Goal: Task Accomplishment & Management: Use online tool/utility

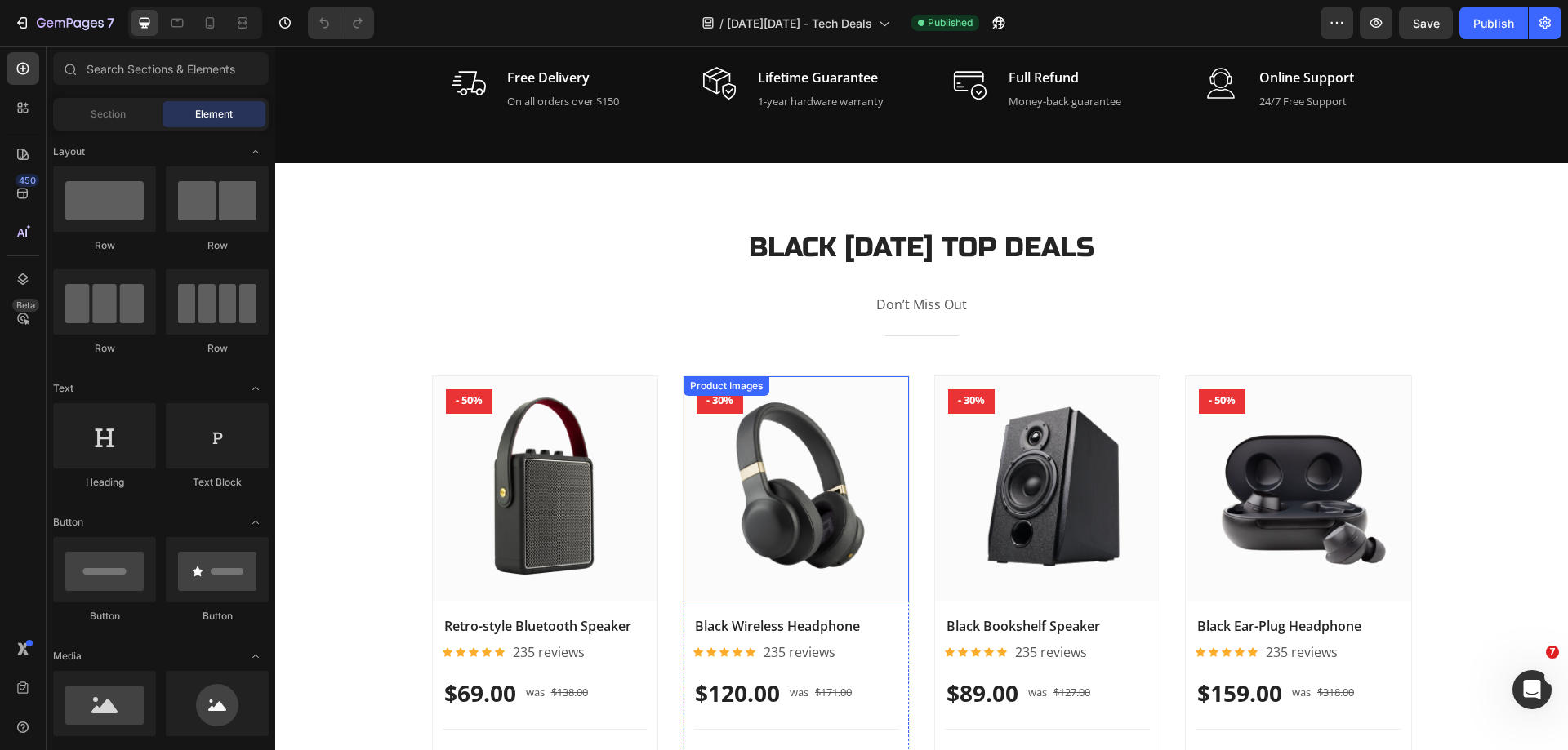
scroll to position [1061, 0]
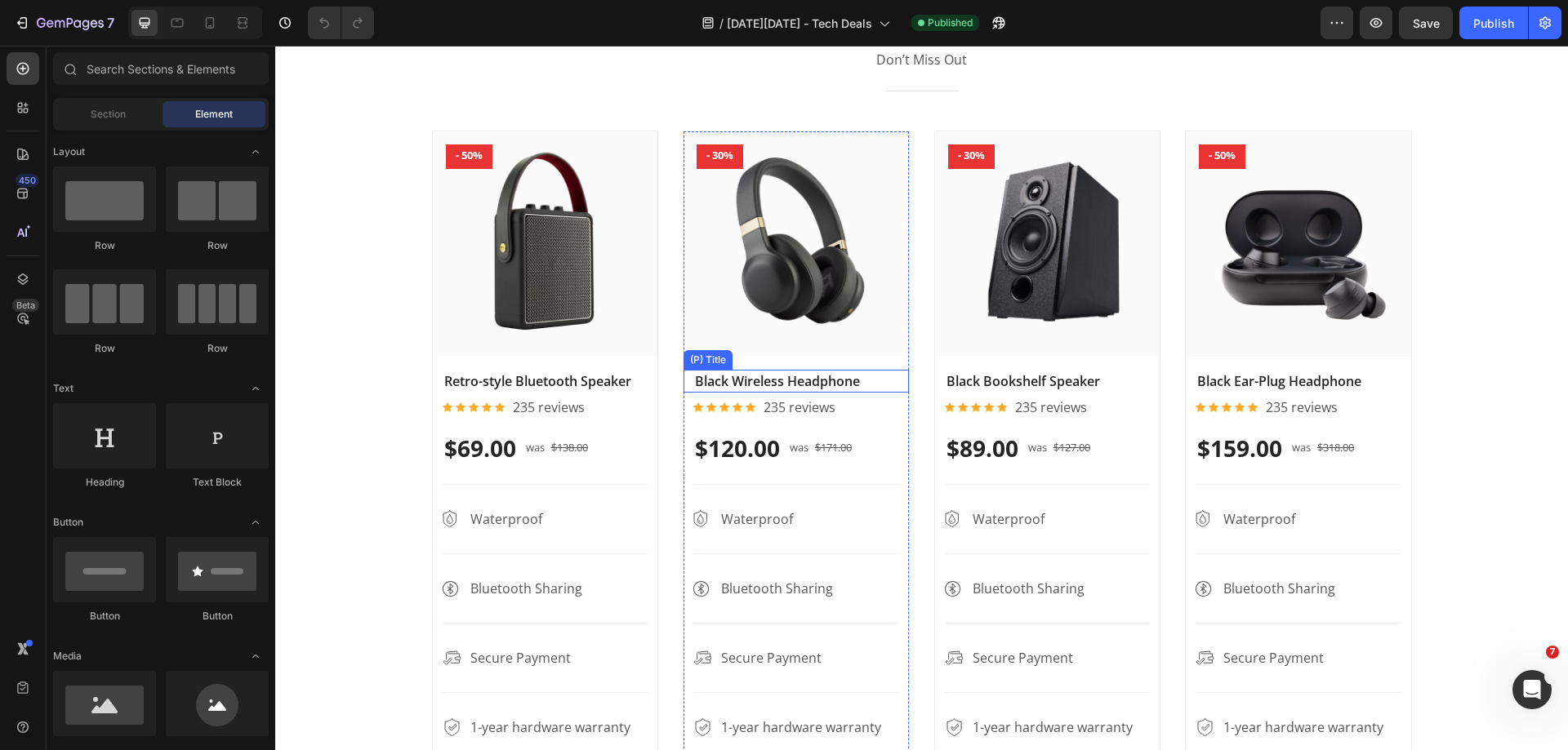
click at [649, 382] on h2 "Black Wireless Headphone" at bounding box center [545, 381] width 205 height 23
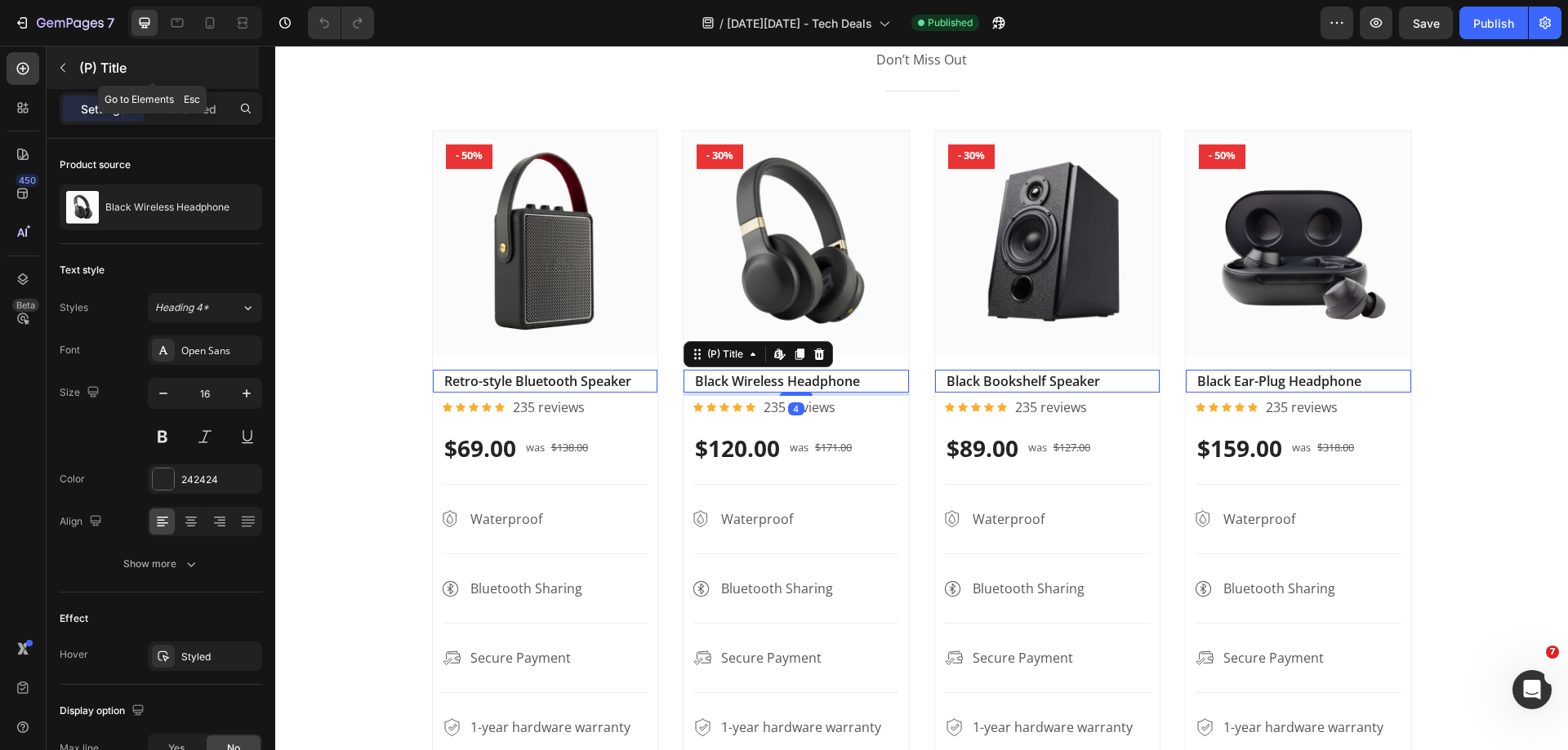
click at [57, 68] on icon "button" at bounding box center [63, 68] width 13 height 13
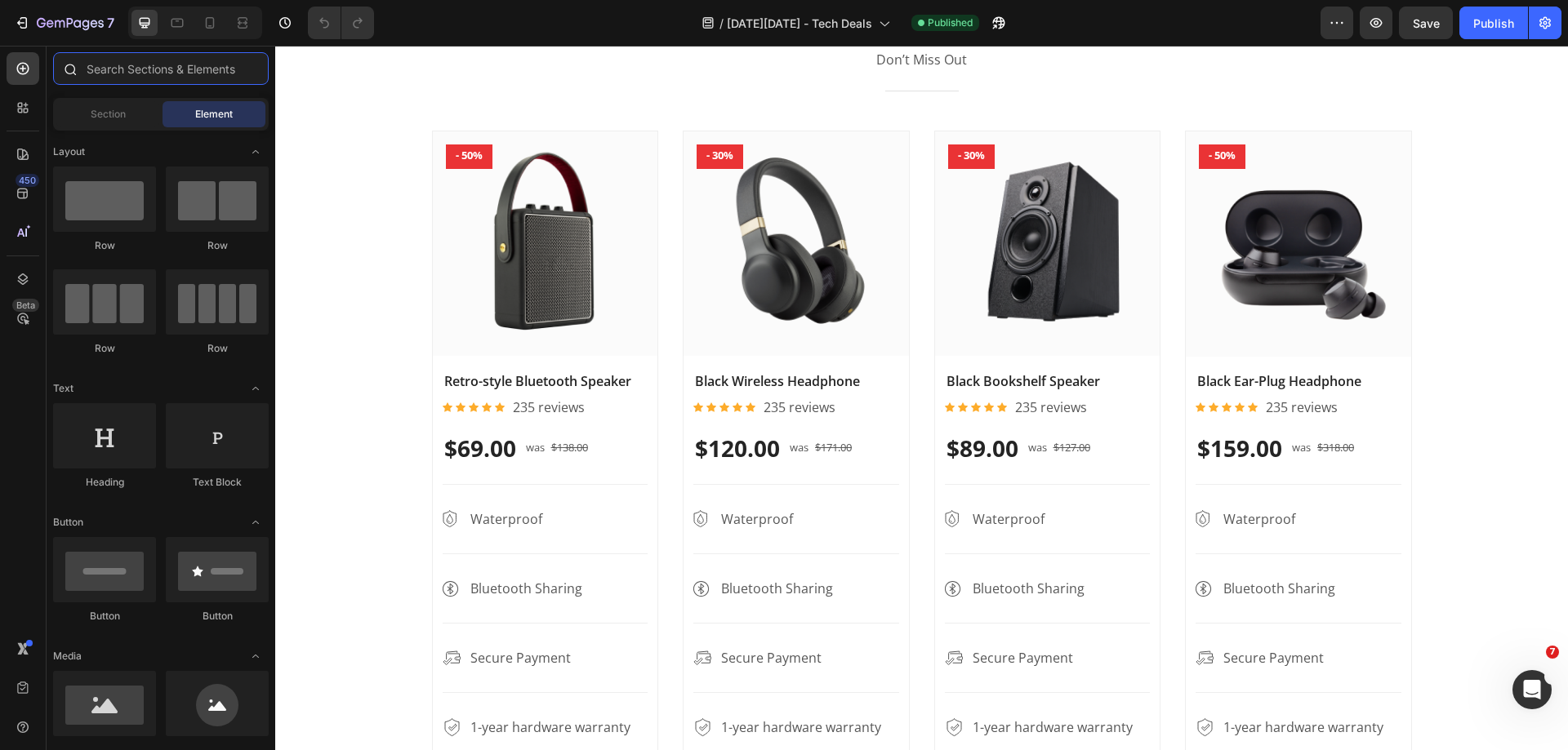
click at [135, 64] on input "text" at bounding box center [160, 68] width 215 height 33
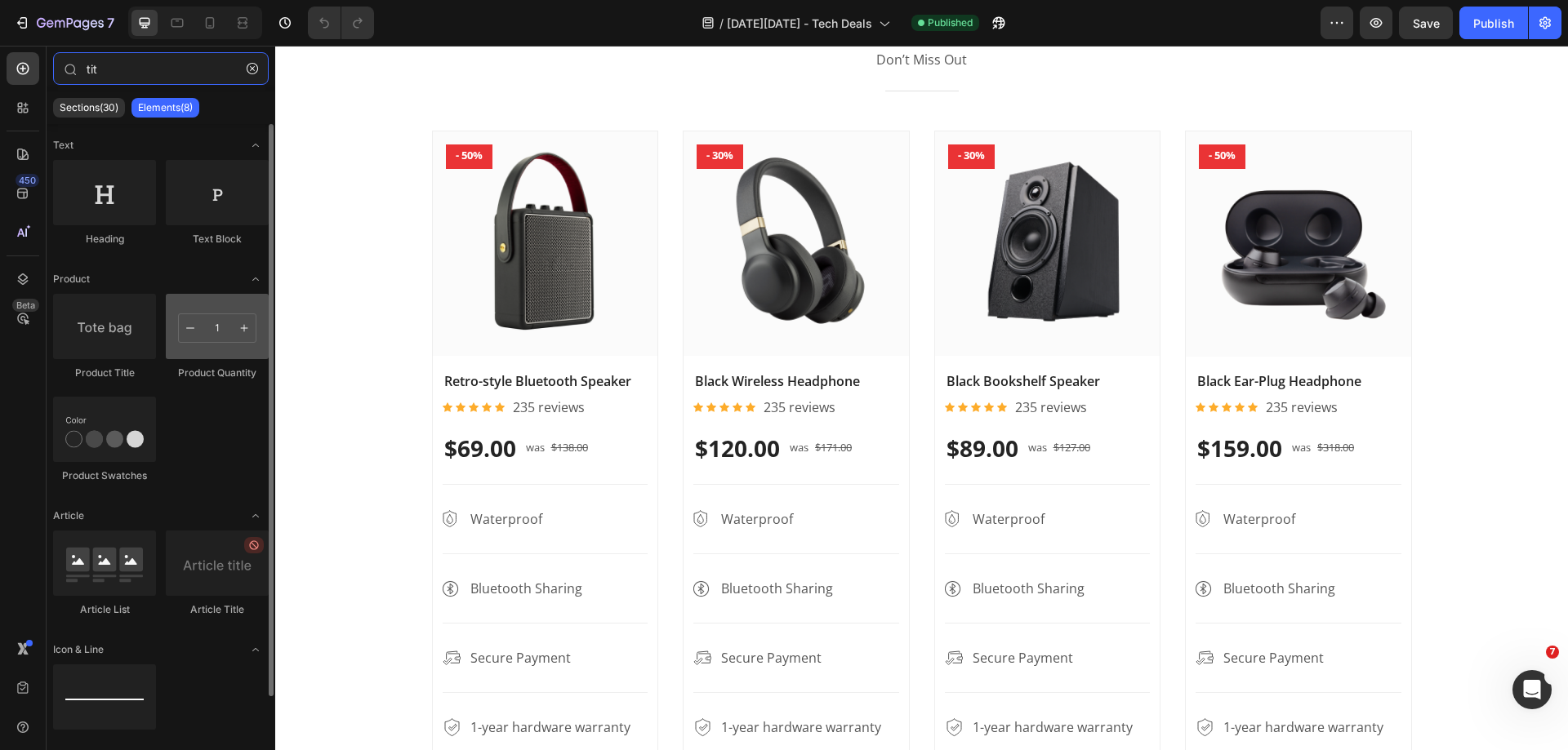
type input "tit"
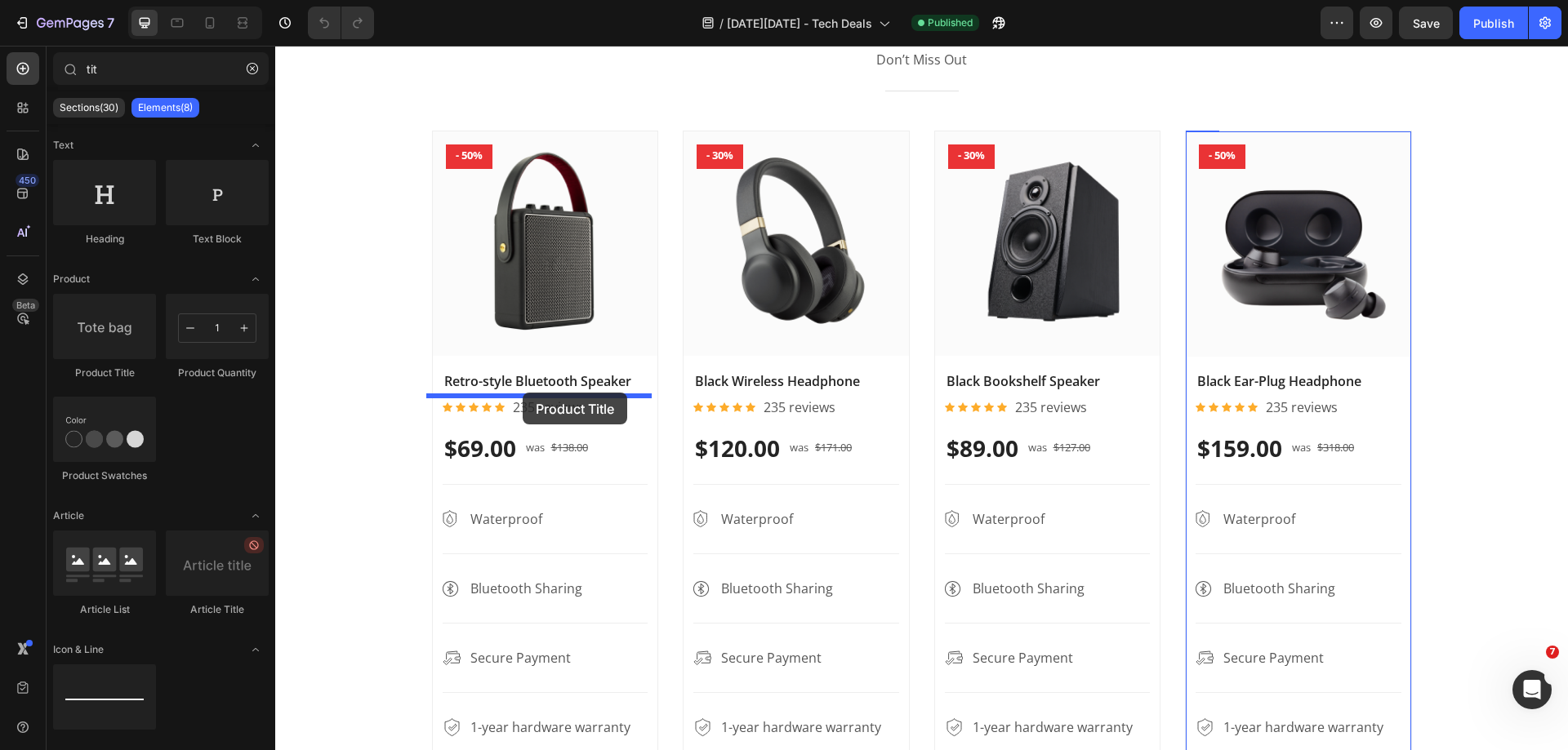
drag, startPoint x: 448, startPoint y: 396, endPoint x: 522, endPoint y: 393, distance: 74.1
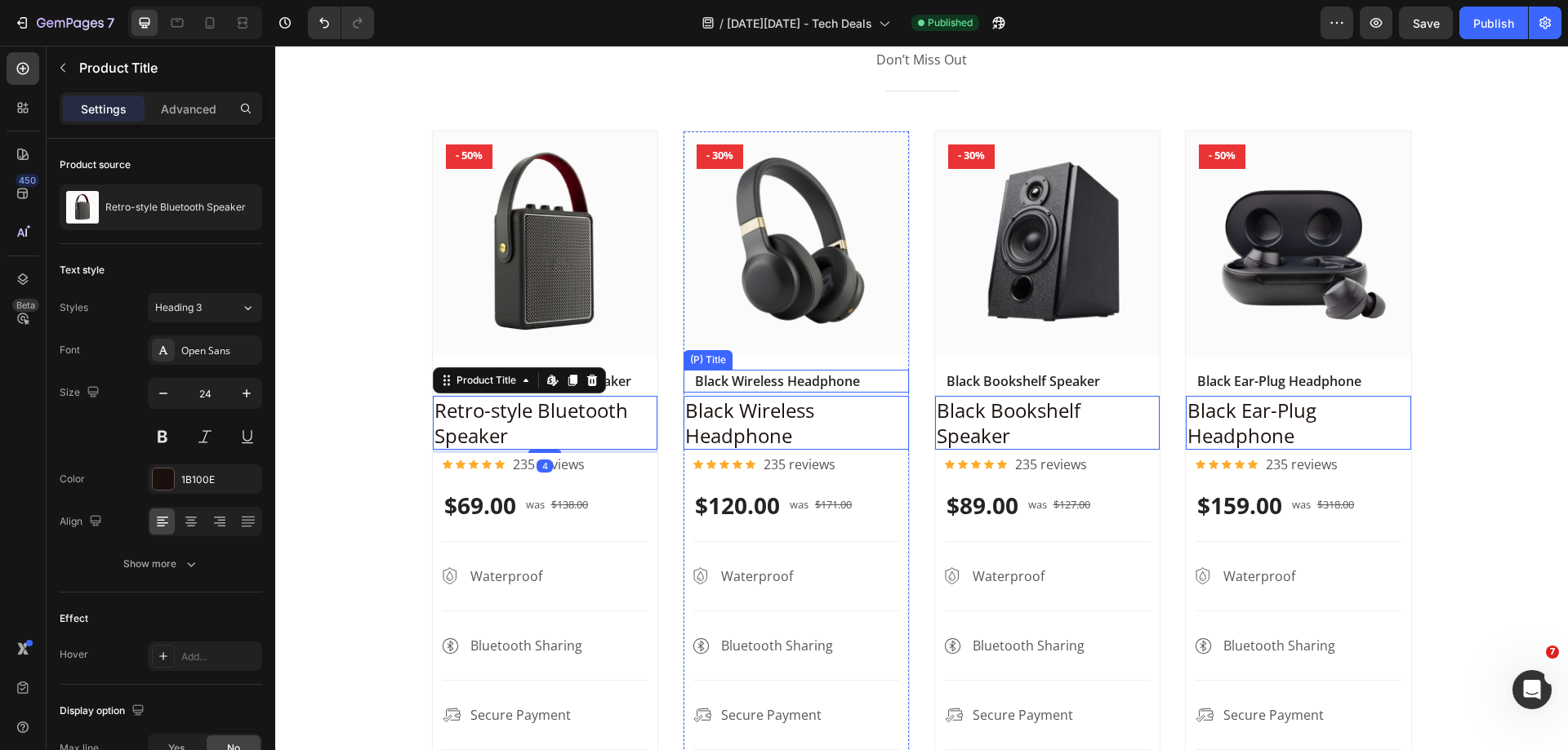
click at [649, 375] on h2 "Black Wireless Headphone" at bounding box center [545, 381] width 205 height 23
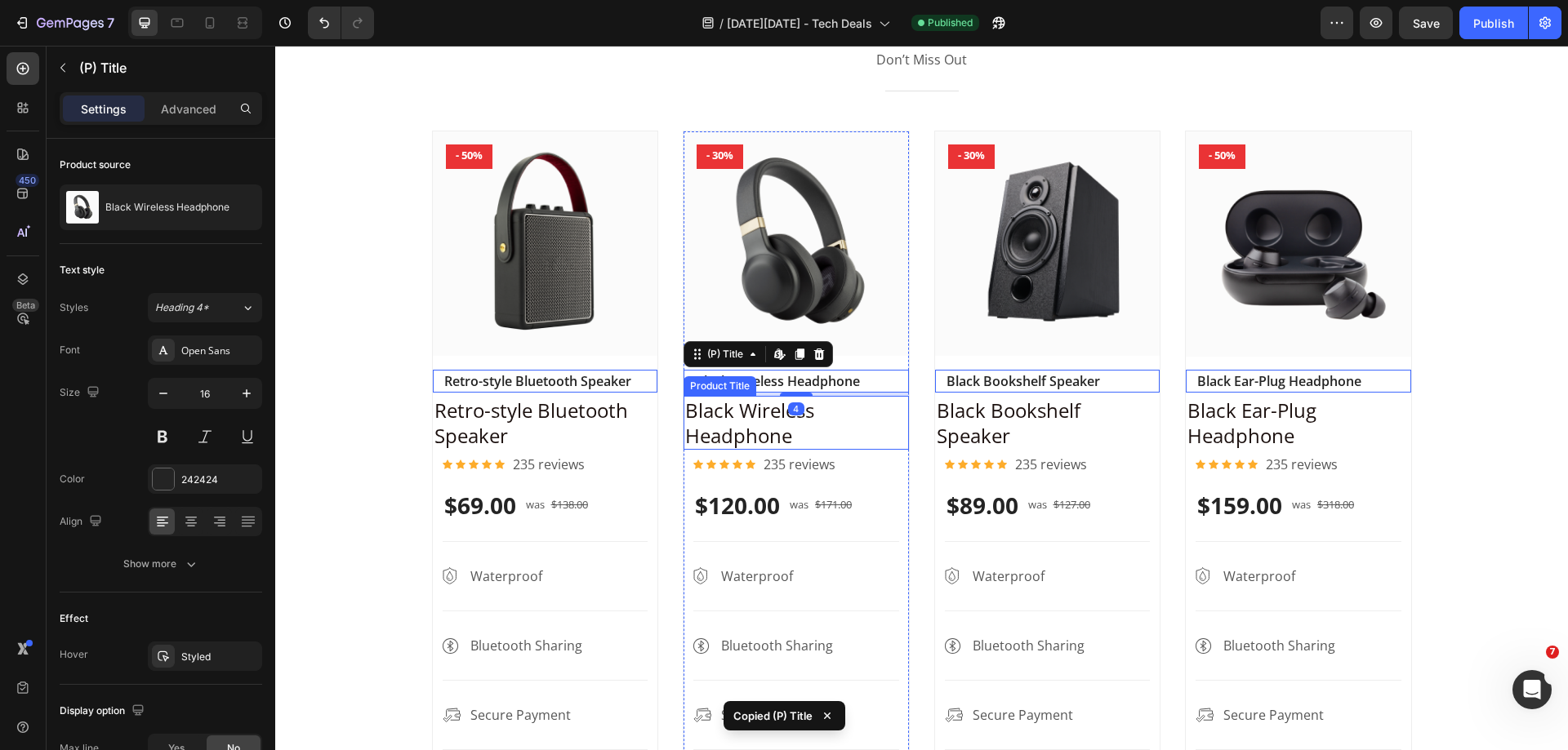
click at [658, 417] on h2 "Black Wireless Headphone" at bounding box center [545, 422] width 225 height 54
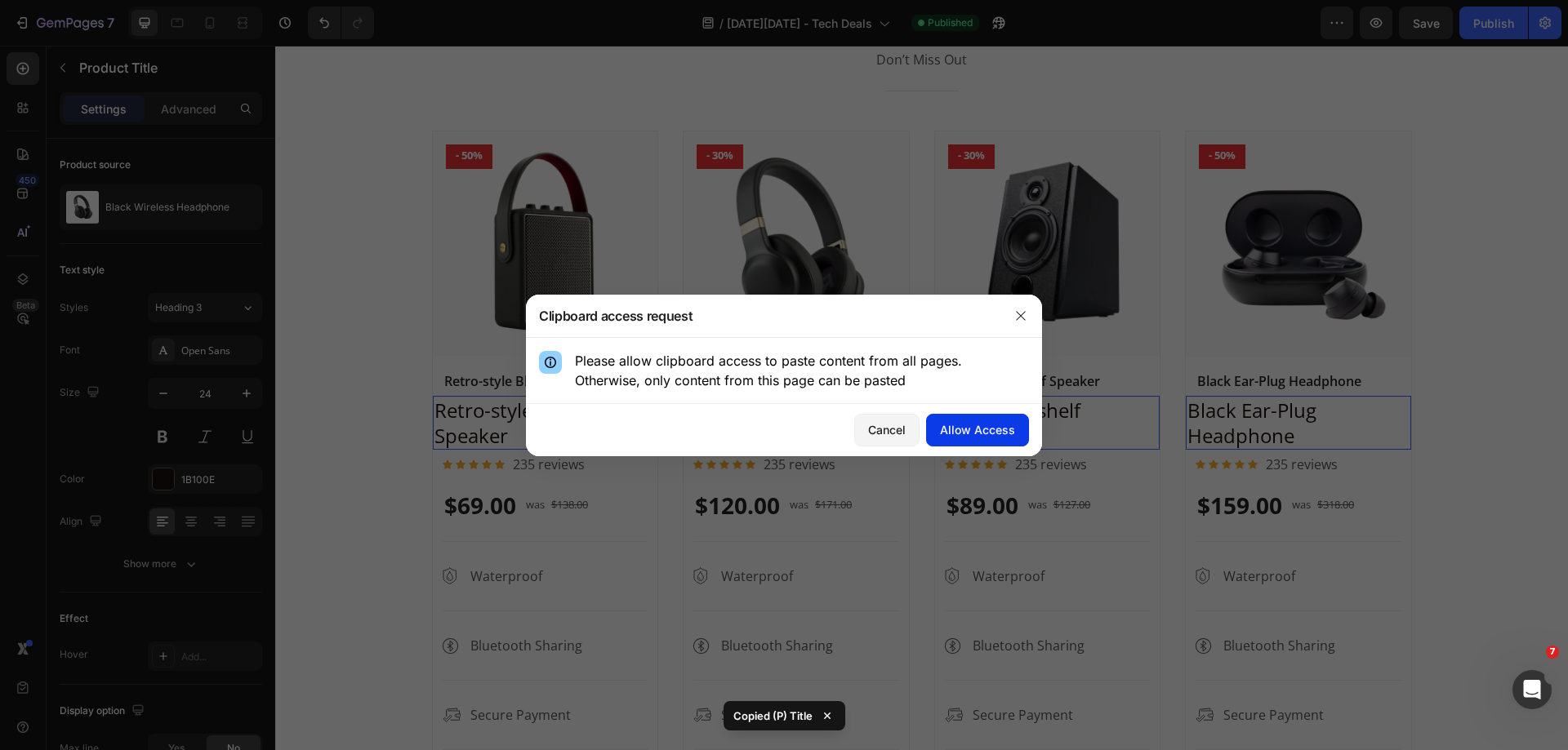
drag, startPoint x: 972, startPoint y: 436, endPoint x: 954, endPoint y: 436, distance: 18.0
click at [971, 436] on div "Allow Access" at bounding box center [977, 430] width 75 height 17
type input "16"
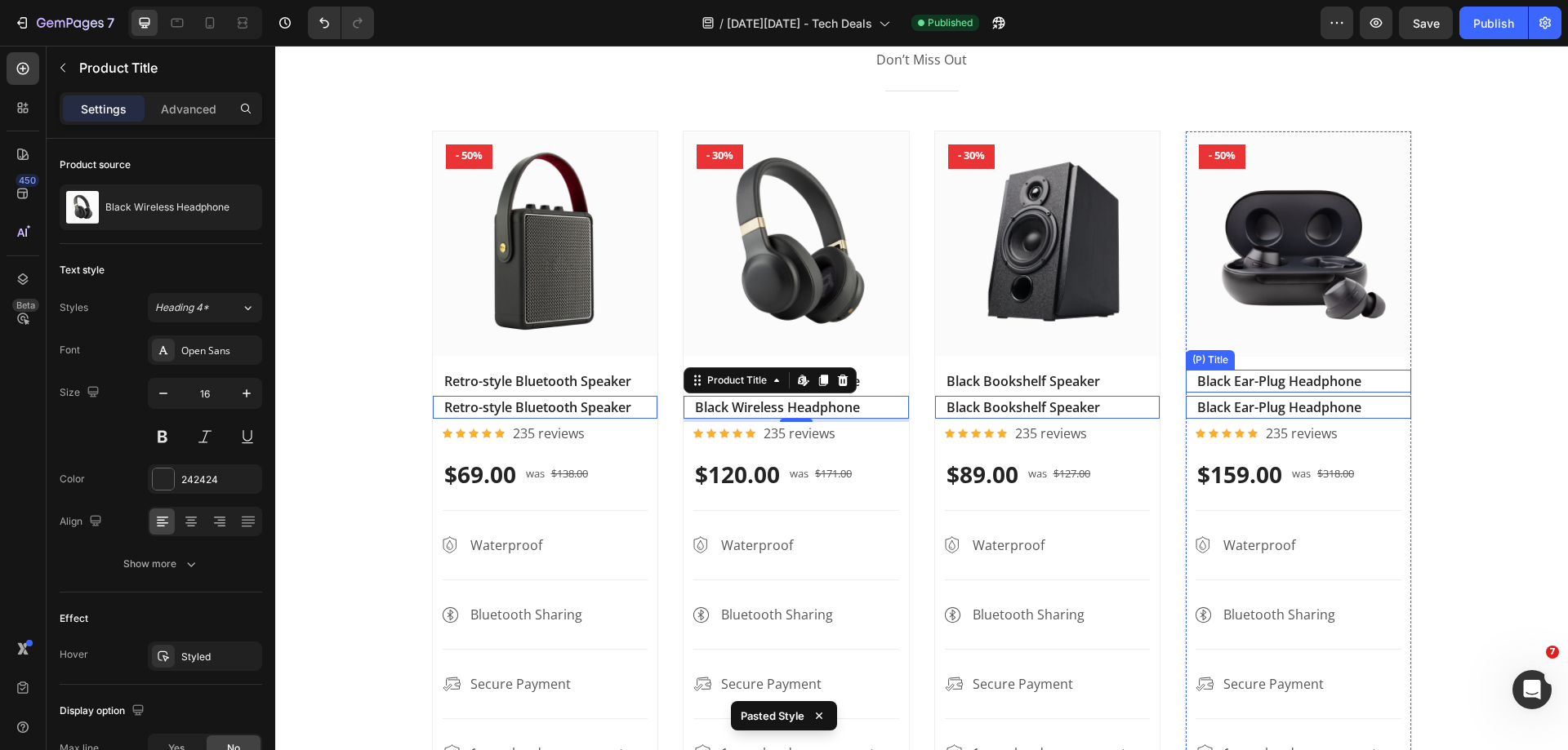
click at [649, 384] on h2 "Black Ear-Plug Headphone" at bounding box center [545, 381] width 205 height 23
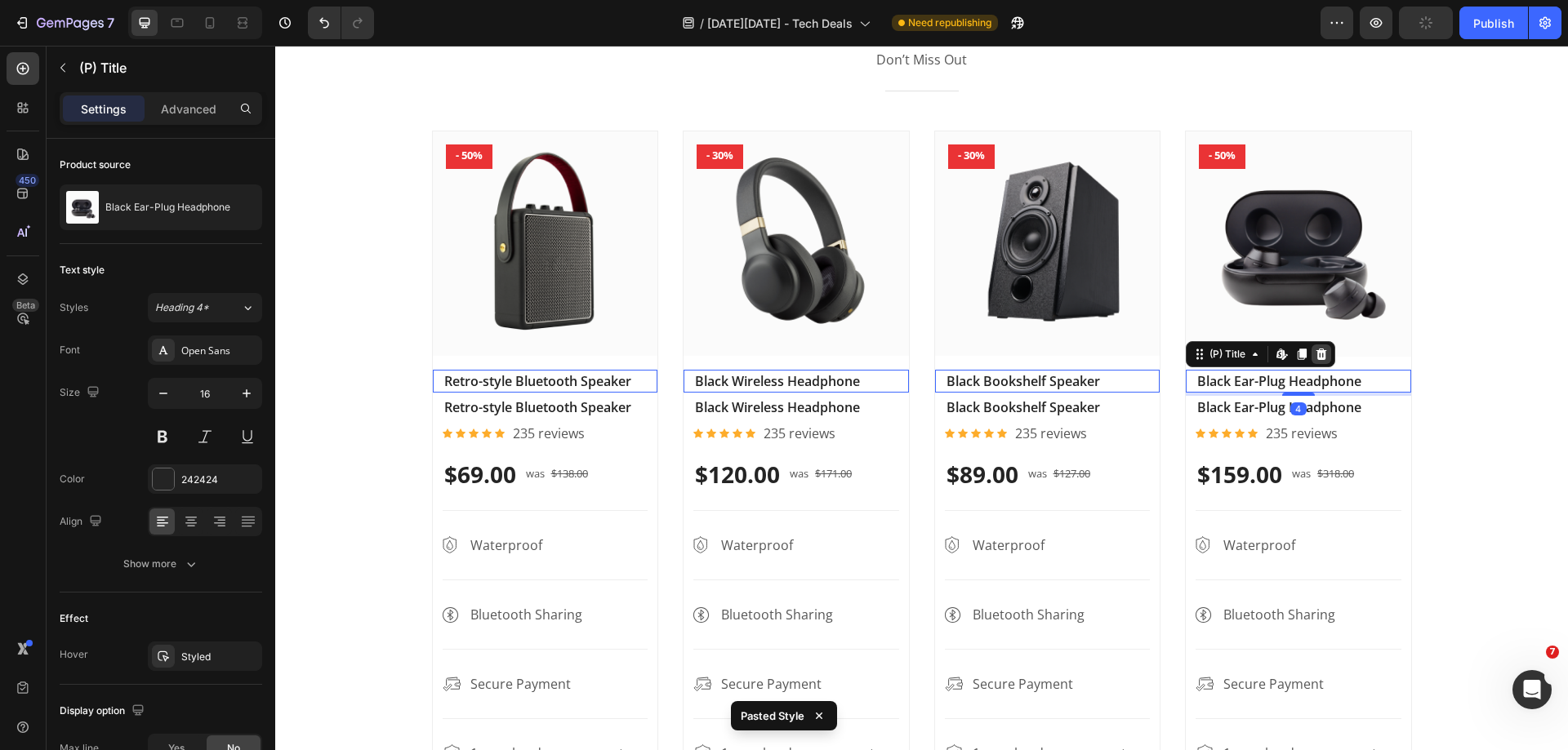
click at [275, 45] on icon at bounding box center [275, 45] width 0 height 0
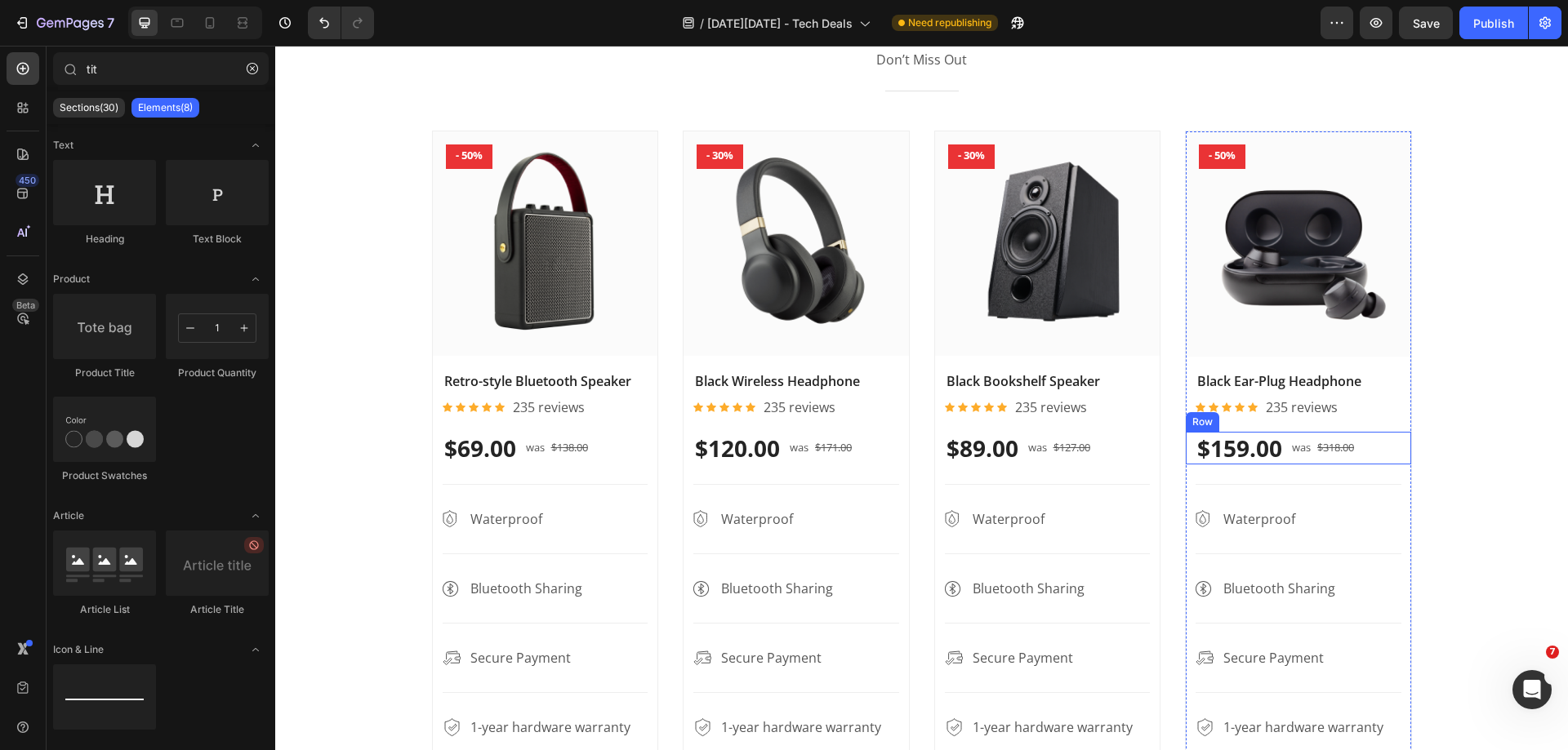
click at [658, 454] on div "$159.00 (P) Price (P) Price was Text block $318.00 (P) Price (P) Price Row Row" at bounding box center [545, 448] width 225 height 33
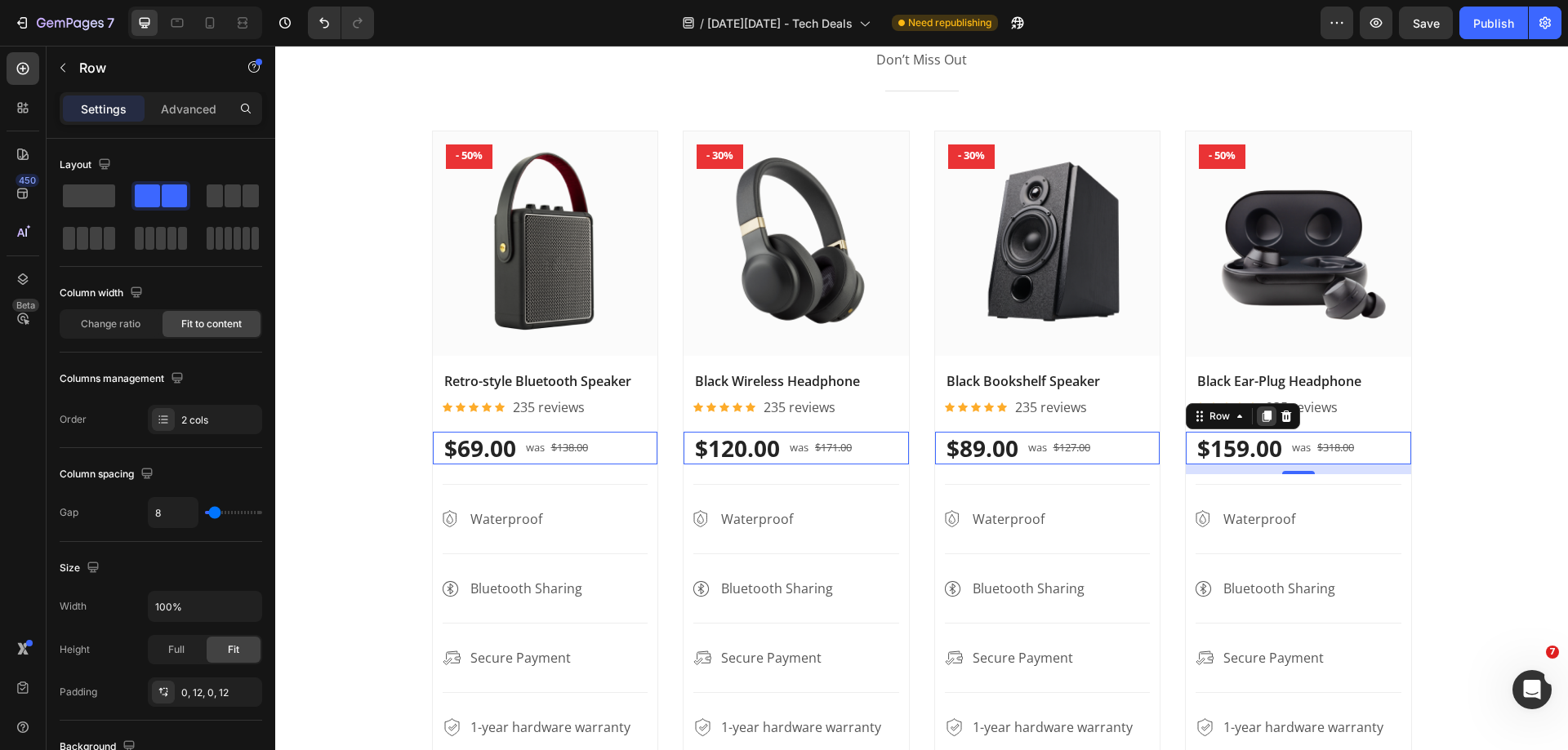
click at [275, 45] on div at bounding box center [275, 45] width 0 height 0
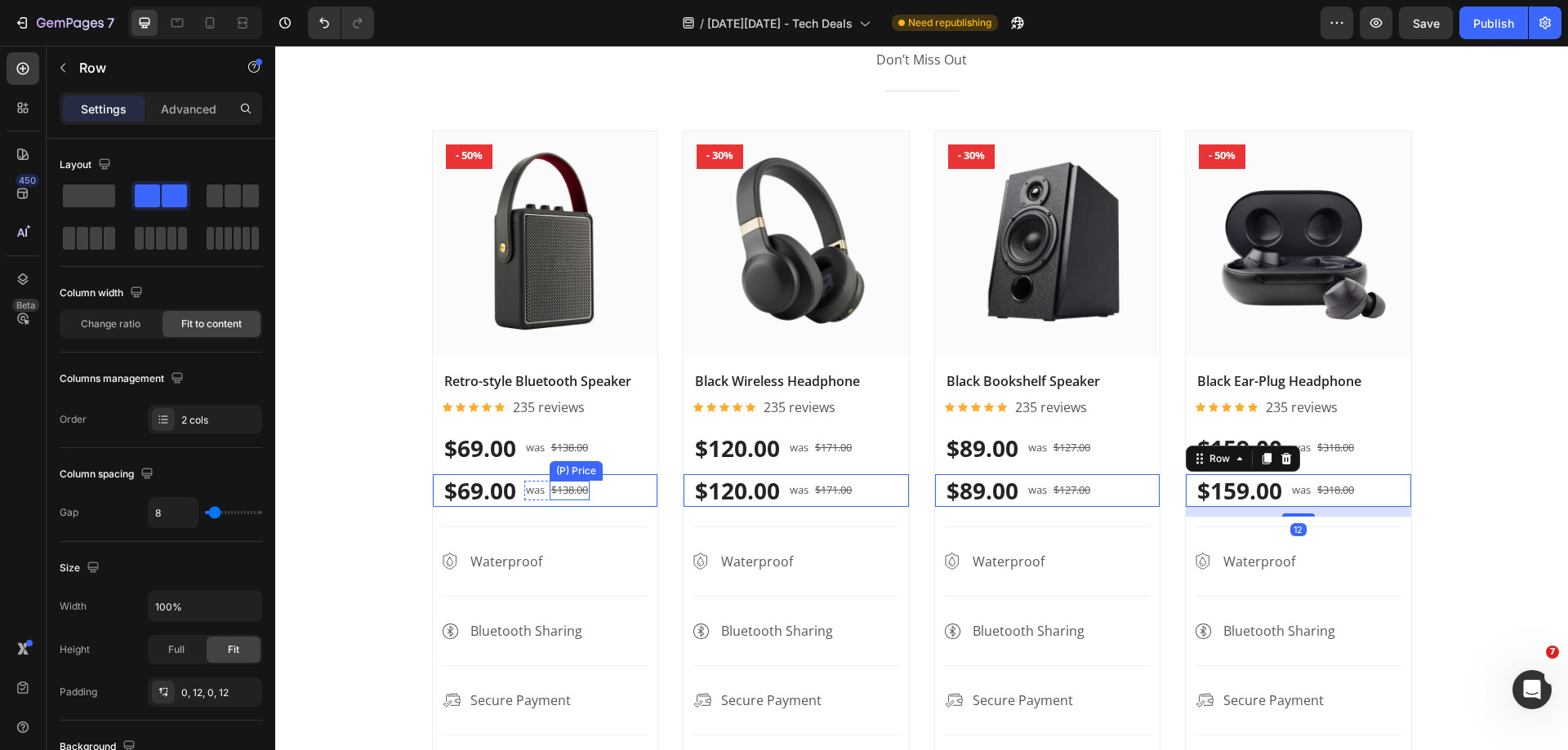
click at [554, 492] on div "$138.00" at bounding box center [569, 491] width 40 height 20
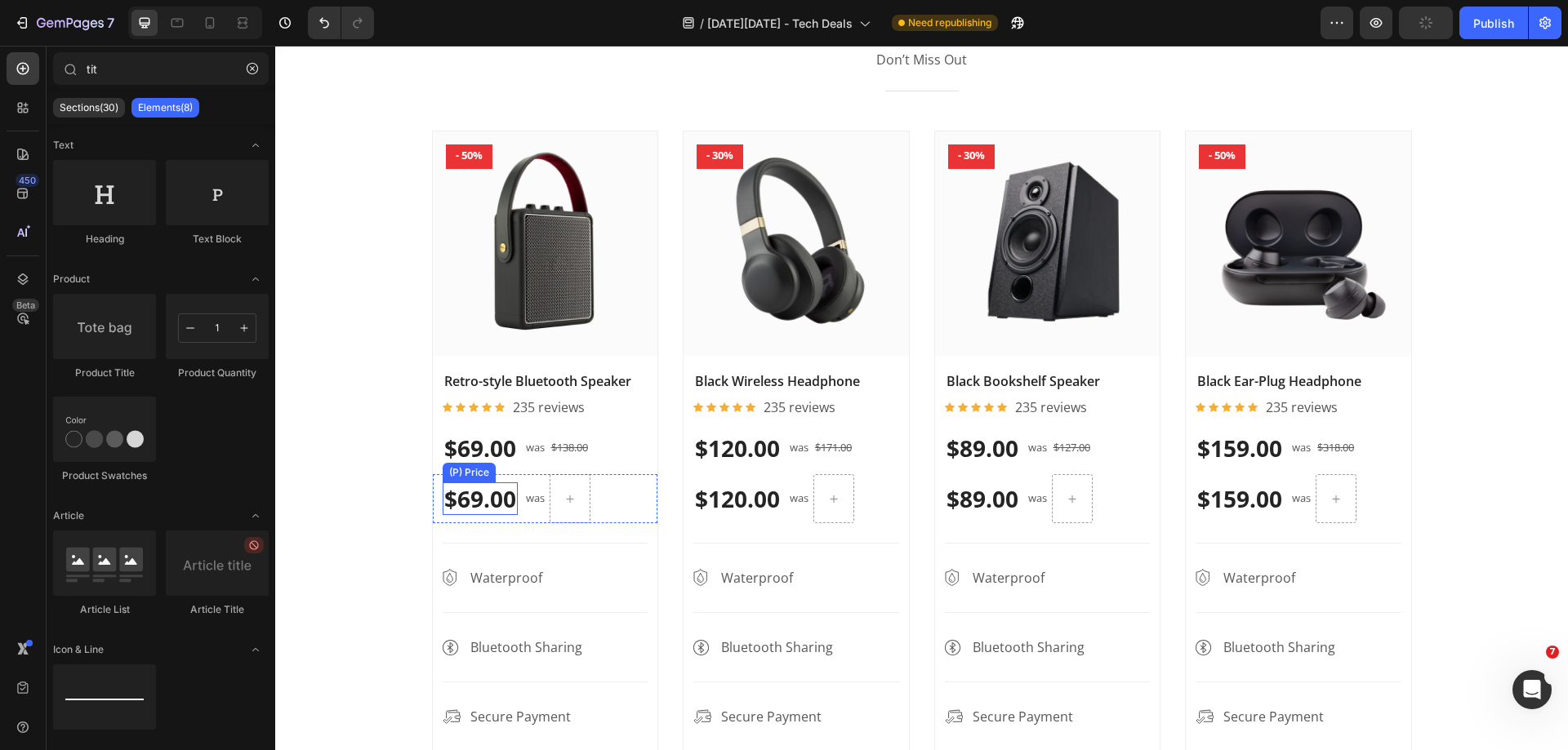
click at [478, 505] on div "$69.00" at bounding box center [479, 499] width 75 height 33
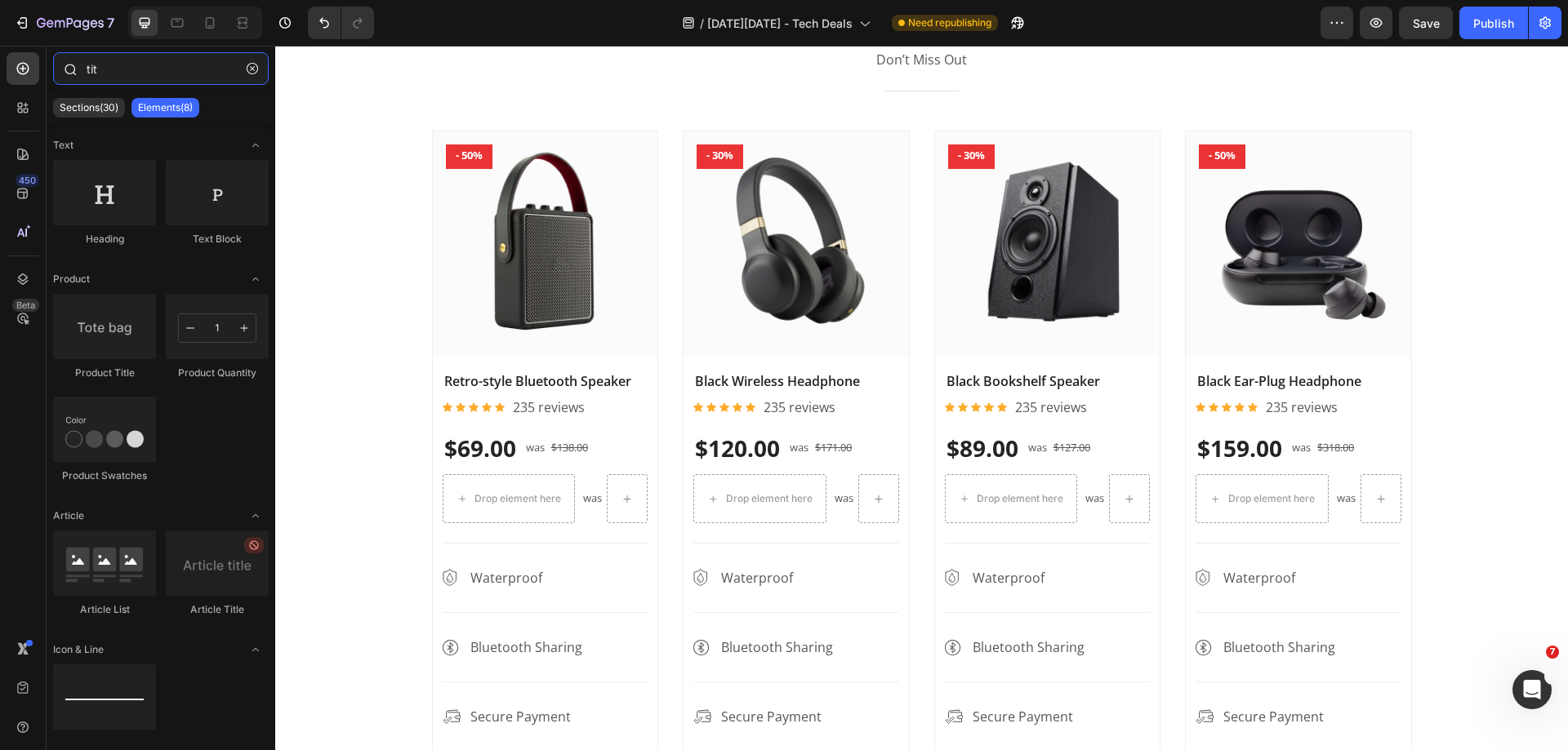
click at [182, 67] on input "tit" at bounding box center [160, 68] width 215 height 33
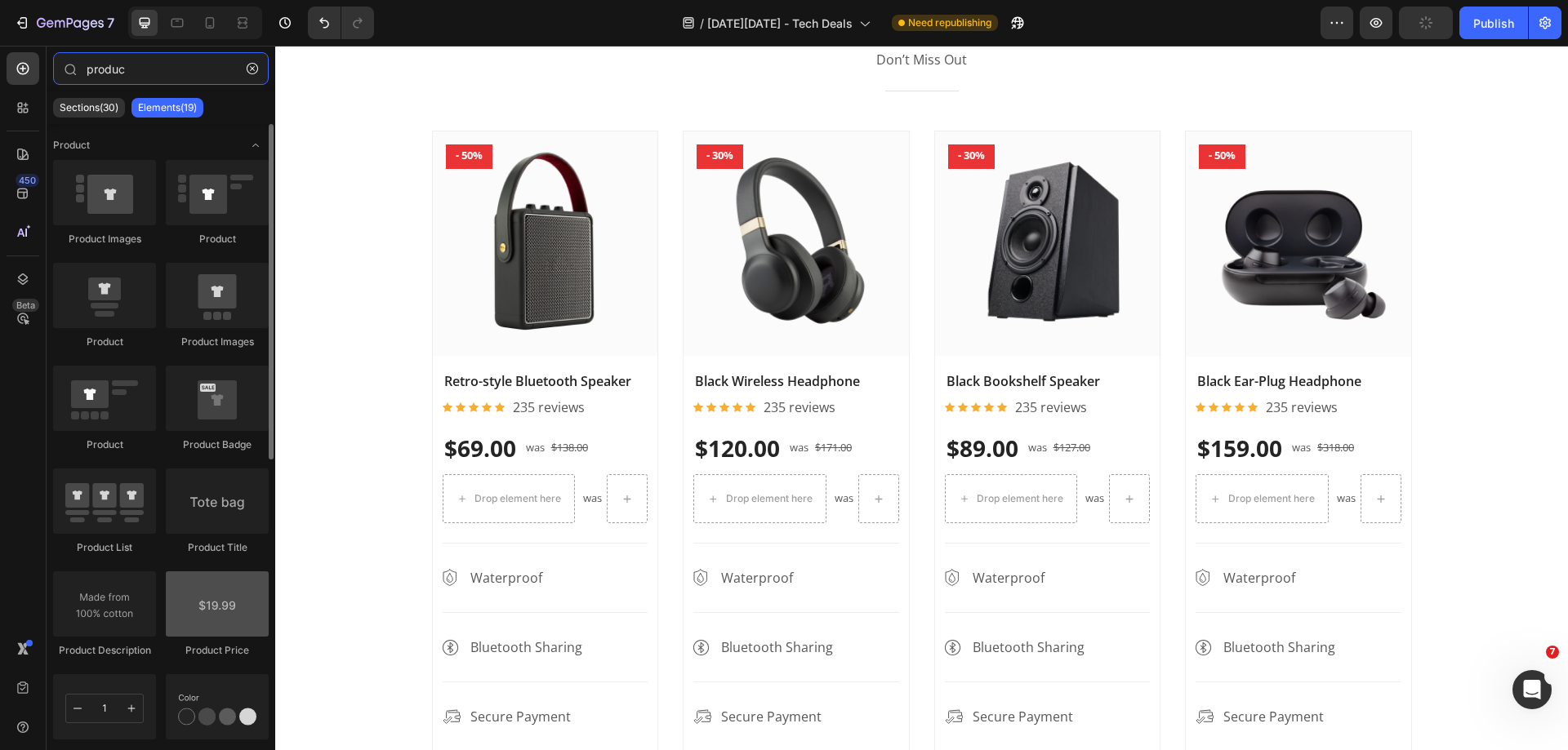
type input "produc"
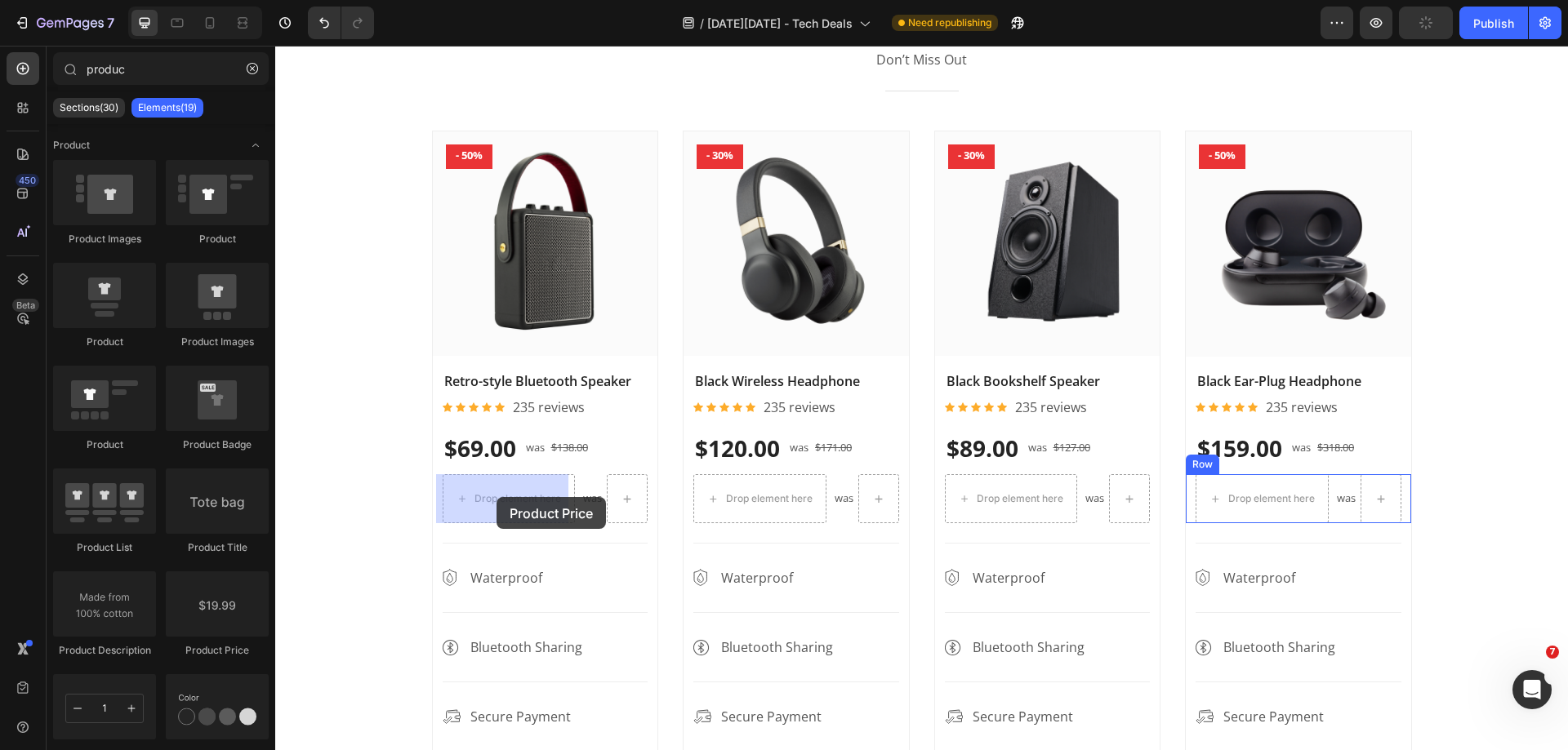
drag, startPoint x: 537, startPoint y: 625, endPoint x: 493, endPoint y: 499, distance: 133.5
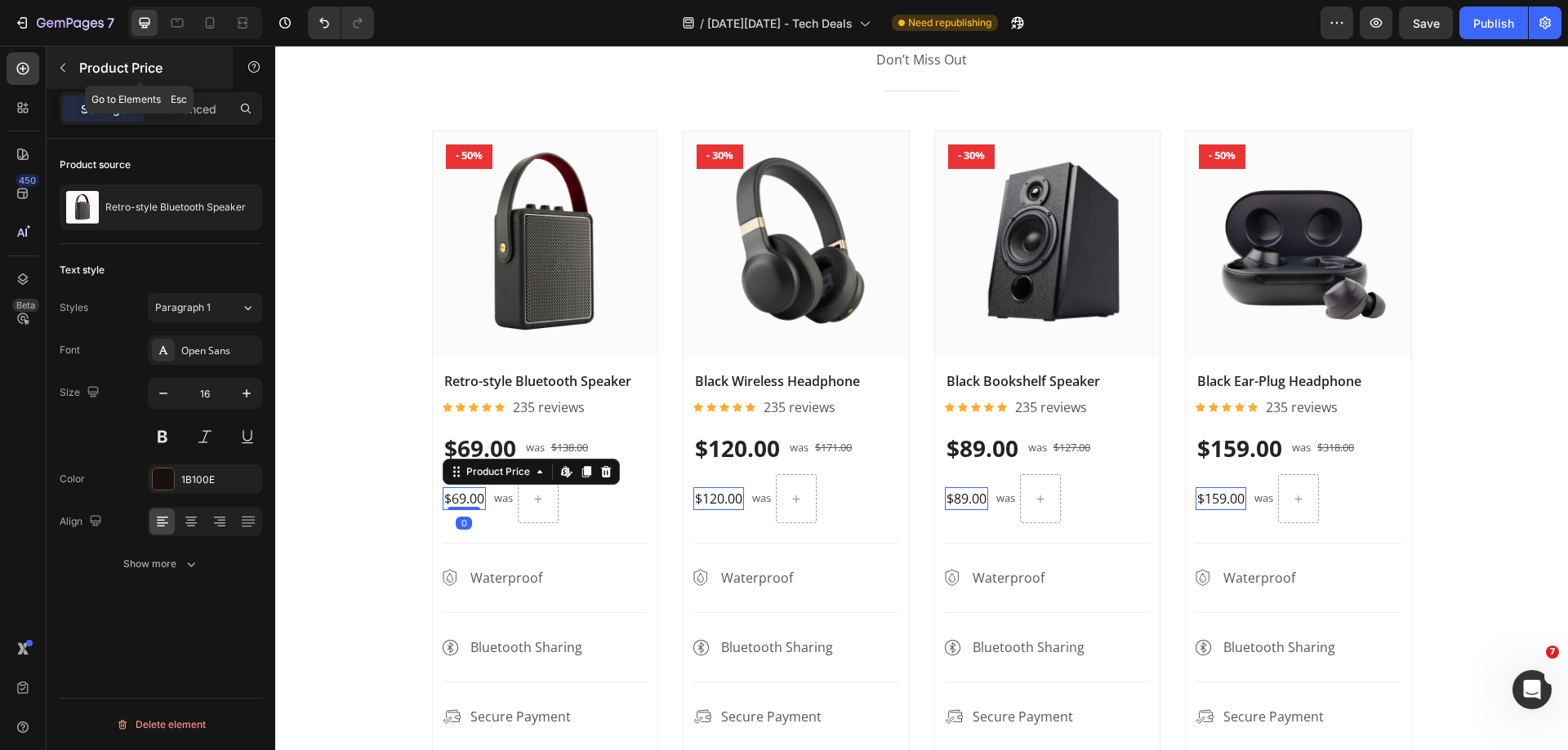
click at [62, 66] on icon "button" at bounding box center [63, 68] width 5 height 9
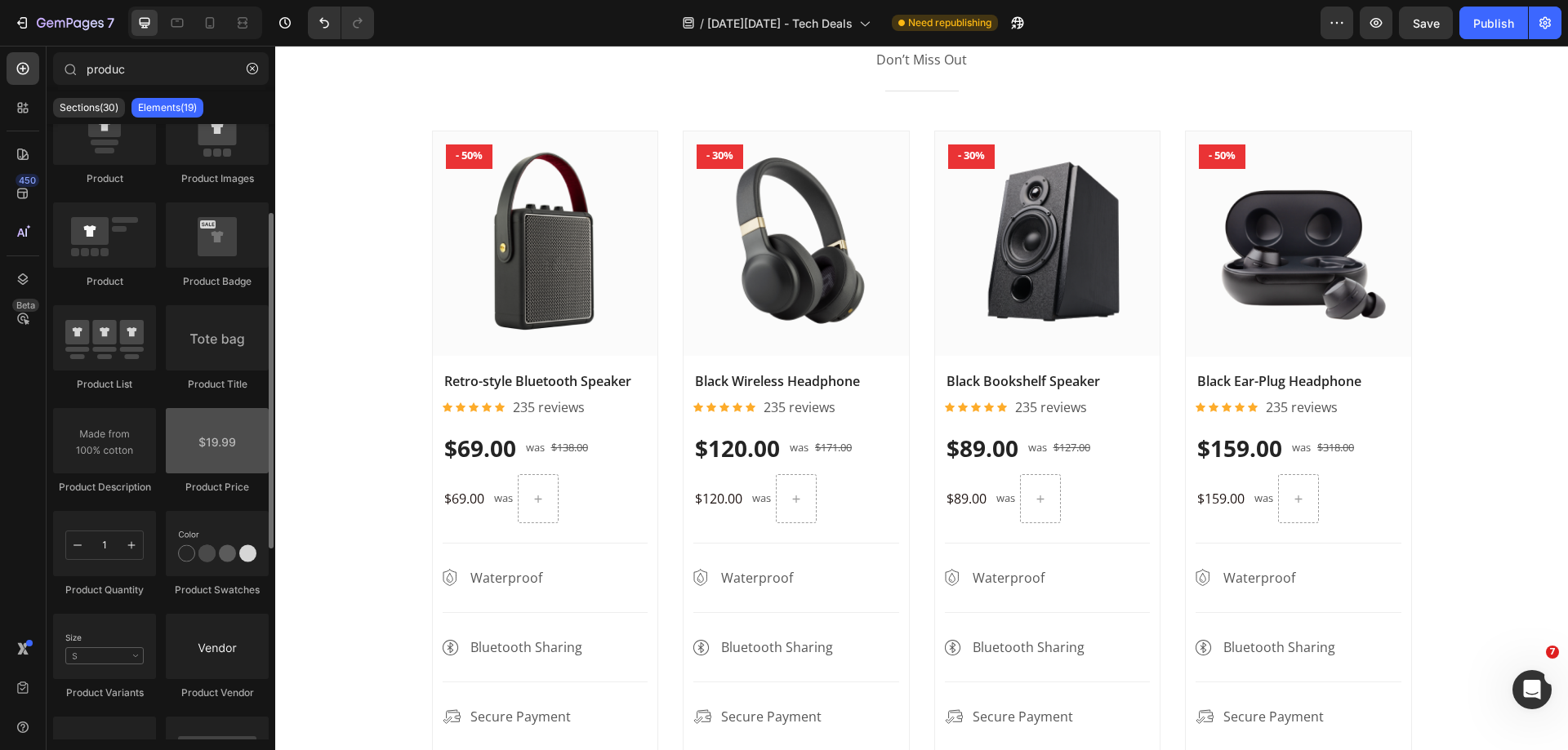
scroll to position [0, 0]
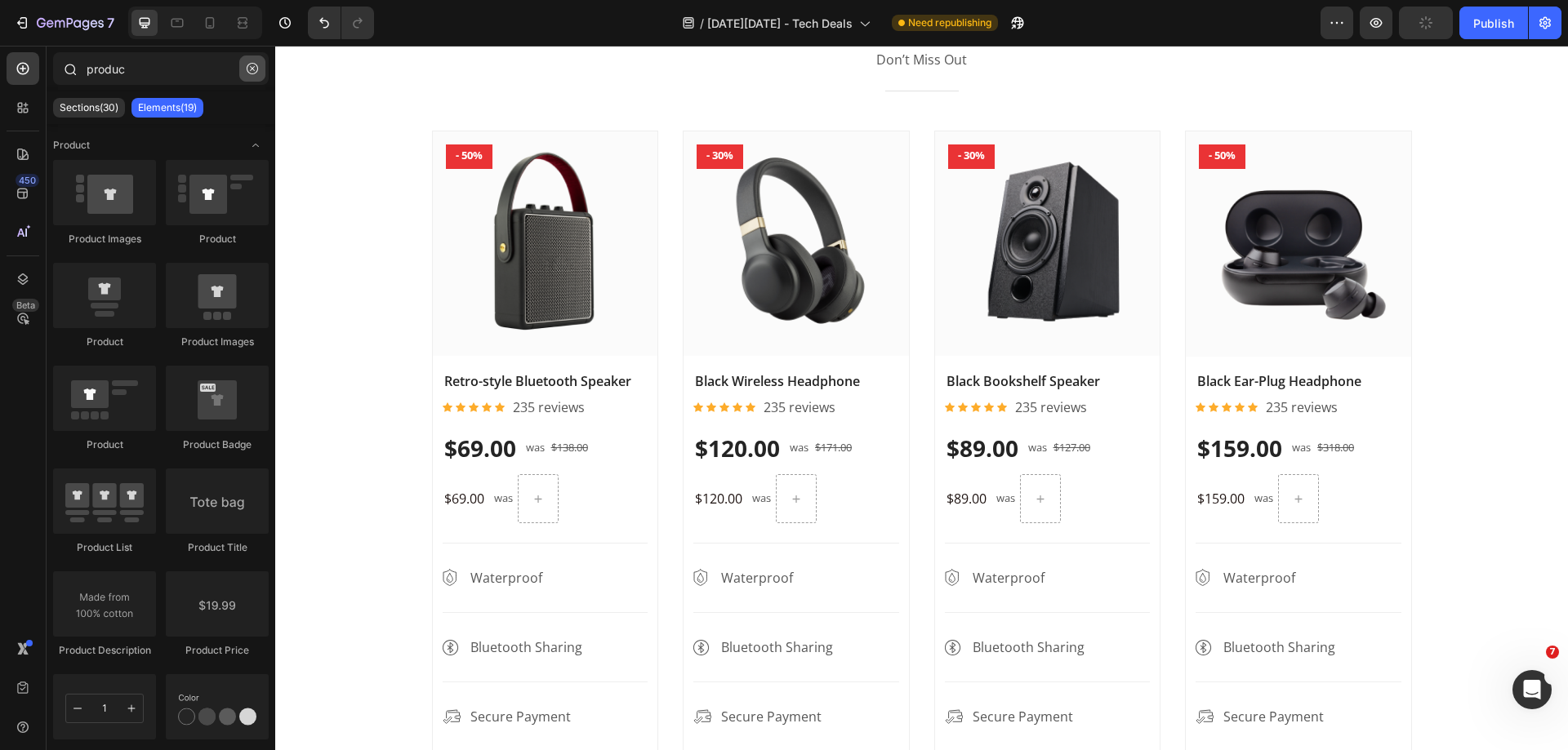
click at [253, 67] on icon "button" at bounding box center [253, 68] width 12 height 12
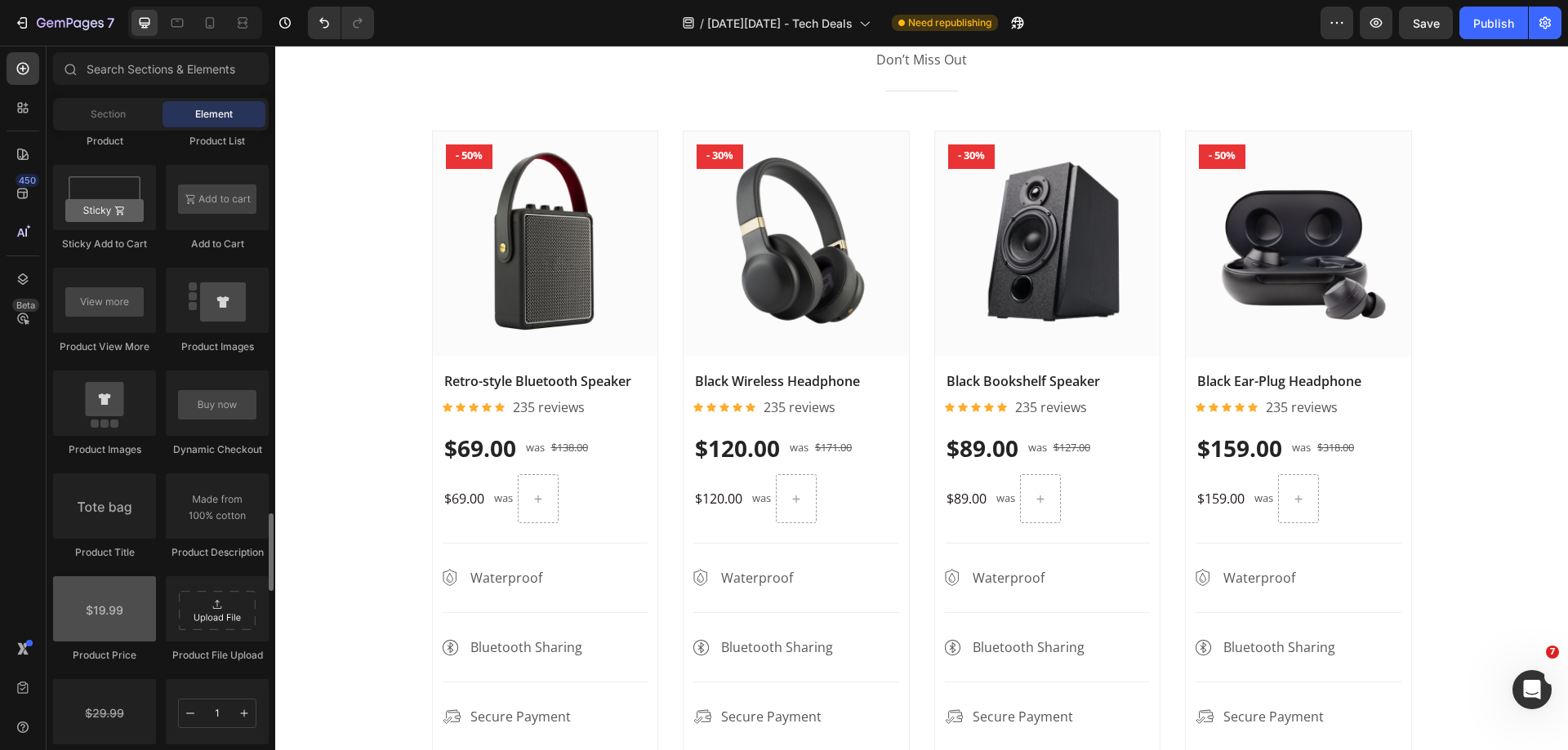
scroll to position [2367, 0]
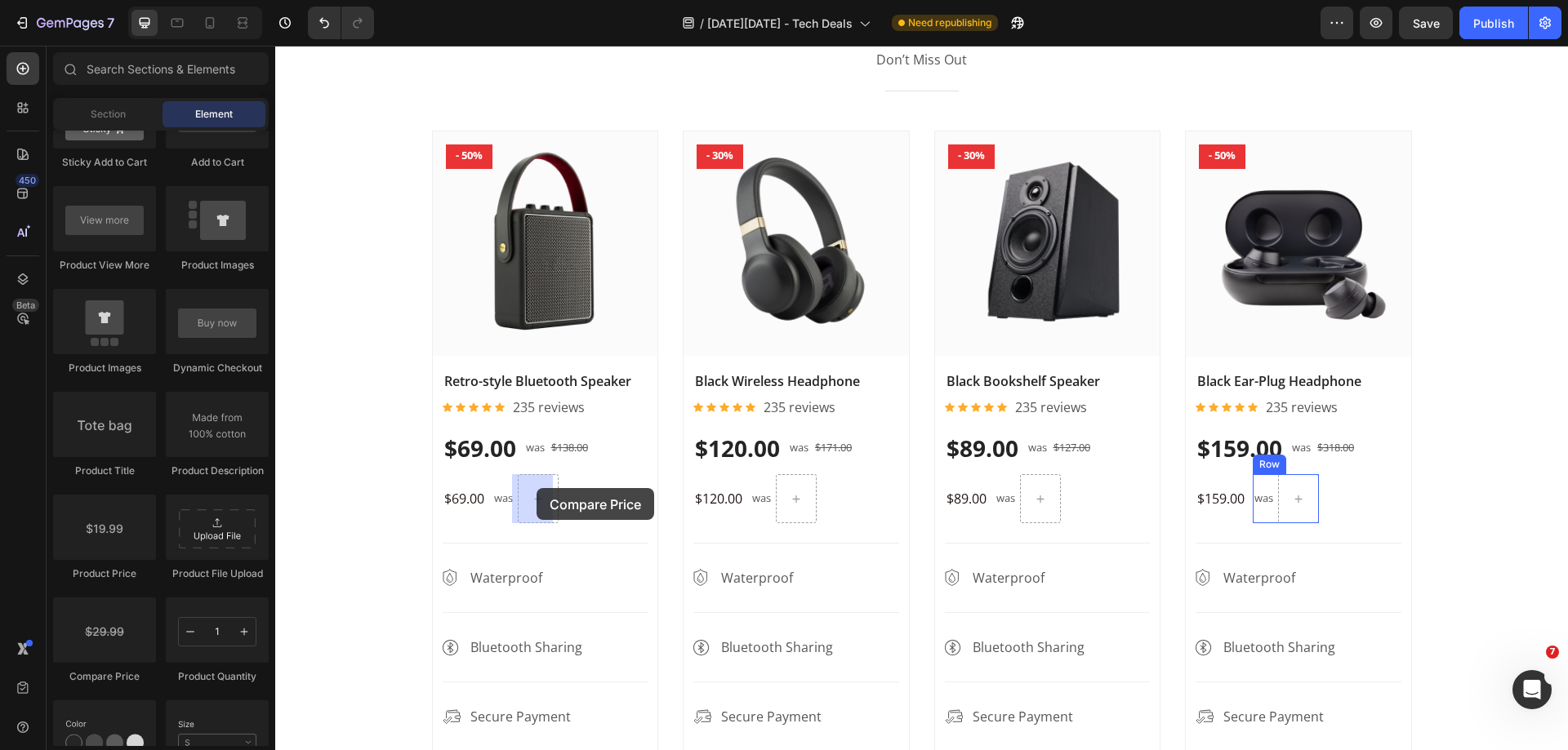
drag, startPoint x: 394, startPoint y: 679, endPoint x: 536, endPoint y: 488, distance: 238.0
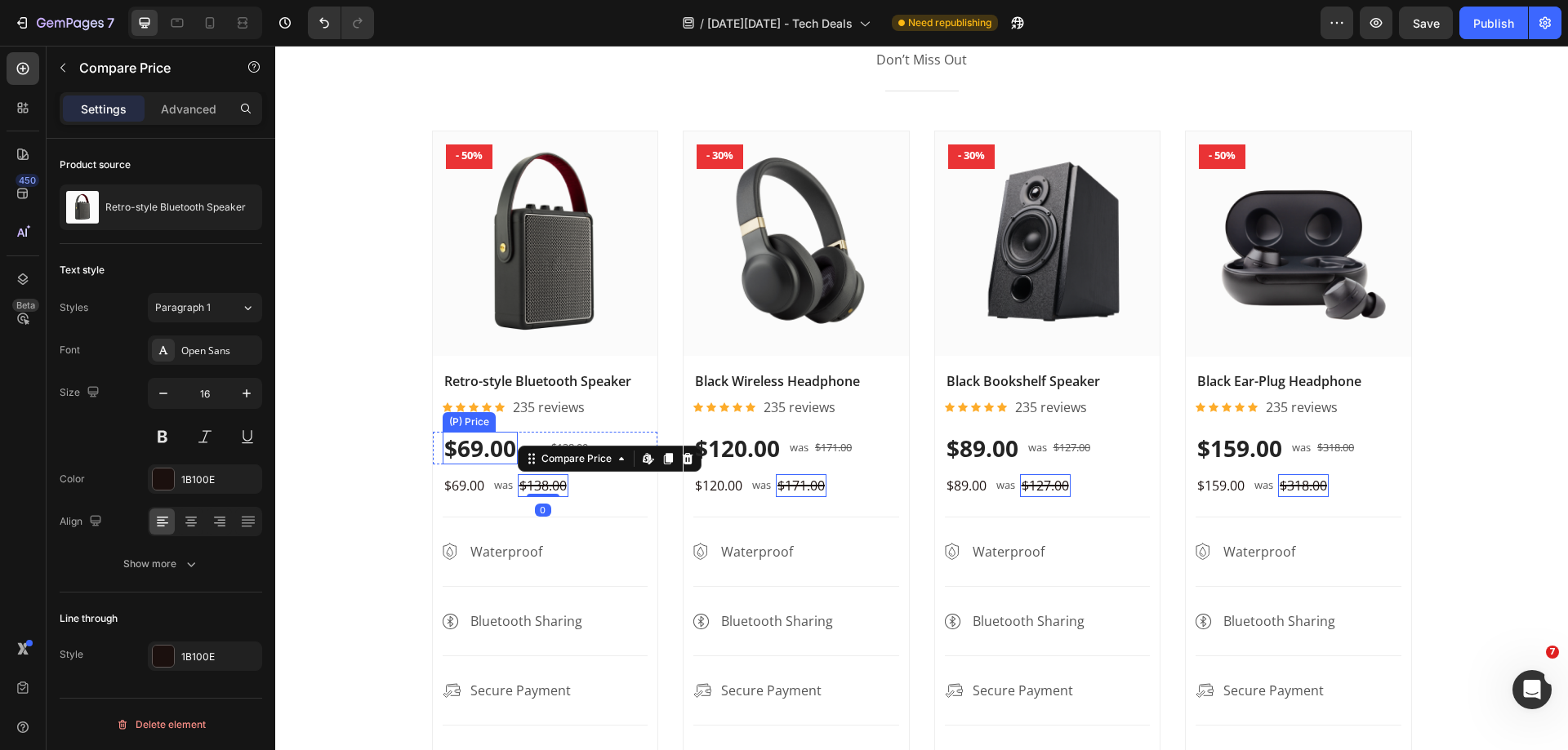
click at [488, 444] on div "$69.00" at bounding box center [479, 448] width 75 height 33
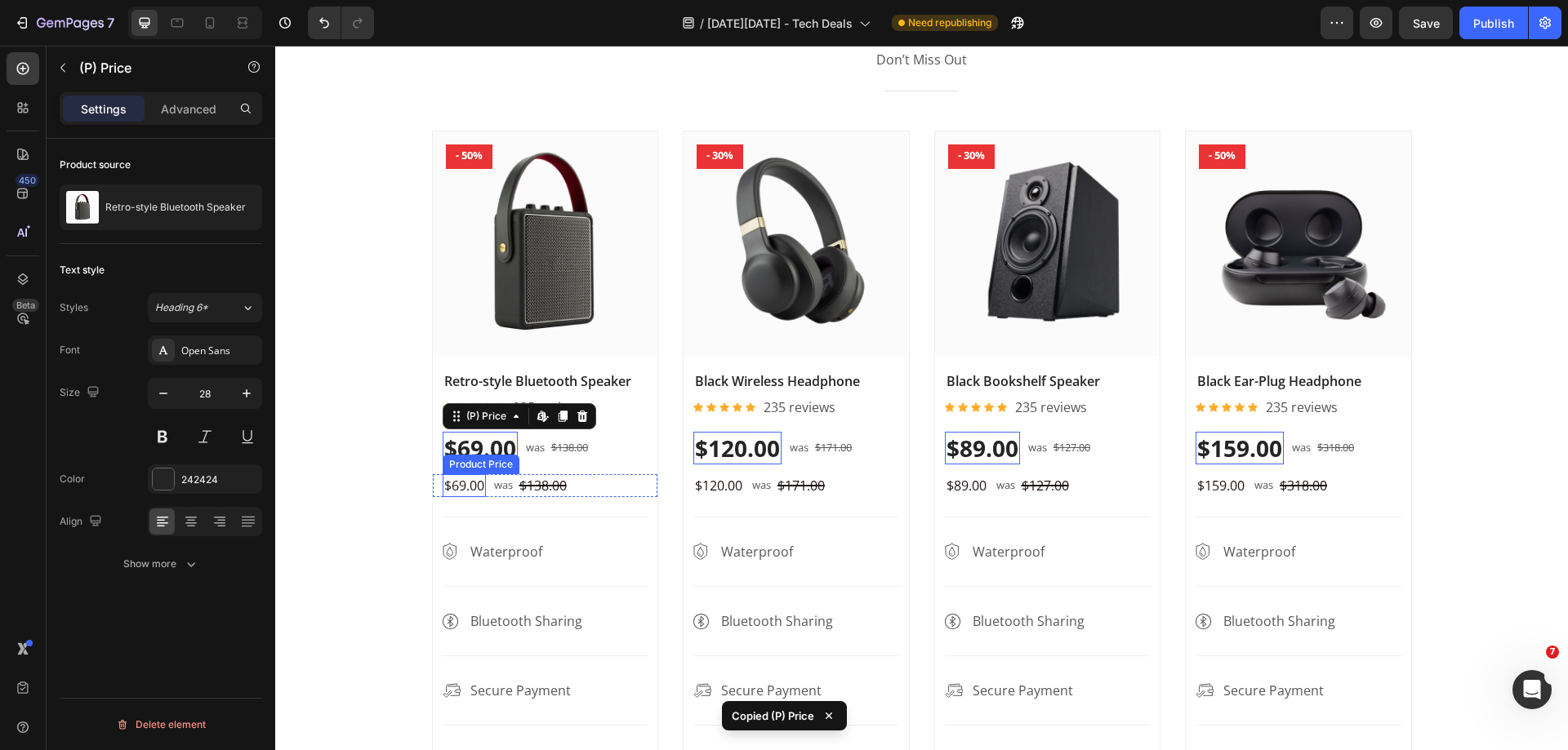
click at [465, 493] on div "$69.00" at bounding box center [464, 486] width 43 height 23
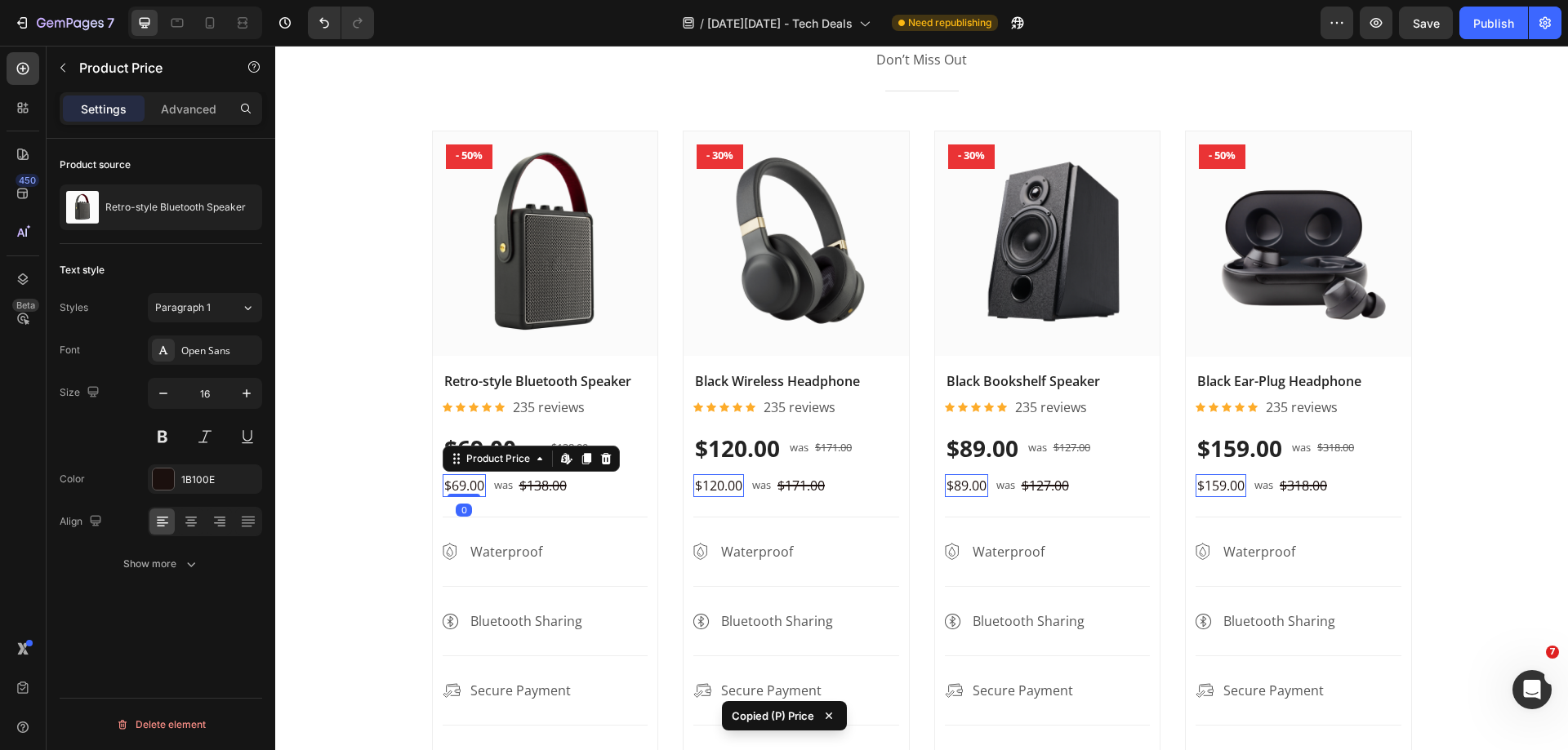
type input "28"
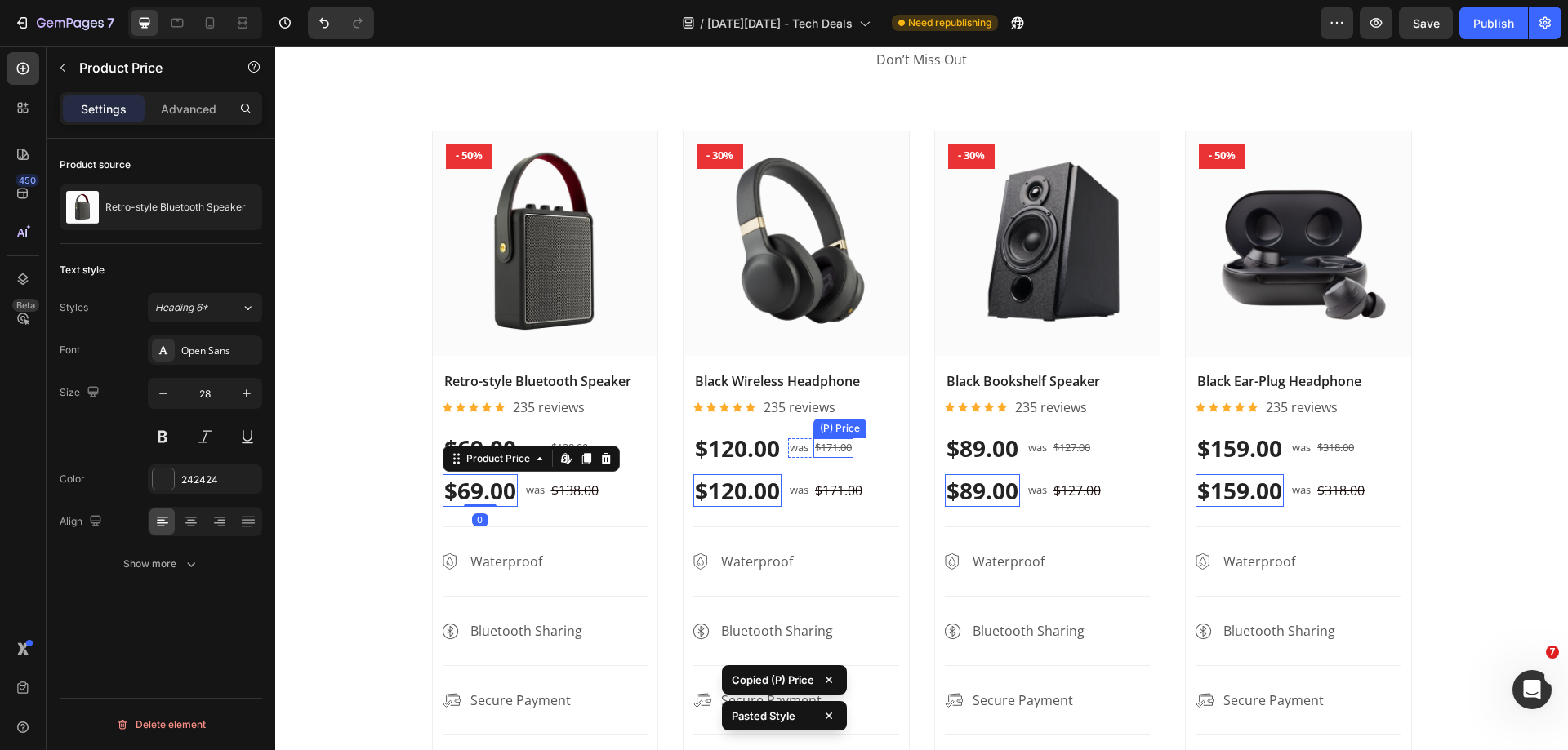
click at [589, 453] on div "$171.00" at bounding box center [569, 448] width 40 height 20
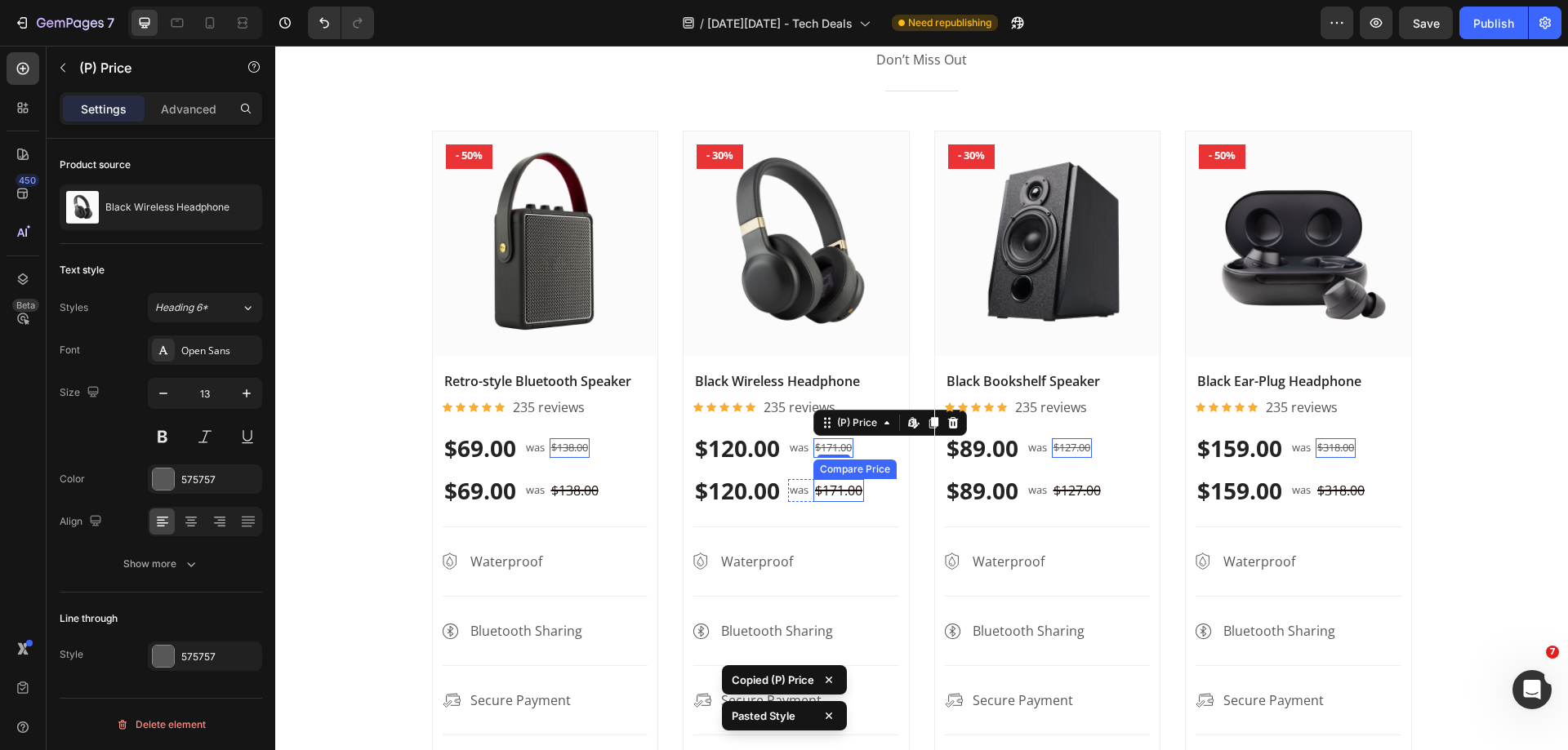
click at [600, 493] on div "$171.00" at bounding box center [574, 491] width 50 height 23
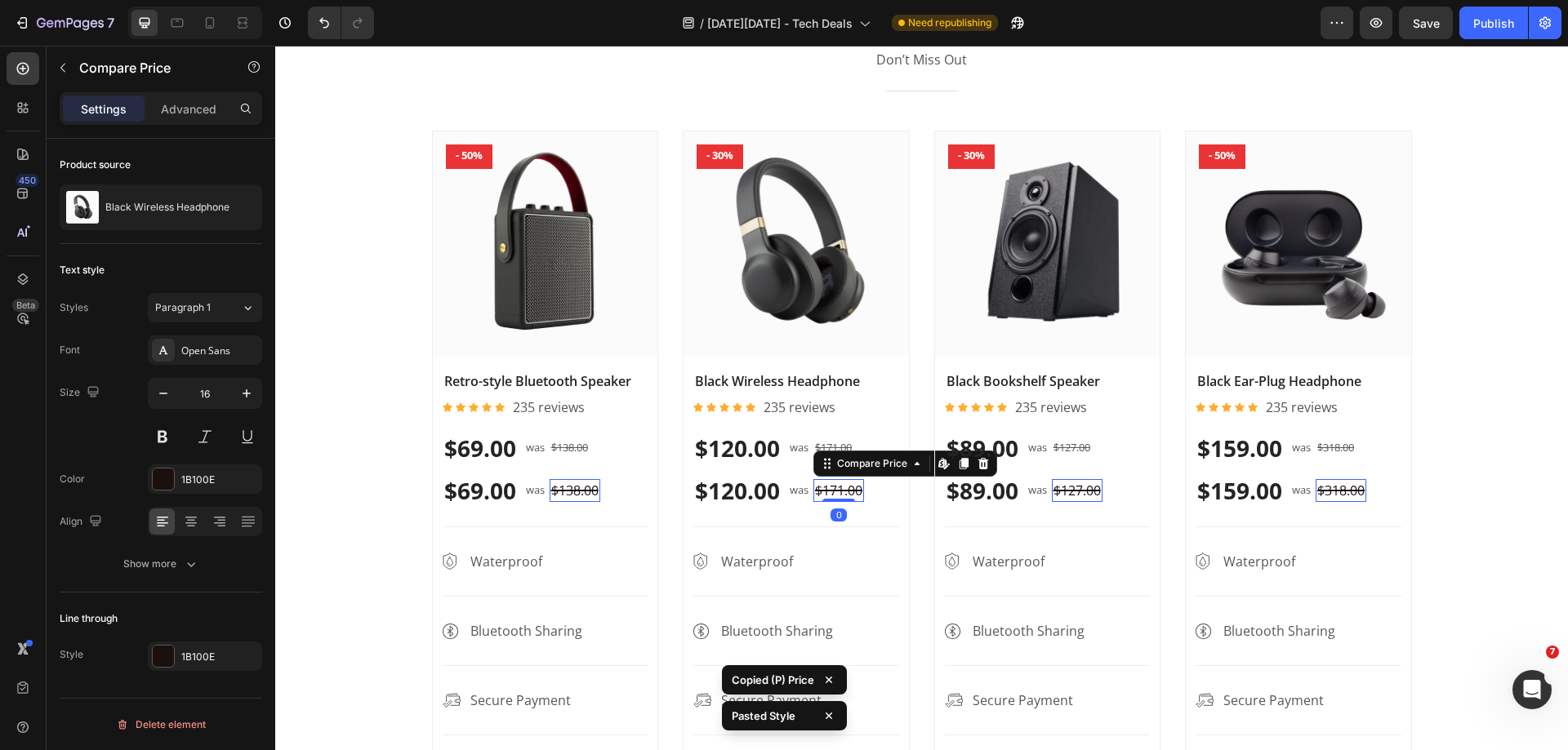
type input "28"
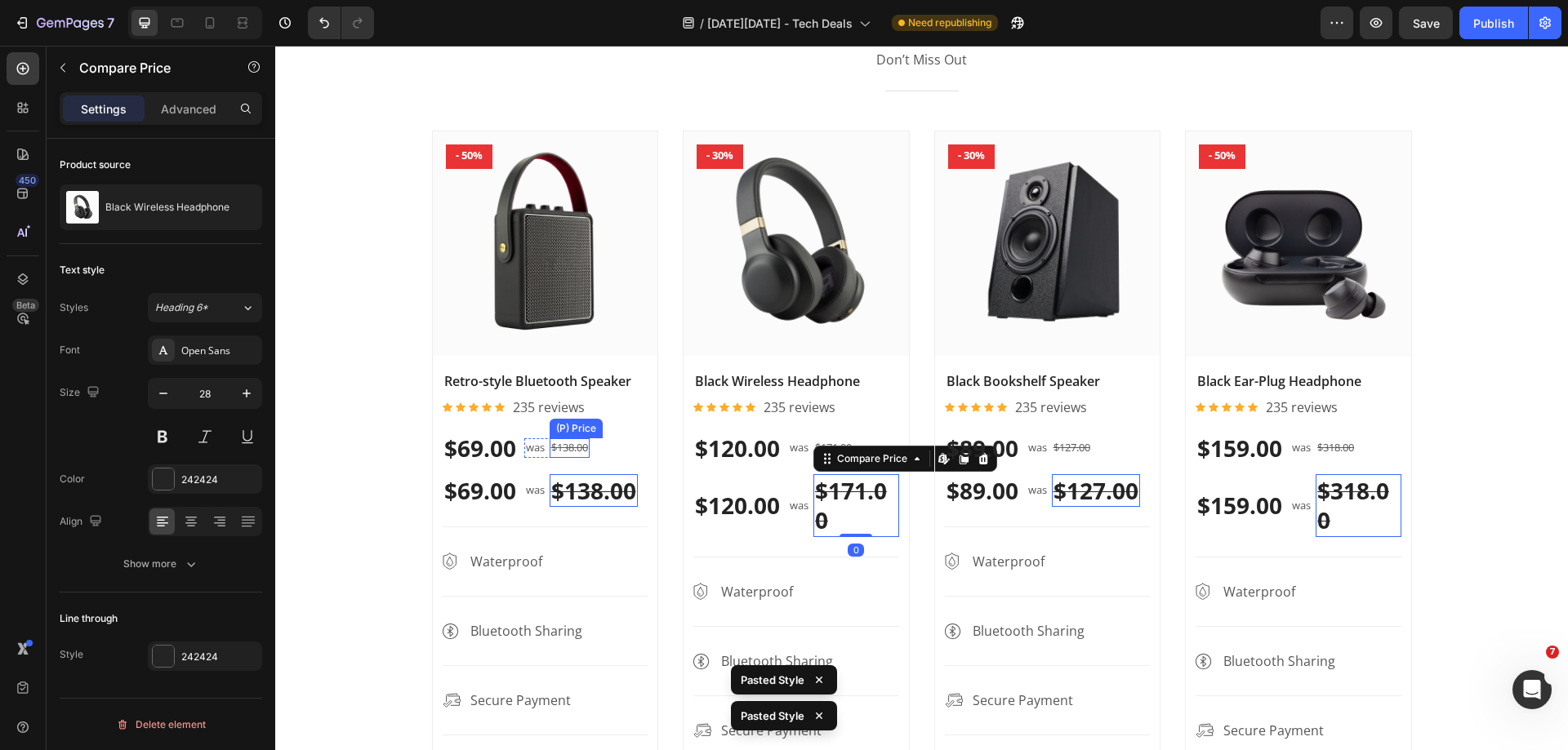
click at [569, 448] on div "$138.00" at bounding box center [569, 448] width 40 height 20
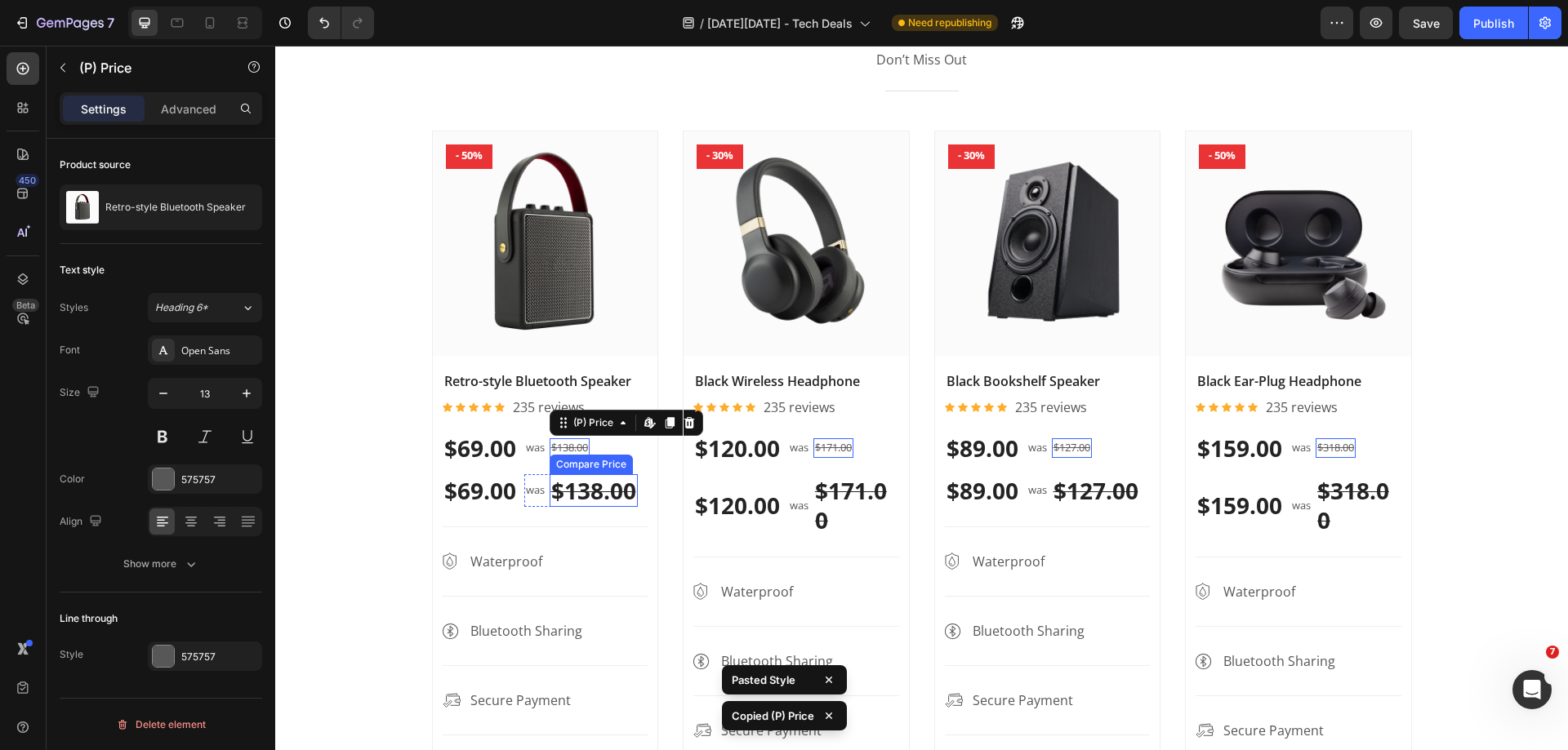
click at [588, 488] on div "$138.00" at bounding box center [593, 491] width 88 height 33
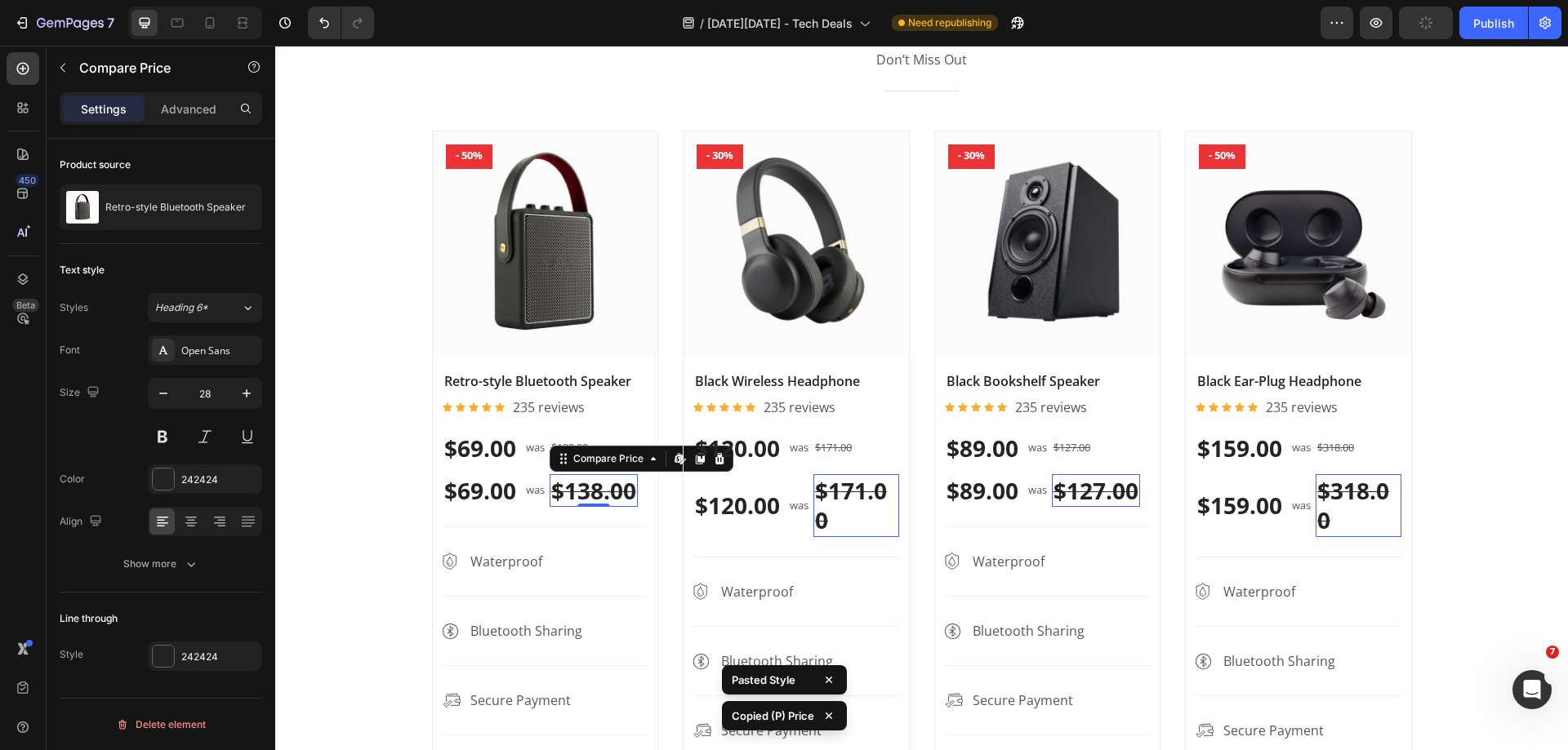
type input "13"
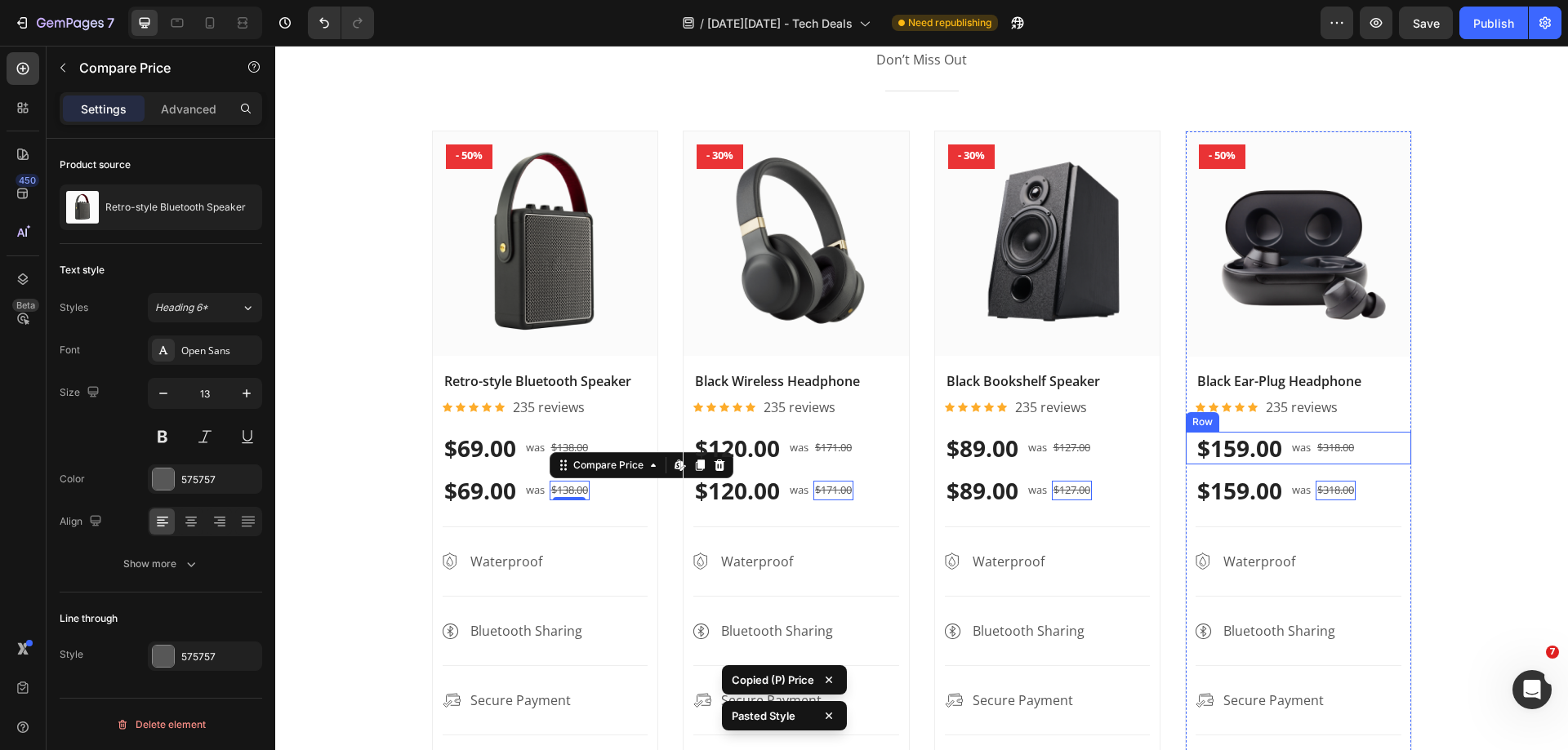
click at [658, 451] on div "$159.00 (P) Price (P) Price was Text block $318.00 (P) Price (P) Price Row Row" at bounding box center [545, 448] width 225 height 33
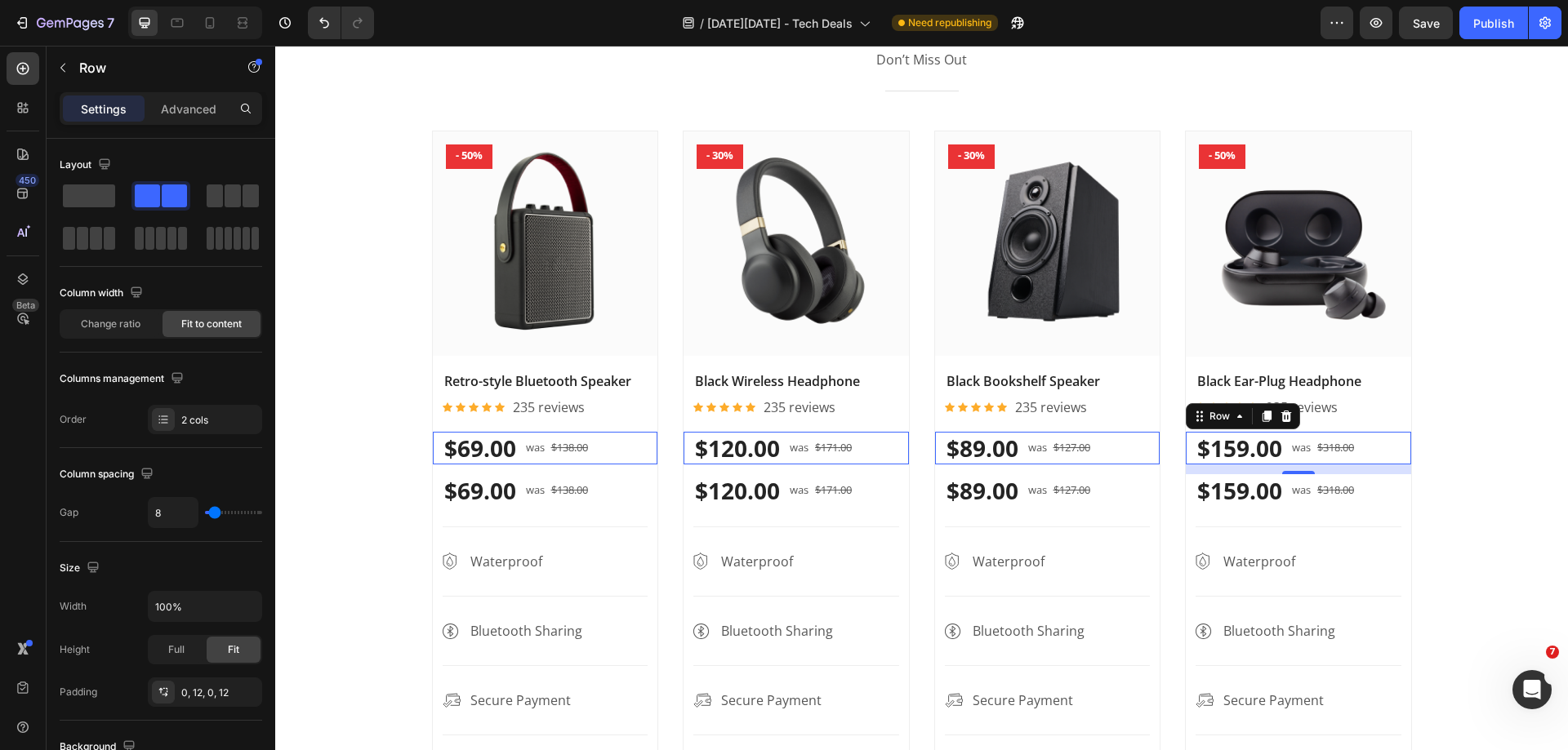
click at [658, 455] on div "$159.00 (P) Price (P) Price was Text block $318.00 (P) Price (P) Price Row Row …" at bounding box center [545, 448] width 225 height 33
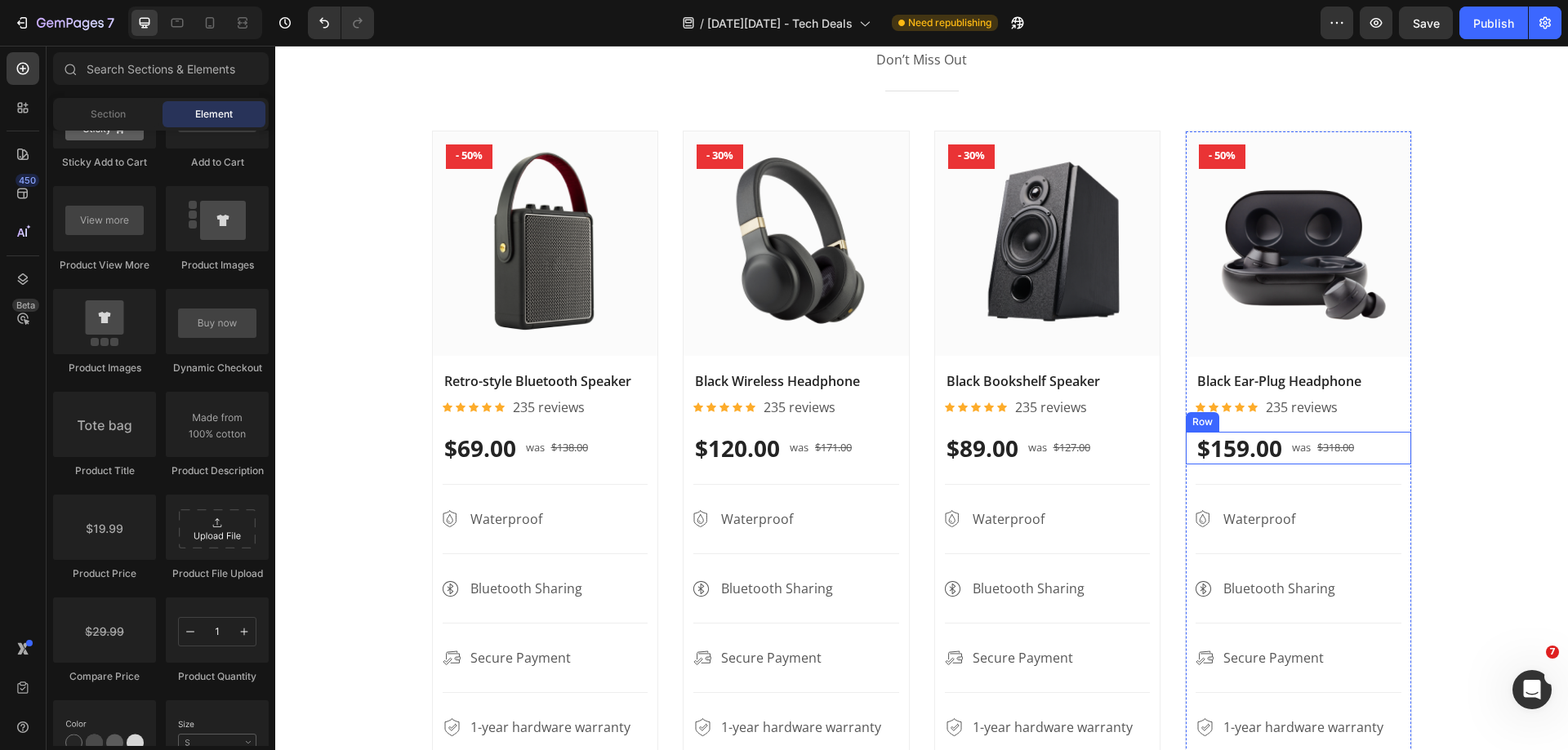
click at [658, 458] on div "$159.00 Product Price Product Price was Text block $318.00 Compare Price Compar…" at bounding box center [545, 448] width 225 height 33
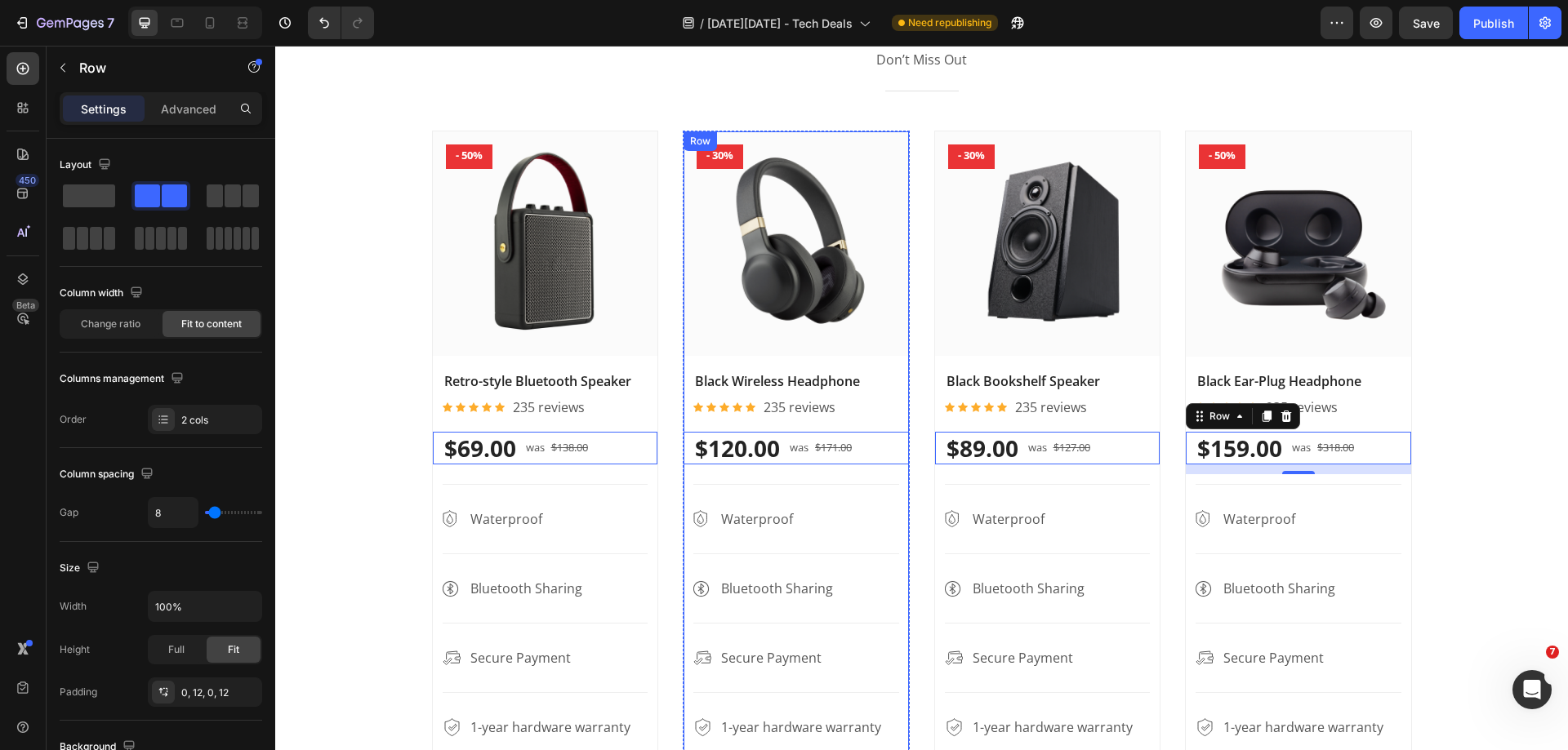
scroll to position [1306, 0]
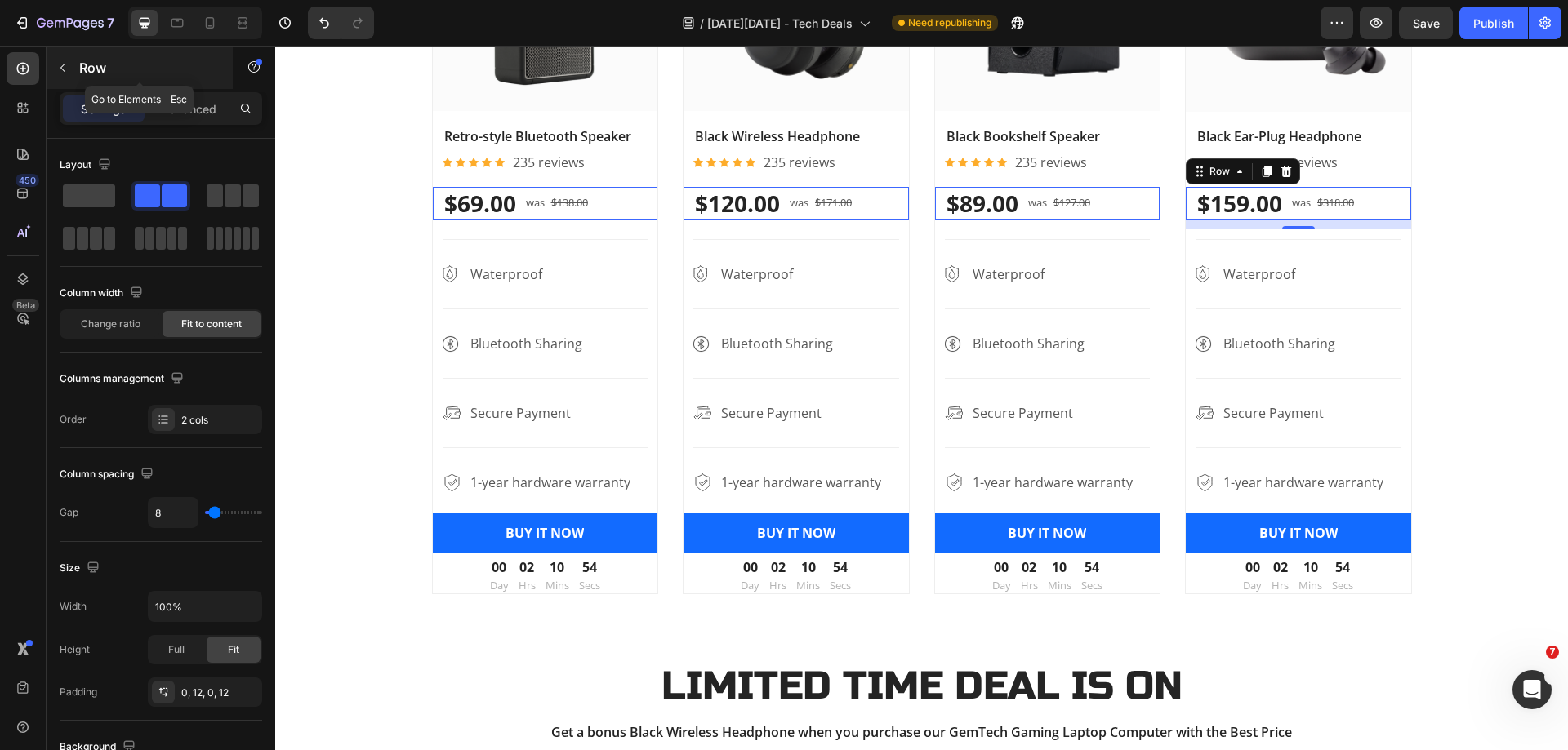
click at [64, 66] on icon "button" at bounding box center [63, 68] width 13 height 13
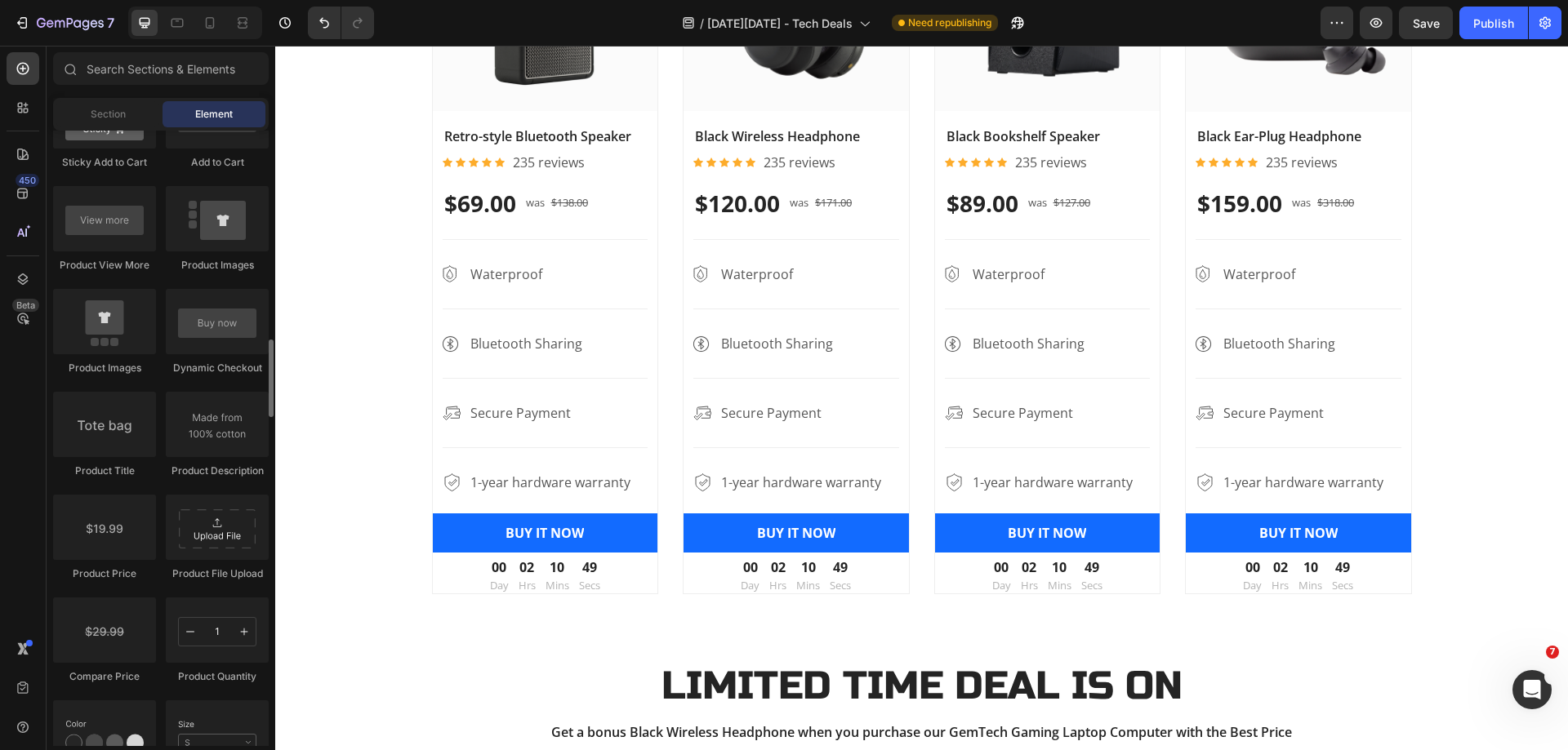
scroll to position [2285, 0]
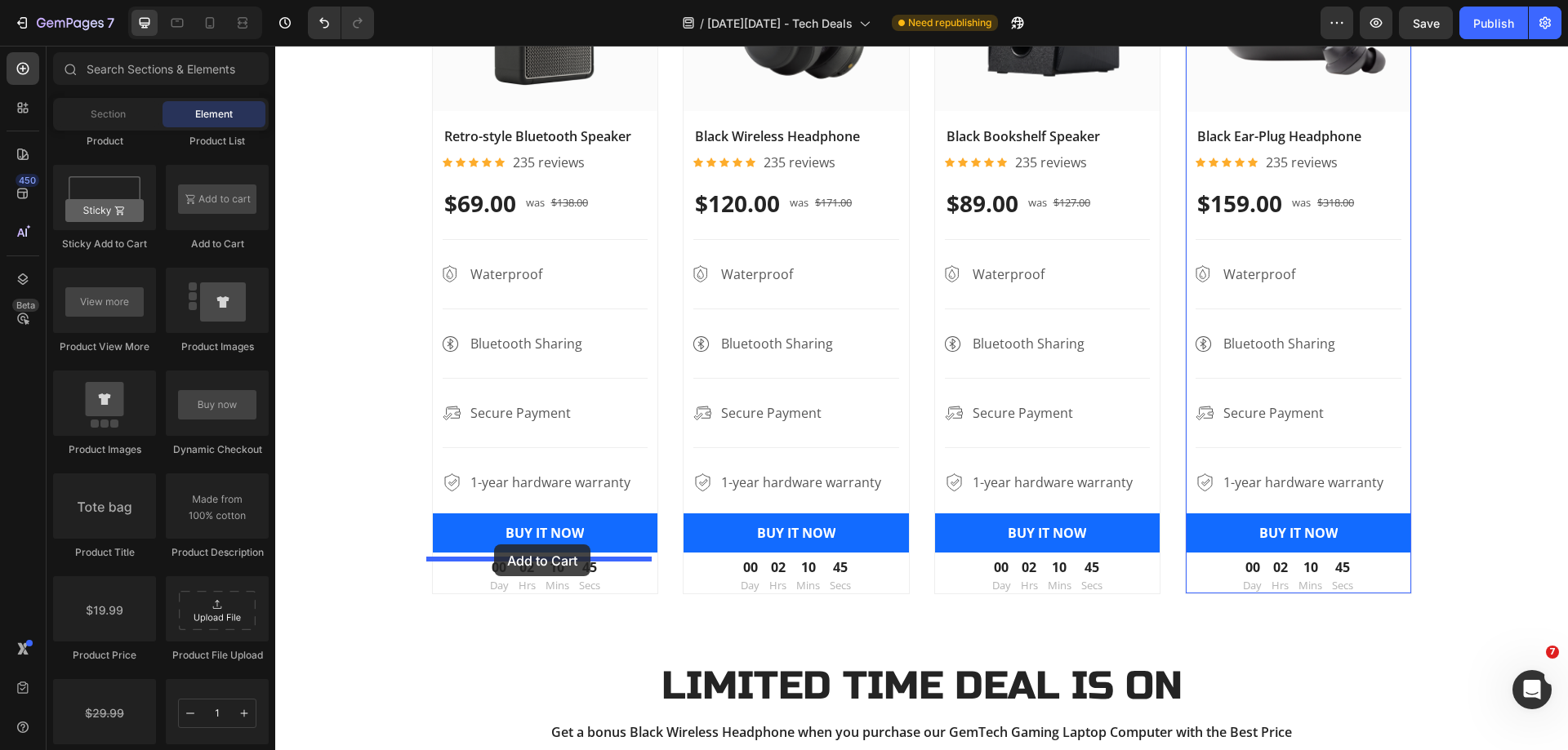
drag, startPoint x: 522, startPoint y: 302, endPoint x: 498, endPoint y: 512, distance: 211.4
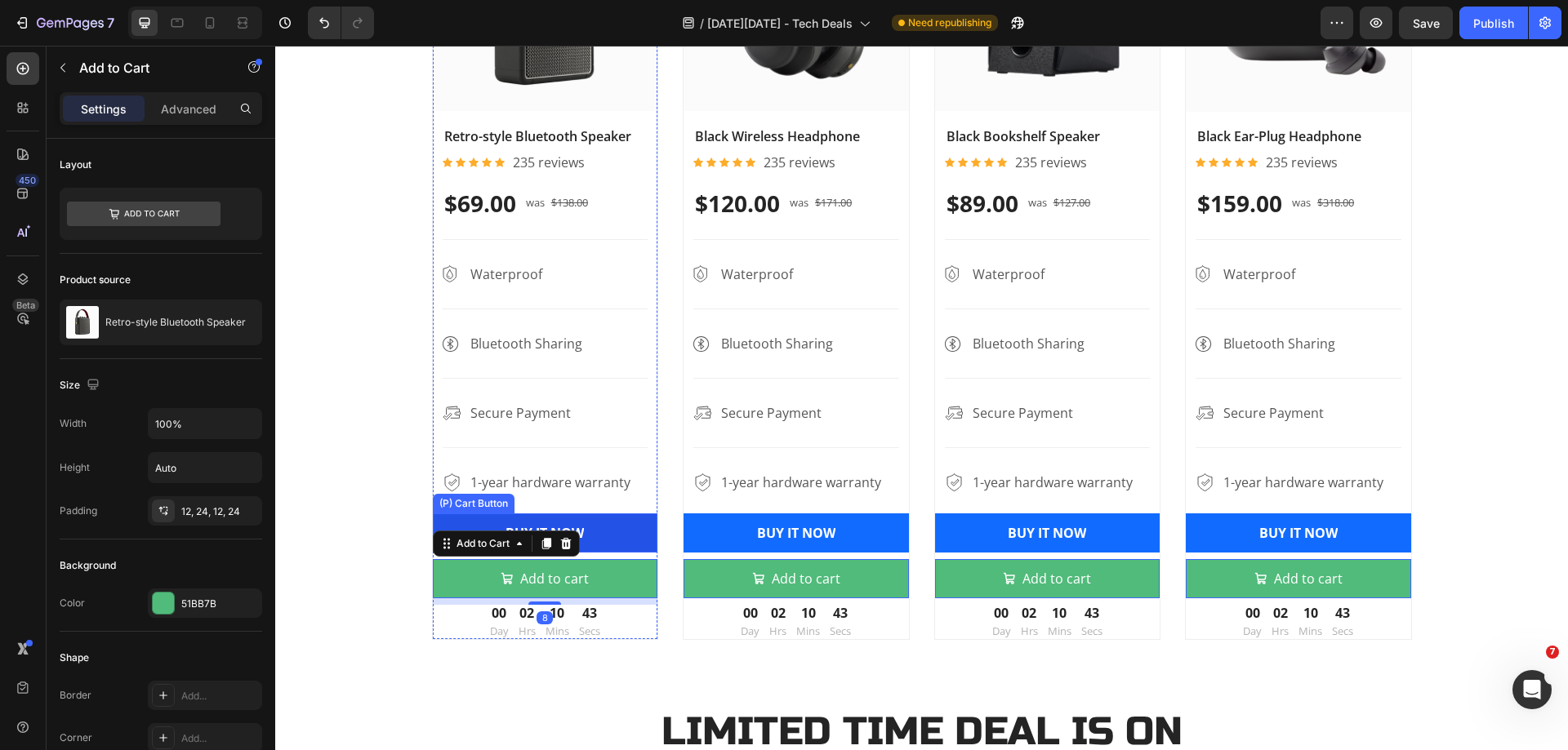
click at [612, 526] on button "BUY IT NOW" at bounding box center [545, 532] width 225 height 39
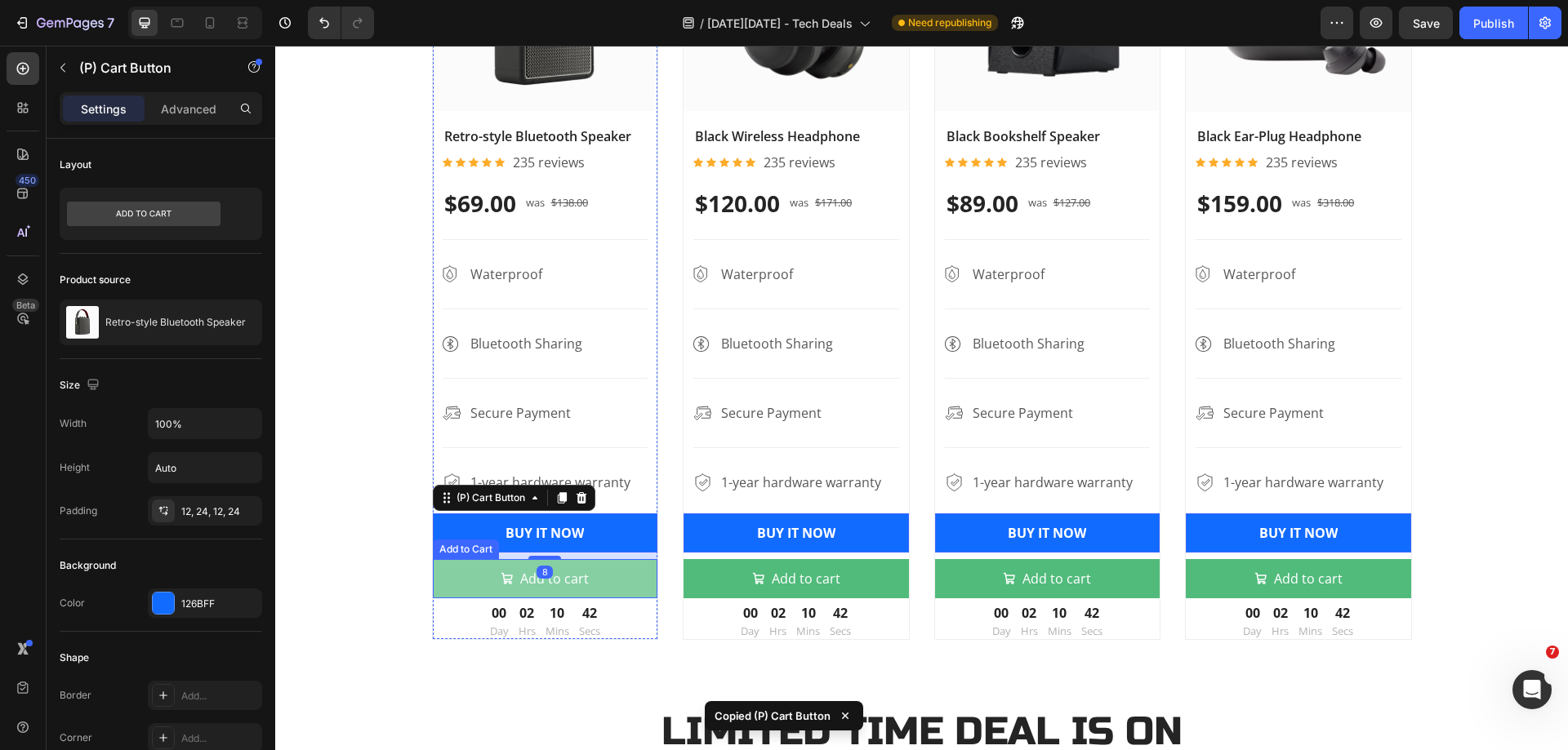
click at [607, 584] on button "Add to cart" at bounding box center [545, 578] width 225 height 39
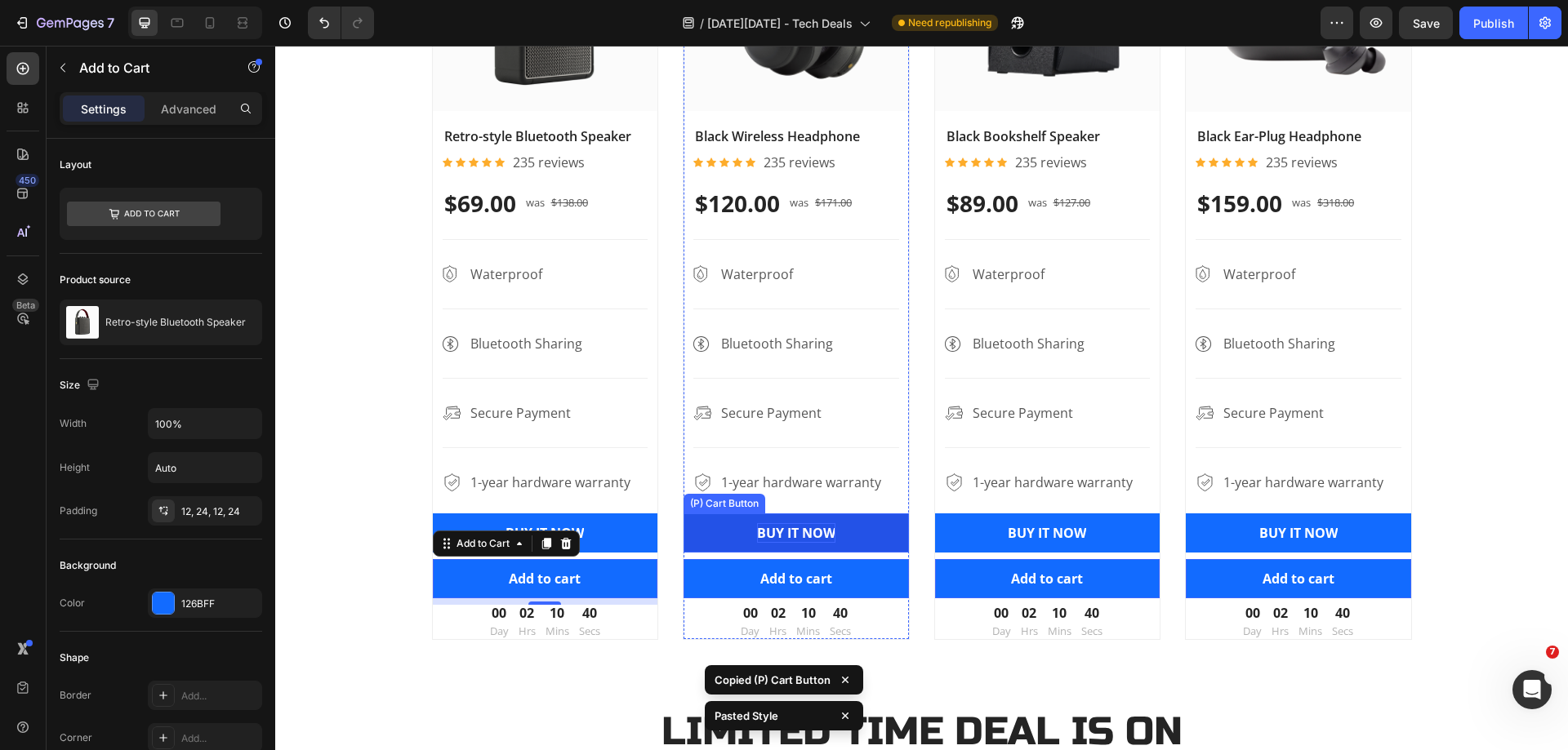
click at [583, 531] on div "BUY IT NOW" at bounding box center [544, 533] width 78 height 20
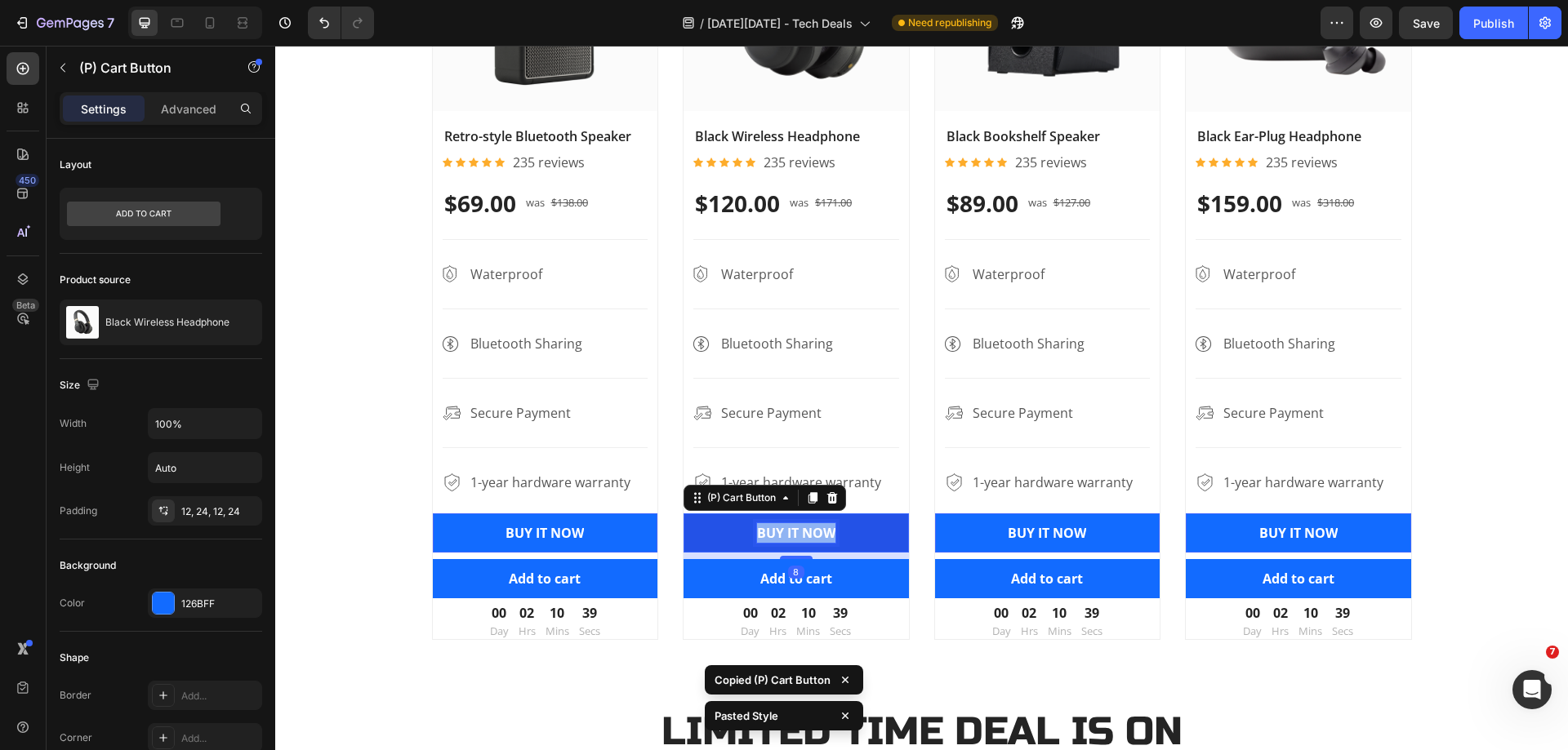
click at [772, 531] on p "BUY IT NOW" at bounding box center [796, 533] width 78 height 20
copy p "BUY IT NOW"
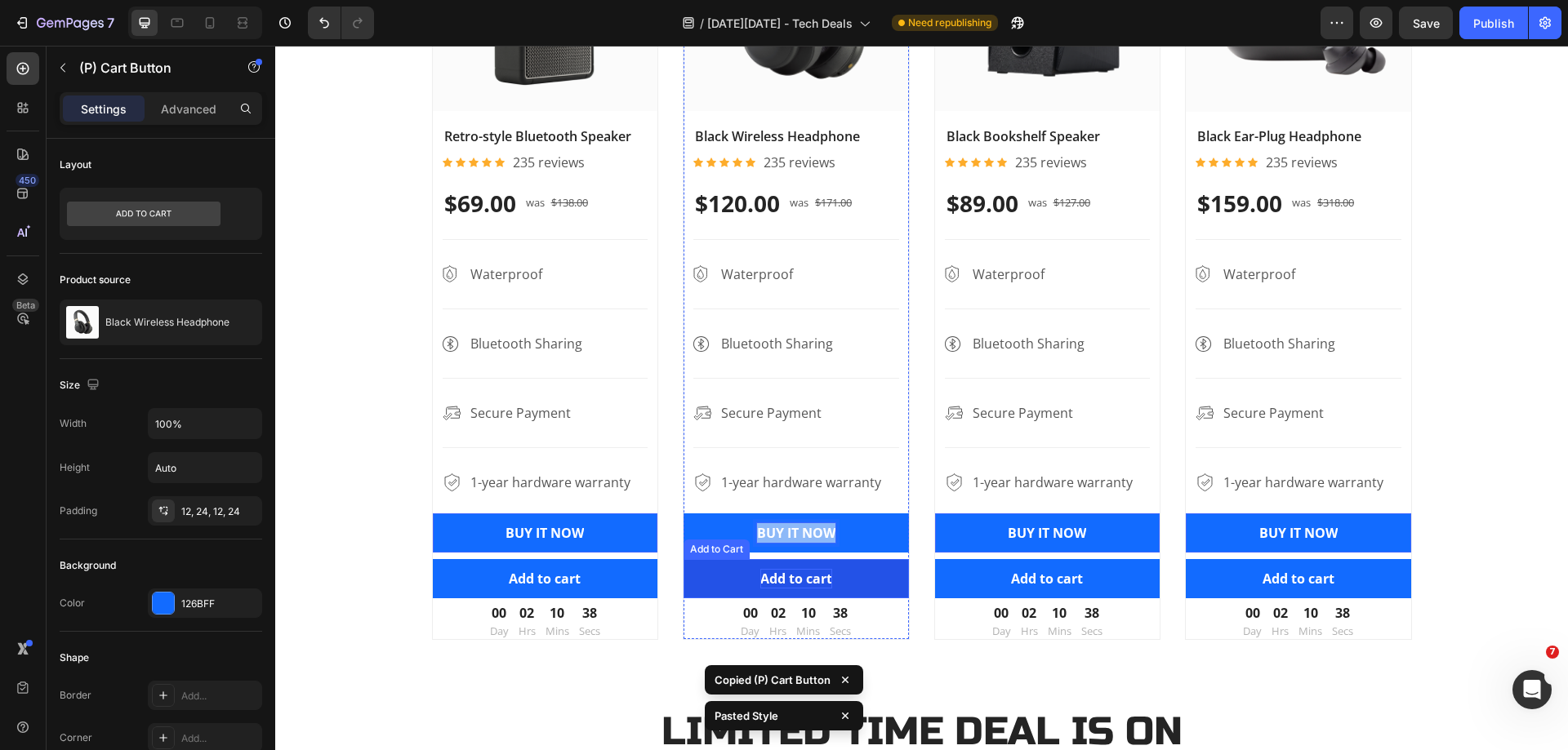
click at [580, 571] on div "Add to cart" at bounding box center [544, 579] width 72 height 20
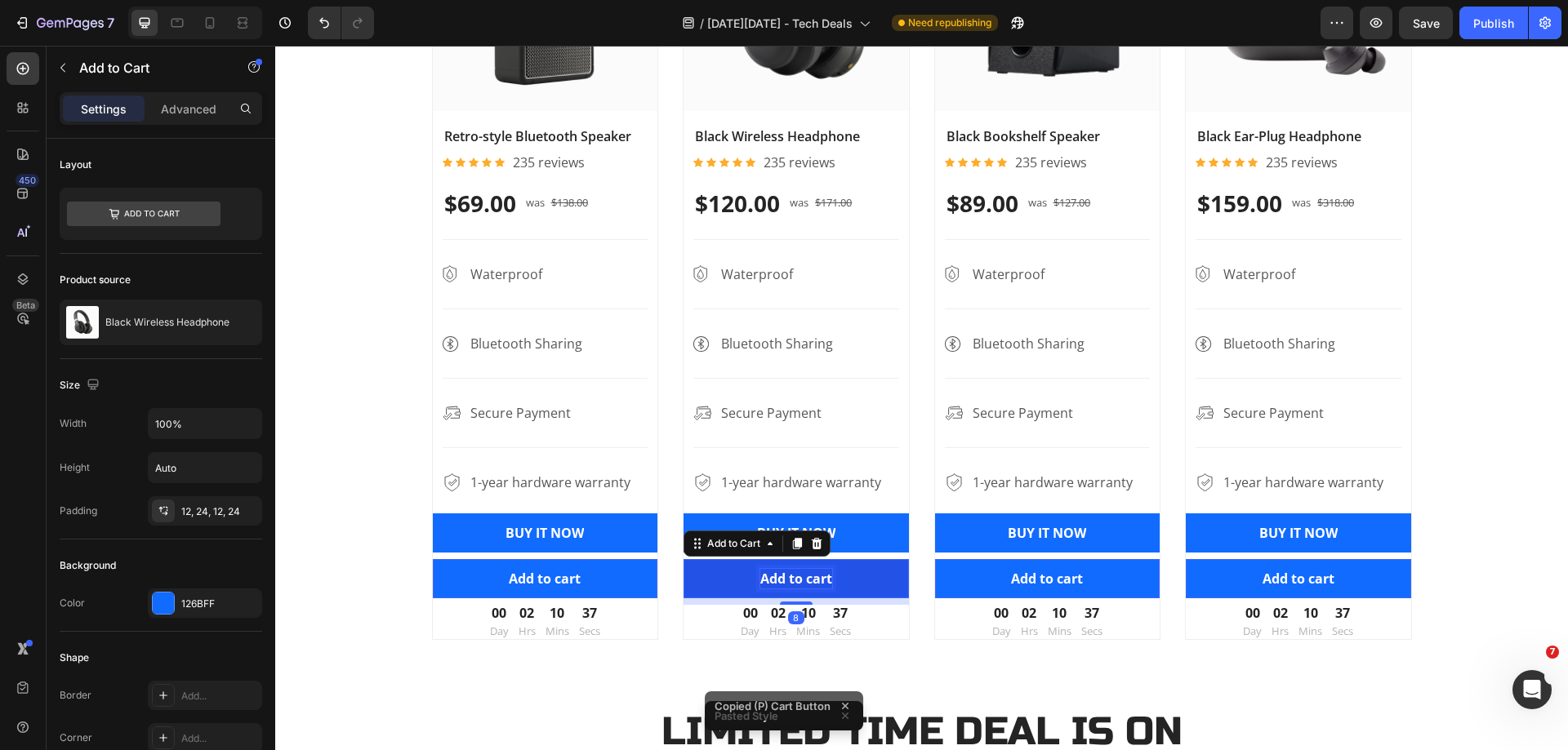
click at [780, 582] on div "Add to cart" at bounding box center [796, 579] width 72 height 20
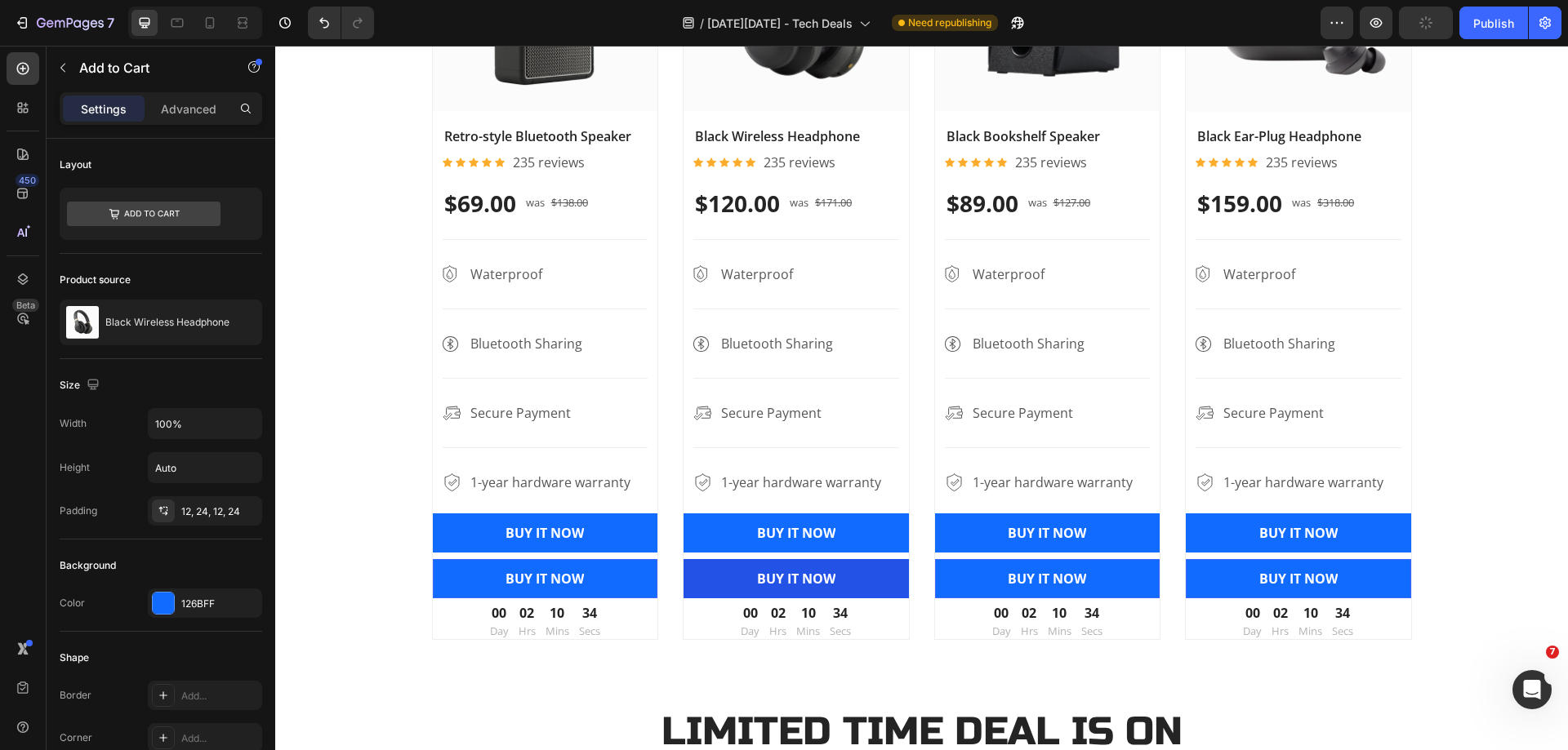
click at [658, 579] on button "BUY IT NOW" at bounding box center [545, 578] width 225 height 39
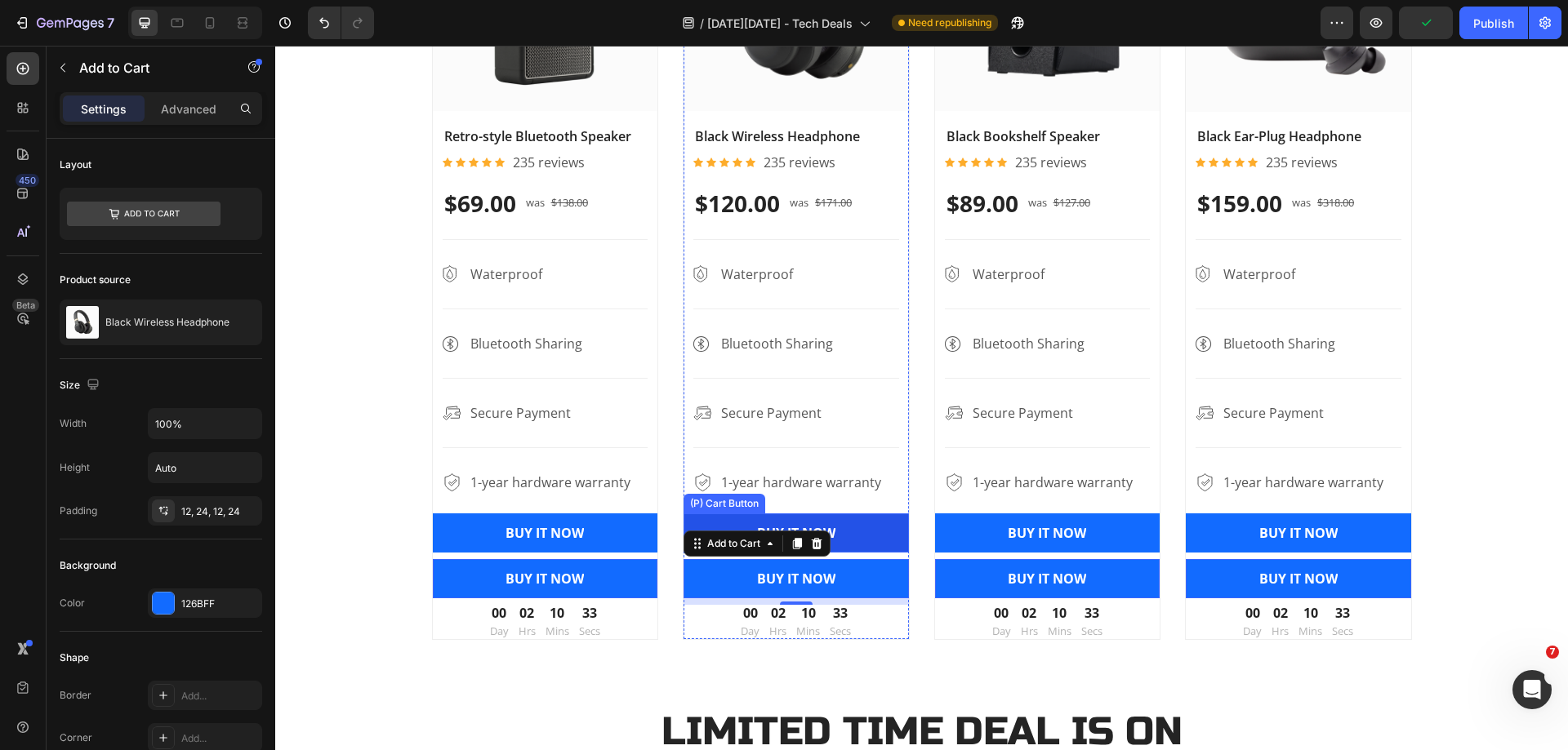
click at [658, 533] on button "BUY IT NOW" at bounding box center [545, 532] width 225 height 39
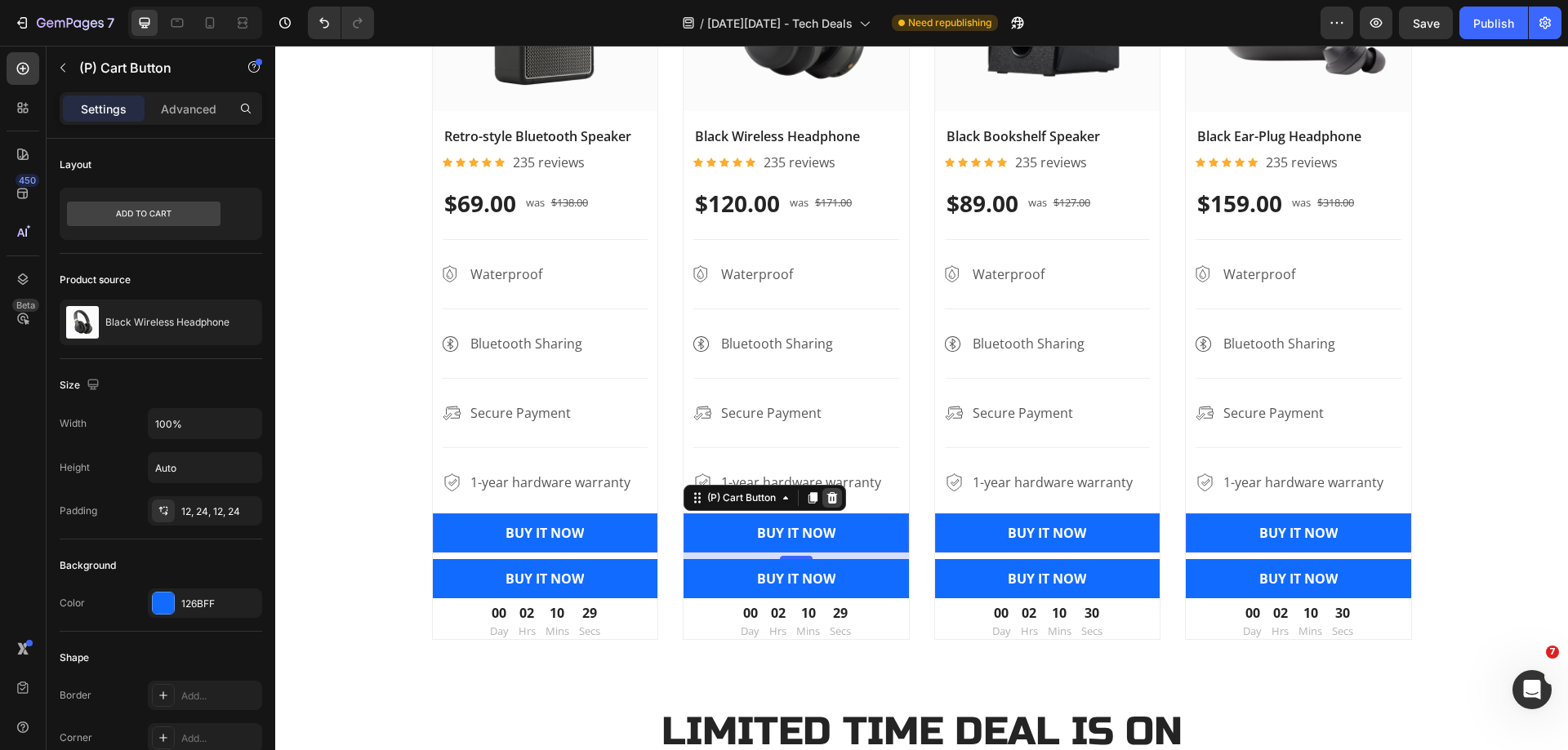
click at [275, 45] on icon at bounding box center [275, 45] width 0 height 0
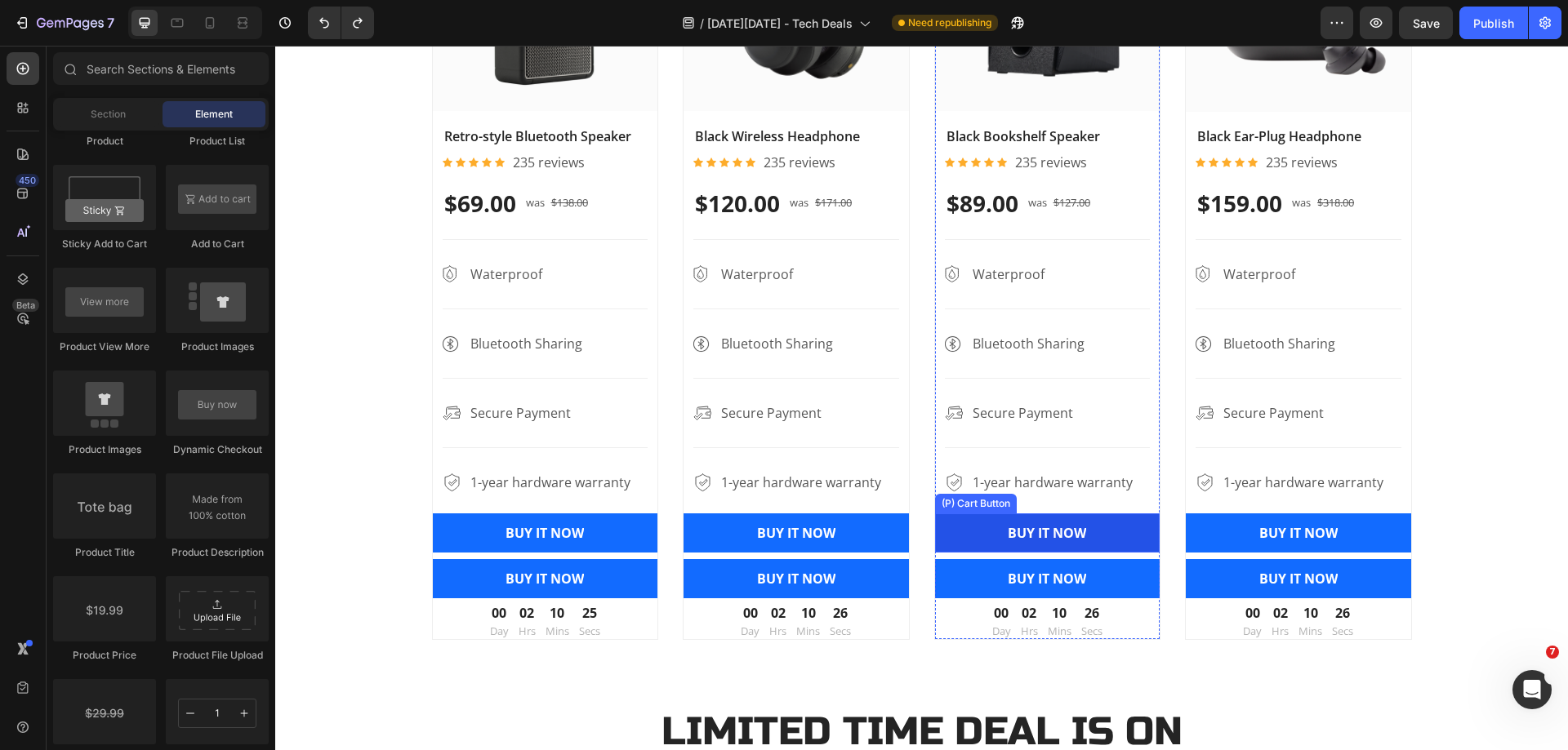
click at [658, 528] on button "BUY IT NOW" at bounding box center [545, 532] width 225 height 39
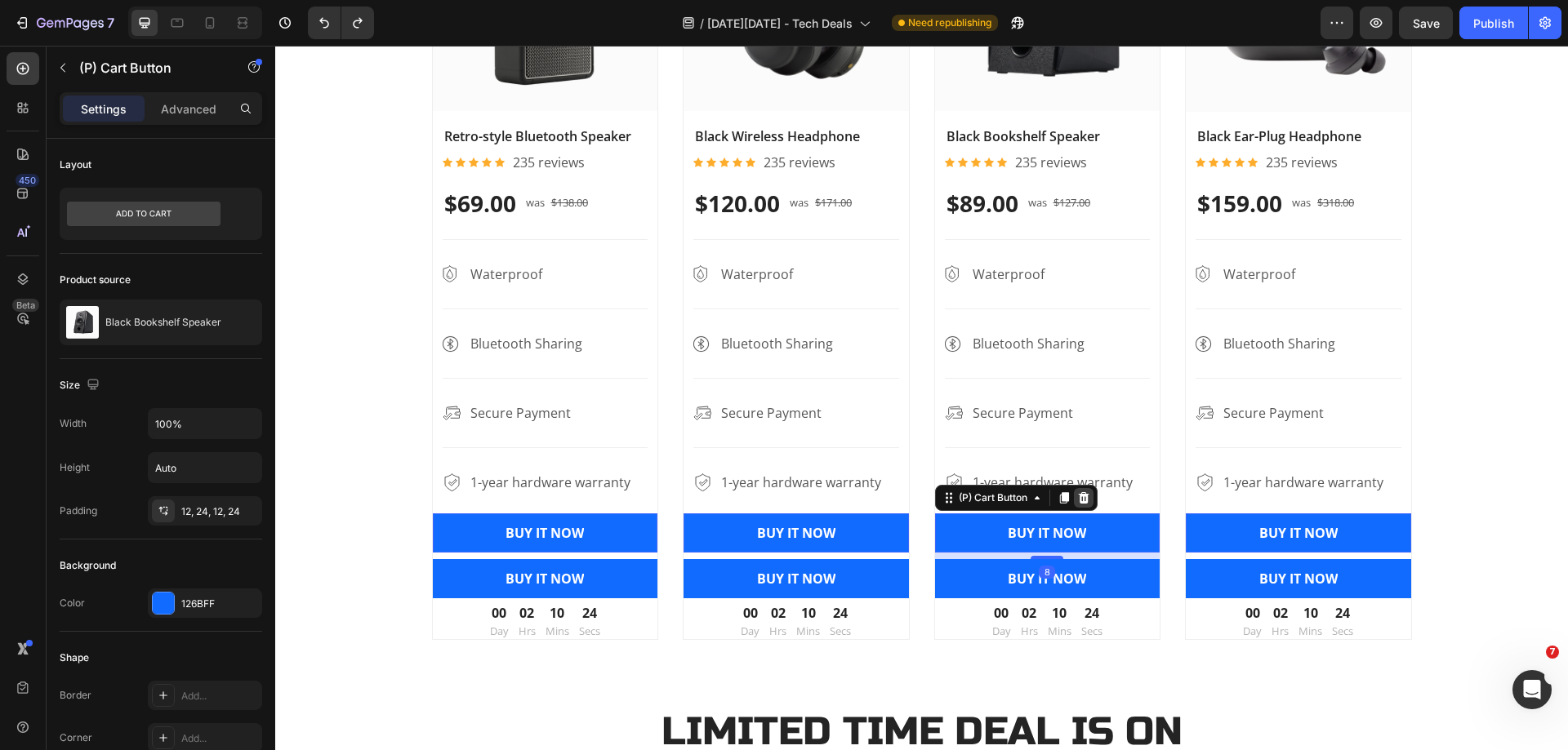
click at [275, 45] on icon at bounding box center [275, 45] width 0 height 0
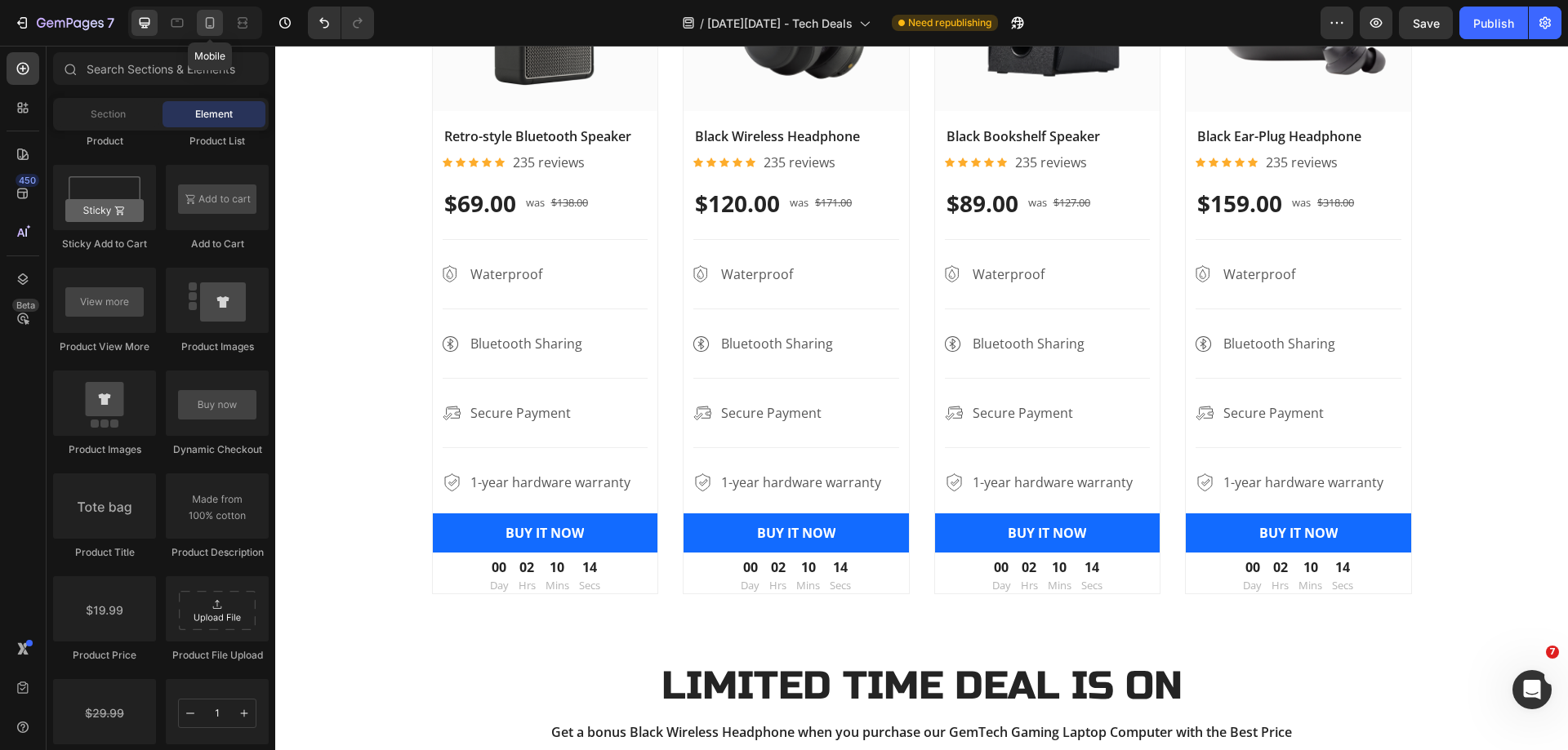
click at [215, 26] on icon at bounding box center [210, 23] width 17 height 17
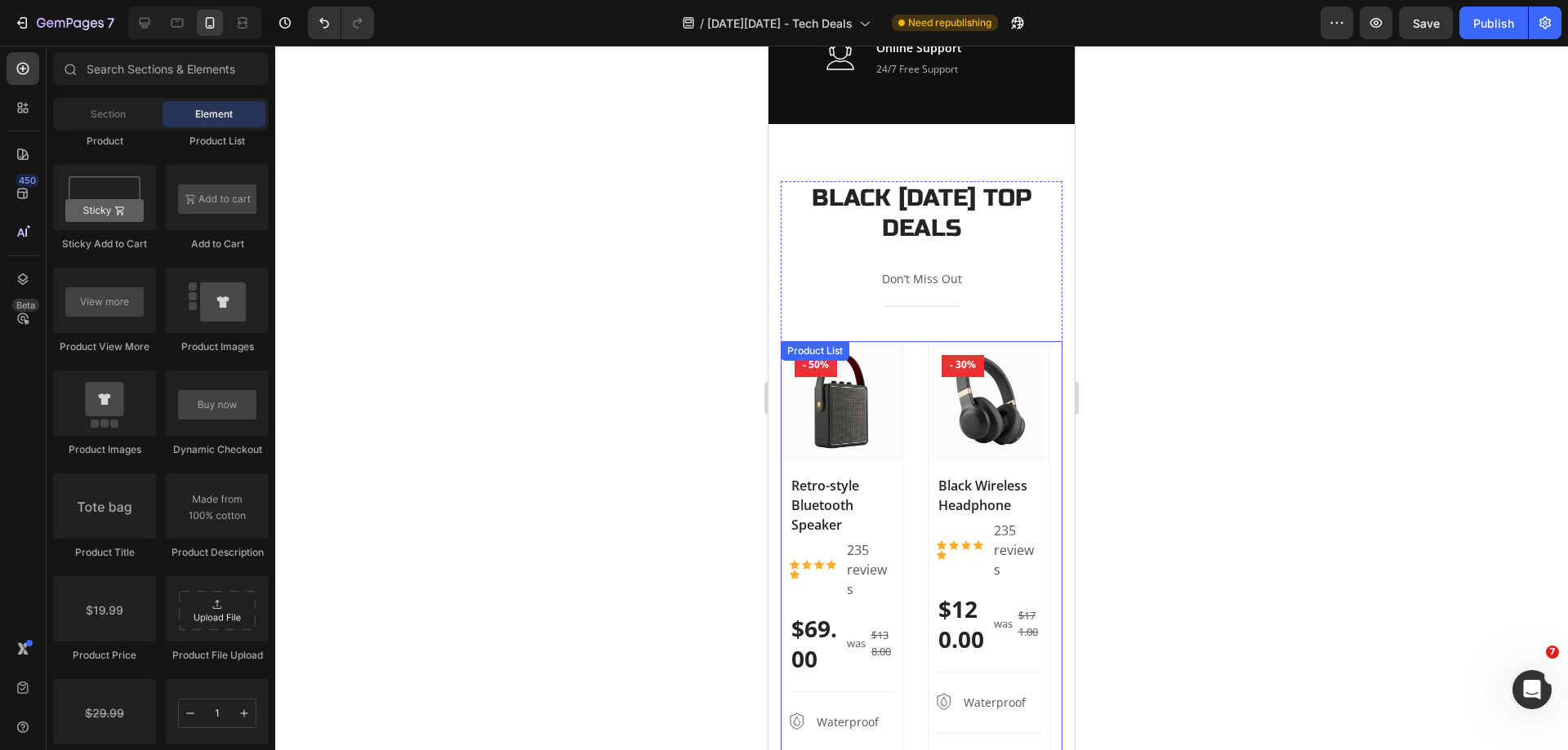
scroll to position [898, 0]
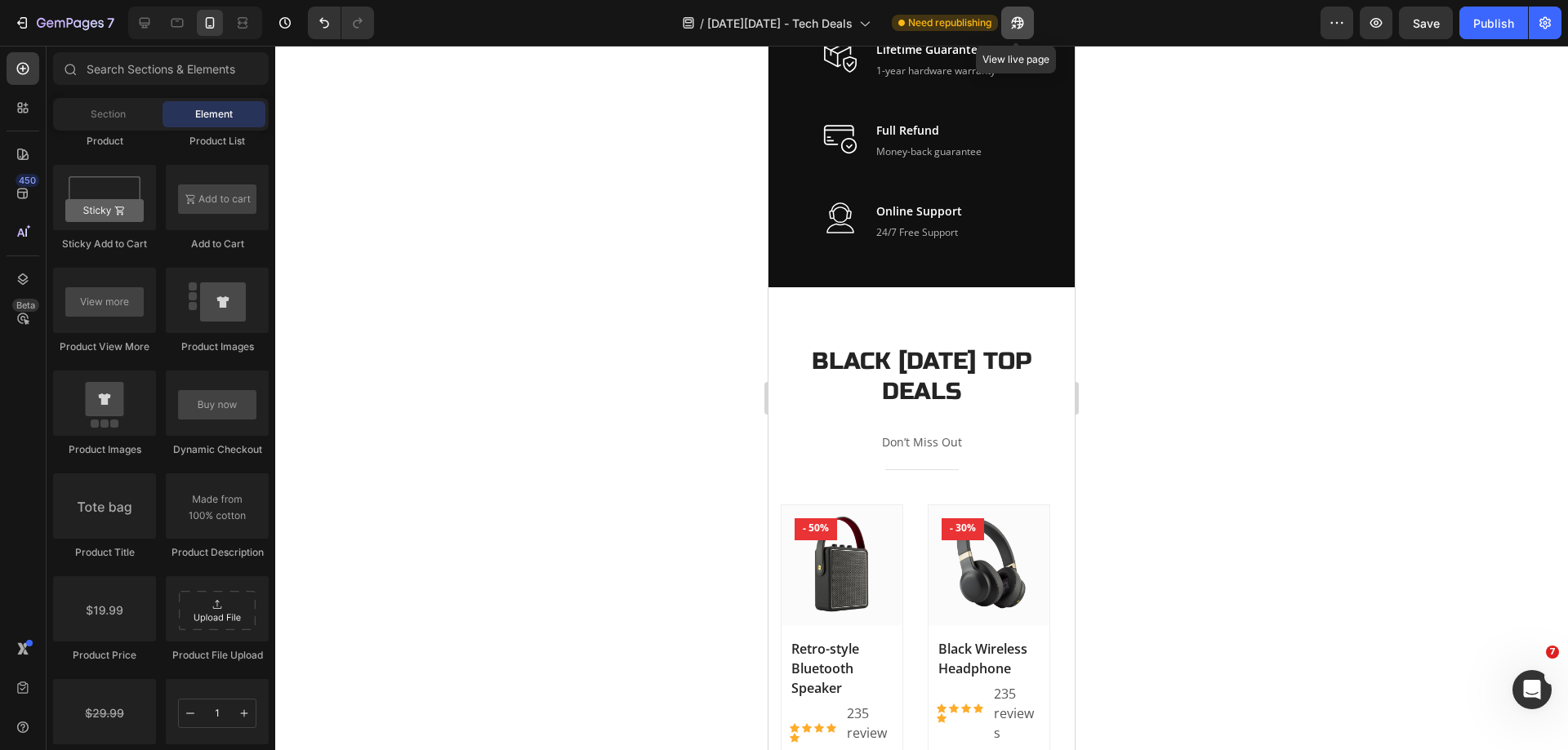
click at [1016, 25] on icon "button" at bounding box center [1013, 26] width 4 height 4
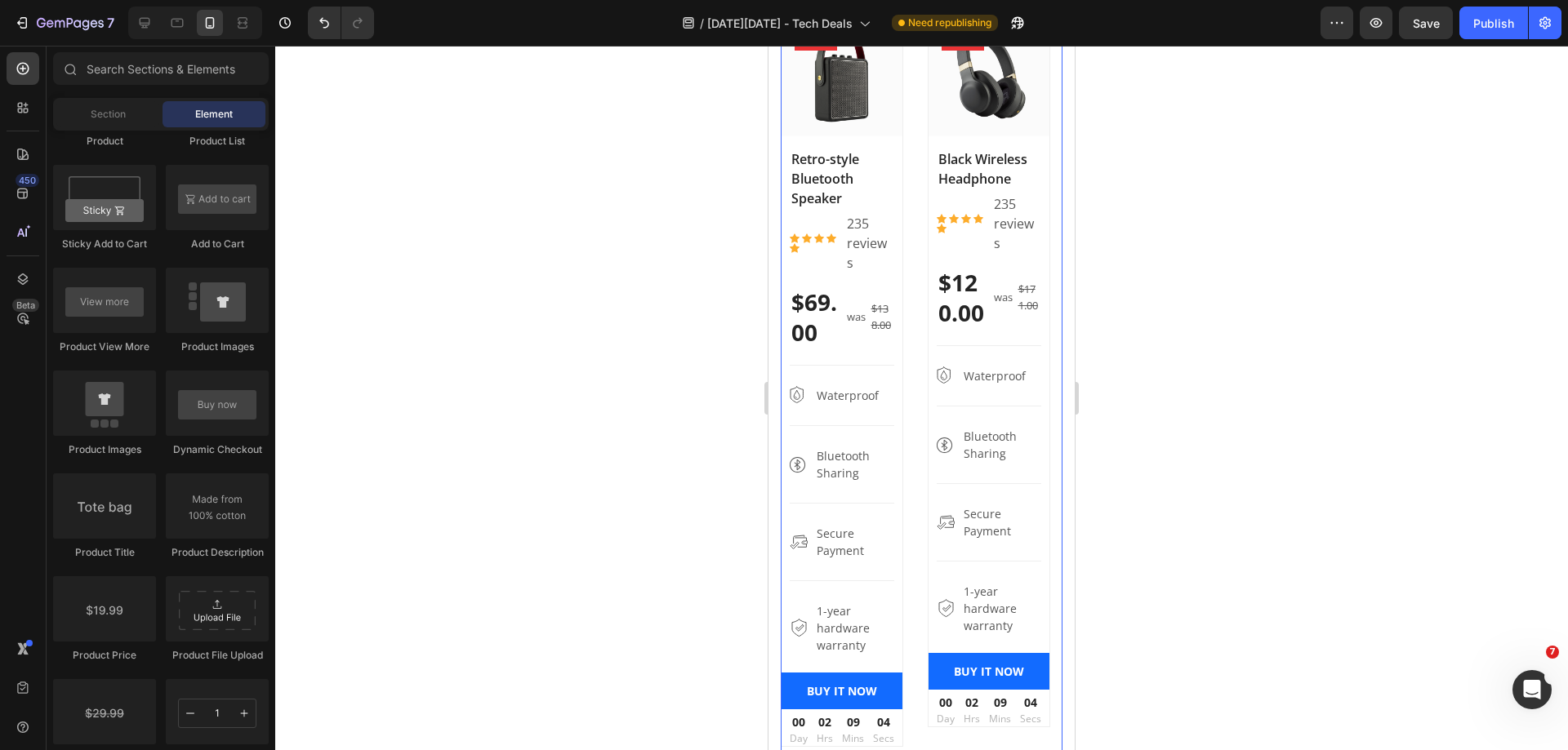
scroll to position [1551, 0]
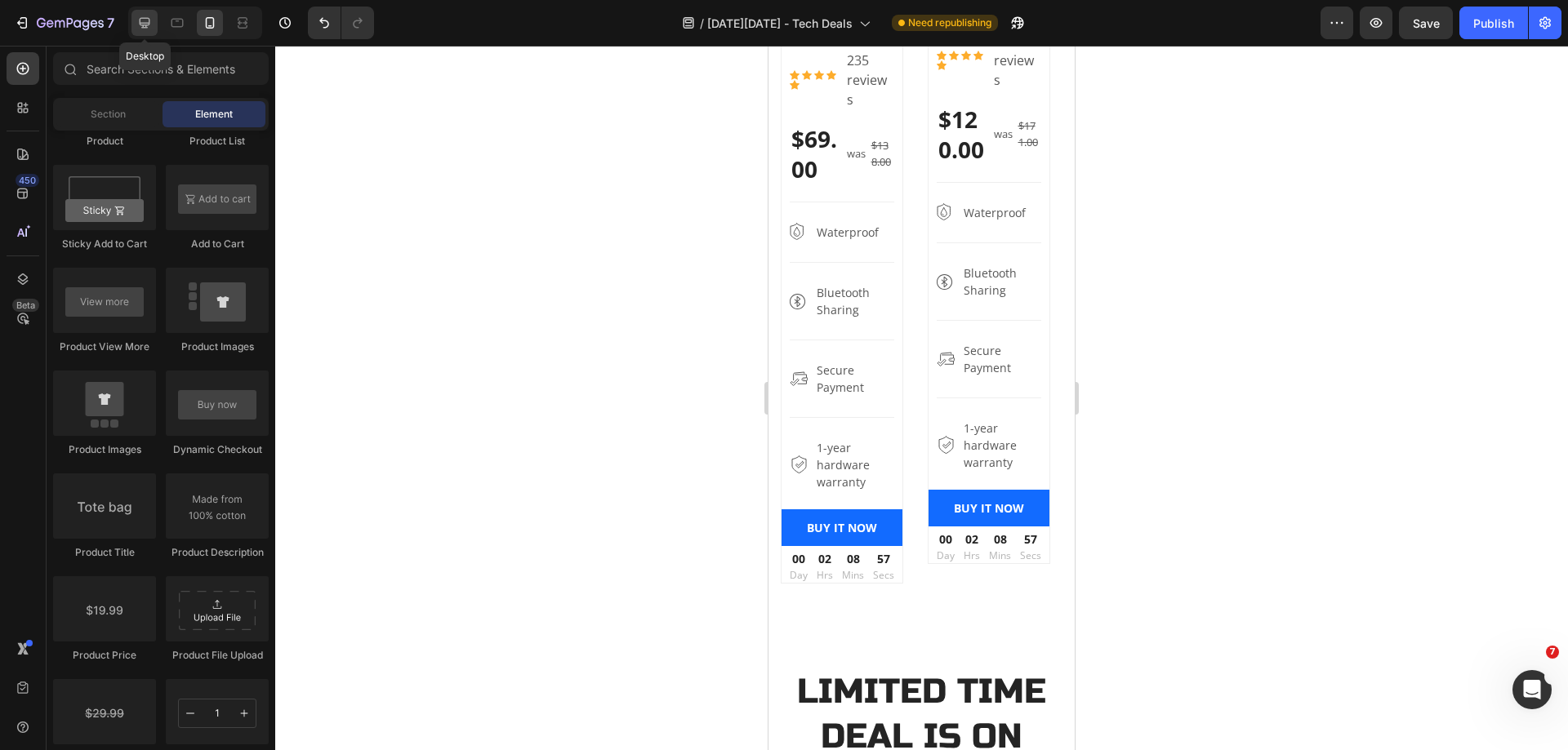
click at [153, 28] on icon at bounding box center [144, 23] width 17 height 17
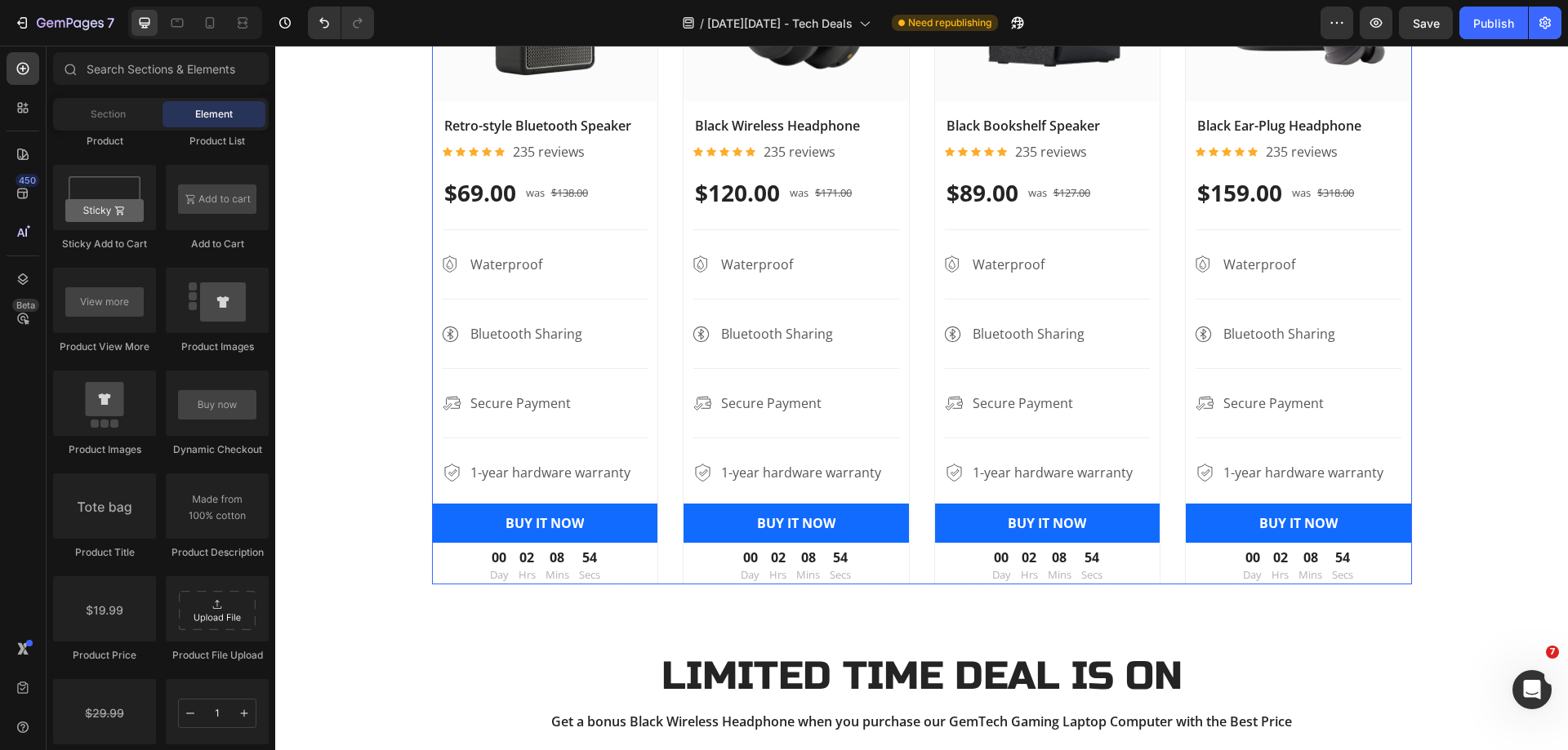
click at [913, 407] on div "Product Images - 50% Product Badge Retro-style Bluetooth Speaker Product Title …" at bounding box center [921, 230] width 980 height 709
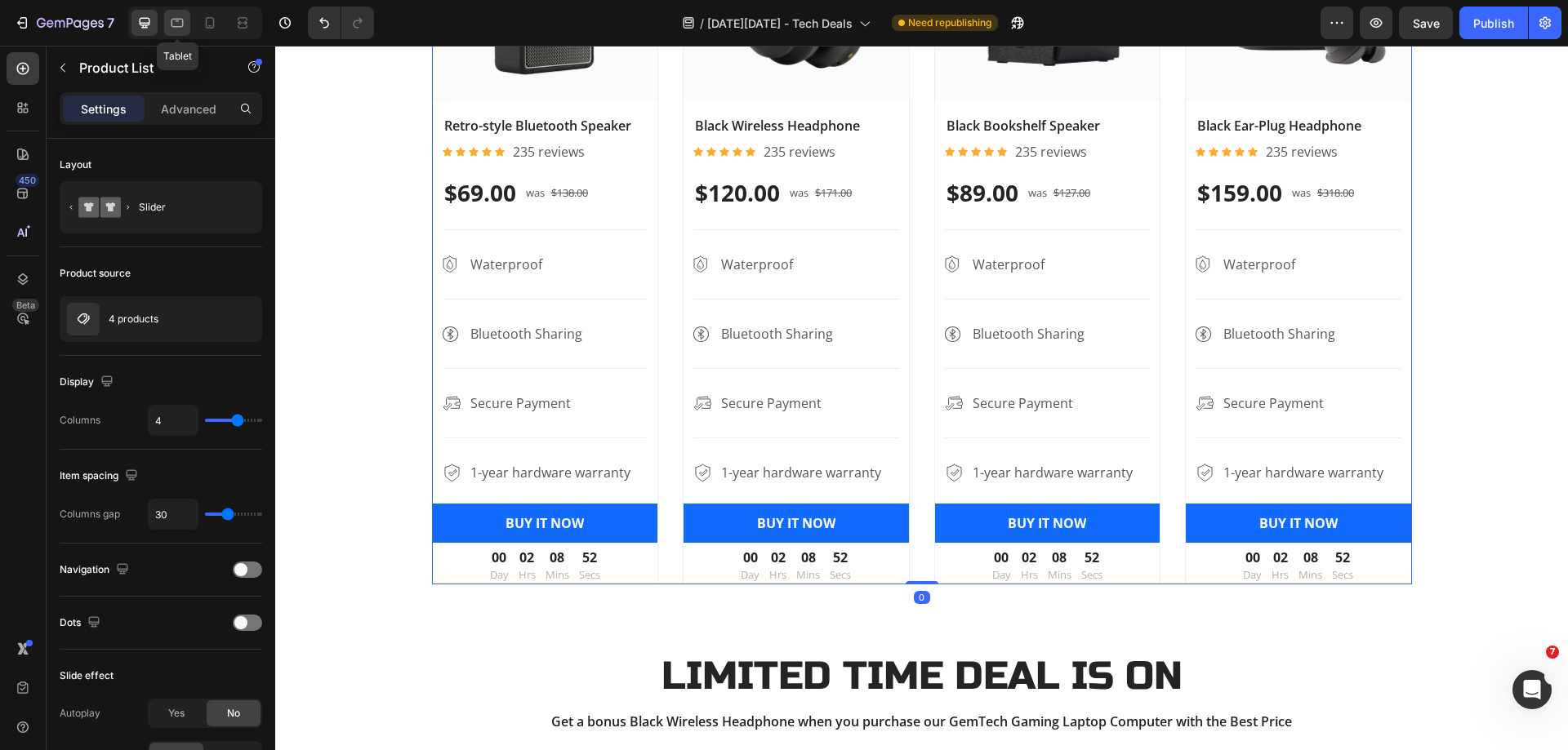
click at [174, 23] on icon at bounding box center [177, 23] width 17 height 17
type input "3"
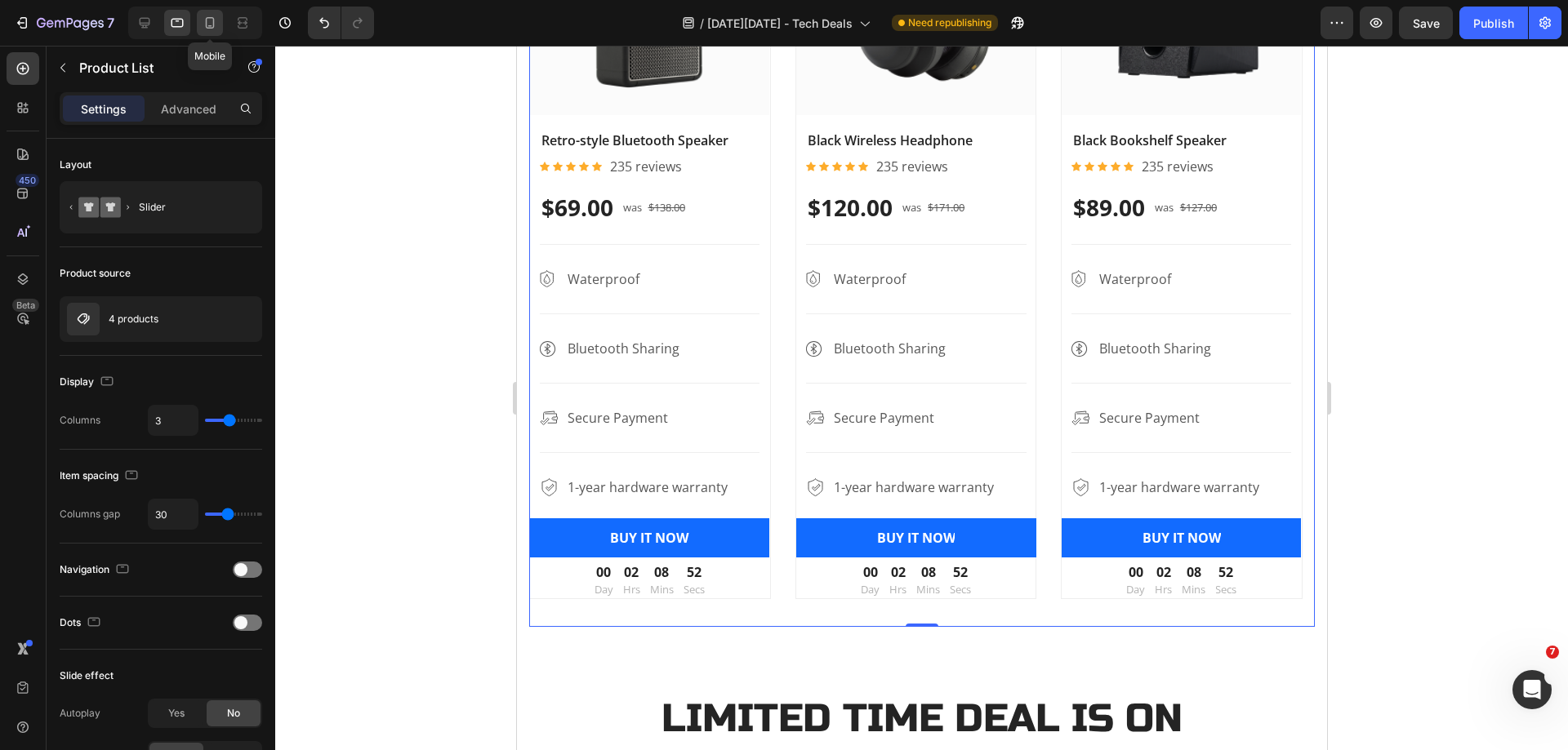
scroll to position [1324, 0]
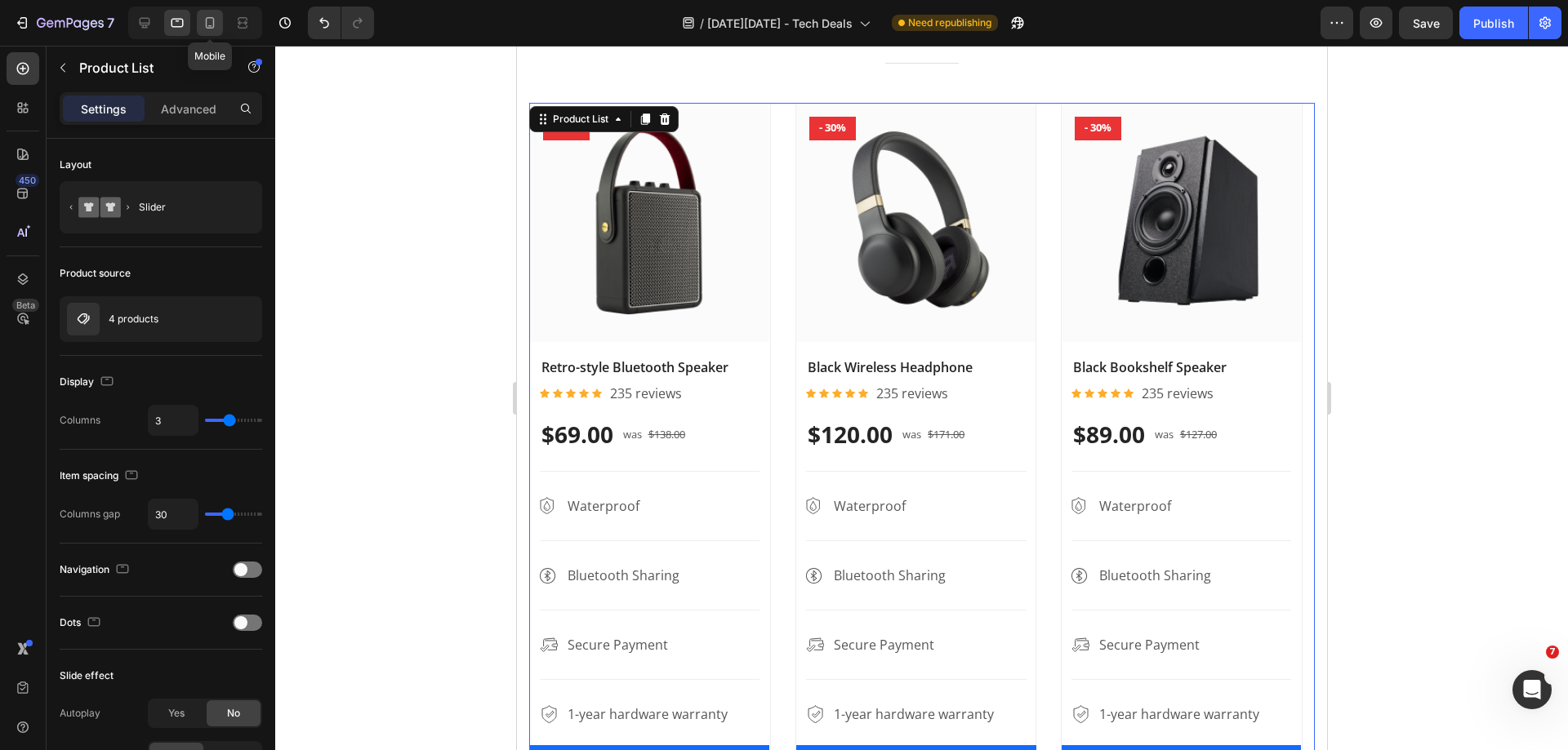
click at [202, 22] on icon at bounding box center [210, 23] width 17 height 17
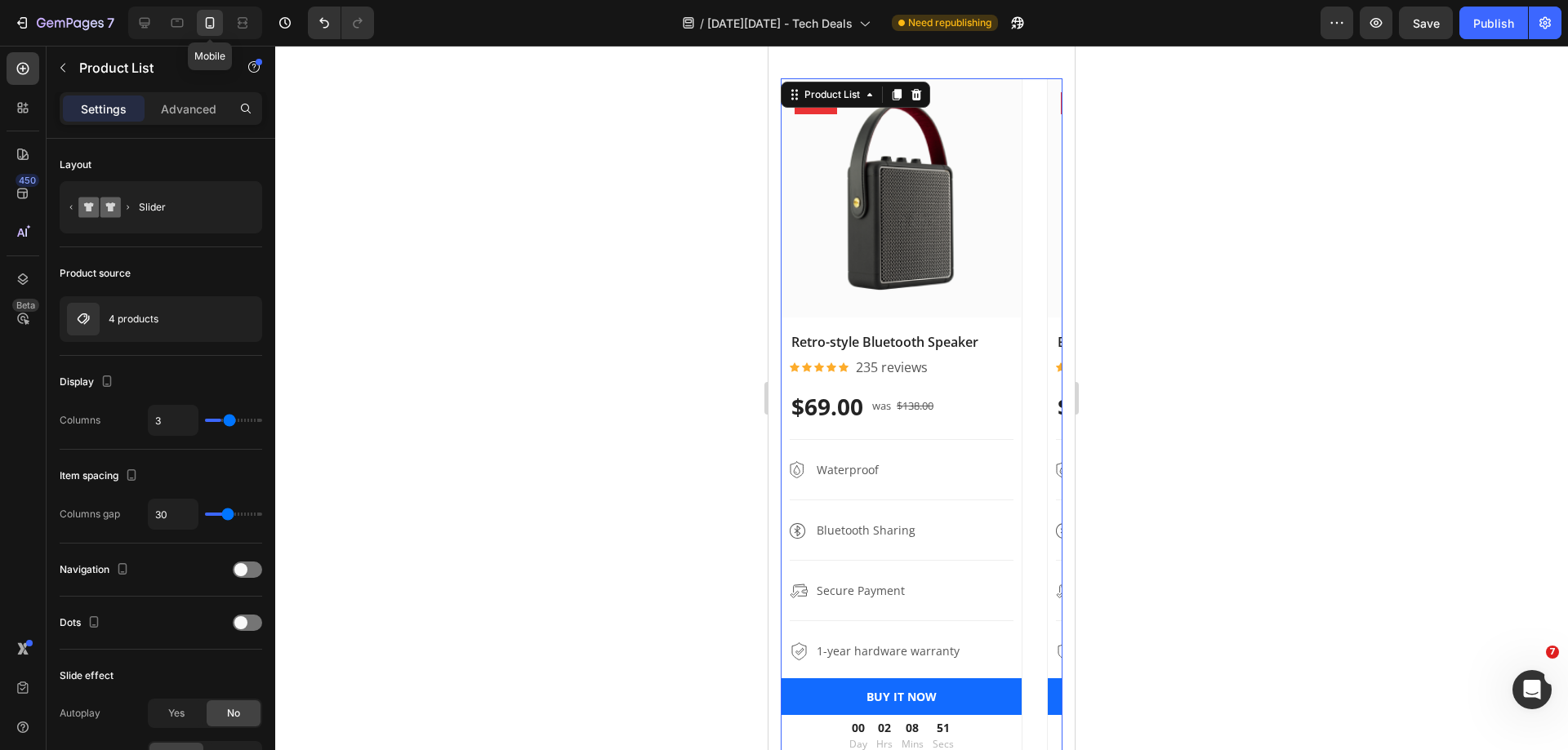
type input "2"
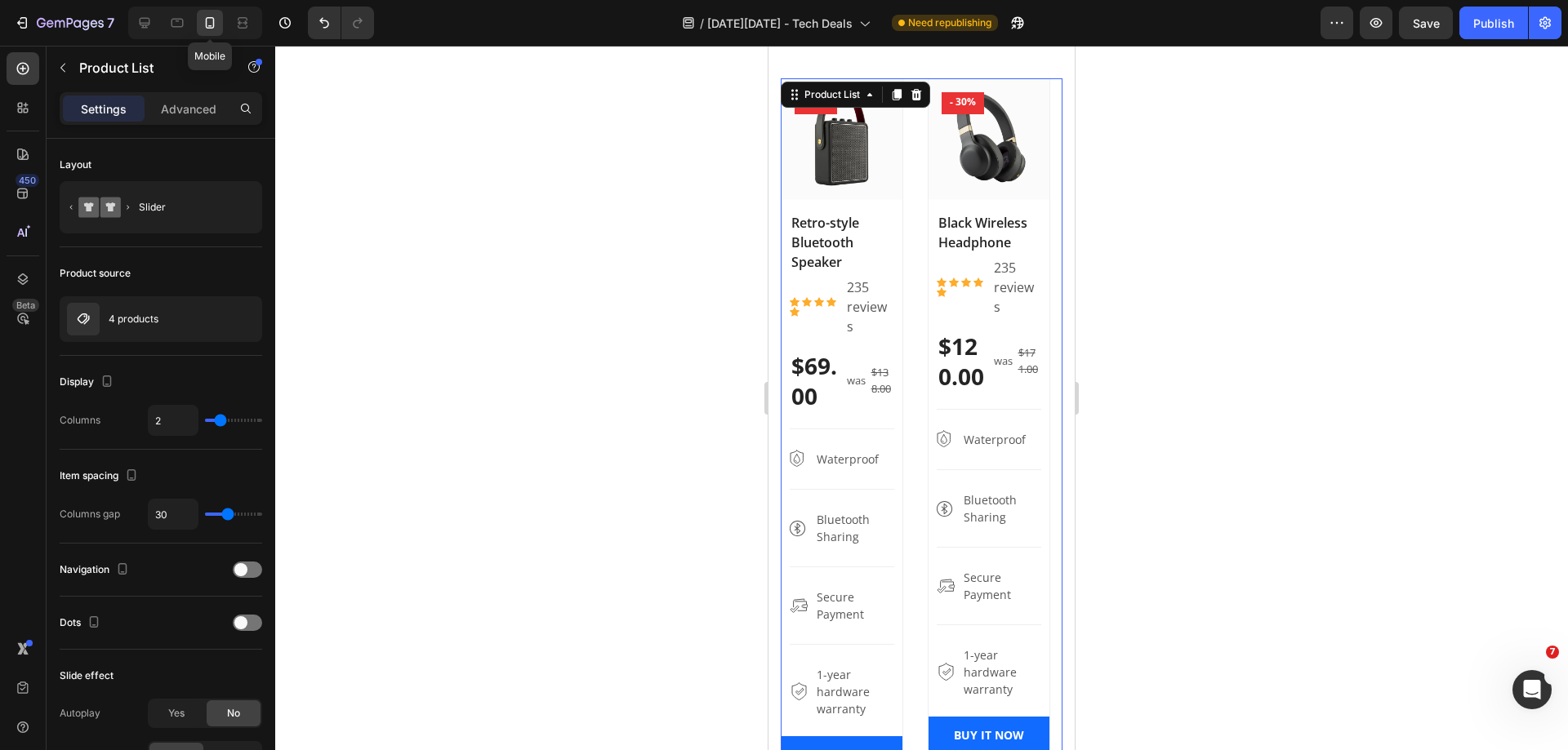
scroll to position [1300, 0]
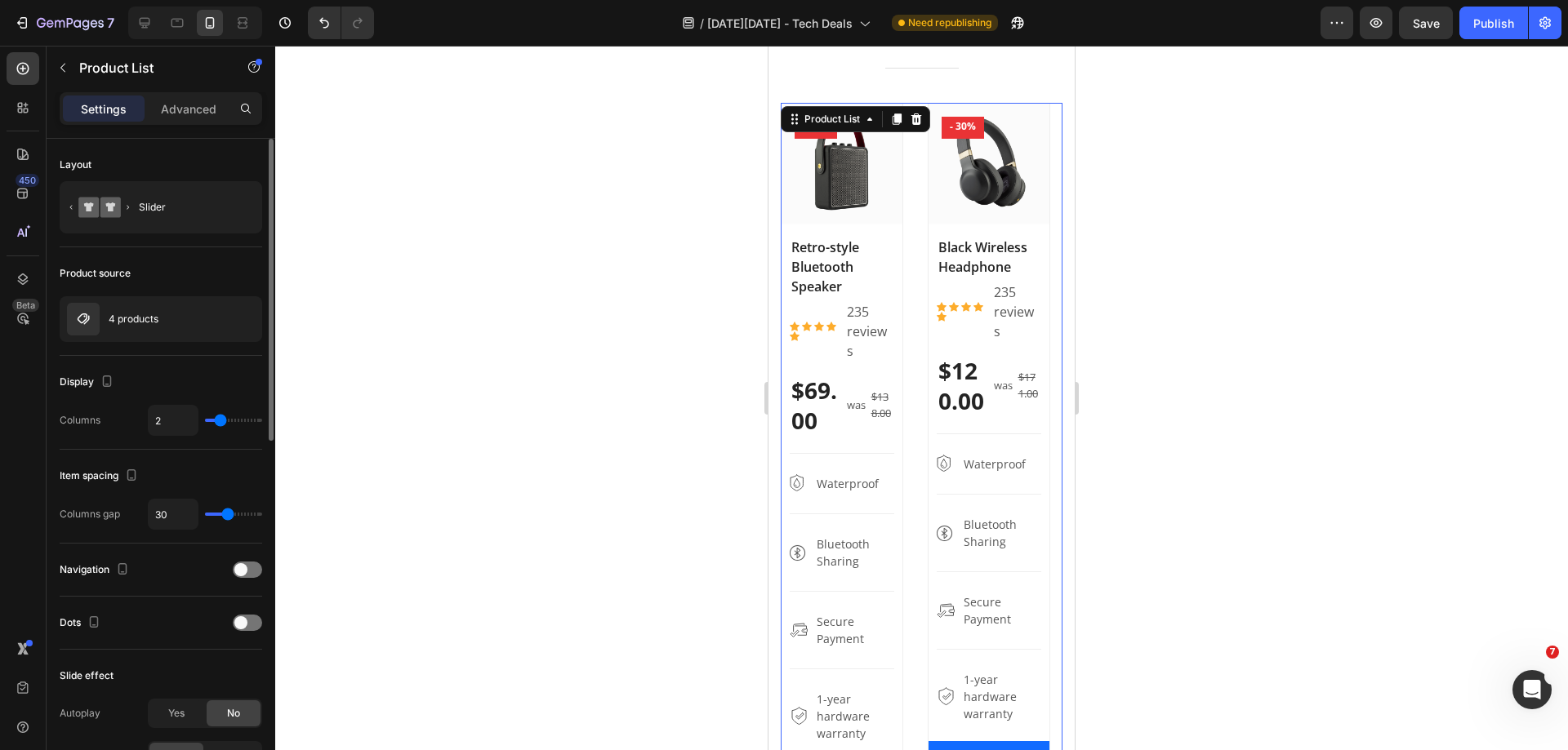
type input "1"
click at [211, 421] on input "range" at bounding box center [233, 421] width 57 height 3
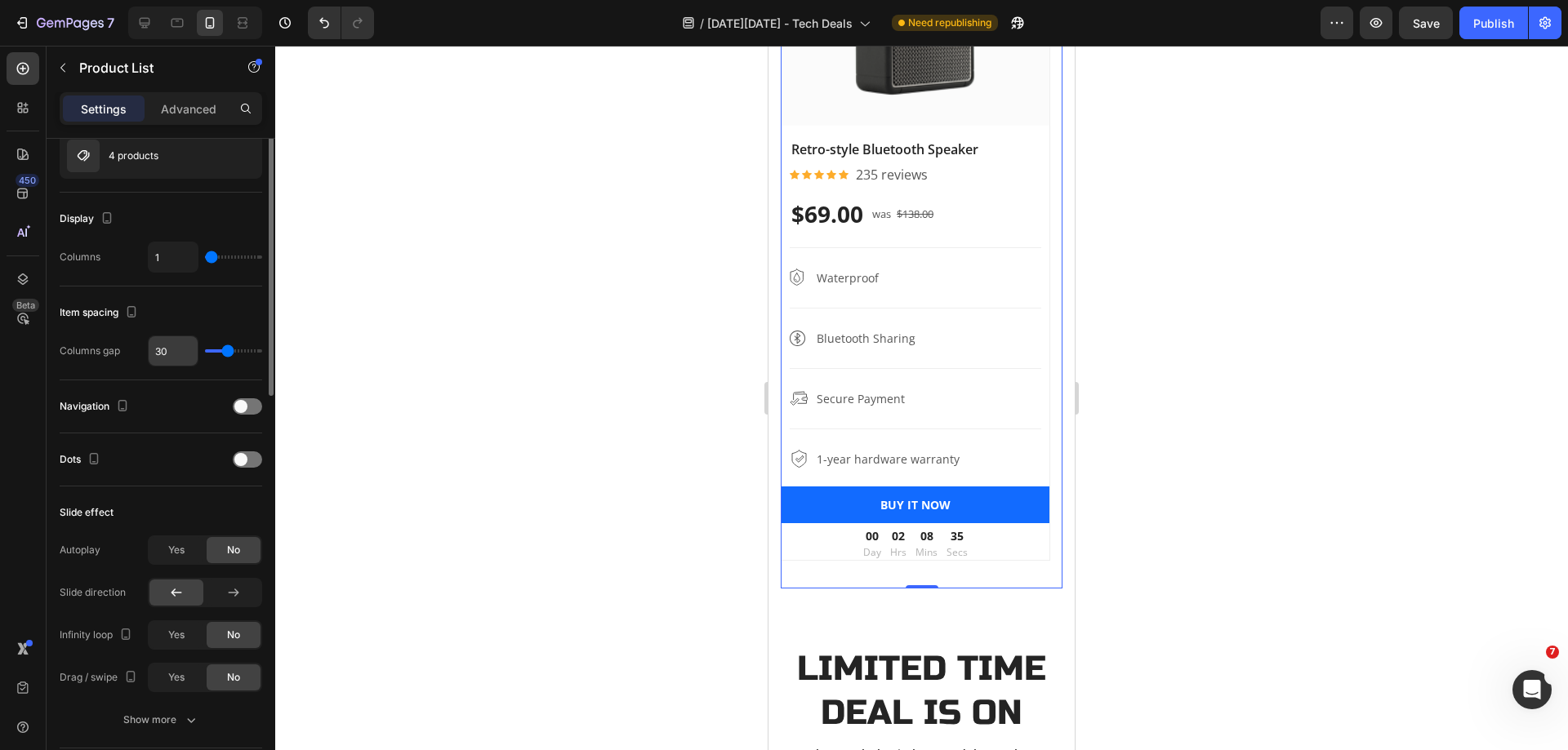
scroll to position [245, 0]
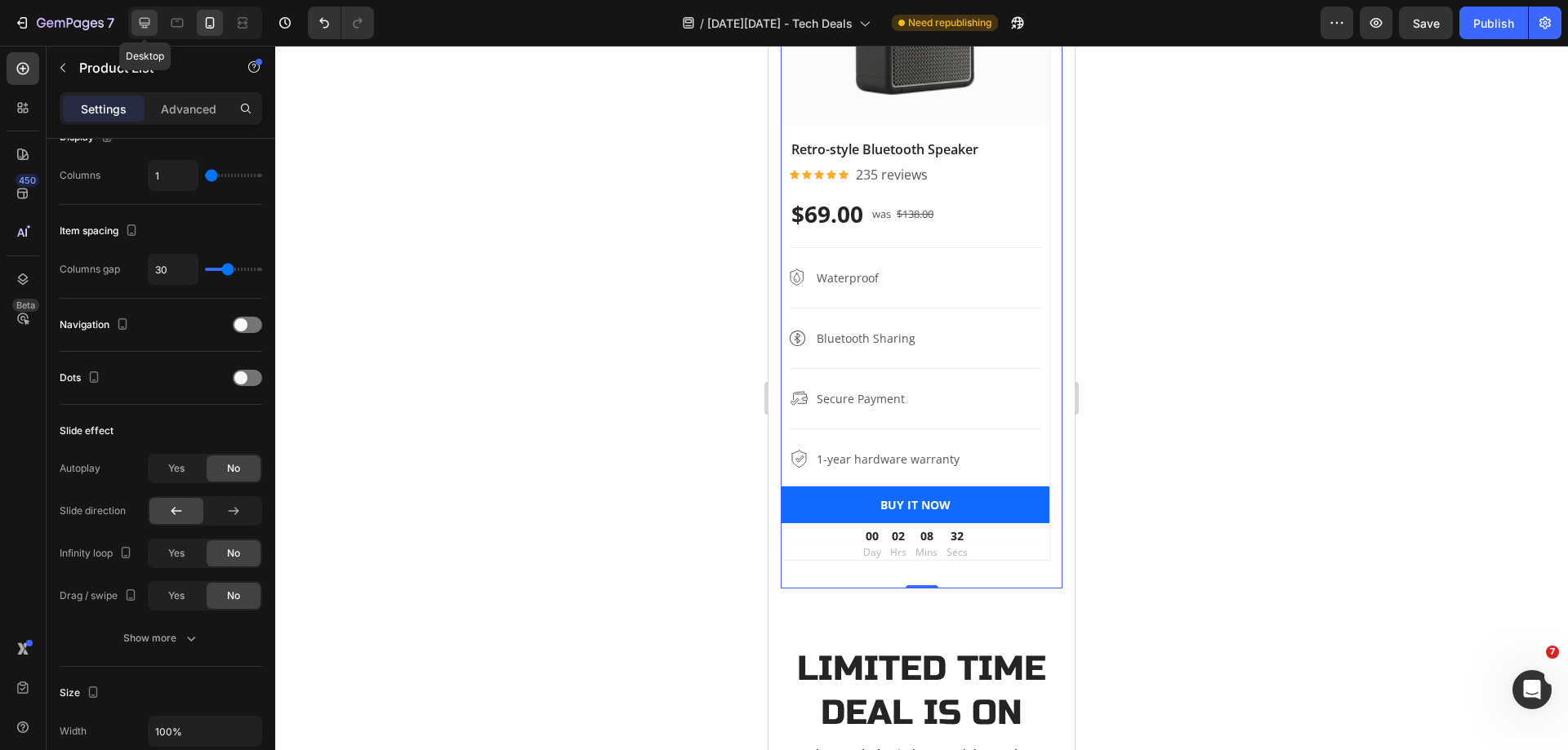
click at [154, 20] on div at bounding box center [144, 23] width 26 height 26
type input "4"
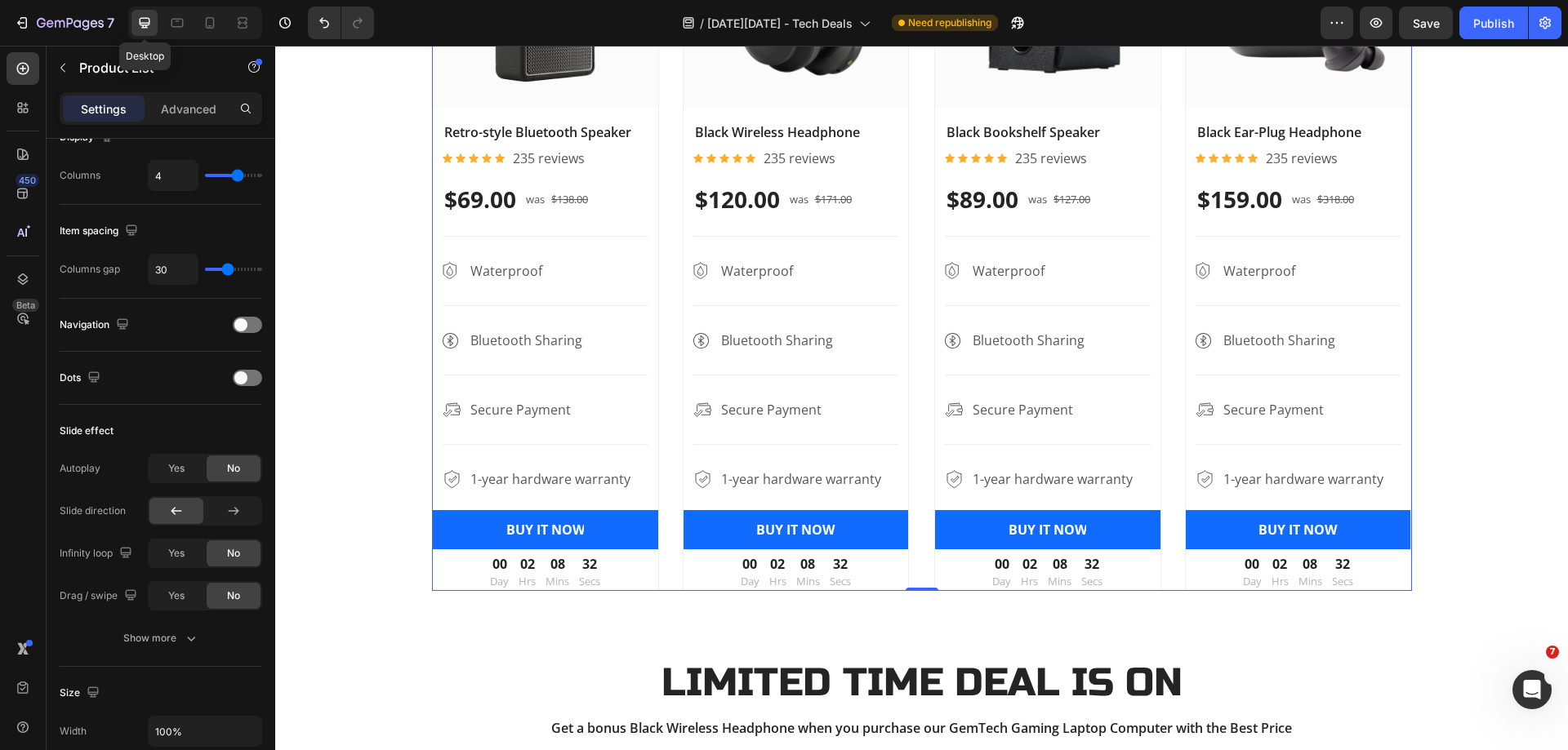
scroll to position [1324, 0]
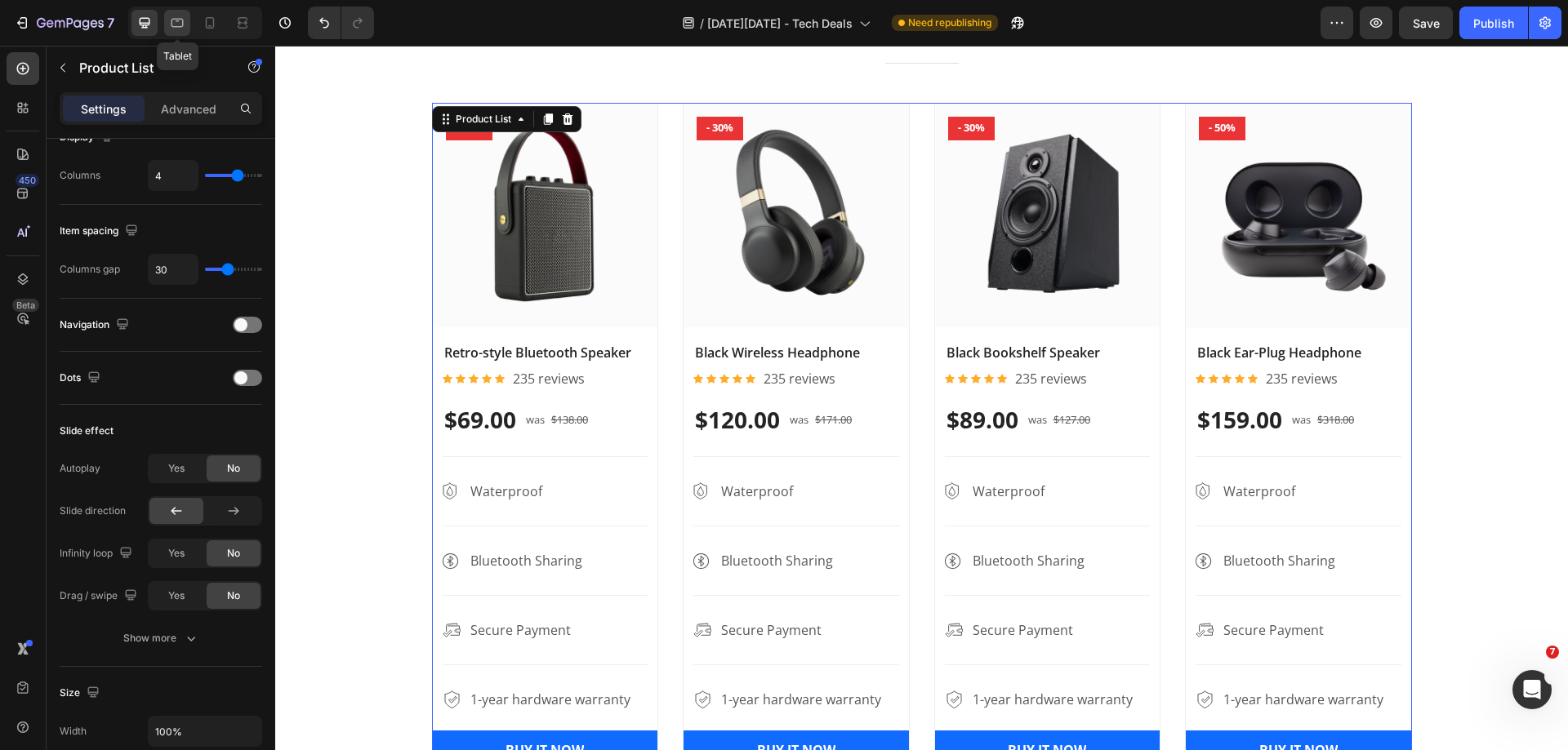
click at [170, 28] on icon at bounding box center [177, 23] width 17 height 17
type input "3"
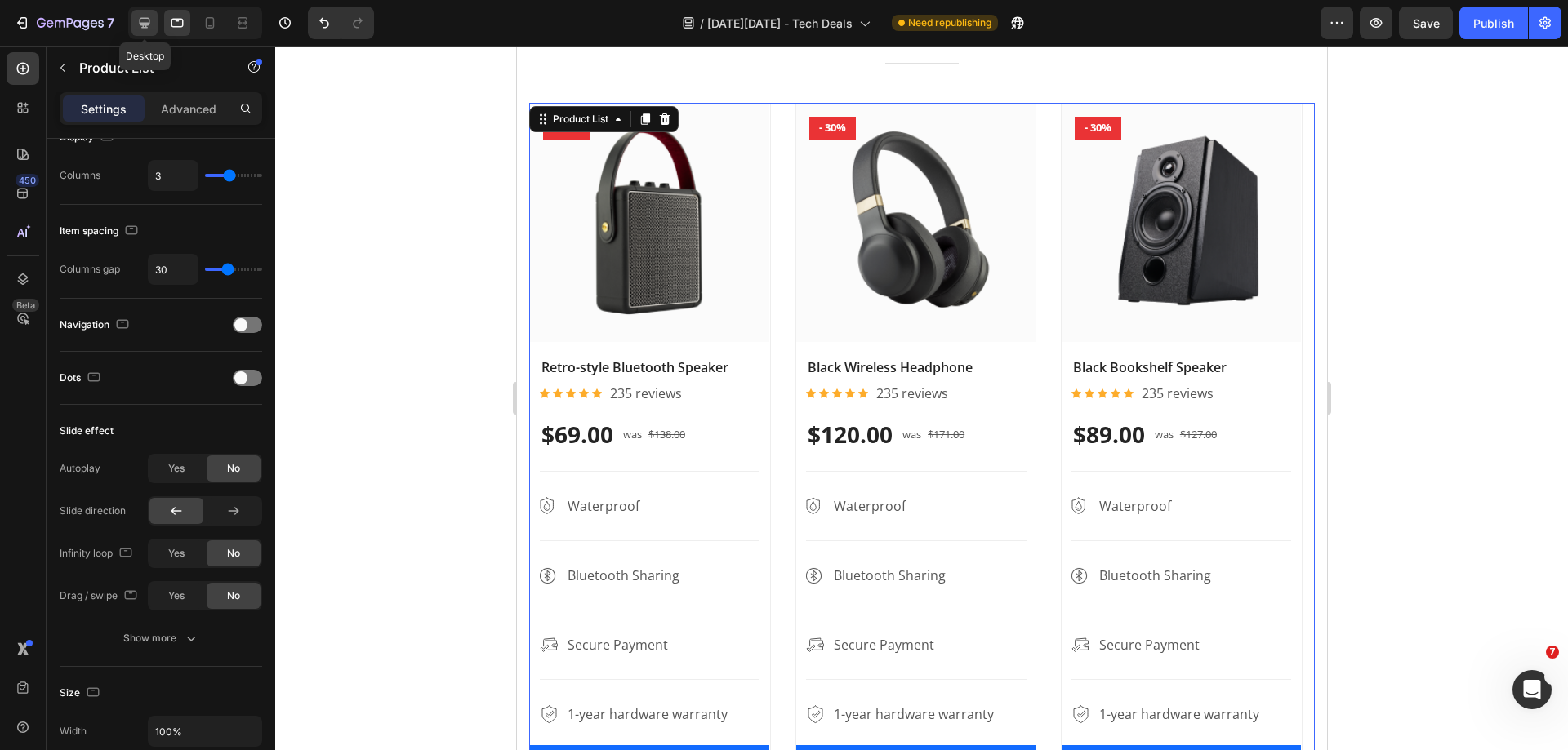
click at [141, 22] on icon at bounding box center [144, 23] width 17 height 17
type input "4"
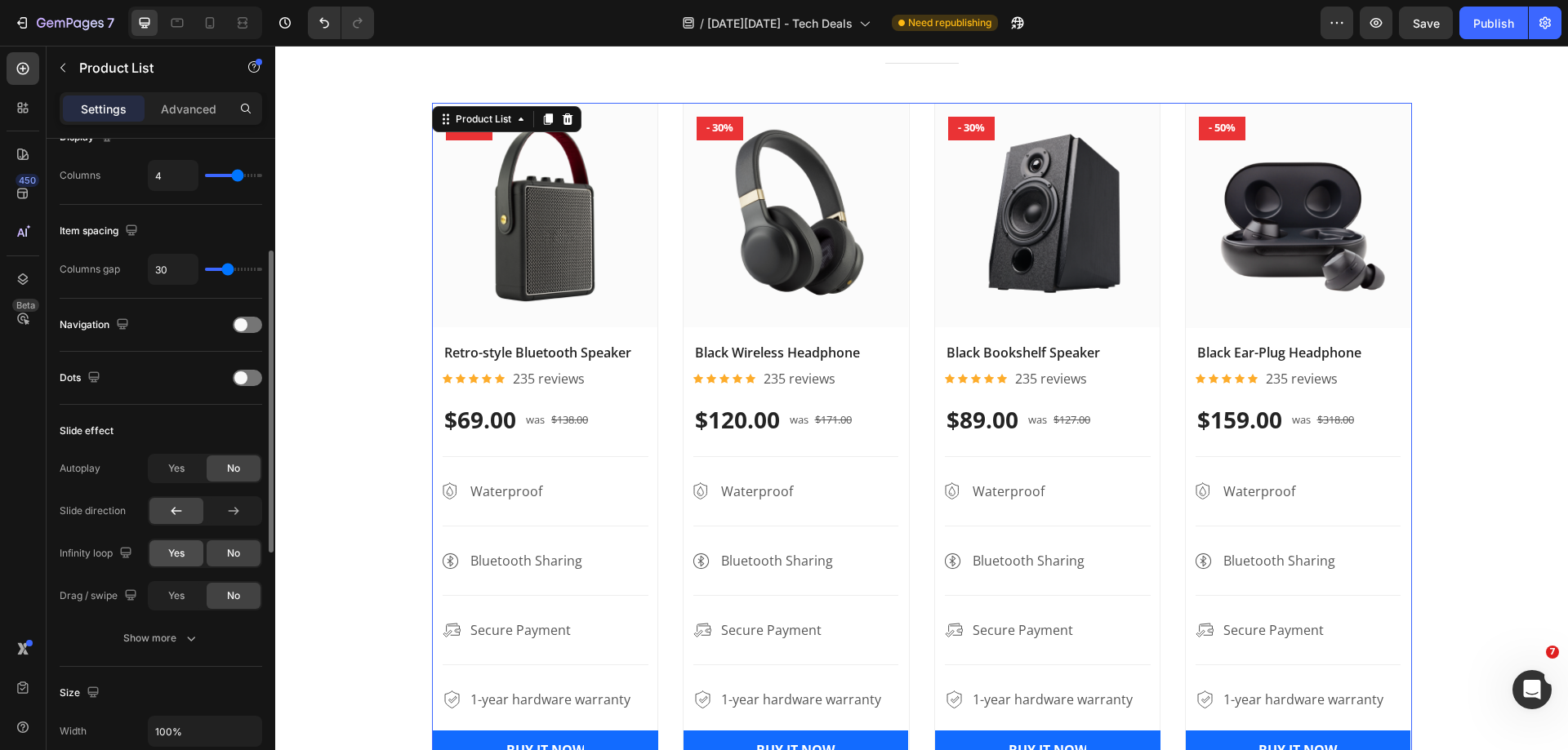
click at [190, 555] on div "Yes" at bounding box center [176, 554] width 54 height 26
click at [185, 24] on icon at bounding box center [177, 23] width 17 height 17
type input "3"
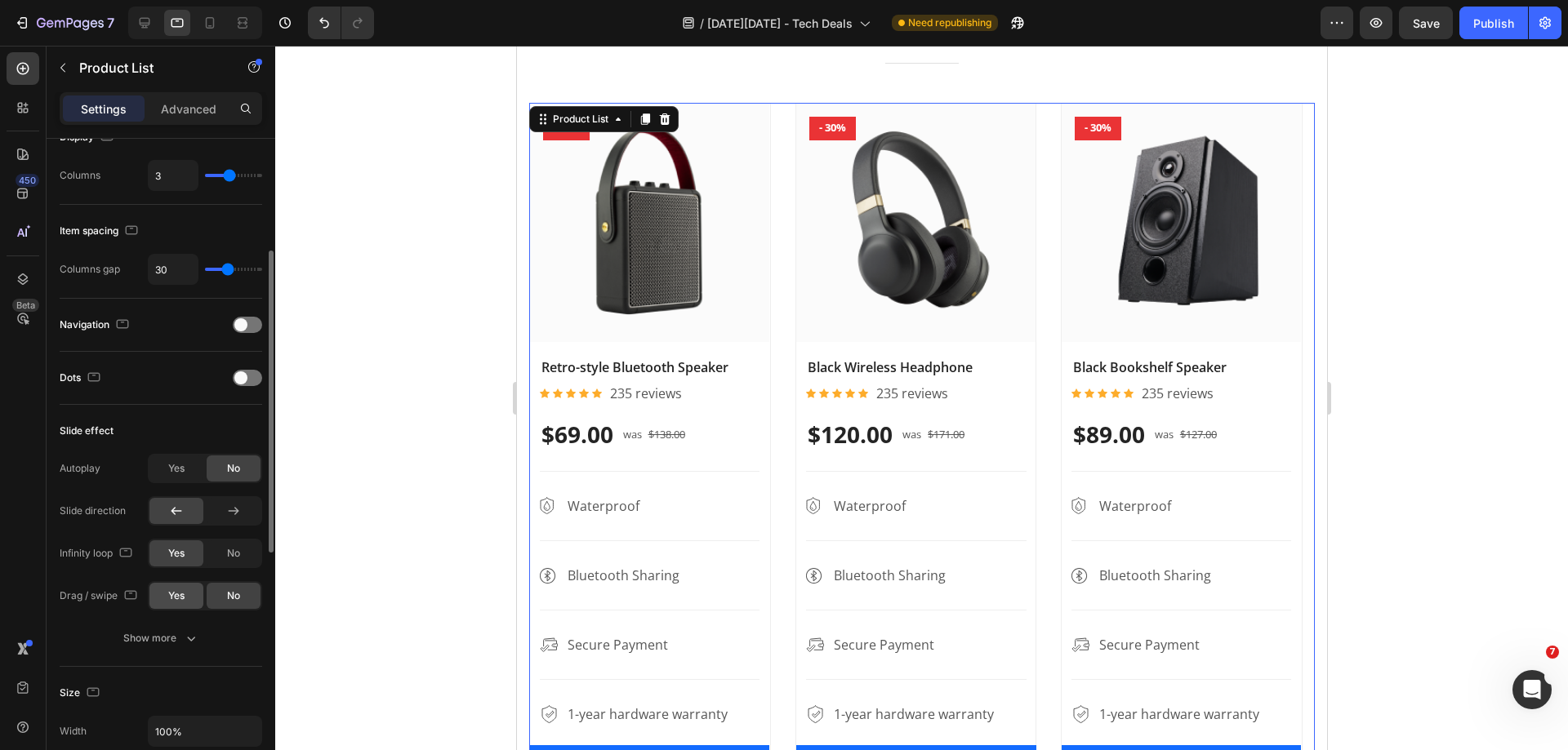
click at [183, 597] on span "Yes" at bounding box center [177, 596] width 17 height 15
click at [210, 31] on div at bounding box center [210, 23] width 26 height 26
type input "1"
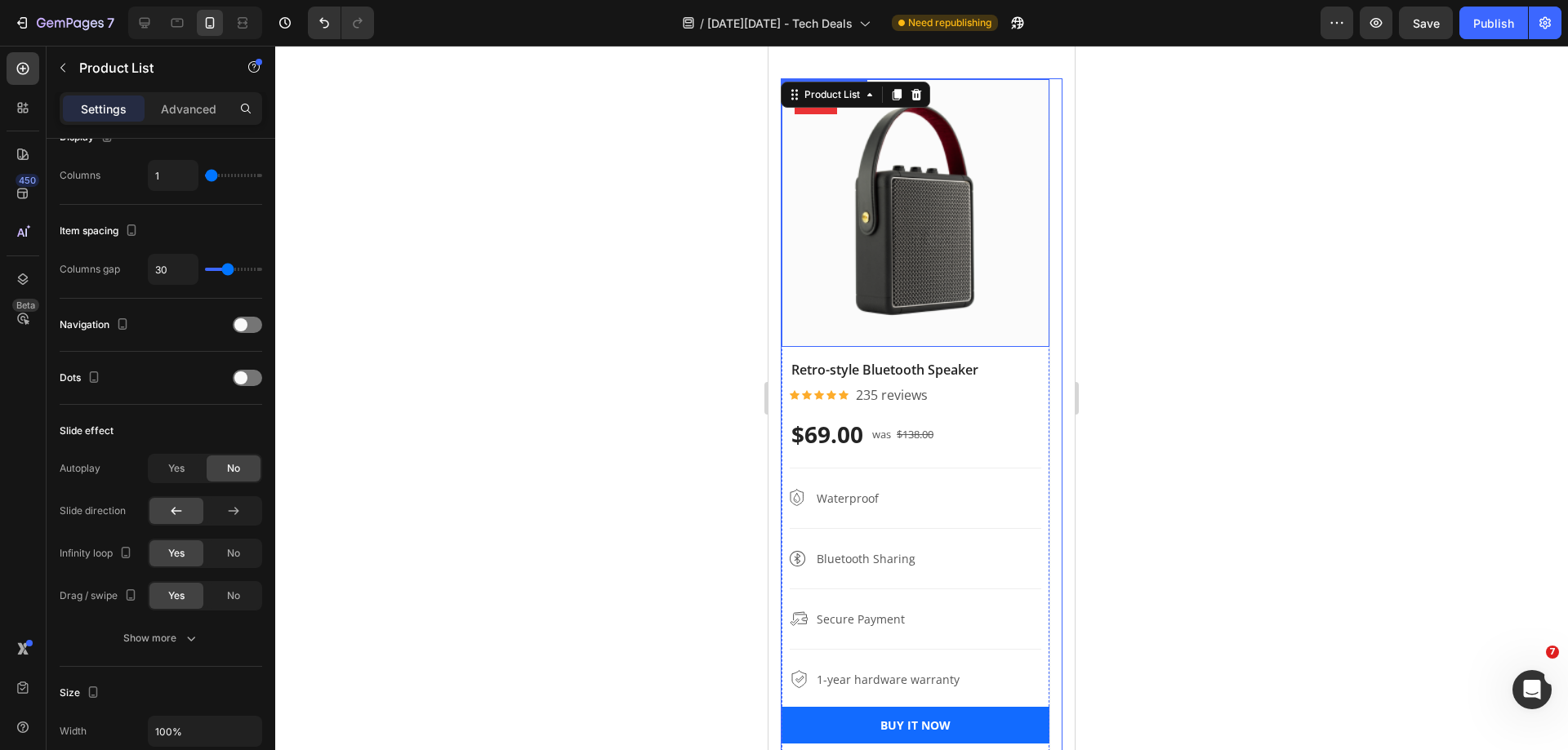
scroll to position [1300, 0]
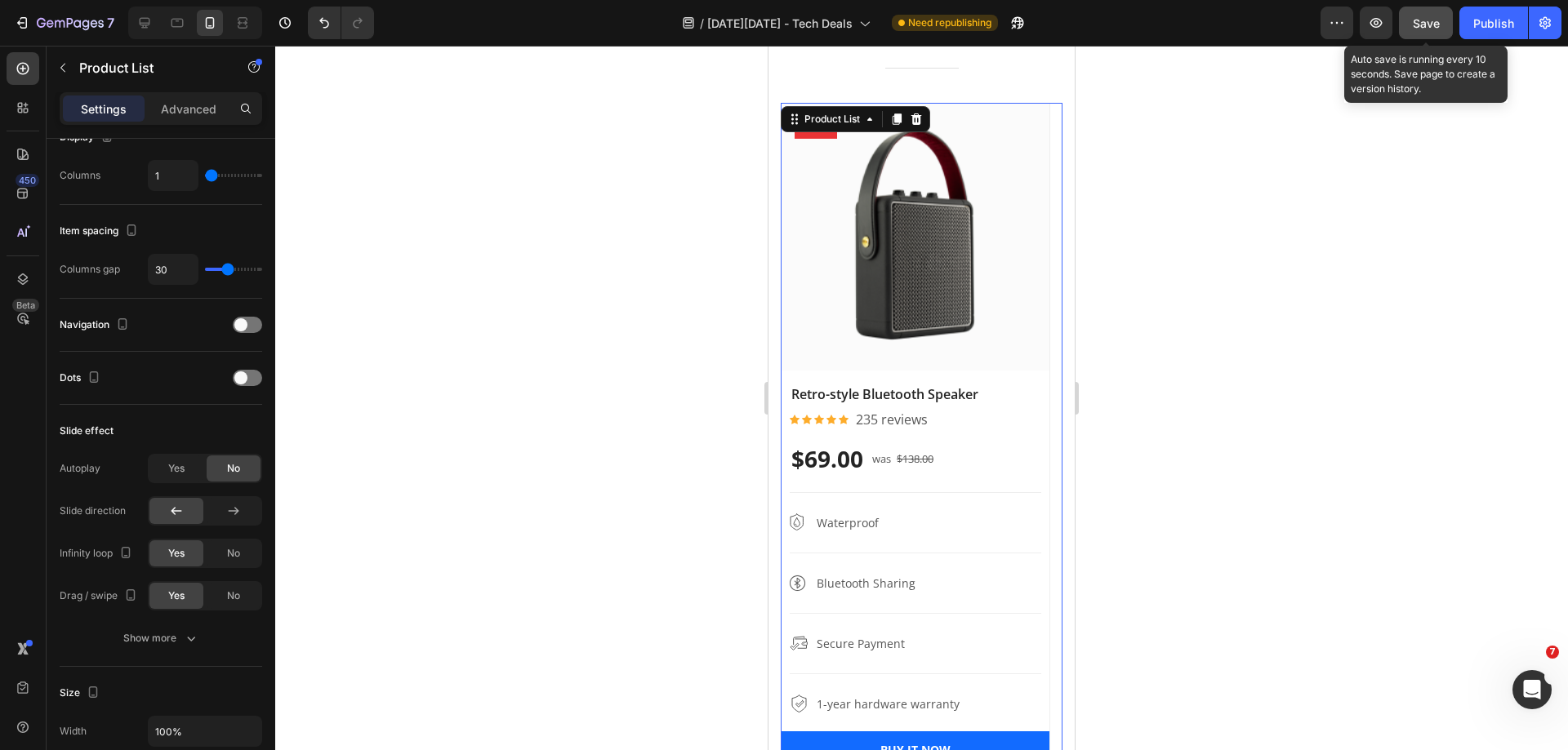
click at [1414, 23] on span "Save" at bounding box center [1426, 23] width 27 height 14
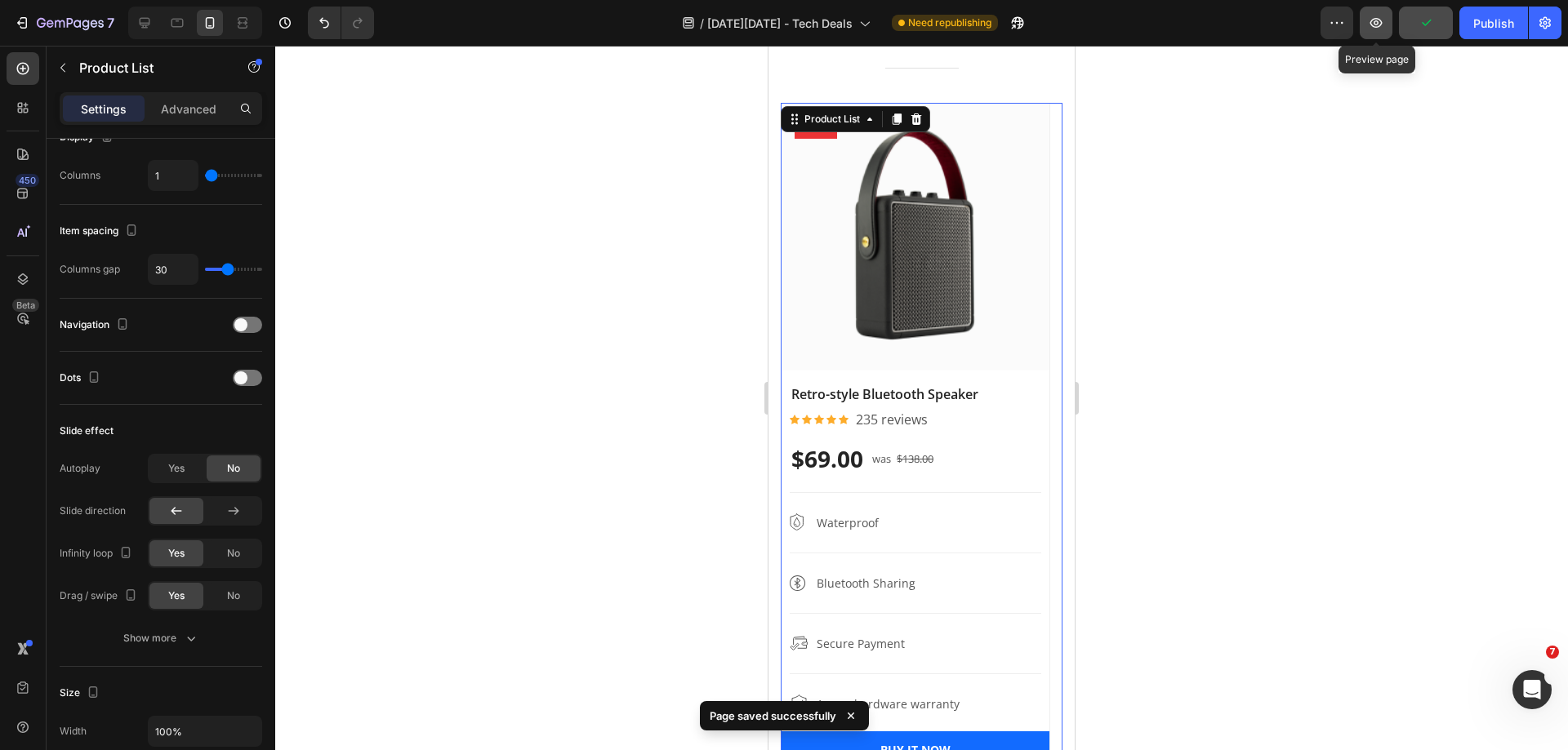
click at [1380, 23] on icon "button" at bounding box center [1376, 23] width 17 height 17
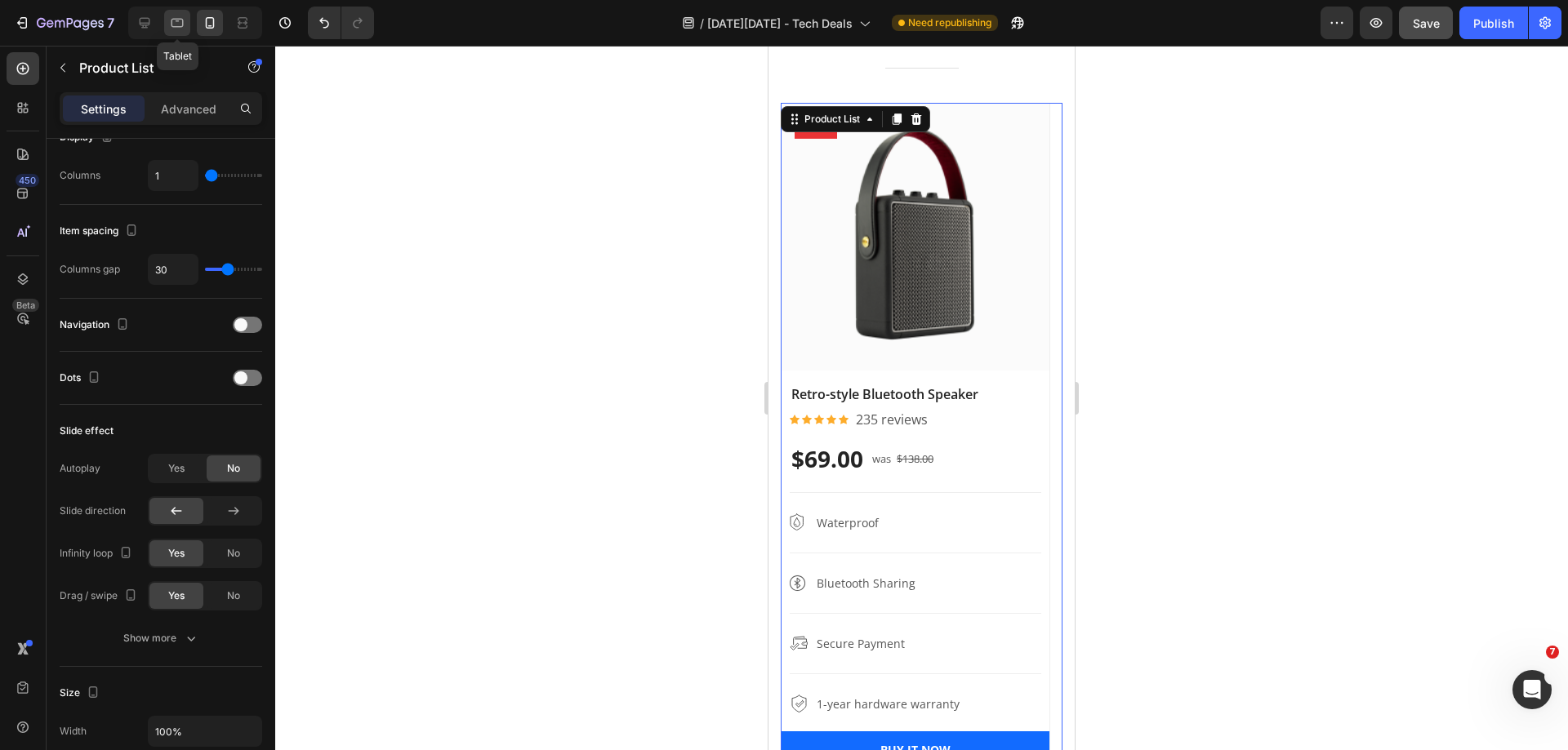
click at [169, 22] on icon at bounding box center [177, 23] width 17 height 17
type input "3"
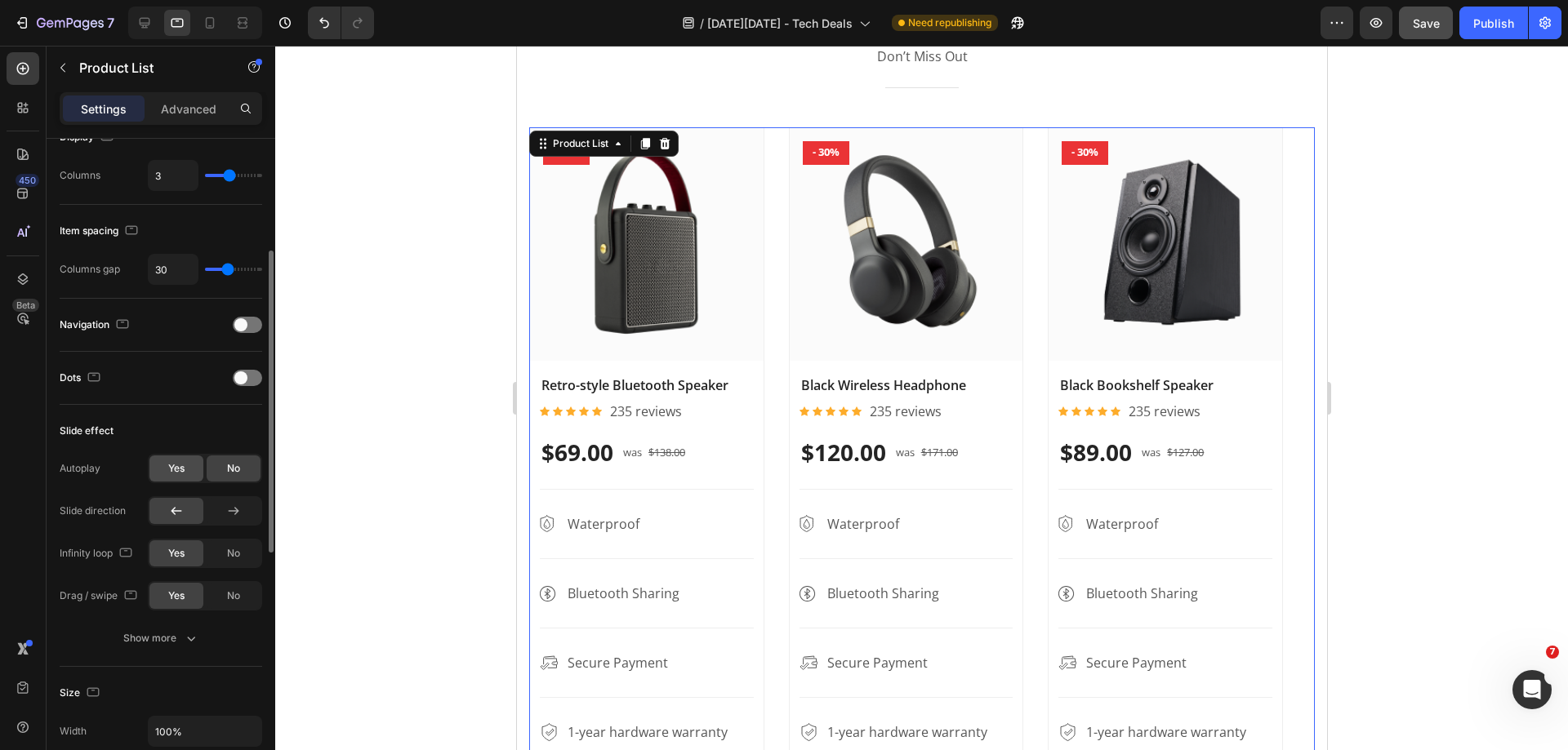
scroll to position [1324, 0]
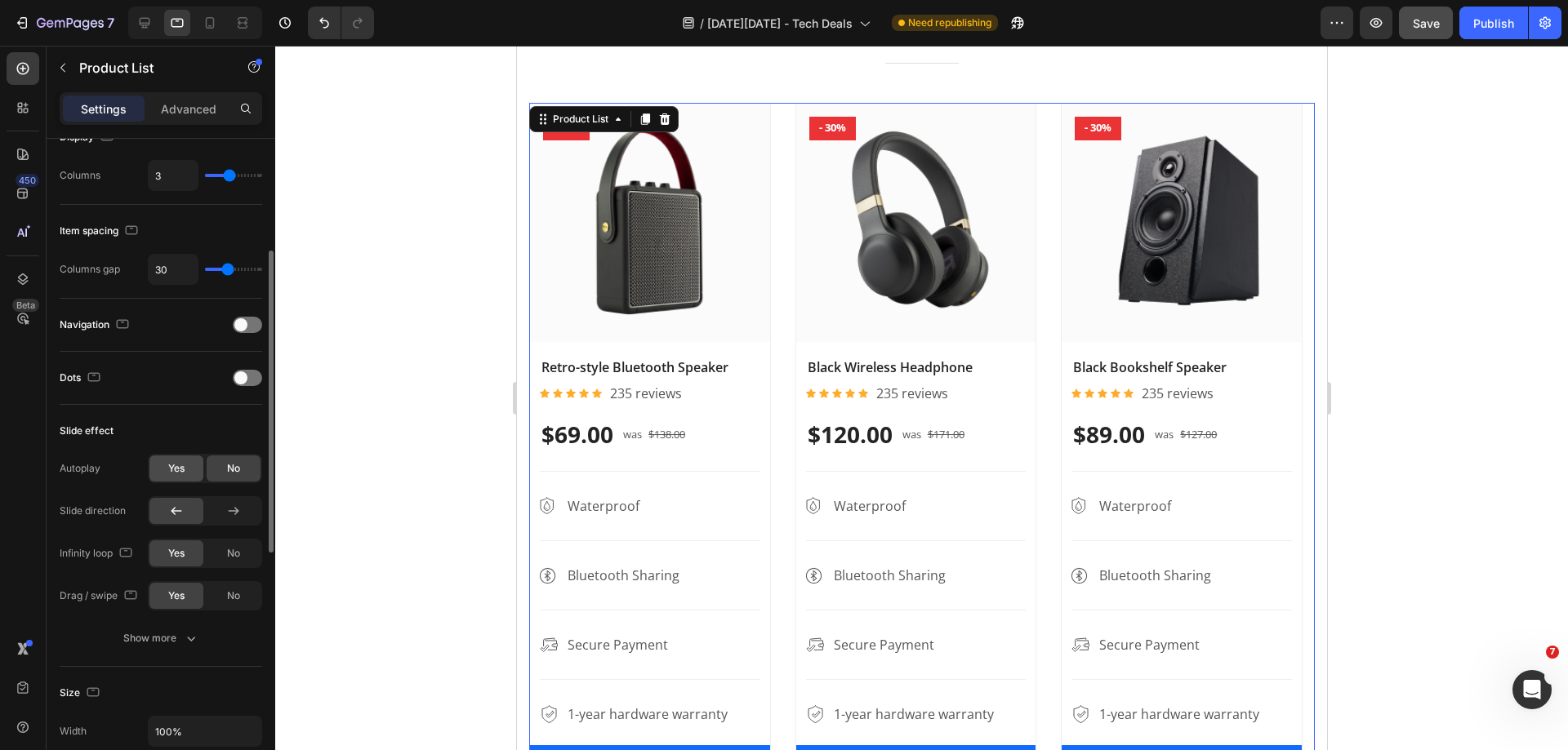
click at [169, 468] on span "Yes" at bounding box center [177, 469] width 17 height 15
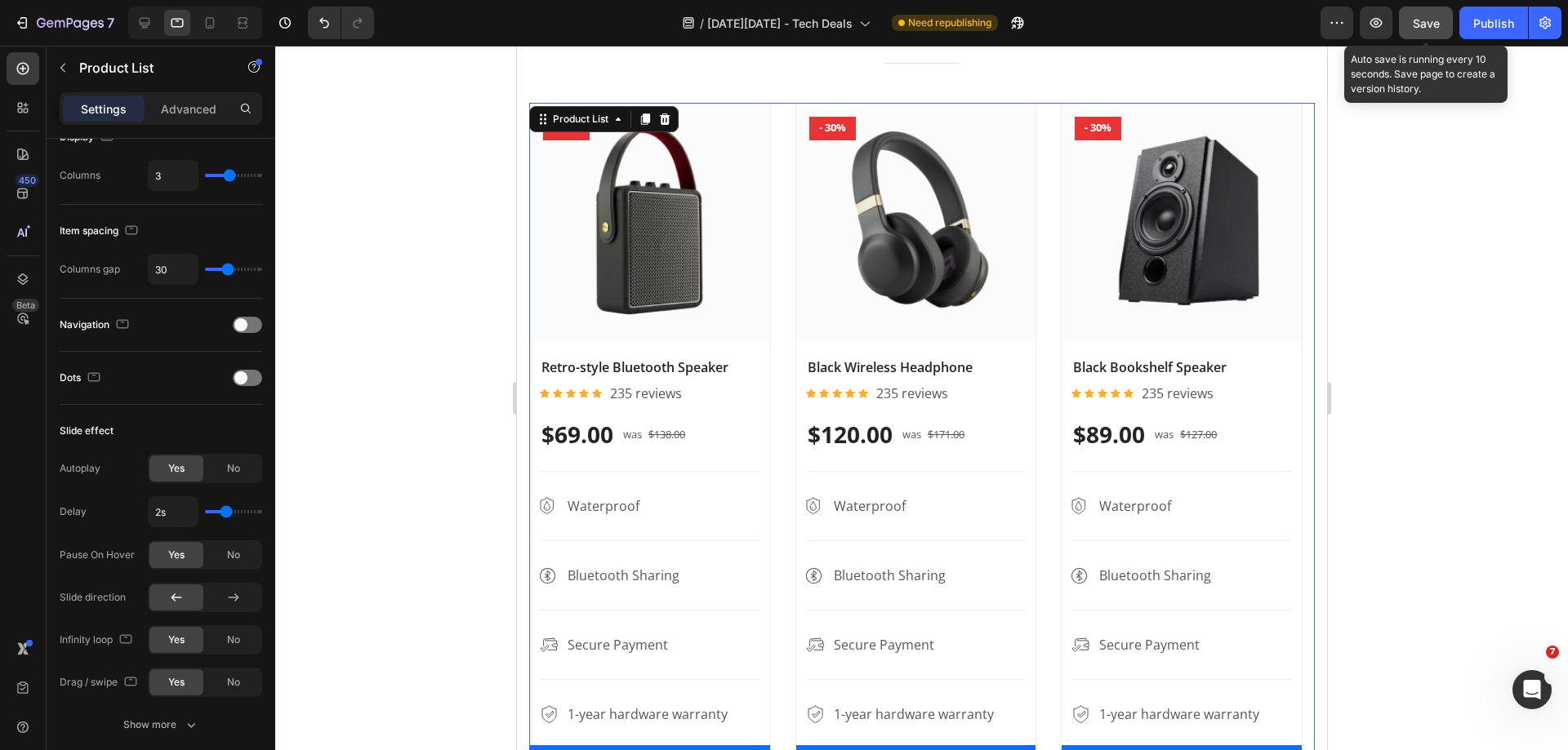
click at [1411, 26] on button "Save" at bounding box center [1425, 23] width 54 height 33
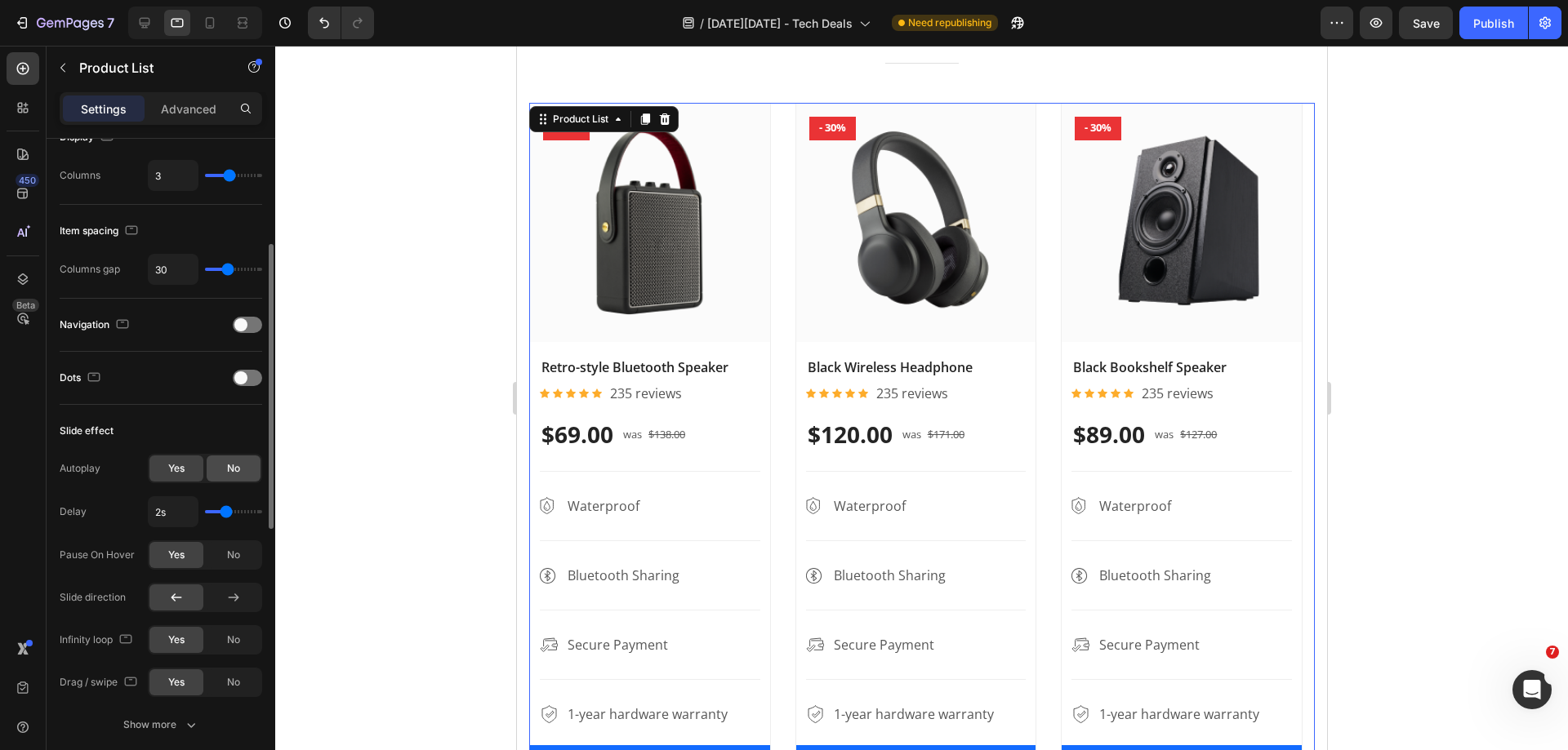
click at [239, 465] on span "No" at bounding box center [234, 469] width 13 height 15
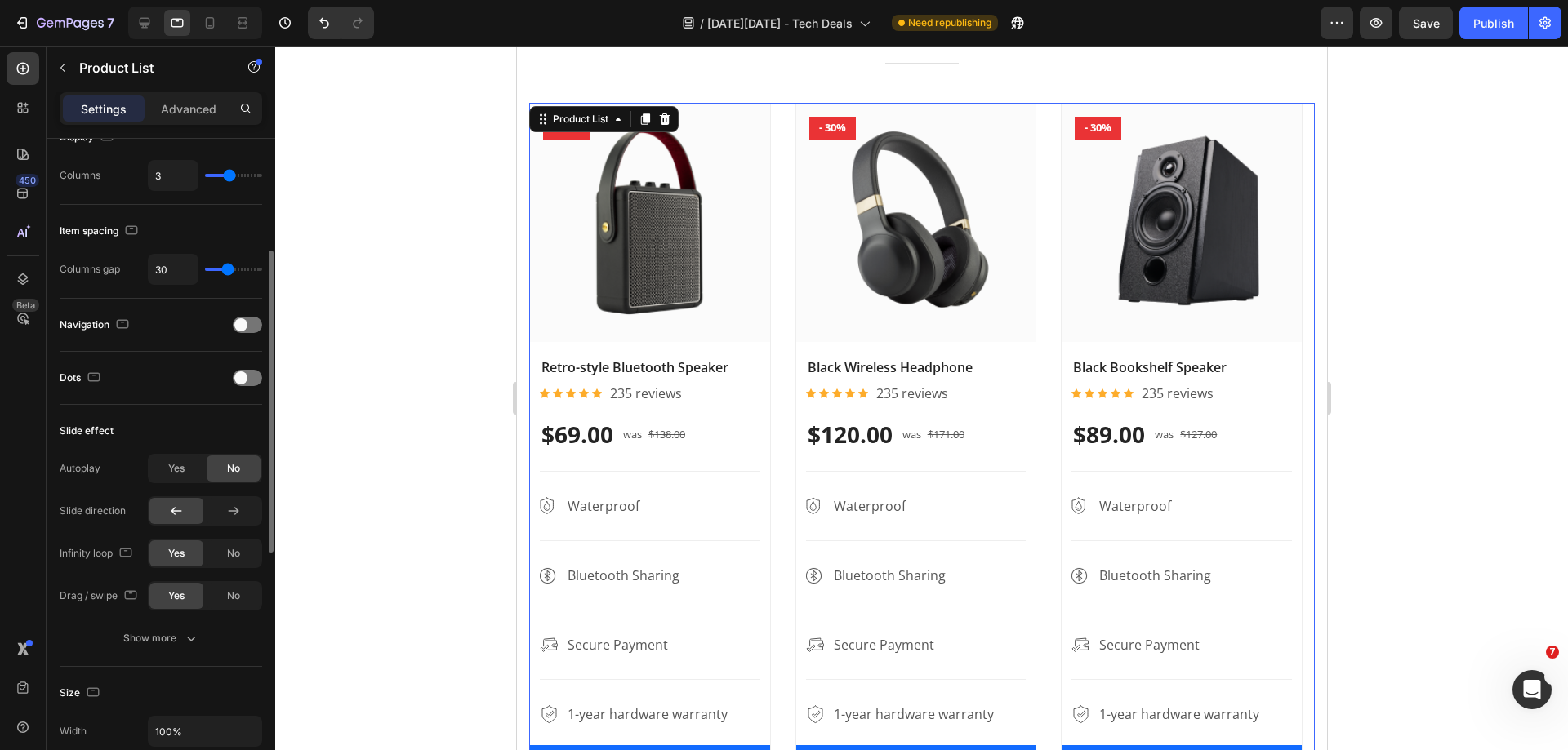
scroll to position [82, 0]
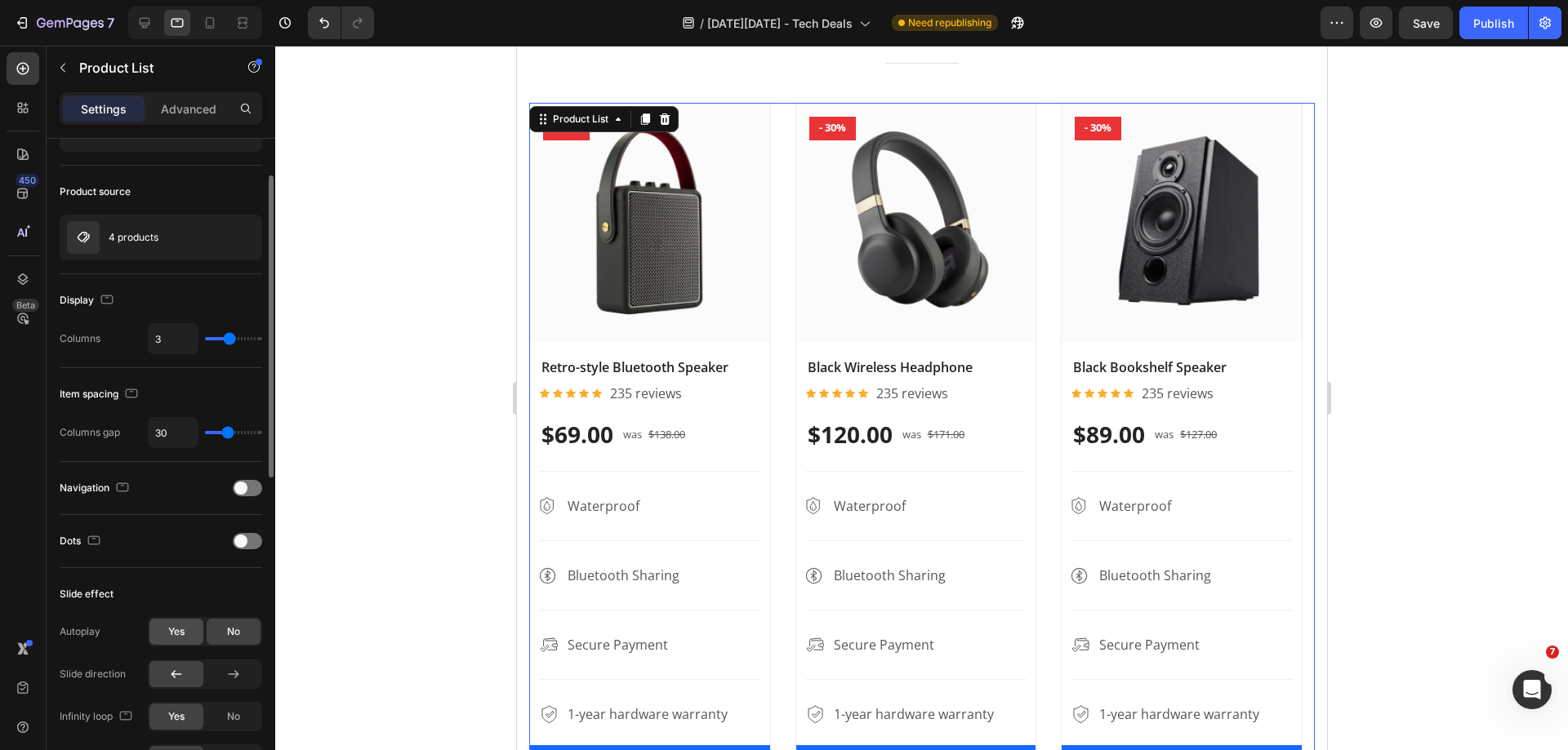
click at [179, 639] on div "Yes" at bounding box center [176, 632] width 54 height 26
drag, startPoint x: 145, startPoint y: 29, endPoint x: 145, endPoint y: 54, distance: 25.0
click at [145, 28] on icon at bounding box center [144, 23] width 17 height 17
type input "4"
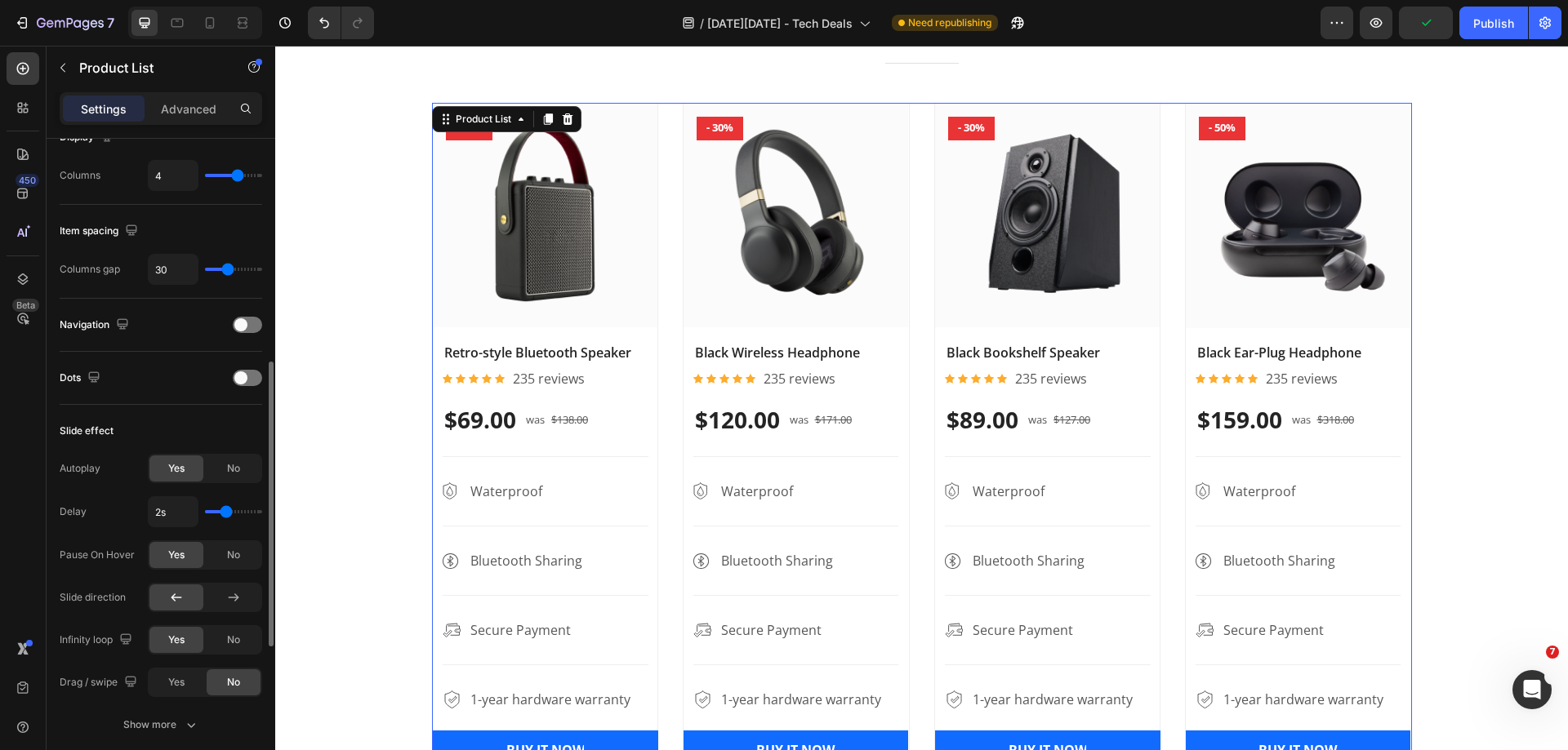
scroll to position [327, 0]
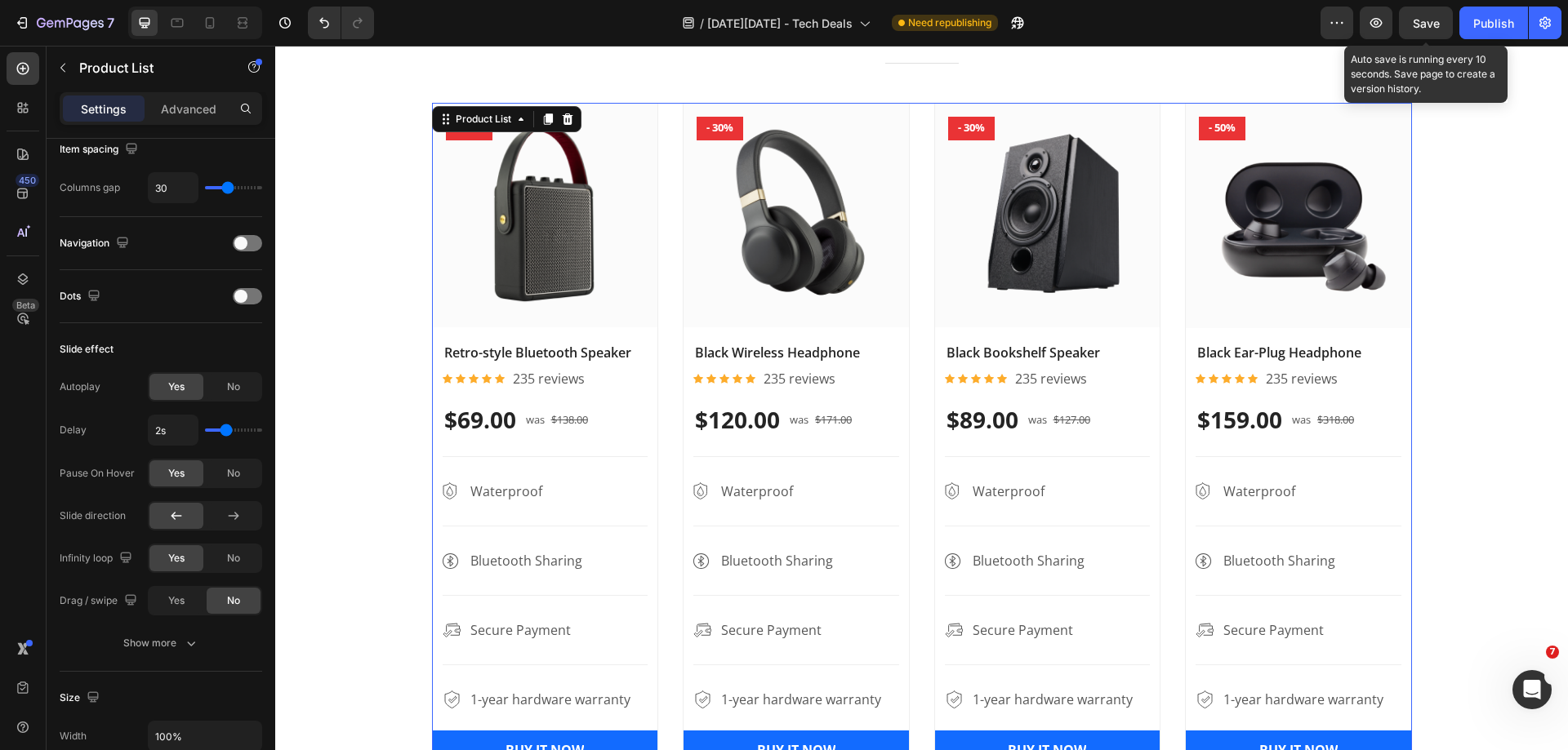
click at [1416, 25] on span "Save" at bounding box center [1426, 23] width 27 height 14
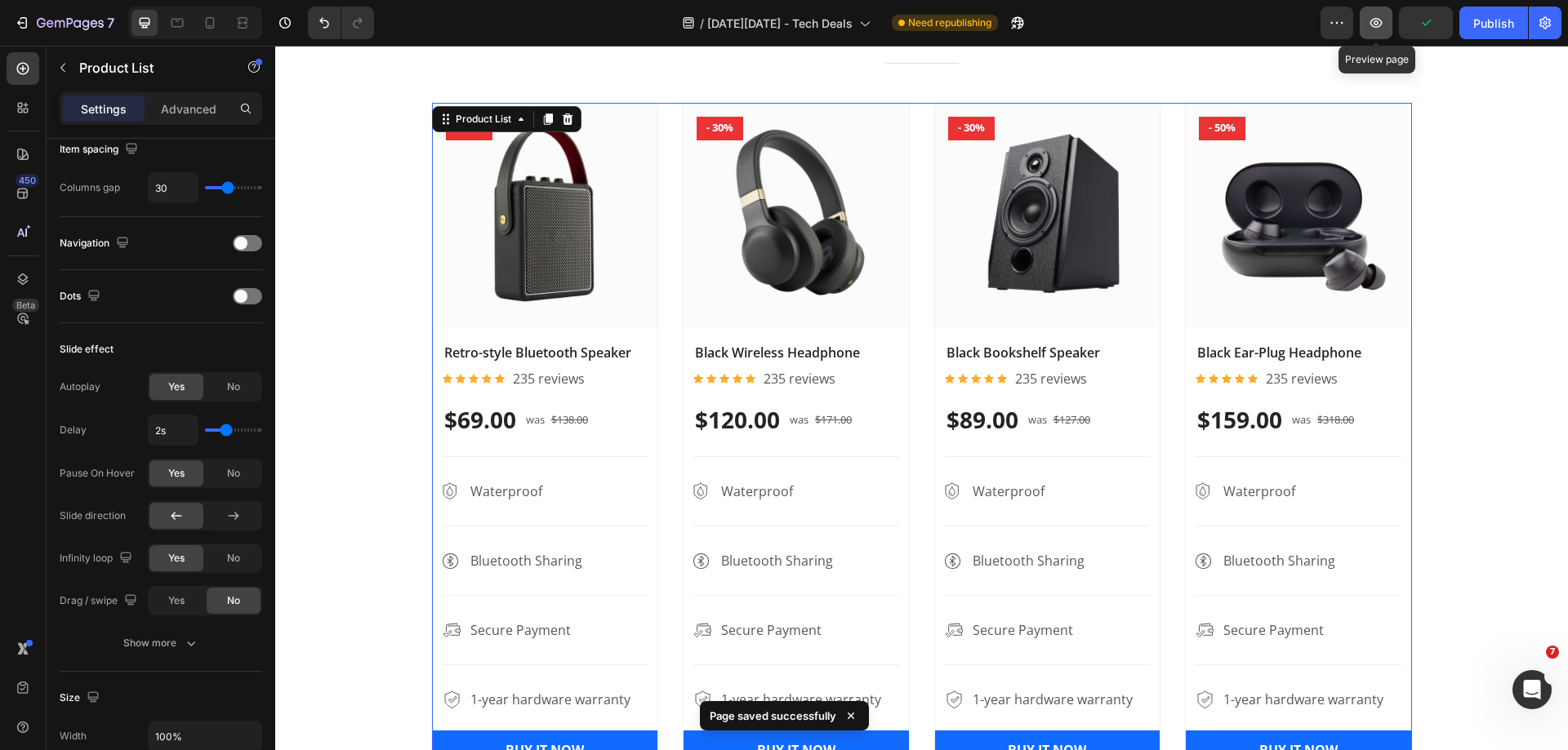
click at [1379, 14] on button "button" at bounding box center [1376, 23] width 33 height 33
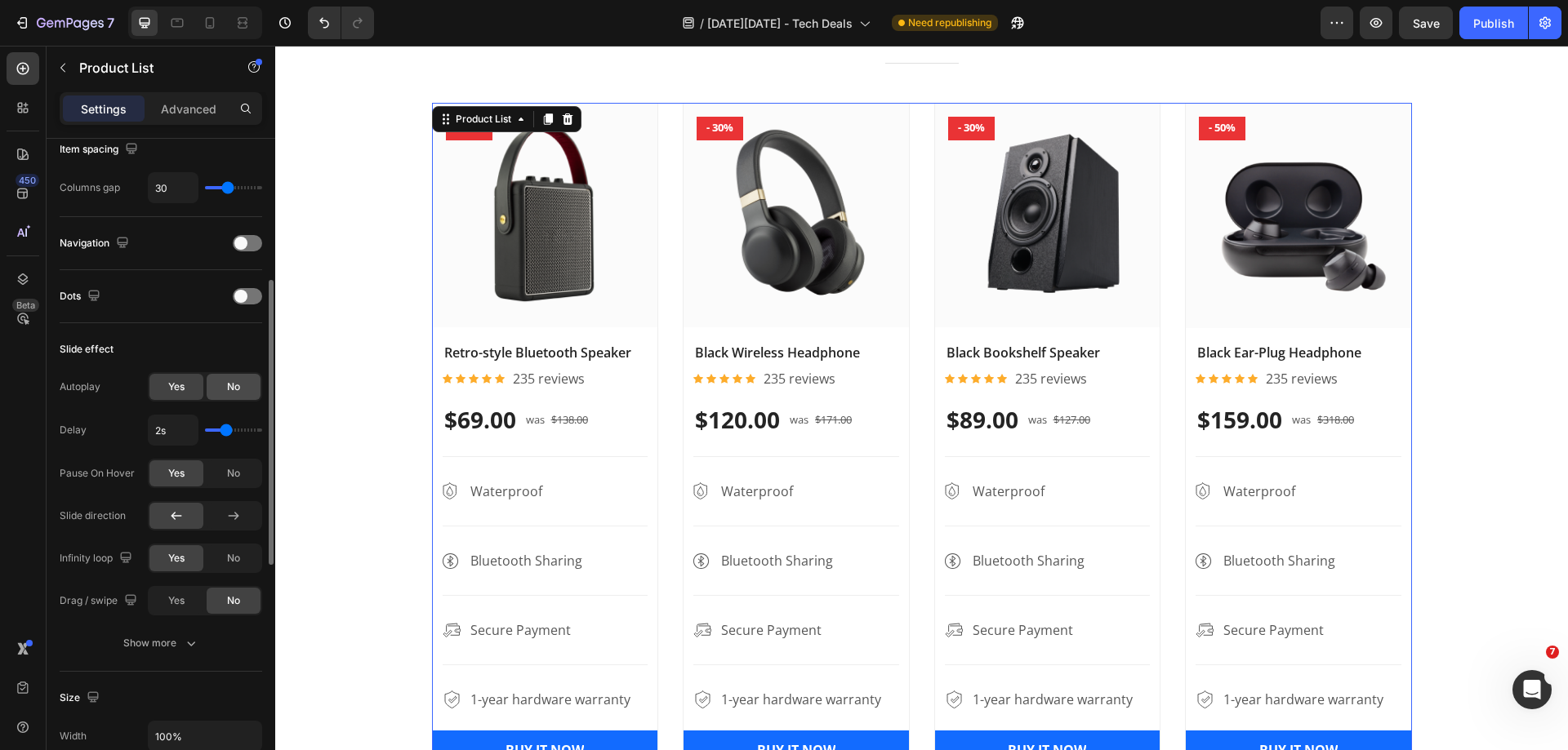
click at [224, 388] on div "No" at bounding box center [233, 387] width 54 height 26
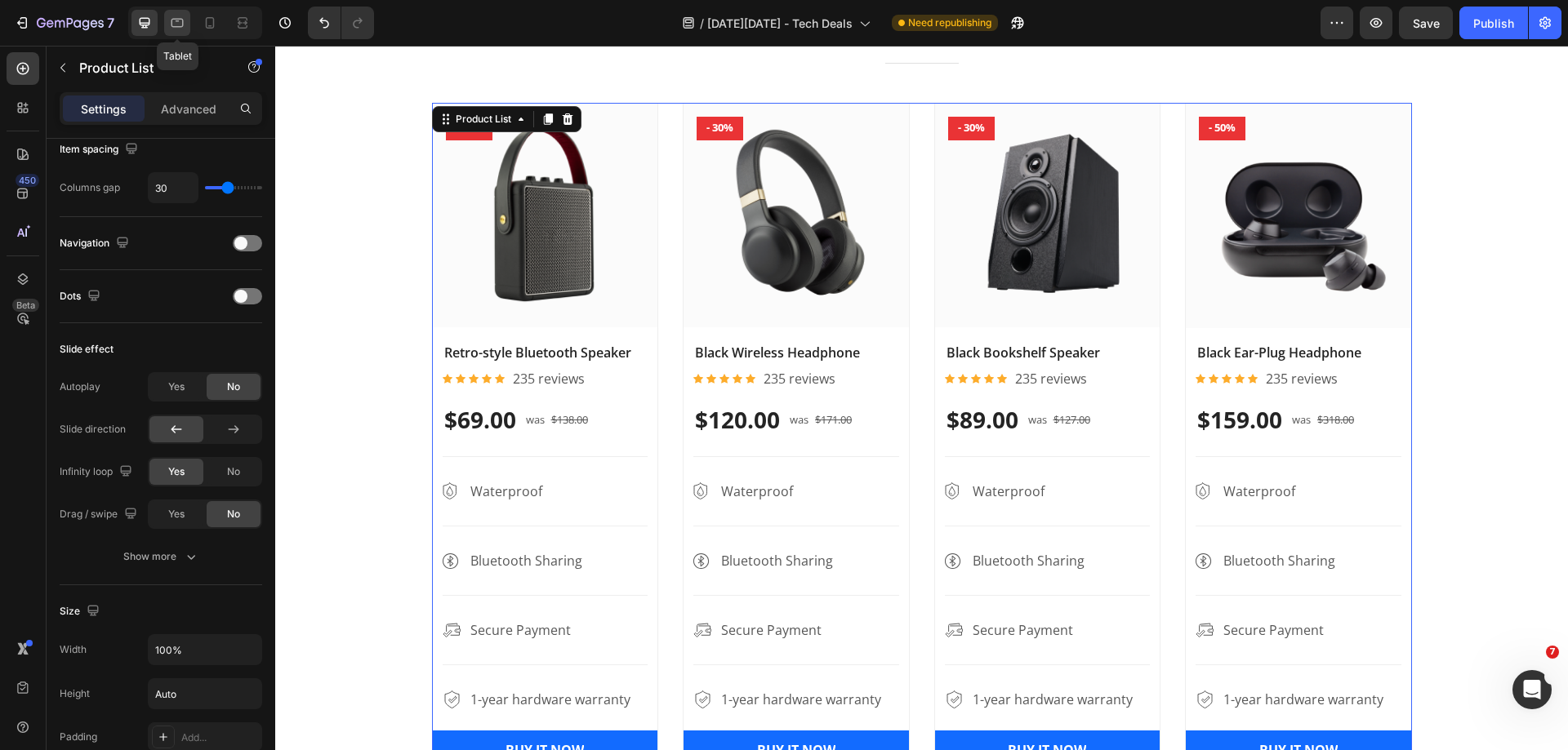
click at [177, 26] on icon at bounding box center [177, 23] width 17 height 17
type input "3"
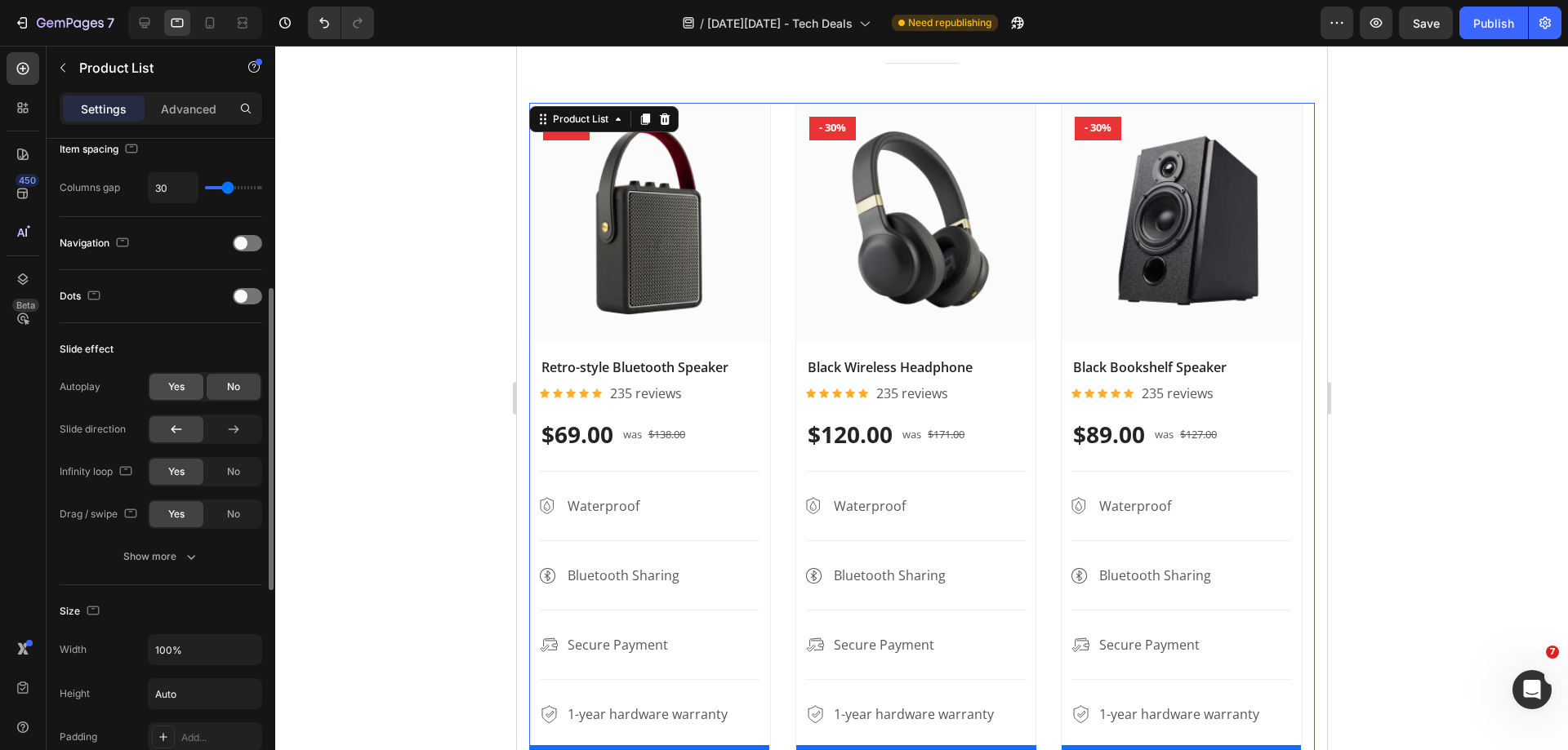
click at [166, 389] on div "Yes" at bounding box center [176, 387] width 54 height 26
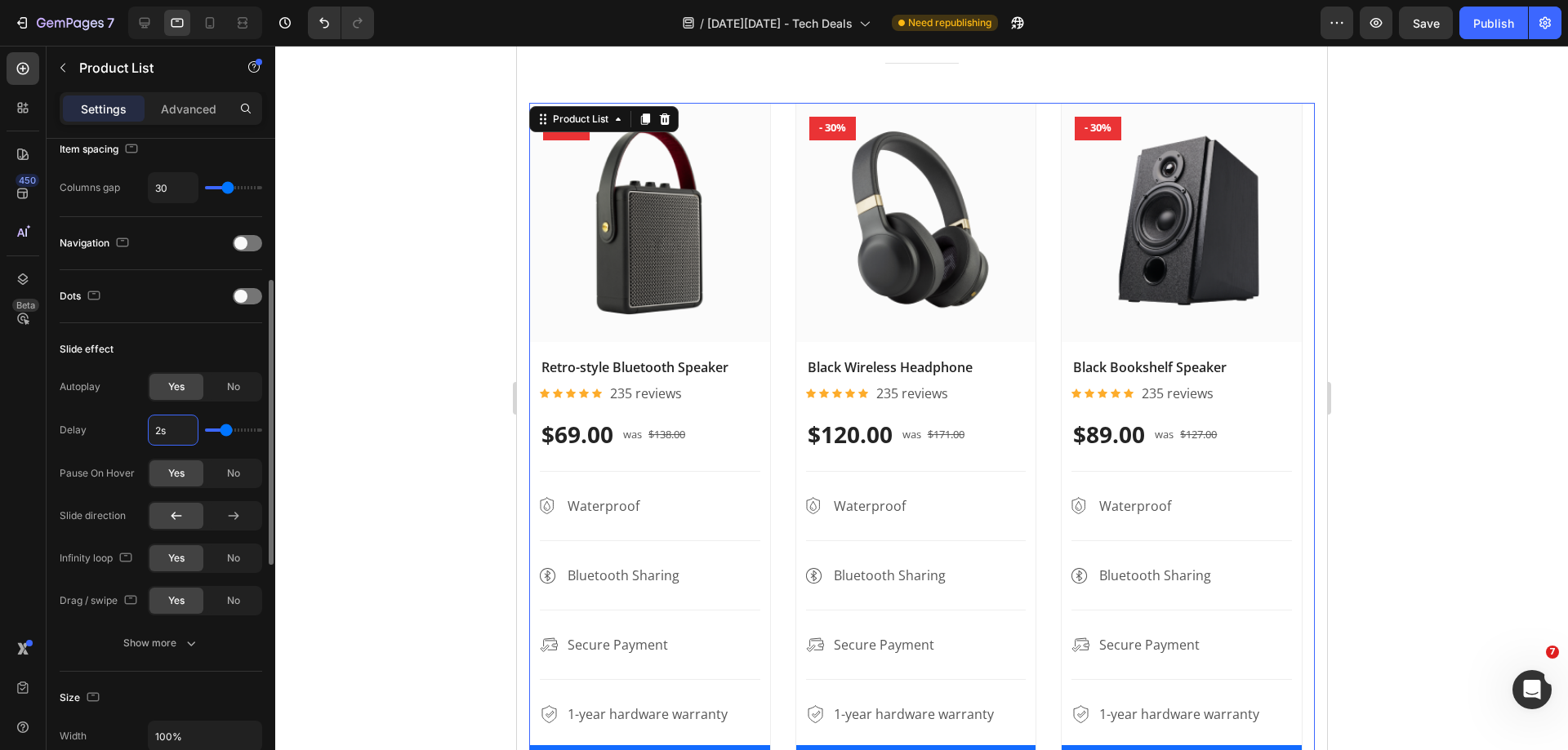
click at [166, 420] on input "2s" at bounding box center [172, 431] width 49 height 30
type input "2.1s"
type input "2.1"
type input "2.2s"
type input "2.2"
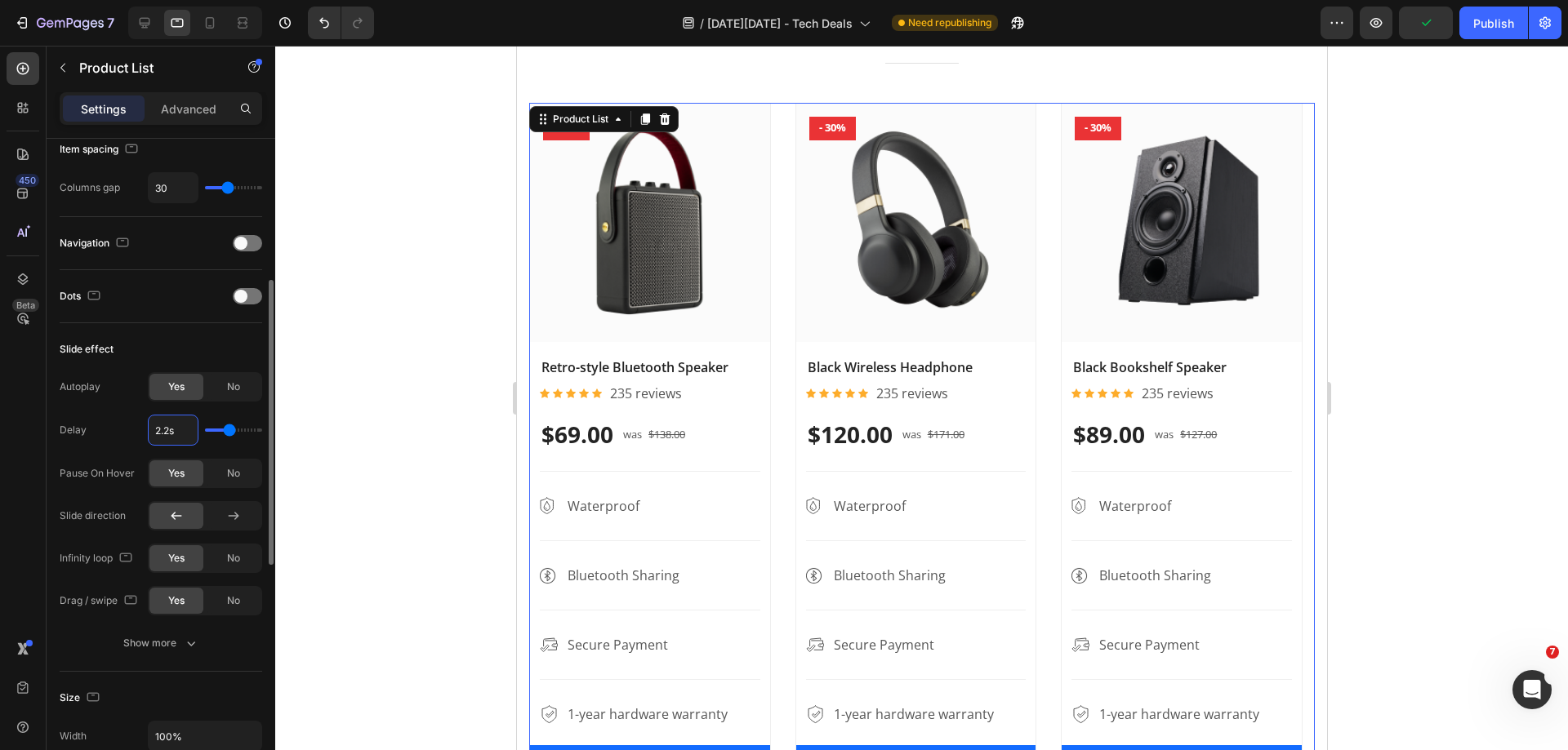
type input "2.3s"
type input "2.3"
type input "2.4s"
type input "2.4"
type input "2.5s"
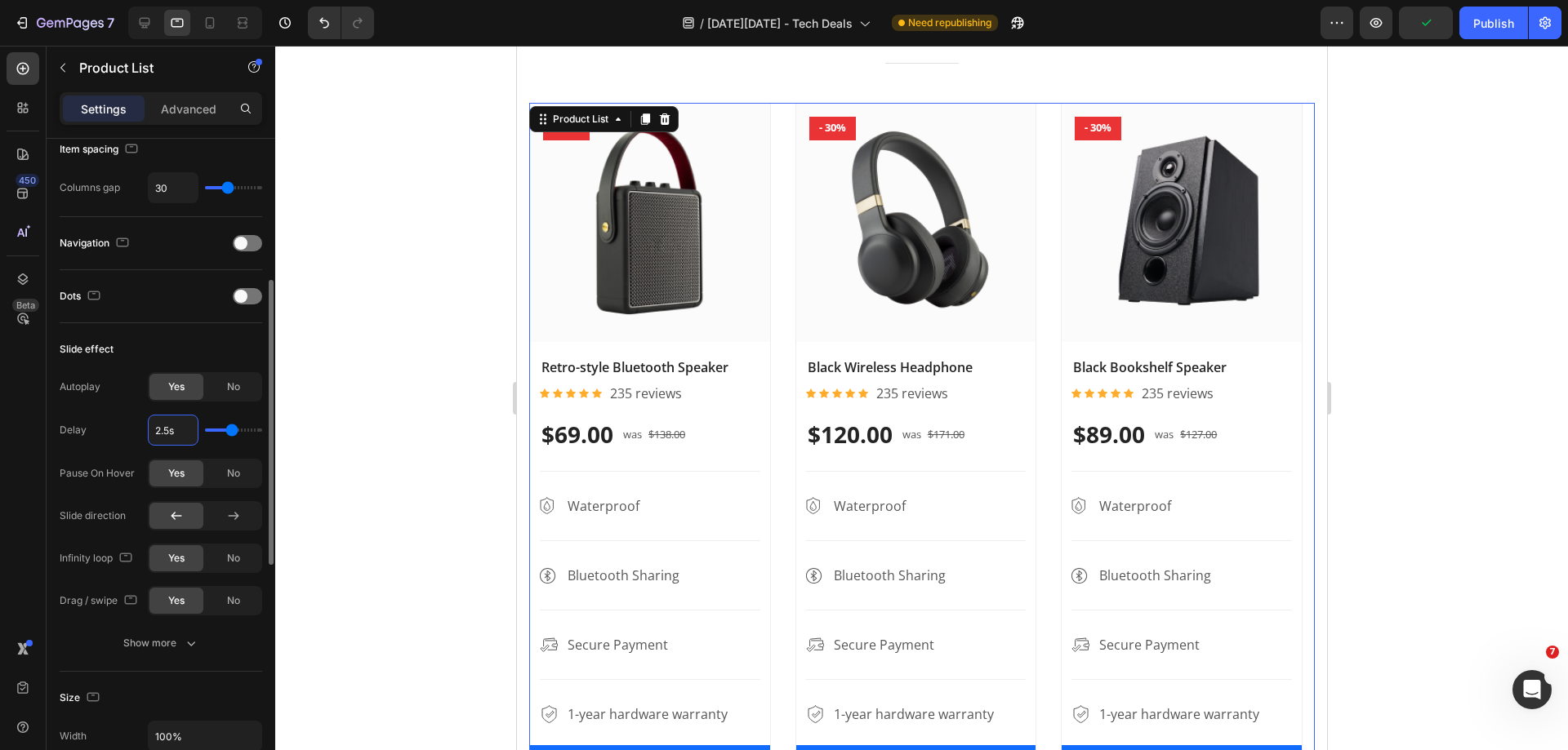
type input "2.5"
type input "2.6s"
type input "2.6"
type input "2.7s"
type input "2.7"
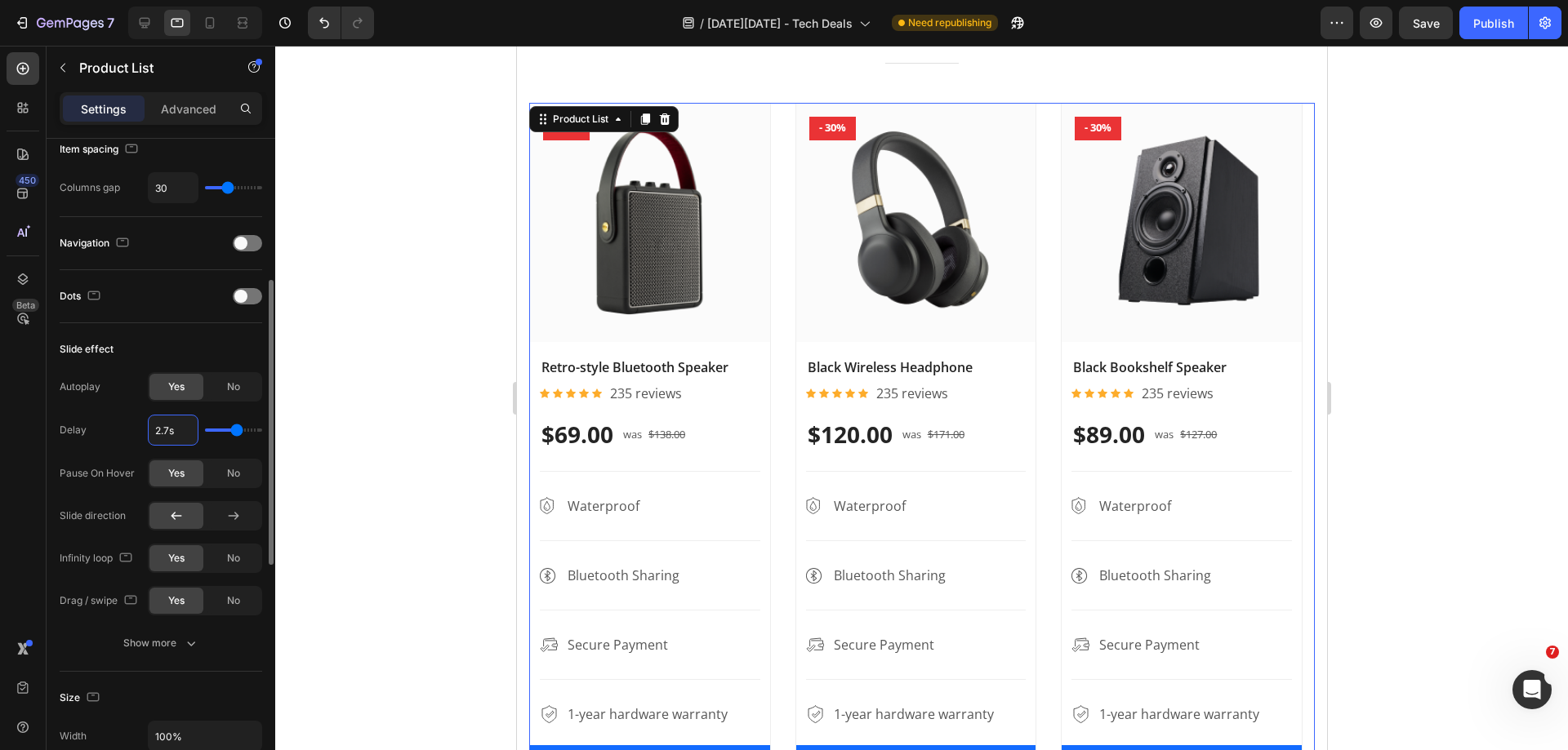
type input "2.8s"
type input "2.8"
type input "2.9s"
type input "2.9"
type input "3s"
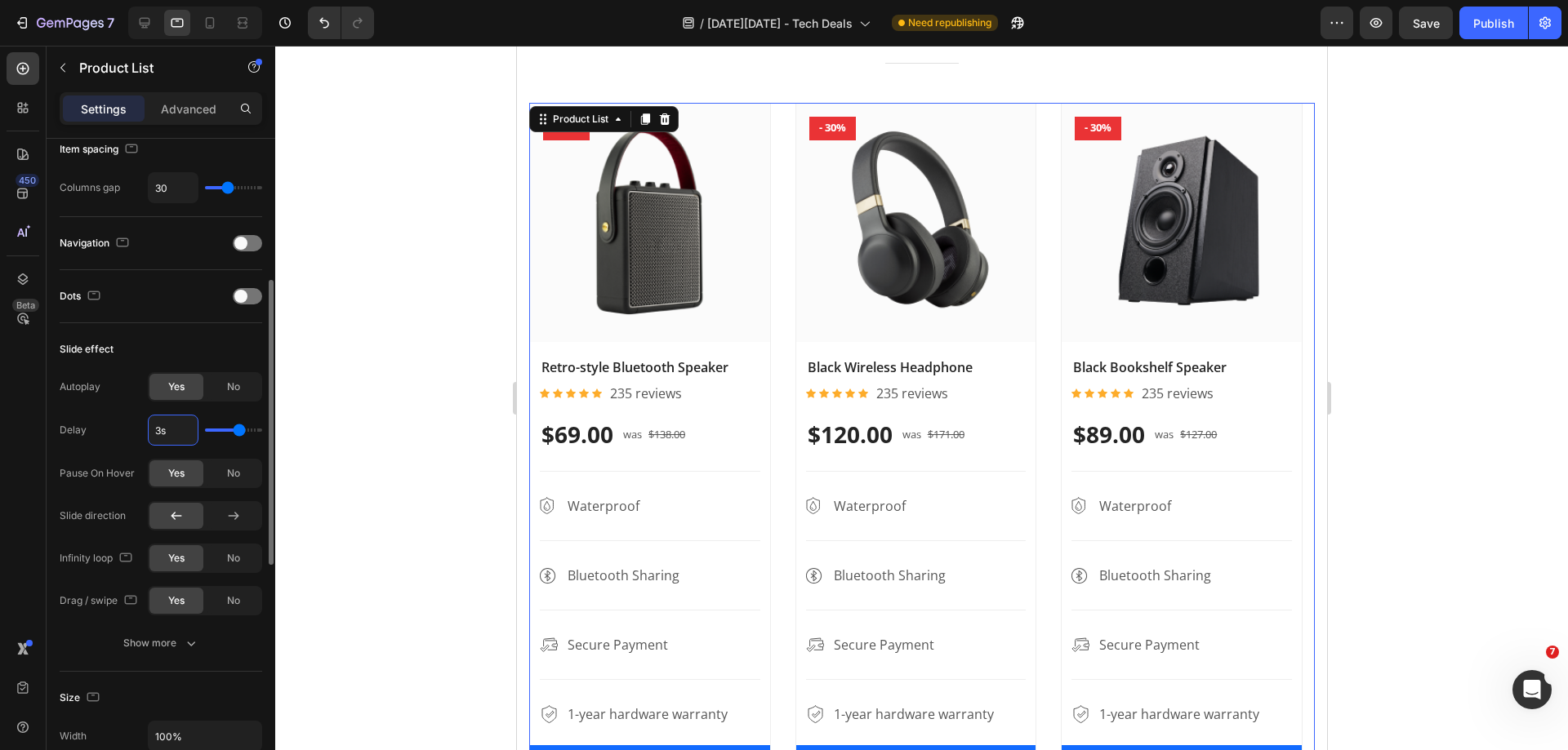
type input "3"
click at [181, 341] on div "Slide effect" at bounding box center [160, 350] width 202 height 26
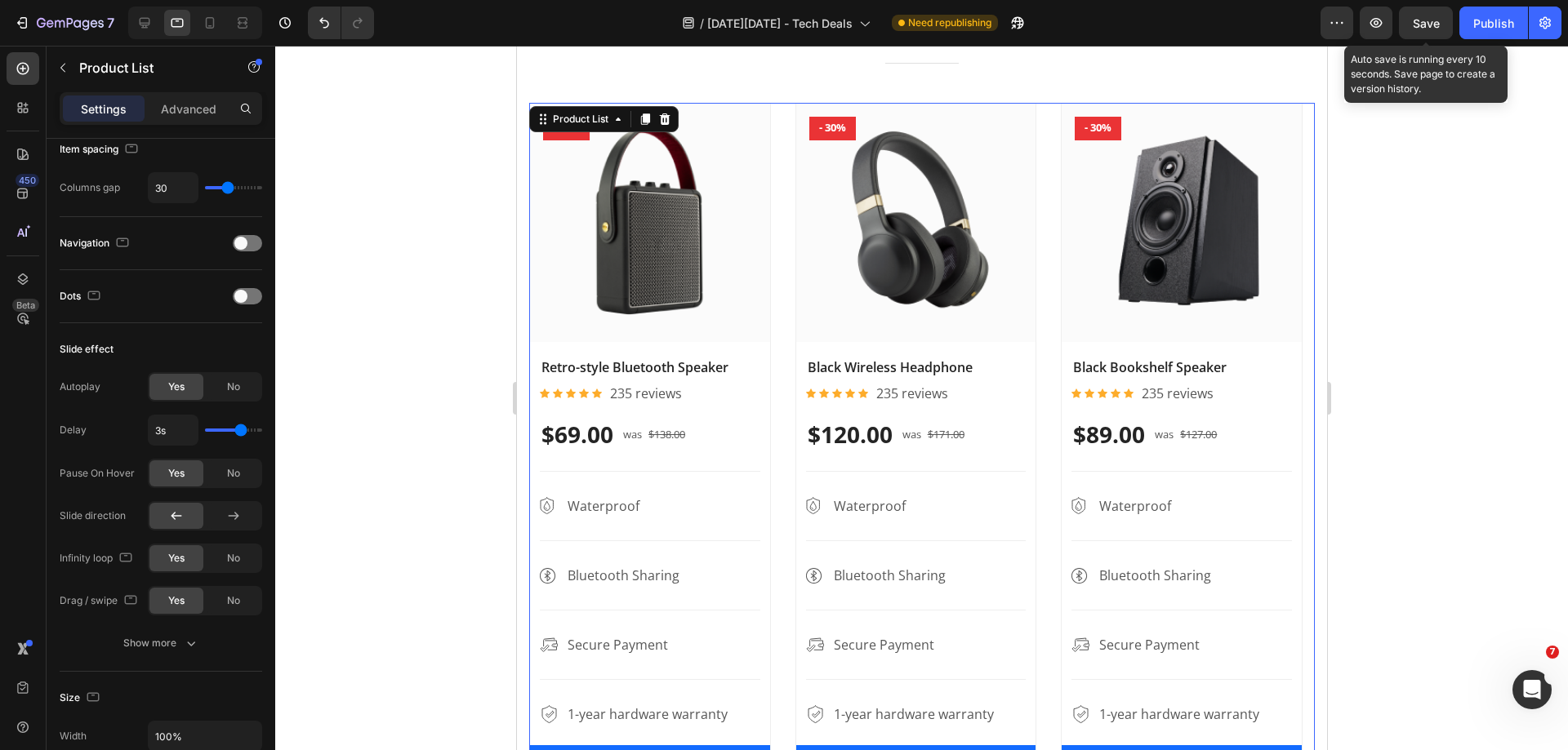
click at [1425, 19] on span "Save" at bounding box center [1426, 23] width 27 height 14
click at [1396, 403] on div at bounding box center [921, 398] width 1292 height 705
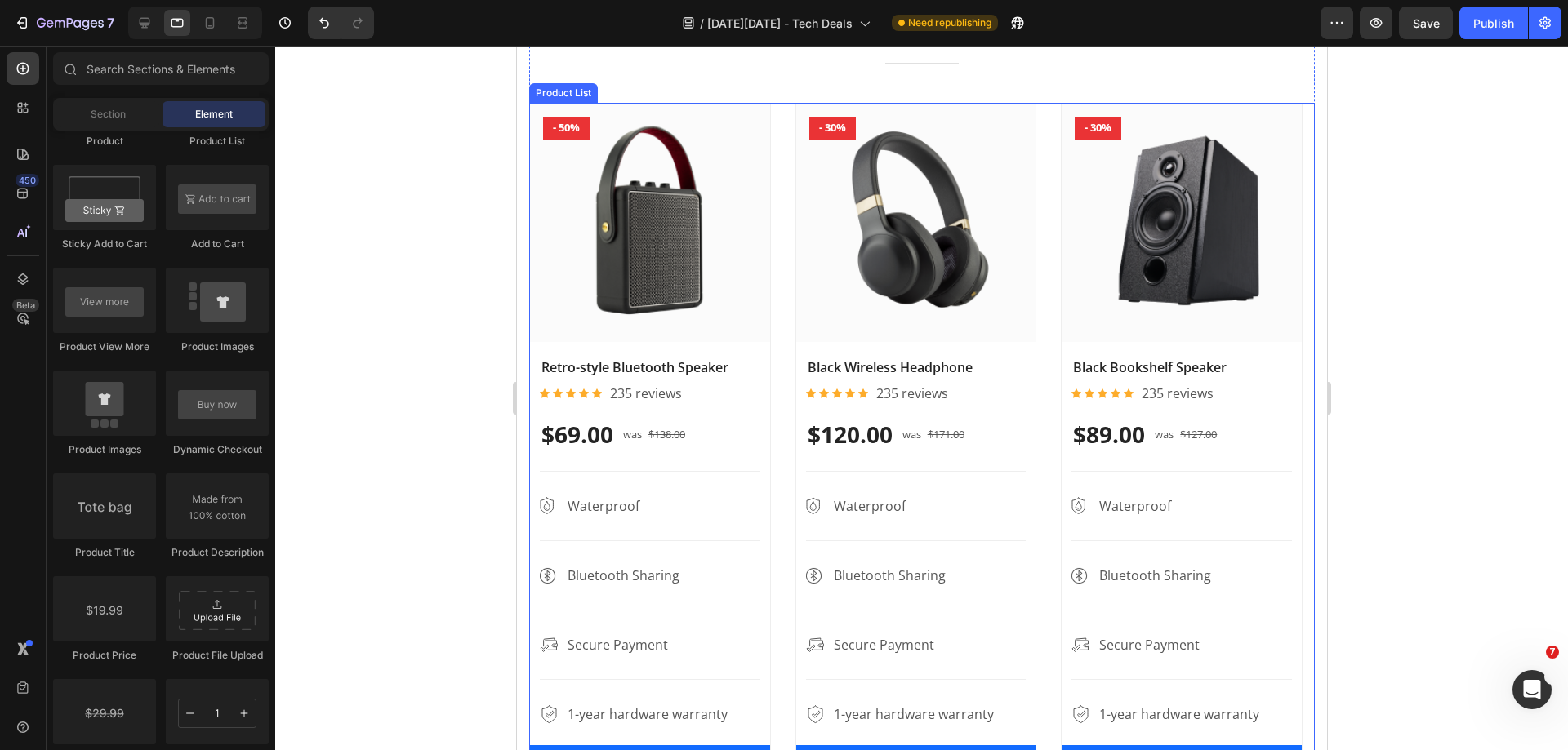
click at [788, 286] on div "Product Images - 50% Product Badge Retro-style Bluetooth Speaker Product Title …" at bounding box center [921, 479] width 786 height 751
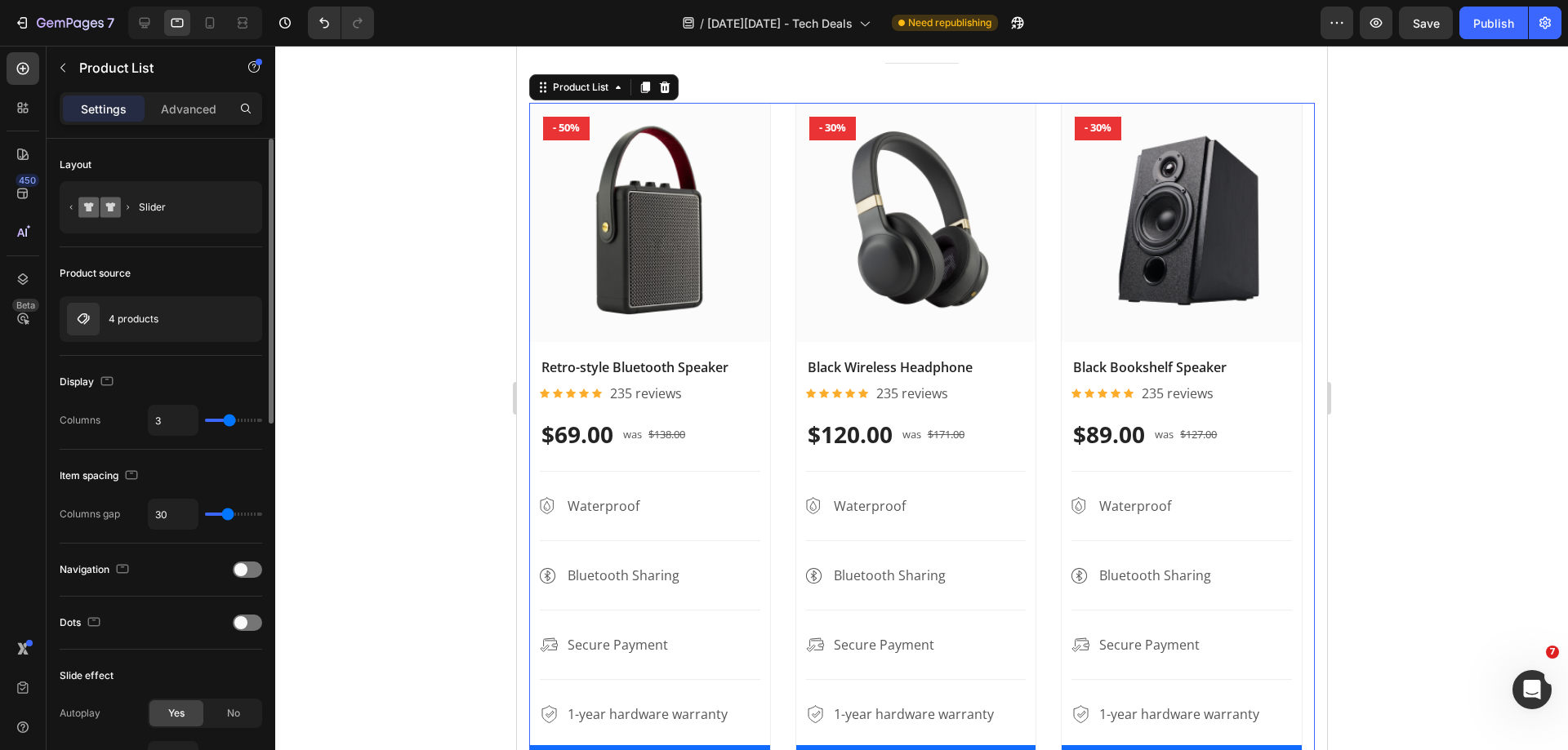
scroll to position [245, 0]
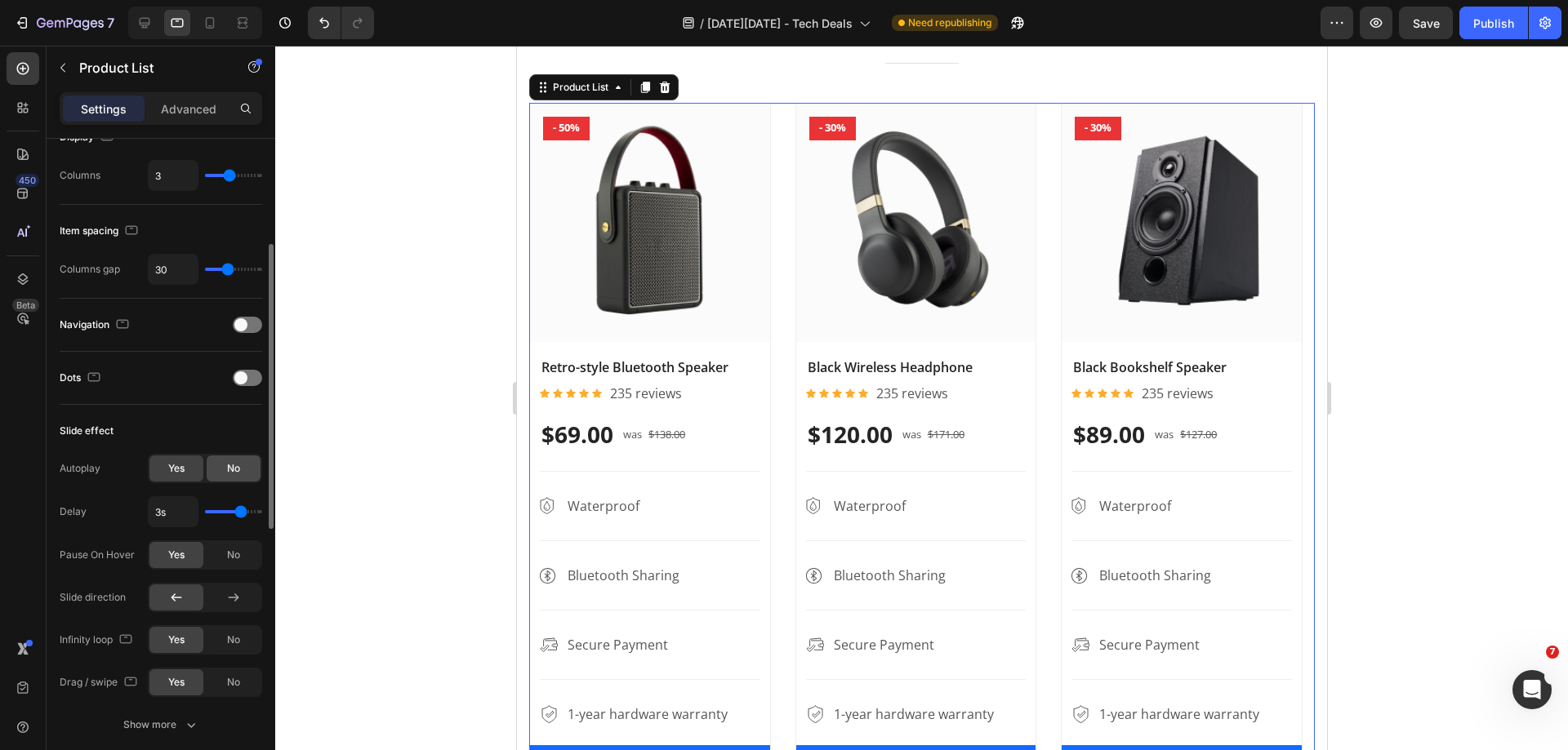
click at [227, 470] on span "No" at bounding box center [234, 469] width 13 height 15
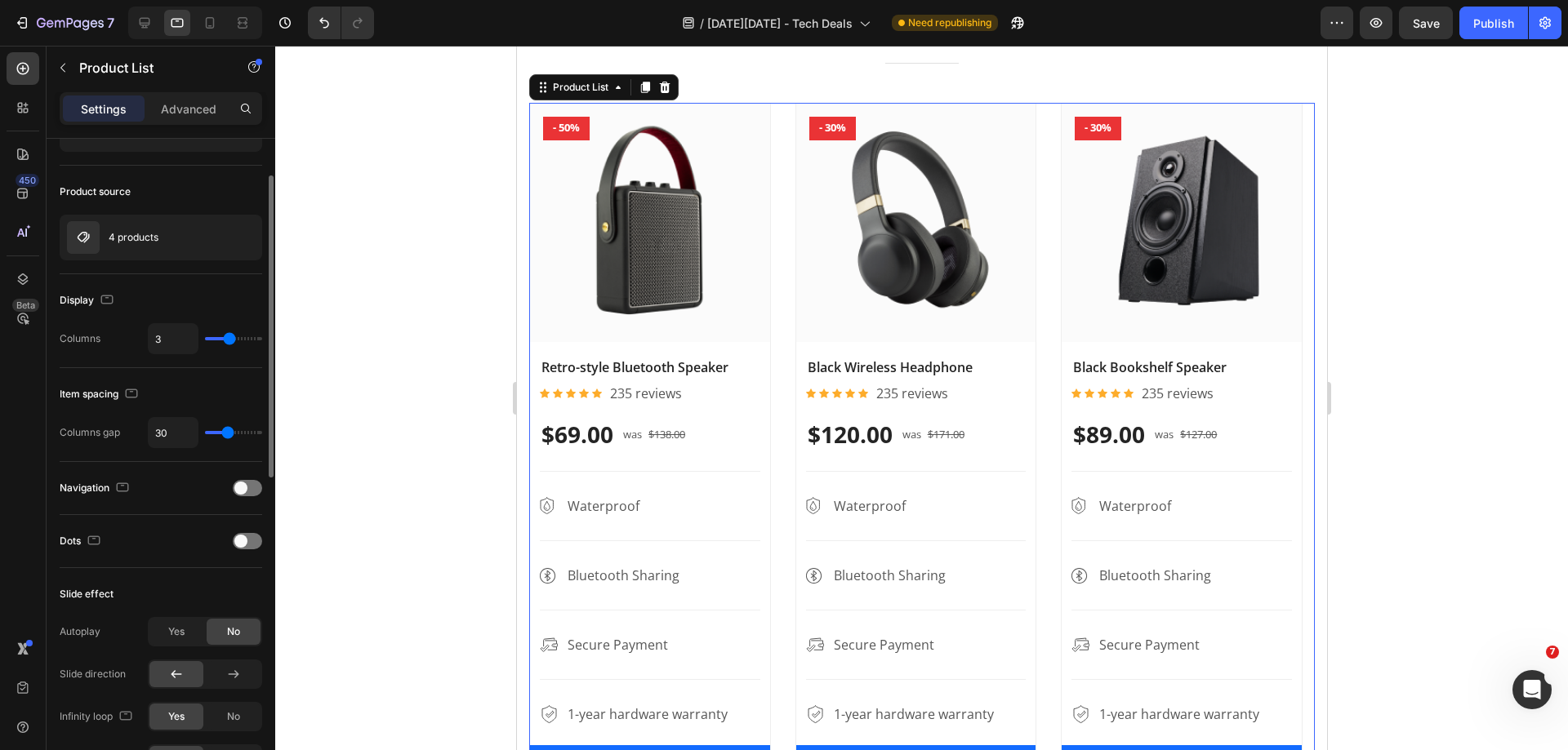
scroll to position [0, 0]
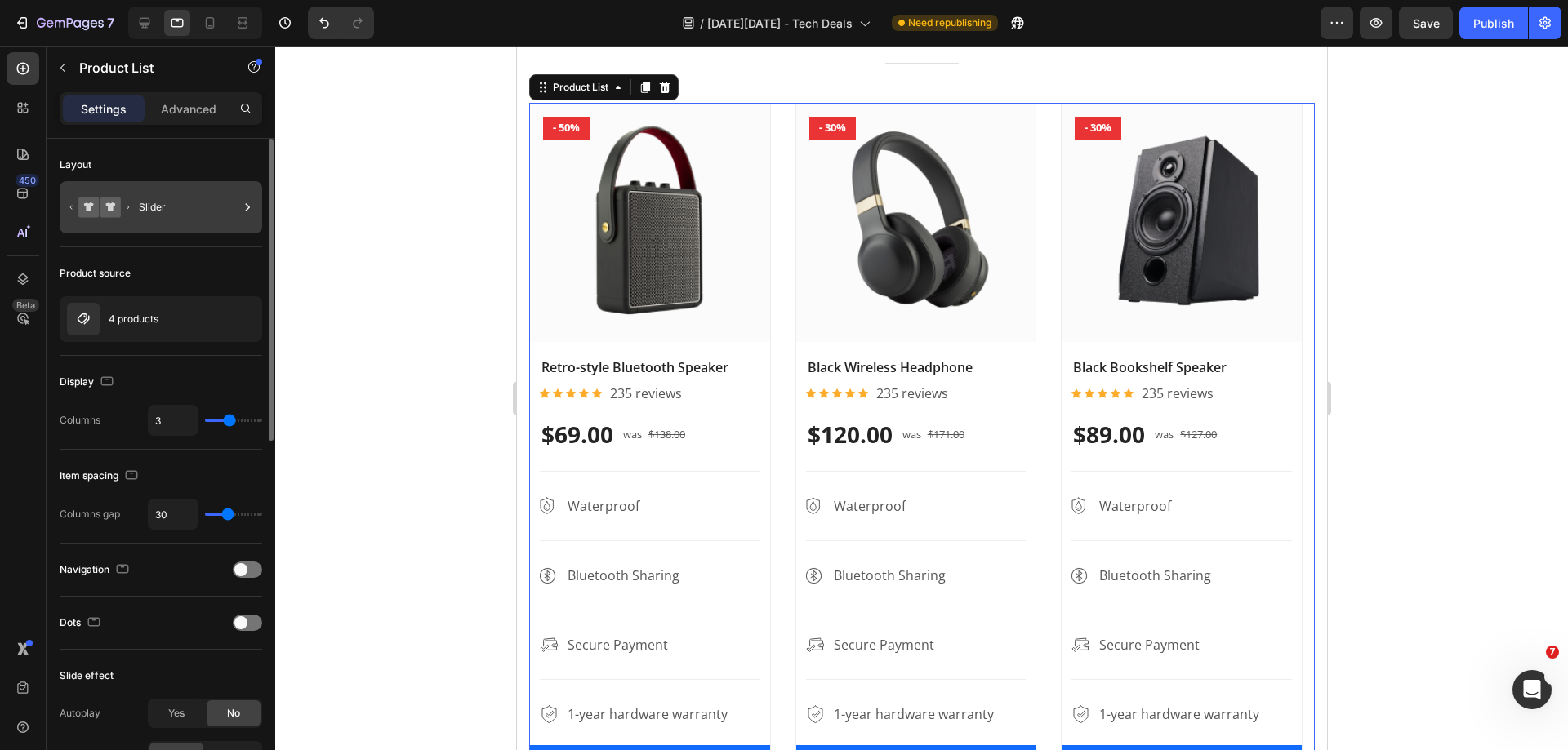
click at [184, 230] on div "Slider" at bounding box center [160, 207] width 202 height 52
click at [180, 269] on div "Product source" at bounding box center [160, 274] width 202 height 26
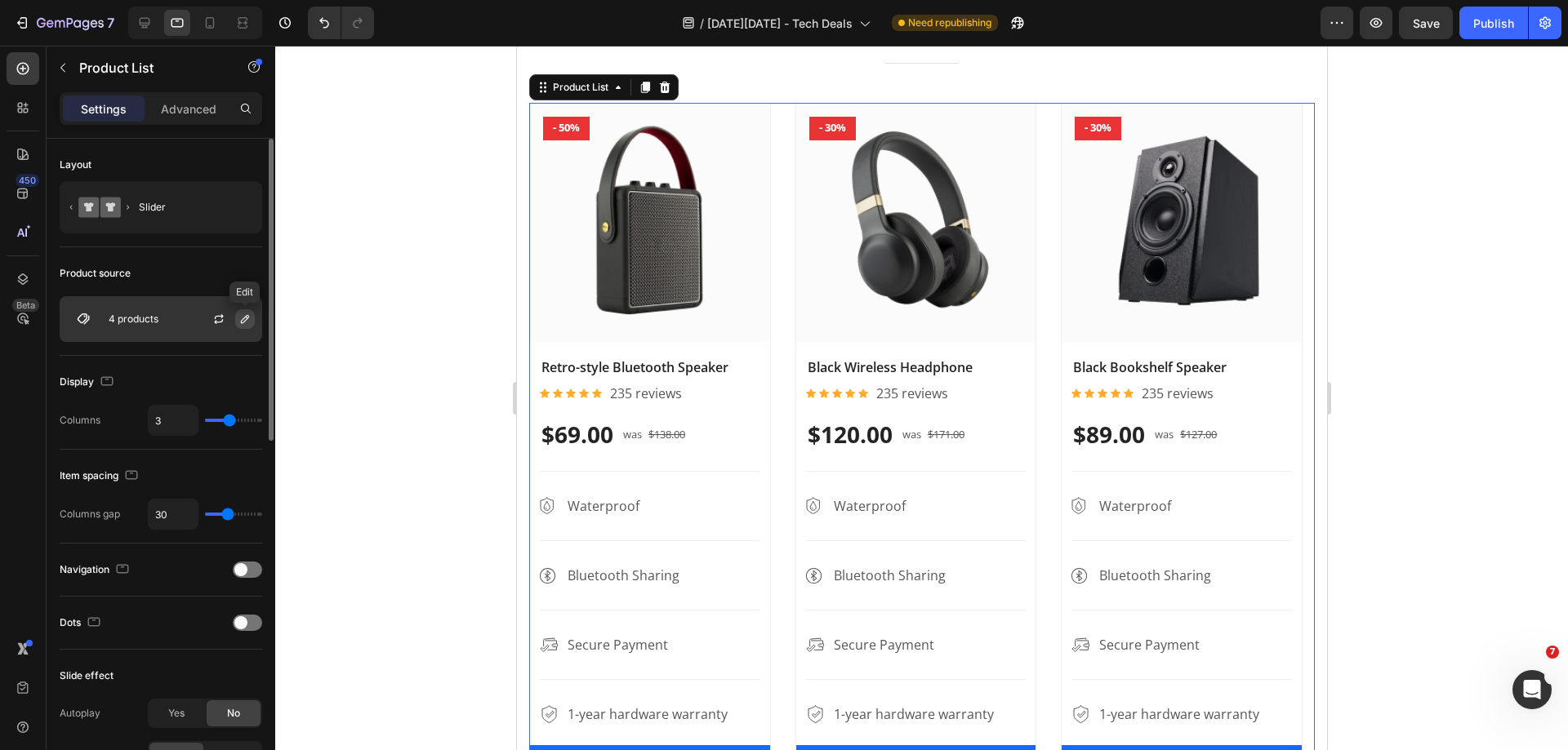
click at [239, 328] on button "button" at bounding box center [245, 319] width 20 height 20
click at [192, 597] on div "Product source 4 products" at bounding box center [160, 623] width 202 height 53
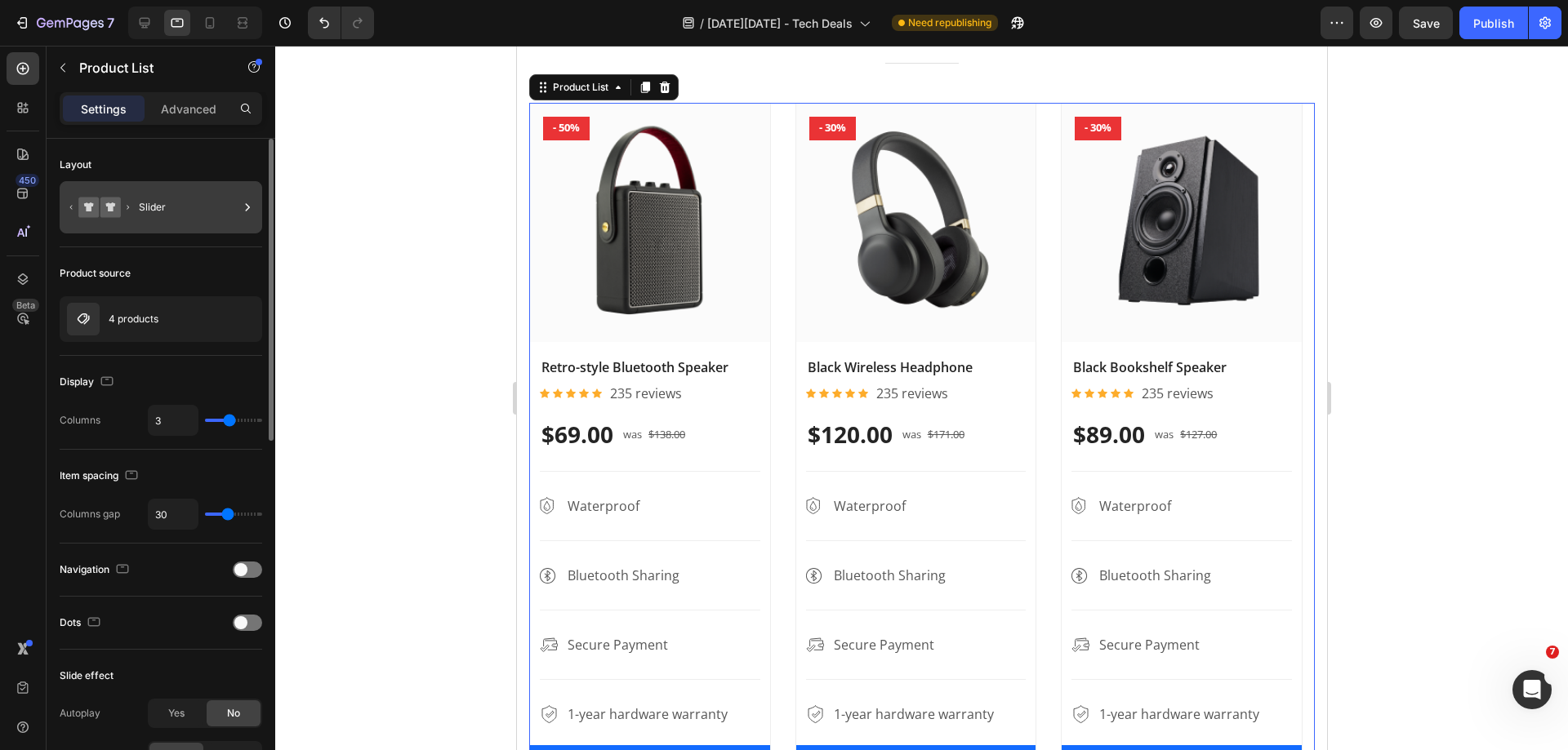
click at [242, 210] on icon at bounding box center [248, 207] width 17 height 17
click at [195, 262] on div "Product source" at bounding box center [160, 274] width 202 height 26
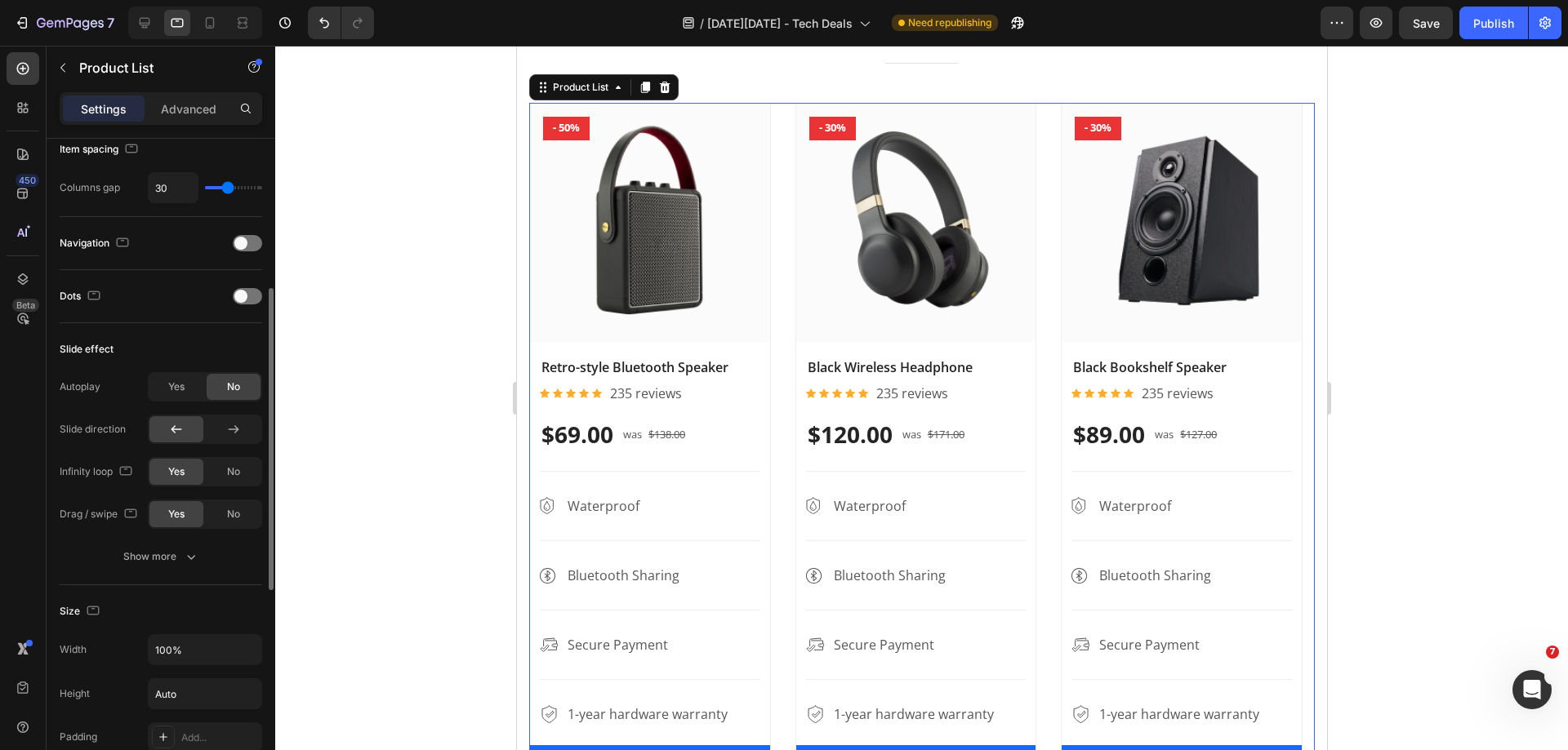
scroll to position [490, 0]
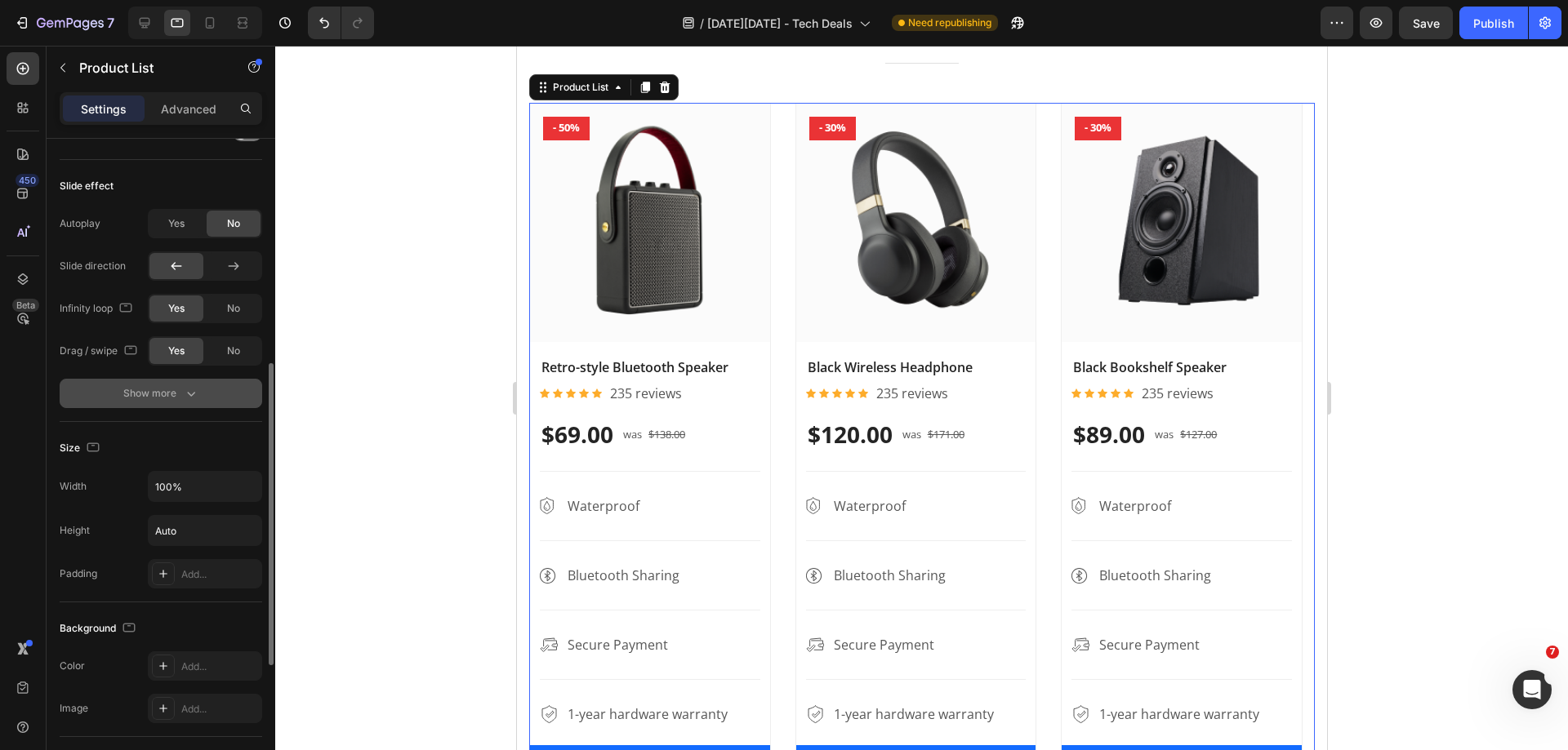
click at [188, 391] on icon "button" at bounding box center [191, 394] width 17 height 17
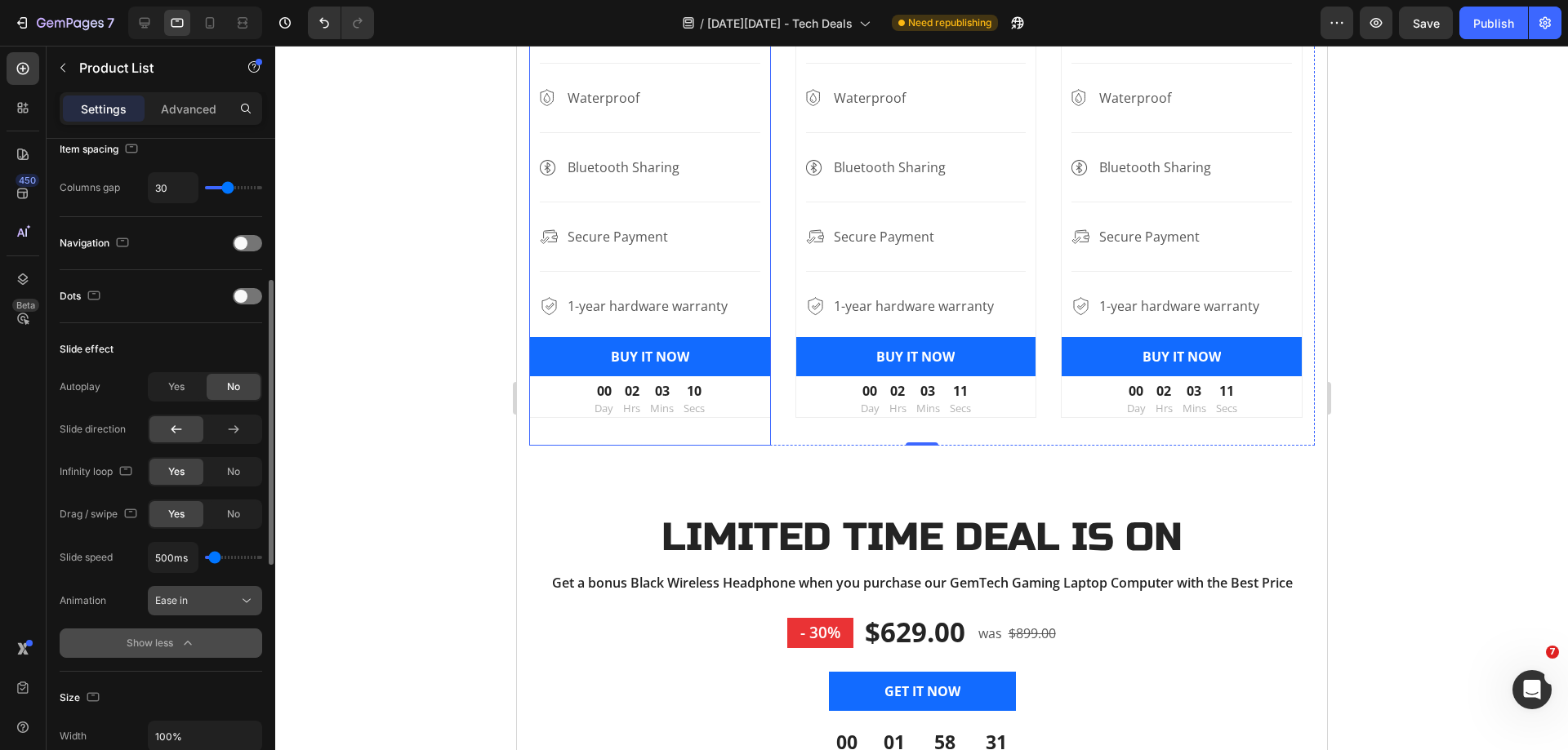
scroll to position [82, 0]
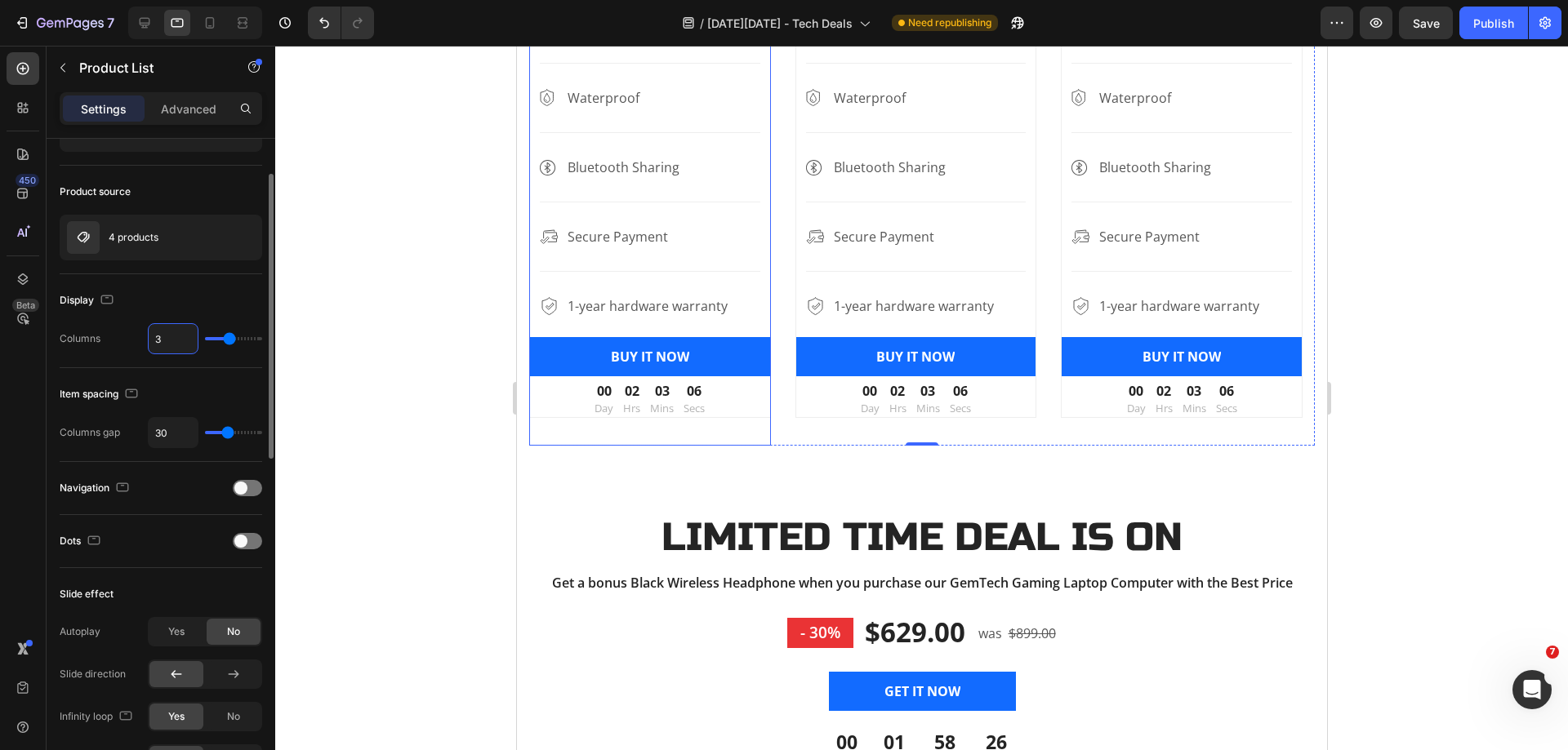
click at [173, 336] on input "3" at bounding box center [172, 339] width 49 height 30
click at [176, 337] on input "3" at bounding box center [172, 339] width 49 height 30
type input "2"
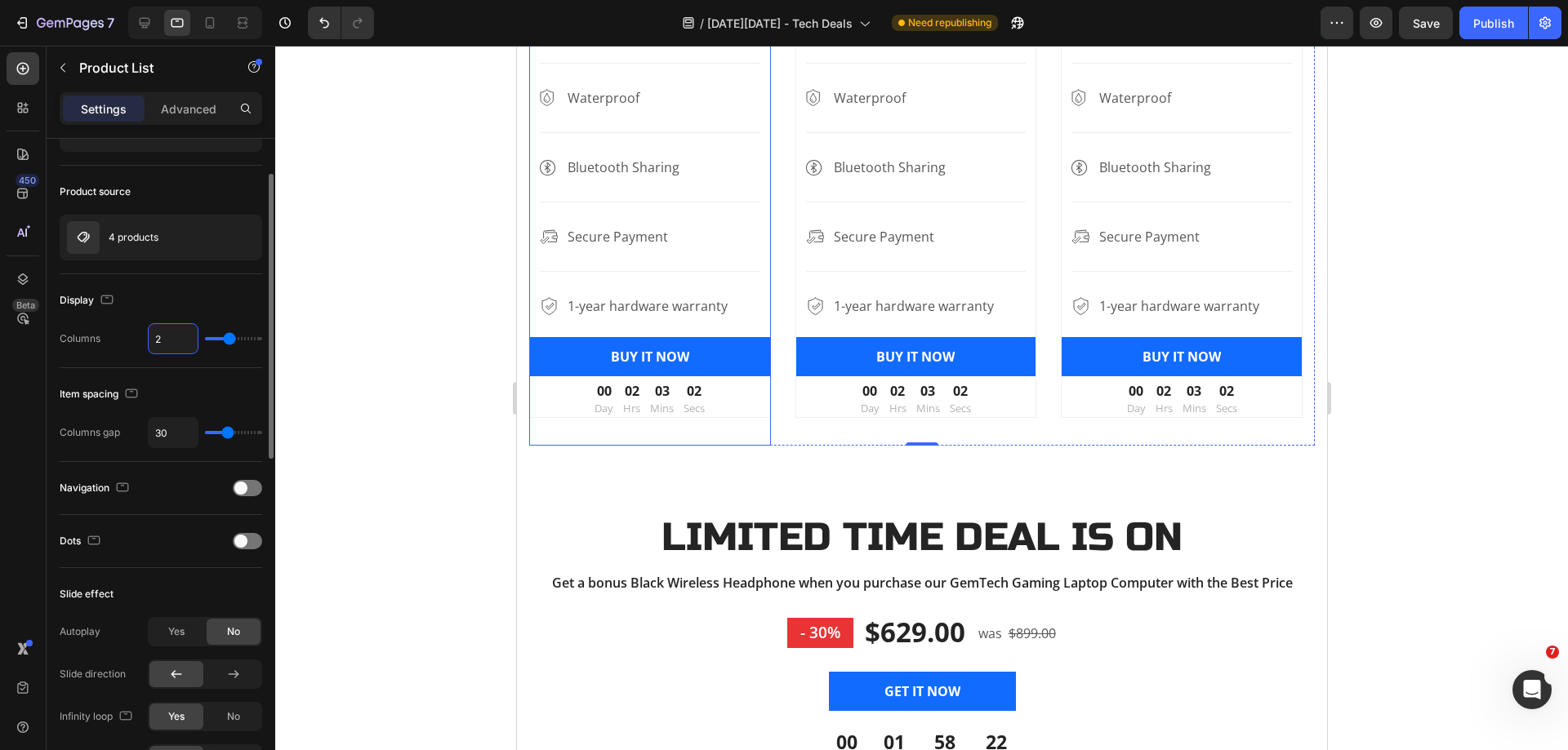
type input "2"
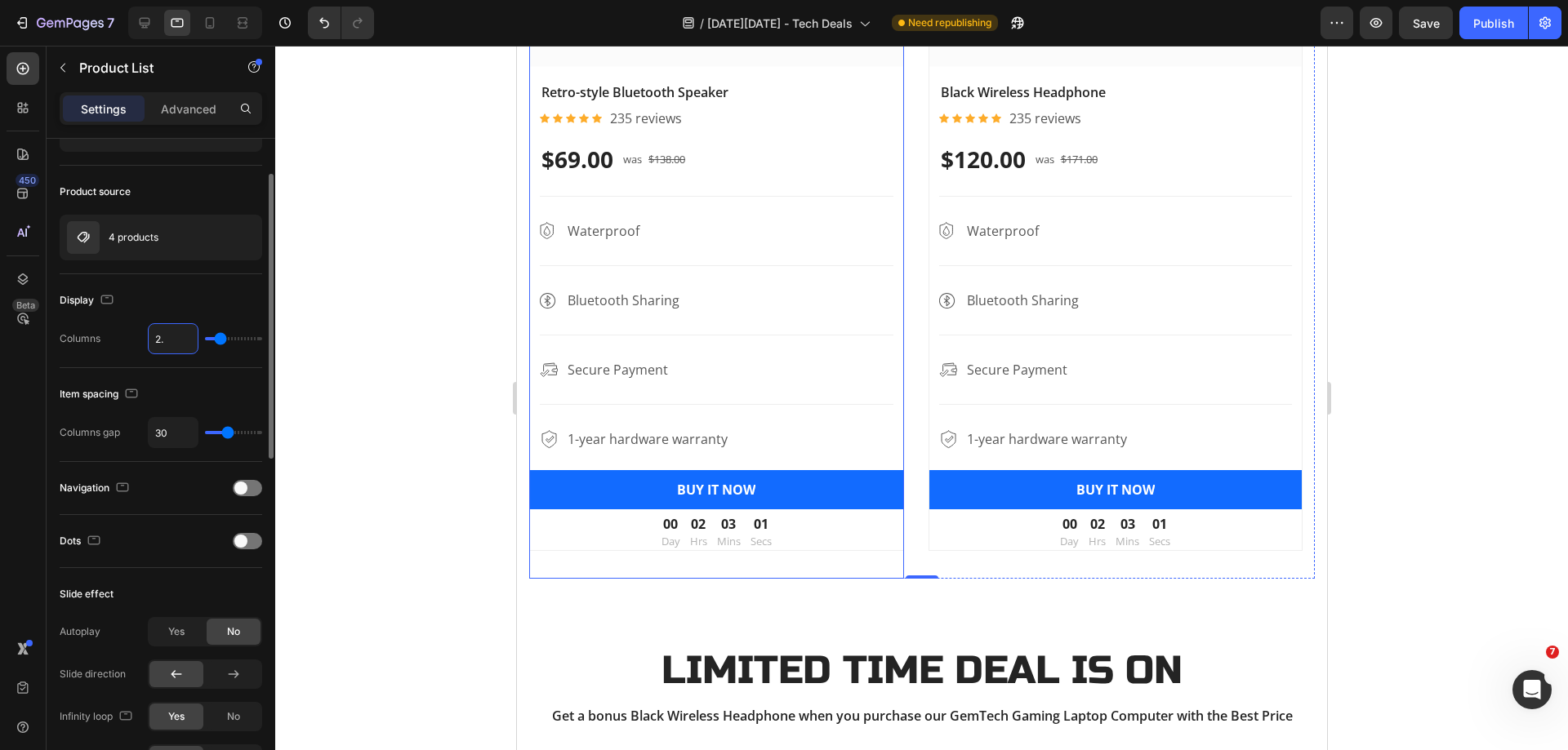
type input "2.5"
type input "3"
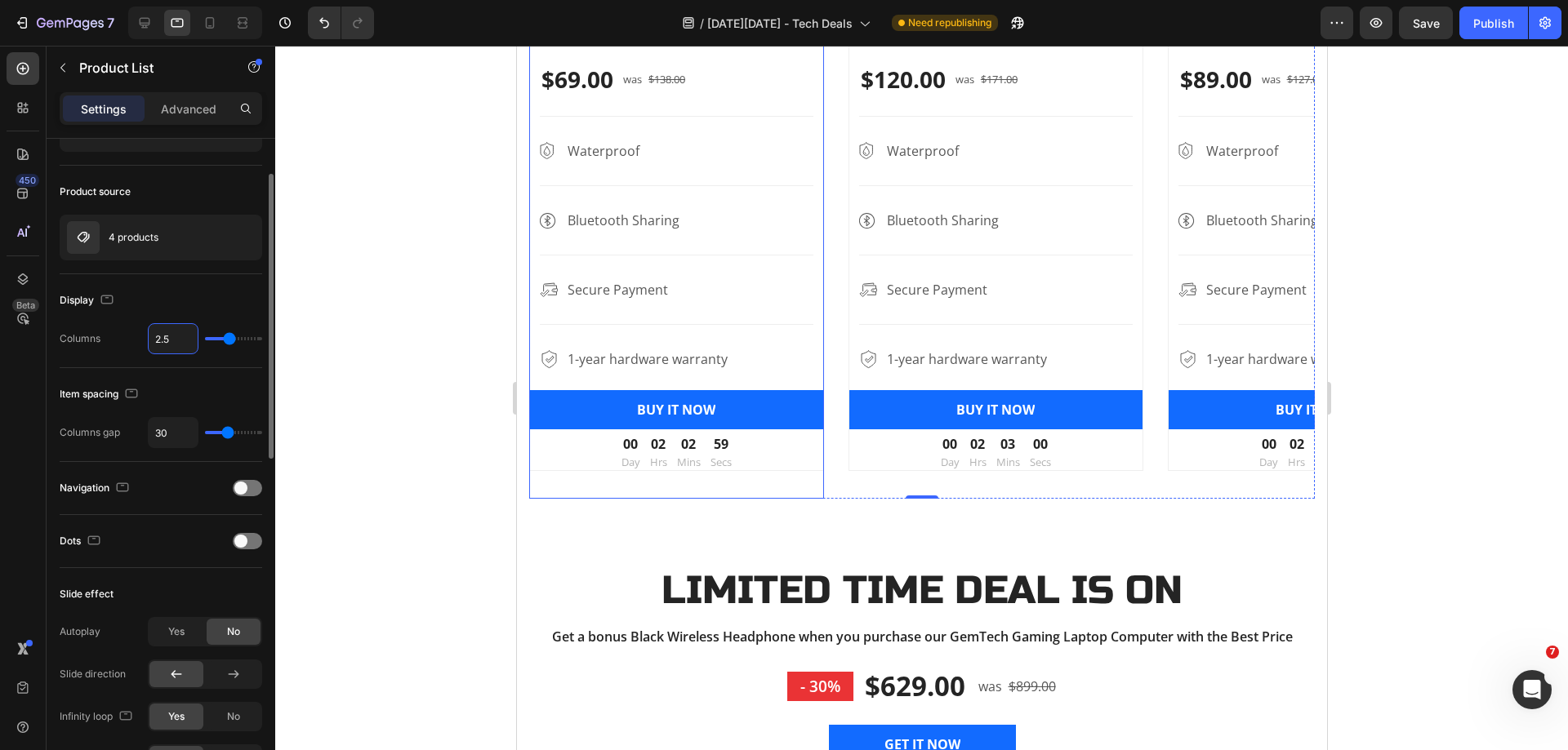
click at [208, 375] on div "Item spacing Columns gap 30" at bounding box center [160, 415] width 202 height 94
click at [202, 26] on icon at bounding box center [210, 23] width 17 height 17
type input "1"
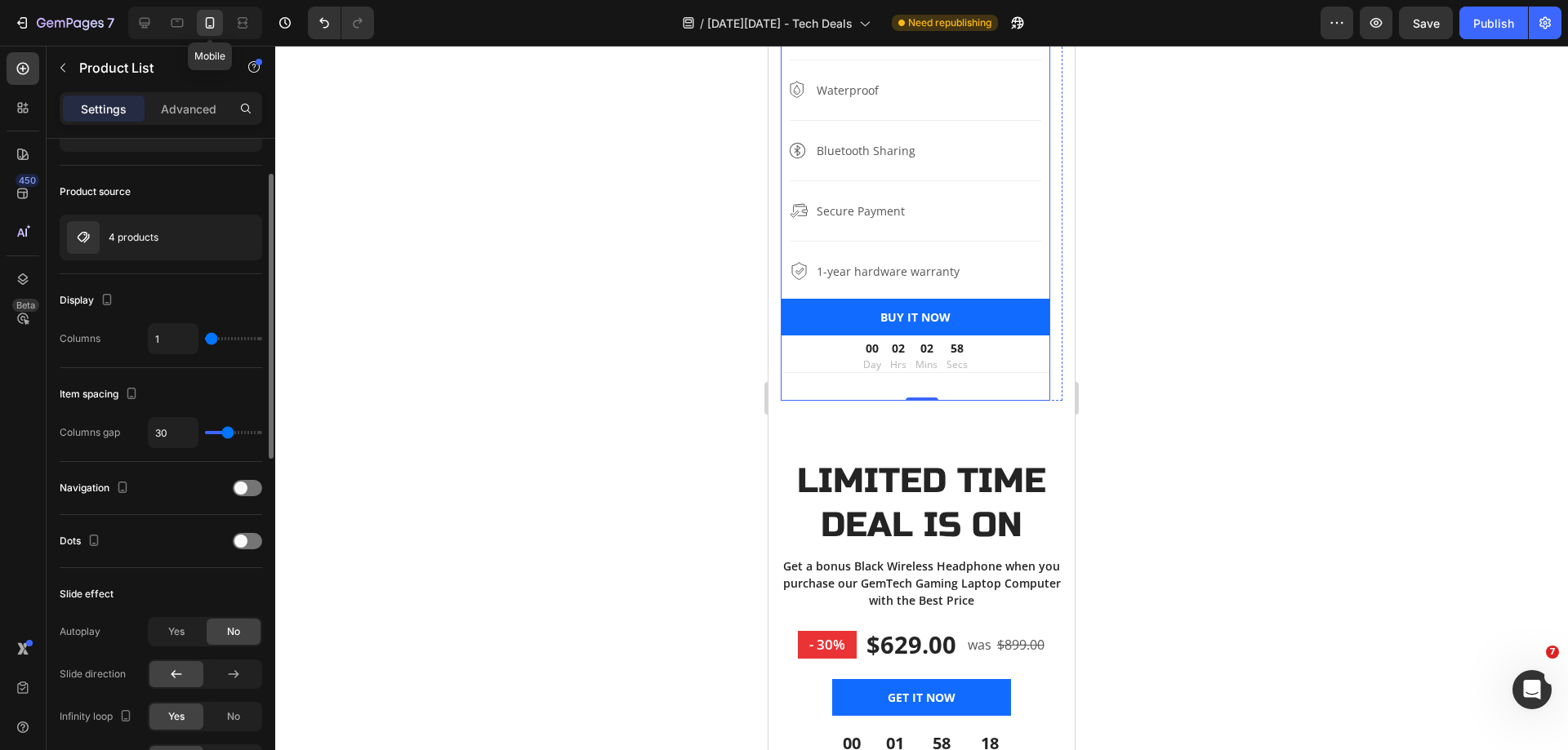
scroll to position [1300, 0]
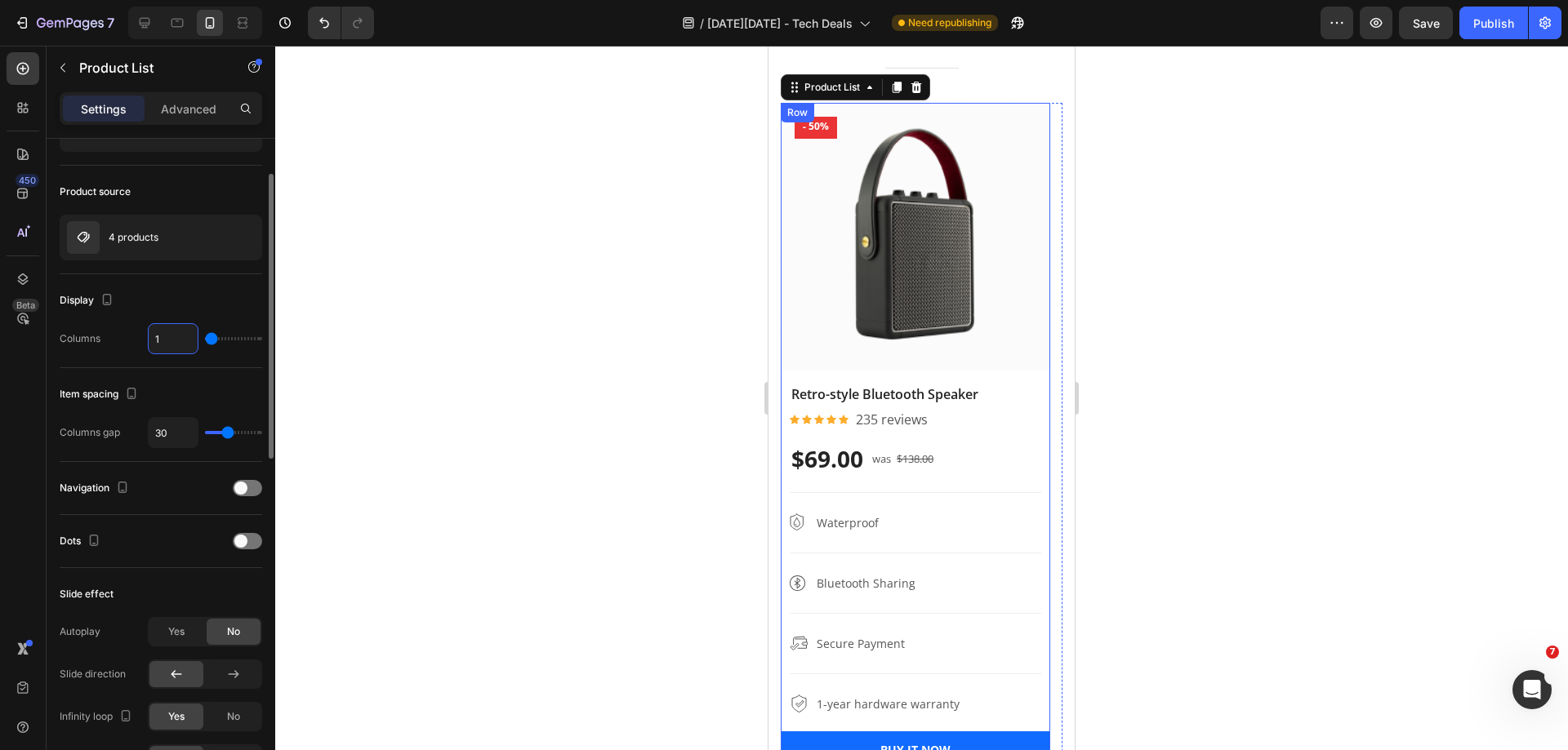
click at [177, 341] on input "1" at bounding box center [172, 339] width 49 height 30
type input "1.5"
type input "2"
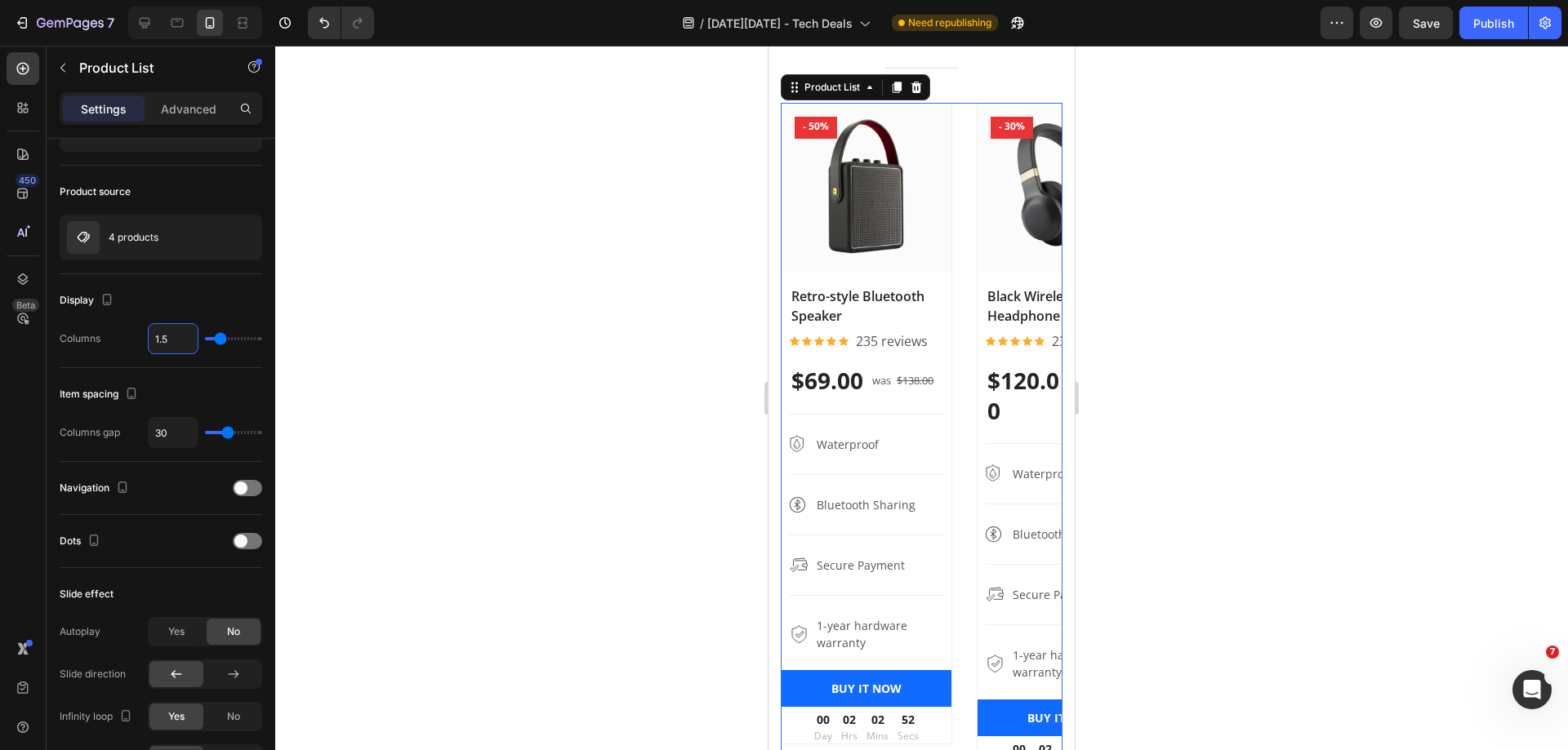
click at [970, 466] on div "Product Images - 50% Product Badge Retro-style Bluetooth Speaker Product Title …" at bounding box center [921, 452] width 281 height 699
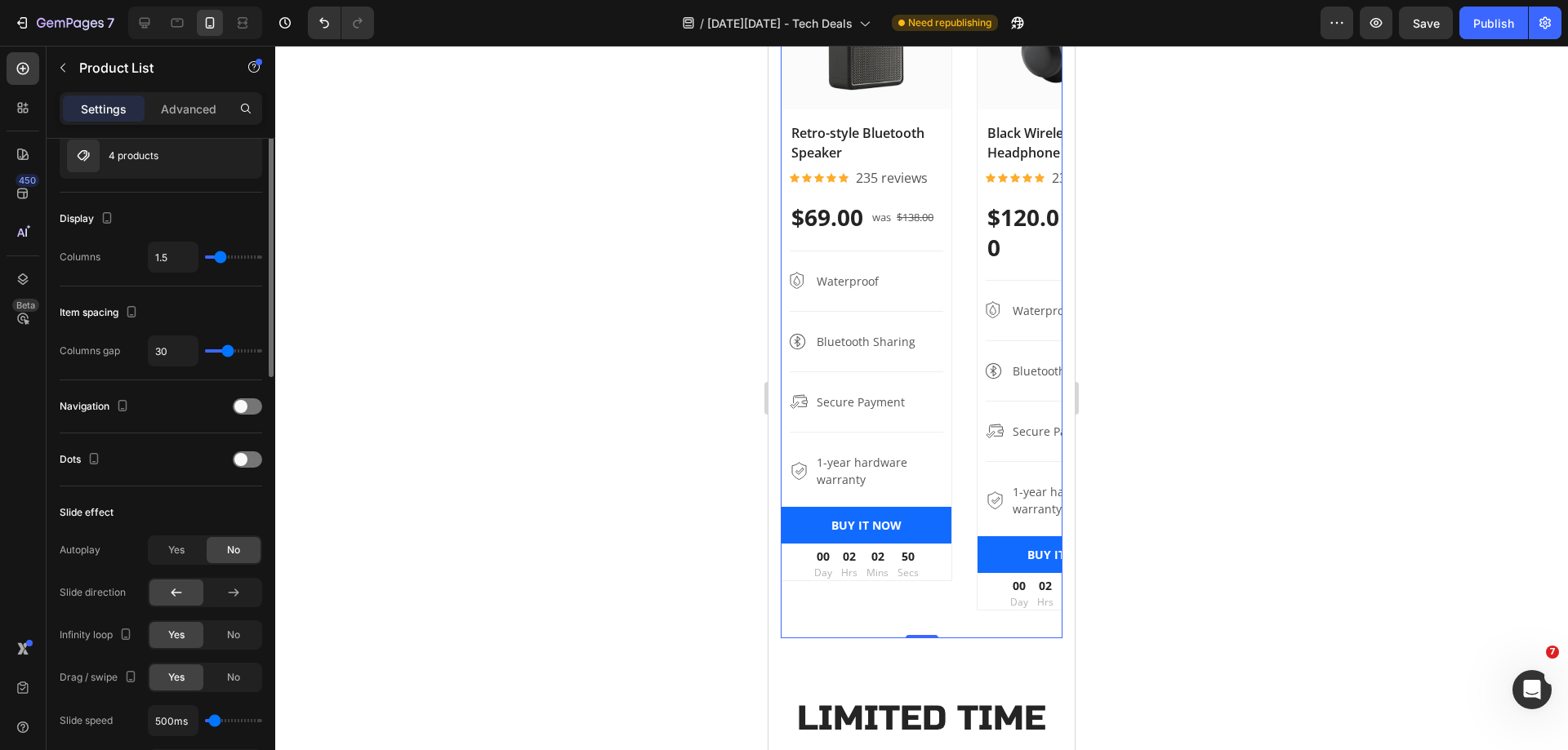
scroll to position [245, 0]
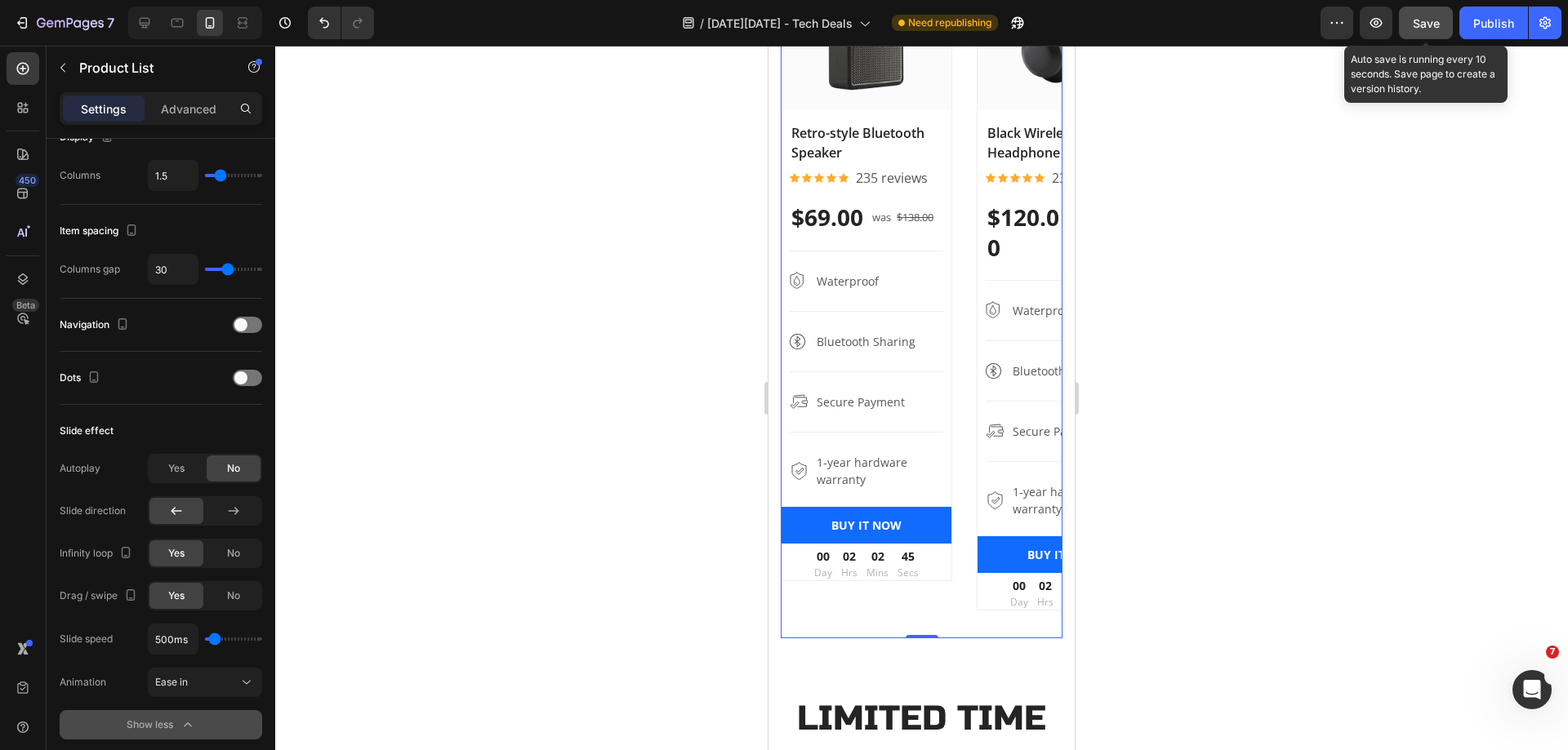
click at [1410, 23] on button "Save" at bounding box center [1425, 23] width 54 height 33
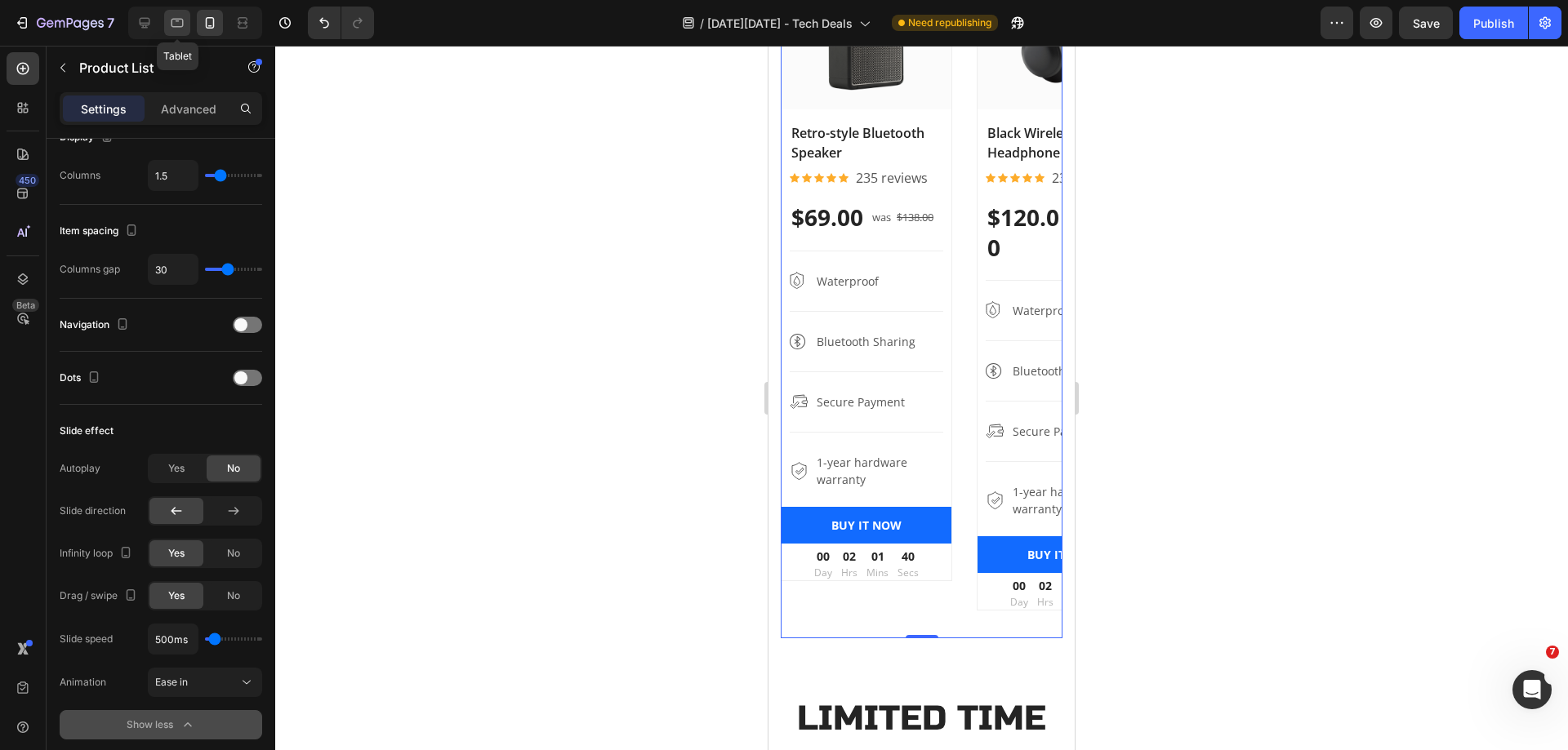
click at [177, 14] on div at bounding box center [177, 23] width 26 height 26
type input "2.5"
type input "3"
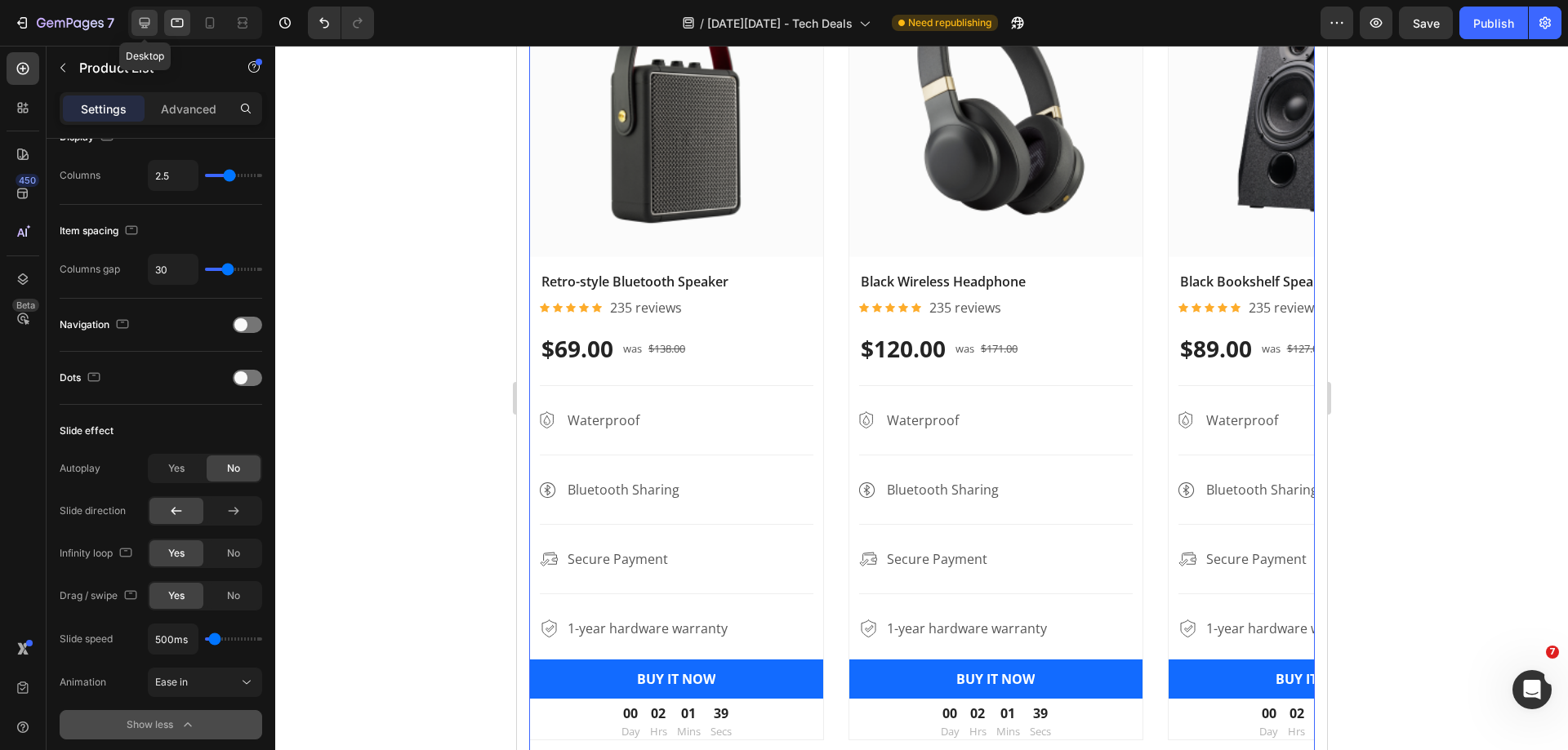
scroll to position [1324, 0]
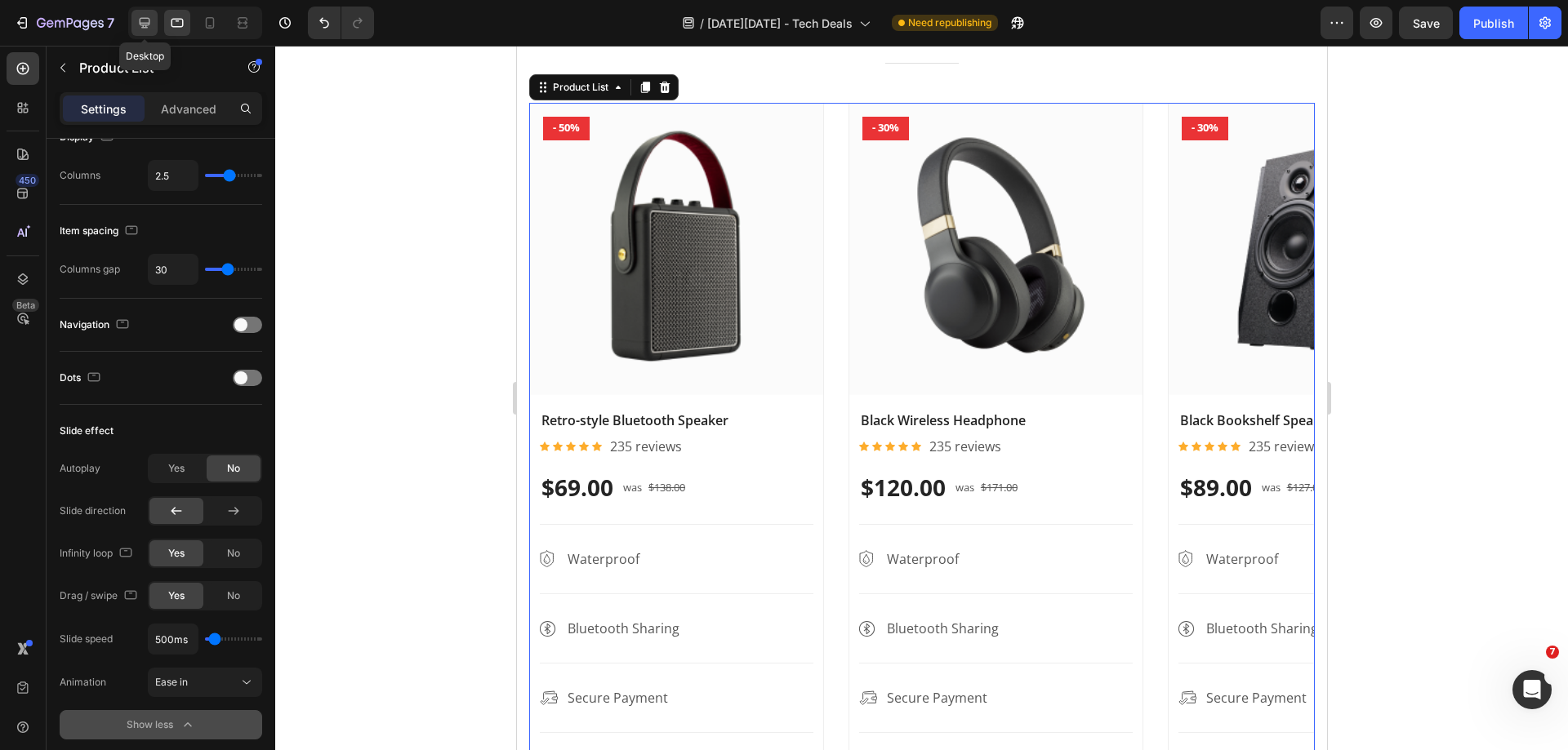
click at [138, 21] on icon at bounding box center [144, 23] width 17 height 17
type input "4"
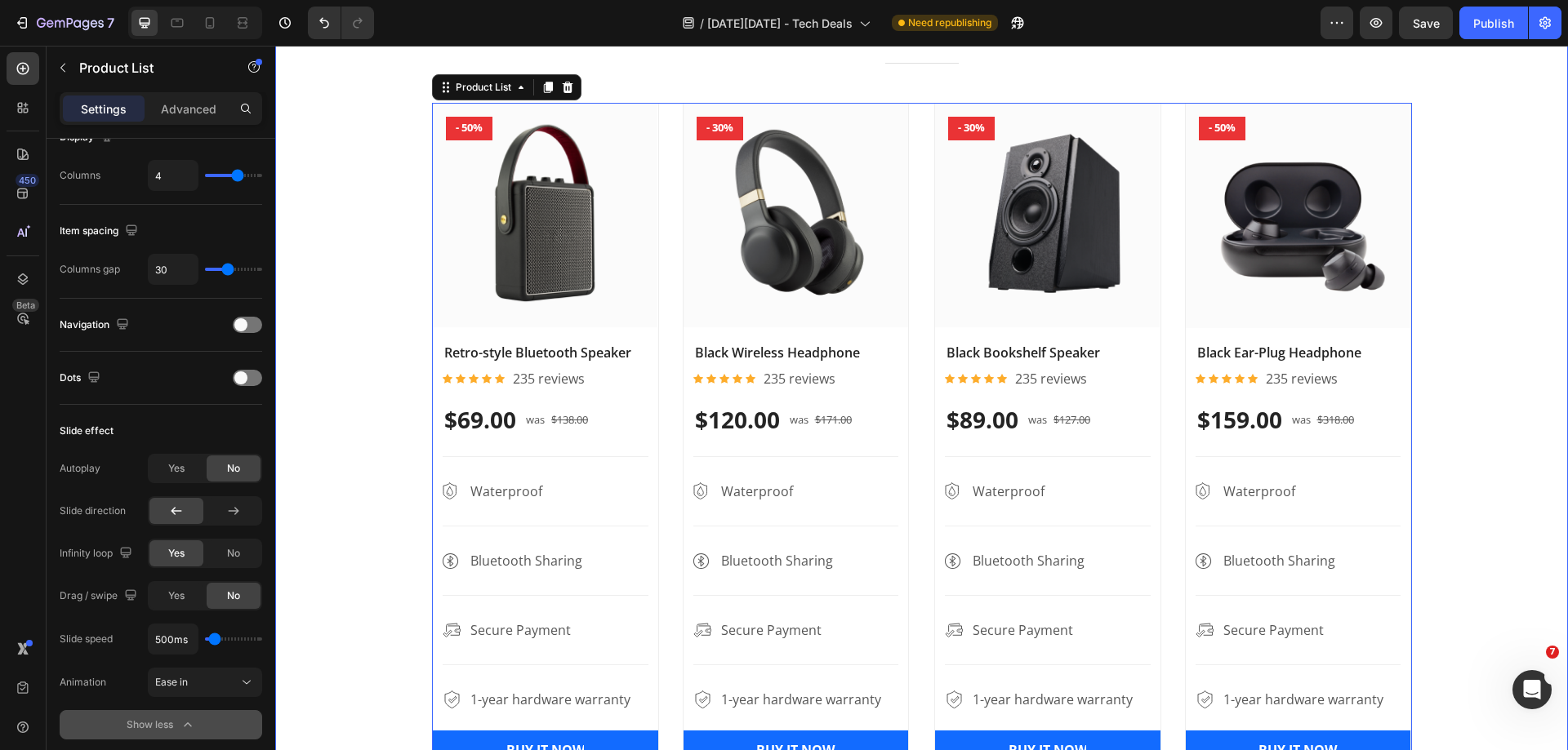
click at [1441, 421] on div "BLACK FRIDAY’S TOP DEALS Heading Don’t Miss Out Text block Title Line Product I…" at bounding box center [921, 384] width 1268 height 856
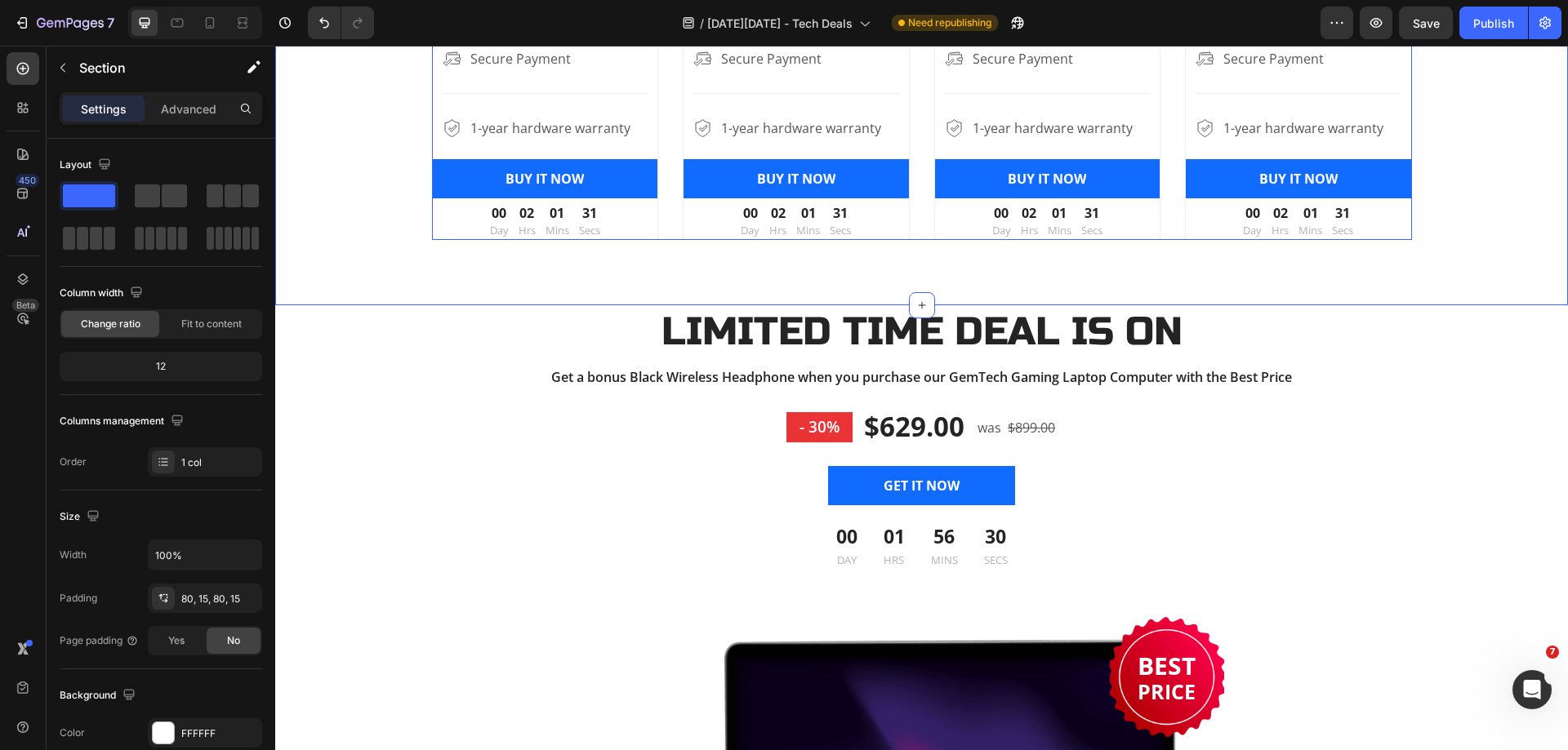
scroll to position [2059, 0]
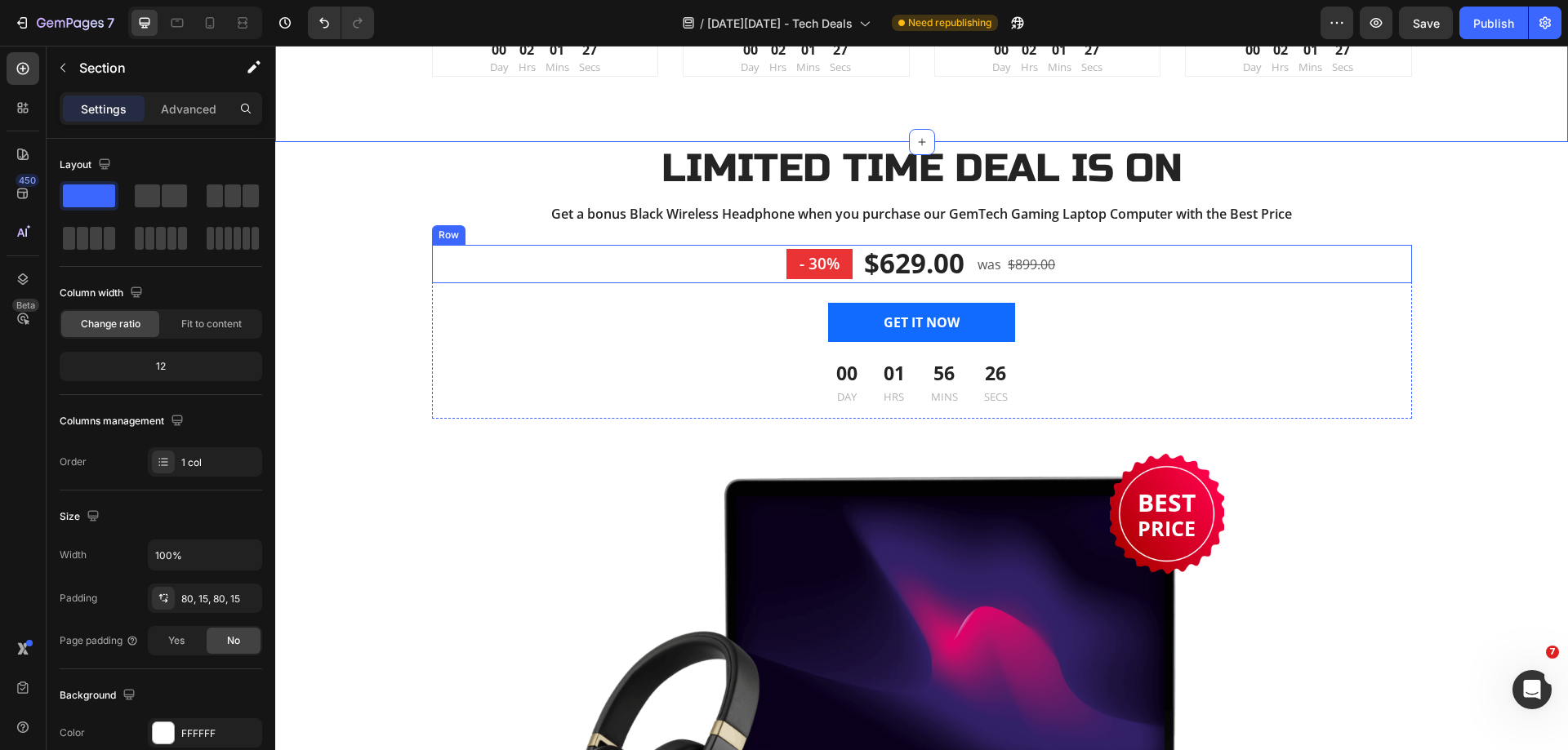
click at [1108, 275] on div "- 30% Product Badge $629.00 (P) Price (P) Price was Text block $899.00 (P) Pric…" at bounding box center [921, 264] width 980 height 39
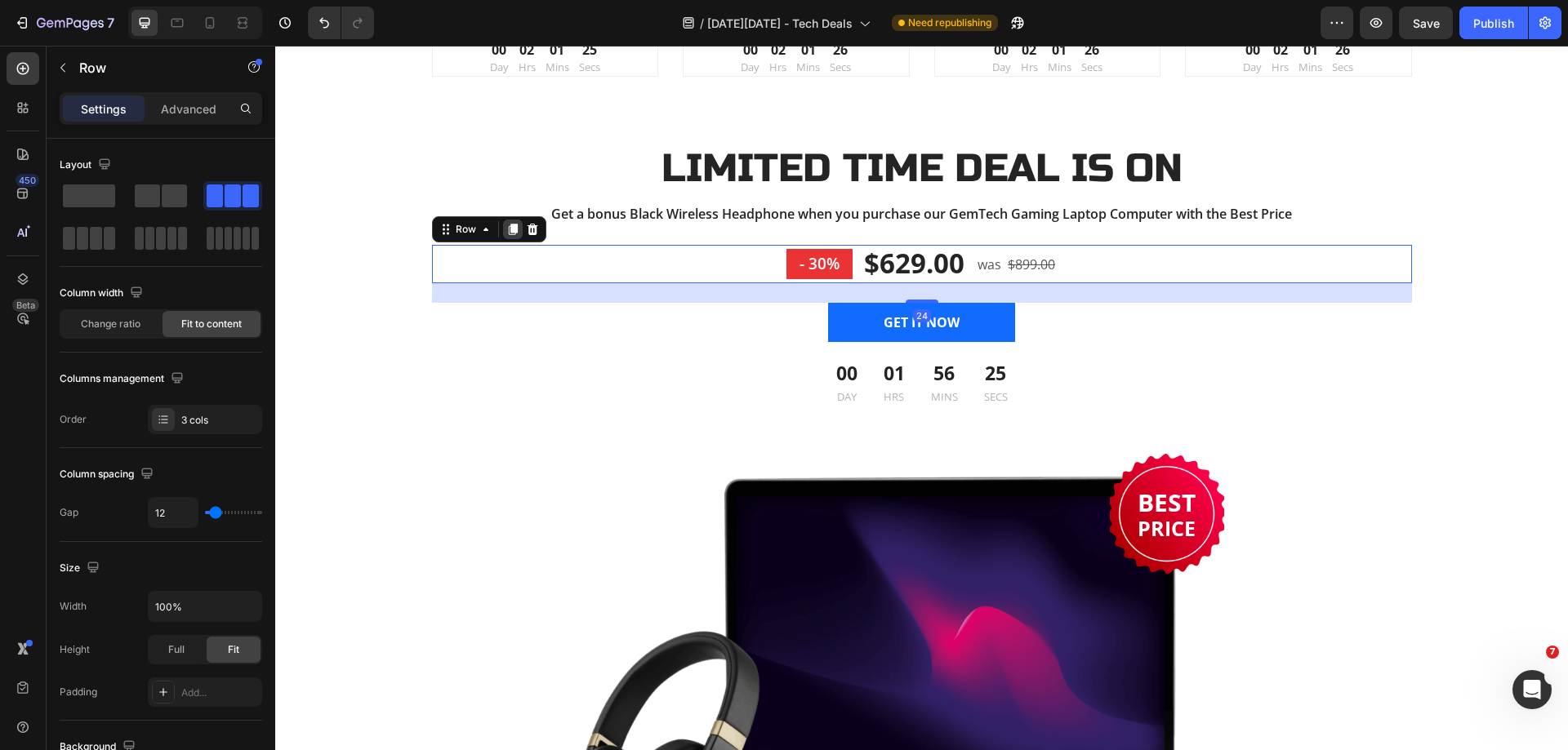
click at [508, 224] on icon at bounding box center [512, 229] width 9 height 12
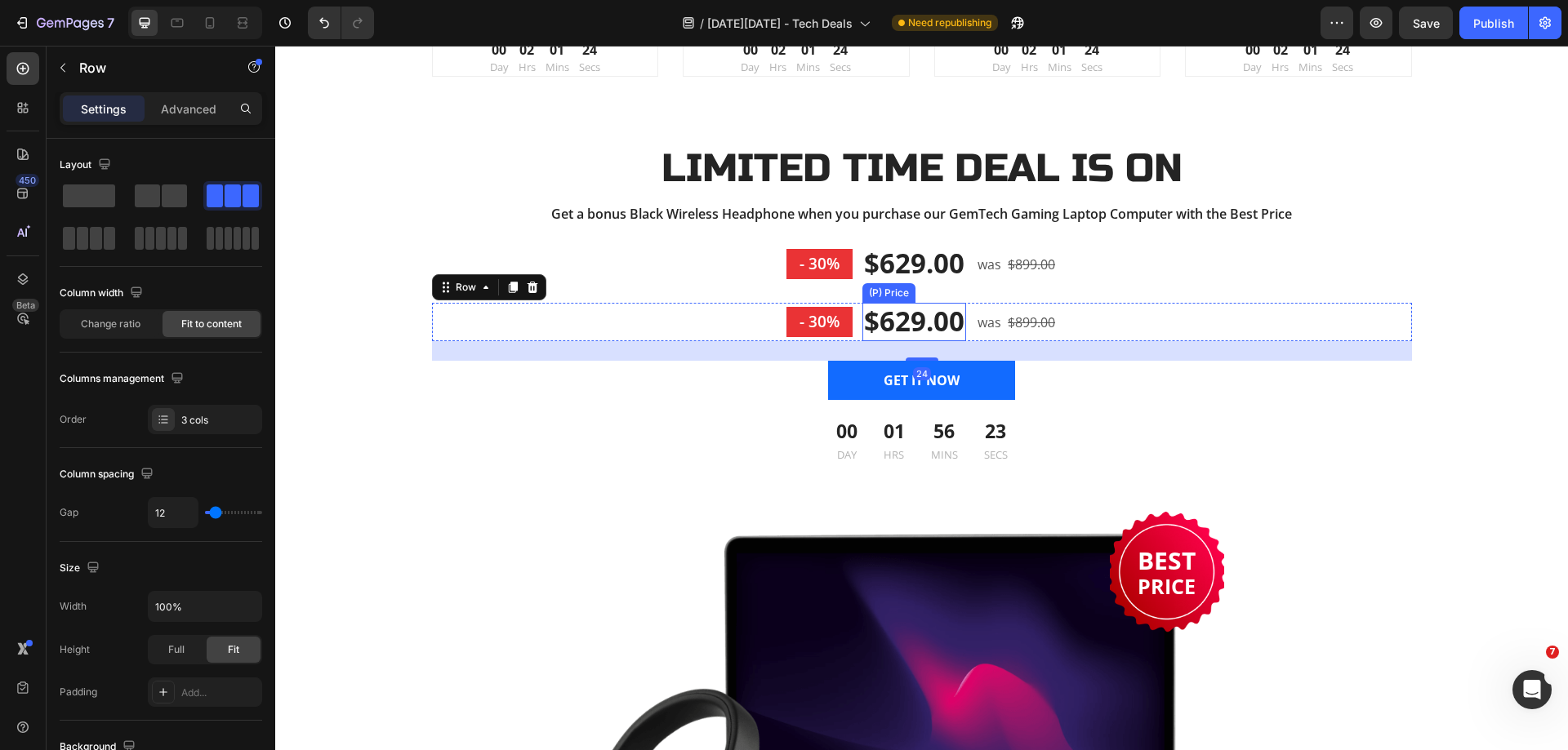
click at [908, 328] on div "$629.00" at bounding box center [914, 322] width 104 height 39
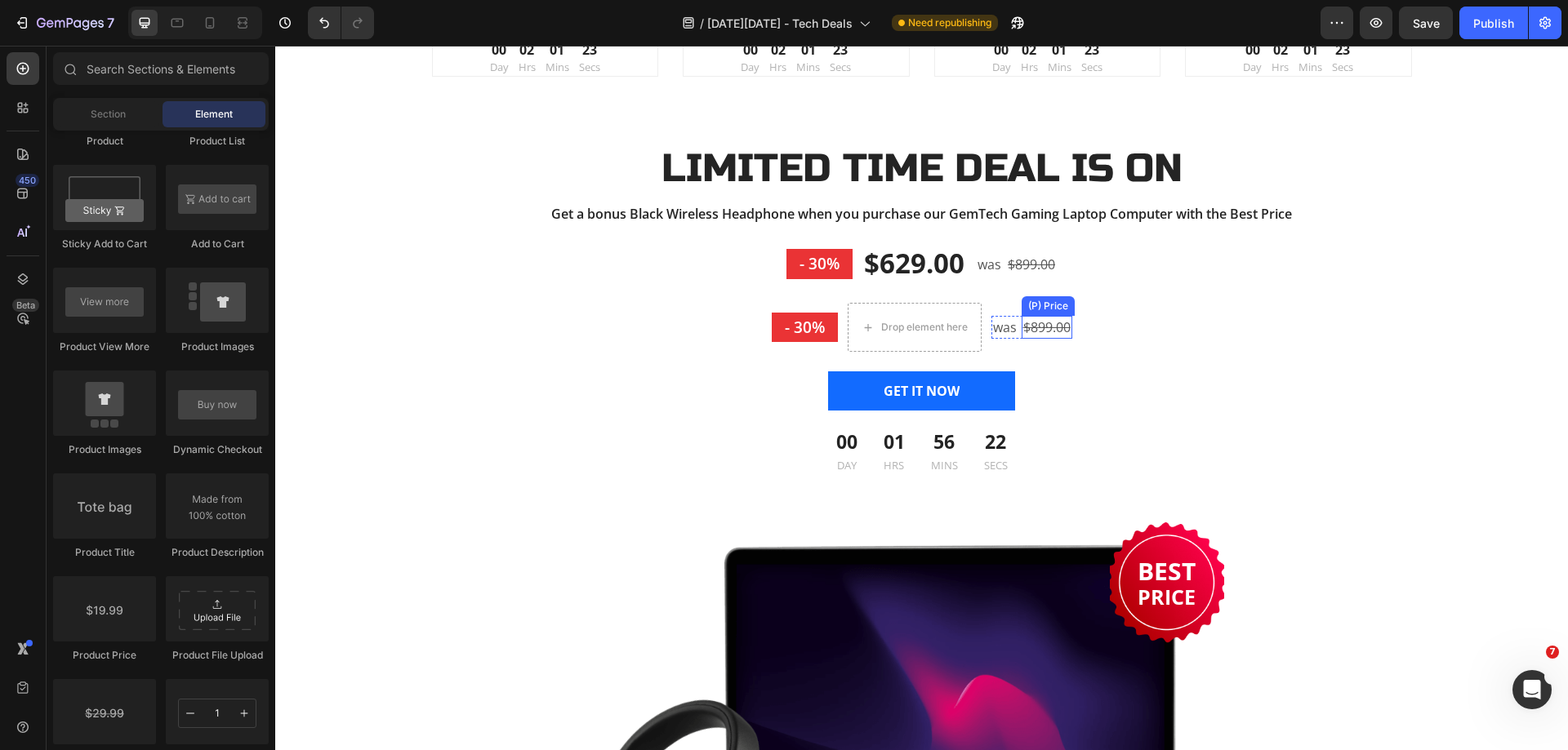
click at [1046, 339] on div "$899.00" at bounding box center [1046, 328] width 50 height 23
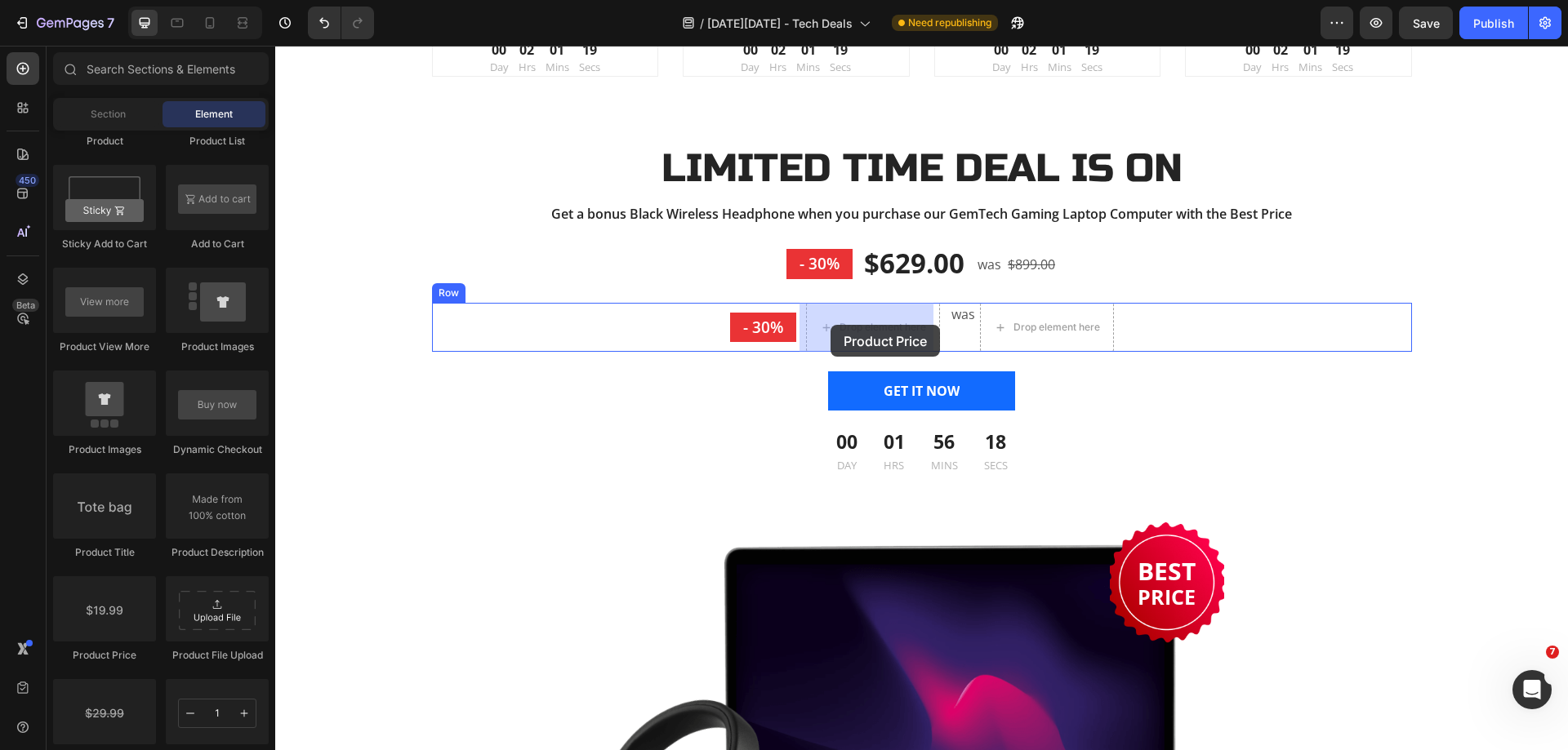
drag, startPoint x: 379, startPoint y: 671, endPoint x: 830, endPoint y: 325, distance: 568.4
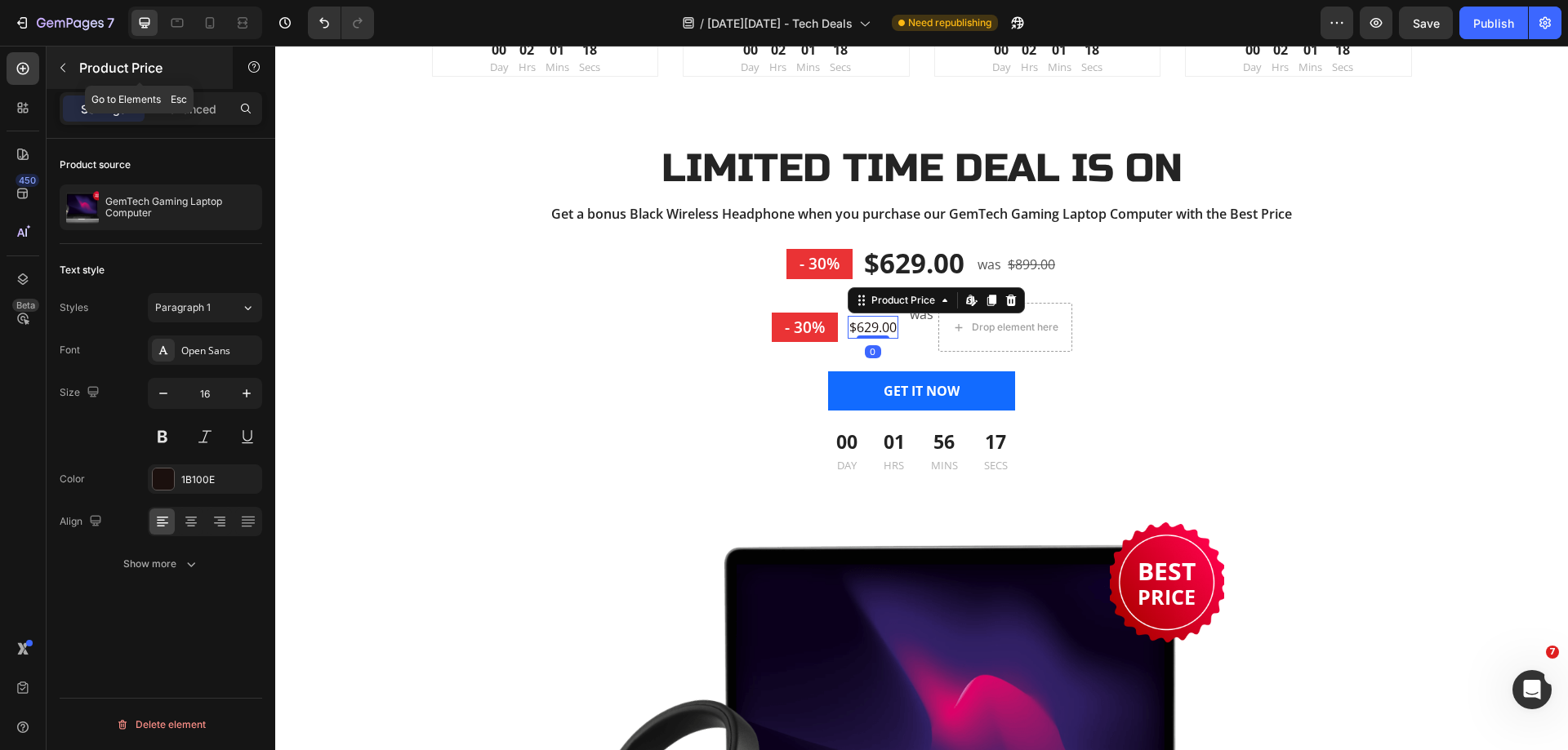
click at [65, 64] on icon "button" at bounding box center [63, 68] width 13 height 13
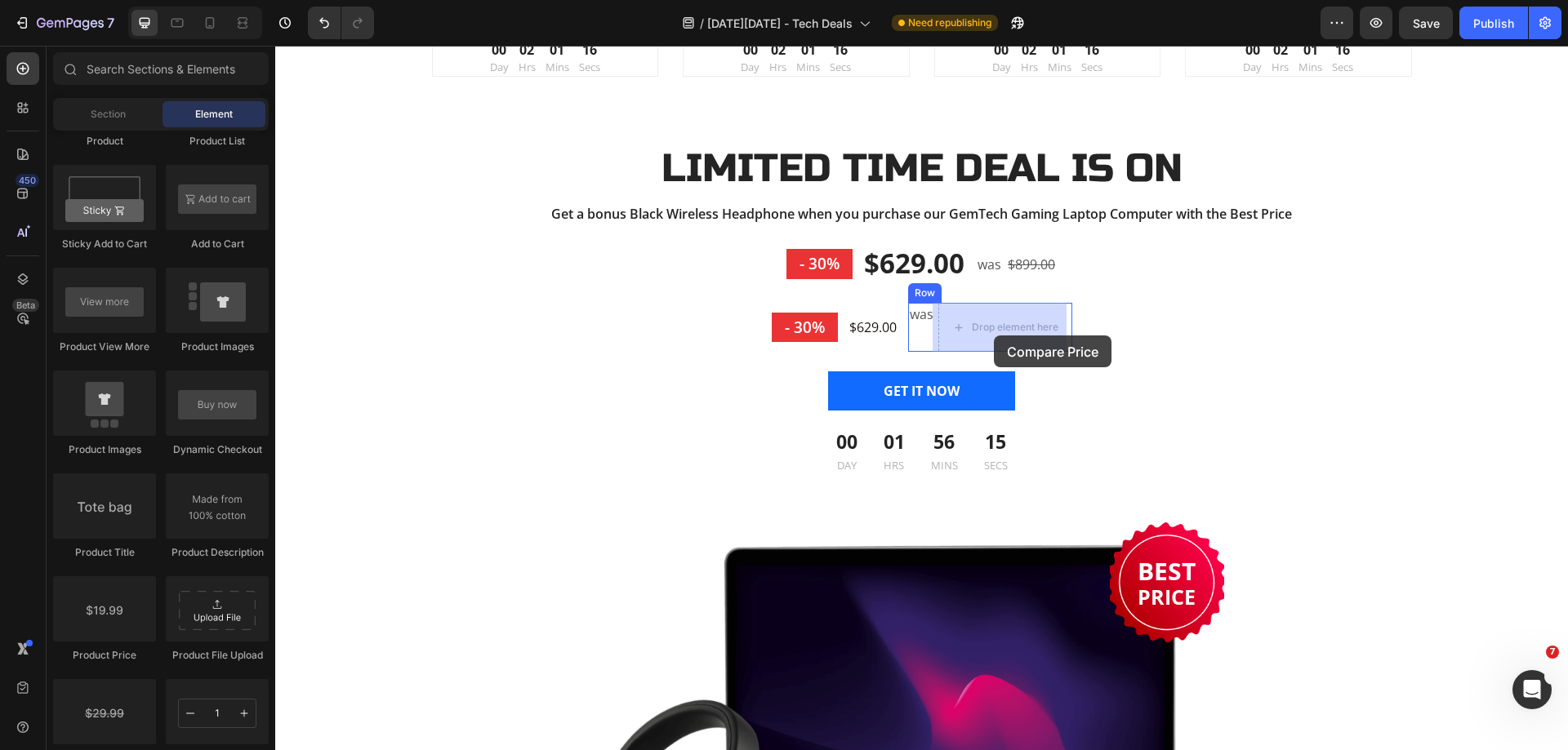
drag, startPoint x: 378, startPoint y: 757, endPoint x: 994, endPoint y: 336, distance: 746.1
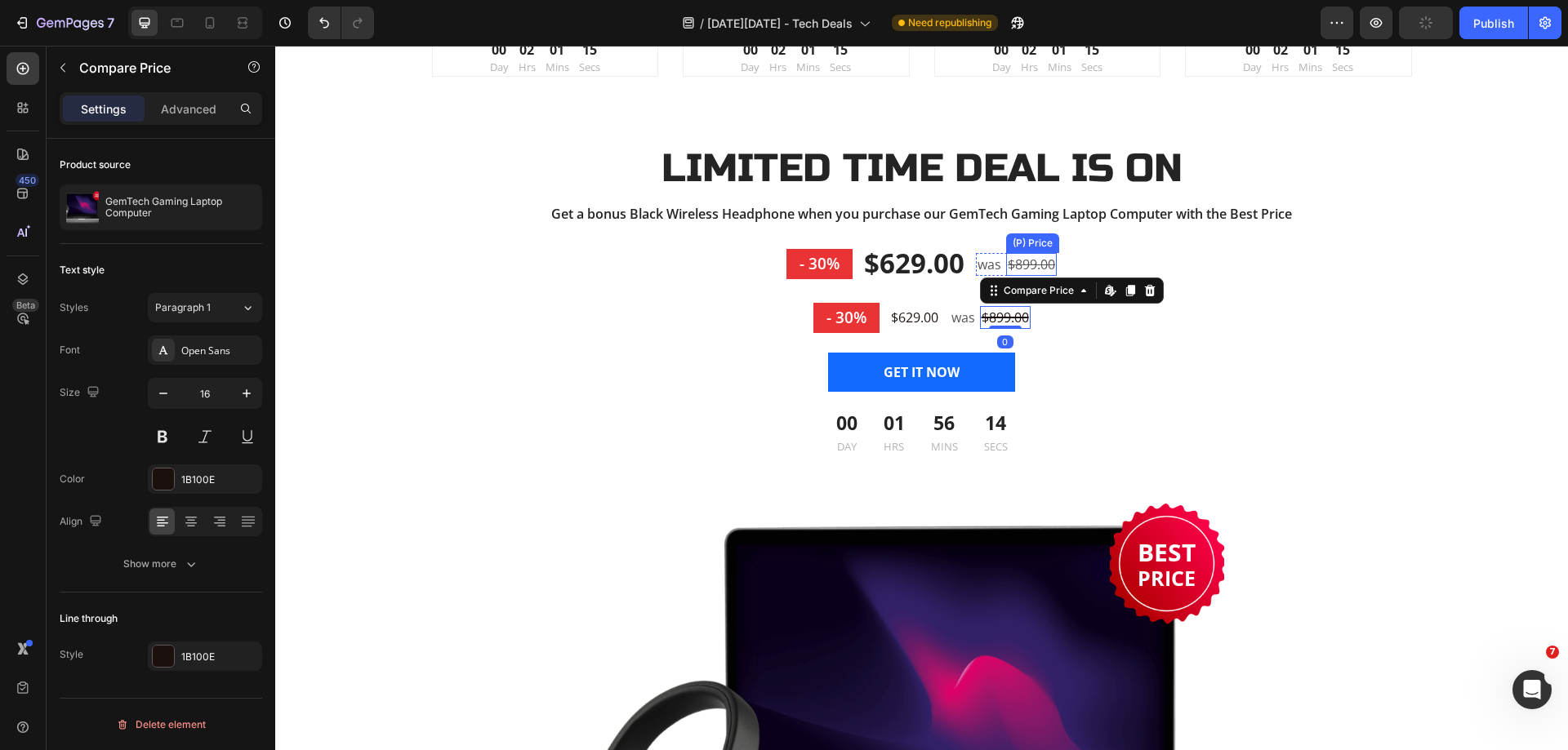
click at [1023, 258] on div "$899.00" at bounding box center [1031, 265] width 50 height 23
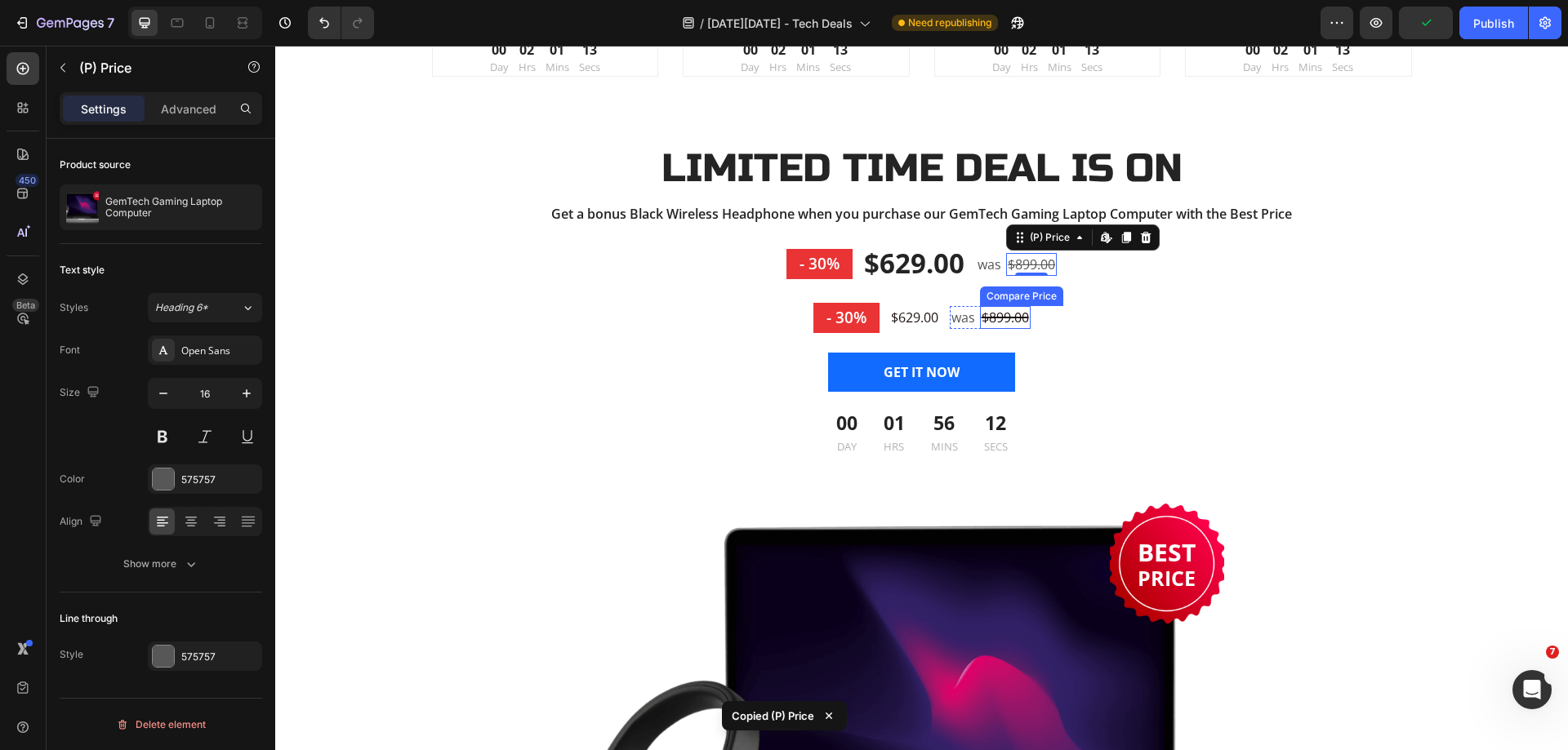
click at [1001, 315] on div "$899.00" at bounding box center [1004, 318] width 50 height 23
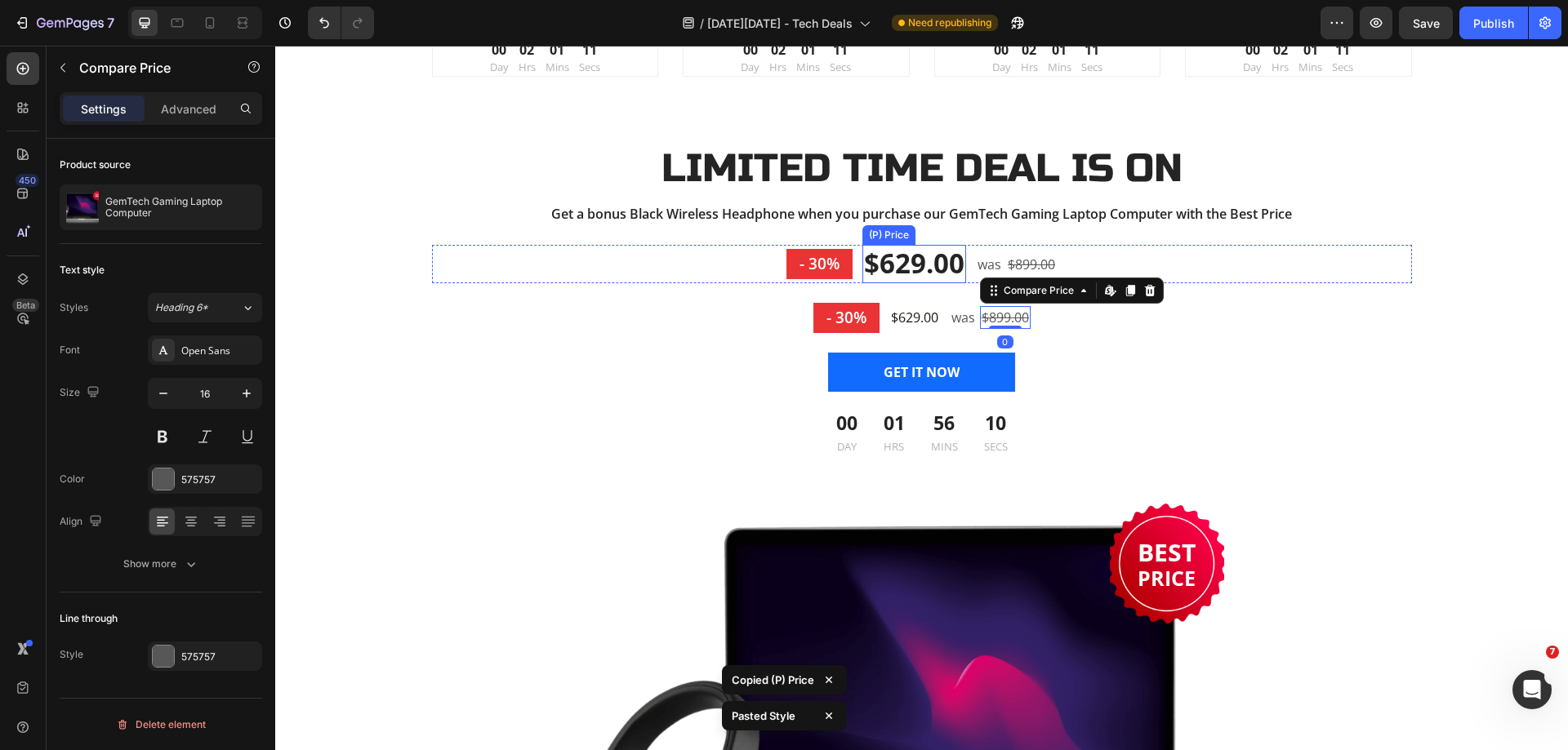
click at [886, 266] on div "$629.00" at bounding box center [914, 264] width 104 height 39
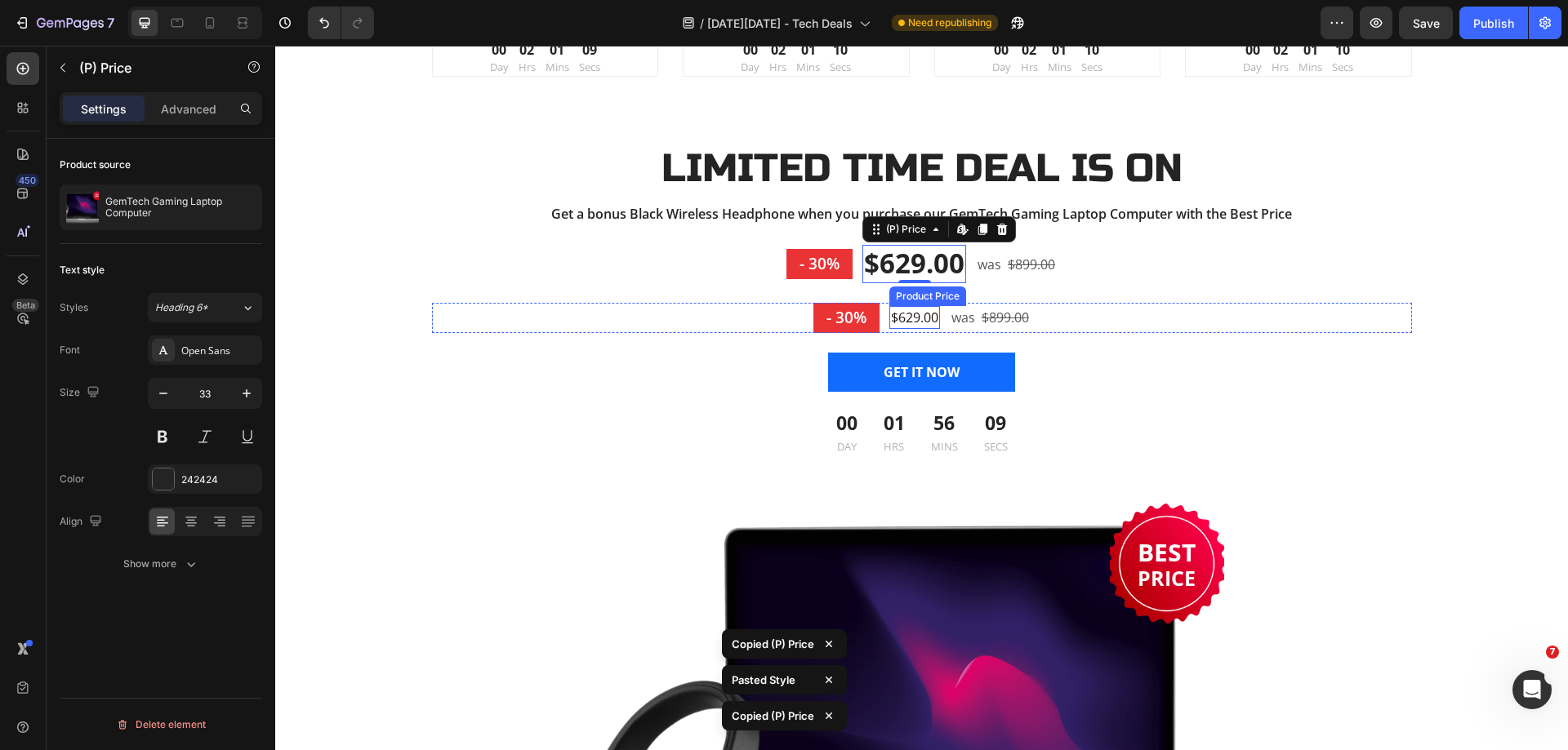
click at [916, 319] on div "$629.00" at bounding box center [914, 318] width 50 height 23
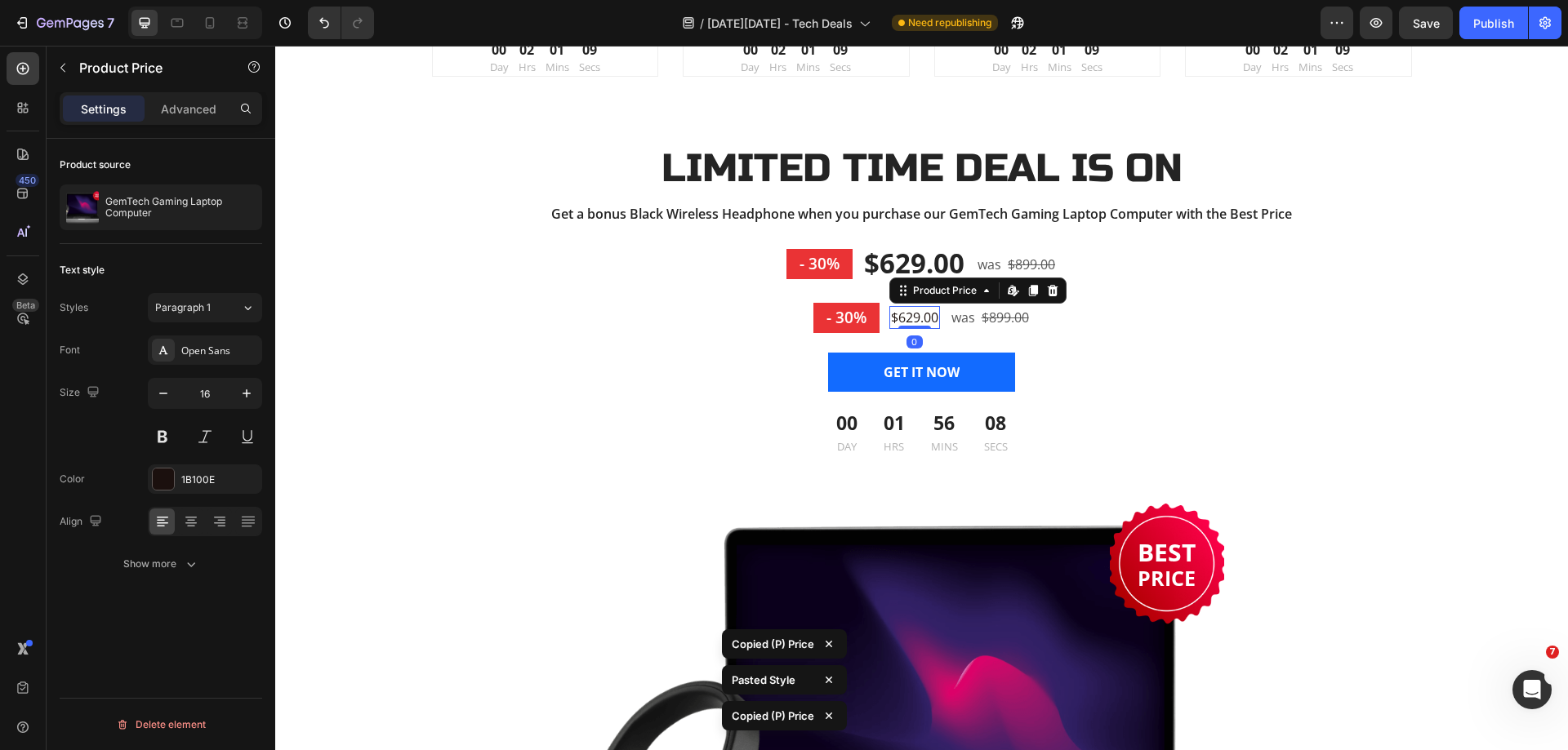
type input "33"
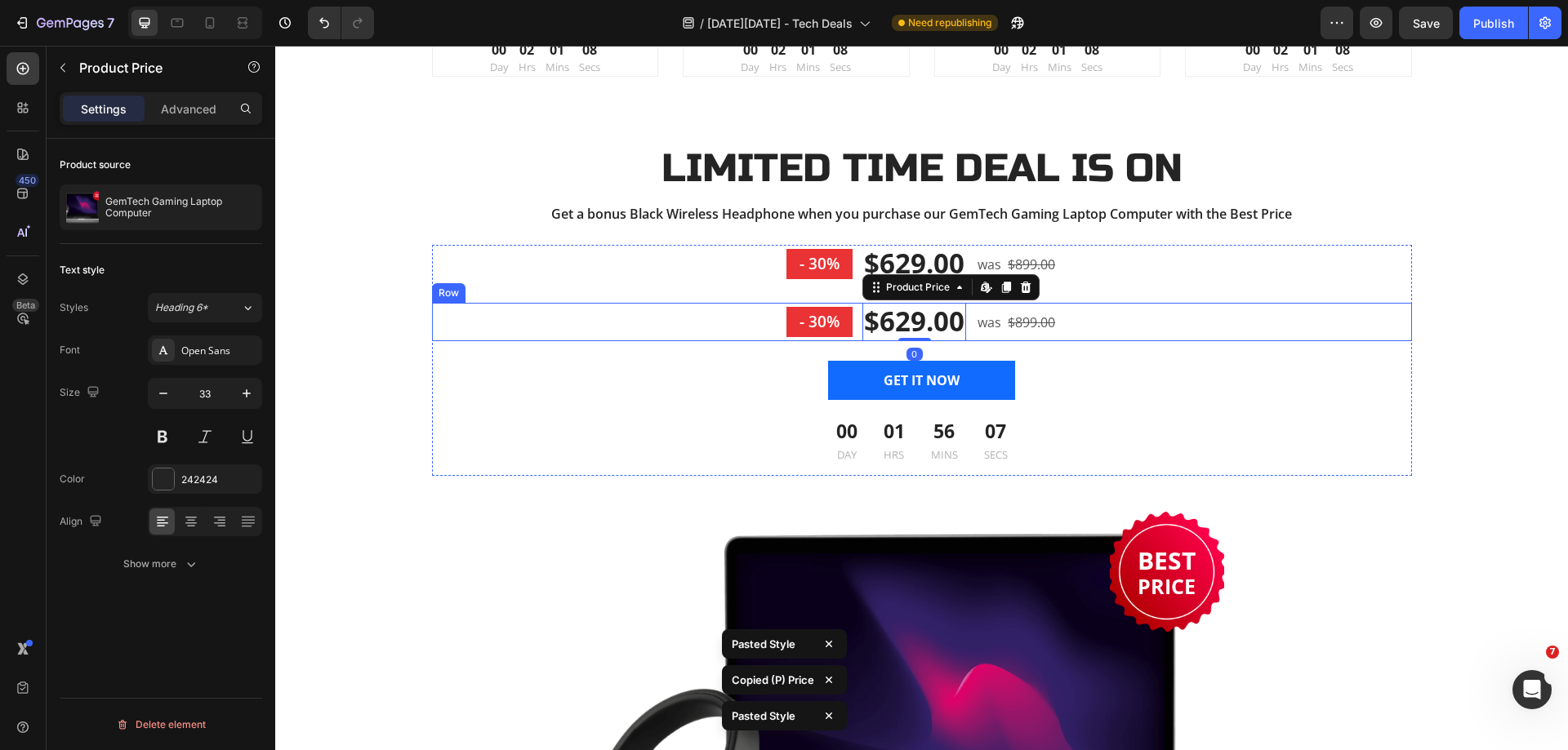
click at [1089, 328] on div "- 30% Product Badge $629.00 Product Price Edit content in Shopify 0 Product Pri…" at bounding box center [921, 322] width 980 height 39
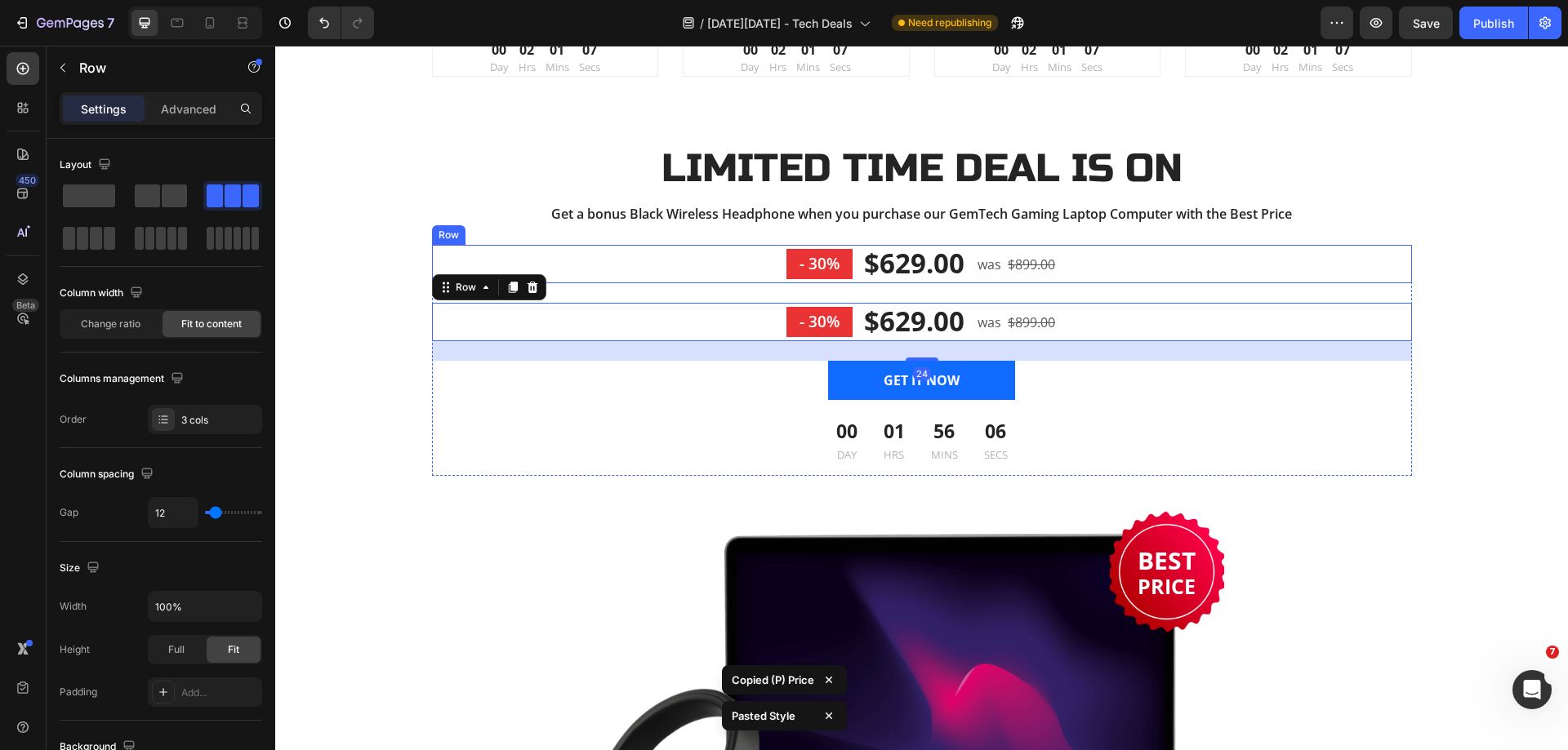
click at [1098, 275] on div "- 30% Product Badge $629.00 (P) Price (P) Price was Text block $899.00 (P) Pric…" at bounding box center [921, 264] width 980 height 39
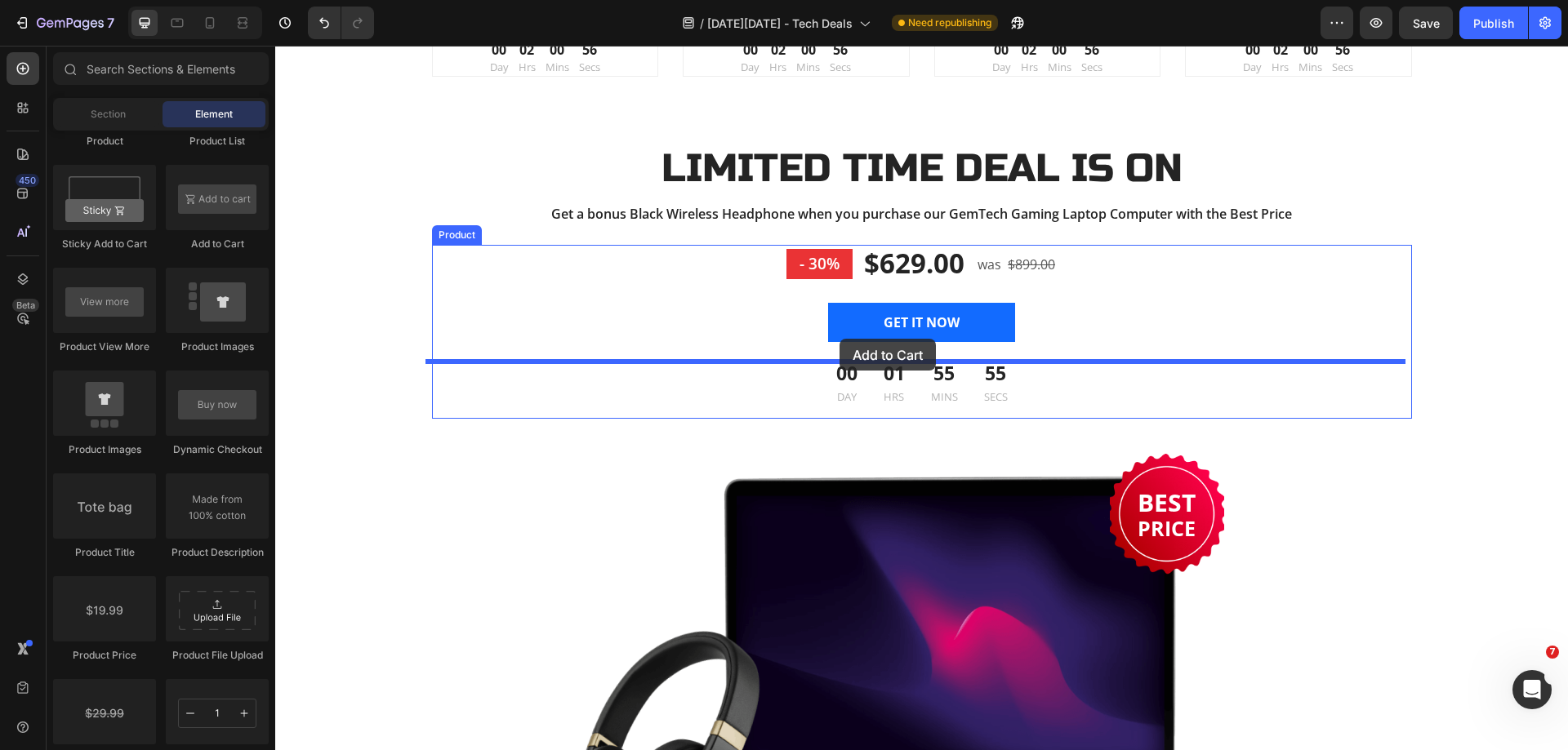
drag, startPoint x: 479, startPoint y: 253, endPoint x: 839, endPoint y: 340, distance: 370.4
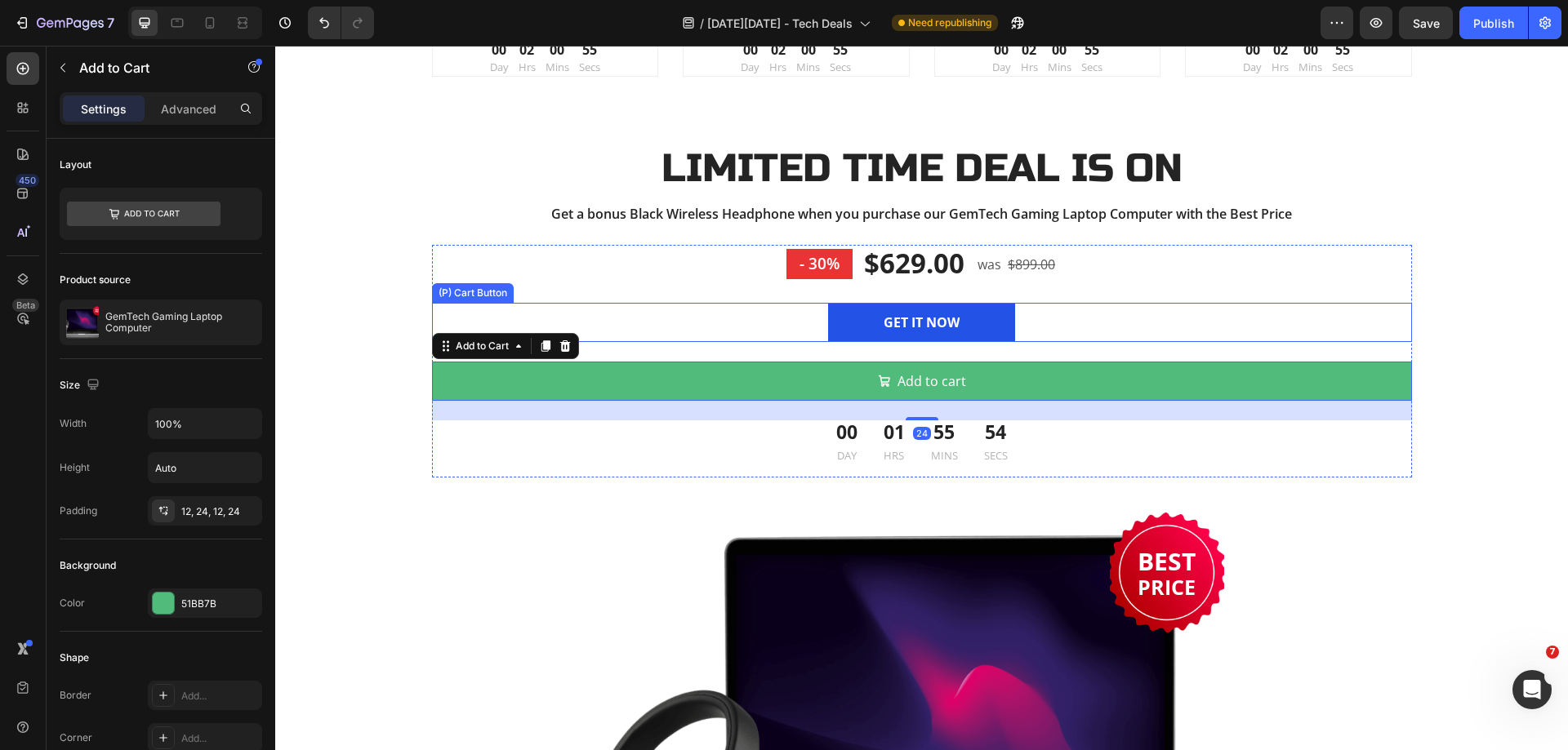
click at [842, 312] on button "GET IT NOW" at bounding box center [921, 322] width 187 height 39
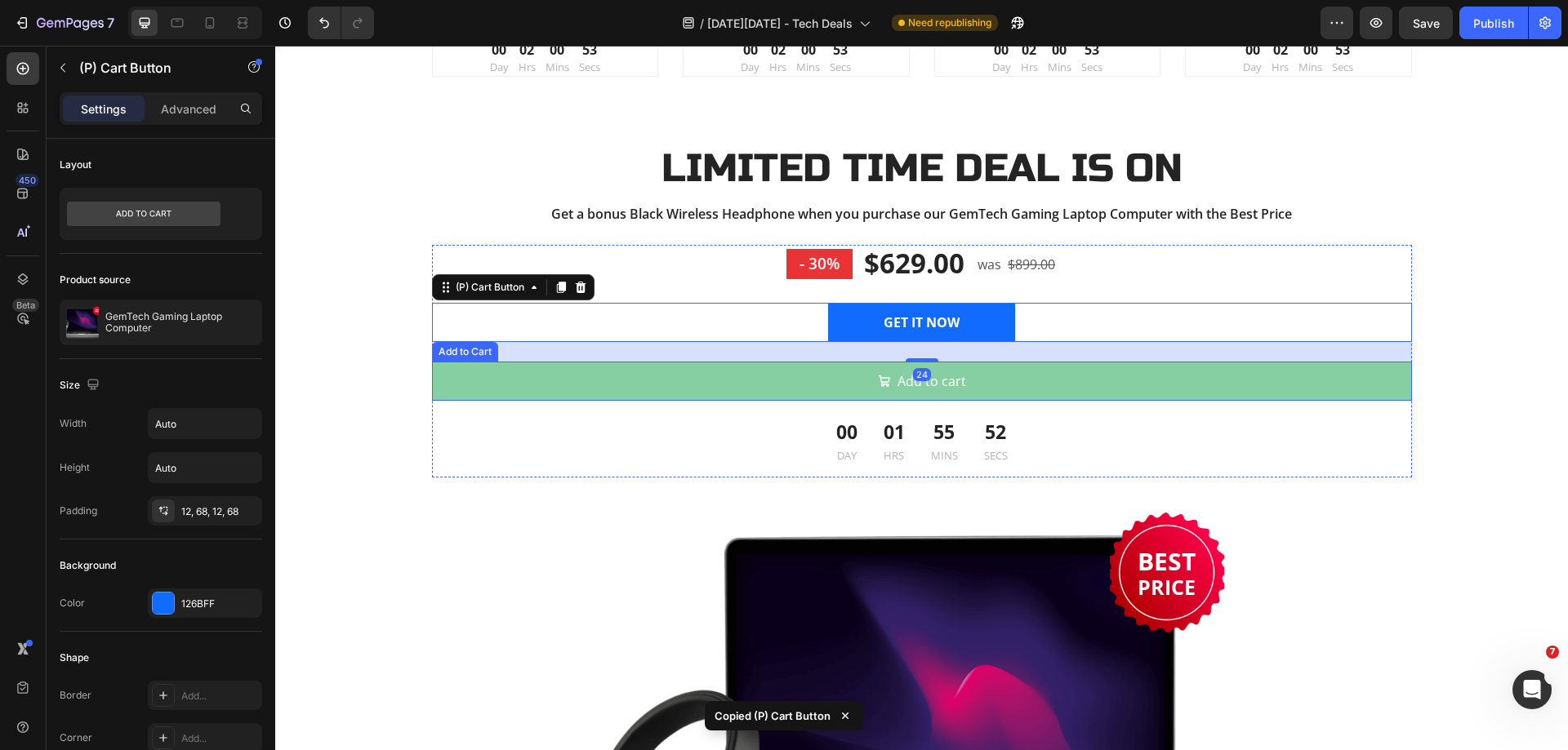
click at [826, 368] on button "Add to cart" at bounding box center [921, 380] width 980 height 39
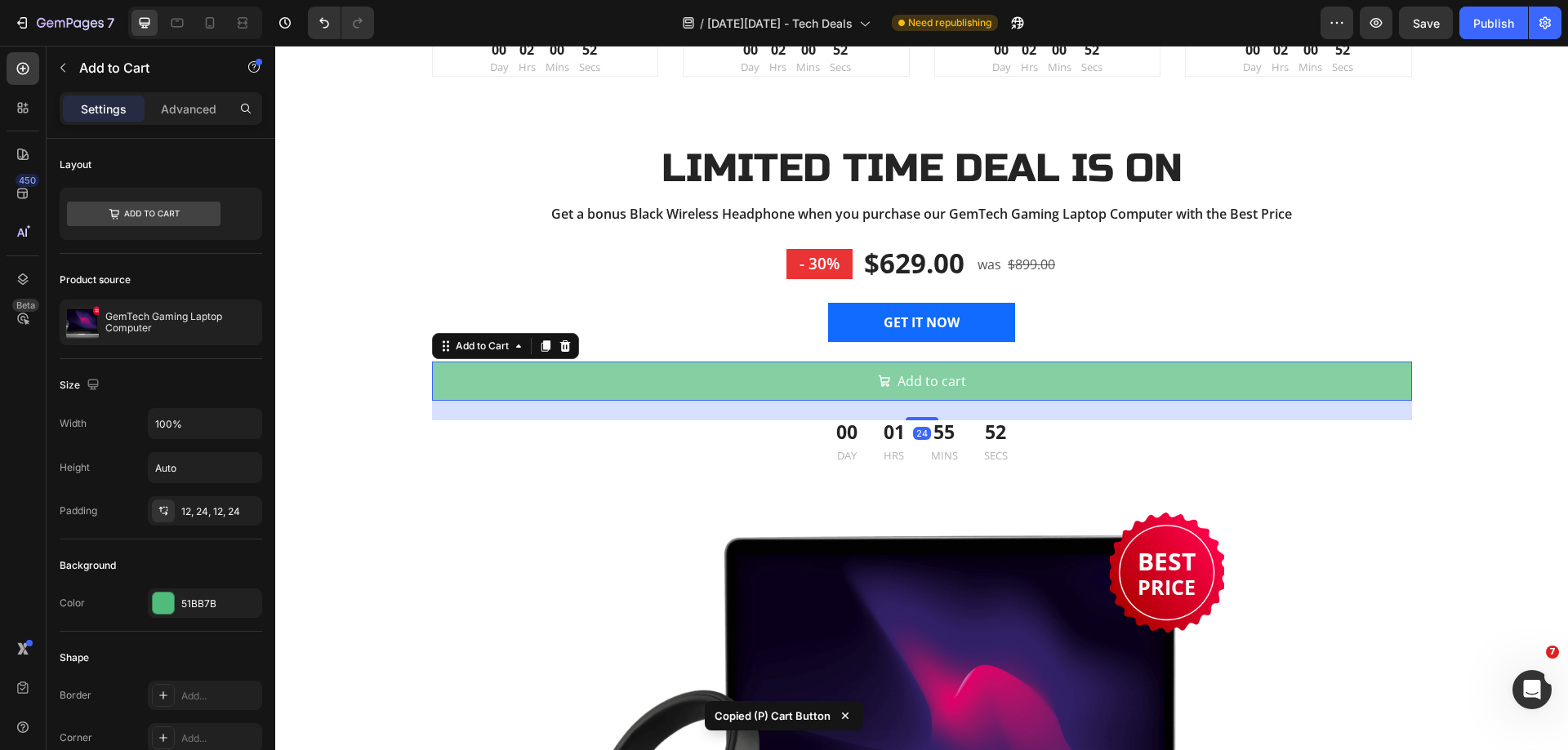
type input "Auto"
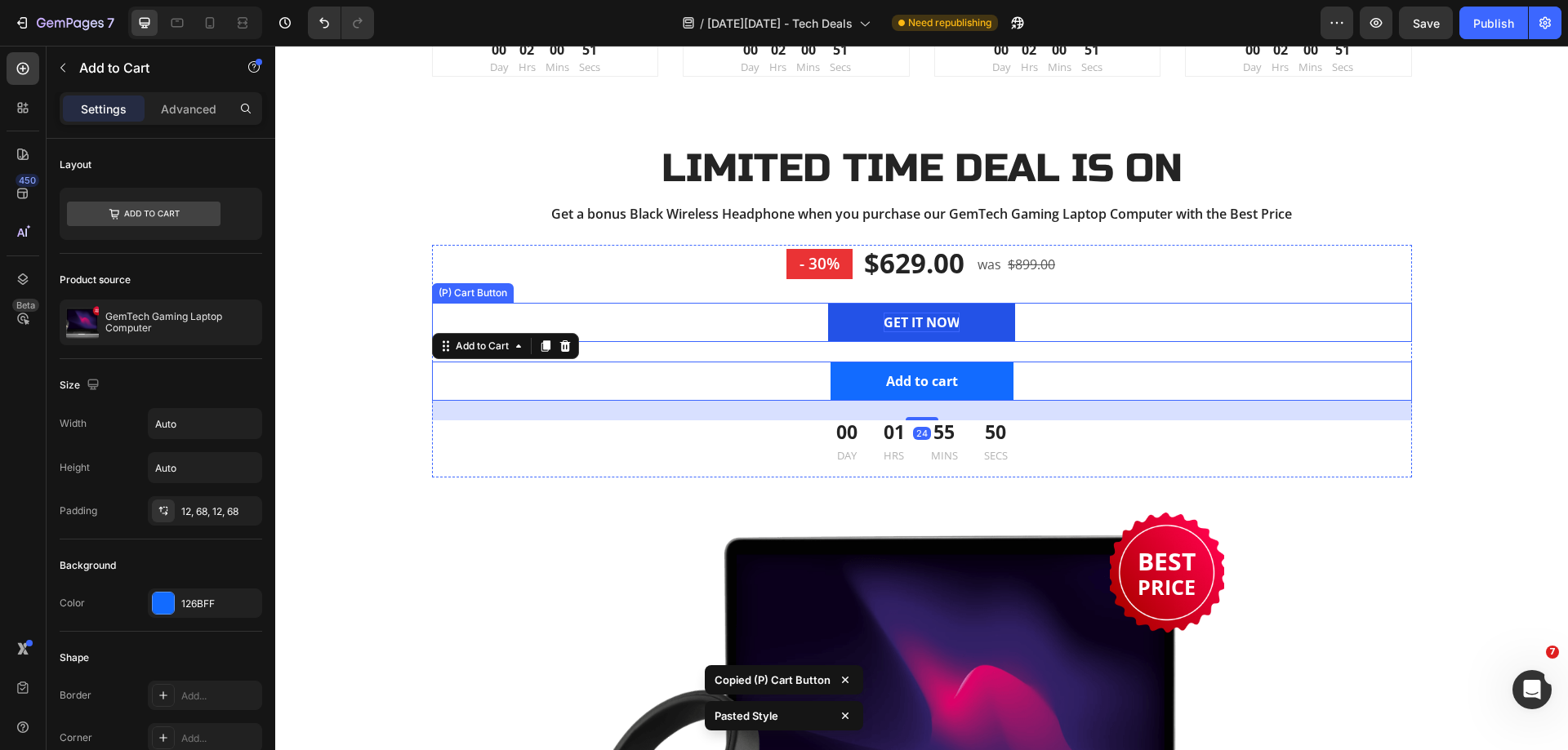
click at [893, 322] on div "GET IT NOW" at bounding box center [922, 323] width 76 height 20
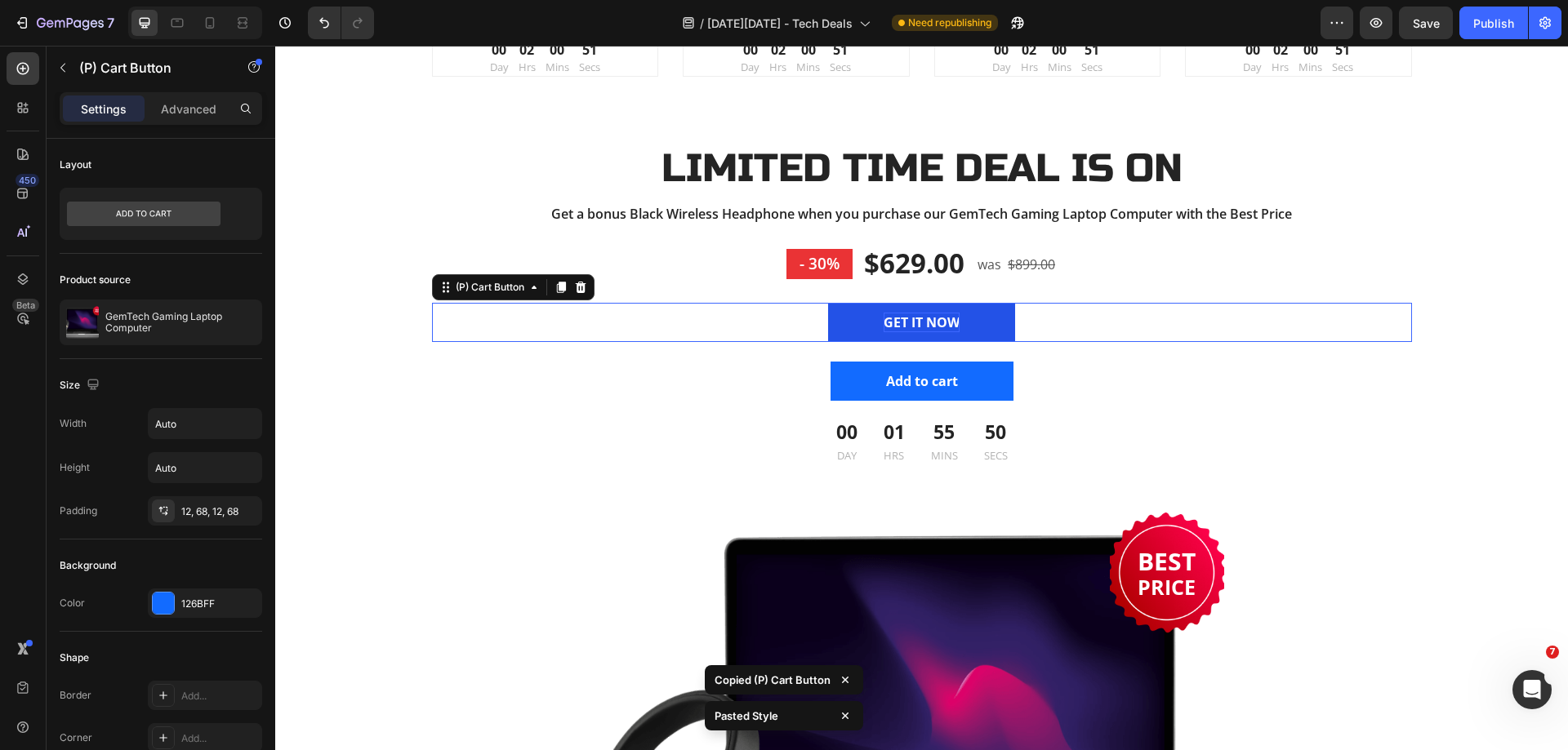
click at [893, 322] on div "GET IT NOW" at bounding box center [922, 323] width 76 height 20
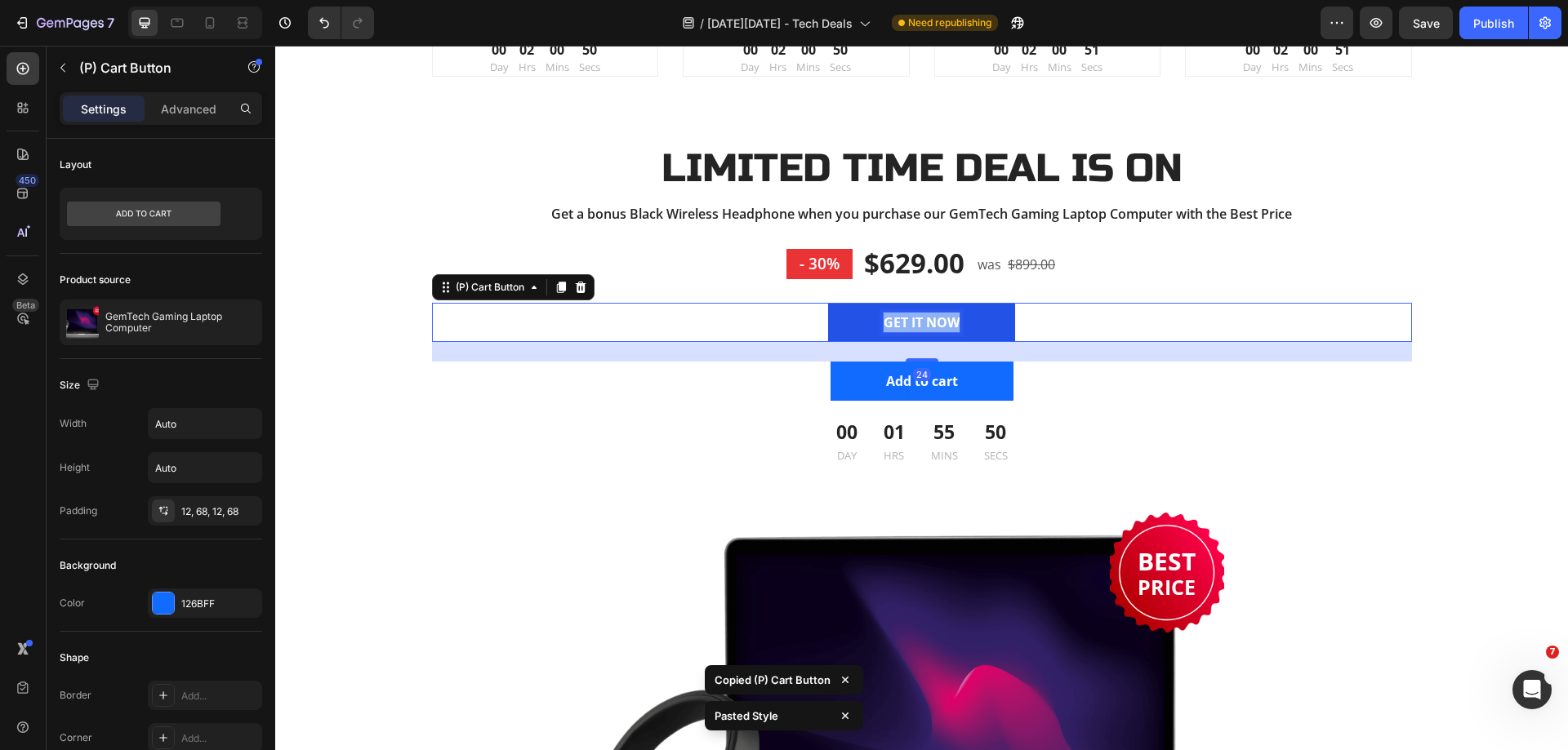
click at [893, 322] on p "GET IT NOW" at bounding box center [922, 323] width 76 height 20
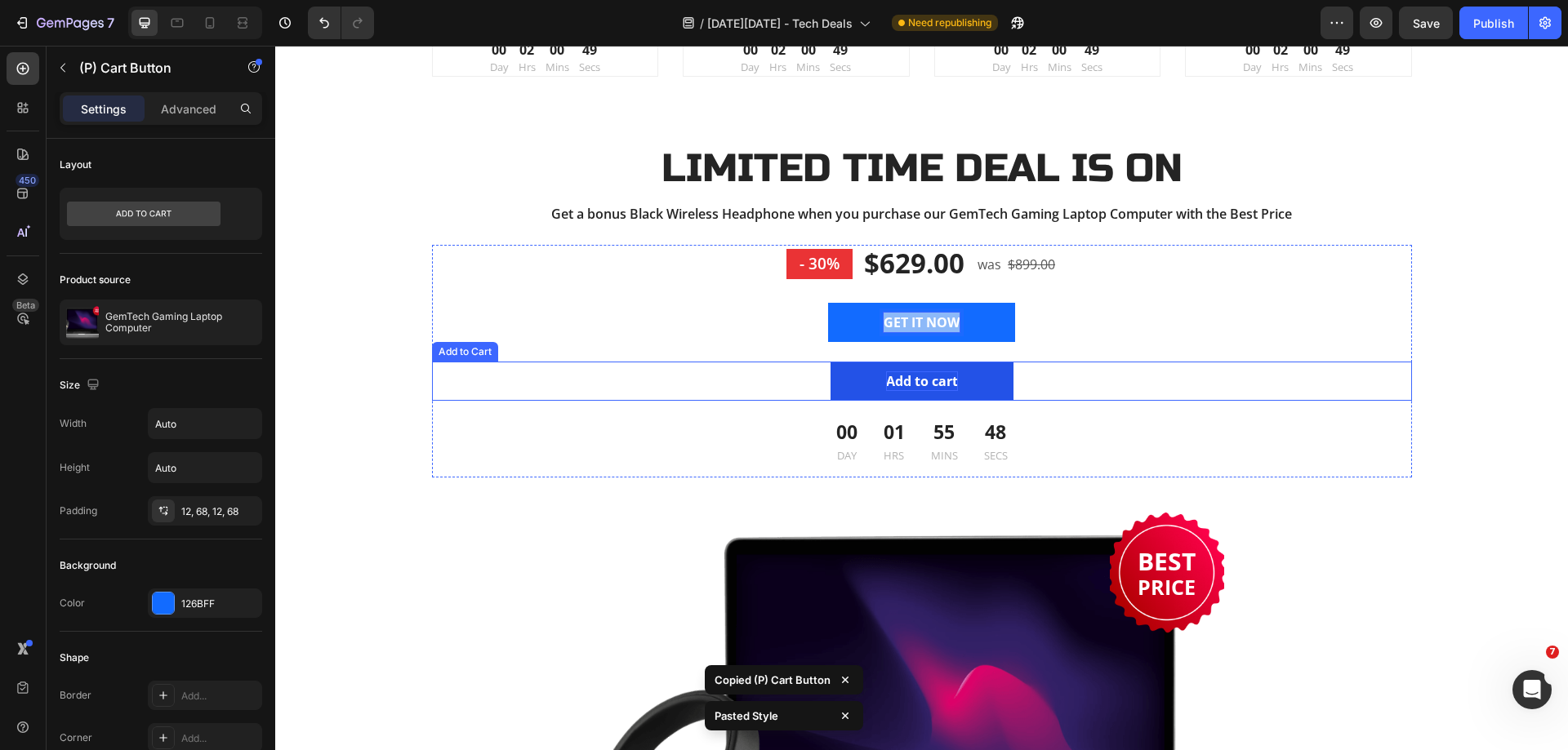
click at [900, 378] on div "Add to cart" at bounding box center [922, 381] width 72 height 20
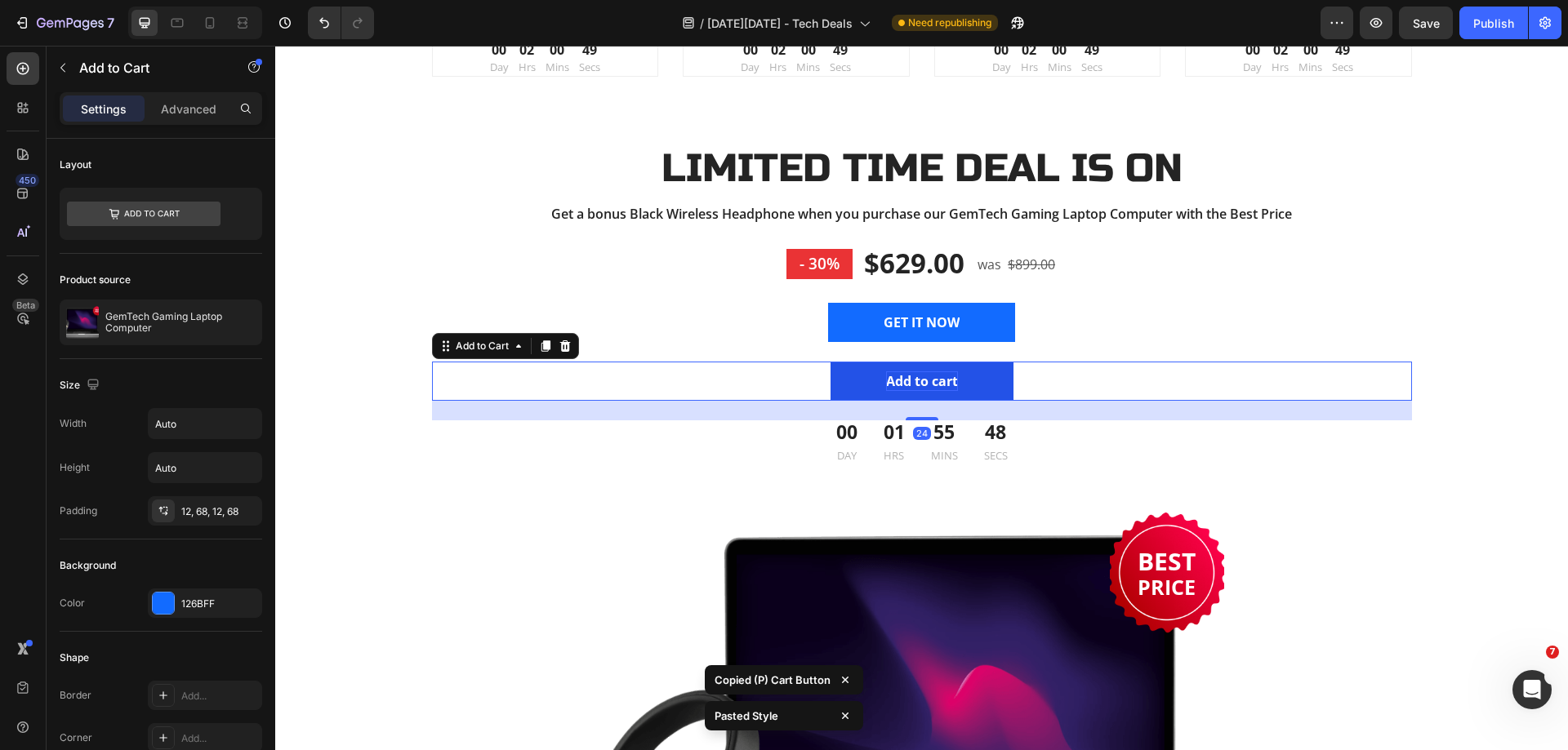
click at [904, 379] on div "Add to cart" at bounding box center [922, 381] width 72 height 20
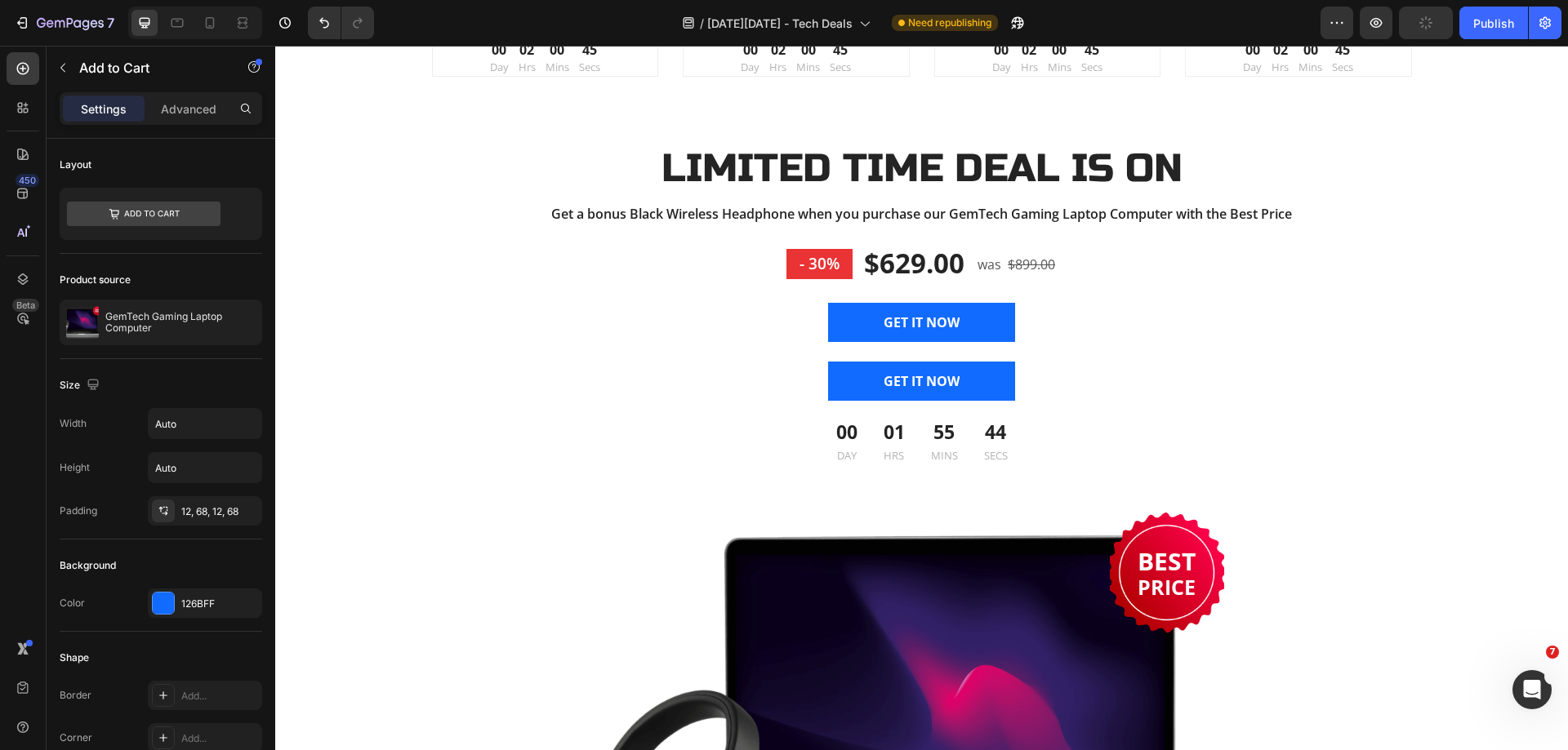
click at [1038, 368] on div "GET IT NOW Add to Cart 24" at bounding box center [921, 380] width 980 height 39
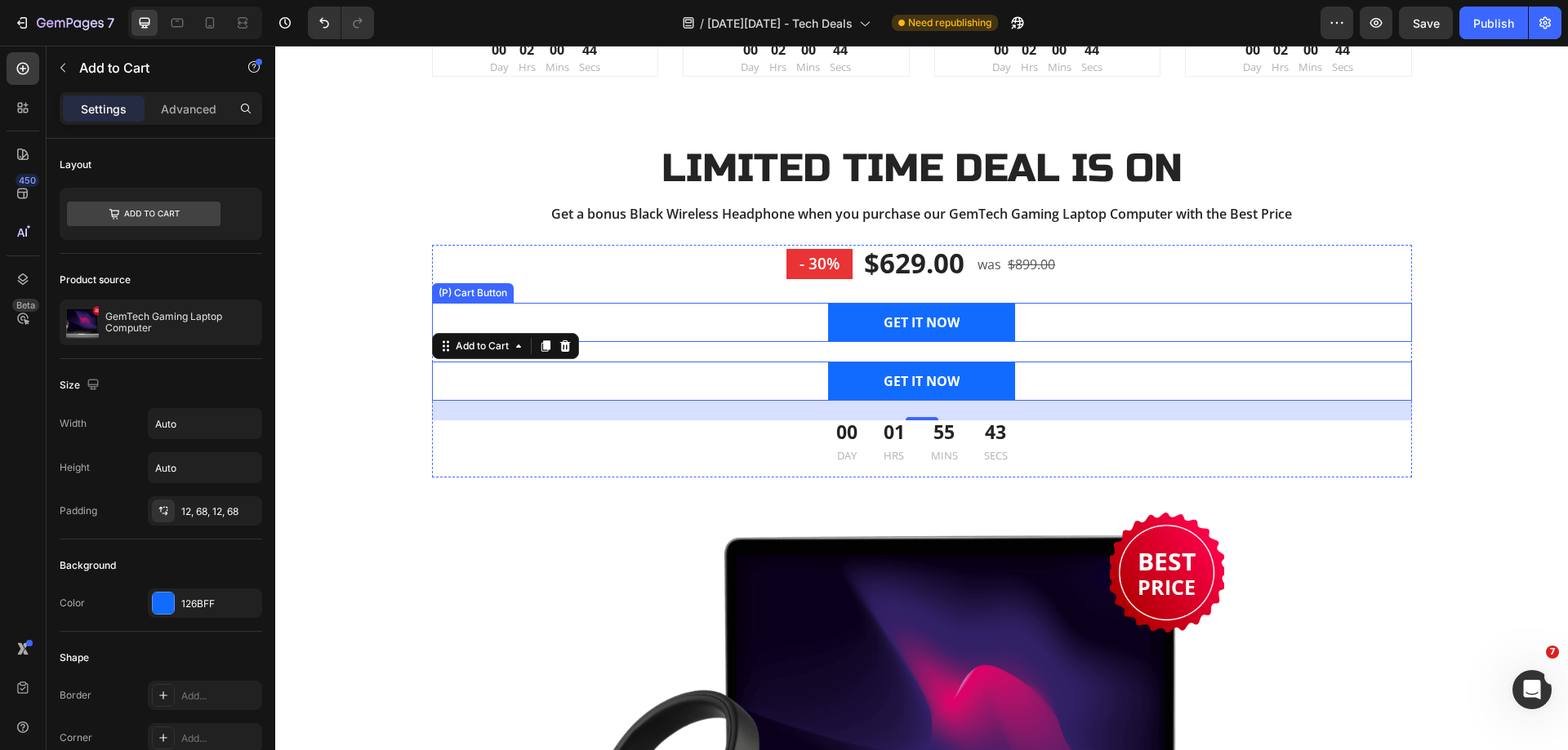
click at [1023, 333] on div "GET IT NOW (P) Cart Button" at bounding box center [921, 322] width 980 height 39
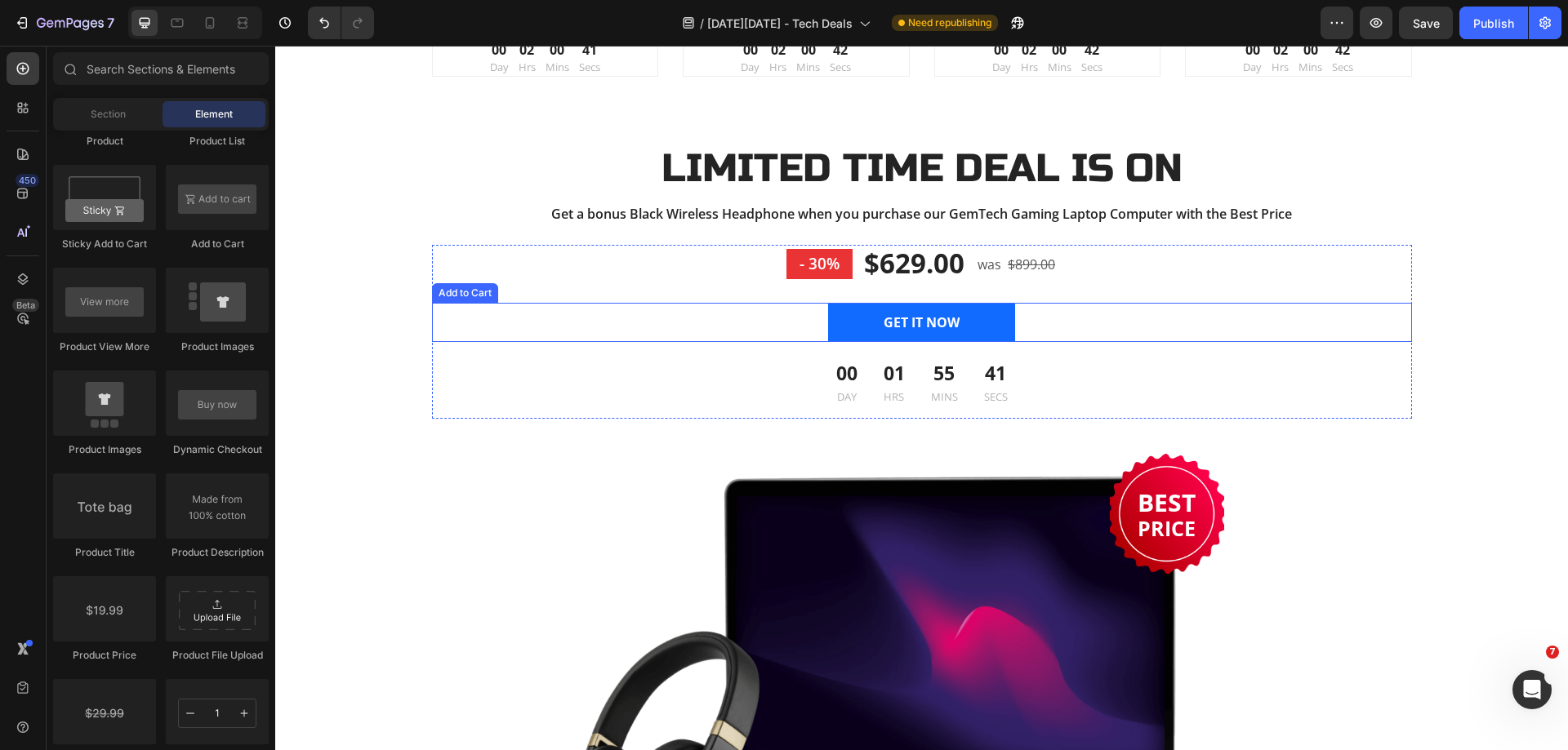
click at [1035, 337] on div "GET IT NOW Add to Cart" at bounding box center [921, 322] width 980 height 39
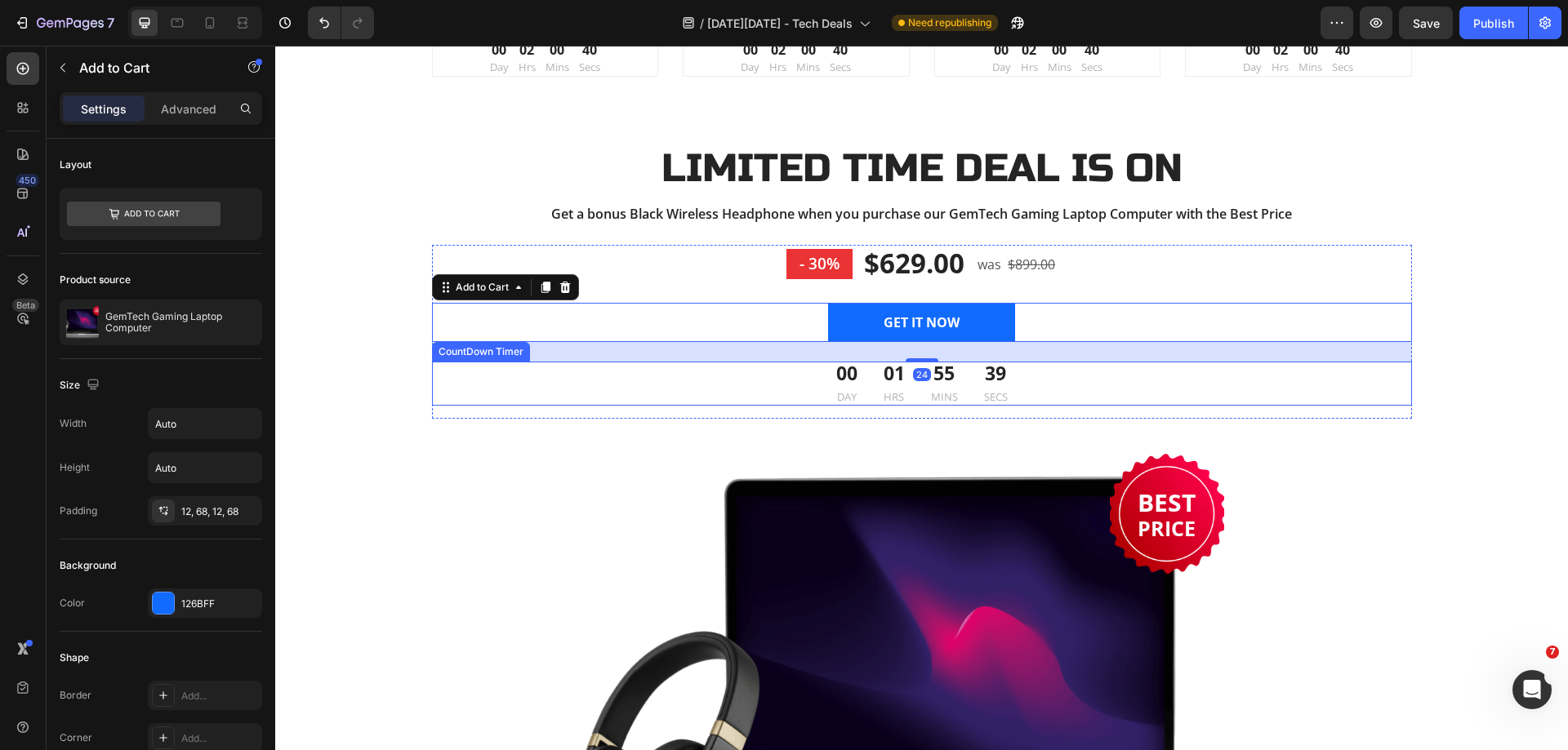
click at [749, 395] on div "00 DAY 01 HRS 55 MINS 39 SECS" at bounding box center [921, 383] width 980 height 43
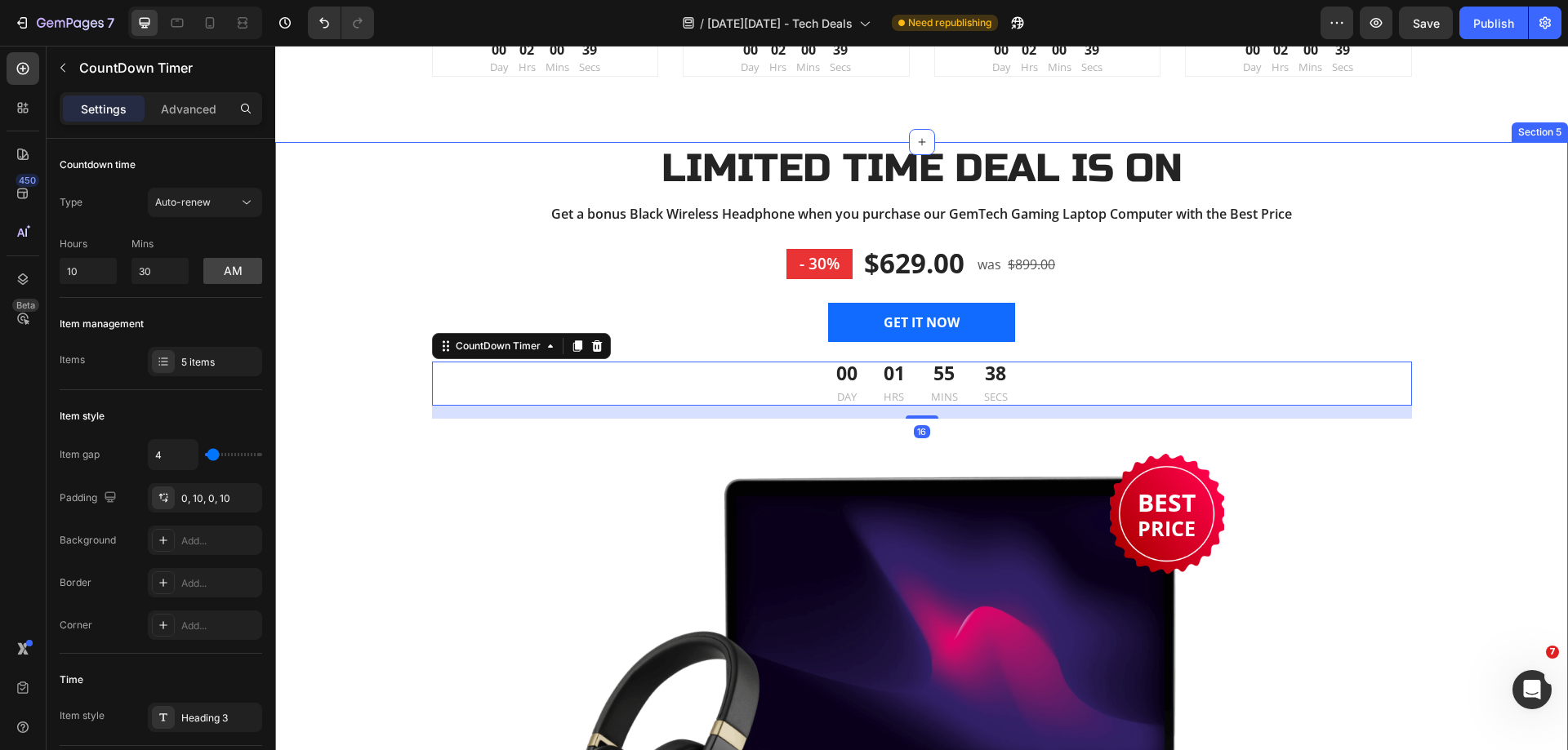
click at [1466, 404] on div "LIMITED TIME DEAL IS ON Heading Get a bonus Black Wireless Headphone when you p…" at bounding box center [921, 526] width 1268 height 767
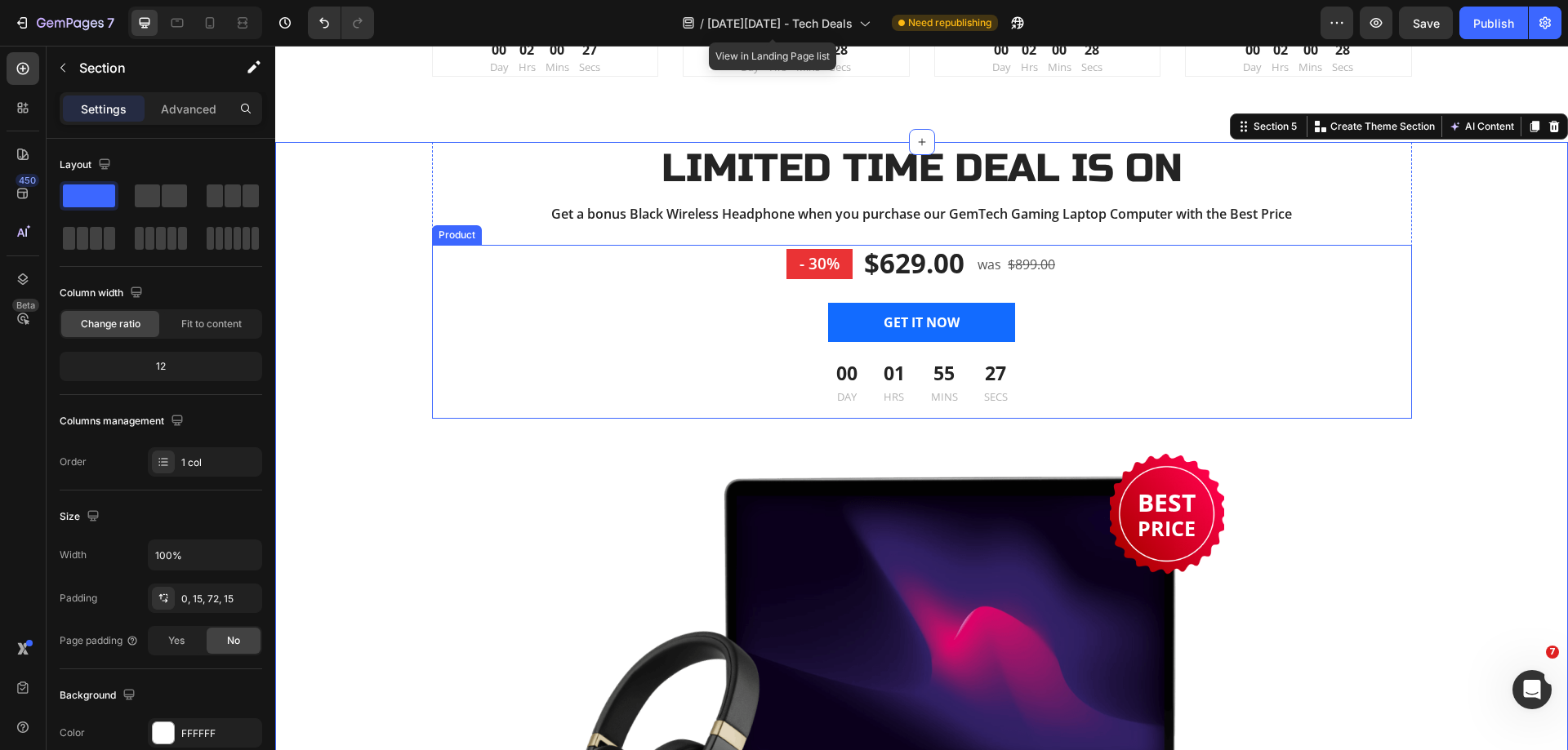
click at [725, 296] on div "- 30% Product Badge $629.00 Product Price Product Price was Text block $899.00 …" at bounding box center [921, 332] width 980 height 173
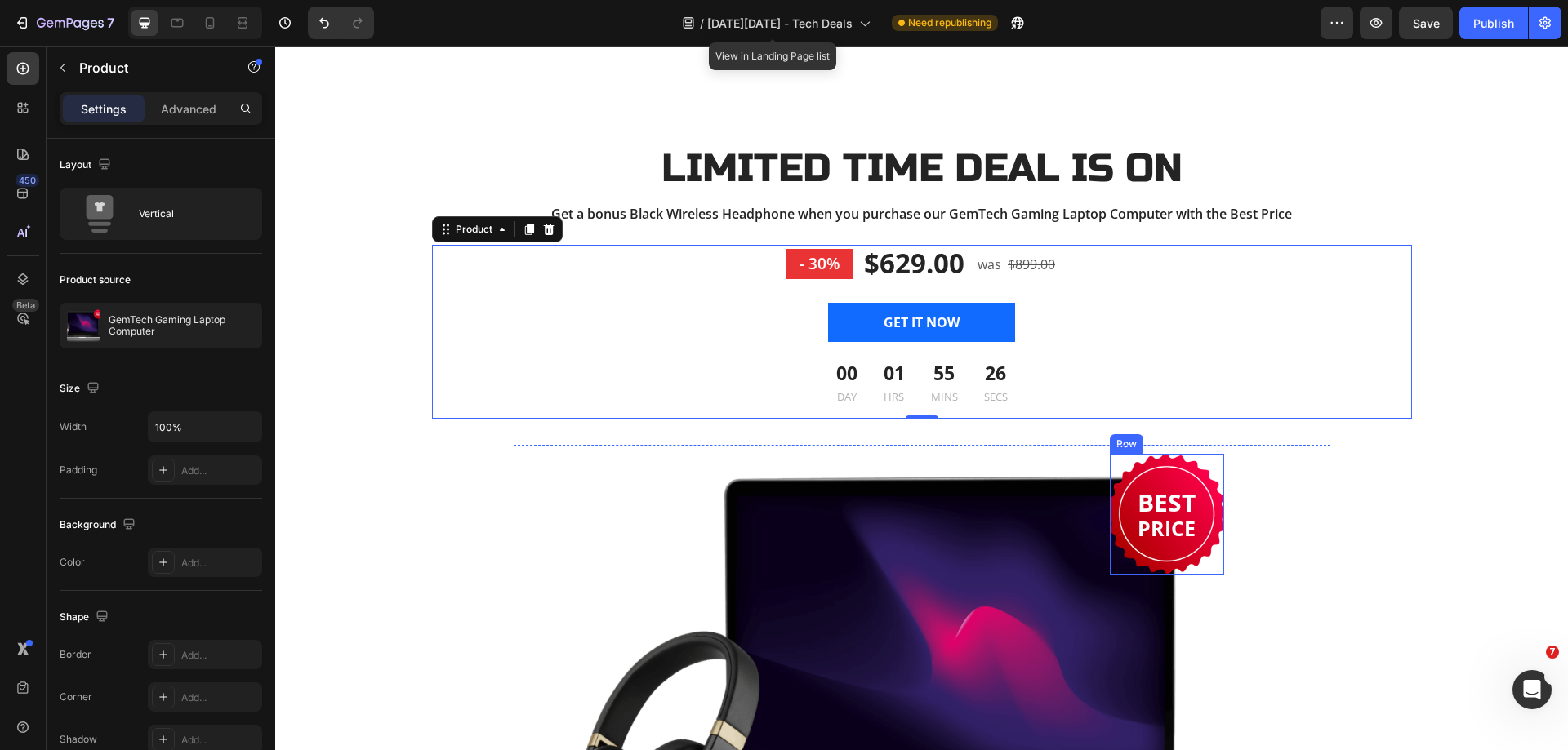
scroll to position [2385, 0]
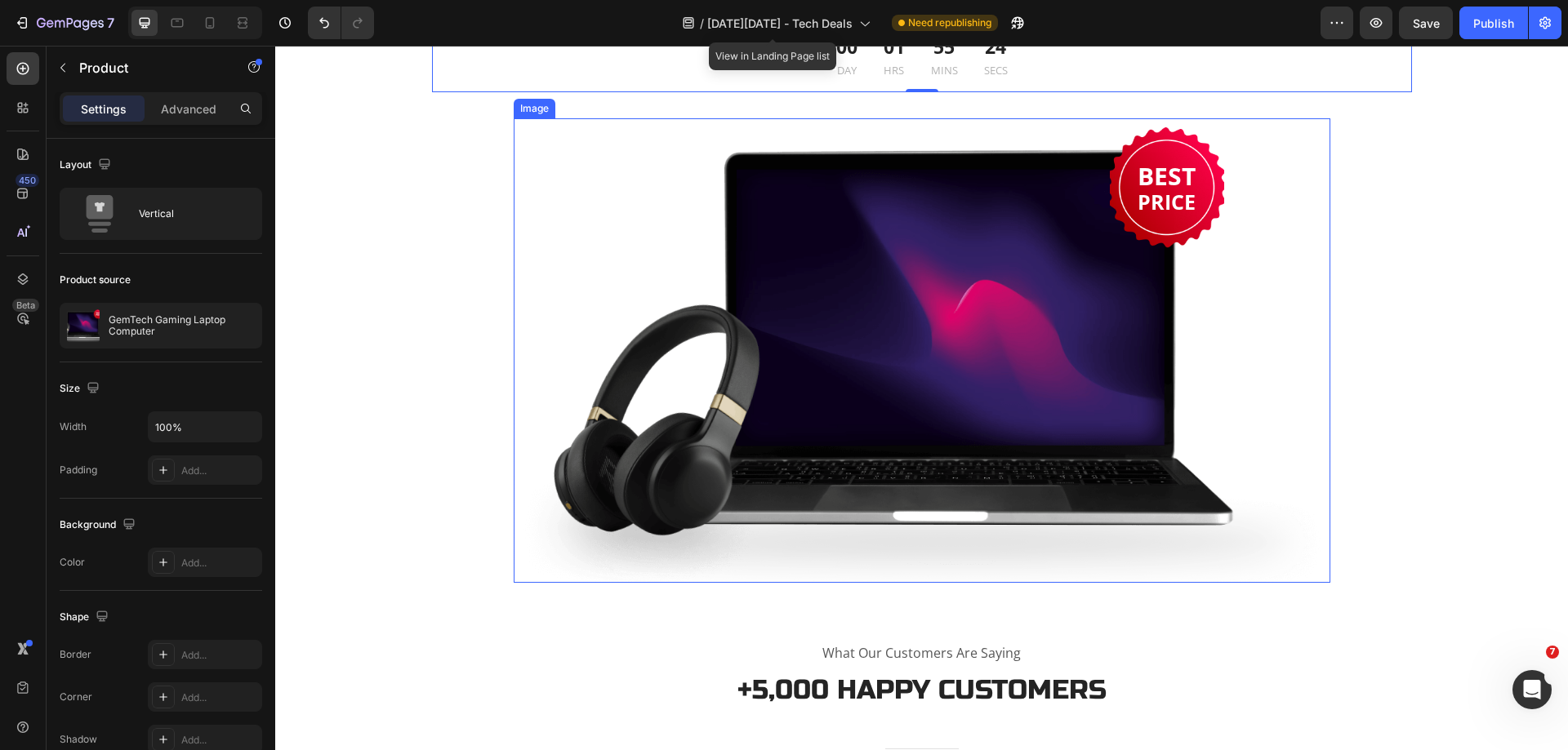
click at [825, 280] on img at bounding box center [921, 351] width 816 height 465
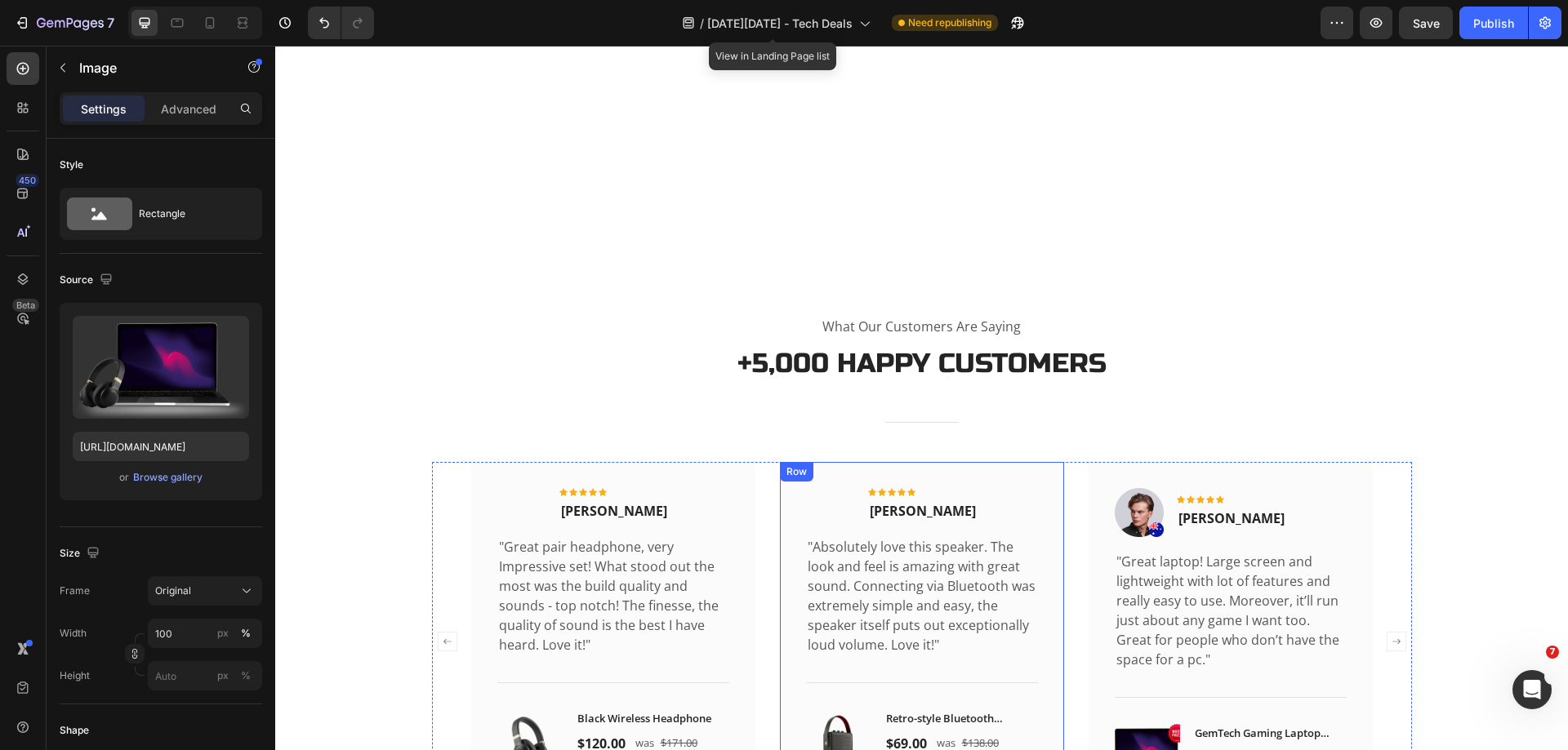
scroll to position [3039, 0]
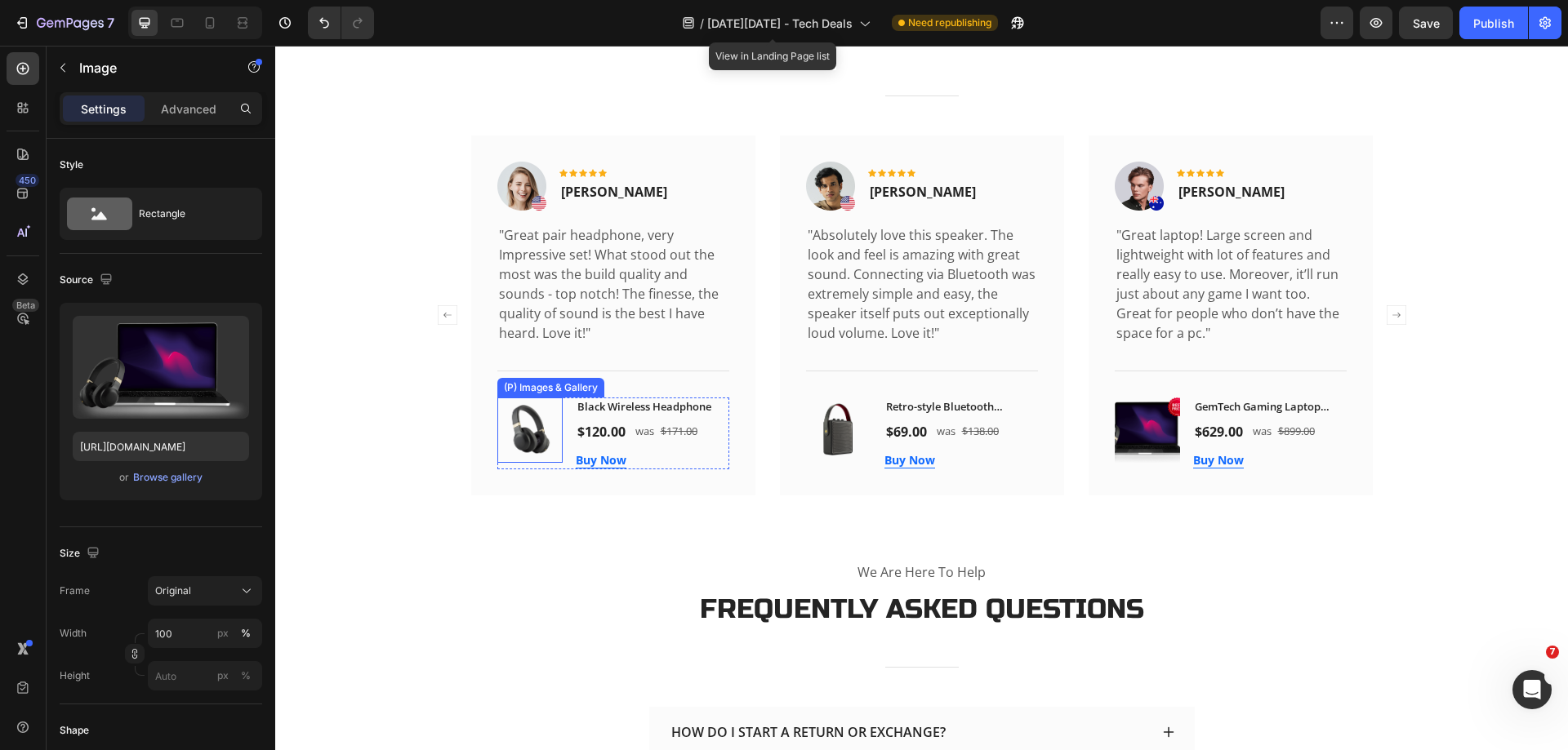
click at [526, 424] on img at bounding box center [530, 430] width 65 height 65
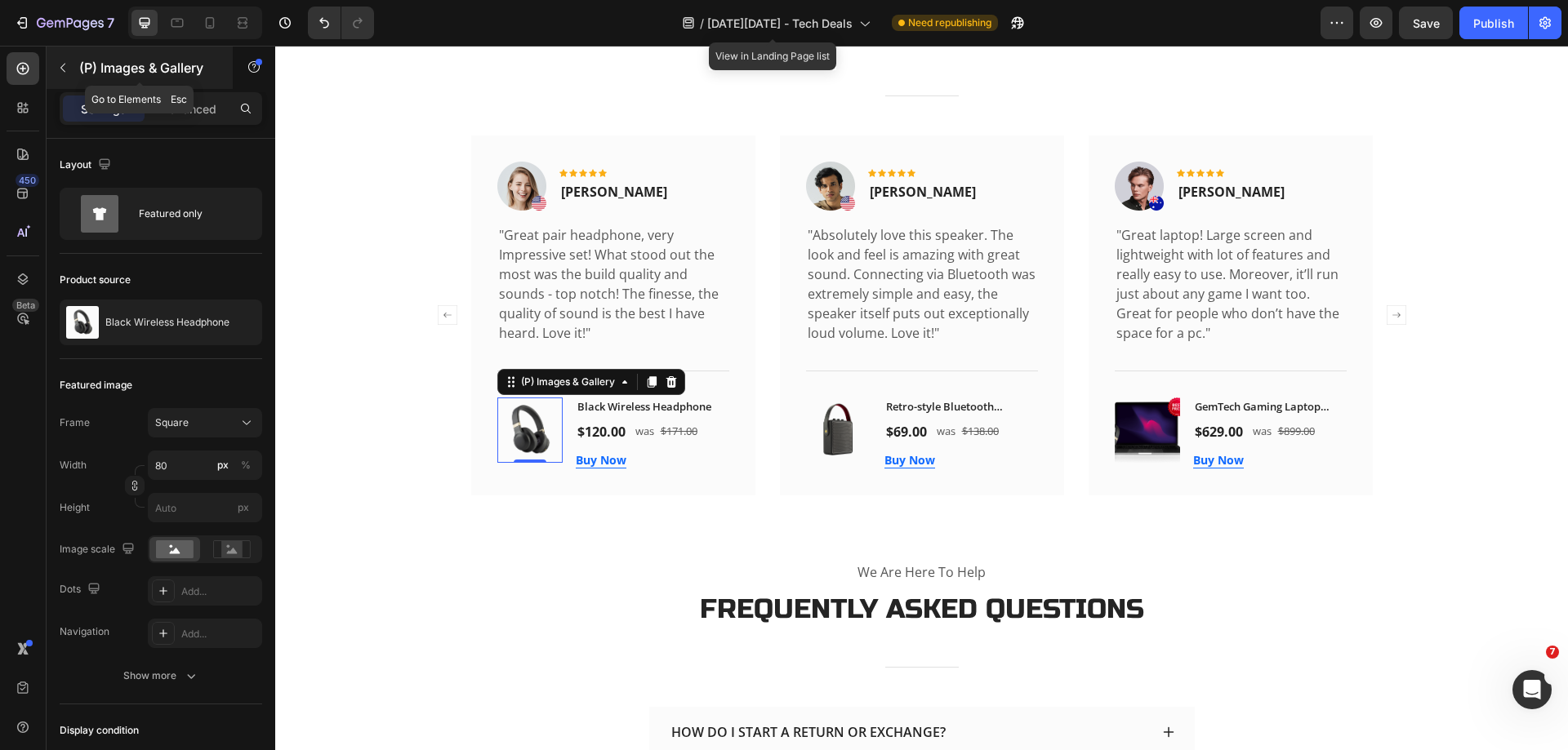
click at [63, 71] on icon "button" at bounding box center [63, 68] width 13 height 13
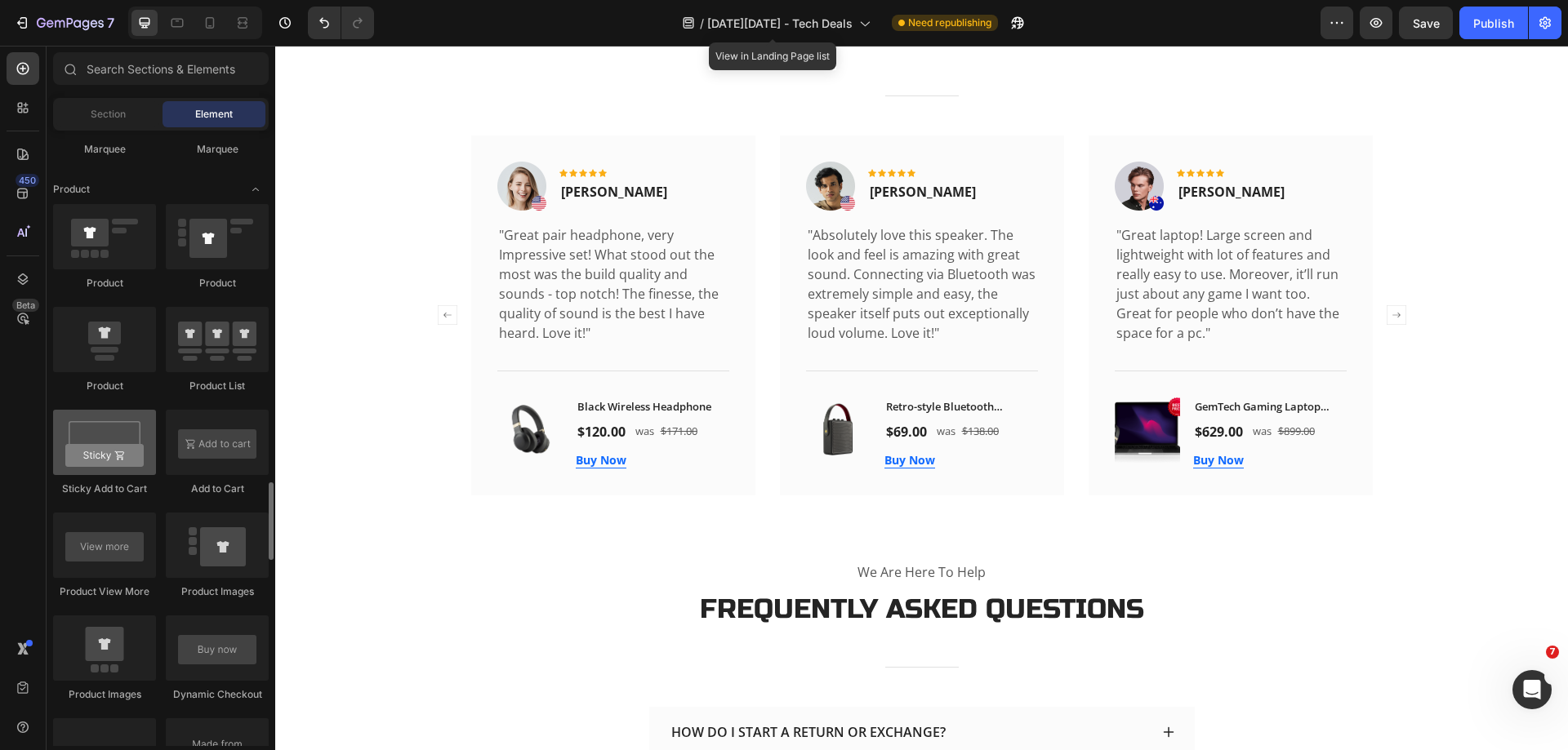
scroll to position [2122, 0]
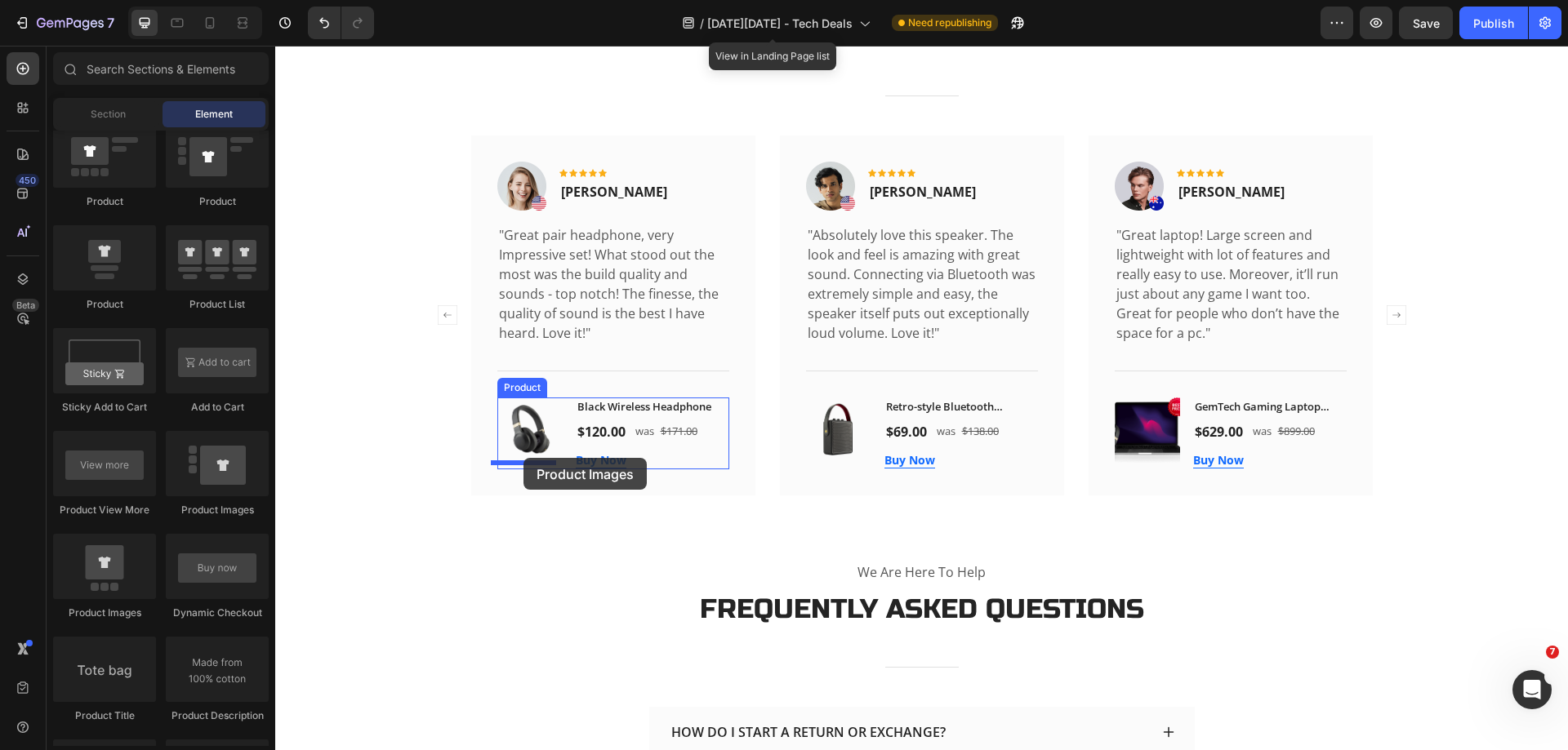
drag, startPoint x: 489, startPoint y: 516, endPoint x: 523, endPoint y: 458, distance: 67.2
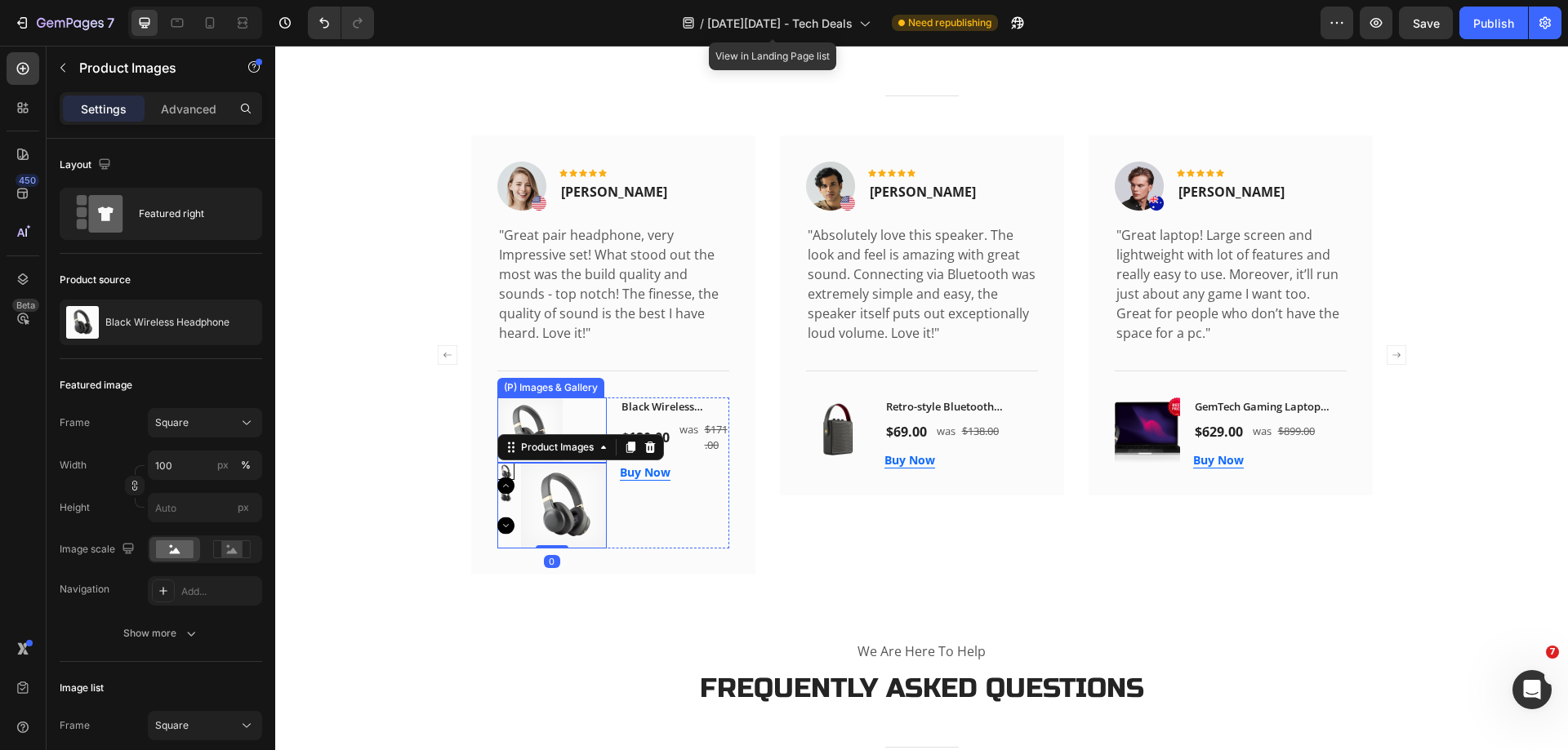
click at [527, 415] on img at bounding box center [530, 430] width 65 height 65
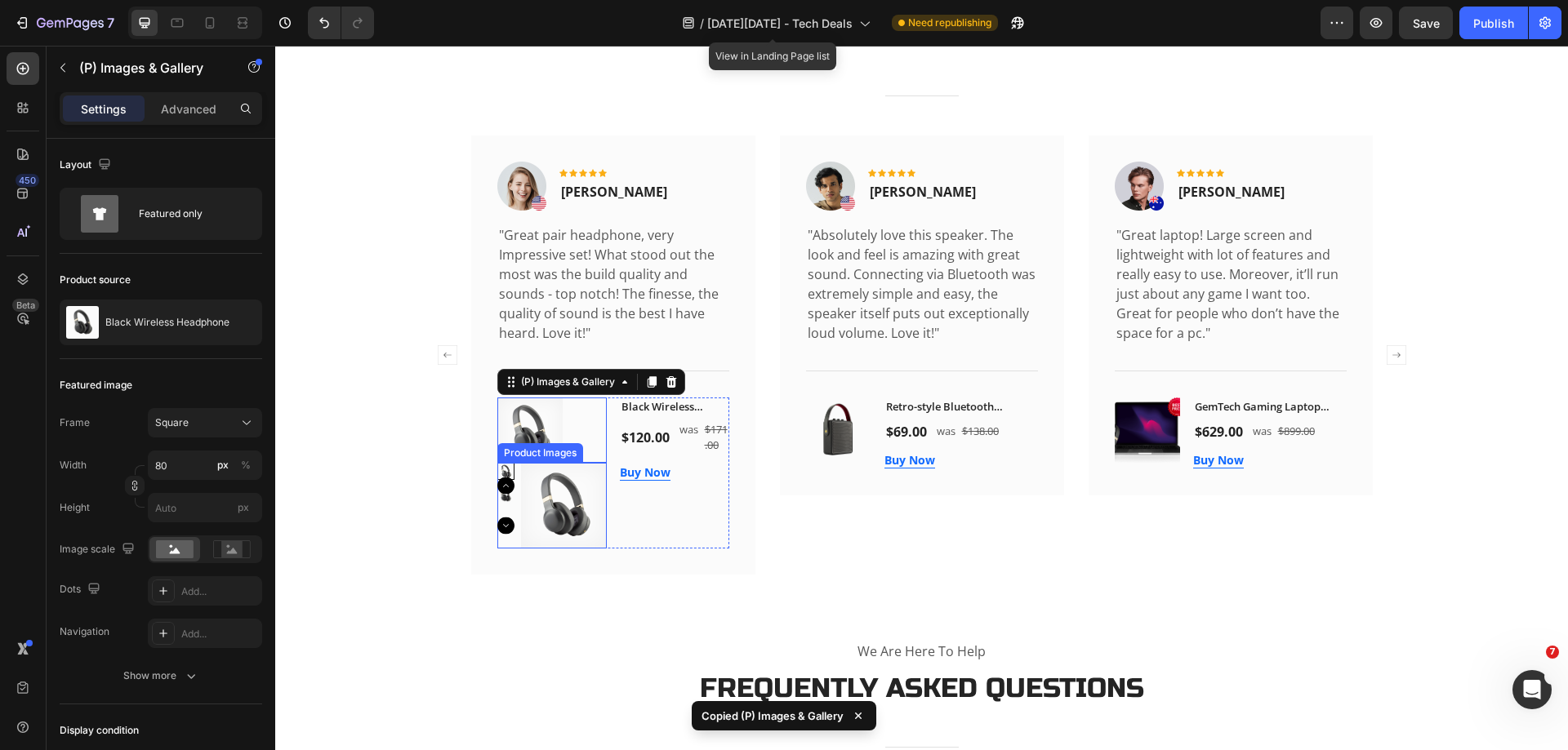
click at [530, 469] on img at bounding box center [564, 506] width 86 height 86
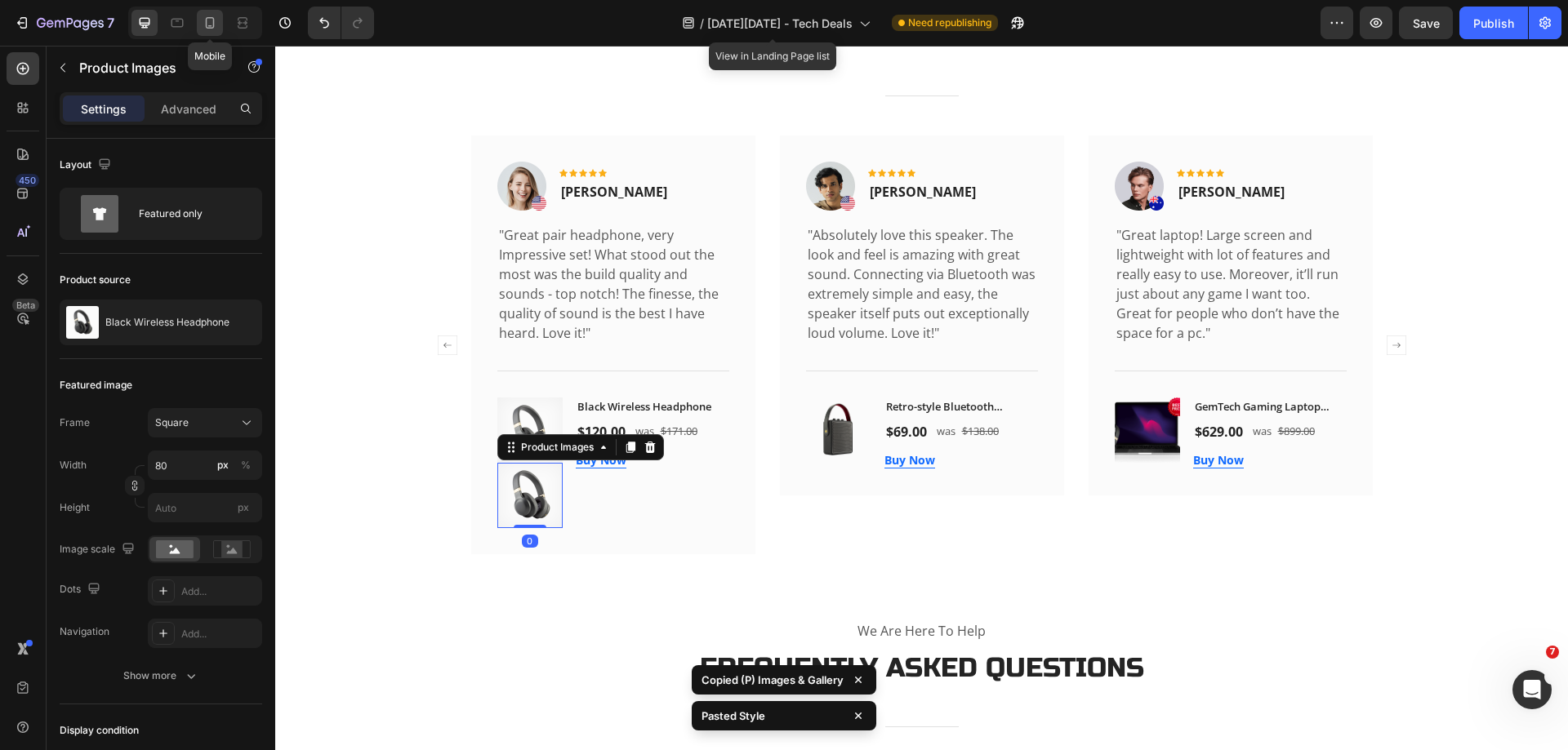
click at [205, 20] on icon at bounding box center [210, 23] width 9 height 12
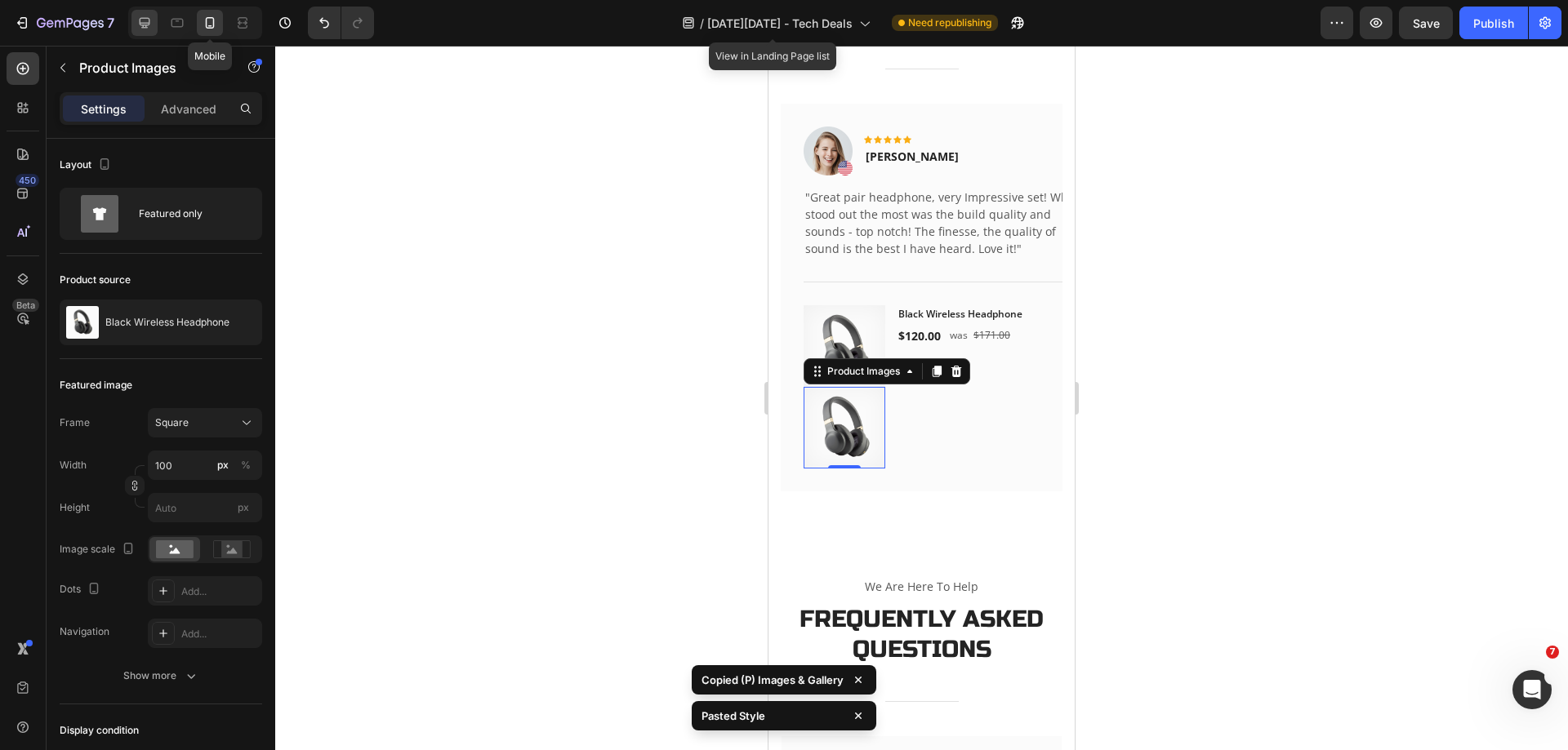
scroll to position [3340, 0]
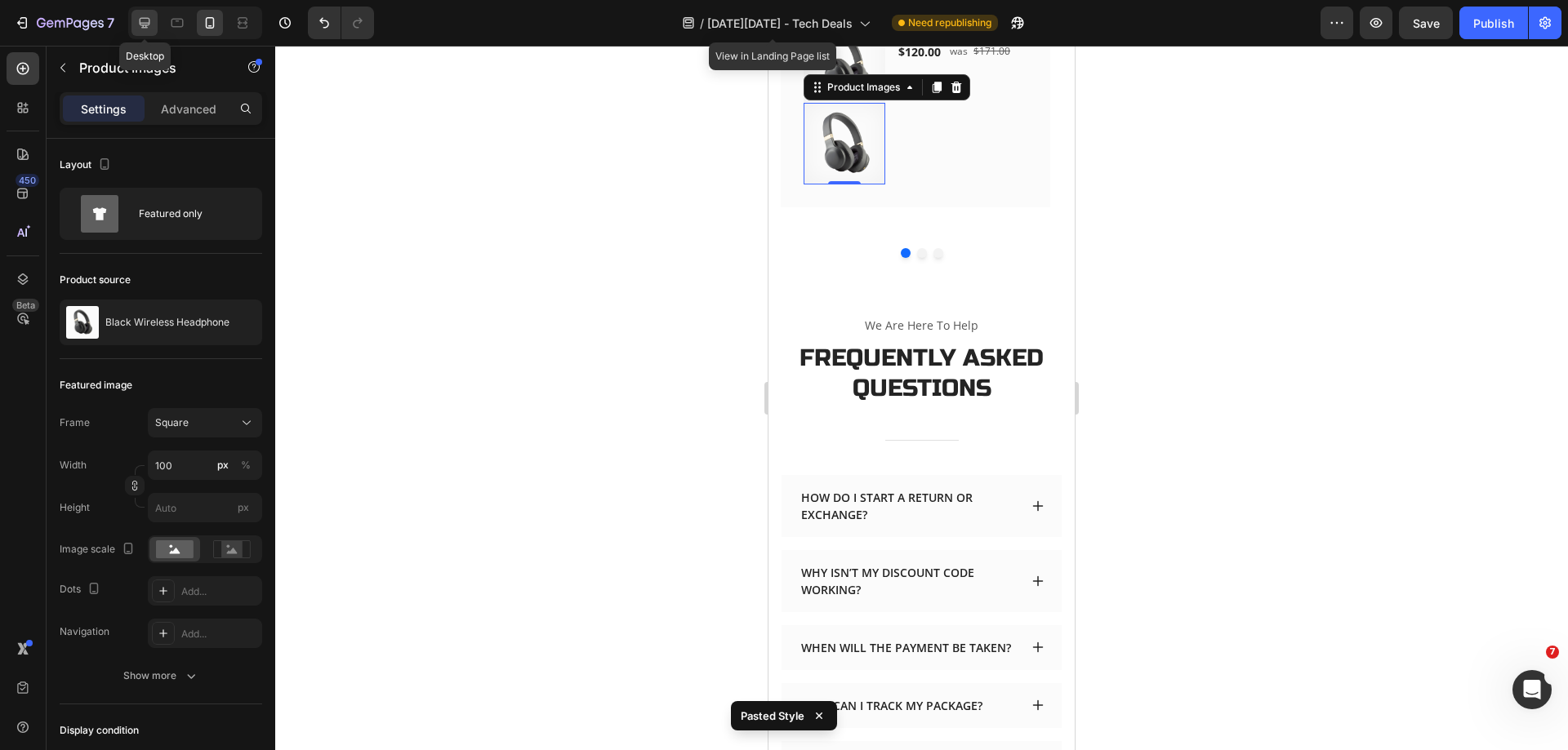
click at [145, 17] on icon at bounding box center [144, 23] width 17 height 17
type input "80"
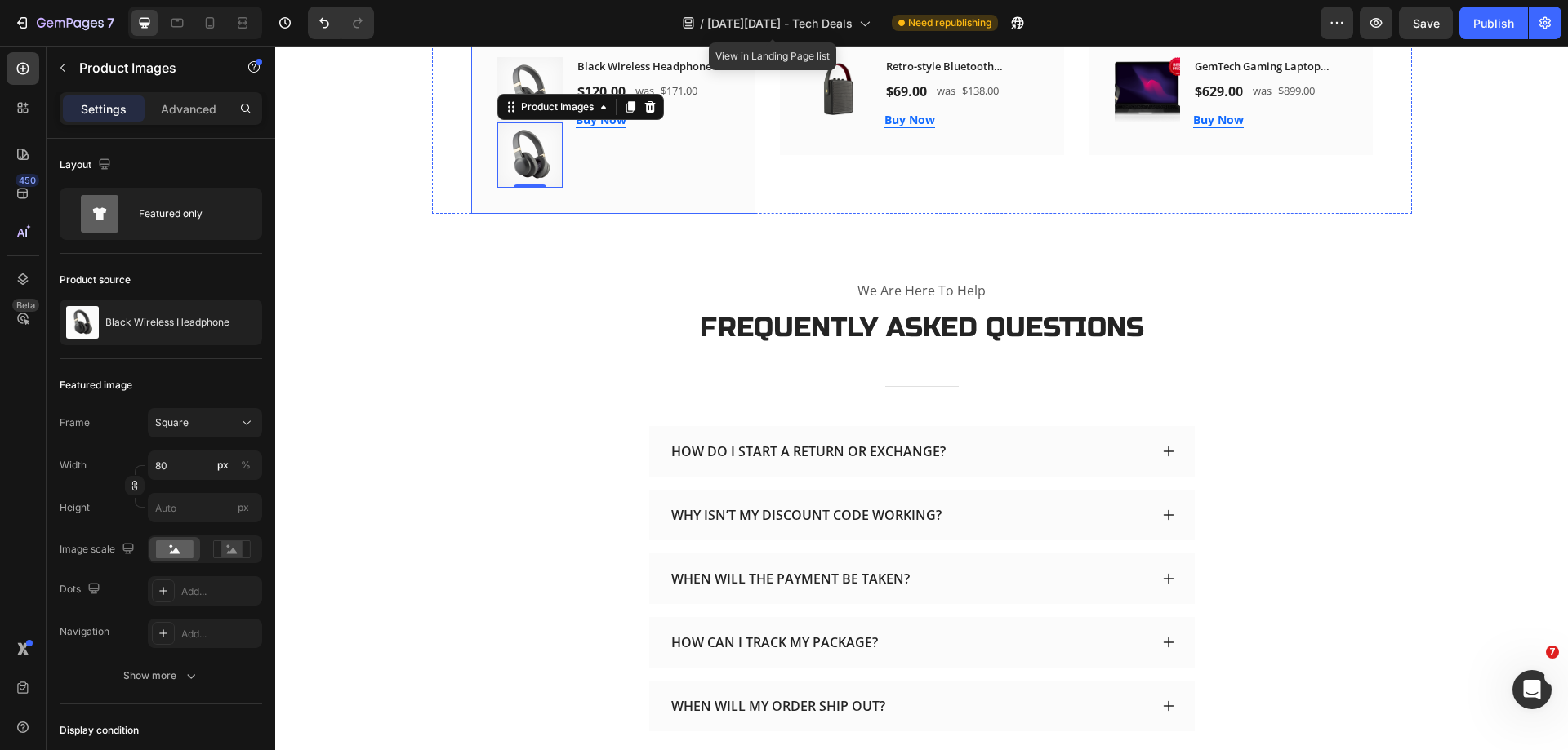
scroll to position [3215, 0]
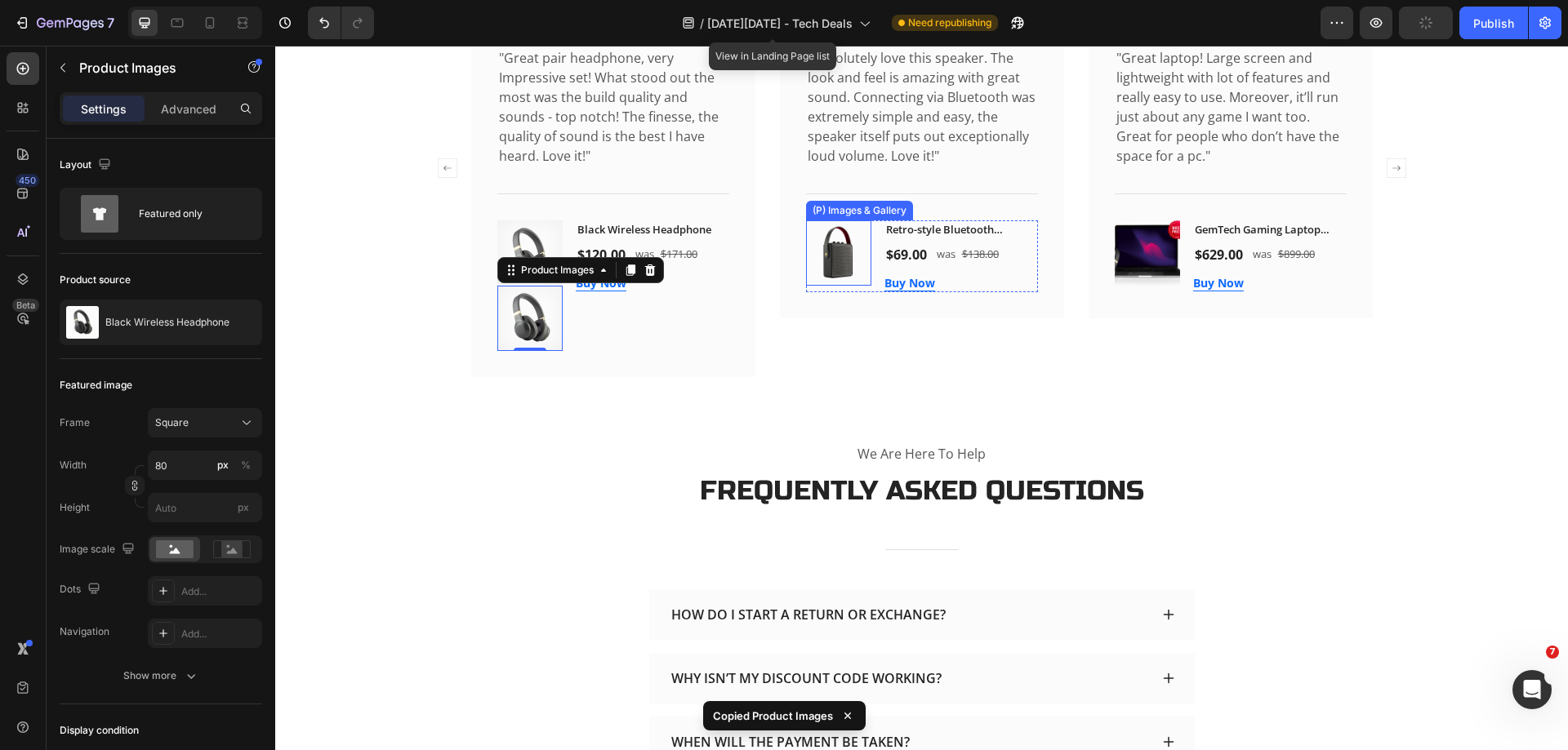
click at [825, 279] on img at bounding box center [838, 252] width 65 height 65
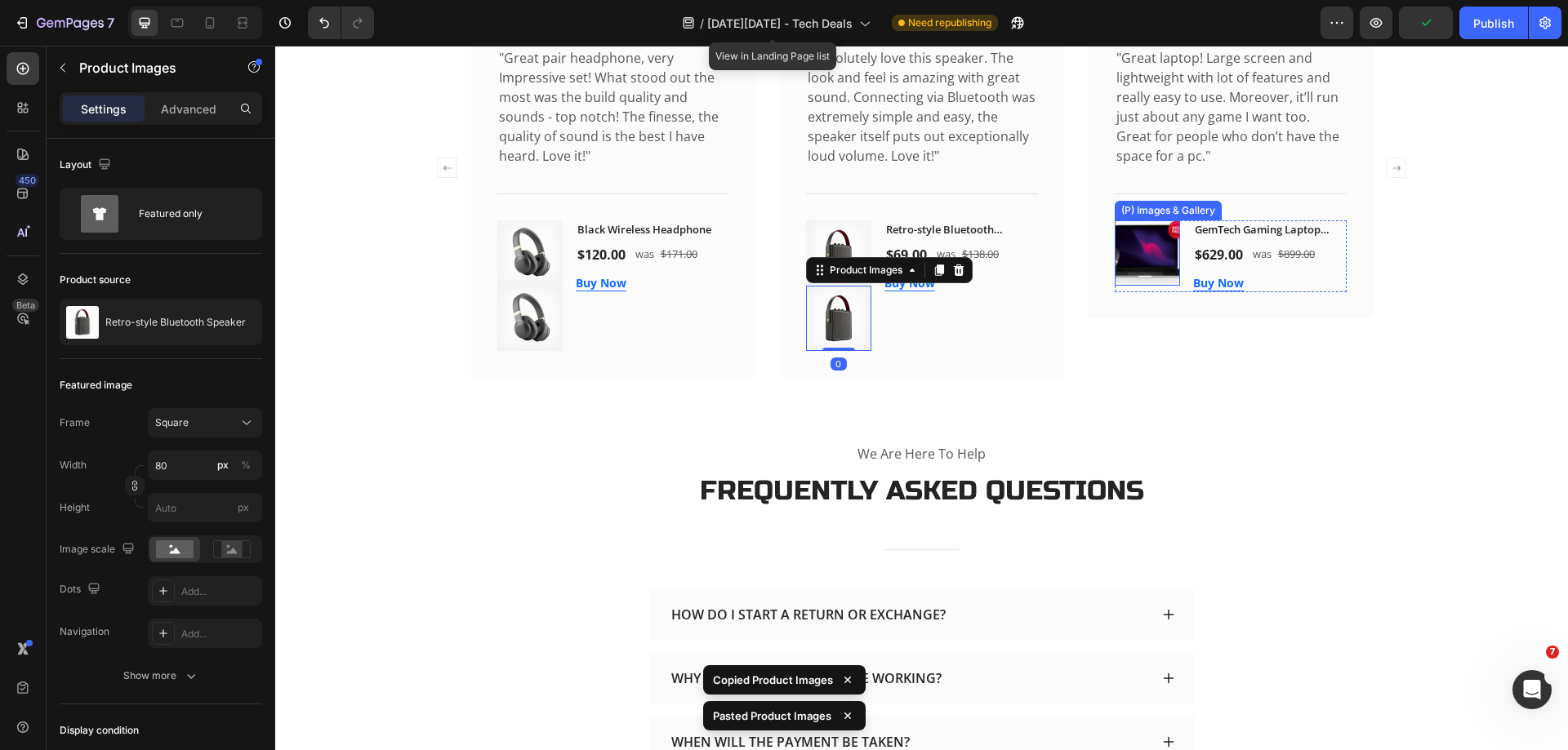
click at [1122, 267] on img at bounding box center [1147, 252] width 65 height 65
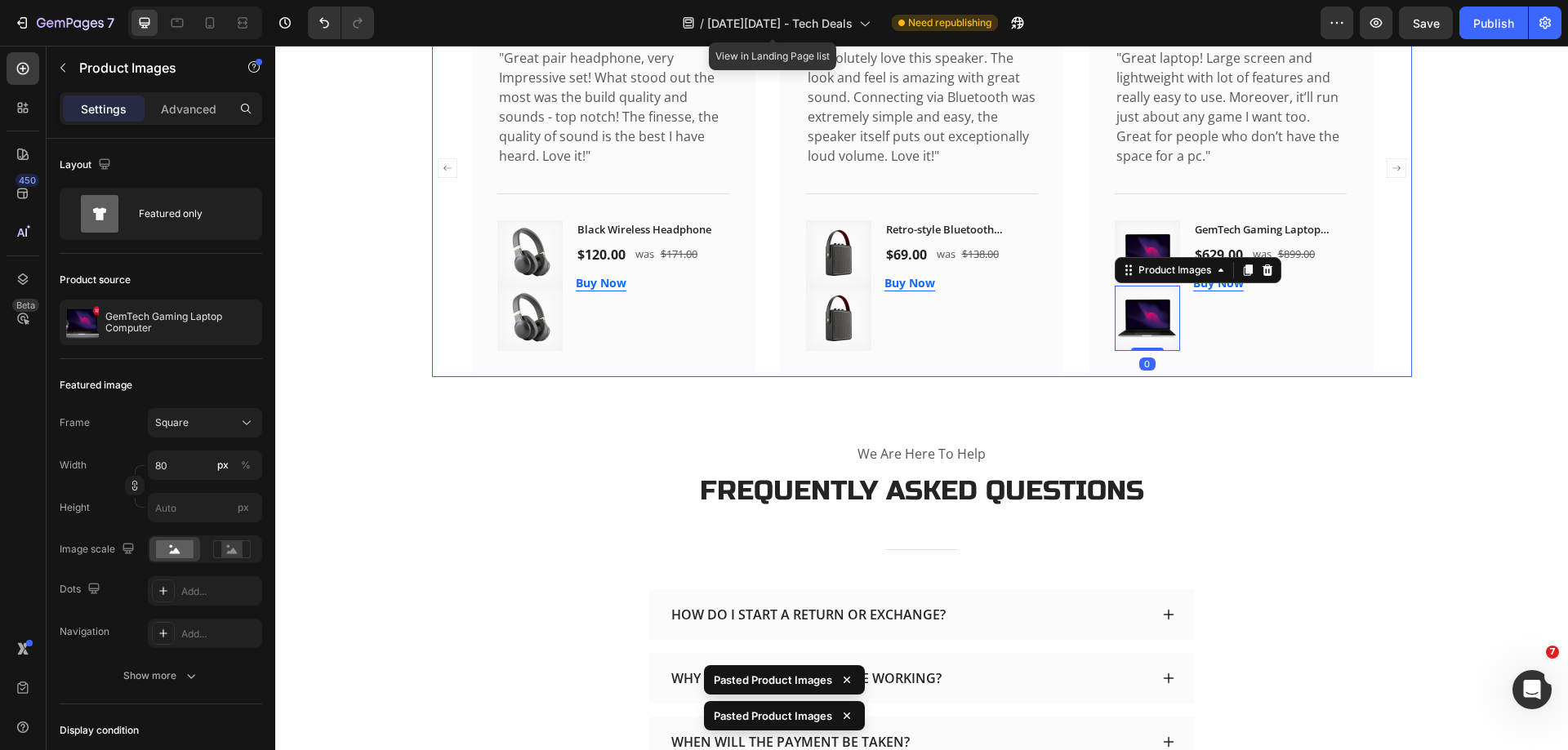
click at [1391, 170] on icon "Carousel Next Arrow" at bounding box center [1396, 168] width 20 height 20
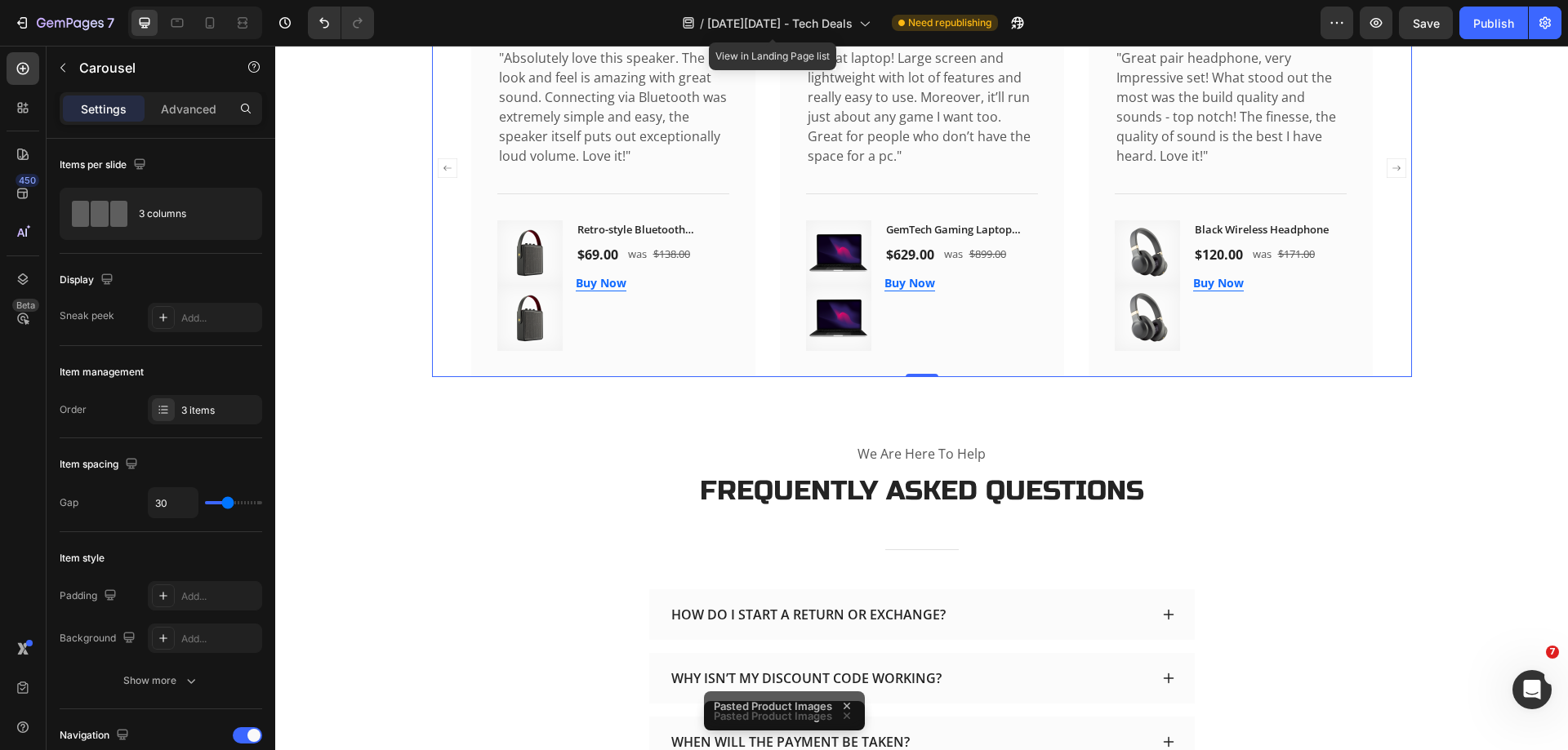
click at [1391, 170] on icon "Carousel Next Arrow" at bounding box center [1396, 168] width 20 height 20
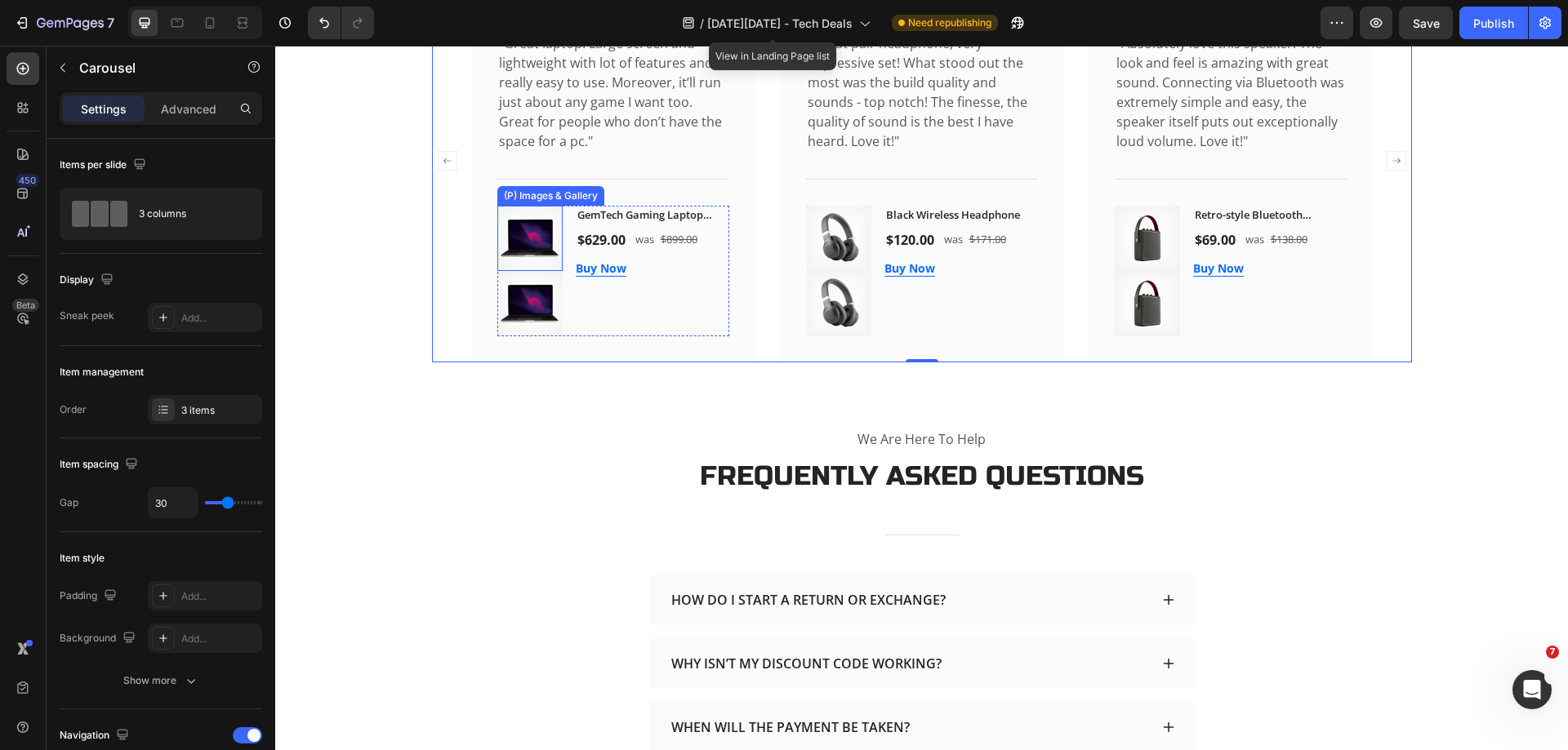
click at [513, 240] on img at bounding box center [530, 238] width 65 height 65
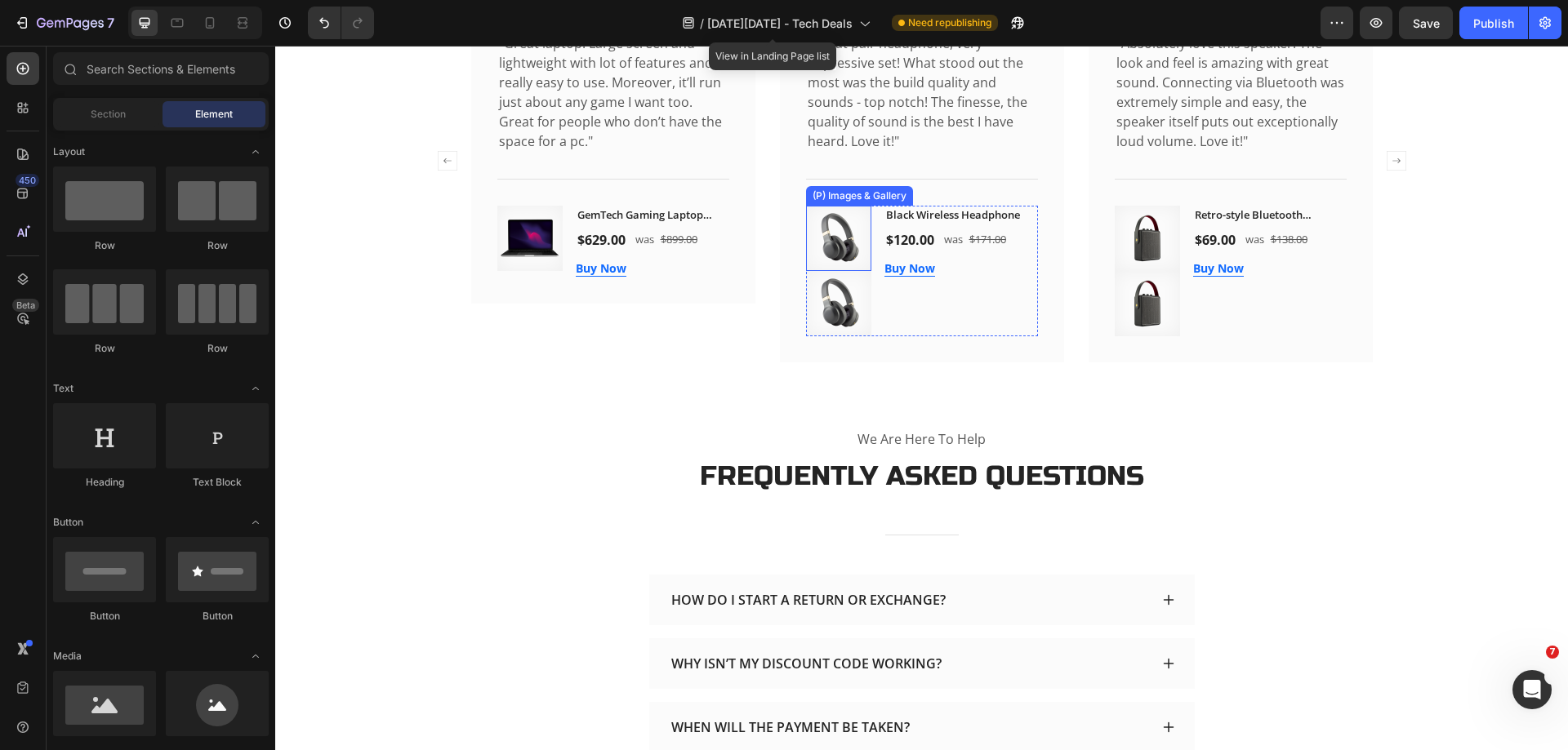
click at [842, 257] on img at bounding box center [838, 238] width 65 height 65
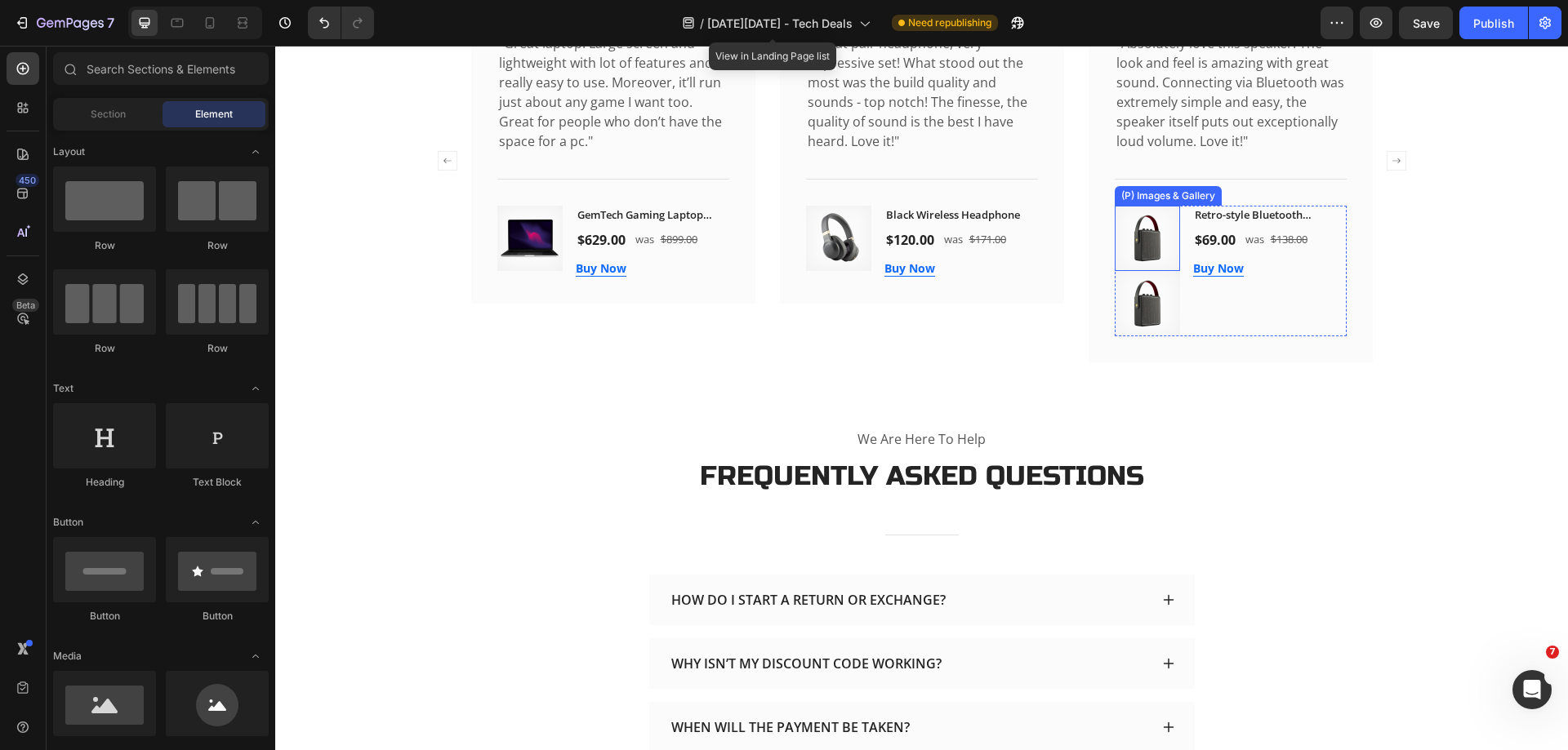
click at [1141, 253] on img at bounding box center [1147, 238] width 65 height 65
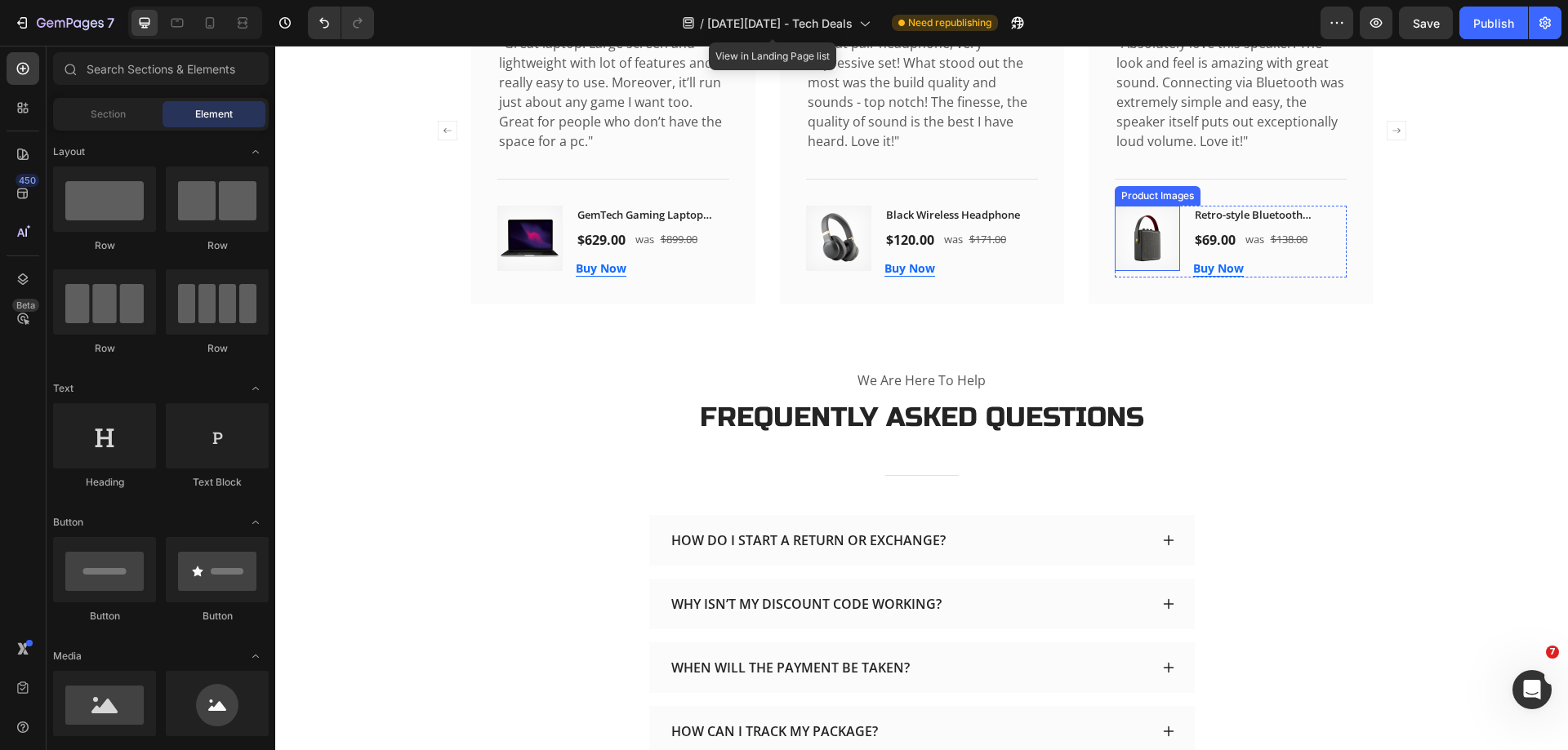
scroll to position [3186, 0]
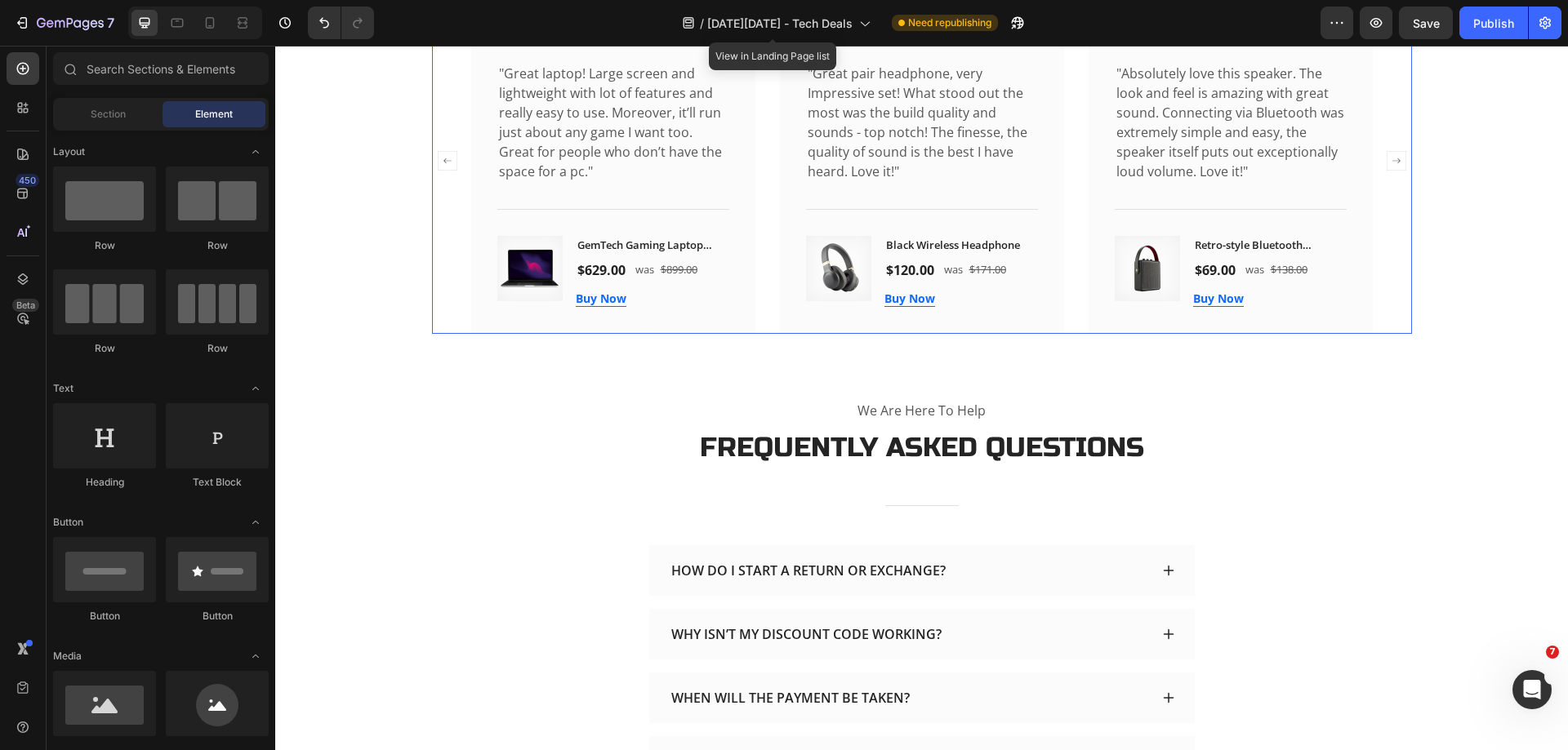
click at [765, 328] on div "Image Icon Icon Icon Icon Icon Icon List Hoz Sandra Gill Text block Row "Great …" at bounding box center [922, 161] width 901 height 346
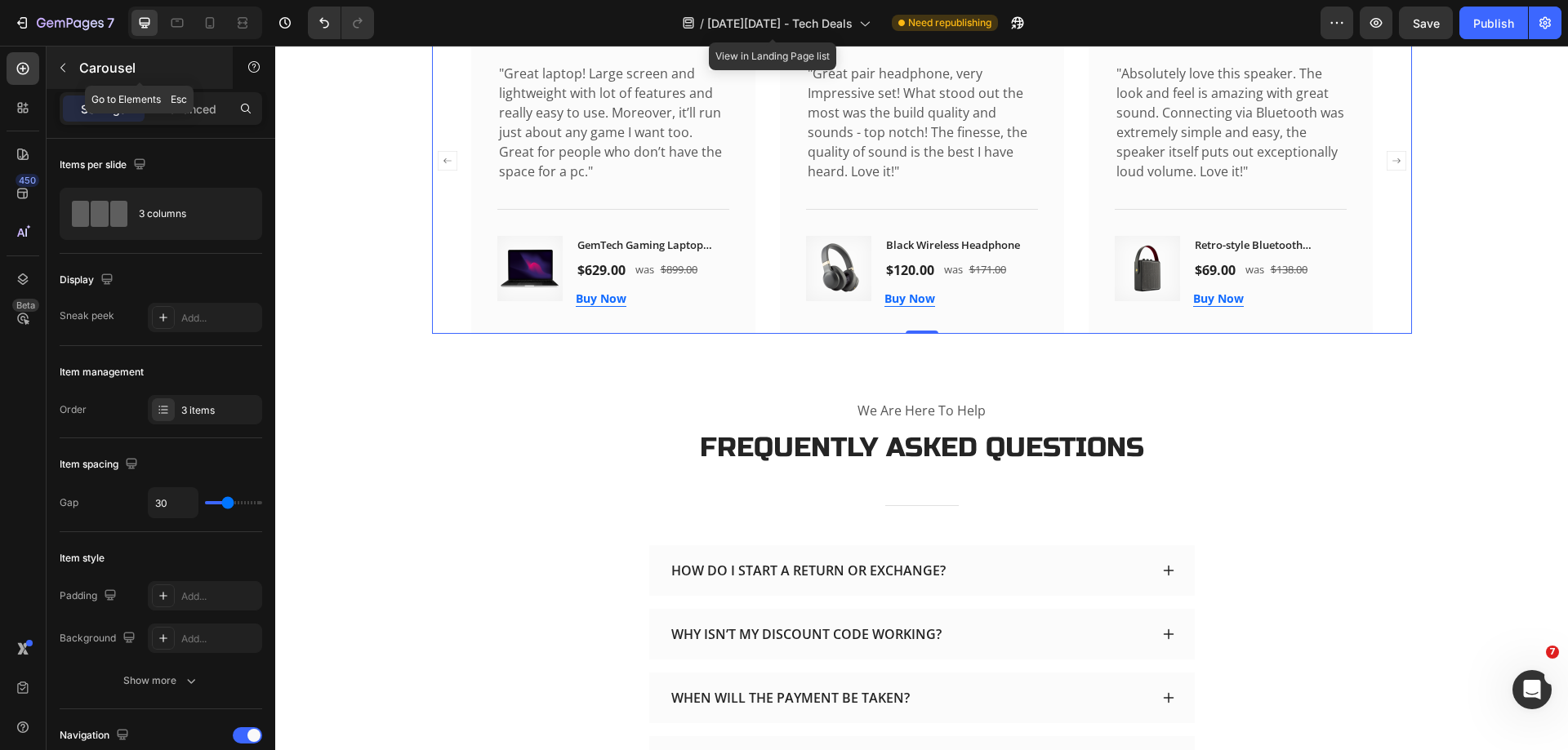
click at [63, 69] on icon "button" at bounding box center [63, 68] width 5 height 9
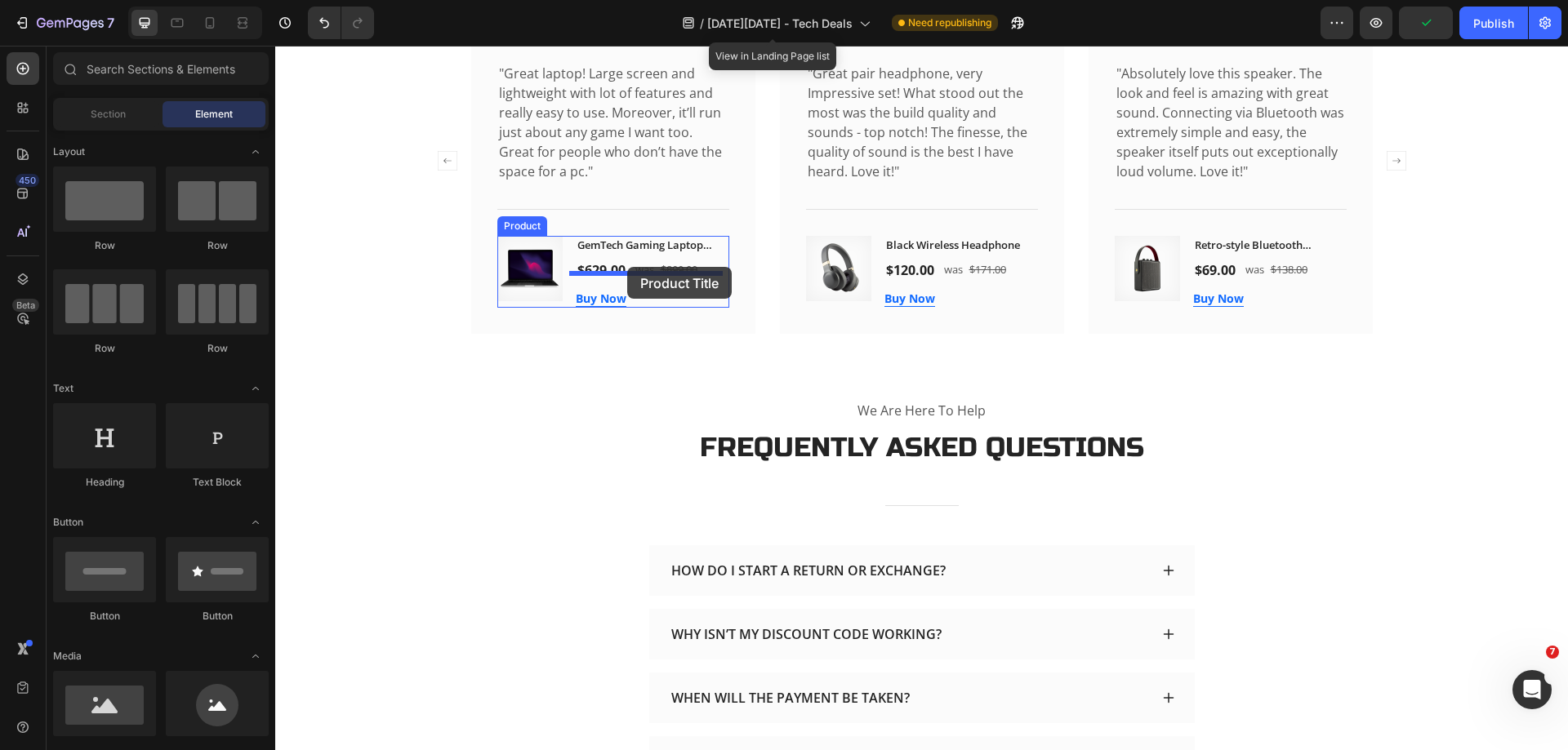
drag, startPoint x: 383, startPoint y: 712, endPoint x: 627, endPoint y: 267, distance: 507.5
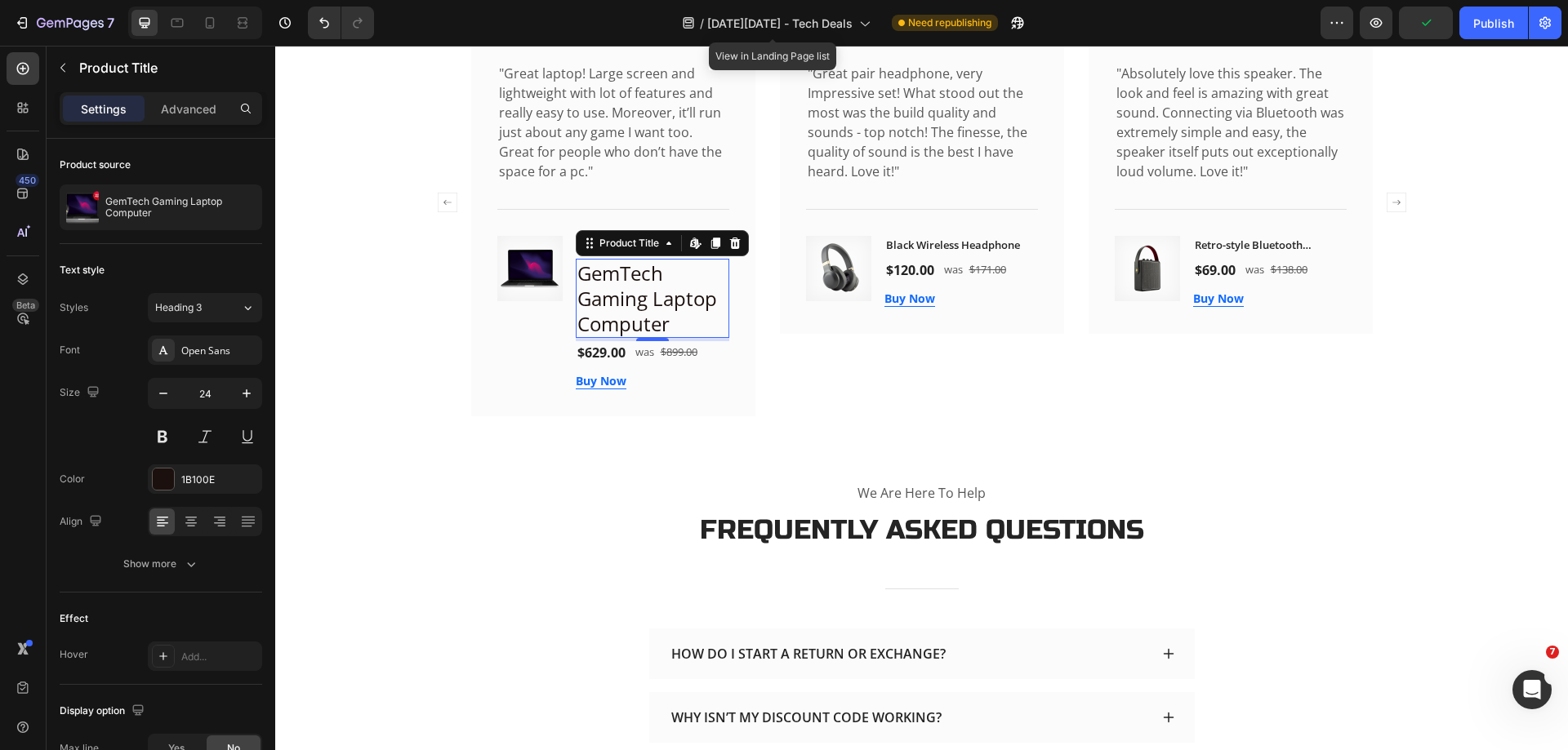
scroll to position [3227, 0]
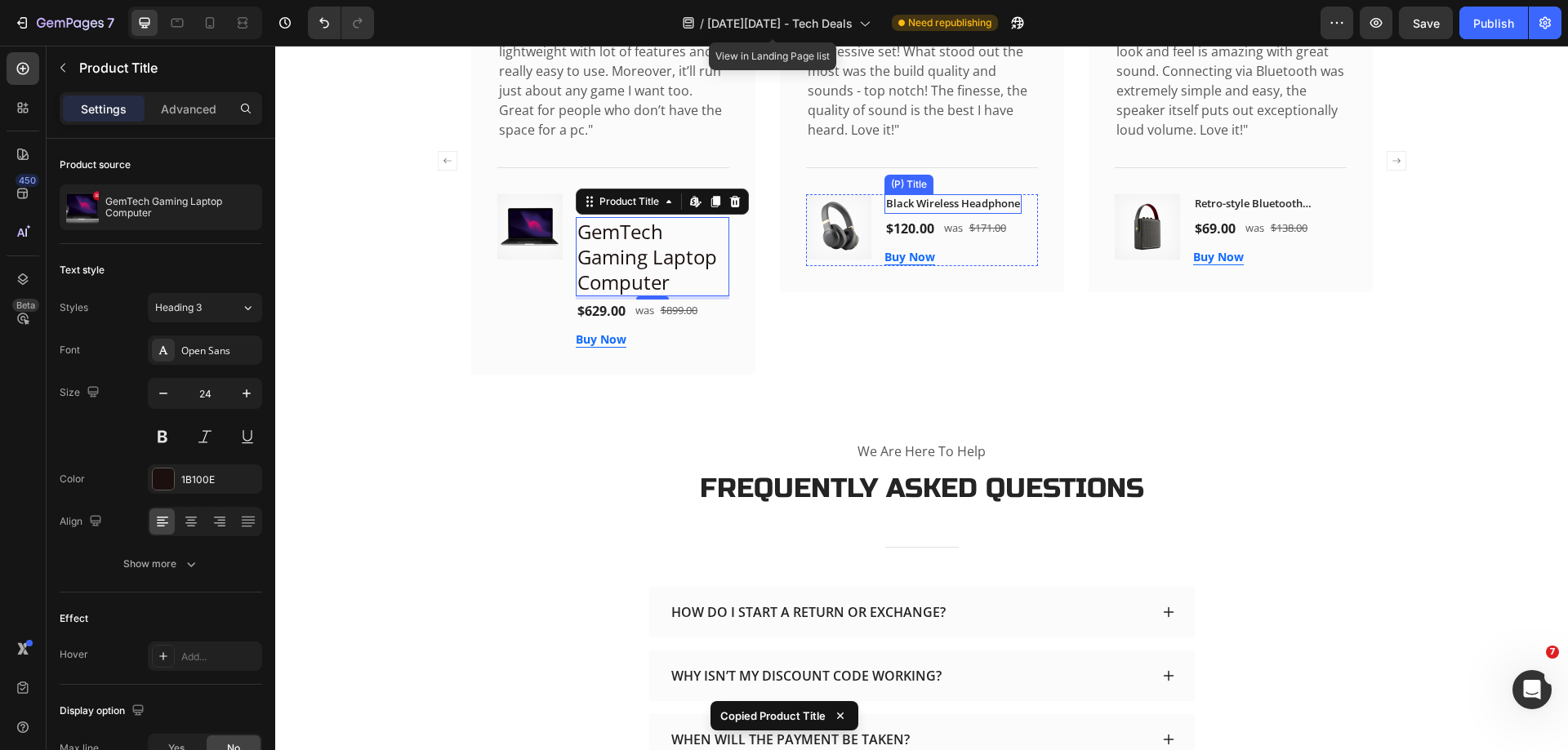
click at [924, 214] on h2 "Black Wireless Headphone" at bounding box center [953, 204] width 137 height 20
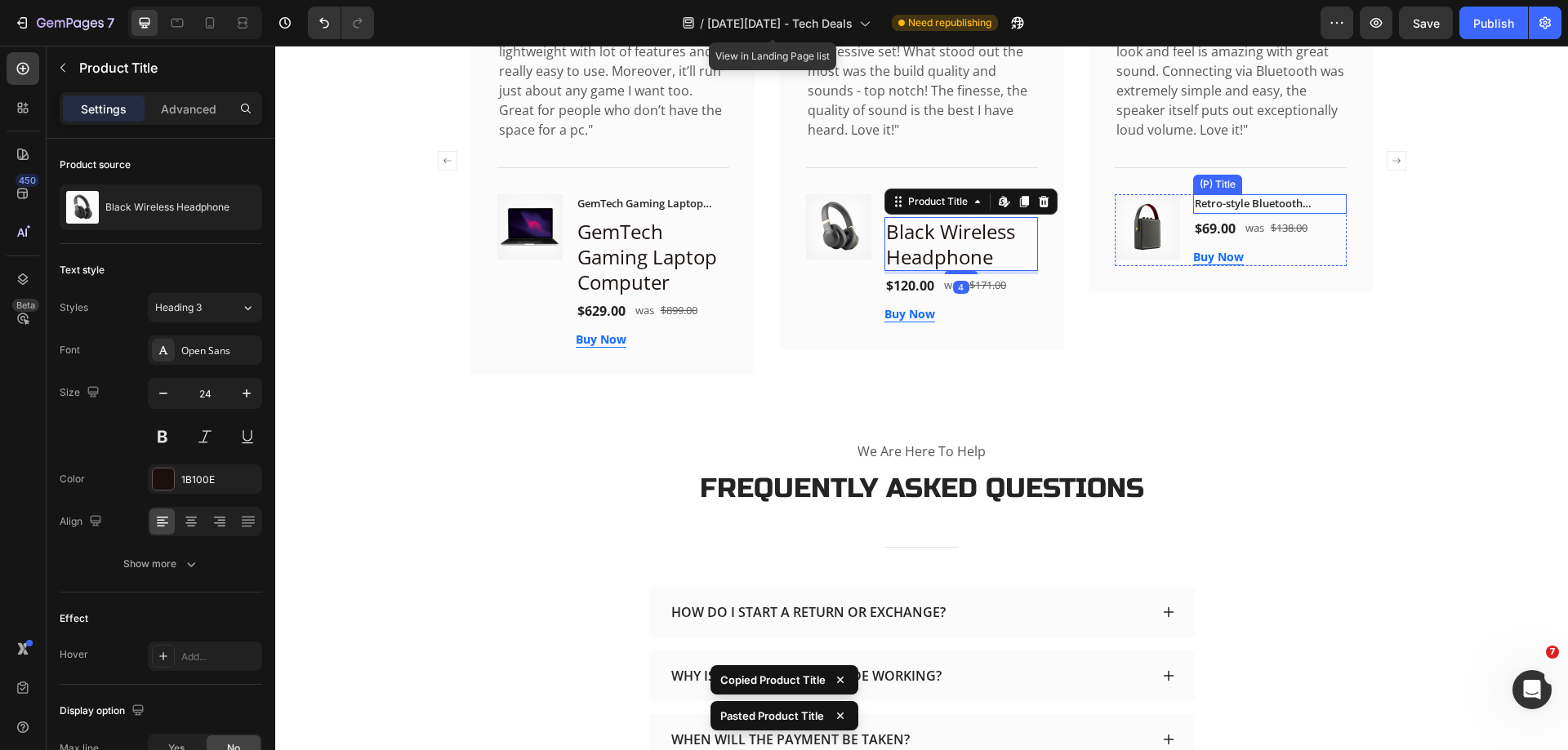
click at [1213, 214] on h2 "Retro-style Bluetooth Speaker" at bounding box center [1270, 204] width 153 height 20
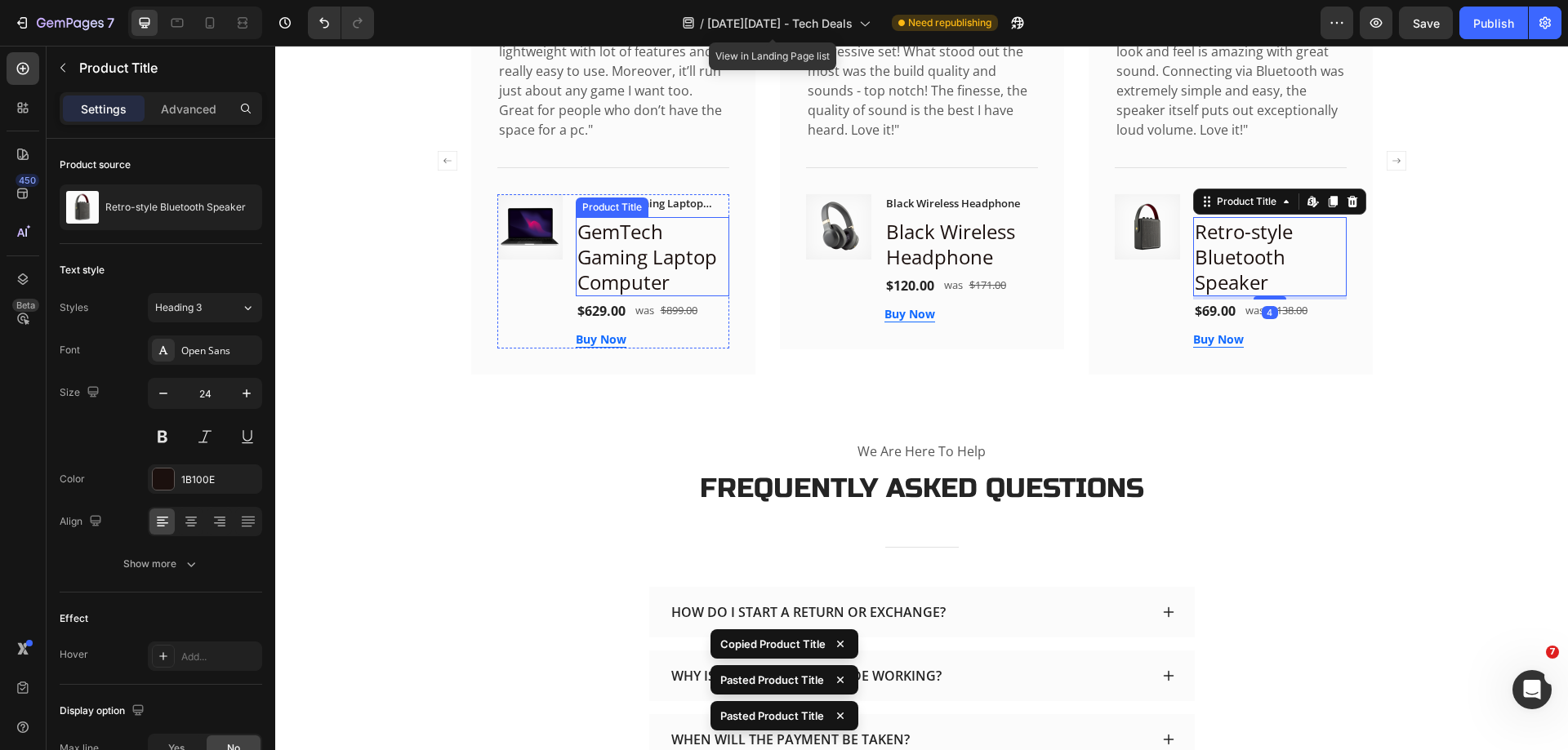
click at [671, 249] on h2 "GemTech Gaming Laptop Computer" at bounding box center [653, 257] width 153 height 80
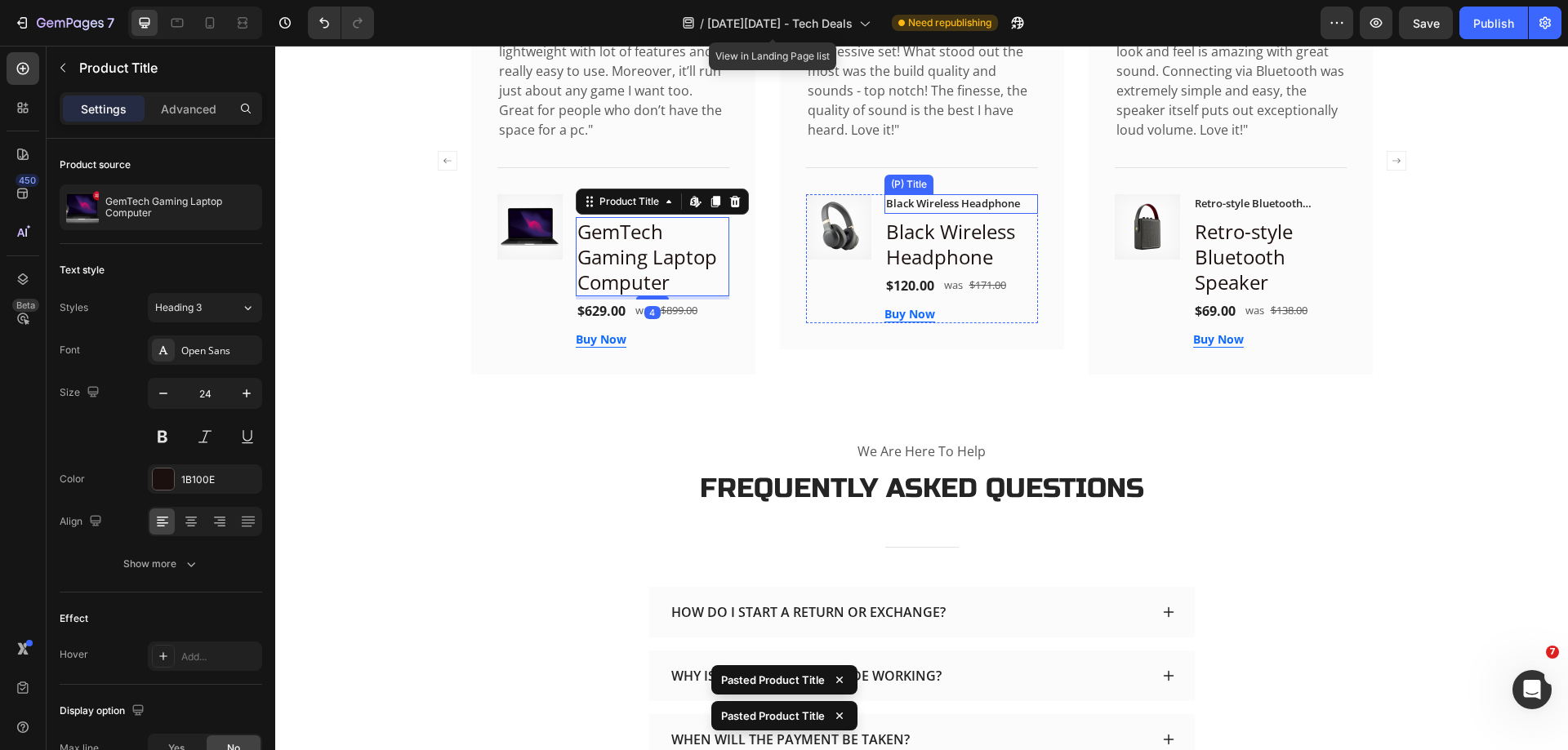
click at [912, 209] on div "Black Wireless Headphone (P) Title" at bounding box center [961, 204] width 153 height 20
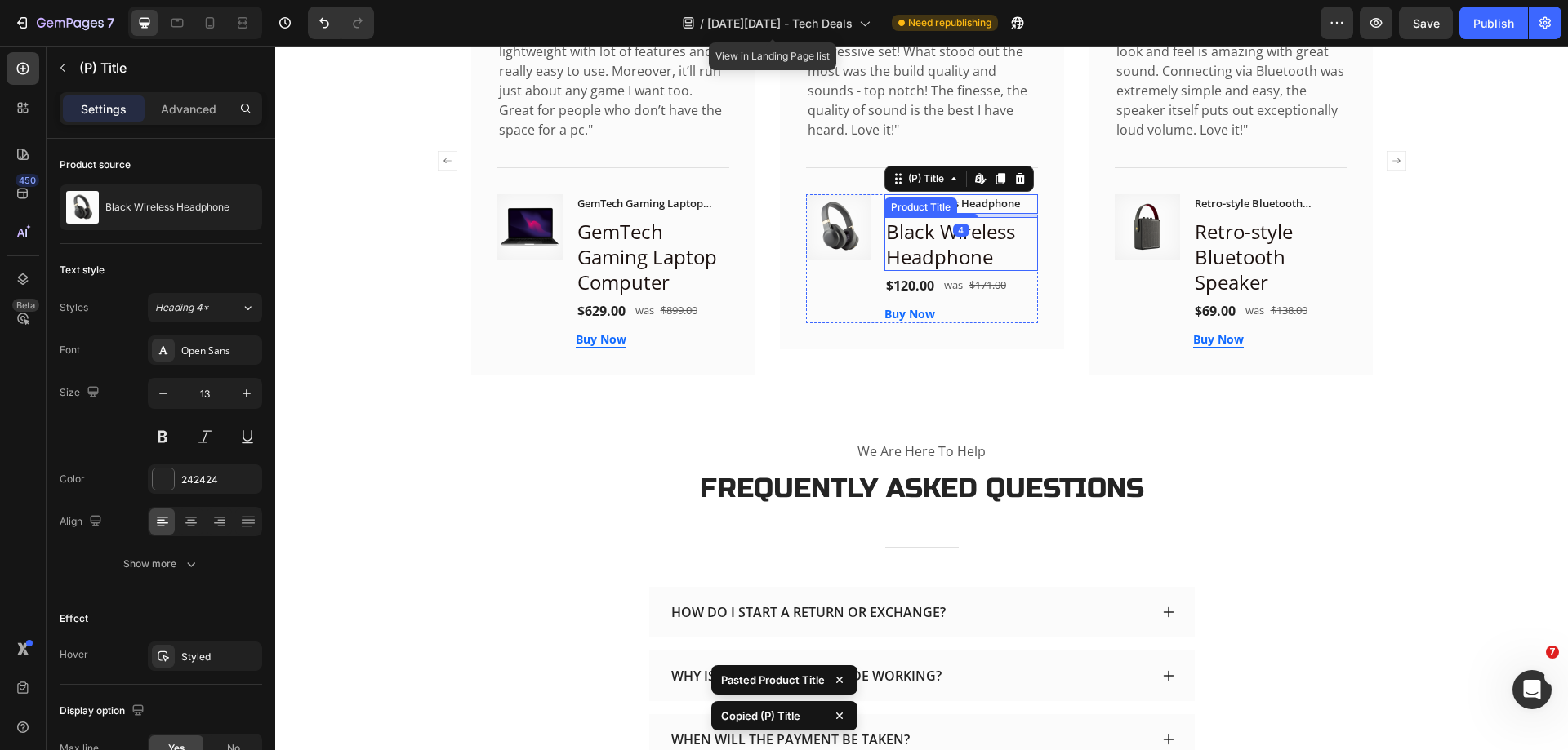
click at [929, 248] on h2 "Black Wireless Headphone" at bounding box center [961, 243] width 153 height 54
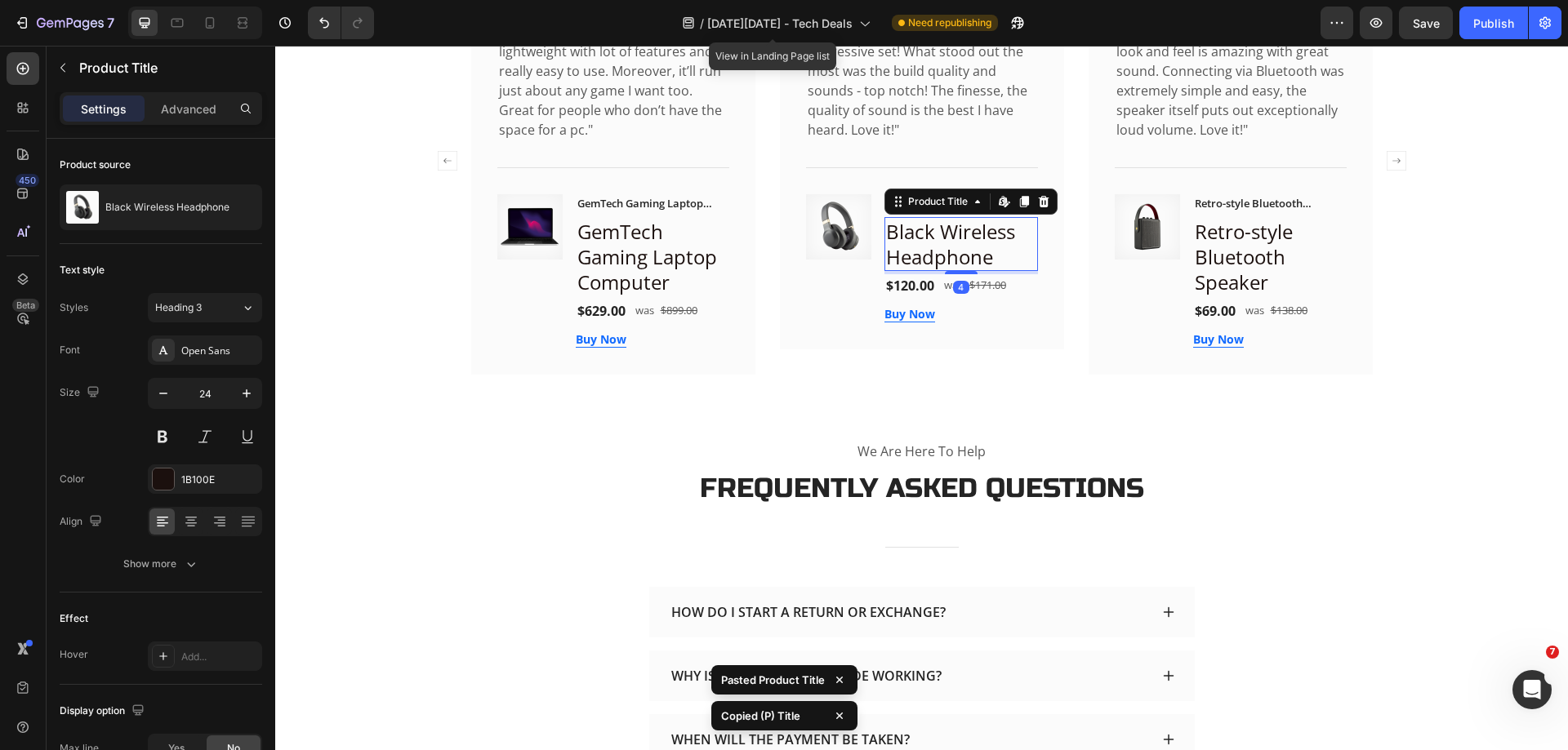
type input "13"
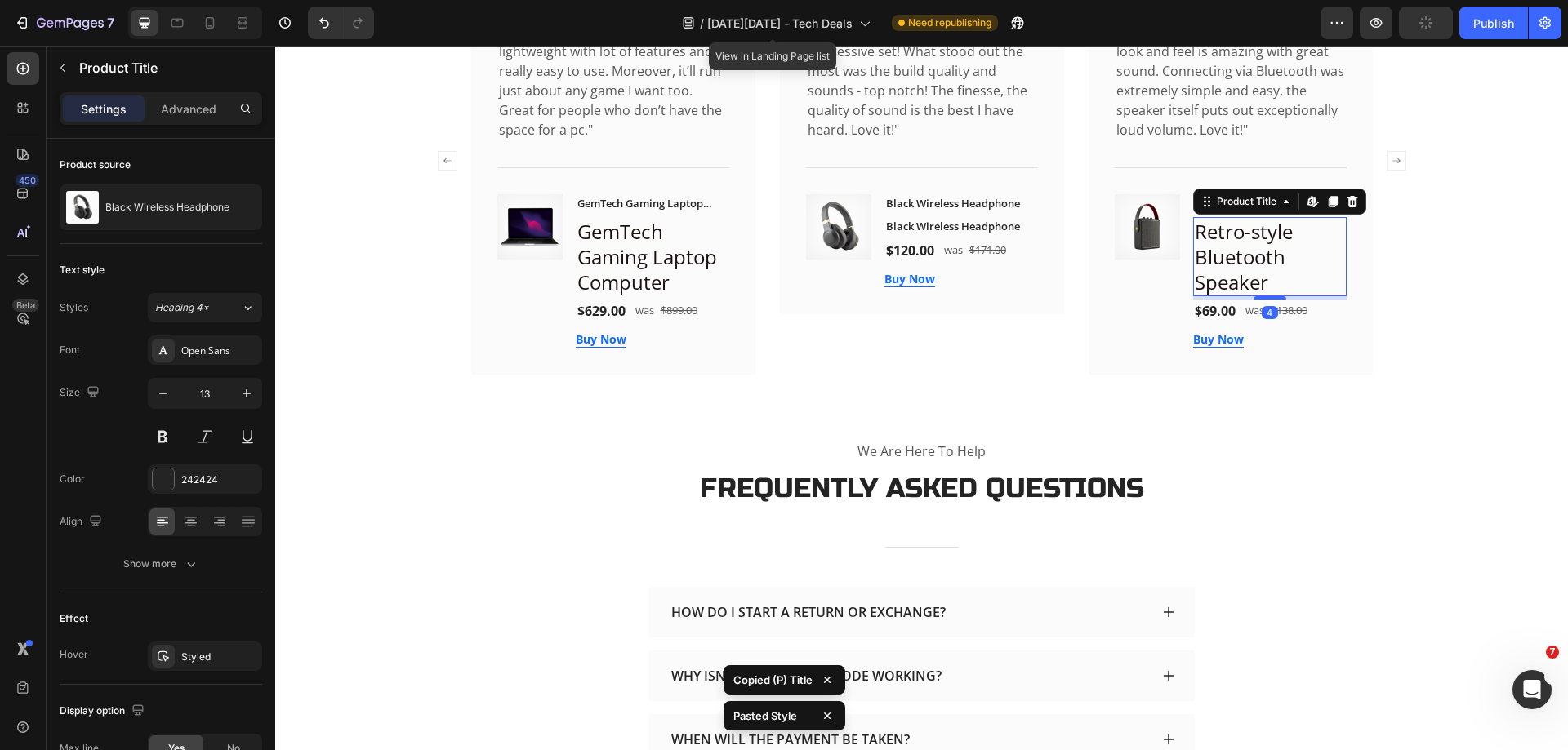
click at [1246, 256] on h2 "Retro-style Bluetooth Speaker" at bounding box center [1270, 257] width 153 height 80
type input "13"
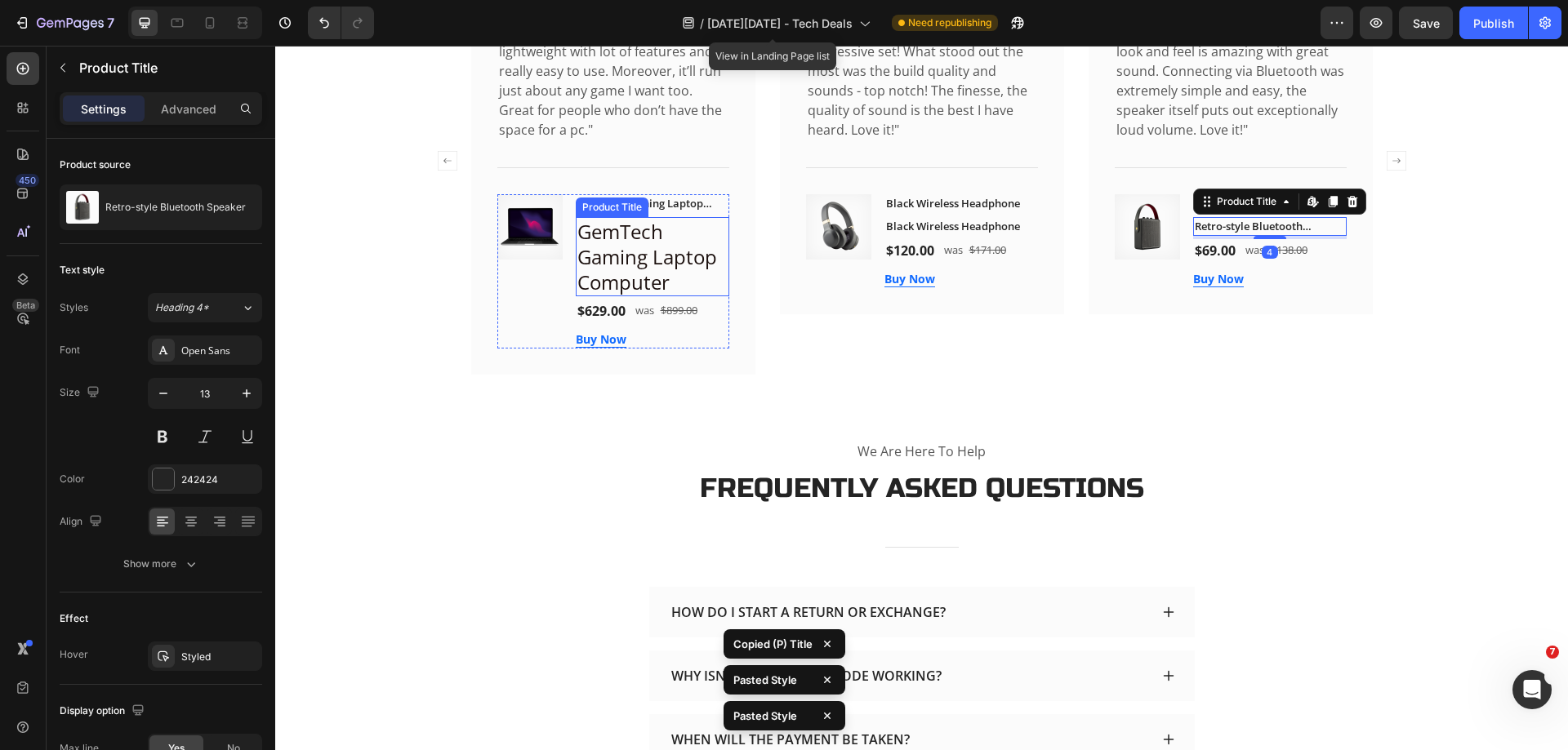
click at [665, 256] on h2 "GemTech Gaming Laptop Computer" at bounding box center [653, 257] width 153 height 80
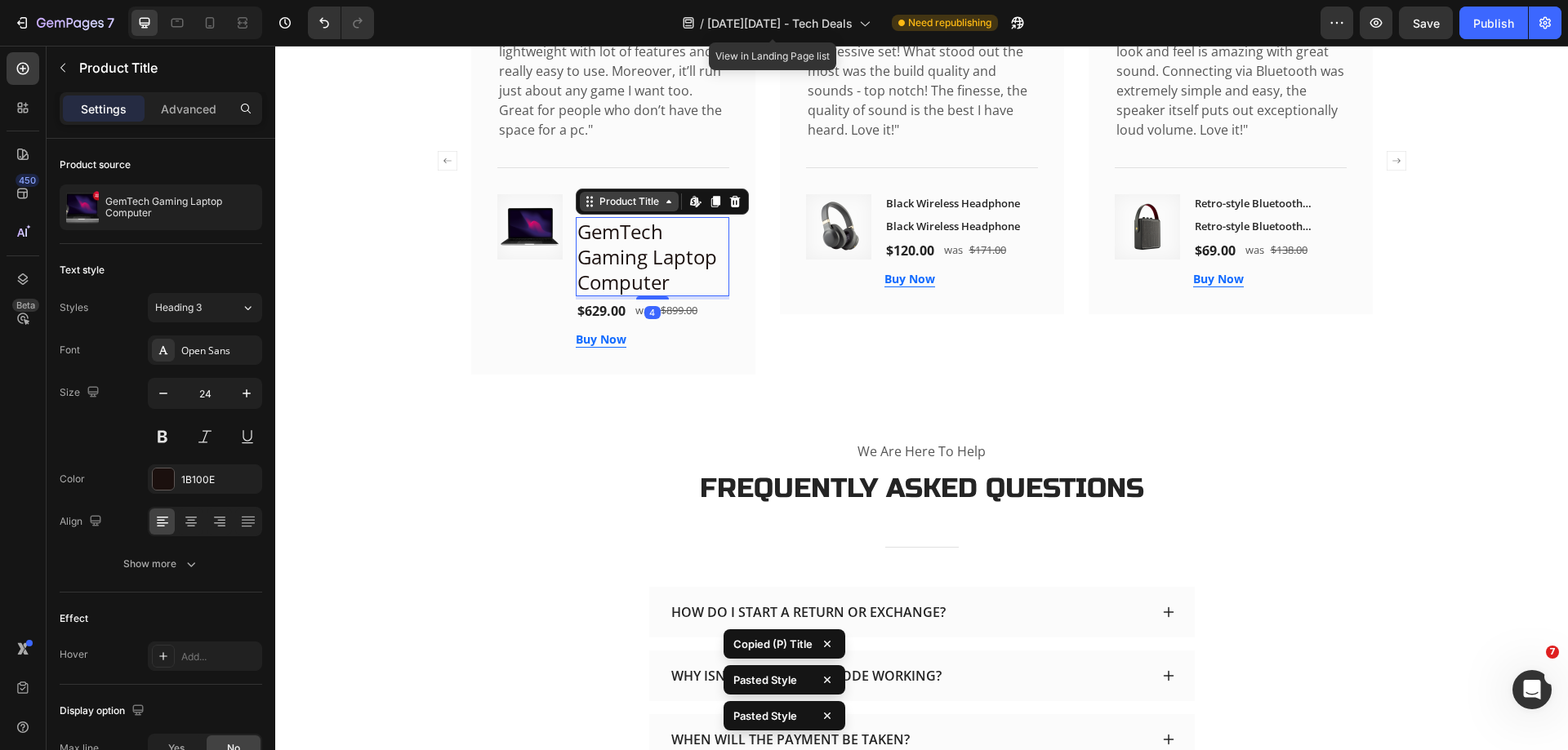
type input "13"
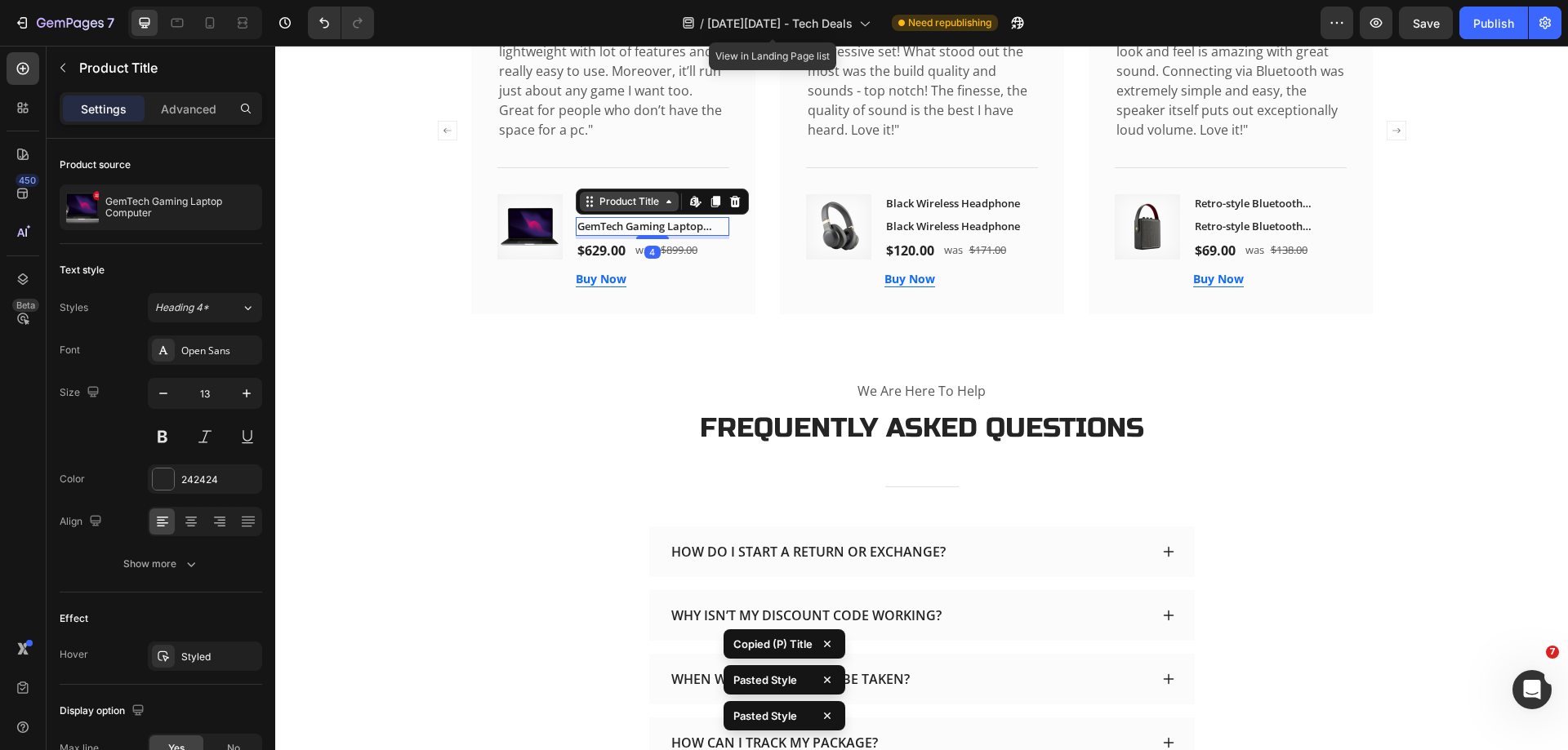
scroll to position [3197, 0]
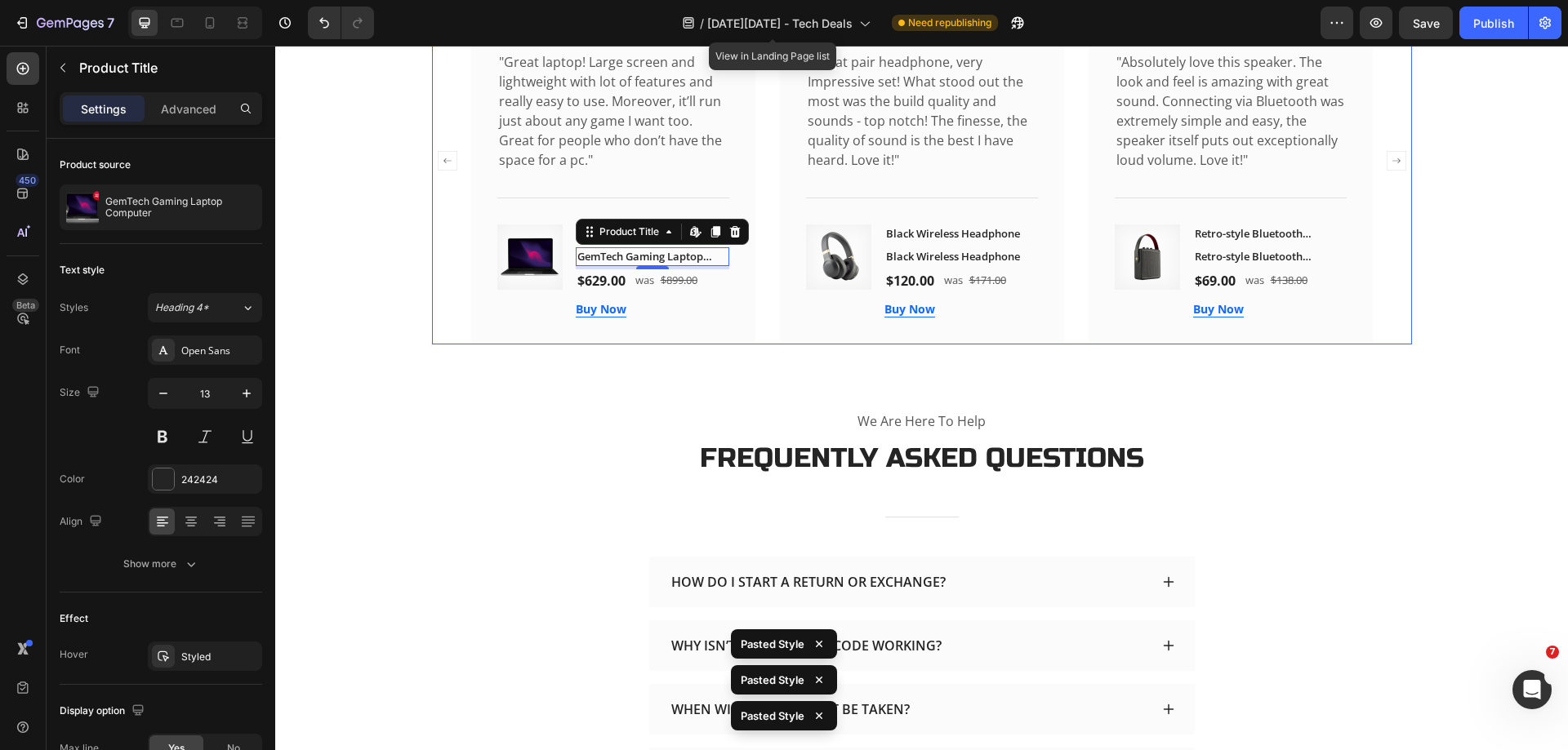
click at [758, 345] on div "Image Icon Icon Icon Icon Icon Icon List Hoz Sandra Gill Text block Row "Great …" at bounding box center [922, 160] width 901 height 367
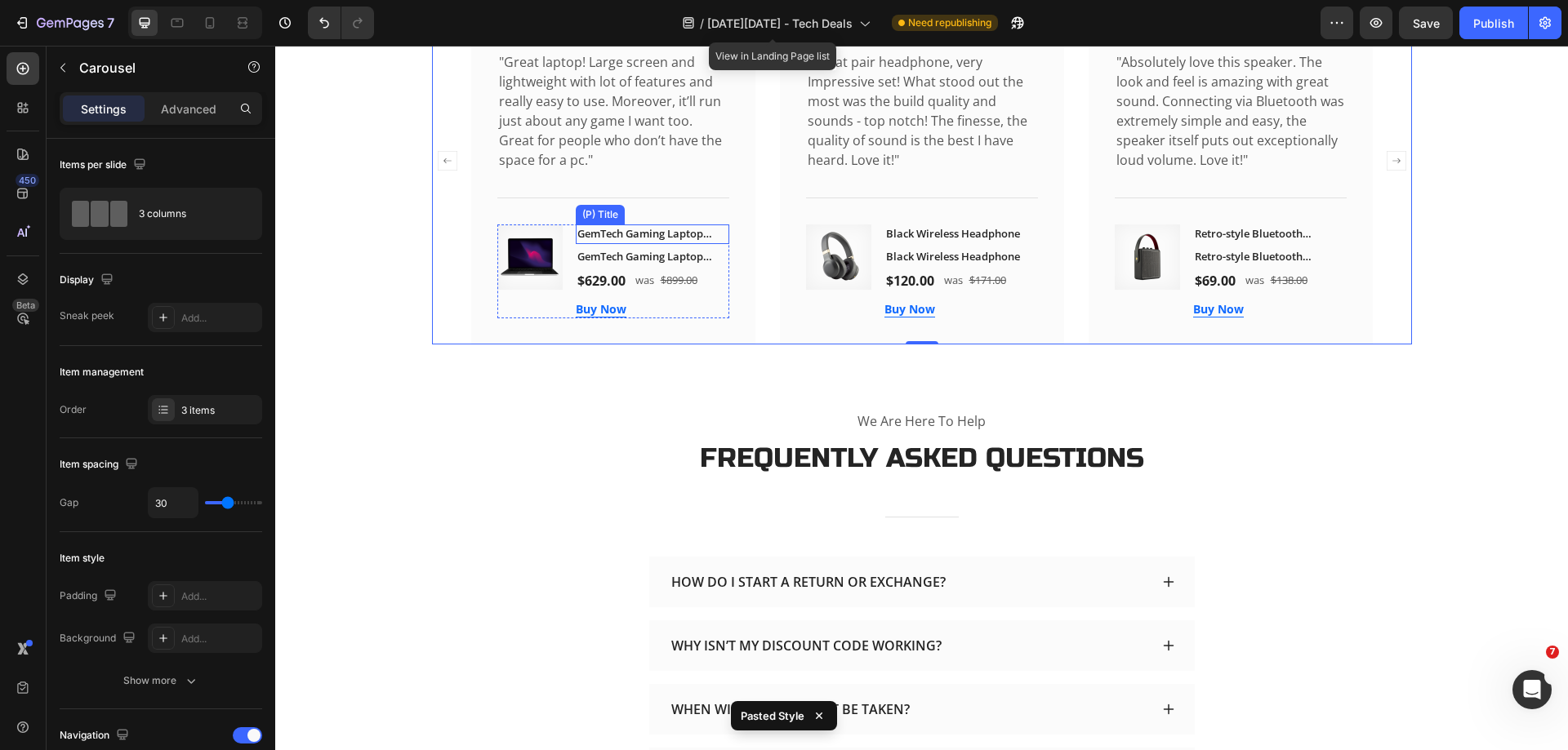
click at [697, 244] on h2 "GemTech Gaming Laptop Computer" at bounding box center [653, 234] width 153 height 20
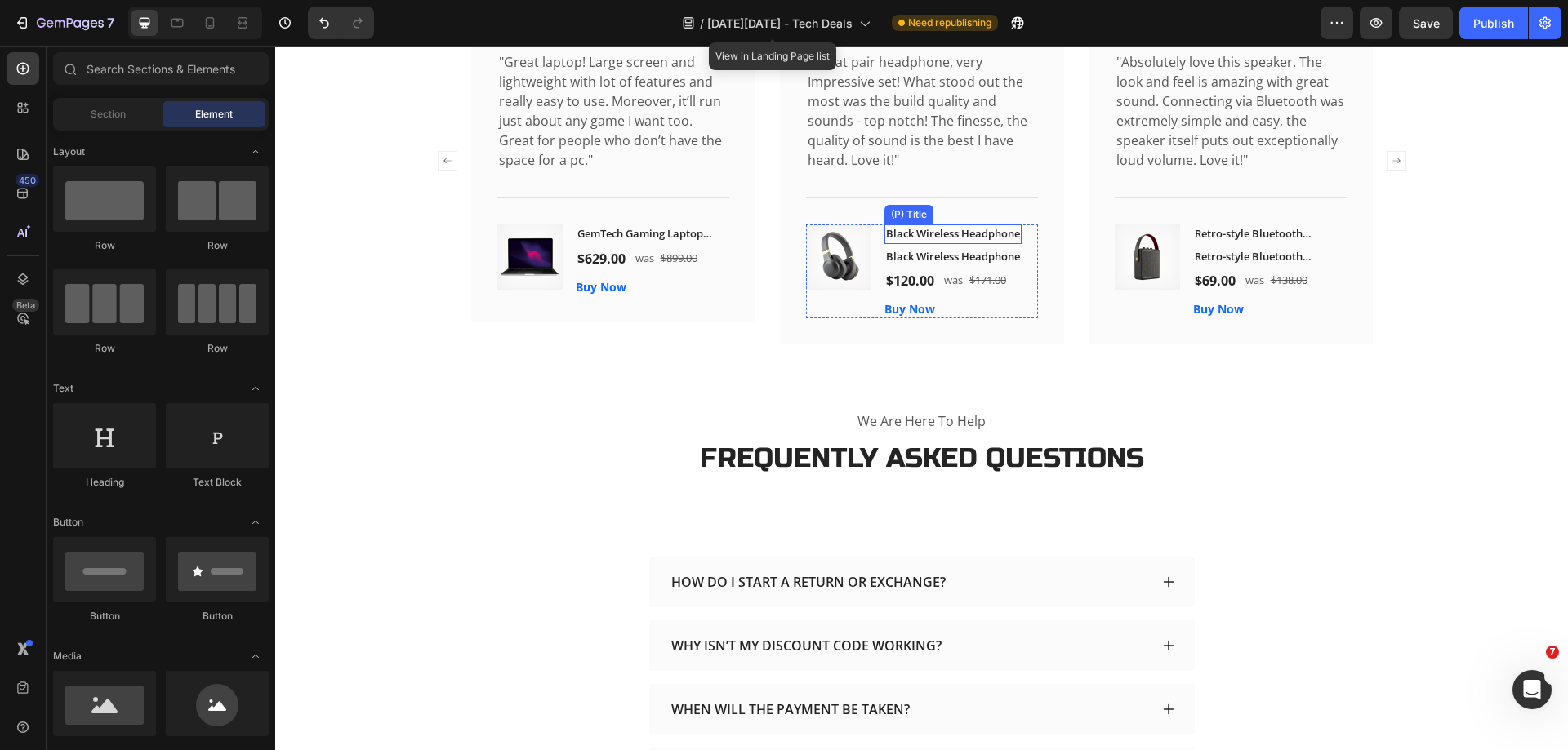
click at [916, 244] on h2 "Black Wireless Headphone" at bounding box center [953, 234] width 137 height 20
click at [1202, 244] on h2 "Retro-style Bluetooth Speaker" at bounding box center [1270, 234] width 153 height 20
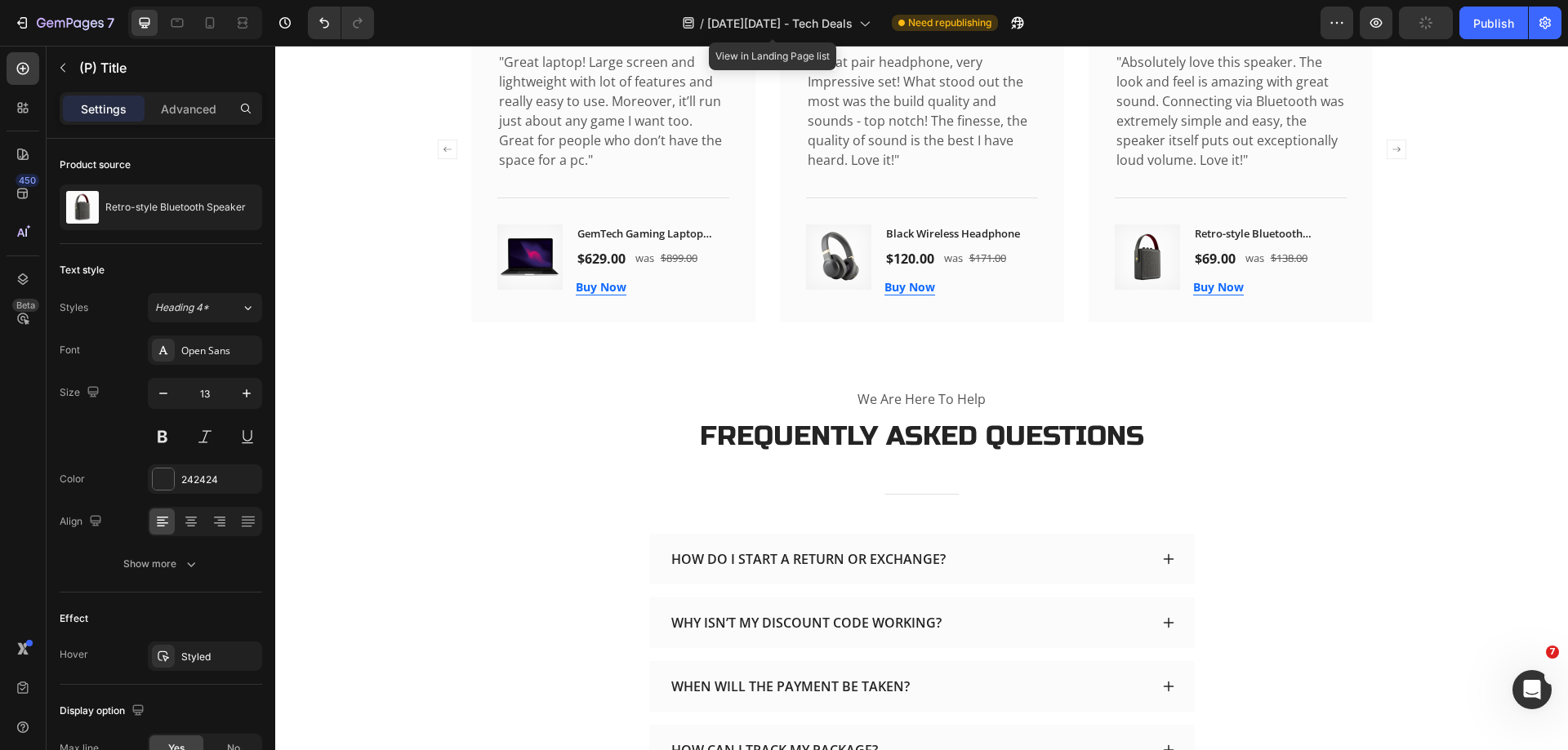
scroll to position [3186, 0]
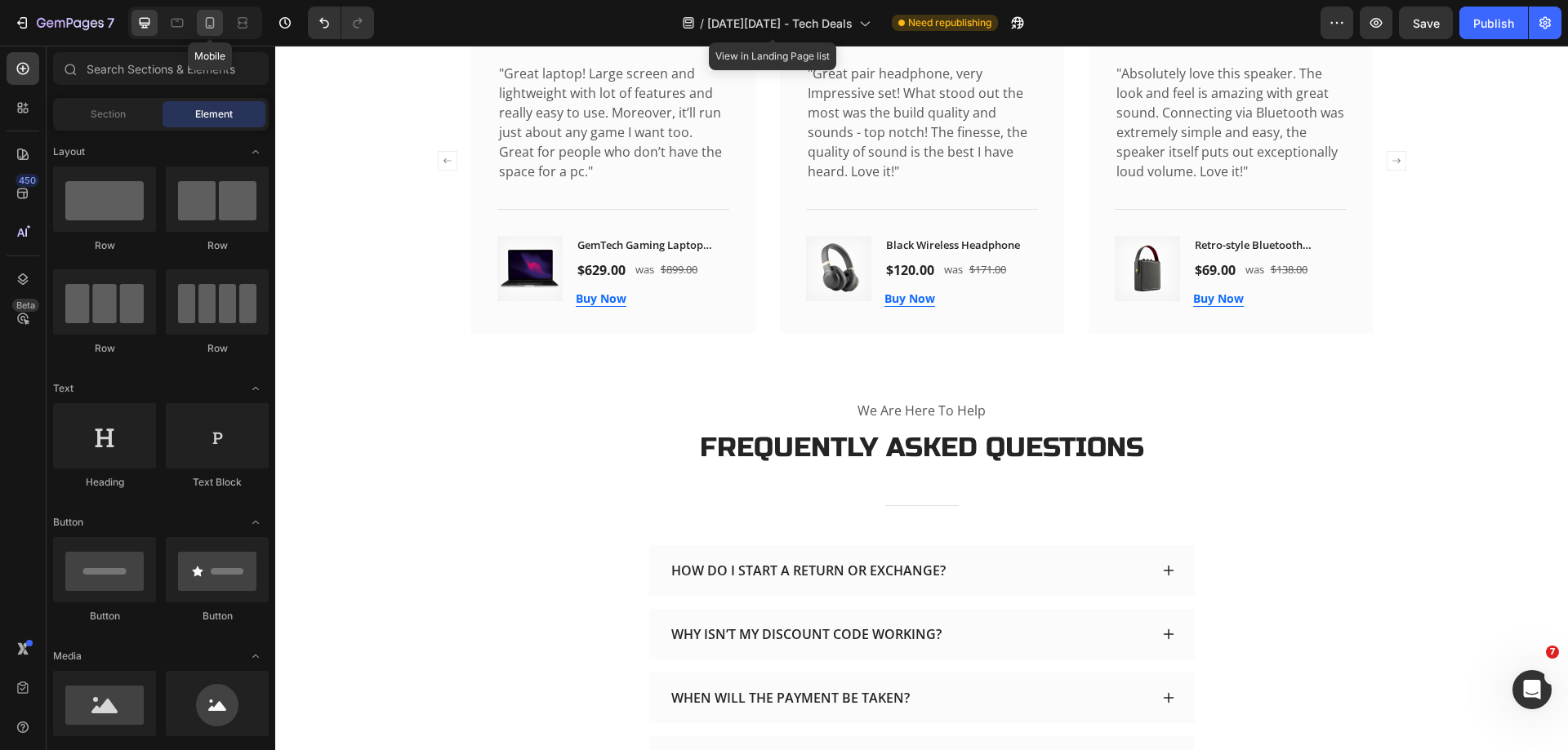
click at [211, 31] on div at bounding box center [210, 23] width 26 height 26
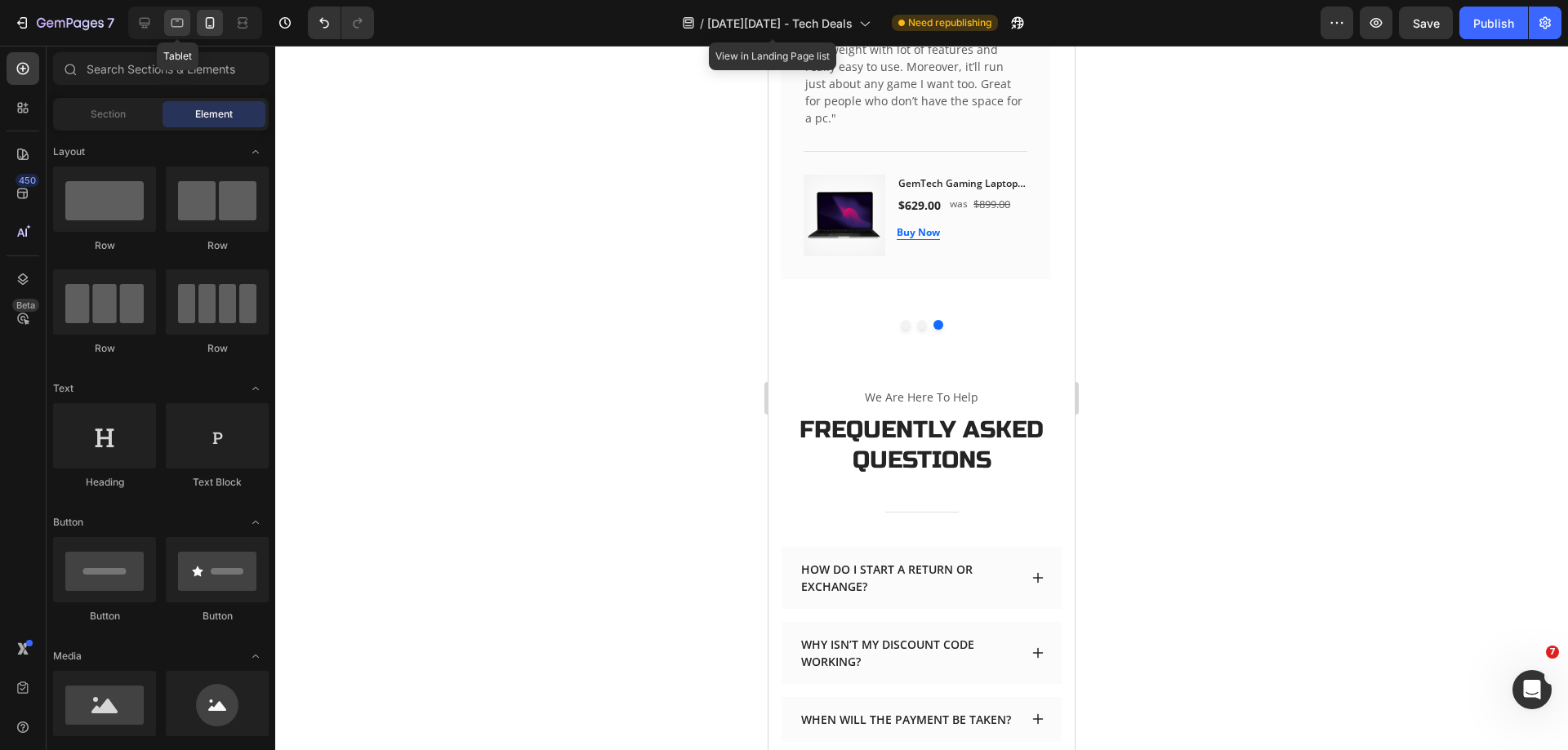
click at [176, 26] on icon at bounding box center [177, 23] width 17 height 17
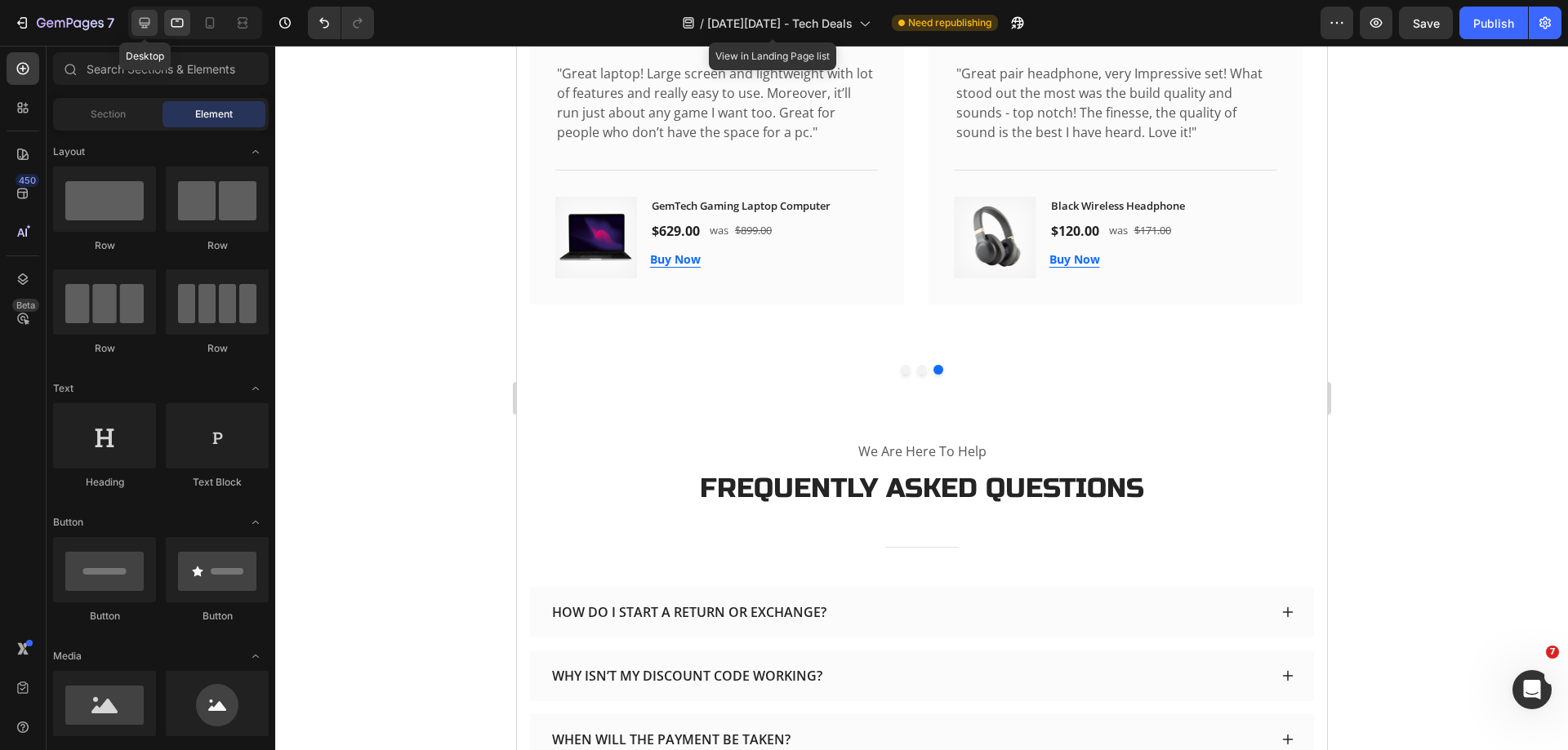
click at [138, 24] on icon at bounding box center [144, 23] width 17 height 17
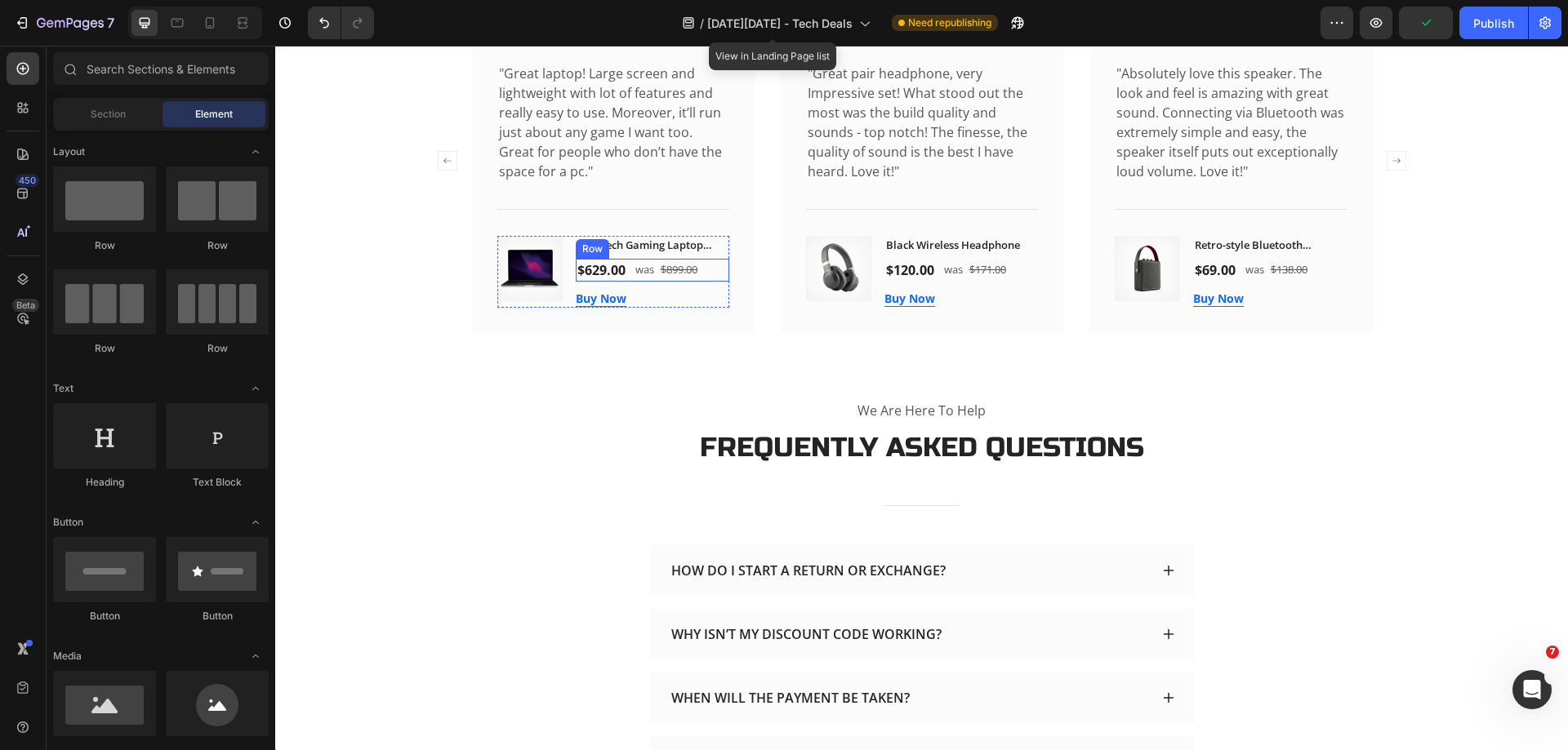
click at [714, 281] on div "$629.00 (P) Price (P) Price was Text block $899.00 (P) Price (P) Price Row Row" at bounding box center [653, 271] width 153 height 23
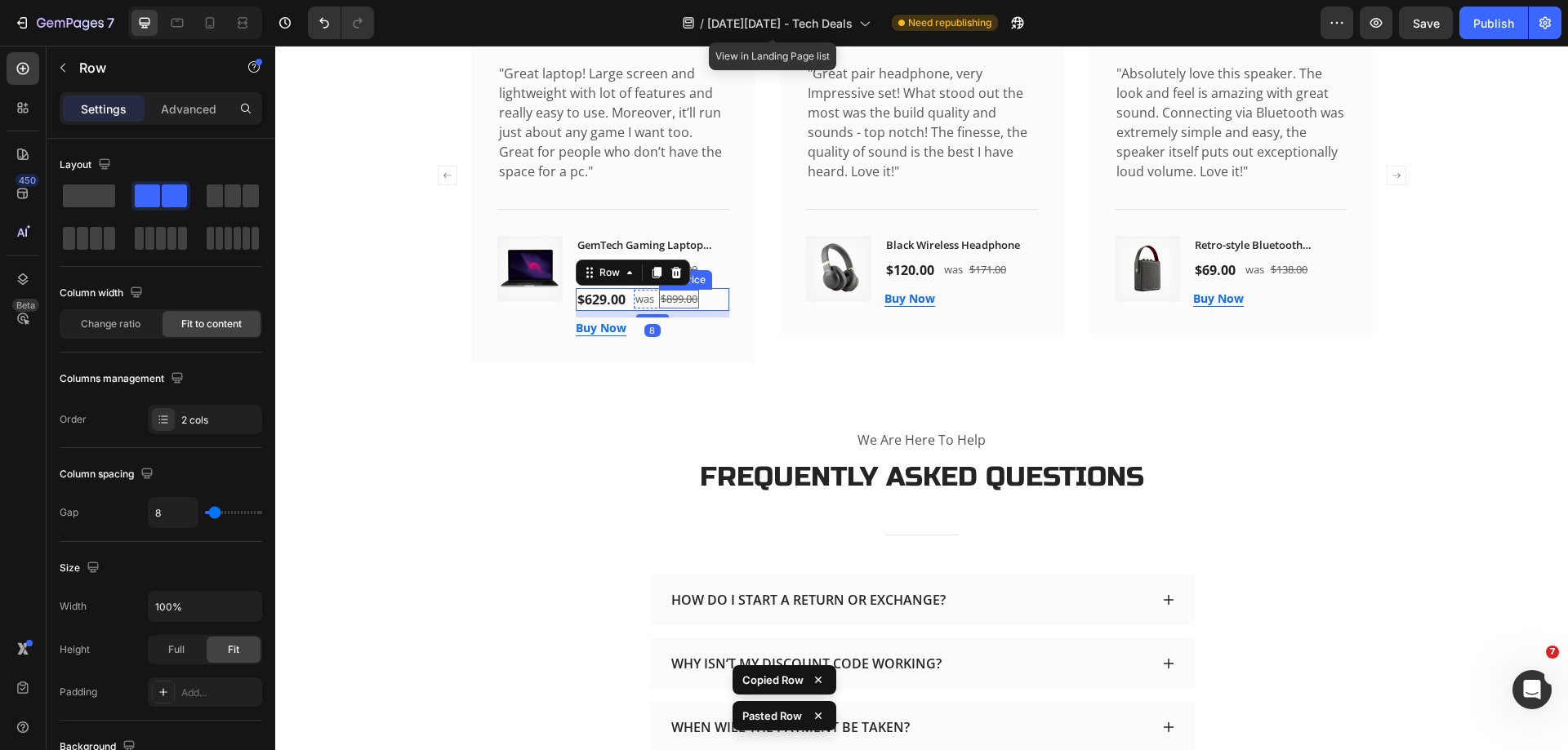
click at [685, 309] on div "$899.00" at bounding box center [678, 300] width 40 height 20
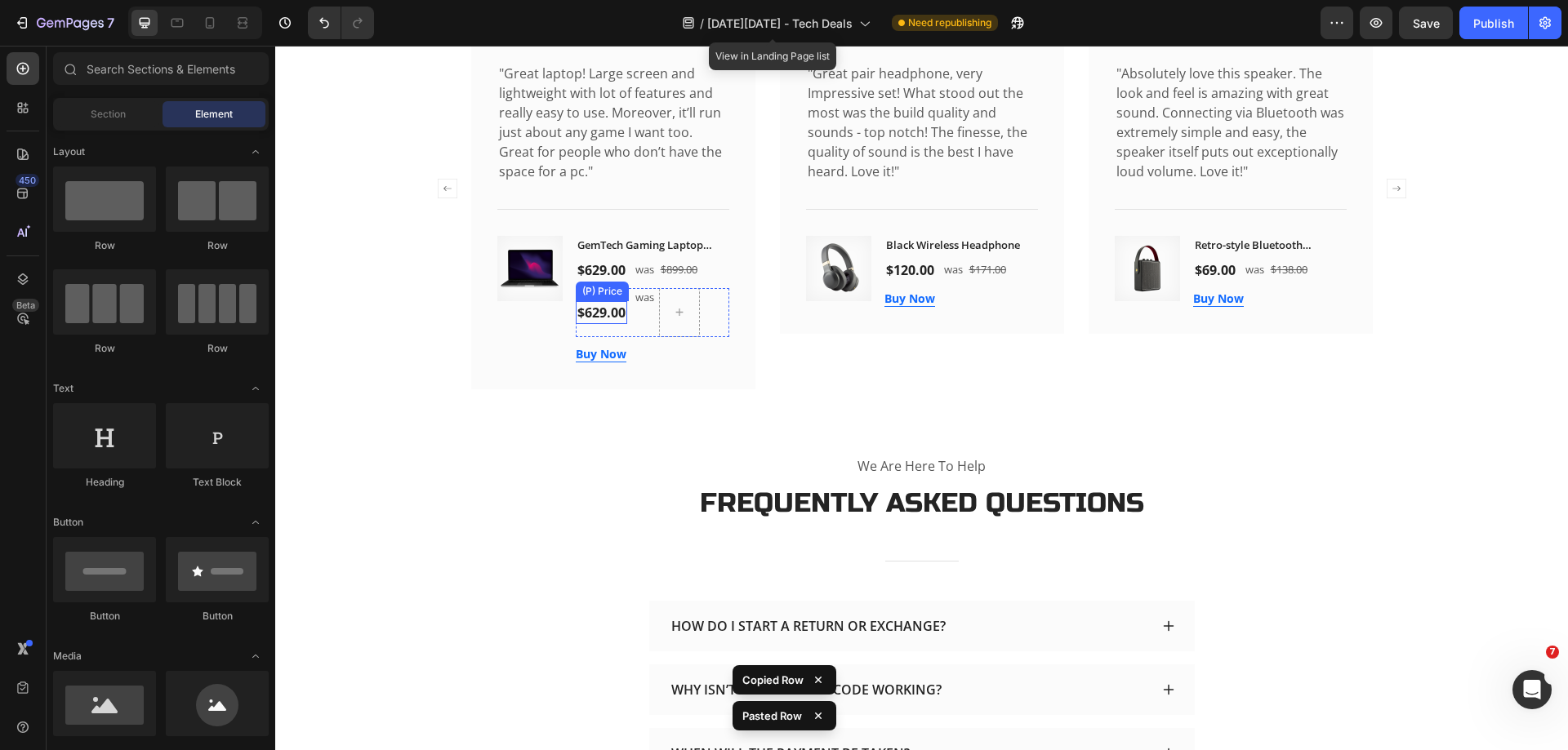
click at [601, 317] on div "$629.00" at bounding box center [602, 313] width 51 height 23
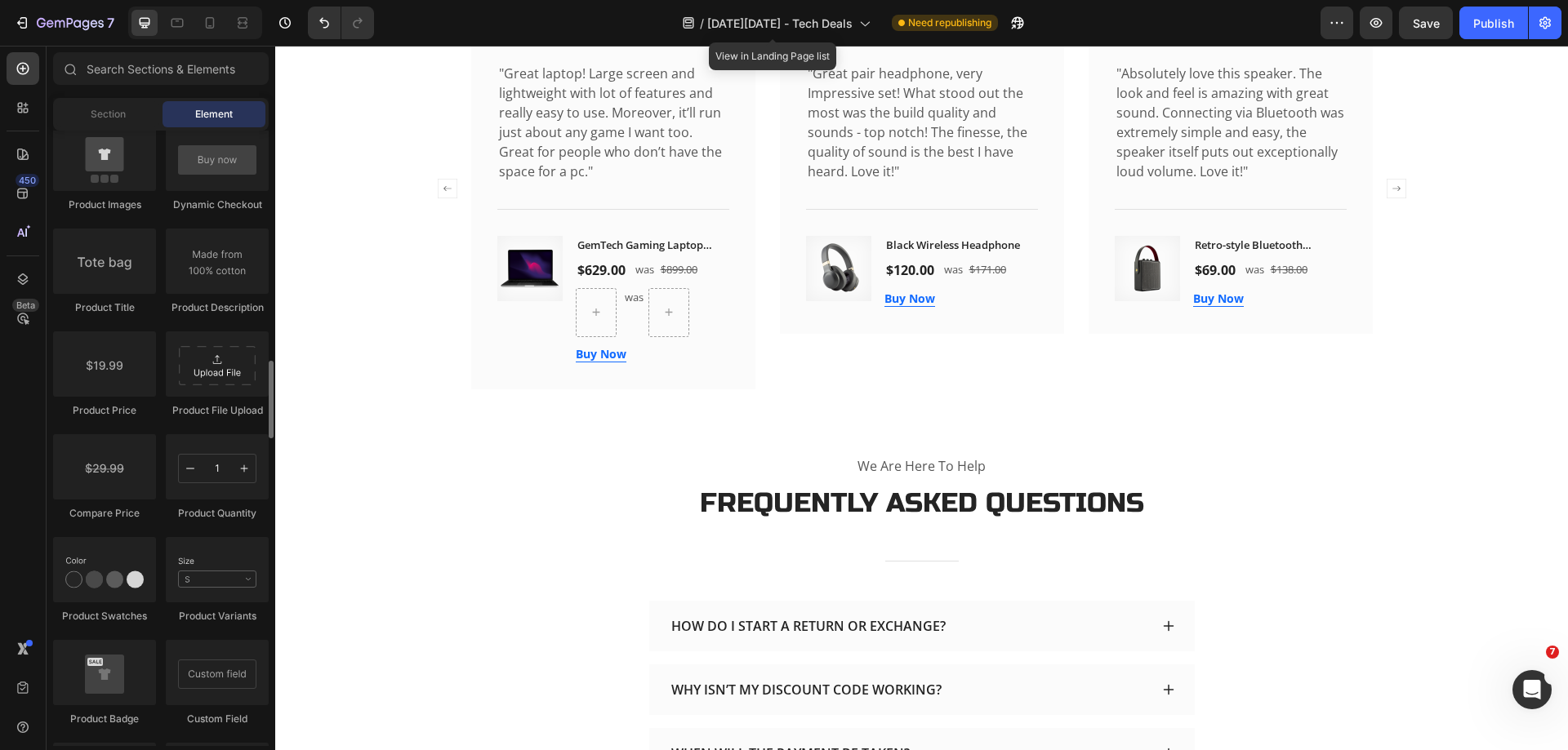
scroll to position [2449, 0]
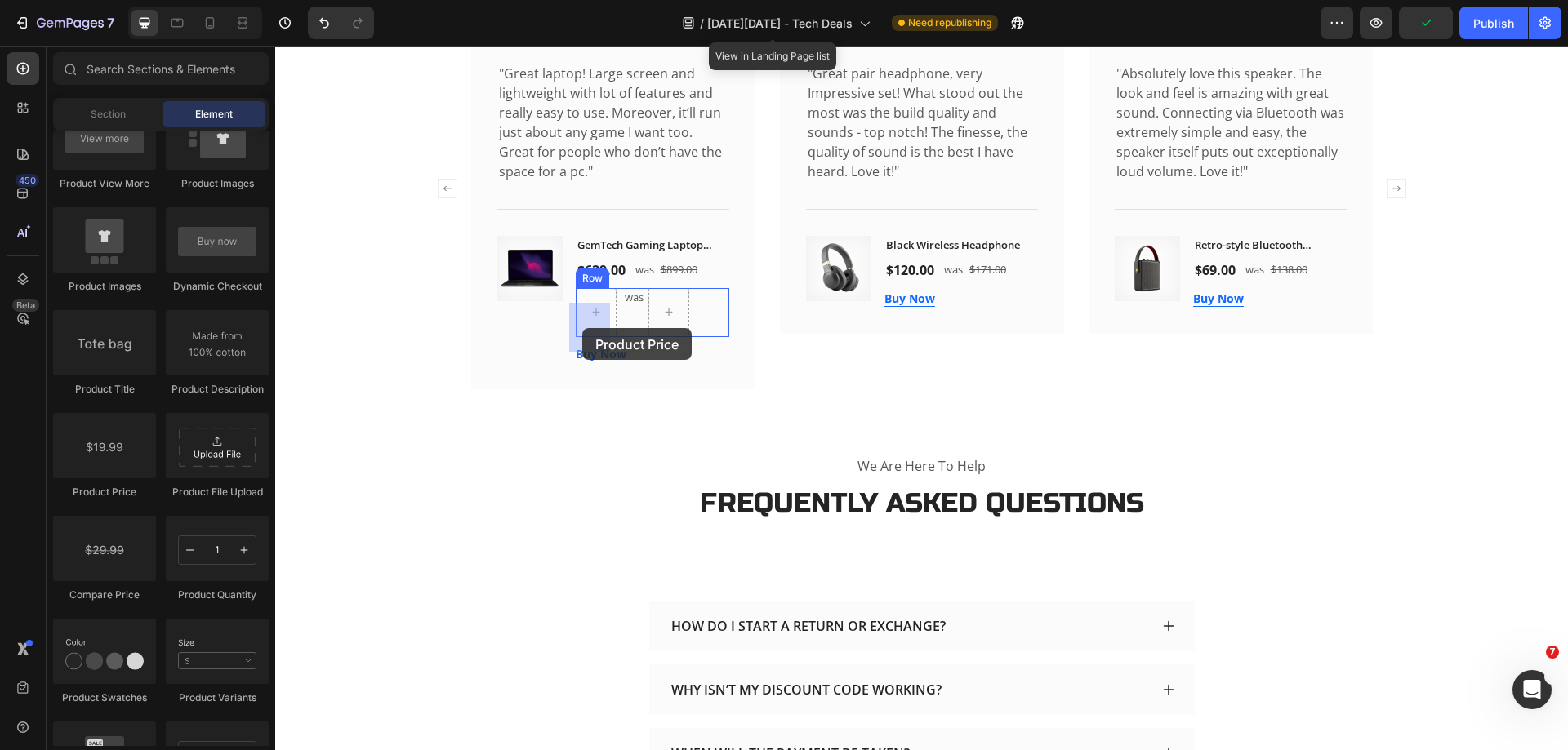
drag, startPoint x: 389, startPoint y: 495, endPoint x: 582, endPoint y: 328, distance: 255.2
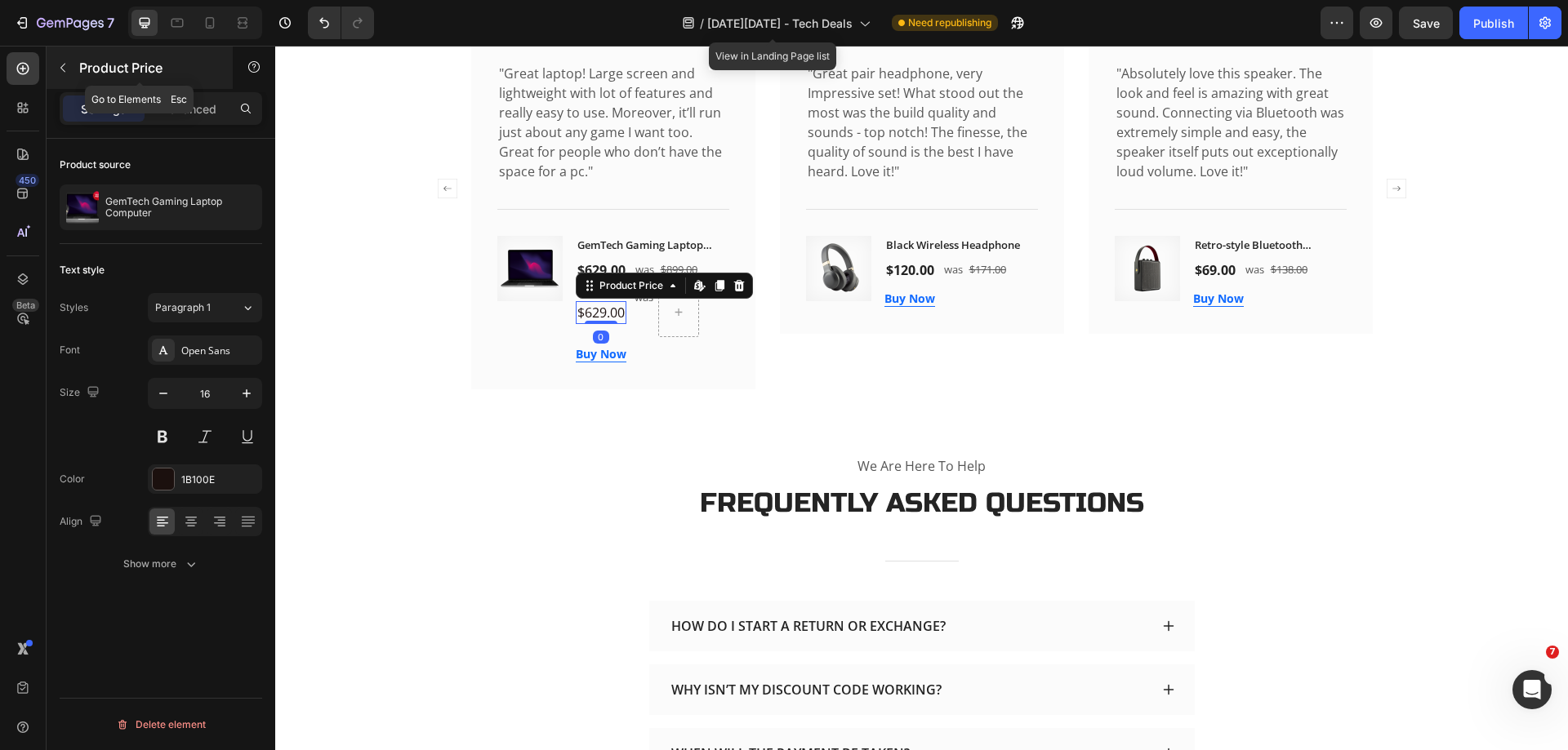
click at [59, 69] on icon "button" at bounding box center [63, 68] width 13 height 13
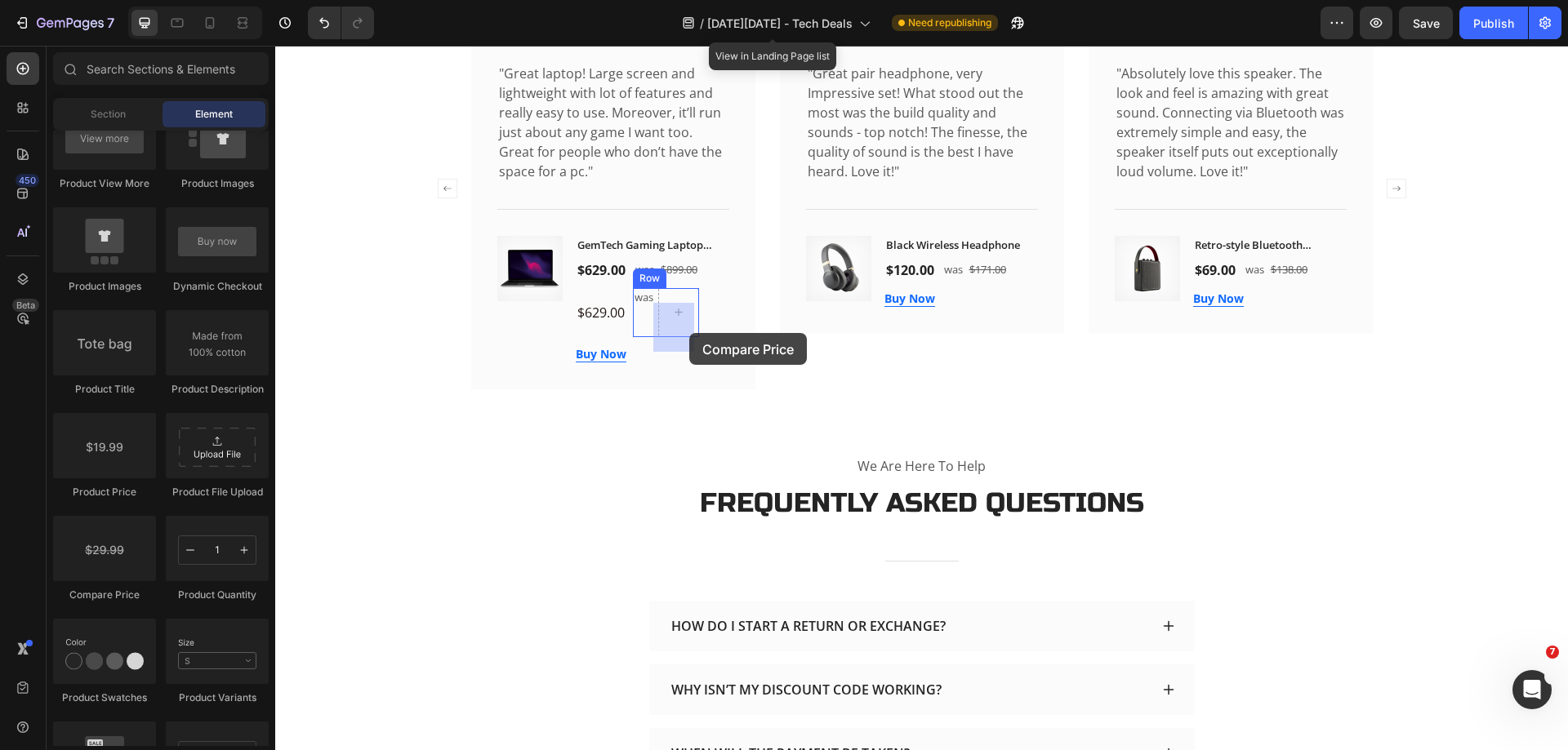
drag, startPoint x: 385, startPoint y: 600, endPoint x: 689, endPoint y: 333, distance: 404.6
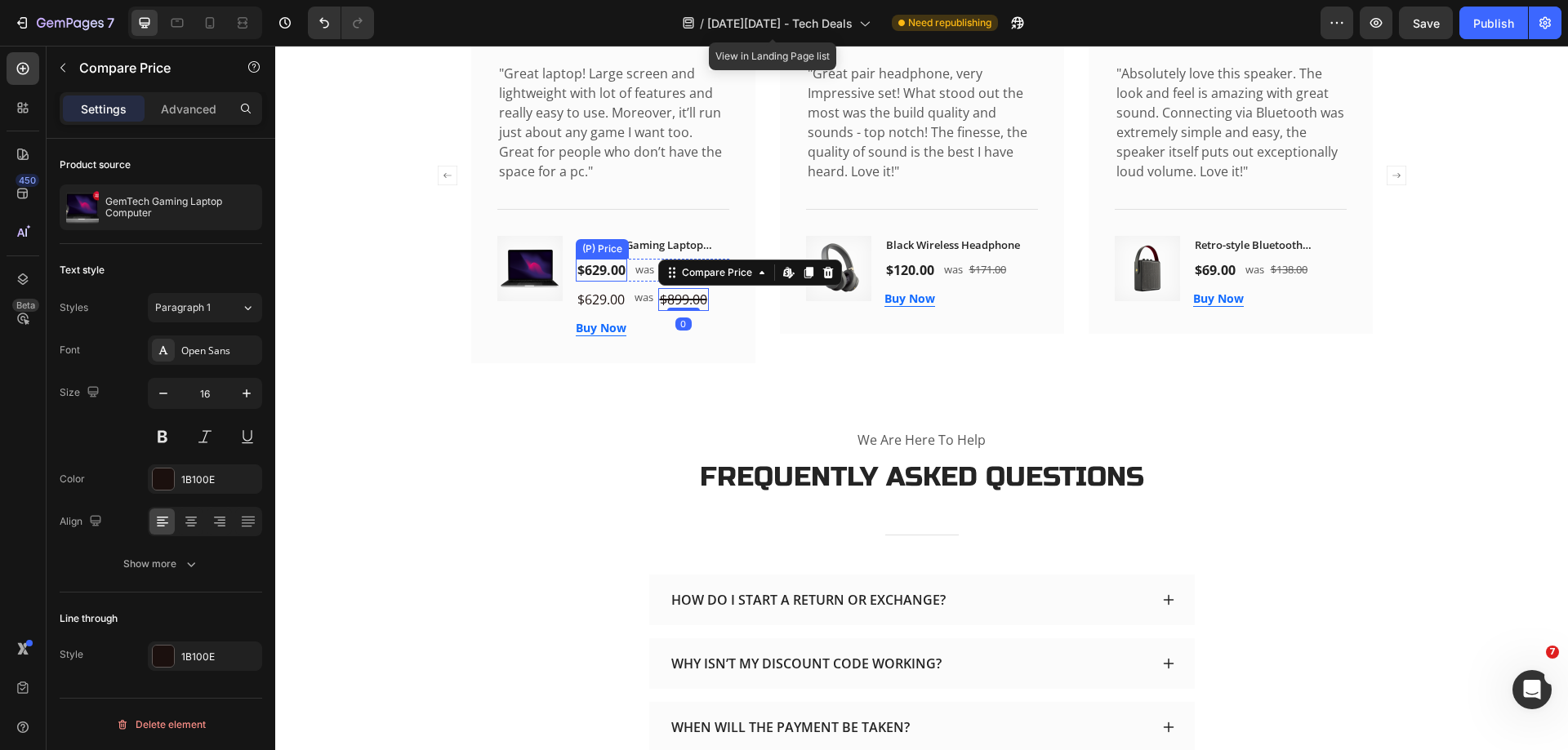
click at [616, 280] on div "$629.00" at bounding box center [602, 271] width 51 height 23
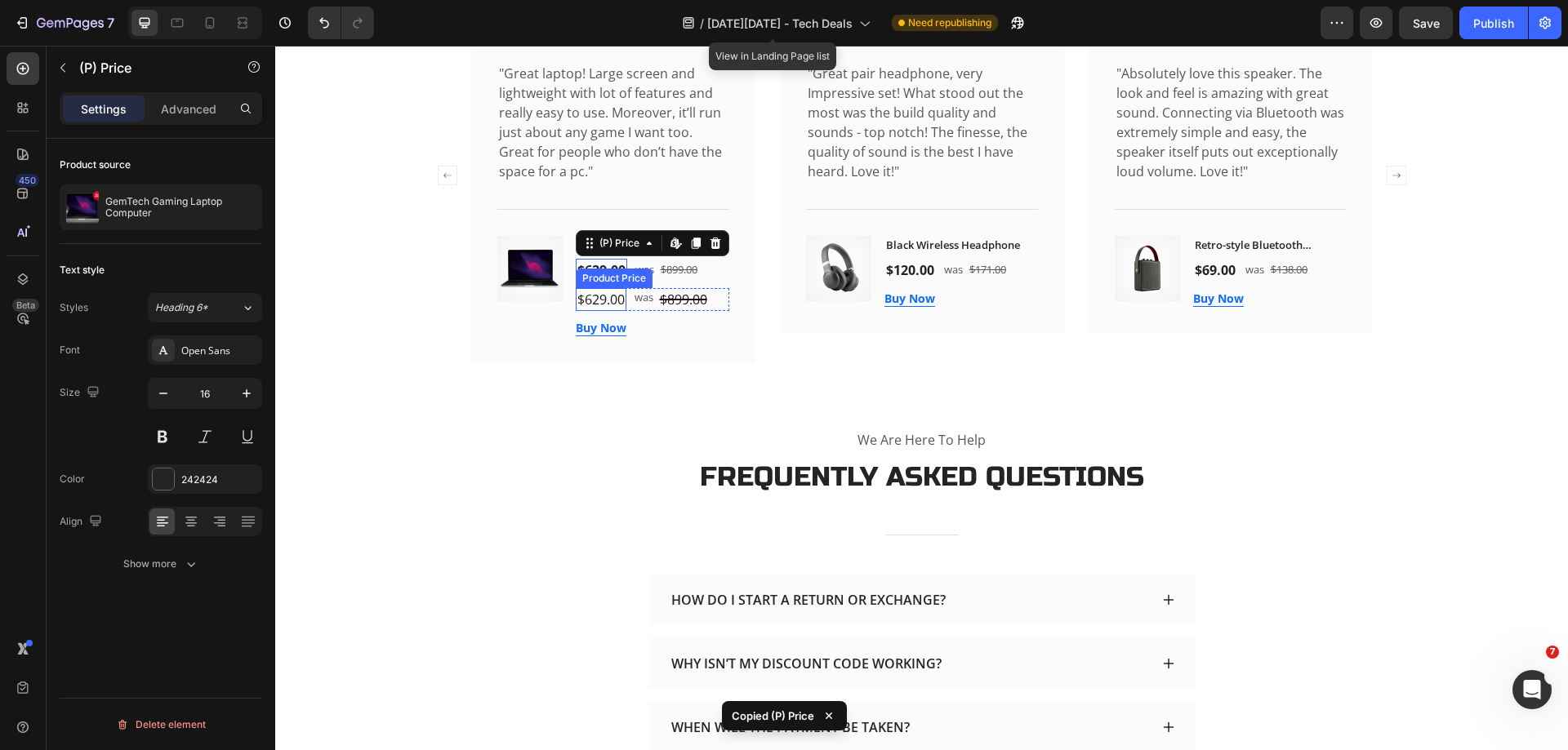
click at [607, 311] on div "$629.00" at bounding box center [601, 300] width 50 height 23
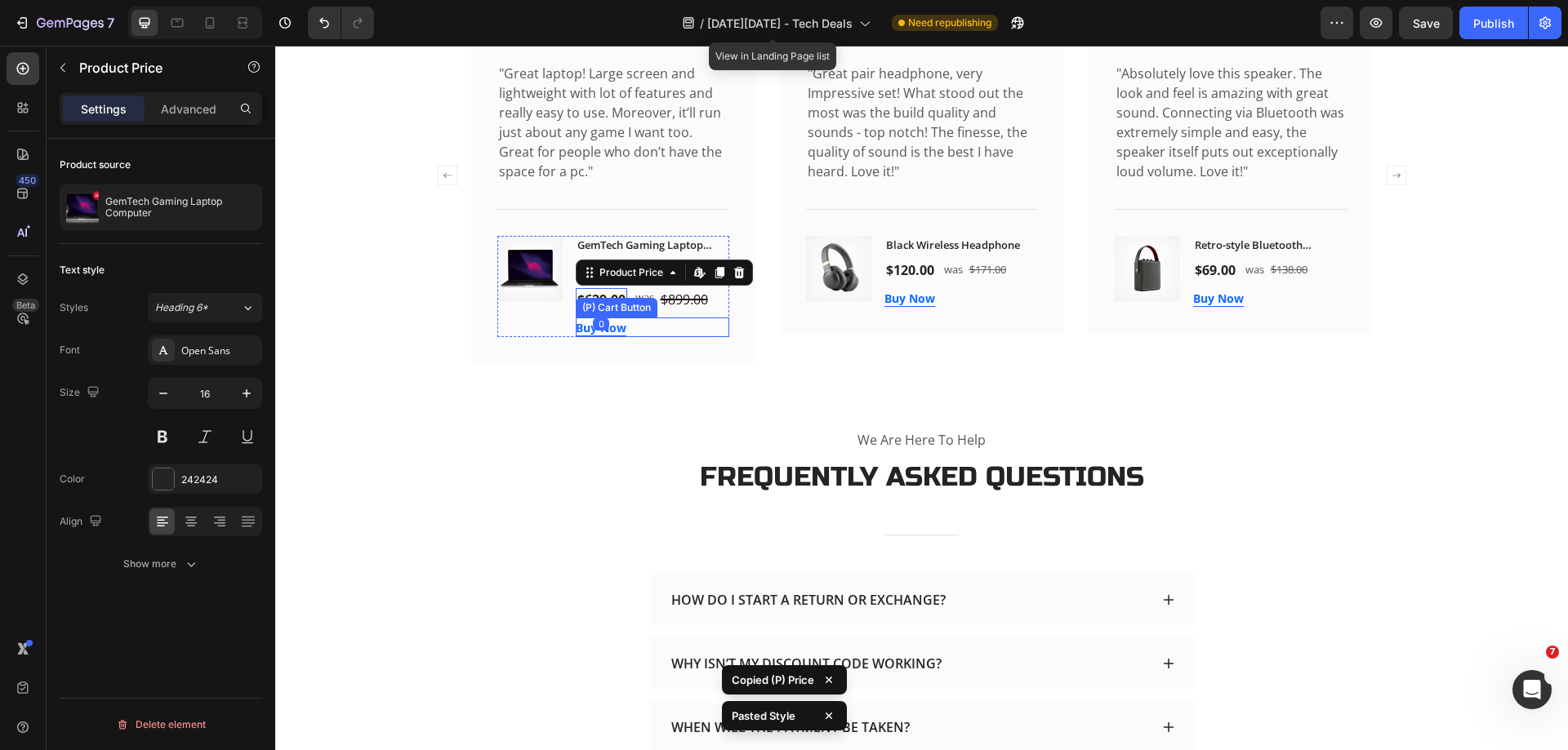
click at [701, 337] on div "Buy Now (P) Cart Button" at bounding box center [653, 328] width 153 height 20
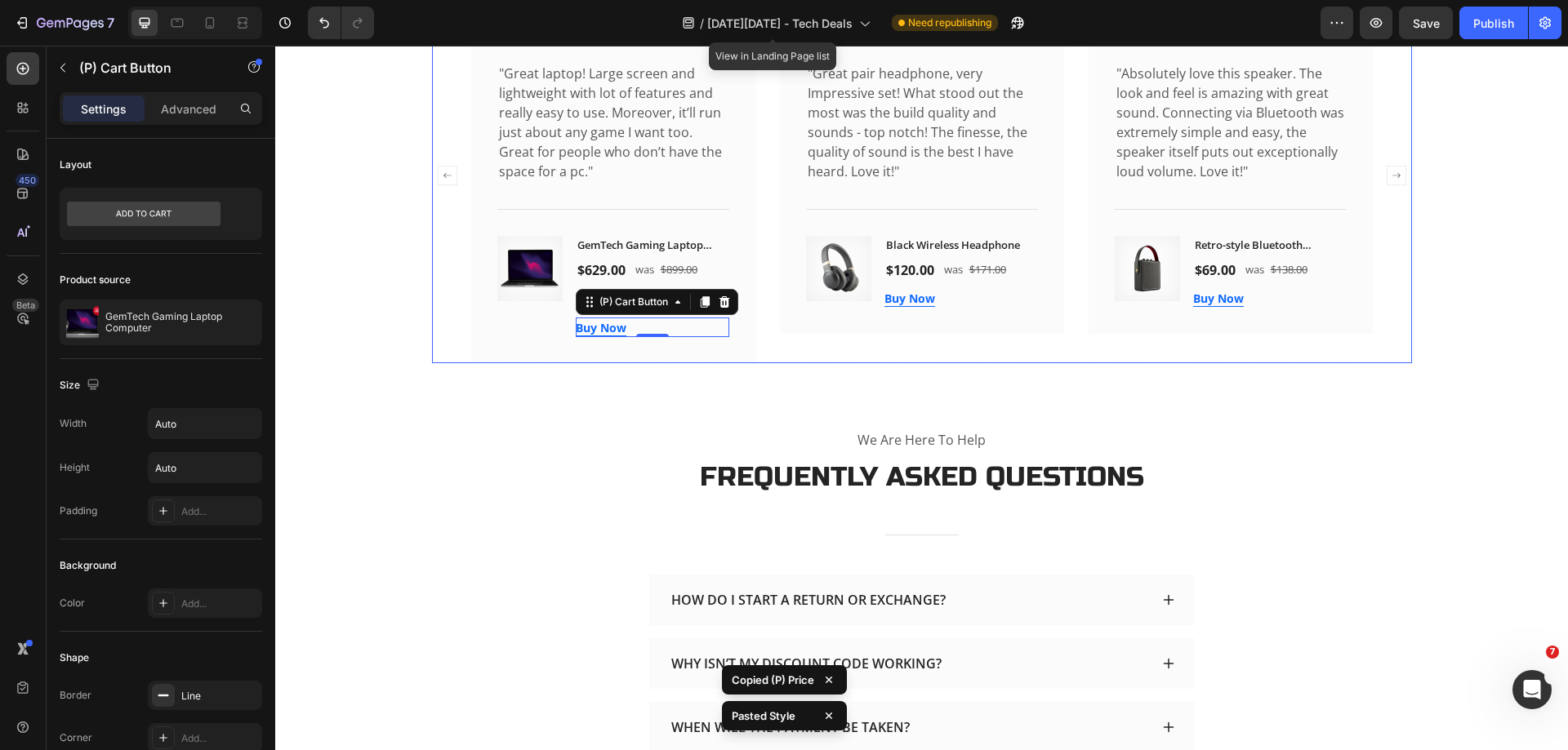
click at [753, 340] on div "Image Icon Icon Icon Icon Icon Icon List Hoz Sandra Gill Text block Row "Great …" at bounding box center [922, 176] width 901 height 375
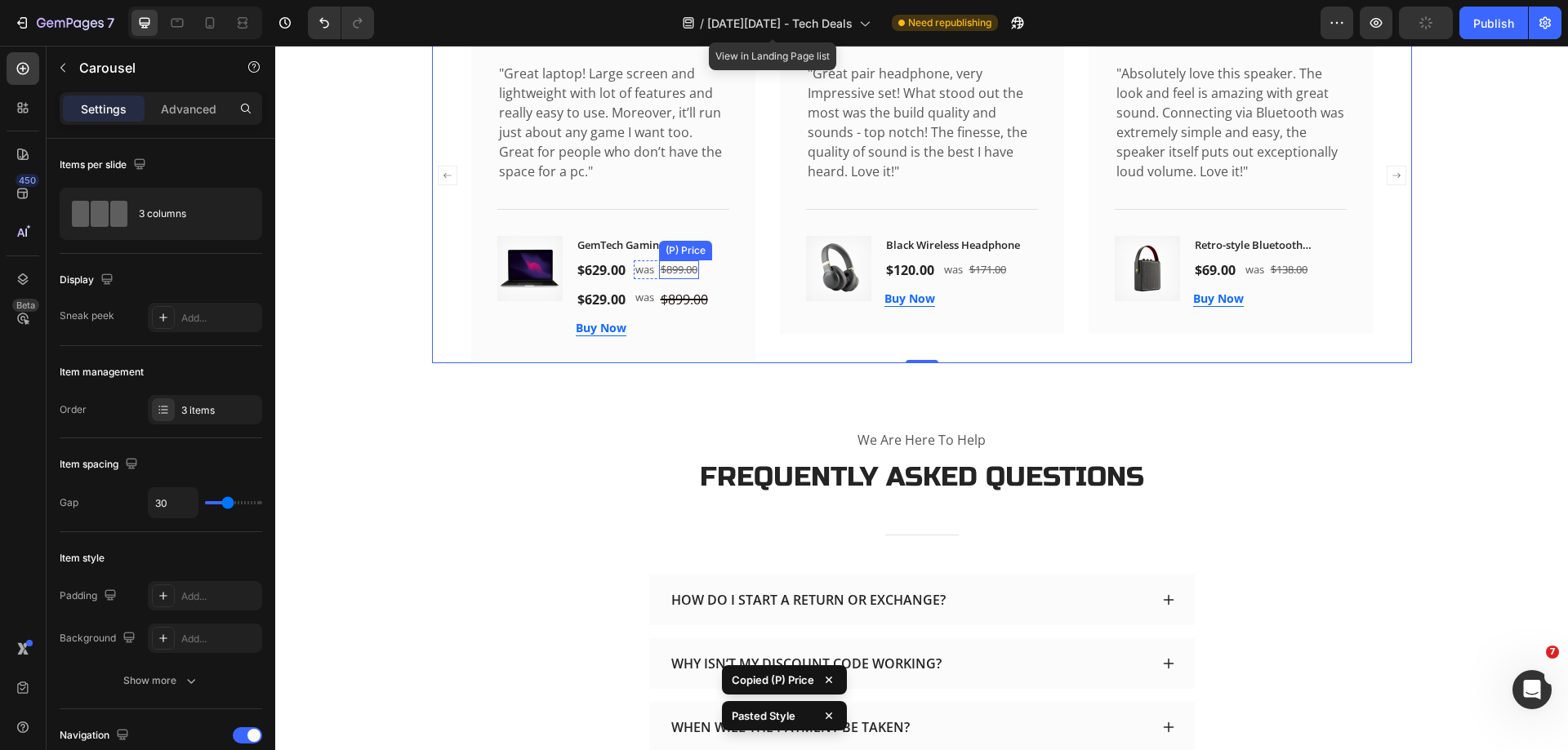
click at [668, 280] on div "$899.00" at bounding box center [678, 271] width 40 height 20
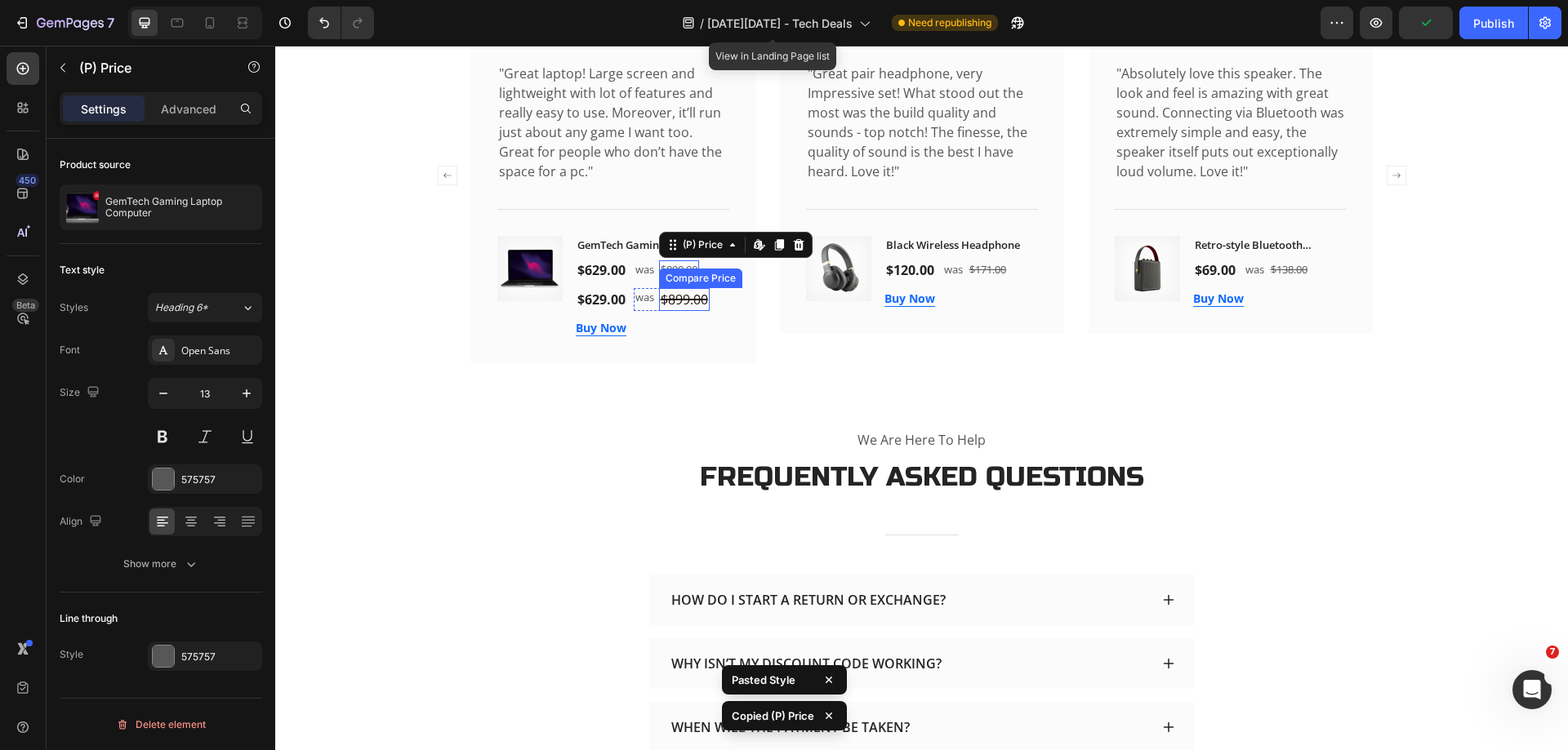
click at [668, 311] on div "$899.00" at bounding box center [683, 300] width 50 height 23
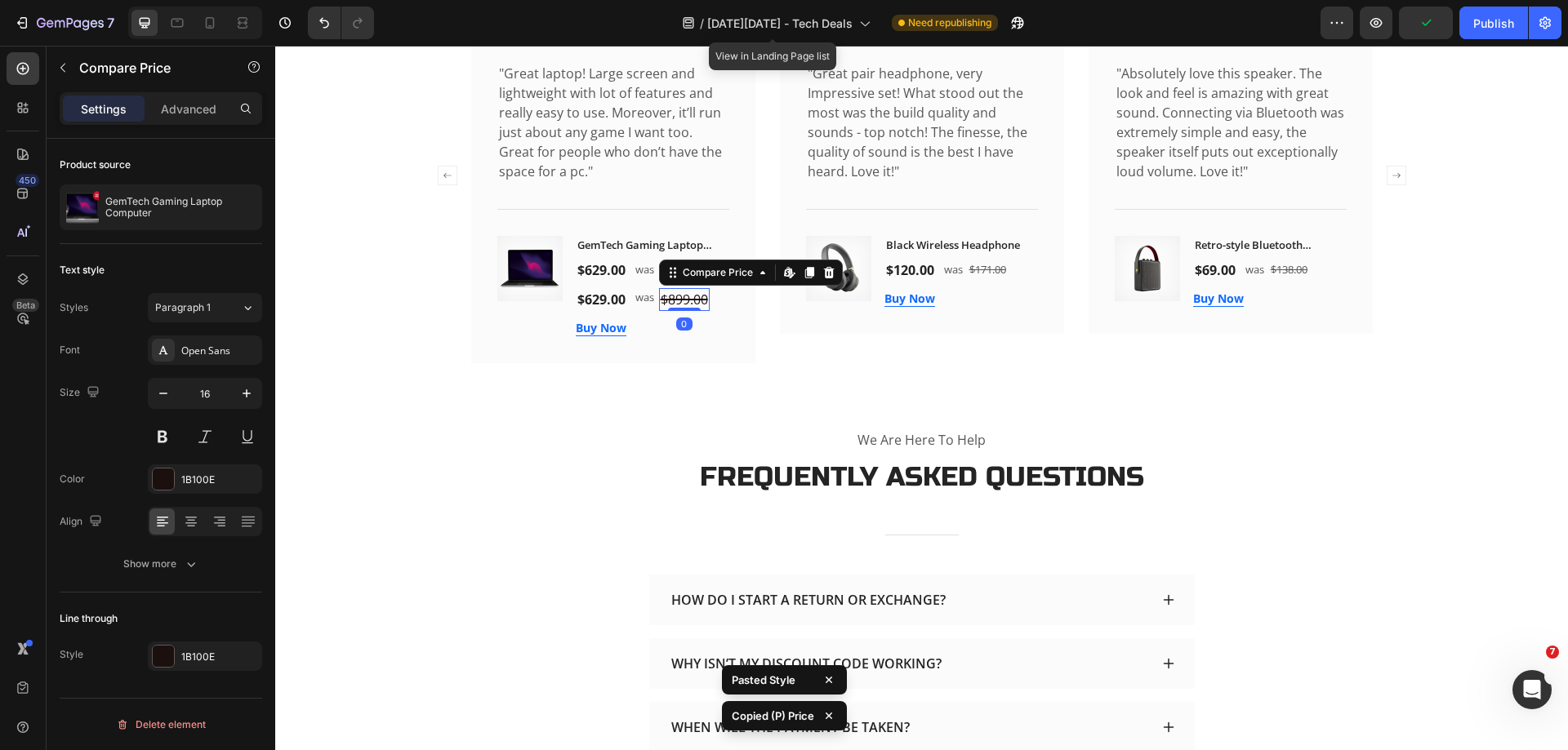
type input "13"
click at [754, 339] on div "Image Icon Icon Icon Icon Icon Icon List Hoz Sandra Gill Text block Row "Great …" at bounding box center [922, 176] width 901 height 375
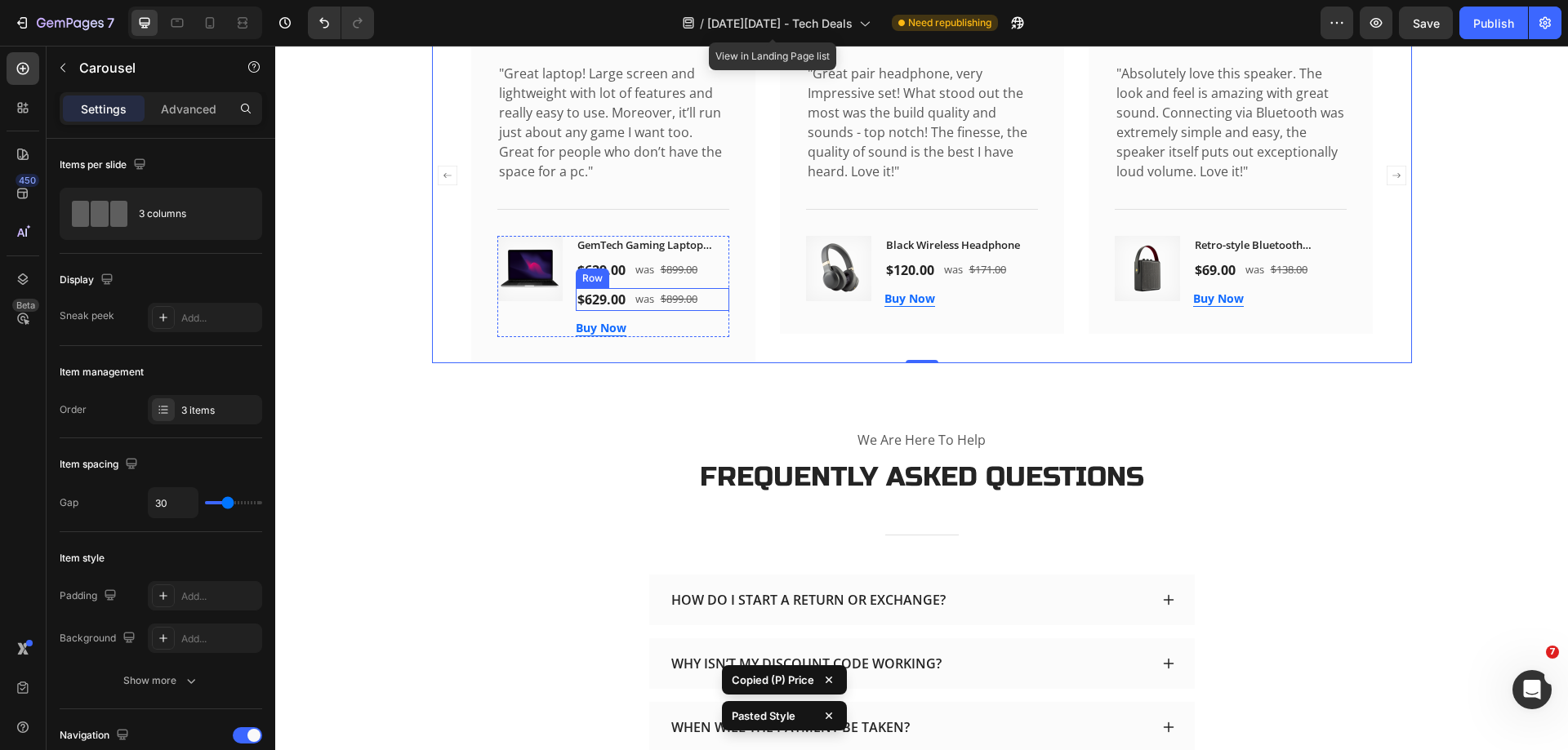
click at [704, 311] on div "$629.00 Product Price Product Price was Text block $899.00 Compare Price Compar…" at bounding box center [653, 300] width 153 height 23
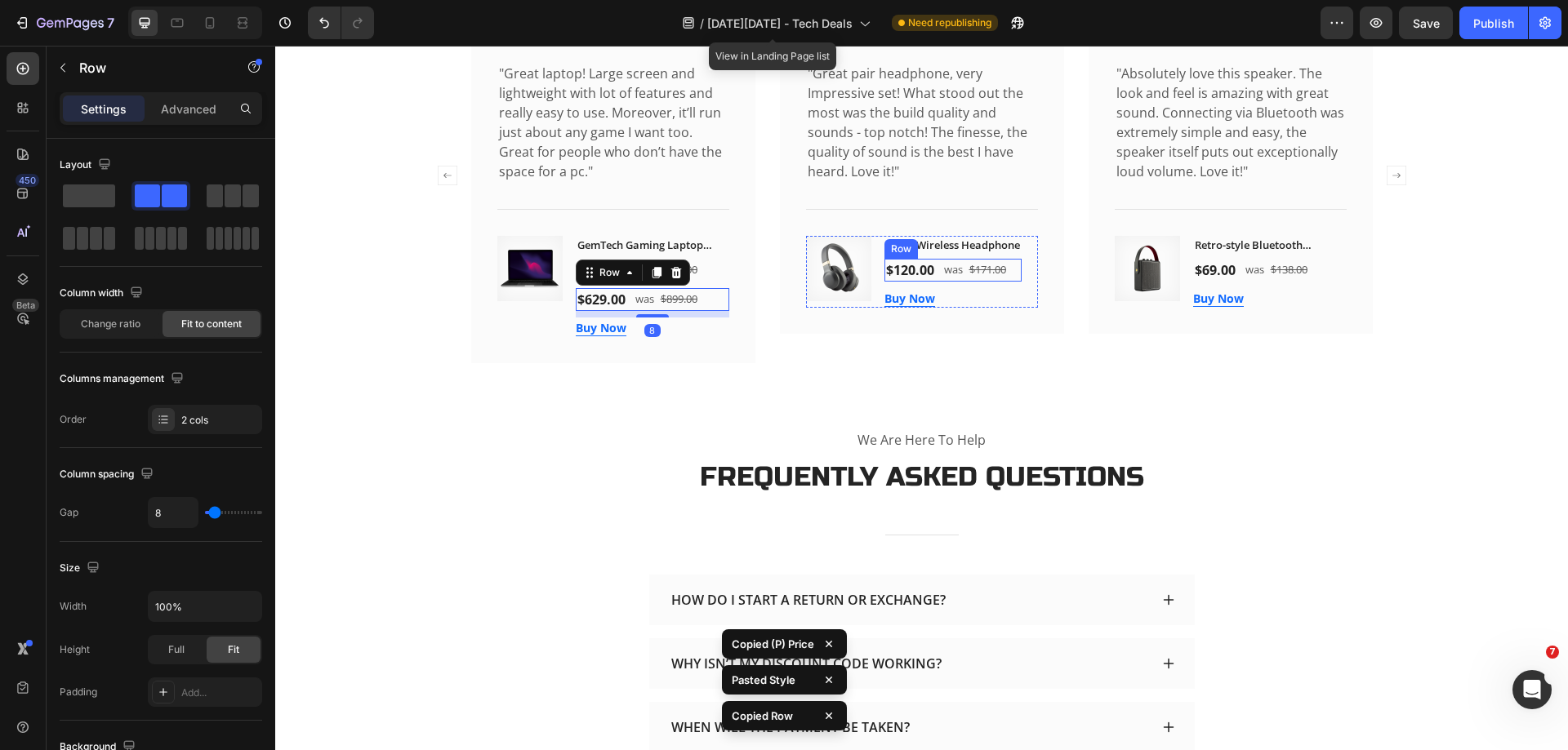
click at [1012, 281] on div "$120.00 (P) Price (P) Price was Text block $171.00 (P) Price (P) Price Row Row" at bounding box center [953, 271] width 137 height 23
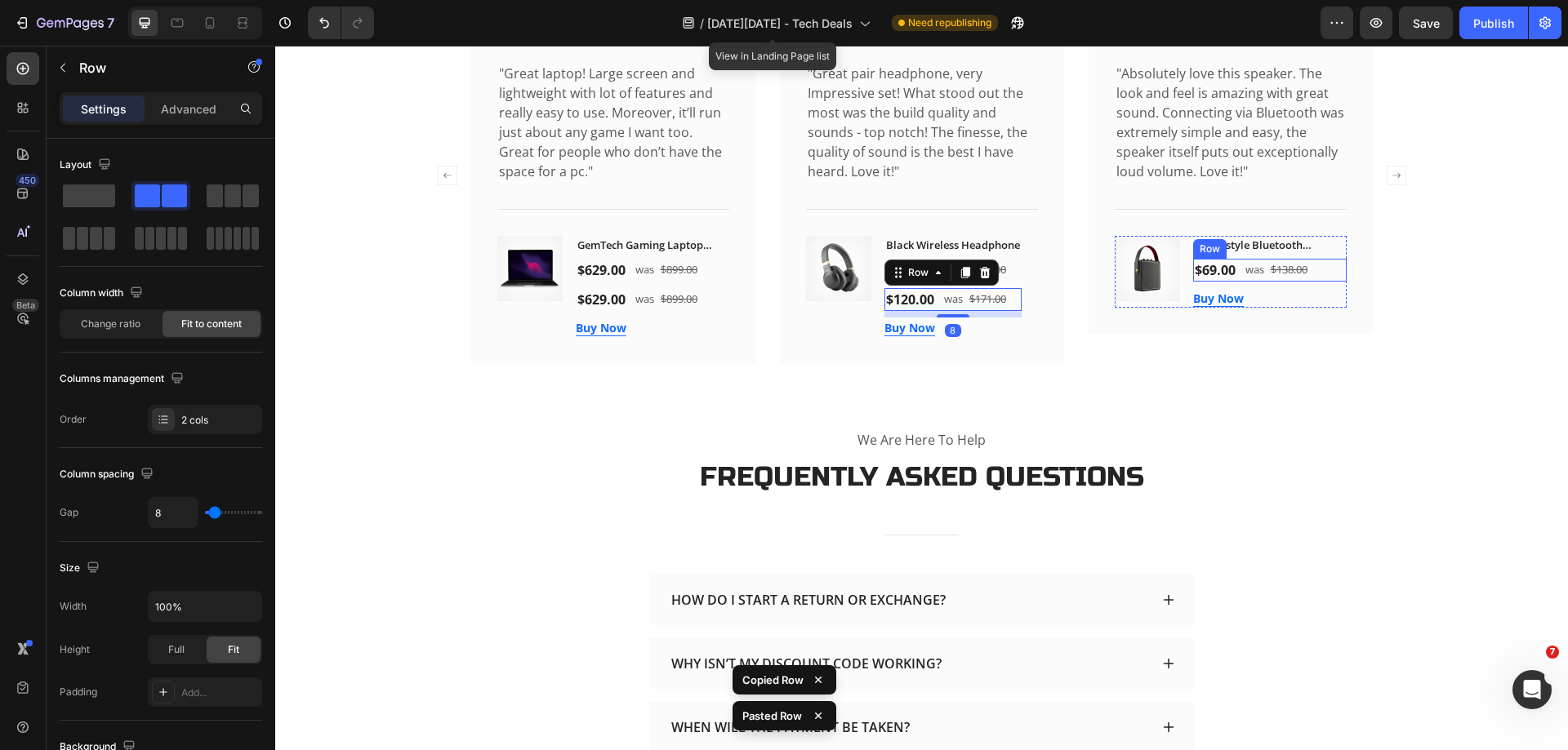
click at [1318, 281] on div "$69.00 (P) Price (P) Price was Text block $138.00 (P) Price (P) Price Row Row" at bounding box center [1270, 271] width 153 height 23
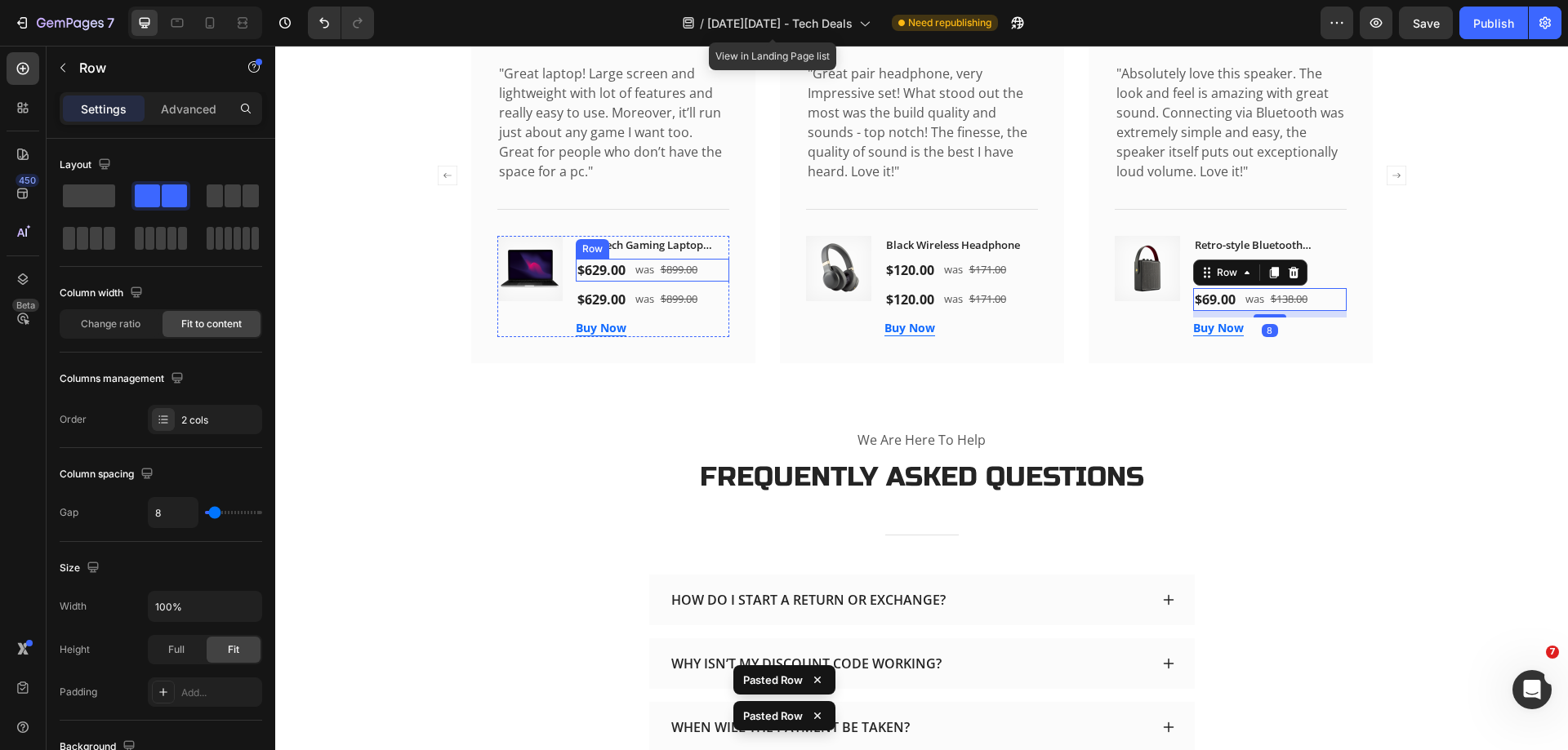
click at [708, 281] on div "$629.00 (P) Price (P) Price was Text block $899.00 (P) Price (P) Price Row Row" at bounding box center [653, 271] width 153 height 23
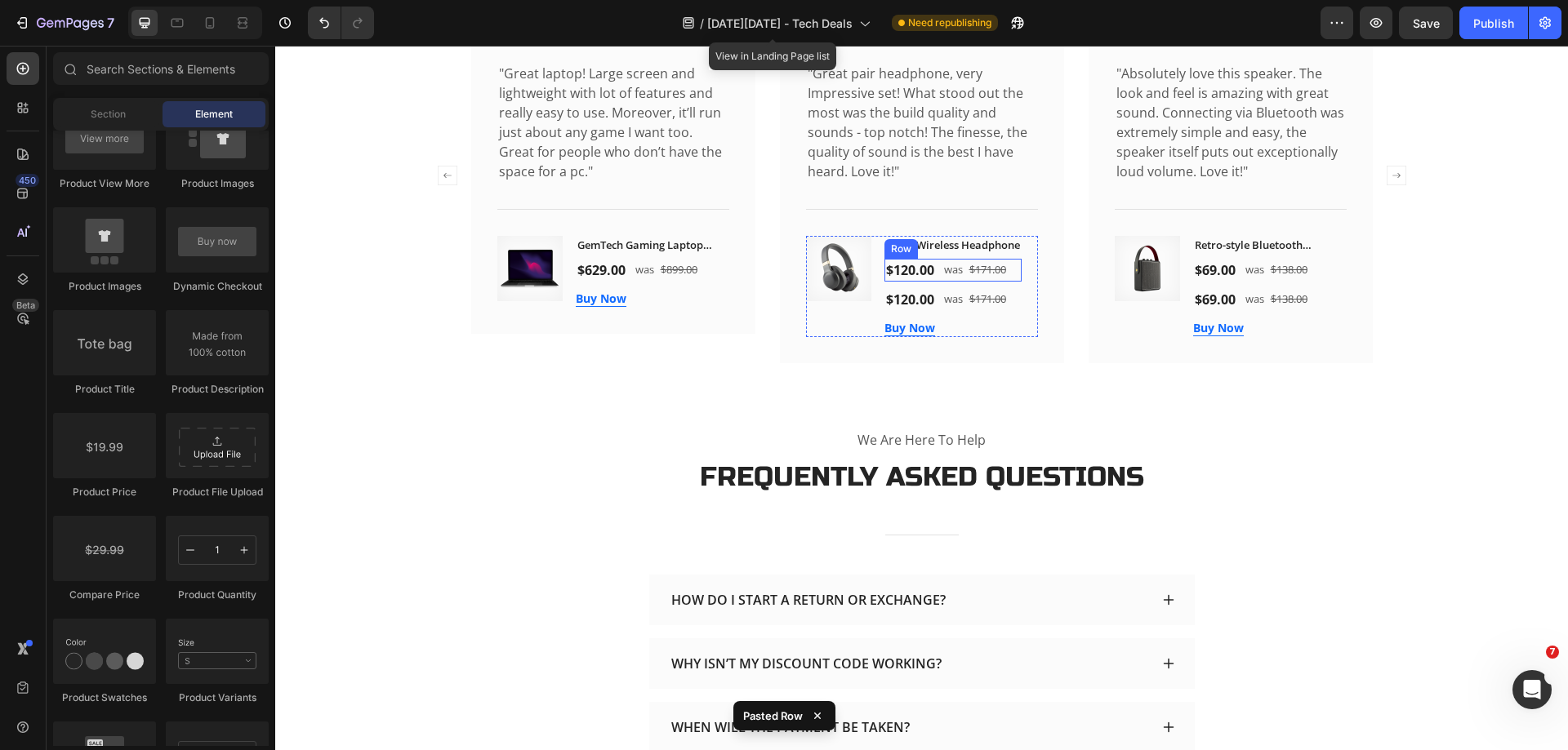
click at [1011, 281] on div "$120.00 (P) Price (P) Price was Text block $171.00 (P) Price (P) Price Row Row" at bounding box center [953, 271] width 137 height 23
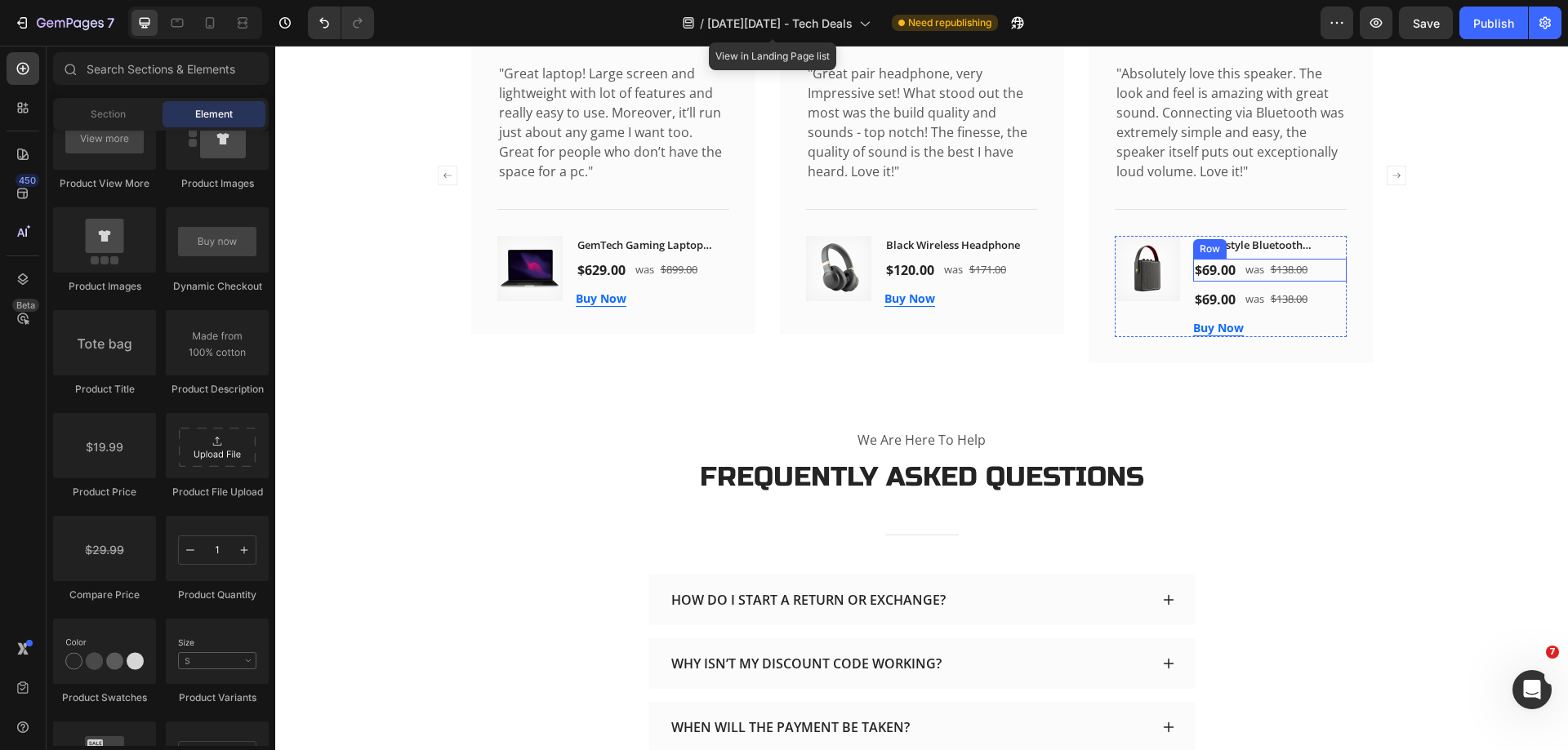
click at [1324, 281] on div "$69.00 (P) Price (P) Price was Text block $138.00 (P) Price (P) Price Row Row" at bounding box center [1270, 271] width 153 height 23
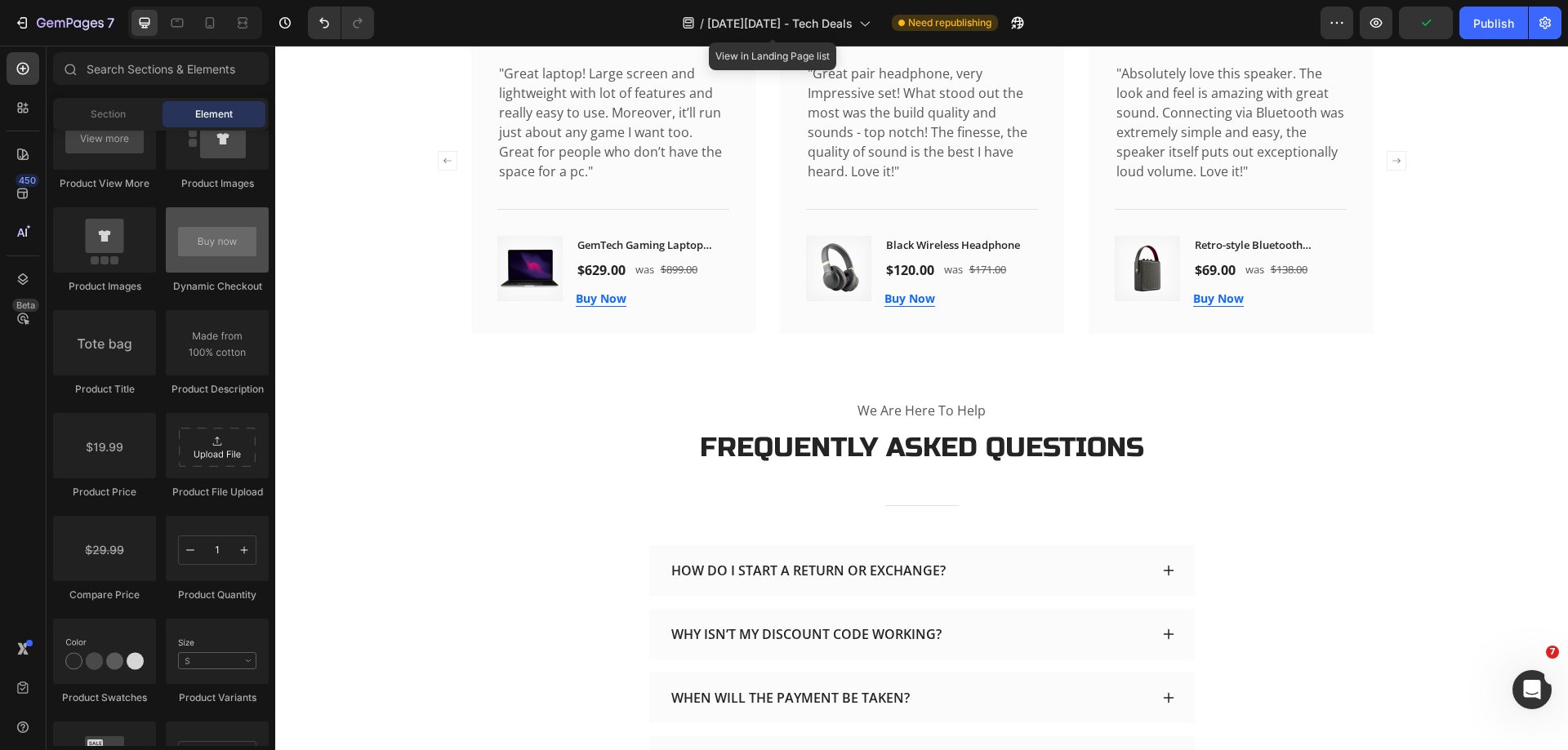
scroll to position [2285, 0]
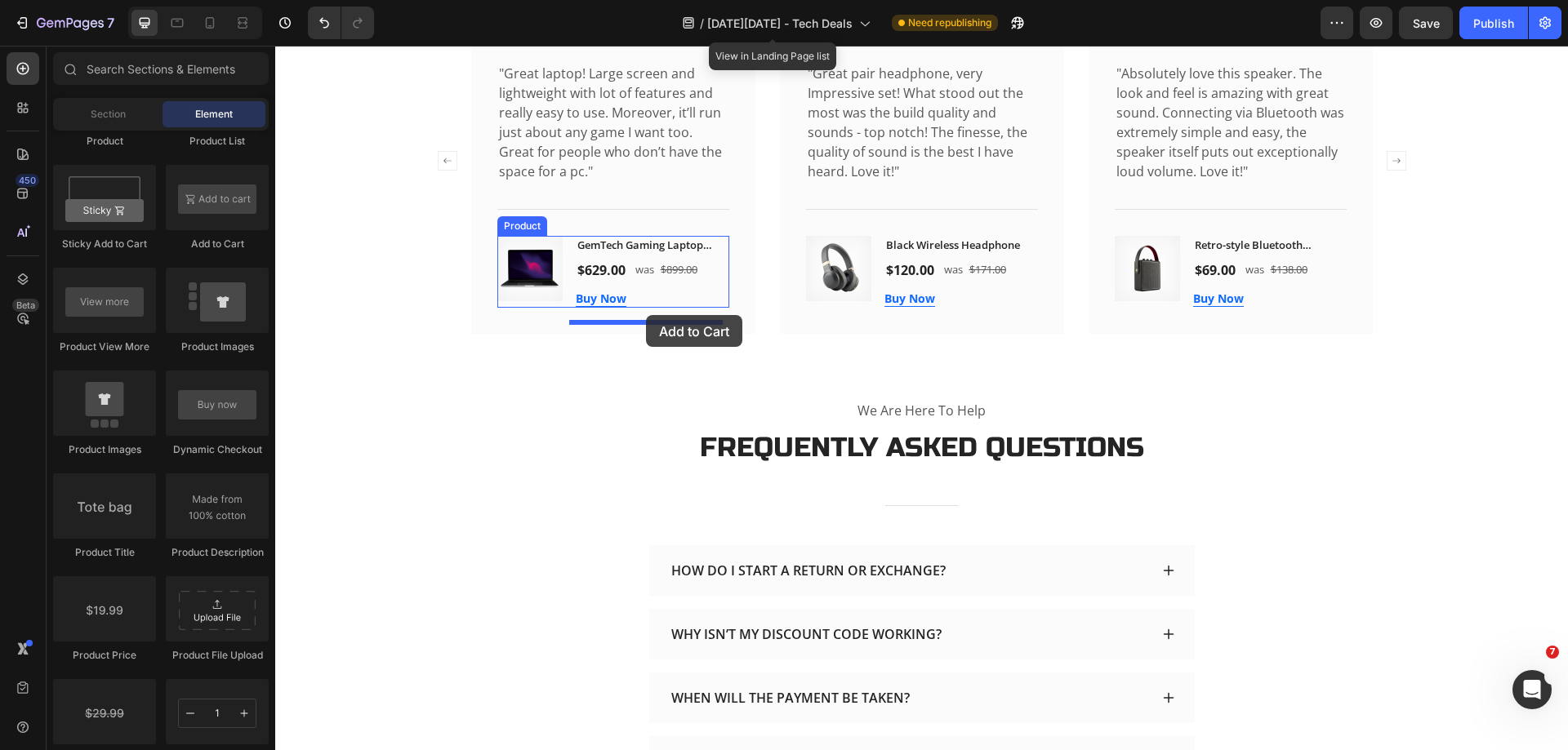
drag, startPoint x: 487, startPoint y: 258, endPoint x: 646, endPoint y: 315, distance: 168.9
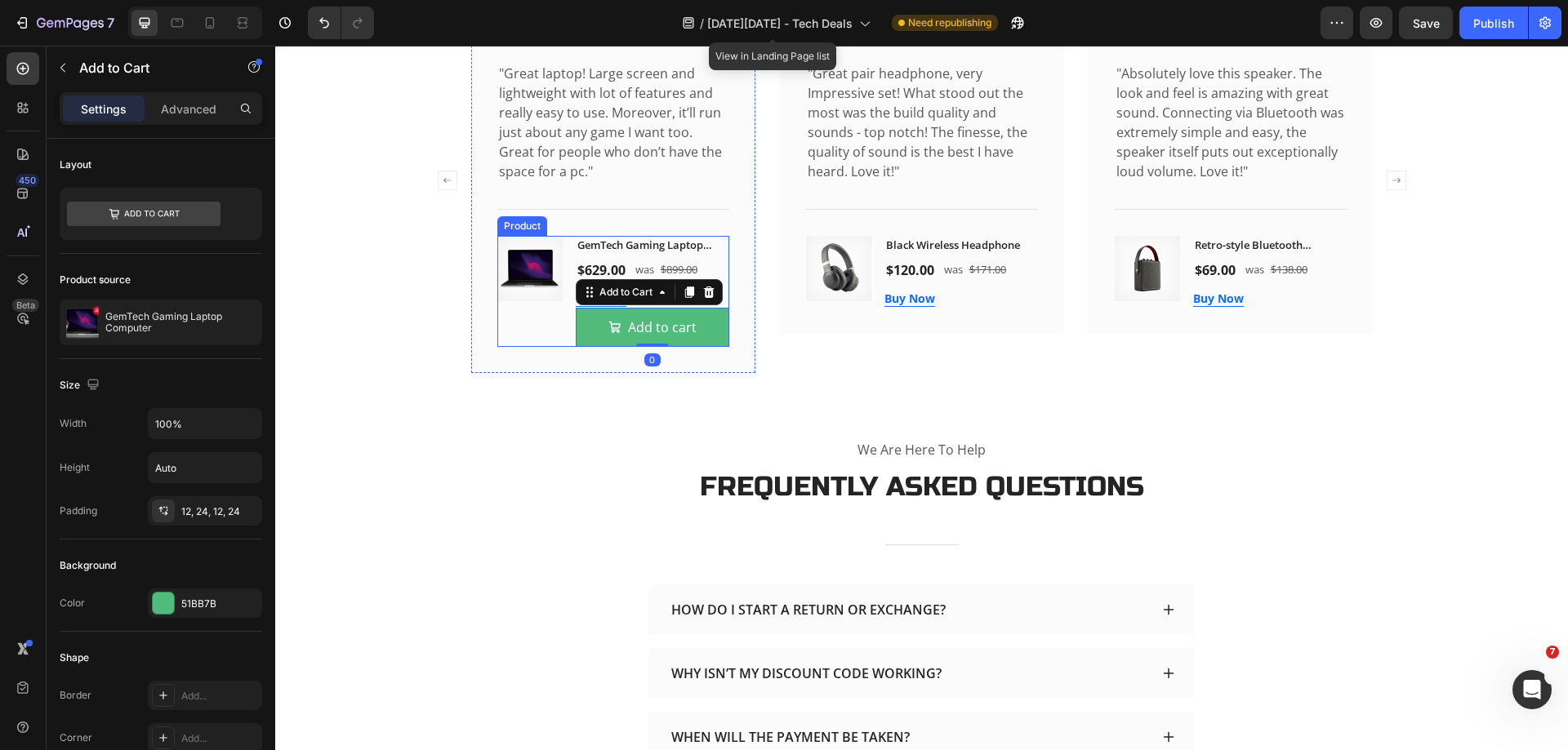
click at [535, 346] on div "Product Images" at bounding box center [530, 291] width 65 height 111
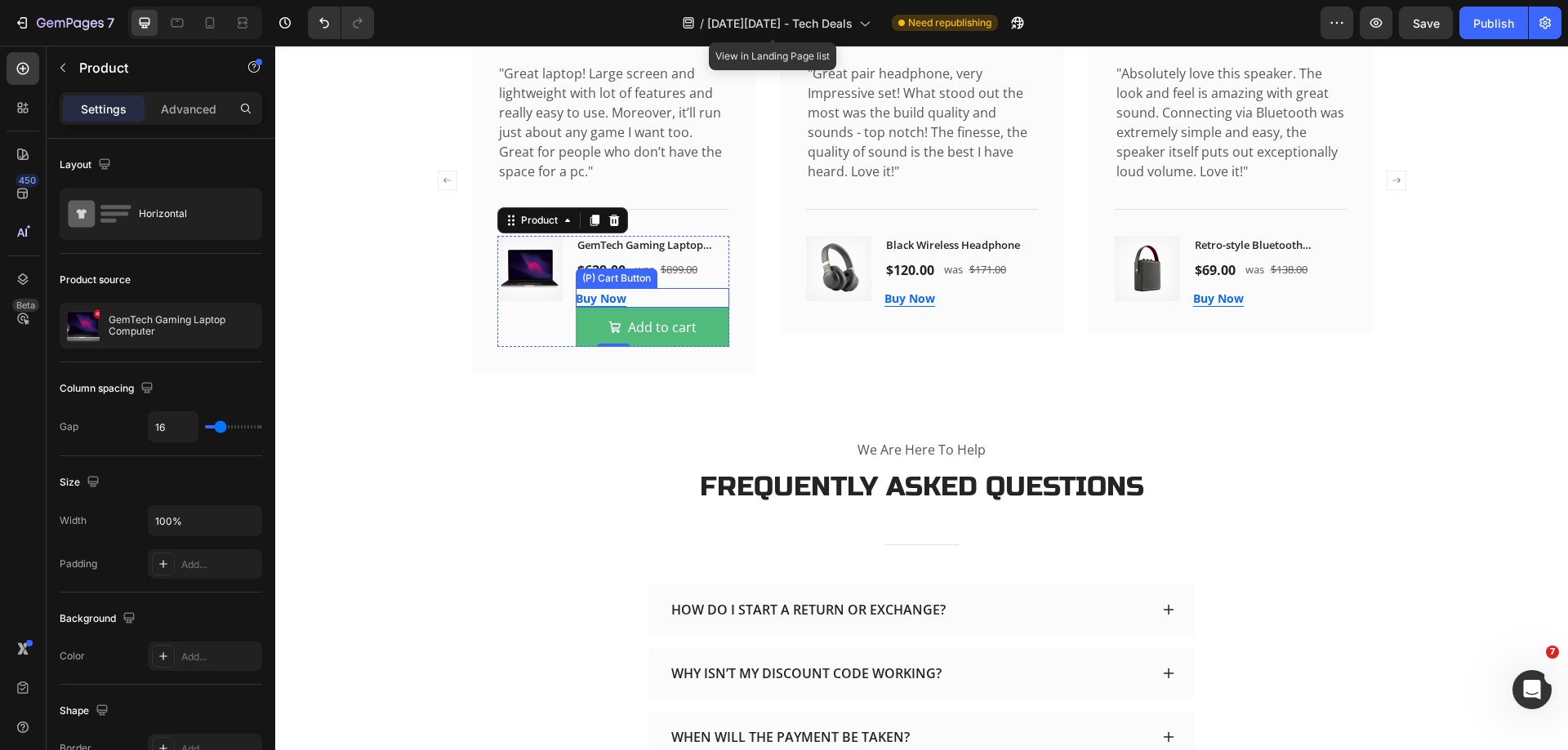
click at [650, 308] on div "Buy Now (P) Cart Button" at bounding box center [653, 298] width 153 height 20
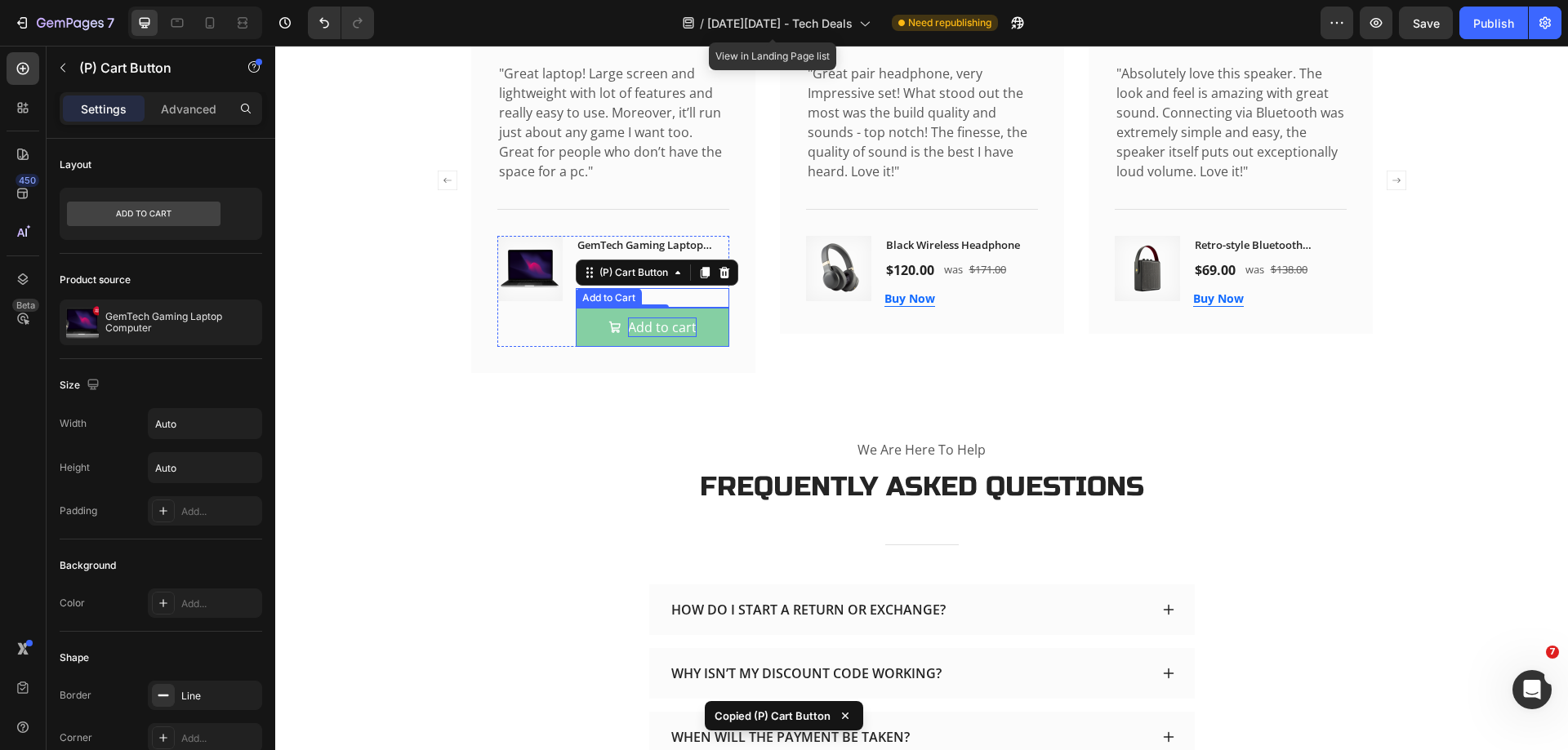
click at [660, 337] on div "Add to cart" at bounding box center [662, 328] width 68 height 20
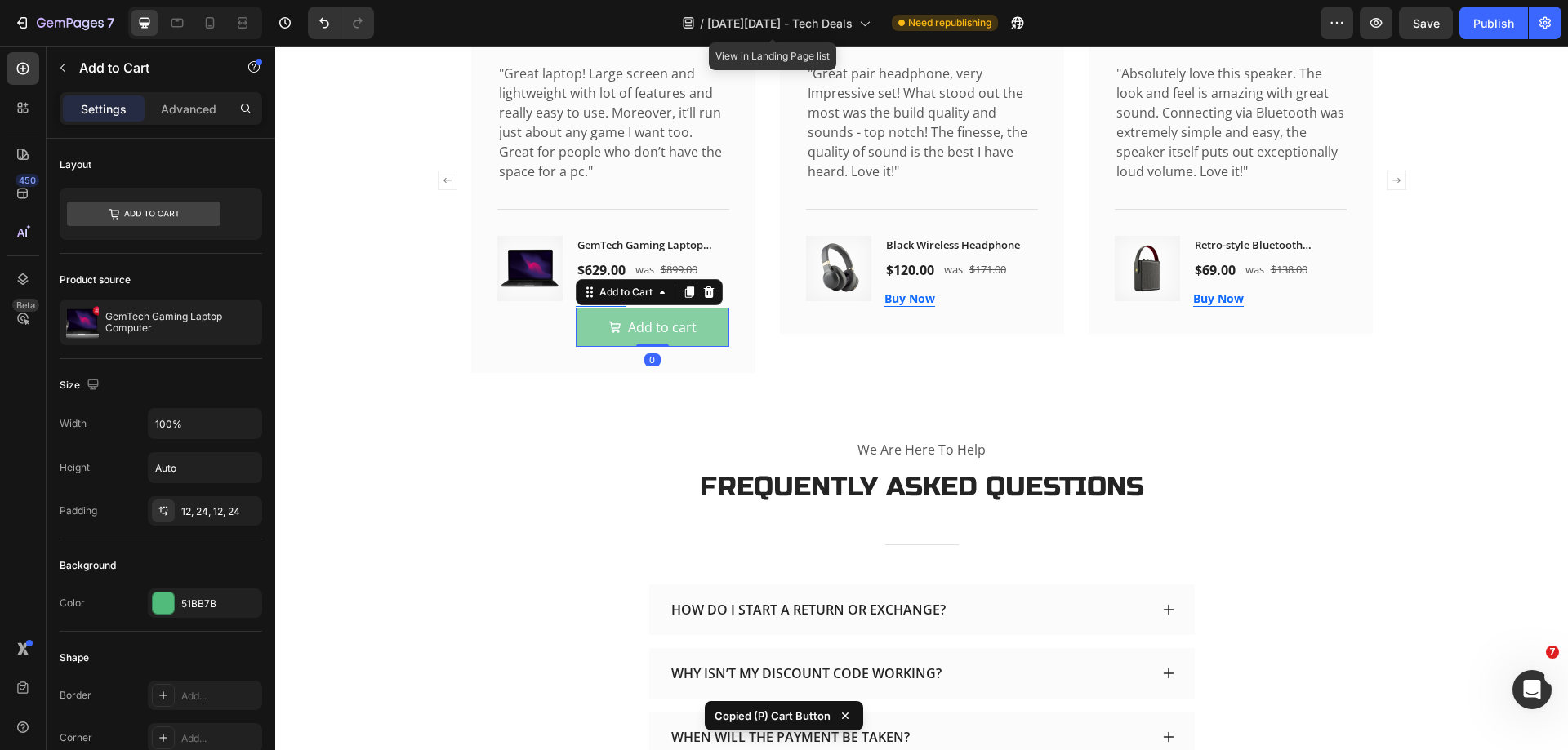
click at [706, 344] on button "Add to cart" at bounding box center [653, 327] width 153 height 39
type input "Auto"
type input "14"
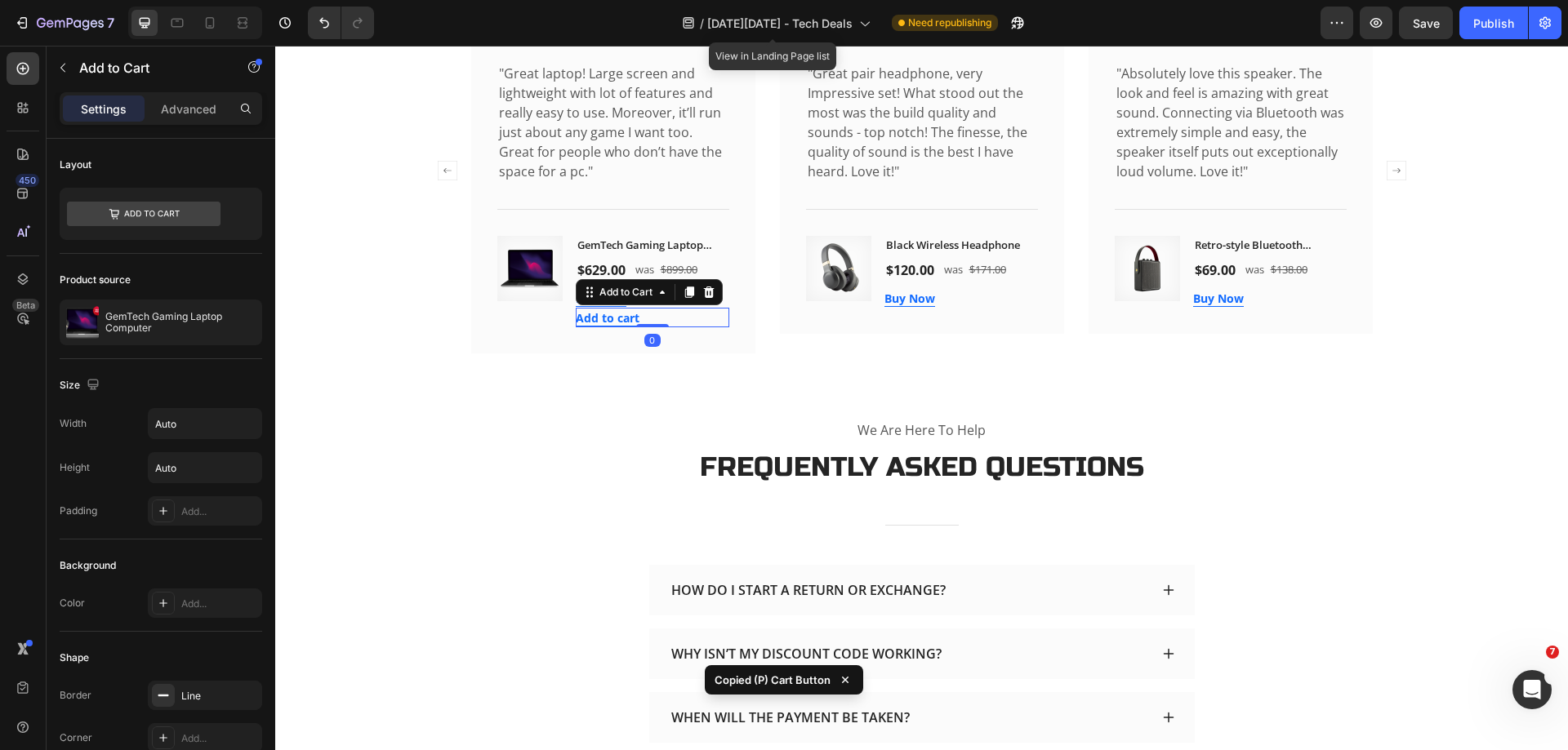
scroll to position [3176, 0]
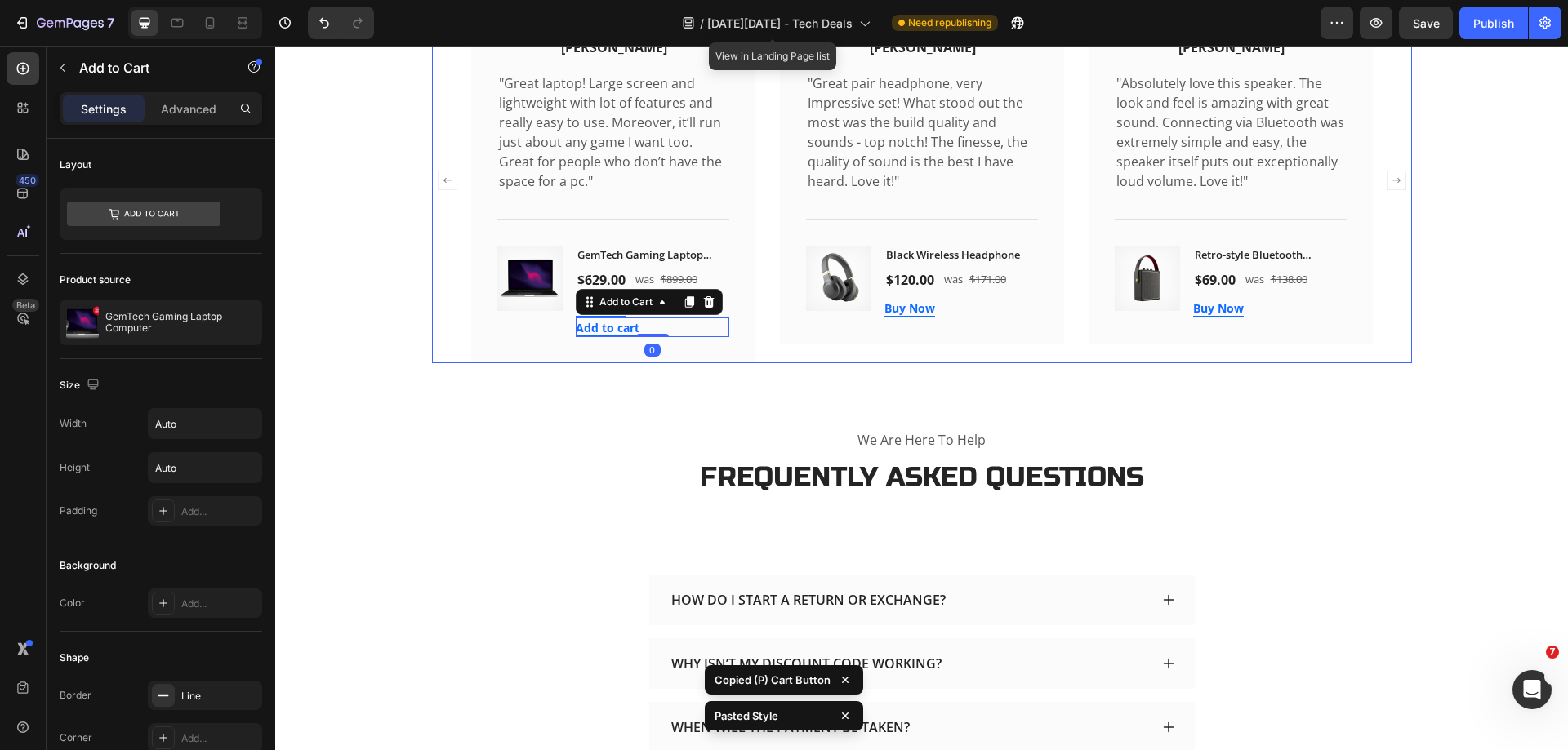
click at [759, 338] on div "Image Icon Icon Icon Icon Icon Icon List Hoz Sandra Gill Text block Row "Great …" at bounding box center [922, 181] width 901 height 365
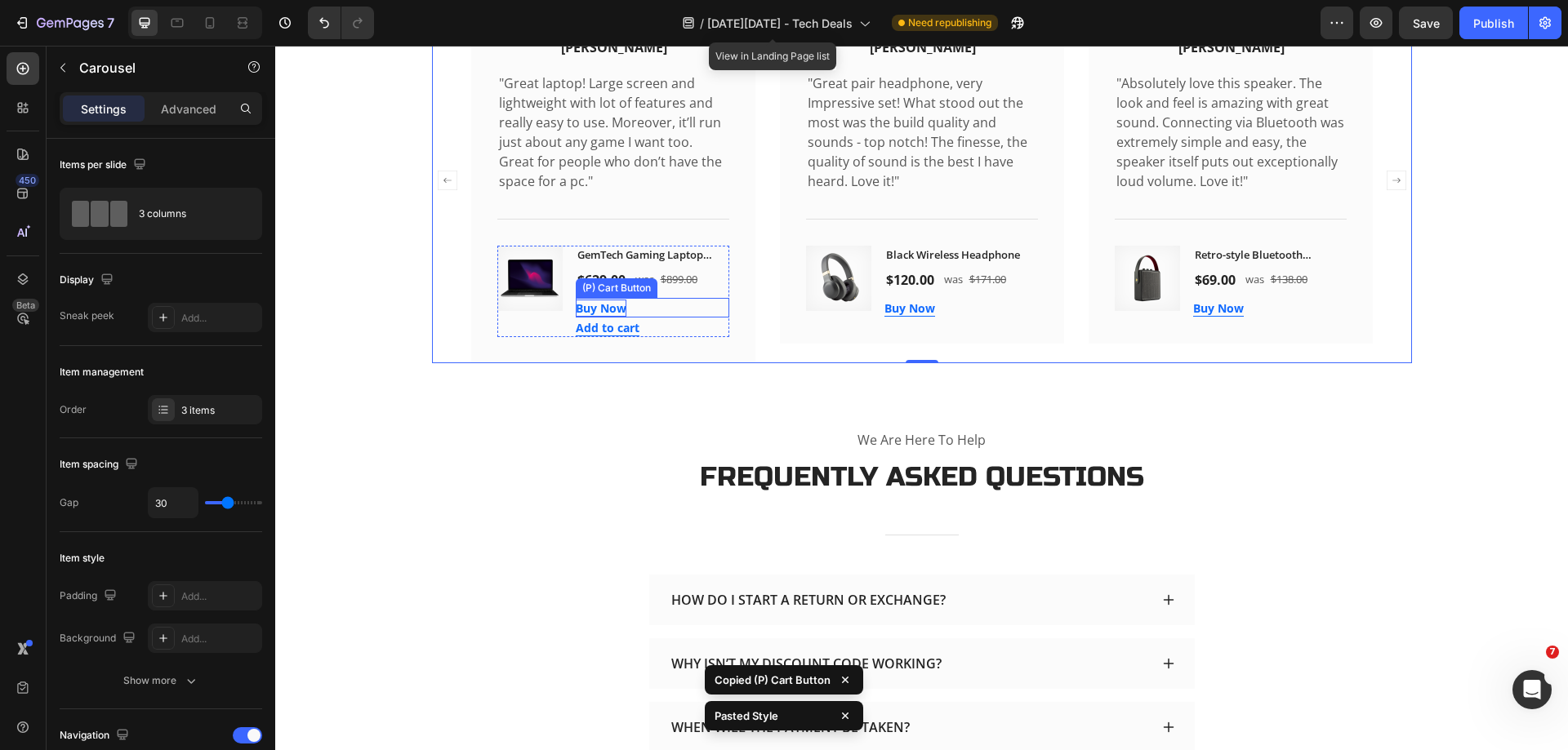
click at [602, 317] on div "Buy Now" at bounding box center [601, 308] width 50 height 17
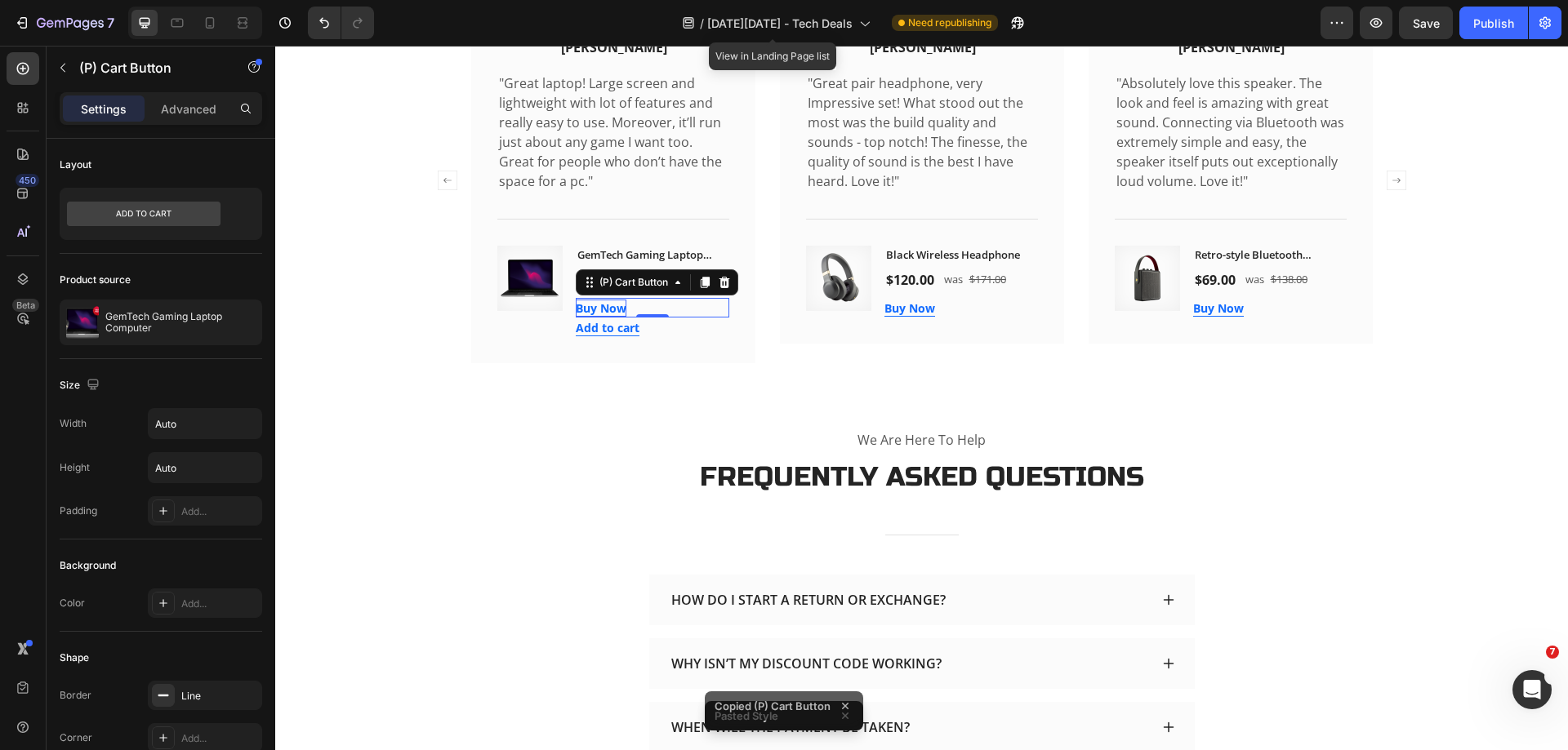
click at [602, 317] on div "Buy Now" at bounding box center [601, 308] width 50 height 17
click at [602, 317] on p "Buy Now" at bounding box center [601, 308] width 50 height 17
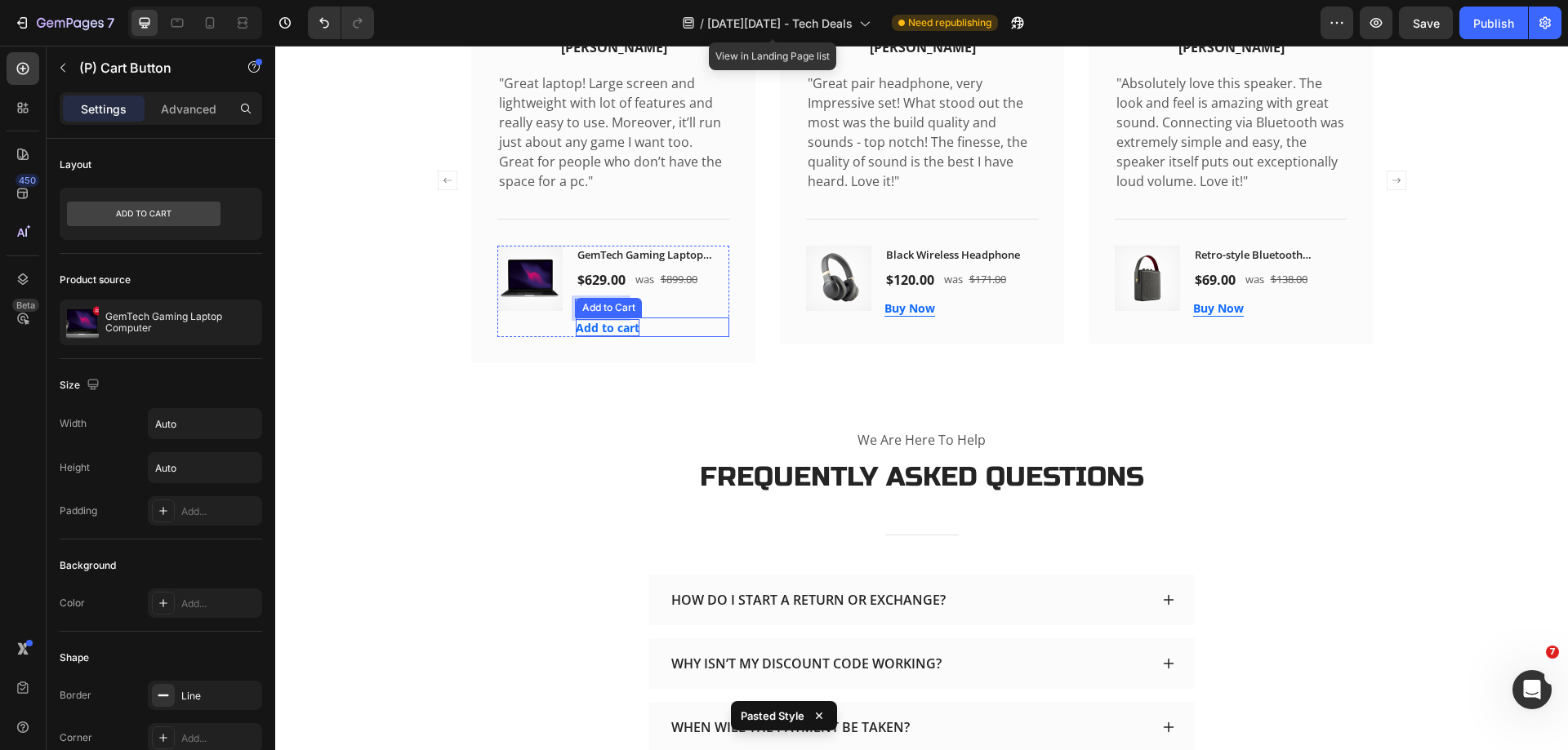
click at [616, 337] on div "Add to cart" at bounding box center [607, 328] width 64 height 17
click at [759, 350] on div "Image Icon Icon Icon Icon Icon Icon List Hoz Sandra Gill Text block Row "Great …" at bounding box center [922, 181] width 901 height 365
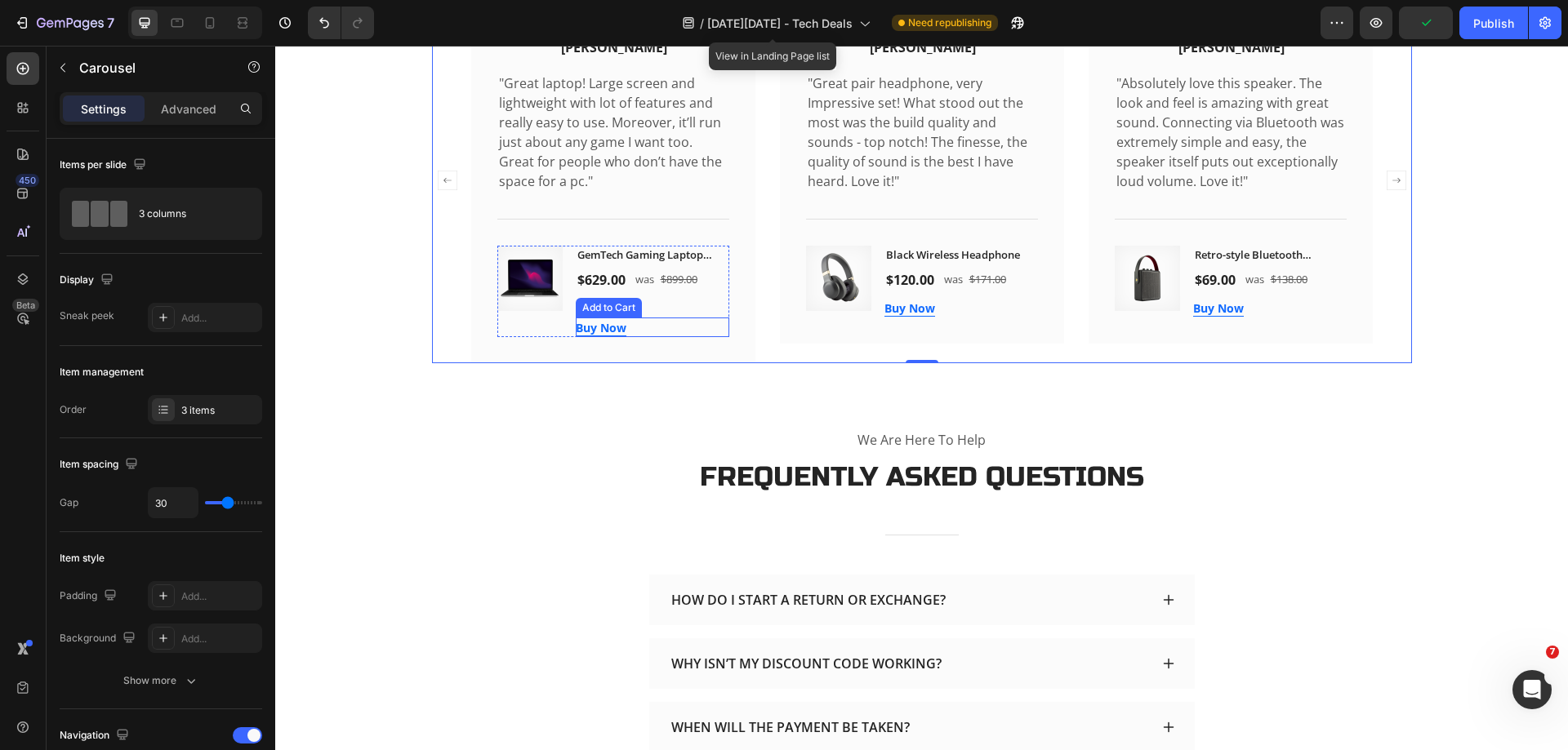
click at [633, 337] on div "Buy Now Add to Cart" at bounding box center [653, 328] width 153 height 20
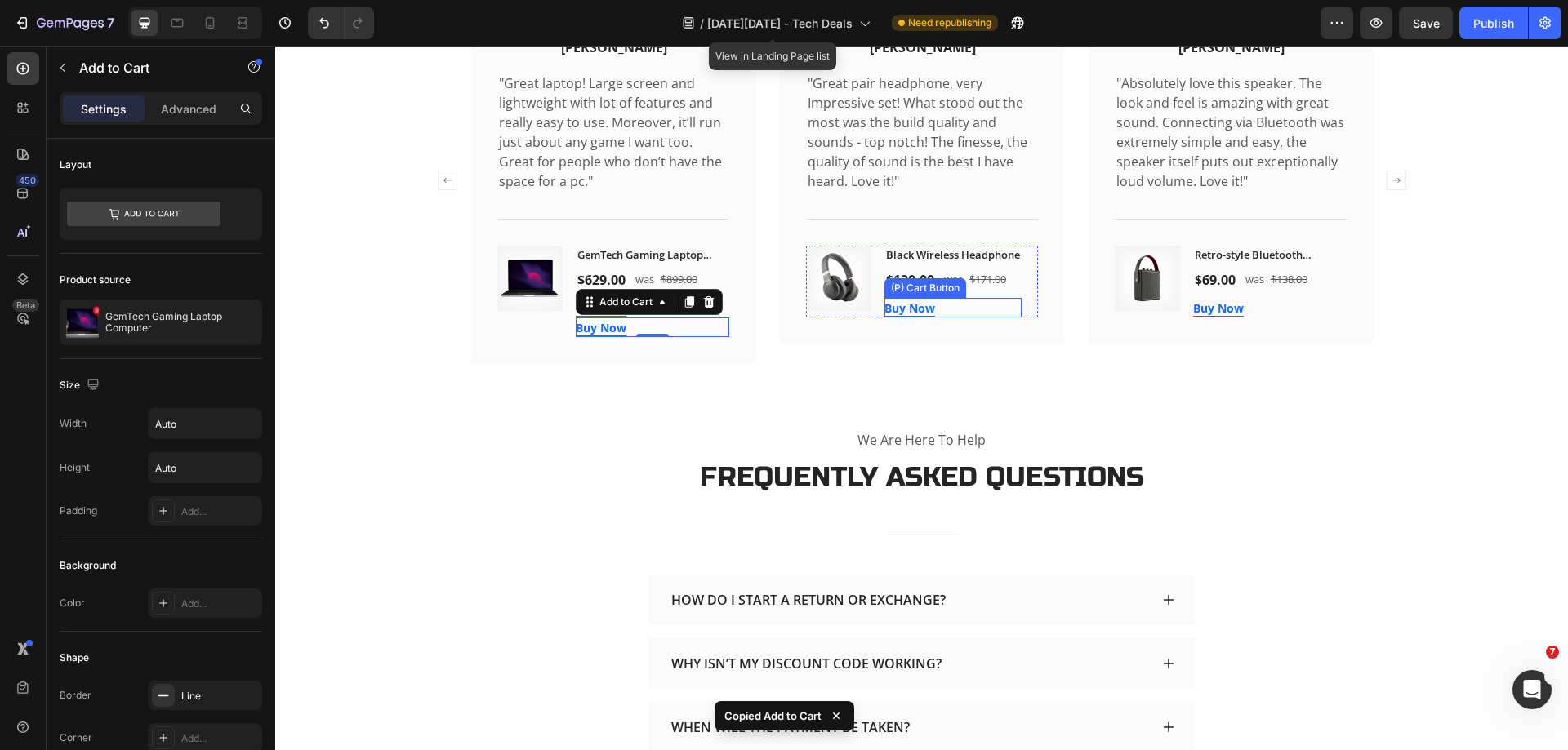
click at [938, 318] on div "Buy Now (P) Cart Button" at bounding box center [953, 308] width 137 height 20
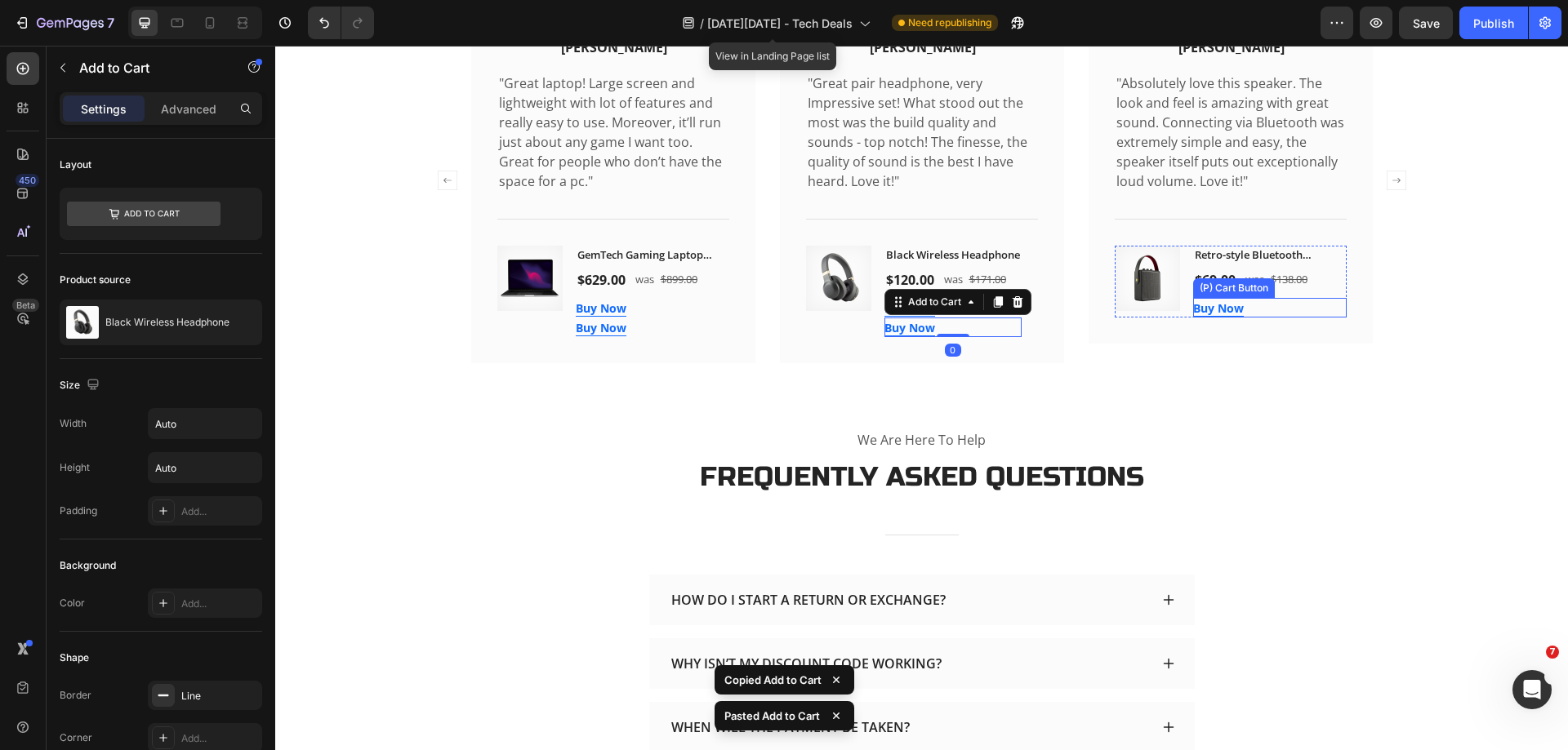
click at [1278, 318] on div "Buy Now (P) Cart Button" at bounding box center [1270, 308] width 153 height 20
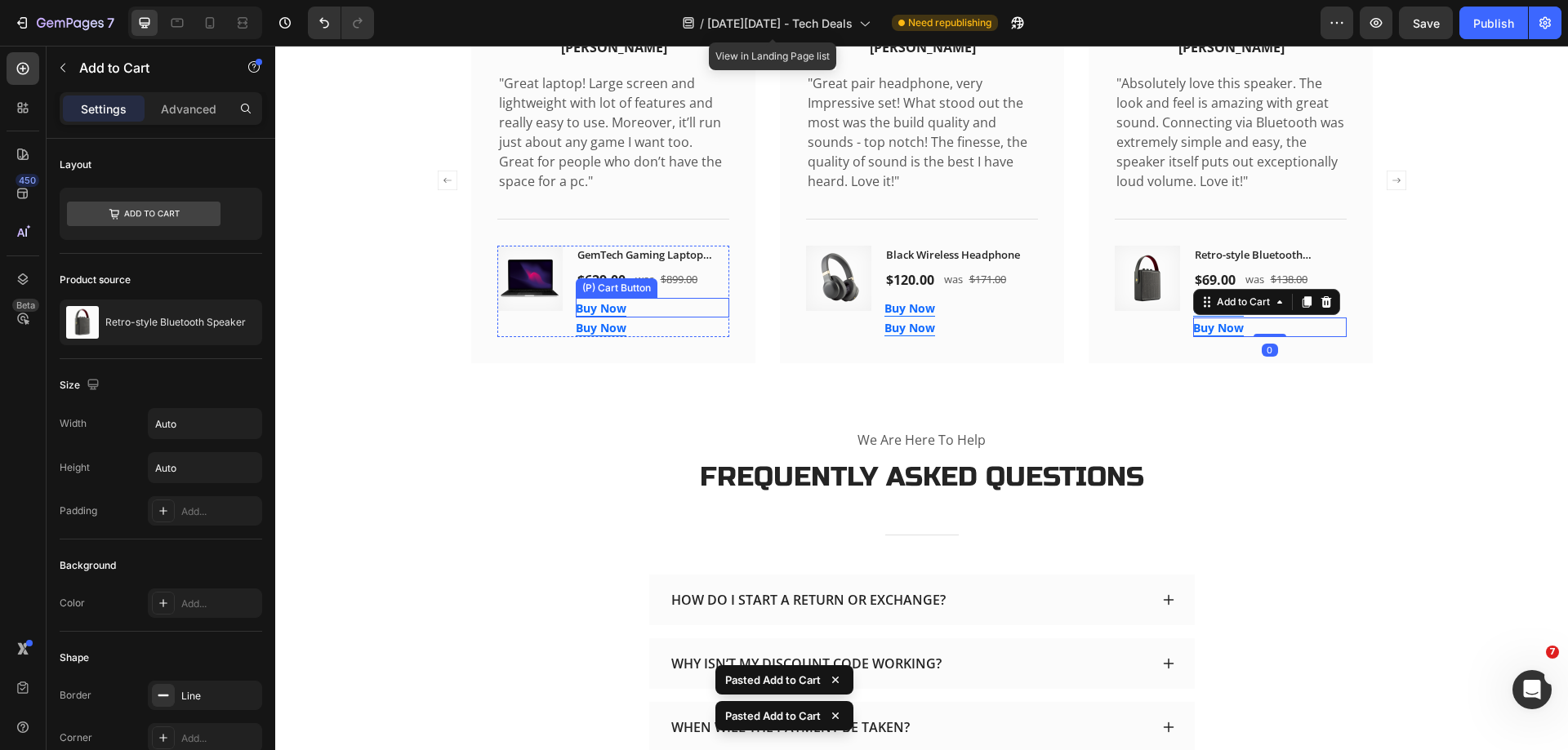
click at [682, 318] on div "Buy Now (P) Cart Button" at bounding box center [653, 308] width 153 height 20
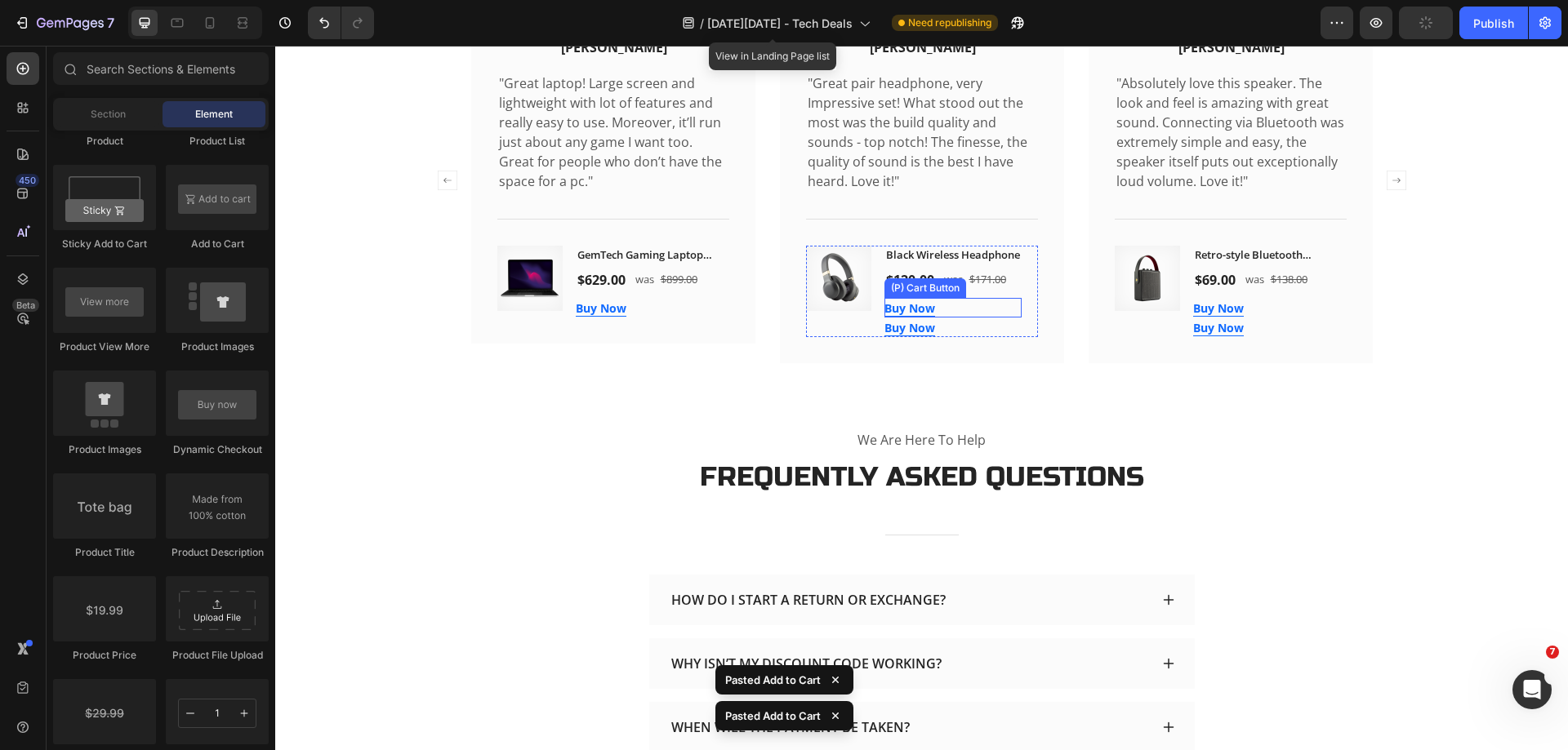
click at [969, 318] on div "Buy Now (P) Cart Button" at bounding box center [953, 308] width 137 height 20
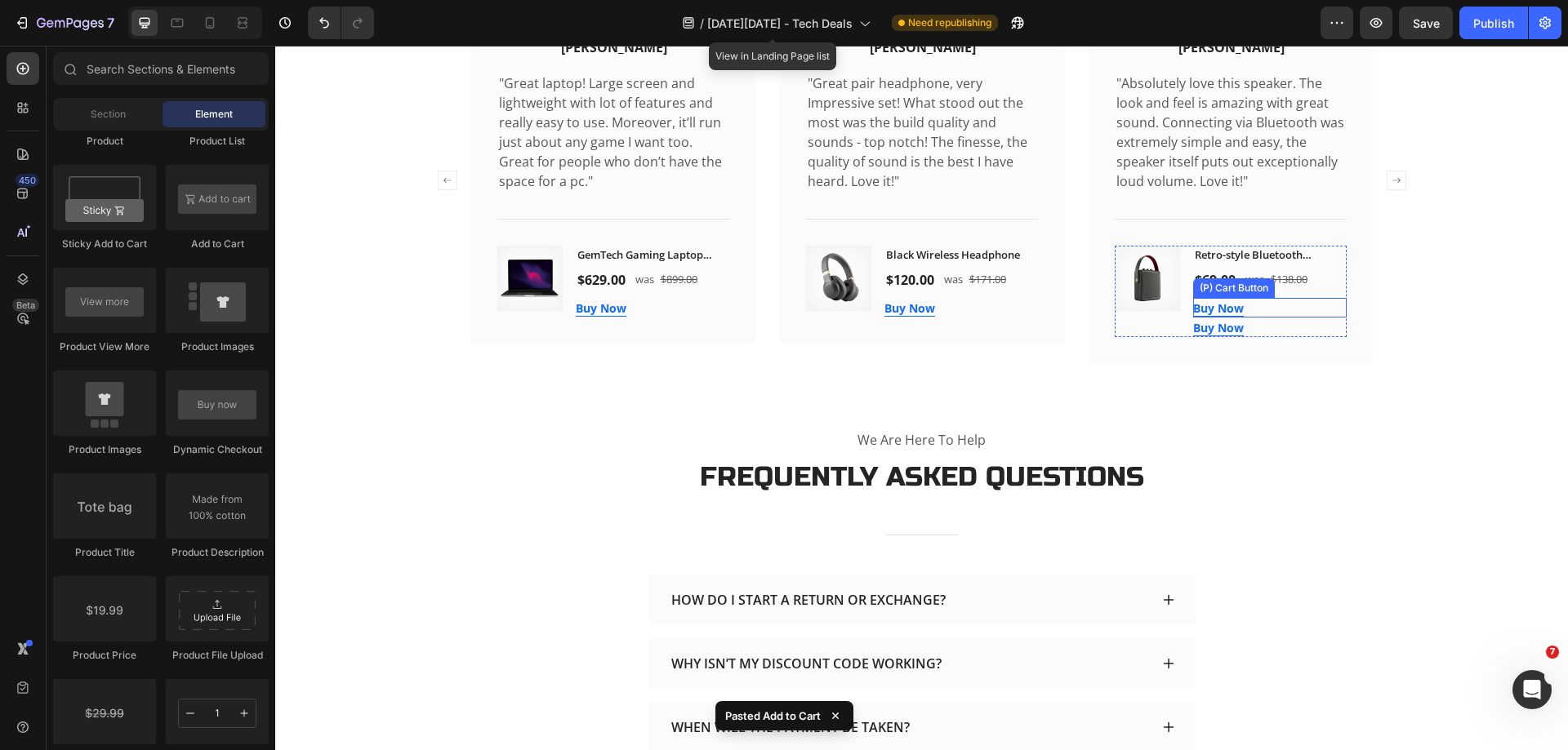
click at [1264, 318] on div "Buy Now (P) Cart Button" at bounding box center [1270, 308] width 153 height 20
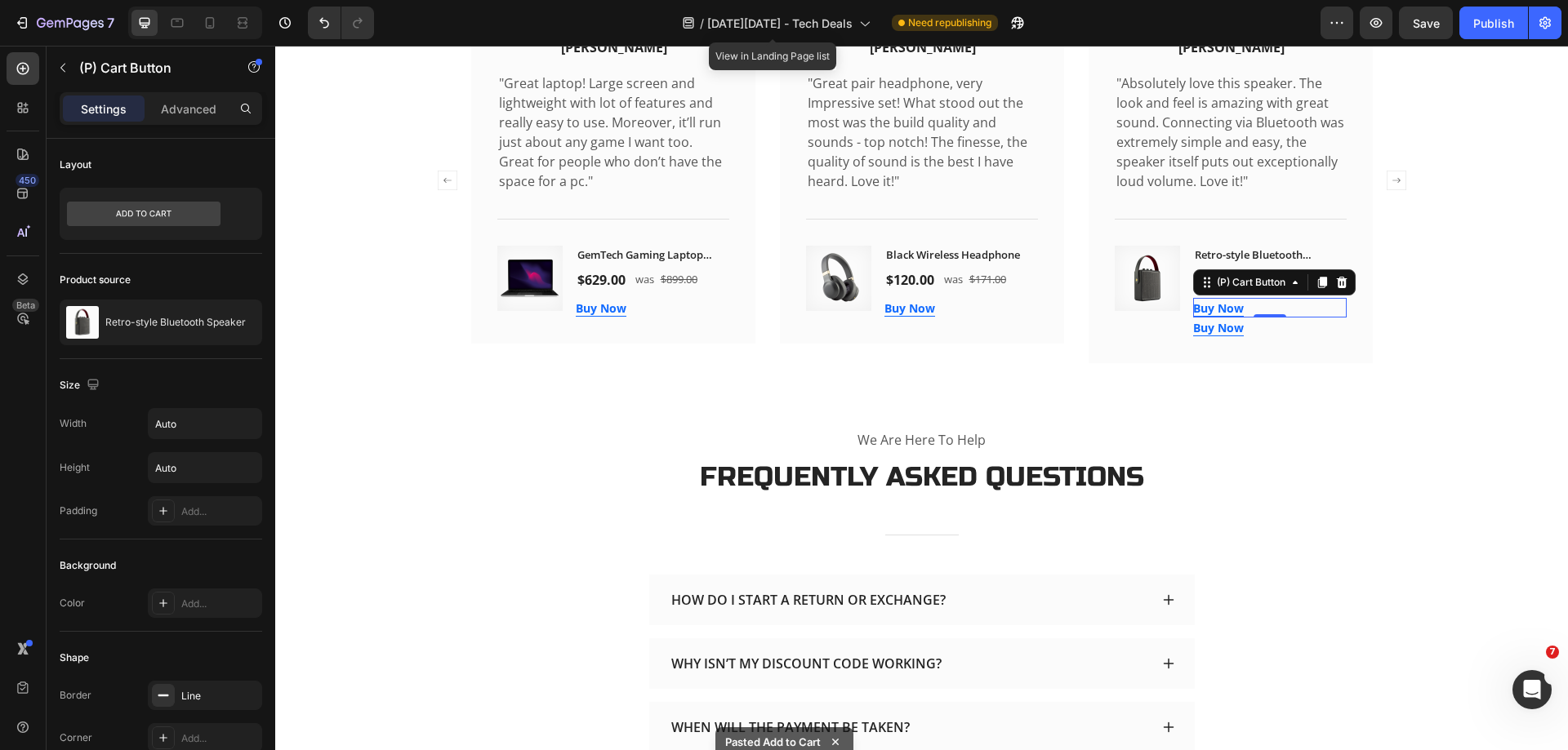
scroll to position [3166, 0]
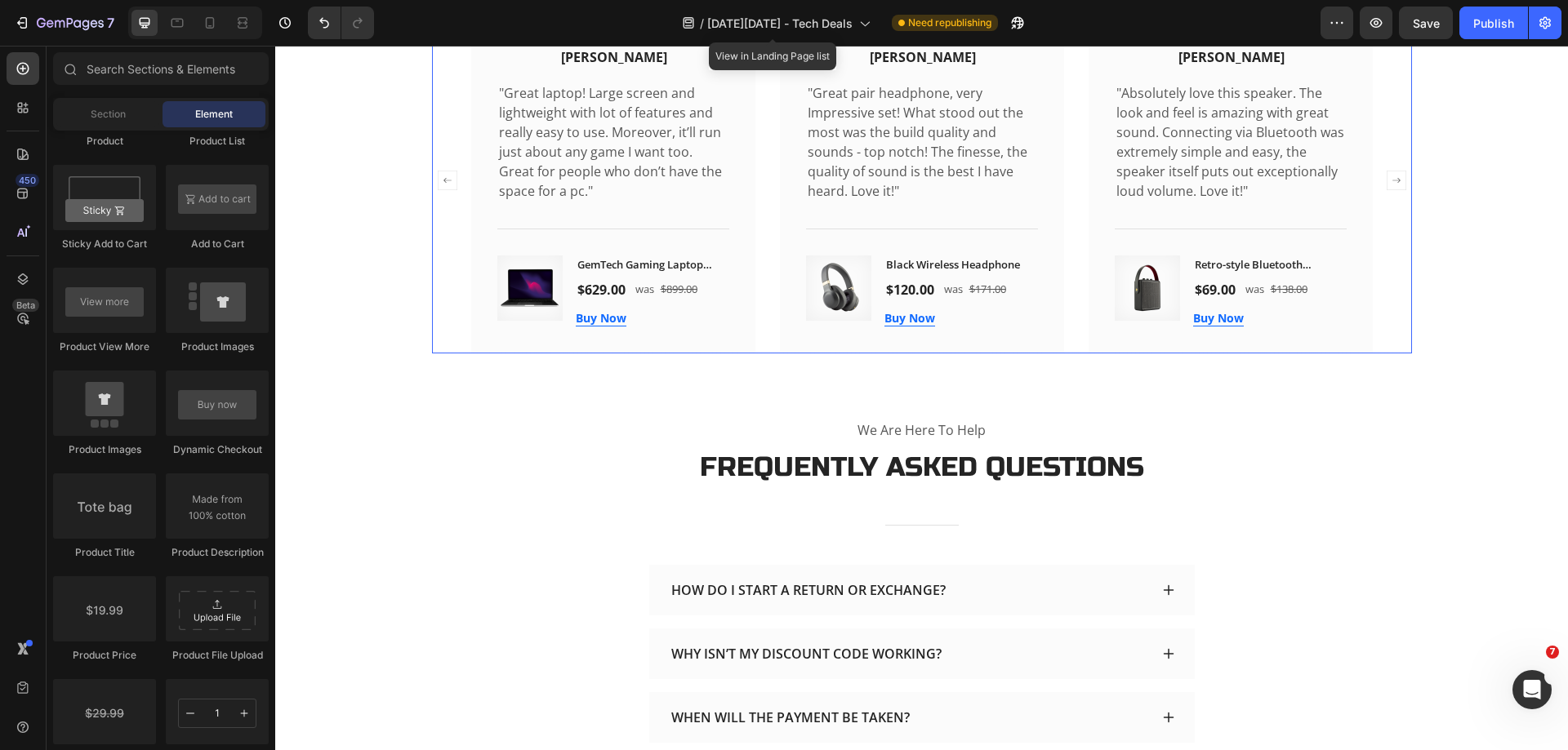
click at [1381, 354] on div "Image Icon Icon Icon Icon Icon Icon List Hoz Sandra Gill Text block Row "Great …" at bounding box center [921, 188] width 980 height 360
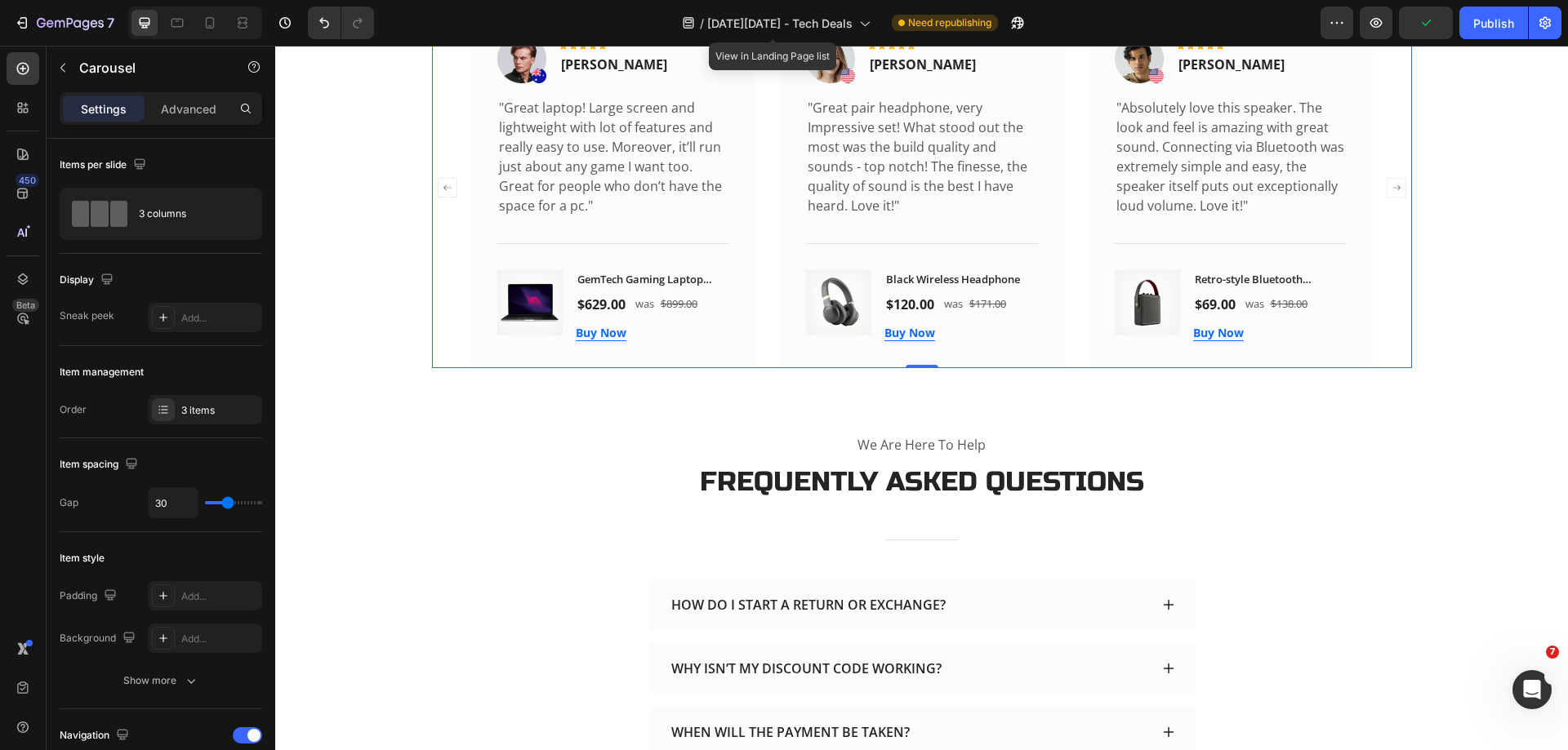
click at [1394, 188] on icon "Carousel Next Arrow" at bounding box center [1396, 188] width 20 height 20
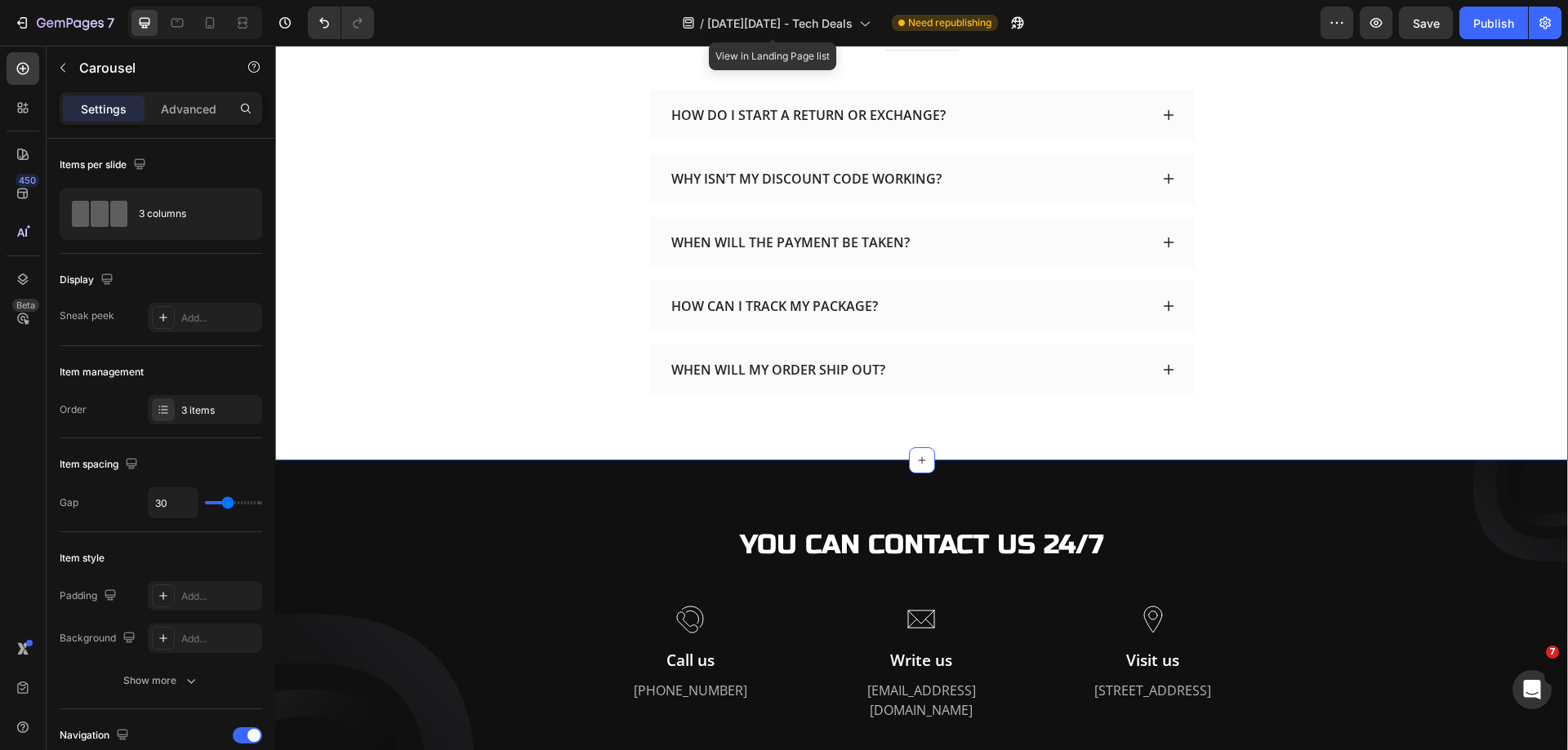
scroll to position [3869, 0]
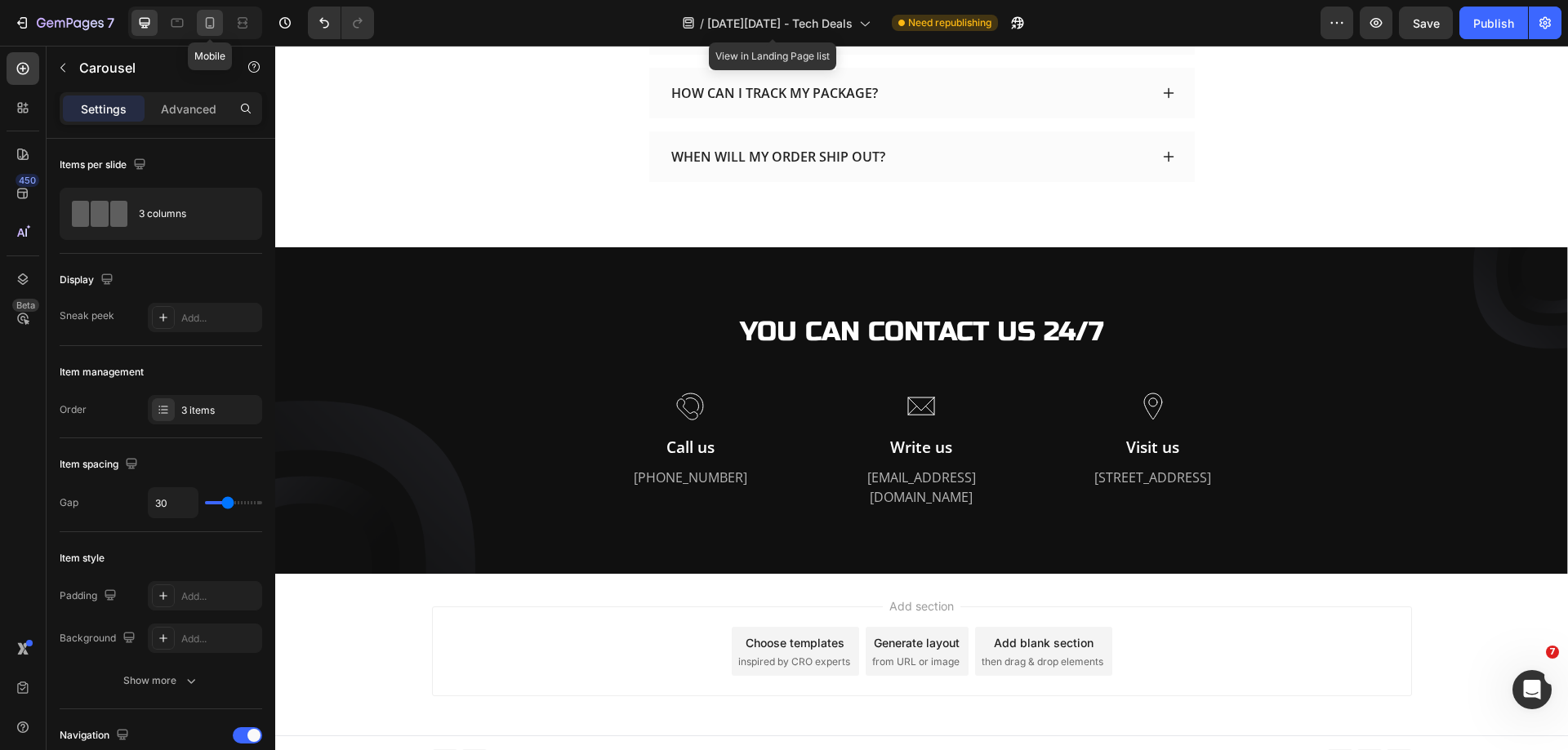
click at [216, 26] on icon at bounding box center [210, 23] width 17 height 17
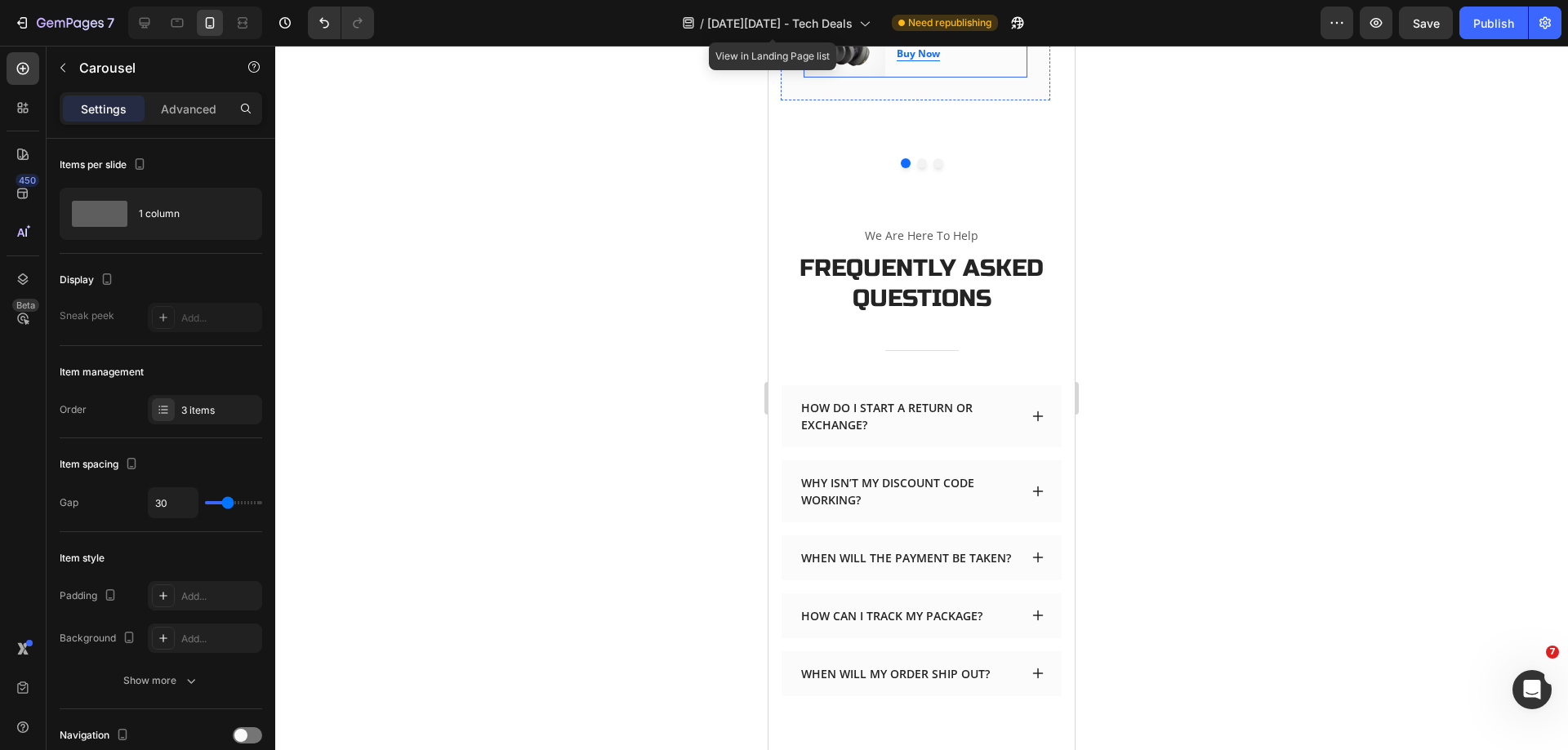
scroll to position [3039, 0]
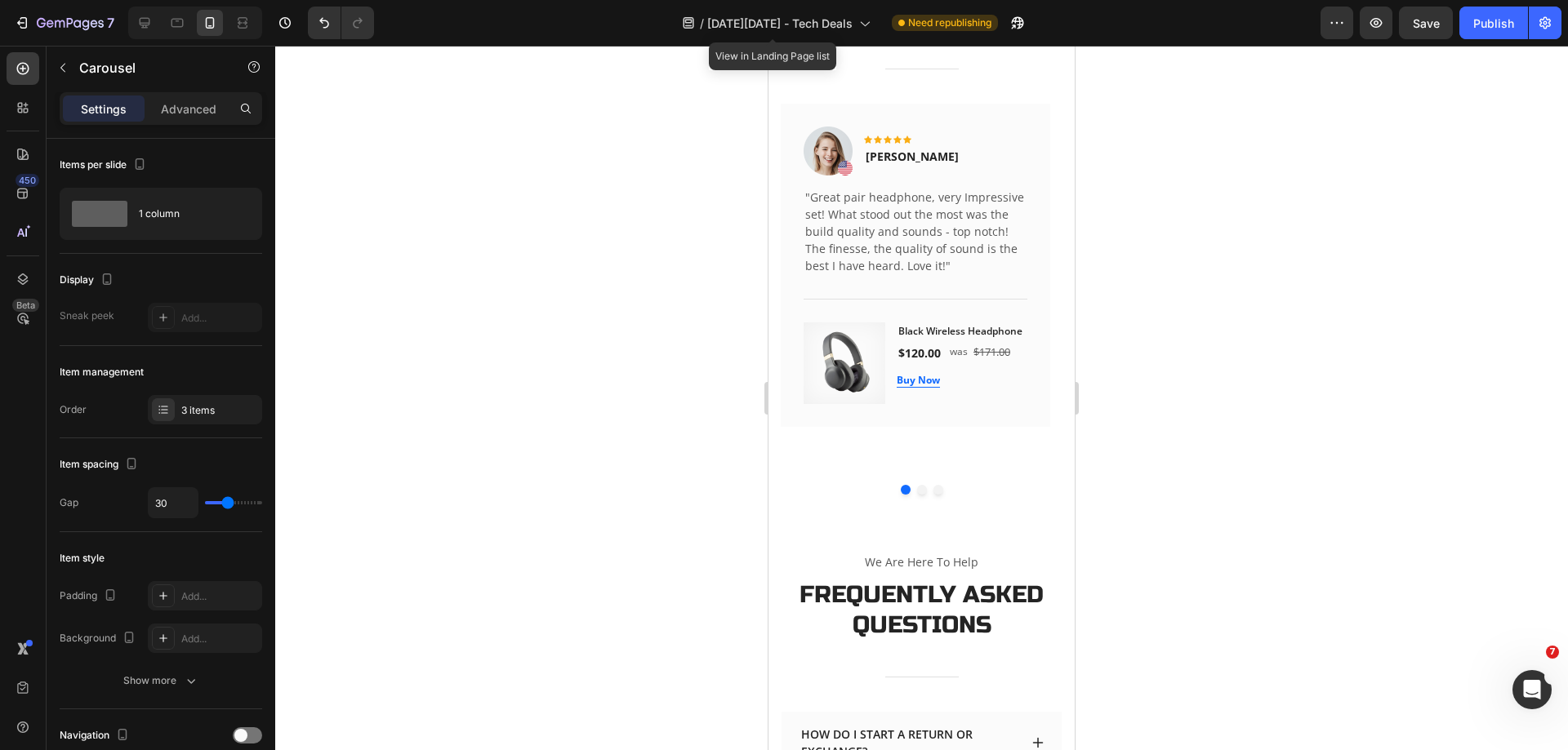
click at [917, 485] on button "Dot" at bounding box center [922, 490] width 10 height 10
click at [933, 485] on button "Dot" at bounding box center [938, 490] width 10 height 10
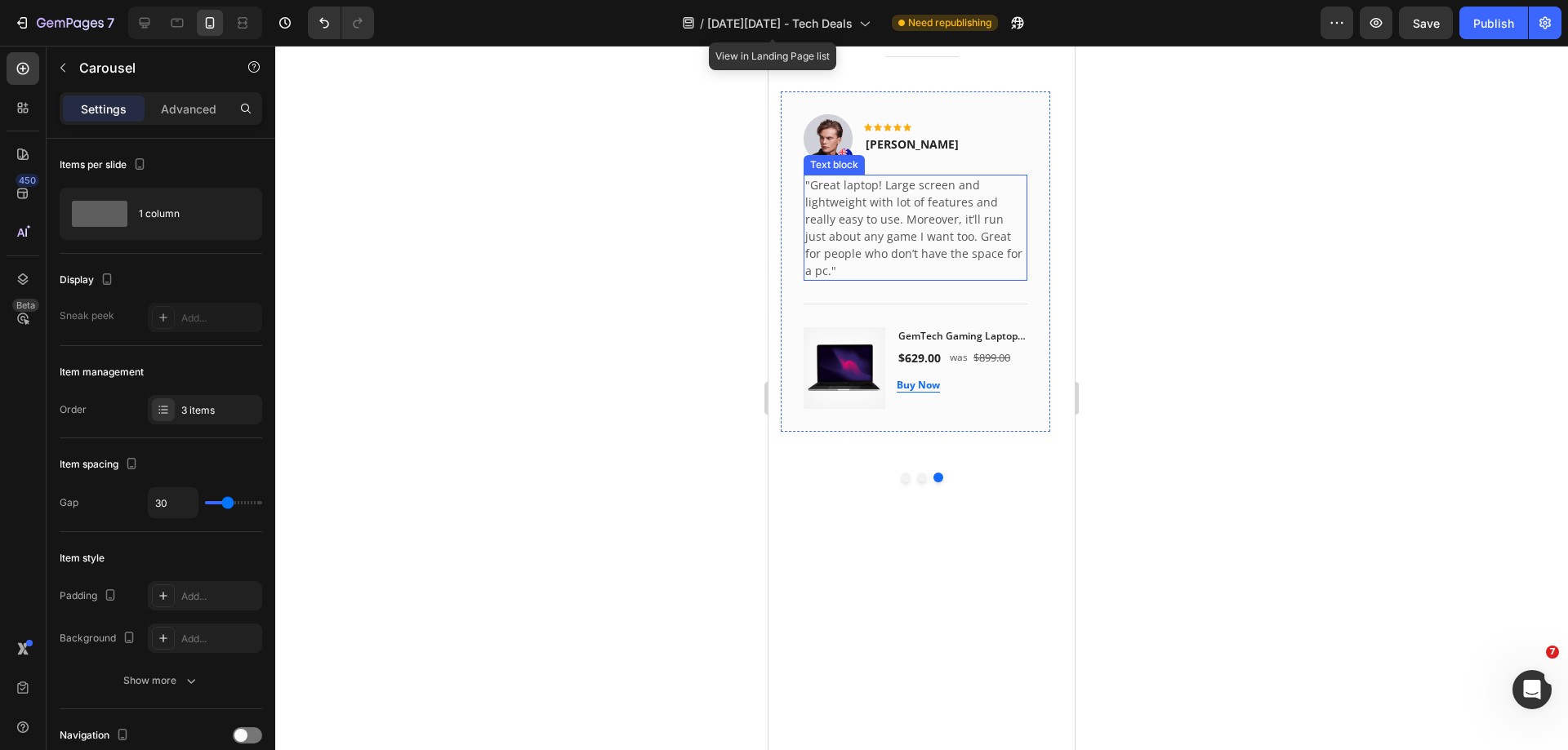
scroll to position [2385, 0]
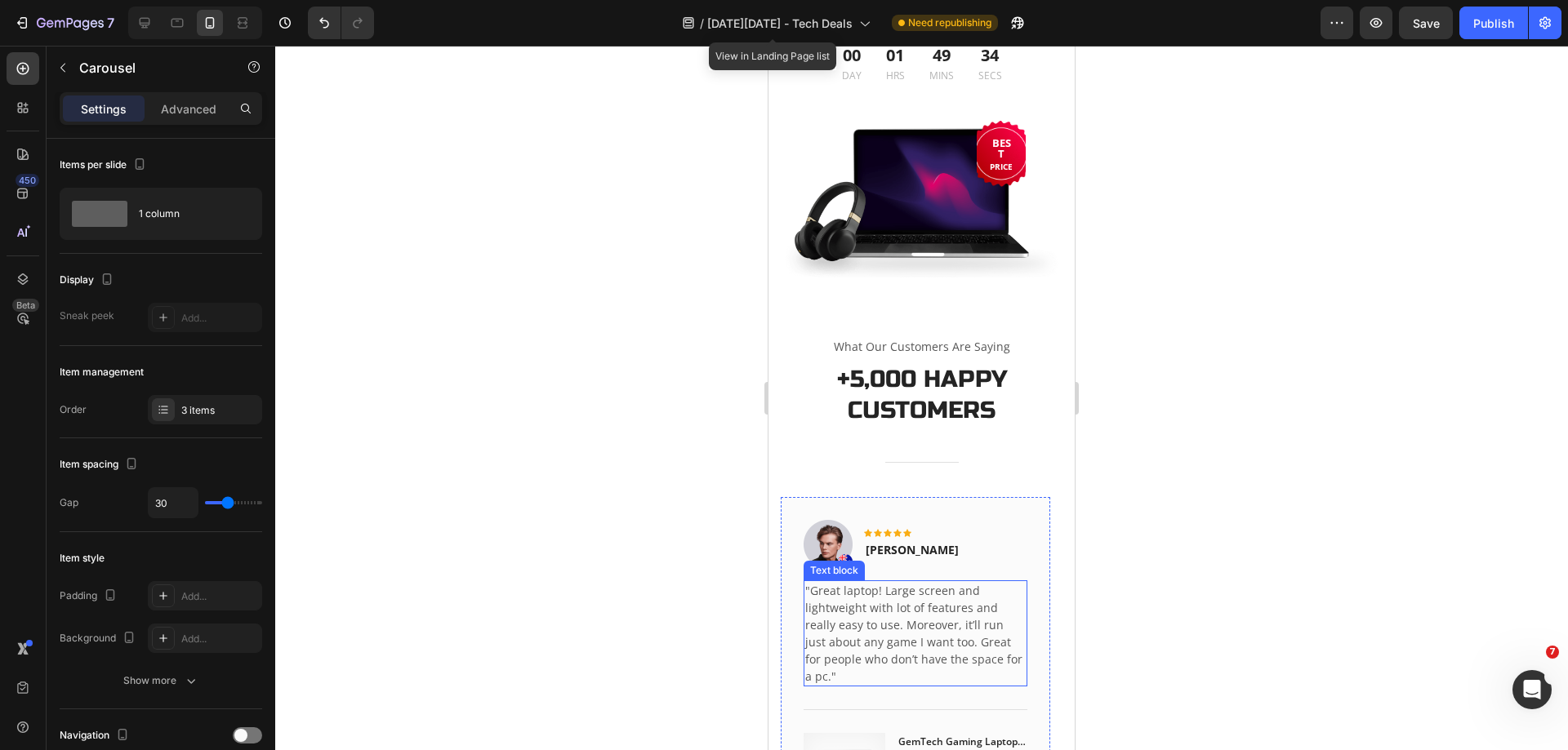
click at [672, 343] on div at bounding box center [921, 398] width 1292 height 705
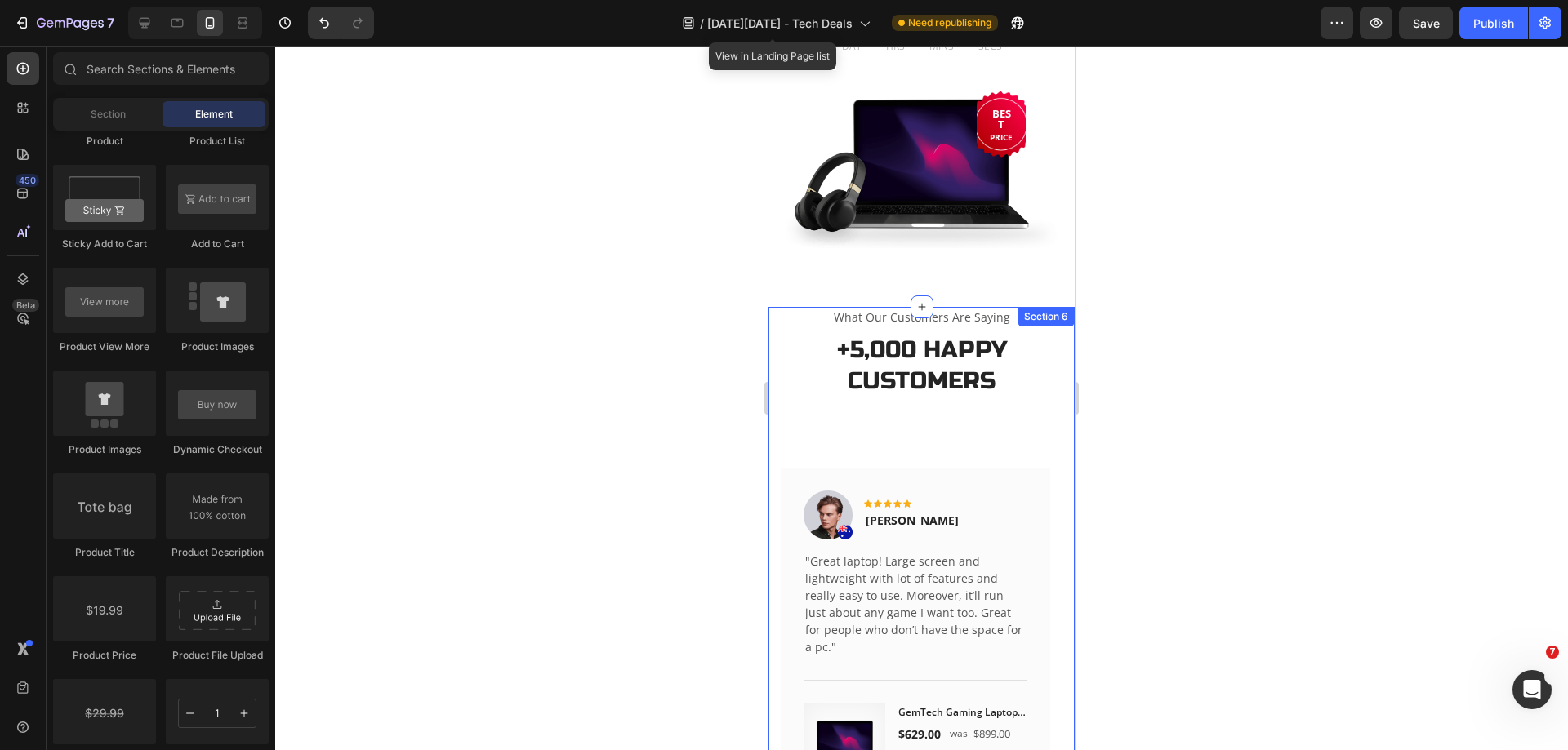
scroll to position [1406, 0]
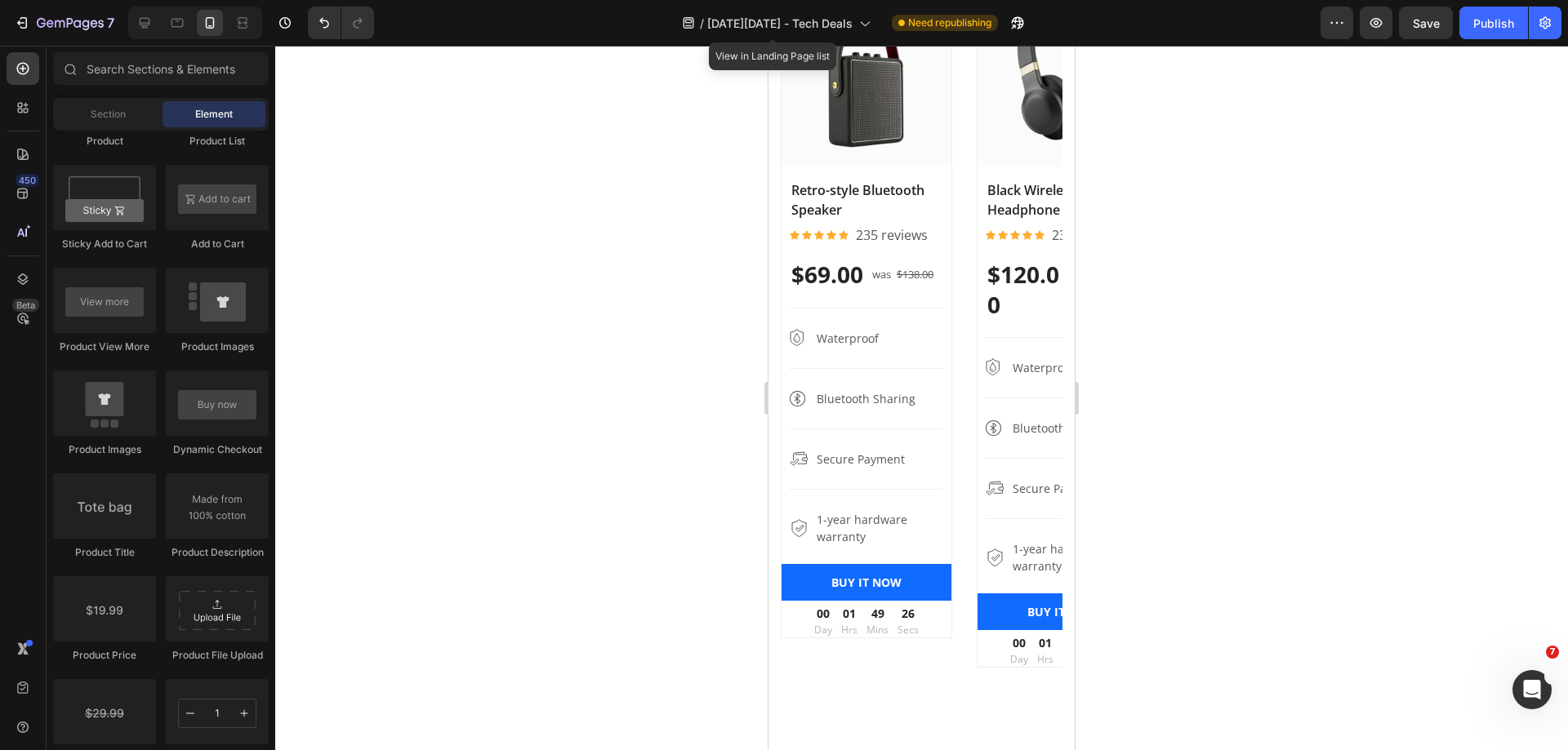
click at [1172, 306] on div at bounding box center [921, 398] width 1292 height 705
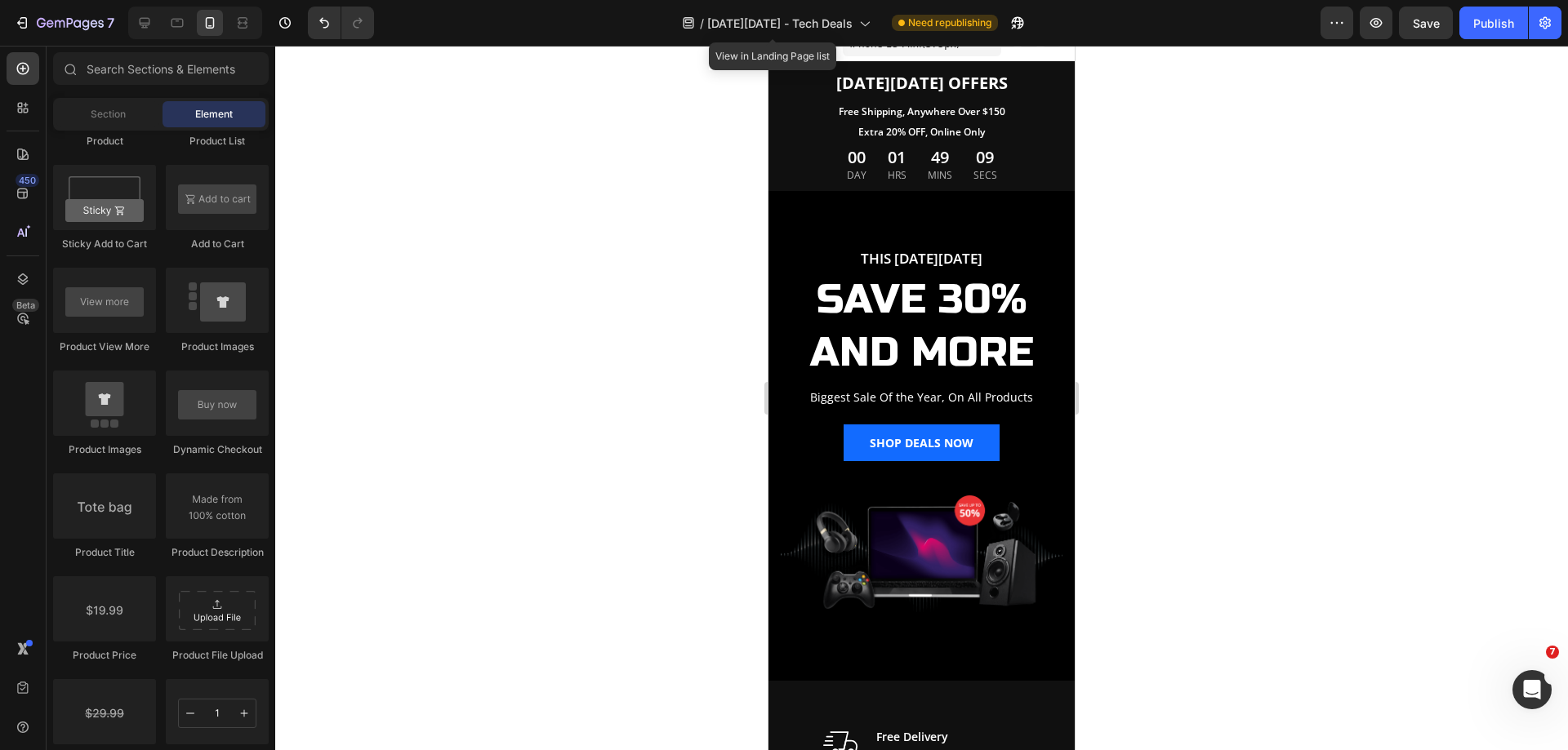
scroll to position [0, 0]
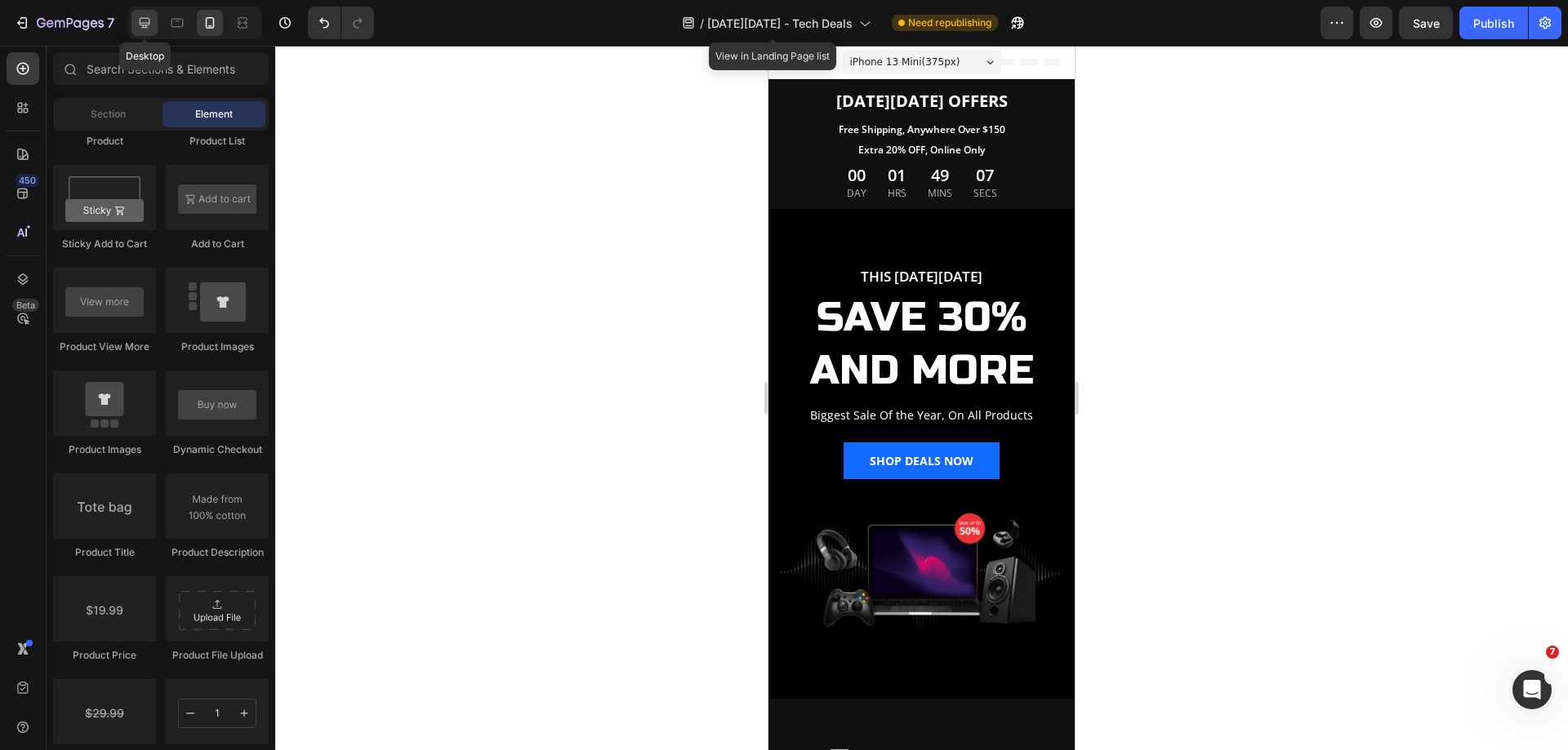
click at [144, 20] on icon at bounding box center [144, 23] width 17 height 17
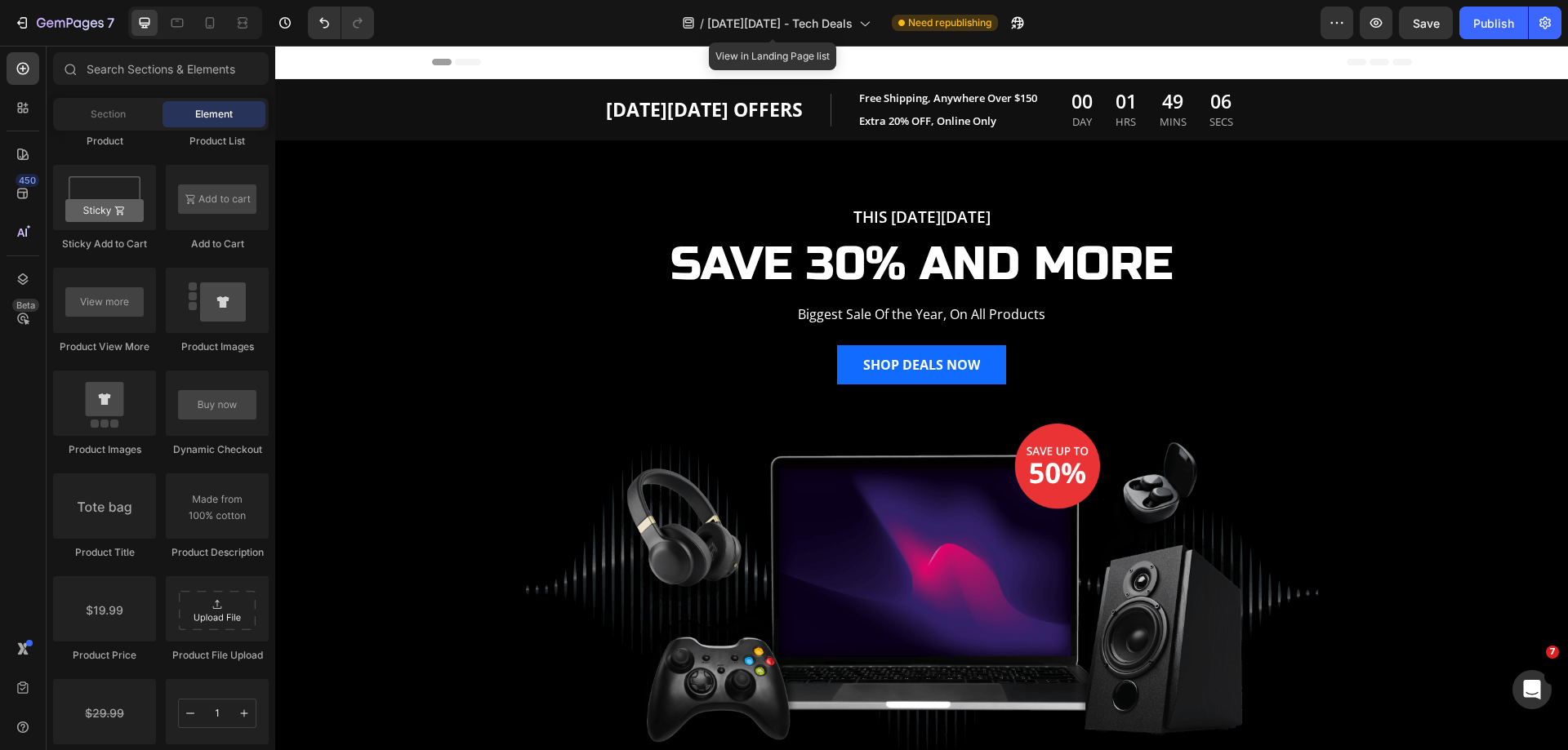
click at [1224, 34] on div "/ Black Friday - Tech Deals View in Landing Page list Need republishing" at bounding box center [853, 23] width 933 height 33
click at [630, 26] on div "/ Black Friday - Tech Deals Need republishing" at bounding box center [853, 23] width 933 height 33
click at [1486, 19] on div "Publish" at bounding box center [1493, 23] width 40 height 17
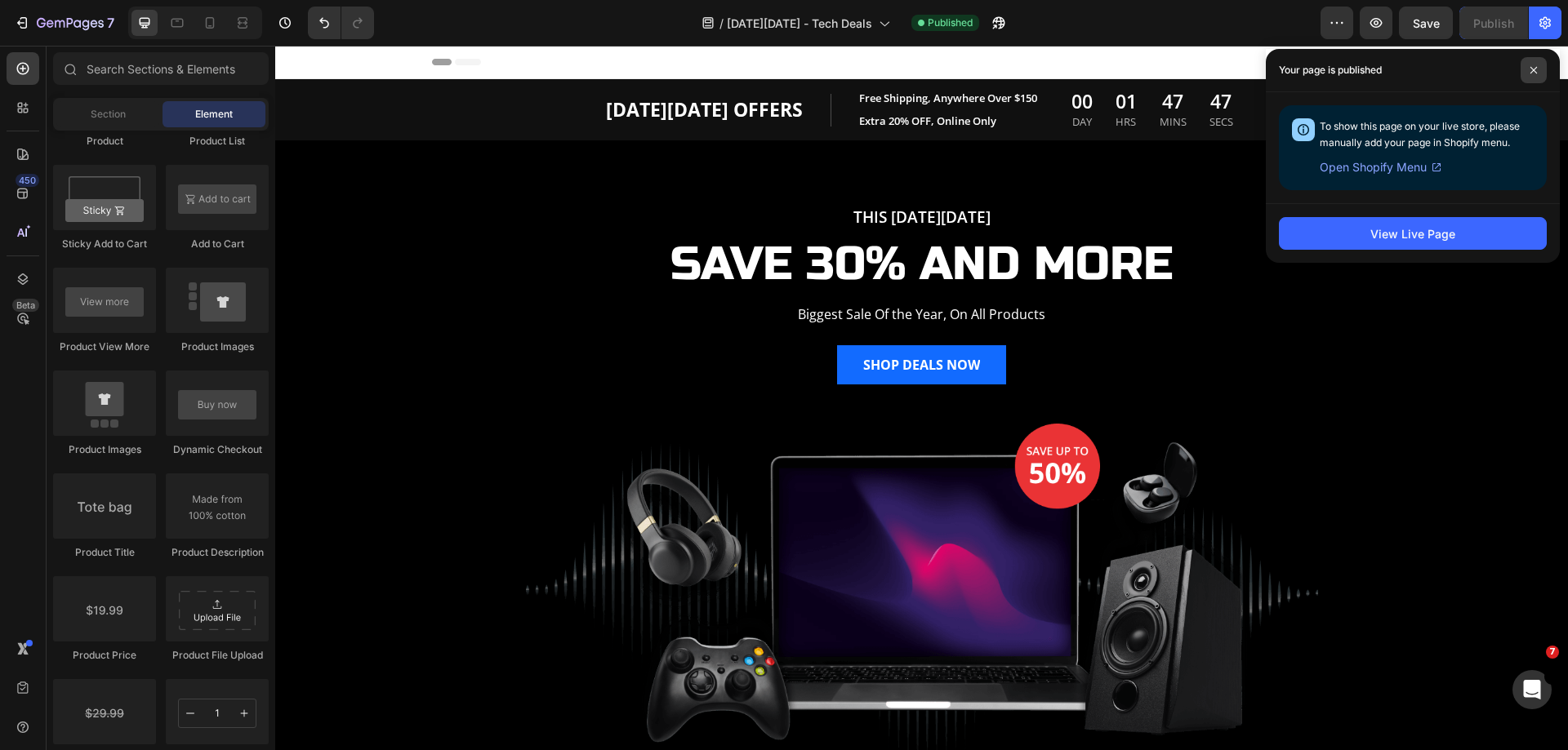
click at [1535, 69] on icon at bounding box center [1533, 70] width 8 height 8
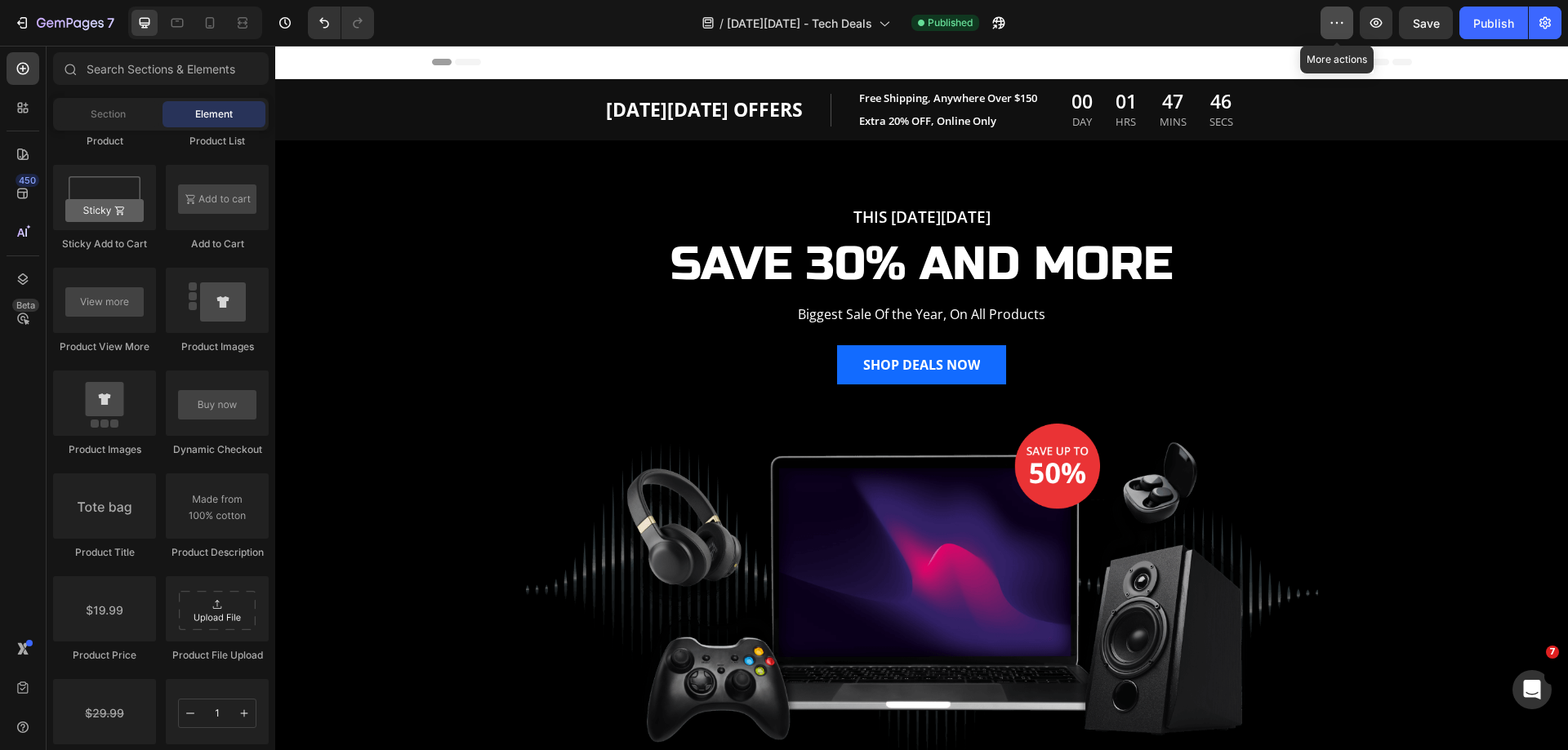
click at [1334, 17] on icon "button" at bounding box center [1337, 23] width 17 height 17
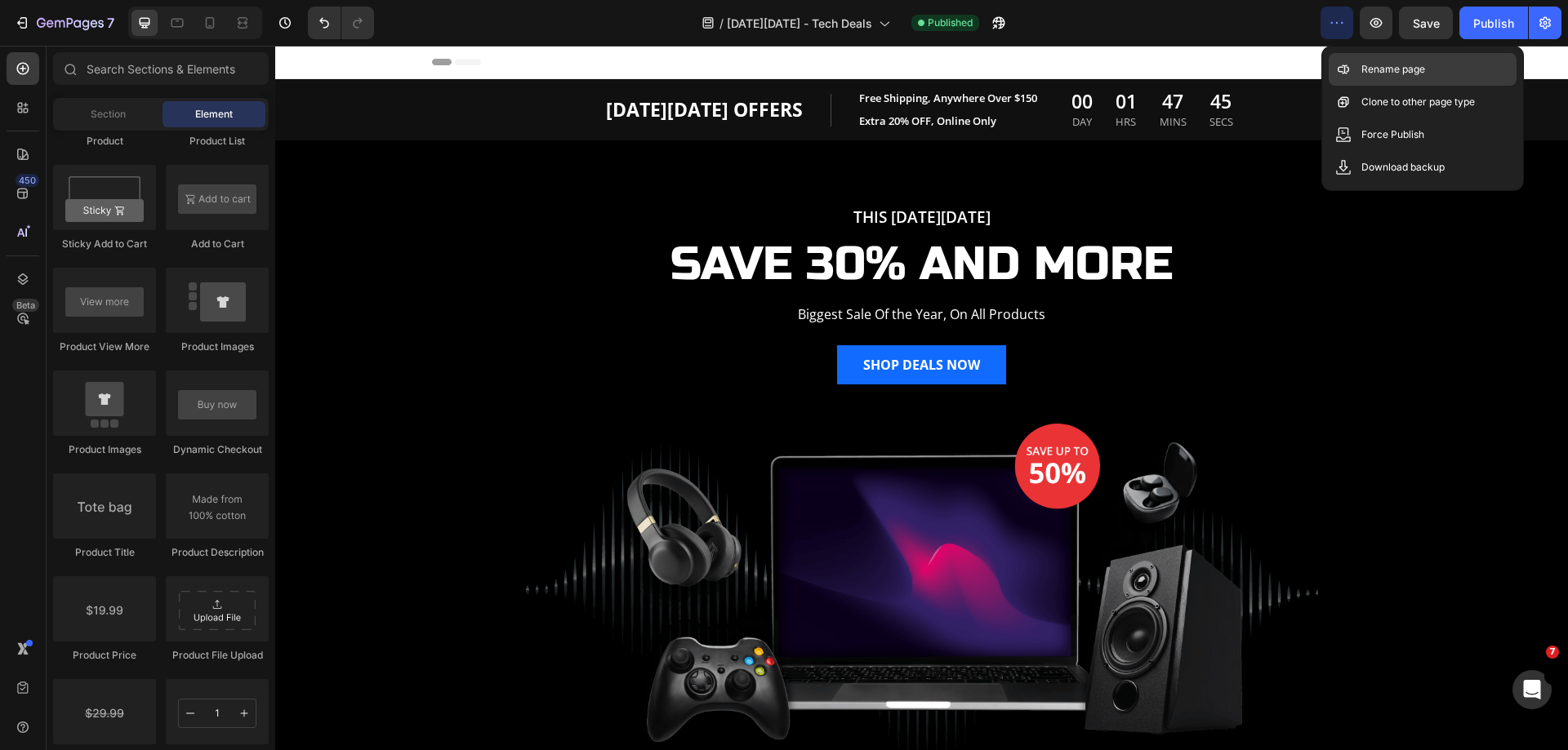
click at [1396, 67] on p "Rename page" at bounding box center [1392, 69] width 64 height 17
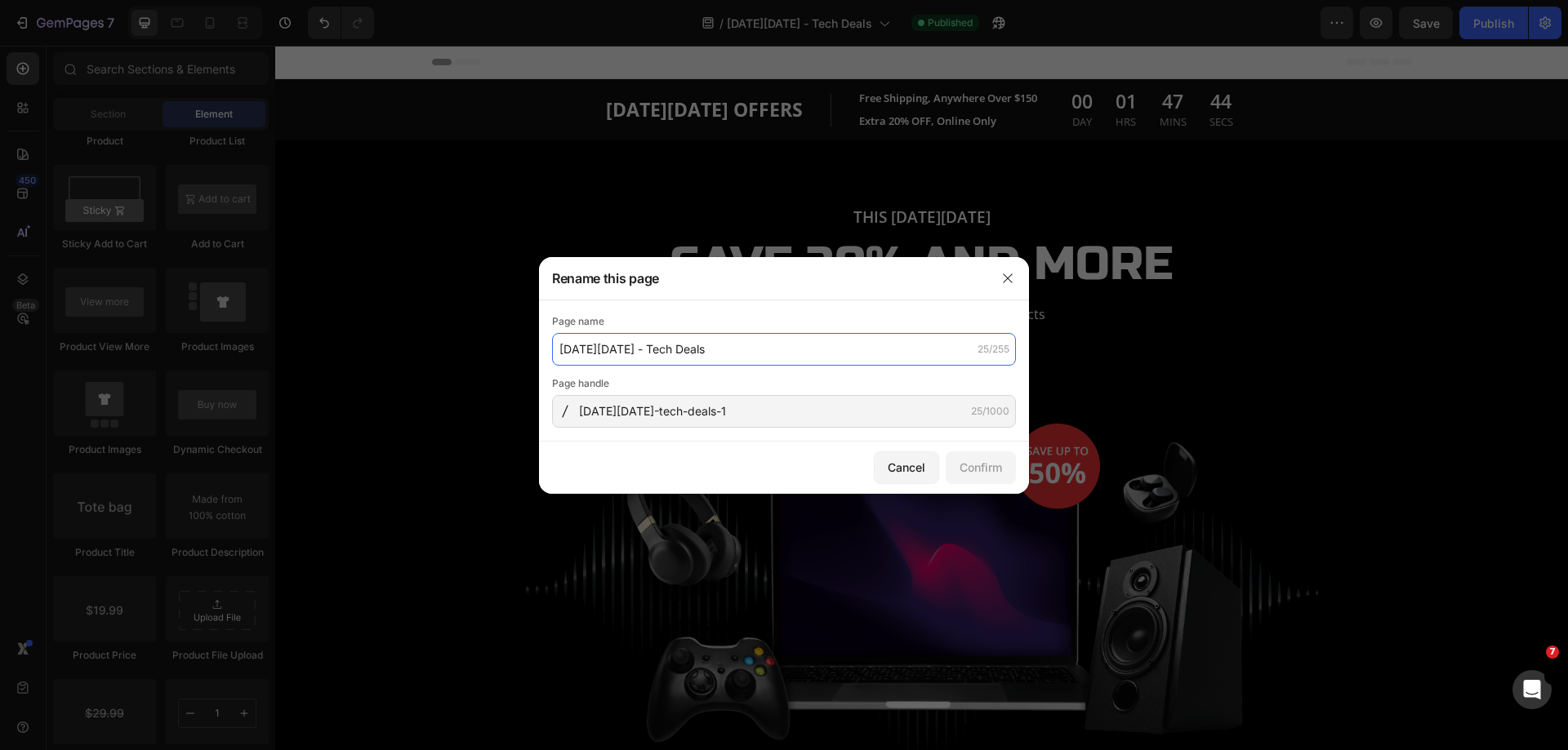
click at [792, 347] on input "Black Friday - Tech Deals" at bounding box center [784, 350] width 464 height 33
click at [1006, 275] on icon "button" at bounding box center [1008, 278] width 13 height 13
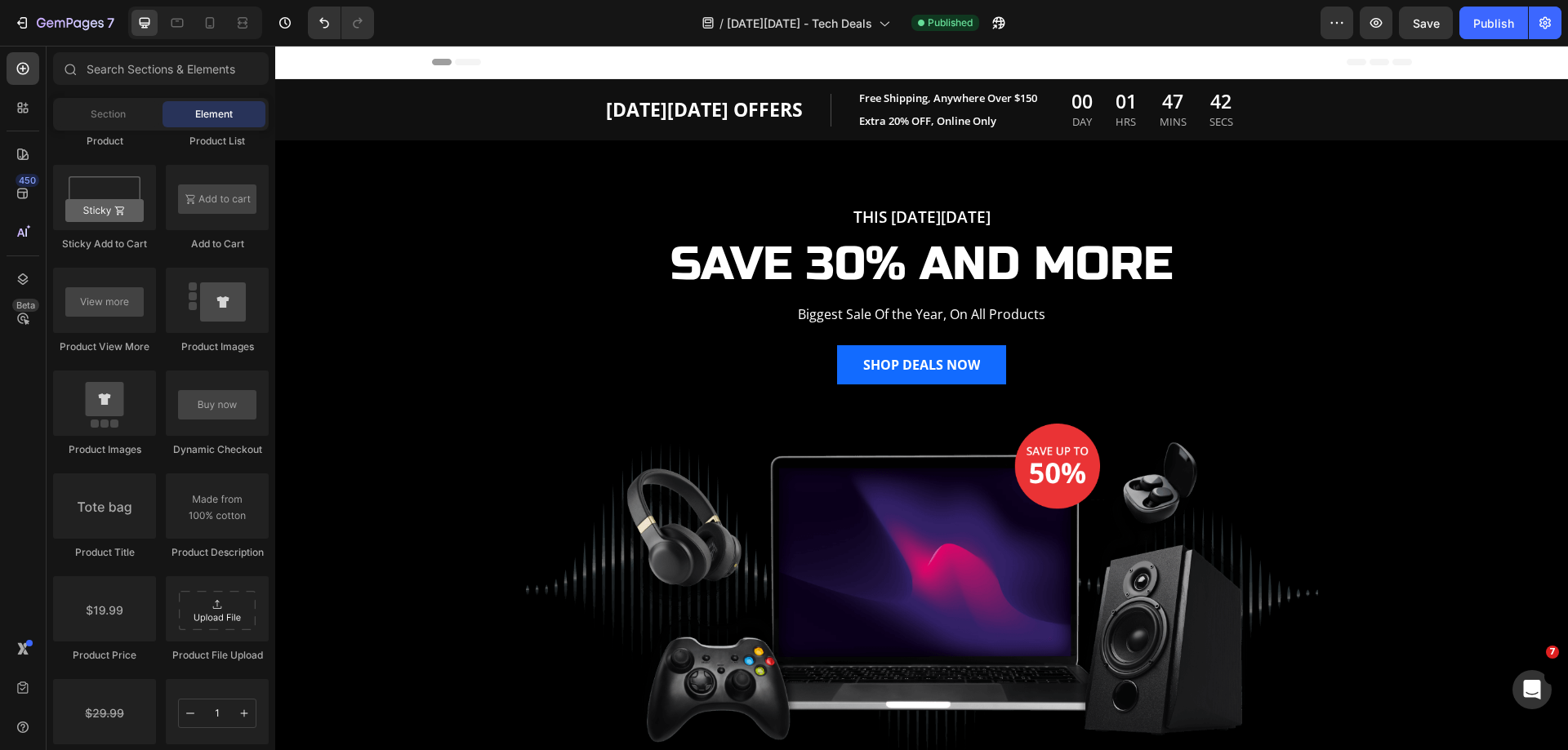
click at [637, 20] on div "/ Black Friday - Tech Deals Published" at bounding box center [853, 23] width 933 height 33
click at [79, 17] on div "7" at bounding box center [76, 23] width 78 height 20
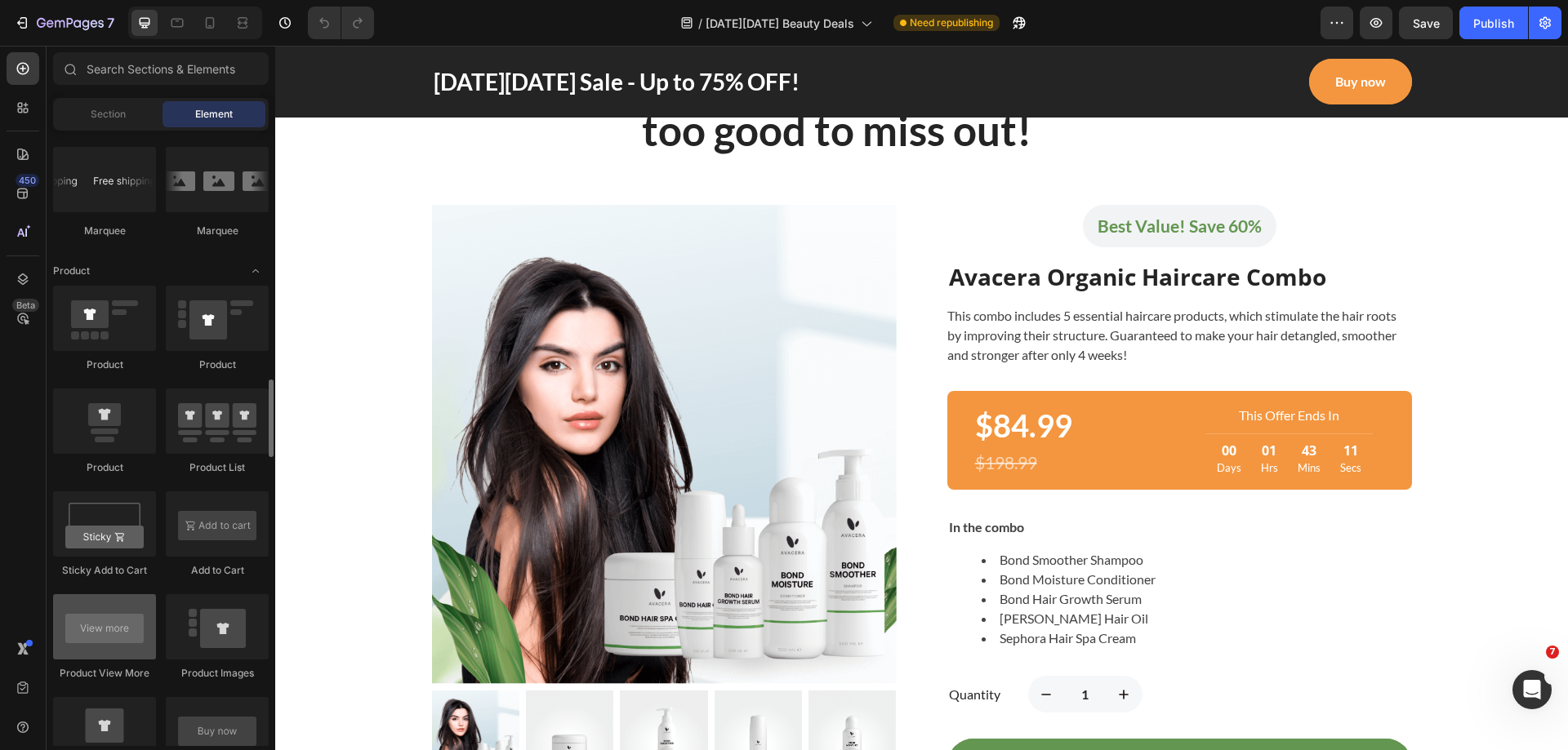
scroll to position [2204, 0]
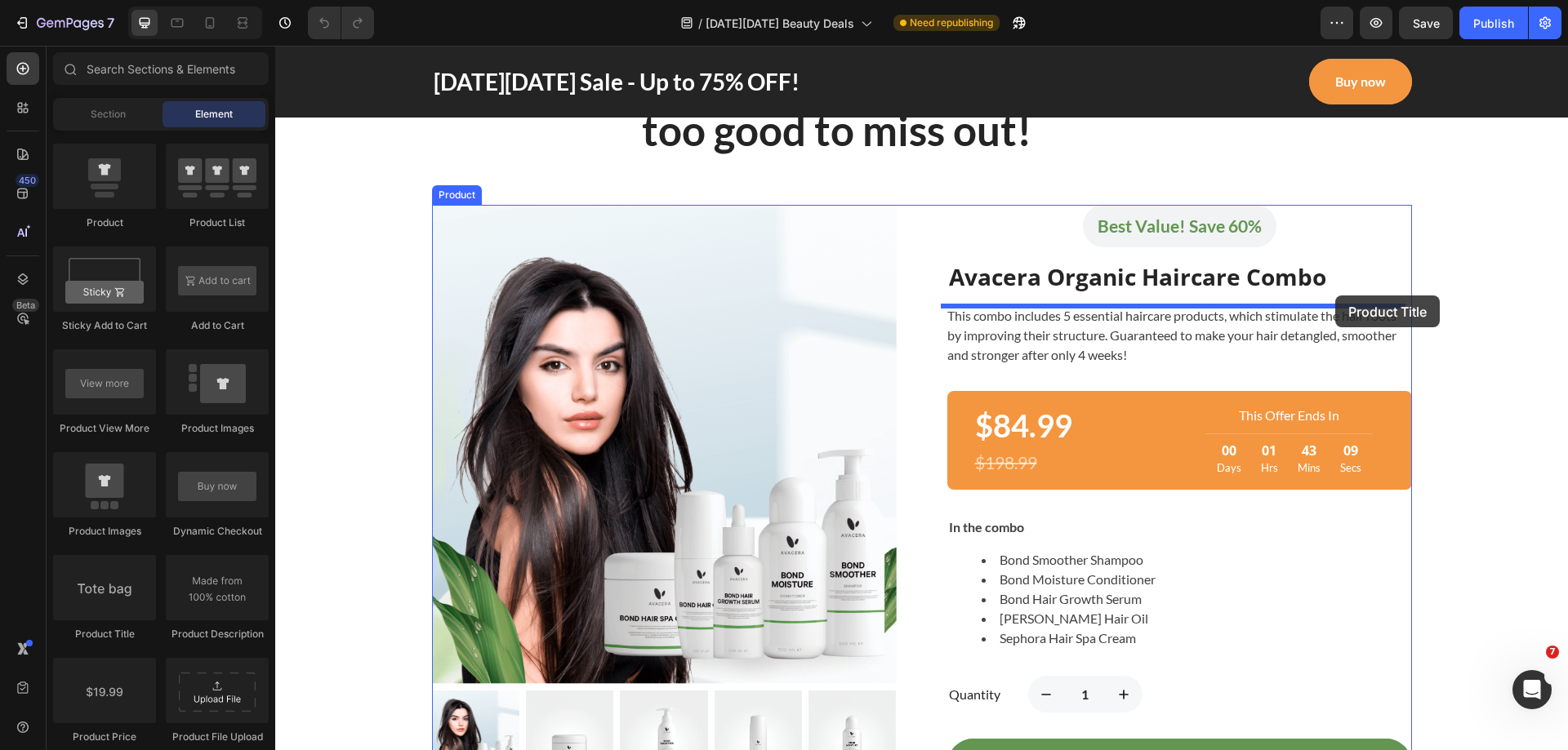
drag, startPoint x: 389, startPoint y: 642, endPoint x: 1335, endPoint y: 295, distance: 1007.6
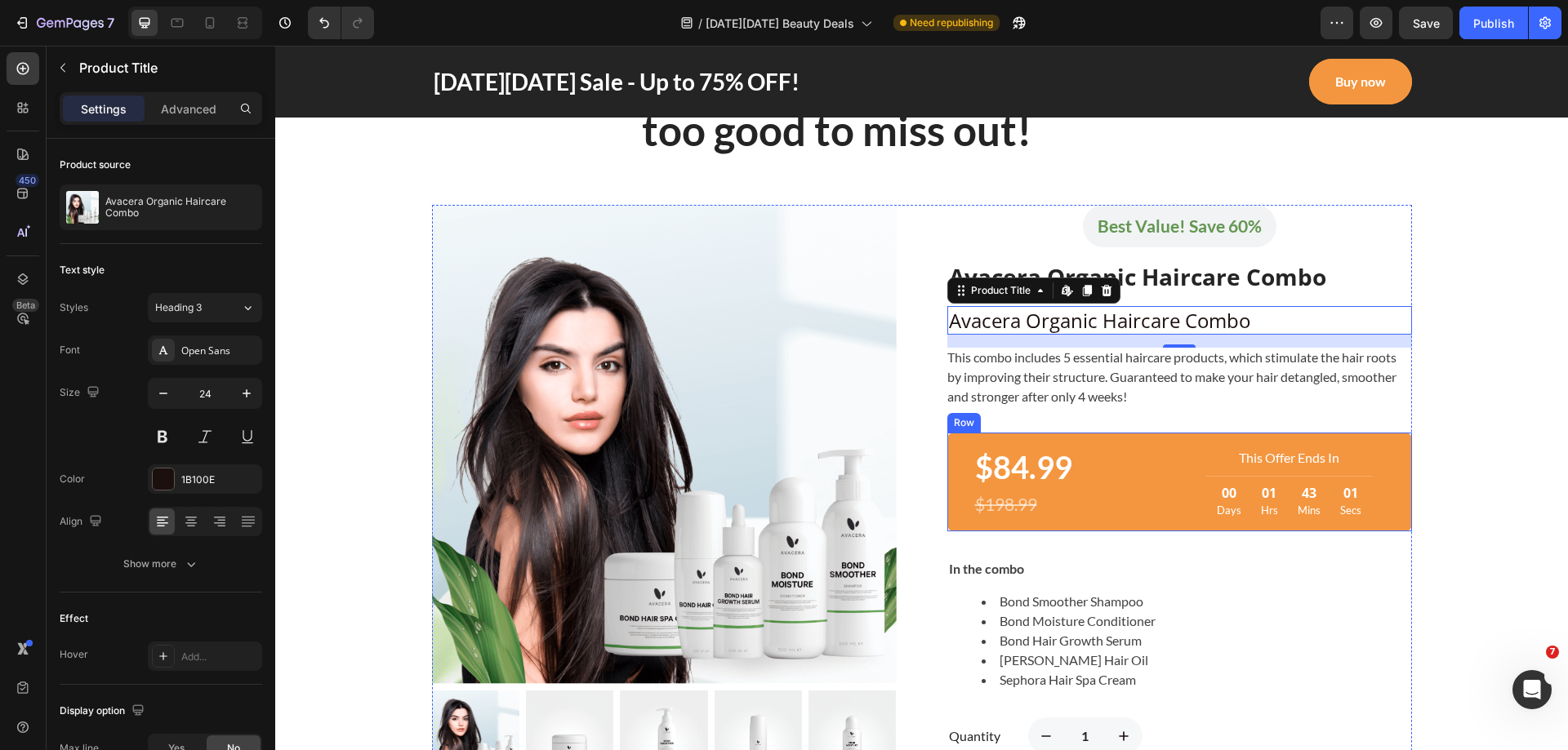
click at [1131, 521] on div "$84.99 (P) Price (P) Price $198.99 (P) Price (P) Price This Offer Ends In Text …" at bounding box center [1179, 482] width 465 height 99
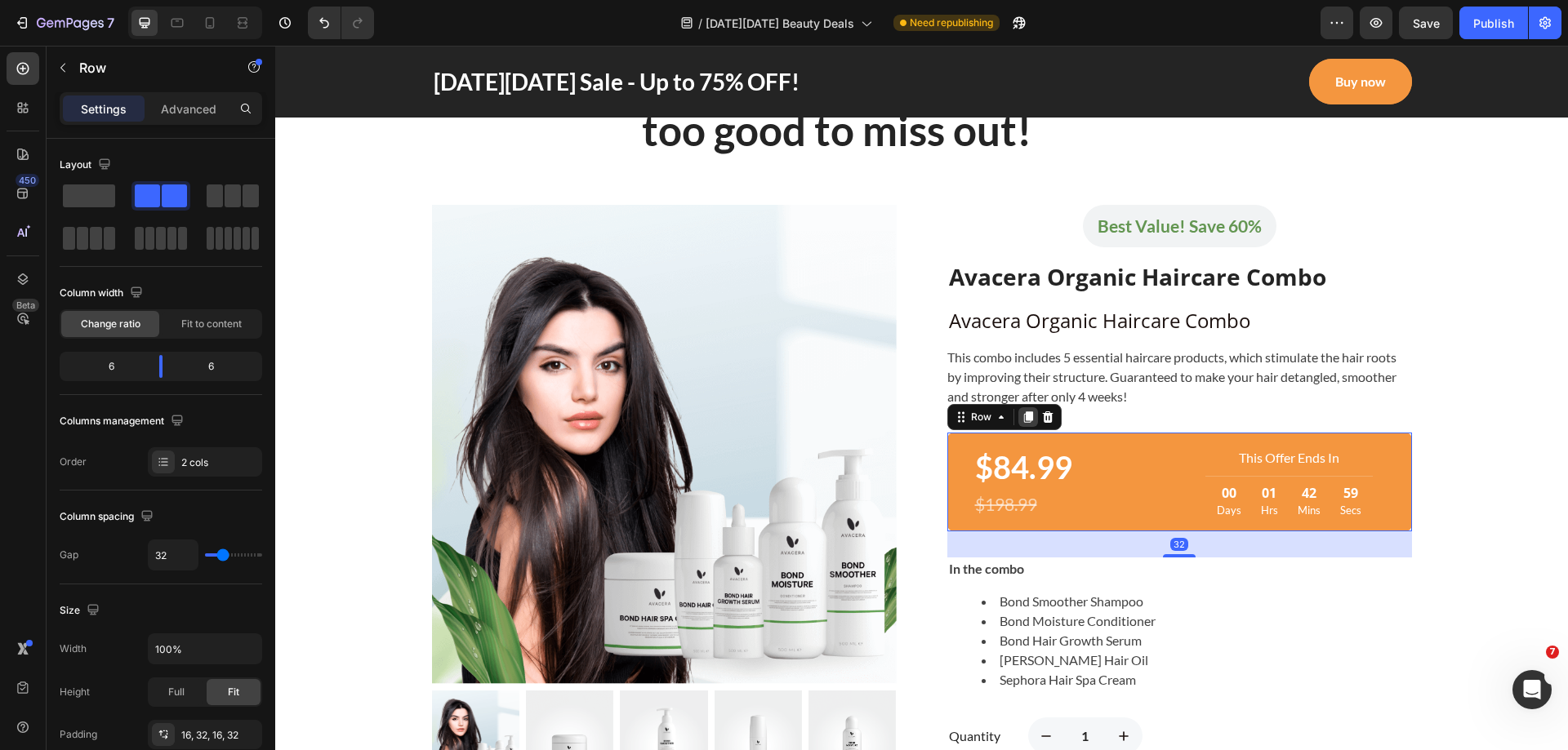
click at [1023, 416] on icon at bounding box center [1027, 418] width 9 height 12
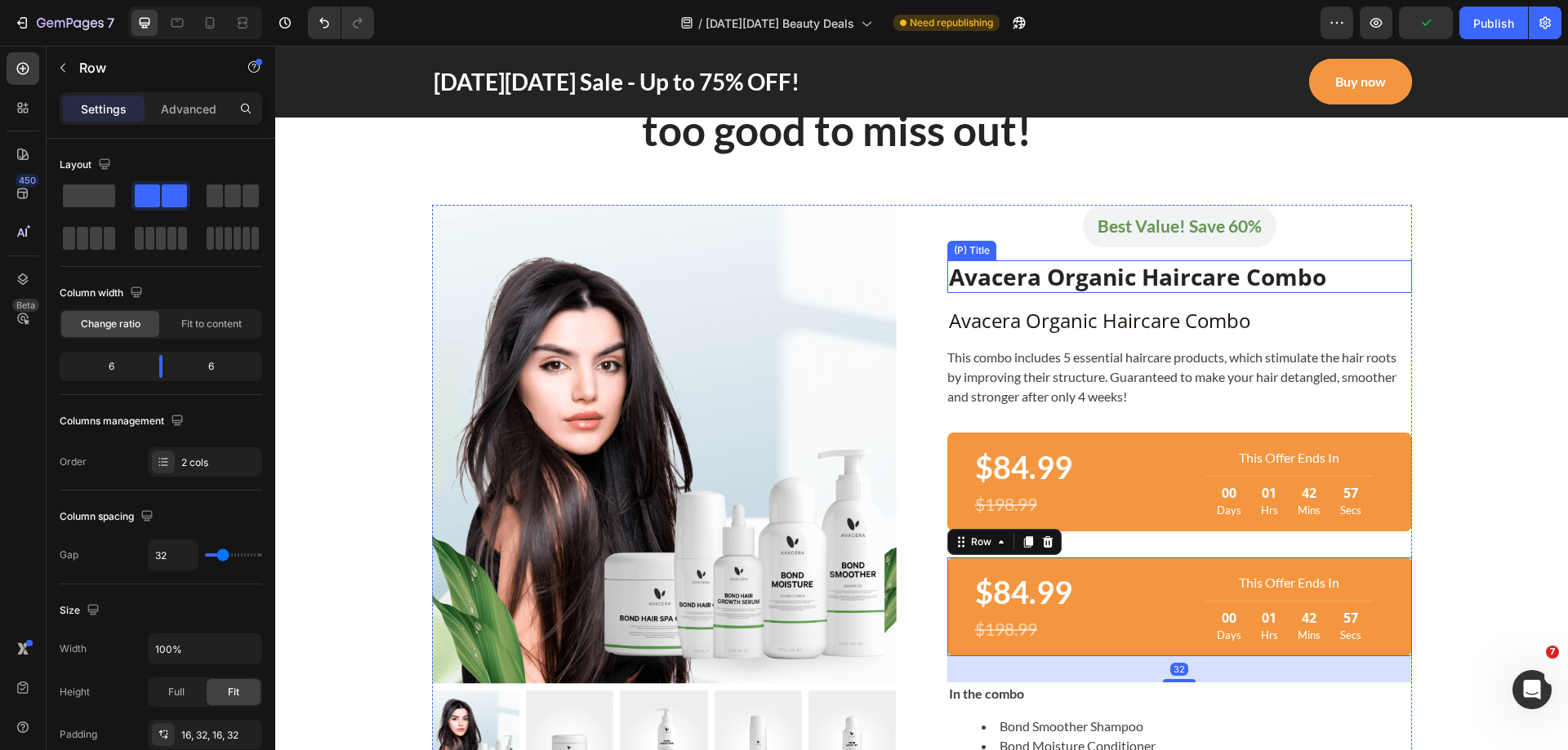
click at [1108, 285] on h2 "Avacera Organic Haircare Combo" at bounding box center [1179, 277] width 465 height 33
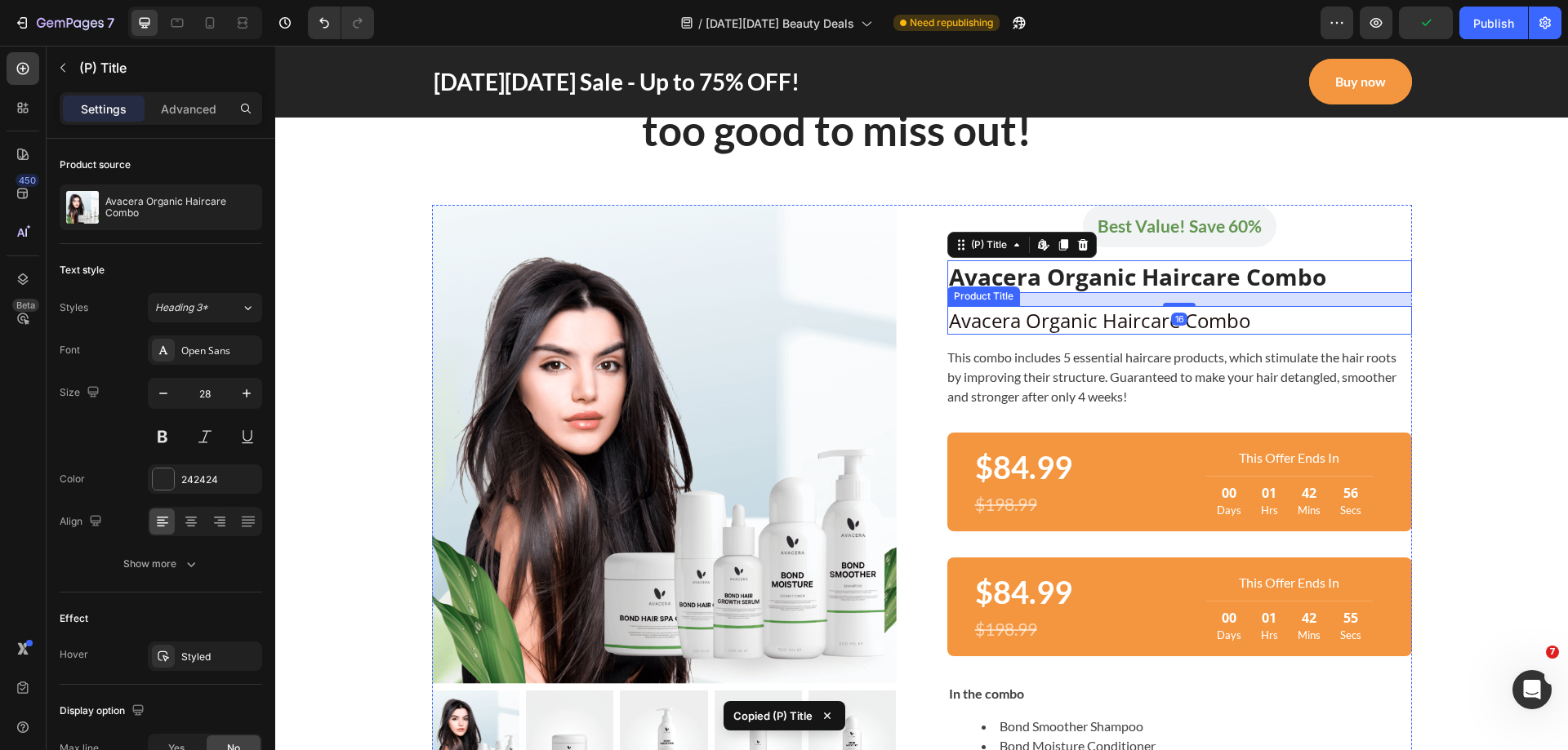
click at [1110, 320] on h2 "Avacera Organic Haircare Combo" at bounding box center [1179, 320] width 465 height 29
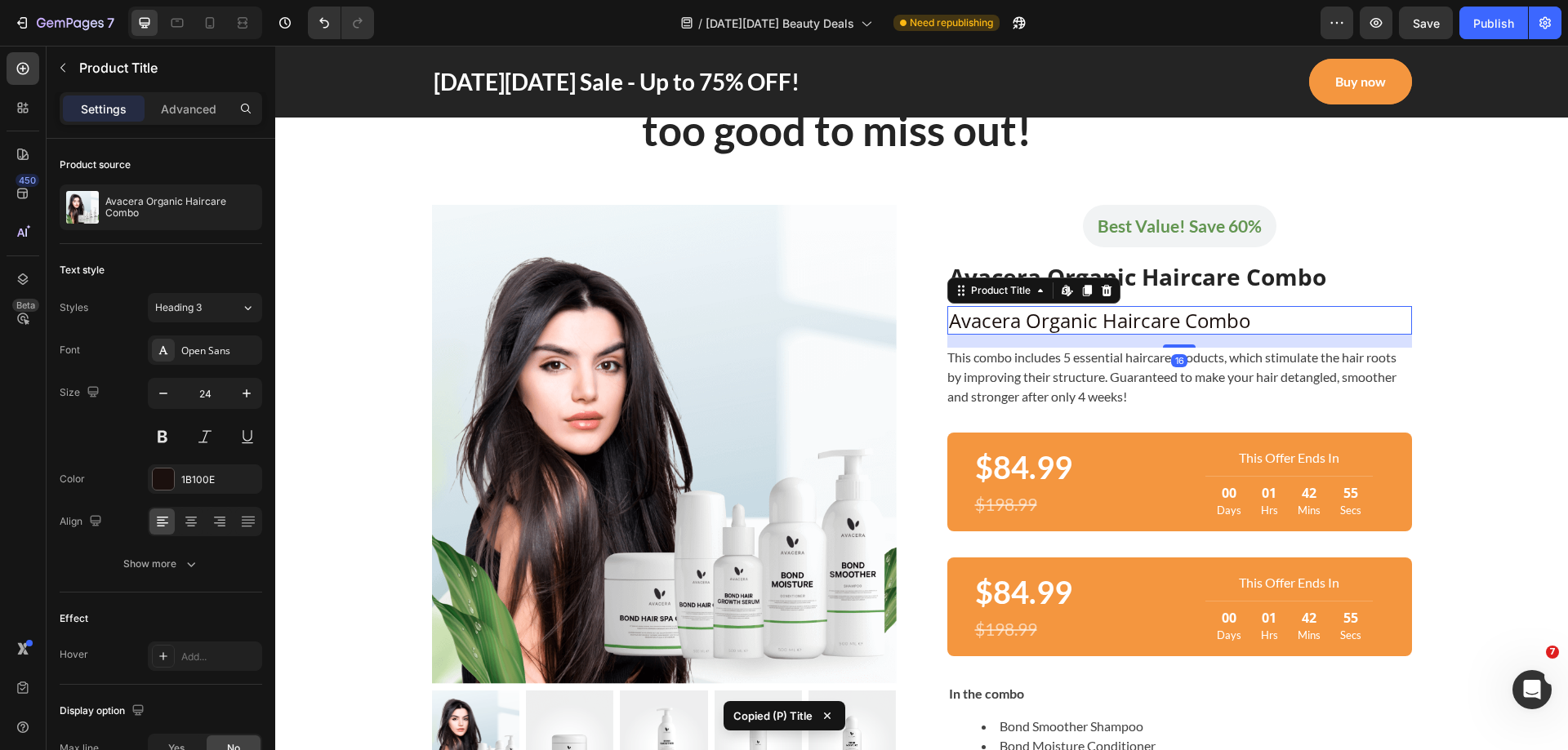
type input "28"
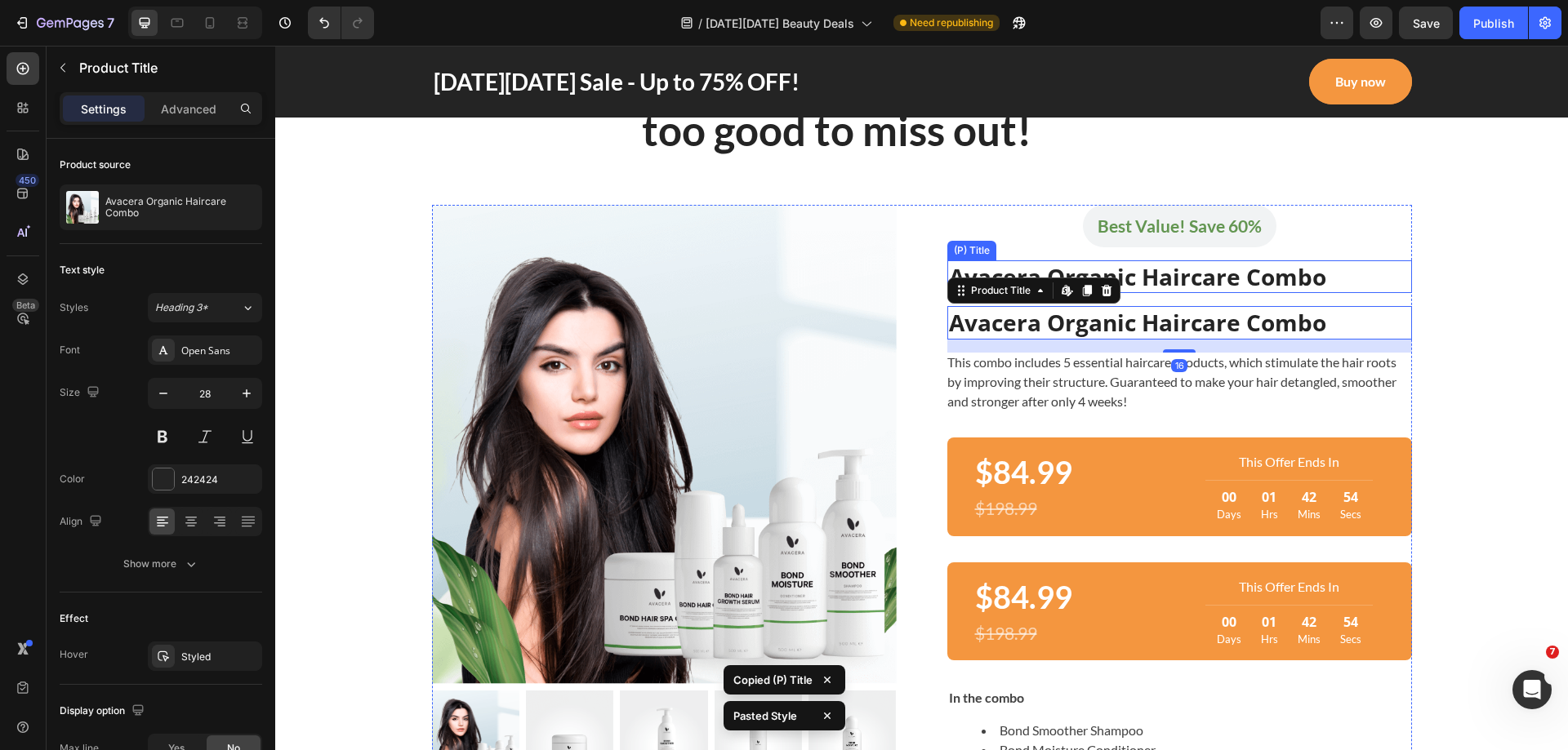
click at [1311, 285] on h2 "Avacera Organic Haircare Combo" at bounding box center [1179, 277] width 465 height 33
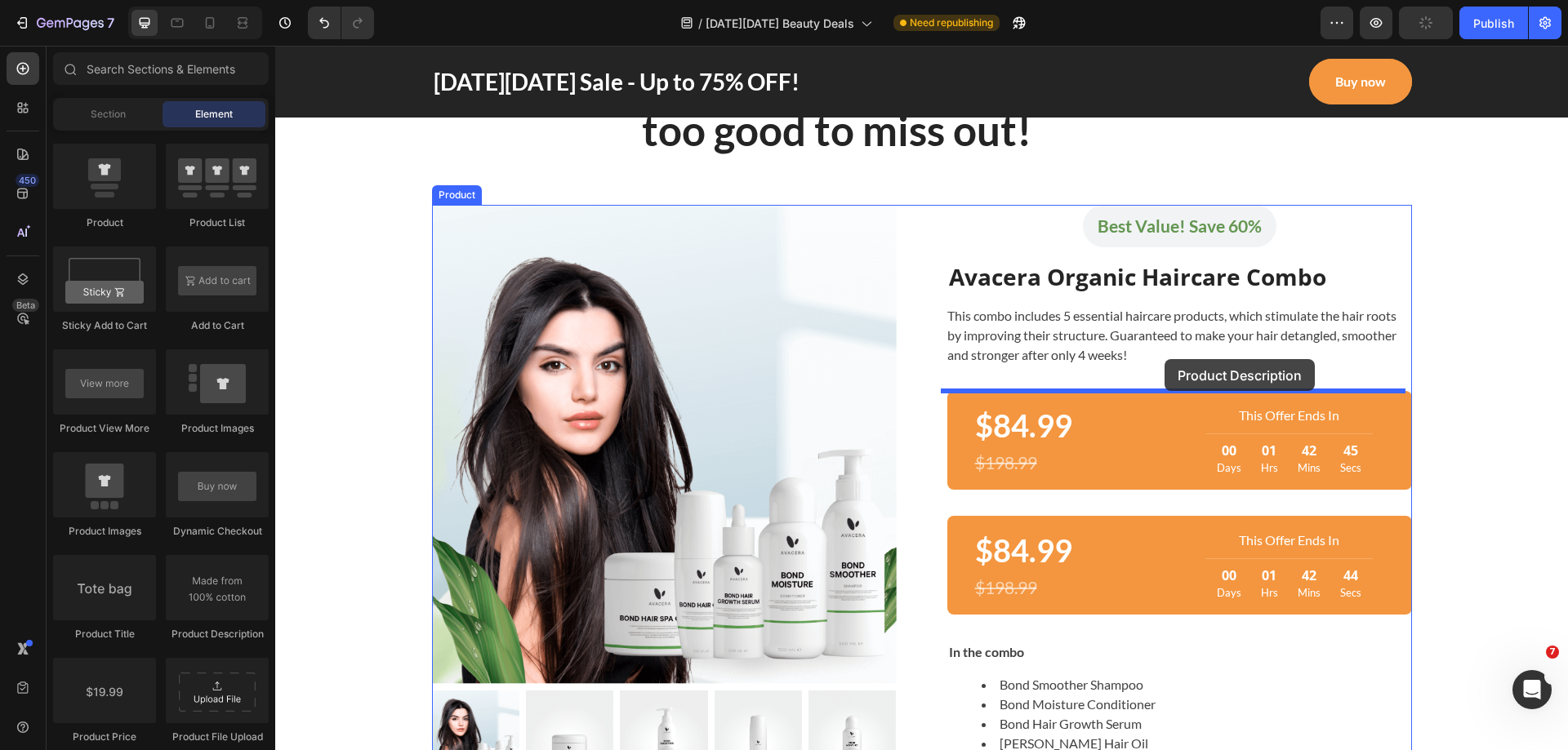
drag, startPoint x: 593, startPoint y: 486, endPoint x: 1164, endPoint y: 359, distance: 585.0
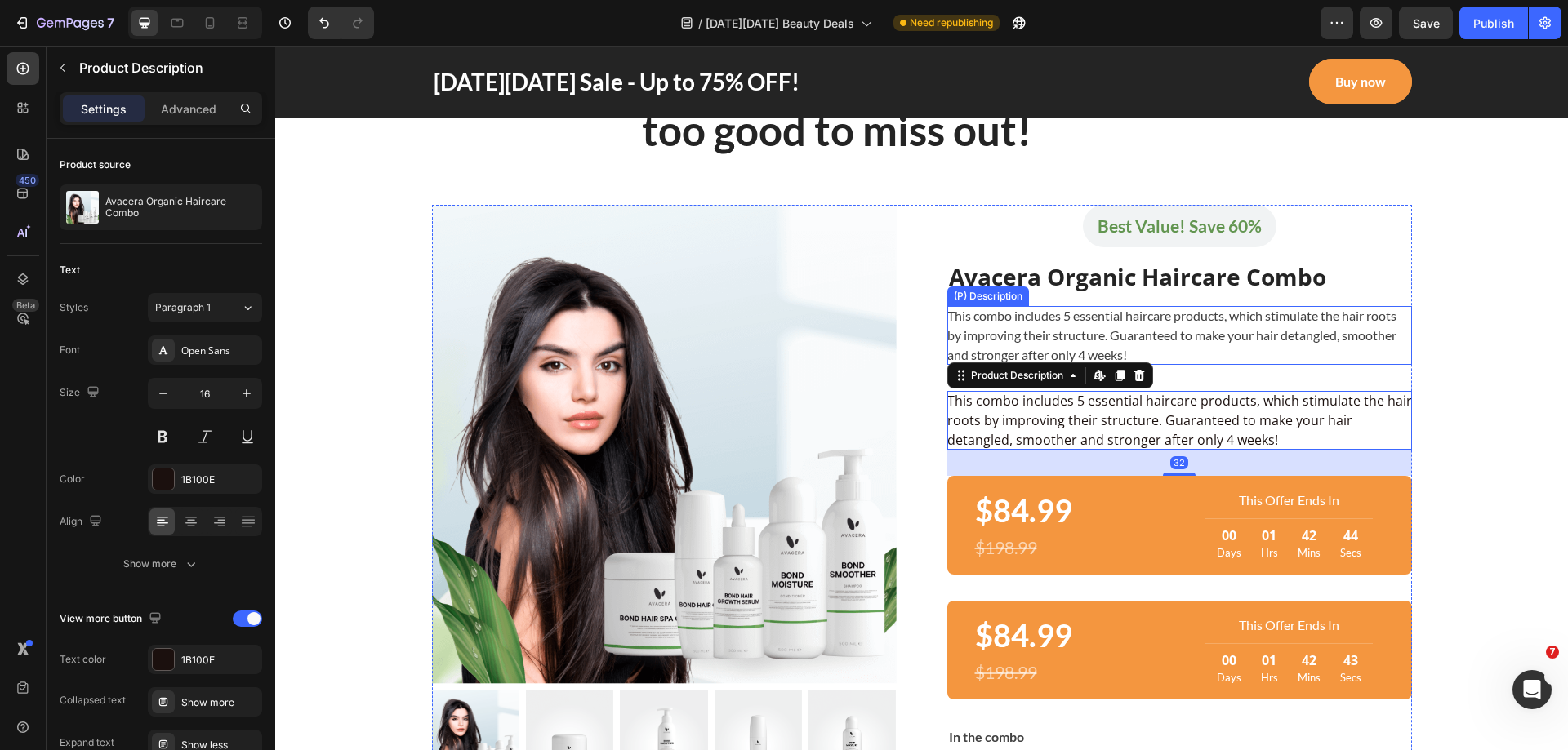
click at [1120, 317] on div "This combo includes 5 essential haircare products, which stimulate the hair roo…" at bounding box center [1179, 335] width 465 height 59
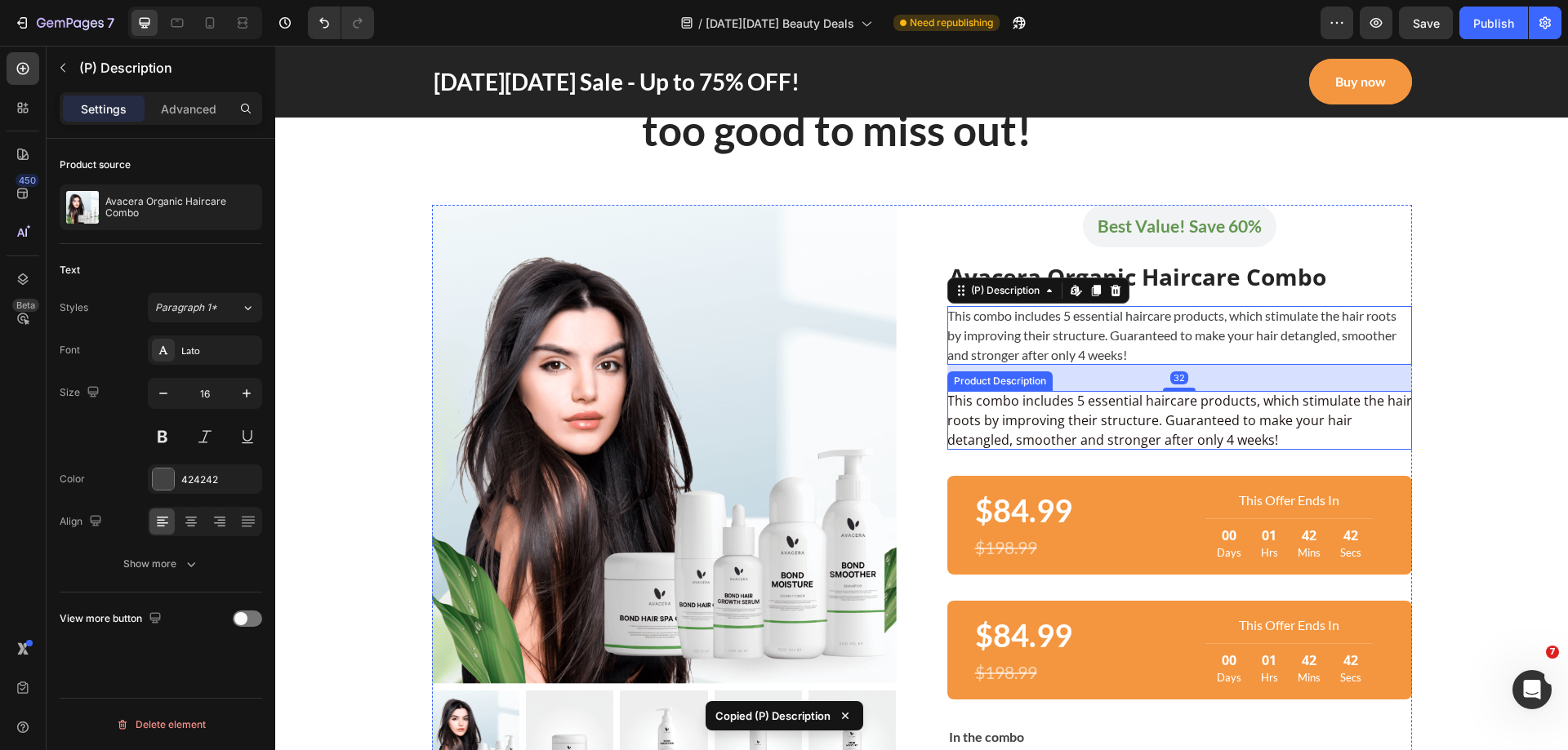
click at [1138, 402] on div "This combo includes 5 essential haircare products, which stimulate the hair roo…" at bounding box center [1179, 420] width 465 height 59
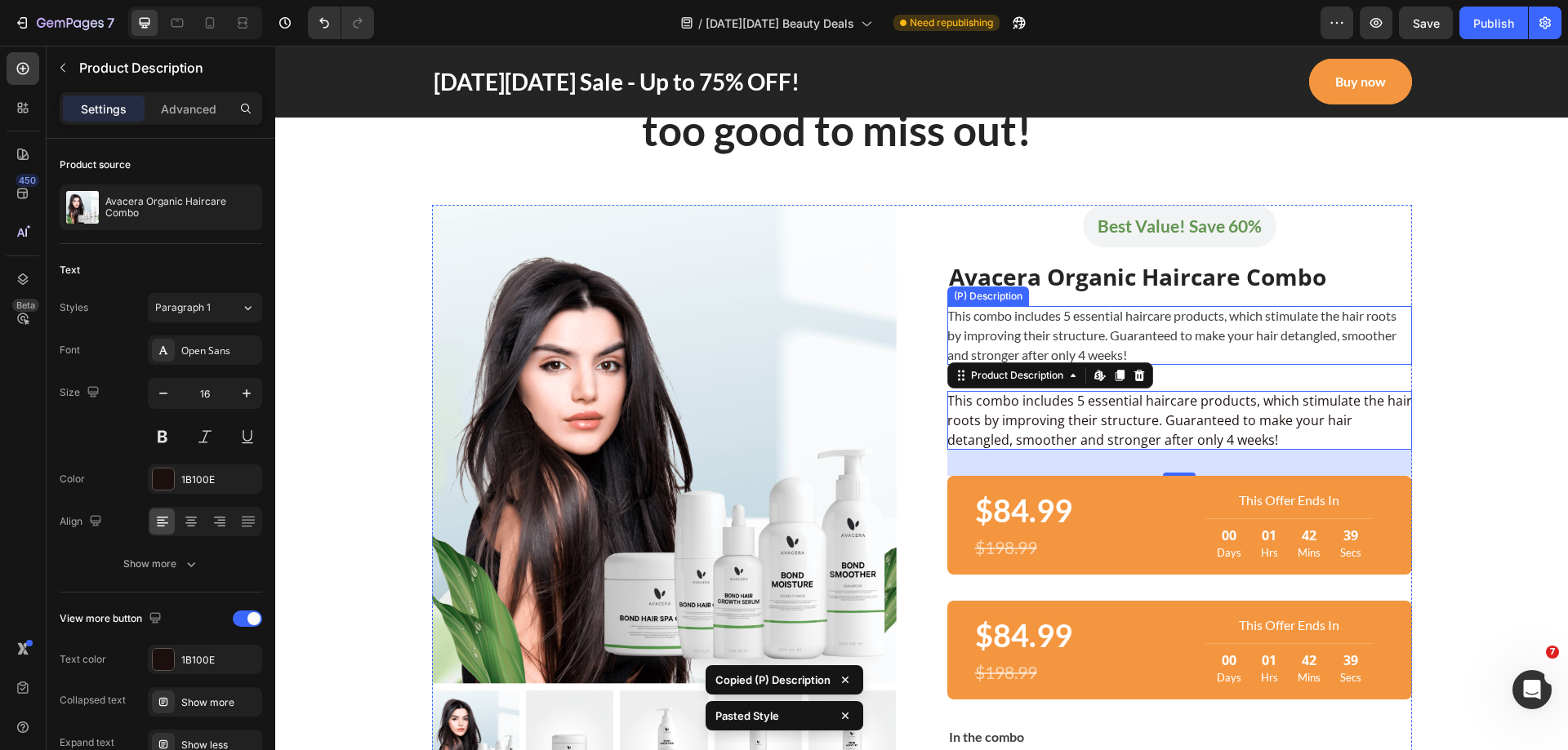
click at [1085, 325] on div "This combo includes 5 essential haircare products, which stimulate the hair roo…" at bounding box center [1179, 335] width 465 height 59
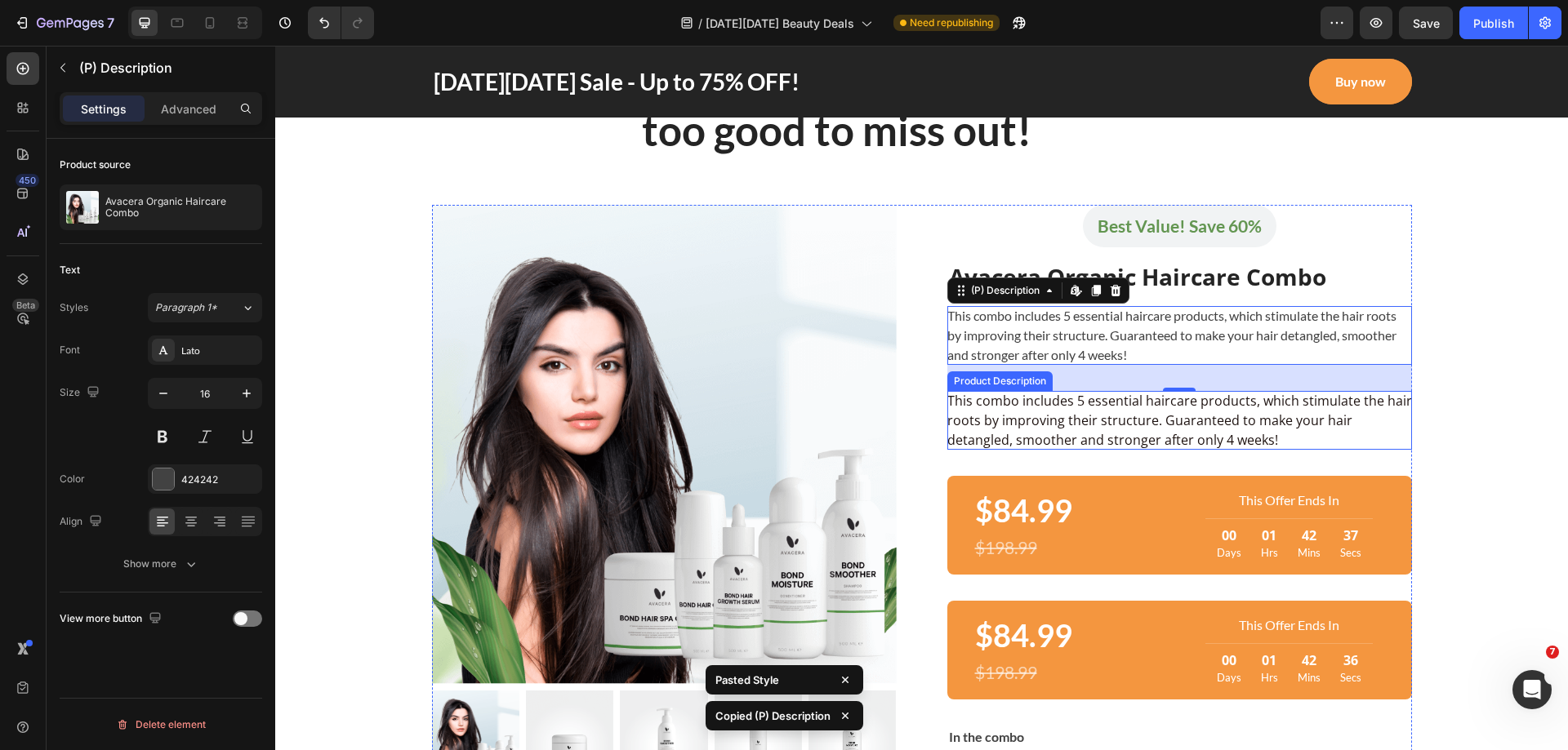
click at [1105, 404] on div "This combo includes 5 essential haircare products, which stimulate the hair roo…" at bounding box center [1179, 420] width 465 height 59
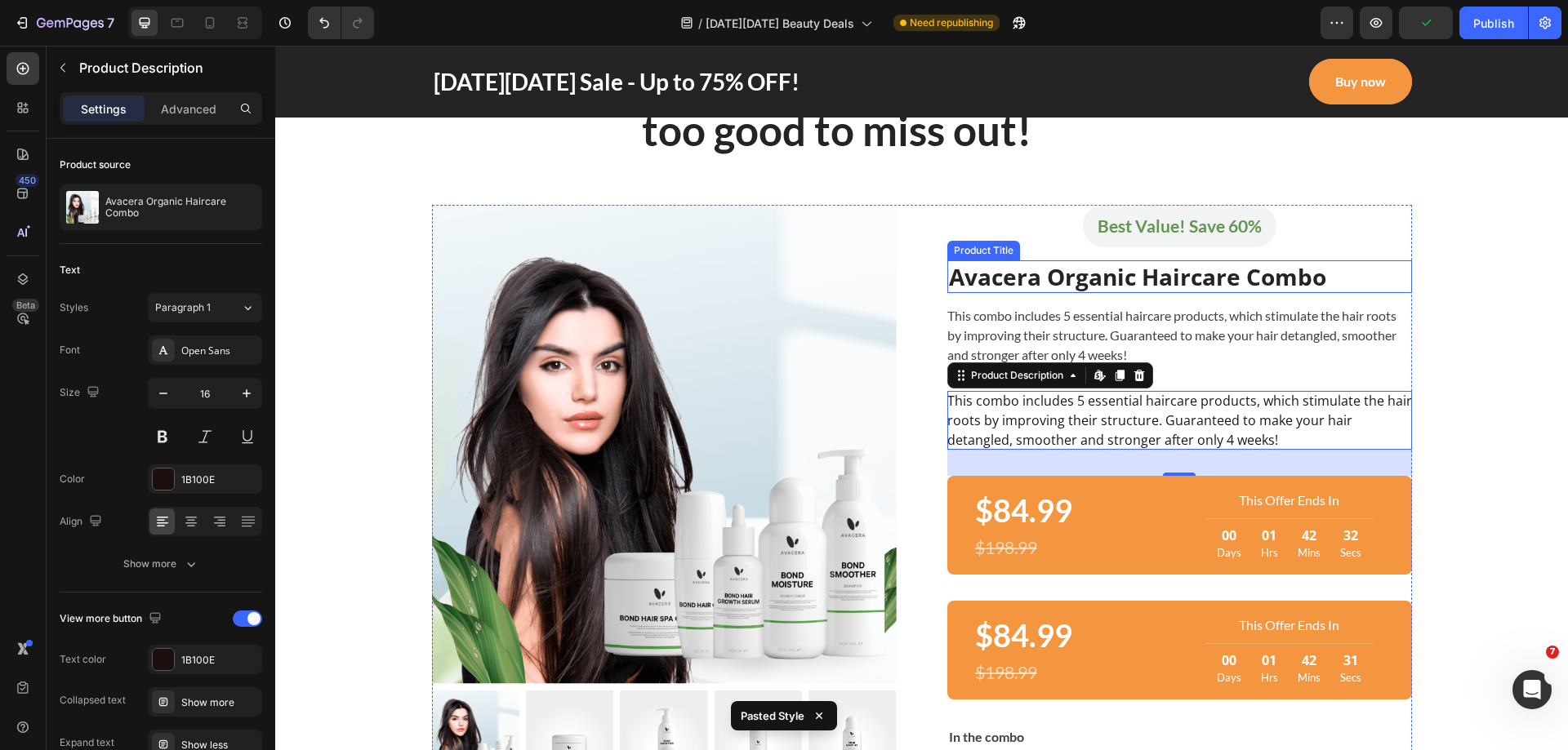
click at [1133, 280] on h2 "Avacera Organic Haircare Combo" at bounding box center [1179, 277] width 465 height 33
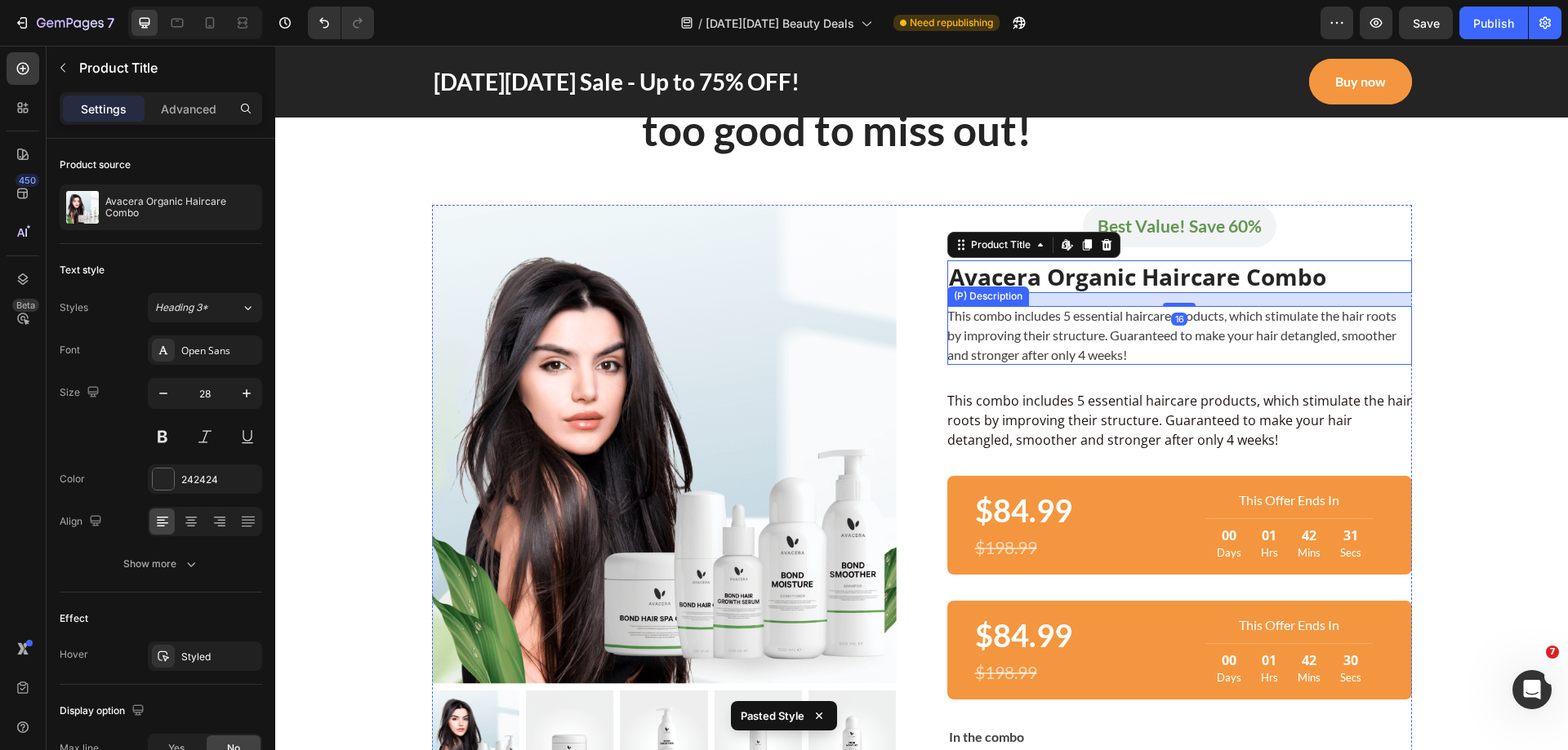
click at [1134, 320] on div "This combo includes 5 essential haircare products, which stimulate the hair roo…" at bounding box center [1179, 335] width 465 height 59
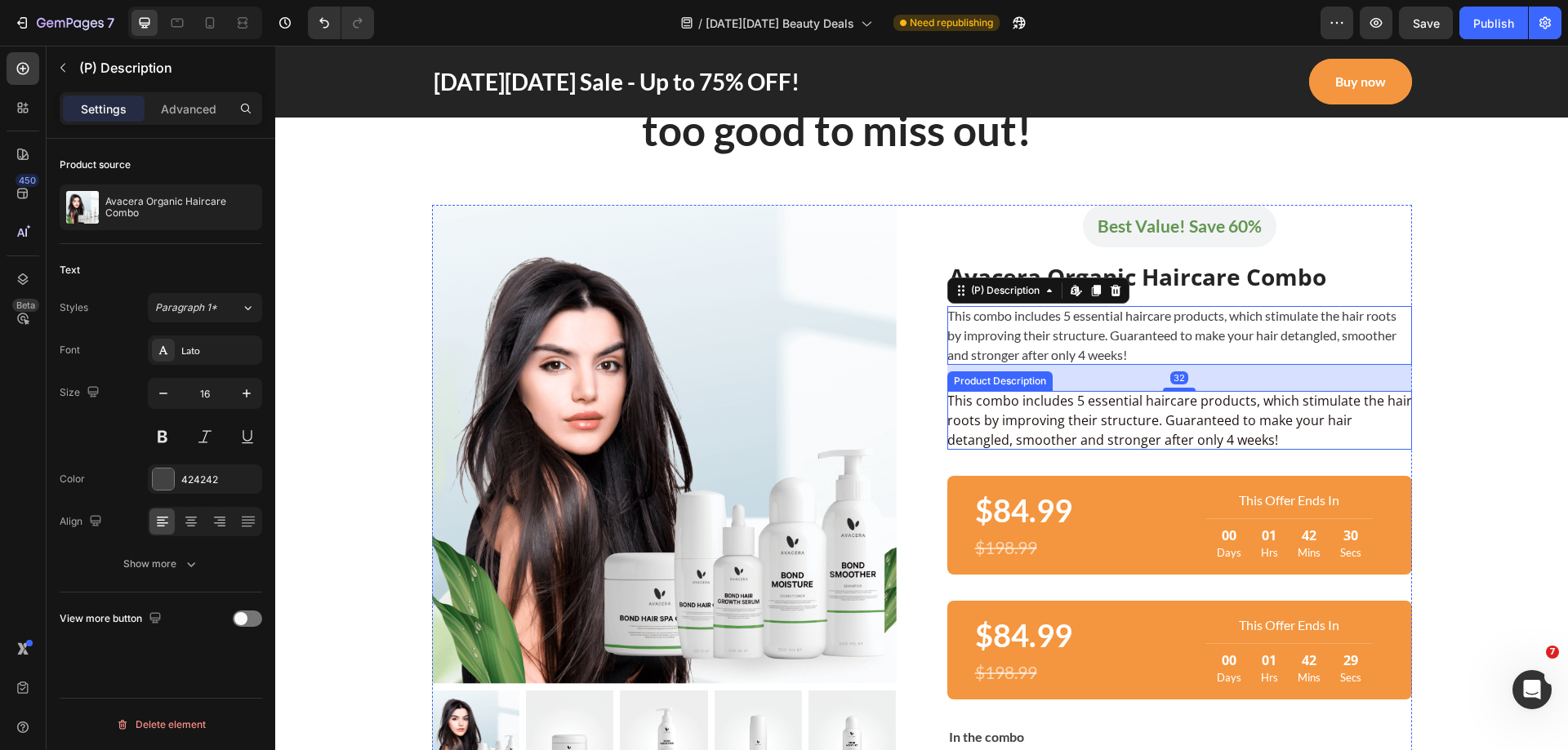
click at [1076, 404] on div "This combo includes 5 essential haircare products, which stimulate the hair roo…" at bounding box center [1179, 420] width 465 height 59
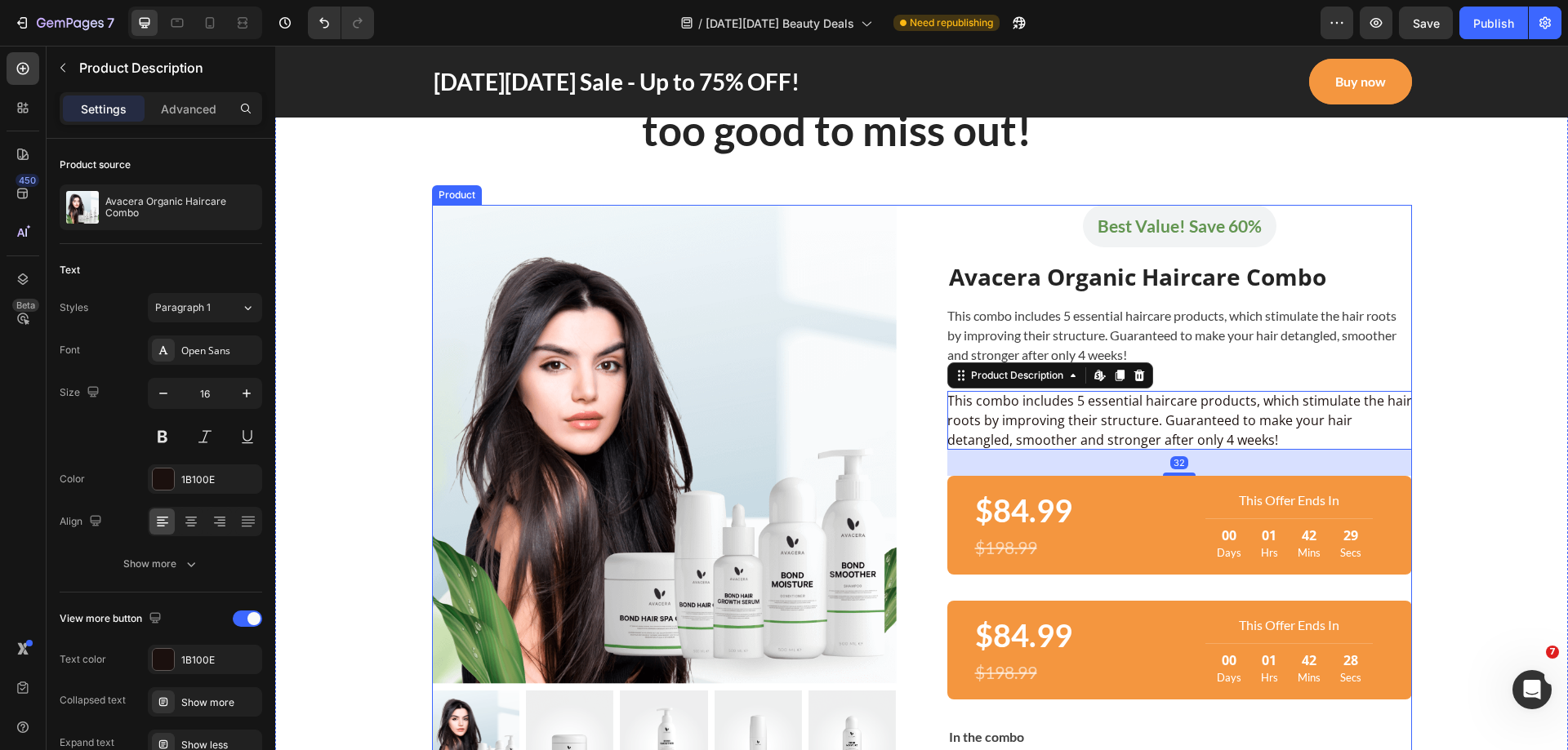
click at [1041, 306] on div "This combo includes 5 essential haircare products, which stimulate the hair roo…" at bounding box center [1179, 335] width 465 height 59
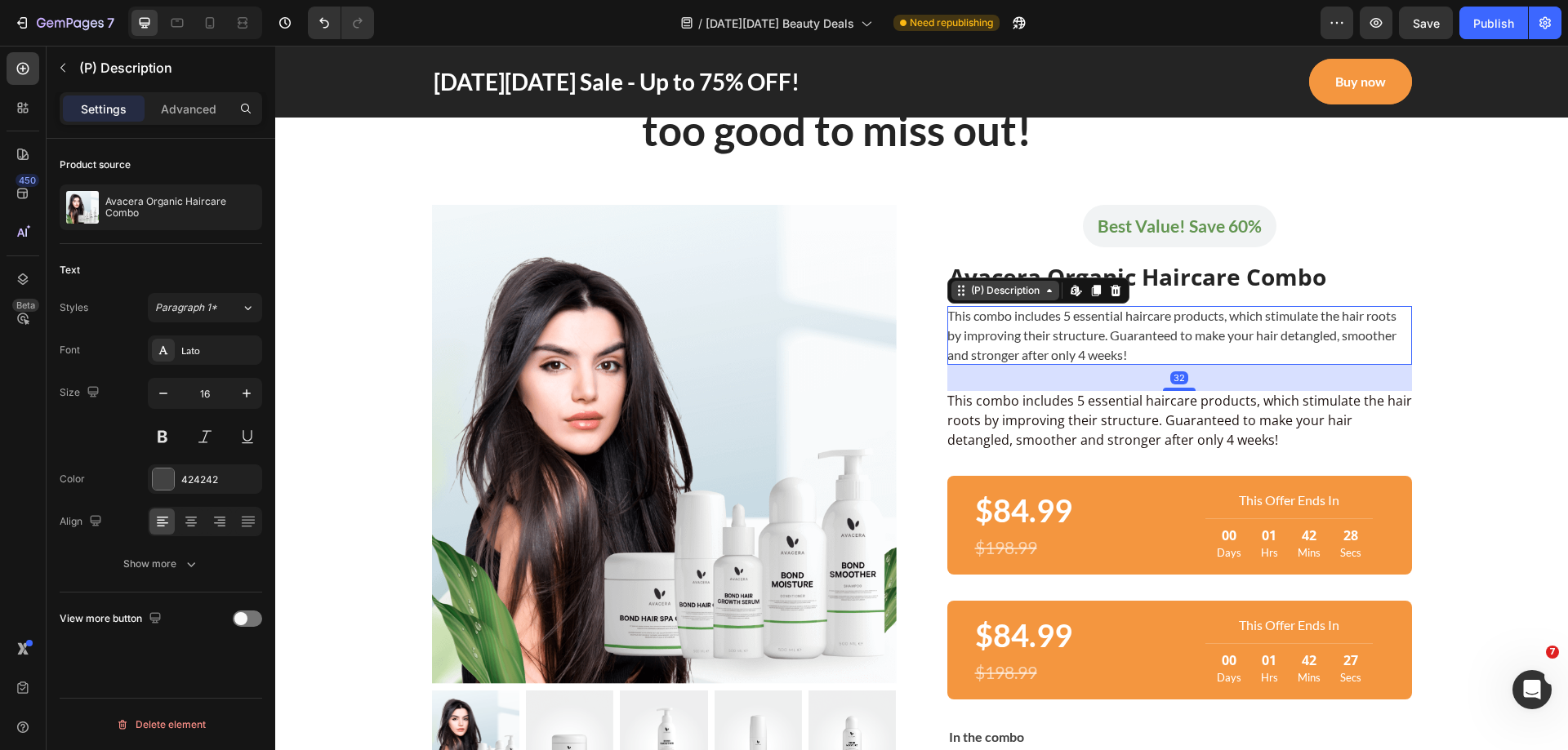
click at [1004, 293] on div "(P) Description" at bounding box center [1004, 290] width 75 height 15
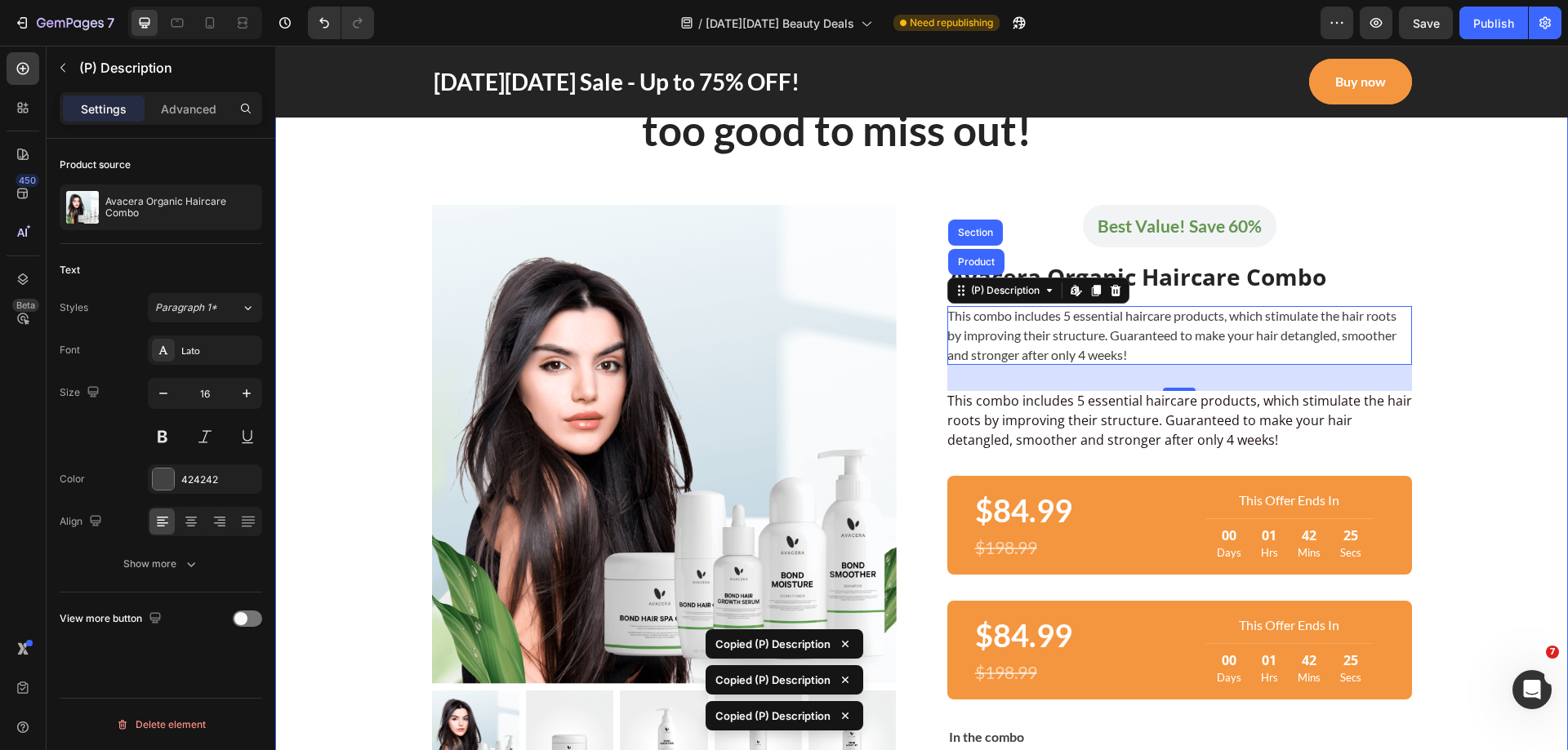
click at [1481, 384] on div "The Black Friday deal that is too good to miss out! Heading Row Row Product Ima…" at bounding box center [921, 524] width 1268 height 953
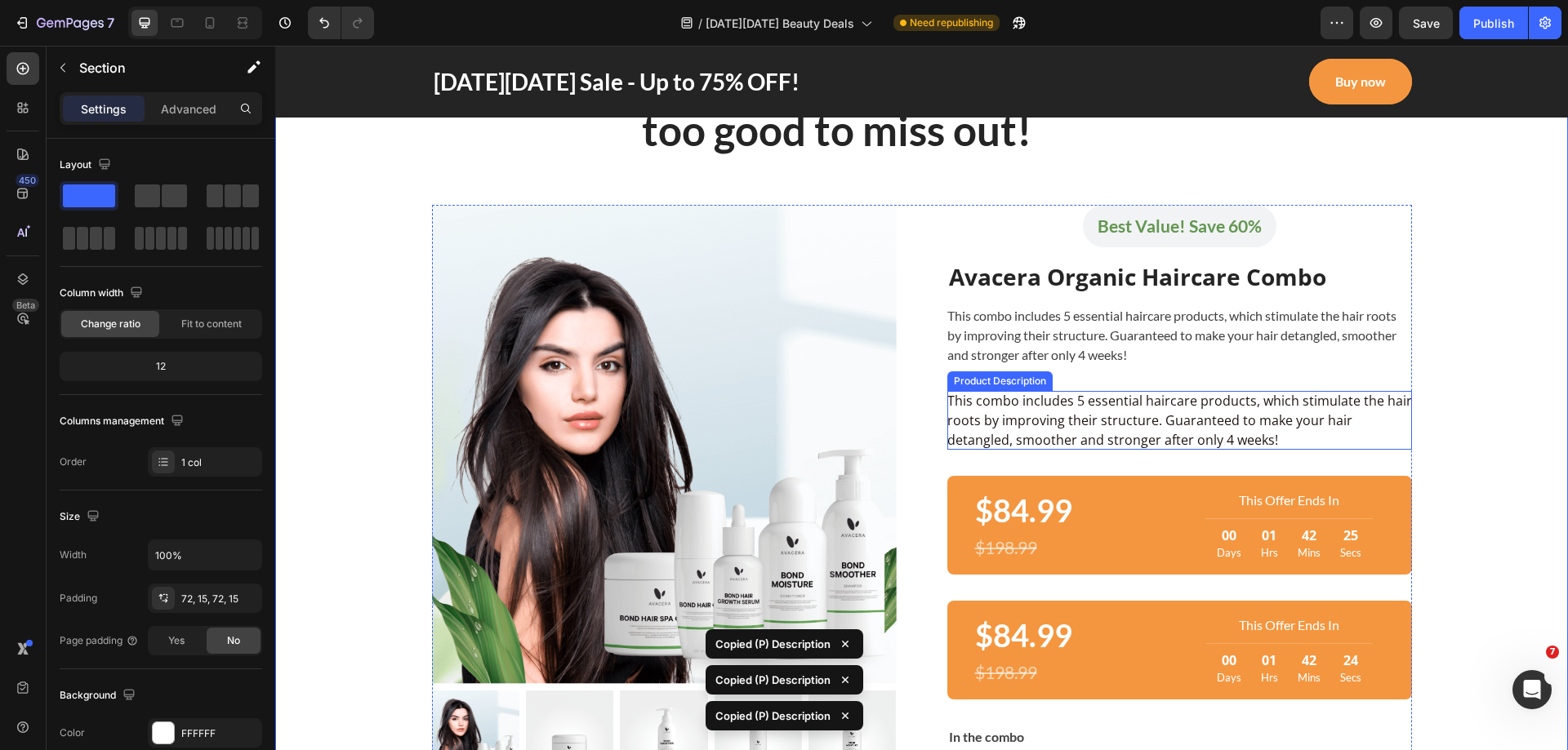
click at [1262, 406] on div "This combo includes 5 essential haircare products, which stimulate the hair roo…" at bounding box center [1179, 420] width 465 height 59
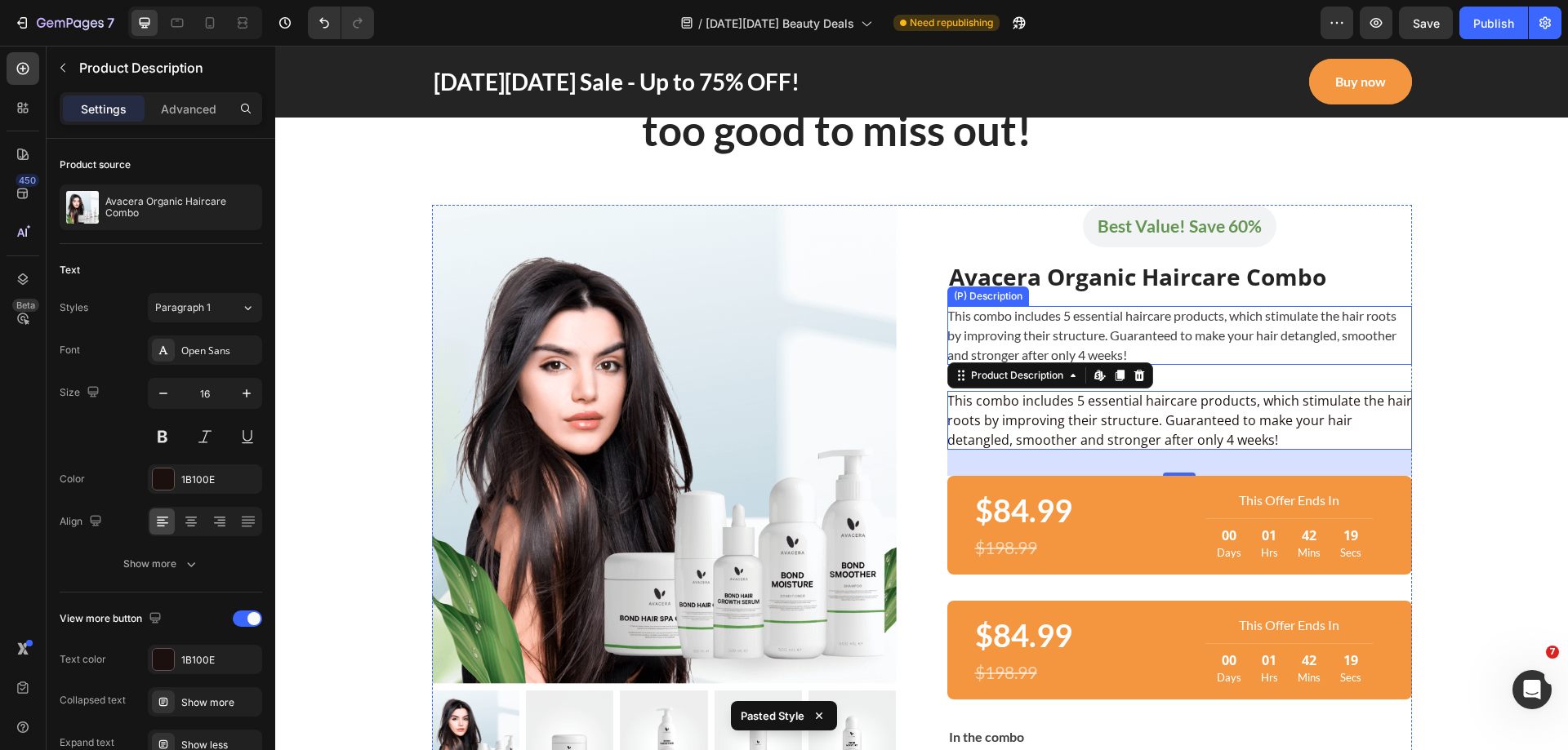
click at [1206, 347] on div "This combo includes 5 essential haircare products, which stimulate the hair roo…" at bounding box center [1179, 335] width 465 height 59
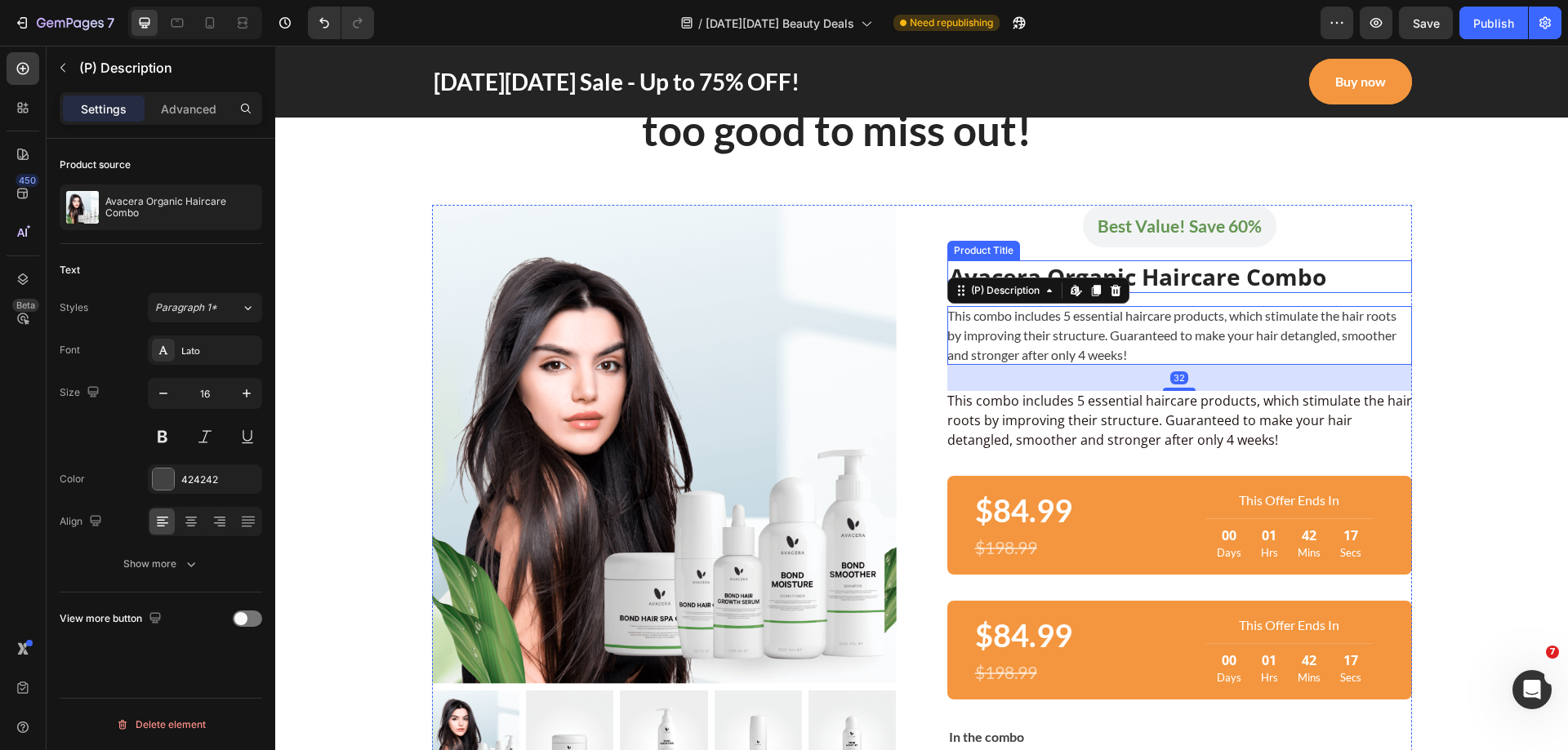
click at [1210, 282] on h2 "Avacera Organic Haircare Combo" at bounding box center [1179, 277] width 465 height 33
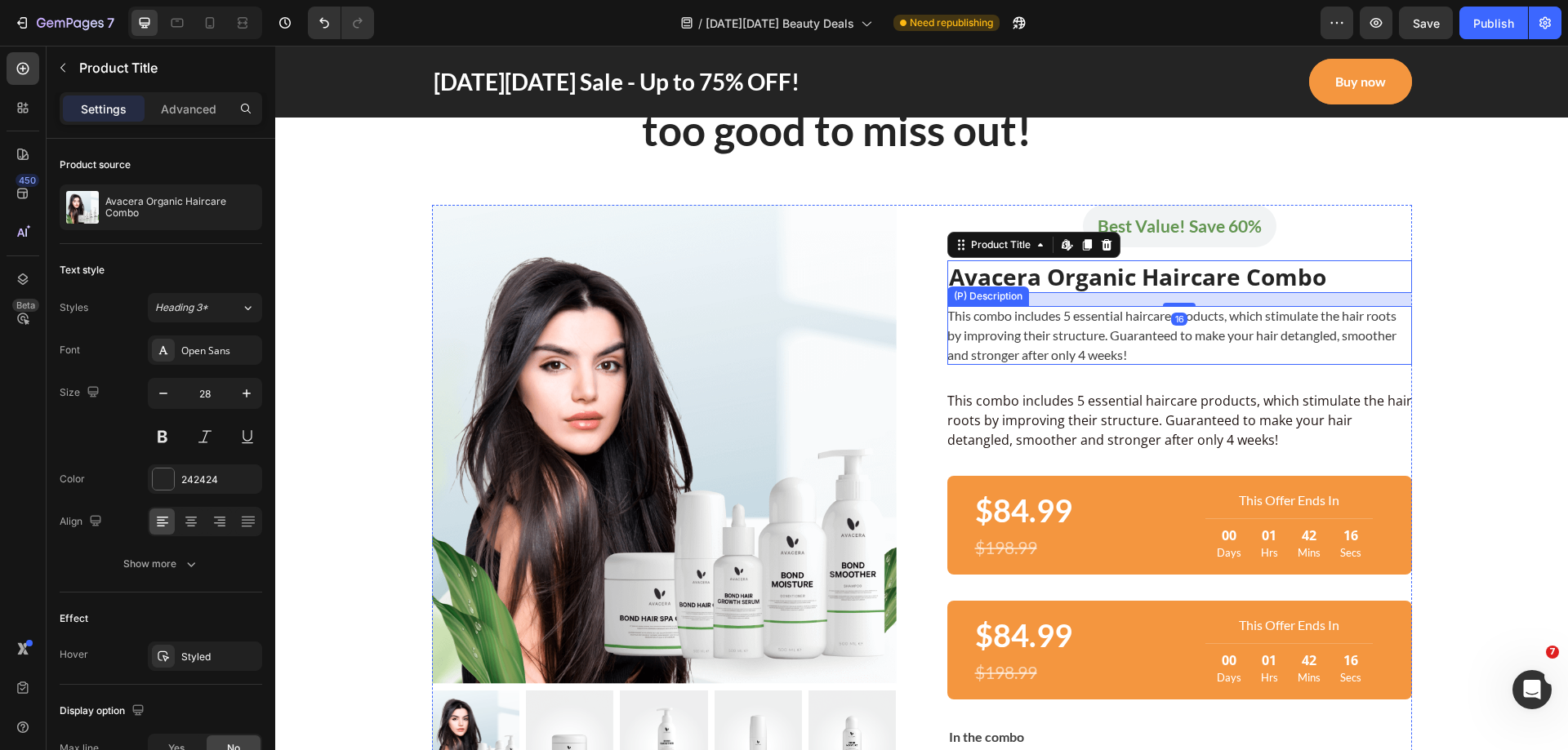
click at [1197, 332] on div "This combo includes 5 essential haircare products, which stimulate the hair roo…" at bounding box center [1179, 335] width 465 height 59
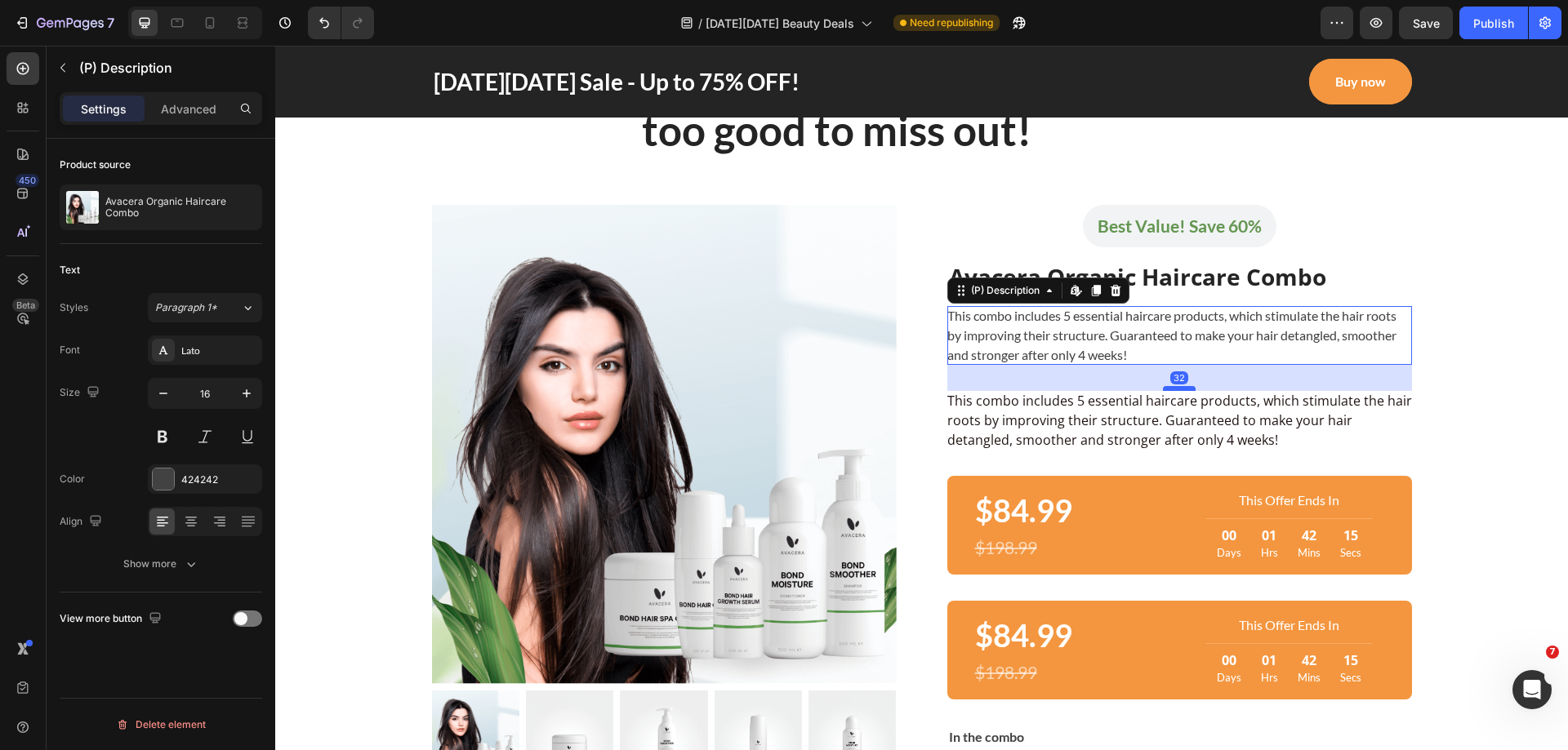
click at [1166, 389] on div at bounding box center [1179, 389] width 33 height 5
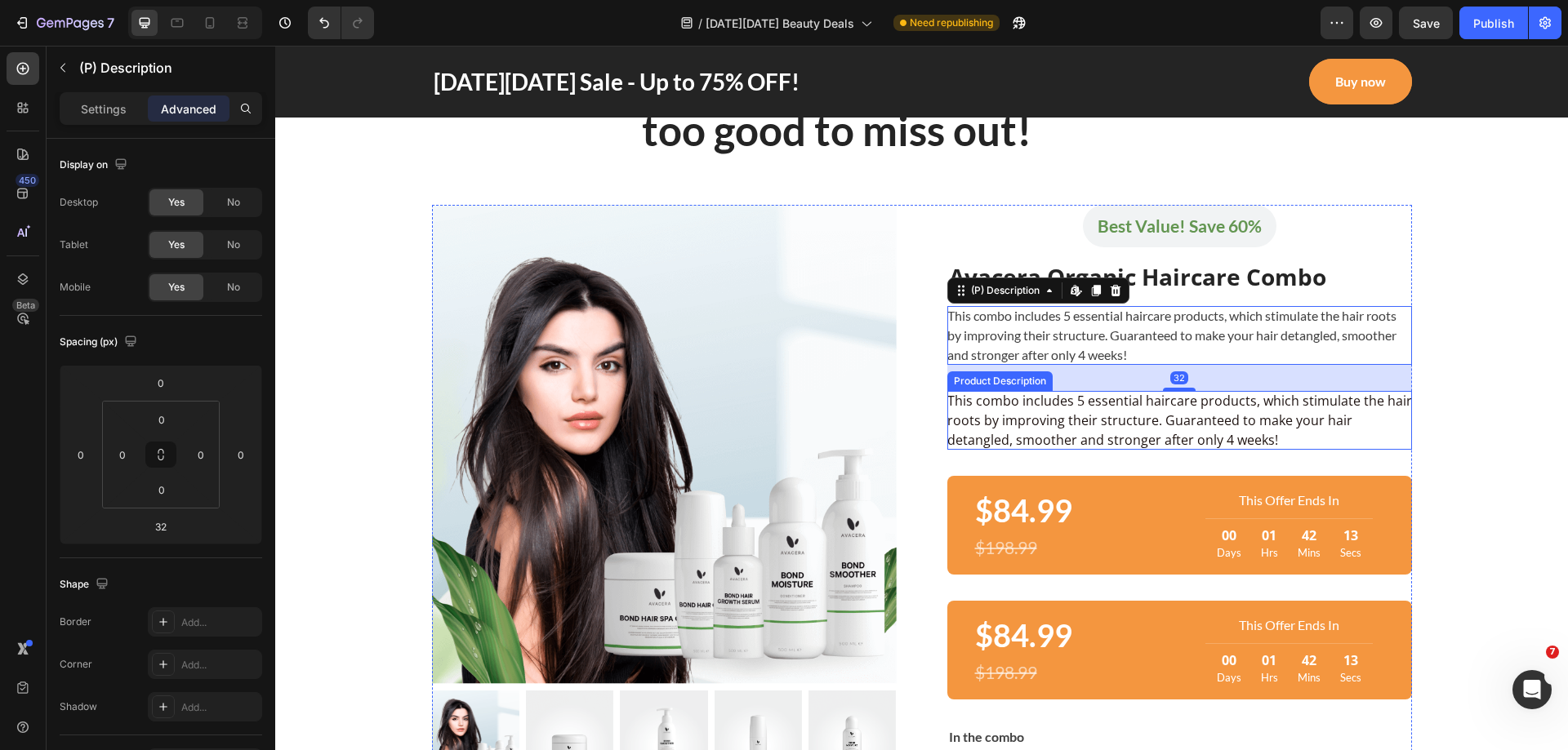
click at [1184, 404] on div "This combo includes 5 essential haircare products, which stimulate the hair roo…" at bounding box center [1179, 420] width 465 height 59
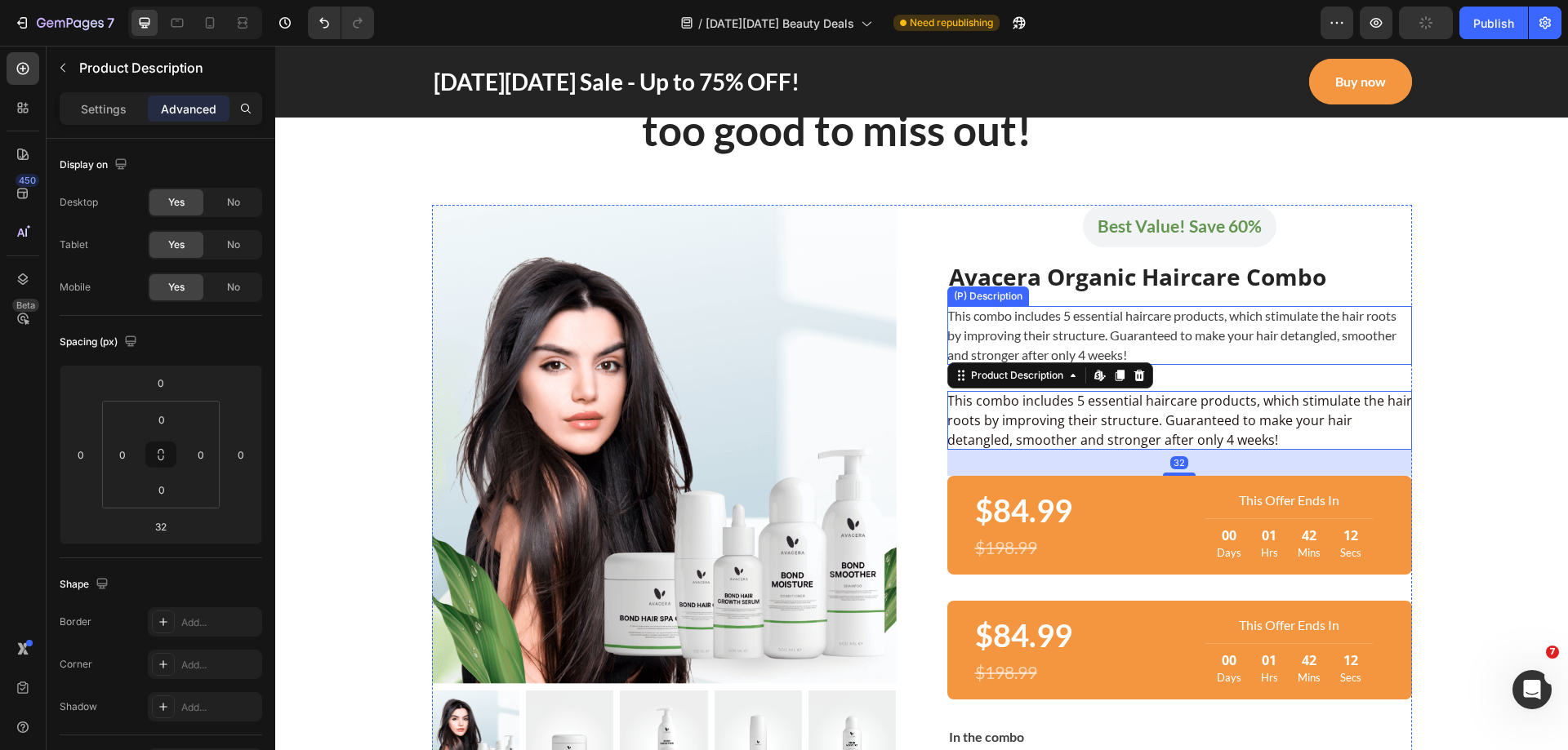
click at [1219, 347] on div "This combo includes 5 essential haircare products, which stimulate the hair roo…" at bounding box center [1179, 335] width 465 height 59
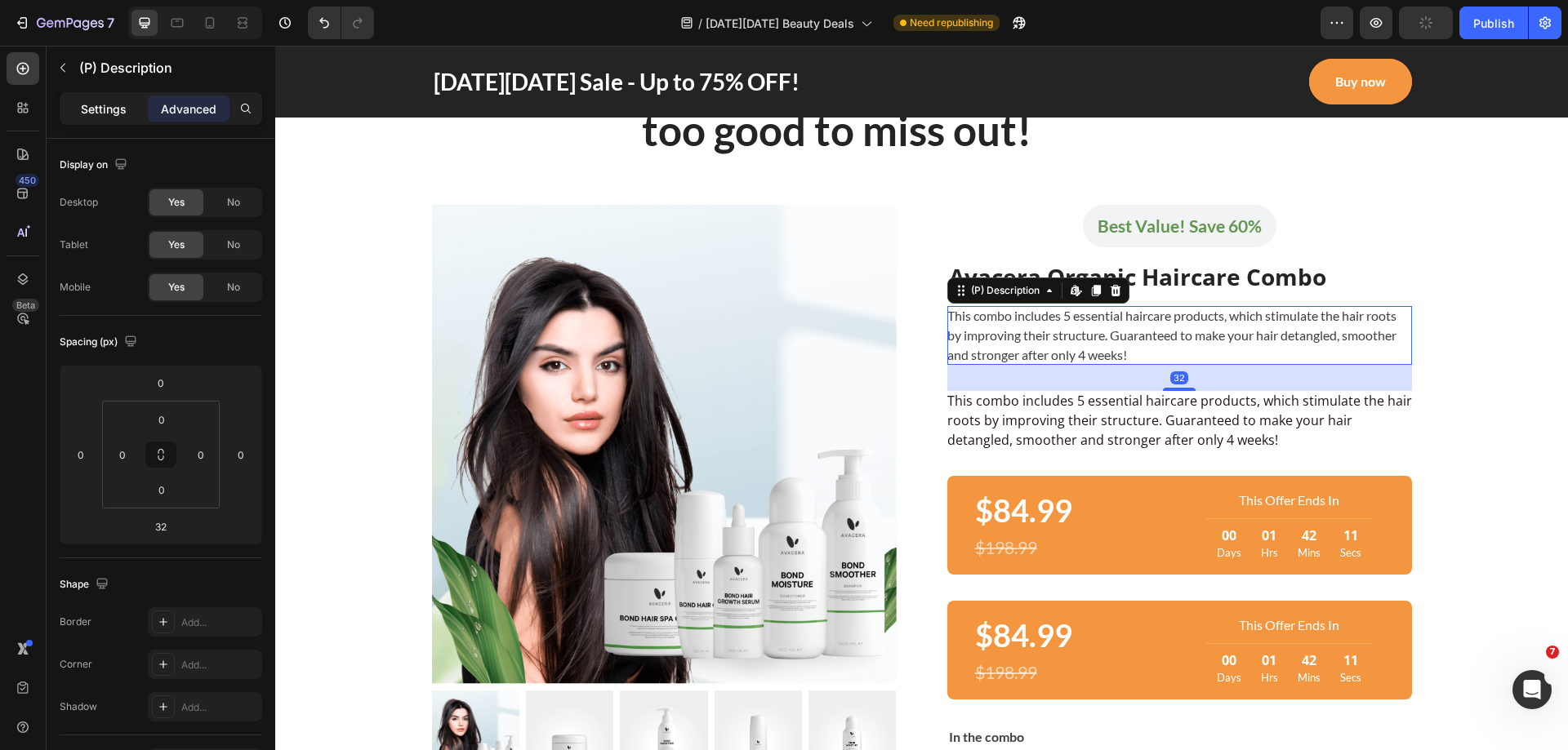
click at [88, 101] on p "Settings" at bounding box center [103, 109] width 45 height 17
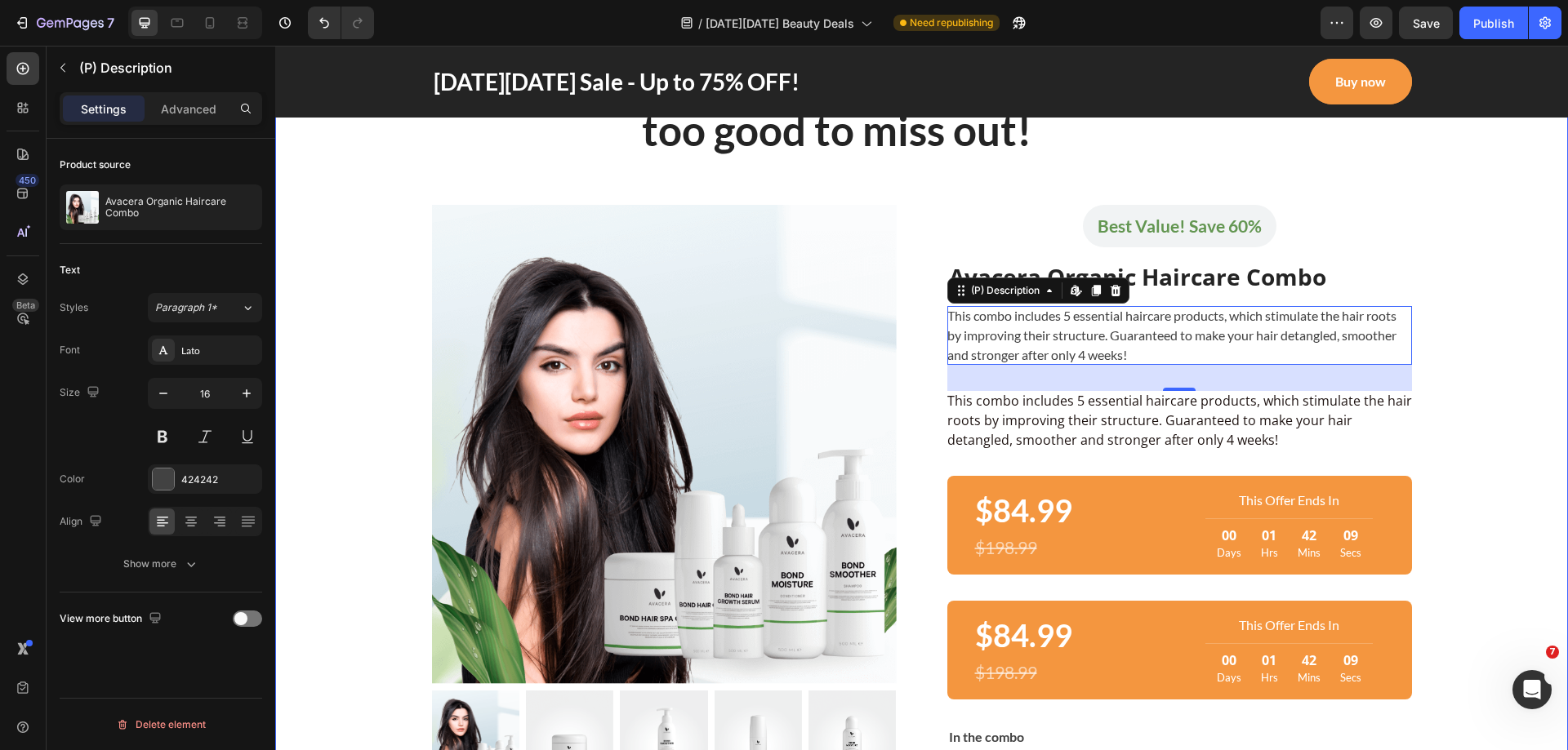
drag, startPoint x: 1430, startPoint y: 356, endPoint x: 1415, endPoint y: 353, distance: 15.3
click at [1431, 356] on div "The Black Friday deal that is too good to miss out! Heading Row Row Product Ima…" at bounding box center [921, 524] width 1268 height 953
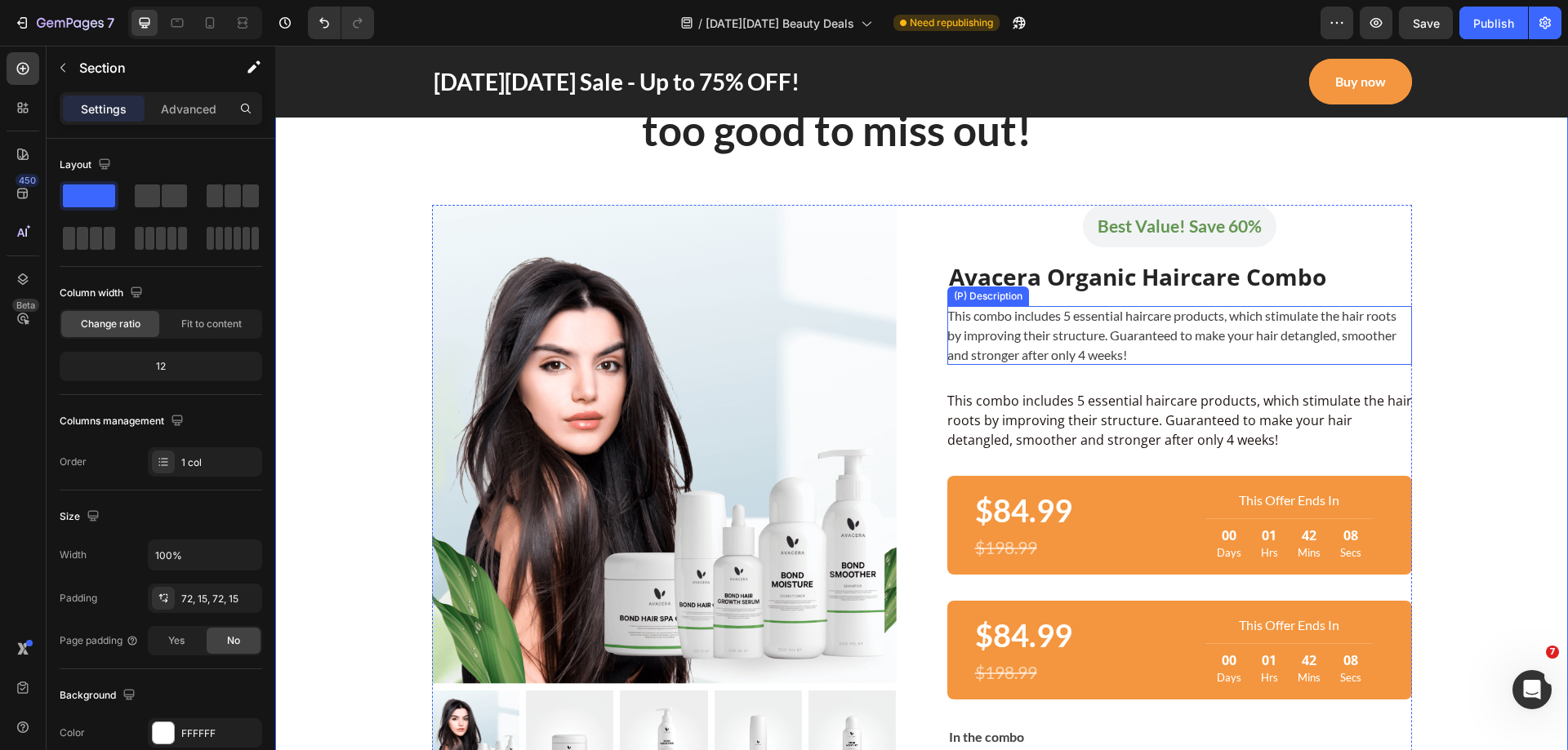
click at [1226, 334] on div "This combo includes 5 essential haircare products, which stimulate the hair roo…" at bounding box center [1179, 335] width 465 height 59
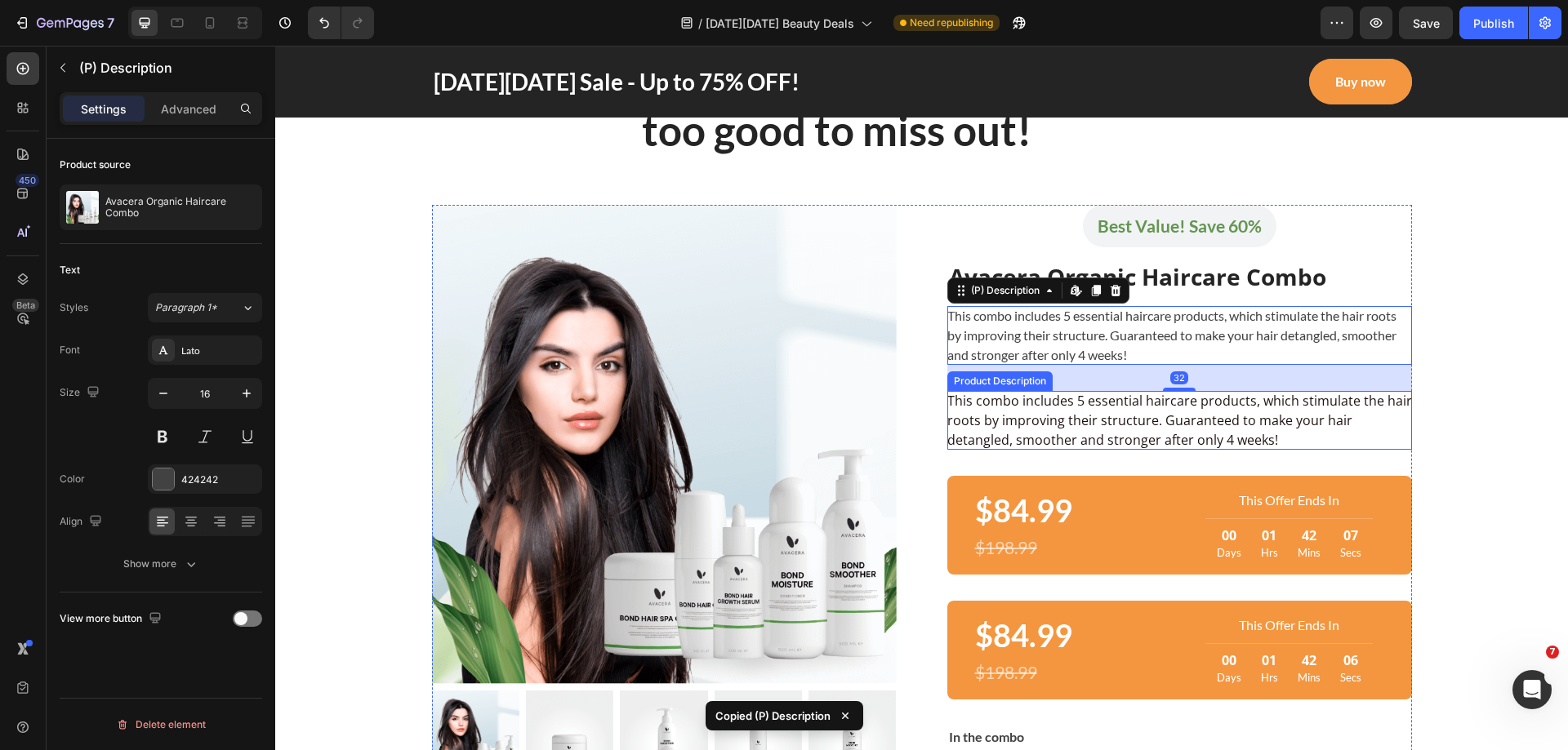
click at [1192, 405] on div "This combo includes 5 essential haircare products, which stimulate the hair roo…" at bounding box center [1179, 420] width 465 height 59
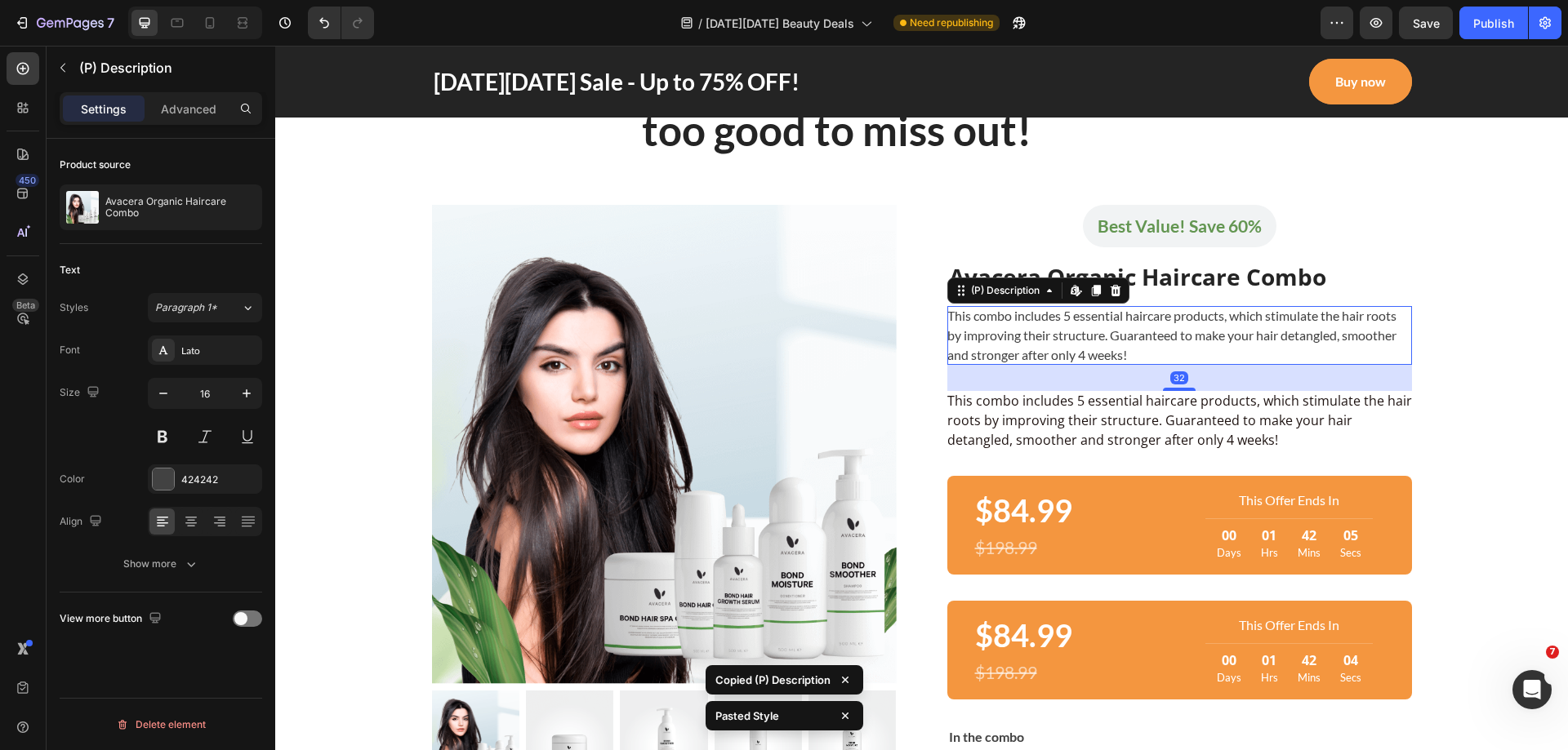
click at [1326, 361] on div "This combo includes 5 essential haircare products, which stimulate the hair roo…" at bounding box center [1179, 335] width 465 height 59
click at [1169, 403] on div "This combo includes 5 essential haircare products, which stimulate the hair roo…" at bounding box center [1179, 420] width 465 height 59
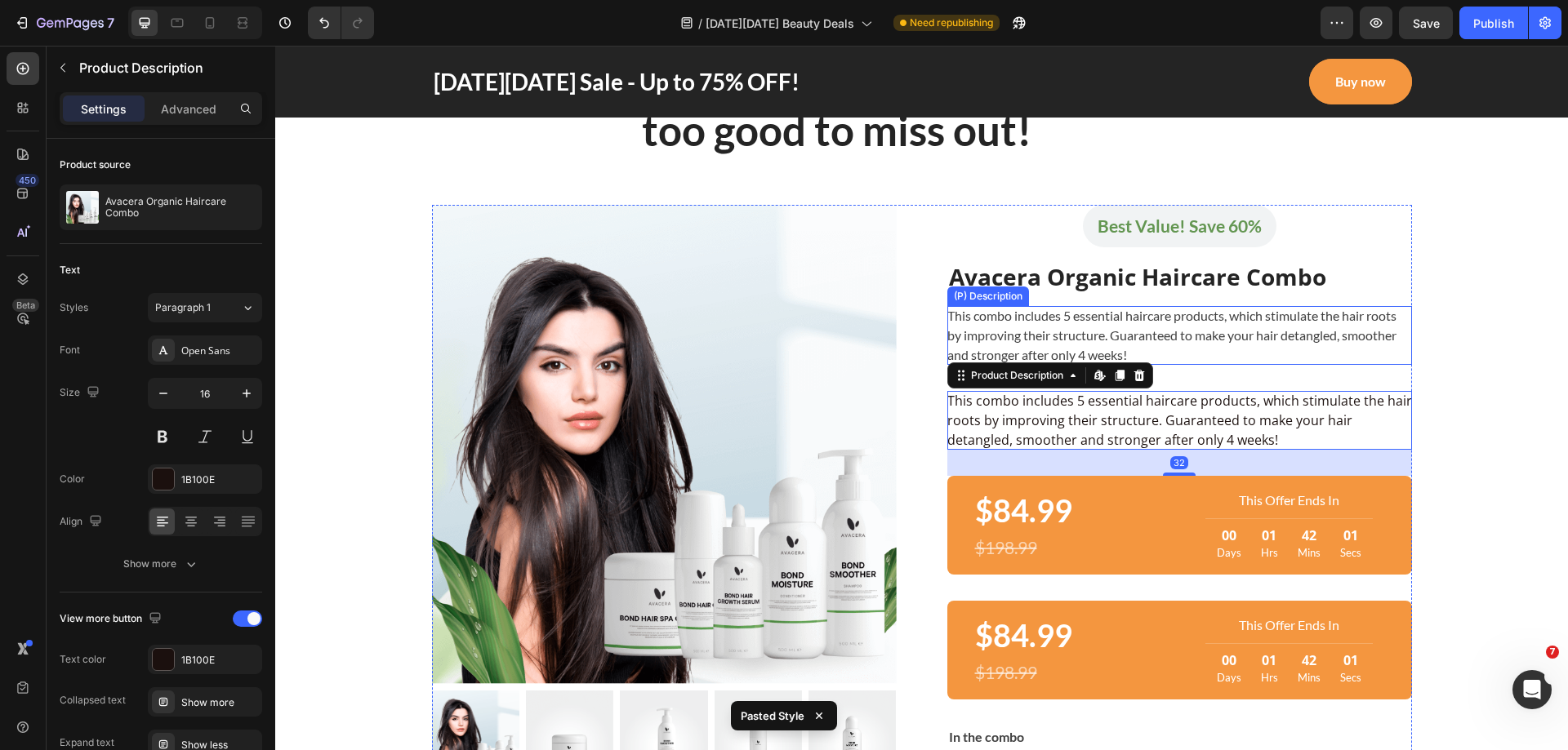
click at [1226, 349] on div "This combo includes 5 essential haircare products, which stimulate the hair roo…" at bounding box center [1179, 335] width 465 height 59
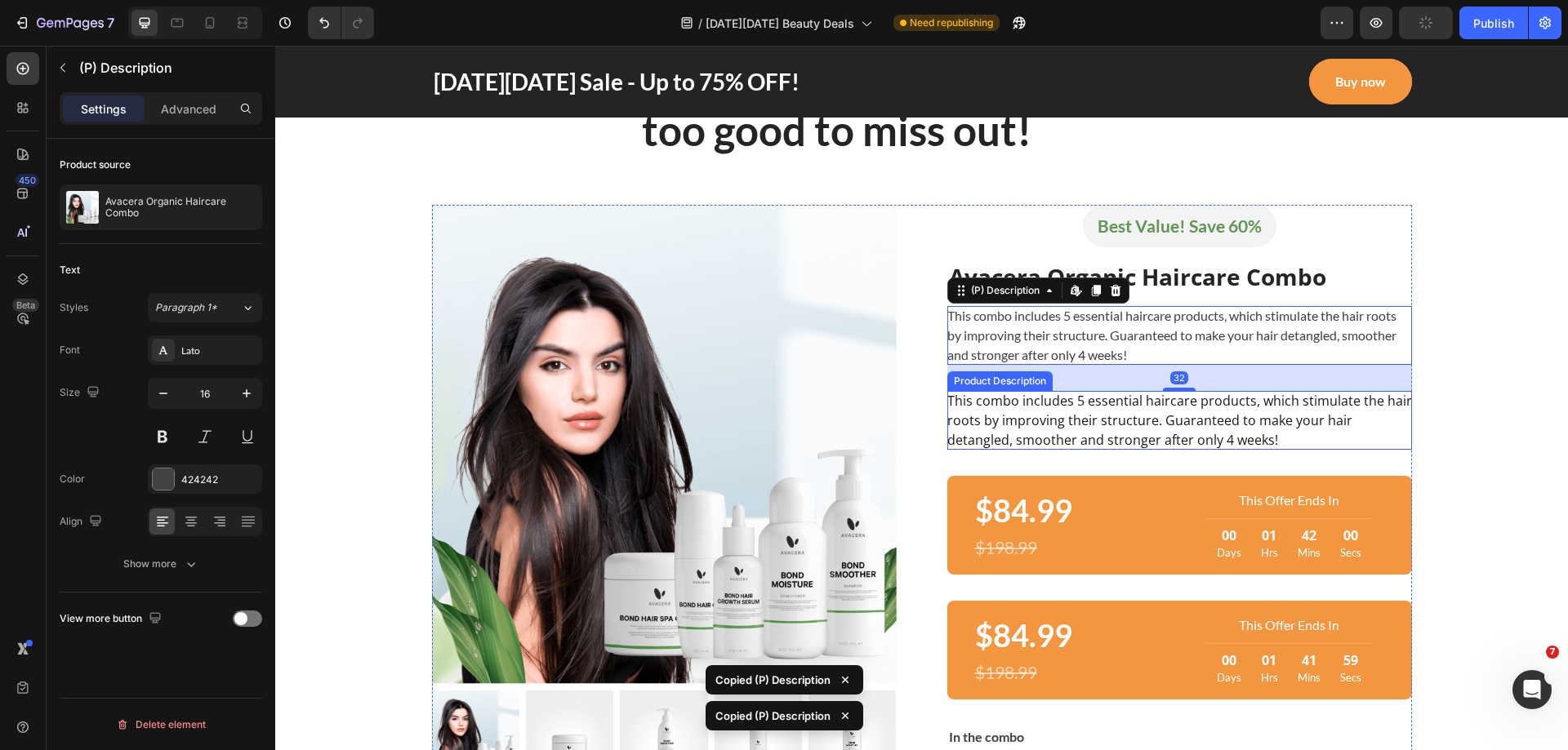
click at [1180, 417] on div "This combo includes 5 essential haircare products, which stimulate the hair roo…" at bounding box center [1179, 420] width 465 height 59
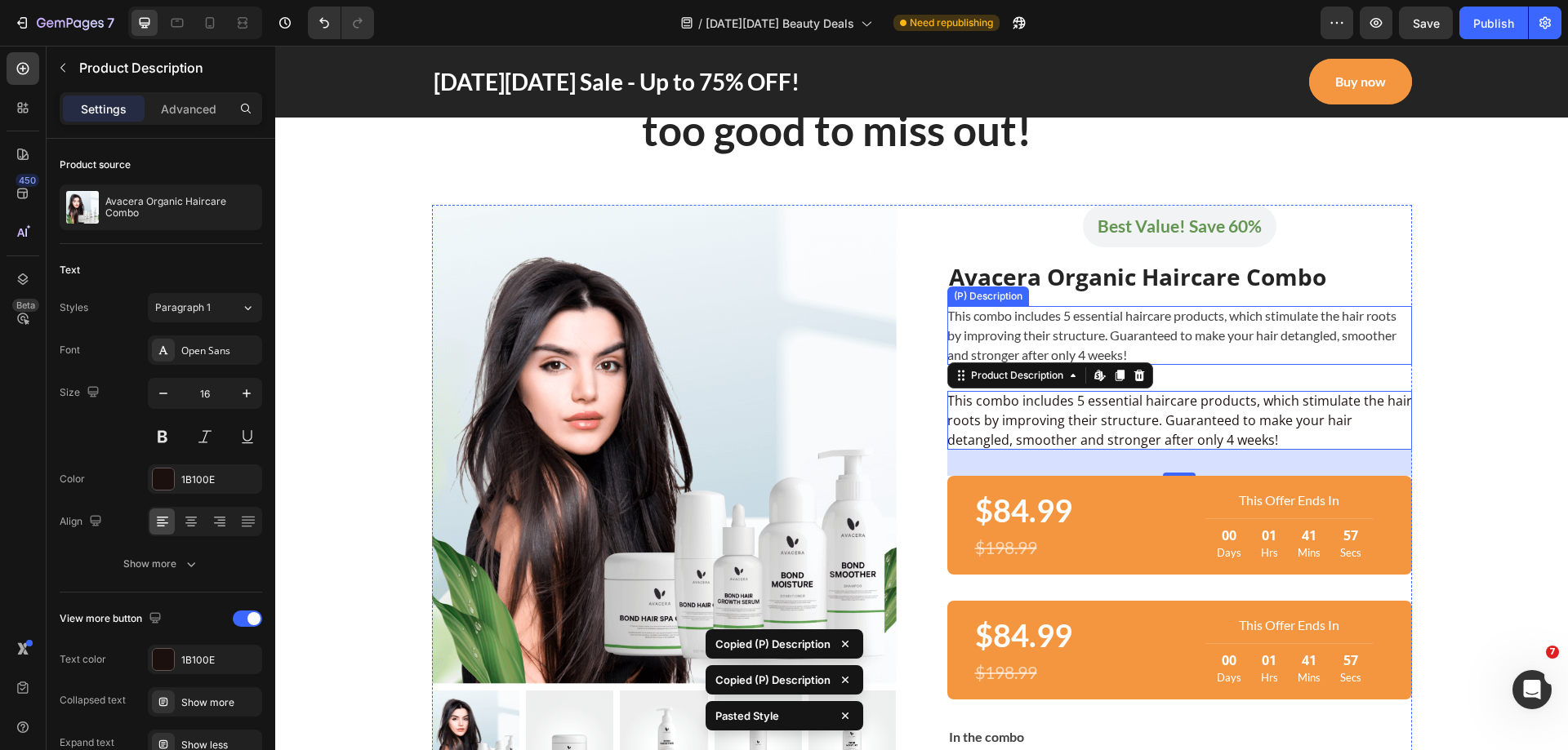
click at [1344, 351] on div "This combo includes 5 essential haircare products, which stimulate the hair roo…" at bounding box center [1179, 335] width 465 height 59
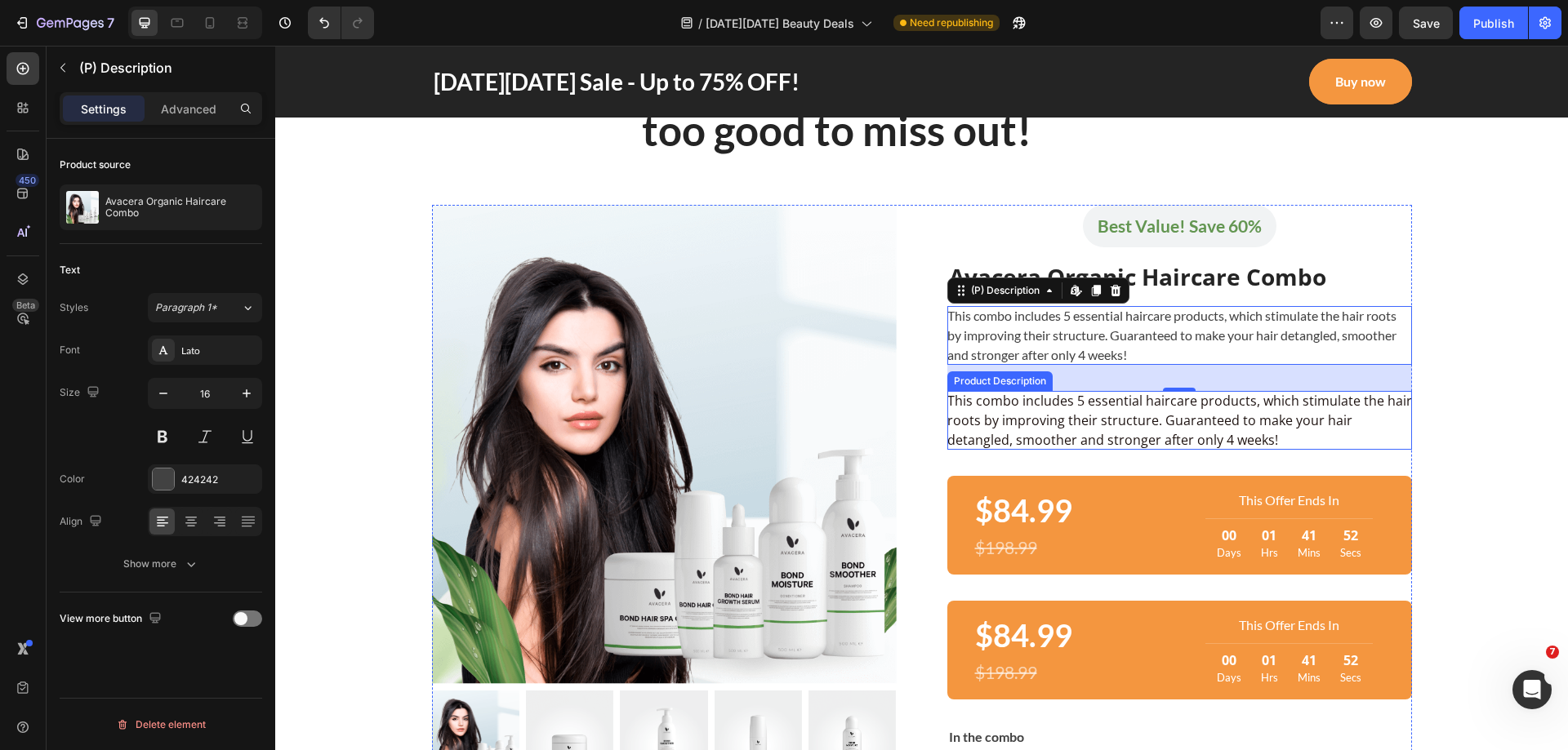
click at [1004, 417] on div "This combo includes 5 essential haircare products, which stimulate the hair roo…" at bounding box center [1179, 420] width 465 height 59
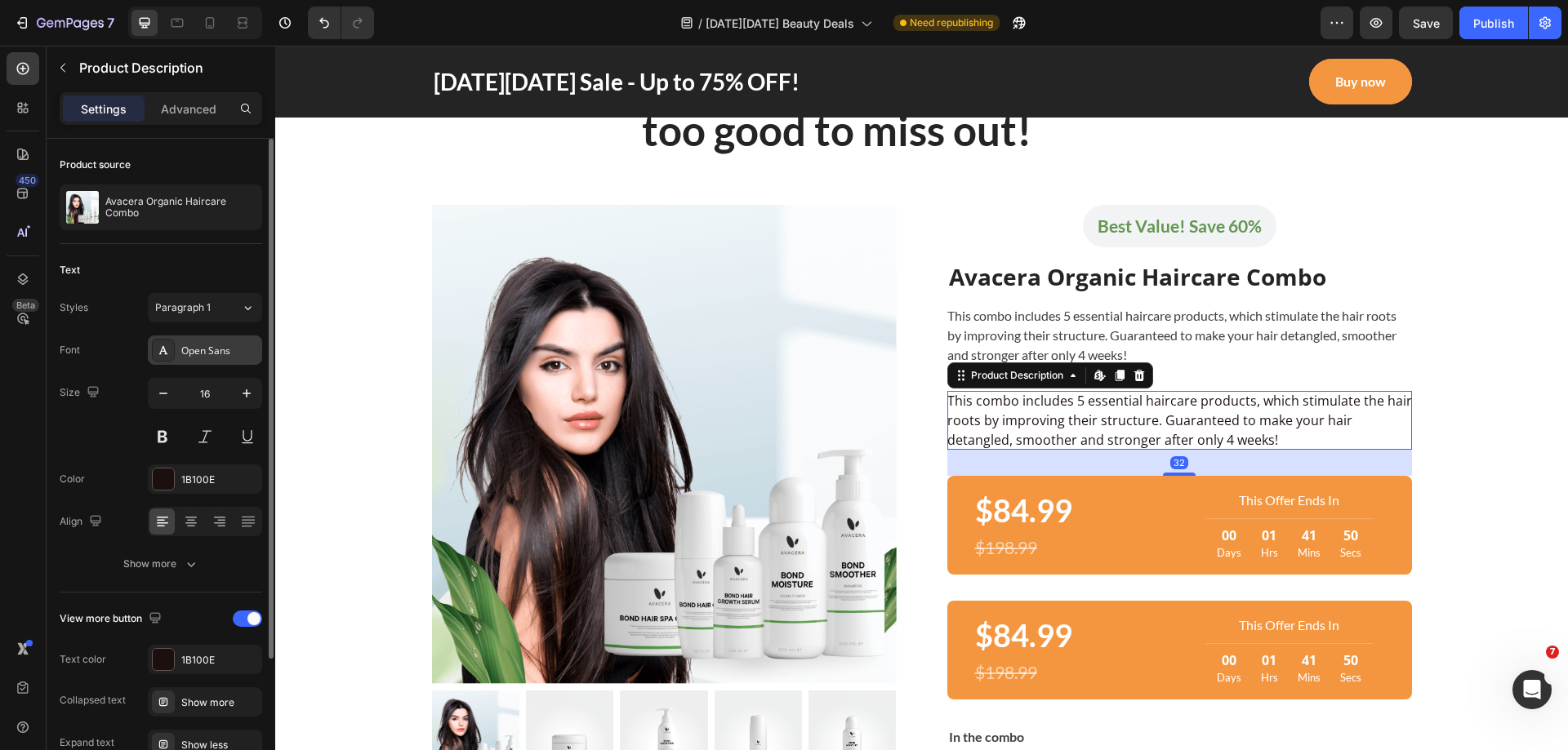
click at [200, 359] on div "Open Sans" at bounding box center [205, 351] width 115 height 30
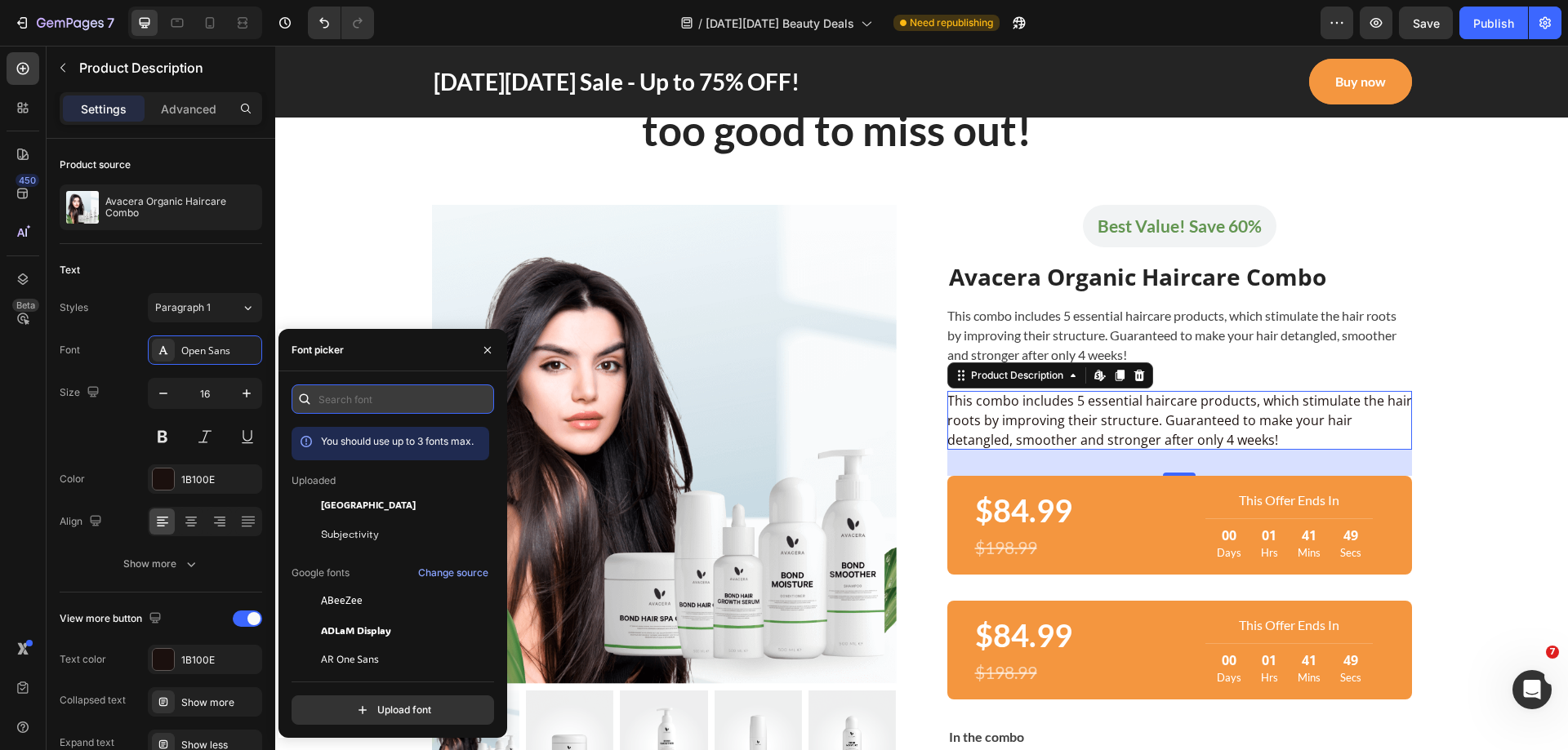
click at [368, 399] on input "text" at bounding box center [392, 399] width 202 height 30
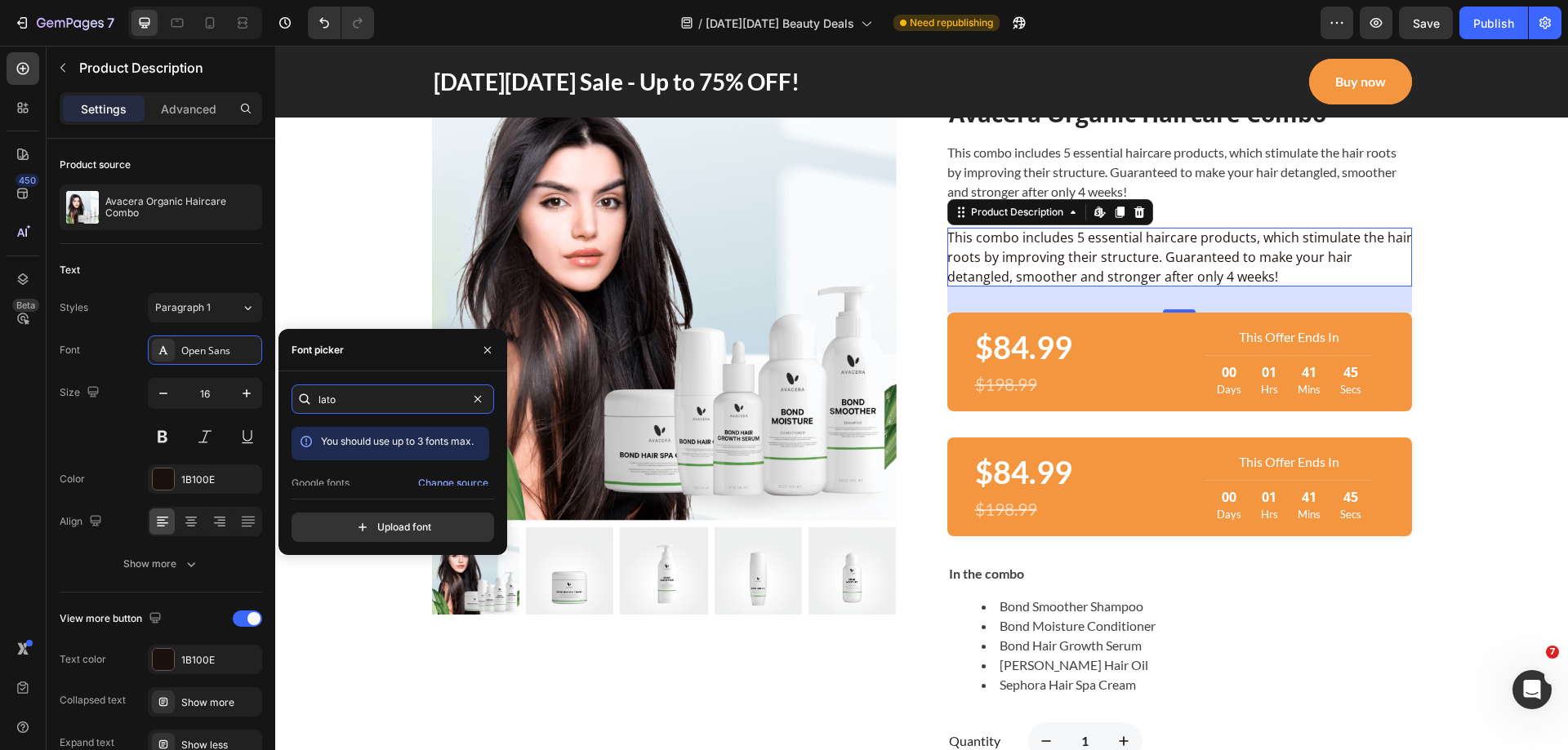
scroll to position [40, 0]
type input "lato"
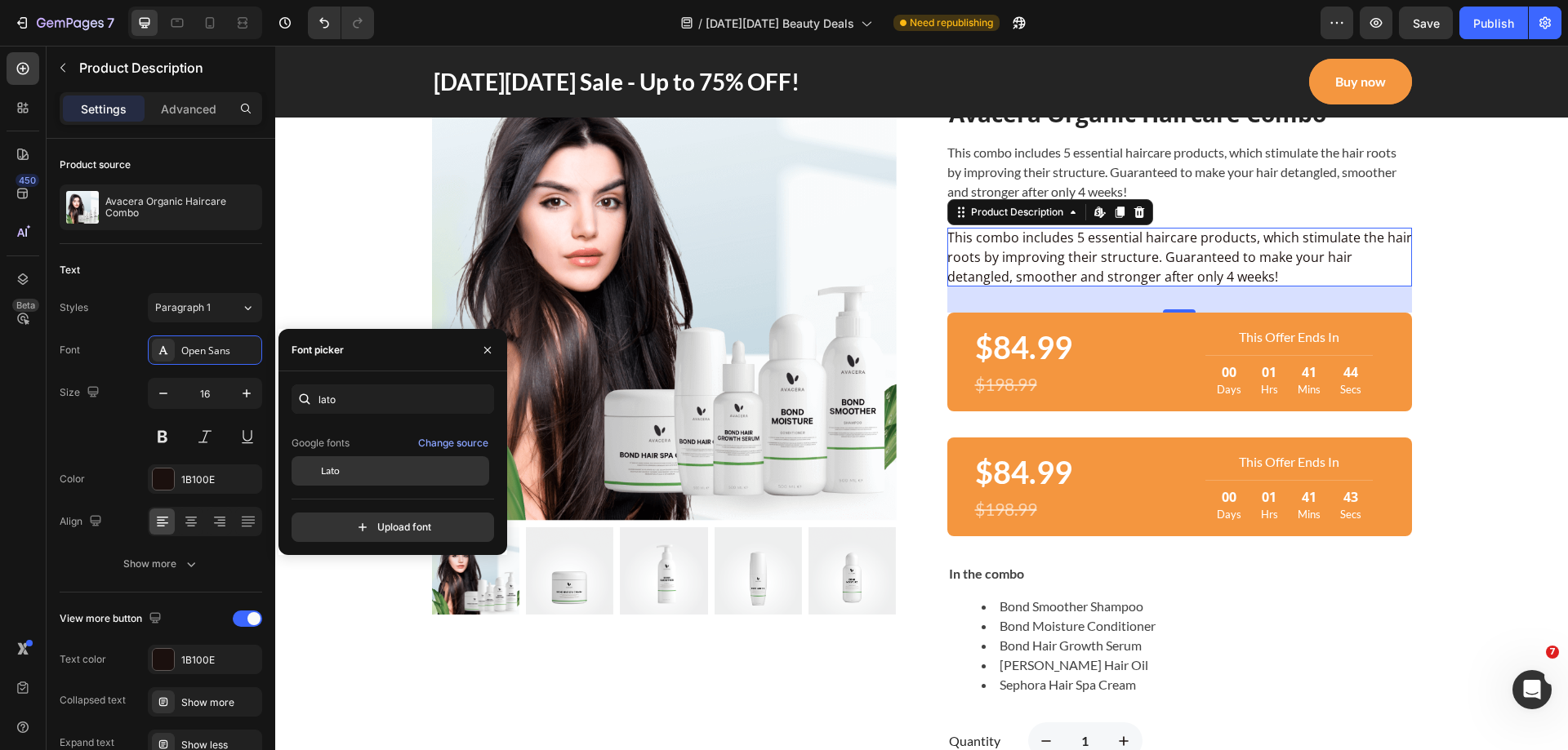
click at [371, 468] on div "Lato" at bounding box center [404, 471] width 165 height 15
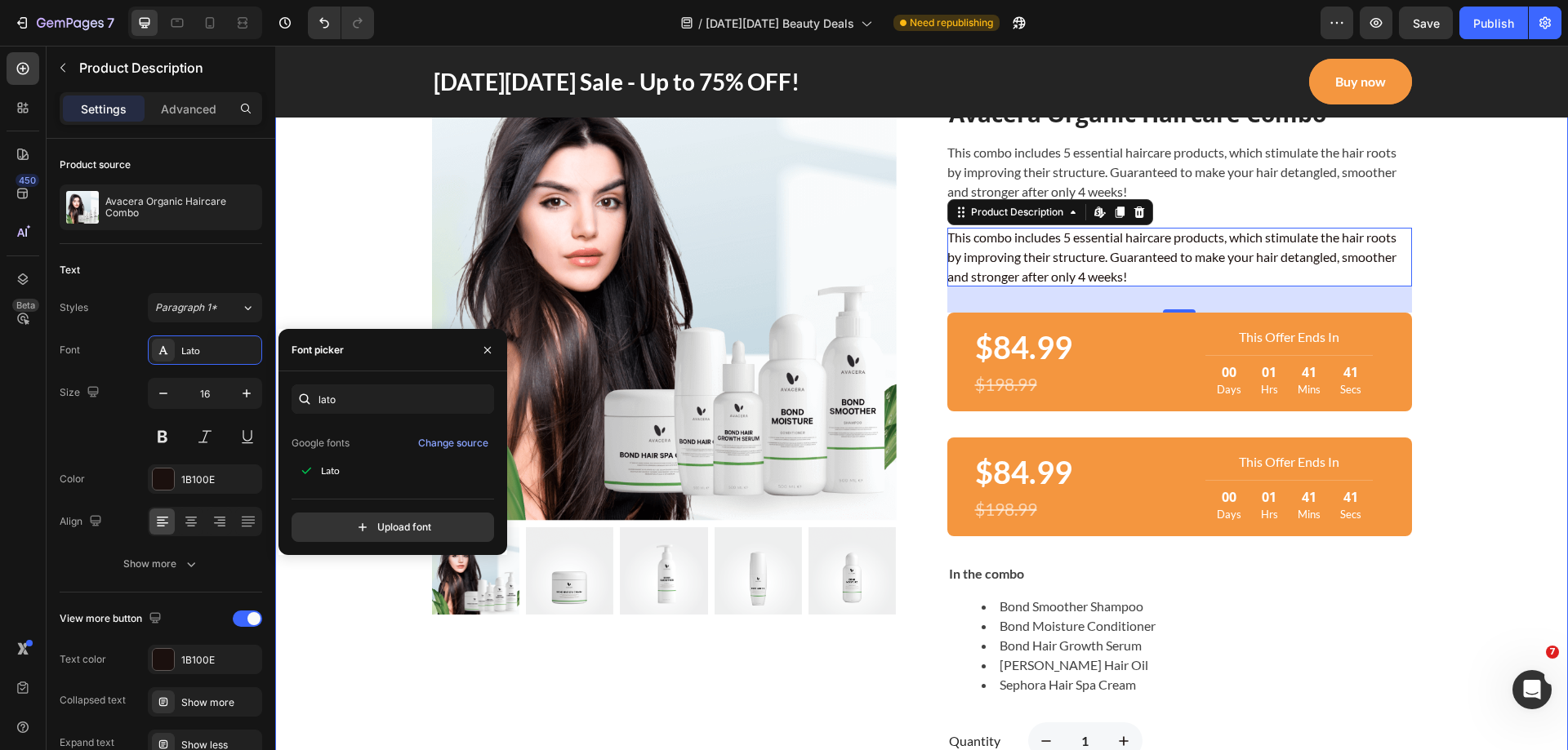
click at [1482, 256] on div "The Black Friday deal that is too good to miss out! Heading Row Row Product Ima…" at bounding box center [921, 361] width 1268 height 953
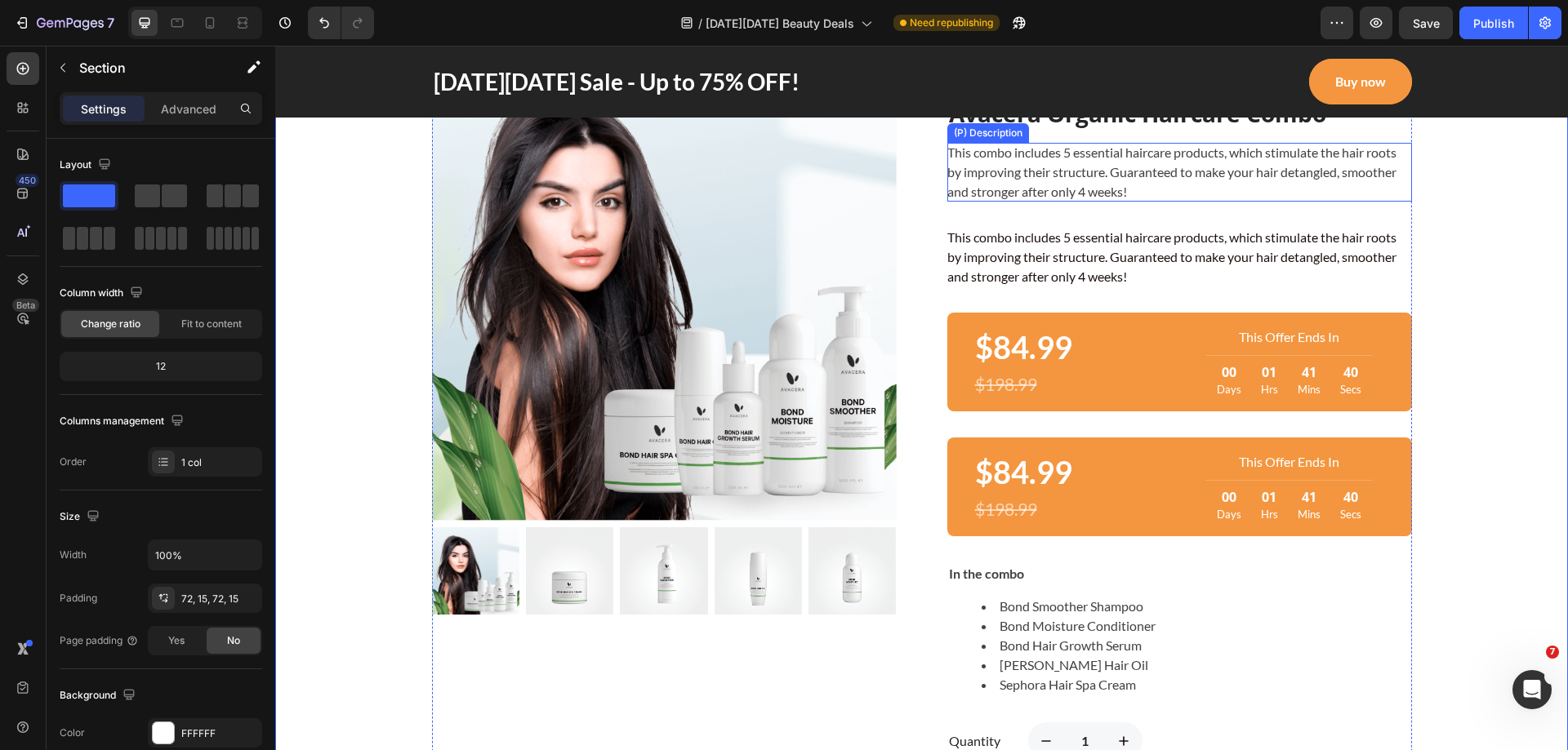
click at [1313, 191] on div "This combo includes 5 essential haircare products, which stimulate the hair roo…" at bounding box center [1179, 172] width 465 height 59
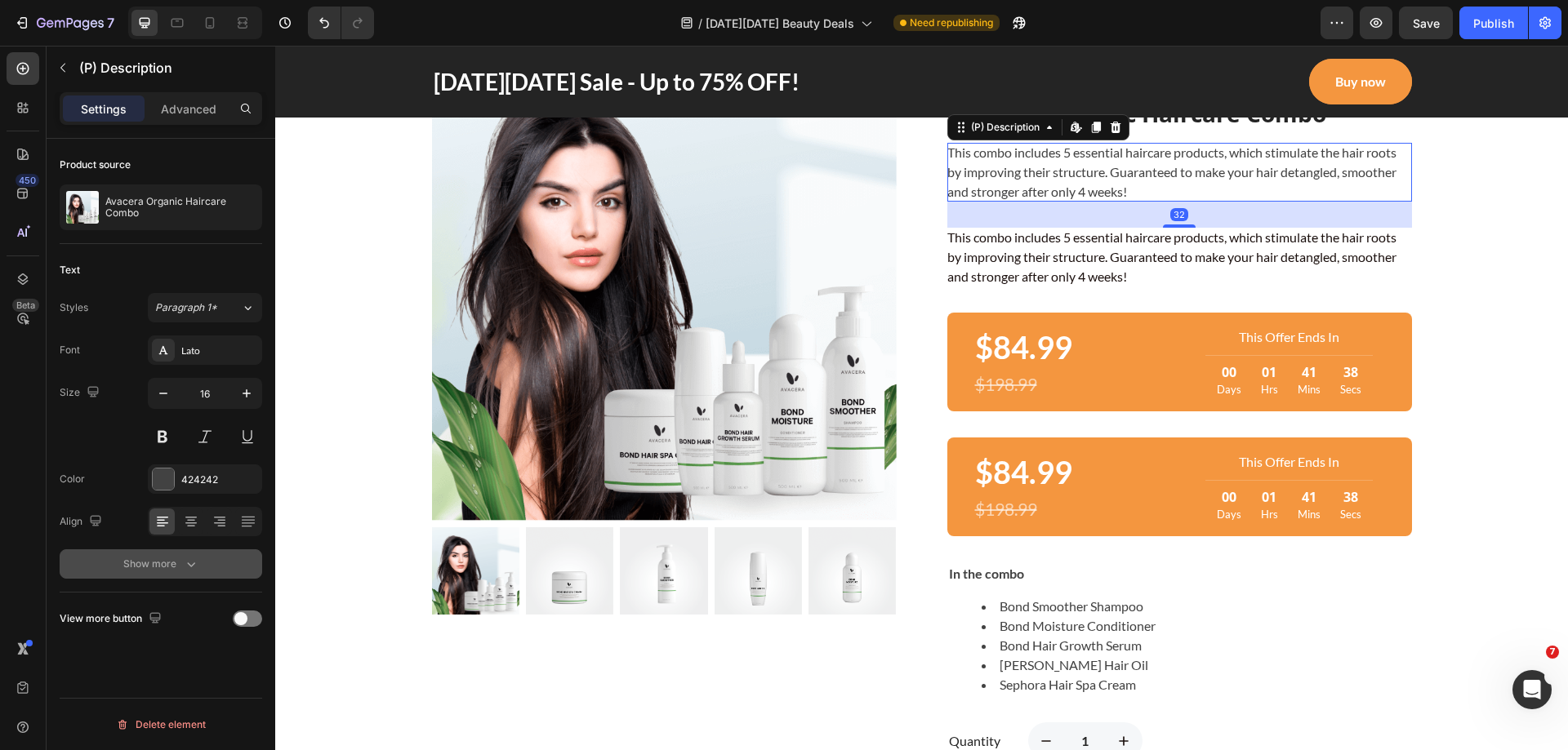
click at [177, 569] on div "Show more" at bounding box center [161, 564] width 76 height 17
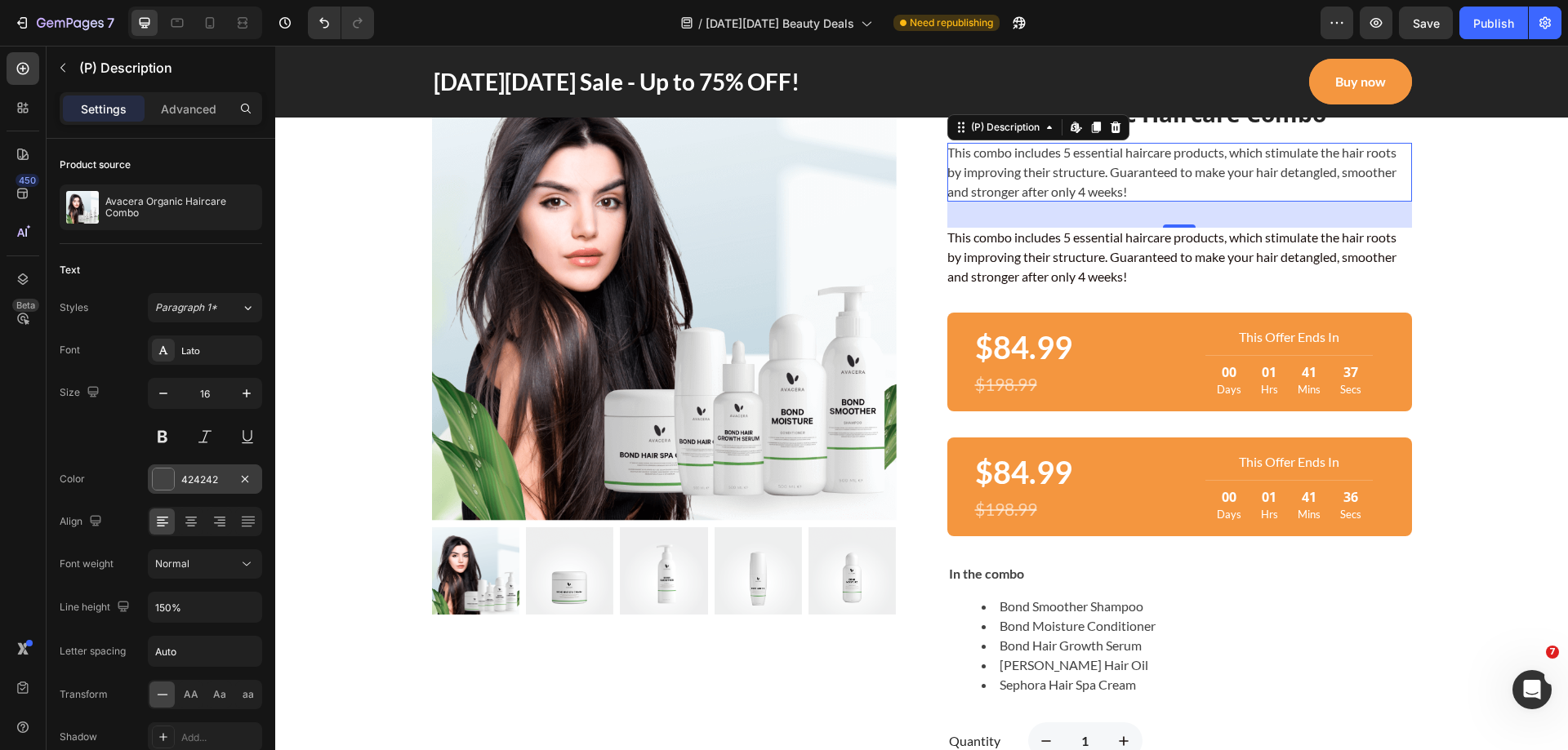
click at [193, 486] on div "424242" at bounding box center [205, 480] width 47 height 15
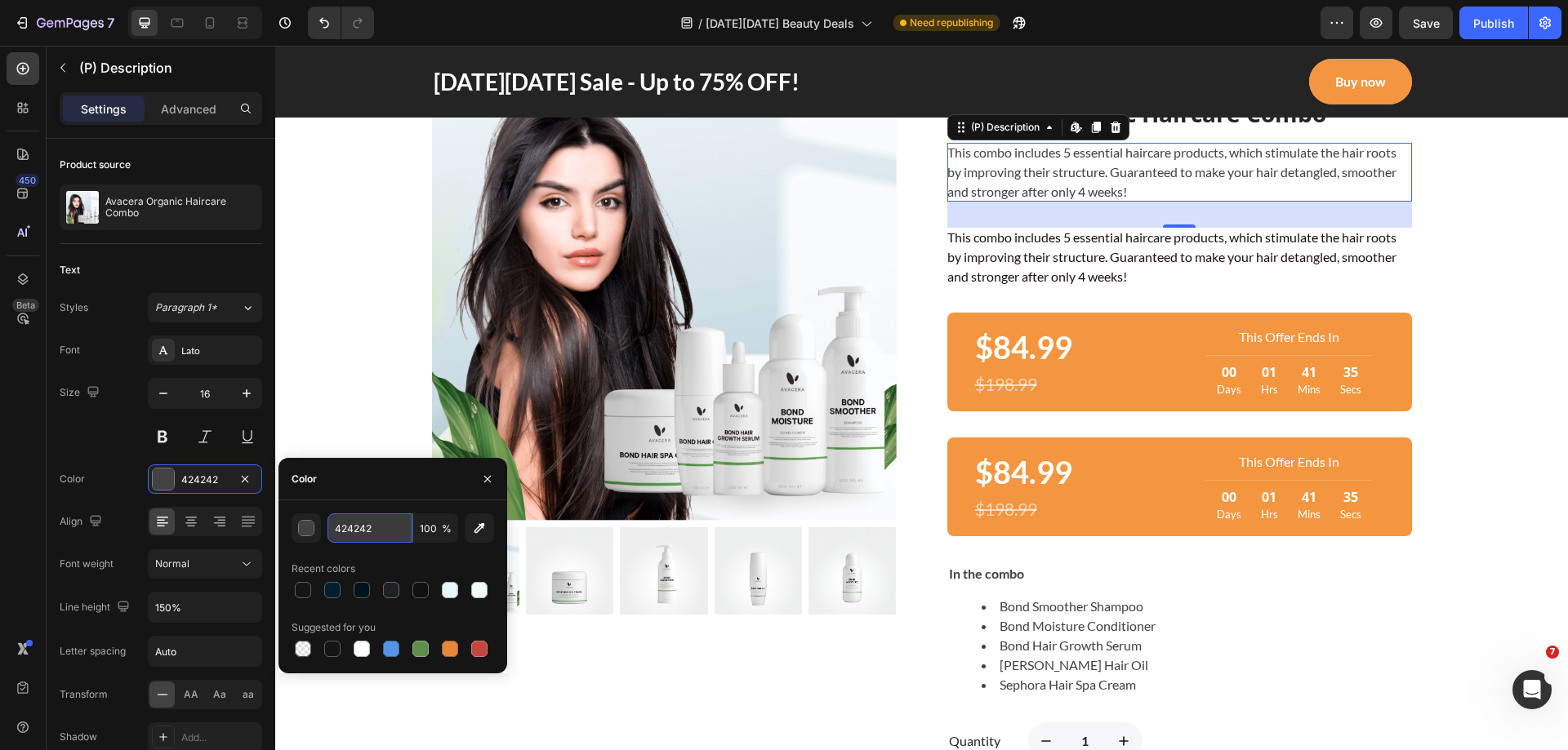
click at [353, 532] on input "424242" at bounding box center [370, 528] width 85 height 30
click at [1074, 260] on div "This combo includes 5 essential haircare products, which stimulate the hair roo…" at bounding box center [1179, 257] width 465 height 59
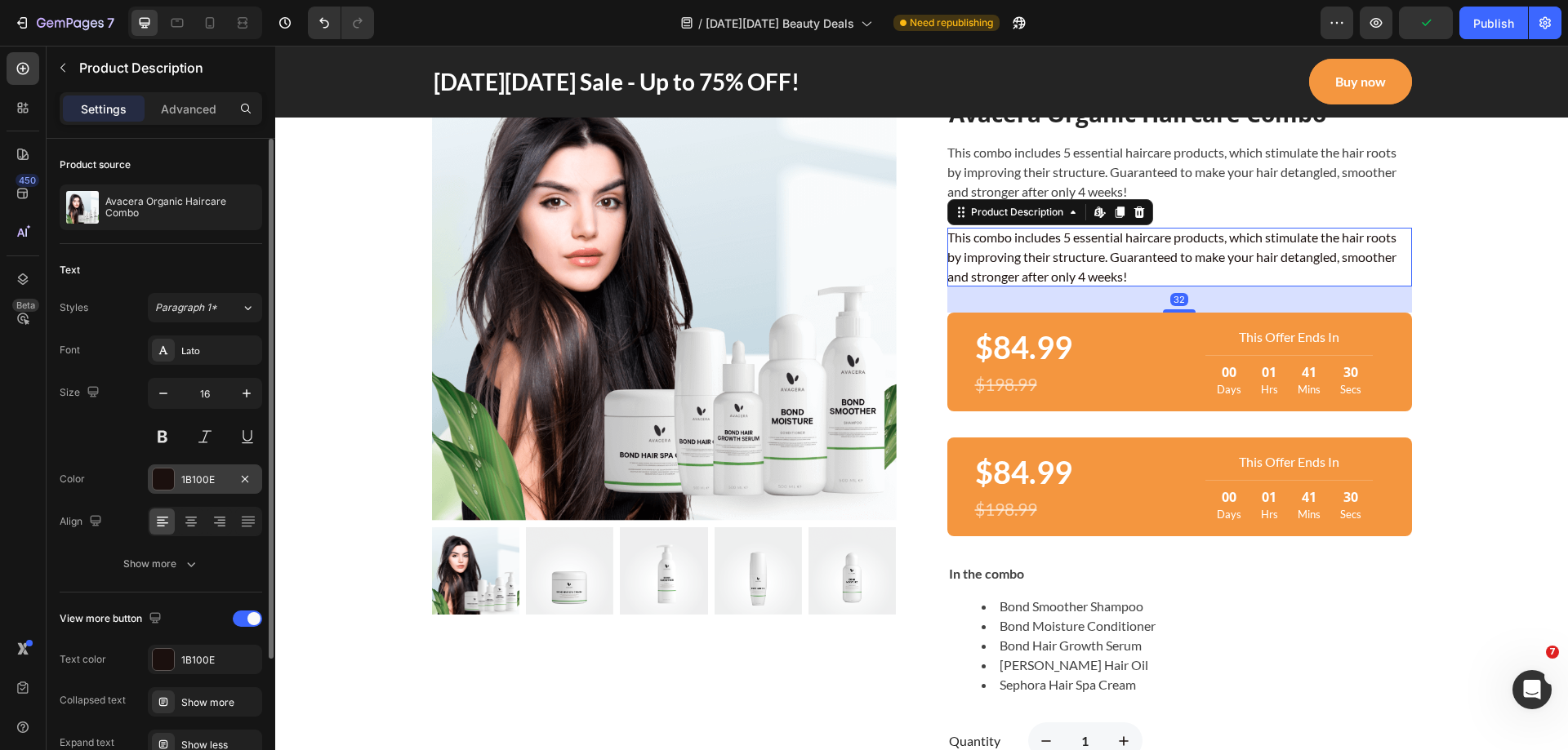
click at [192, 479] on div "1B100E" at bounding box center [205, 480] width 47 height 15
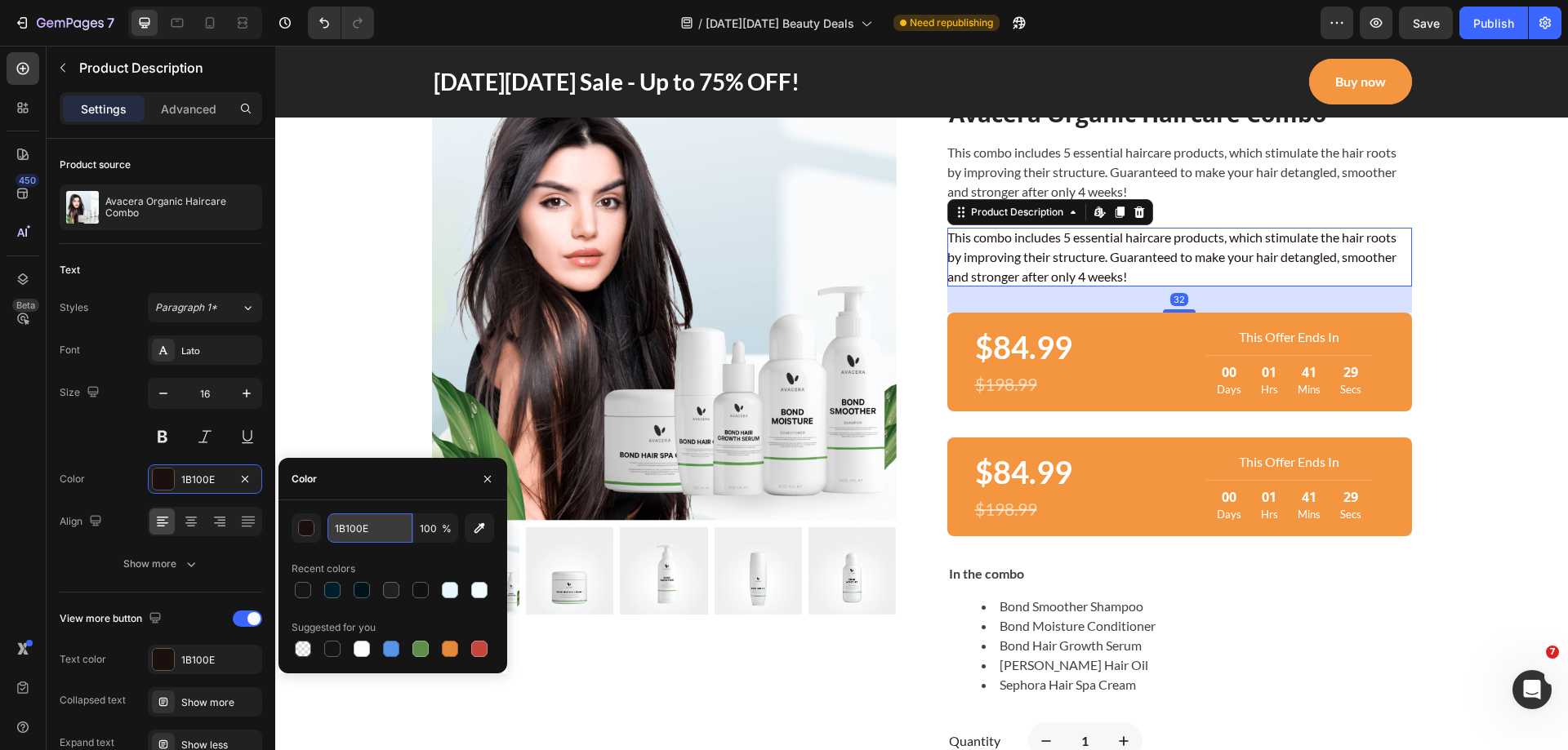
click at [365, 529] on input "1B100E" at bounding box center [370, 528] width 85 height 30
paste input "424242"
type input "424242"
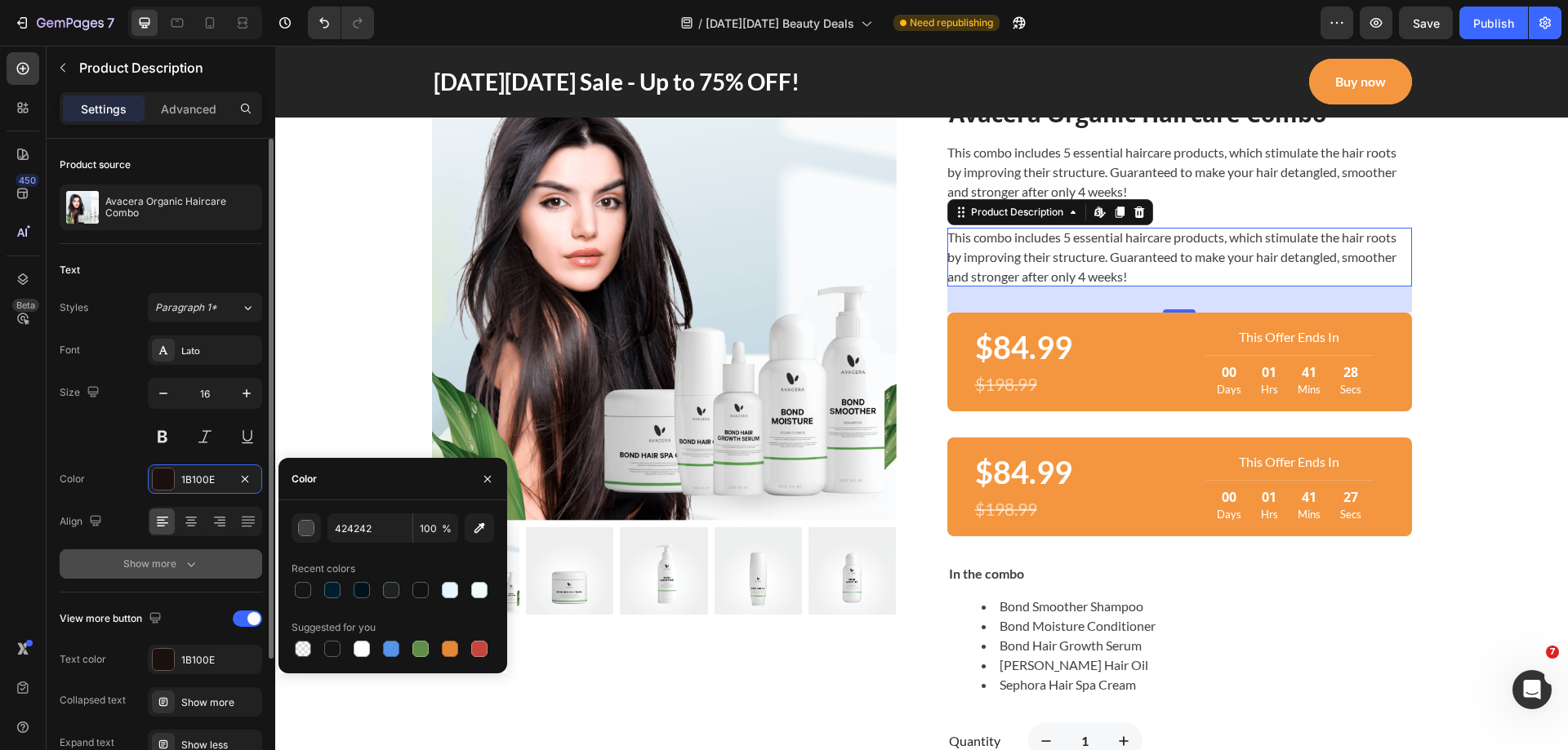
click at [150, 564] on div "Show more" at bounding box center [161, 564] width 76 height 17
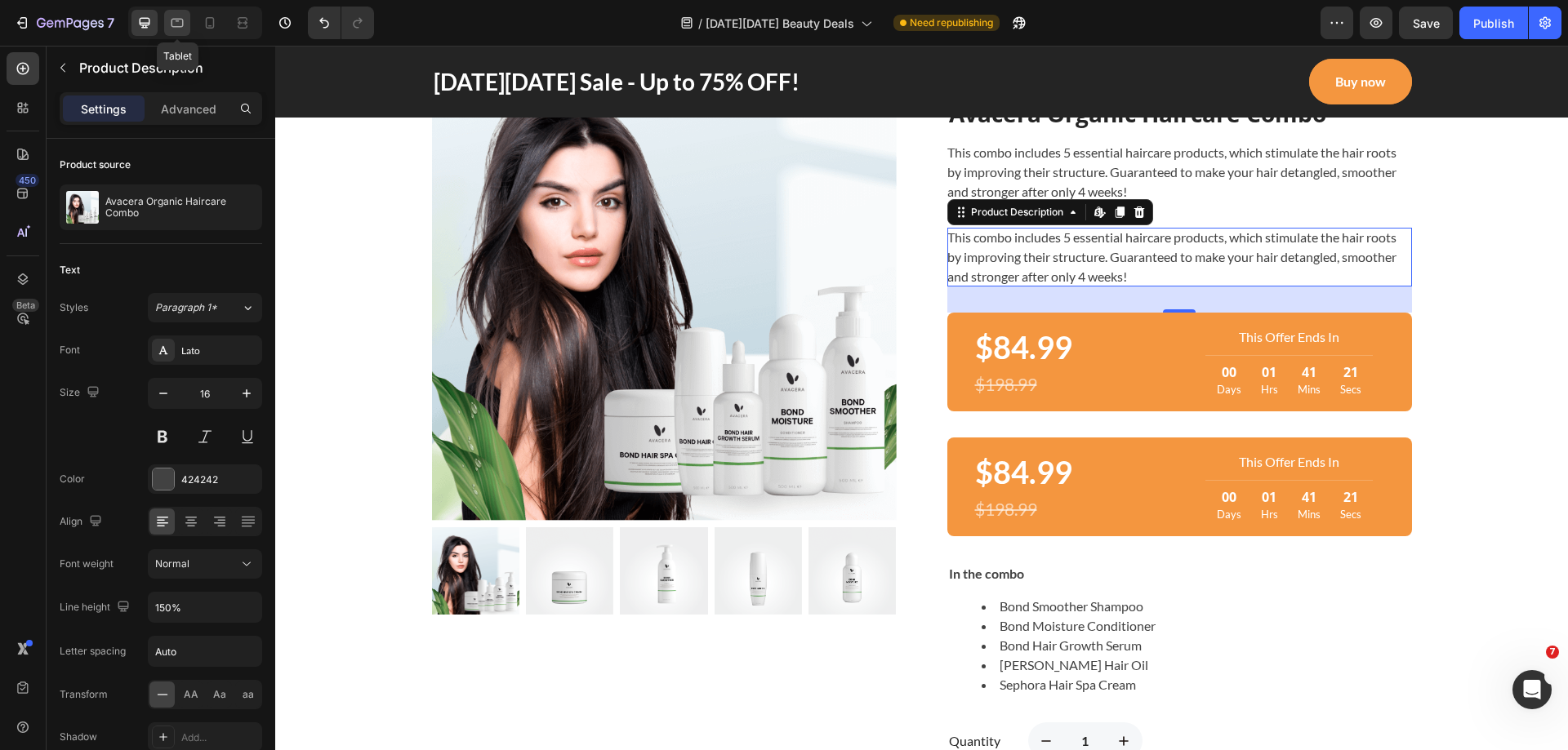
click at [177, 19] on icon at bounding box center [177, 23] width 12 height 9
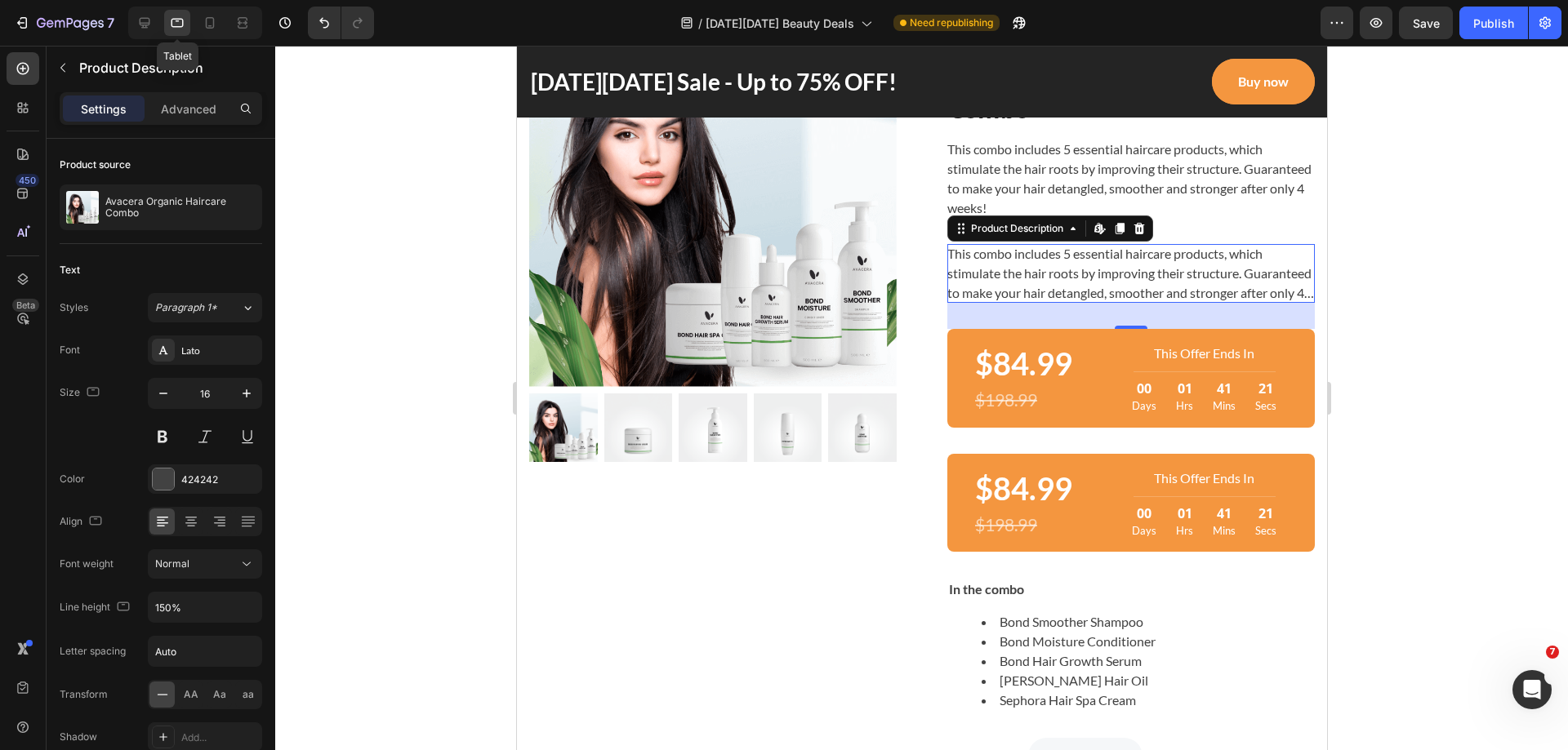
scroll to position [1202, 0]
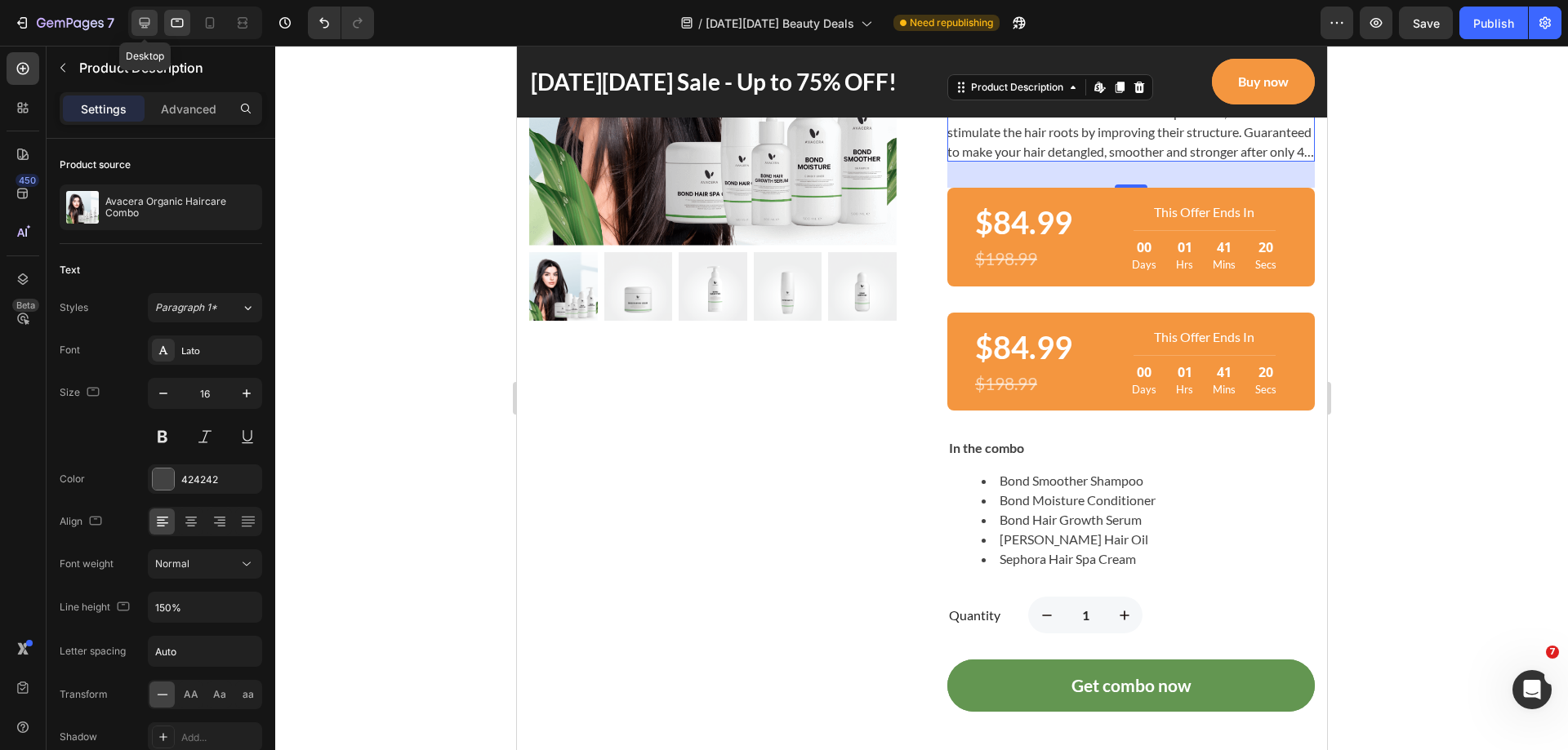
click at [142, 27] on icon at bounding box center [144, 23] width 11 height 11
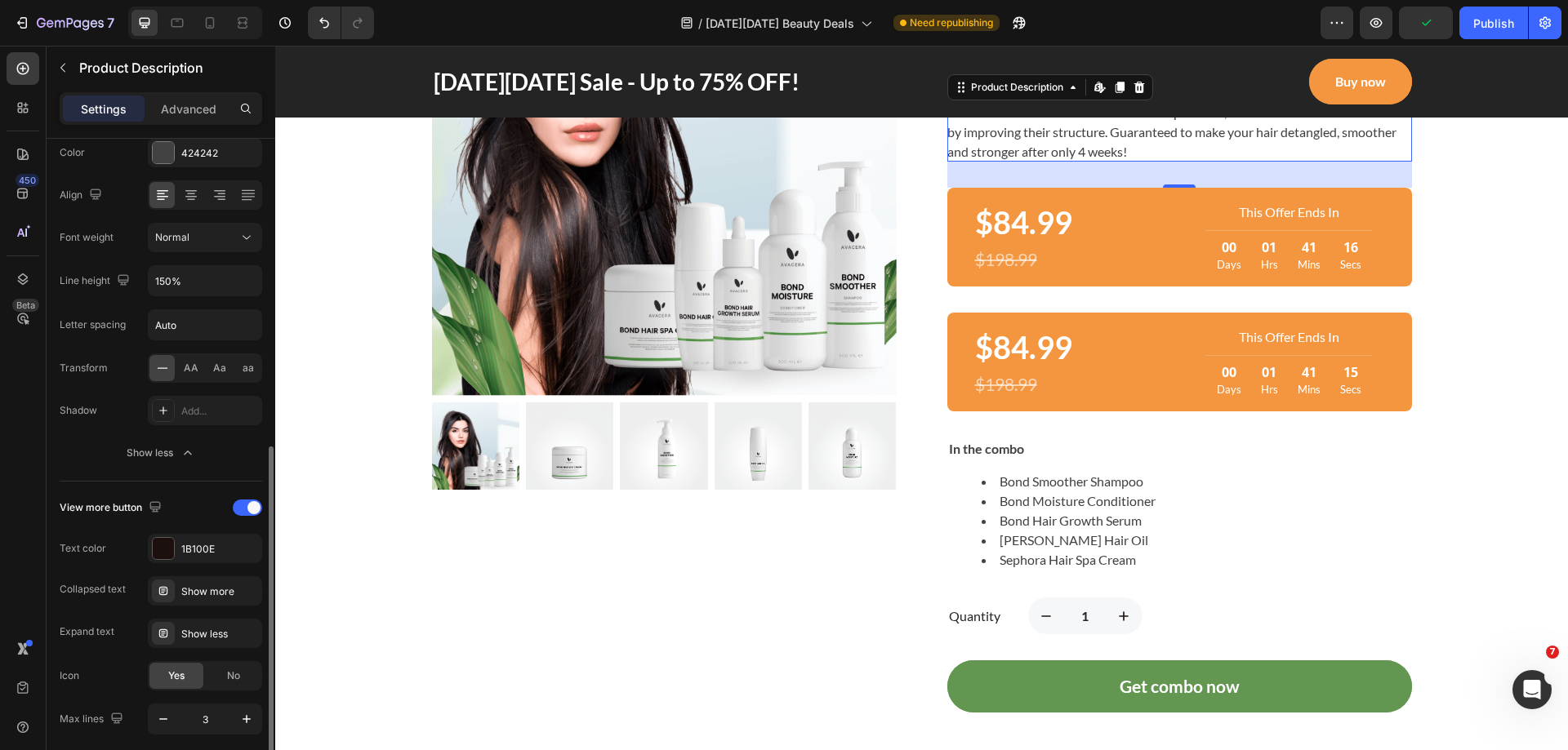
scroll to position [389, 0]
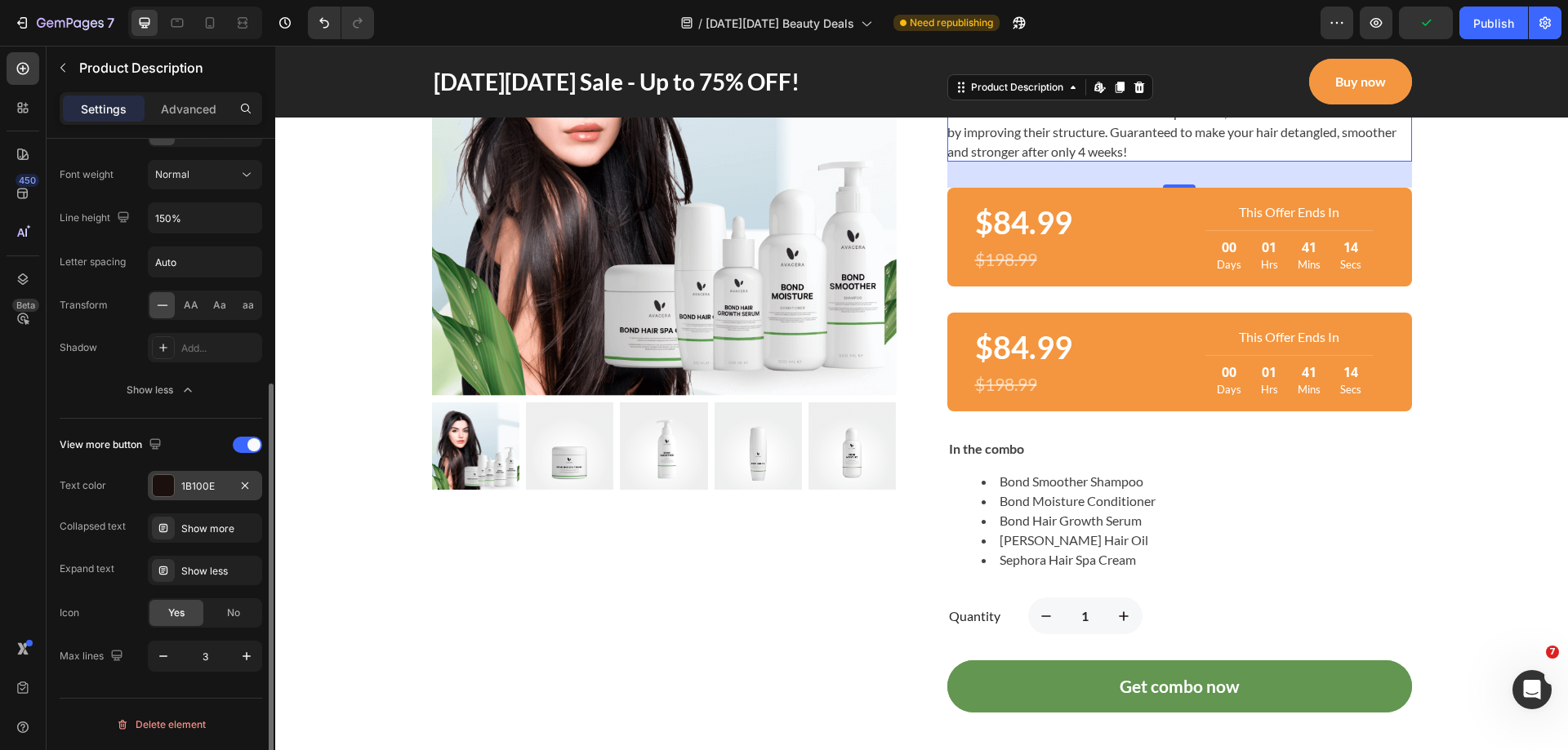
click at [188, 488] on div "1B100E" at bounding box center [205, 487] width 47 height 15
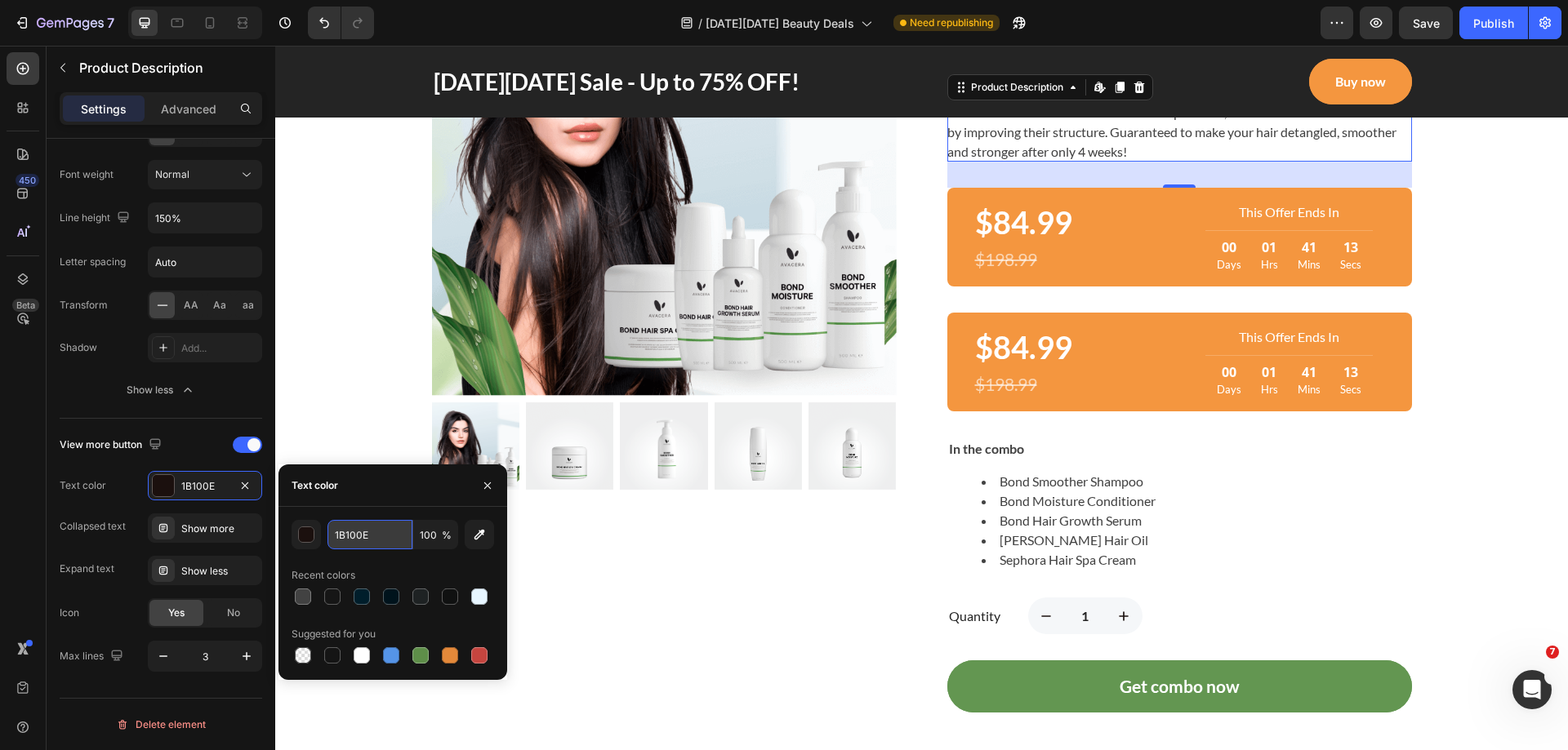
click at [0, 0] on input "1B100E" at bounding box center [0, 0] width 0 height 0
paste input "424242"
type input "424242"
click at [17, 457] on div "450 Beta" at bounding box center [23, 342] width 33 height 580
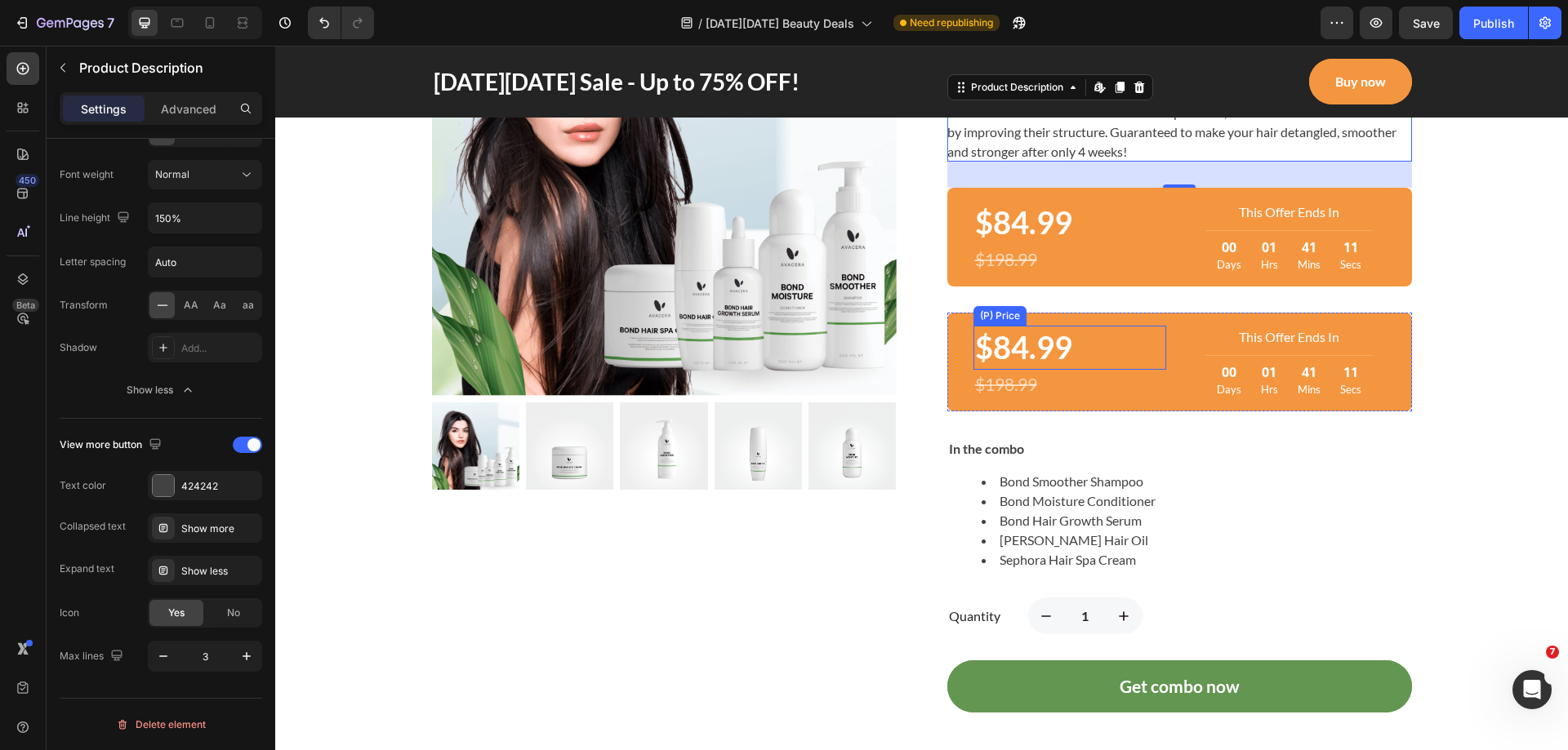
scroll to position [1023, 0]
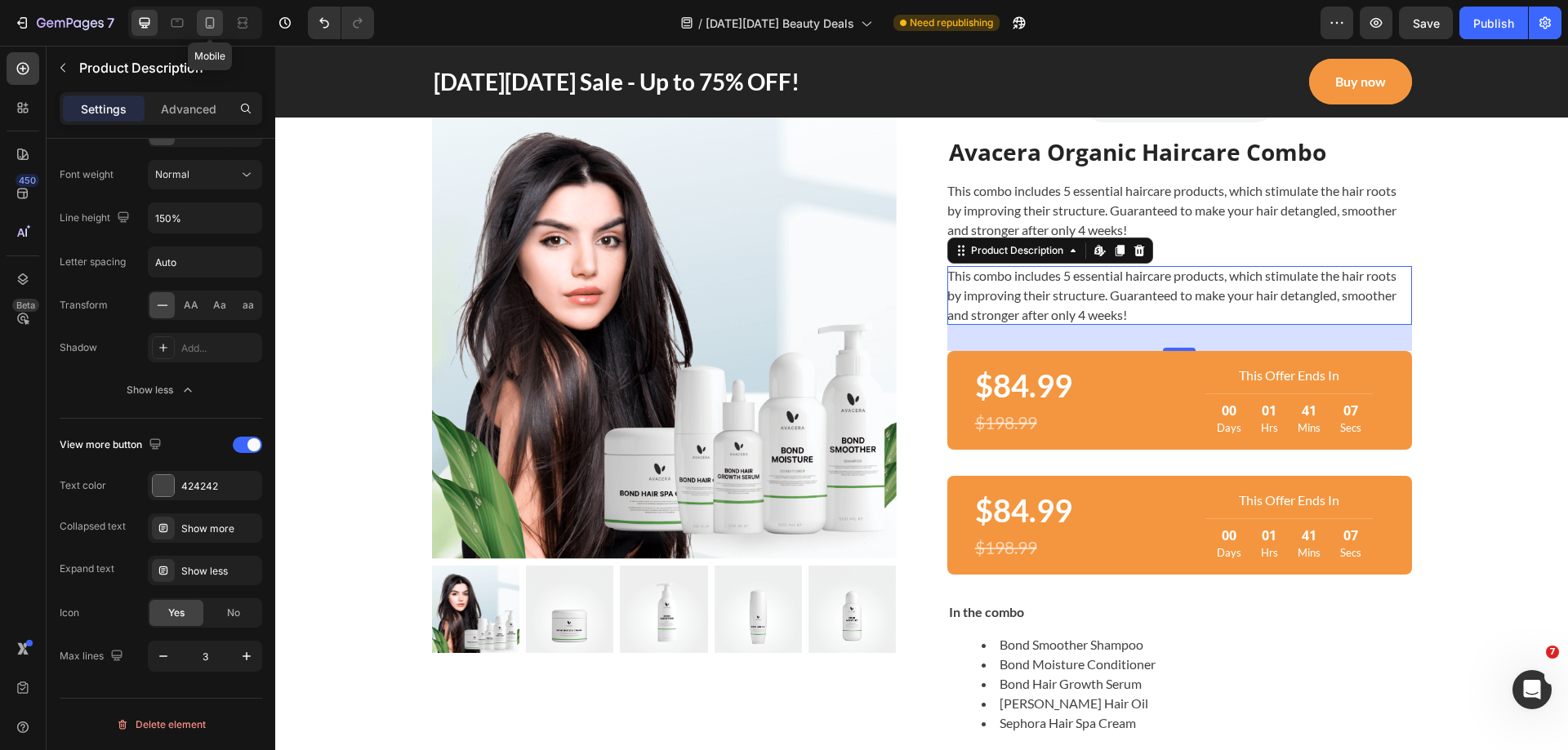
click at [211, 17] on icon at bounding box center [210, 23] width 17 height 17
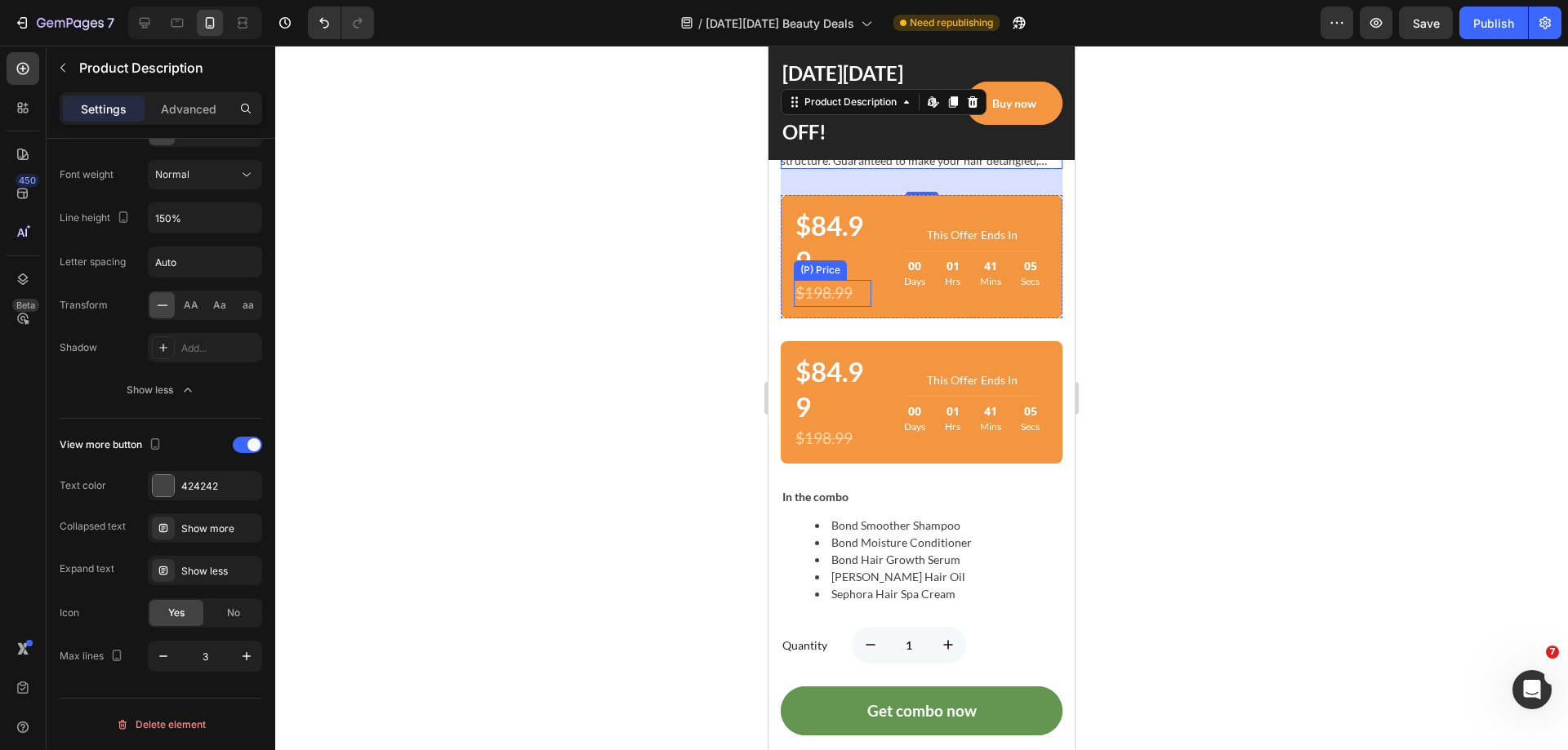
scroll to position [1359, 0]
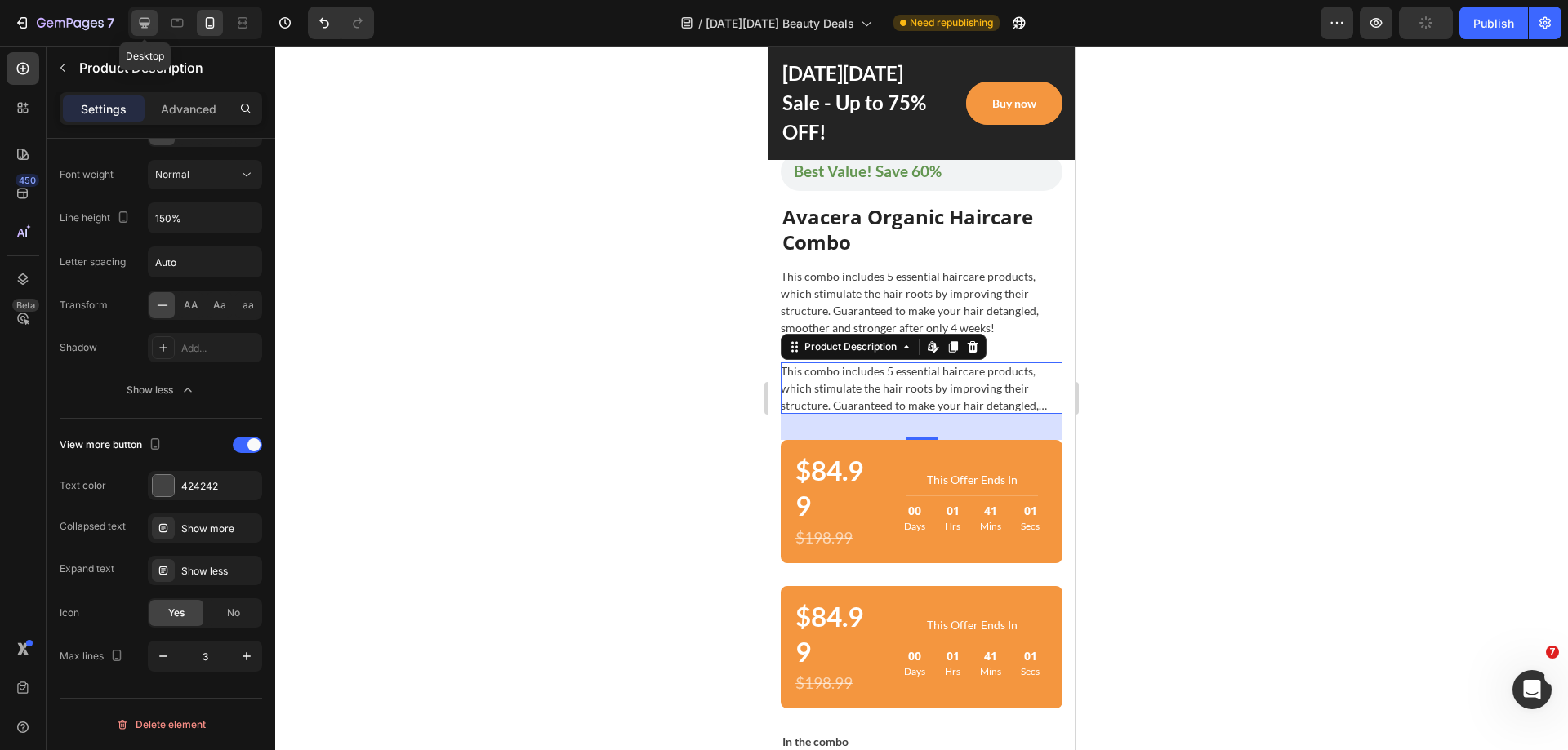
click at [153, 27] on icon at bounding box center [144, 23] width 17 height 17
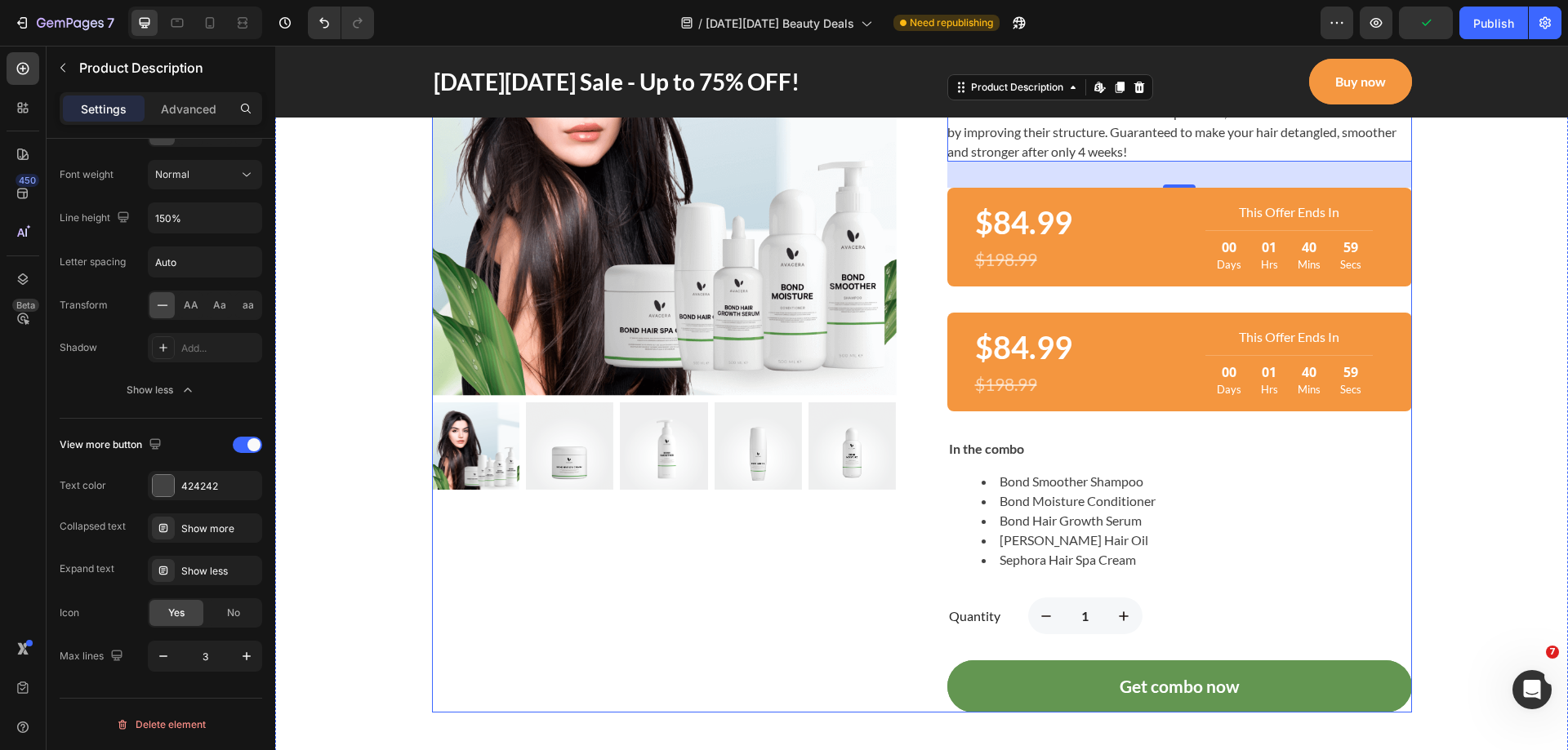
scroll to position [1105, 0]
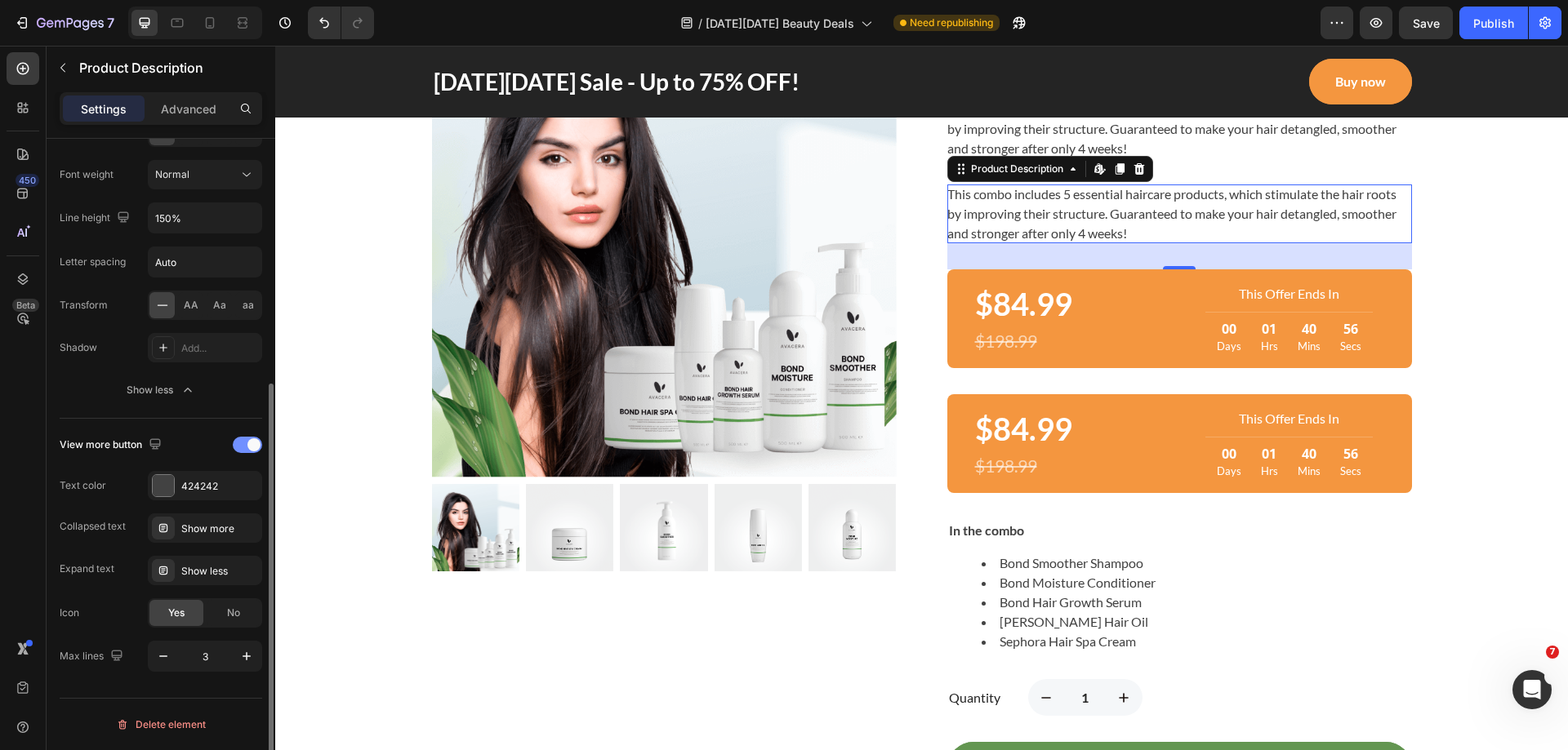
click at [241, 441] on div at bounding box center [248, 445] width 30 height 17
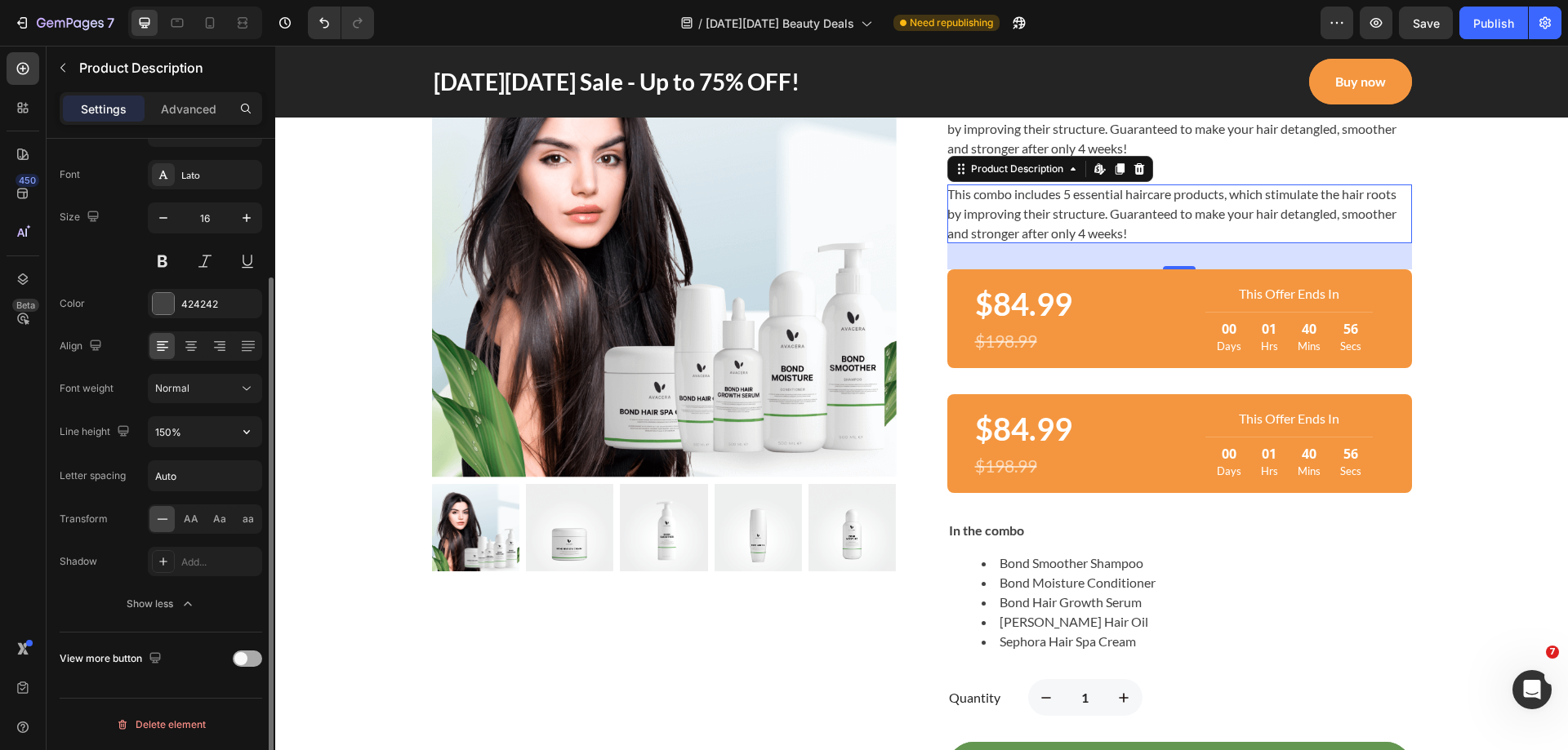
scroll to position [176, 0]
click at [203, 20] on icon at bounding box center [210, 23] width 17 height 17
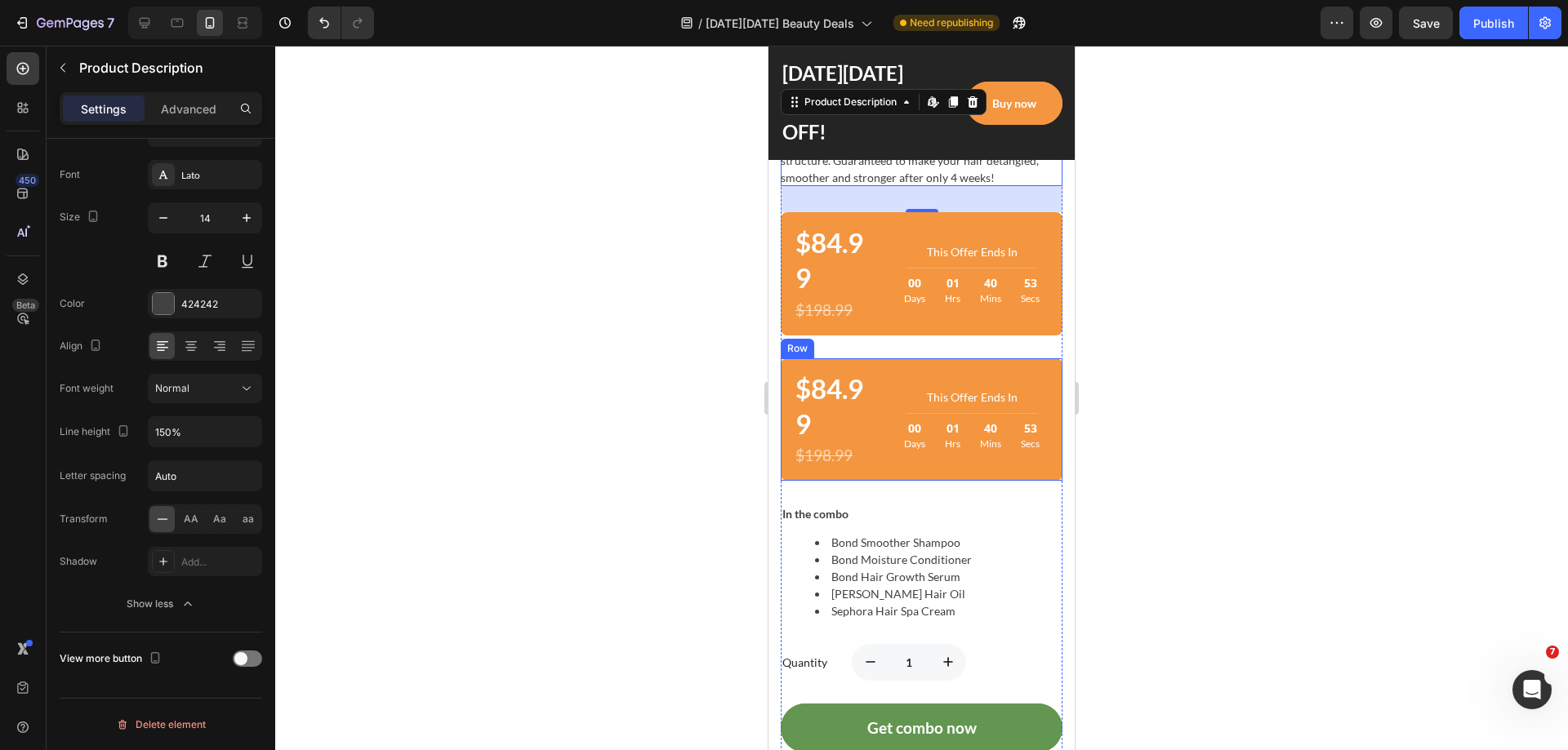
scroll to position [1441, 0]
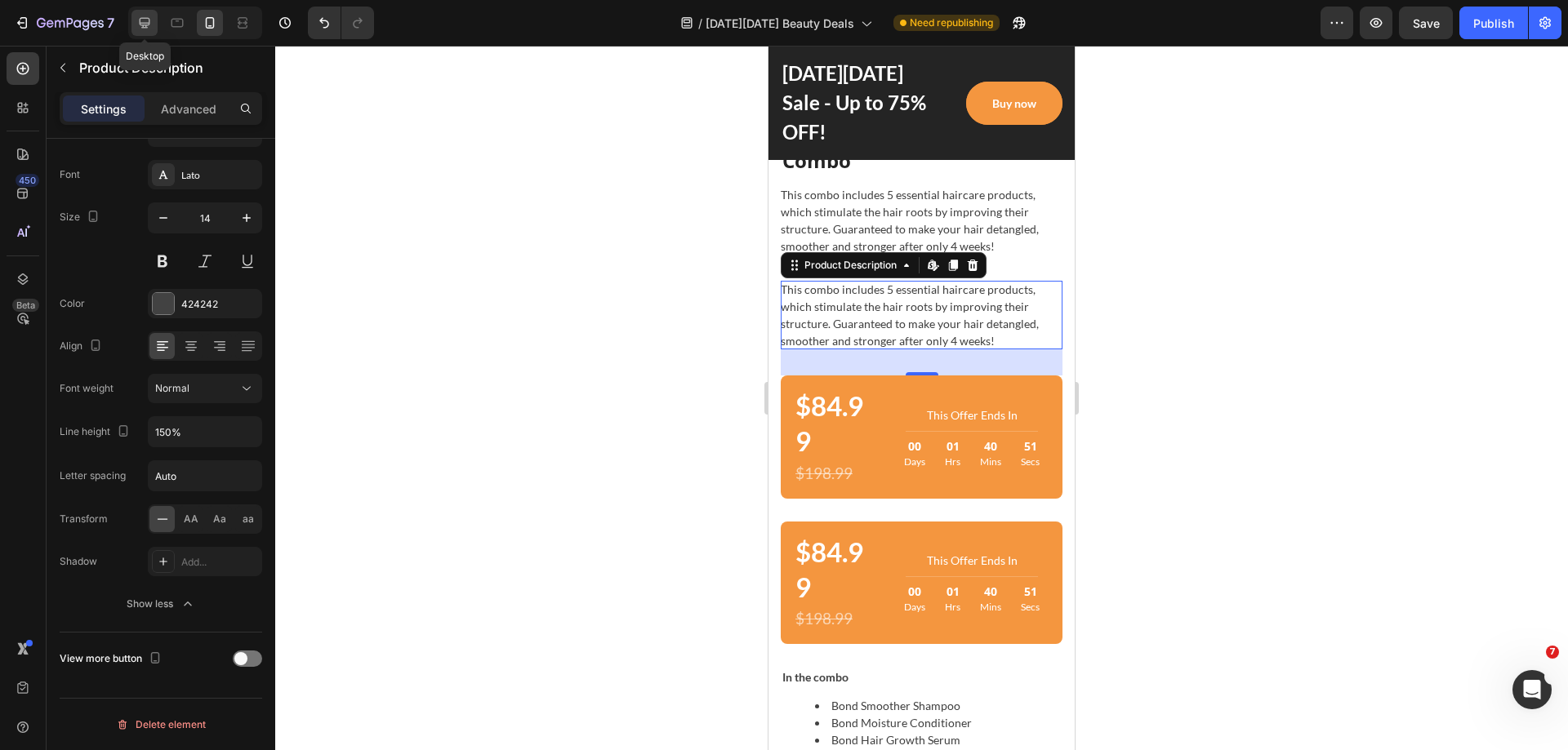
click at [138, 18] on icon at bounding box center [144, 23] width 17 height 17
type input "16"
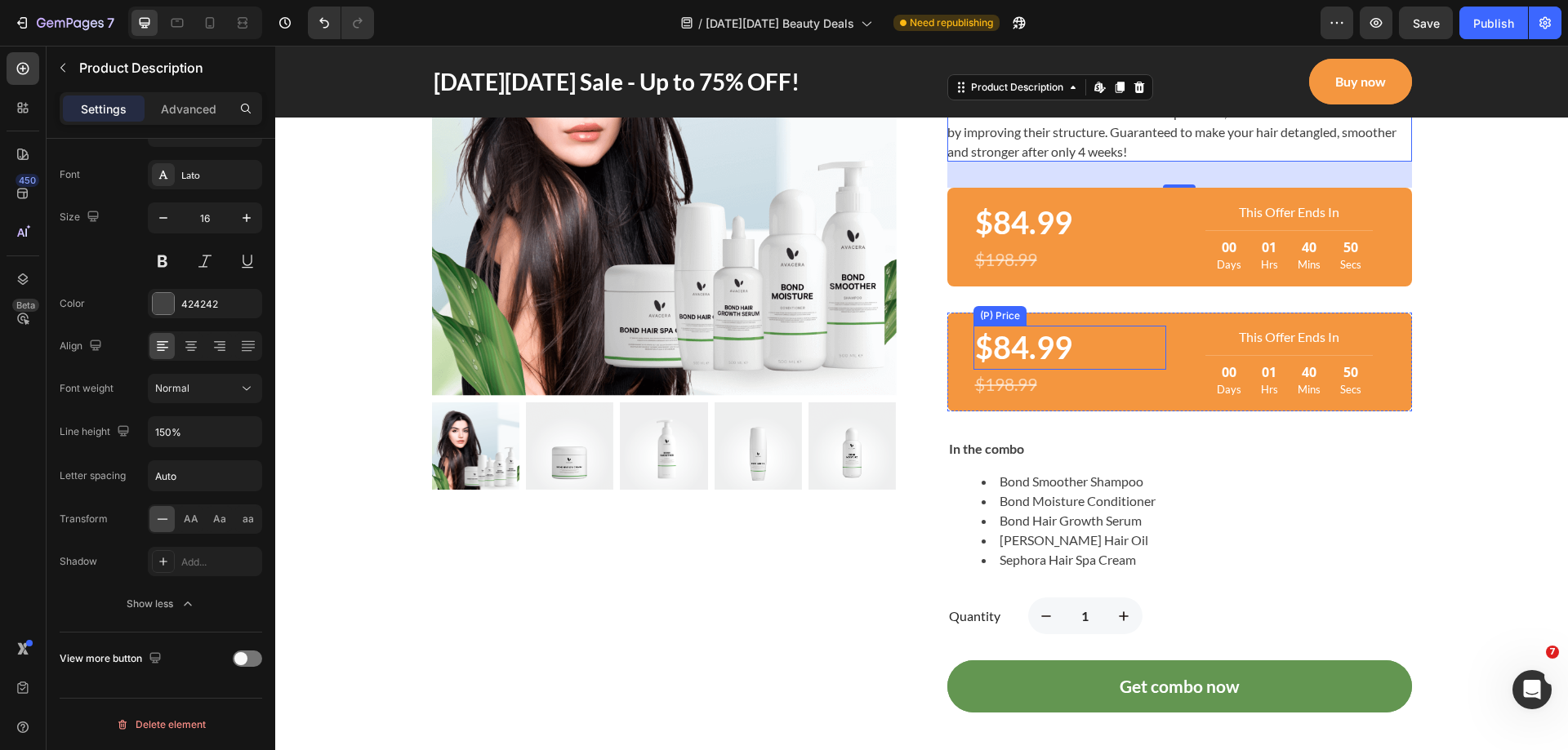
scroll to position [941, 0]
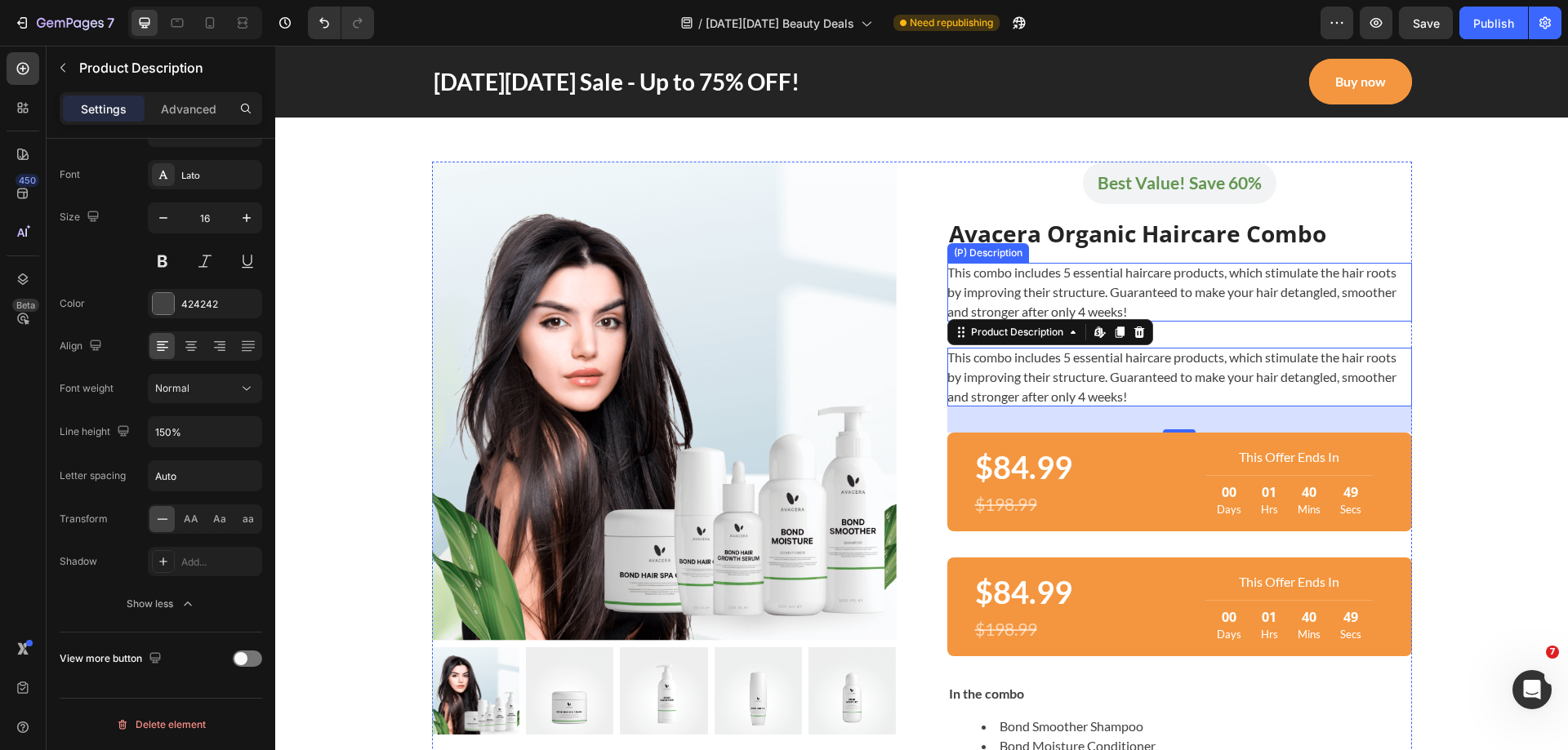
click at [1111, 306] on div "This combo includes 5 essential haircare products, which stimulate the hair roo…" at bounding box center [1179, 292] width 465 height 59
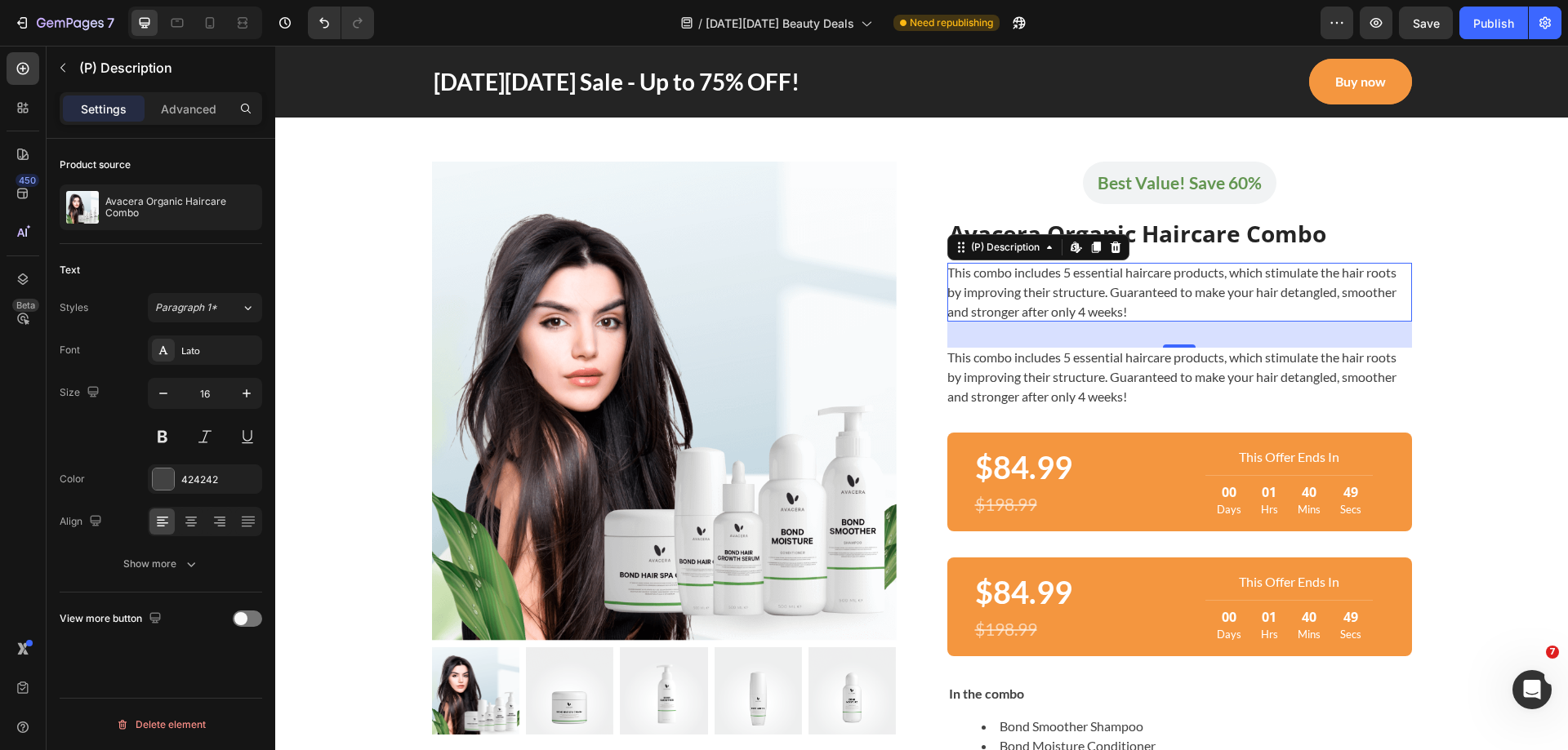
scroll to position [0, 0]
click at [1061, 373] on div "This combo includes 5 essential haircare products, which stimulate the hair roo…" at bounding box center [1179, 376] width 465 height 59
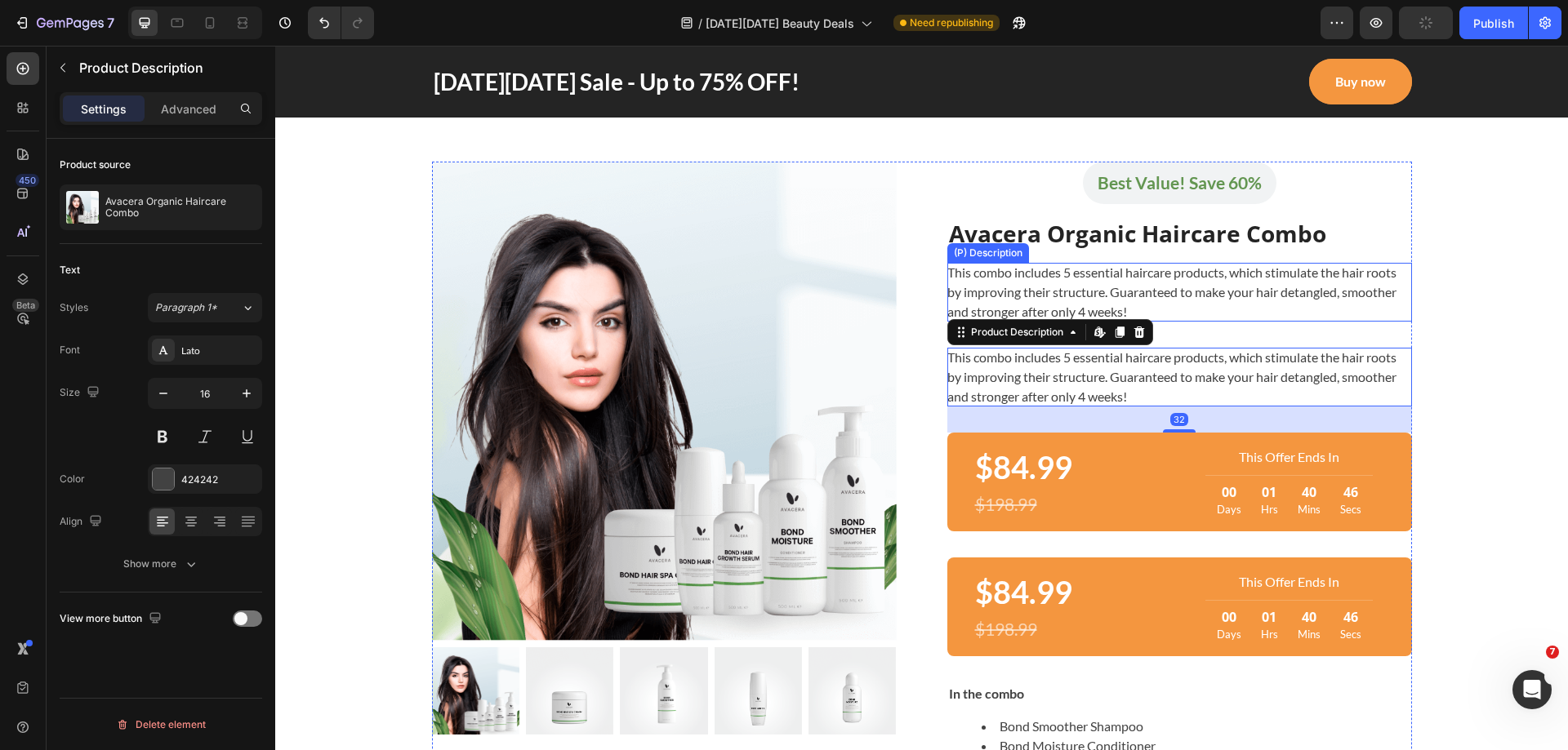
click at [988, 297] on div "This combo includes 5 essential haircare products, which stimulate the hair roo…" at bounding box center [1179, 292] width 465 height 59
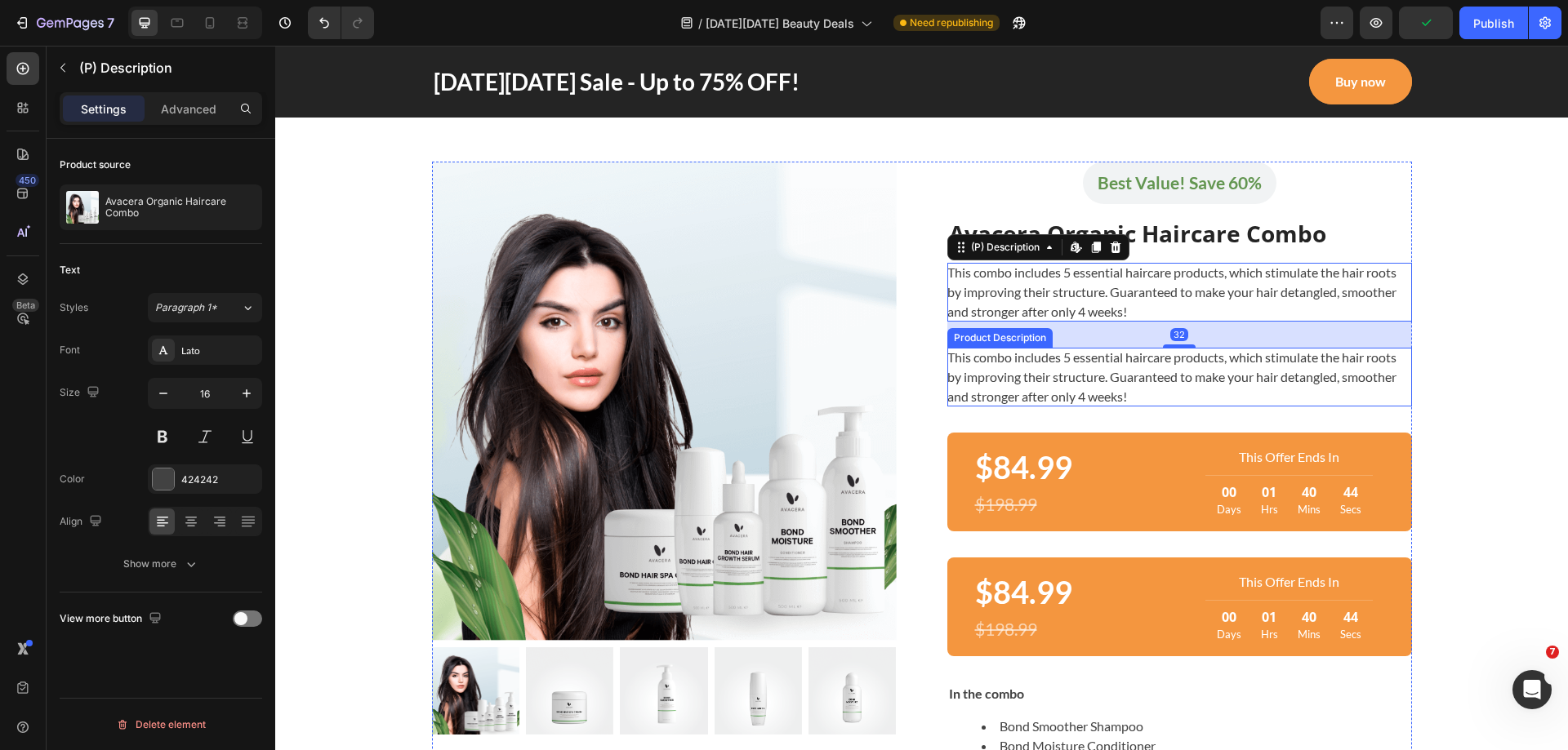
click at [1019, 395] on div "This combo includes 5 essential haircare products, which stimulate the hair roo…" at bounding box center [1179, 376] width 465 height 59
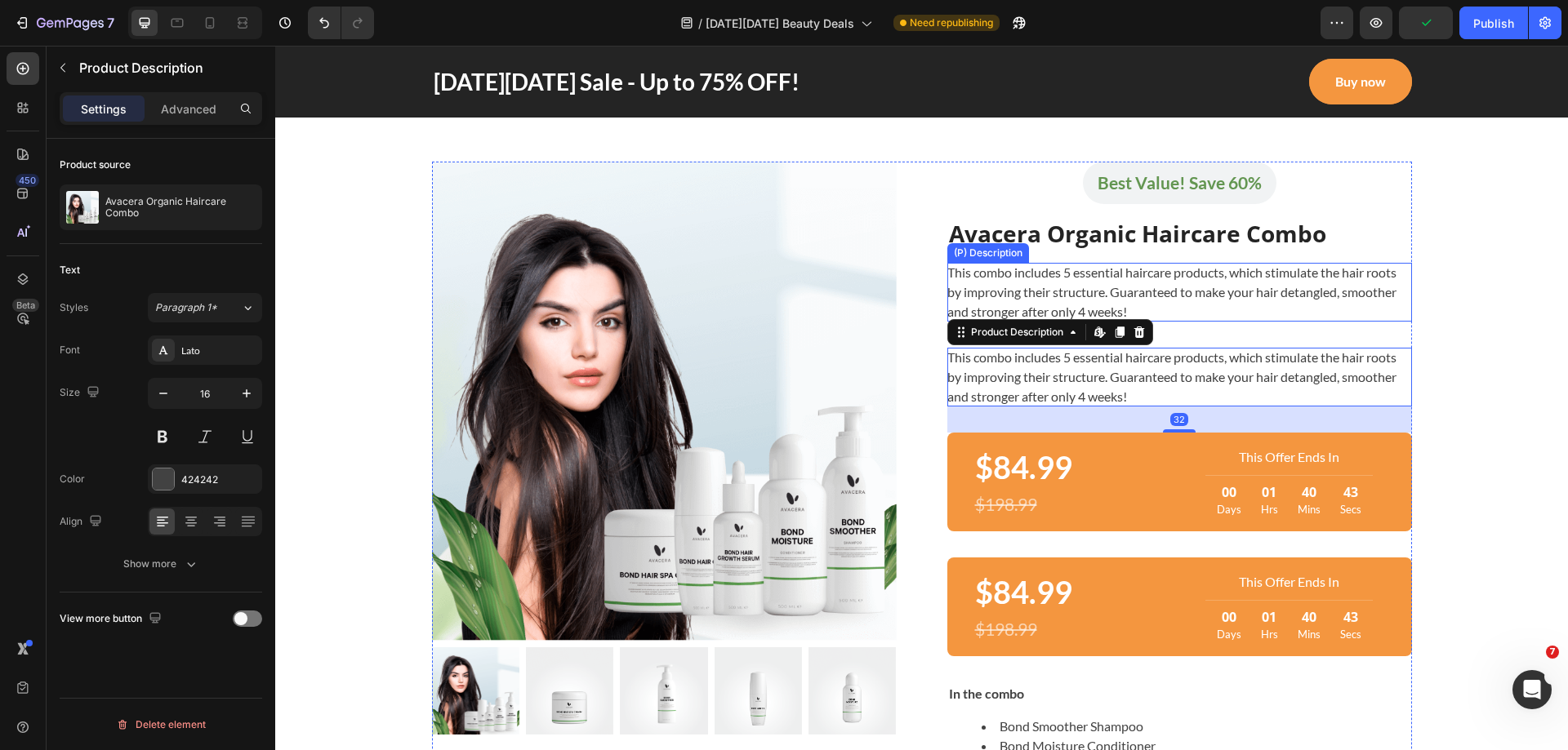
click at [1091, 298] on div "This combo includes 5 essential haircare products, which stimulate the hair roo…" at bounding box center [1179, 292] width 465 height 59
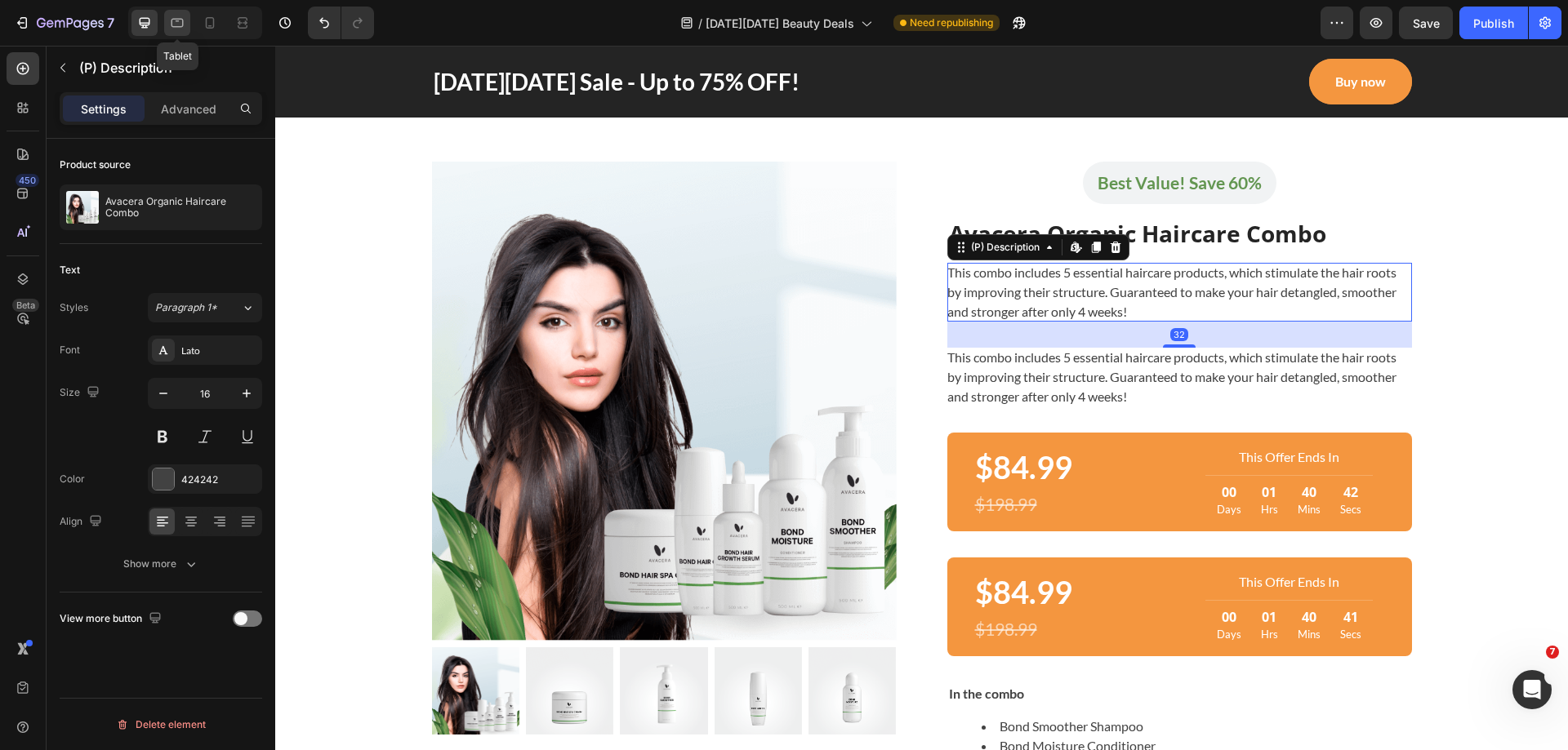
click at [175, 16] on icon at bounding box center [177, 23] width 17 height 17
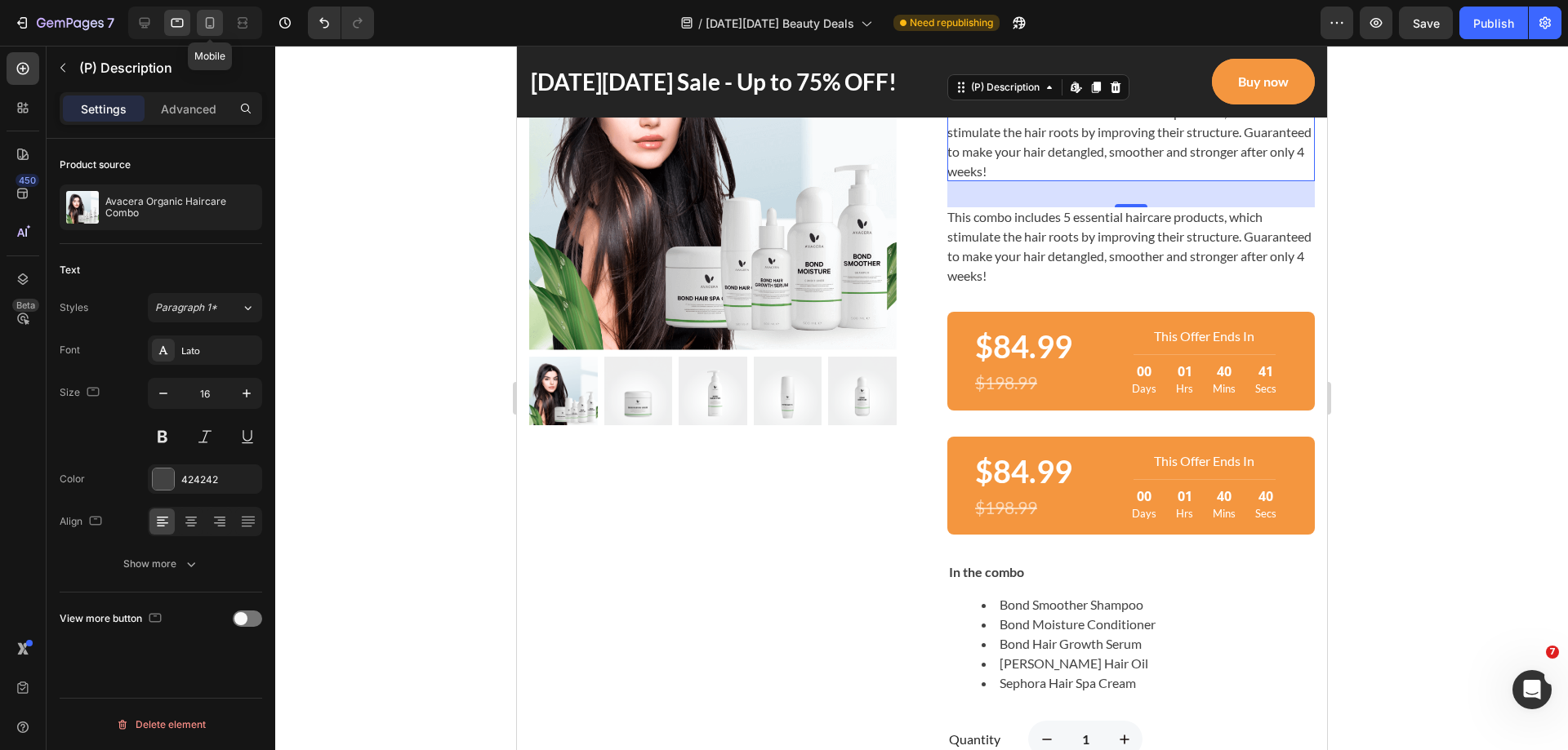
click at [202, 16] on icon at bounding box center [210, 23] width 17 height 17
type input "14"
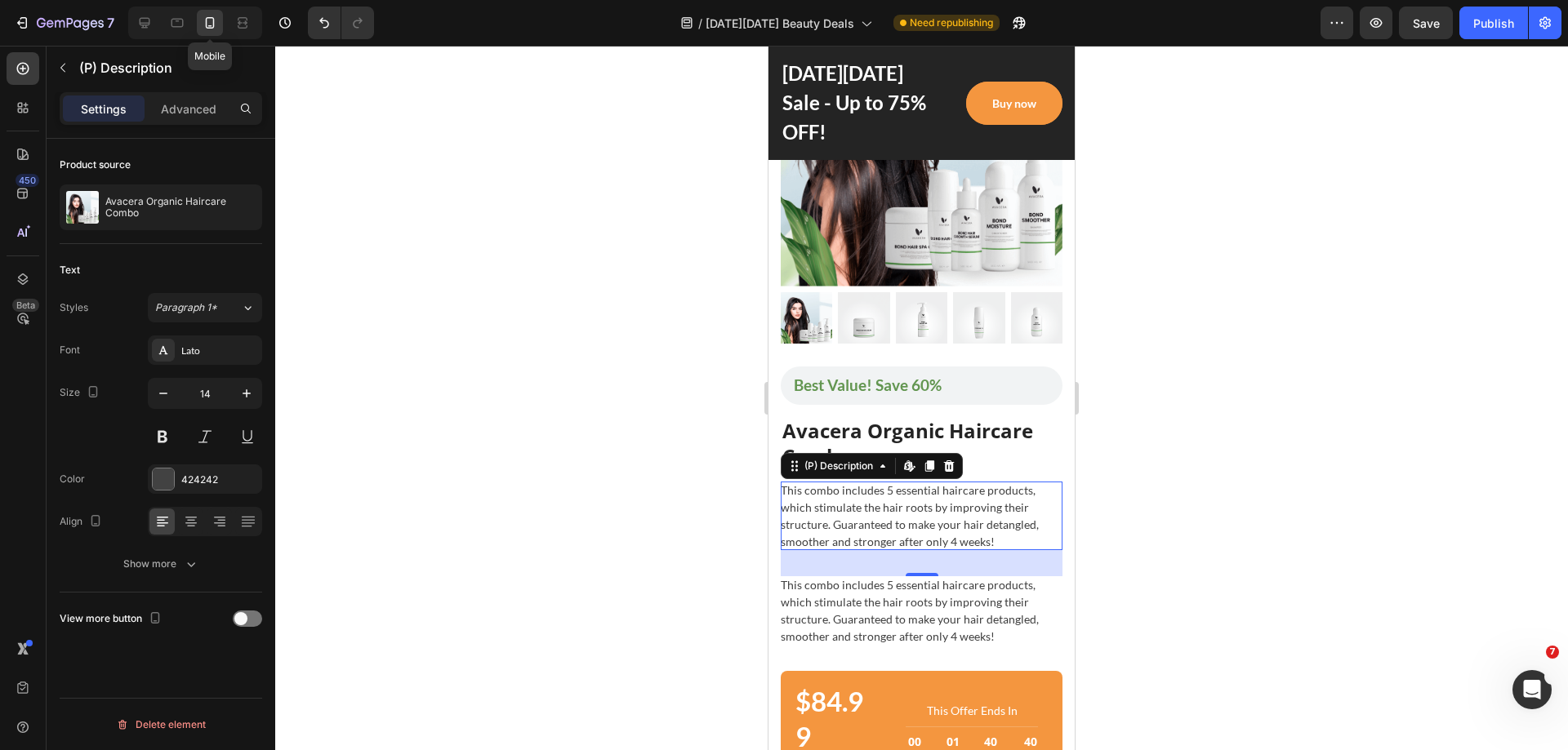
scroll to position [1509, 0]
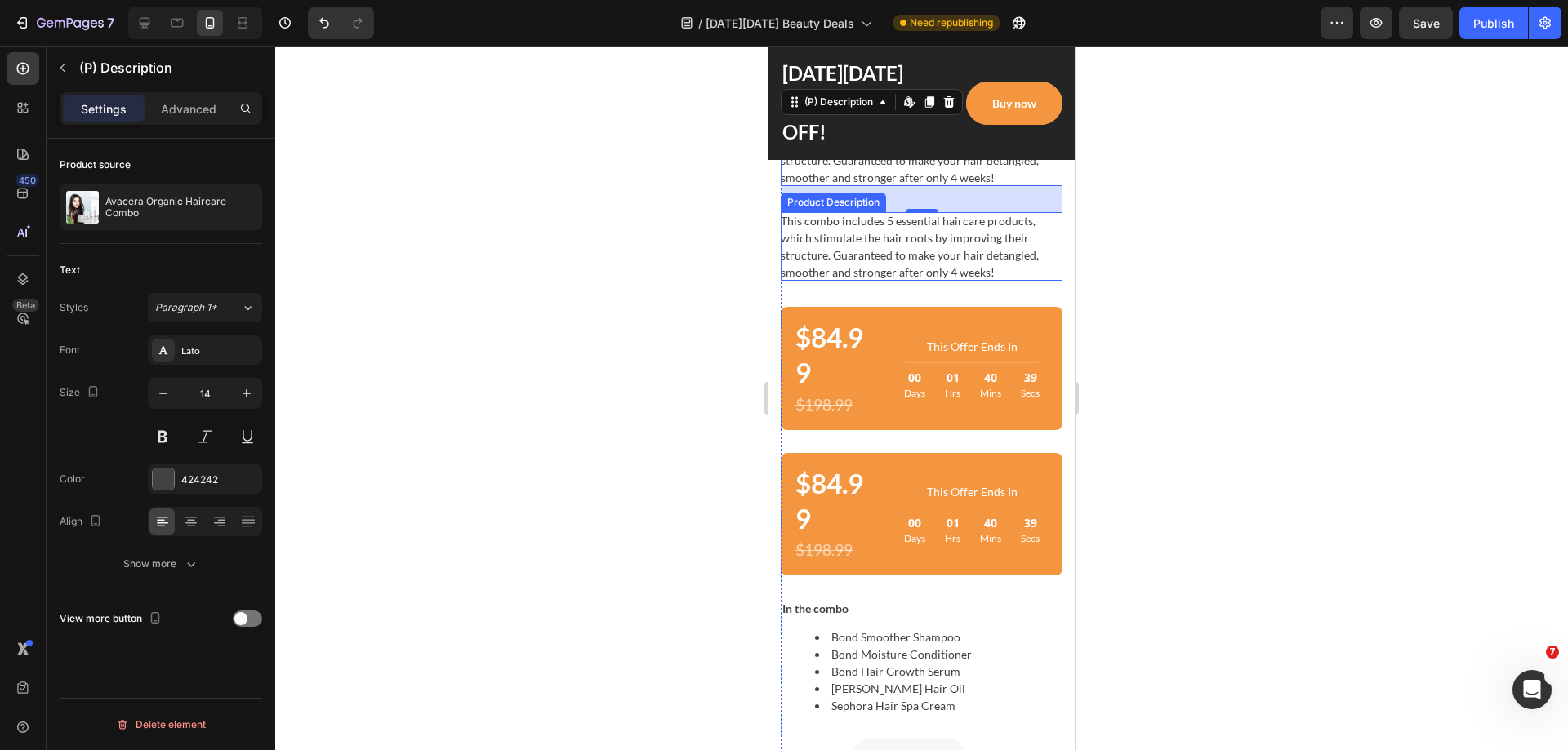
click at [890, 246] on div "This combo includes 5 essential haircare products, which stimulate the hair roo…" at bounding box center [921, 246] width 281 height 68
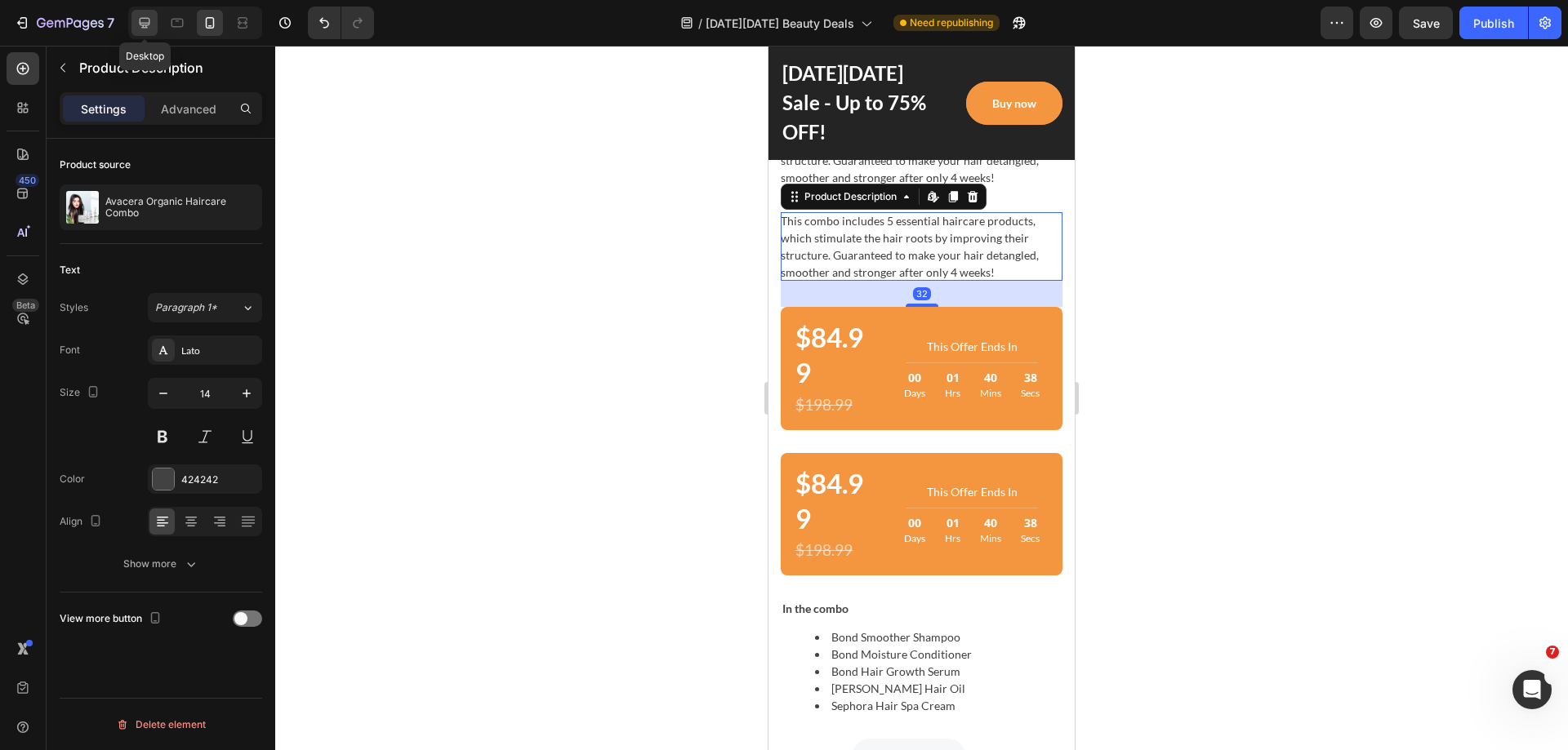
click at [144, 23] on icon at bounding box center [144, 23] width 11 height 11
type input "16"
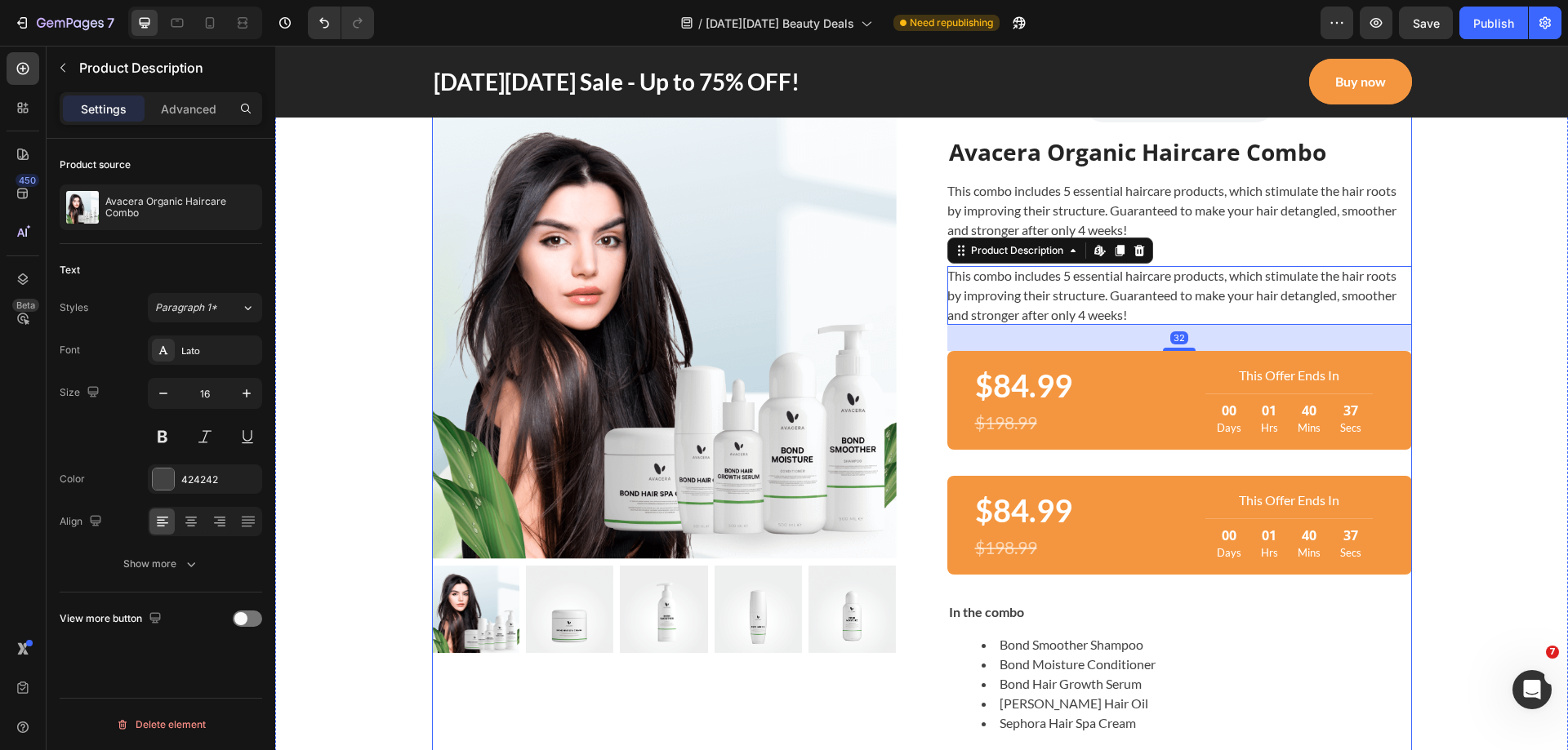
scroll to position [941, 0]
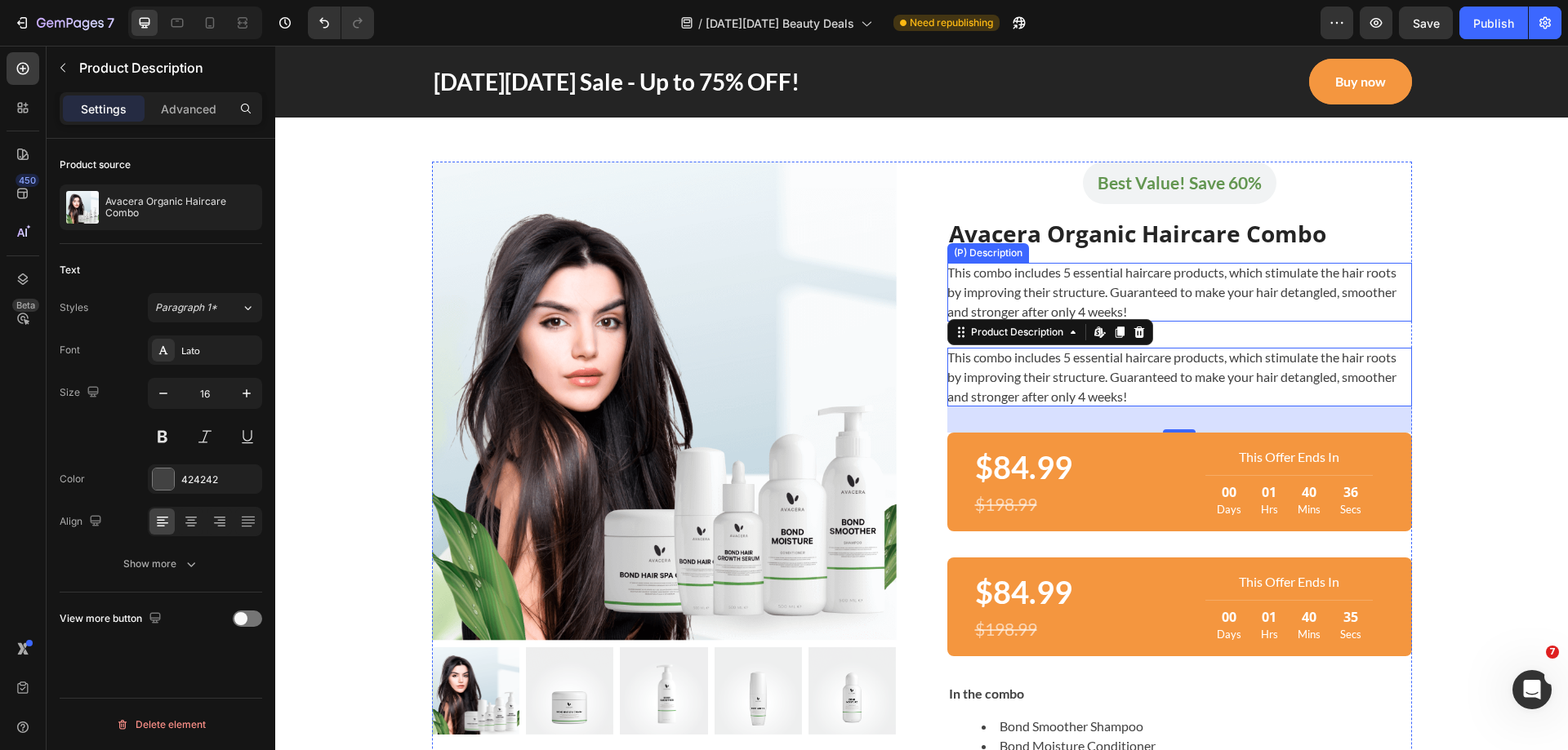
click at [1151, 313] on div "This combo includes 5 essential haircare products, which stimulate the hair roo…" at bounding box center [1179, 292] width 465 height 59
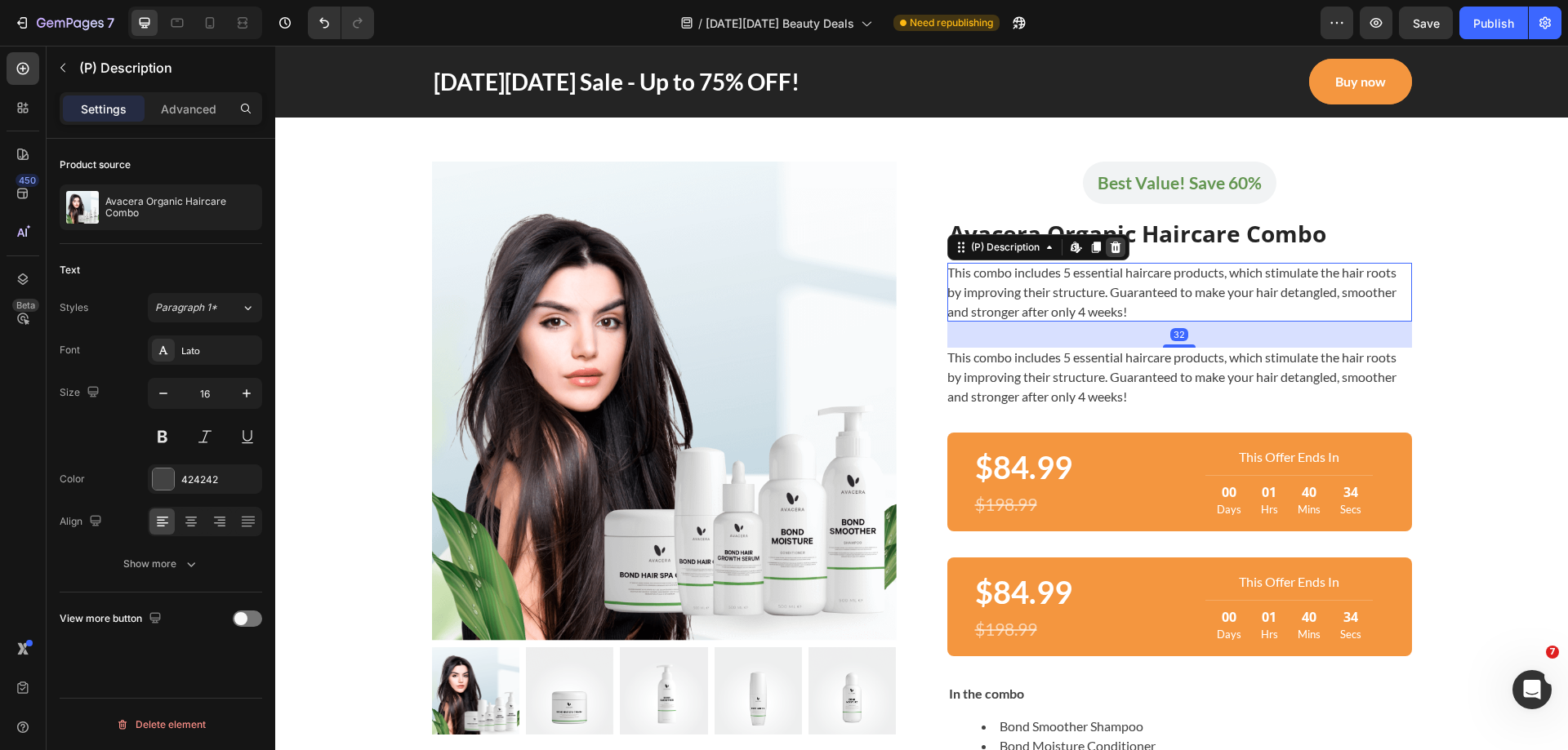
click at [1113, 250] on icon at bounding box center [1115, 248] width 11 height 12
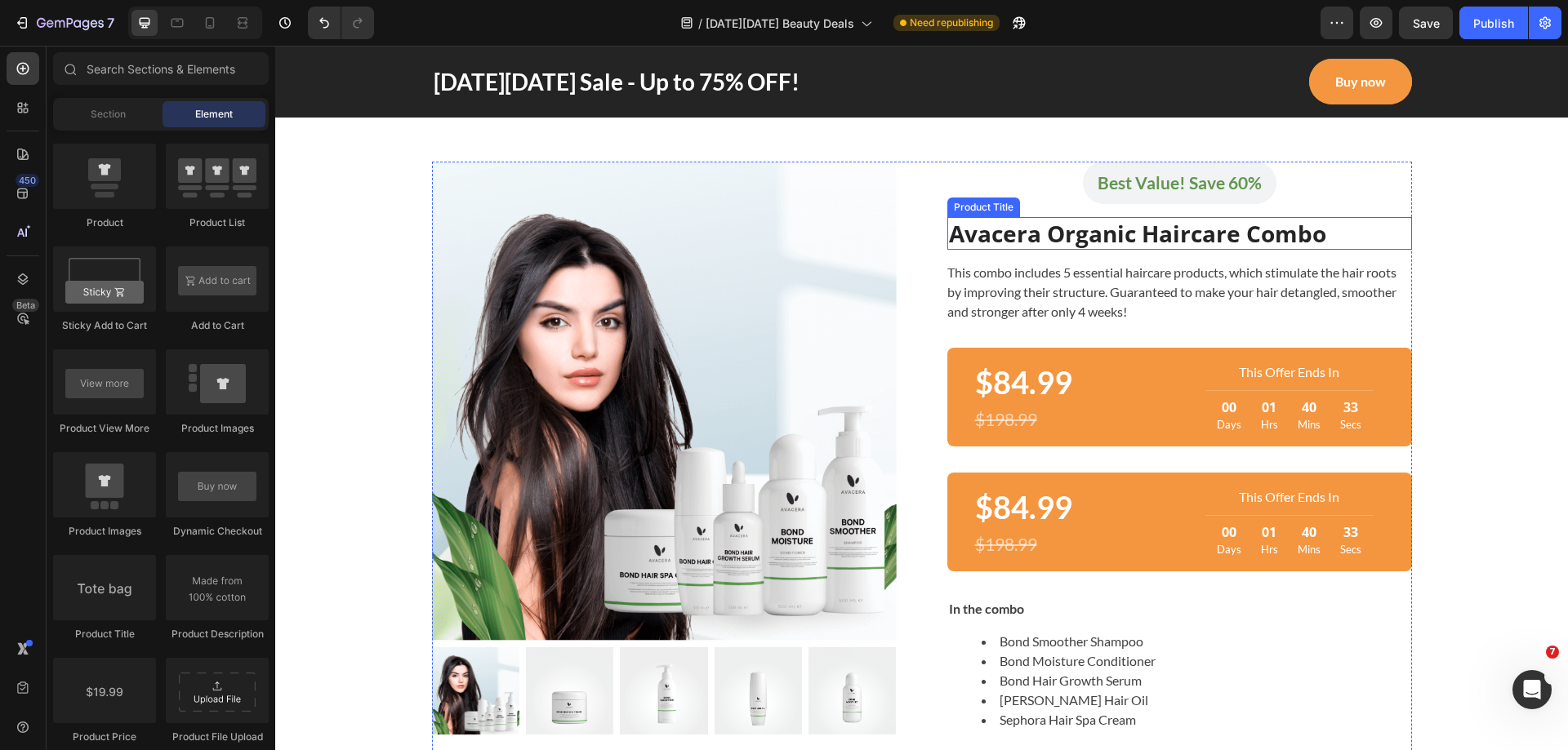
click at [1152, 240] on h2 "Avacera Organic Haircare Combo" at bounding box center [1179, 233] width 465 height 33
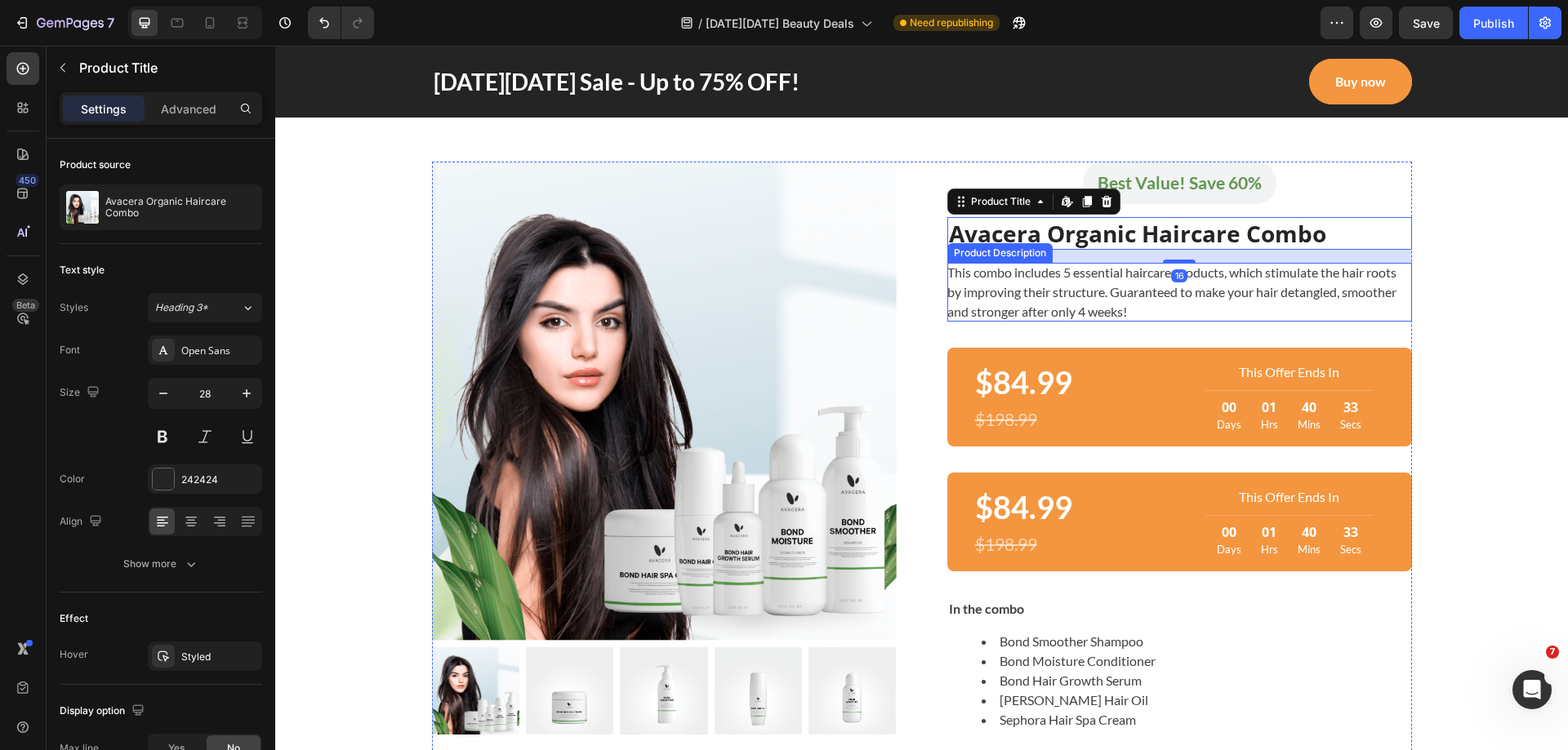
click at [1136, 284] on div "This combo includes 5 essential haircare products, which stimulate the hair roo…" at bounding box center [1179, 292] width 465 height 59
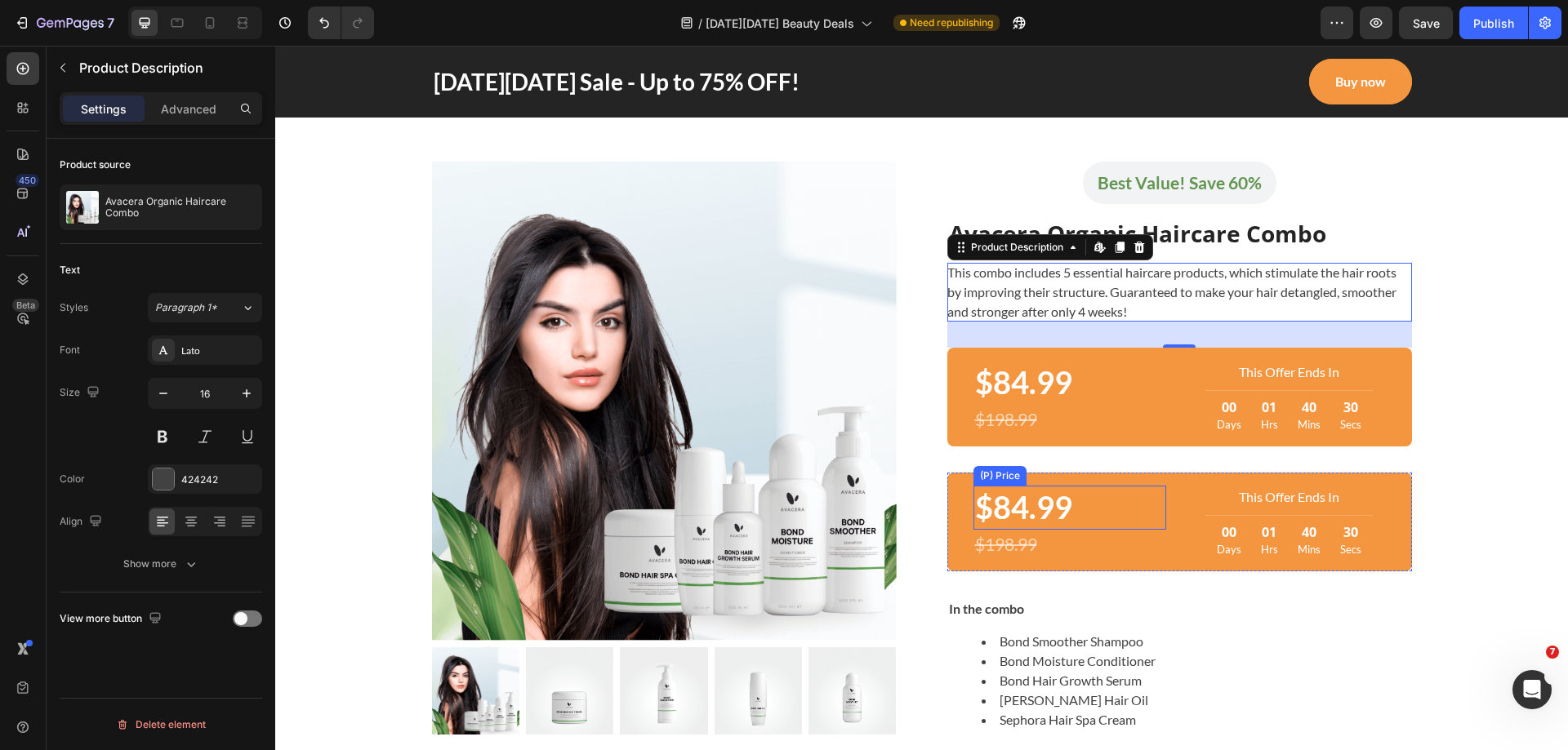
click at [1035, 502] on div "$84.99" at bounding box center [1070, 507] width 193 height 43
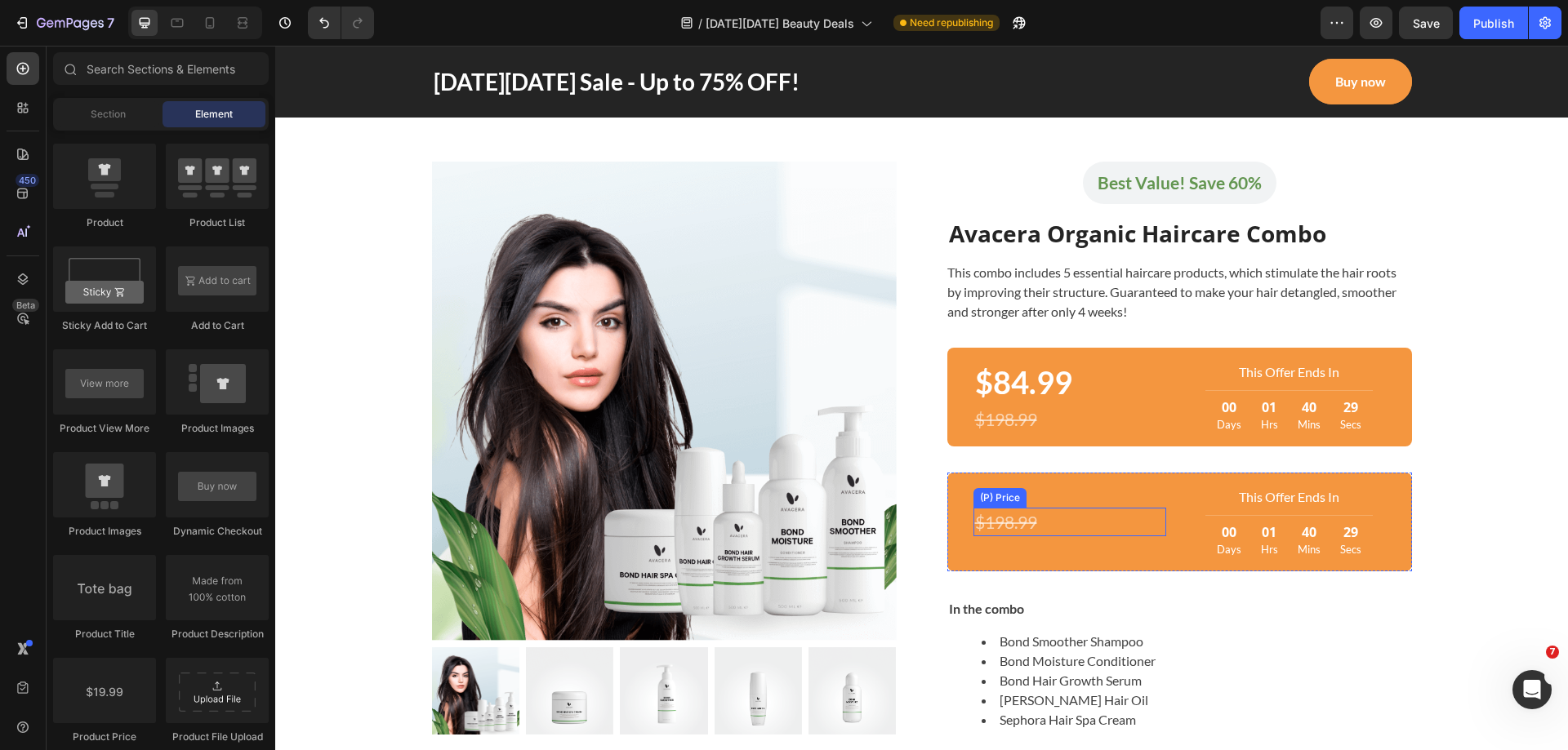
click at [1025, 521] on div "$198.99" at bounding box center [1070, 522] width 193 height 30
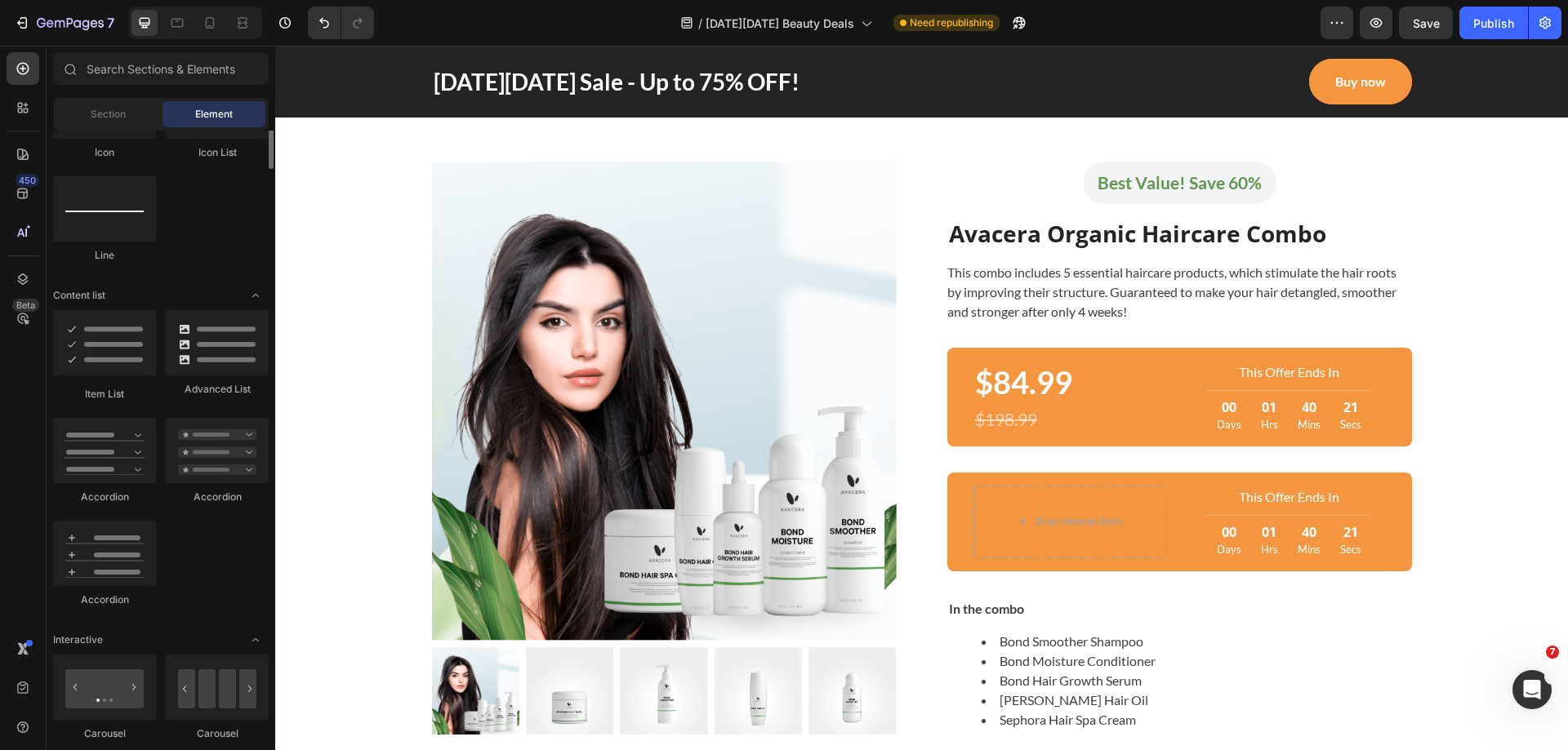
scroll to position [979, 0]
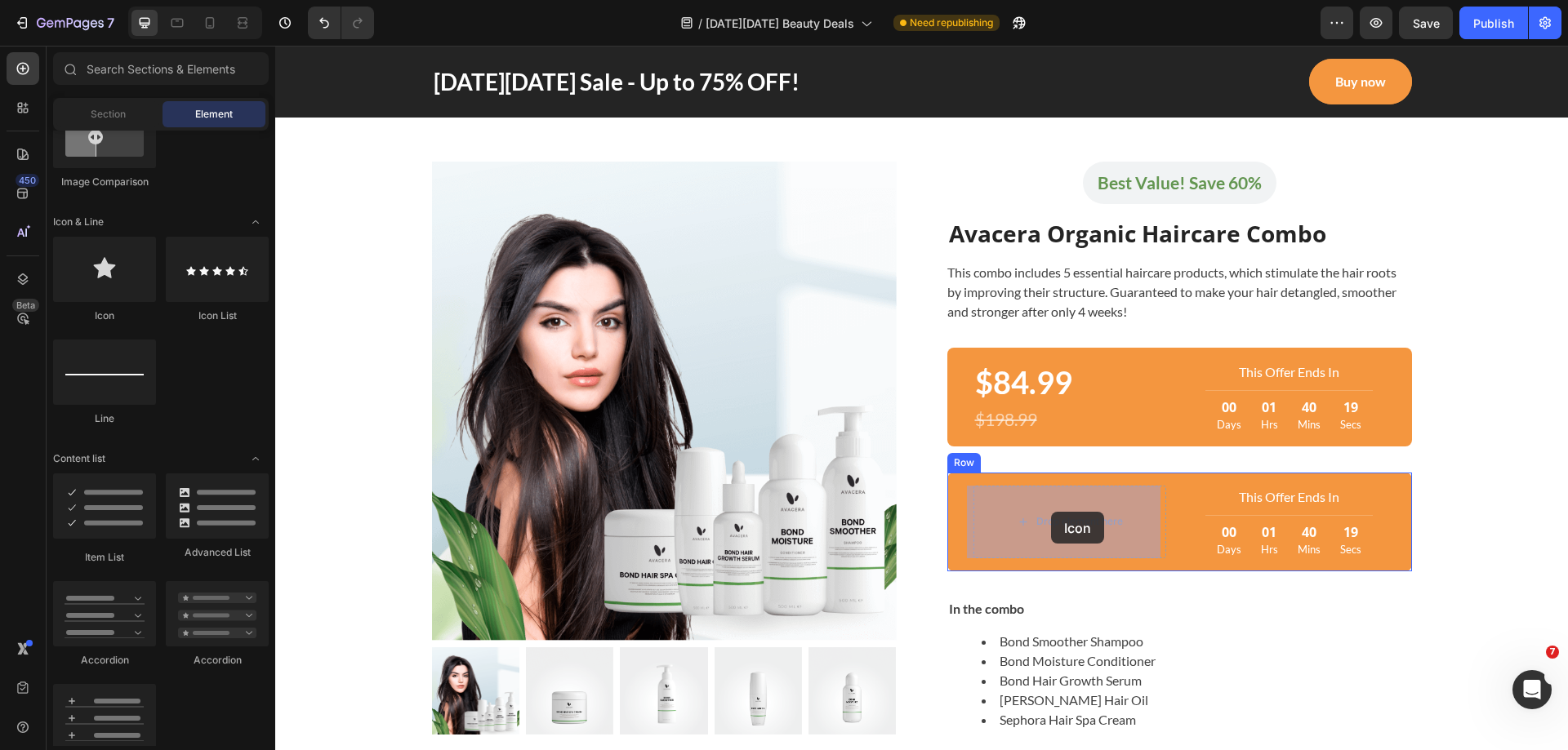
drag, startPoint x: 376, startPoint y: 333, endPoint x: 1051, endPoint y: 512, distance: 698.3
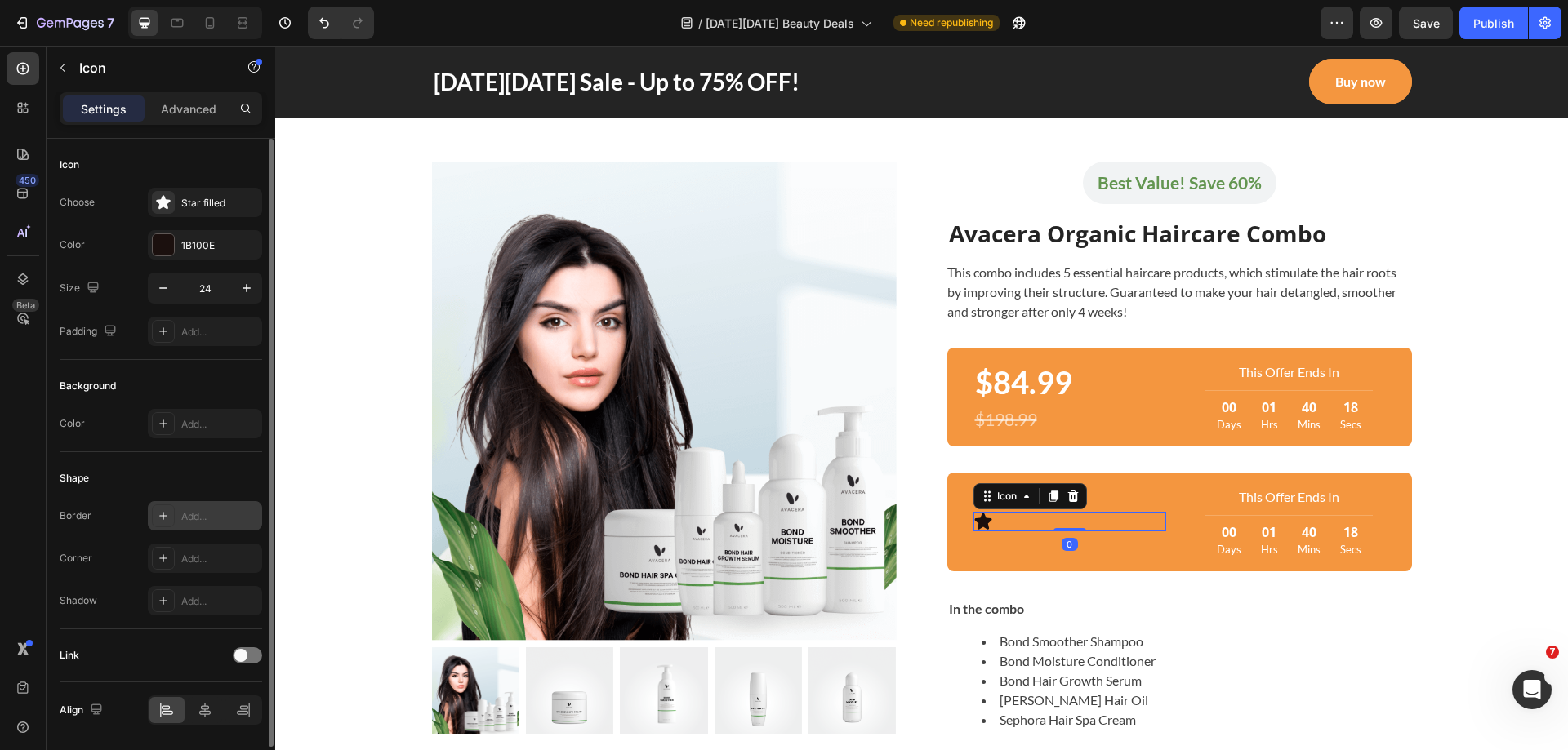
scroll to position [53, 0]
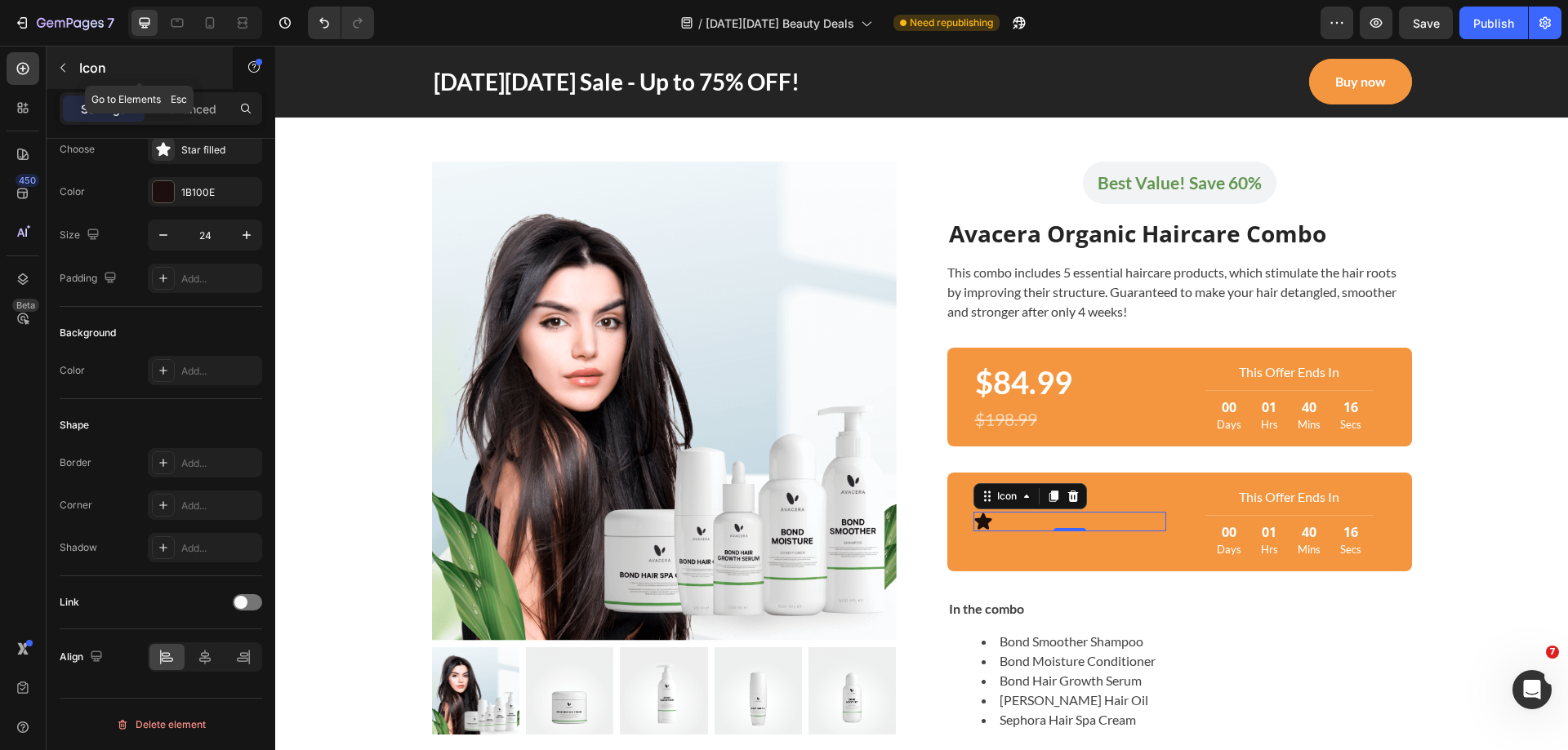
click at [66, 71] on icon "button" at bounding box center [63, 68] width 13 height 13
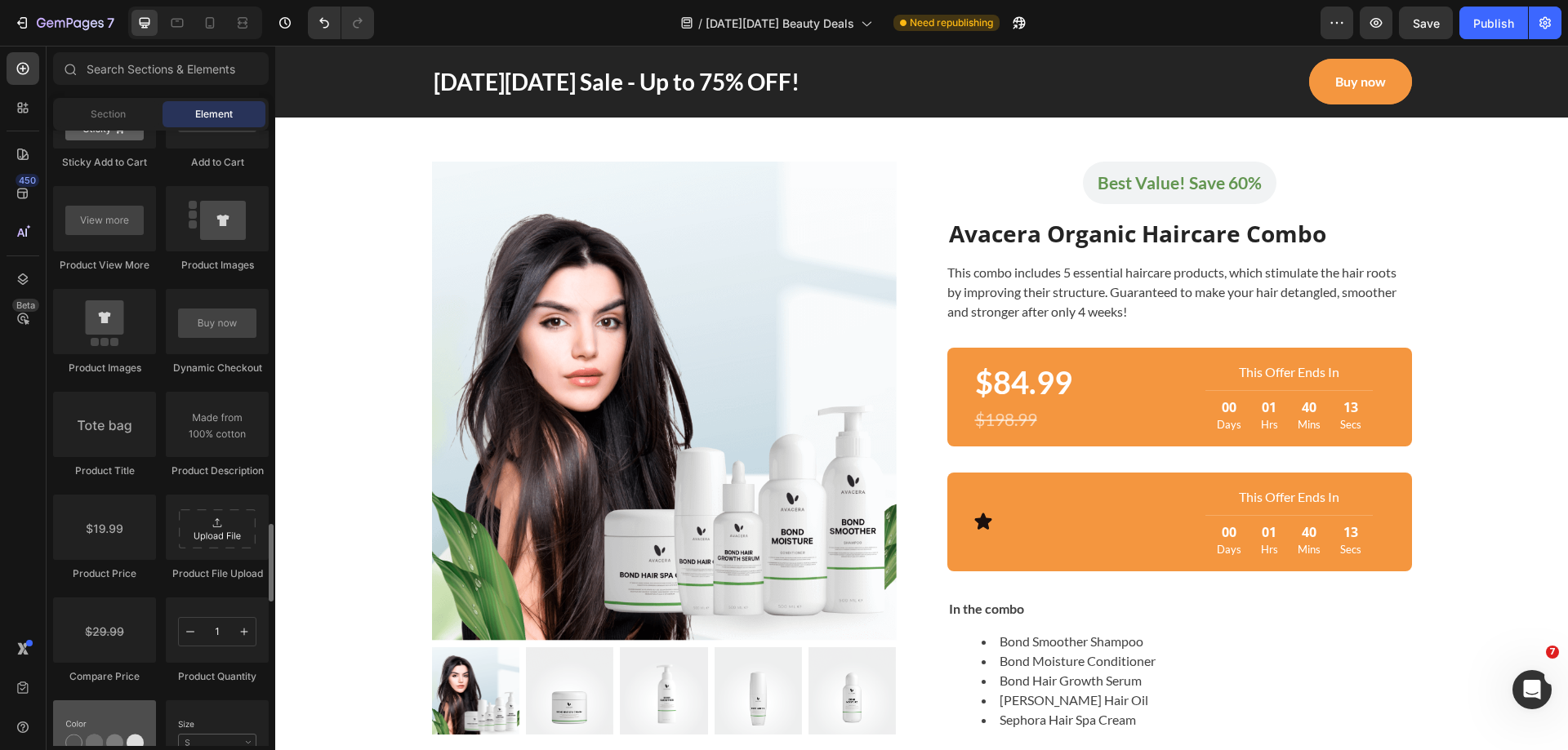
scroll to position [2531, 0]
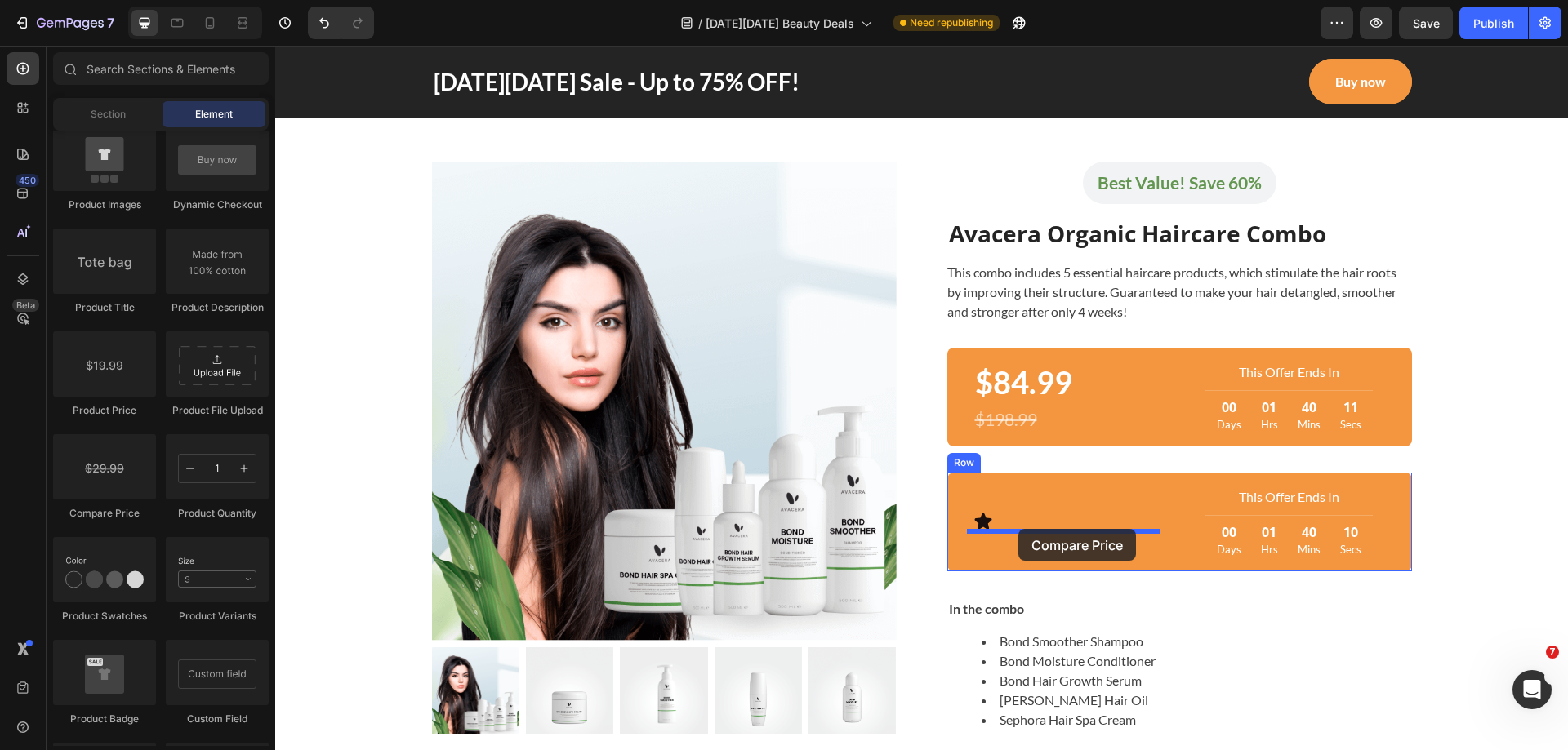
drag, startPoint x: 381, startPoint y: 513, endPoint x: 1018, endPoint y: 529, distance: 637.2
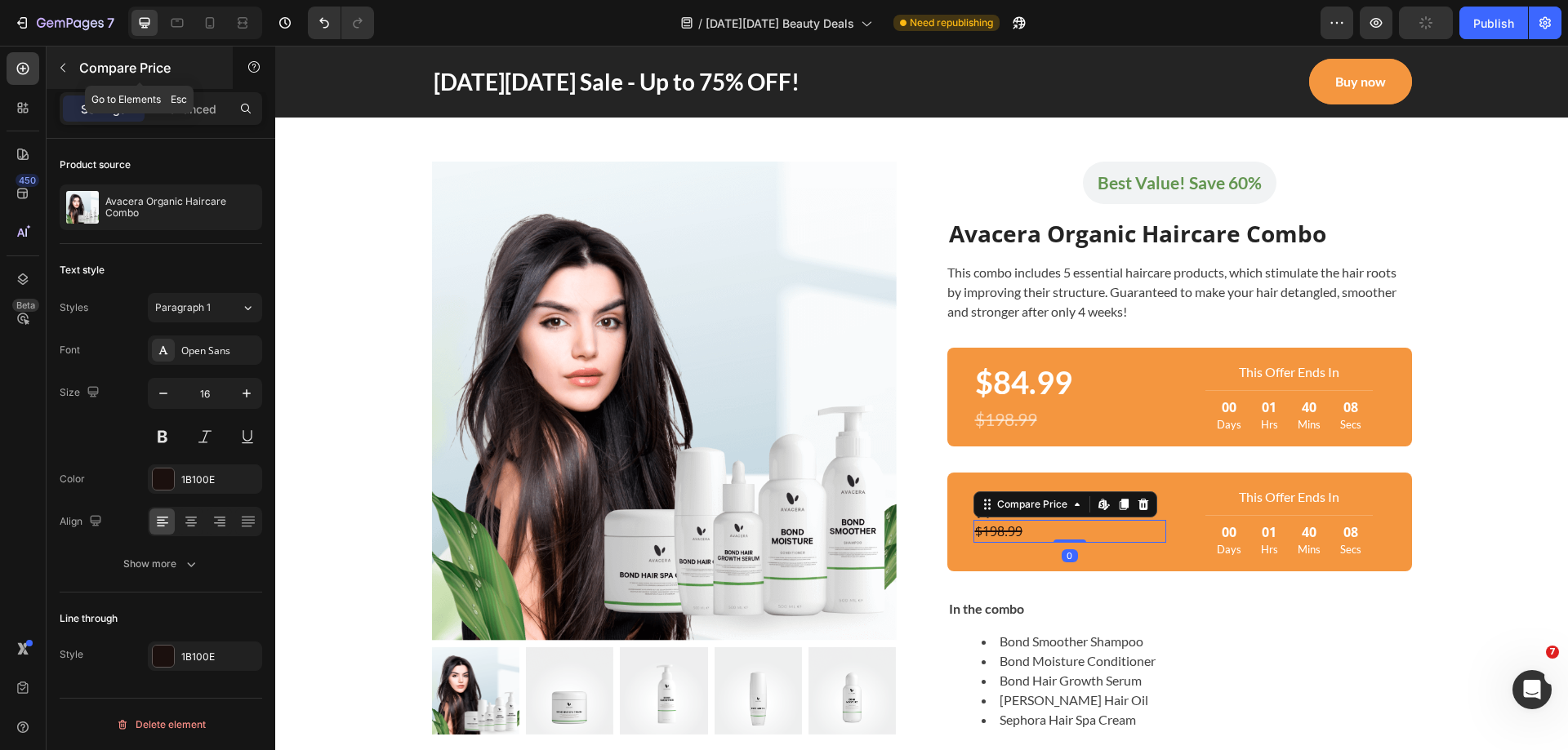
click at [66, 68] on icon "button" at bounding box center [63, 68] width 13 height 13
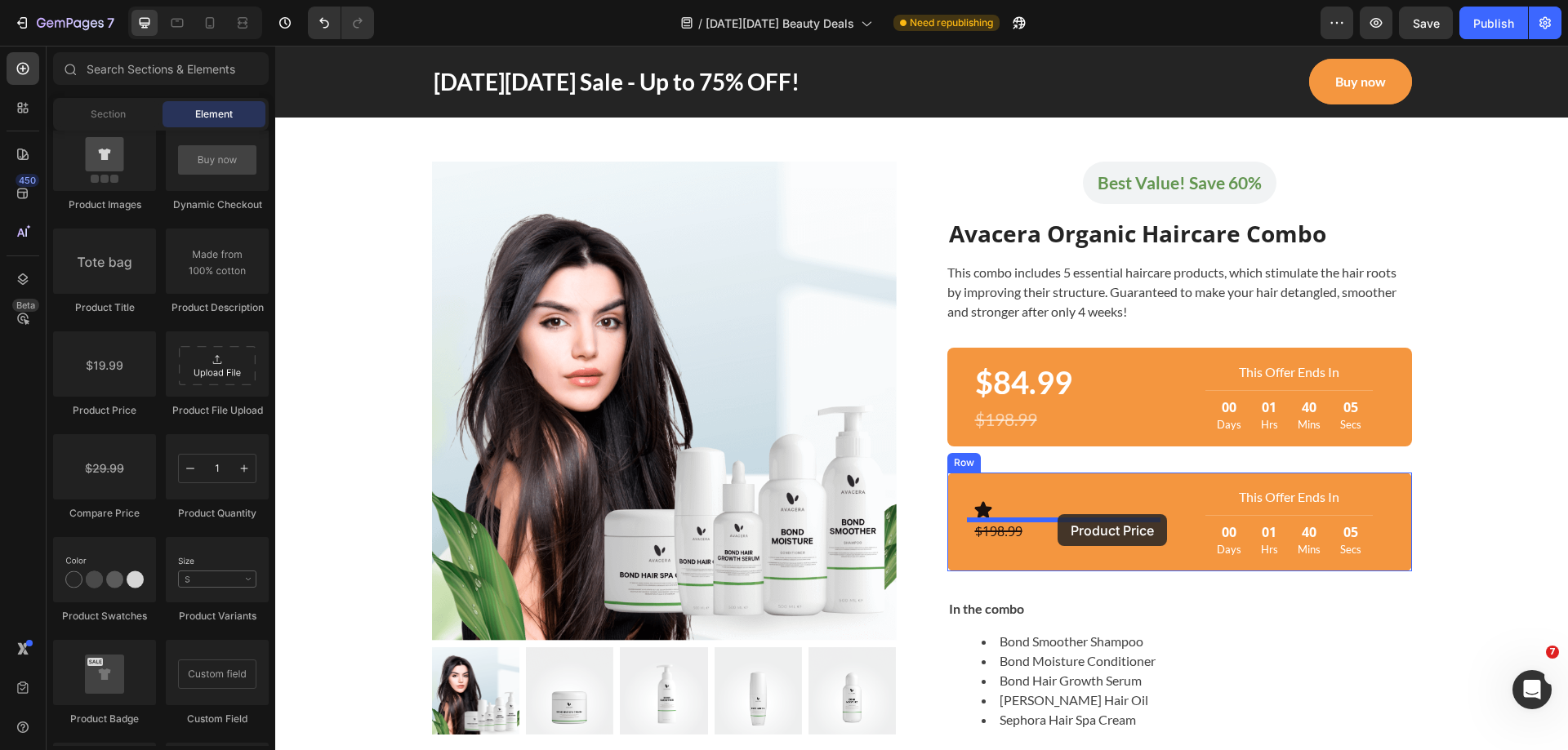
drag, startPoint x: 401, startPoint y: 420, endPoint x: 1057, endPoint y: 514, distance: 662.7
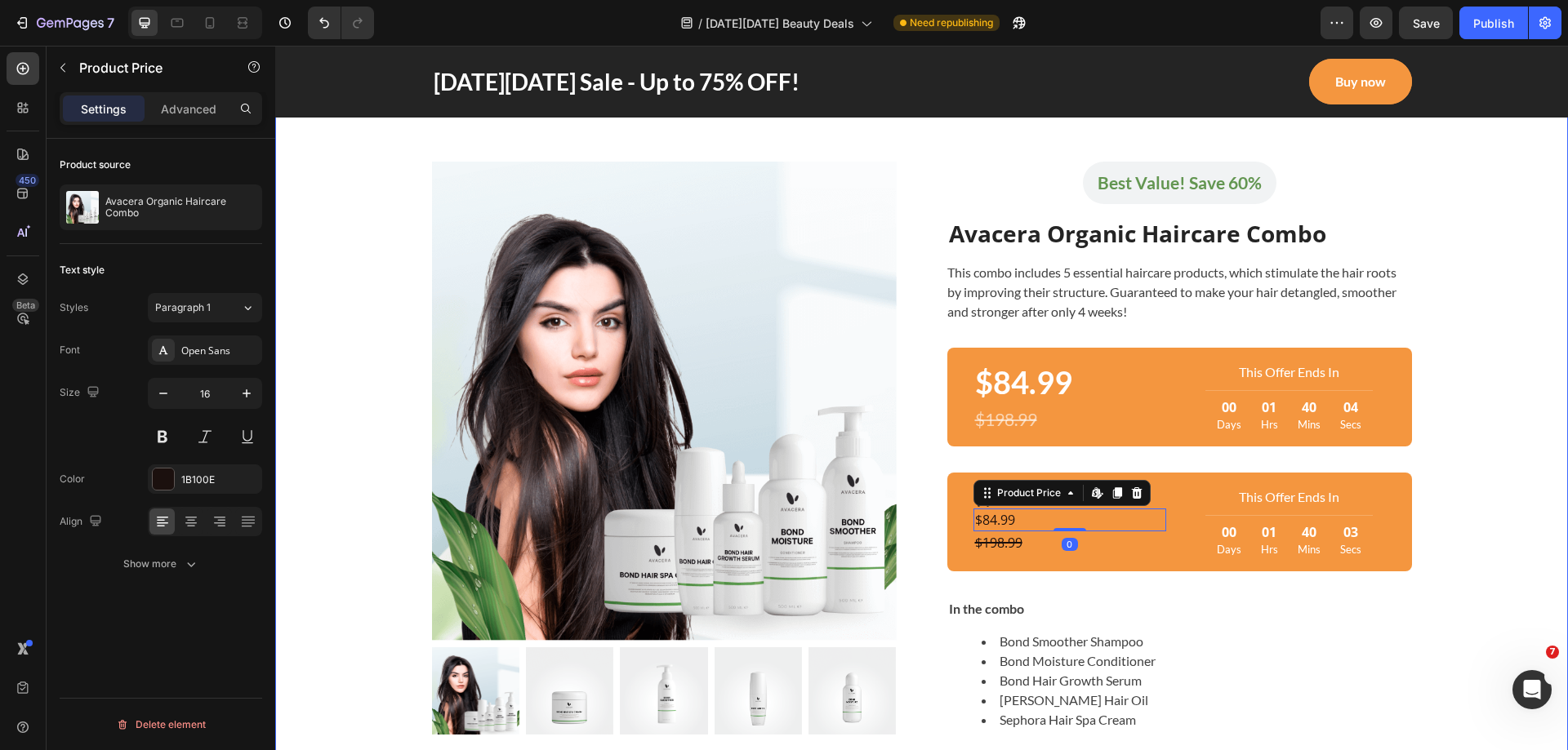
click at [1494, 546] on div "The Black Friday deal that is too good to miss out! Heading Row Row Product Ima…" at bounding box center [921, 438] width 1268 height 867
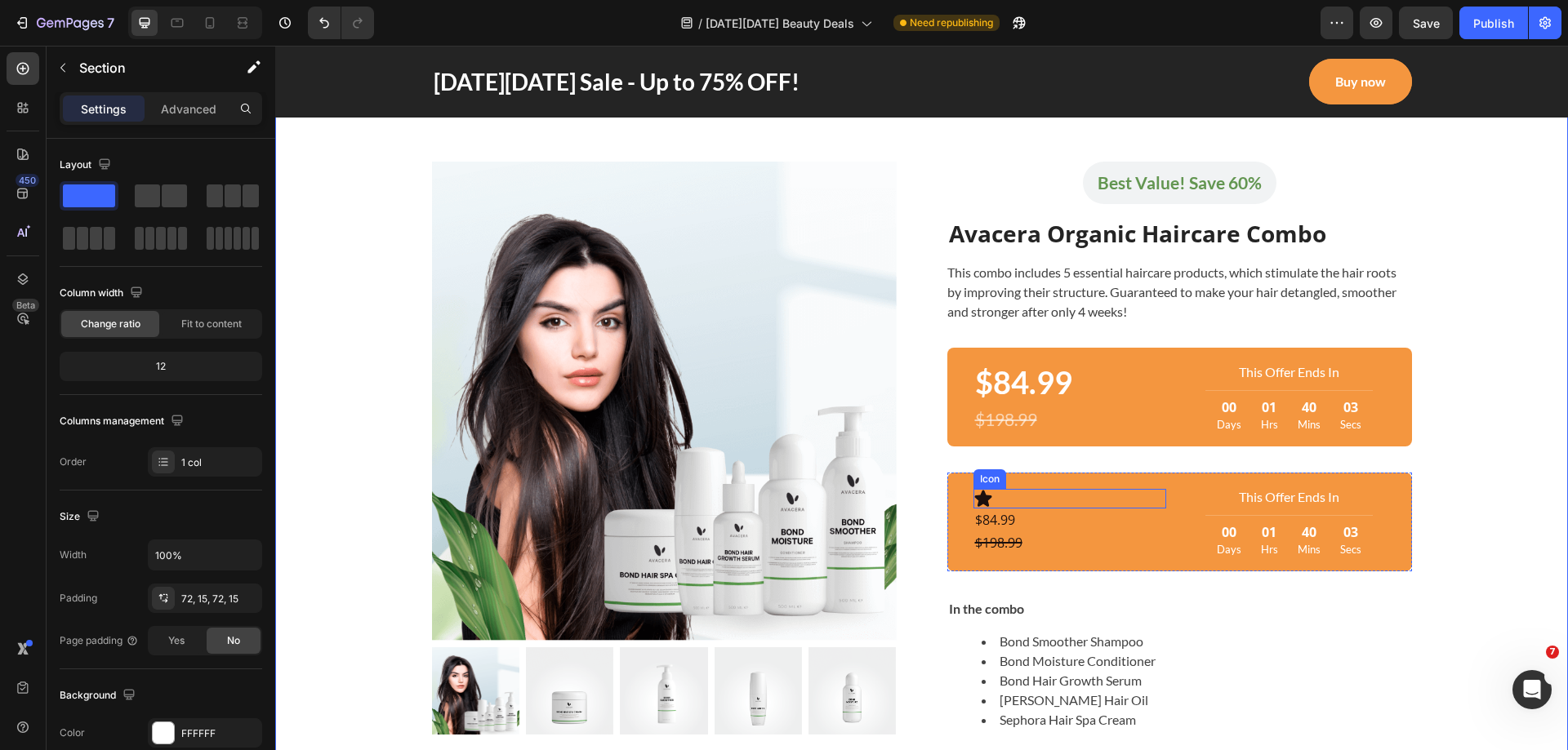
click at [1069, 492] on div "Icon" at bounding box center [1070, 499] width 193 height 20
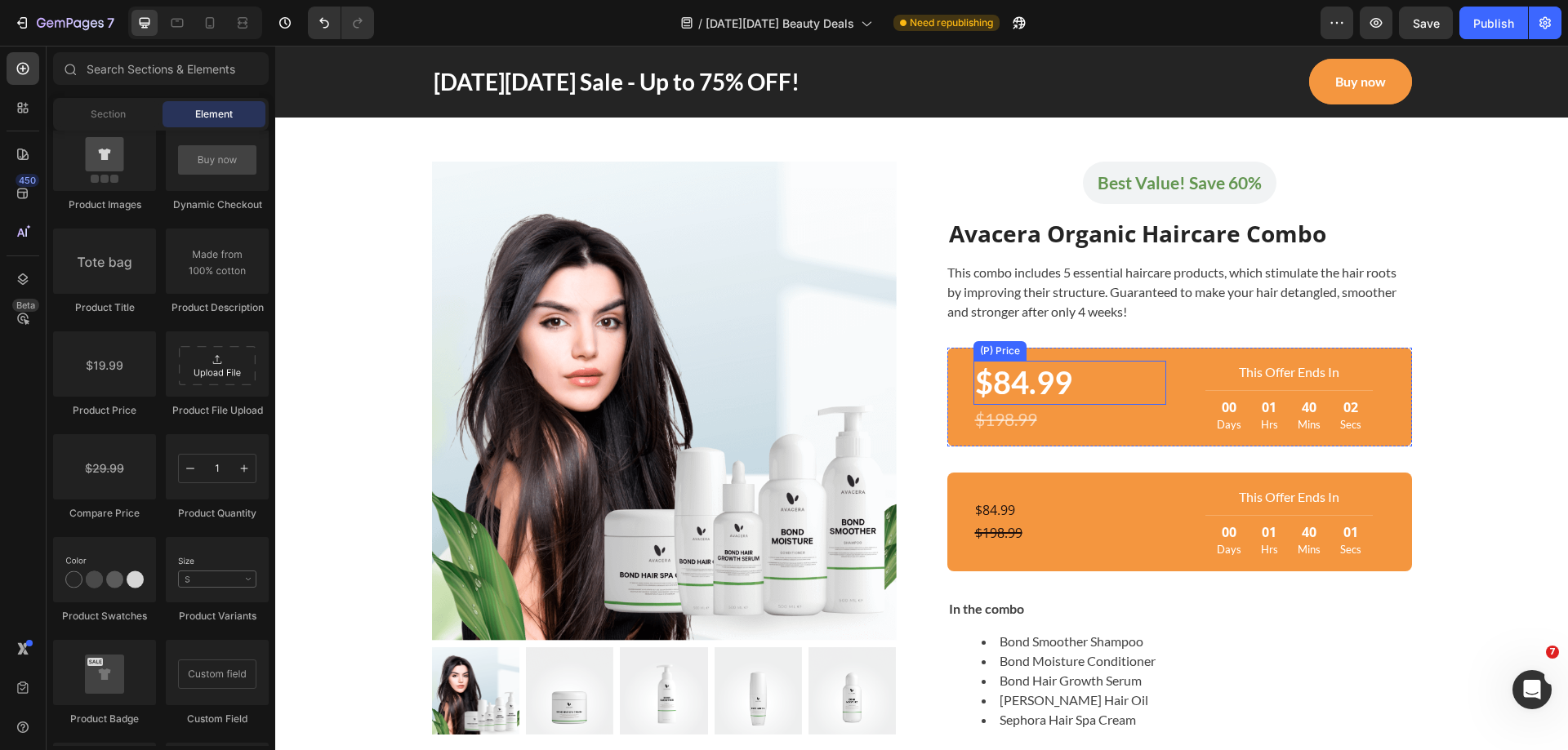
click at [1011, 370] on div "$84.99" at bounding box center [1070, 382] width 193 height 43
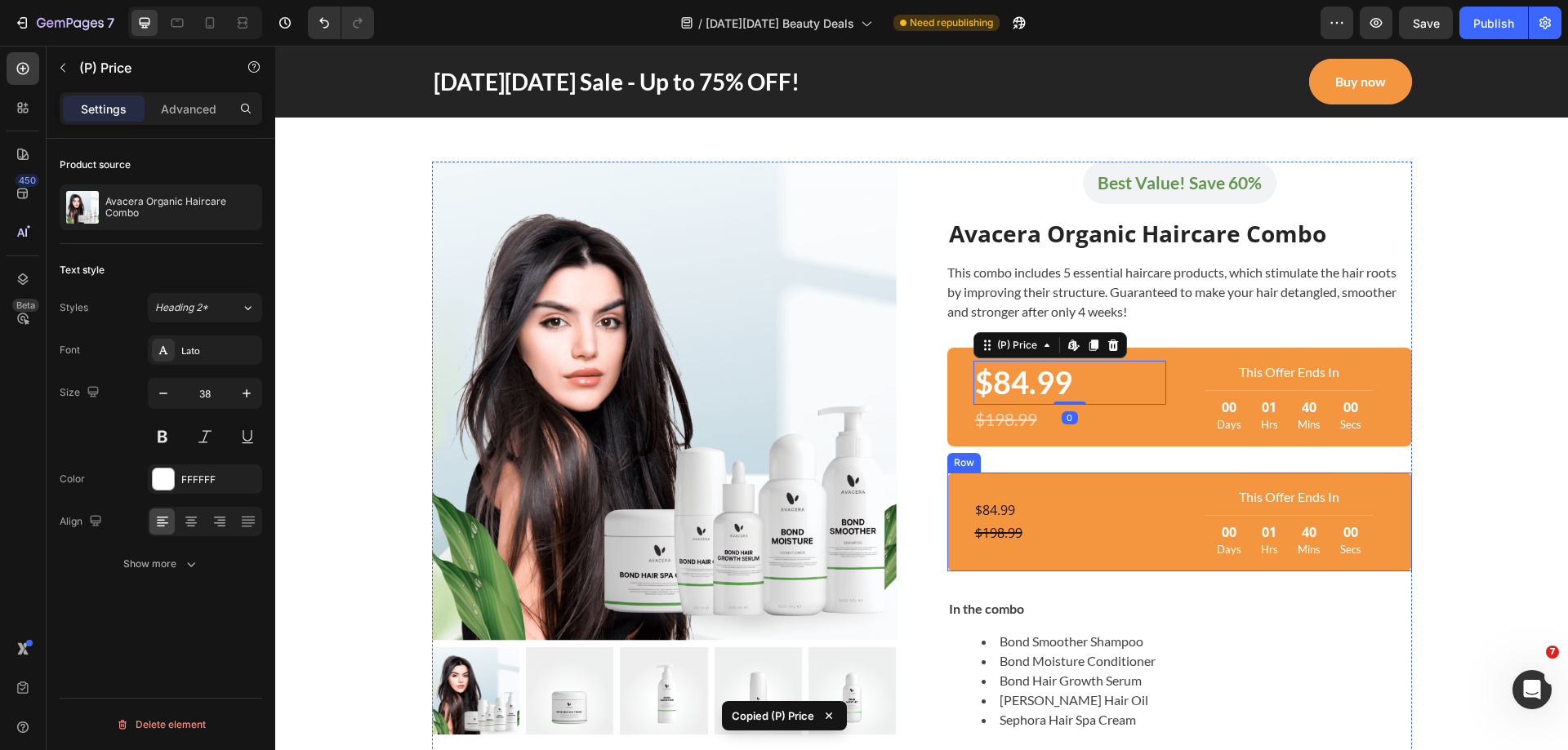
click at [1028, 514] on div "$84.99" at bounding box center [1070, 511] width 193 height 23
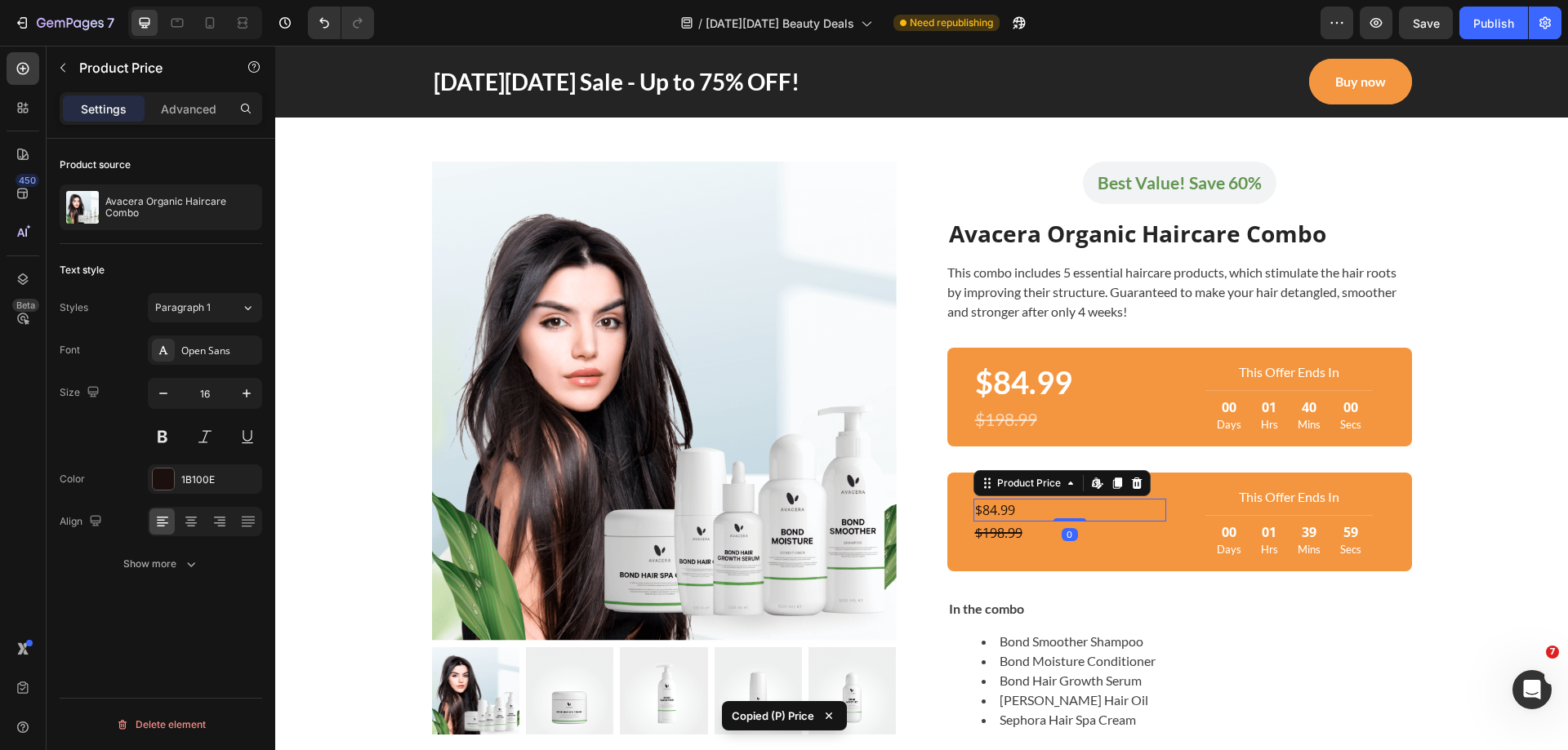
type input "38"
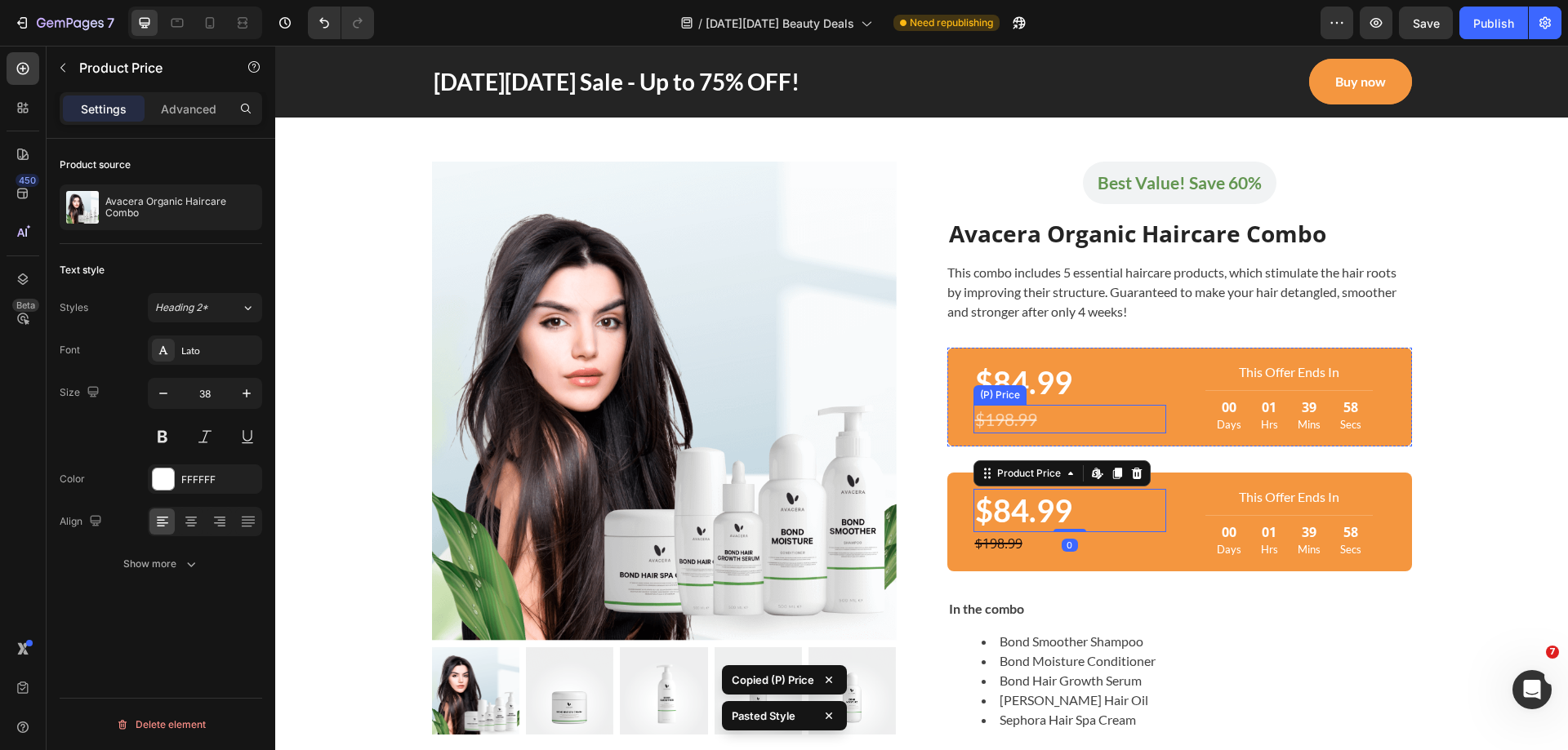
click at [1026, 417] on div "$198.99" at bounding box center [1070, 420] width 193 height 30
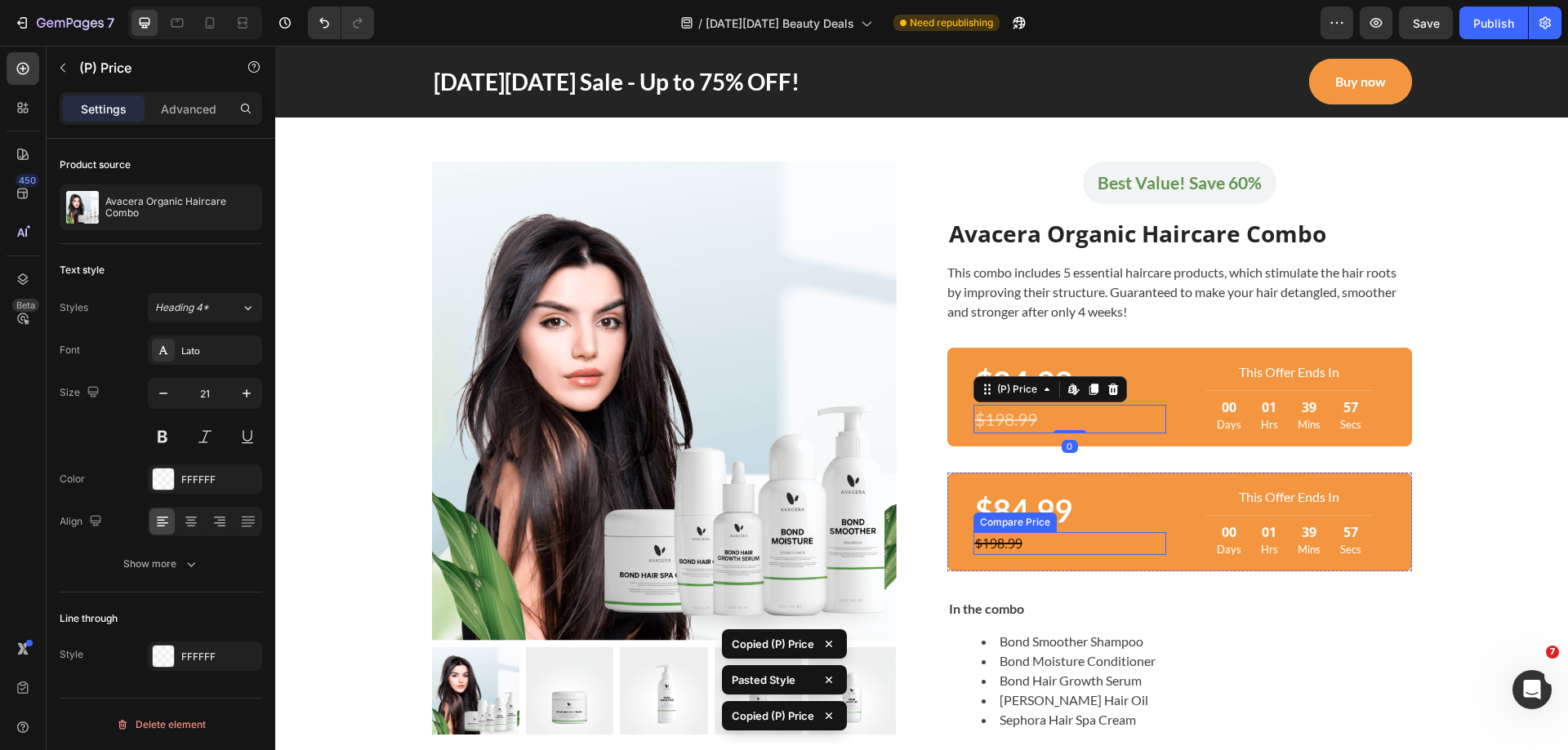
click at [1011, 536] on div "$198.99" at bounding box center [1070, 544] width 193 height 23
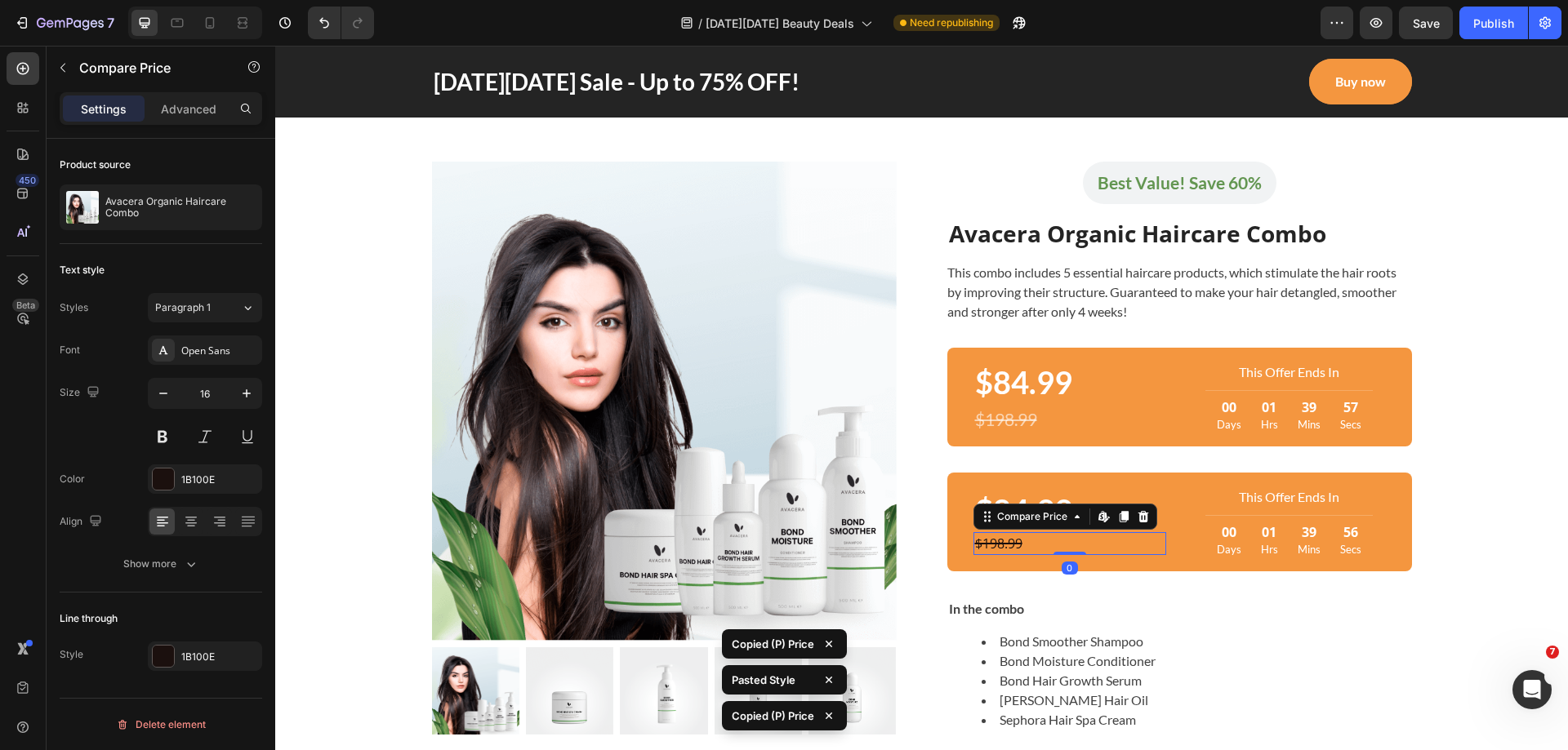
type input "21"
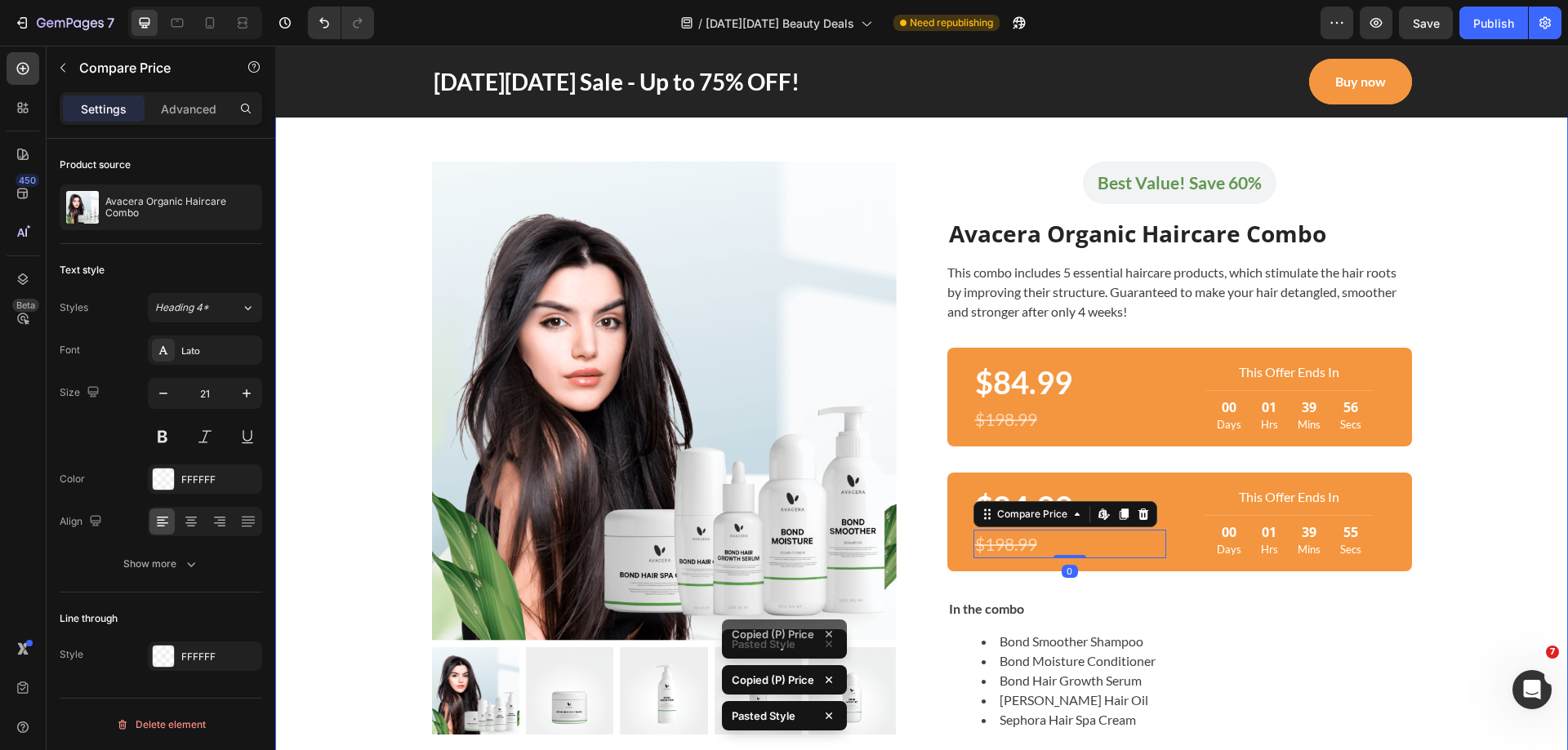
click at [1488, 539] on div "The Black Friday deal that is too good to miss out! Heading Row Row Product Ima…" at bounding box center [921, 439] width 1268 height 868
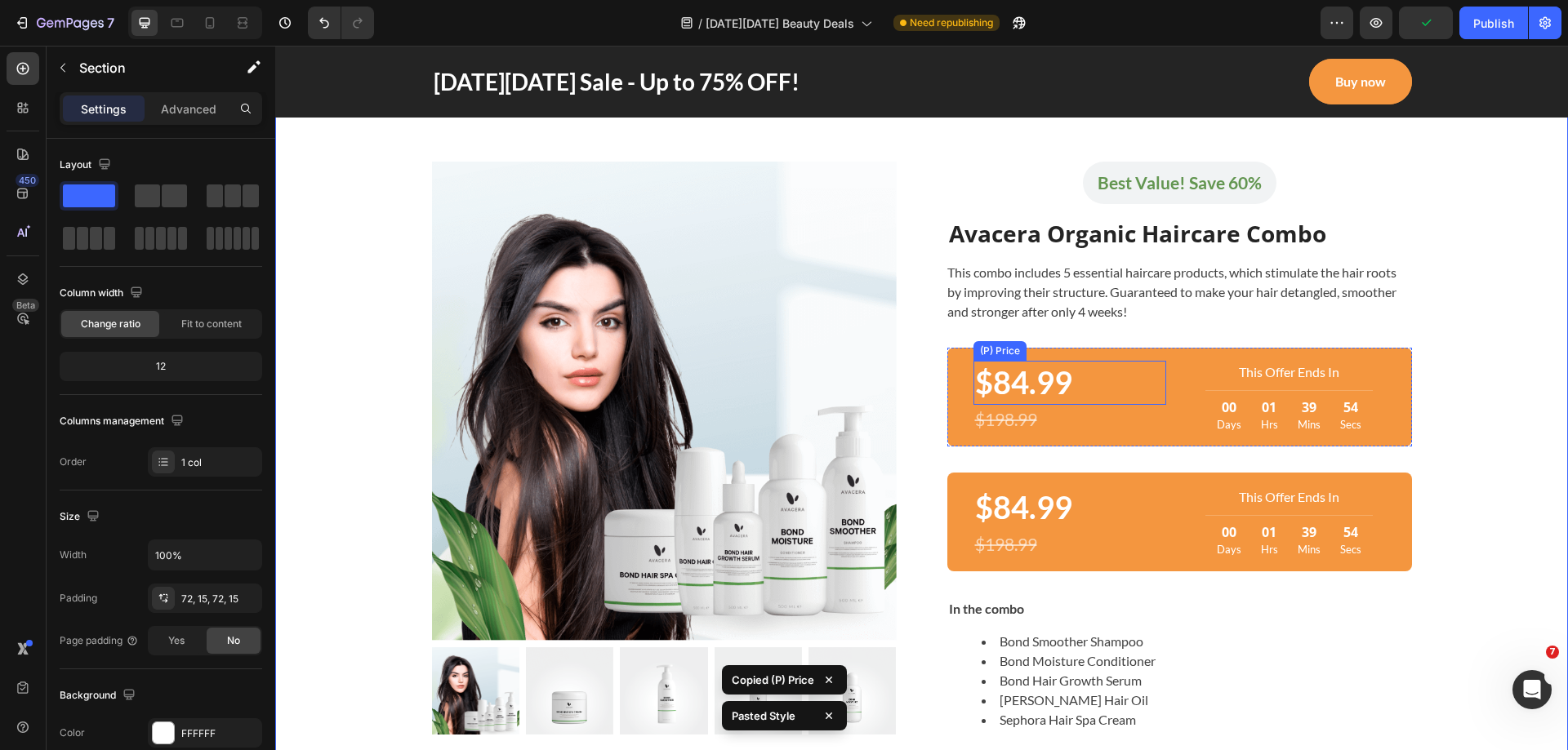
click at [1051, 394] on div "$84.99" at bounding box center [1070, 382] width 193 height 43
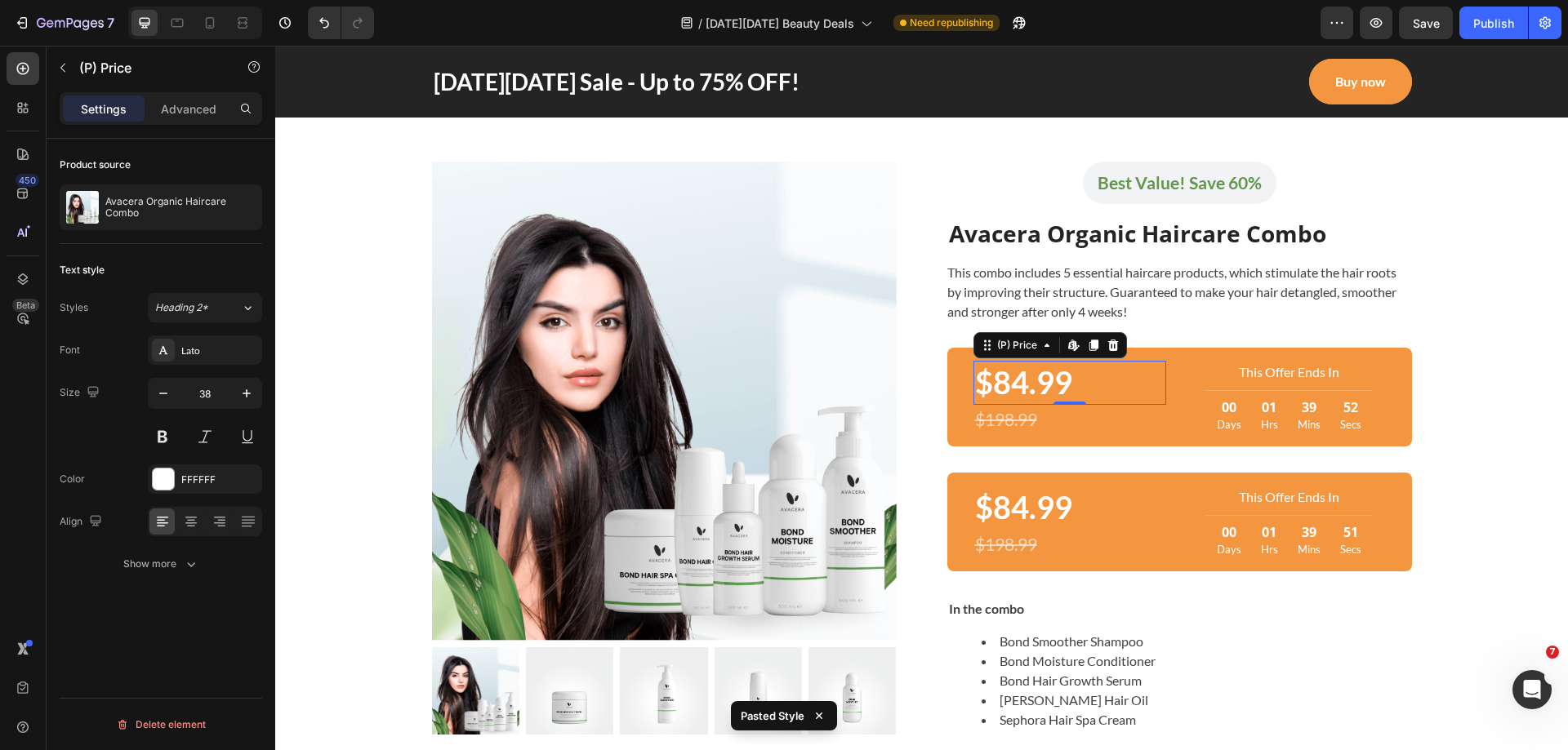
click at [211, 37] on div at bounding box center [195, 23] width 134 height 33
click at [210, 28] on icon at bounding box center [210, 23] width 9 height 12
type input "33"
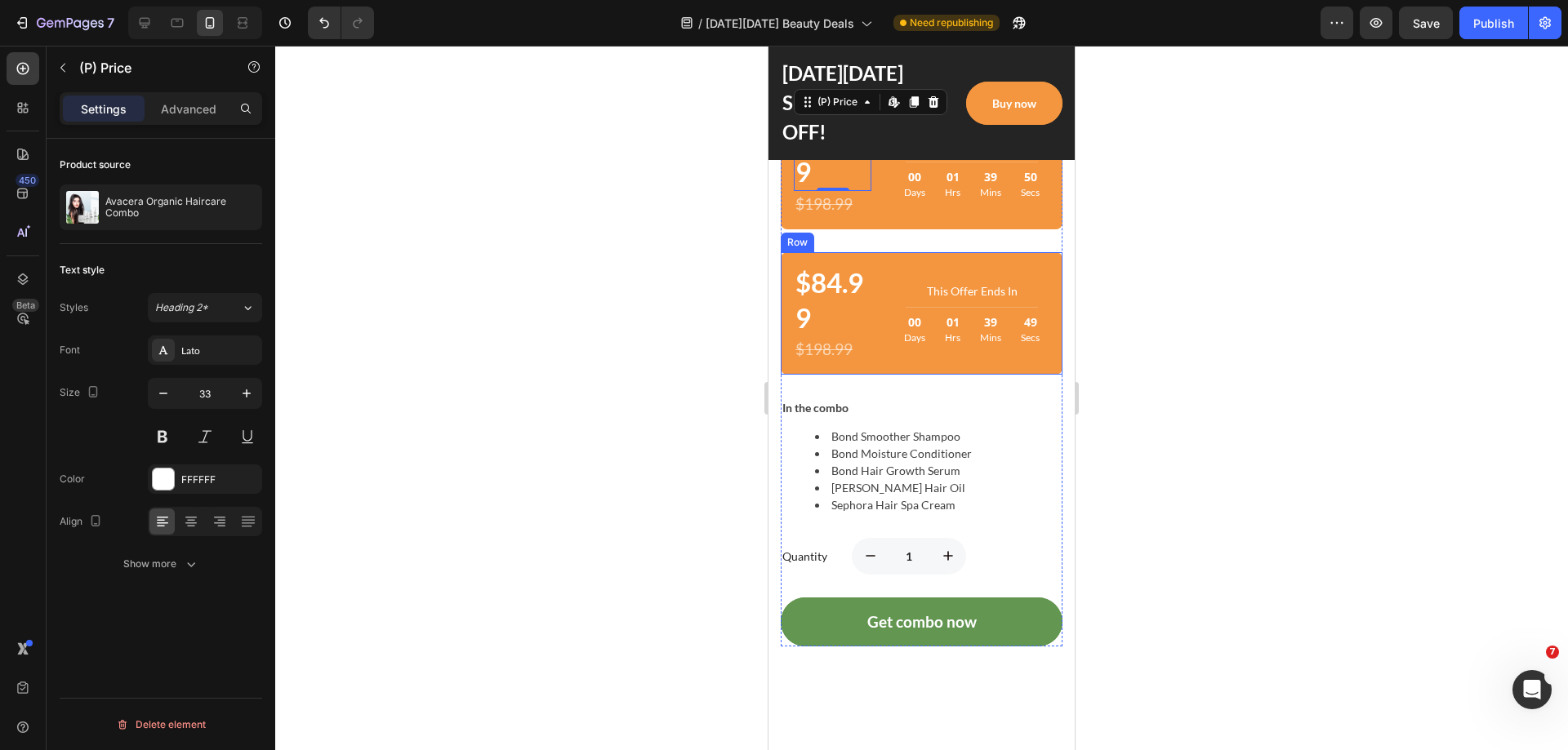
scroll to position [1534, 0]
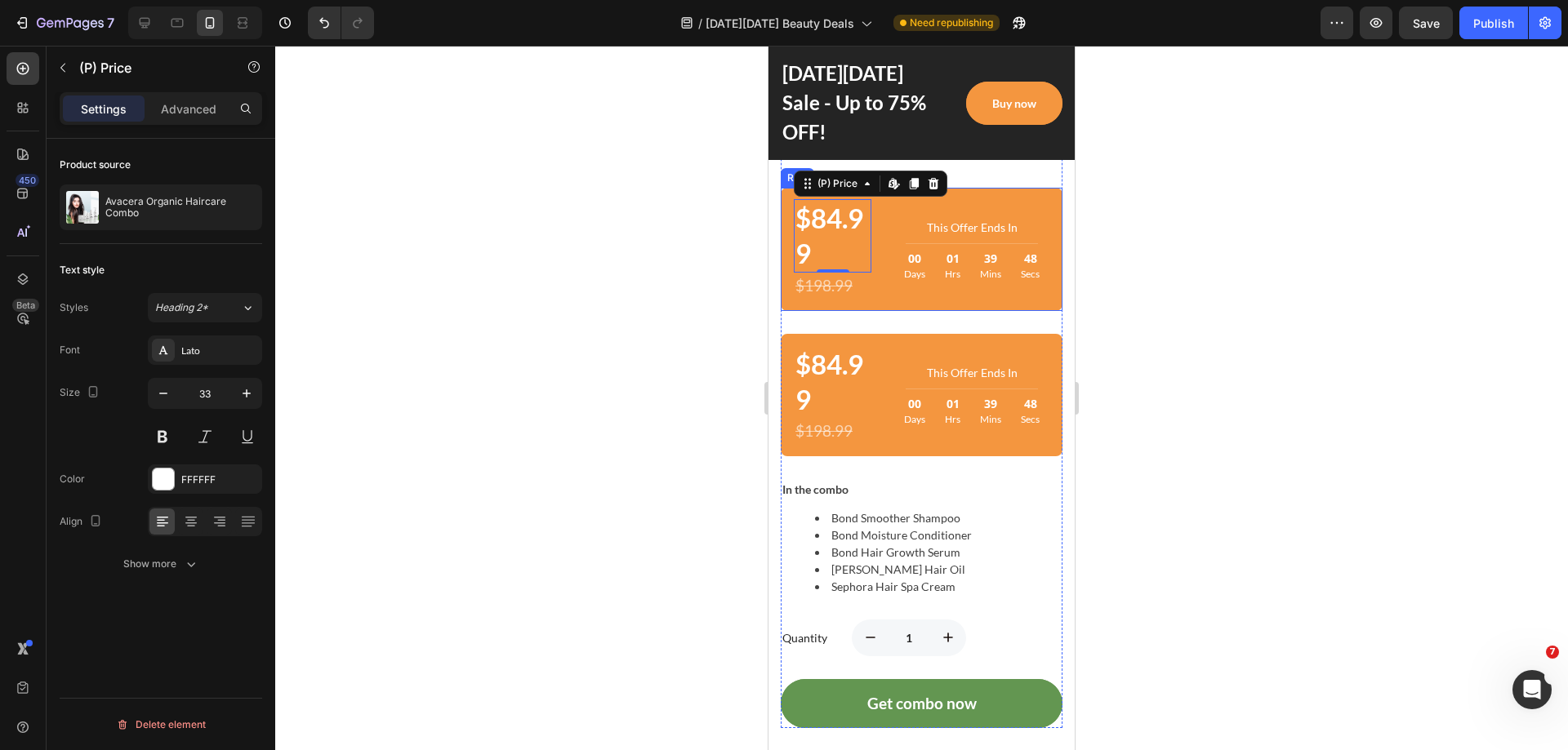
click at [879, 290] on div "$84.99 (P) Price Edit content in Shopify 0 (P) Price Edit content in Shopify 0 …" at bounding box center [921, 249] width 281 height 122
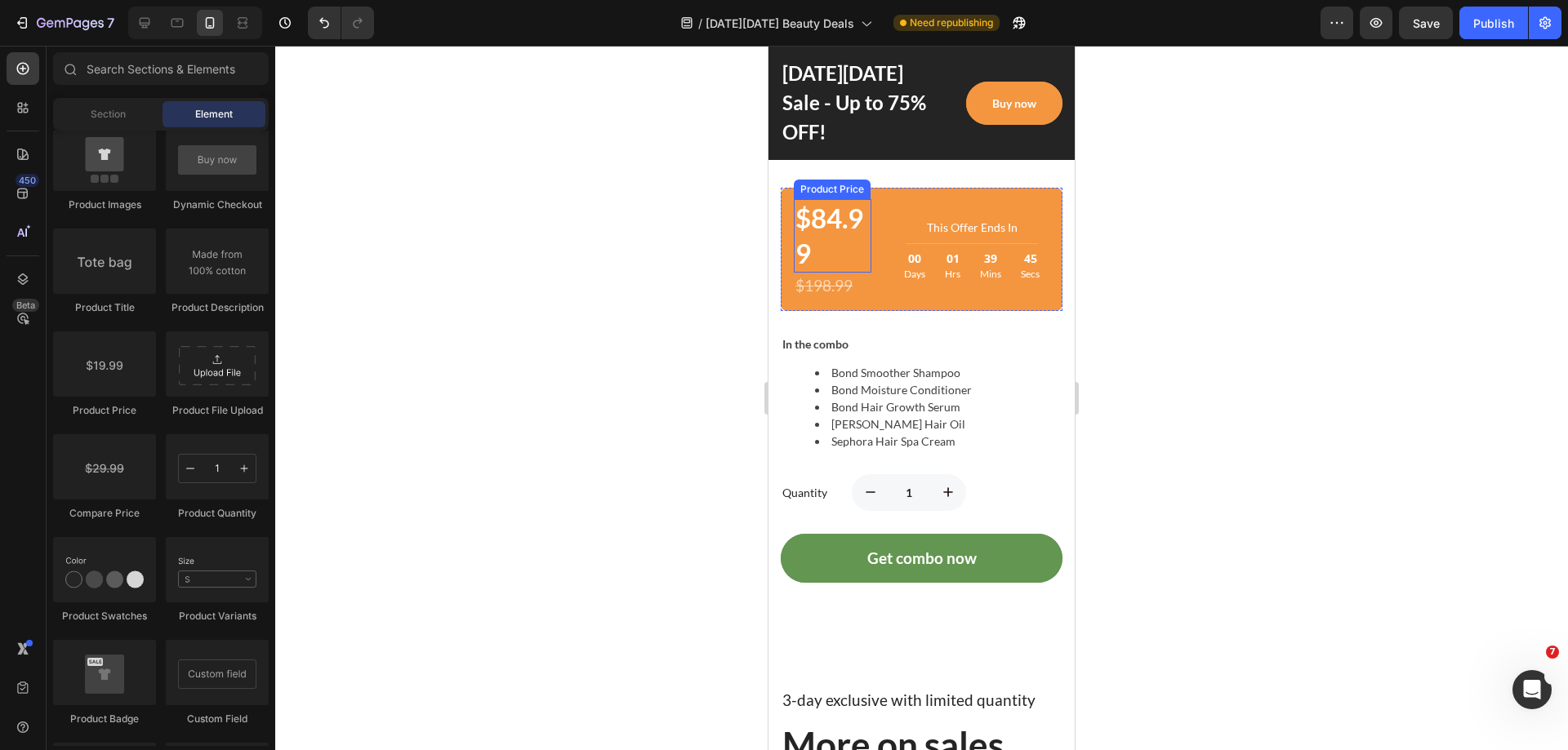
scroll to position [1452, 0]
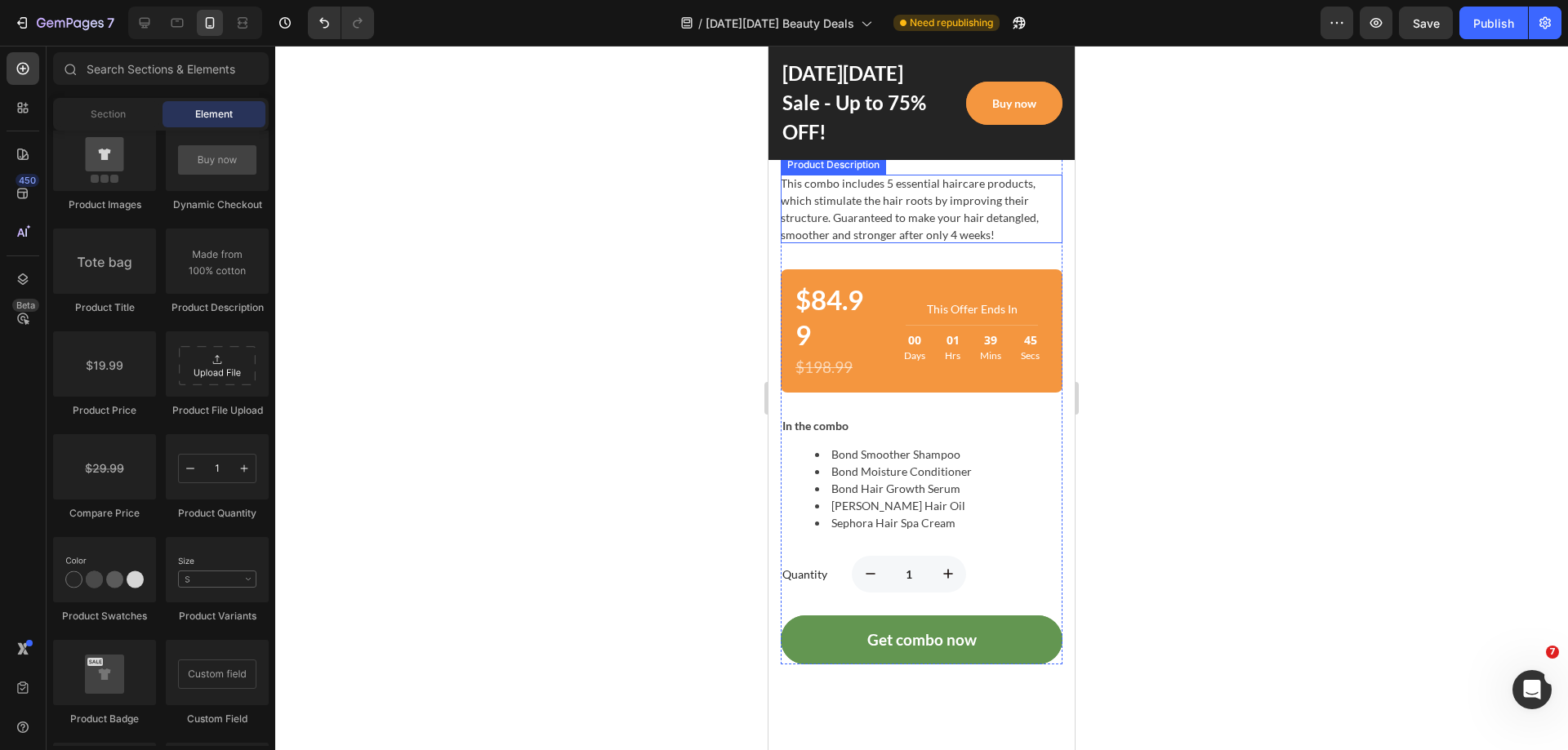
click at [857, 212] on div "This combo includes 5 essential haircare products, which stimulate the hair roo…" at bounding box center [921, 209] width 281 height 68
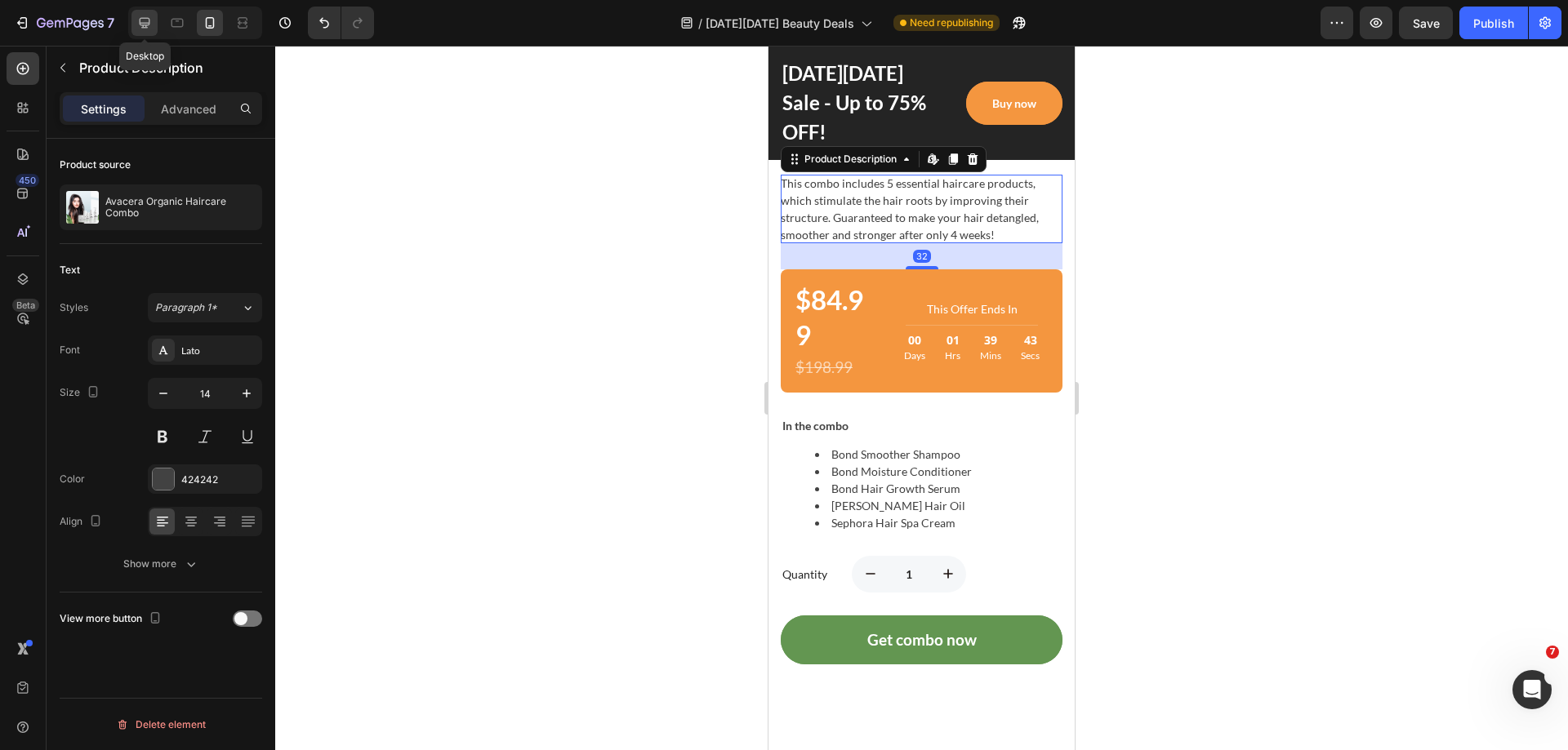
click at [136, 21] on icon at bounding box center [144, 23] width 17 height 17
type input "16"
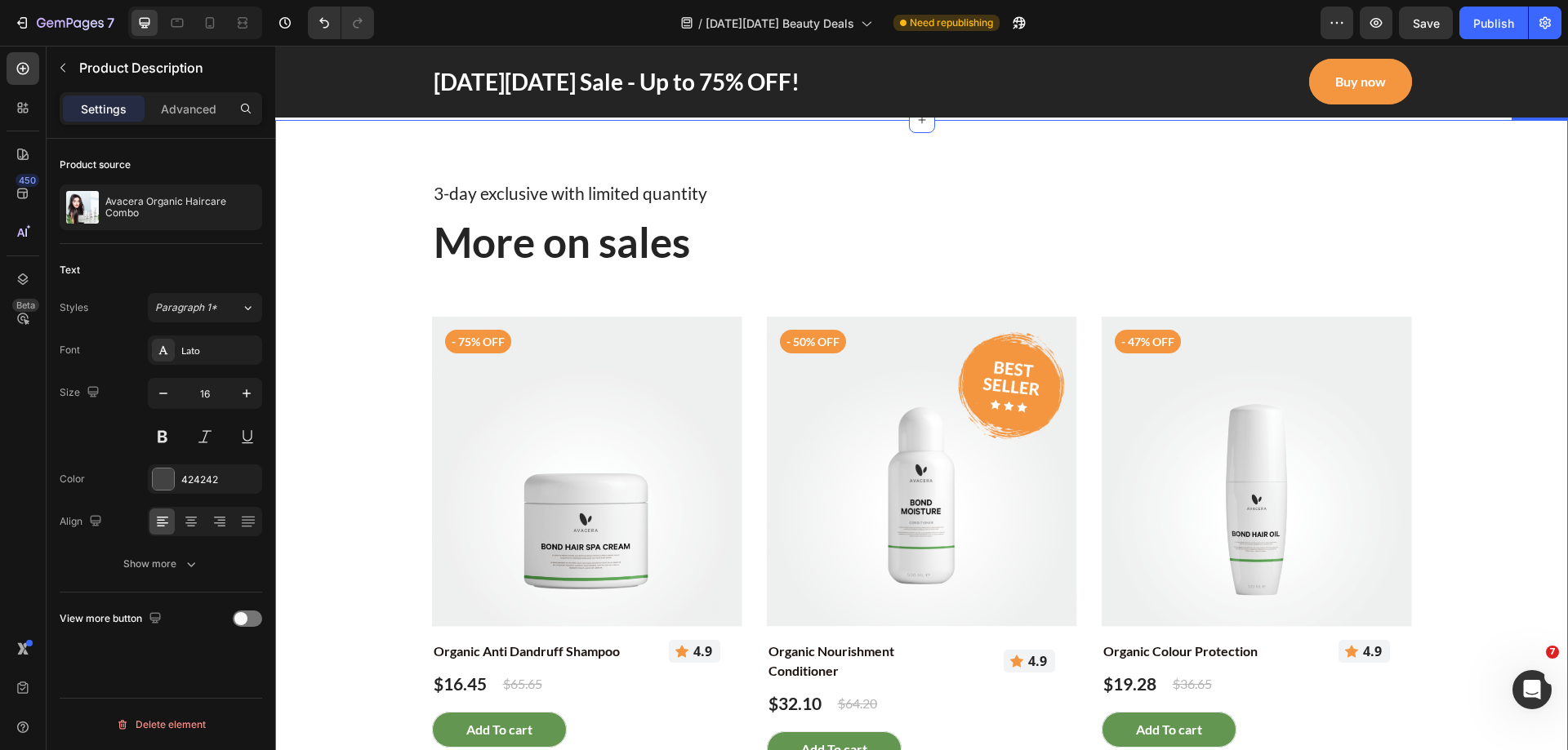
scroll to position [1101, 0]
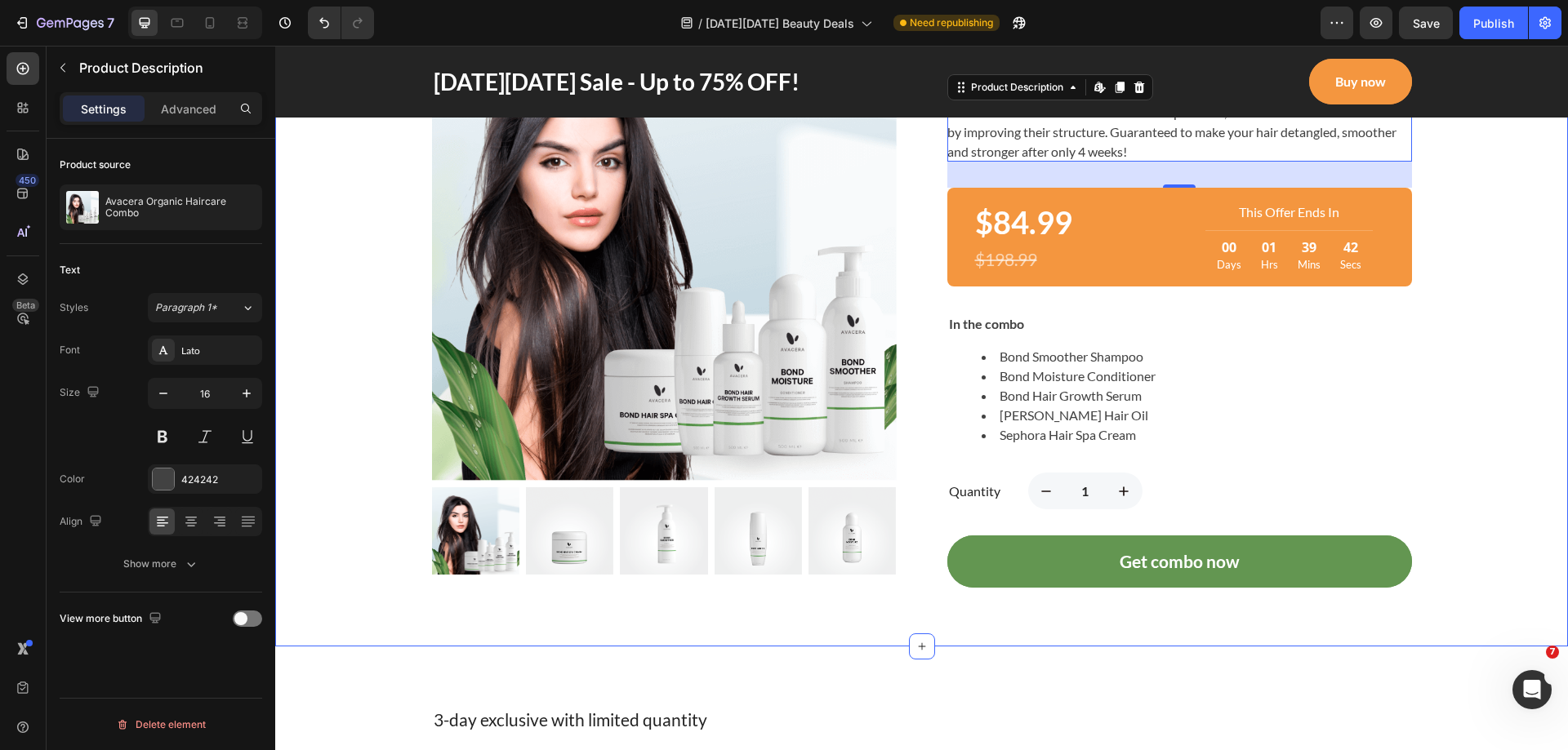
click at [1448, 476] on div "The Black Friday deal that is too good to miss out! Heading Row Row Product Ima…" at bounding box center [921, 216] width 1268 height 743
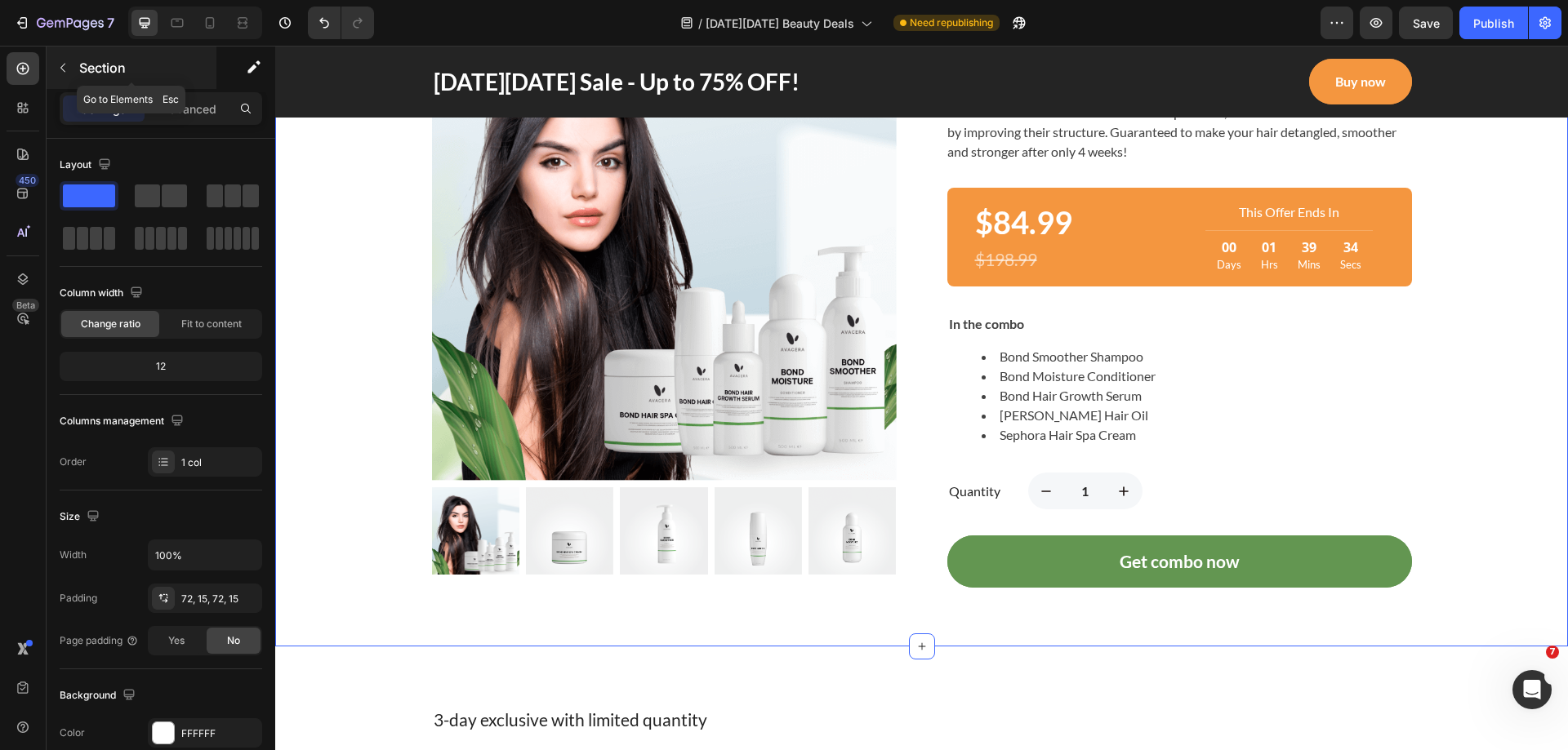
click at [58, 63] on icon "button" at bounding box center [63, 68] width 13 height 13
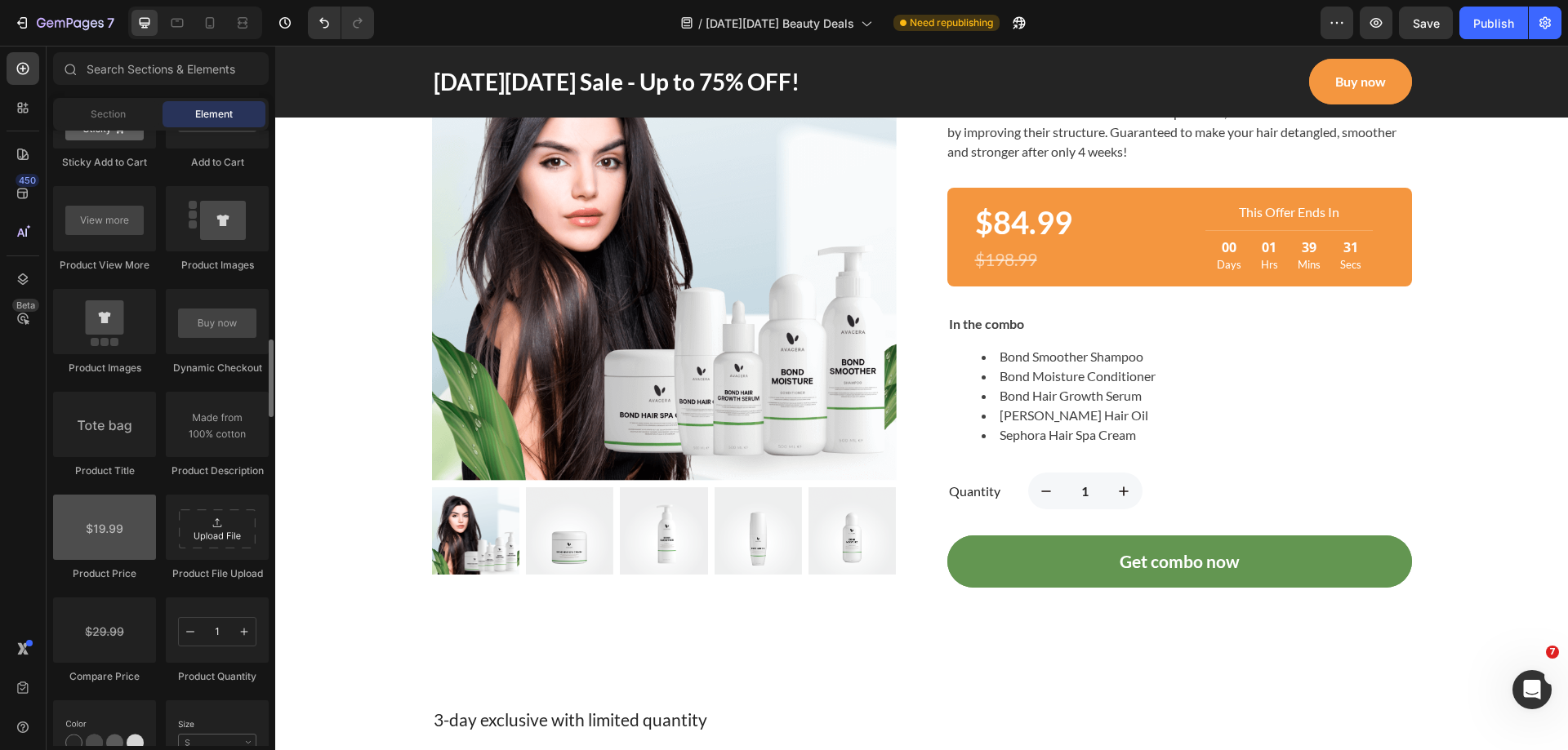
scroll to position [2285, 0]
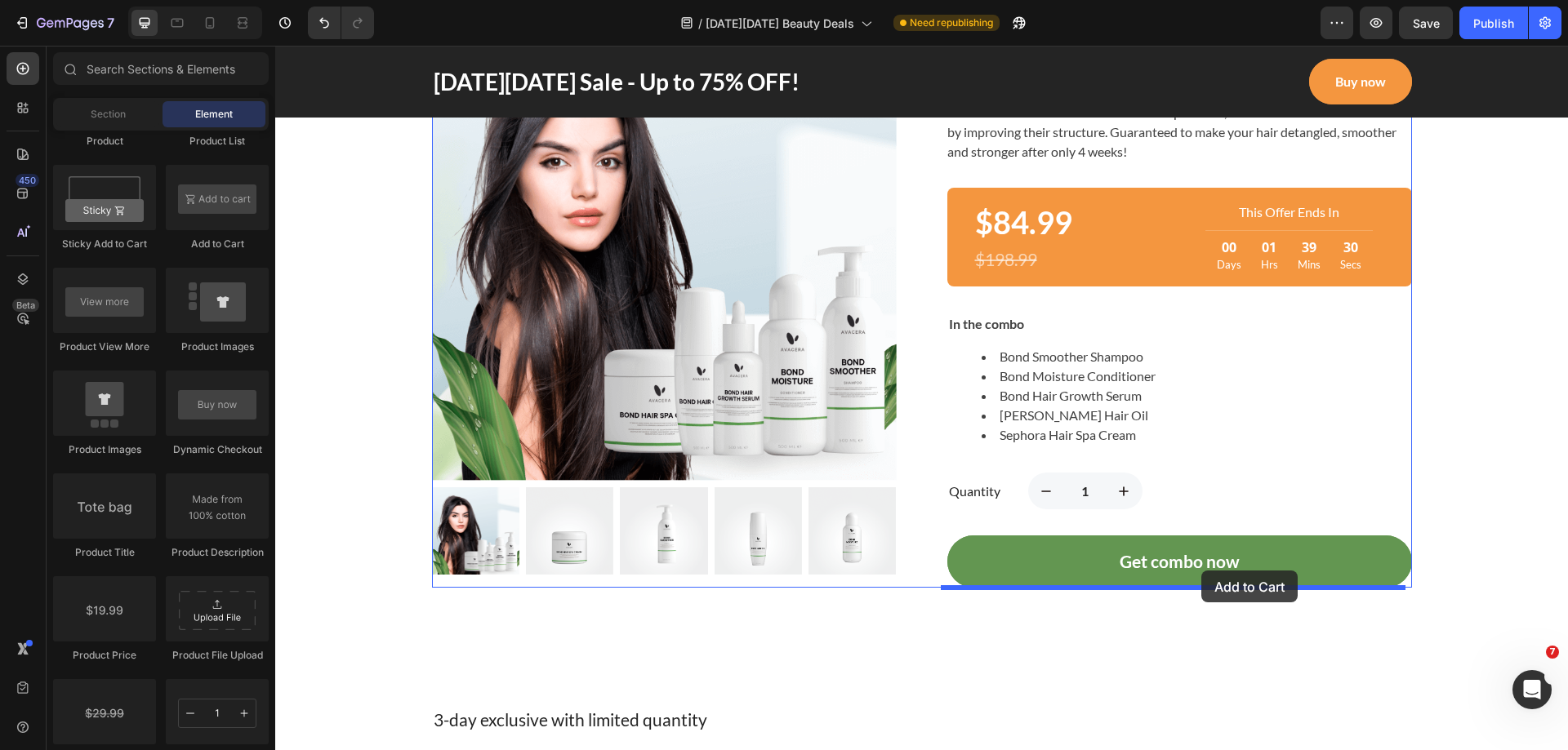
drag, startPoint x: 487, startPoint y: 255, endPoint x: 1201, endPoint y: 571, distance: 780.8
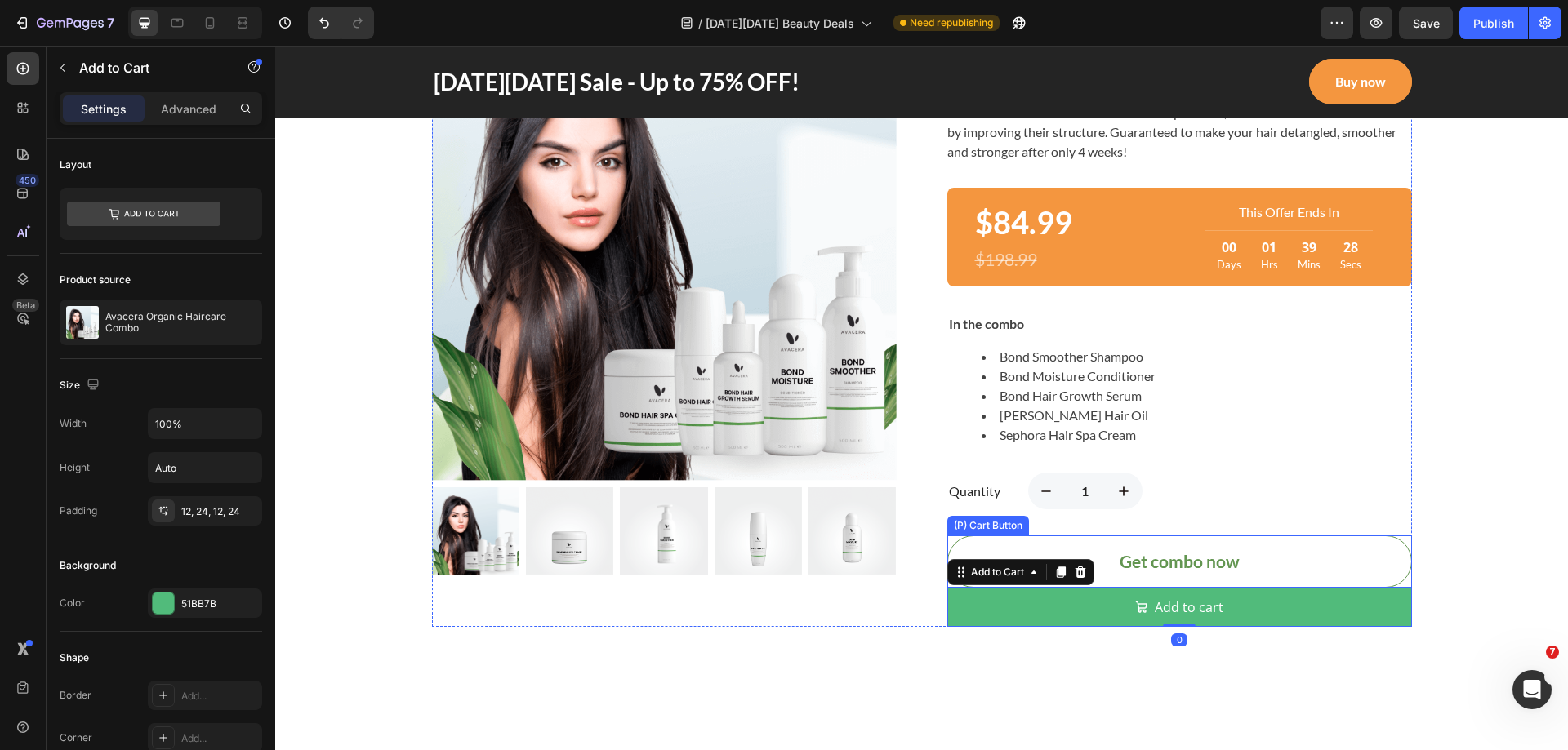
click at [1287, 559] on button "Get combo now" at bounding box center [1179, 561] width 465 height 52
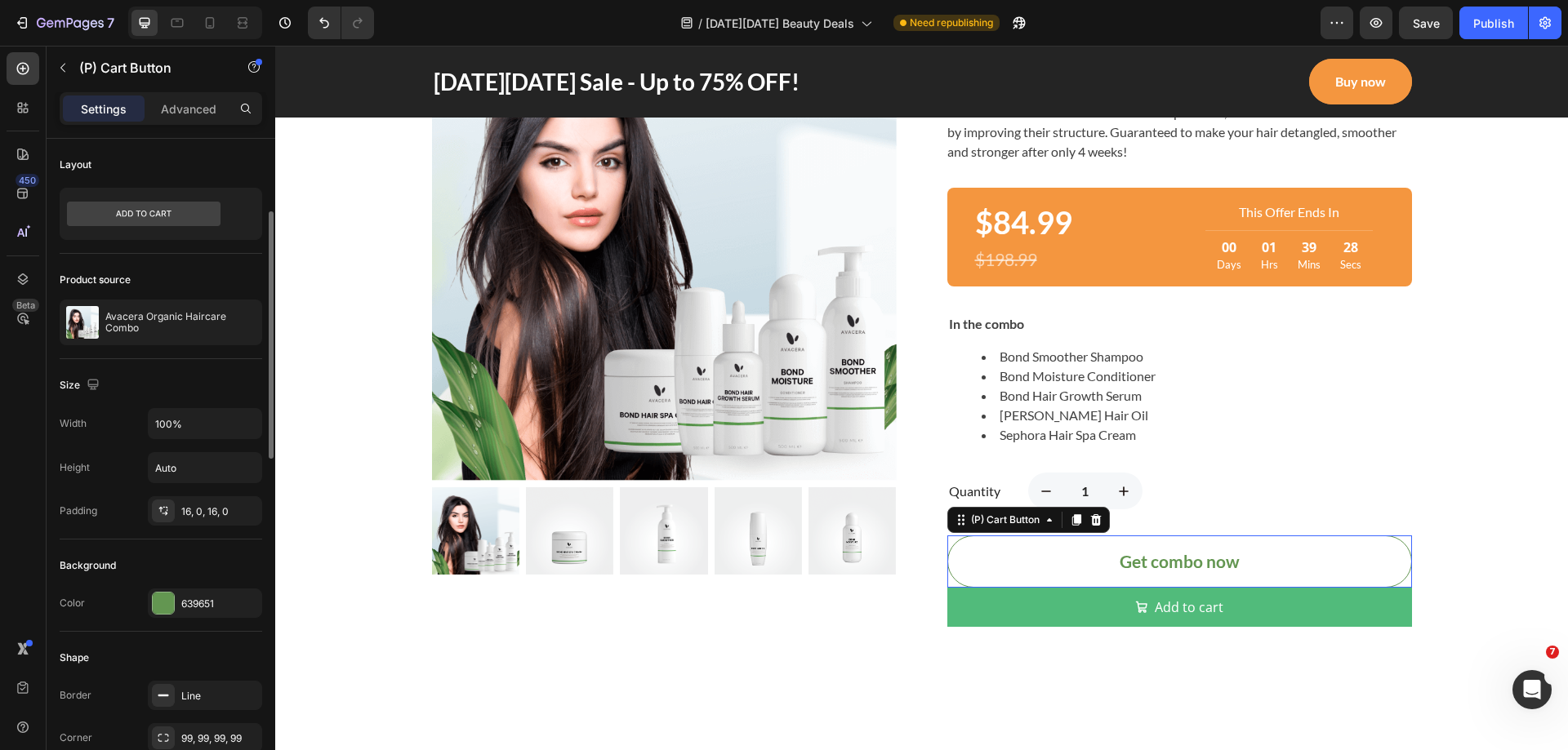
scroll to position [53, 0]
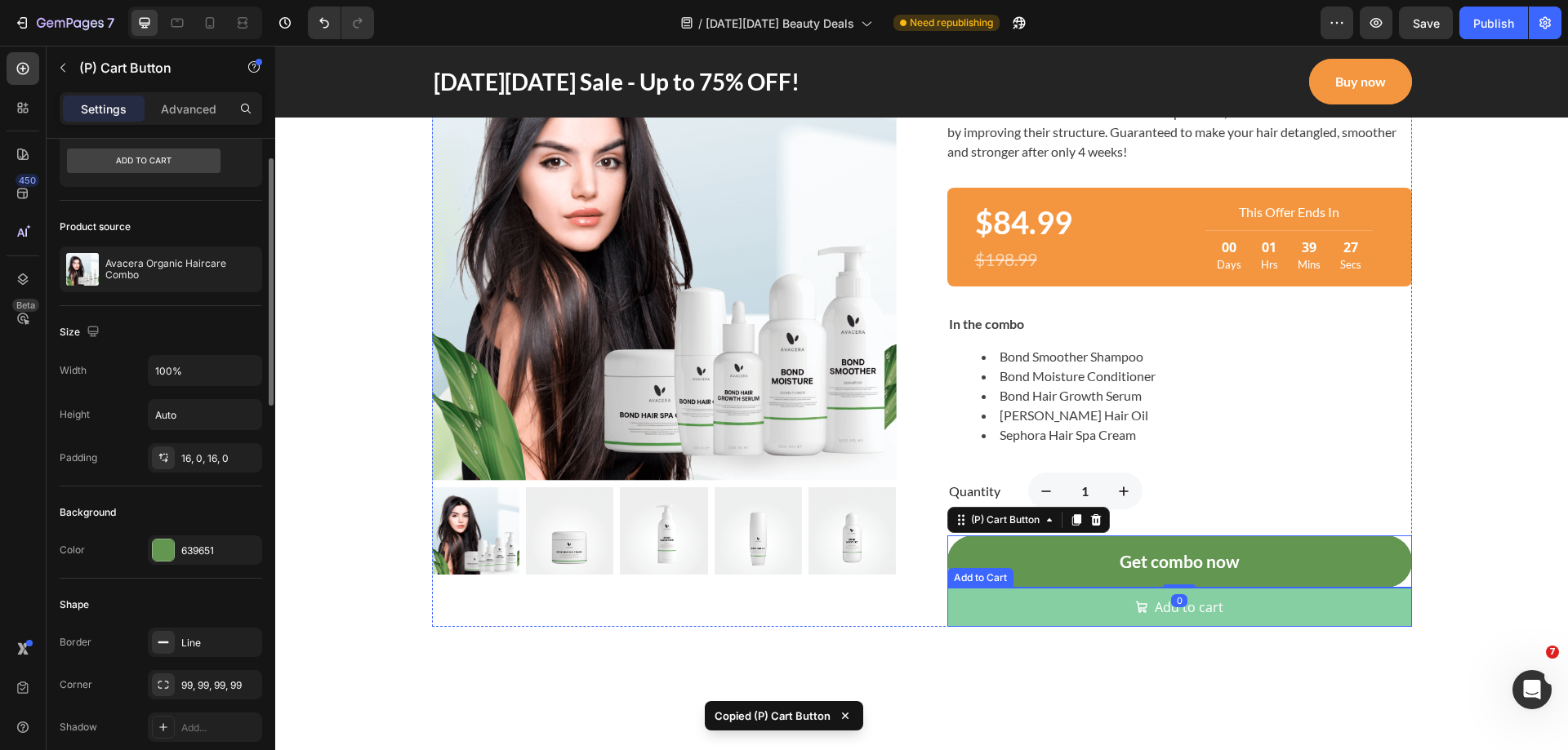
click at [1268, 617] on button "Add to cart" at bounding box center [1179, 606] width 465 height 39
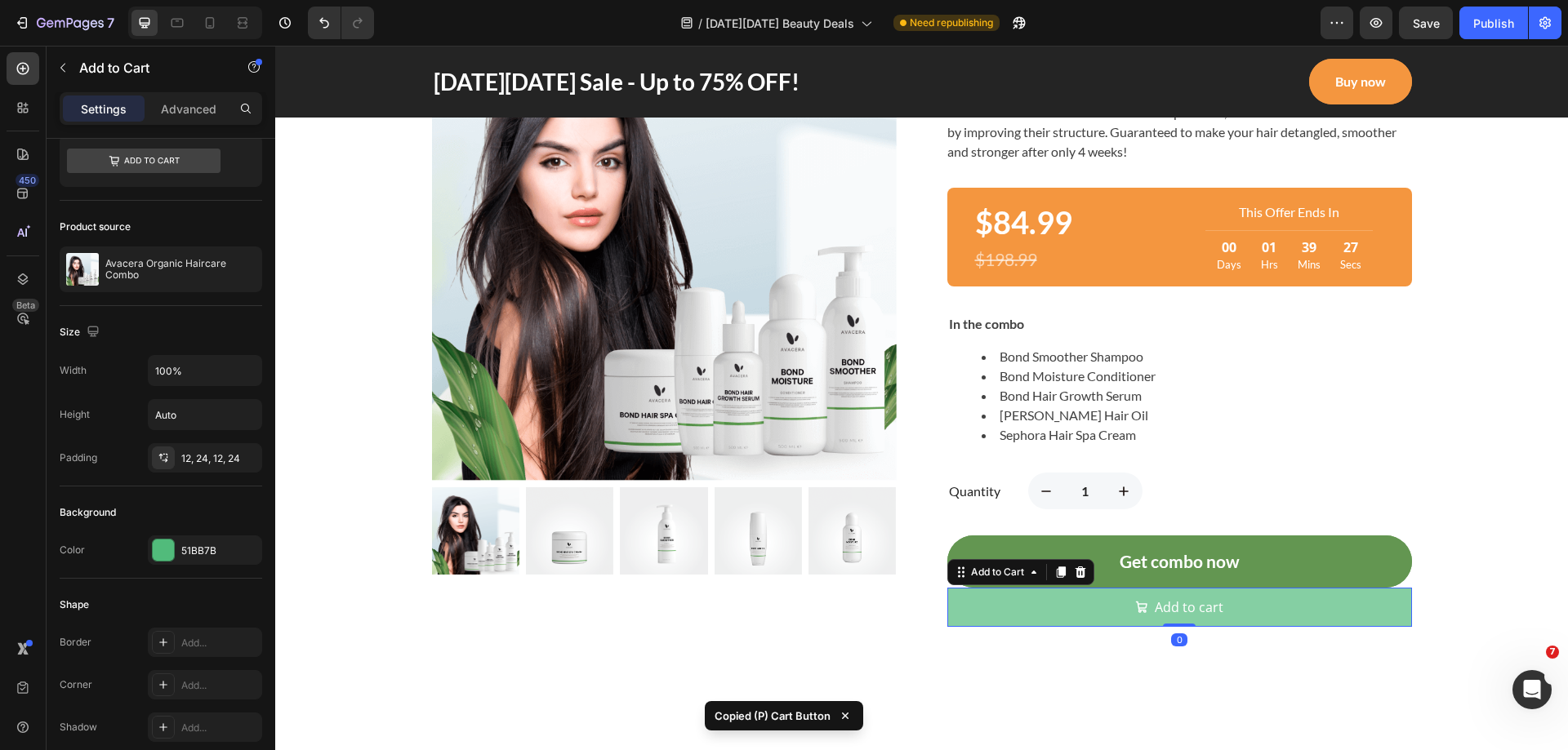
type input "21"
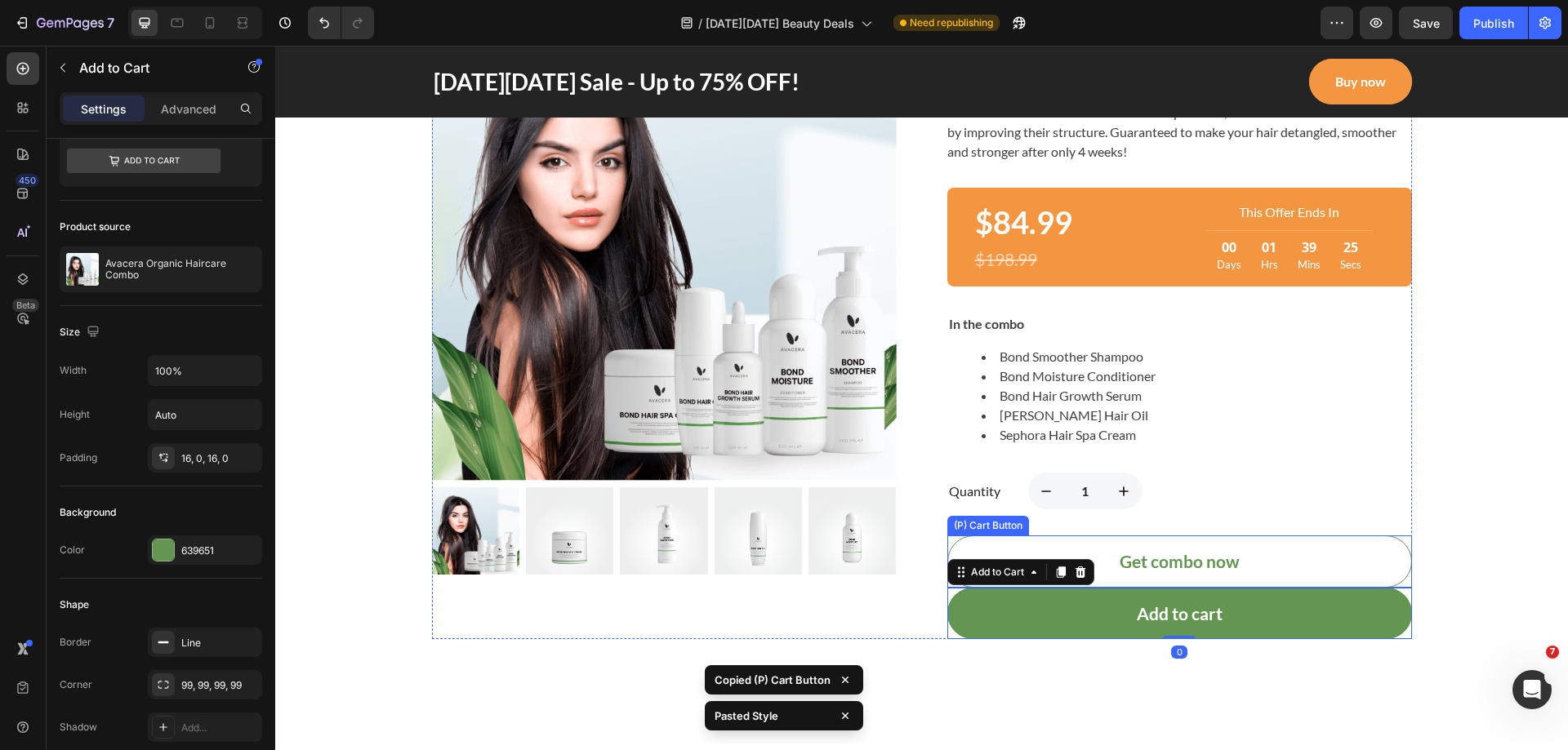
click at [1256, 564] on button "Get combo now" at bounding box center [1179, 561] width 465 height 52
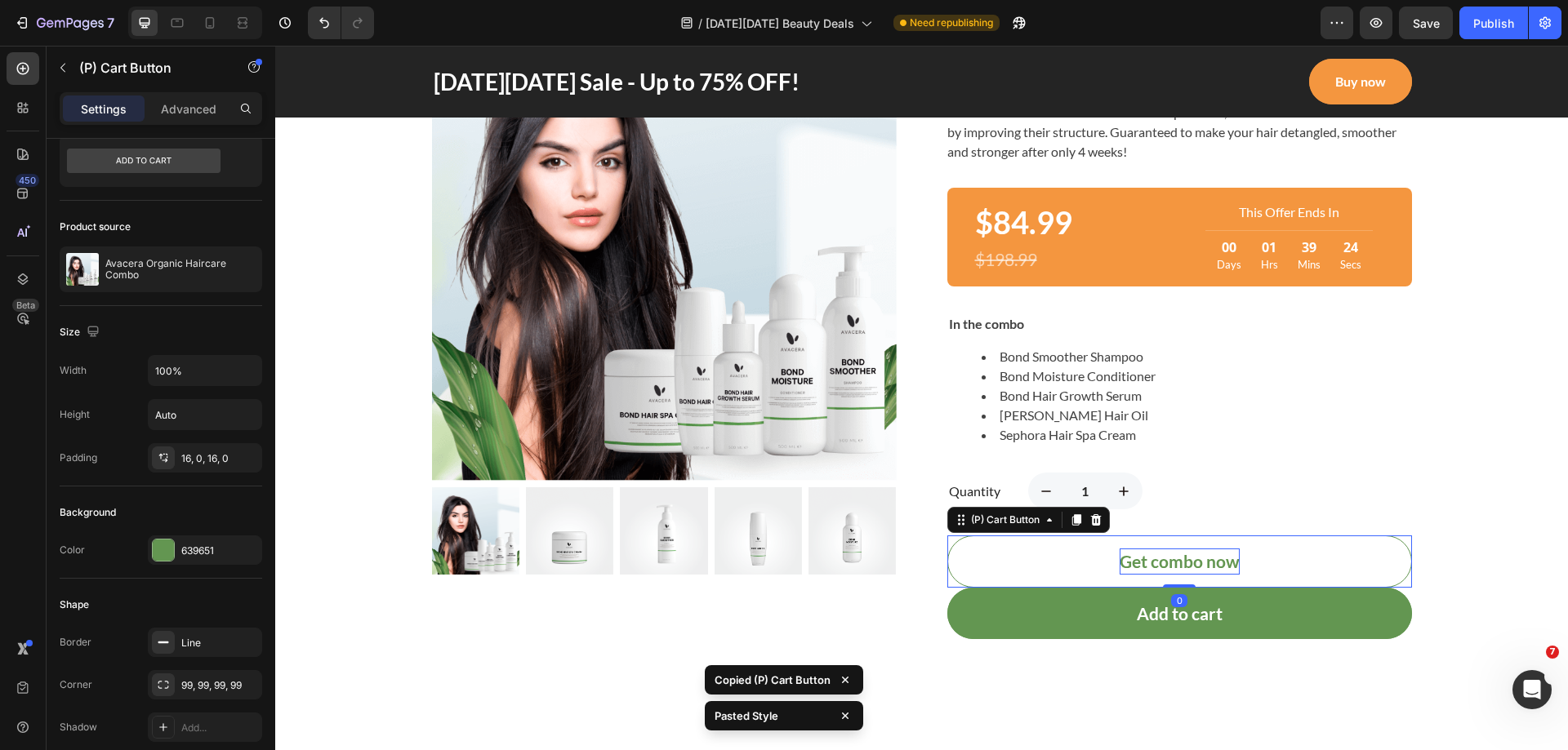
click at [1179, 567] on div "Get combo now" at bounding box center [1178, 562] width 120 height 26
click at [1179, 567] on p "Get combo now" at bounding box center [1178, 562] width 120 height 26
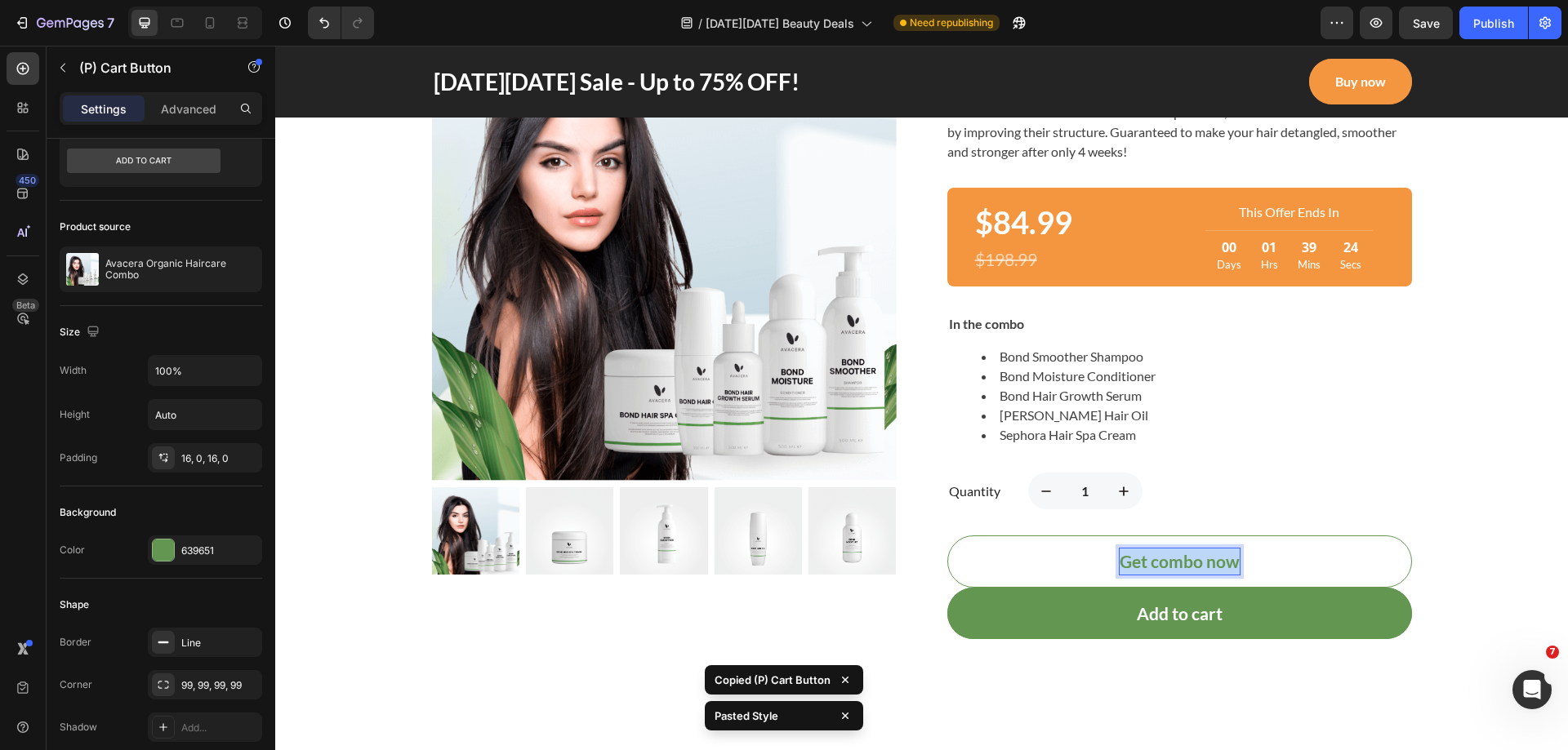
click at [1179, 567] on p "Get combo now" at bounding box center [1178, 562] width 120 height 26
copy p "Get combo now"
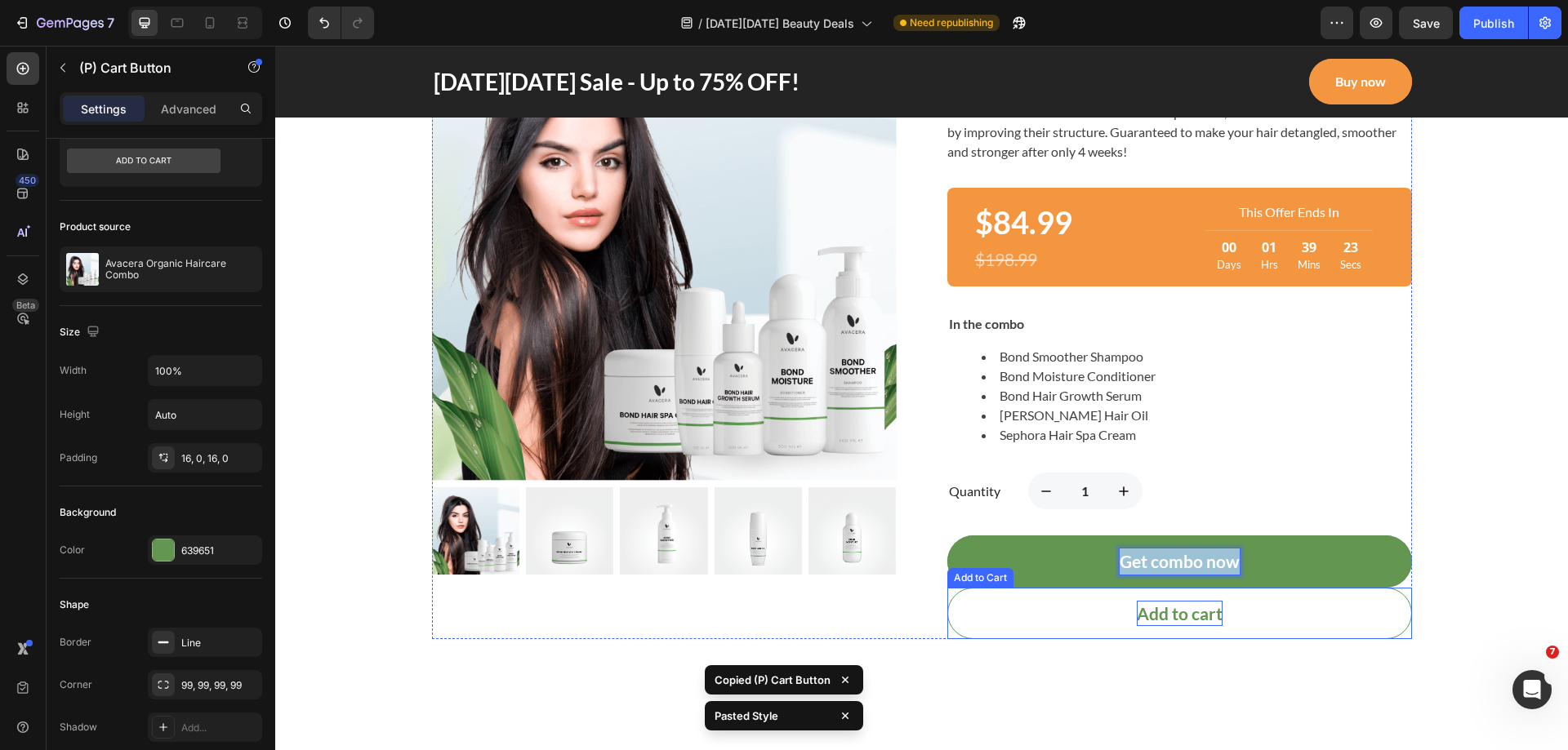
click at [1193, 607] on div "Add to cart" at bounding box center [1179, 614] width 86 height 26
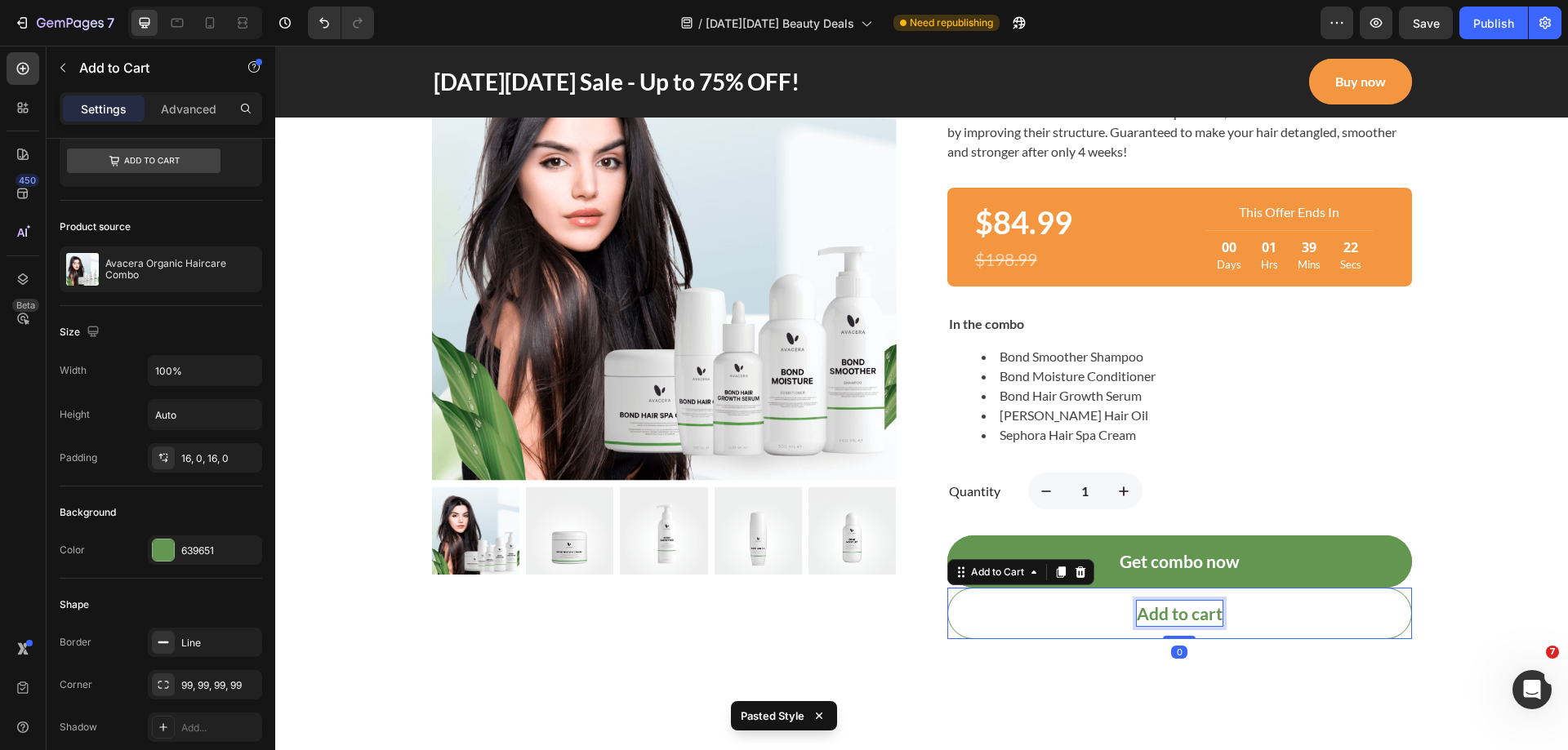
click at [1190, 617] on div "Add to cart" at bounding box center [1179, 614] width 86 height 26
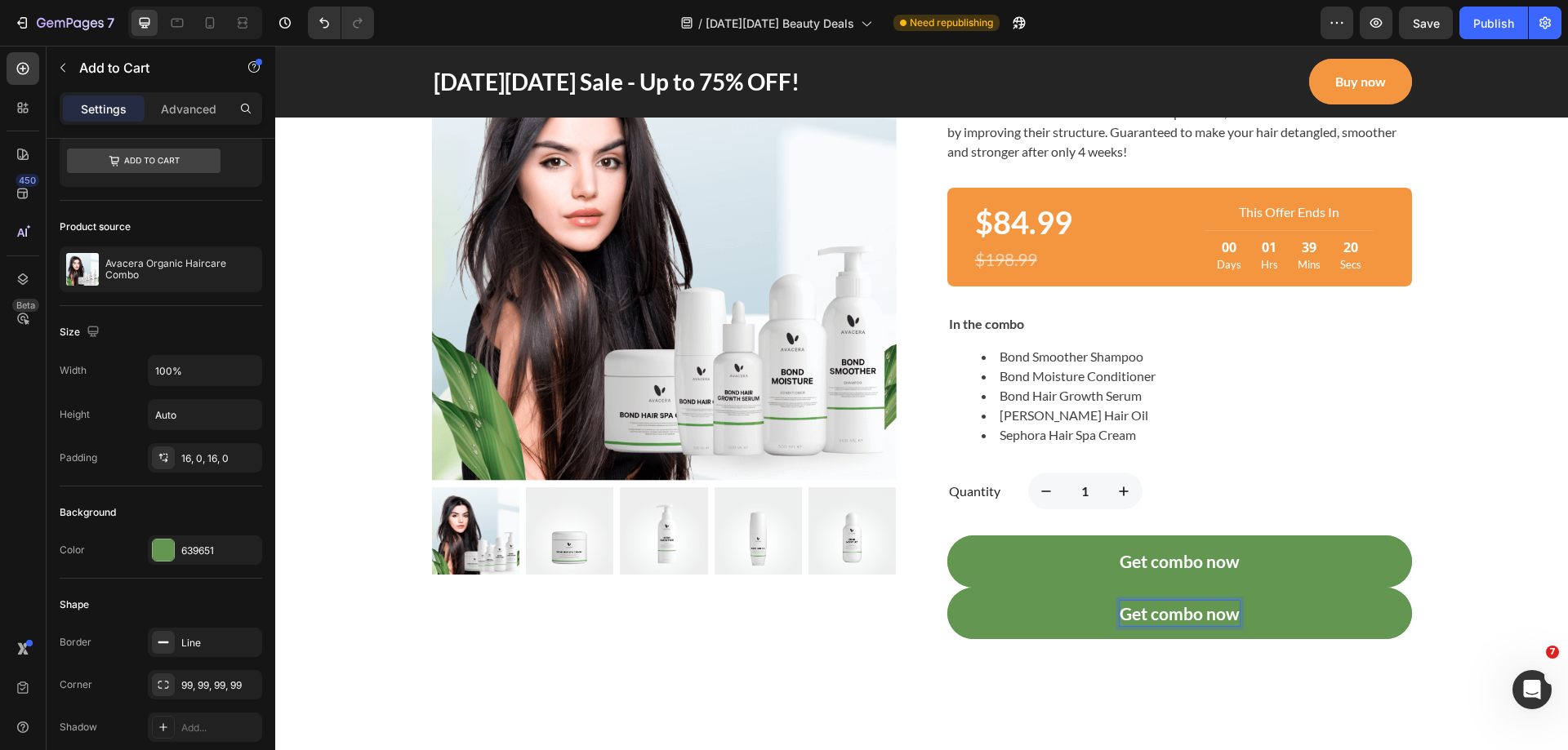
click at [1452, 594] on div "The Black Friday deal that is too good to miss out! Heading Row Row Product Ima…" at bounding box center [921, 242] width 1268 height 795
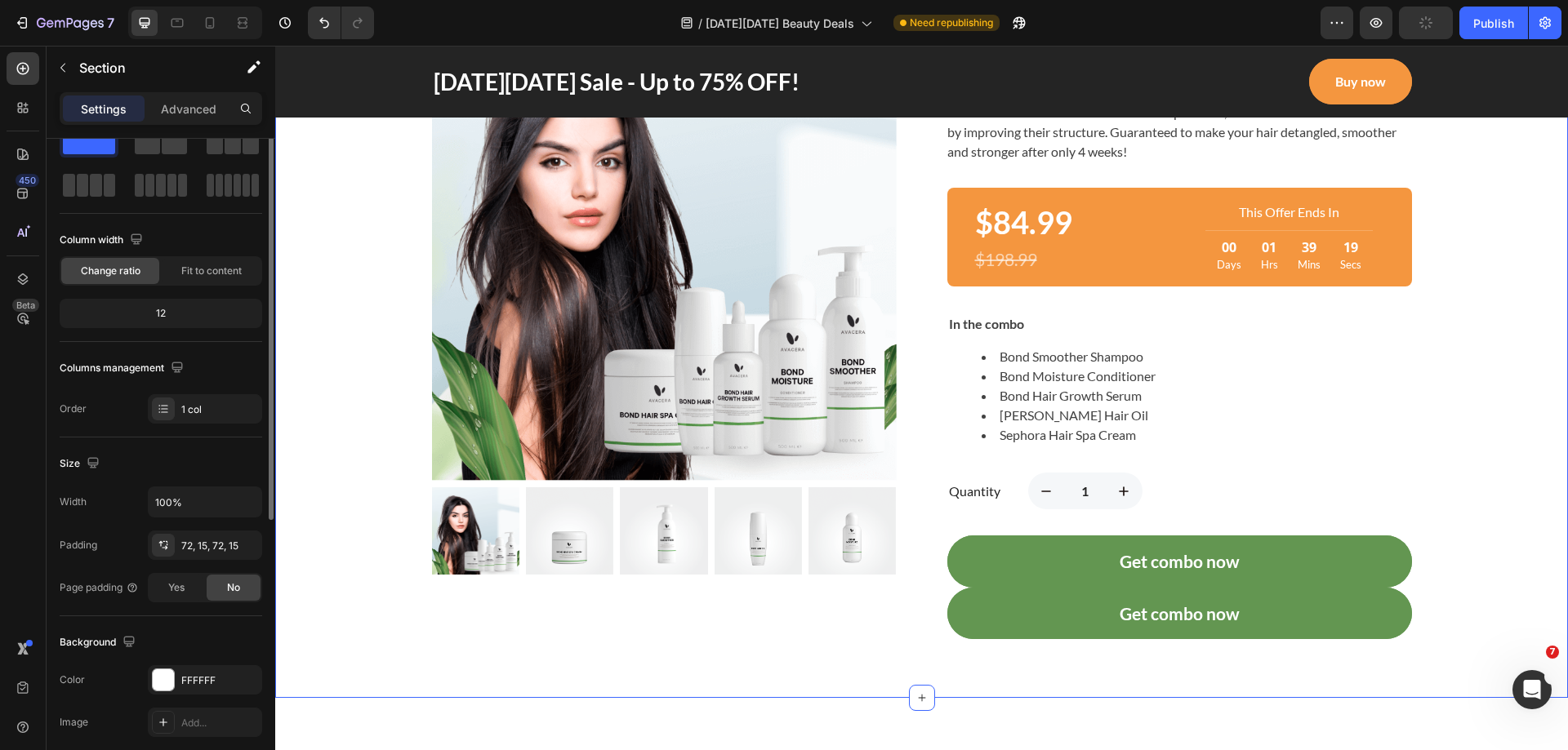
scroll to position [0, 0]
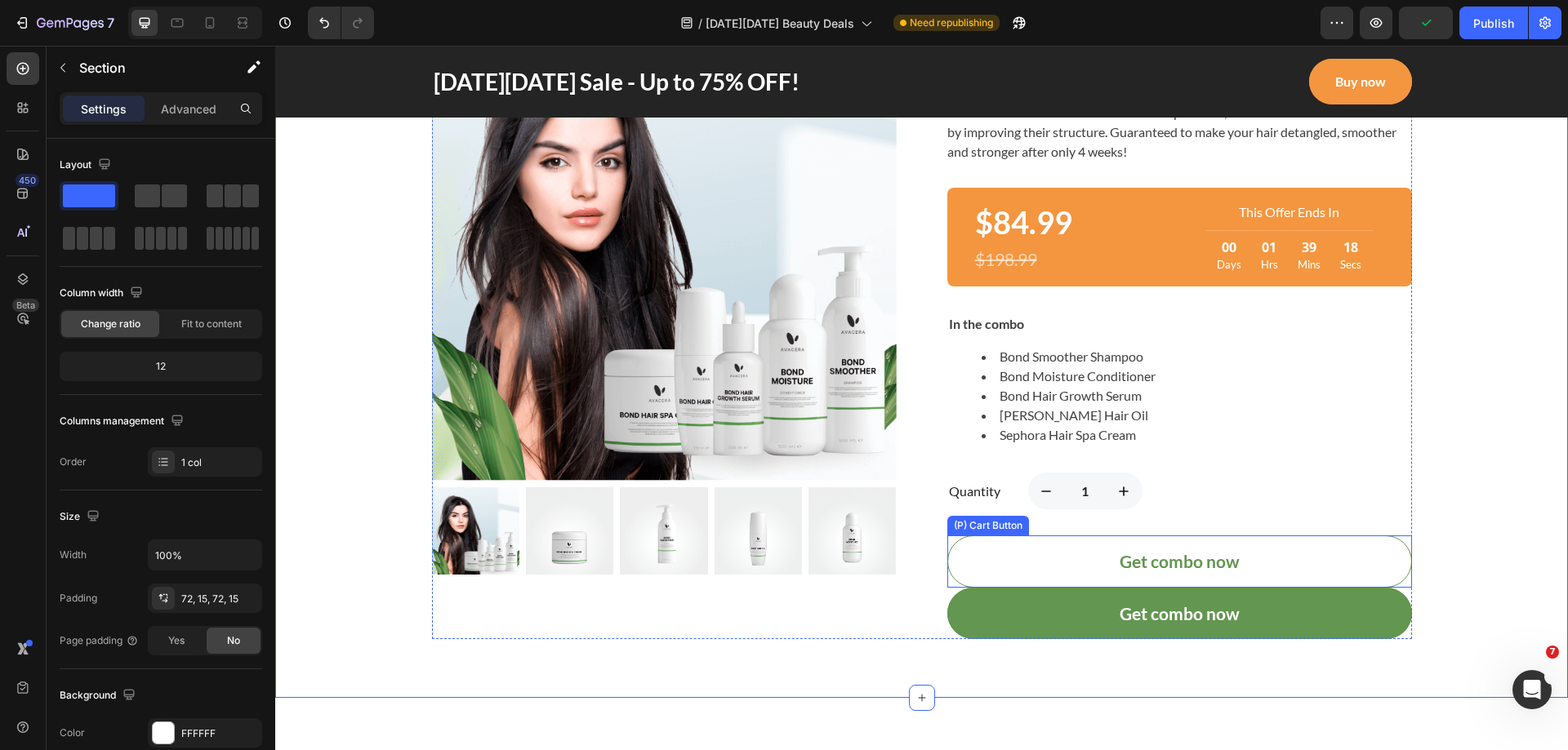
click at [1366, 566] on button "Get combo now" at bounding box center [1179, 561] width 465 height 52
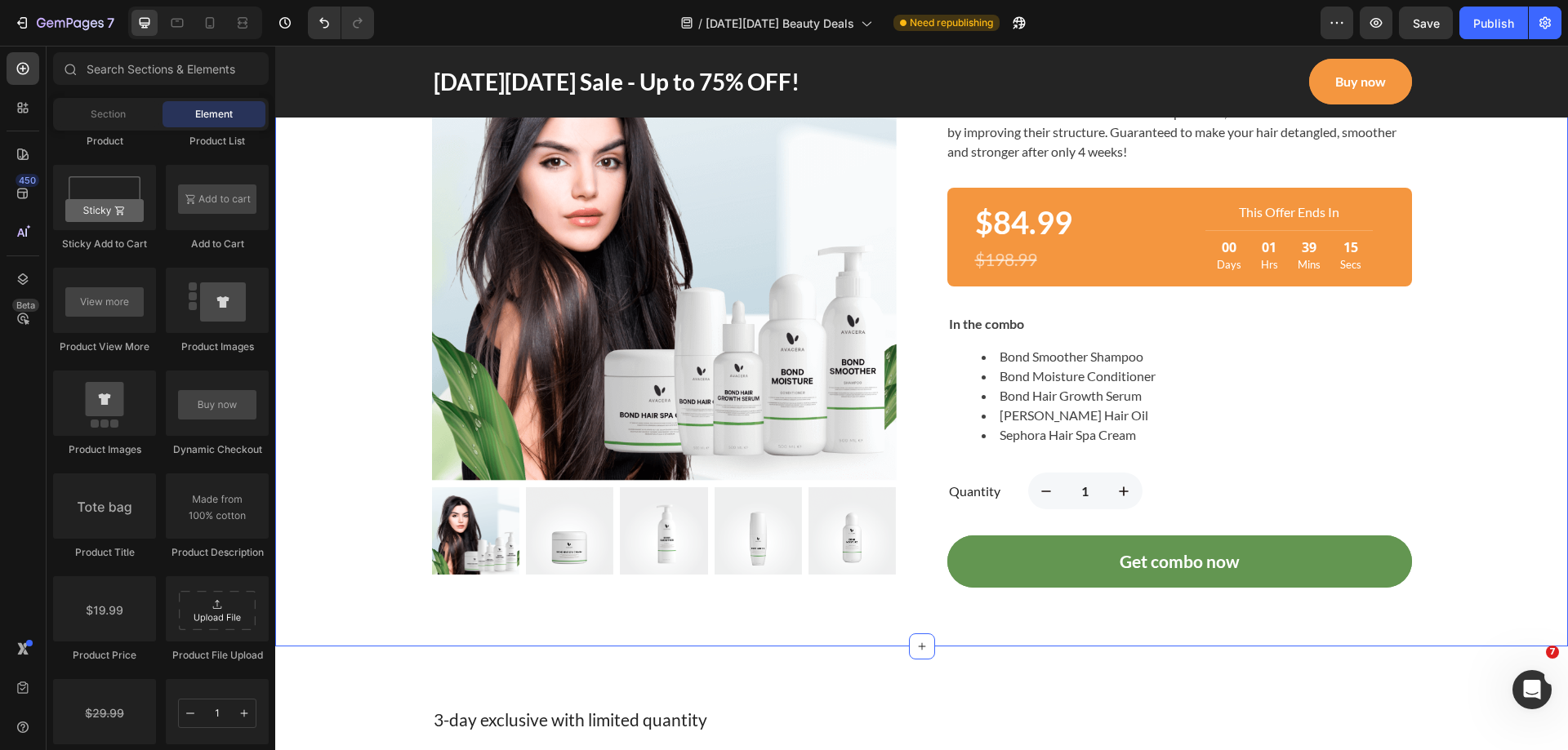
click at [1457, 538] on div "The Black Friday deal that is too good to miss out! Heading Row Row Product Ima…" at bounding box center [921, 216] width 1268 height 743
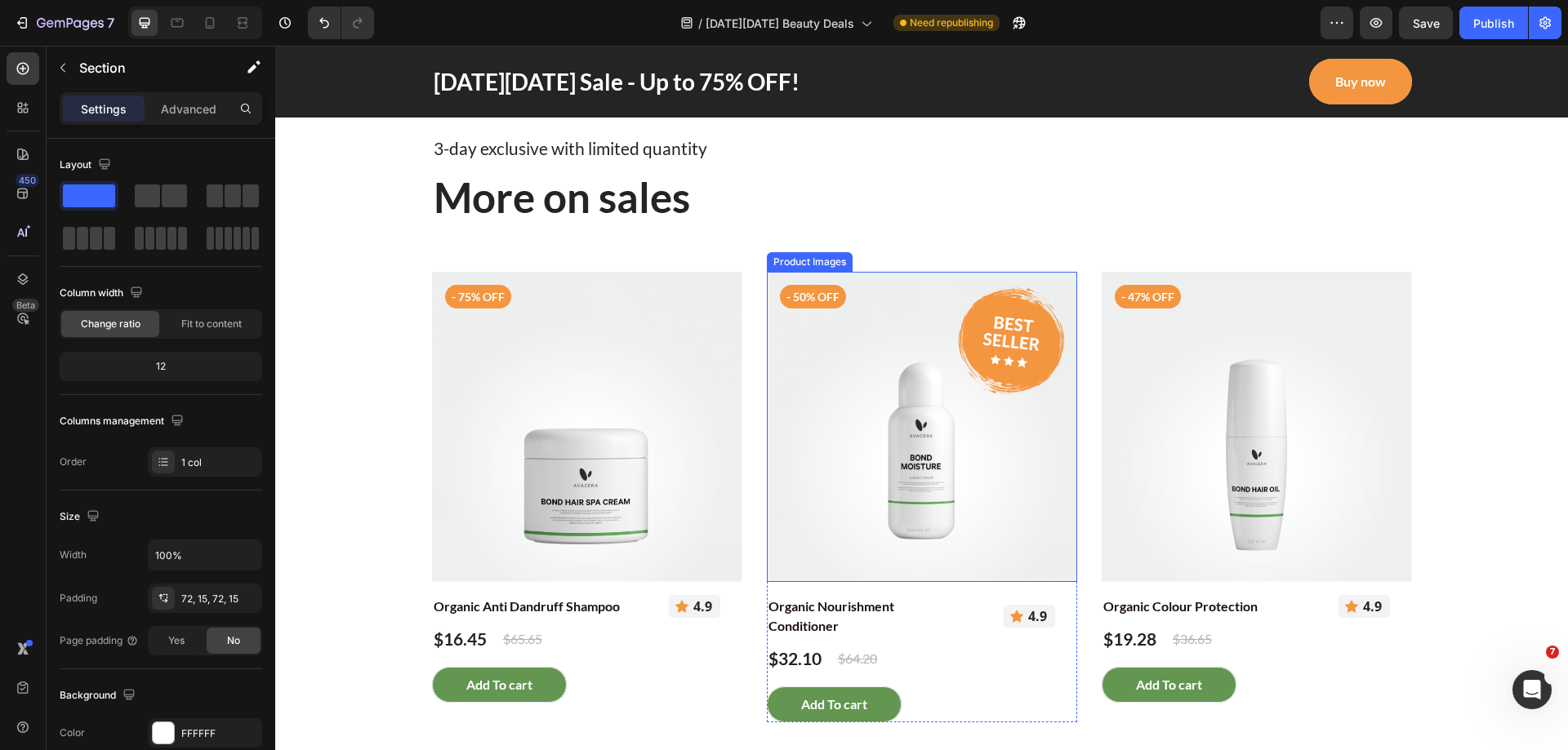
scroll to position [1836, 0]
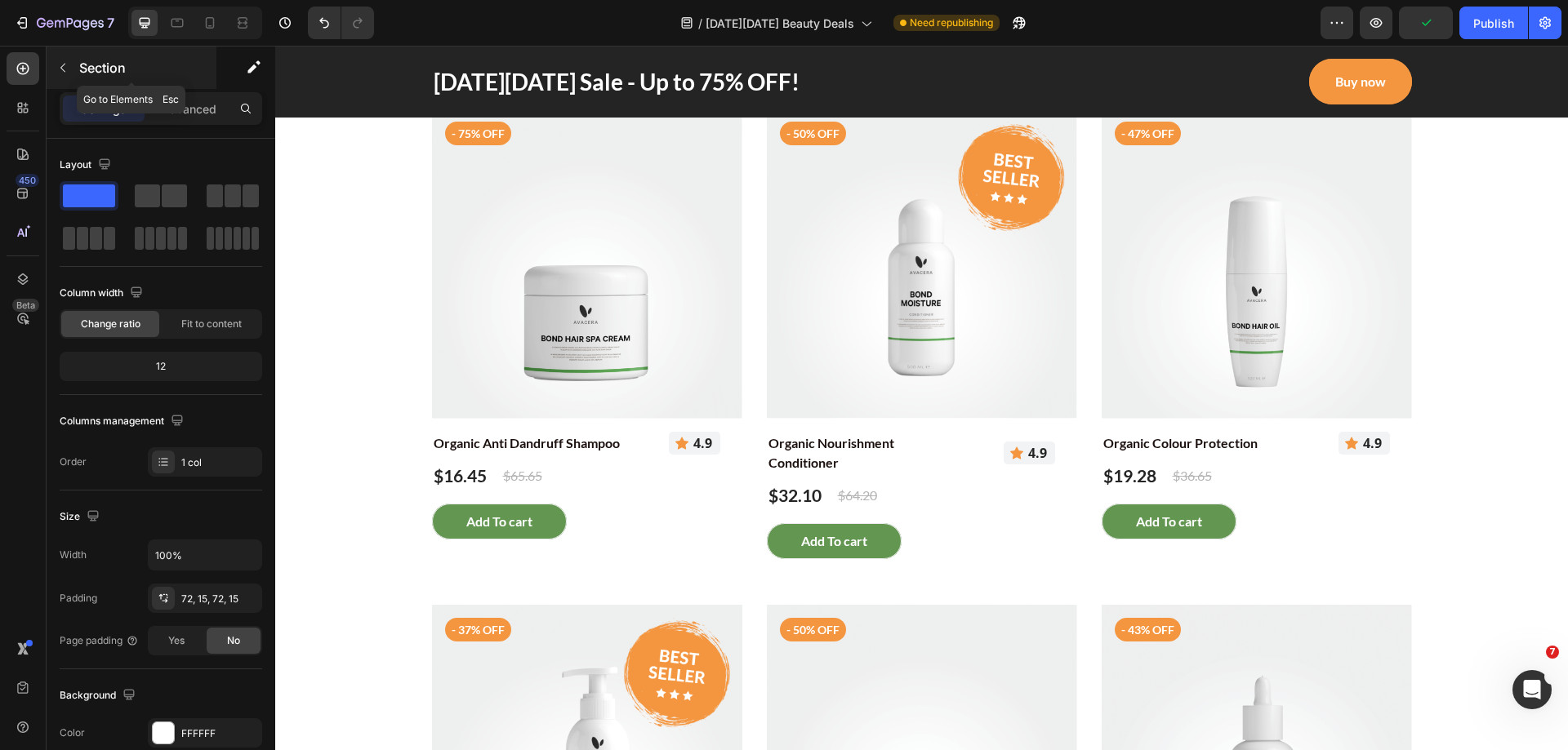
click at [62, 70] on icon "button" at bounding box center [63, 68] width 13 height 13
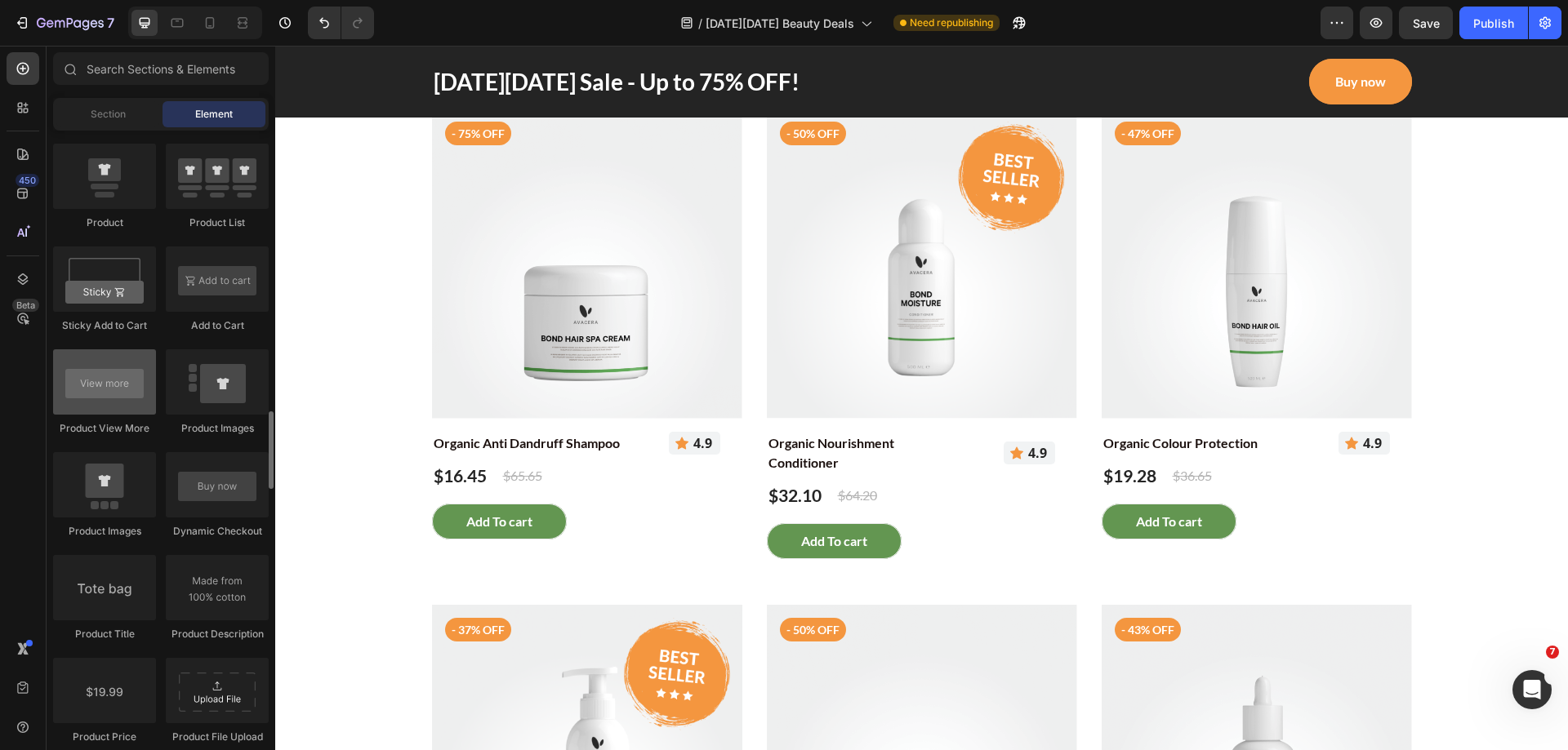
scroll to position [2367, 0]
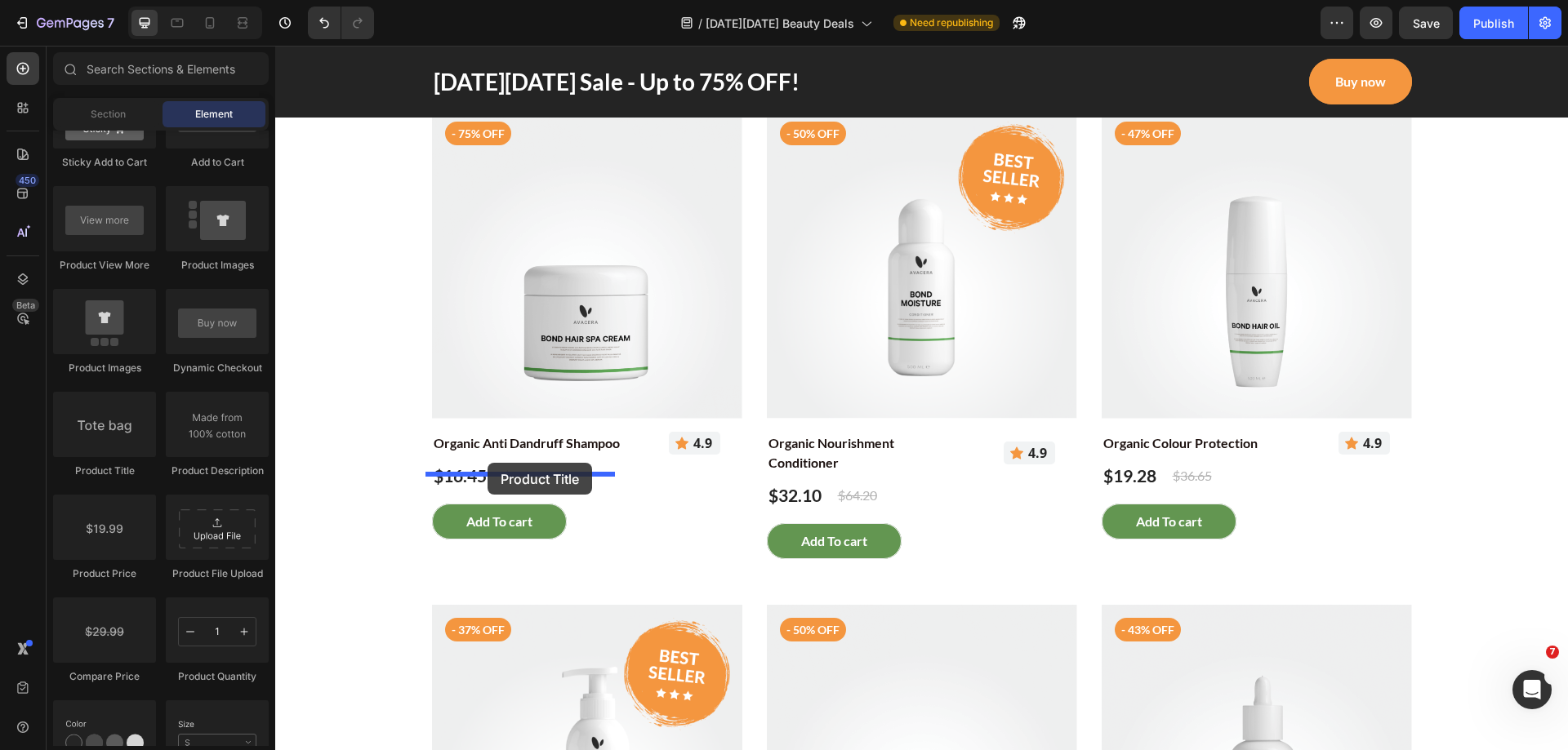
drag, startPoint x: 378, startPoint y: 483, endPoint x: 488, endPoint y: 463, distance: 111.8
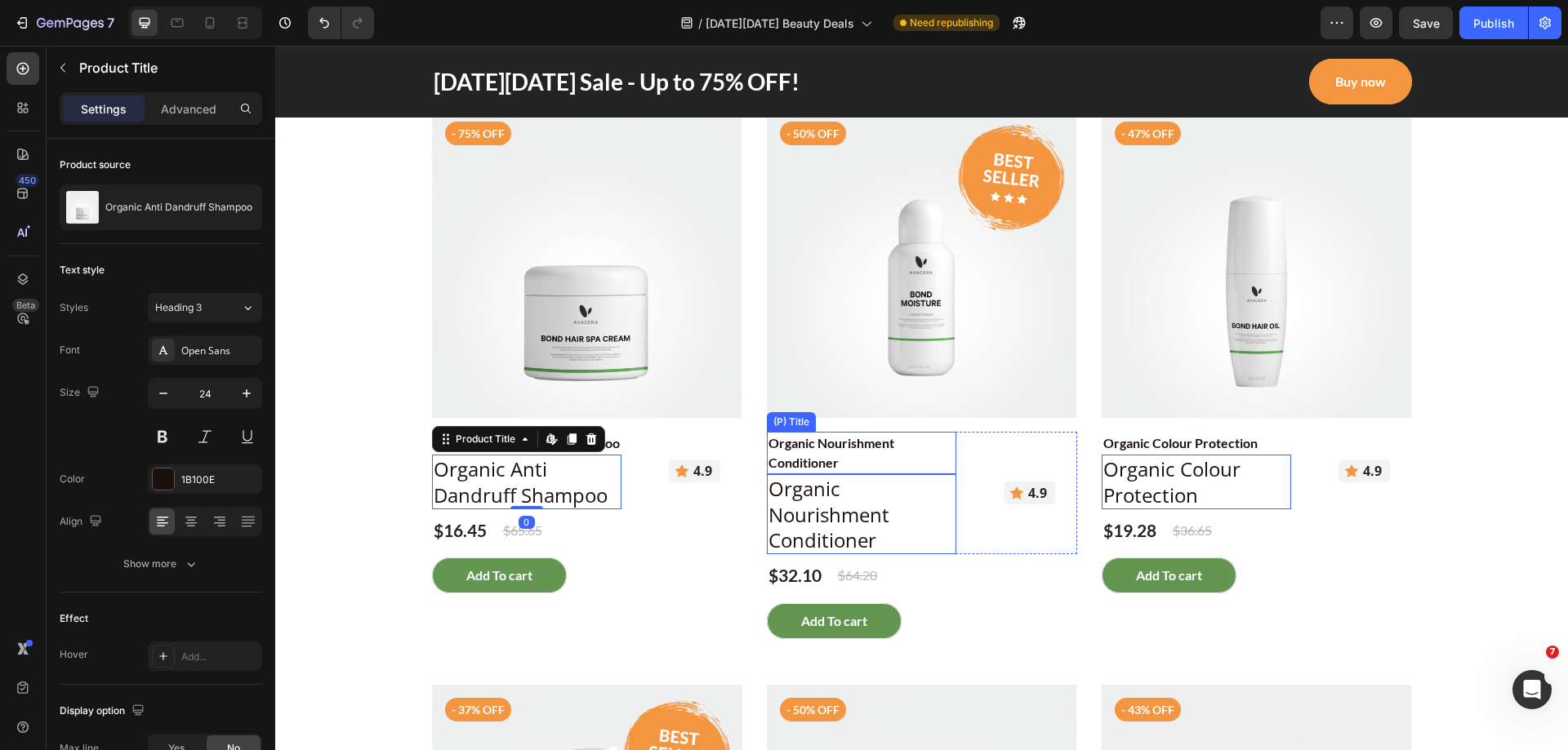
click at [621, 455] on h2 "Organic Nourishment Conditioner" at bounding box center [527, 443] width 190 height 23
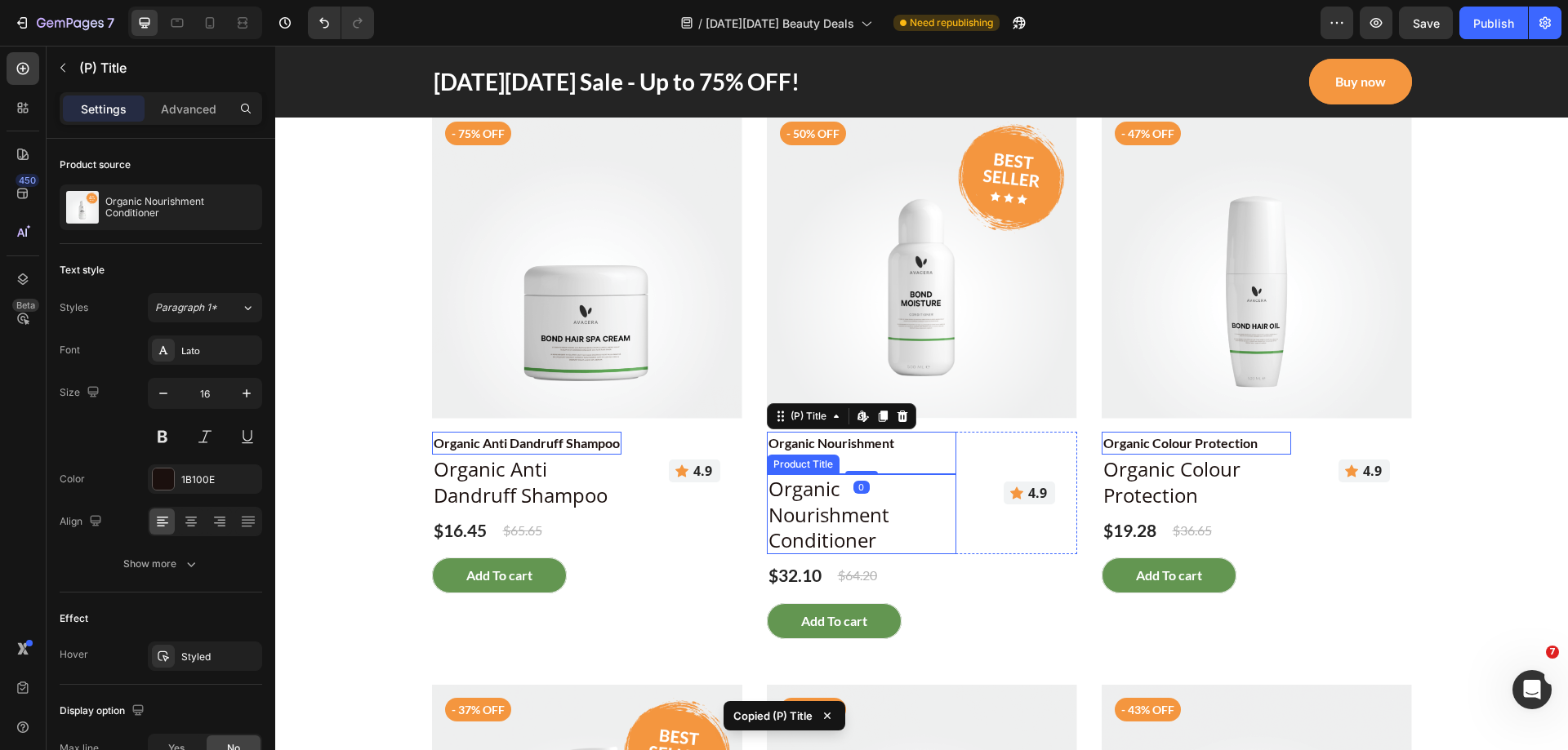
click at [621, 508] on h2 "Organic Nourishment Conditioner" at bounding box center [527, 481] width 190 height 54
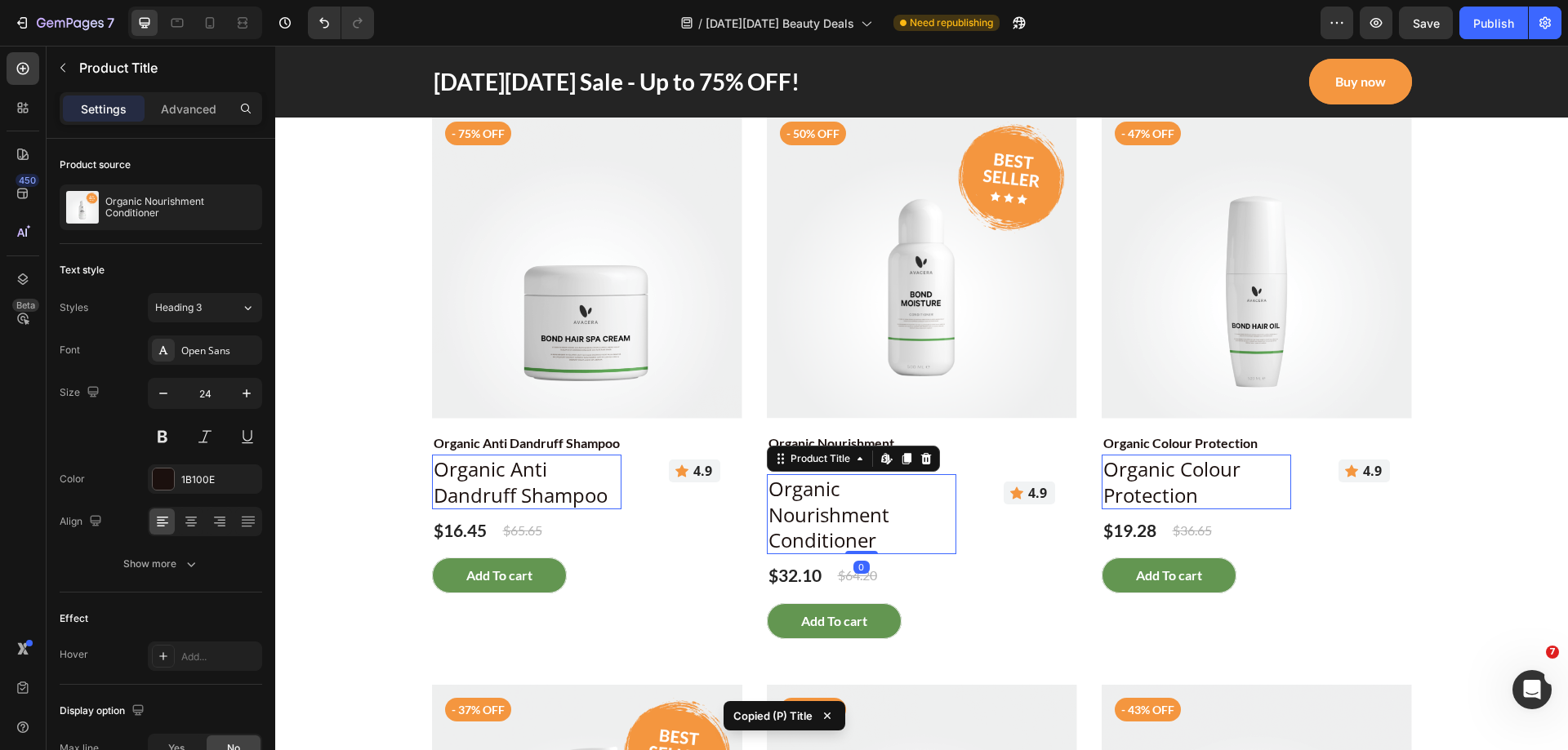
type input "16"
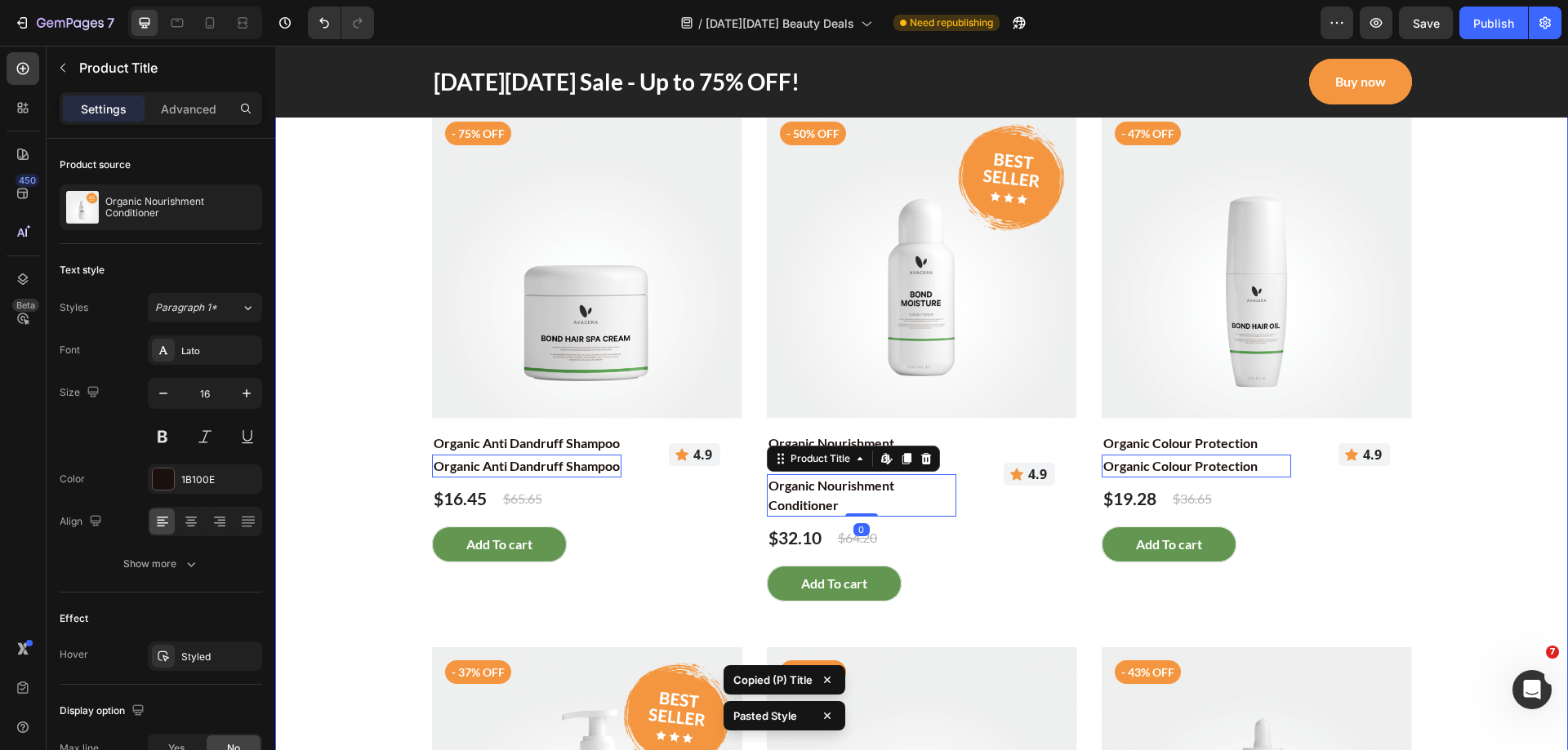
click at [1464, 527] on div "3-day exclusive with limited quantity Text block More on sales Heading Row Prod…" at bounding box center [921, 535] width 1268 height 1130
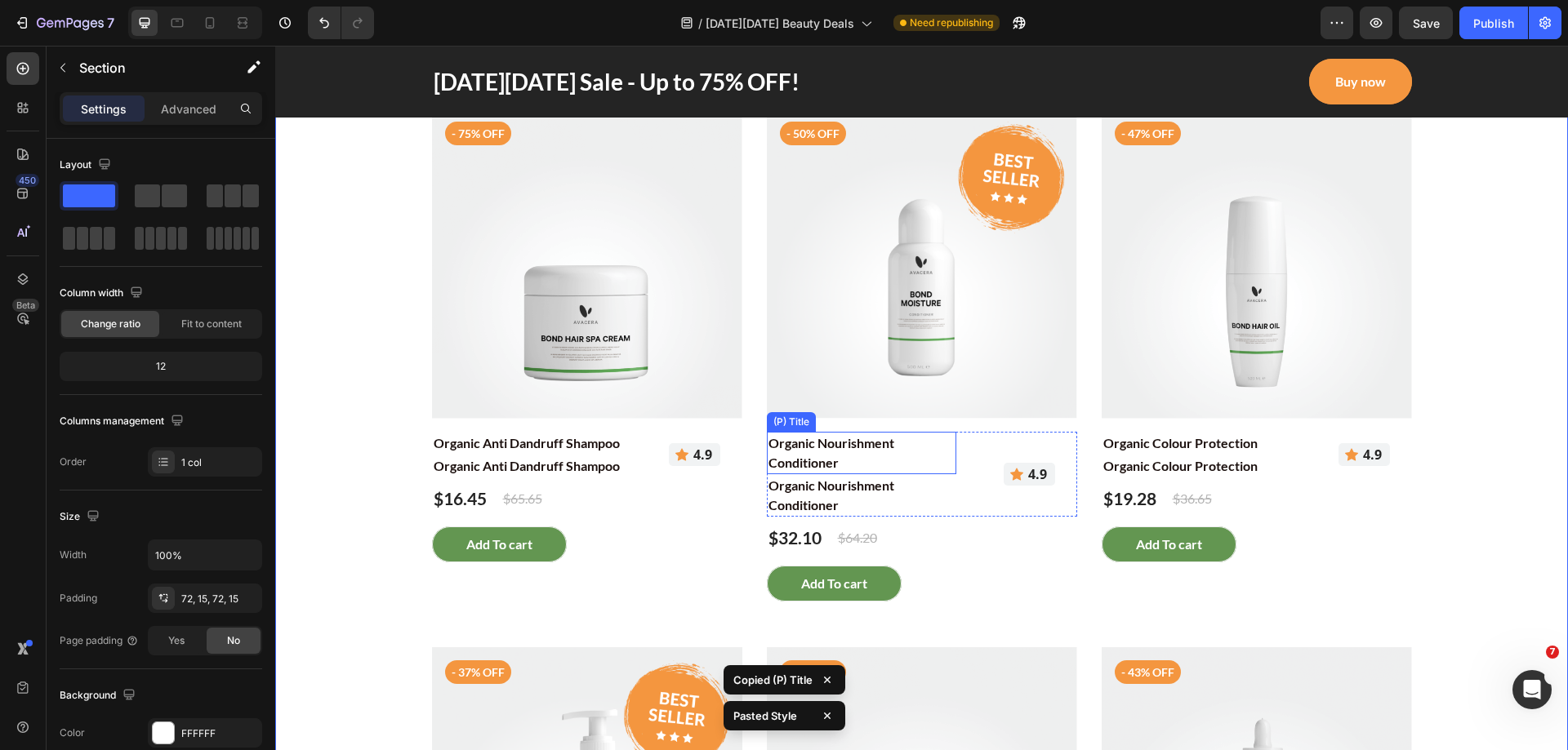
click at [621, 455] on h2 "Organic Nourishment Conditioner" at bounding box center [527, 443] width 190 height 23
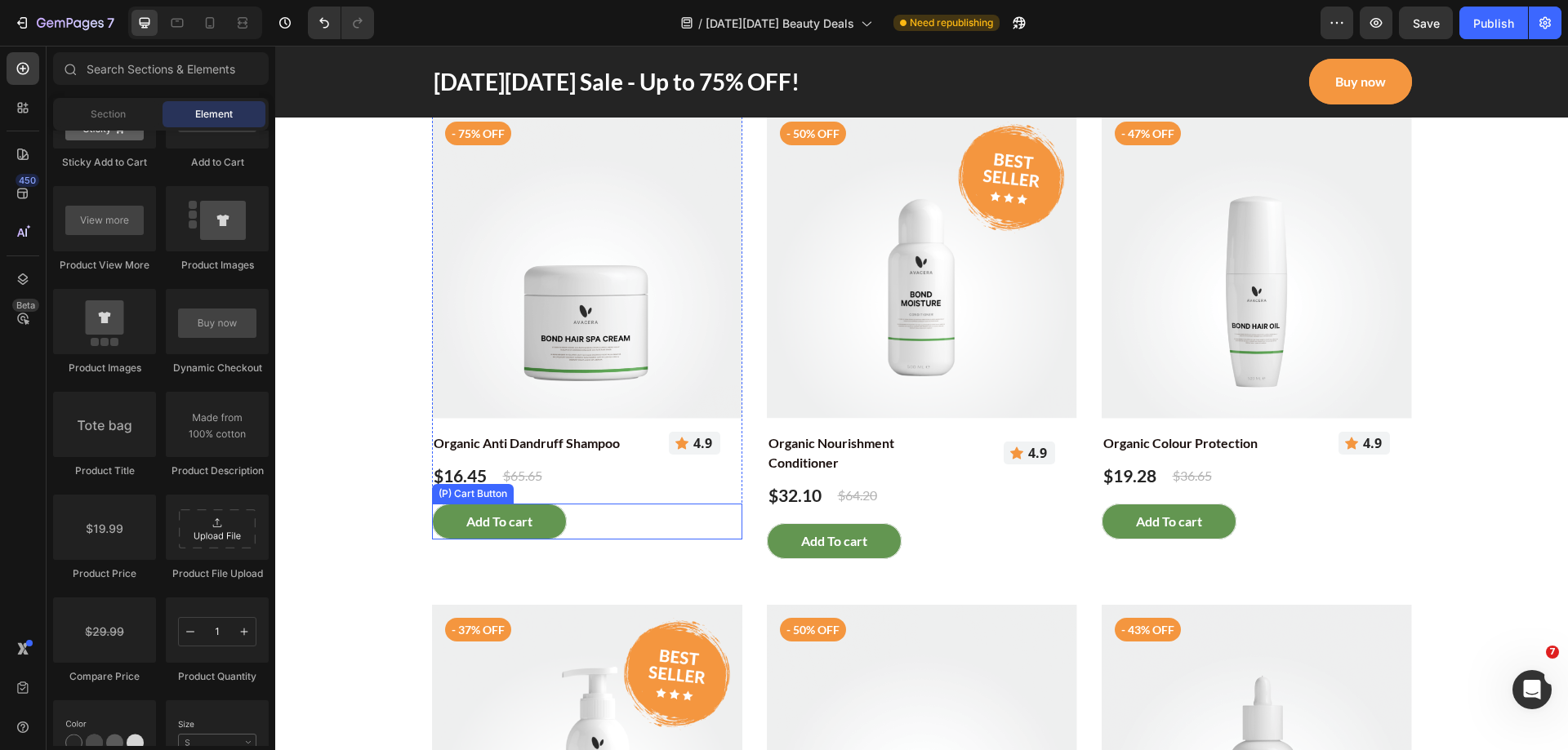
scroll to position [2081, 0]
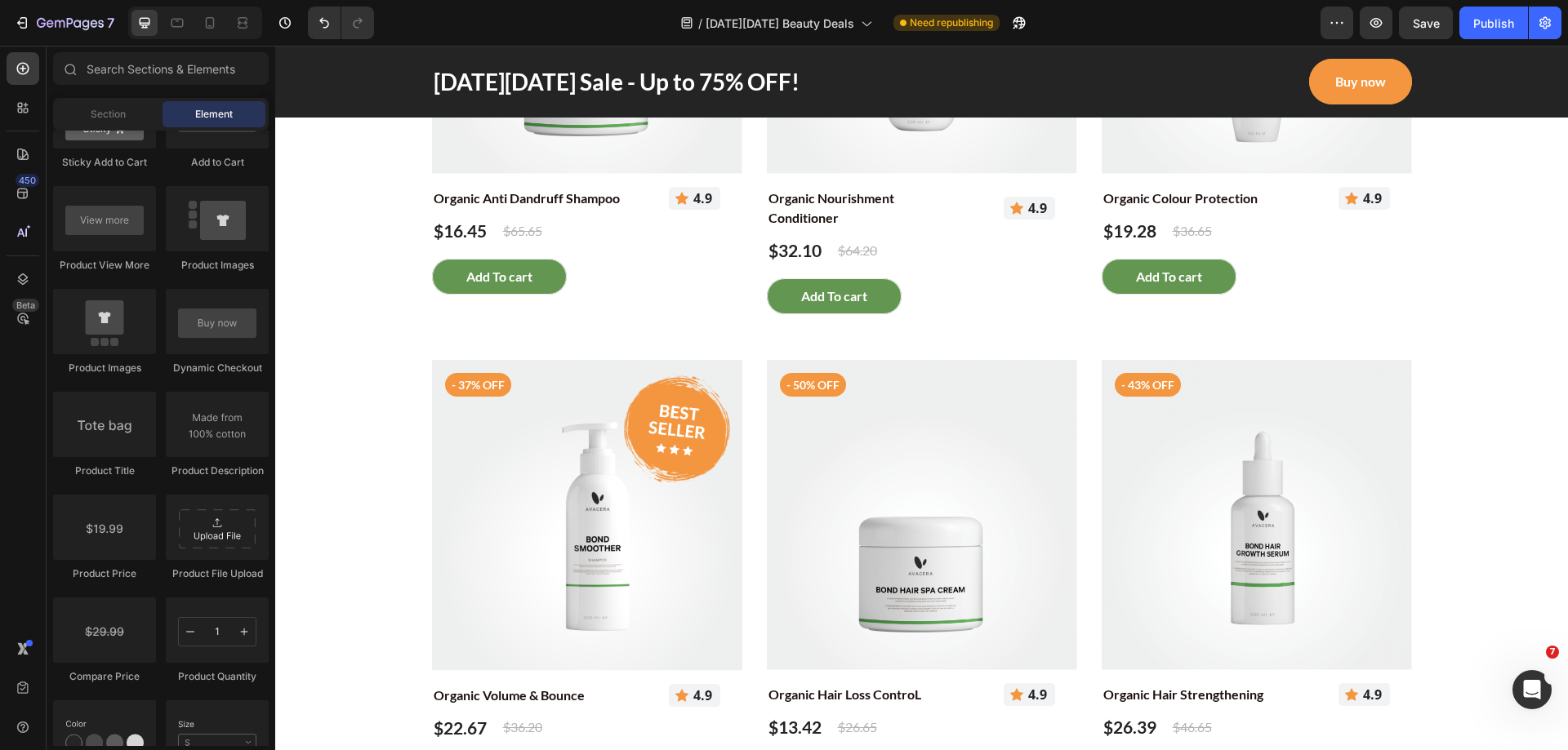
click at [1259, 23] on div "/ Black Friday Beauty Deals Need republishing" at bounding box center [853, 23] width 933 height 33
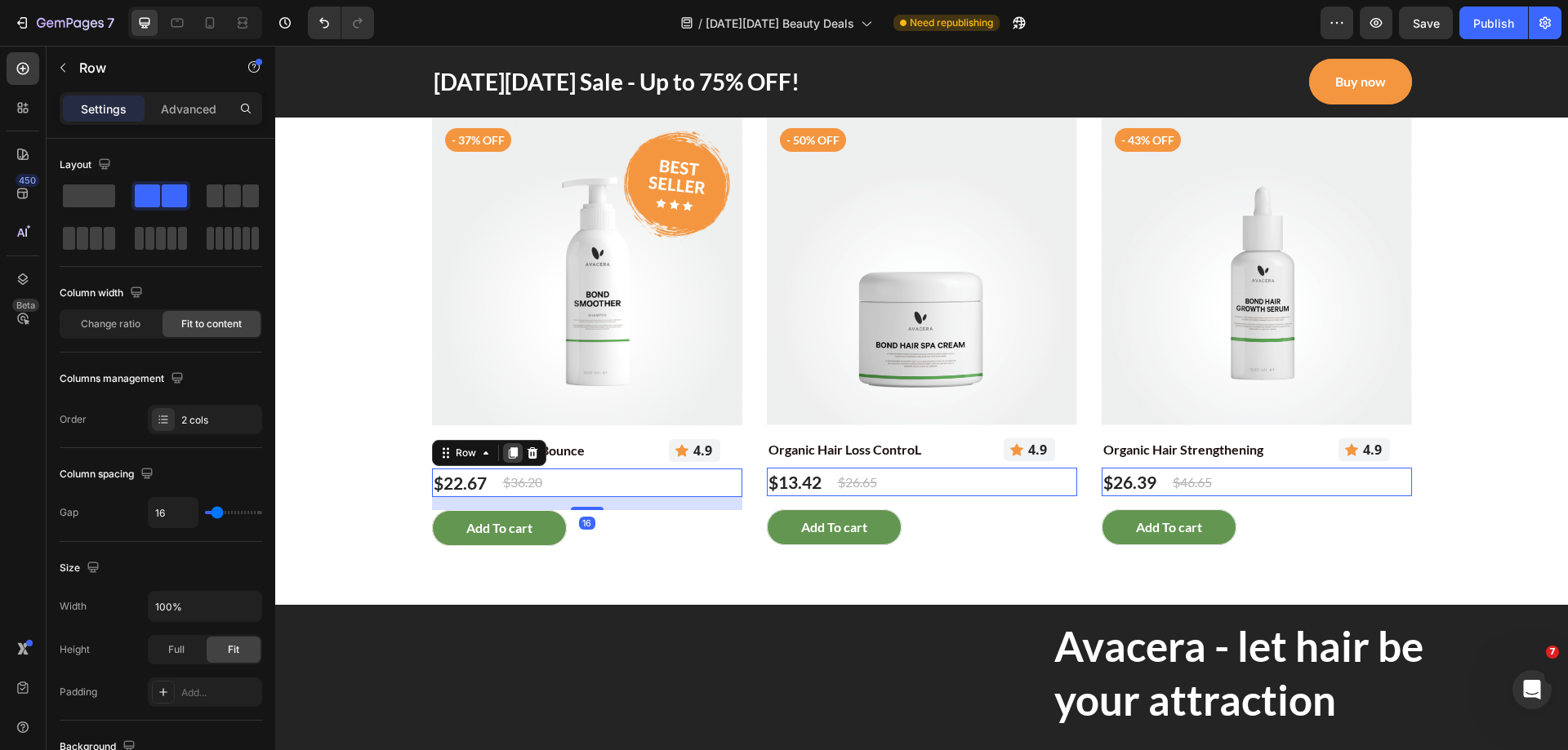
click at [275, 45] on icon at bounding box center [275, 45] width 0 height 0
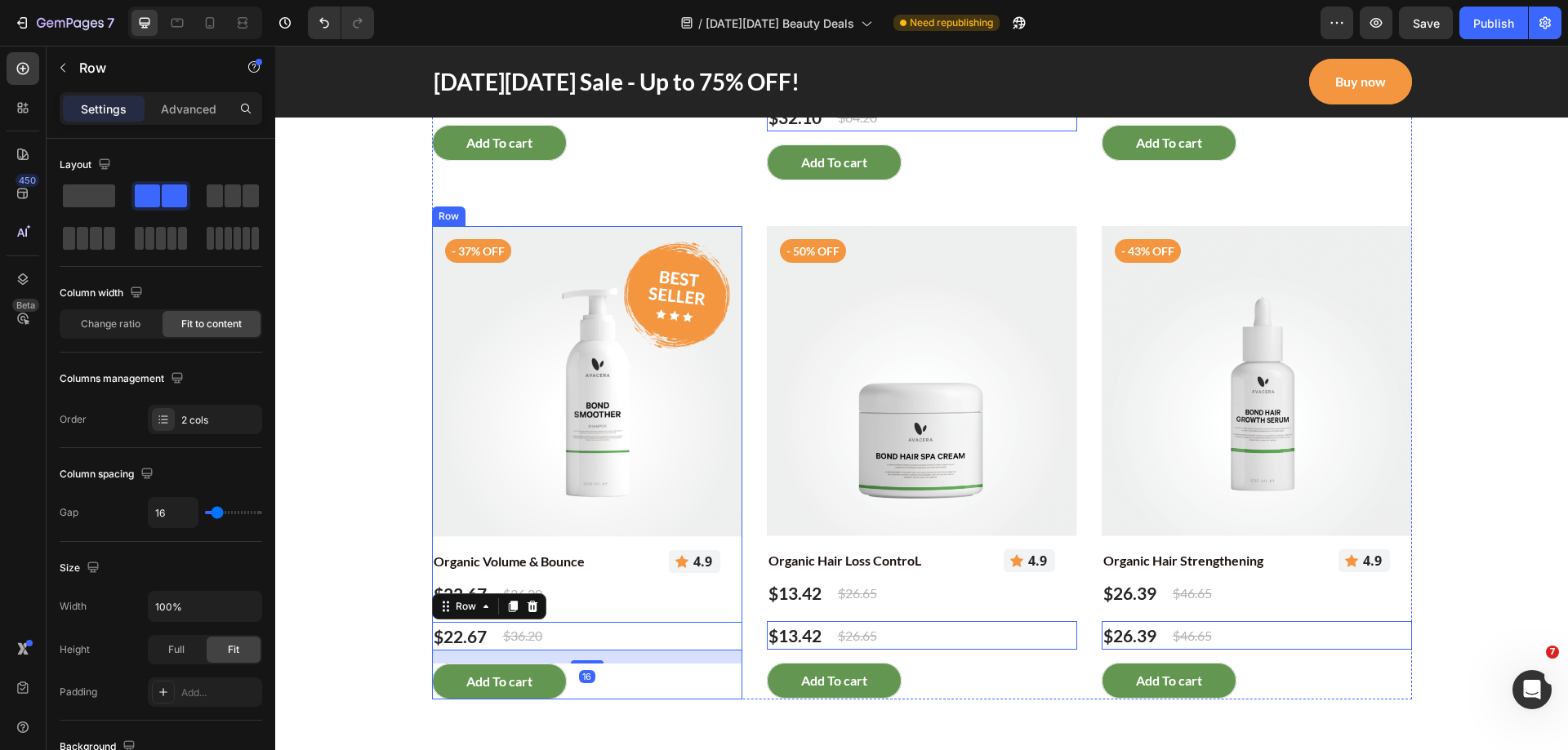
scroll to position [2338, 0]
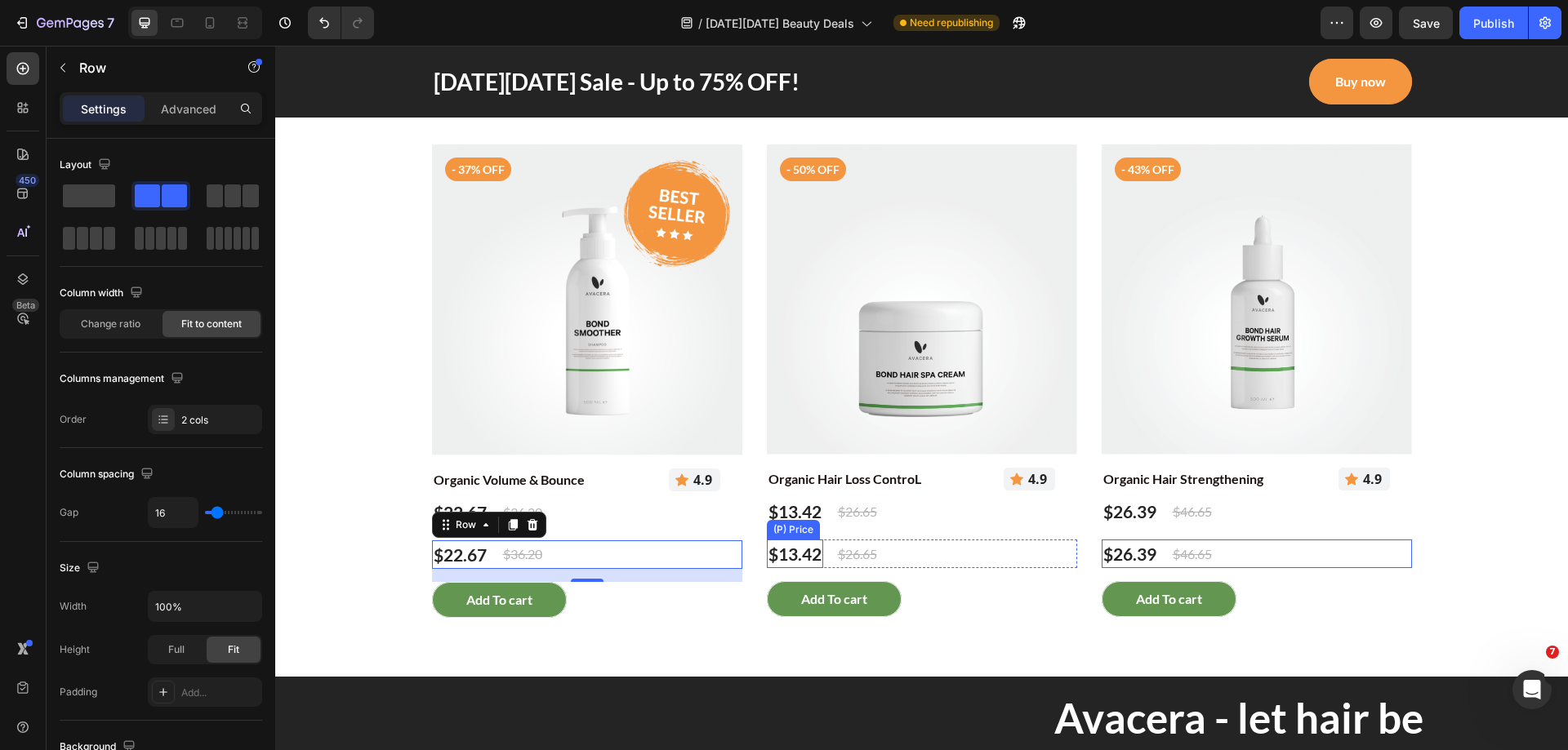
click at [489, 31] on div "$13.42" at bounding box center [460, 17] width 56 height 30
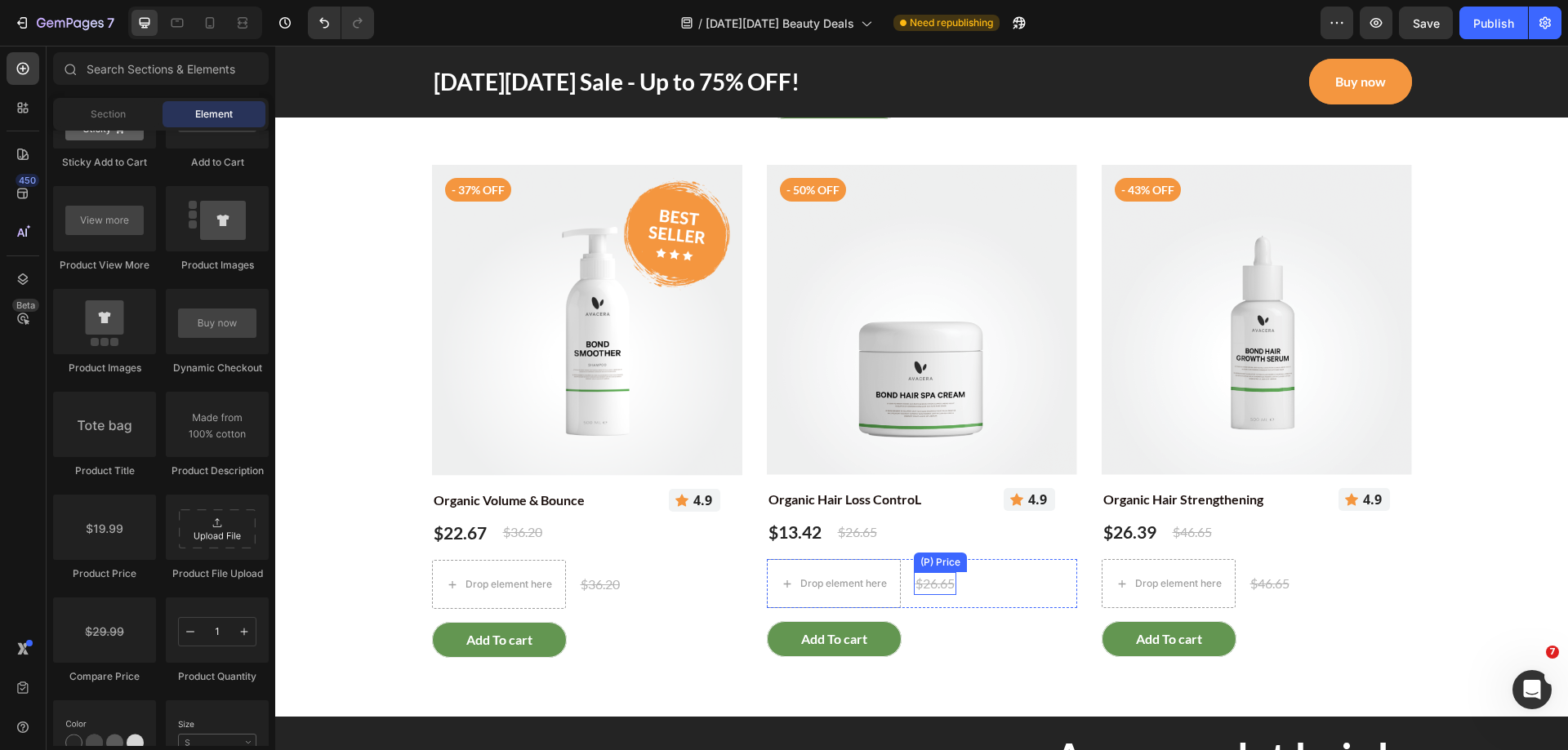
click at [621, 38] on div "$26.65" at bounding box center [600, 26] width 42 height 23
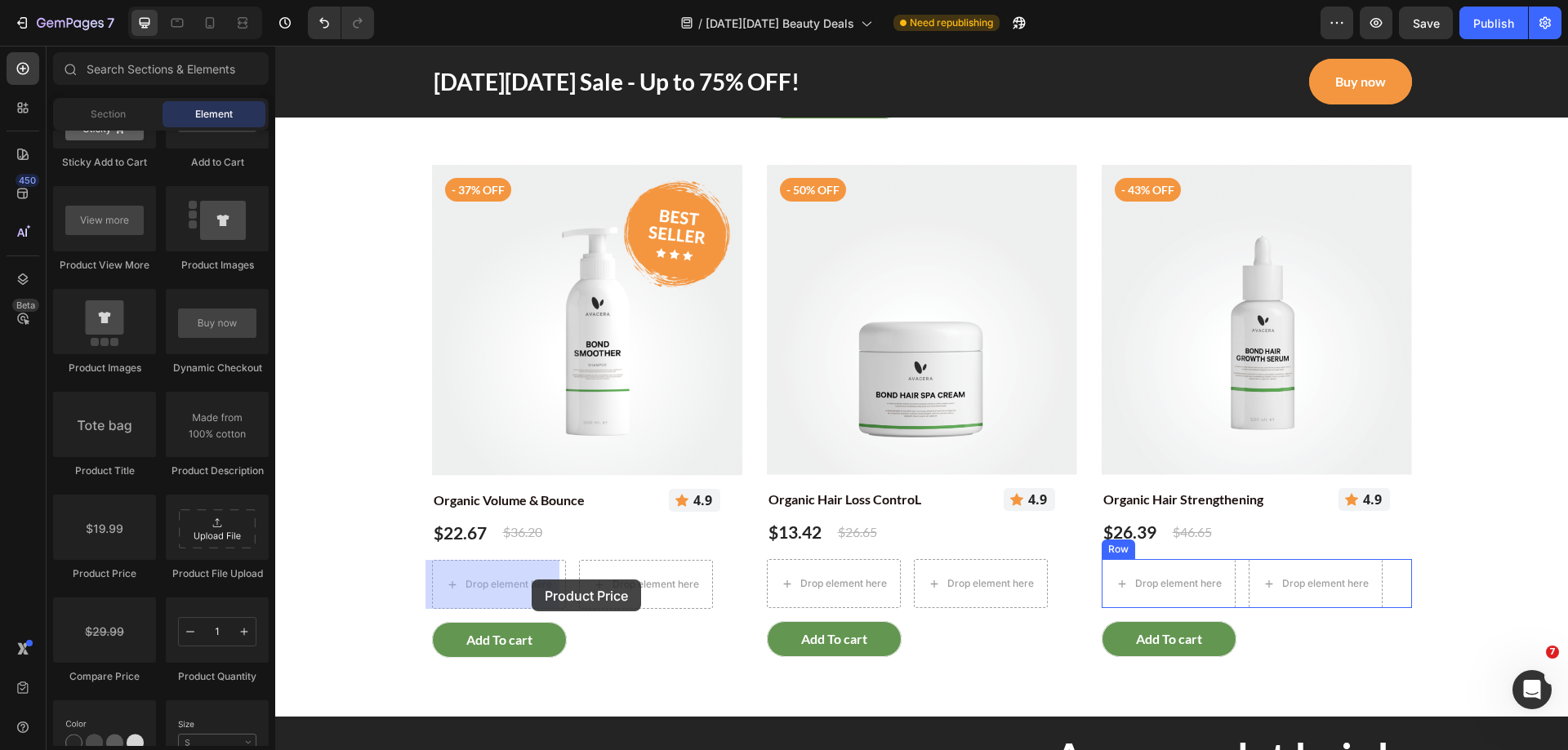
drag, startPoint x: 480, startPoint y: 611, endPoint x: 531, endPoint y: 579, distance: 60.2
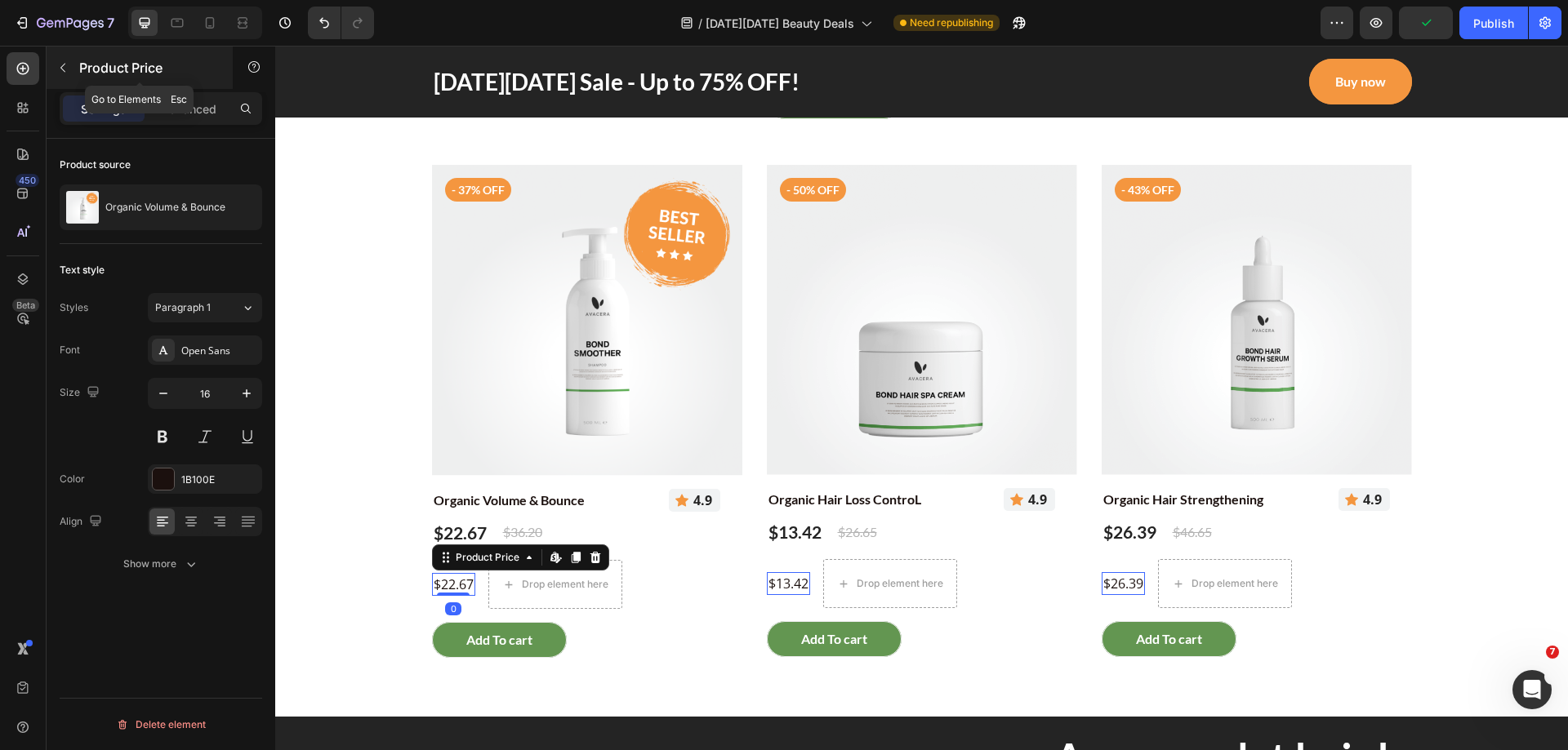
click at [68, 68] on icon "button" at bounding box center [63, 68] width 13 height 13
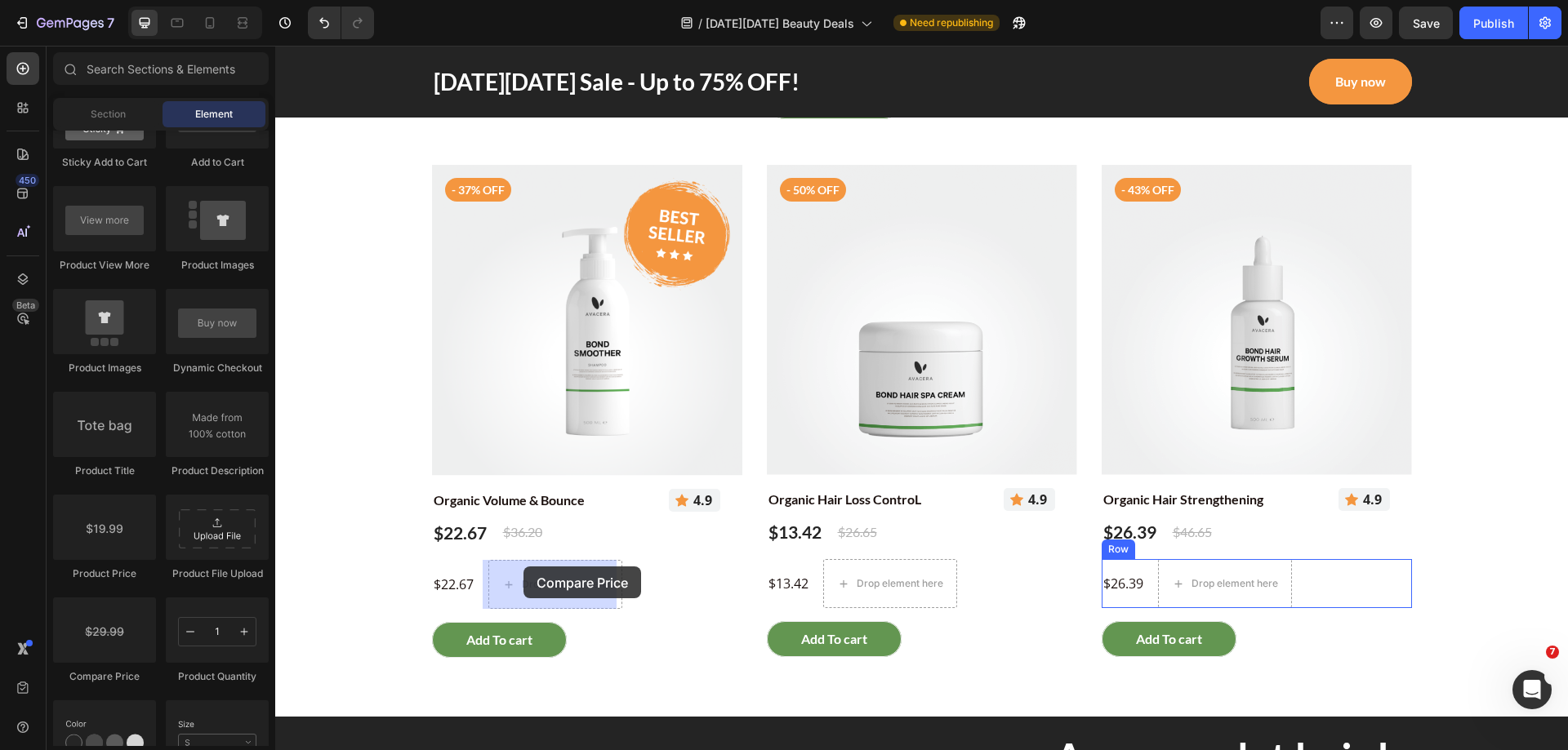
drag, startPoint x: 423, startPoint y: 673, endPoint x: 523, endPoint y: 567, distance: 145.7
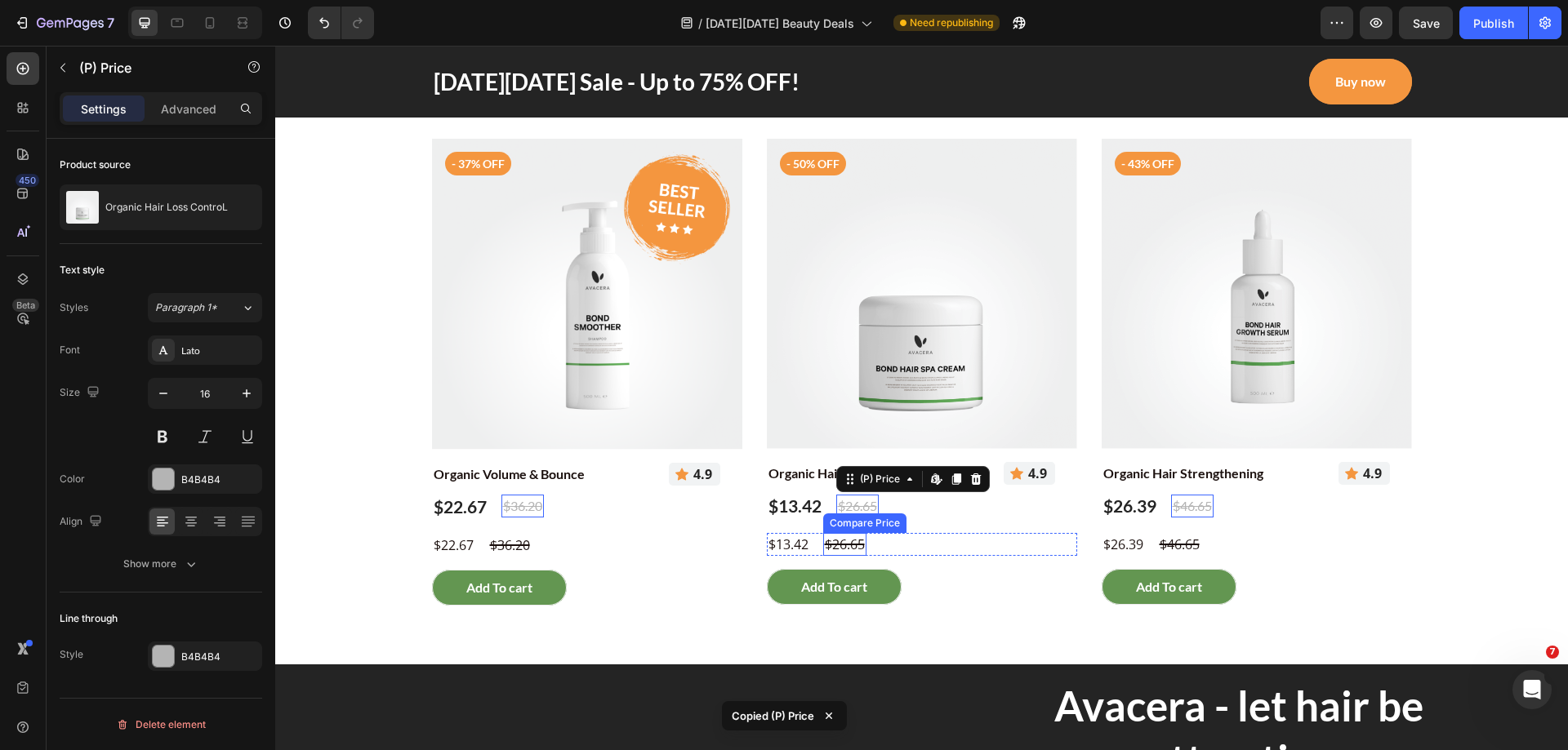
click at [531, 25] on div "$26.65" at bounding box center [510, 13] width 43 height 23
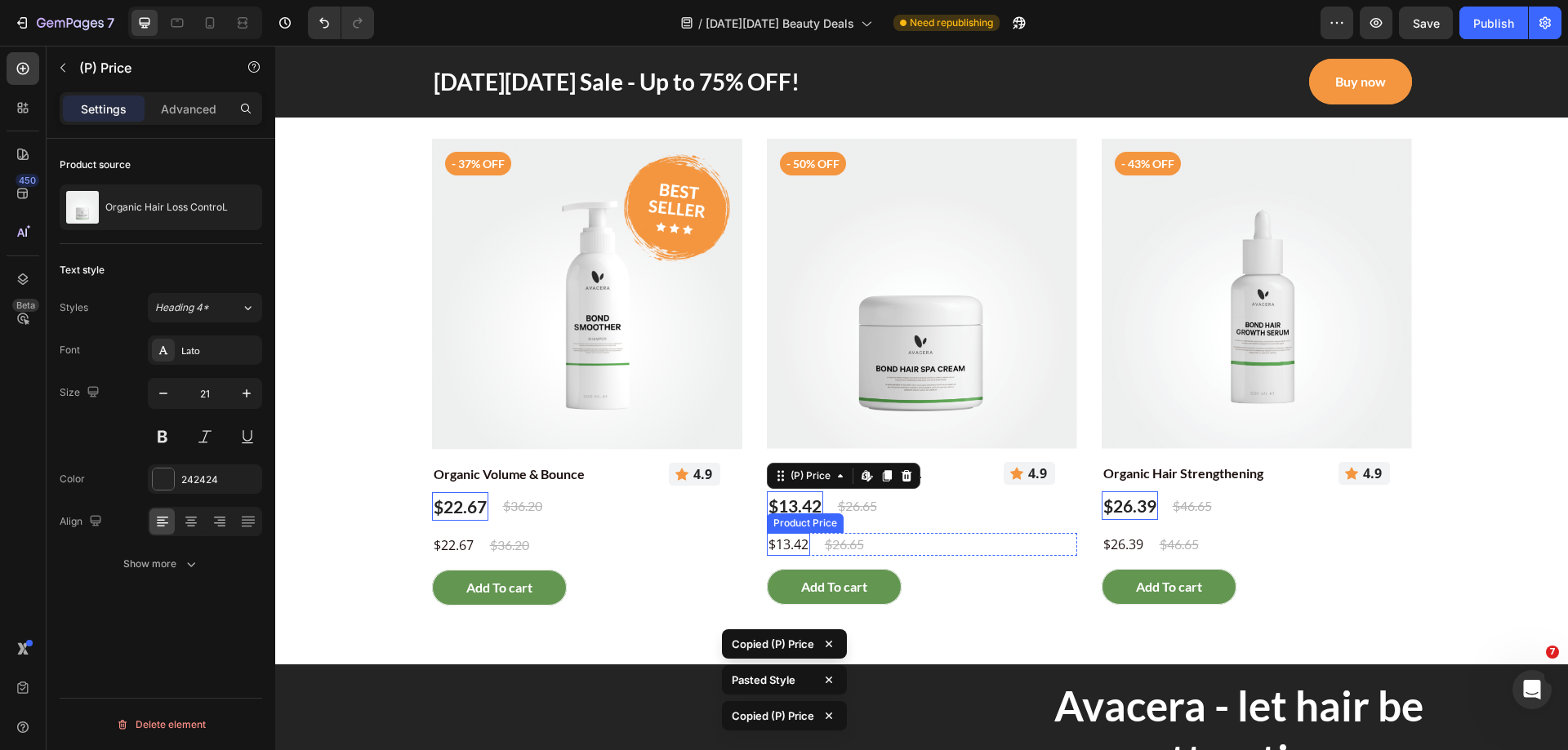
click at [475, 25] on div "$13.42" at bounding box center [453, 13] width 43 height 23
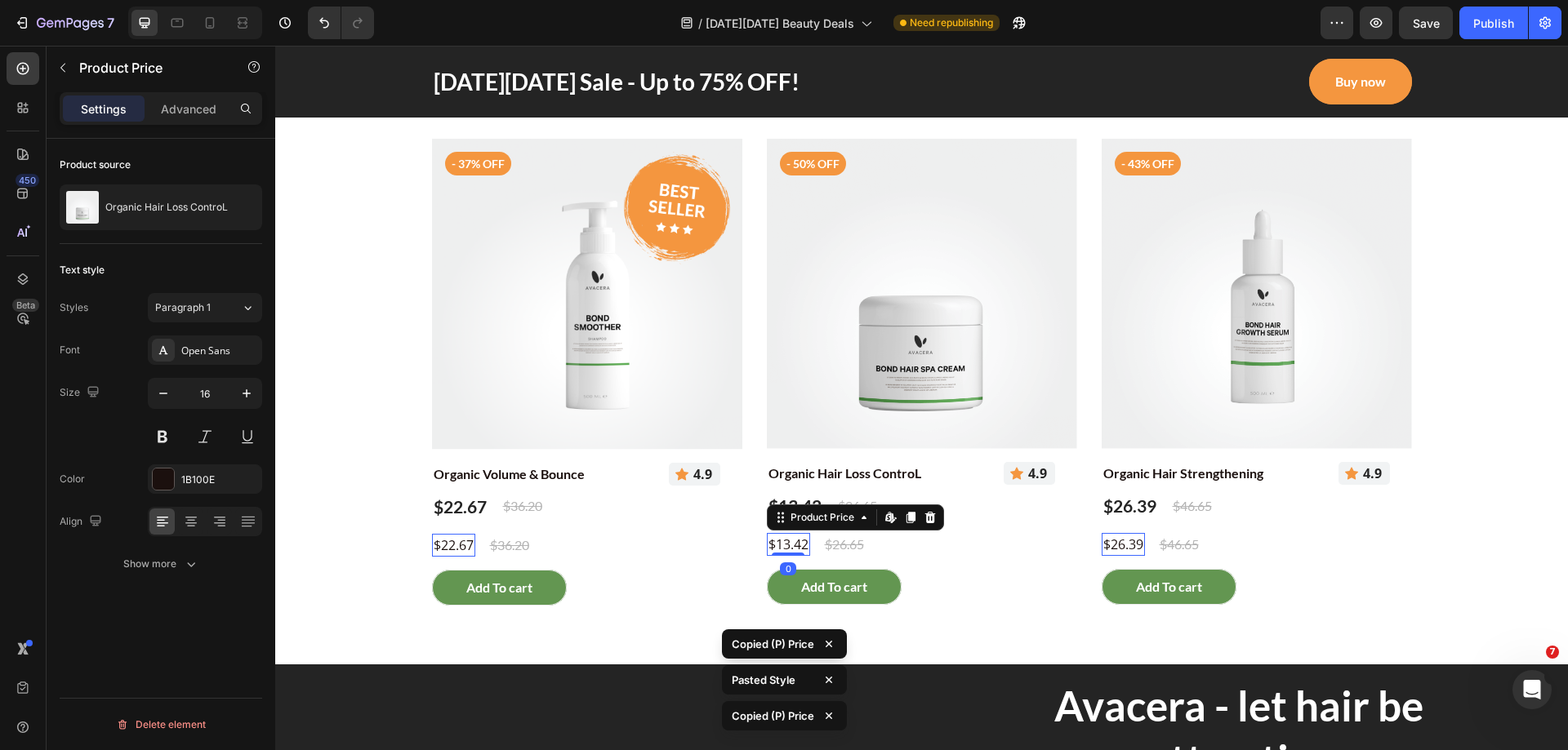
type input "21"
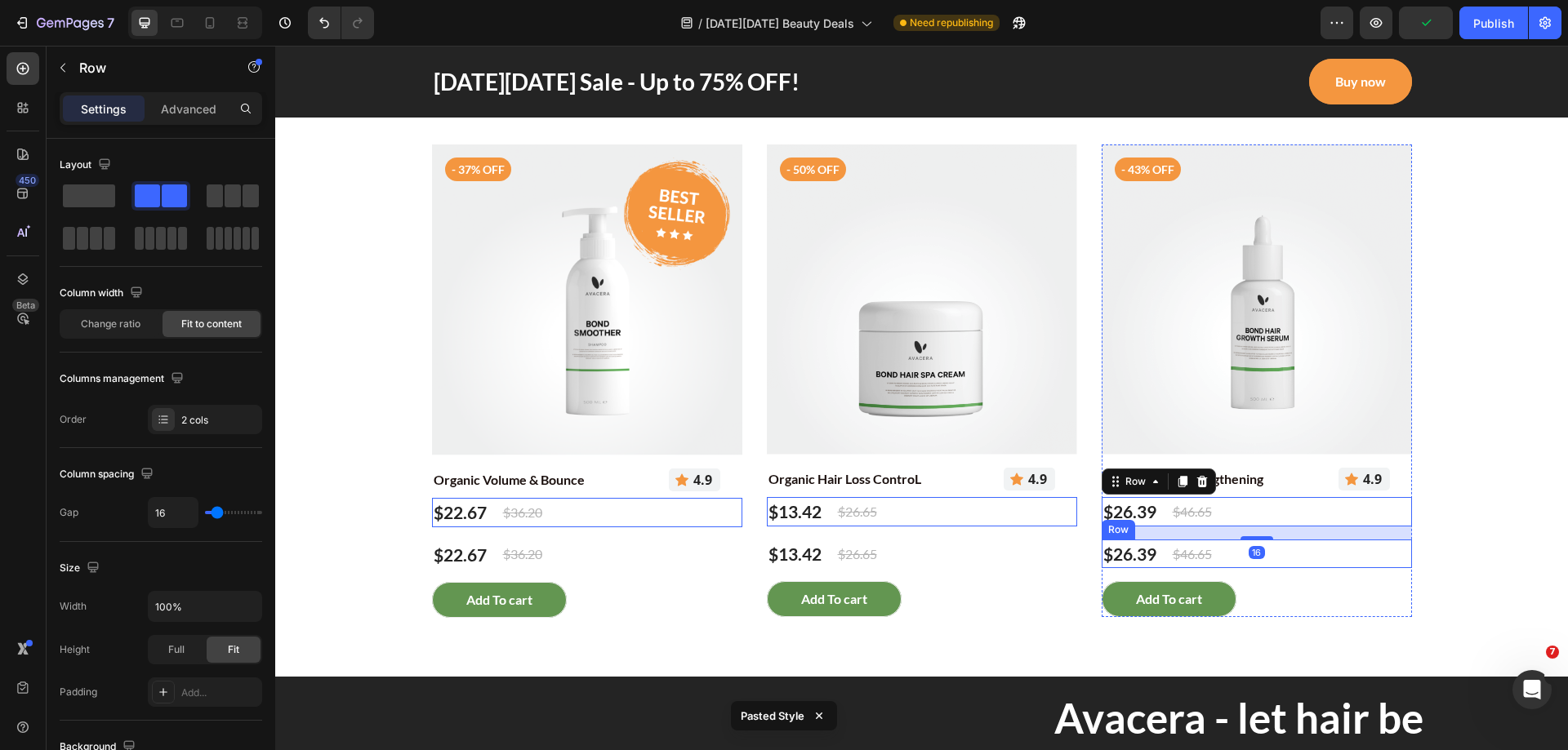
click at [742, 31] on div "$26.39 Product Price Product Price $46.65 Compare Price Compare Price Row" at bounding box center [587, 17] width 310 height 30
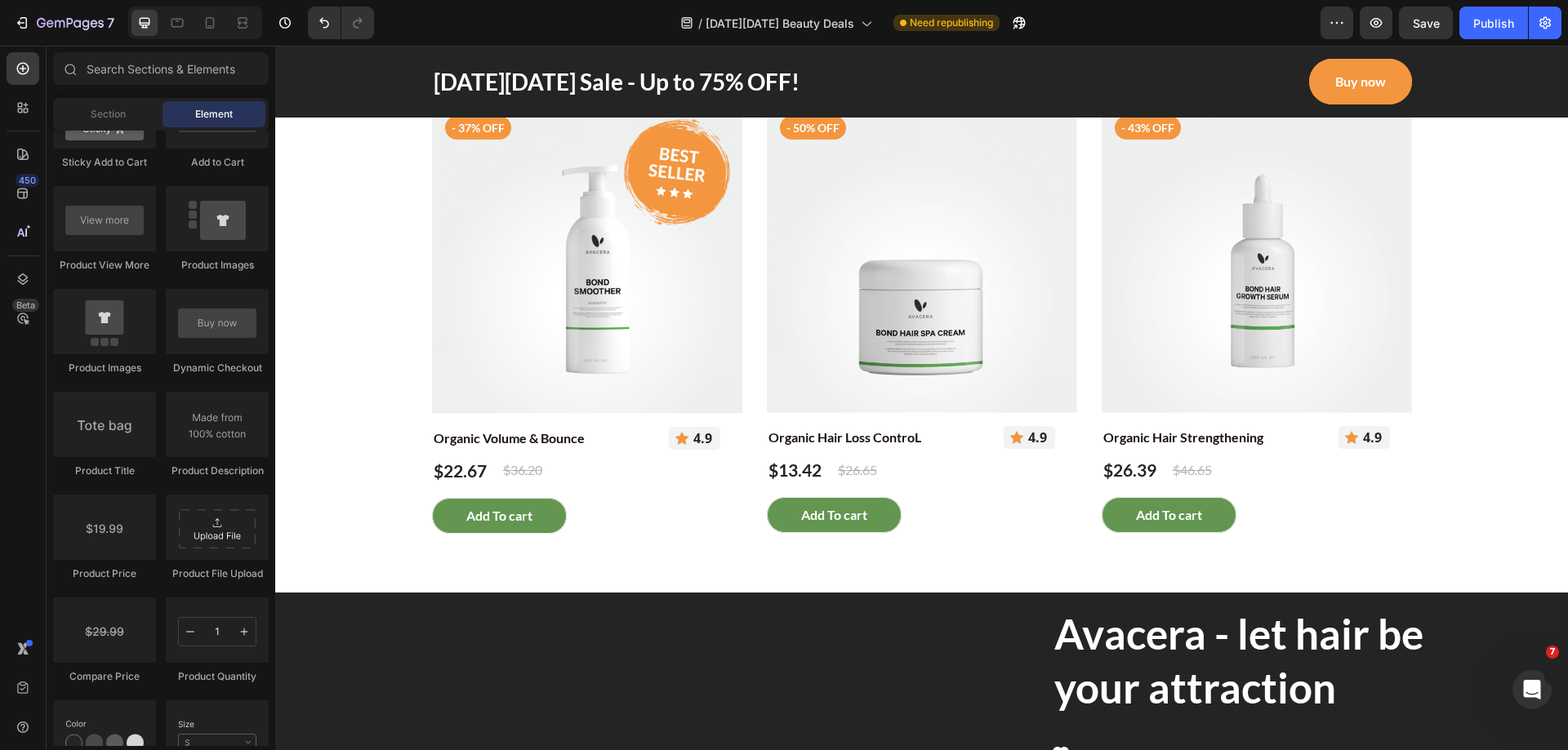
scroll to position [2295, 0]
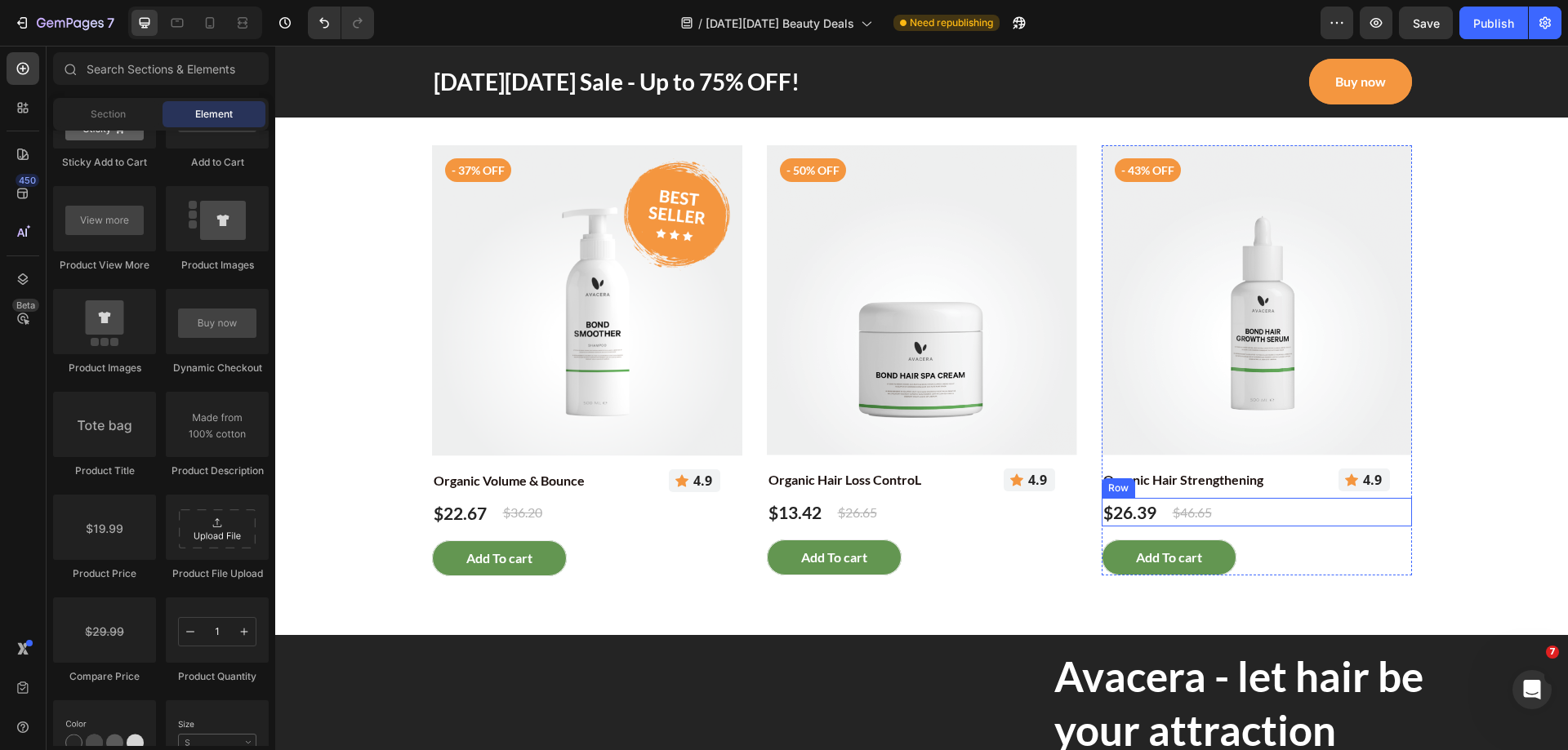
click at [742, 31] on div "$26.39 Product Price Product Price $46.65 Compare Price Compare Price Row" at bounding box center [587, 17] width 310 height 30
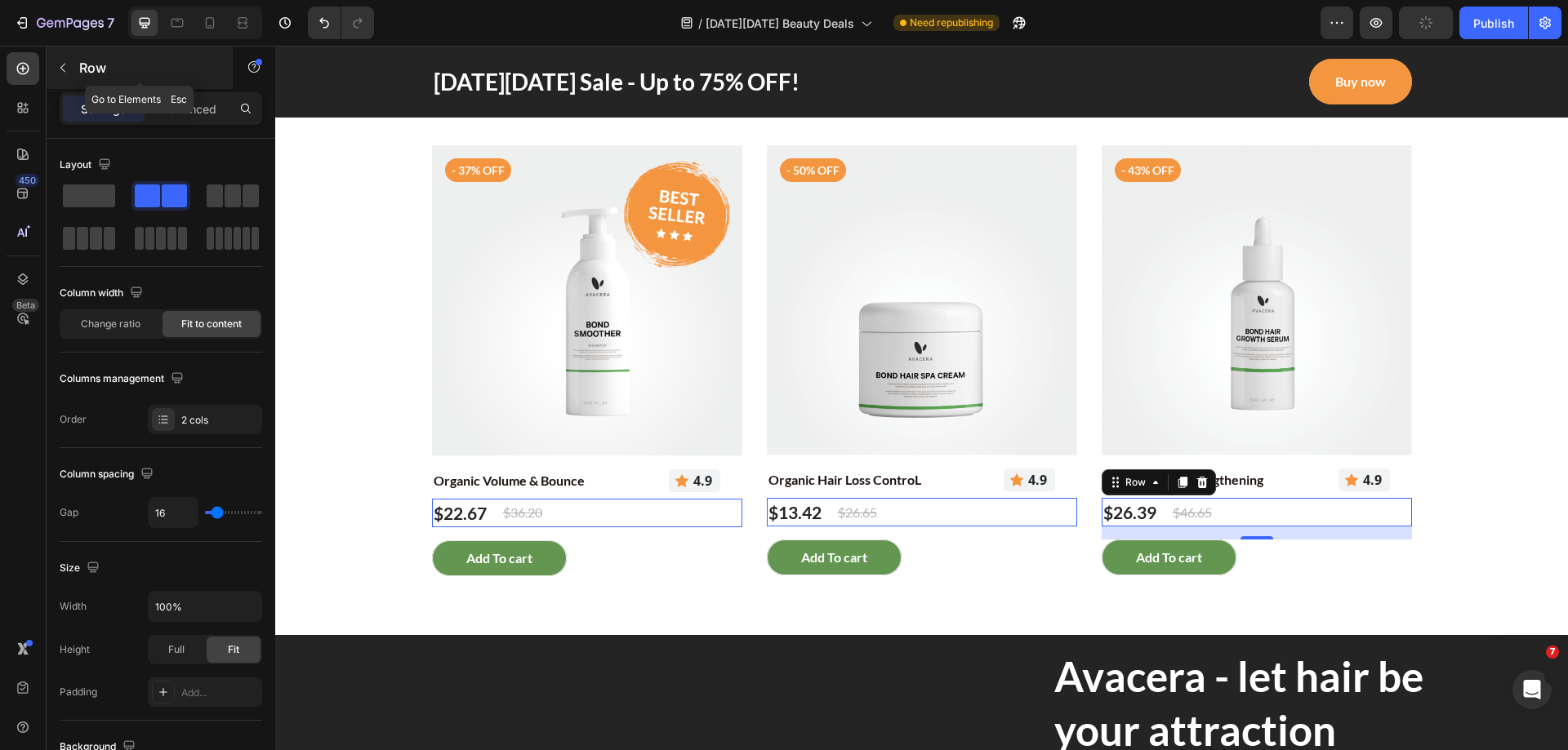
click at [60, 62] on icon "button" at bounding box center [63, 68] width 13 height 13
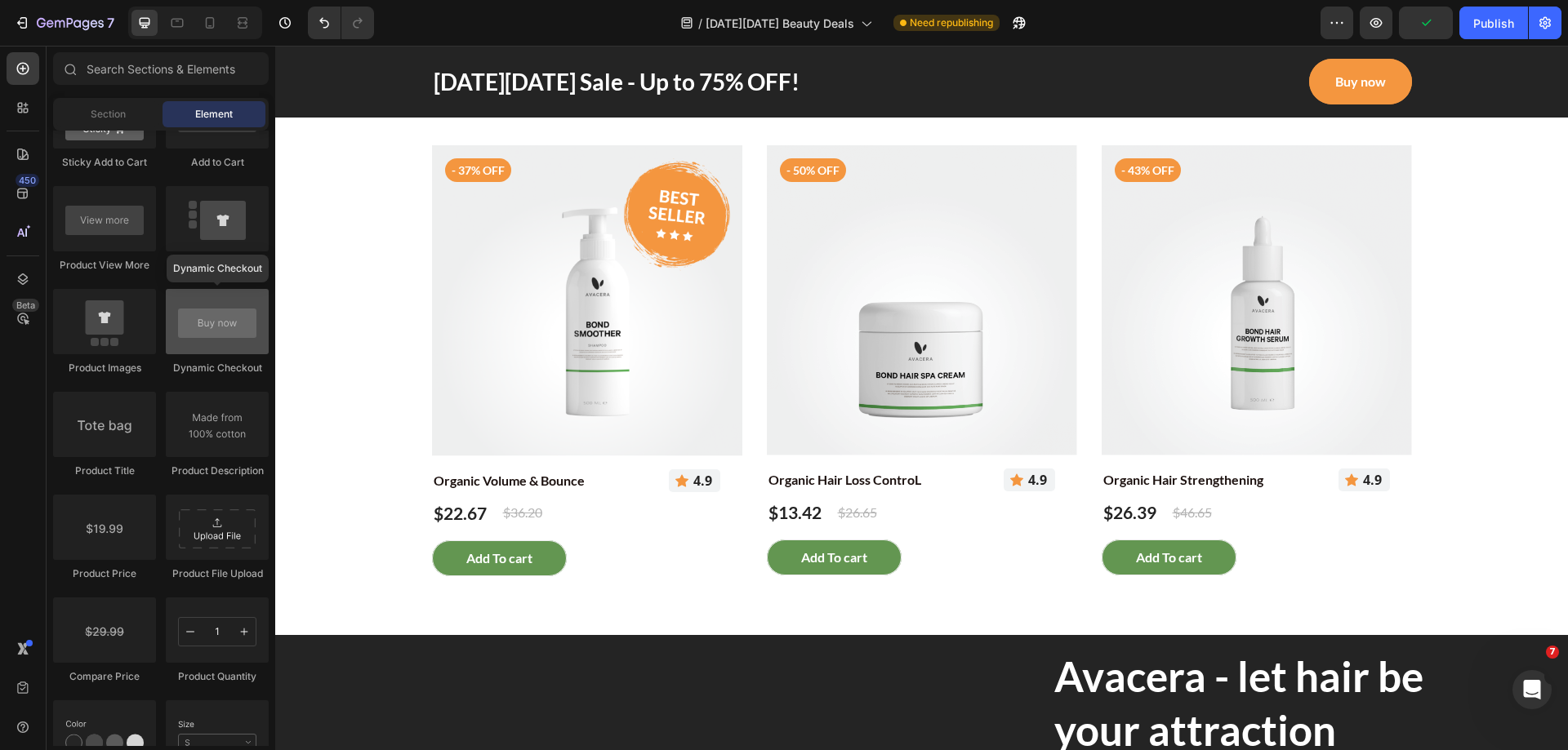
scroll to position [2285, 0]
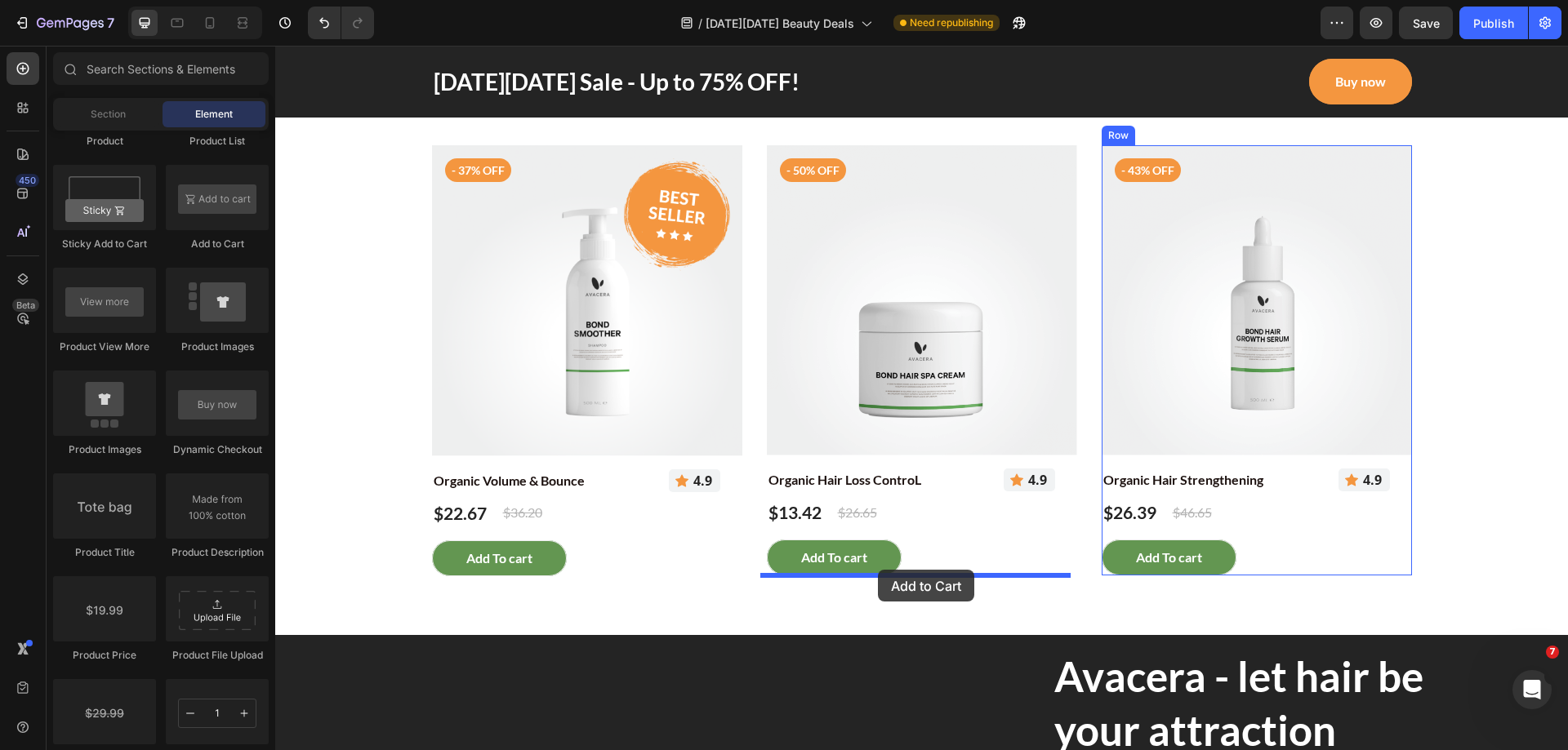
drag, startPoint x: 500, startPoint y: 290, endPoint x: 878, endPoint y: 570, distance: 470.4
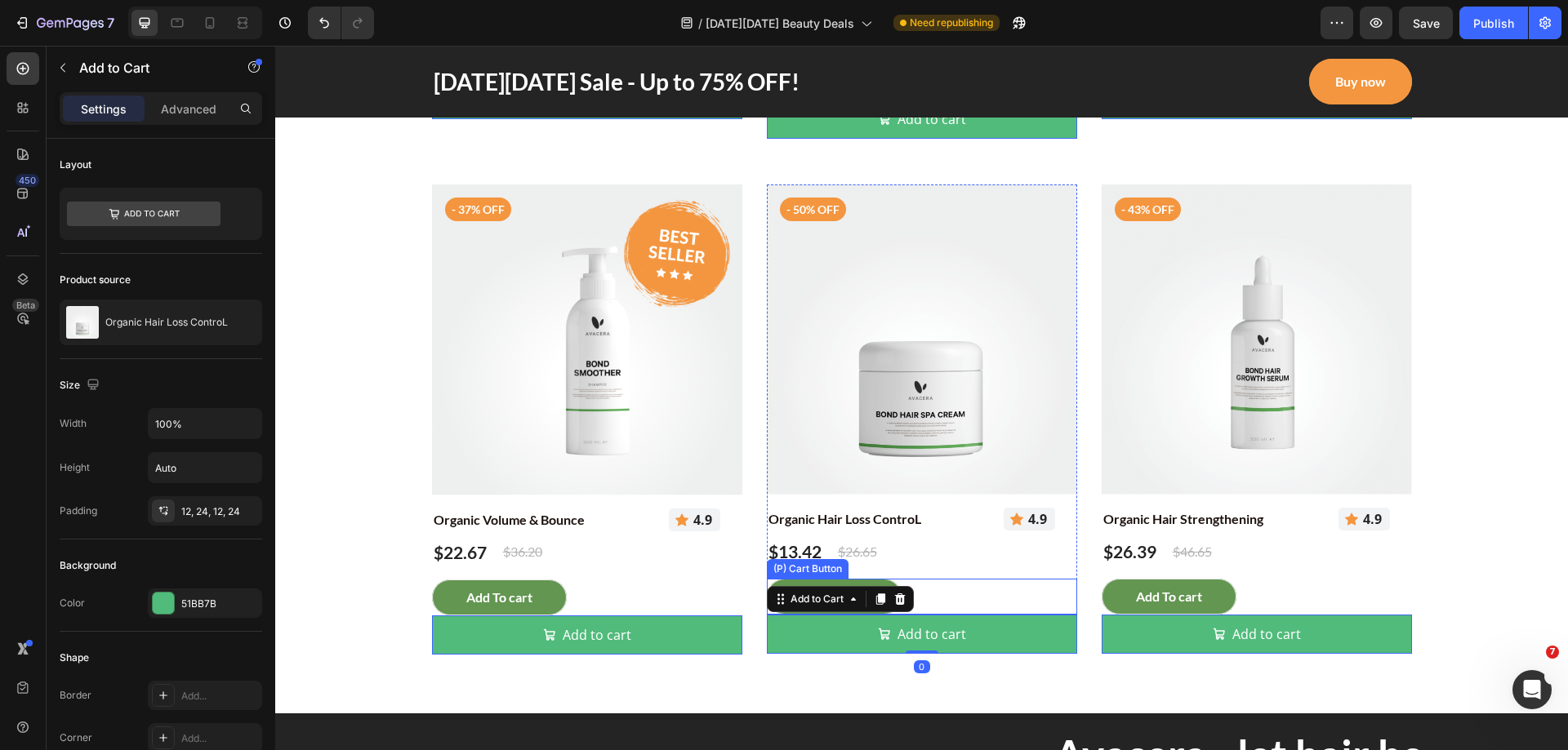
click at [742, 80] on div "Add To cart (P) Cart Button" at bounding box center [587, 62] width 310 height 36
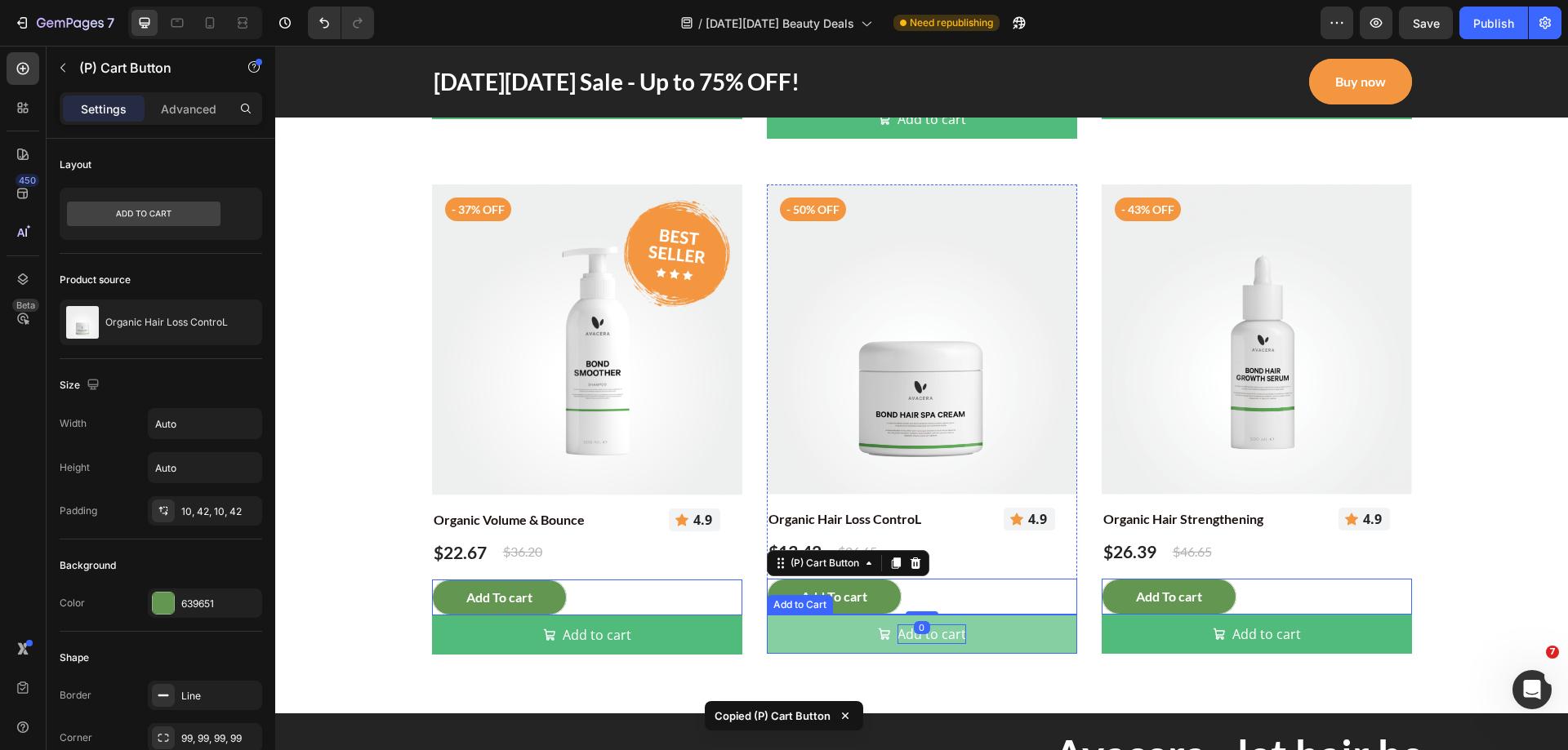
click at [631, 110] on div "Add to cart" at bounding box center [597, 100] width 68 height 20
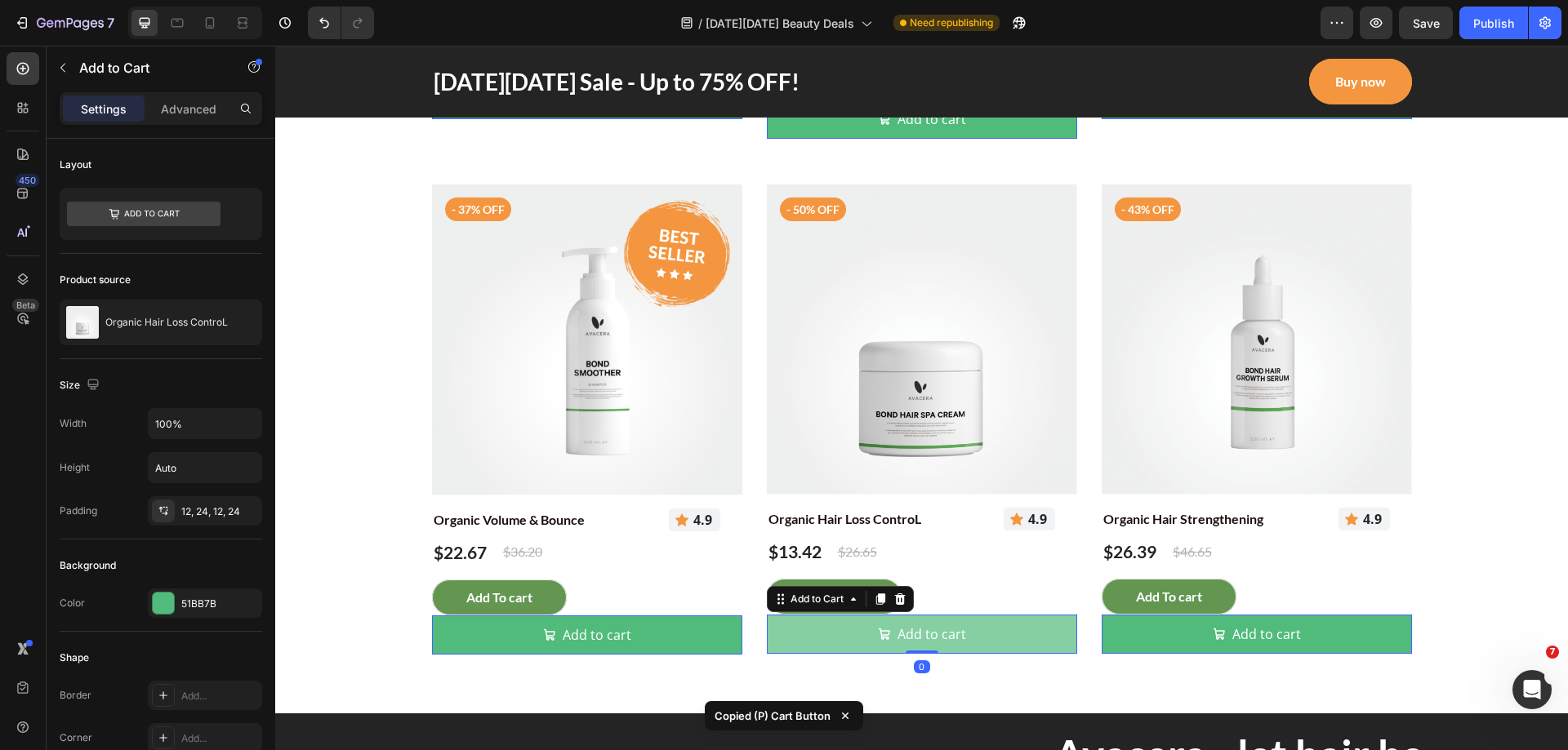
click at [742, 119] on button "Add to cart" at bounding box center [587, 99] width 310 height 39
type input "Auto"
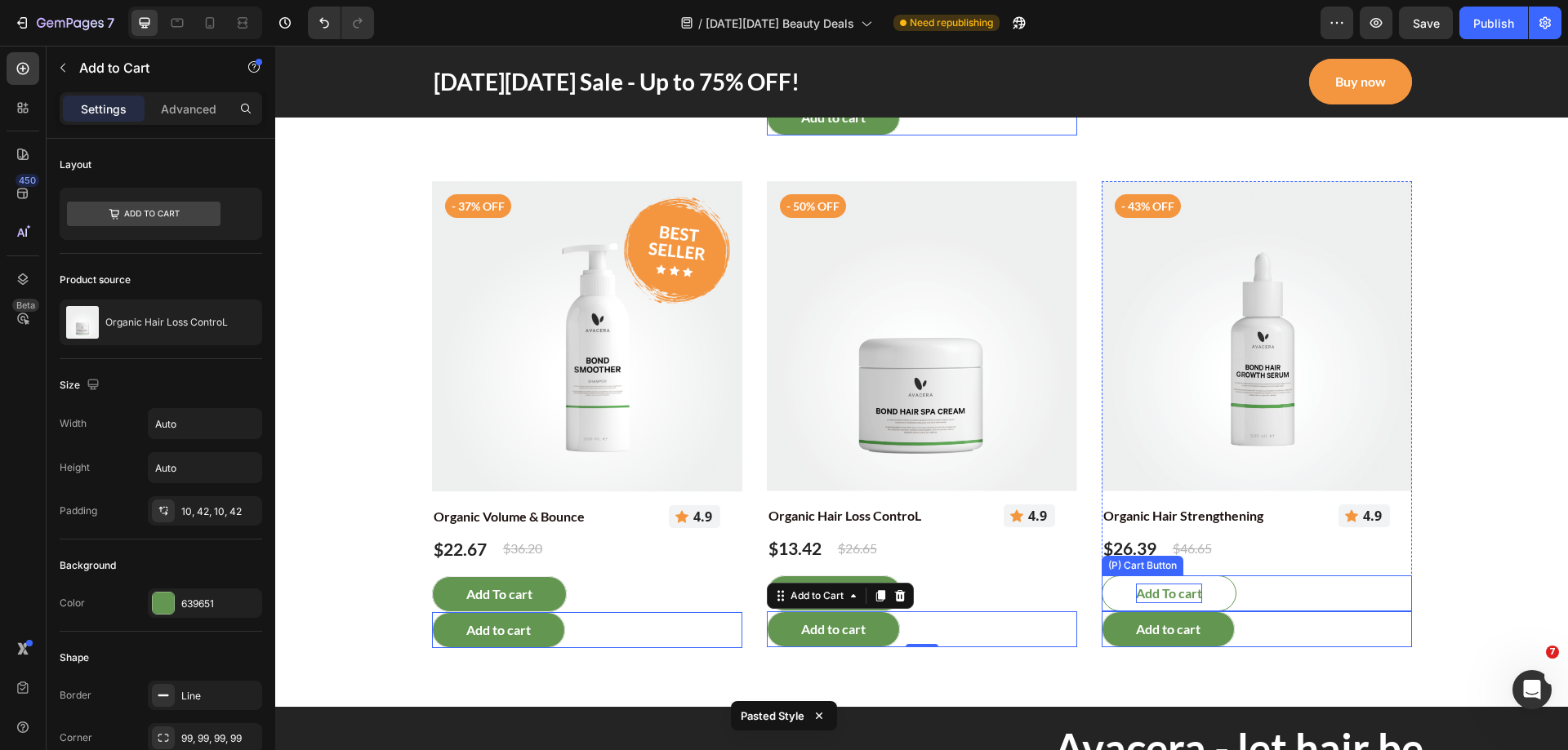
click at [532, 72] on div "Add To cart" at bounding box center [499, 62] width 66 height 20
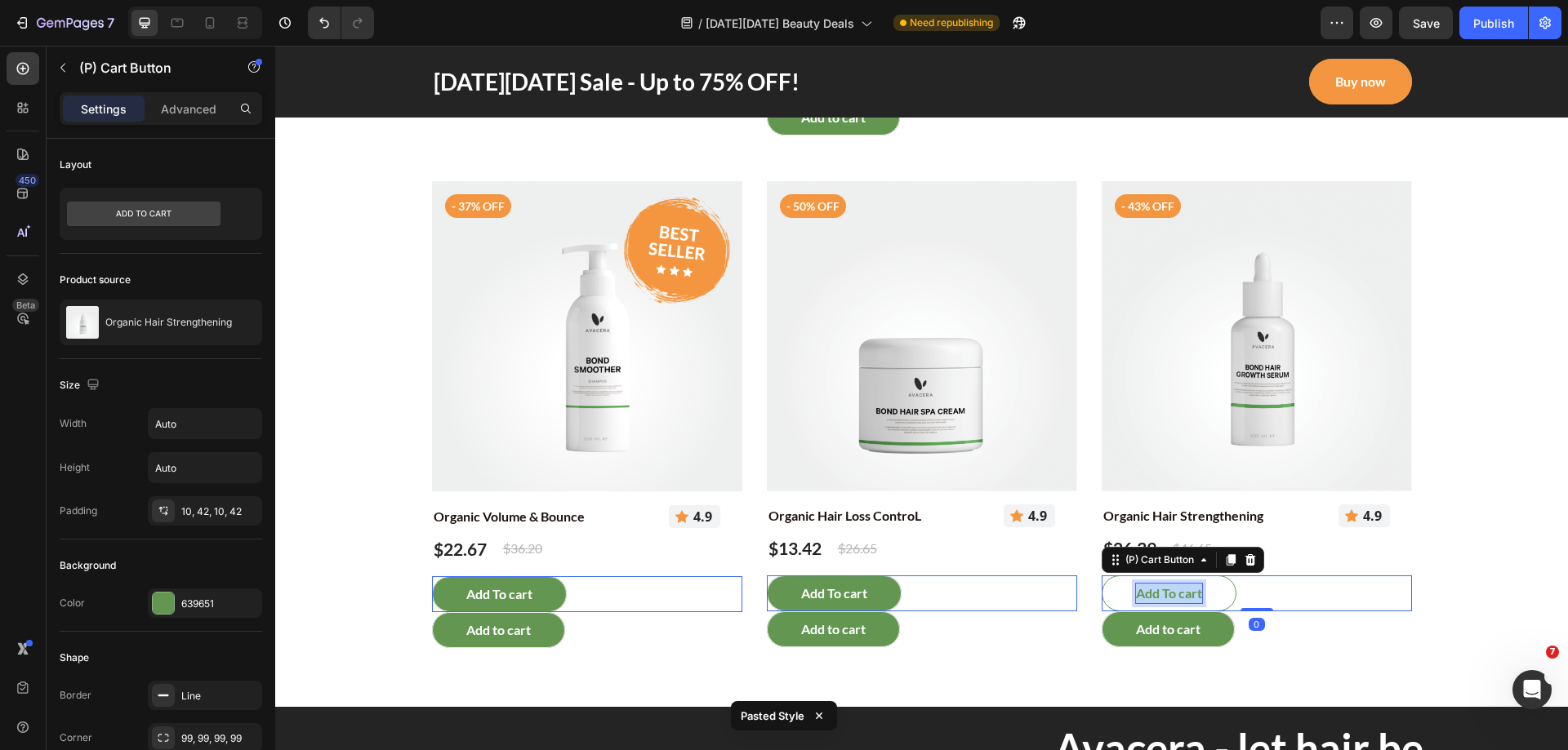
click at [1138, 593] on p "Add To cart" at bounding box center [1169, 593] width 66 height 20
copy p "Add To cart"
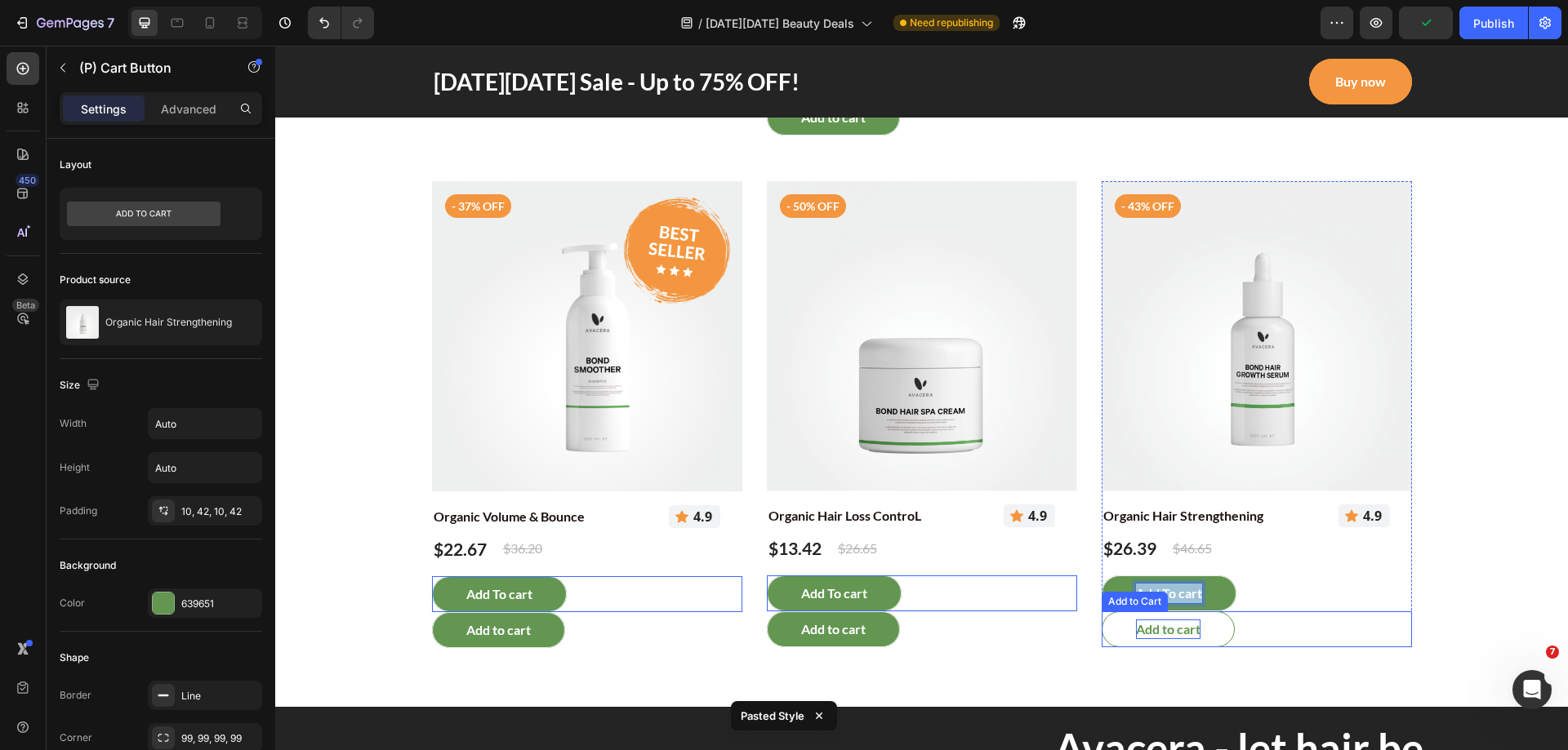
click at [531, 108] on div "Add to cart" at bounding box center [498, 98] width 64 height 20
click at [1154, 629] on div "Add to cart" at bounding box center [1168, 630] width 64 height 20
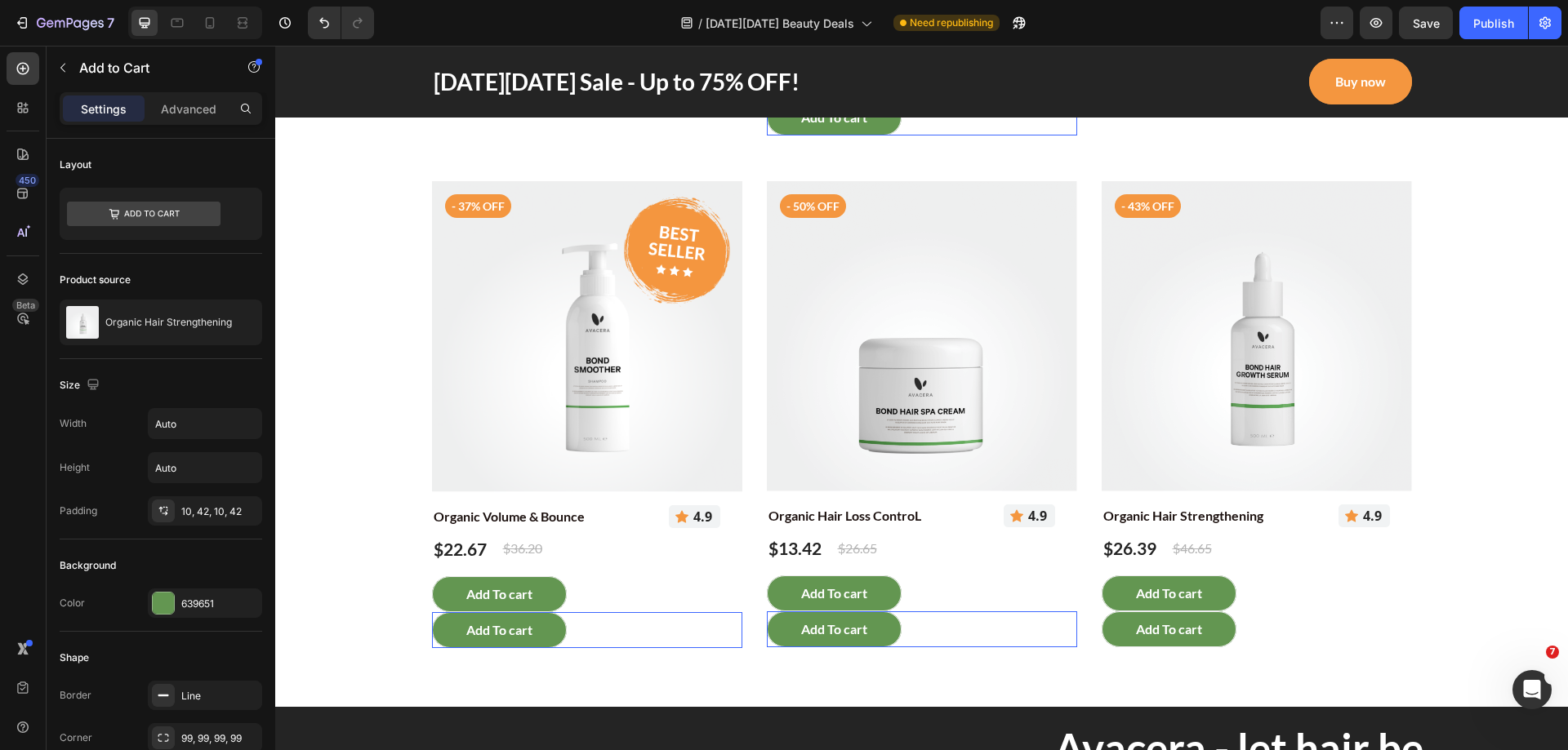
click at [742, 116] on div "Add To cart Add to Cart 0" at bounding box center [587, 98] width 310 height 36
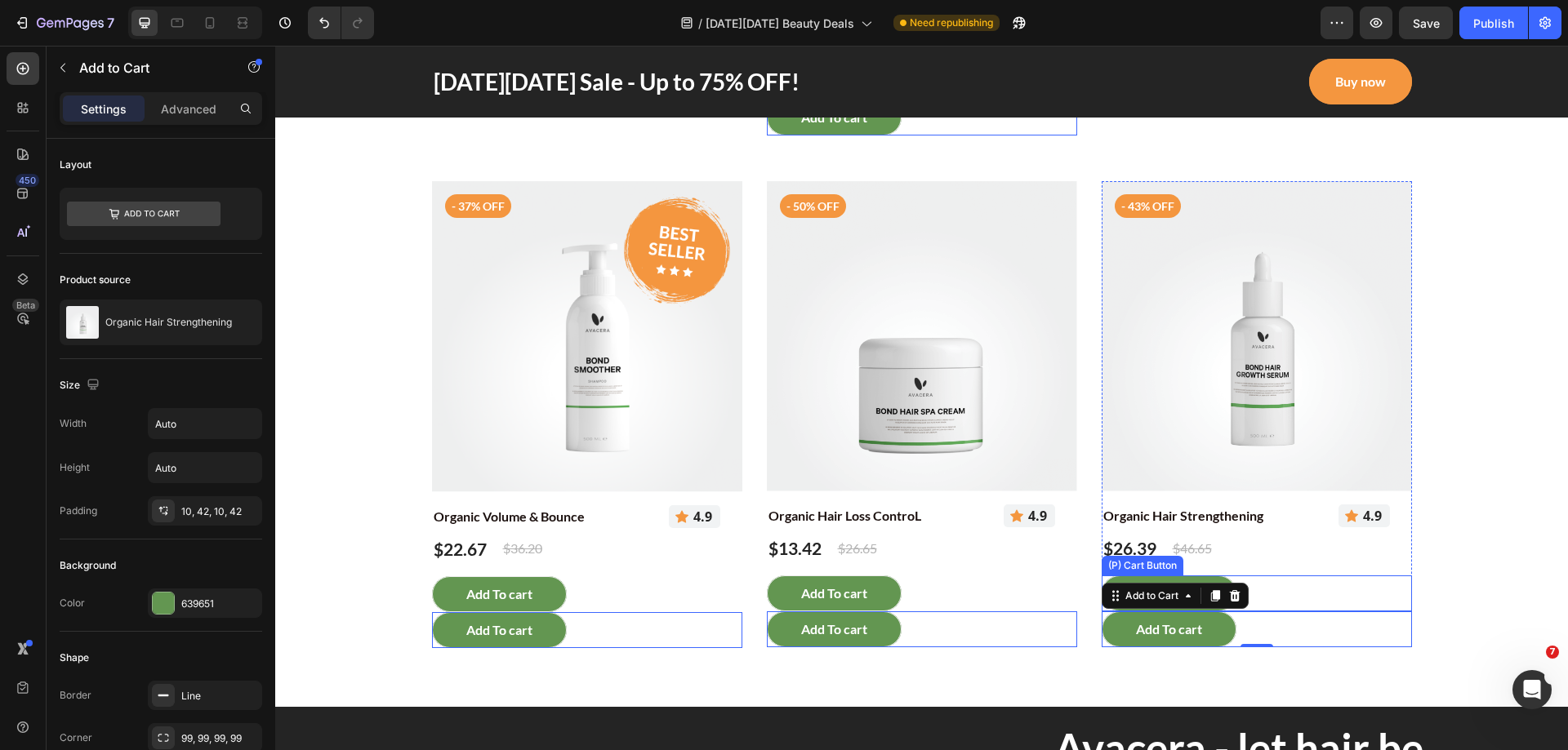
click at [742, 80] on div "Add To cart (P) Cart Button" at bounding box center [587, 62] width 310 height 36
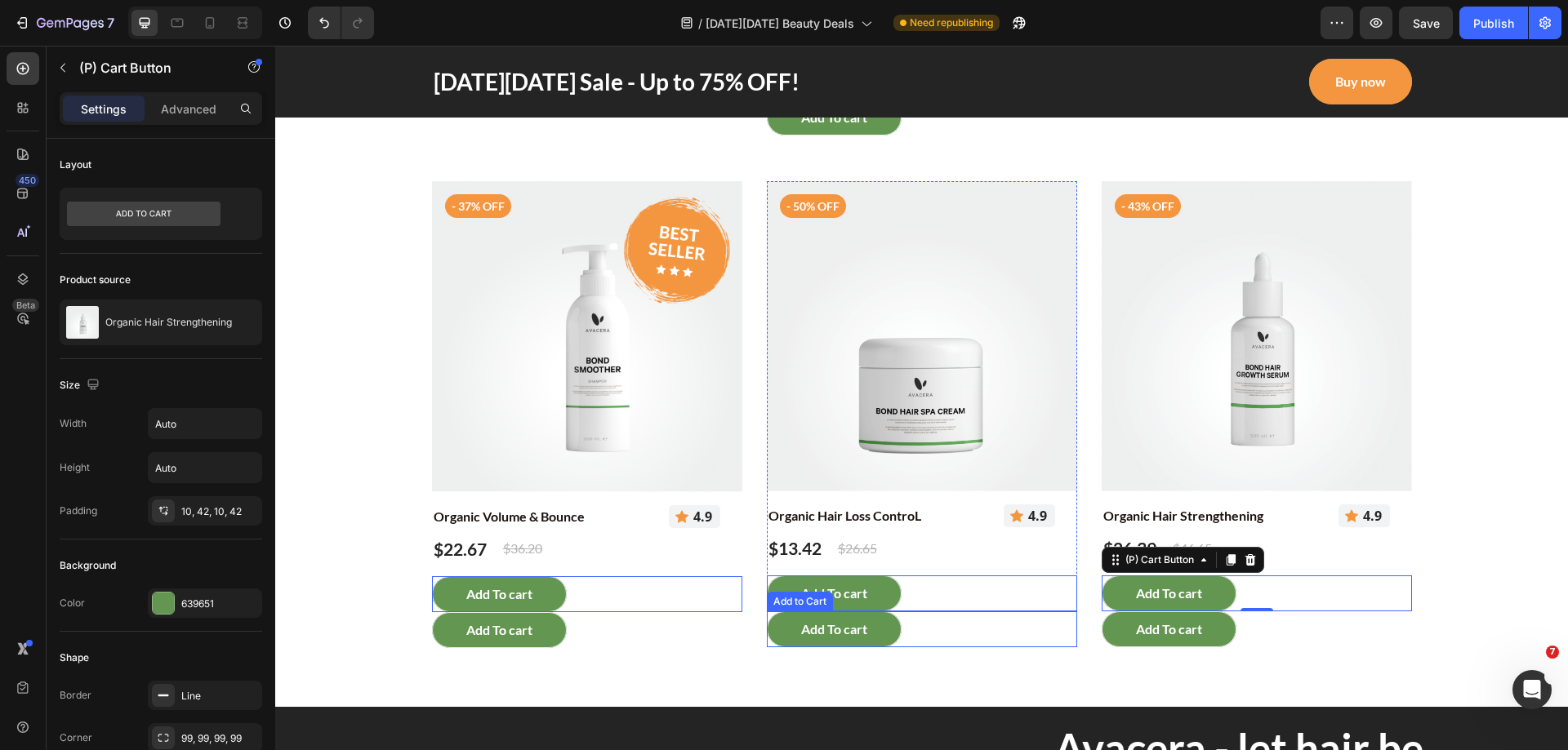
click at [742, 116] on div "Add To cart Add to Cart" at bounding box center [587, 98] width 310 height 36
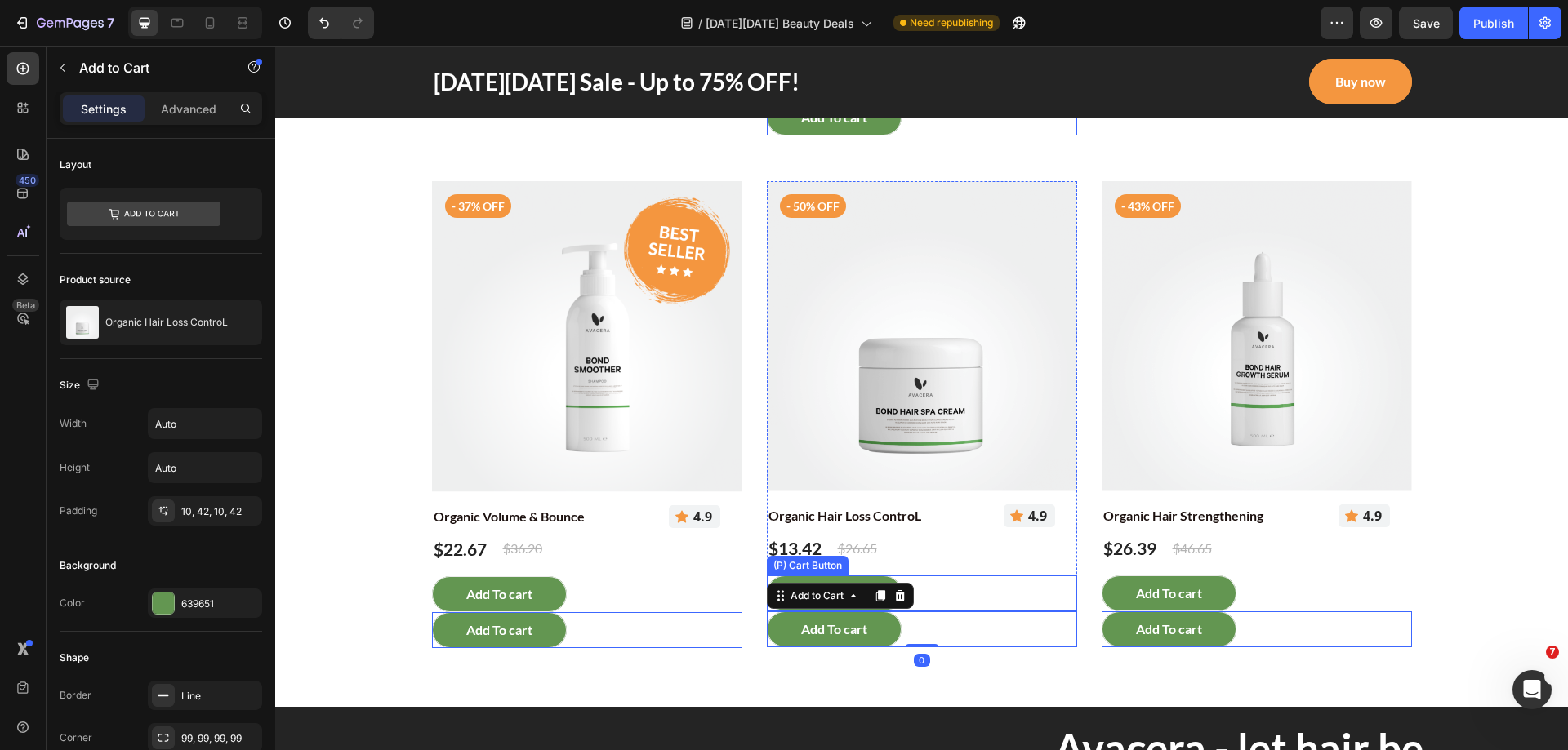
click at [742, 80] on div "Add To cart (P) Cart Button" at bounding box center [587, 62] width 310 height 36
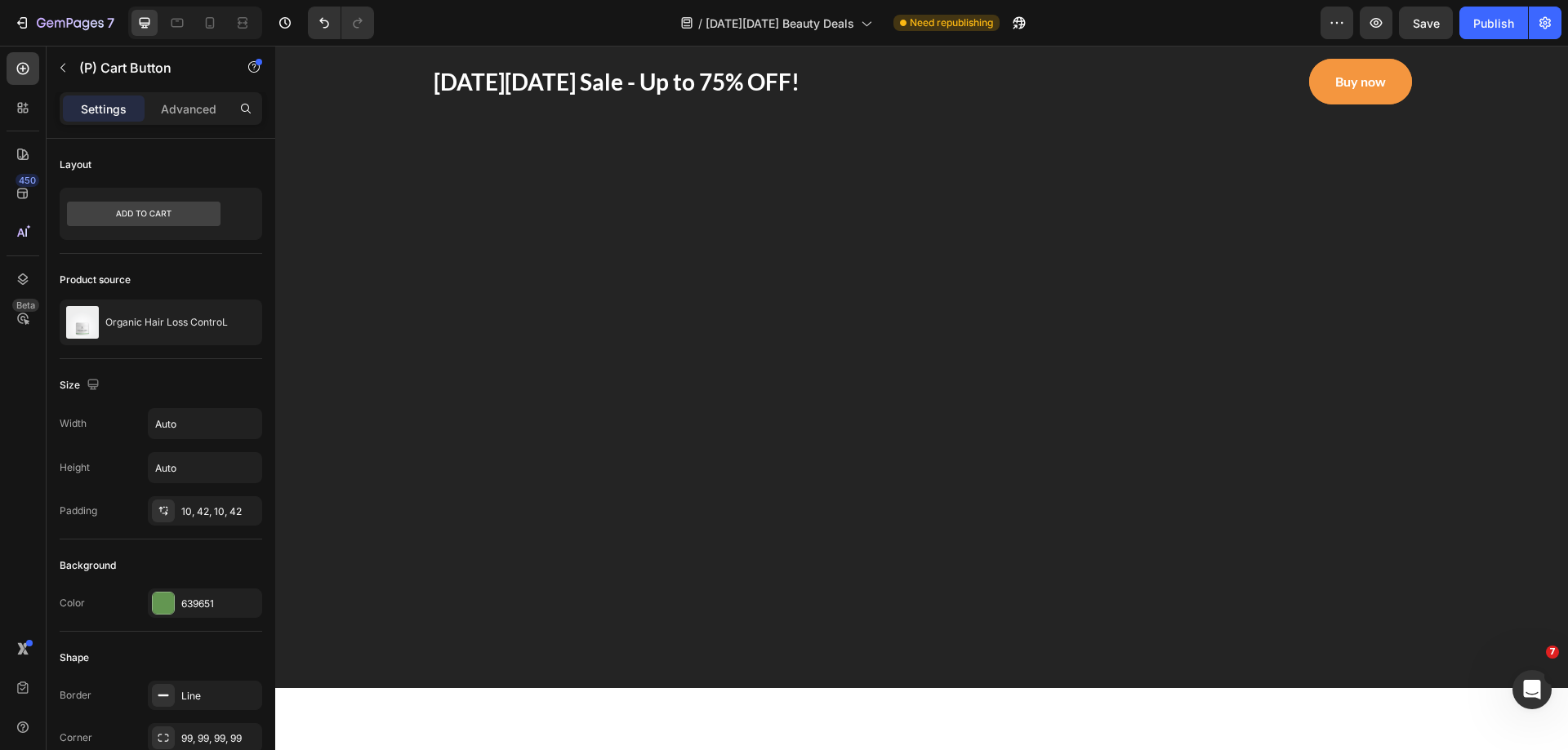
scroll to position [2295, 0]
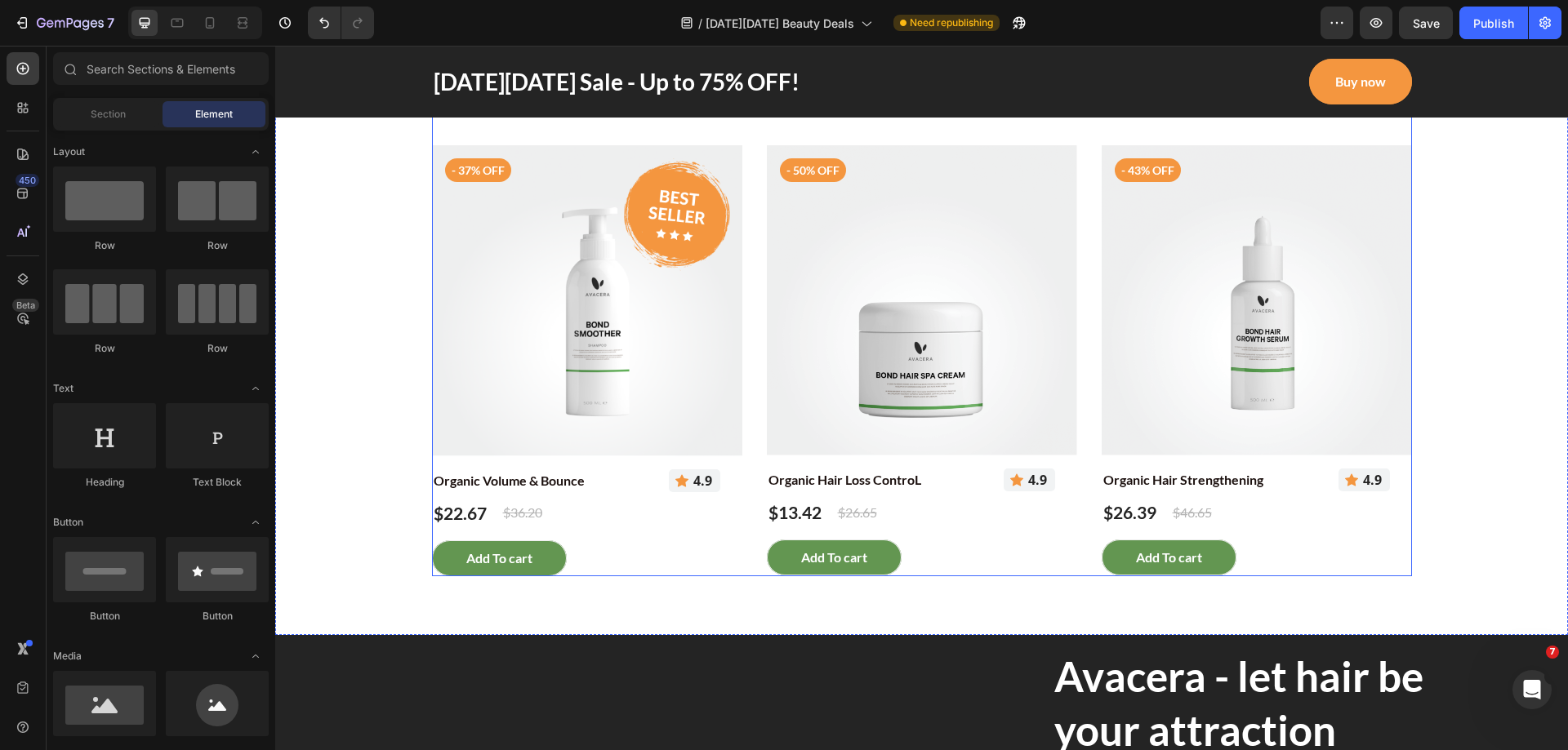
click at [746, 530] on div "Product Images - 75% off Product Badge Organic Anti Dandruff Shampoo Product Ti…" at bounding box center [921, 113] width 980 height 927
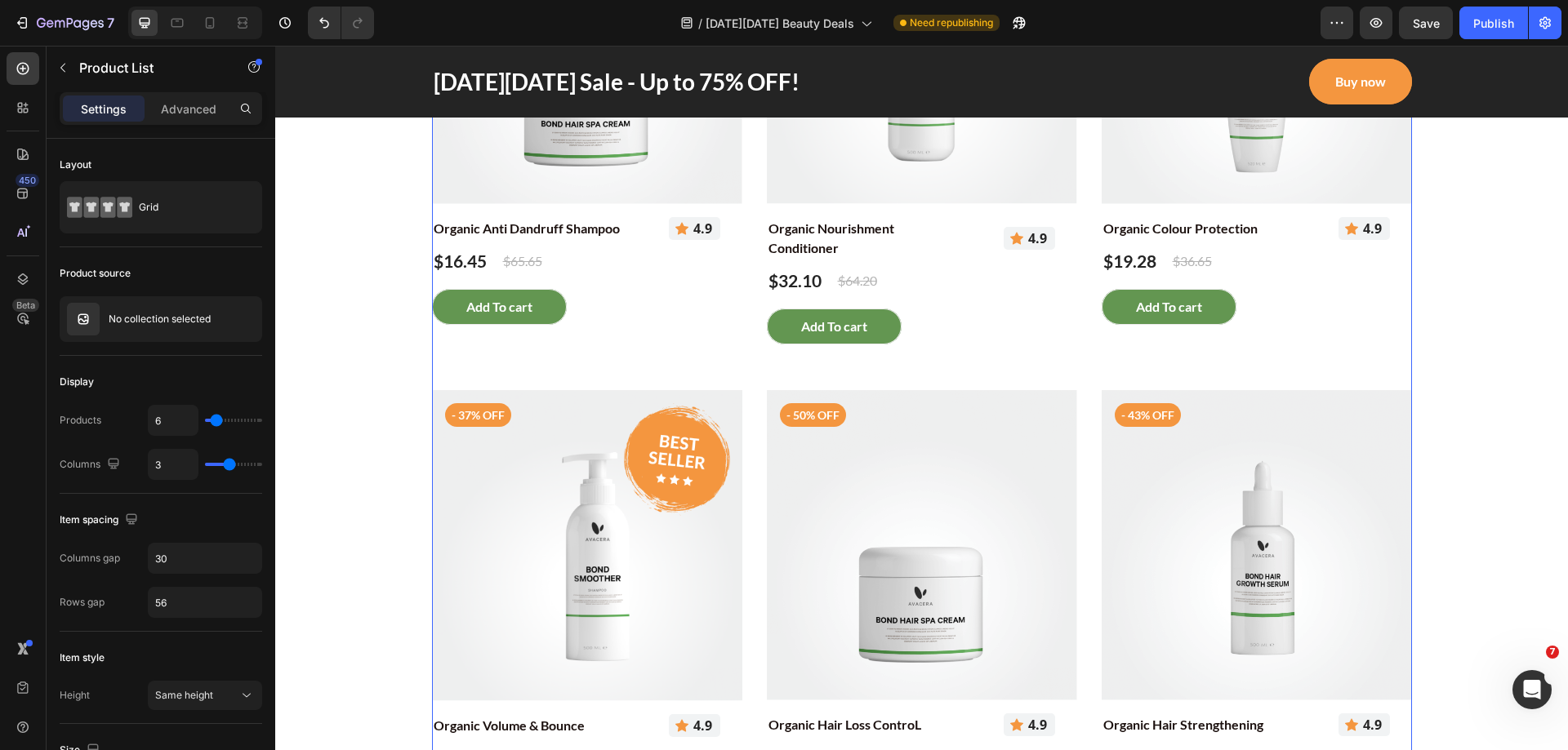
scroll to position [1806, 0]
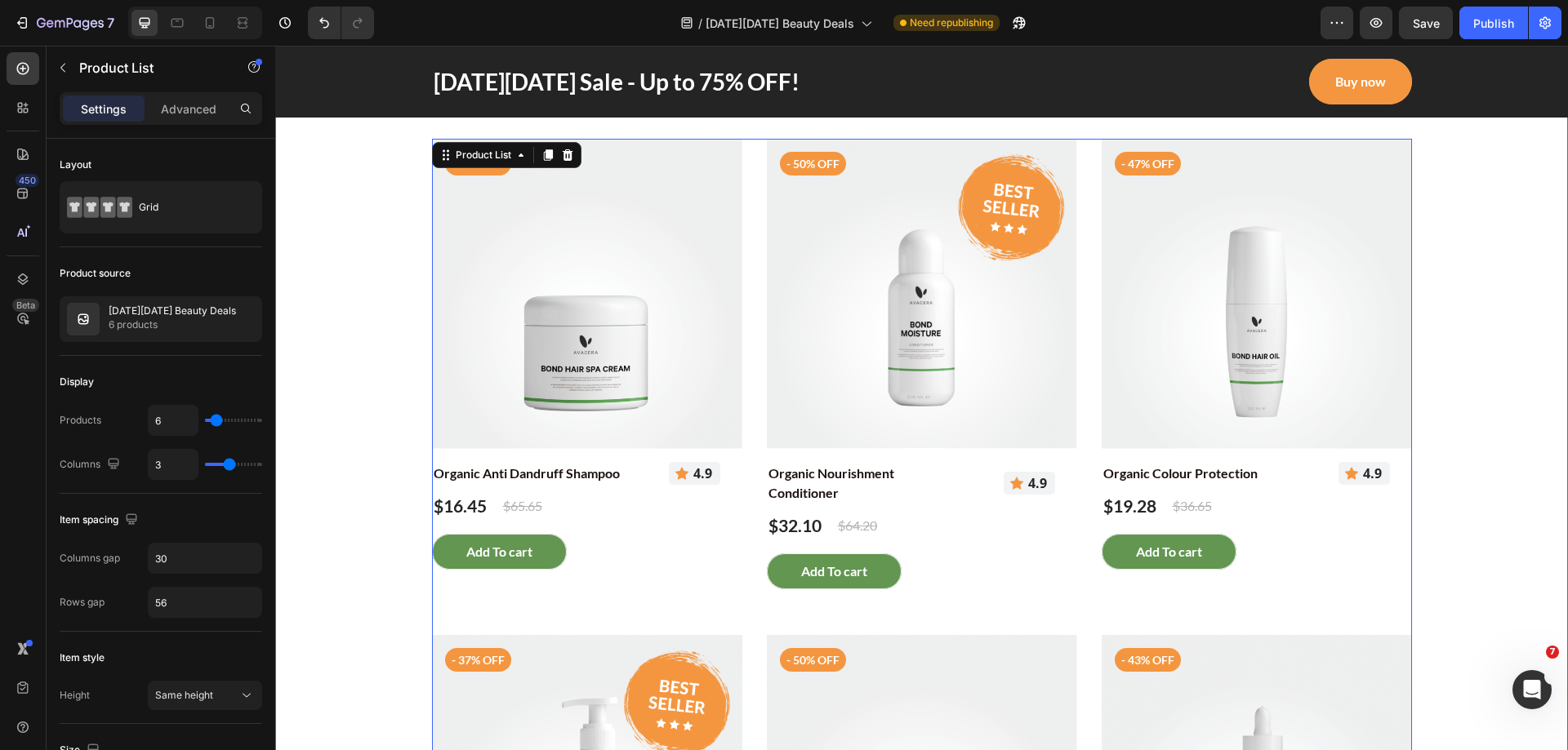
click at [378, 464] on div "3-day exclusive with limited quantity Text block More on sales Heading Row Prod…" at bounding box center [921, 533] width 1268 height 1065
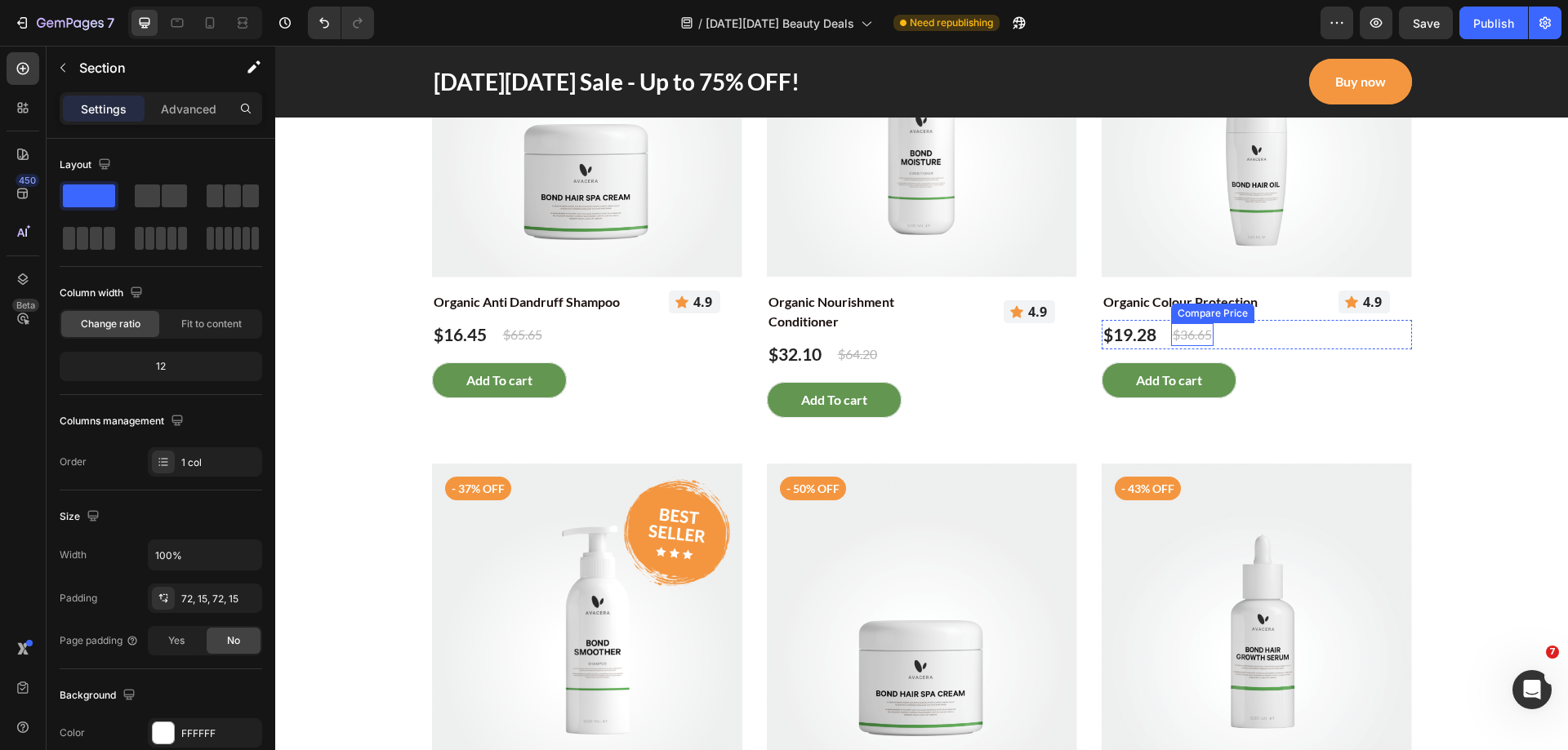
scroll to position [1733, 0]
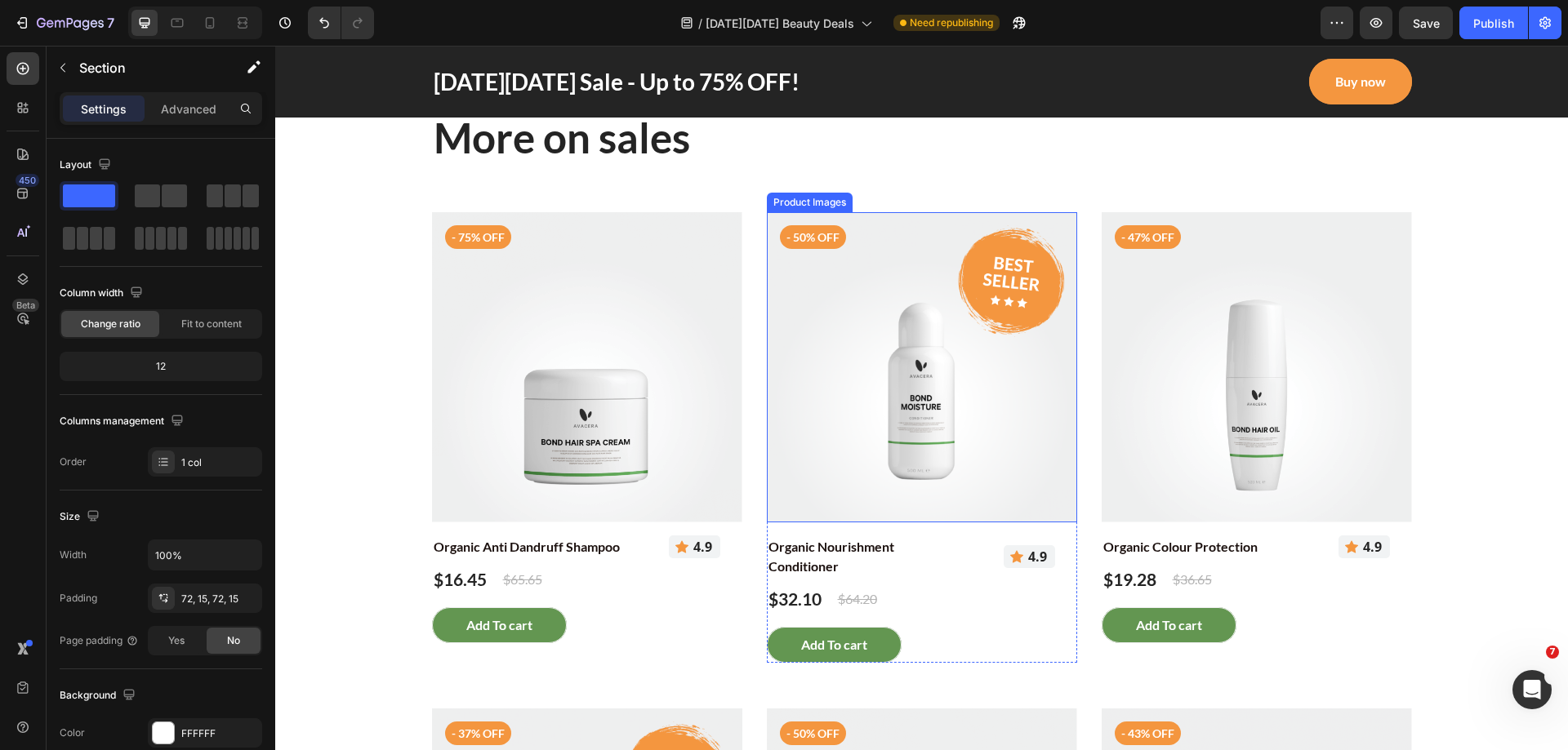
click at [861, 408] on img at bounding box center [922, 367] width 310 height 310
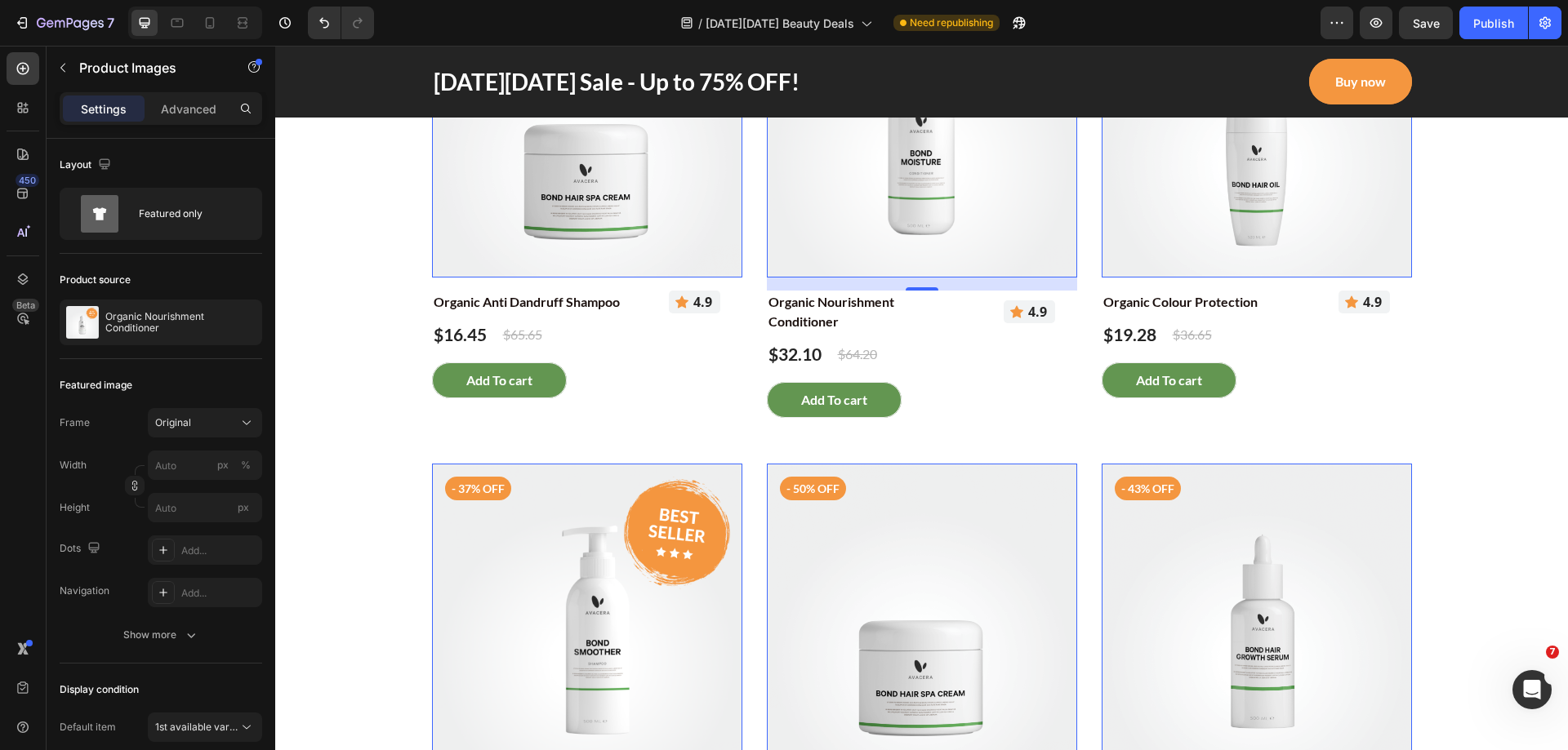
scroll to position [2304, 0]
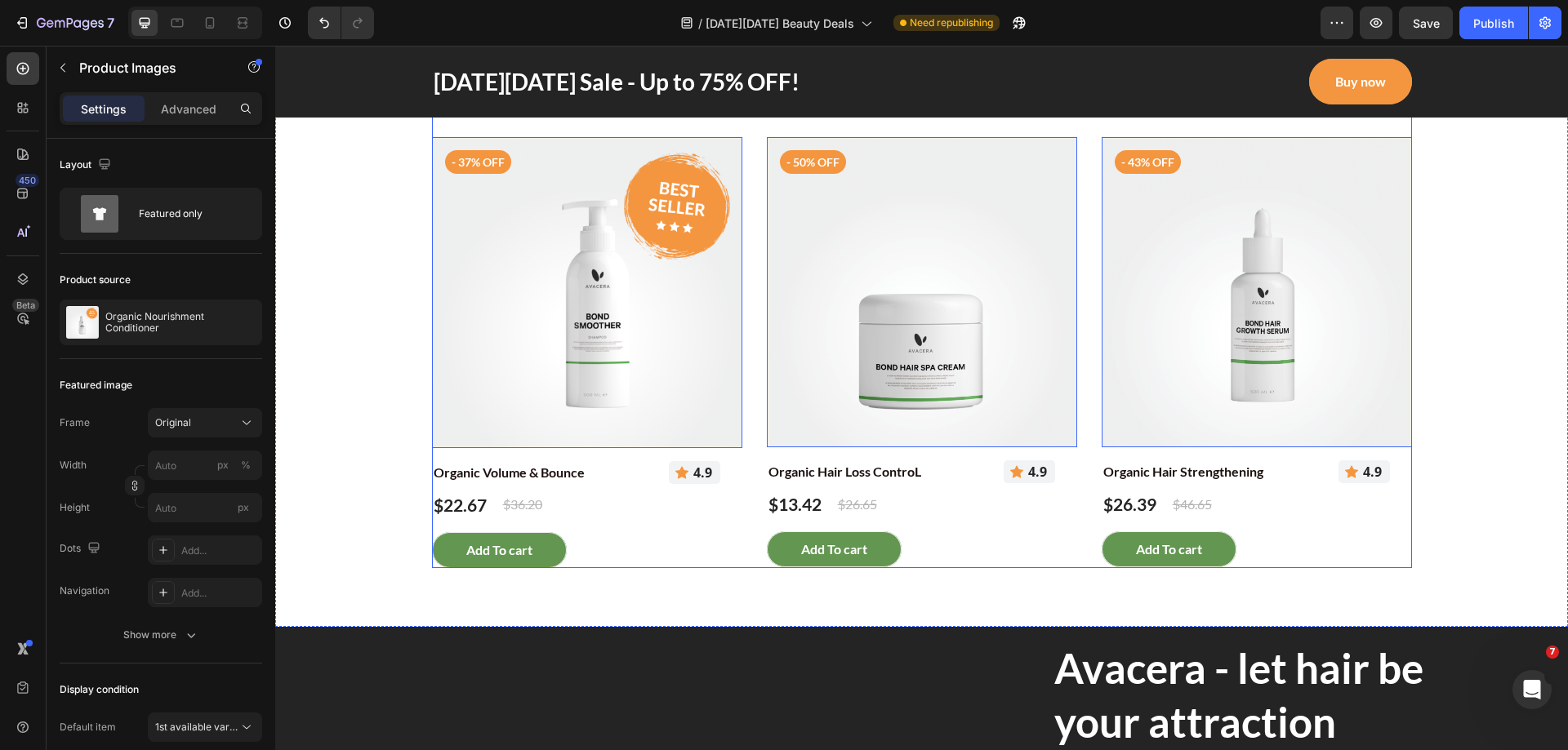
click at [1077, 550] on div "Product Images 0 - 75% off Product Badge Organic Anti Dandruff Shampoo Product …" at bounding box center [921, 105] width 980 height 927
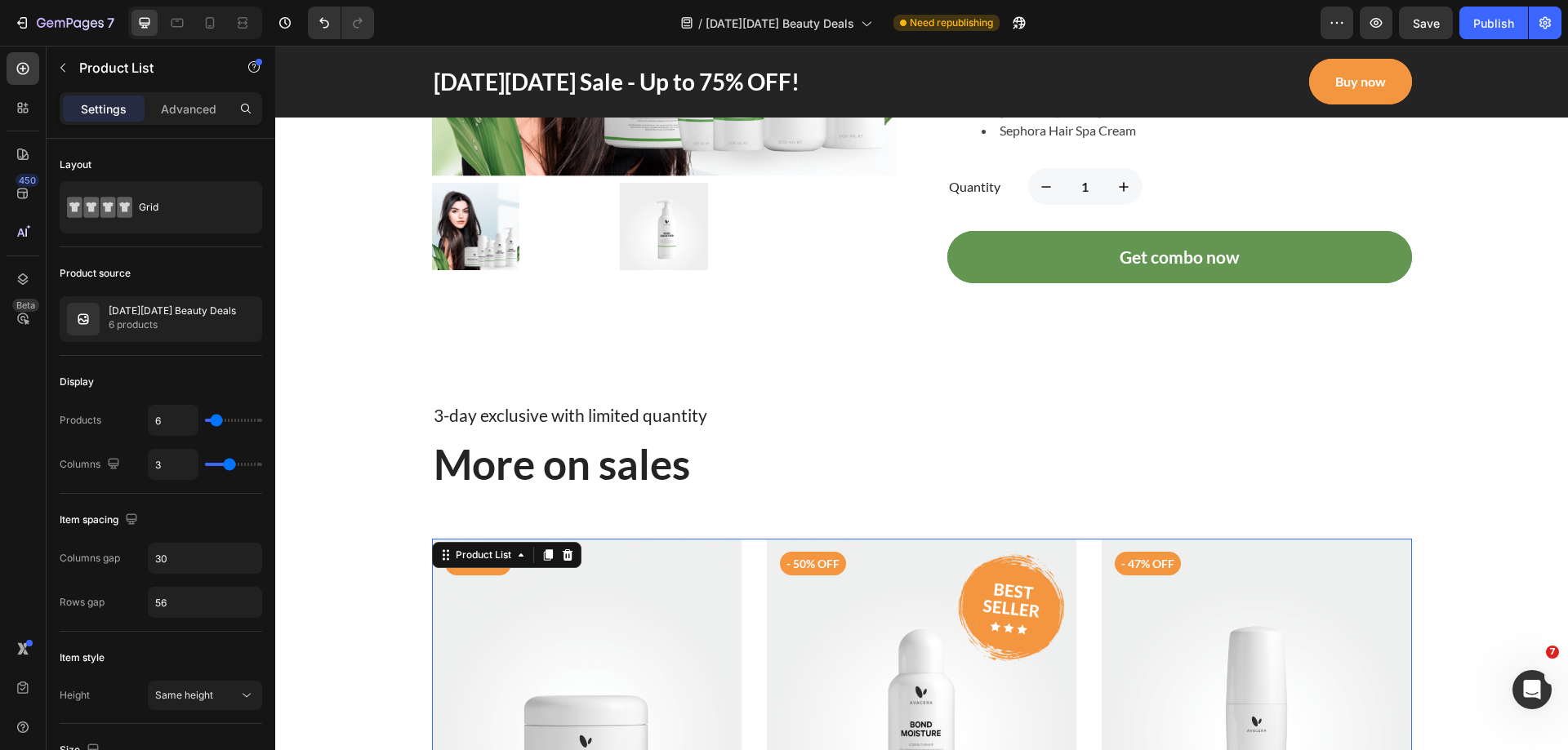
scroll to position [1161, 0]
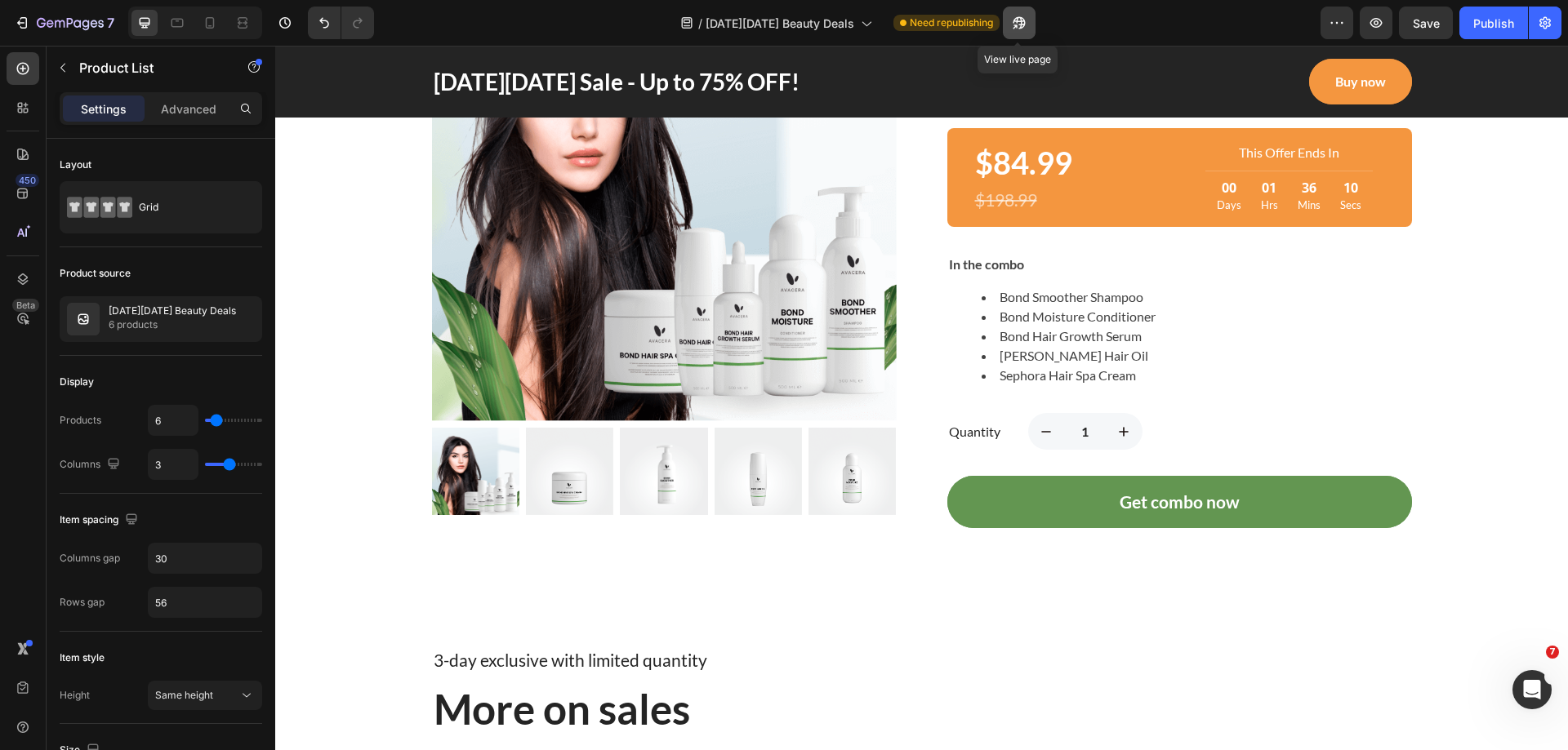
click at [1007, 26] on button "button" at bounding box center [1019, 23] width 33 height 33
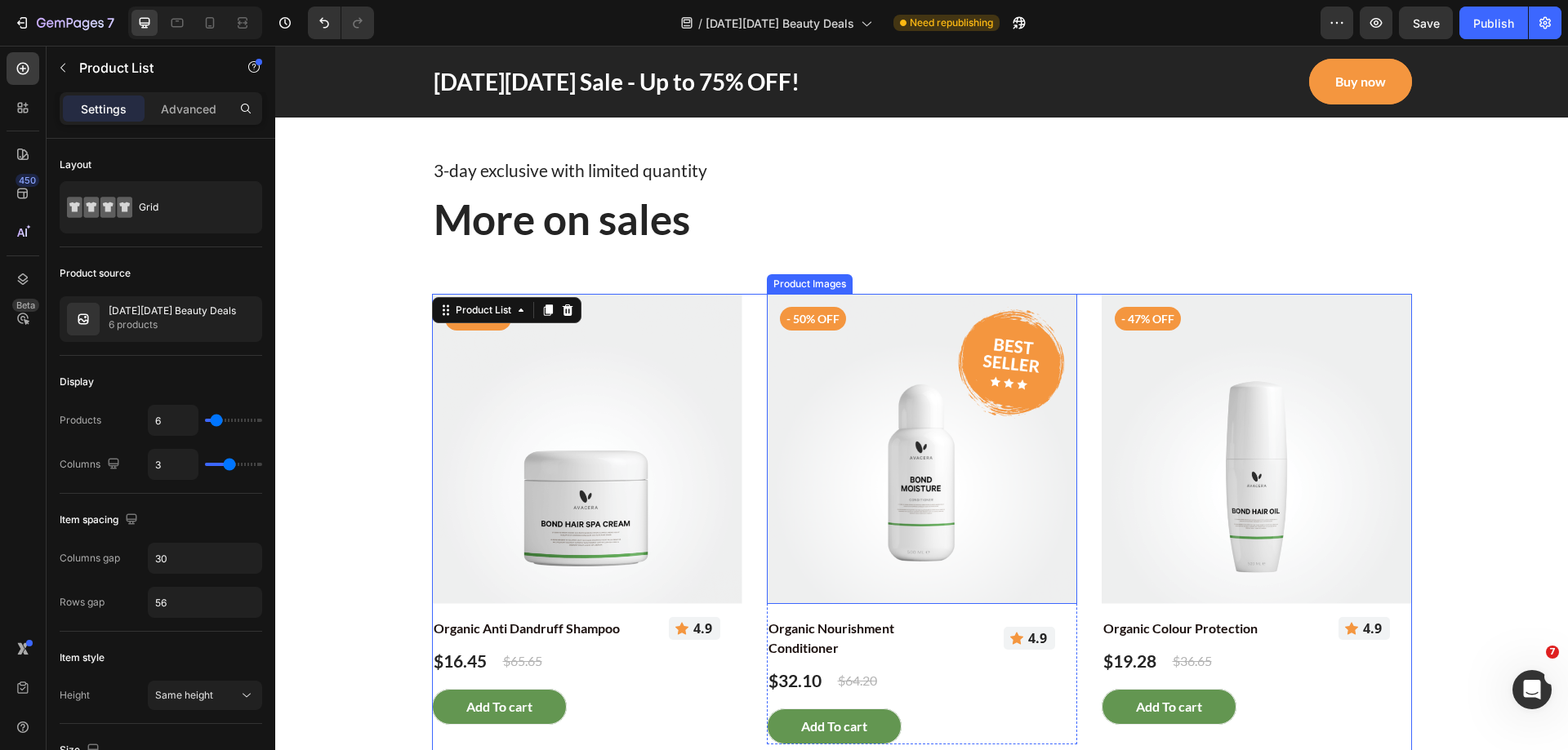
scroll to position [1977, 0]
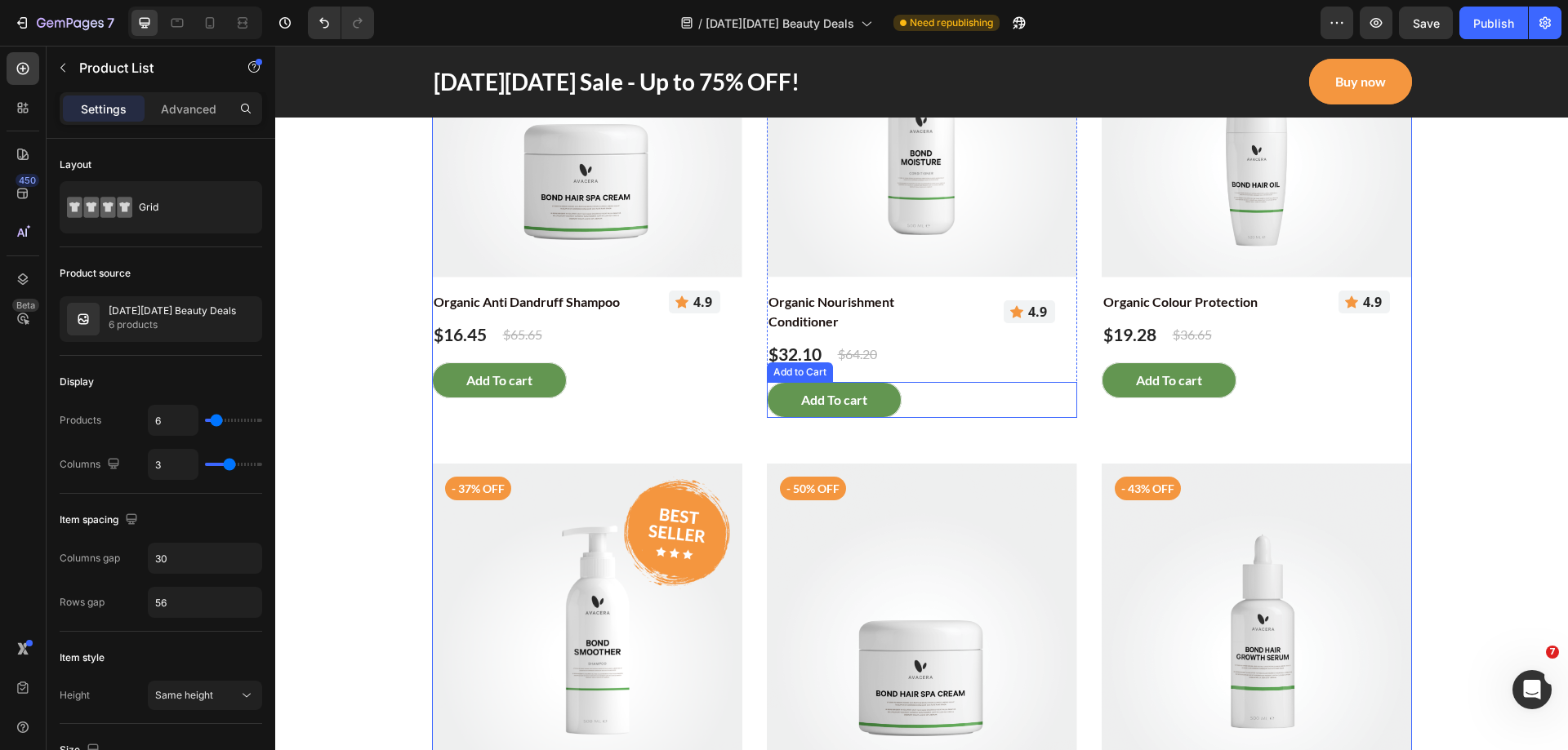
click at [742, 399] on div "Add To cart Add to Cart" at bounding box center [587, 380] width 310 height 36
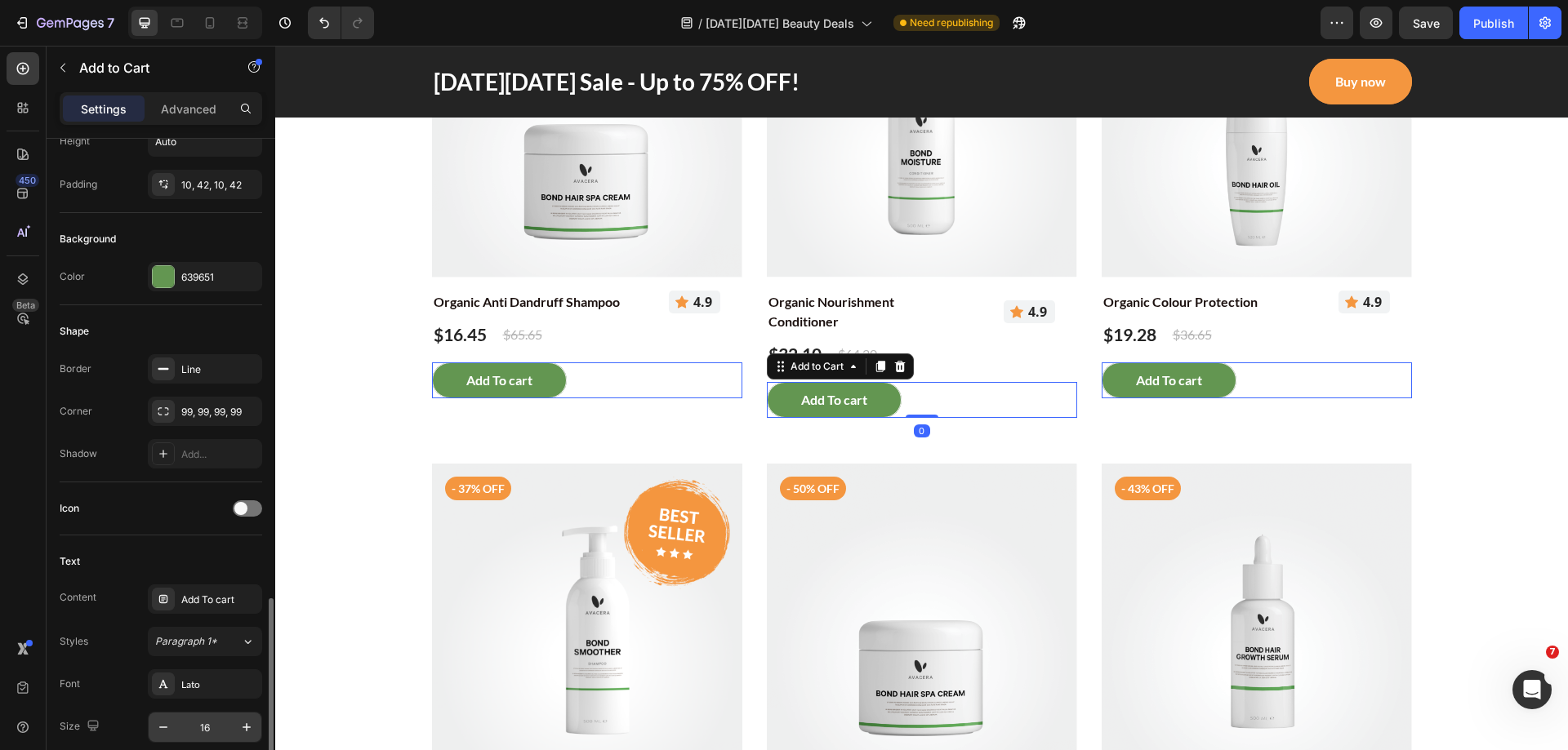
scroll to position [572, 0]
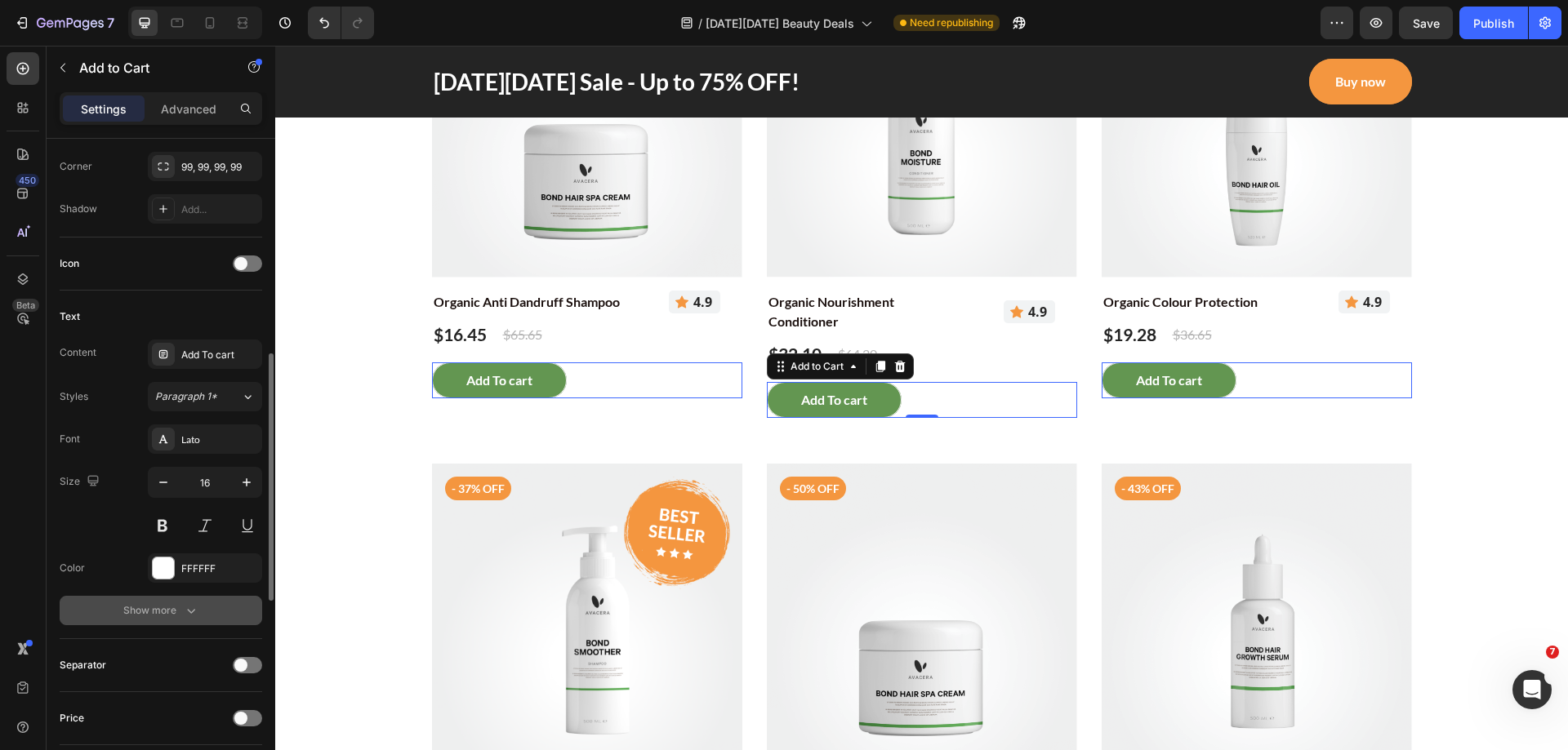
click at [182, 604] on div "Show more" at bounding box center [161, 611] width 76 height 17
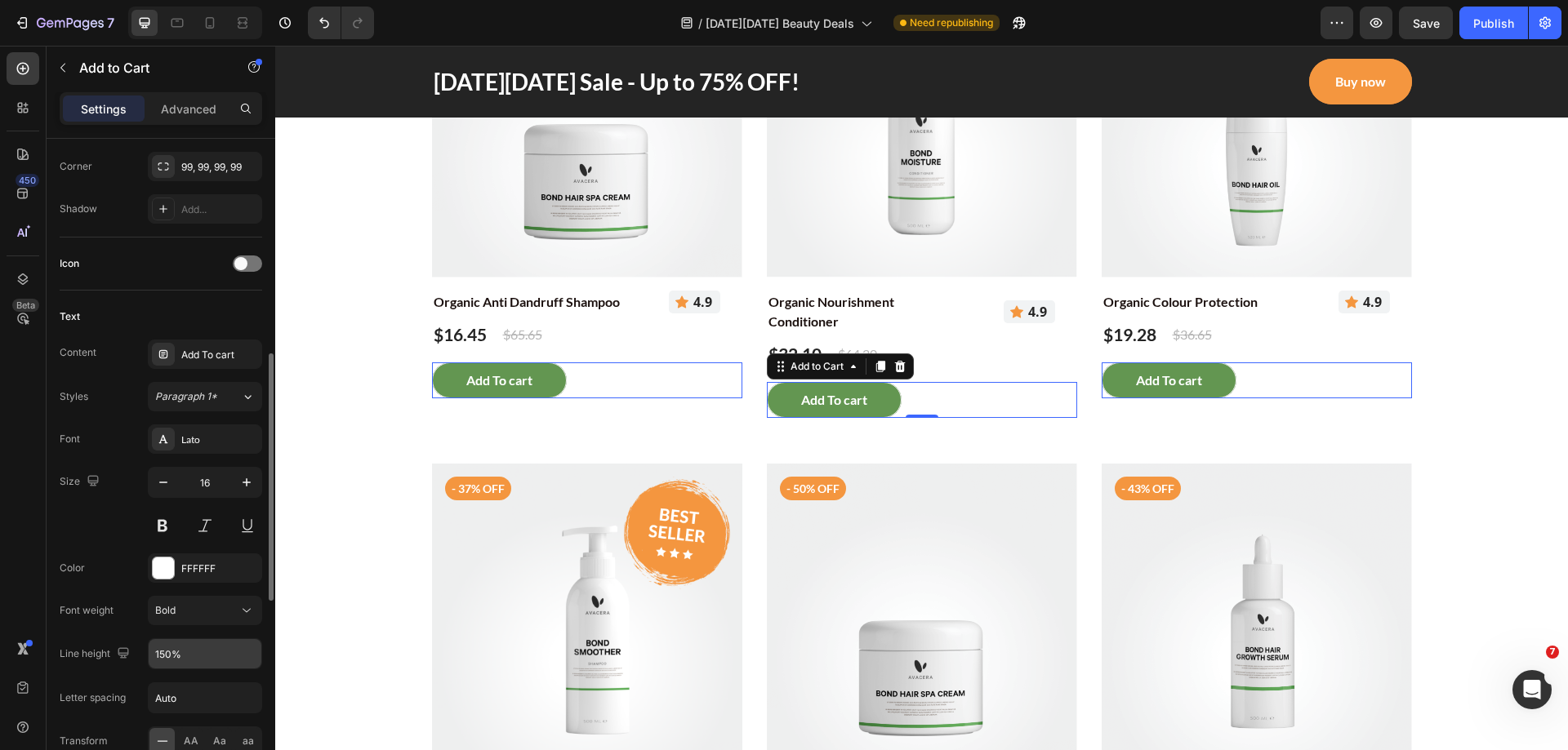
scroll to position [734, 0]
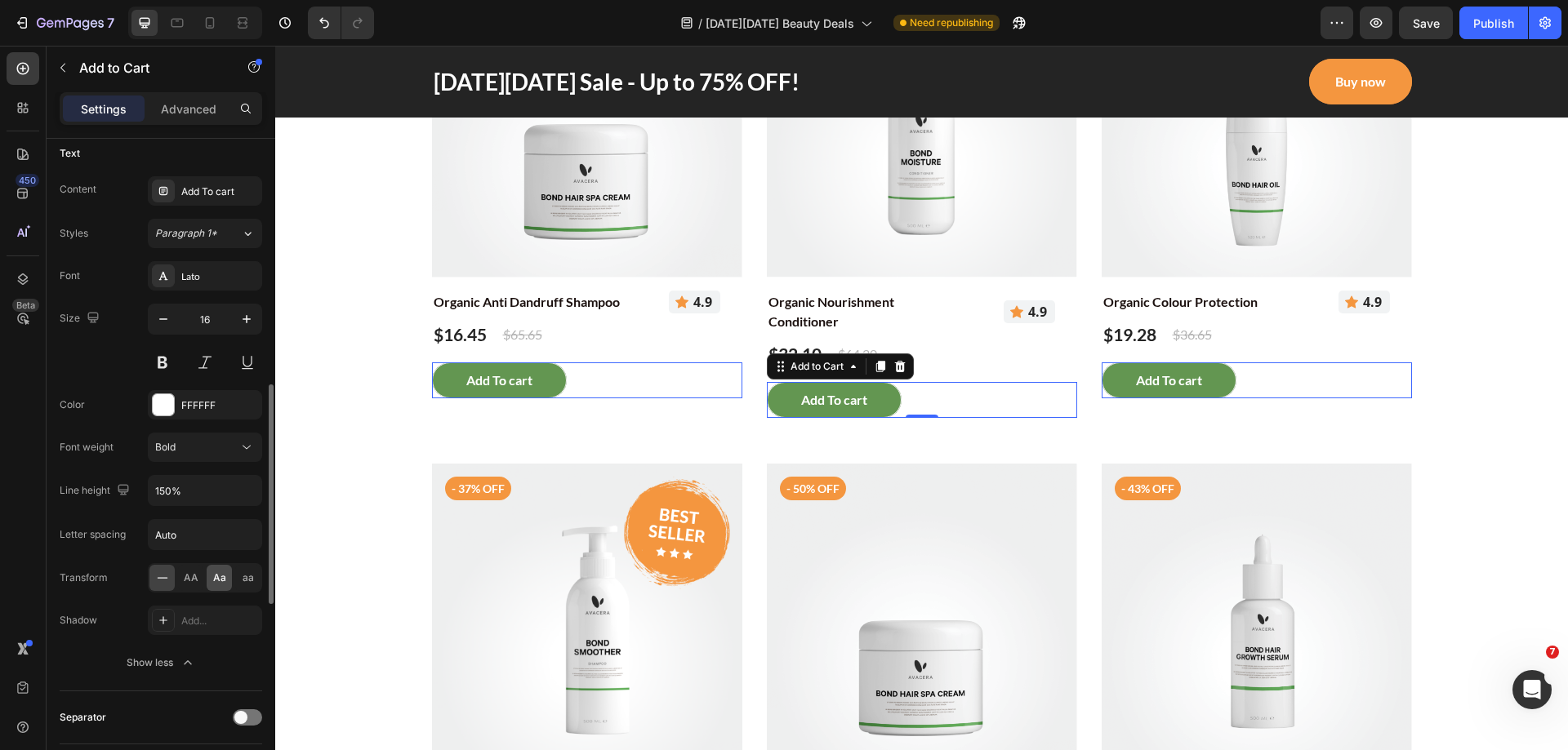
click at [216, 576] on span "Aa" at bounding box center [220, 578] width 13 height 15
click at [3, 507] on div "450 Beta" at bounding box center [23, 398] width 46 height 705
click at [1467, 442] on div "3-day exclusive with limited quantity Text block More on sales Heading Row Prod…" at bounding box center [921, 361] width 1268 height 1065
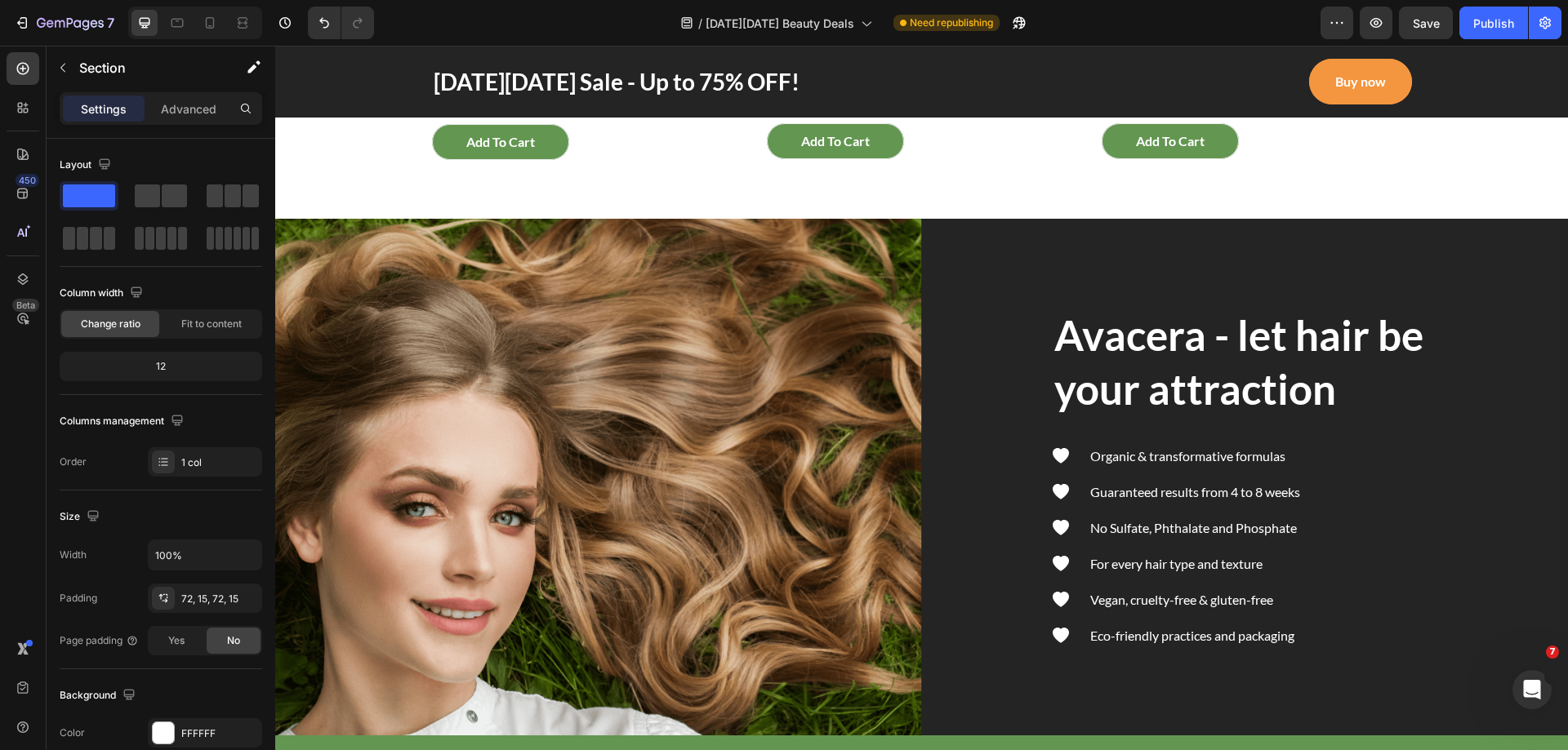
scroll to position [2385, 0]
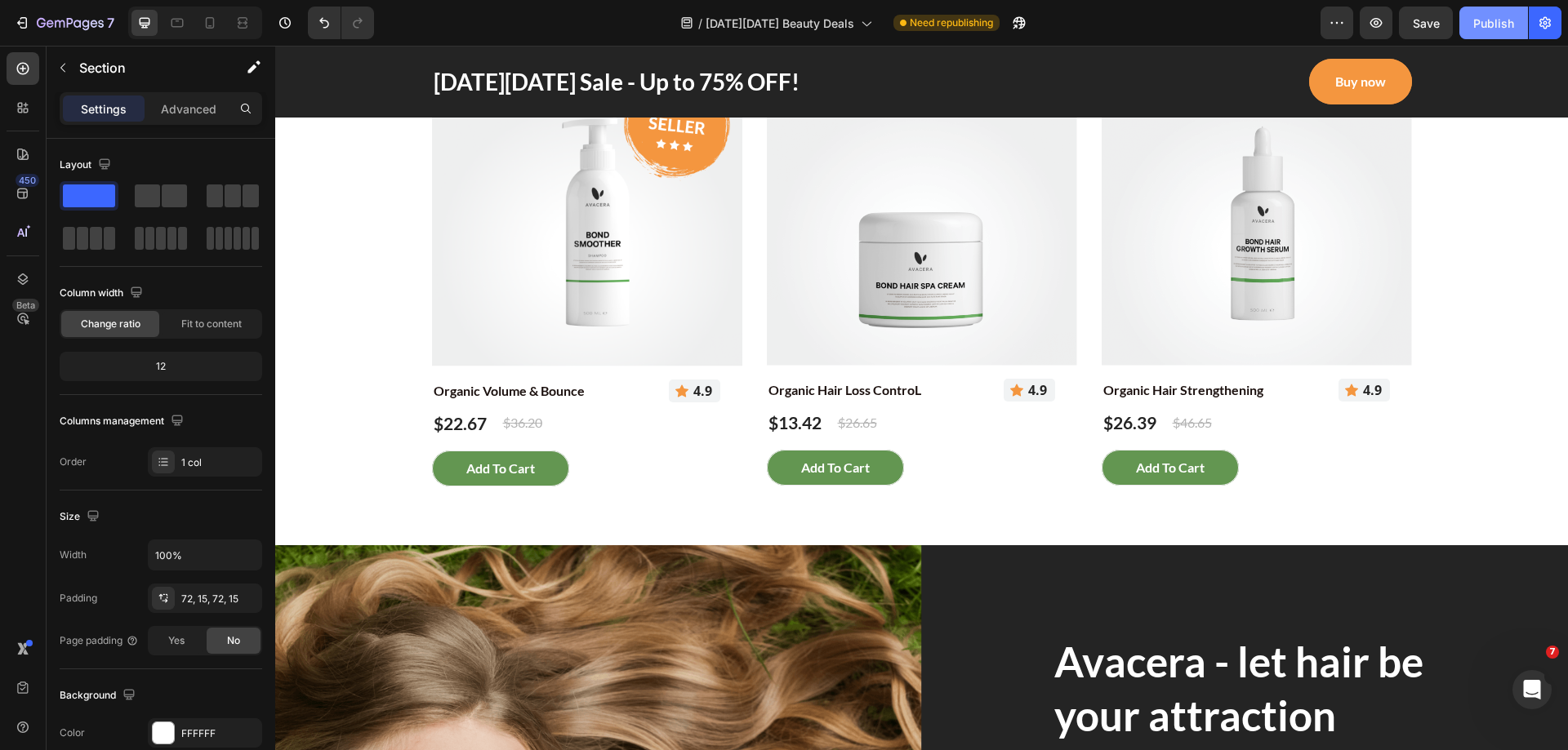
click at [1495, 17] on div "Publish" at bounding box center [1493, 23] width 40 height 17
click at [1333, 21] on icon "button" at bounding box center [1337, 23] width 17 height 17
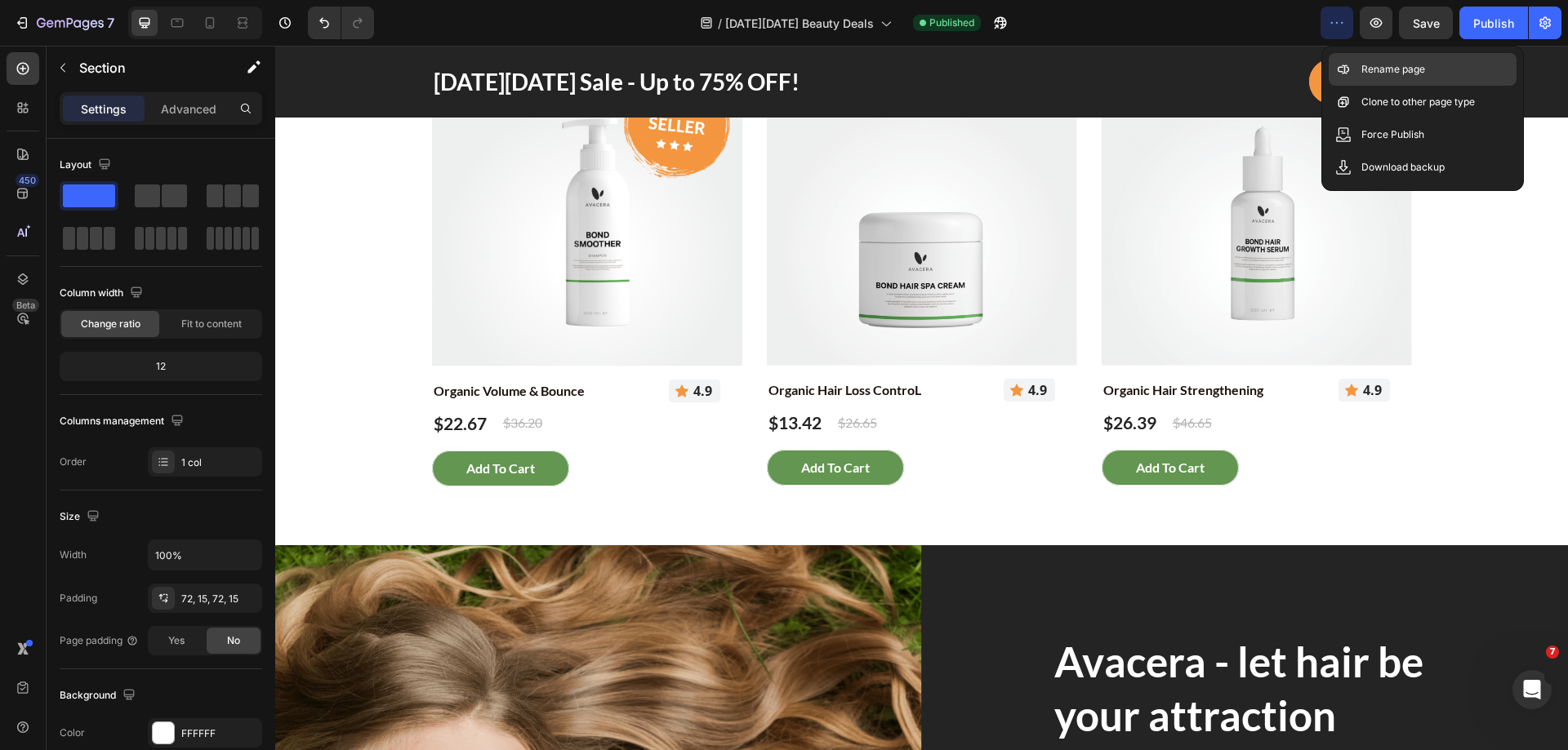
click at [1359, 86] on div "Rename page" at bounding box center [1423, 102] width 188 height 33
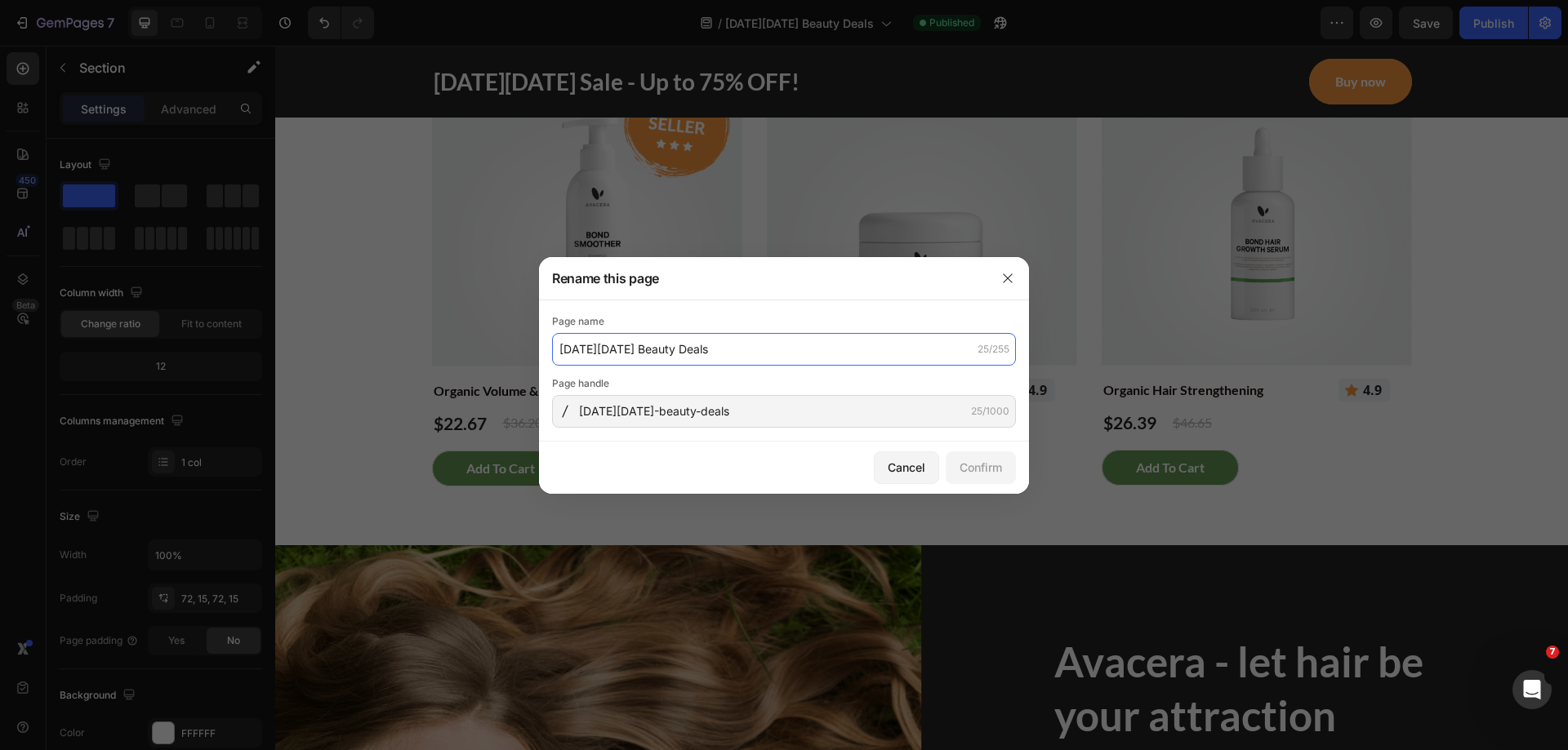
click at [794, 337] on input "Black Friday Beauty Deals" at bounding box center [784, 350] width 464 height 33
click at [1005, 275] on icon "button" at bounding box center [1007, 277] width 9 height 9
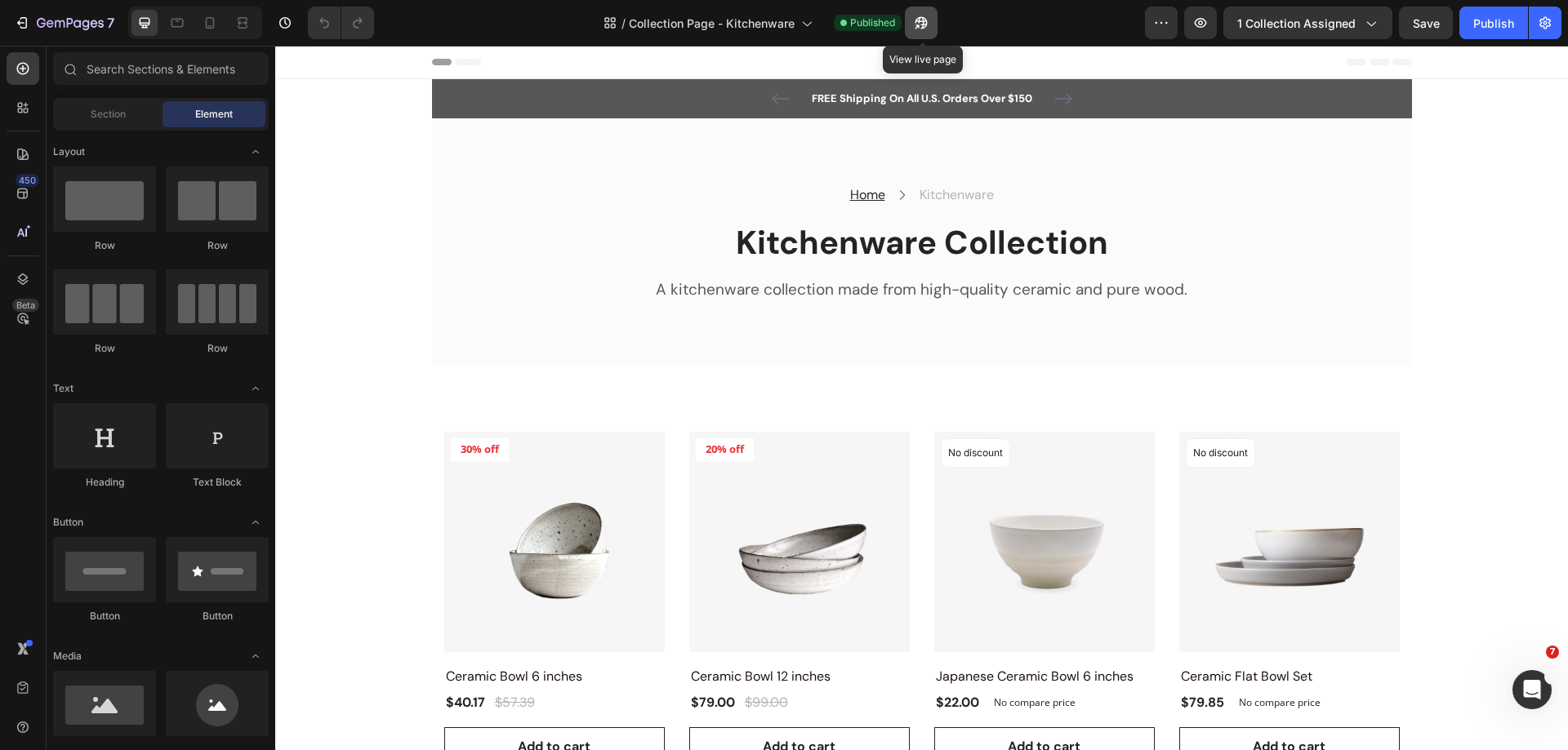
click at [931, 26] on button "button" at bounding box center [921, 23] width 33 height 33
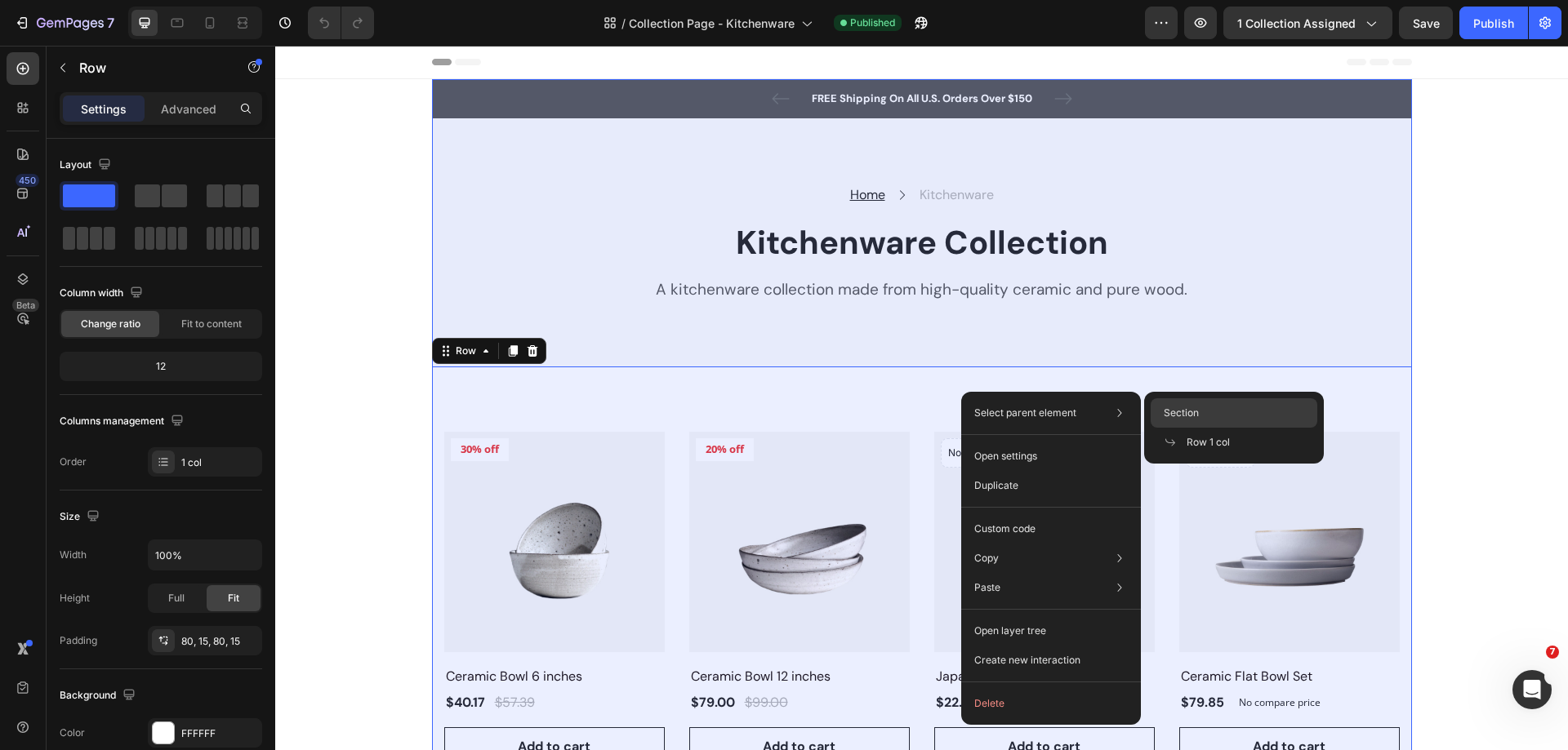
drag, startPoint x: 1168, startPoint y: 412, endPoint x: 710, endPoint y: 352, distance: 461.9
click at [1168, 412] on span "Section" at bounding box center [1181, 413] width 35 height 15
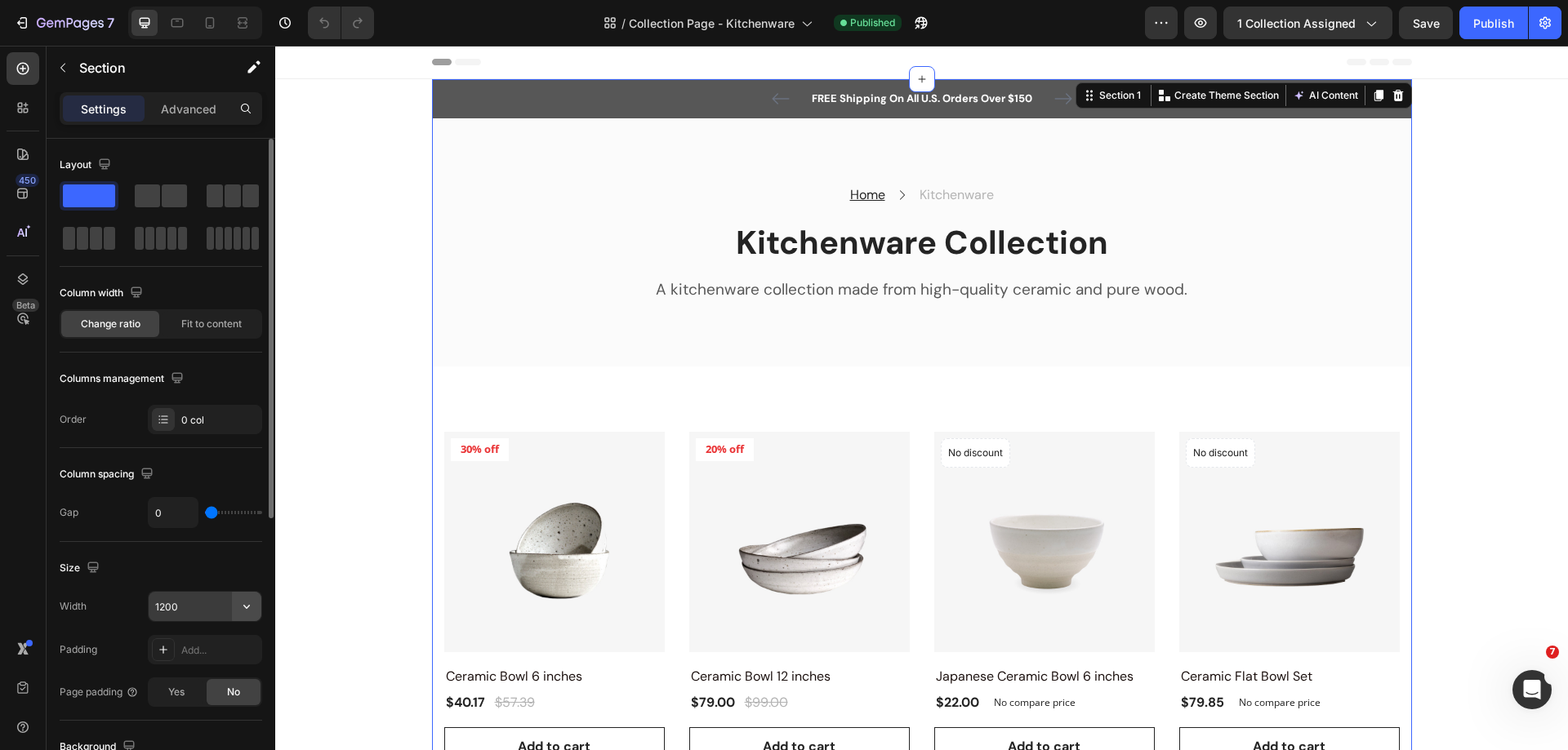
click at [243, 610] on icon "button" at bounding box center [247, 606] width 17 height 17
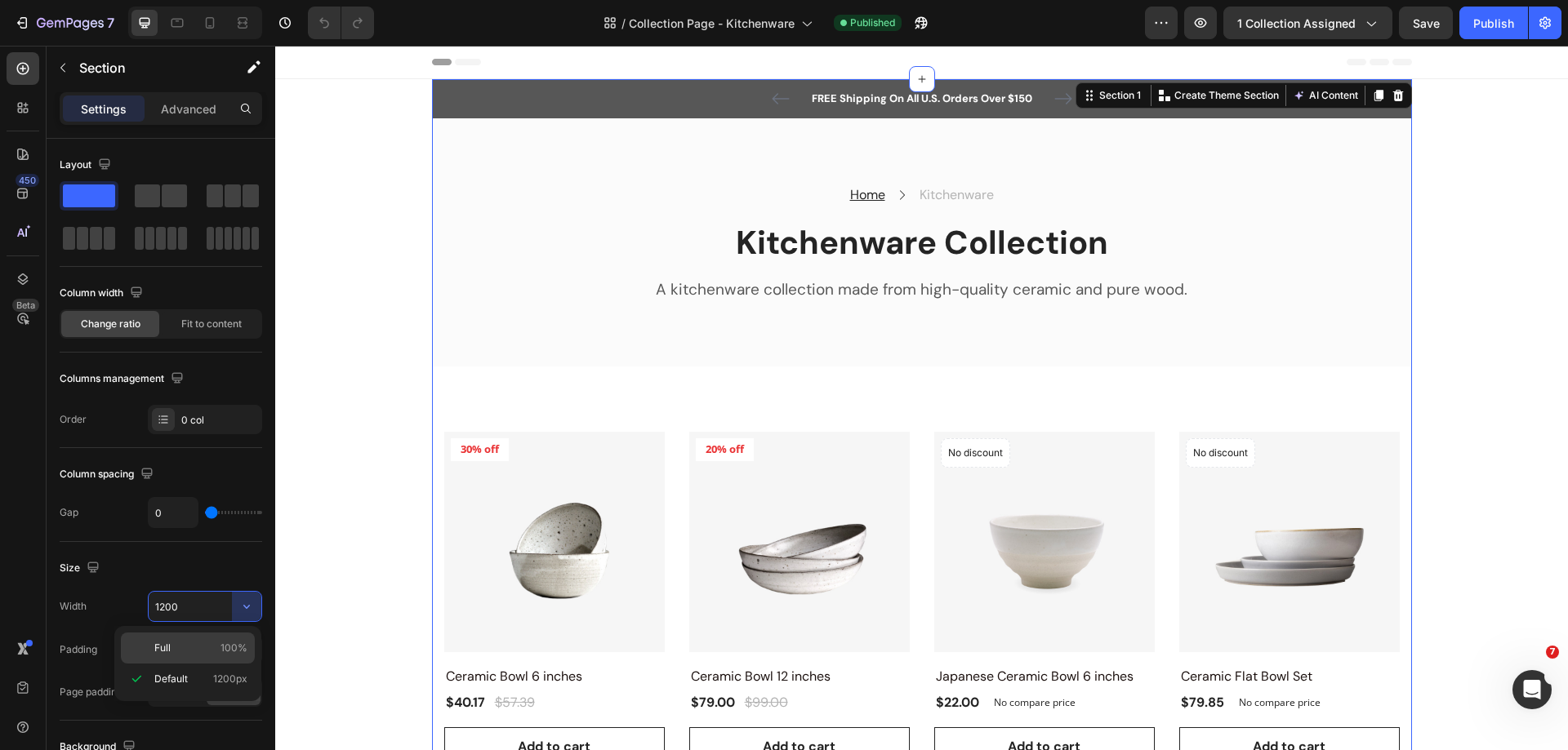
click at [203, 644] on p "Full 100%" at bounding box center [201, 649] width 93 height 15
type input "100%"
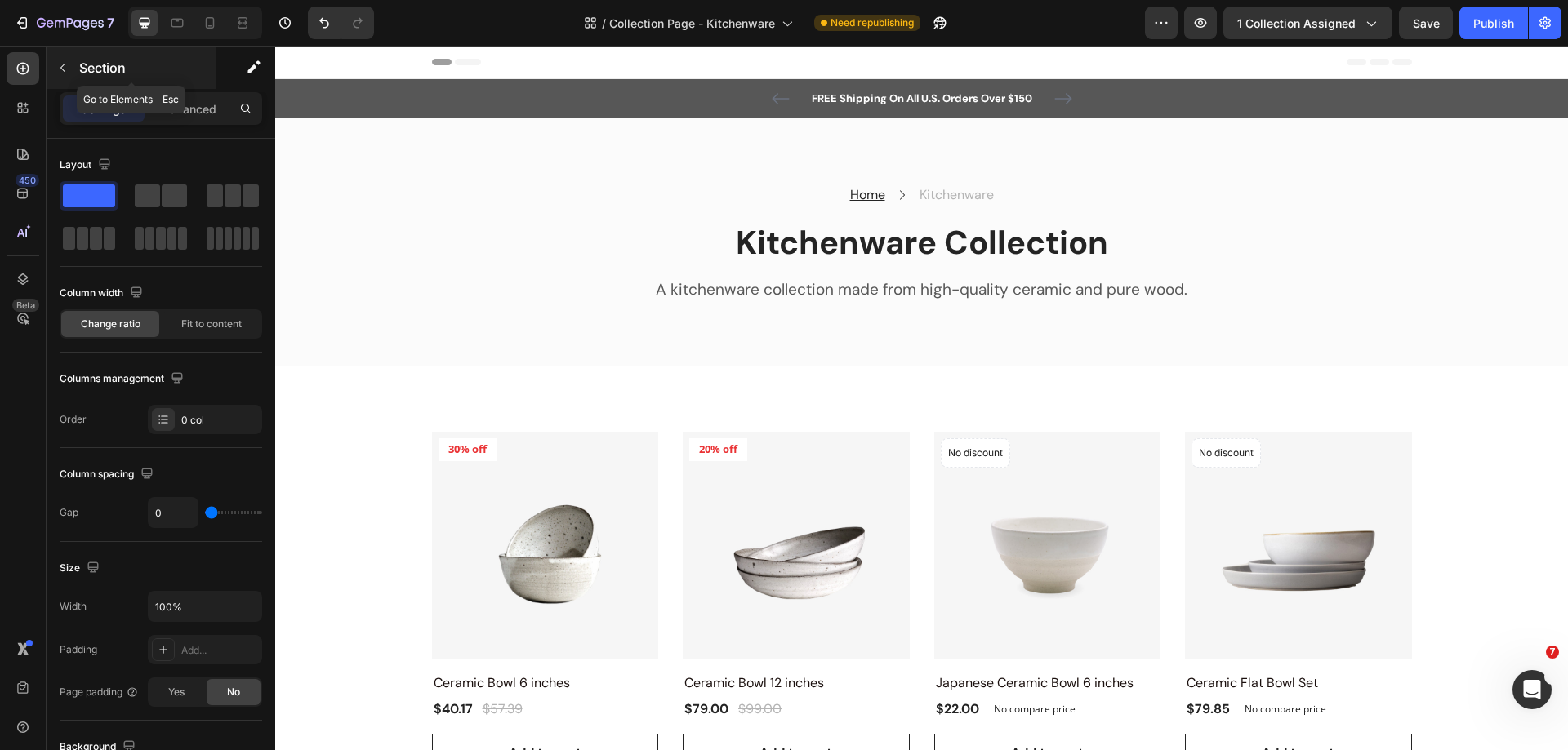
click at [66, 68] on icon "button" at bounding box center [63, 68] width 13 height 13
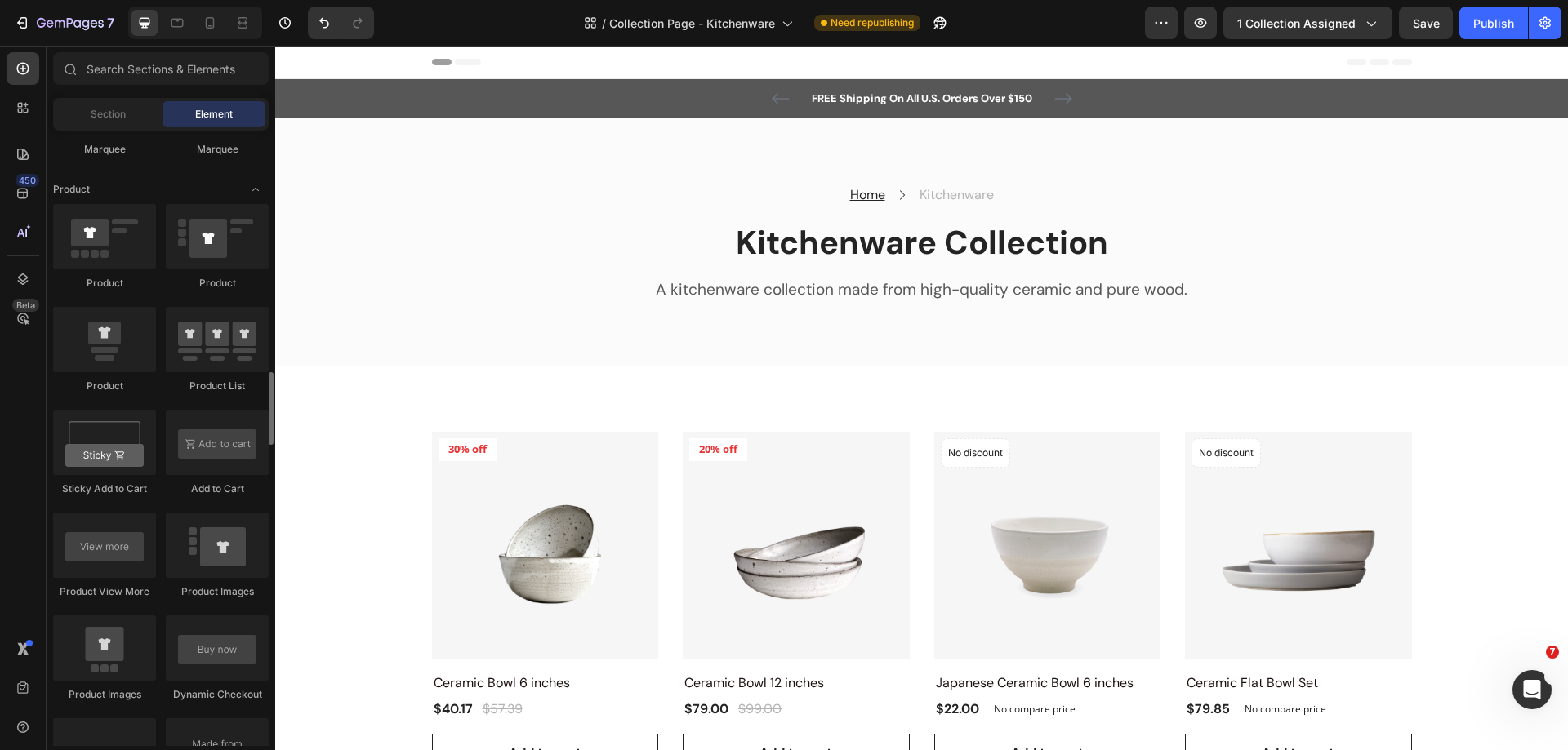
scroll to position [2285, 0]
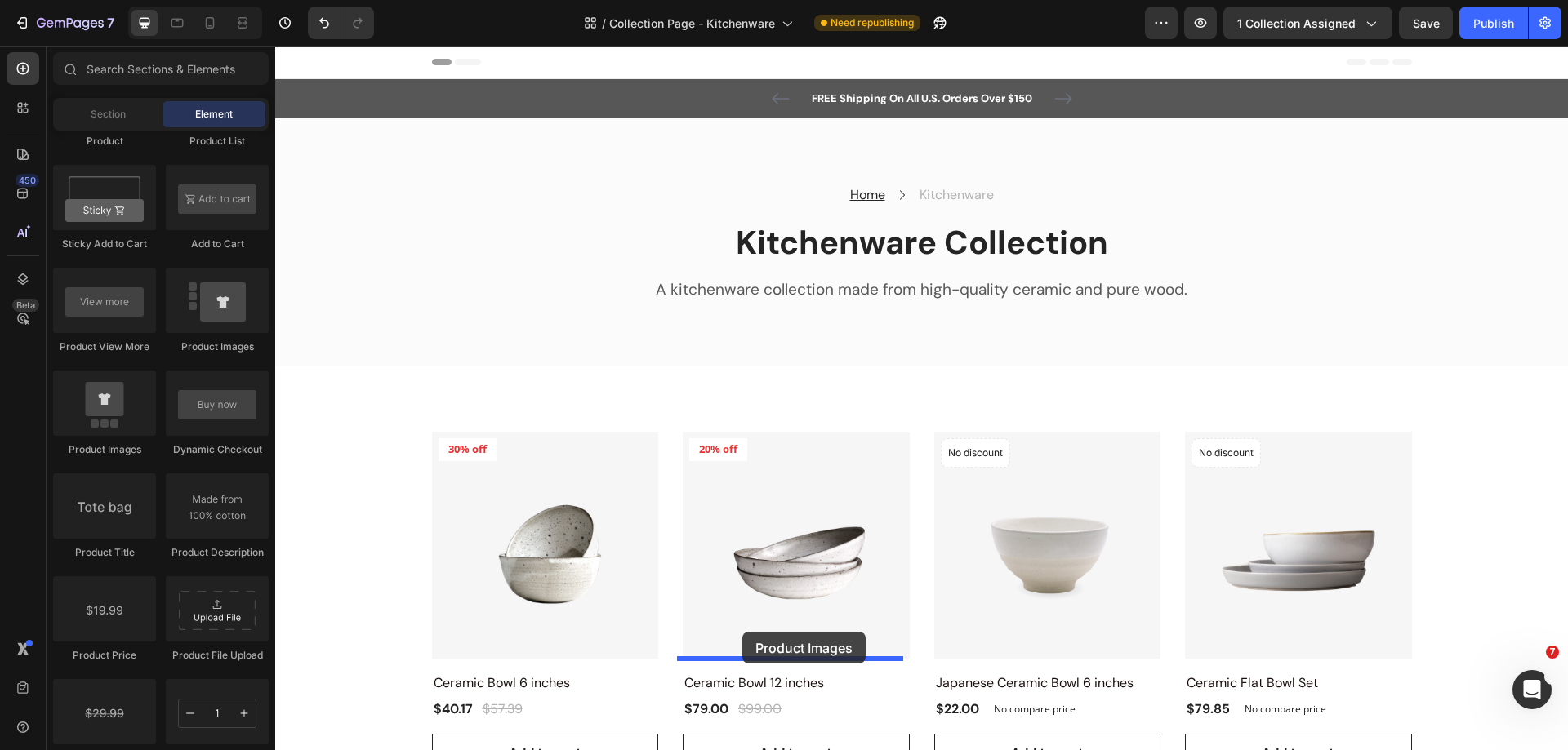
drag, startPoint x: 326, startPoint y: 421, endPoint x: 742, endPoint y: 632, distance: 466.5
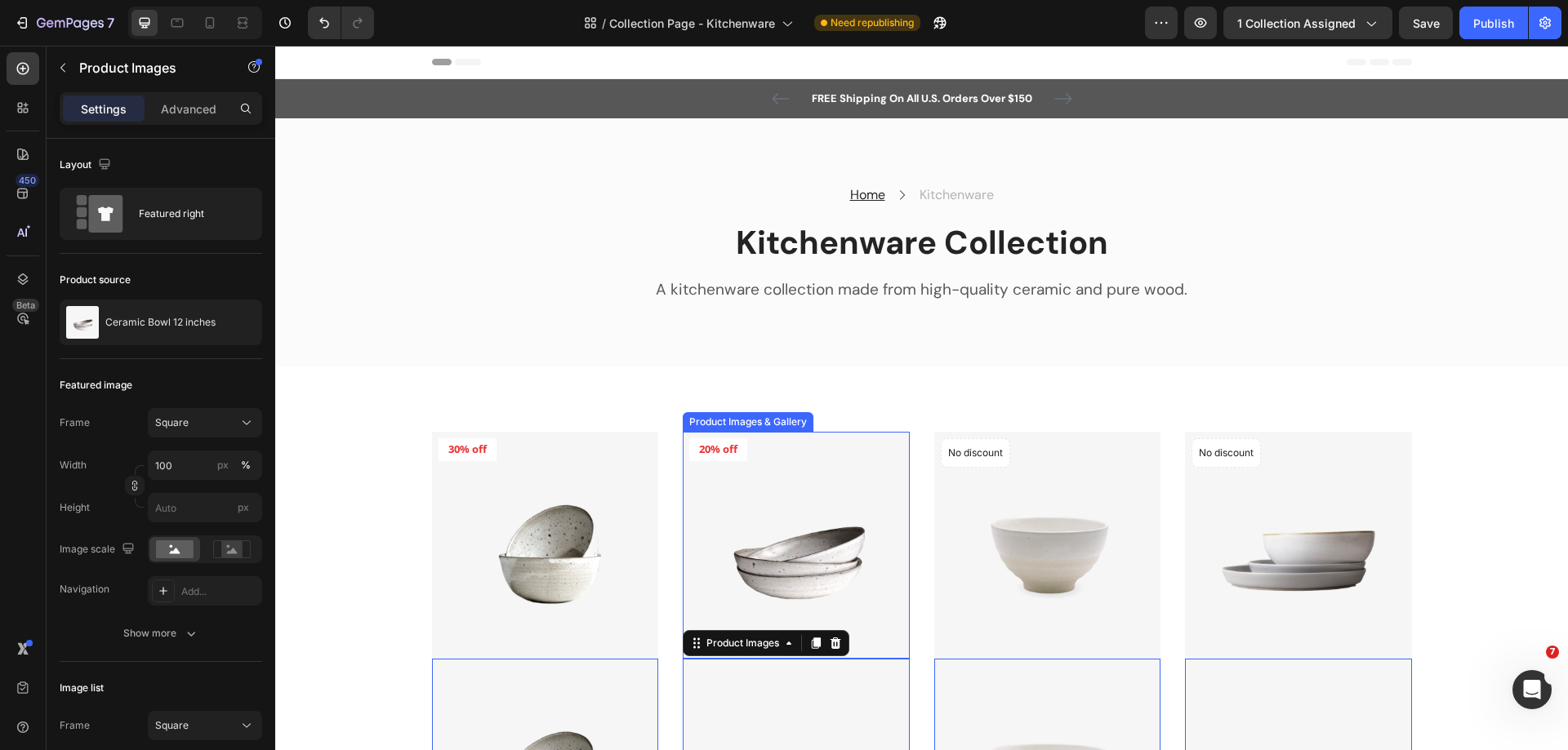
click at [767, 483] on img at bounding box center [796, 545] width 227 height 227
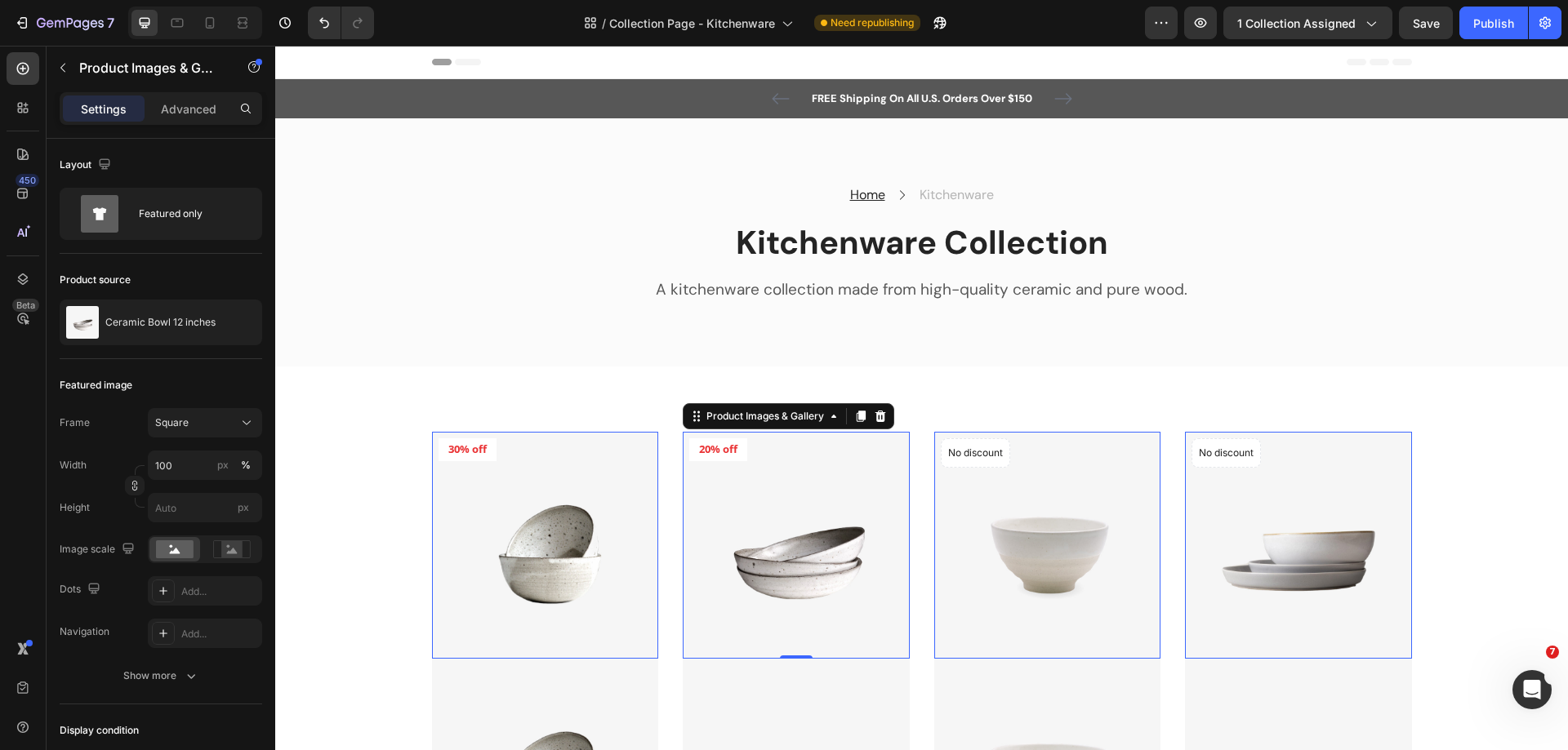
scroll to position [245, 0]
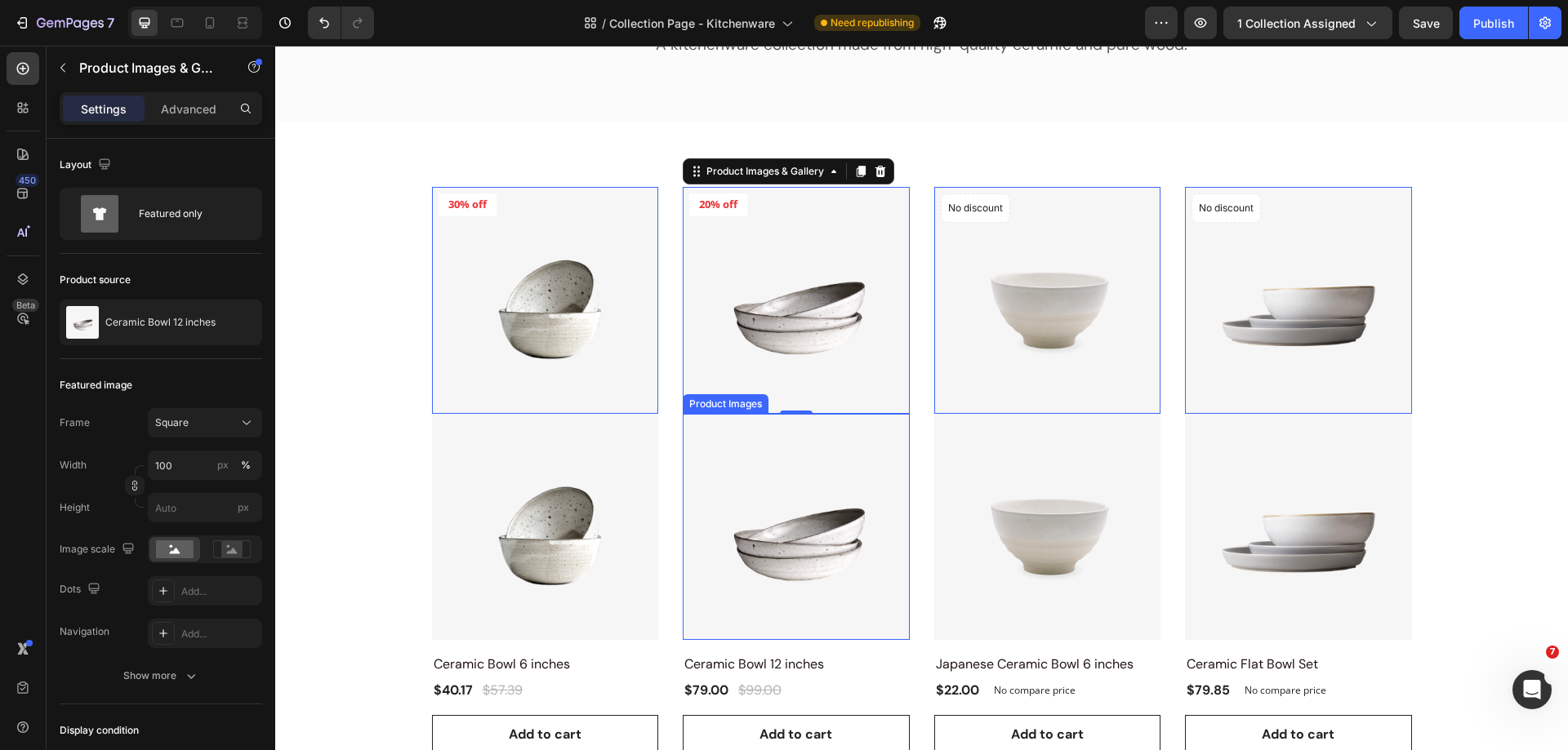
click at [659, 484] on img at bounding box center [545, 527] width 227 height 227
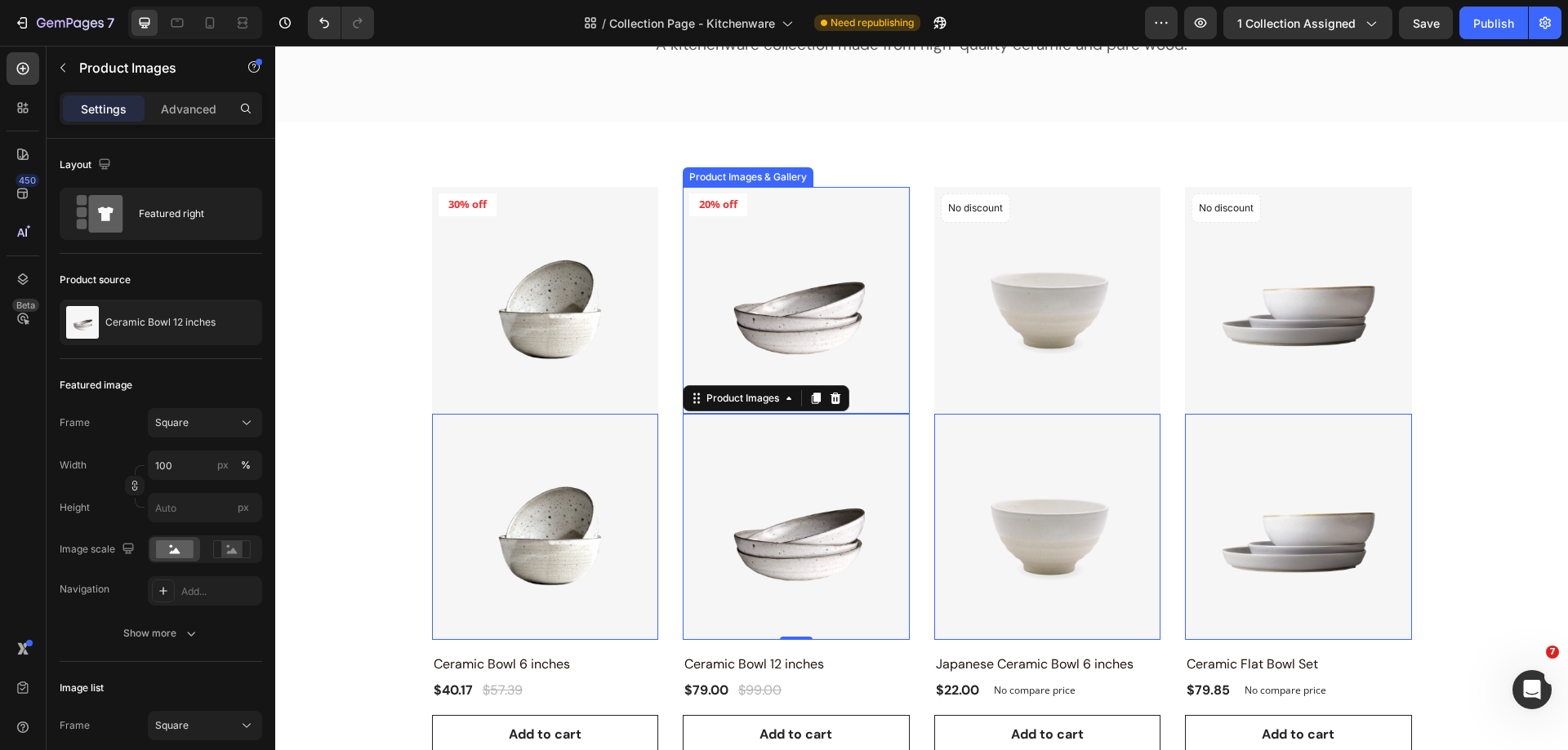
click at [710, 273] on img at bounding box center [796, 300] width 227 height 227
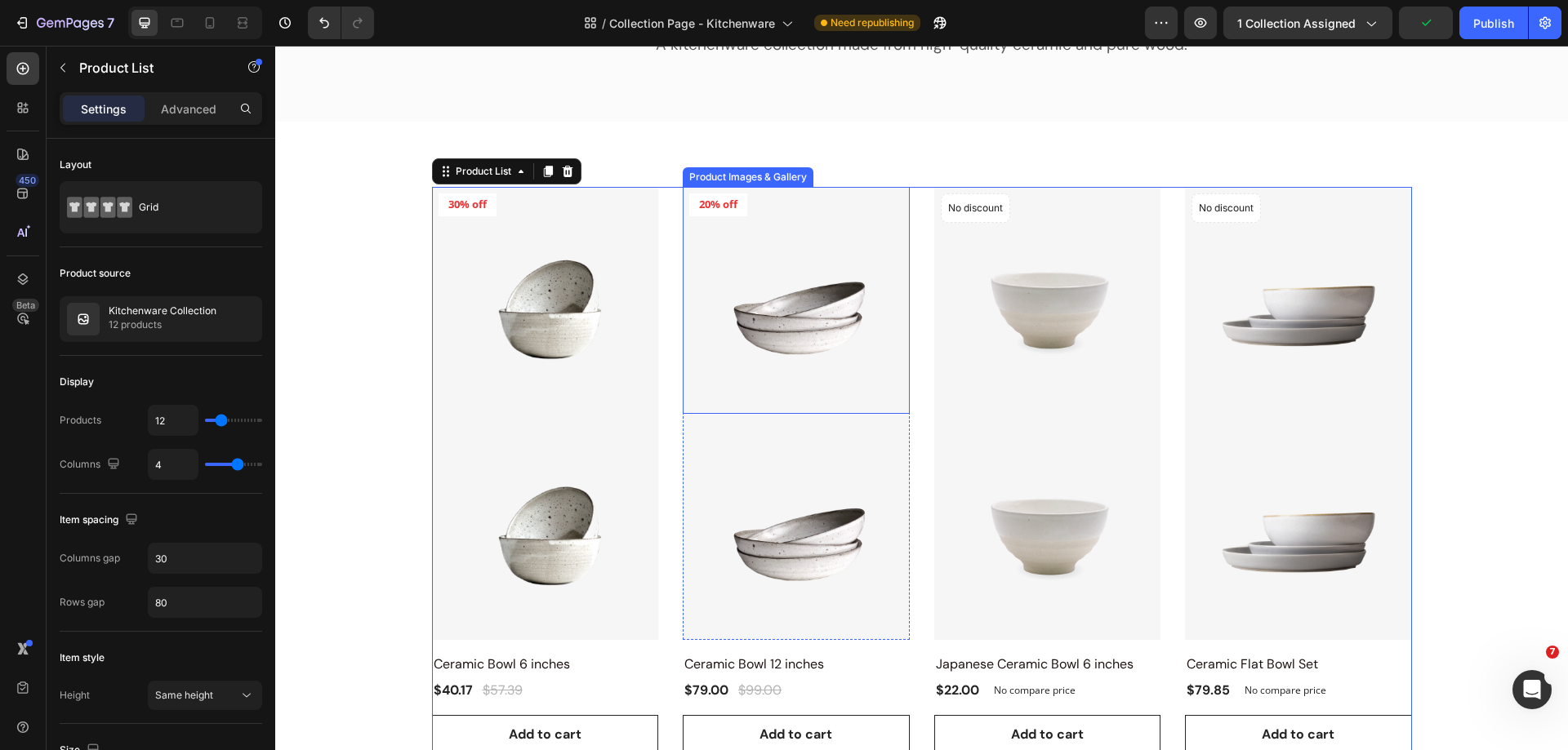
click at [782, 390] on img at bounding box center [796, 300] width 227 height 227
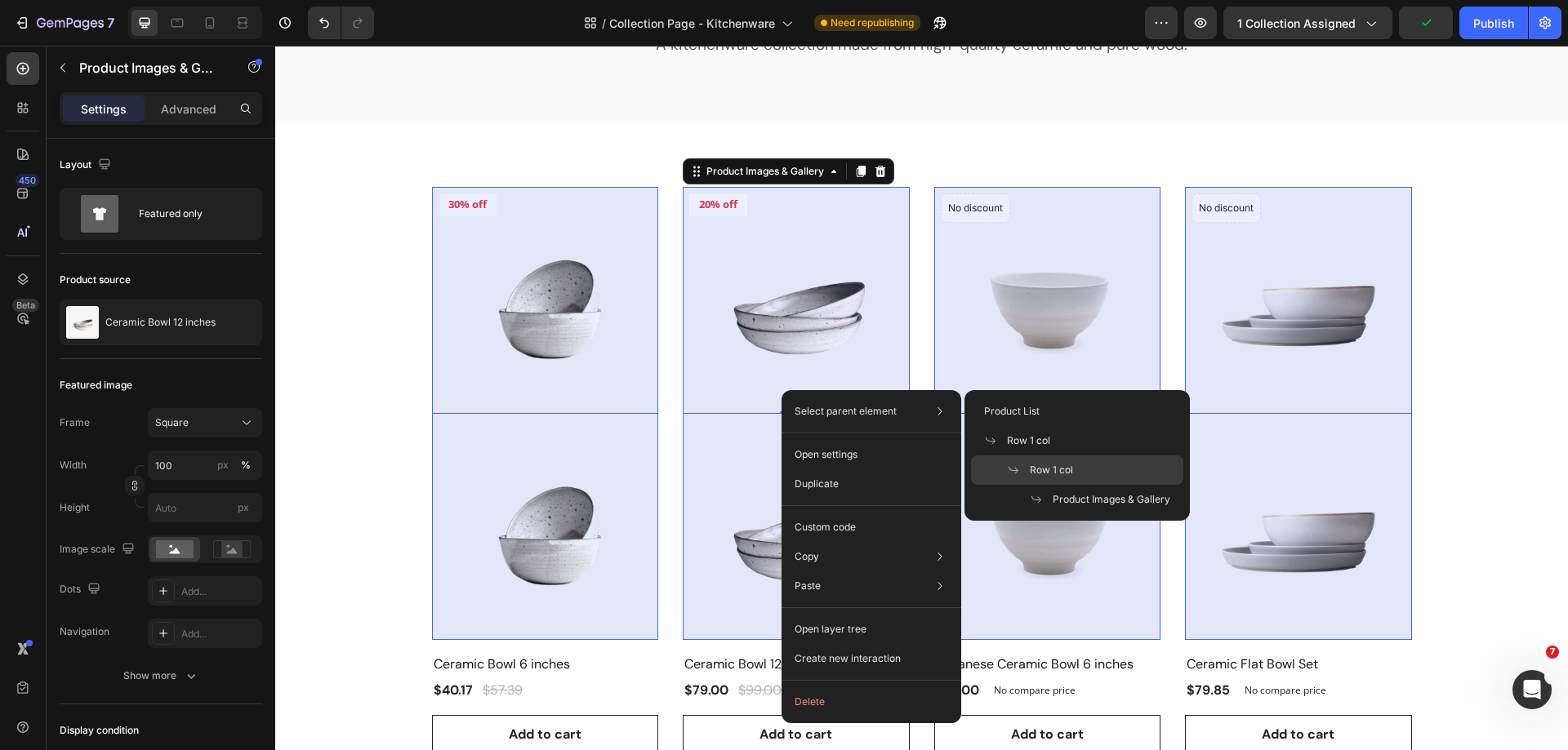
click at [1041, 469] on span "Row 1 col" at bounding box center [1051, 470] width 43 height 15
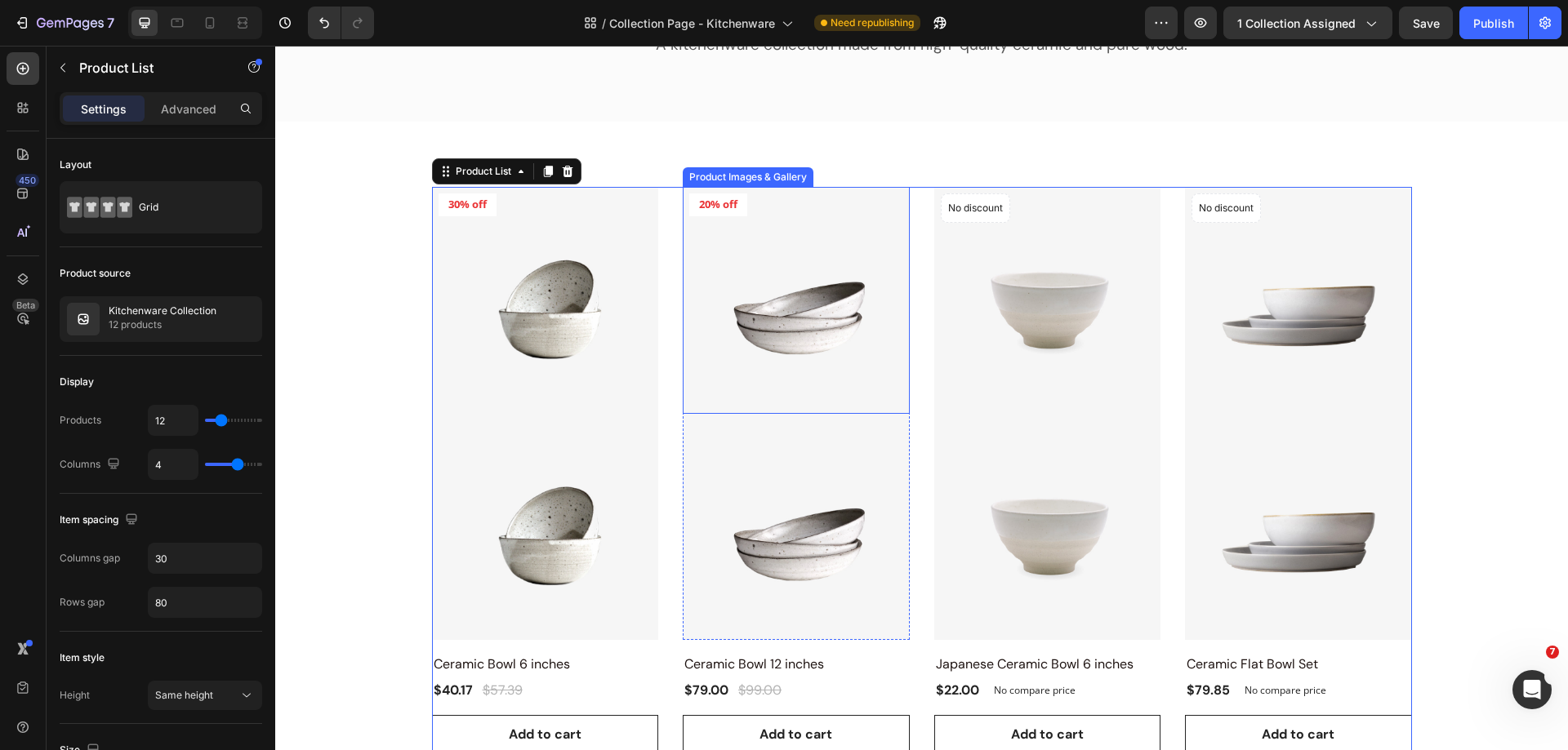
click at [756, 239] on img at bounding box center [796, 300] width 227 height 227
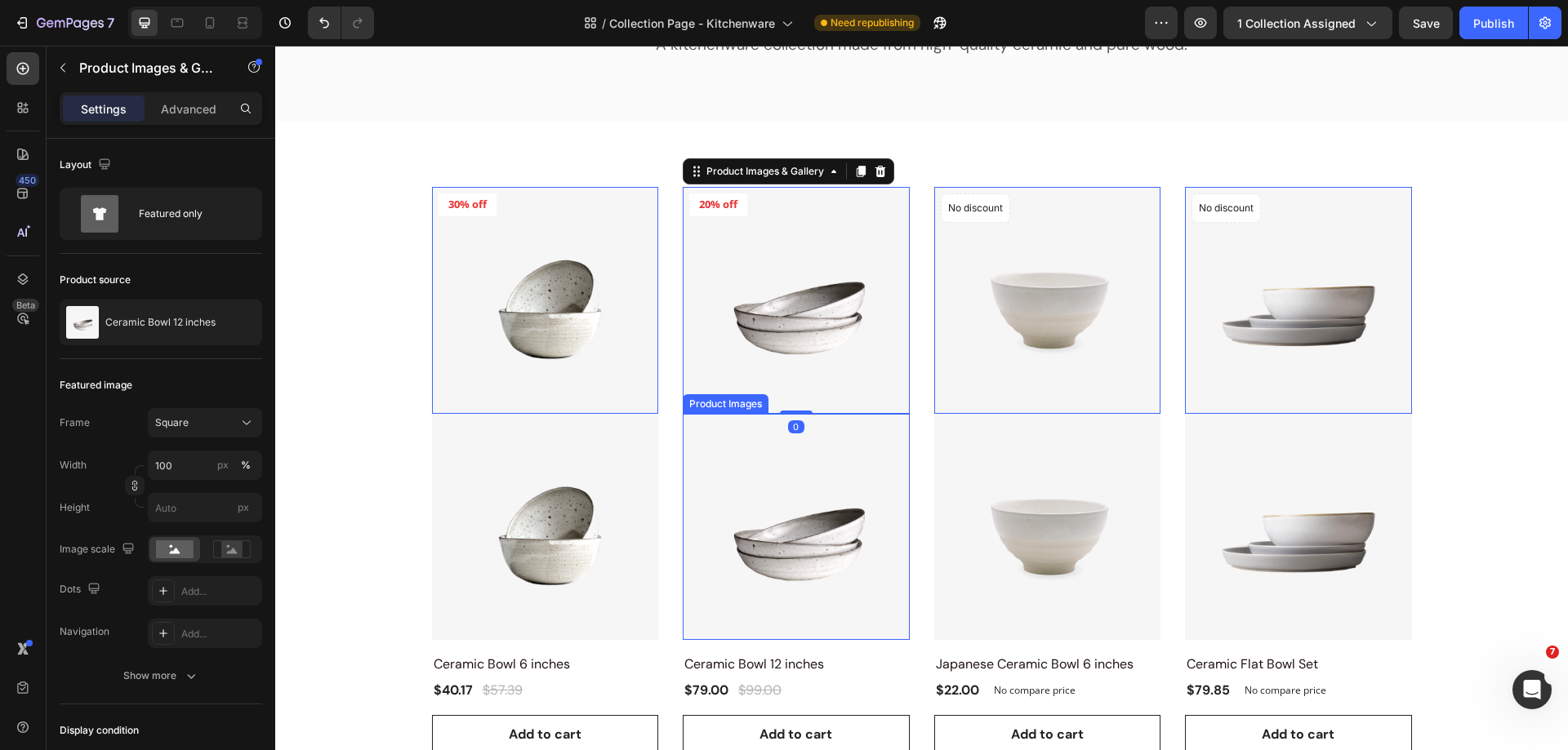
click at [659, 523] on img at bounding box center [545, 527] width 227 height 227
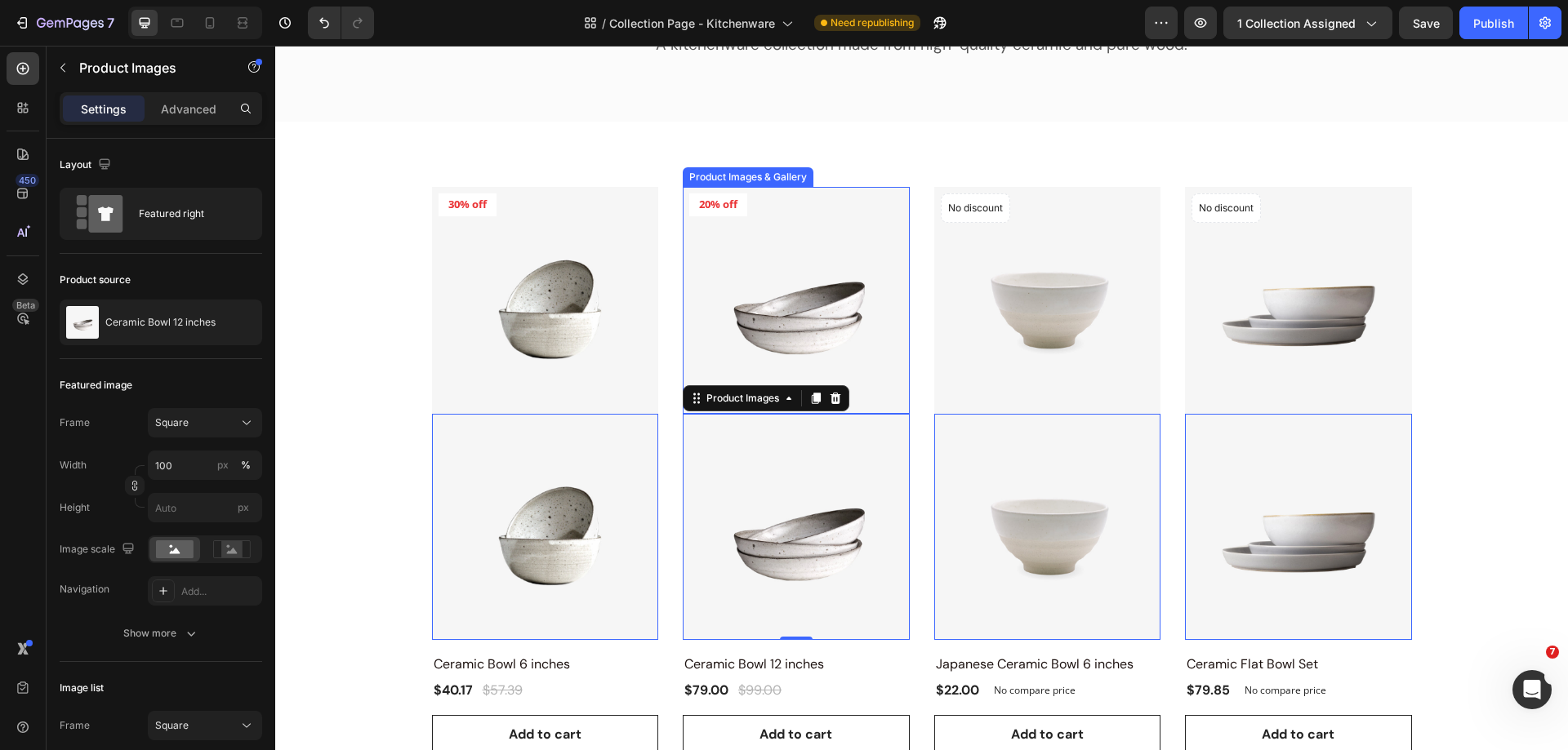
click at [792, 315] on img at bounding box center [796, 300] width 227 height 227
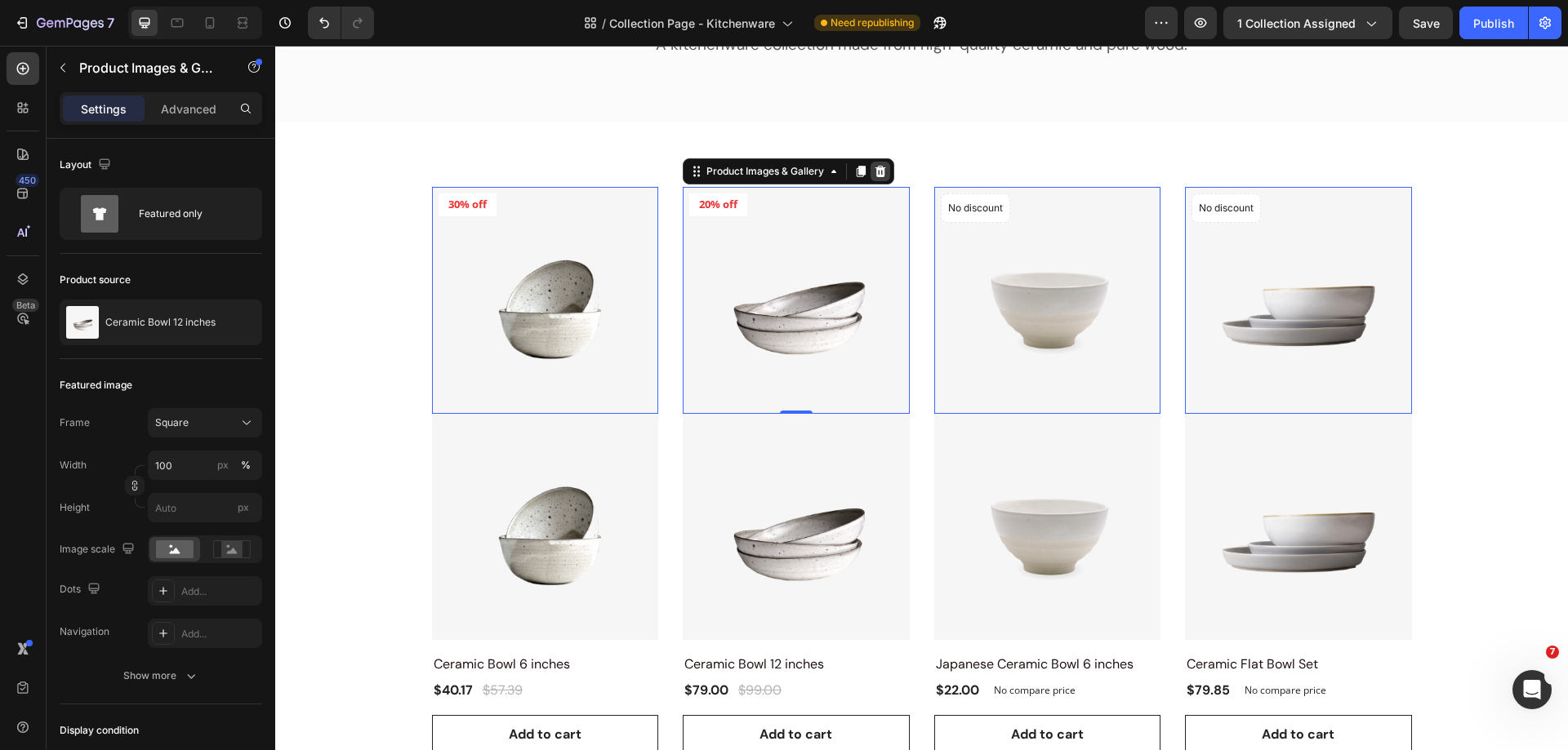
click at [275, 45] on icon at bounding box center [275, 45] width 0 height 0
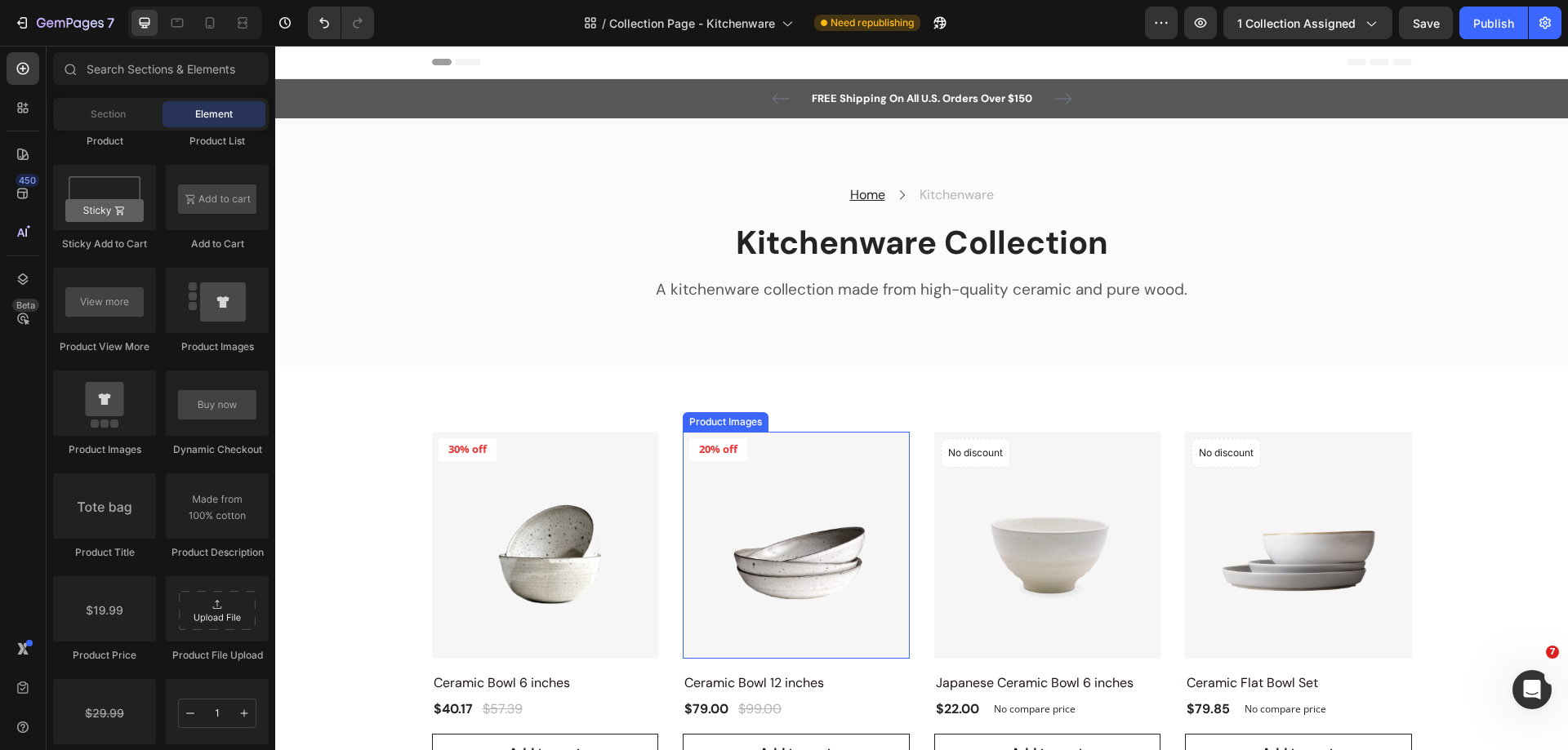
scroll to position [327, 0]
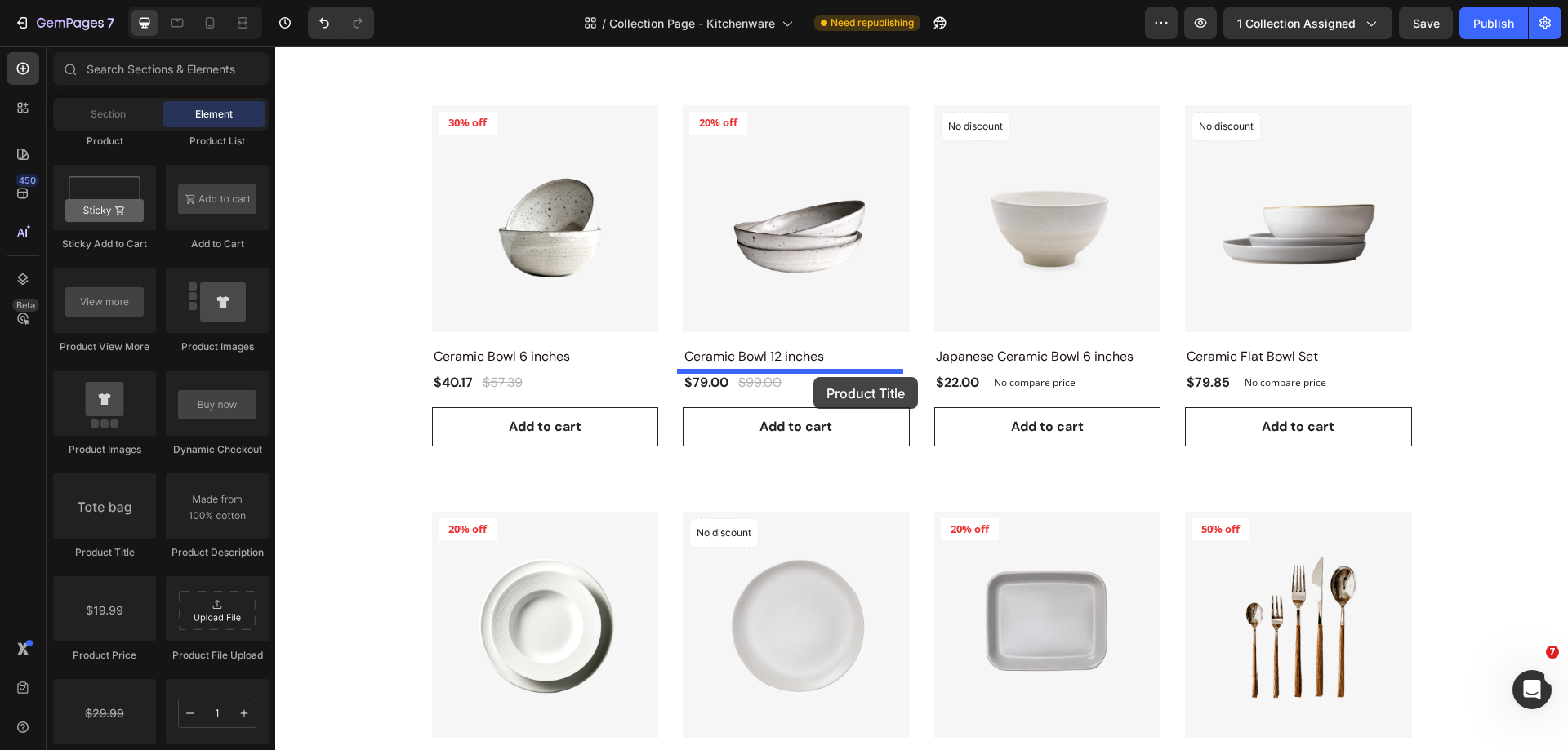
drag, startPoint x: 576, startPoint y: 466, endPoint x: 813, endPoint y: 377, distance: 253.2
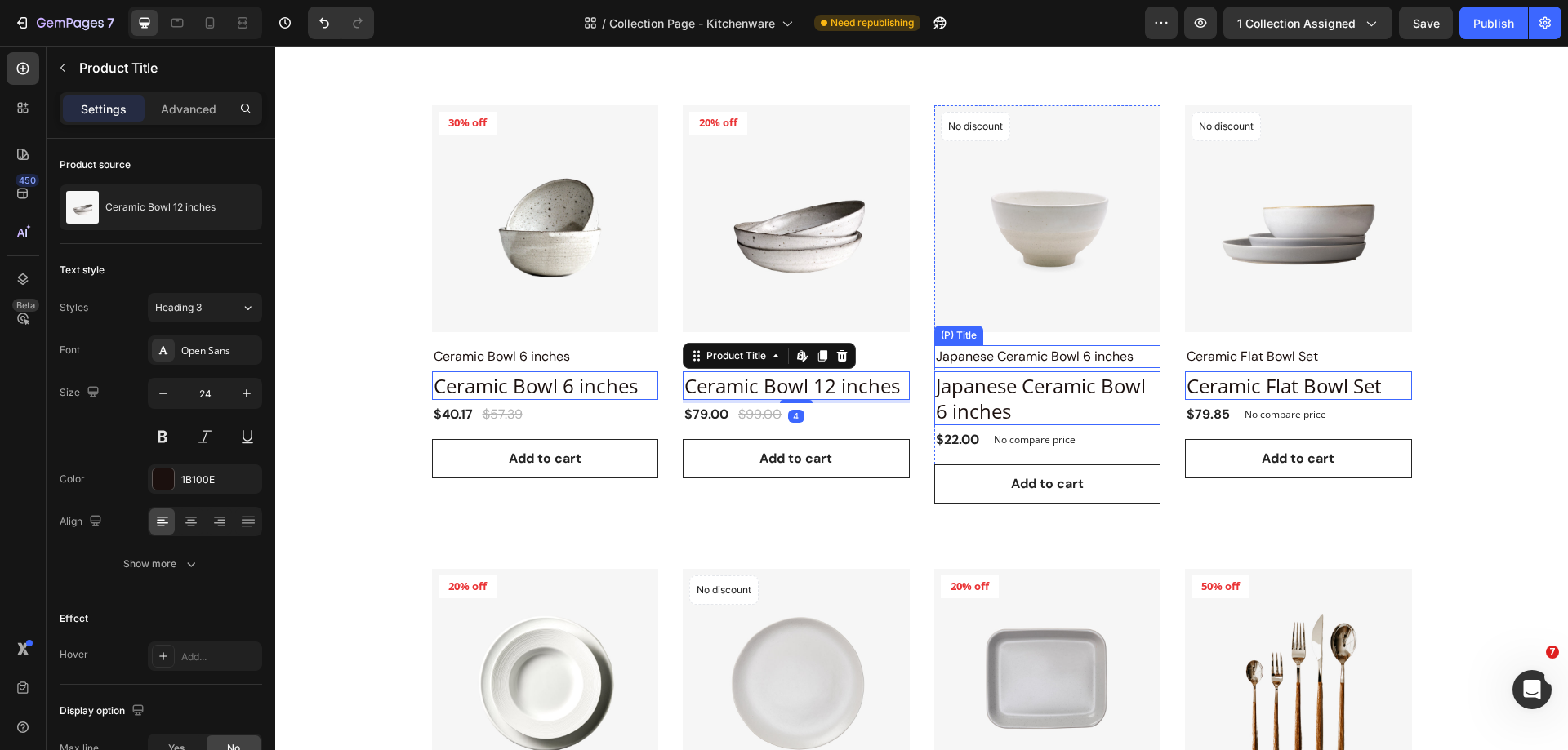
click at [966, 358] on h2 "Japanese Ceramic Bowl 6 inches" at bounding box center [1047, 357] width 227 height 23
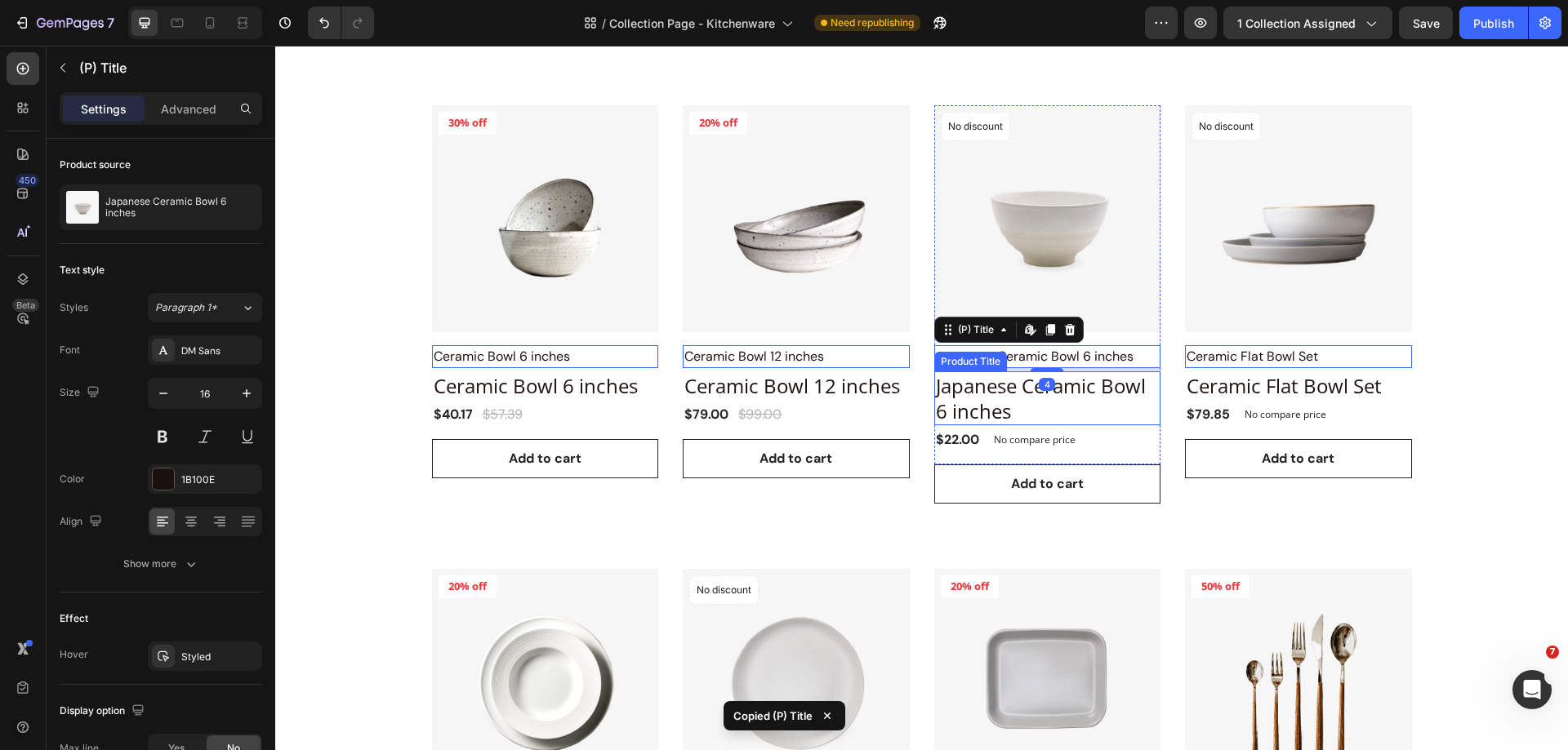
click at [659, 383] on h2 "Japanese Ceramic Bowl 6 inches" at bounding box center [545, 385] width 227 height 29
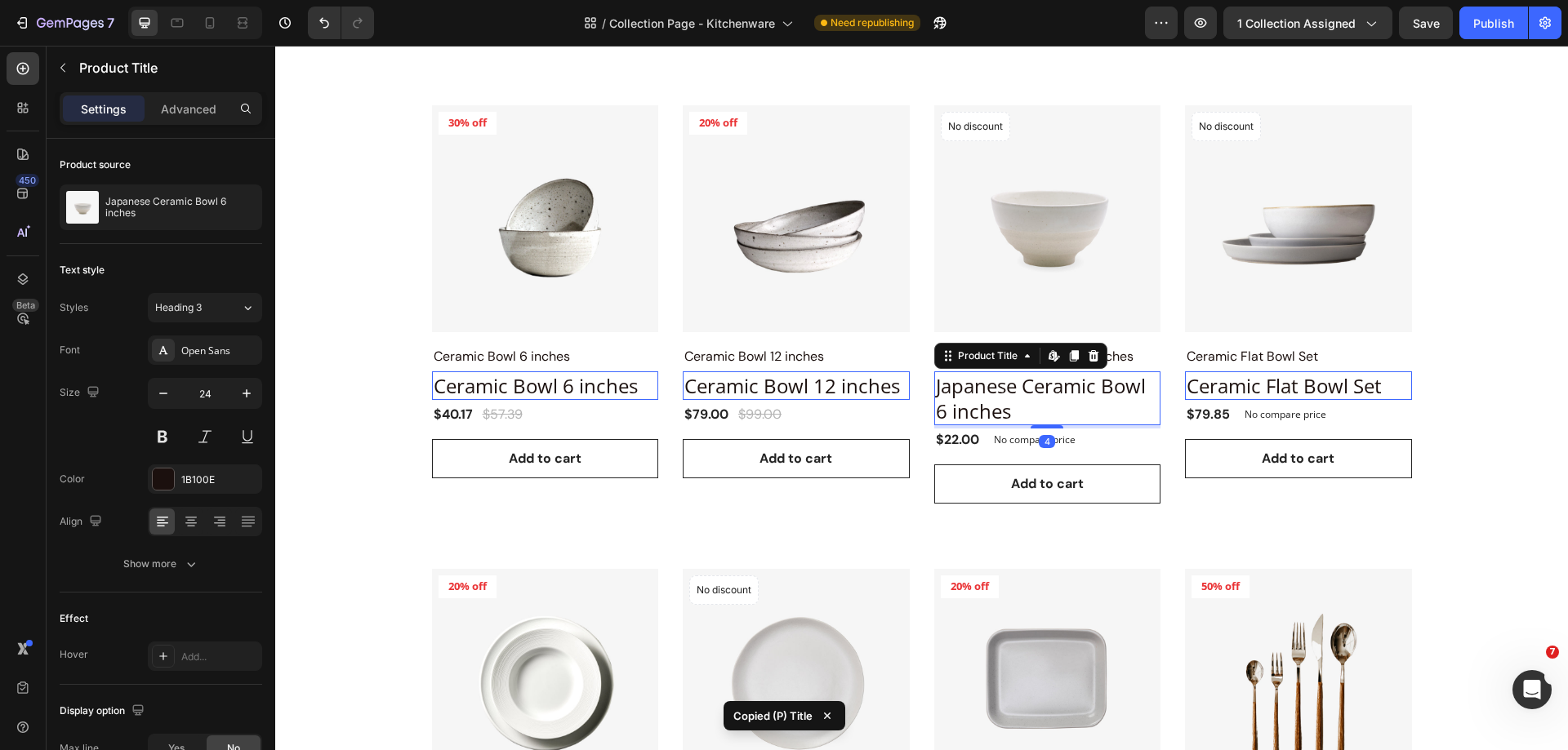
type input "16"
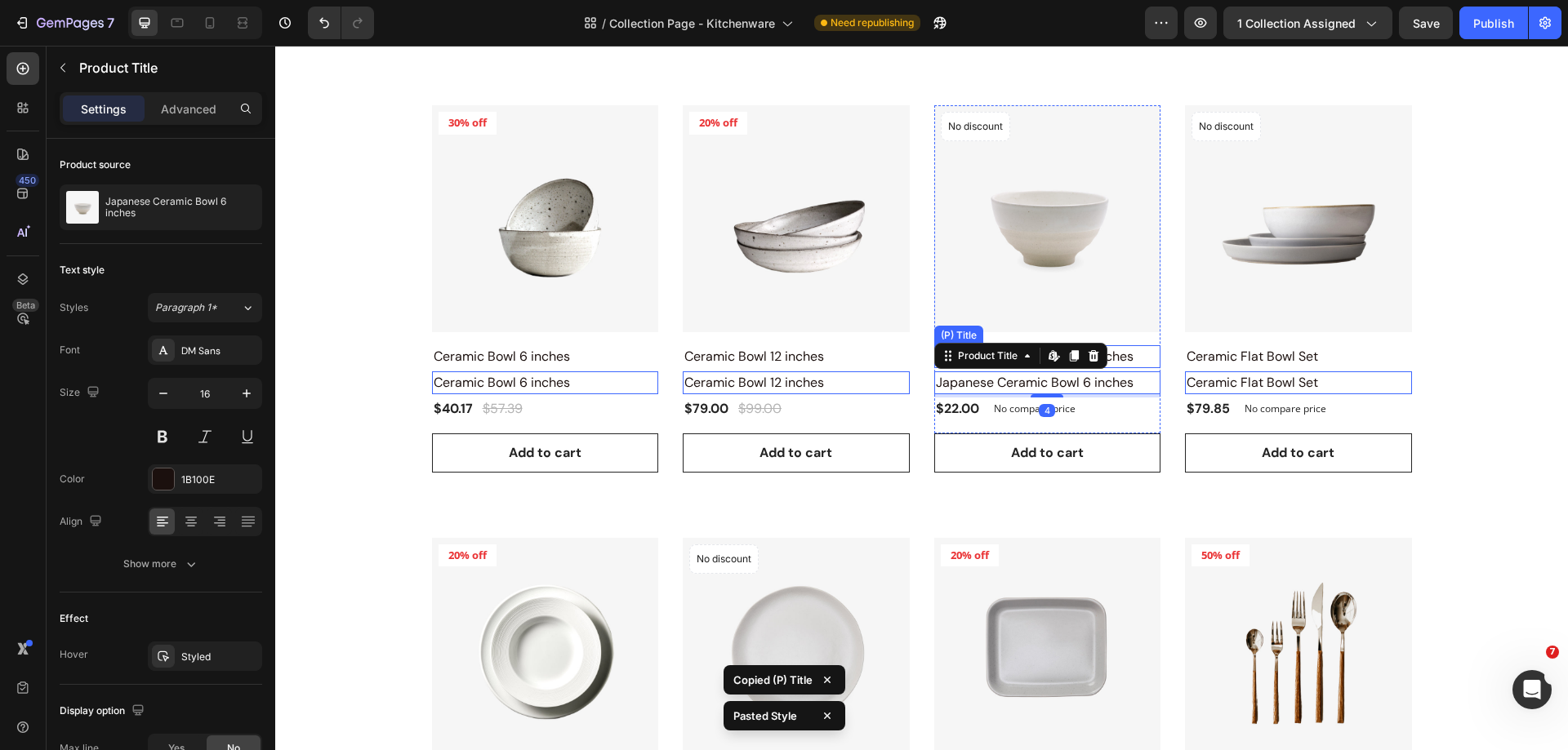
click at [1122, 354] on h2 "Japanese Ceramic Bowl 6 inches" at bounding box center [1047, 357] width 227 height 23
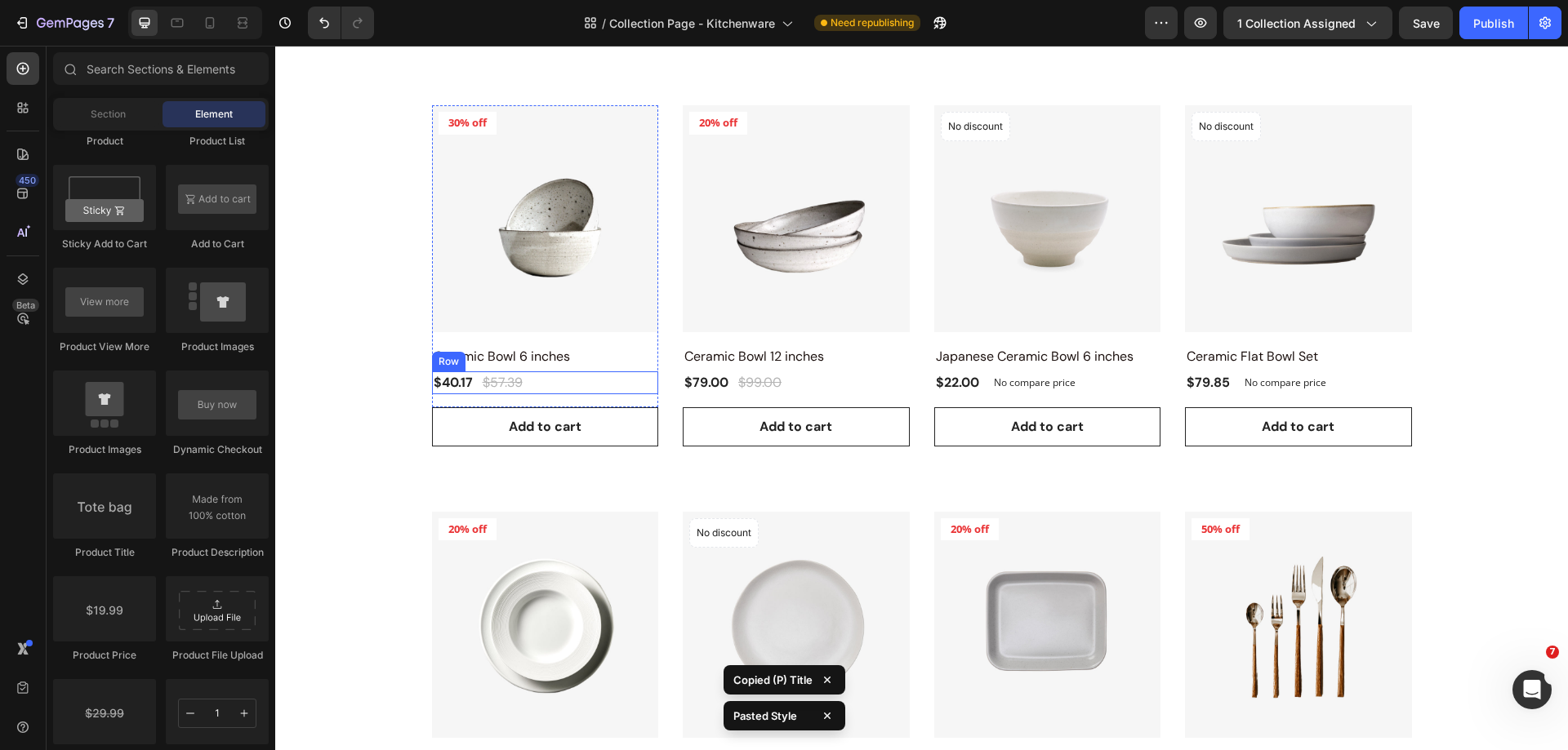
click at [565, 381] on div "$40.17 (P) Price (P) Price $57.39 (P) Price (P) Price Row" at bounding box center [545, 383] width 227 height 23
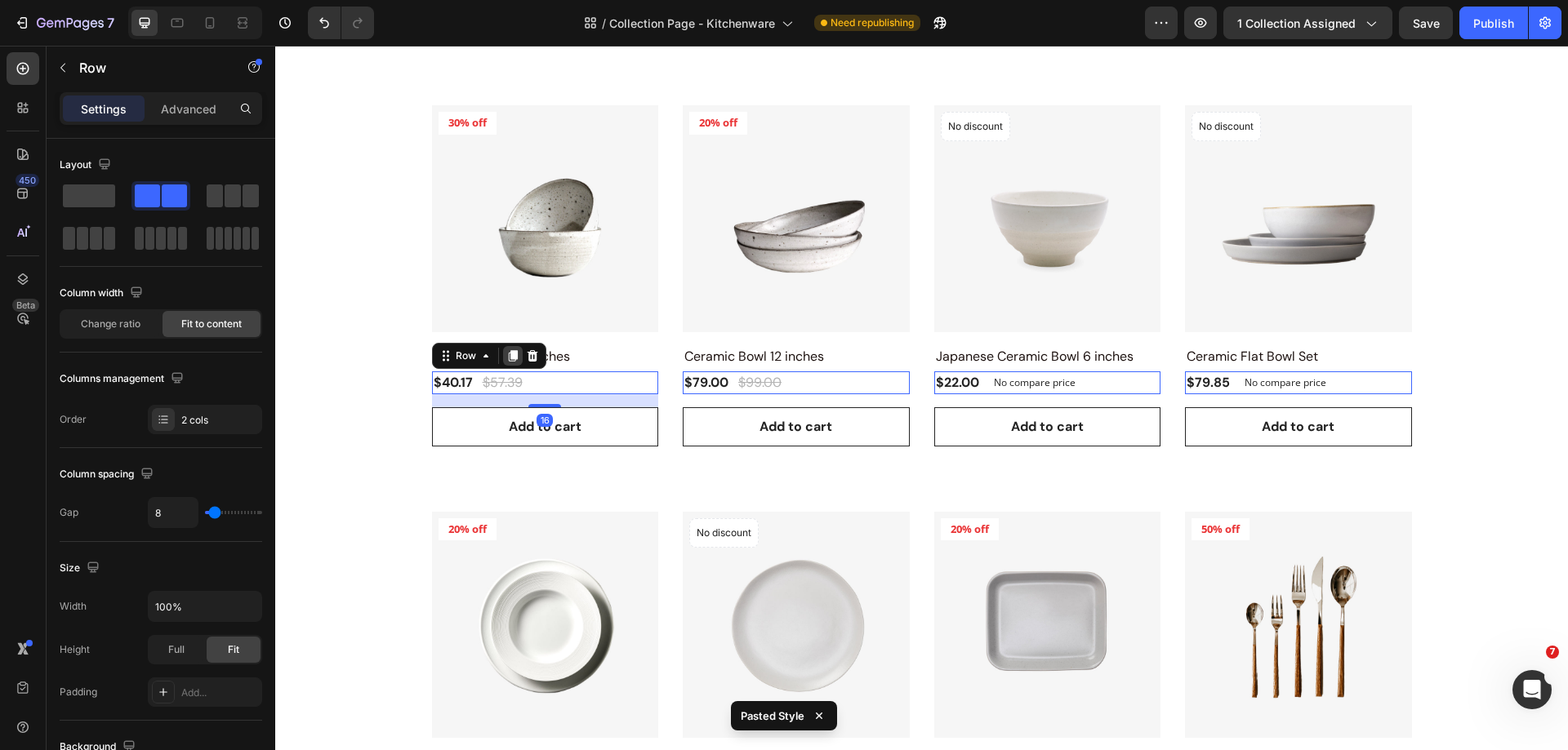
click at [508, 359] on icon at bounding box center [512, 356] width 9 height 12
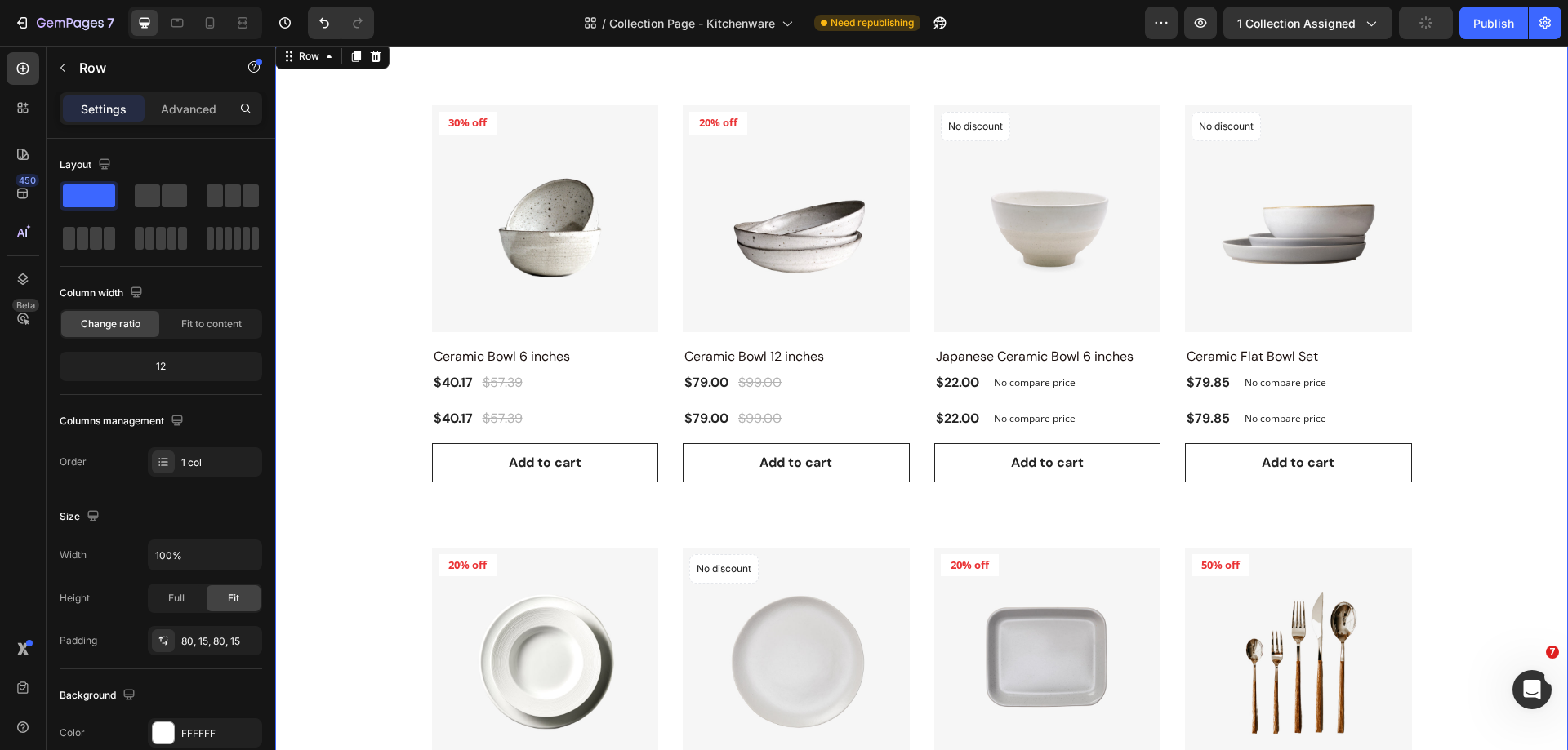
click at [353, 413] on div "Product Images 30% off Product Badge Row Ceramic Bowl 6 inches Product Title $4…" at bounding box center [921, 736] width 1268 height 1262
click at [449, 414] on div "$40.17" at bounding box center [452, 419] width 42 height 23
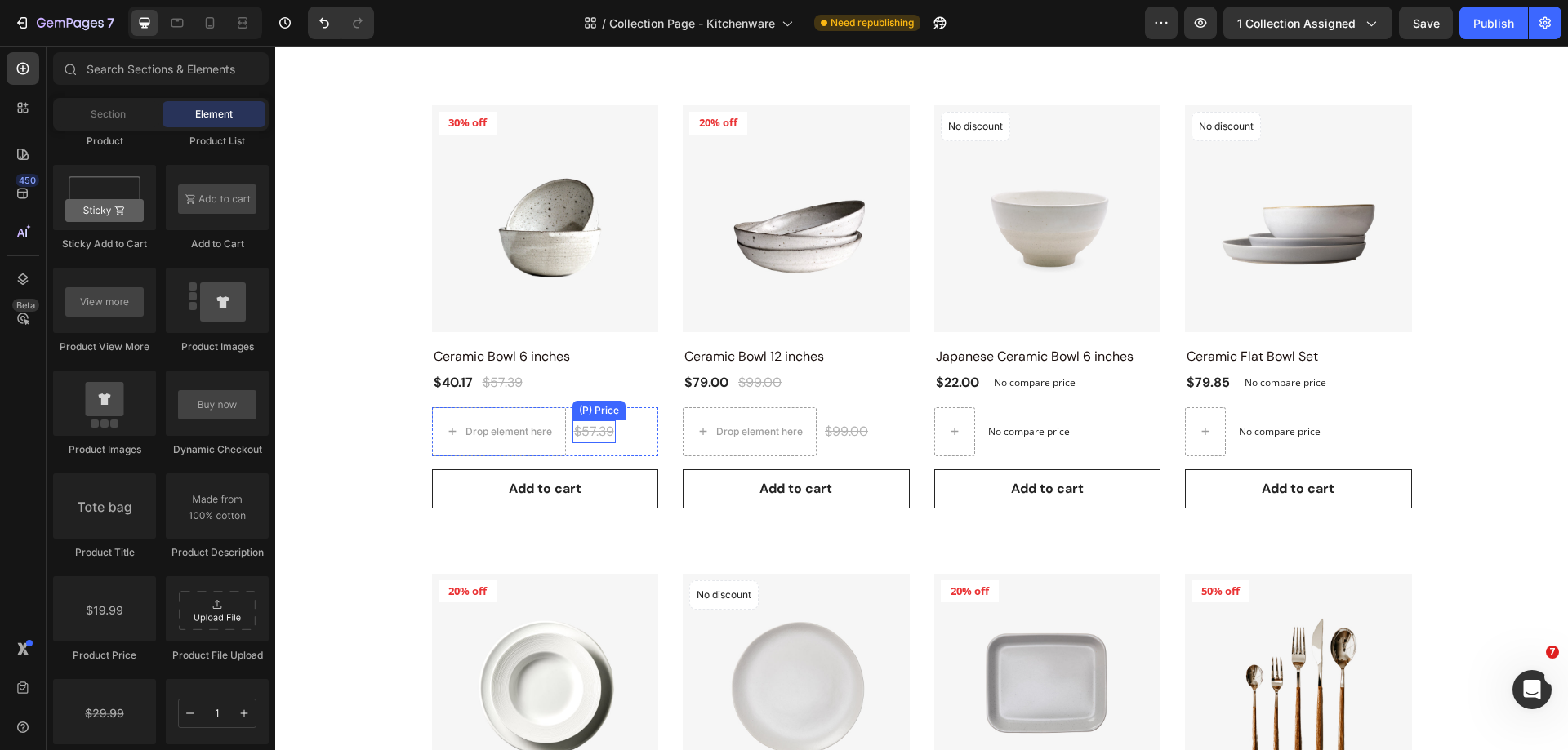
click at [573, 432] on div "$57.39" at bounding box center [594, 432] width 43 height 23
drag, startPoint x: 418, startPoint y: 645, endPoint x: 456, endPoint y: 435, distance: 213.4
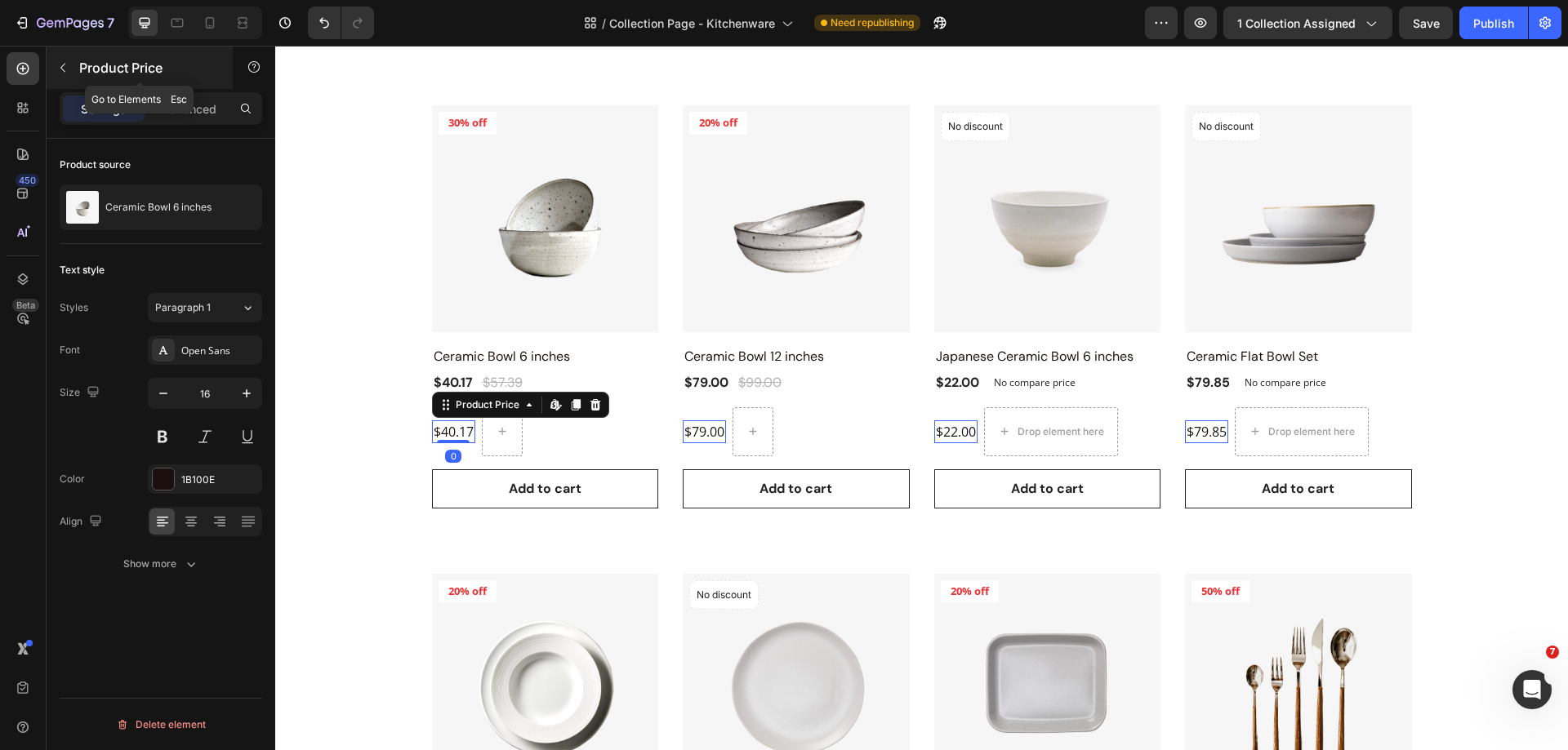
click at [63, 66] on icon "button" at bounding box center [63, 68] width 5 height 9
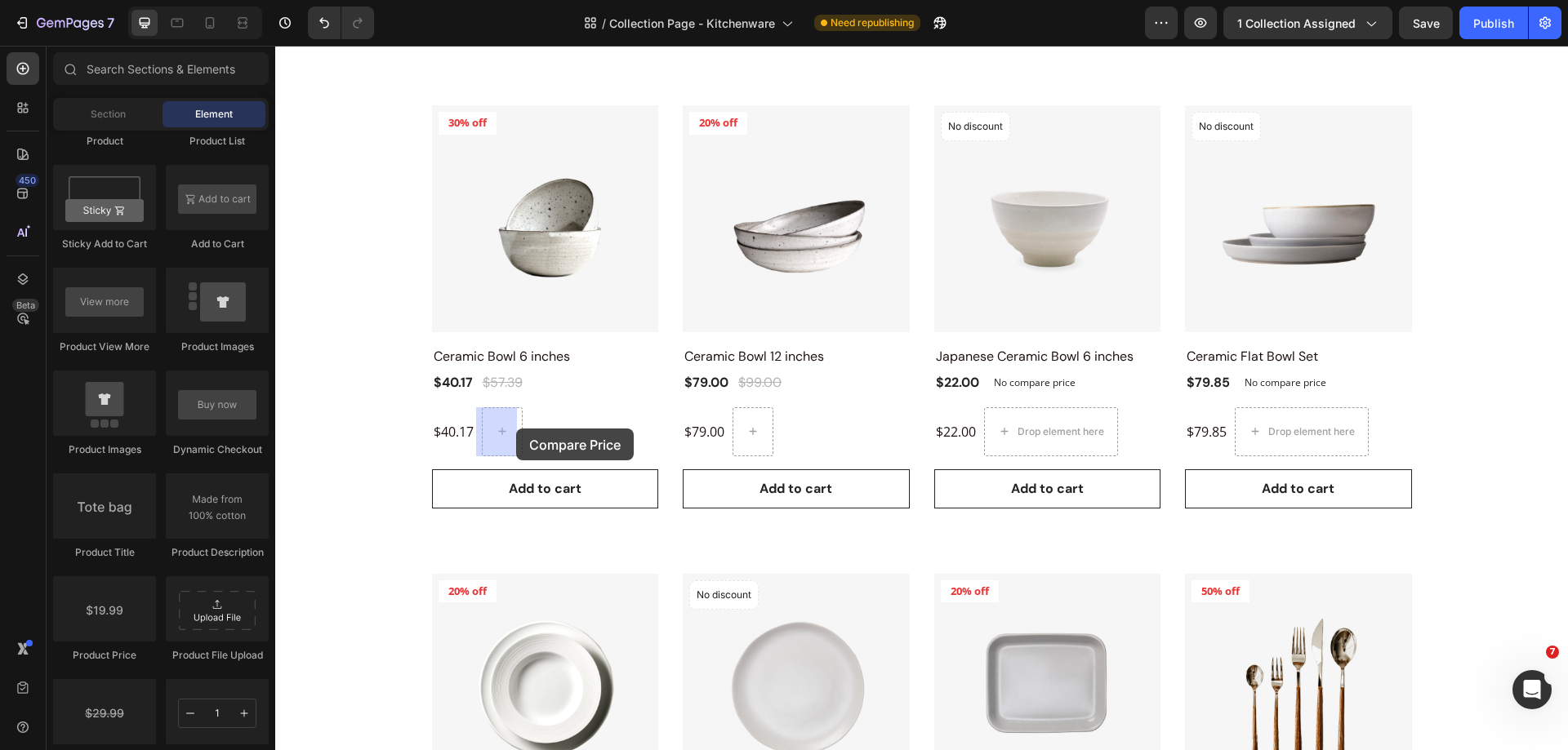
drag, startPoint x: 440, startPoint y: 727, endPoint x: 514, endPoint y: 428, distance: 308.0
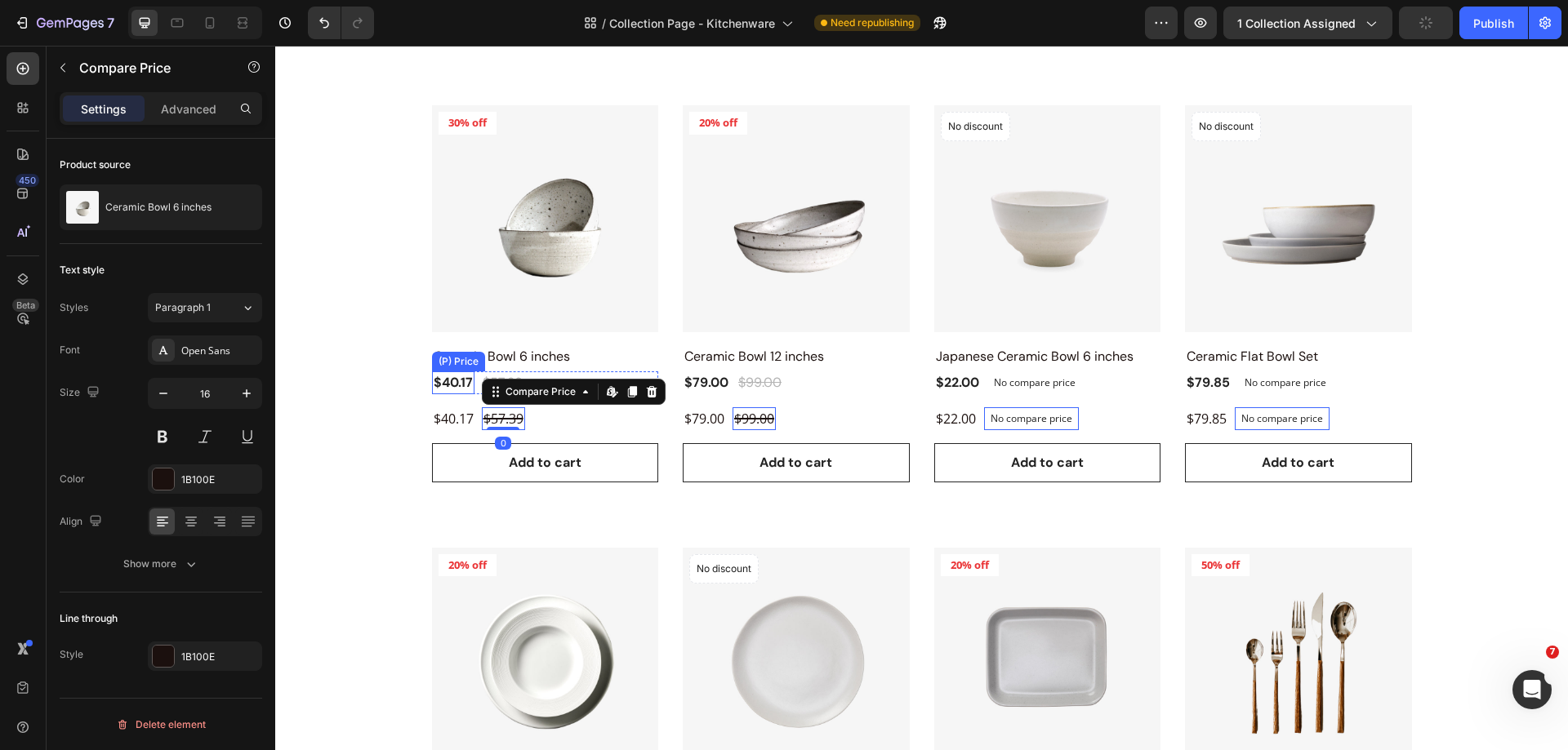
click at [455, 384] on div "$40.17" at bounding box center [452, 383] width 42 height 23
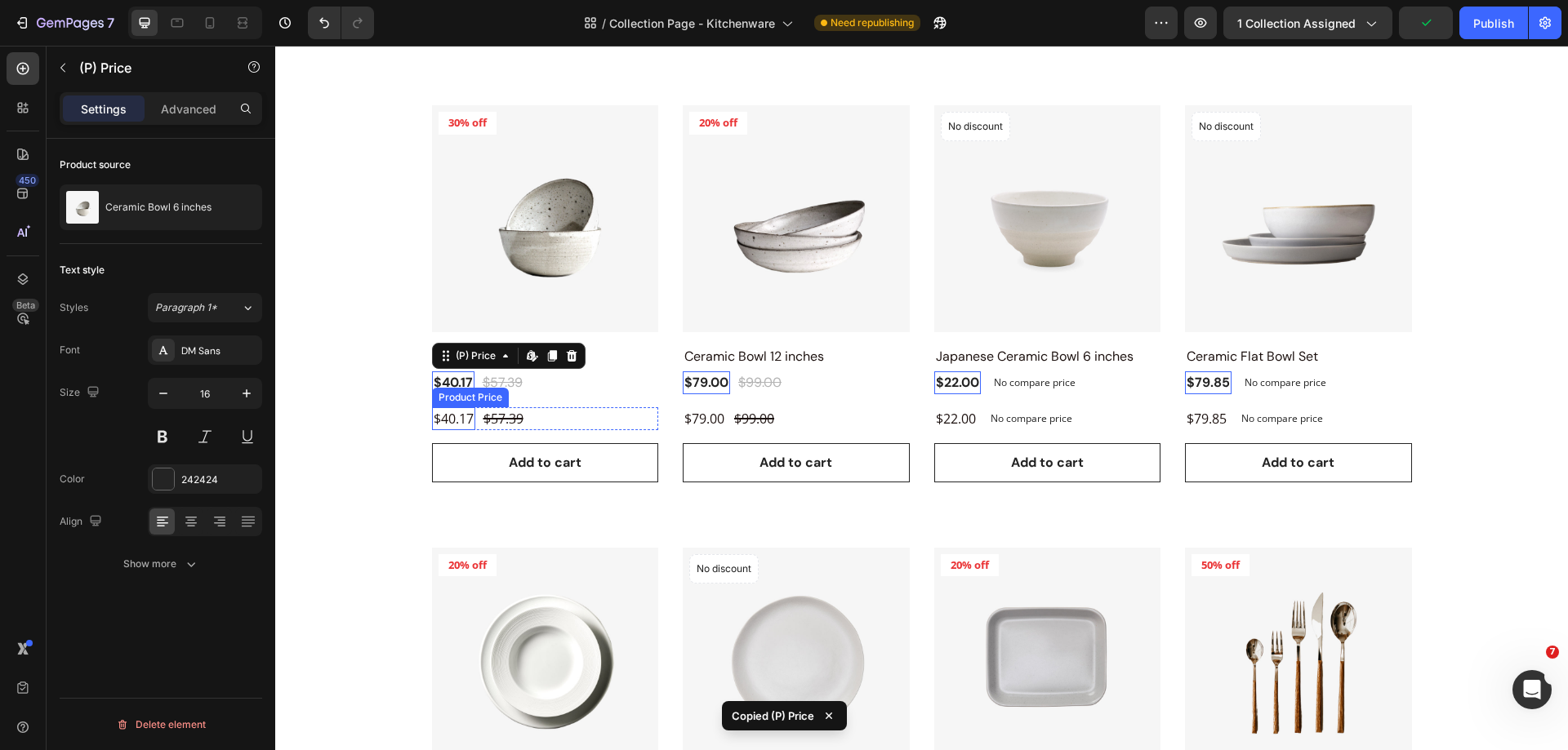
click at [456, 421] on div "$40.17" at bounding box center [453, 419] width 43 height 23
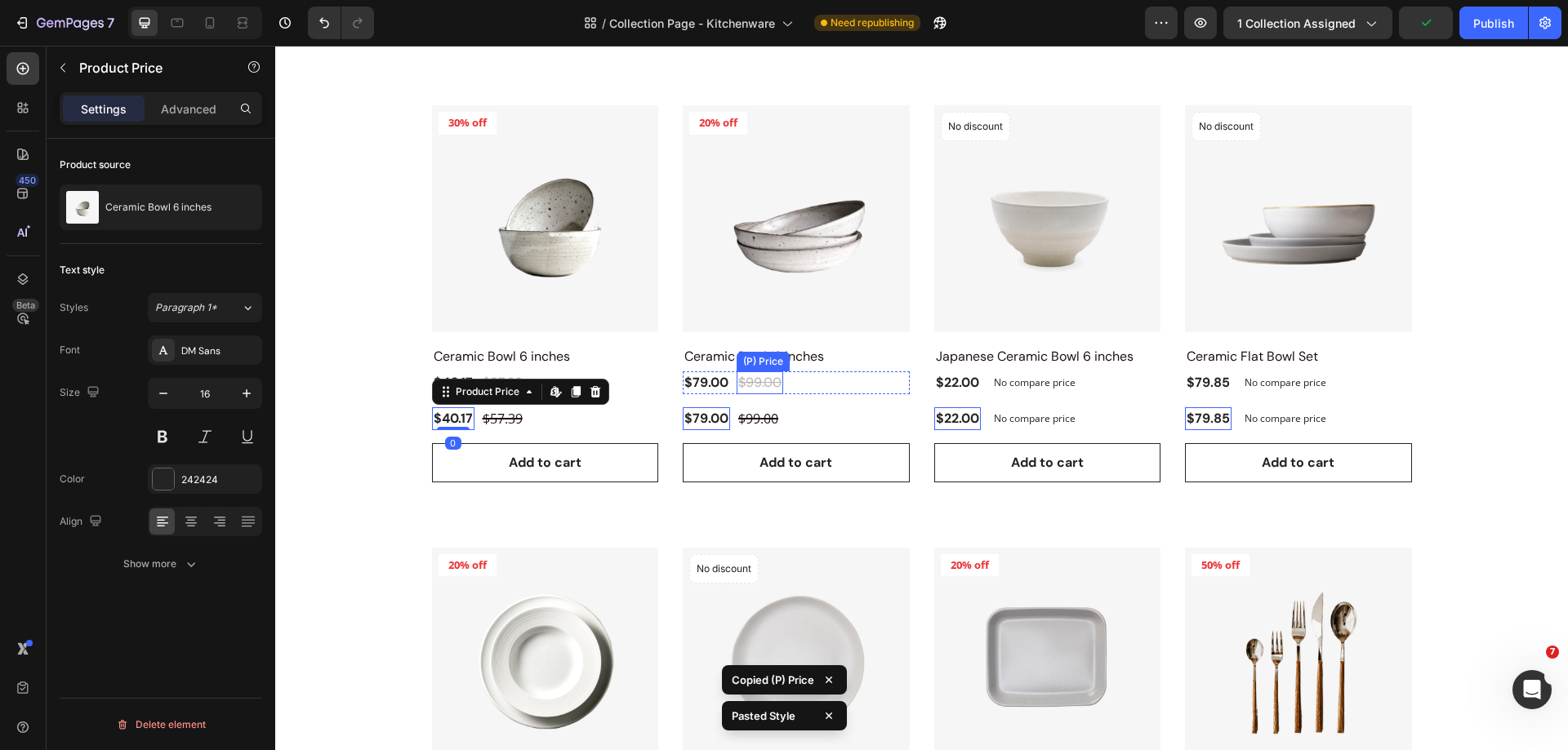
click at [524, 380] on div "$99.00" at bounding box center [503, 383] width 43 height 23
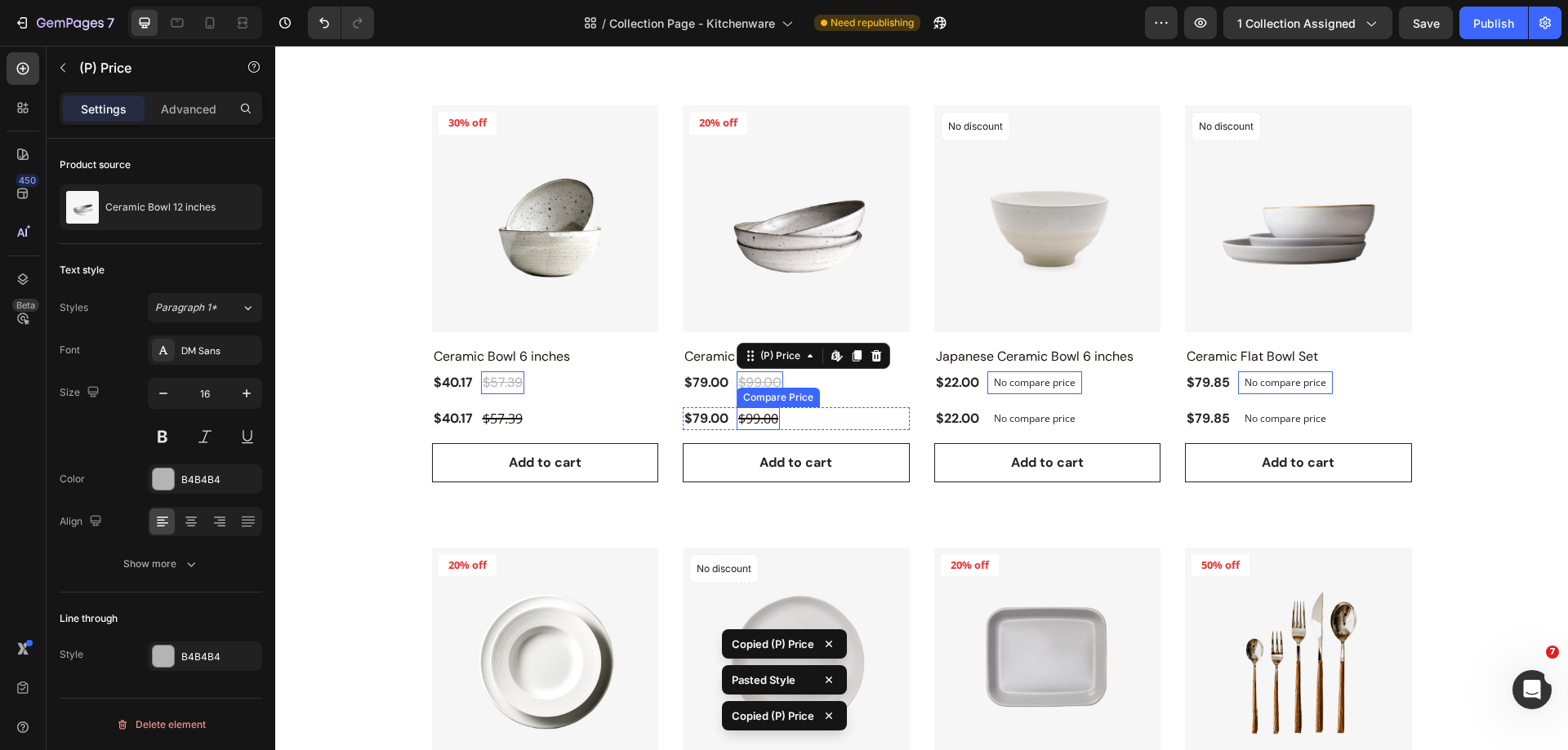
click at [524, 415] on div "$99.00" at bounding box center [503, 419] width 43 height 23
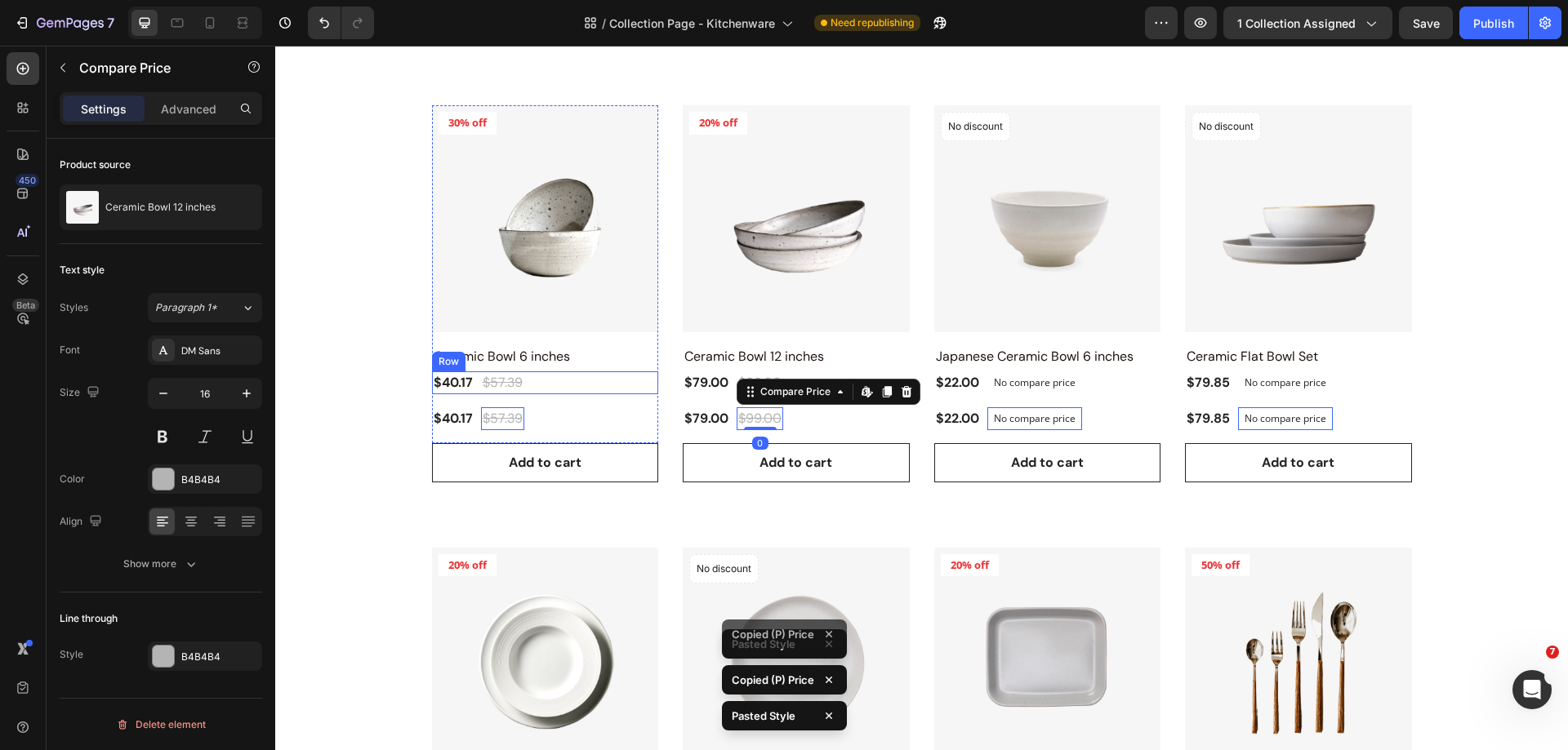
click at [591, 388] on div "$40.17 (P) Price (P) Price $57.39 (P) Price (P) Price Row" at bounding box center [545, 383] width 227 height 23
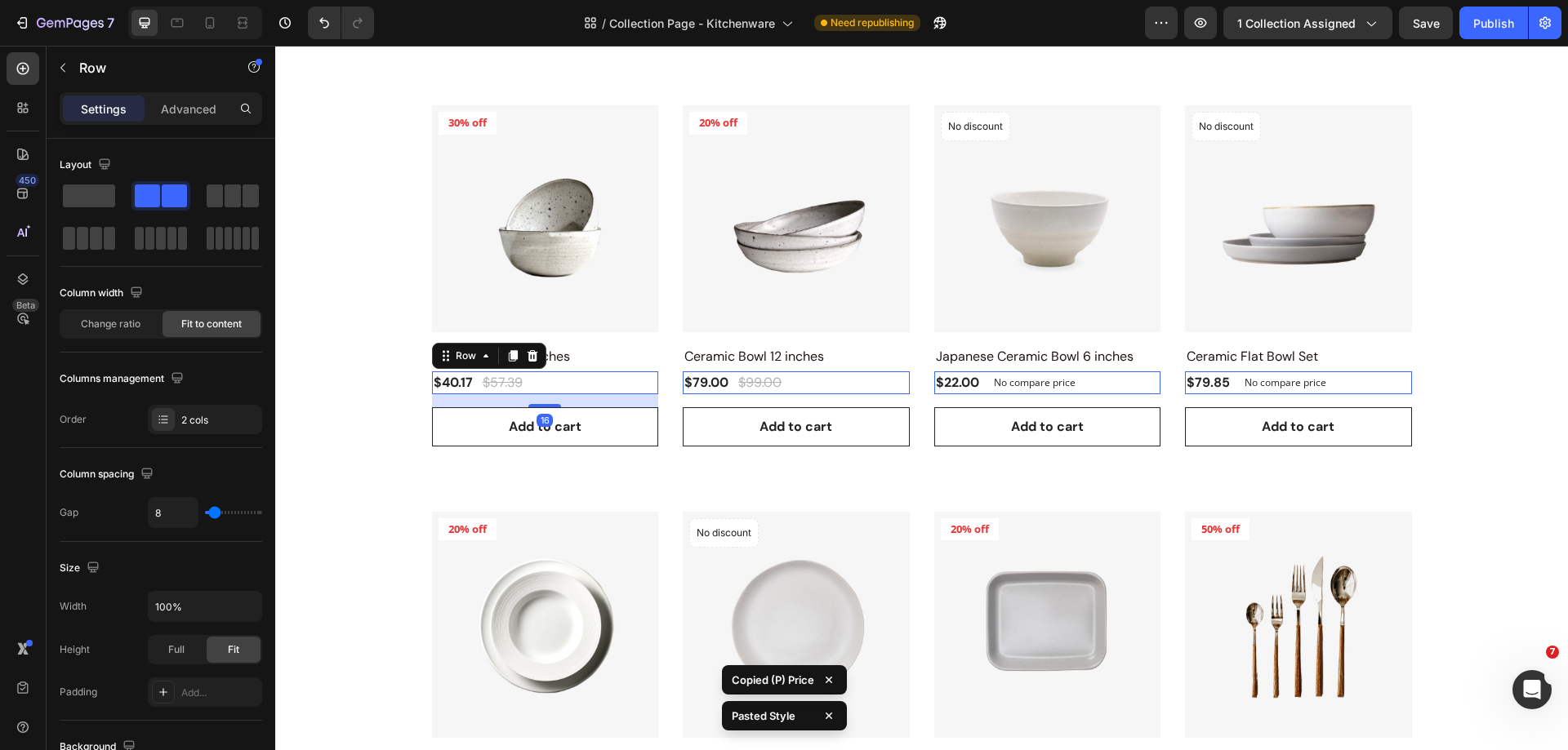
click at [593, 381] on div "$40.17 Product Price Product Price $57.39 Compare Price Compare Price Row 16" at bounding box center [545, 383] width 227 height 23
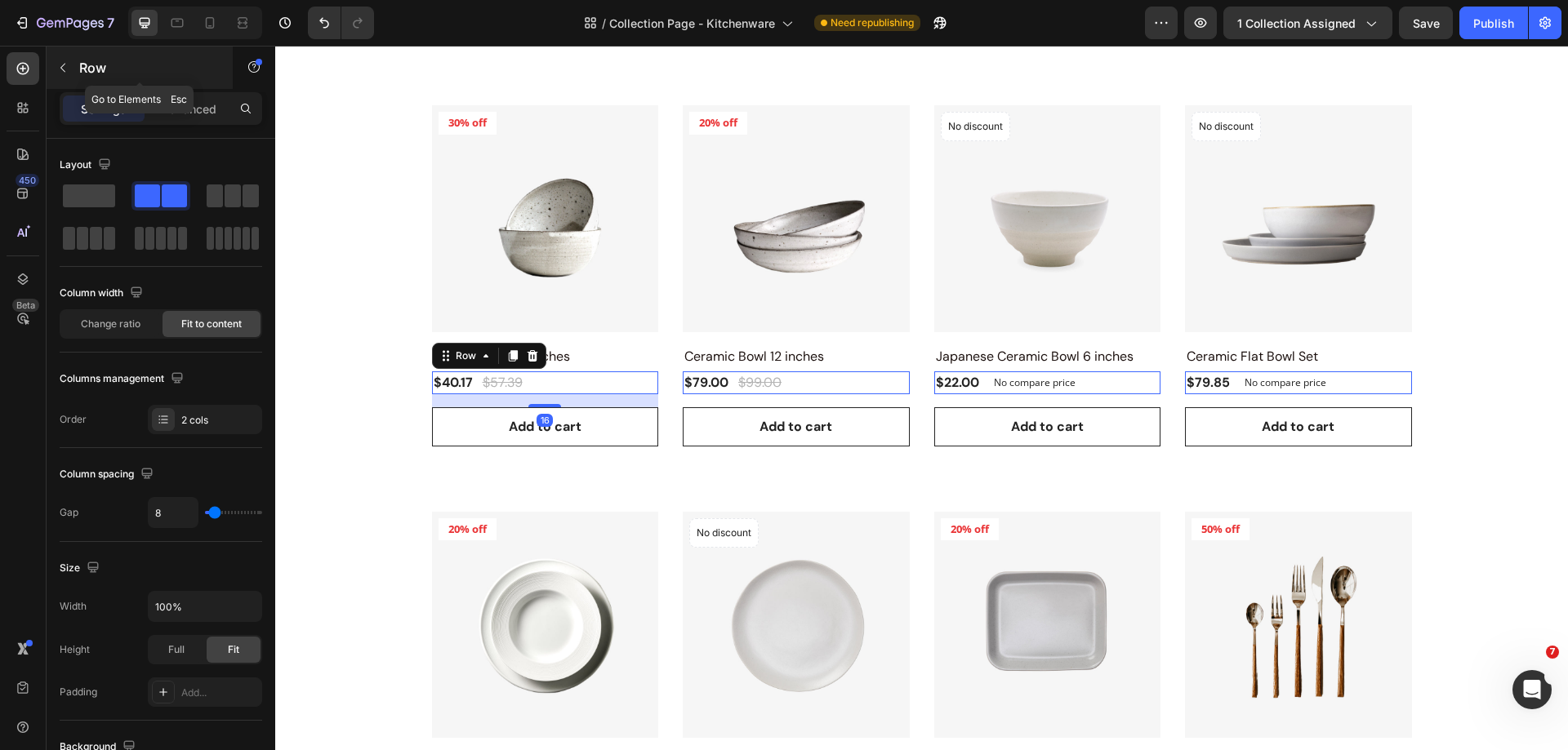
click at [68, 68] on icon "button" at bounding box center [63, 68] width 13 height 13
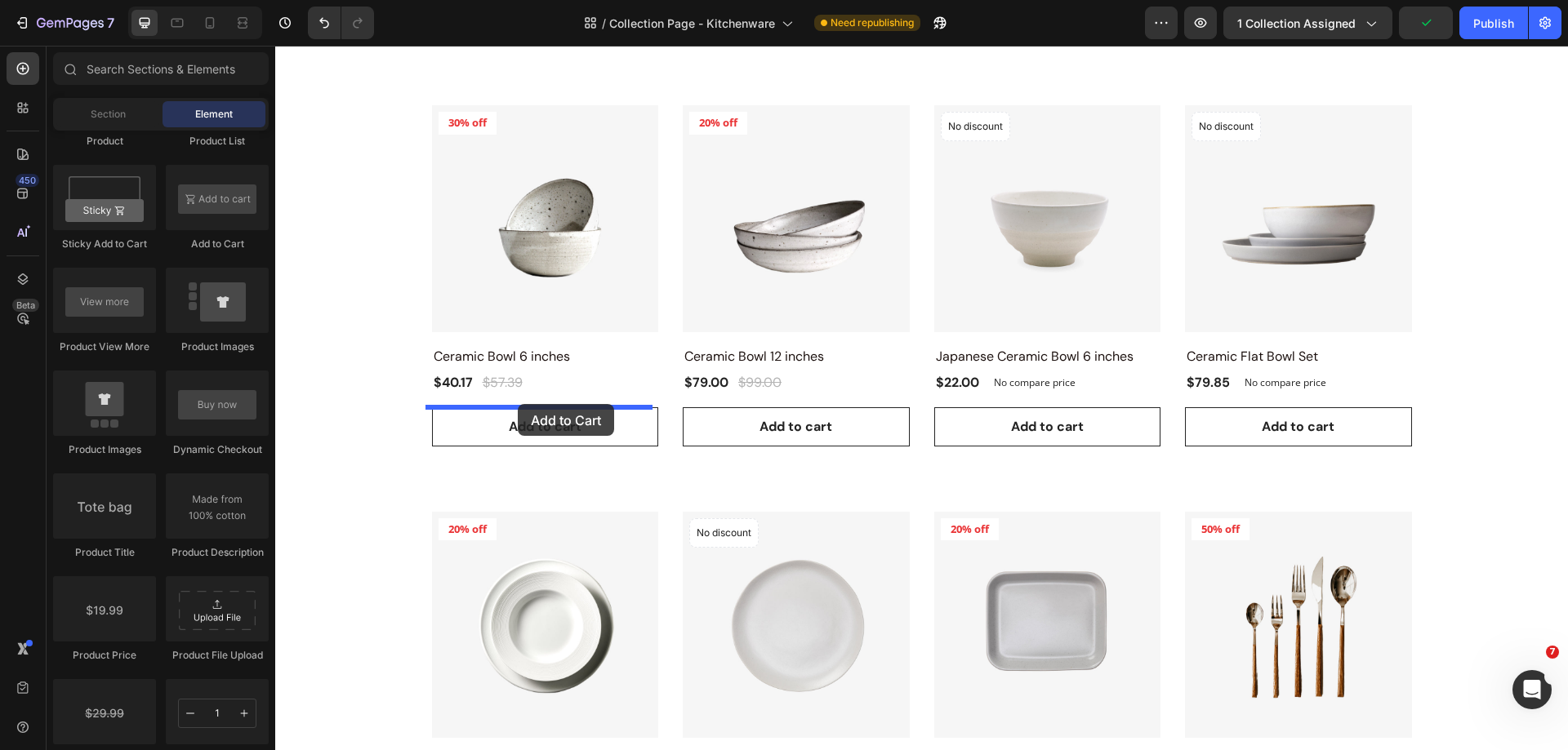
drag, startPoint x: 487, startPoint y: 263, endPoint x: 517, endPoint y: 404, distance: 144.2
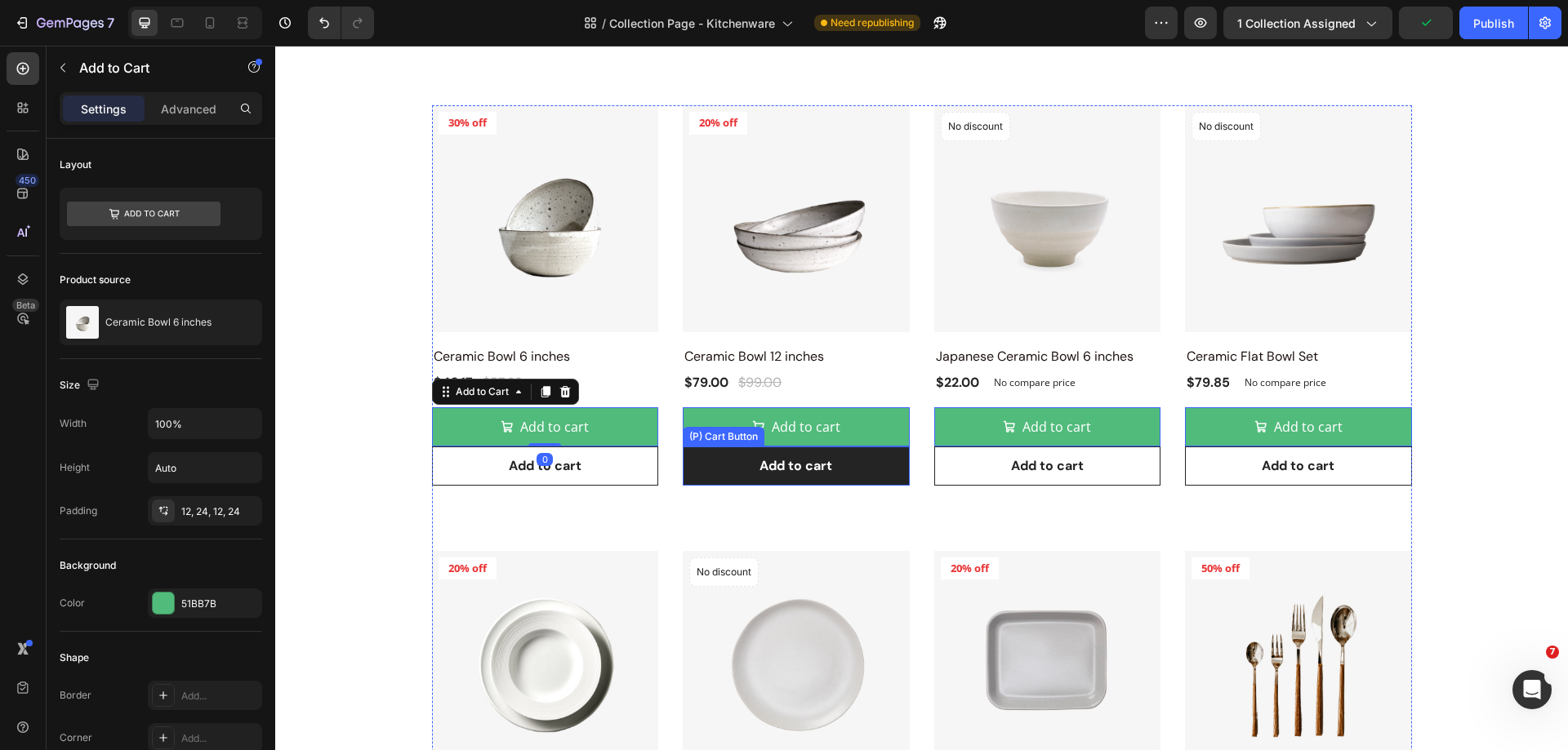
click at [705, 480] on button "Add to cart" at bounding box center [796, 465] width 227 height 39
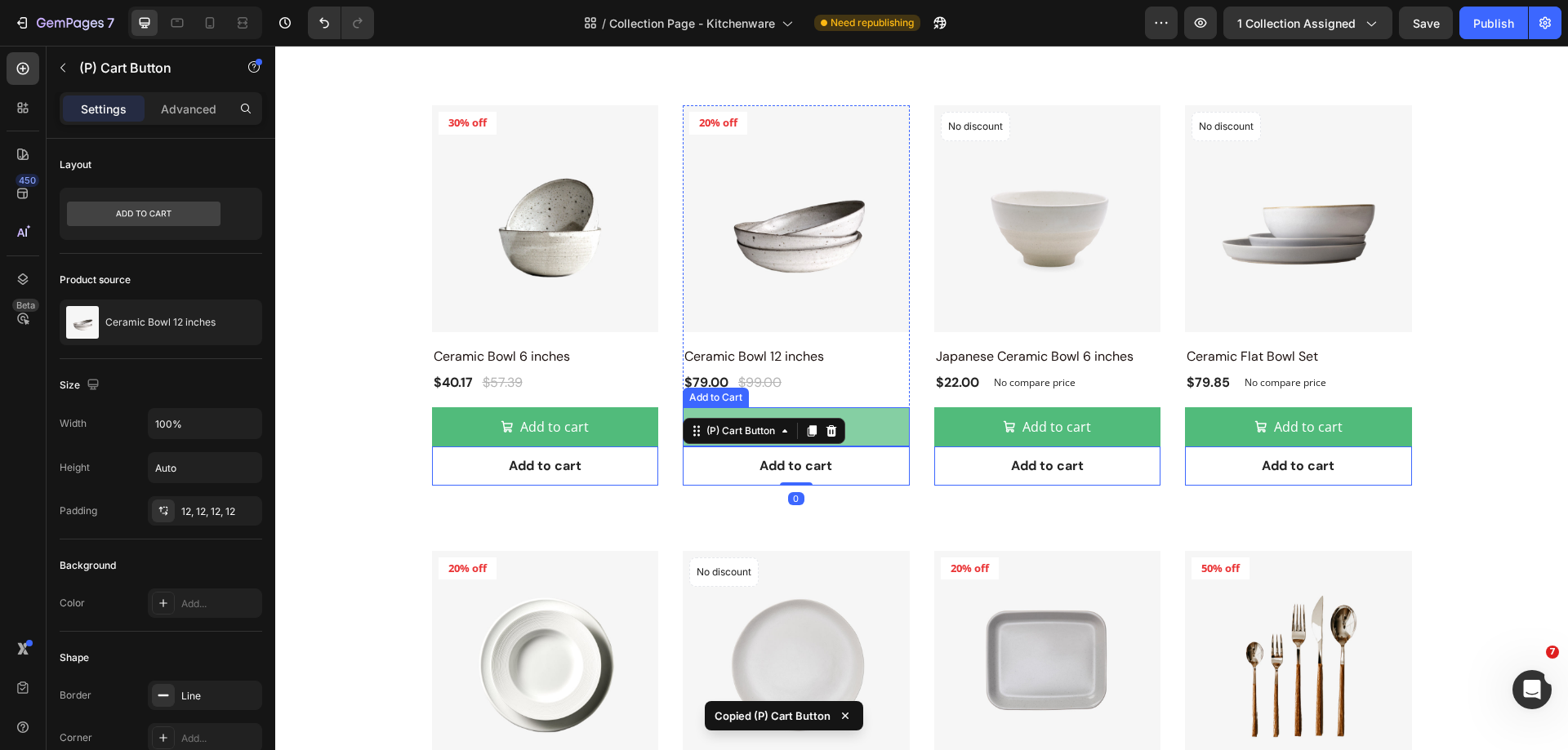
click at [659, 424] on button "Add to cart" at bounding box center [545, 427] width 227 height 39
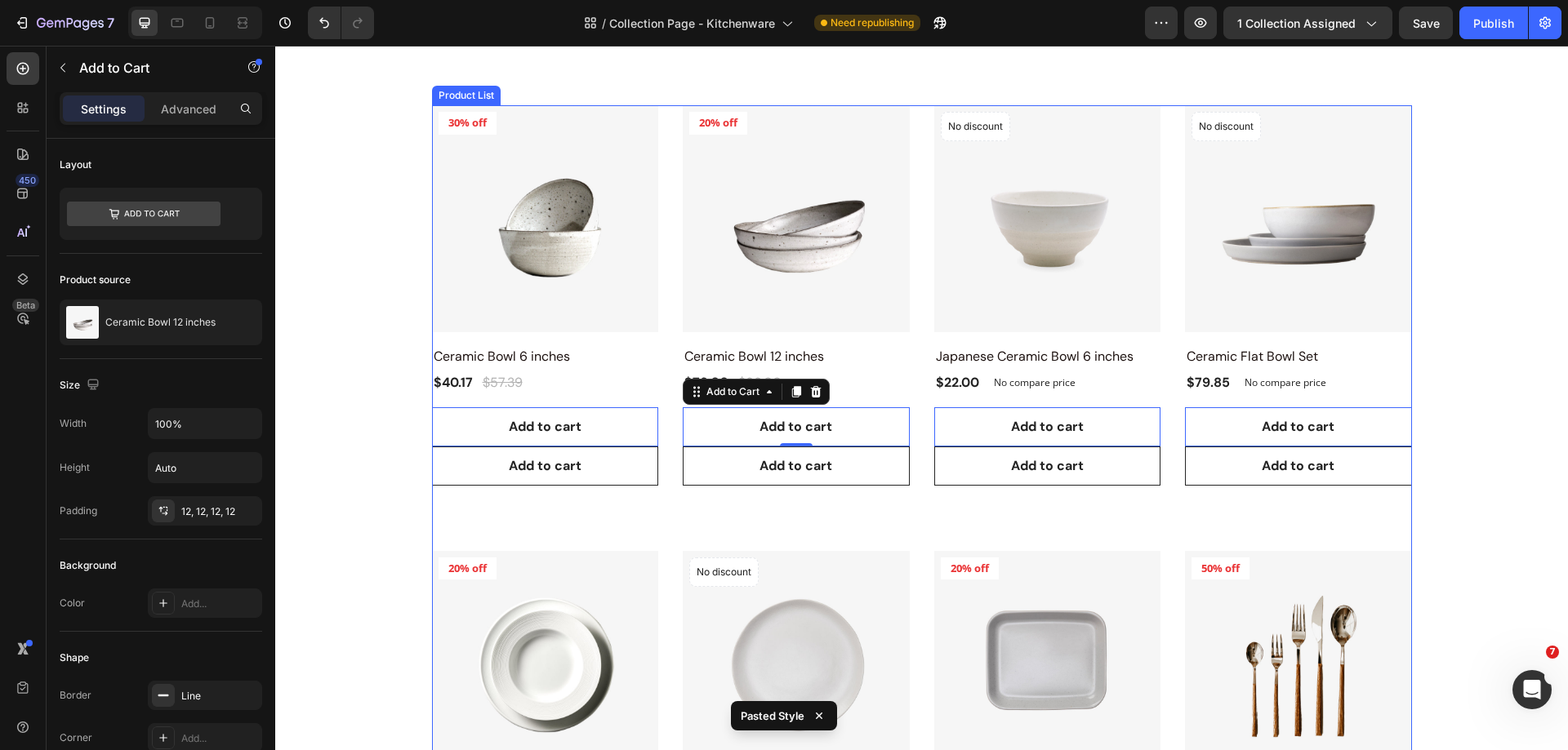
click at [911, 490] on div "Product Images 30% off Product Badge Row Ceramic Bowl 6 inches Product Title $4…" at bounding box center [921, 741] width 980 height 1271
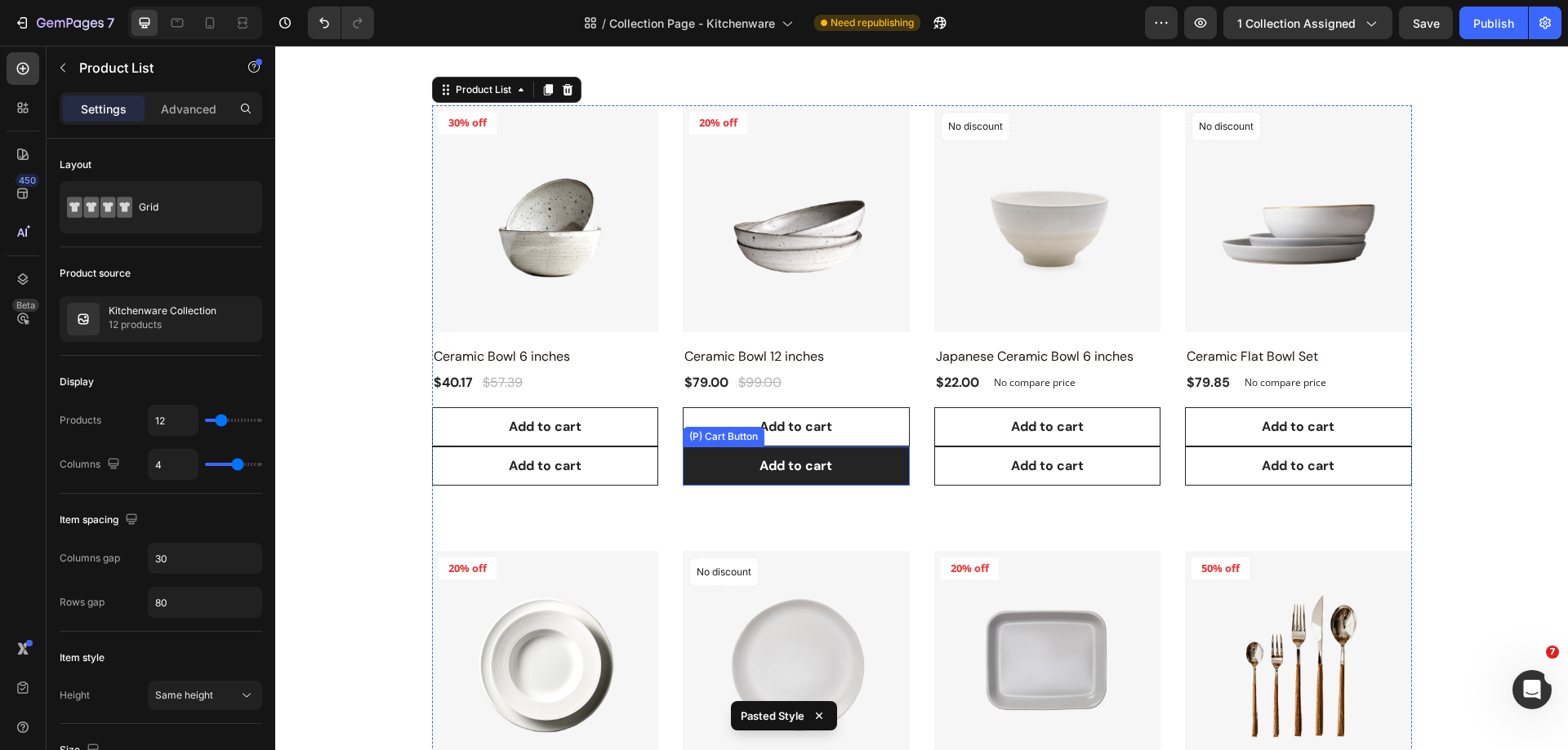
click at [879, 464] on button "Add to cart" at bounding box center [796, 465] width 227 height 39
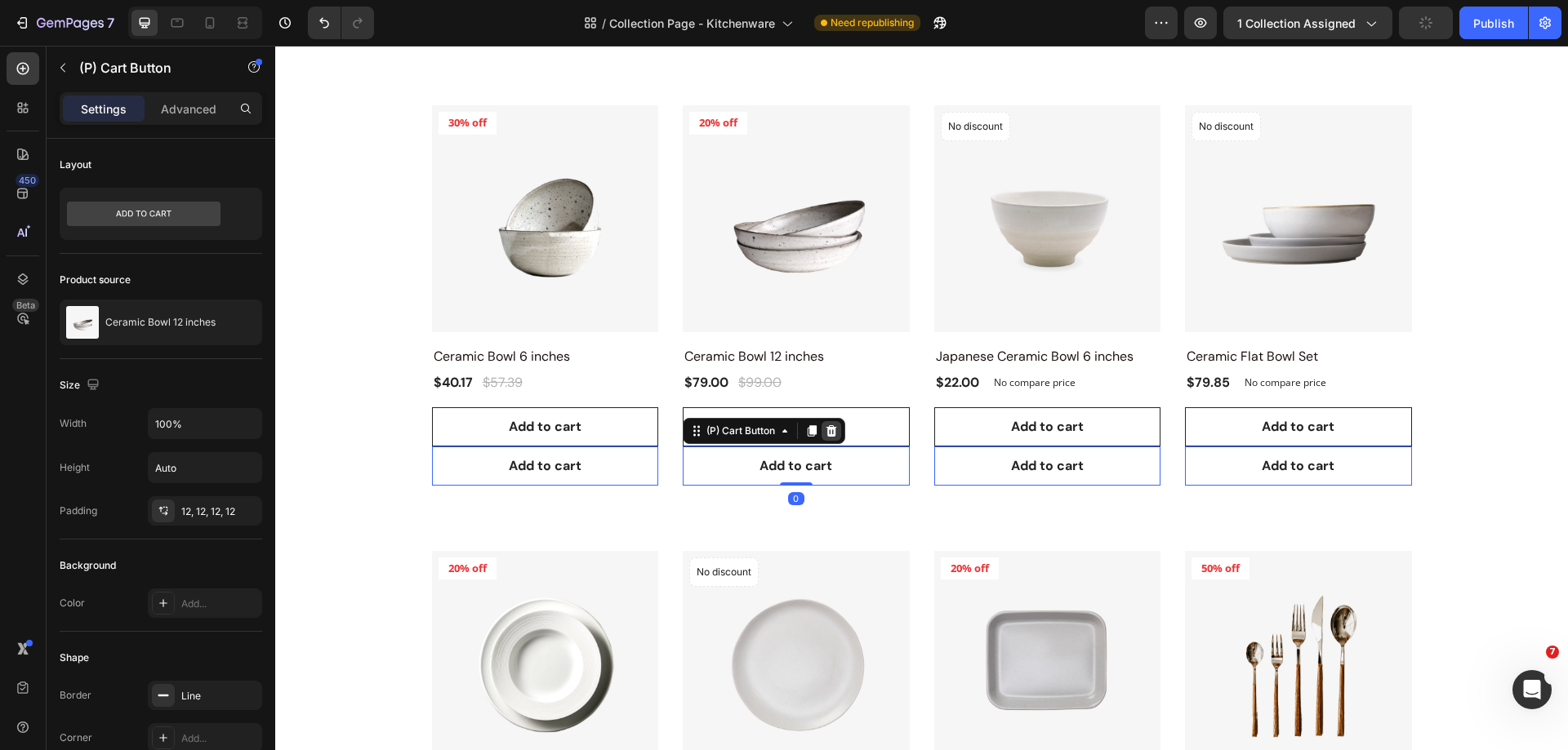
click at [828, 427] on icon at bounding box center [831, 431] width 11 height 12
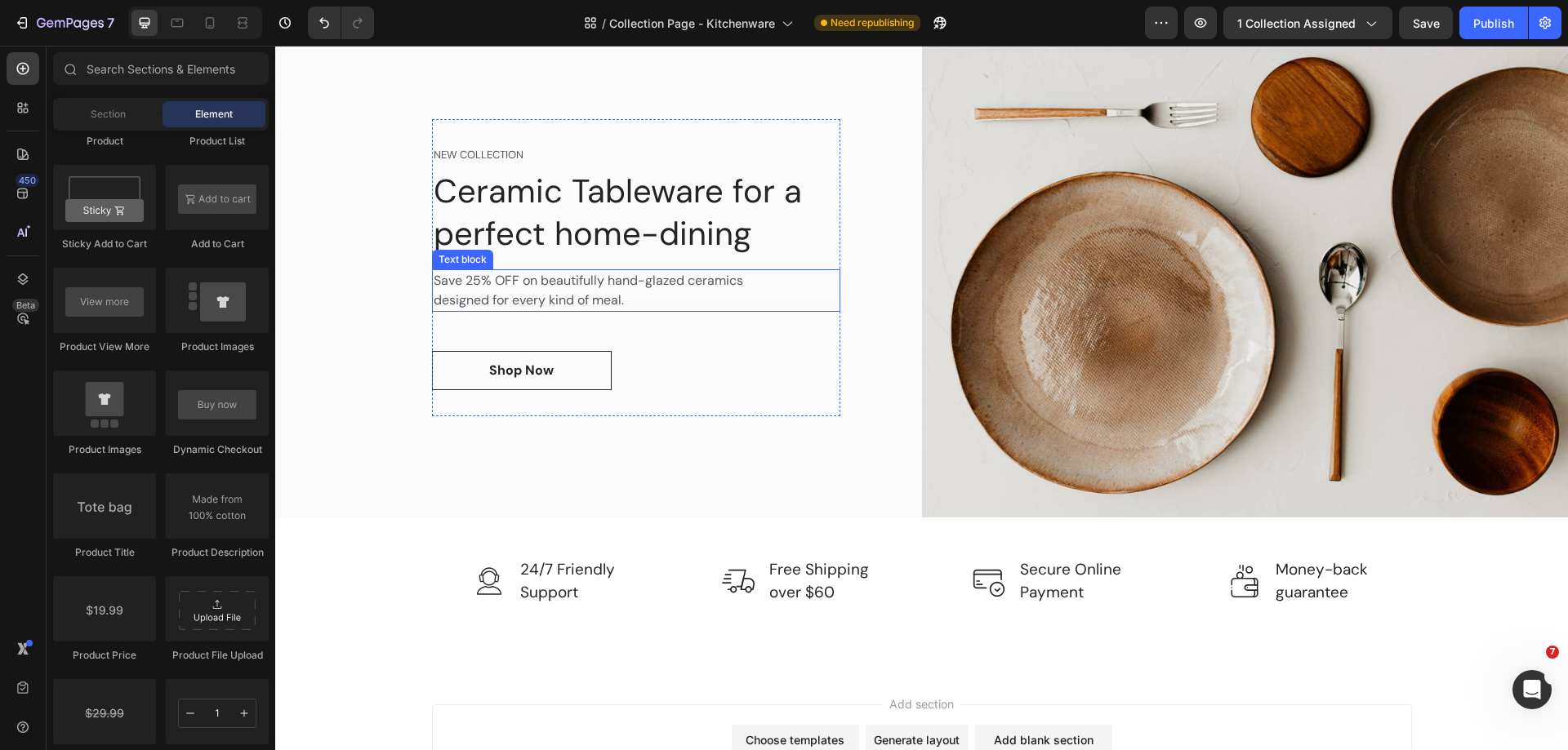
scroll to position [1745, 0]
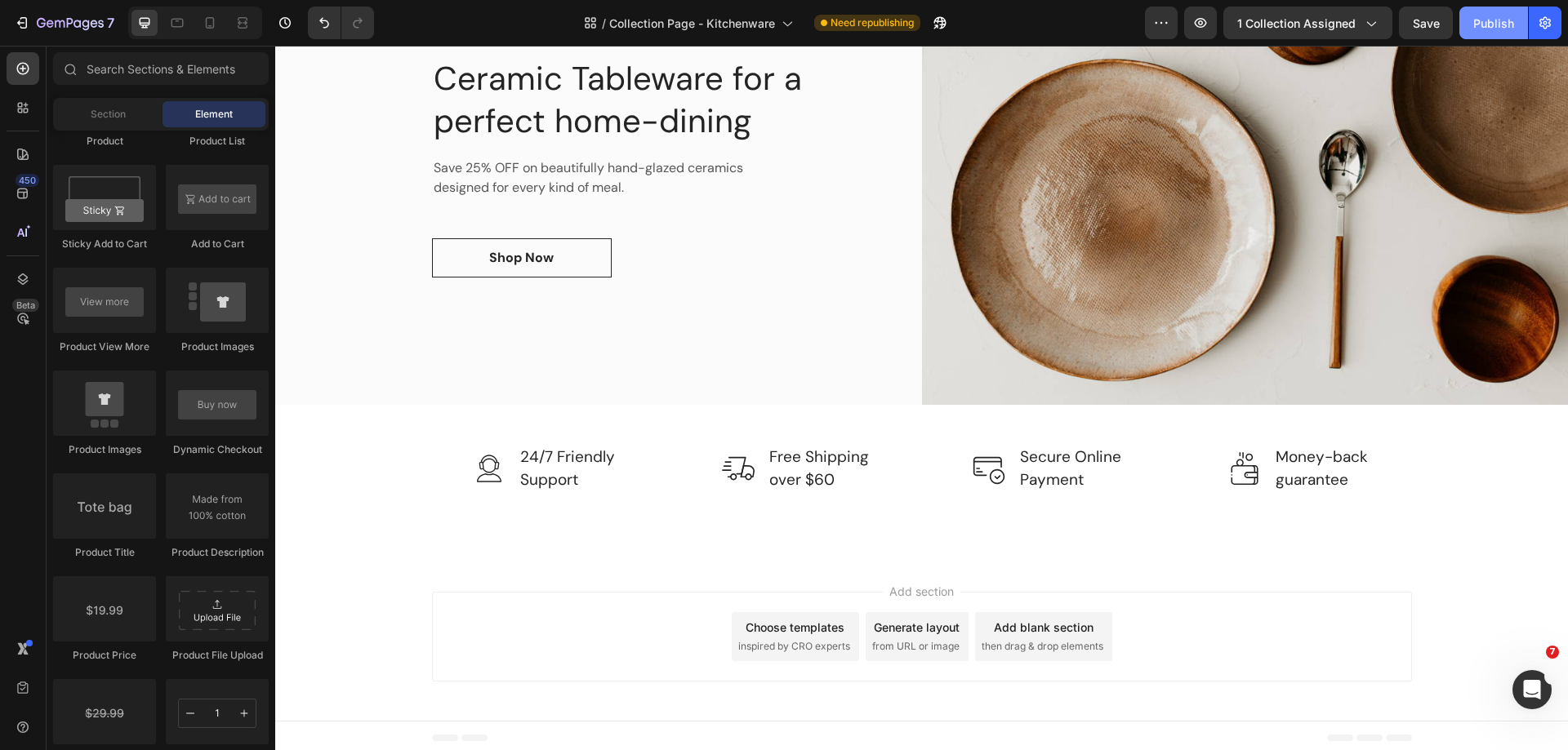
click at [1514, 20] on button "Publish" at bounding box center [1493, 23] width 68 height 33
click at [1162, 17] on icon "button" at bounding box center [1161, 23] width 17 height 17
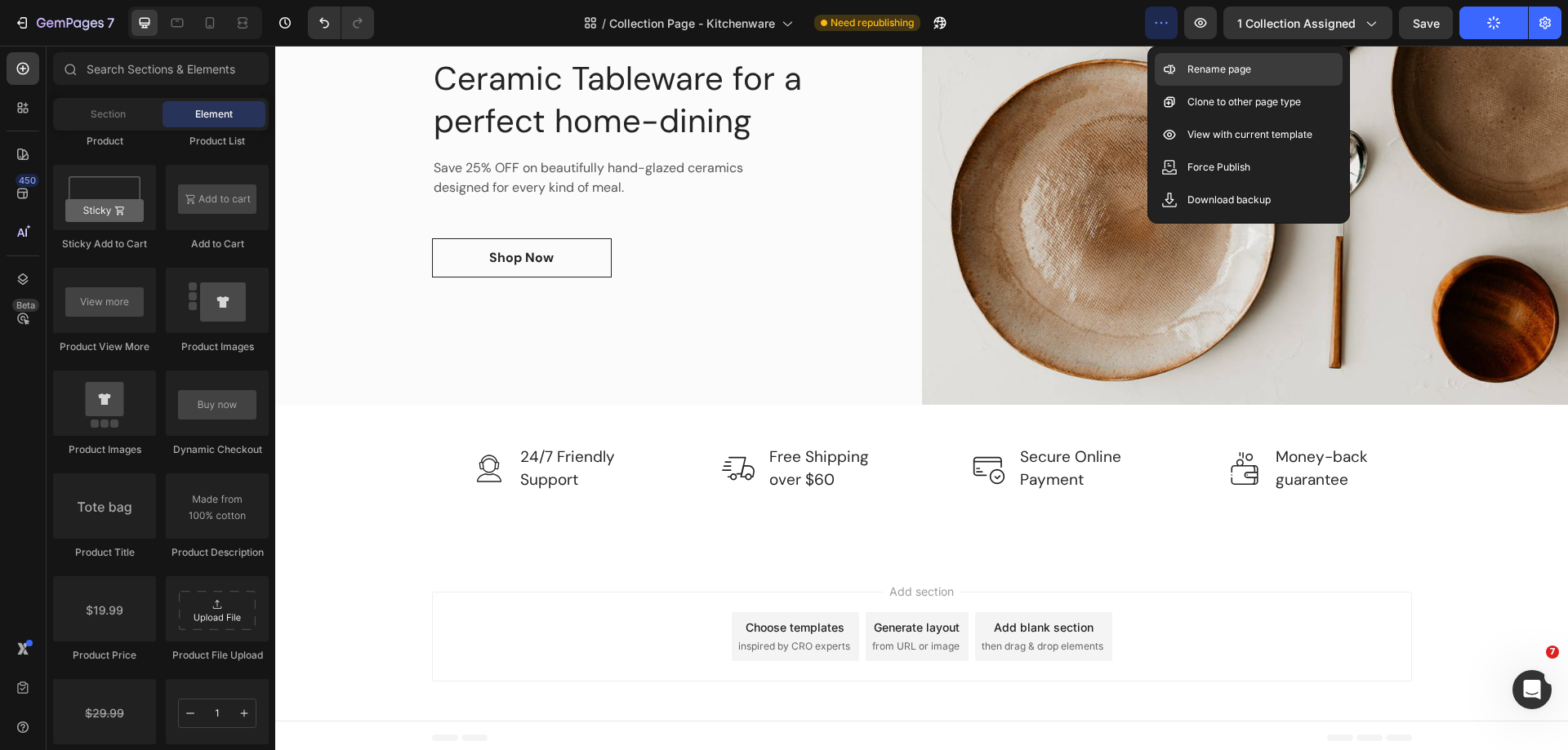
click at [1217, 72] on p "Rename page" at bounding box center [1219, 69] width 64 height 17
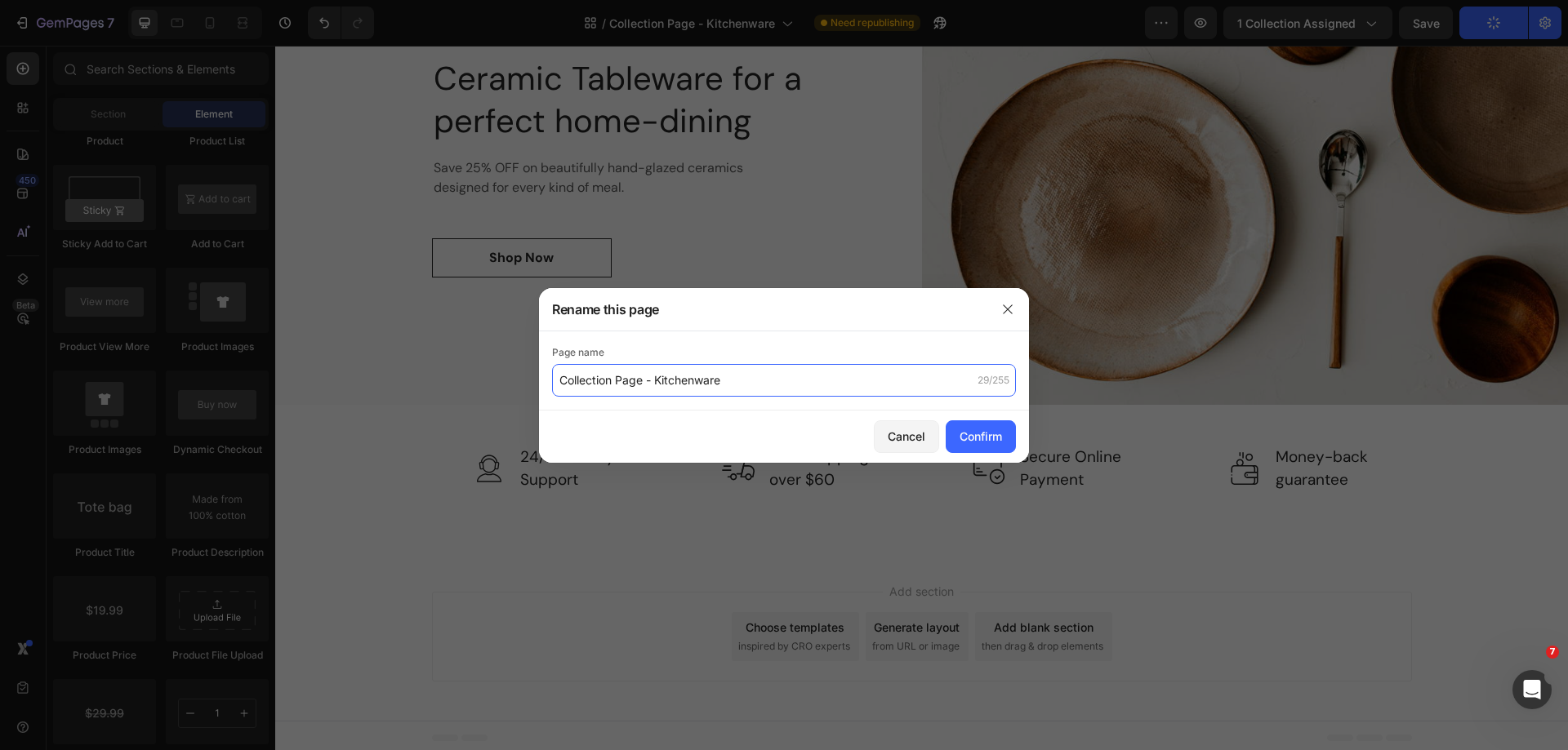
click at [791, 369] on input "Collection Page - Kitchenware" at bounding box center [784, 380] width 464 height 33
click at [1009, 304] on icon "button" at bounding box center [1008, 309] width 13 height 13
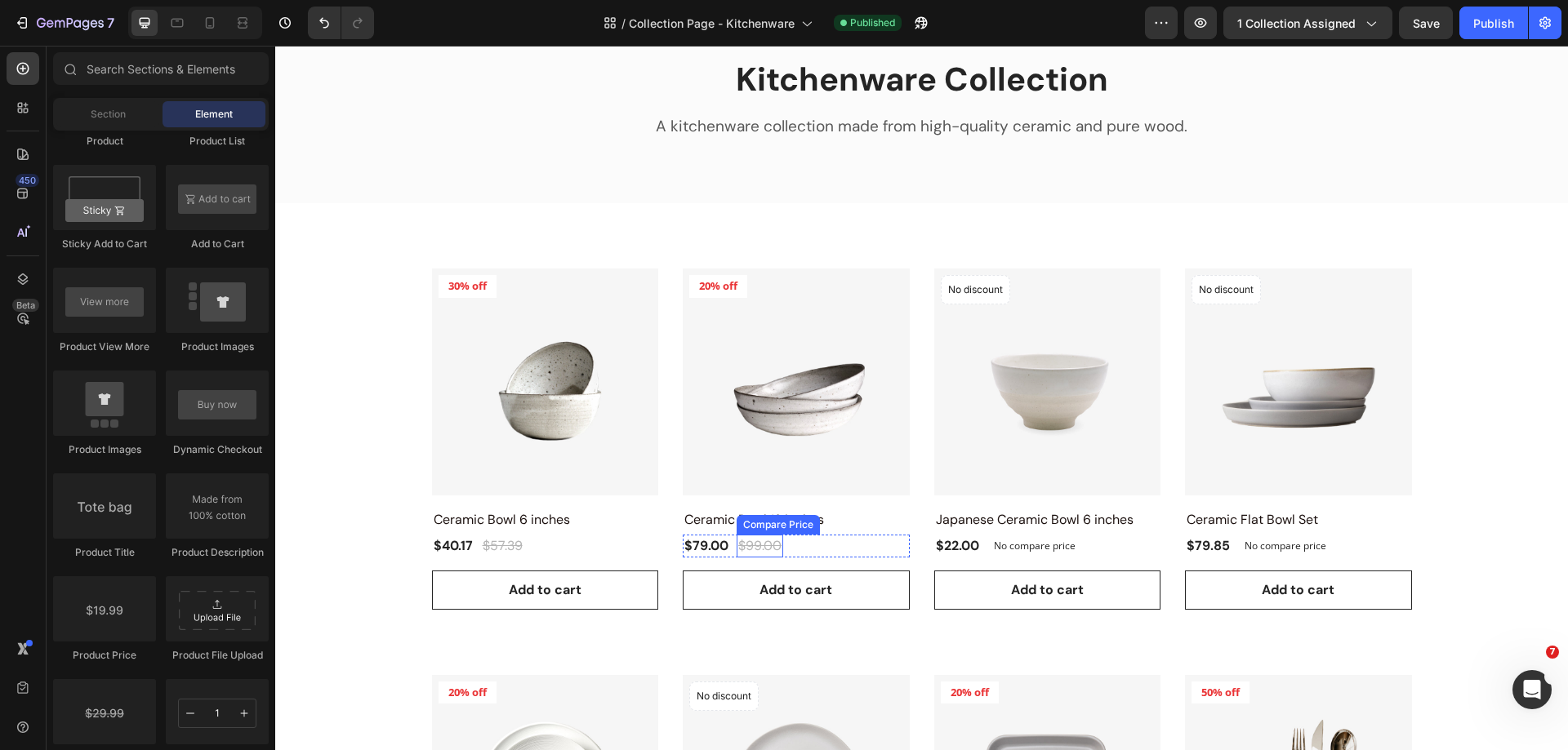
scroll to position [245, 0]
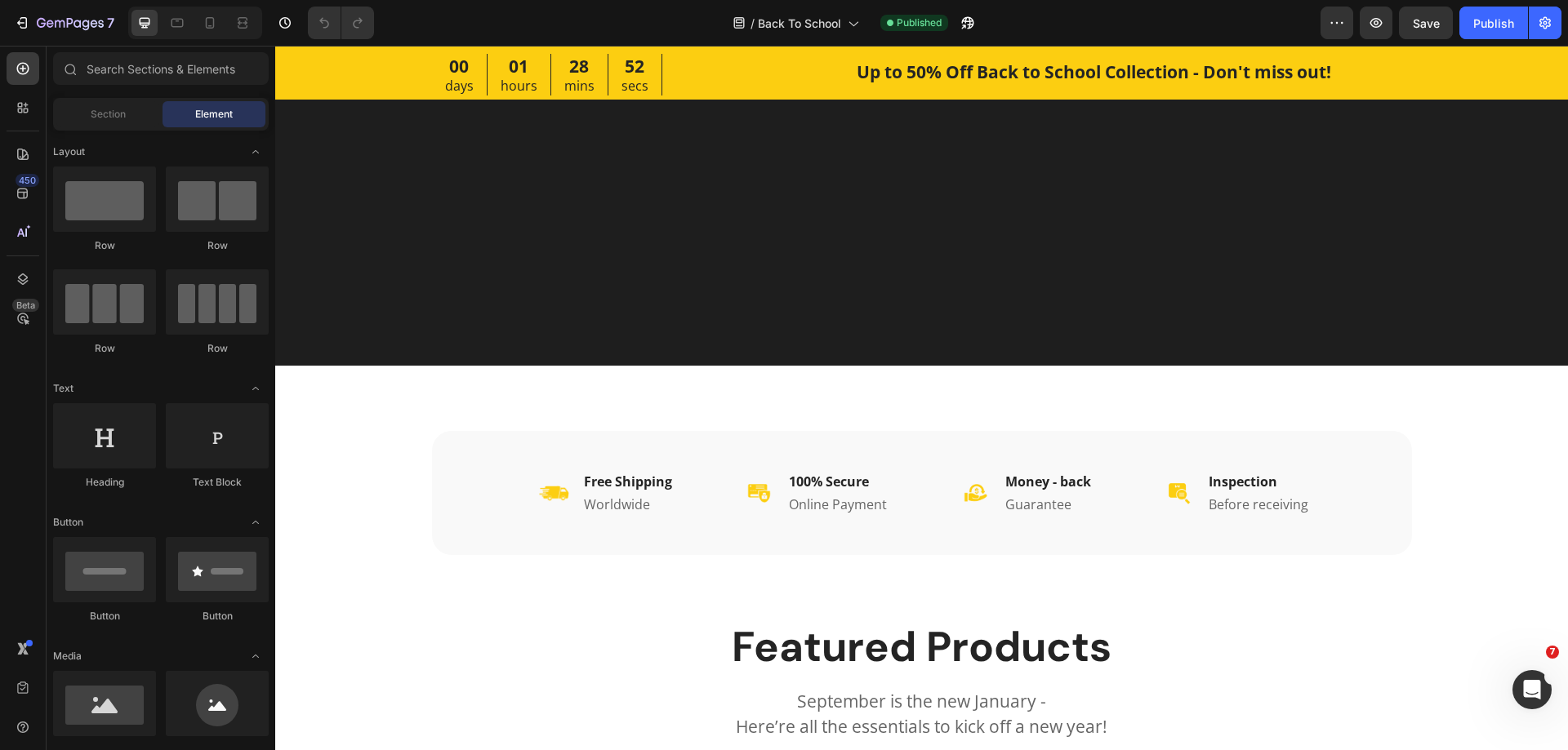
scroll to position [816, 0]
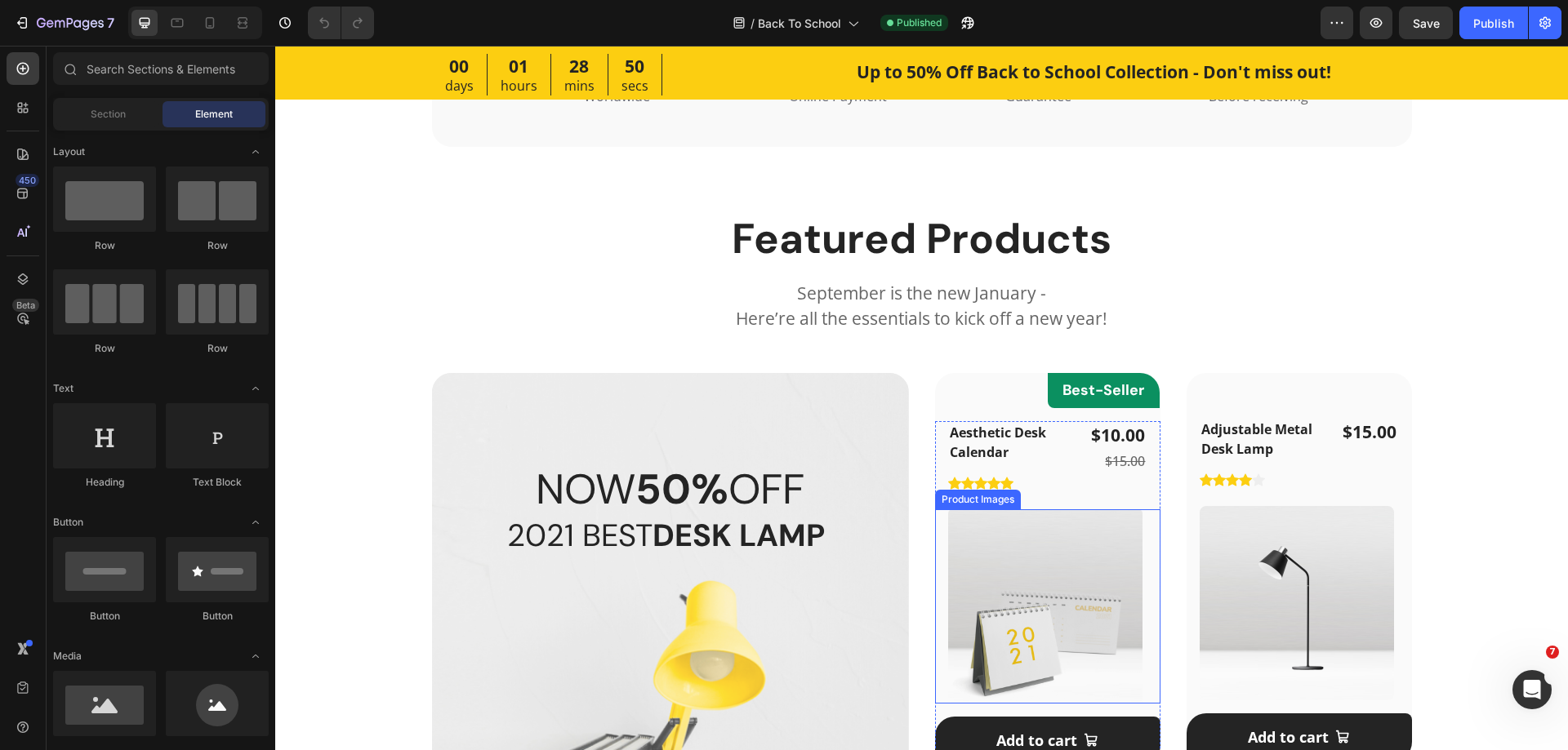
click at [1004, 534] on img at bounding box center [1045, 606] width 194 height 194
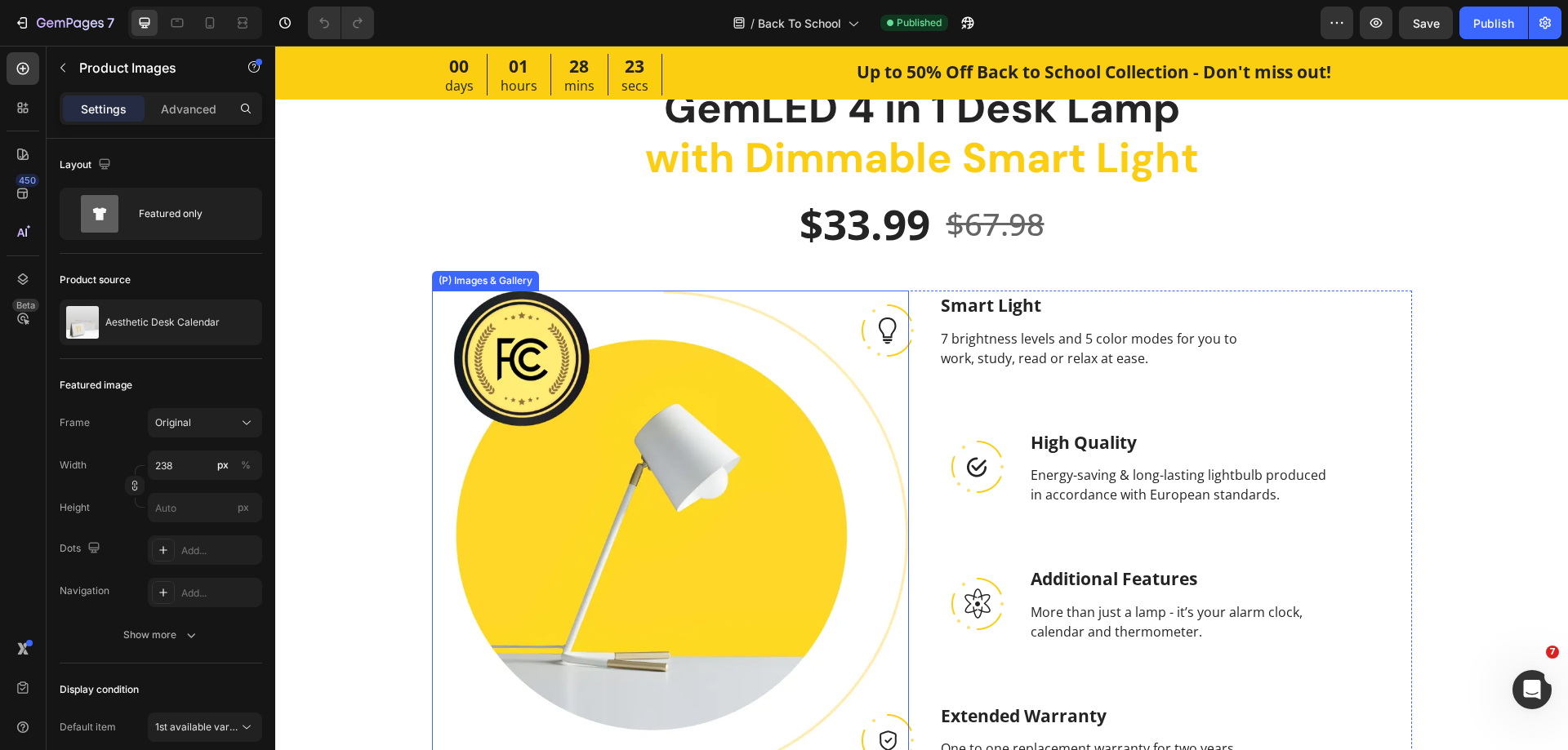
scroll to position [2285, 0]
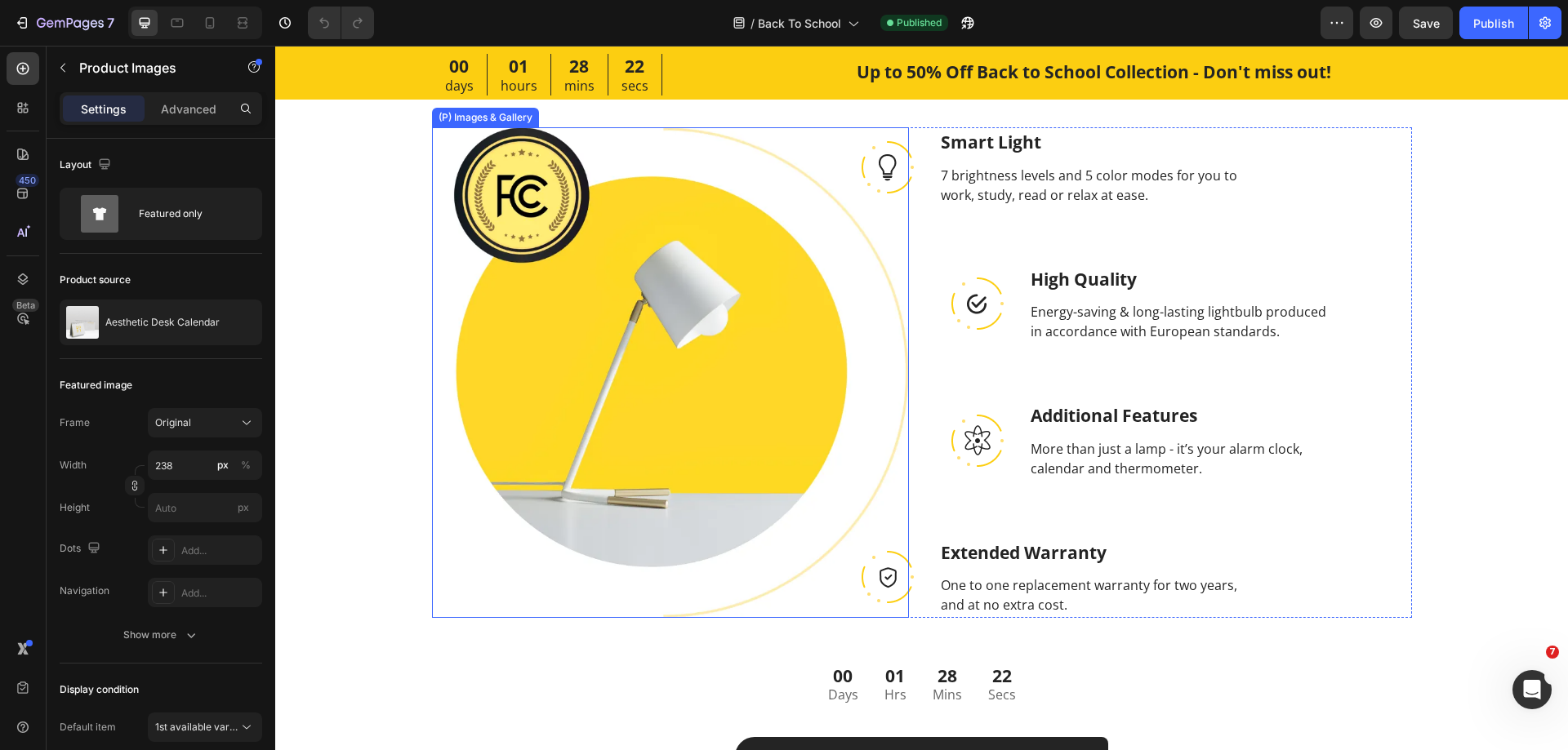
click at [790, 383] on img at bounding box center [670, 372] width 477 height 491
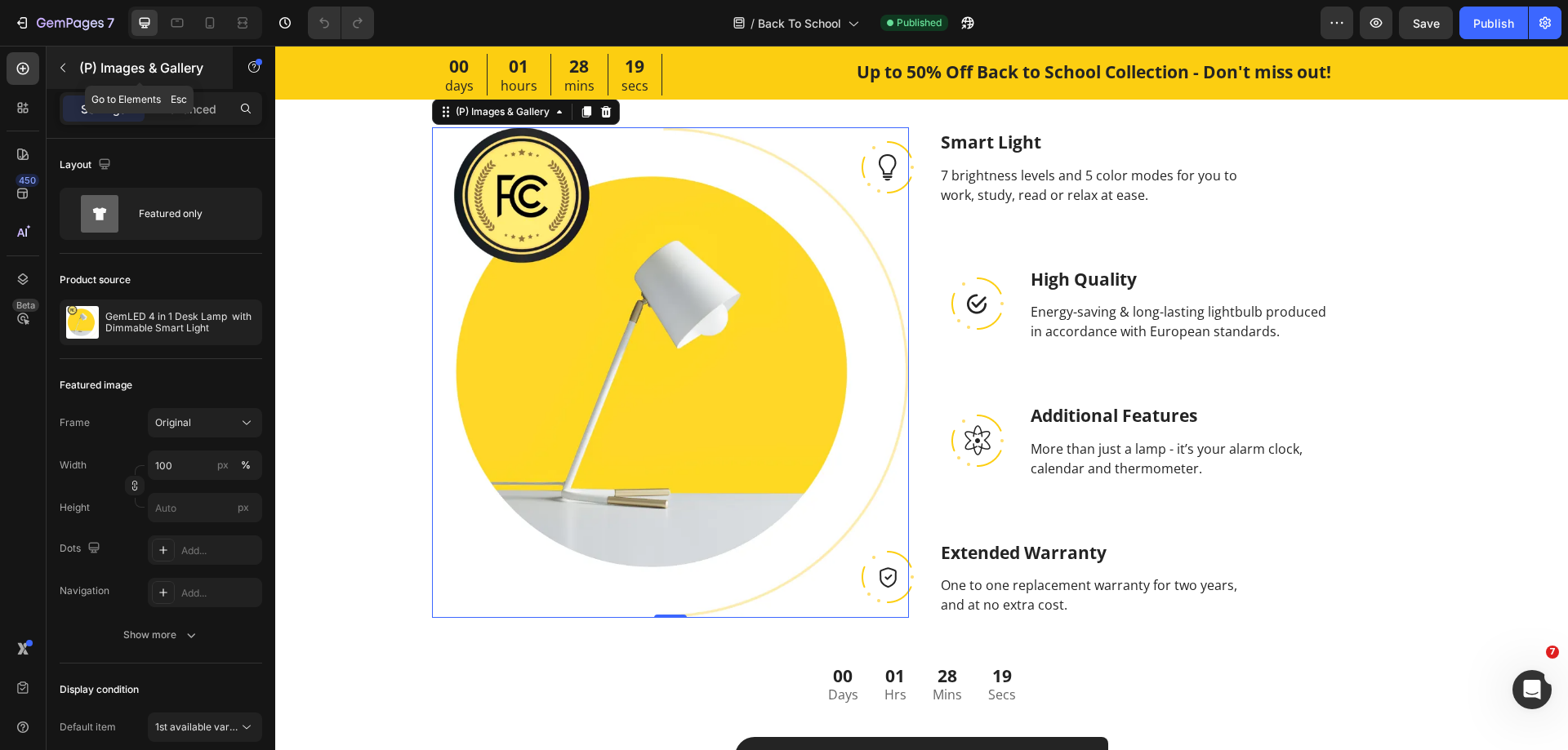
click at [65, 68] on icon "button" at bounding box center [63, 68] width 13 height 13
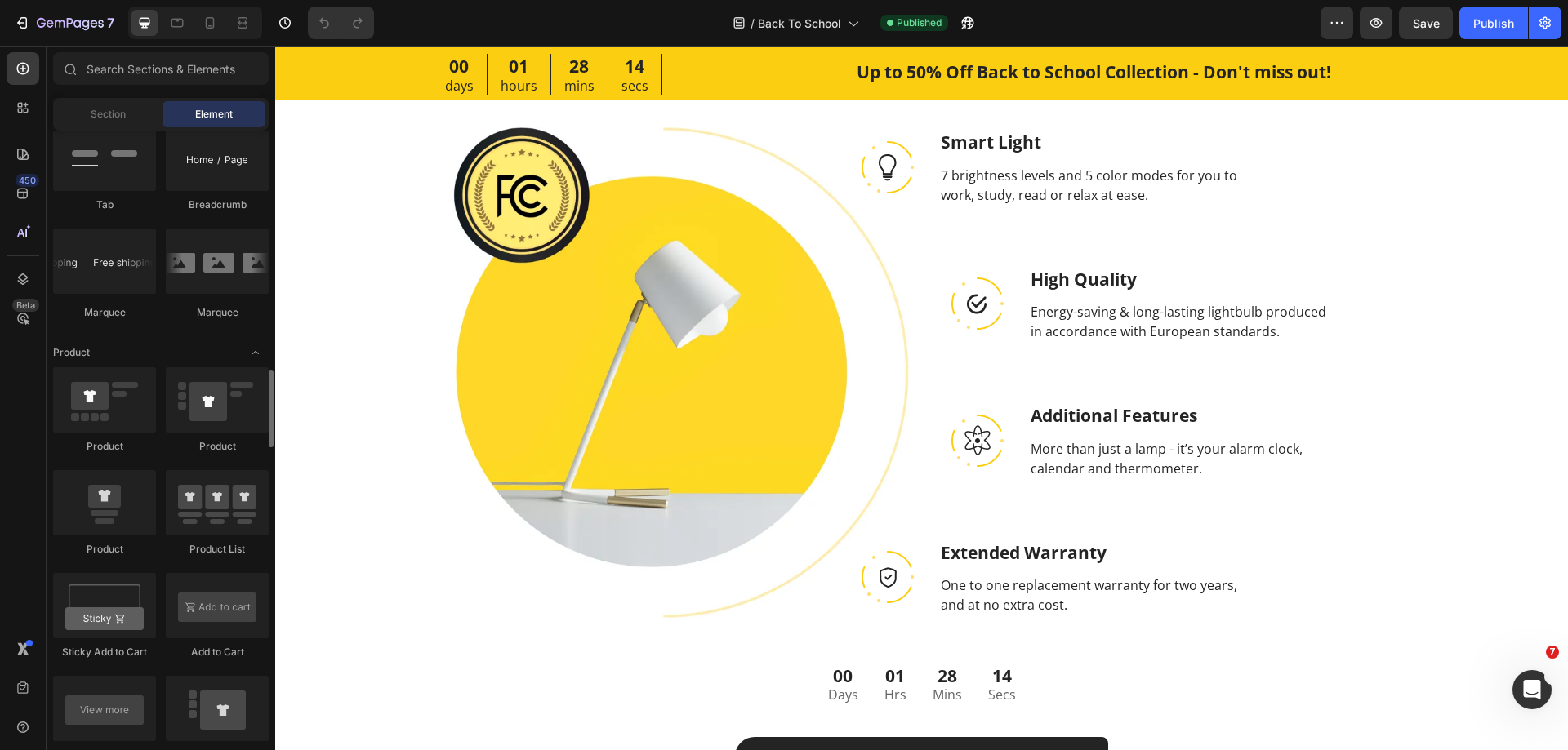
scroll to position [1960, 0]
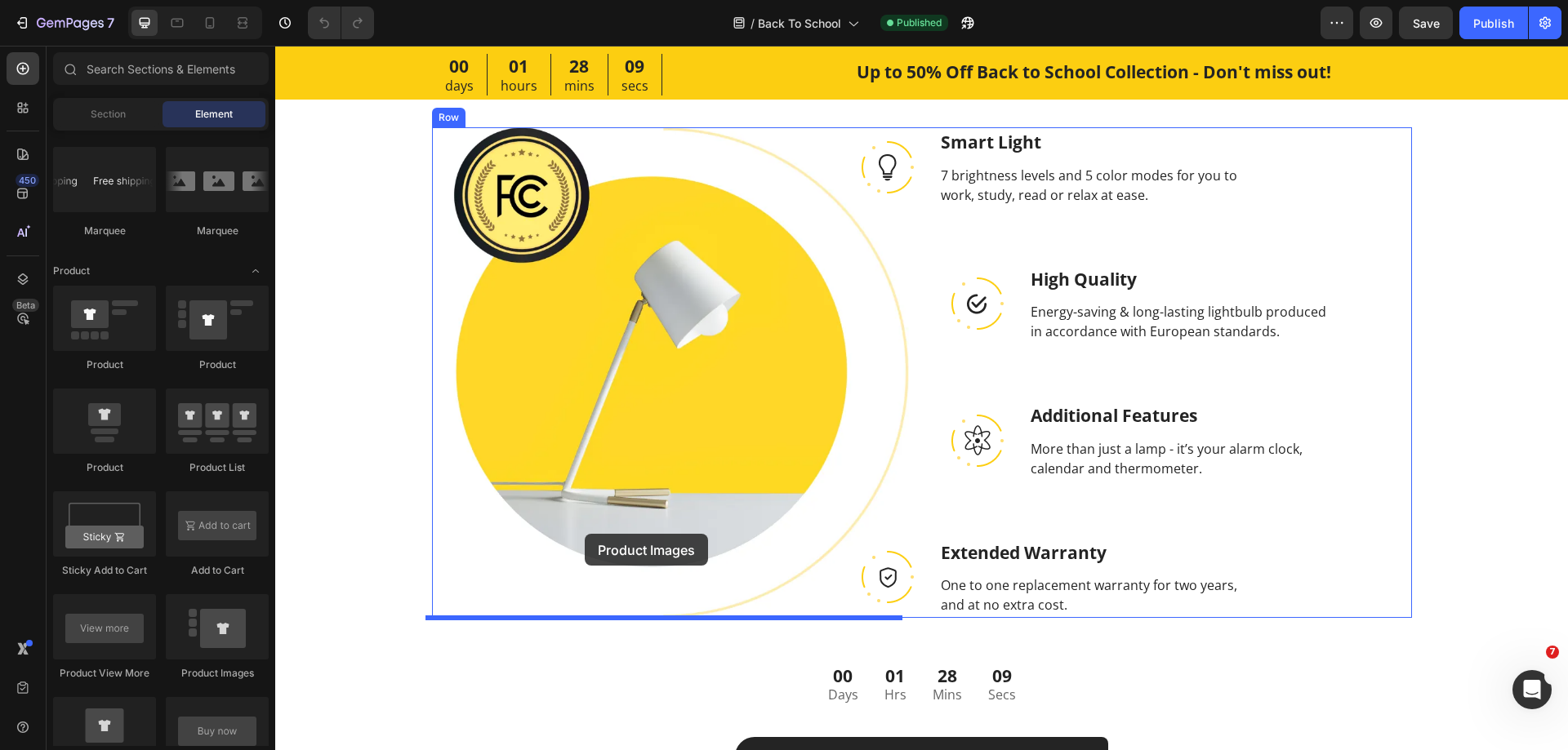
drag, startPoint x: 512, startPoint y: 663, endPoint x: 584, endPoint y: 534, distance: 147.7
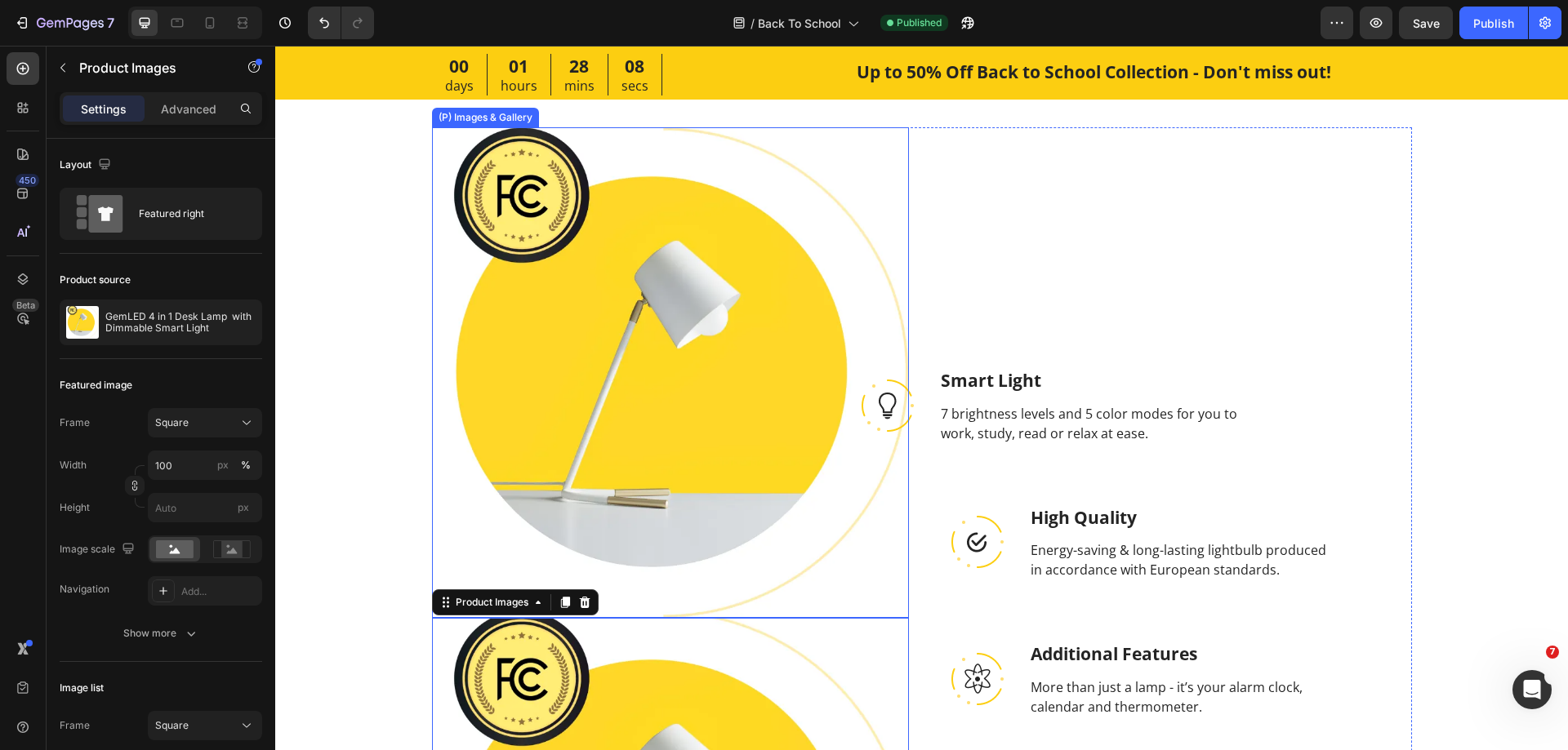
click at [625, 419] on img at bounding box center [670, 372] width 477 height 491
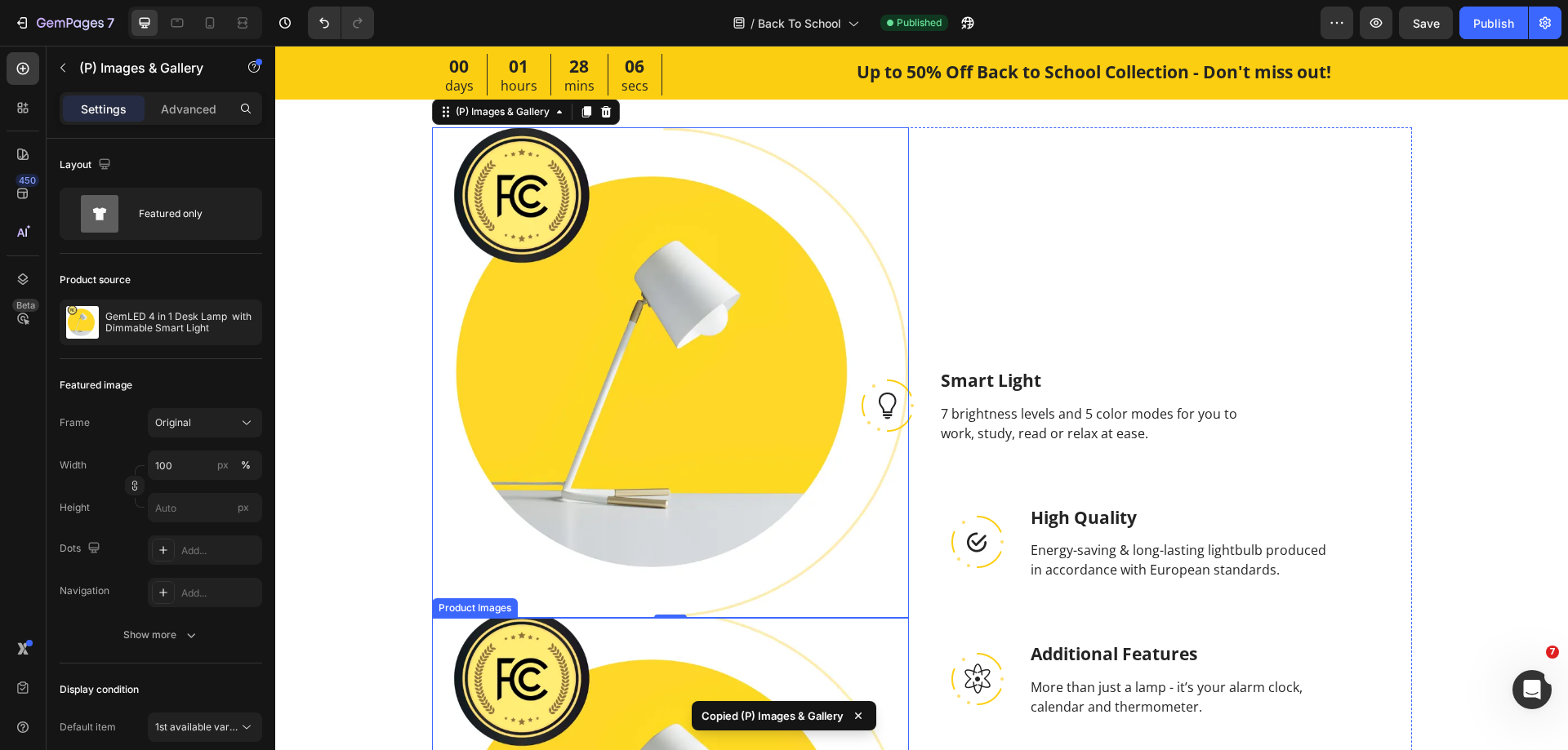
scroll to position [2694, 0]
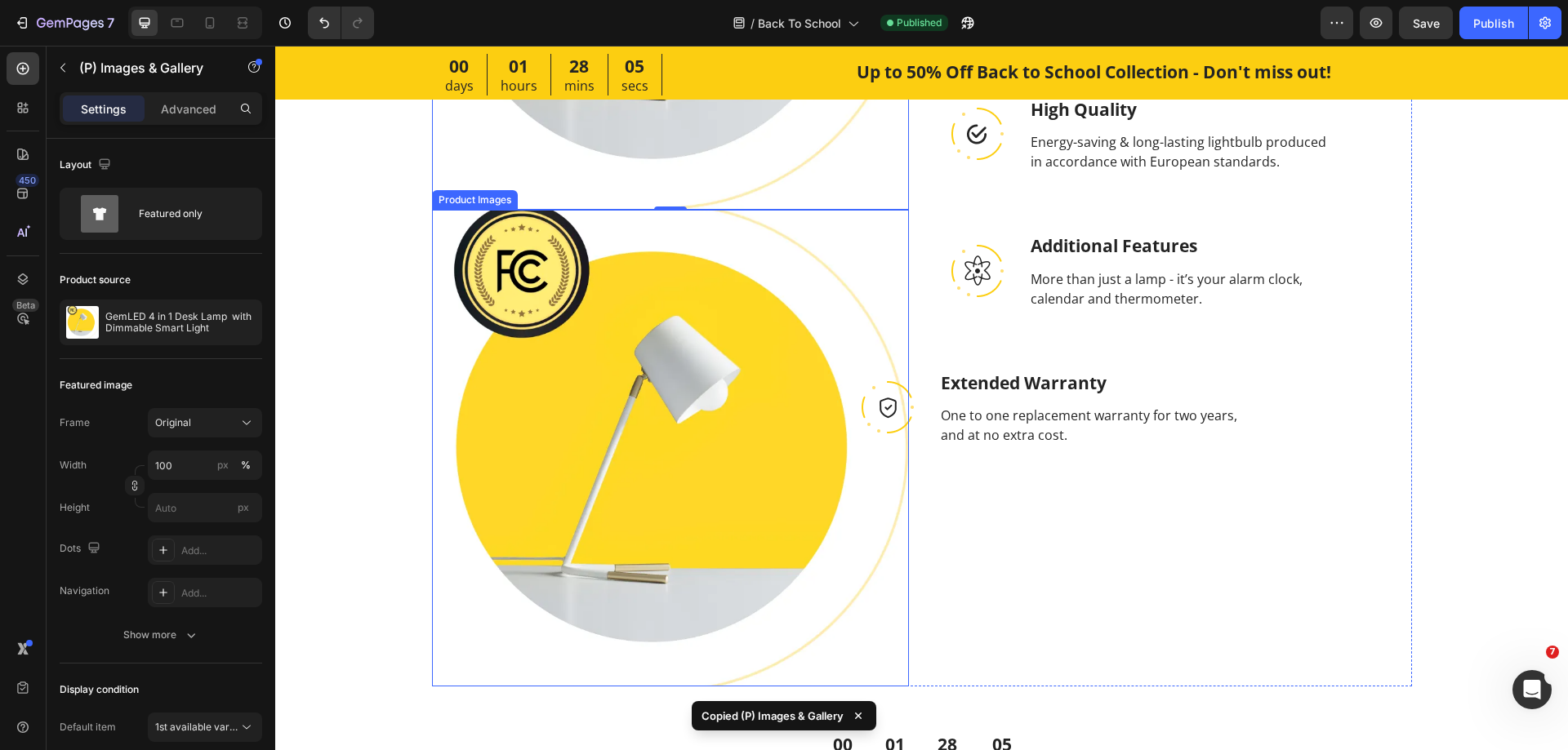
click at [645, 453] on img at bounding box center [670, 448] width 477 height 477
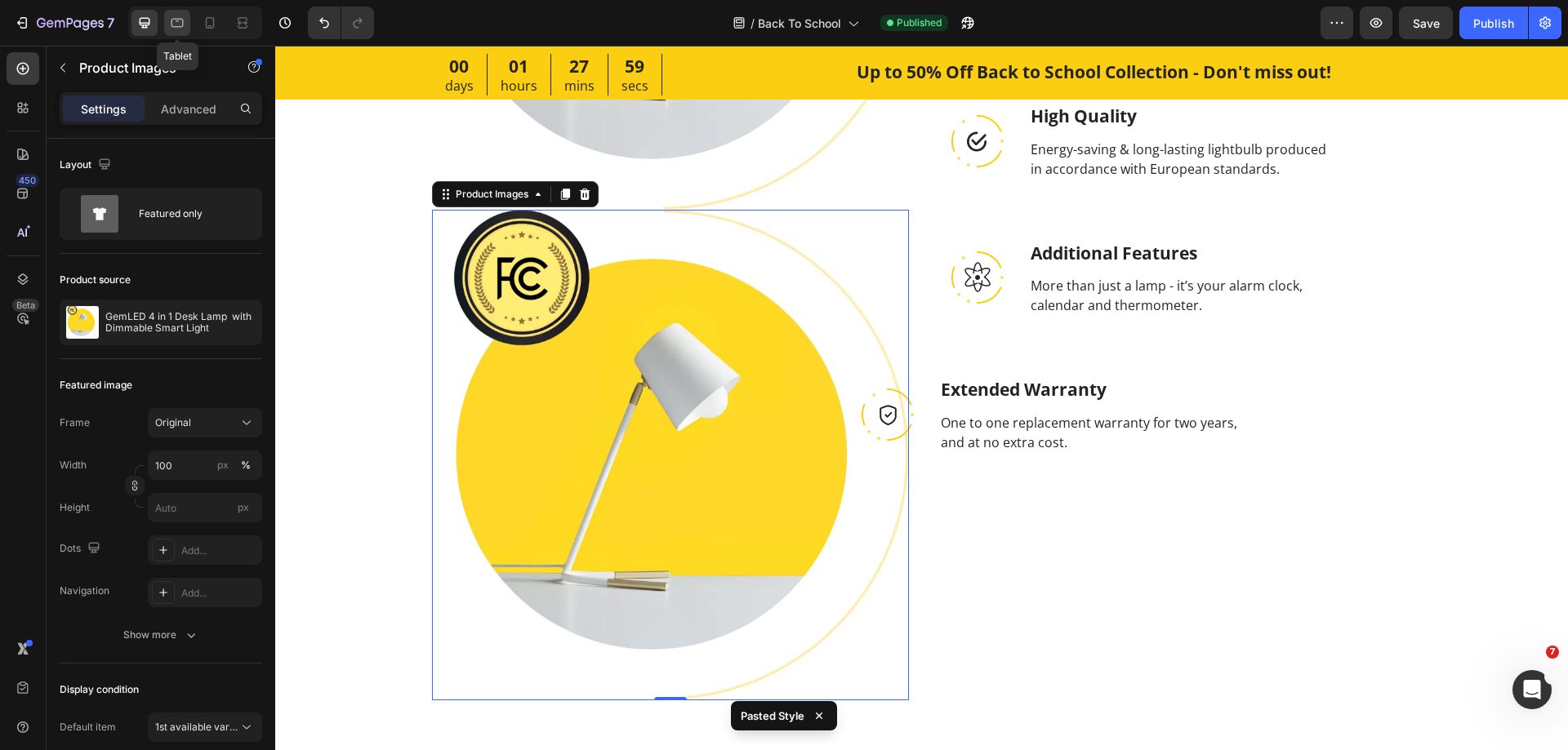
click at [183, 29] on icon at bounding box center [177, 23] width 17 height 17
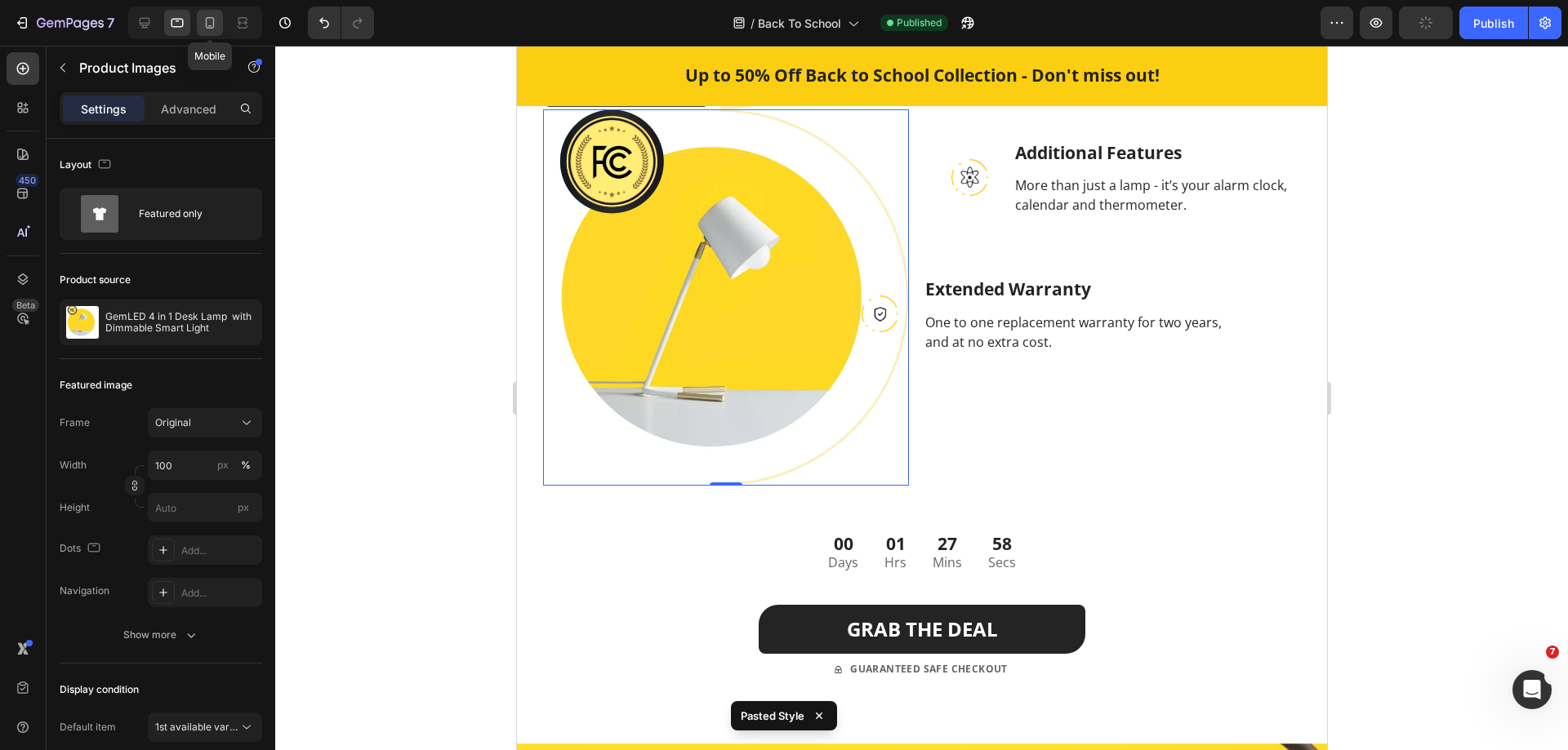
click at [208, 27] on icon at bounding box center [210, 23] width 17 height 17
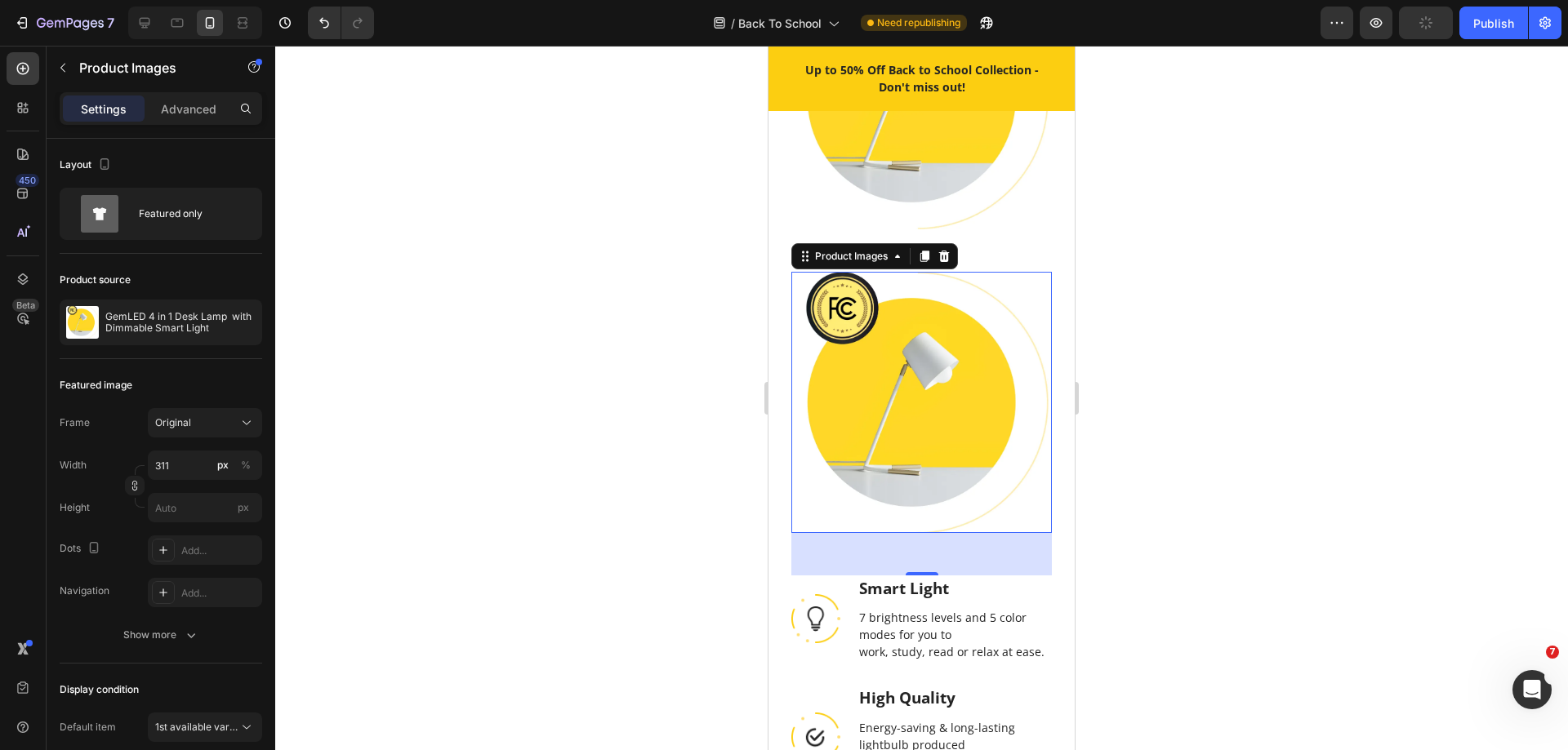
scroll to position [2460, 0]
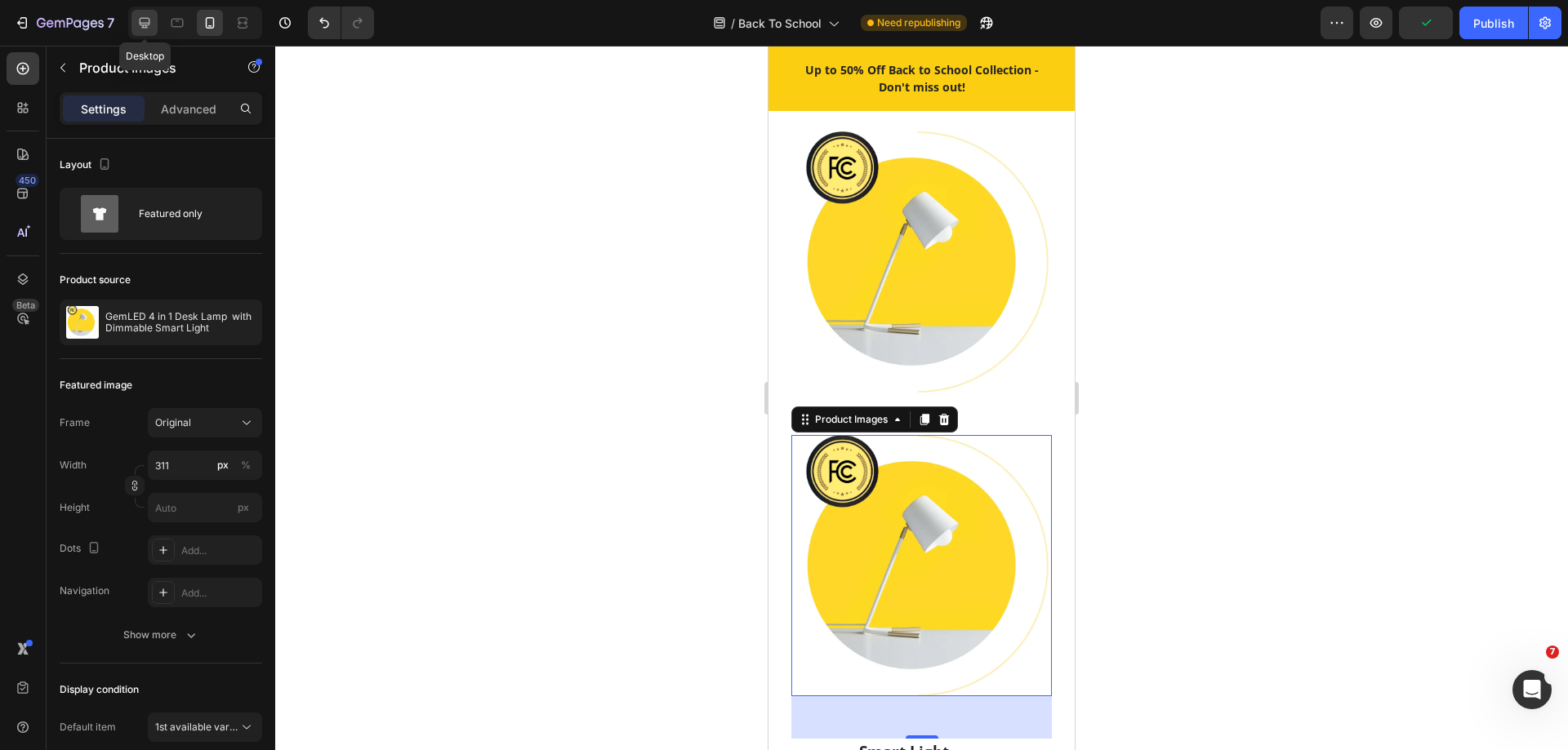
click at [140, 31] on icon at bounding box center [144, 23] width 17 height 17
type input "100"
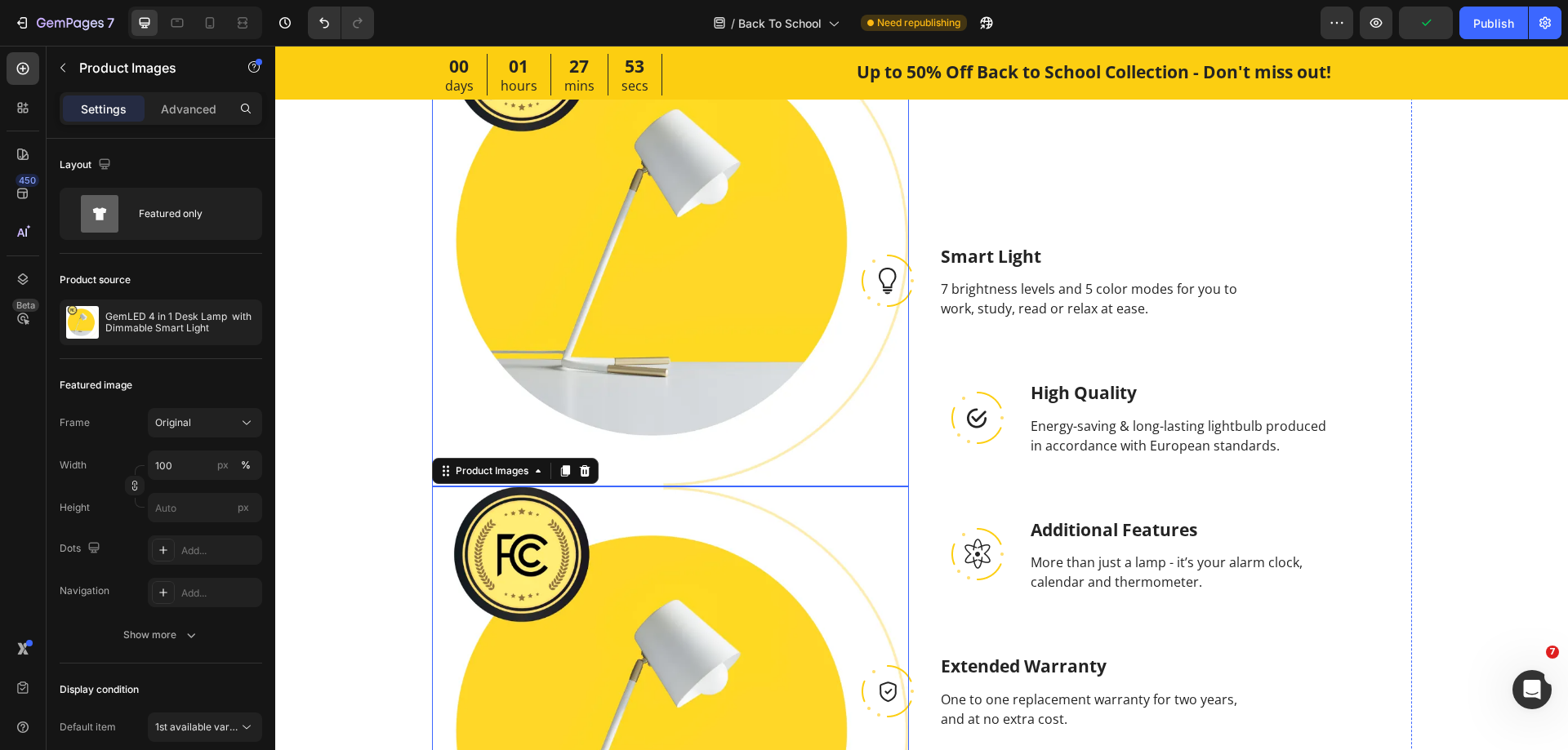
scroll to position [2801, 0]
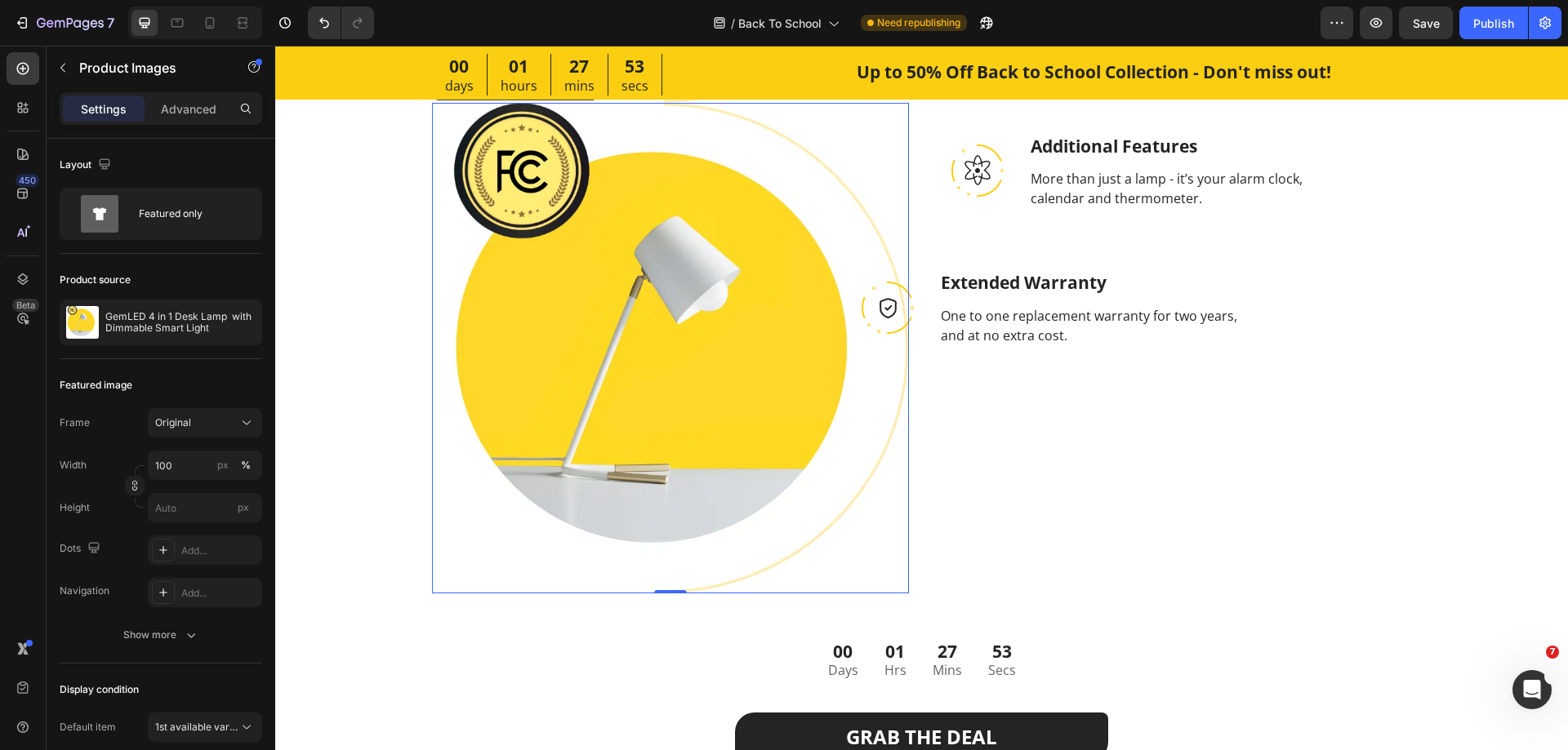
click at [606, 238] on img at bounding box center [670, 348] width 477 height 491
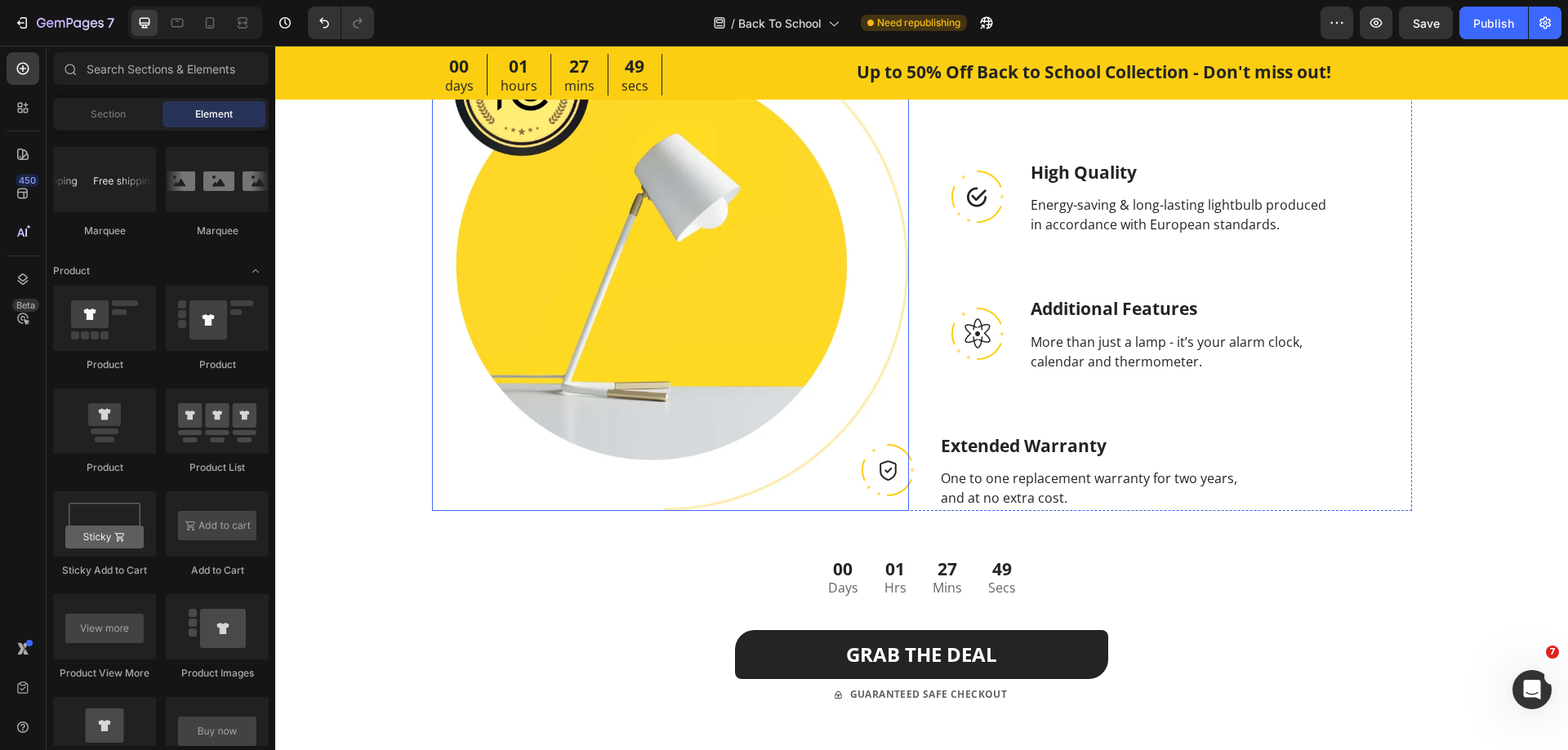
scroll to position [2311, 0]
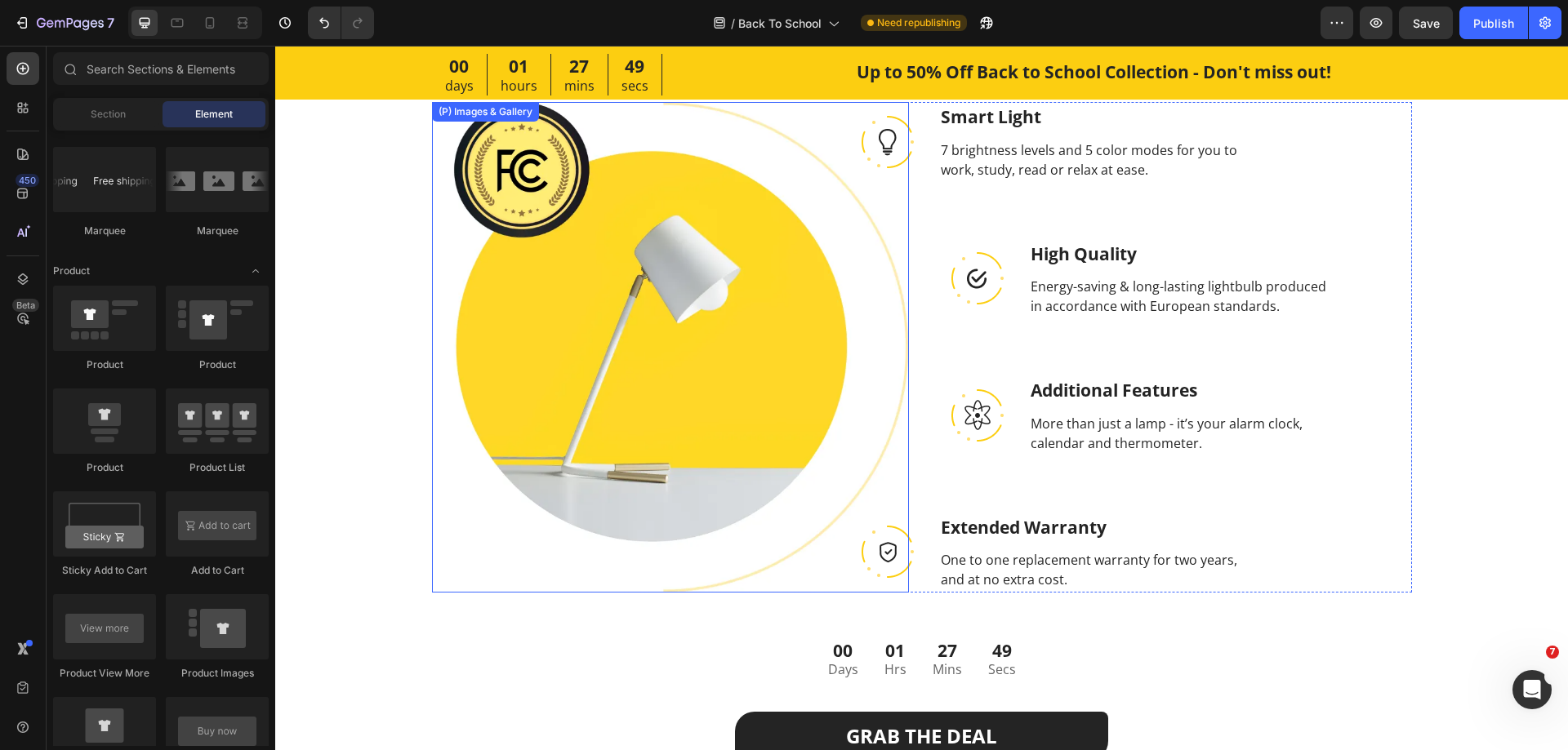
click at [661, 243] on img at bounding box center [670, 347] width 477 height 491
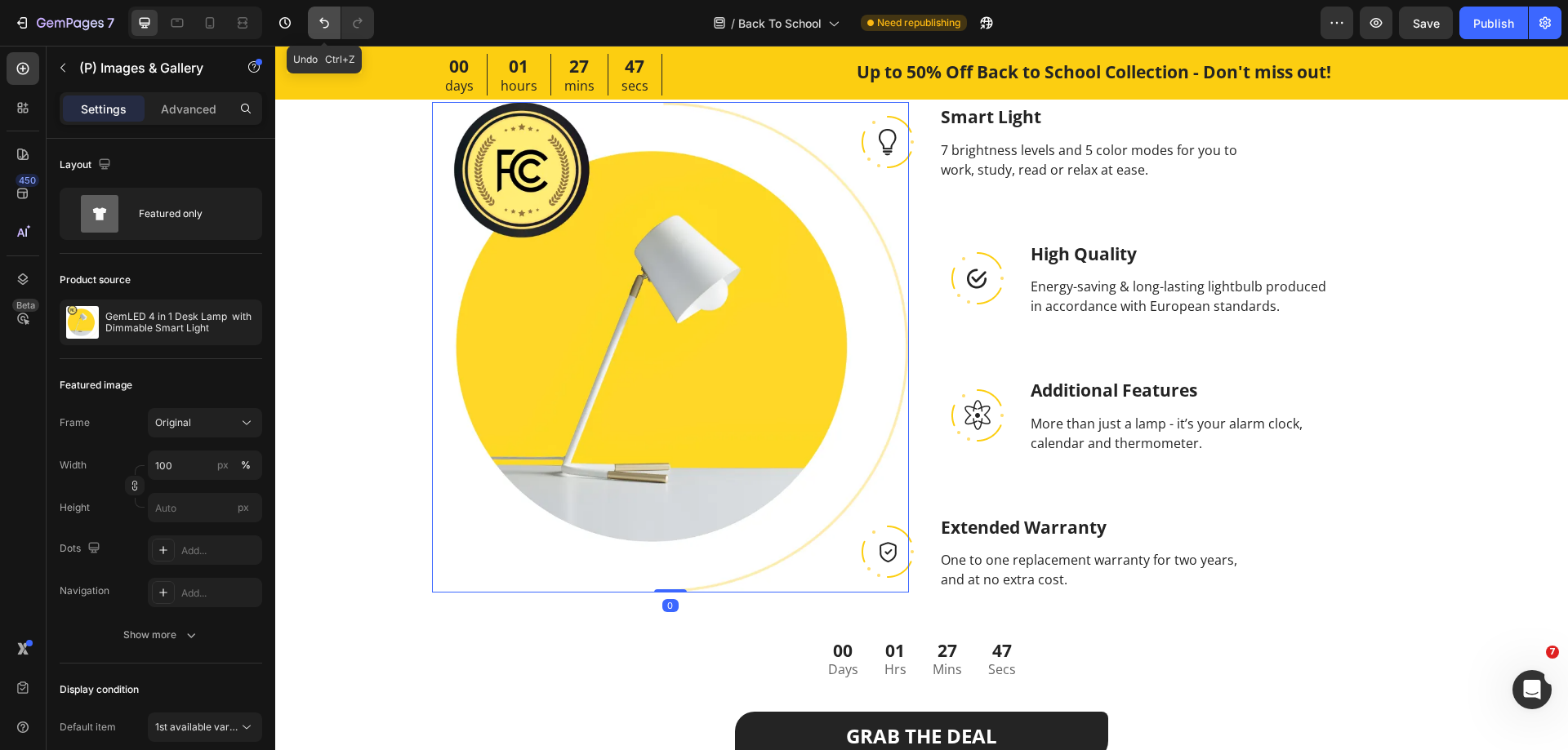
click at [320, 21] on icon "Undo/Redo" at bounding box center [324, 23] width 10 height 11
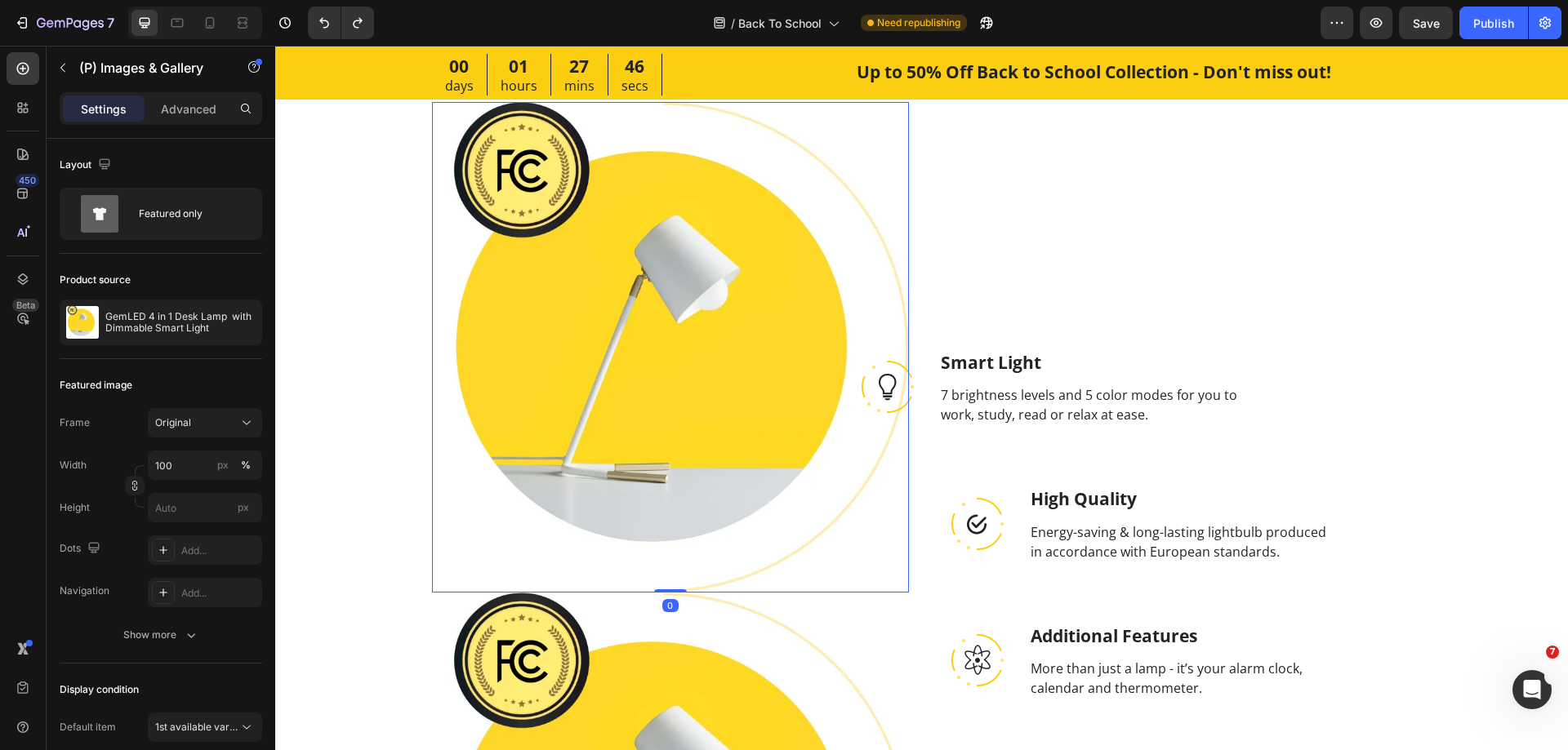
click at [640, 383] on img at bounding box center [670, 347] width 477 height 491
click at [641, 493] on img at bounding box center [670, 347] width 477 height 491
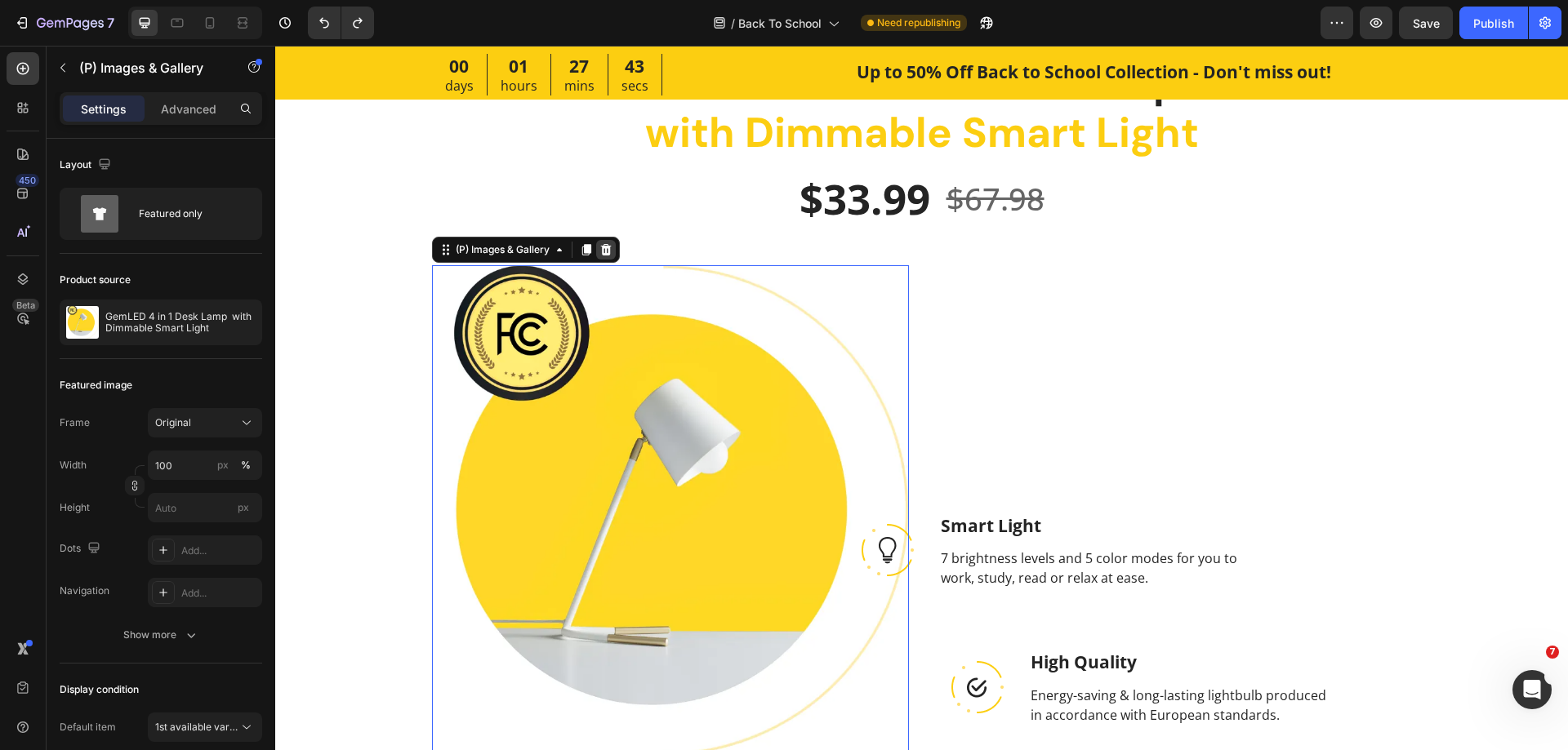
click at [600, 252] on icon at bounding box center [605, 250] width 11 height 12
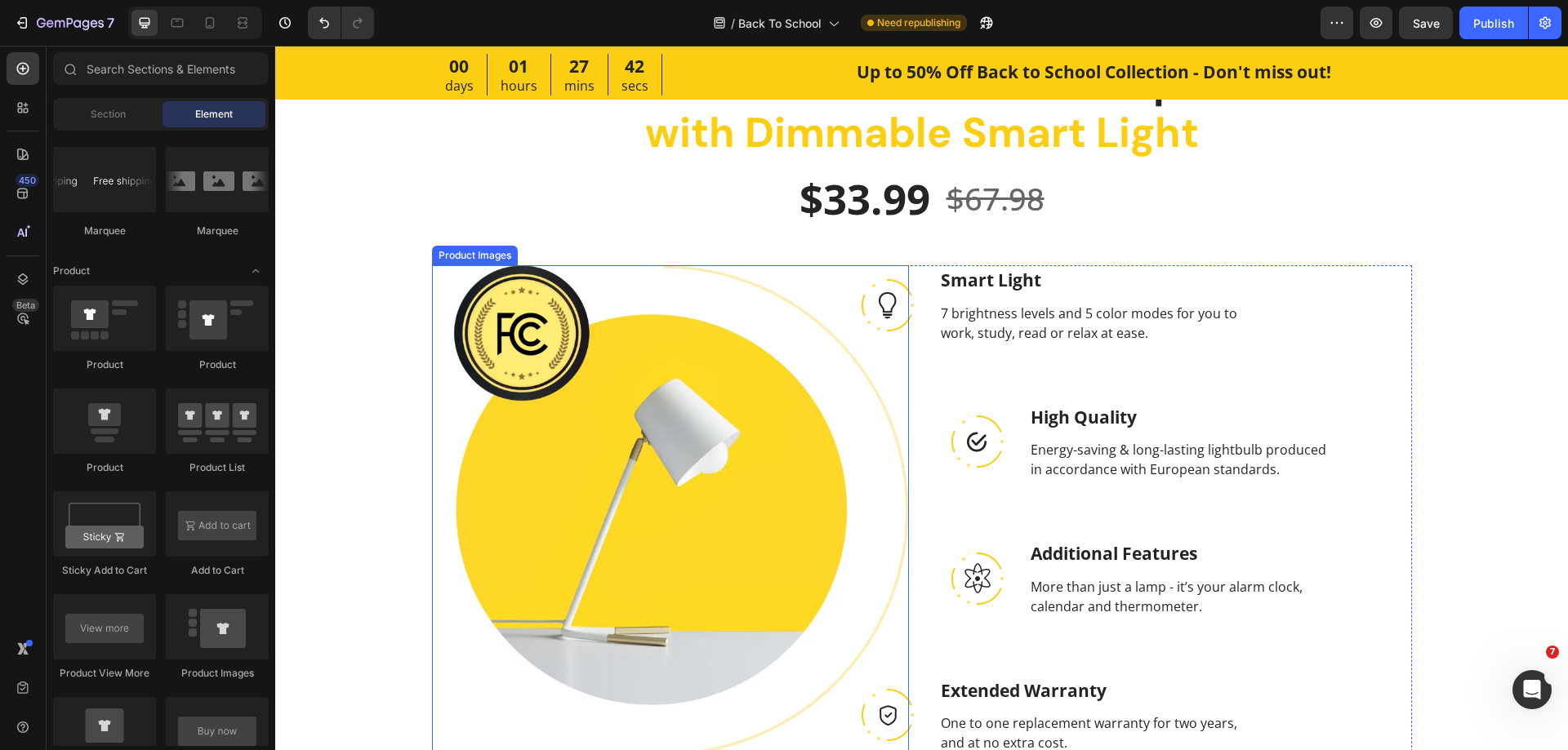
click at [568, 343] on img at bounding box center [670, 511] width 477 height 491
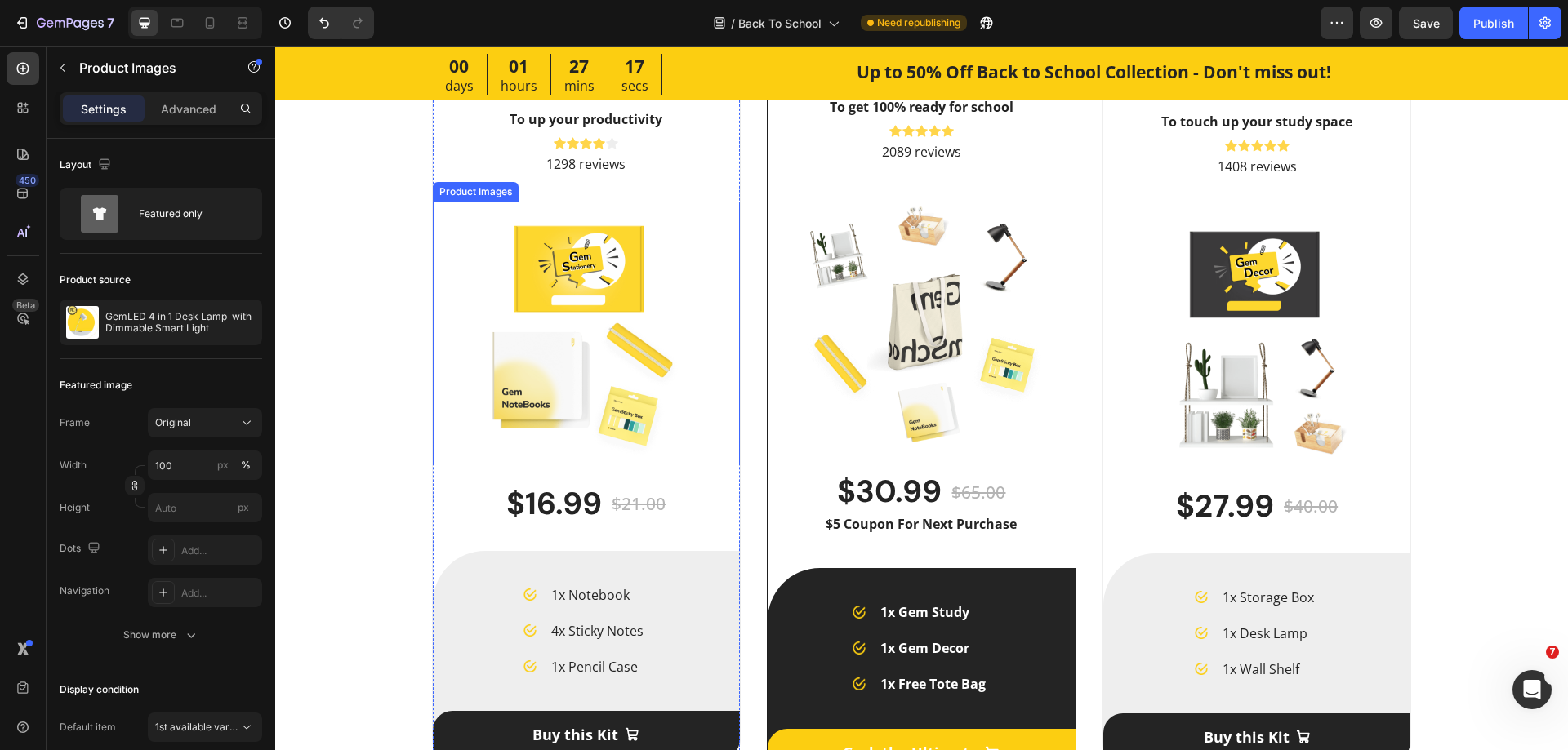
scroll to position [3454, 0]
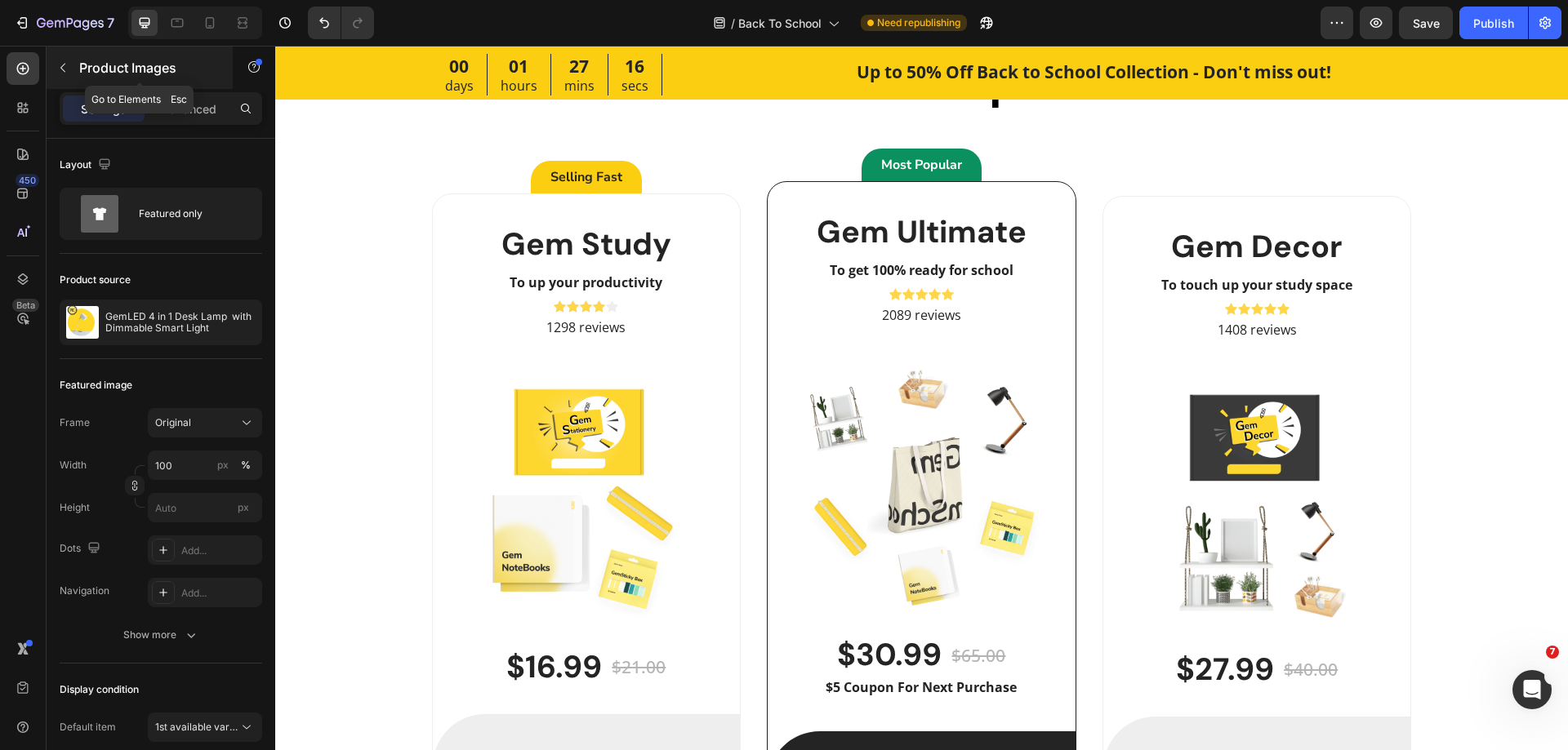
click at [66, 67] on icon "button" at bounding box center [63, 68] width 13 height 13
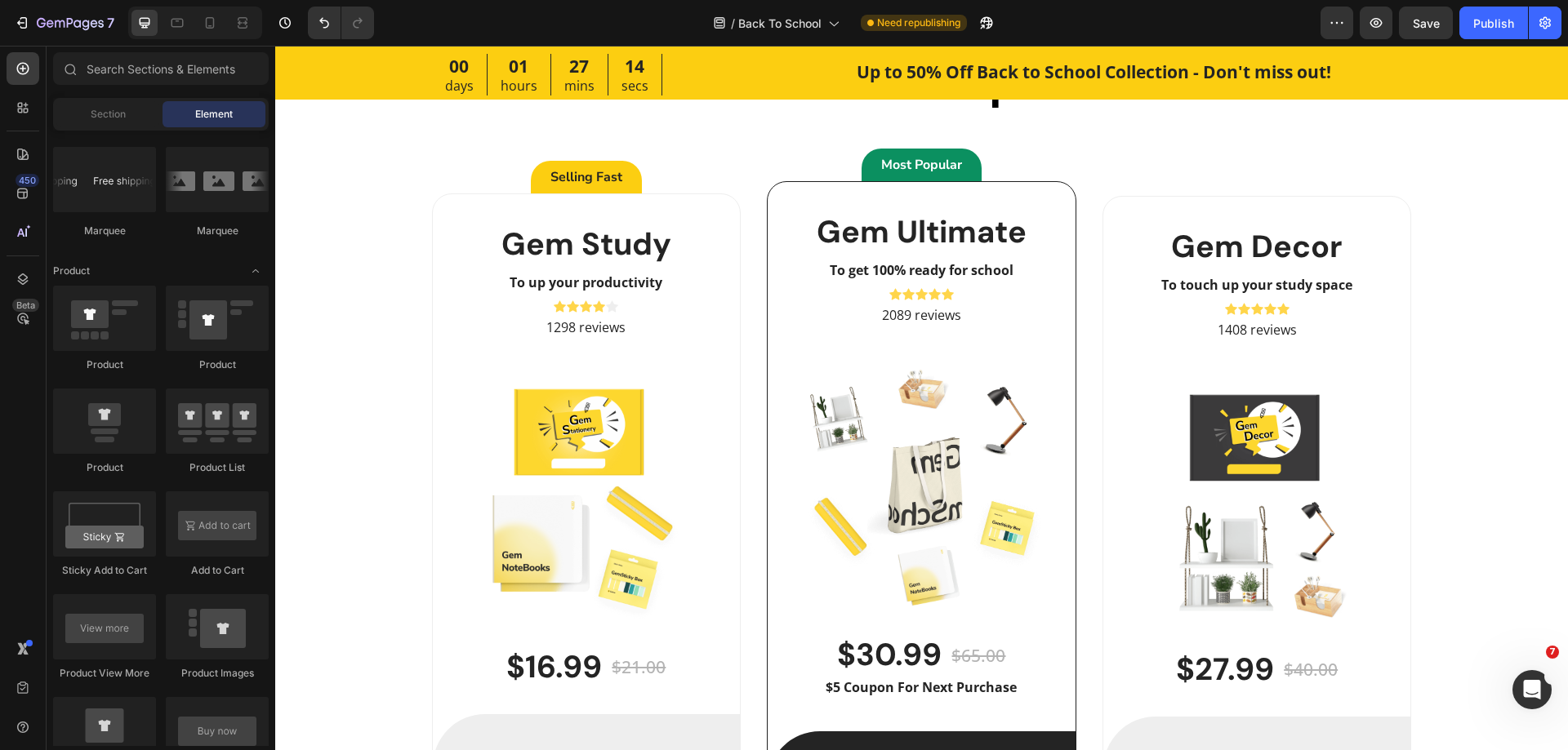
scroll to position [2204, 0]
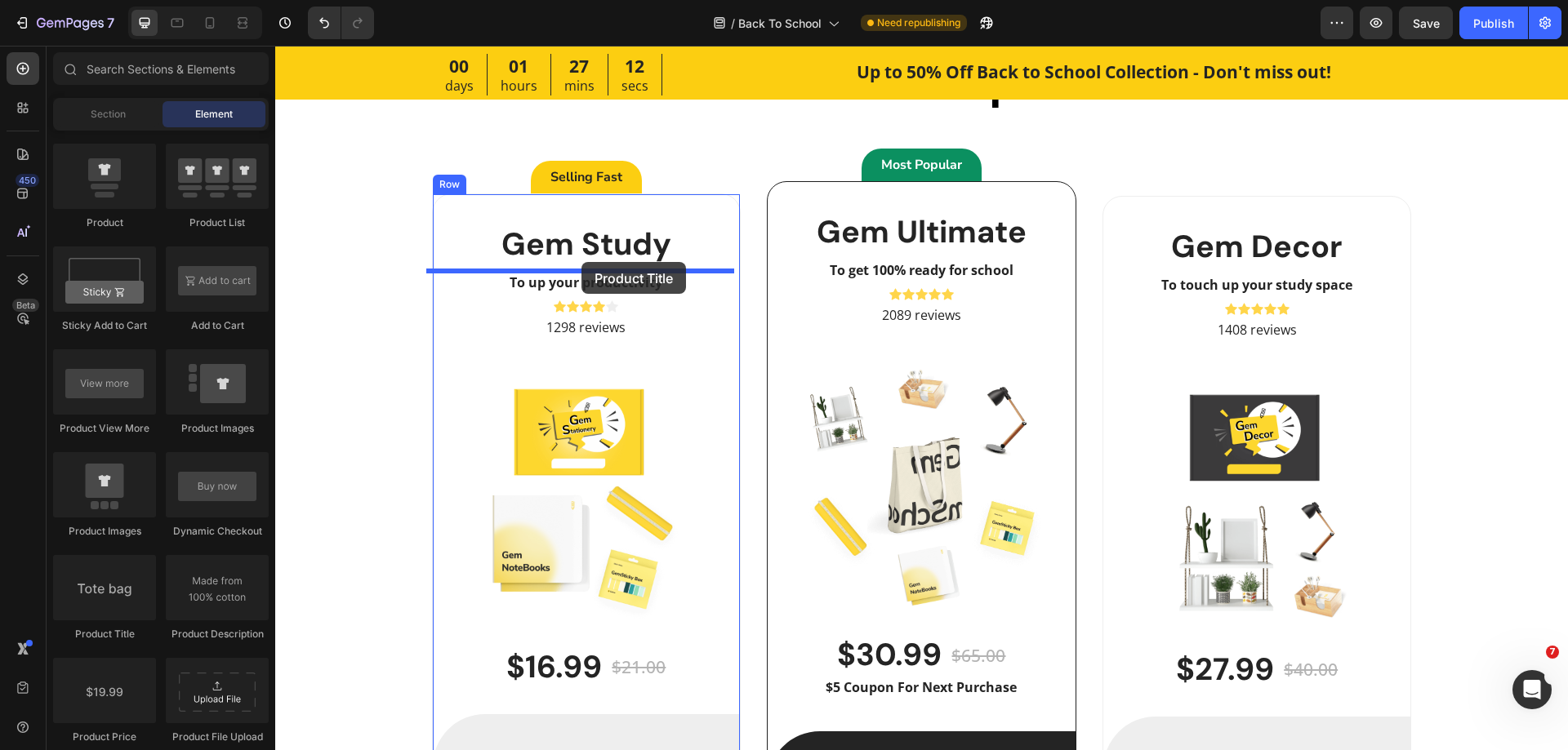
drag, startPoint x: 394, startPoint y: 644, endPoint x: 581, endPoint y: 262, distance: 425.3
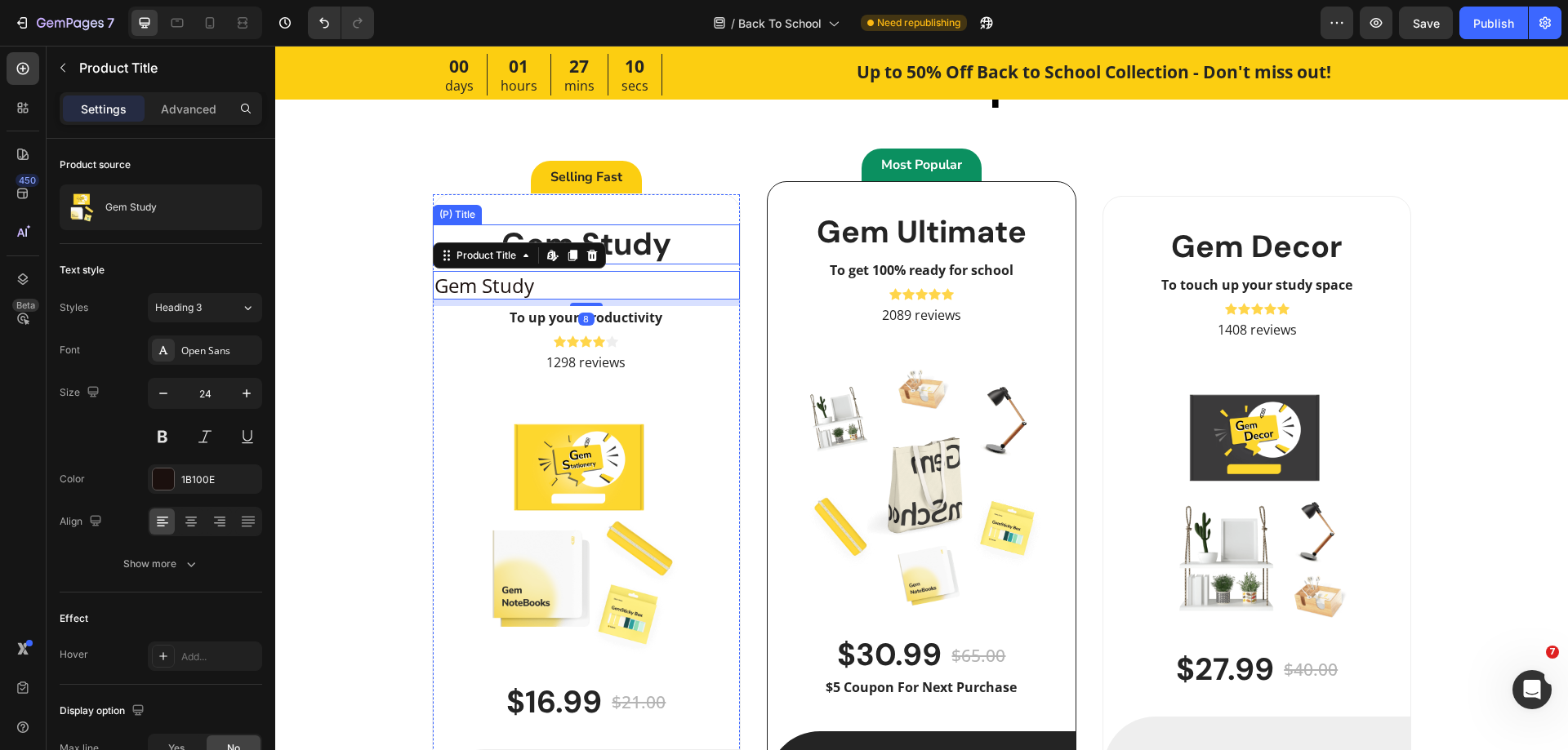
click at [663, 256] on h2 "Gem Study" at bounding box center [586, 244] width 308 height 40
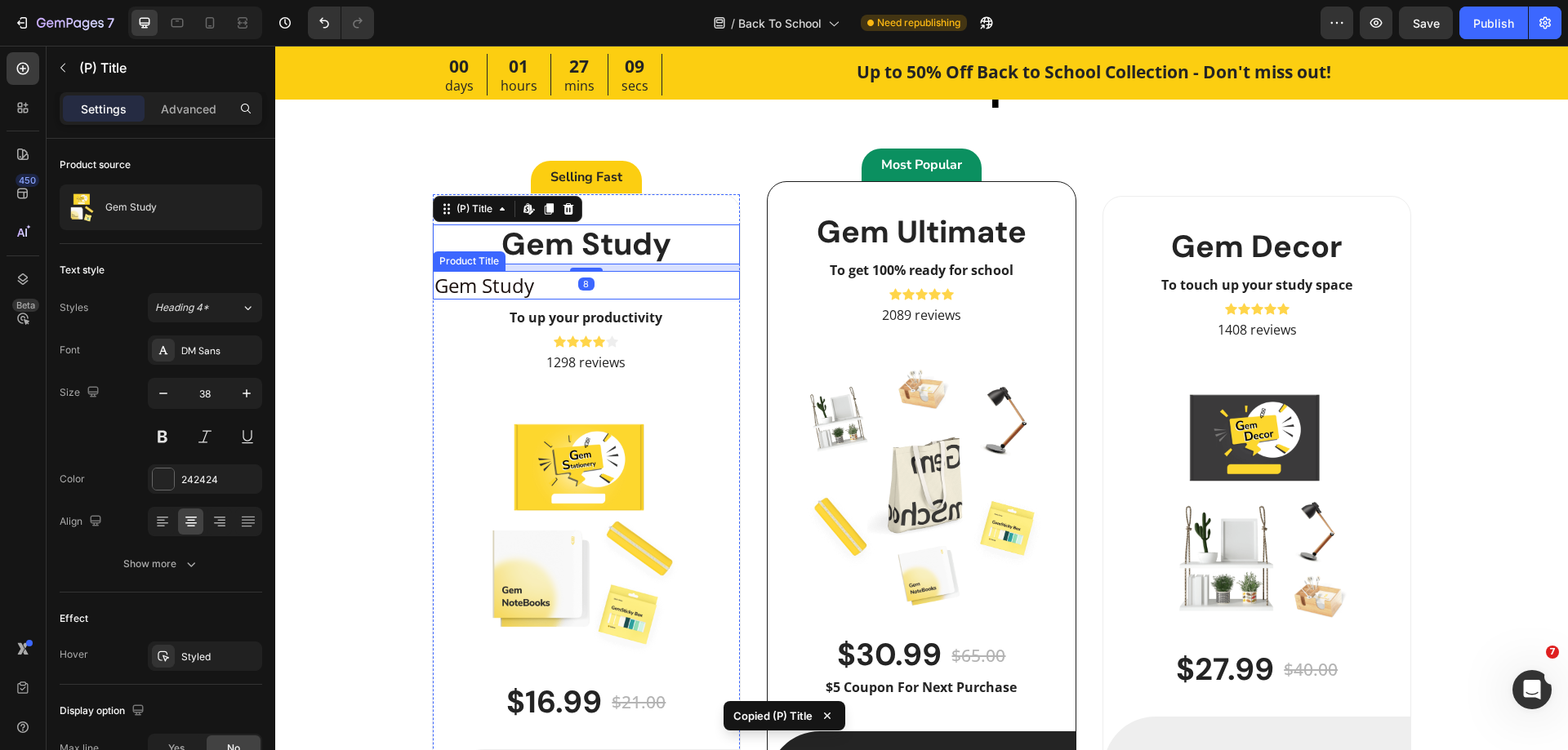
click at [656, 279] on h2 "Gem Study" at bounding box center [586, 285] width 308 height 29
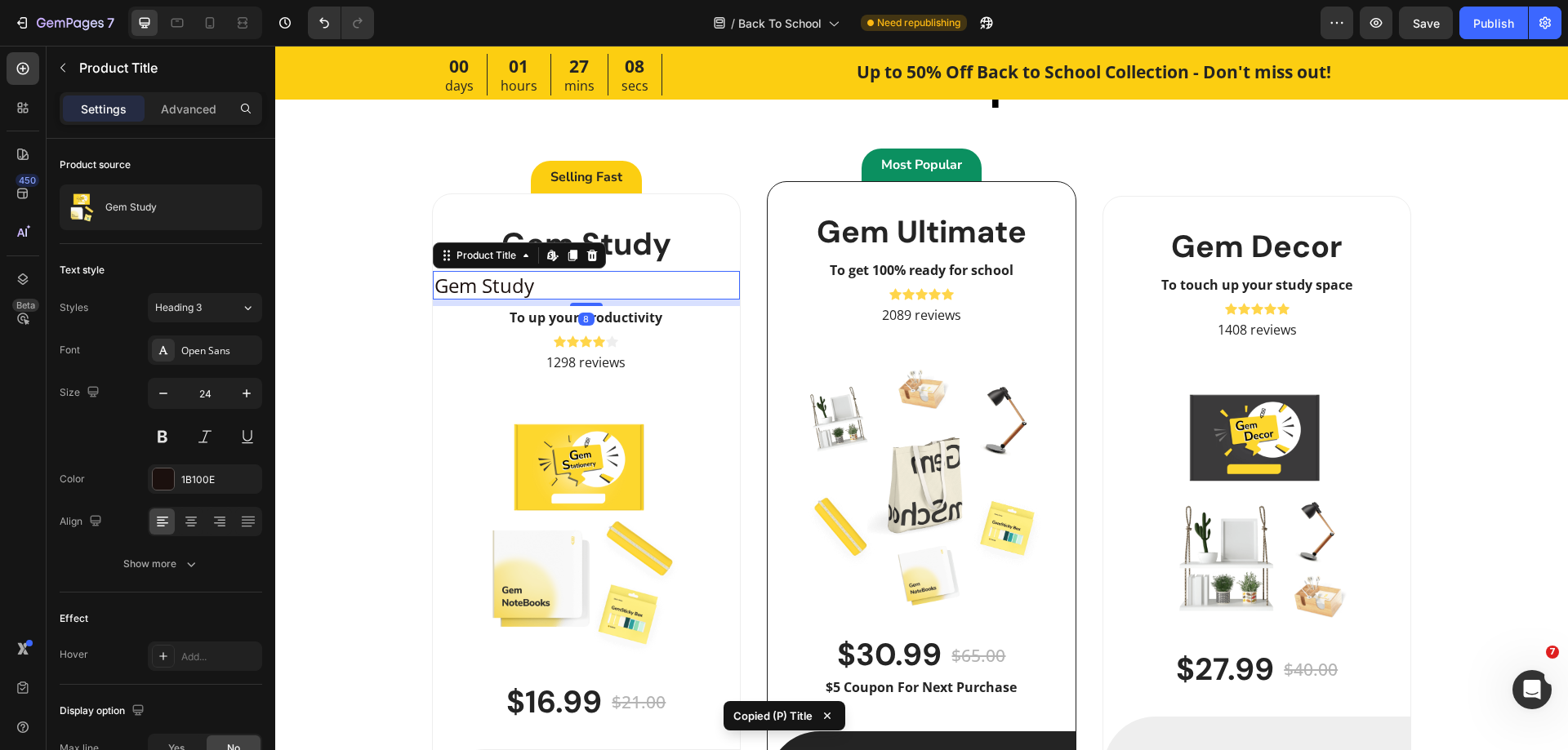
type input "38"
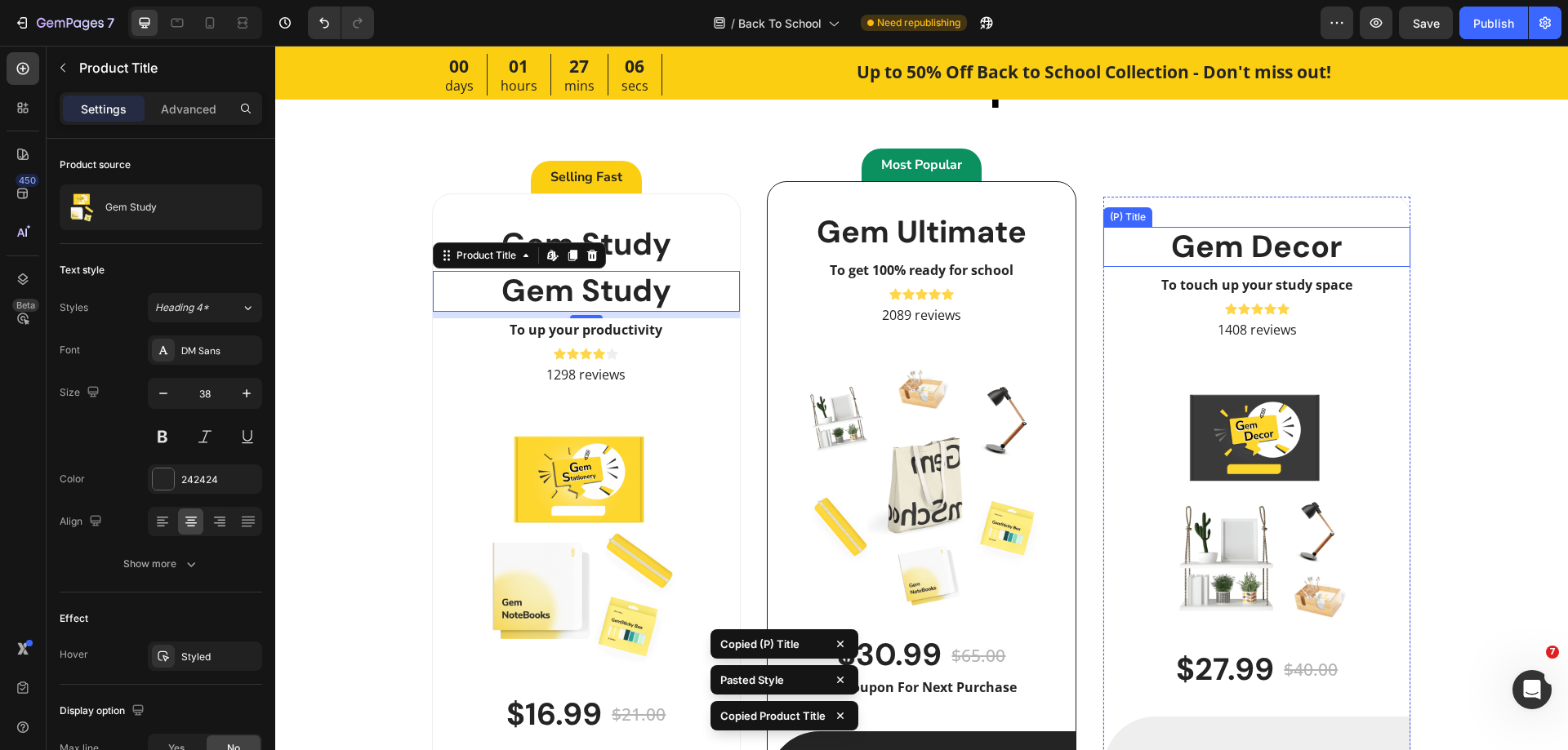
click at [1182, 259] on h2 "Gem Decor" at bounding box center [1257, 247] width 308 height 40
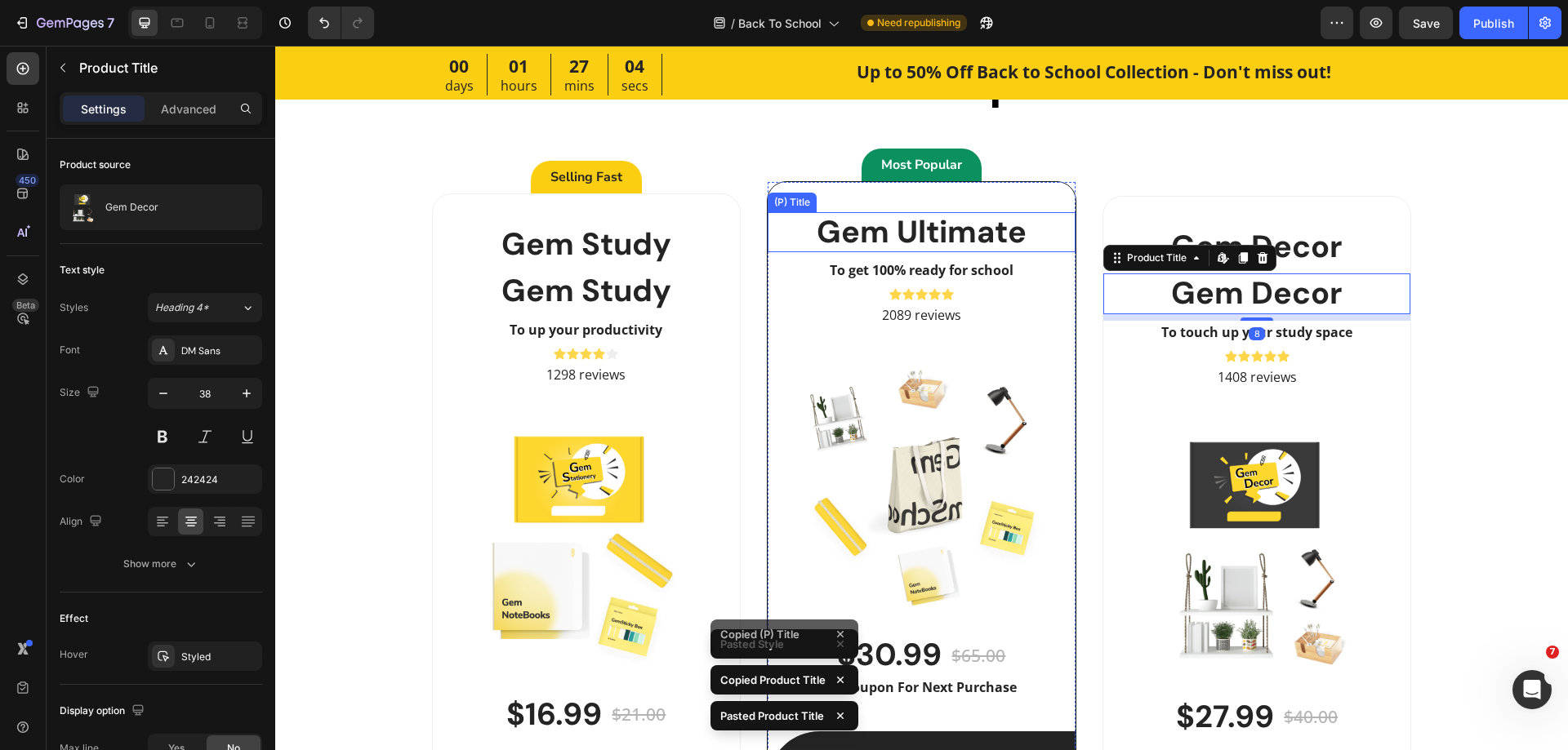
click at [961, 240] on h2 "Gem Ultimate" at bounding box center [921, 232] width 308 height 40
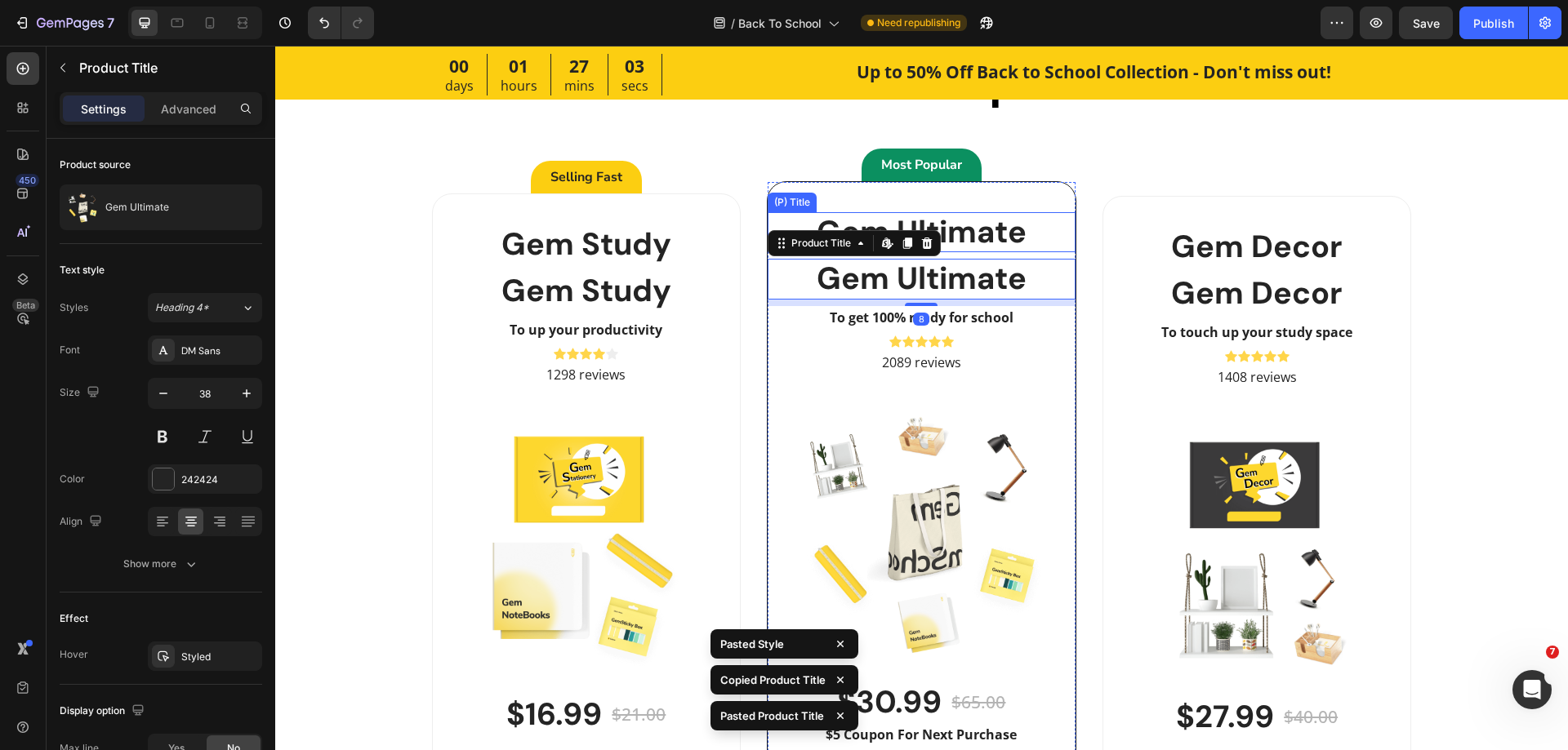
click at [1009, 242] on h2 "Gem Ultimate" at bounding box center [921, 232] width 308 height 40
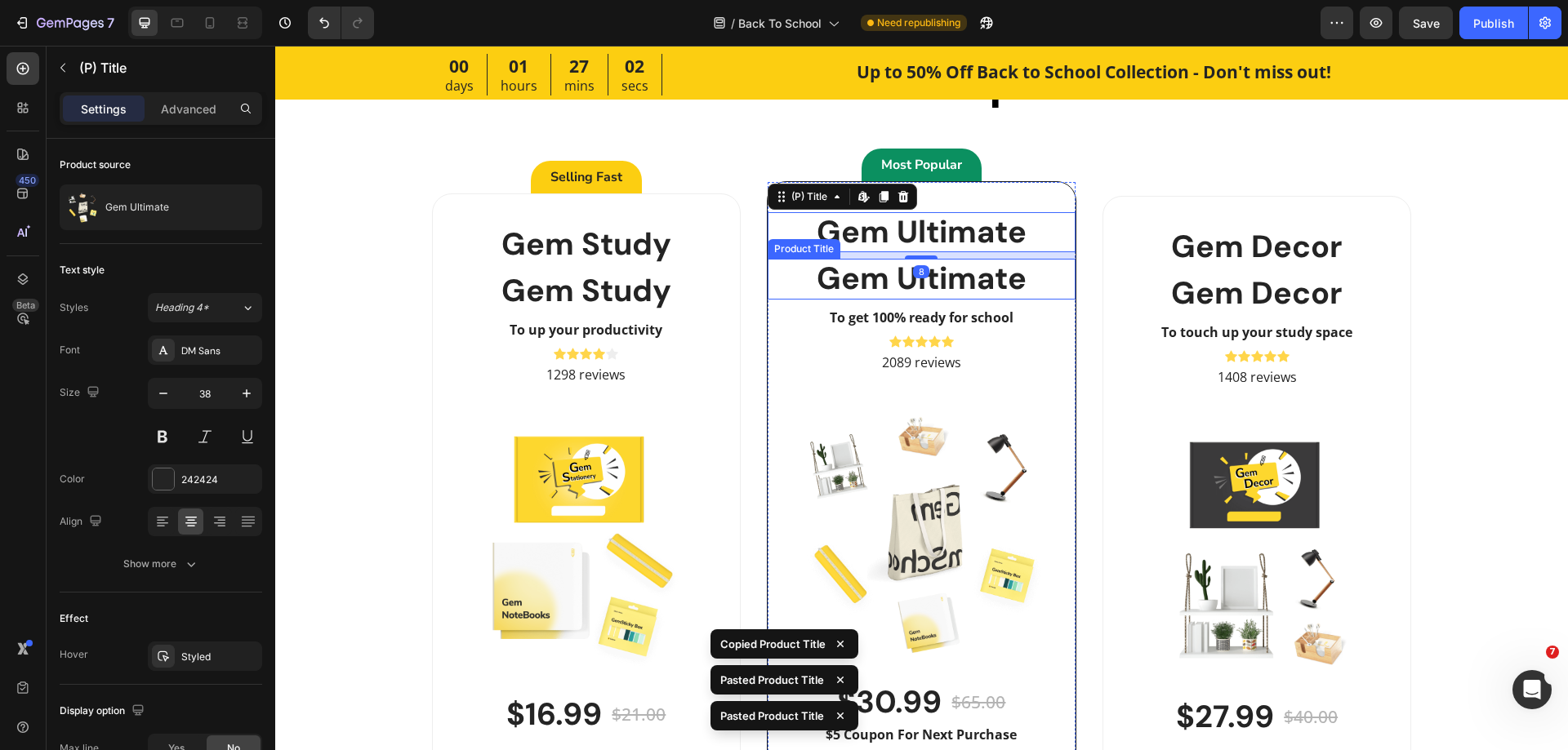
click at [1023, 289] on h2 "Gem Ultimate" at bounding box center [921, 279] width 308 height 40
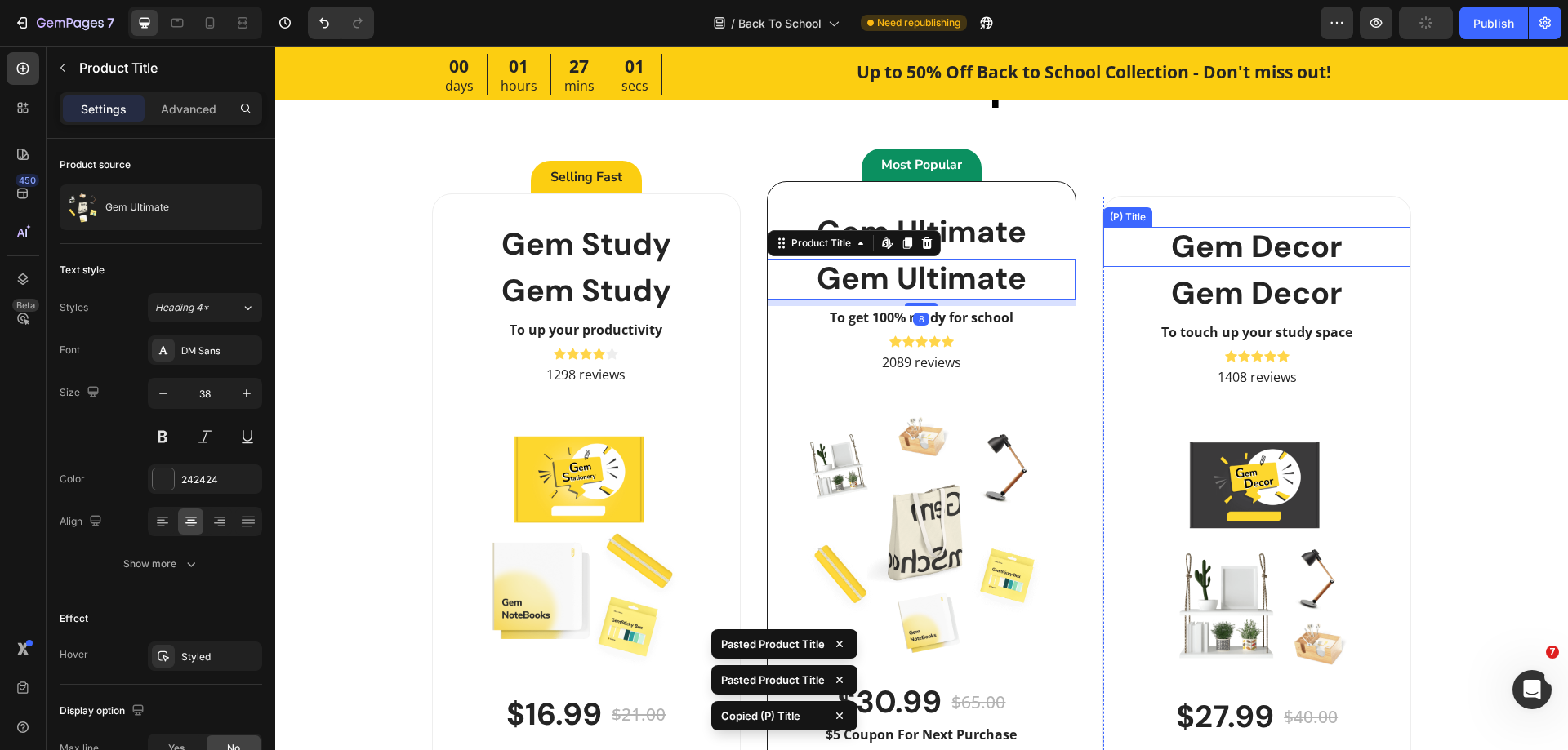
click at [1181, 254] on h2 "Gem Decor" at bounding box center [1257, 247] width 308 height 40
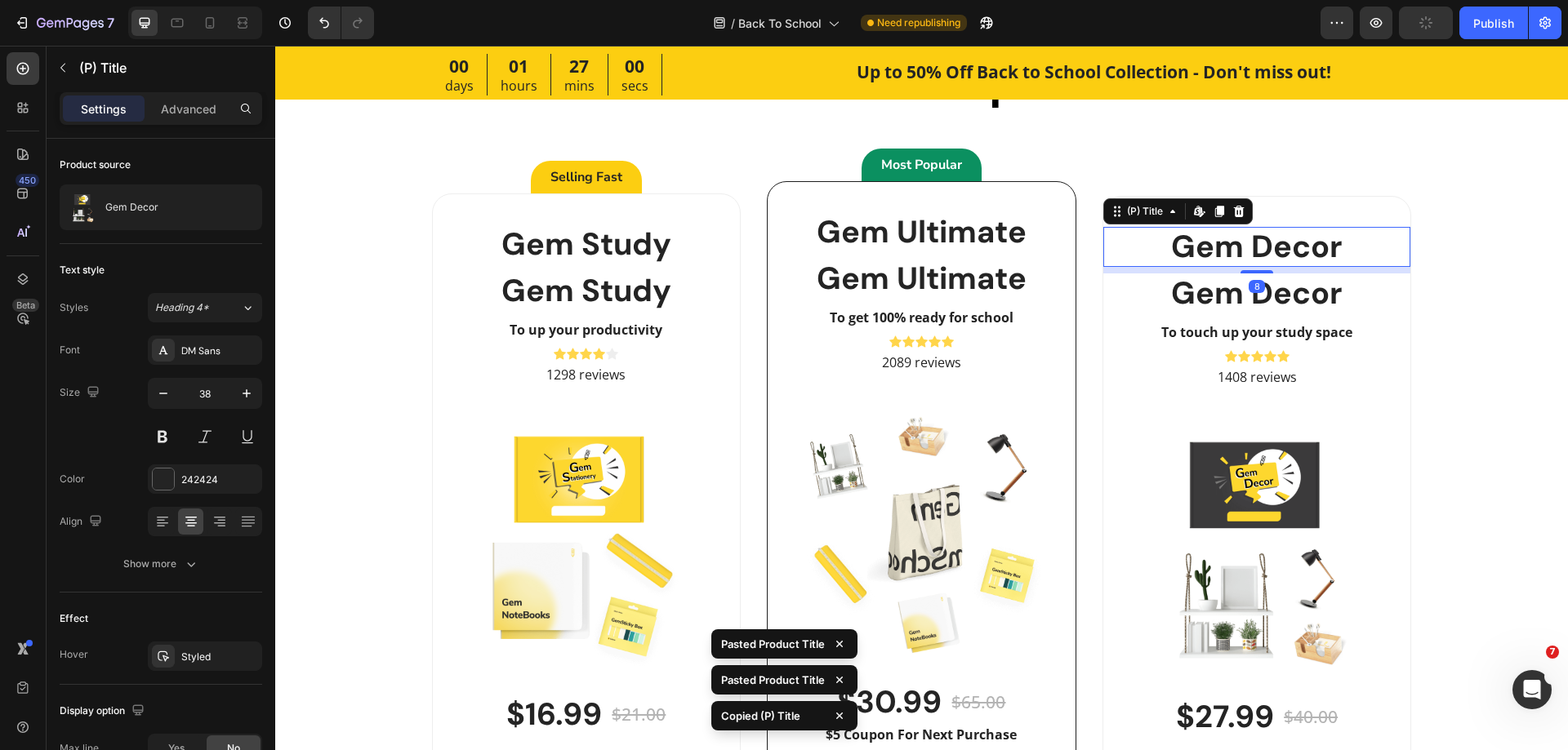
click at [1185, 285] on h2 "Gem Decor" at bounding box center [1257, 293] width 308 height 40
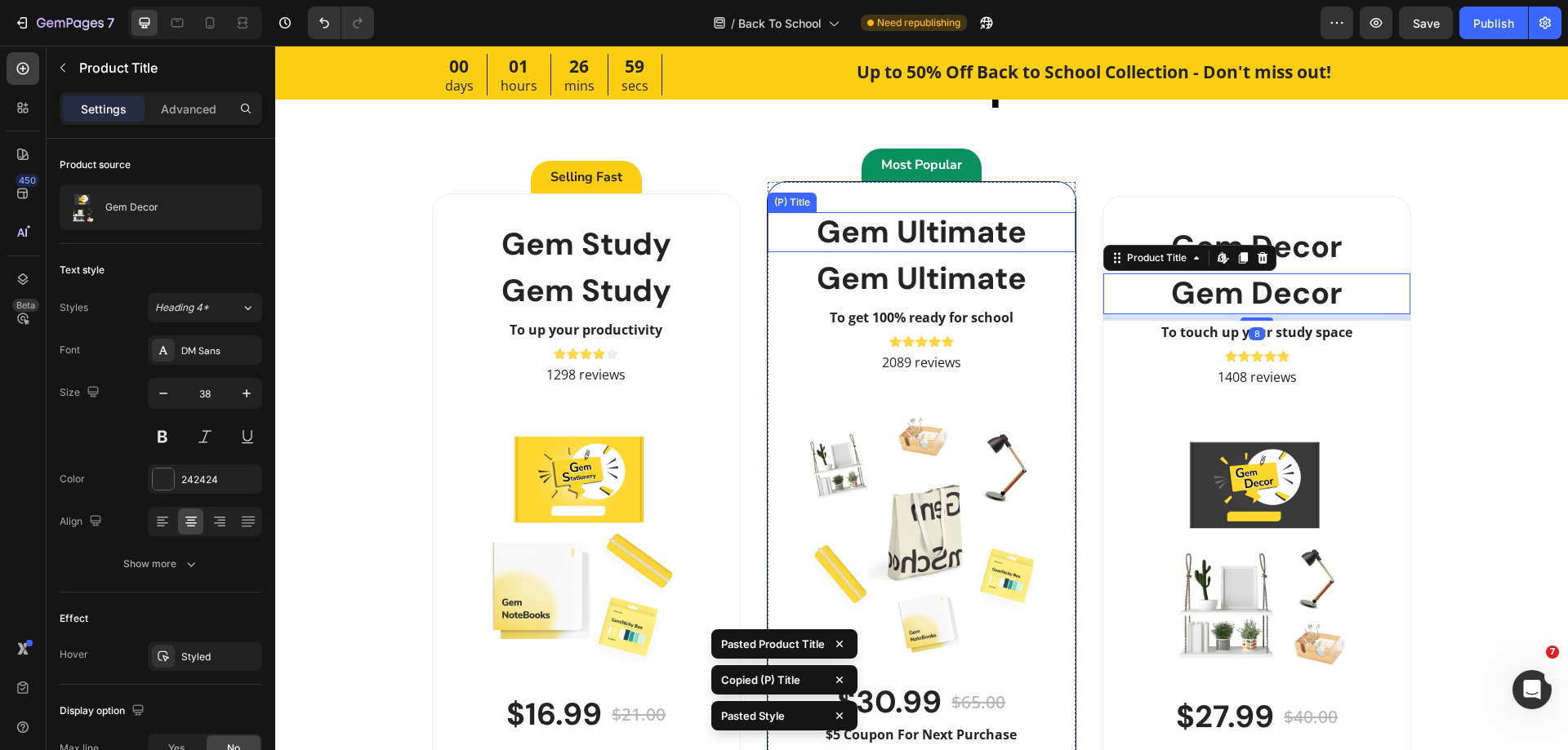
click at [982, 233] on h2 "Gem Ultimate" at bounding box center [921, 232] width 308 height 40
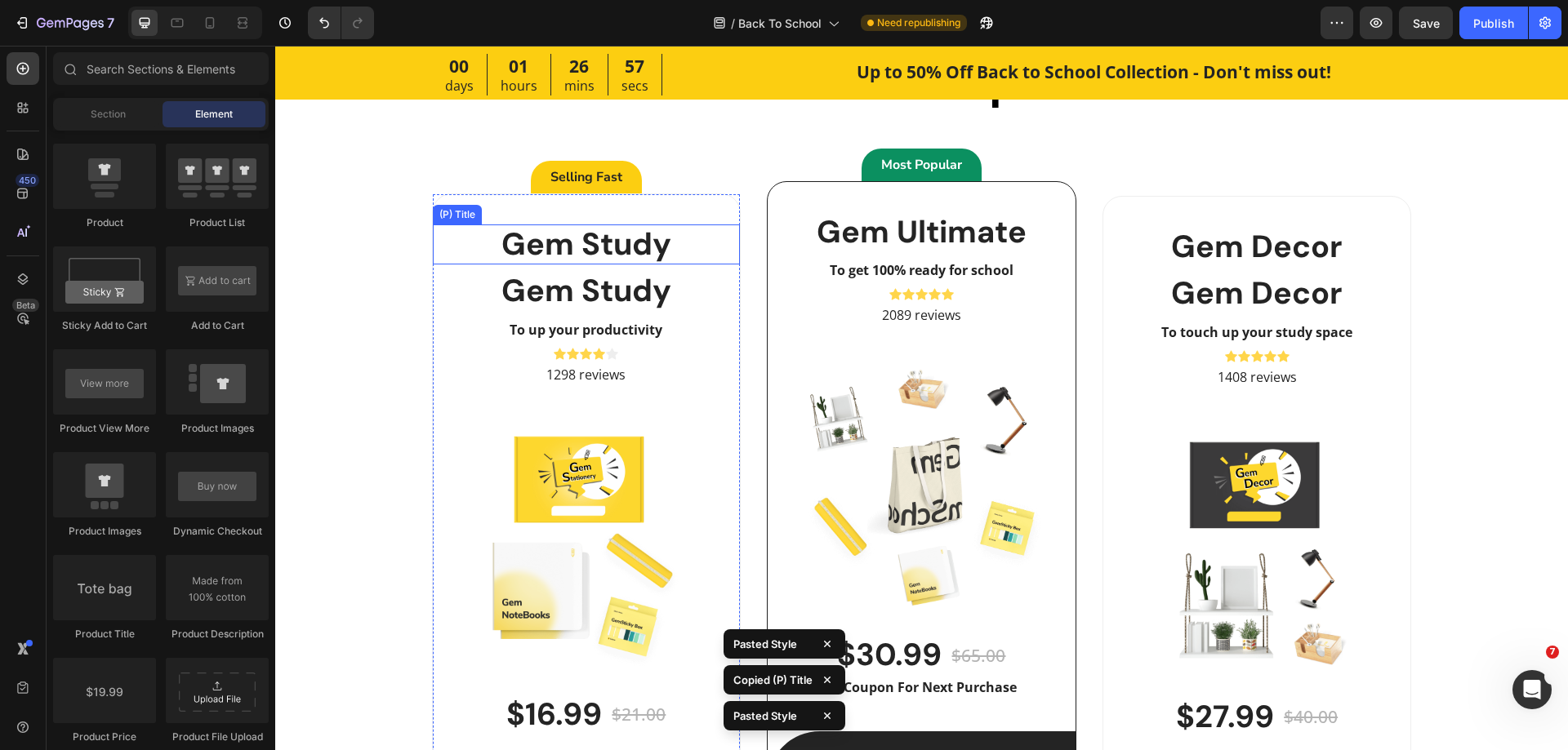
click at [652, 234] on h2 "Gem Study" at bounding box center [586, 244] width 308 height 40
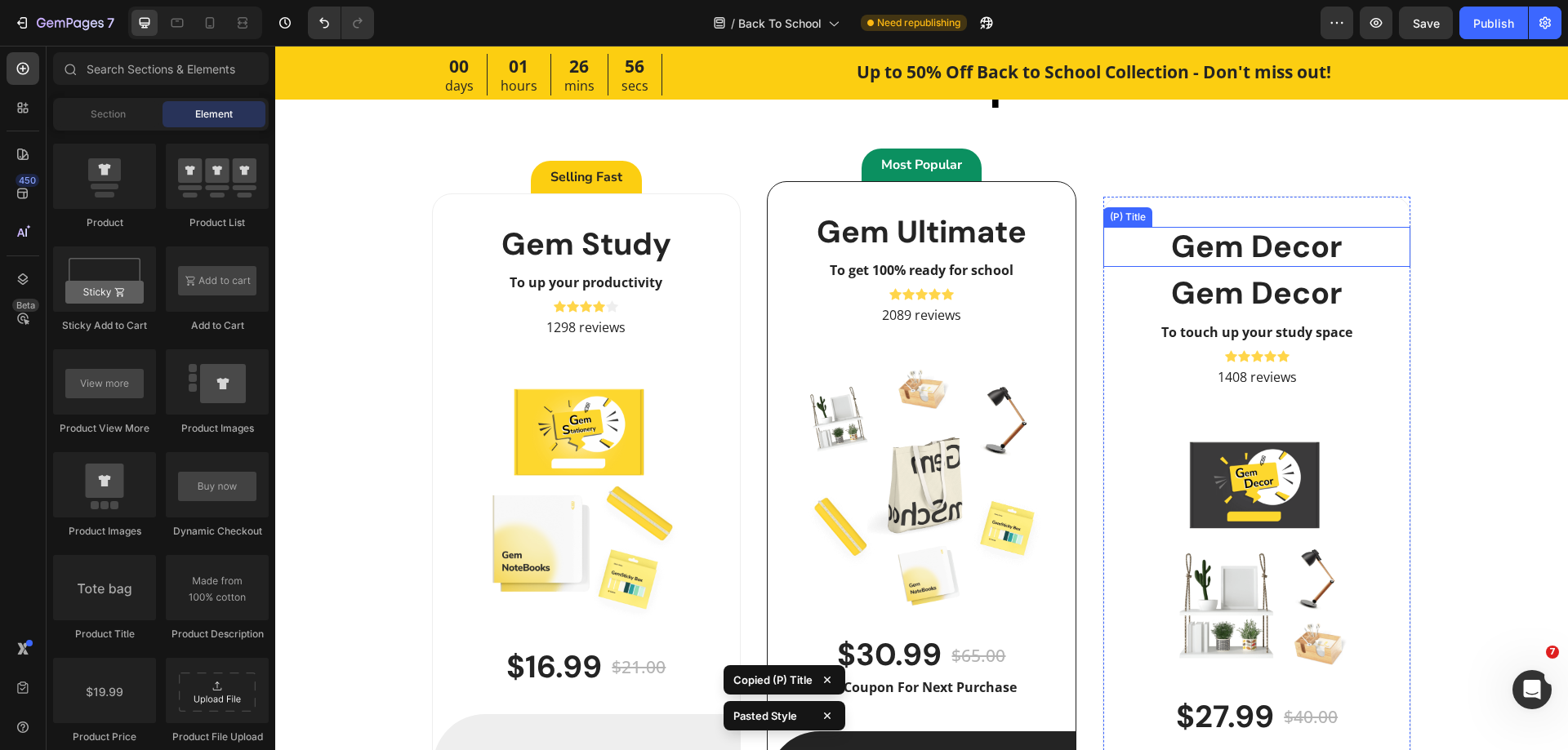
click at [1142, 257] on h2 "Gem Decor" at bounding box center [1257, 247] width 308 height 40
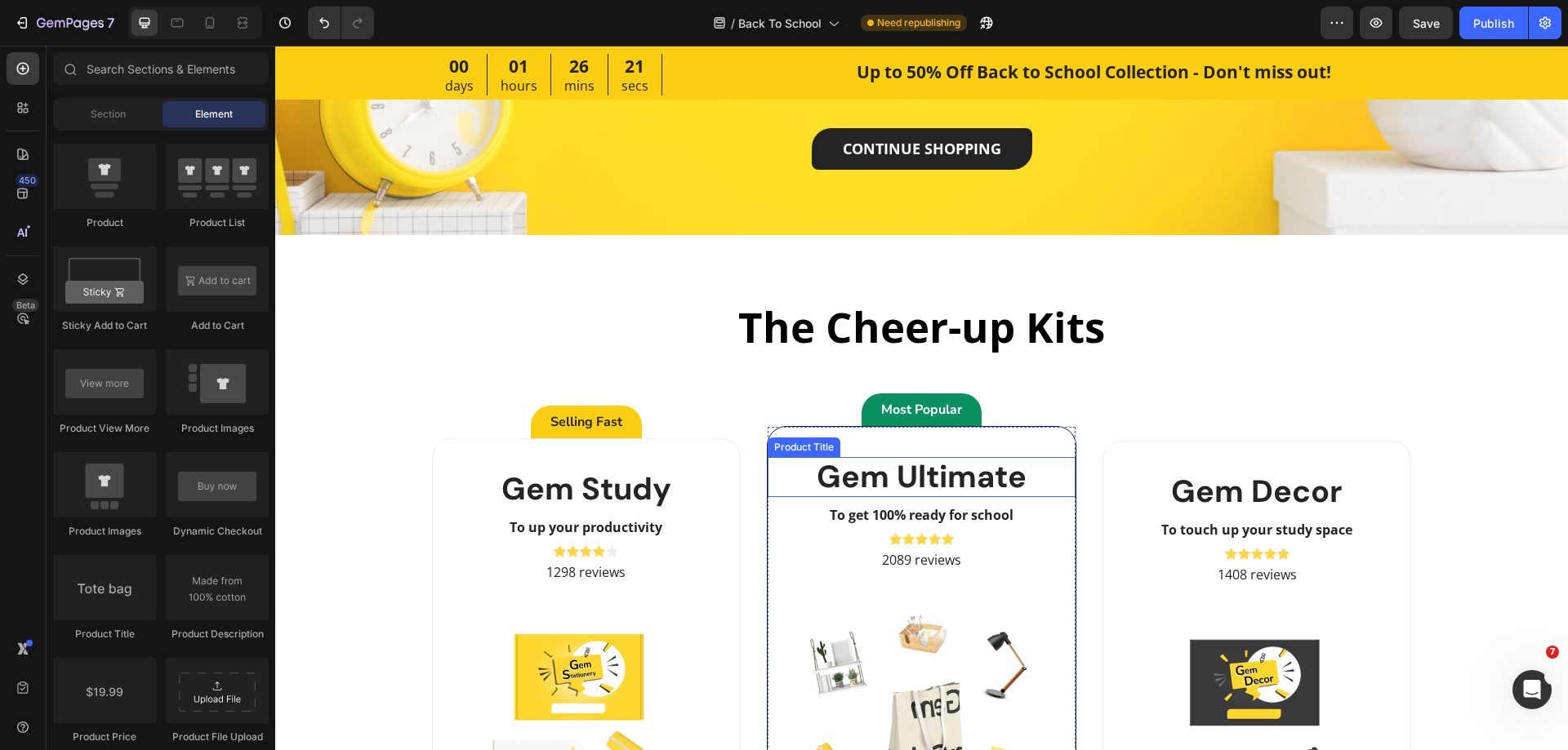
scroll to position [3535, 0]
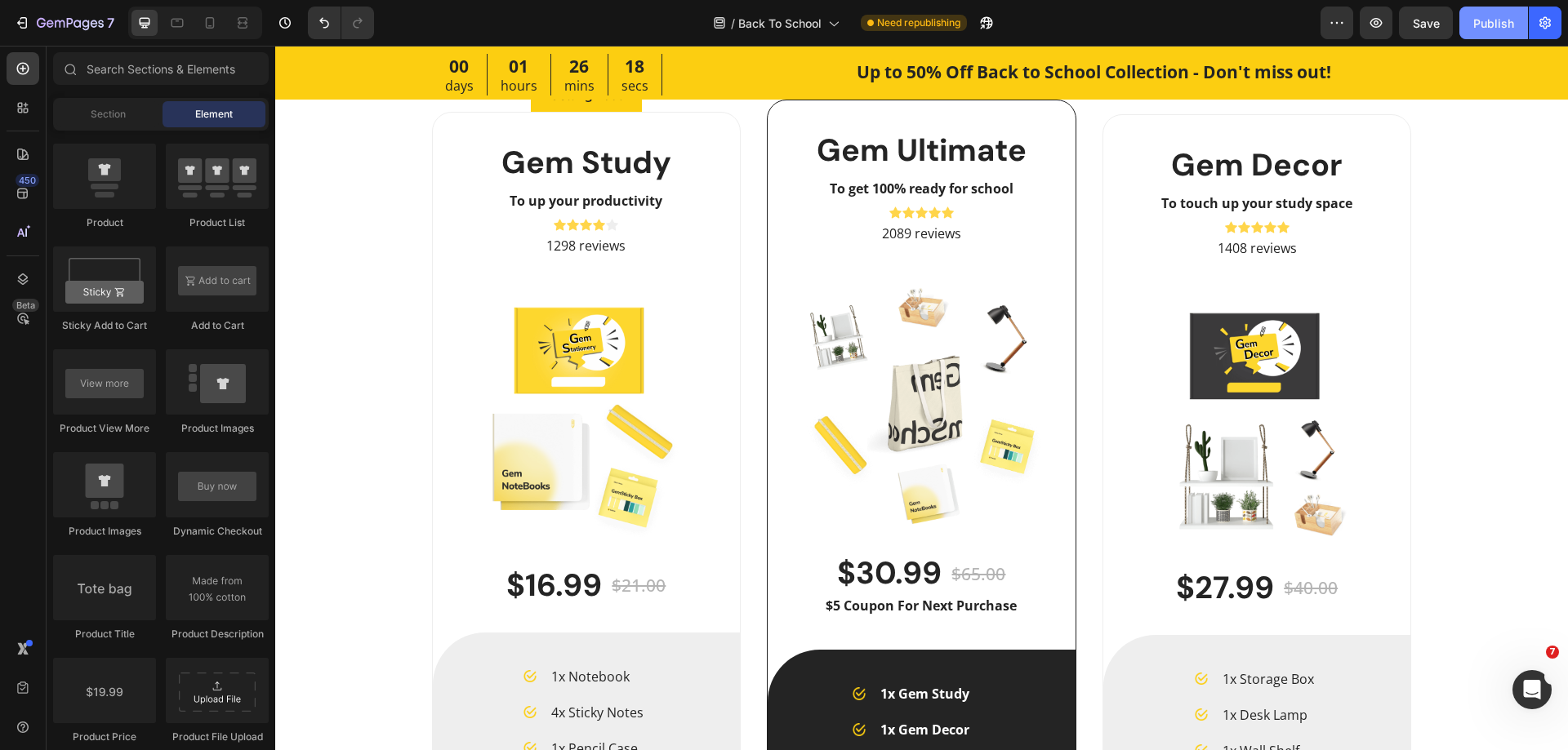
click at [1497, 22] on div "Publish" at bounding box center [1493, 23] width 40 height 17
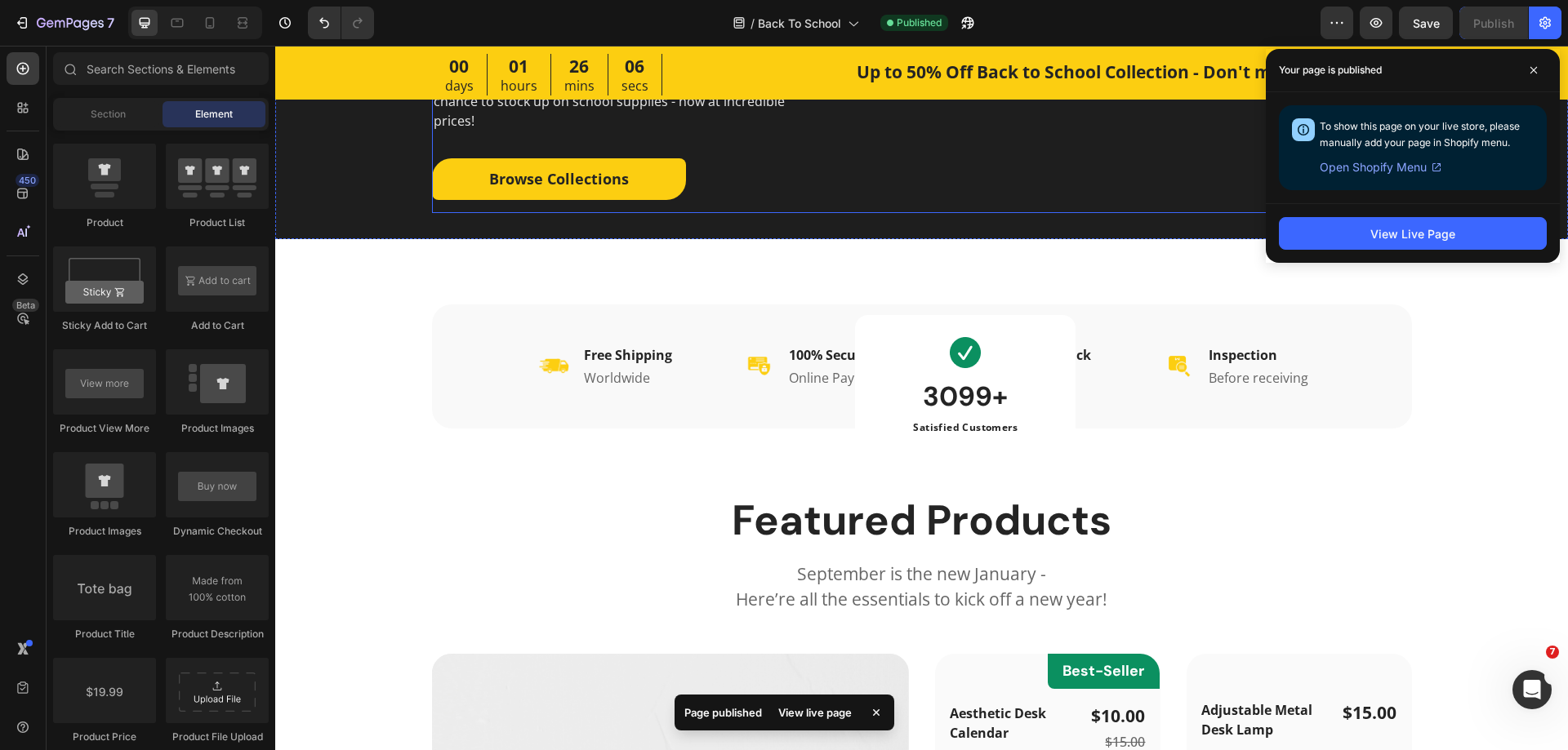
scroll to position [0, 0]
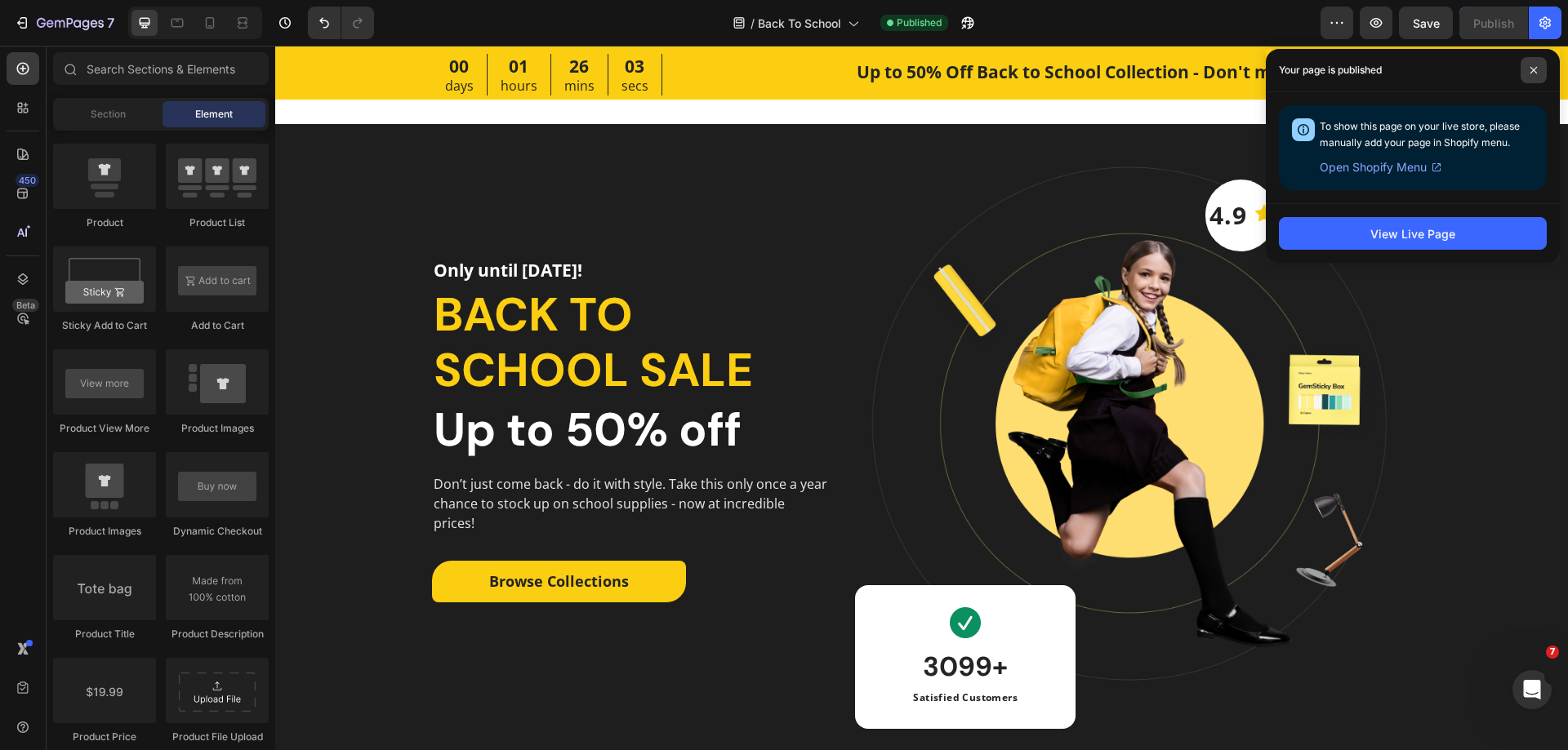
click at [1536, 73] on icon at bounding box center [1533, 70] width 7 height 7
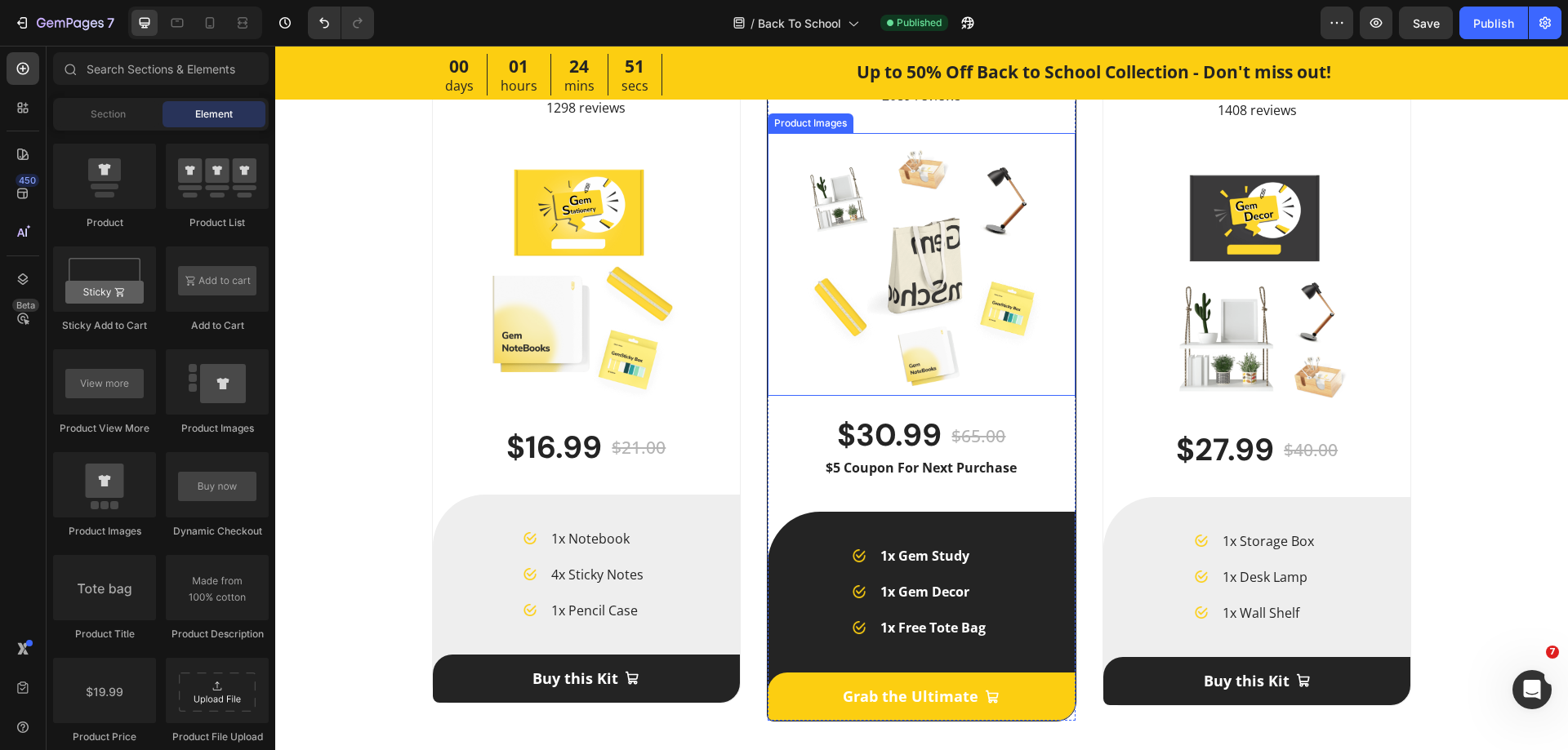
scroll to position [3755, 0]
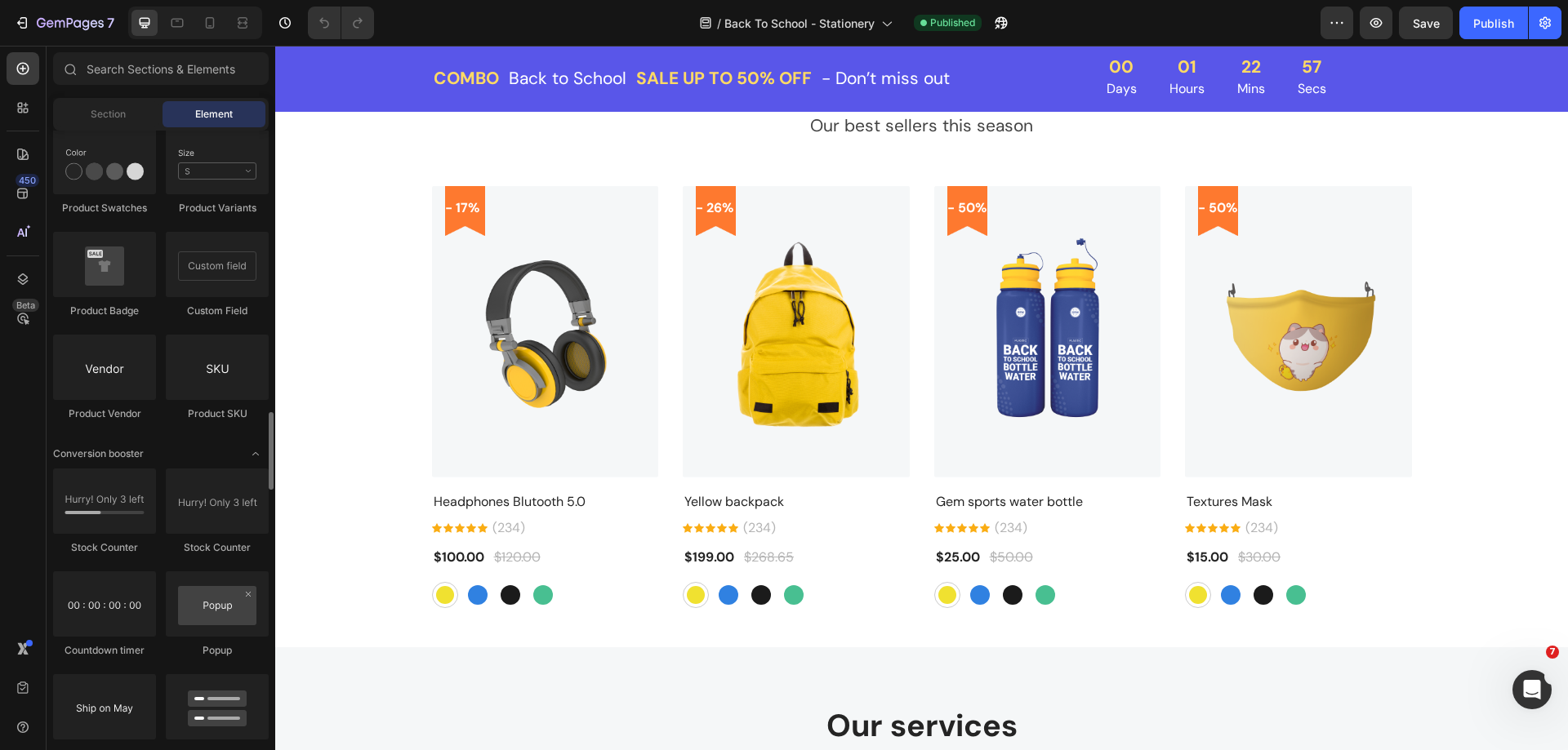
scroll to position [2776, 0]
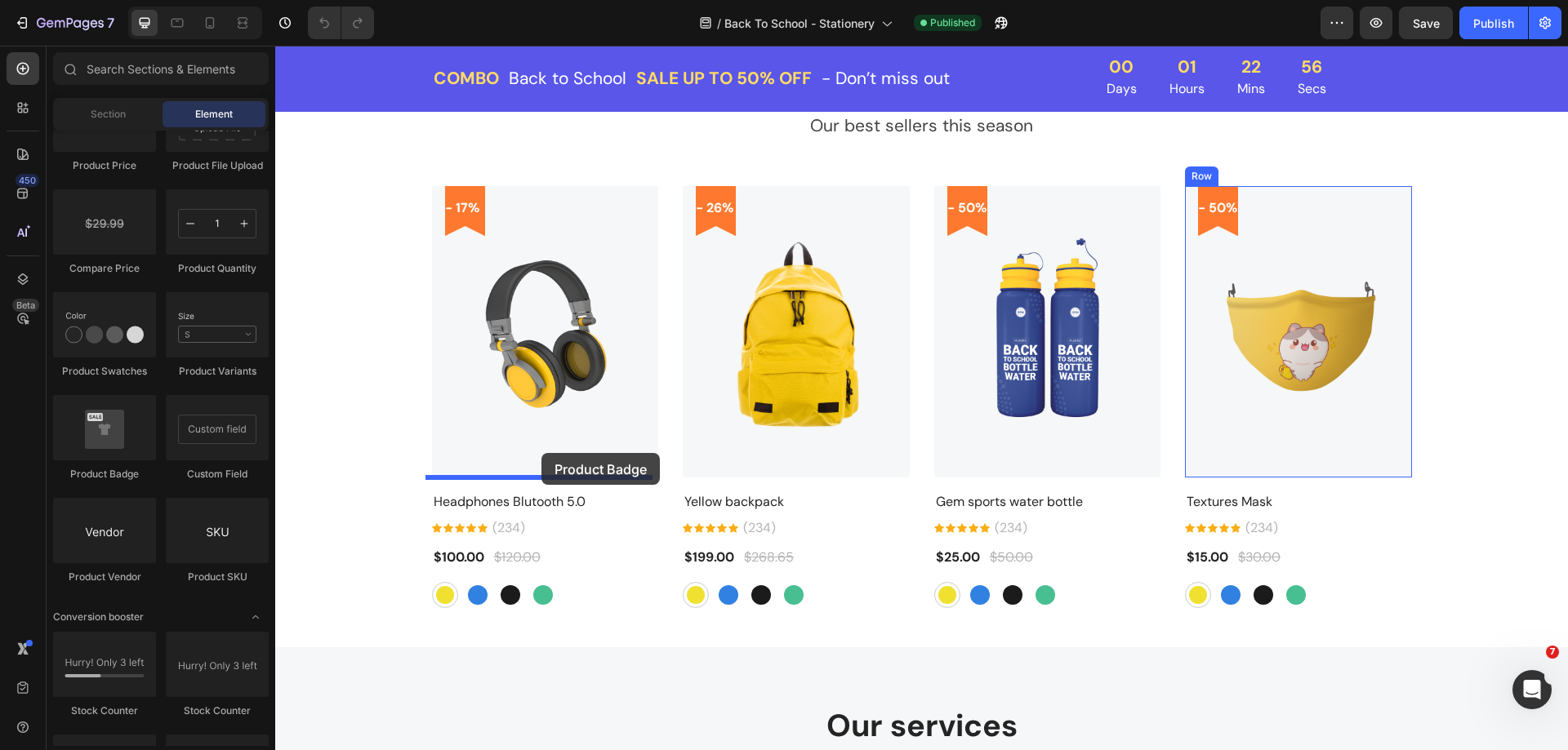
drag, startPoint x: 430, startPoint y: 480, endPoint x: 541, endPoint y: 453, distance: 114.2
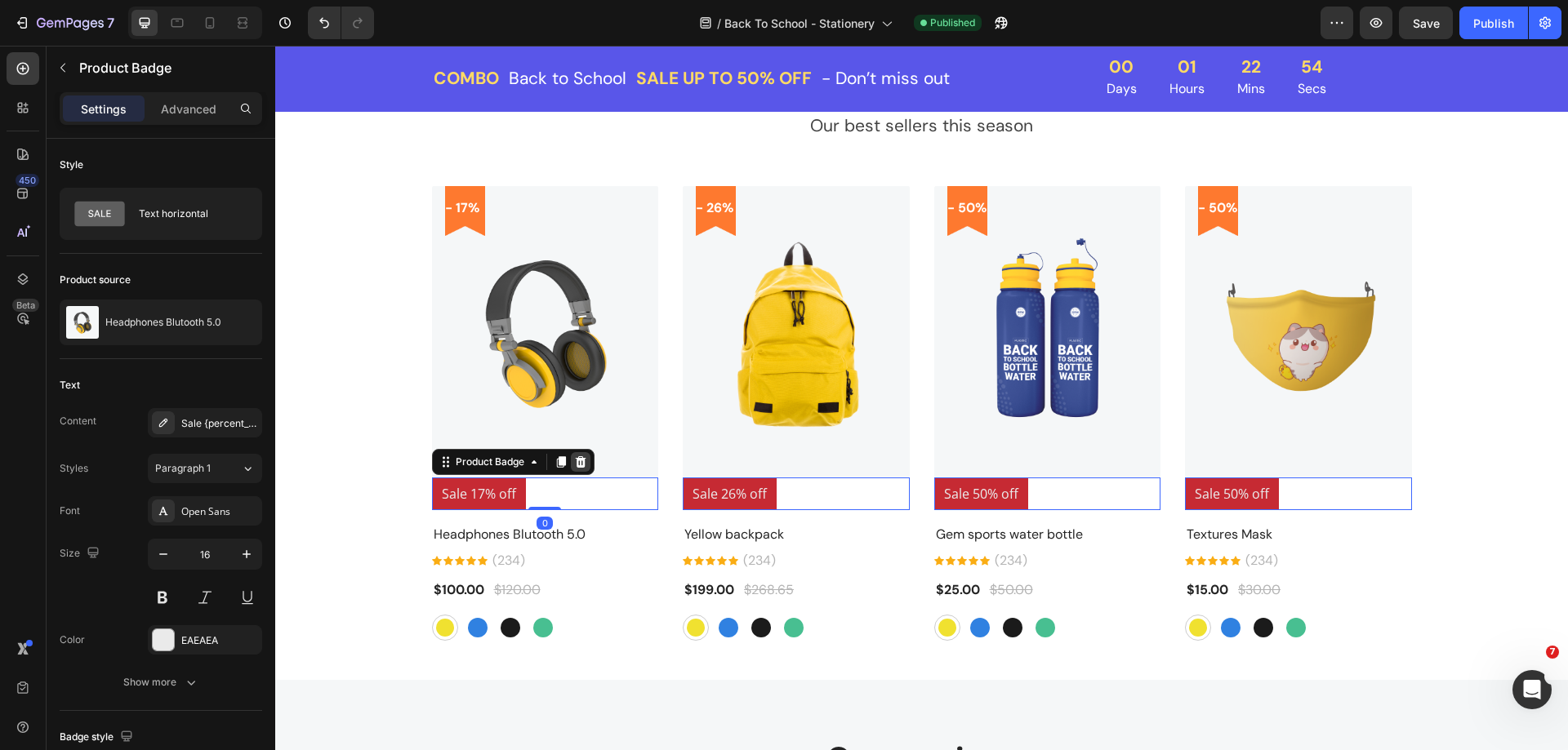
click at [575, 459] on icon at bounding box center [580, 462] width 11 height 12
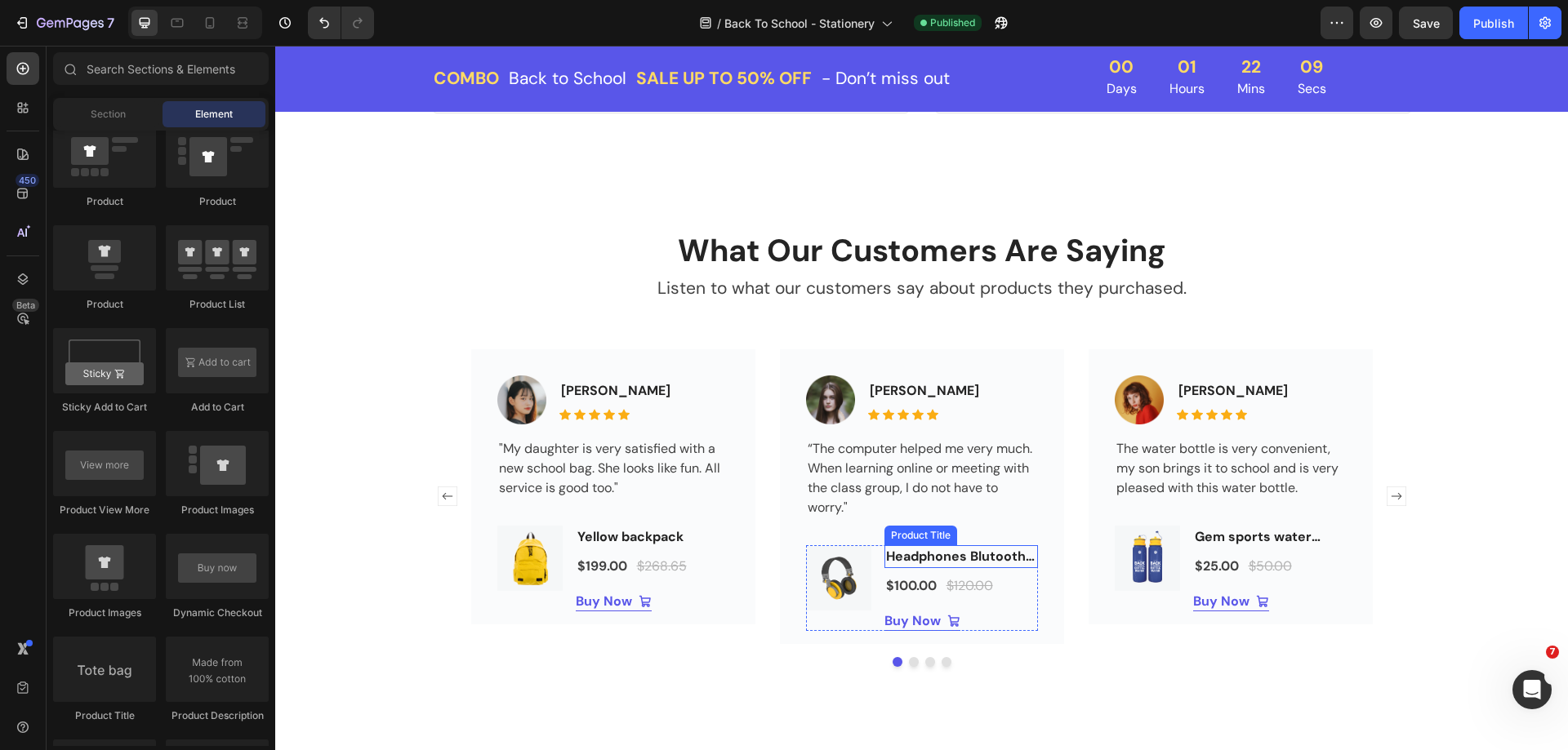
scroll to position [3184, 0]
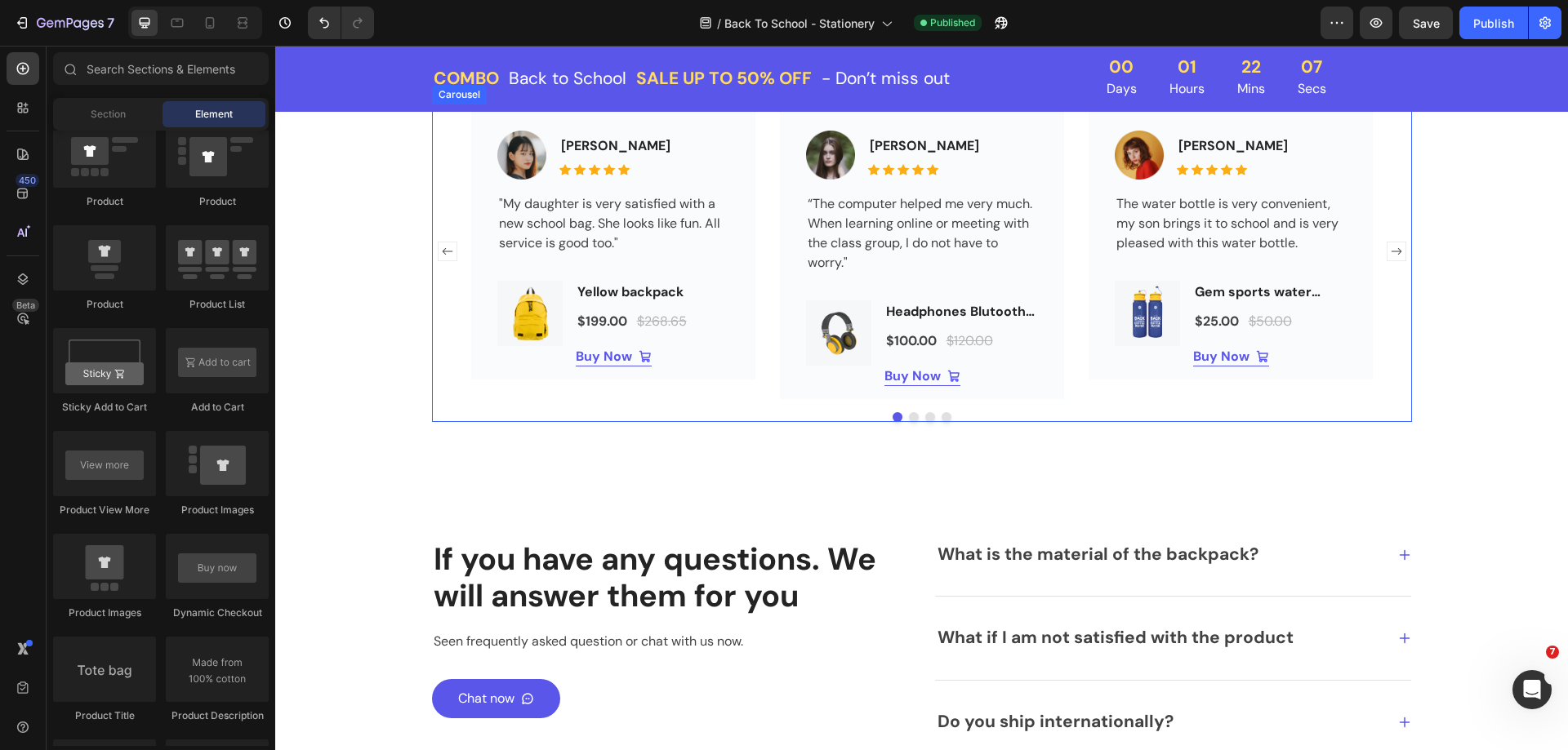
click at [925, 417] on button "Dot" at bounding box center [930, 417] width 10 height 10
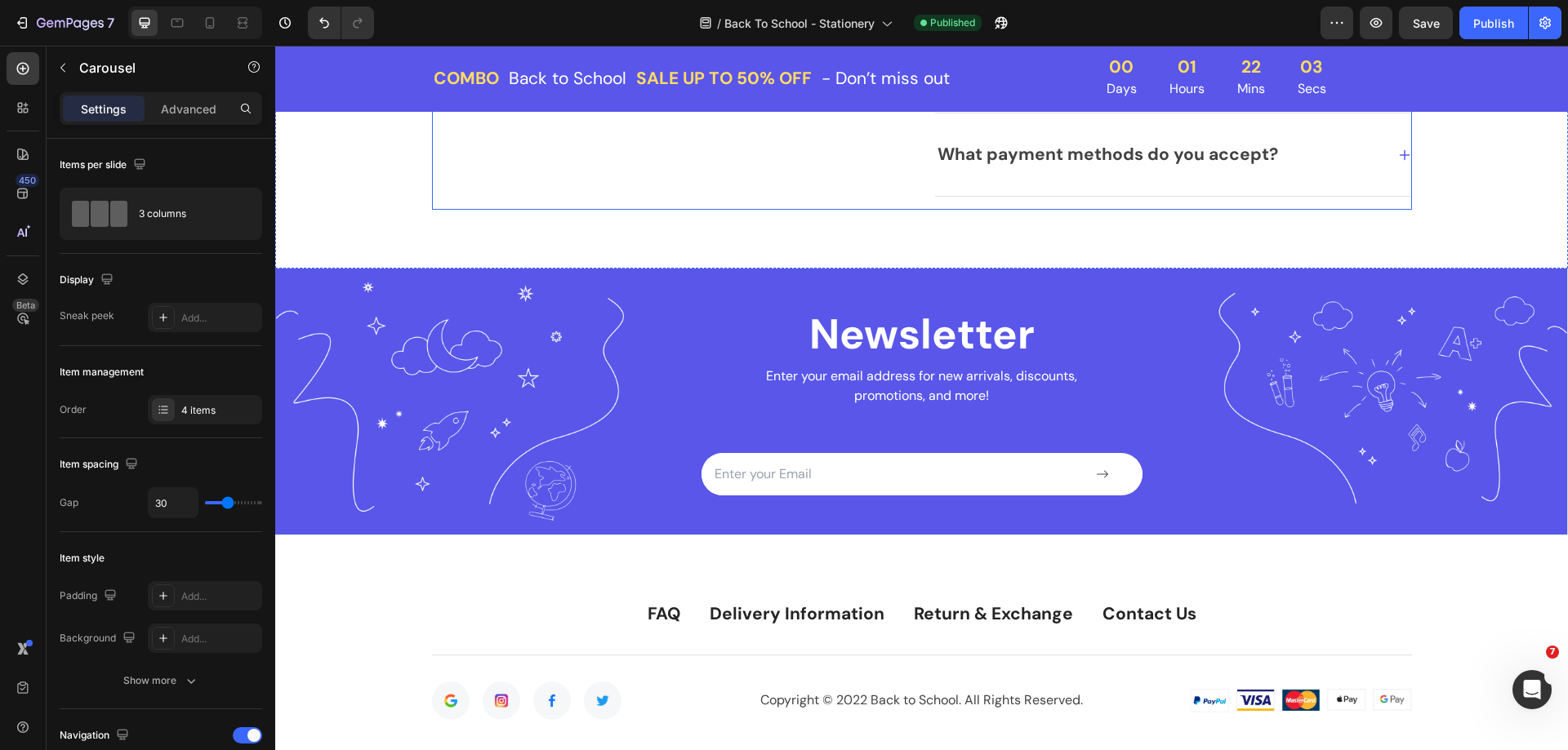
scroll to position [4130, 0]
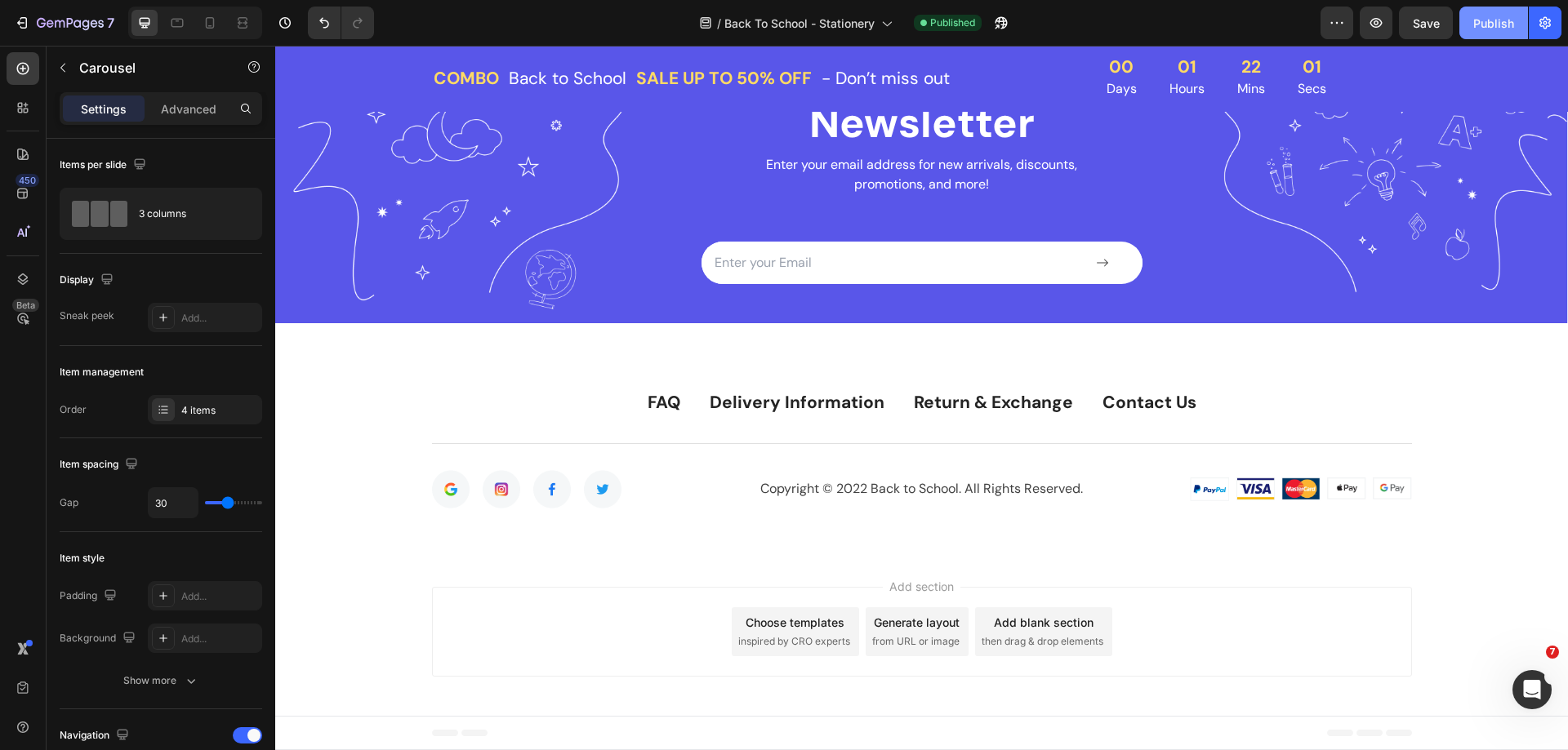
click at [1482, 17] on div "Publish" at bounding box center [1493, 23] width 40 height 17
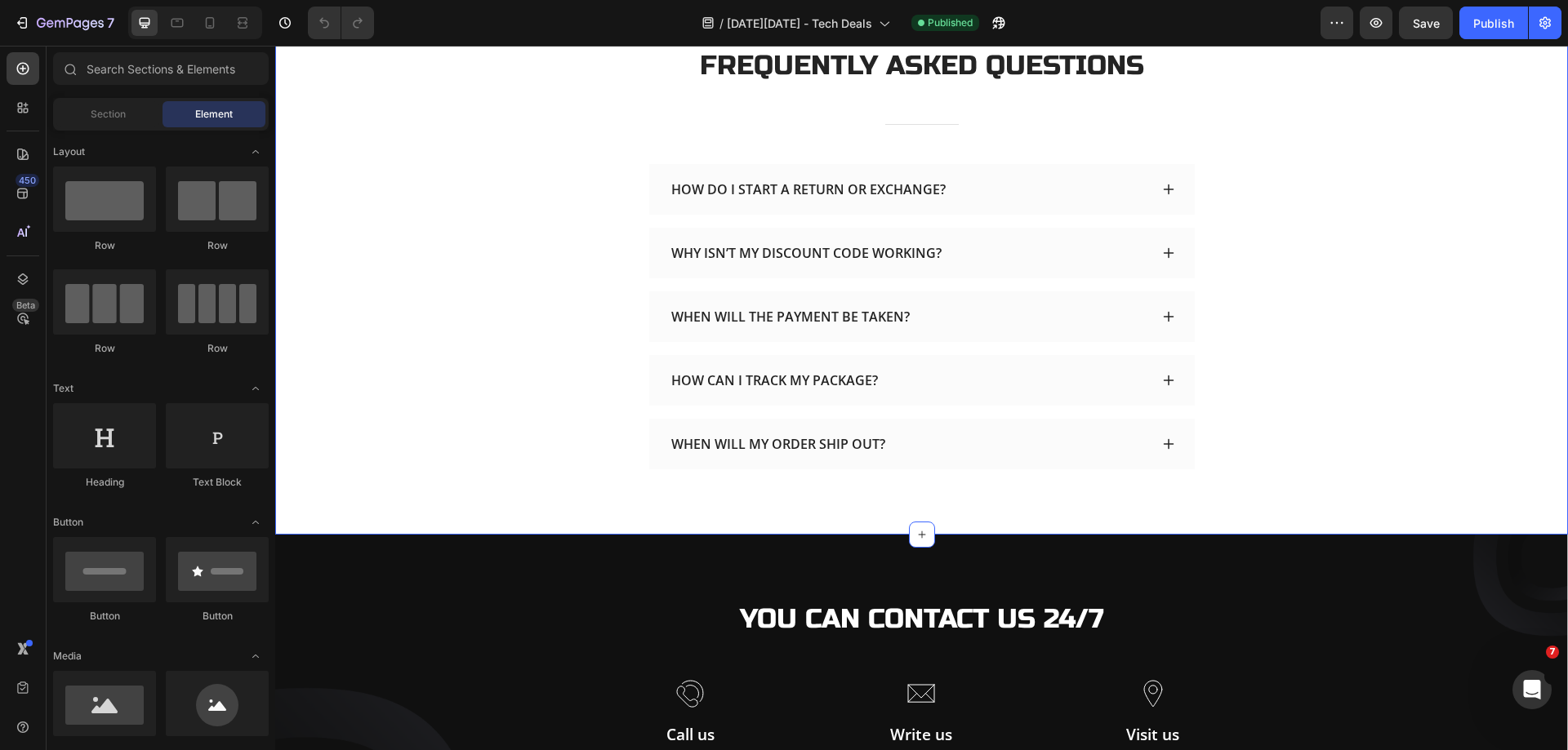
scroll to position [3511, 0]
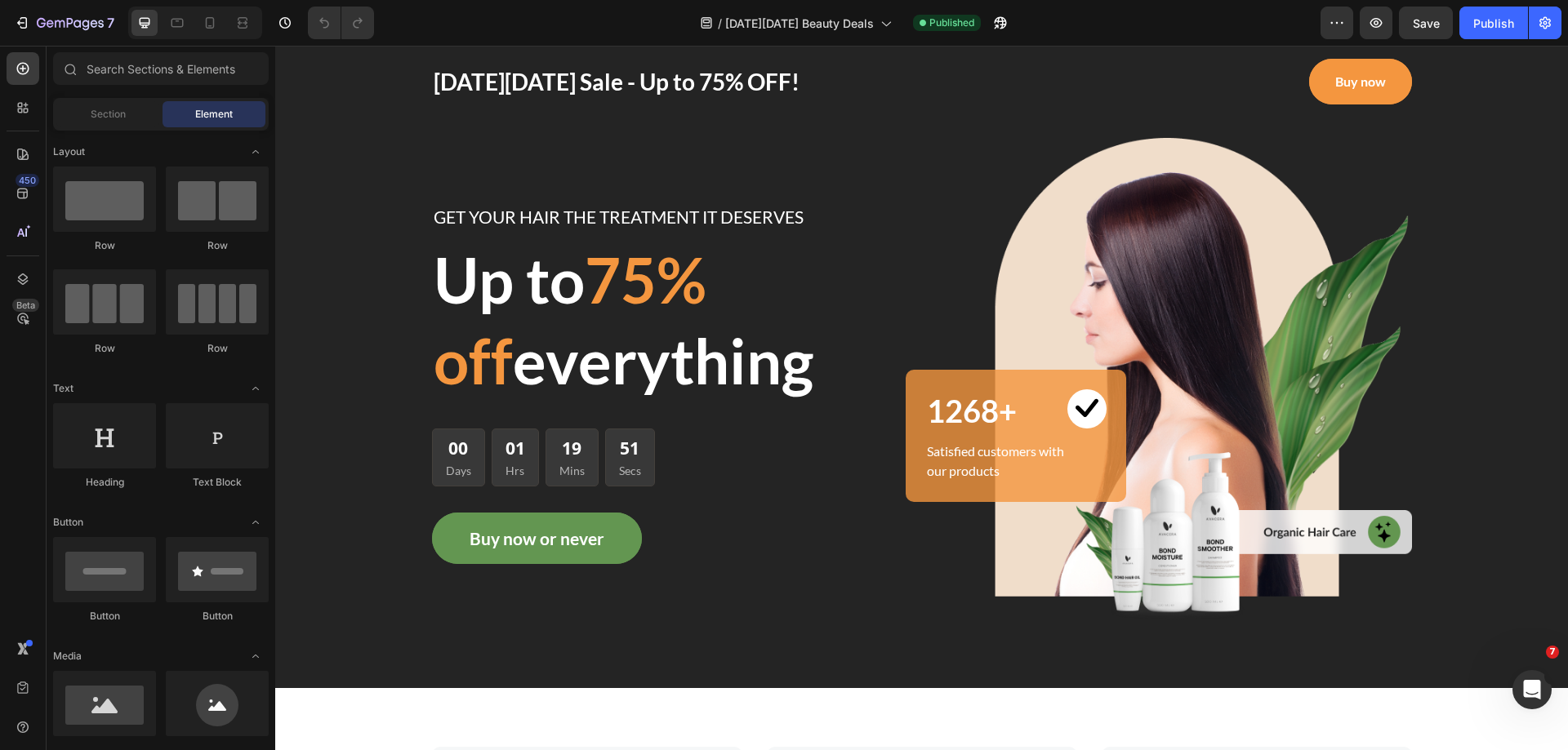
click at [618, 27] on div "/ [DATE][DATE] Beauty Deals Published" at bounding box center [853, 23] width 933 height 33
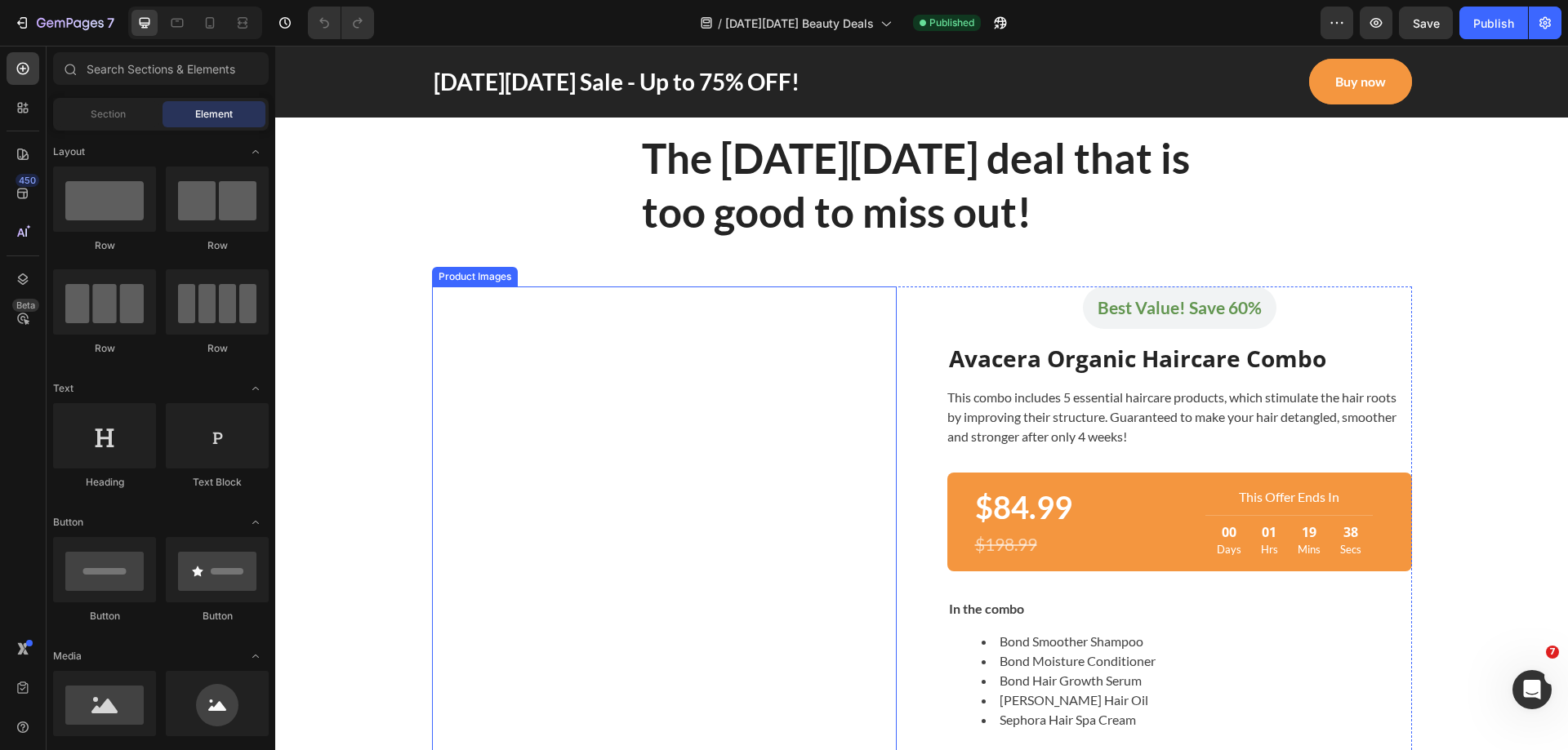
scroll to position [1061, 0]
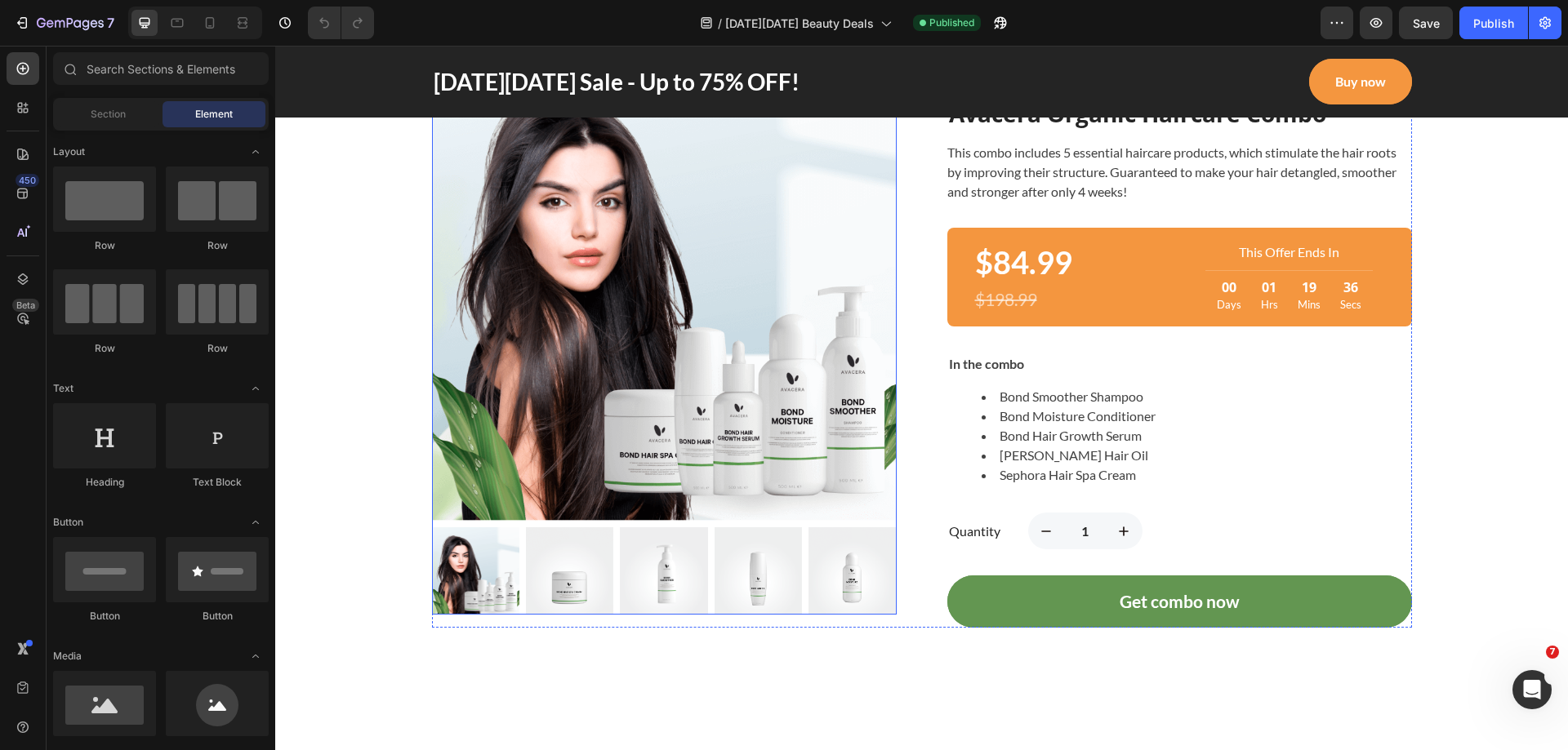
click at [668, 524] on div at bounding box center [664, 328] width 465 height 573
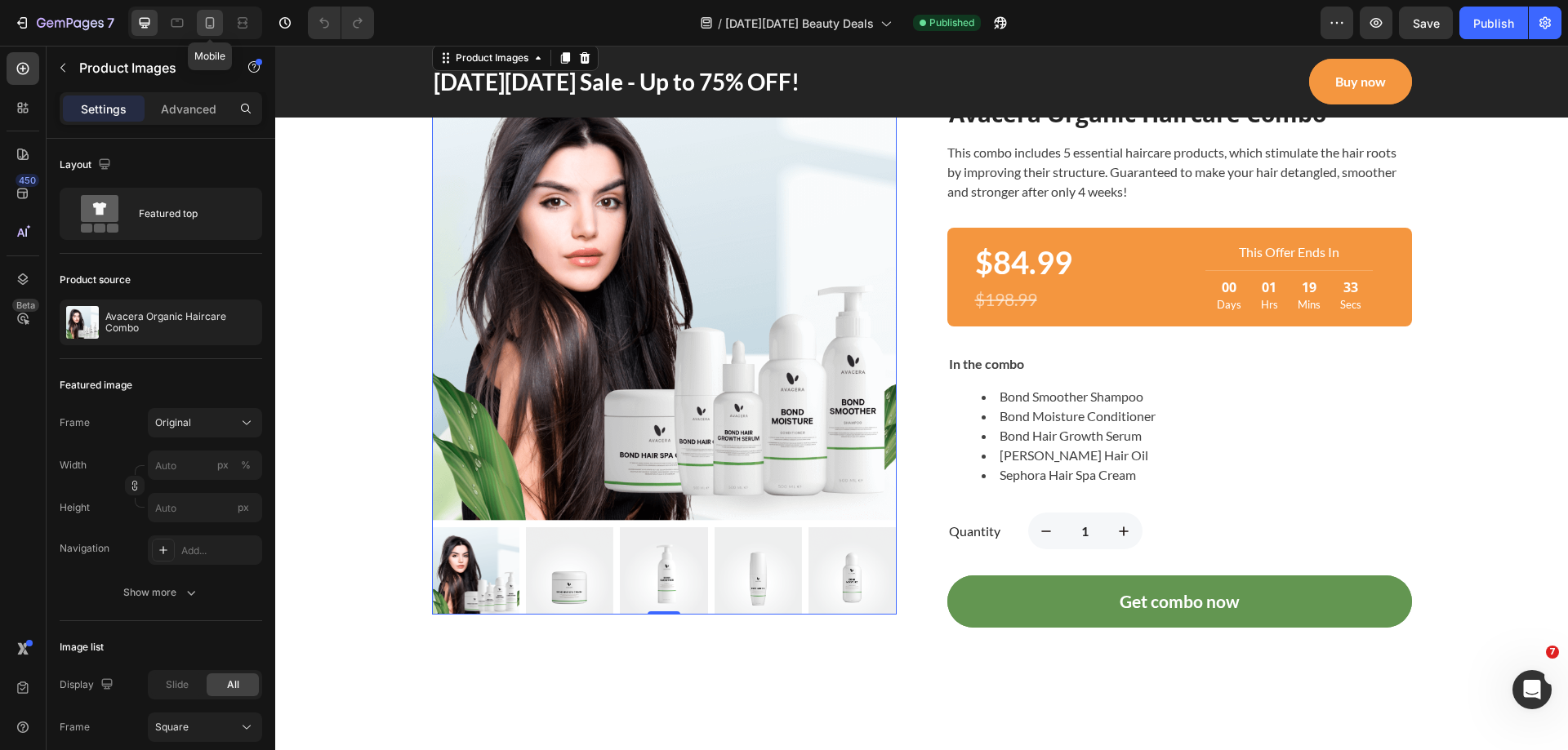
click at [220, 24] on div at bounding box center [210, 23] width 26 height 26
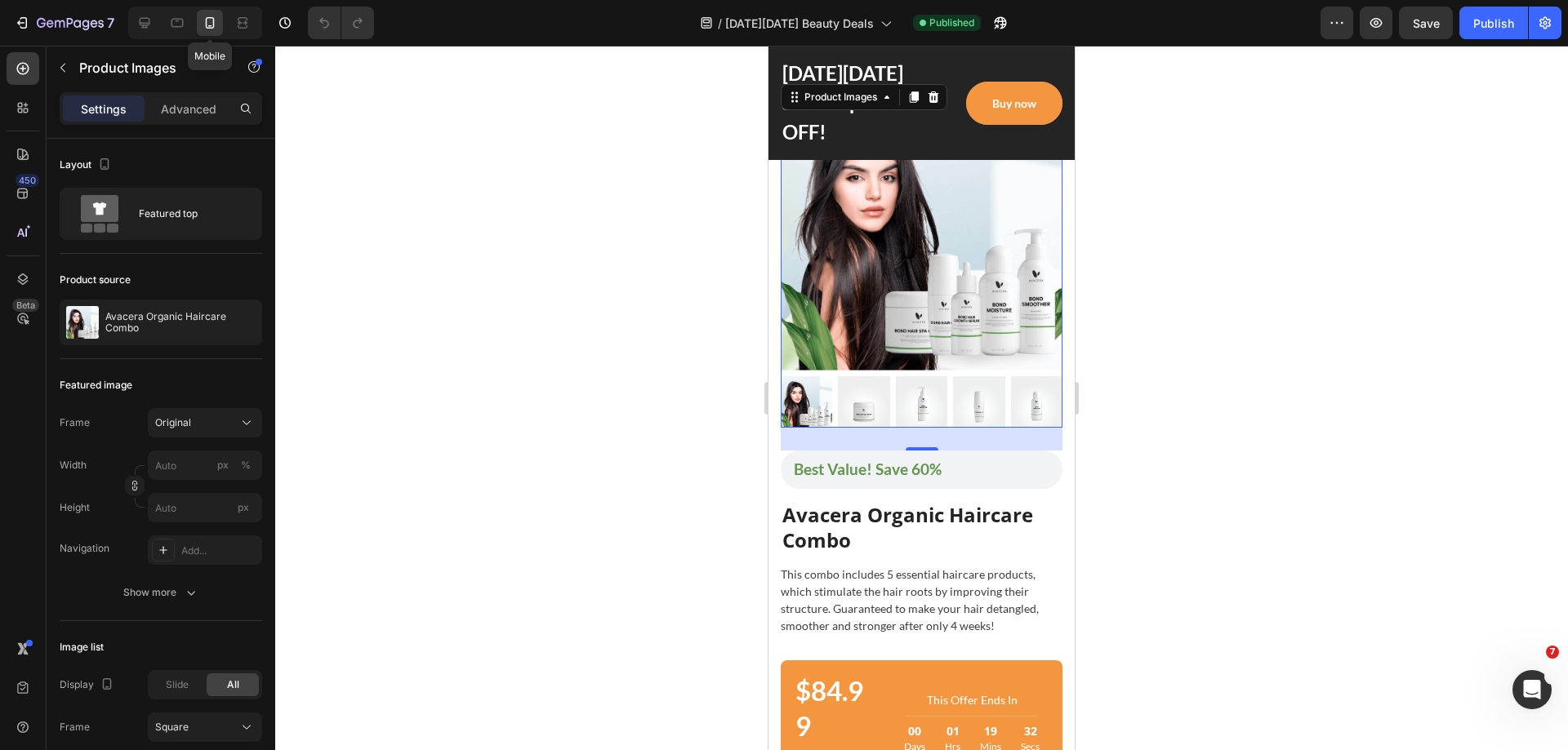
scroll to position [1040, 0]
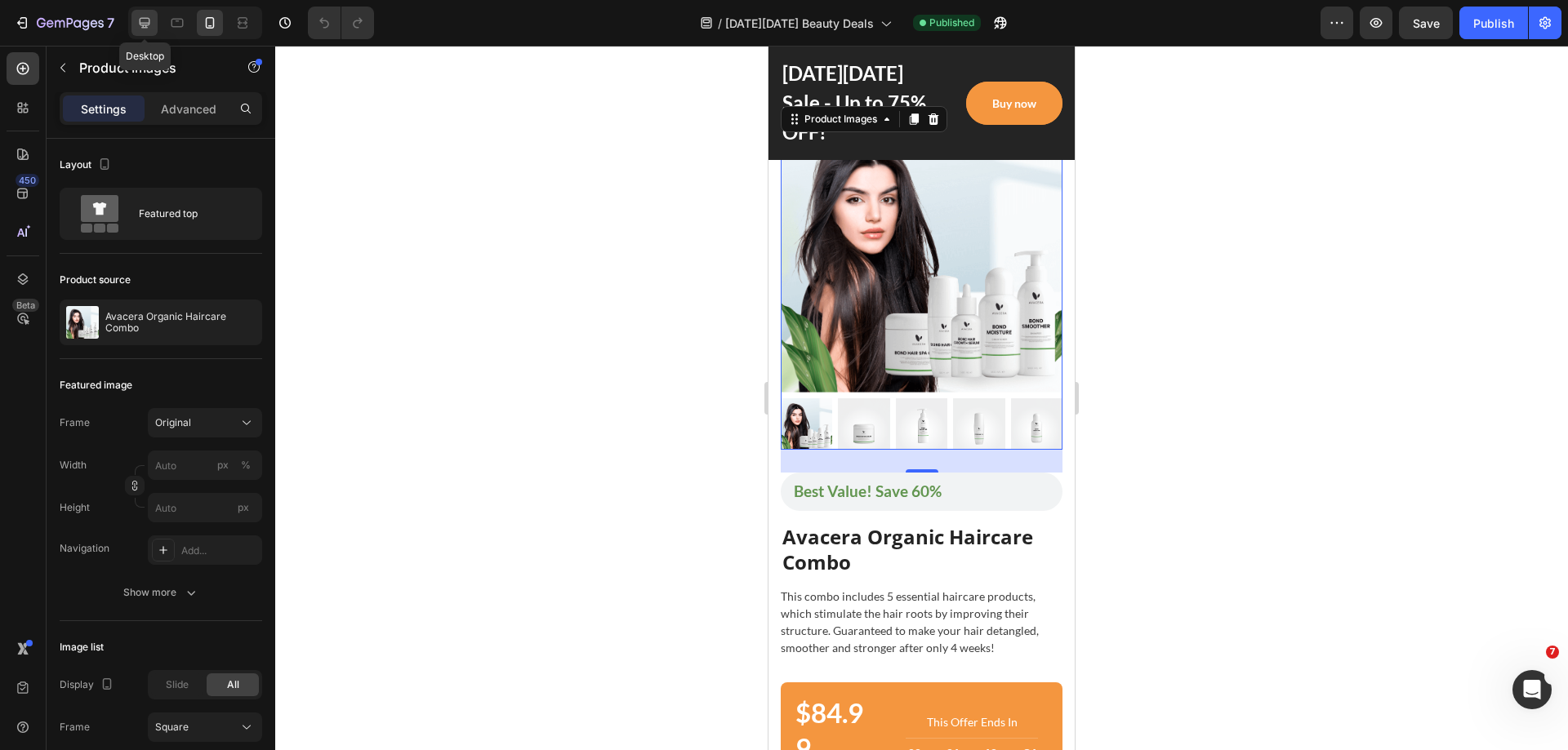
click at [145, 26] on icon at bounding box center [144, 23] width 11 height 11
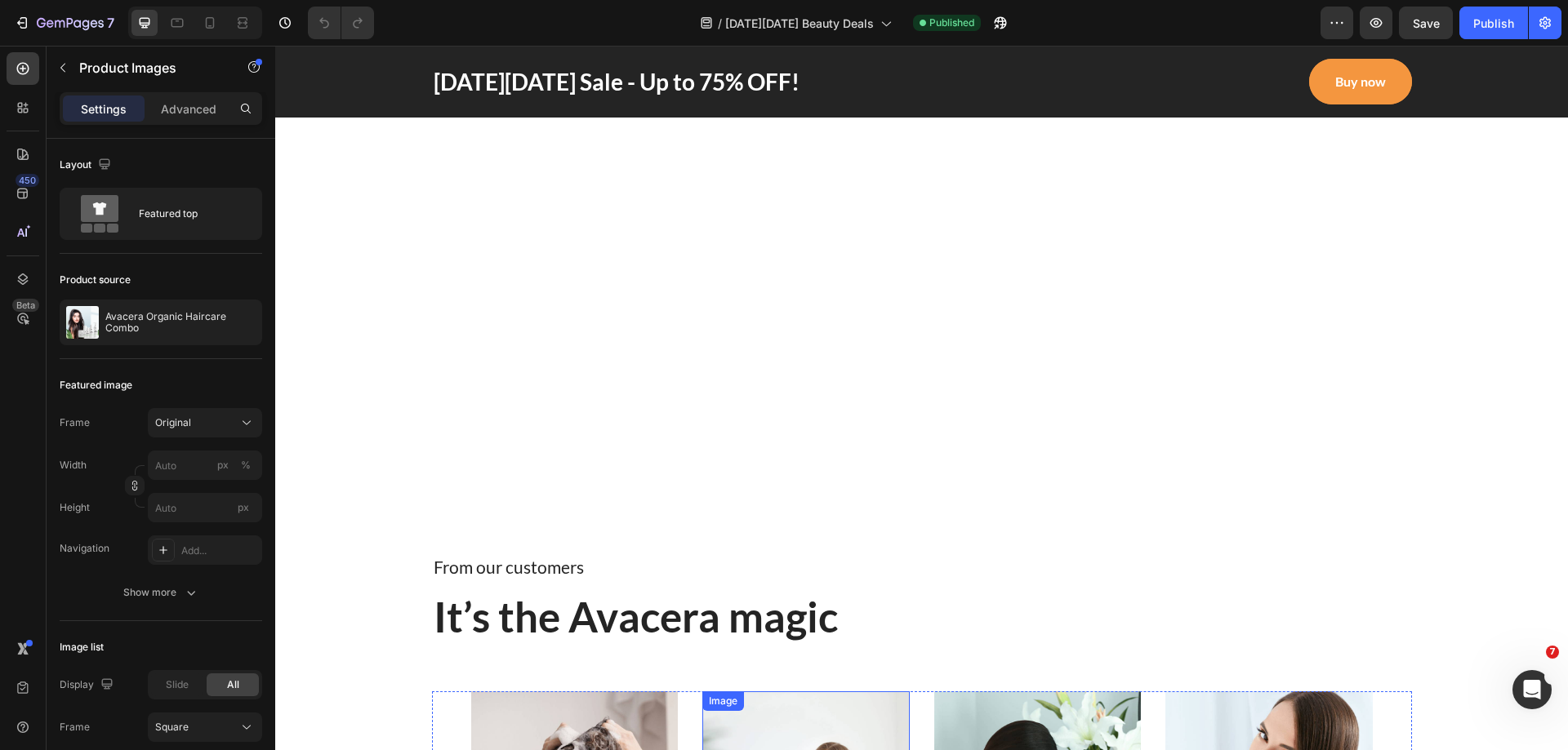
scroll to position [4511, 0]
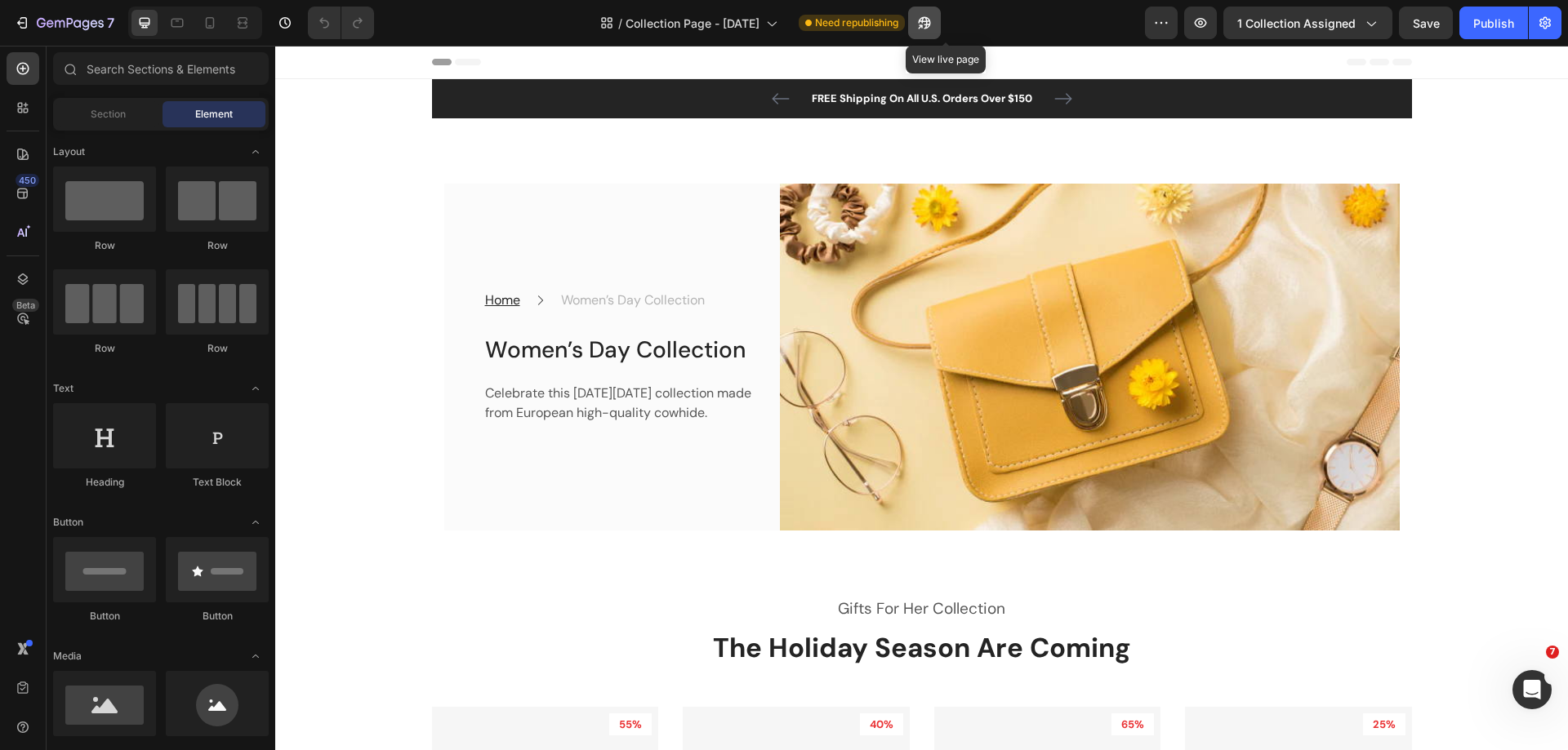
click at [941, 21] on button "button" at bounding box center [924, 23] width 33 height 33
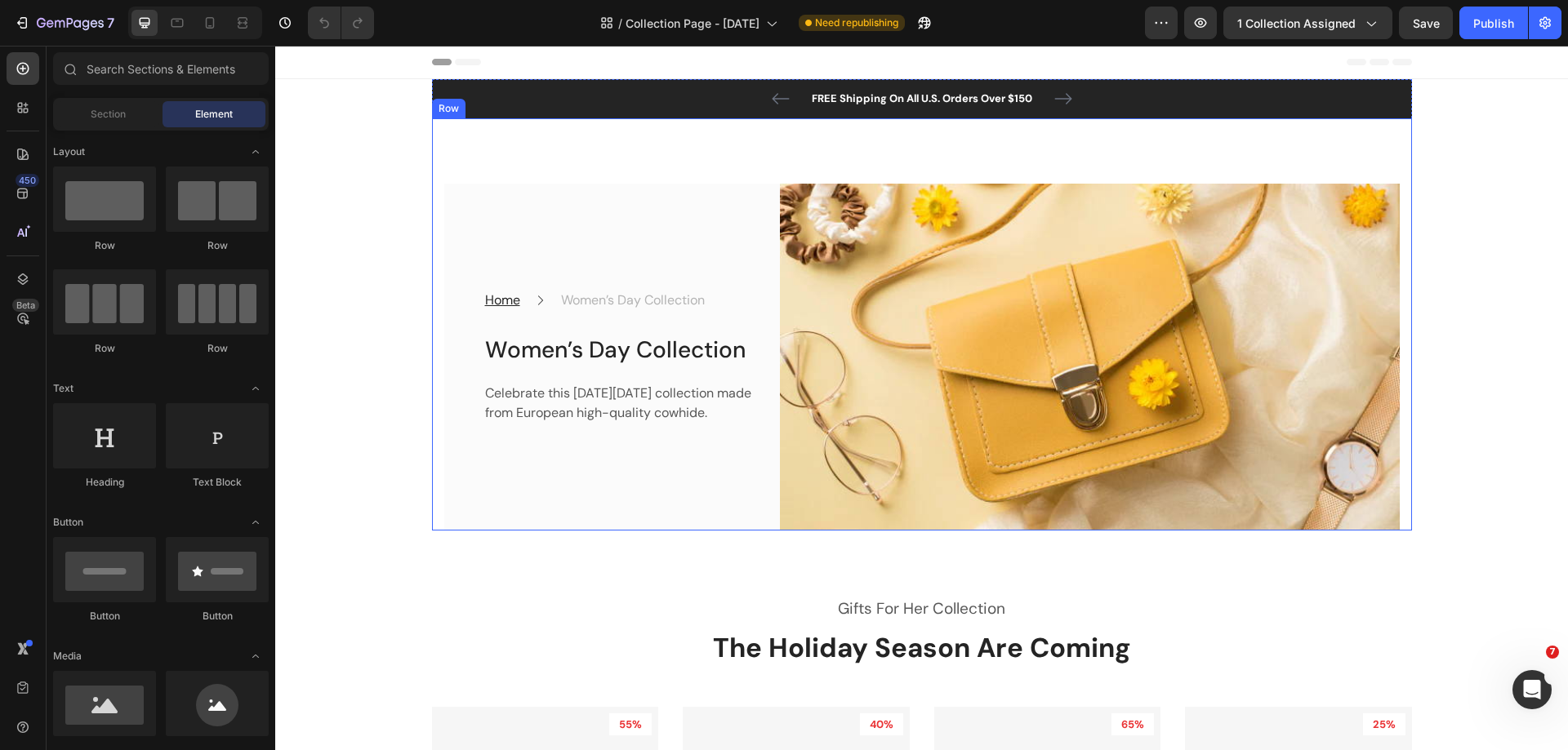
click at [714, 130] on div "Home Text block Icon Women’s Day Collection Text block Row Women’s Day Collecti…" at bounding box center [921, 324] width 980 height 413
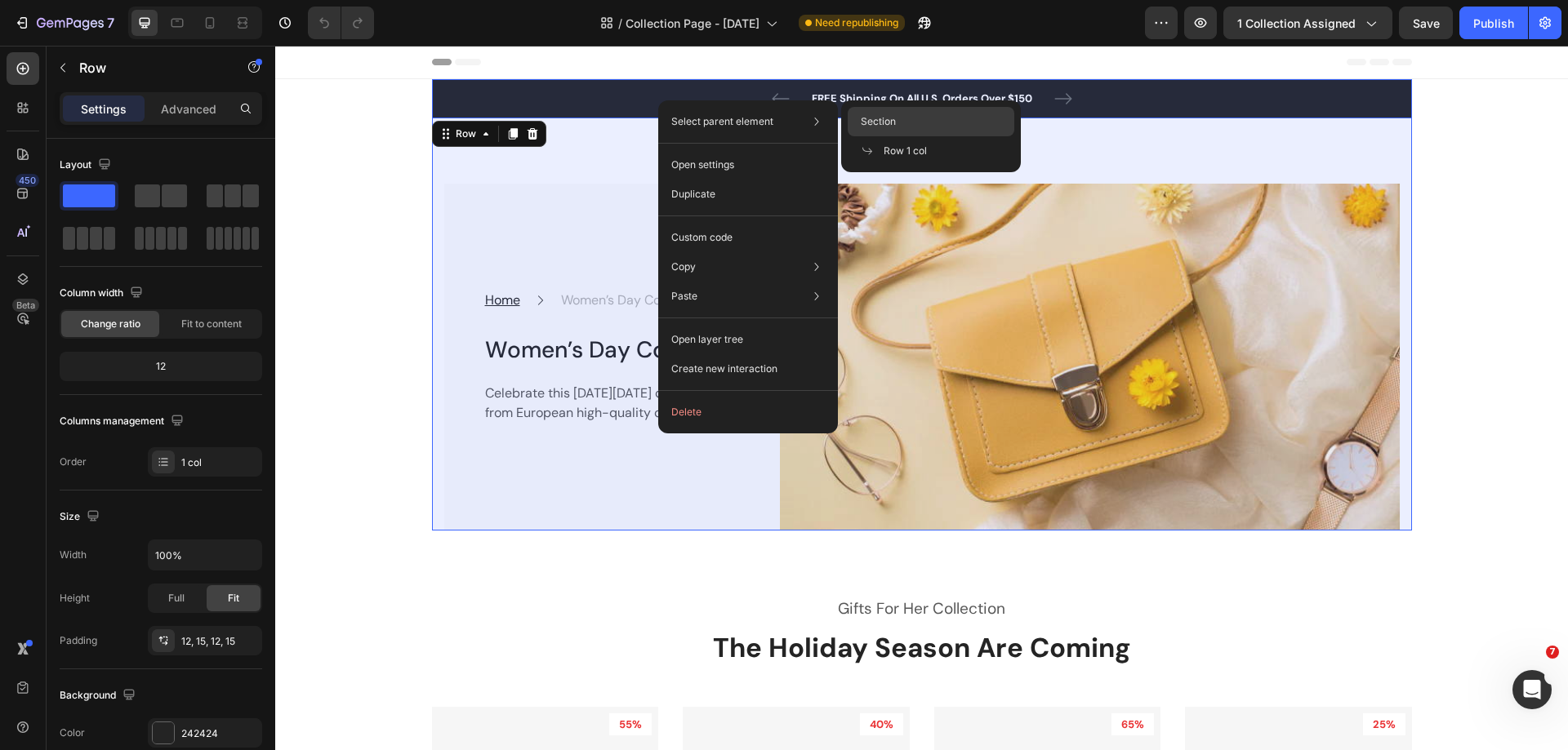
click at [883, 126] on span "Section" at bounding box center [878, 122] width 35 height 15
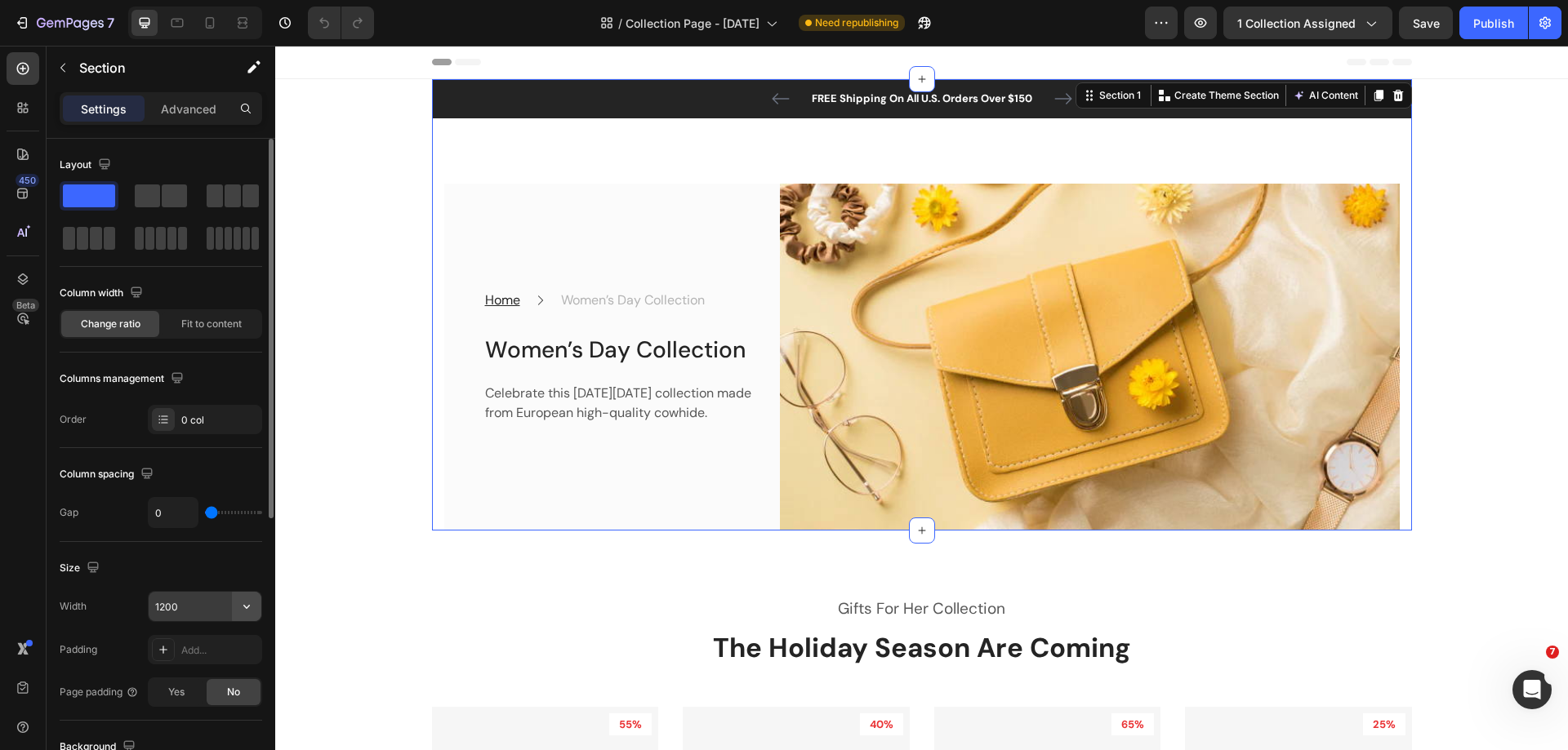
click at [248, 611] on icon "button" at bounding box center [247, 606] width 17 height 17
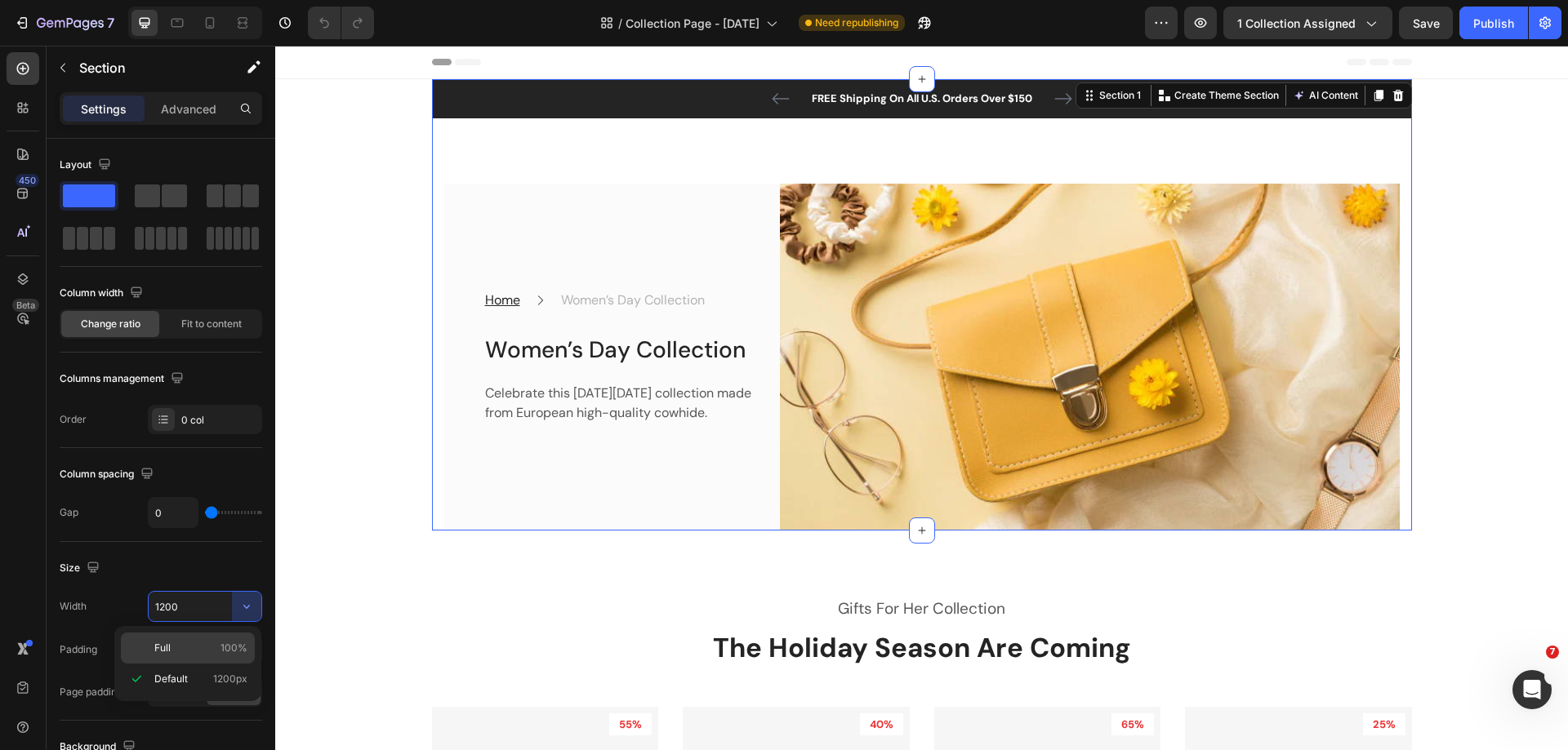
click at [208, 649] on p "Full 100%" at bounding box center [201, 649] width 93 height 15
type input "100%"
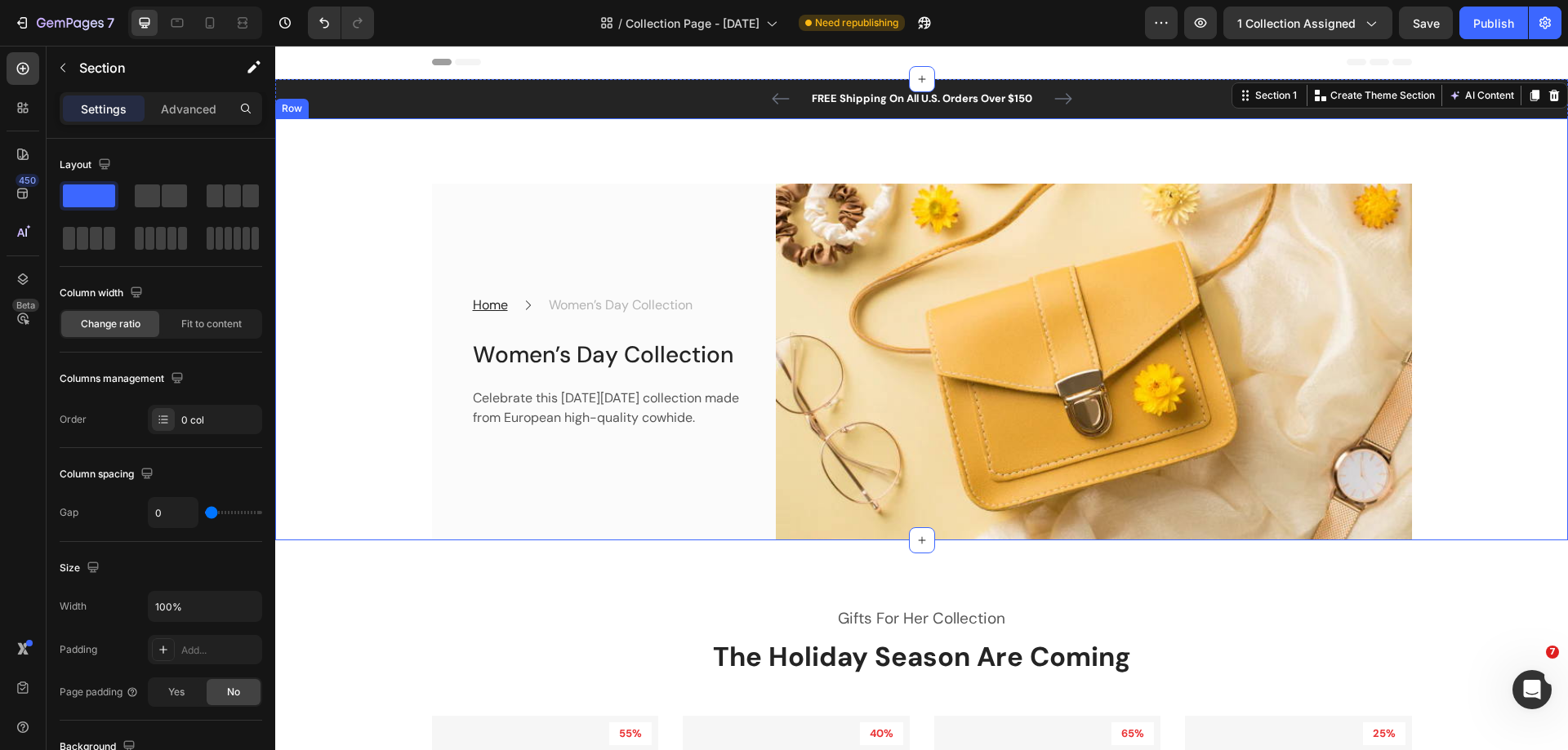
click at [1478, 447] on div "Home Text block Icon Women’s Day Collection Text block Row Women’s Day Collecti…" at bounding box center [921, 362] width 1268 height 356
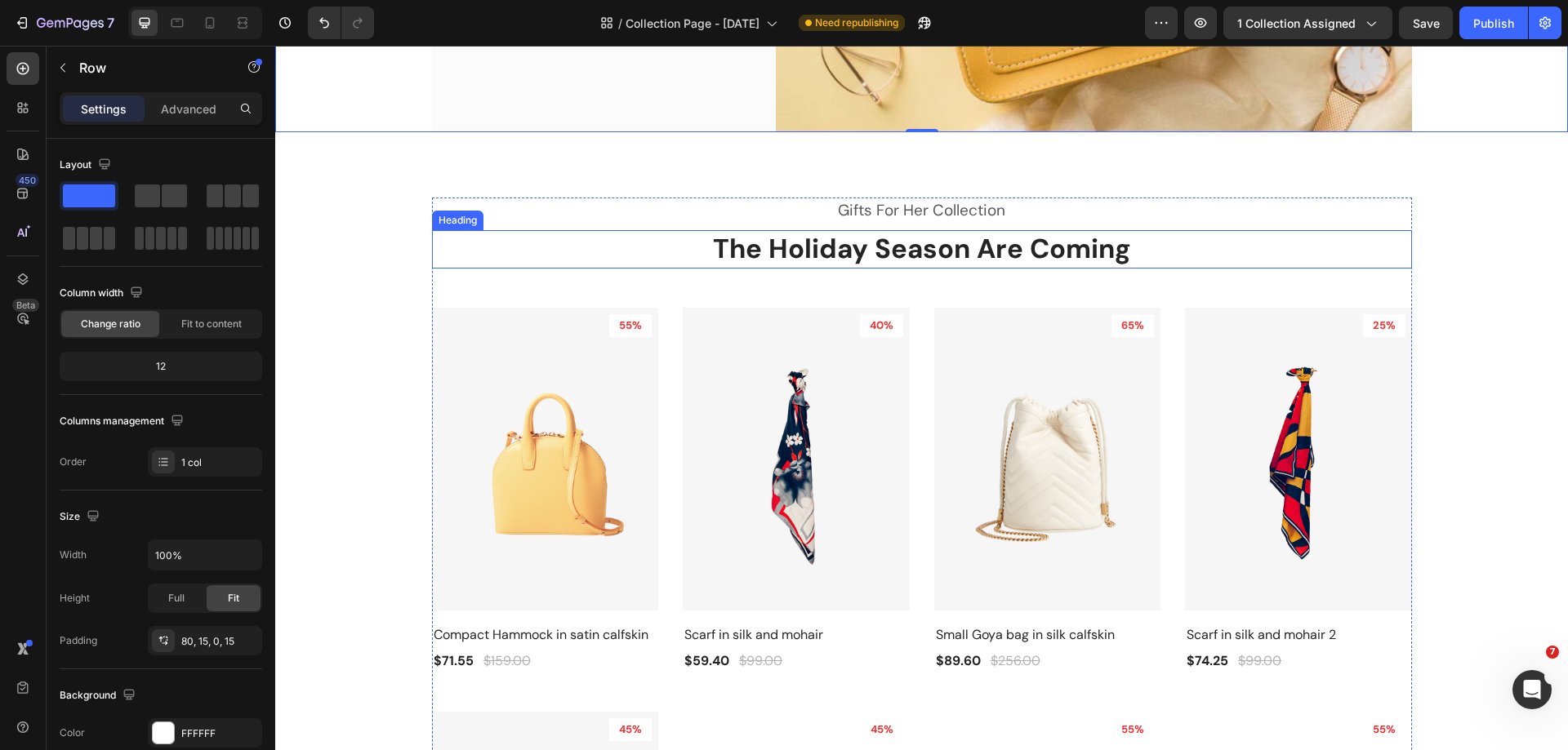
scroll to position [572, 0]
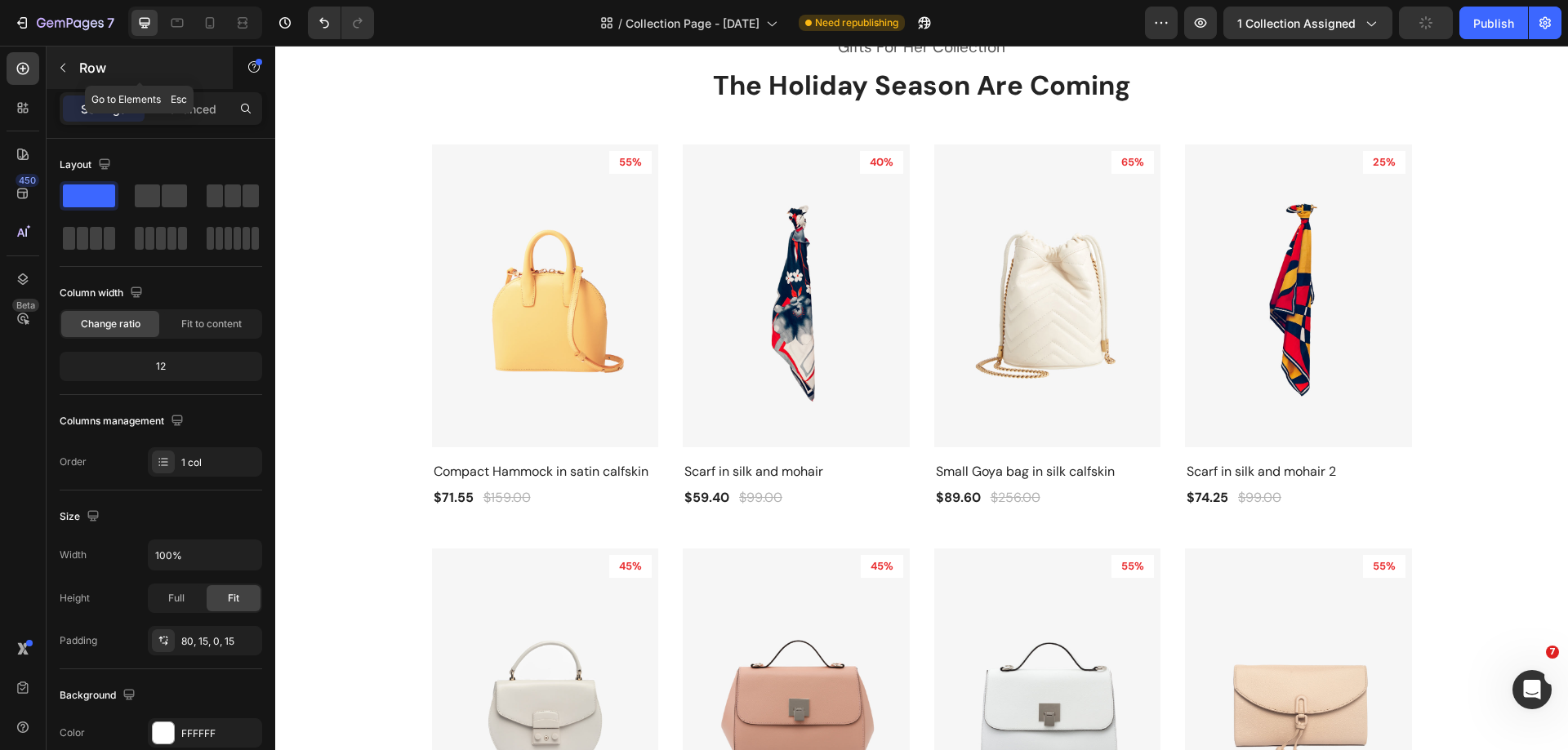
click at [66, 66] on icon "button" at bounding box center [63, 68] width 13 height 13
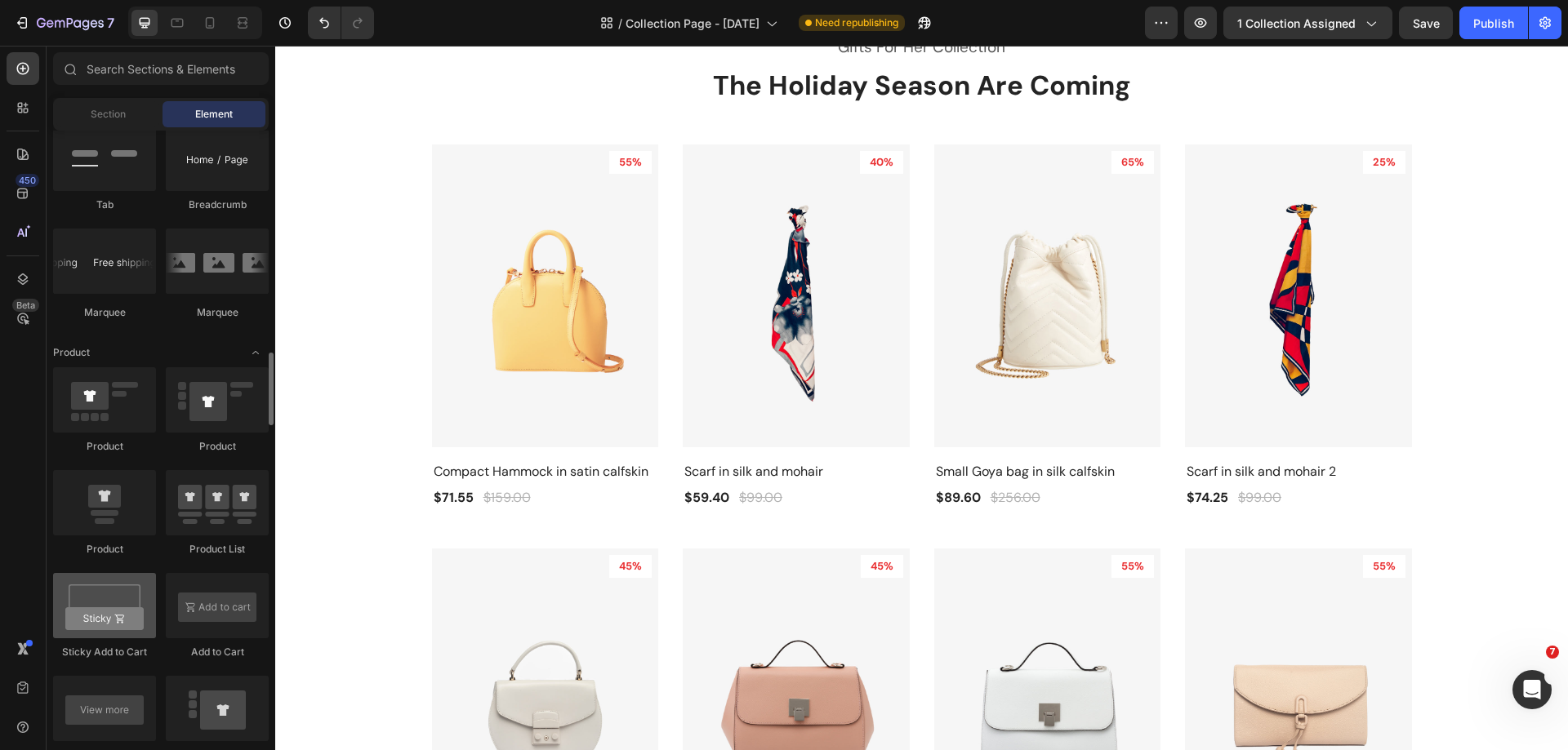
scroll to position [2041, 0]
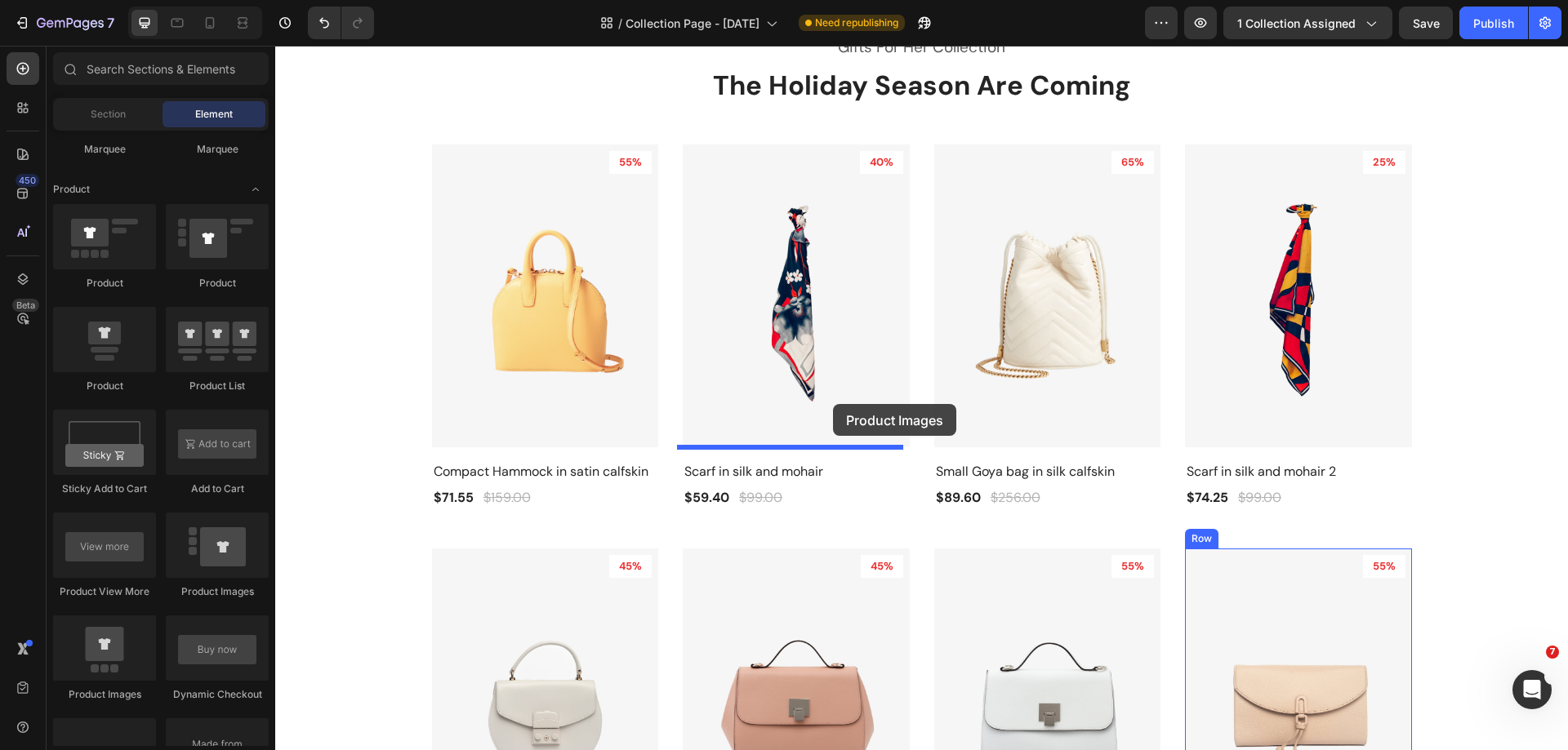
drag, startPoint x: 506, startPoint y: 582, endPoint x: 833, endPoint y: 404, distance: 372.3
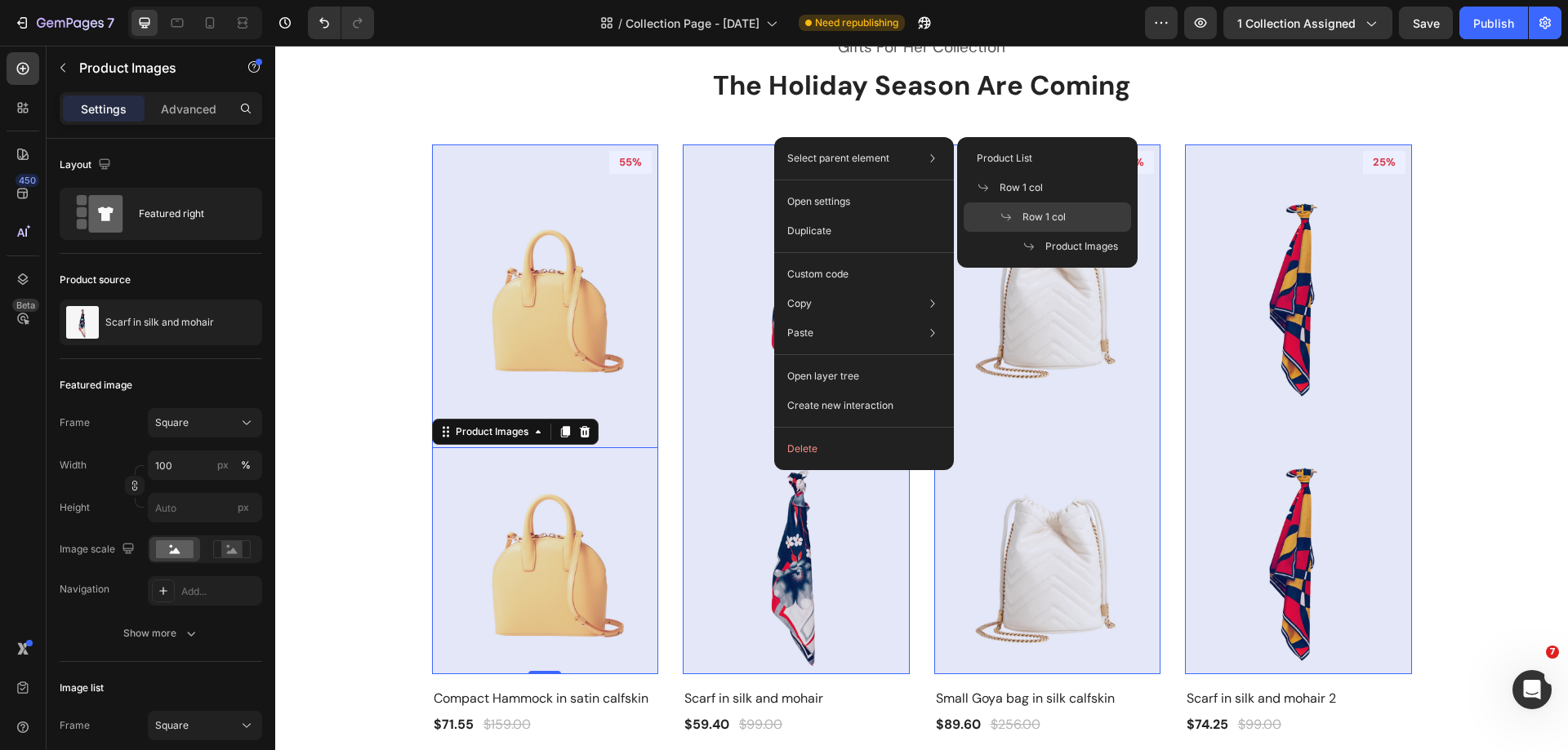
click at [1018, 213] on span at bounding box center [1011, 217] width 23 height 13
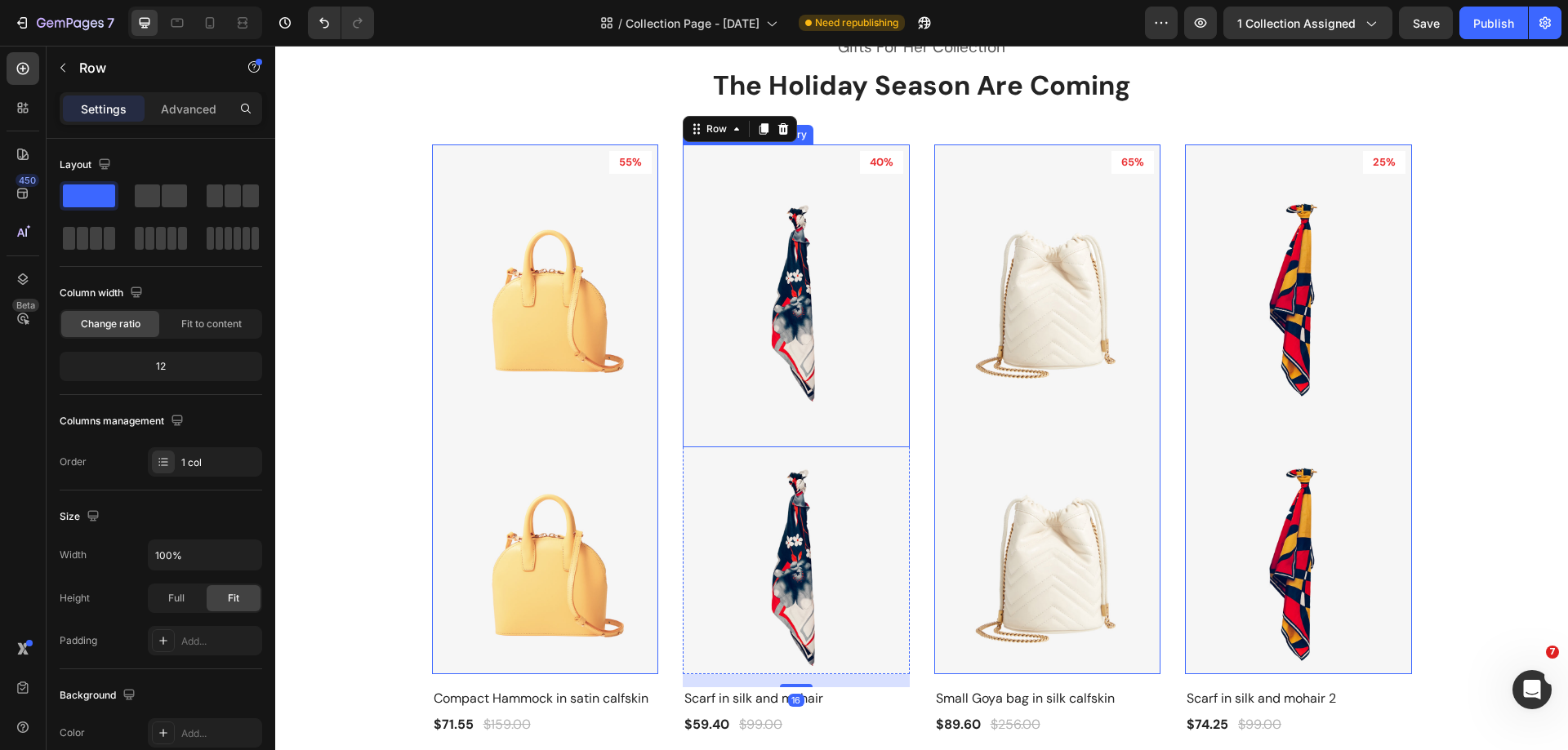
click at [801, 271] on img at bounding box center [796, 295] width 227 height 303
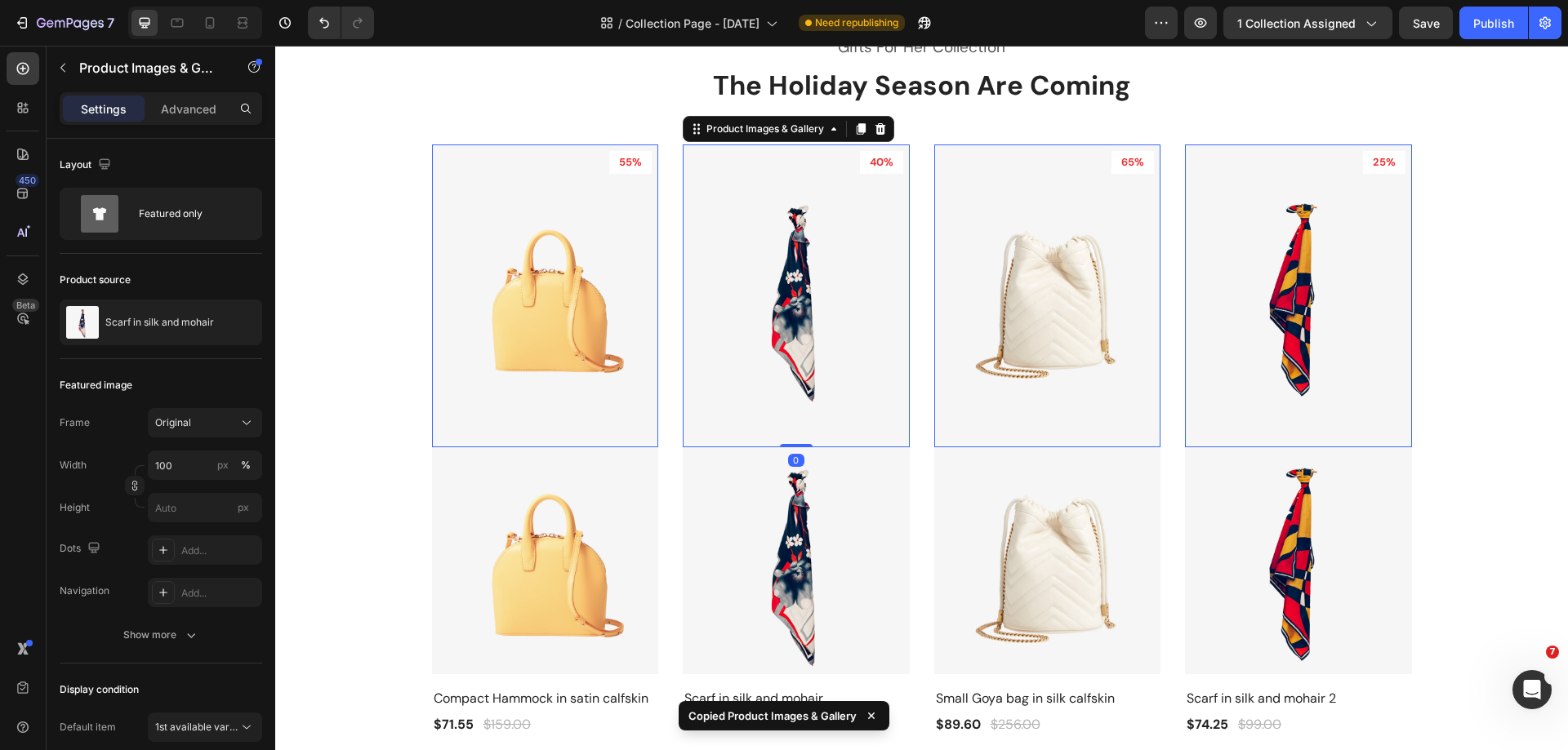
click at [659, 495] on img at bounding box center [545, 560] width 227 height 227
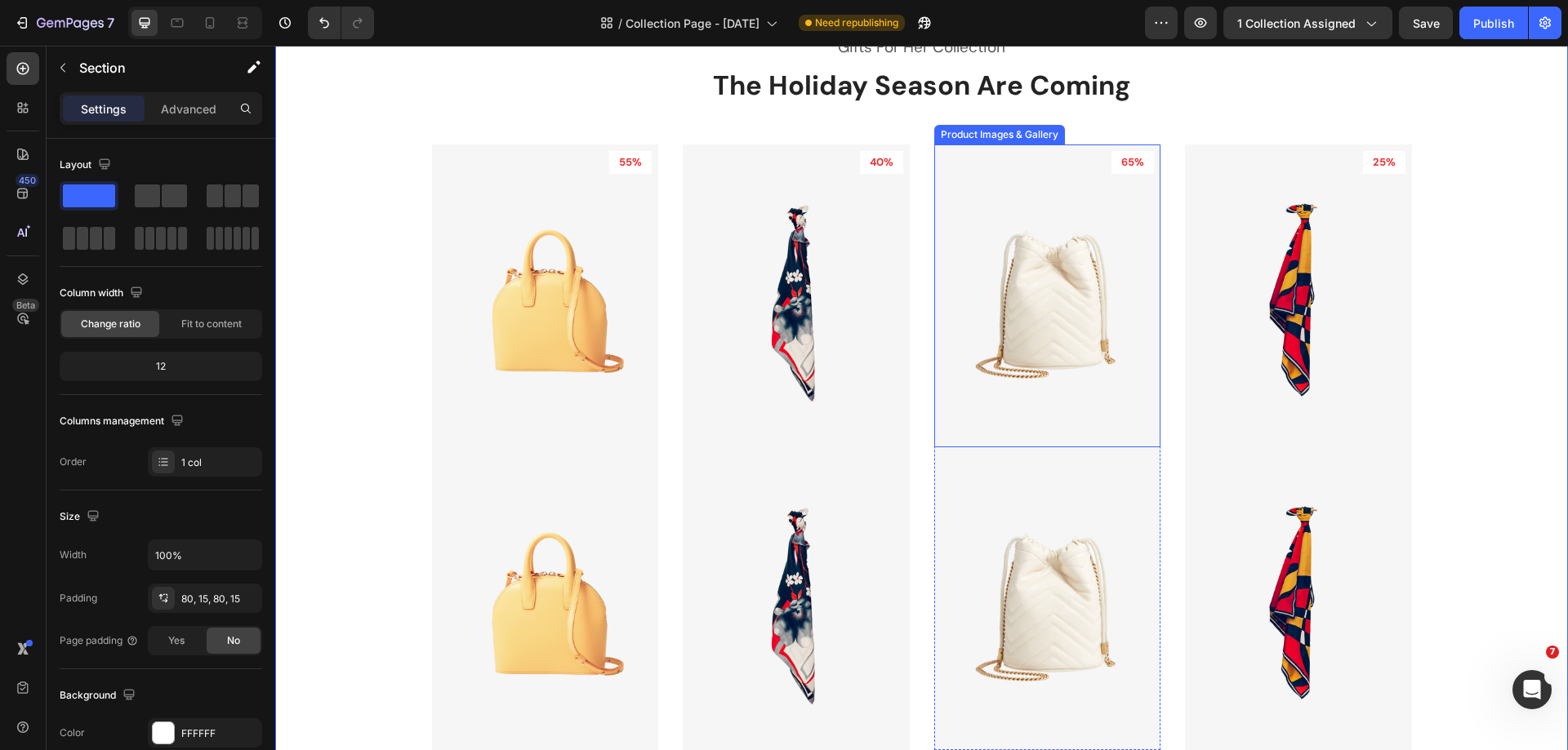
click at [1018, 265] on img at bounding box center [1047, 295] width 227 height 303
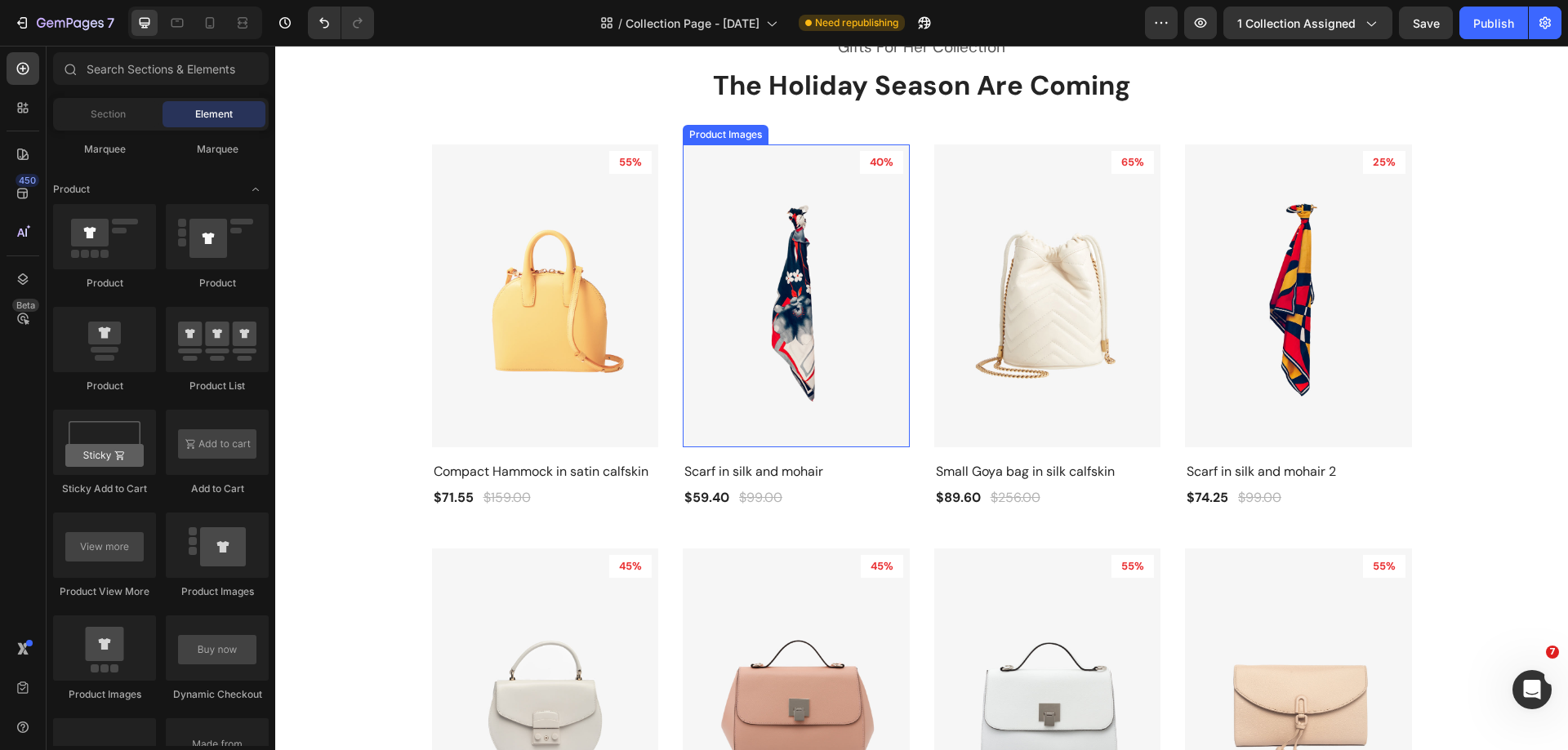
click at [659, 260] on img at bounding box center [545, 295] width 227 height 303
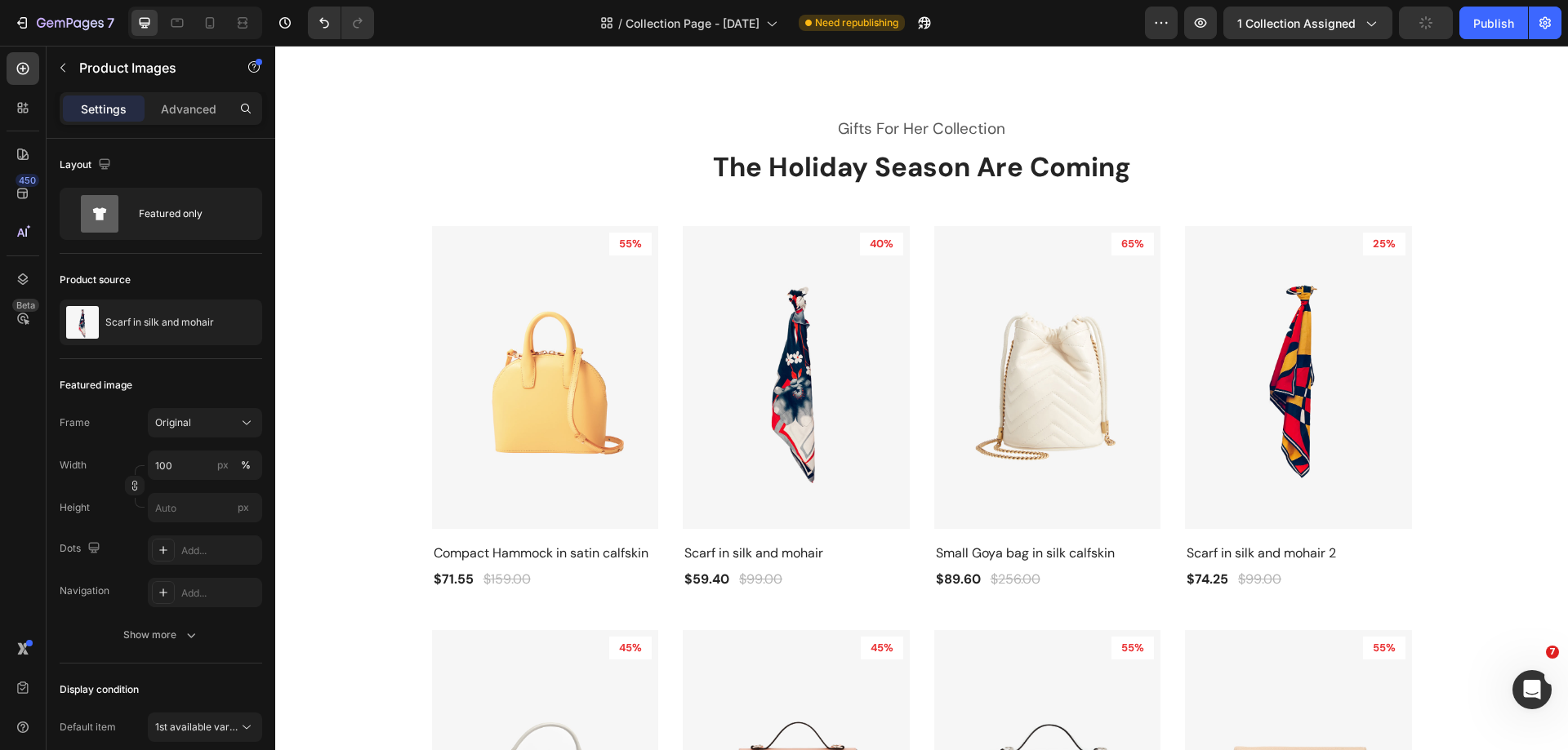
scroll to position [653, 0]
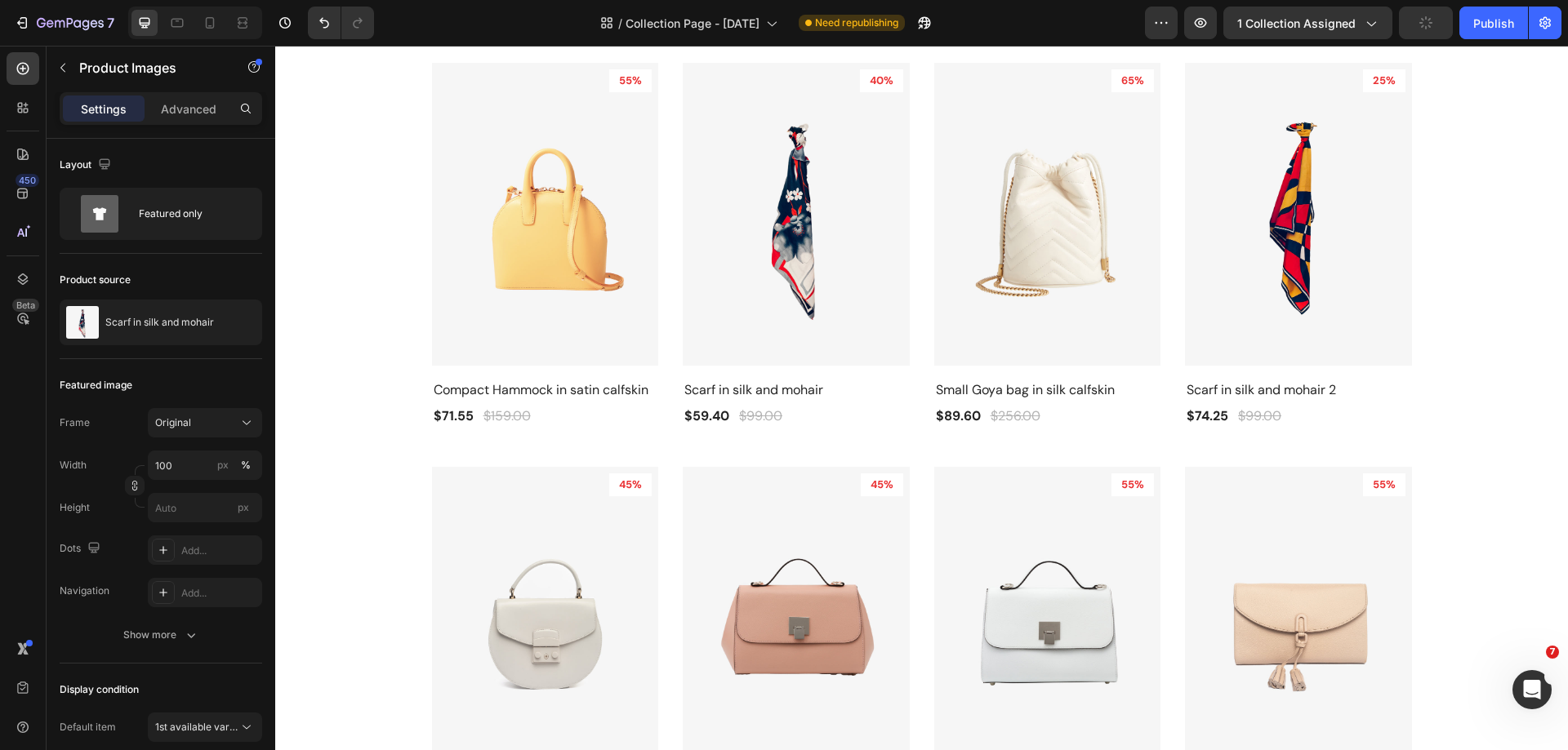
click at [659, 318] on img at bounding box center [545, 214] width 227 height 303
click at [58, 69] on icon "button" at bounding box center [63, 68] width 13 height 13
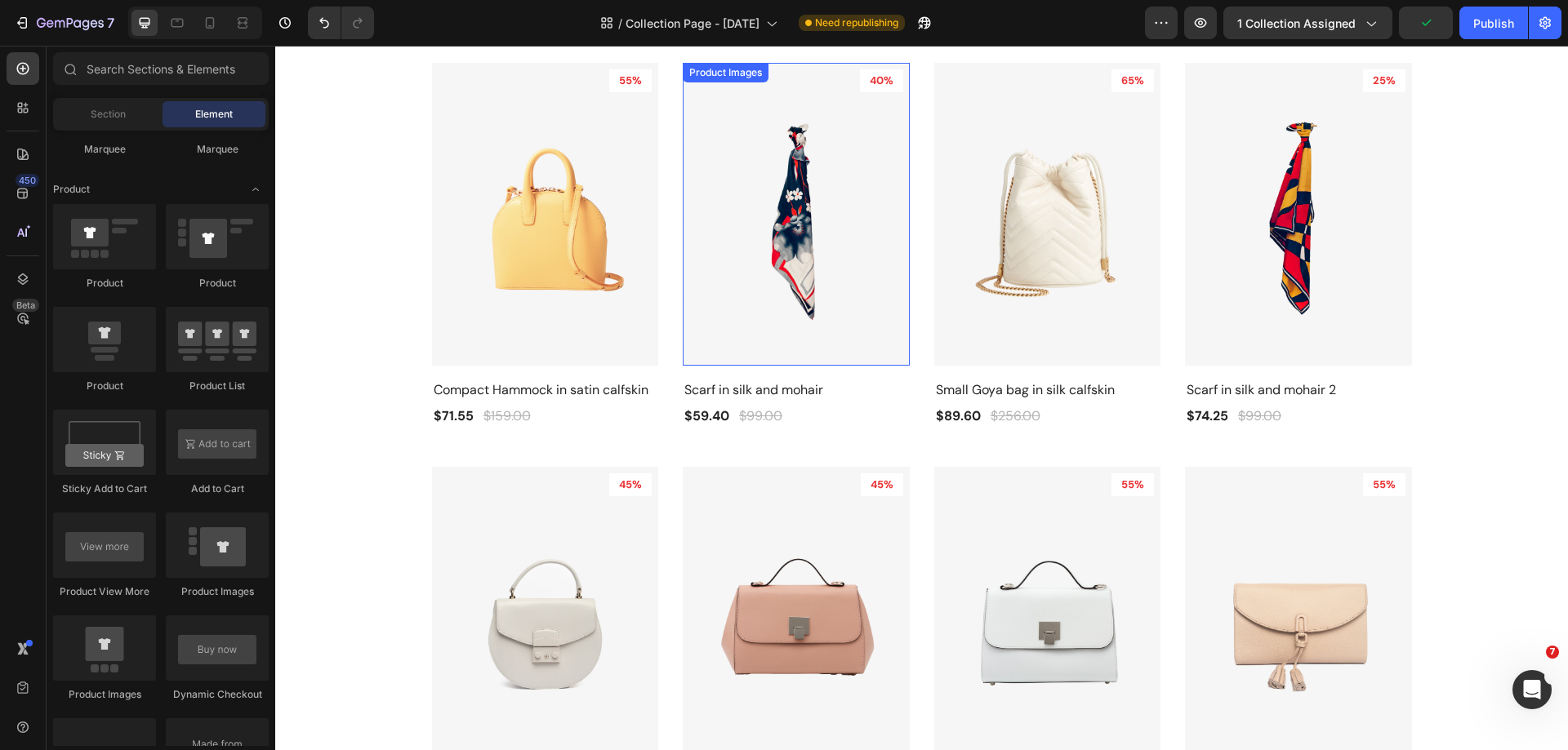
click at [659, 281] on img at bounding box center [545, 214] width 227 height 303
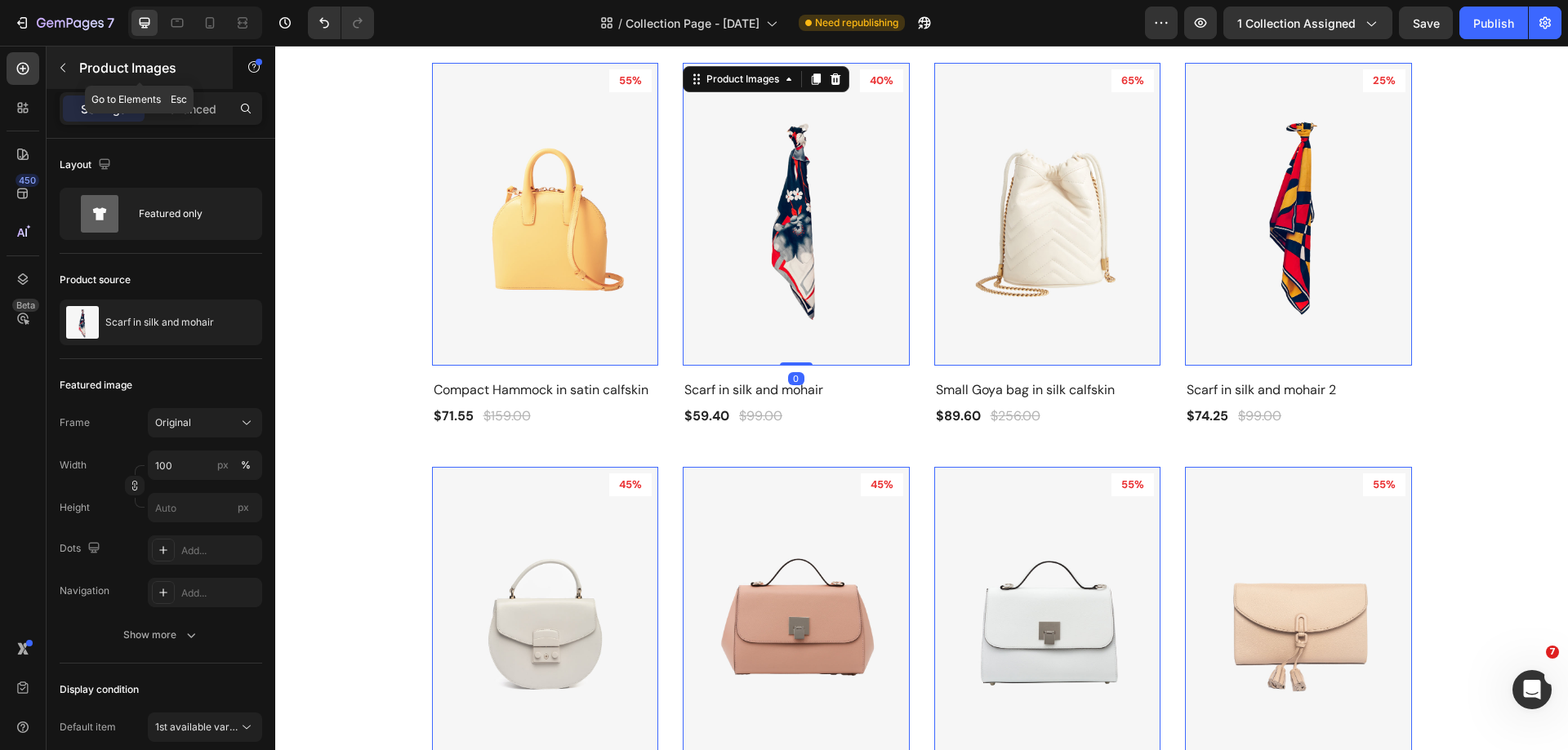
click at [59, 68] on icon "button" at bounding box center [63, 68] width 13 height 13
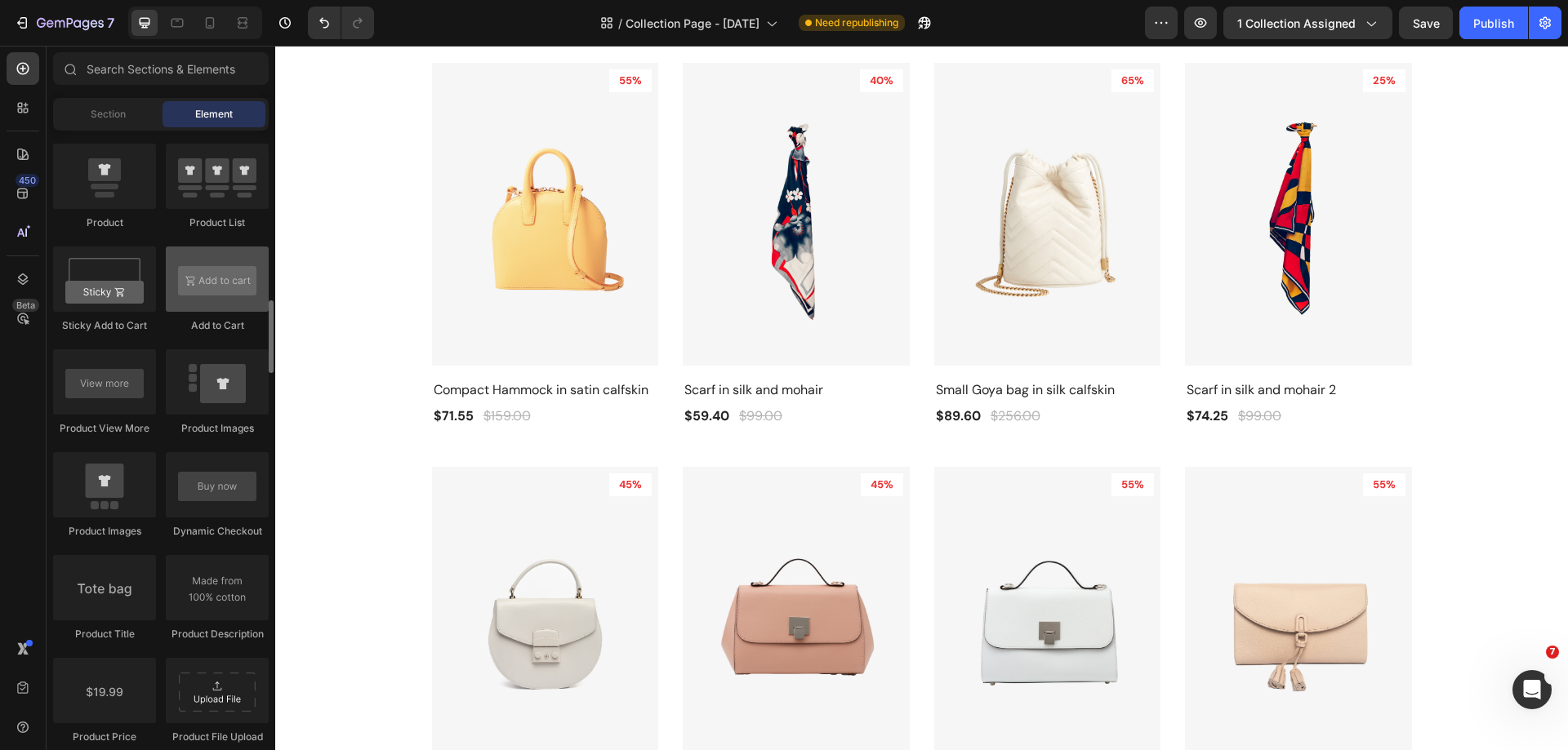
scroll to position [2285, 0]
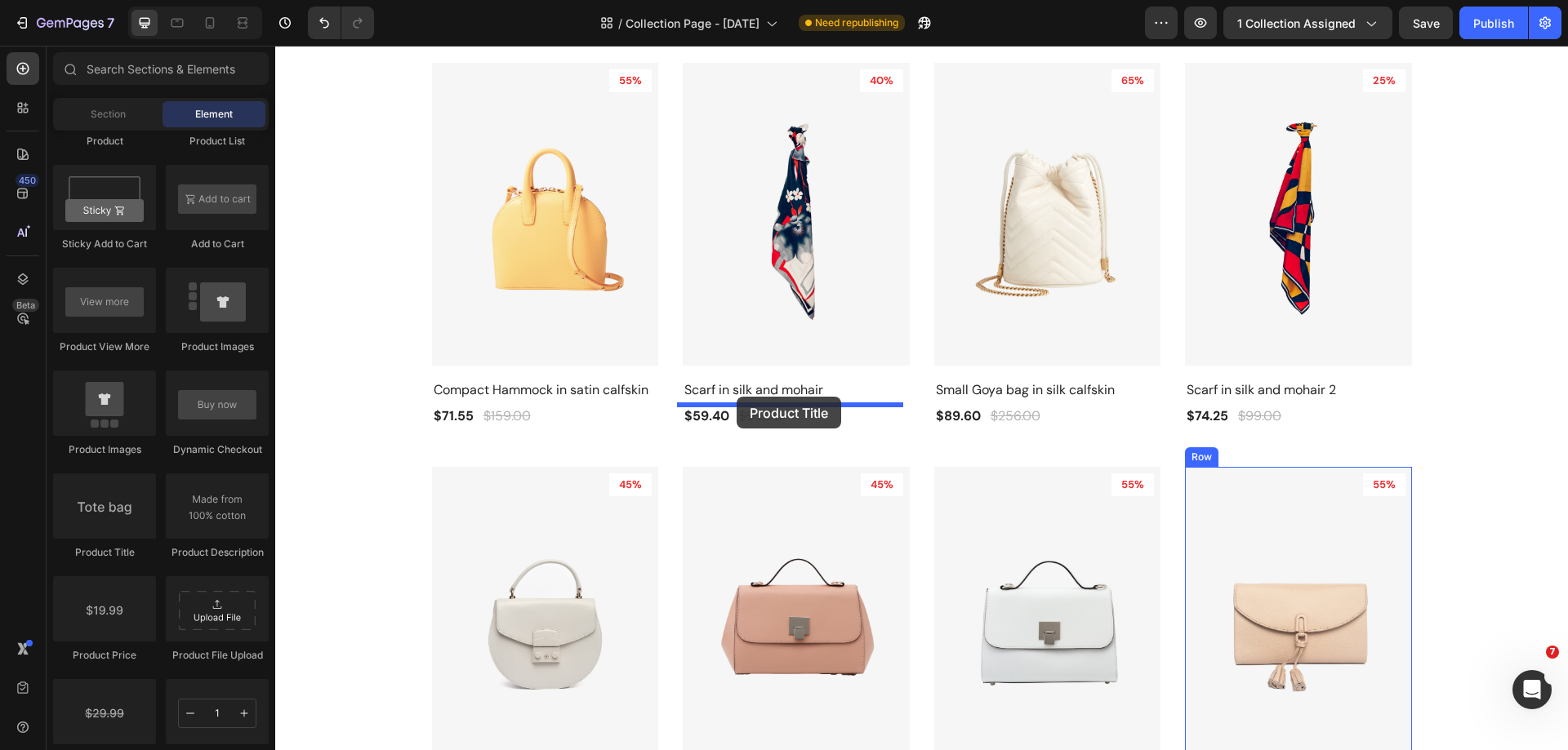
drag, startPoint x: 378, startPoint y: 472, endPoint x: 736, endPoint y: 397, distance: 365.8
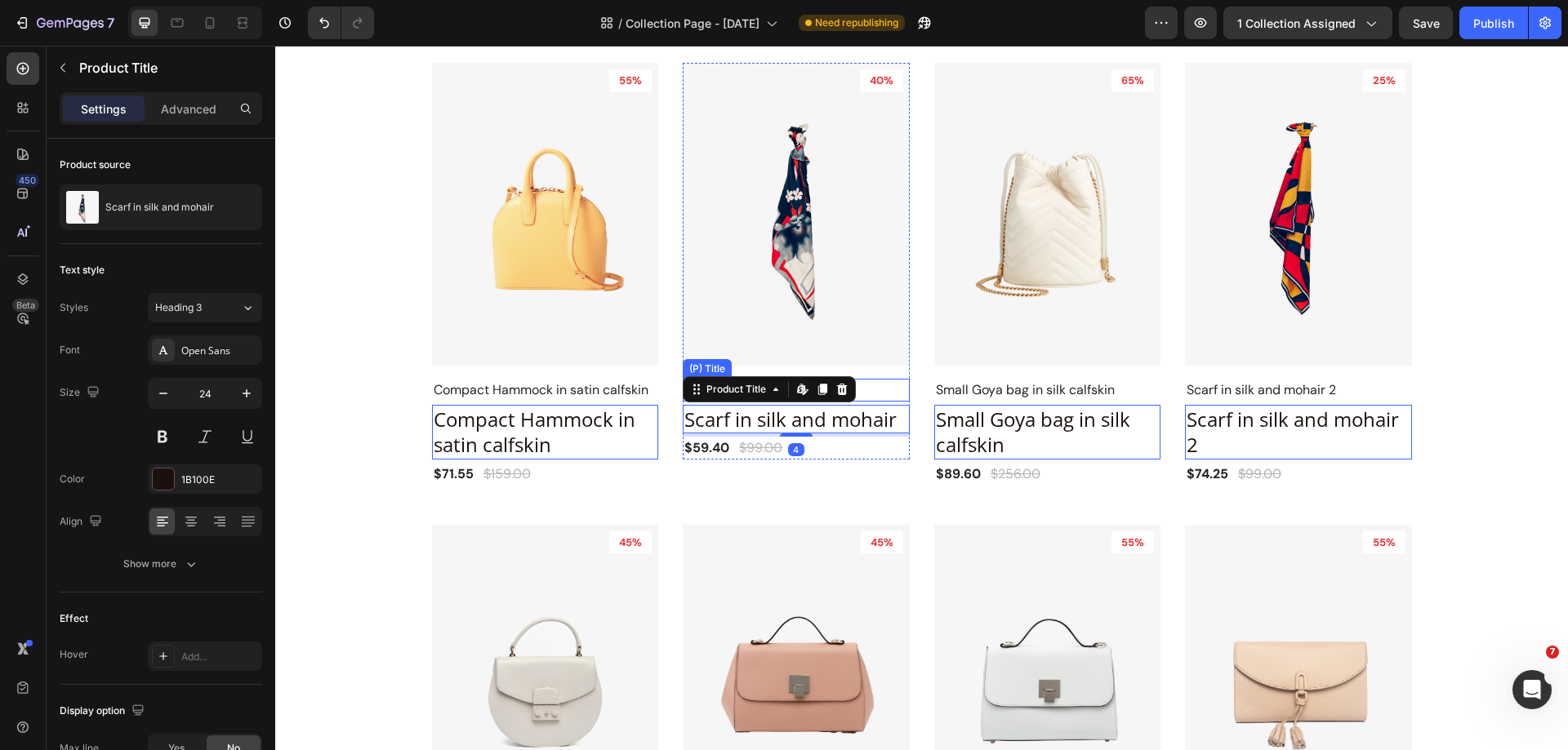
click at [881, 384] on h2 "Scarf in silk and mohair" at bounding box center [796, 390] width 227 height 23
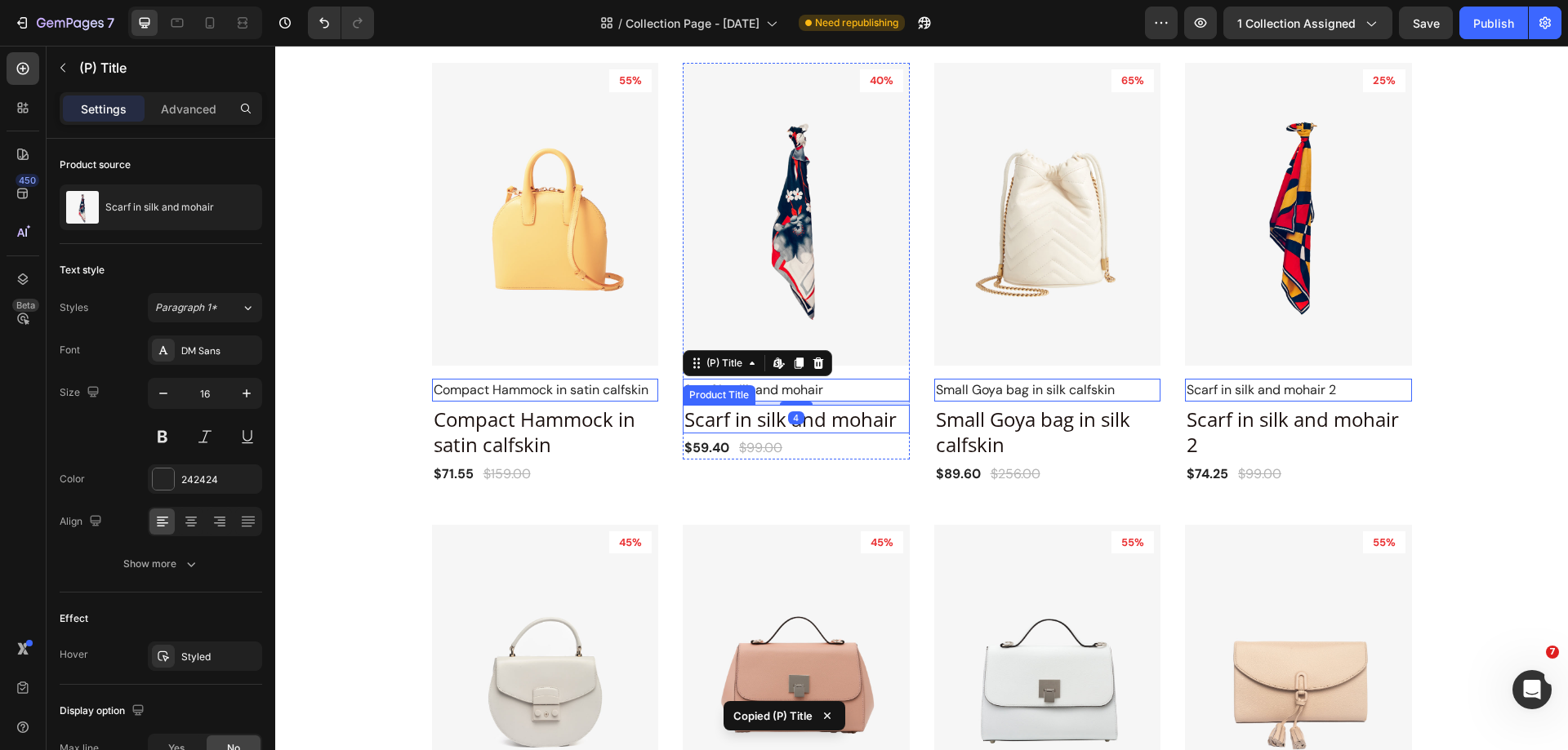
click at [659, 424] on h2 "Scarf in silk and mohair" at bounding box center [545, 432] width 227 height 54
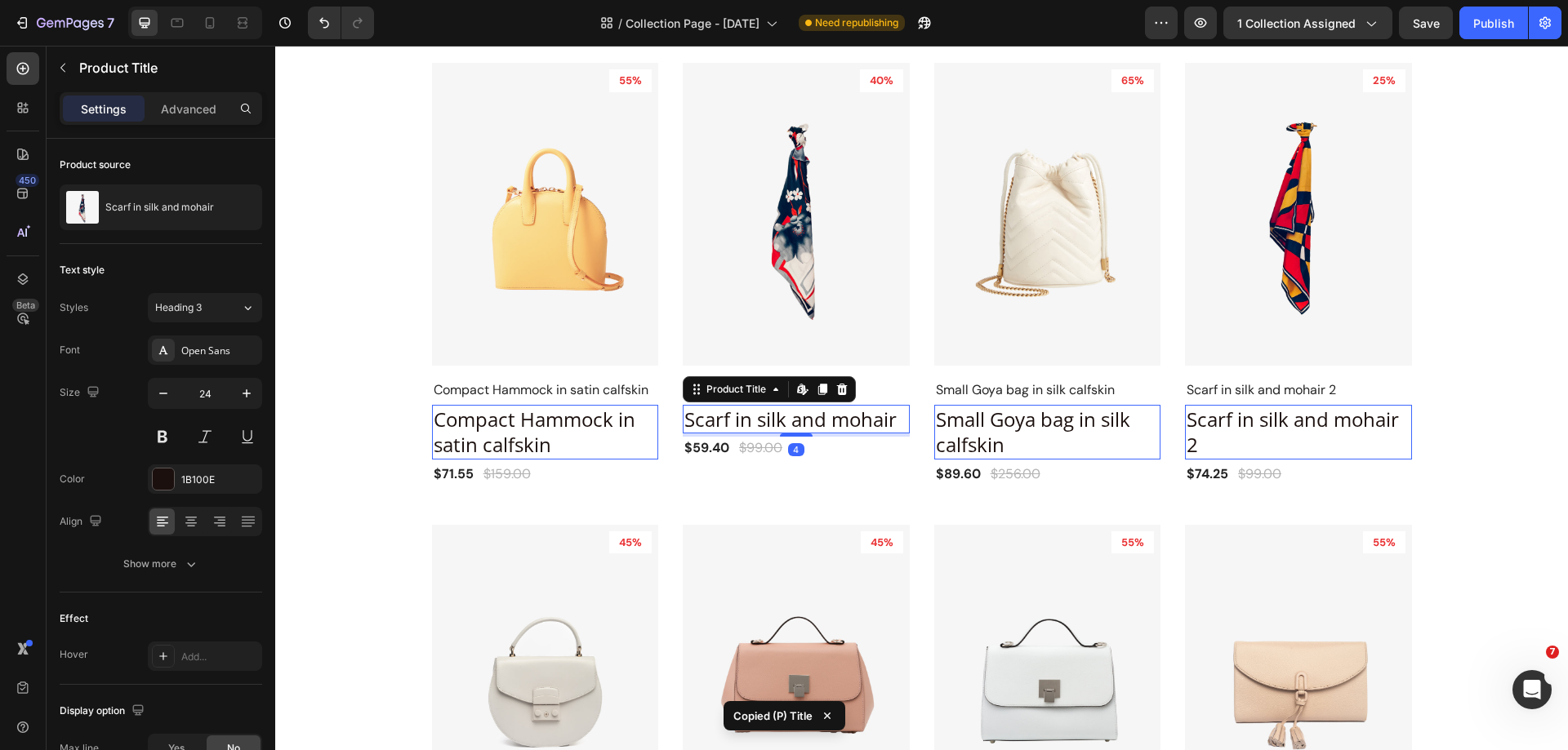
type input "16"
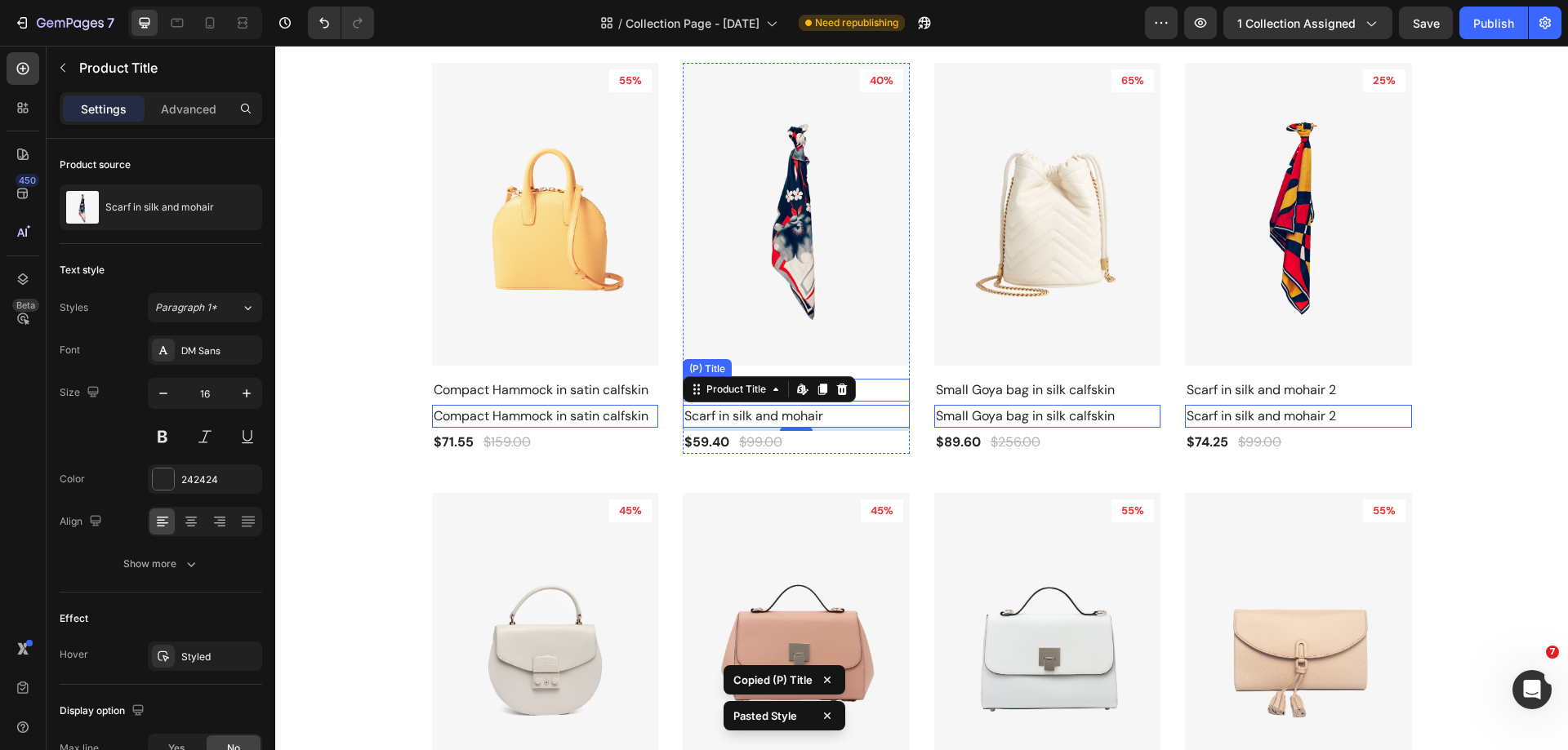
click at [893, 389] on h2 "Scarf in silk and mohair" at bounding box center [796, 390] width 227 height 23
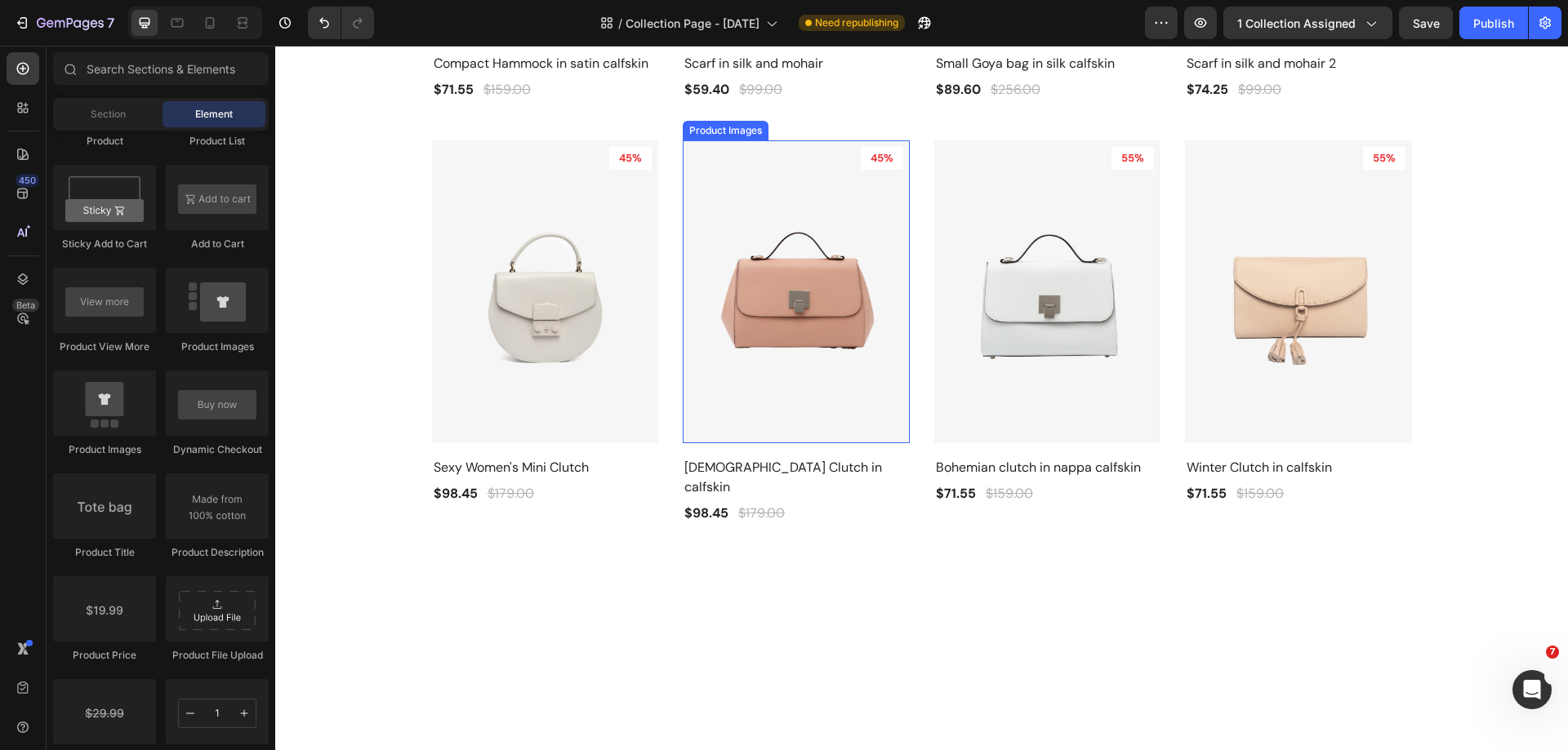
scroll to position [734, 0]
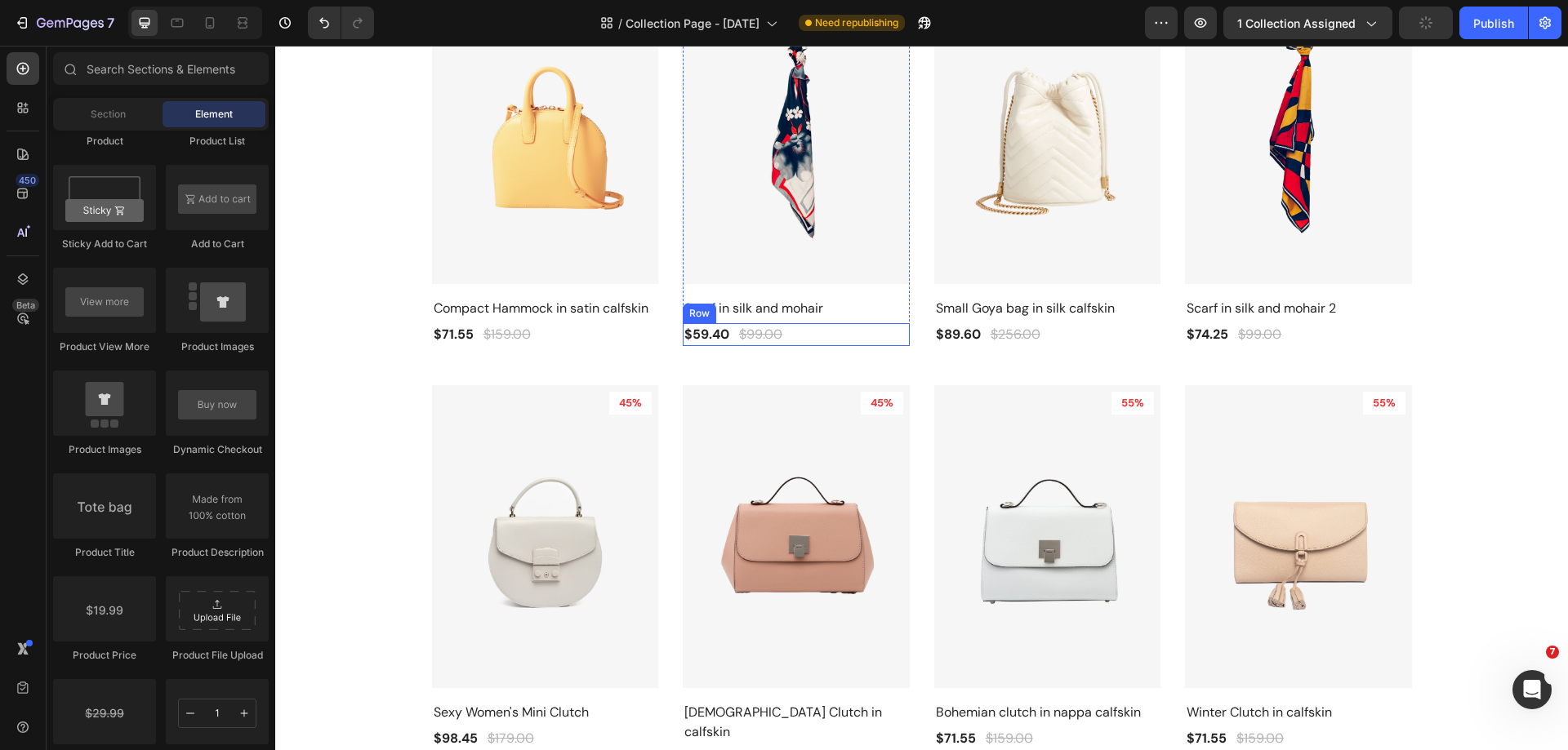
click at [659, 337] on div "$59.40 (P) Price (P) Price $99.00 (P) Price (P) Price Row" at bounding box center [545, 335] width 227 height 23
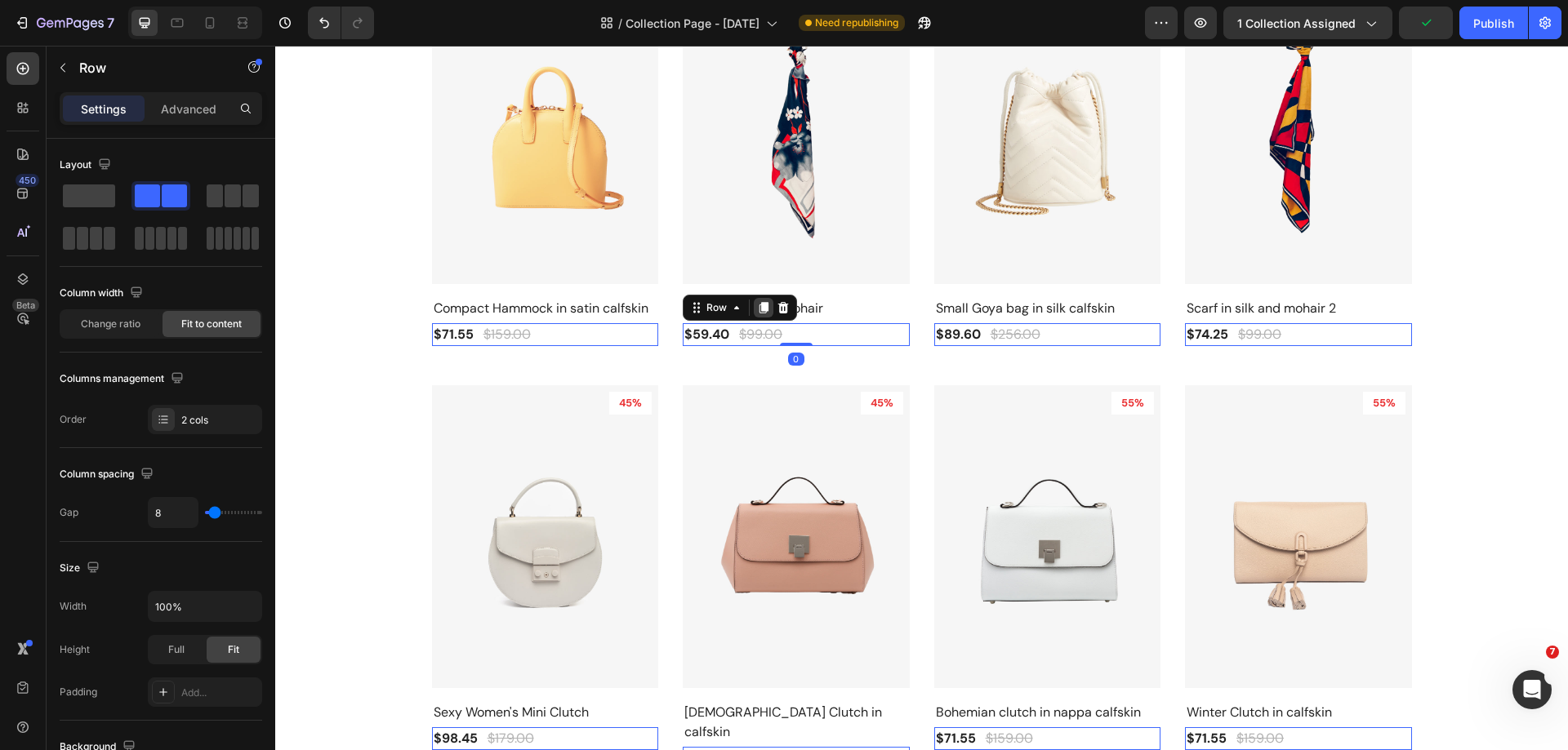
click at [275, 45] on icon at bounding box center [275, 45] width 0 height 0
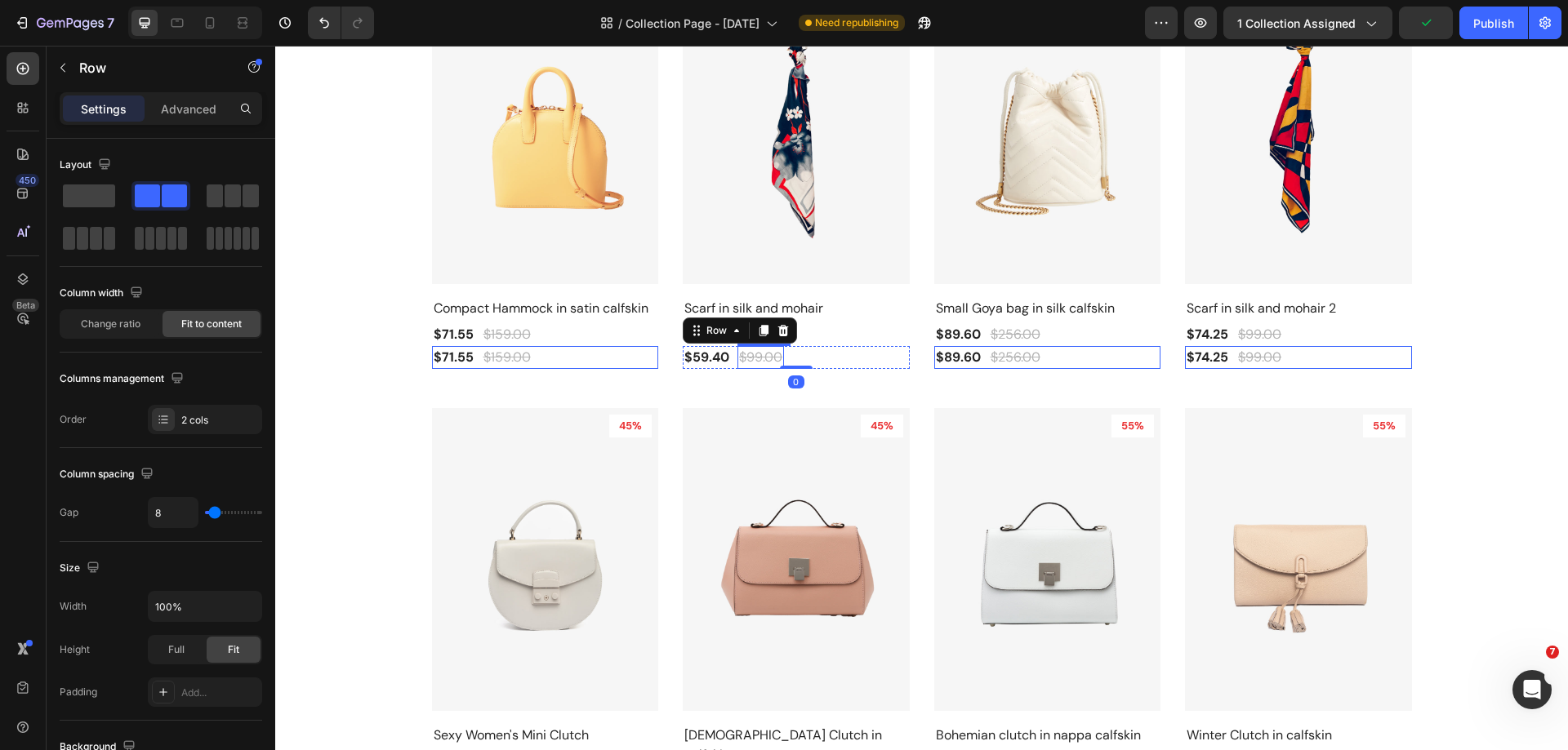
click at [532, 357] on div "$99.00" at bounding box center [507, 358] width 50 height 23
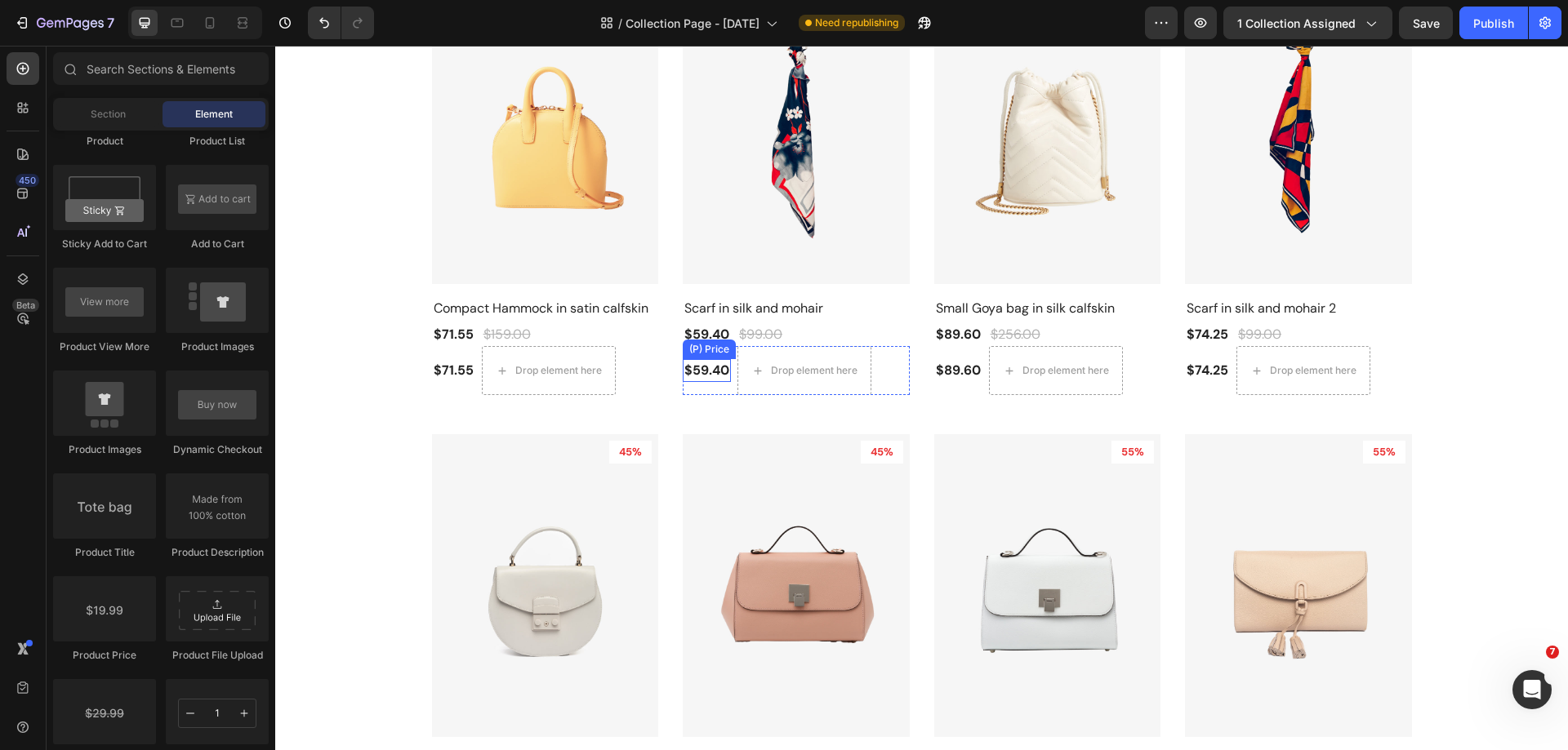
click at [475, 363] on div "$59.40" at bounding box center [453, 370] width 43 height 23
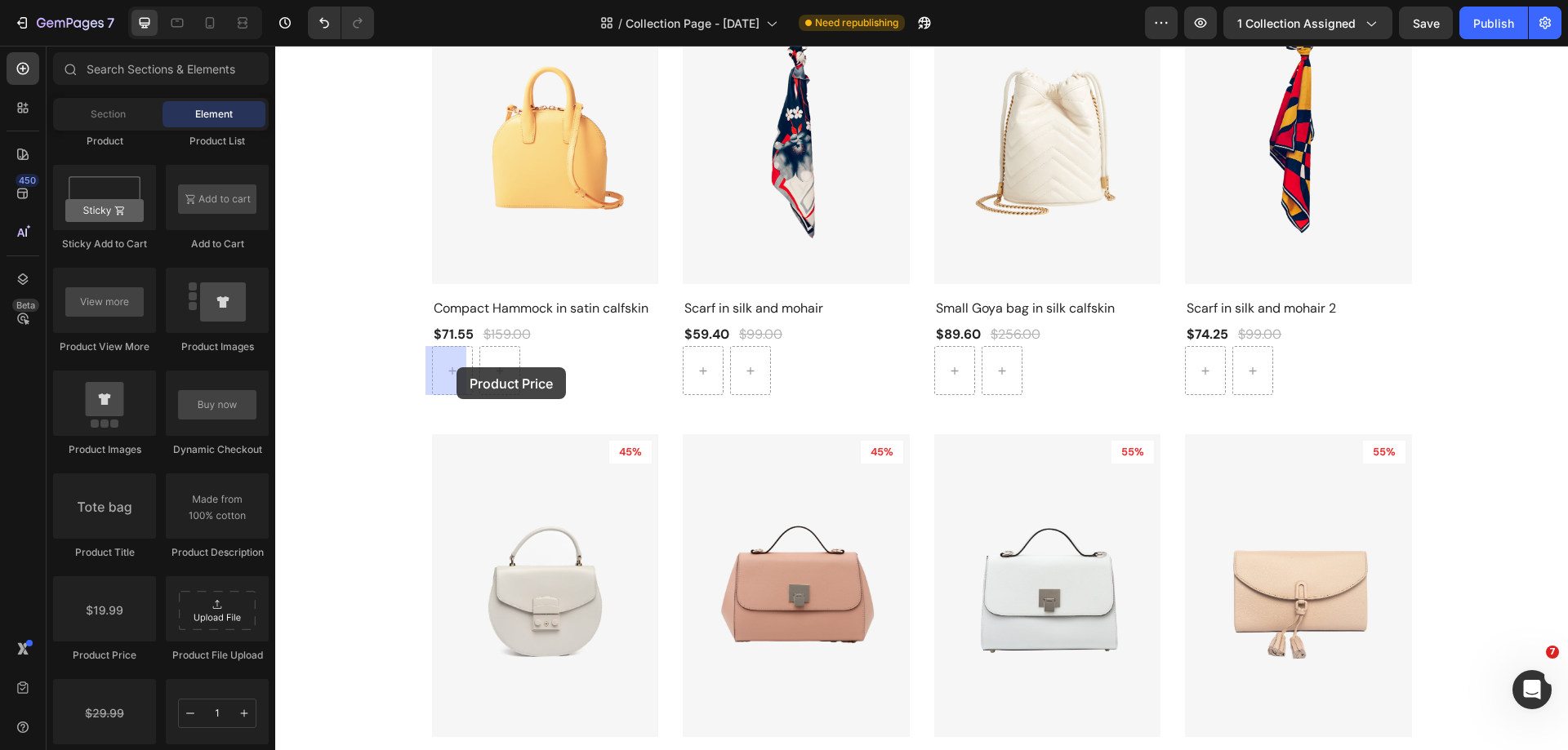
drag, startPoint x: 386, startPoint y: 668, endPoint x: 456, endPoint y: 368, distance: 308.1
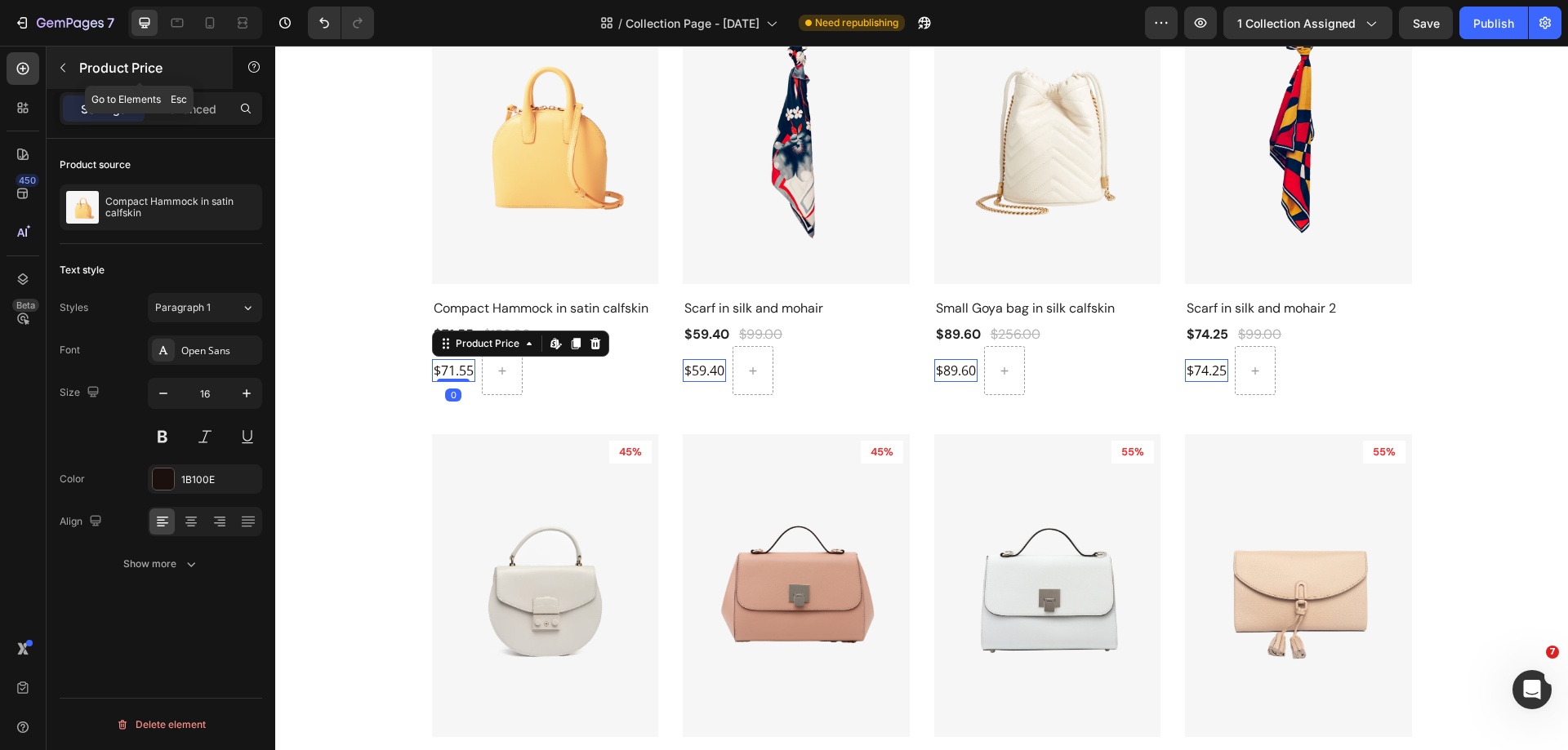
click at [59, 65] on icon "button" at bounding box center [63, 68] width 13 height 13
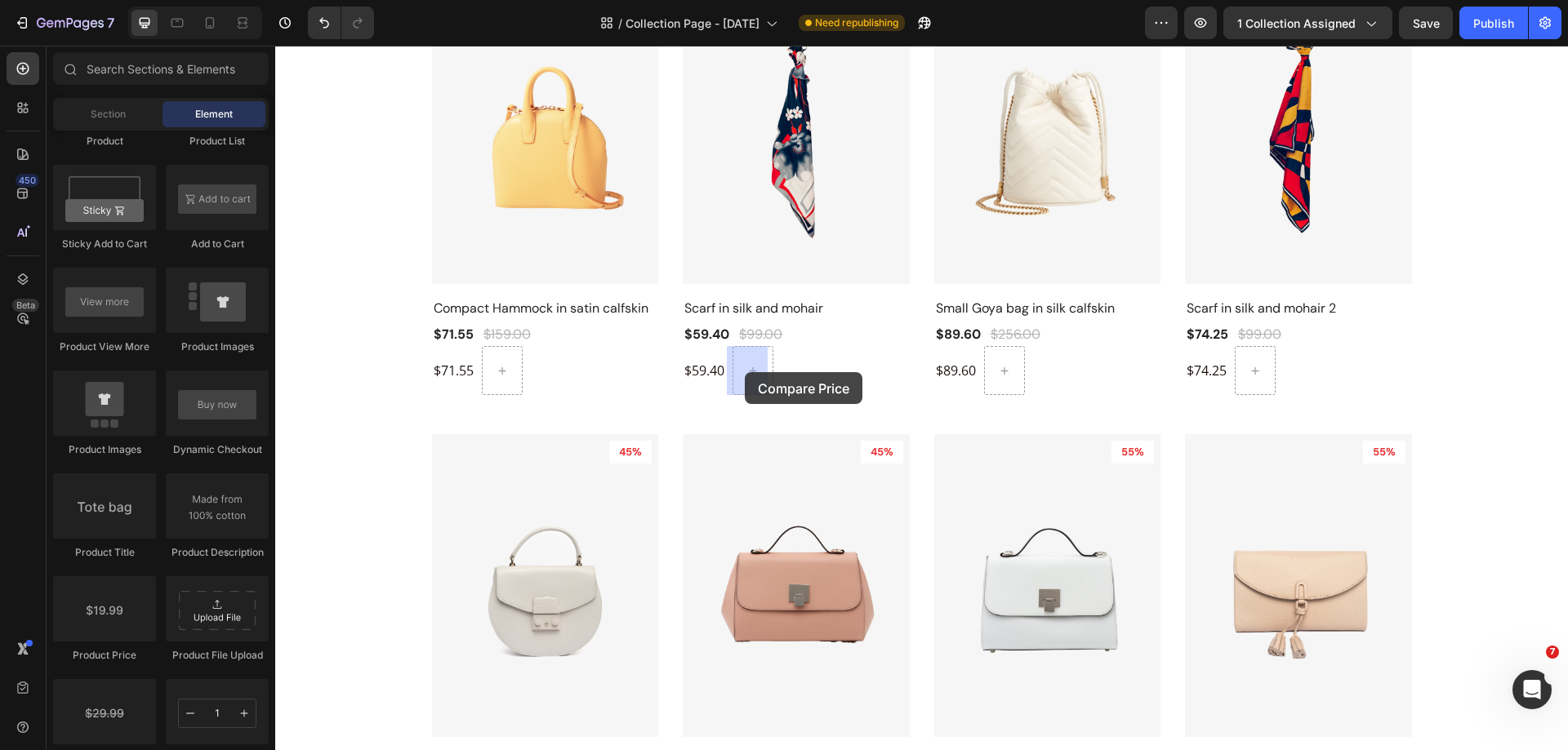
drag, startPoint x: 399, startPoint y: 747, endPoint x: 744, endPoint y: 372, distance: 509.6
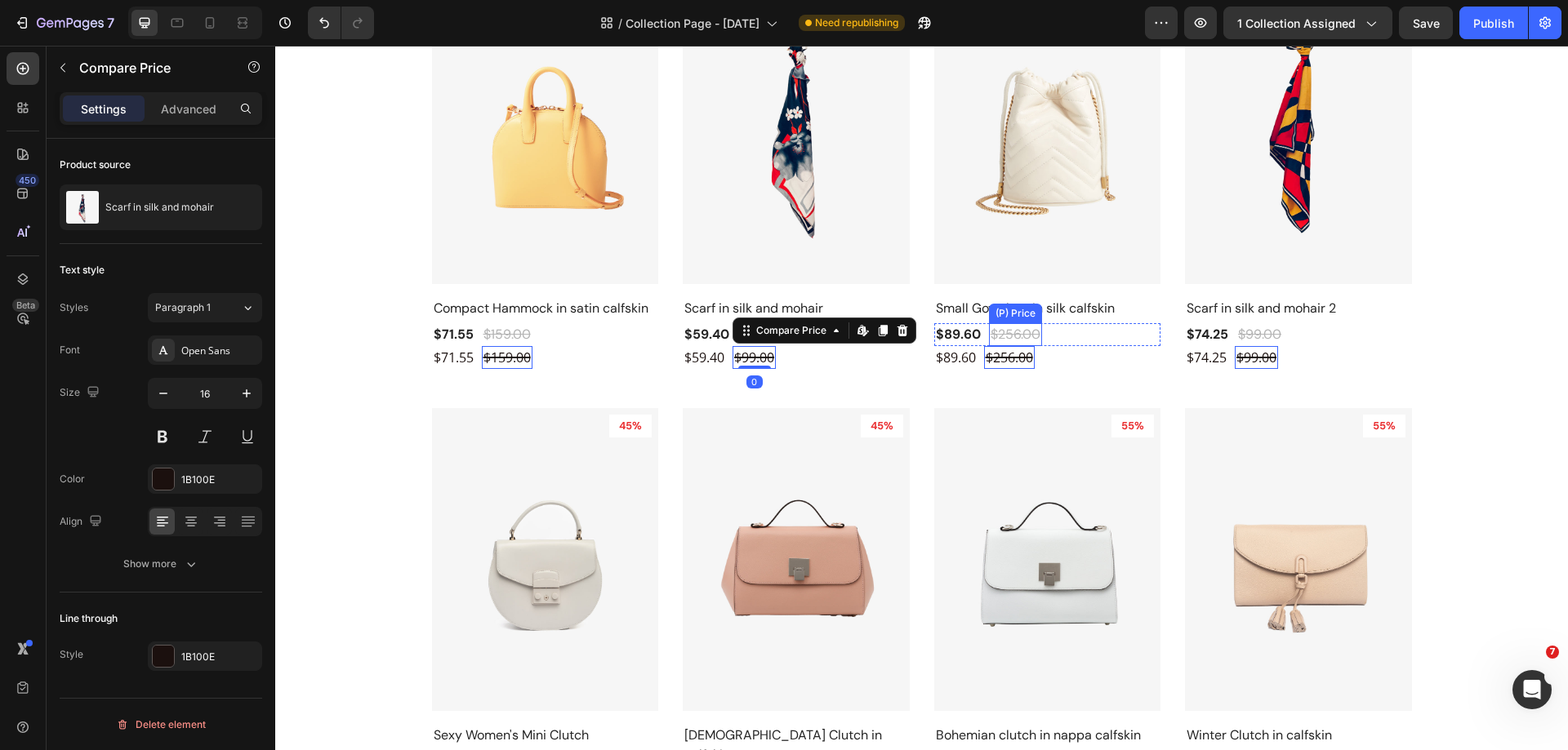
click at [532, 339] on div "$256.00" at bounding box center [507, 335] width 50 height 23
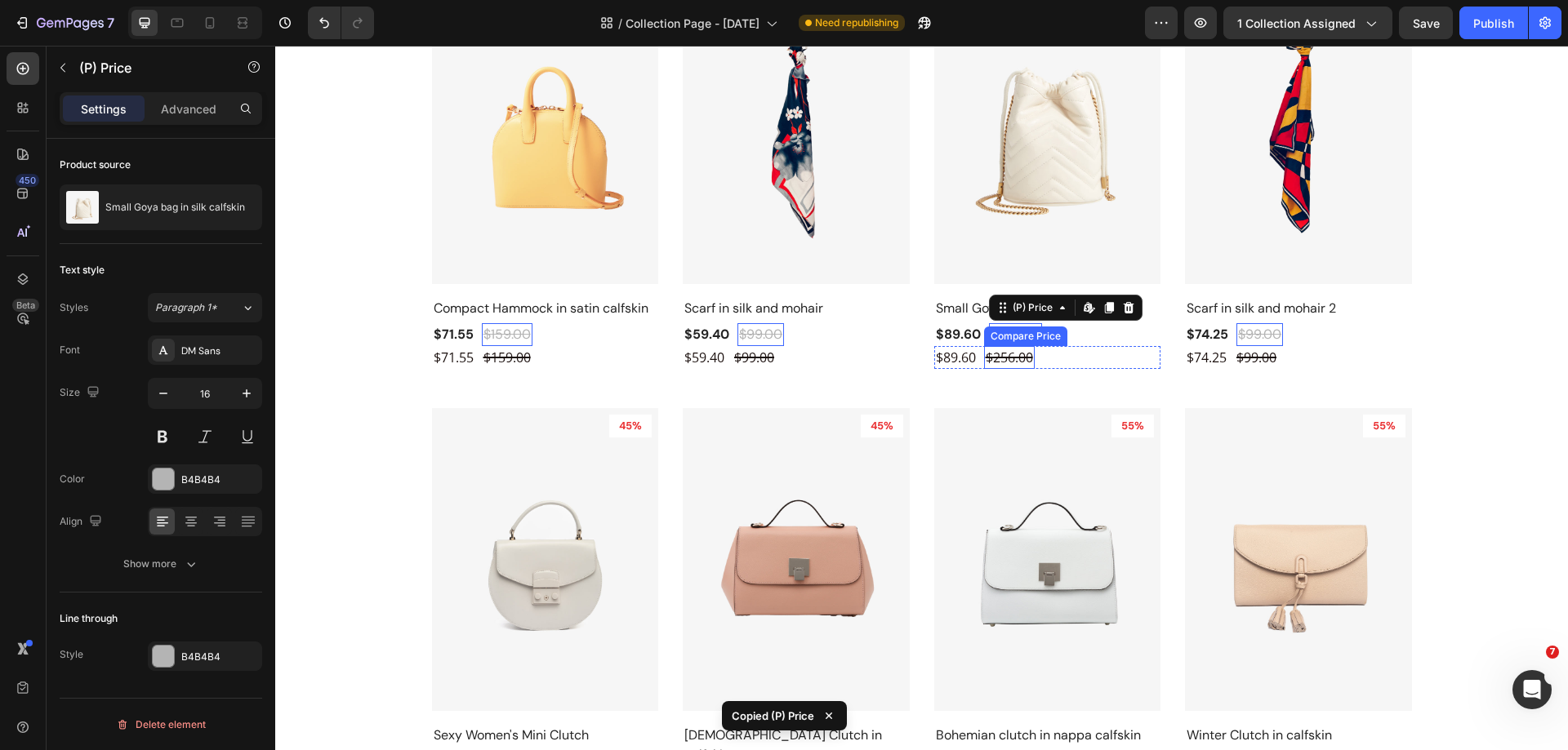
click at [532, 359] on div "$256.00" at bounding box center [507, 358] width 50 height 23
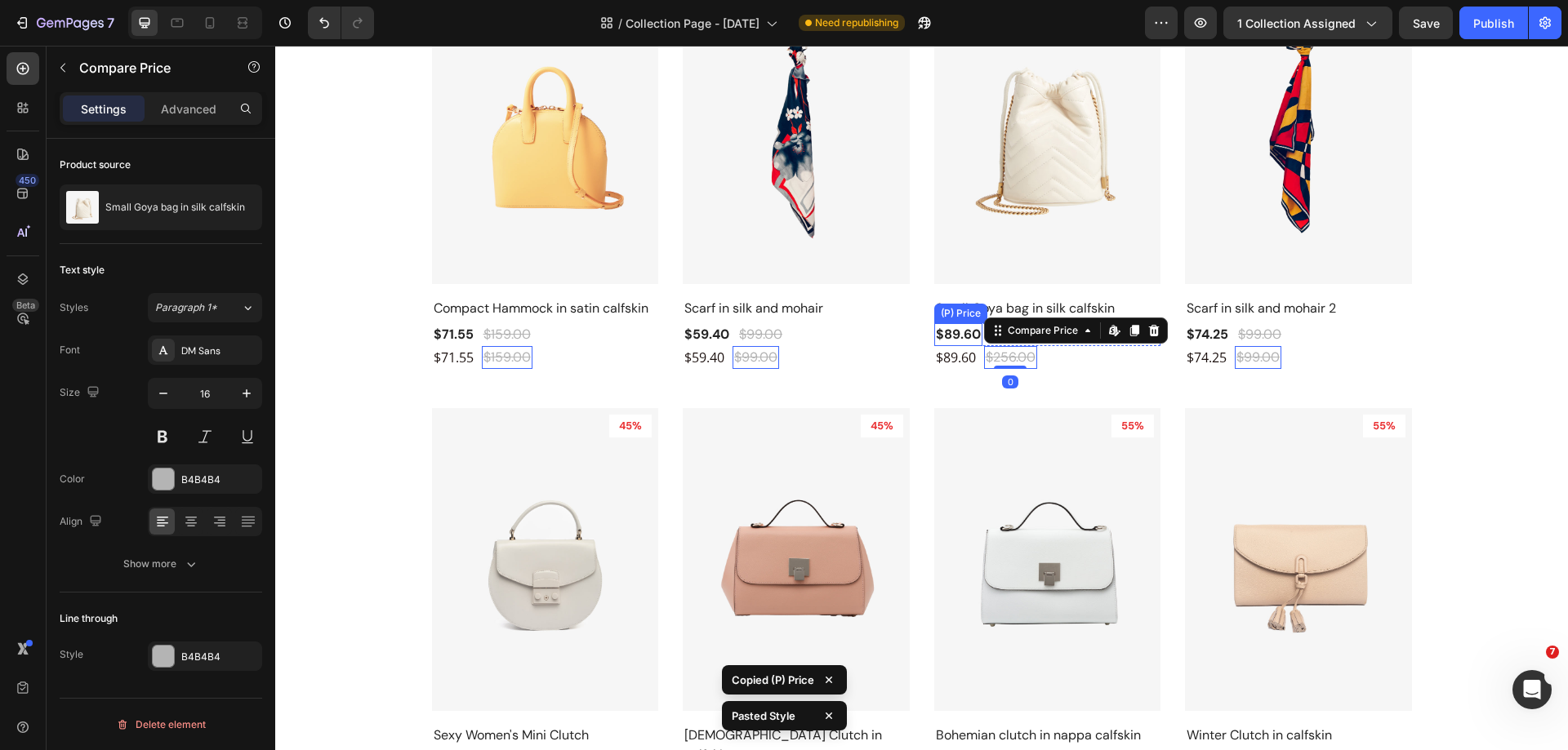
click at [475, 333] on div "$89.60" at bounding box center [453, 335] width 43 height 23
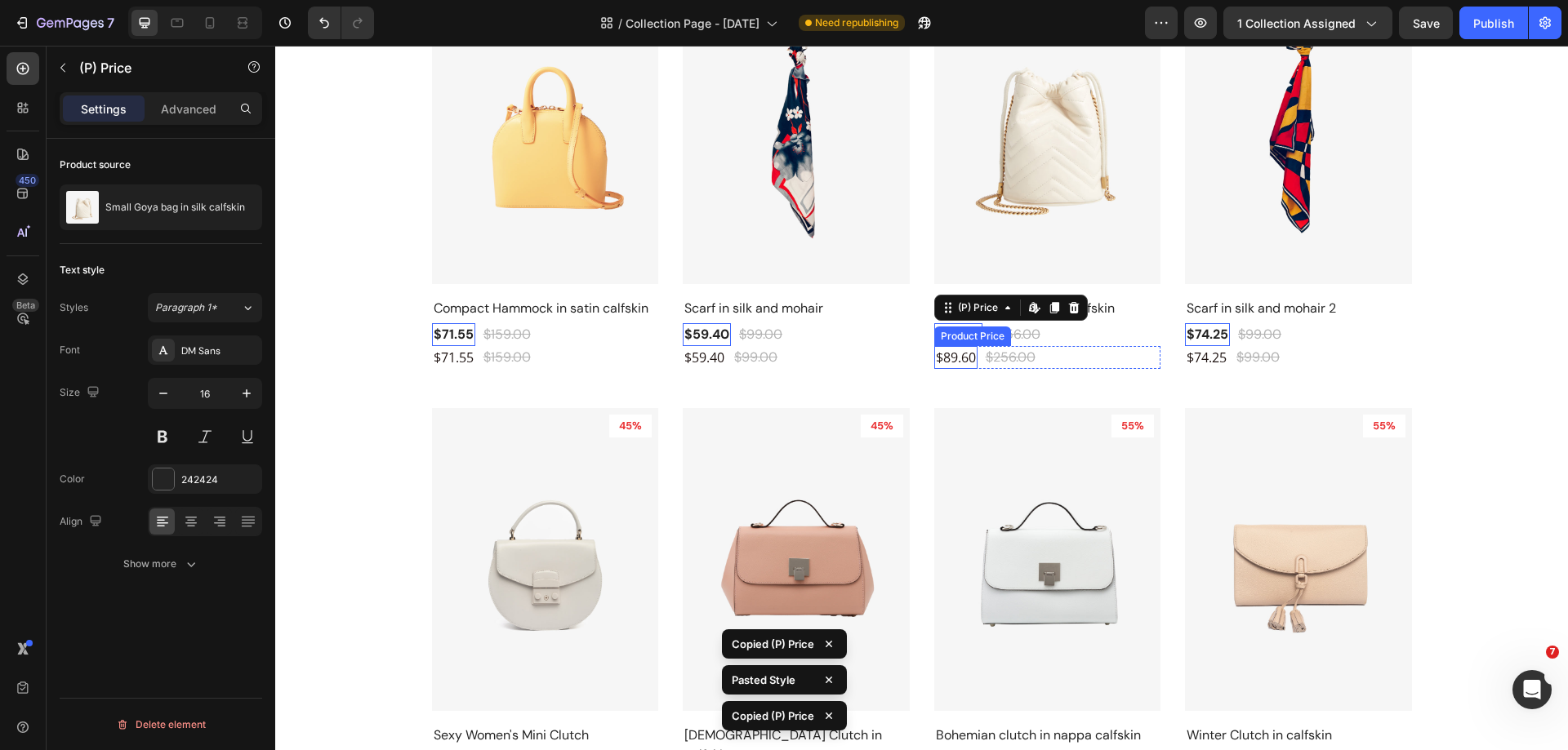
click at [475, 359] on div "$89.60" at bounding box center [453, 358] width 43 height 23
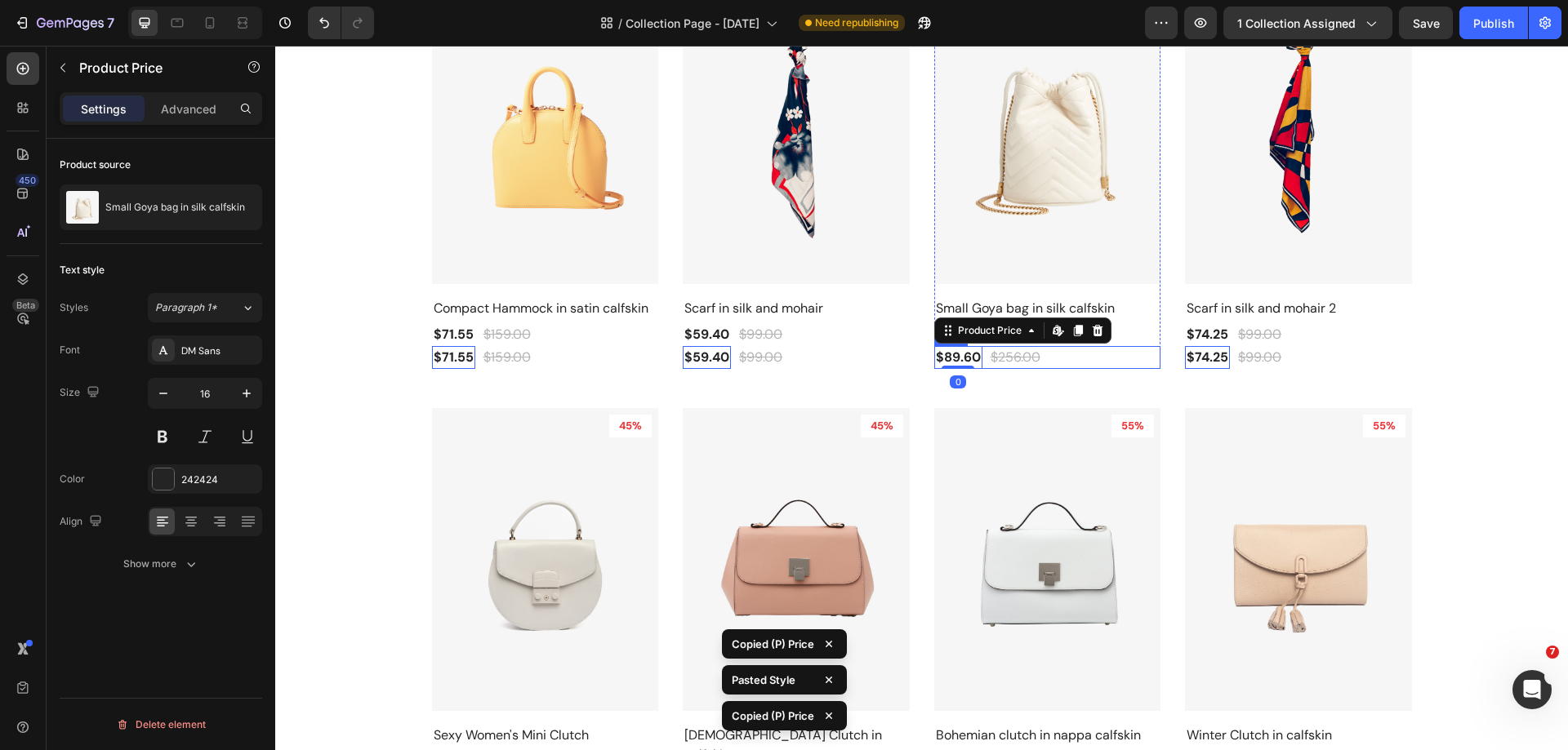
click at [659, 362] on div "$89.60 Product Price Edit content in Shopify 0 Product Price Edit content in Sh…" at bounding box center [545, 358] width 227 height 23
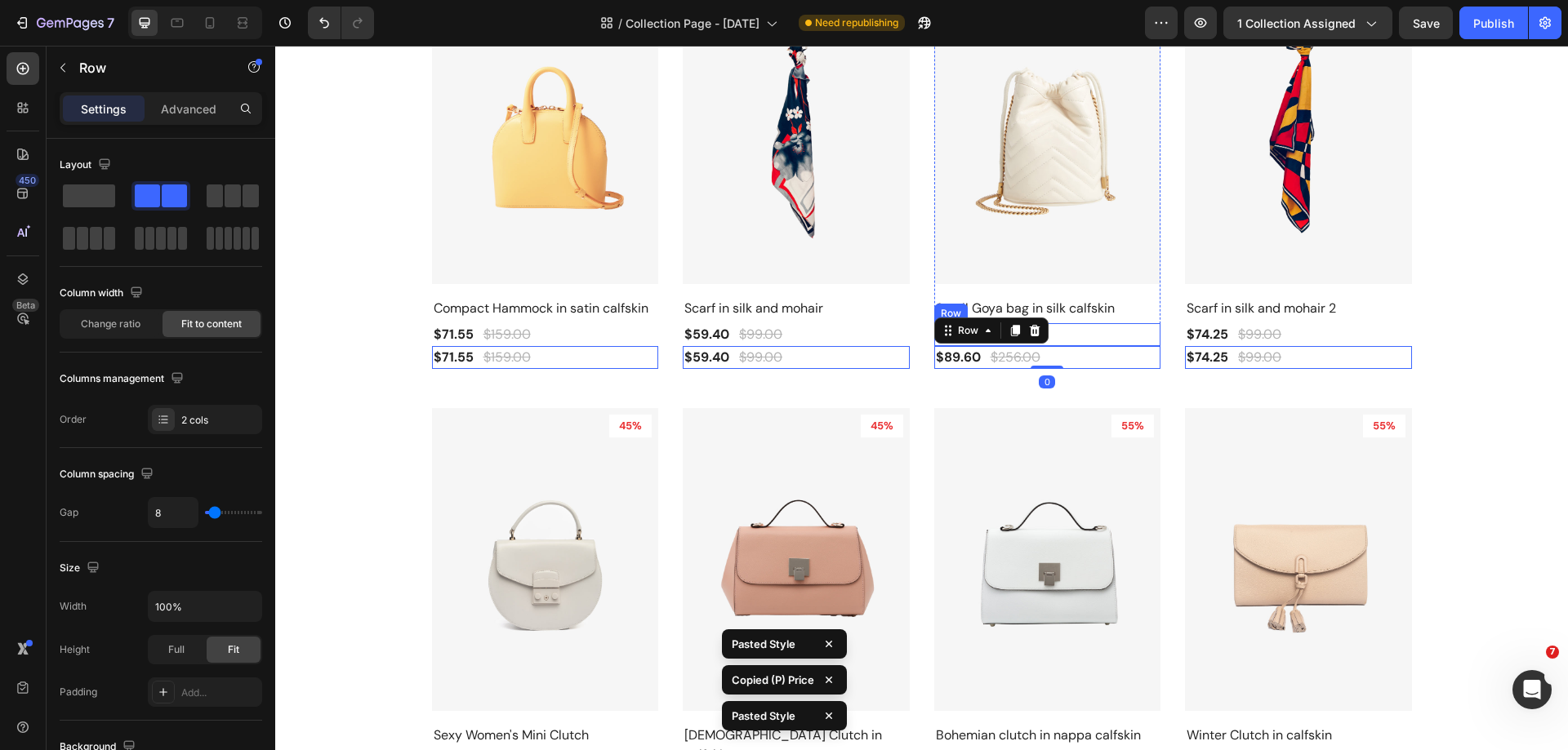
click at [659, 336] on div "$89.60 (P) Price (P) Price $256.00 (P) Price (P) Price Row" at bounding box center [545, 335] width 227 height 23
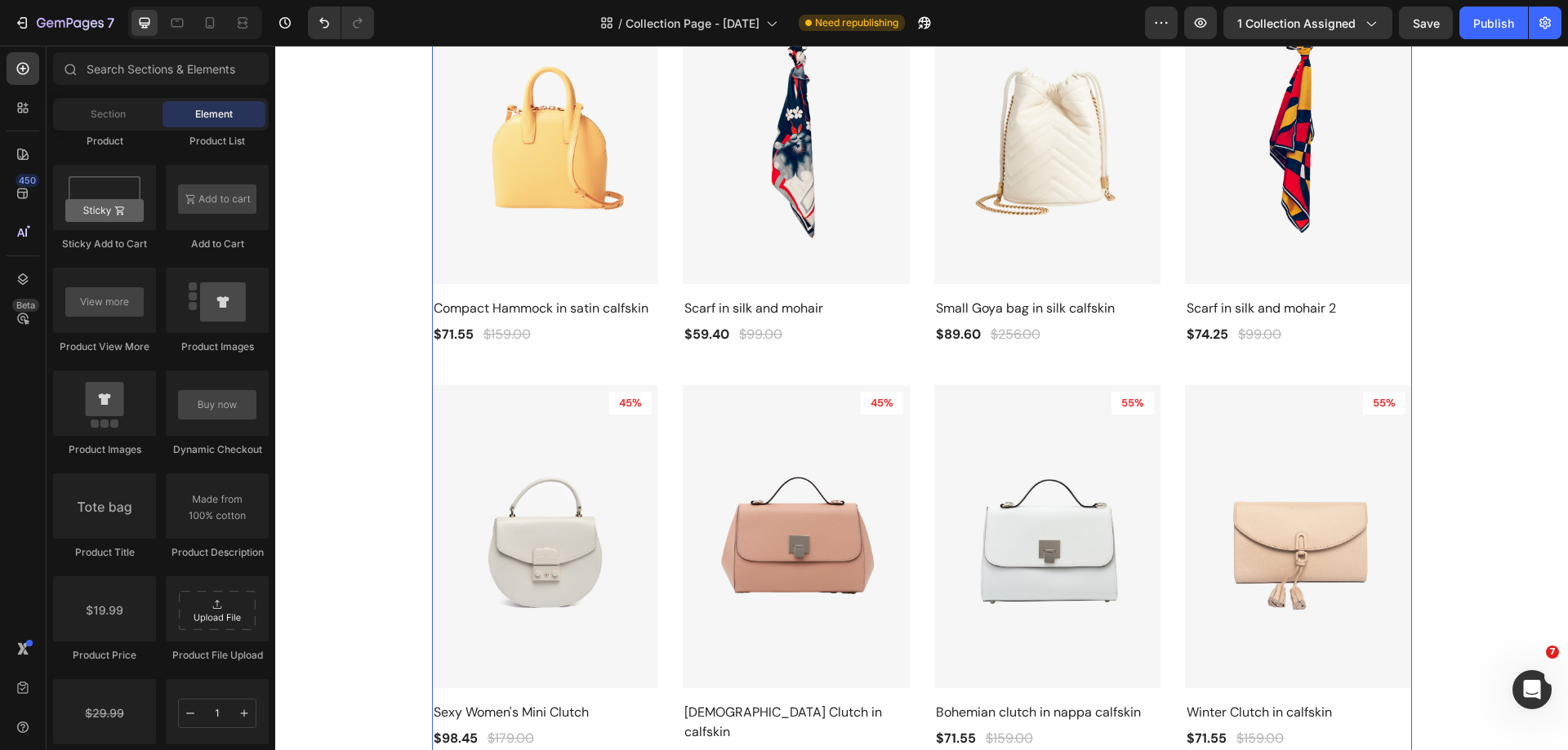
click at [656, 345] on div "Product Images 55% Product Badge Row Compact Hammock in satin calfskin Product …" at bounding box center [921, 375] width 980 height 789
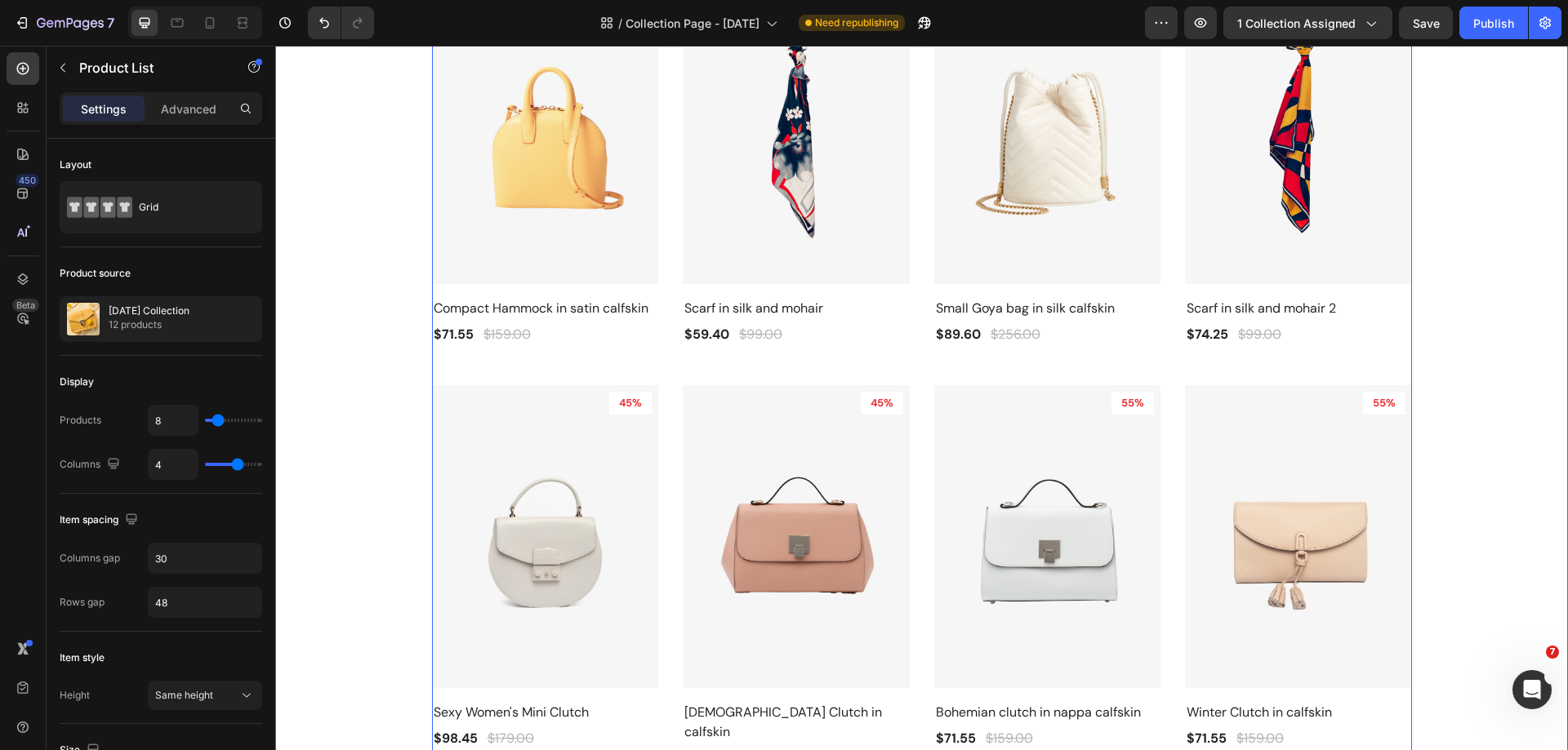
click at [1456, 361] on div "Gifts For Her Collection Heading The Holiday Season Are Coming Heading Product …" at bounding box center [921, 320] width 1268 height 899
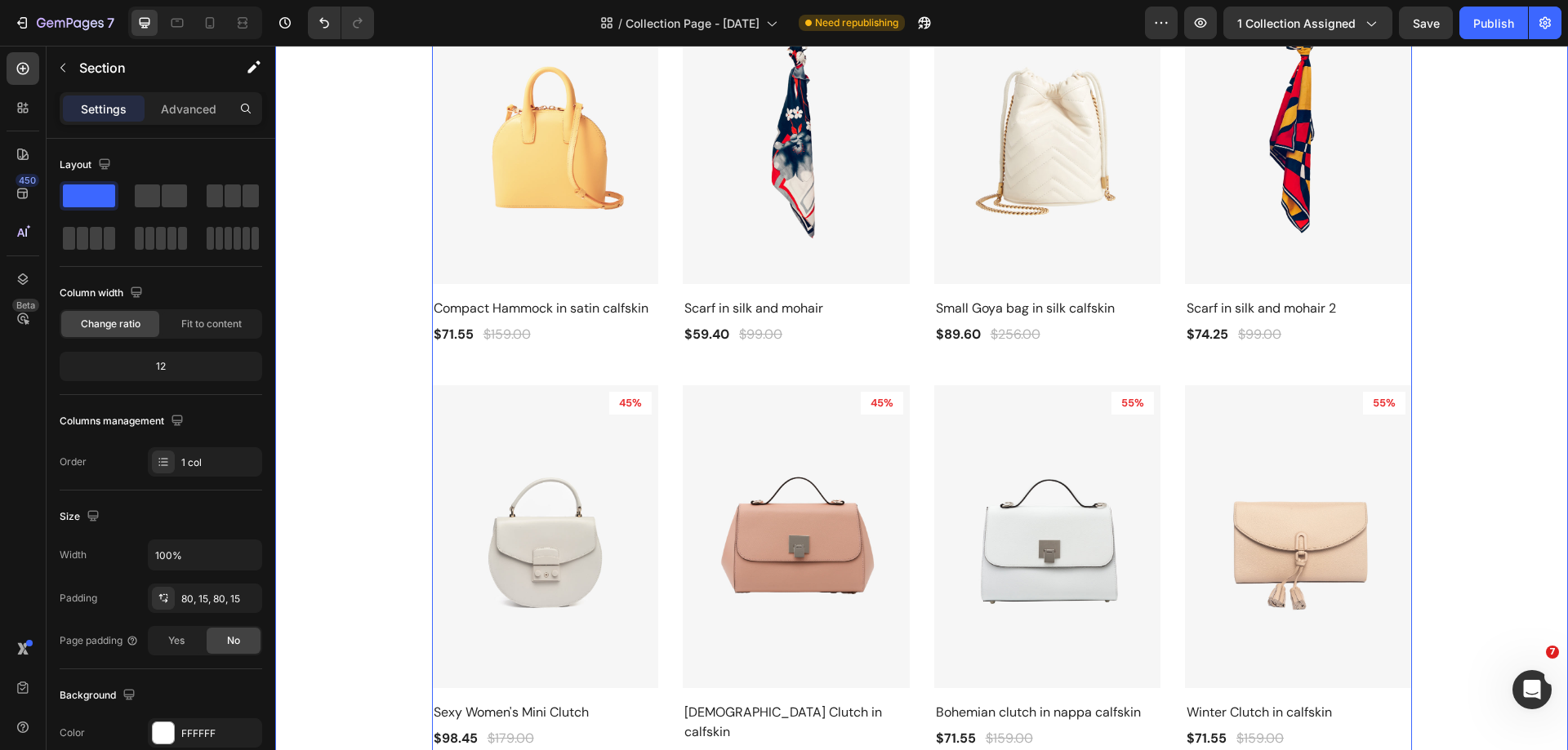
click at [908, 369] on div "Product Images 55% Product Badge Row Compact Hammock in satin calfskin Product …" at bounding box center [921, 375] width 980 height 789
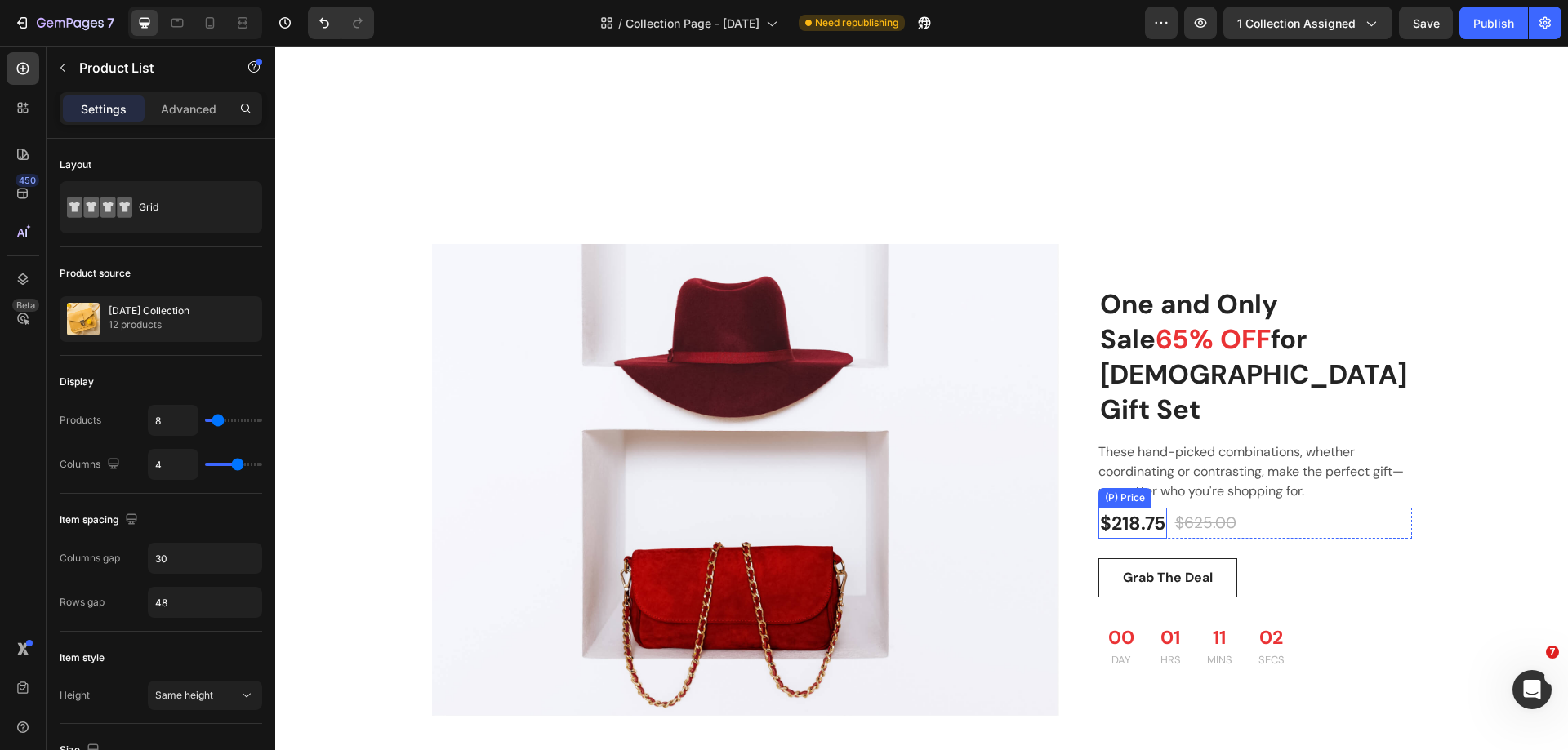
scroll to position [1551, 0]
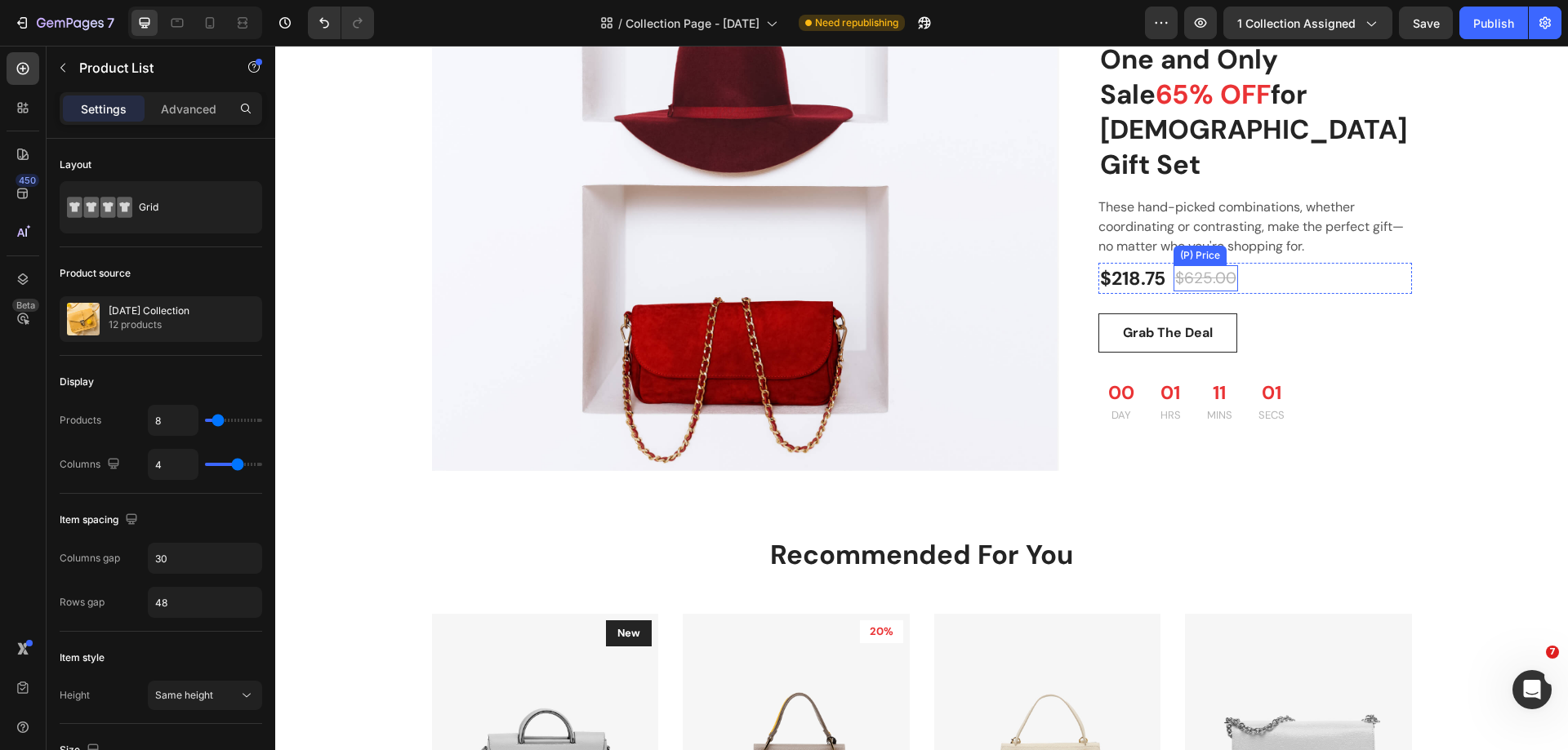
click at [1259, 271] on div "$218.75 (P) Price (P) Price $625.00 (P) Price (P) Price Row" at bounding box center [1255, 279] width 314 height 32
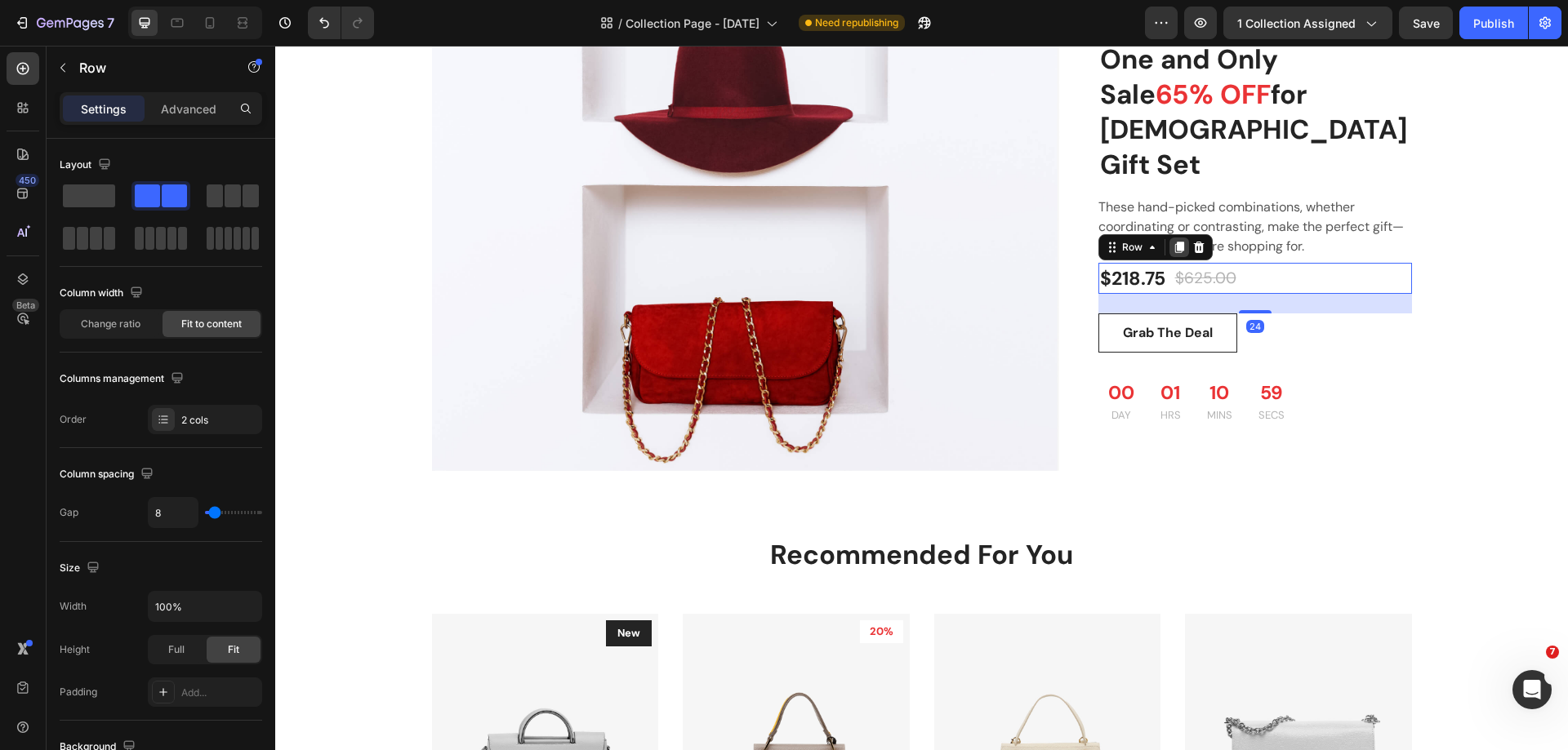
click at [1174, 242] on icon at bounding box center [1178, 248] width 9 height 12
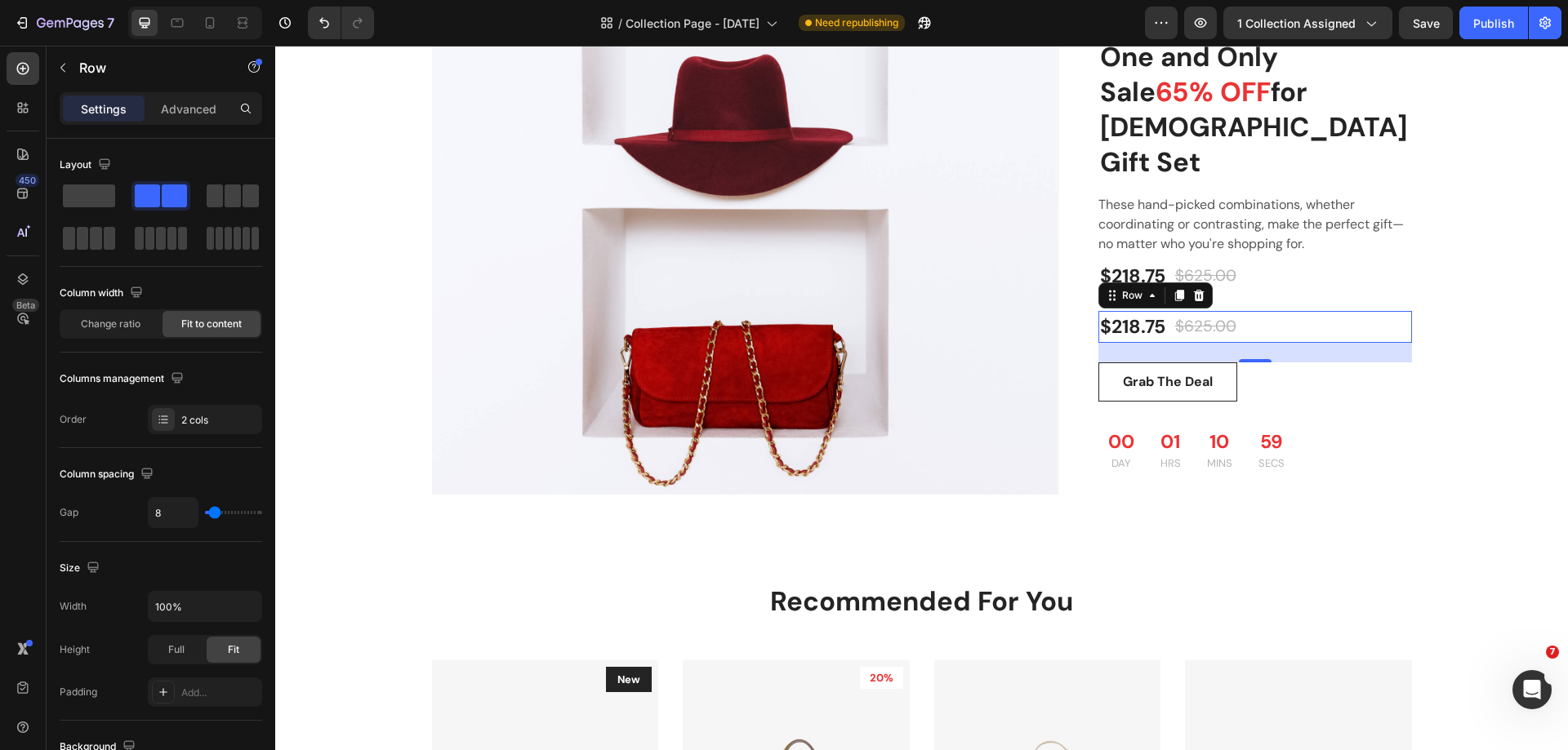
scroll to position [1557, 0]
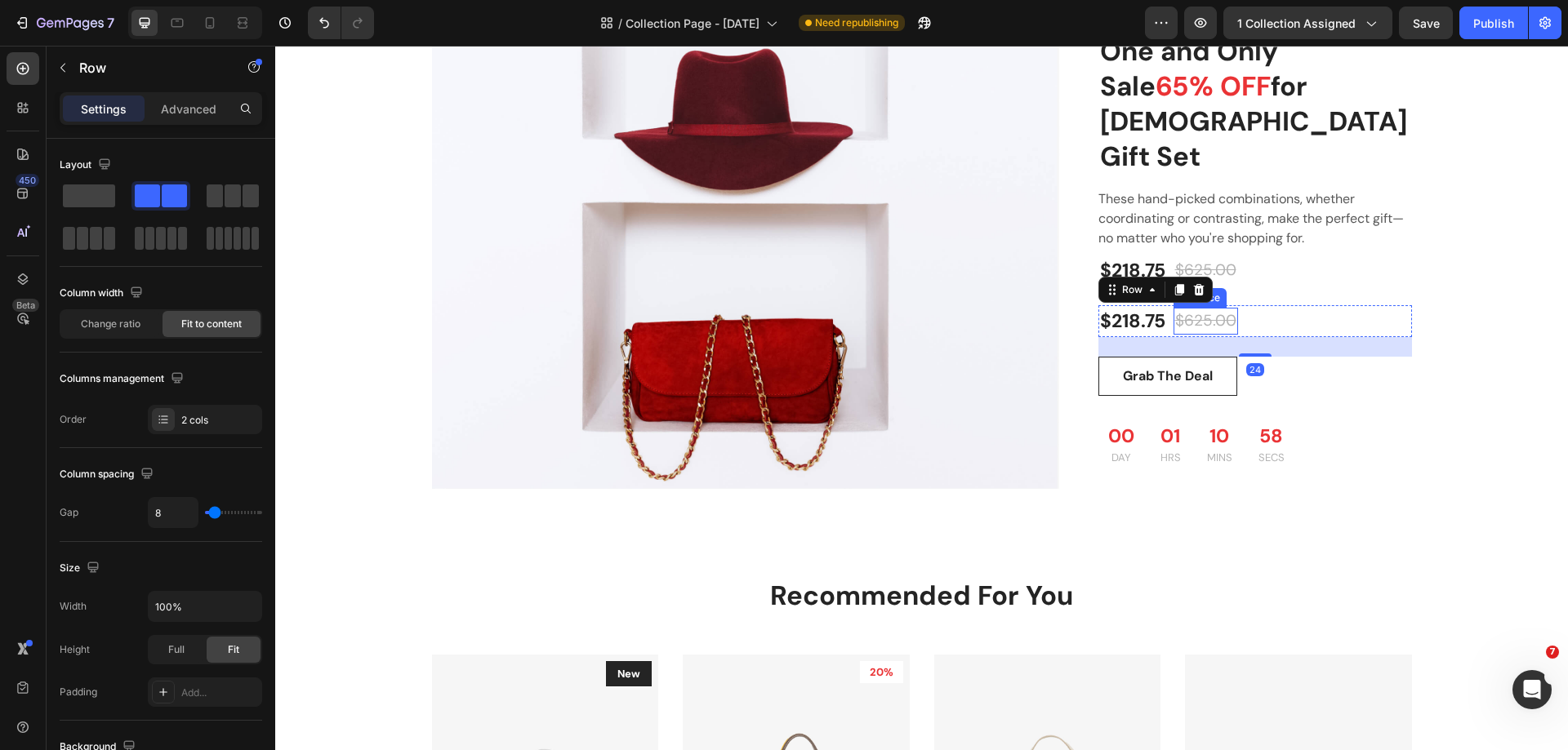
click at [1203, 308] on div "$625.00" at bounding box center [1206, 321] width 64 height 27
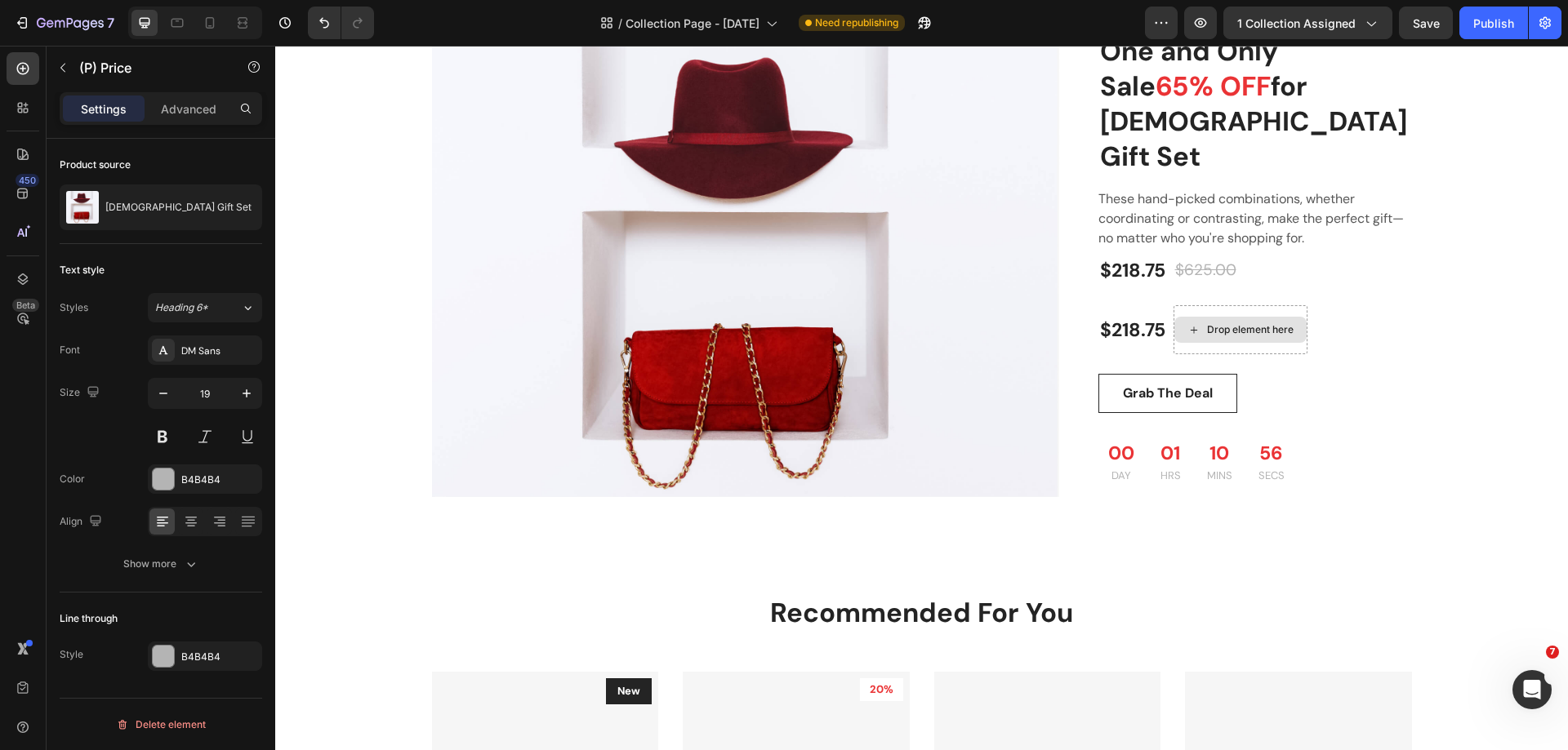
scroll to position [1566, 0]
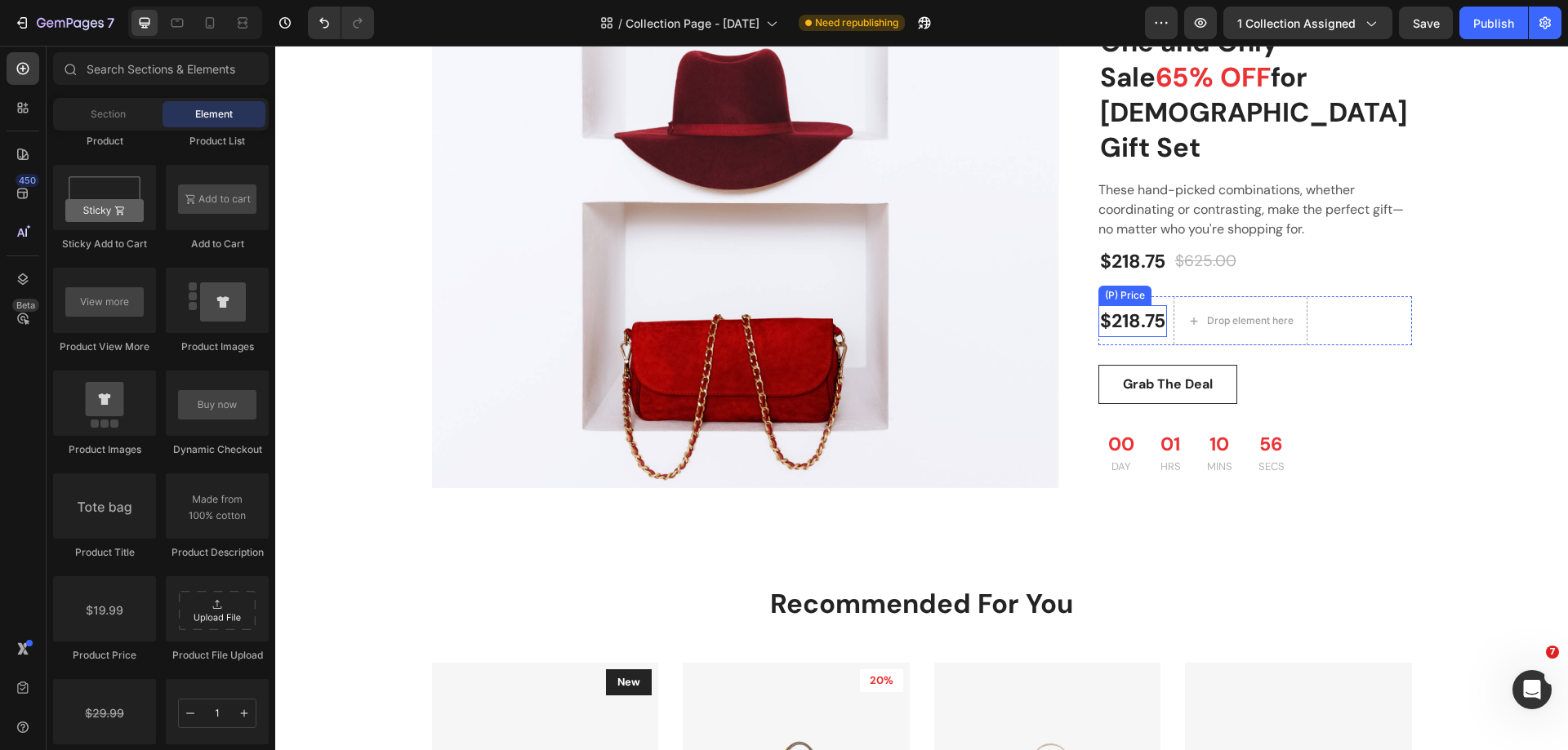
click at [1129, 305] on div "$218.75" at bounding box center [1132, 321] width 68 height 32
drag, startPoint x: 375, startPoint y: 656, endPoint x: 1154, endPoint y: 298, distance: 857.3
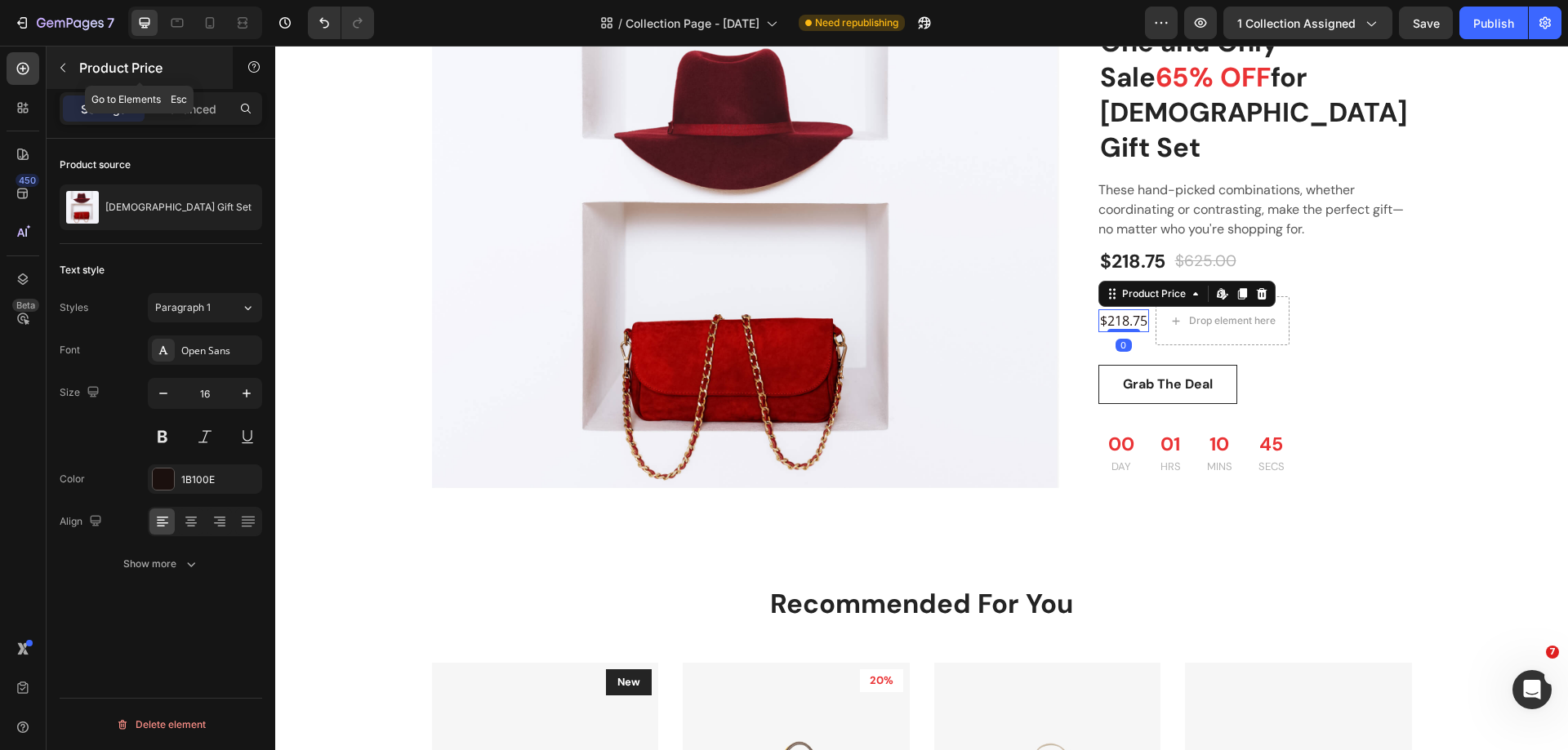
click at [55, 68] on button "button" at bounding box center [63, 68] width 26 height 26
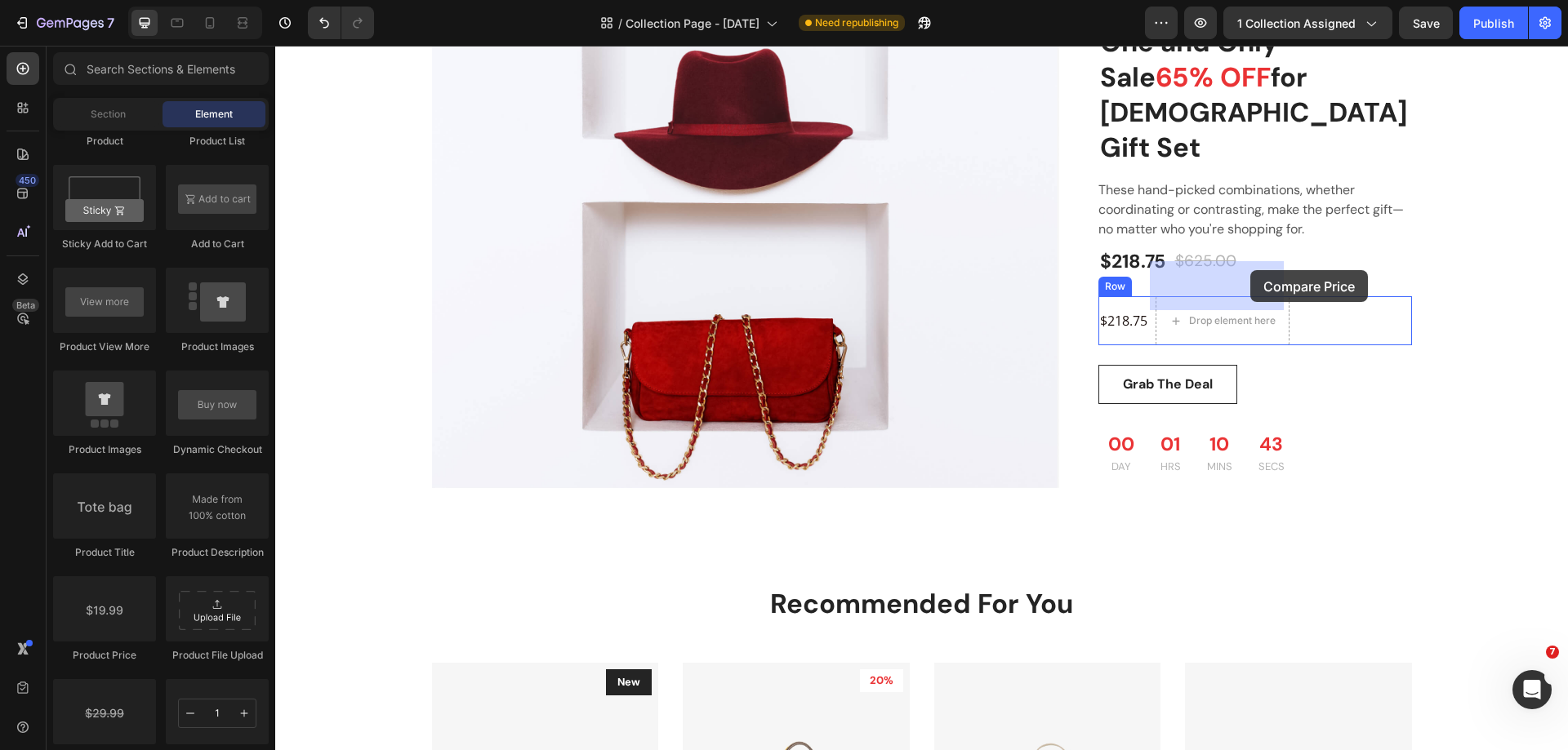
drag, startPoint x: 386, startPoint y: 749, endPoint x: 1245, endPoint y: 276, distance: 980.6
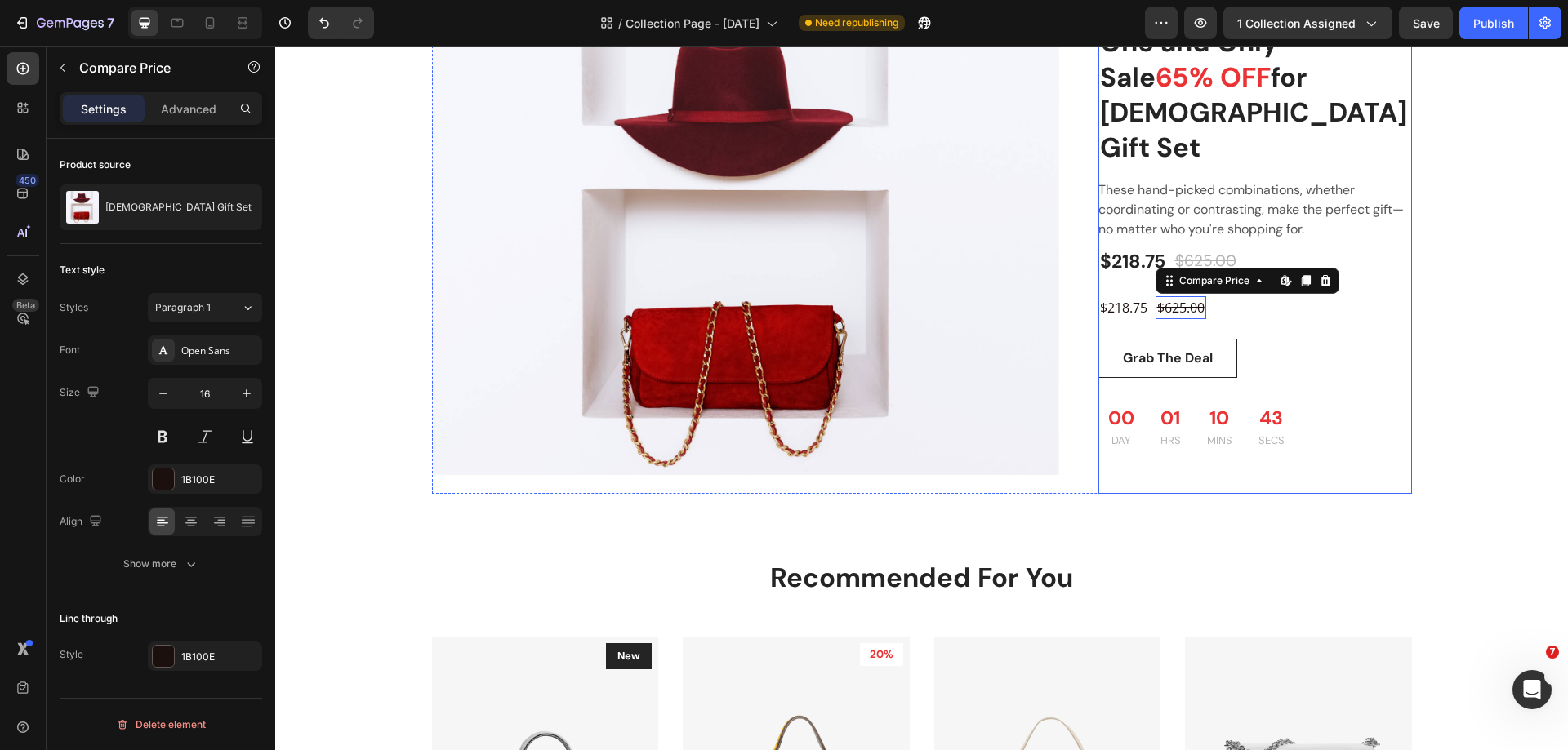
scroll to position [1553, 0]
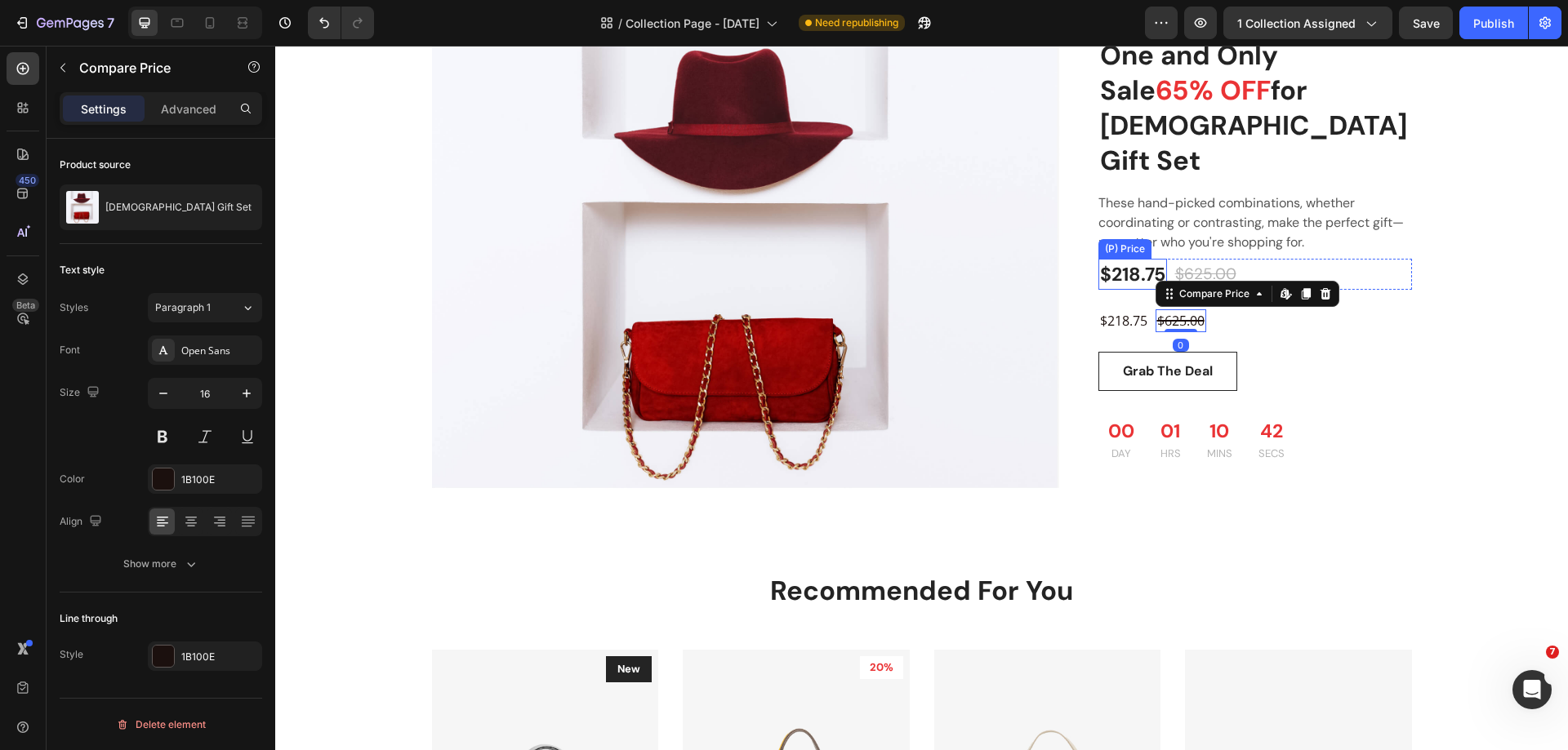
click at [1135, 259] on div "$218.75" at bounding box center [1132, 275] width 68 height 32
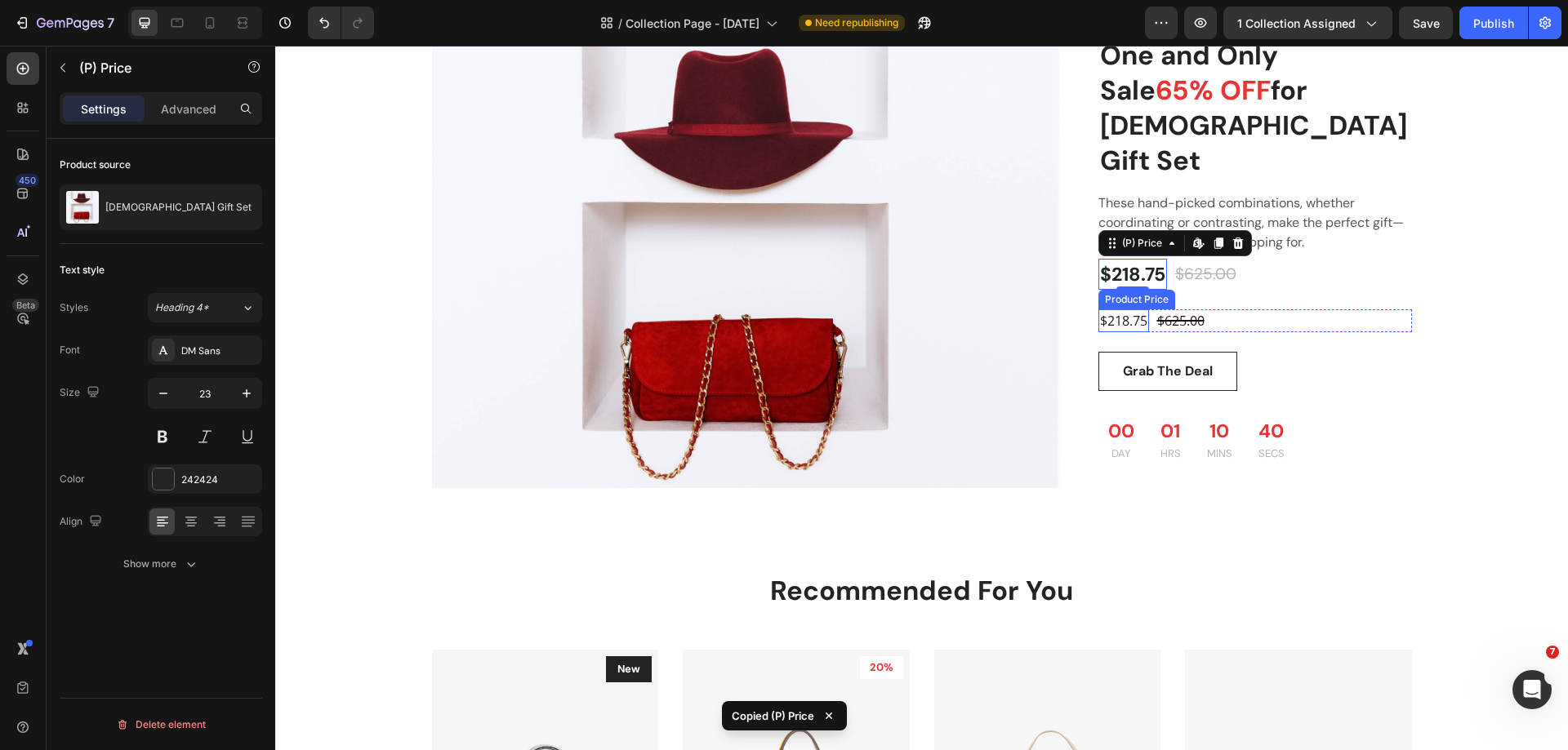
click at [1133, 309] on div "$218.75" at bounding box center [1123, 321] width 50 height 23
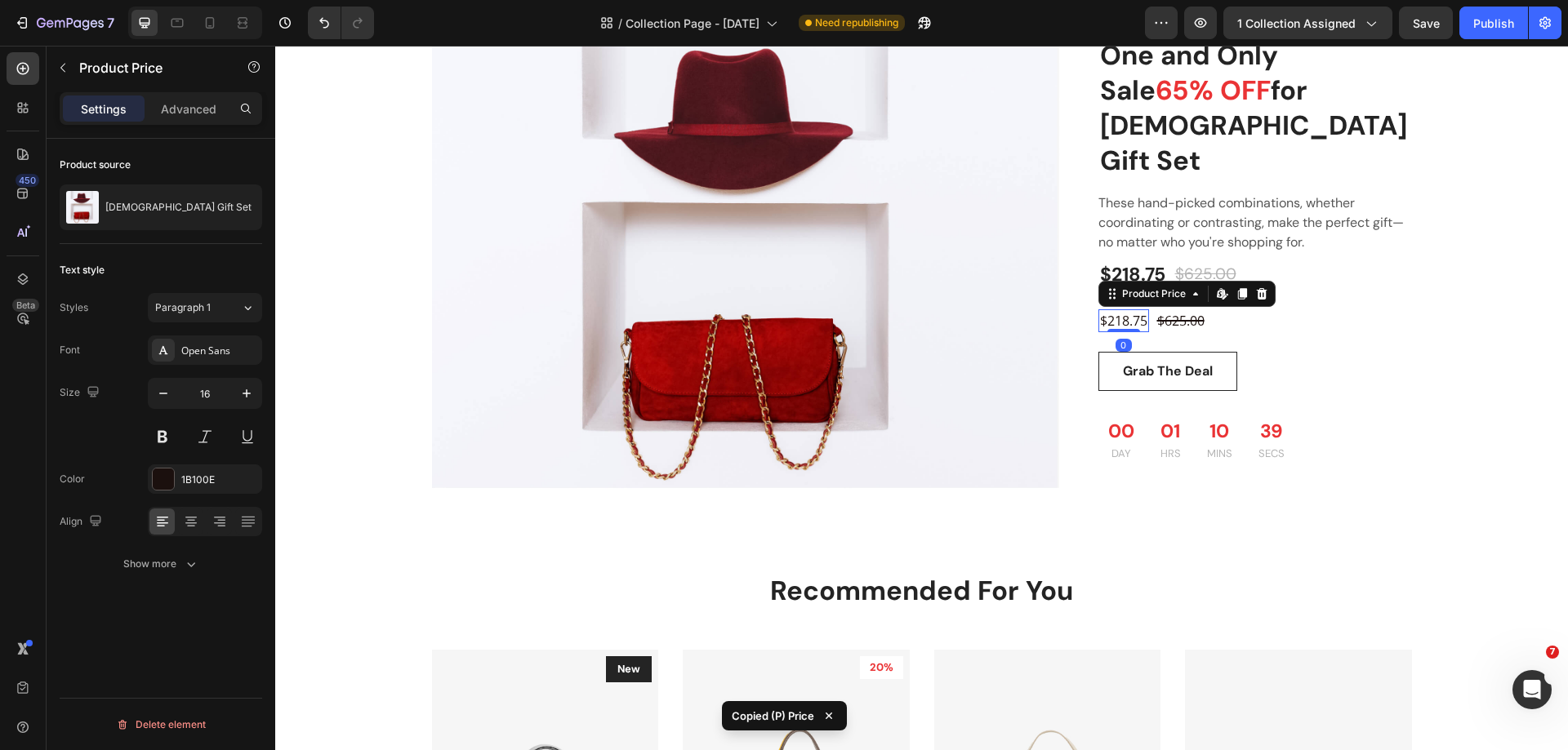
type input "23"
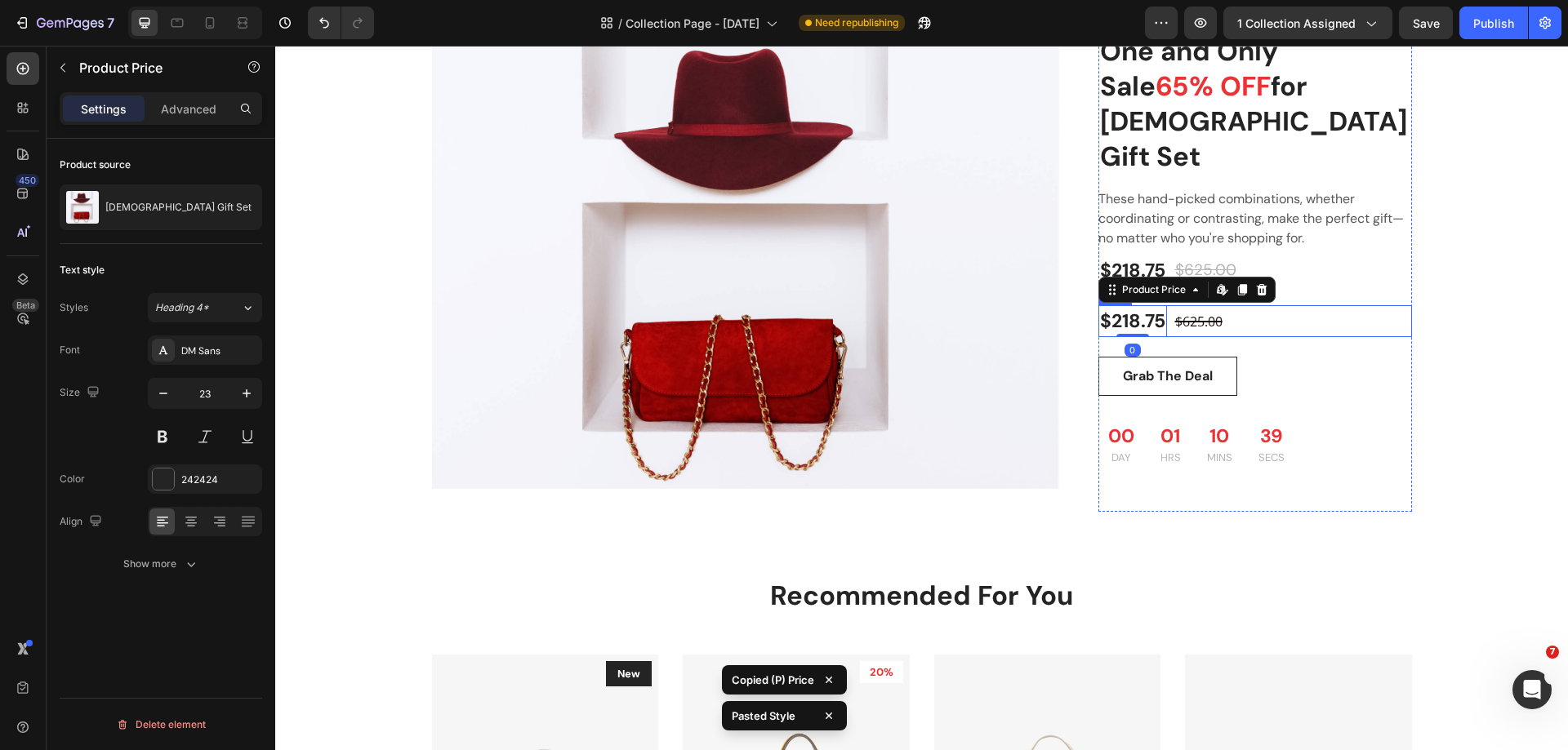
click at [1376, 305] on div "$218.75 Product Price Edit content in Shopify 0 Product Price Edit content in S…" at bounding box center [1255, 321] width 314 height 32
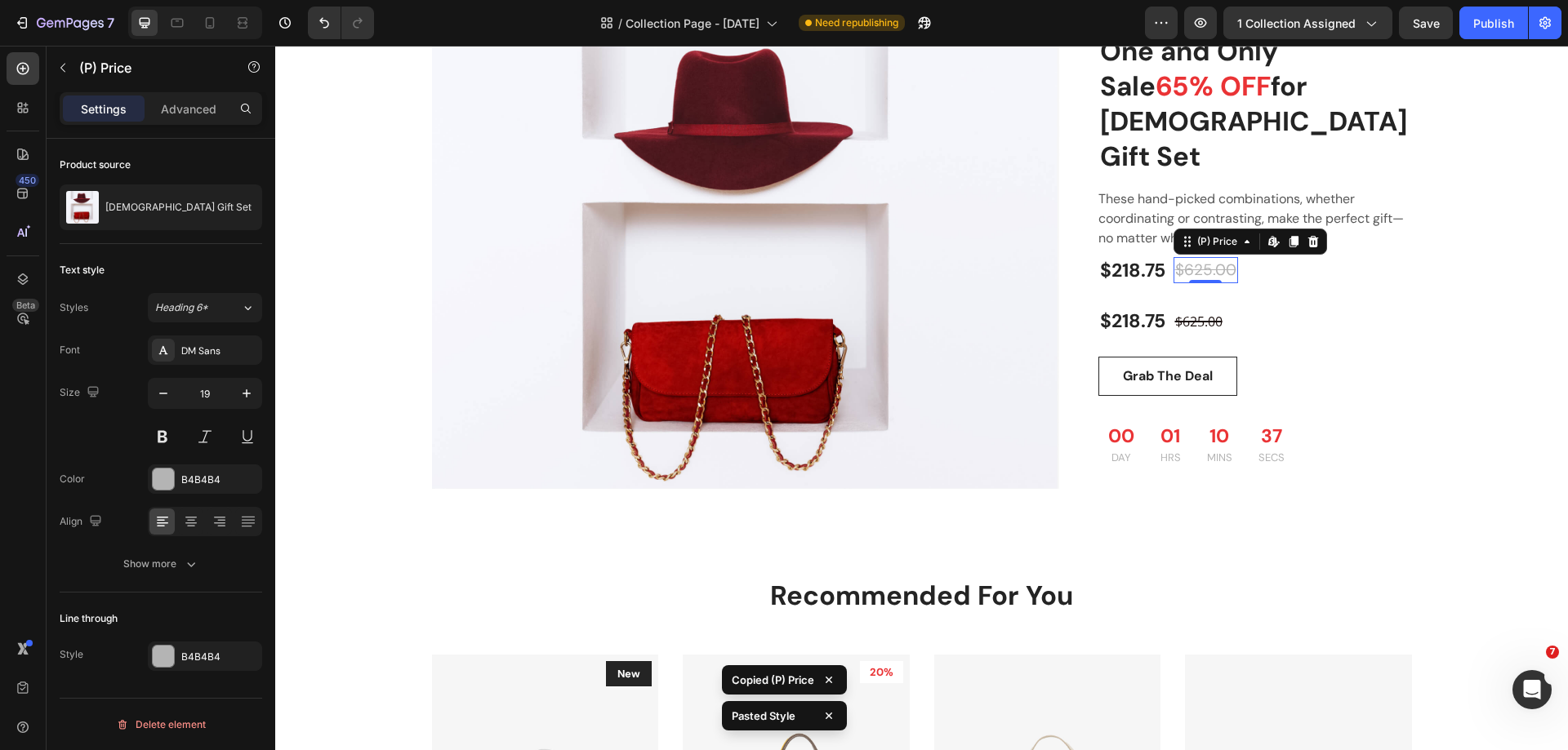
click at [1208, 257] on div "$625.00" at bounding box center [1206, 271] width 64 height 27
click at [1187, 310] on div "$625.00" at bounding box center [1198, 322] width 50 height 23
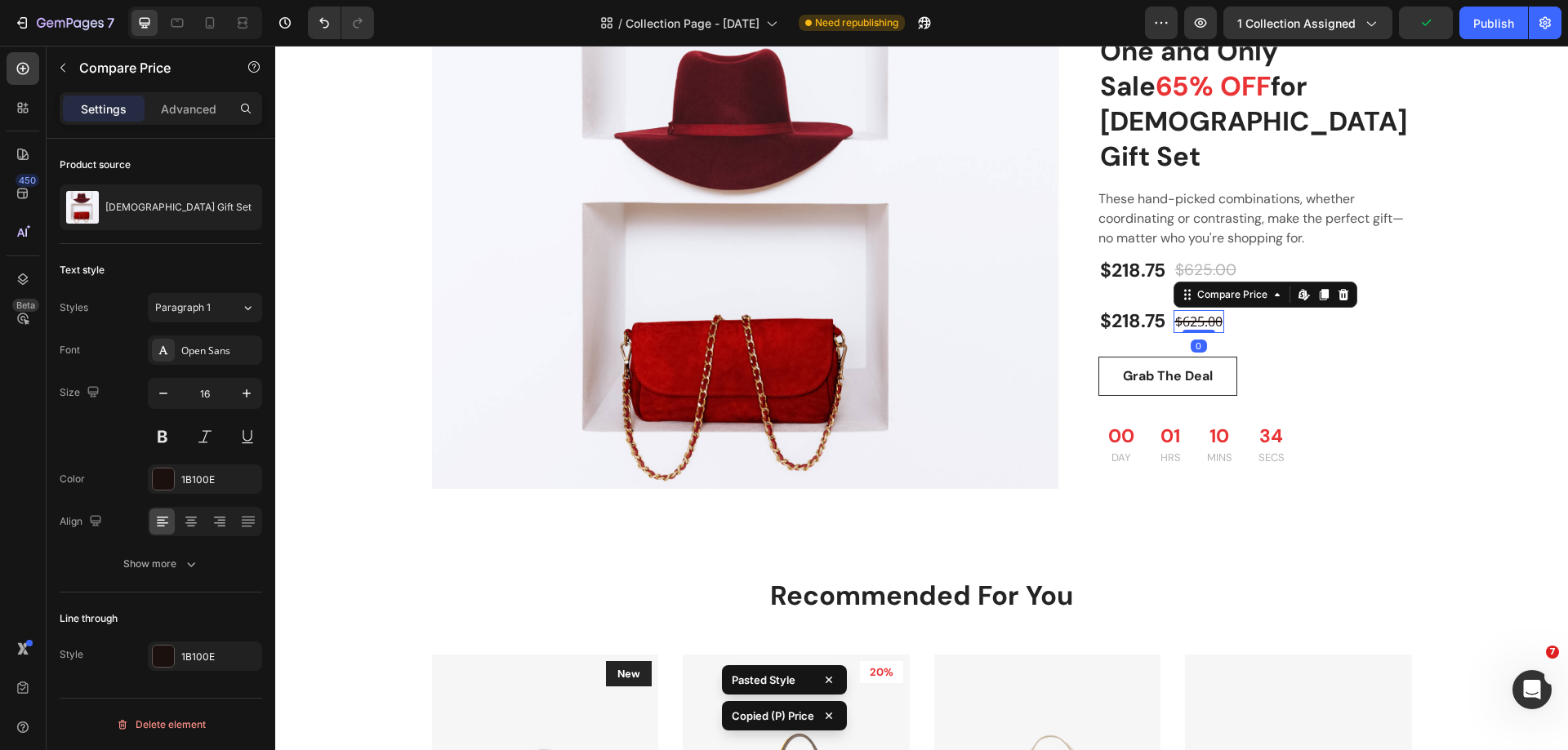
type input "19"
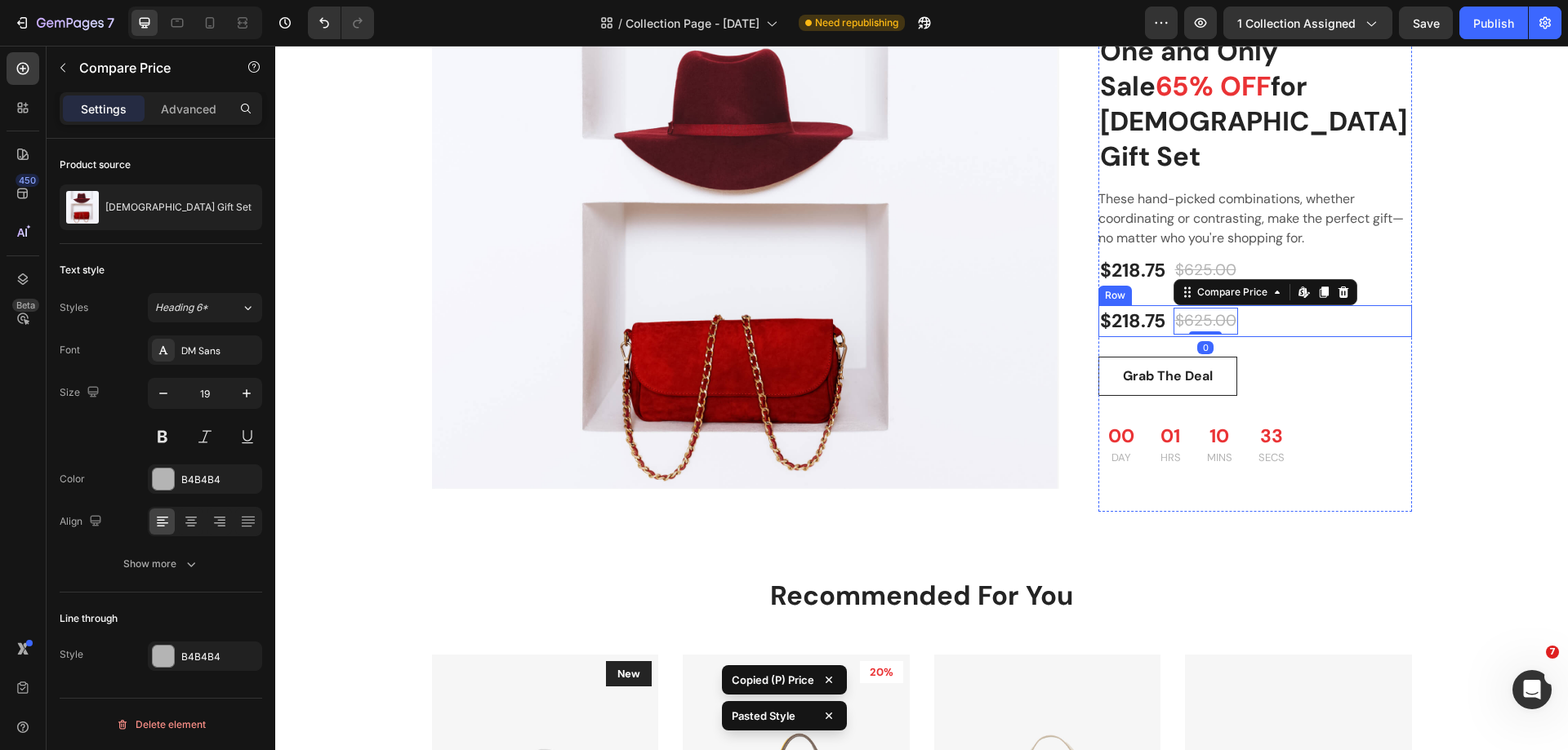
click at [1320, 305] on div "$218.75 Product Price Product Price $625.00 Compare Price Edit content in Shopi…" at bounding box center [1255, 321] width 314 height 32
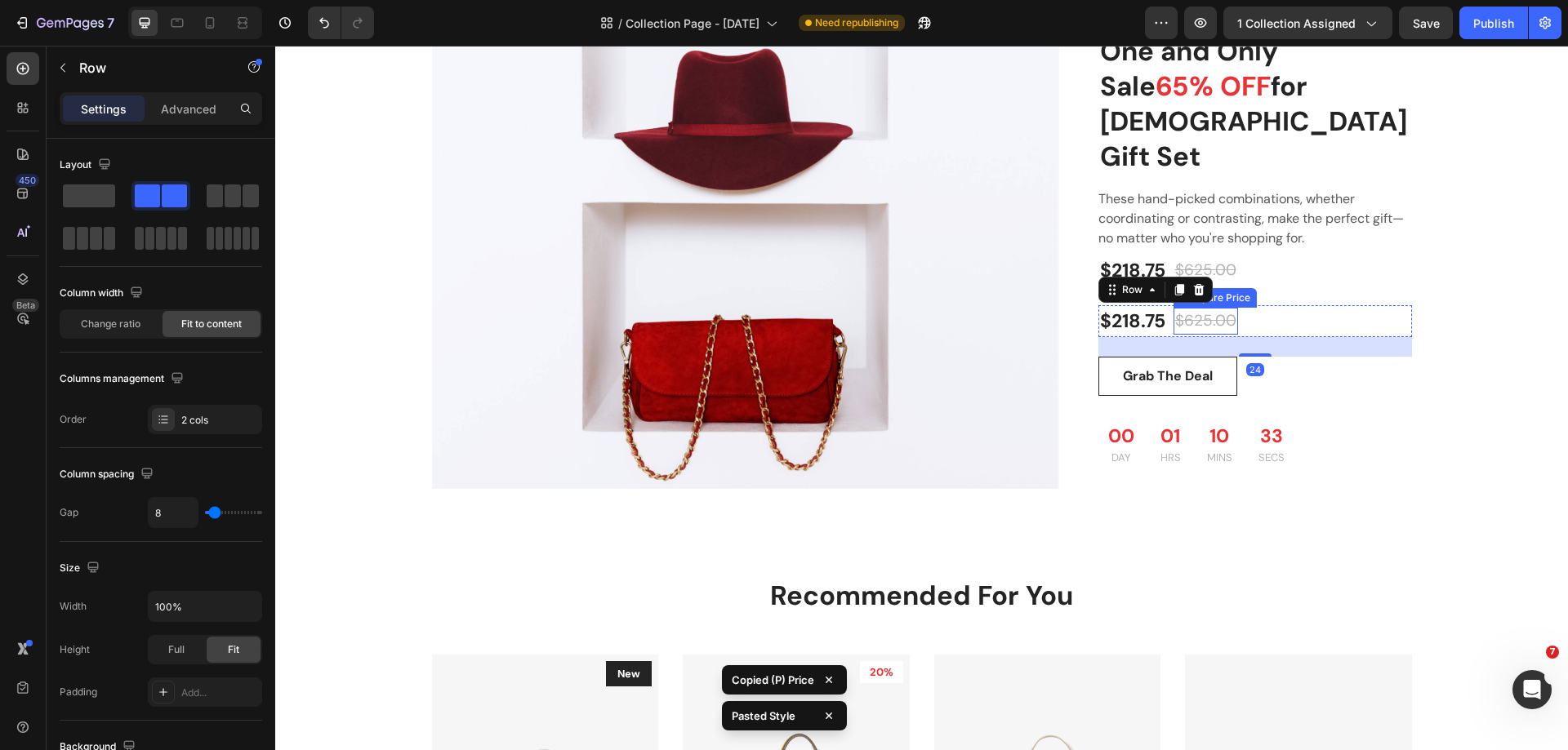
click at [1187, 308] on div "$625.00" at bounding box center [1206, 321] width 64 height 27
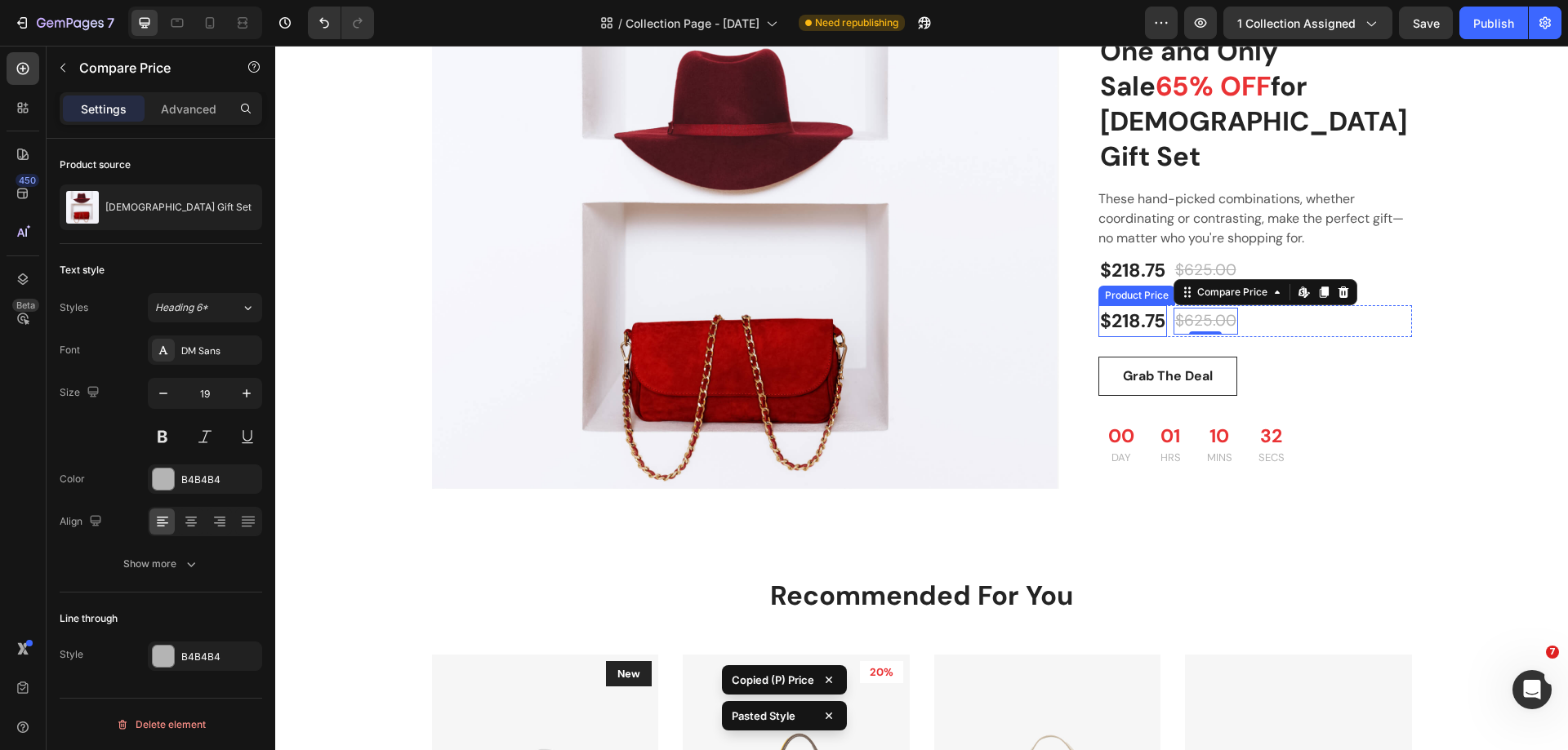
click at [1116, 305] on div "$218.75" at bounding box center [1132, 321] width 68 height 32
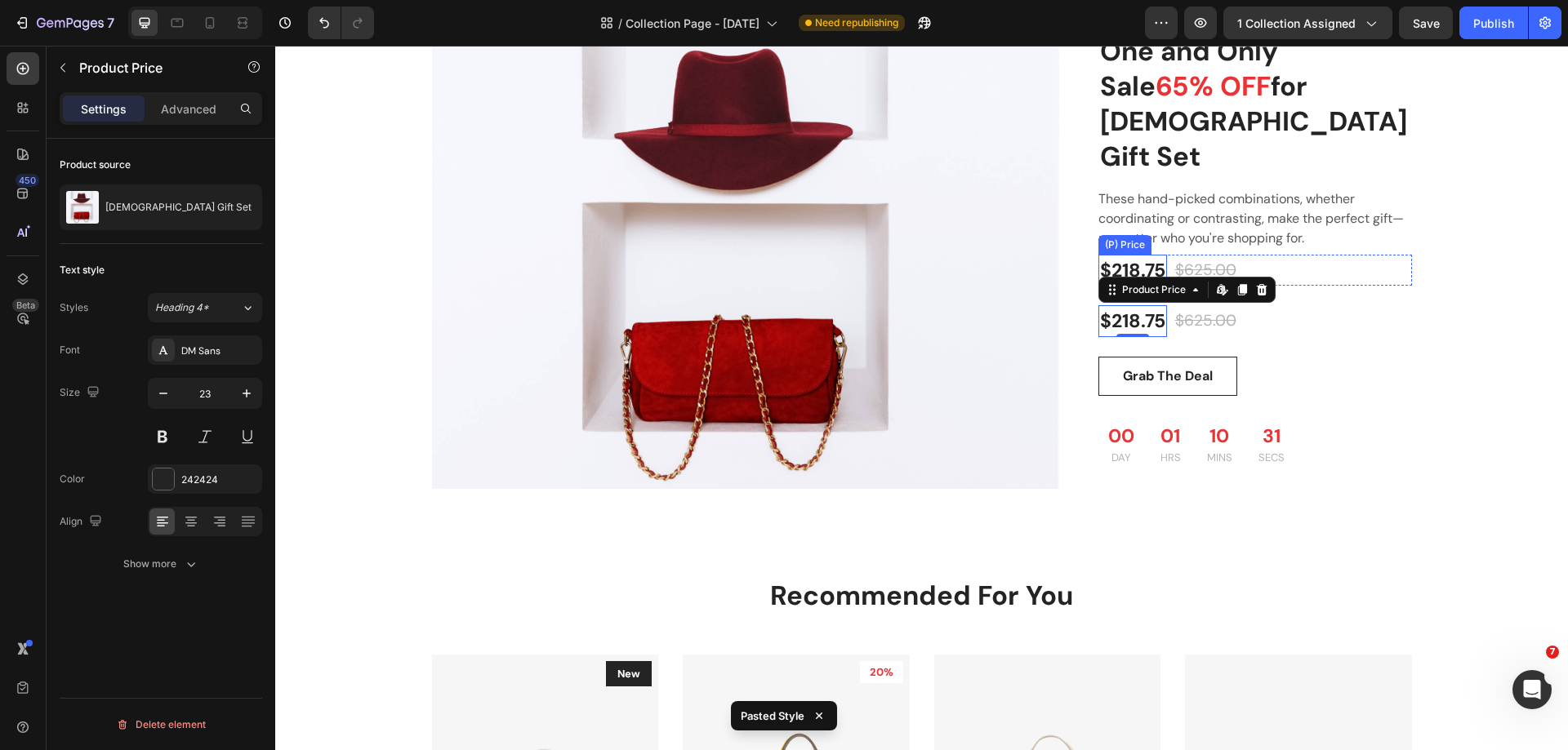
click at [1128, 255] on div "$218.75" at bounding box center [1132, 271] width 68 height 32
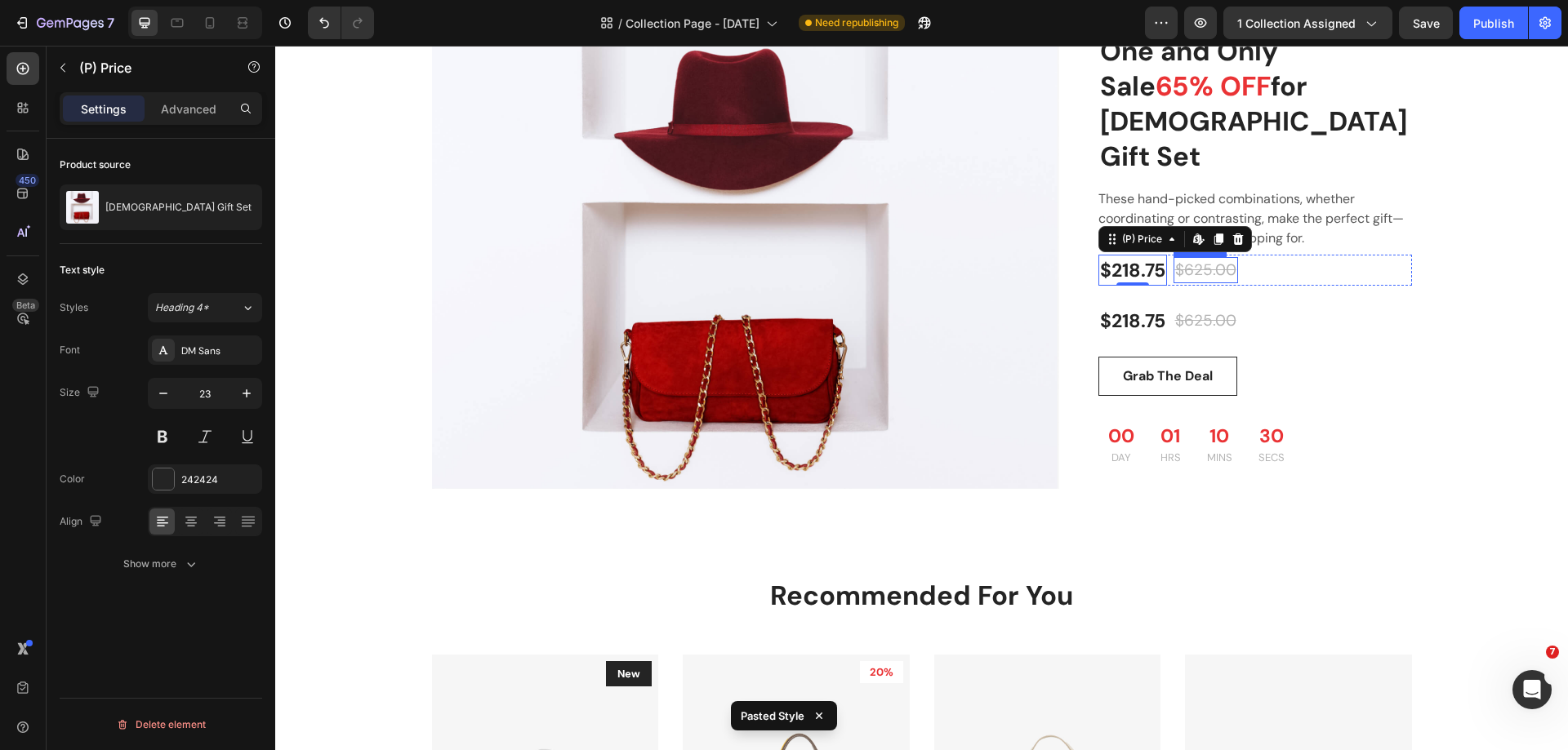
click at [1211, 257] on div "$625.00" at bounding box center [1206, 271] width 64 height 27
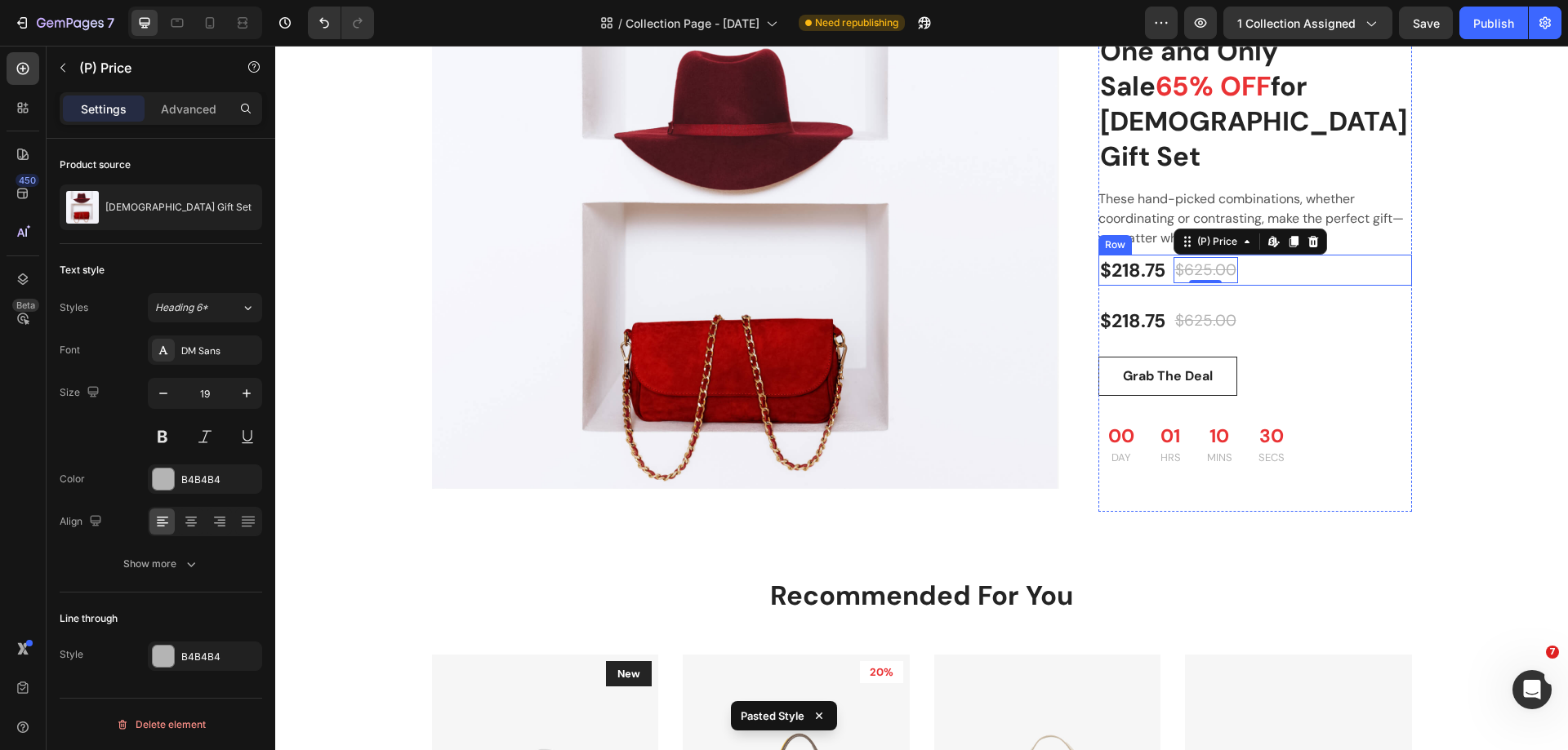
click at [1306, 255] on div "$218.75 (P) Price (P) Price $625.00 (P) Price Edit content in Shopify 0 (P) Pri…" at bounding box center [1255, 271] width 314 height 32
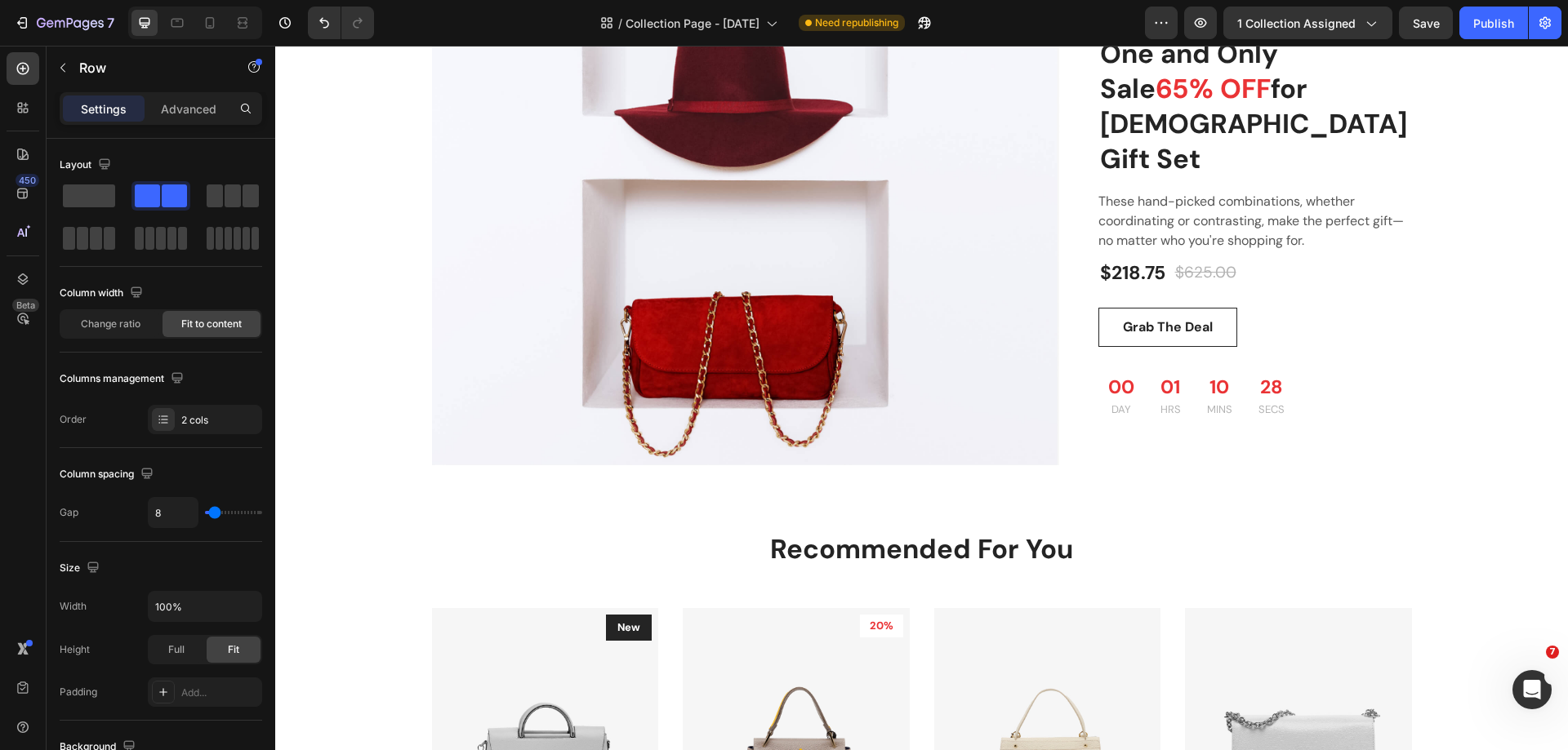
scroll to position [1551, 0]
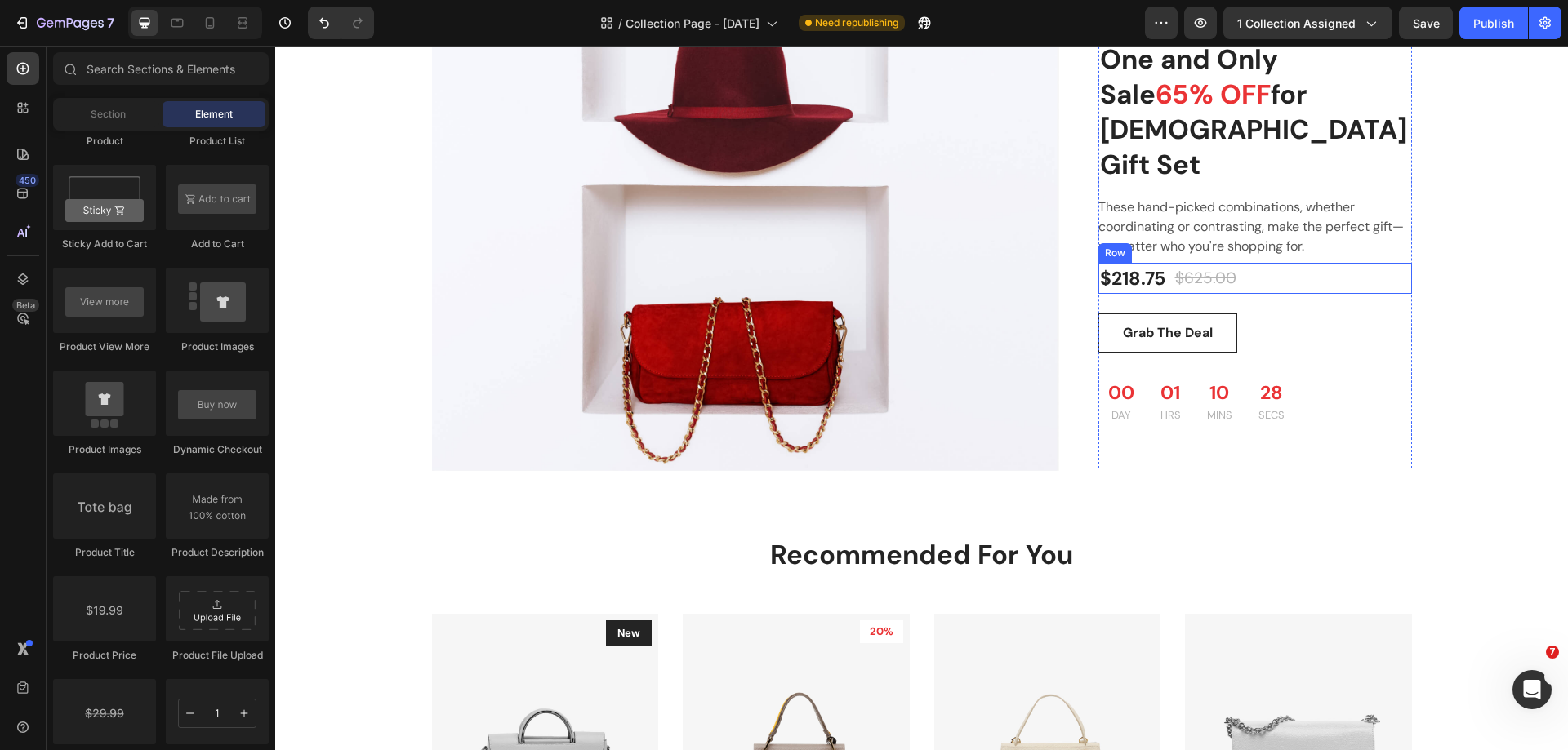
click at [1270, 269] on div "$218.75 Product Price Product Price $625.00 Compare Price Compare Price Row" at bounding box center [1255, 279] width 314 height 32
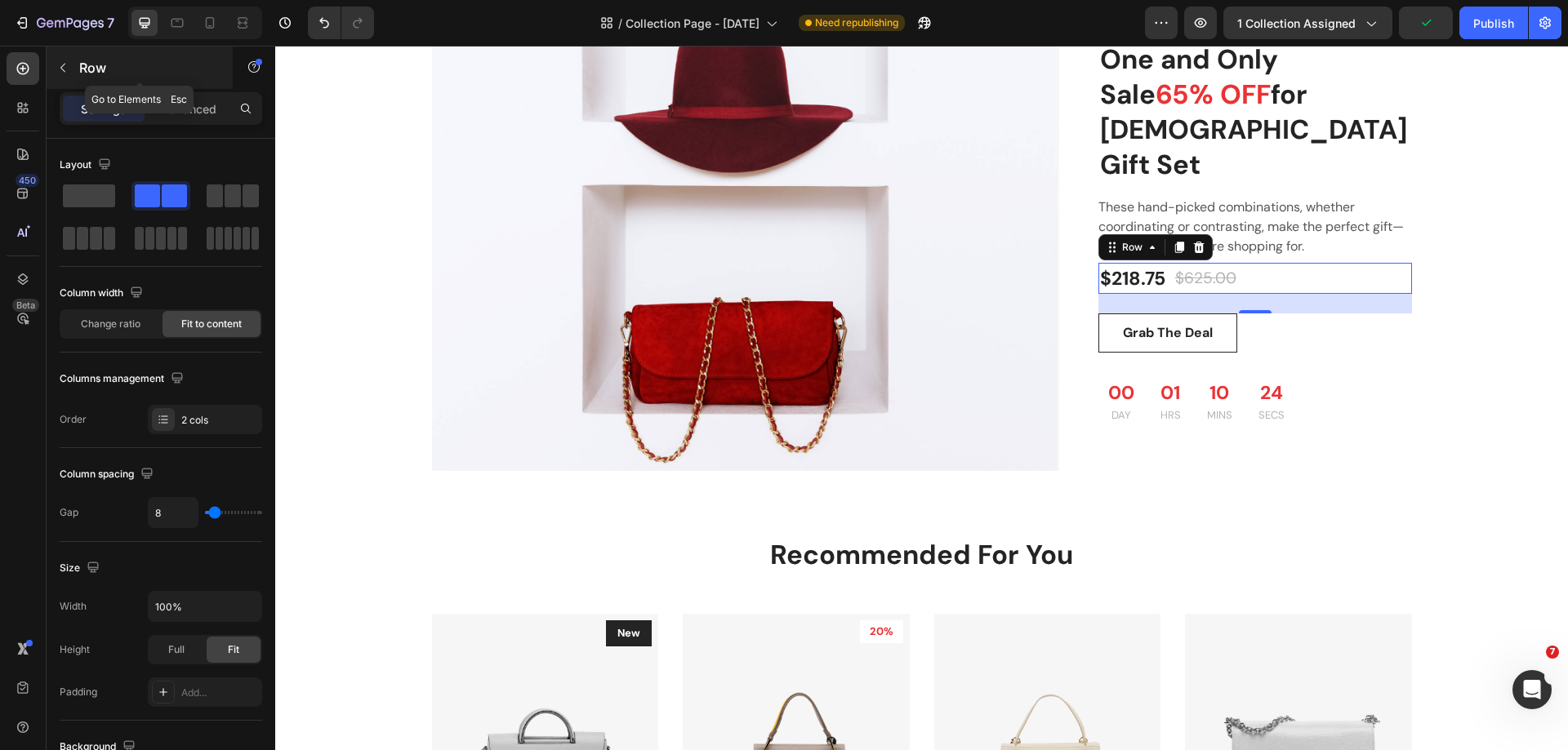
click at [64, 67] on icon "button" at bounding box center [63, 68] width 13 height 13
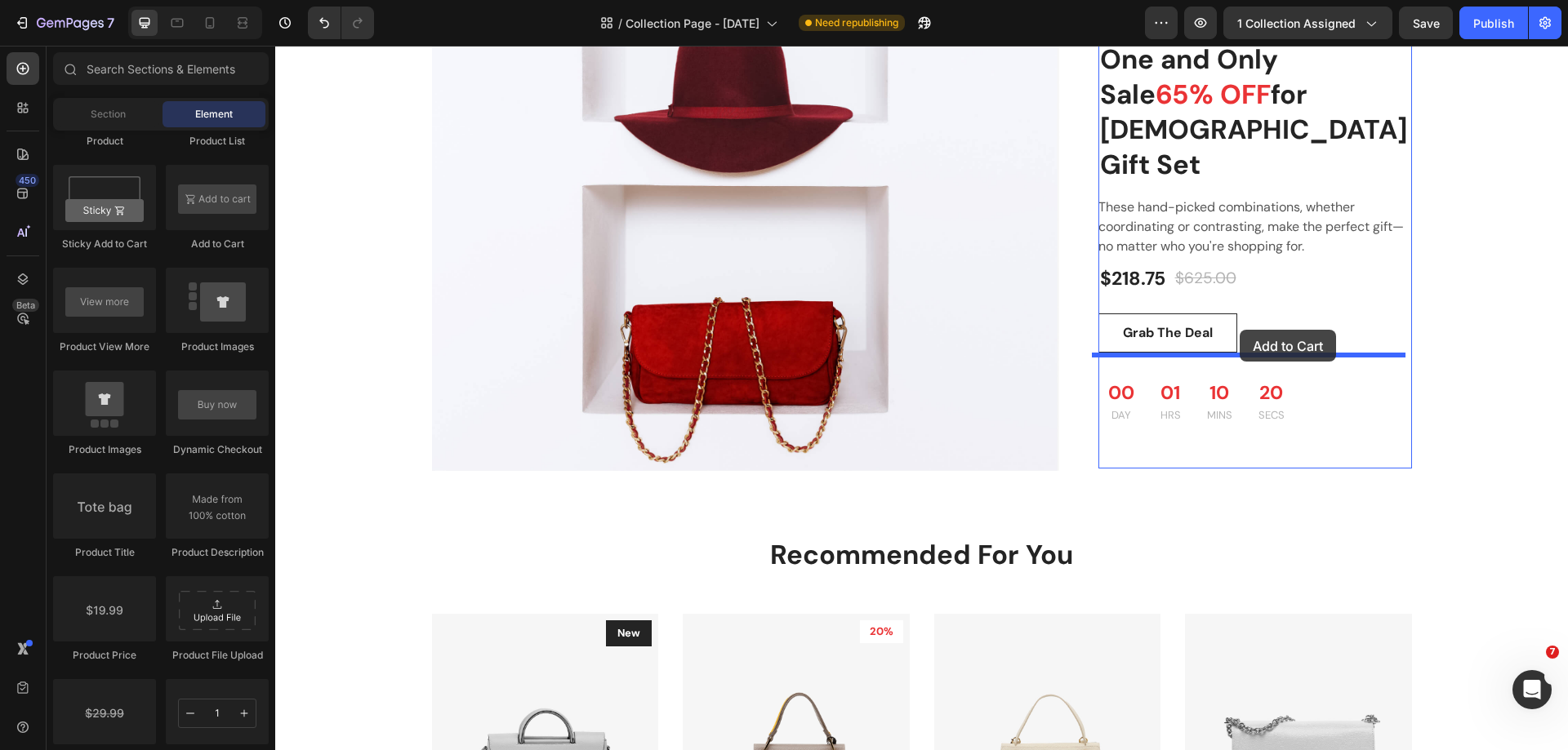
drag, startPoint x: 462, startPoint y: 262, endPoint x: 1240, endPoint y: 330, distance: 781.0
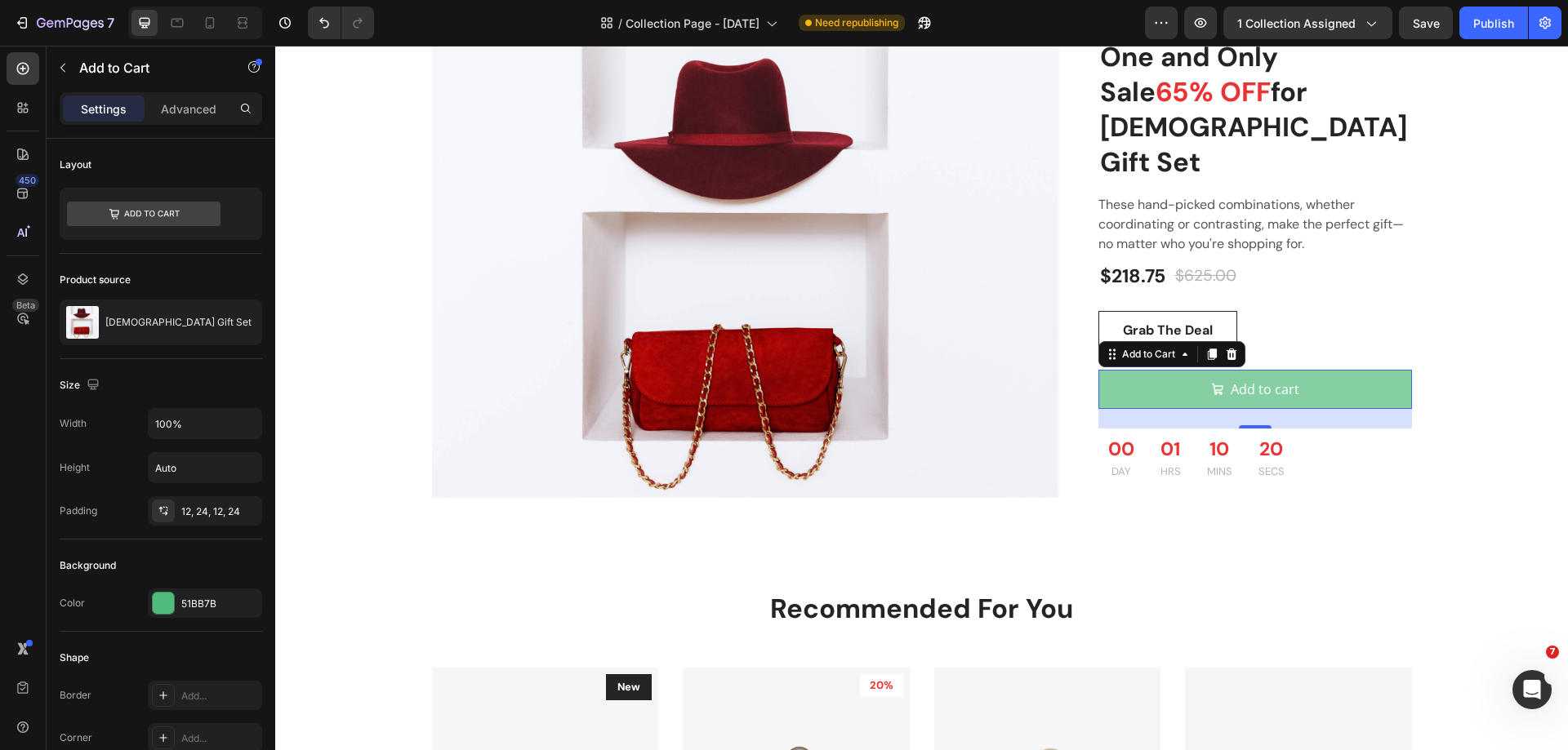
scroll to position [1561, 0]
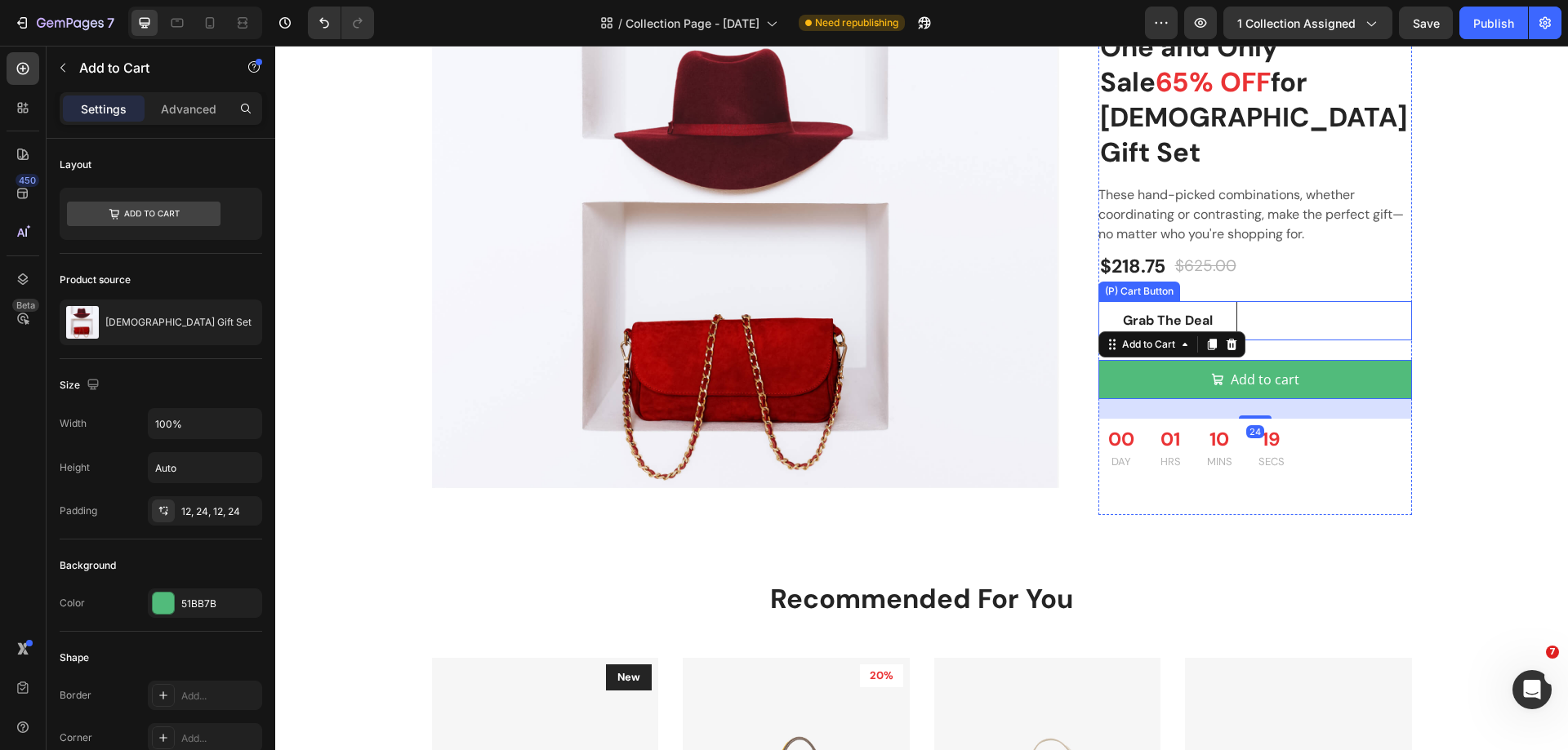
click at [1267, 301] on div "Grab The Deal (P) Cart Button" at bounding box center [1255, 320] width 314 height 39
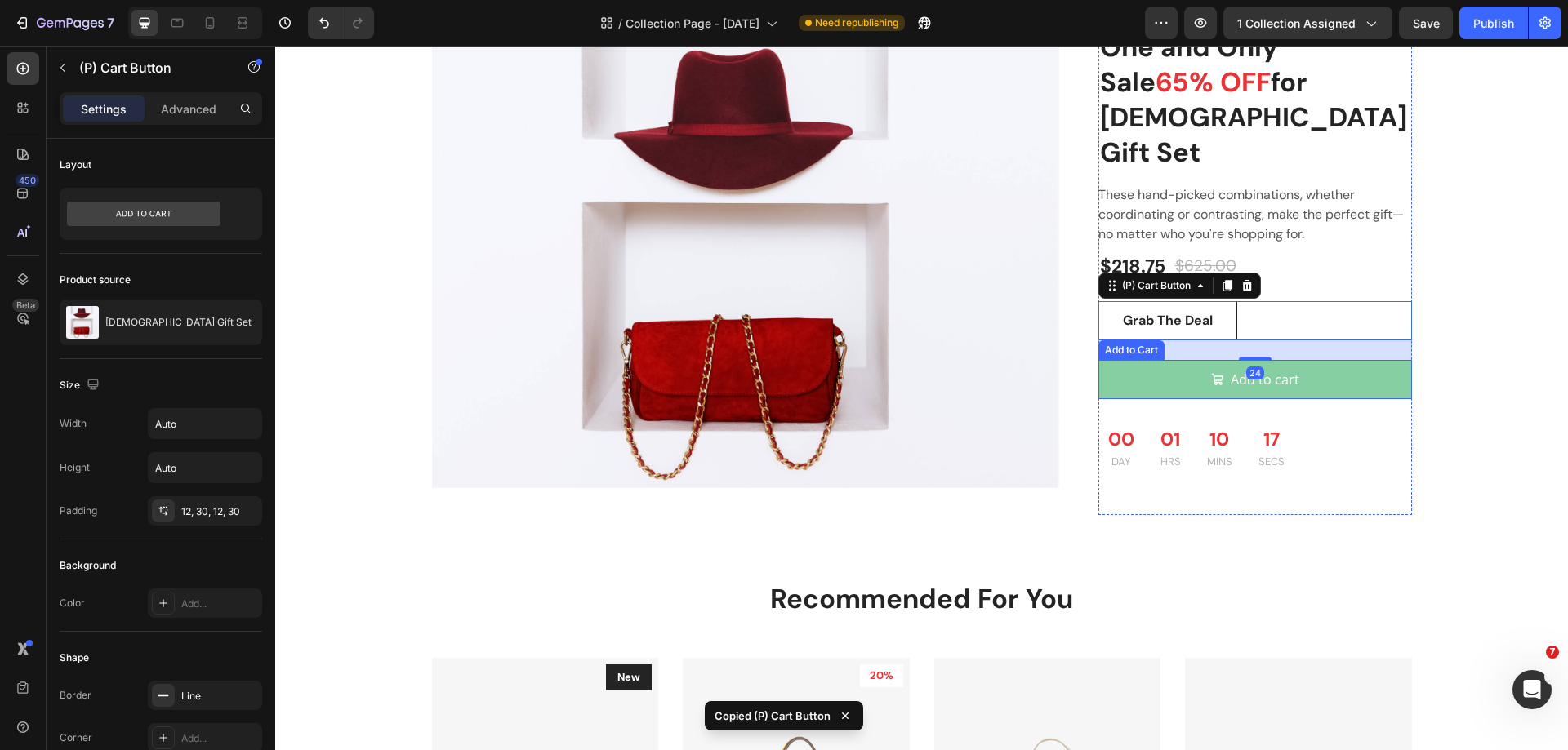
click at [1336, 360] on button "Add to cart" at bounding box center [1255, 379] width 314 height 39
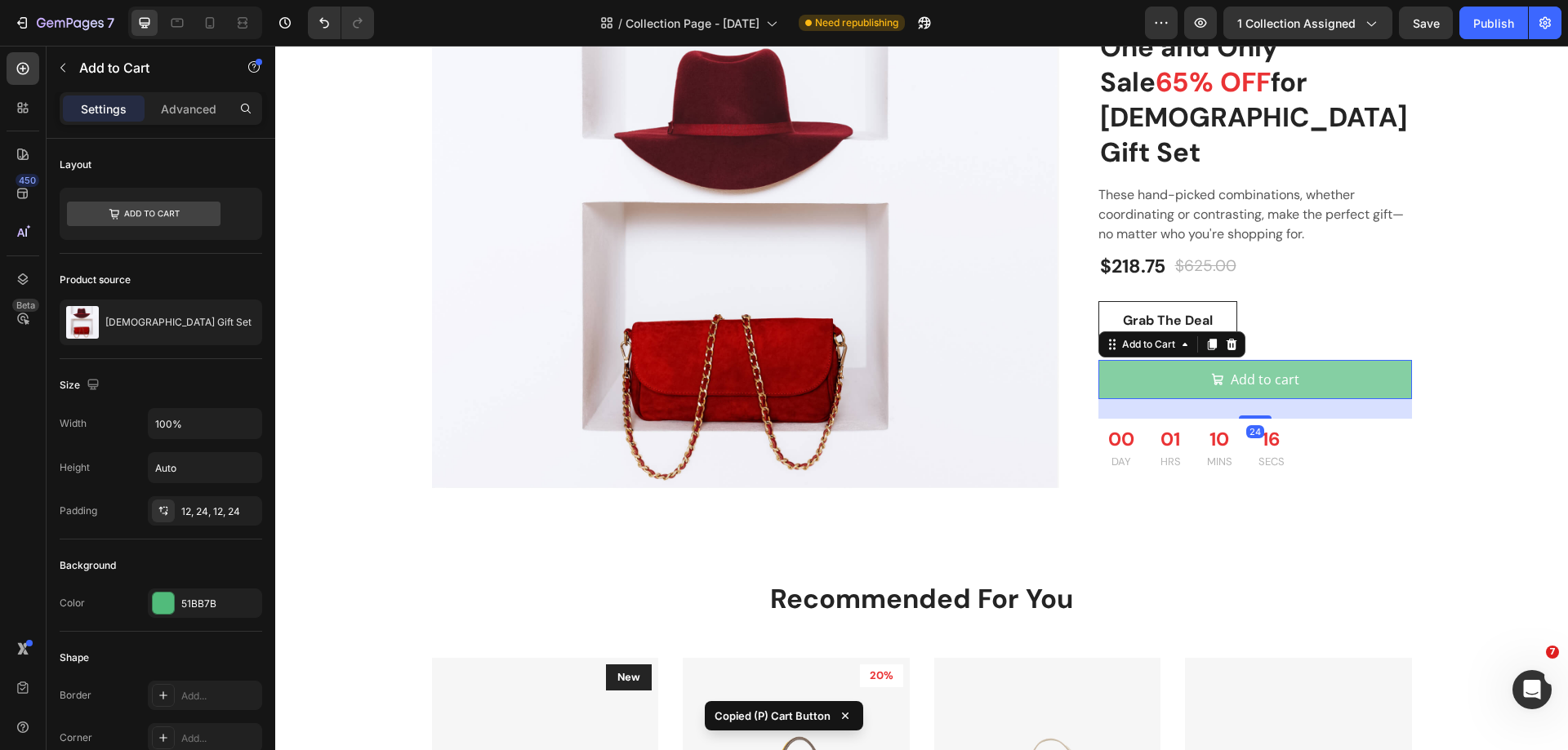
type input "Auto"
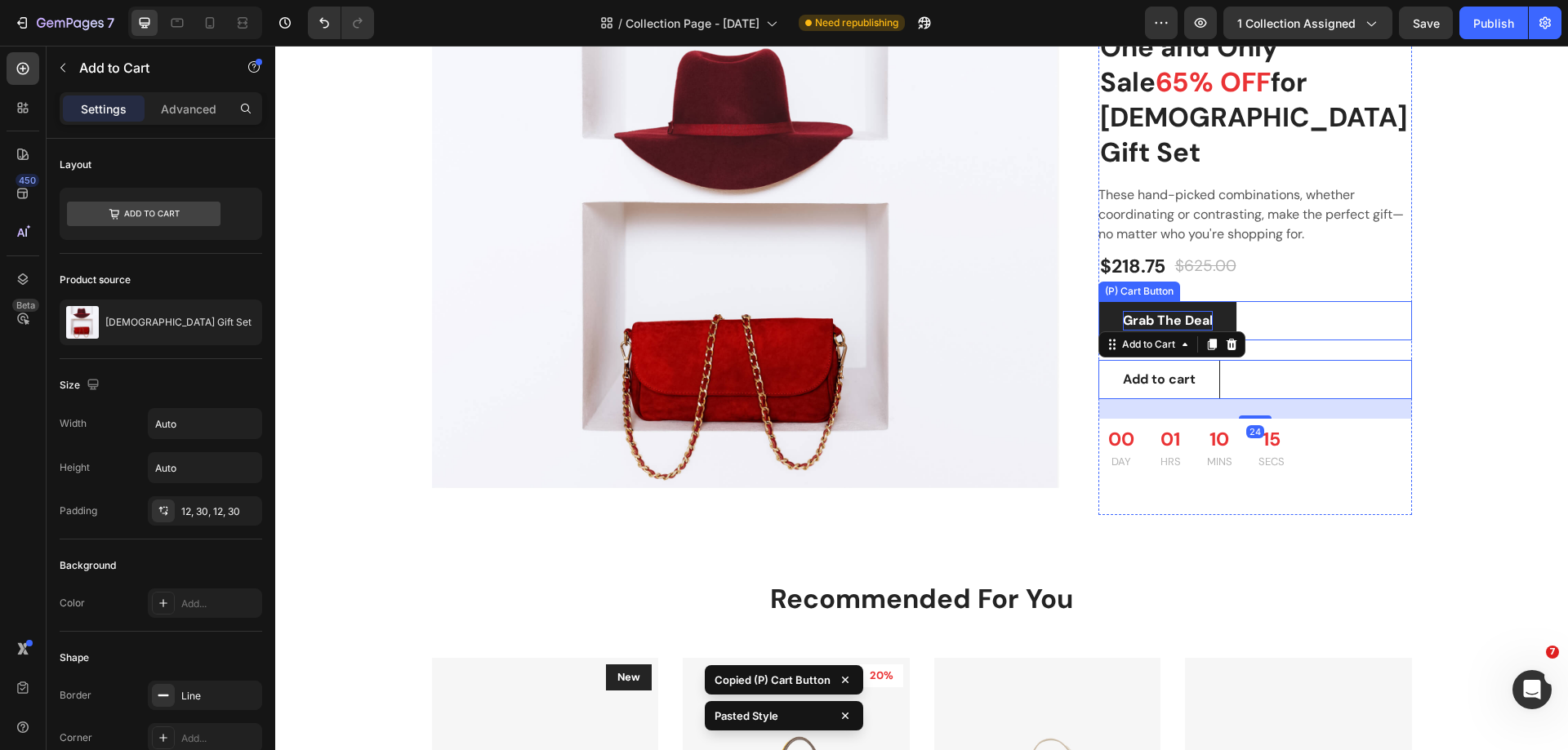
click at [1176, 311] on div "Grab The Deal" at bounding box center [1167, 321] width 90 height 20
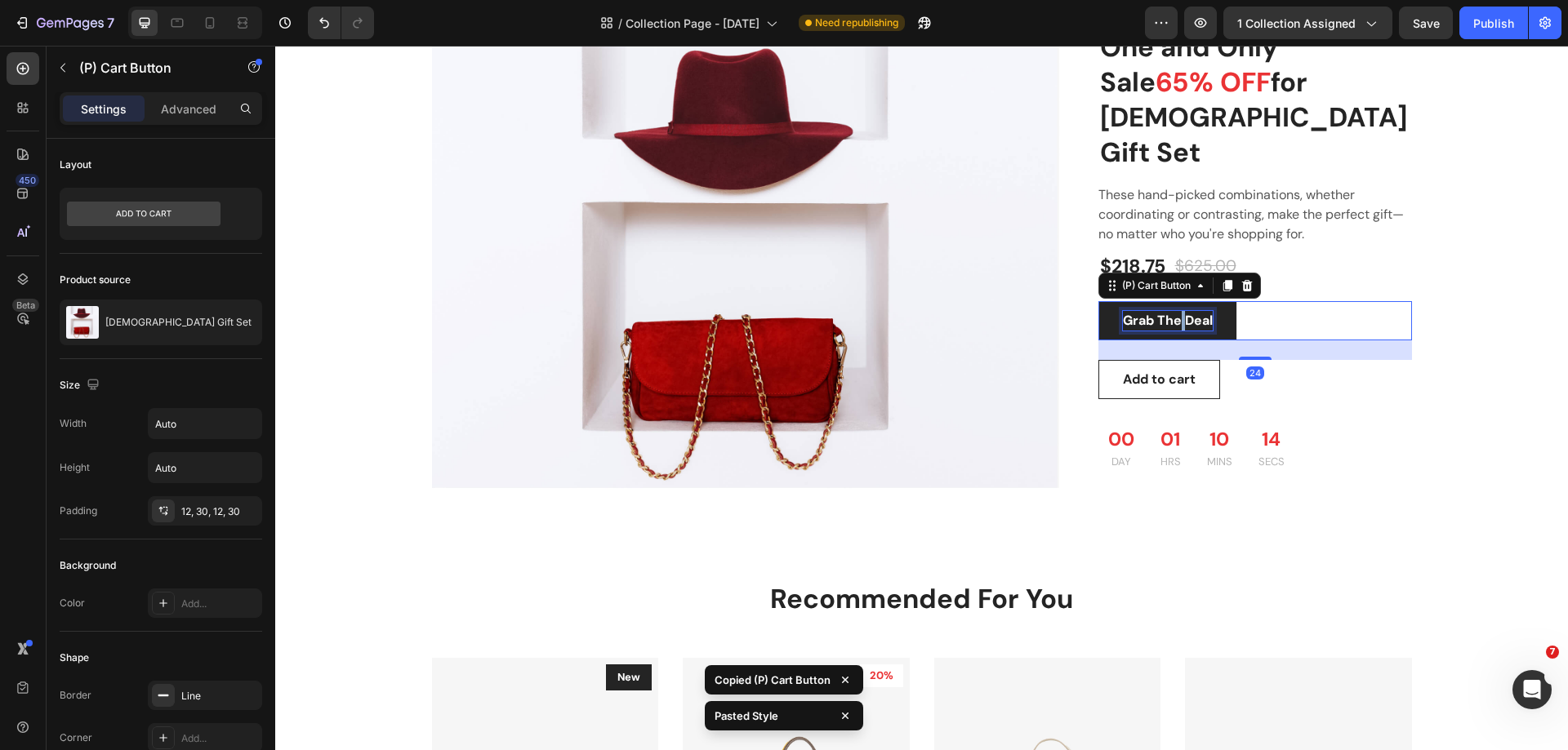
click at [1176, 311] on div "Grab The Deal" at bounding box center [1167, 321] width 90 height 20
click at [1176, 311] on p "Grab The Deal" at bounding box center [1167, 321] width 90 height 20
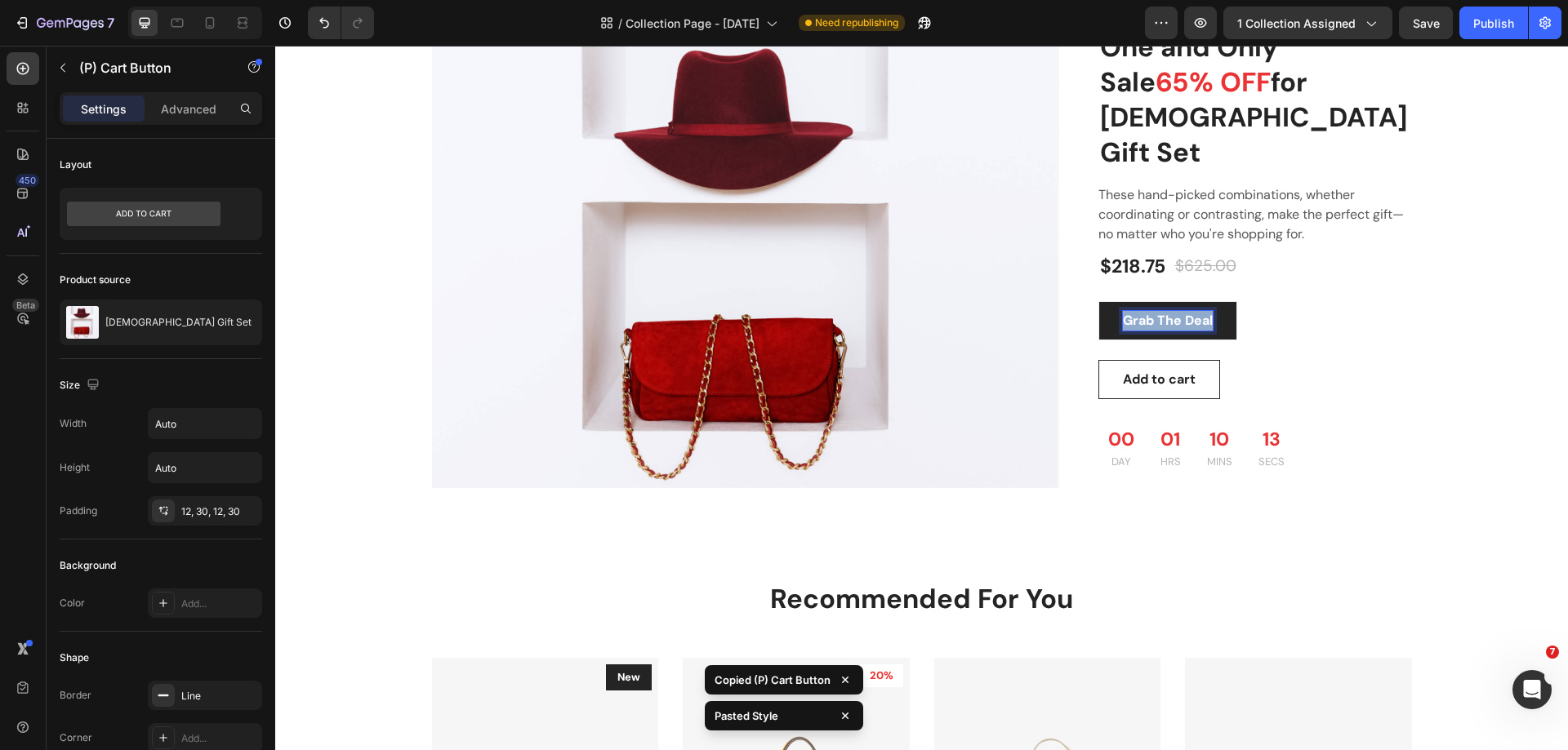
copy p "Grab The Deal"
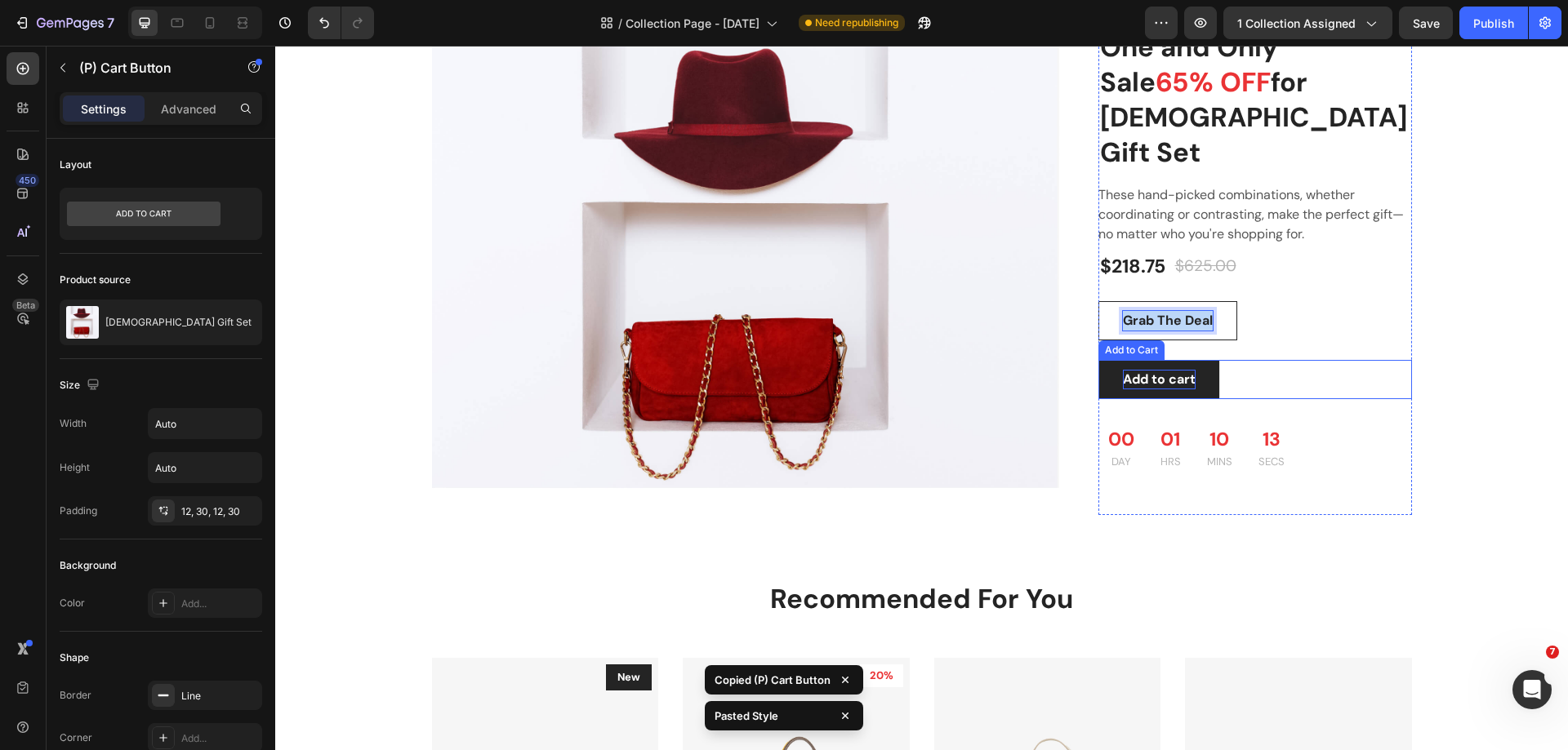
click at [1154, 370] on div "Add to cart" at bounding box center [1159, 380] width 73 height 20
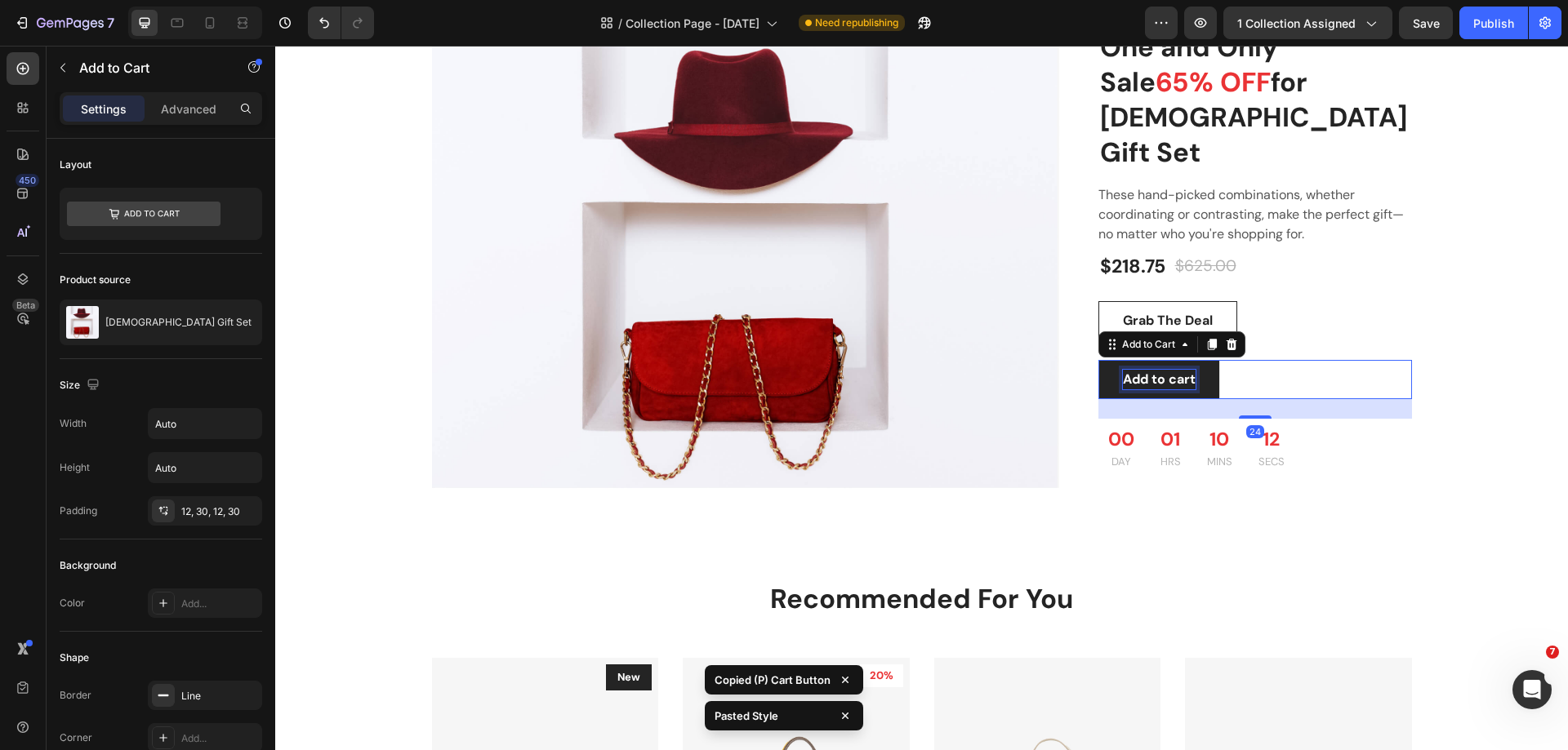
click at [1154, 370] on div "Add to cart" at bounding box center [1159, 380] width 73 height 20
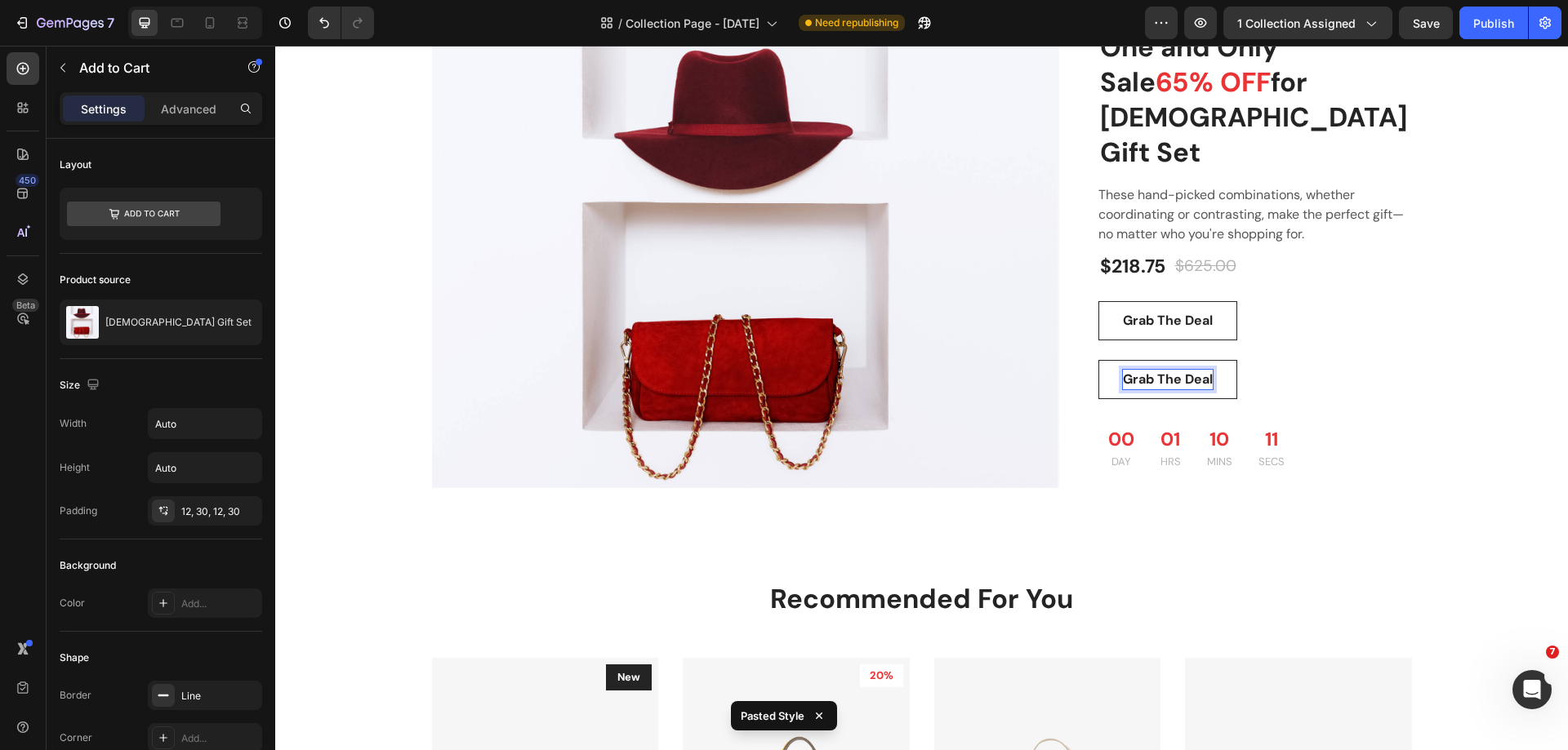
click at [1321, 360] on div "Grab The Deal Add to Cart 24" at bounding box center [1255, 379] width 314 height 39
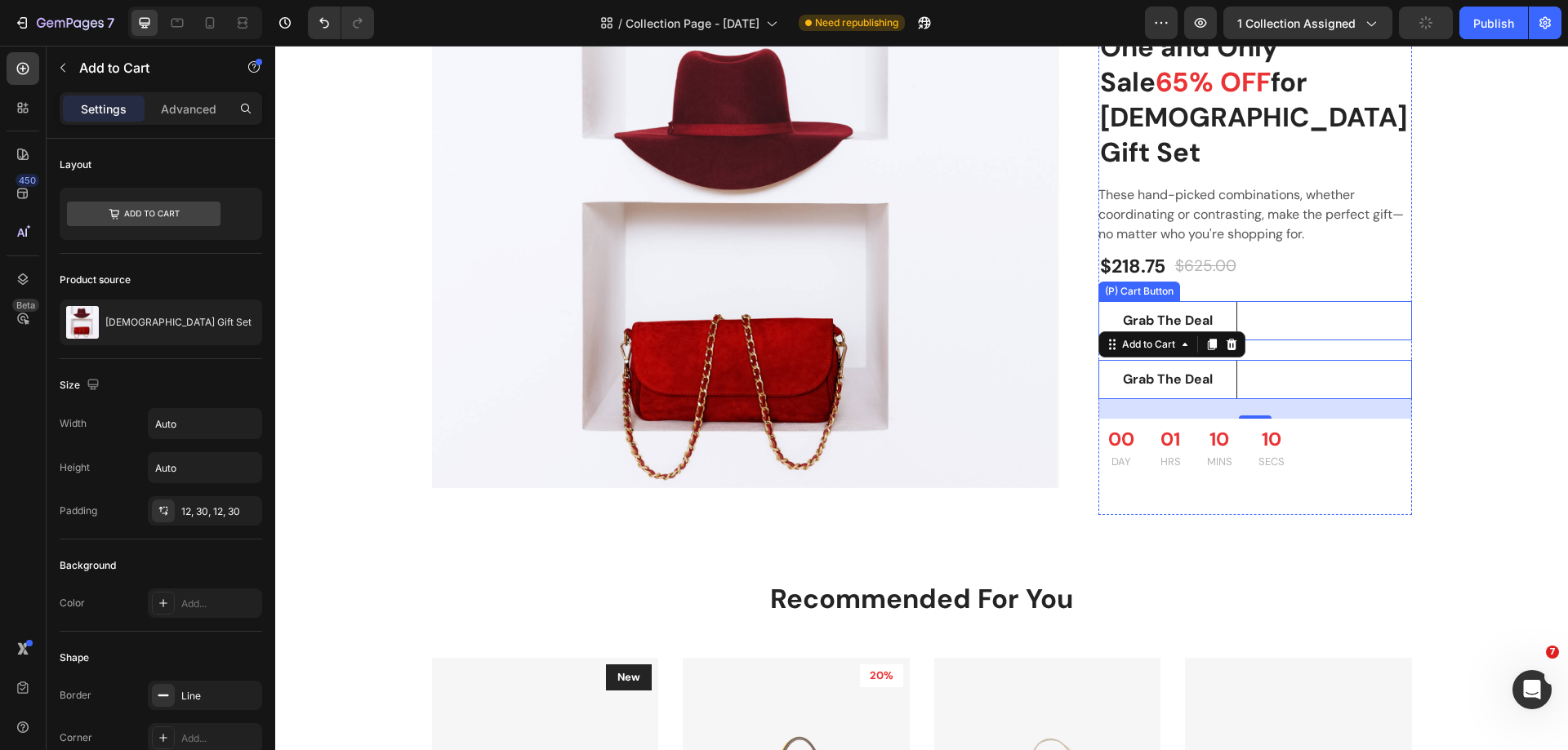
click at [1253, 301] on div "Grab The Deal (P) Cart Button" at bounding box center [1255, 320] width 314 height 39
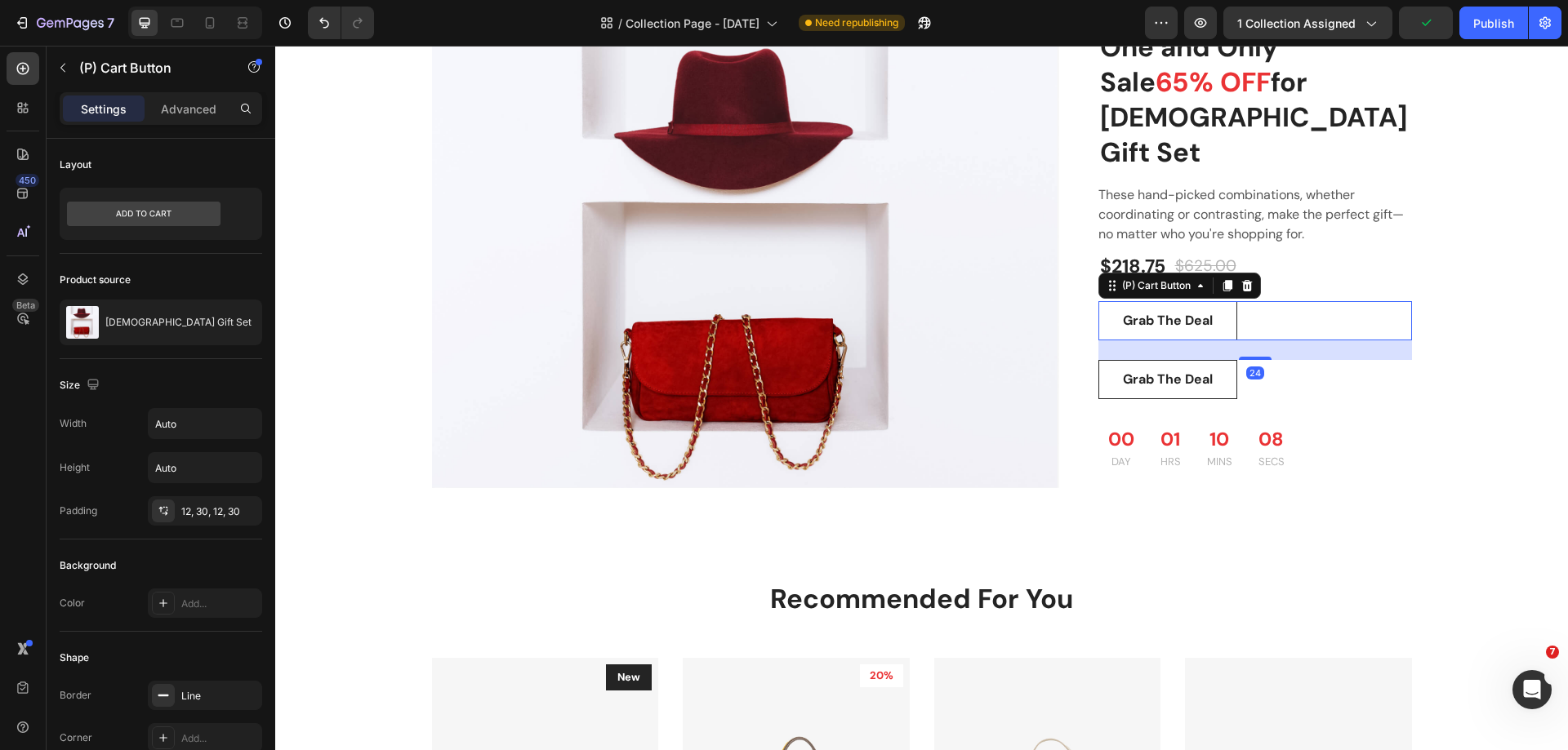
scroll to position [1551, 0]
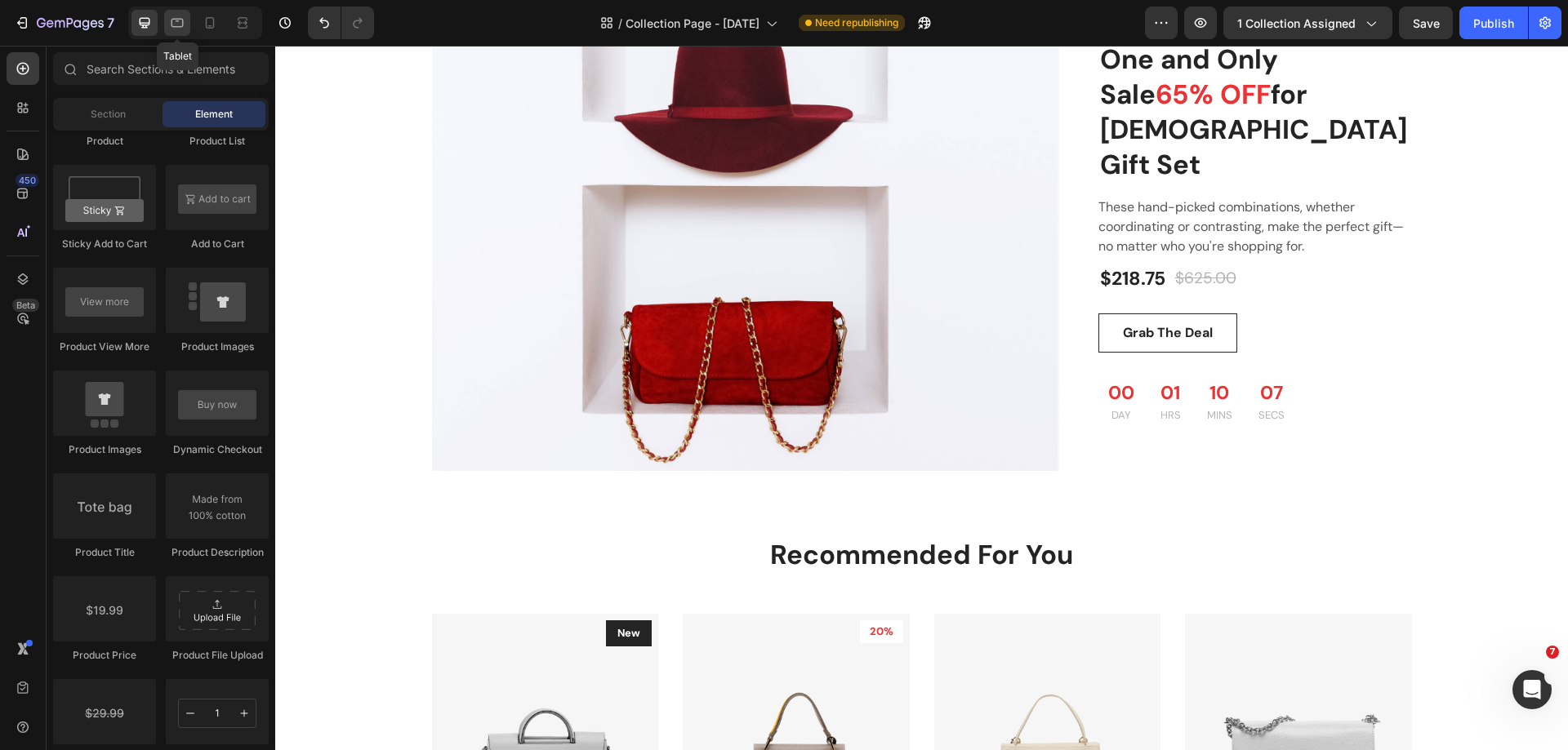
click at [180, 20] on icon at bounding box center [177, 23] width 12 height 9
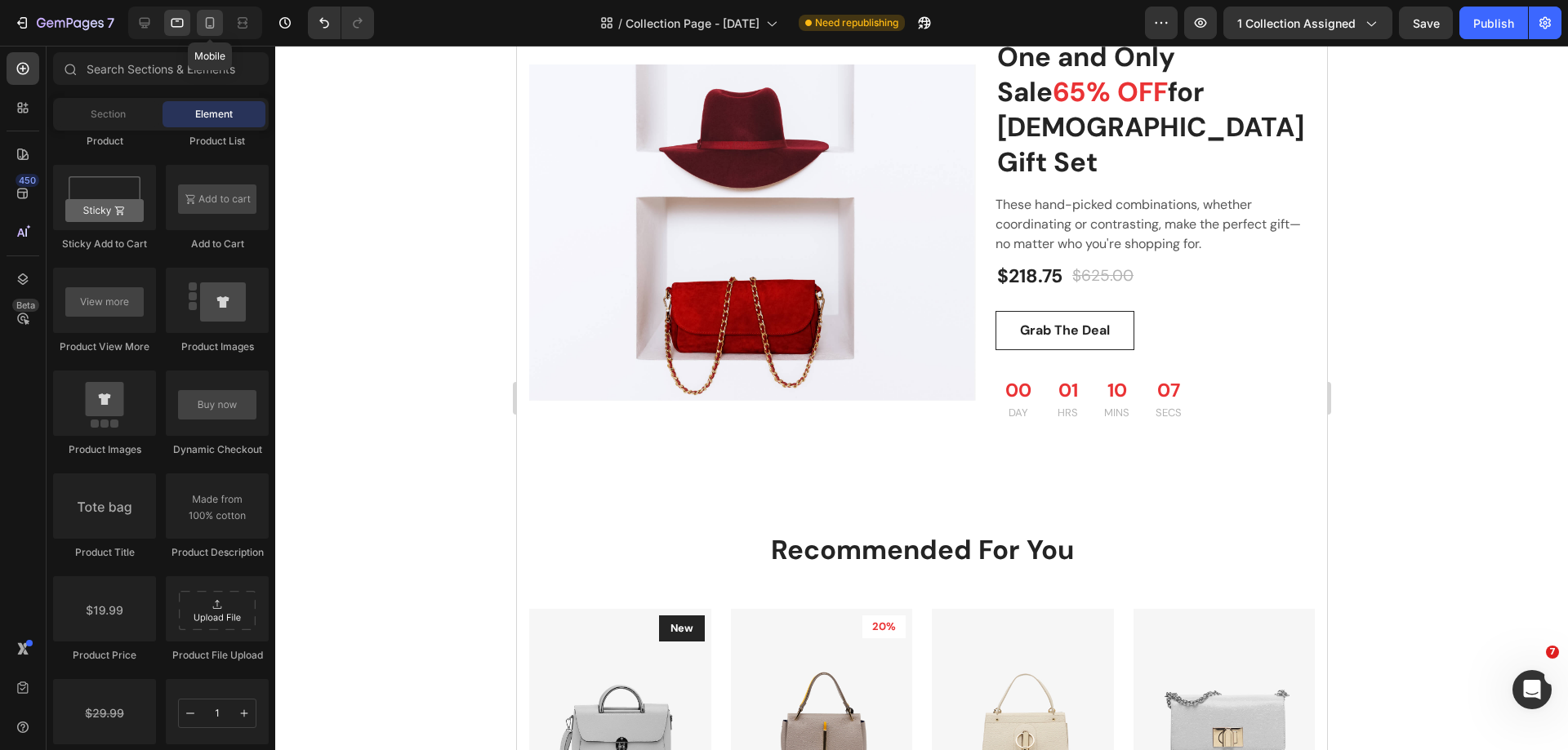
scroll to position [1587, 0]
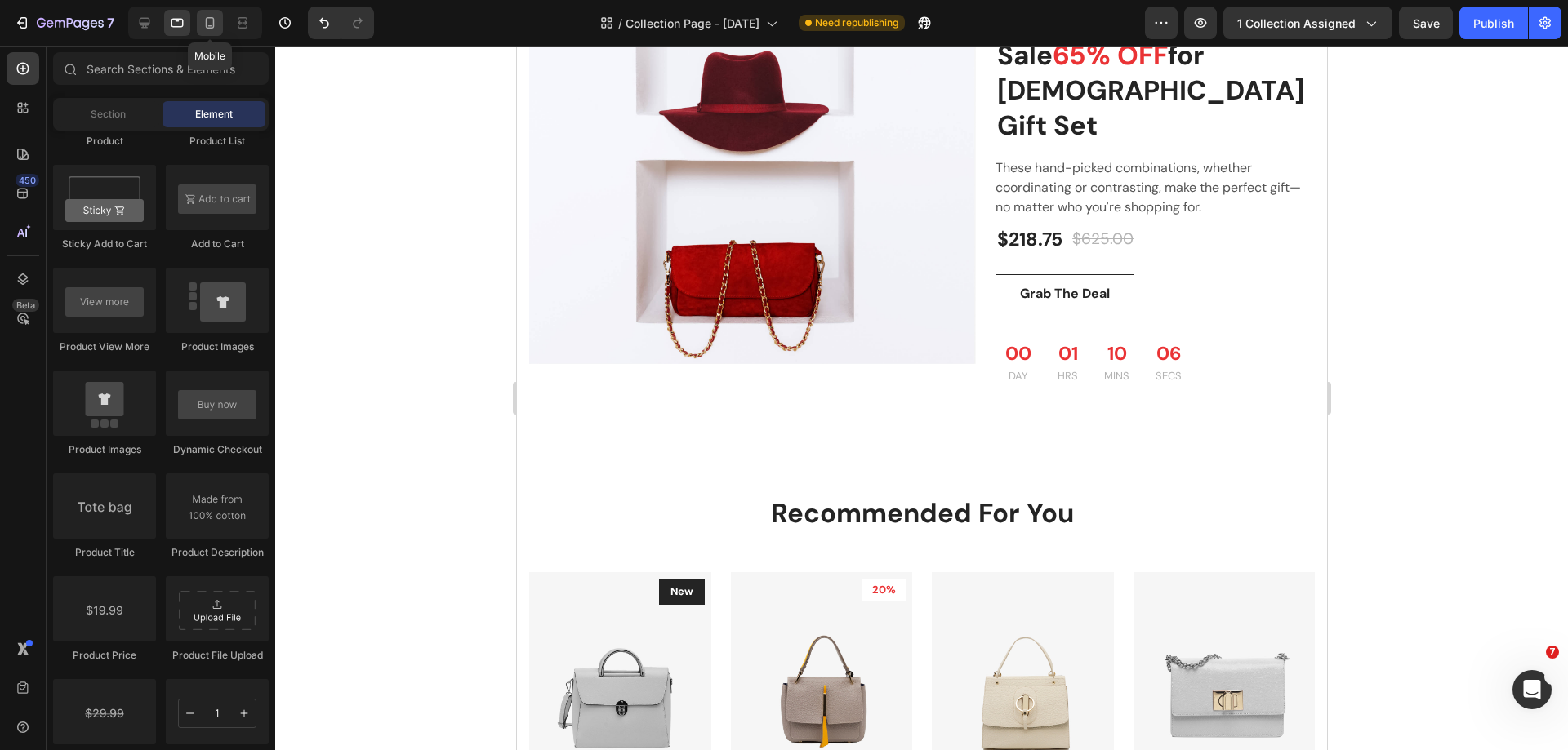
click at [205, 21] on icon at bounding box center [210, 23] width 17 height 17
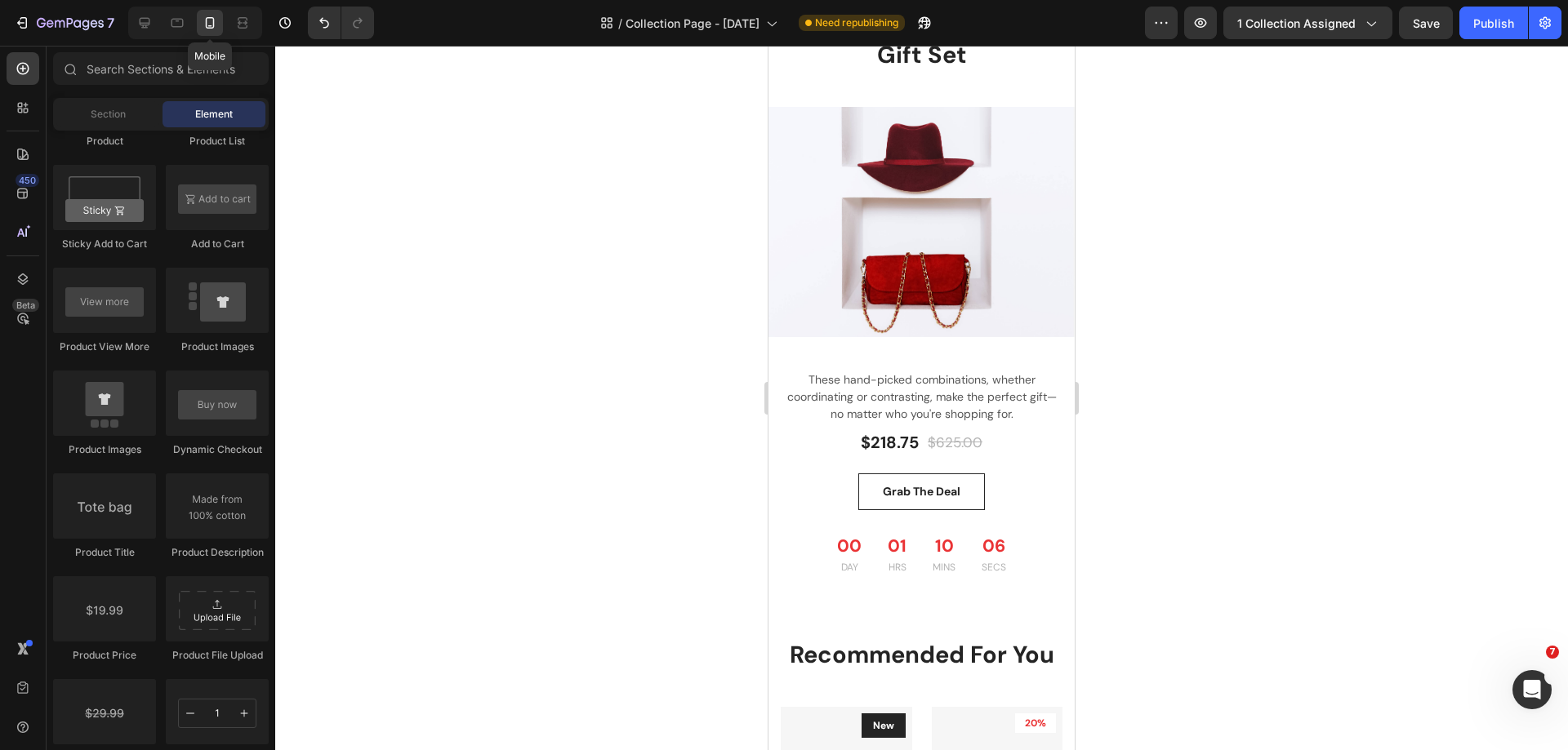
scroll to position [1622, 0]
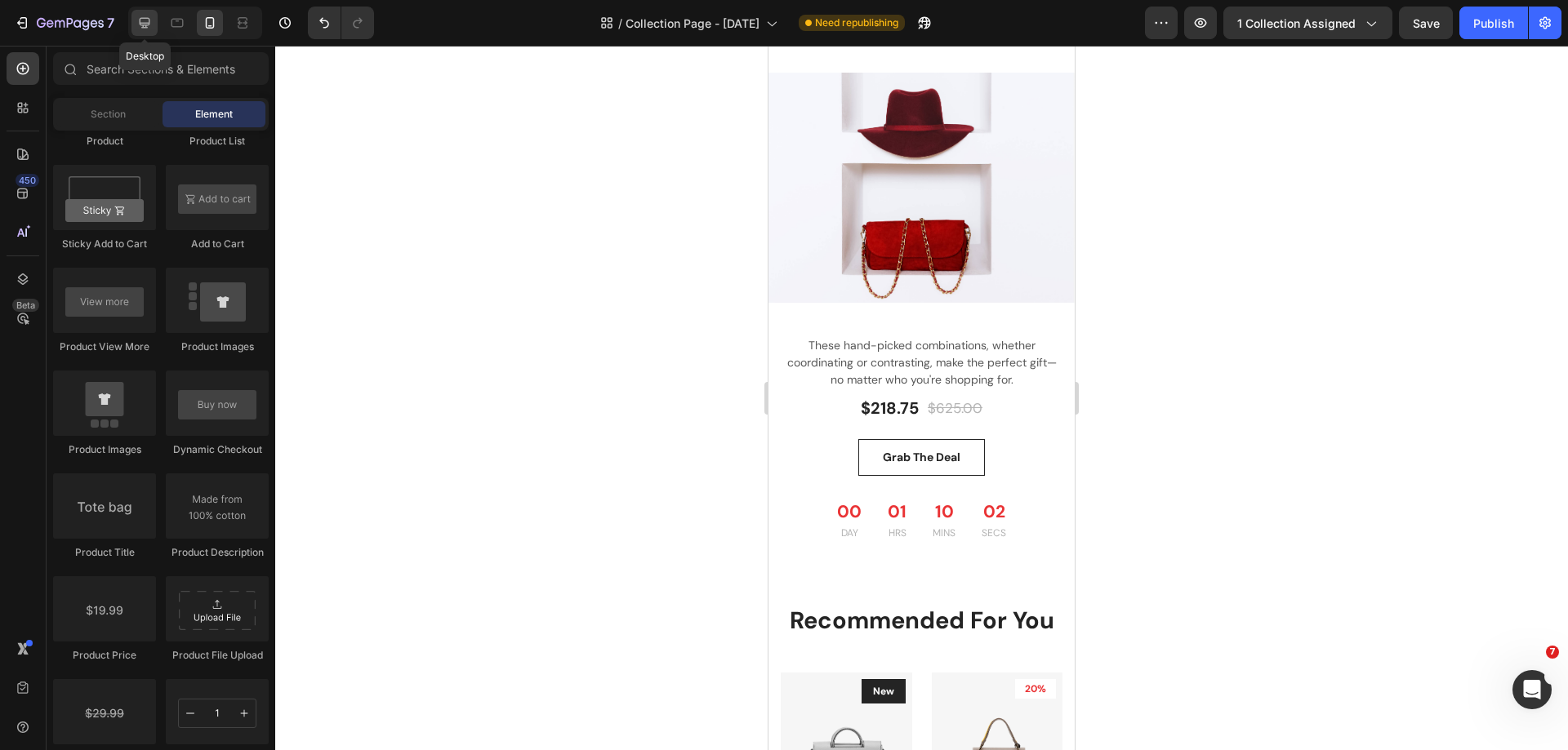
click at [145, 30] on icon at bounding box center [144, 23] width 17 height 17
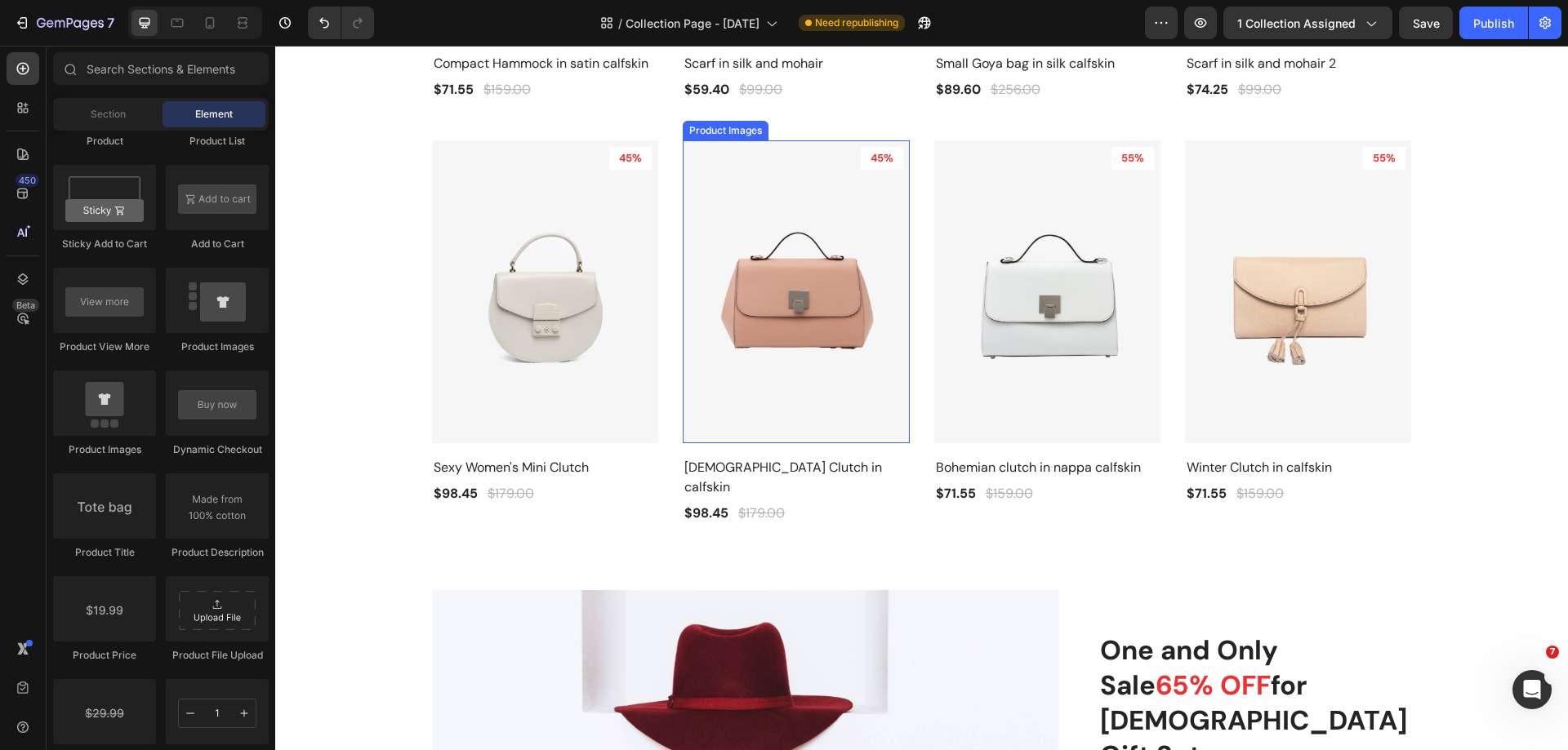
scroll to position [1306, 0]
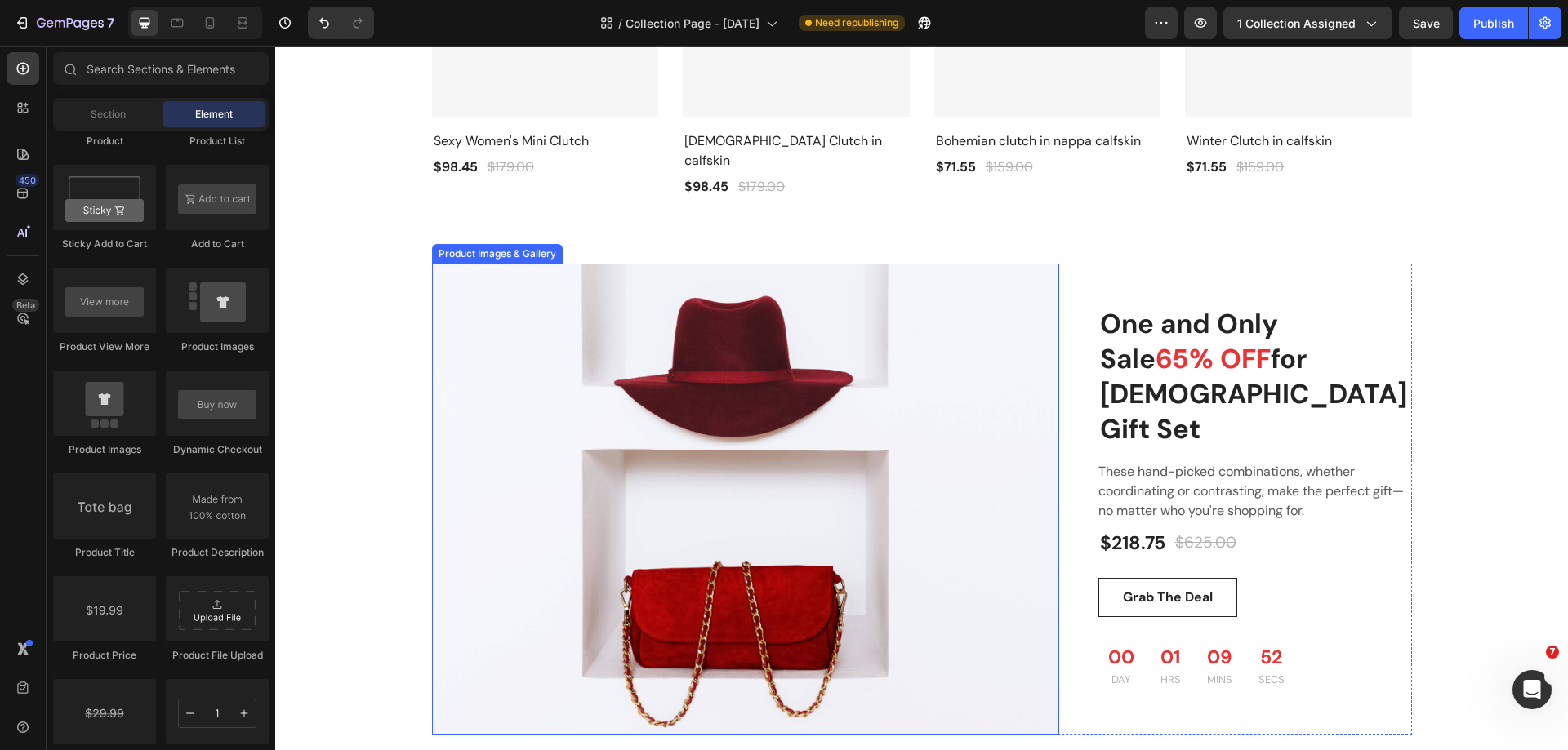
click at [804, 322] on img at bounding box center [745, 500] width 627 height 472
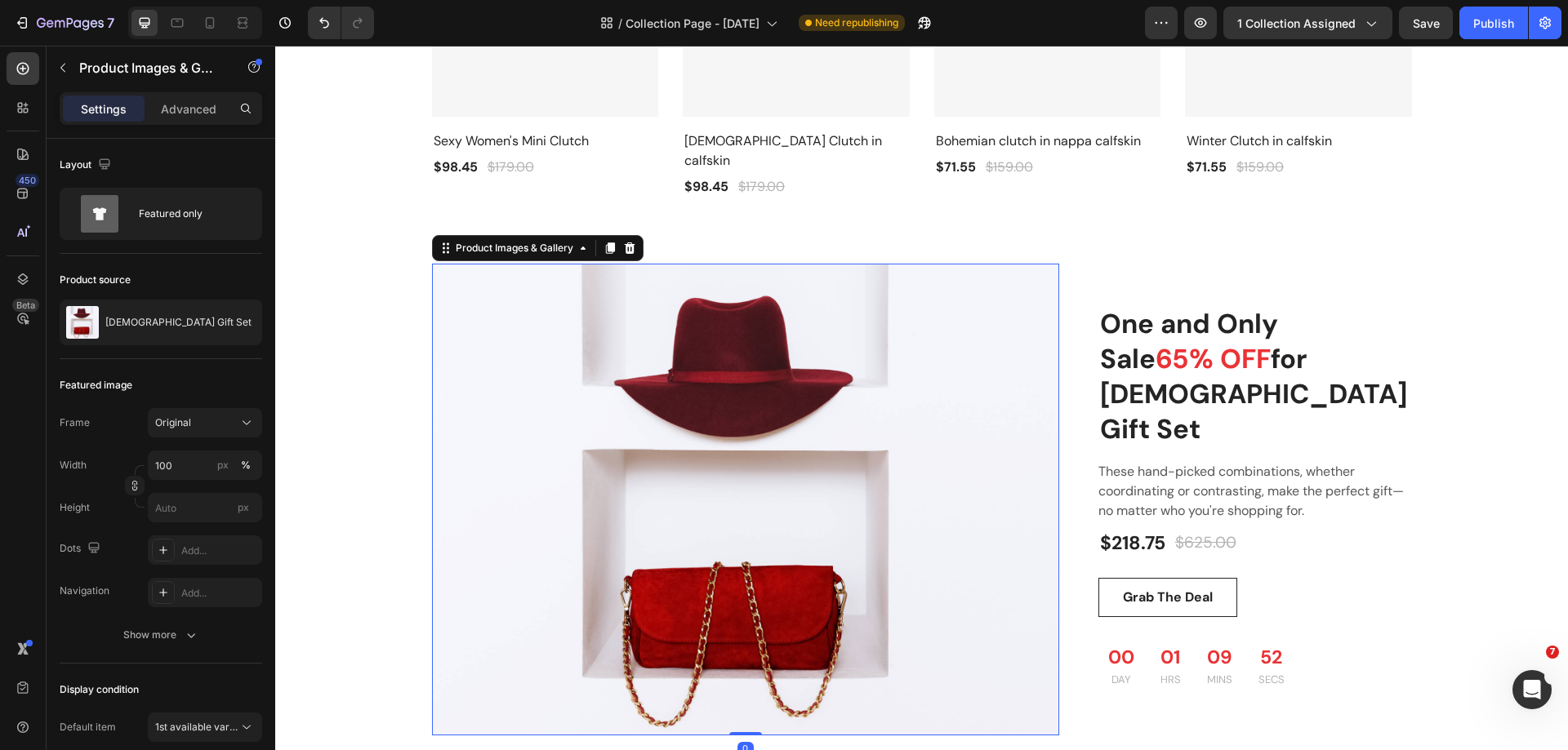
scroll to position [1551, 0]
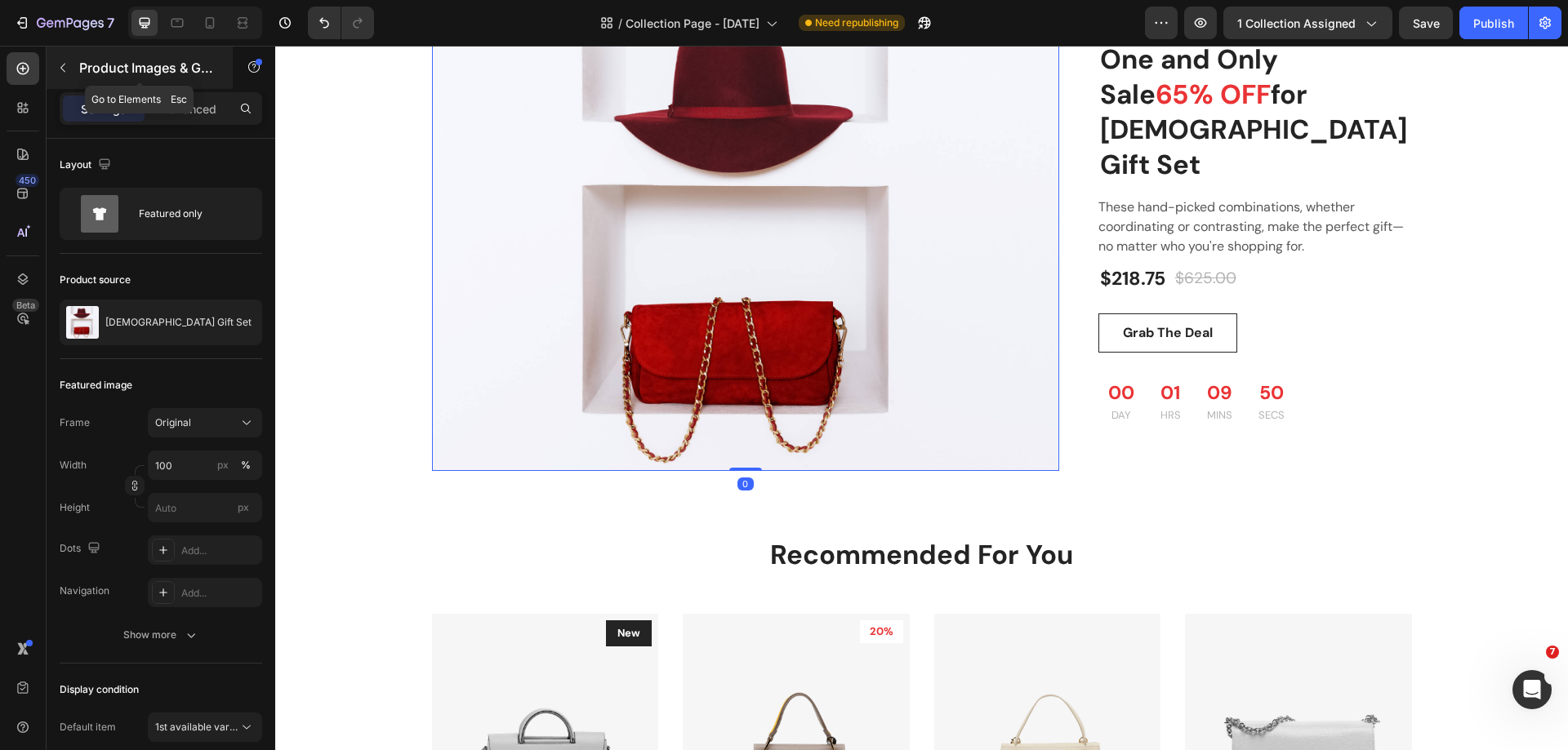
click at [68, 64] on icon "button" at bounding box center [63, 68] width 13 height 13
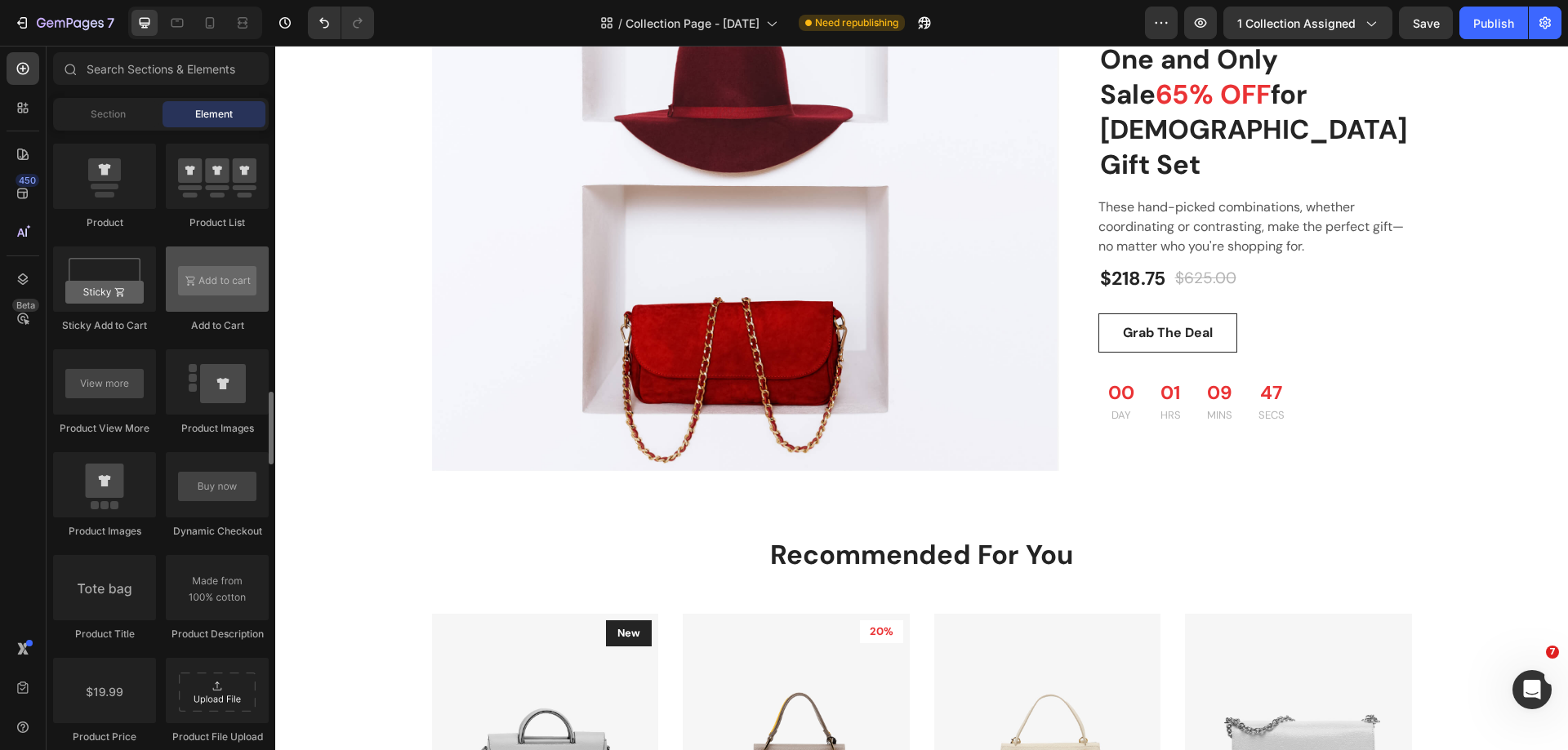
scroll to position [2122, 0]
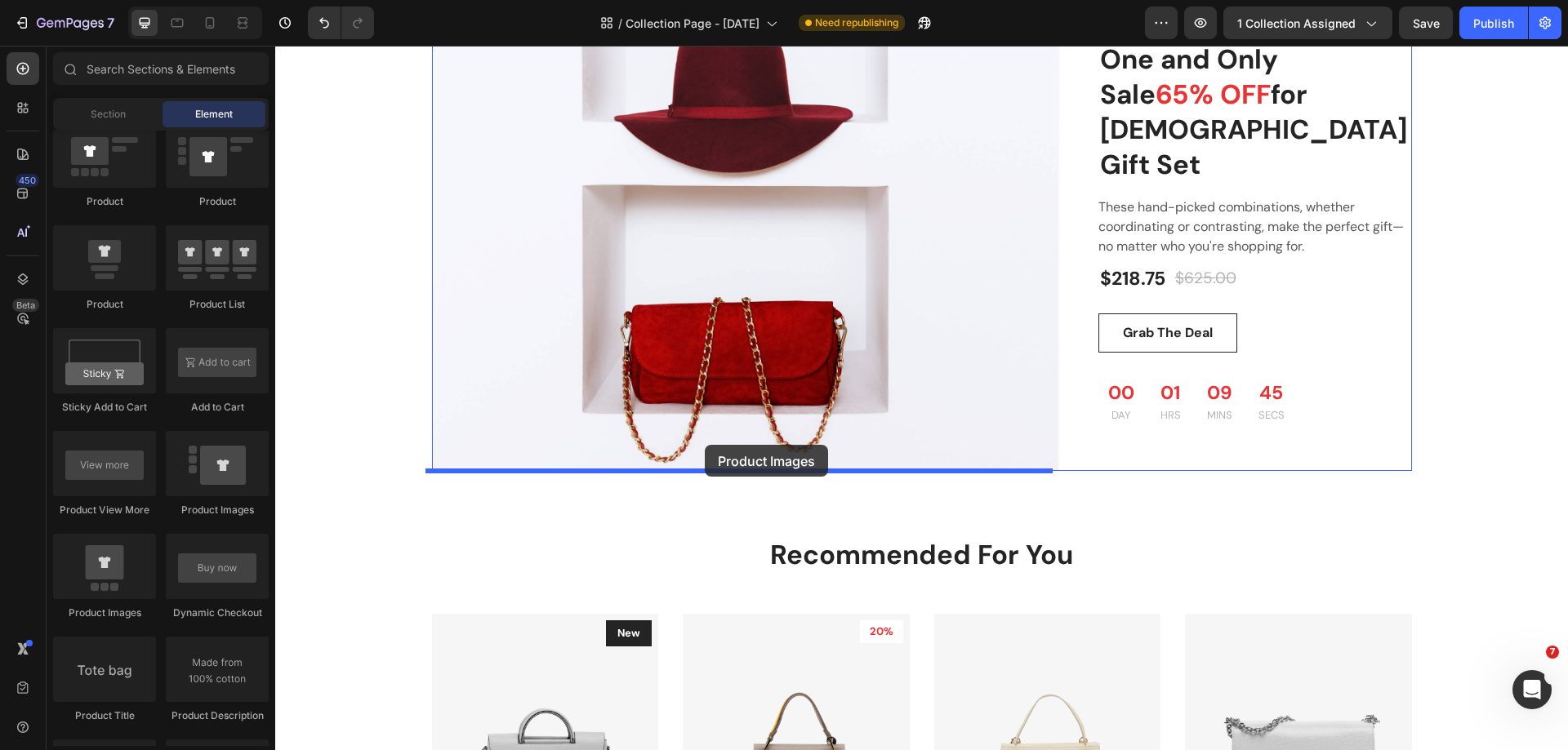
drag, startPoint x: 603, startPoint y: 561, endPoint x: 705, endPoint y: 445, distance: 154.5
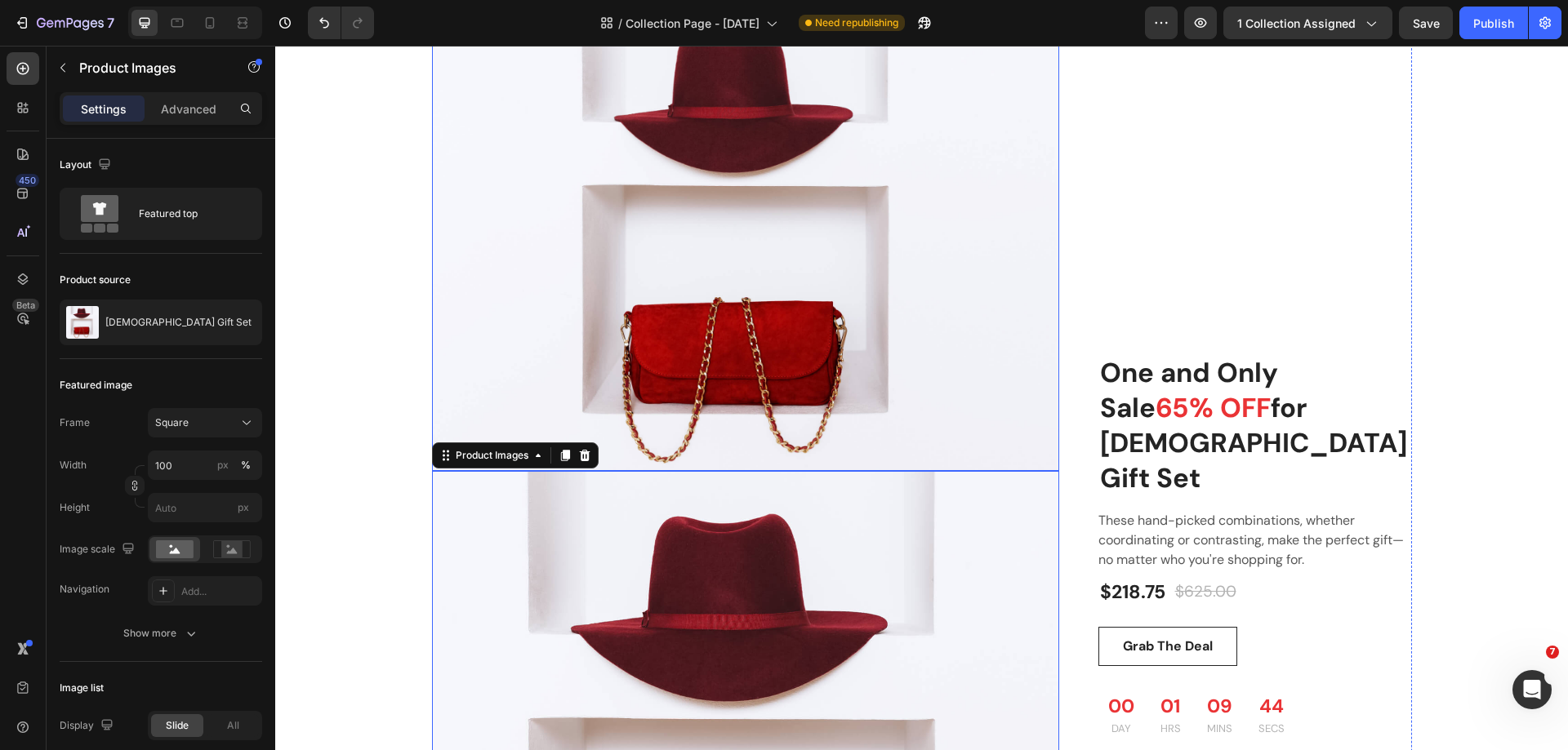
click at [856, 384] on img at bounding box center [745, 235] width 627 height 472
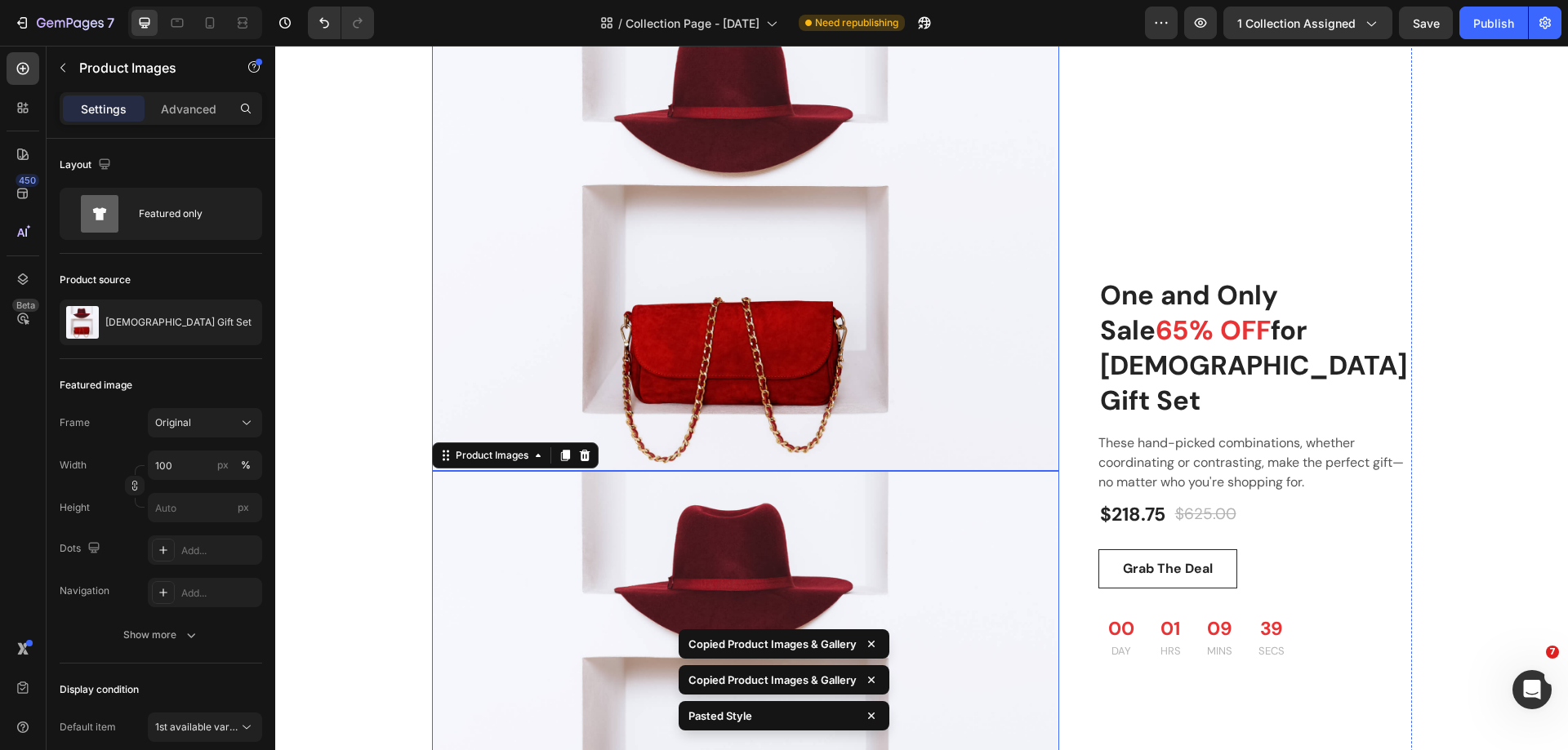
click at [902, 399] on img at bounding box center [745, 235] width 627 height 472
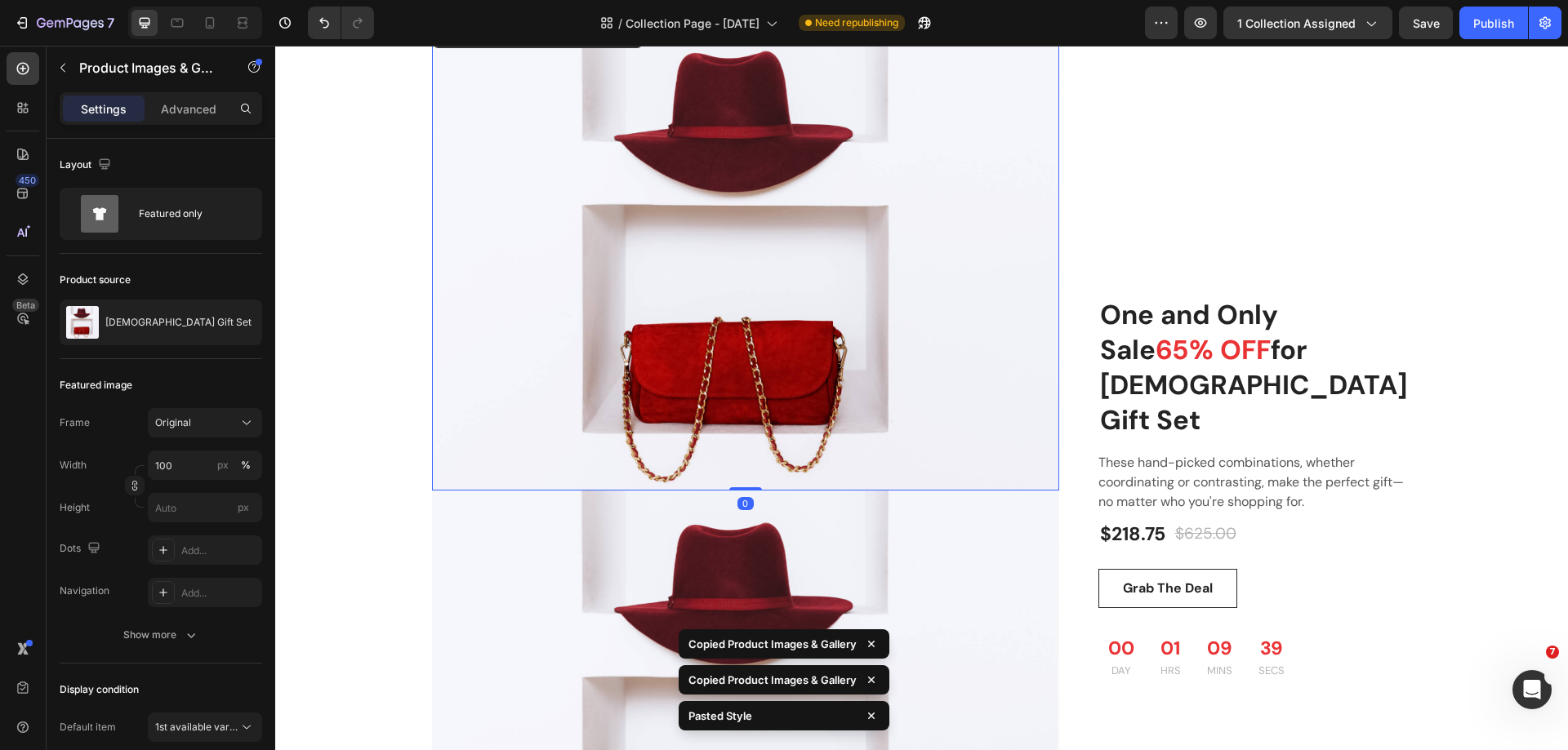
scroll to position [1306, 0]
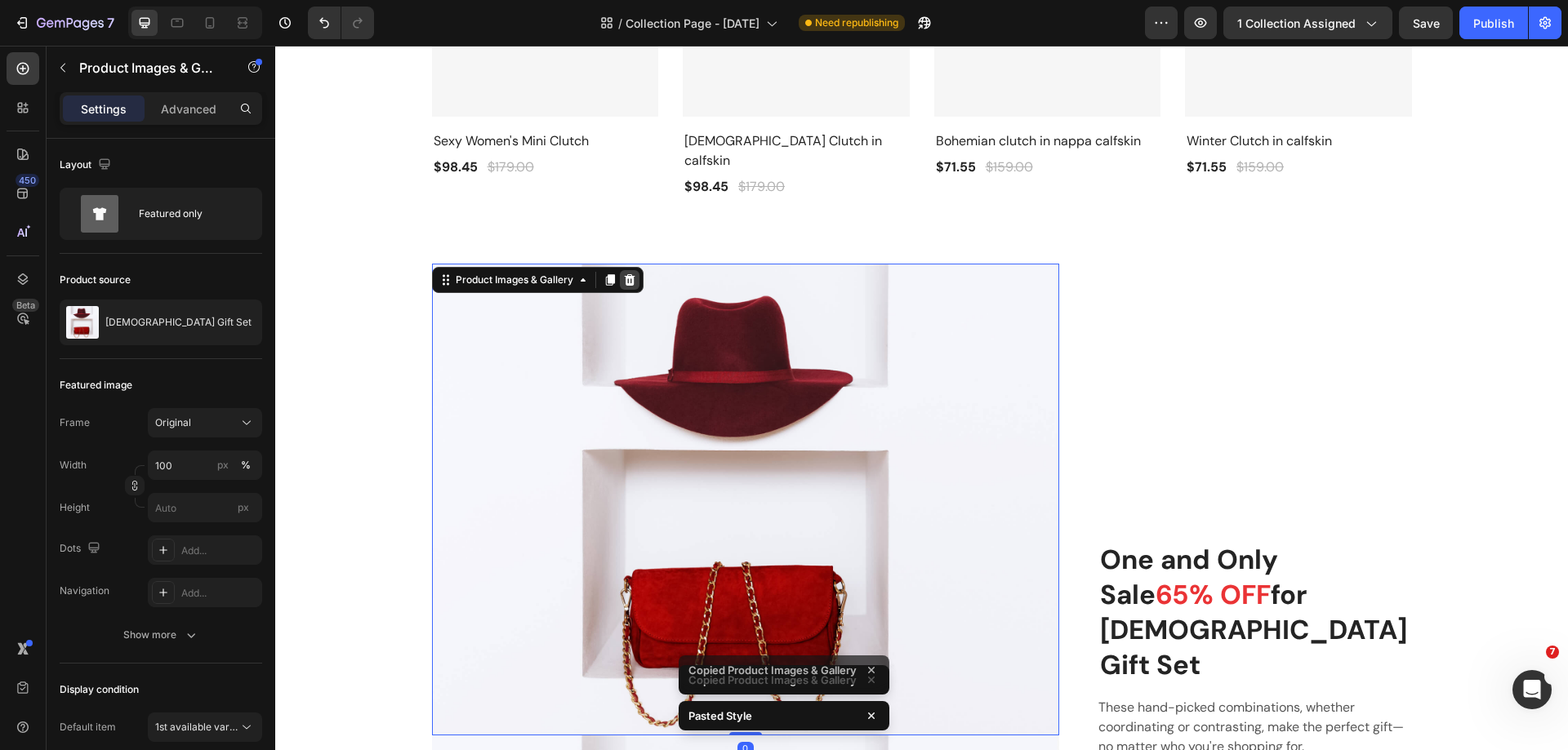
click at [624, 274] on icon at bounding box center [629, 280] width 11 height 12
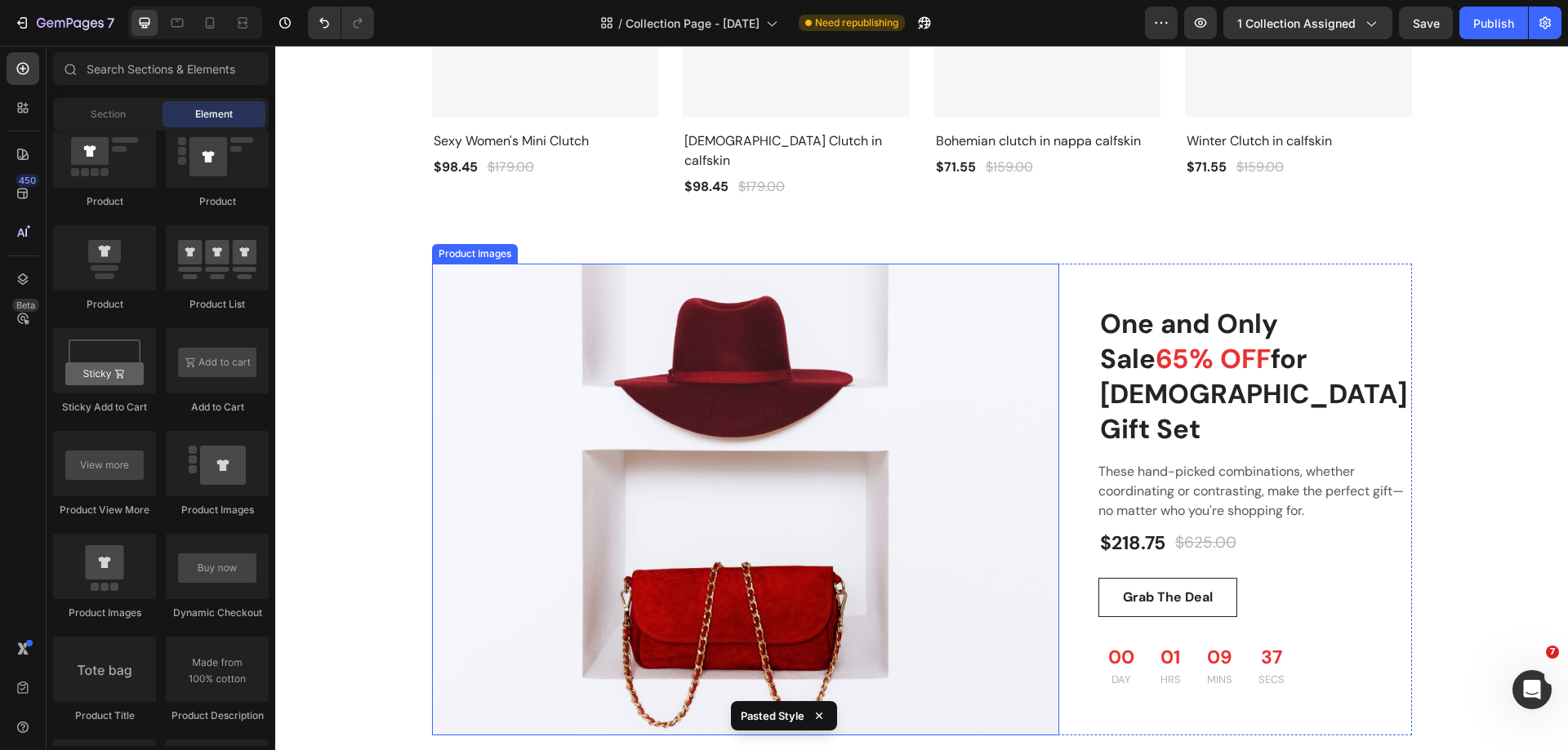
click at [711, 308] on img at bounding box center [745, 500] width 627 height 472
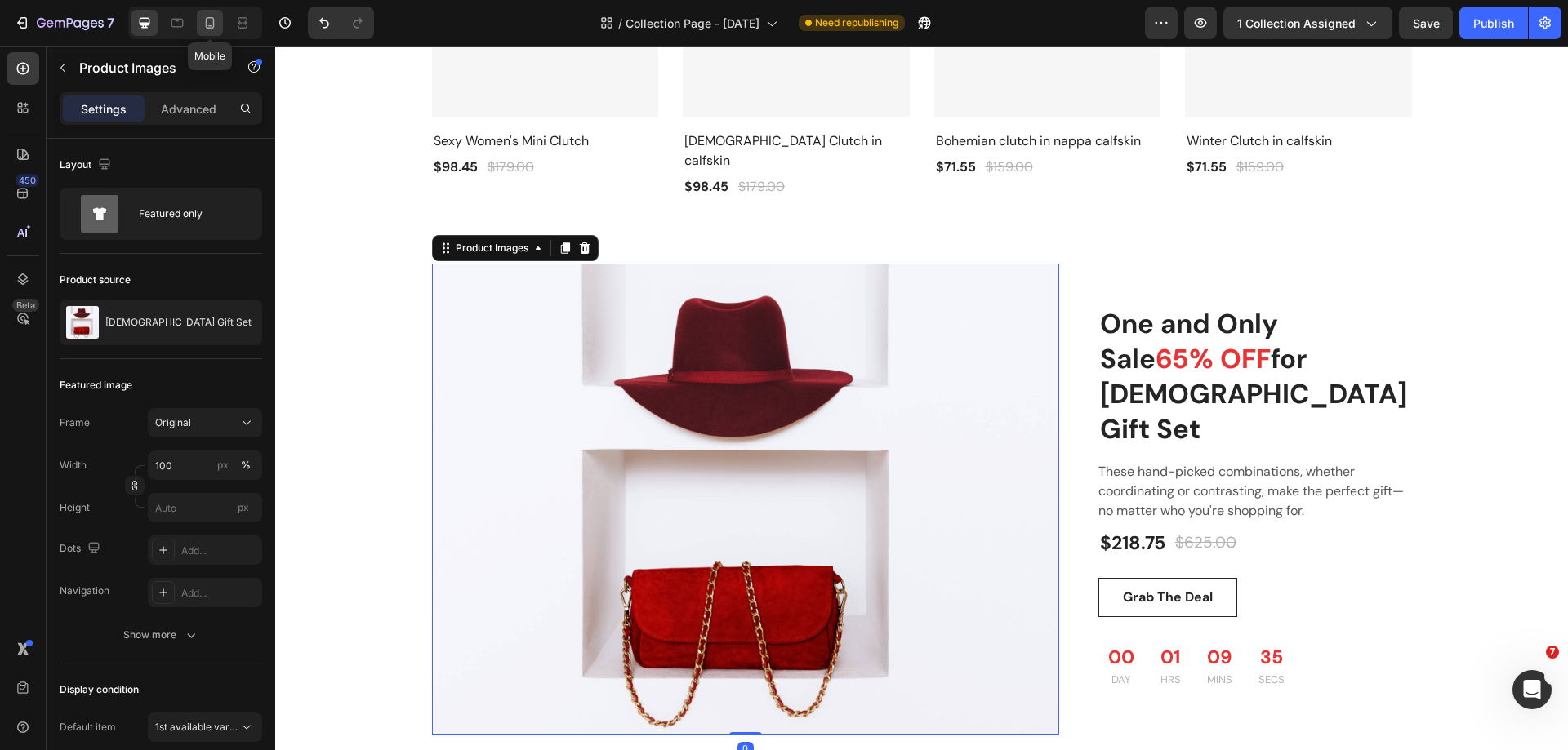
click at [206, 26] on icon at bounding box center [210, 23] width 9 height 12
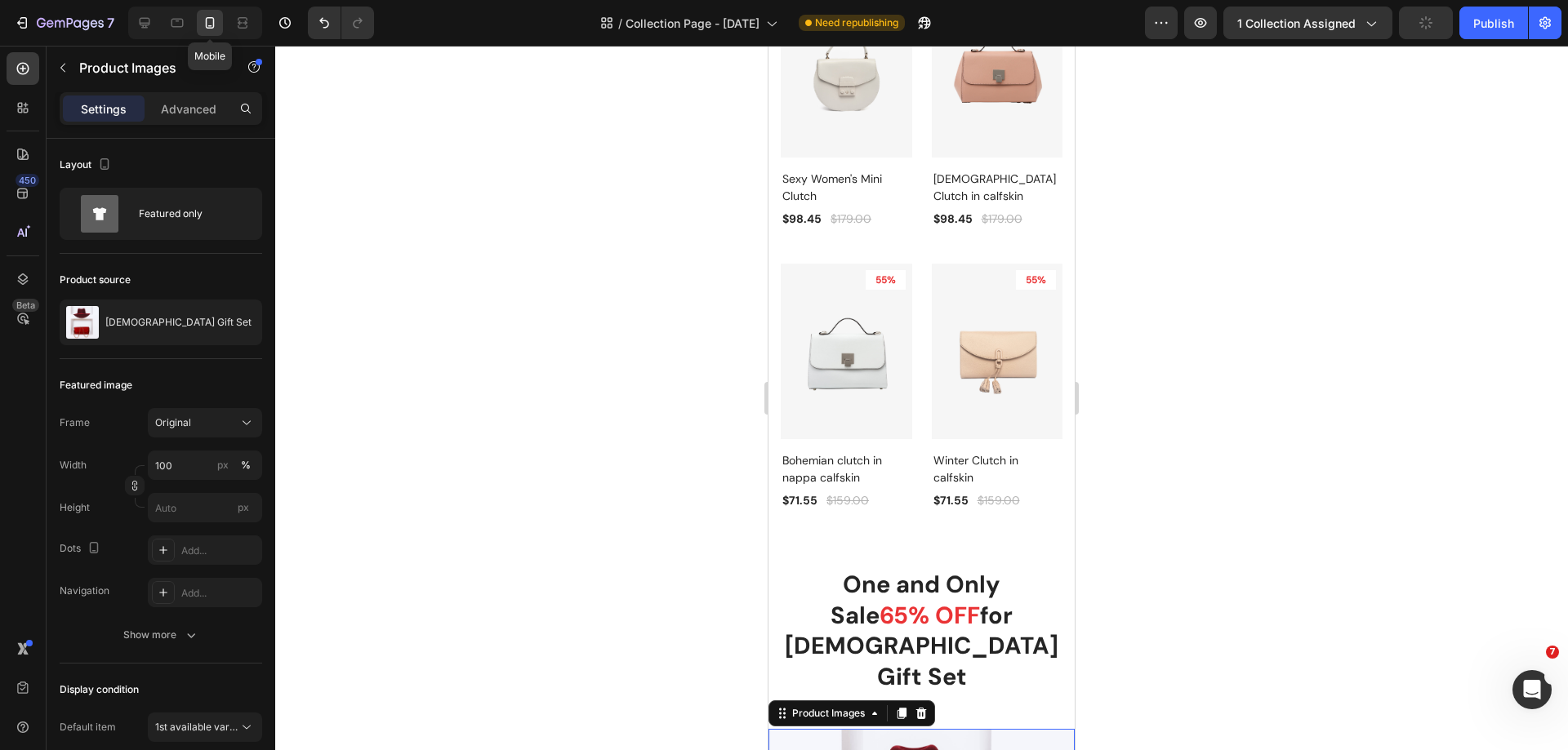
scroll to position [1869, 0]
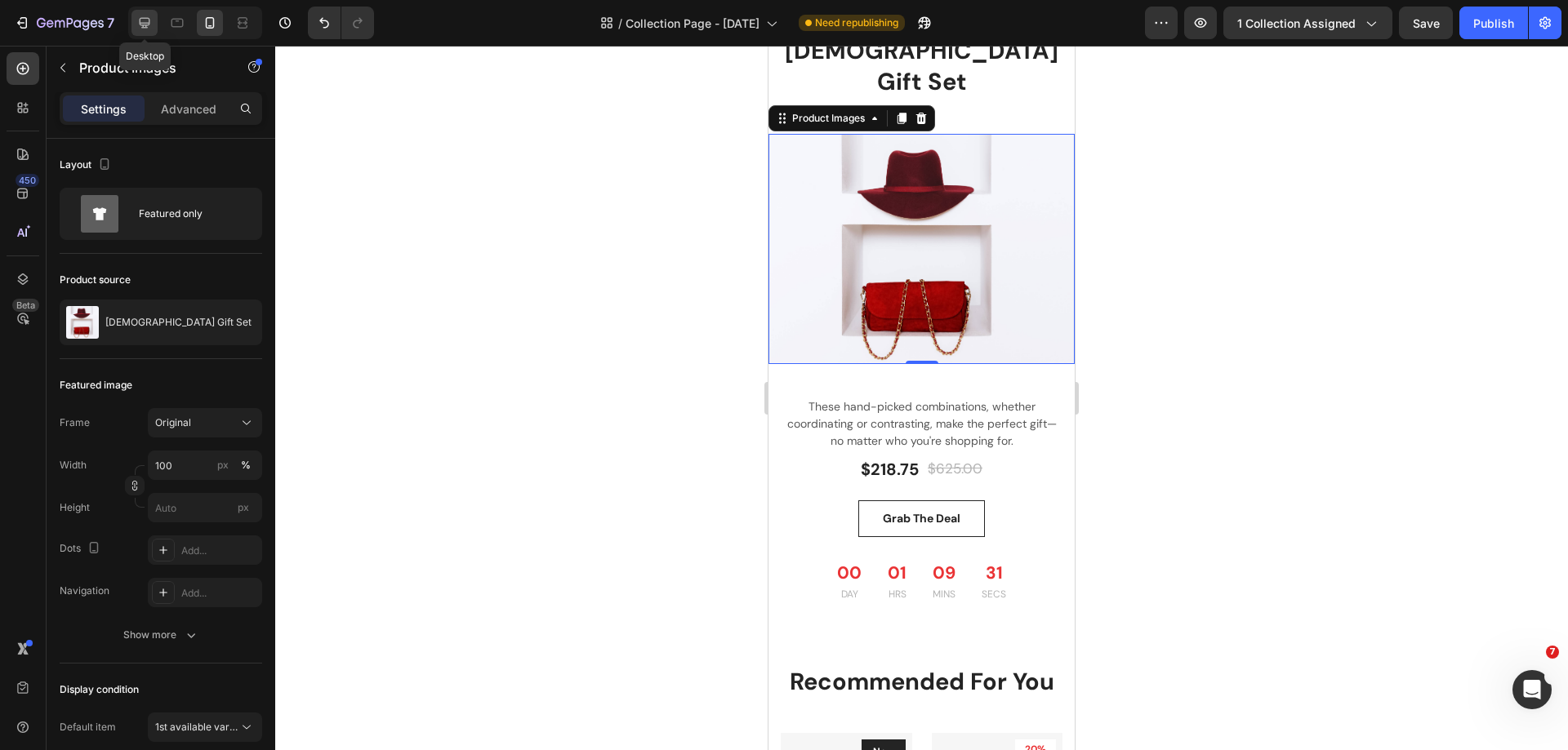
click at [140, 21] on icon at bounding box center [144, 23] width 11 height 11
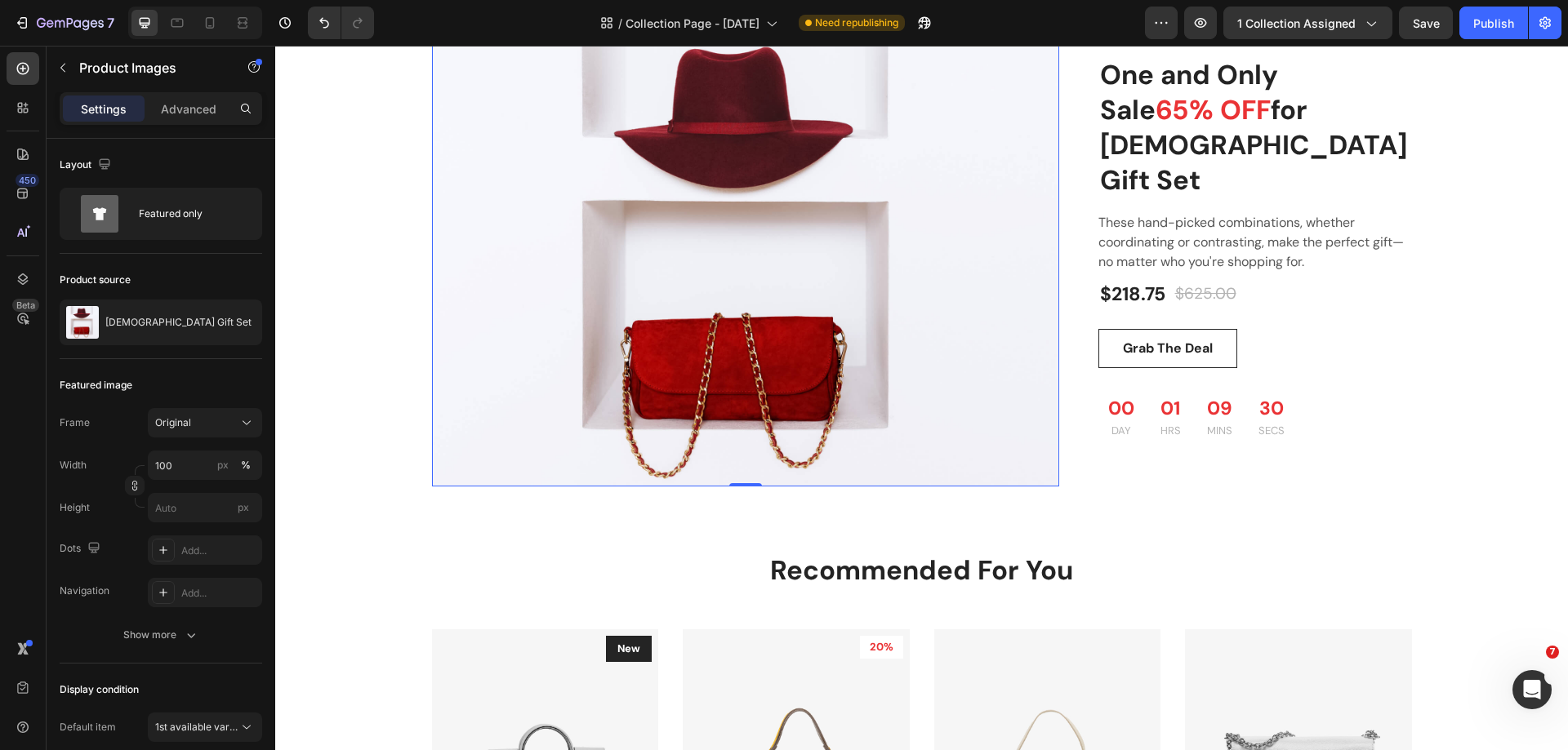
scroll to position [1755, 0]
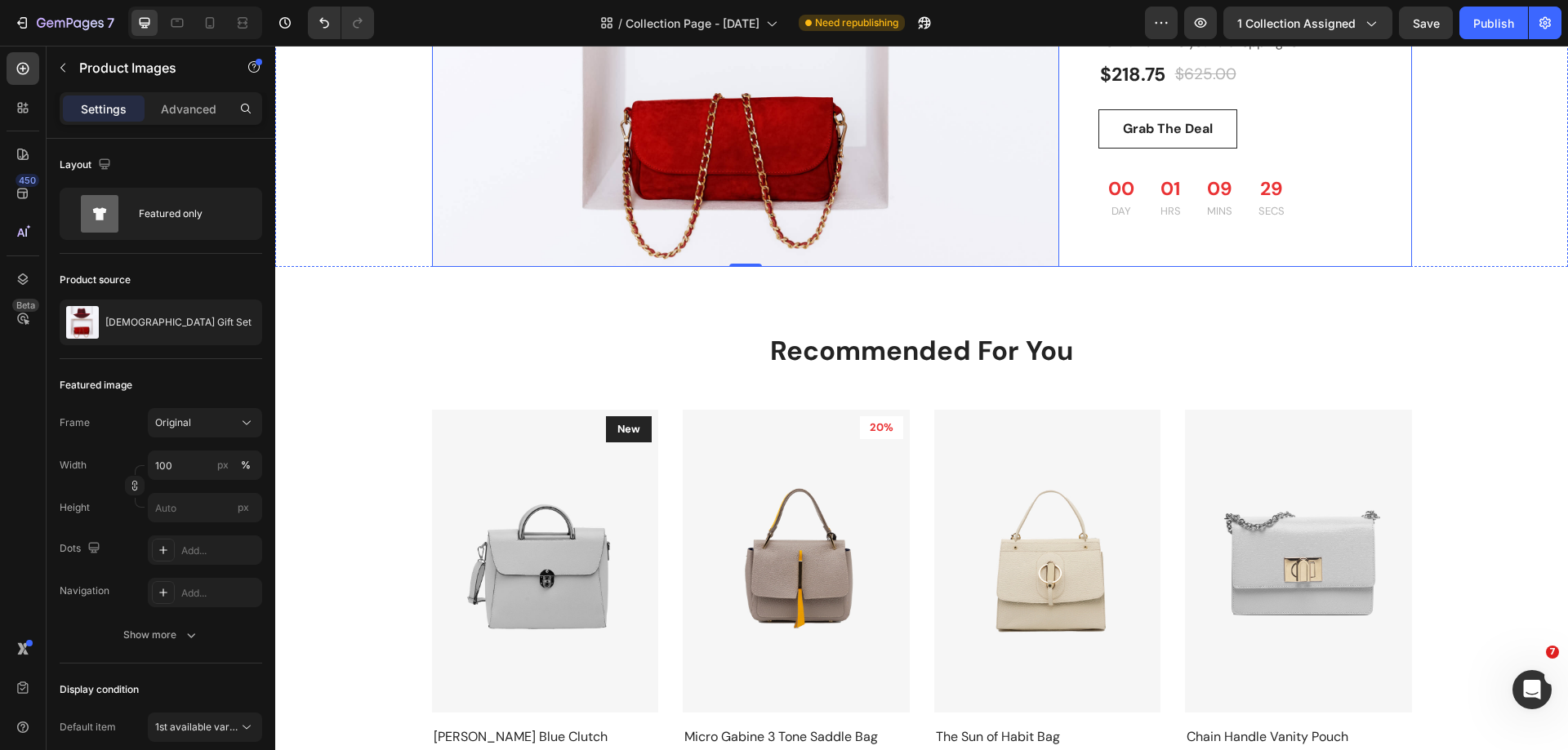
click at [1078, 245] on div "One and Only Sale 65% OFF for Ladies Gift Set Heading Product Images 0 One and …" at bounding box center [921, 31] width 980 height 472
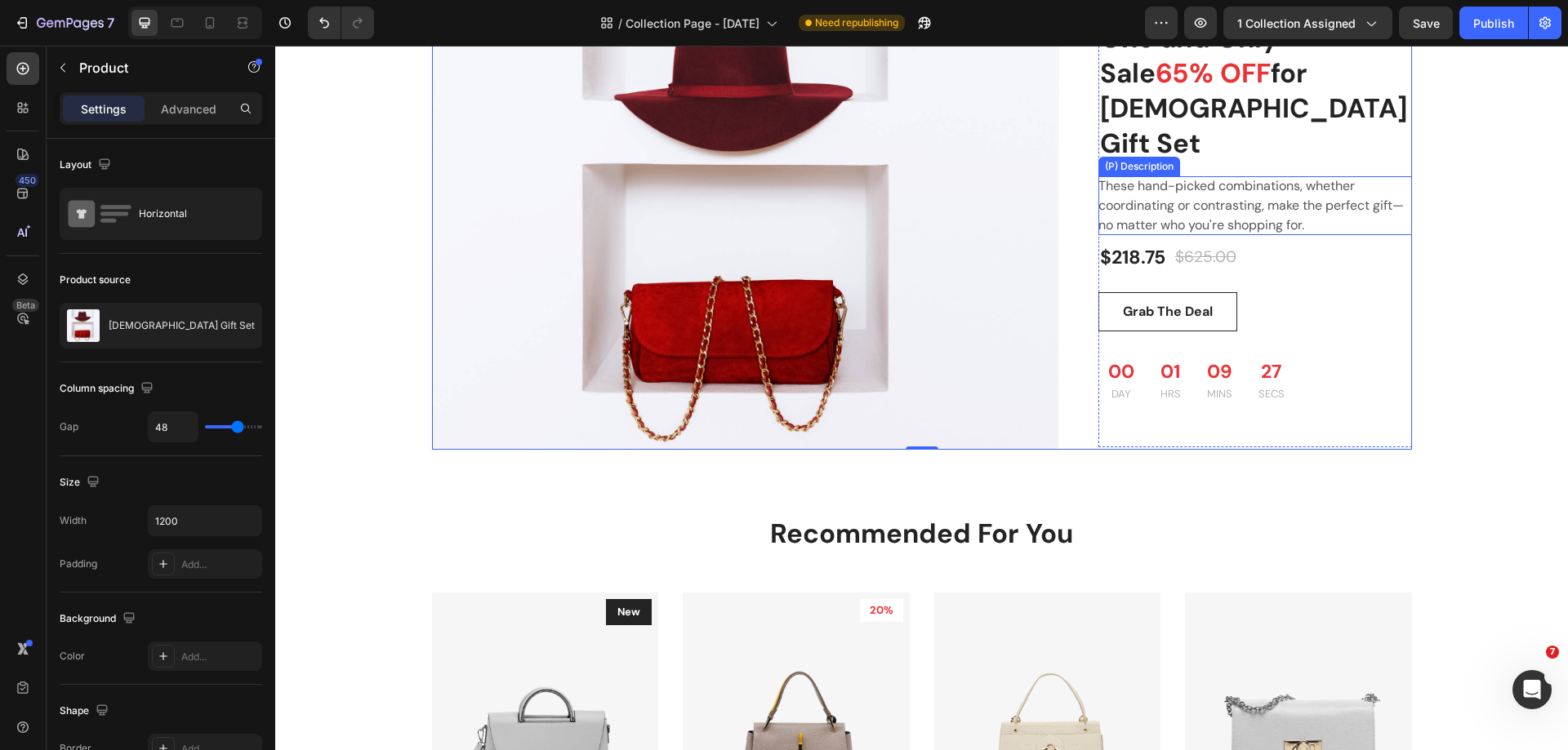
scroll to position [1428, 0]
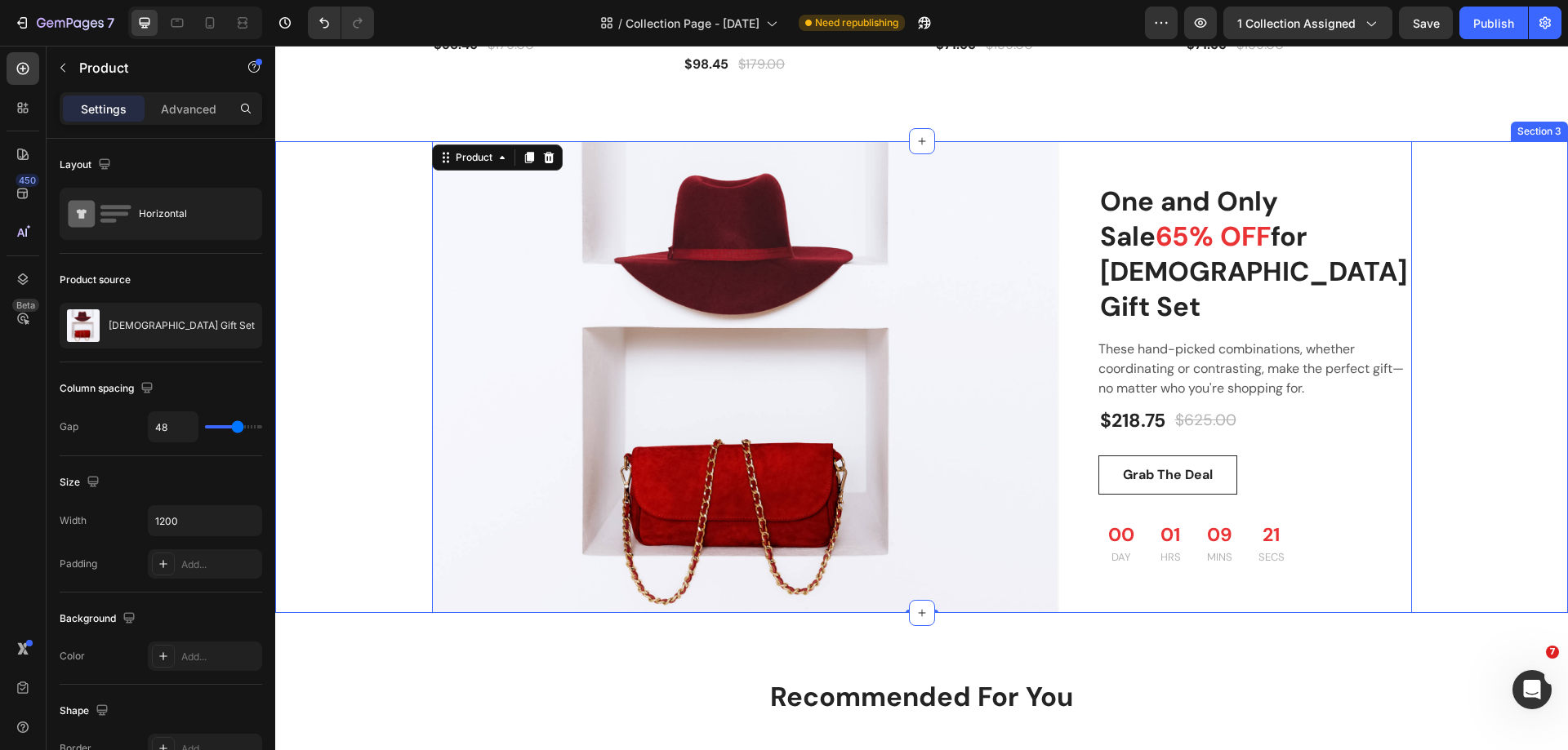
click at [389, 281] on div "One and Only Sale 65% OFF for Ladies Gift Set Heading Product Images One and On…" at bounding box center [921, 377] width 1268 height 472
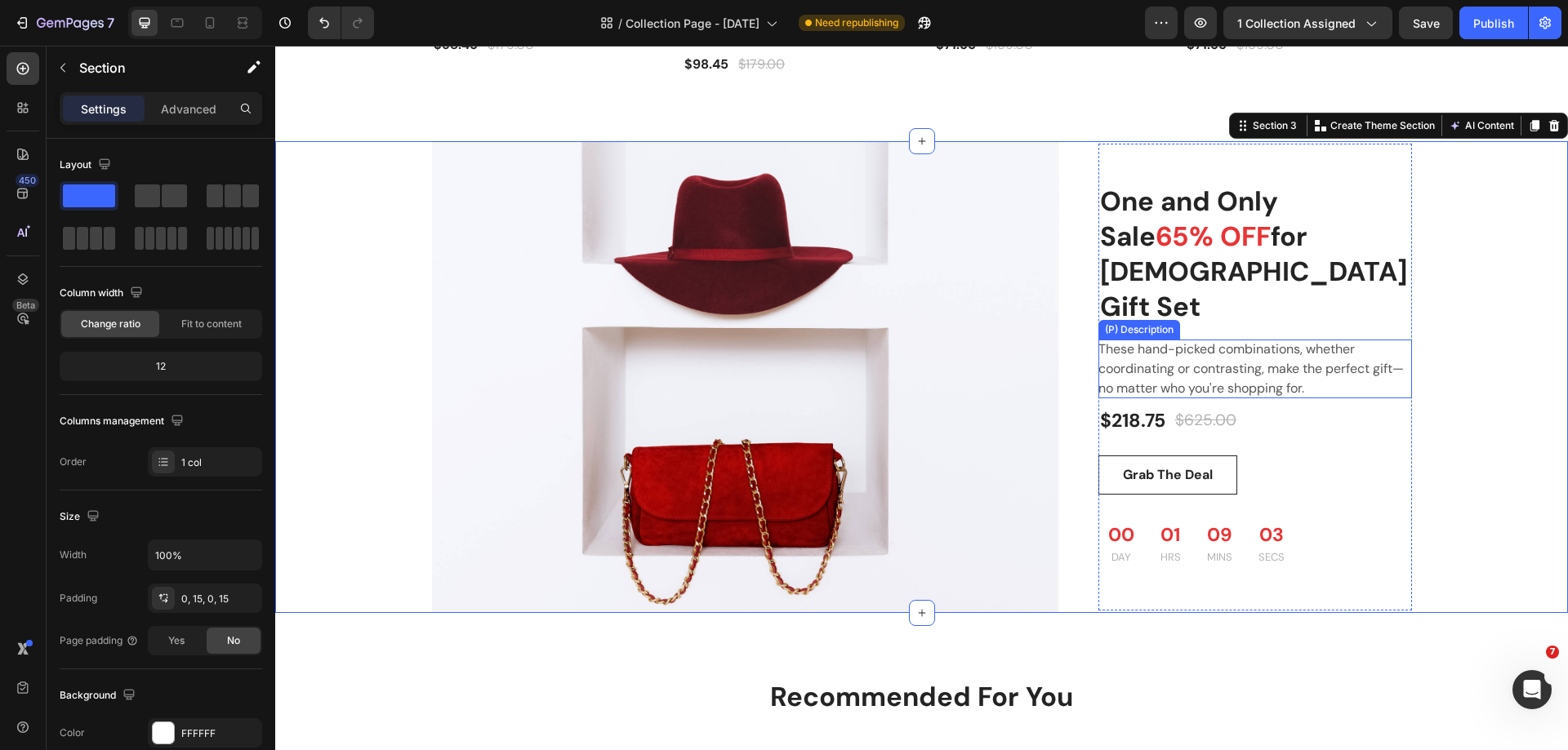
click at [1151, 340] on div "These hand-picked combinations, whether coordinating or contrasting, make the p…" at bounding box center [1255, 369] width 314 height 59
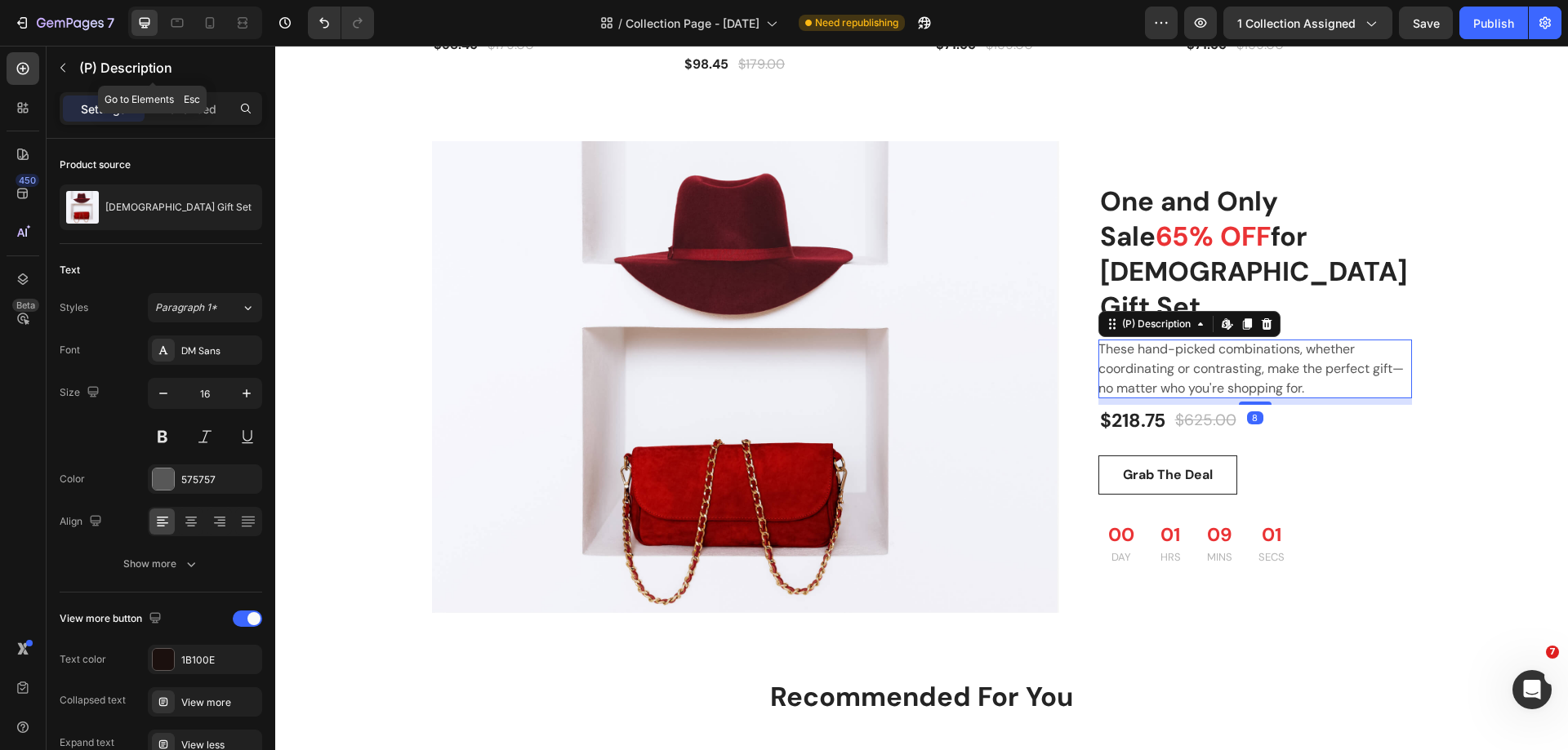
click at [59, 75] on button "button" at bounding box center [63, 68] width 26 height 26
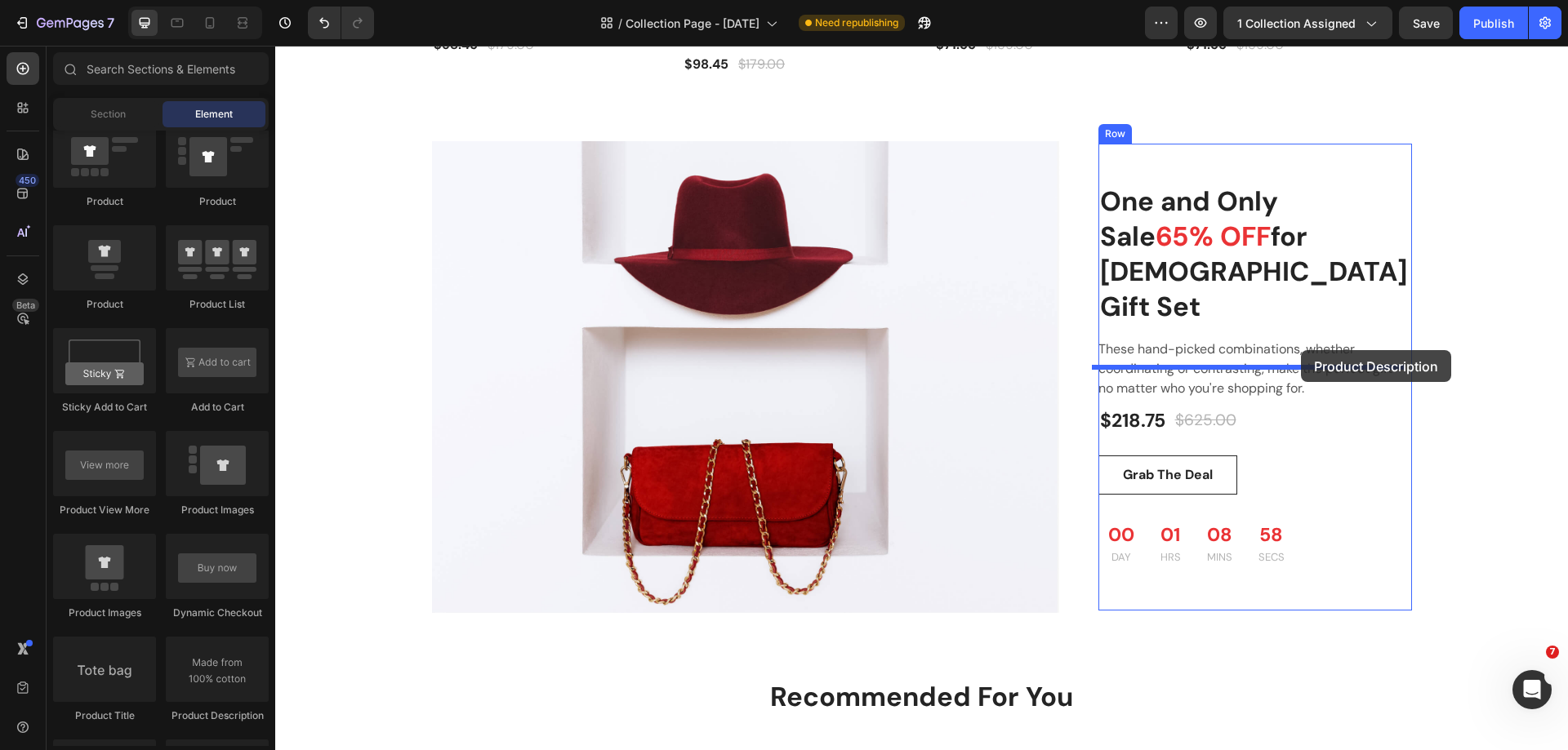
drag, startPoint x: 488, startPoint y: 722, endPoint x: 1301, endPoint y: 350, distance: 894.1
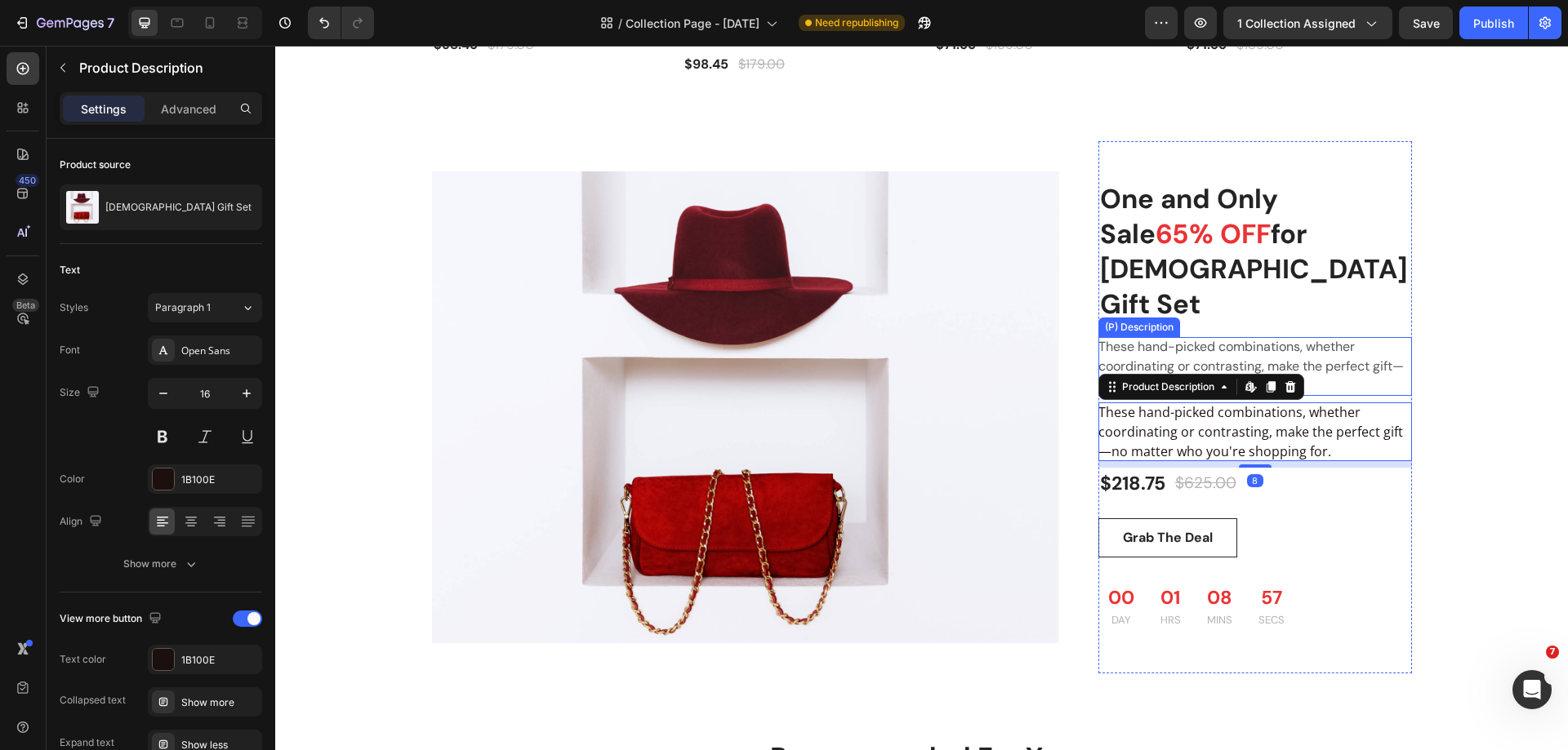
click at [1264, 337] on div "These hand-picked combinations, whether coordinating or contrasting, make the p…" at bounding box center [1255, 366] width 314 height 59
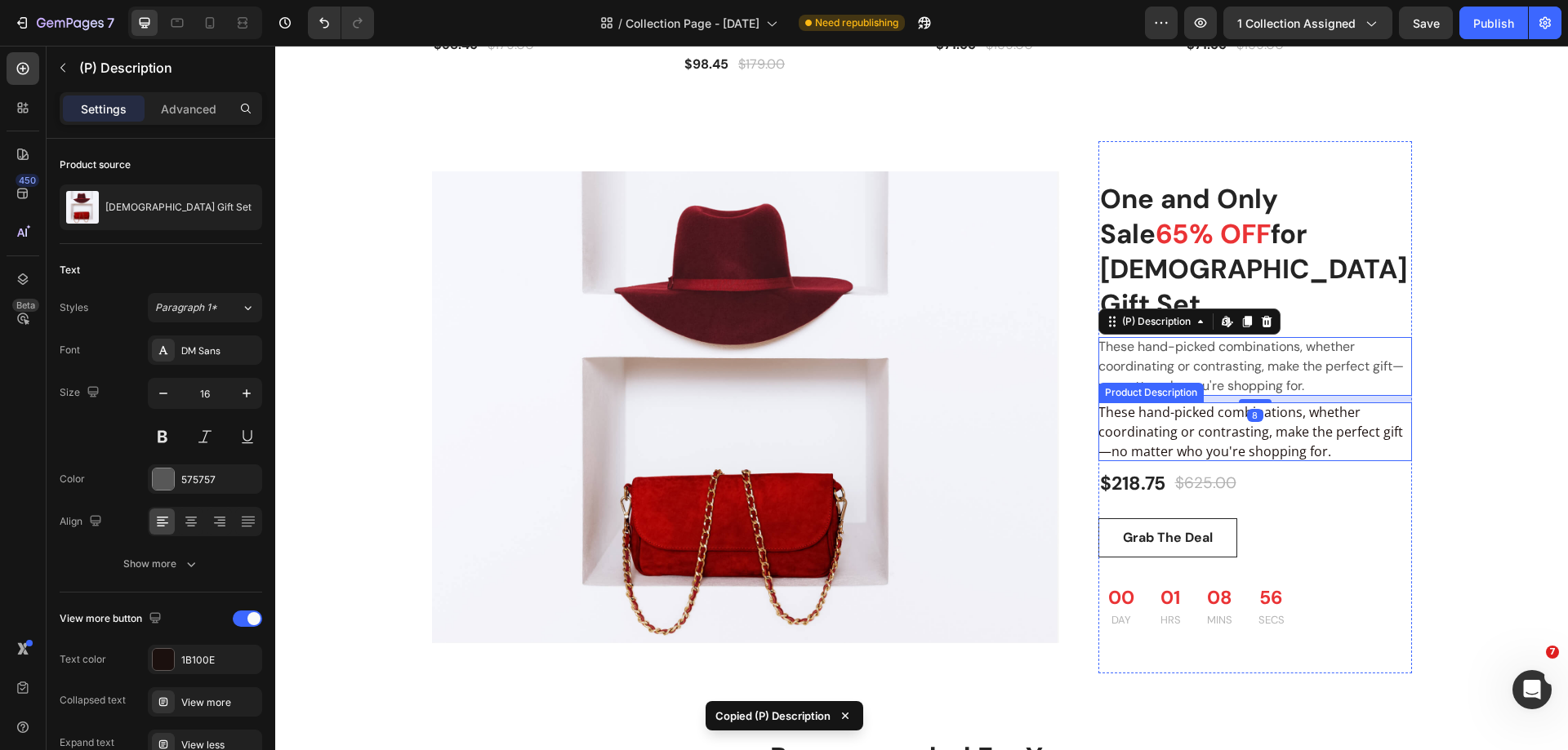
click at [1272, 403] on div "These hand-picked combinations, whether coordinating or contrasting, make the p…" at bounding box center [1255, 432] width 314 height 59
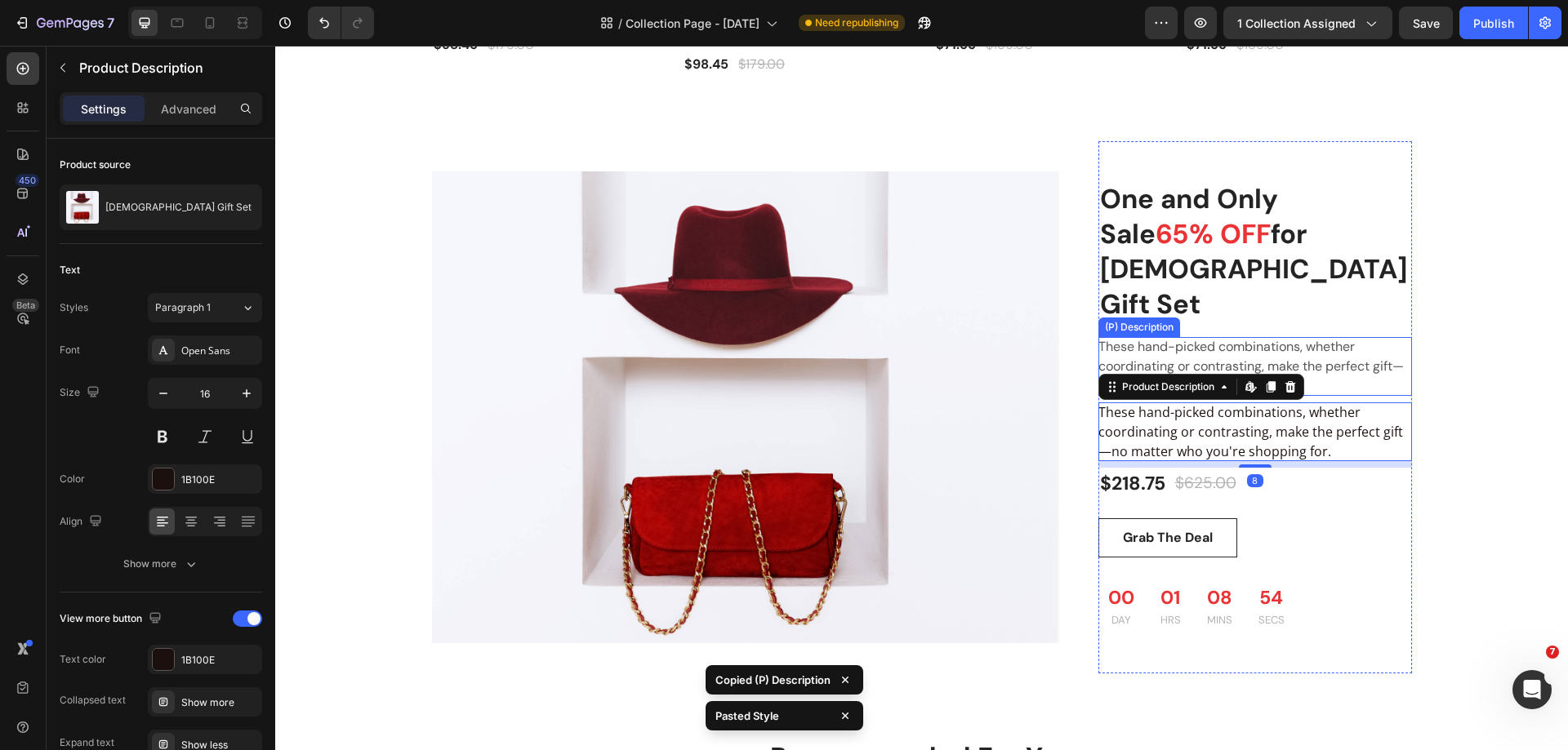
click at [1327, 337] on div "These hand-picked combinations, whether coordinating or contrasting, make the p…" at bounding box center [1255, 366] width 314 height 59
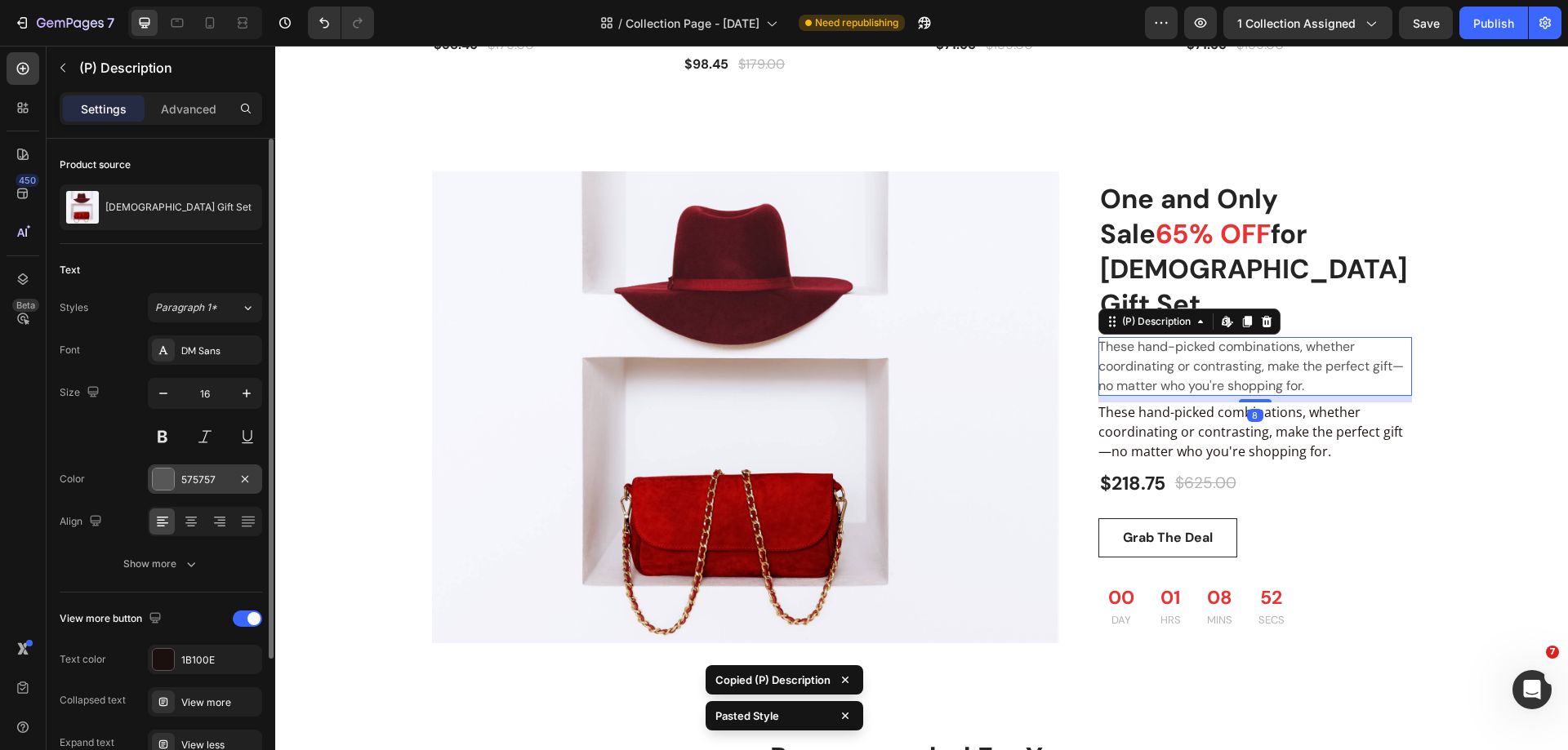
click at [194, 470] on div "575757" at bounding box center [205, 479] width 115 height 30
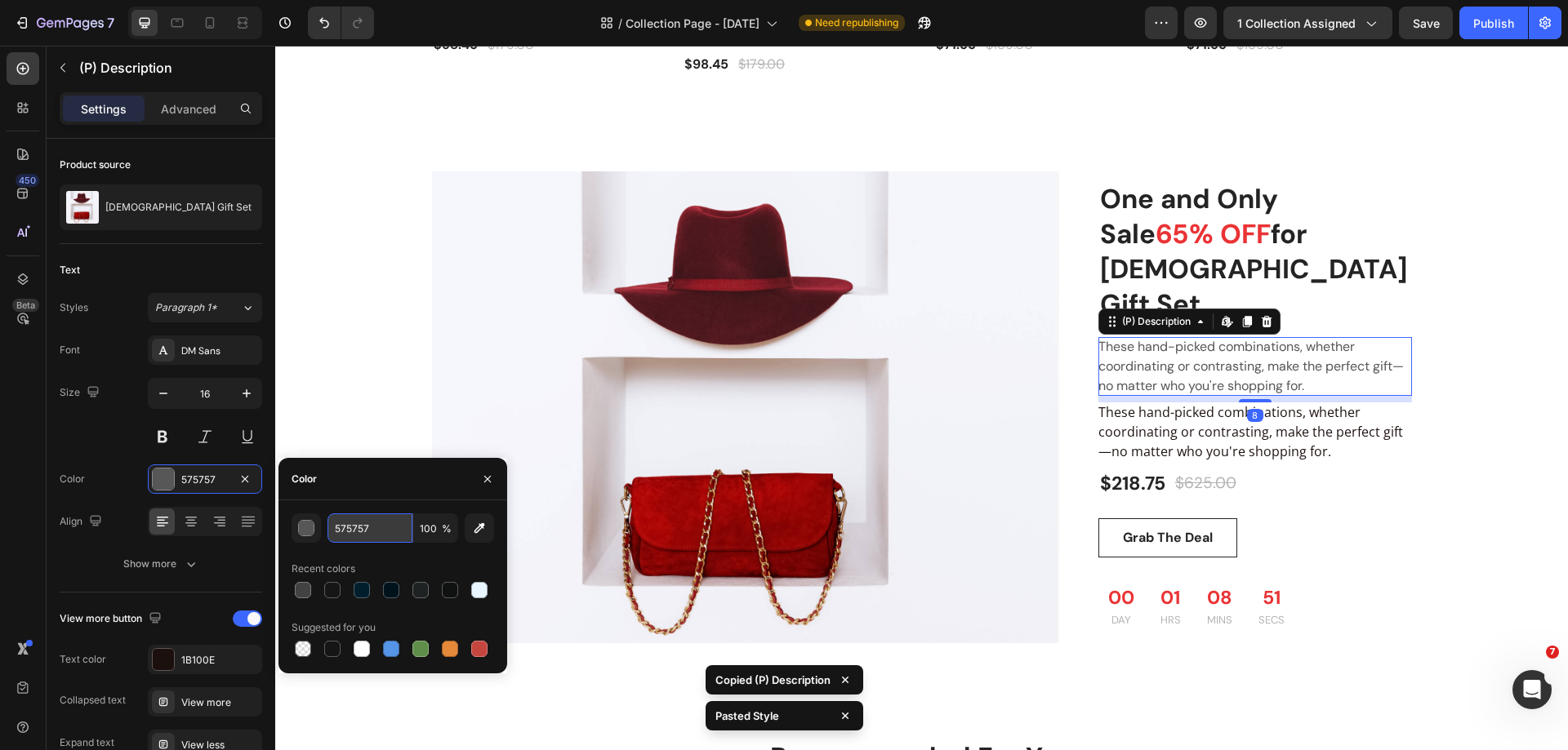
click at [372, 539] on input "575757" at bounding box center [370, 528] width 85 height 30
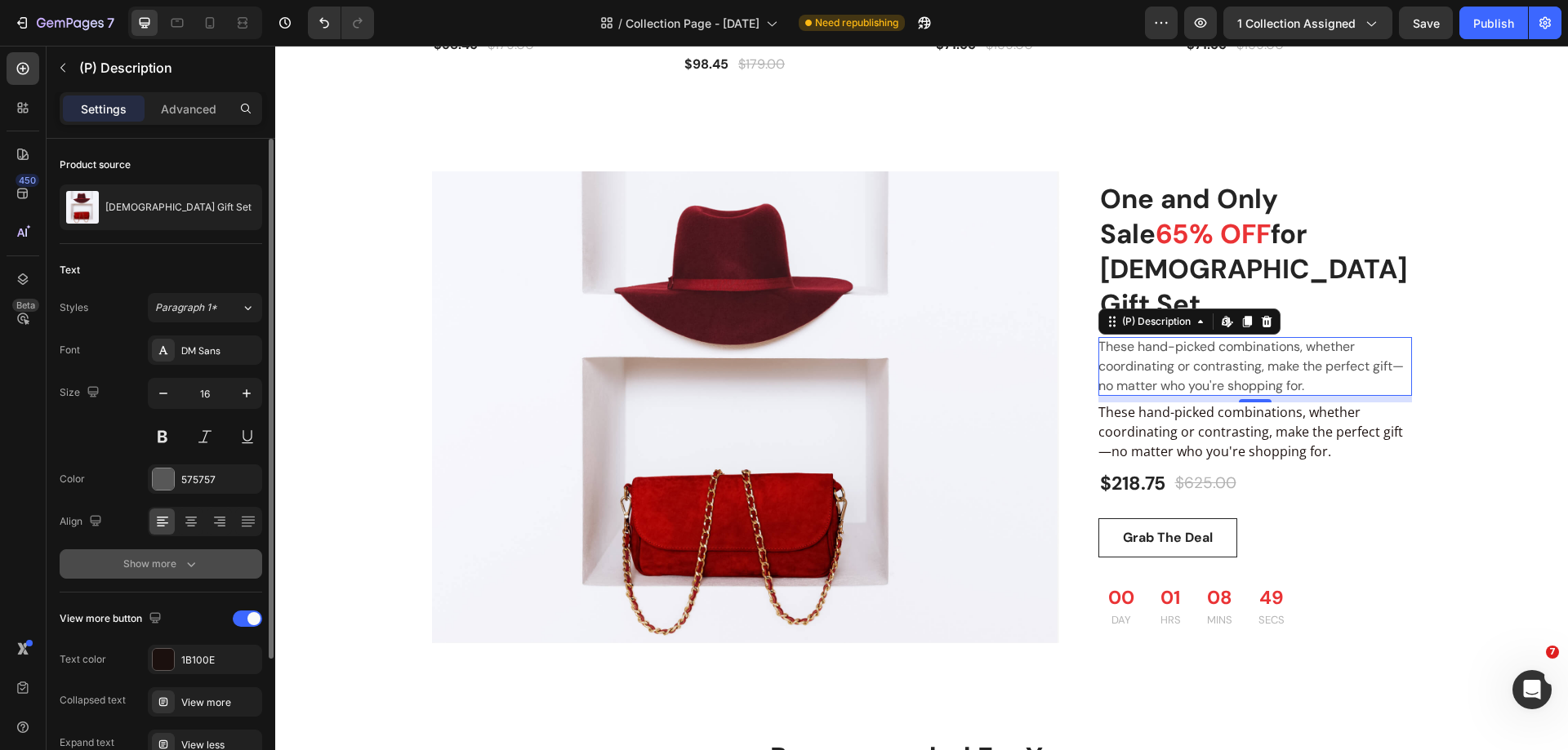
click at [187, 565] on icon "button" at bounding box center [191, 564] width 17 height 17
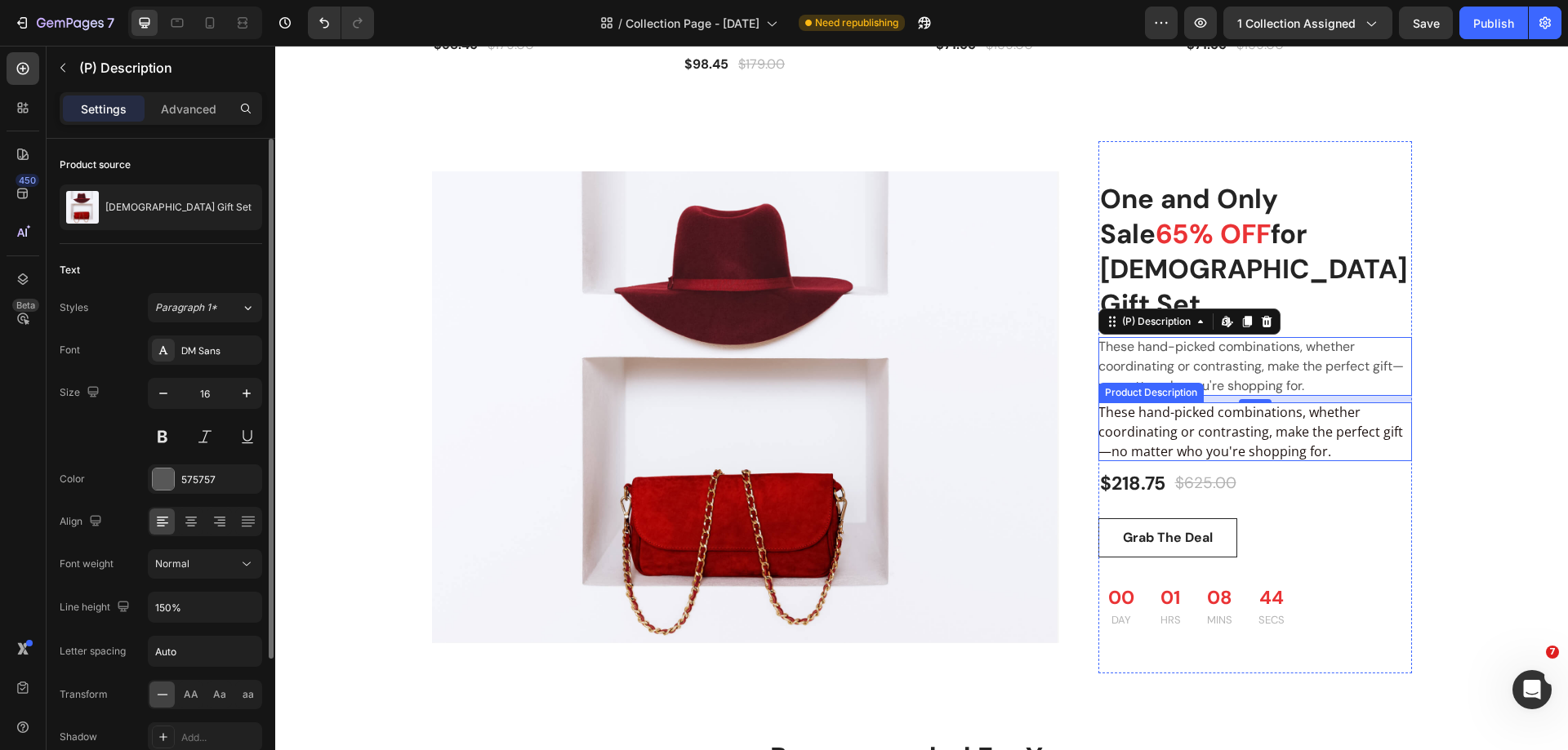
click at [1218, 403] on div "These hand-picked combinations, whether coordinating or contrasting, make the p…" at bounding box center [1255, 432] width 314 height 59
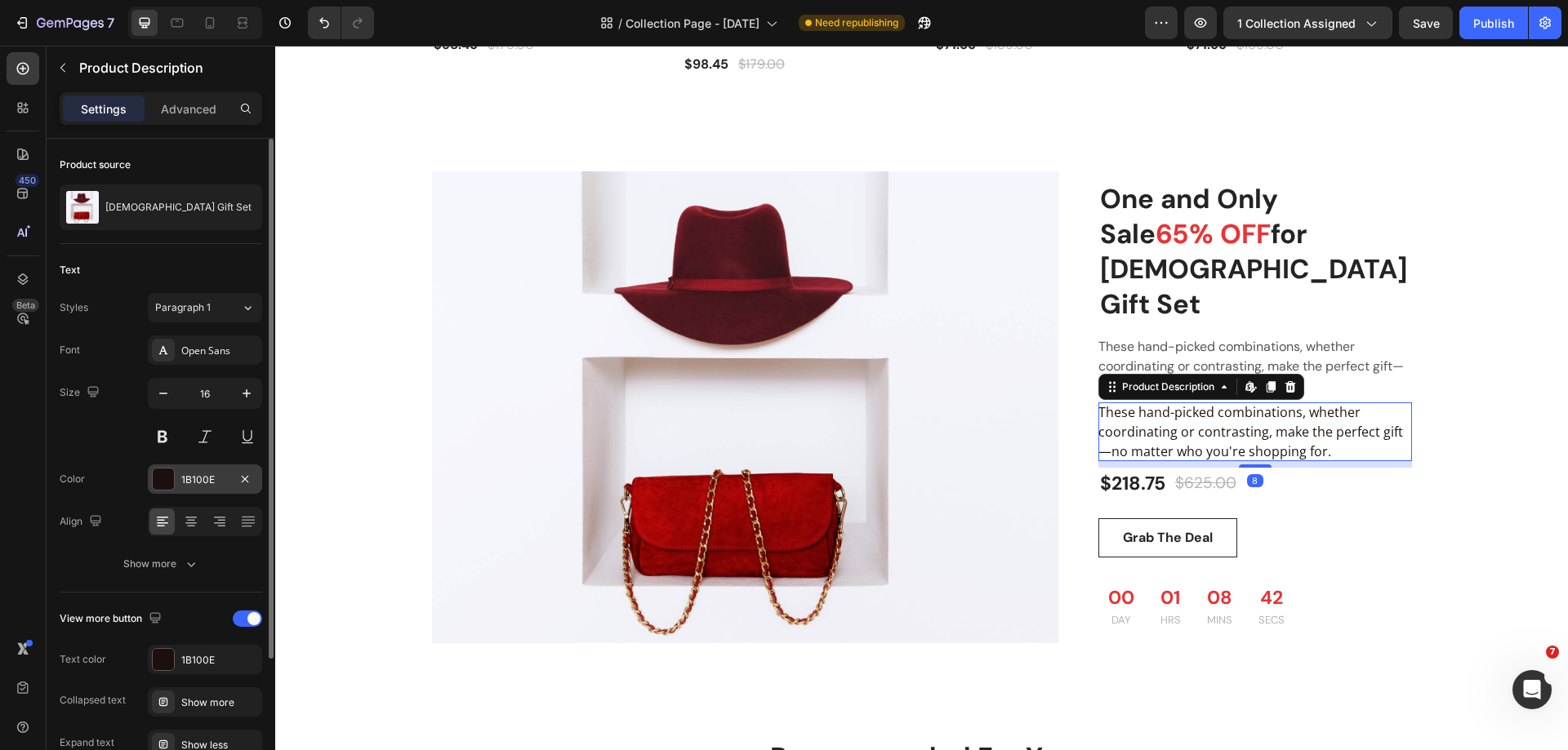
click at [197, 479] on div "1B100E" at bounding box center [205, 480] width 47 height 15
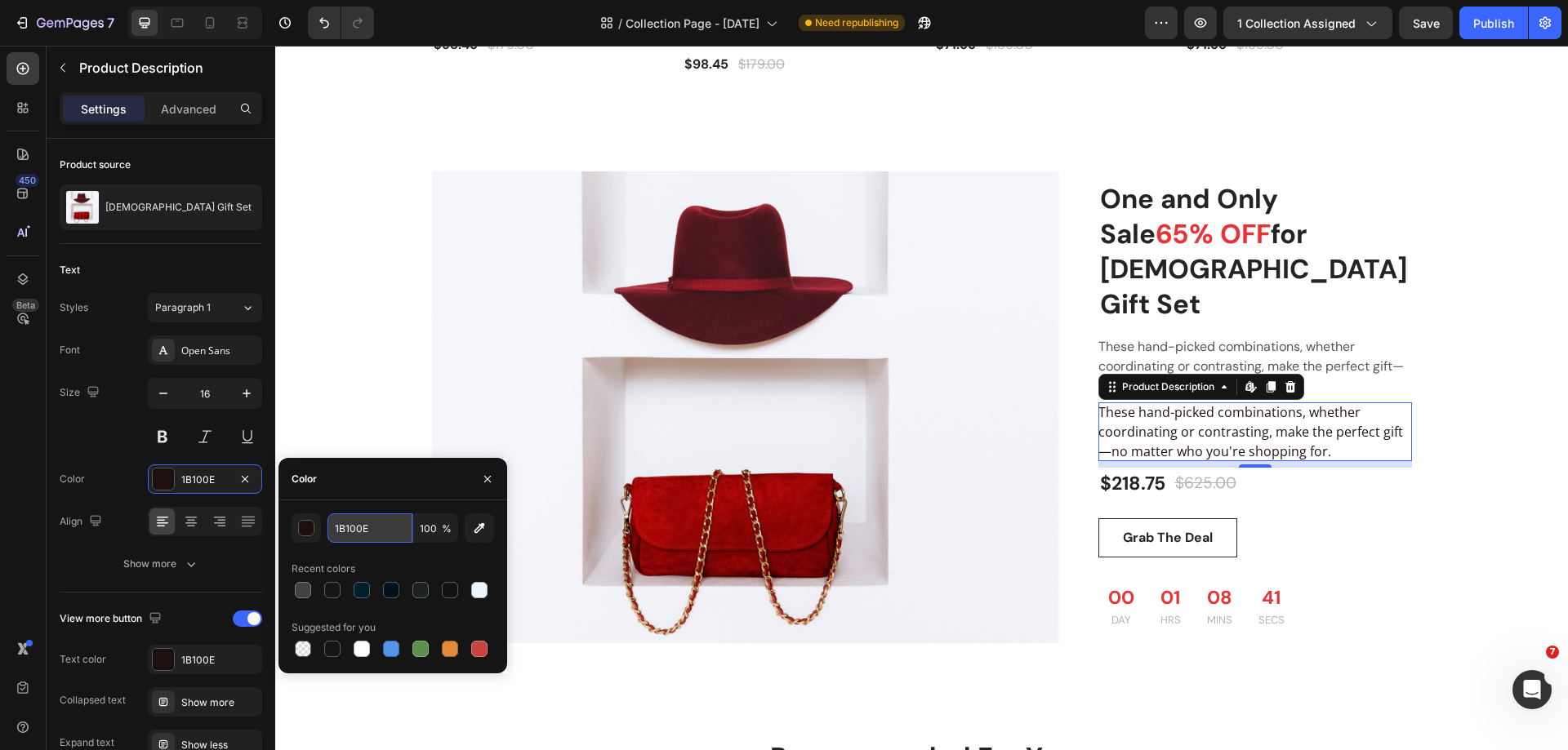
click at [372, 530] on input "1B100E" at bounding box center [370, 528] width 85 height 30
paste input "575757"
type input "575757"
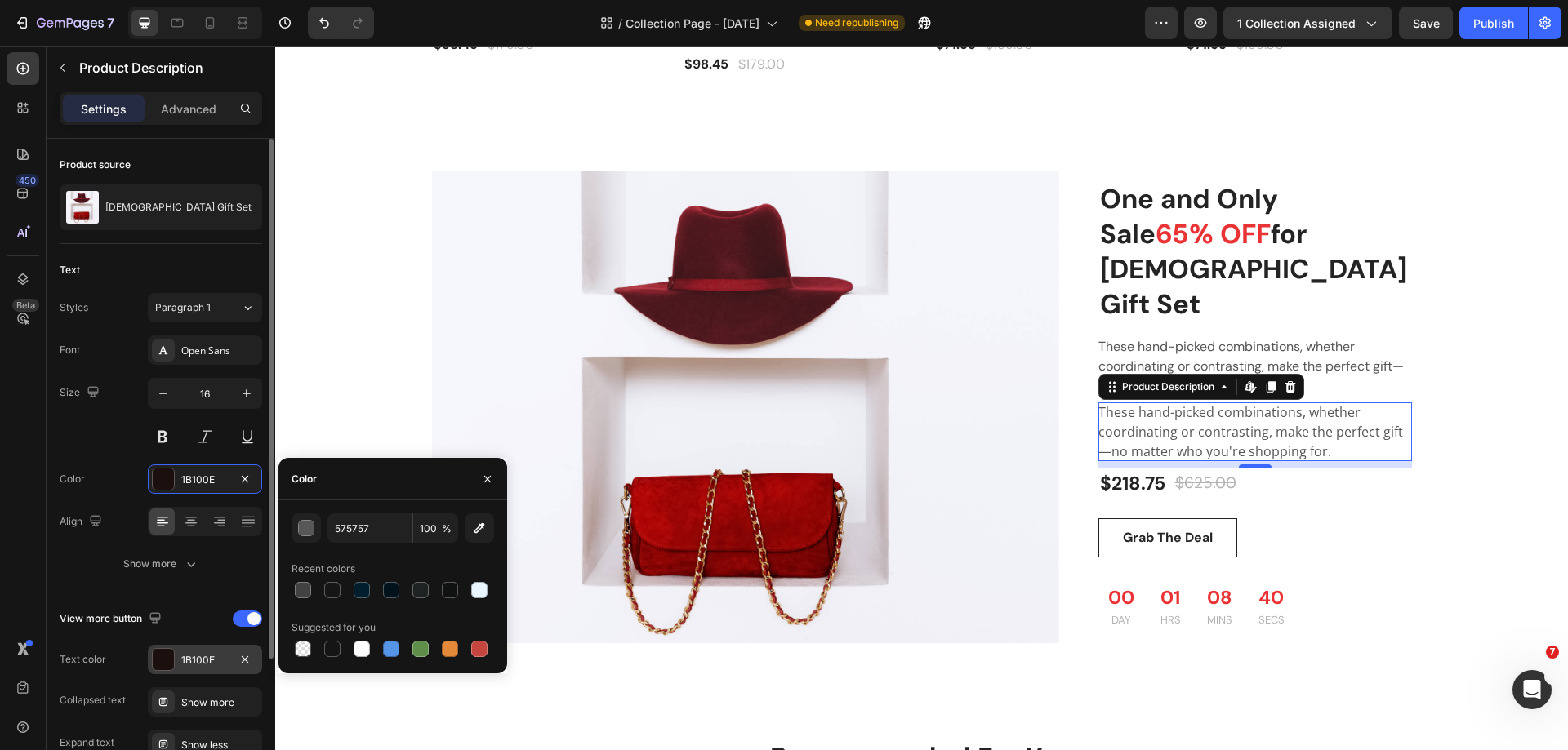
click at [193, 660] on div "1B100E" at bounding box center [205, 661] width 47 height 15
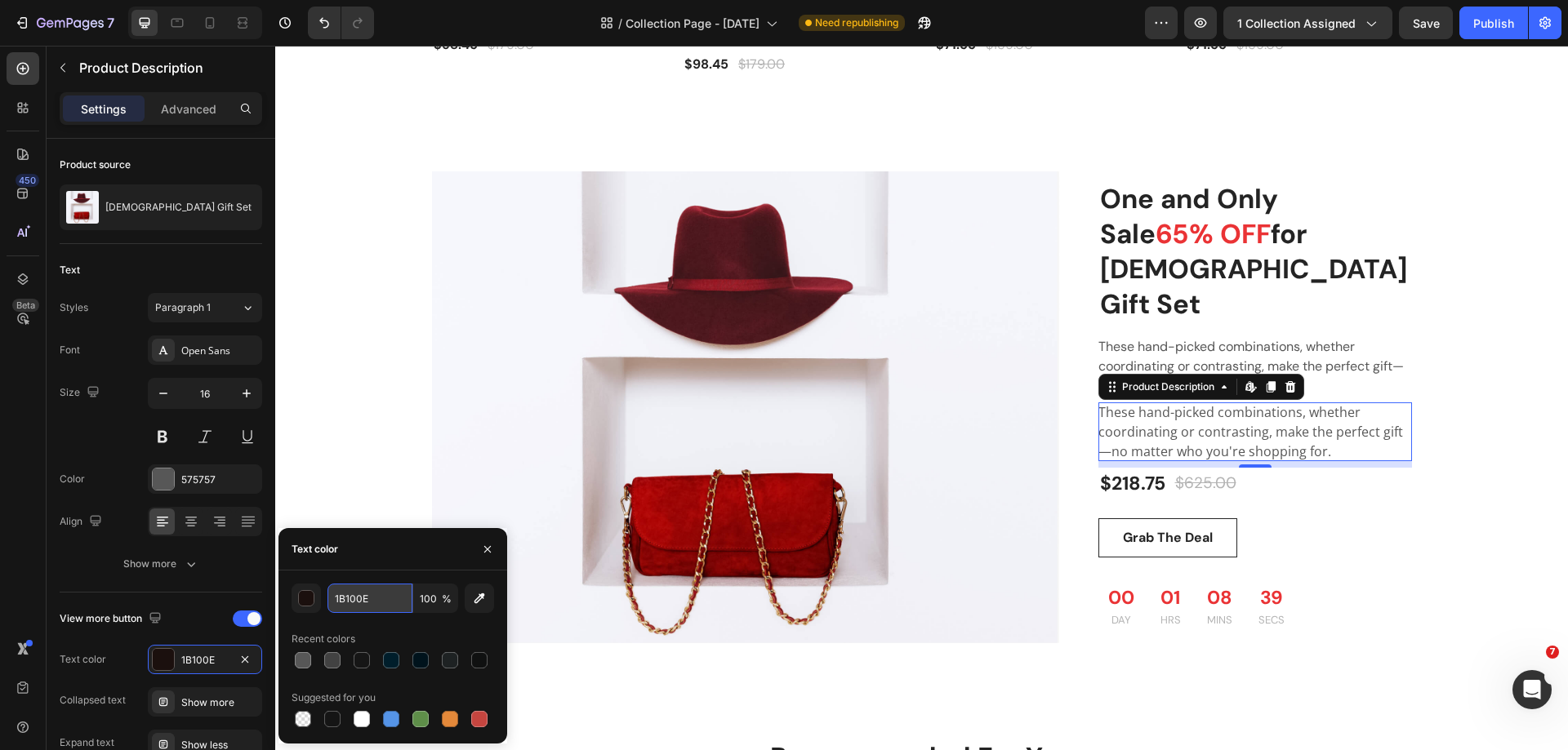
click at [0, 0] on input "1B100E" at bounding box center [0, 0] width 0 height 0
paste input "575757"
type input "575757"
click at [72, 541] on div "Font Open Sans Size 16 Color 575757 Align Show more" at bounding box center [160, 457] width 202 height 243
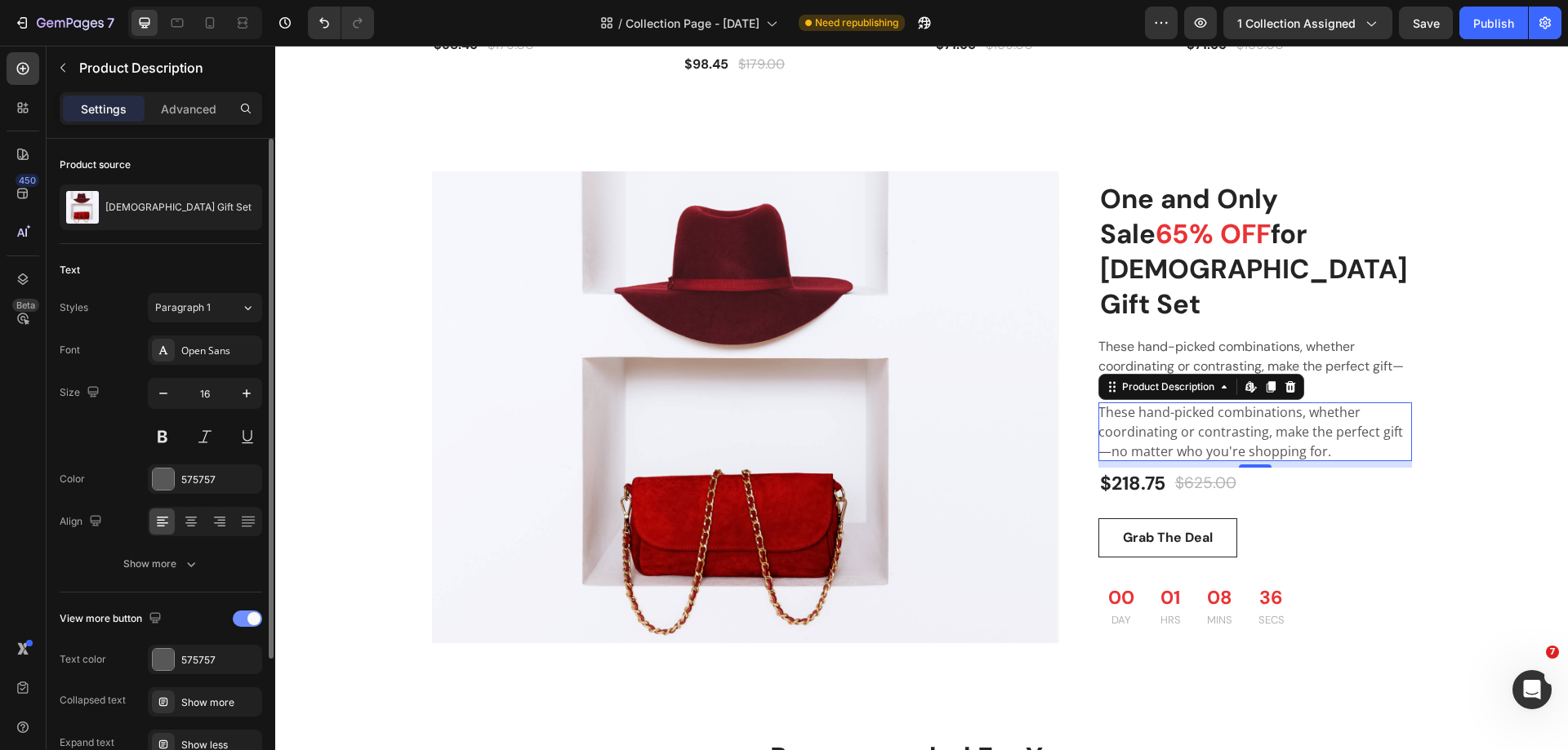
click at [243, 616] on div at bounding box center [248, 619] width 30 height 17
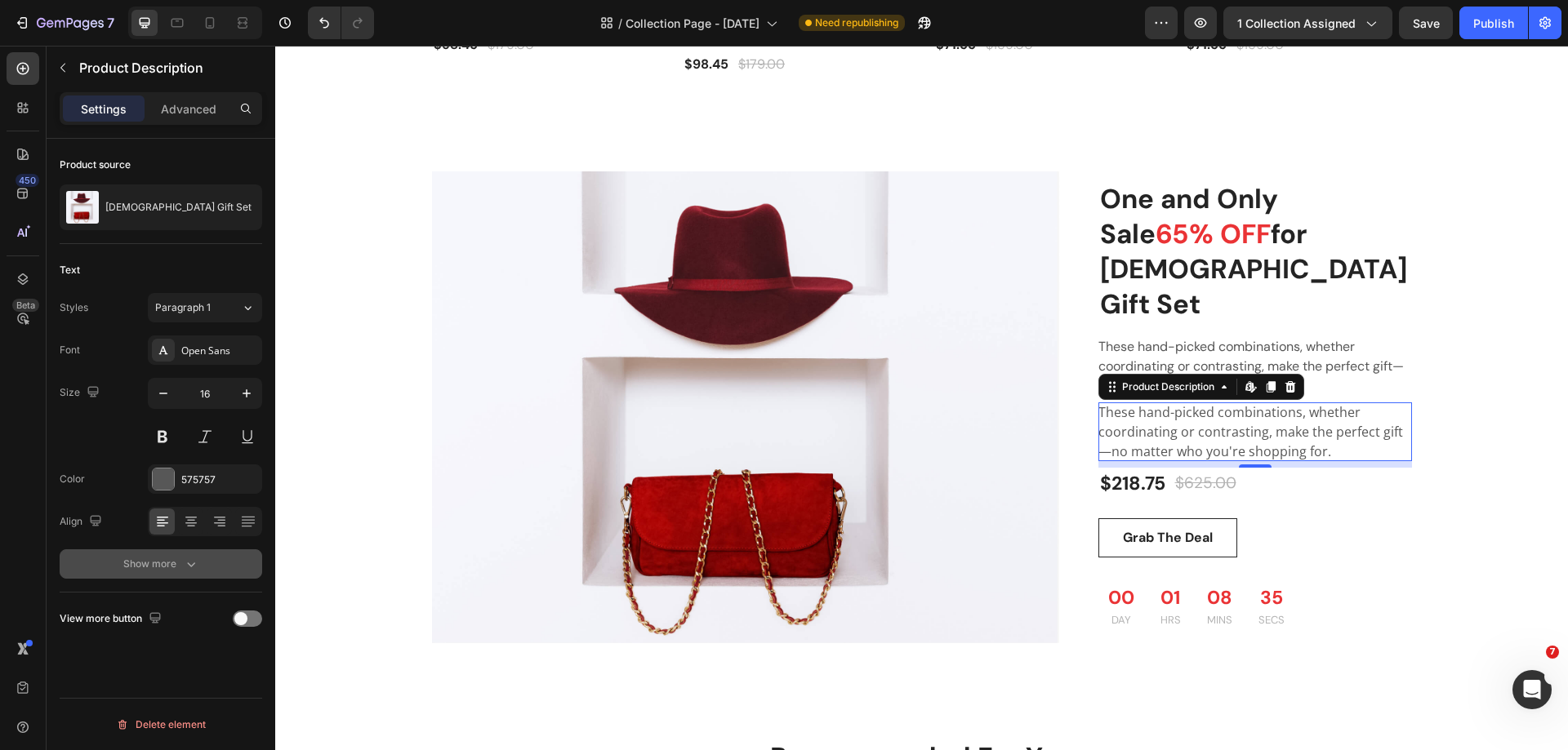
click at [183, 564] on icon "button" at bounding box center [191, 564] width 17 height 17
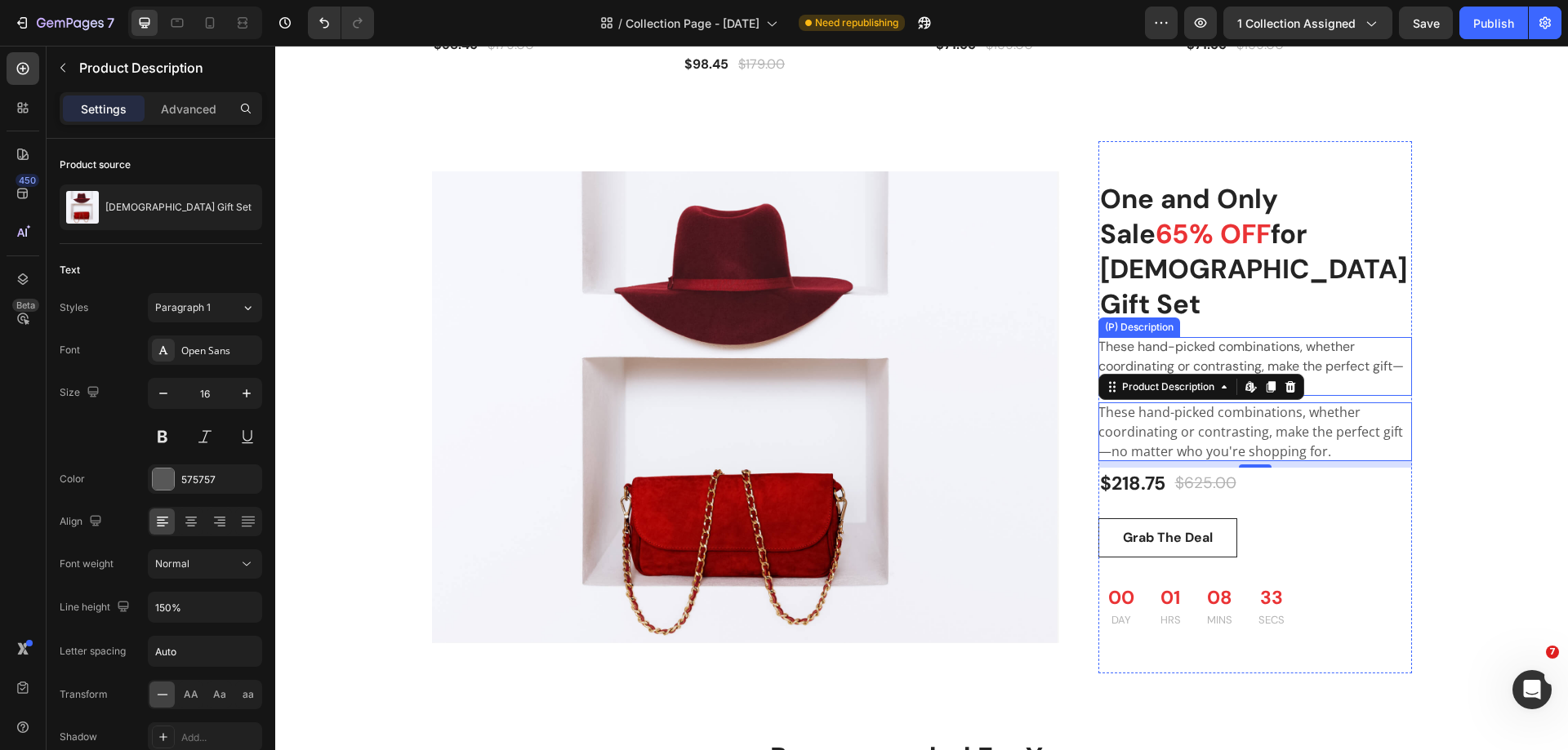
click at [1221, 337] on div "These hand-picked combinations, whether coordinating or contrasting, make the p…" at bounding box center [1255, 366] width 314 height 59
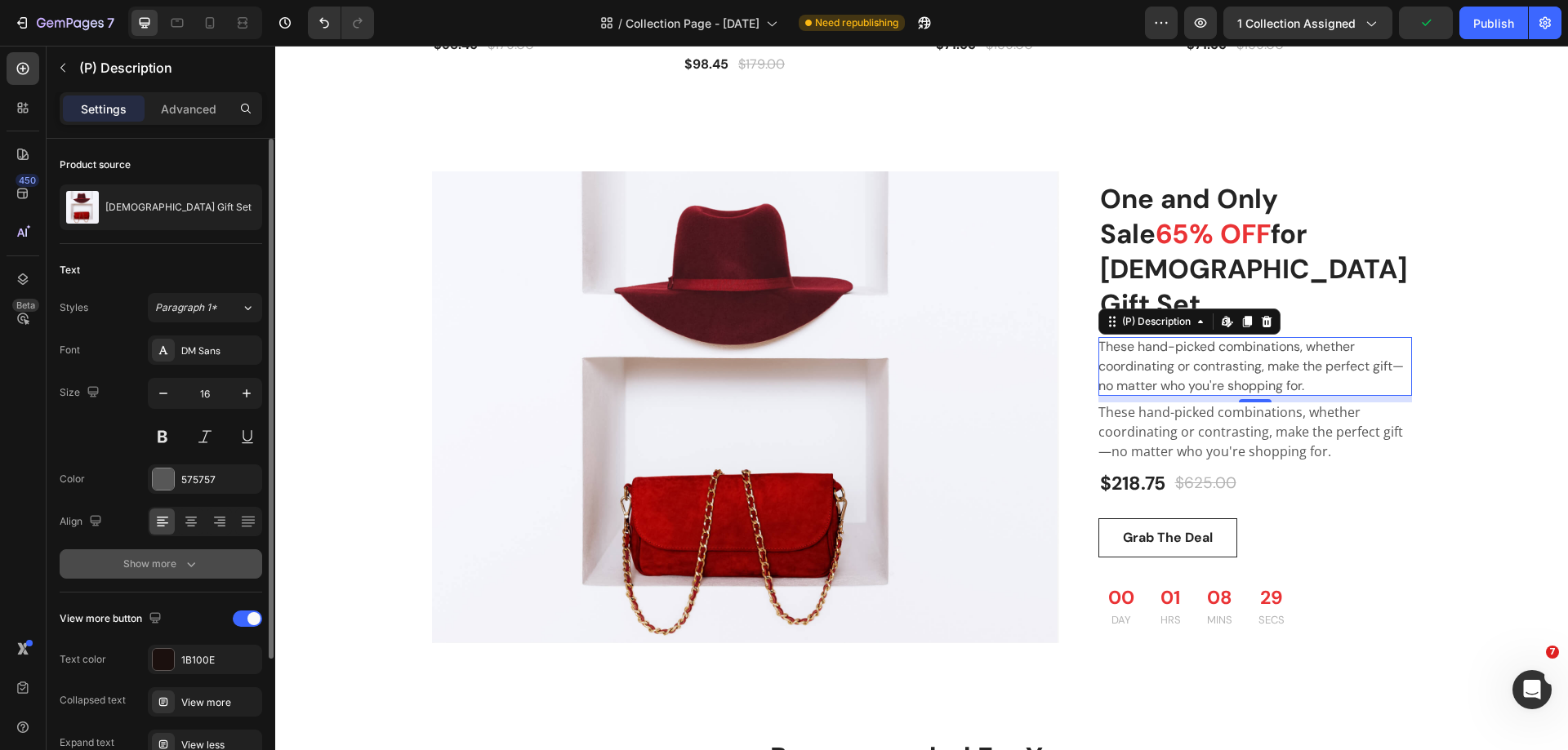
click at [181, 561] on div "Show more" at bounding box center [161, 564] width 76 height 17
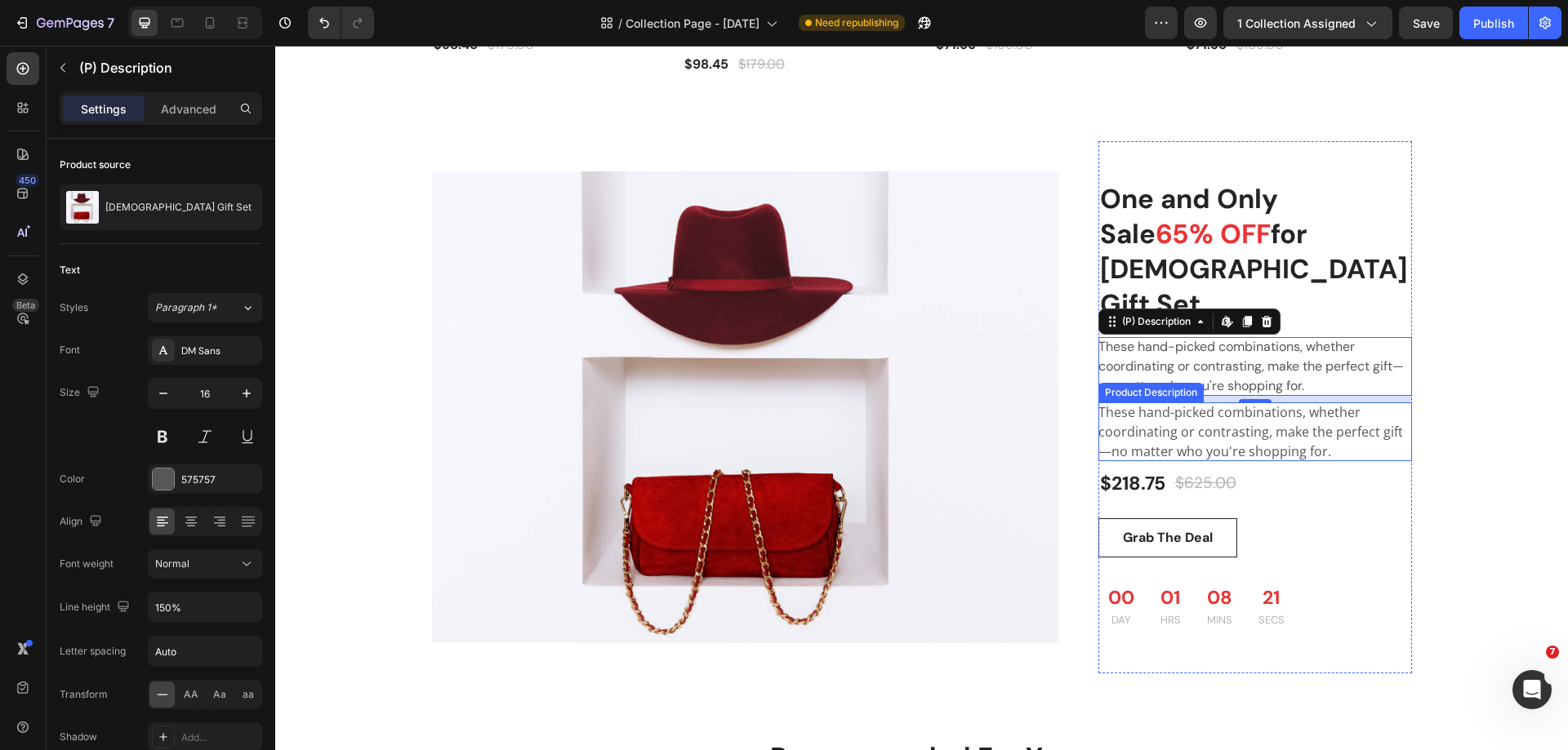
click at [1175, 403] on div "These hand-picked combinations, whether coordinating or contrasting, make the p…" at bounding box center [1255, 432] width 314 height 59
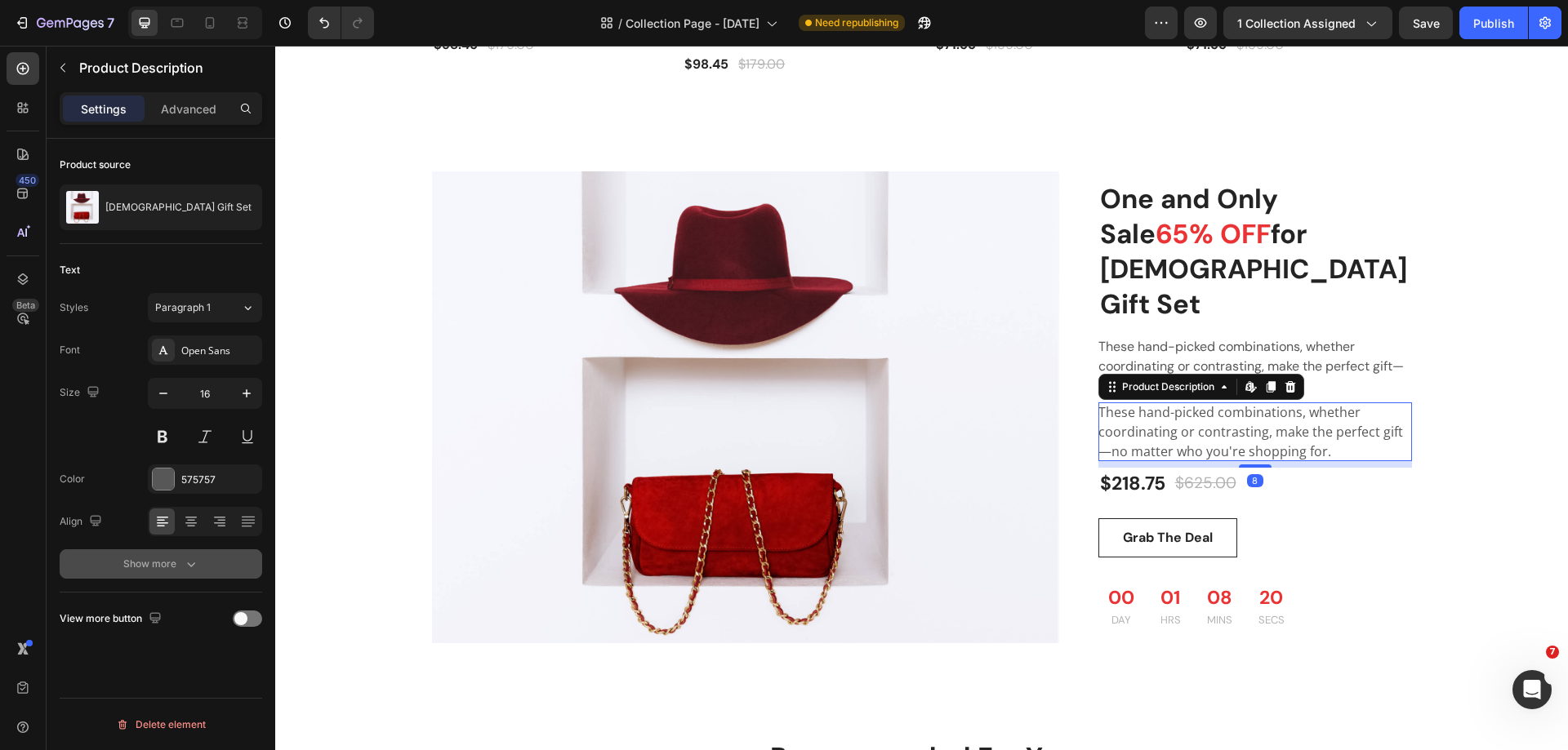
click at [175, 558] on div "Show more" at bounding box center [161, 564] width 76 height 17
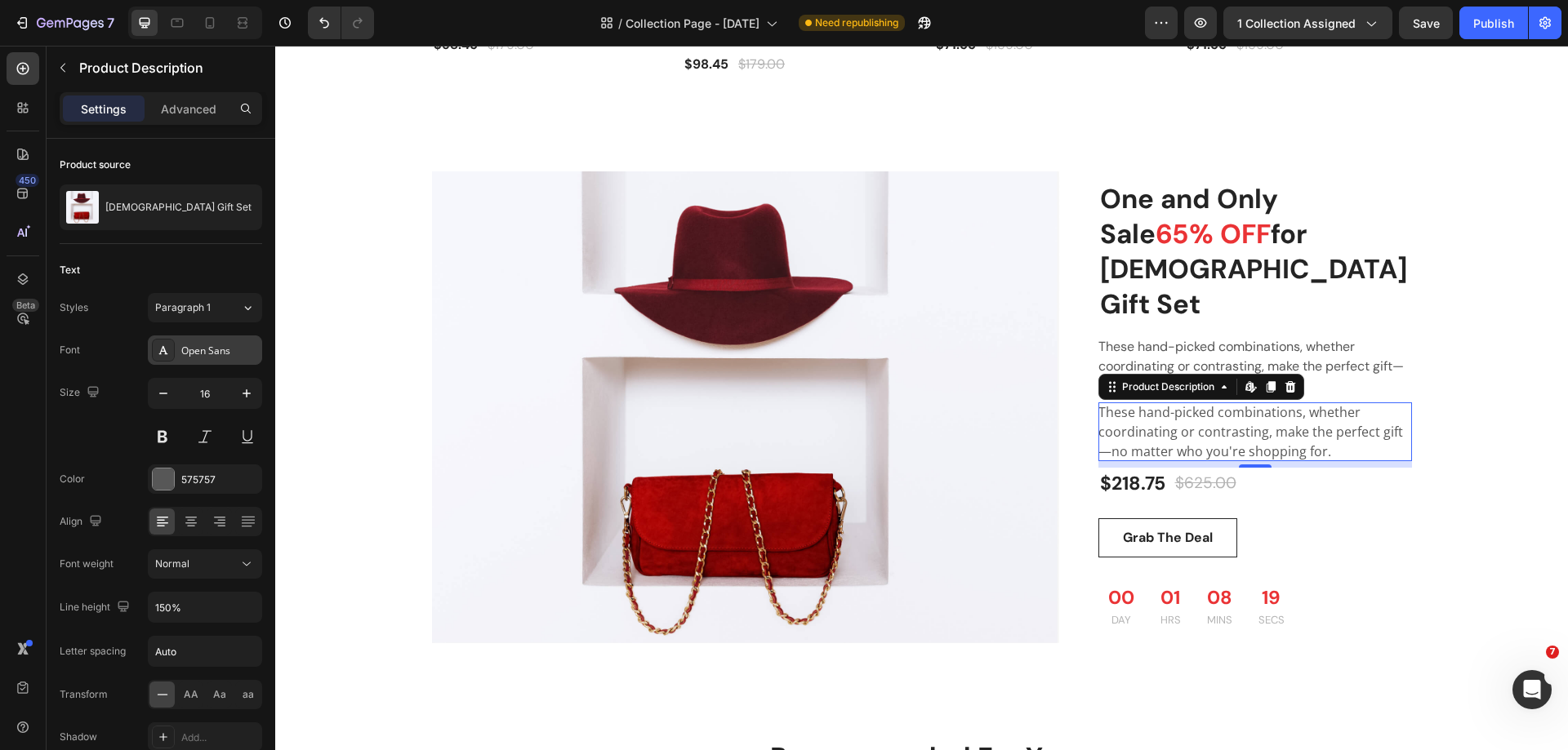
click at [199, 352] on div "Open Sans" at bounding box center [220, 351] width 77 height 15
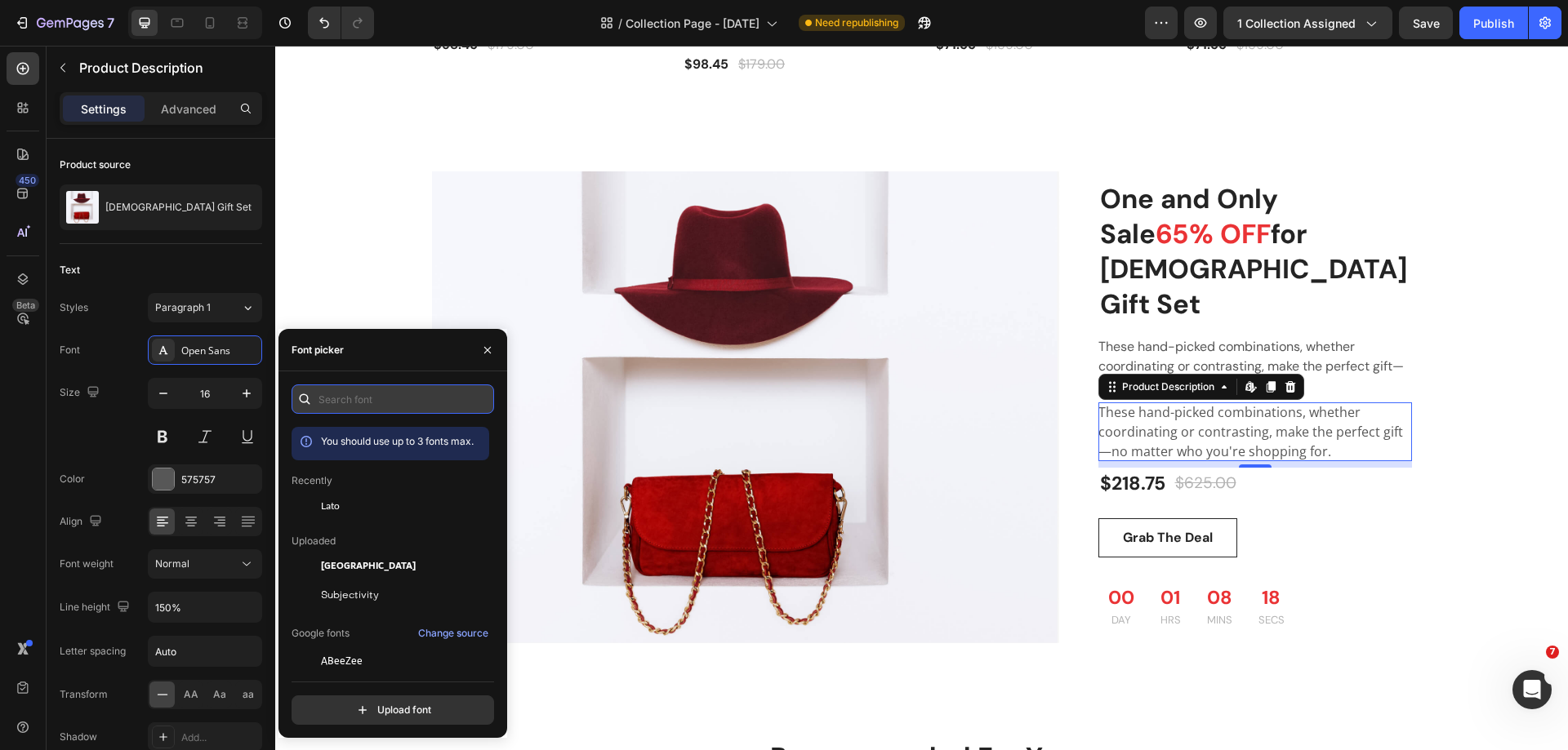
click at [366, 389] on input "text" at bounding box center [392, 399] width 202 height 30
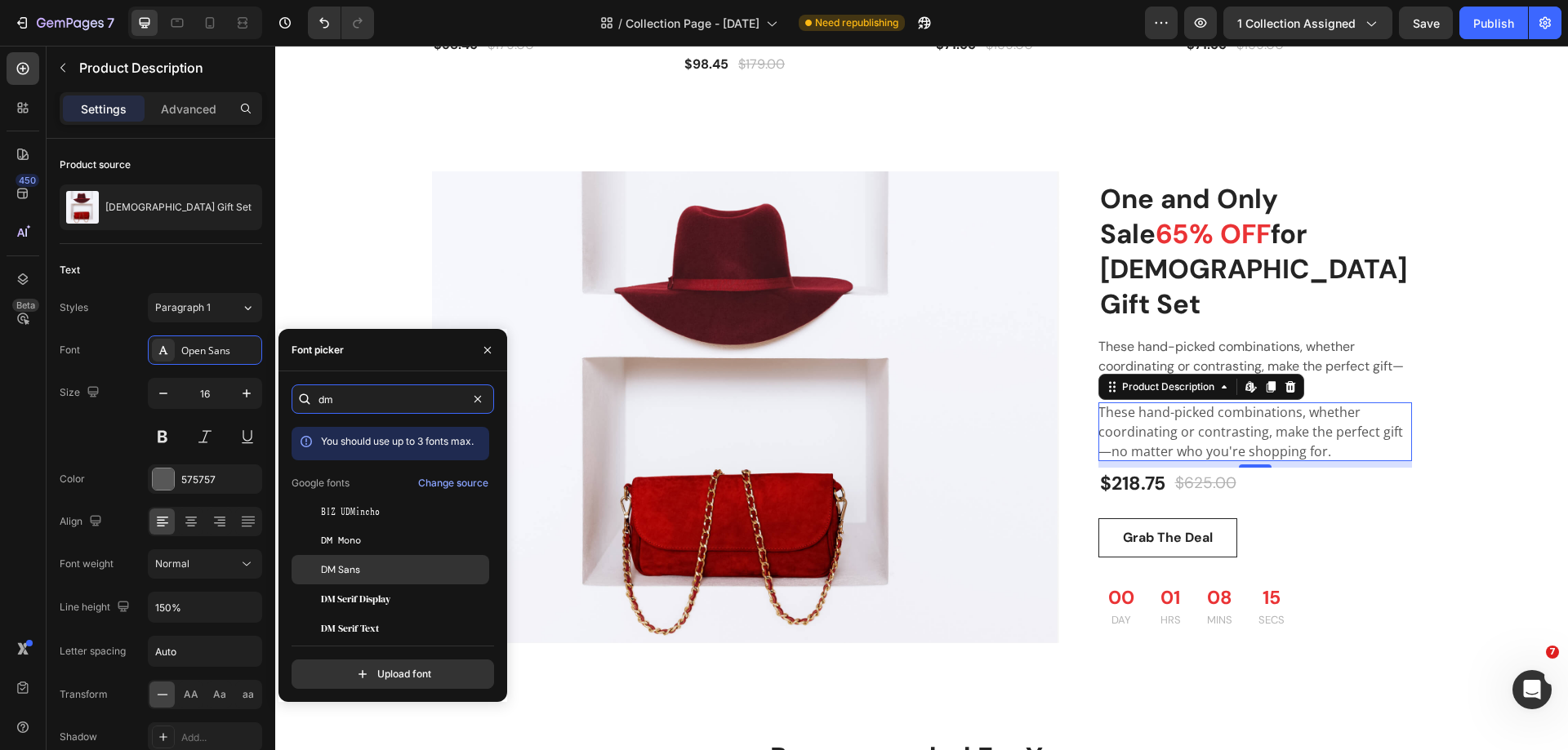
type input "dm"
click at [354, 567] on span "DM Sans" at bounding box center [340, 570] width 39 height 15
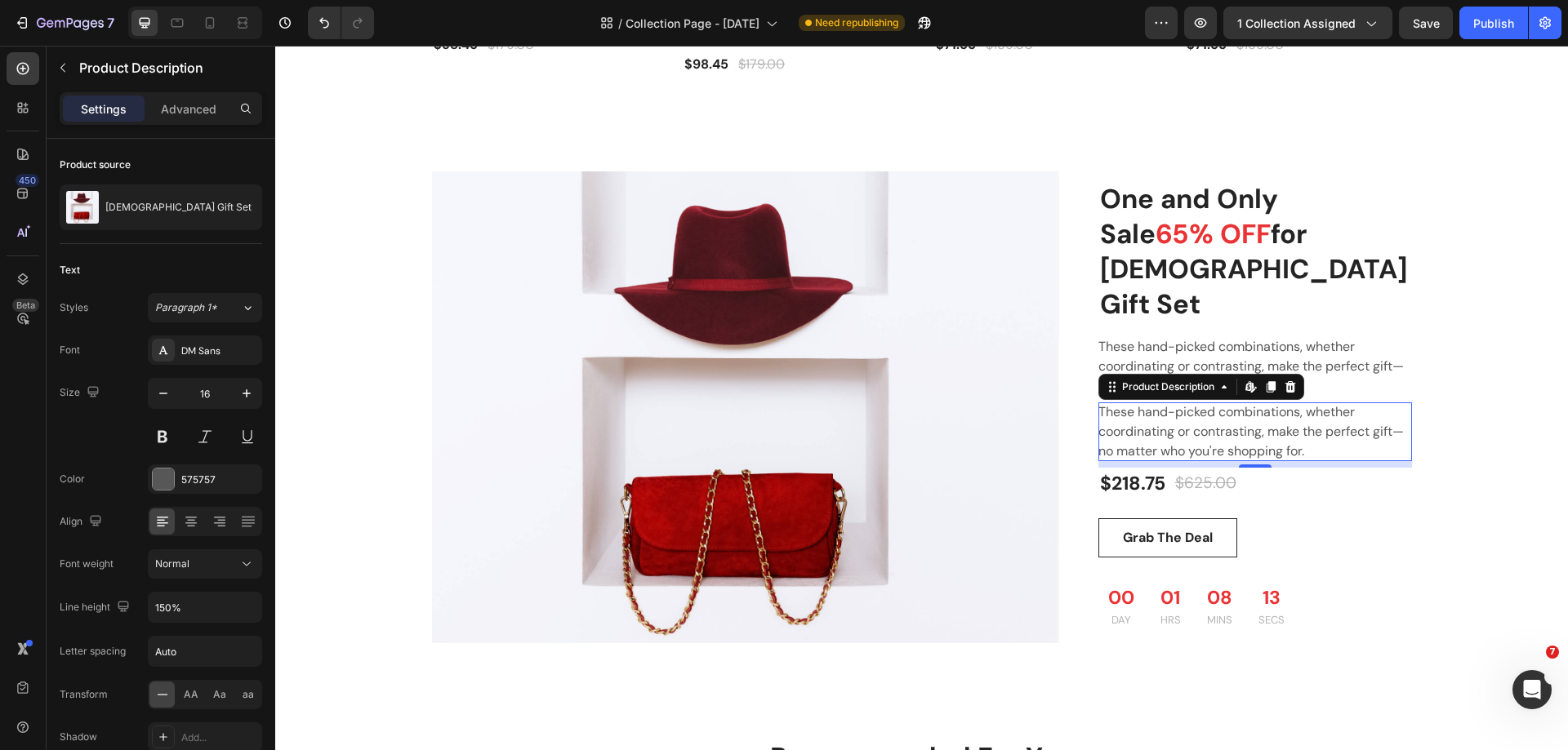
click at [27, 445] on div "450 Beta" at bounding box center [23, 342] width 33 height 580
click at [1367, 337] on div "These hand-picked combinations, whether coordinating or contrasting, make the p…" at bounding box center [1255, 366] width 314 height 59
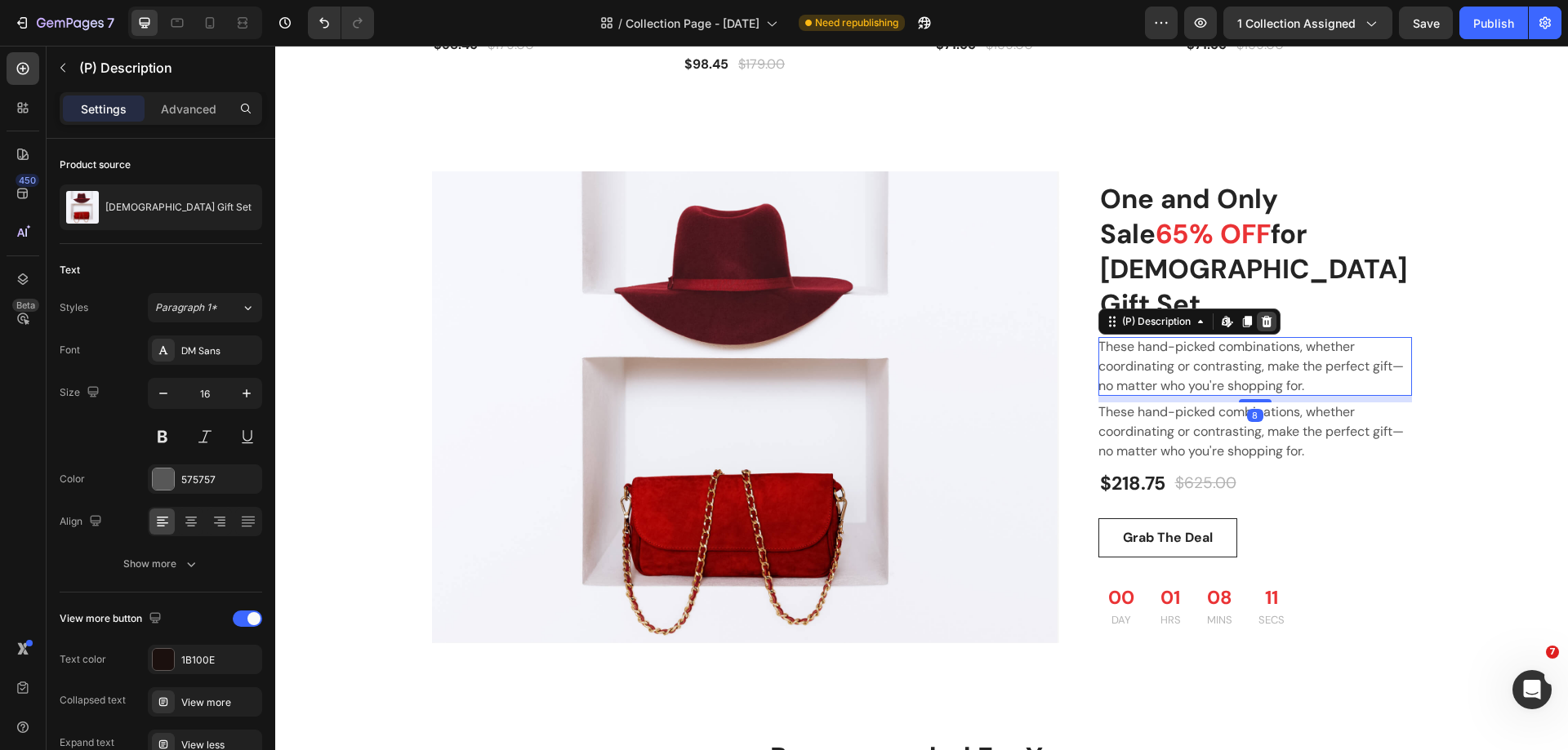
click at [1268, 312] on div at bounding box center [1267, 322] width 20 height 20
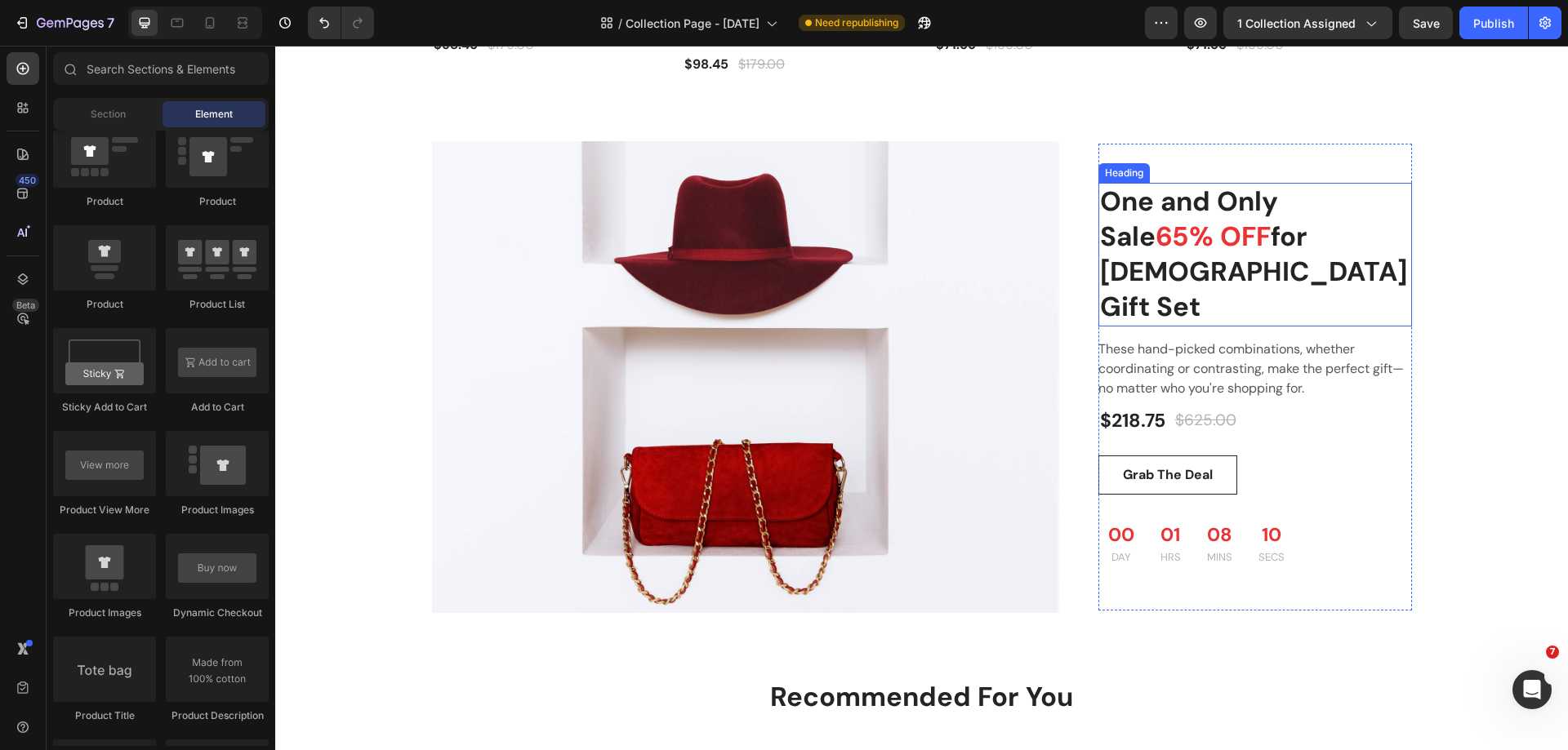
click at [1317, 264] on p "Ladies Gift Set" at bounding box center [1255, 290] width 310 height 70
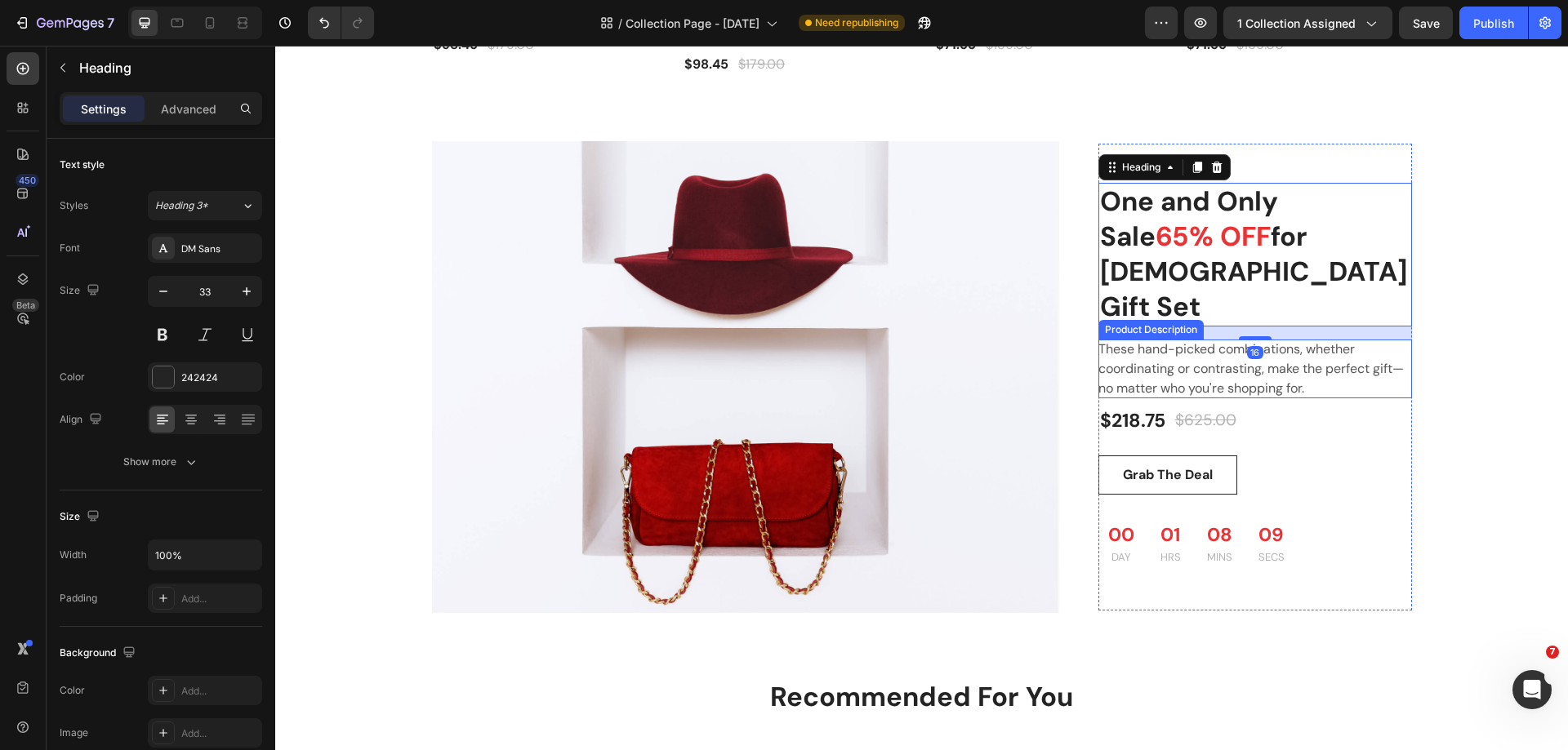
click at [1277, 340] on div "These hand-picked combinations, whether coordinating or contrasting, make the p…" at bounding box center [1255, 369] width 314 height 59
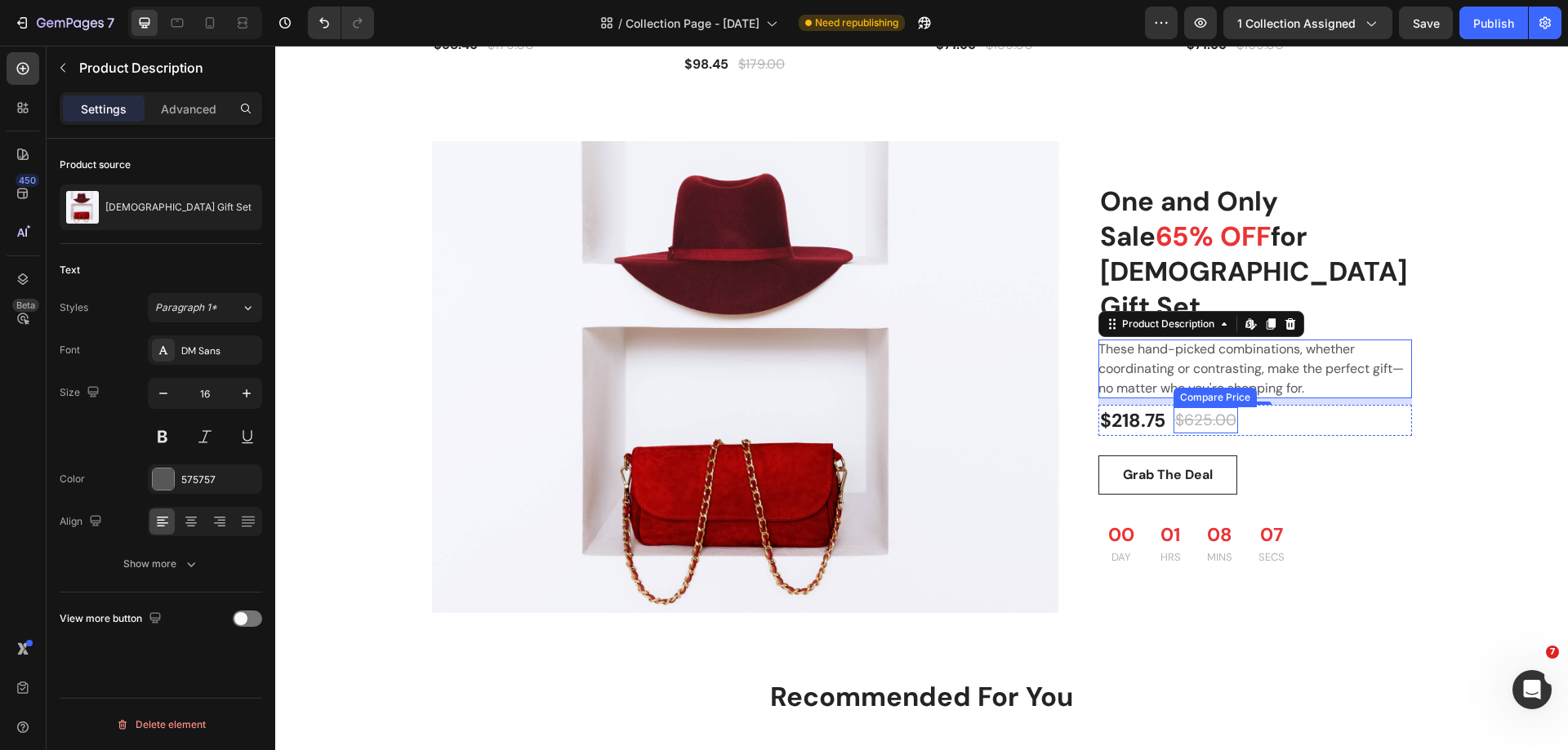
click at [1208, 408] on div "$625.00" at bounding box center [1206, 421] width 64 height 27
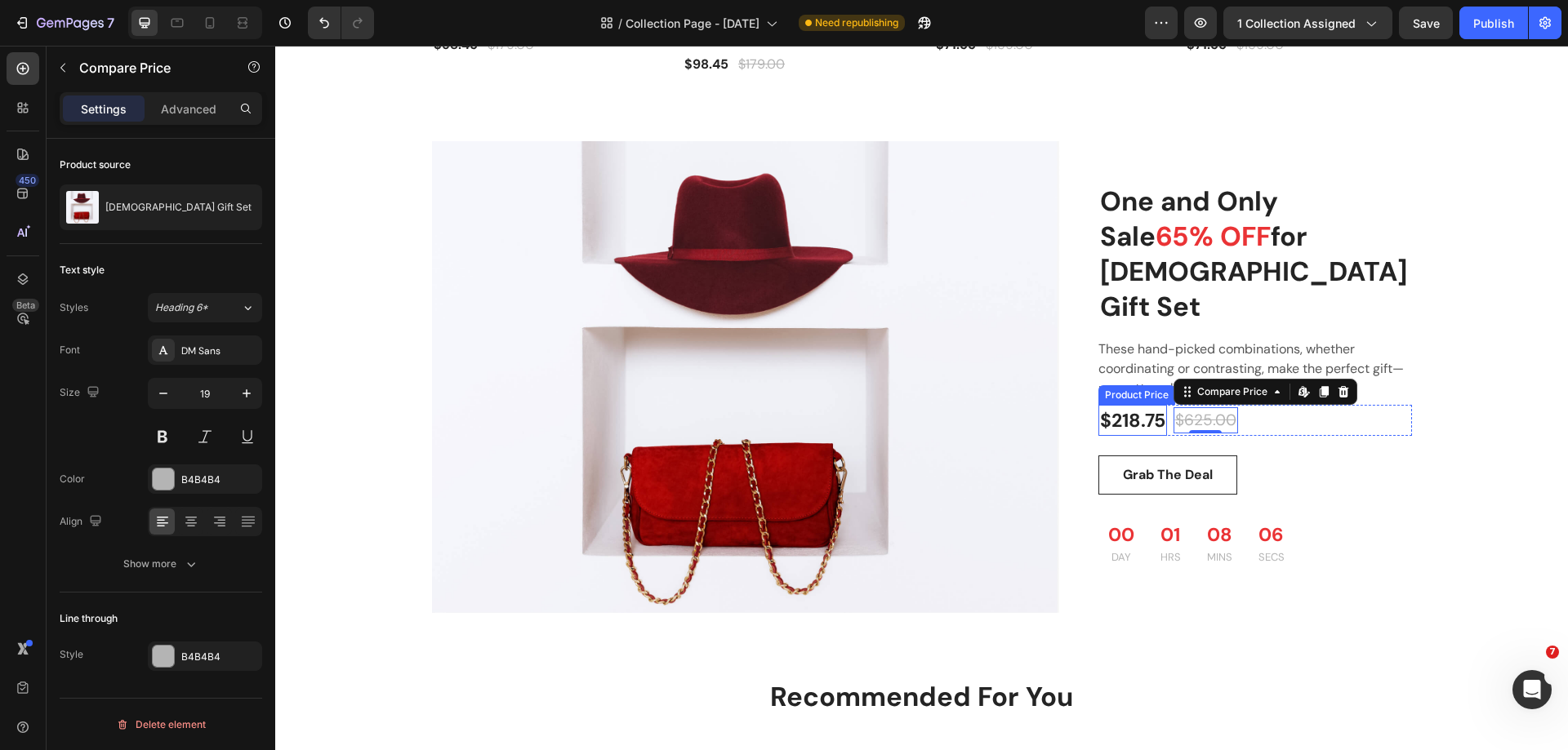
click at [1117, 405] on div "$218.75" at bounding box center [1132, 421] width 68 height 32
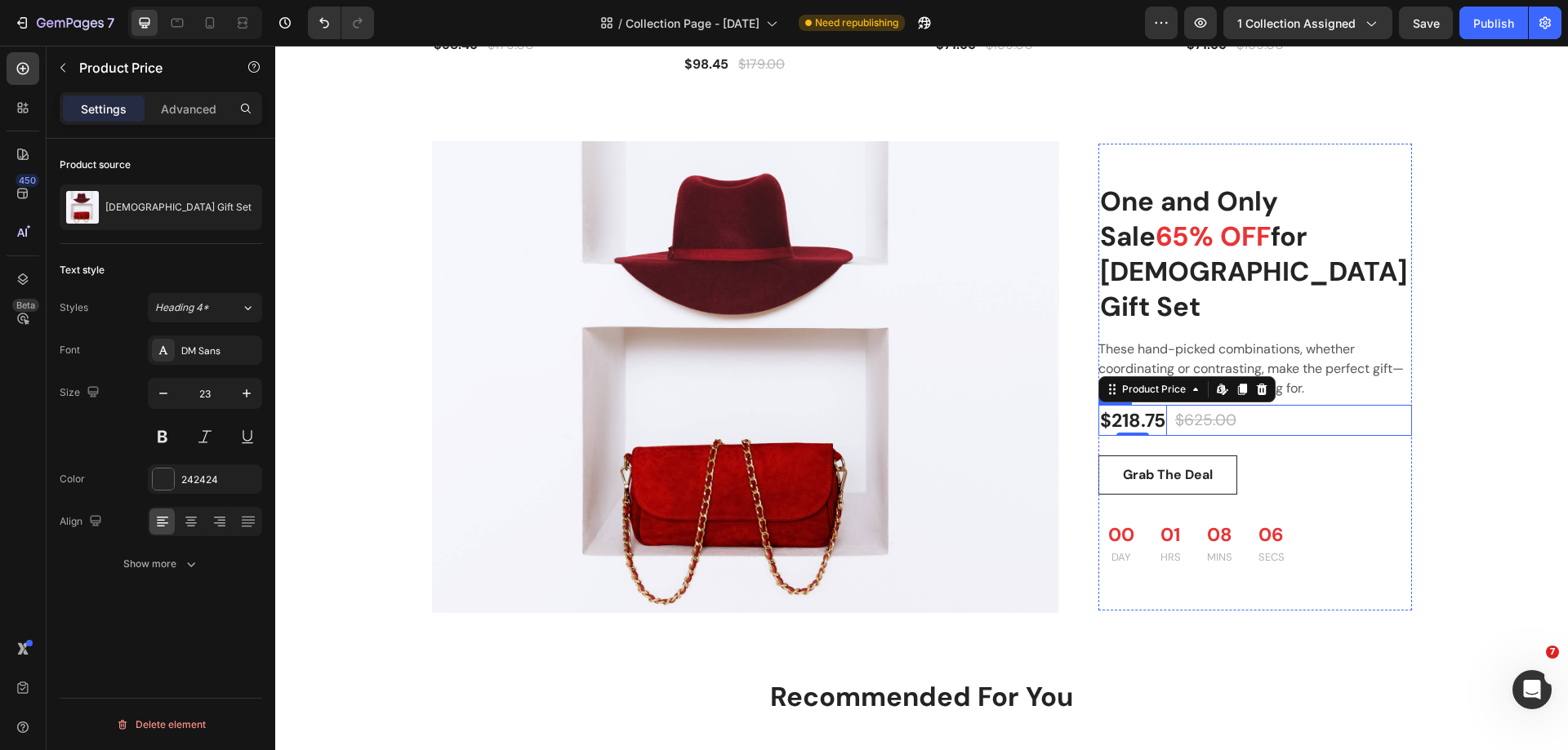
click at [1274, 405] on div "$218.75 Product Price Edit content in Shopify 0 Product Price Edit content in S…" at bounding box center [1255, 421] width 314 height 32
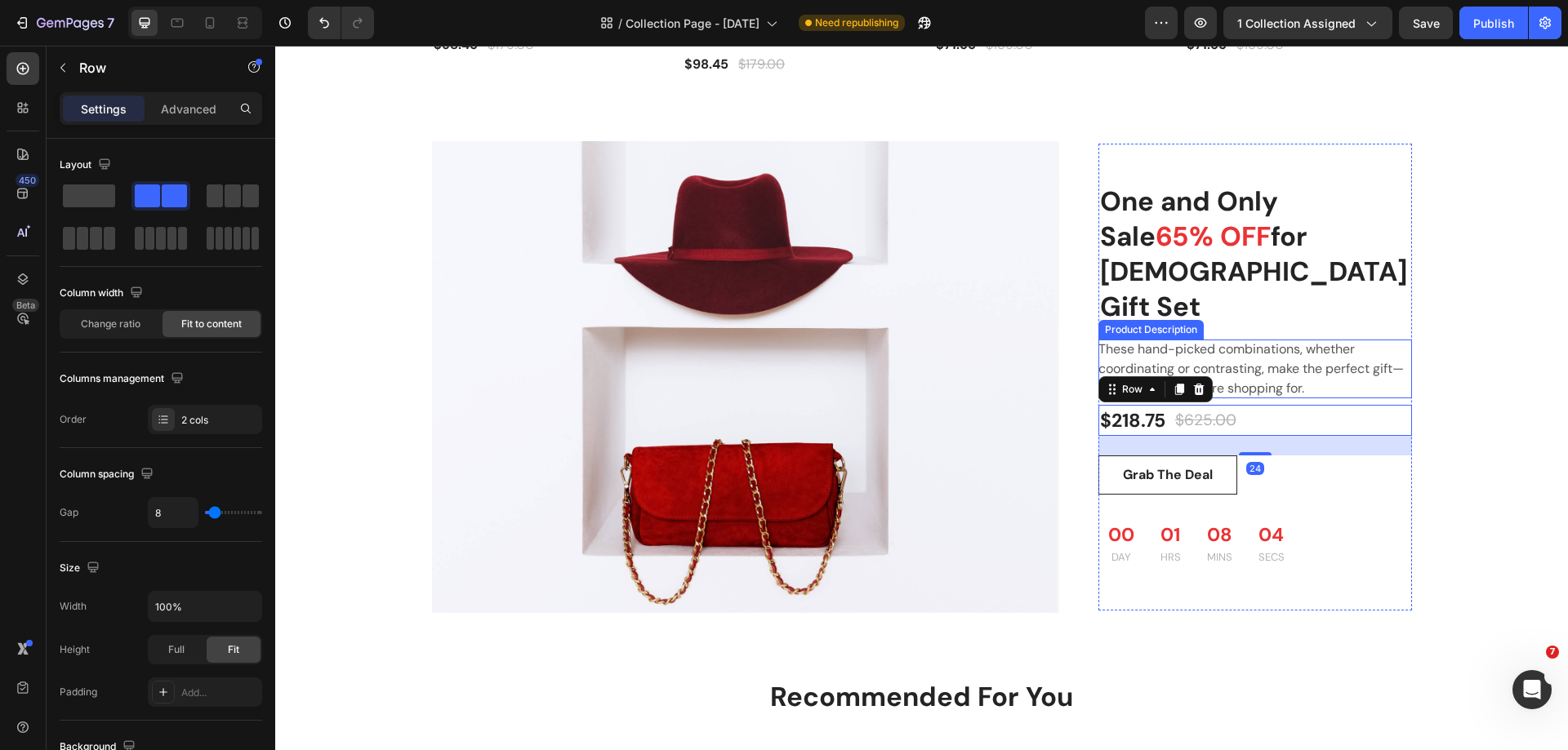
click at [1284, 340] on div "These hand-picked combinations, whether coordinating or contrasting, make the p…" at bounding box center [1255, 369] width 314 height 59
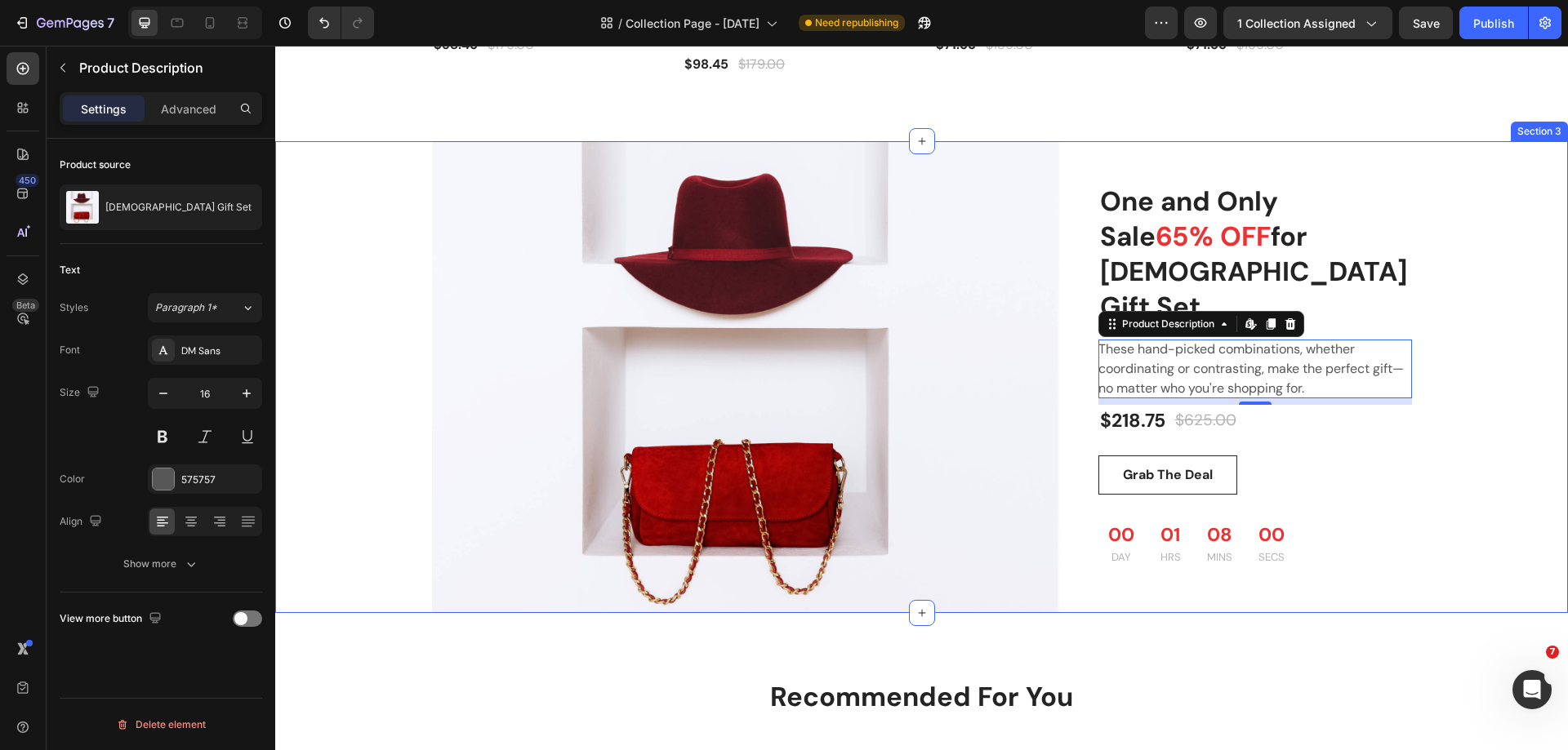
click at [1503, 415] on div "One and Only Sale 65% OFF for Ladies Gift Set Heading Product Images One and On…" at bounding box center [921, 377] width 1268 height 472
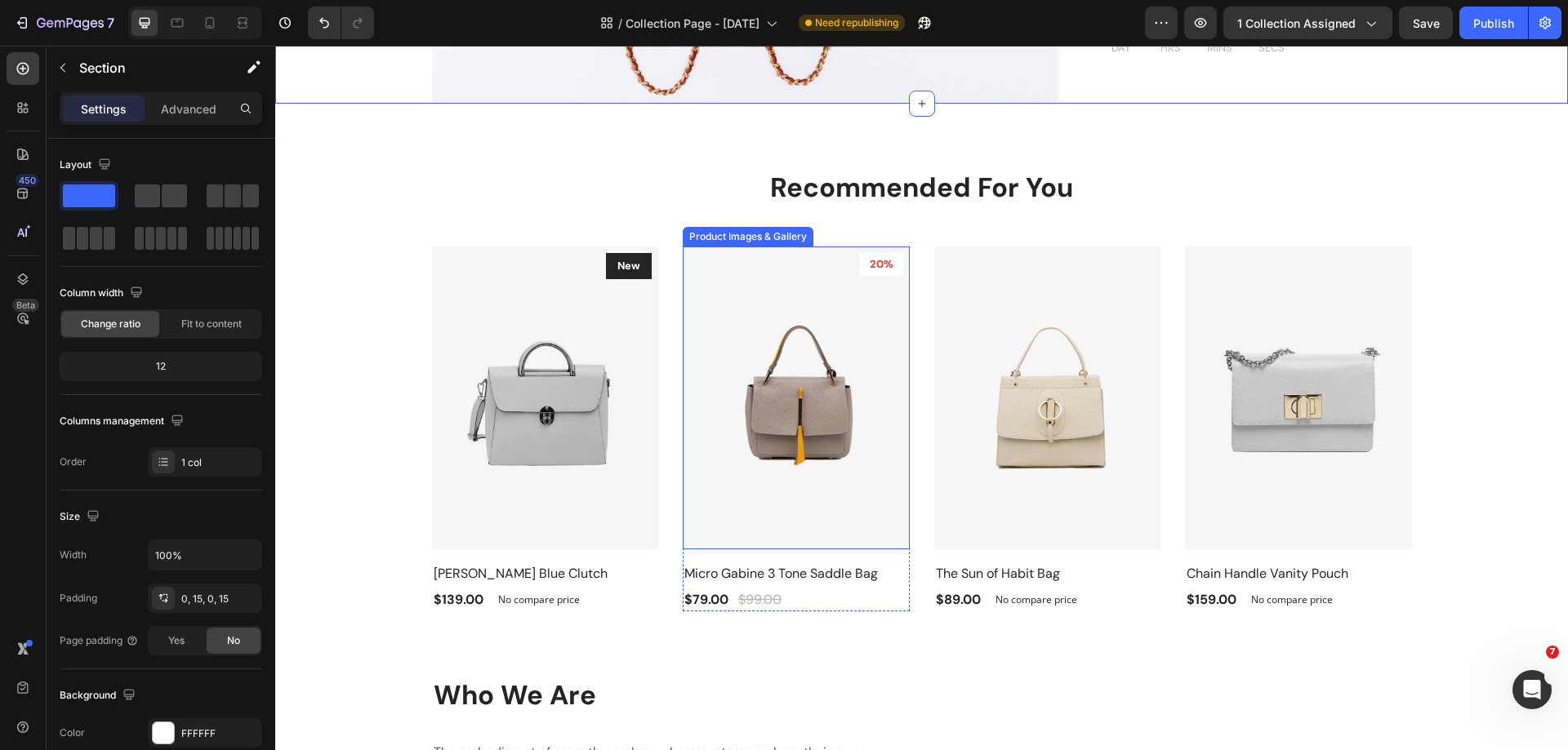
scroll to position [2000, 0]
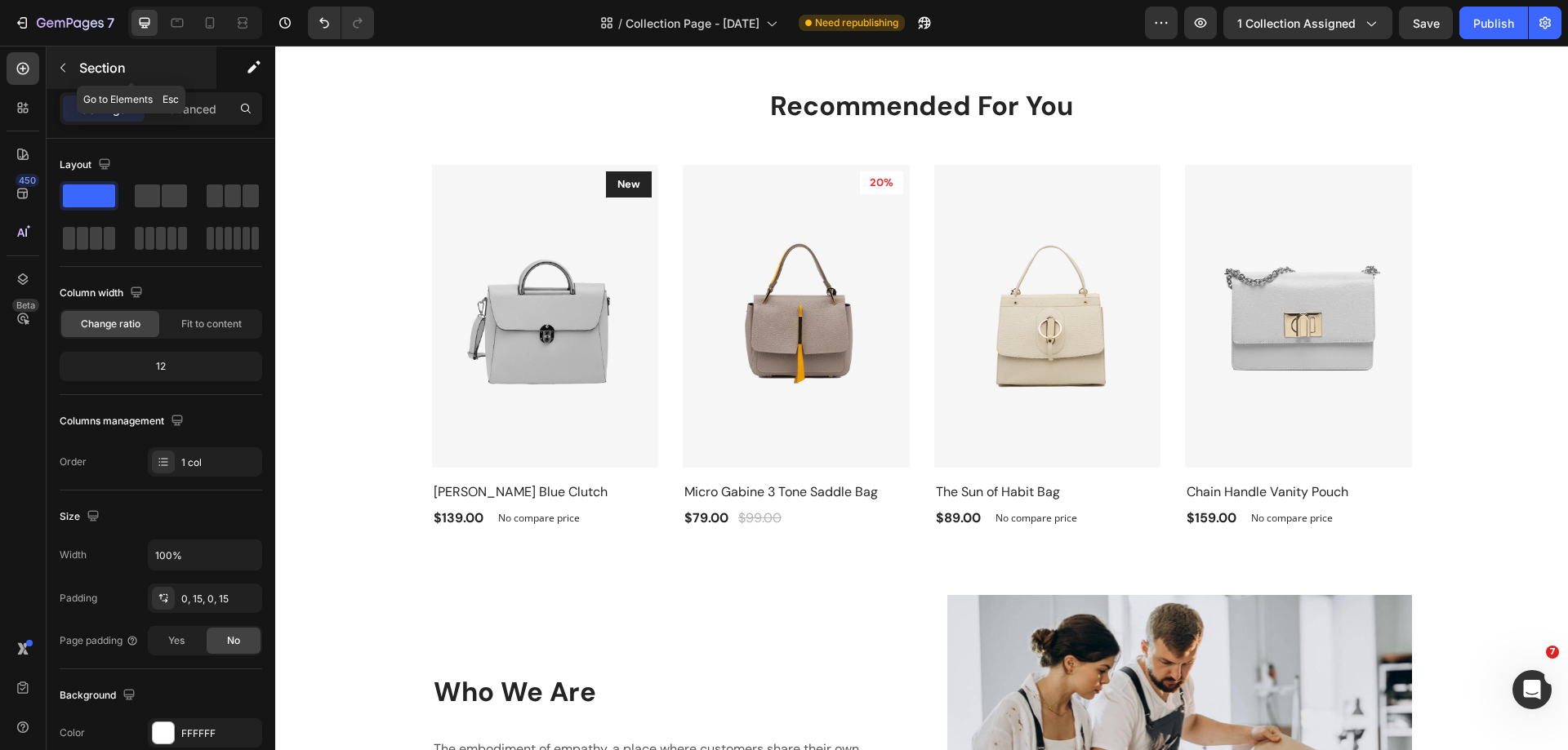
click at [64, 65] on icon "button" at bounding box center [63, 68] width 5 height 9
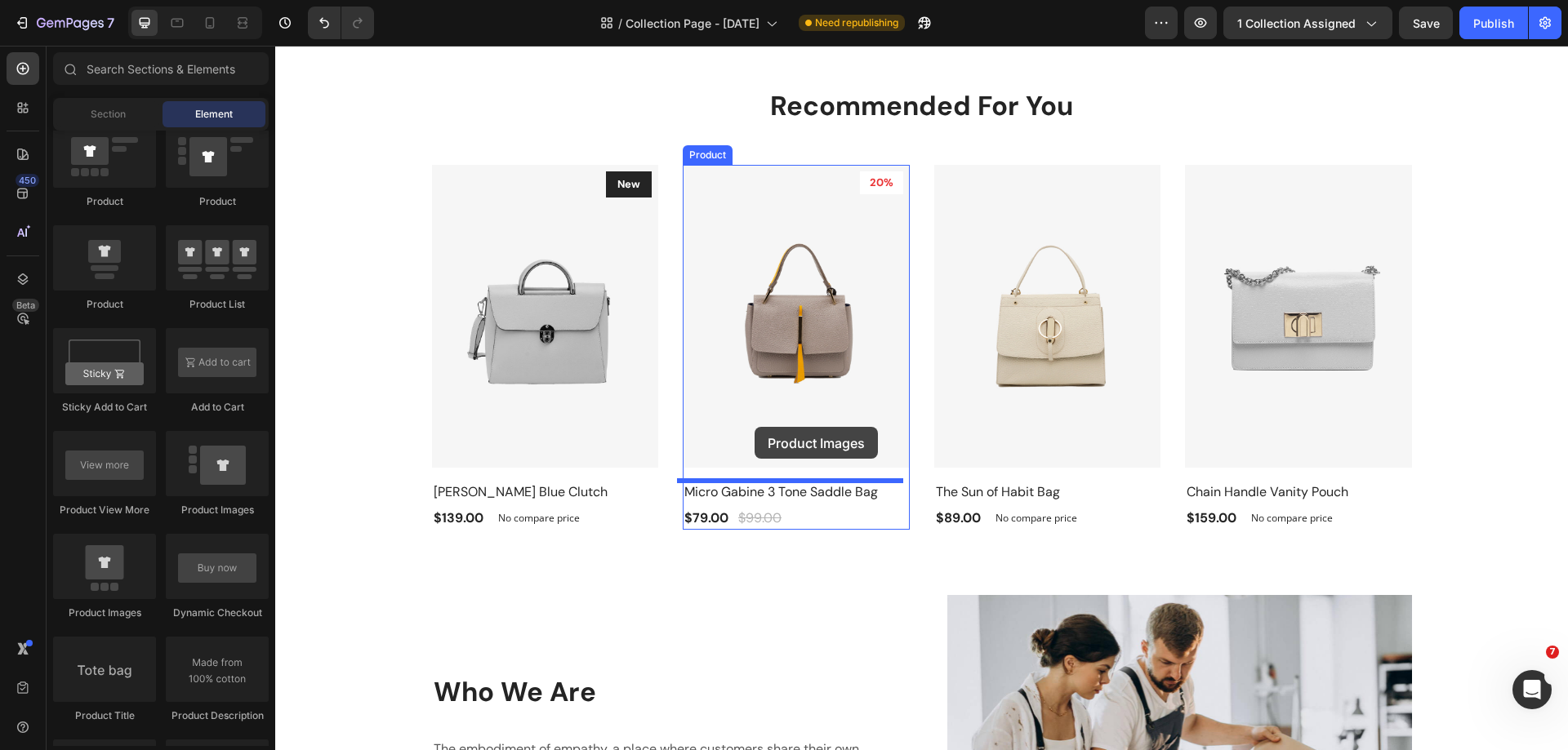
drag, startPoint x: 522, startPoint y: 511, endPoint x: 754, endPoint y: 427, distance: 246.7
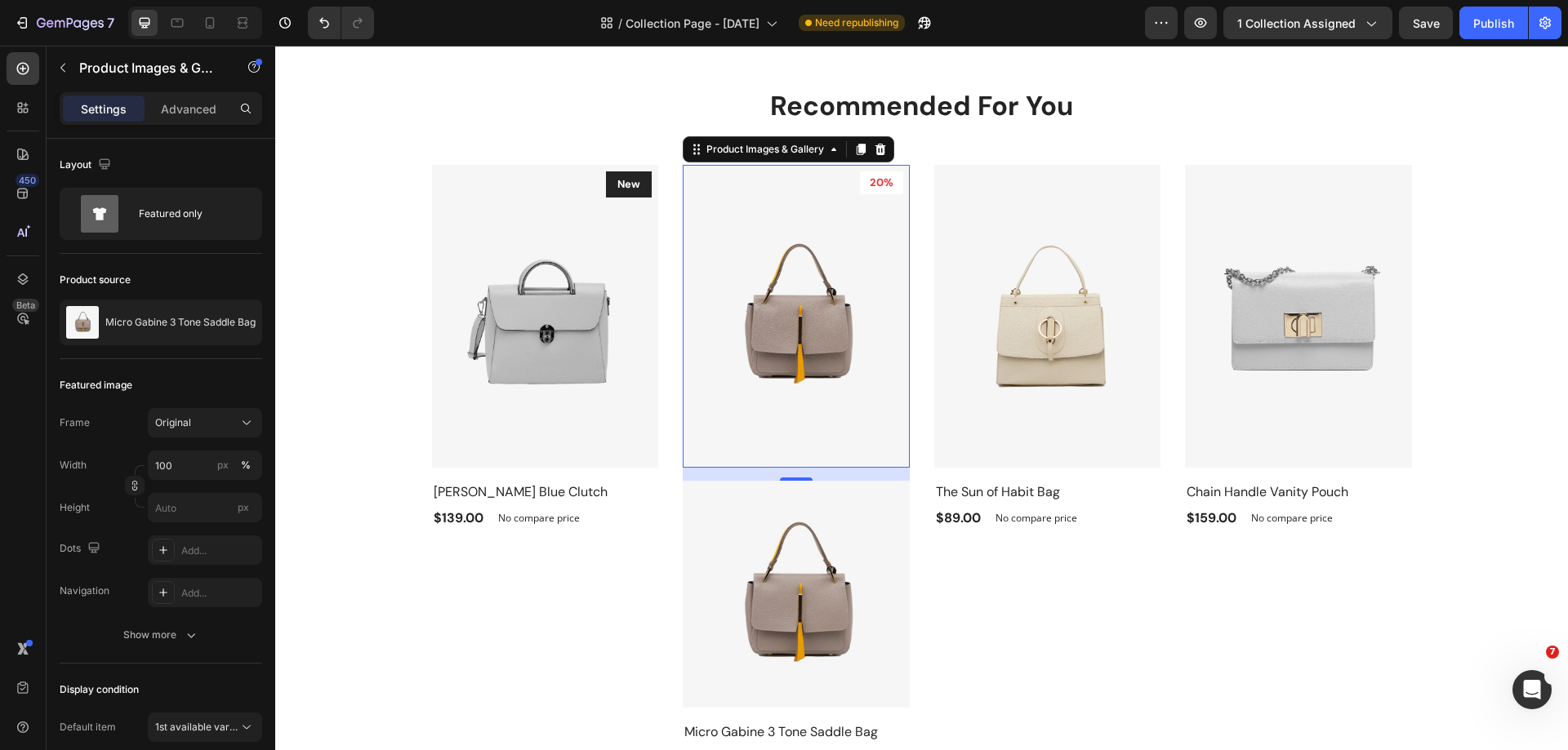
click at [717, 441] on img at bounding box center [796, 316] width 227 height 303
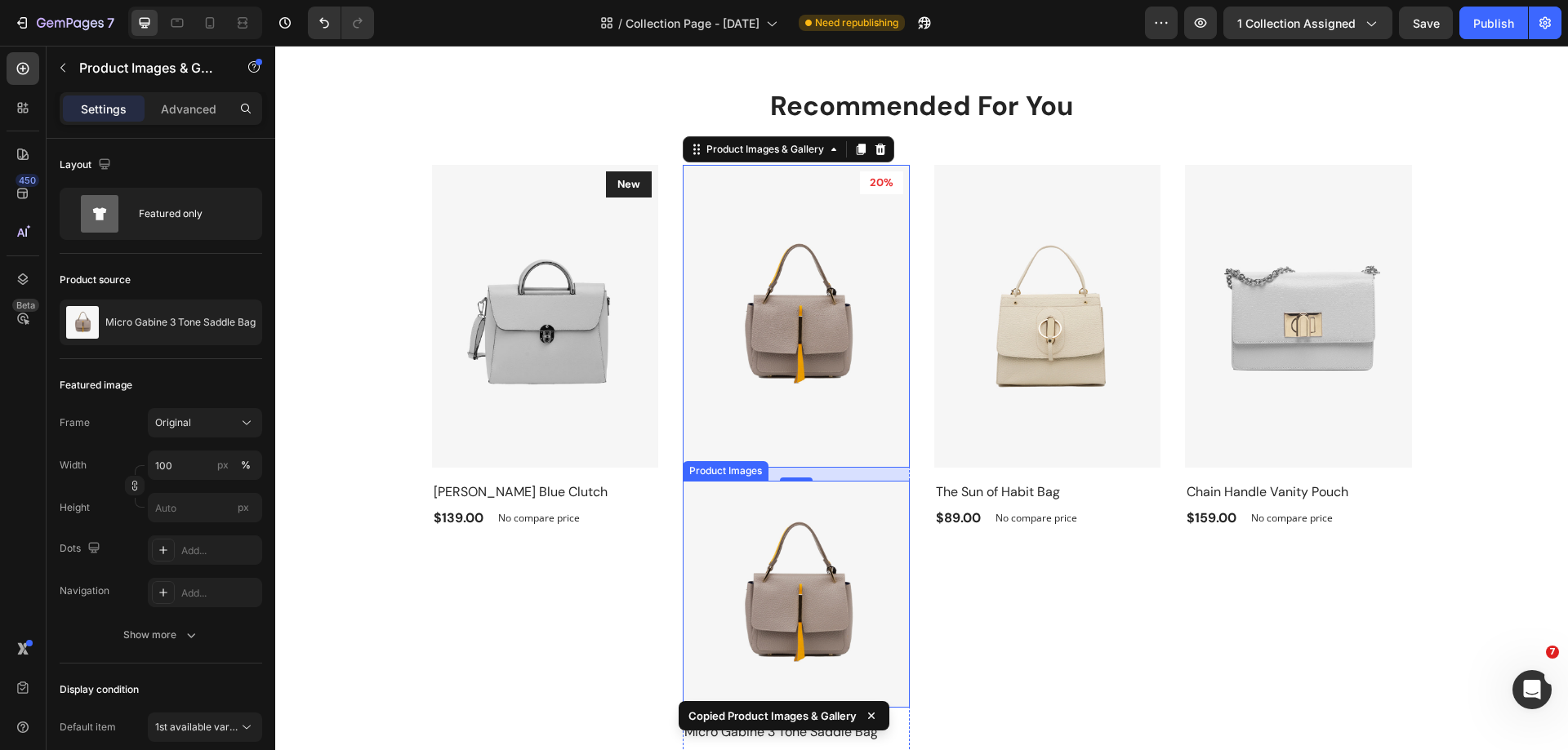
click at [761, 526] on img at bounding box center [796, 594] width 227 height 227
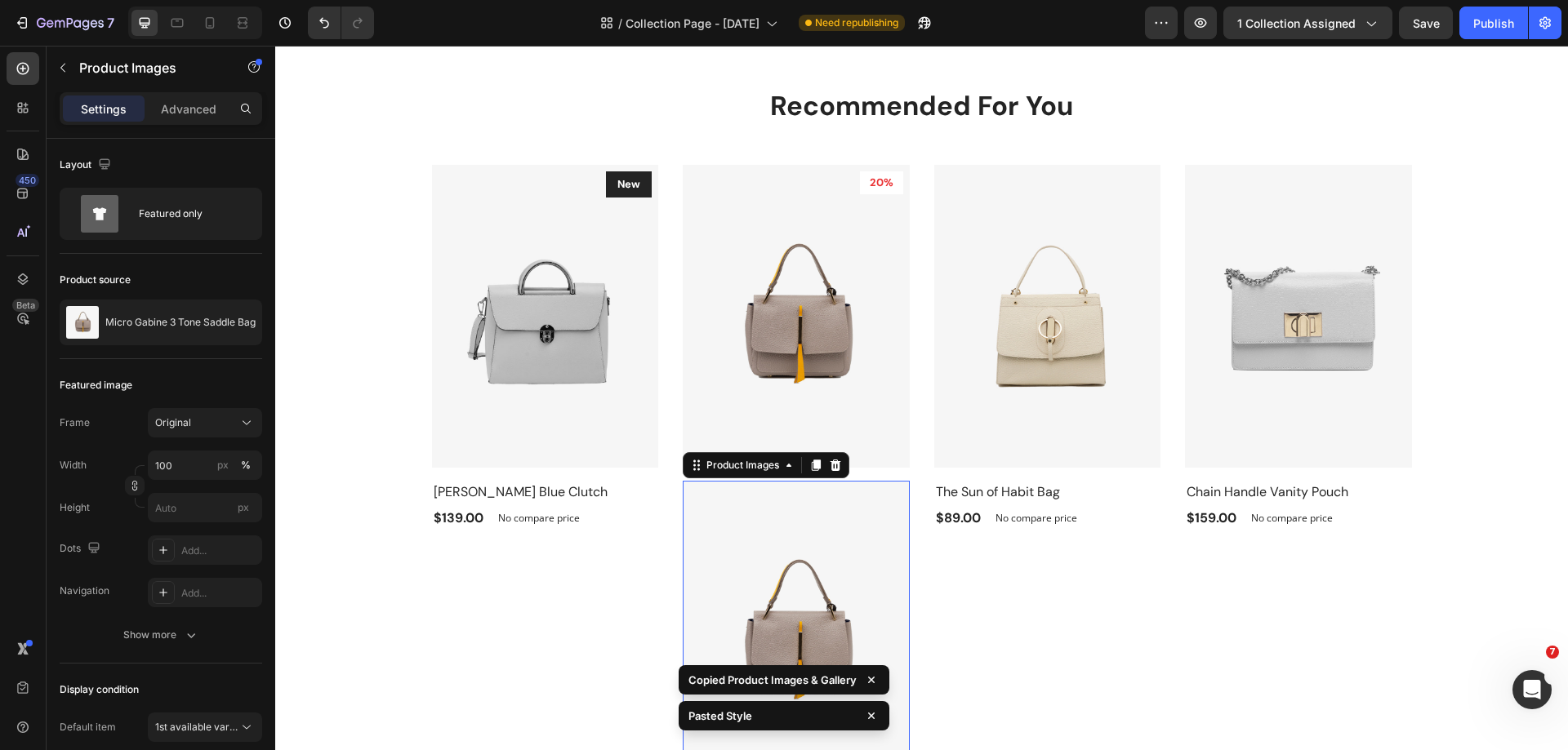
click at [836, 538] on img at bounding box center [796, 632] width 227 height 303
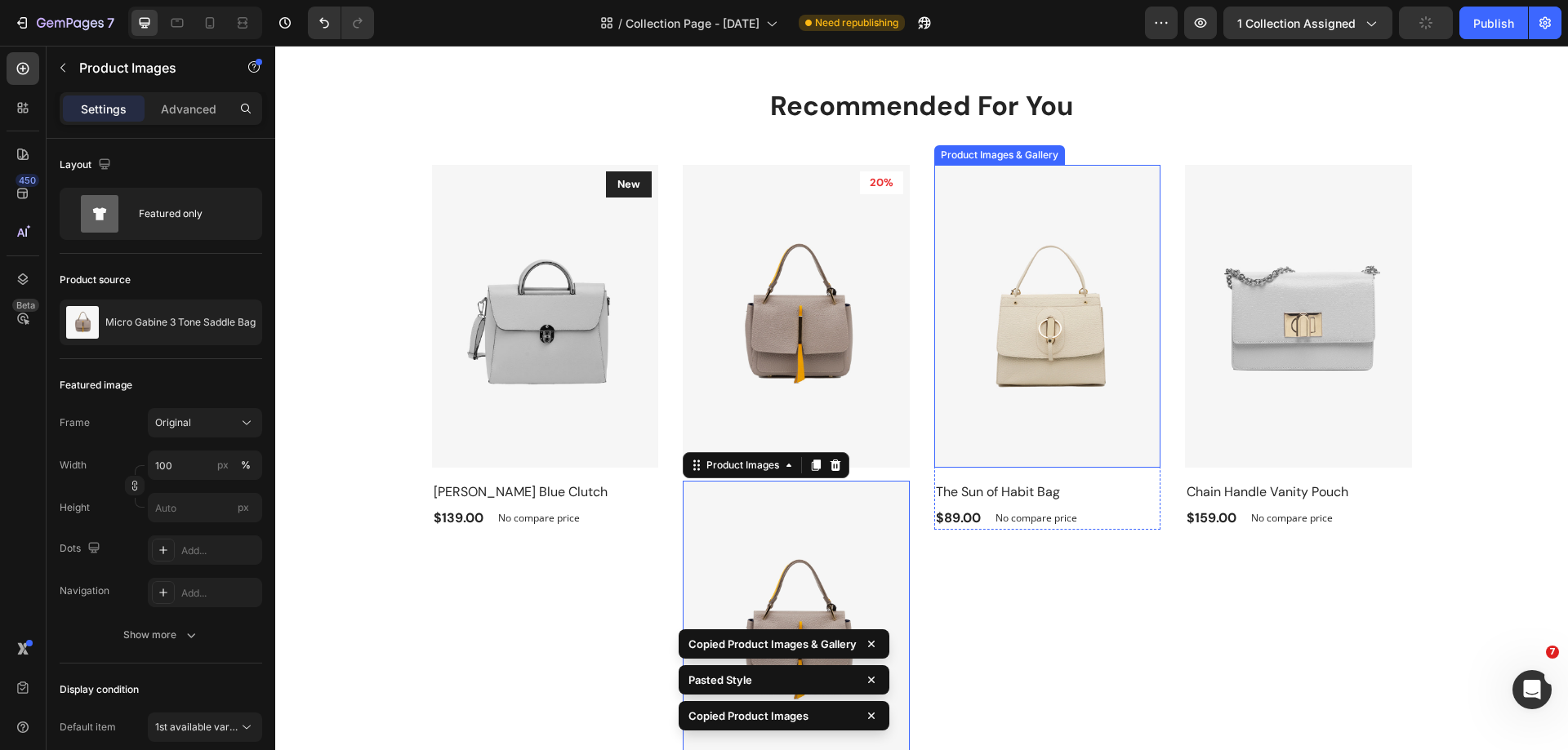
click at [989, 438] on img at bounding box center [1047, 316] width 227 height 303
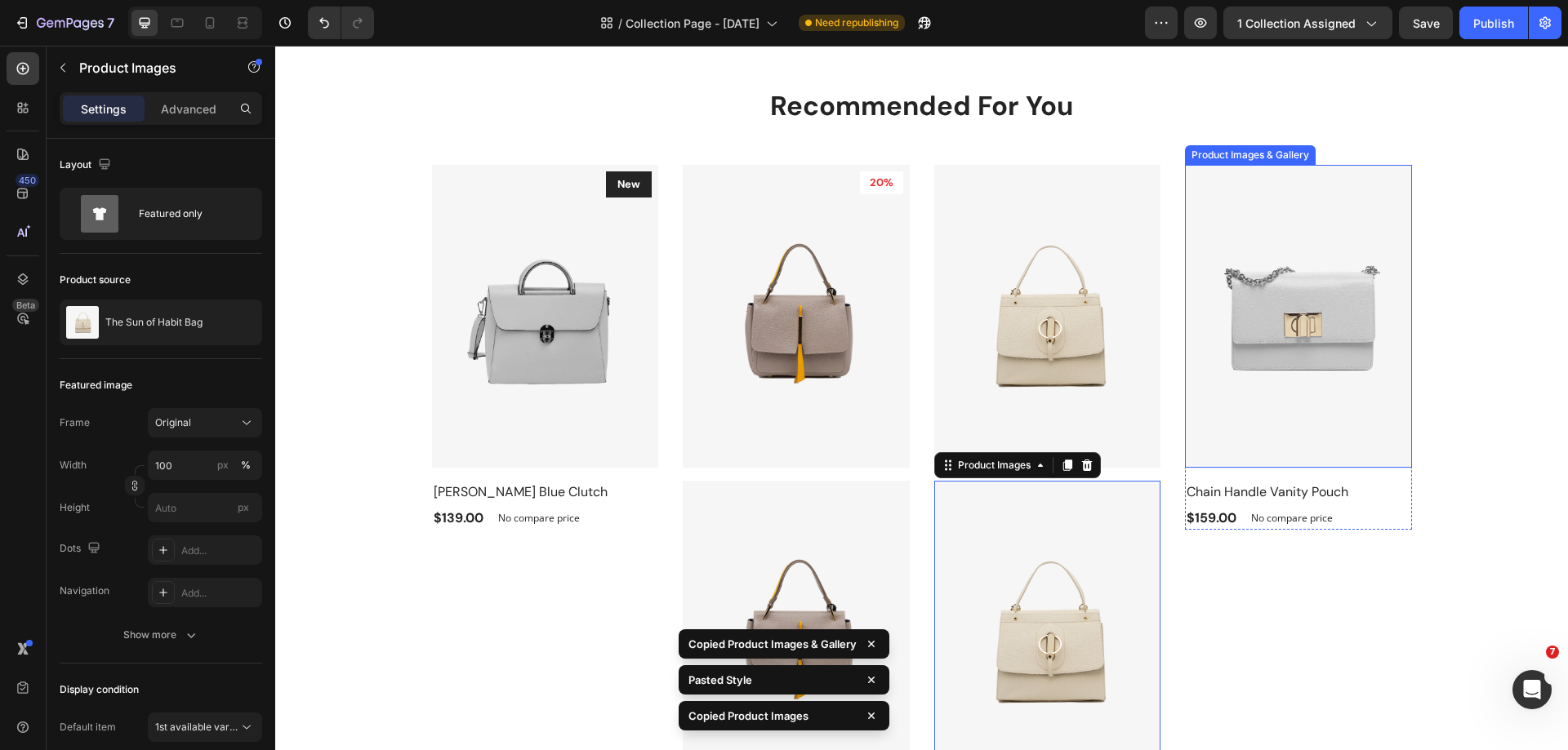
click at [1229, 413] on img at bounding box center [1298, 316] width 227 height 303
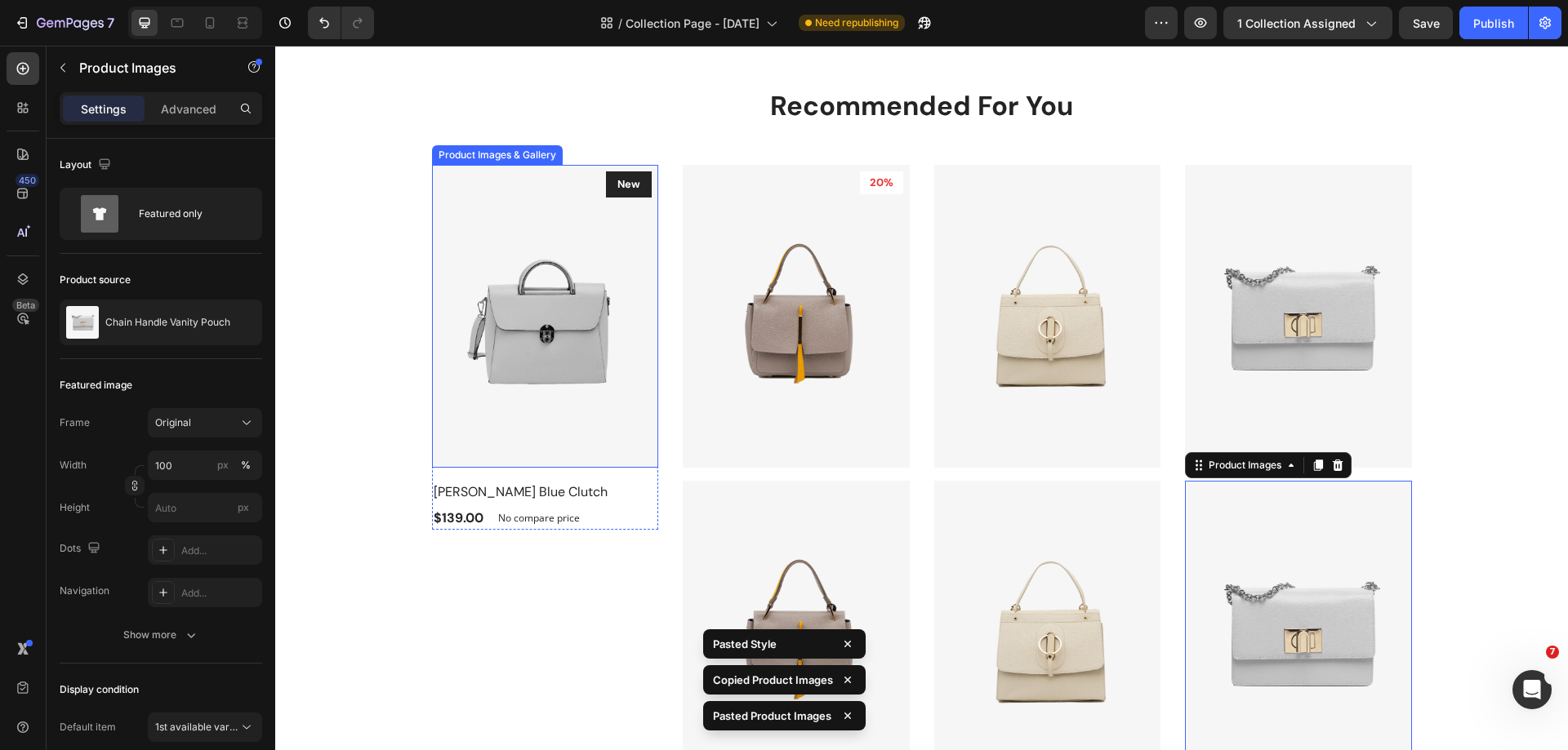
click at [548, 418] on img at bounding box center [545, 316] width 227 height 303
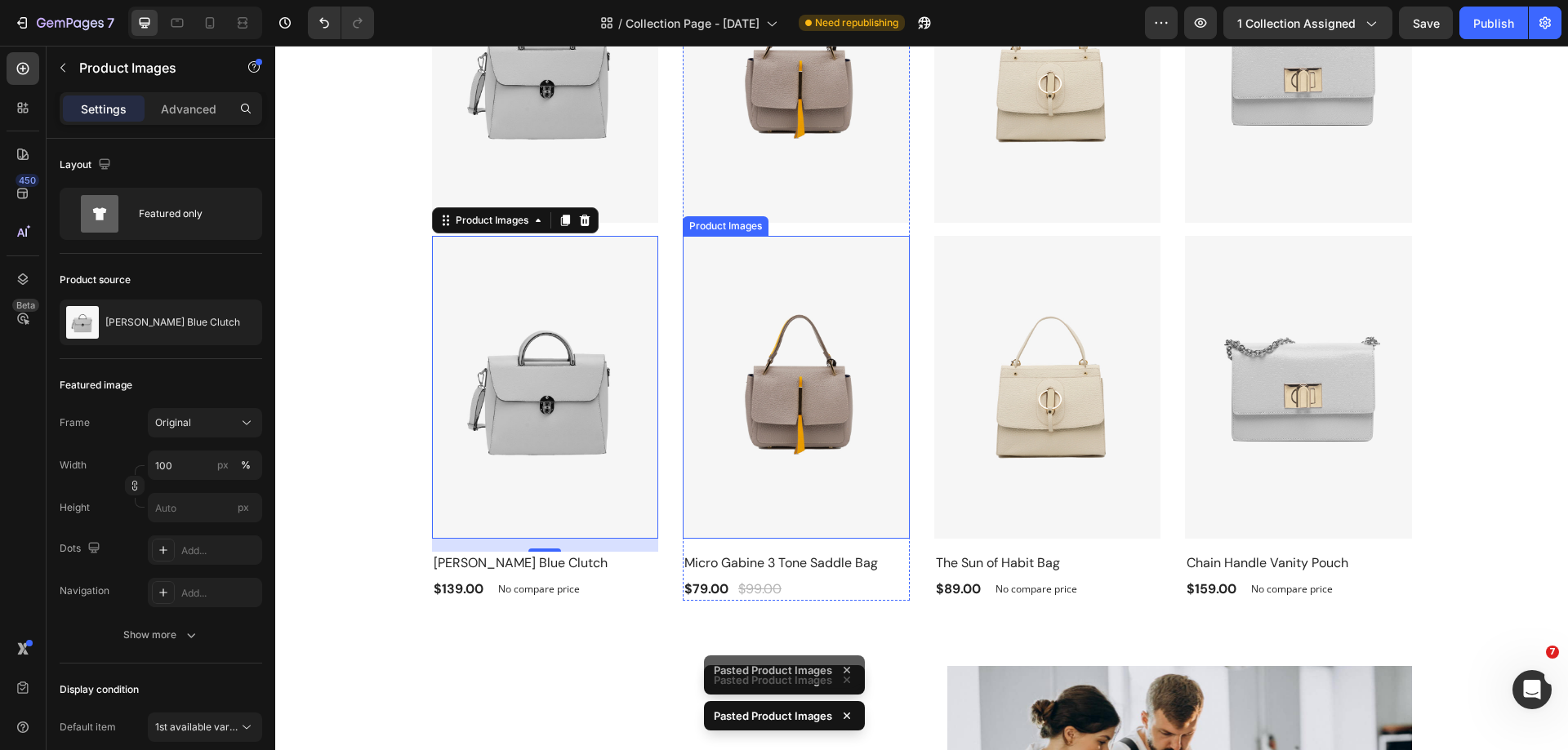
scroll to position [2082, 0]
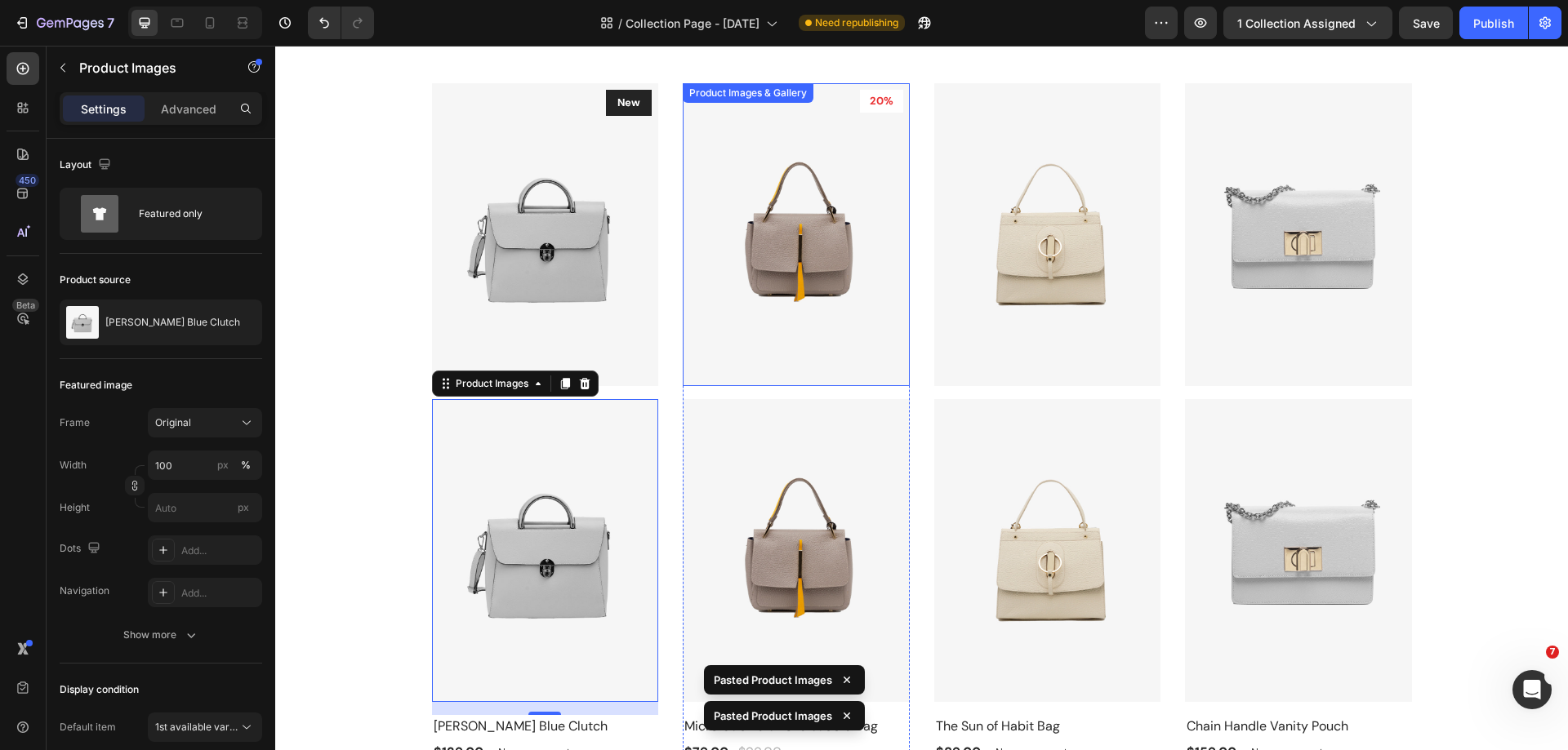
click at [765, 327] on img at bounding box center [796, 234] width 227 height 303
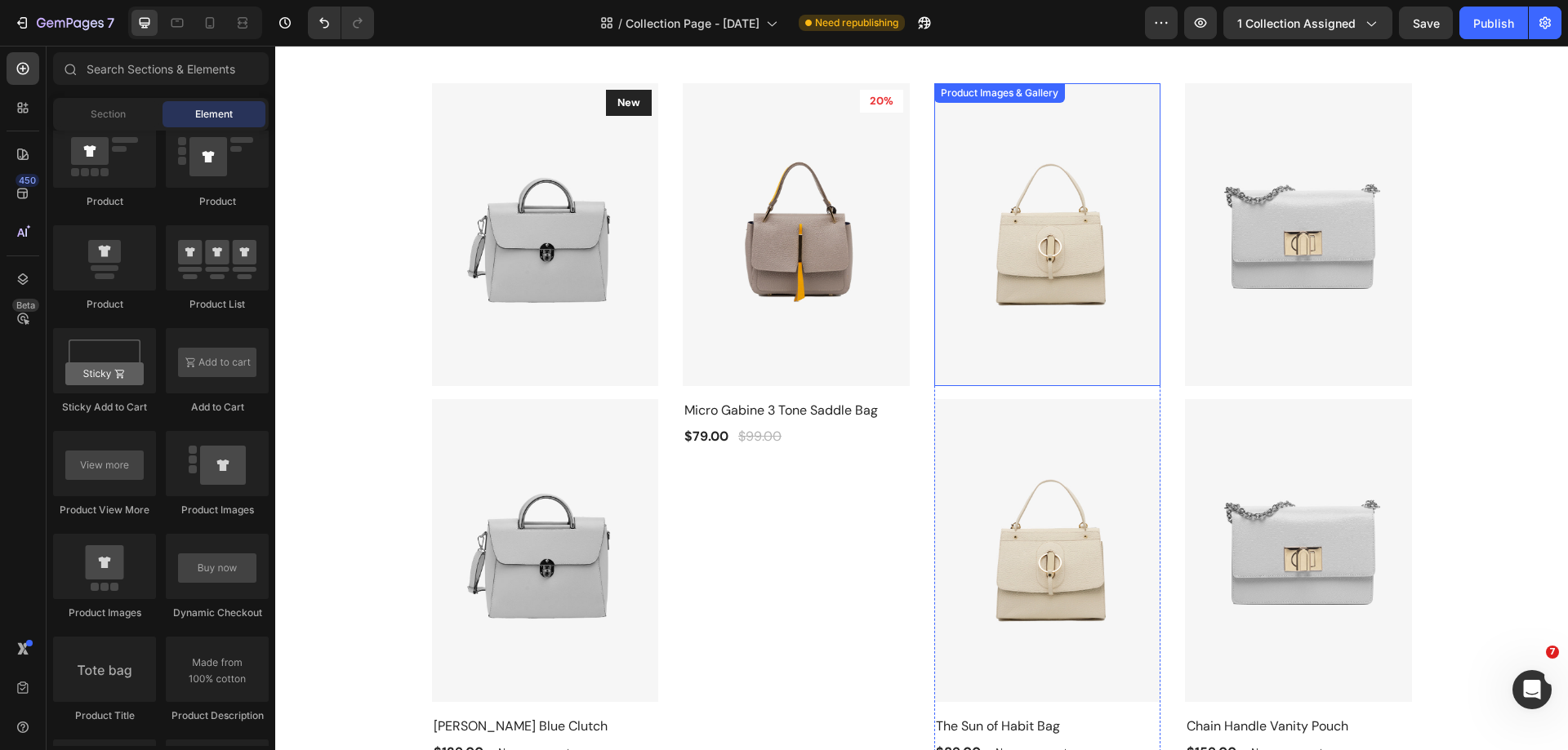
click at [990, 314] on img at bounding box center [1047, 234] width 227 height 303
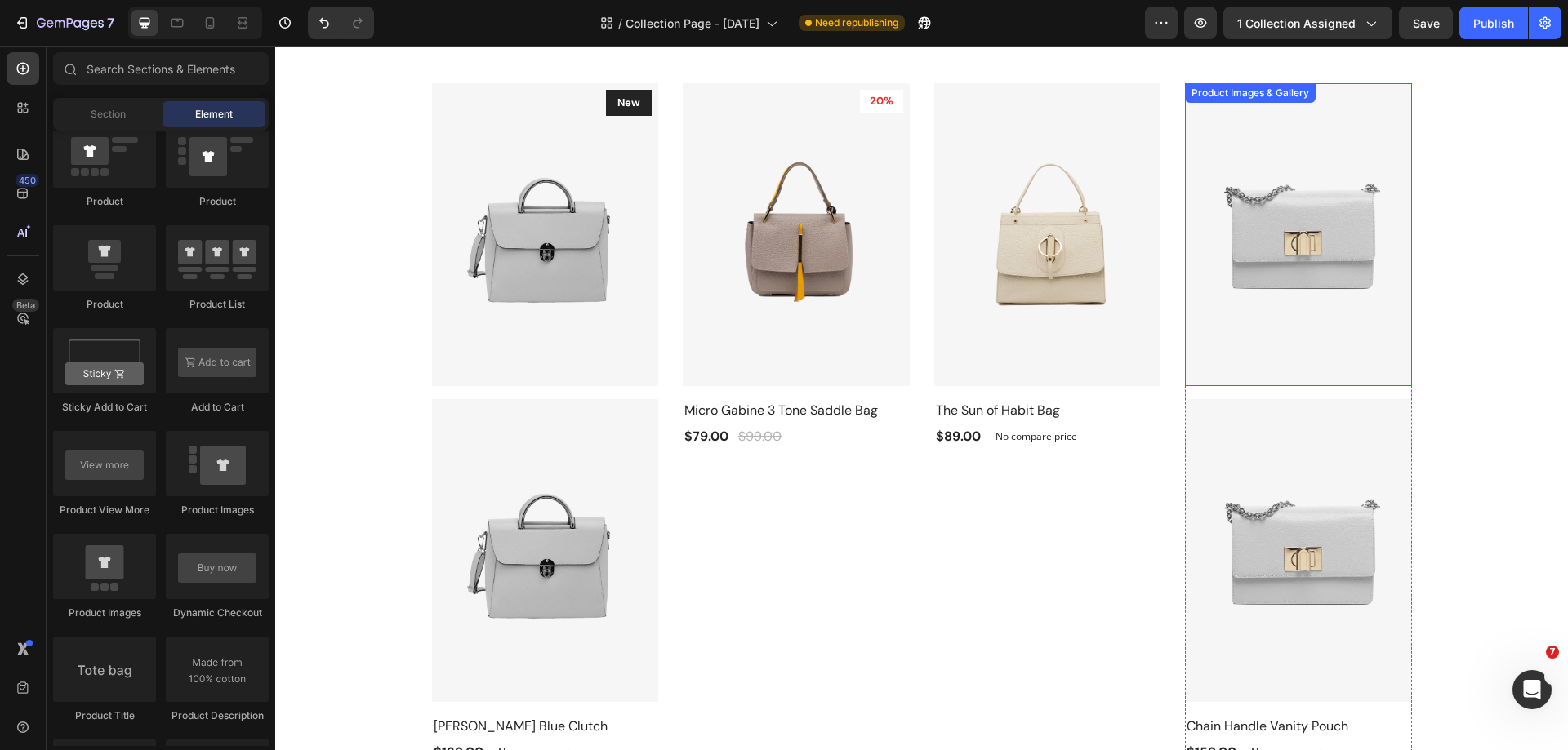
click at [1214, 301] on img at bounding box center [1298, 234] width 227 height 303
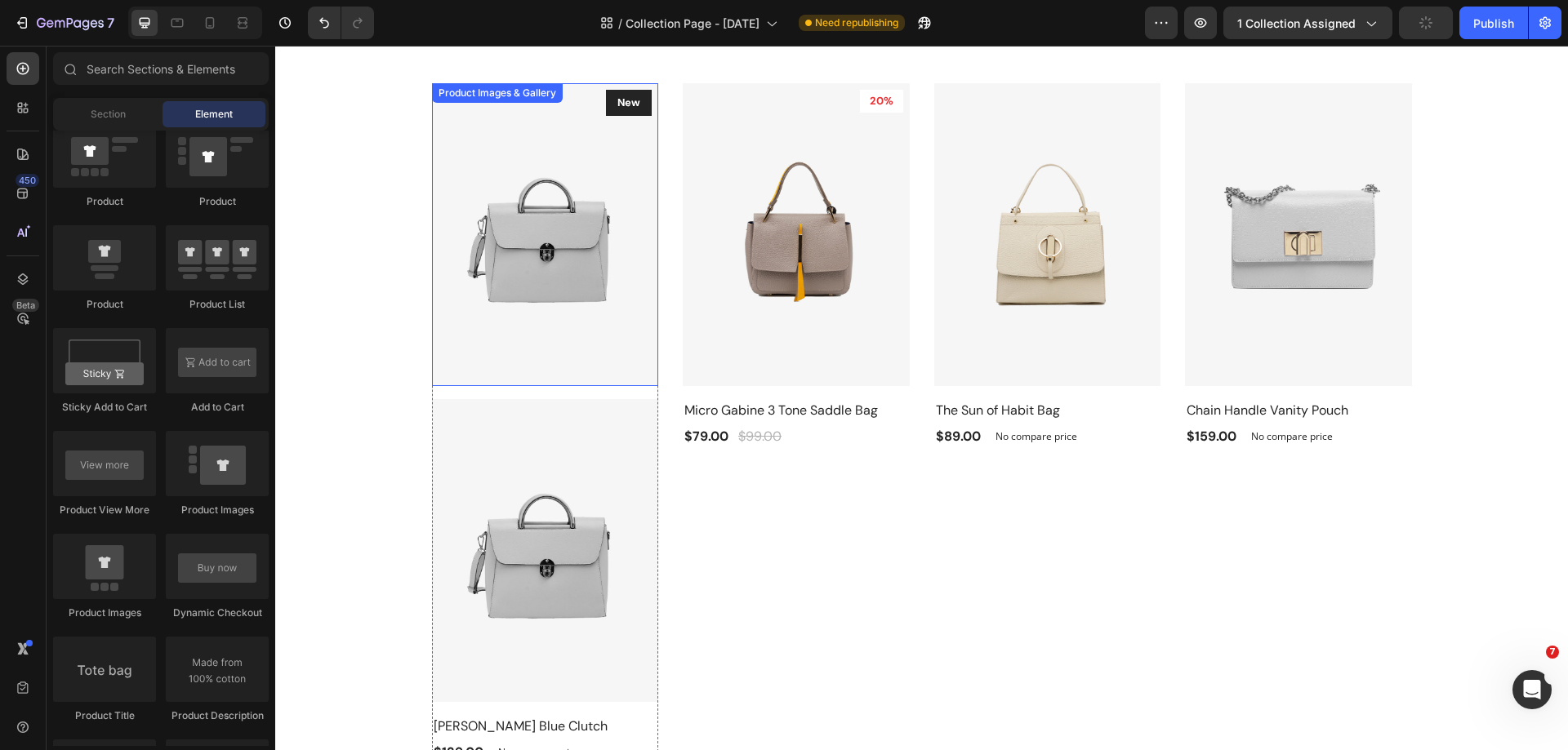
click at [626, 312] on img at bounding box center [545, 234] width 227 height 303
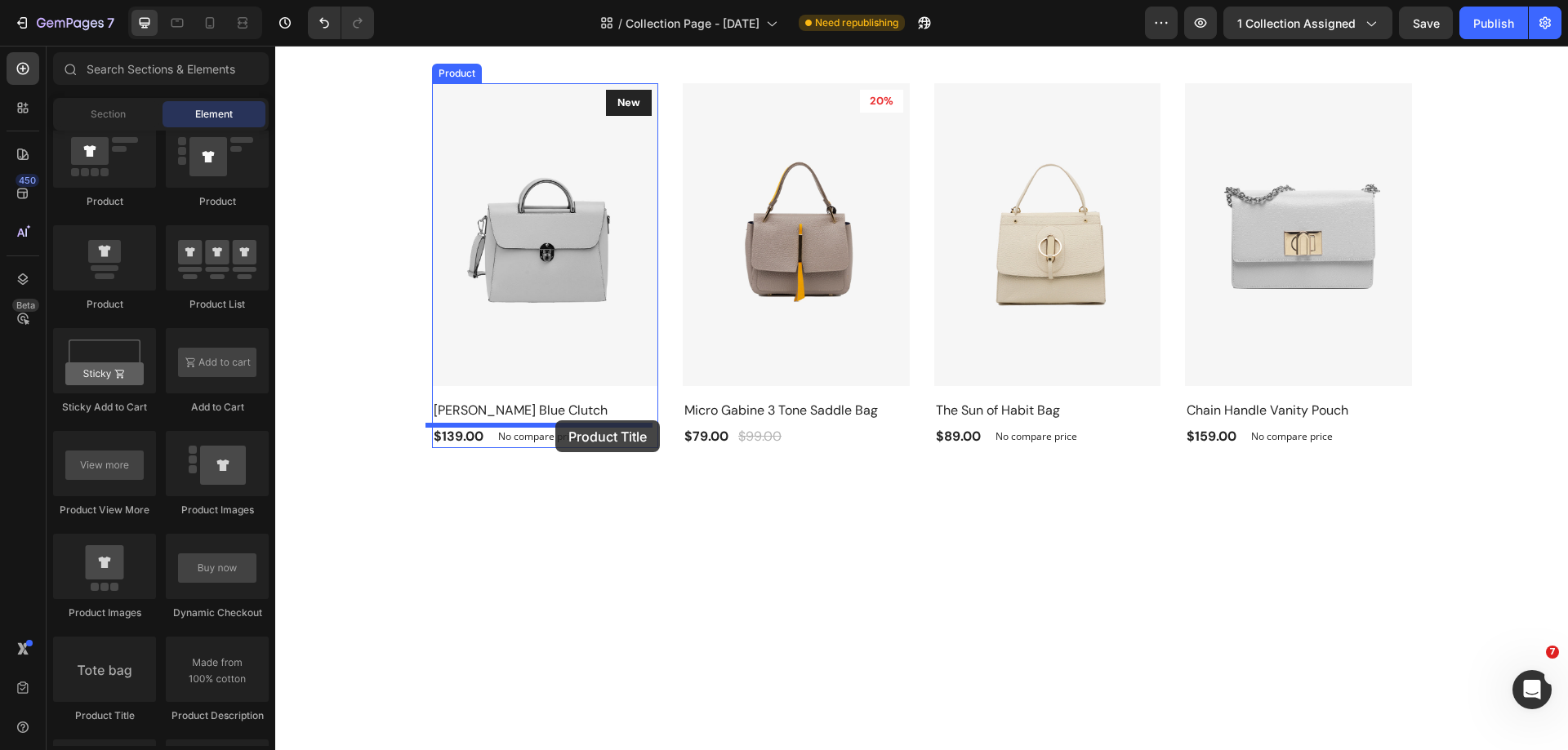
drag, startPoint x: 393, startPoint y: 708, endPoint x: 555, endPoint y: 421, distance: 329.6
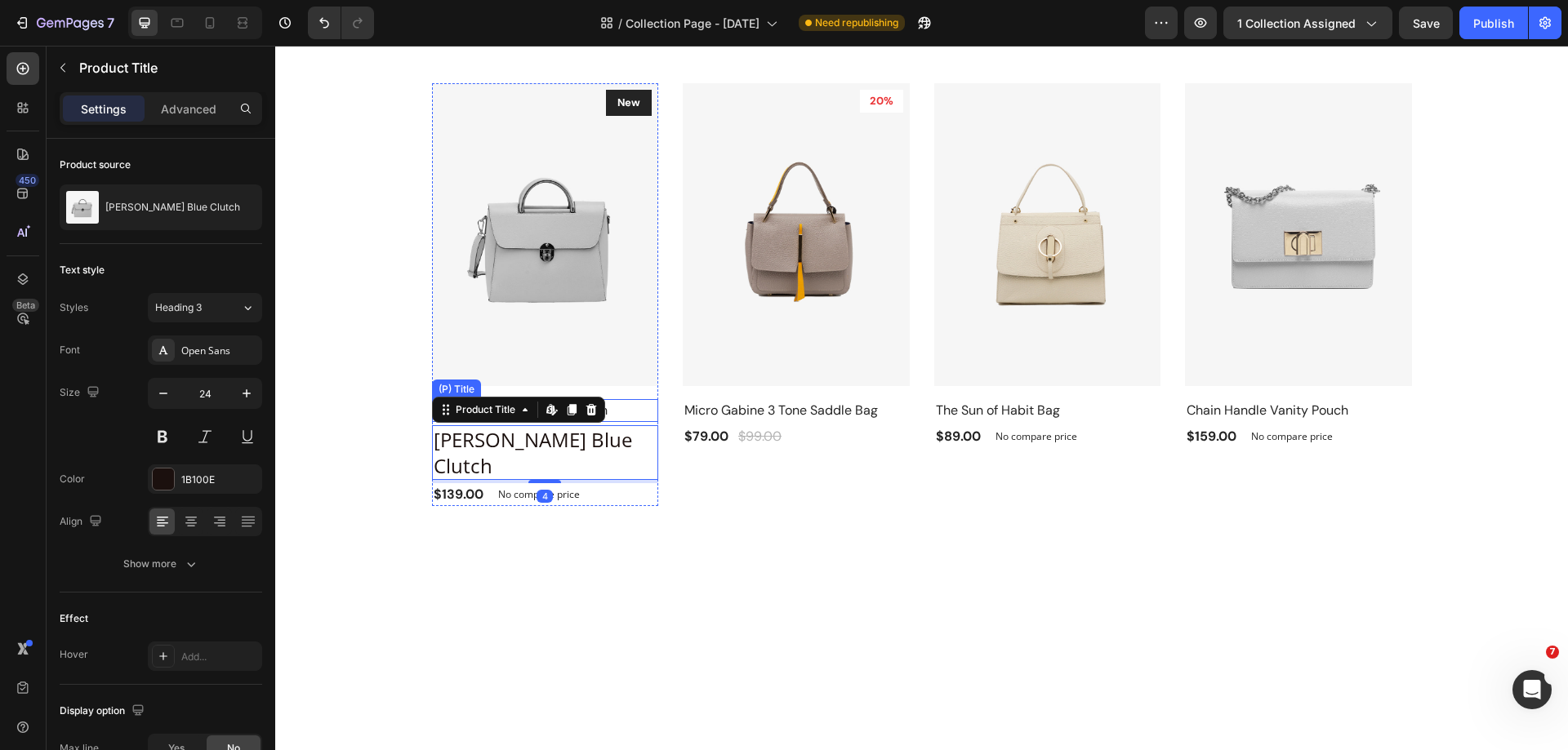
click at [629, 408] on h2 "Amelia Blue Clutch" at bounding box center [545, 411] width 227 height 23
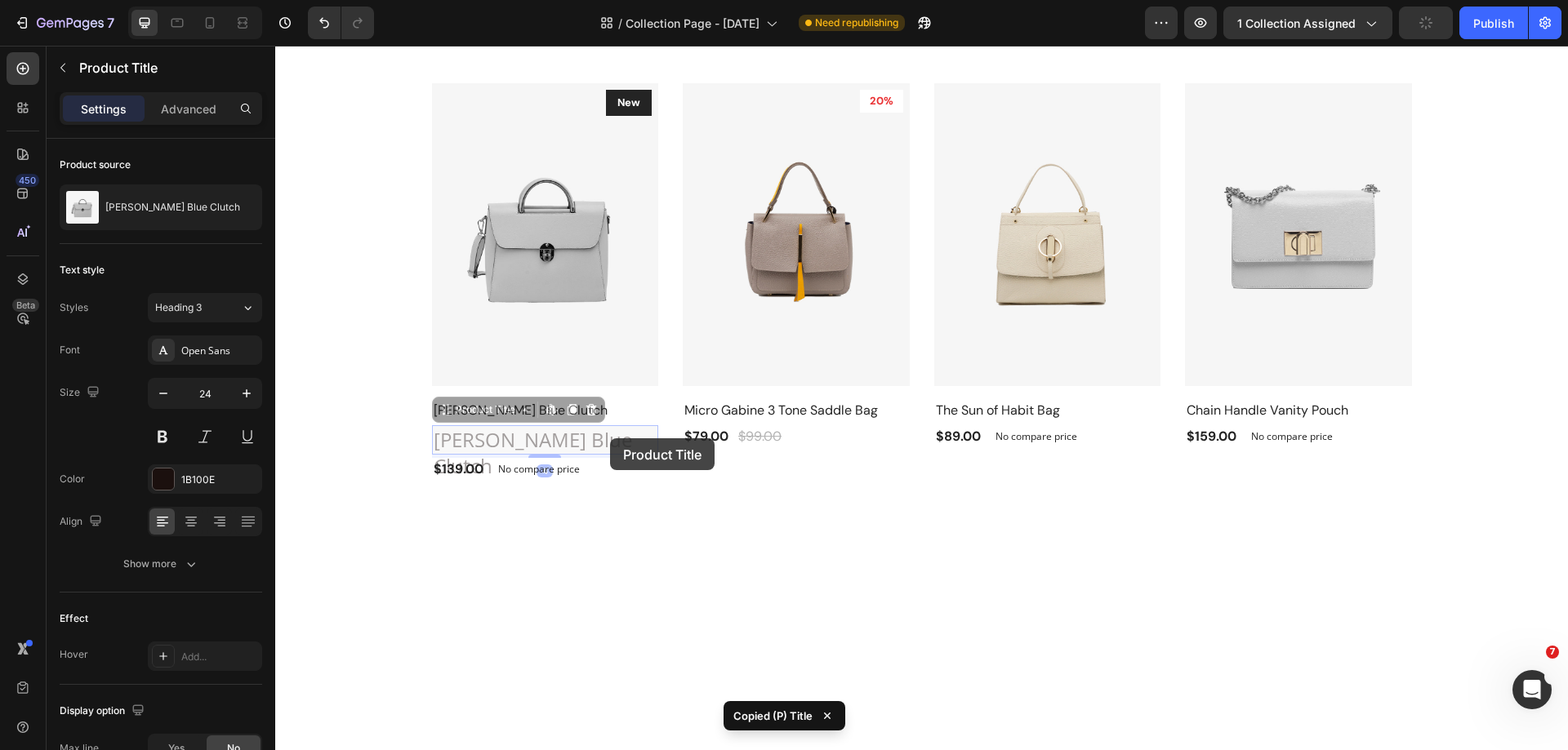
type input "16"
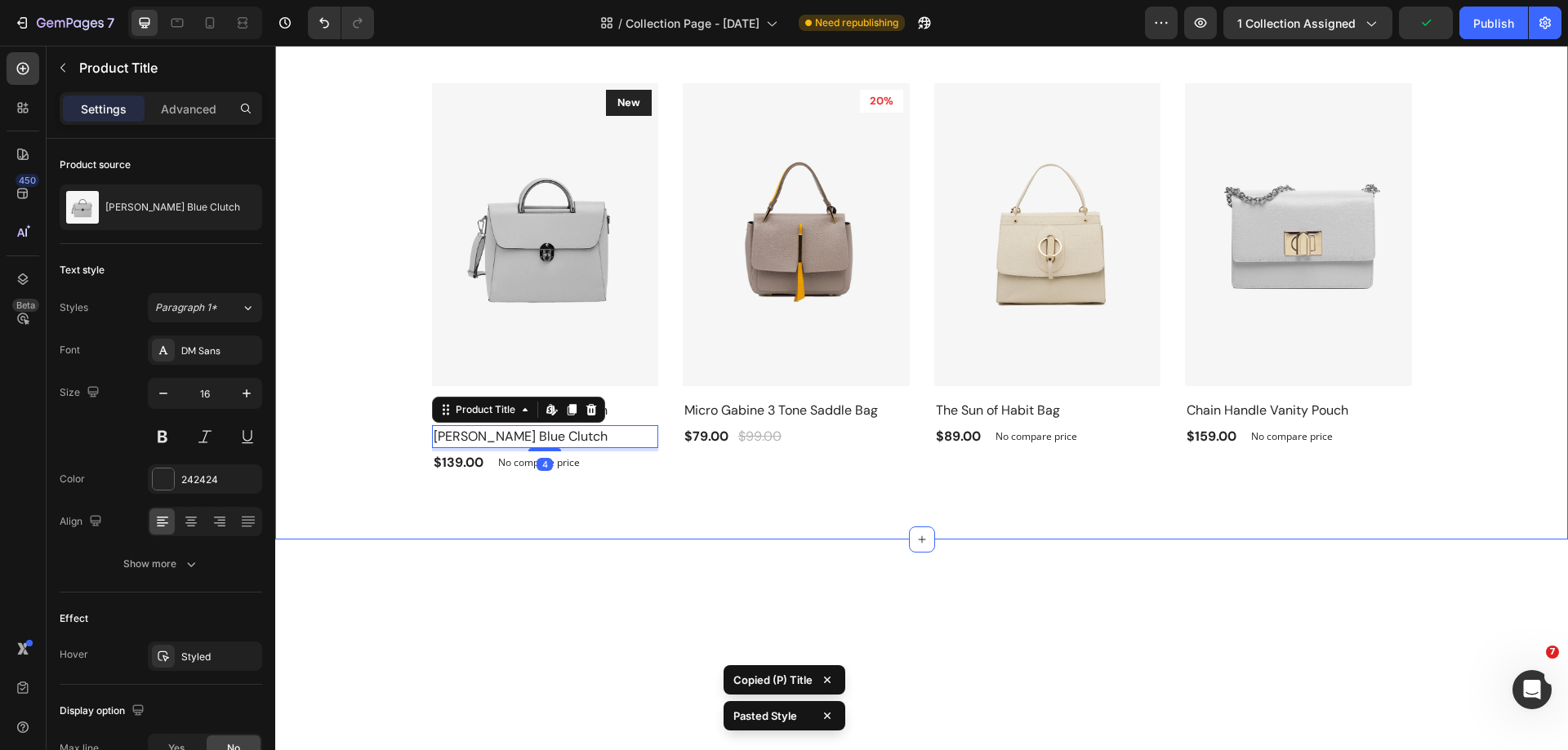
click at [679, 496] on div "Recommended For You Heading Row Product Images New Text block Row Amelia Blue C…" at bounding box center [921, 240] width 1292 height 599
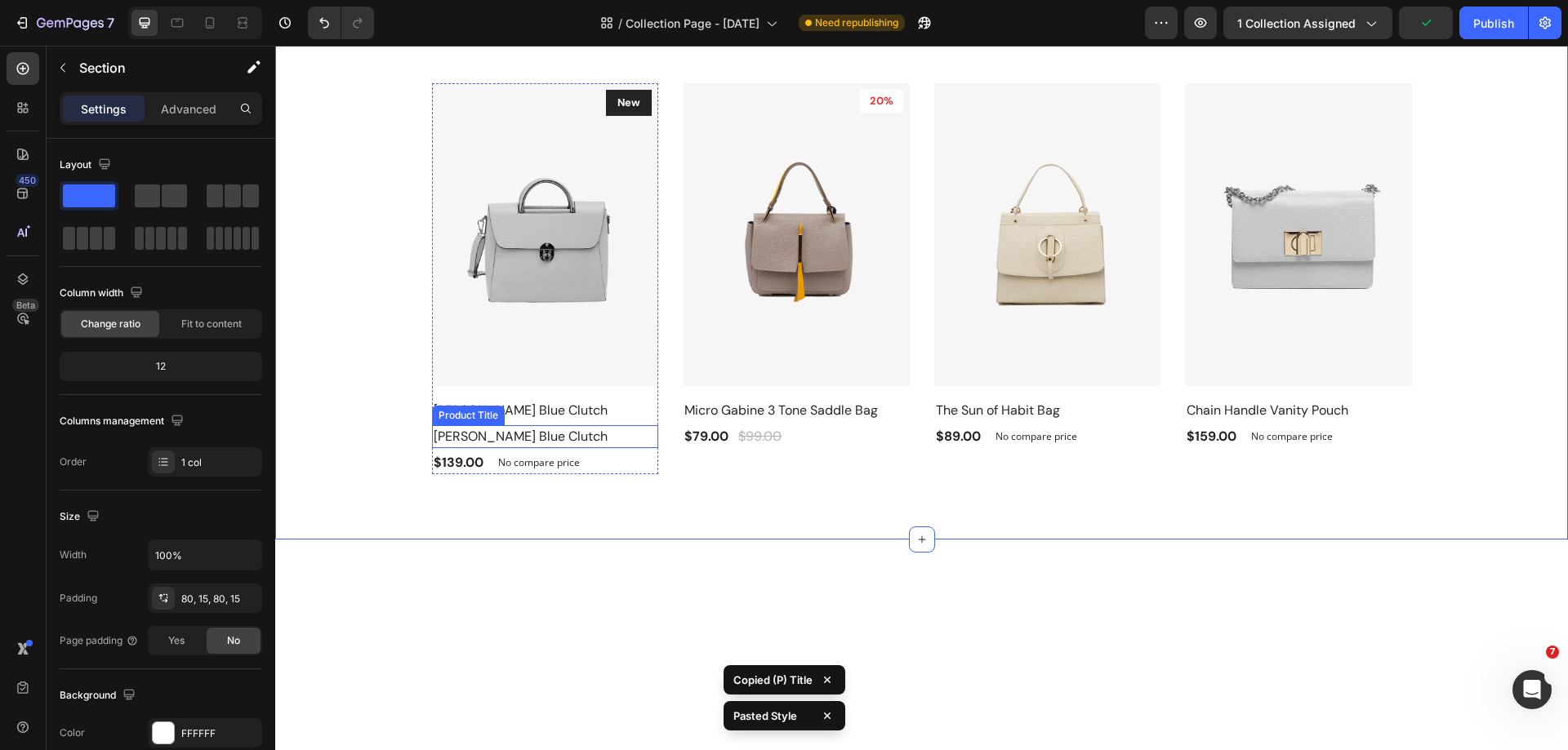
click at [611, 428] on h2 "Amelia Blue Clutch" at bounding box center [545, 436] width 227 height 23
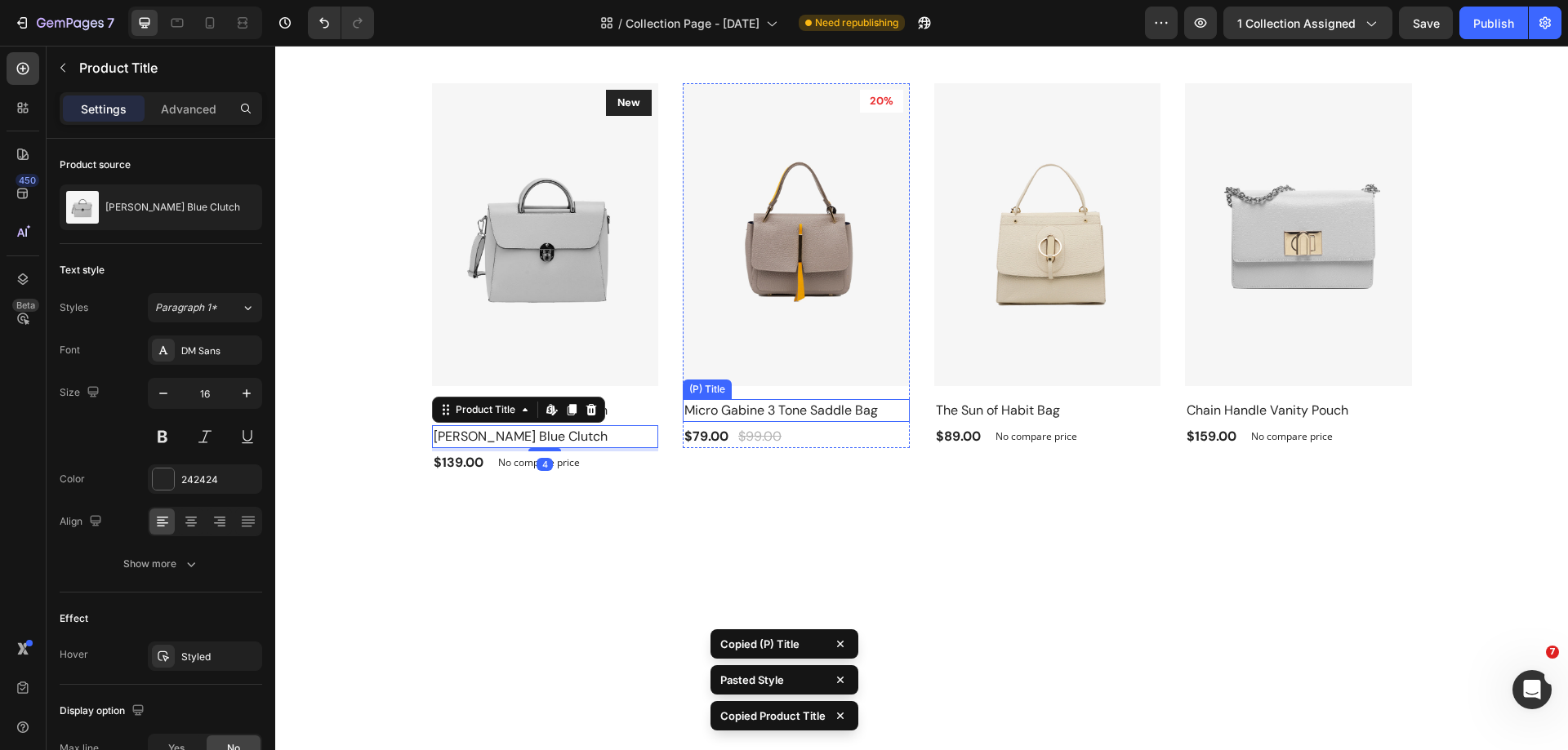
click at [796, 420] on h2 "Micro Gabine 3 Tone Saddle Bag" at bounding box center [796, 411] width 227 height 23
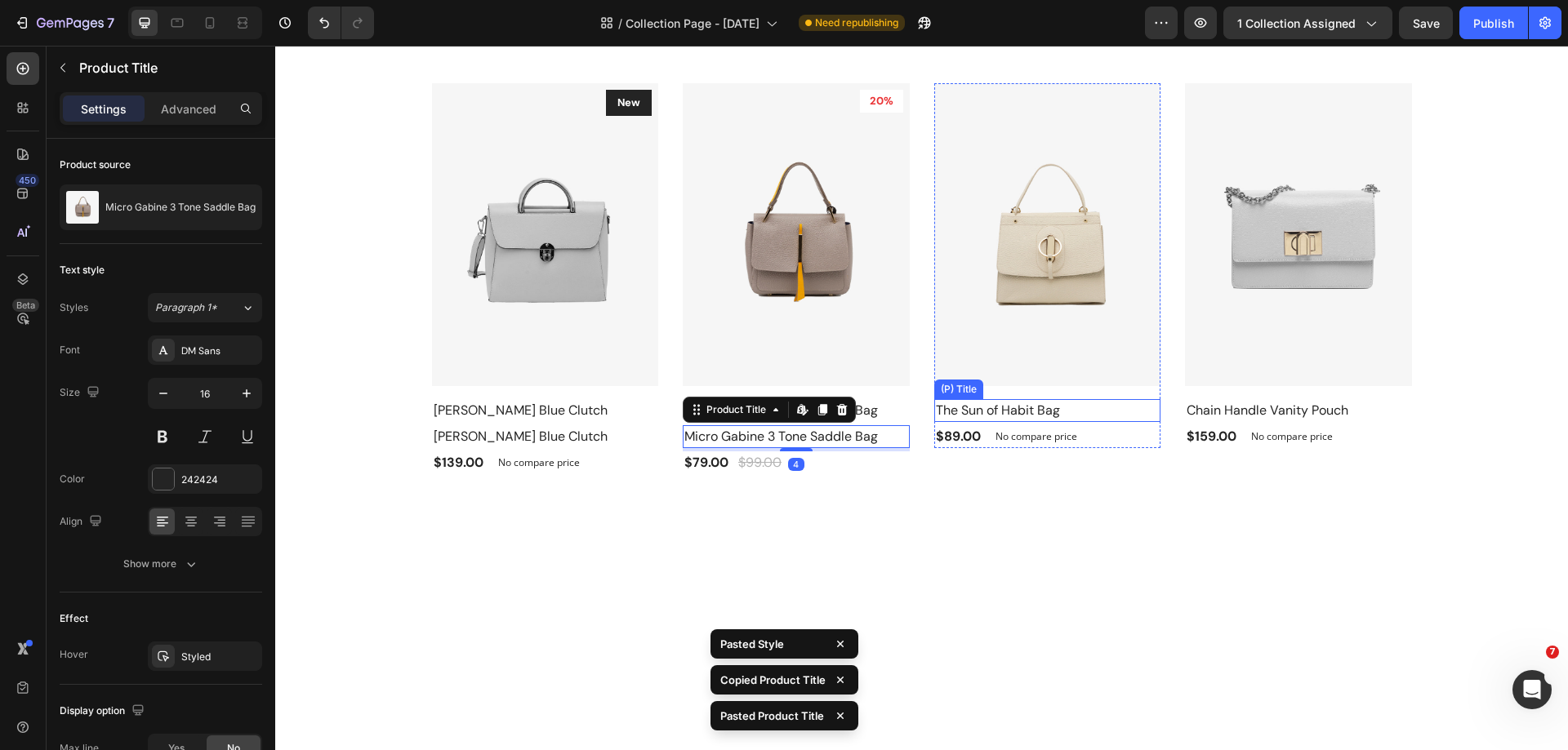
click at [1039, 411] on h2 "The Sun of Habit Bag" at bounding box center [1047, 411] width 227 height 23
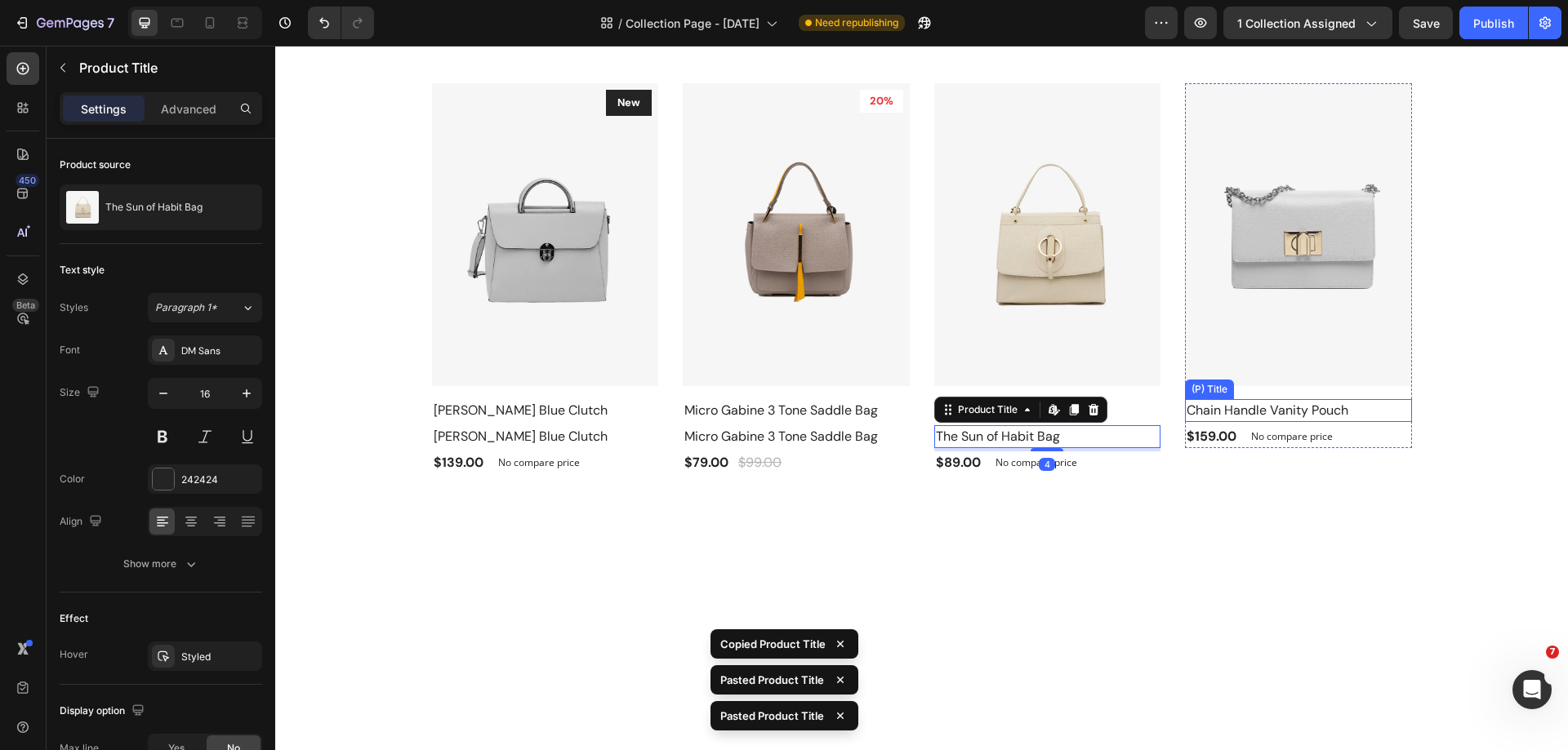
click at [1276, 413] on h2 "Chain Handle Vanity Pouch" at bounding box center [1298, 411] width 227 height 23
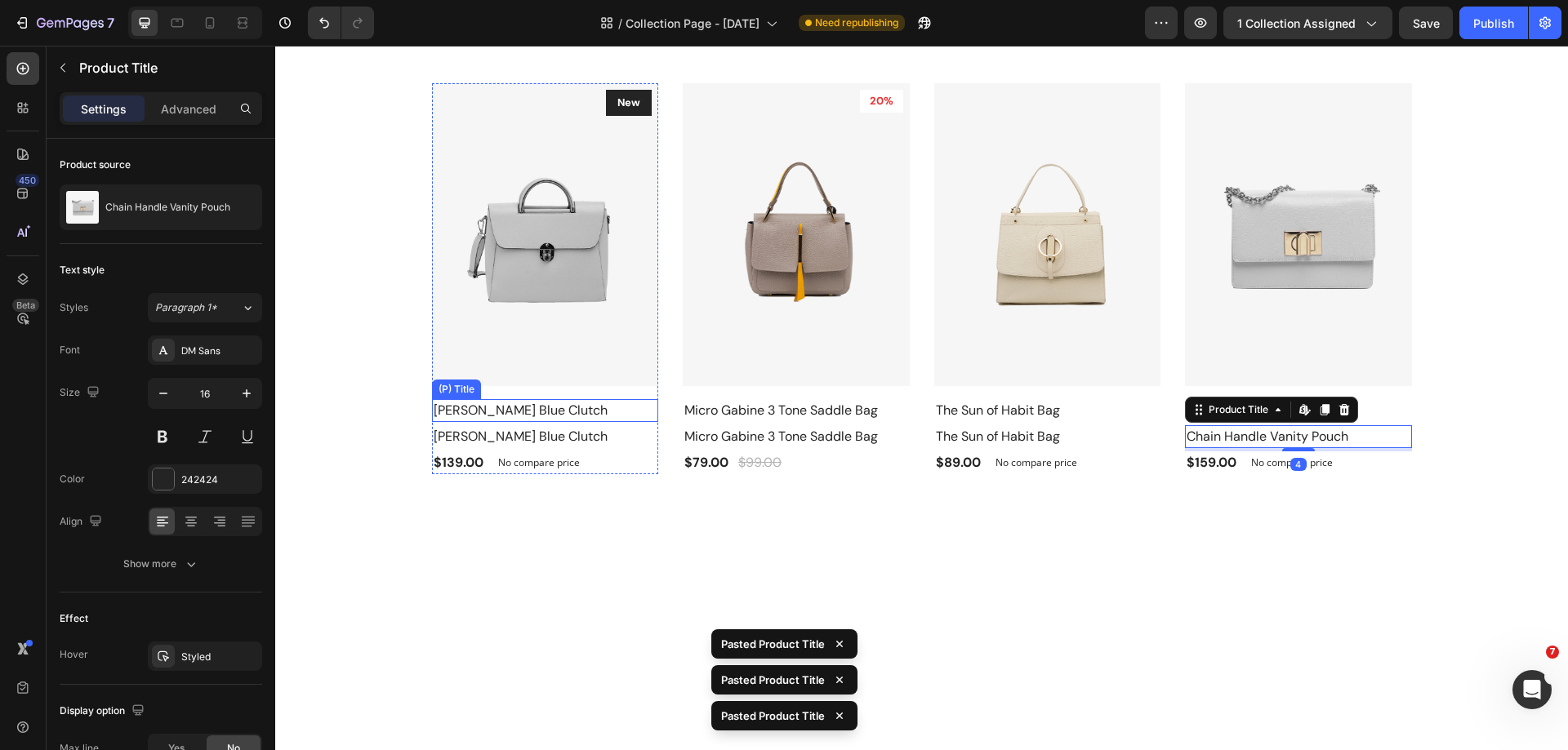
click at [574, 408] on h2 "Amelia Blue Clutch" at bounding box center [545, 411] width 227 height 23
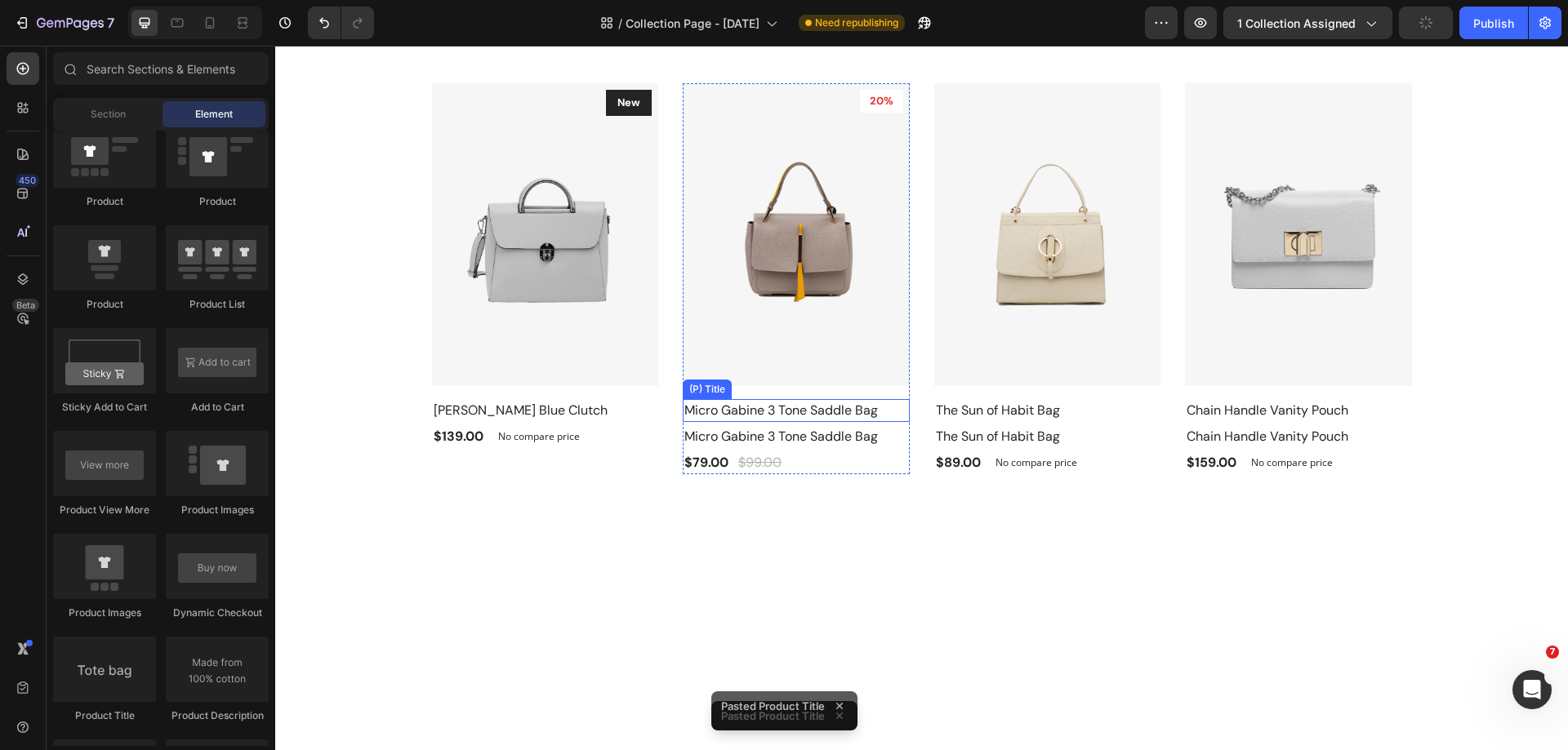
click at [724, 408] on h2 "Micro Gabine 3 Tone Saddle Bag" at bounding box center [796, 411] width 227 height 23
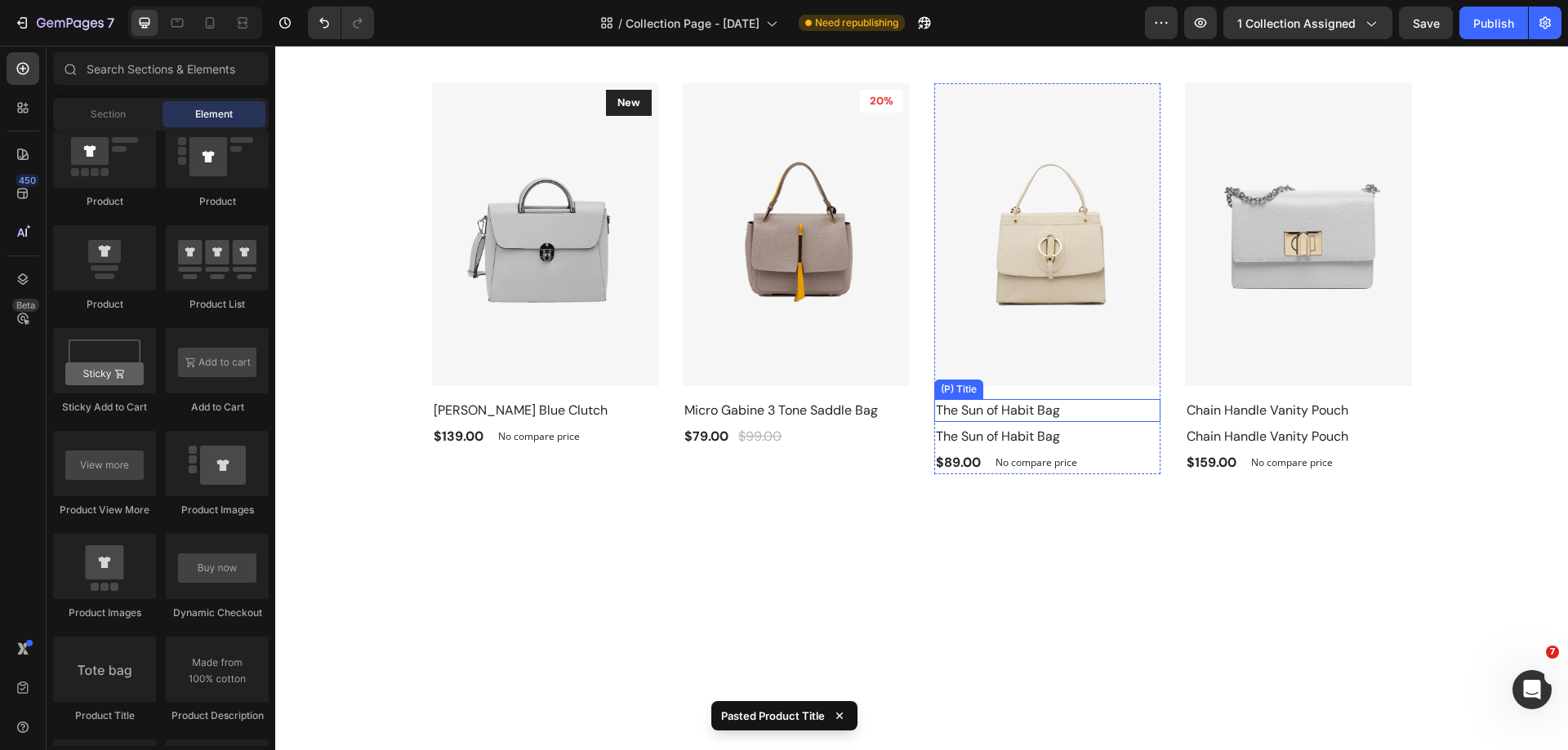
click at [1000, 415] on h2 "The Sun of Habit Bag" at bounding box center [1047, 411] width 227 height 23
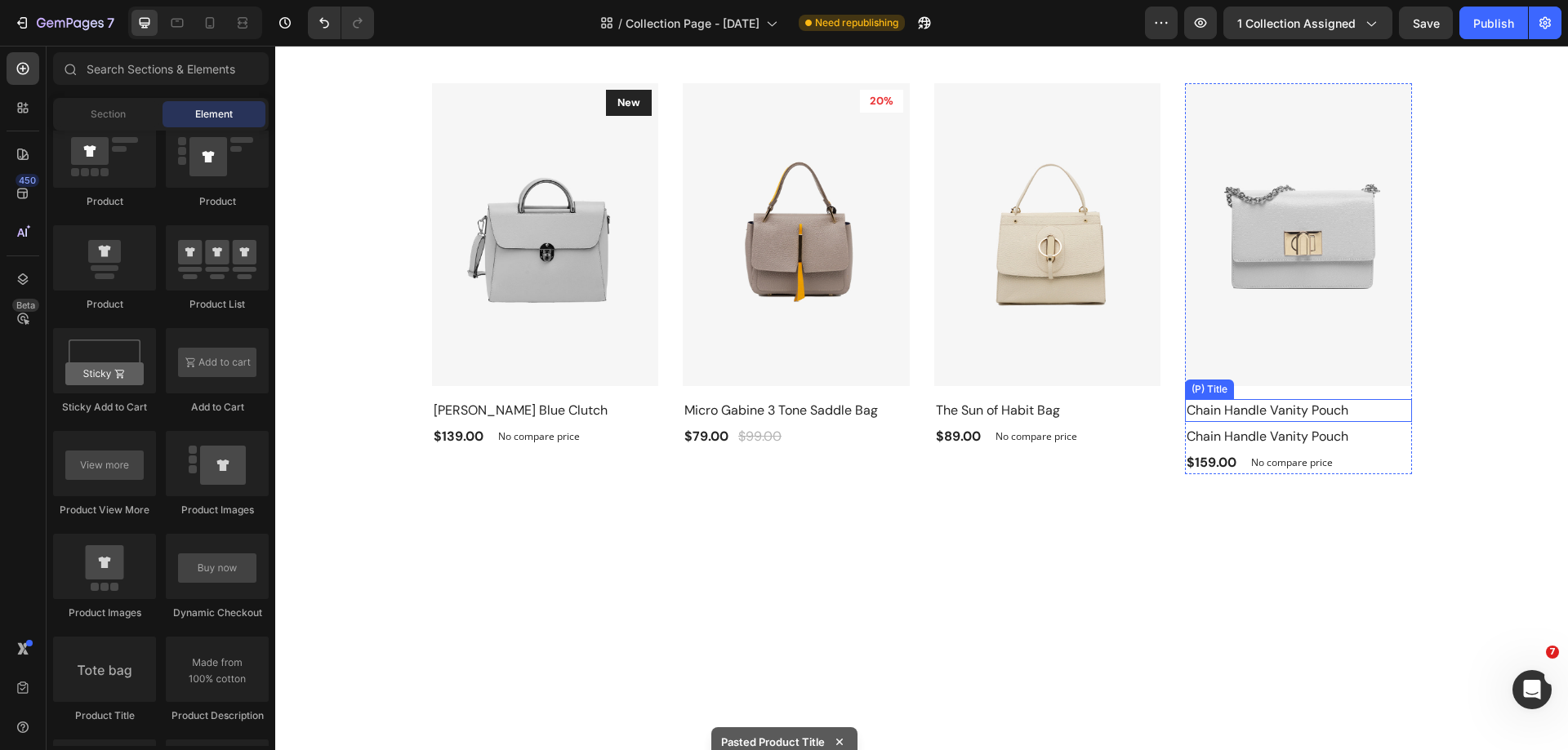
click at [1201, 412] on h2 "Chain Handle Vanity Pouch" at bounding box center [1298, 411] width 227 height 23
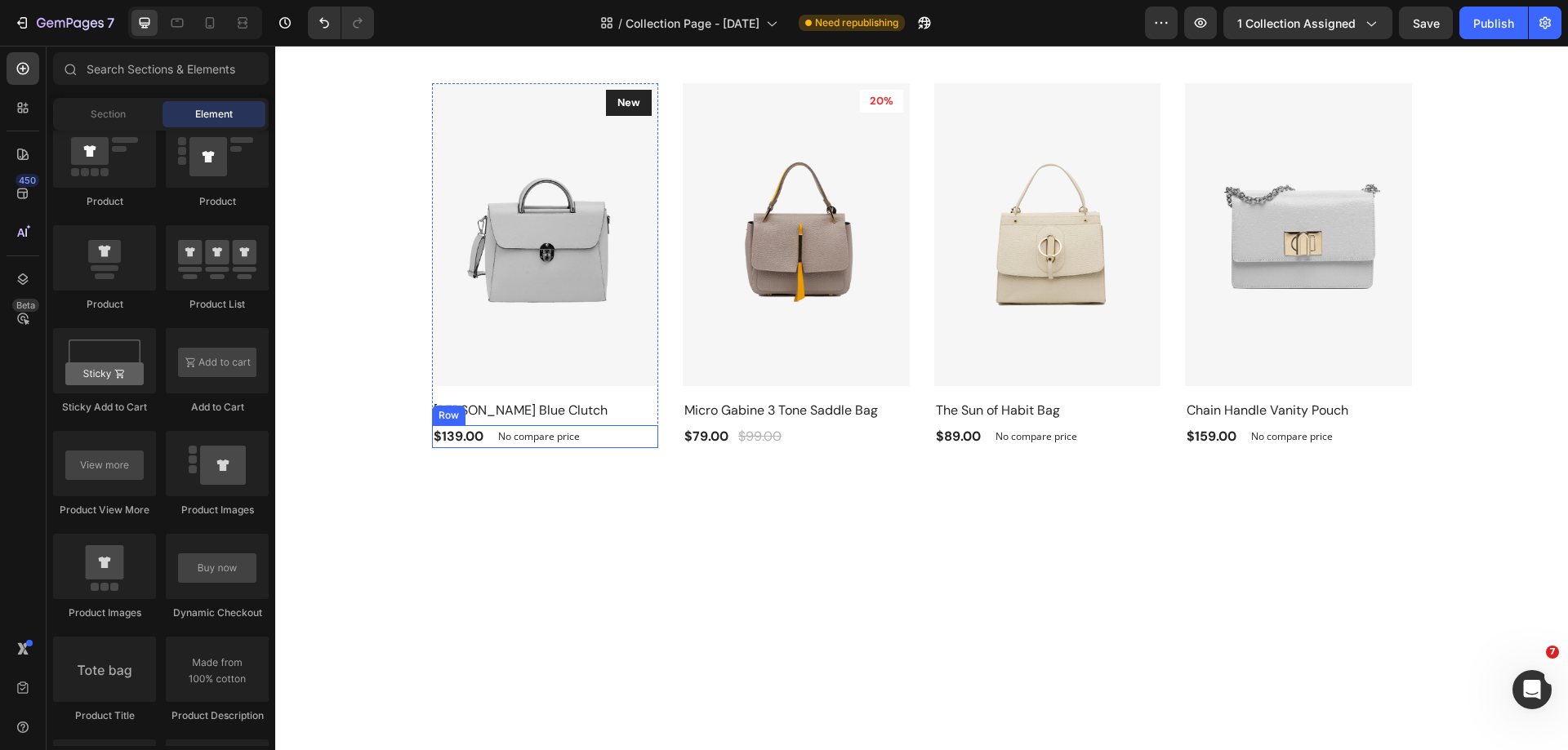
click at [587, 434] on div "$139.00 (P) Price (P) Price No compare price (P) Price Row" at bounding box center [545, 436] width 227 height 23
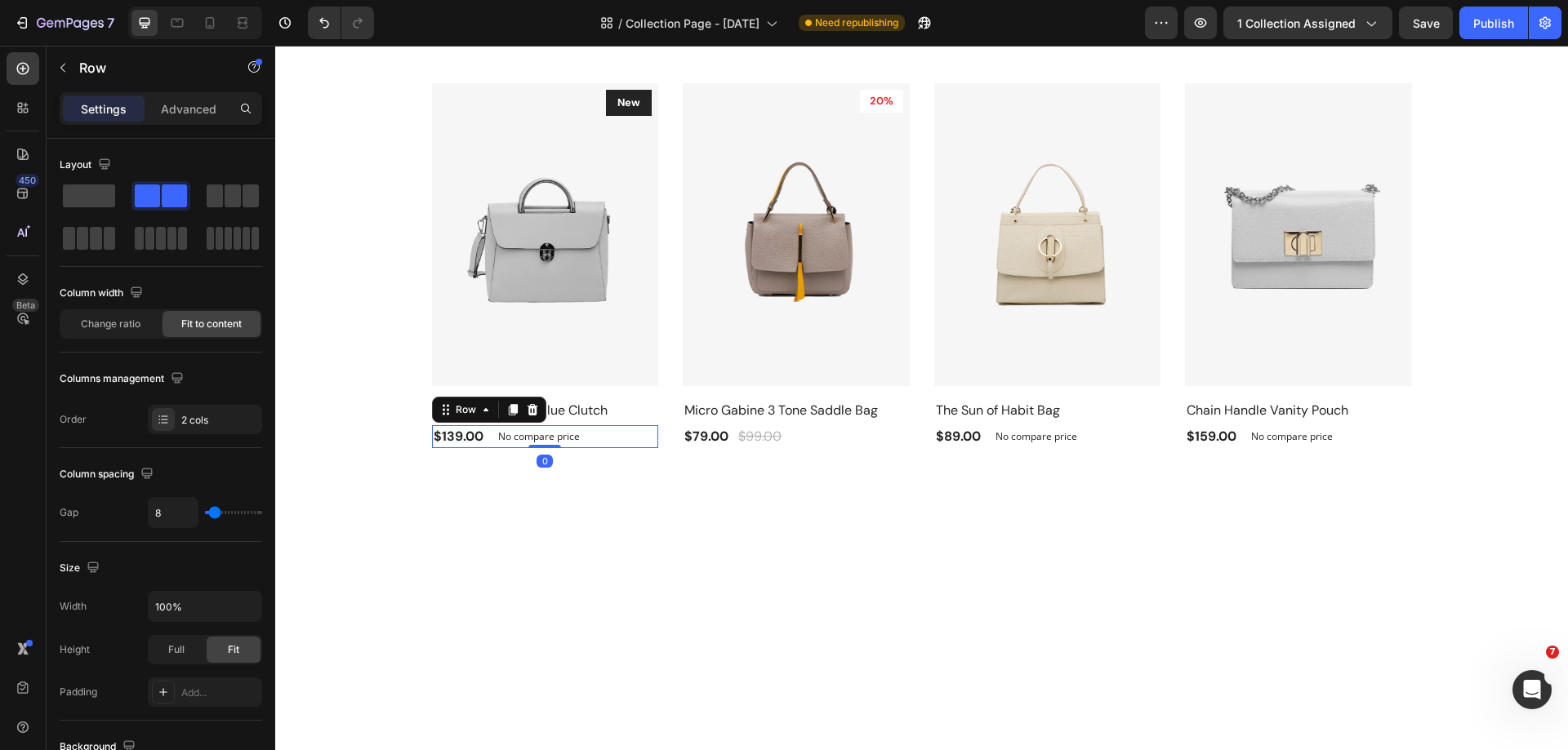
drag, startPoint x: 504, startPoint y: 408, endPoint x: 505, endPoint y: 434, distance: 26.0
click at [508, 408] on icon at bounding box center [512, 411] width 9 height 12
click at [545, 460] on p "No compare price" at bounding box center [539, 460] width 82 height 10
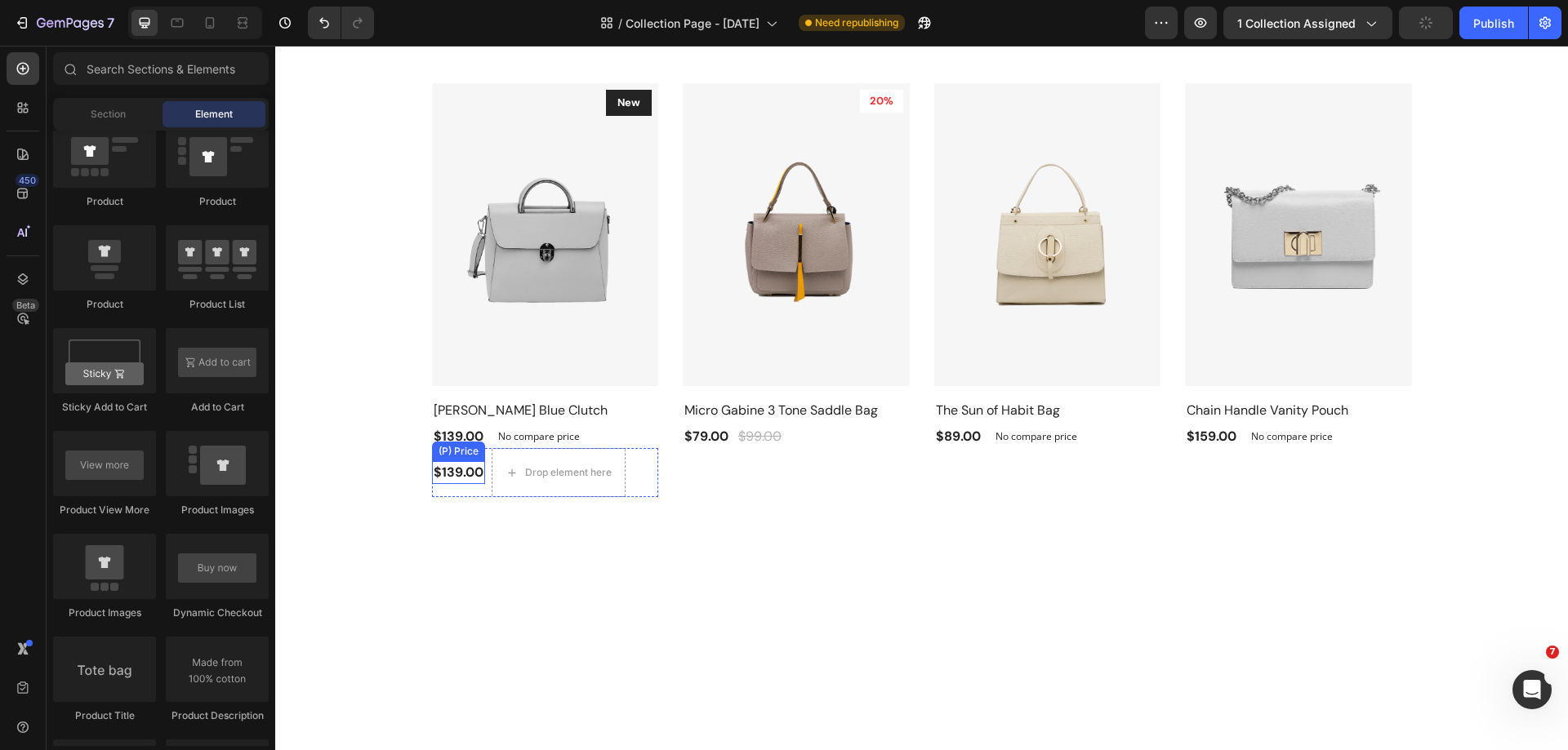
click at [446, 471] on div "$139.00" at bounding box center [458, 473] width 53 height 23
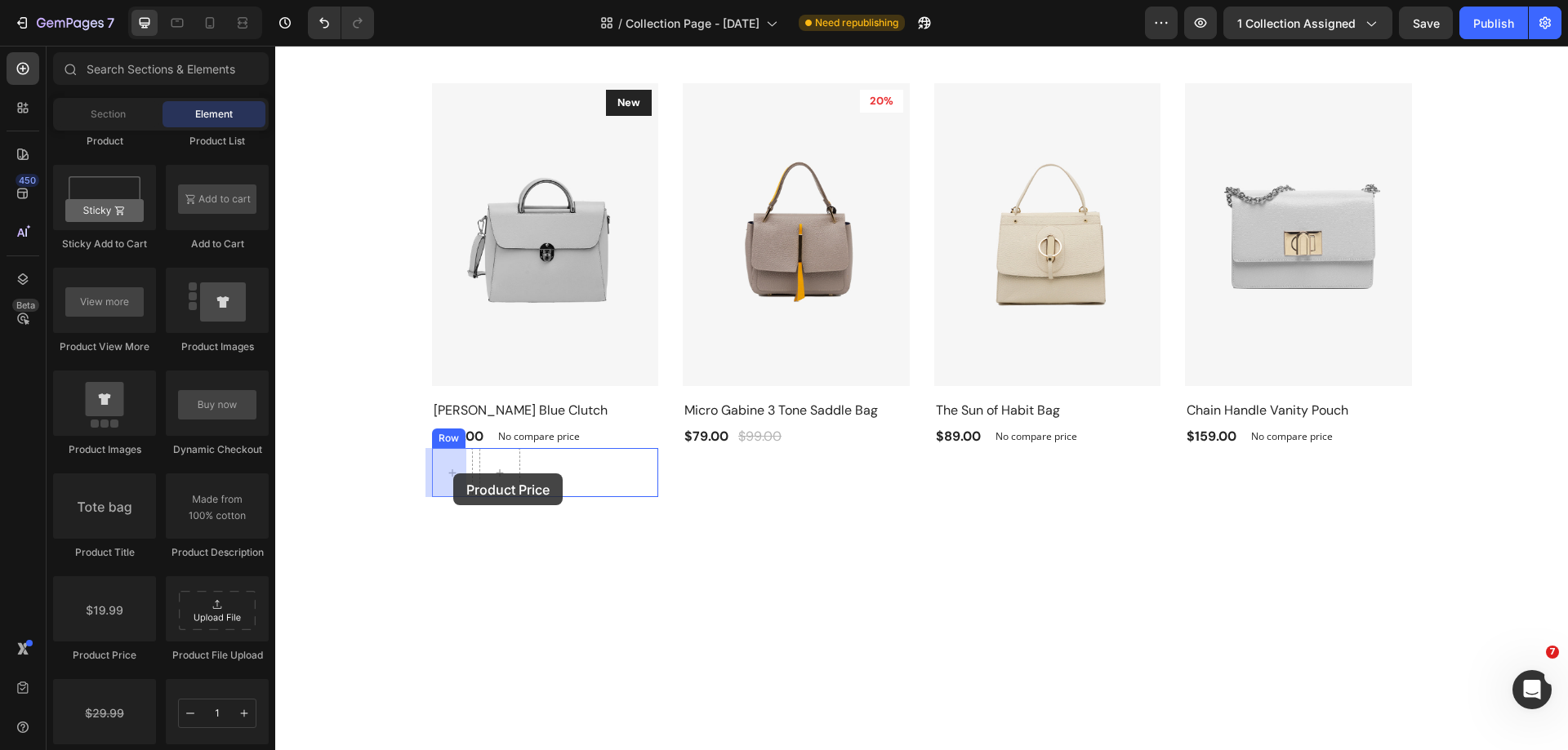
drag, startPoint x: 387, startPoint y: 663, endPoint x: 453, endPoint y: 474, distance: 200.2
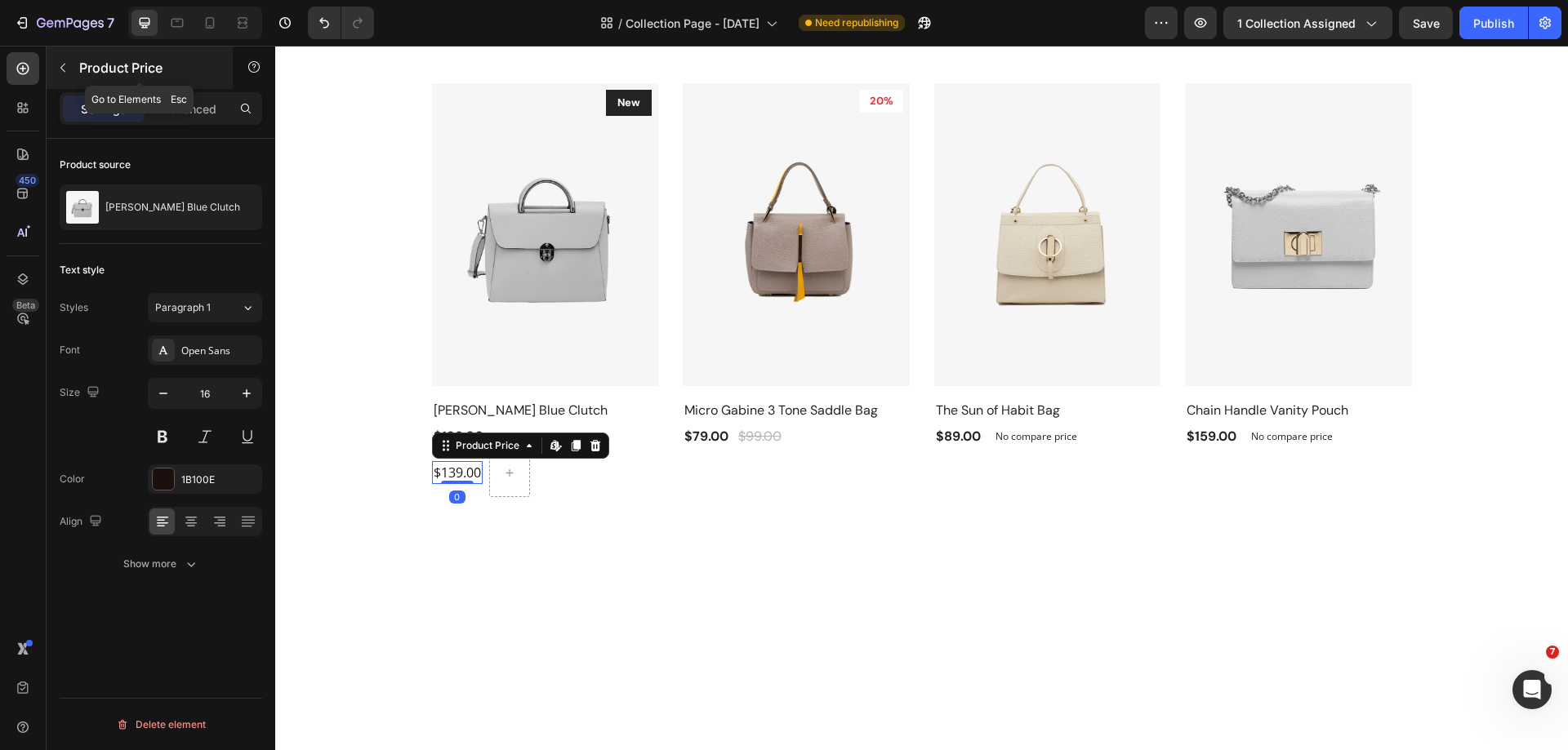
click at [66, 69] on icon "button" at bounding box center [63, 68] width 13 height 13
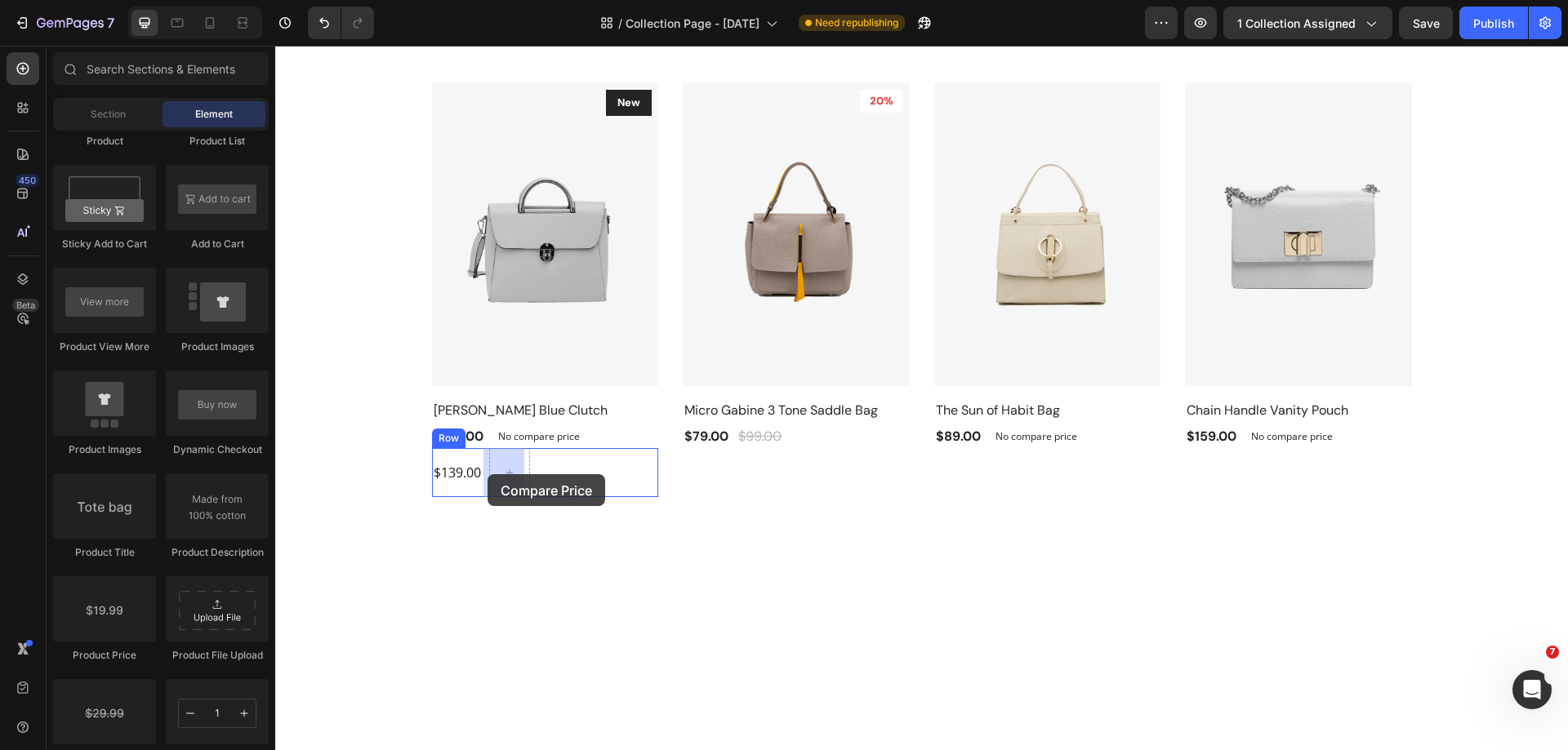
drag, startPoint x: 385, startPoint y: 755, endPoint x: 489, endPoint y: 474, distance: 299.6
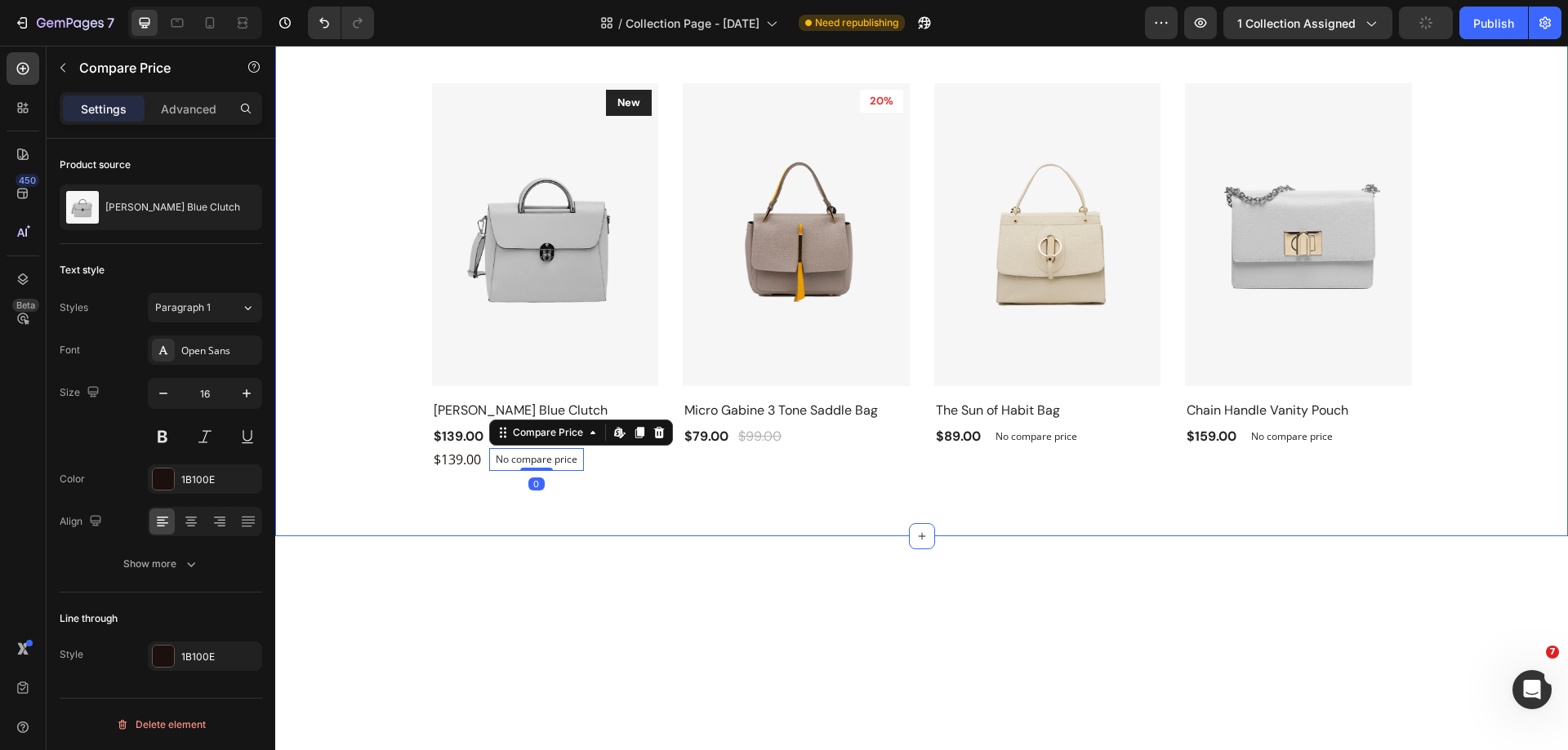
click at [633, 493] on div "Recommended For You Heading Row Product Images New Text block Row Amelia Blue C…" at bounding box center [921, 238] width 1292 height 596
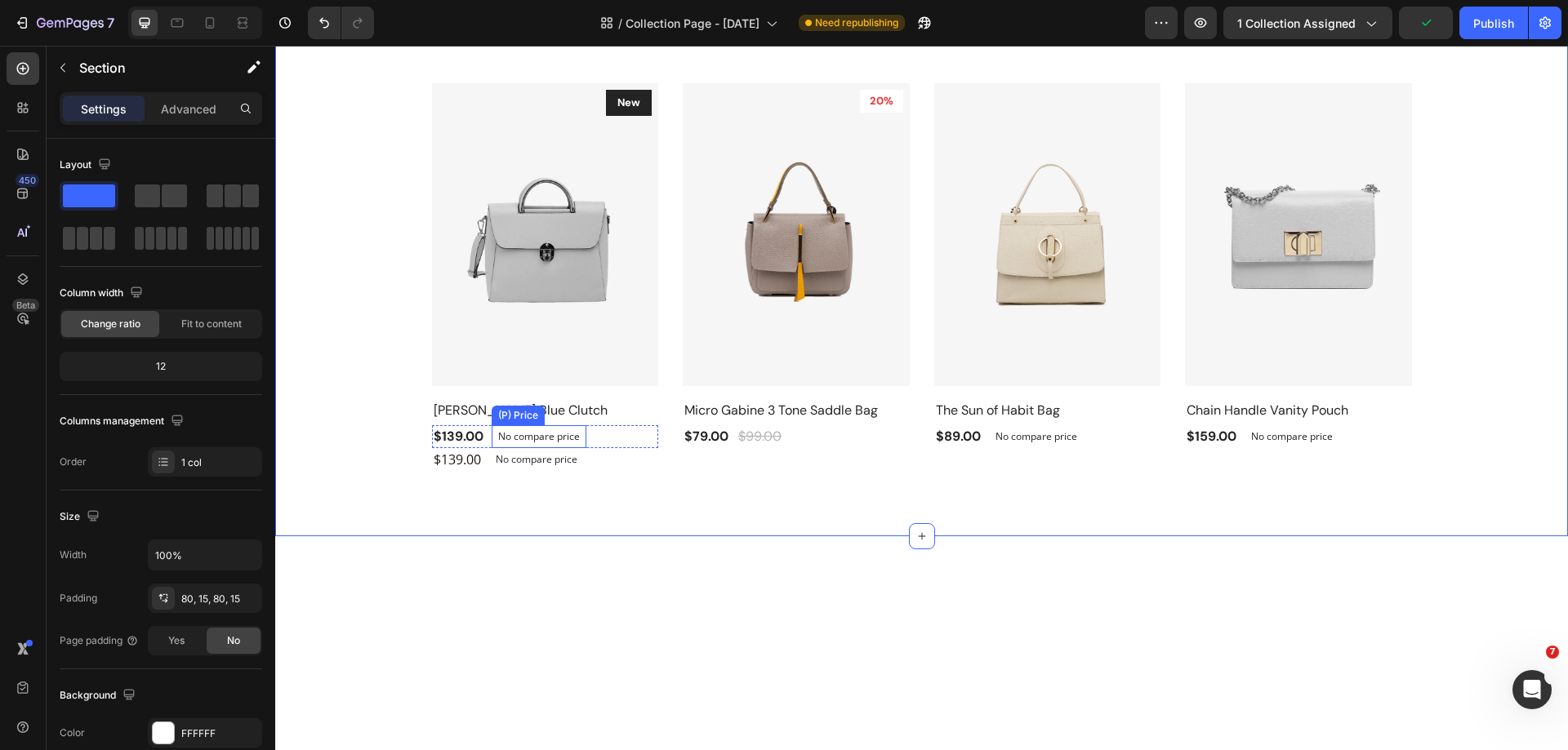
click at [576, 437] on div "No compare price" at bounding box center [539, 436] width 95 height 23
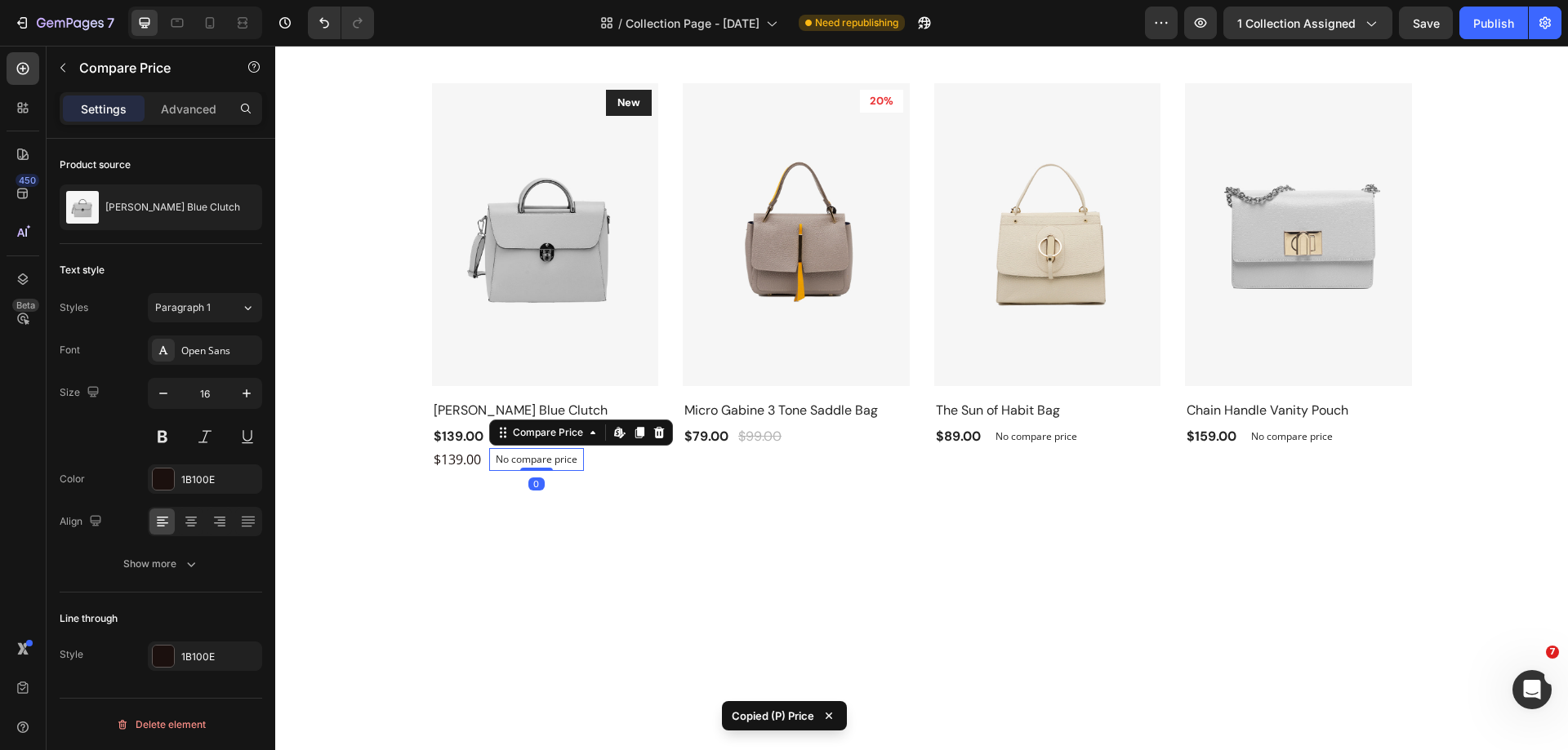
click at [564, 461] on p "No compare price" at bounding box center [536, 460] width 82 height 10
click at [451, 433] on div "$139.00" at bounding box center [458, 436] width 53 height 23
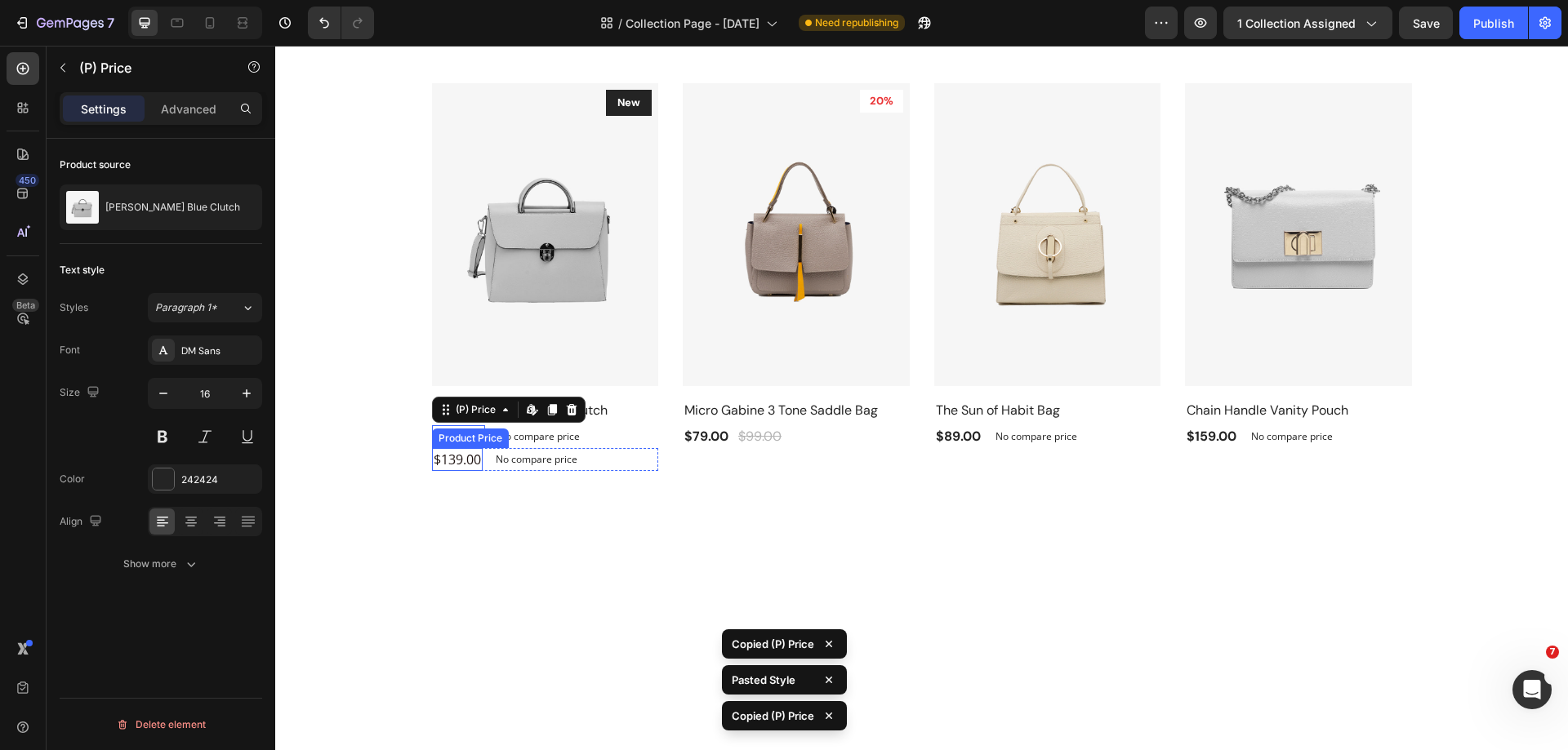
click at [458, 459] on div "$139.00" at bounding box center [456, 460] width 50 height 23
click at [598, 468] on div "$139.00 Product Price Edit content in Shopify 0 Product Price Edit content in S…" at bounding box center [545, 460] width 227 height 23
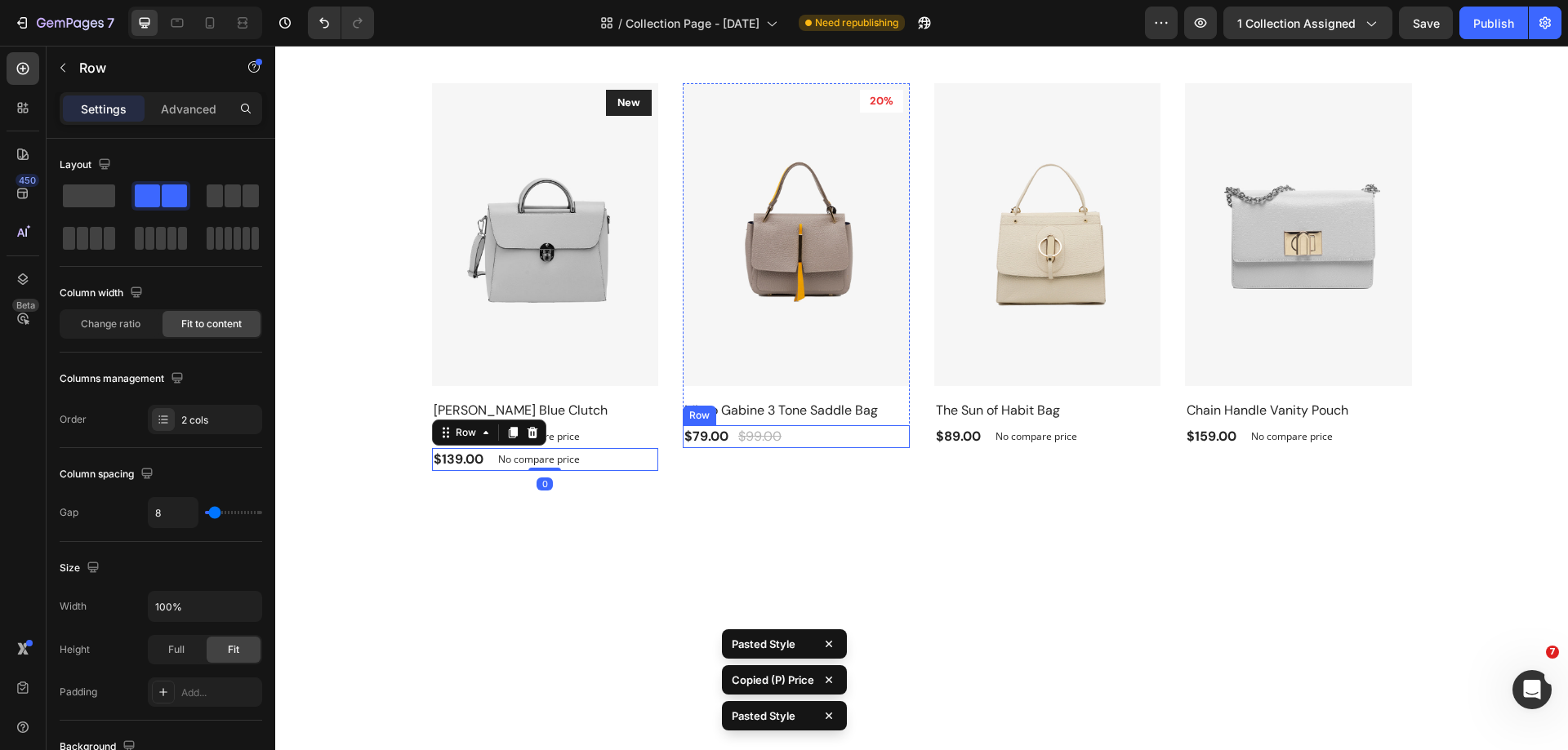
click at [827, 447] on div "$79.00 (P) Price (P) Price $99.00 (P) Price (P) Price Row" at bounding box center [796, 436] width 227 height 23
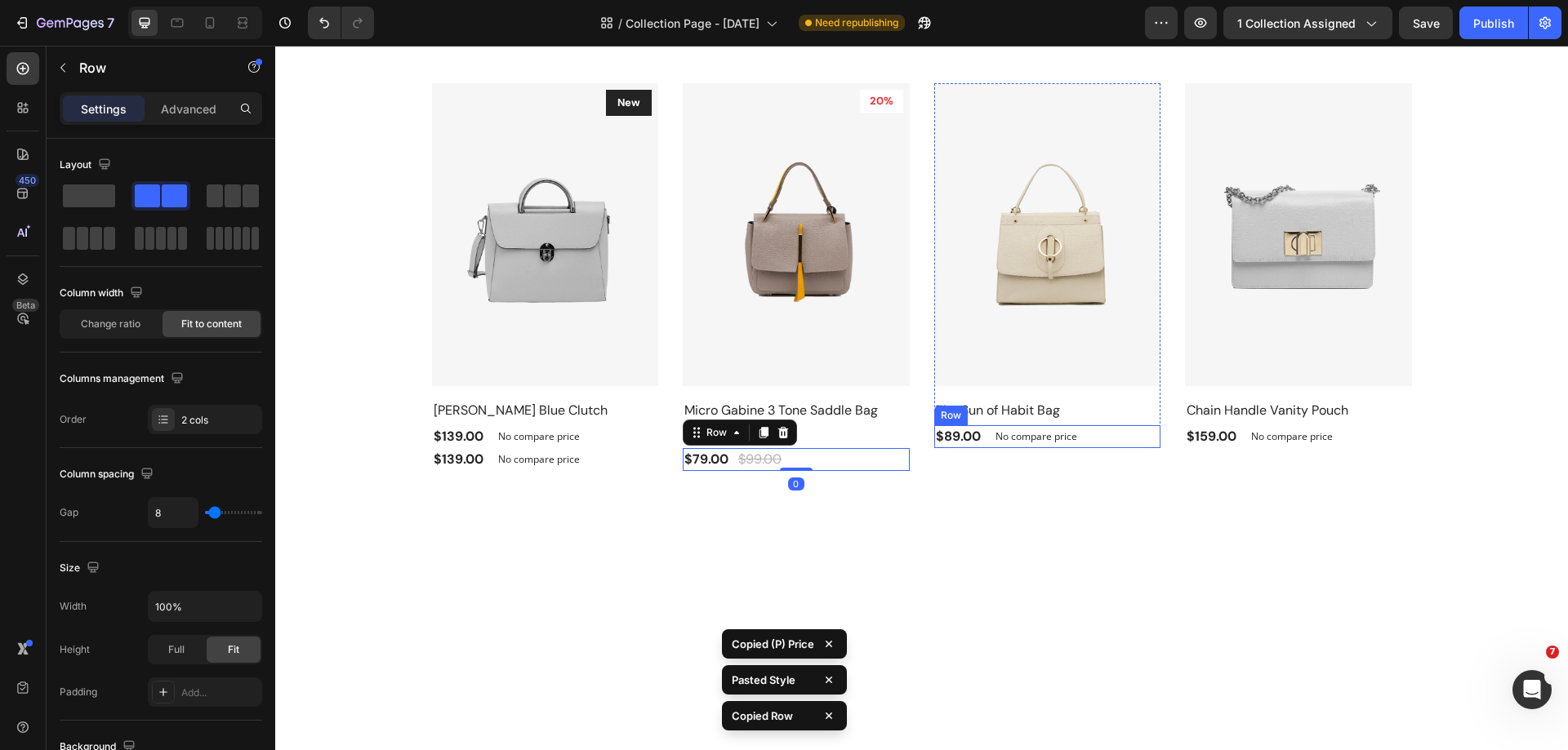
click at [1094, 437] on div "$89.00 (P) Price (P) Price No compare price (P) Price Row" at bounding box center [1047, 436] width 227 height 23
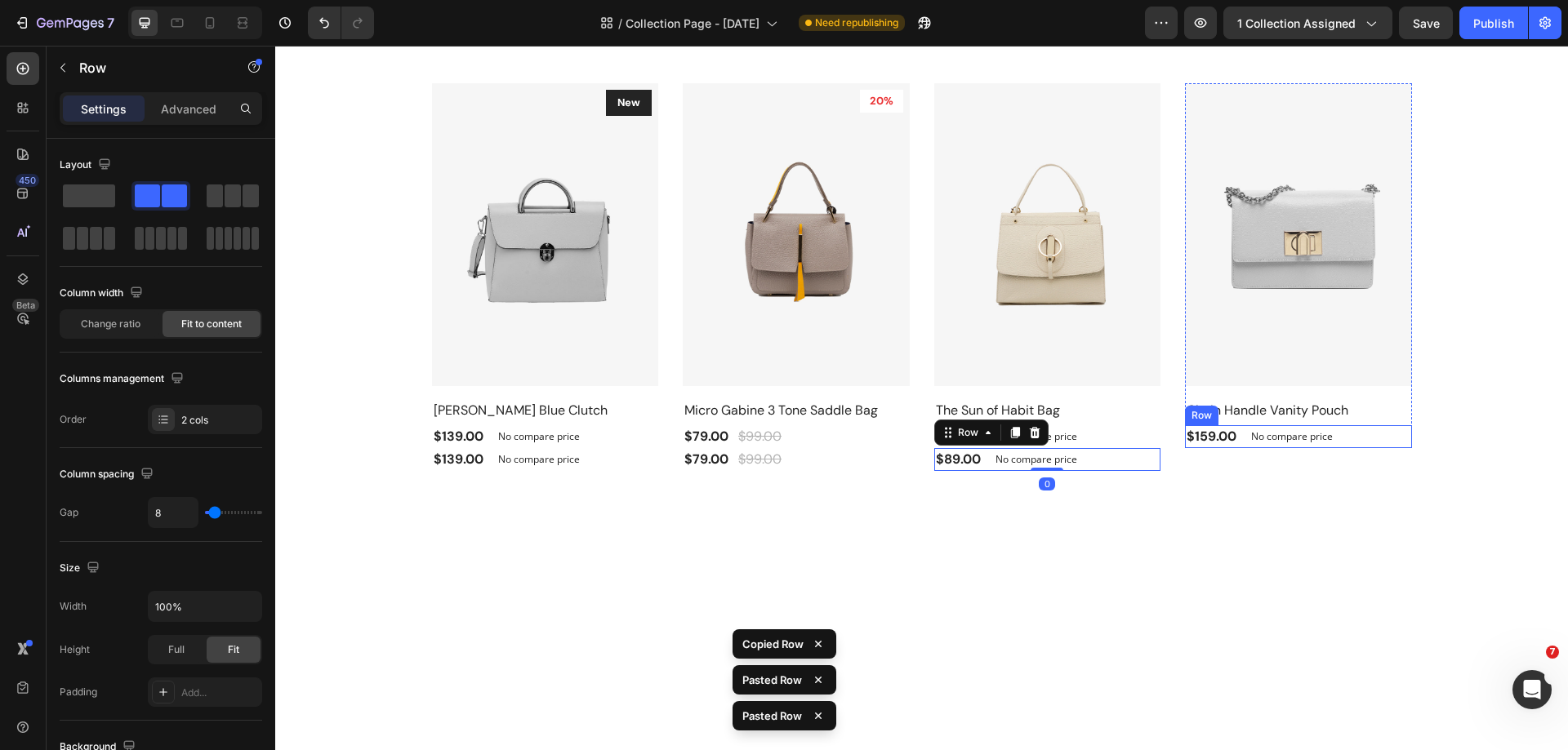
click at [1354, 442] on div "$159.00 (P) Price (P) Price No compare price (P) Price Row" at bounding box center [1298, 436] width 227 height 23
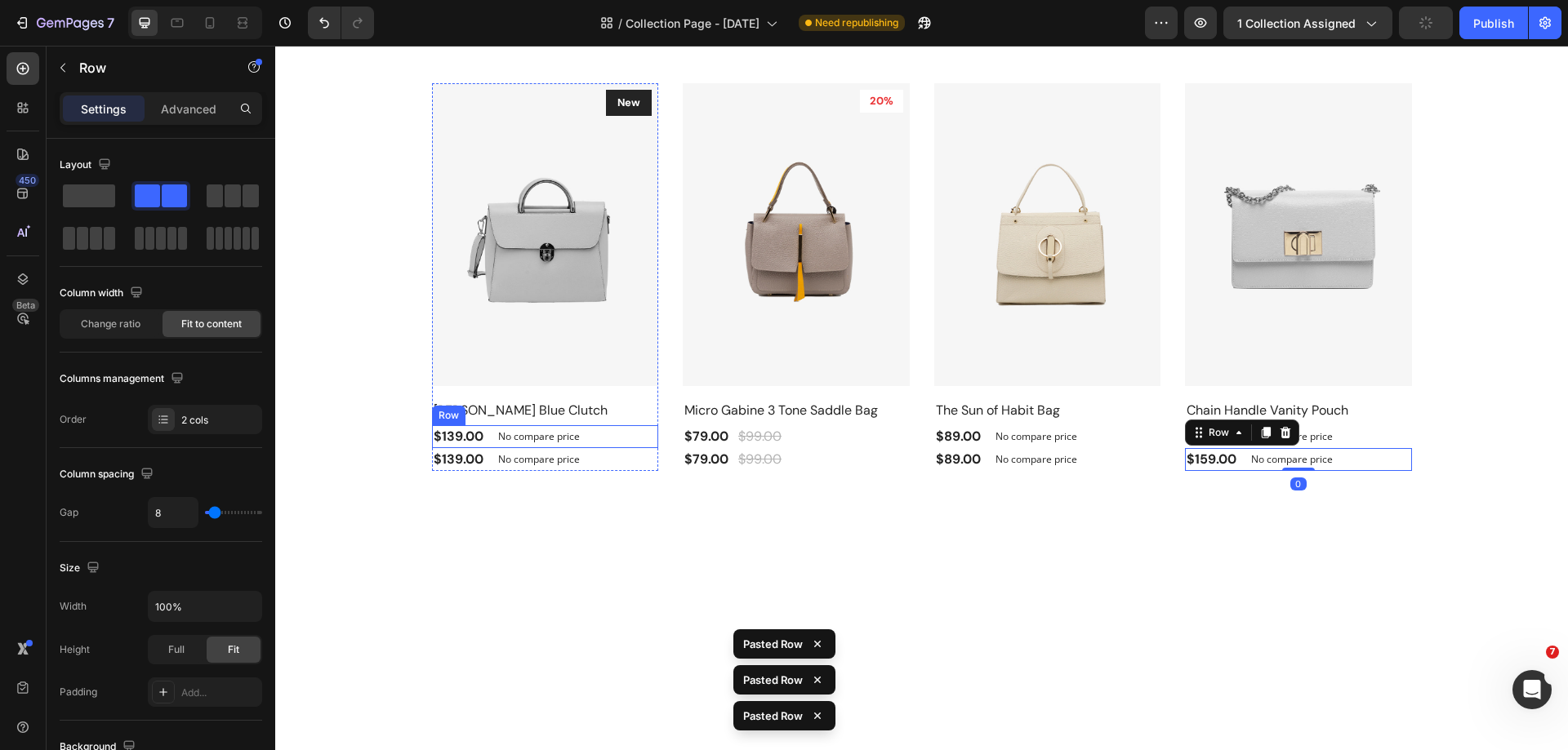
click at [605, 442] on div "$139.00 (P) Price (P) Price No compare price (P) Price Row" at bounding box center [545, 436] width 227 height 23
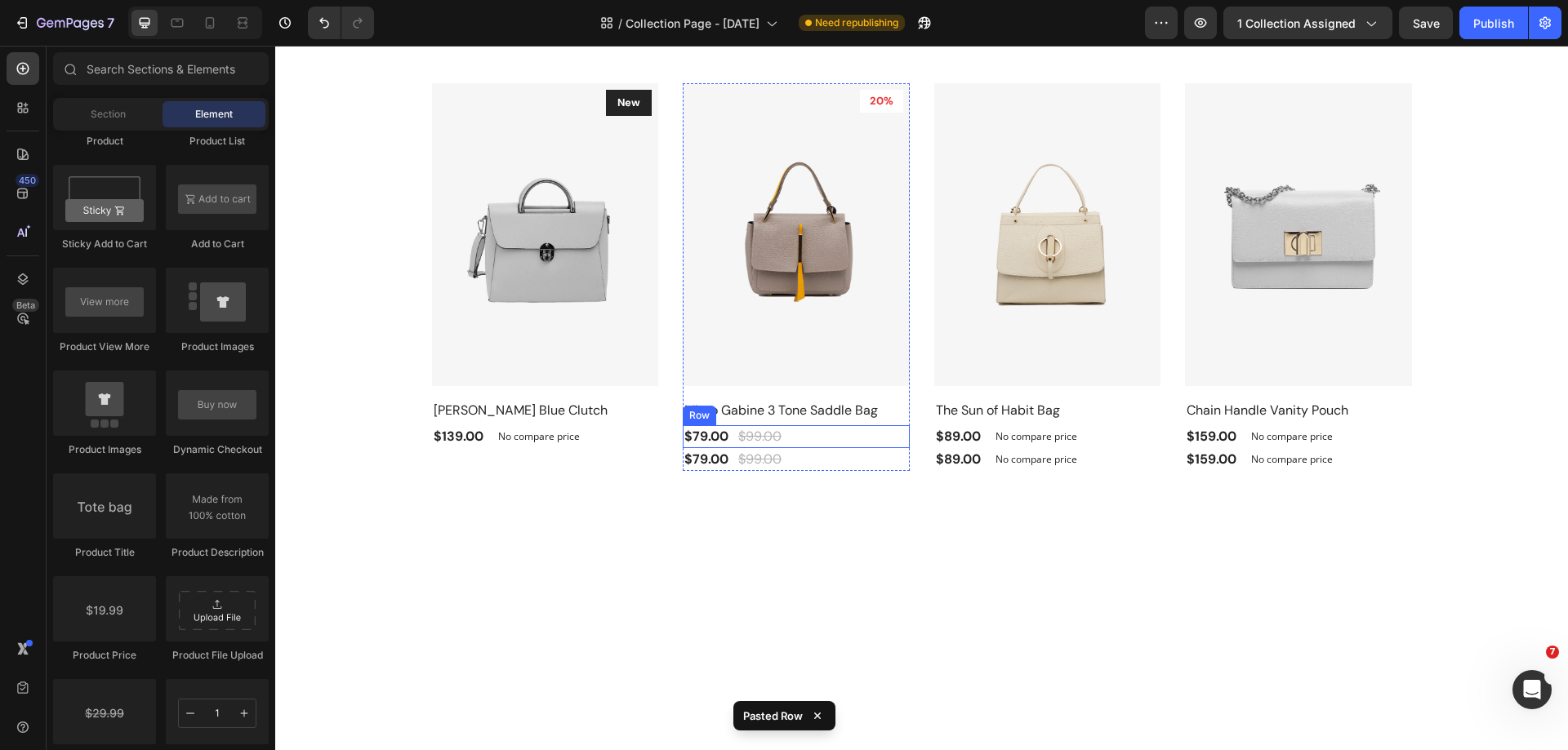
click at [817, 437] on div "$79.00 (P) Price (P) Price $99.00 (P) Price (P) Price Row" at bounding box center [796, 436] width 227 height 23
click at [1100, 439] on div "$89.00 (P) Price (P) Price No compare price (P) Price Row" at bounding box center [1047, 436] width 227 height 23
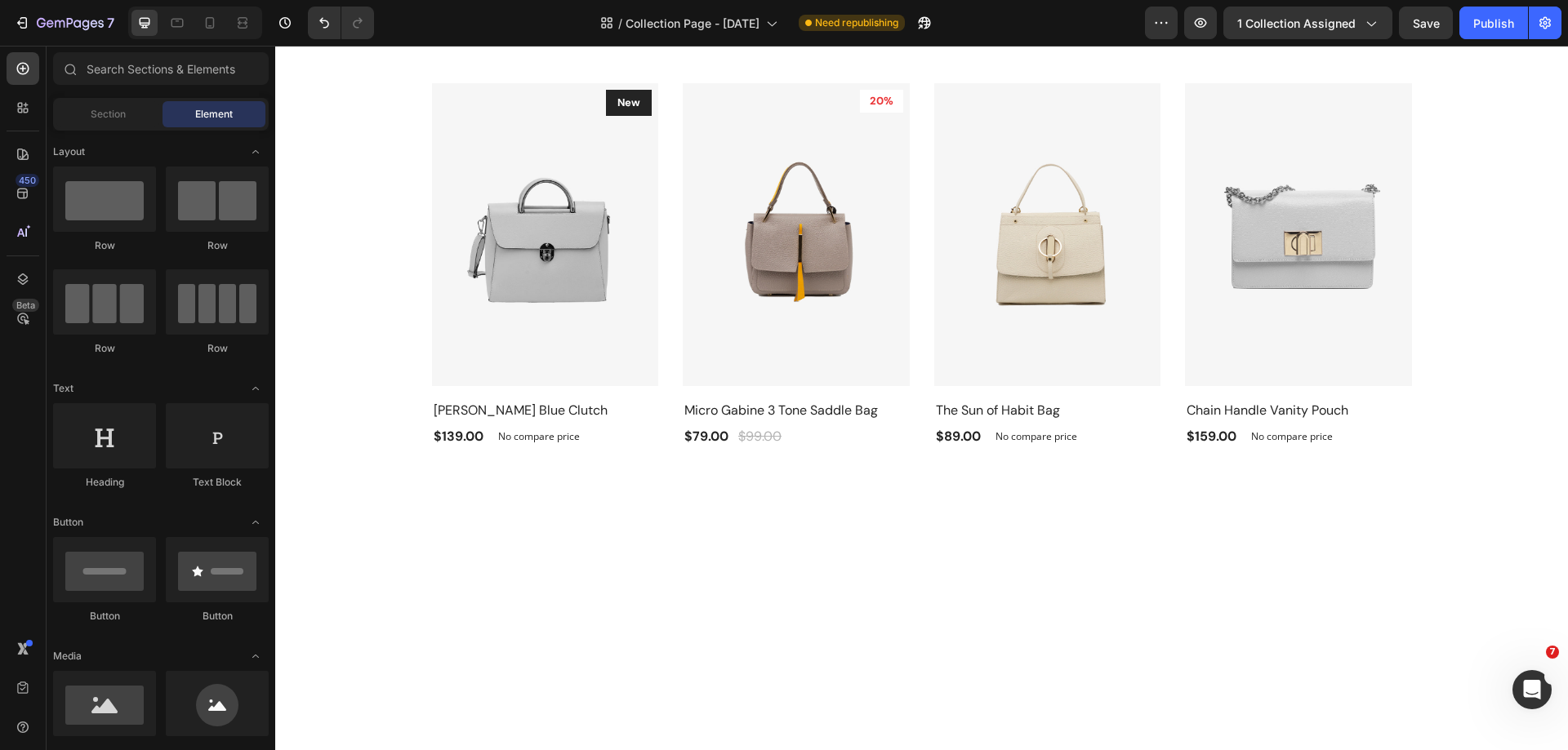
scroll to position [2285, 0]
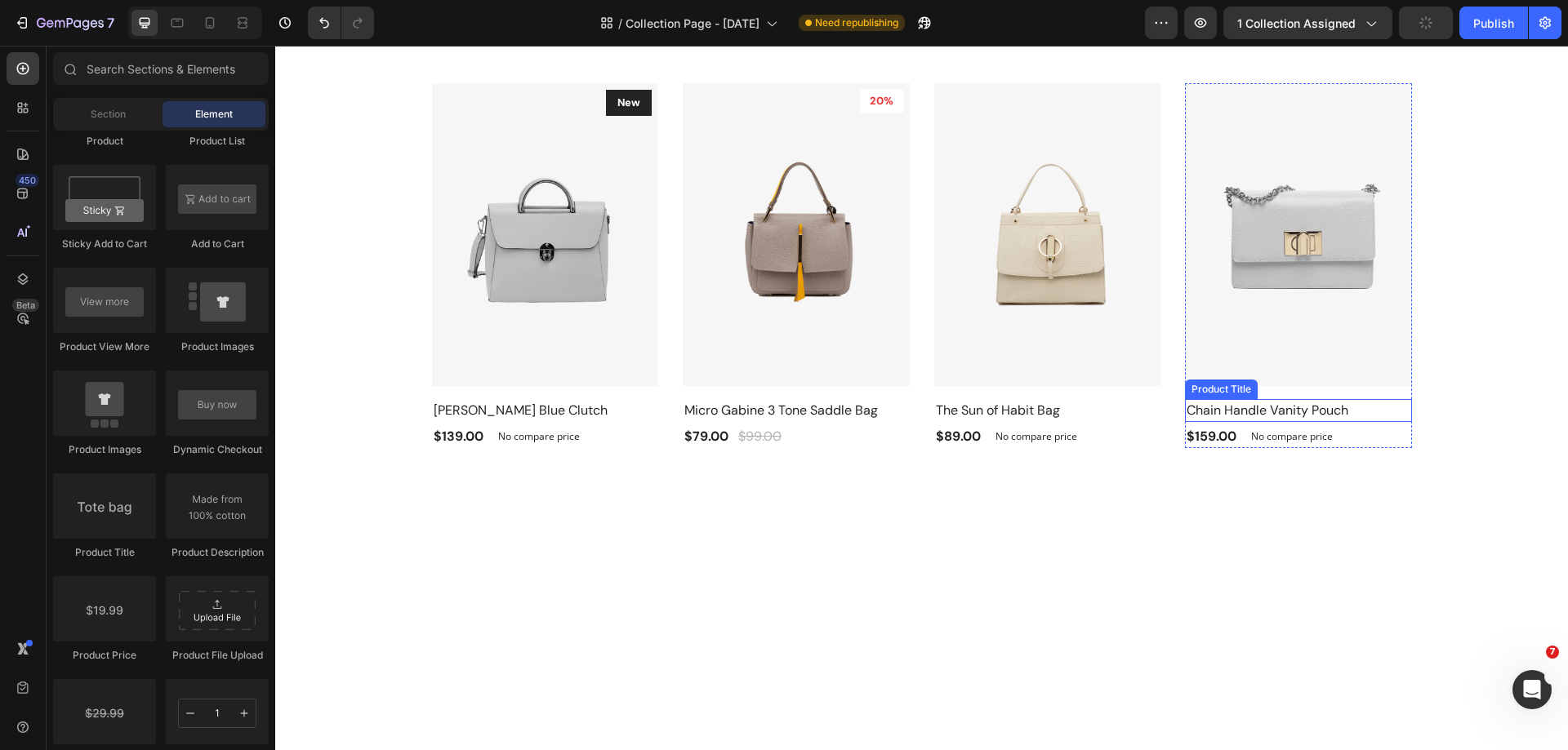
click at [1350, 417] on h2 "Chain Handle Vanity Pouch" at bounding box center [1298, 411] width 227 height 23
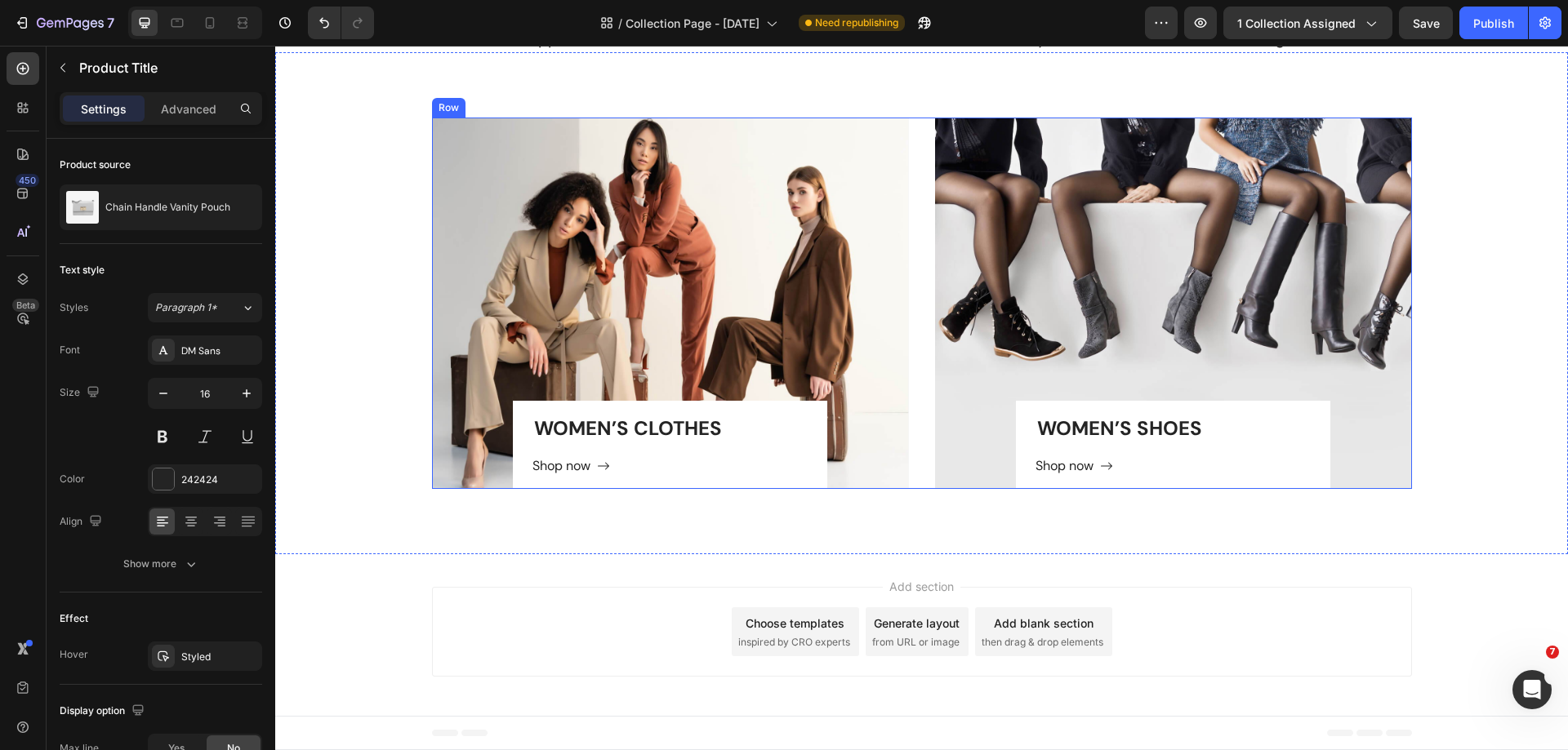
scroll to position [3030, 0]
click at [205, 32] on div at bounding box center [210, 23] width 26 height 26
type input "14"
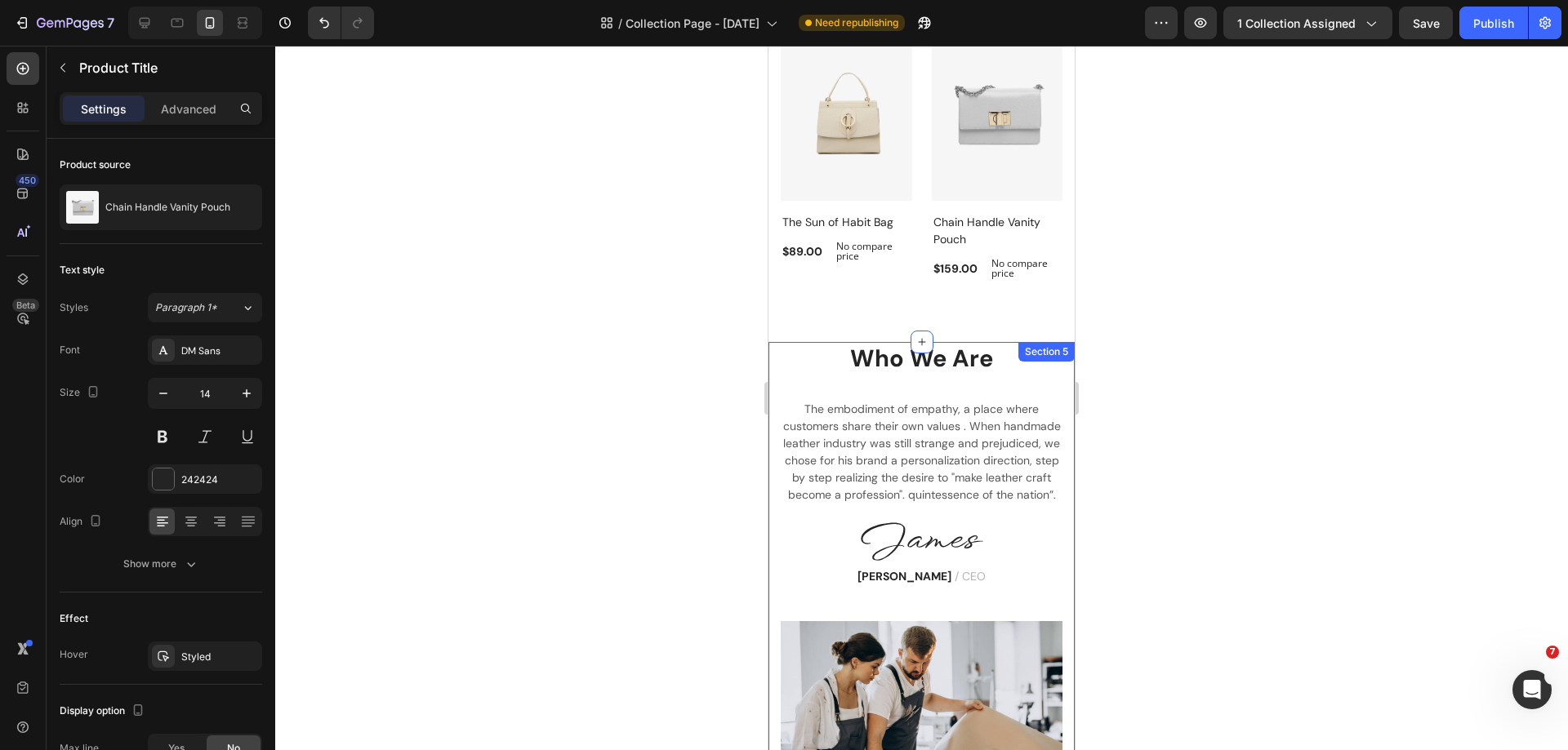
scroll to position [2154, 0]
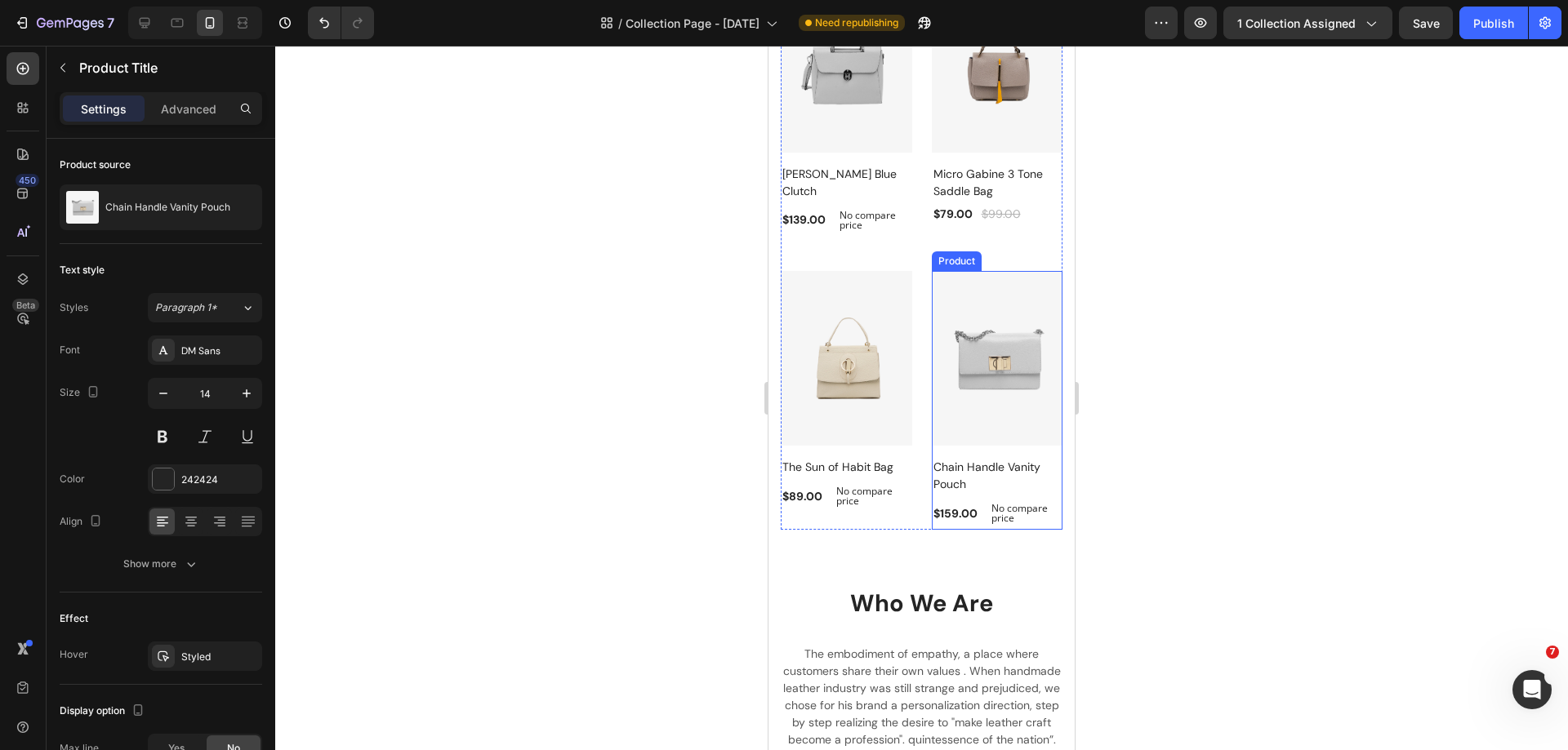
click at [1180, 409] on div at bounding box center [921, 398] width 1292 height 705
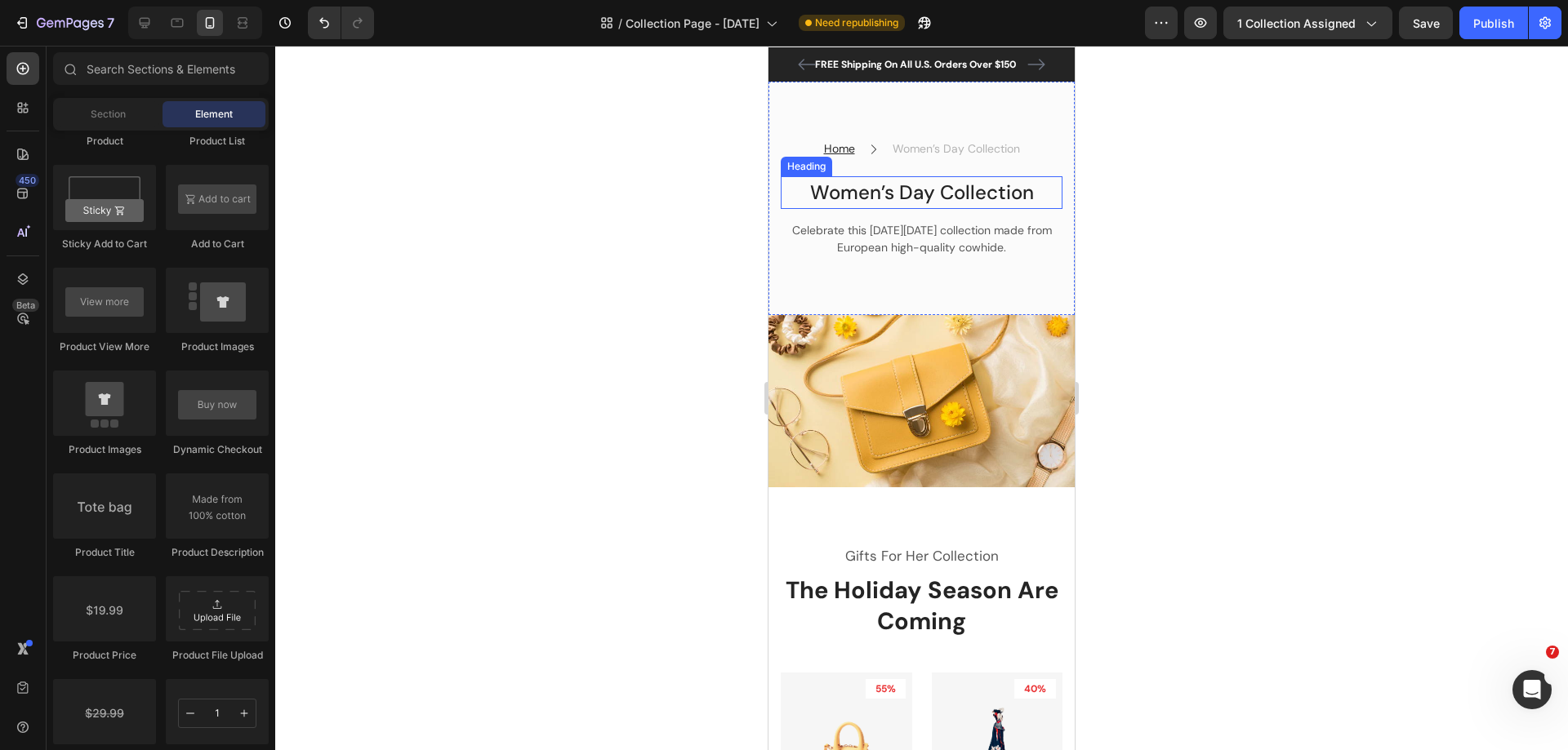
scroll to position [0, 0]
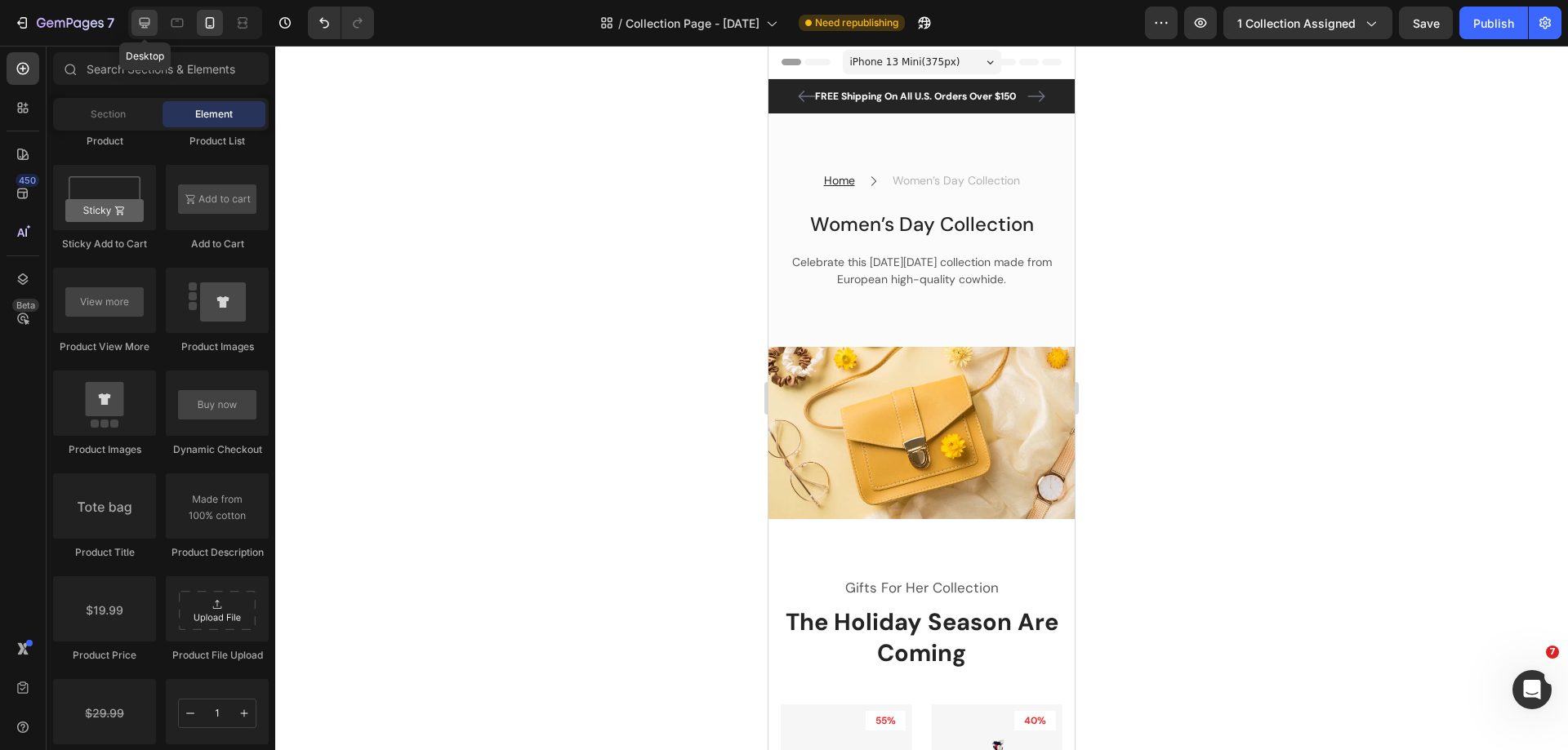
click at [140, 21] on icon at bounding box center [144, 23] width 11 height 11
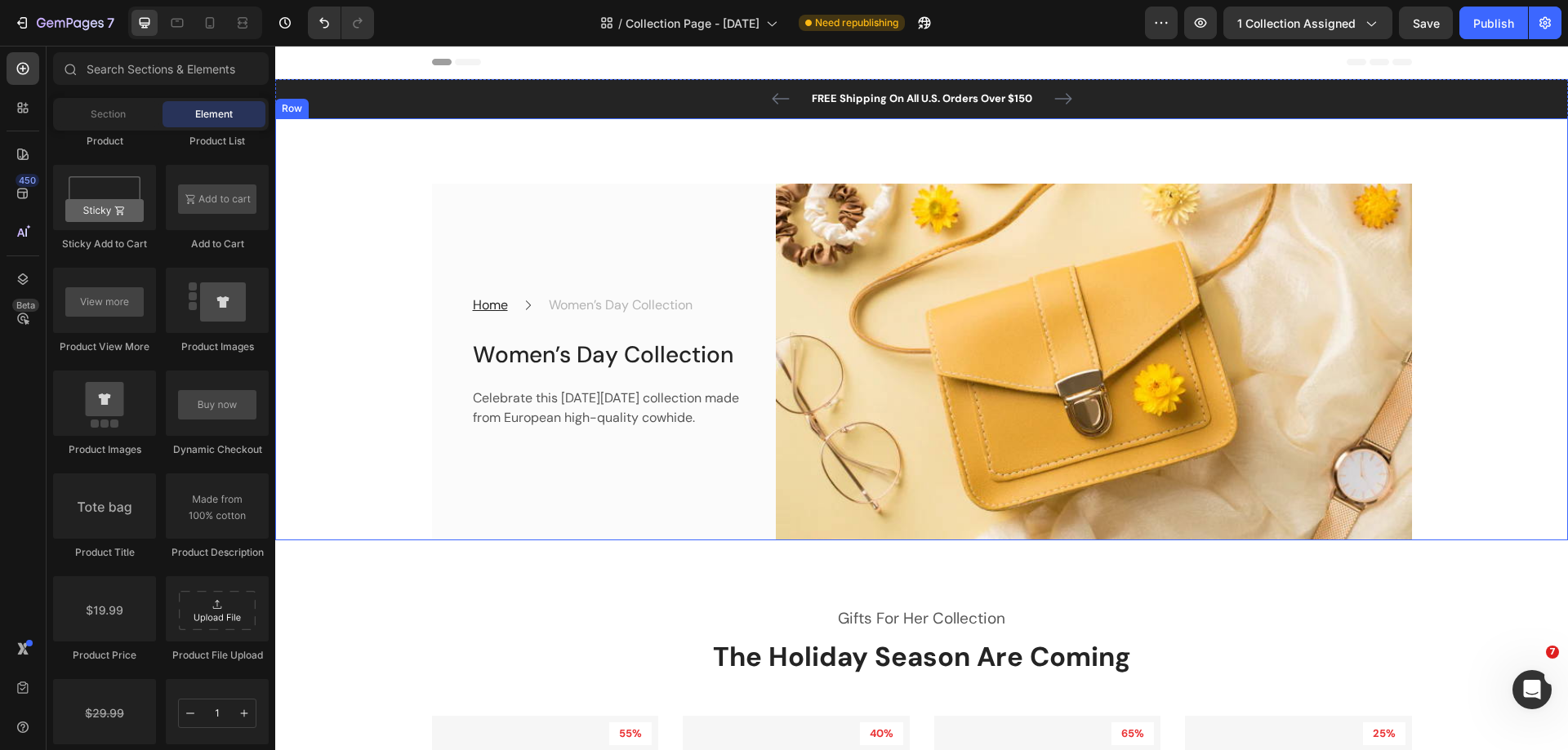
click at [1467, 333] on div "Home Text block Icon Women’s Day Collection Text block Row Women’s Day Collecti…" at bounding box center [921, 362] width 1268 height 356
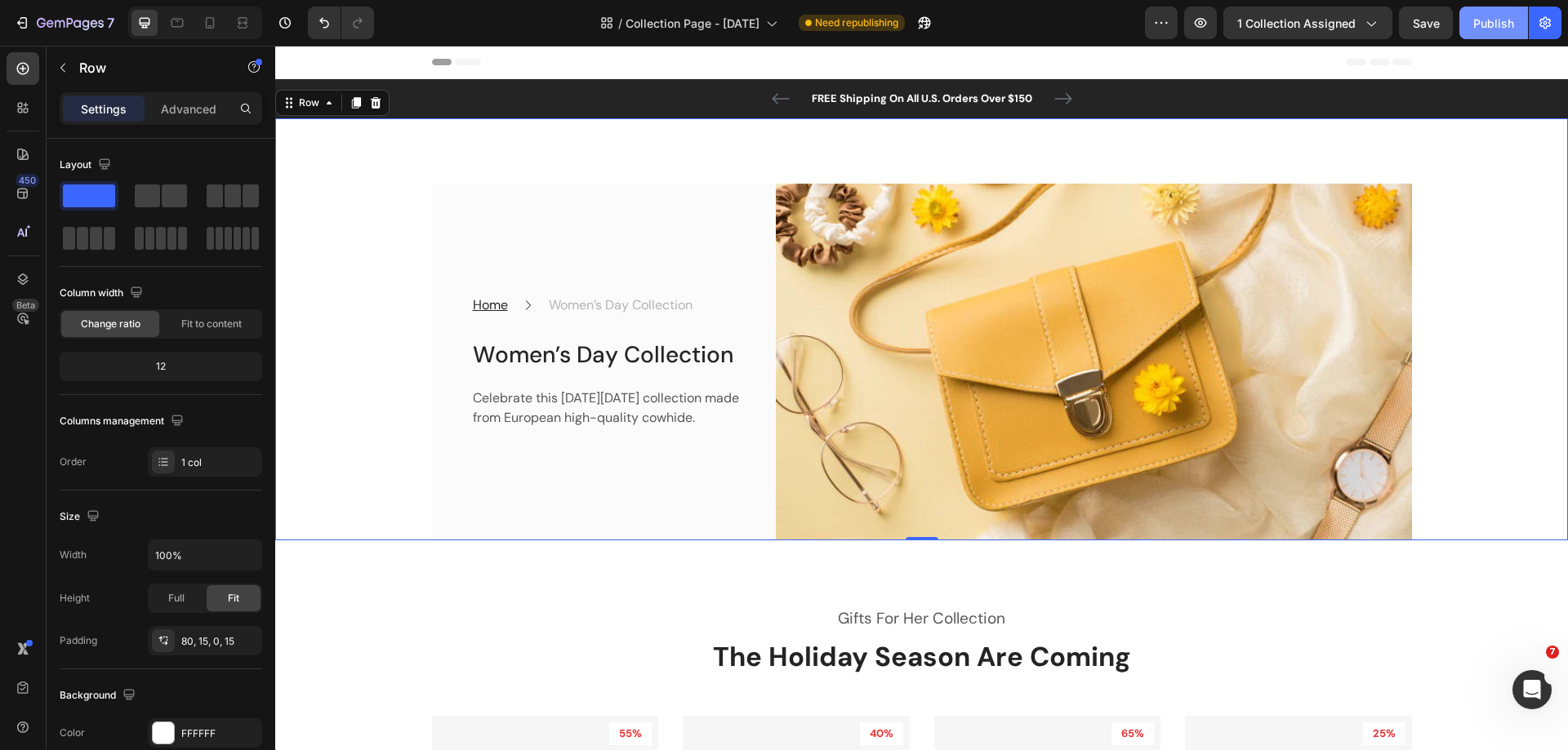
click at [1504, 21] on div "Publish" at bounding box center [1493, 23] width 40 height 17
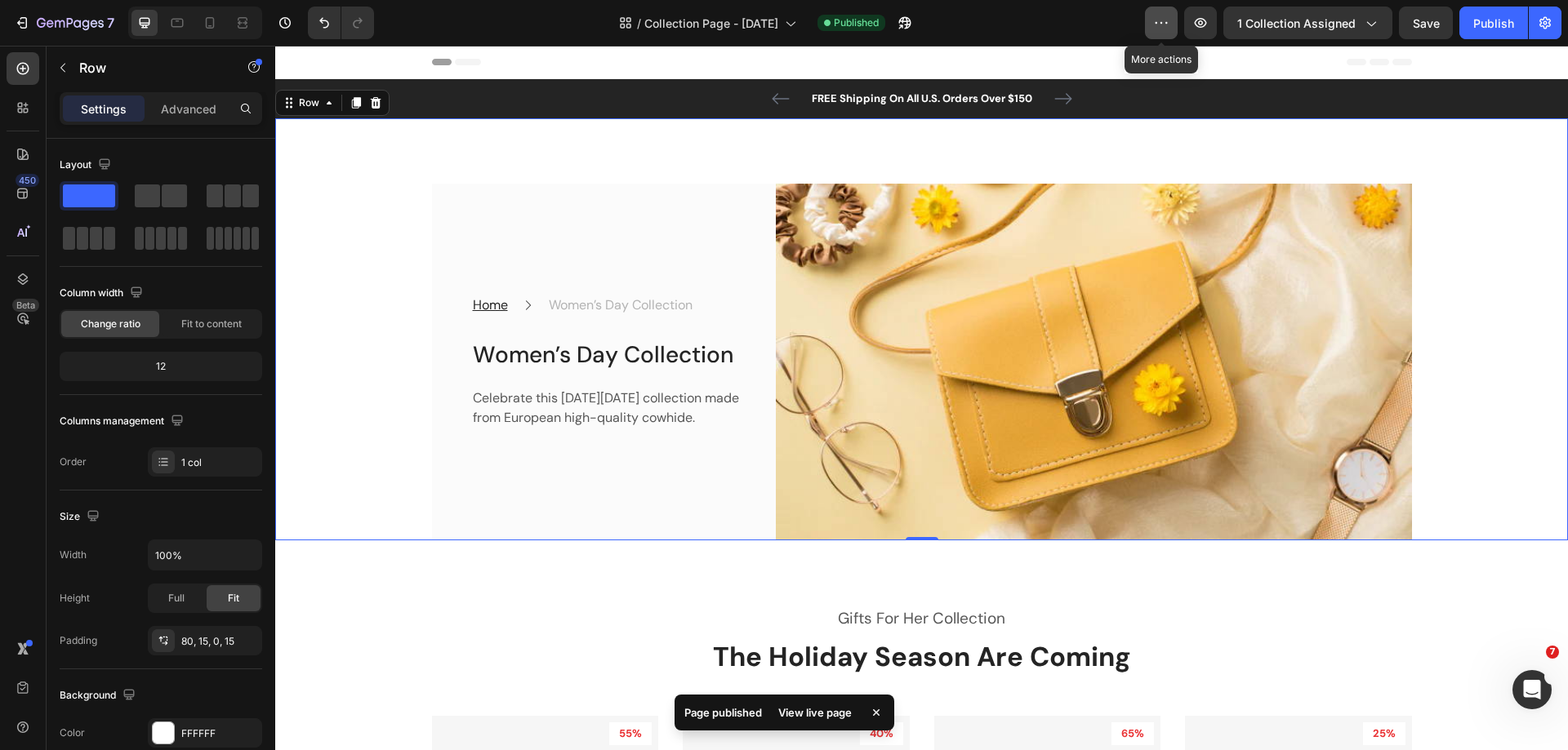
click at [1169, 26] on icon "button" at bounding box center [1161, 23] width 17 height 17
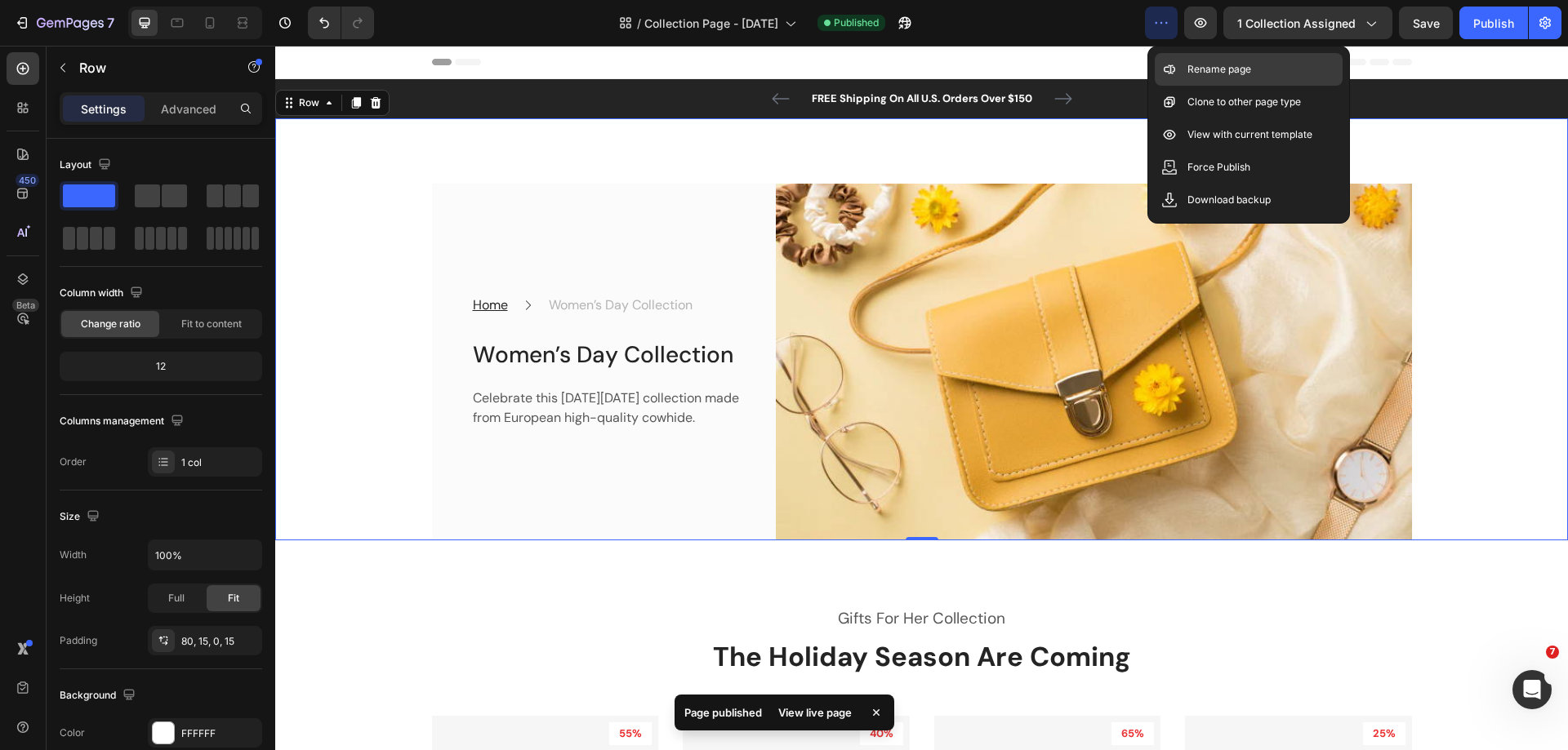
click at [1201, 72] on p "Rename page" at bounding box center [1219, 69] width 64 height 17
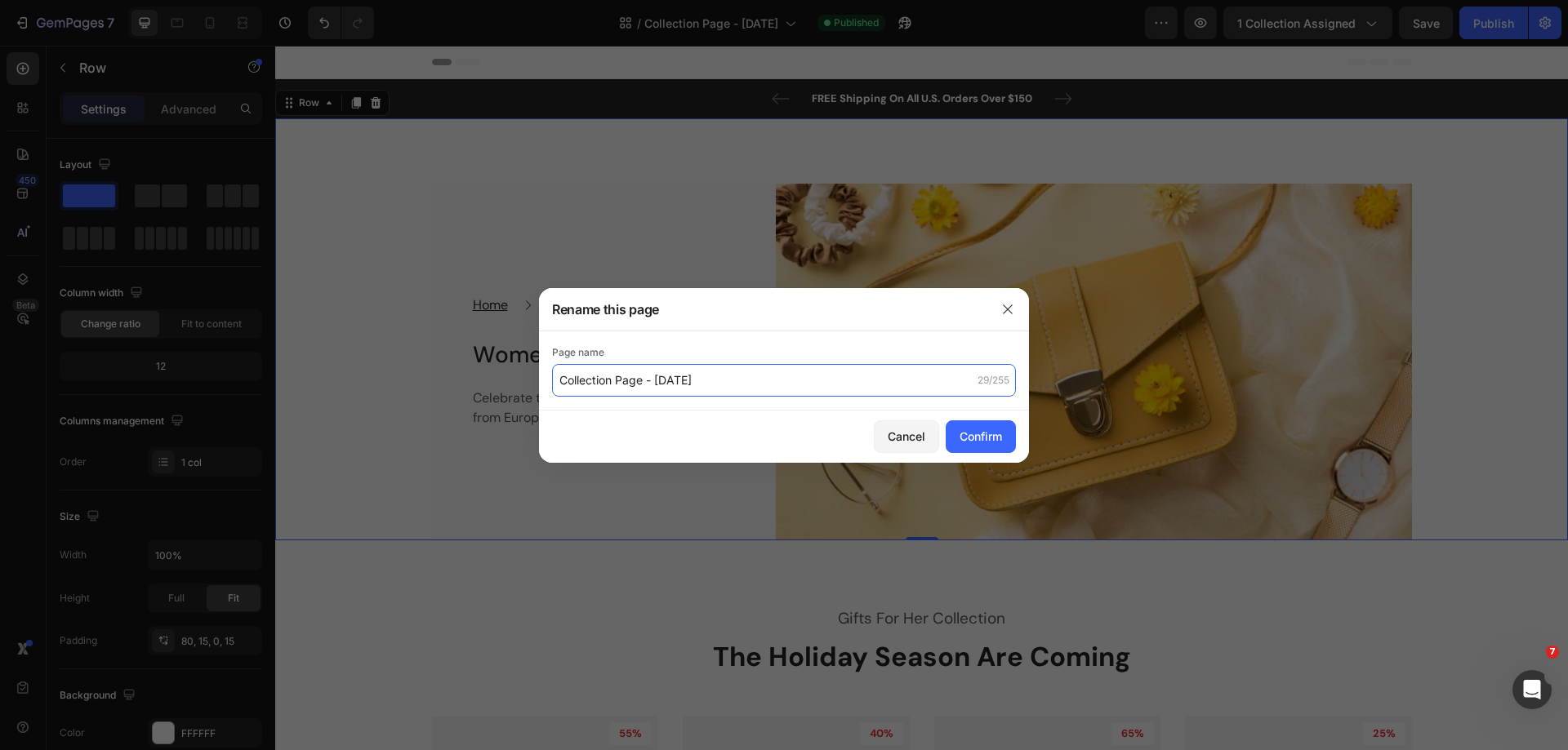
click at [744, 383] on input "Collection Page - [DATE]" at bounding box center [784, 380] width 464 height 33
click at [1004, 315] on icon "button" at bounding box center [1008, 309] width 13 height 13
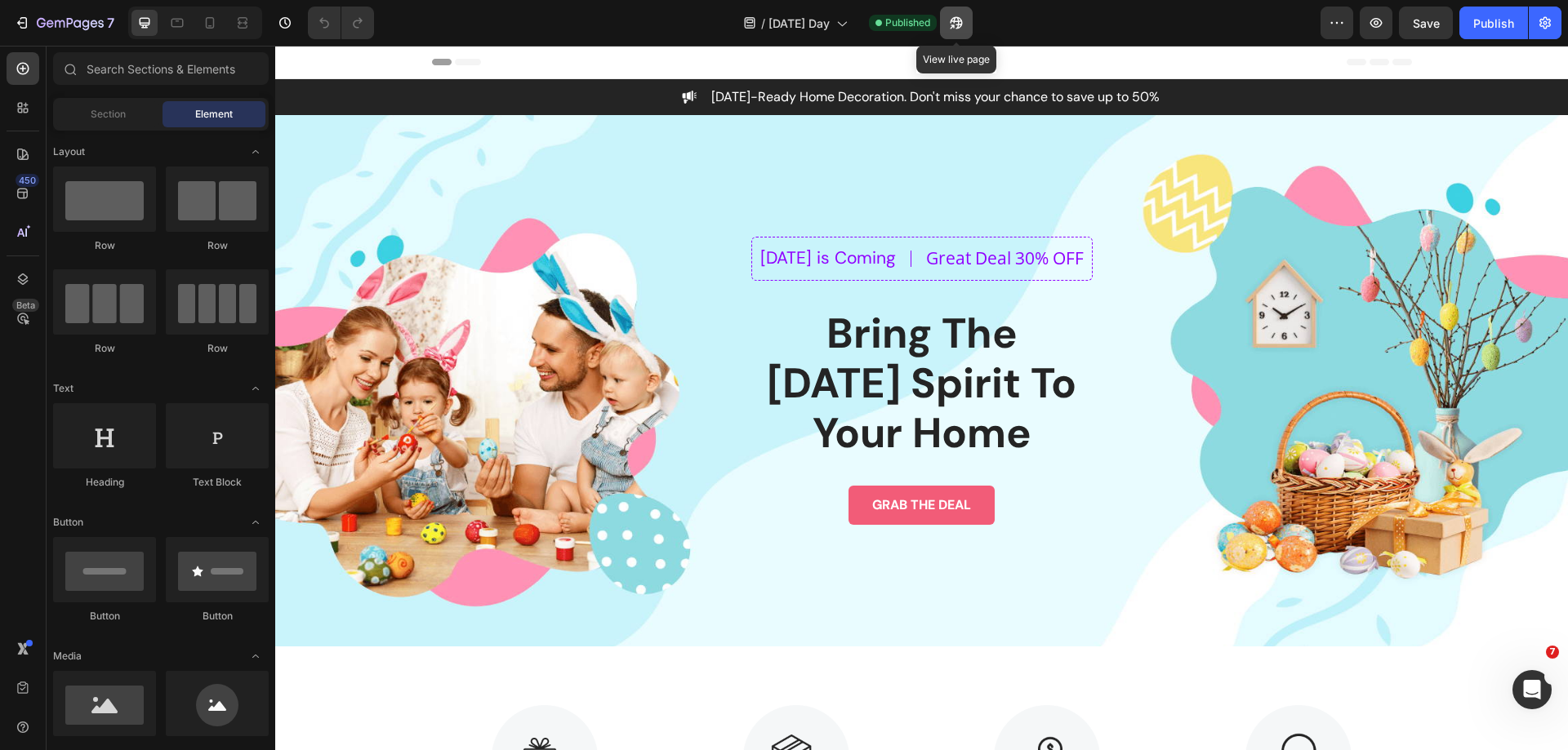
click at [955, 25] on icon "button" at bounding box center [952, 26] width 4 height 4
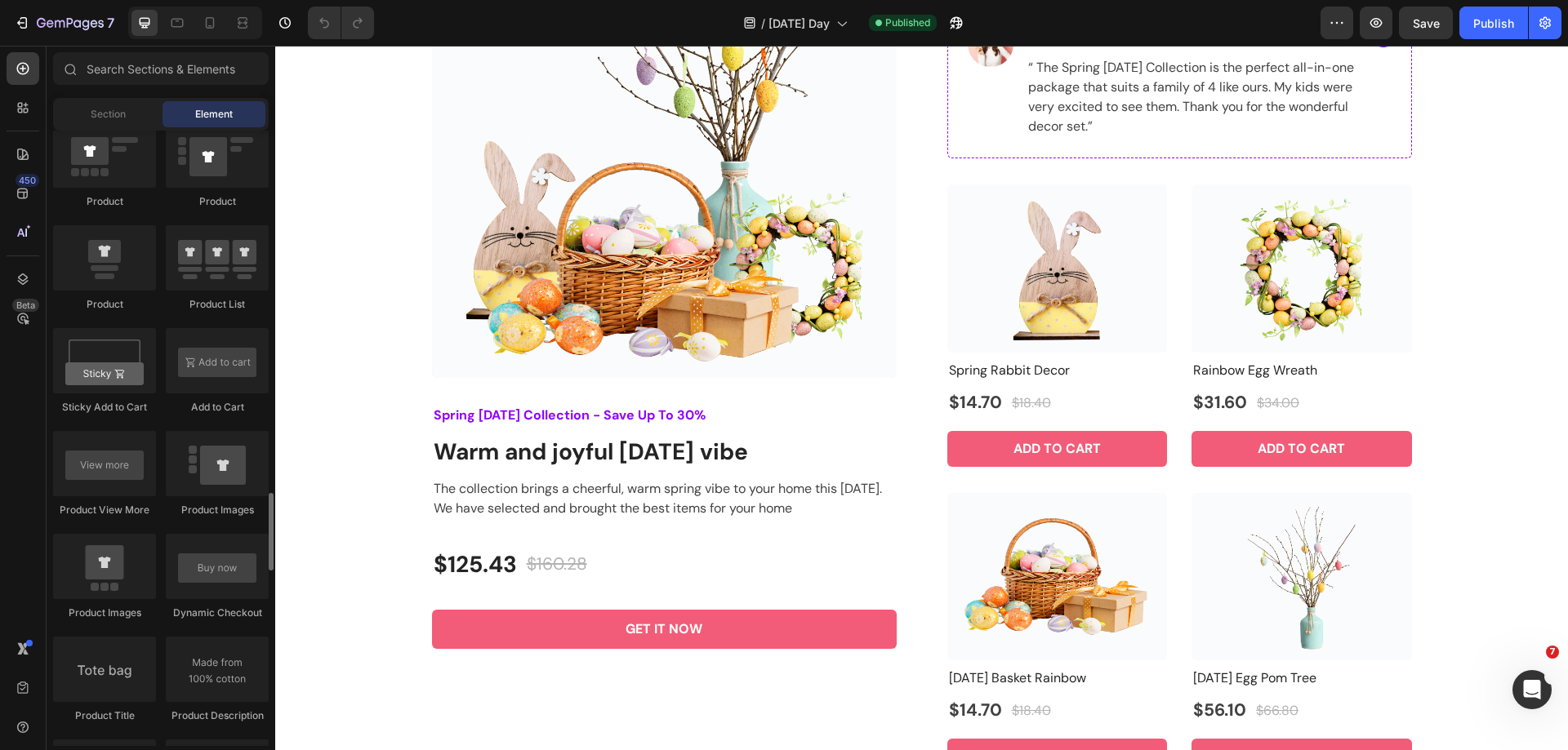
scroll to position [2204, 0]
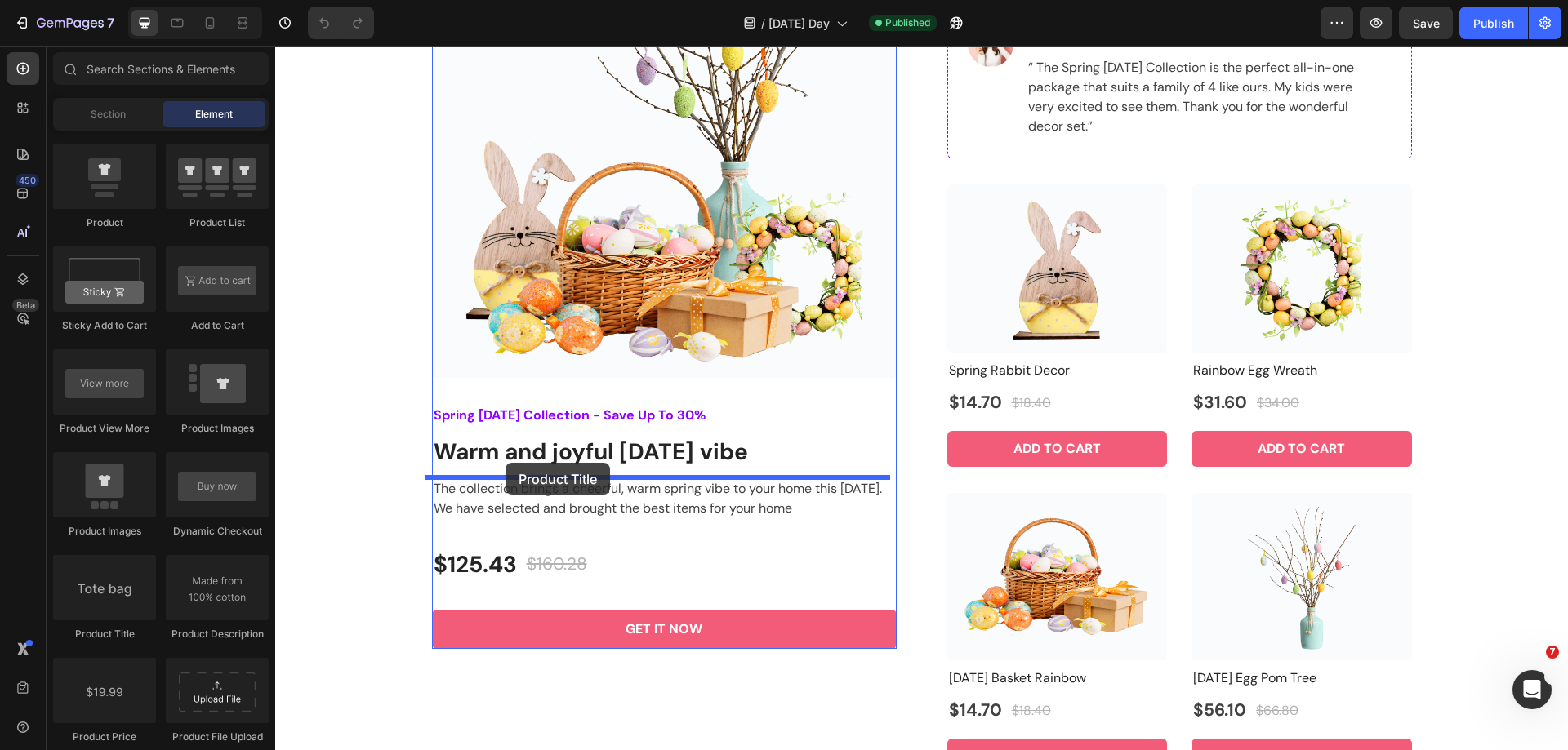
drag, startPoint x: 381, startPoint y: 646, endPoint x: 505, endPoint y: 462, distance: 221.9
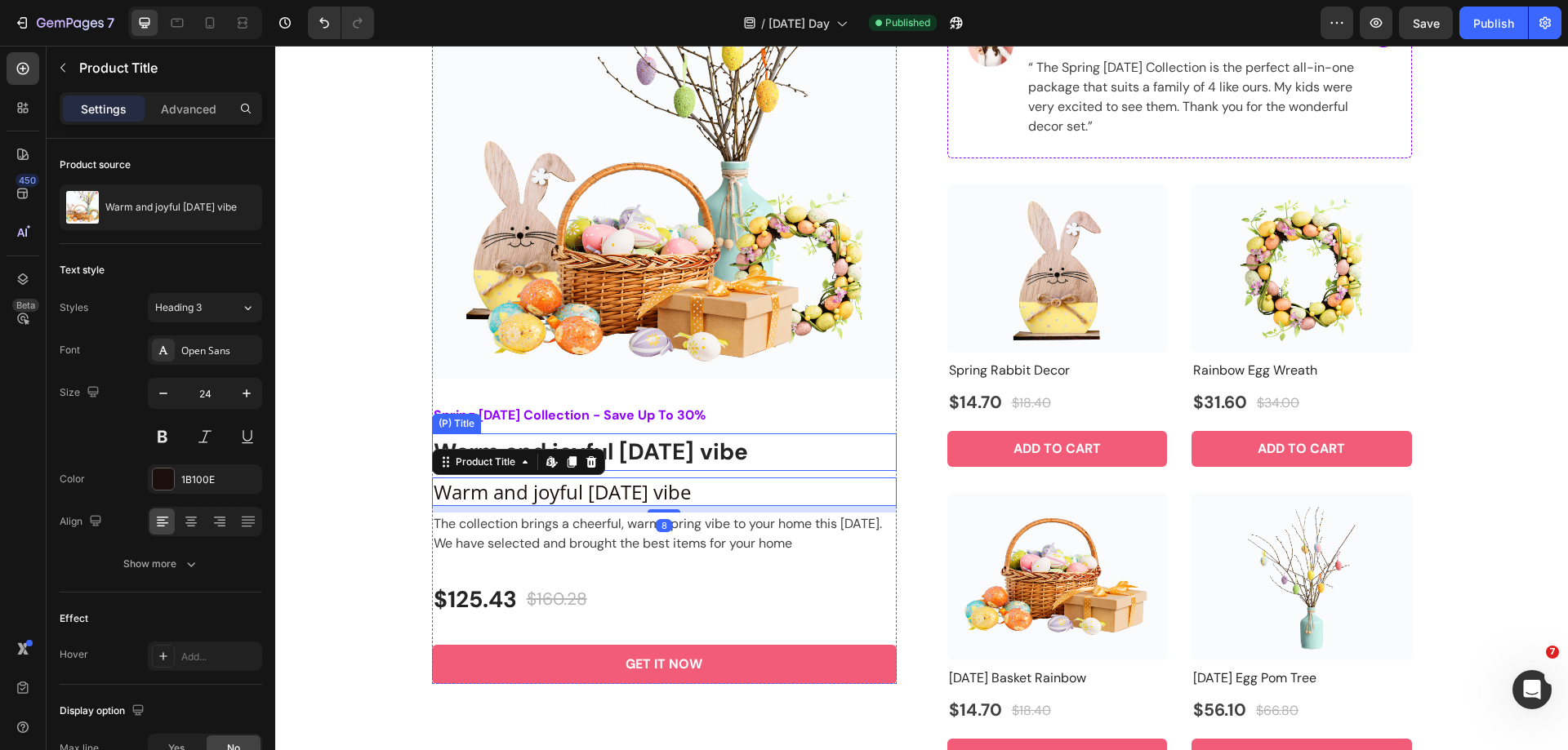
click at [665, 450] on h2 "Warm and joyful [DATE] vibe" at bounding box center [664, 452] width 465 height 38
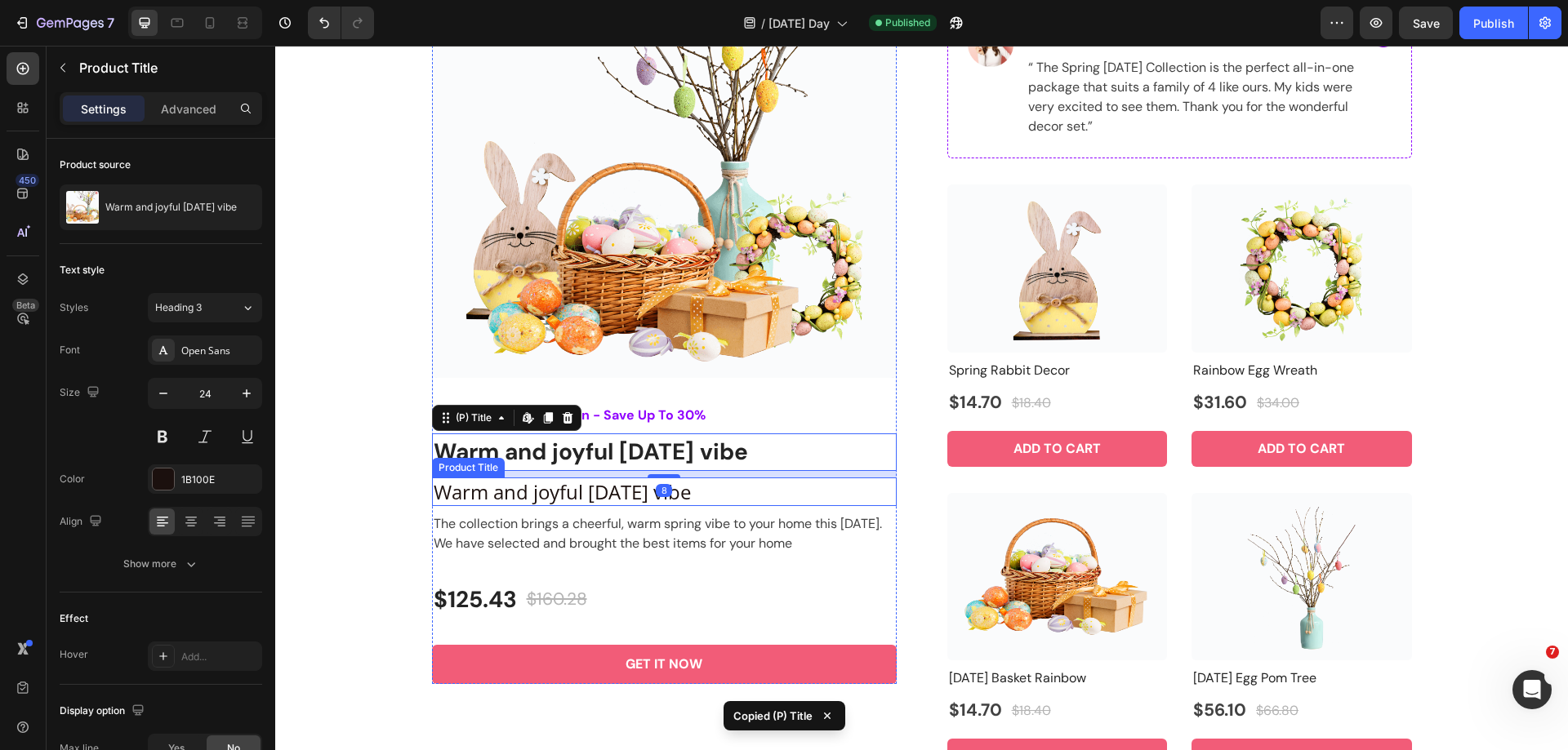
click at [670, 498] on h2 "Warm and joyful [DATE] vibe" at bounding box center [664, 492] width 465 height 29
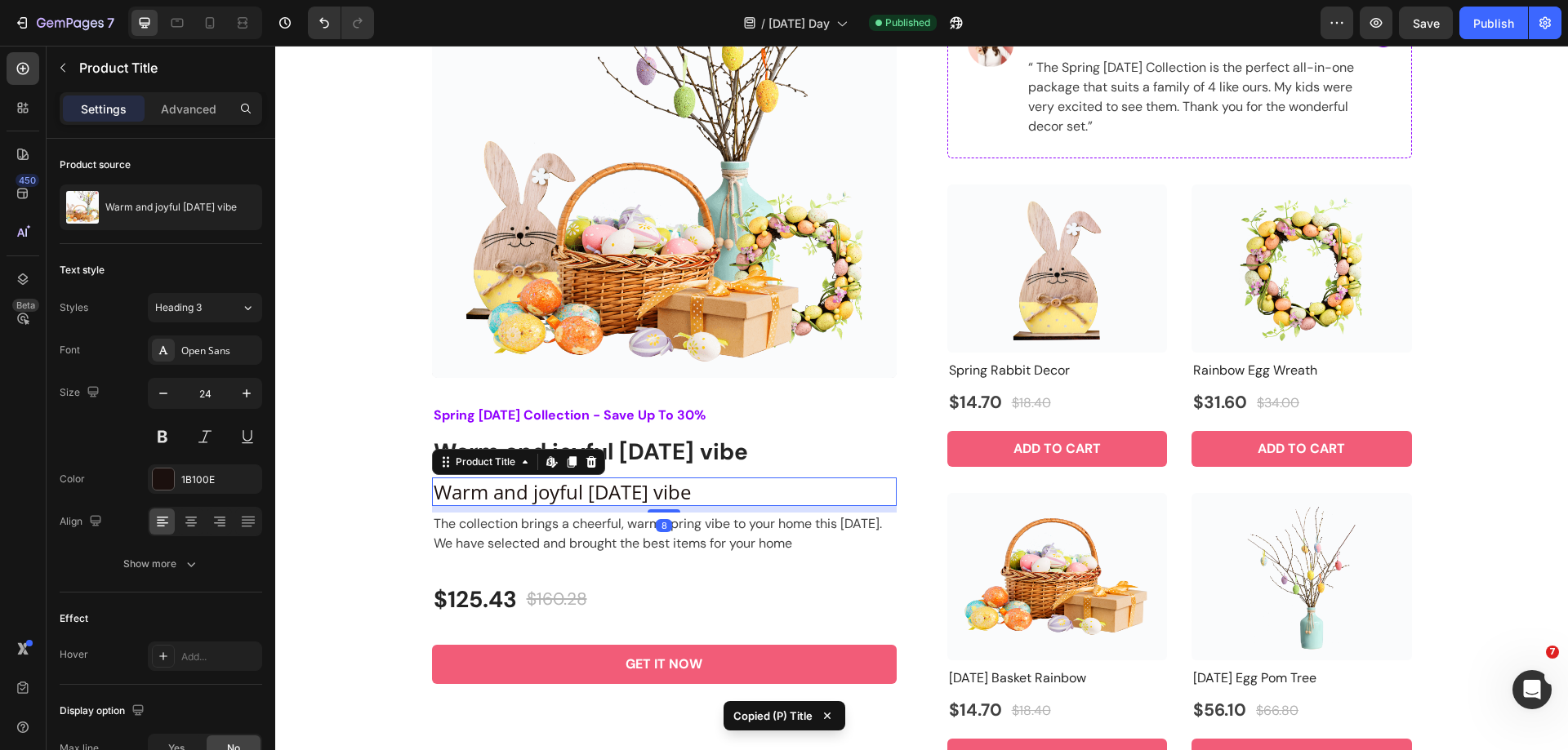
type input "28"
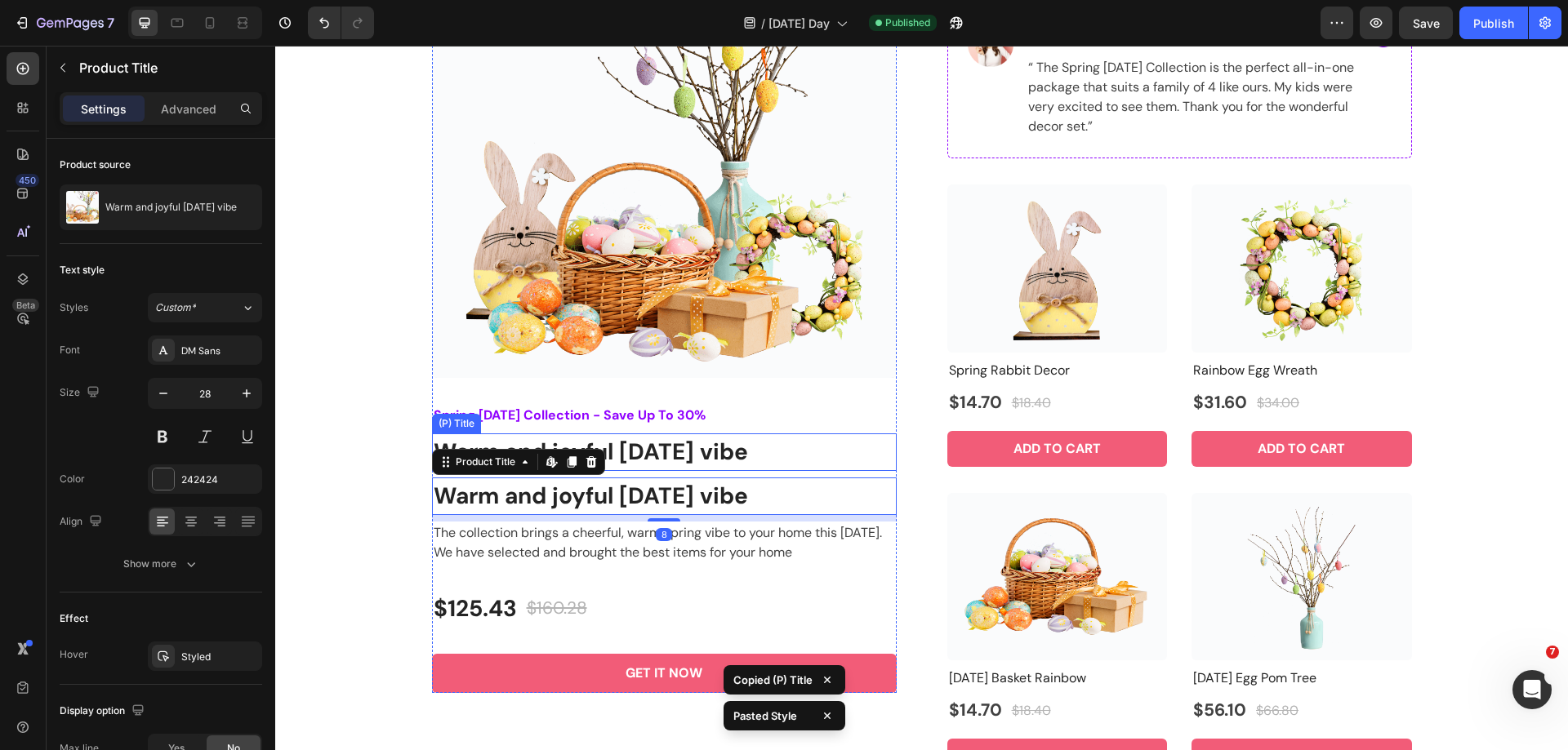
click at [725, 459] on h2 "Warm and joyful [DATE] vibe" at bounding box center [664, 452] width 465 height 38
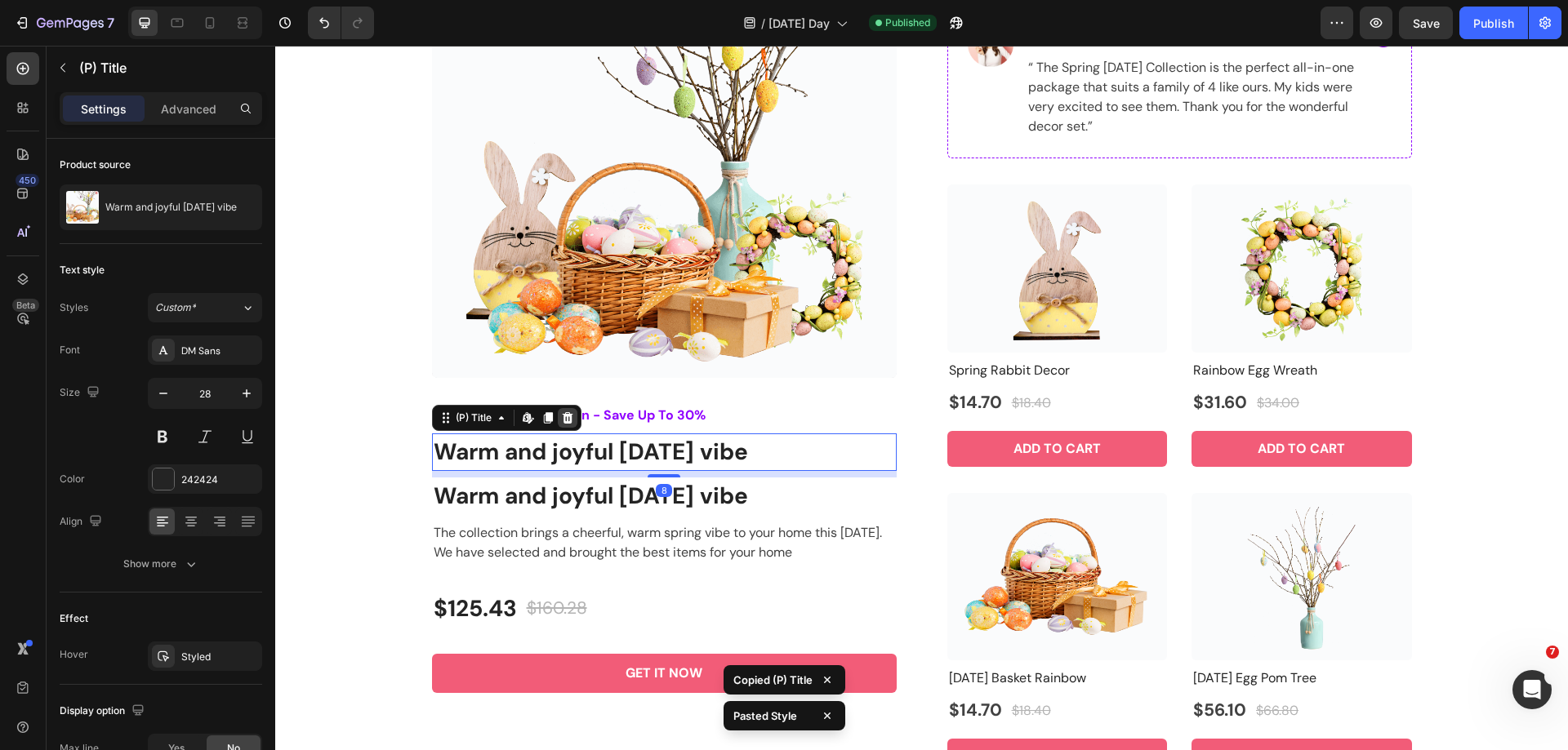
click at [567, 420] on icon at bounding box center [568, 418] width 13 height 13
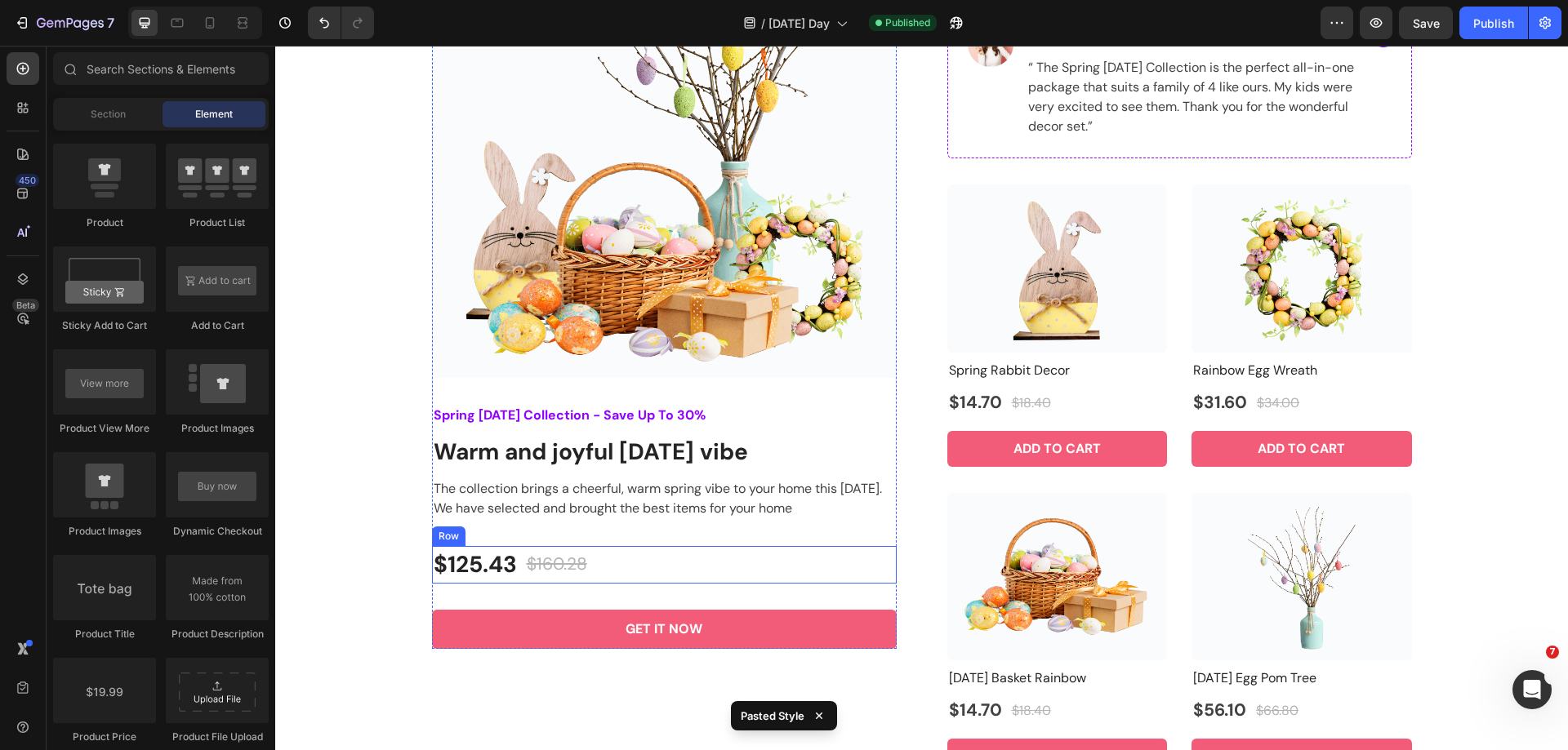
click at [639, 567] on div "$125.43 (P) Price (P) Price $160.28 (P) Price (P) Price Row" at bounding box center [664, 565] width 465 height 38
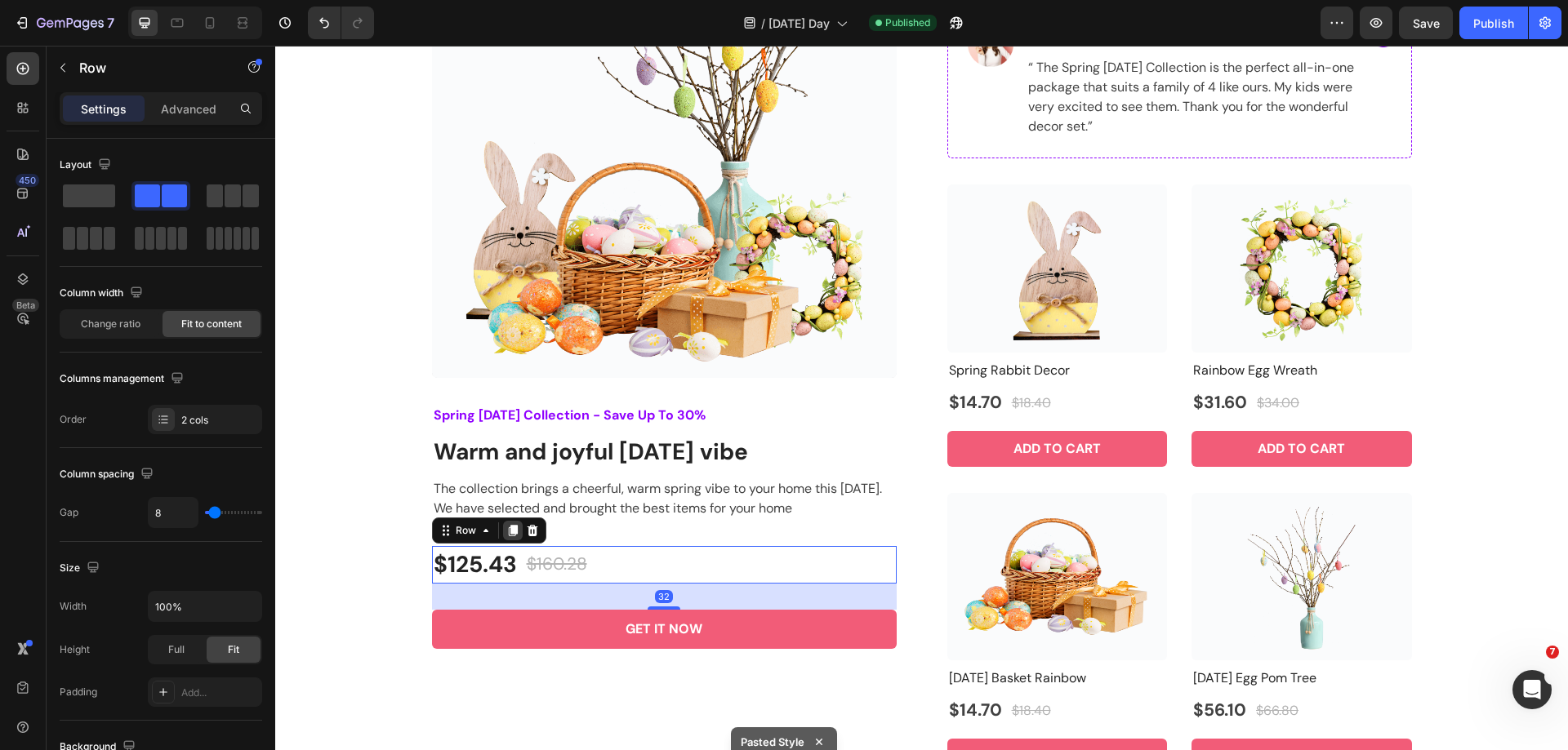
click at [506, 531] on icon at bounding box center [512, 531] width 13 height 13
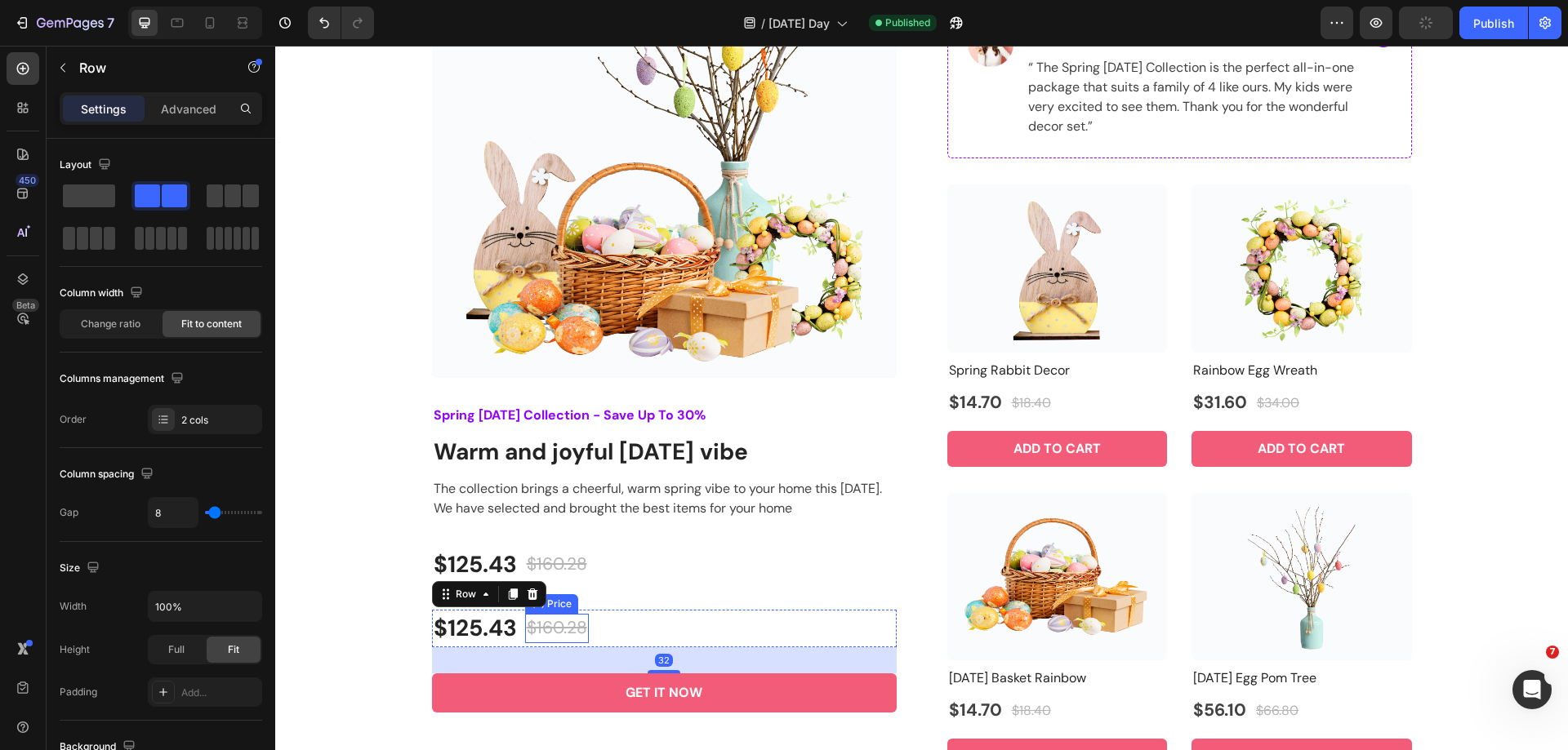
click at [552, 633] on div "$160.28" at bounding box center [556, 629] width 64 height 30
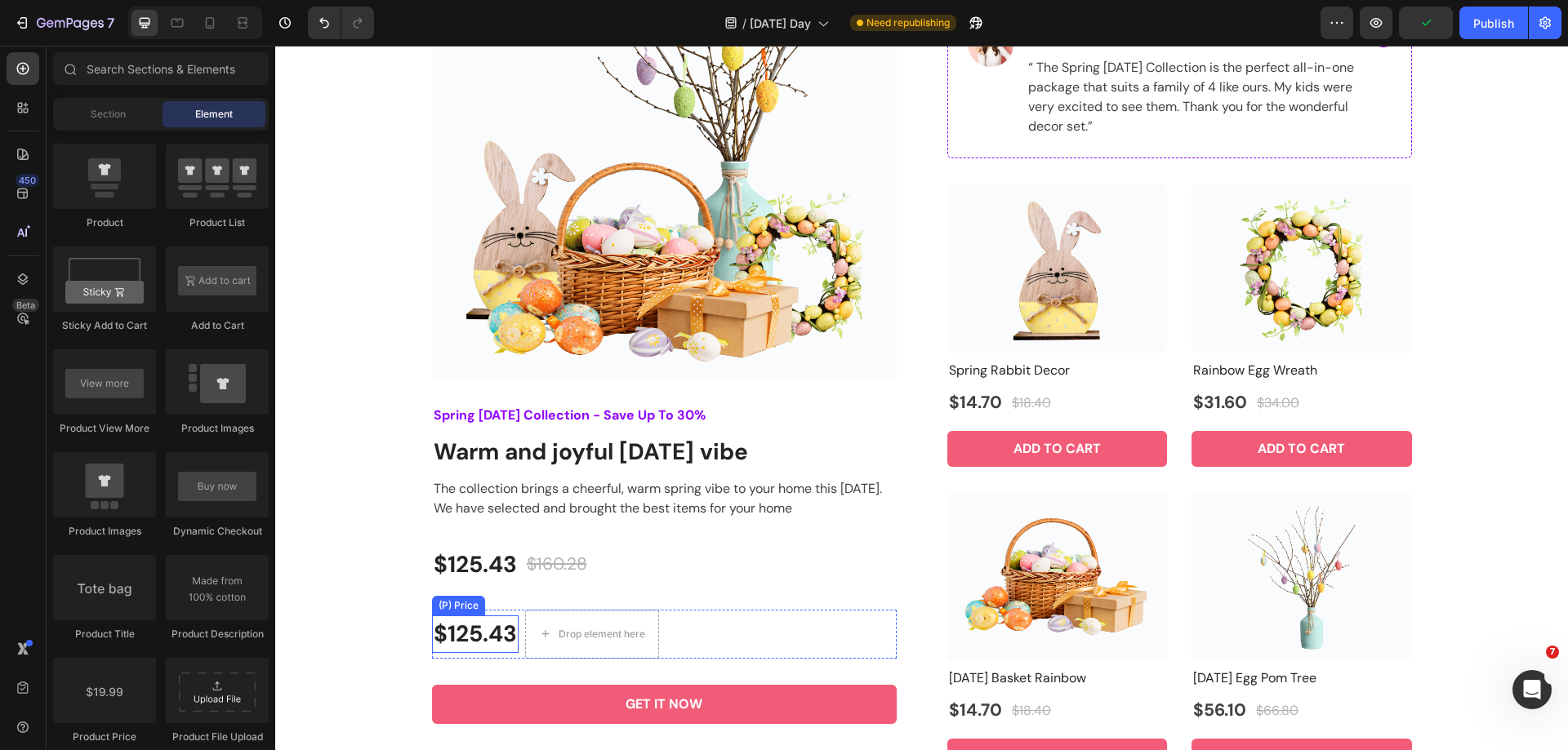
click at [475, 621] on div "$125.43" at bounding box center [475, 634] width 87 height 38
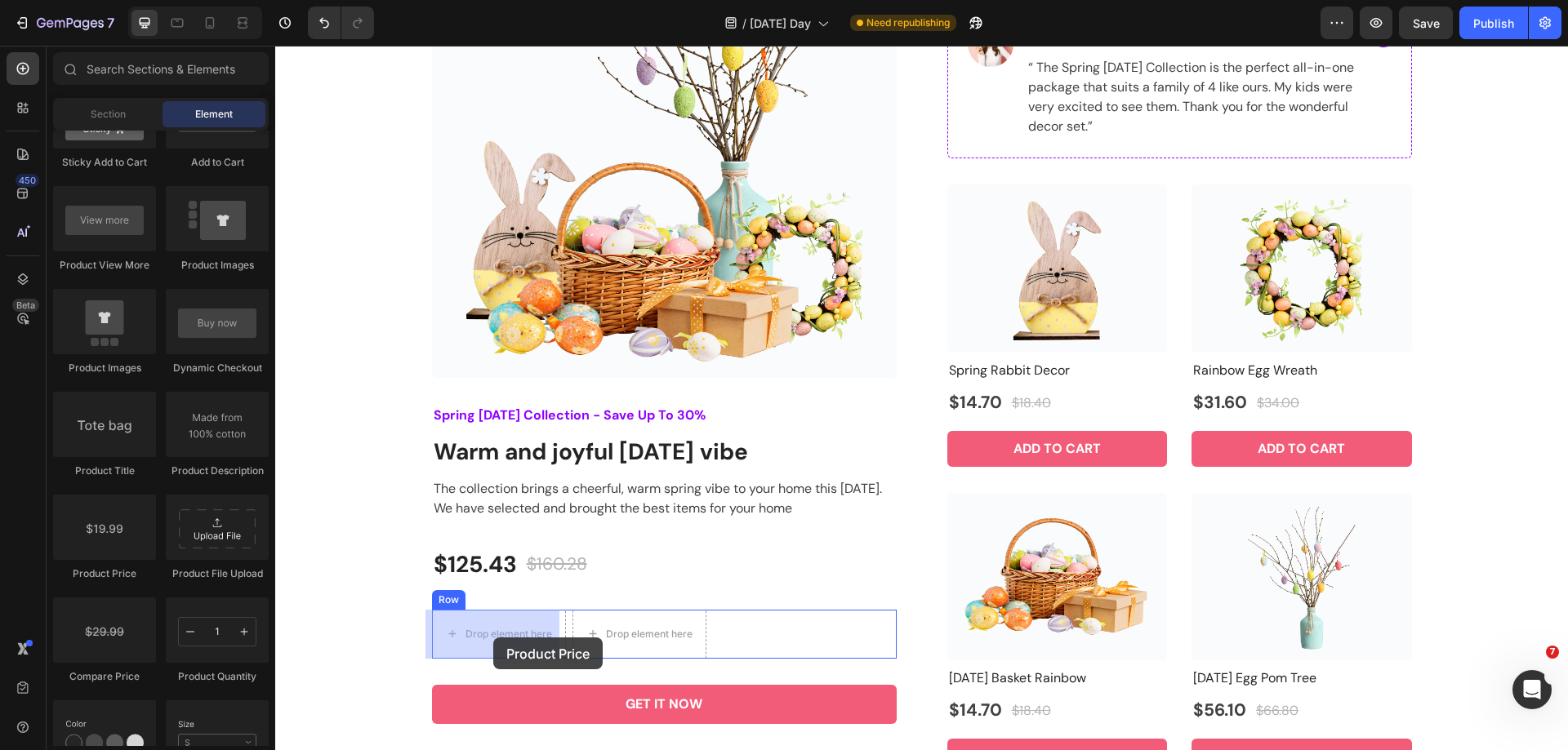
drag, startPoint x: 395, startPoint y: 578, endPoint x: 494, endPoint y: 638, distance: 115.8
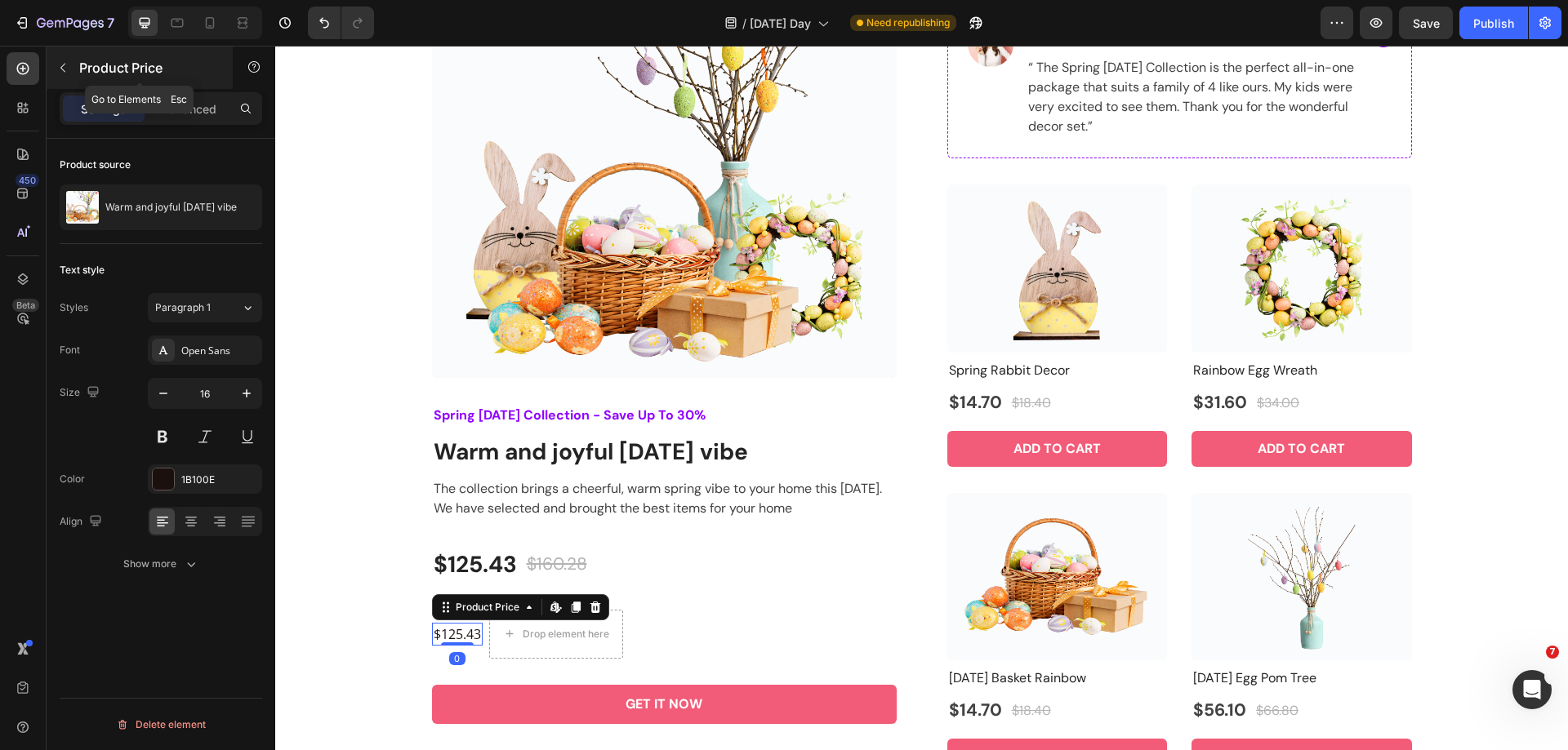
click at [60, 73] on icon "button" at bounding box center [63, 68] width 13 height 13
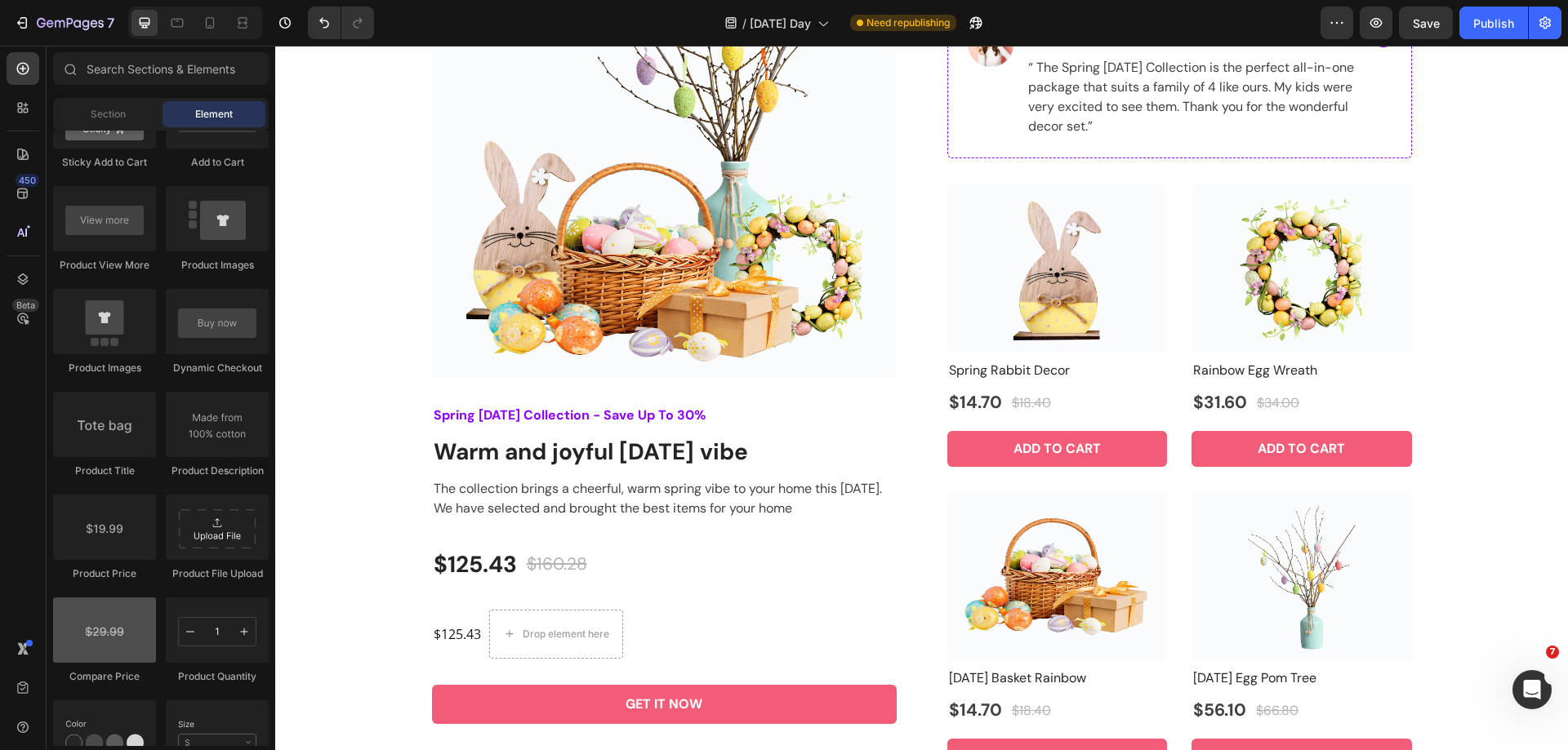
scroll to position [2531, 0]
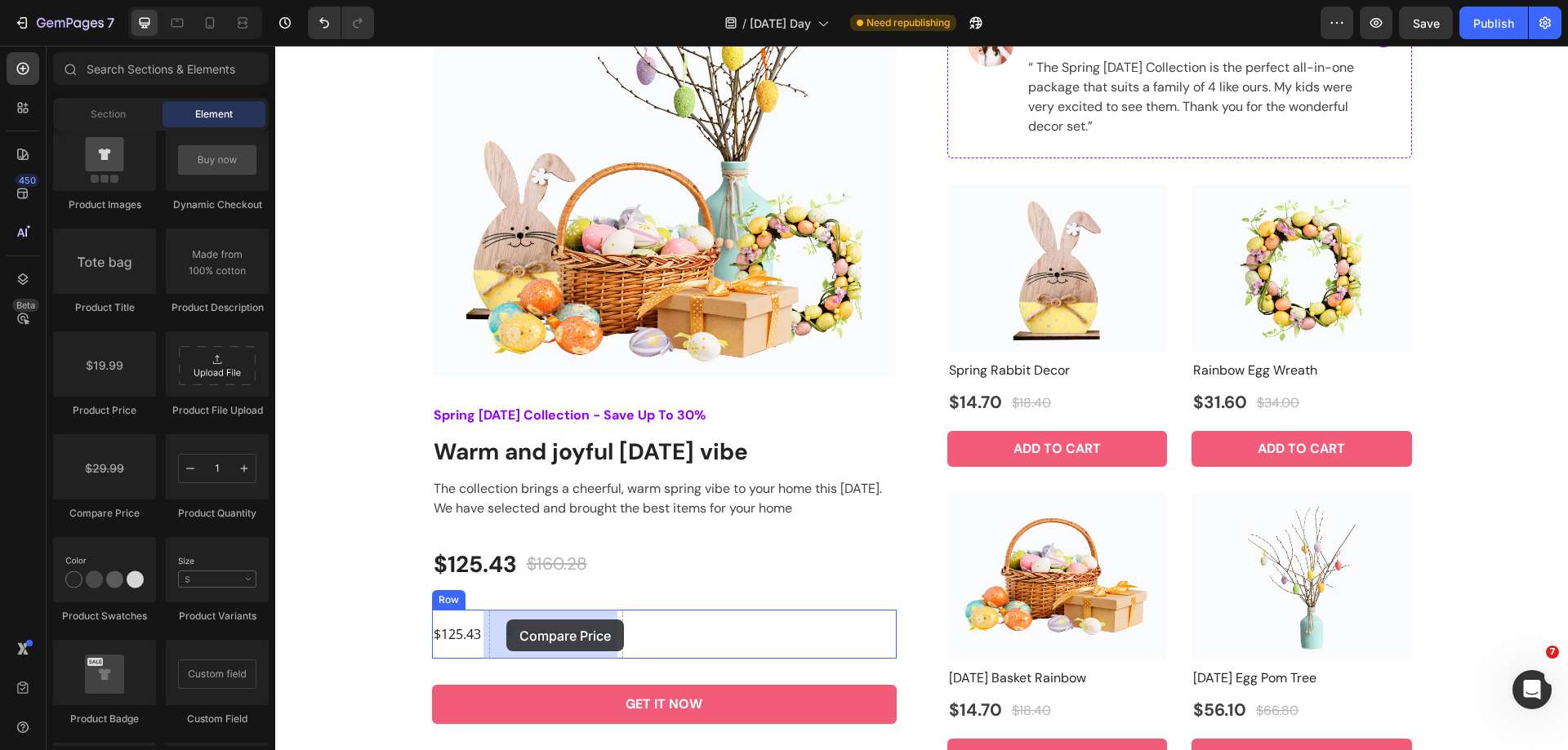
drag, startPoint x: 385, startPoint y: 514, endPoint x: 506, endPoint y: 620, distance: 160.9
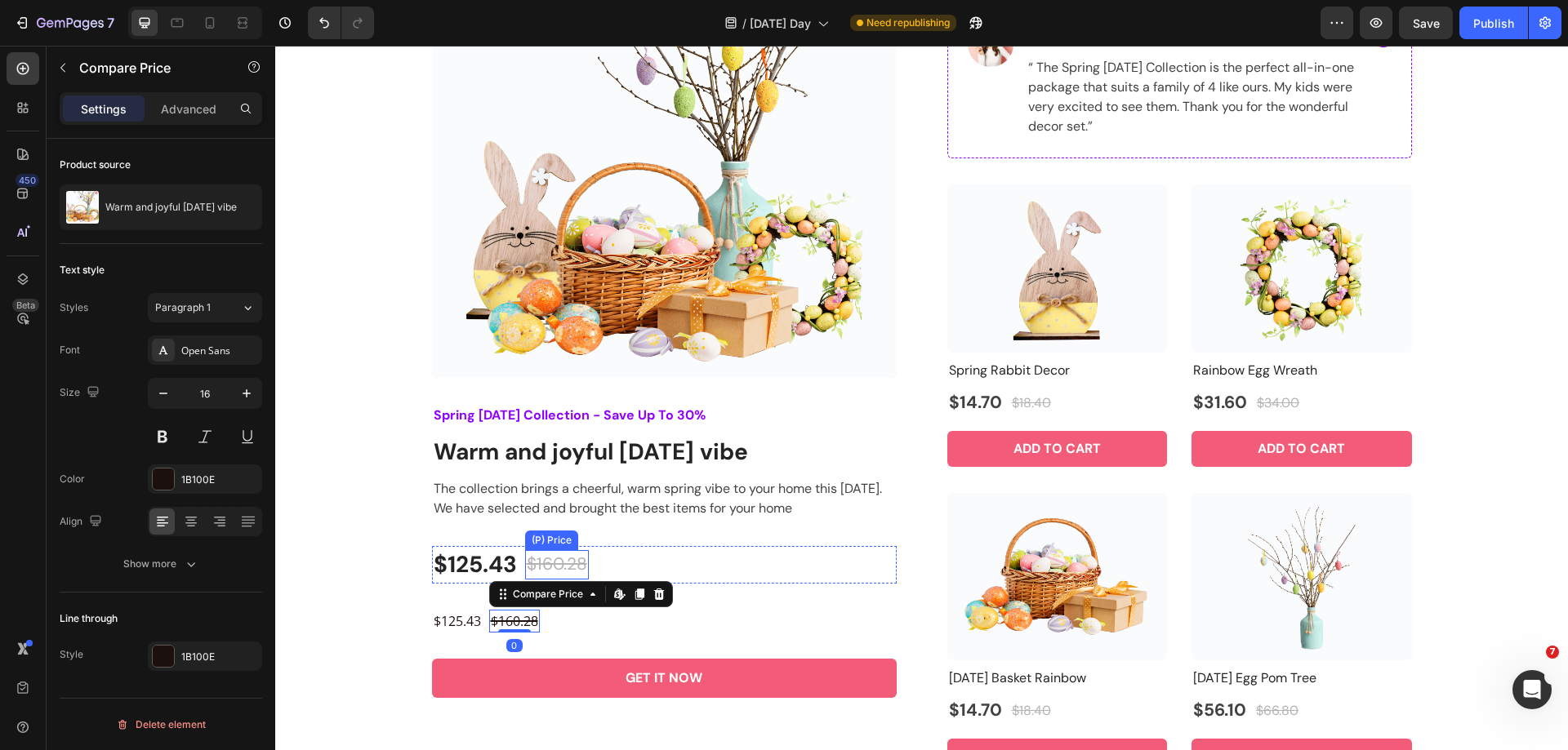
click at [562, 562] on div "$160.28" at bounding box center [556, 565] width 64 height 30
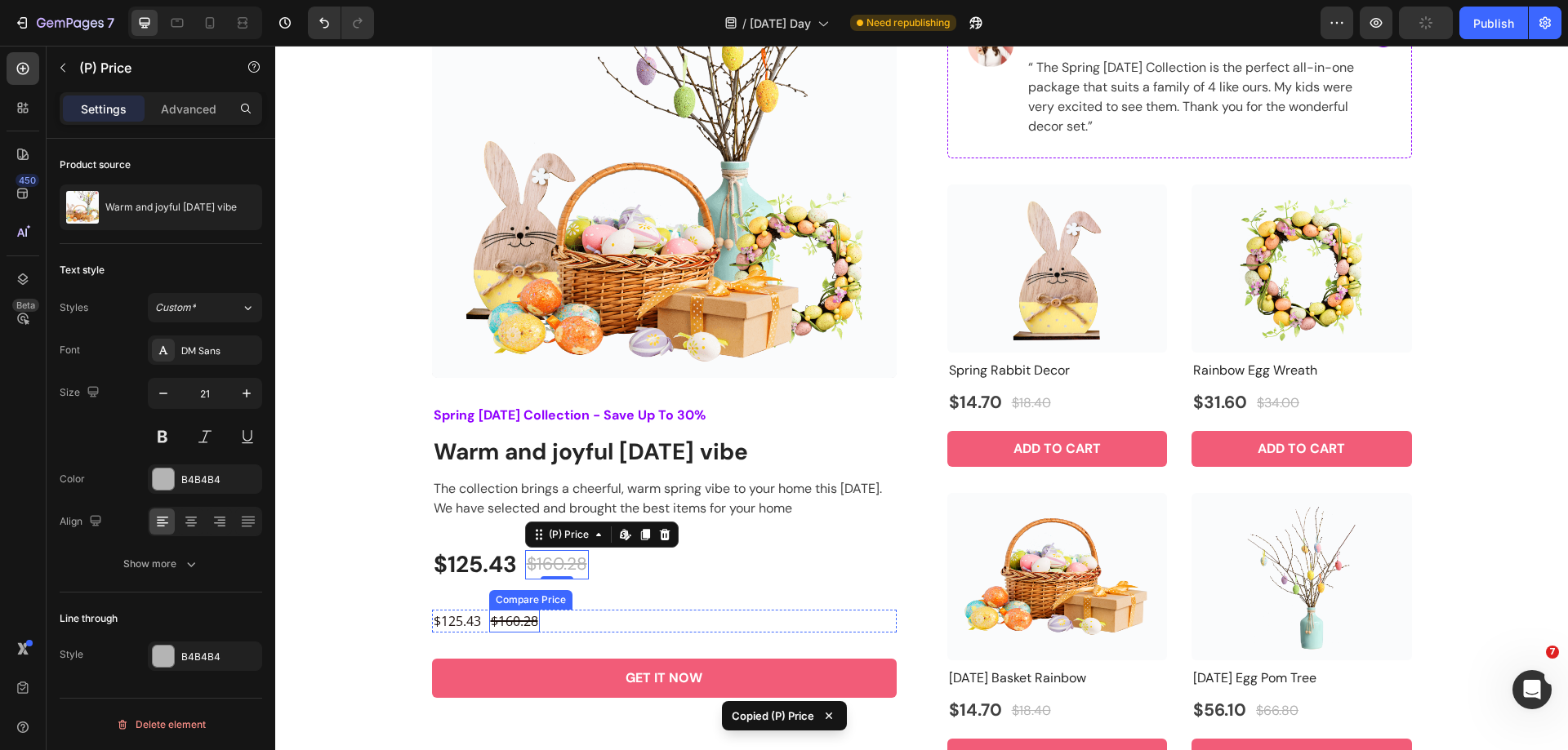
click at [527, 615] on div "$160.28" at bounding box center [514, 621] width 50 height 23
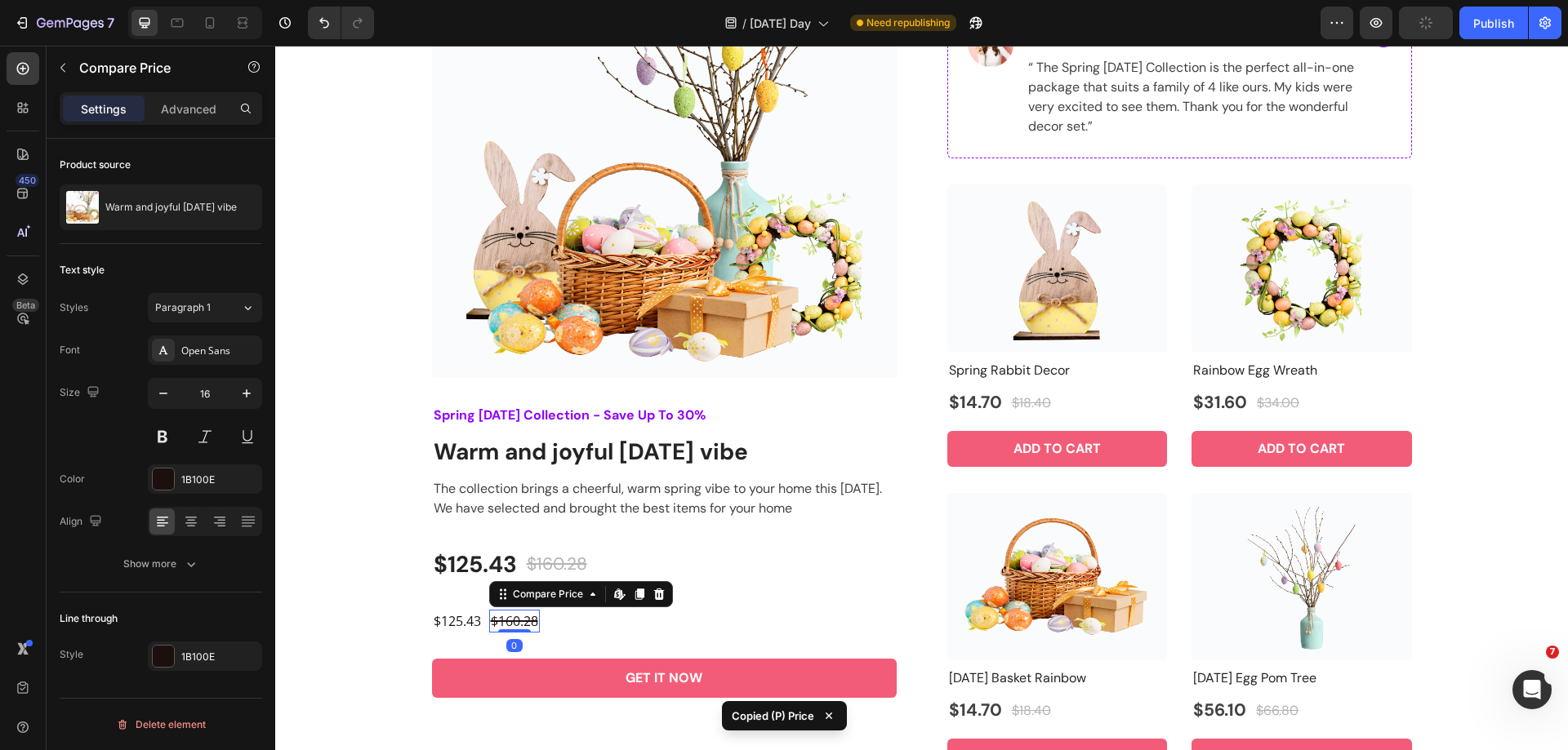
type input "21"
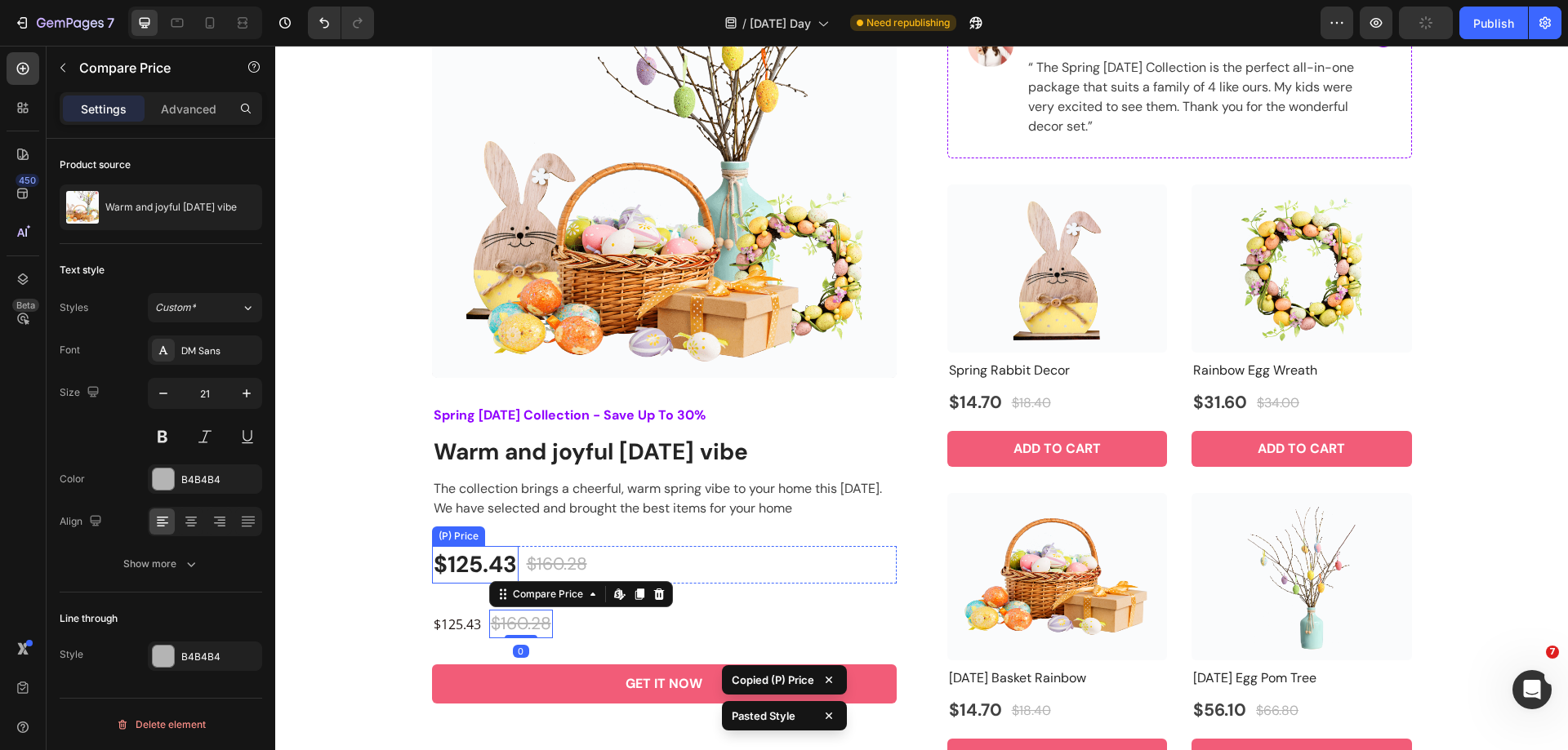
click at [470, 569] on div "$125.43" at bounding box center [475, 565] width 87 height 38
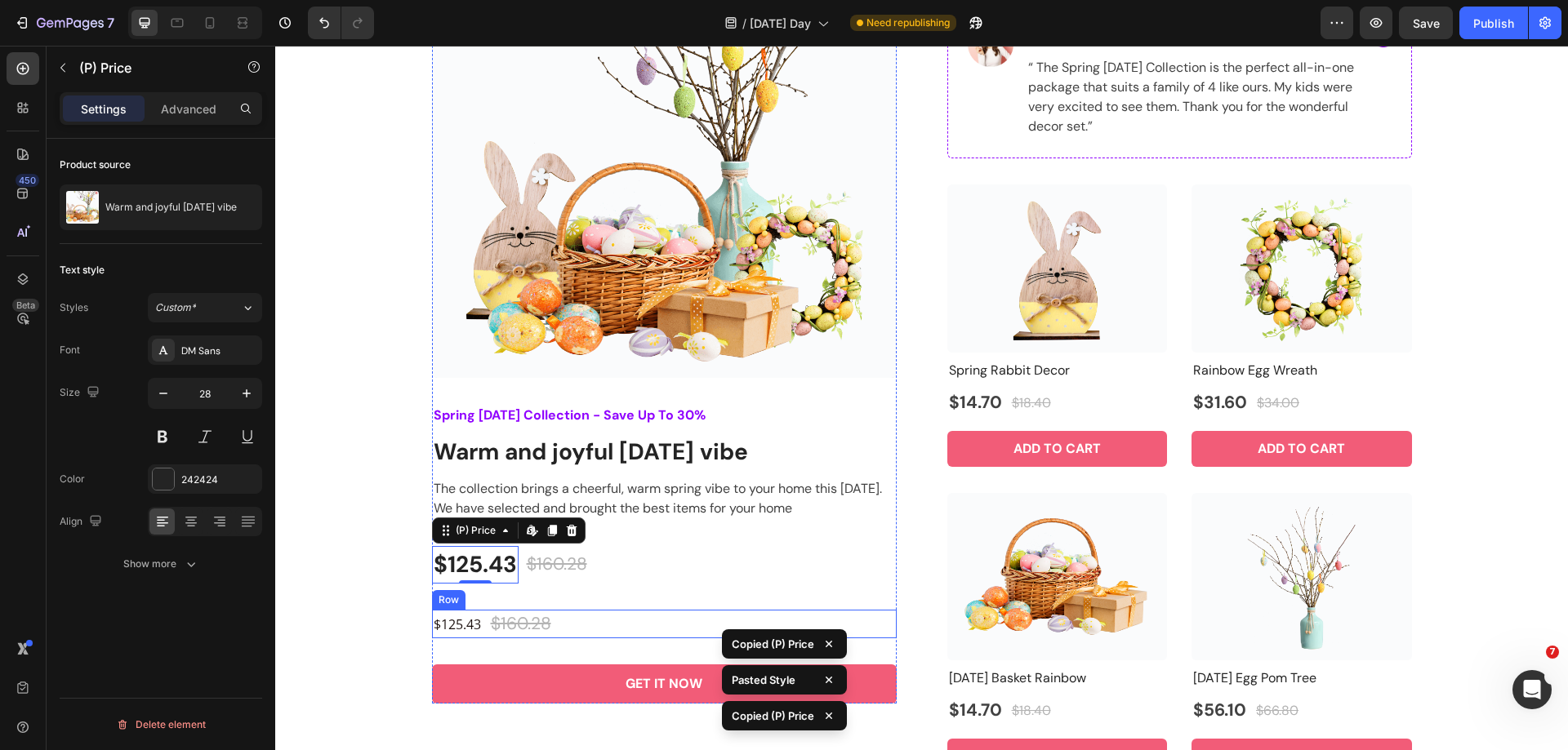
click at [450, 638] on div "$125.43 Product Price Product Price" at bounding box center [456, 625] width 50 height 30
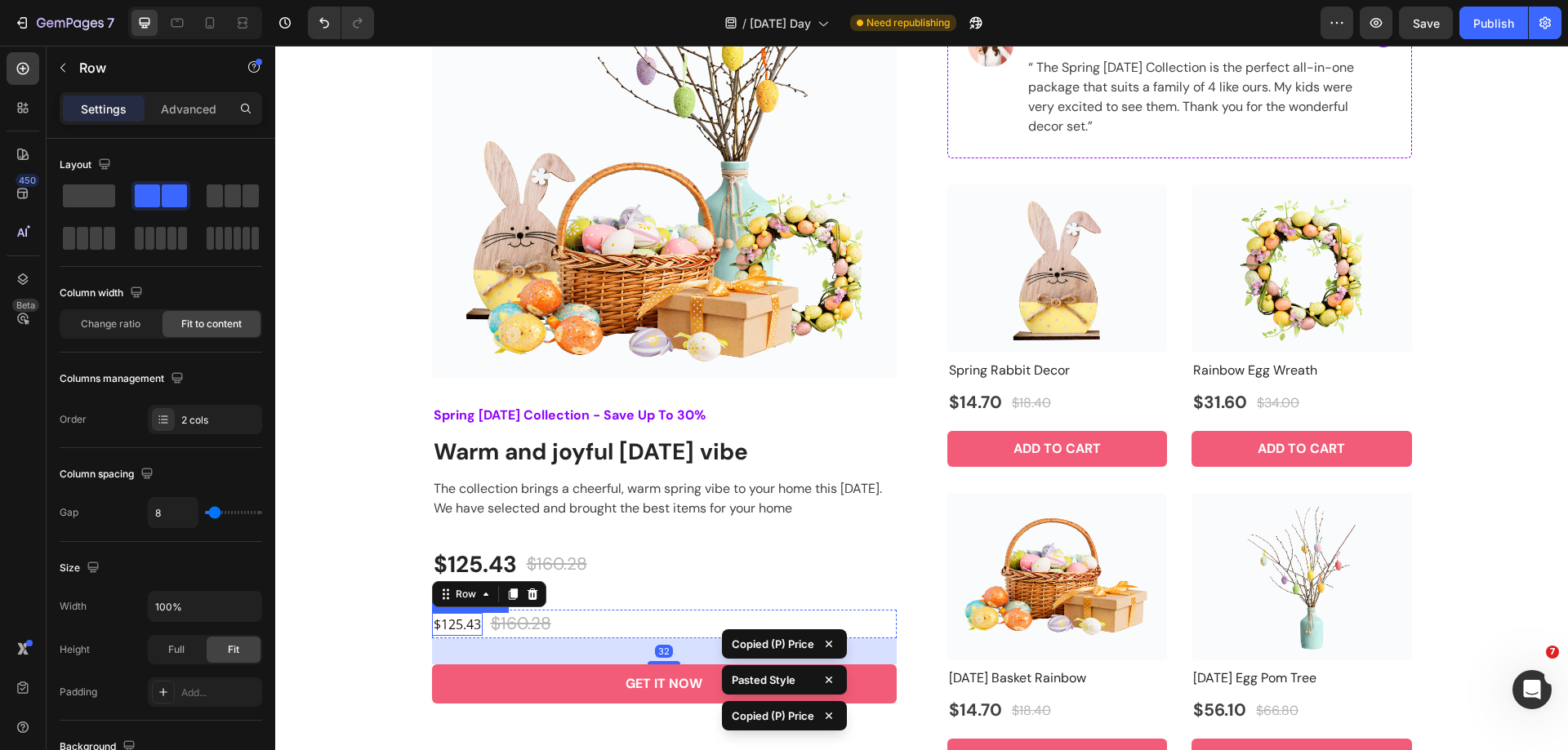
click at [455, 625] on div "$125.43" at bounding box center [456, 625] width 50 height 23
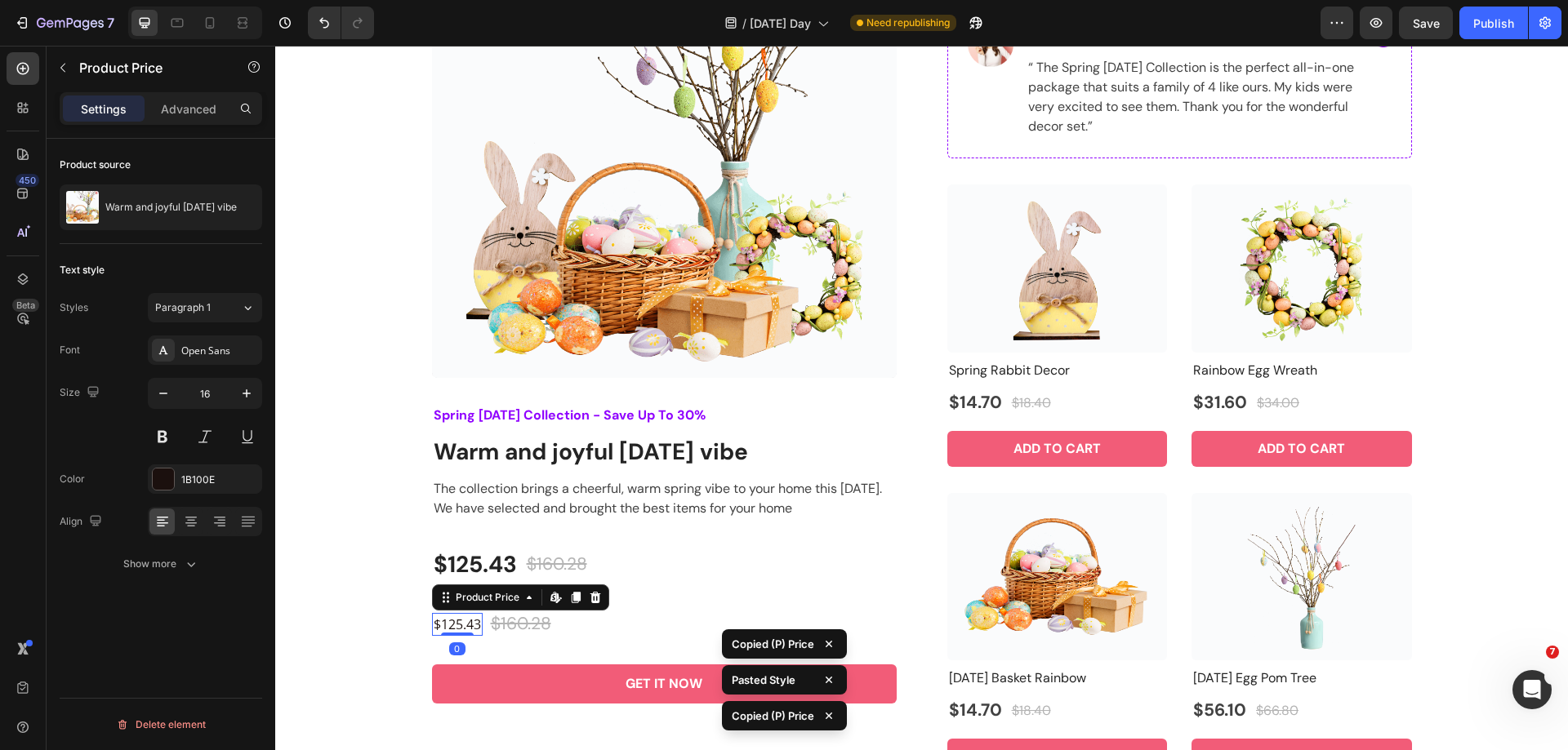
click at [380, 624] on div "Everything You need For A Joyful And Miraculous Easter Season Heading Row Produ…" at bounding box center [921, 326] width 1268 height 897
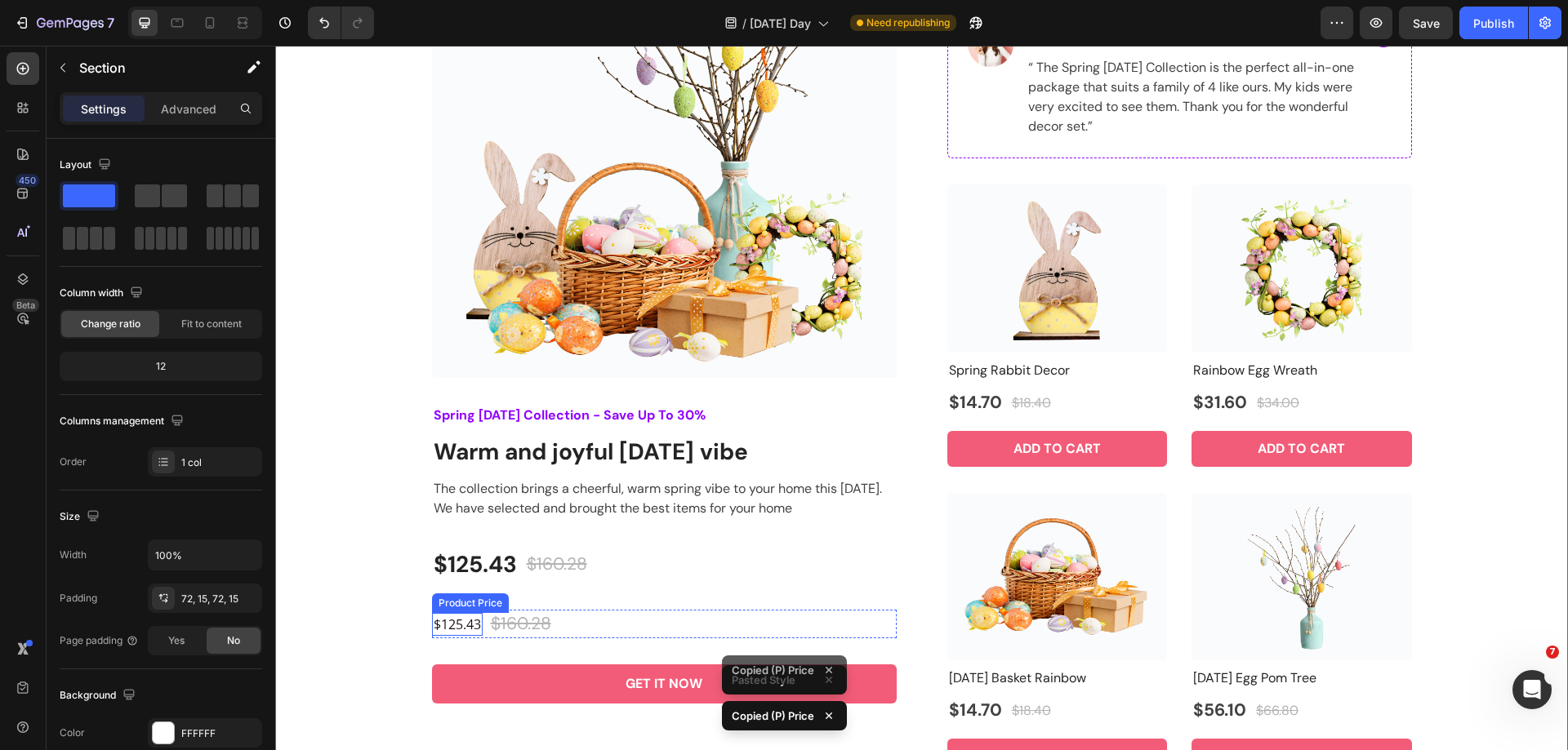
click at [442, 625] on div "$125.43" at bounding box center [456, 625] width 50 height 23
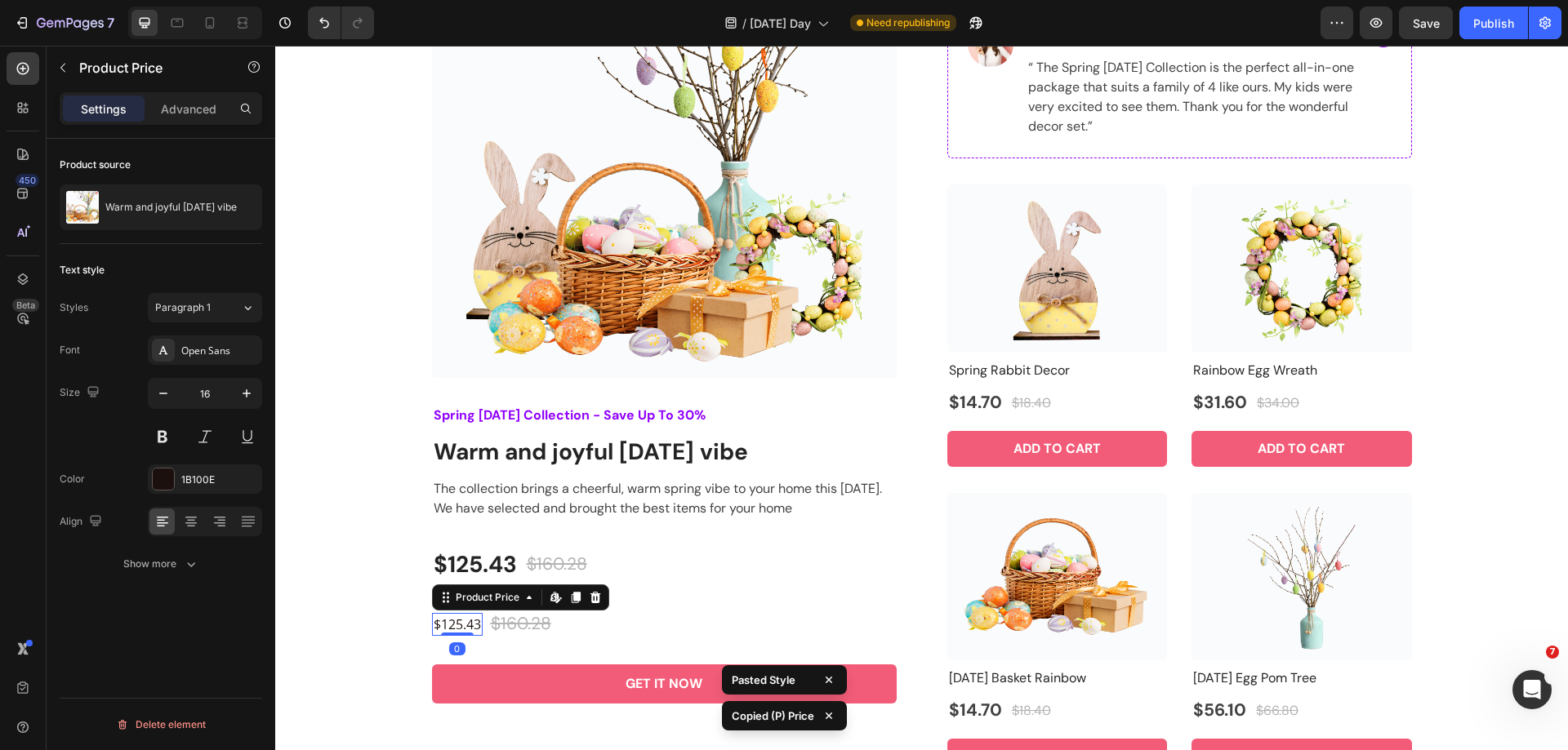
type input "28"
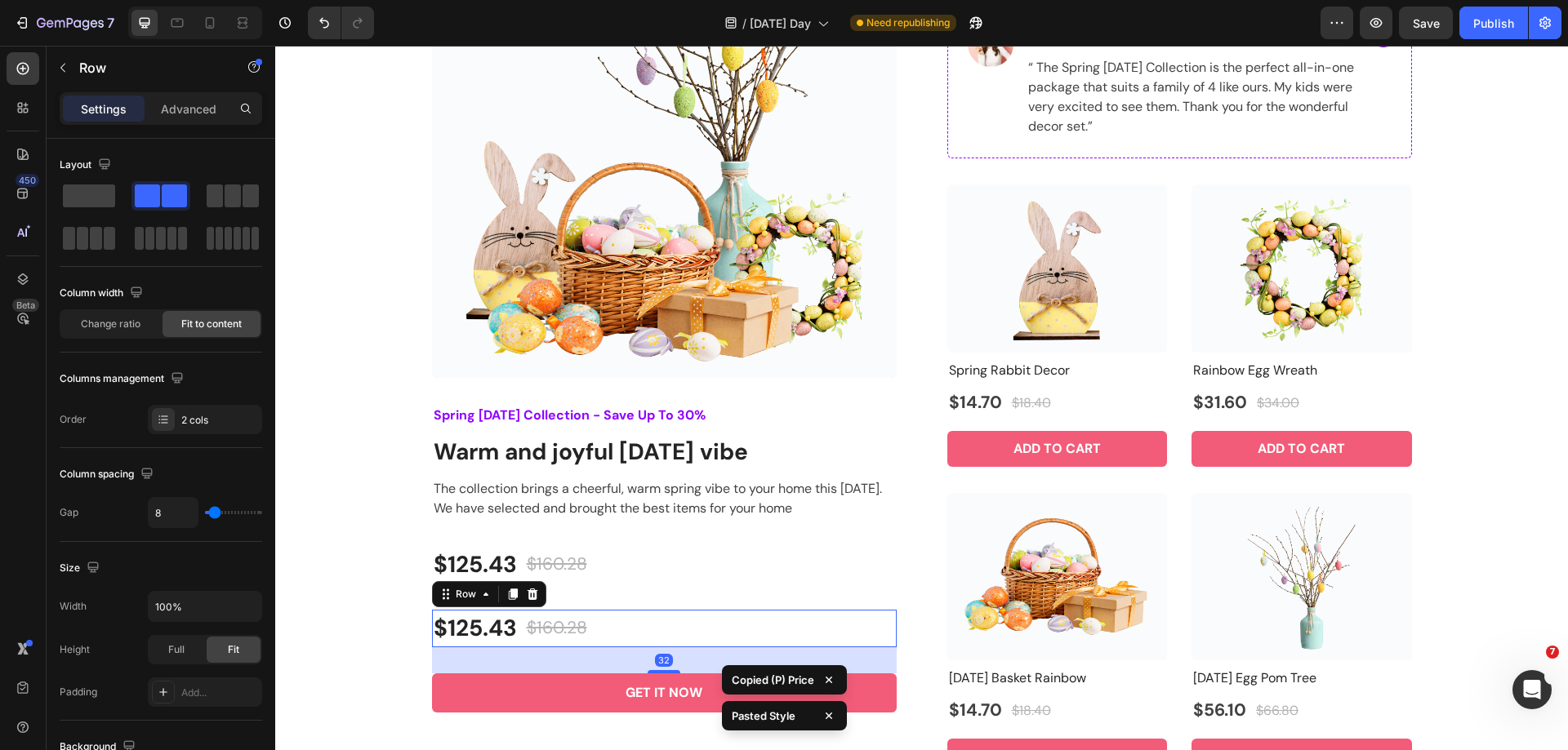
click at [616, 628] on div "$125.43 Product Price Product Price $160.28 Compare Price Compare Price Row 32" at bounding box center [664, 629] width 465 height 38
click at [637, 578] on div "$125.43 (P) Price (P) Price $160.28 (P) Price (P) Price Row" at bounding box center [664, 565] width 465 height 38
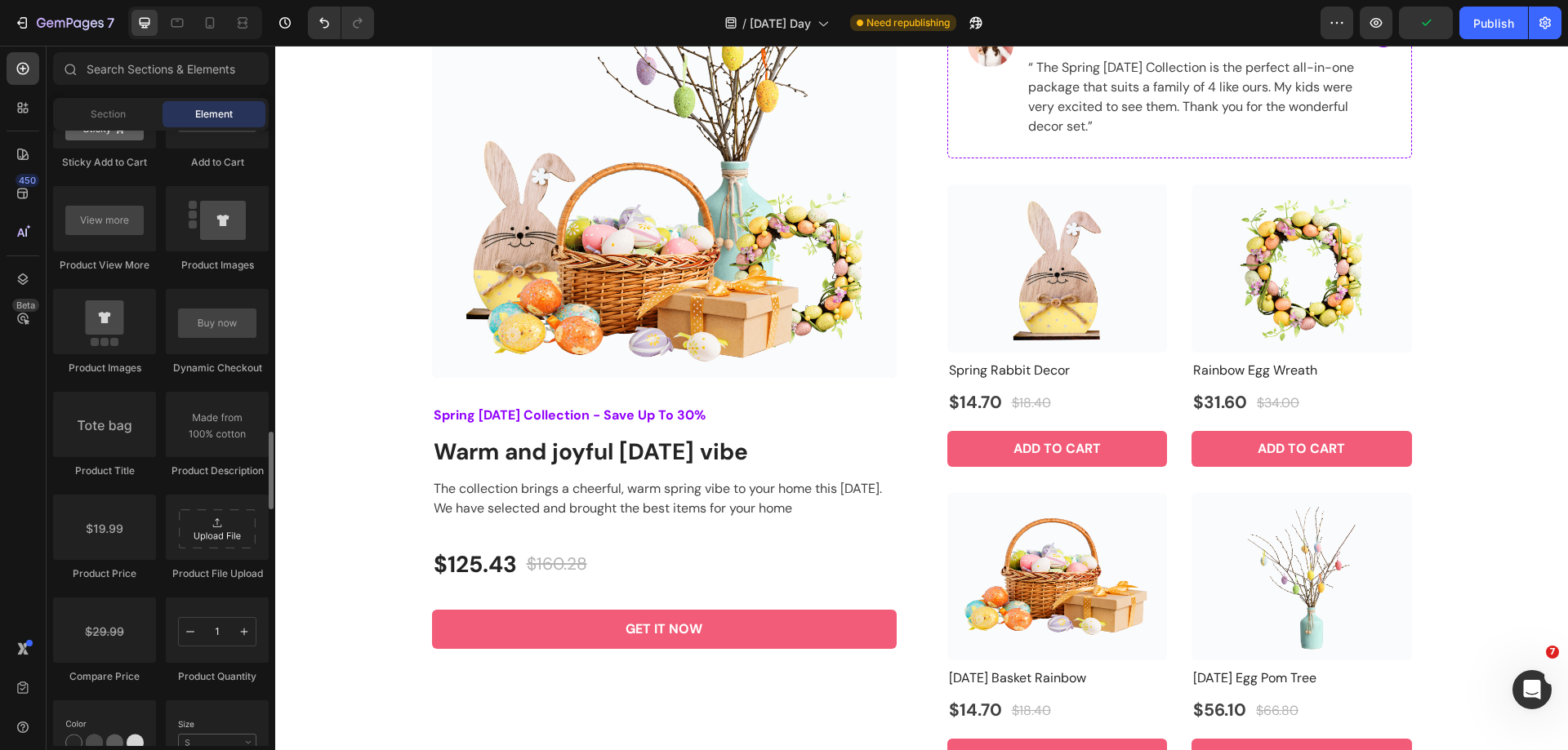
scroll to position [2285, 0]
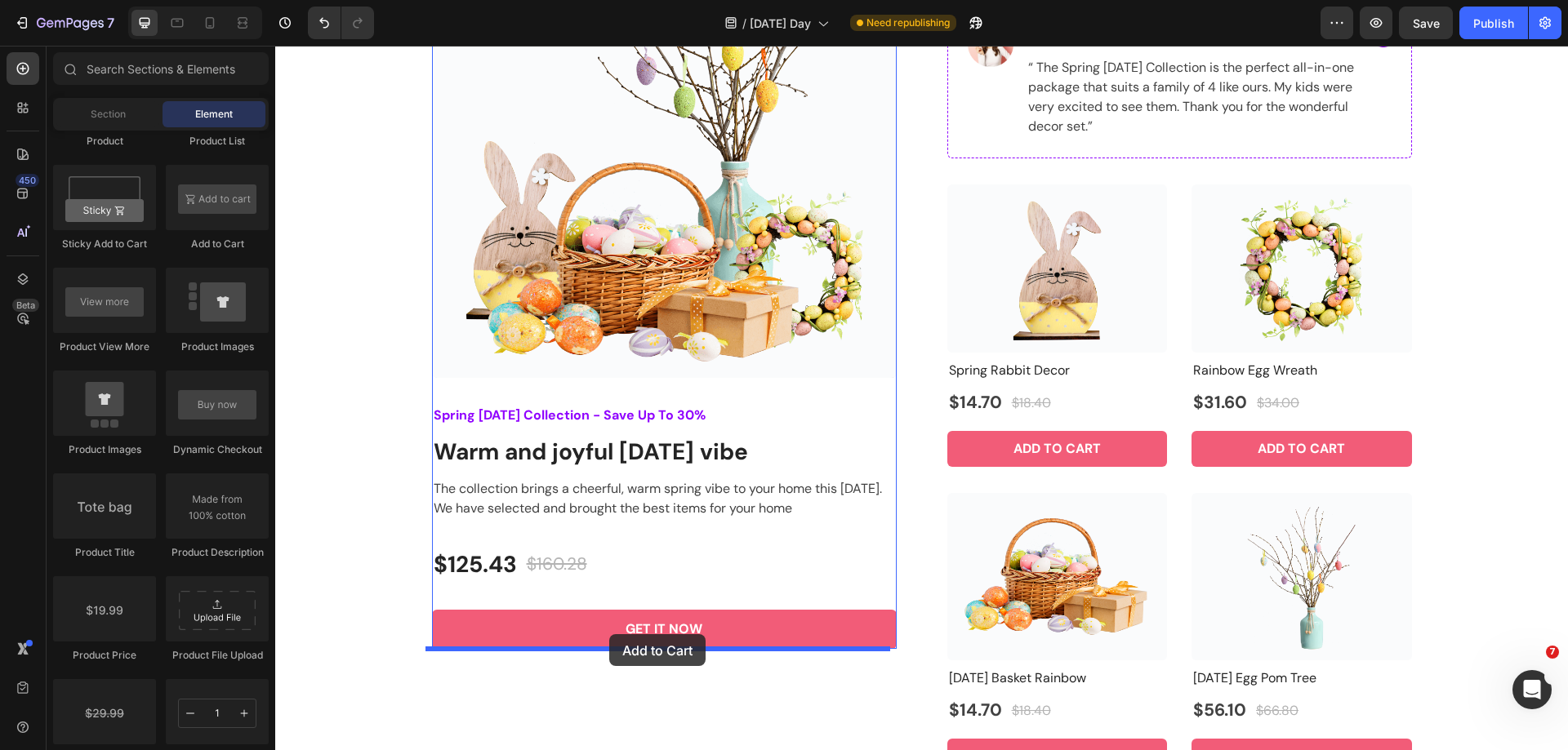
drag, startPoint x: 473, startPoint y: 254, endPoint x: 609, endPoint y: 634, distance: 403.6
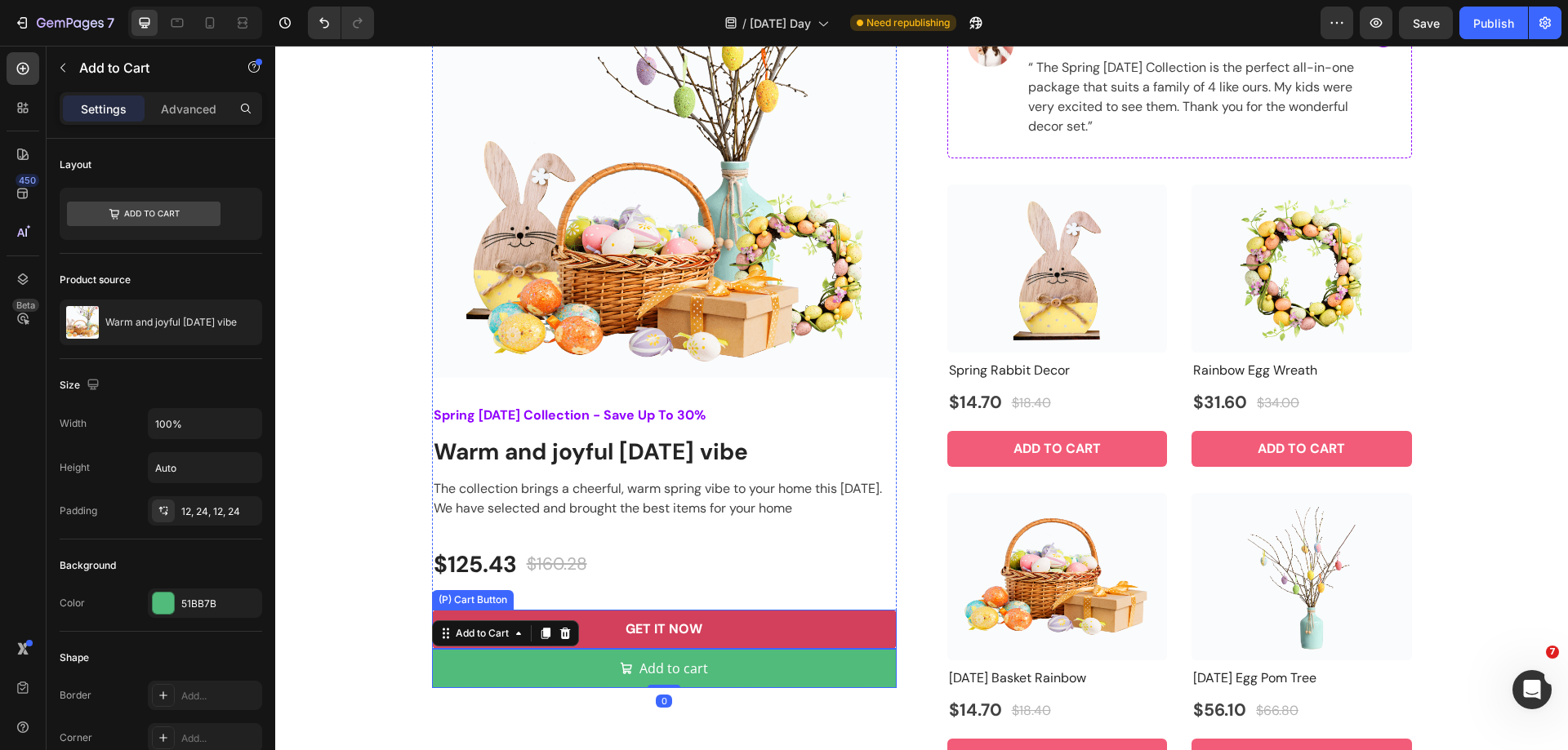
click at [762, 623] on button "GET IT NOW" at bounding box center [664, 629] width 465 height 39
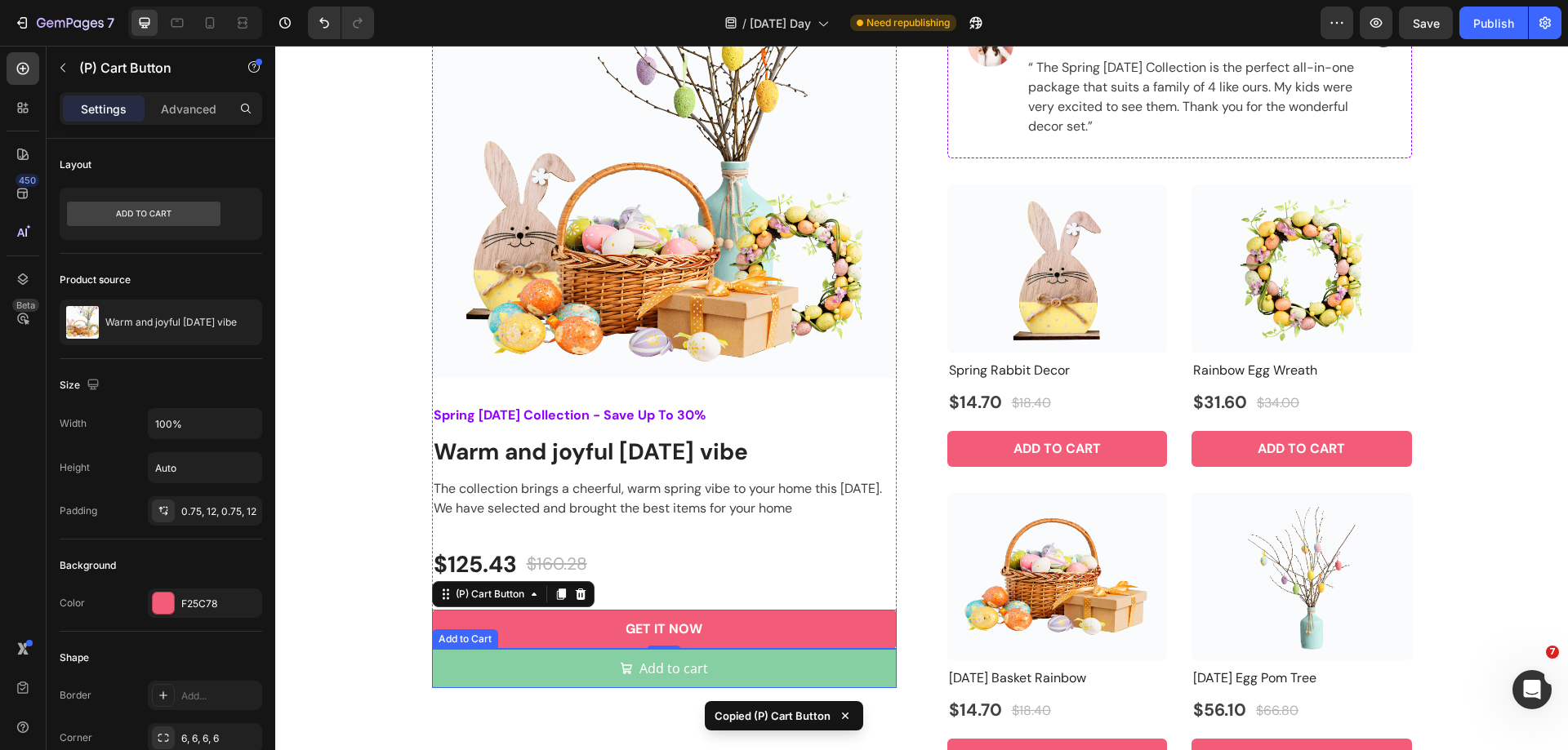
click at [754, 662] on button "Add to cart" at bounding box center [664, 668] width 465 height 39
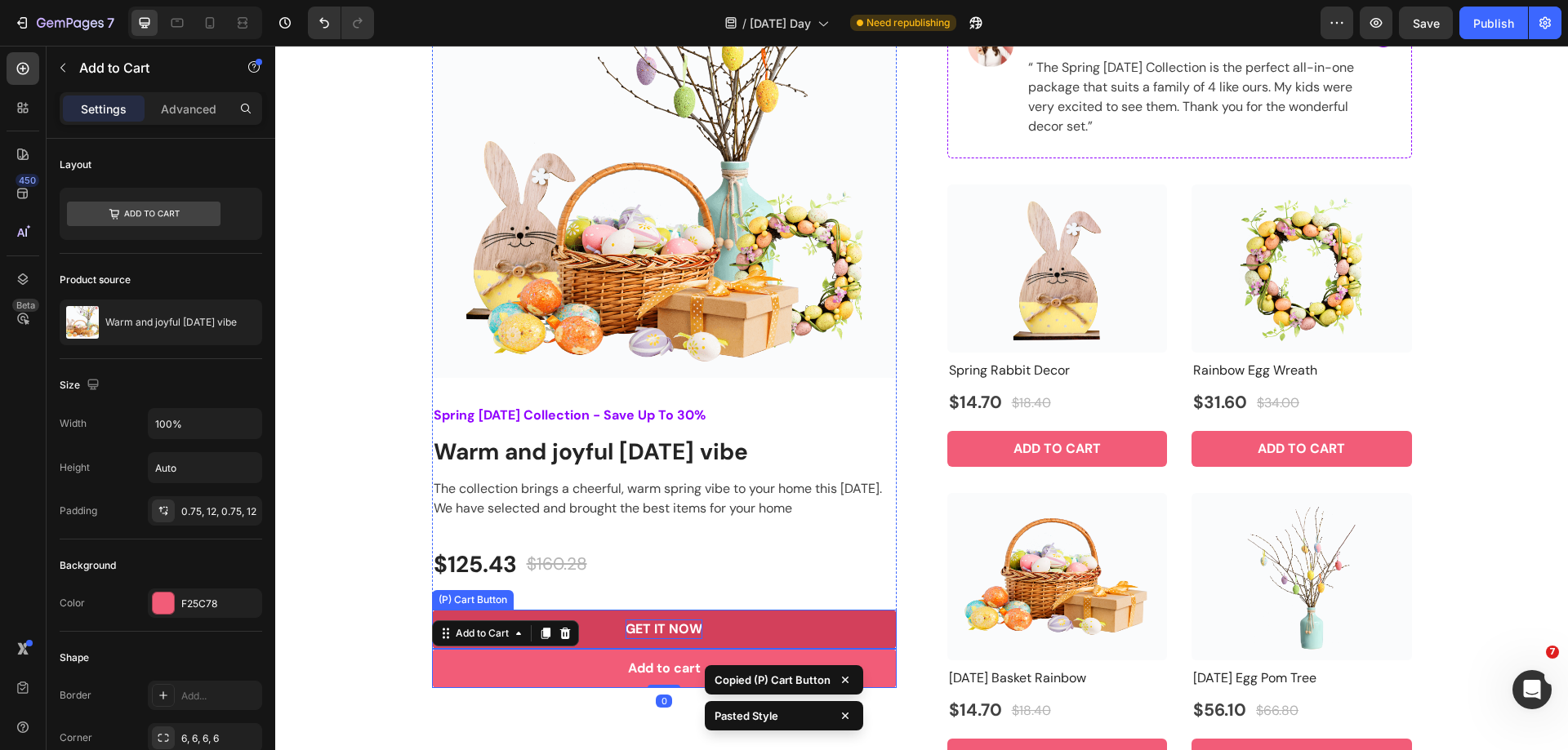
click at [660, 632] on div "GET IT NOW" at bounding box center [664, 630] width 77 height 20
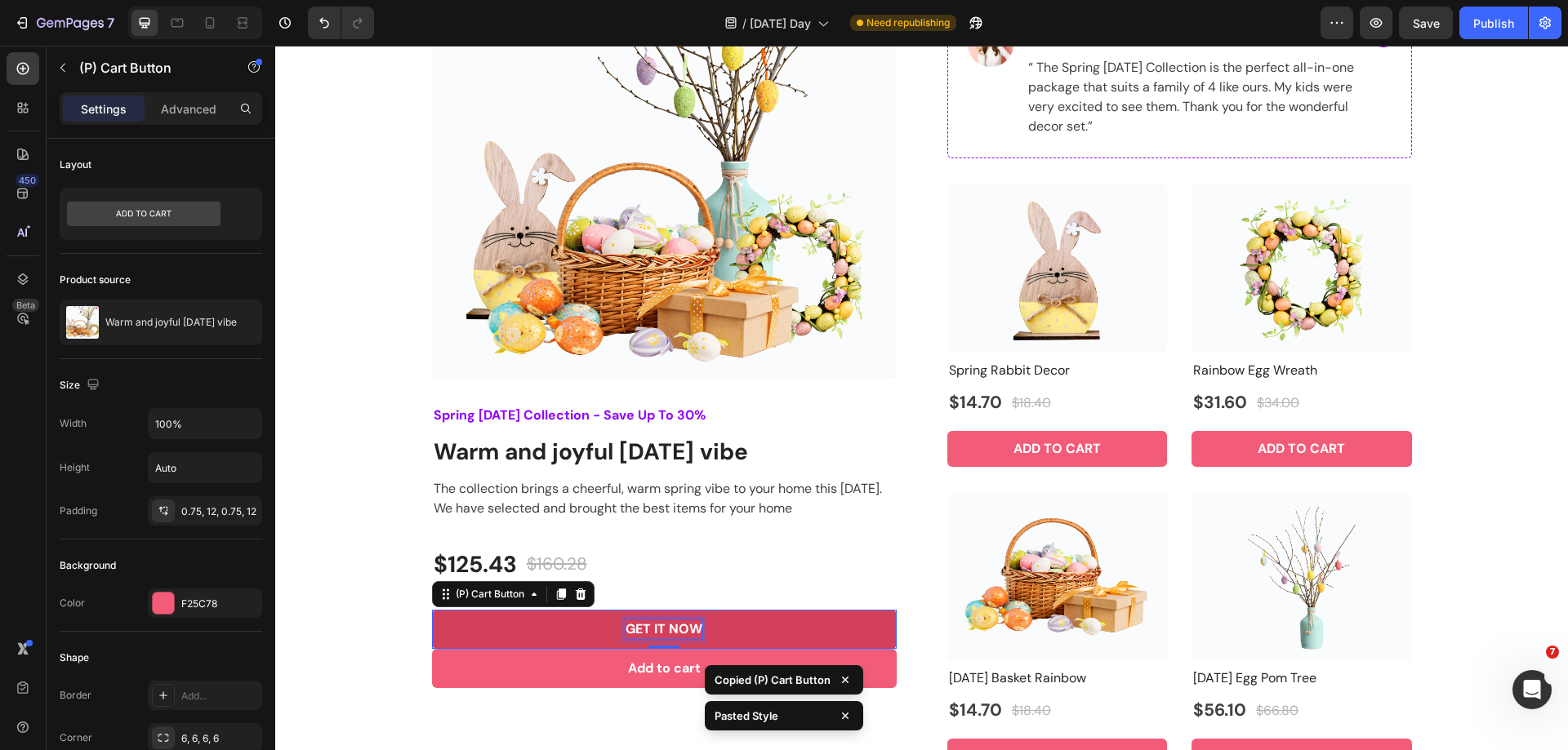
click at [660, 632] on div "GET IT NOW" at bounding box center [664, 630] width 77 height 20
click at [660, 632] on p "GET IT NOW" at bounding box center [664, 630] width 77 height 20
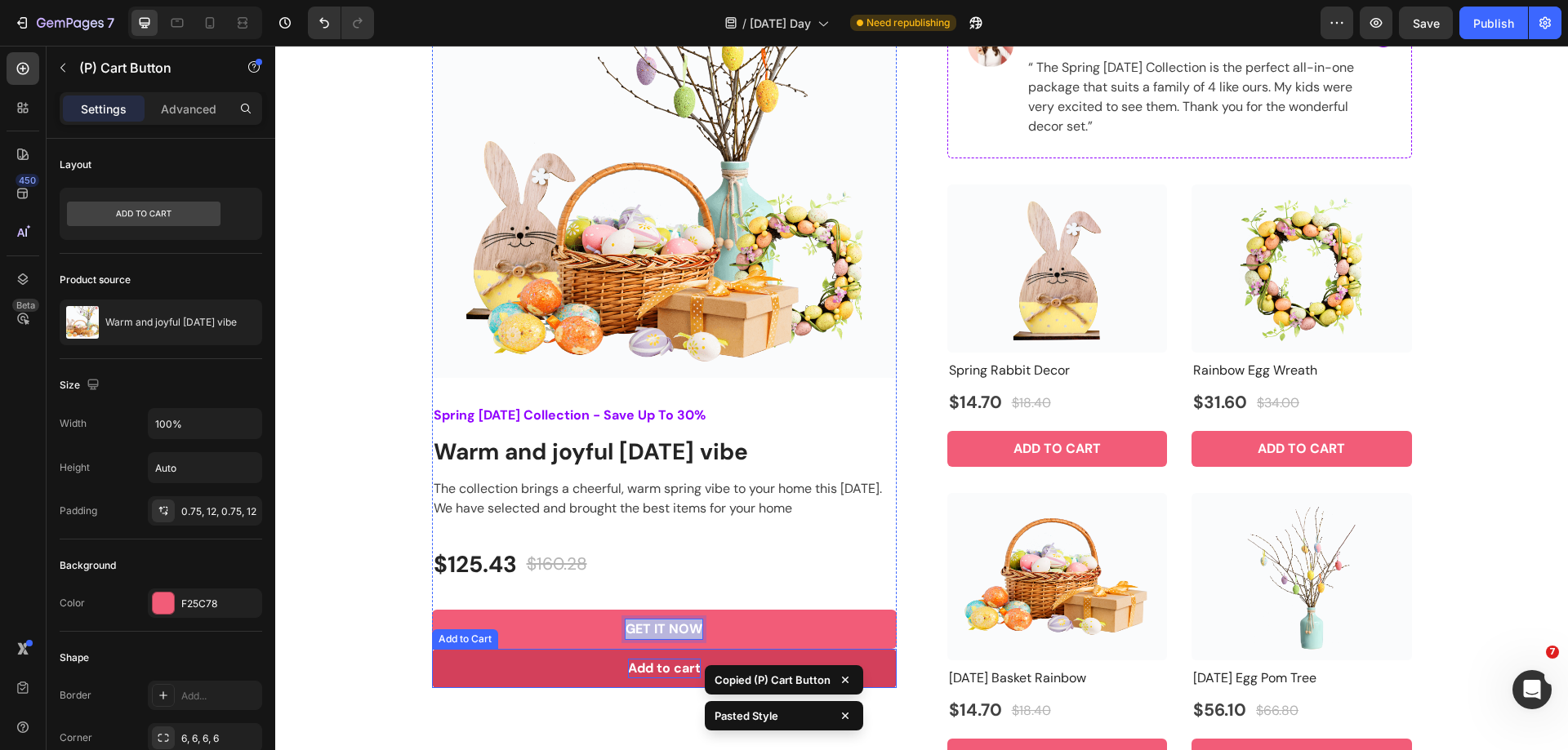
click at [649, 672] on div "Add to cart" at bounding box center [664, 668] width 73 height 20
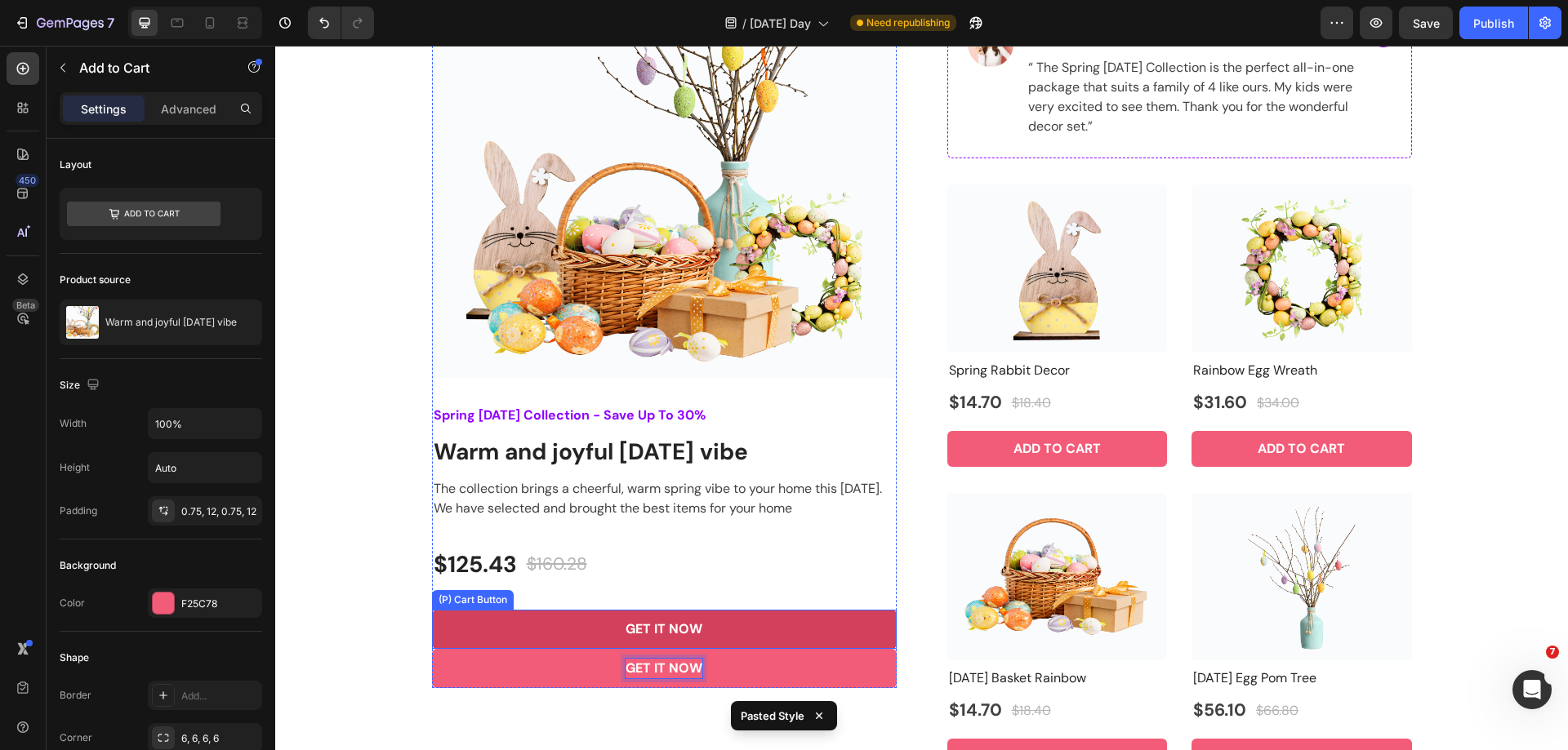
click at [786, 634] on button "GET IT NOW" at bounding box center [664, 629] width 465 height 39
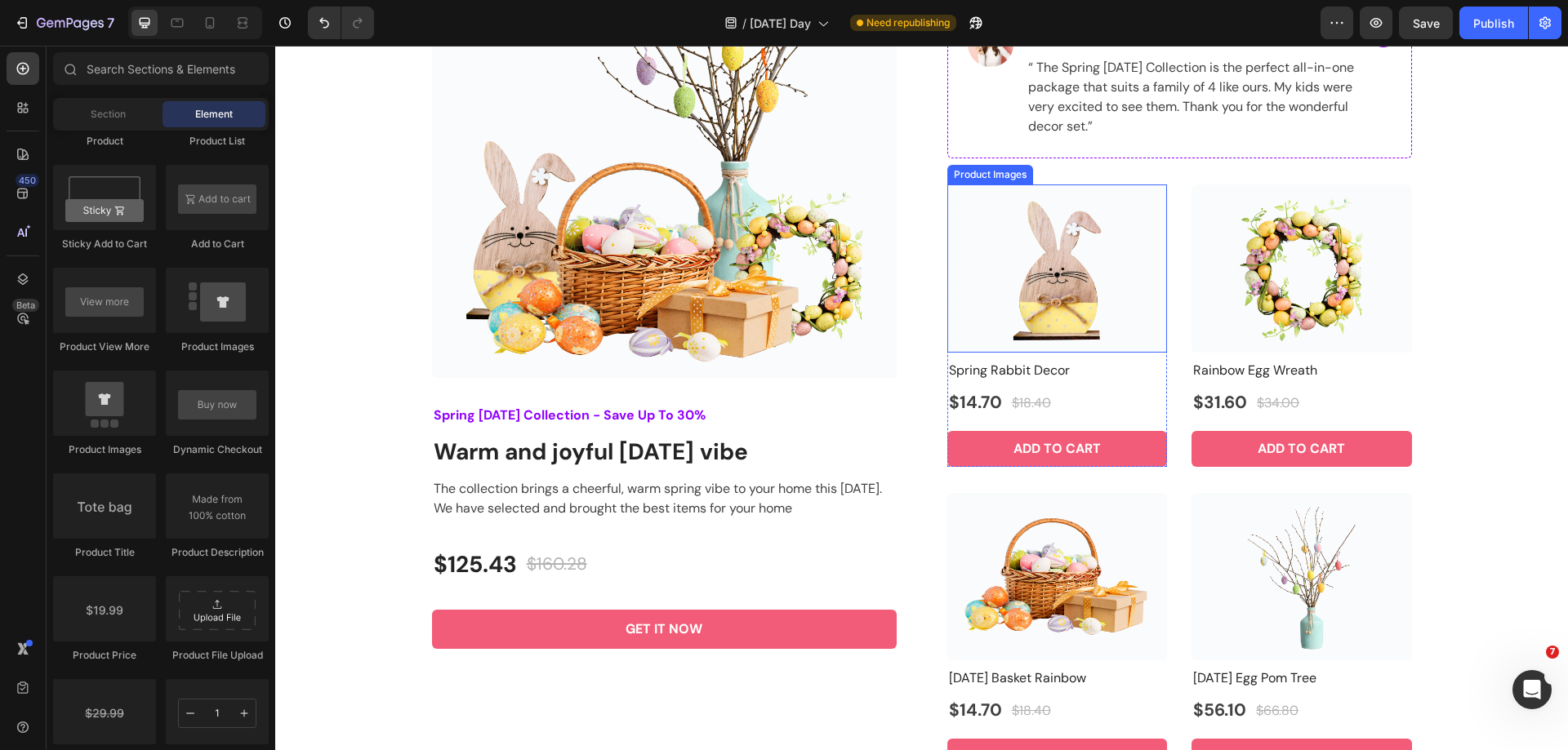
scroll to position [898, 0]
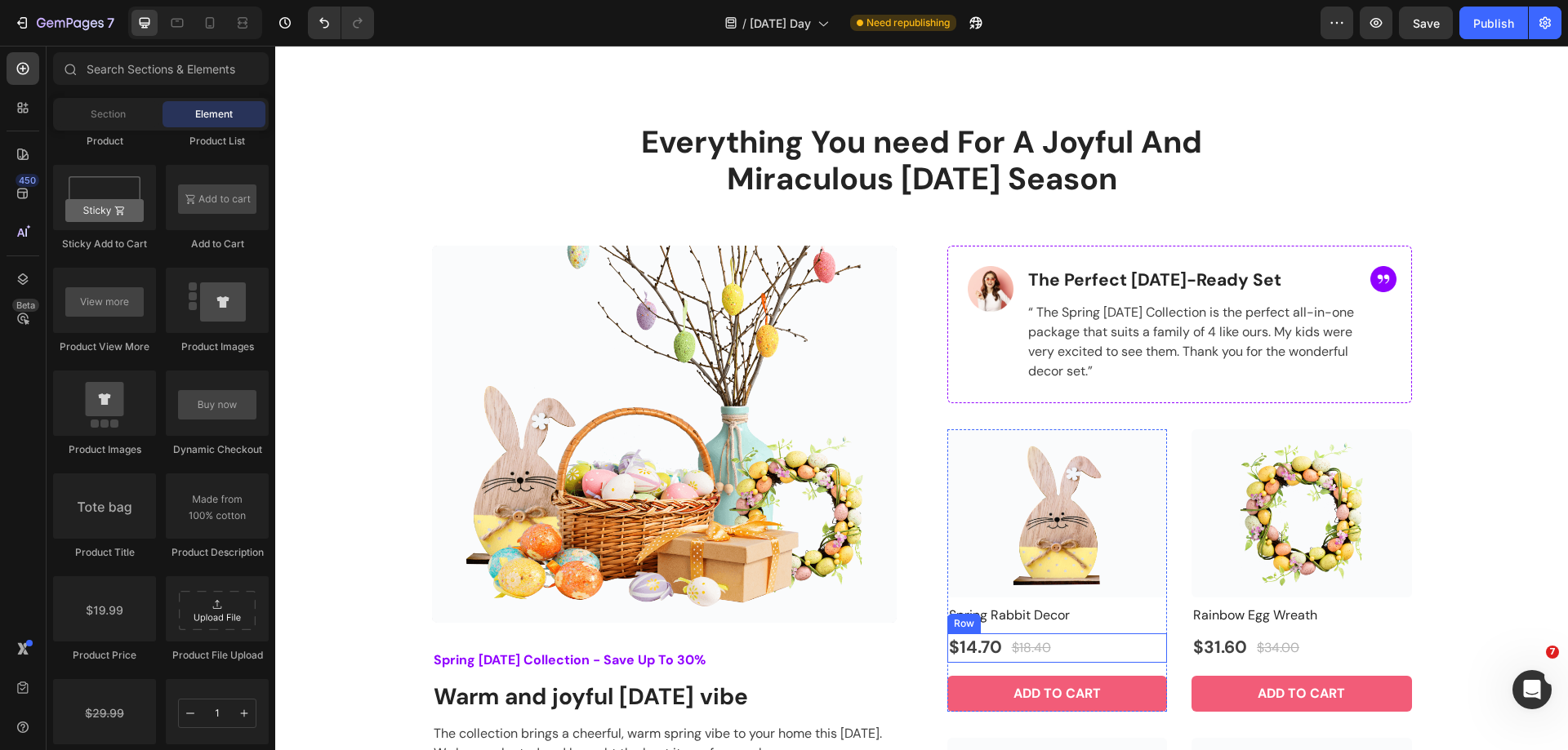
click at [1073, 648] on div "$14.70 (P) Price (P) Price $18.40 (P) Price (P) Price Row" at bounding box center [1057, 649] width 220 height 30
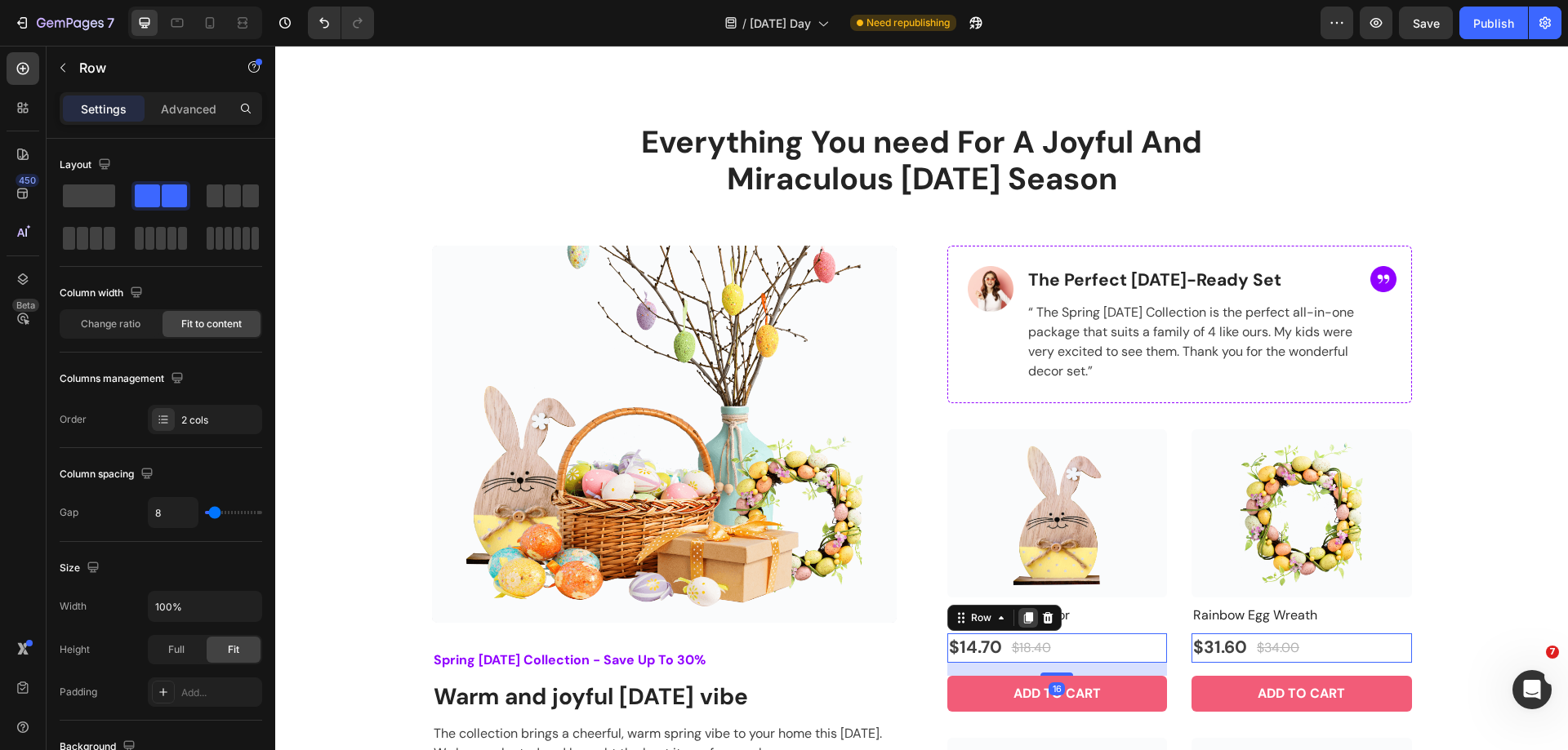
click at [1023, 620] on icon at bounding box center [1027, 618] width 9 height 12
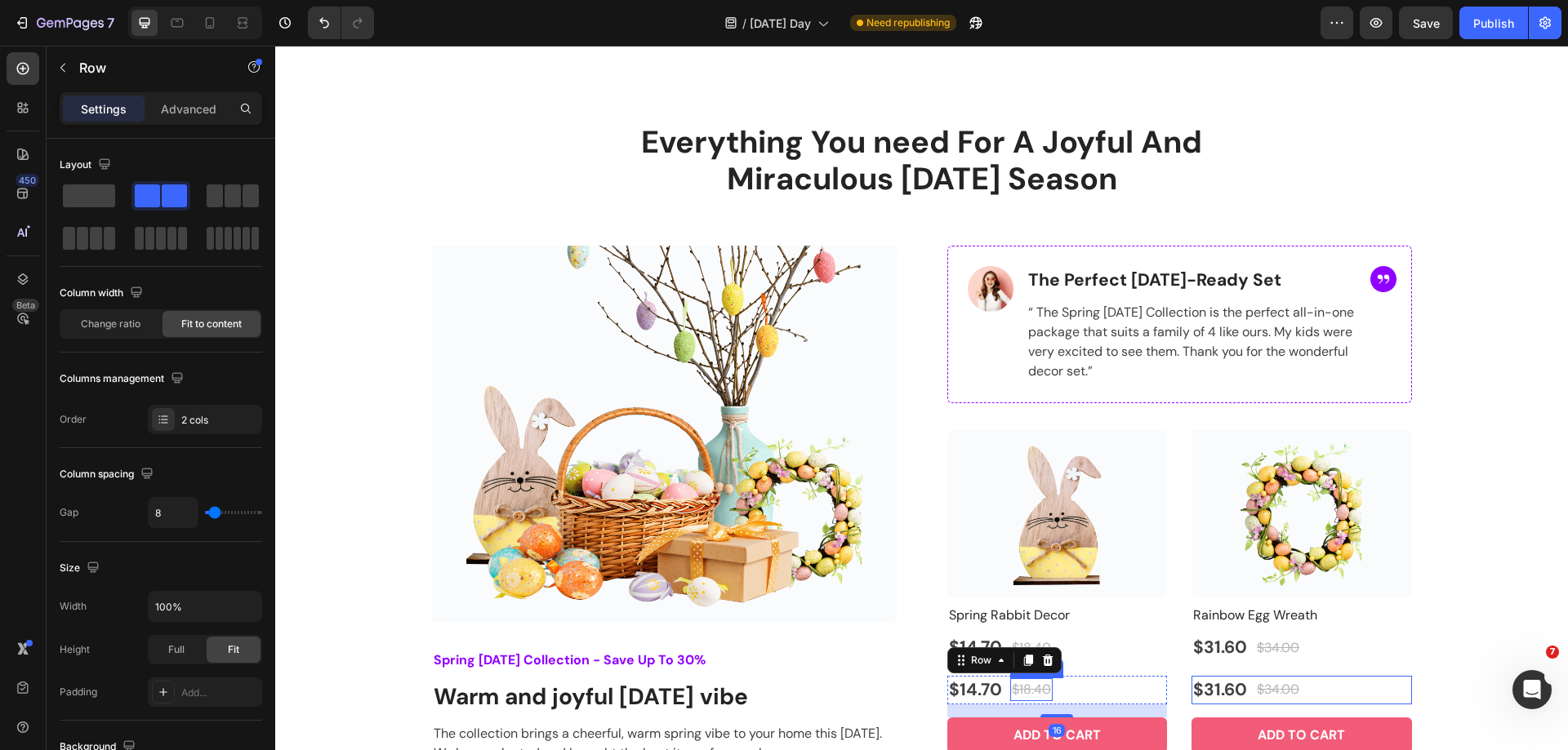
click at [1029, 688] on div "$18.40" at bounding box center [1031, 690] width 42 height 23
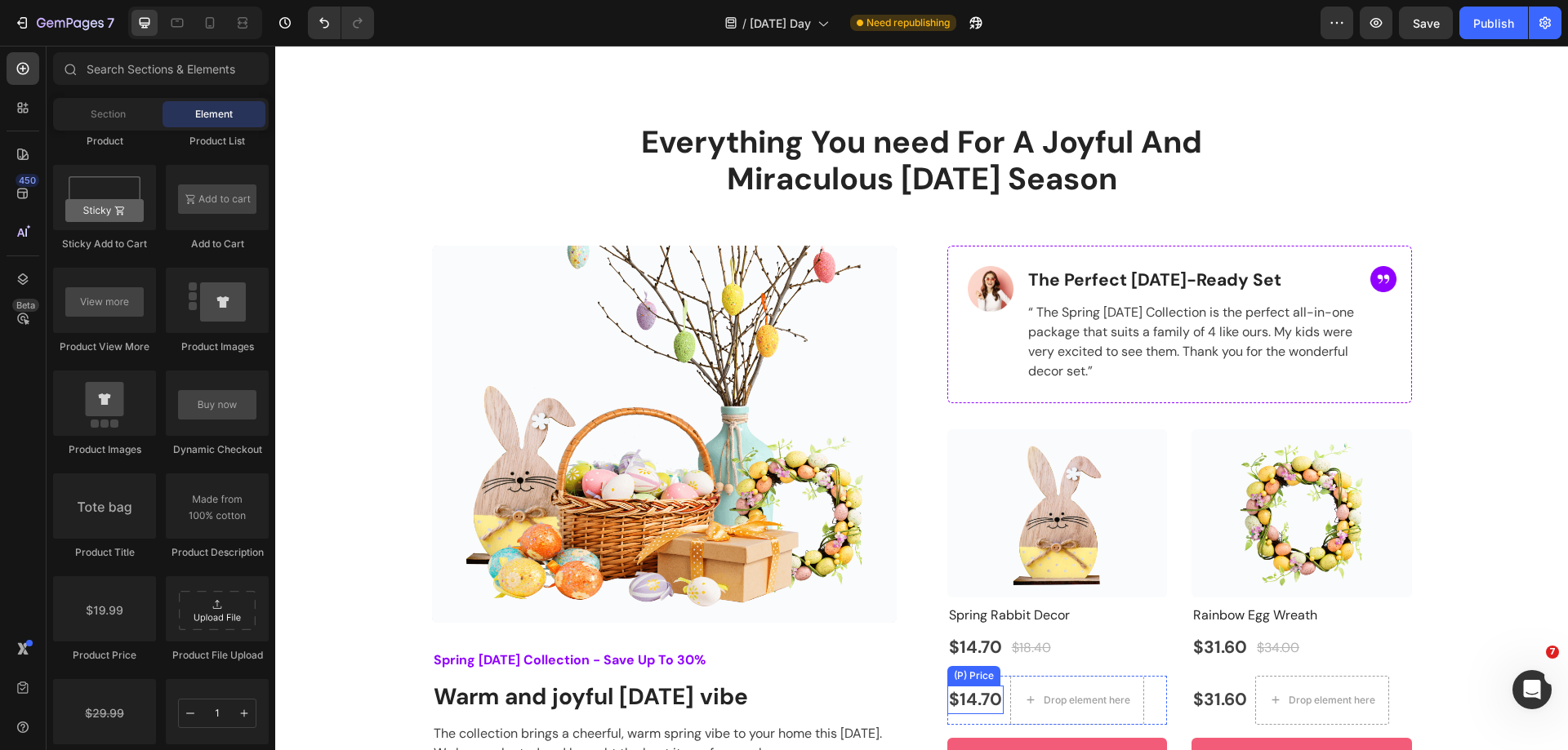
click at [983, 693] on div "$14.70" at bounding box center [975, 700] width 56 height 30
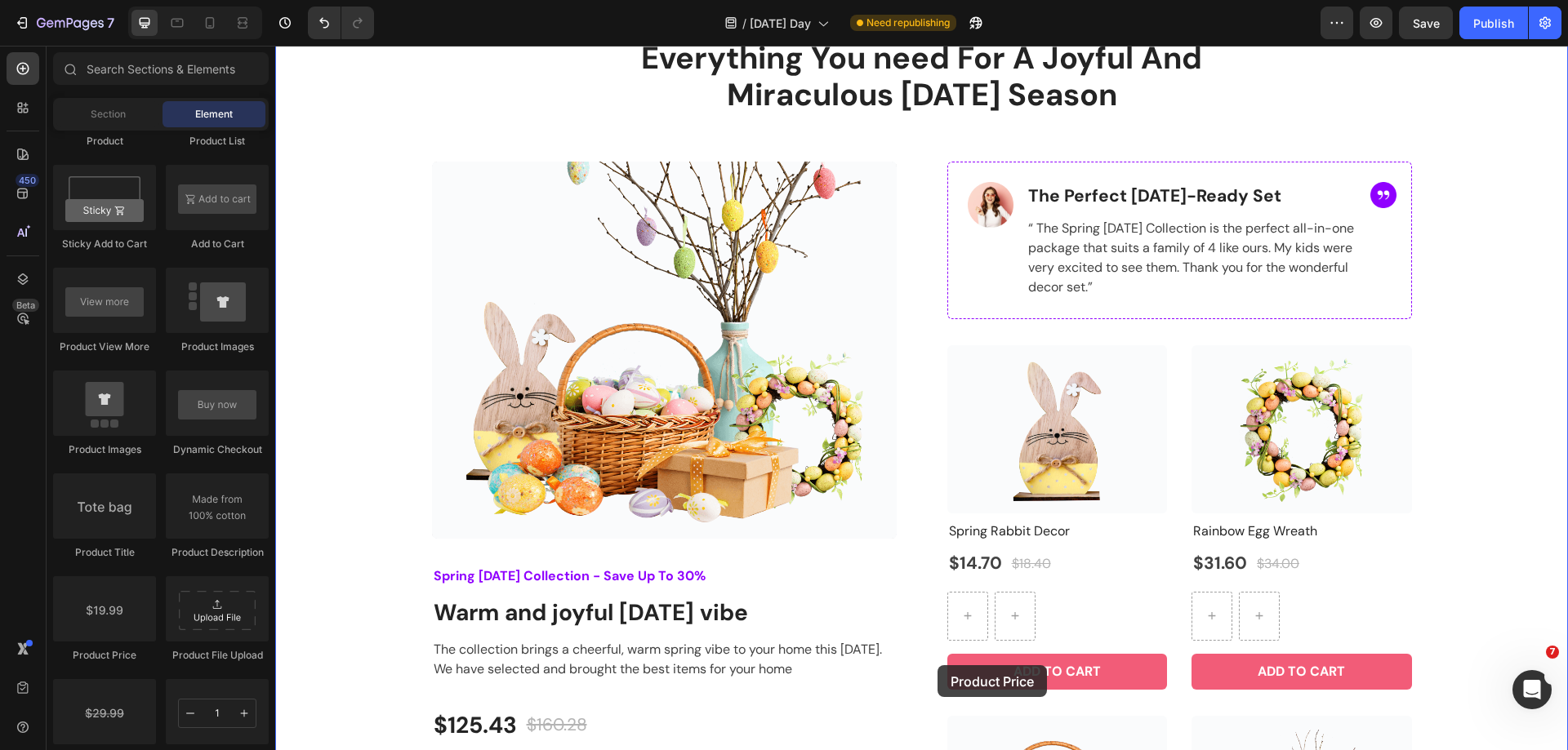
scroll to position [1012, 0]
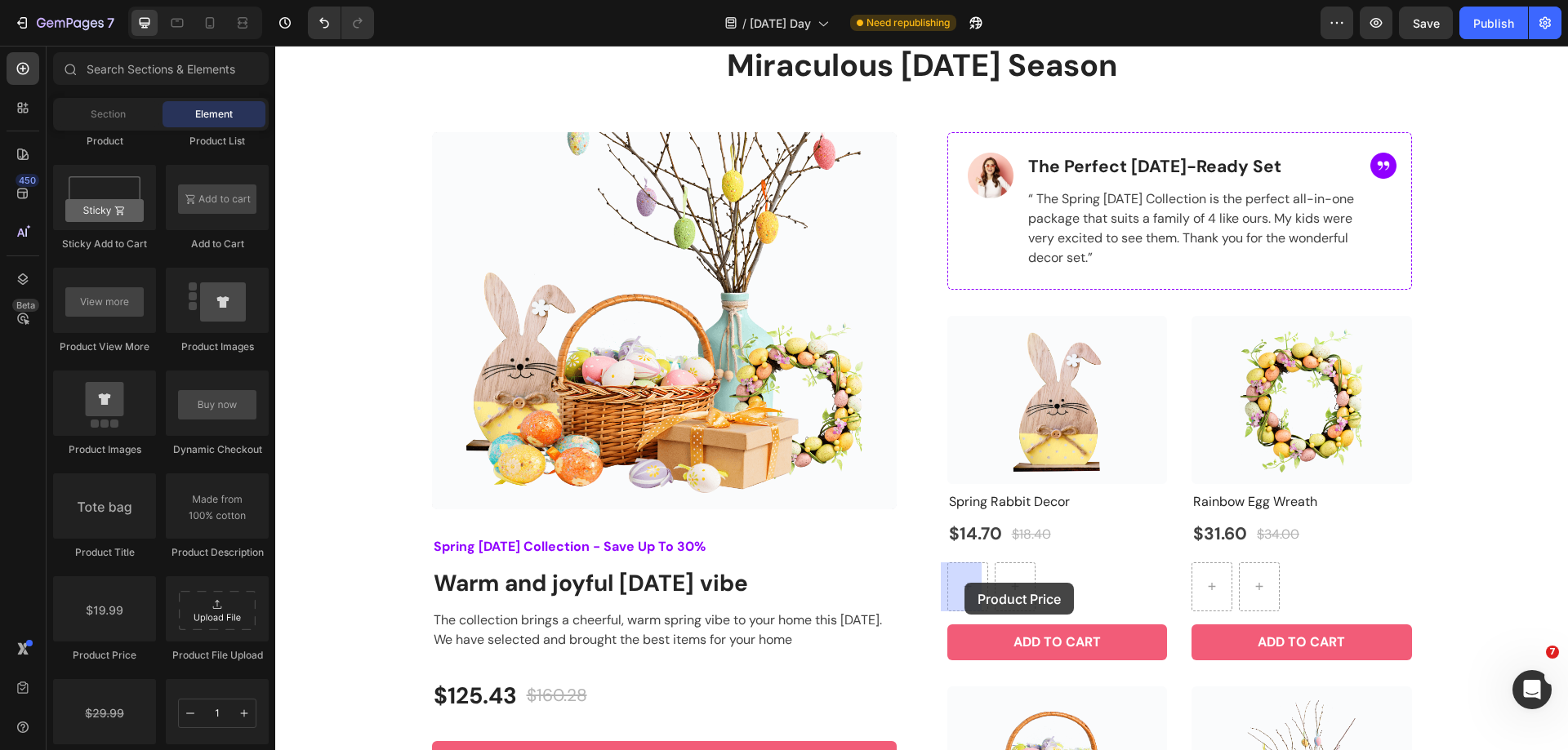
drag, startPoint x: 474, startPoint y: 681, endPoint x: 965, endPoint y: 583, distance: 500.7
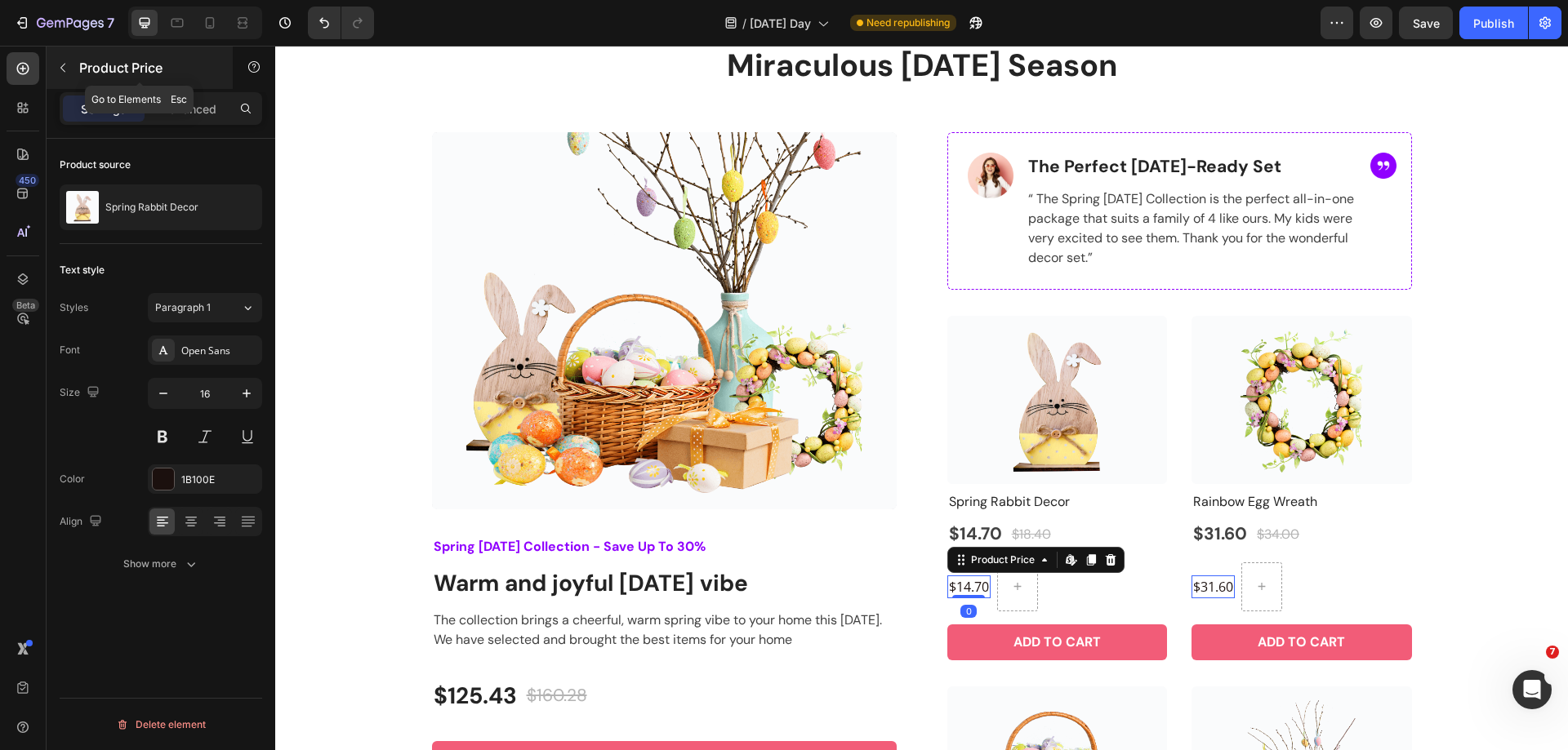
click at [60, 70] on icon "button" at bounding box center [63, 68] width 13 height 13
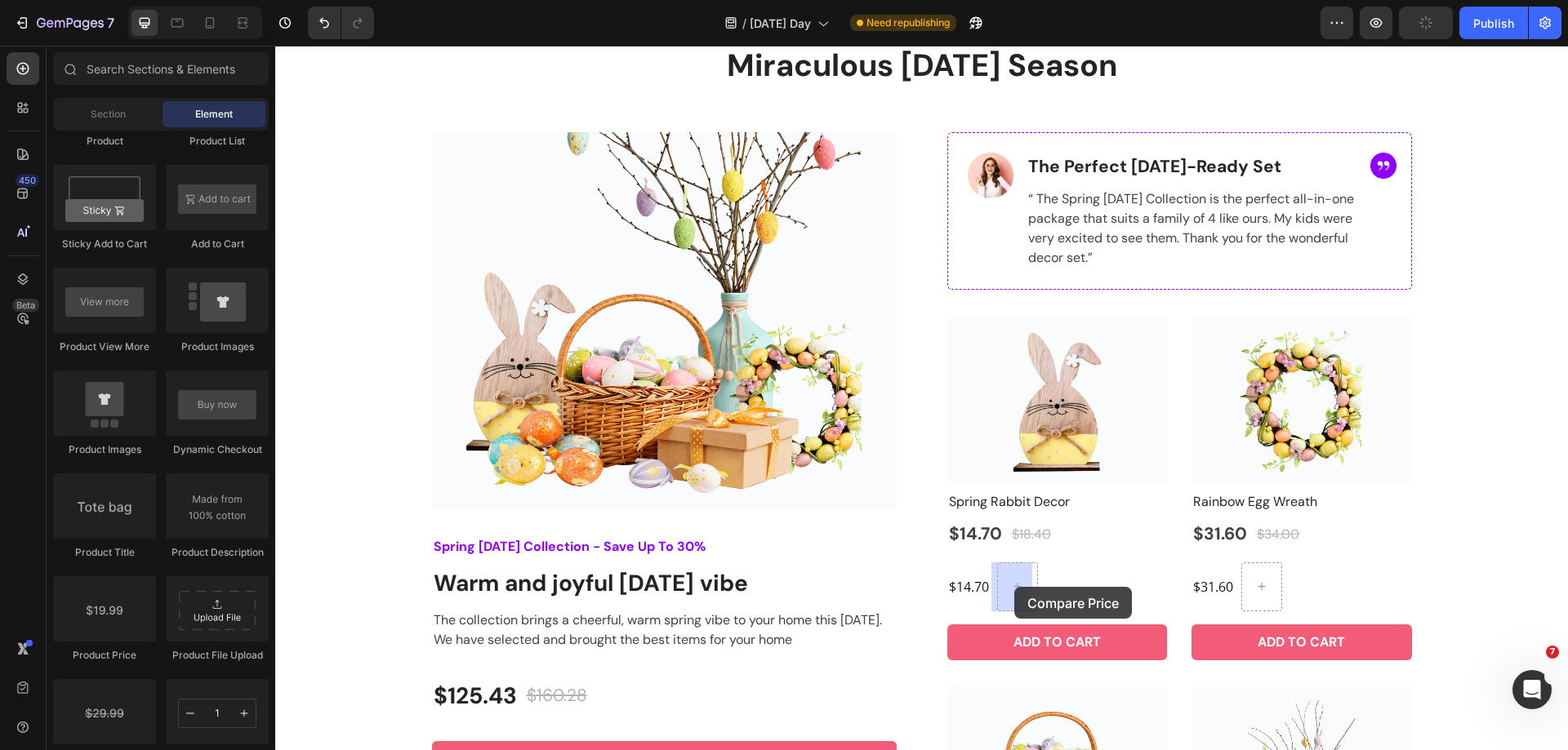
drag, startPoint x: 399, startPoint y: 761, endPoint x: 1014, endPoint y: 587, distance: 639.1
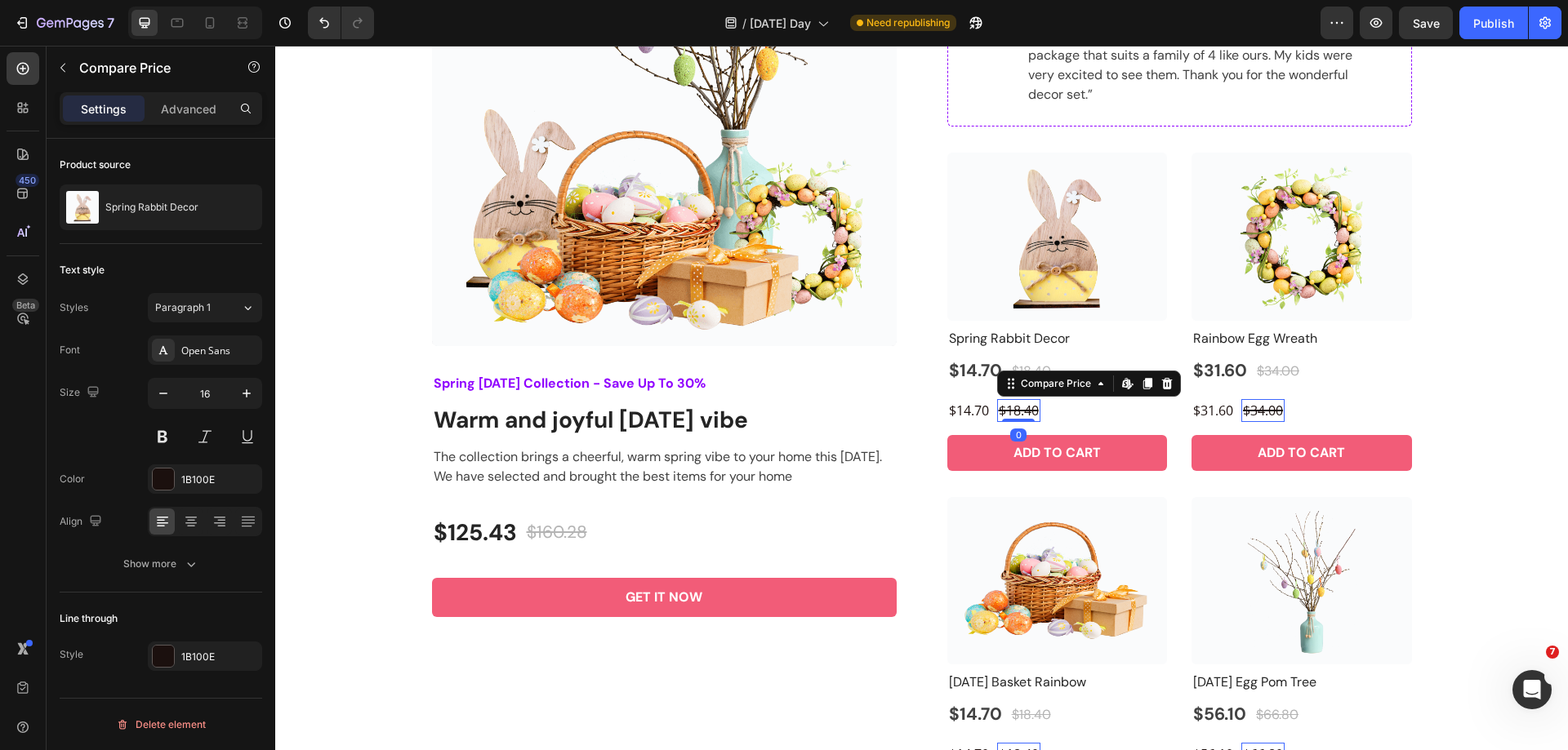
scroll to position [1257, 0]
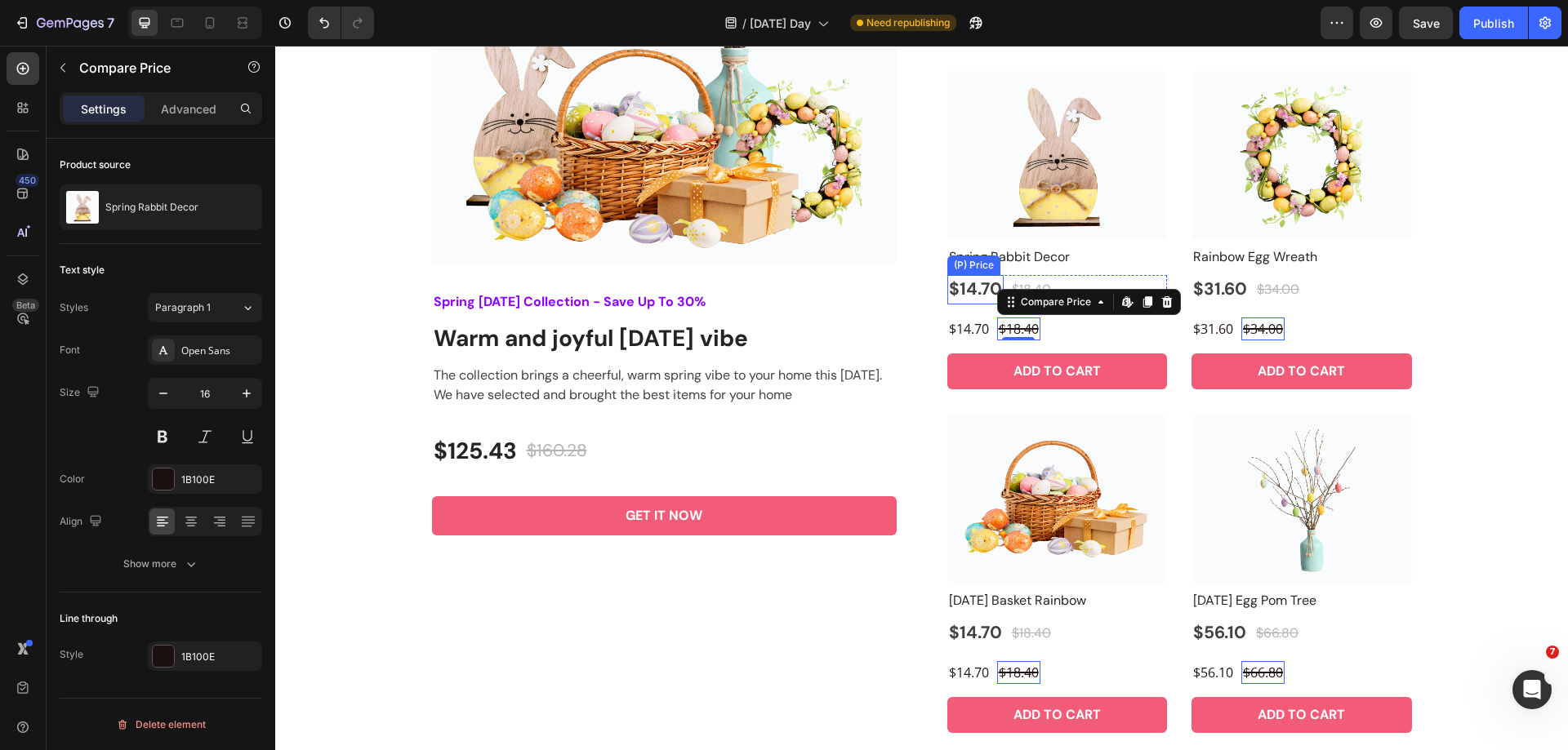
click at [953, 282] on div "$14.70" at bounding box center [975, 290] width 56 height 30
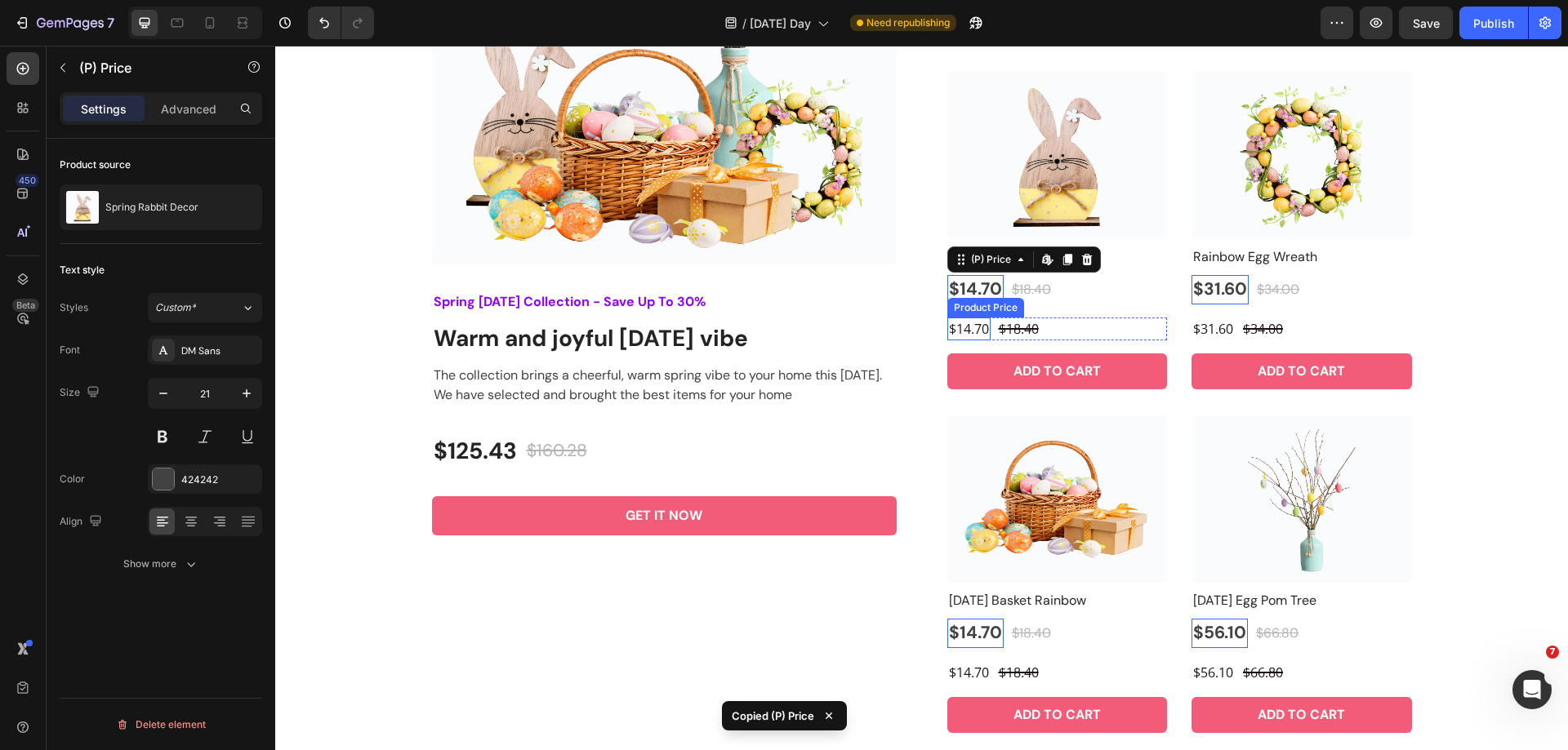
click at [965, 333] on div "$14.70" at bounding box center [969, 329] width 43 height 23
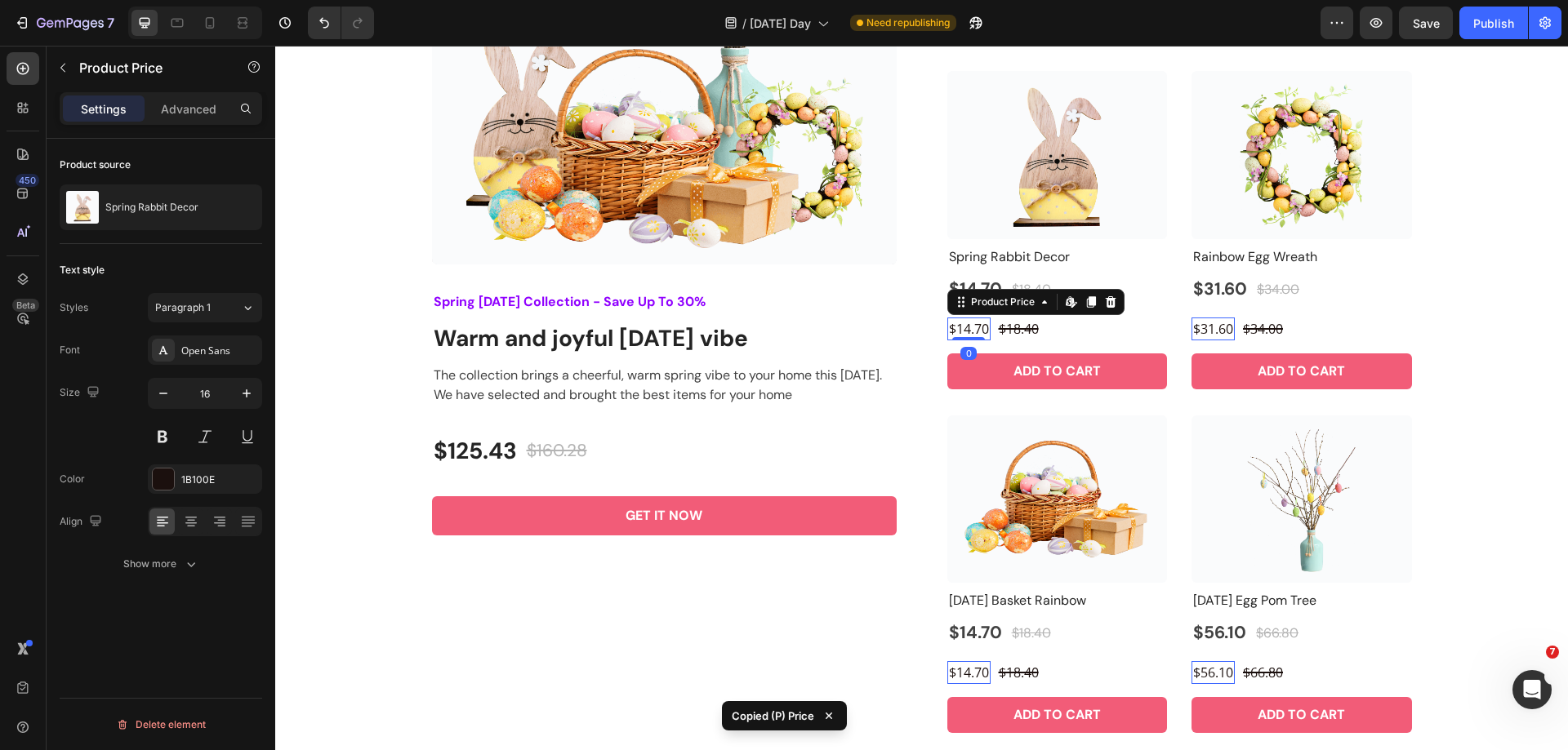
type input "21"
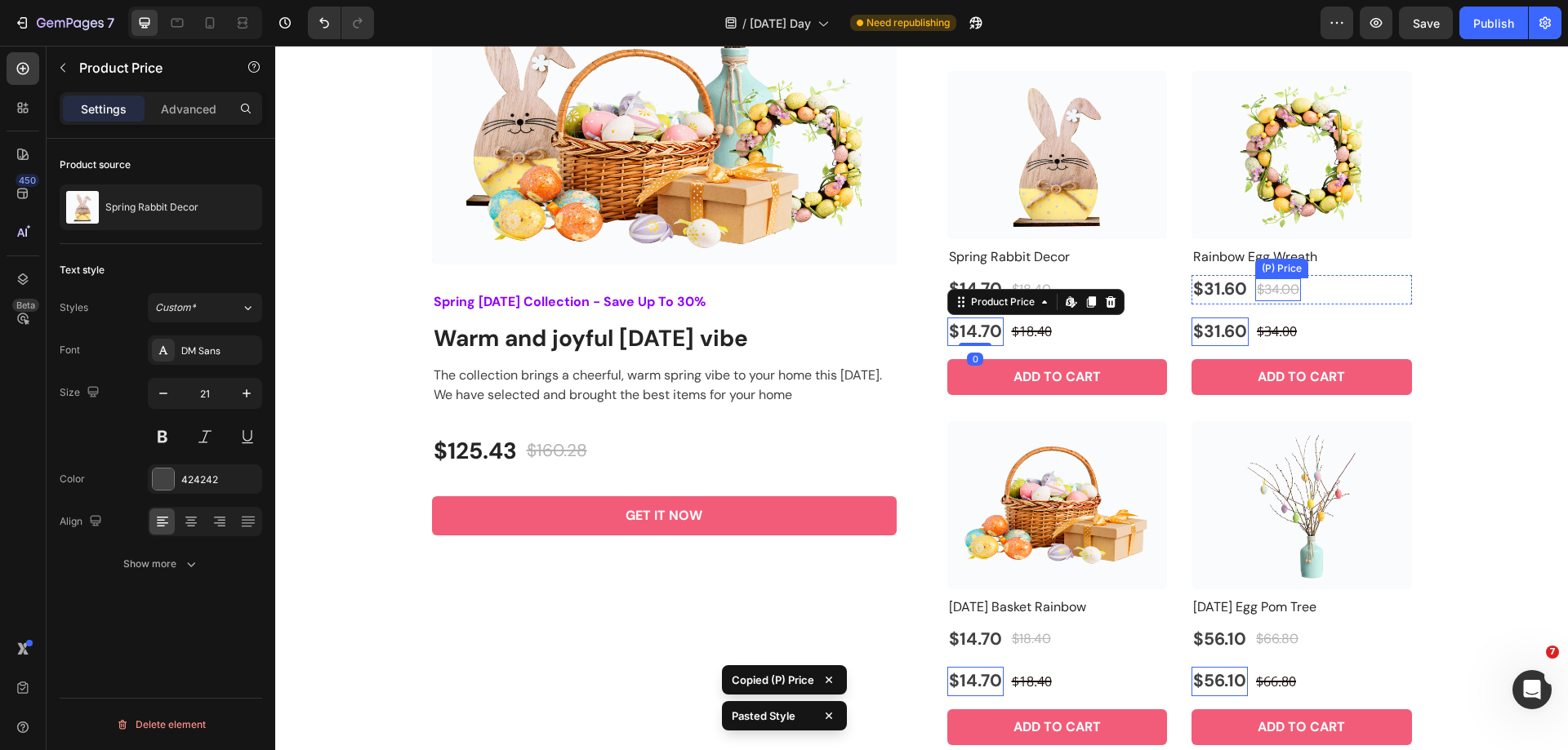
click at [1052, 293] on div "$34.00" at bounding box center [1031, 290] width 42 height 23
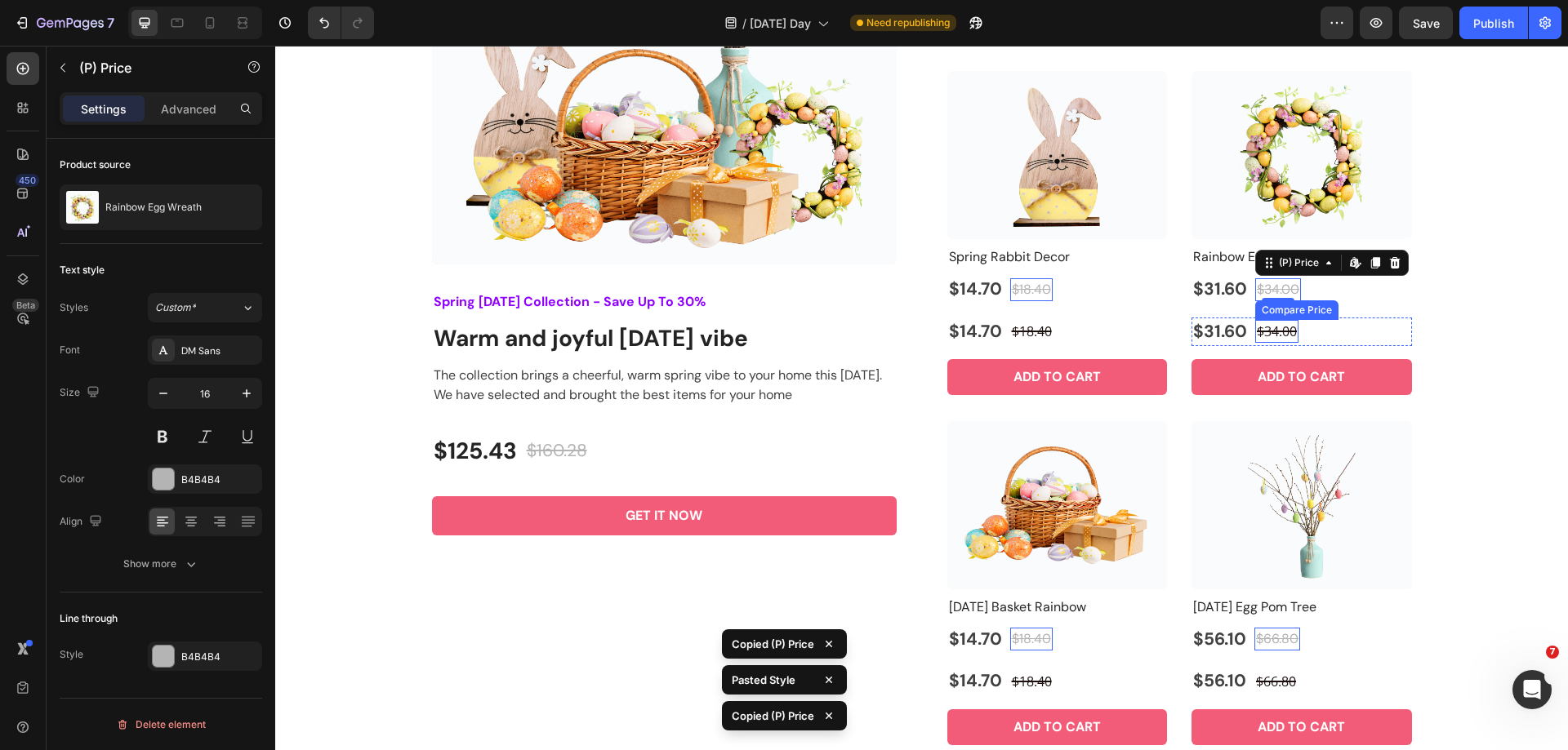
click at [1053, 329] on div "$34.00" at bounding box center [1032, 332] width 43 height 23
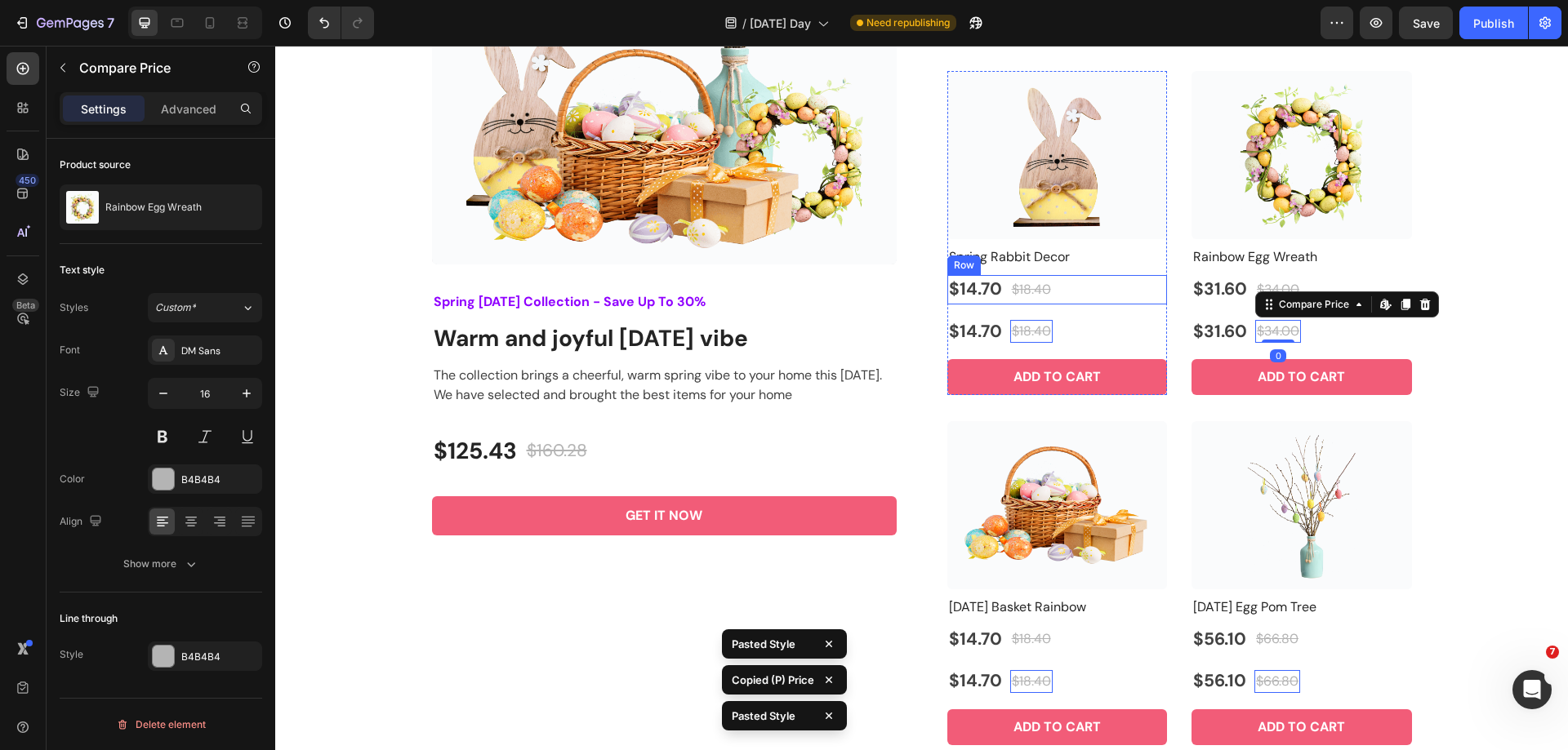
click at [1063, 297] on div "$14.70 (P) Price (P) Price $18.40 (P) Price (P) Price Row" at bounding box center [1057, 290] width 220 height 30
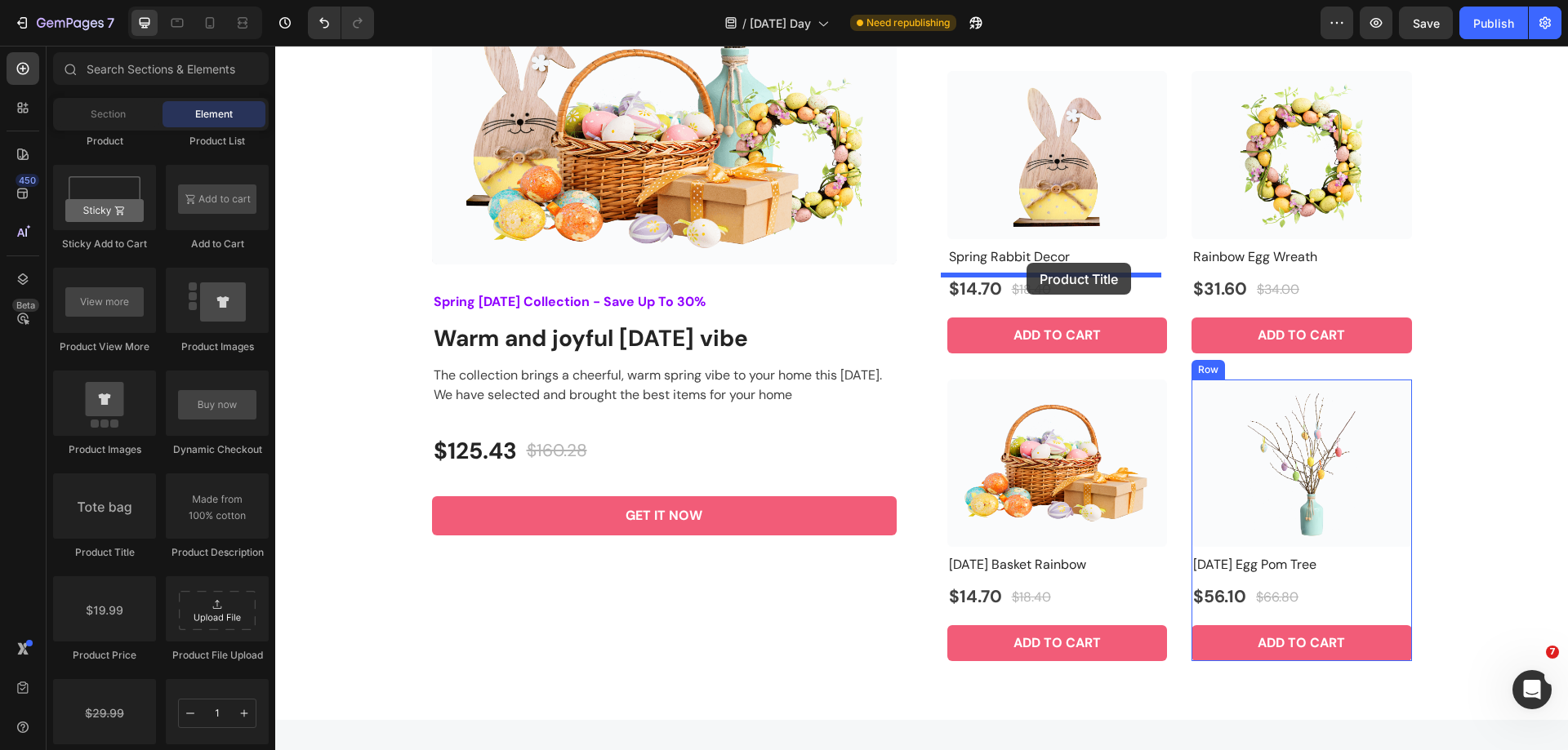
drag, startPoint x: 380, startPoint y: 554, endPoint x: 1027, endPoint y: 263, distance: 709.4
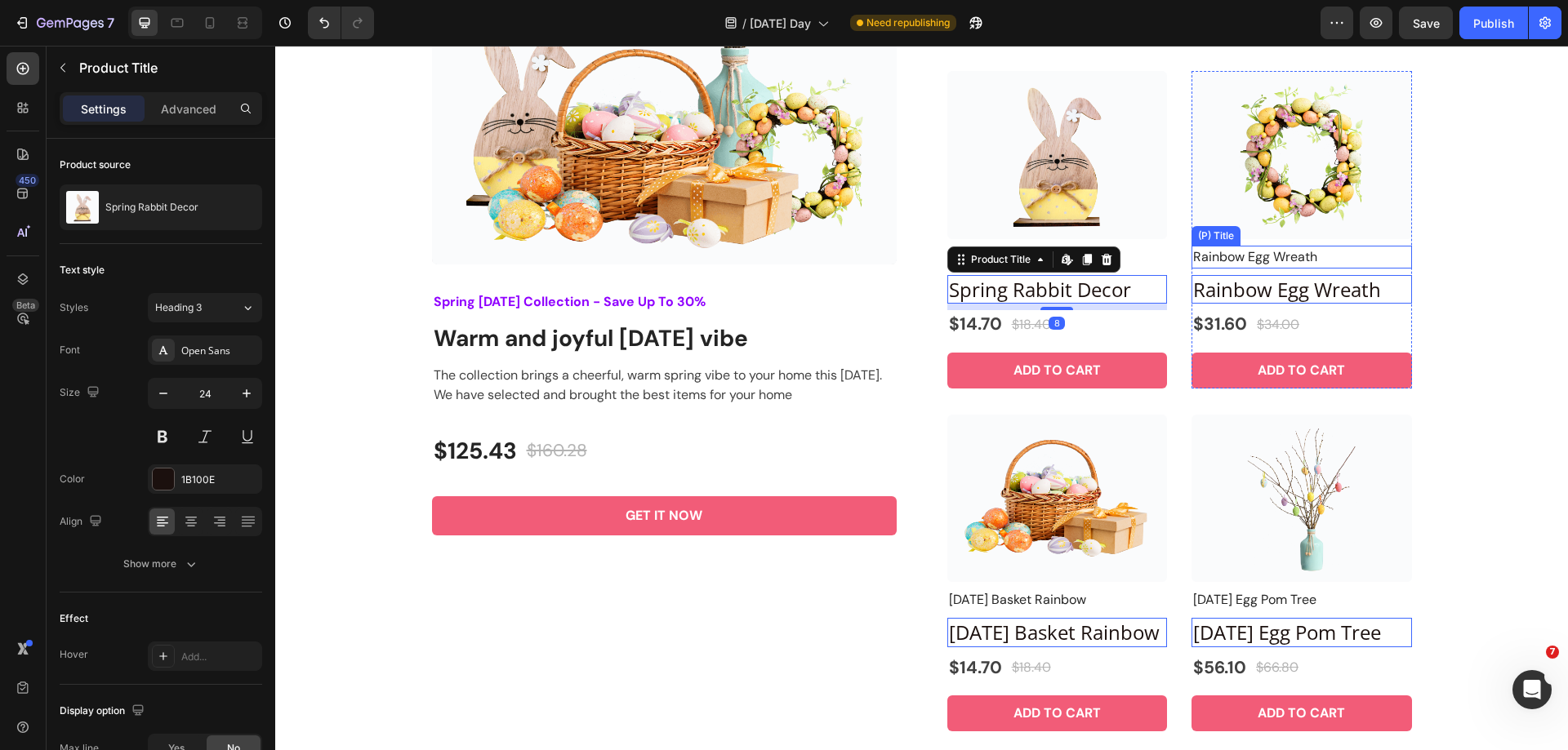
click at [1168, 256] on h2 "Rainbow Egg Wreath" at bounding box center [1057, 257] width 220 height 23
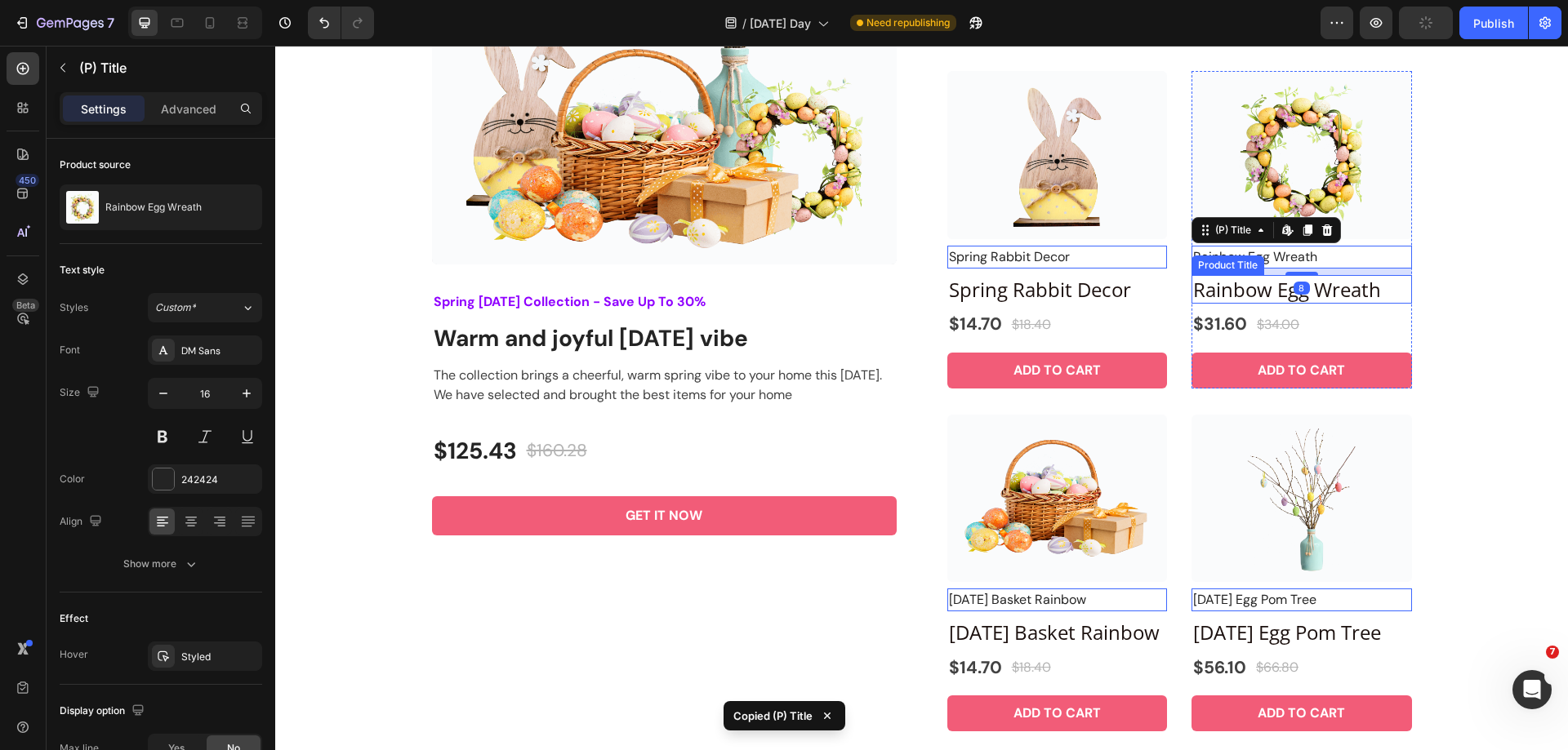
click at [1168, 281] on h2 "Rainbow Egg Wreath" at bounding box center [1057, 289] width 220 height 29
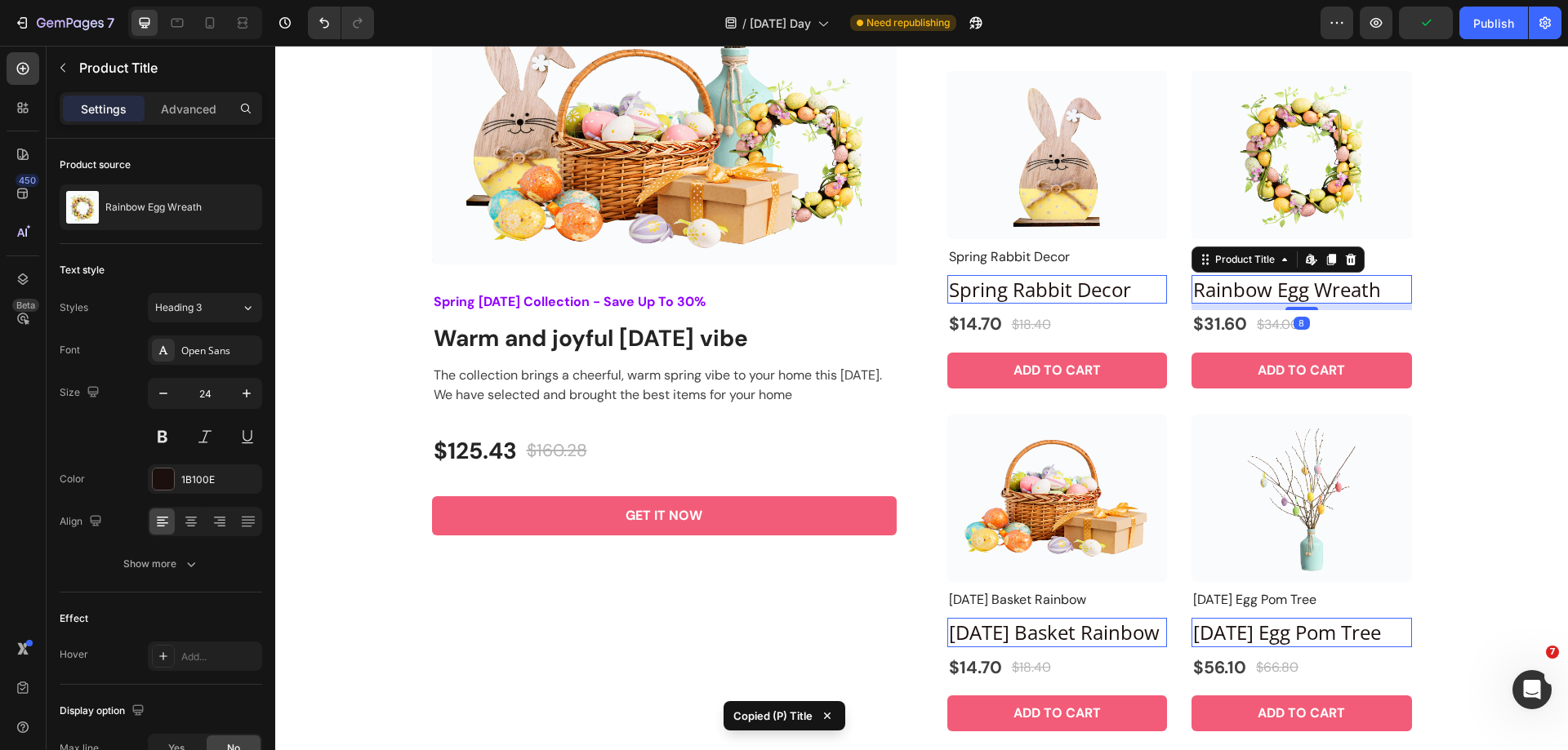
type input "16"
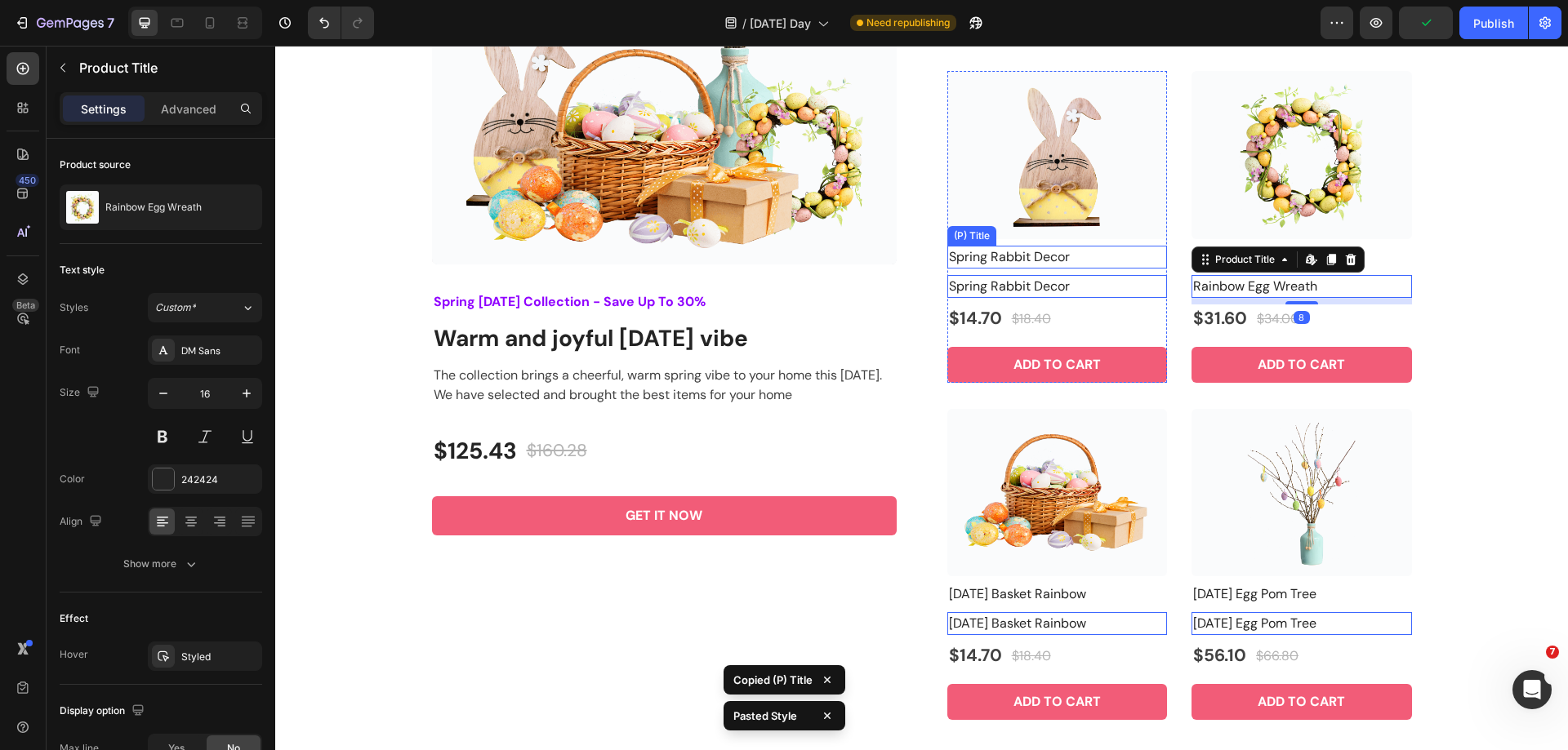
click at [1092, 265] on h2 "Spring Rabbit Decor" at bounding box center [1057, 257] width 220 height 23
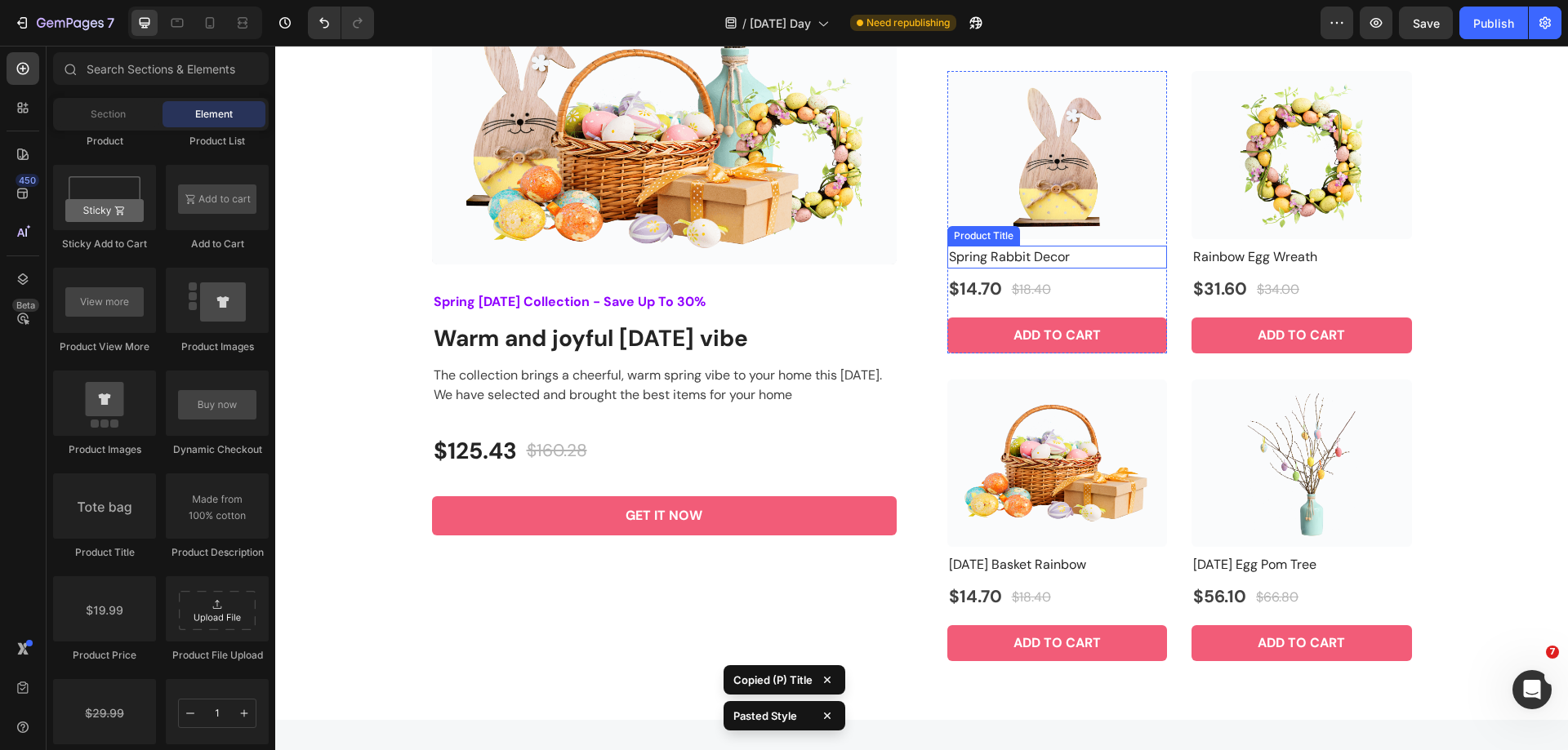
click at [1059, 258] on h2 "Spring Rabbit Decor" at bounding box center [1057, 257] width 220 height 23
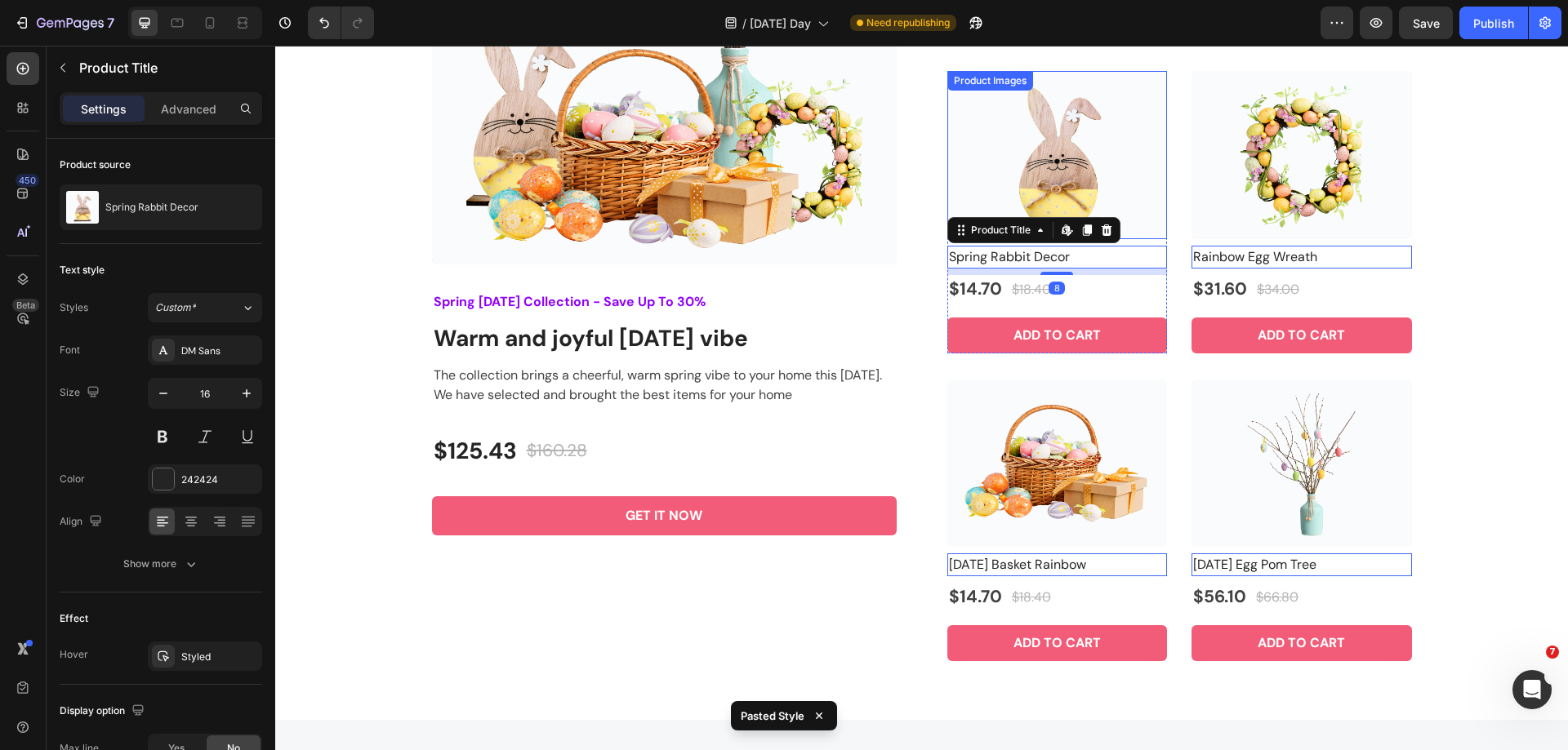
click at [1108, 196] on img at bounding box center [1057, 155] width 220 height 168
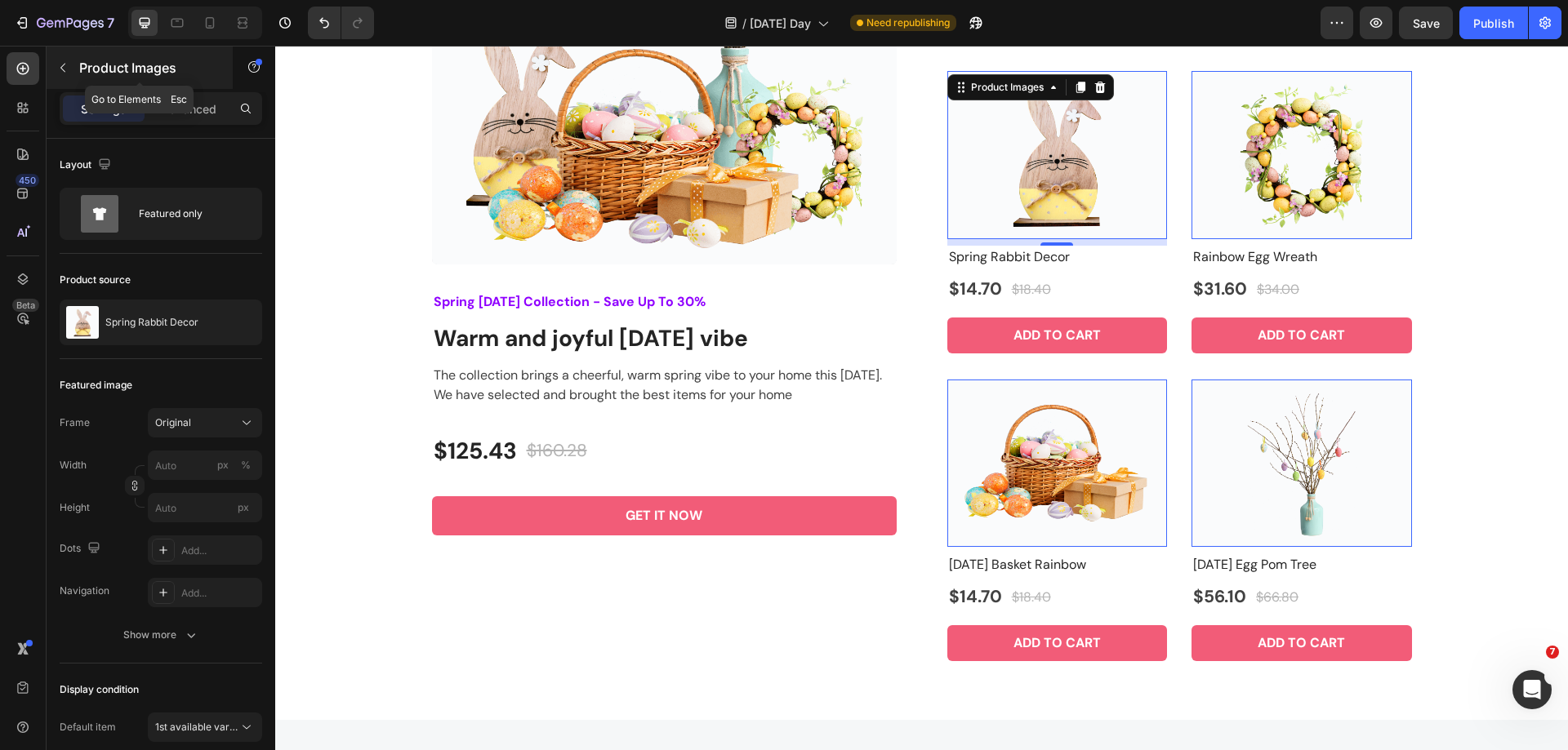
click at [63, 69] on icon "button" at bounding box center [63, 68] width 5 height 9
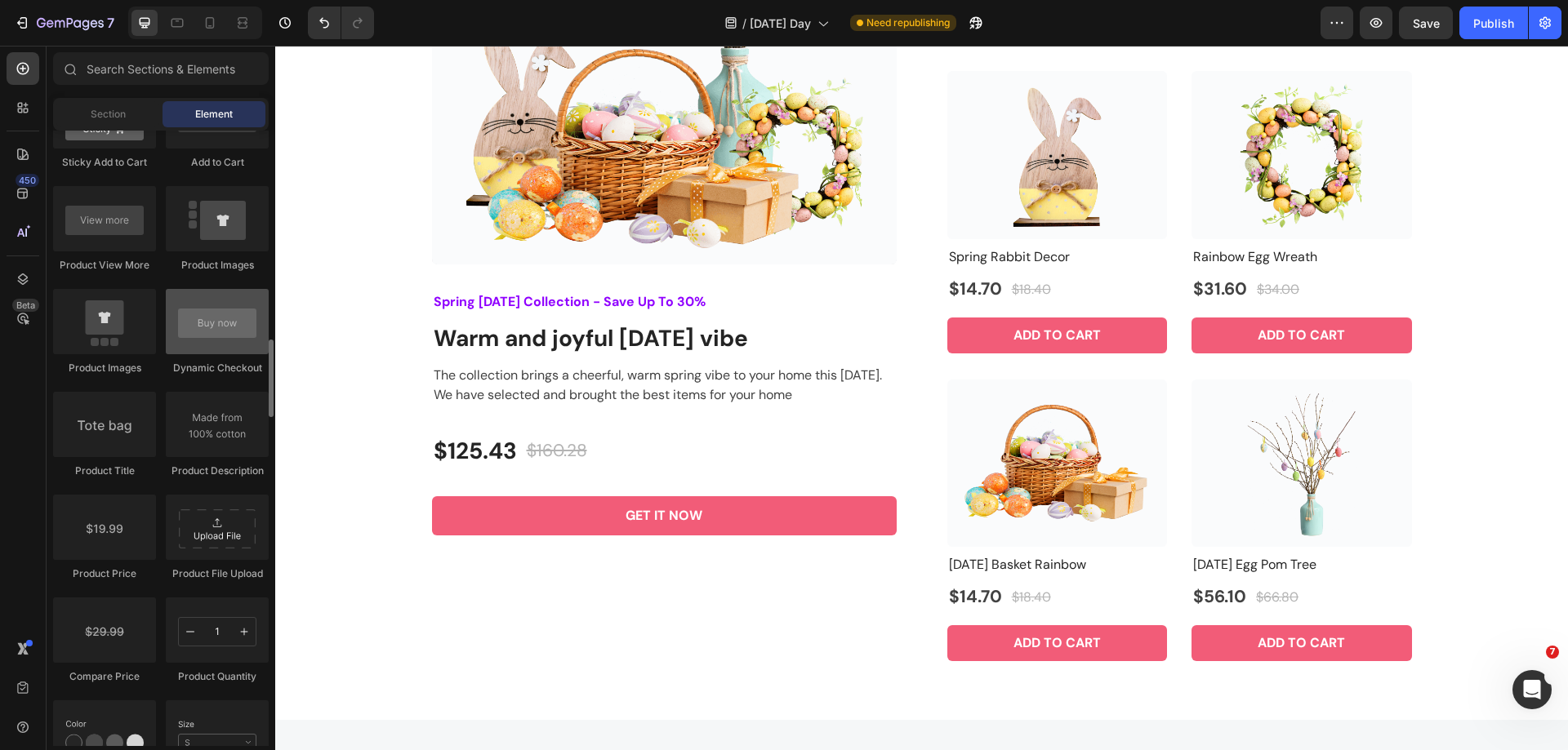
scroll to position [2204, 0]
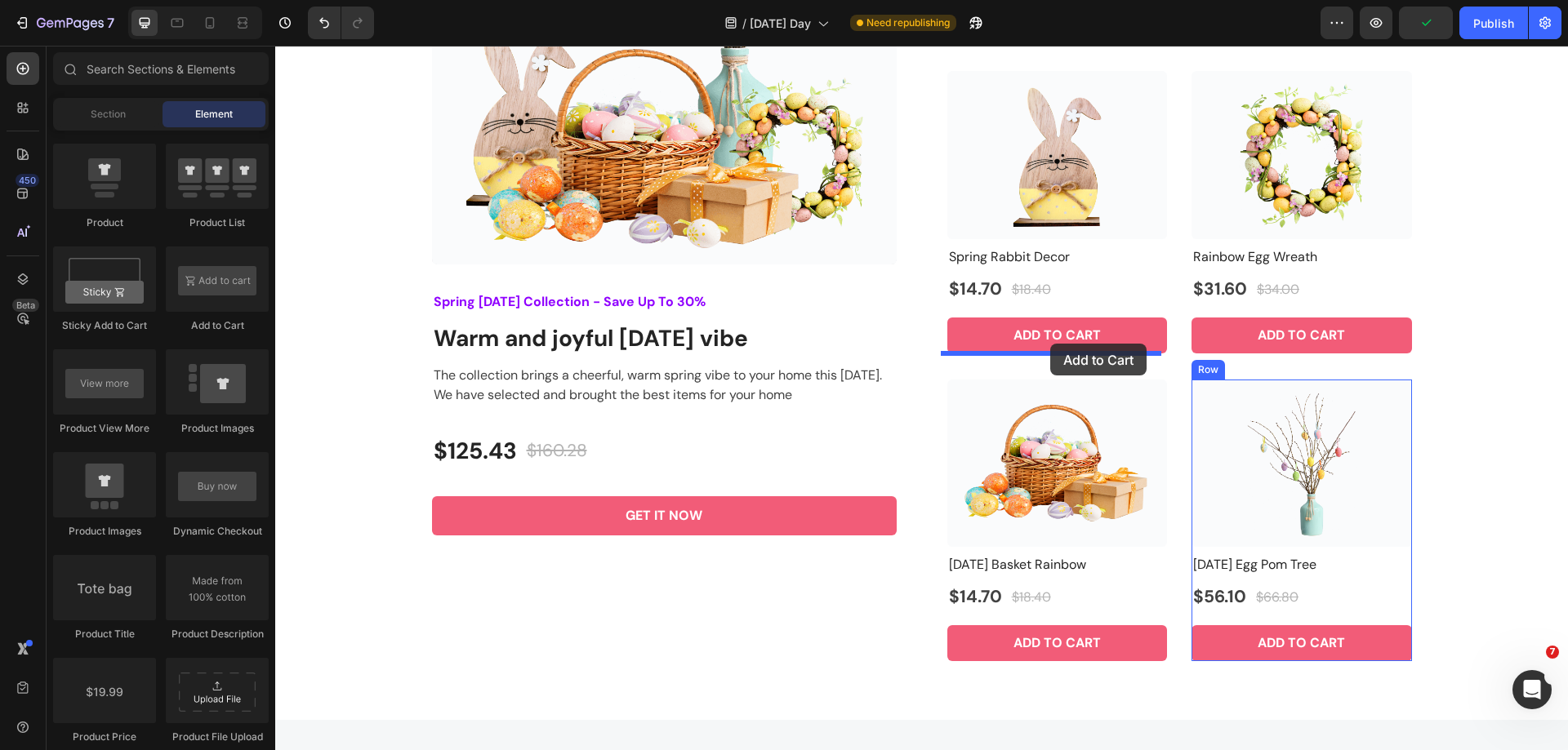
drag, startPoint x: 482, startPoint y: 342, endPoint x: 1050, endPoint y: 344, distance: 568.0
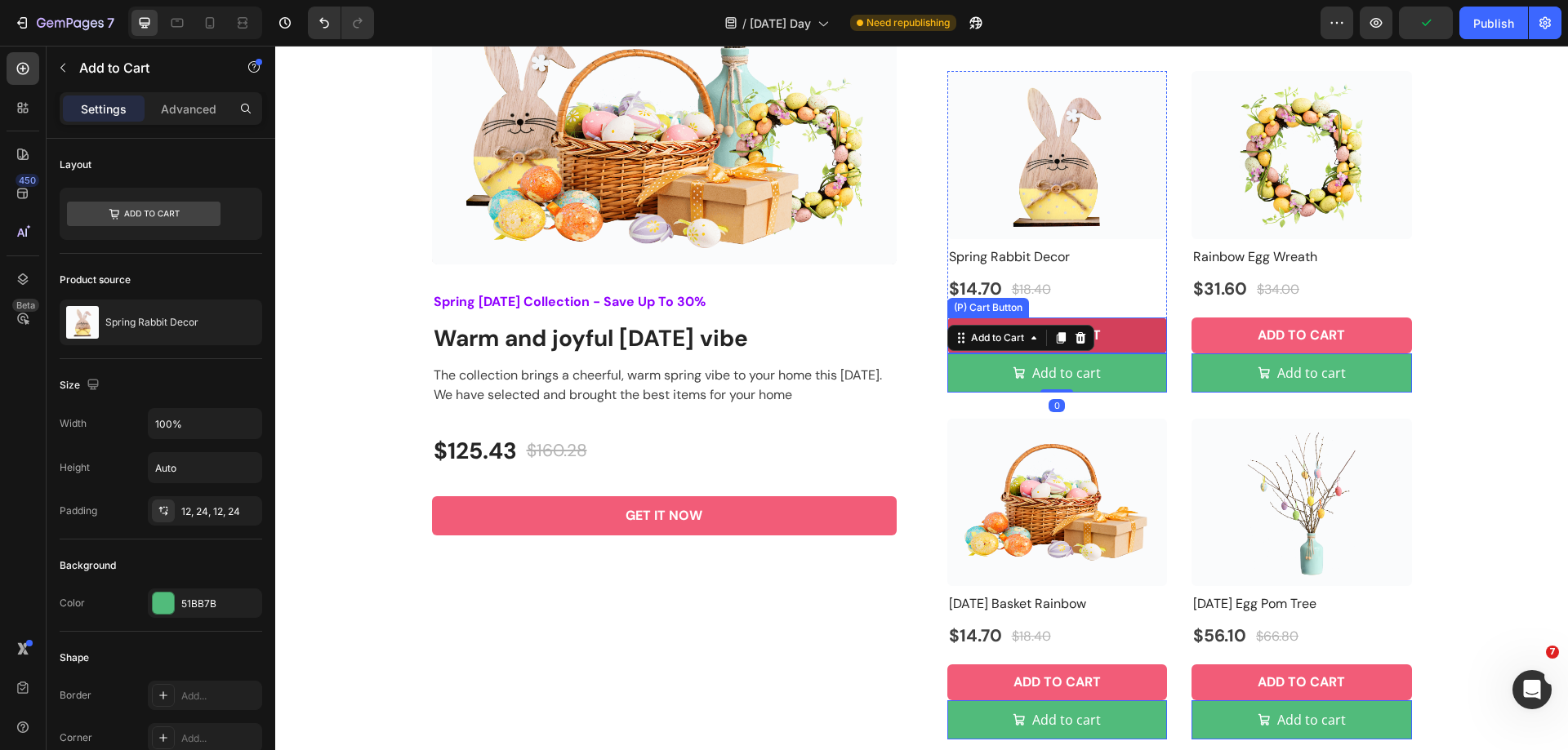
click at [1144, 337] on button "ADD TO CART" at bounding box center [1057, 336] width 220 height 36
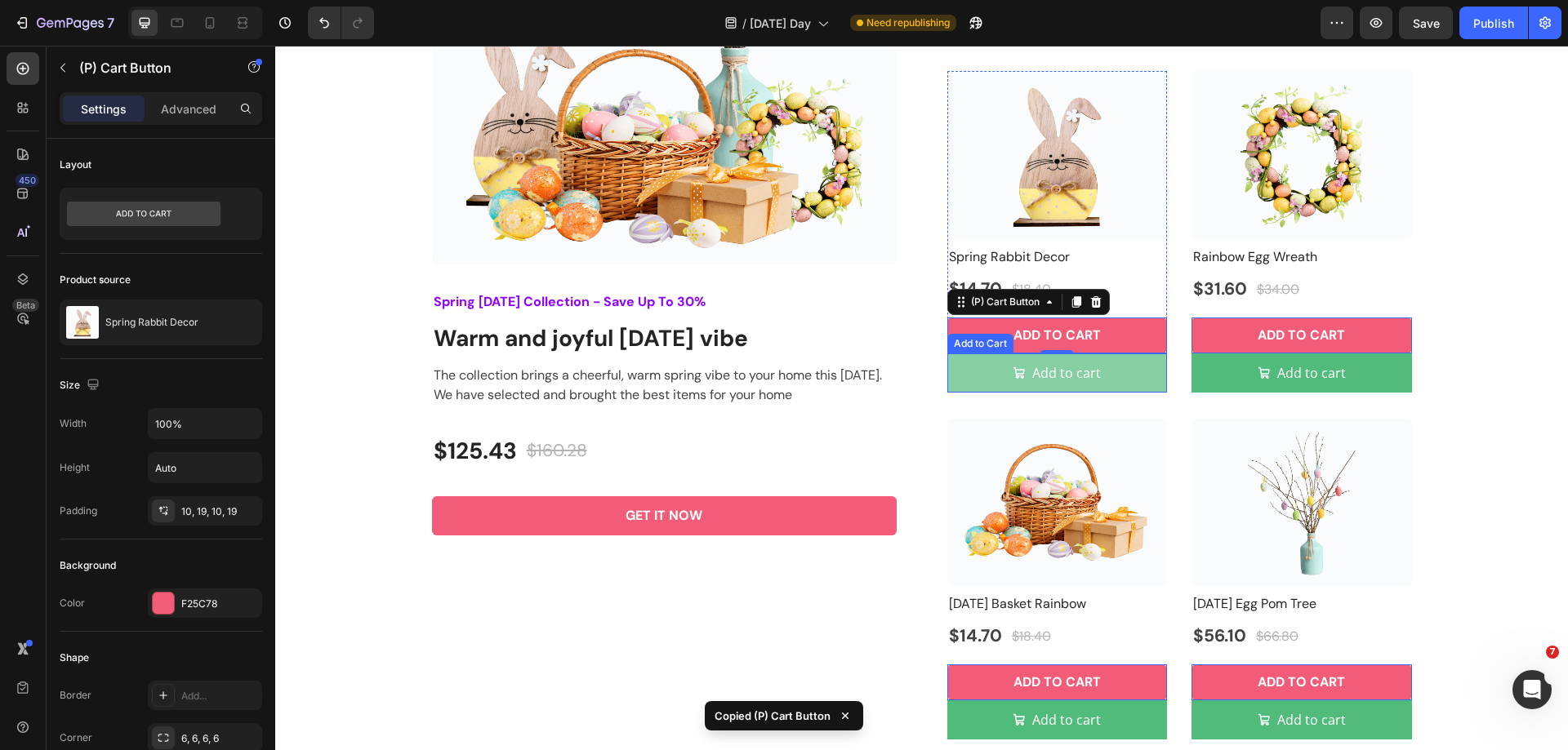
click at [1124, 369] on button "Add to cart" at bounding box center [1057, 372] width 220 height 39
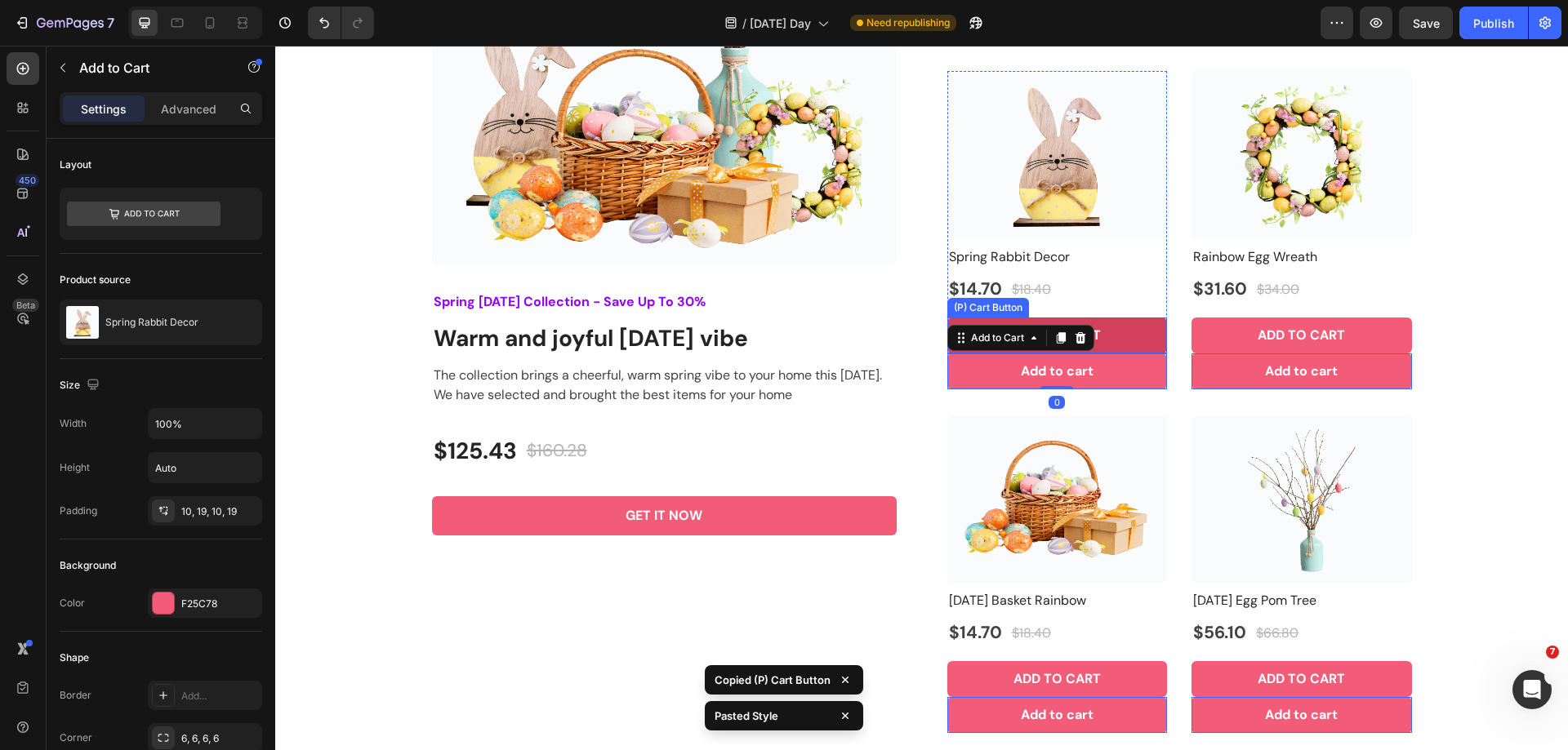
click at [1131, 333] on button "ADD TO CART" at bounding box center [1057, 336] width 220 height 36
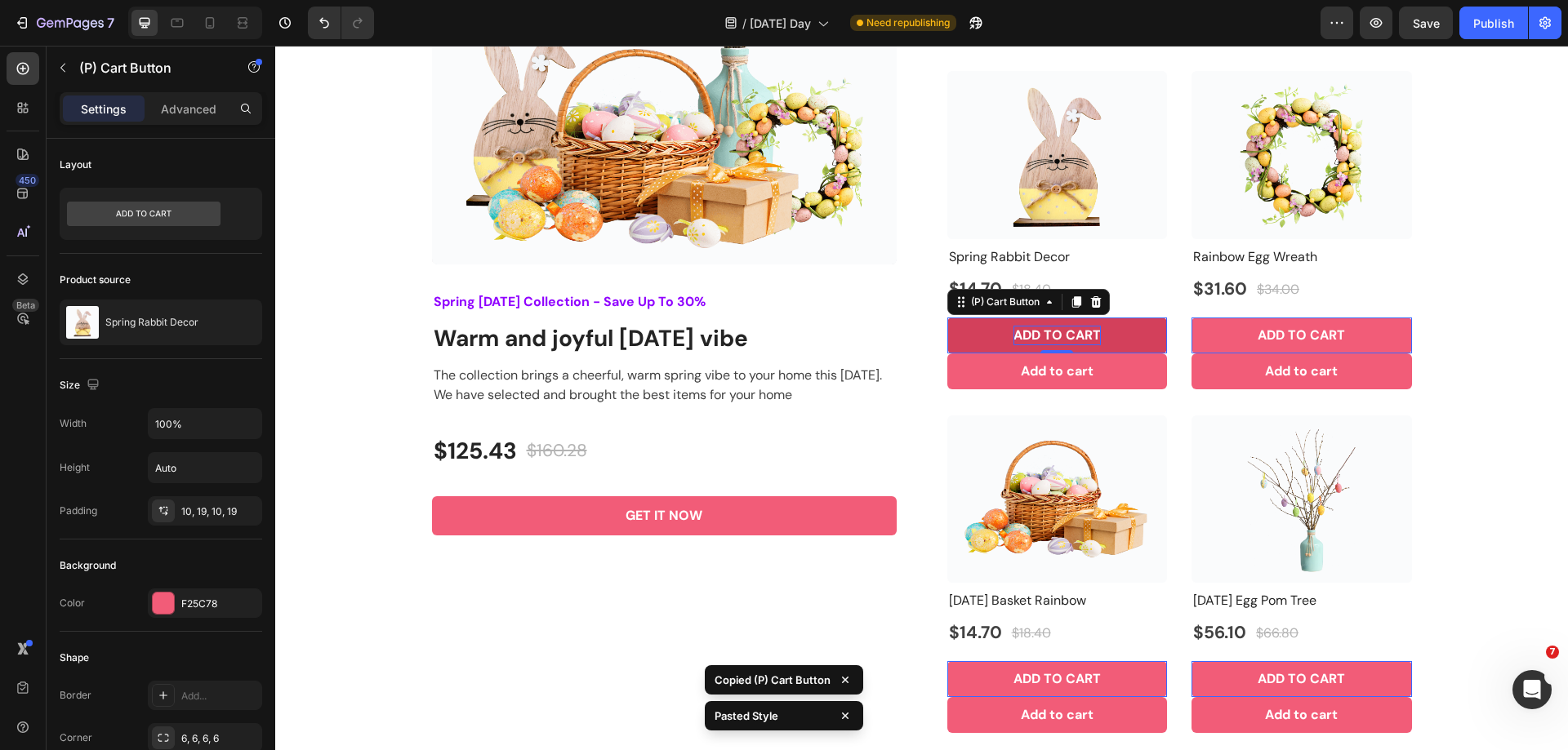
click at [1044, 336] on div "ADD TO CART" at bounding box center [1057, 336] width 87 height 20
click at [1044, 336] on p "ADD TO CART" at bounding box center [1057, 336] width 87 height 20
copy p "ADD TO CART"
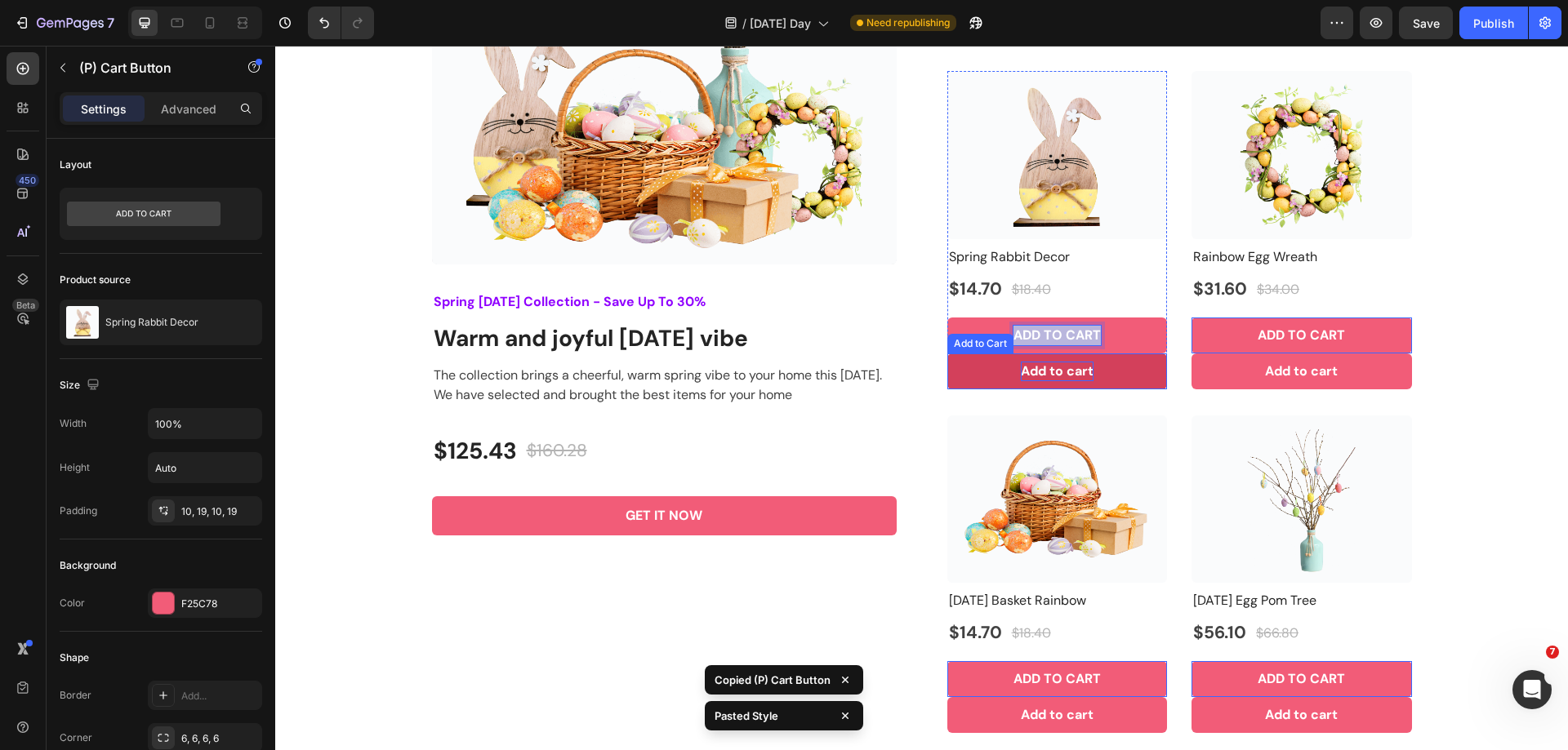
click at [1046, 366] on div "Add to cart" at bounding box center [1057, 371] width 73 height 20
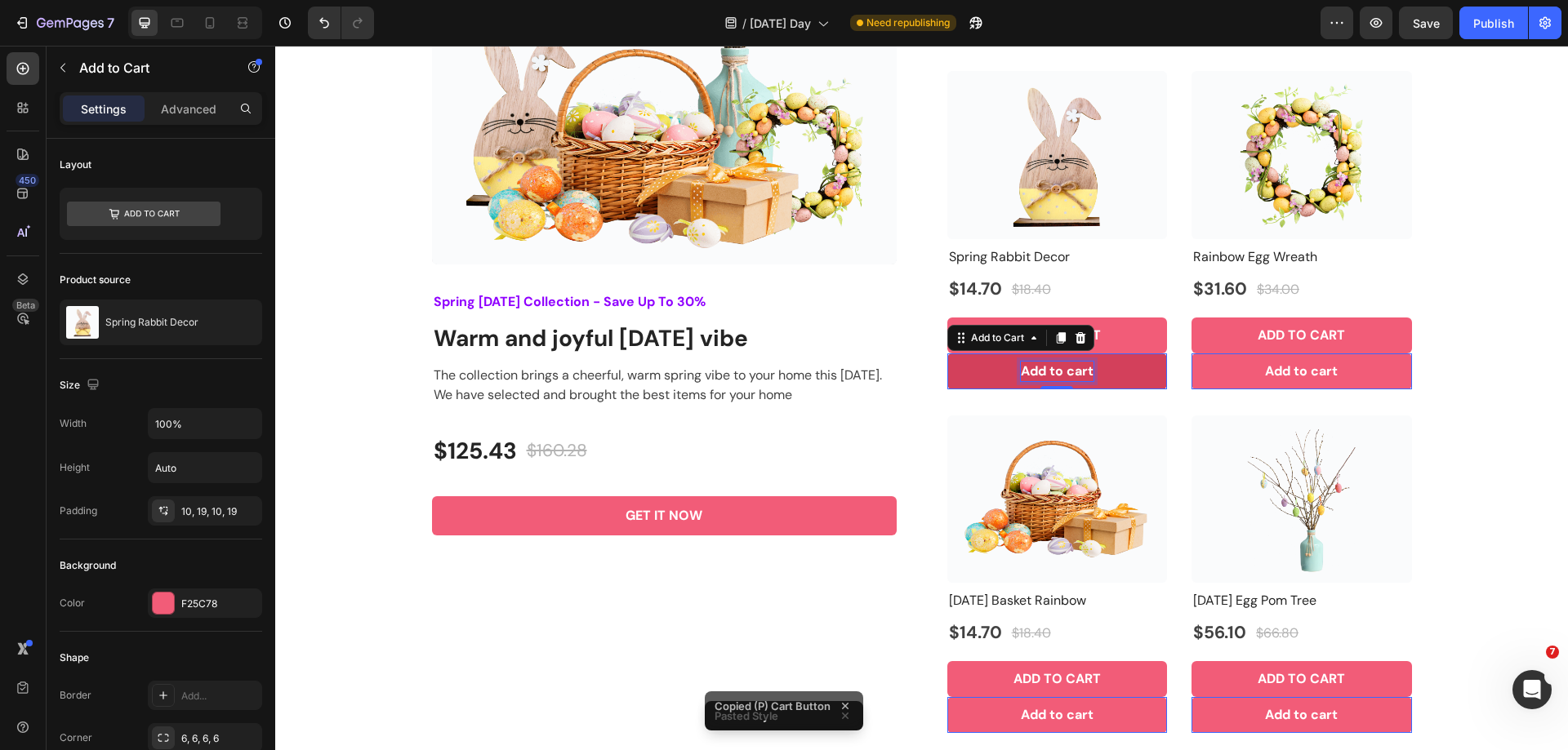
click at [1052, 373] on div "Add to cart" at bounding box center [1057, 371] width 73 height 20
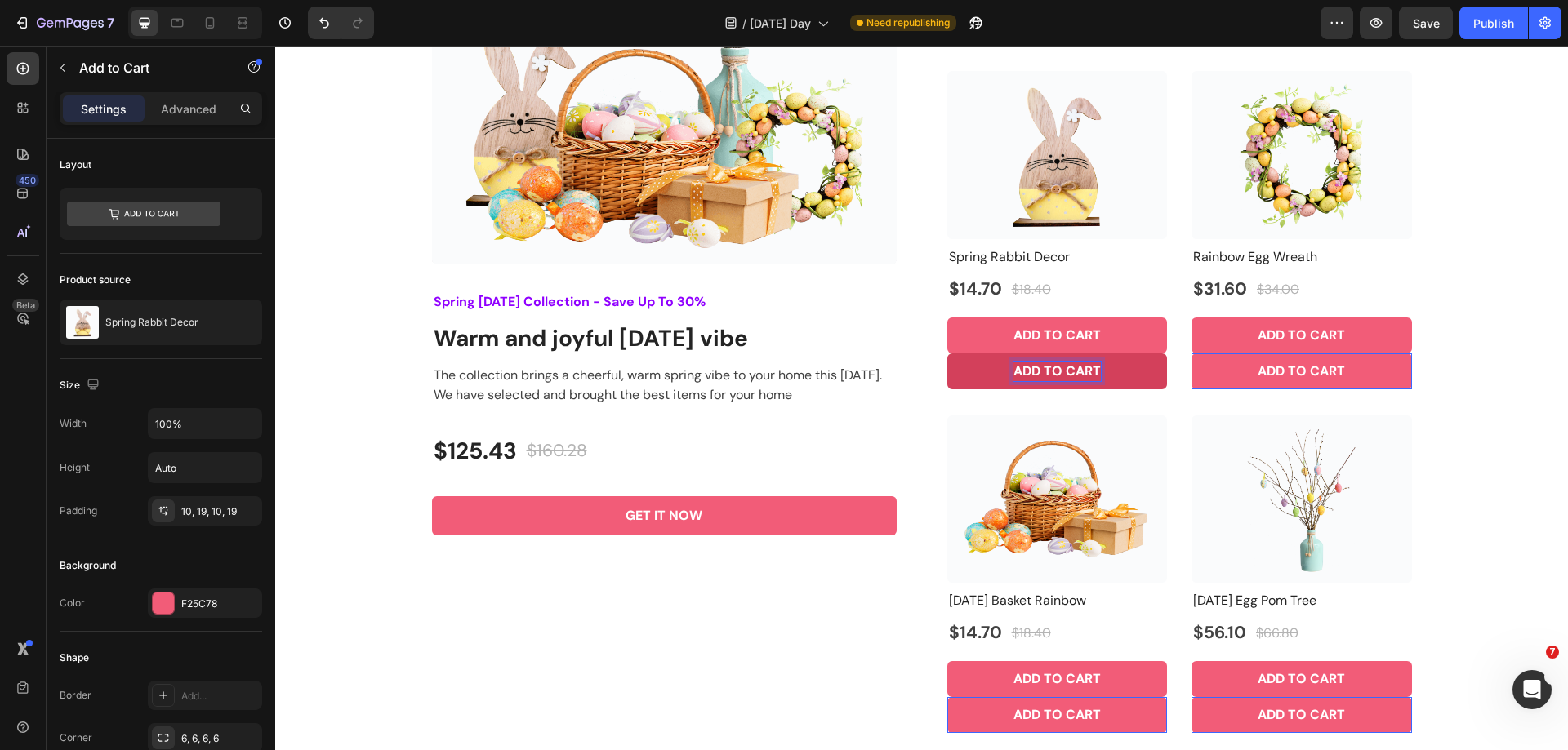
click at [1126, 371] on button "ADD TO CART" at bounding box center [1057, 371] width 220 height 36
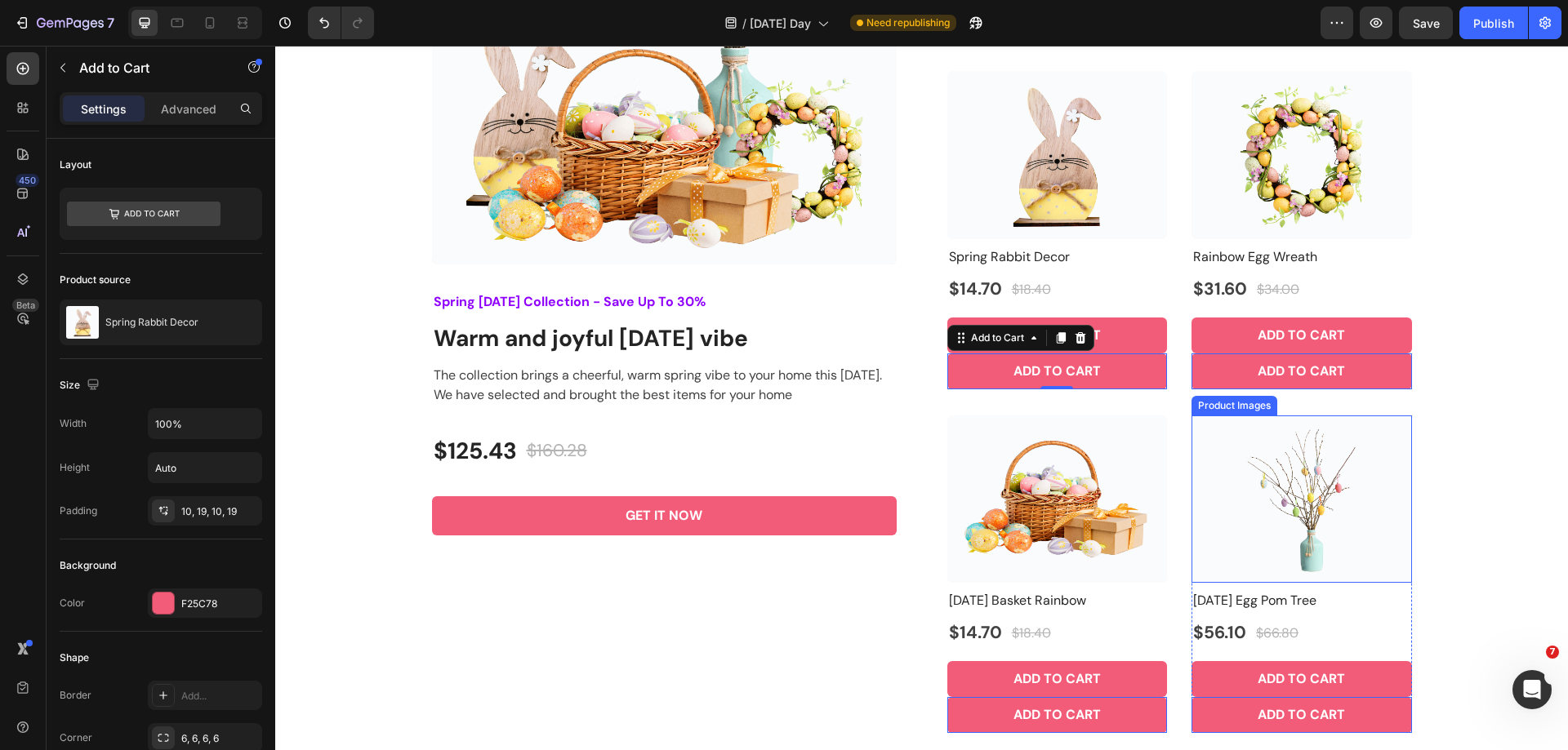
click at [1453, 413] on div "Everything You need For A Joyful And Miraculous Easter Season Heading Row Produ…" at bounding box center [921, 248] width 1268 height 969
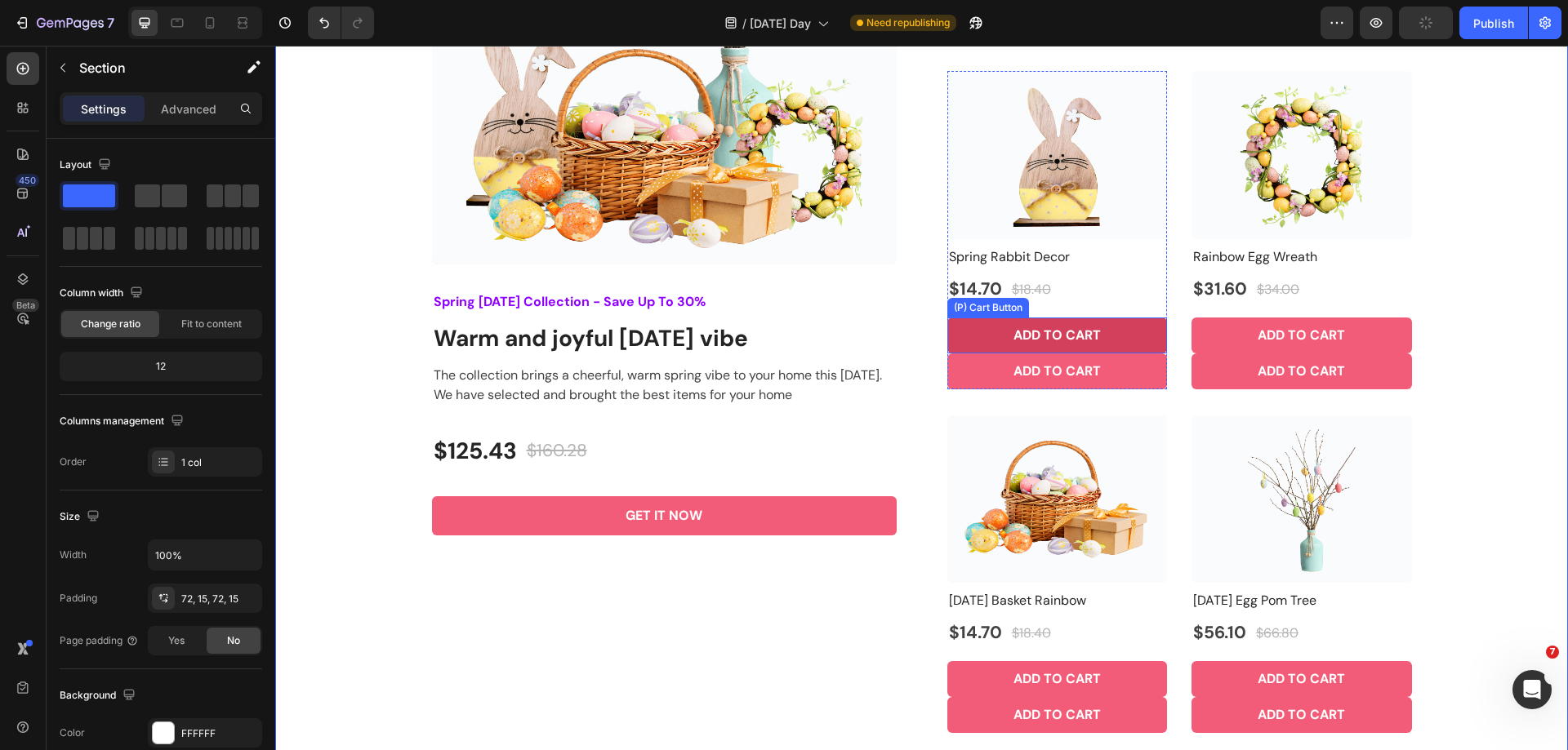
click at [1133, 333] on button "ADD TO CART" at bounding box center [1057, 336] width 220 height 36
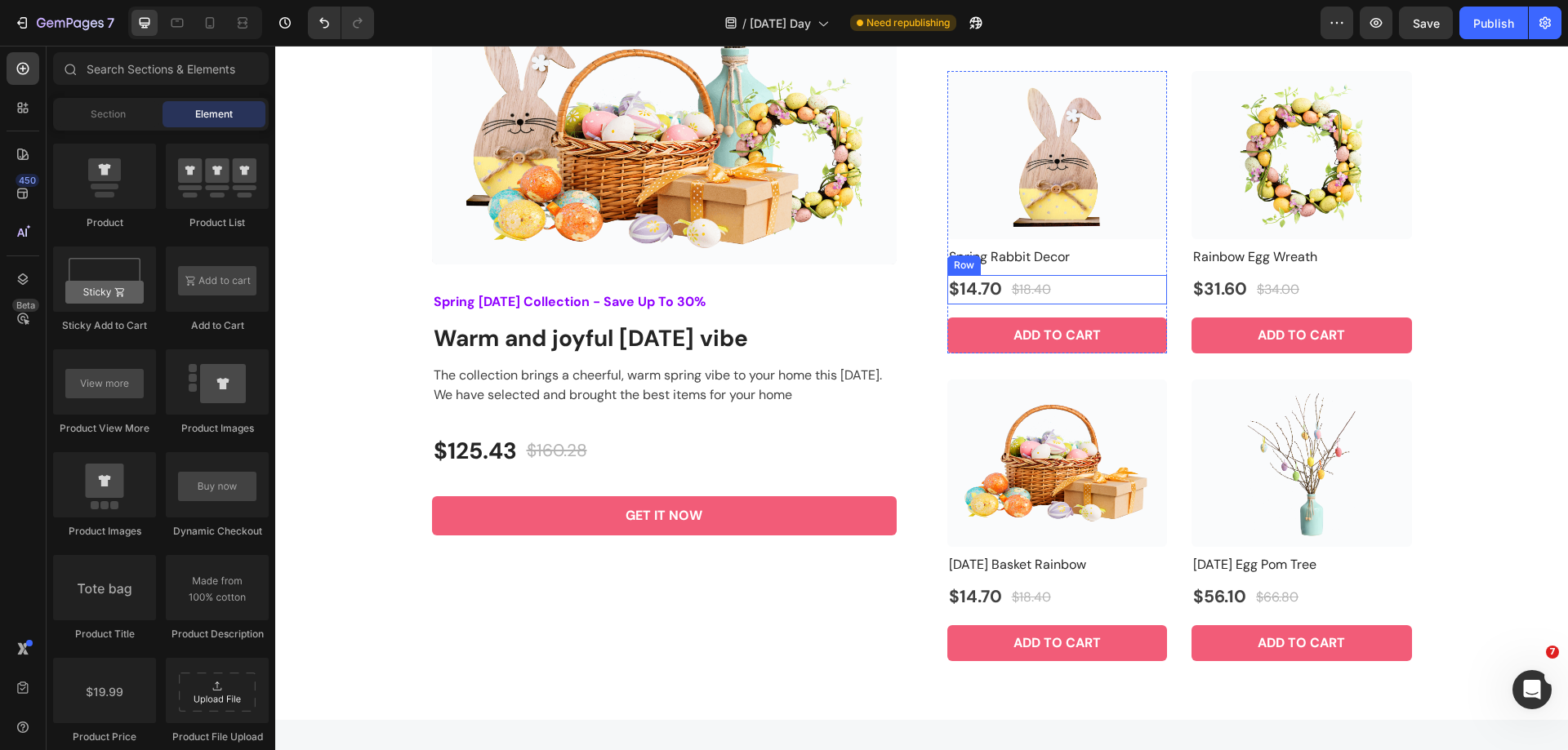
click at [1089, 290] on div "$14.70 Product Price Product Price $18.40 Compare Price Compare Price Row" at bounding box center [1057, 290] width 220 height 30
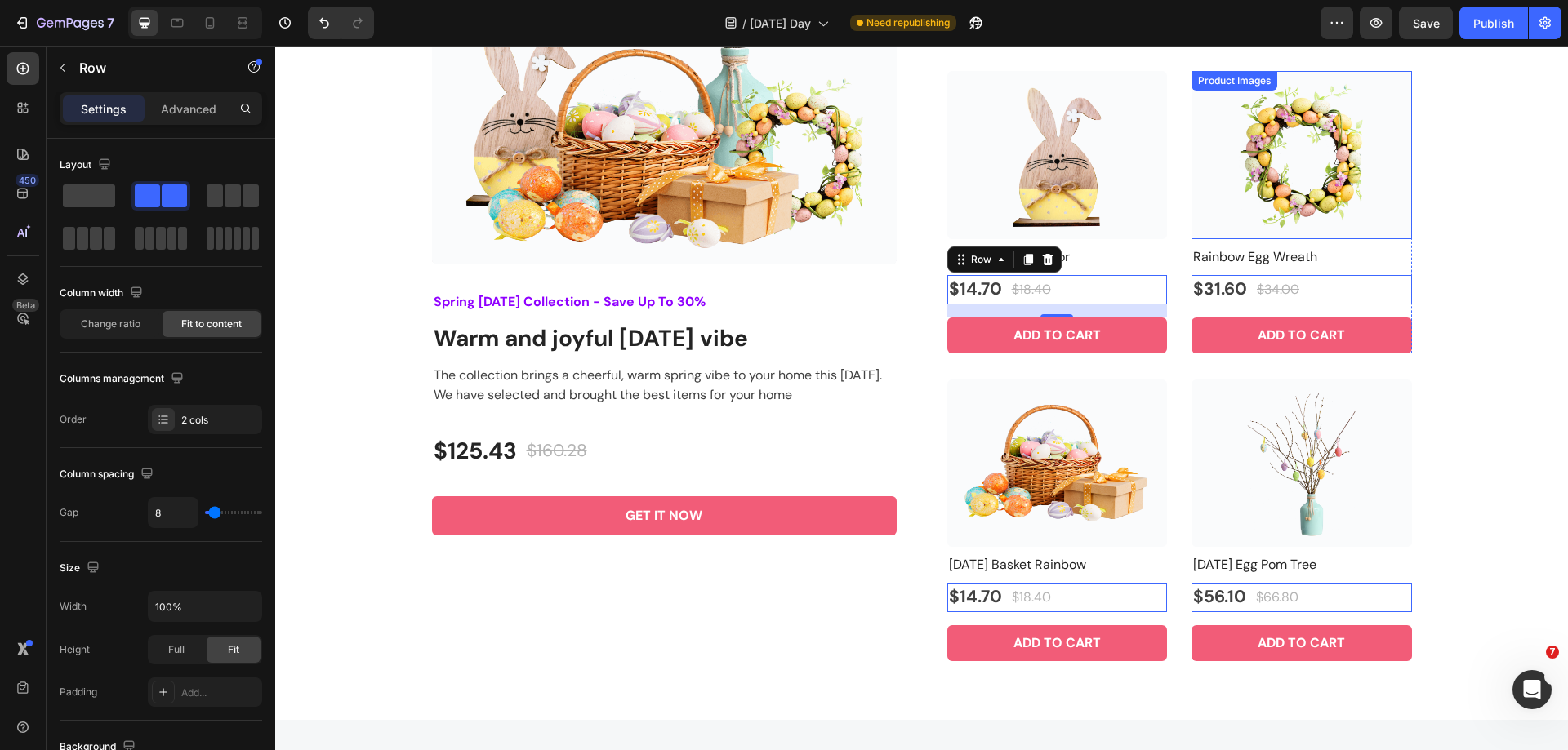
click at [1287, 220] on img at bounding box center [1301, 155] width 220 height 168
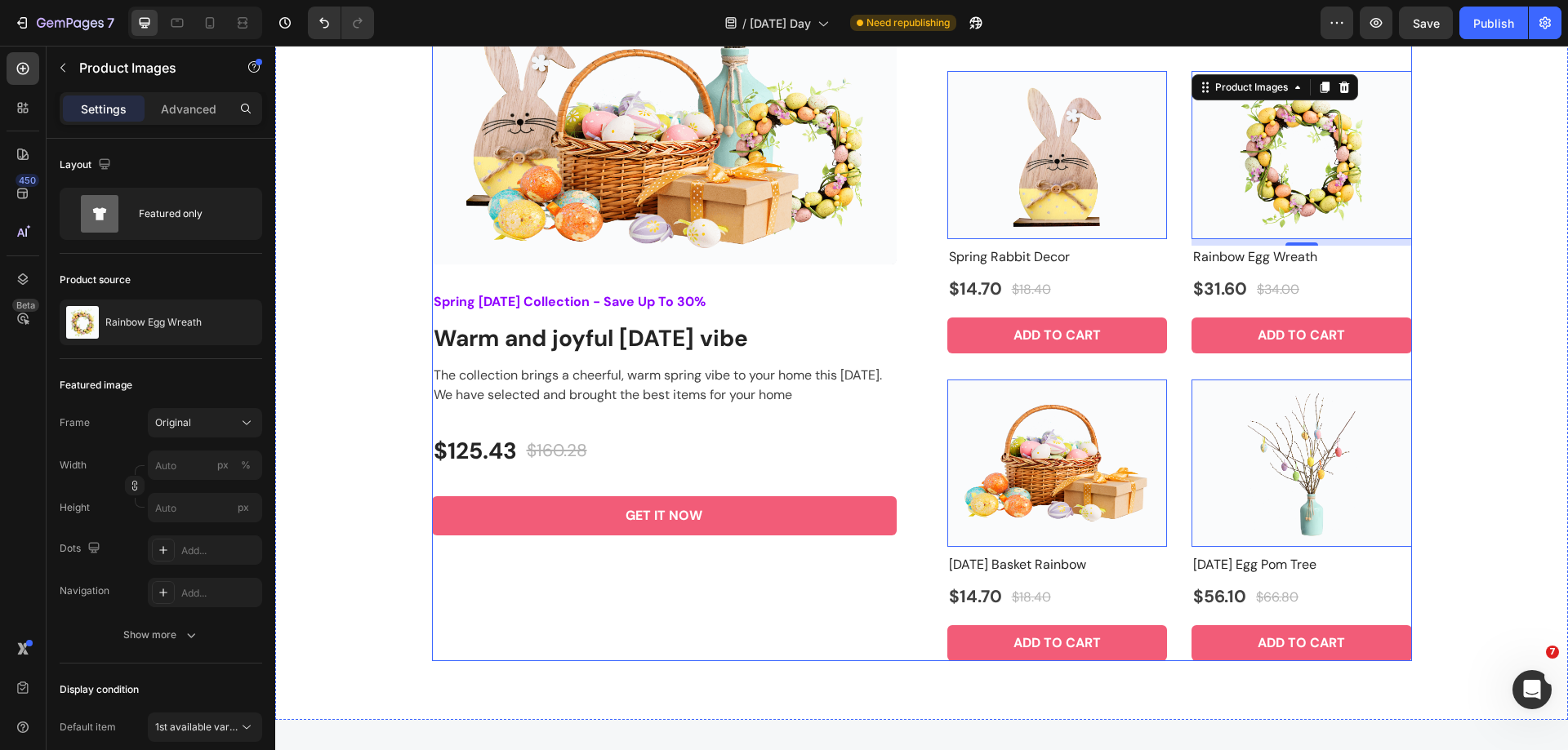
click at [910, 383] on div "Product Images Spring Easter Collection - Save Up To 30% Text block Warm and jo…" at bounding box center [921, 274] width 980 height 774
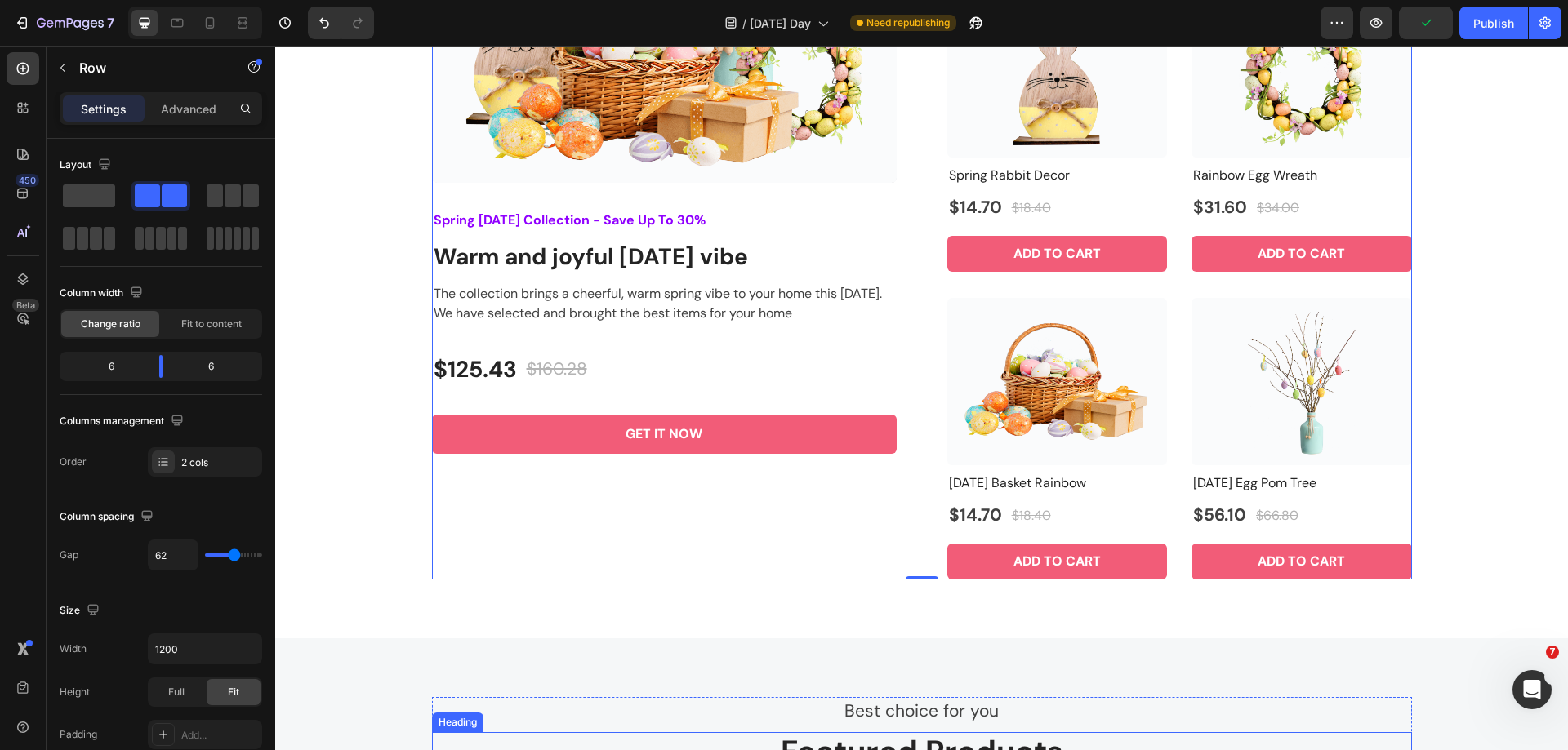
scroll to position [1664, 0]
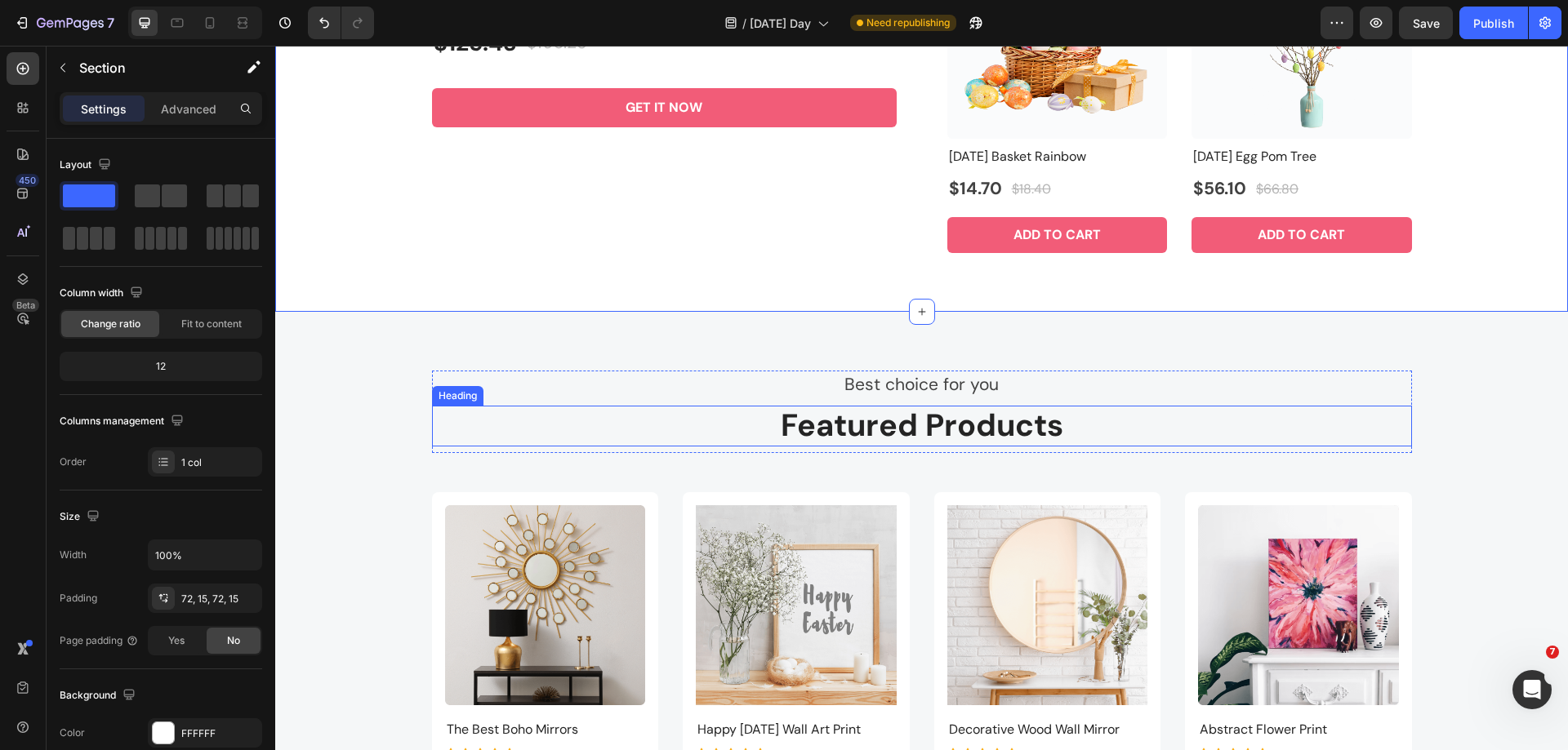
scroll to position [1991, 0]
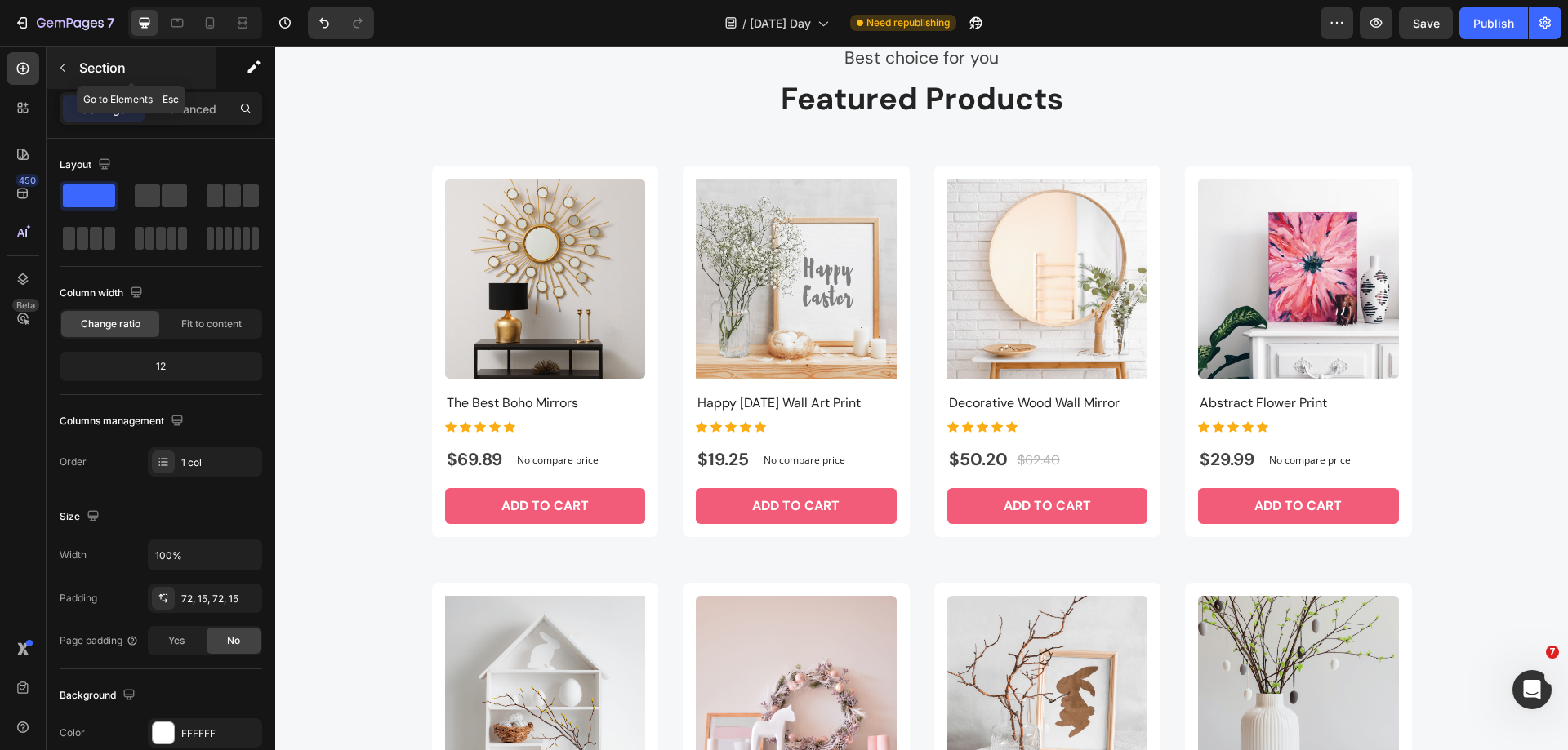
click at [63, 68] on icon "button" at bounding box center [63, 68] width 13 height 13
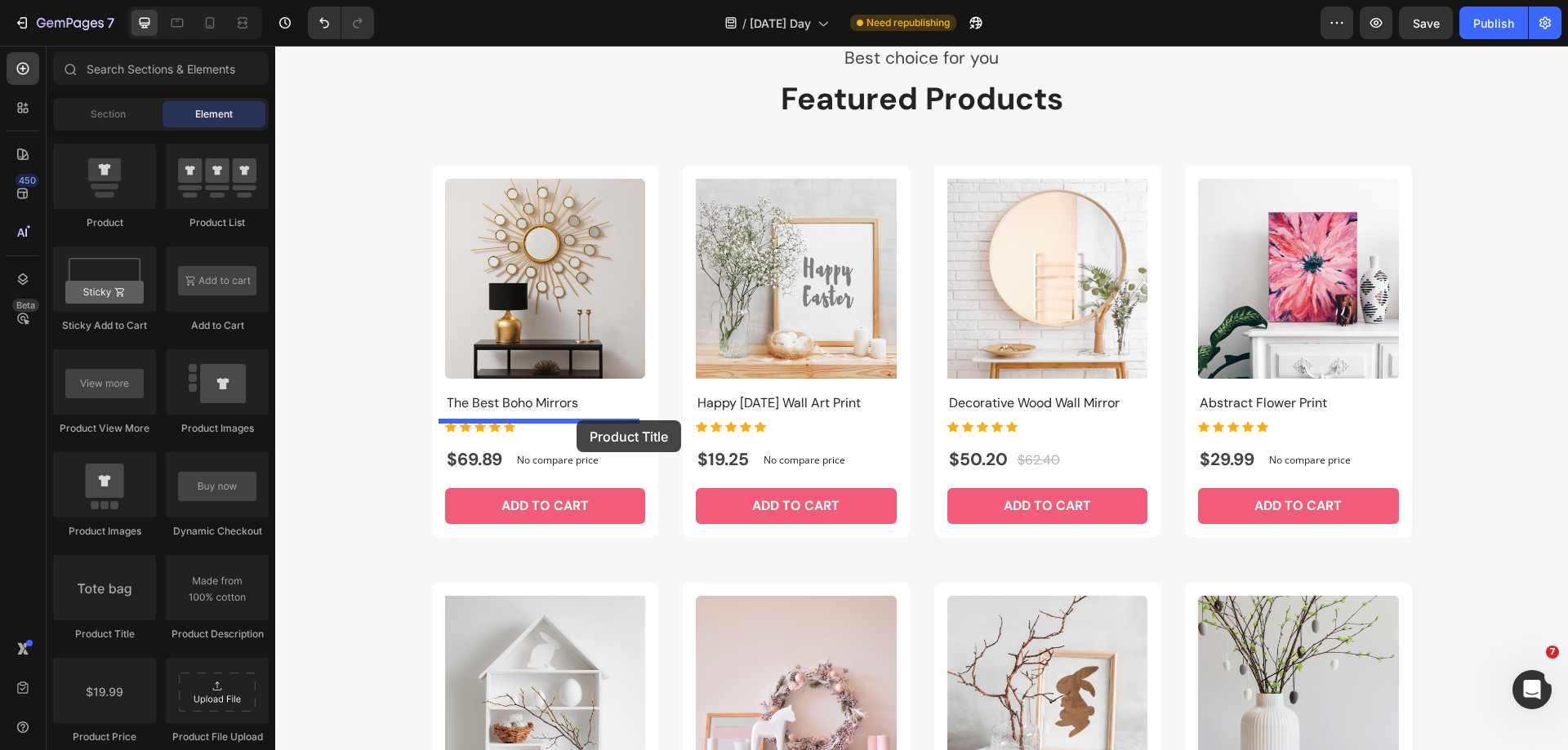
drag, startPoint x: 386, startPoint y: 517, endPoint x: 577, endPoint y: 421, distance: 213.8
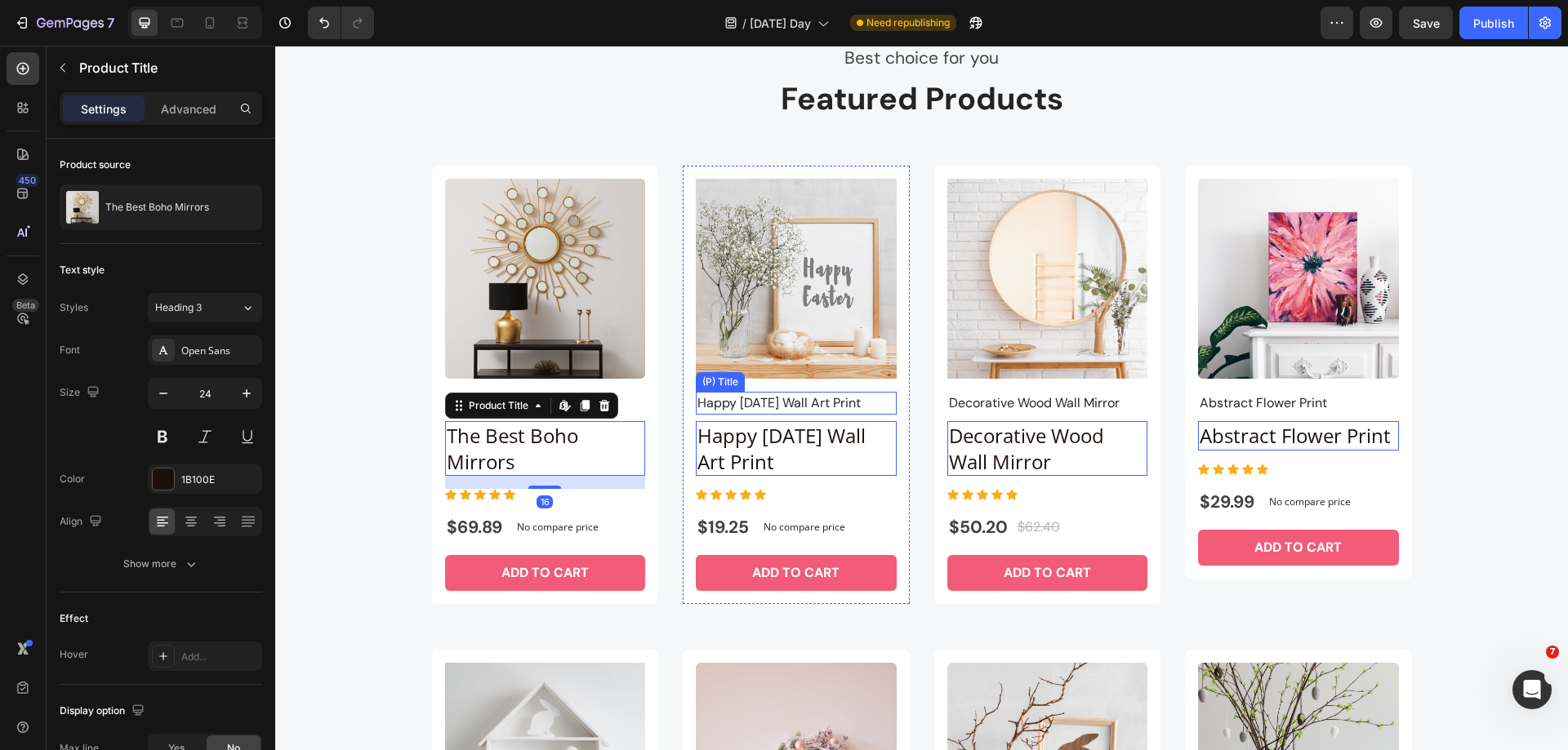
click at [646, 412] on h2 "Happy Easter Wall Art Print" at bounding box center [545, 403] width 201 height 23
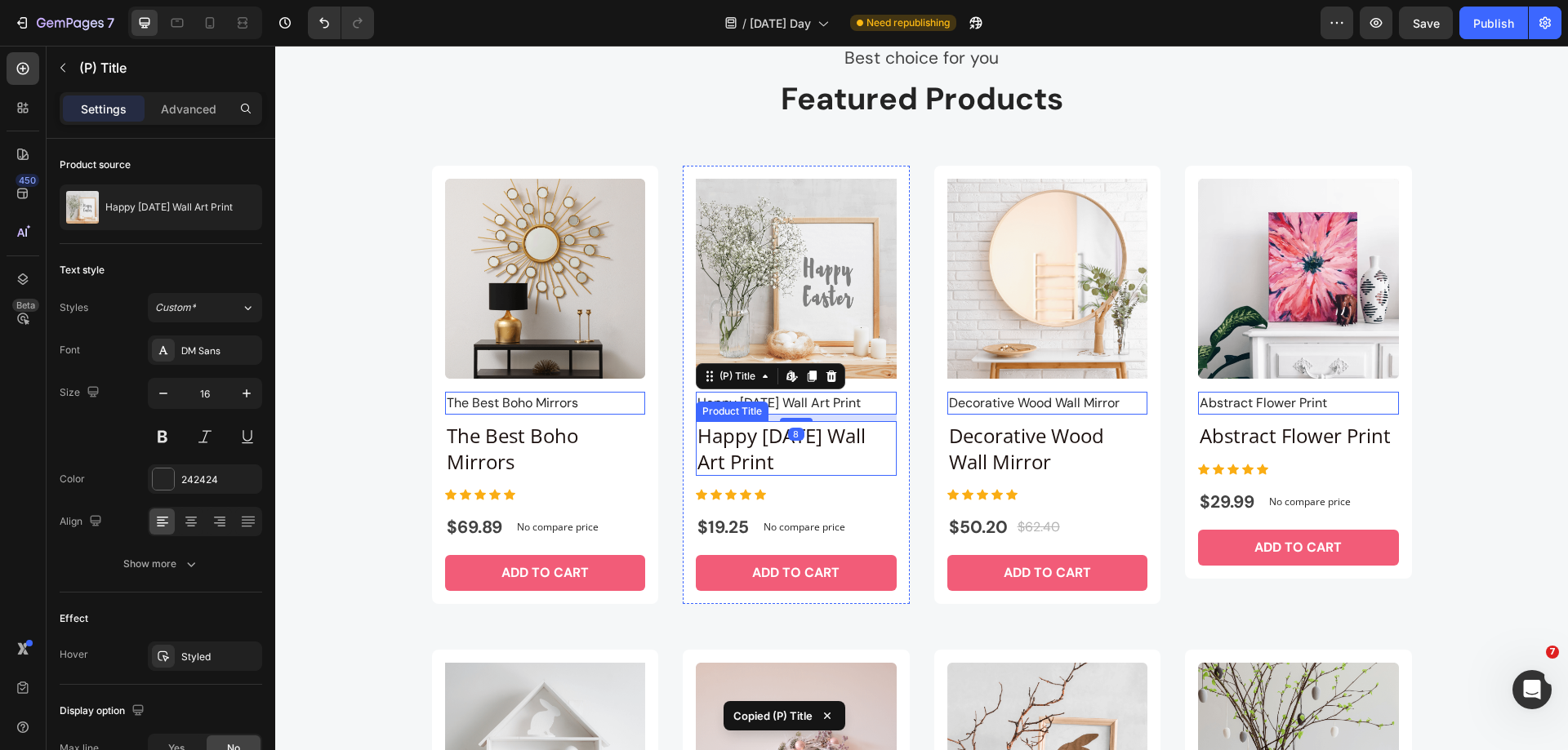
click at [646, 436] on h2 "Happy Easter Wall Art Print" at bounding box center [545, 448] width 201 height 54
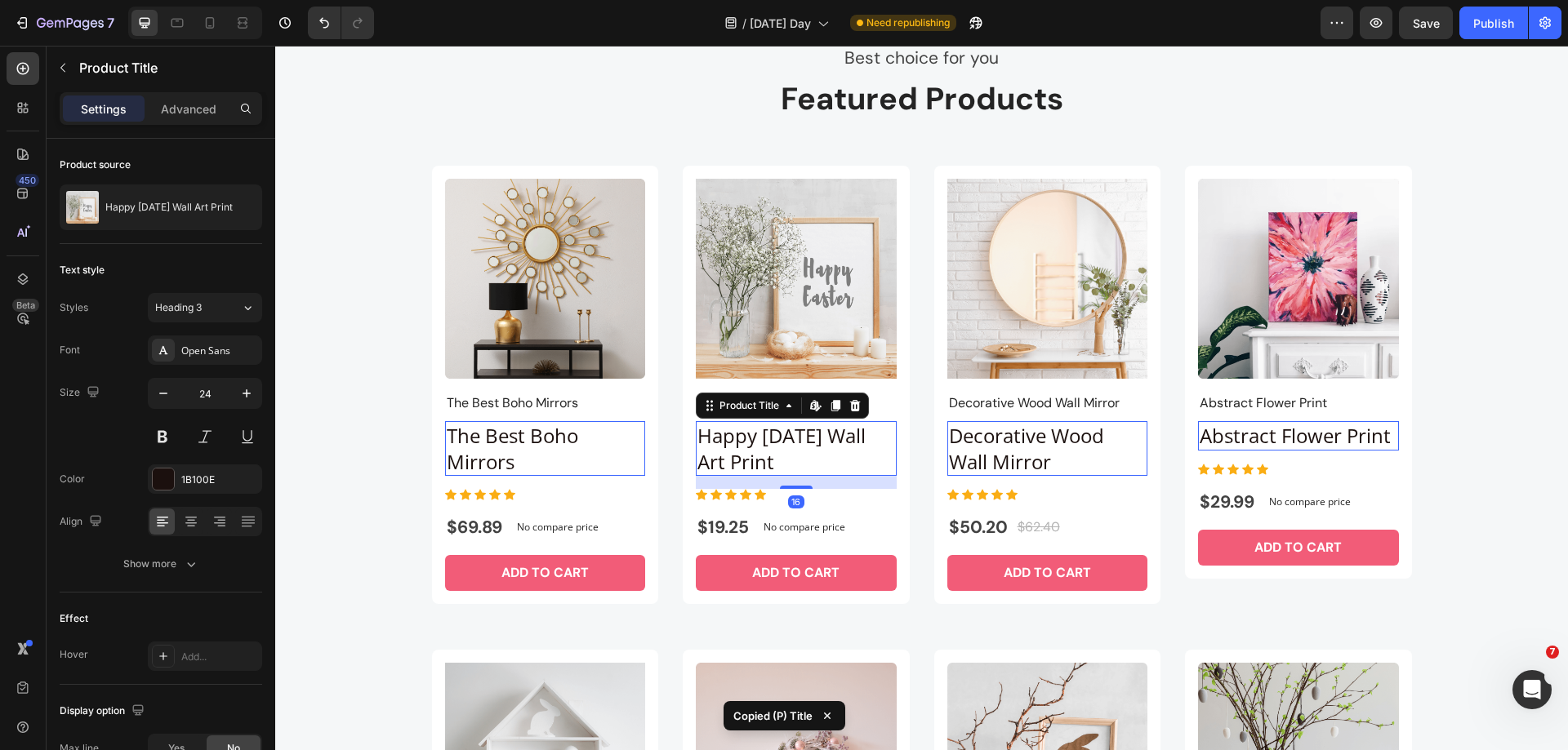
type input "16"
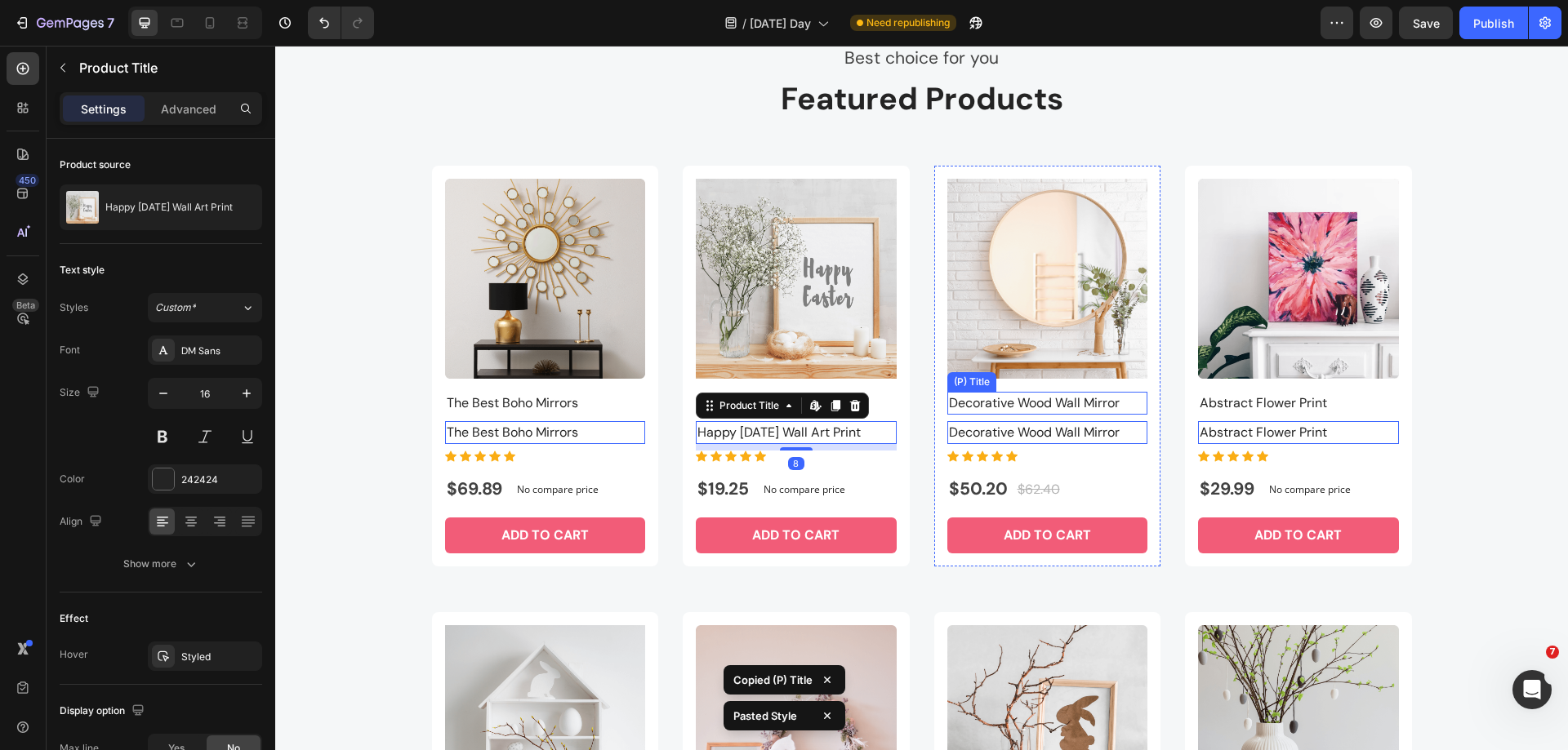
click at [646, 406] on h2 "Decorative Wood Wall Mirror" at bounding box center [545, 403] width 201 height 23
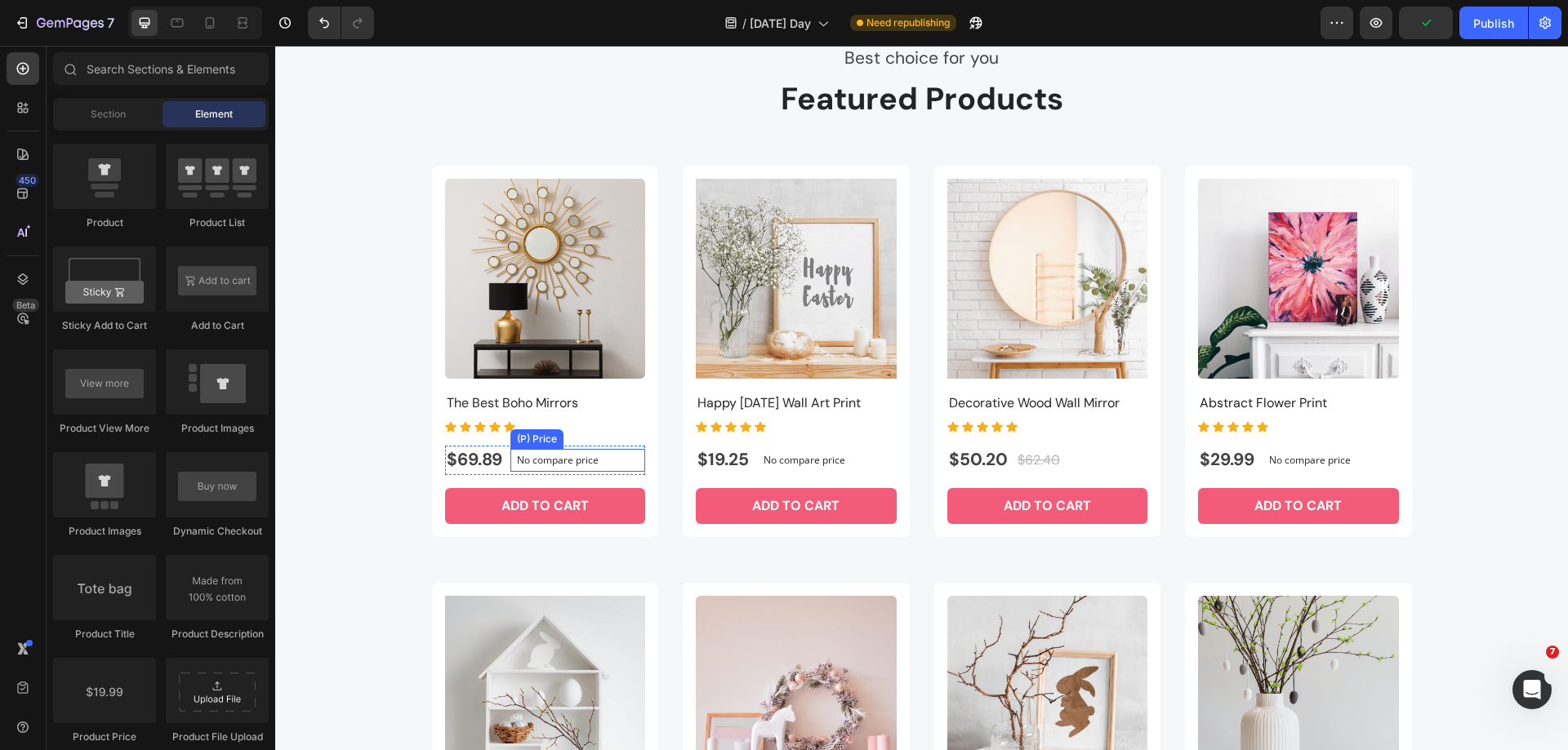
click at [510, 471] on div "No compare price" at bounding box center [578, 460] width 135 height 23
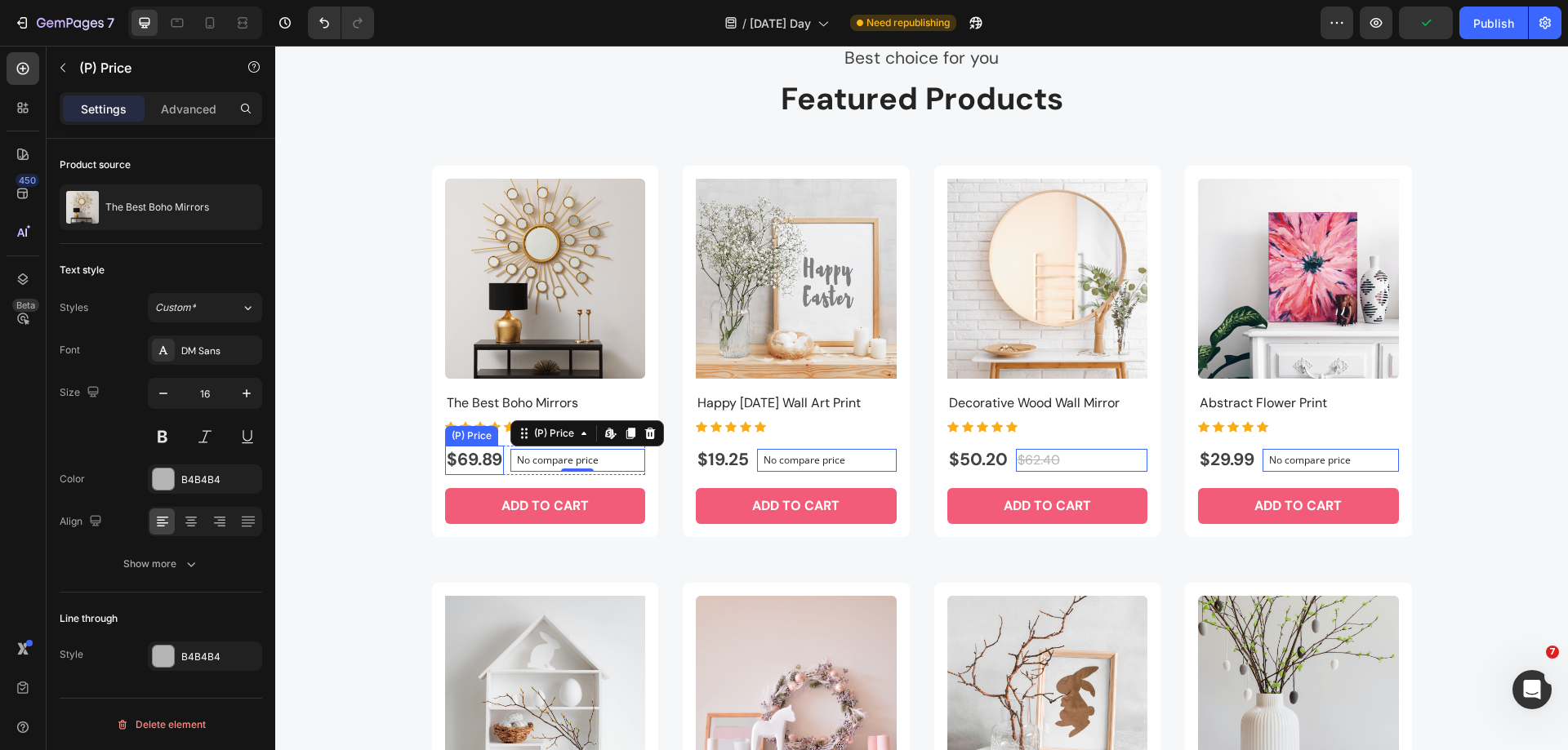
click at [498, 469] on div "$69.89" at bounding box center [474, 460] width 59 height 30
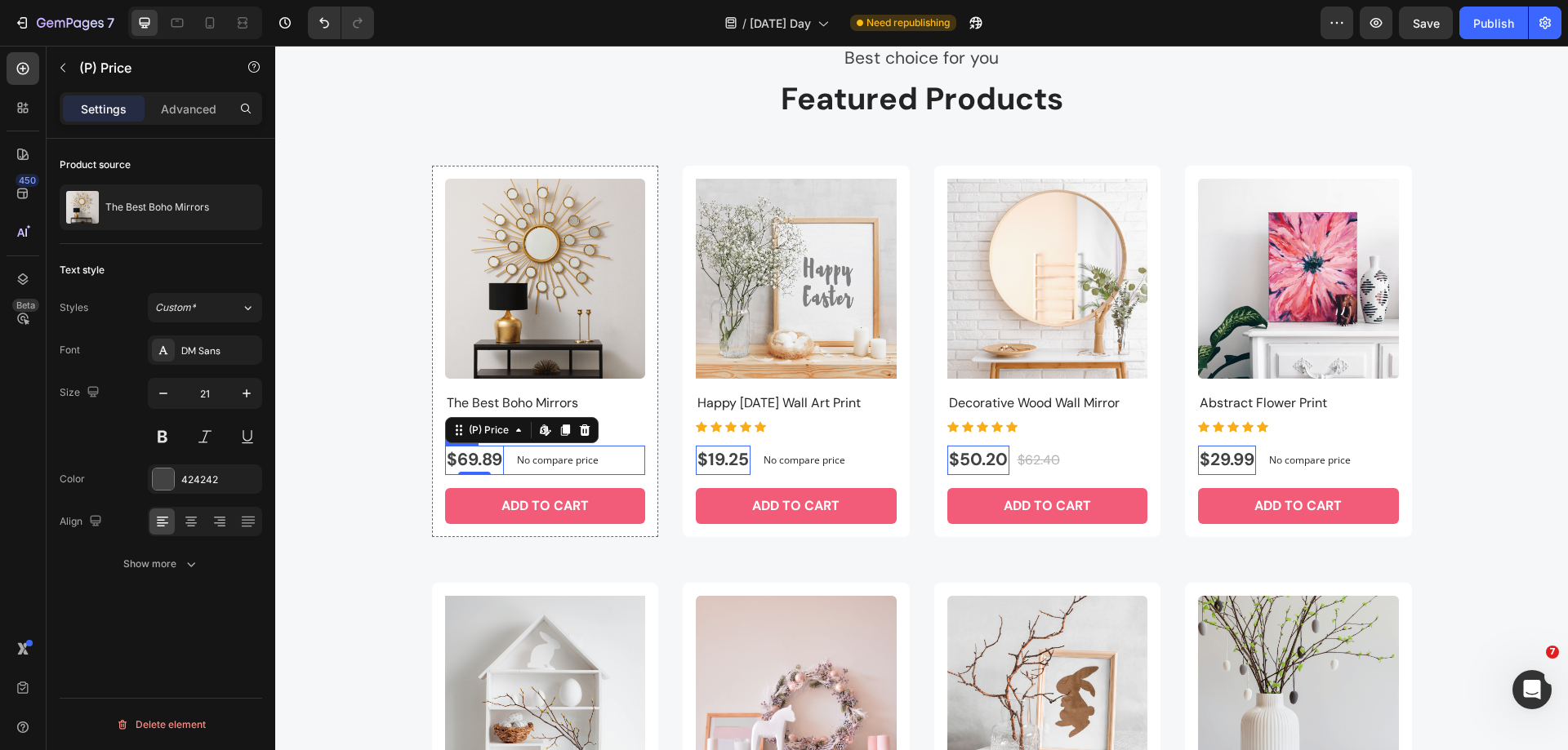
click at [502, 473] on div "$69.89 (P) Price Edit content in Shopify 0 (P) Price Edit content in Shopify 0 …" at bounding box center [545, 460] width 201 height 30
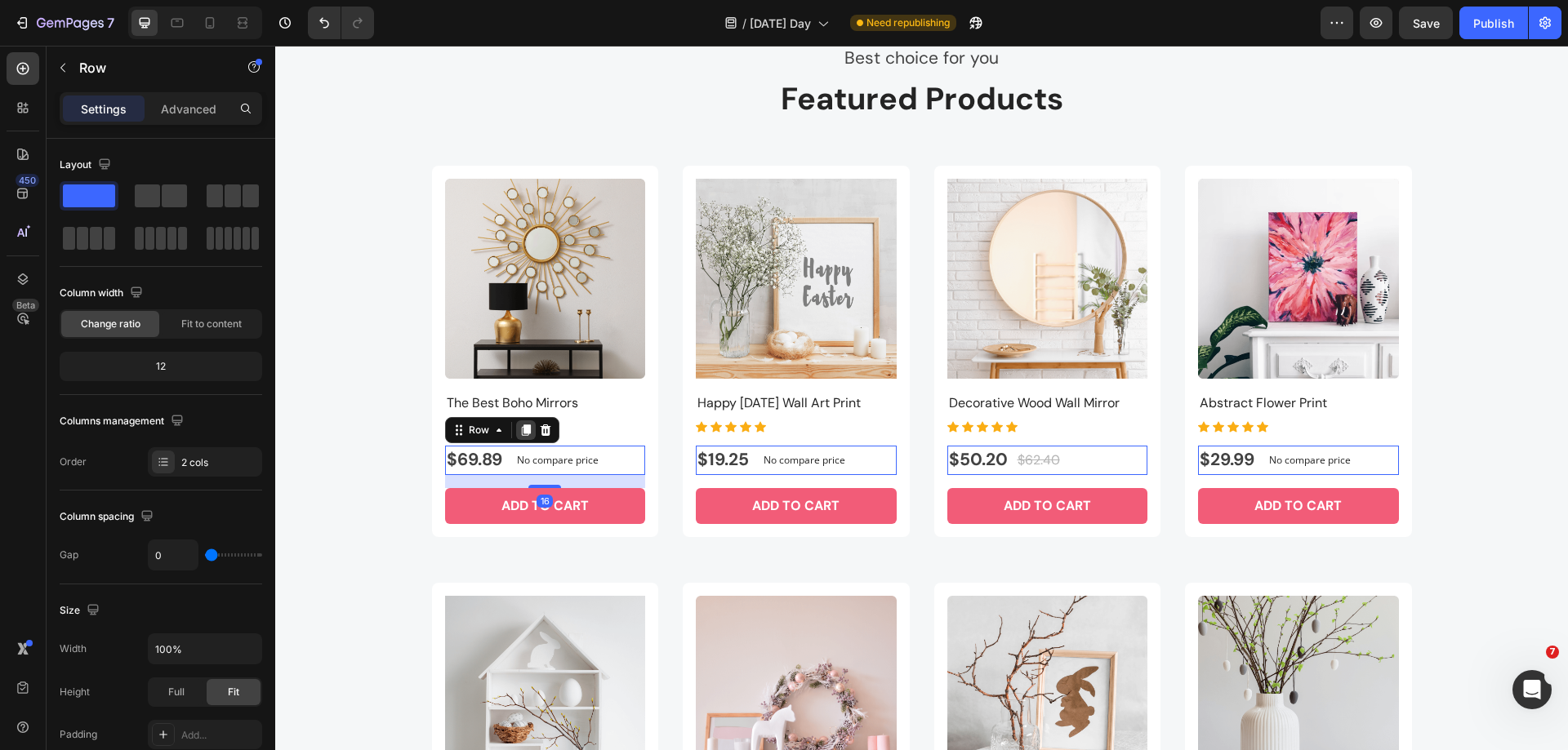
click at [517, 438] on div at bounding box center [526, 431] width 20 height 20
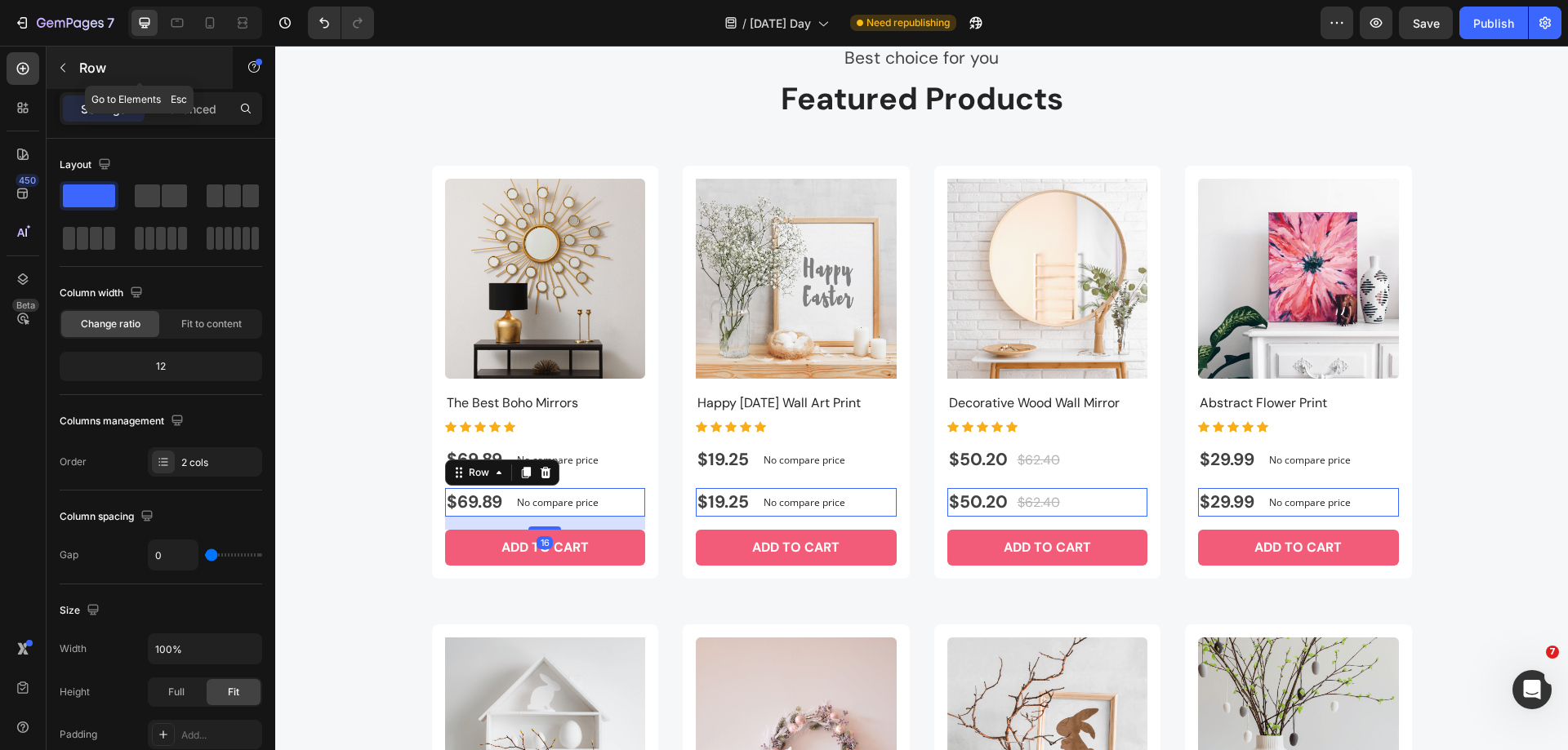
click at [58, 66] on icon "button" at bounding box center [63, 68] width 13 height 13
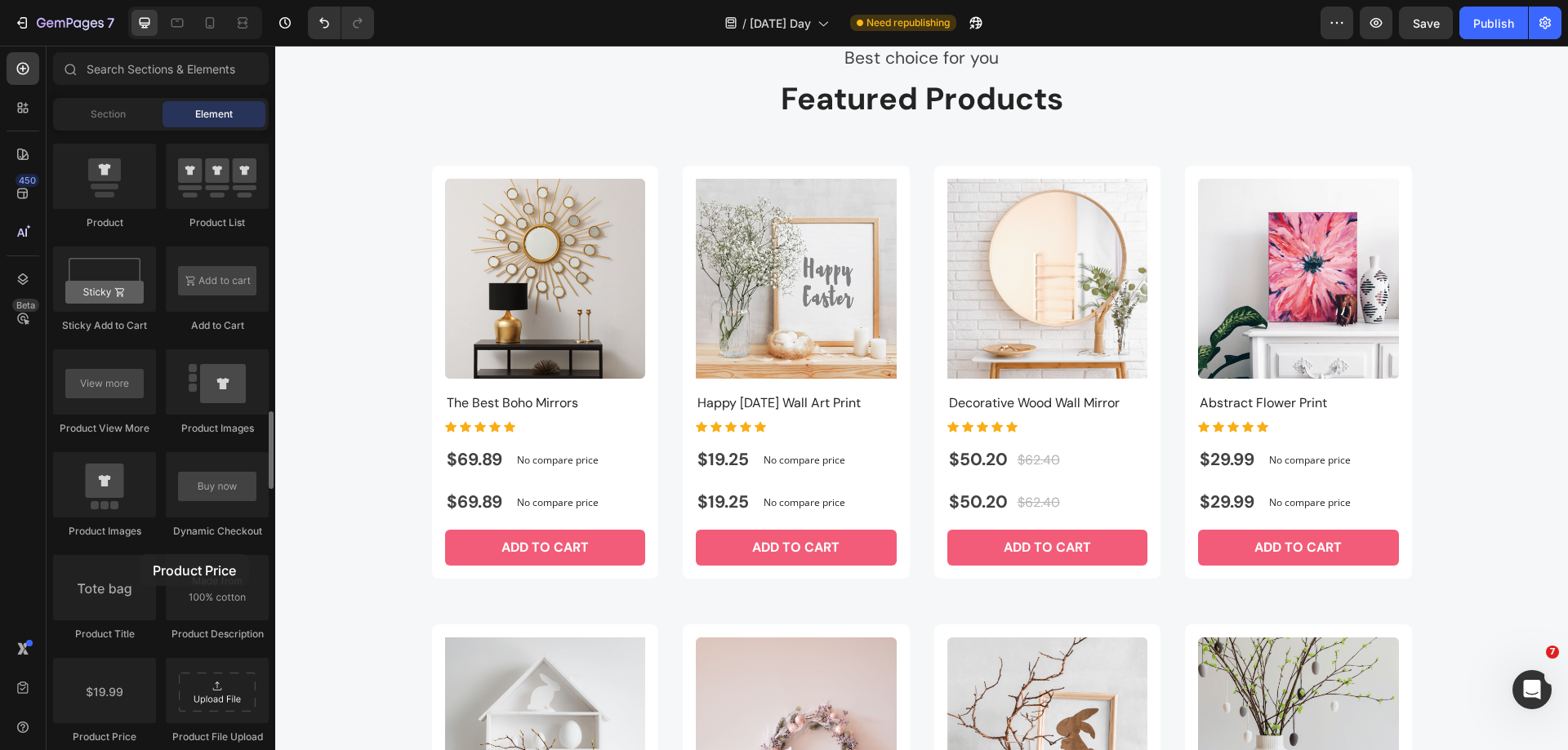
drag, startPoint x: 111, startPoint y: 685, endPoint x: 227, endPoint y: 553, distance: 175.7
click at [138, 554] on div "Product Product Product Product List Sticky Add to Cart Add to Cart Product Vie…" at bounding box center [160, 605] width 215 height 1130
click at [569, 500] on p "No compare price" at bounding box center [578, 503] width 122 height 10
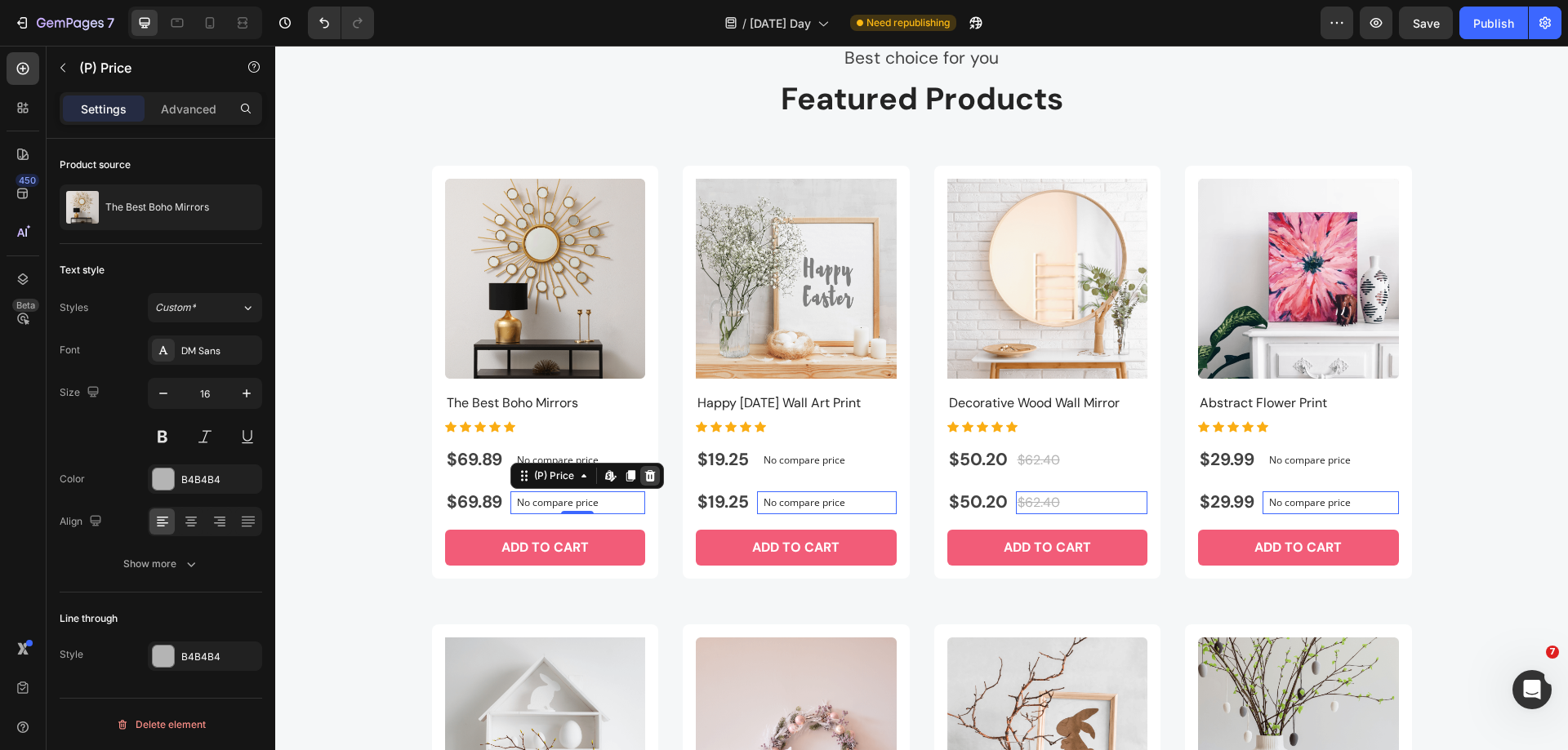
click at [644, 479] on icon at bounding box center [650, 476] width 13 height 13
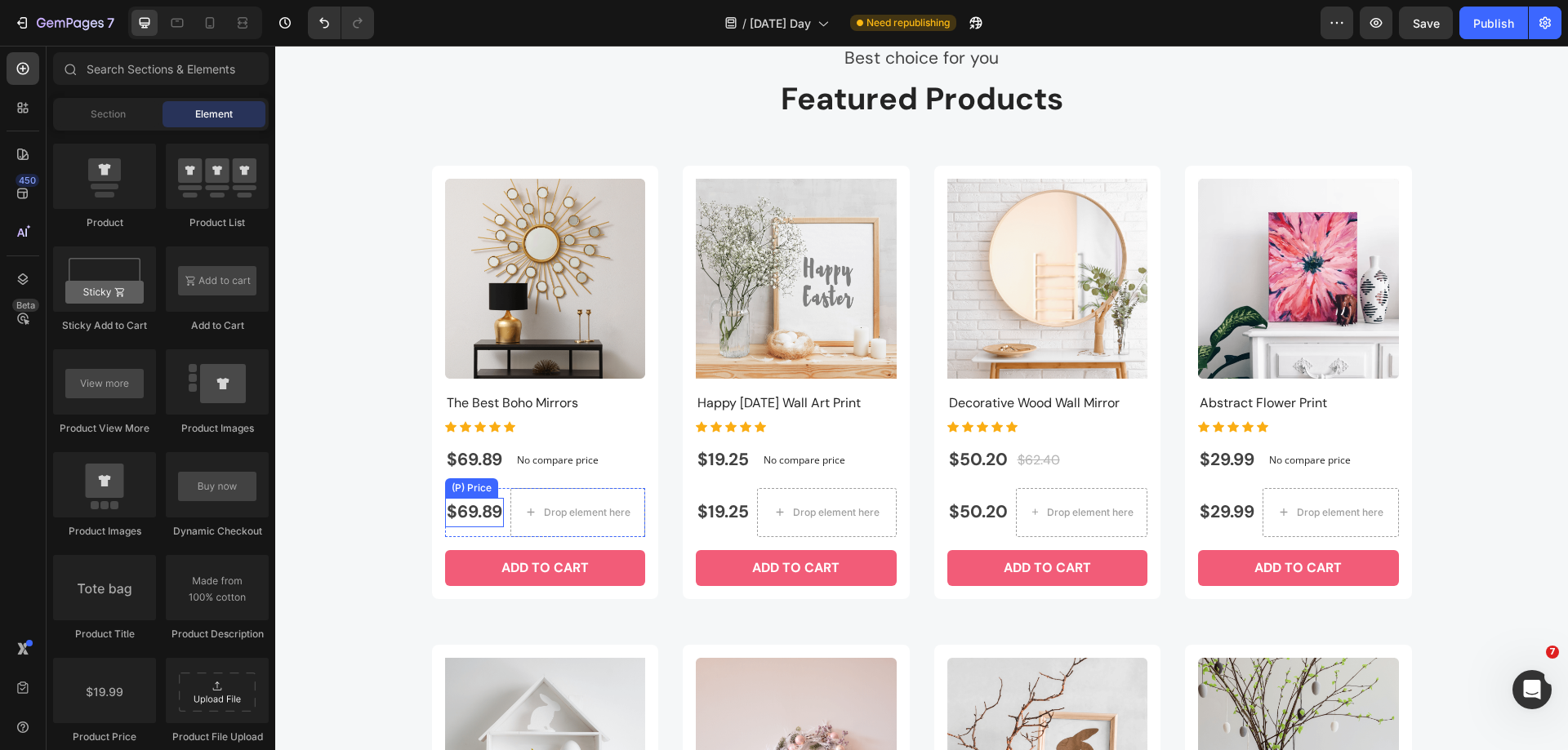
click at [483, 508] on div "$69.89" at bounding box center [474, 513] width 59 height 30
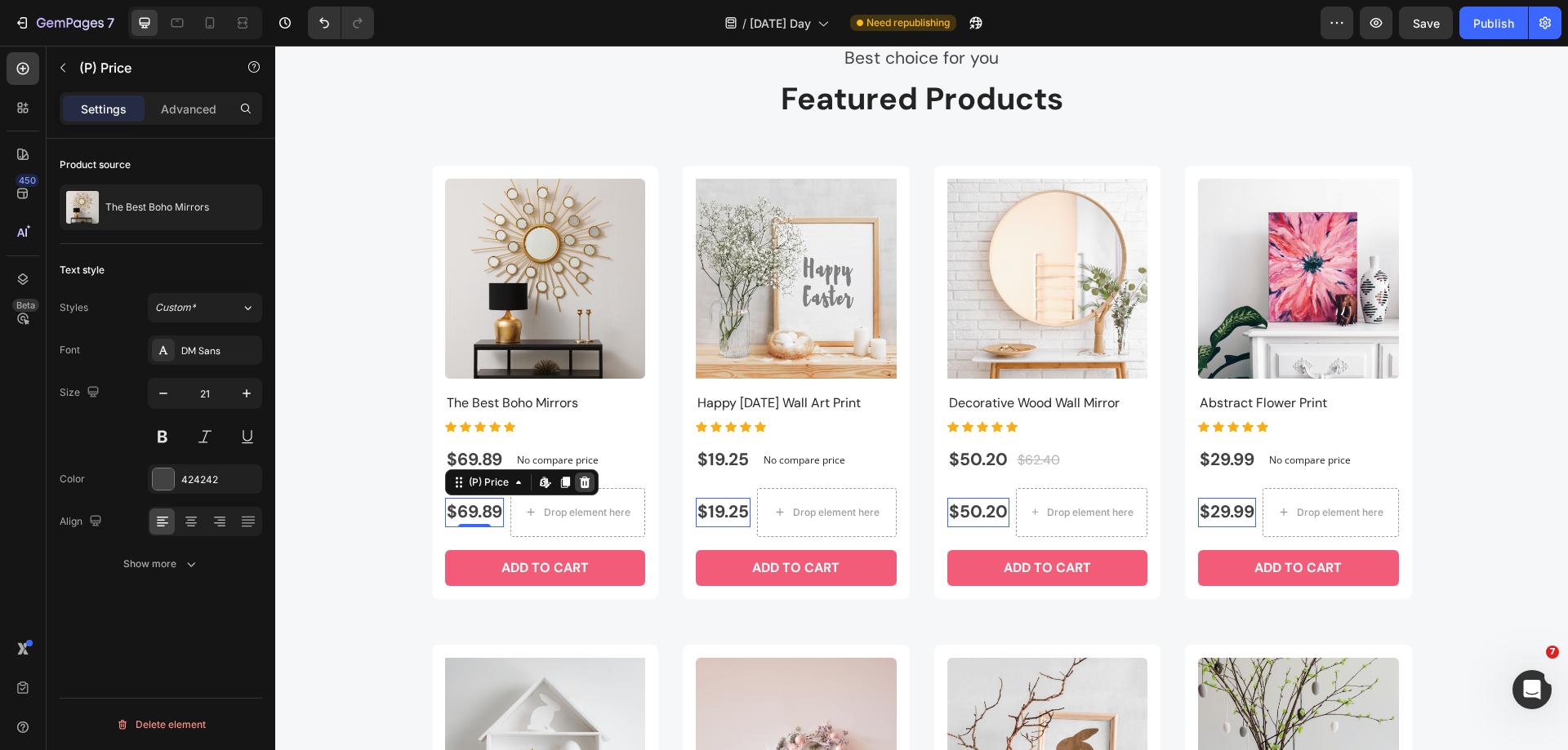
click at [579, 480] on icon at bounding box center [585, 483] width 13 height 13
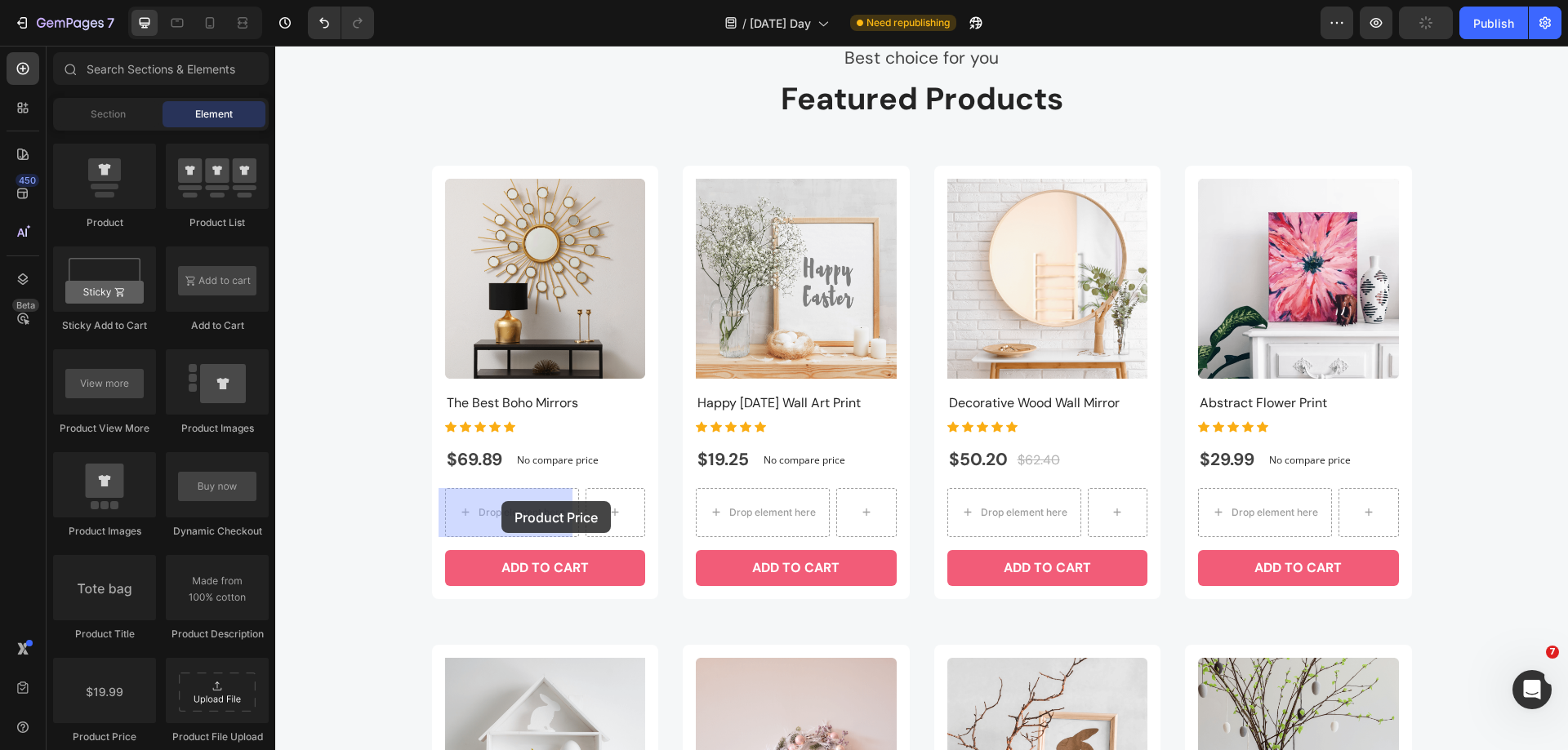
drag, startPoint x: 381, startPoint y: 727, endPoint x: 502, endPoint y: 502, distance: 255.5
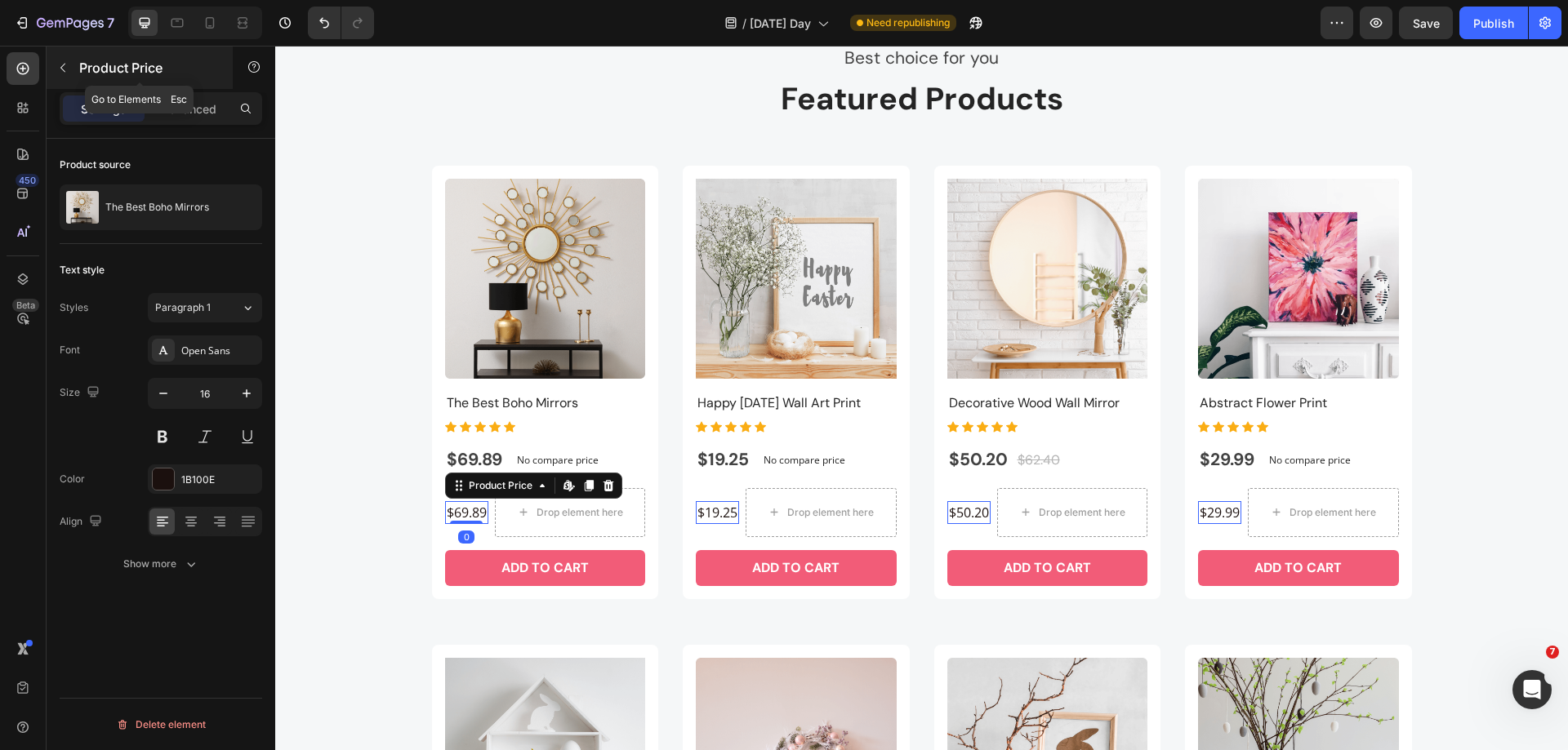
drag, startPoint x: 59, startPoint y: 58, endPoint x: 66, endPoint y: 185, distance: 127.2
click at [59, 59] on button "button" at bounding box center [63, 68] width 26 height 26
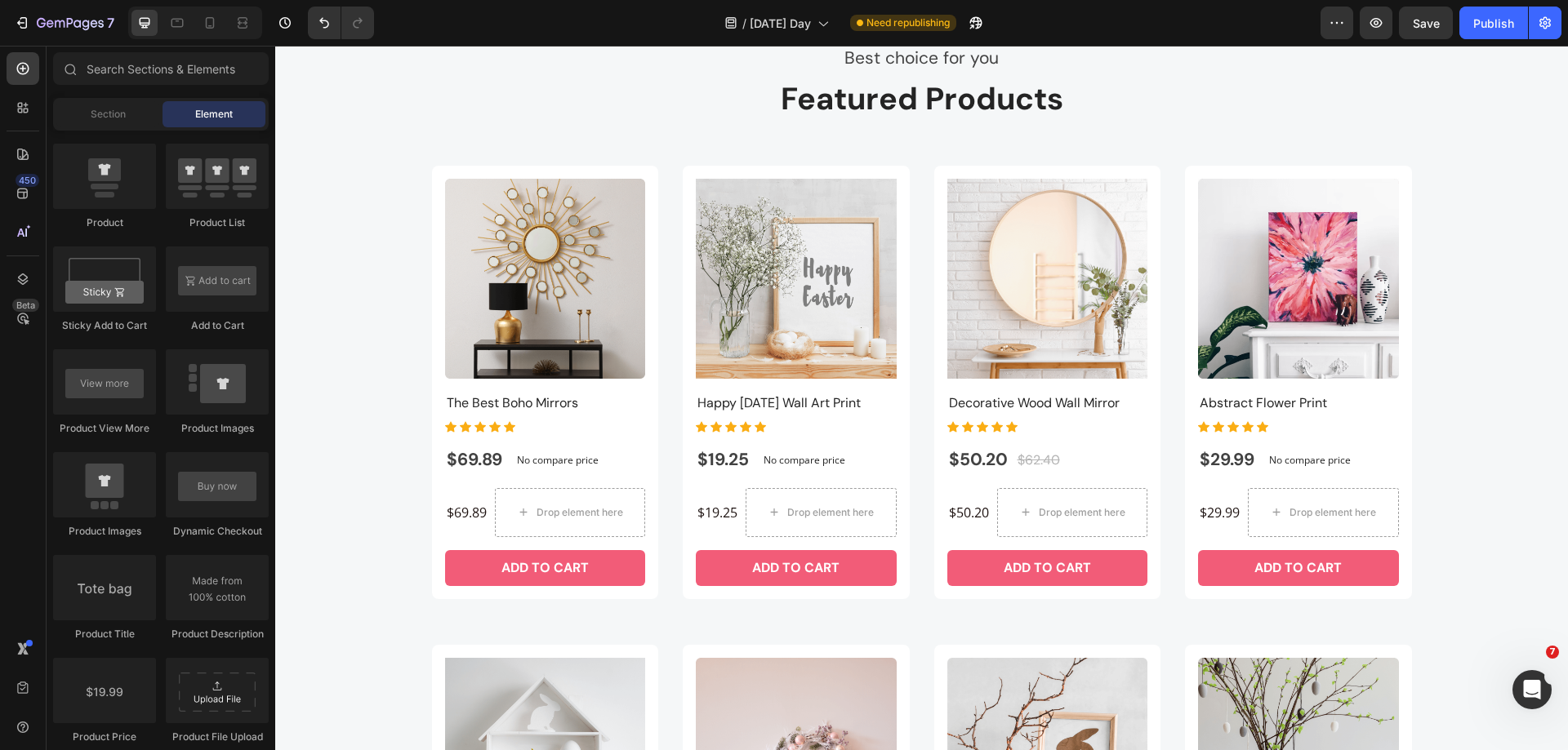
scroll to position [2285, 0]
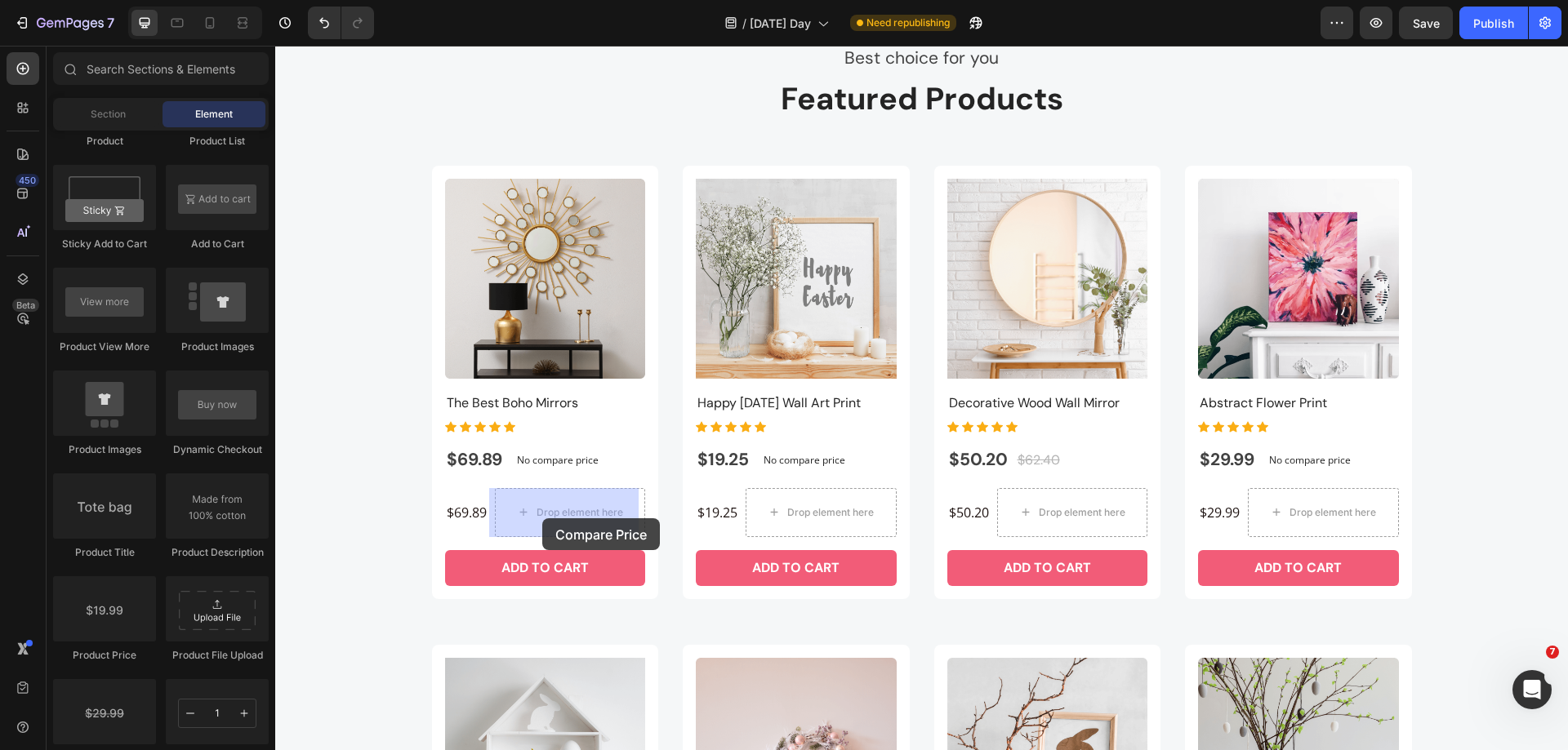
drag, startPoint x: 493, startPoint y: 704, endPoint x: 542, endPoint y: 518, distance: 192.3
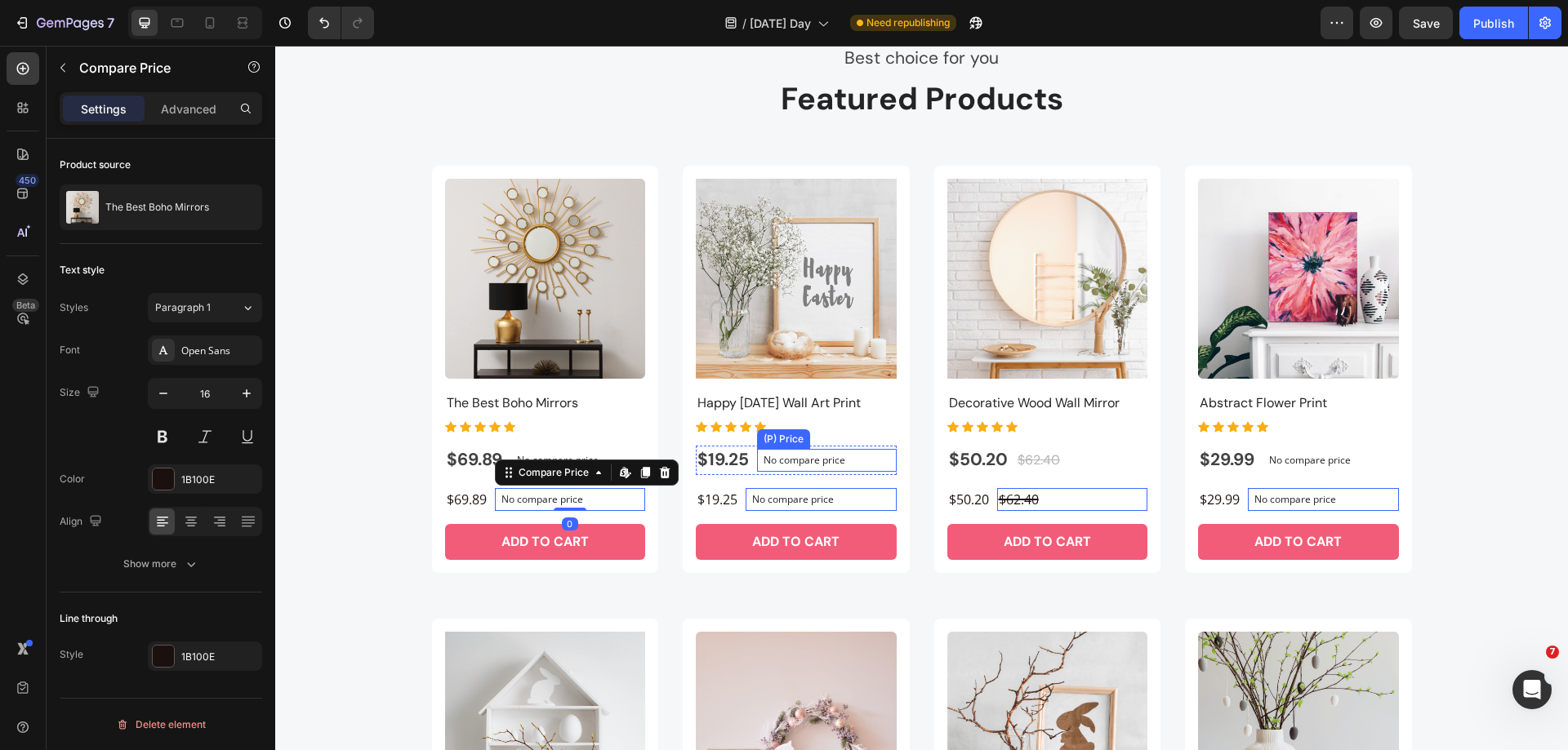
click at [640, 465] on p "No compare price" at bounding box center [578, 460] width 122 height 10
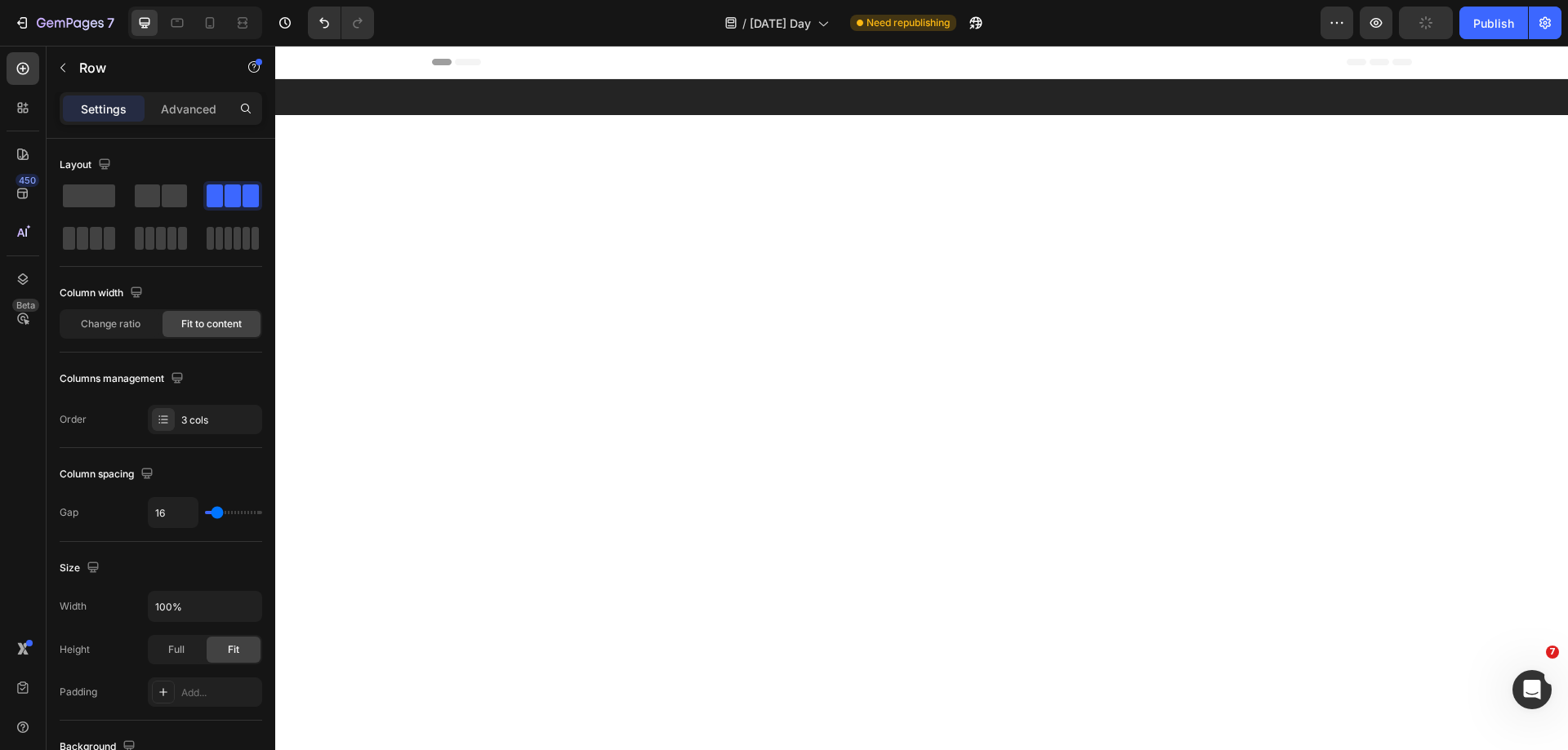
scroll to position [4521, 0]
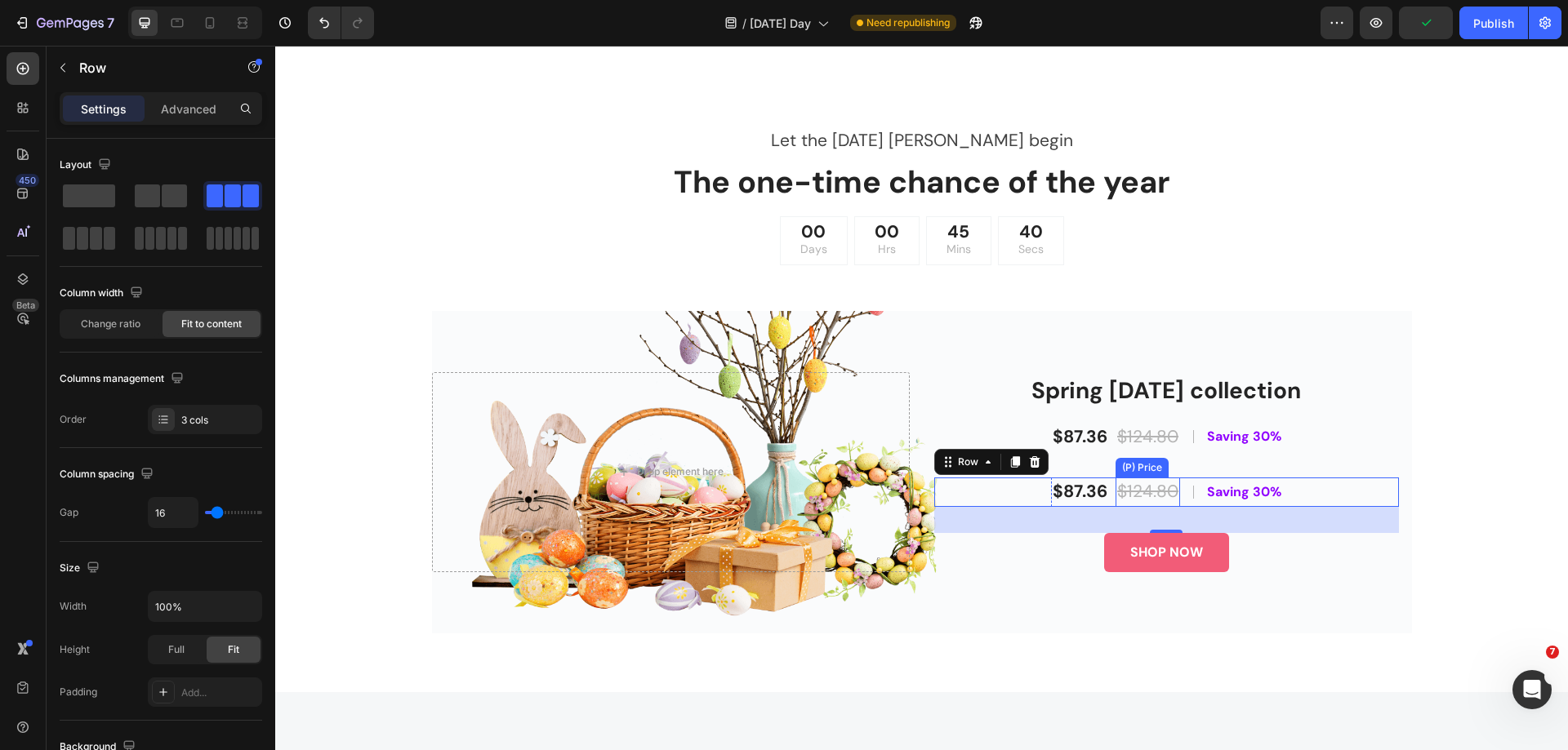
click at [1144, 488] on div "$124.80" at bounding box center [1148, 493] width 64 height 30
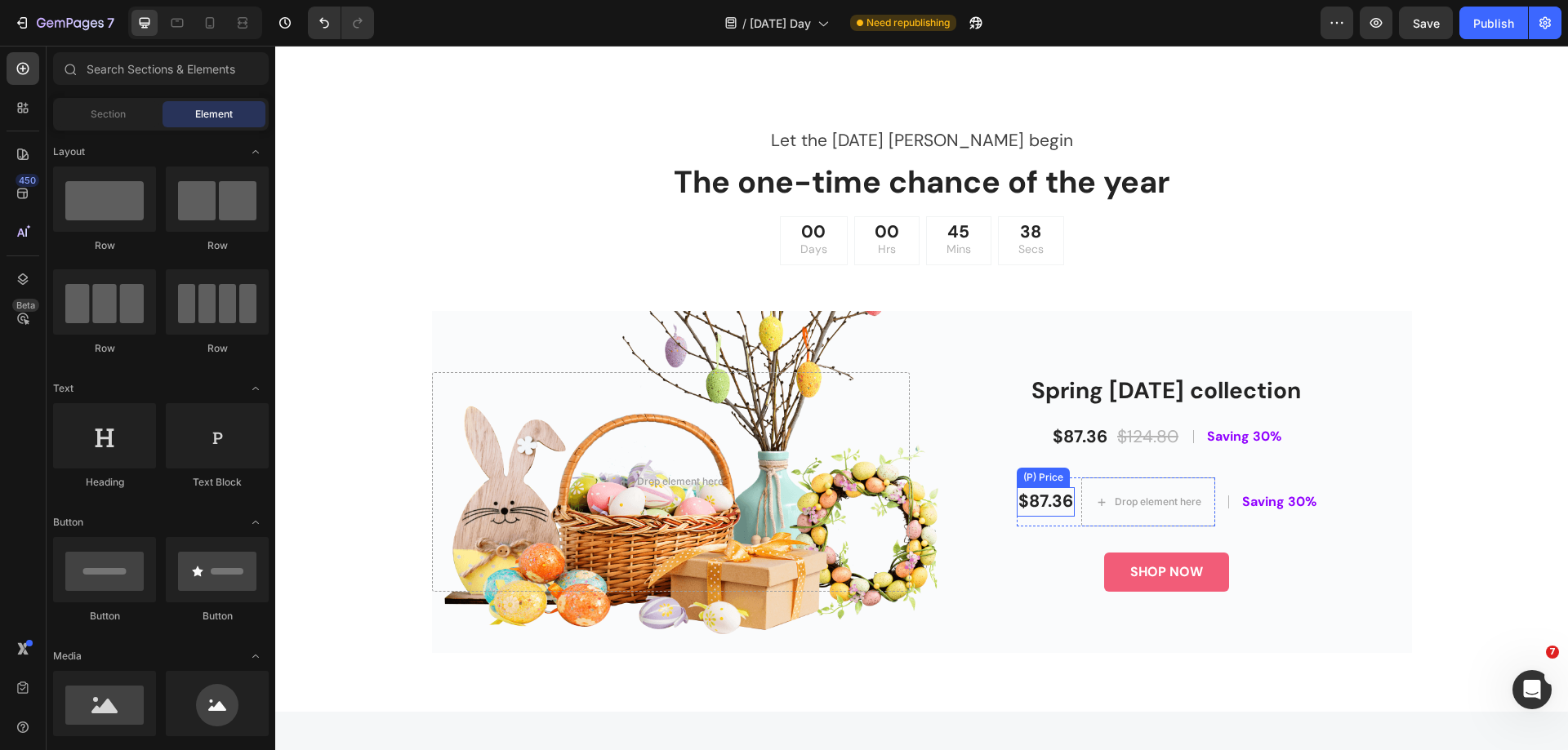
click at [1047, 506] on div "$87.36" at bounding box center [1046, 502] width 58 height 30
drag, startPoint x: 385, startPoint y: 672, endPoint x: 1012, endPoint y: 507, distance: 648.3
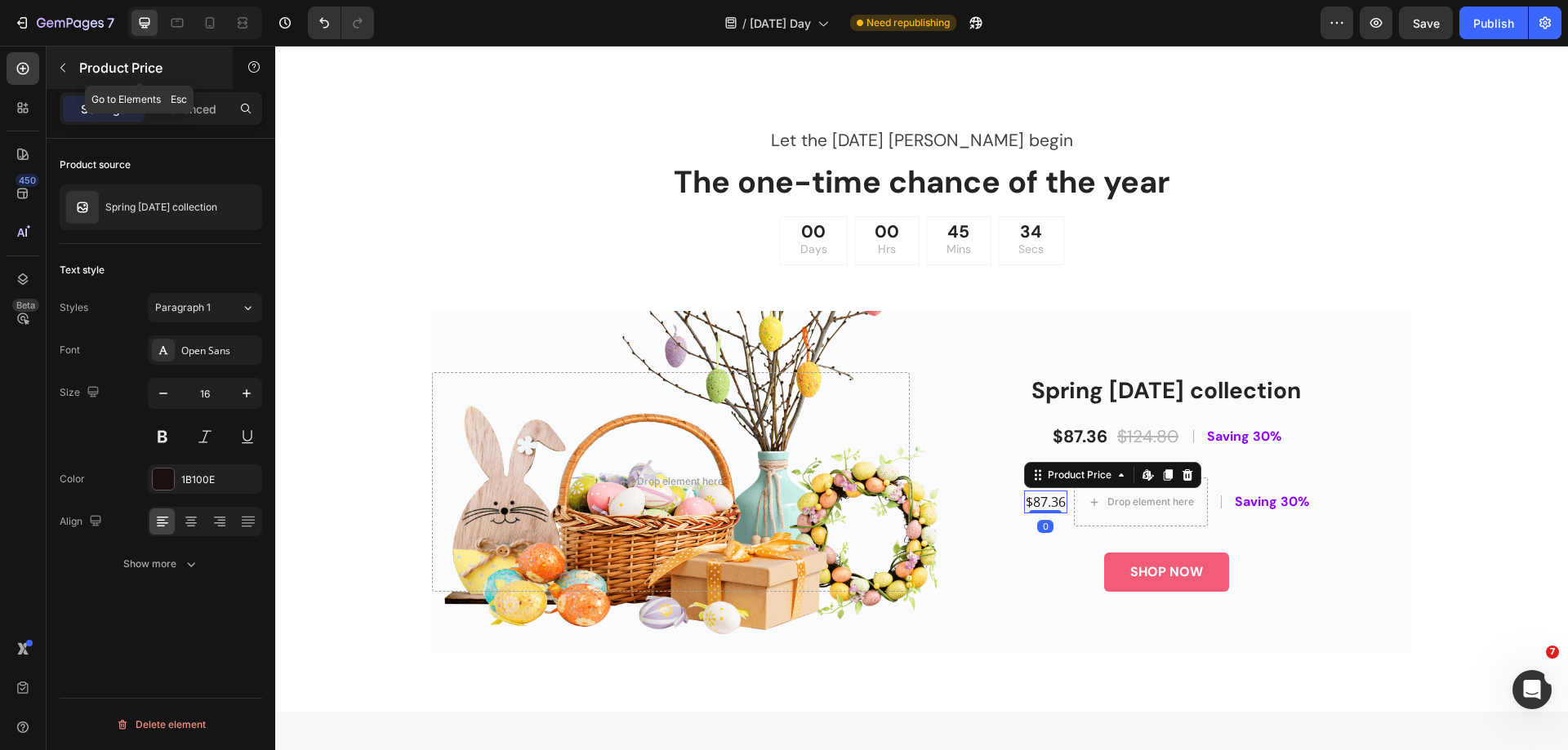
click at [68, 68] on icon "button" at bounding box center [63, 68] width 13 height 13
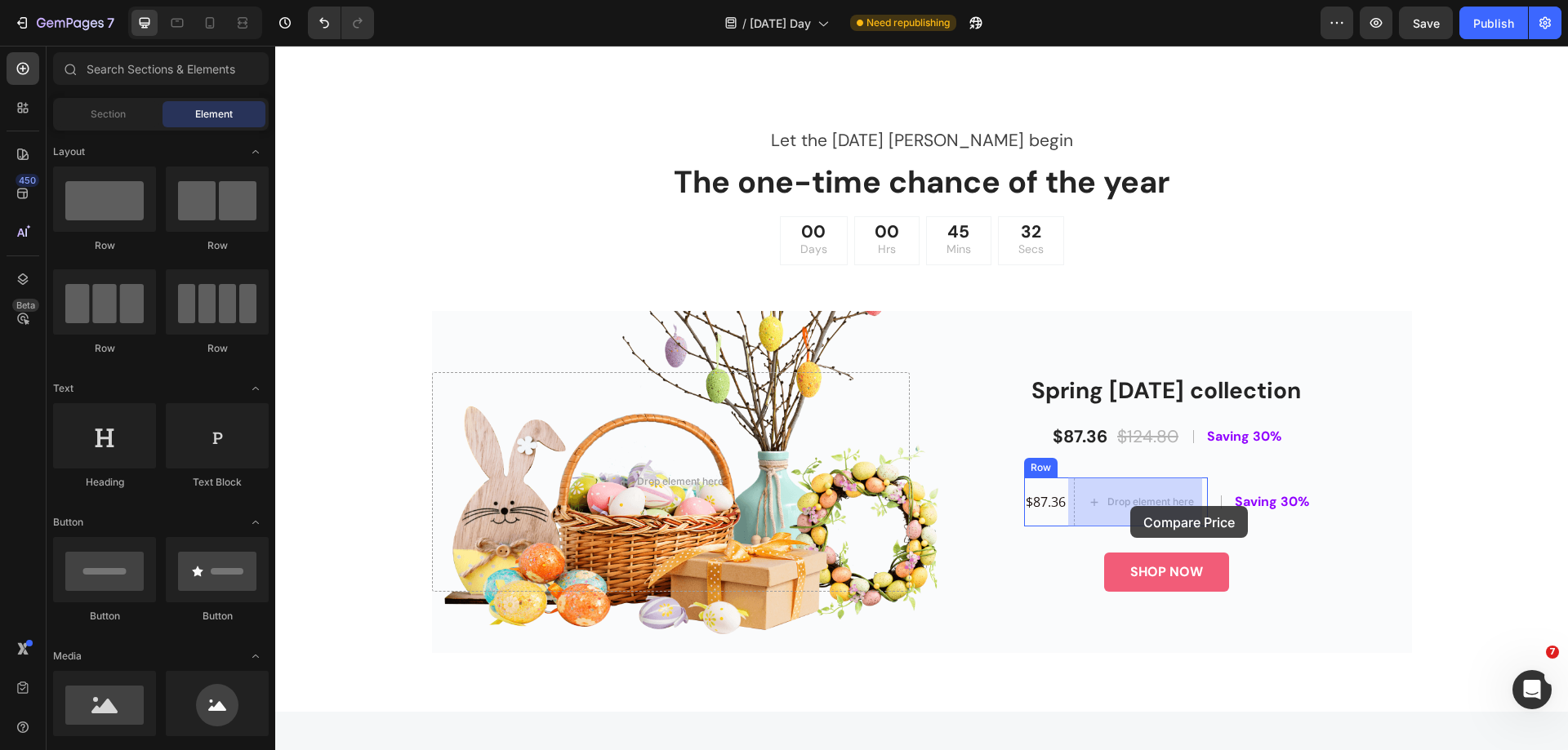
drag, startPoint x: 518, startPoint y: 724, endPoint x: 1130, endPoint y: 506, distance: 649.7
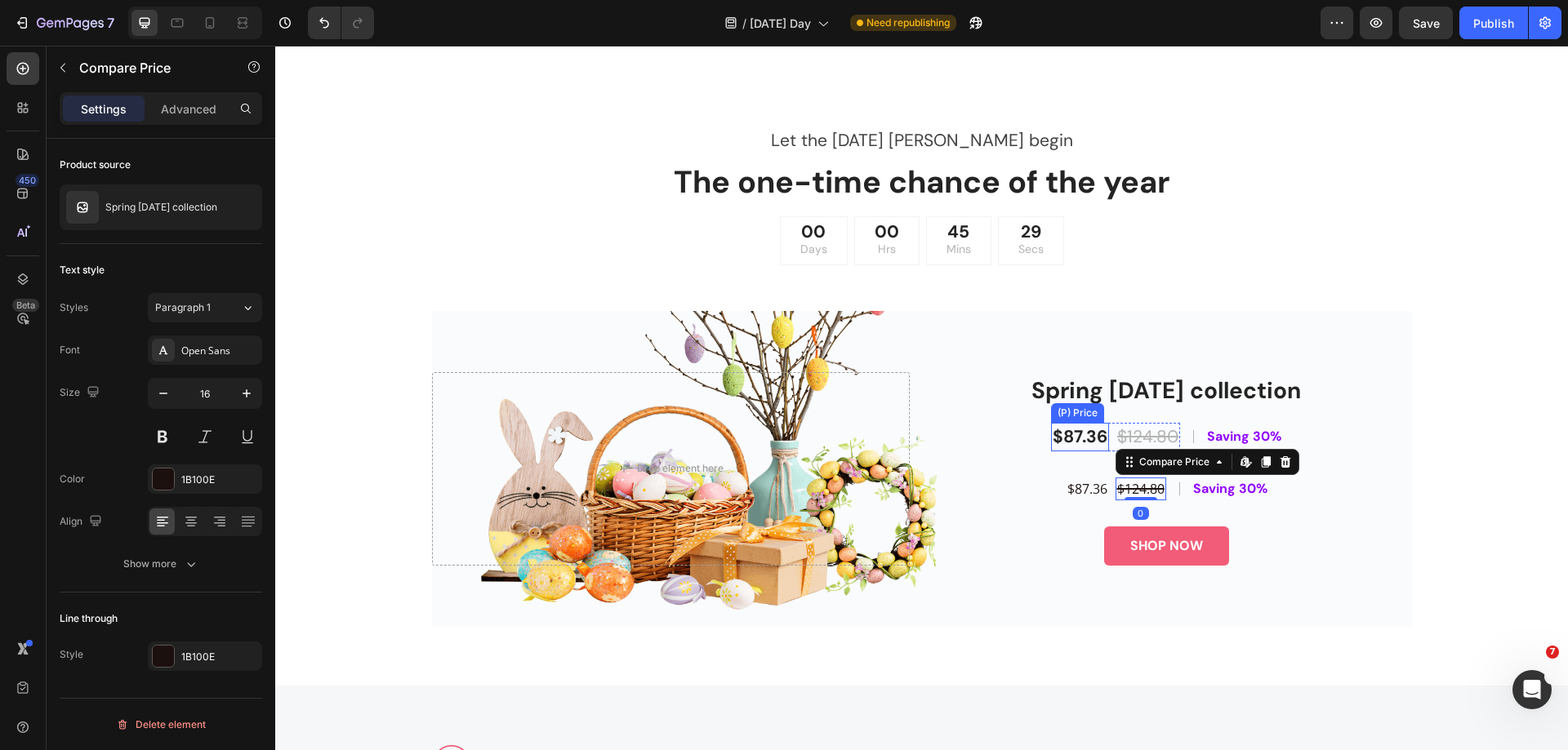
click at [1074, 444] on div "$87.36" at bounding box center [1079, 438] width 58 height 30
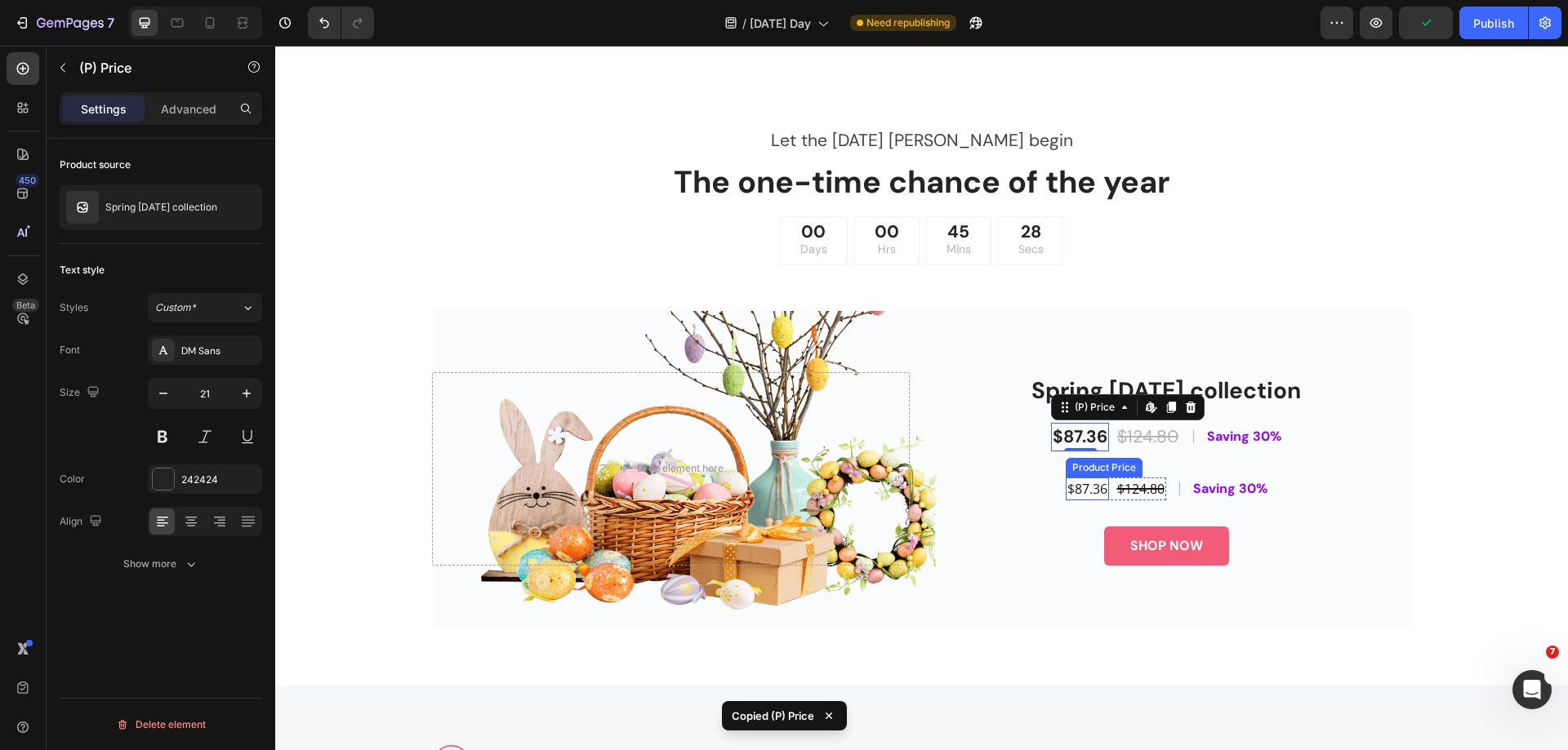
click at [1089, 493] on div "$87.36" at bounding box center [1087, 489] width 43 height 23
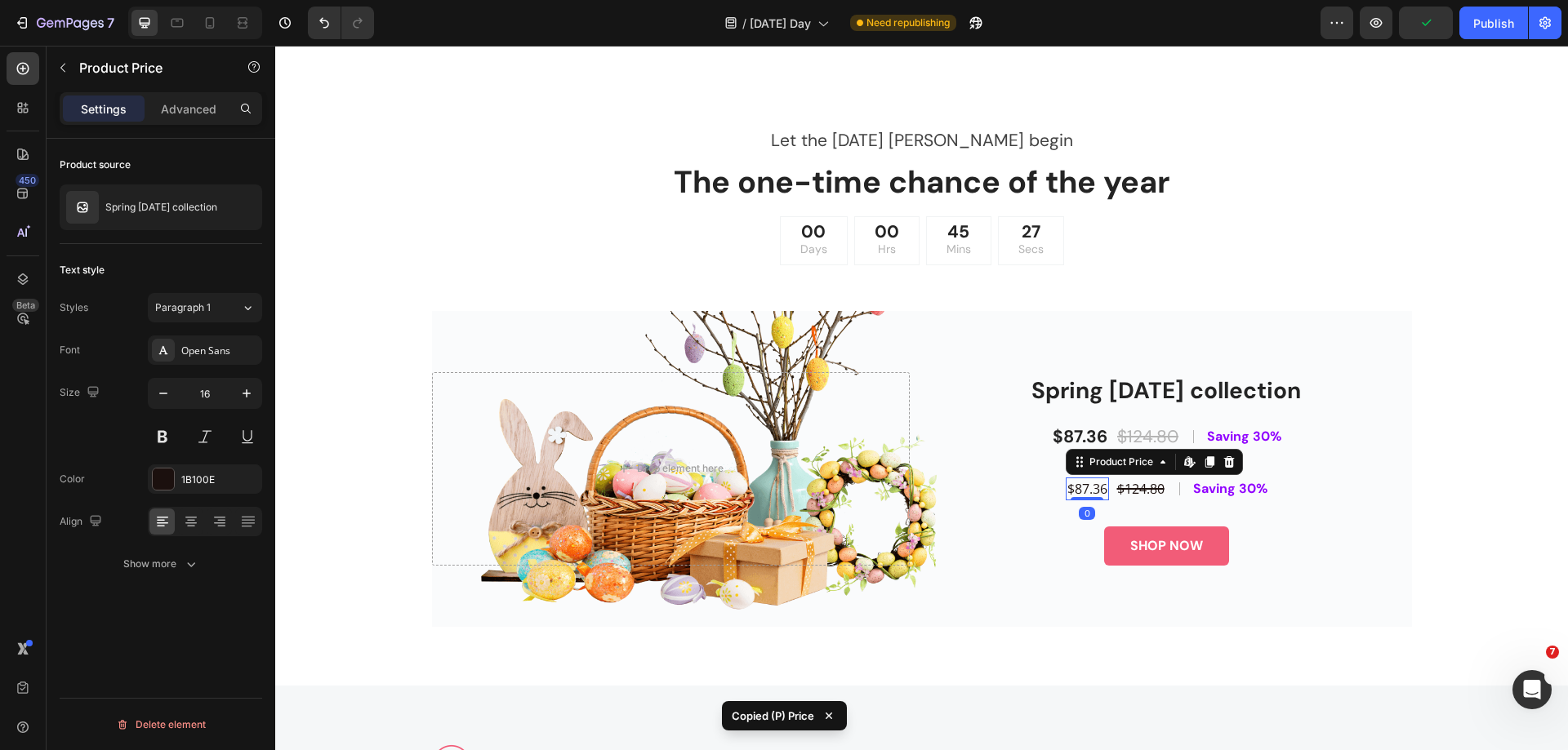
type input "21"
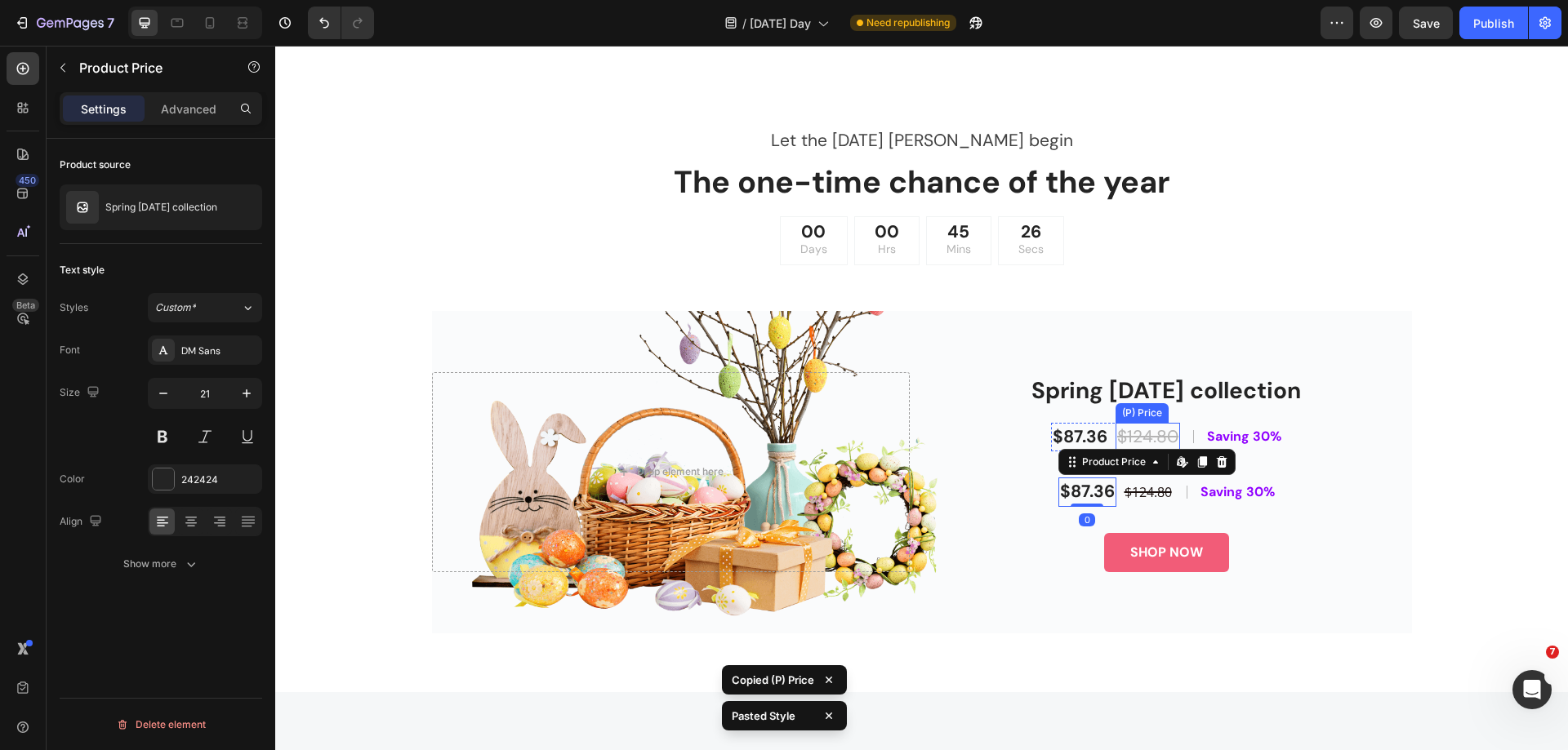
click at [1141, 440] on div "$124.80" at bounding box center [1148, 438] width 64 height 30
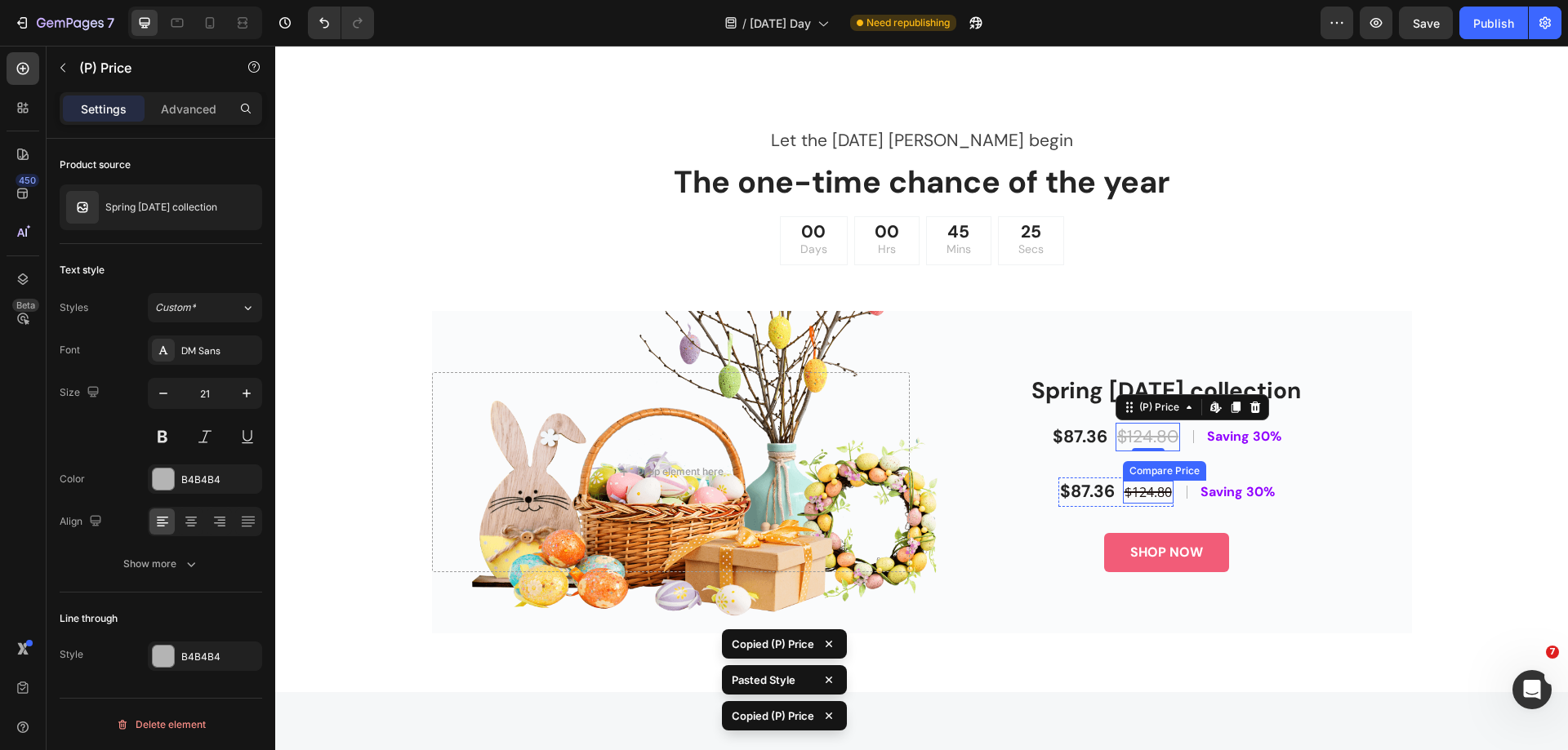
click at [1155, 492] on div "$124.80" at bounding box center [1147, 493] width 50 height 23
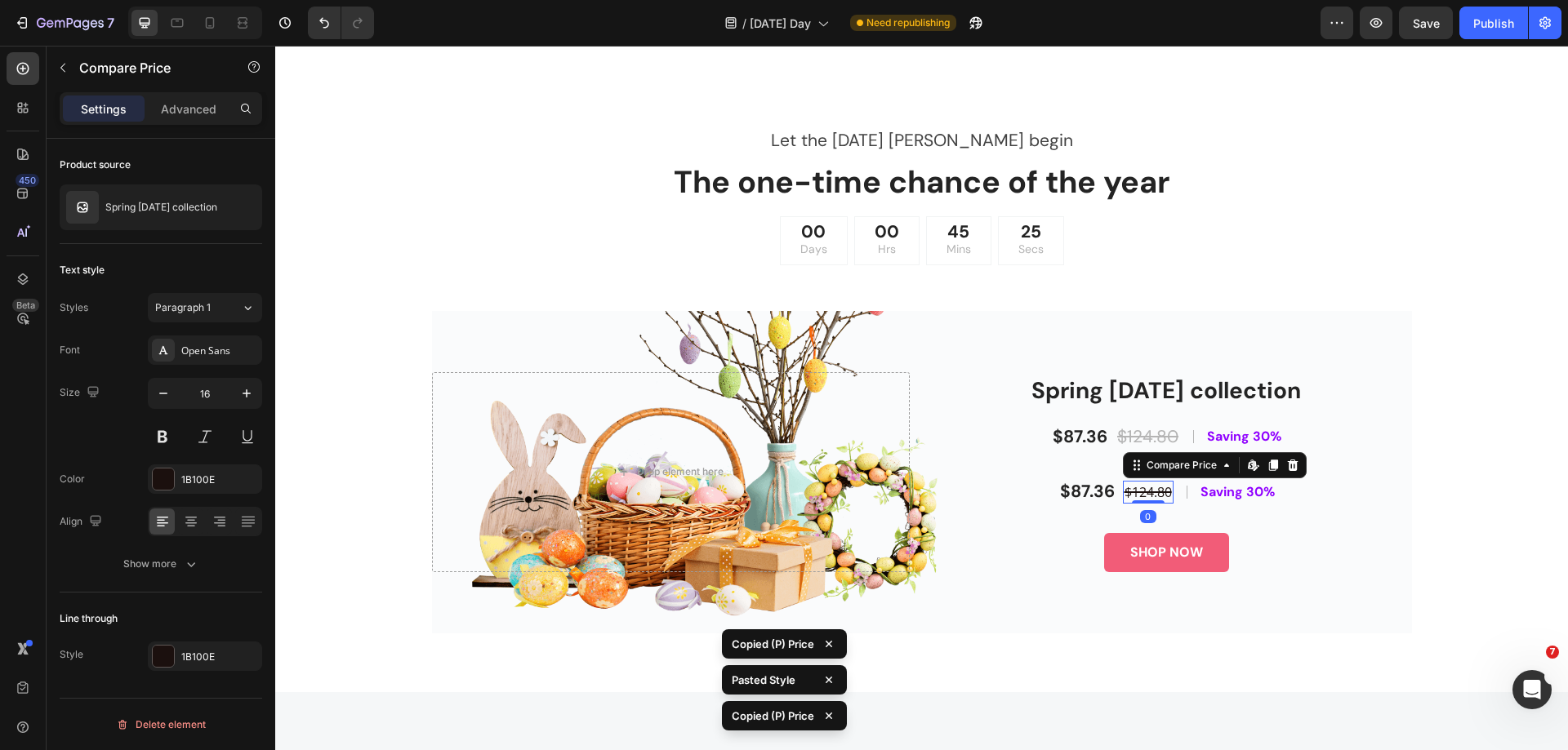
type input "21"
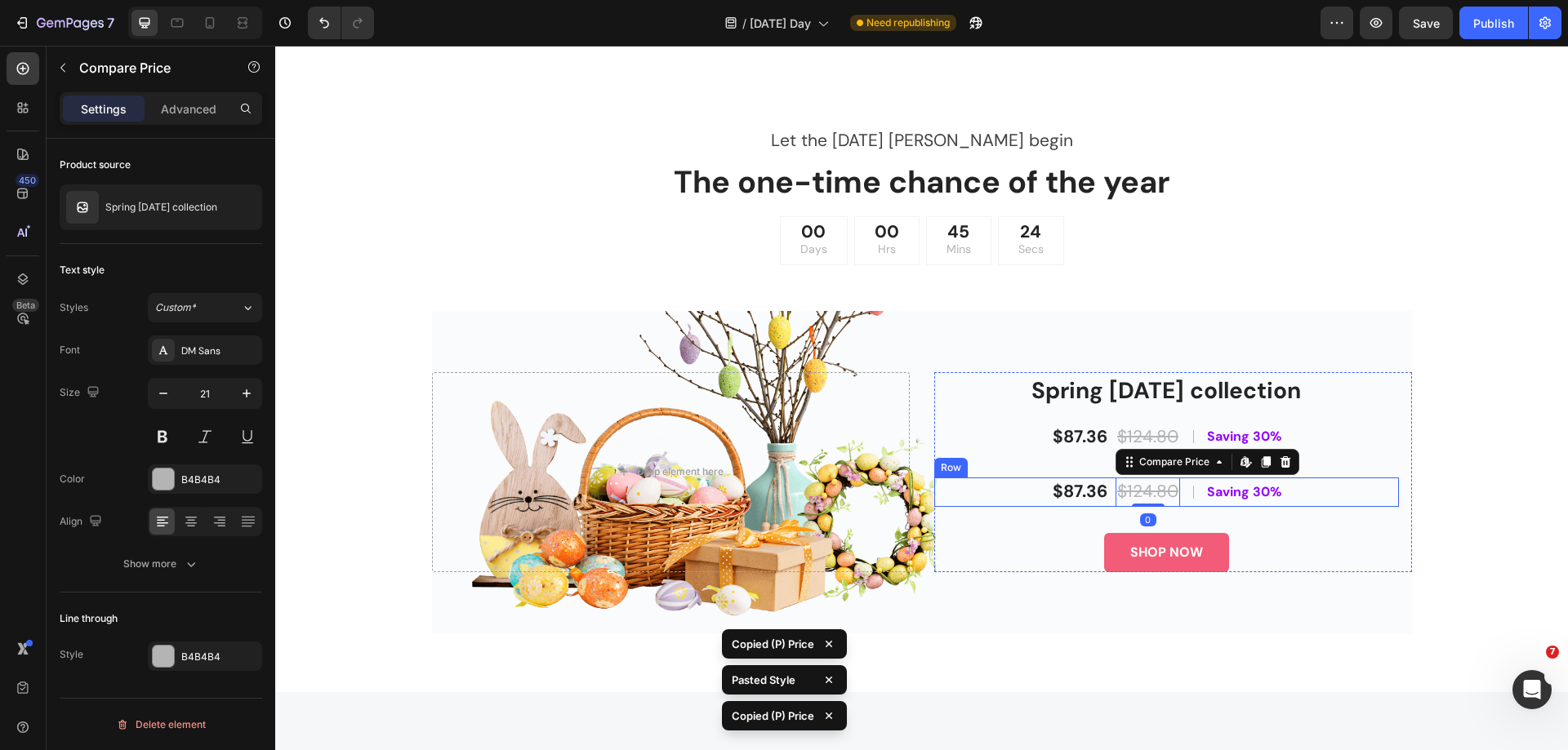
click at [1300, 490] on div "$87.36 Product Price Product Price $124.80 Compare Price Edit content in Shopif…" at bounding box center [1166, 493] width 465 height 30
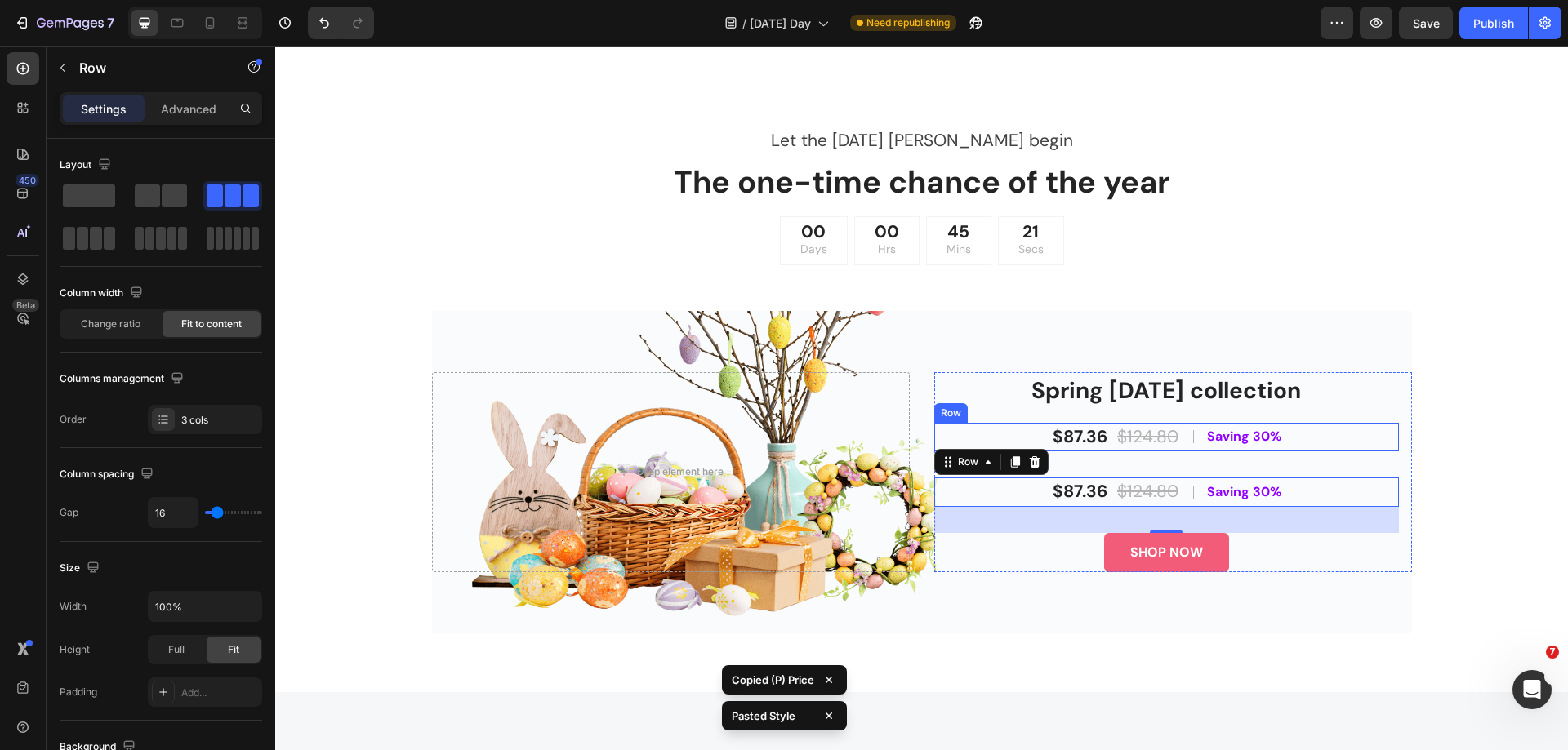
click at [1316, 447] on div "$87.36 (P) Price (P) Price $124.80 (P) Price (P) Price Row Title Line Saving 30…" at bounding box center [1166, 438] width 465 height 30
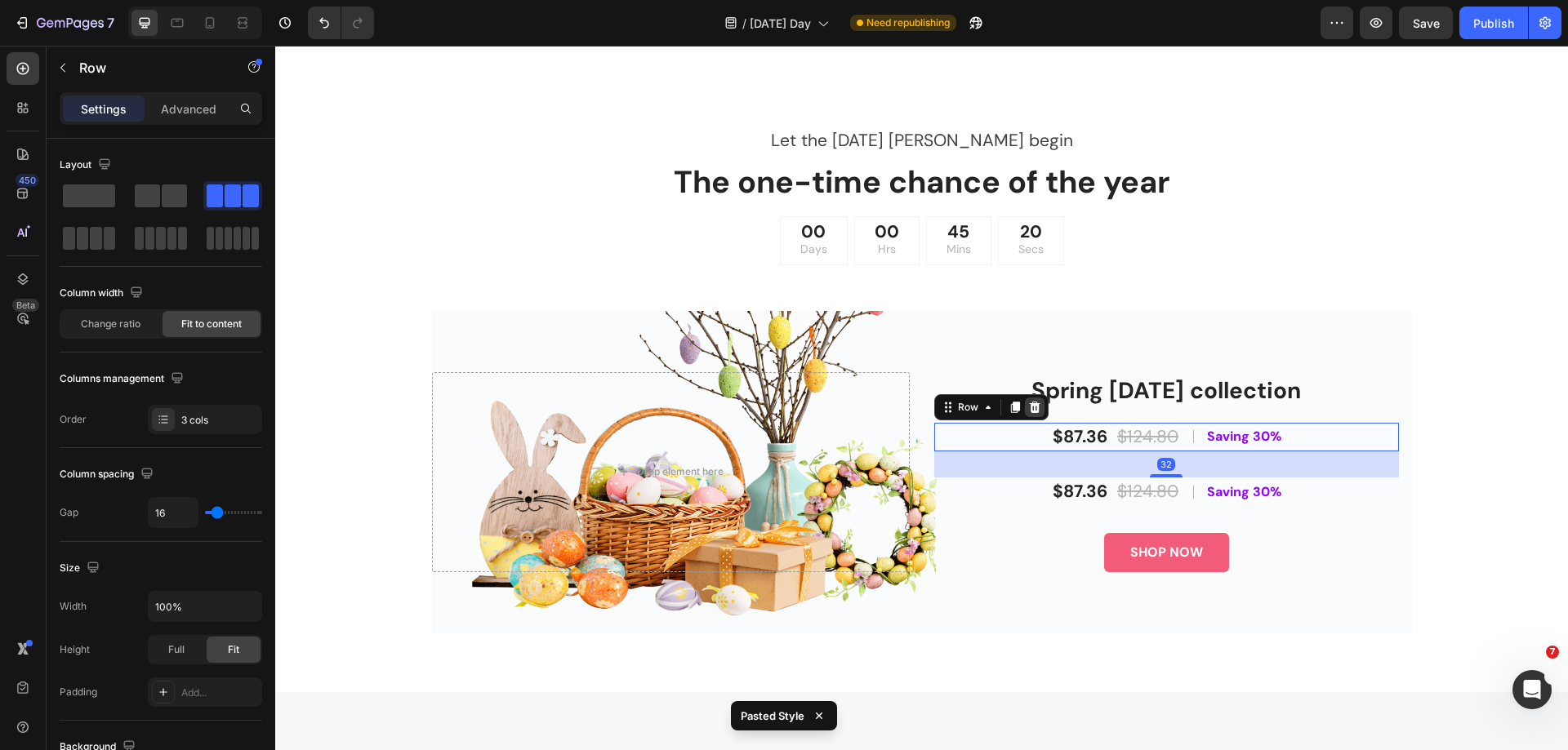
click at [1031, 410] on icon at bounding box center [1034, 407] width 11 height 12
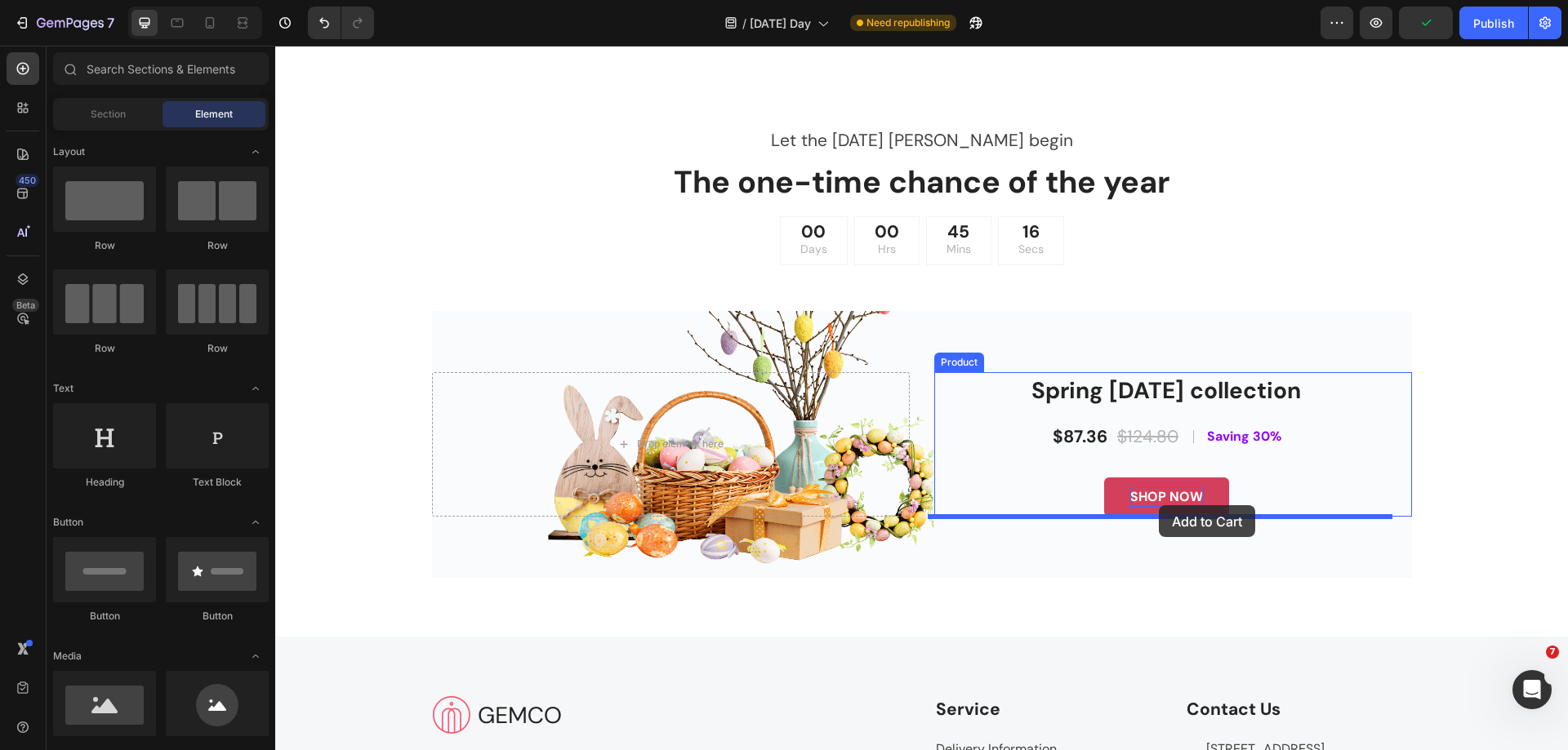
drag, startPoint x: 497, startPoint y: 267, endPoint x: 1160, endPoint y: 503, distance: 703.8
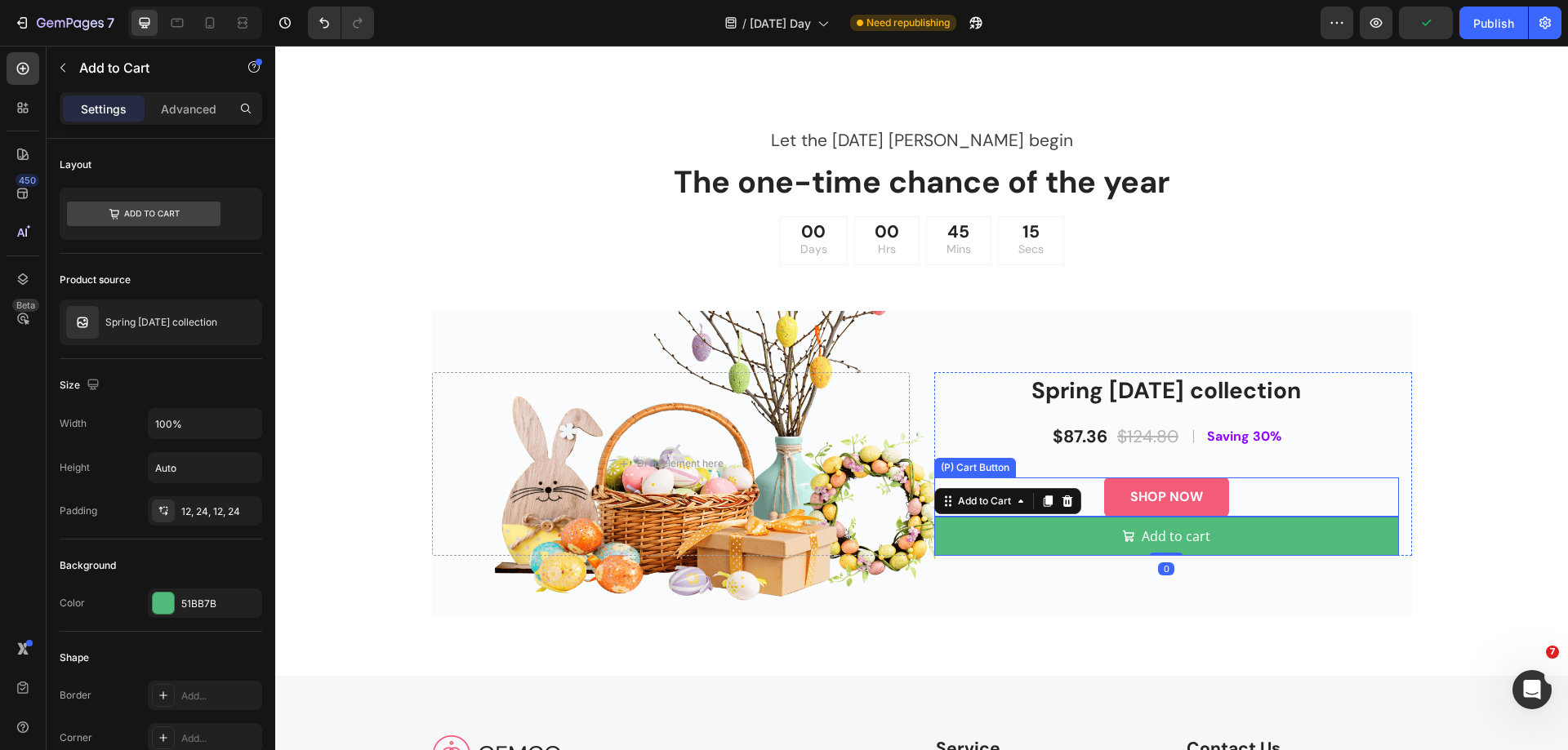
click at [1253, 502] on div "SHOP NOW (P) Cart Button" at bounding box center [1166, 497] width 465 height 39
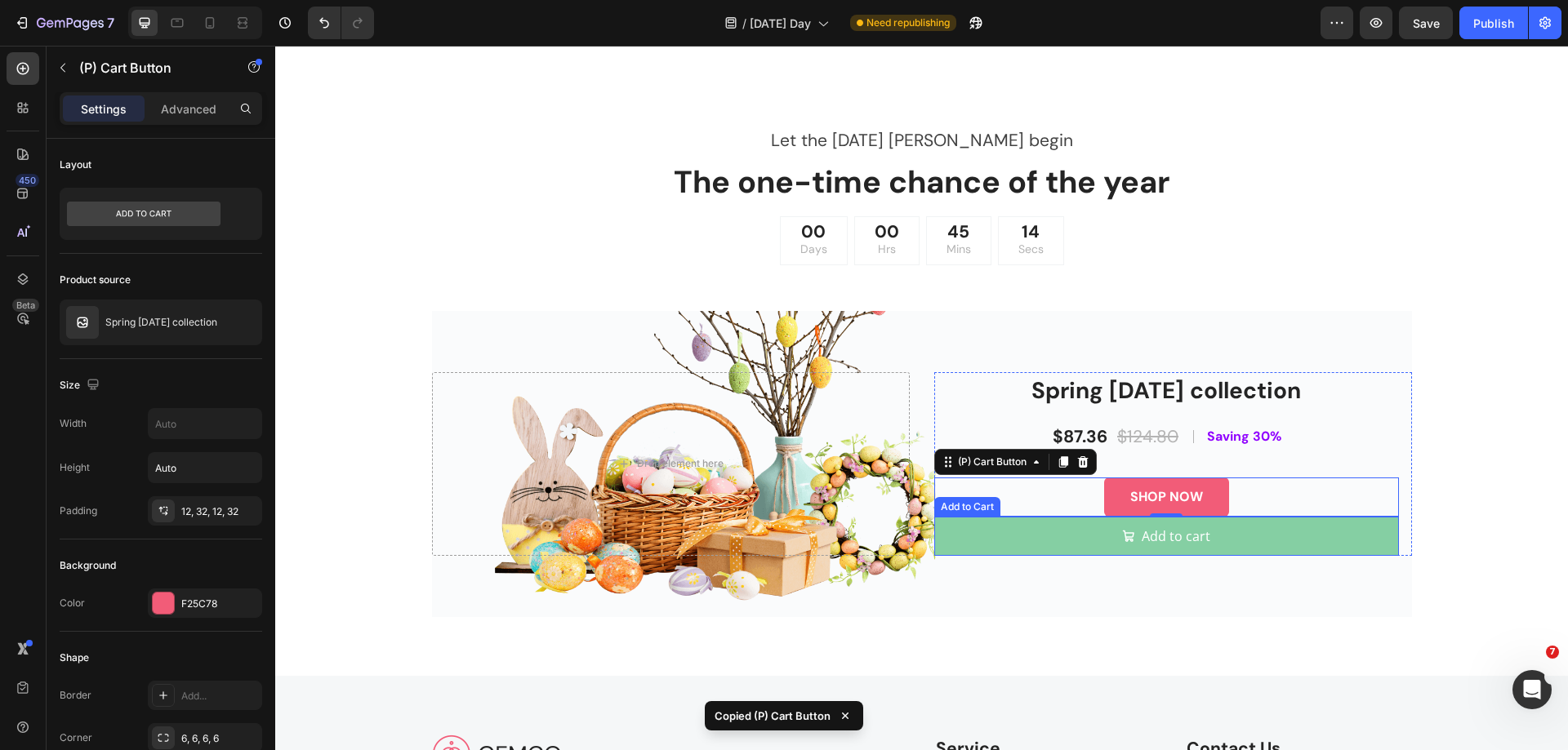
click at [1230, 537] on button "Add to cart" at bounding box center [1166, 535] width 465 height 39
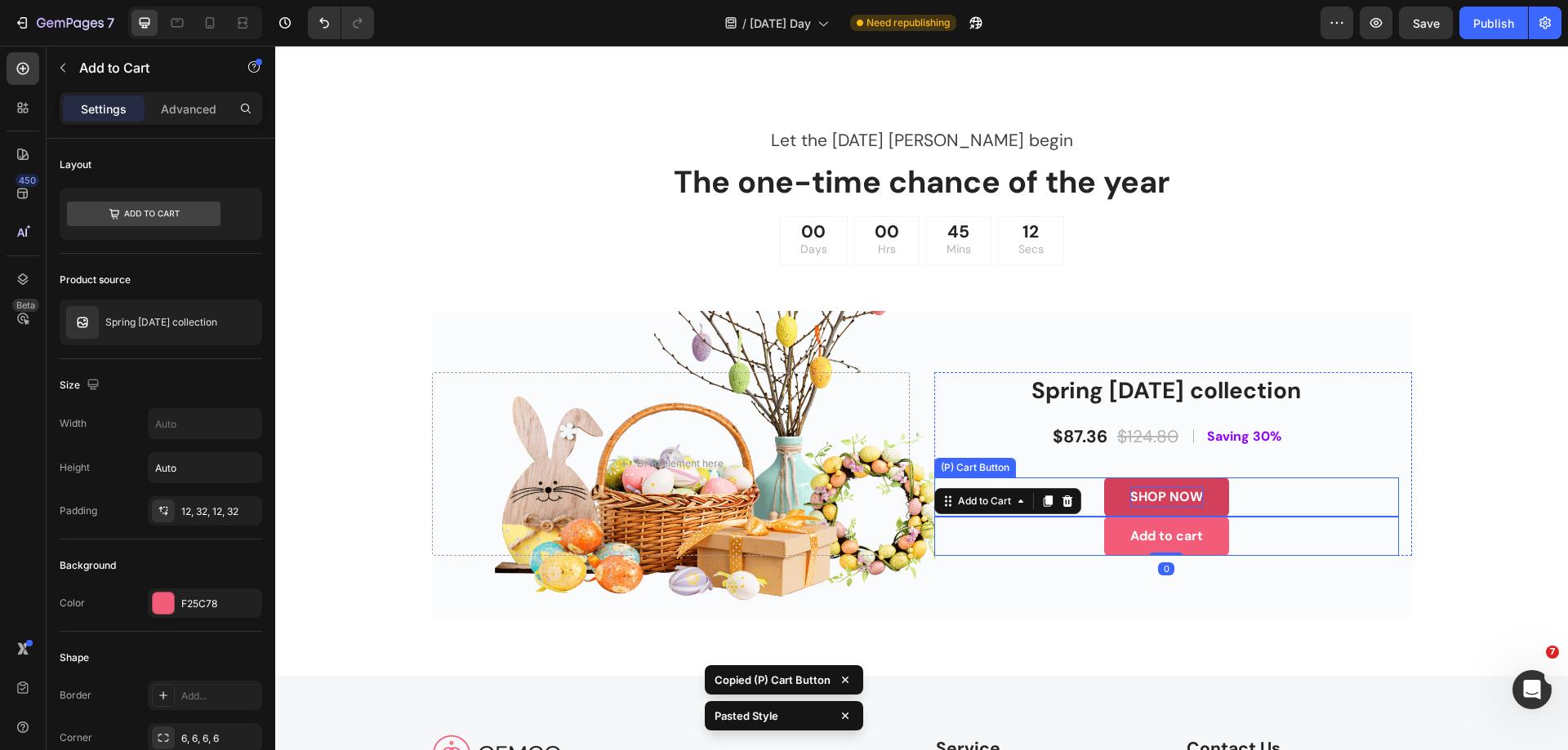
click at [1159, 504] on div "SHOP NOW" at bounding box center [1166, 498] width 73 height 20
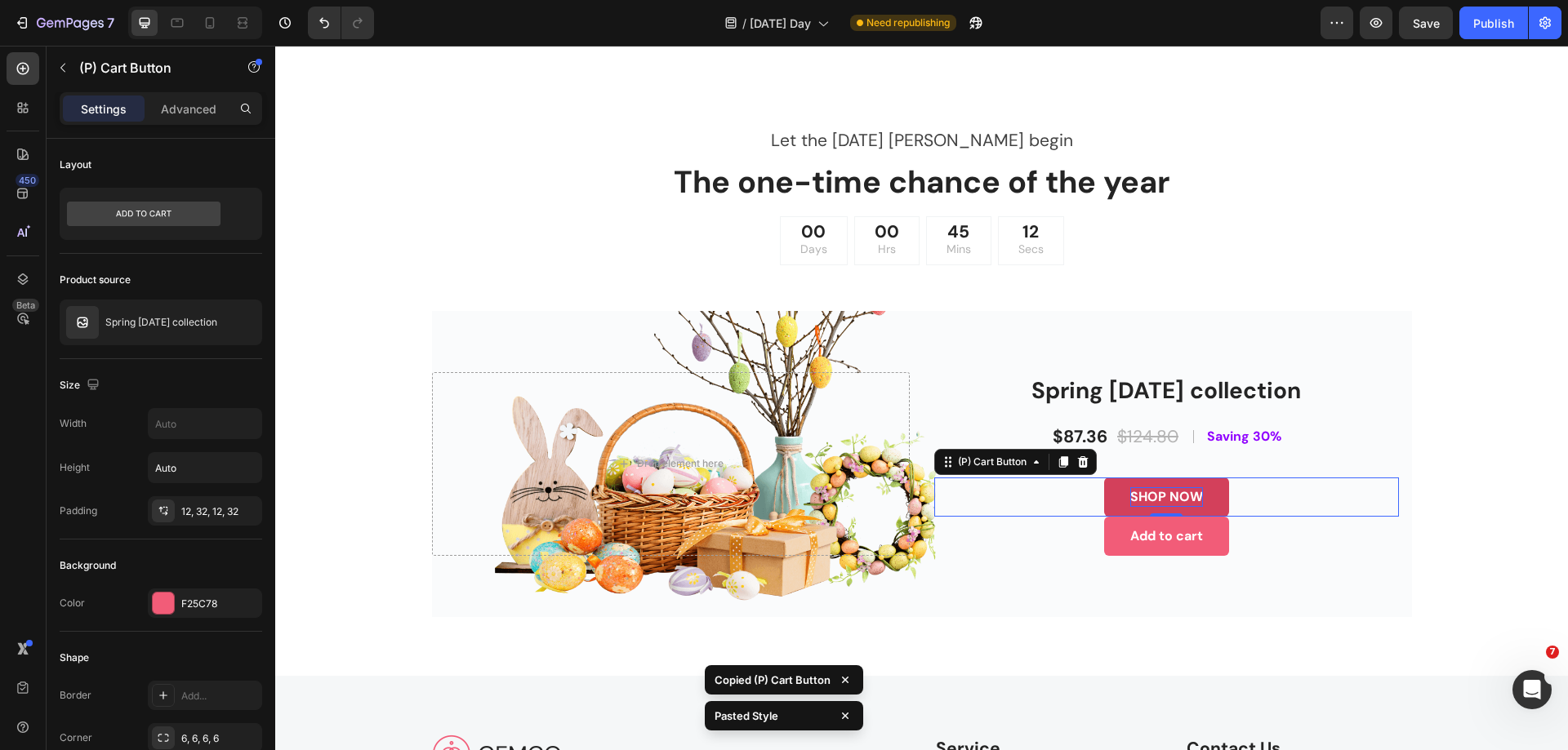
click at [1159, 504] on div "SHOP NOW" at bounding box center [1166, 498] width 73 height 20
click at [1159, 504] on p "SHOP NOW" at bounding box center [1166, 498] width 73 height 20
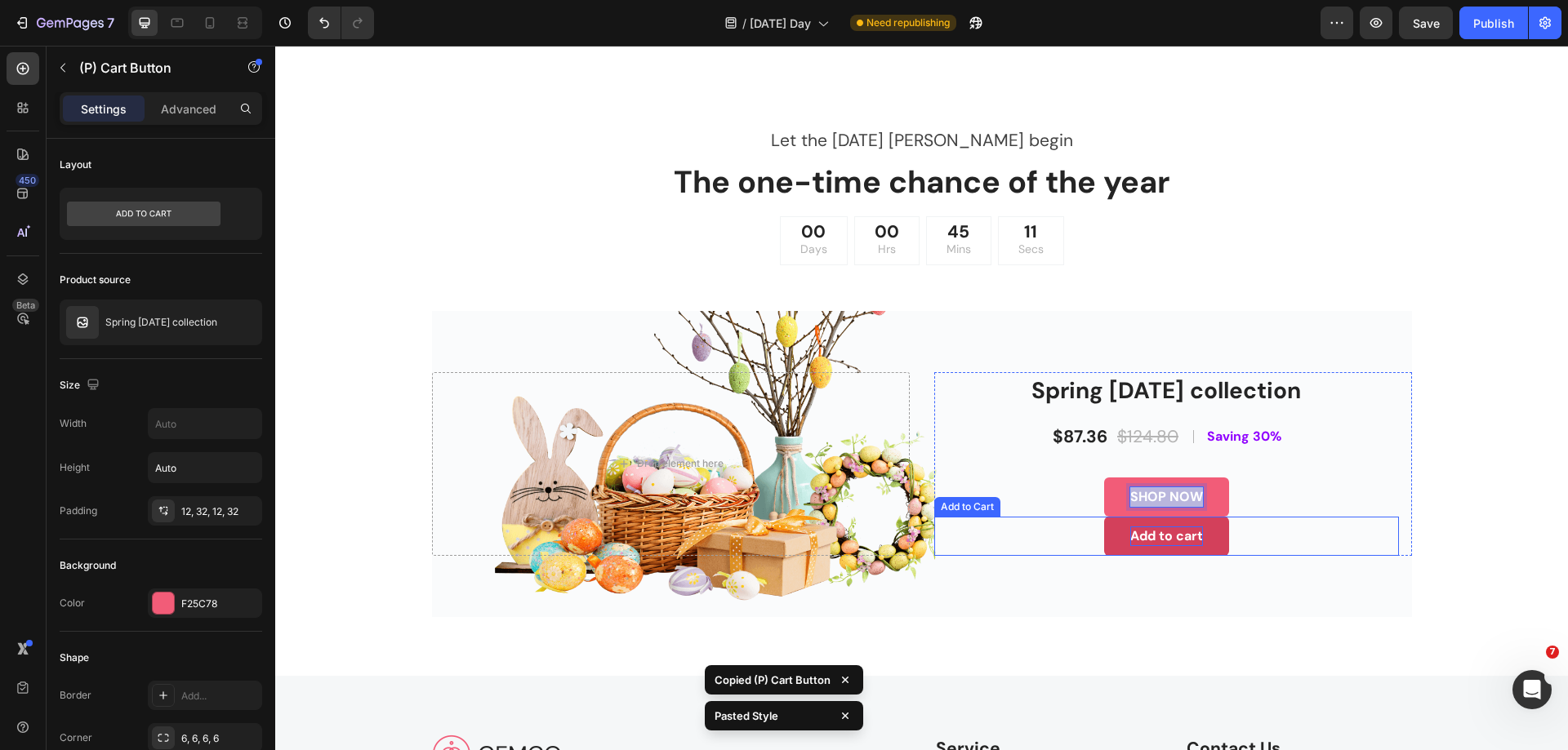
click at [1175, 539] on div "Add to cart" at bounding box center [1166, 536] width 73 height 20
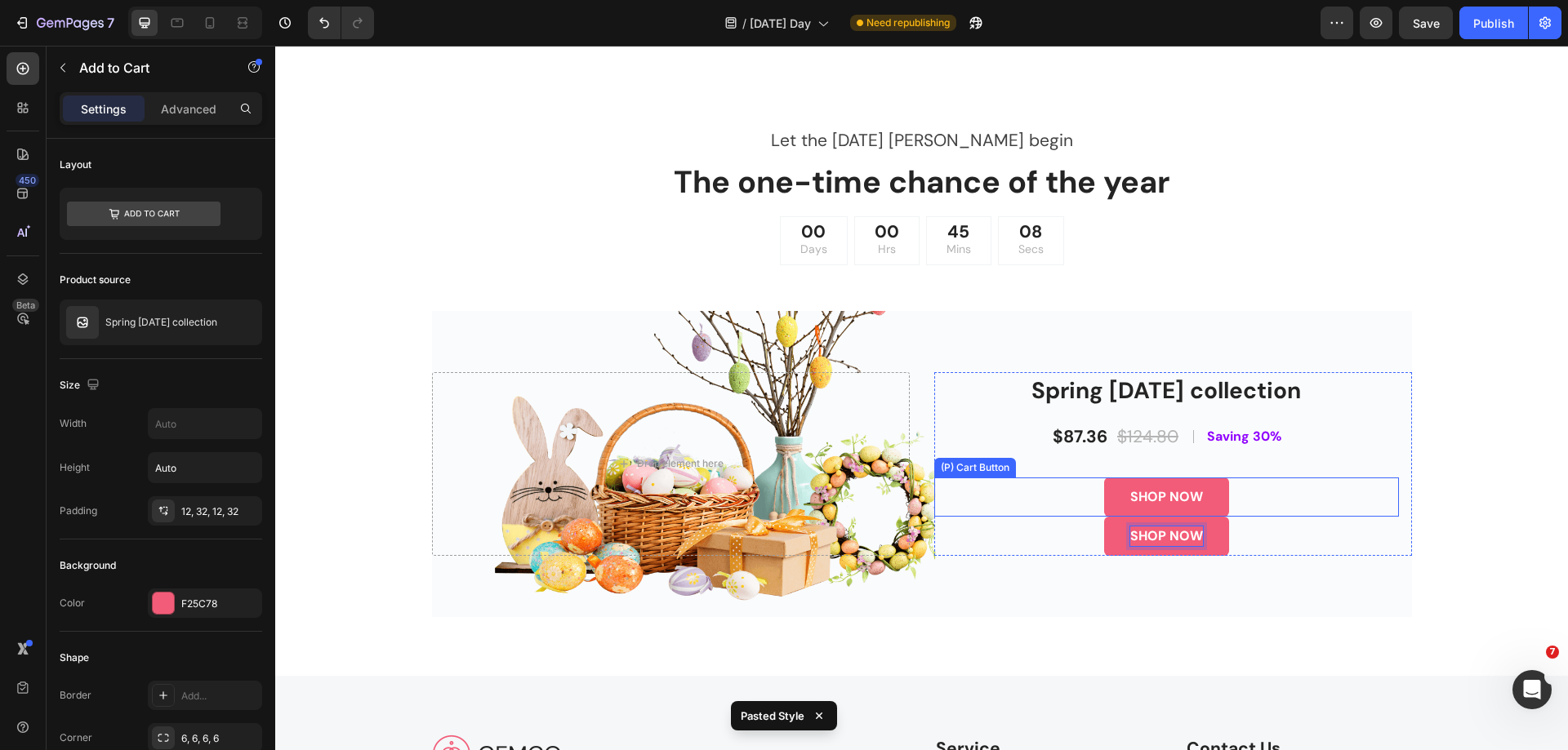
click at [1249, 507] on div "SHOP NOW (P) Cart Button" at bounding box center [1166, 497] width 465 height 39
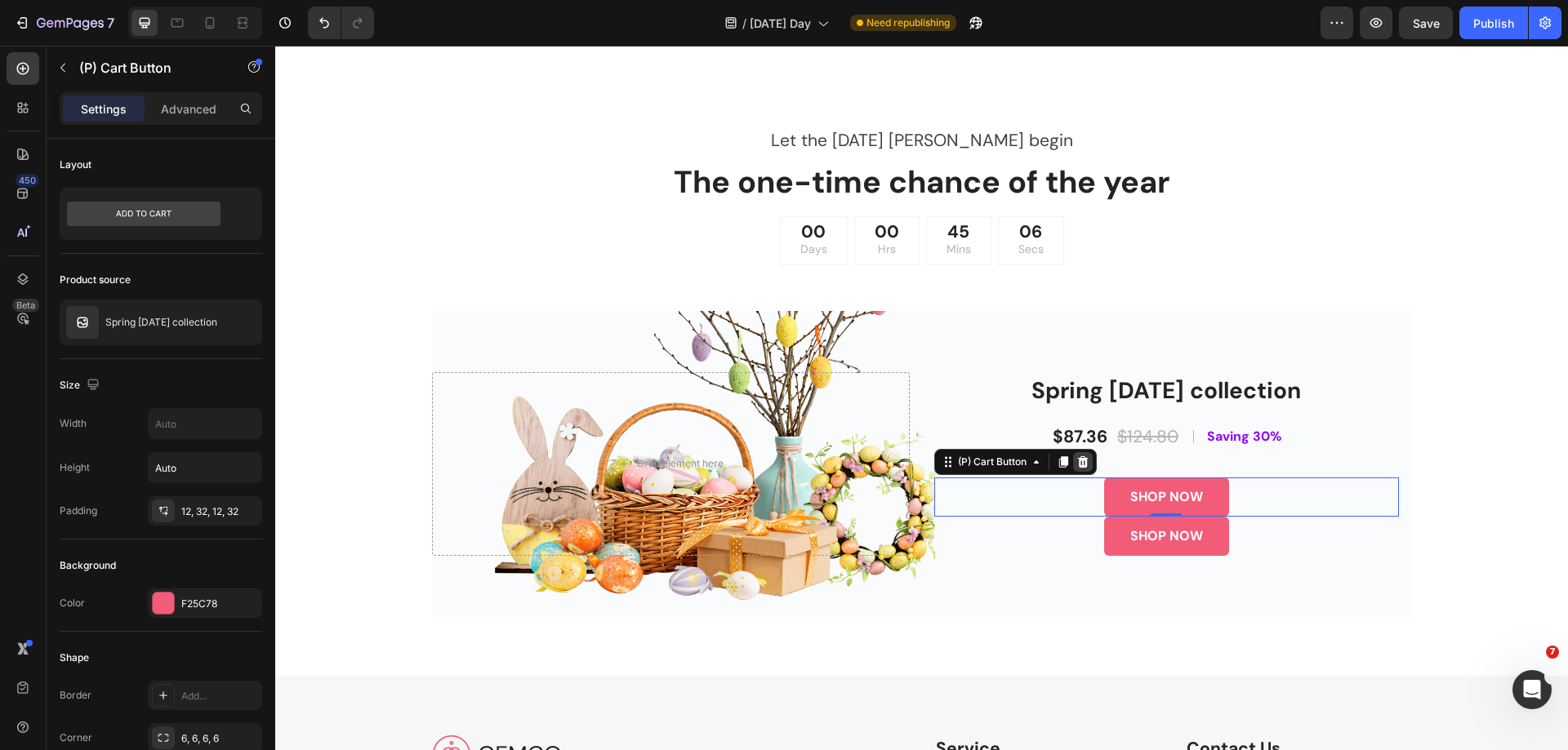
click at [1082, 465] on icon at bounding box center [1083, 462] width 13 height 13
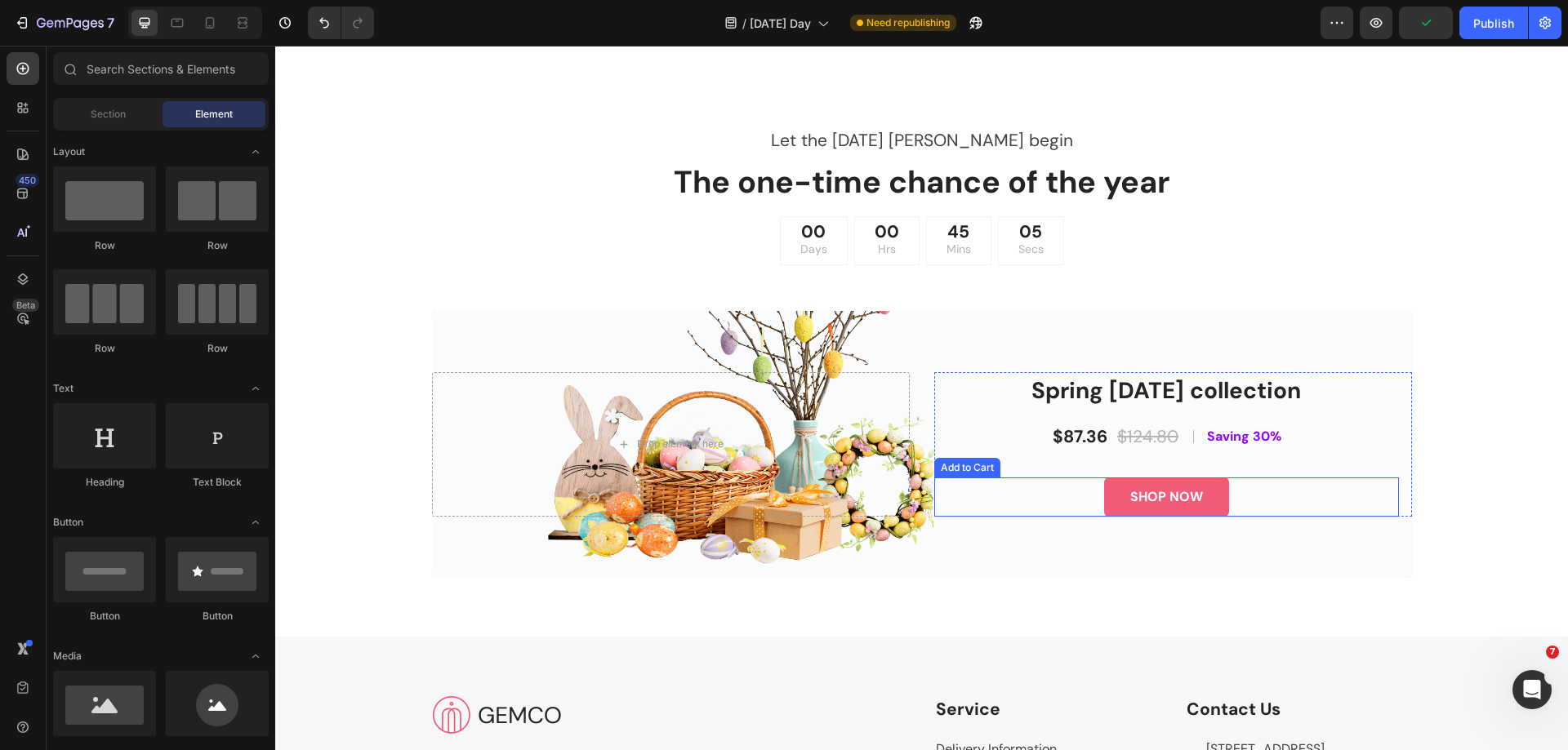
click at [1092, 505] on div "SHOP NOW Add to Cart" at bounding box center [1166, 497] width 465 height 39
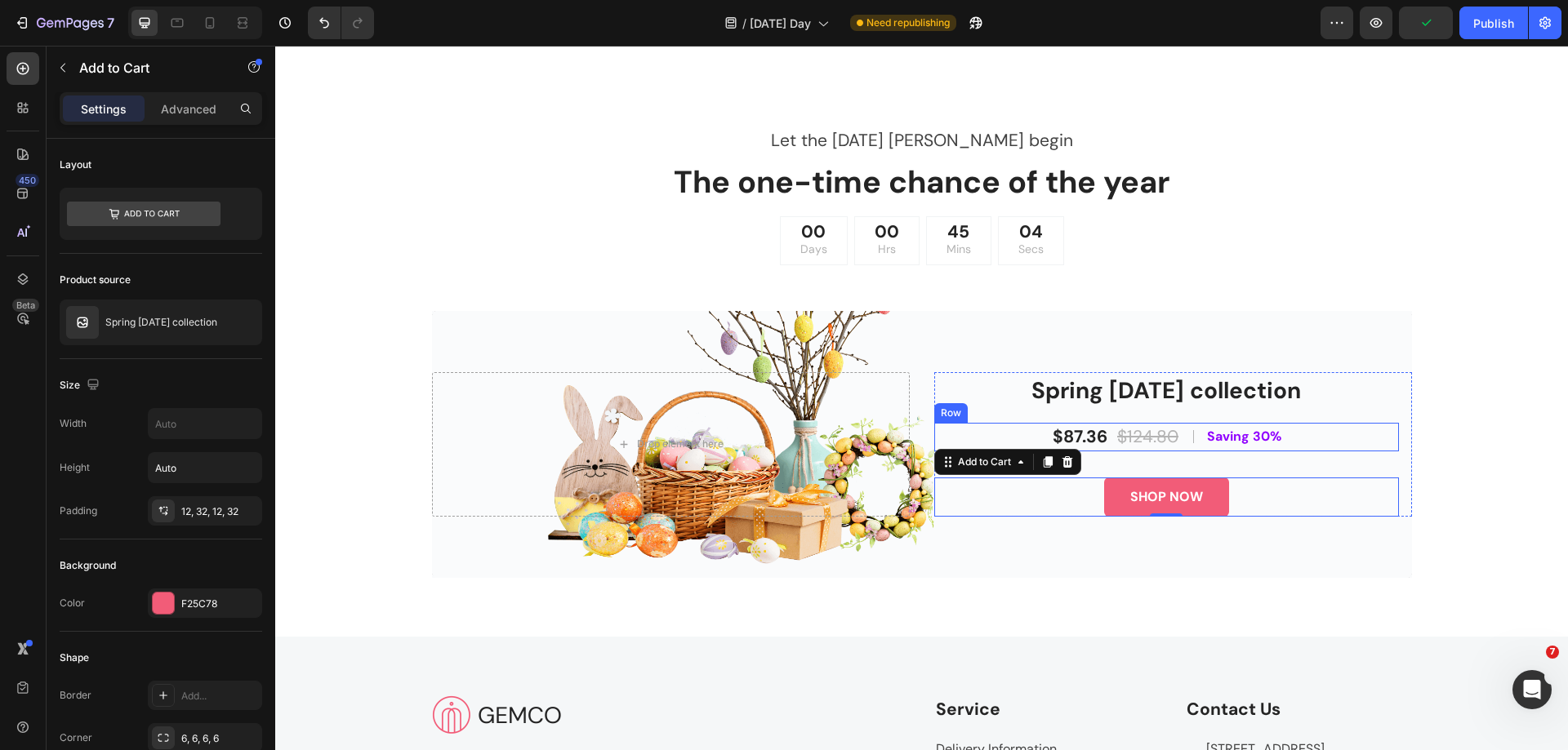
click at [1288, 441] on div "$87.36 Product Price Product Price $124.80 Compare Price Compare Price Row Titl…" at bounding box center [1166, 438] width 465 height 30
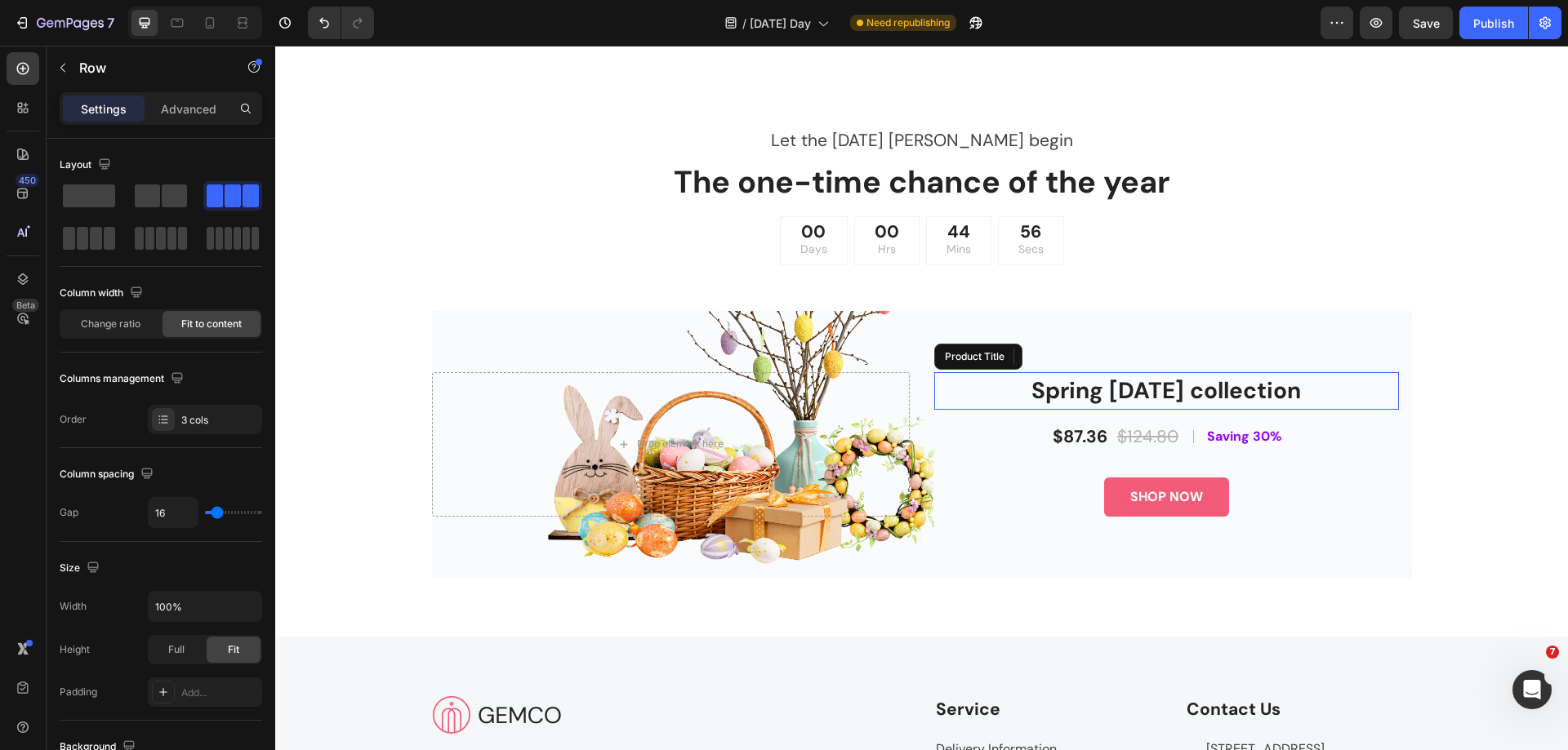
click at [1143, 391] on h2 "Spring [DATE] collection" at bounding box center [1166, 391] width 465 height 38
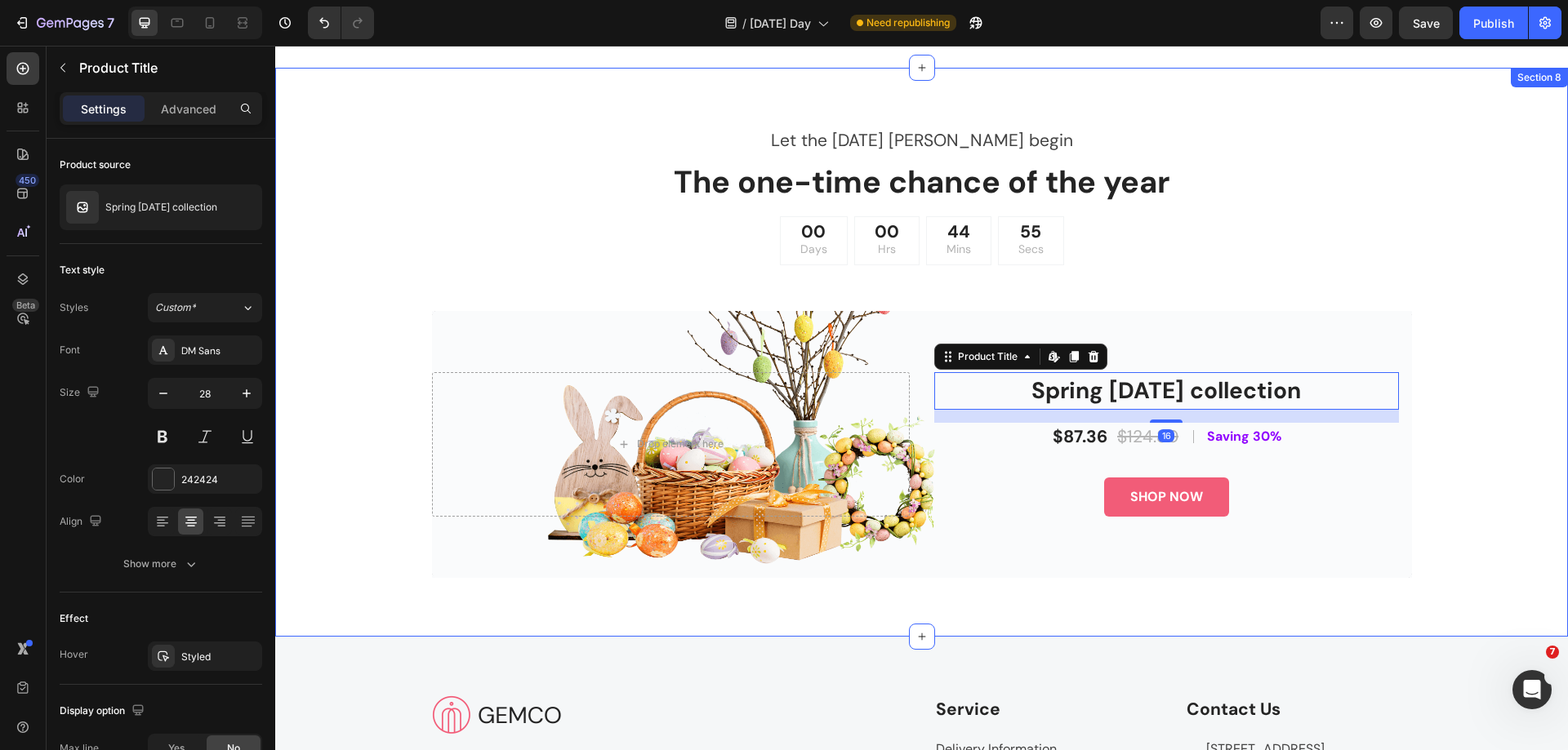
click at [1463, 465] on div "Let the [DATE] [PERSON_NAME] begin Text The one-time chance of the year Heading…" at bounding box center [921, 351] width 1268 height 451
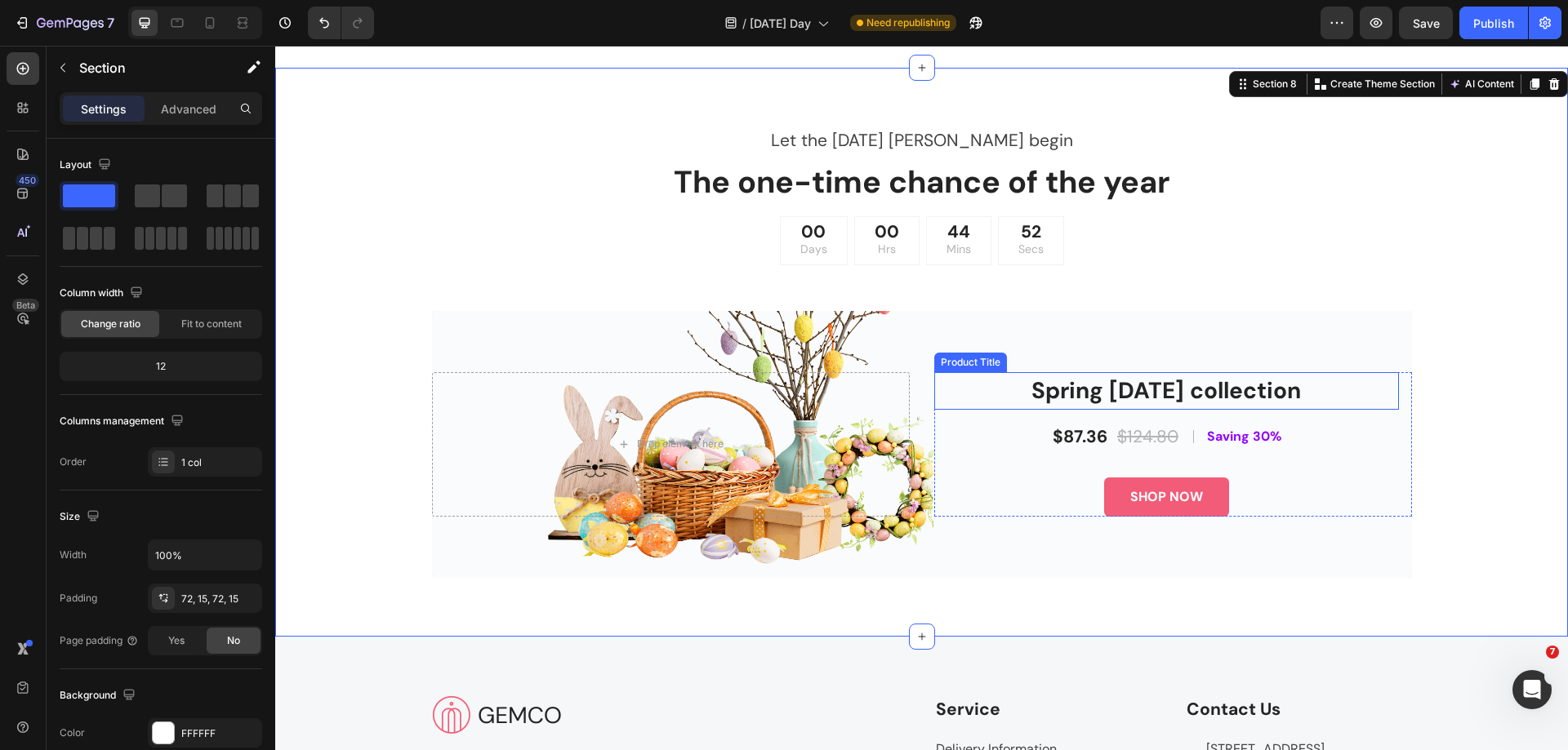
click at [1116, 386] on h2 "Spring [DATE] collection" at bounding box center [1166, 391] width 465 height 38
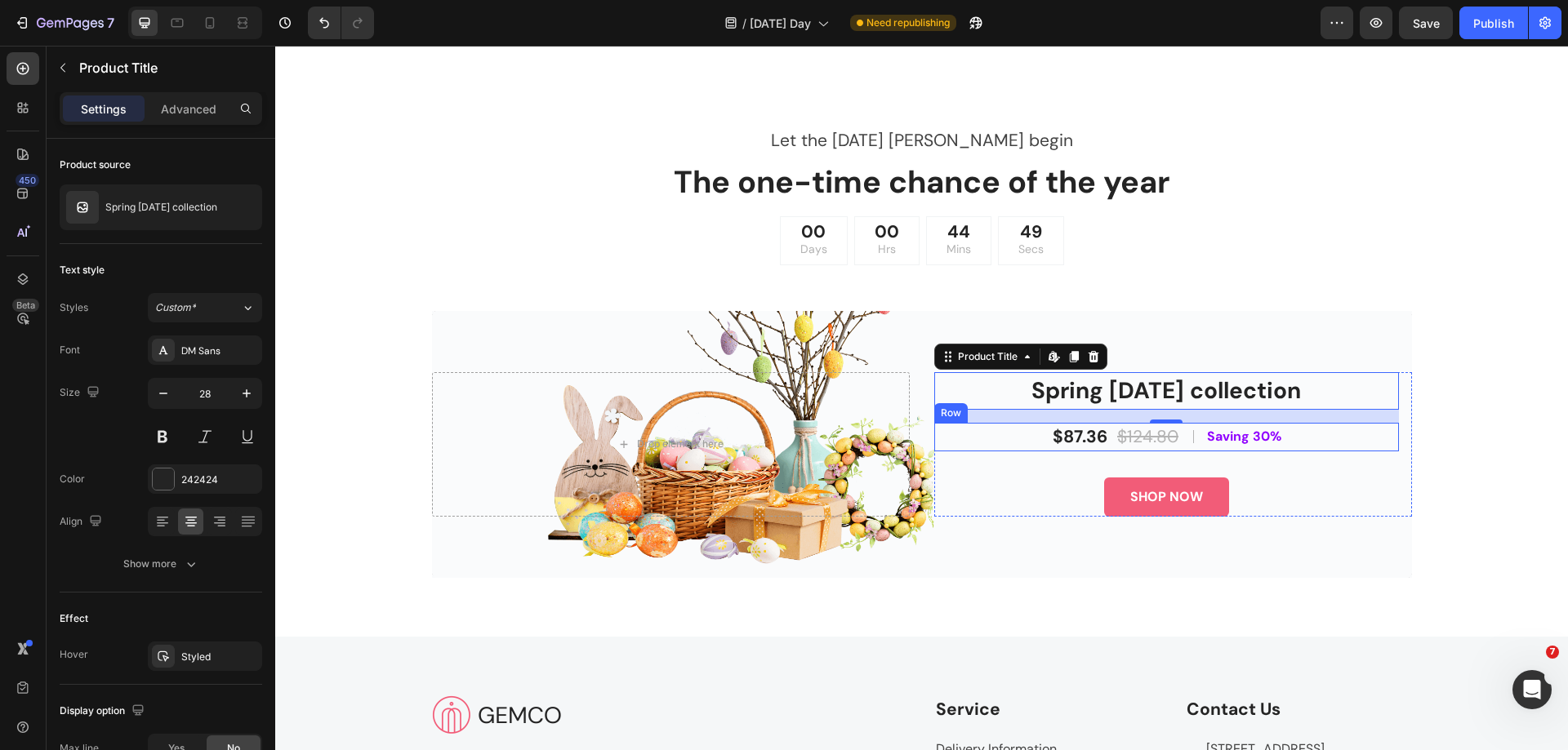
click at [1307, 450] on div "$87.36 Product Price Product Price $124.80 Compare Price Compare Price Row Titl…" at bounding box center [1166, 438] width 465 height 30
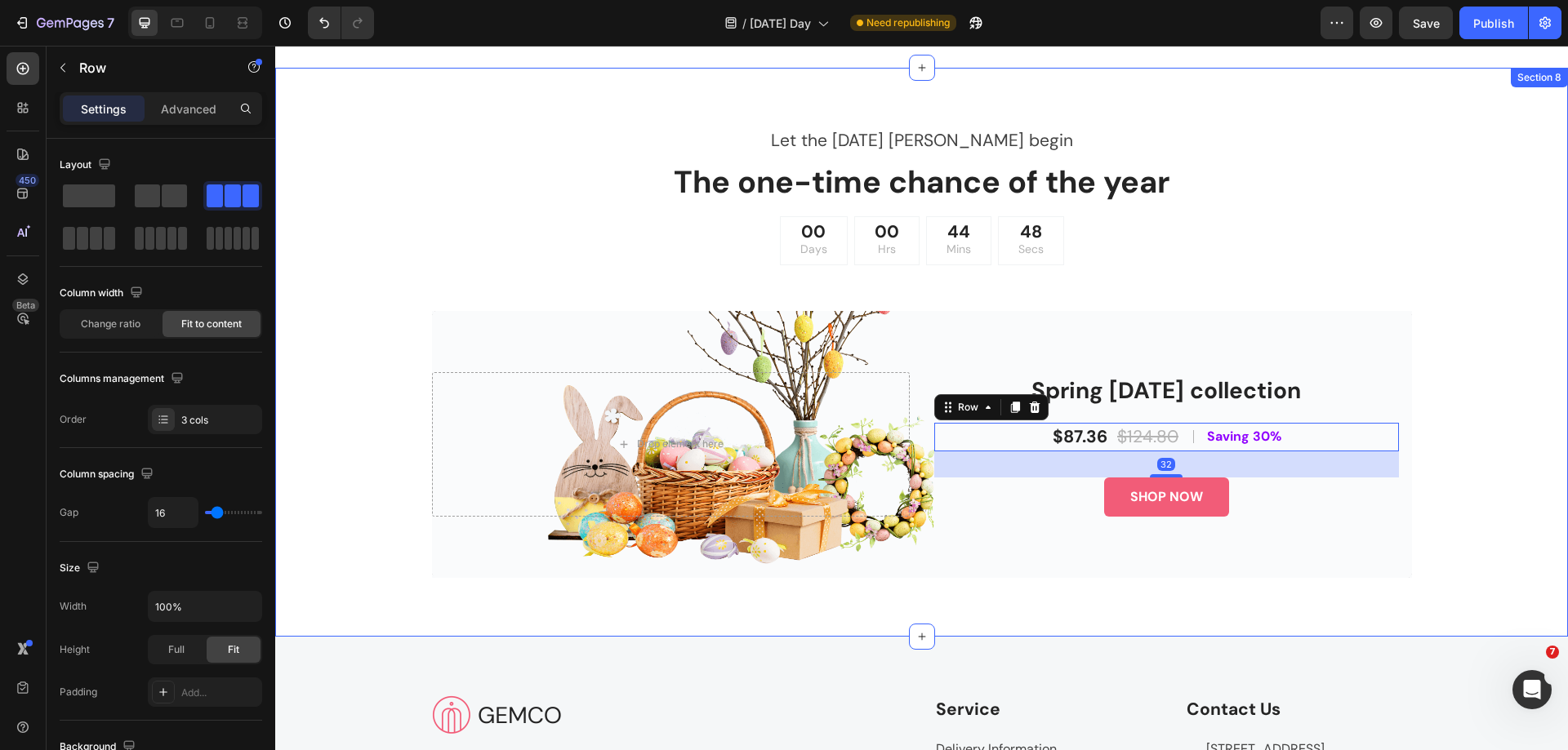
click at [1452, 513] on div "Let the [DATE] [PERSON_NAME] begin Text The one-time chance of the year Heading…" at bounding box center [921, 351] width 1268 height 451
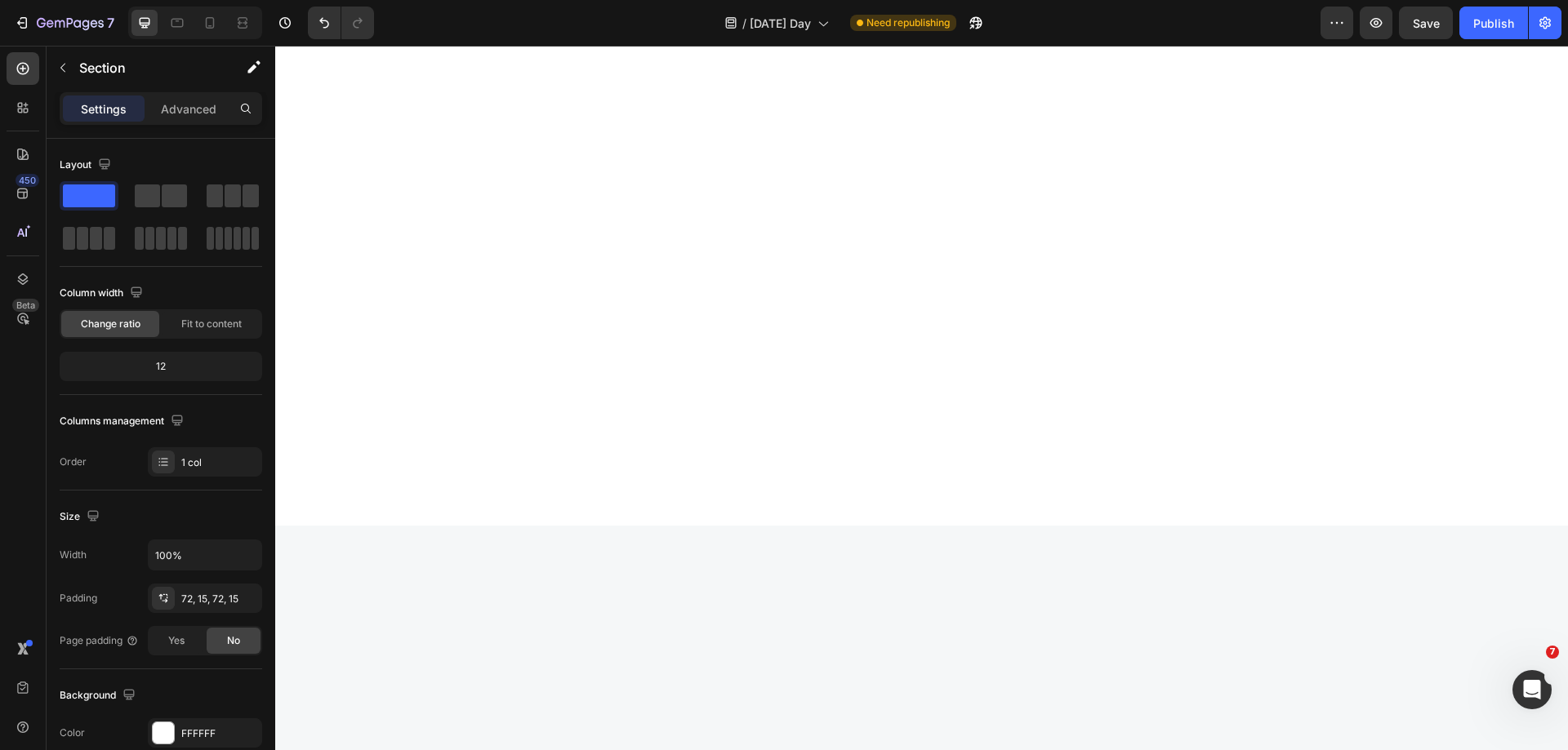
scroll to position [3277, 0]
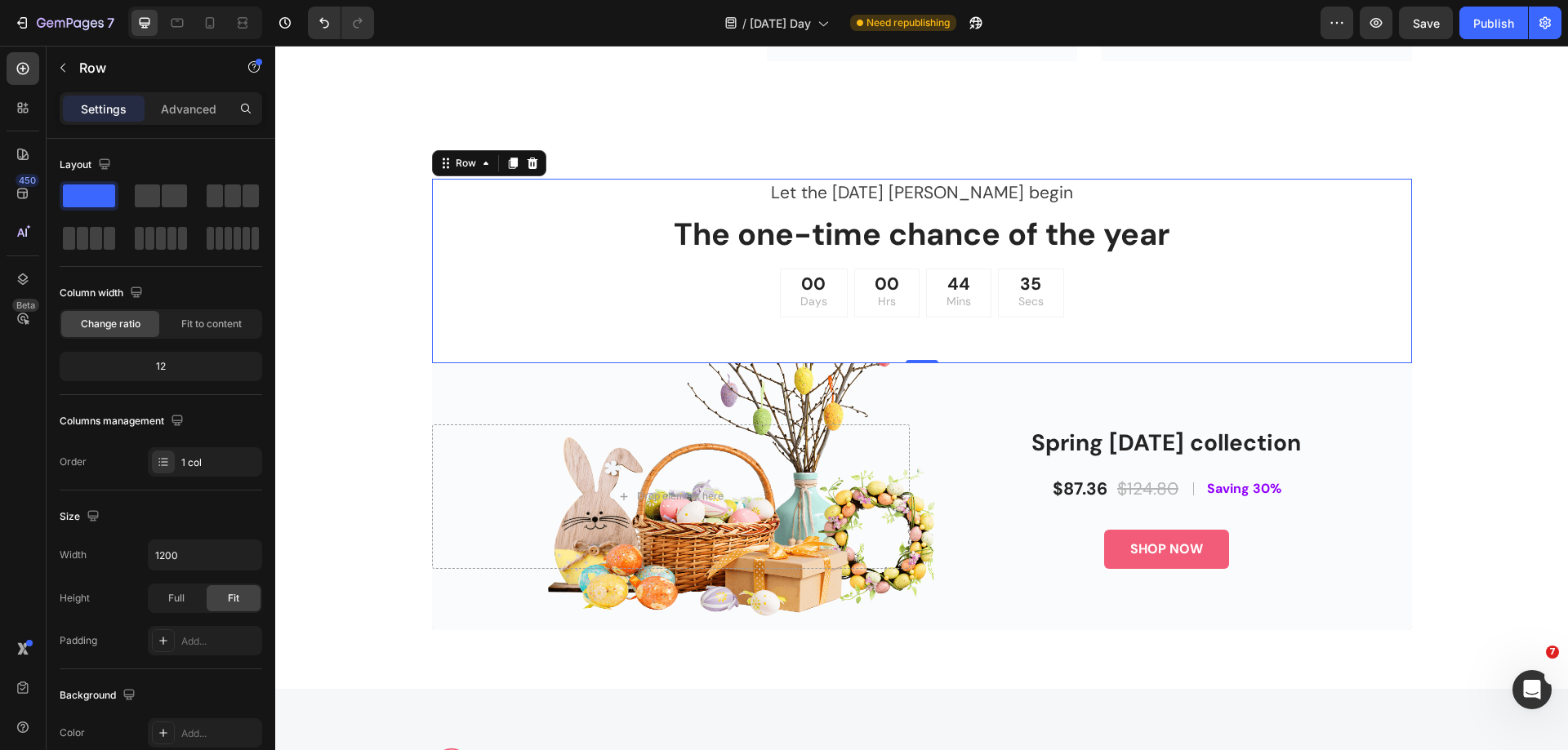
click at [877, 336] on div "Let the [DATE] [PERSON_NAME] begin Text The one-time chance of the year Heading…" at bounding box center [921, 271] width 980 height 184
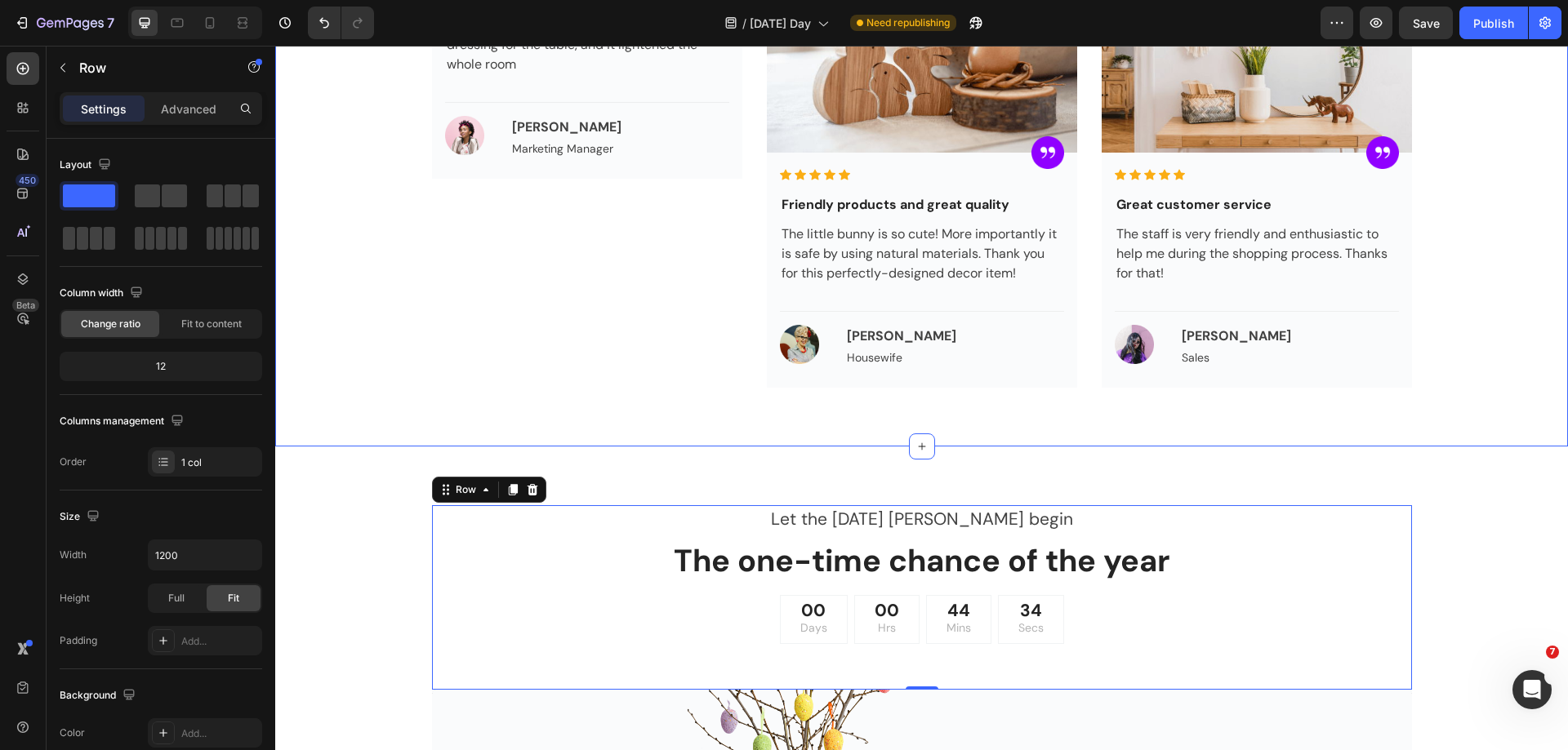
click at [921, 406] on div "What our customers are saying Text Happy Clients. Beautiful Designs Heading Row…" at bounding box center [921, 105] width 1292 height 684
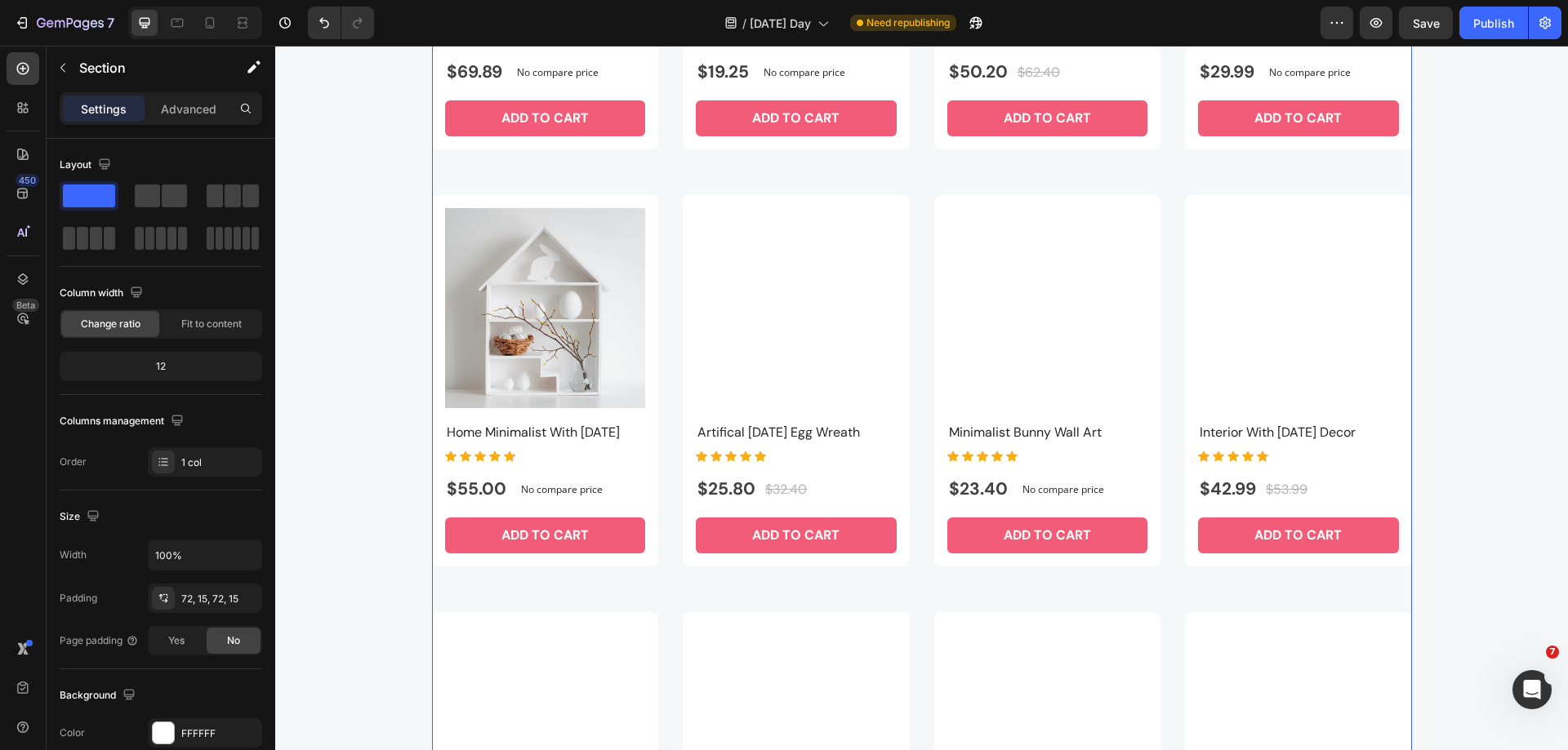
scroll to position [2134, 0]
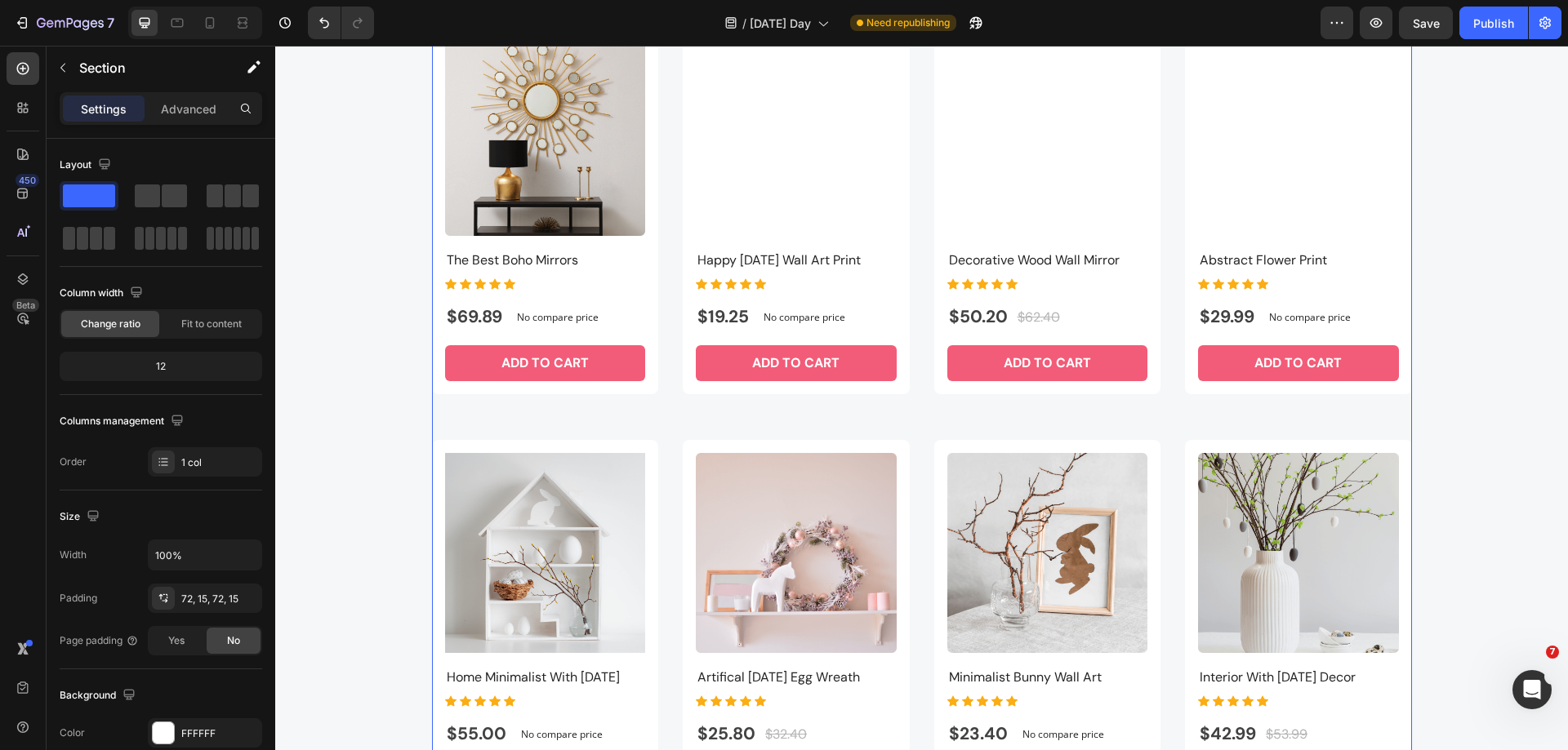
click at [918, 387] on div "Product Images The Best Boho Mirrors Product Title Icon Icon Icon Icon Icon Ico…" at bounding box center [921, 625] width 980 height 1205
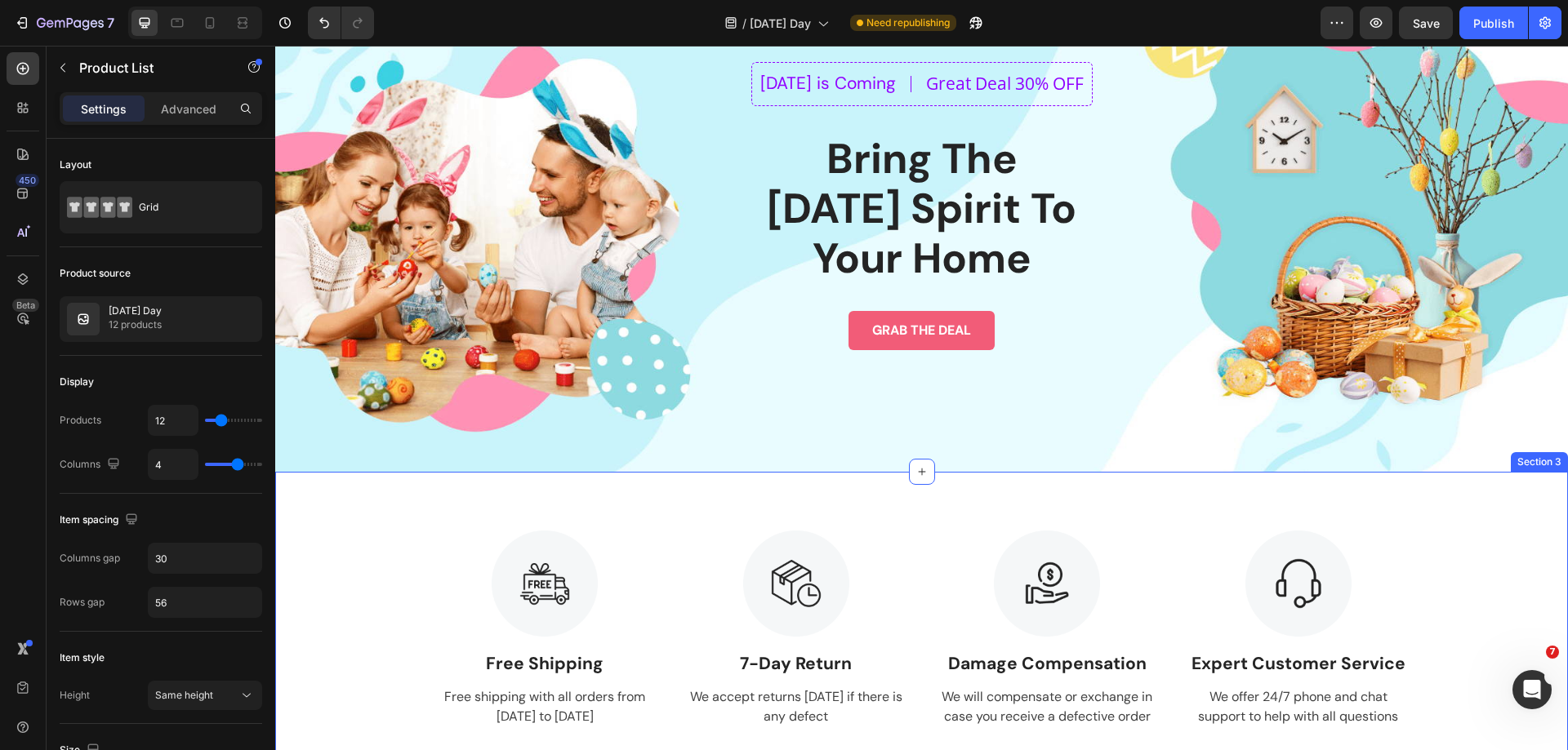
scroll to position [0, 0]
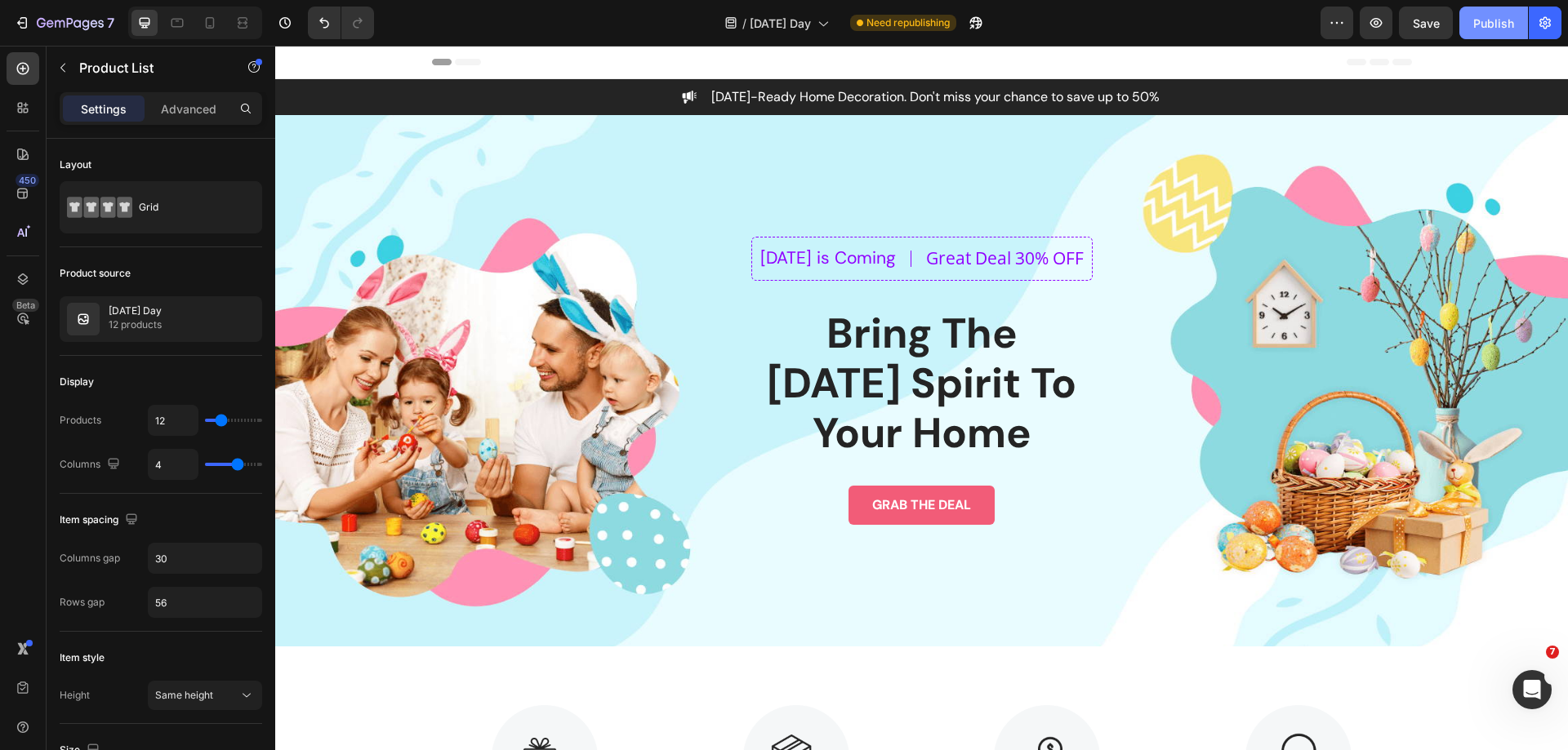
click at [1483, 15] on div "Publish" at bounding box center [1493, 23] width 40 height 17
click at [1202, 33] on div "/ [DATE] Day Need republishing" at bounding box center [853, 23] width 933 height 33
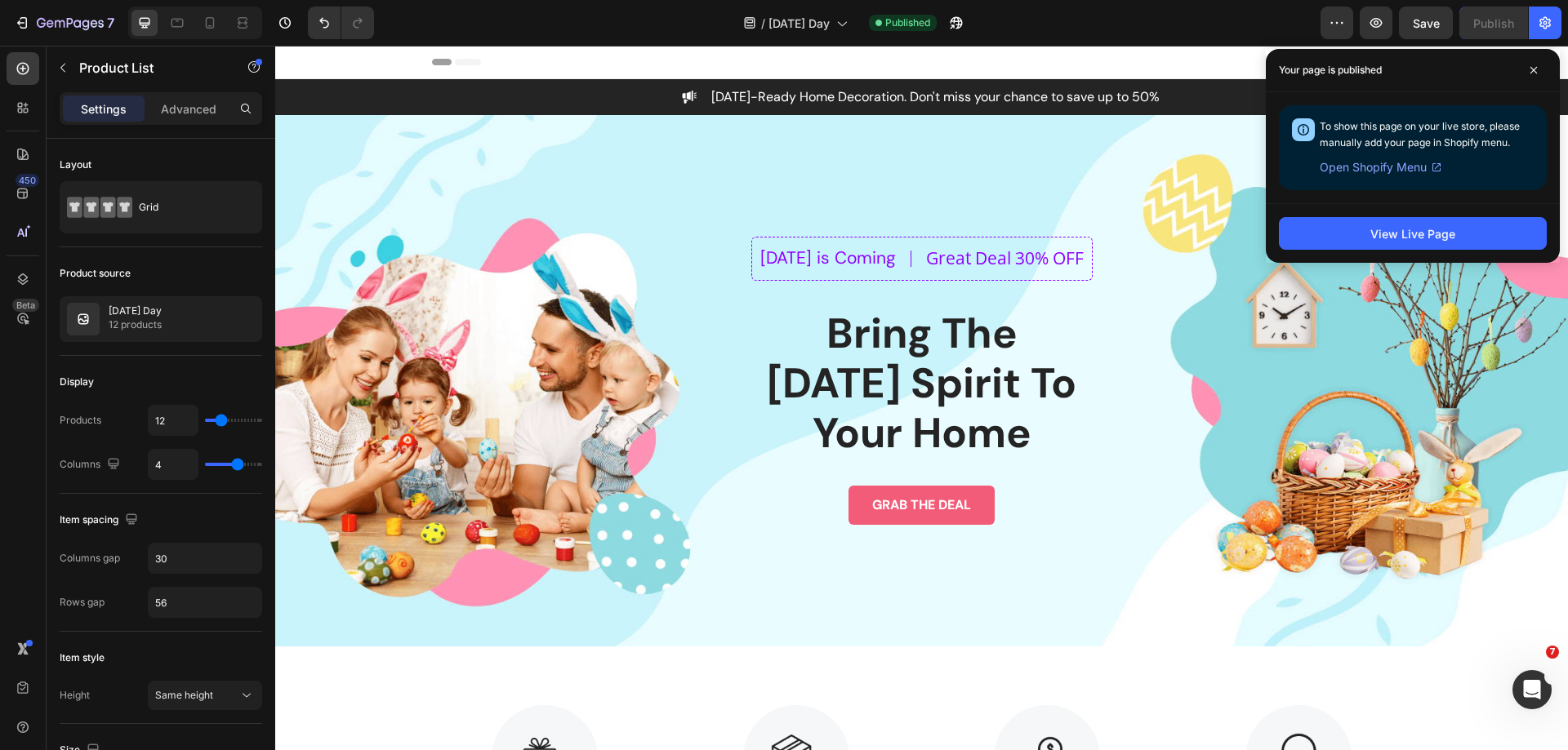
click at [628, 26] on div "/ [DATE] Day Published" at bounding box center [853, 23] width 933 height 33
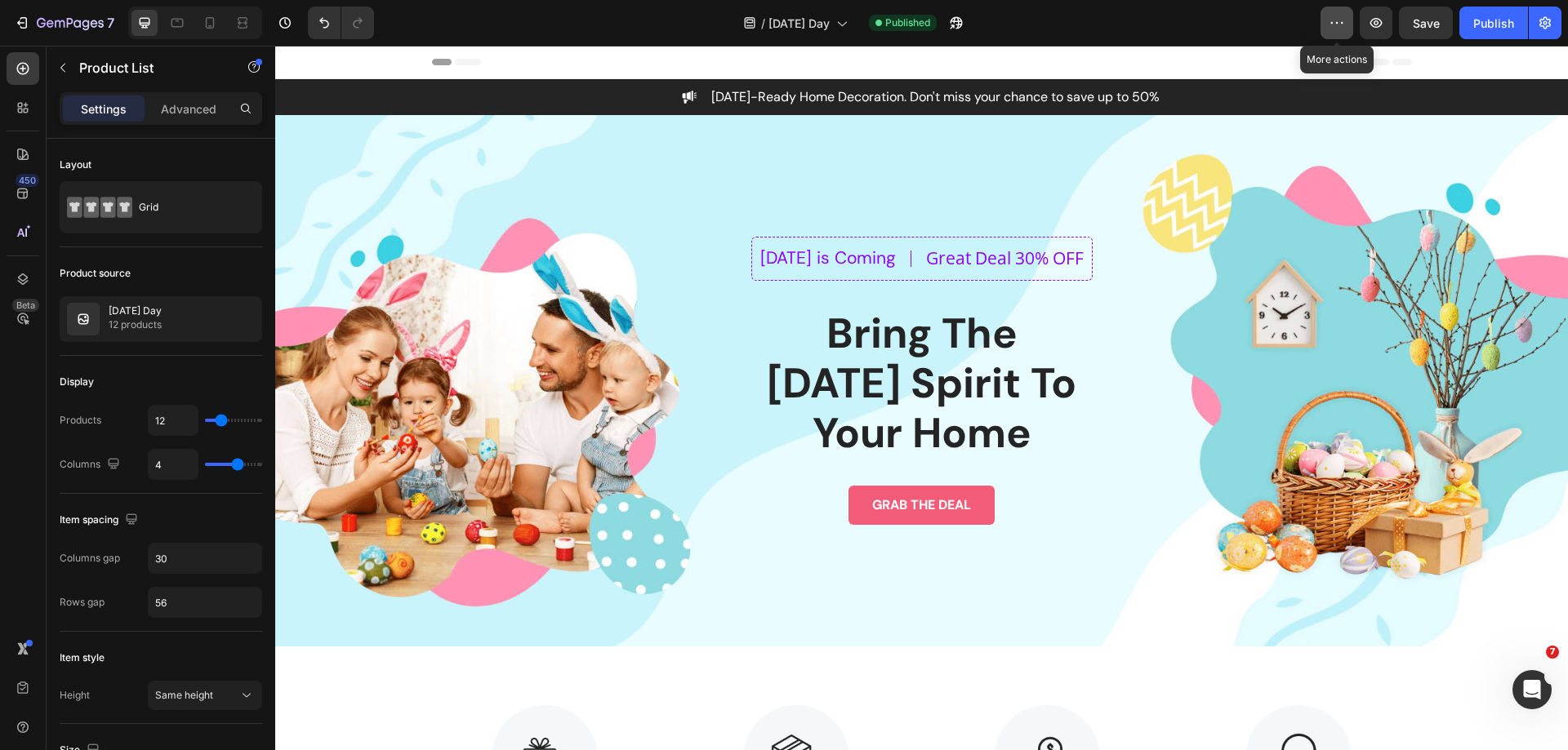
click at [1329, 22] on icon "button" at bounding box center [1337, 23] width 17 height 17
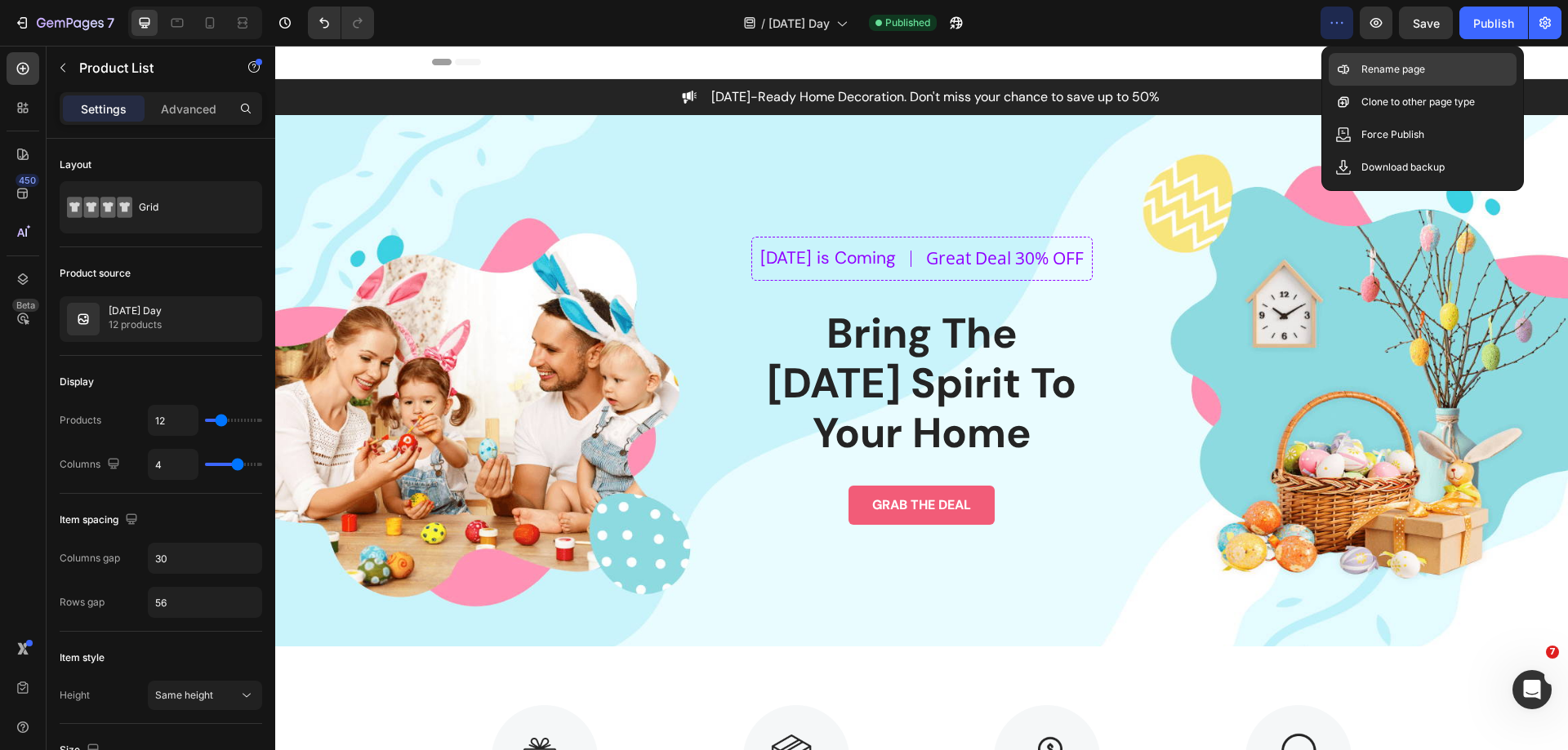
click at [1372, 67] on p "Rename page" at bounding box center [1392, 69] width 64 height 17
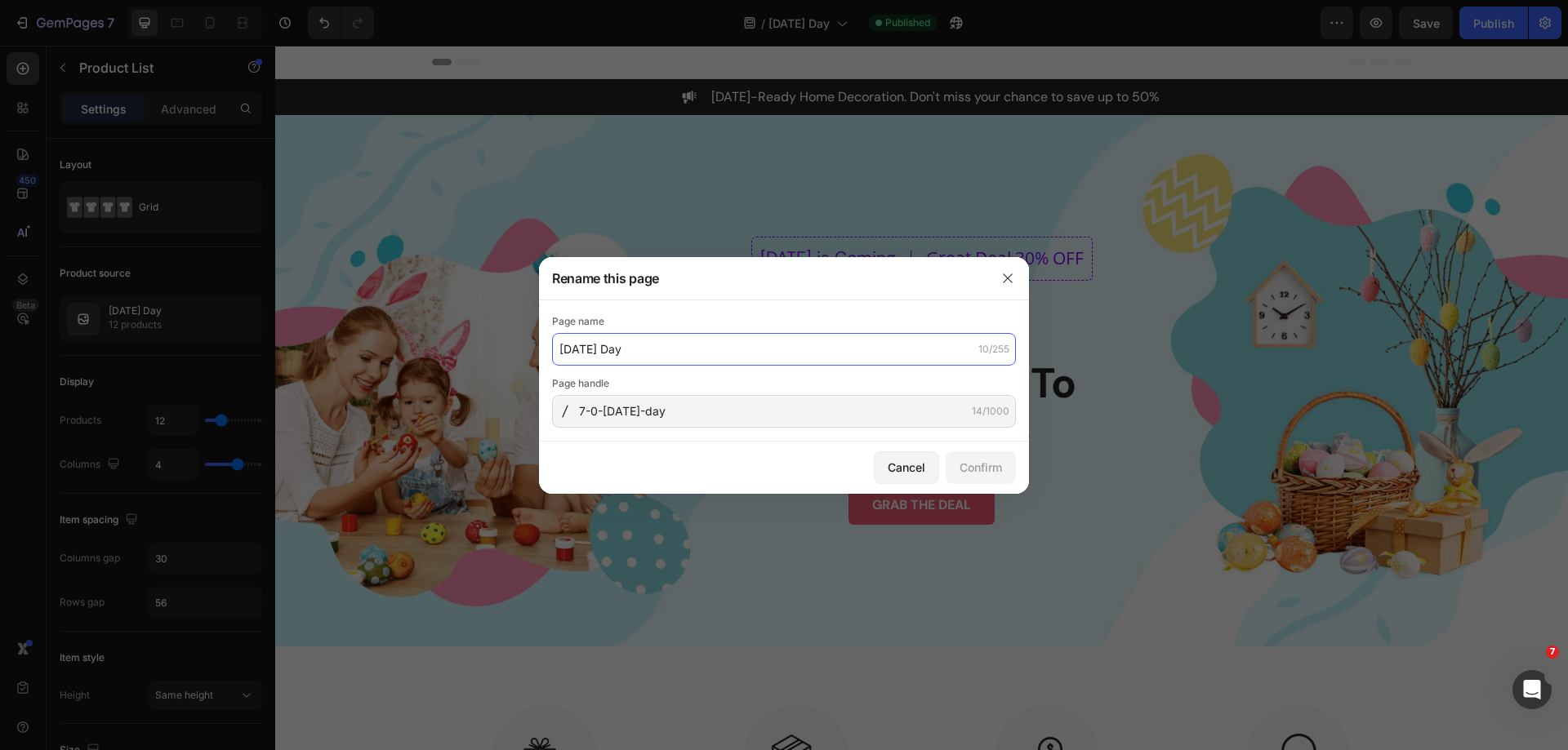
click at [818, 344] on input "[DATE] Day" at bounding box center [784, 350] width 464 height 33
click at [1011, 272] on icon "button" at bounding box center [1008, 278] width 13 height 13
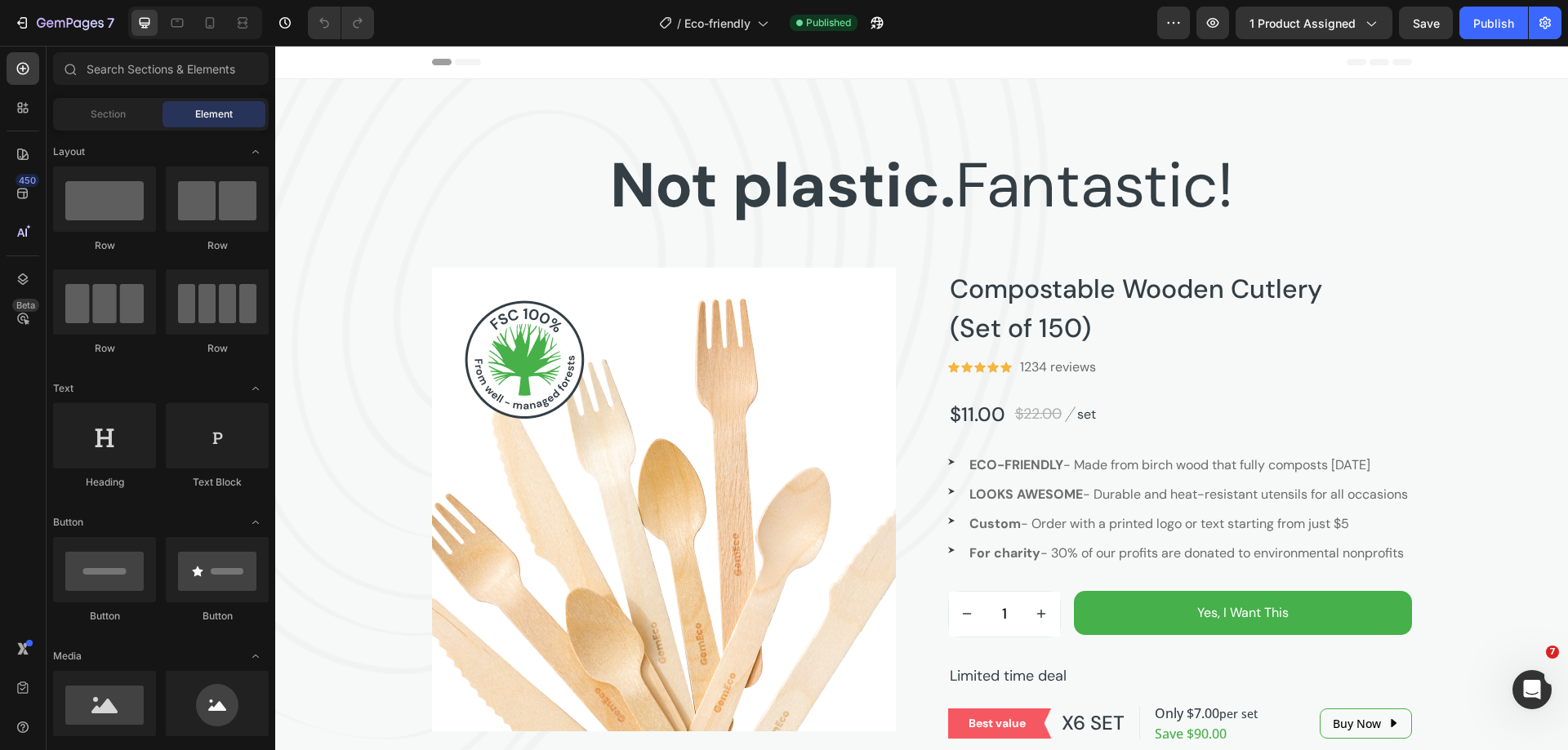
click at [578, 22] on div "/ Eco-friendly Published" at bounding box center [772, 23] width 770 height 33
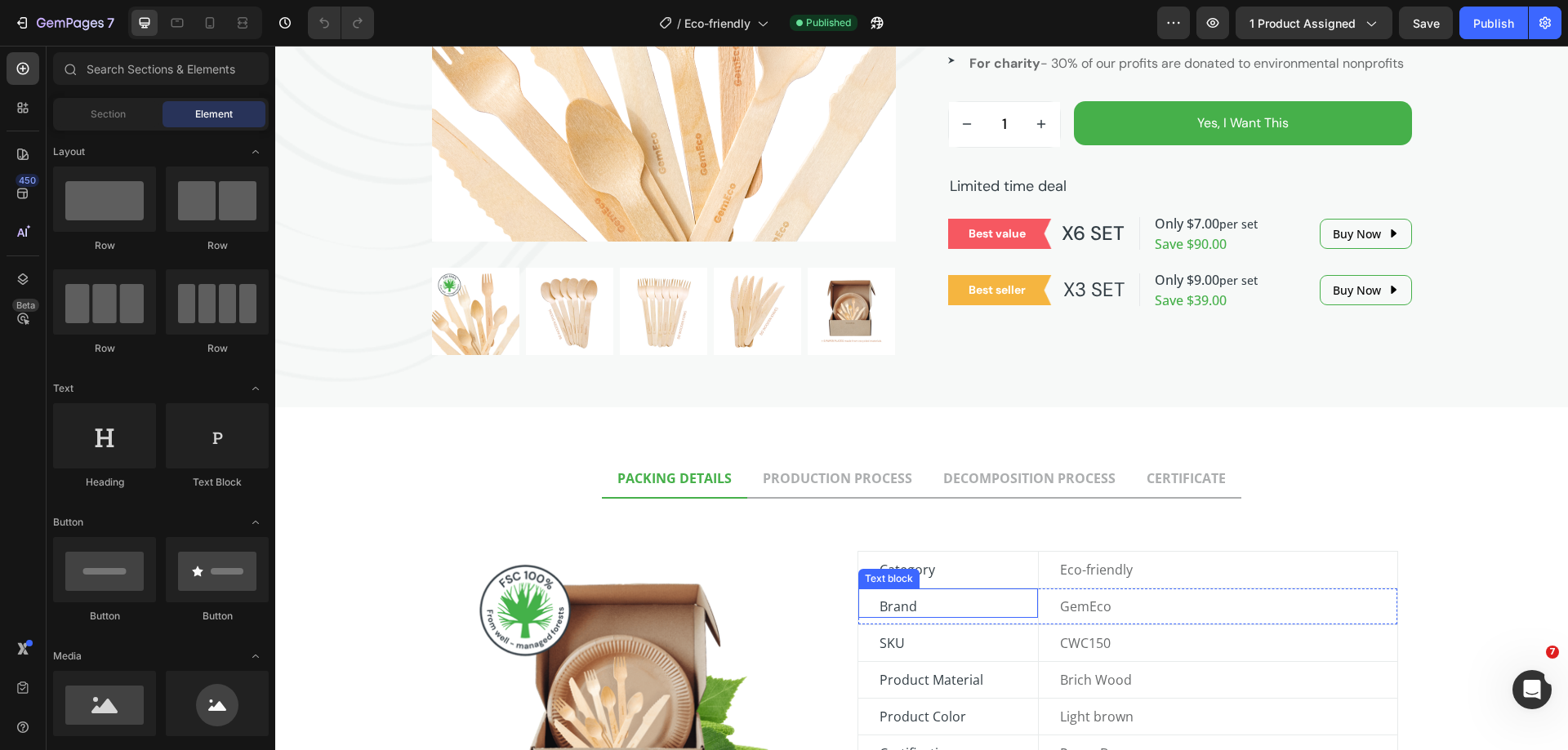
scroll to position [734, 0]
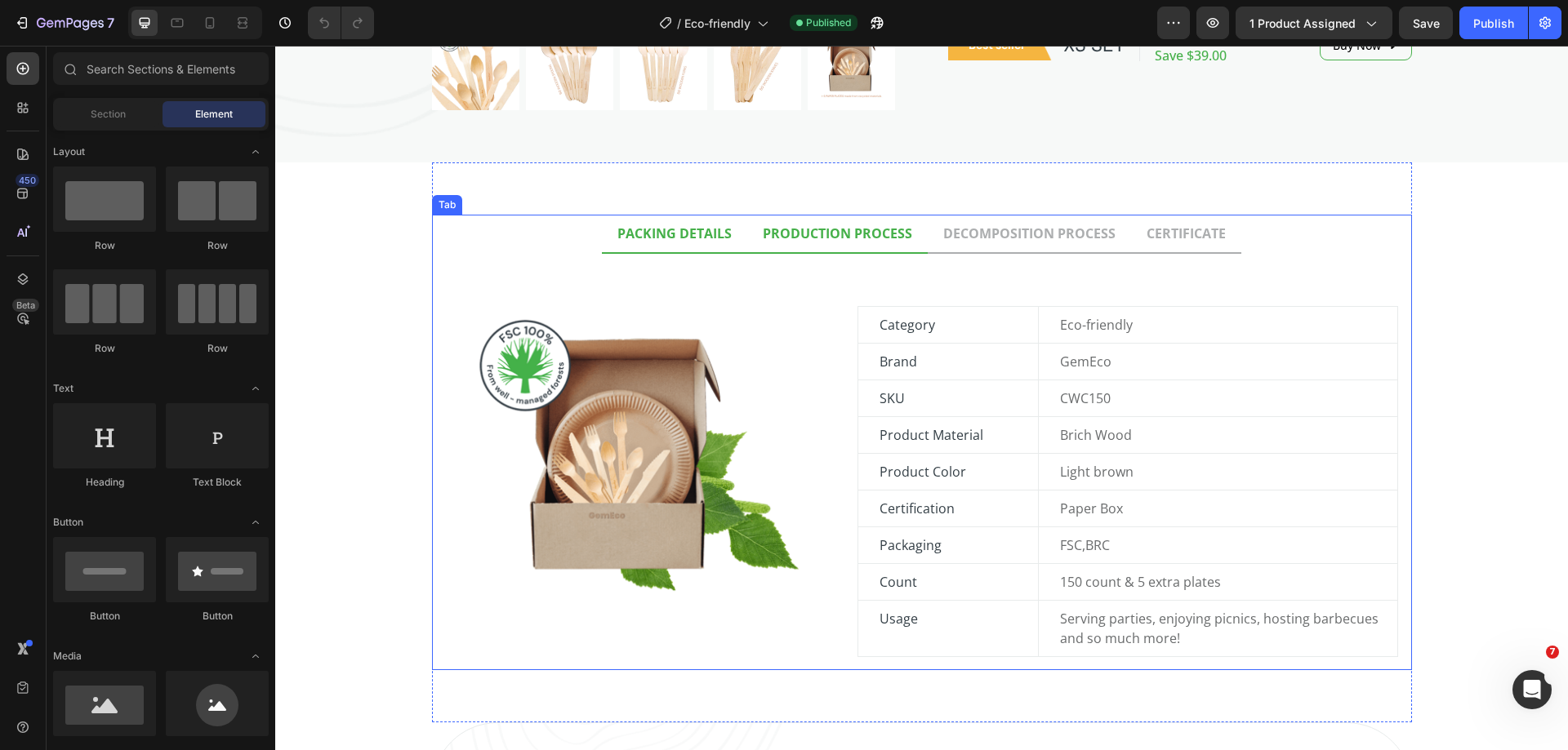
click at [779, 249] on li "PRODUCTION PROCESS" at bounding box center [837, 233] width 181 height 39
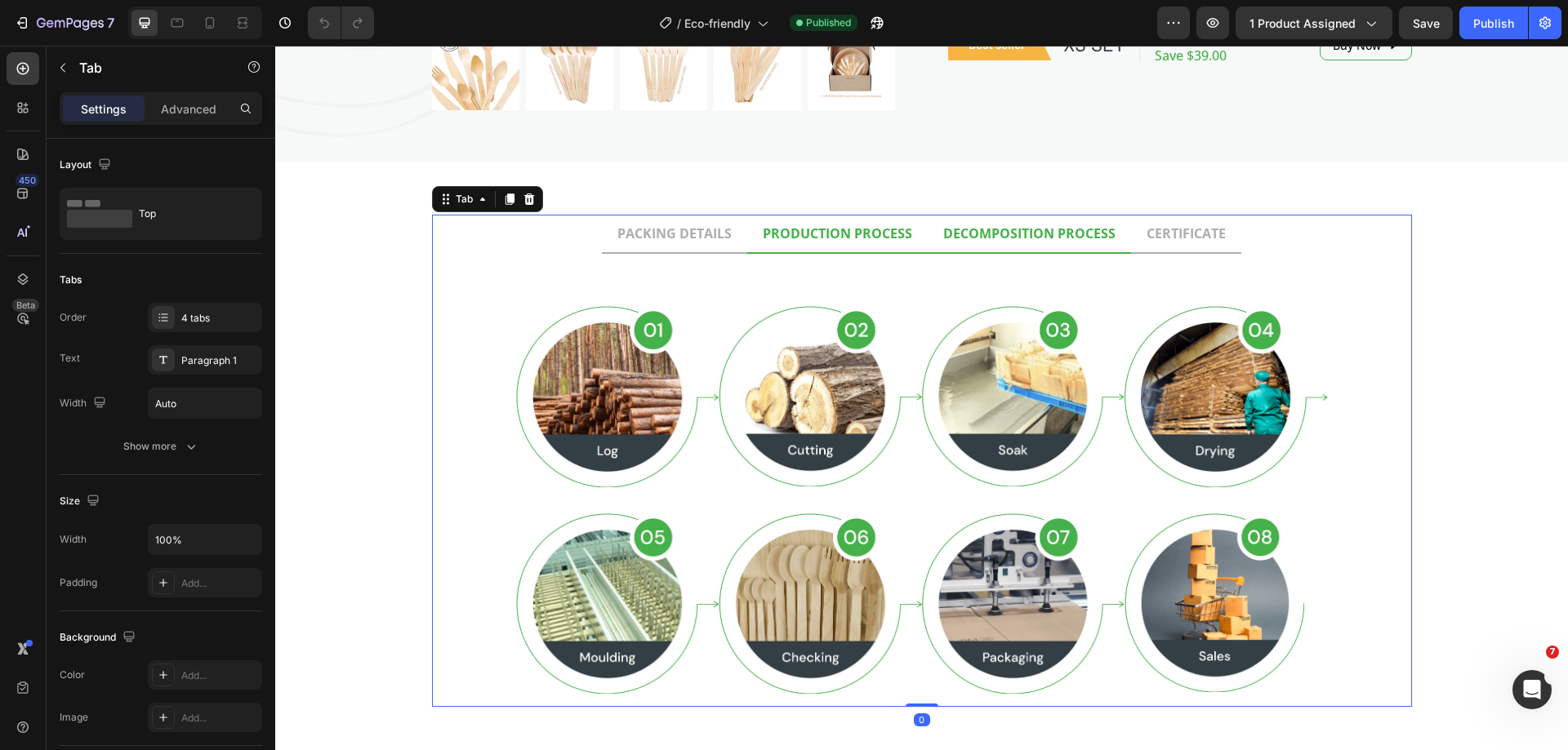
click at [963, 248] on li "DECOMPOSITION PROCESS" at bounding box center [1029, 233] width 203 height 39
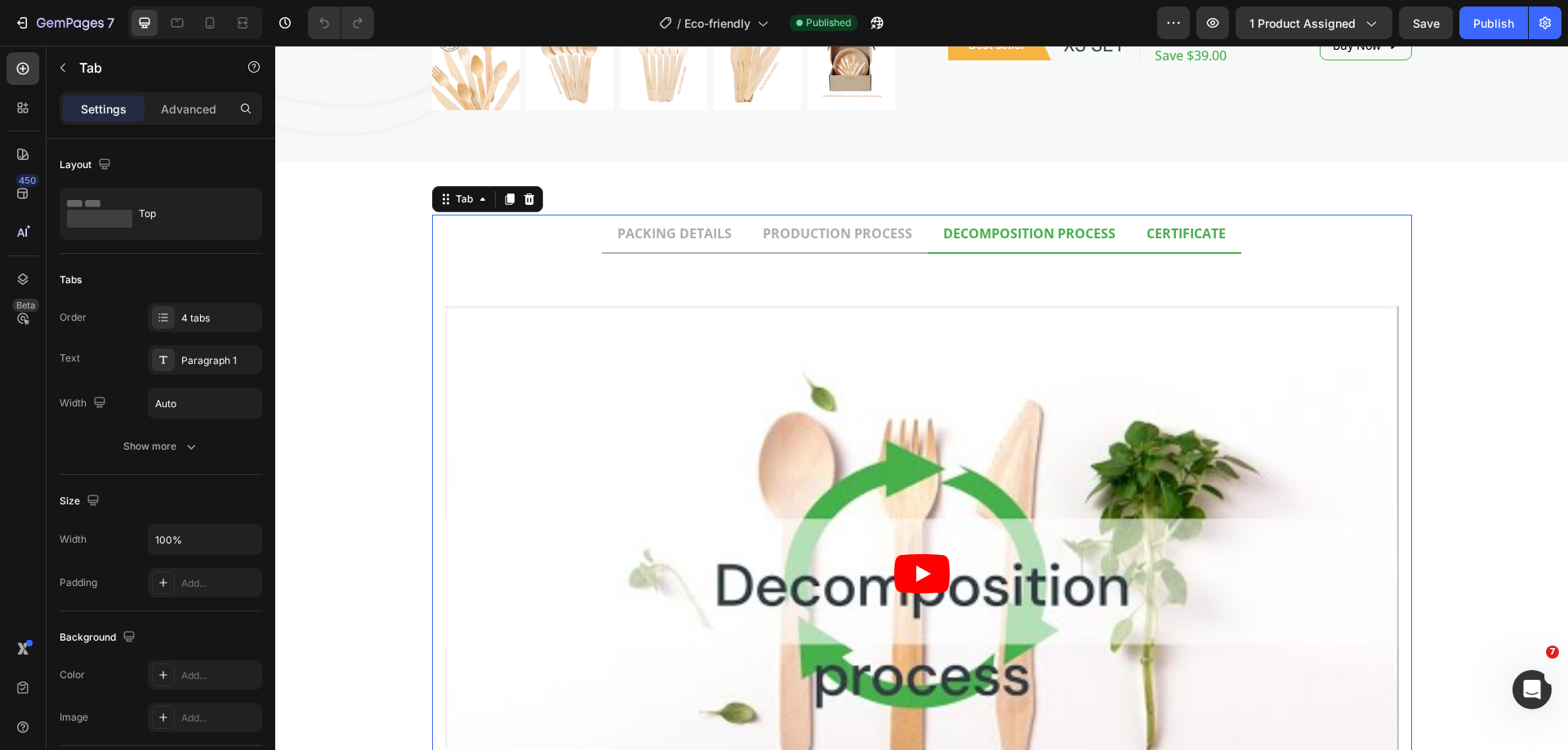
click at [1152, 248] on li "CERTIFICATE" at bounding box center [1186, 233] width 111 height 39
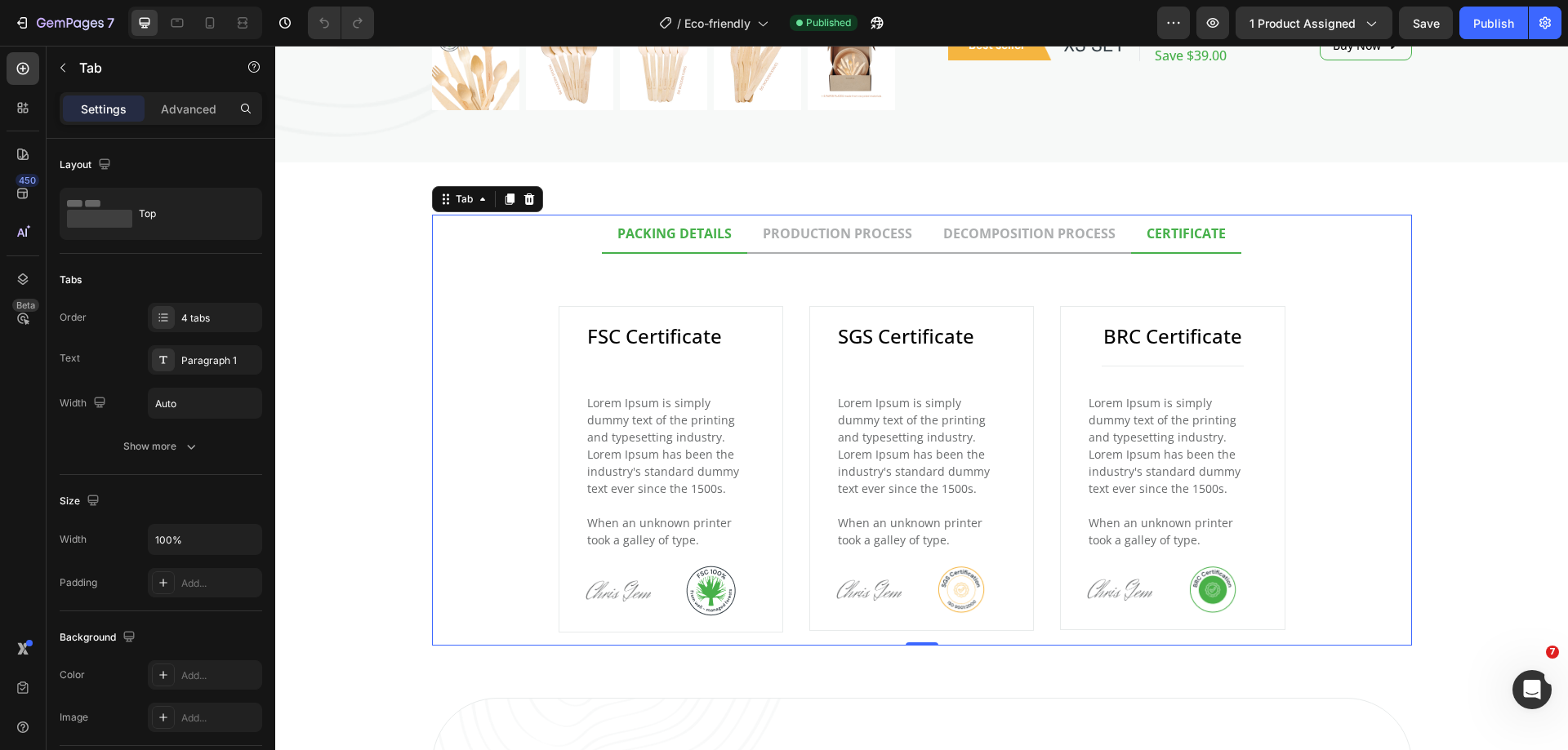
click at [667, 248] on li "PACKING DETAILS" at bounding box center [674, 233] width 145 height 39
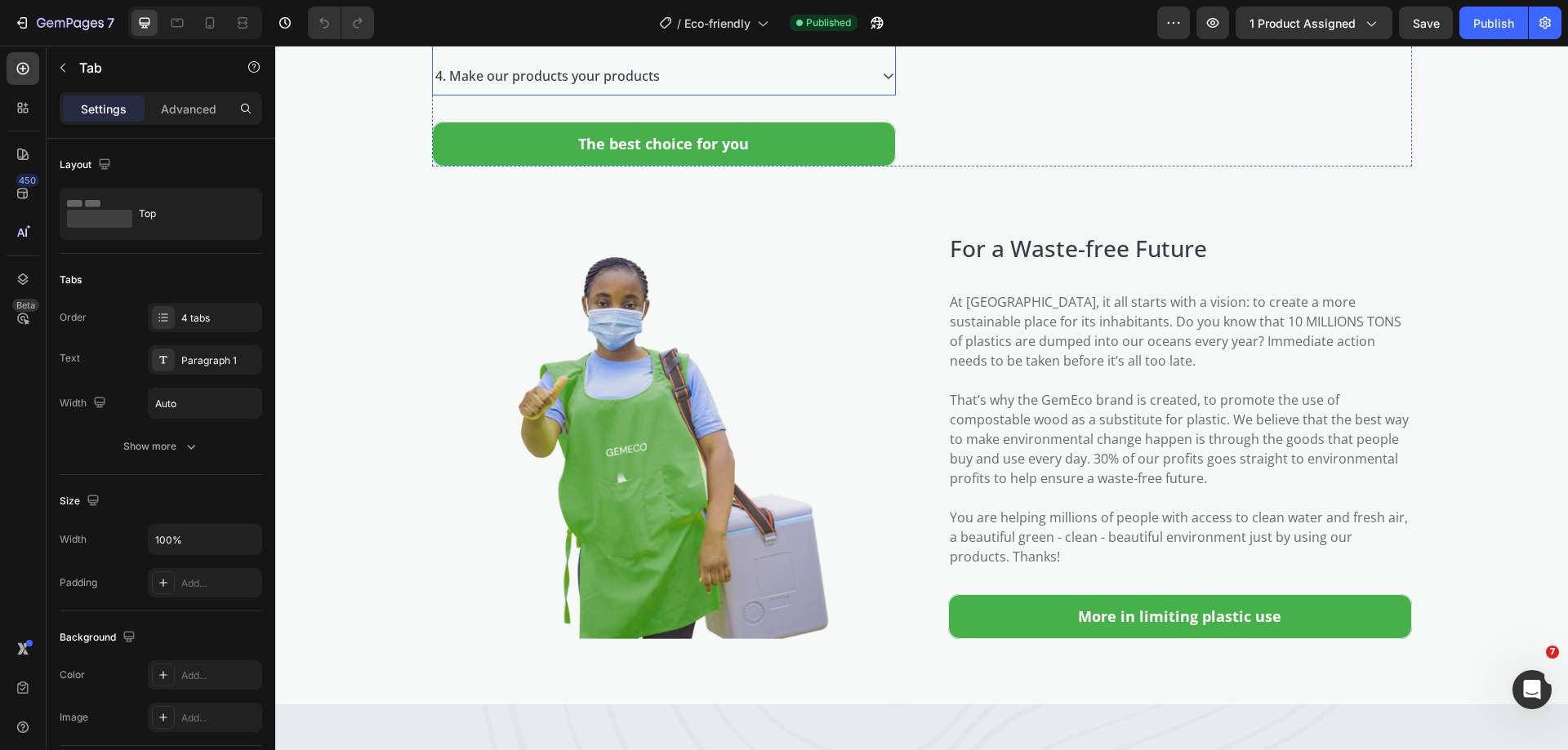
scroll to position [2041, 0]
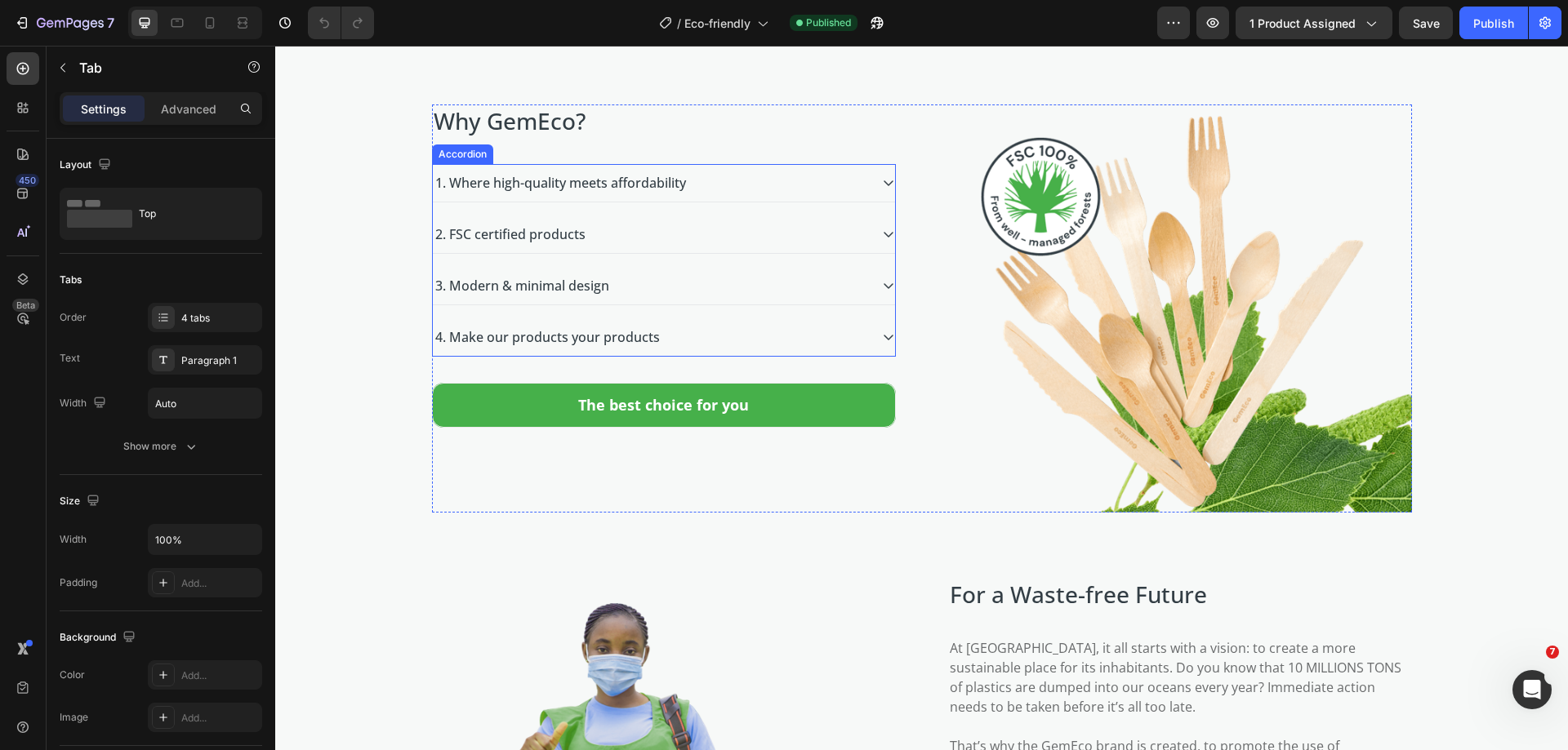
click at [882, 190] on icon at bounding box center [889, 183] width 13 height 13
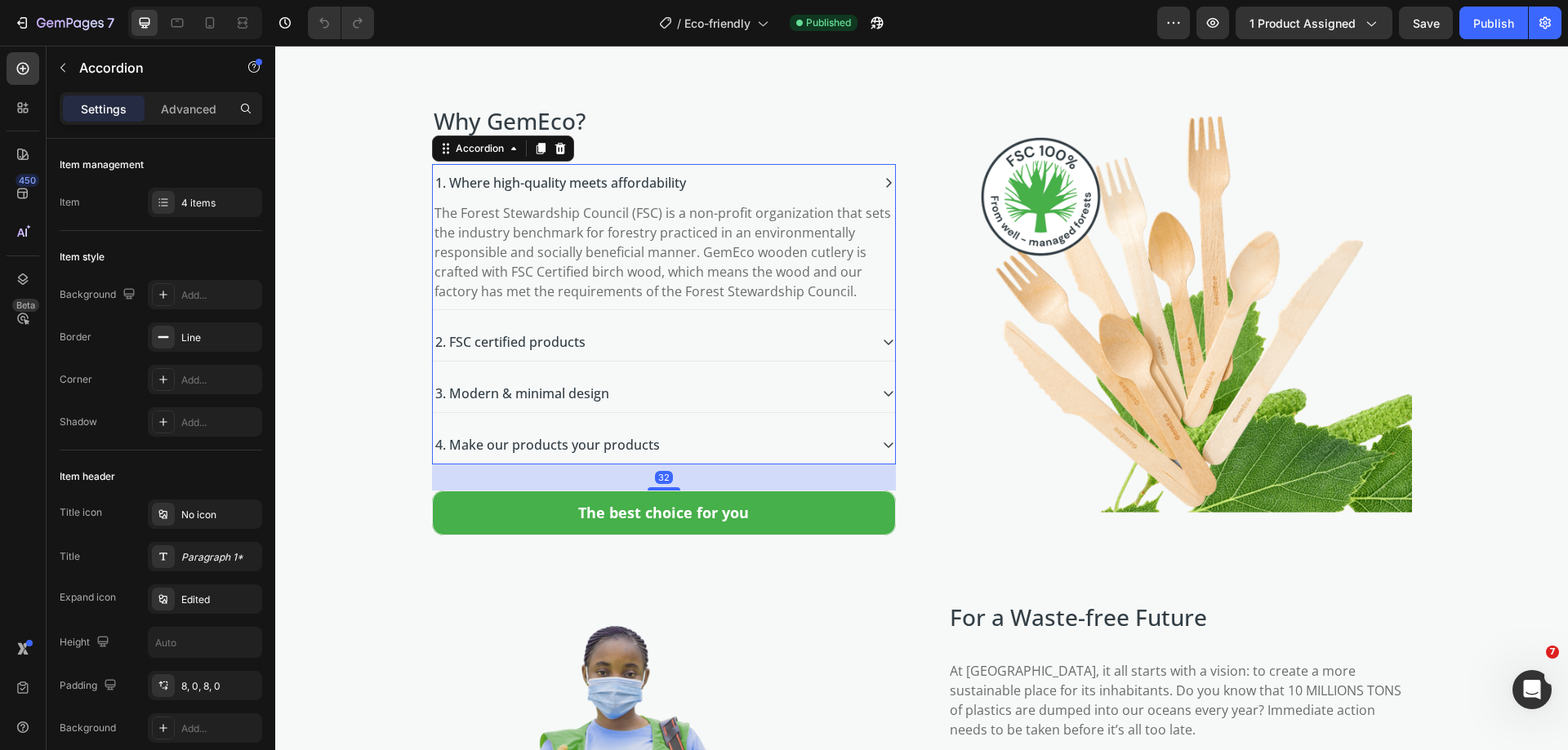
click at [871, 361] on div "2. FSC certified products" at bounding box center [664, 342] width 462 height 38
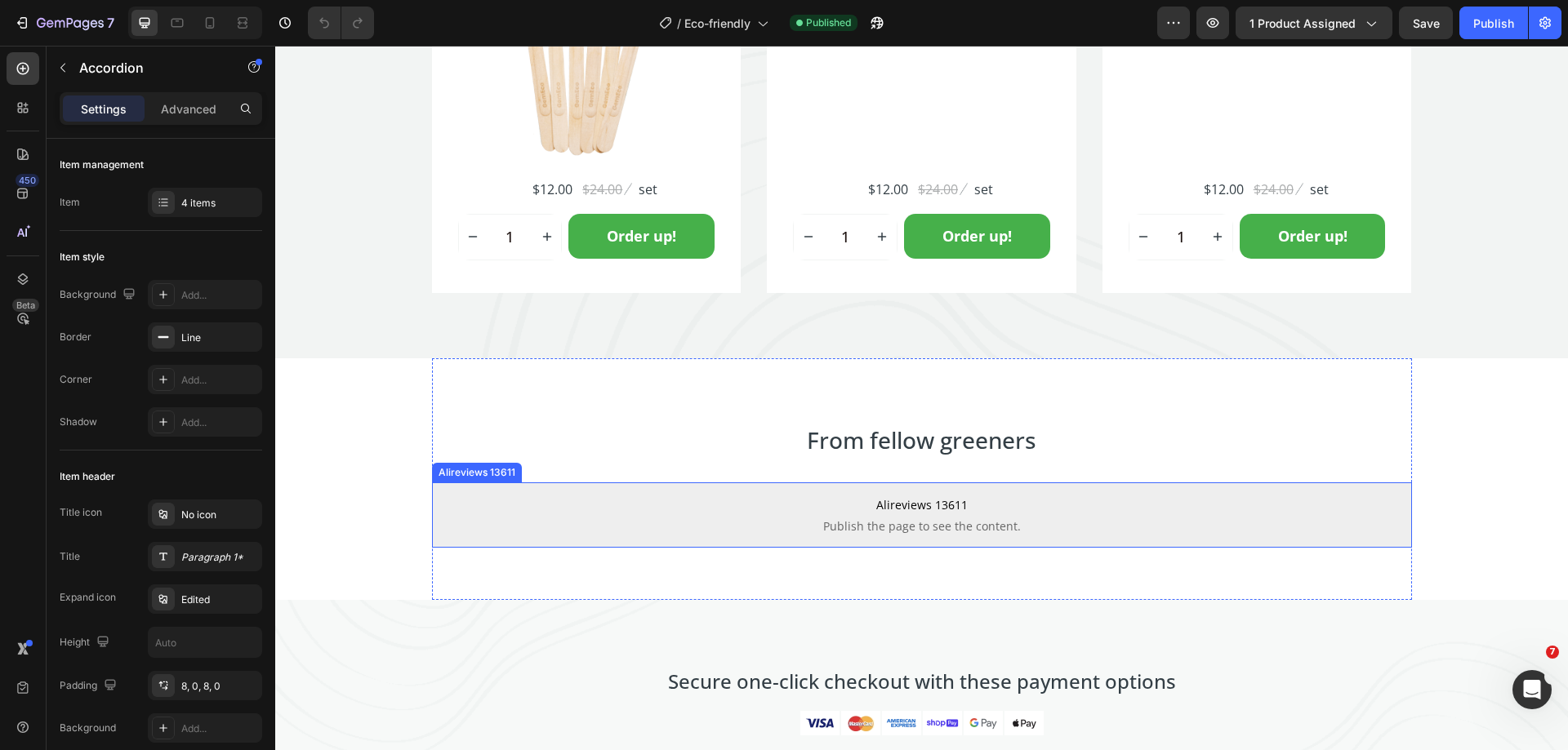
scroll to position [4981, 0]
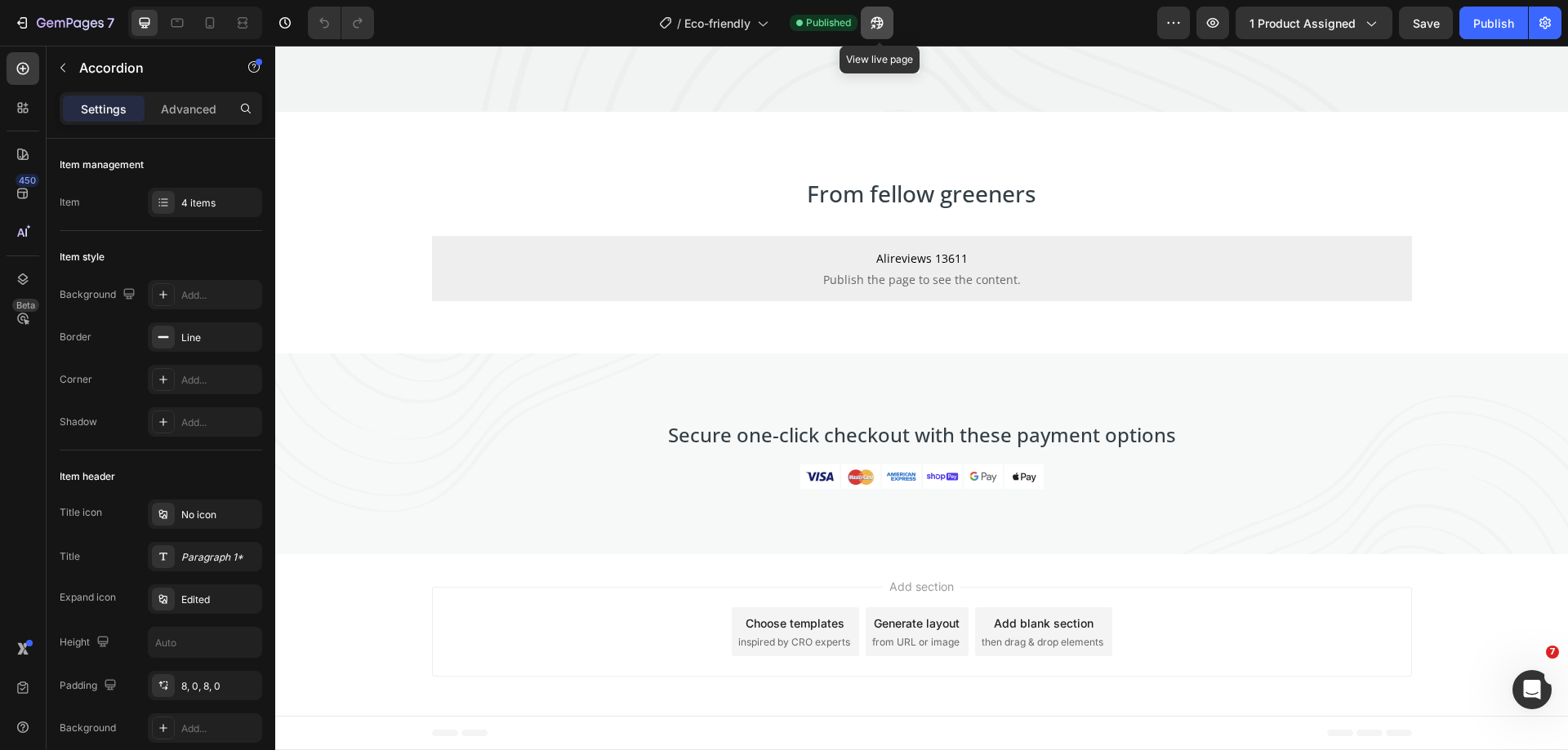
click at [874, 30] on icon "button" at bounding box center [877, 23] width 17 height 17
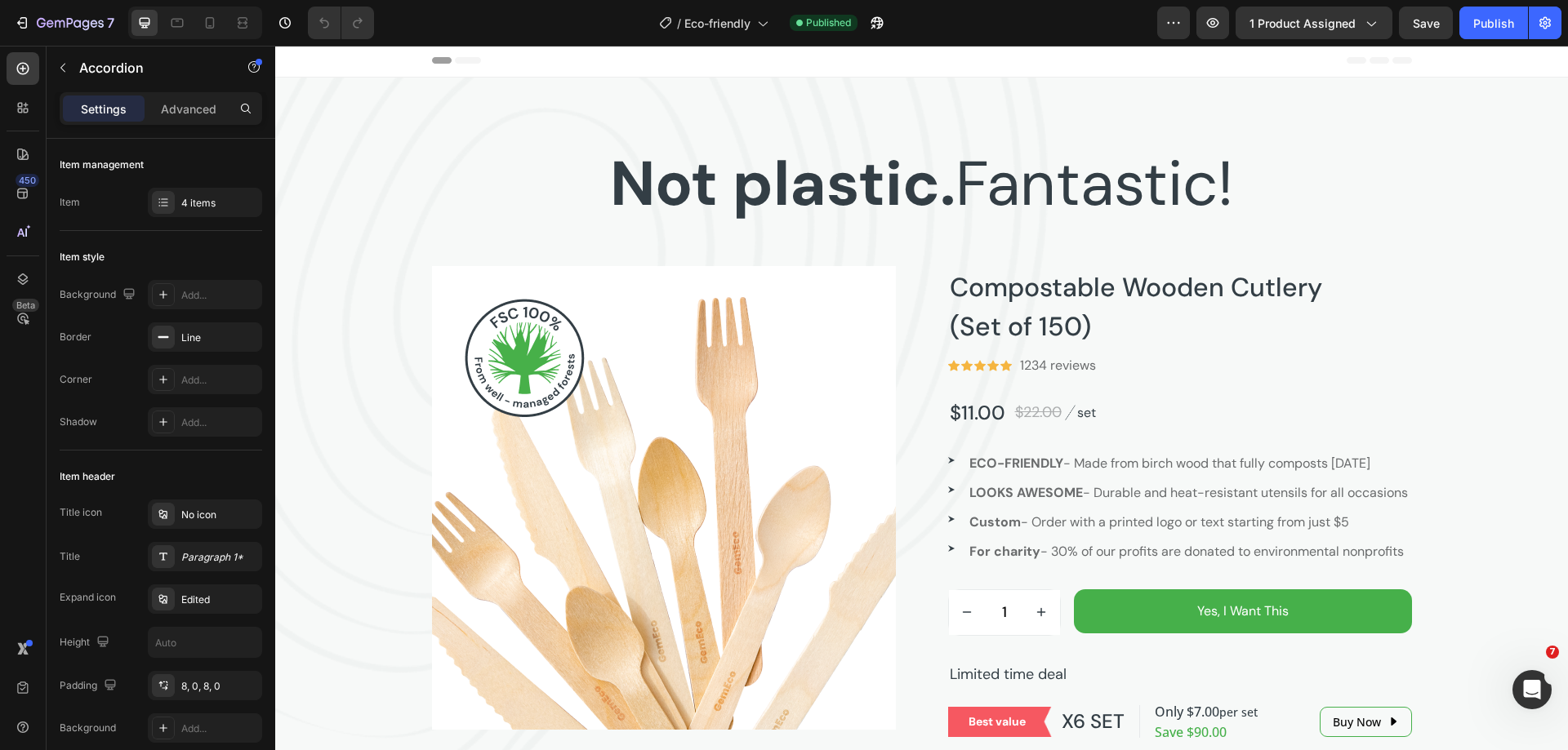
scroll to position [0, 0]
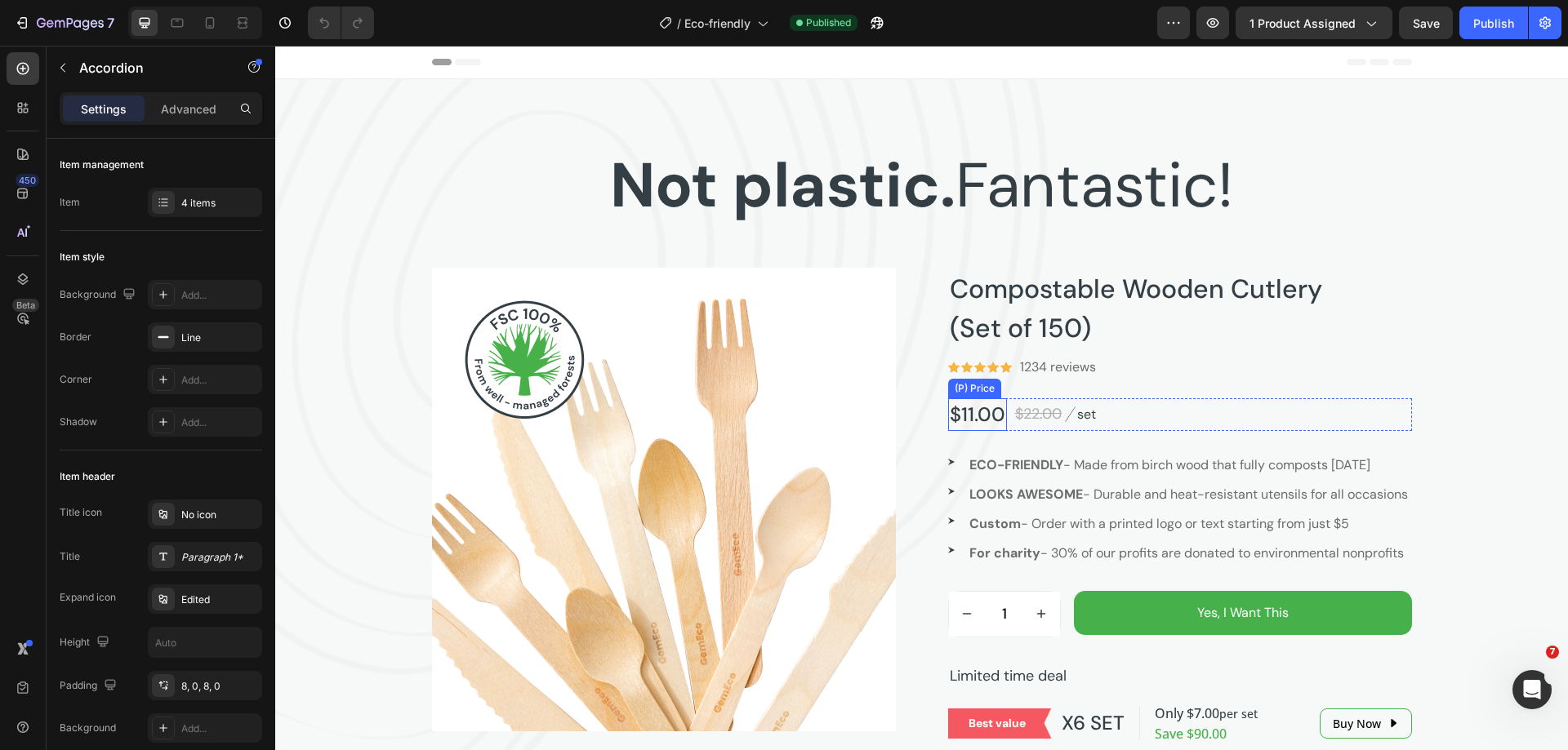
click at [976, 415] on div "$11.00" at bounding box center [977, 415] width 59 height 33
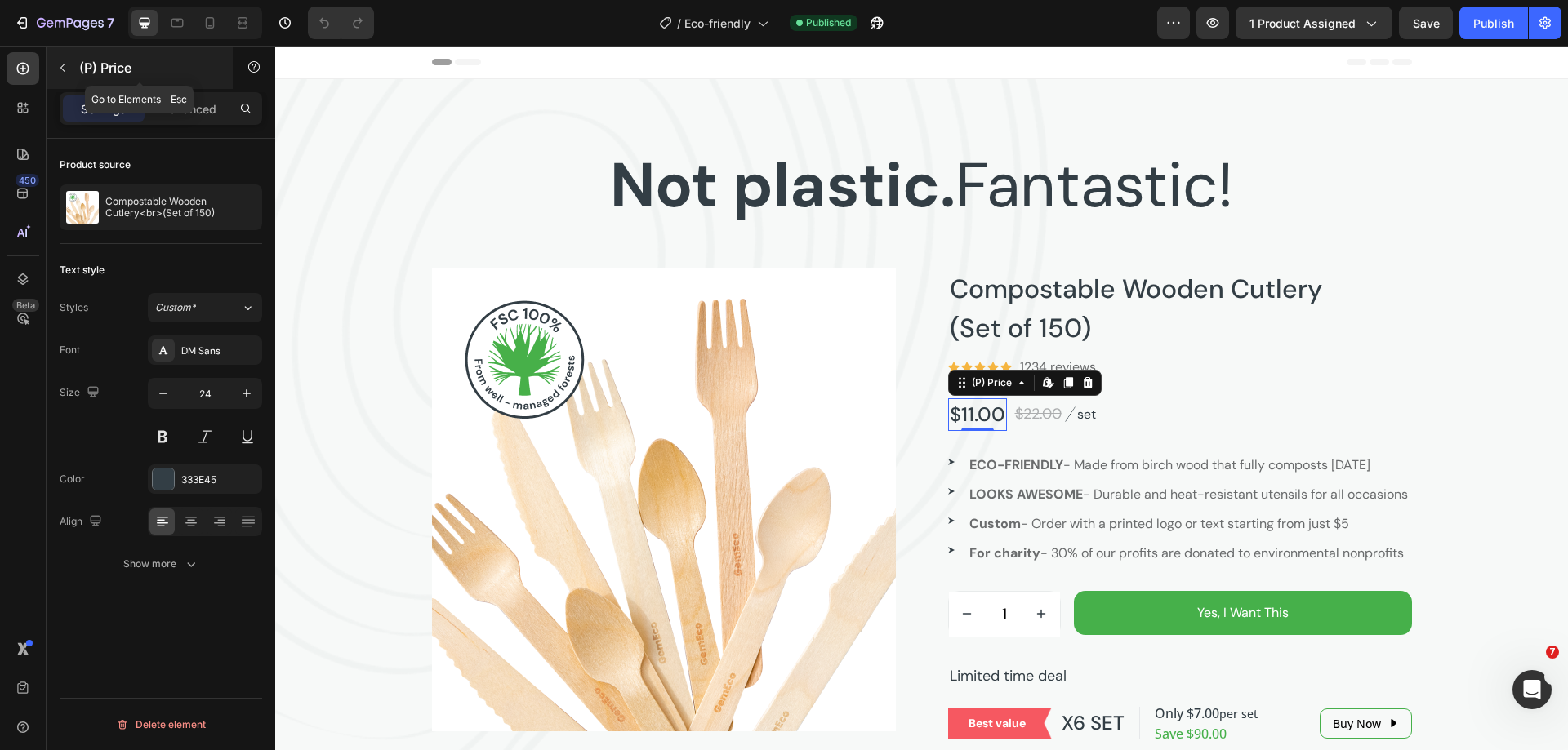
click at [59, 66] on icon "button" at bounding box center [63, 68] width 13 height 13
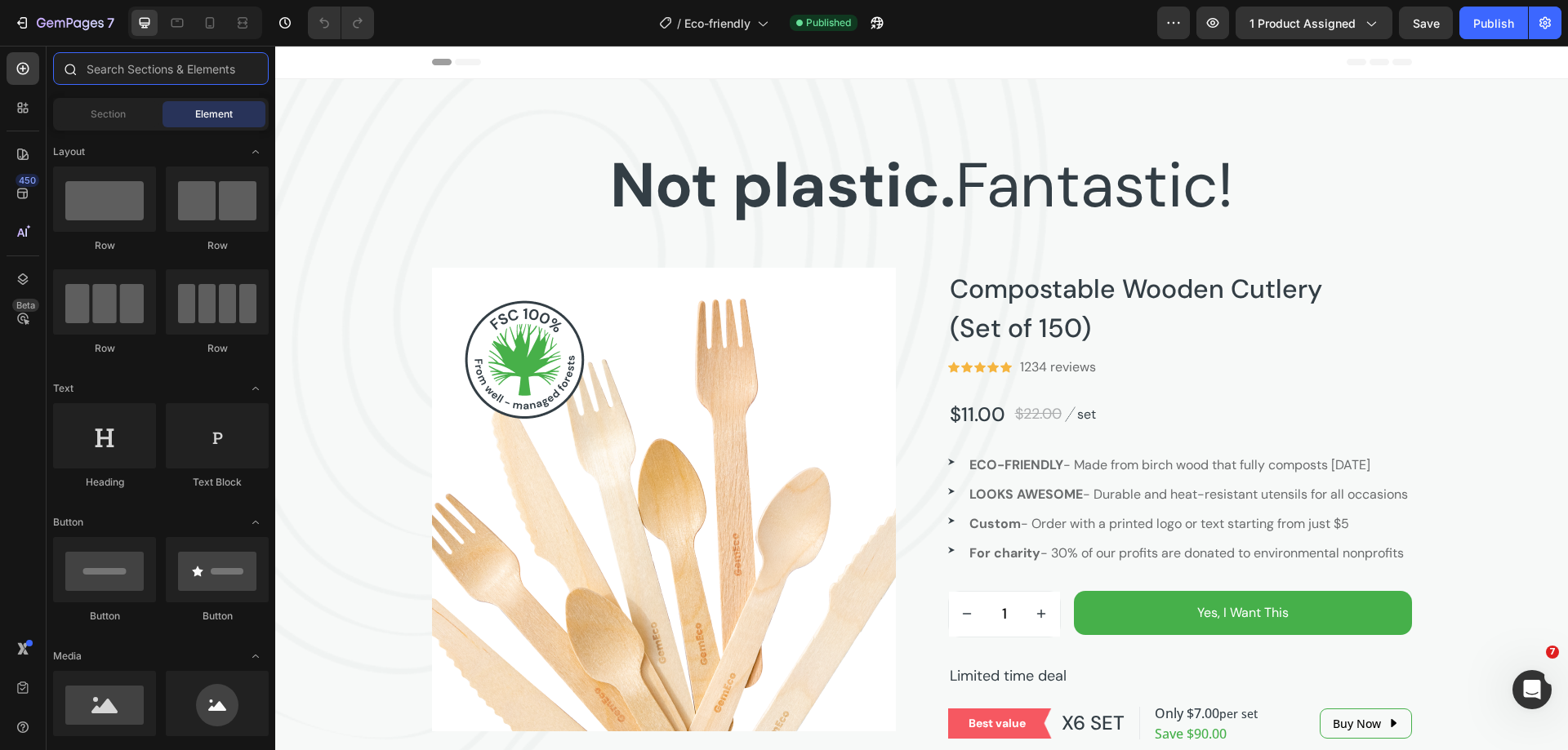
click at [115, 64] on input "text" at bounding box center [160, 68] width 215 height 33
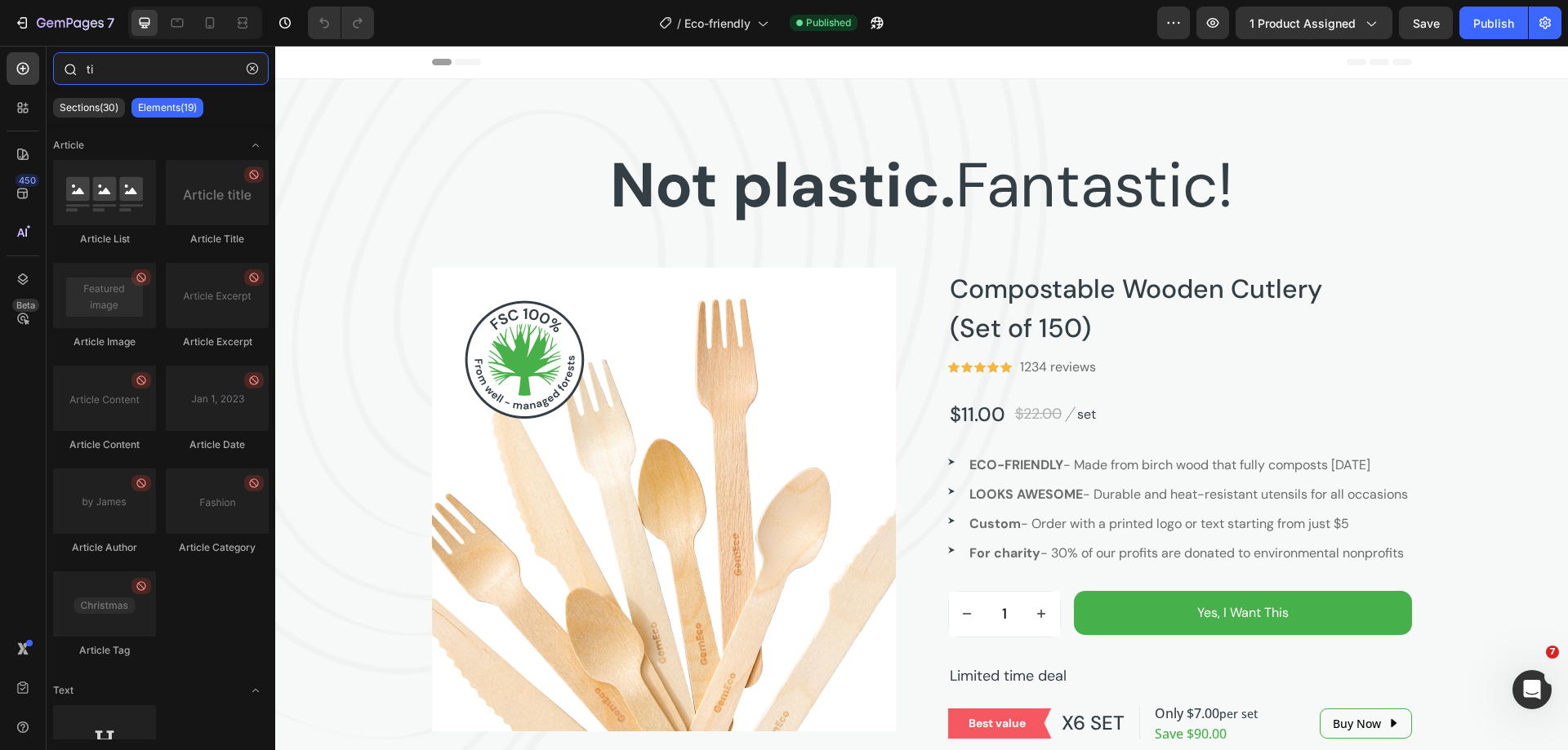
type input "t"
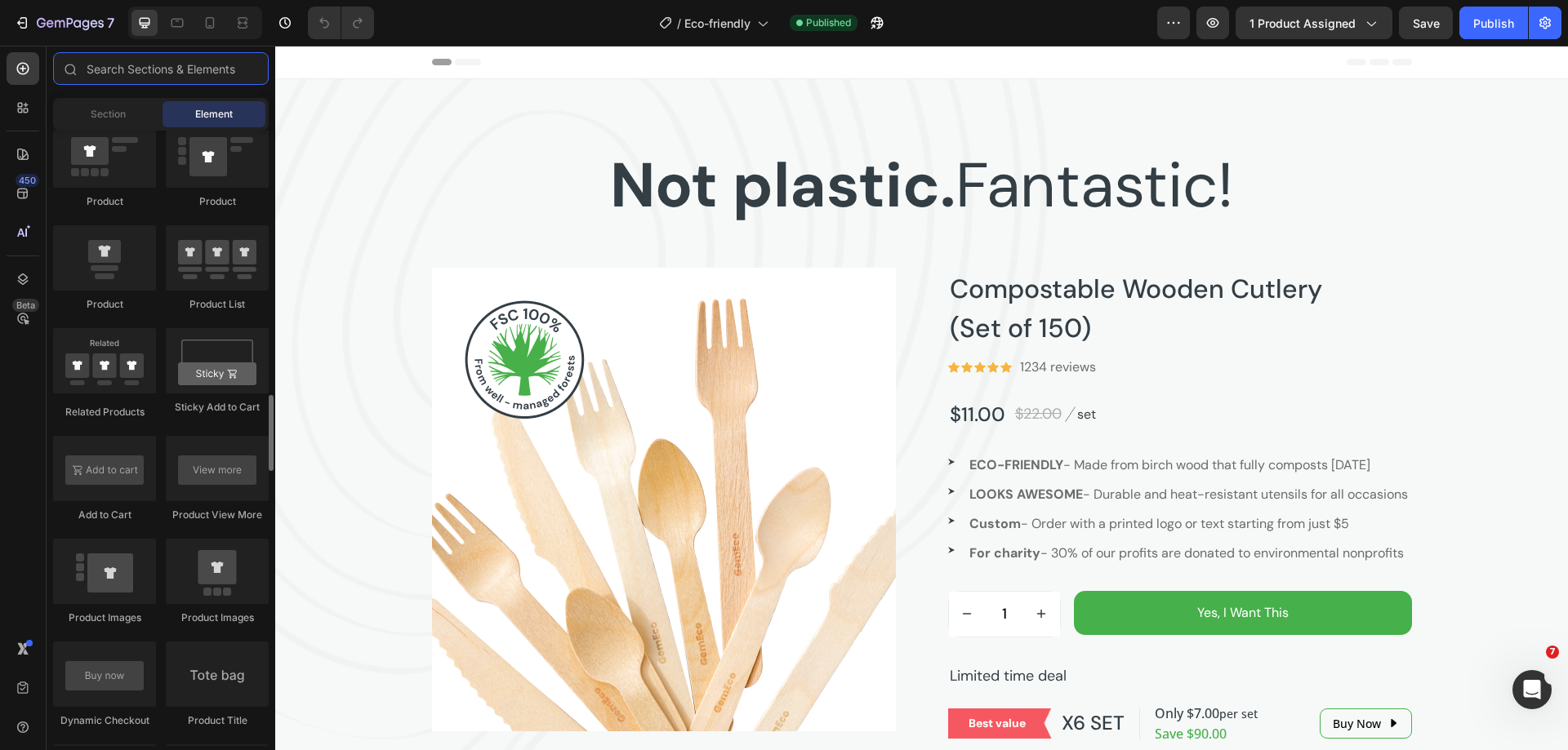
scroll to position [2204, 0]
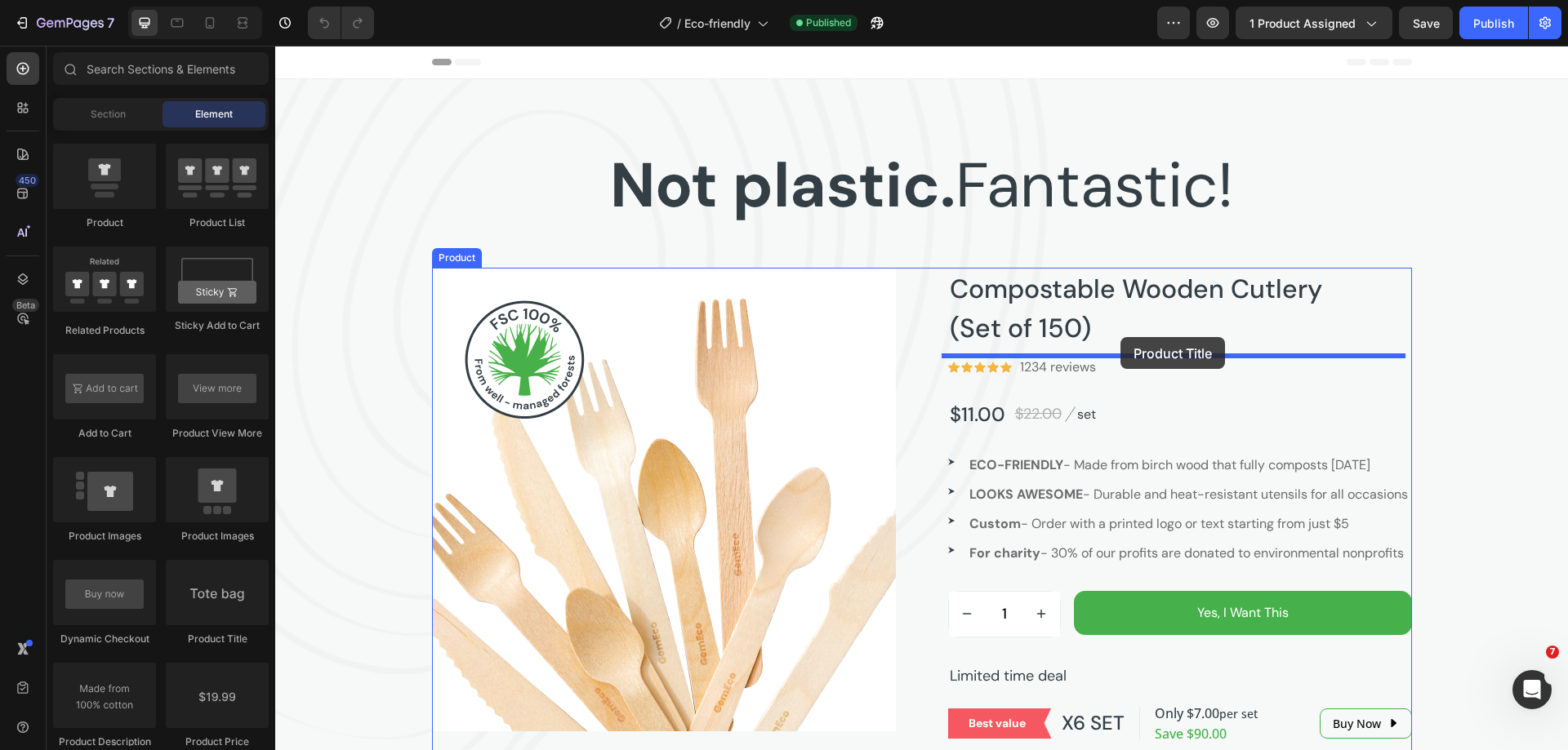
drag, startPoint x: 501, startPoint y: 651, endPoint x: 1120, endPoint y: 337, distance: 694.1
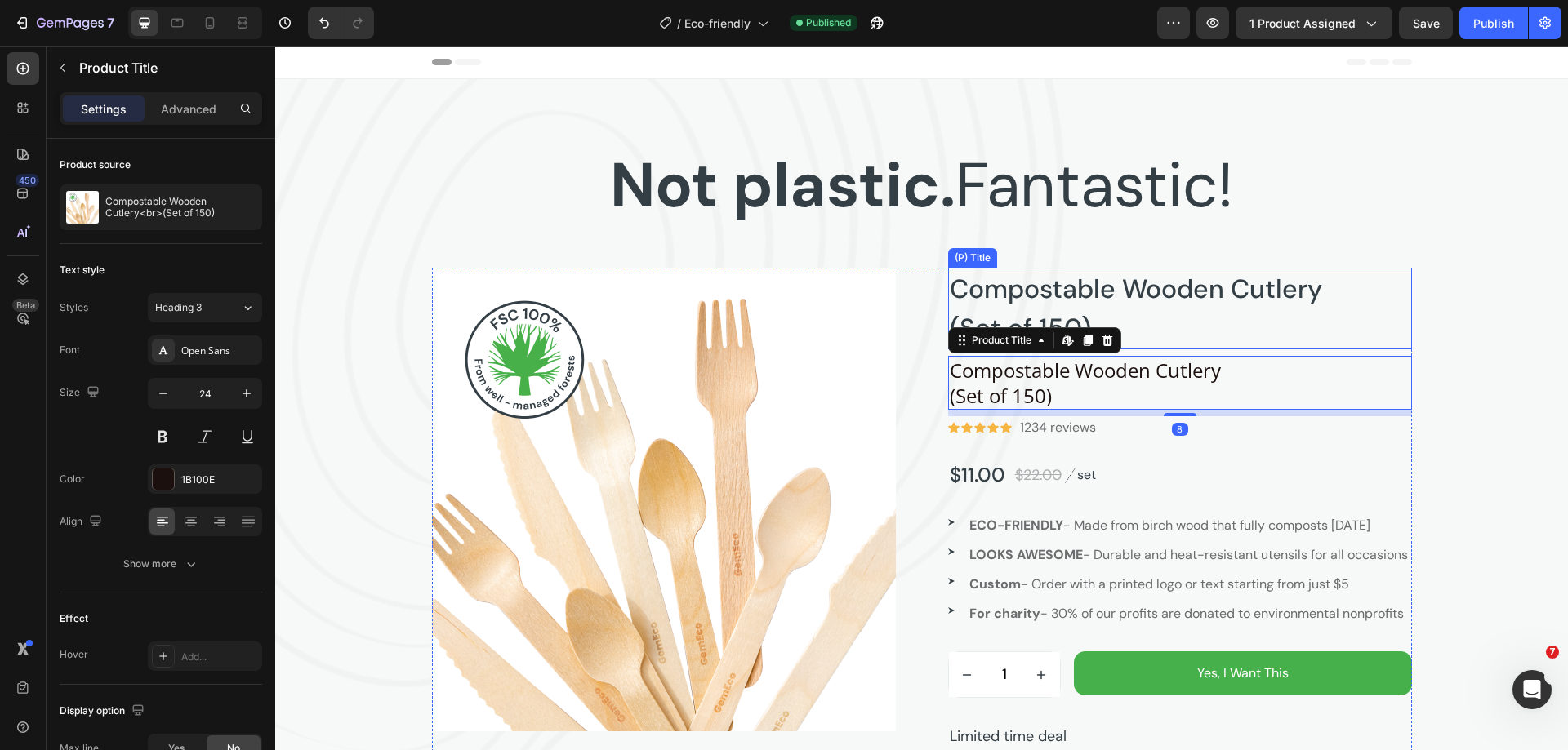
click at [1139, 321] on h2 "Compostable Wooden Cutlery (Set of 150)" at bounding box center [1180, 309] width 464 height 82
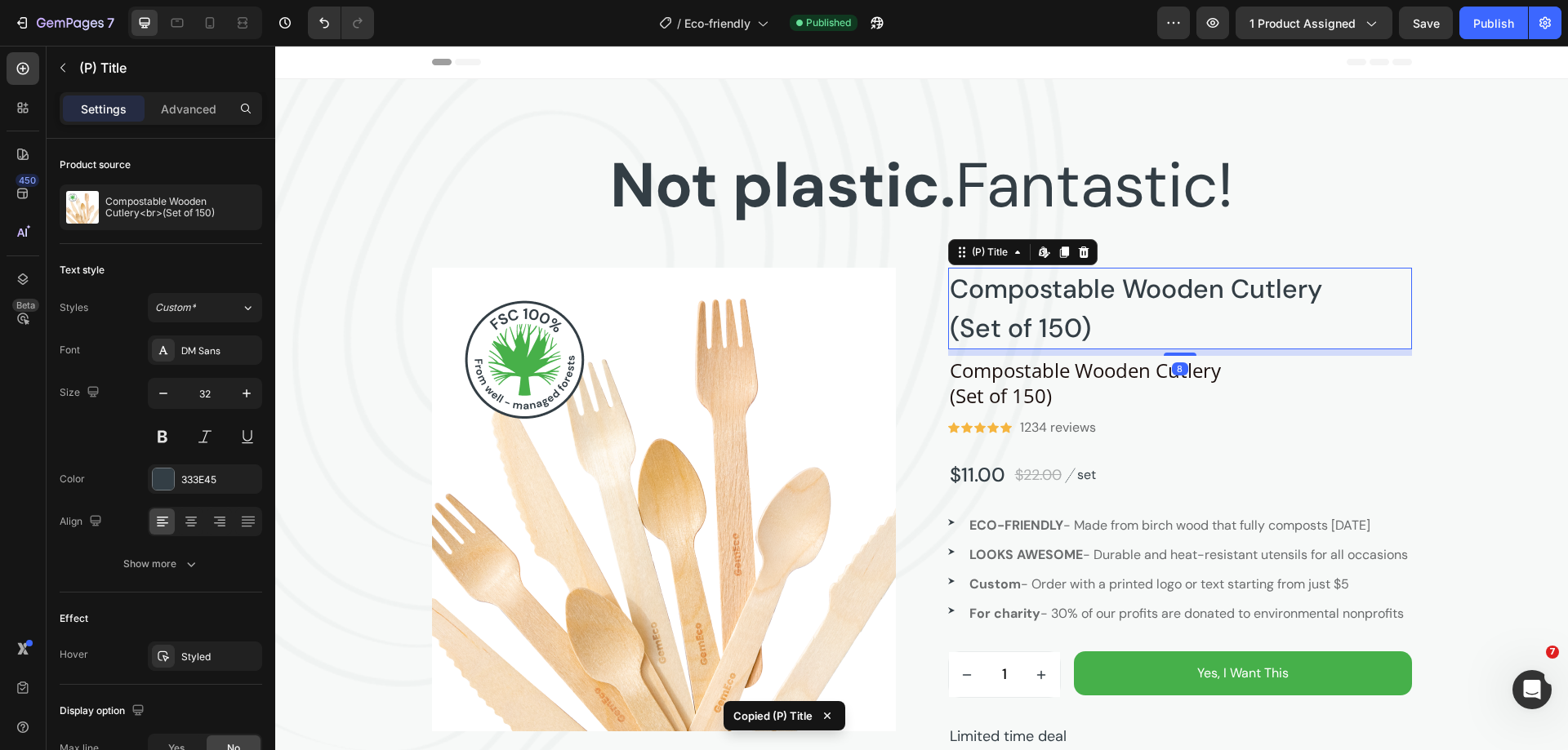
click at [1172, 370] on div "8" at bounding box center [1180, 369] width 17 height 13
click at [1138, 380] on h2 "Compostable Wooden Cutlery (Set of 150)" at bounding box center [1180, 382] width 464 height 54
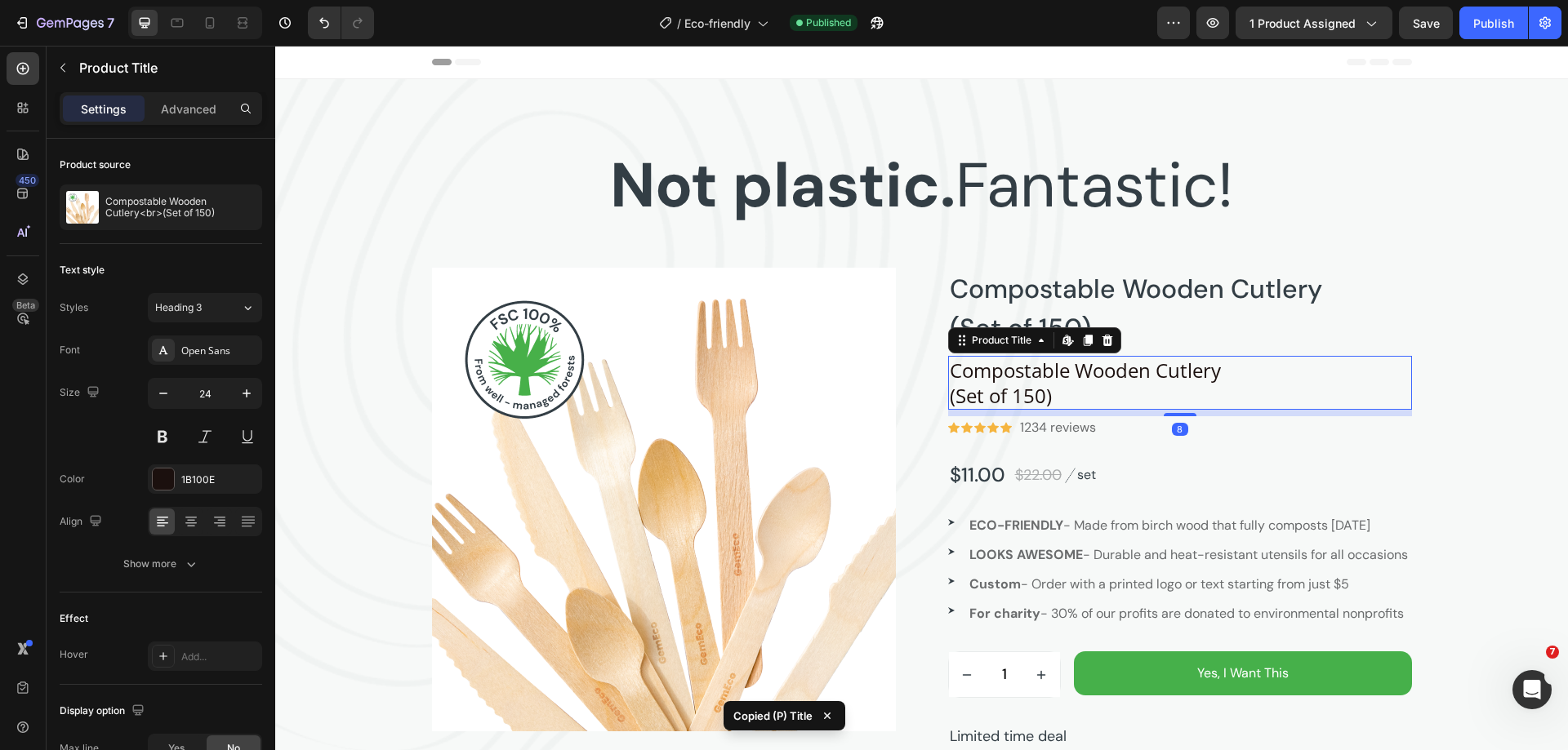
type input "32"
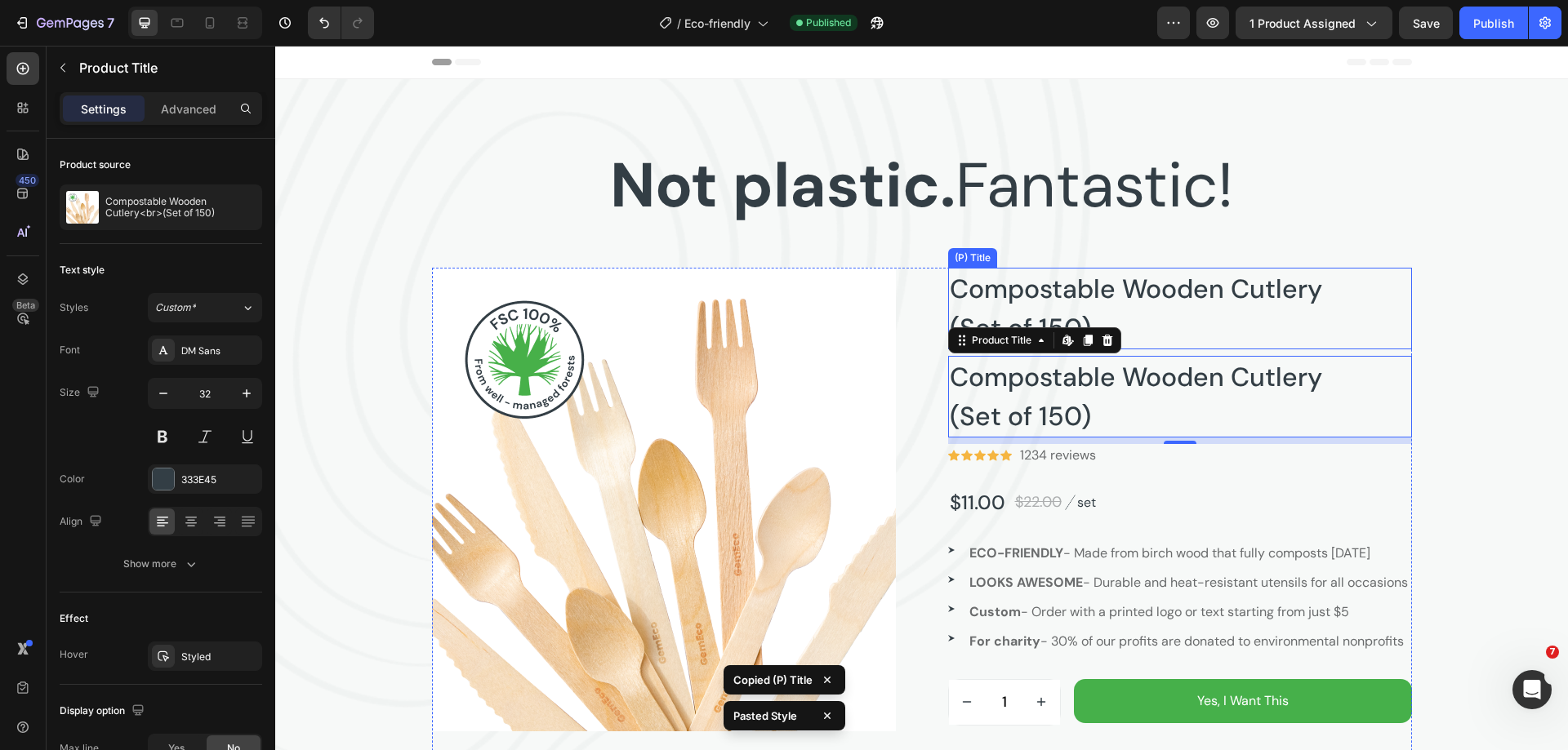
click at [1230, 319] on h2 "Compostable Wooden Cutlery (Set of 150)" at bounding box center [1180, 309] width 464 height 82
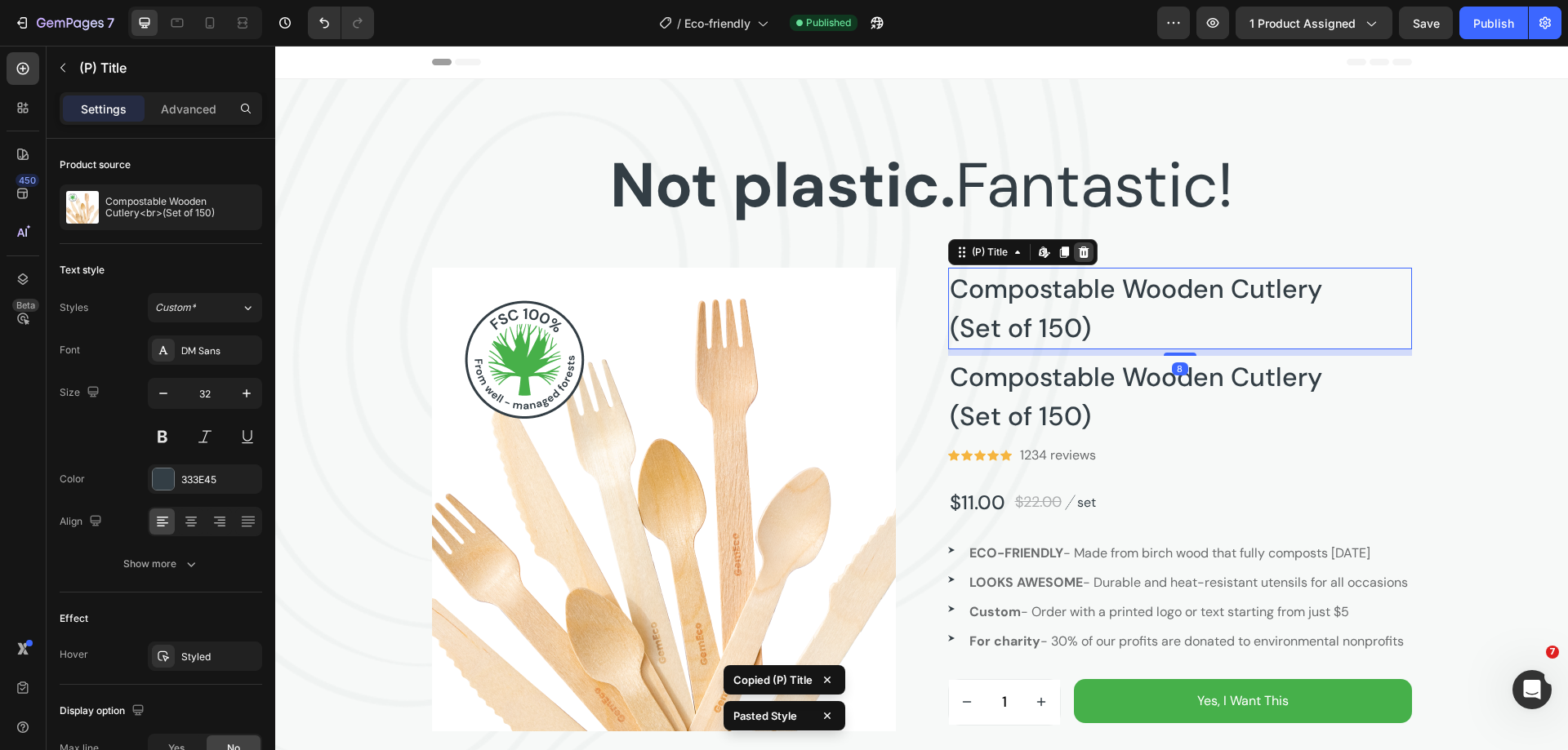
click at [1084, 259] on div at bounding box center [1084, 252] width 20 height 20
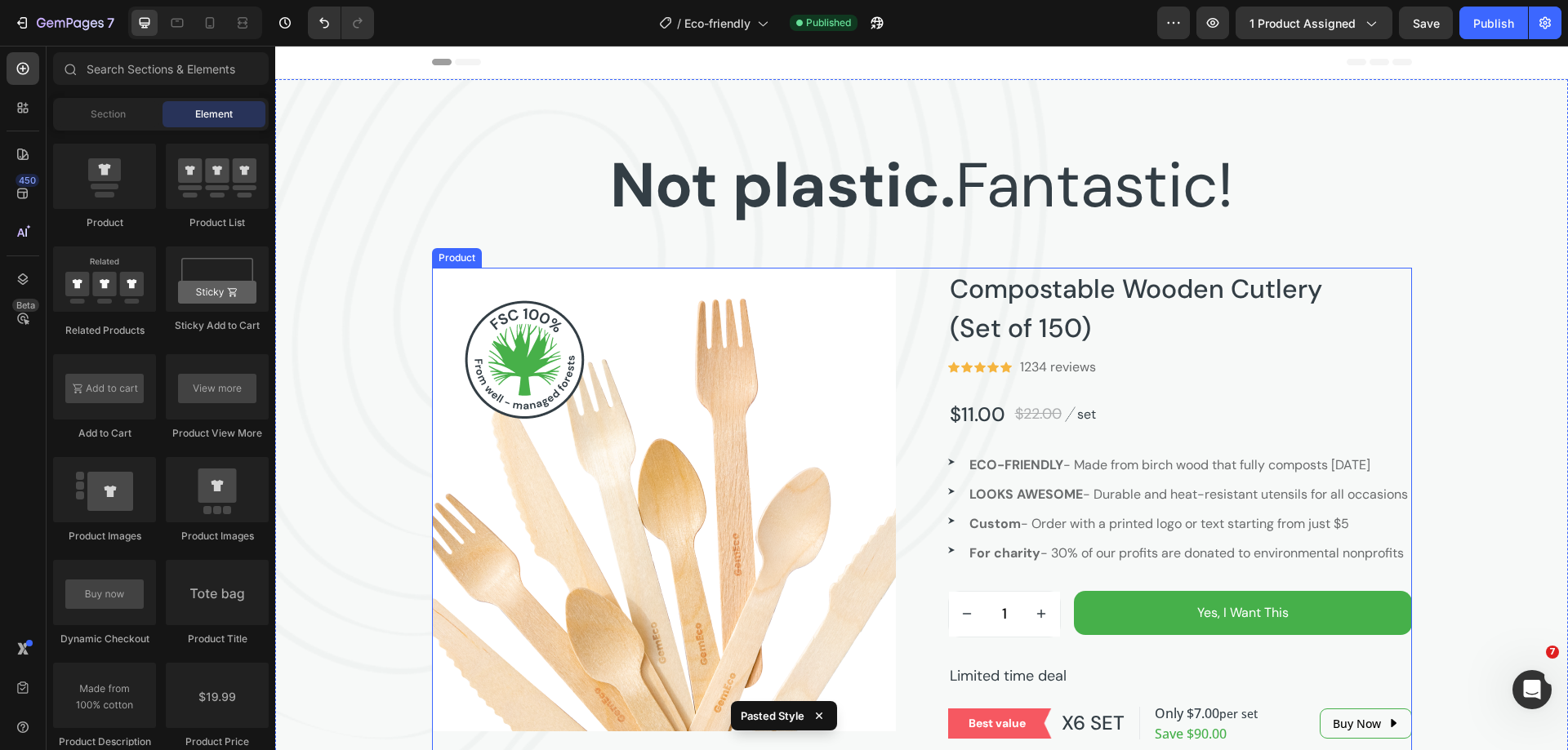
click at [923, 342] on div "Product Images Compostable Wooden Cutlery (Set of 150) Product Title Icon Icon …" at bounding box center [921, 557] width 980 height 578
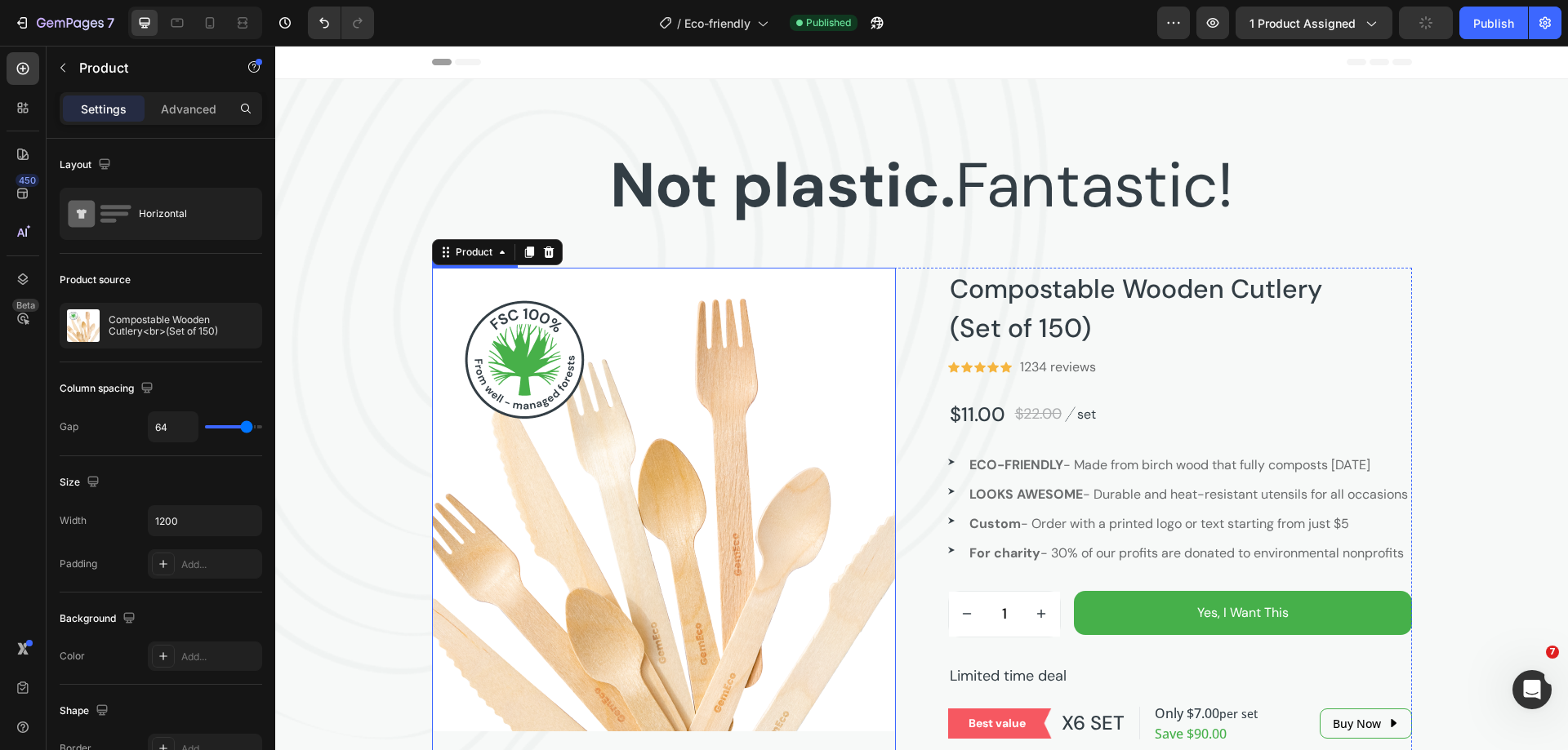
click at [692, 394] on img at bounding box center [664, 500] width 464 height 464
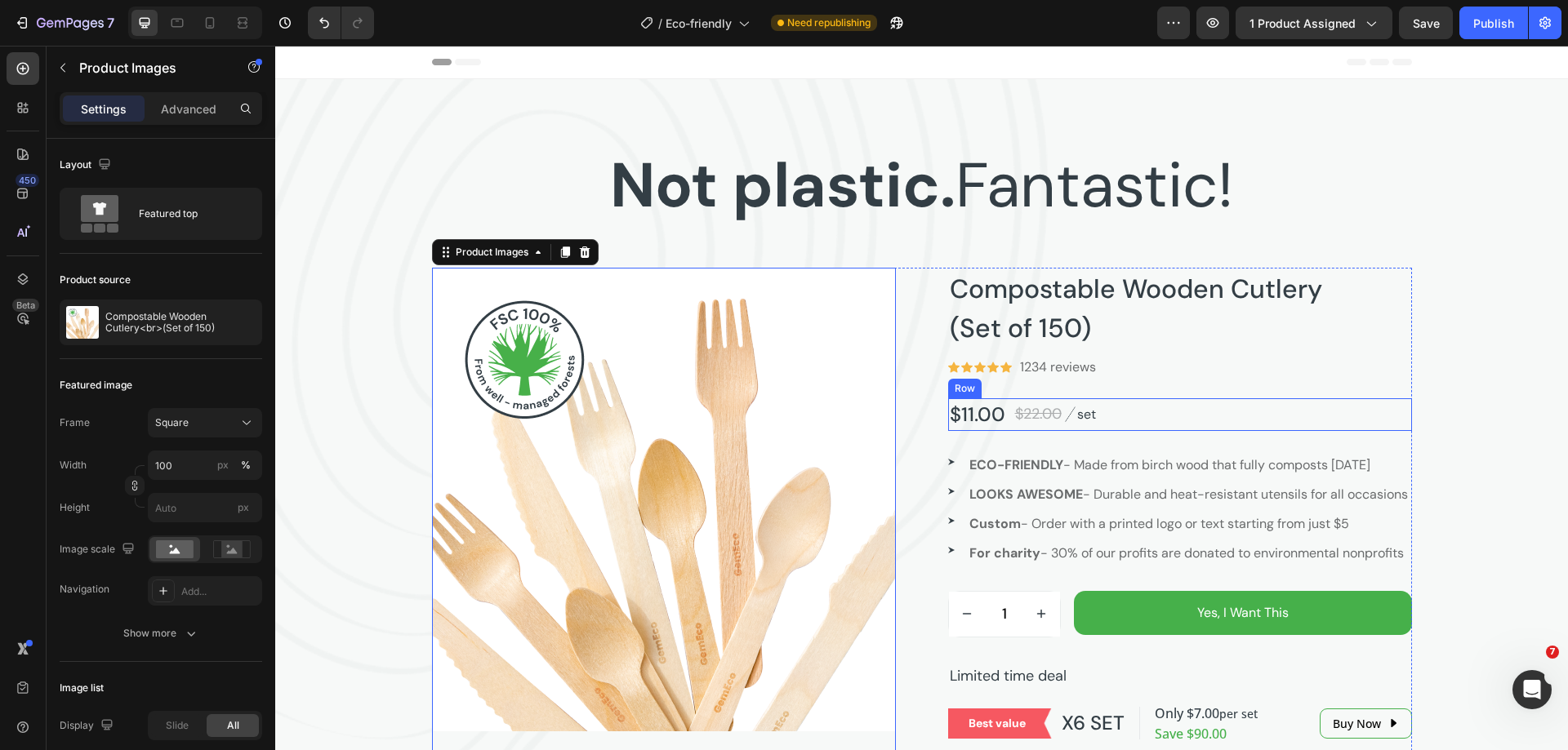
click at [1136, 430] on div "$11.00 (P) Price (P) Price $22.00 (P) Price (P) Price Image set Text block Row" at bounding box center [1180, 415] width 464 height 33
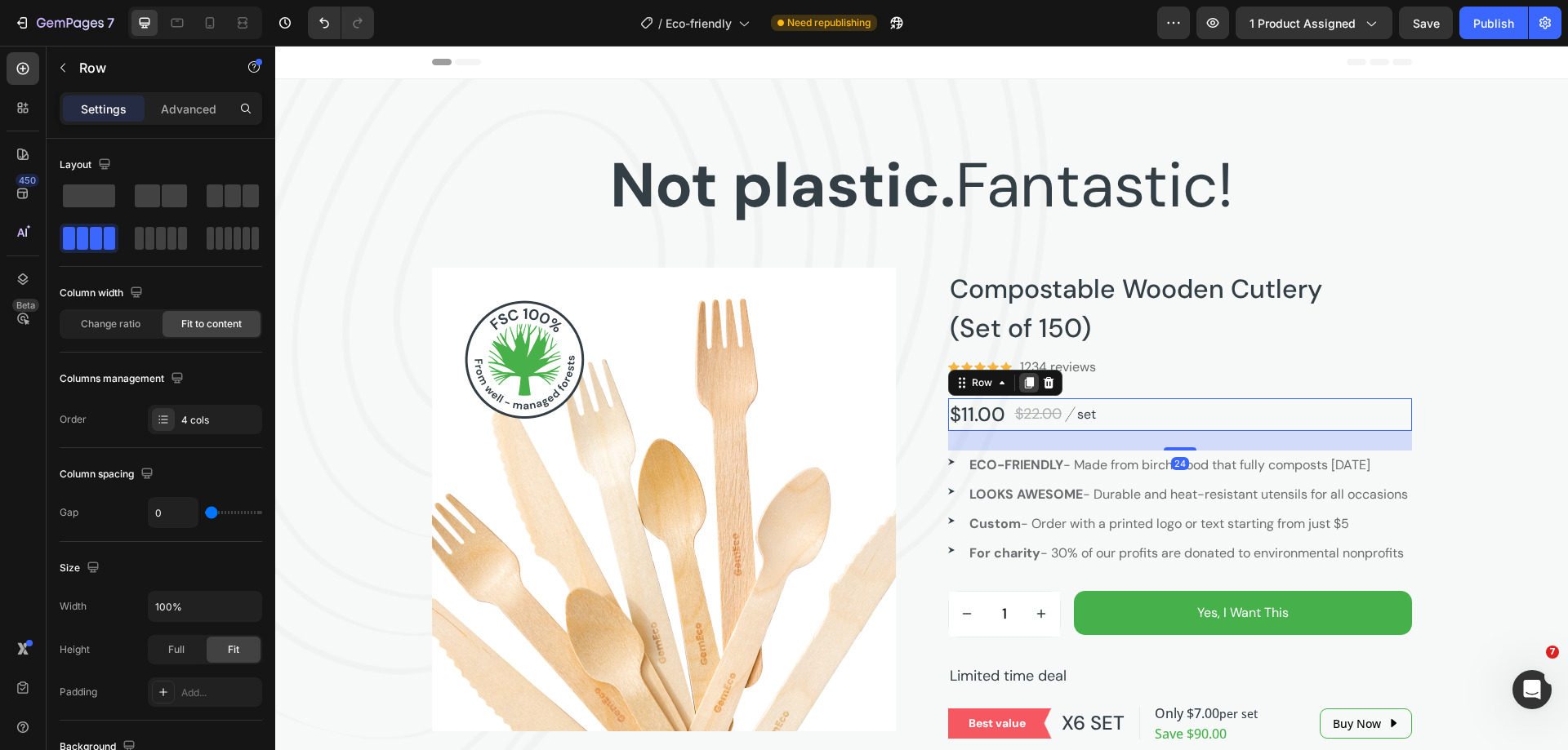
click at [1023, 381] on icon at bounding box center [1029, 383] width 13 height 13
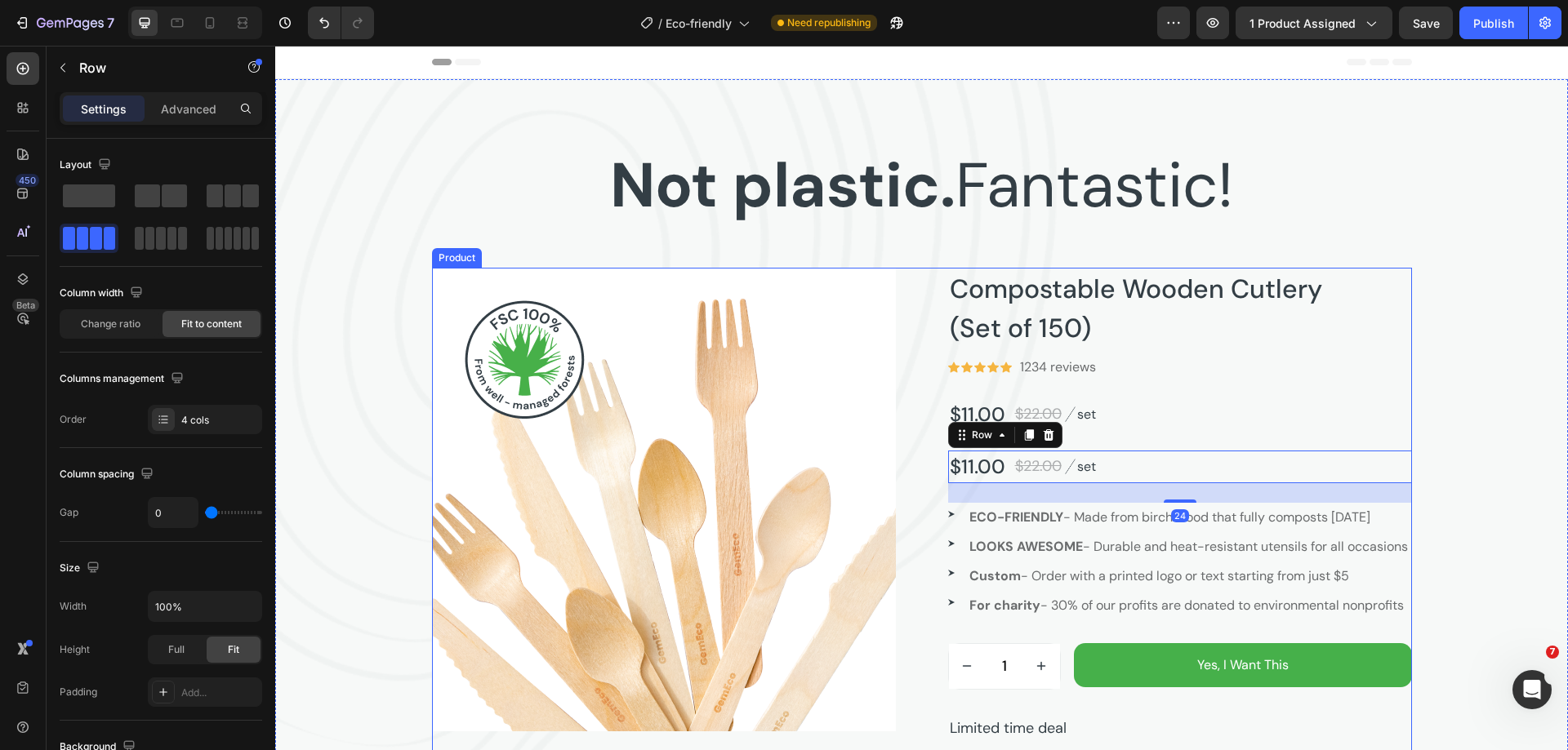
click at [919, 337] on div "Product Images Compostable Wooden Cutlery (Set of 150) Product Title Icon Icon …" at bounding box center [921, 561] width 980 height 586
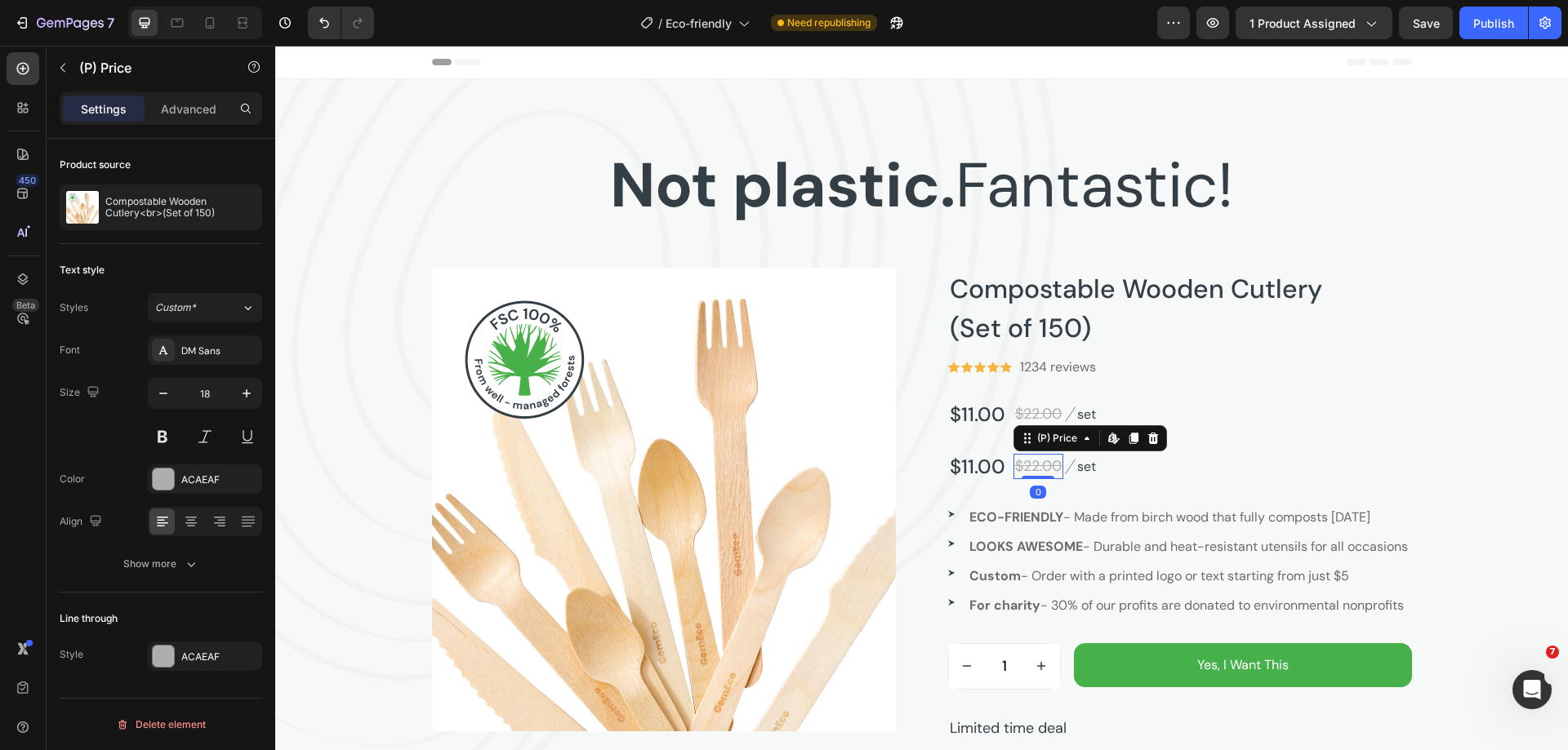
click at [1028, 457] on div "$22.00" at bounding box center [1038, 466] width 50 height 26
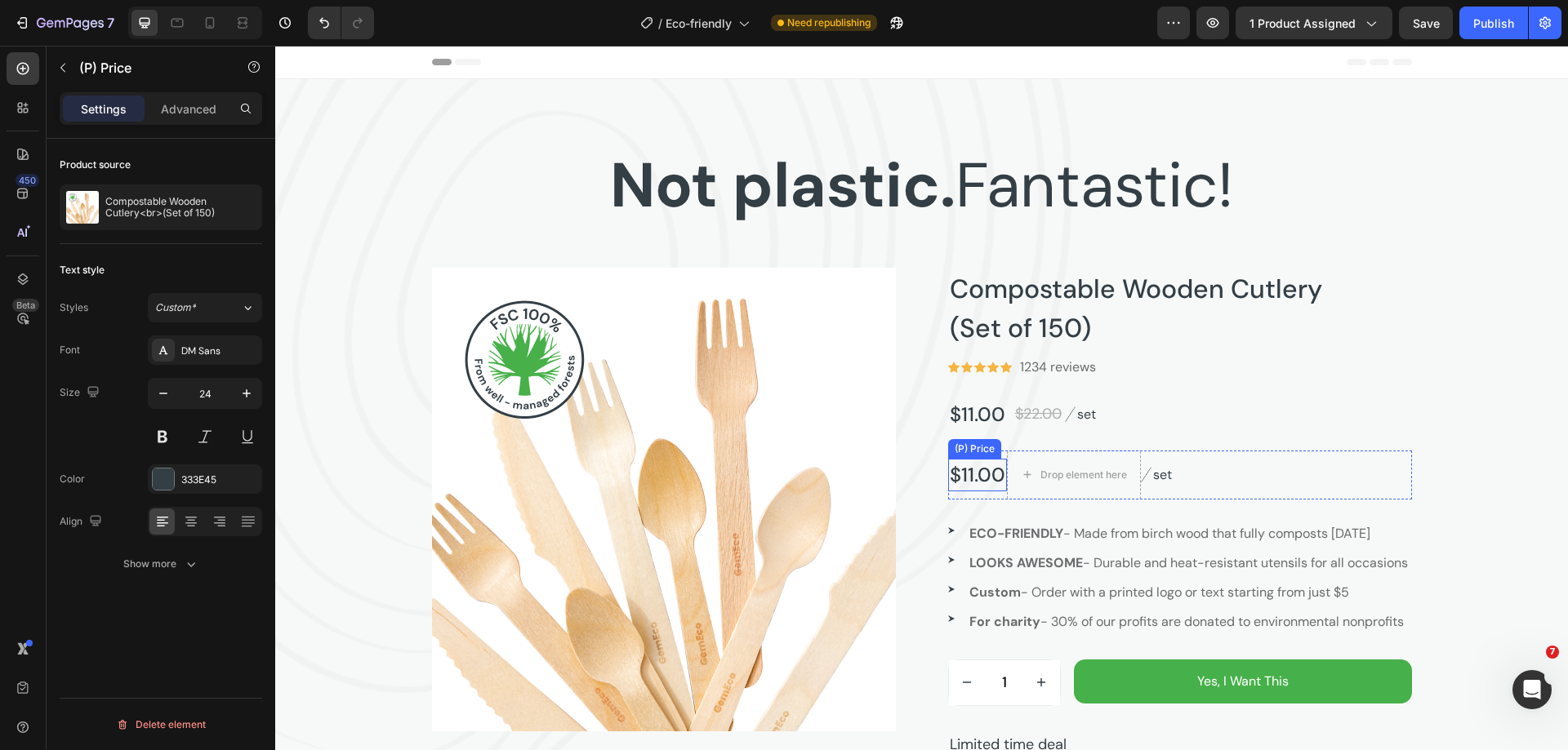
click at [977, 474] on div "$11.00" at bounding box center [977, 475] width 59 height 33
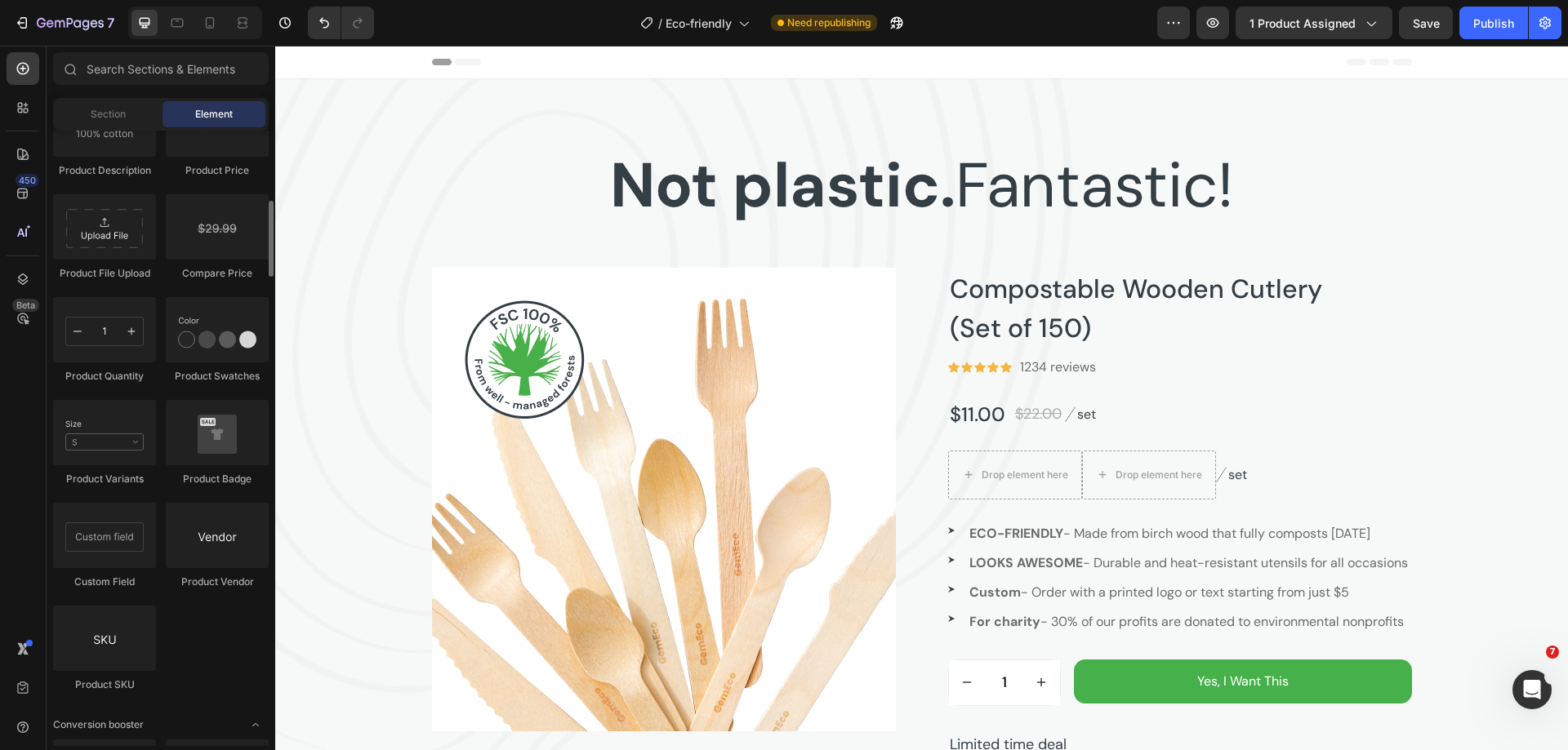
scroll to position [2449, 0]
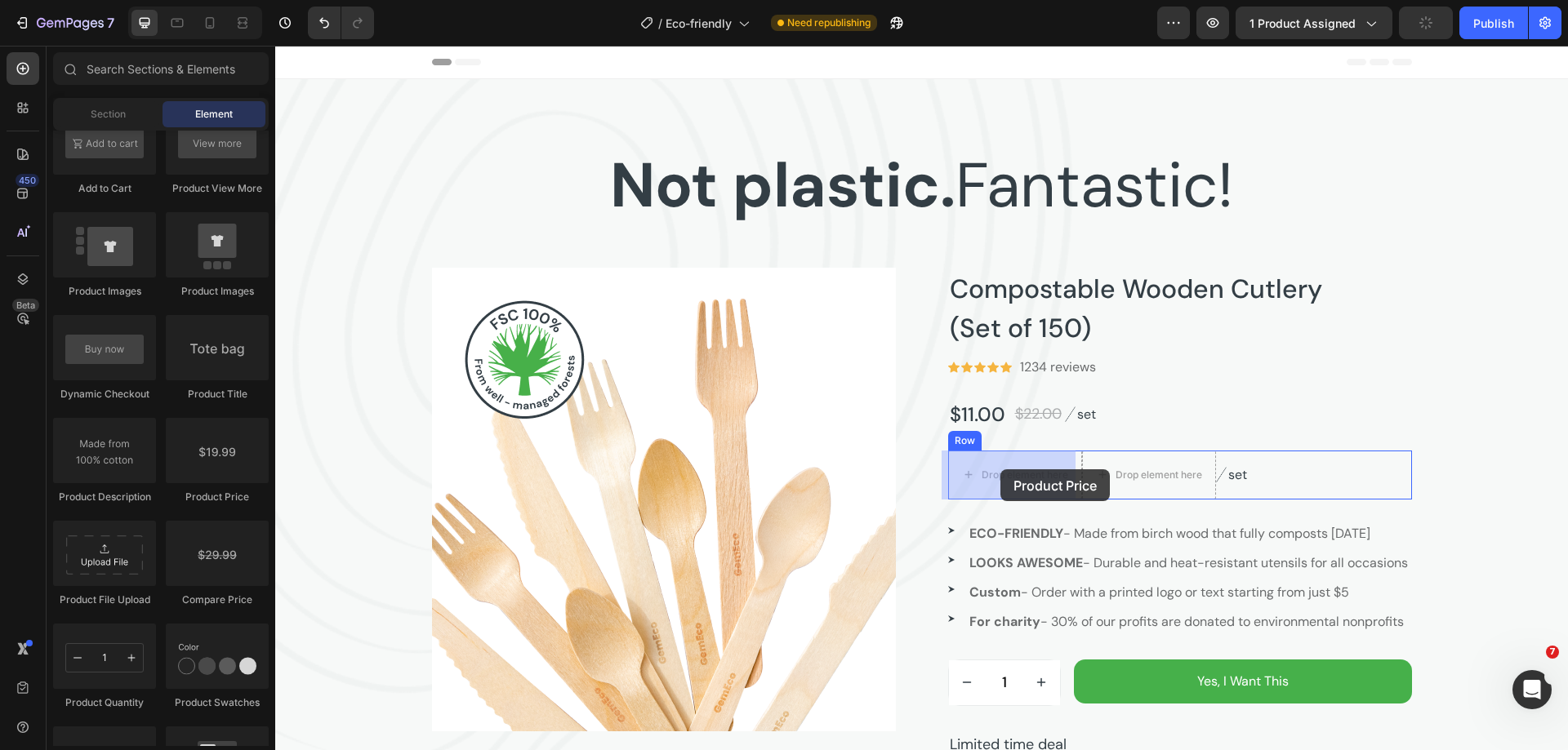
drag, startPoint x: 546, startPoint y: 507, endPoint x: 1000, endPoint y: 469, distance: 455.6
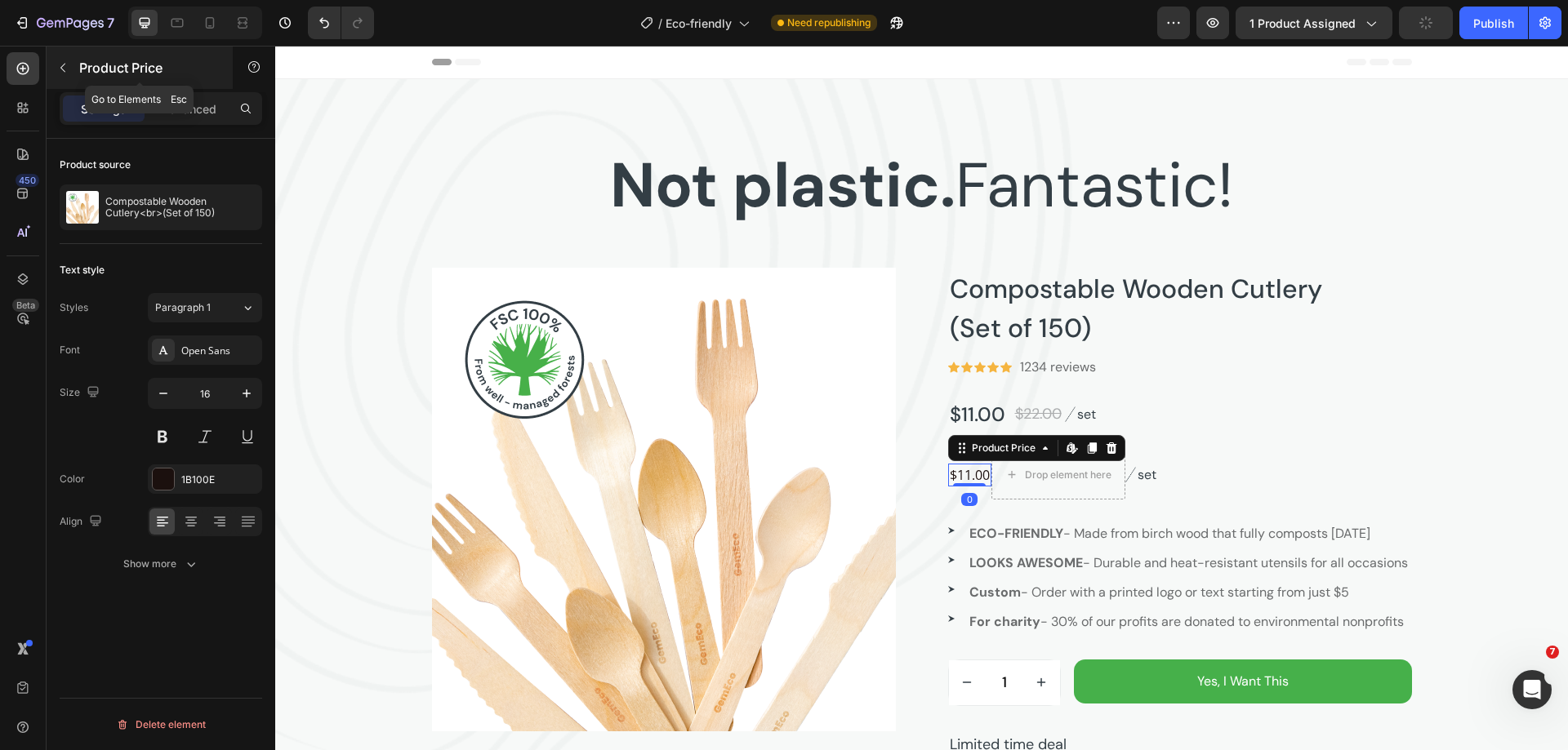
click at [66, 70] on icon "button" at bounding box center [63, 68] width 13 height 13
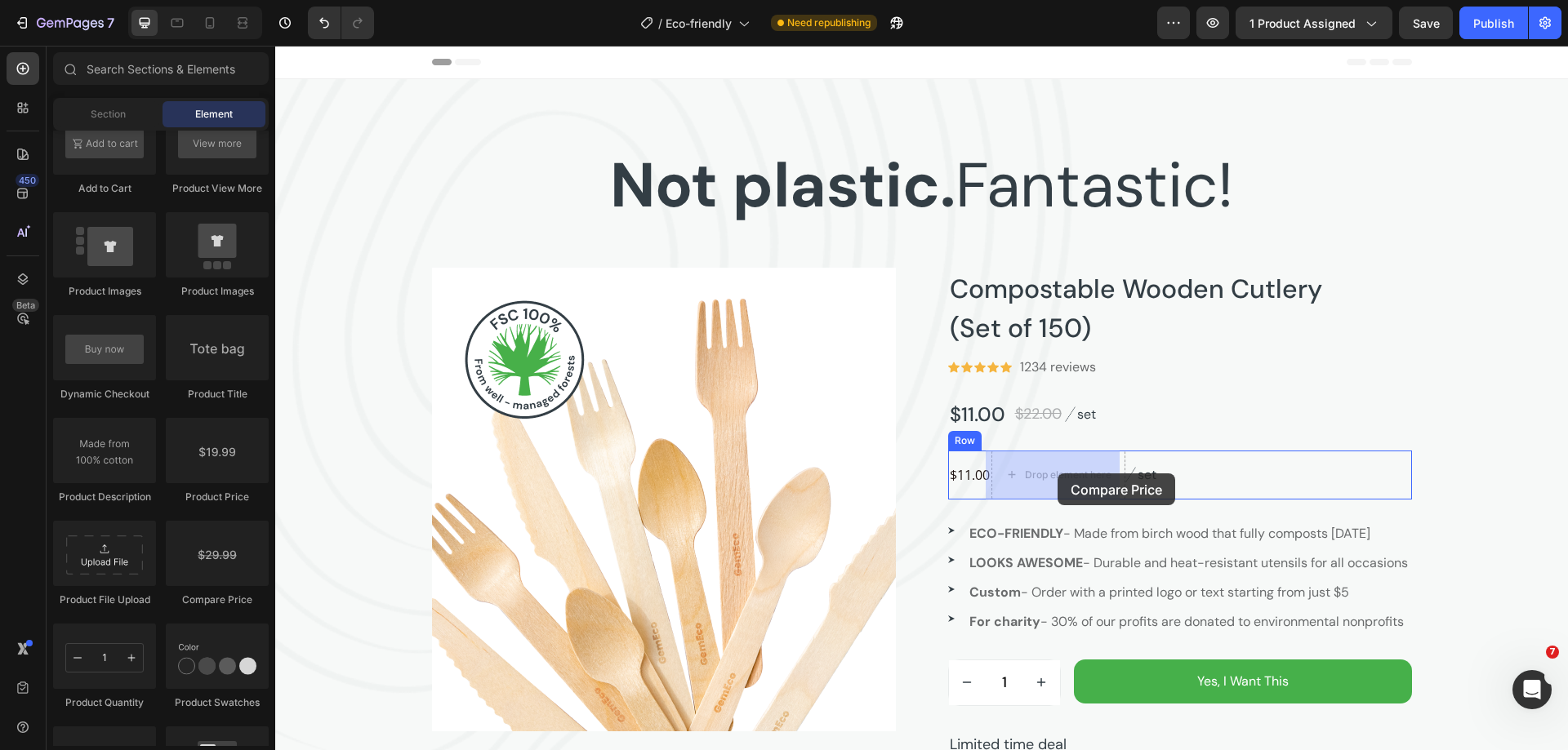
drag, startPoint x: 482, startPoint y: 599, endPoint x: 1057, endPoint y: 474, distance: 588.4
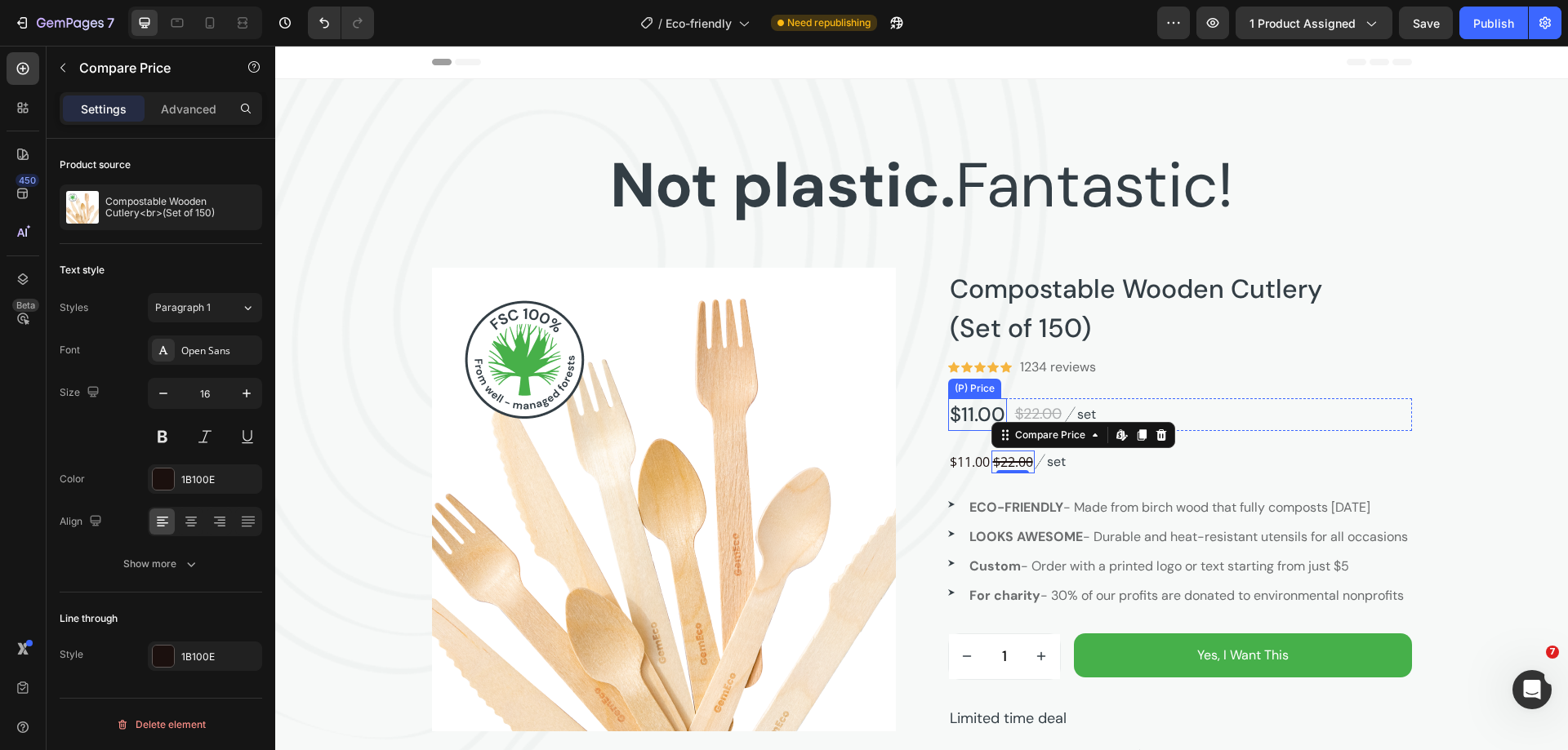
click at [965, 424] on div "$11.00" at bounding box center [977, 415] width 59 height 33
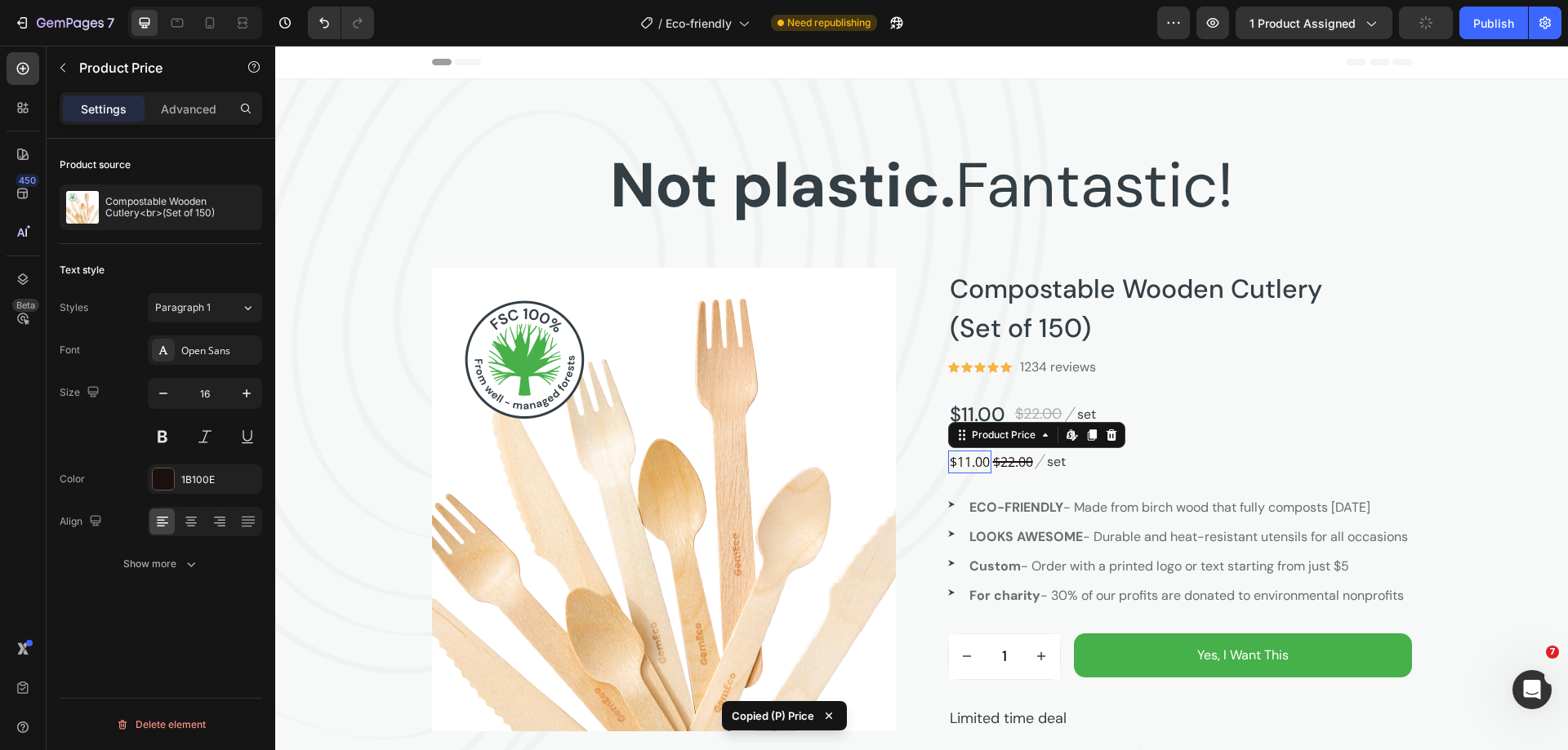
click at [964, 466] on div "$11.00" at bounding box center [970, 462] width 43 height 23
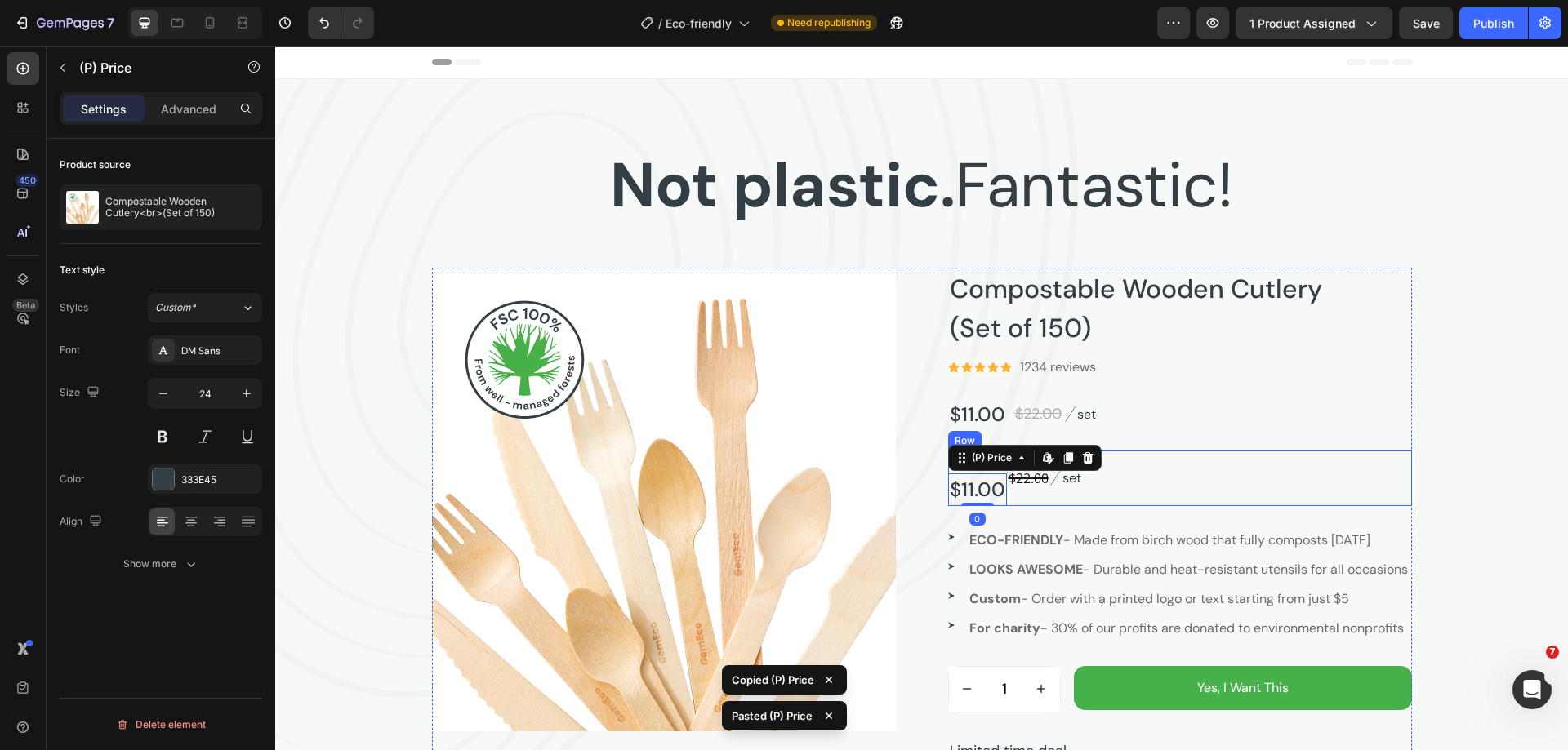
click at [1225, 485] on div "$11.00 Product Price Product Price $11.00 (P) Price Edit content in Shopify 0 (…" at bounding box center [1180, 478] width 464 height 55
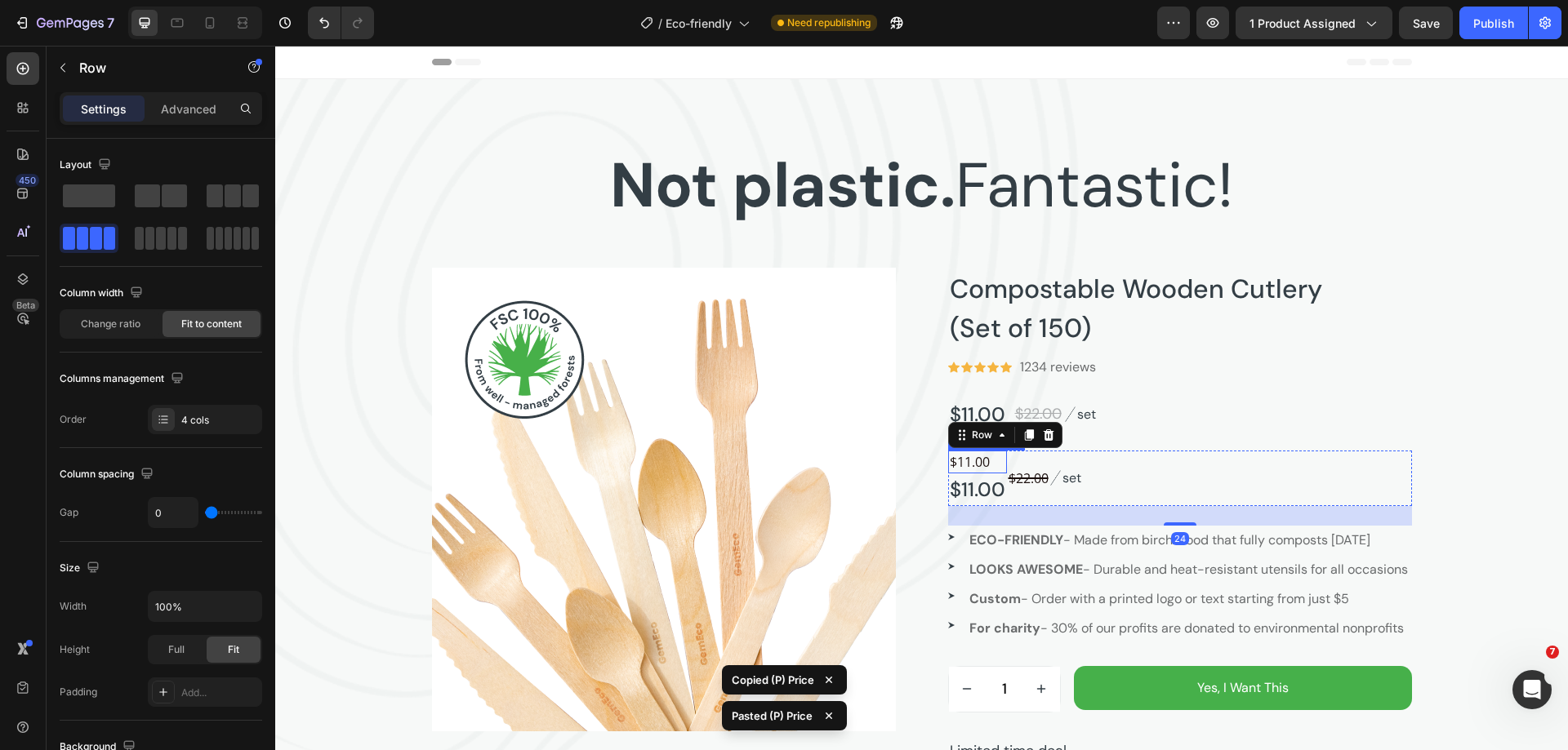
click at [976, 488] on div "$11.00" at bounding box center [977, 490] width 59 height 33
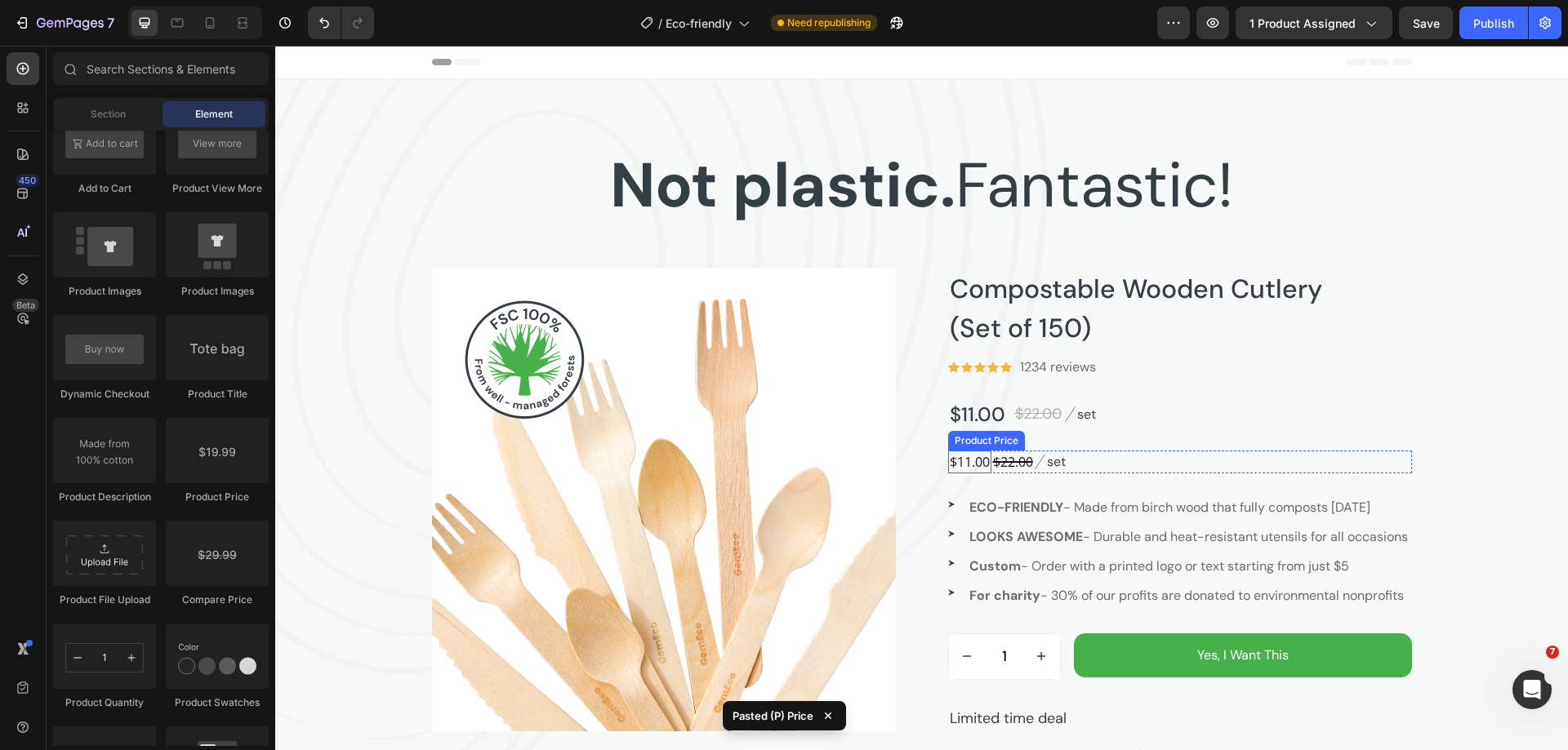
click at [966, 461] on div "$11.00" at bounding box center [970, 462] width 43 height 23
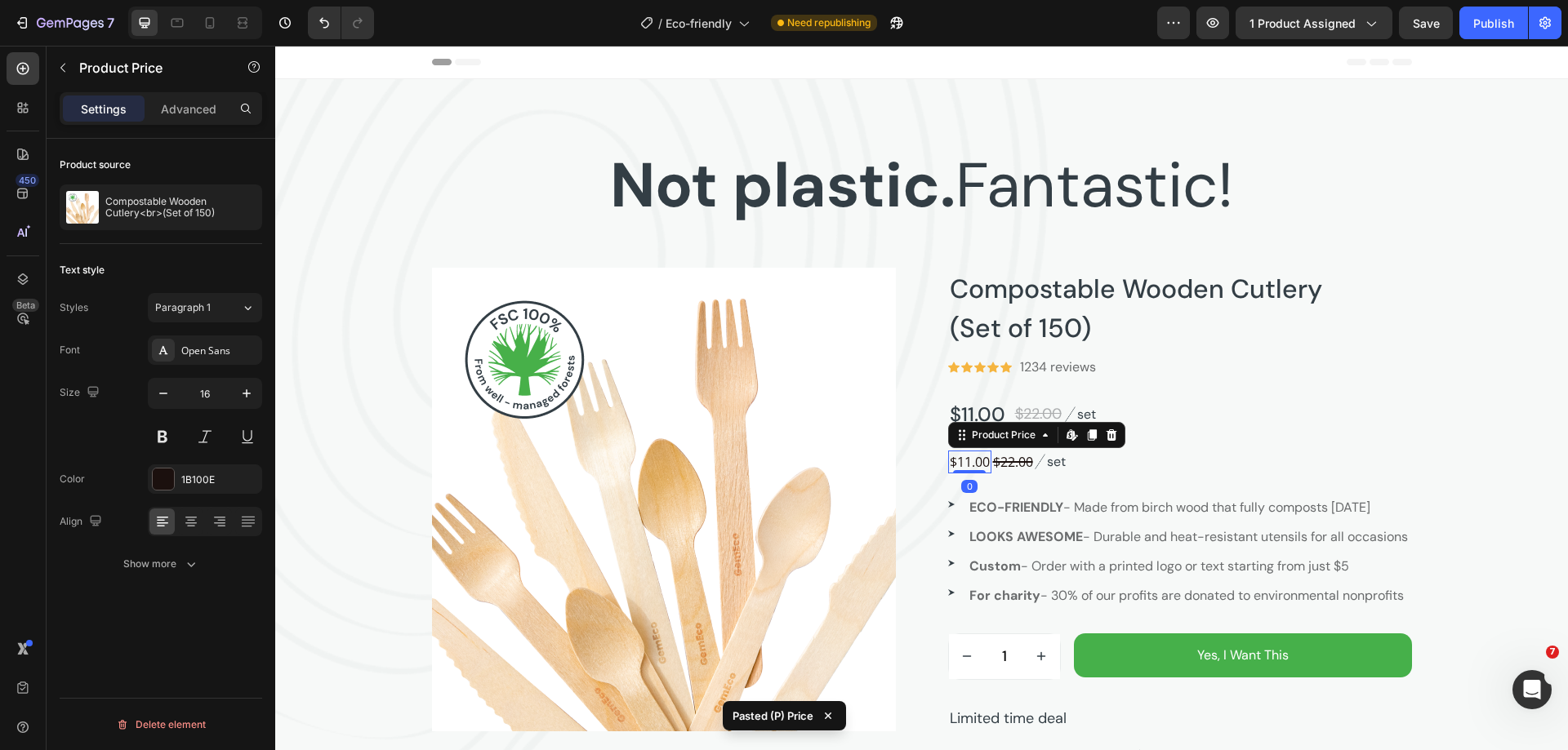
type input "24"
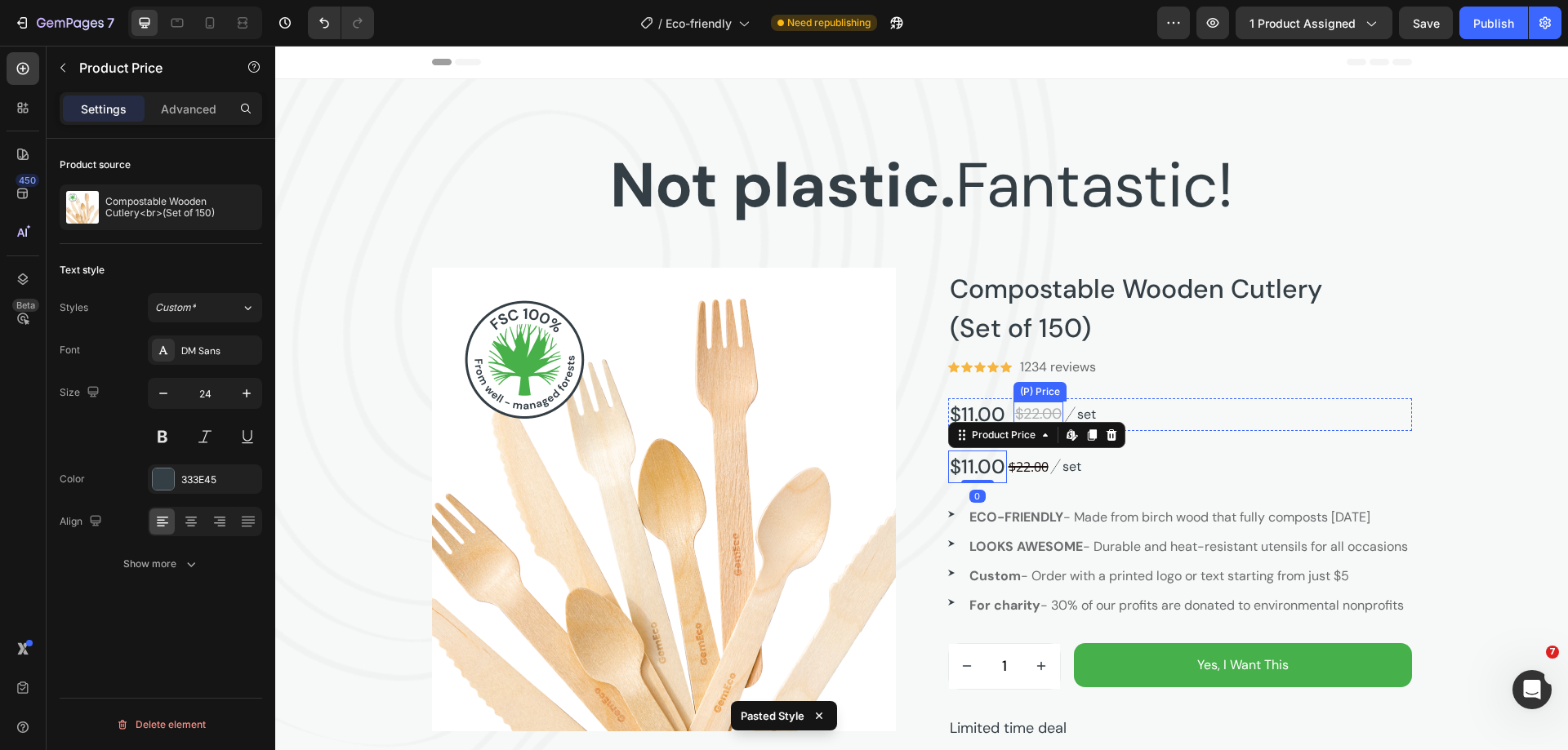
click at [1046, 411] on div "$22.00" at bounding box center [1038, 414] width 50 height 26
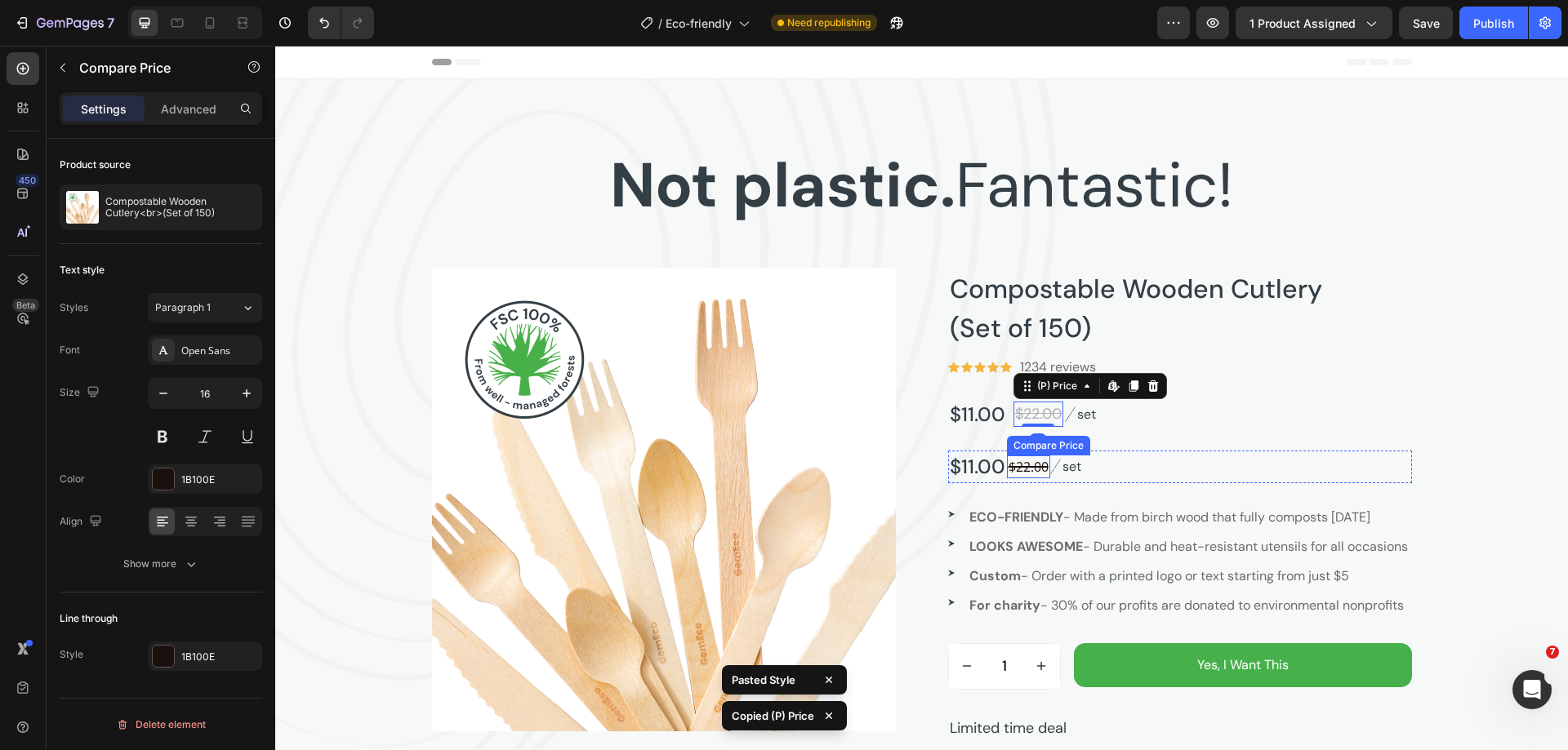
click at [1020, 461] on div "$22.00" at bounding box center [1028, 467] width 43 height 23
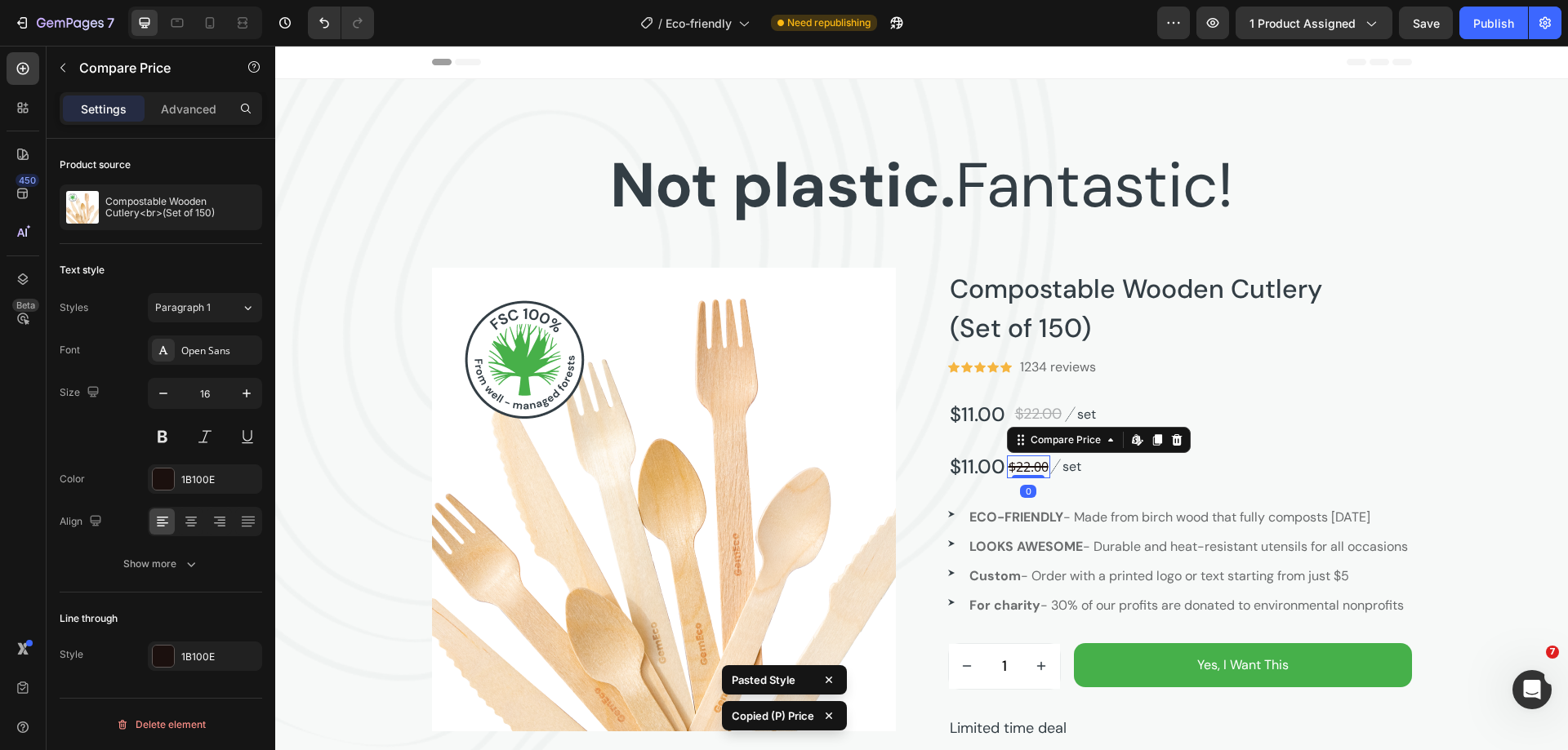
type input "18"
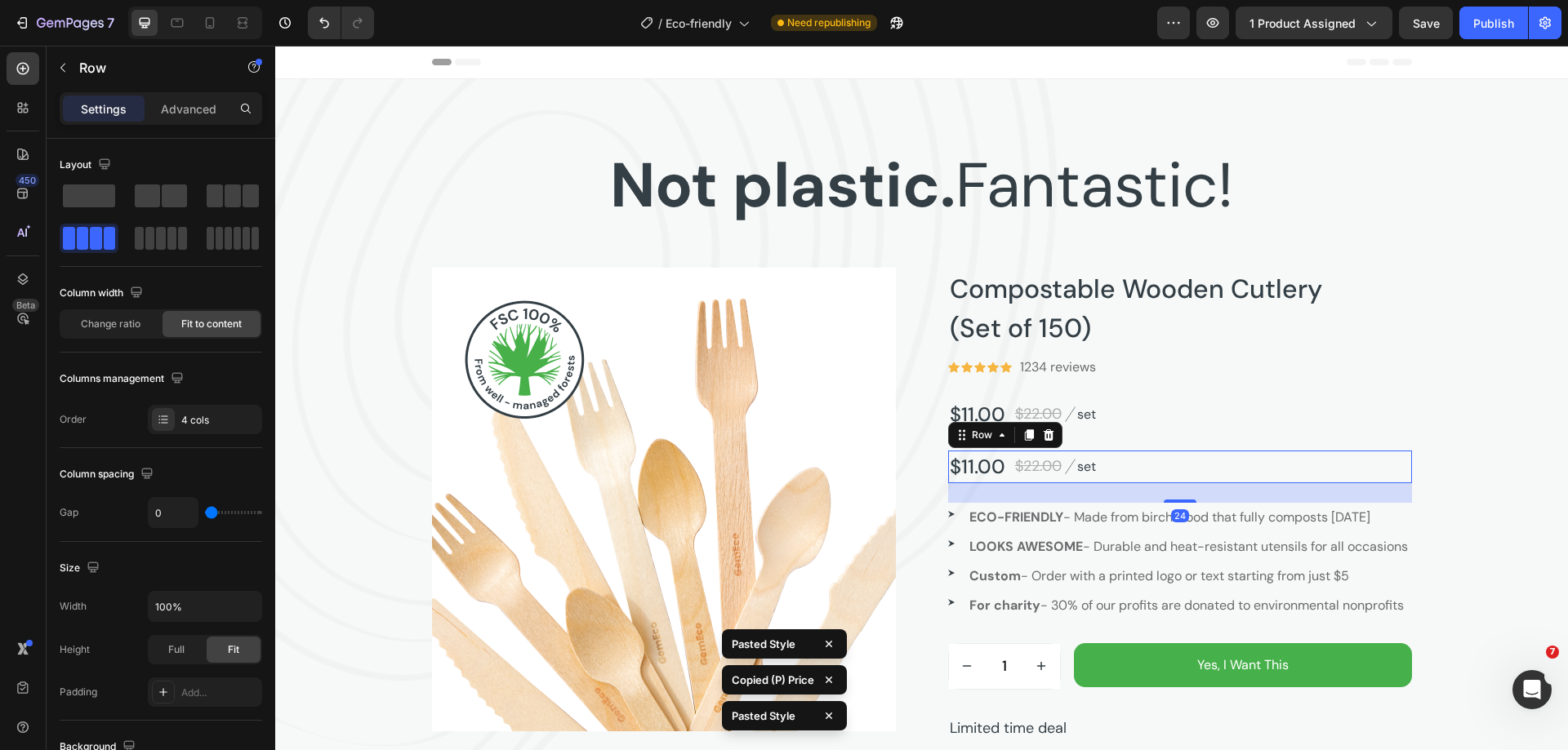
click at [1162, 471] on div "$11.00 Product Price Product Price $22.00 Compare Price Compare Price Image set…" at bounding box center [1180, 467] width 464 height 33
click at [1133, 426] on div "$11.00 (P) Price (P) Price $22.00 (P) Price (P) Price Image set Text block Row" at bounding box center [1180, 415] width 464 height 33
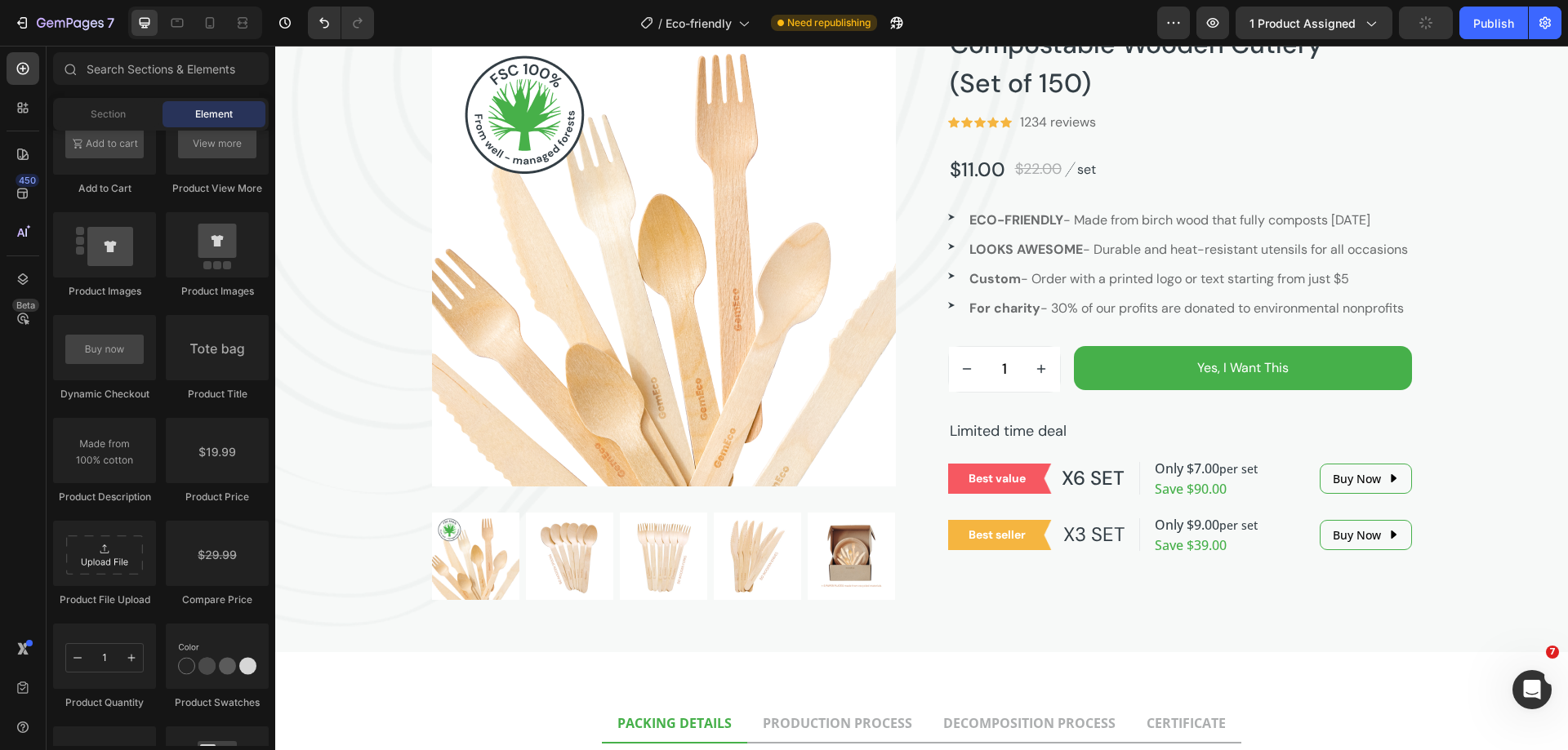
scroll to position [2776, 0]
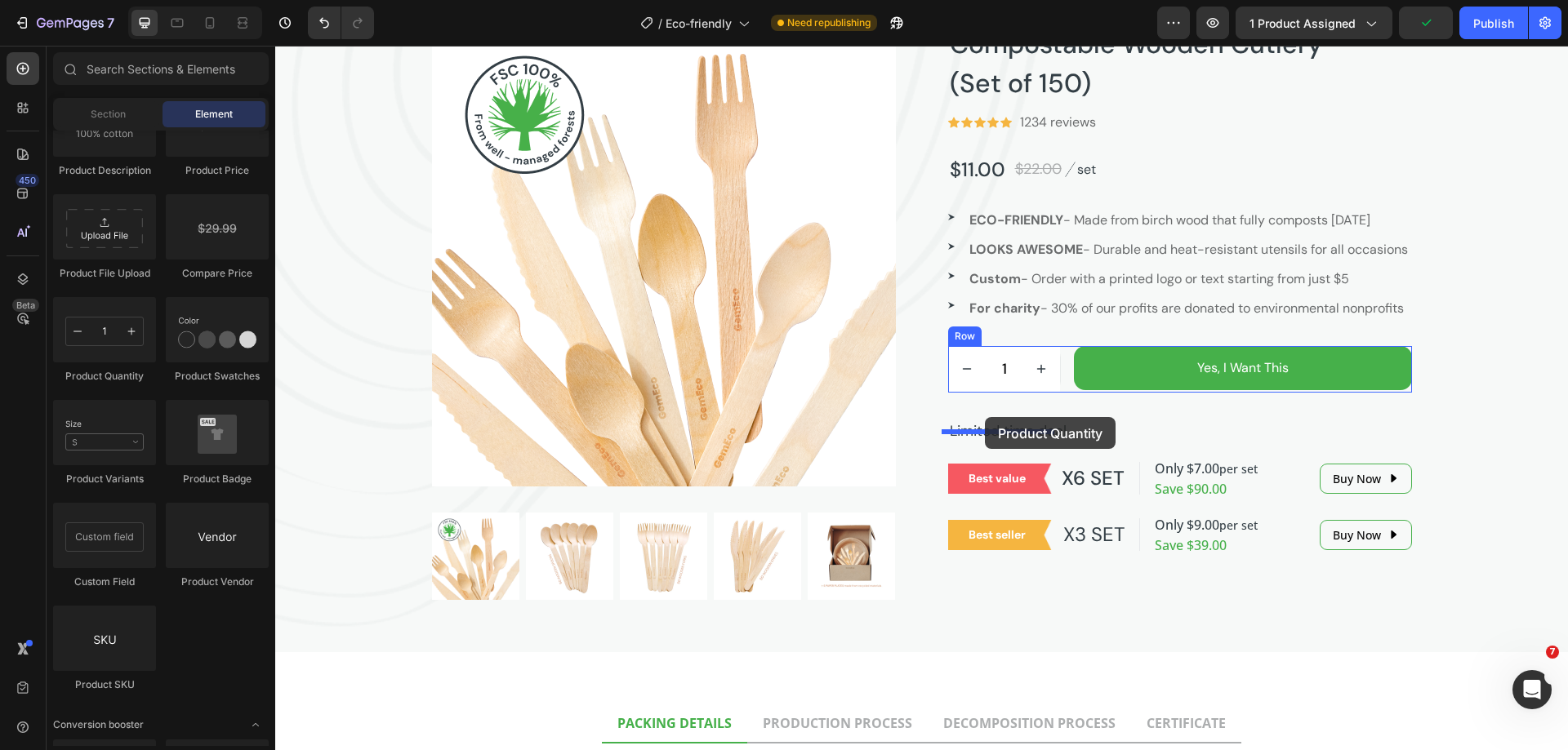
drag, startPoint x: 395, startPoint y: 354, endPoint x: 985, endPoint y: 417, distance: 593.4
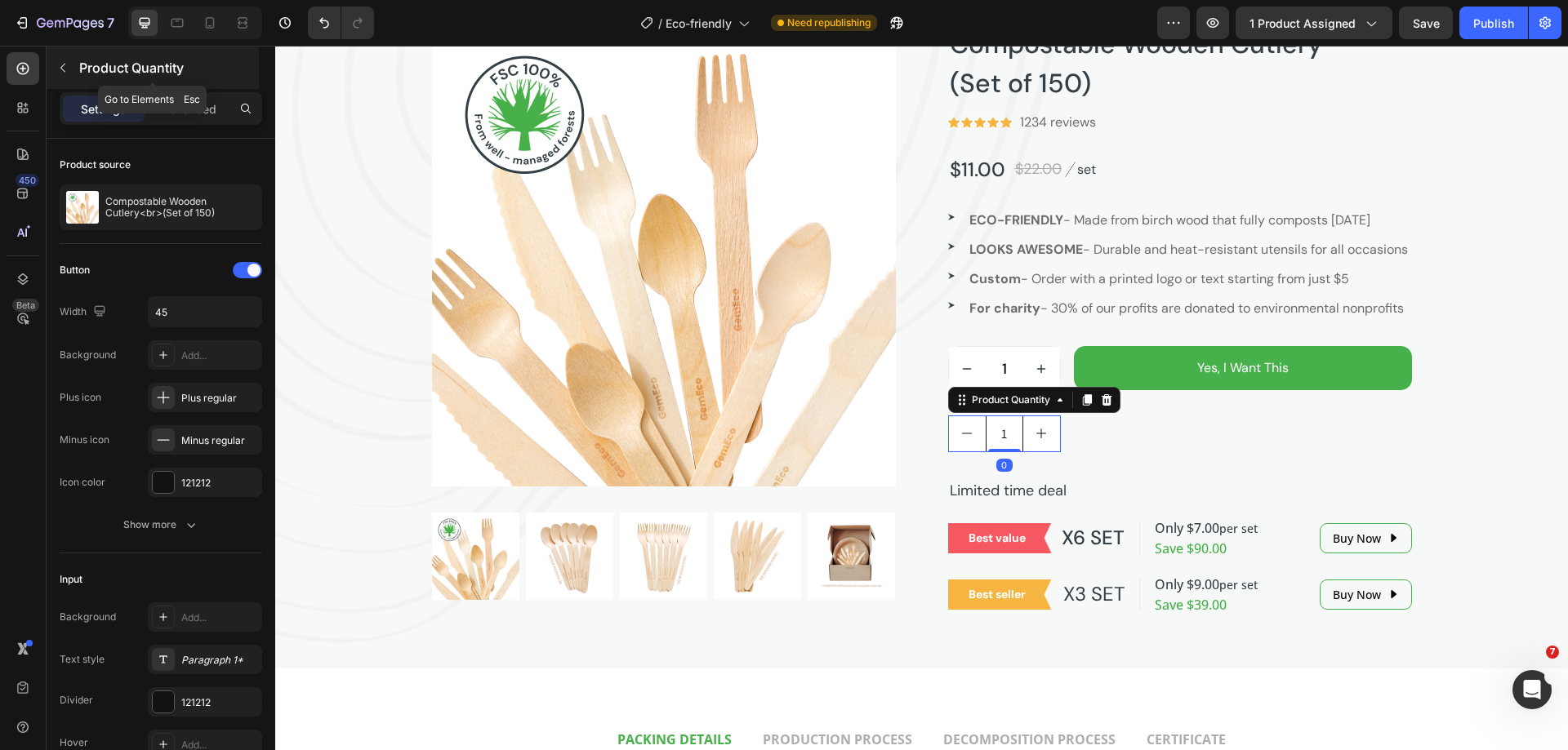
click at [60, 73] on icon "button" at bounding box center [63, 68] width 13 height 13
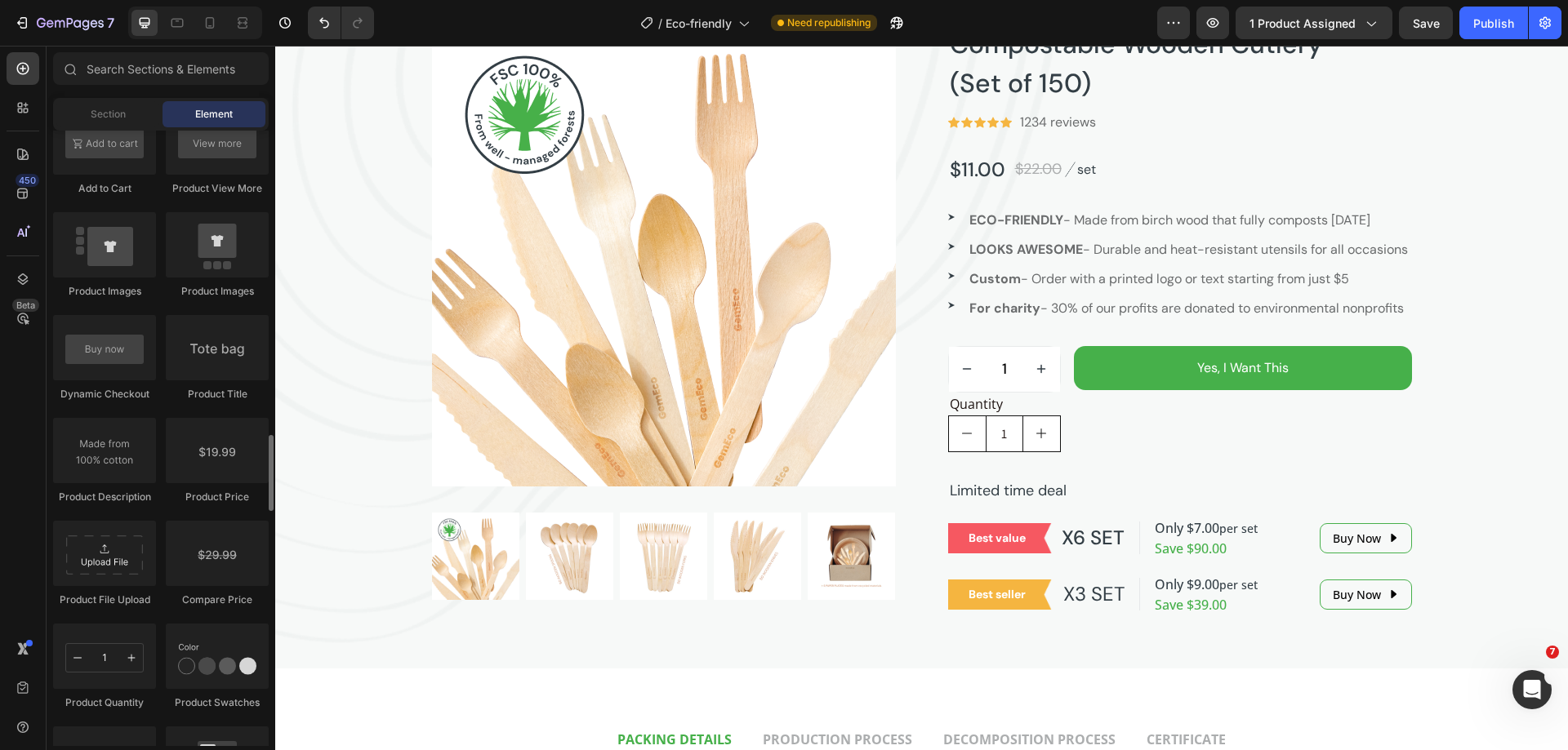
scroll to position [2285, 0]
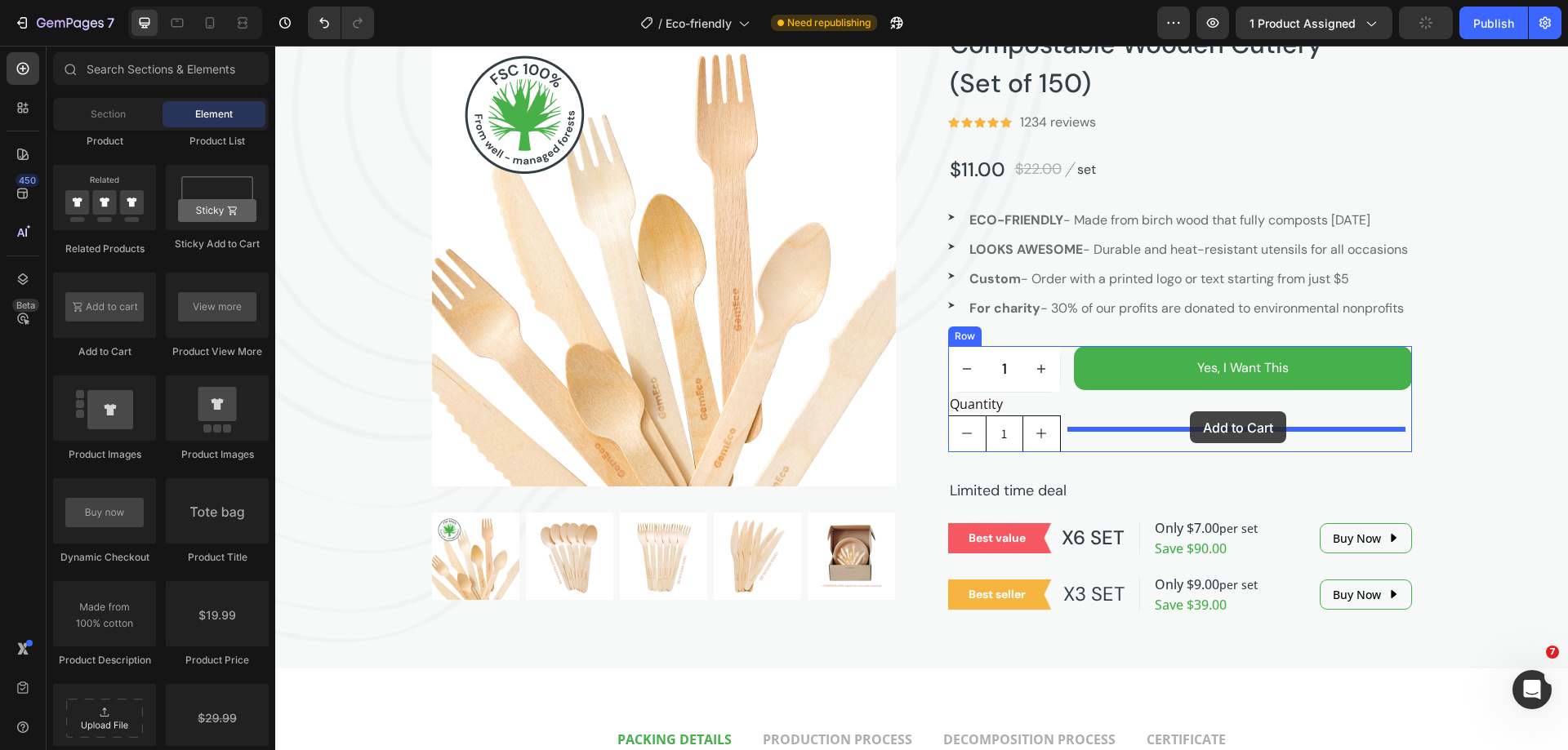
drag, startPoint x: 398, startPoint y: 355, endPoint x: 1190, endPoint y: 412, distance: 794.0
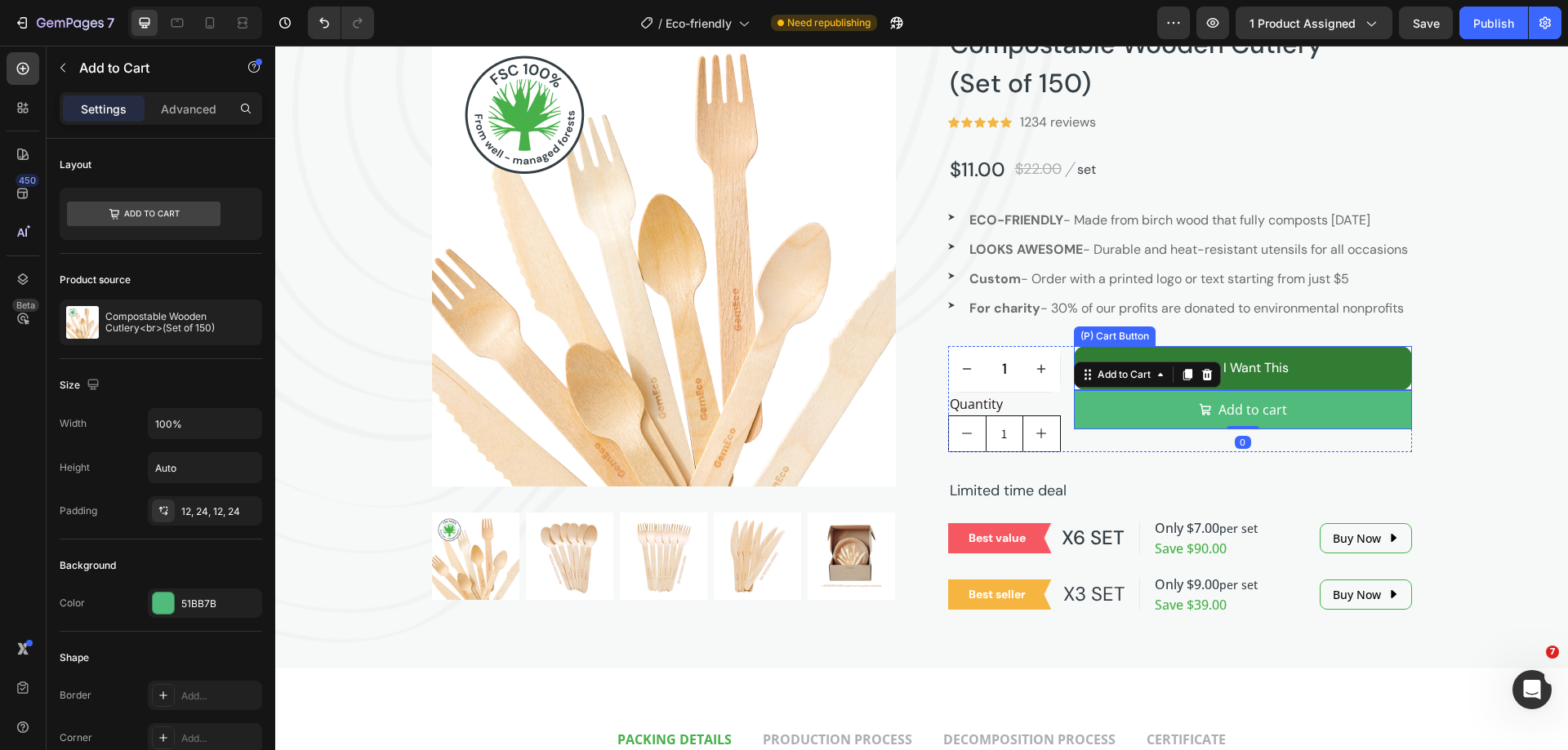
click at [1189, 389] on button "Yes, I Want This" at bounding box center [1243, 368] width 338 height 44
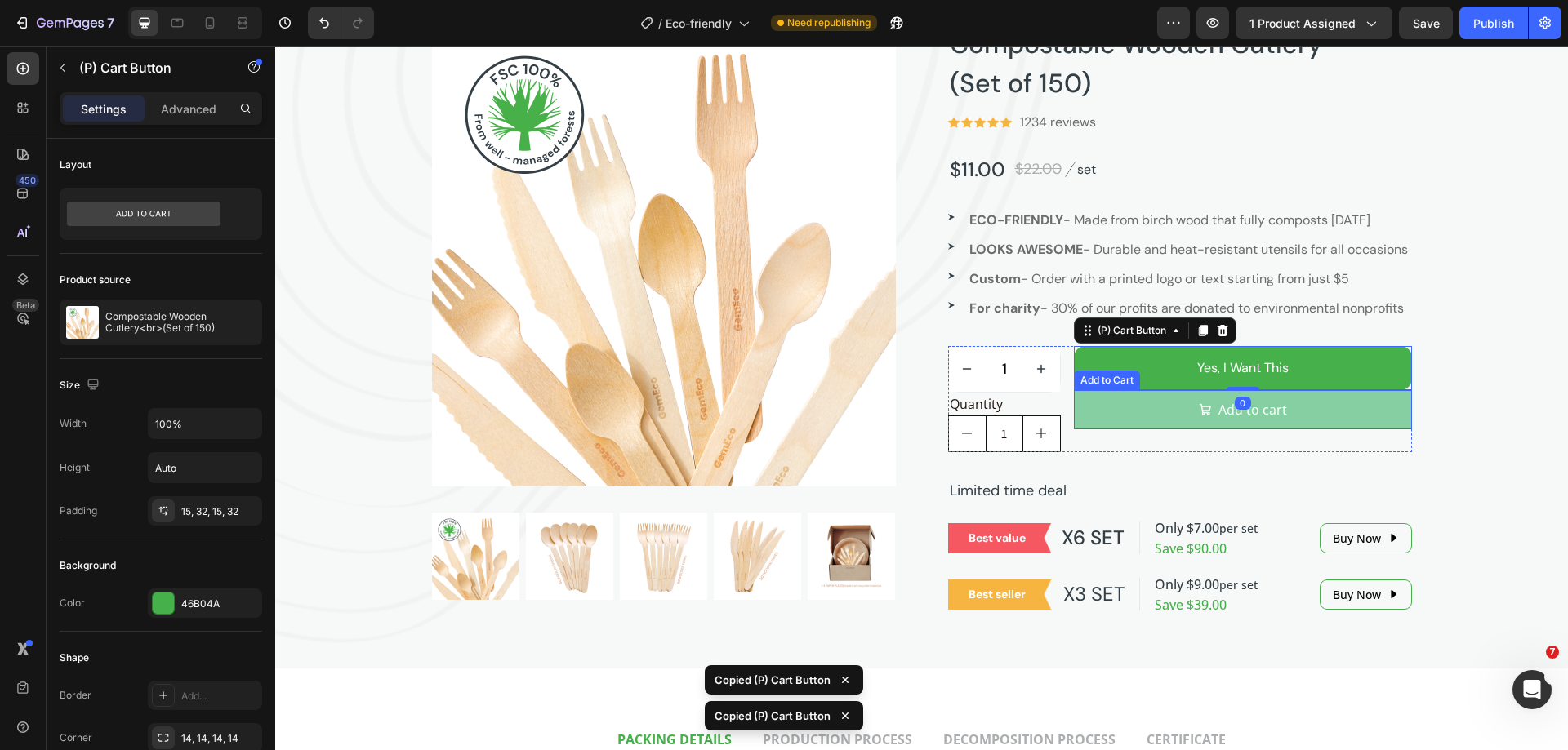
click at [1164, 429] on button "Add to cart" at bounding box center [1243, 409] width 338 height 39
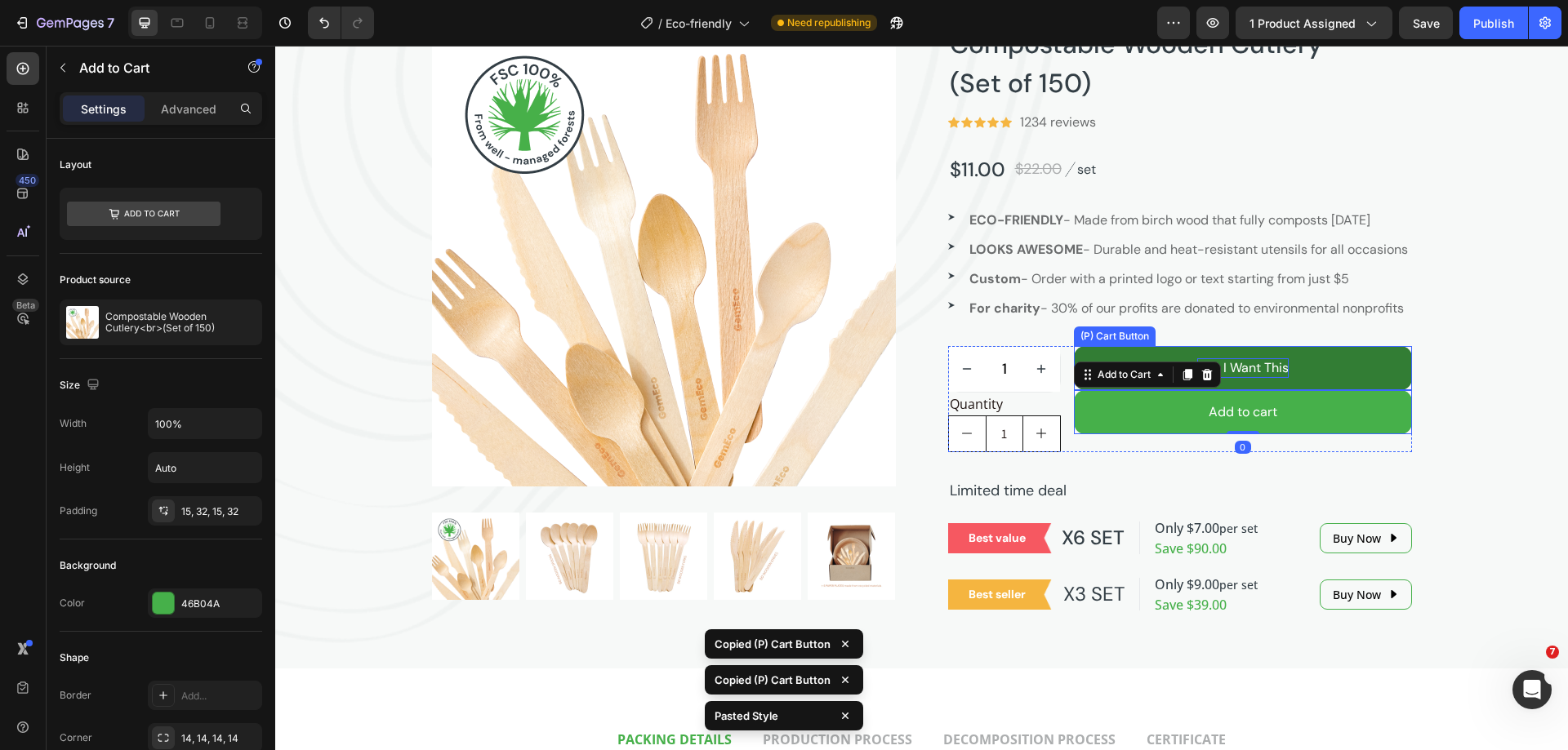
click at [1271, 378] on div "Yes, I Want This" at bounding box center [1242, 368] width 92 height 20
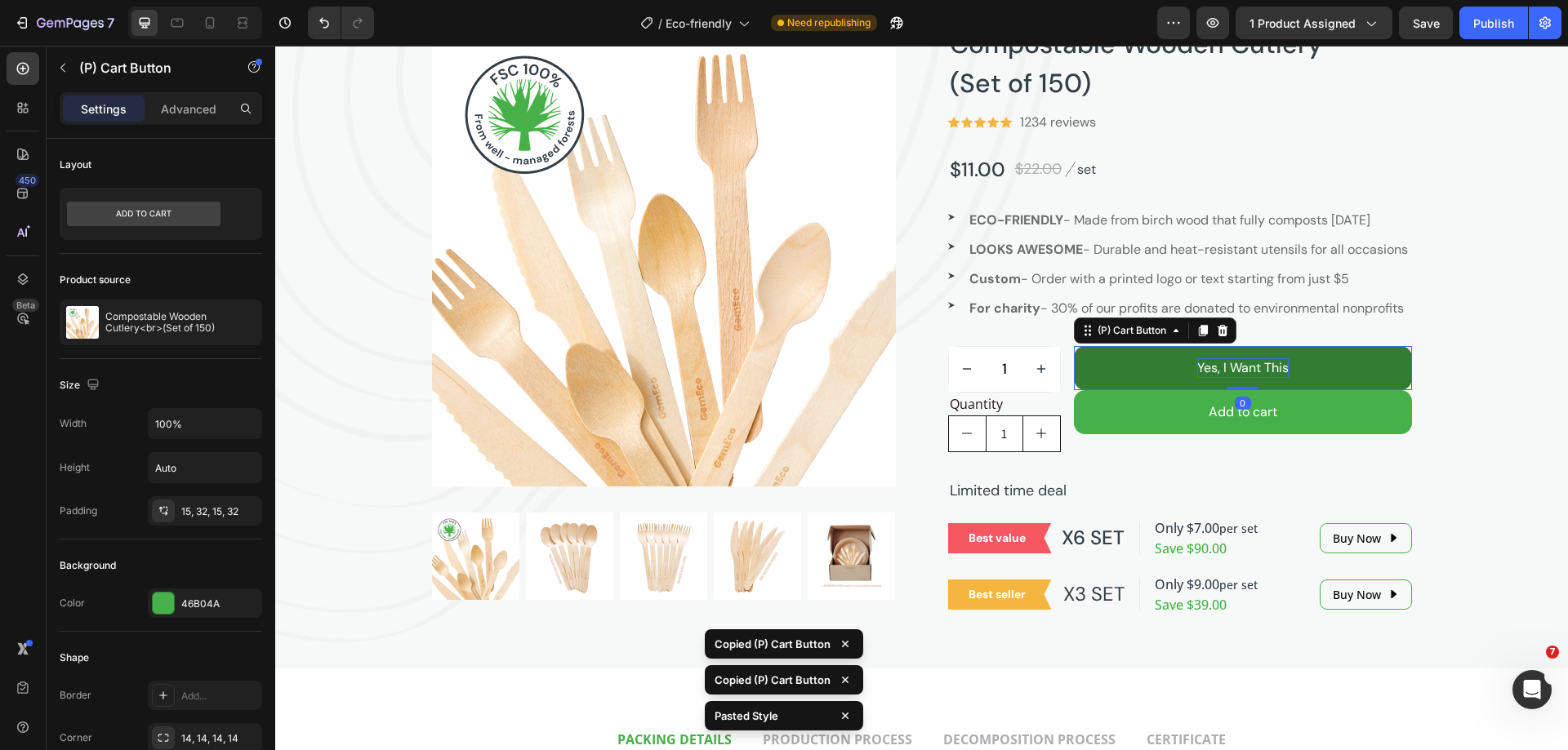
click at [1271, 378] on div "Yes, I Want This" at bounding box center [1242, 368] width 92 height 20
click at [1271, 378] on p "Yes, I Want This" at bounding box center [1242, 368] width 92 height 20
copy p "Yes, I Want This"
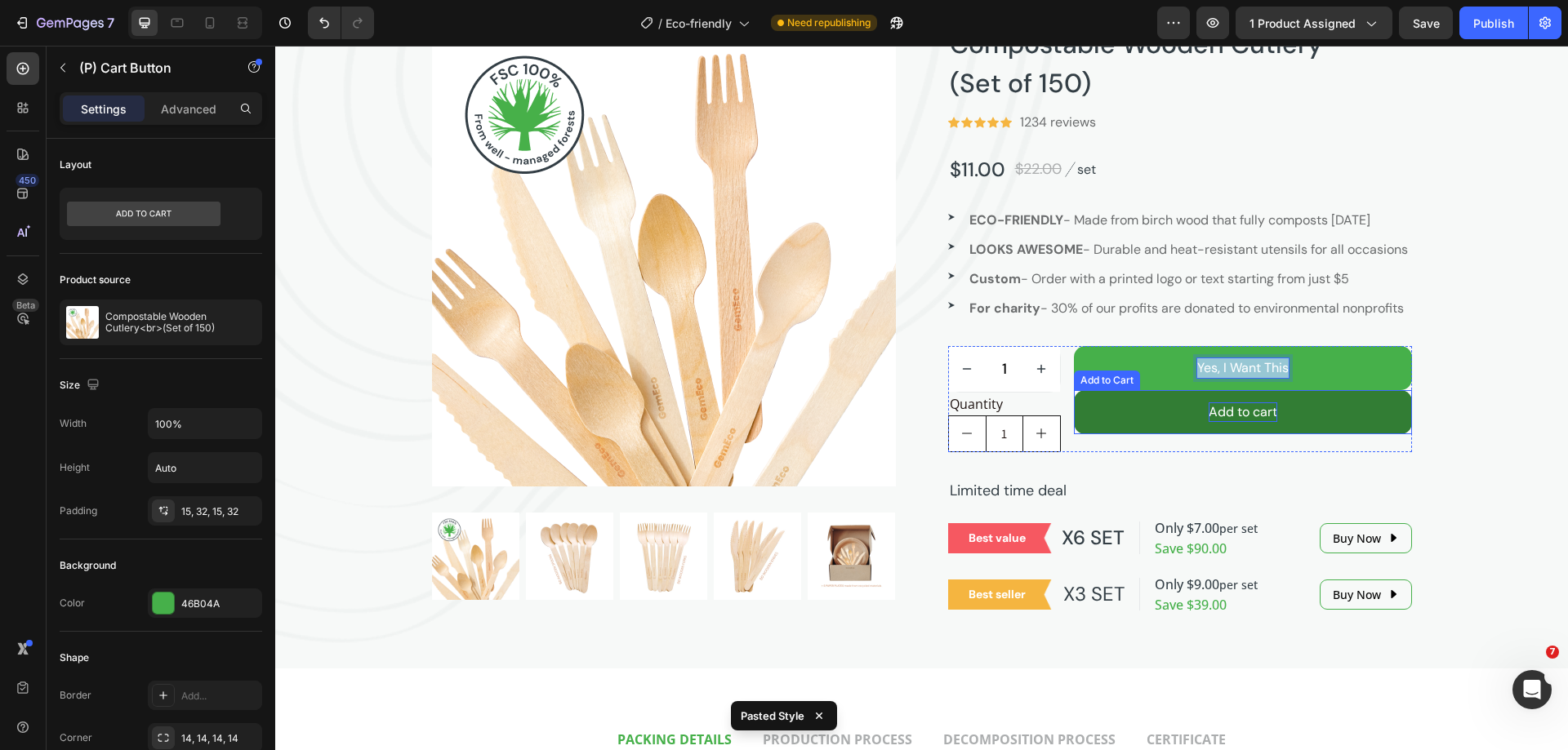
click at [1222, 422] on div "Add to cart" at bounding box center [1242, 413] width 68 height 20
click at [1234, 422] on div "Add to cart" at bounding box center [1242, 413] width 68 height 20
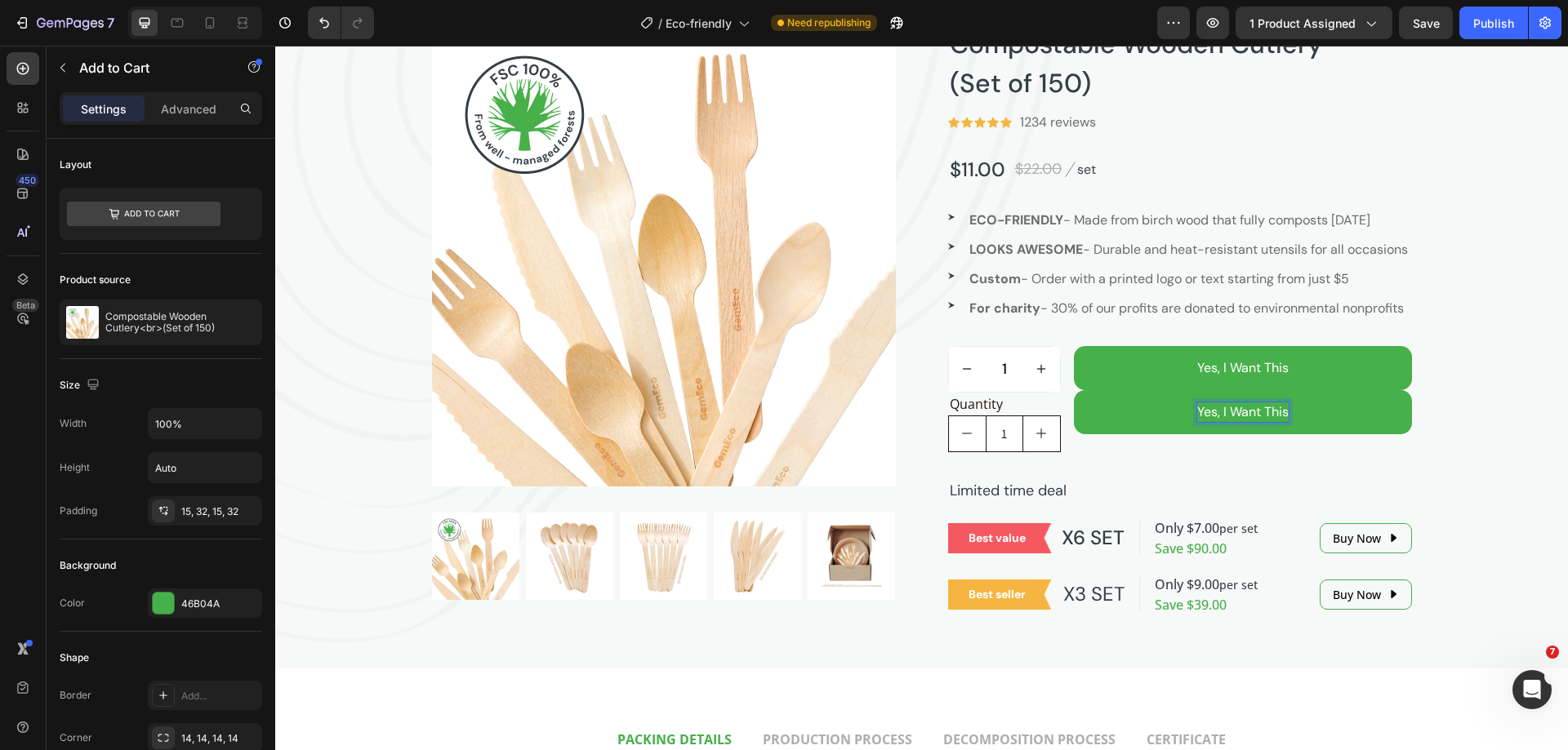
click at [1475, 453] on div "Not plastic. Fantastic! Heading Product Images Compostable Wooden Cutlery (Set …" at bounding box center [921, 257] width 1292 height 717
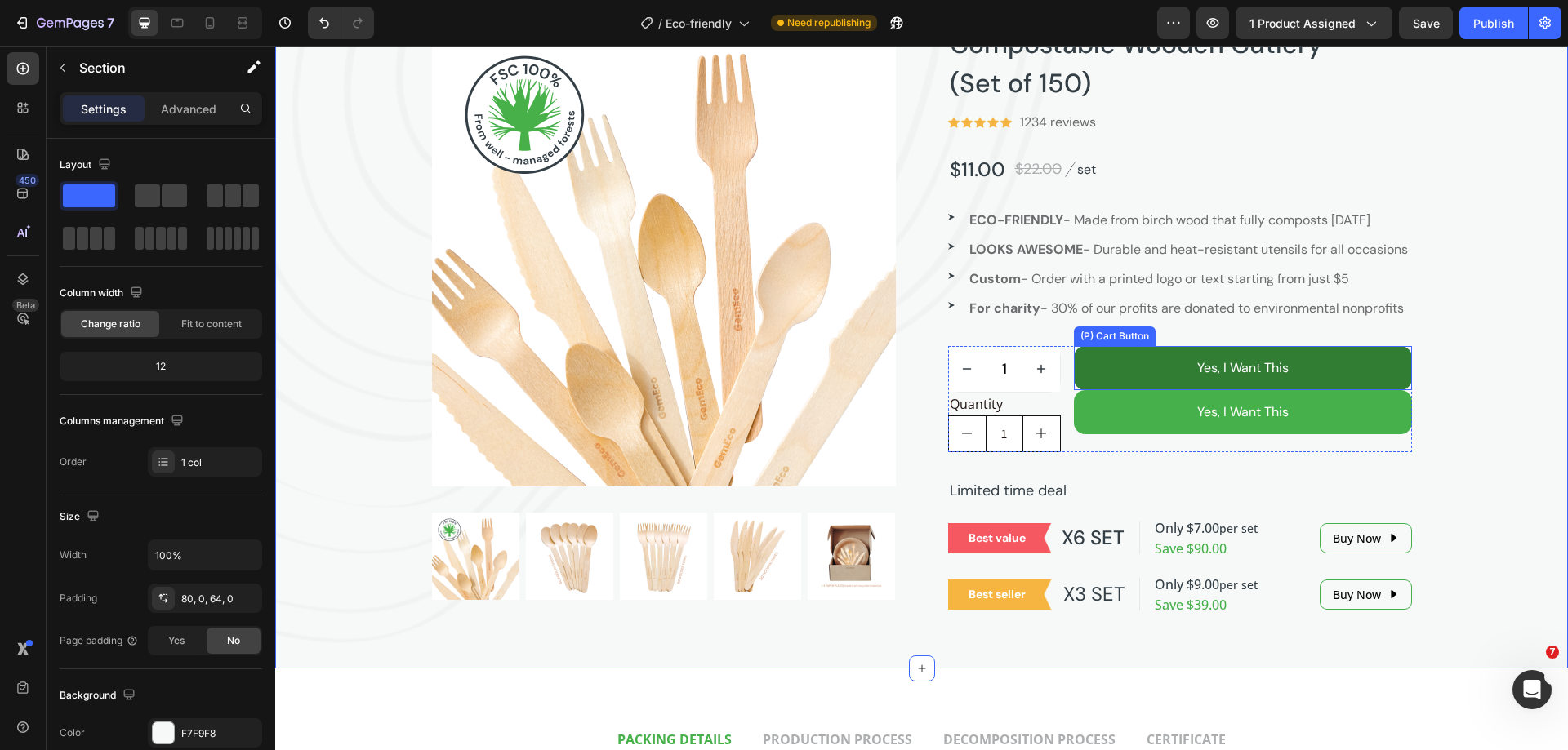
click at [1353, 390] on button "Yes, I Want This" at bounding box center [1243, 368] width 338 height 44
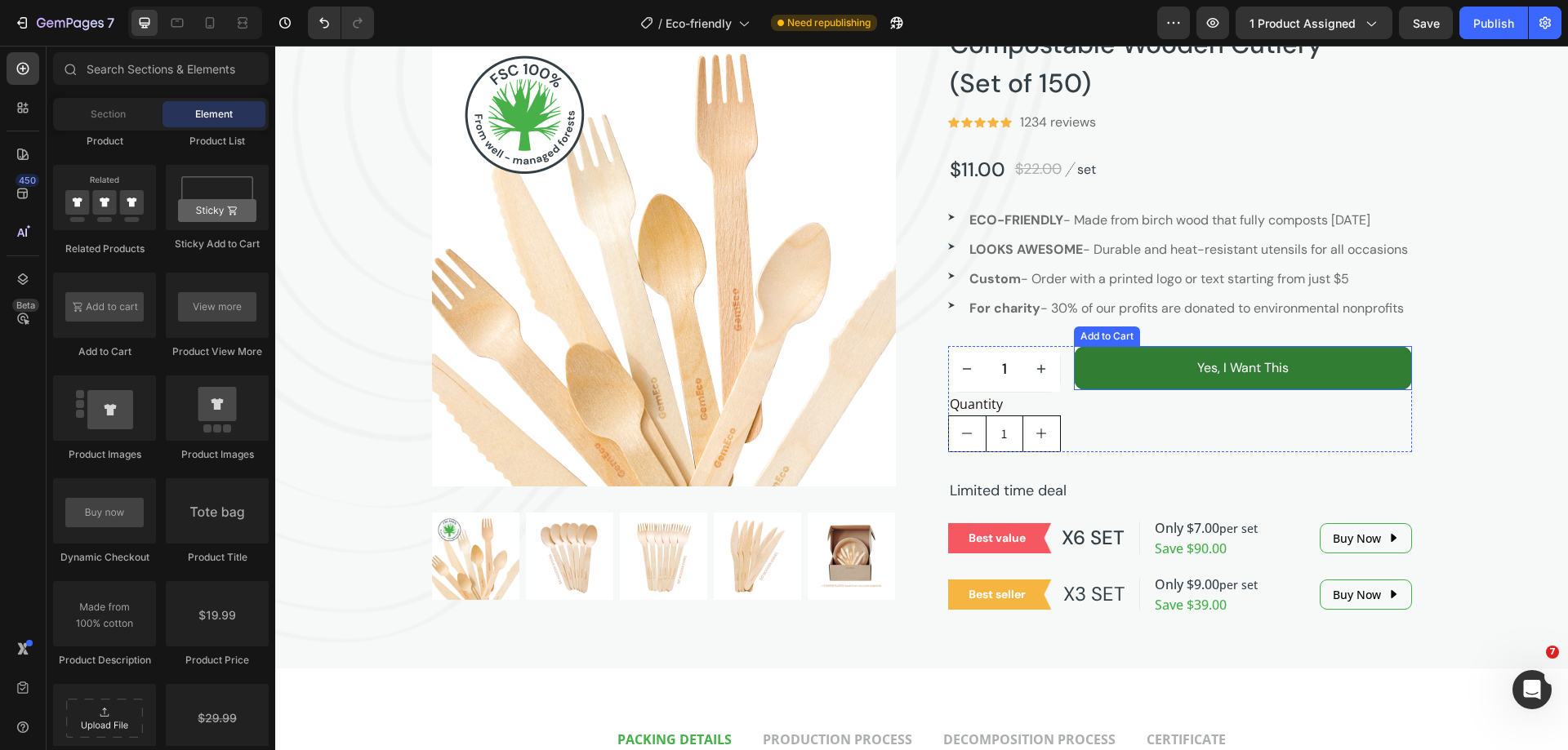
click at [1390, 390] on button "Yes, I Want This" at bounding box center [1243, 368] width 338 height 44
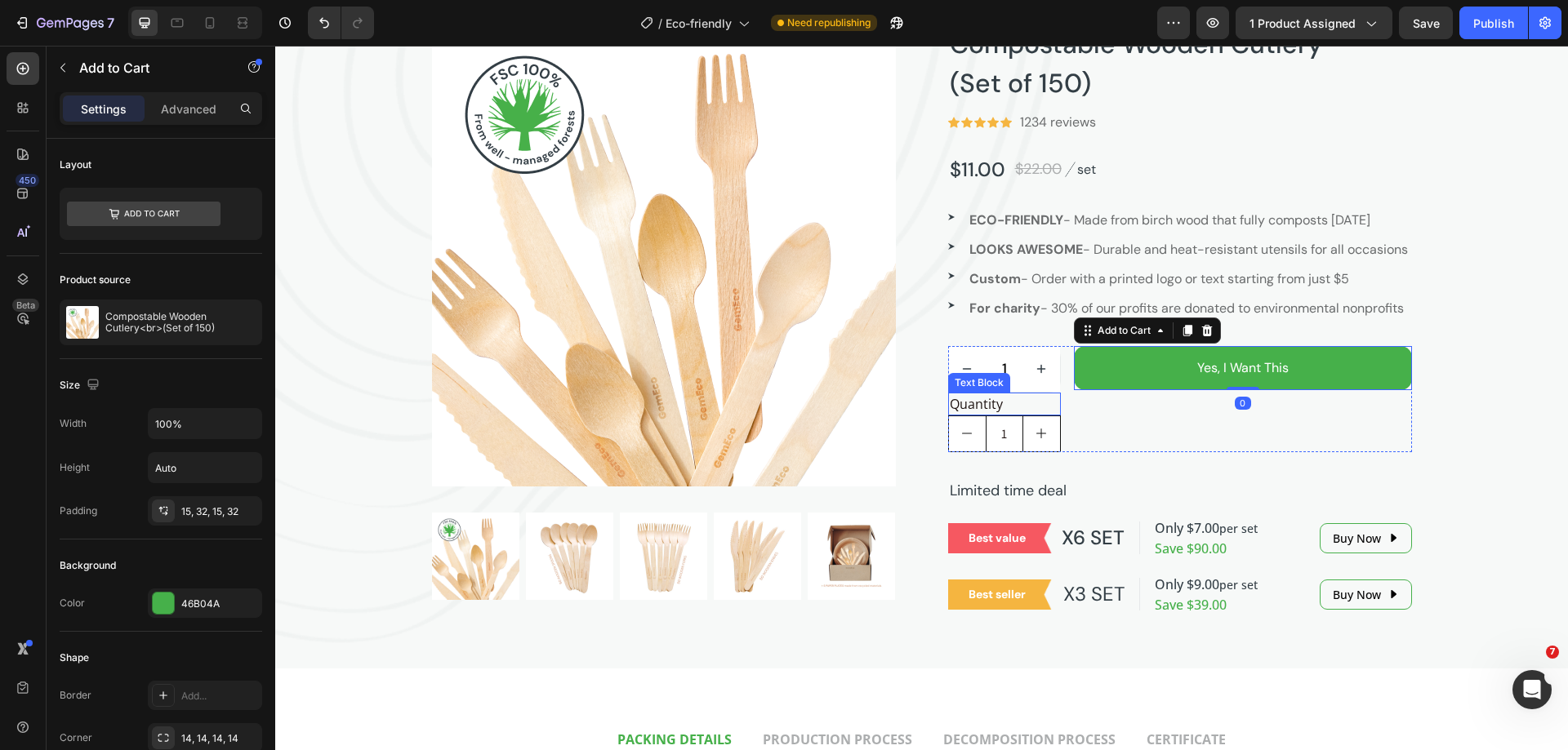
click at [1024, 416] on div "Quantity" at bounding box center [1004, 404] width 113 height 23
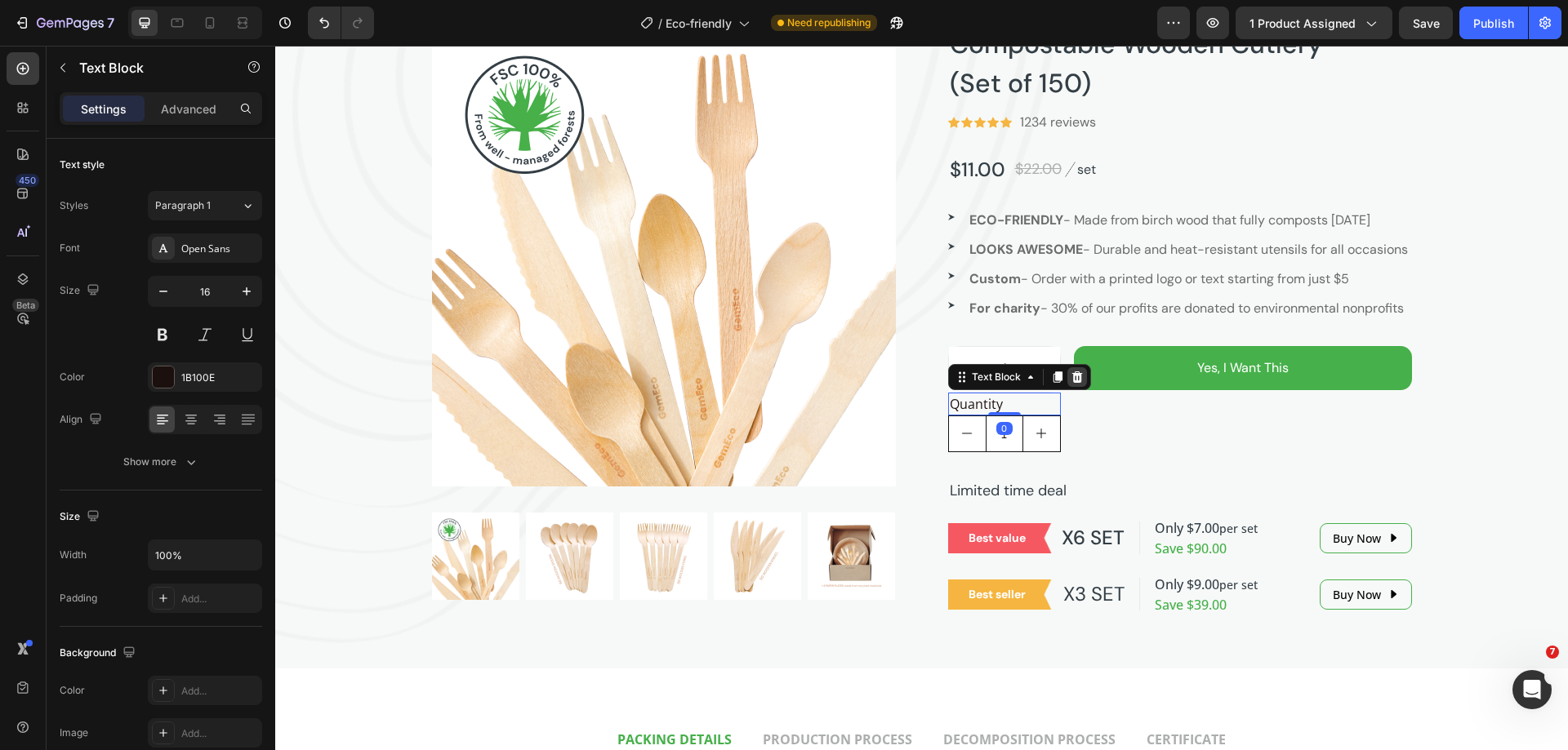
click at [1074, 384] on icon at bounding box center [1077, 377] width 13 height 13
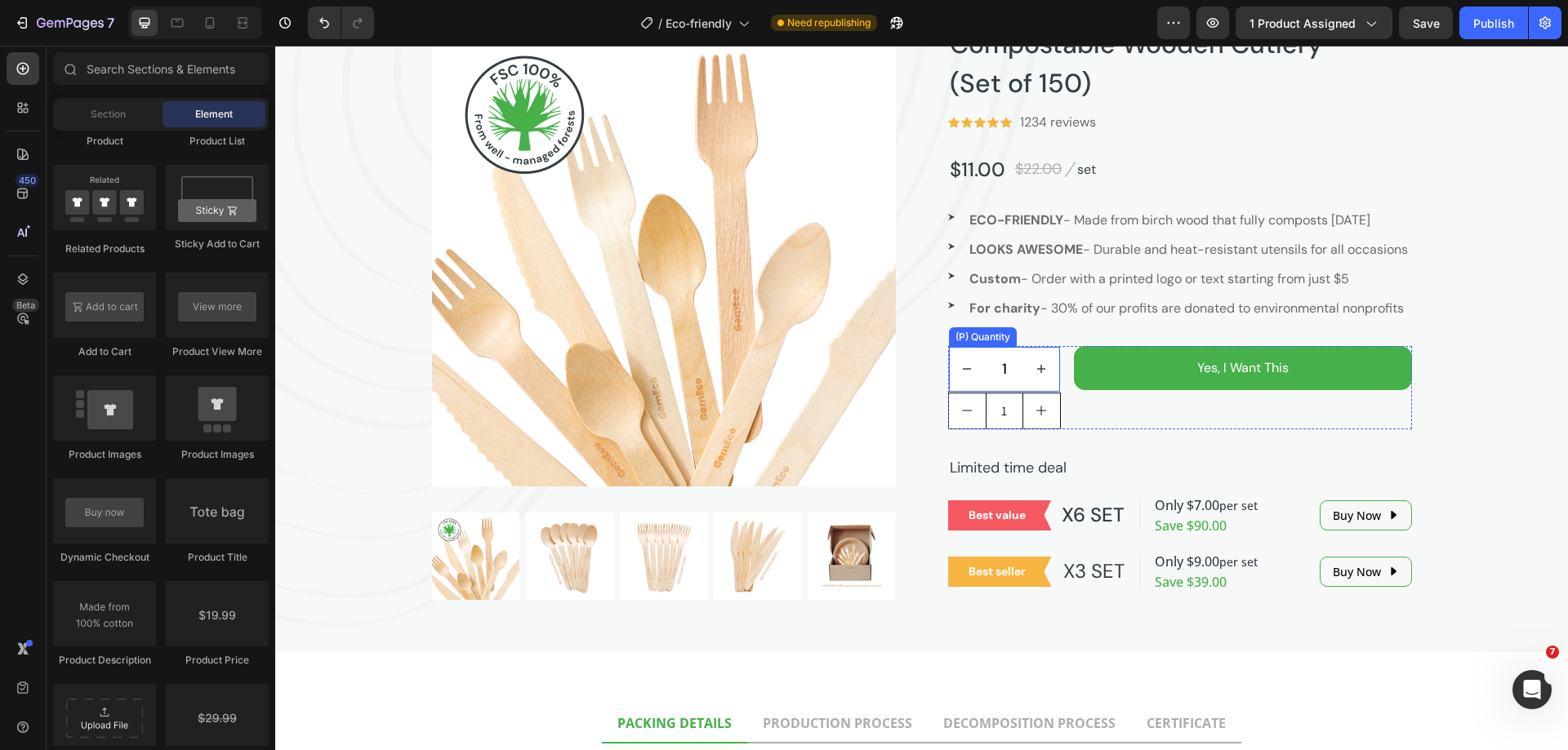
click at [1050, 392] on button "increment" at bounding box center [1041, 370] width 37 height 45
type input "2"
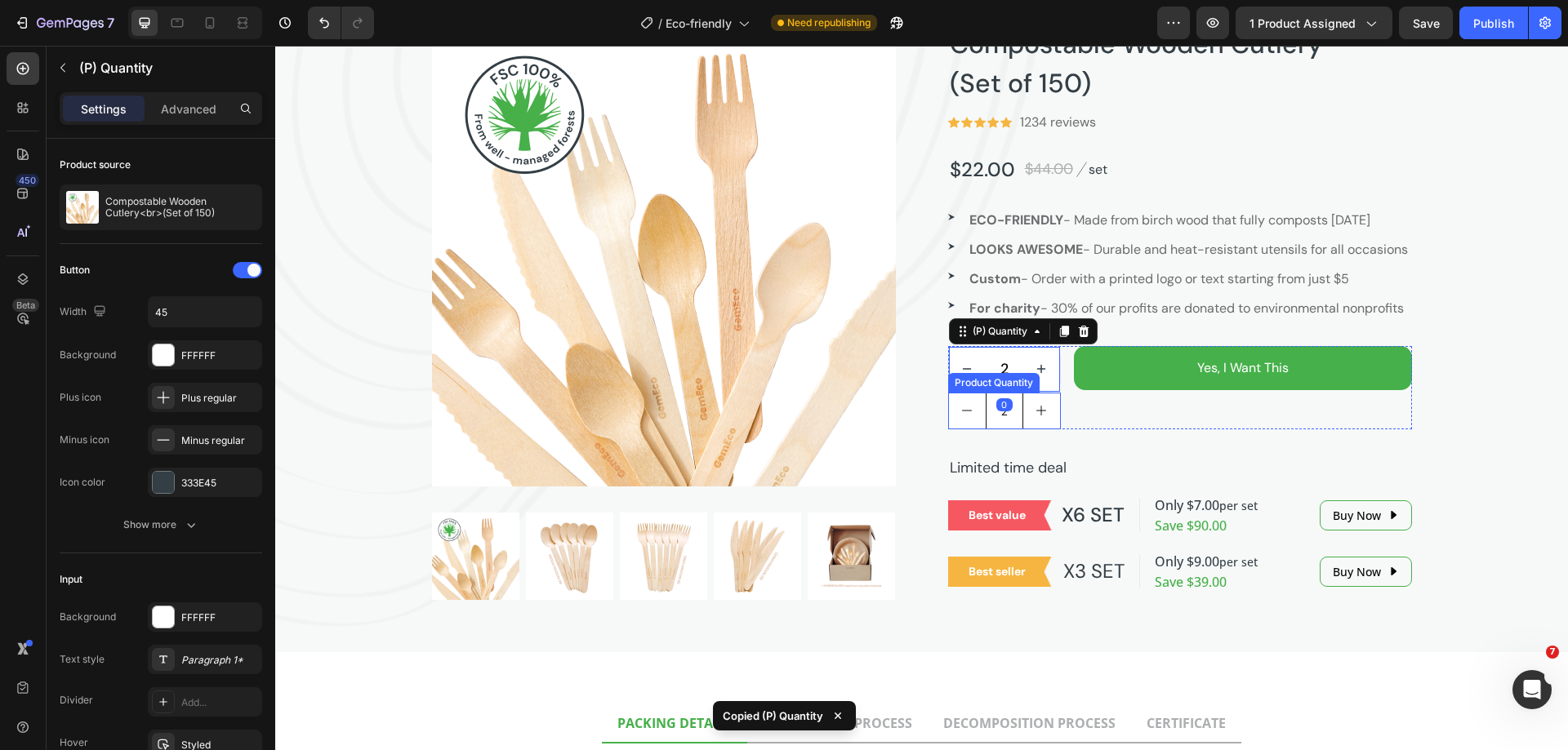
click at [1047, 428] on button "increment" at bounding box center [1041, 411] width 37 height 35
type input "3"
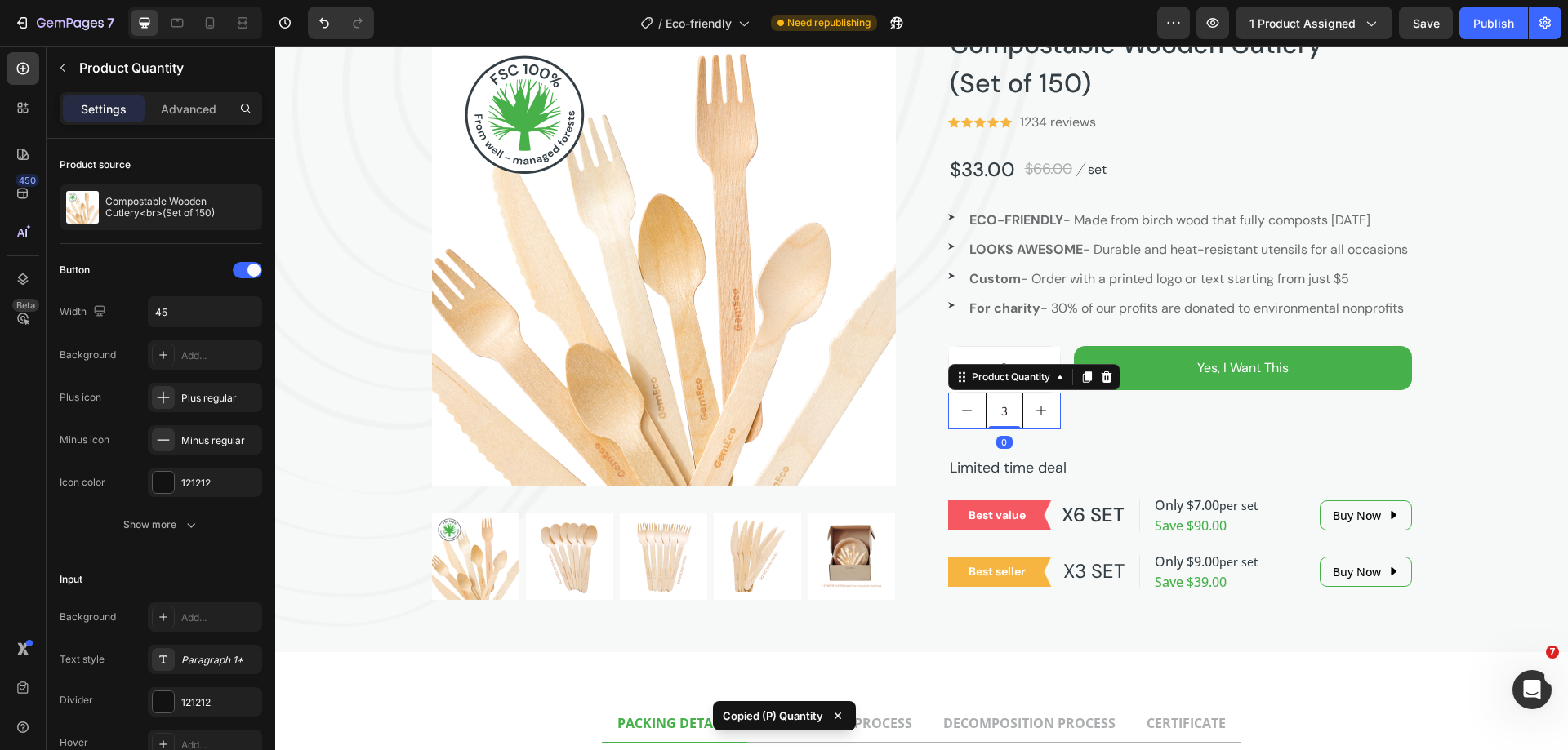
type input "100%"
type input "55"
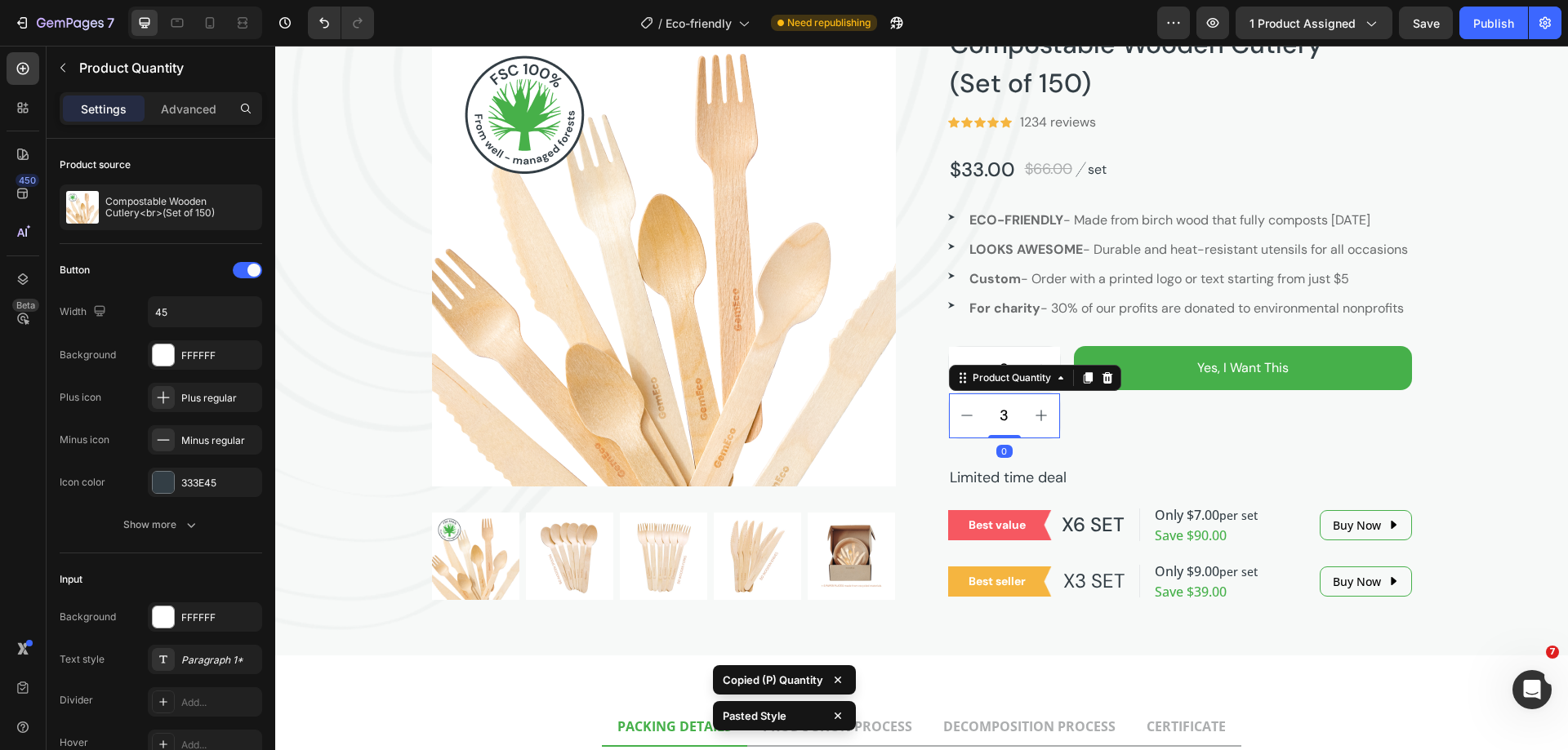
click at [1099, 439] on div "Yes, I Want This Add to Cart" at bounding box center [1243, 393] width 338 height 93
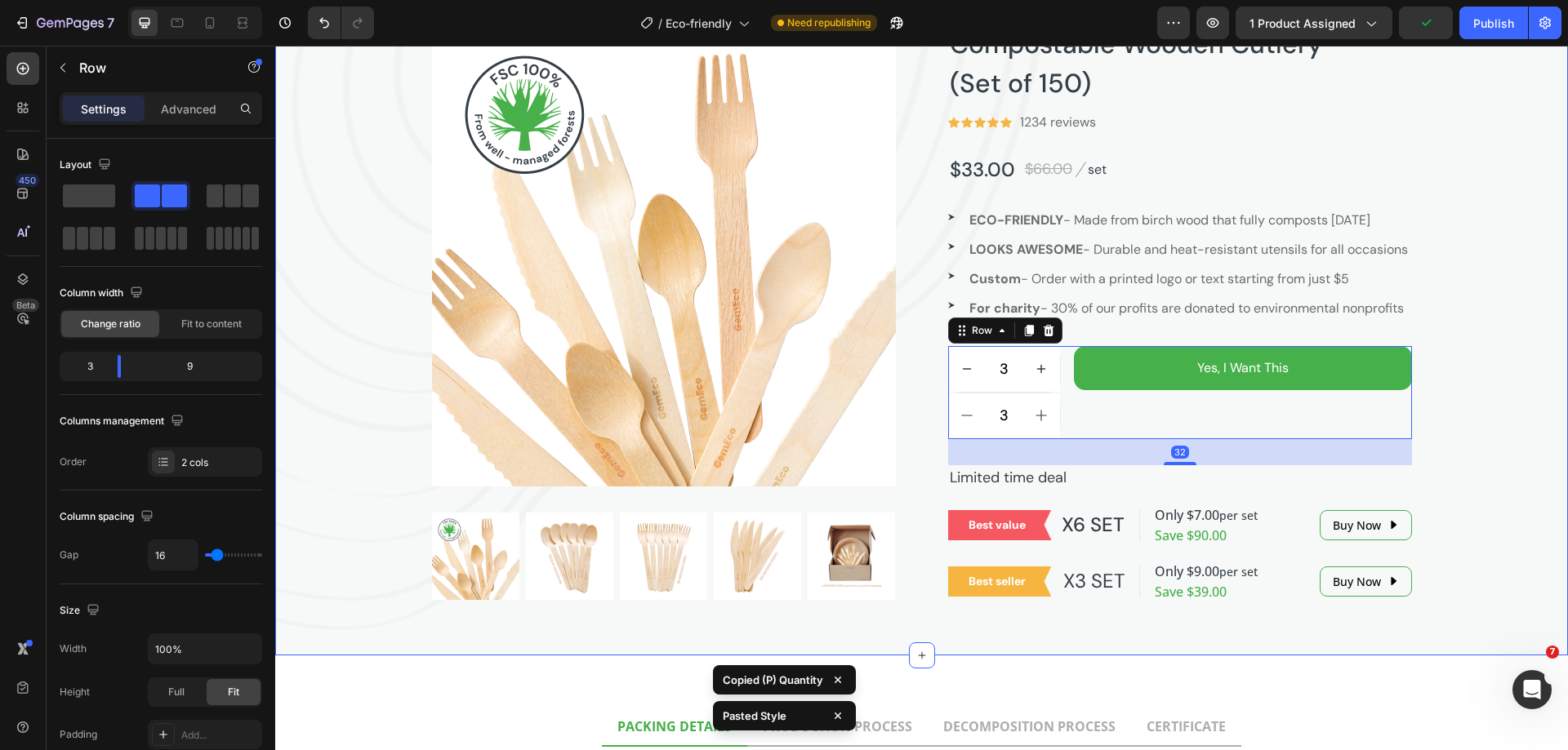
click at [1430, 446] on div "Not plastic. Fantastic! Heading Product Images Compostable Wooden Cutlery (Set …" at bounding box center [921, 251] width 1292 height 704
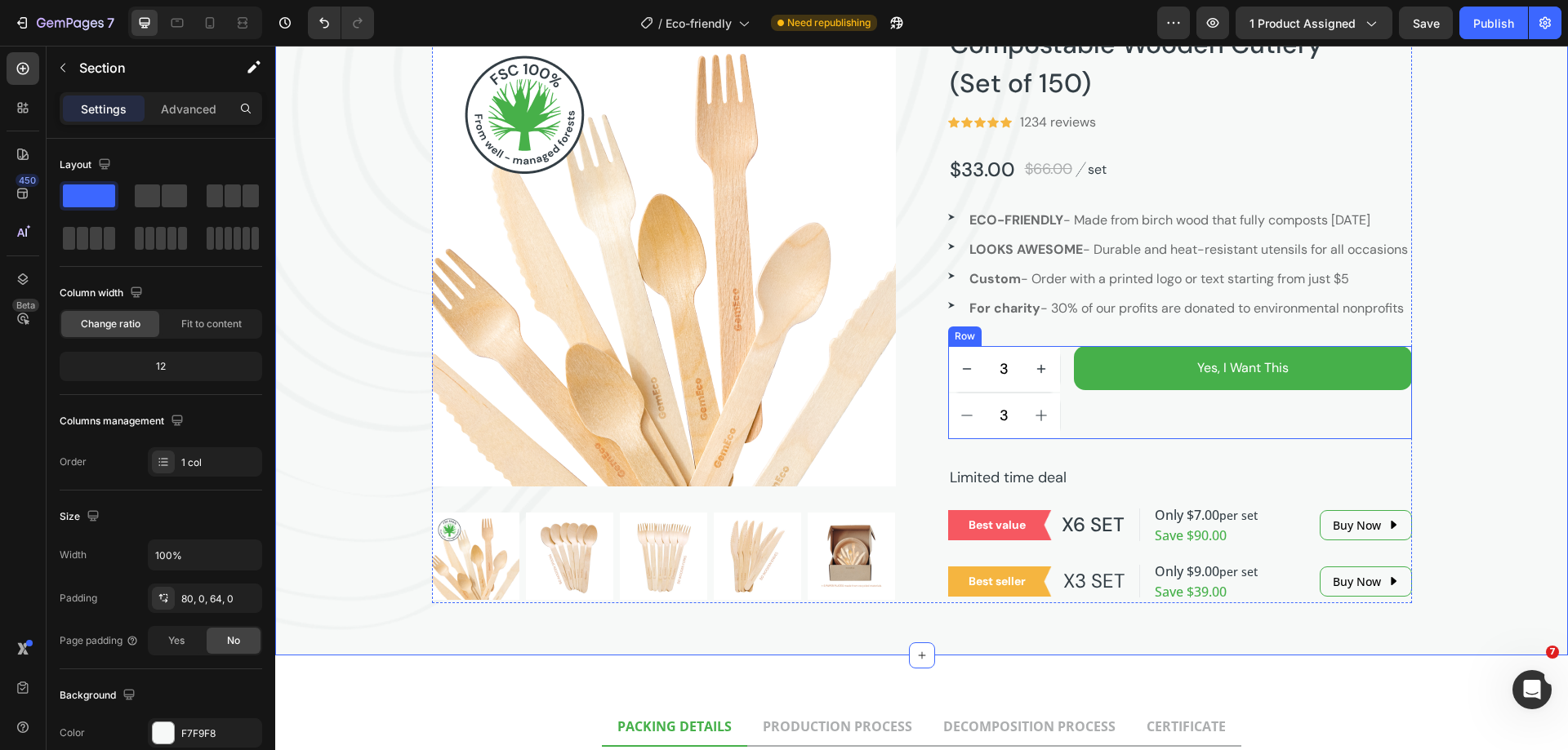
click at [1183, 439] on div "Yes, I Want This Add to Cart" at bounding box center [1243, 393] width 338 height 93
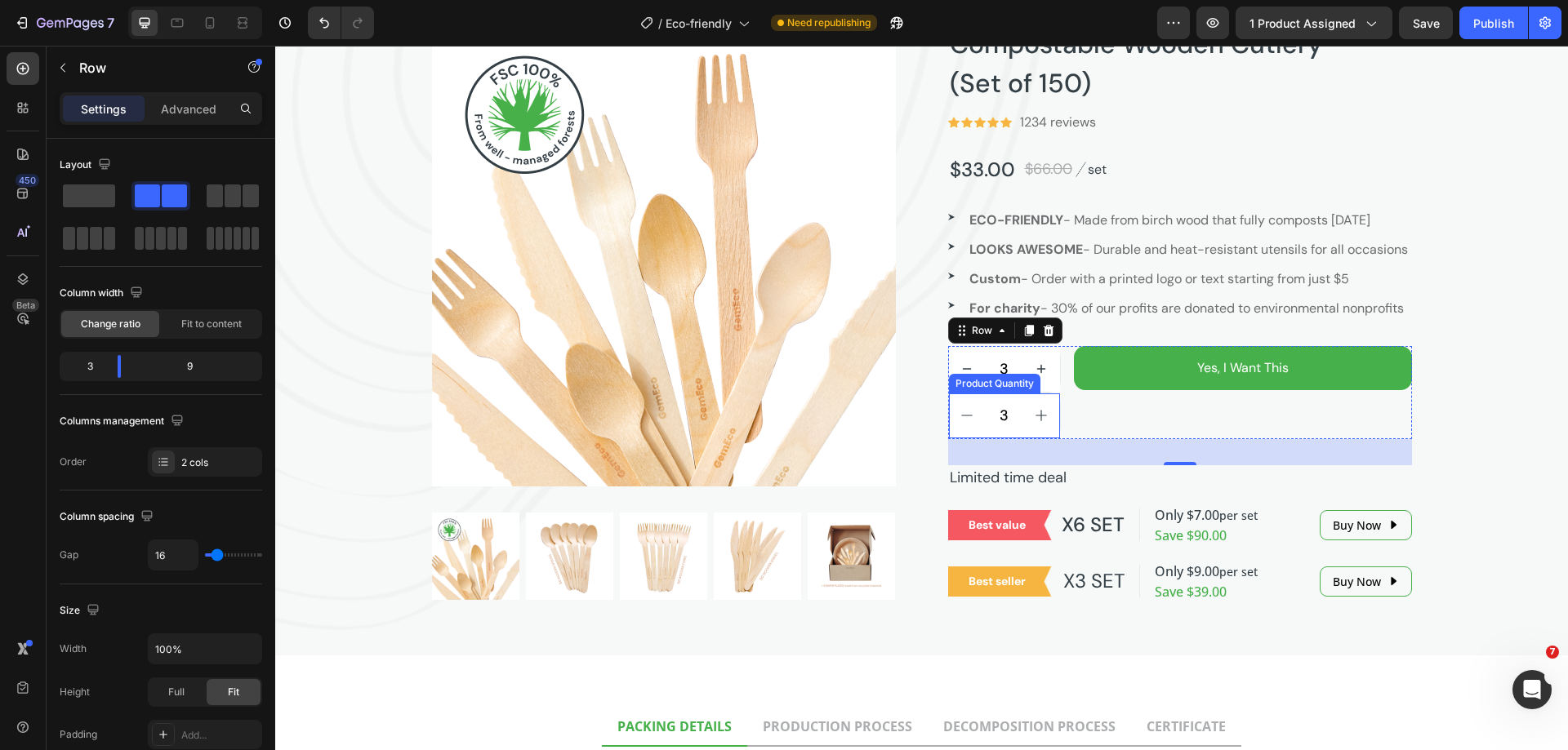
click at [994, 394] on div "Product Quantity" at bounding box center [994, 384] width 92 height 20
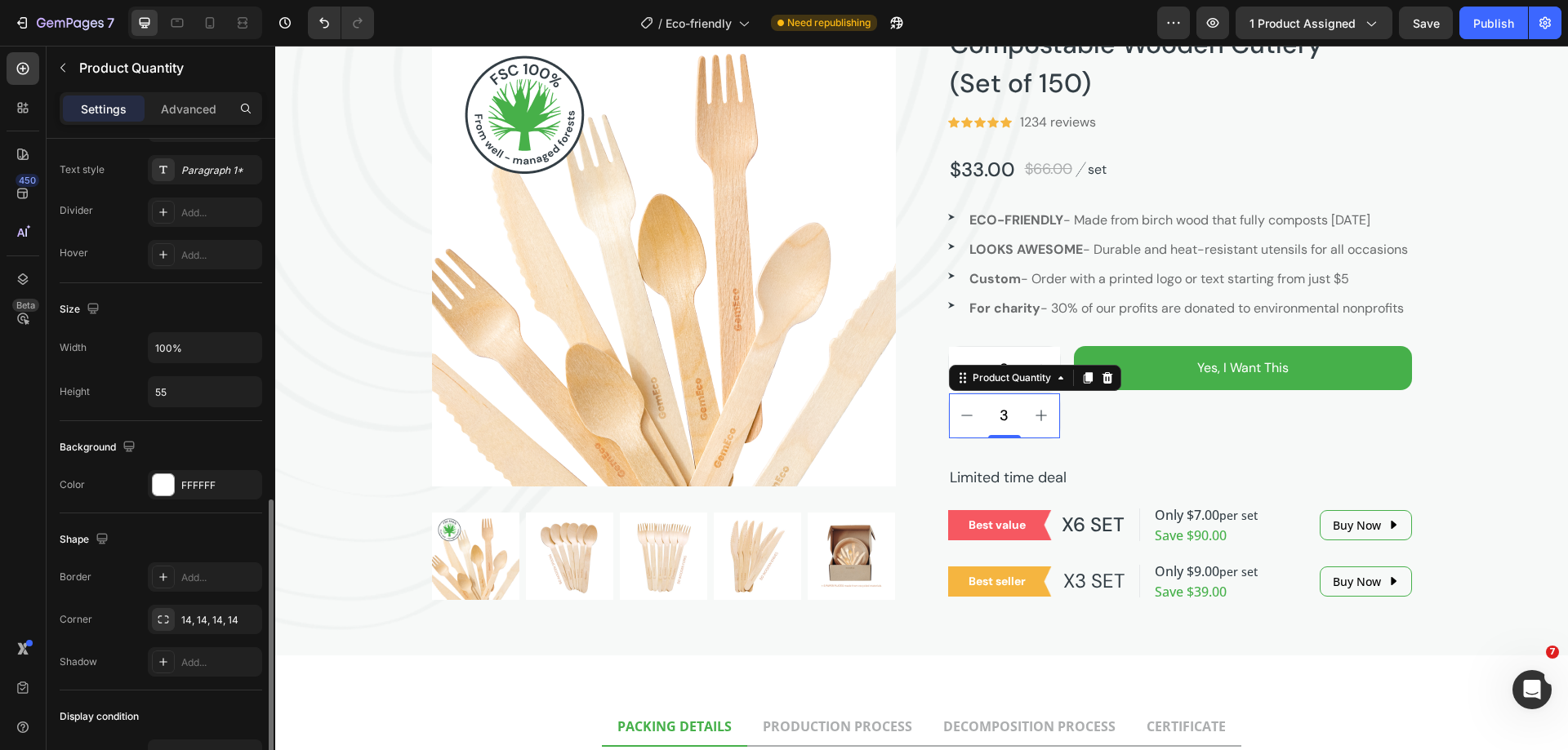
scroll to position [572, 0]
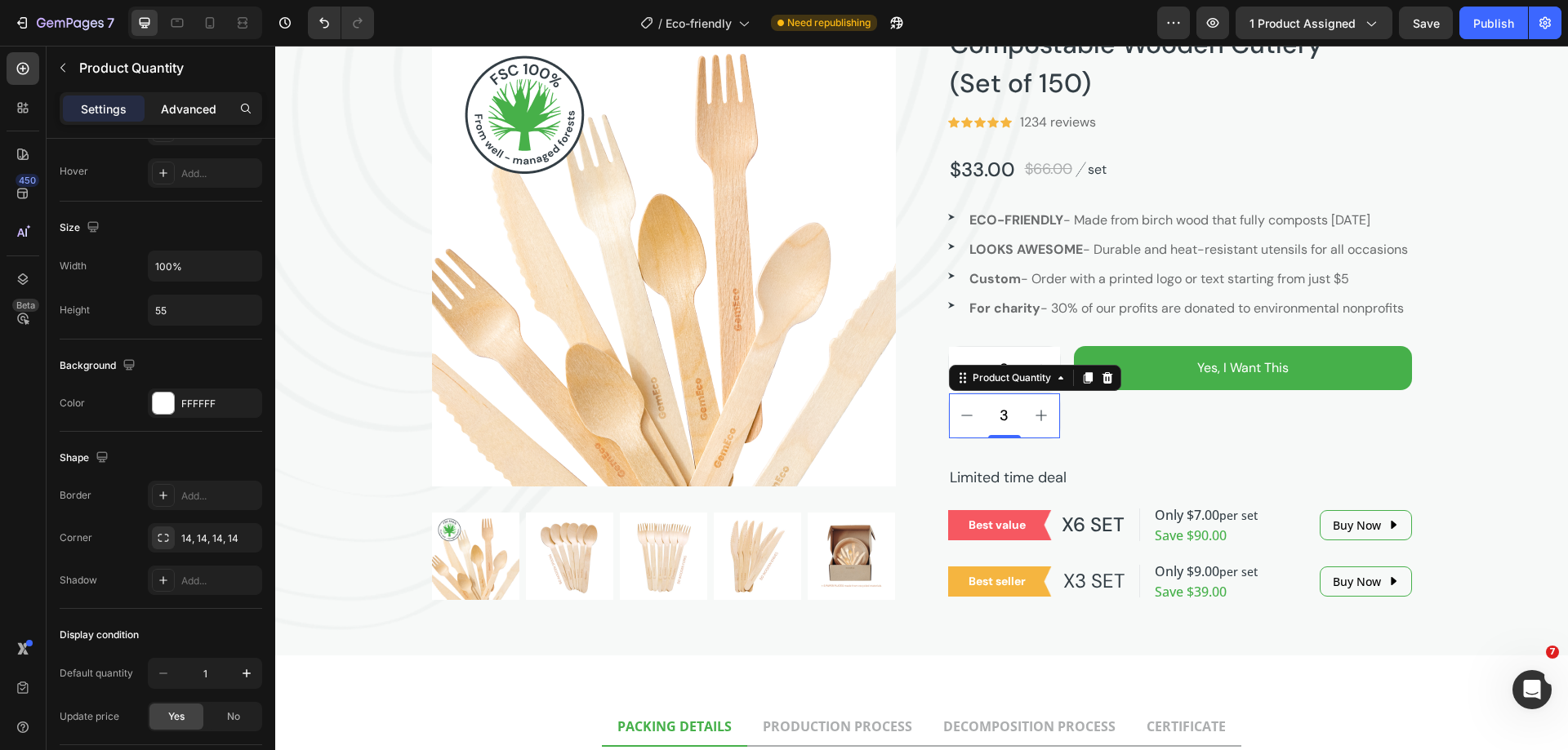
click at [177, 114] on p "Advanced" at bounding box center [188, 109] width 55 height 17
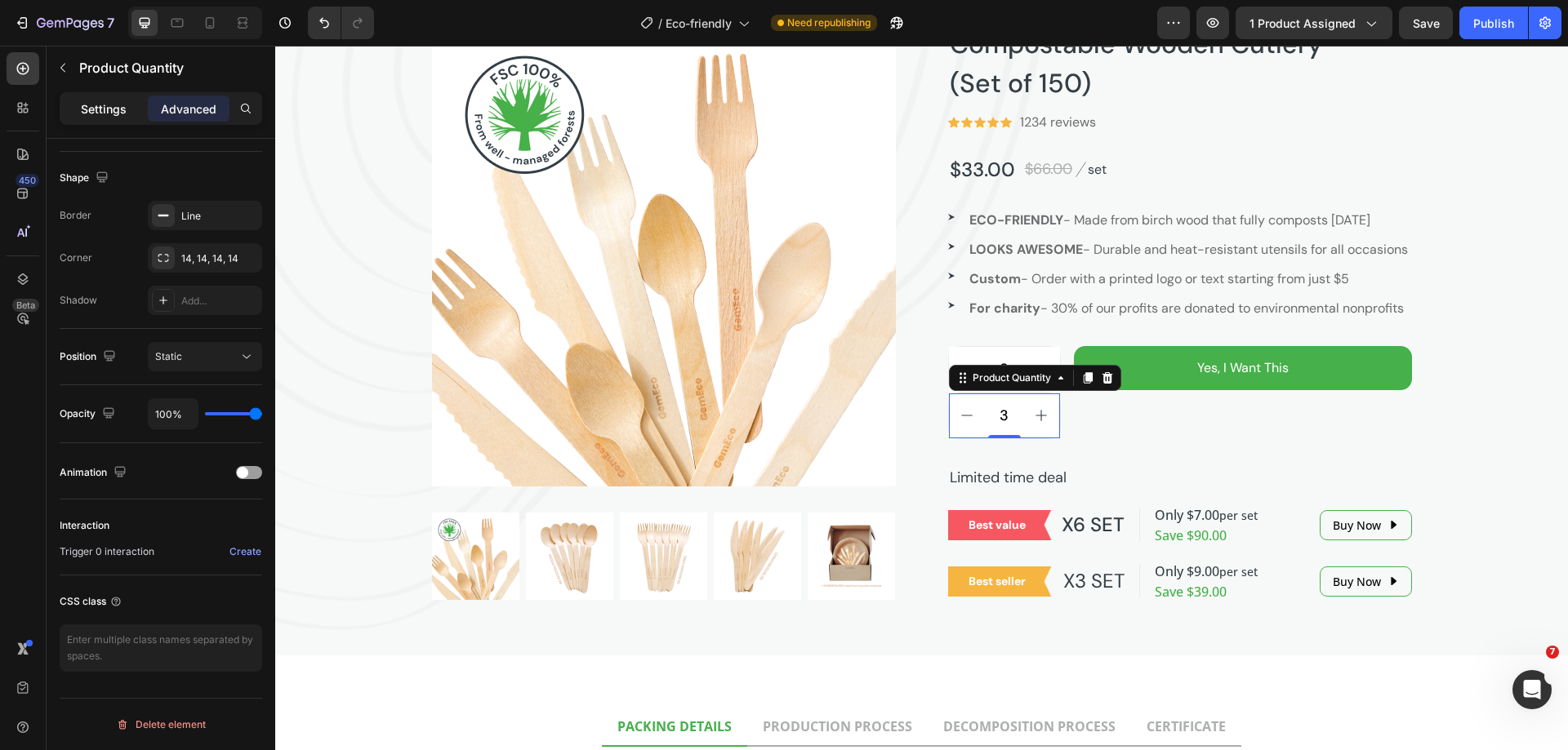
click at [100, 105] on p "Settings" at bounding box center [103, 109] width 45 height 17
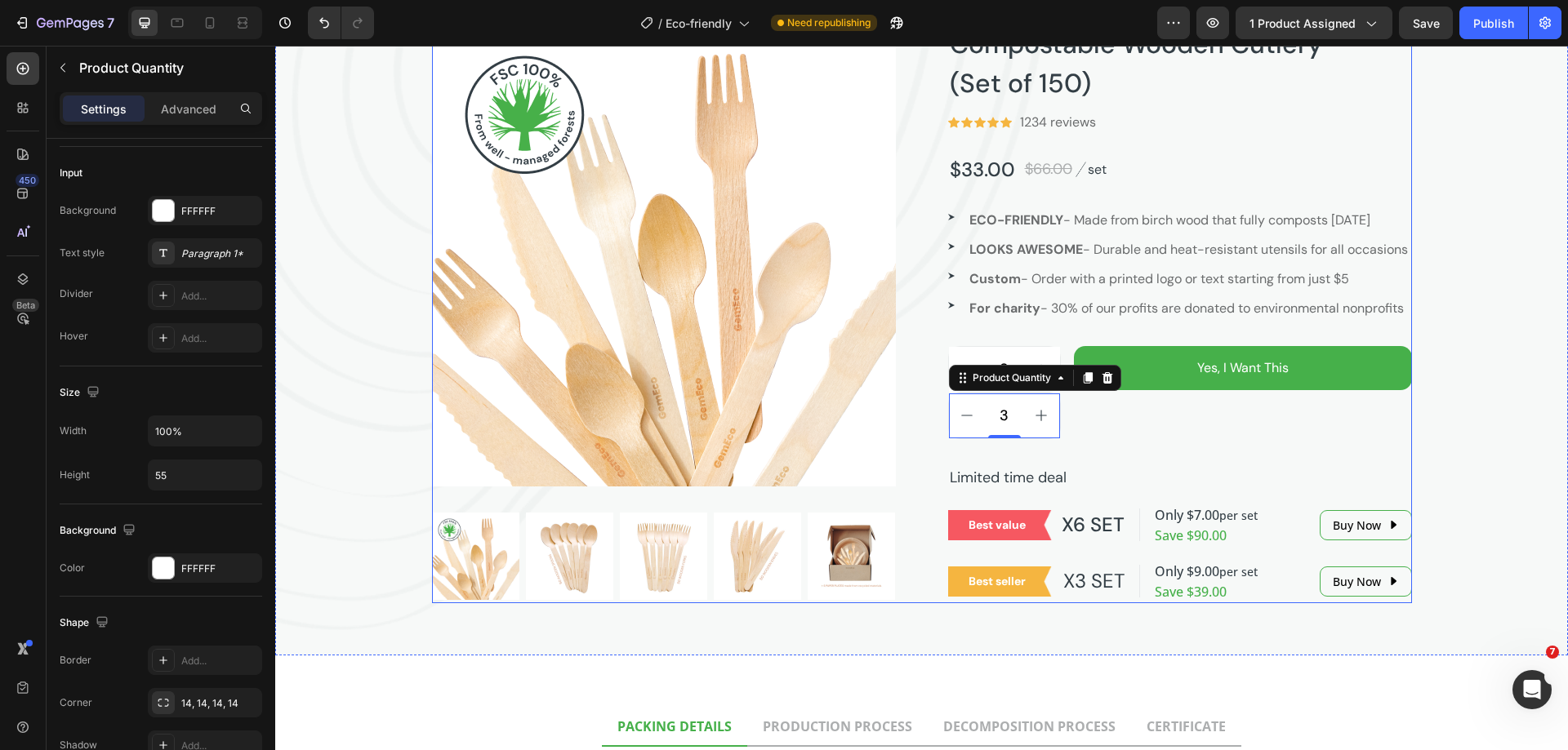
click at [1202, 481] on div "Compostable Wooden Cutlery (Set of 150) Product Title Icon Icon Icon Icon Icon …" at bounding box center [1180, 313] width 464 height 580
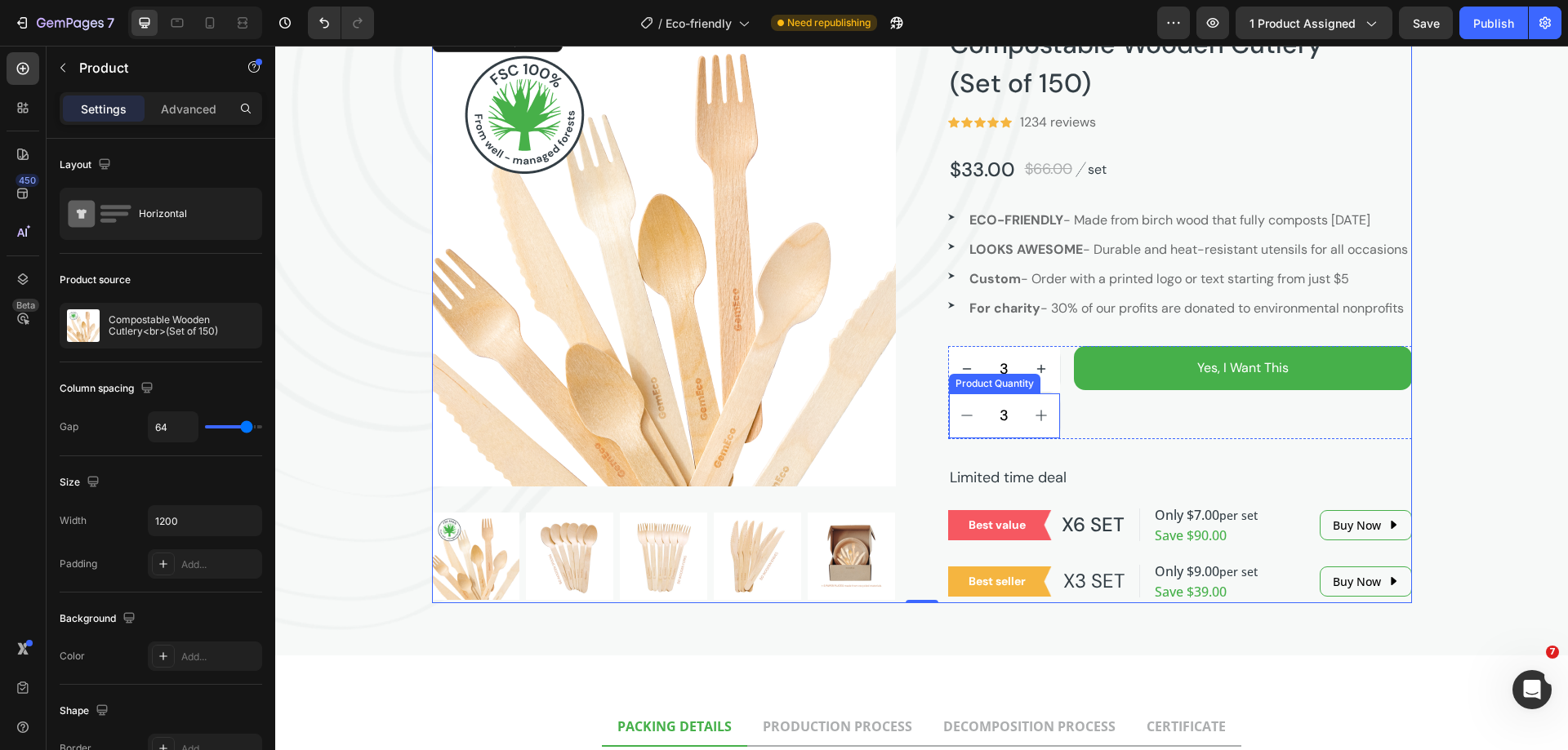
click at [991, 394] on div "Product Quantity" at bounding box center [994, 384] width 92 height 20
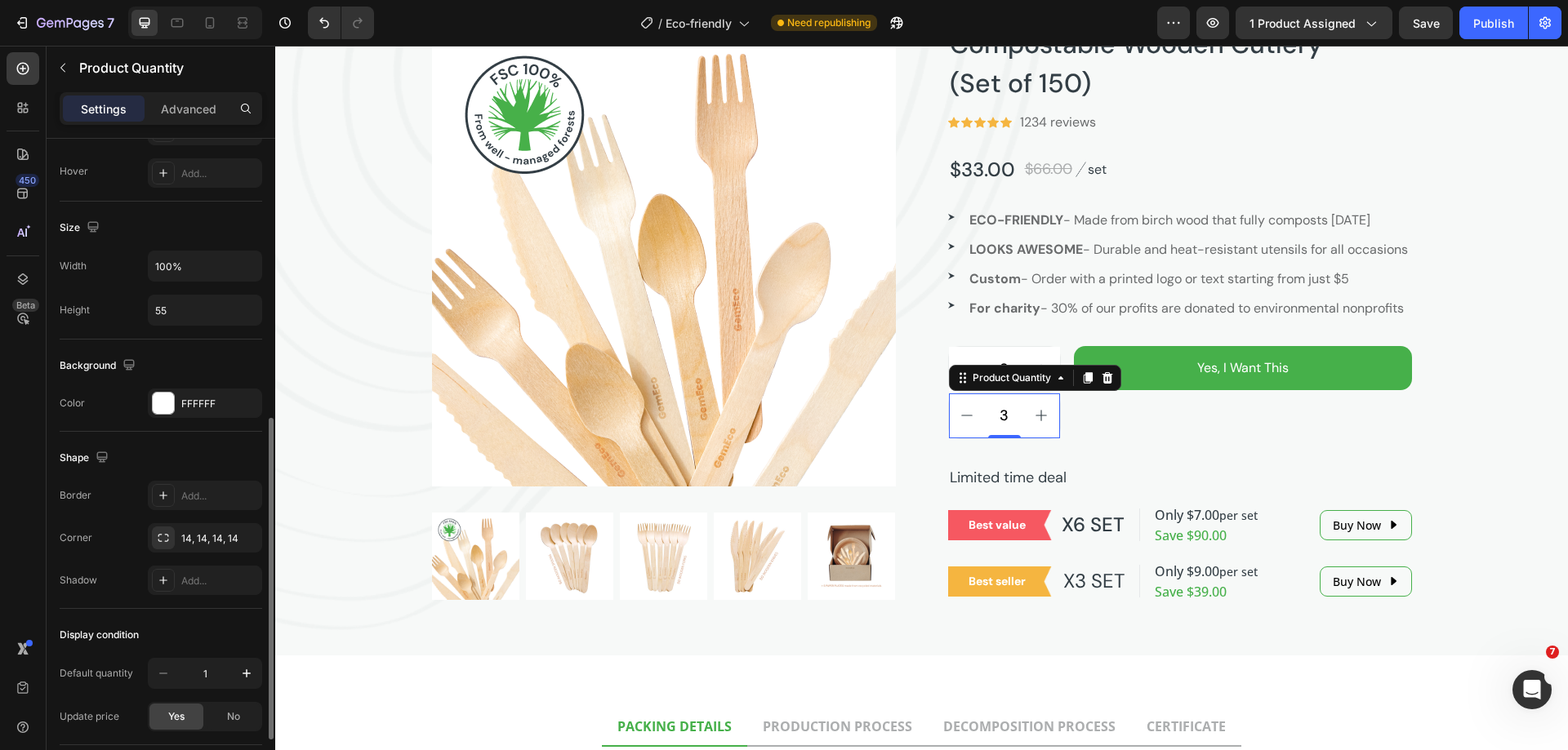
scroll to position [687, 0]
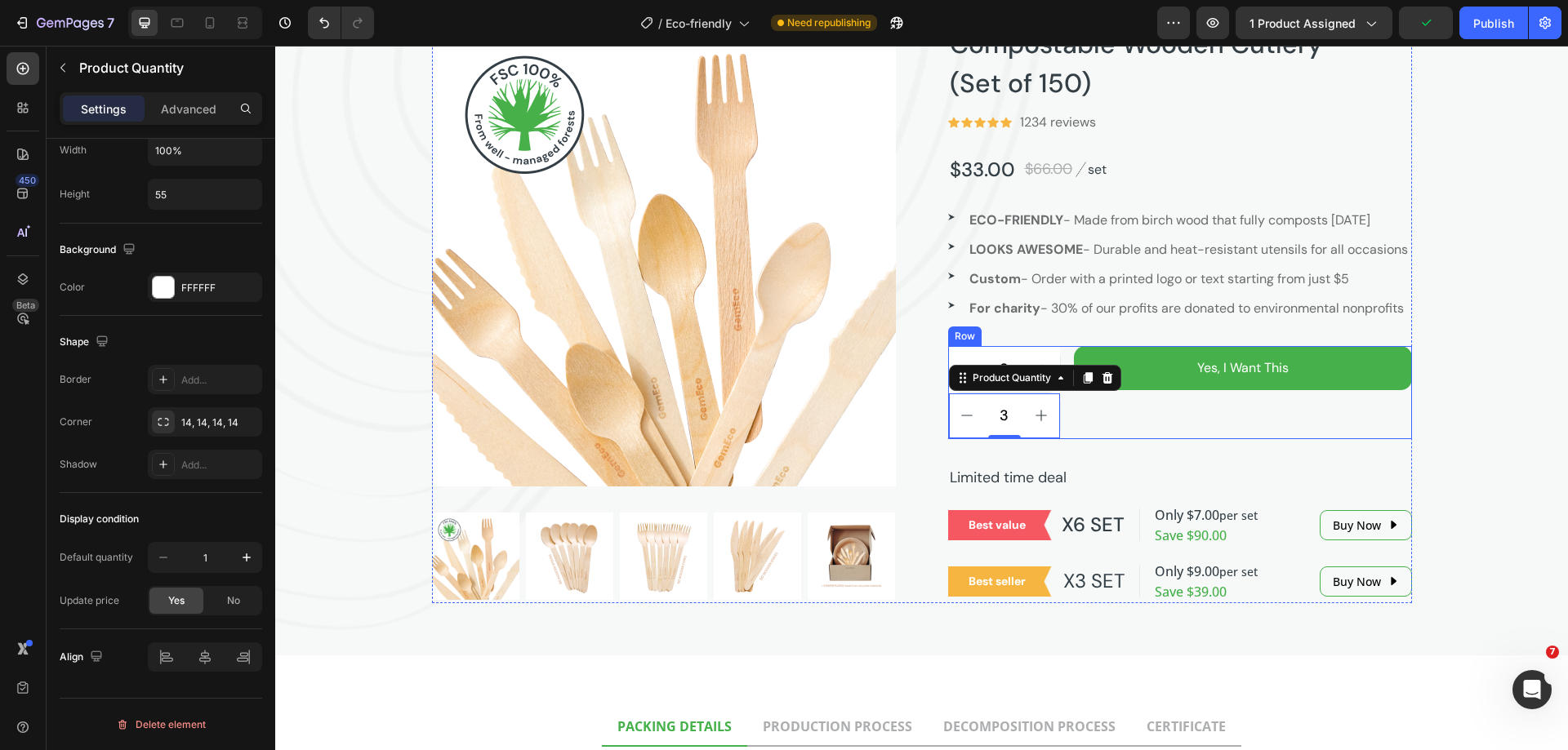
click at [1179, 439] on div "Yes, I Want This Add to Cart" at bounding box center [1243, 393] width 338 height 93
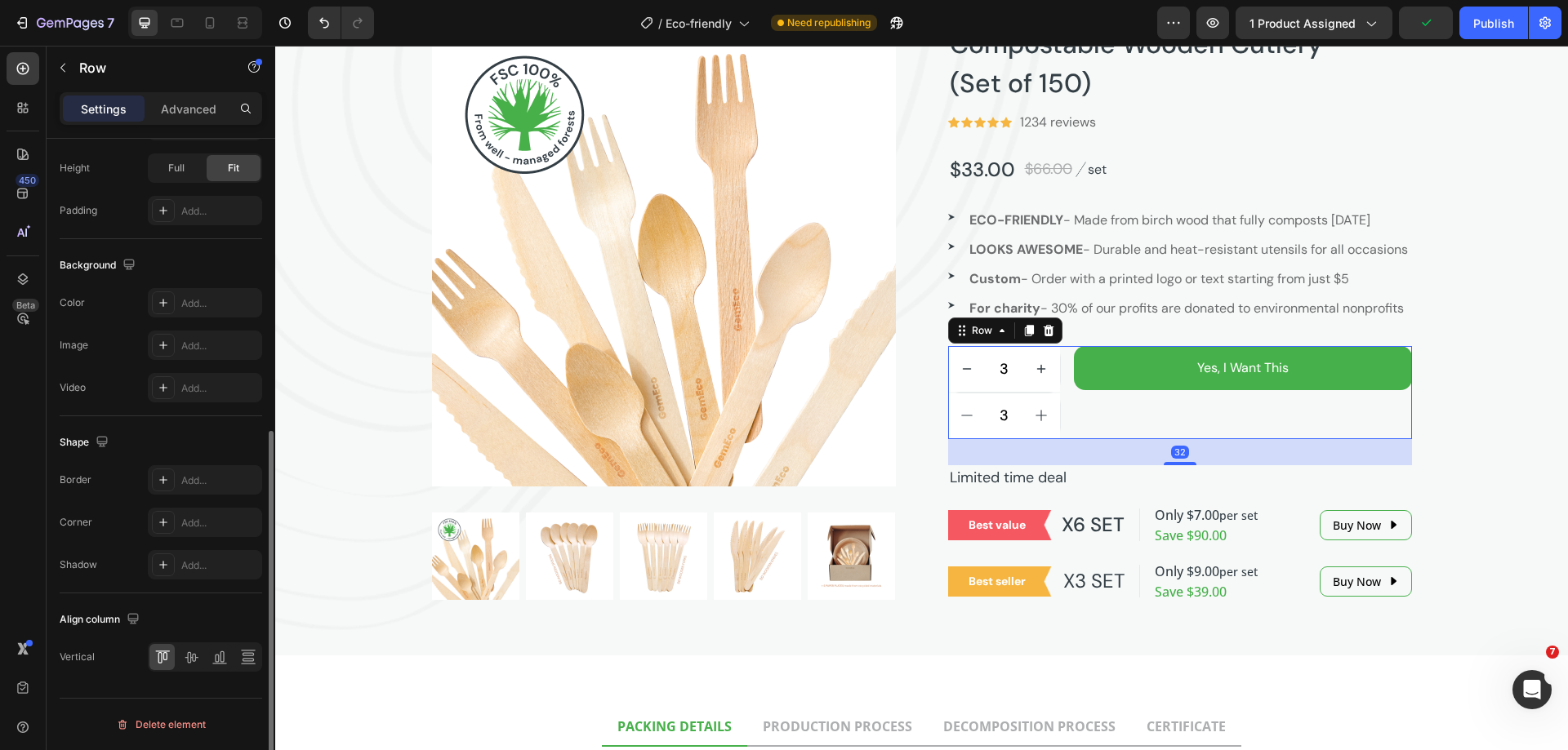
scroll to position [0, 0]
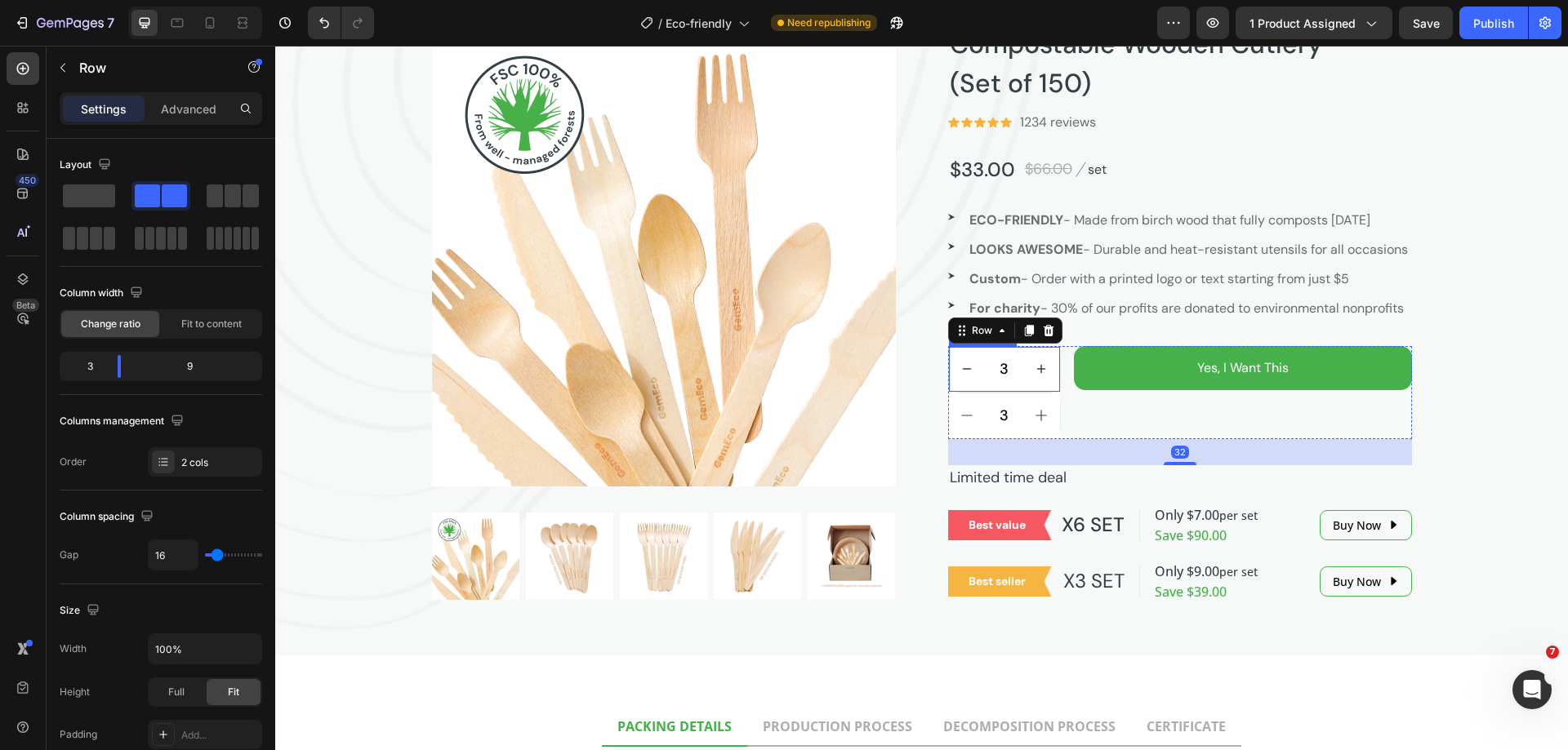
click at [1041, 392] on button "increment" at bounding box center [1041, 370] width 37 height 45
type input "4"
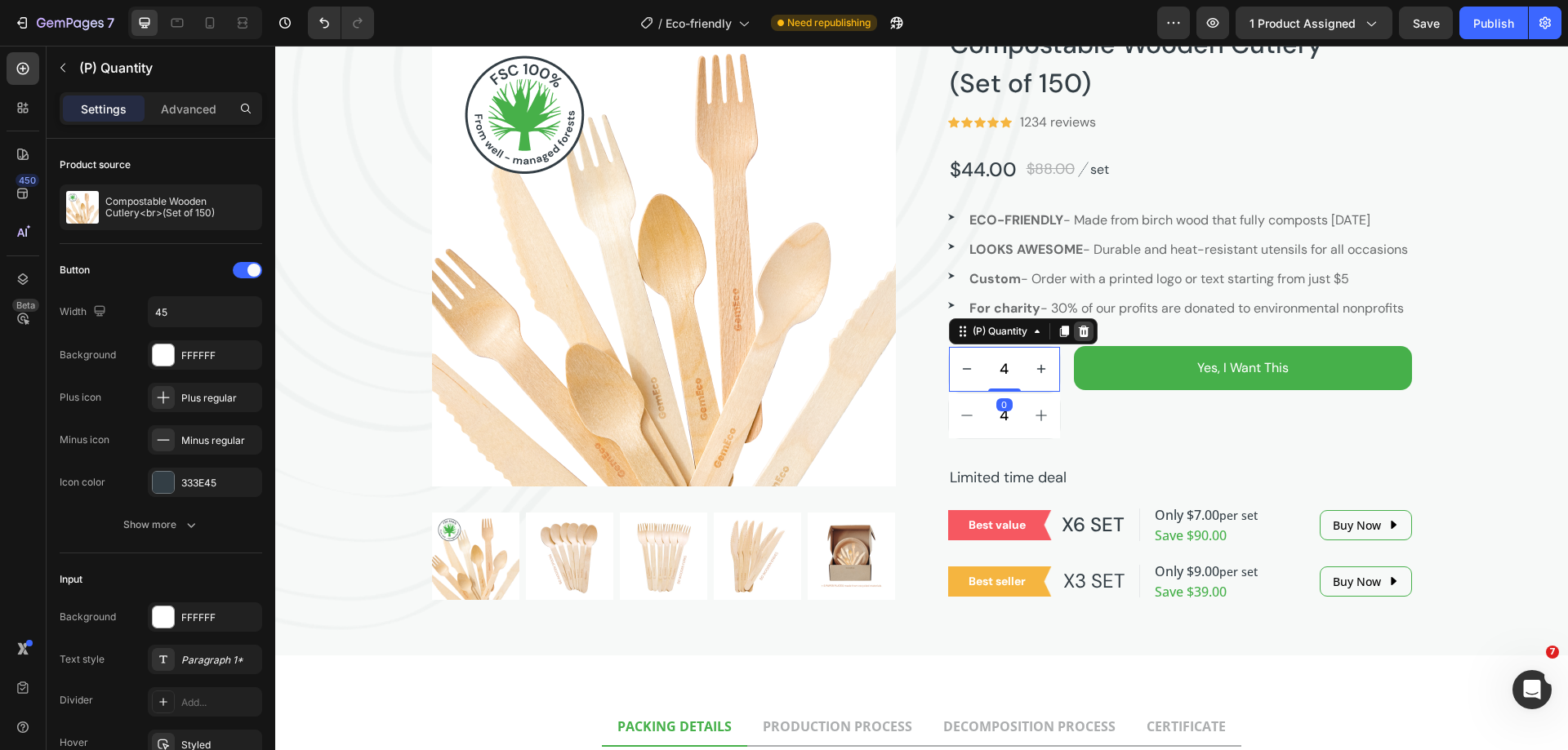
click at [1079, 337] on icon at bounding box center [1083, 332] width 11 height 12
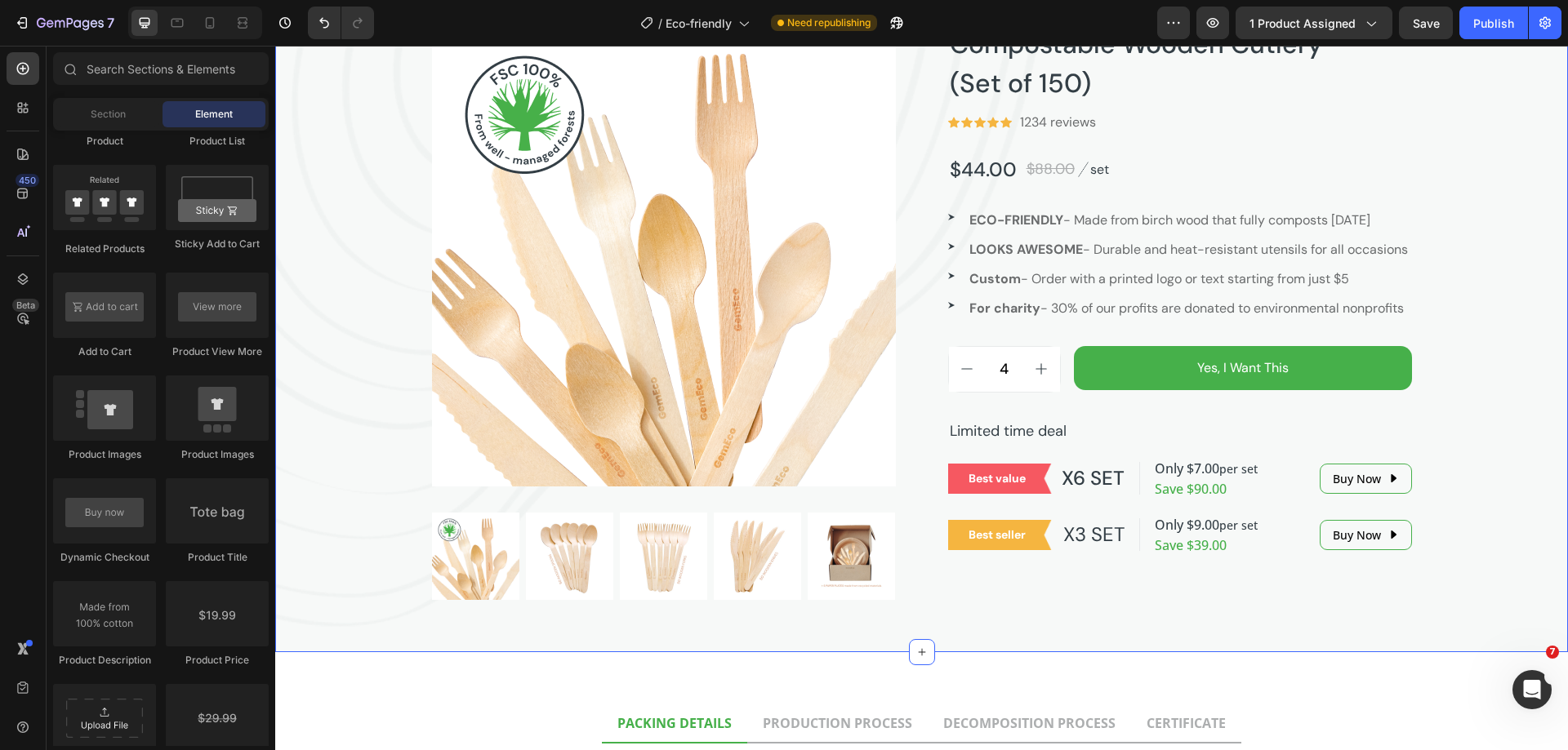
click at [1451, 433] on div "Not plastic. Fantastic! Heading Product Images Compostable Wooden Cutlery (Set …" at bounding box center [921, 249] width 1292 height 700
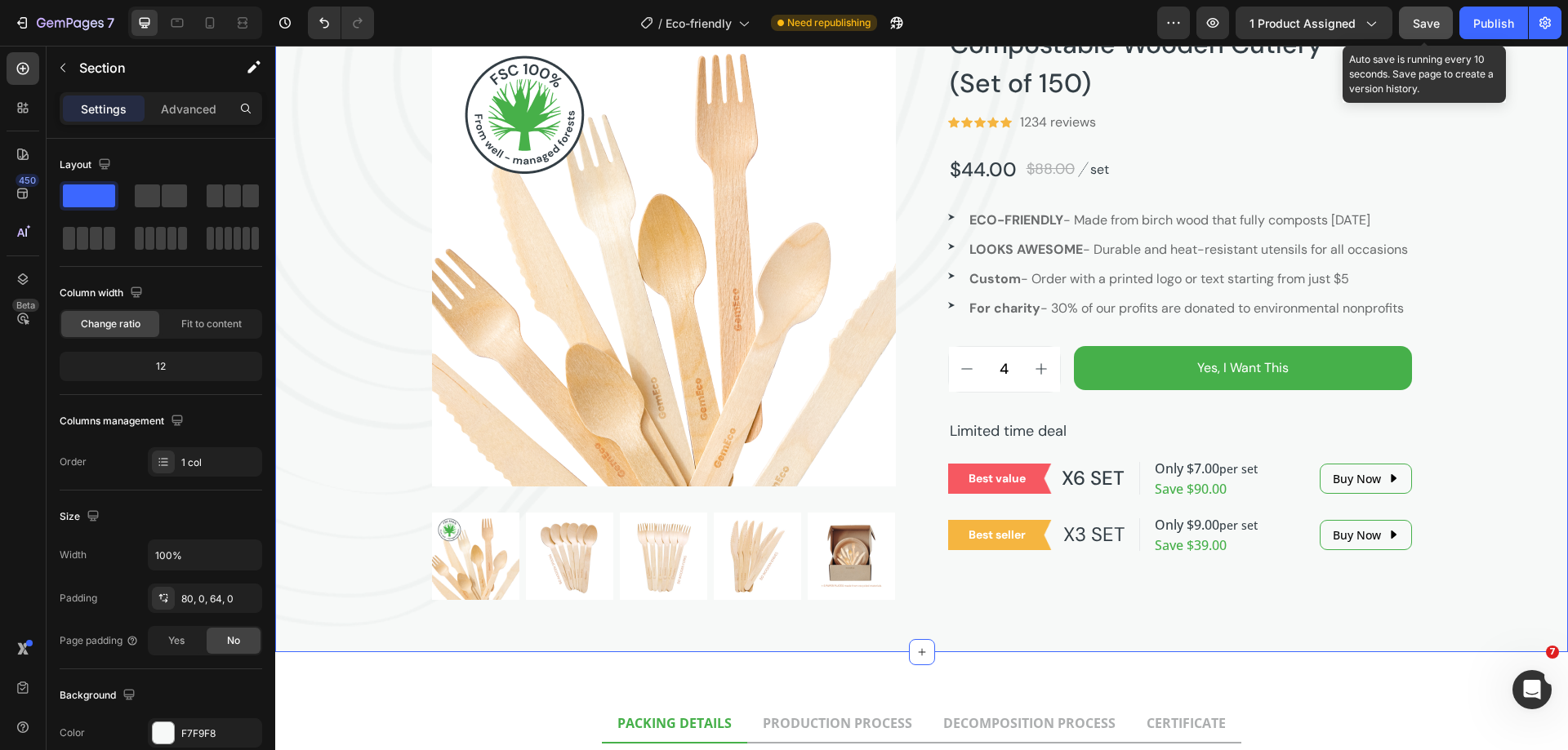
click at [1429, 25] on span "Save" at bounding box center [1426, 23] width 27 height 14
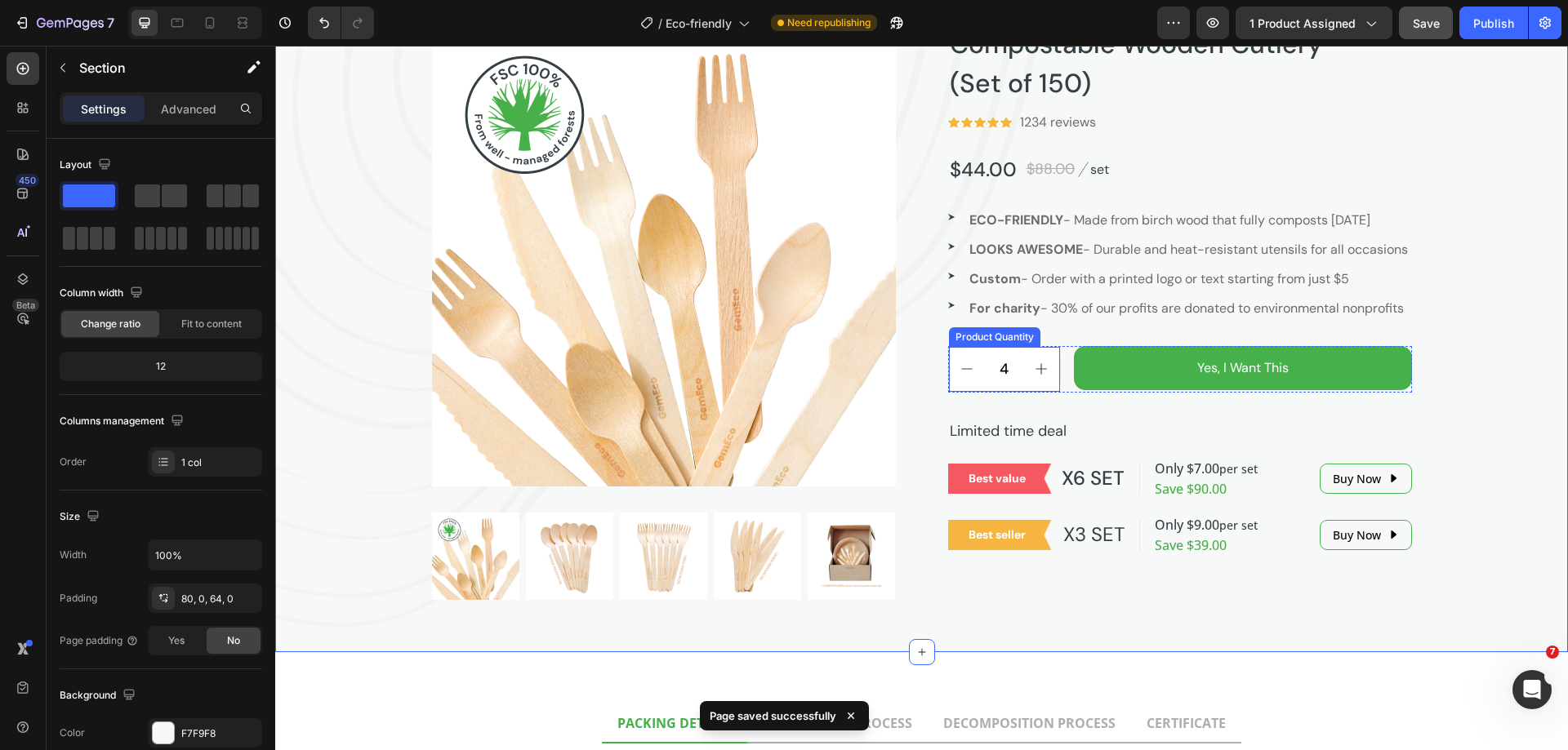
click at [990, 347] on div "Product Quantity" at bounding box center [994, 337] width 92 height 20
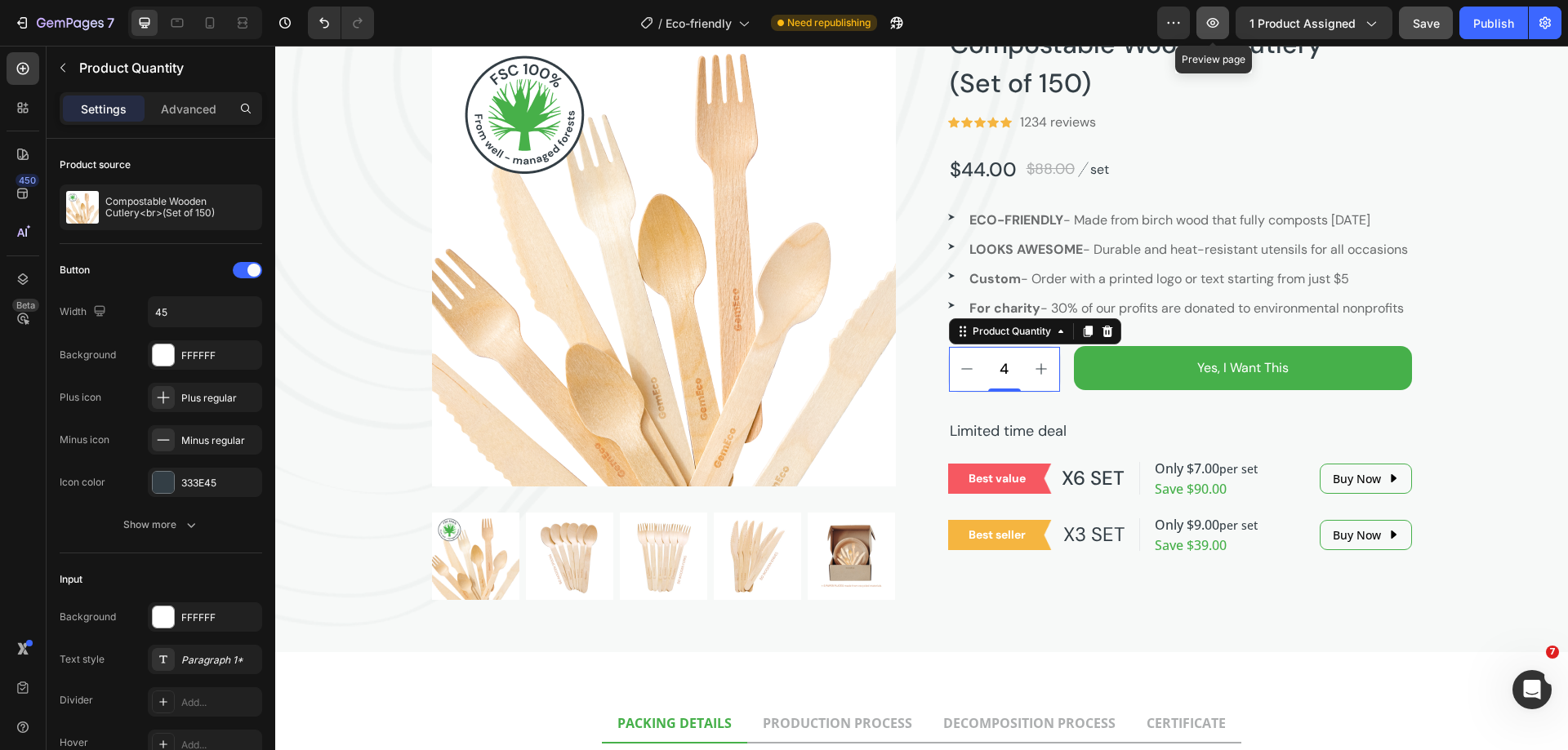
click at [1219, 27] on icon "button" at bounding box center [1212, 23] width 17 height 17
click at [1000, 339] on div "Product Quantity" at bounding box center [1011, 332] width 85 height 15
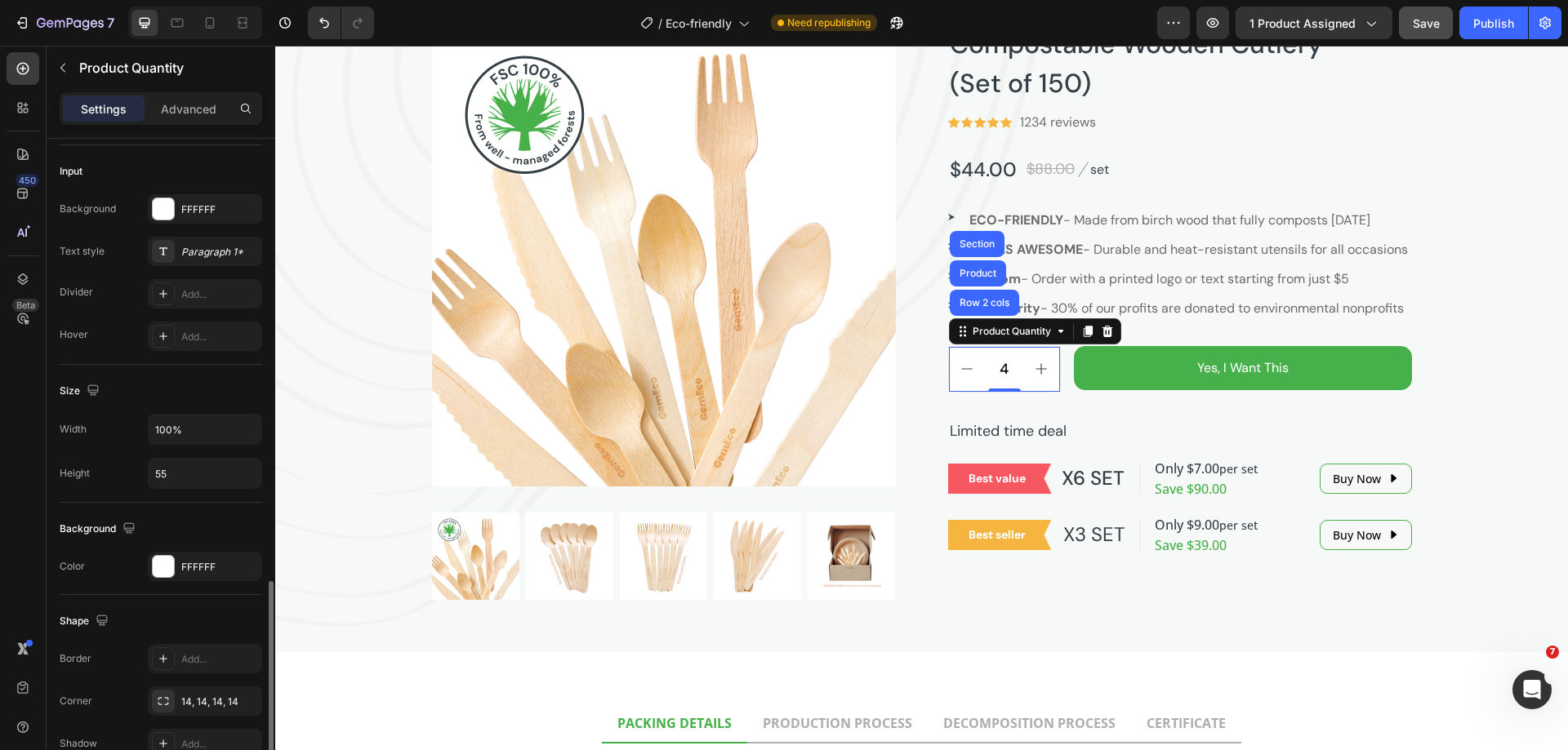
scroll to position [653, 0]
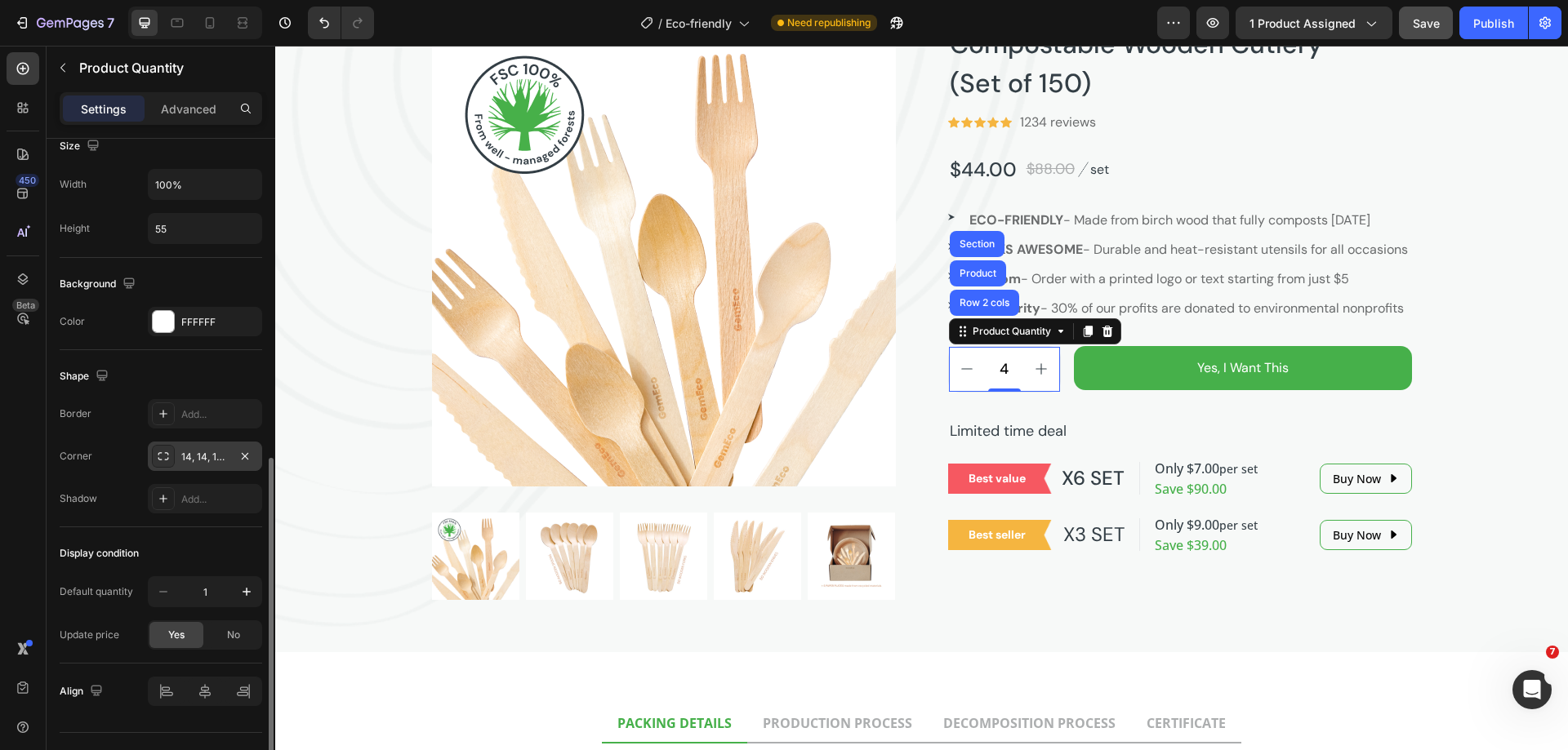
click at [191, 461] on div "14, 14, 14, 14" at bounding box center [205, 457] width 47 height 15
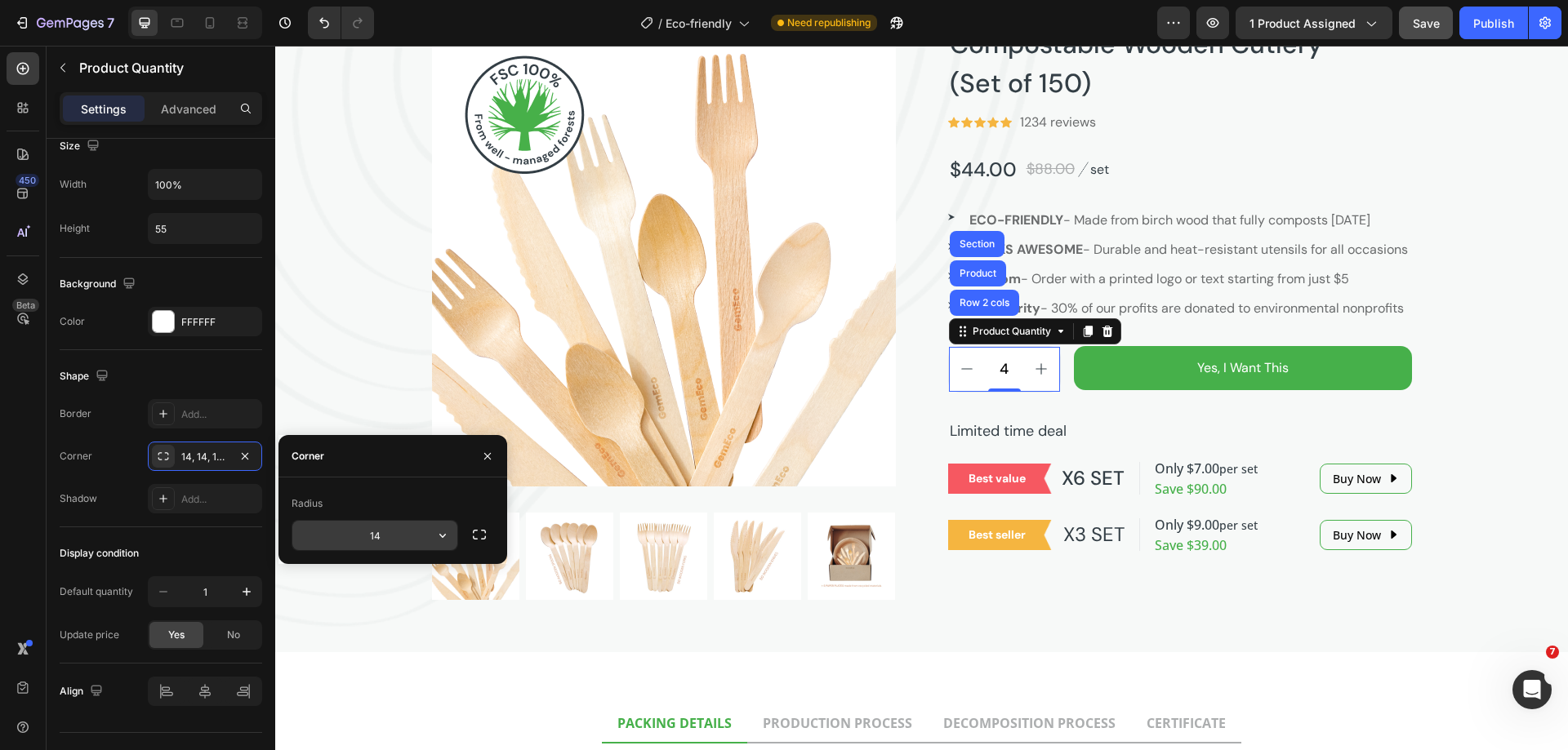
click at [398, 535] on input "14" at bounding box center [375, 535] width 165 height 30
type input "14"
click at [0, 540] on div "450 Beta" at bounding box center [23, 398] width 46 height 705
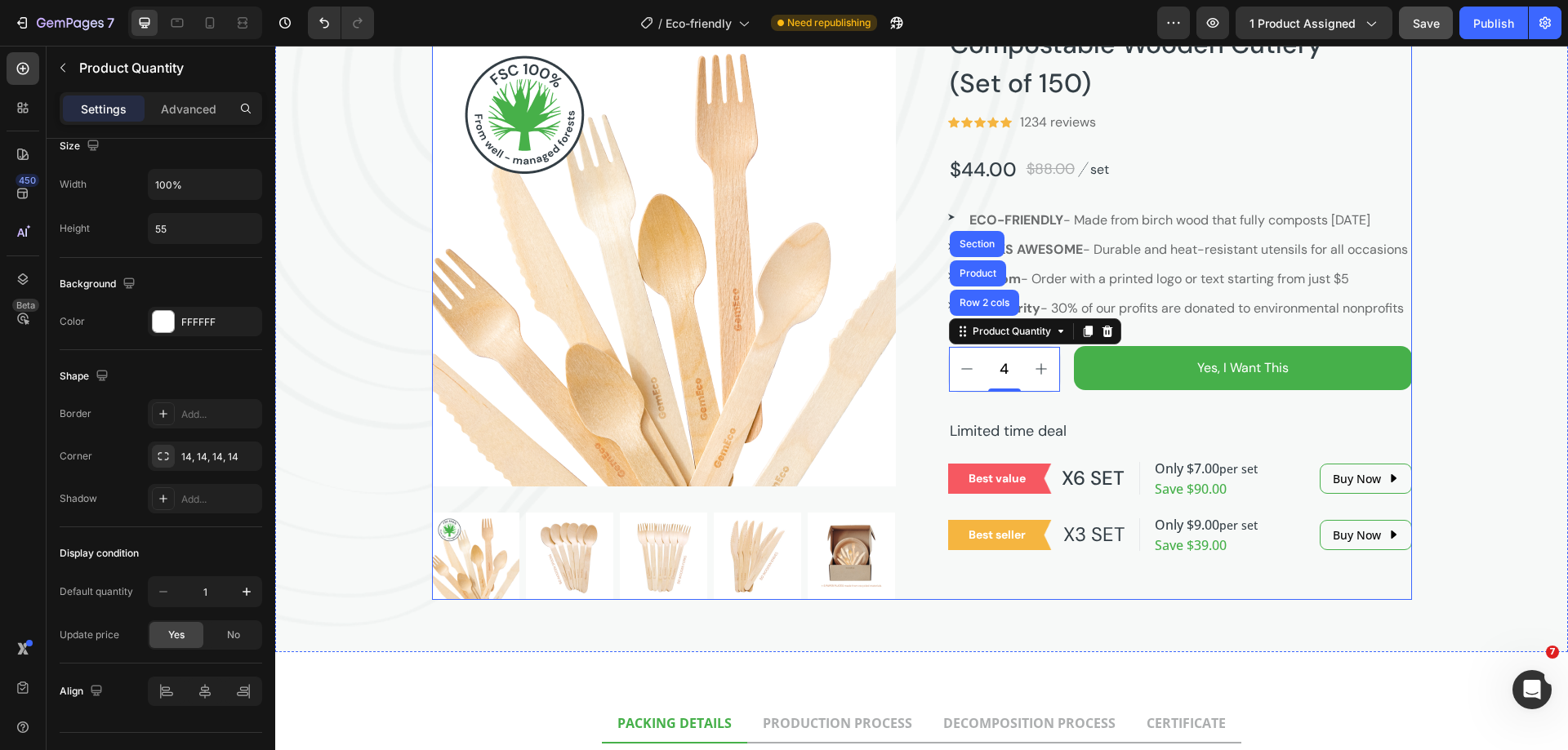
click at [1238, 447] on div "Compostable Wooden Cutlery (Set of 150) Product Title Icon Icon Icon Icon Icon …" at bounding box center [1180, 312] width 464 height 578
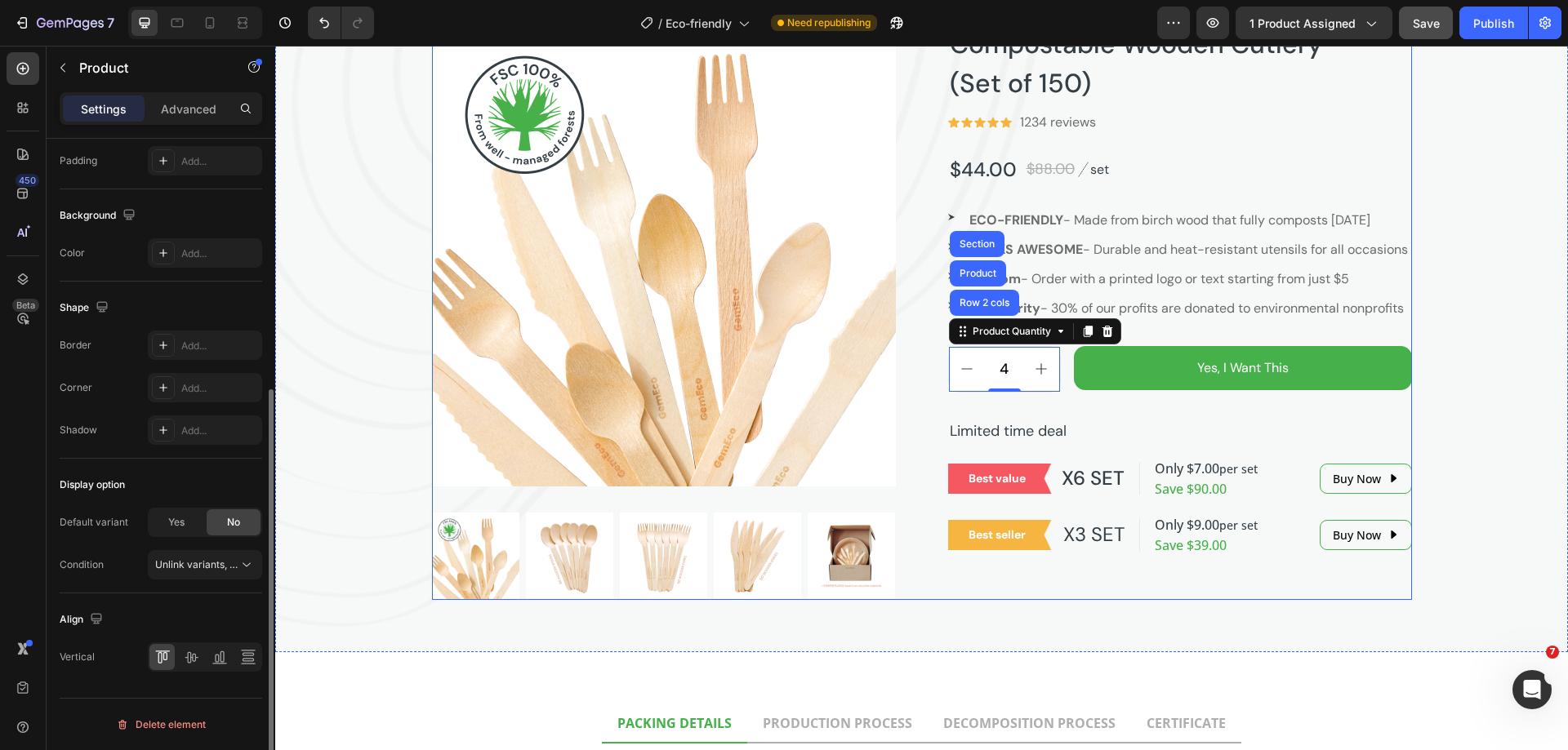
scroll to position [0, 0]
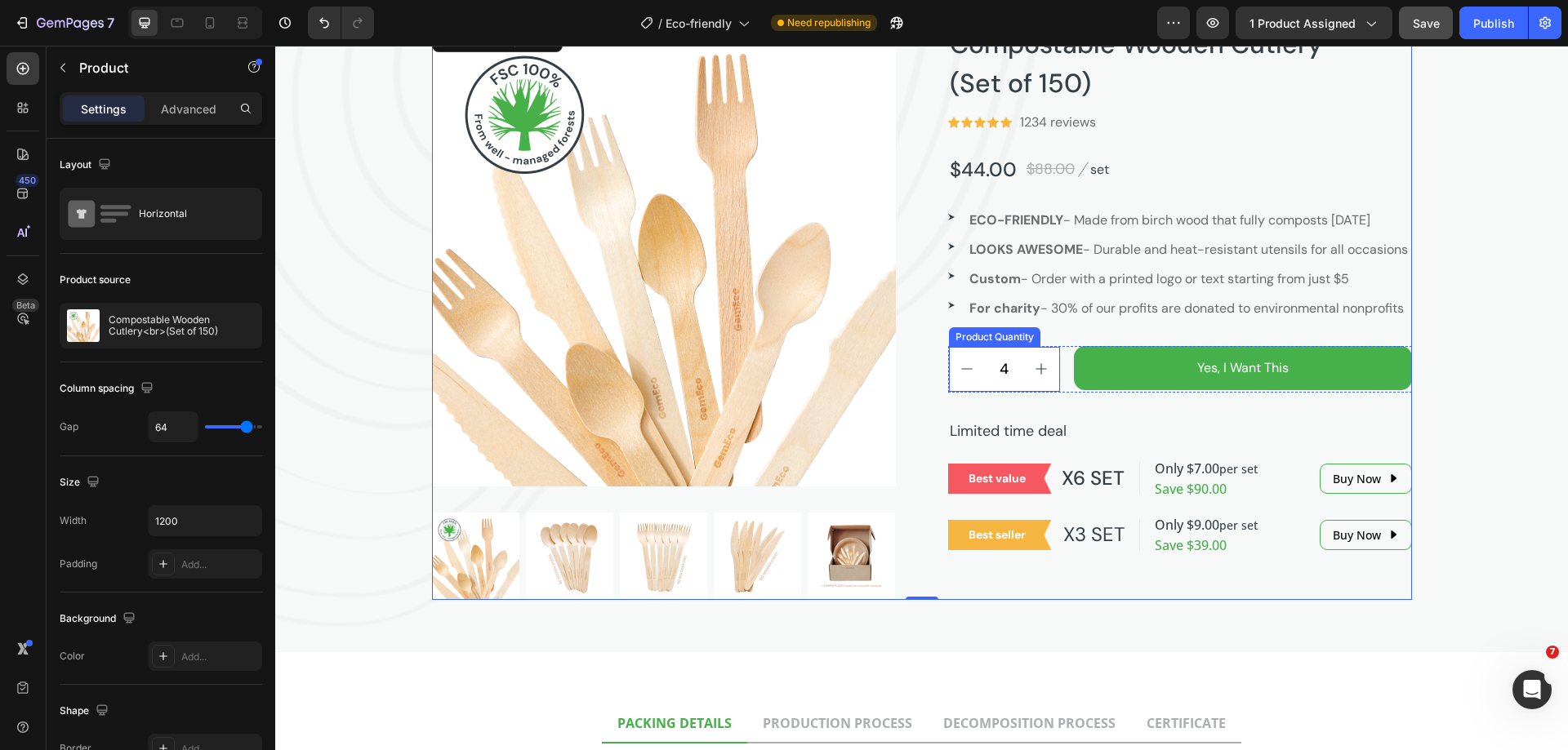
click at [976, 347] on div "Product Quantity" at bounding box center [994, 337] width 92 height 20
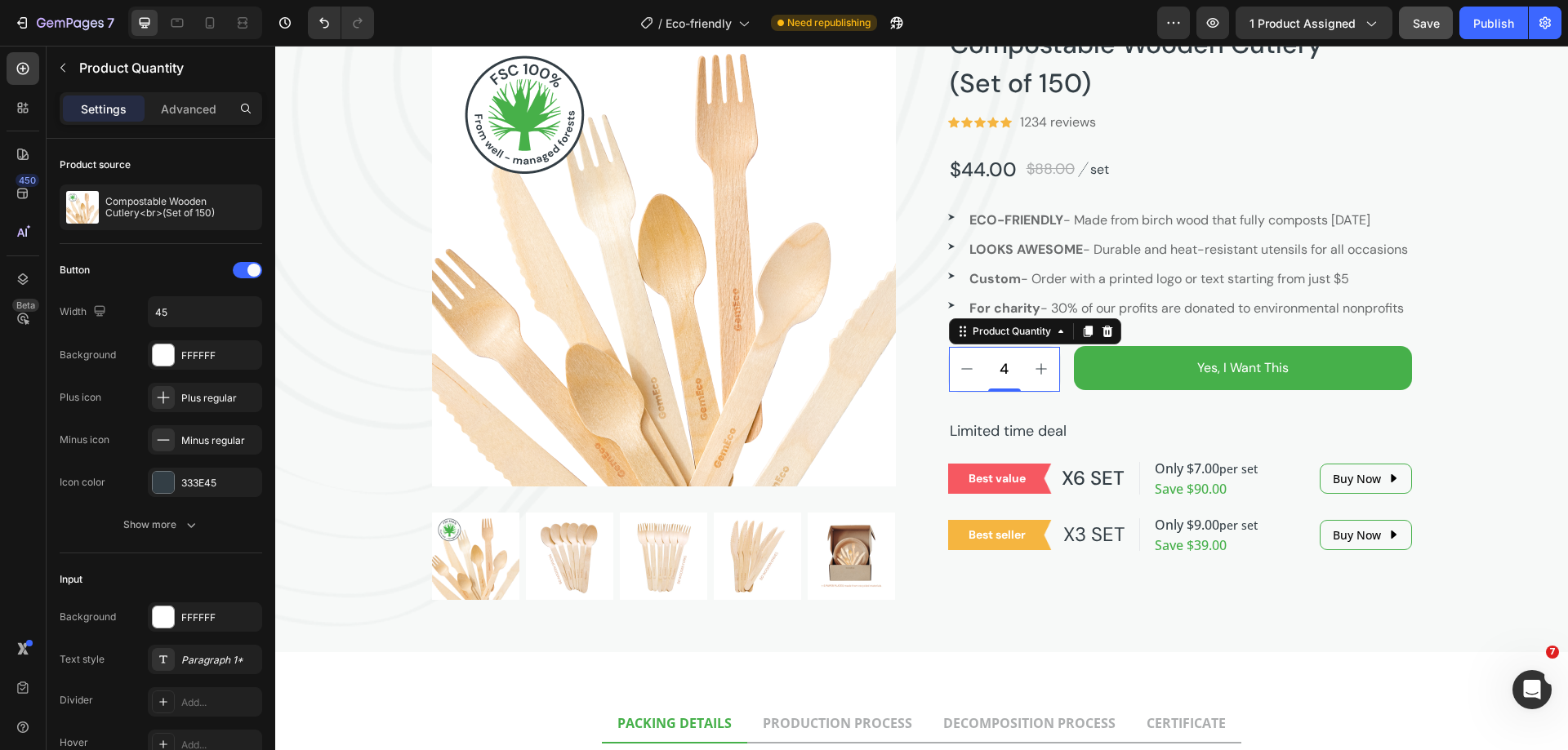
click at [988, 345] on div "Product Quantity" at bounding box center [1035, 332] width 172 height 26
click at [1134, 446] on div "Compostable Wooden Cutlery (Set of 150) Product Title Icon Icon Icon Icon Icon …" at bounding box center [1180, 312] width 464 height 578
click at [974, 342] on div "Product Quantity" at bounding box center [1012, 332] width 117 height 20
click at [1065, 438] on div "Compostable Wooden Cutlery (Set of 150) Product Title Icon Icon Icon Icon Icon …" at bounding box center [1180, 312] width 464 height 578
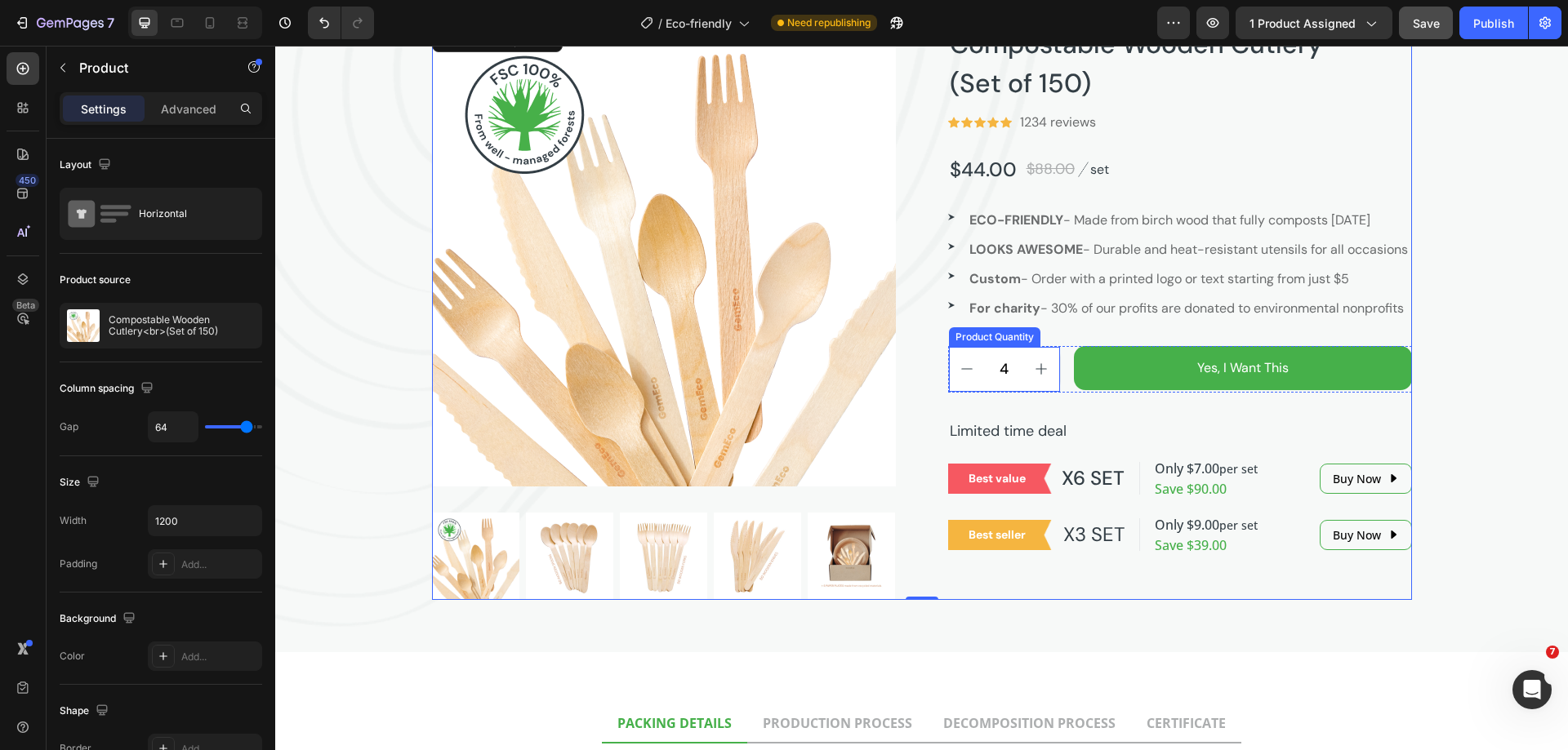
click at [1038, 392] on button "increment" at bounding box center [1041, 370] width 37 height 45
type input "5"
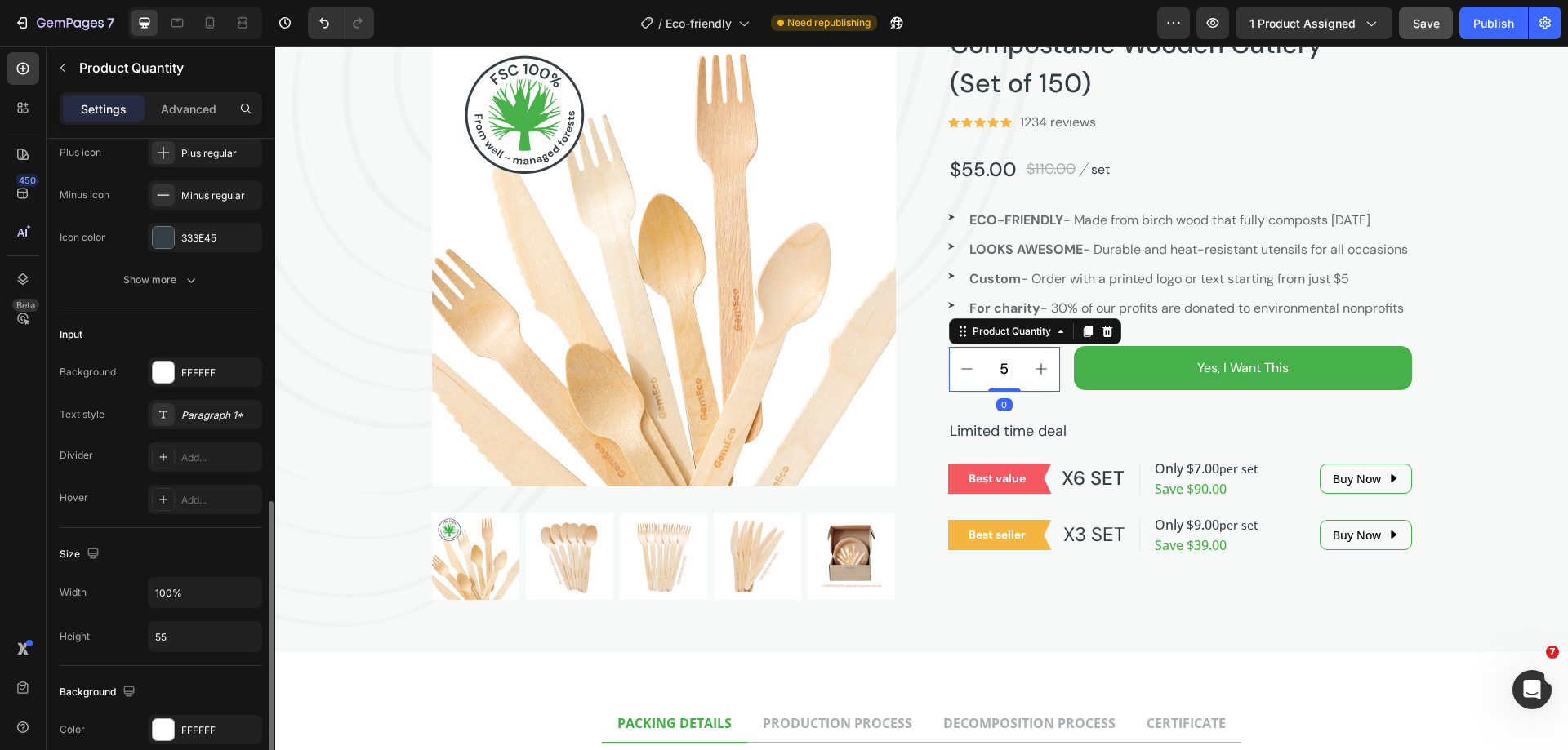
scroll to position [408, 0]
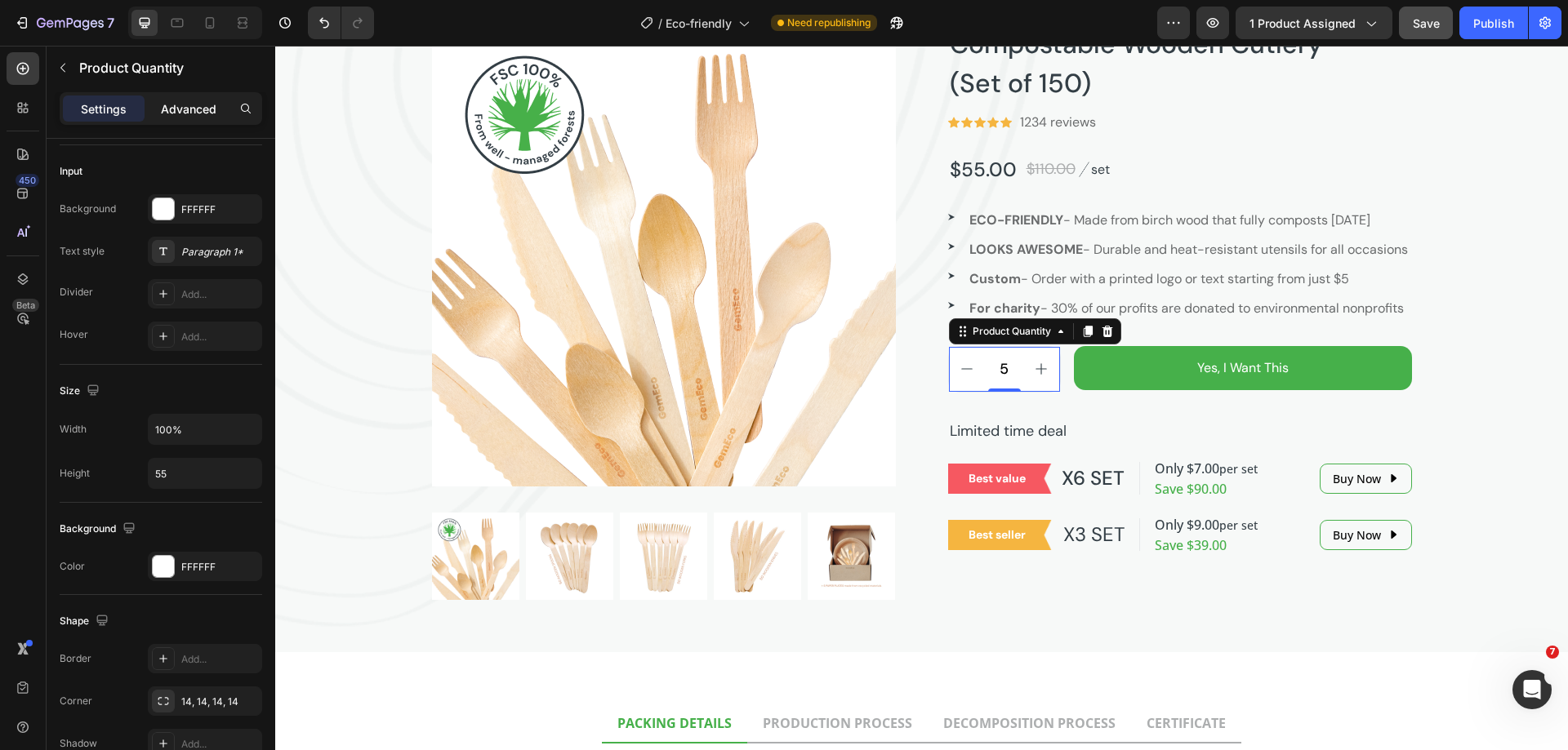
click at [186, 112] on p "Advanced" at bounding box center [188, 109] width 55 height 17
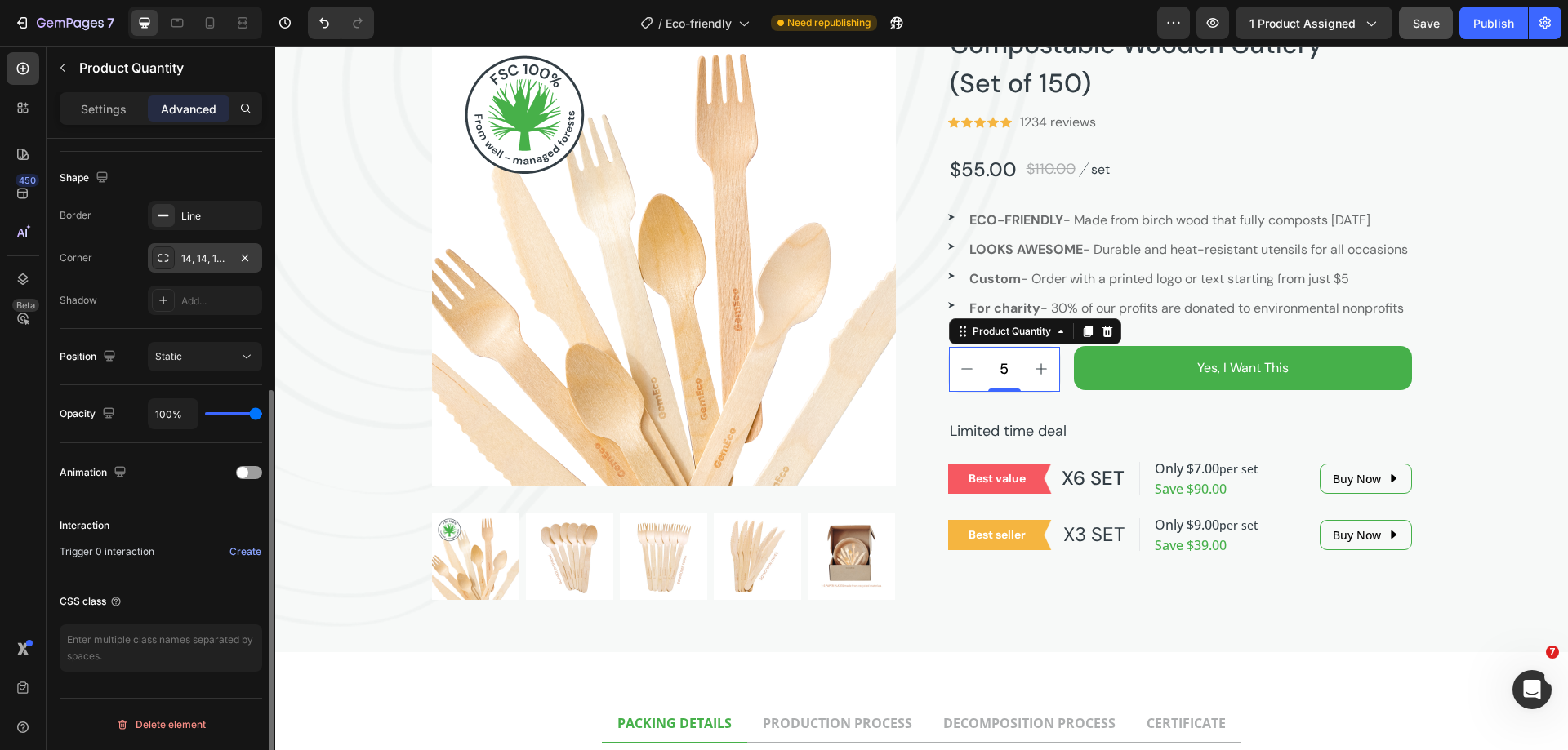
scroll to position [407, 0]
click at [241, 259] on icon "button" at bounding box center [245, 258] width 13 height 13
click at [200, 259] on div "Add..." at bounding box center [220, 259] width 77 height 15
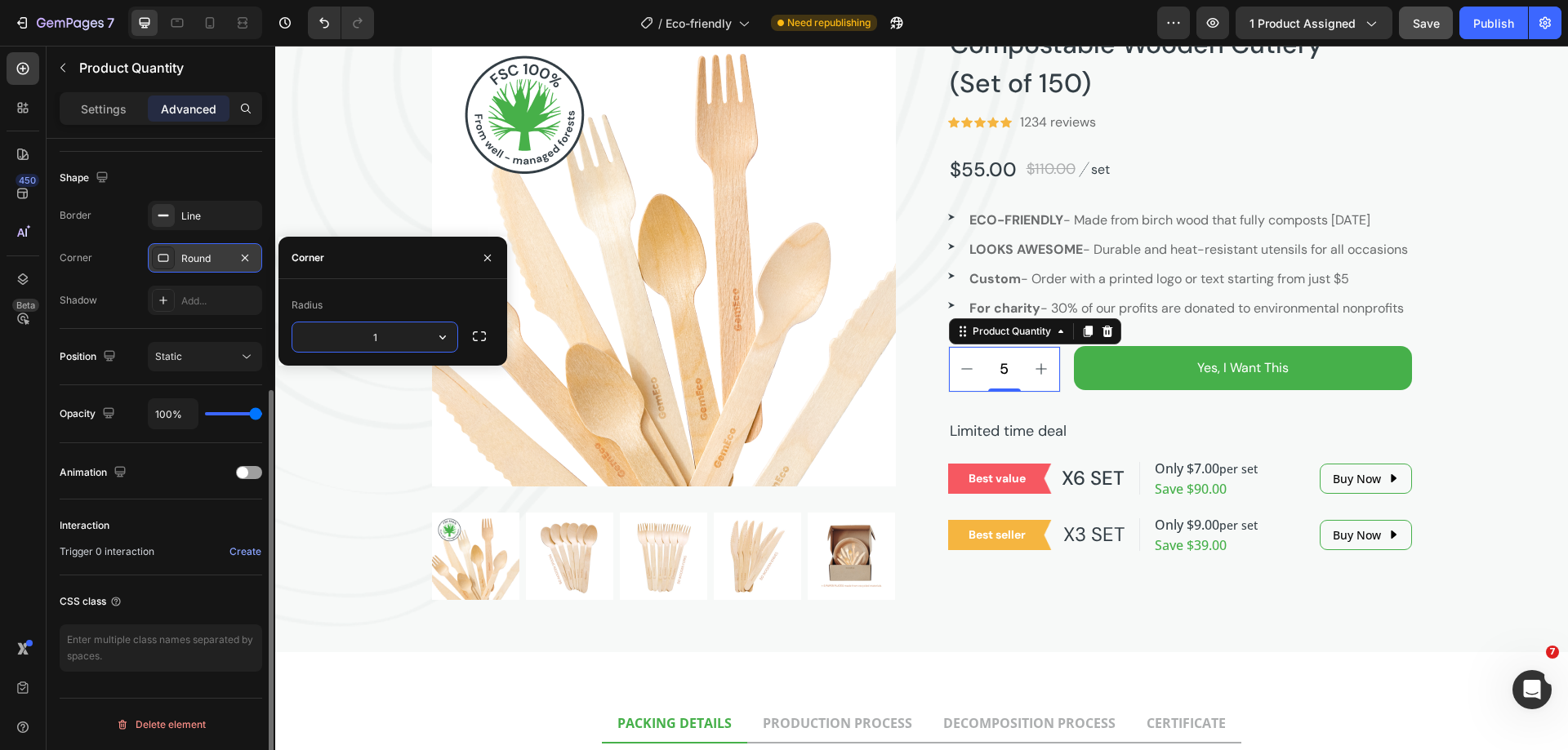
type input "14"
click at [1088, 446] on div "Compostable Wooden Cutlery (Set of 150) Product Title Icon Icon Icon Icon Icon …" at bounding box center [1180, 312] width 464 height 578
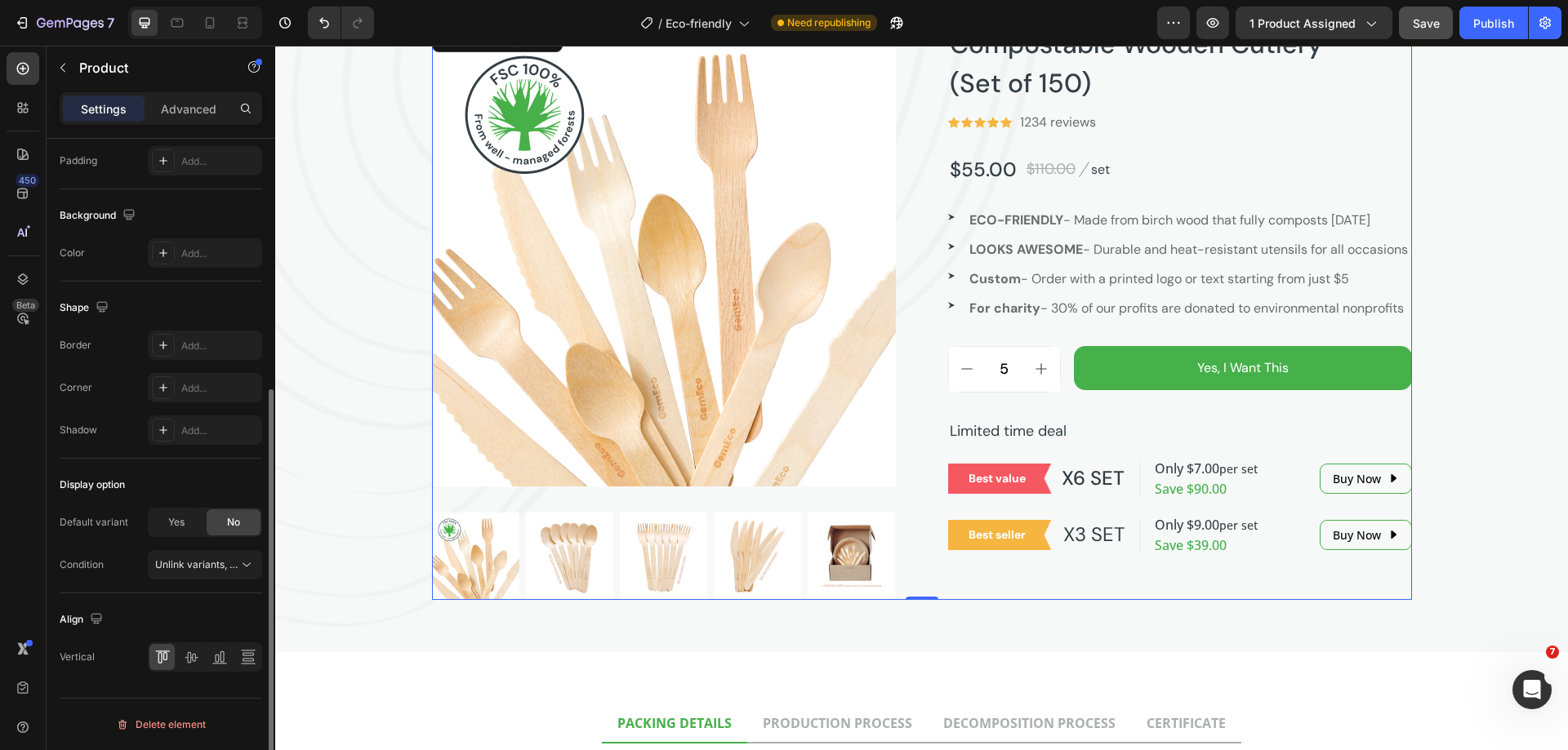
scroll to position [0, 0]
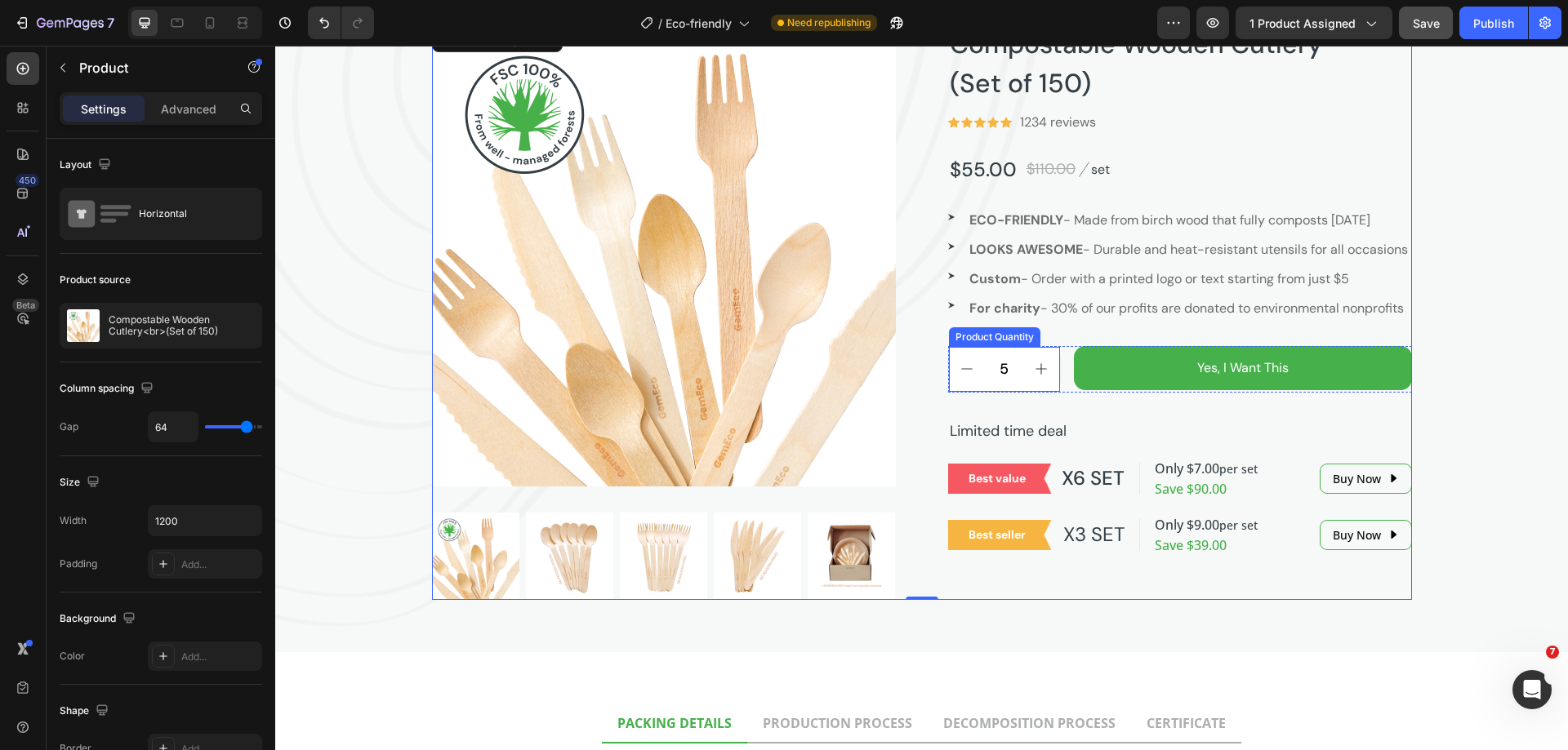
click at [1023, 392] on button "increment" at bounding box center [1041, 370] width 37 height 45
type input "6"
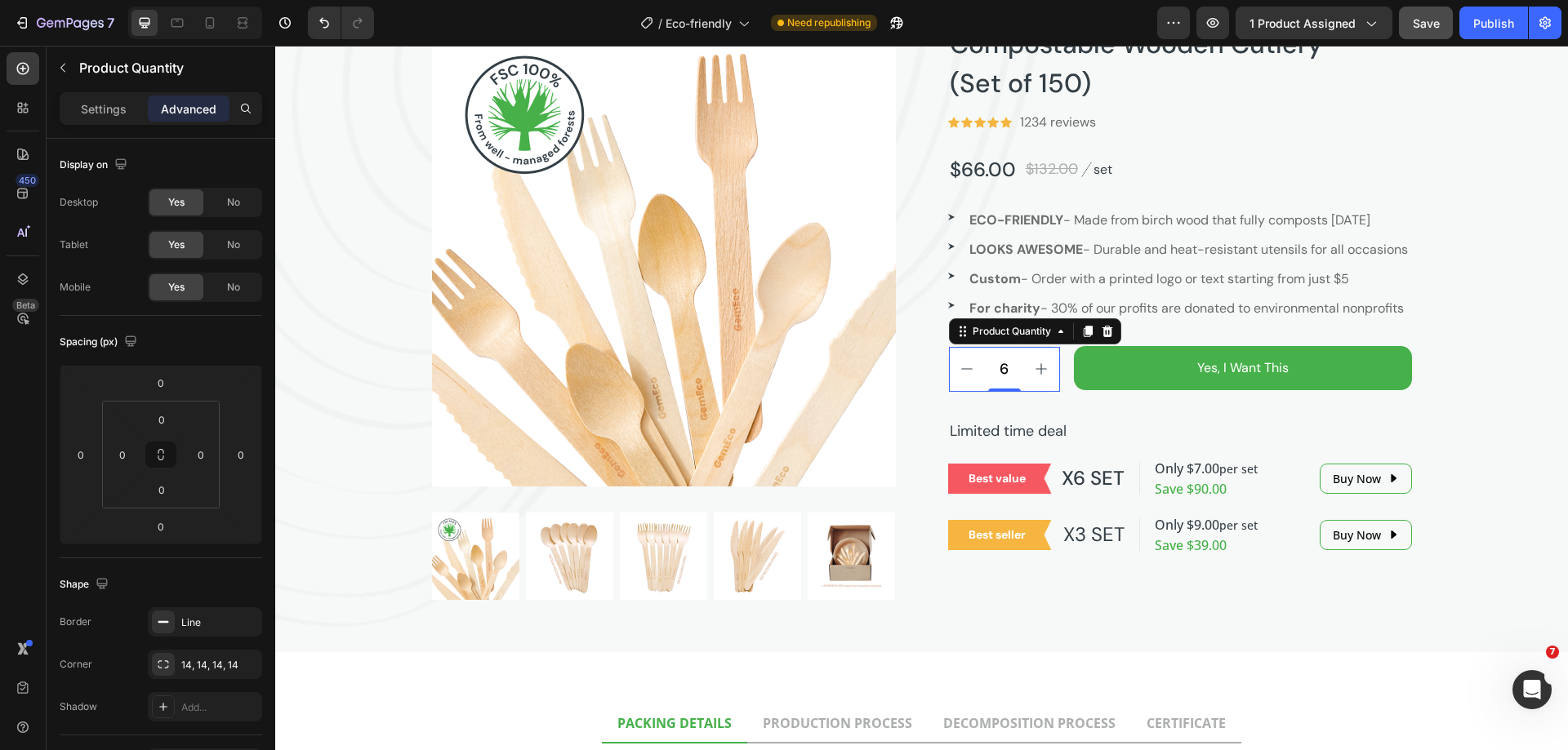
click at [100, 110] on p "Settings" at bounding box center [103, 109] width 45 height 17
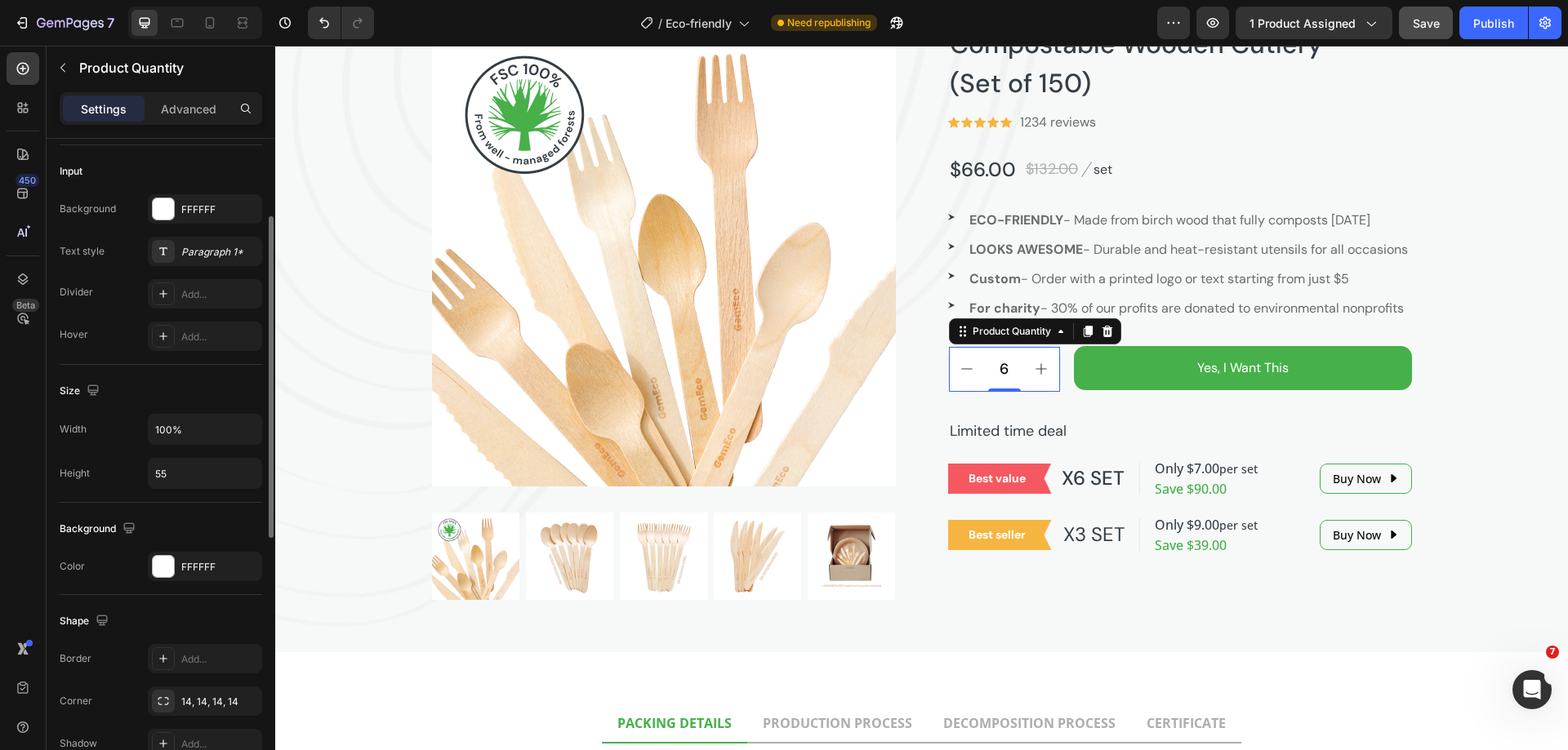
scroll to position [490, 0]
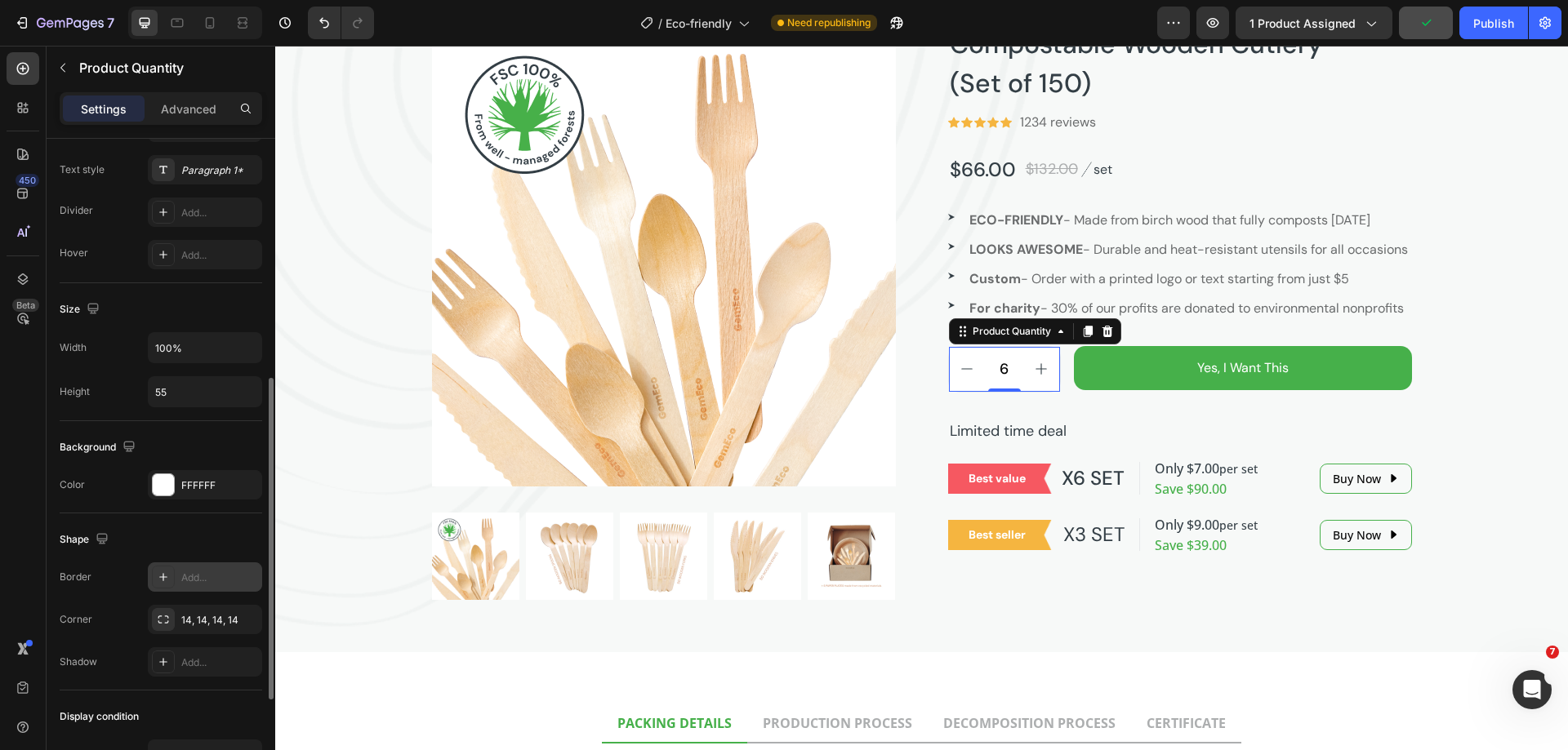
click at [186, 579] on div "Add..." at bounding box center [220, 578] width 77 height 15
click at [20, 544] on div "450 Beta" at bounding box center [23, 342] width 33 height 580
click at [1073, 445] on div "Compostable Wooden Cutlery (Set of 150) Product Title Icon Icon Icon Icon Icon …" at bounding box center [1180, 312] width 464 height 578
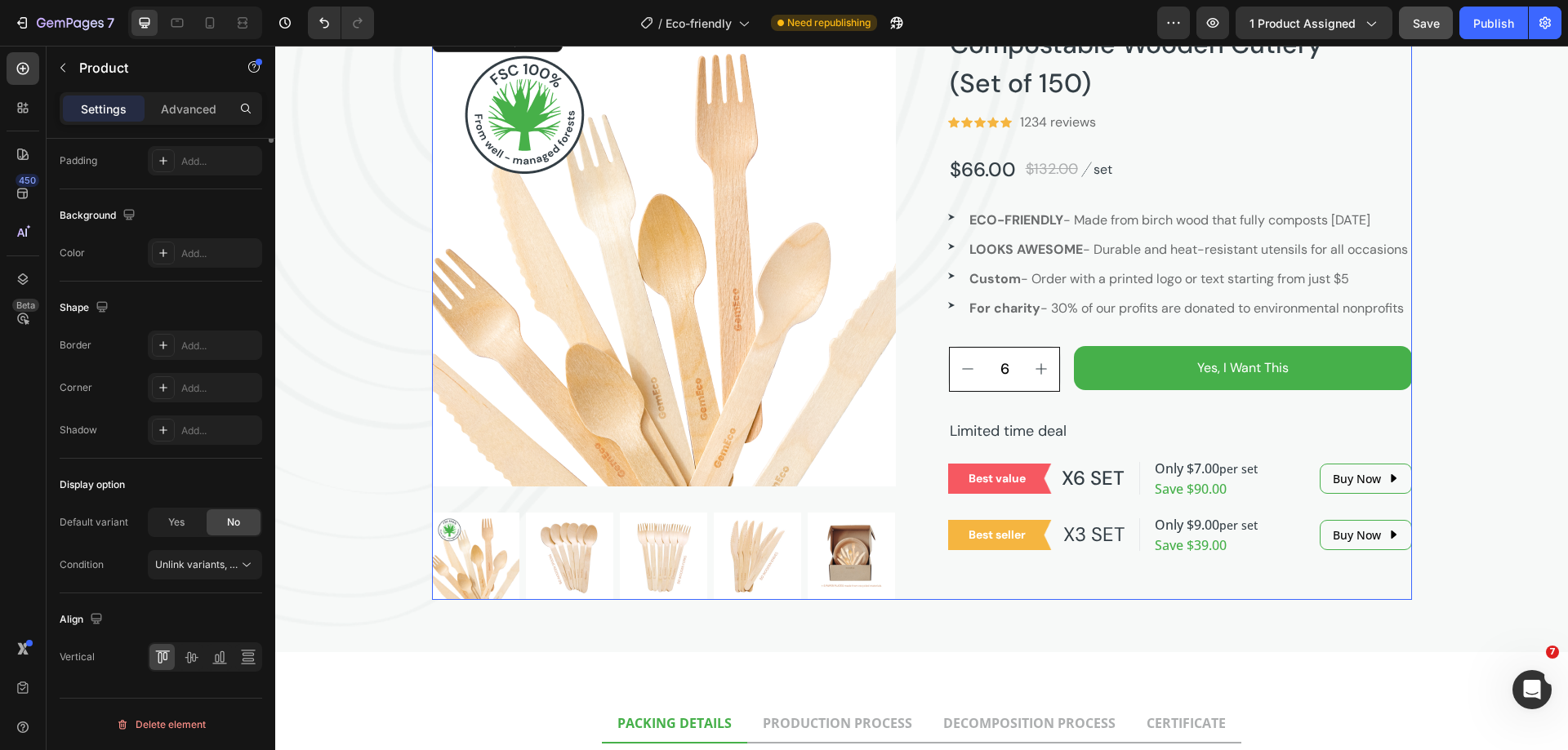
scroll to position [0, 0]
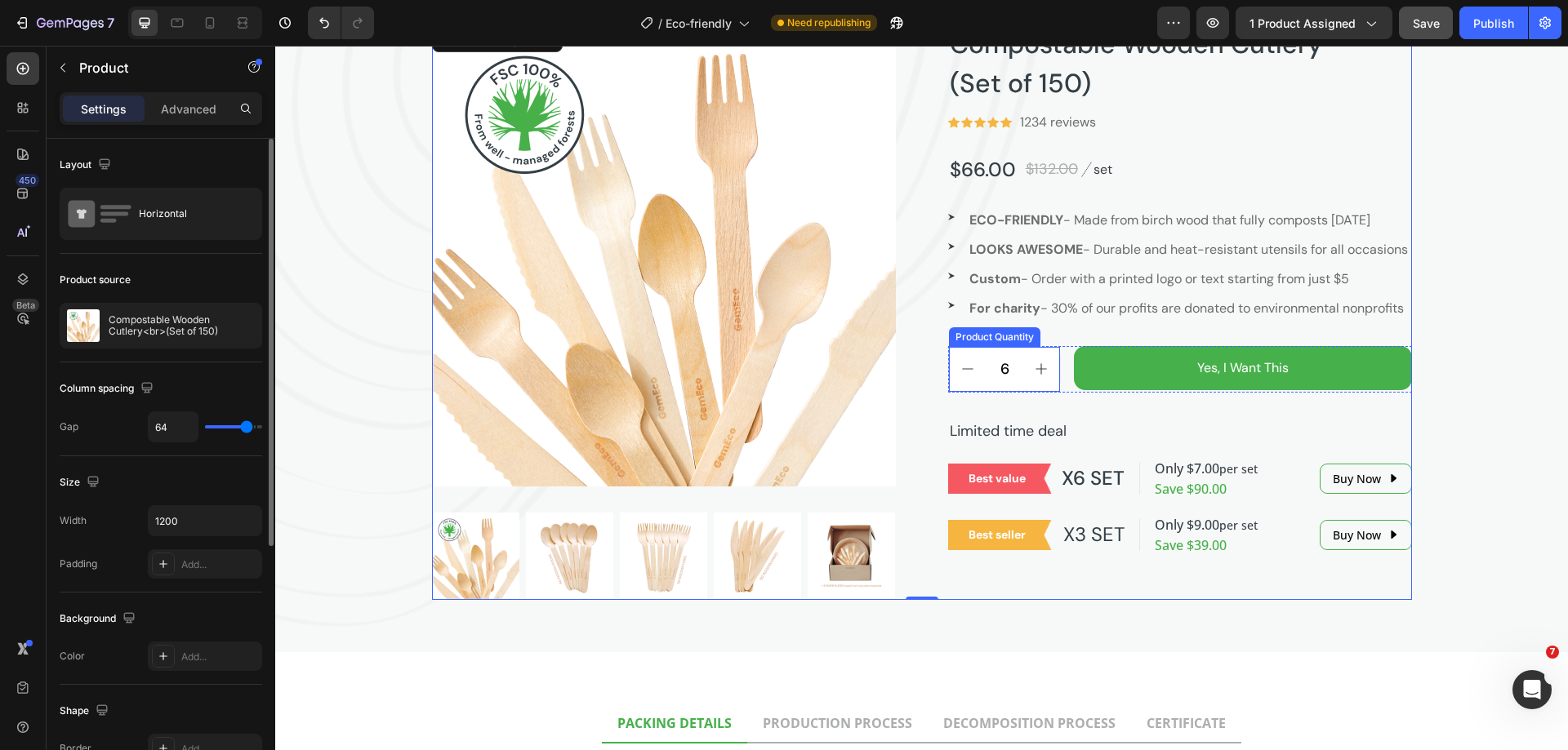
click at [1032, 392] on div "6" at bounding box center [1004, 370] width 111 height 45
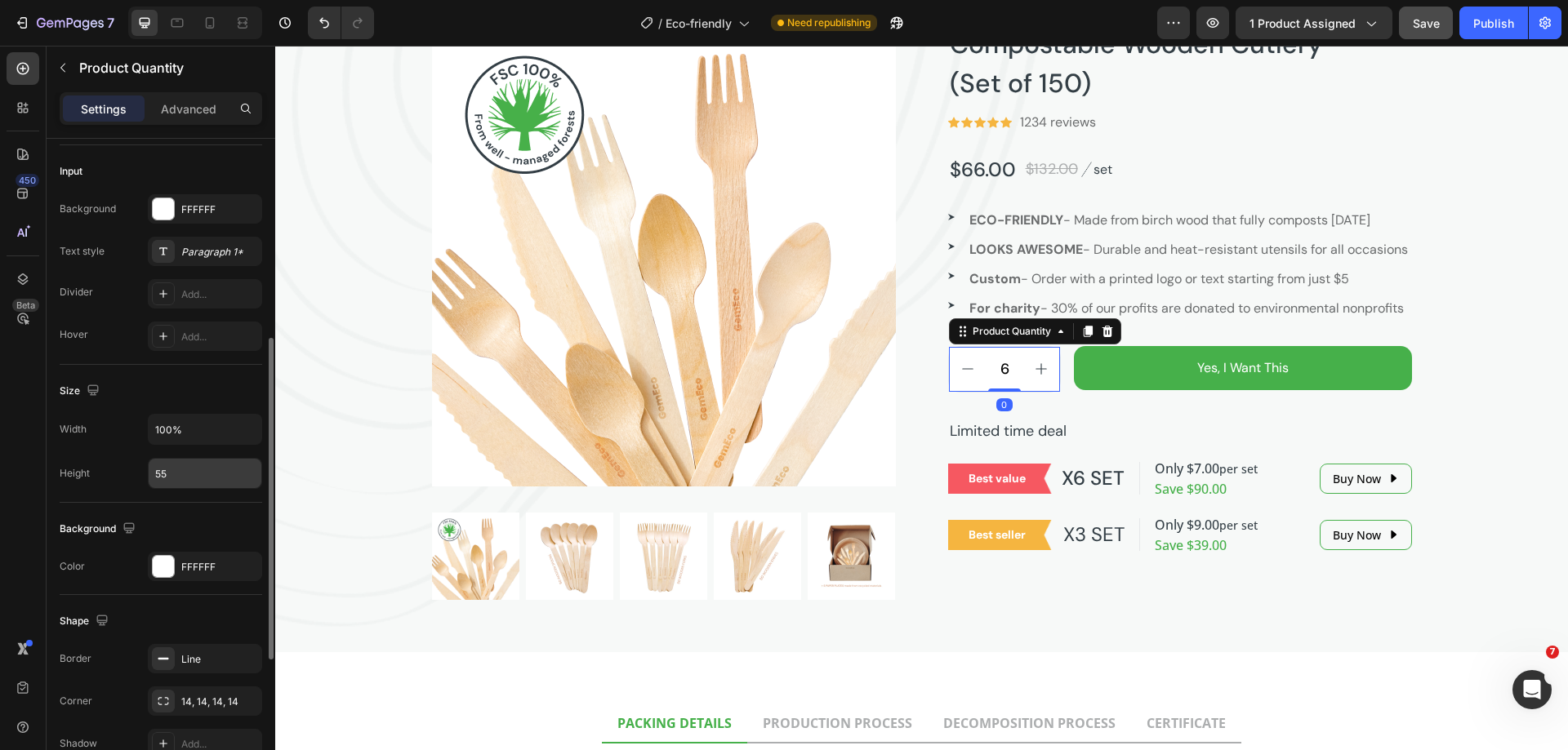
scroll to position [653, 0]
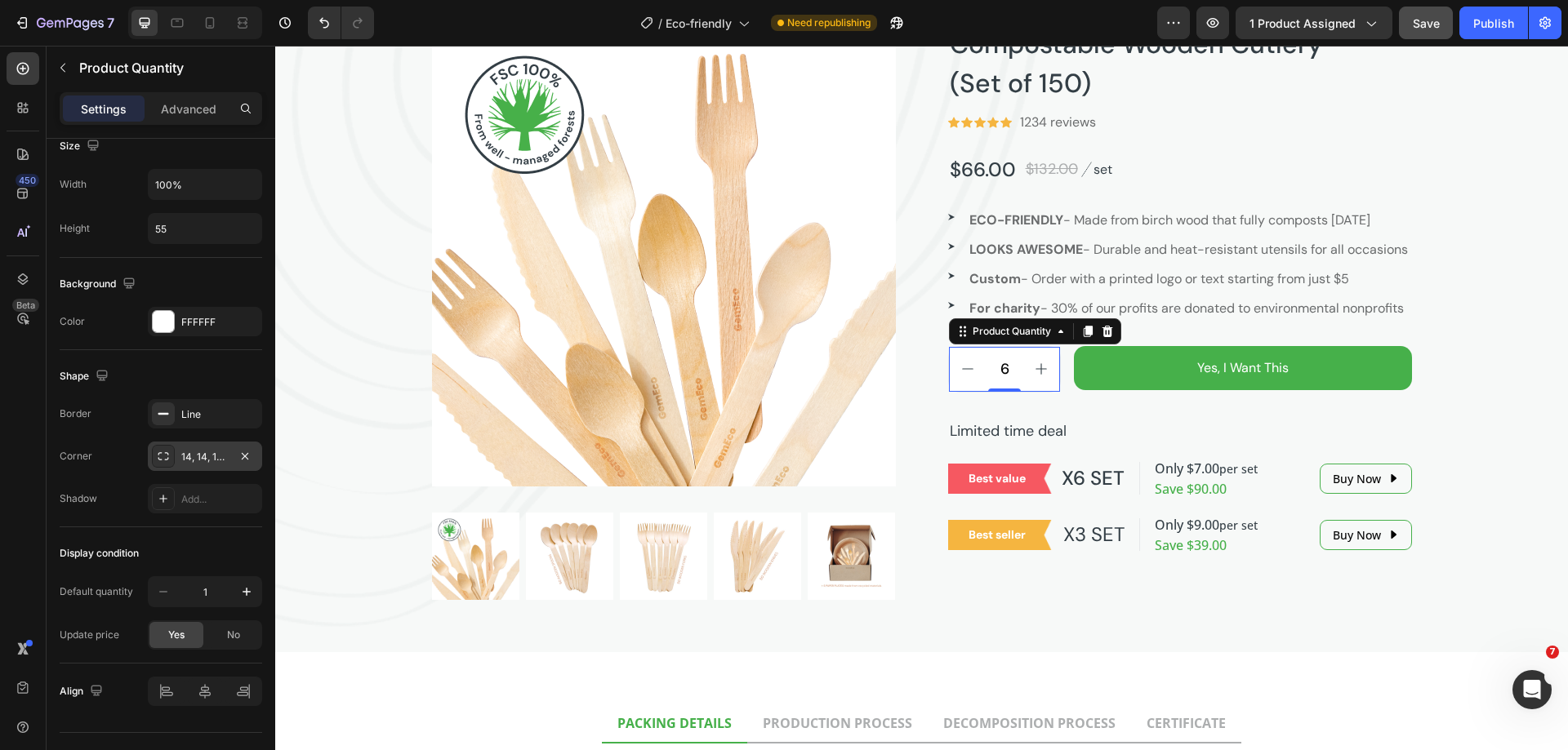
click at [196, 460] on div "14, 14, 14, 14" at bounding box center [205, 457] width 47 height 15
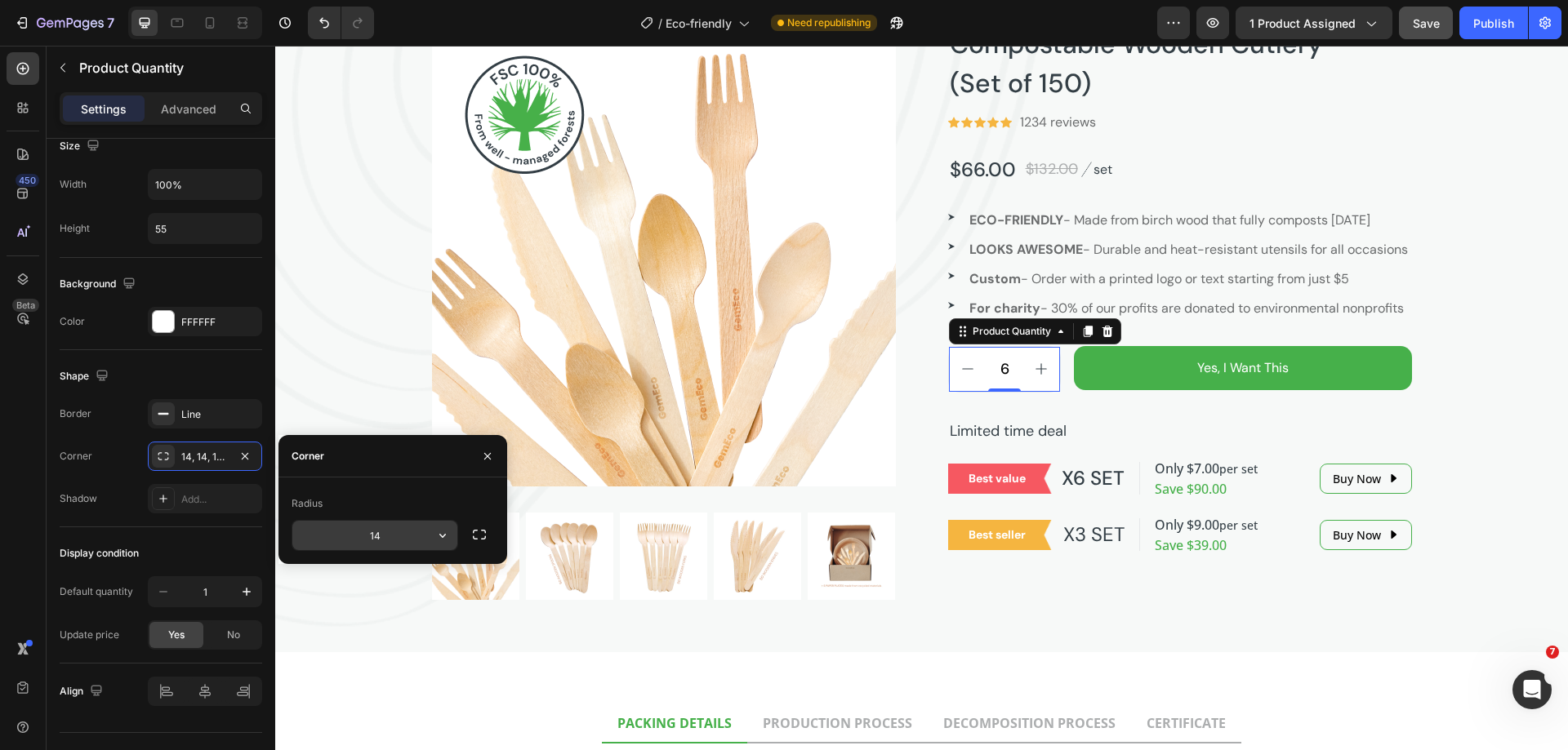
click at [384, 539] on input "14" at bounding box center [375, 535] width 165 height 30
type input "14"
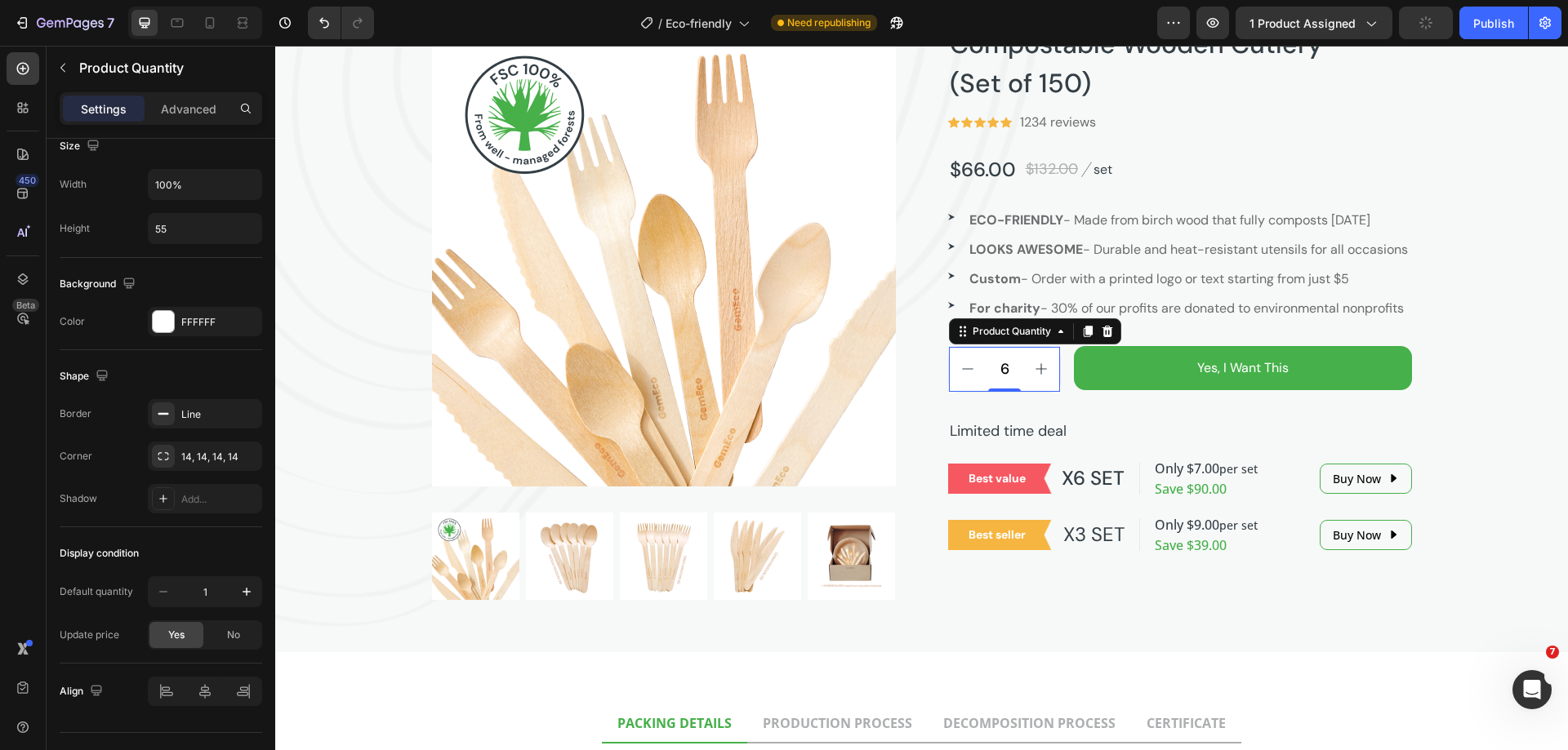
click at [22, 483] on div "450 Beta" at bounding box center [23, 342] width 33 height 580
click at [1056, 436] on div "Compostable Wooden Cutlery (Set of 150) Product Title Icon Icon Icon Icon Icon …" at bounding box center [1180, 312] width 464 height 578
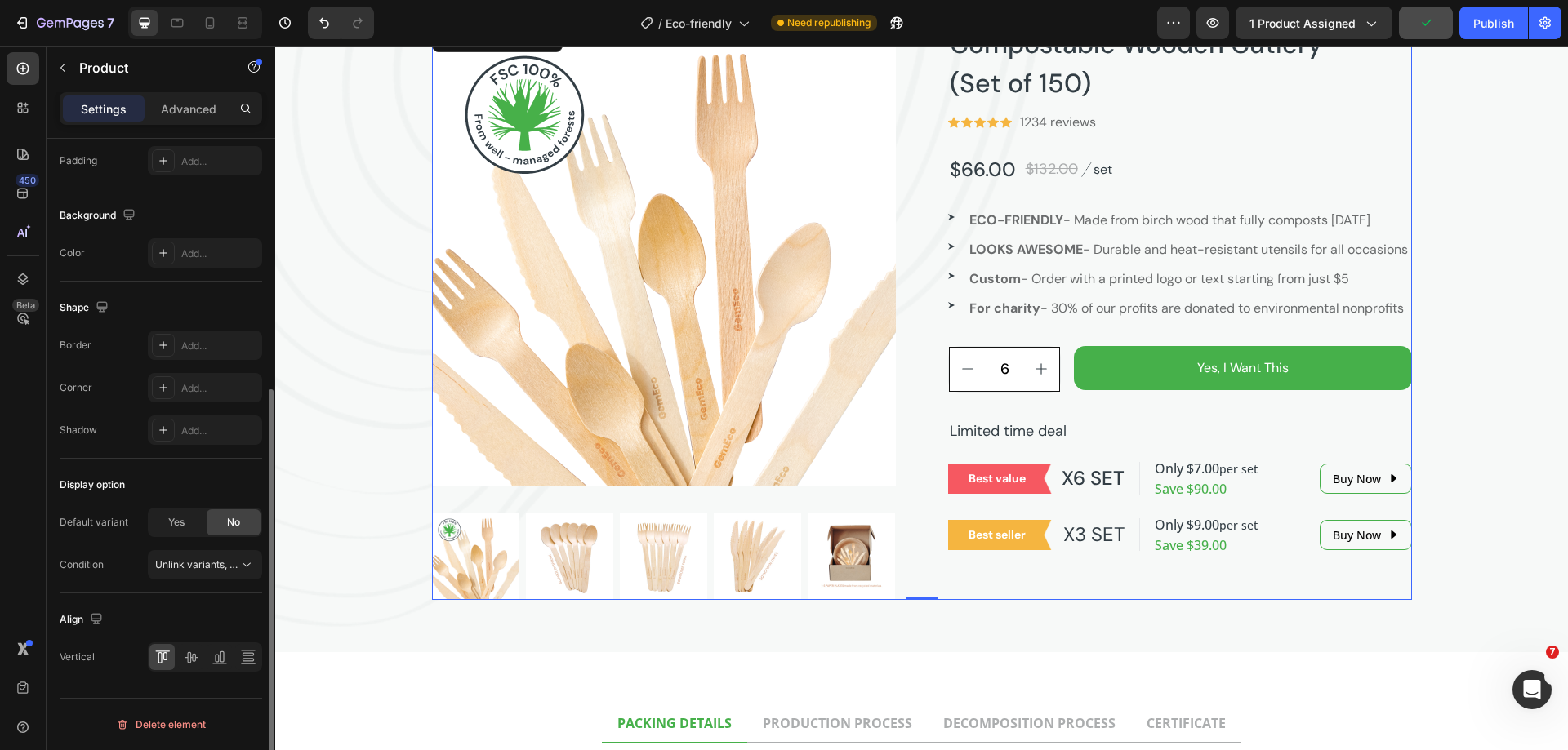
scroll to position [0, 0]
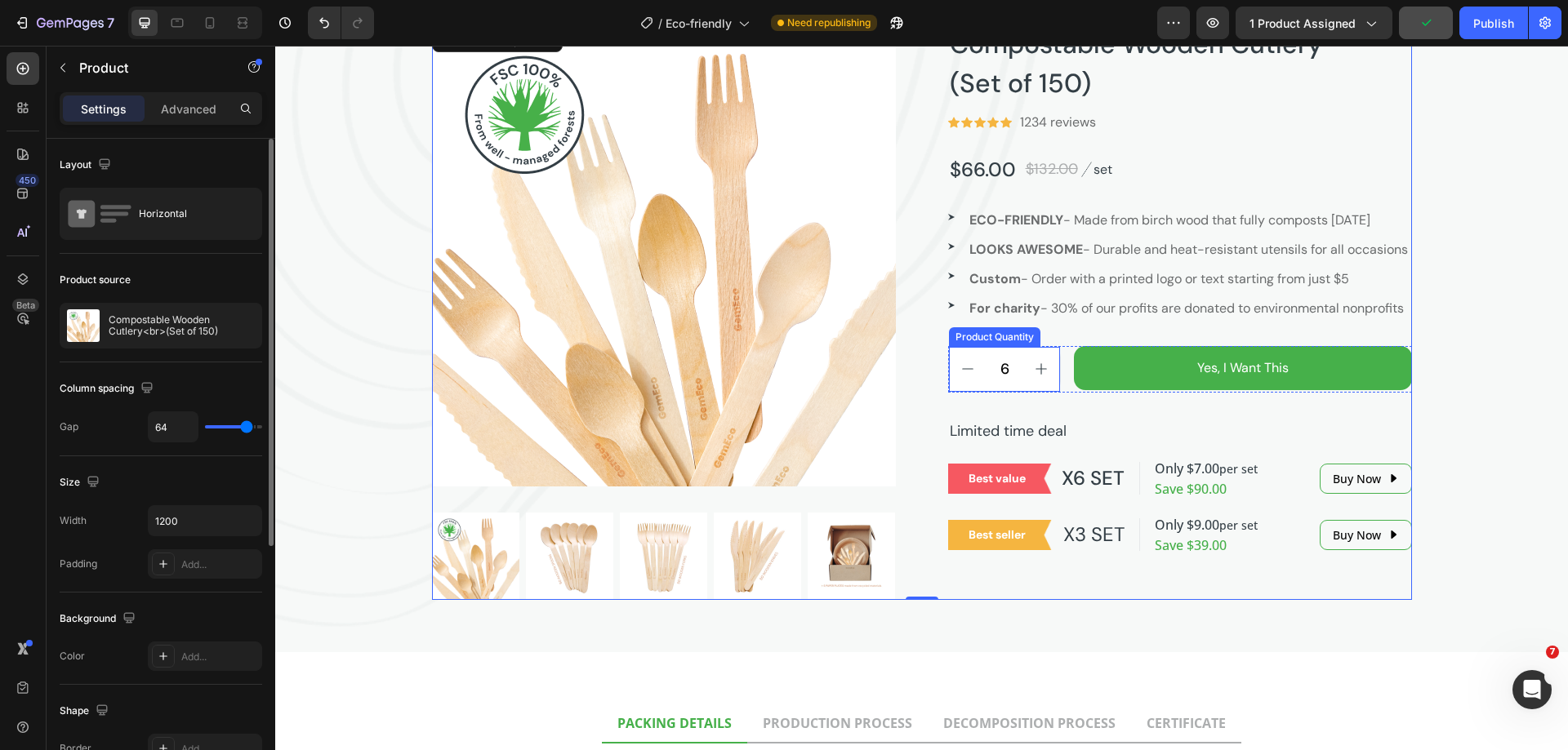
click at [1045, 391] on button "increment" at bounding box center [1041, 369] width 37 height 43
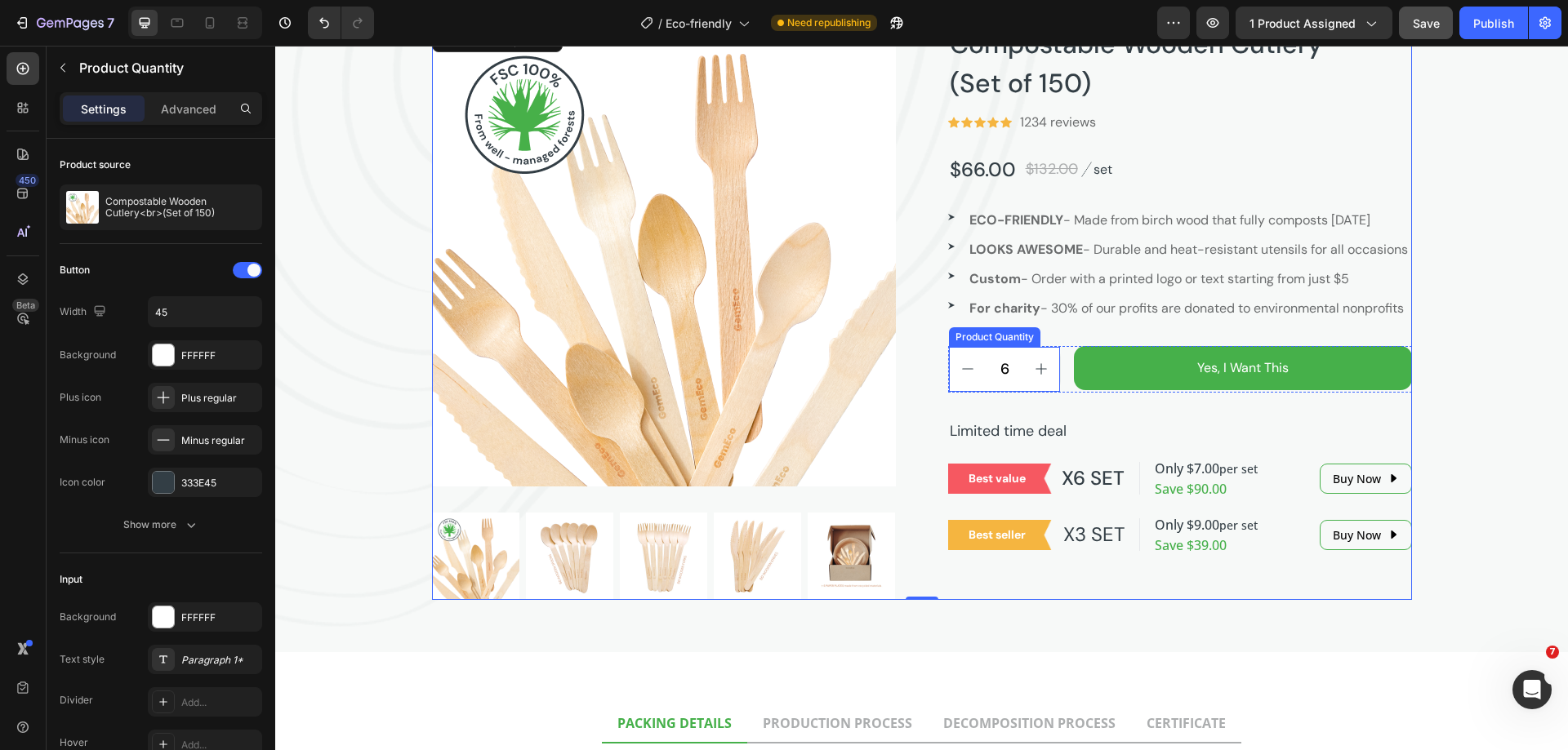
type input "7"
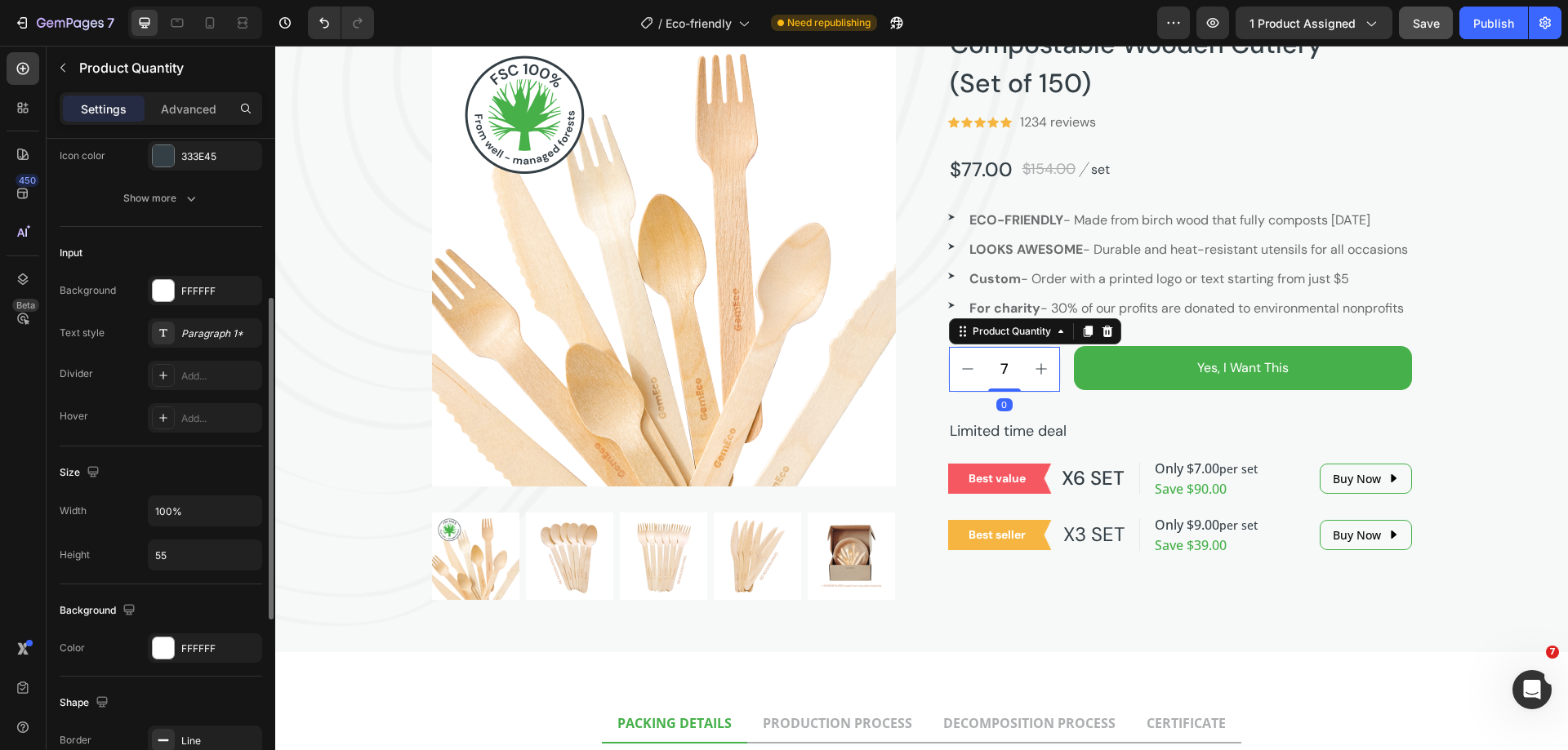
scroll to position [490, 0]
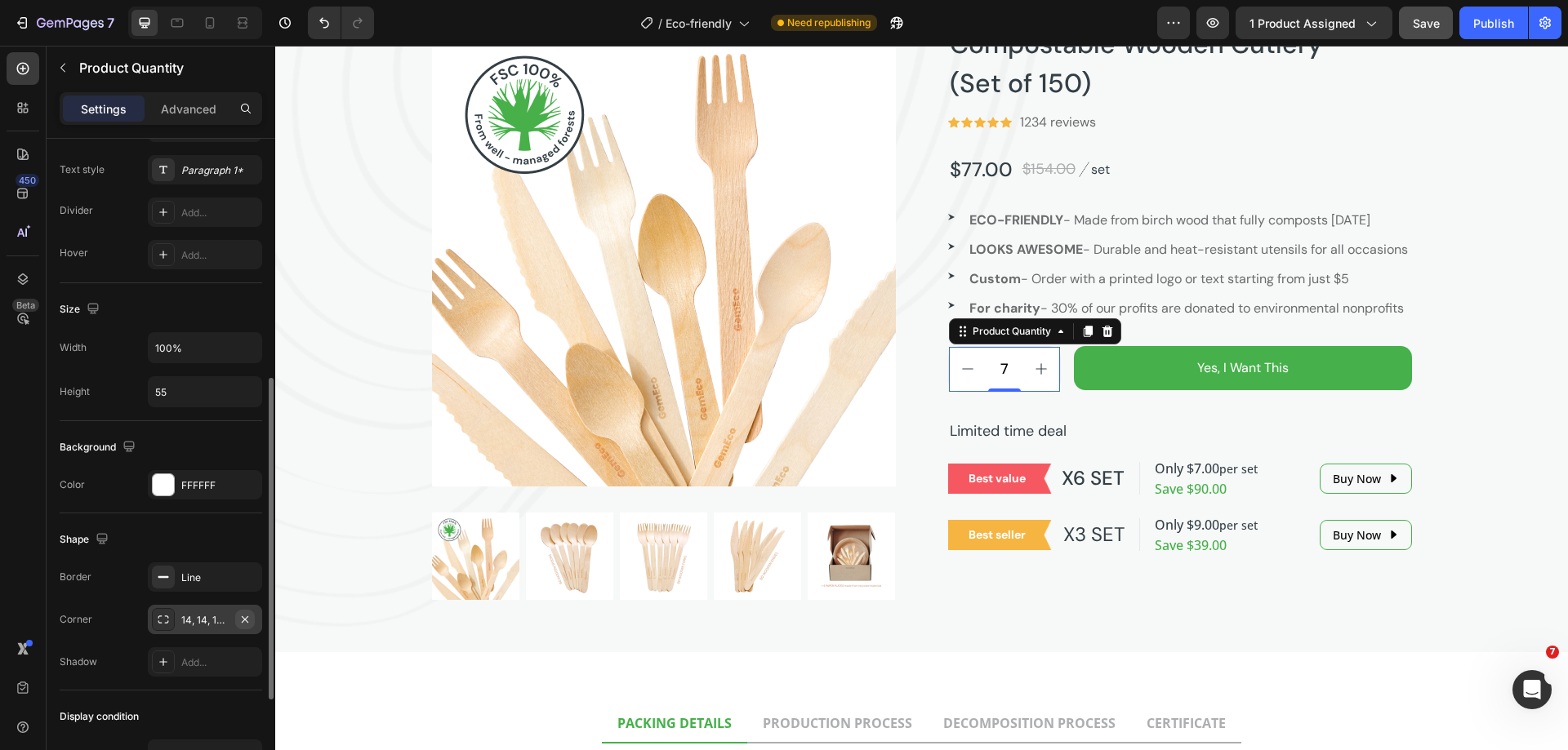
click at [243, 616] on icon "button" at bounding box center [245, 619] width 7 height 7
click at [248, 578] on icon "button" at bounding box center [245, 578] width 13 height 13
click at [177, 112] on p "Advanced" at bounding box center [188, 109] width 55 height 17
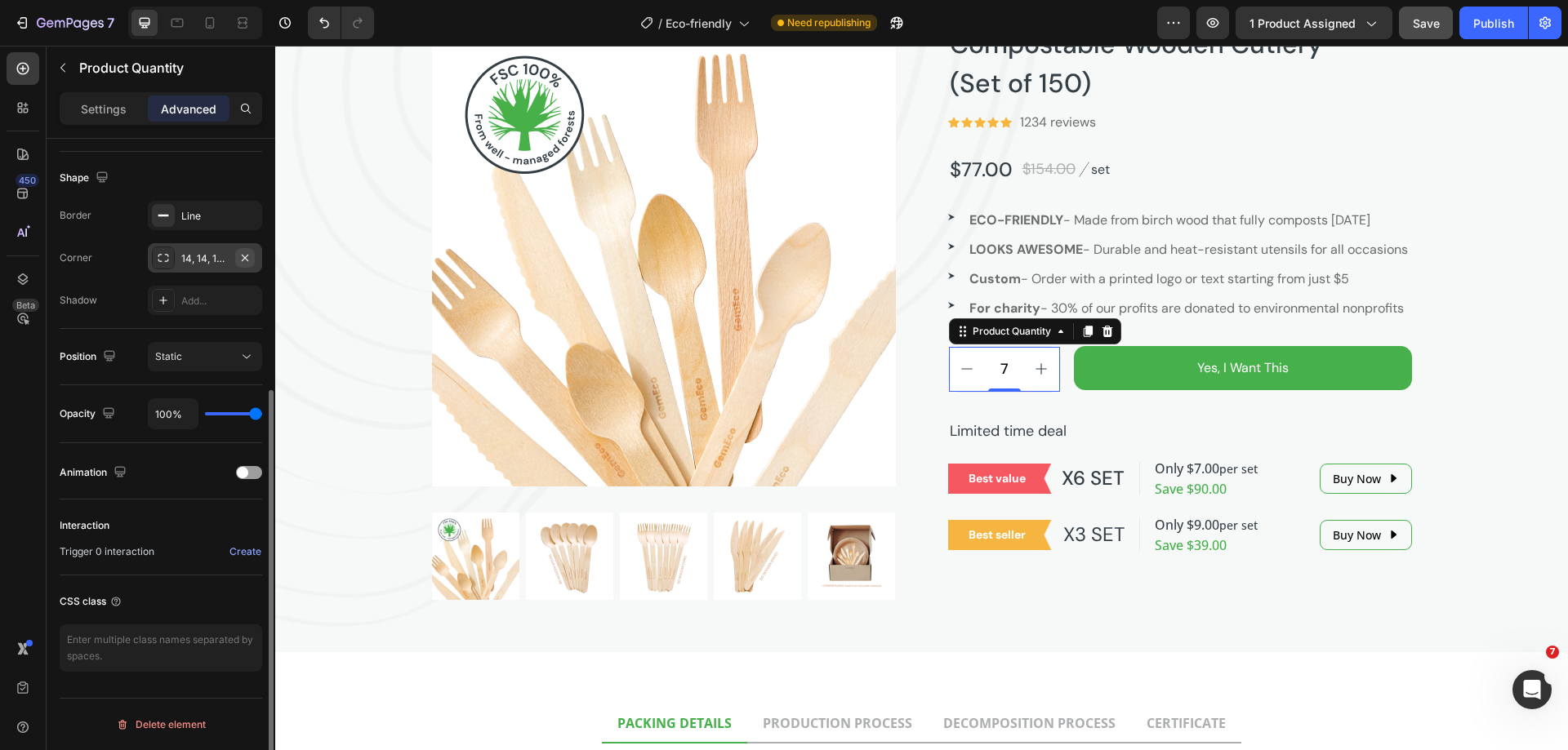
click at [239, 256] on icon "button" at bounding box center [245, 258] width 13 height 13
click at [209, 224] on div "Line" at bounding box center [205, 215] width 115 height 30
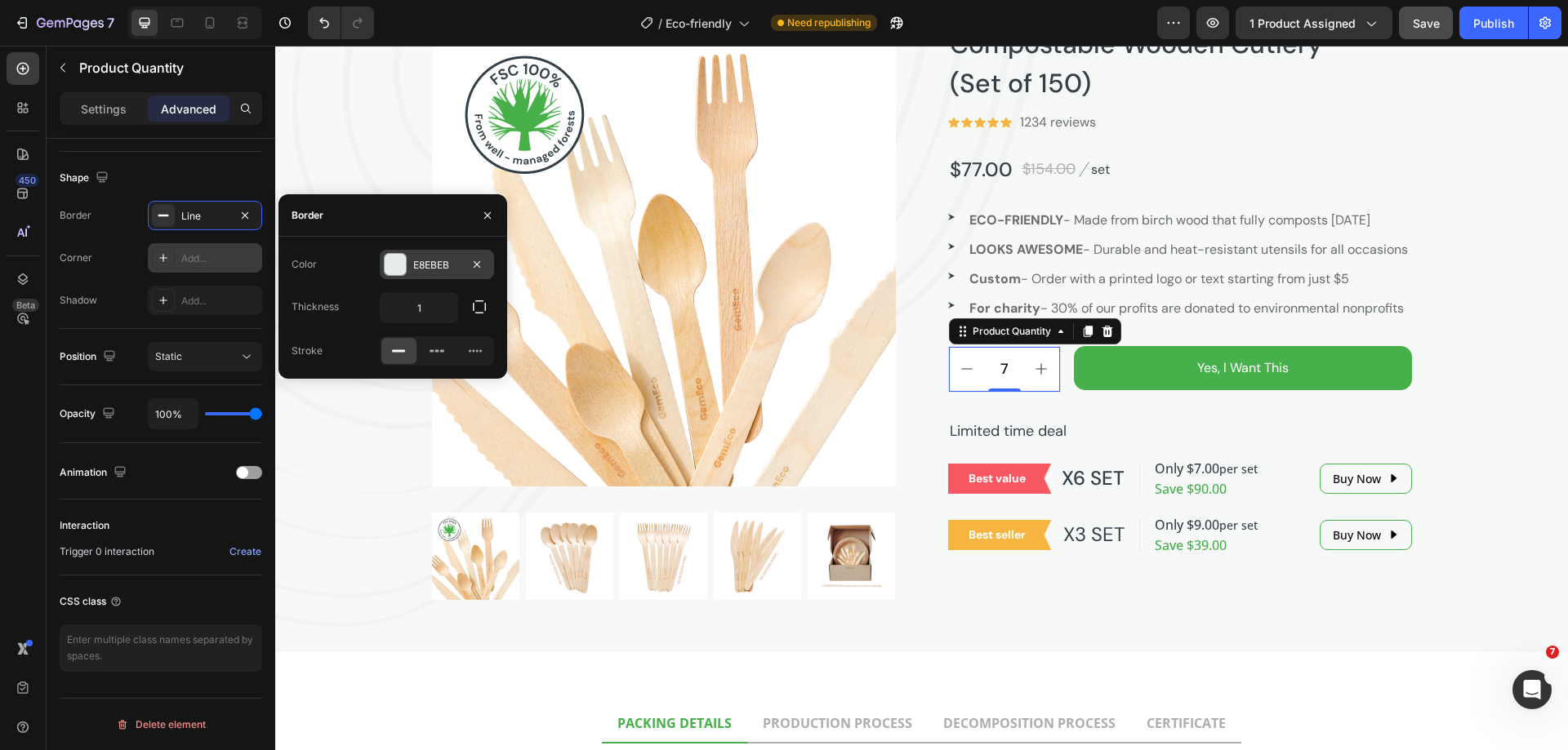
click at [424, 267] on div "E8EBEB" at bounding box center [437, 266] width 47 height 15
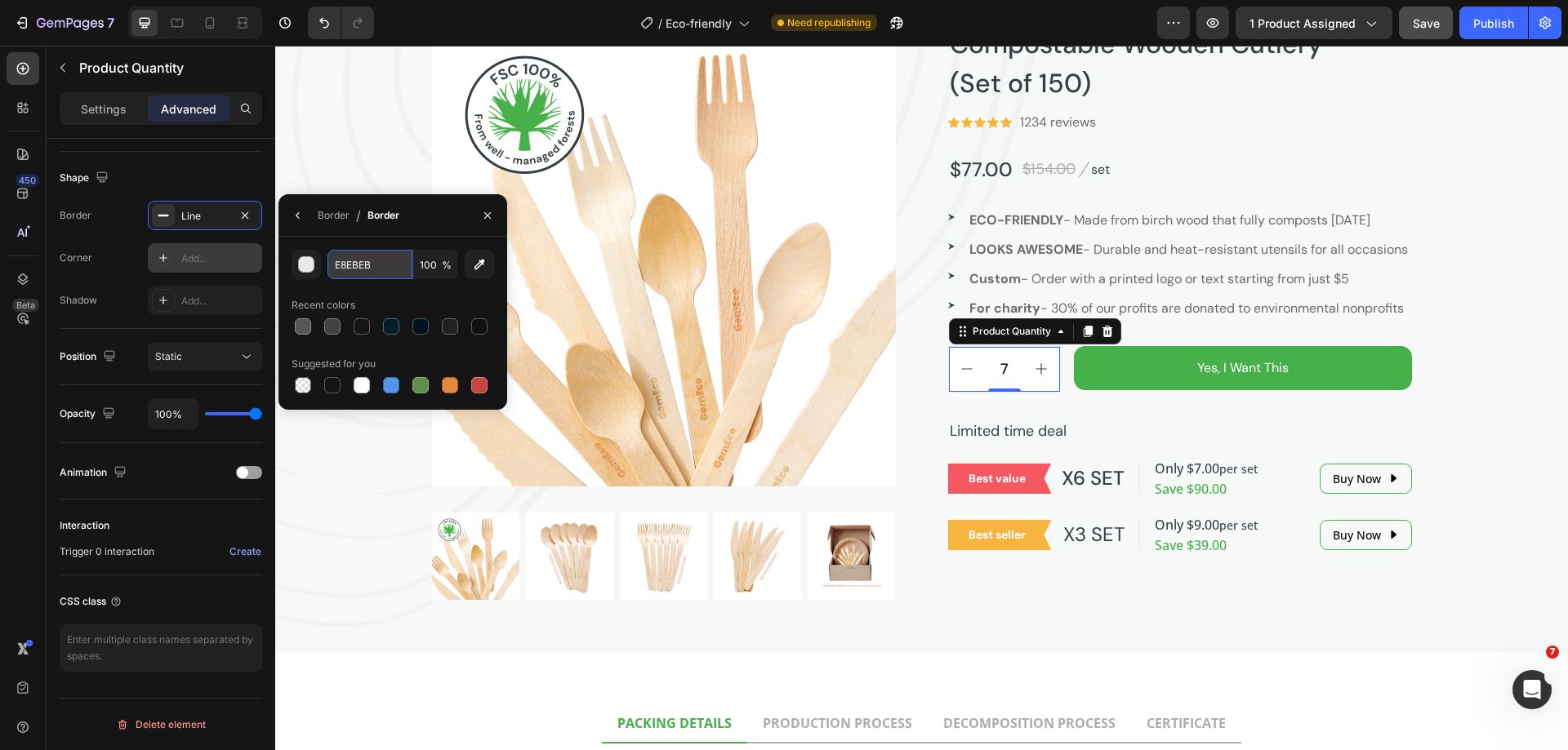
click at [347, 267] on input "E8EBEB" at bounding box center [370, 265] width 85 height 30
click at [477, 216] on button "button" at bounding box center [488, 215] width 26 height 26
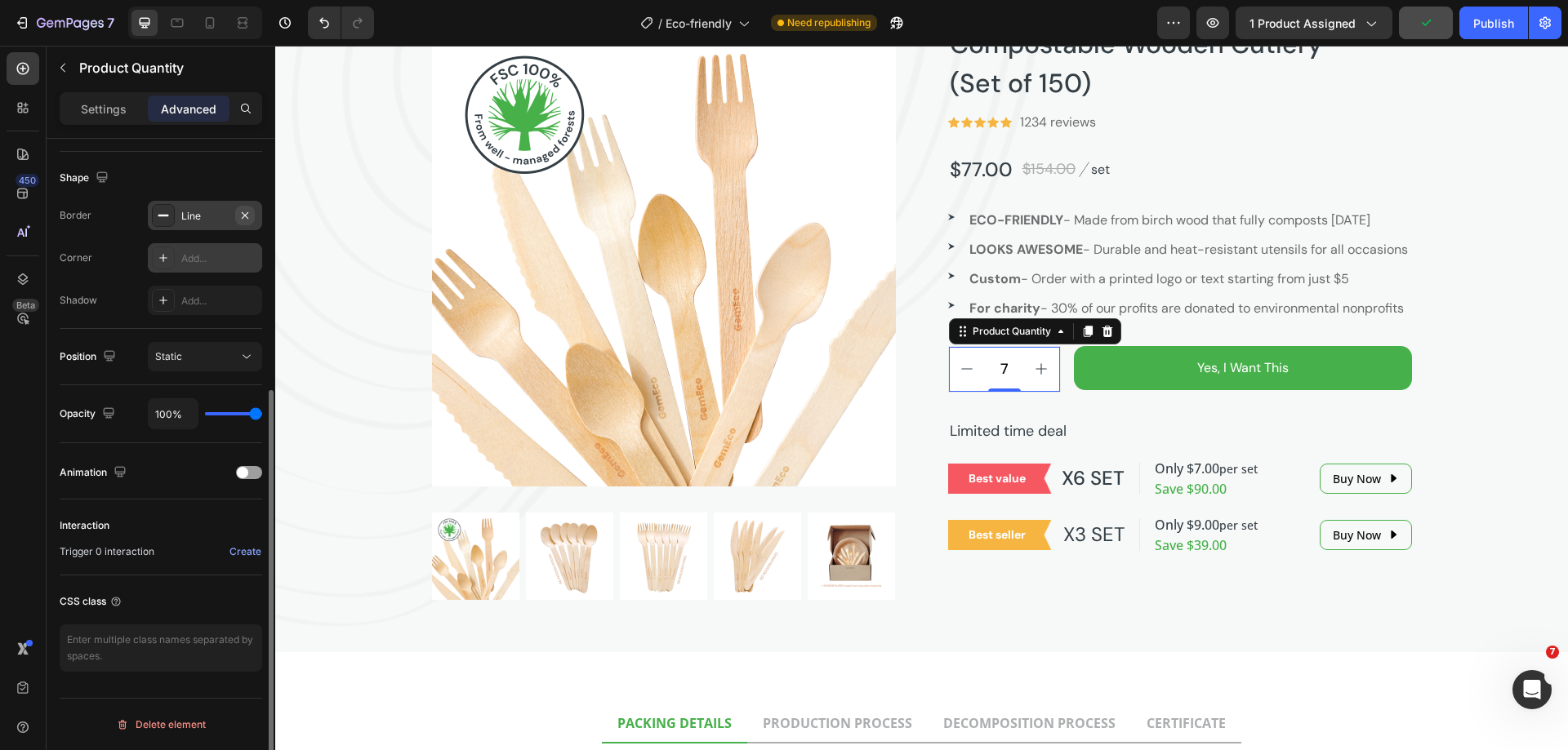
click at [248, 215] on icon "button" at bounding box center [245, 215] width 13 height 13
click at [104, 120] on div "Settings" at bounding box center [103, 109] width 82 height 26
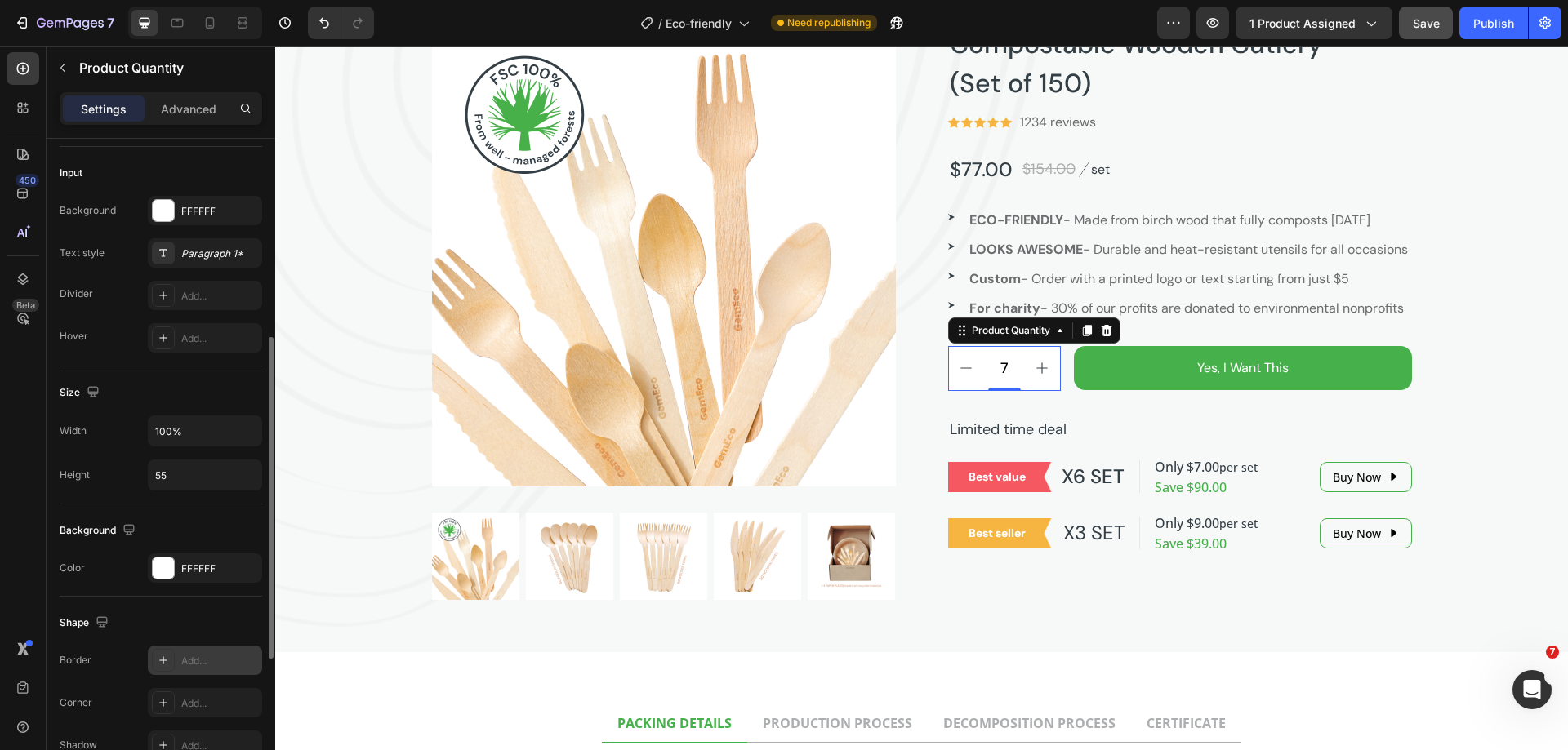
click at [184, 657] on div "Add..." at bounding box center [220, 662] width 77 height 15
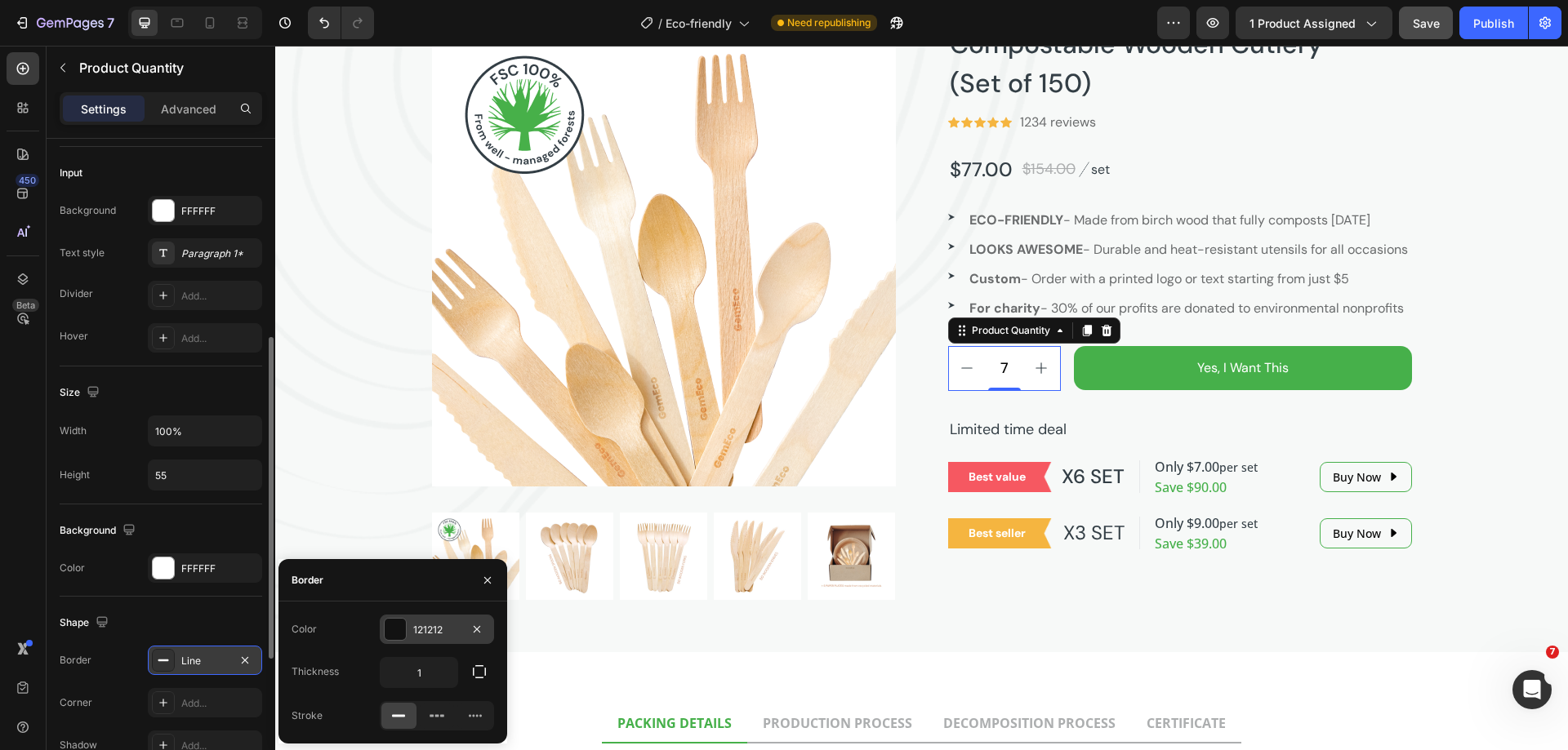
click at [418, 629] on div "121212" at bounding box center [437, 630] width 47 height 15
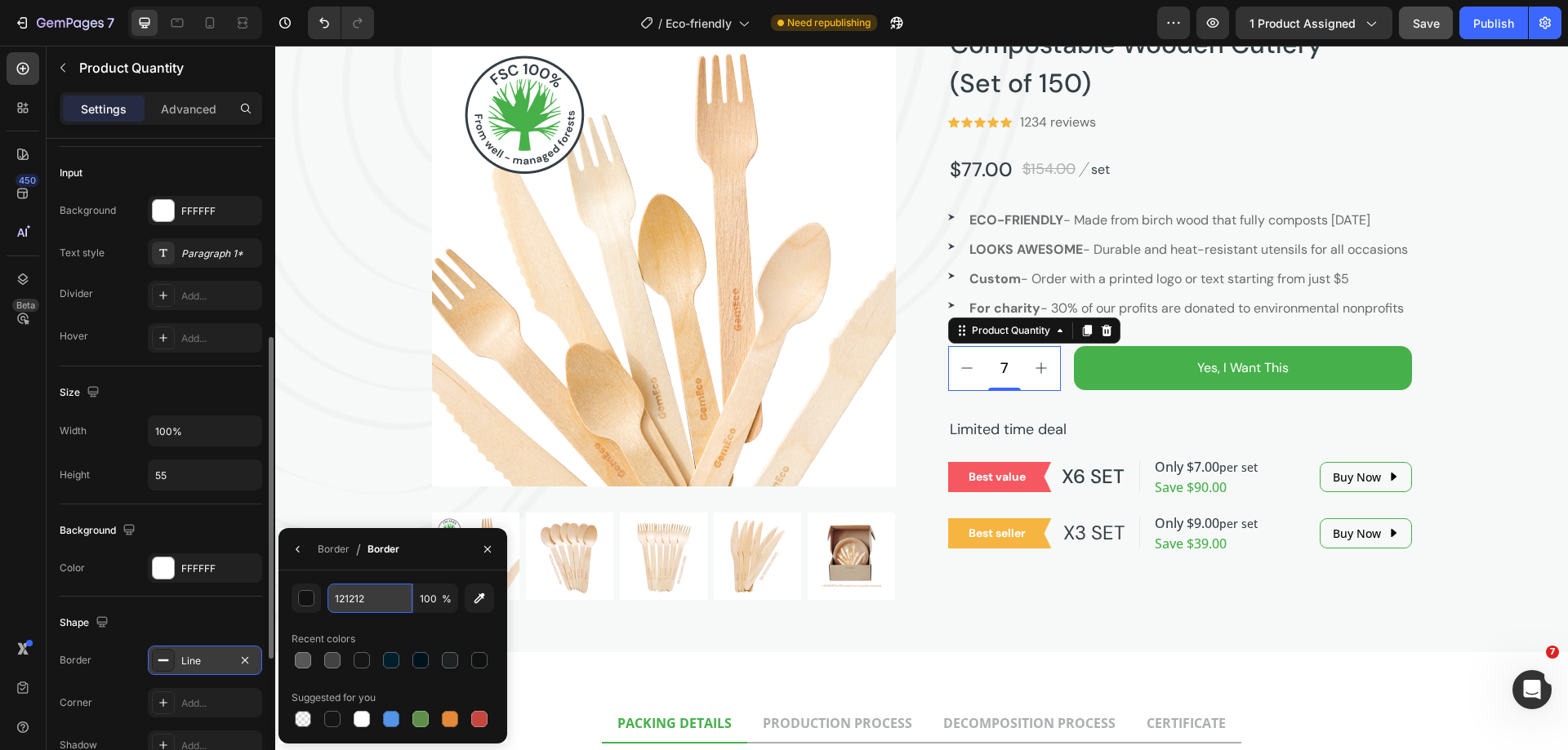
click at [381, 598] on input "121212" at bounding box center [370, 598] width 85 height 30
paste input "E8EBEB"
type input "E8EBEB"
click at [28, 539] on div "450 Beta" at bounding box center [23, 342] width 33 height 580
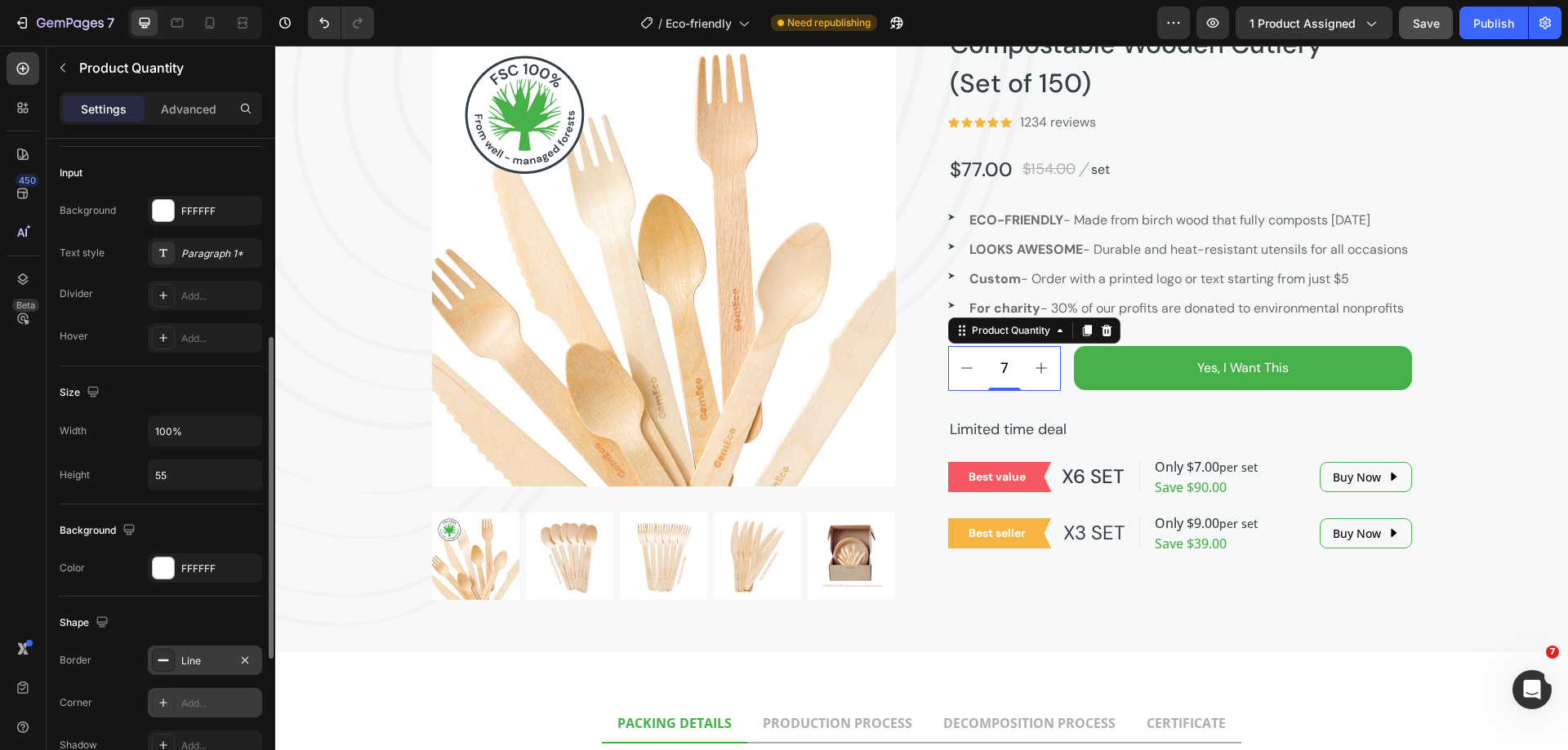
click at [180, 705] on div "Add..." at bounding box center [205, 703] width 115 height 30
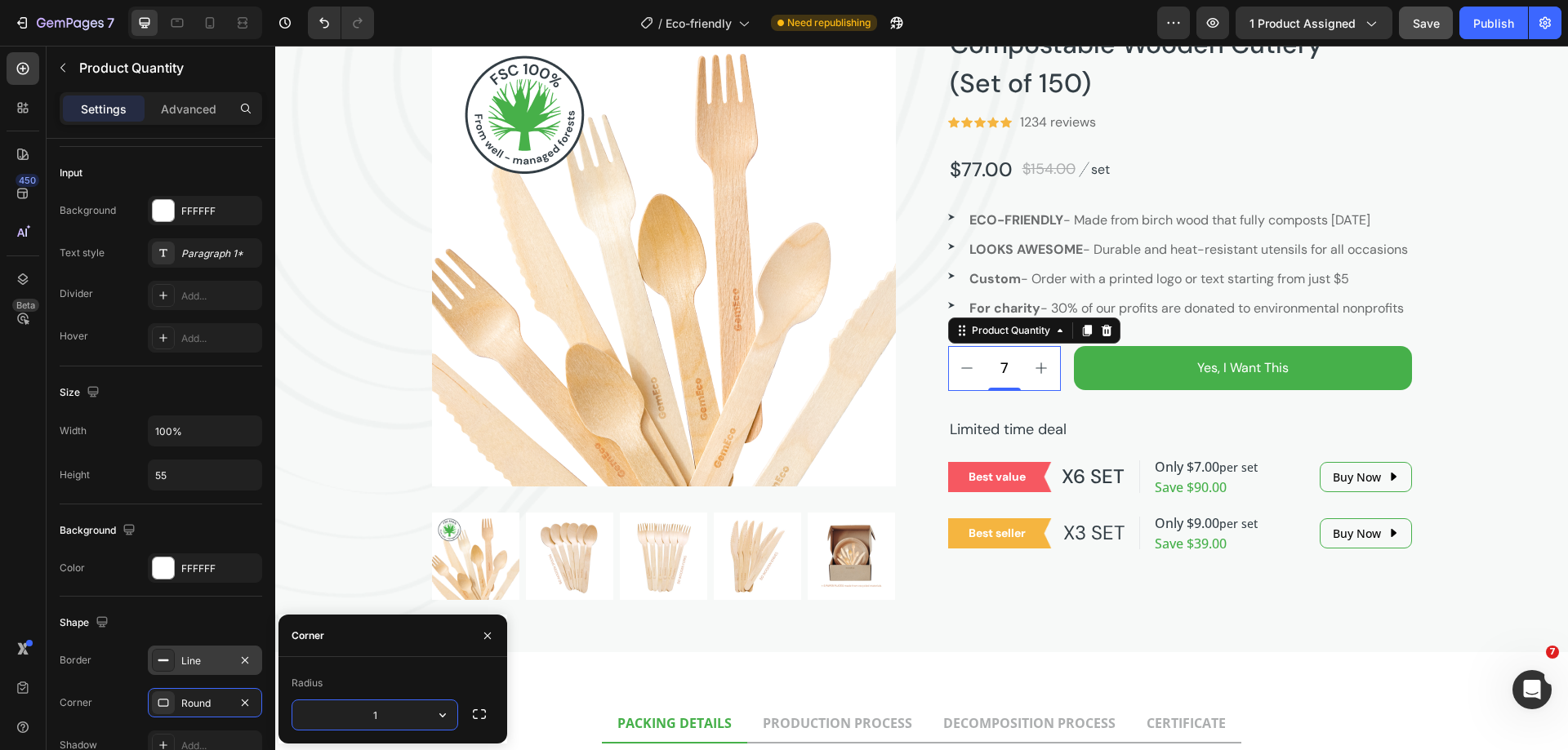
type input "14"
click at [7, 540] on div "450 Beta" at bounding box center [23, 342] width 33 height 580
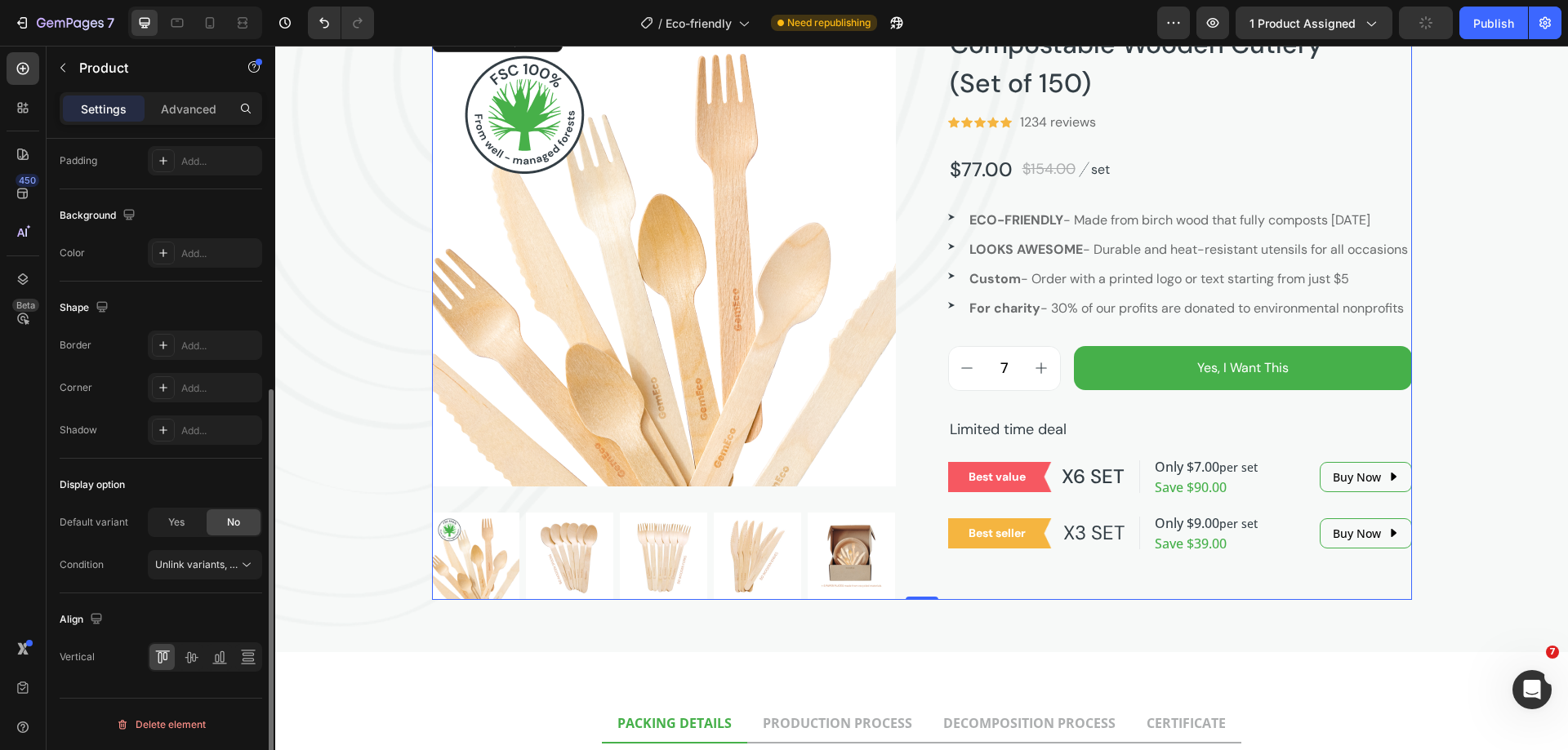
click at [1071, 437] on div "Compostable Wooden Cutlery (Set of 150) Product Title Icon Icon Icon Icon Icon …" at bounding box center [1180, 312] width 464 height 578
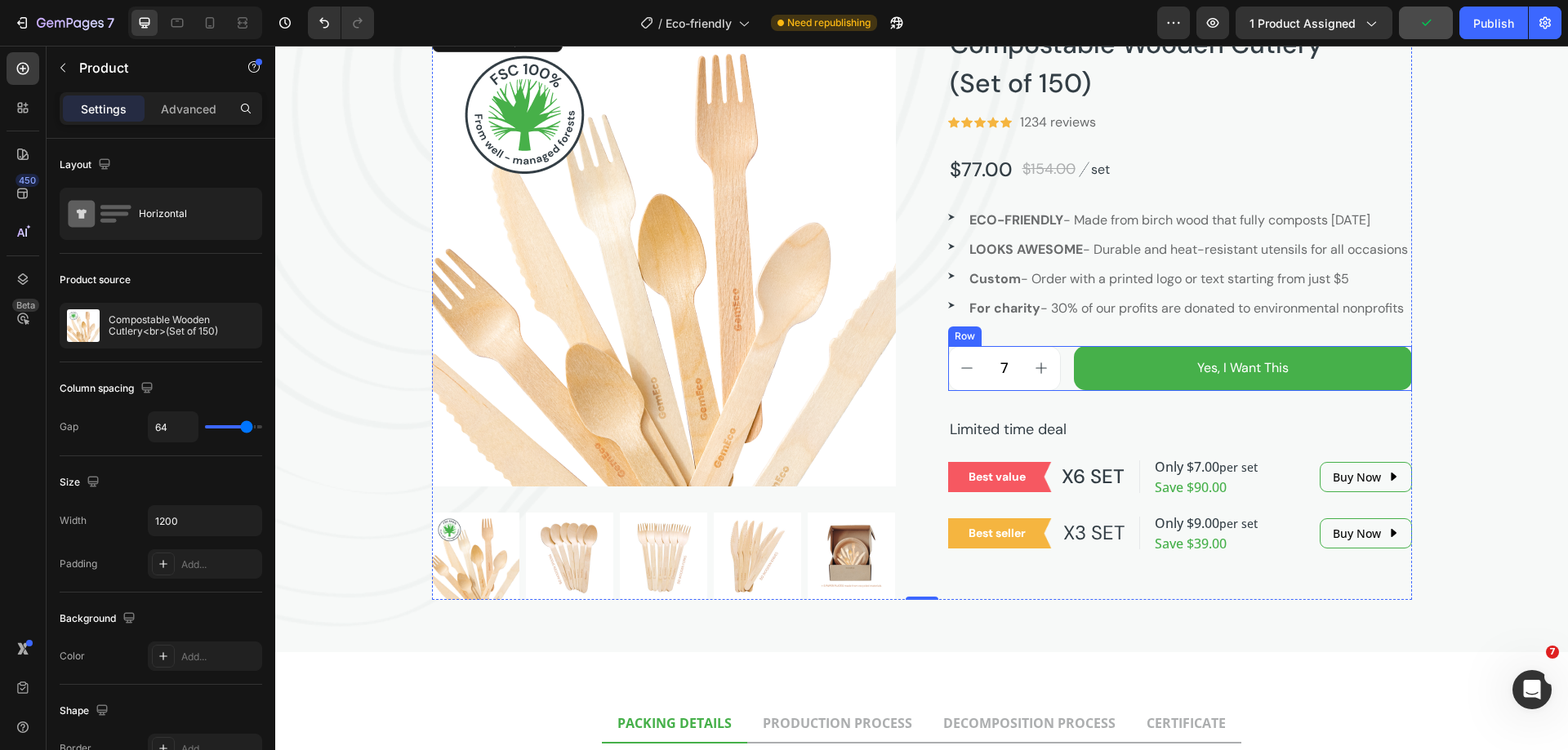
click at [1059, 391] on div "7 Product Quantity Yes, I Want This Add to Cart Row" at bounding box center [1180, 369] width 464 height 45
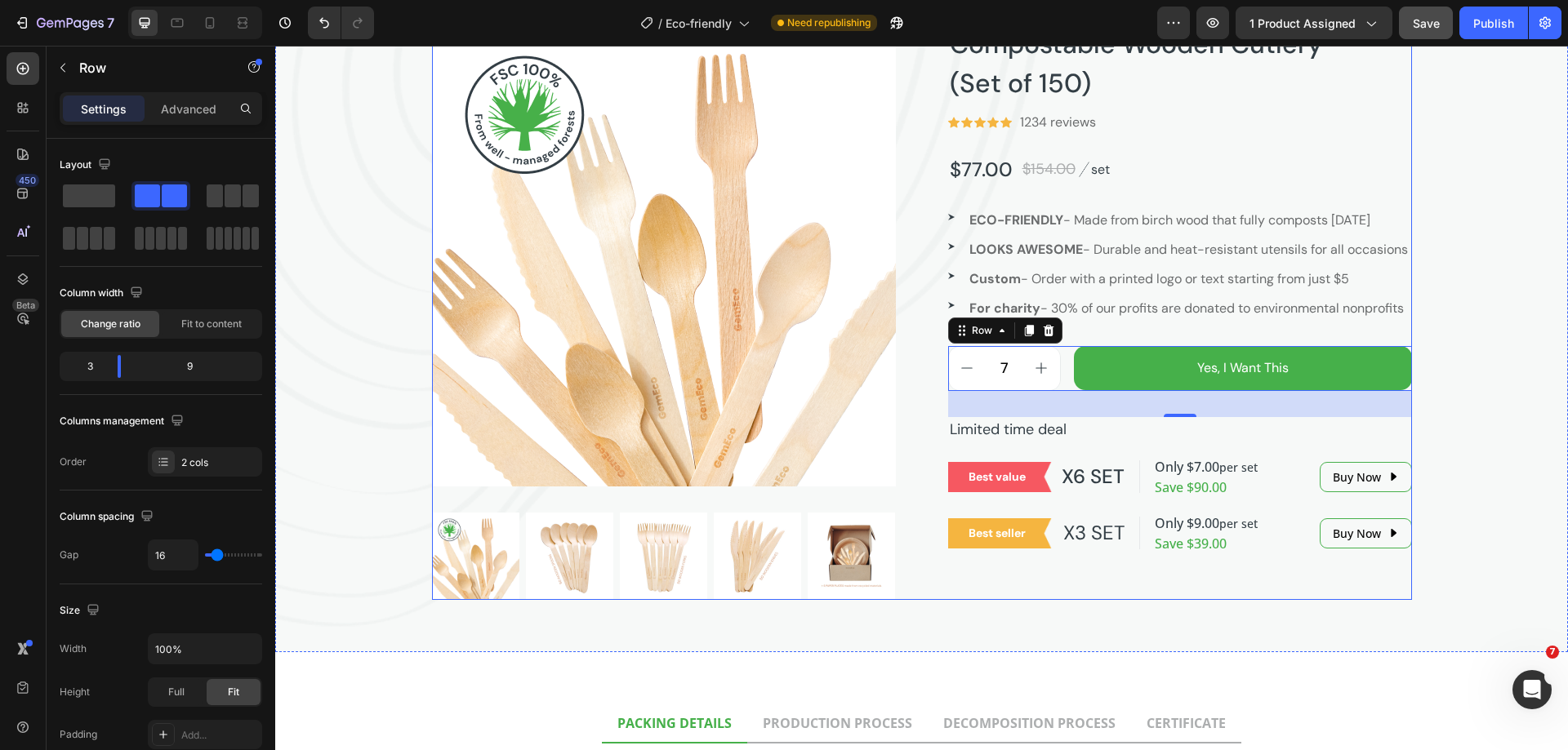
click at [1290, 366] on div "Compostable Wooden Cutlery (Set of 150) Product Title Icon Icon Icon Icon Icon …" at bounding box center [1180, 312] width 464 height 578
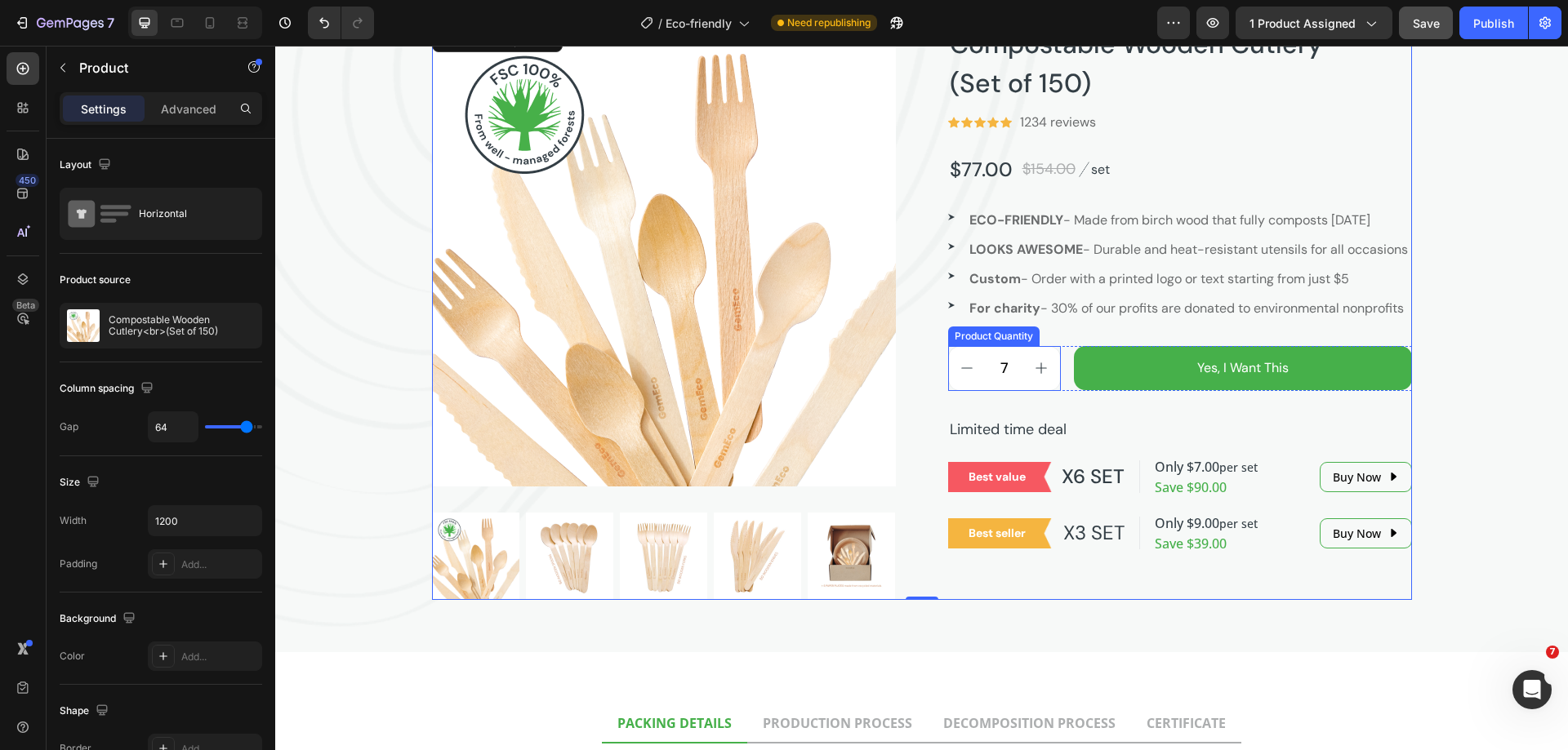
click at [1052, 390] on button "increment" at bounding box center [1041, 369] width 37 height 43
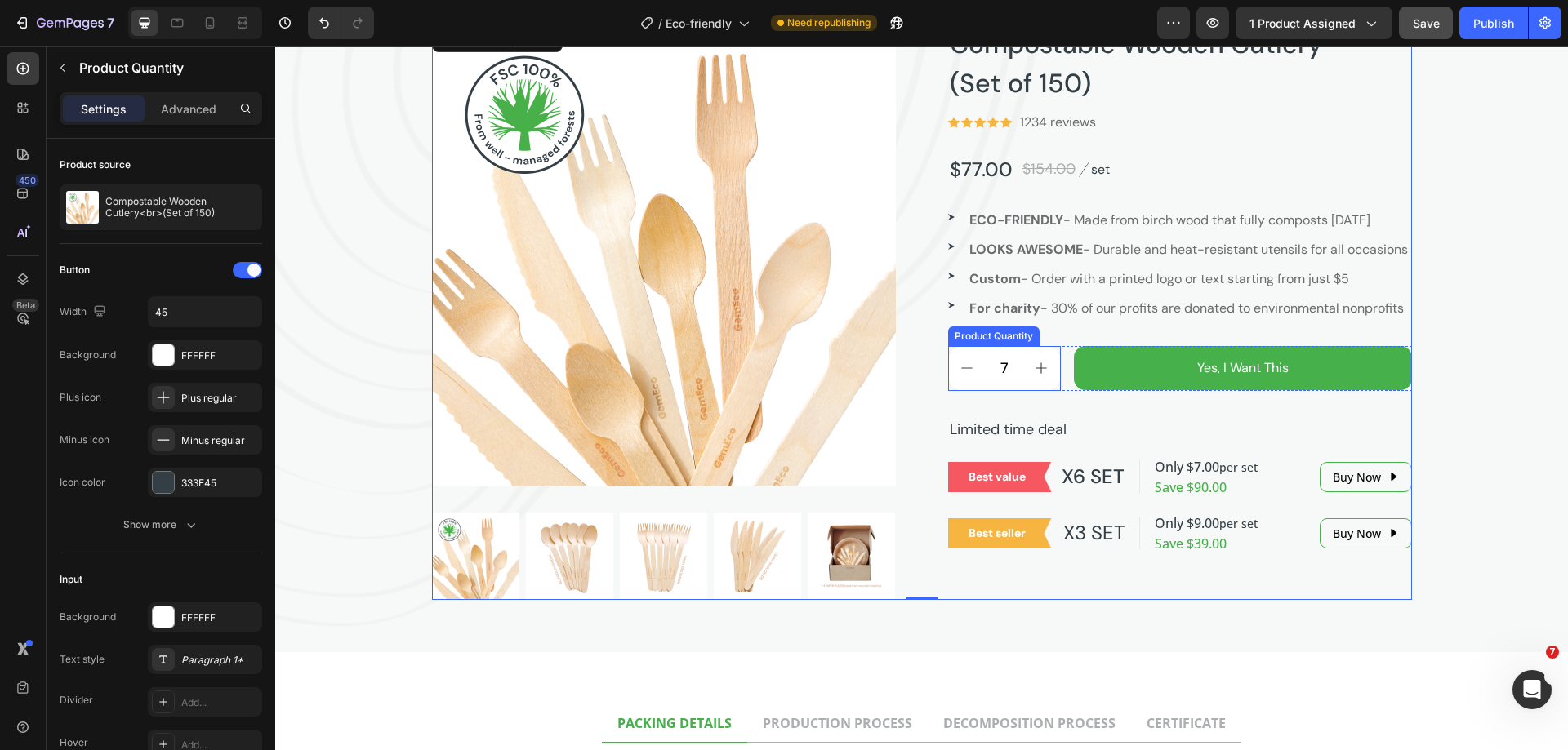
type input "8"
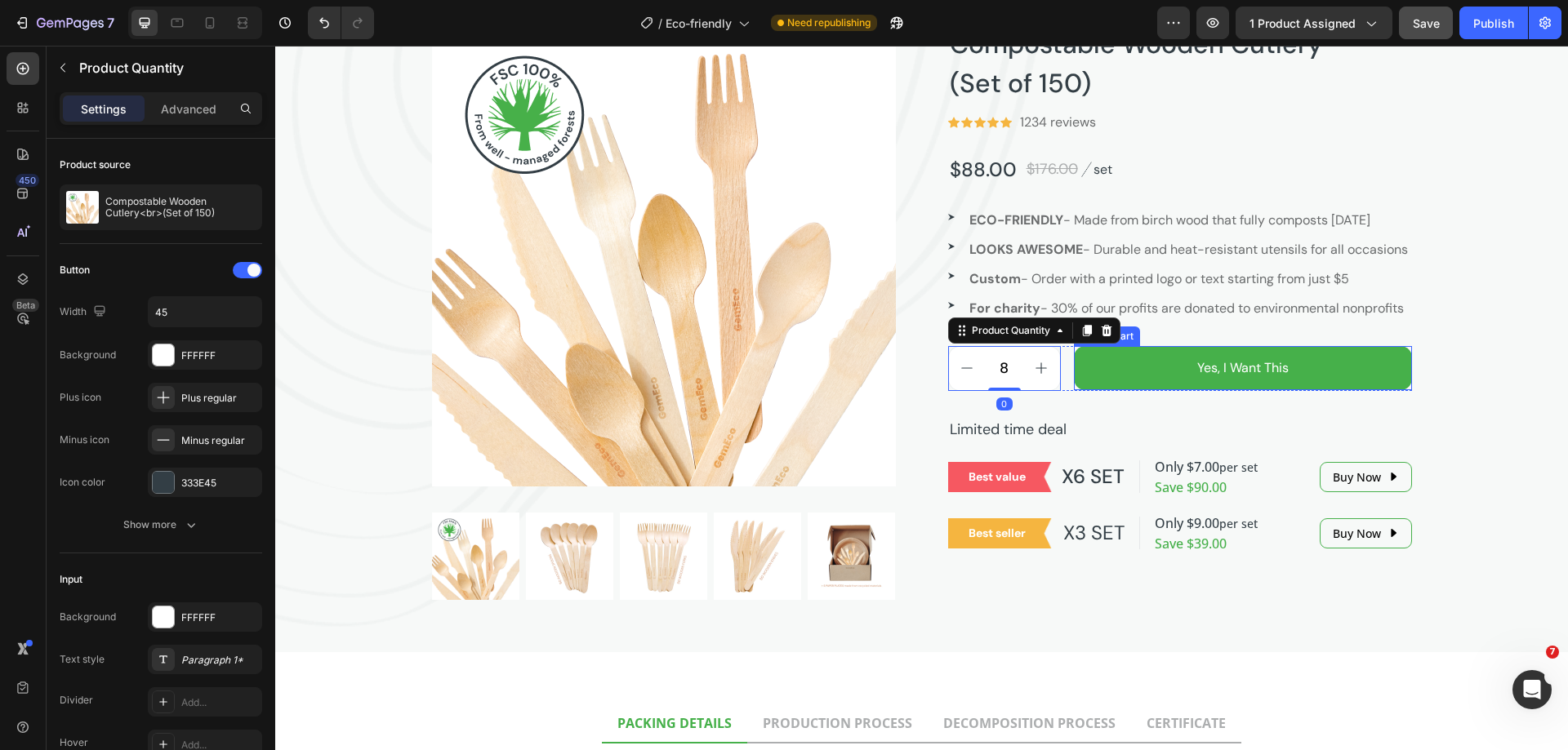
drag, startPoint x: 1082, startPoint y: 417, endPoint x: 1141, endPoint y: 363, distance: 80.0
click at [1083, 390] on button "Yes, I Want This" at bounding box center [1243, 368] width 338 height 44
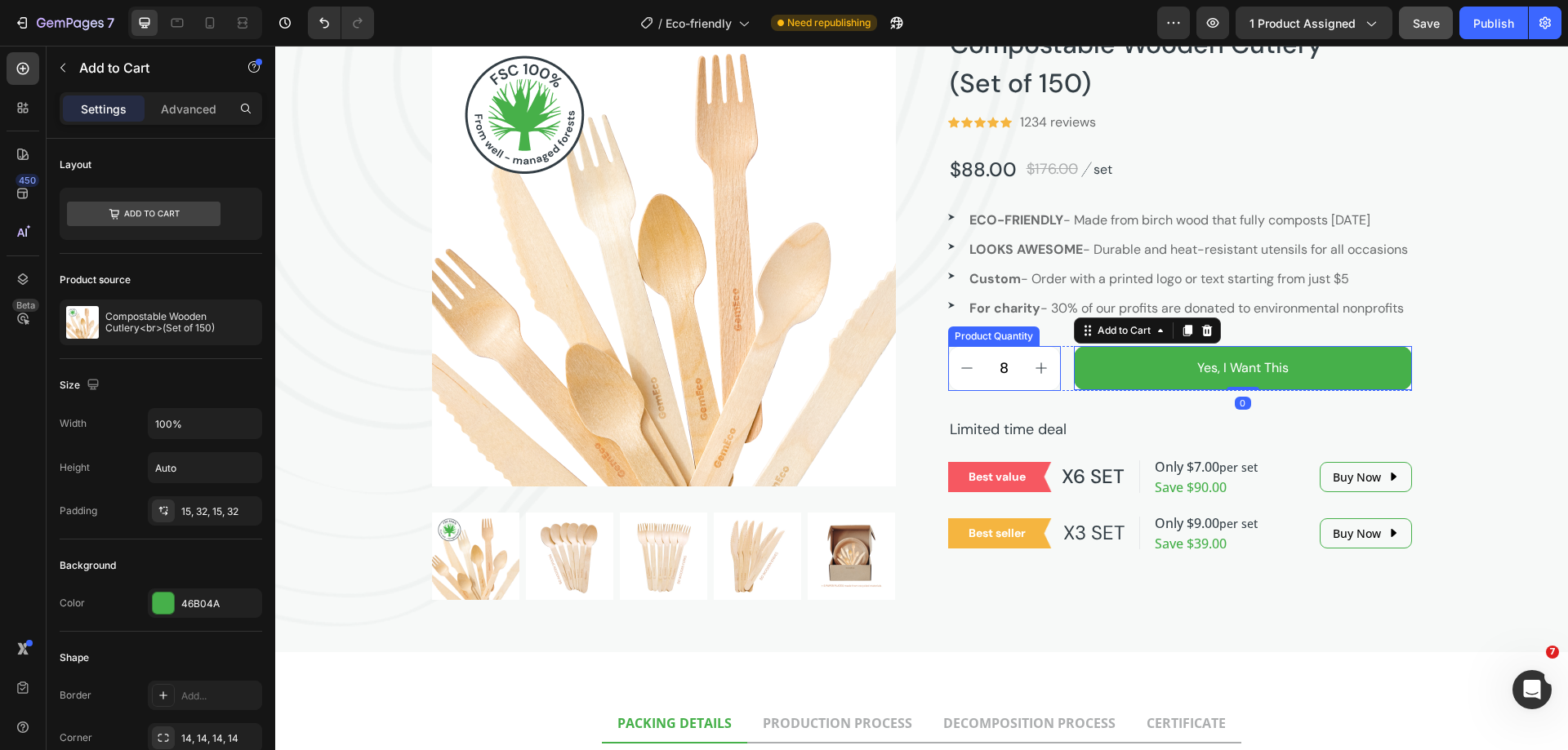
click at [980, 344] on div "Product Quantity" at bounding box center [994, 337] width 85 height 15
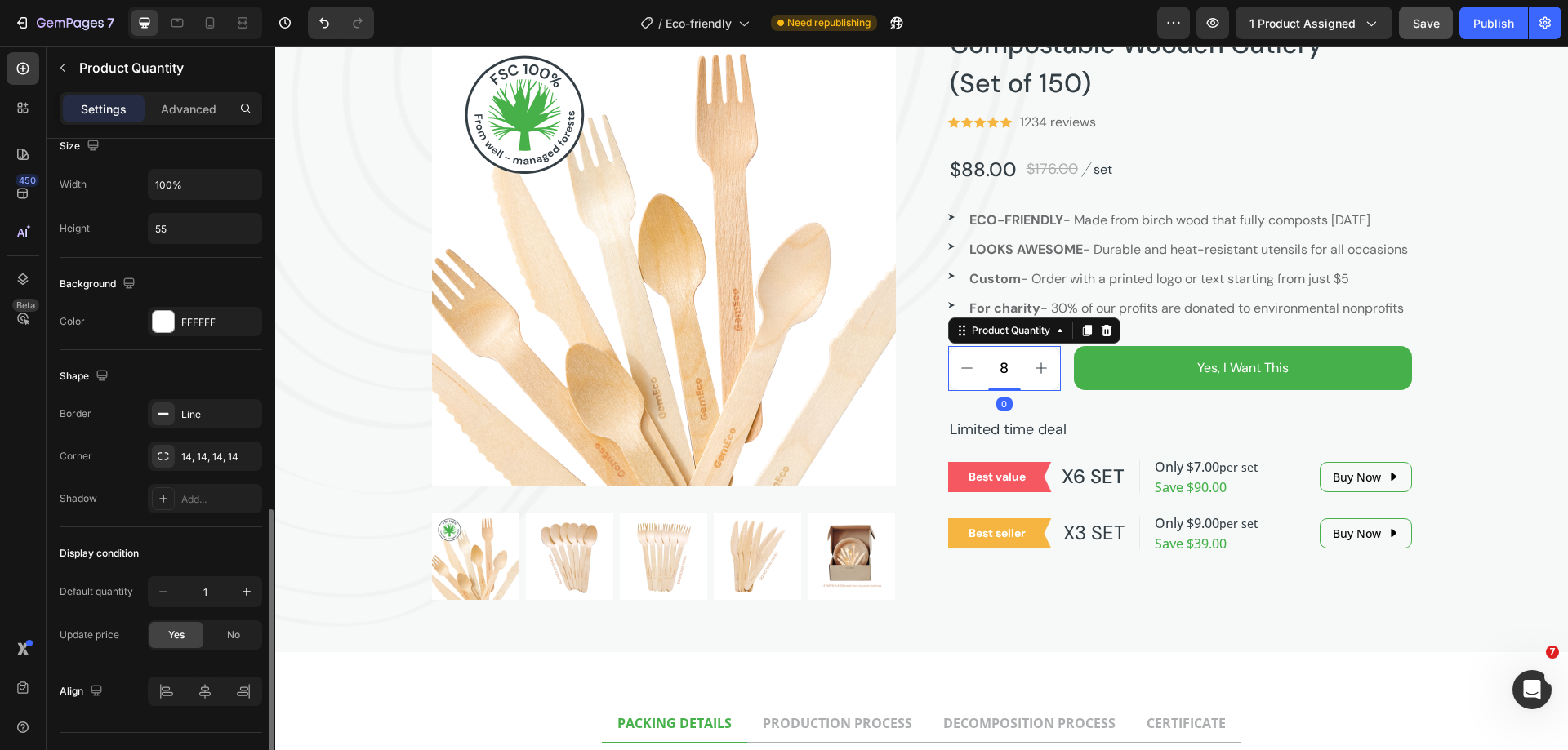
scroll to position [687, 0]
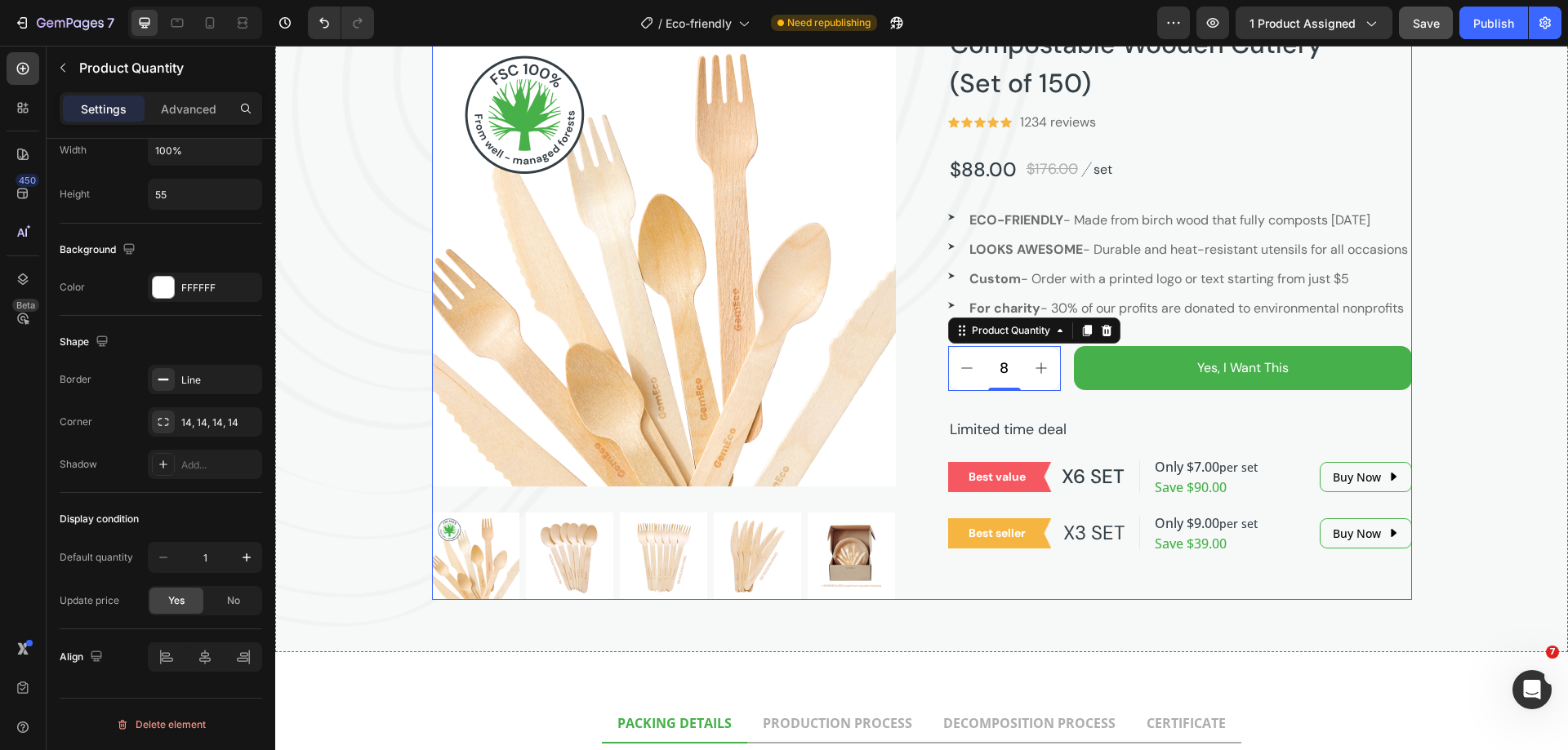
click at [907, 357] on div "Product Images Compostable Wooden Cutlery (Set of 150) Product Title Icon Icon …" at bounding box center [921, 312] width 980 height 578
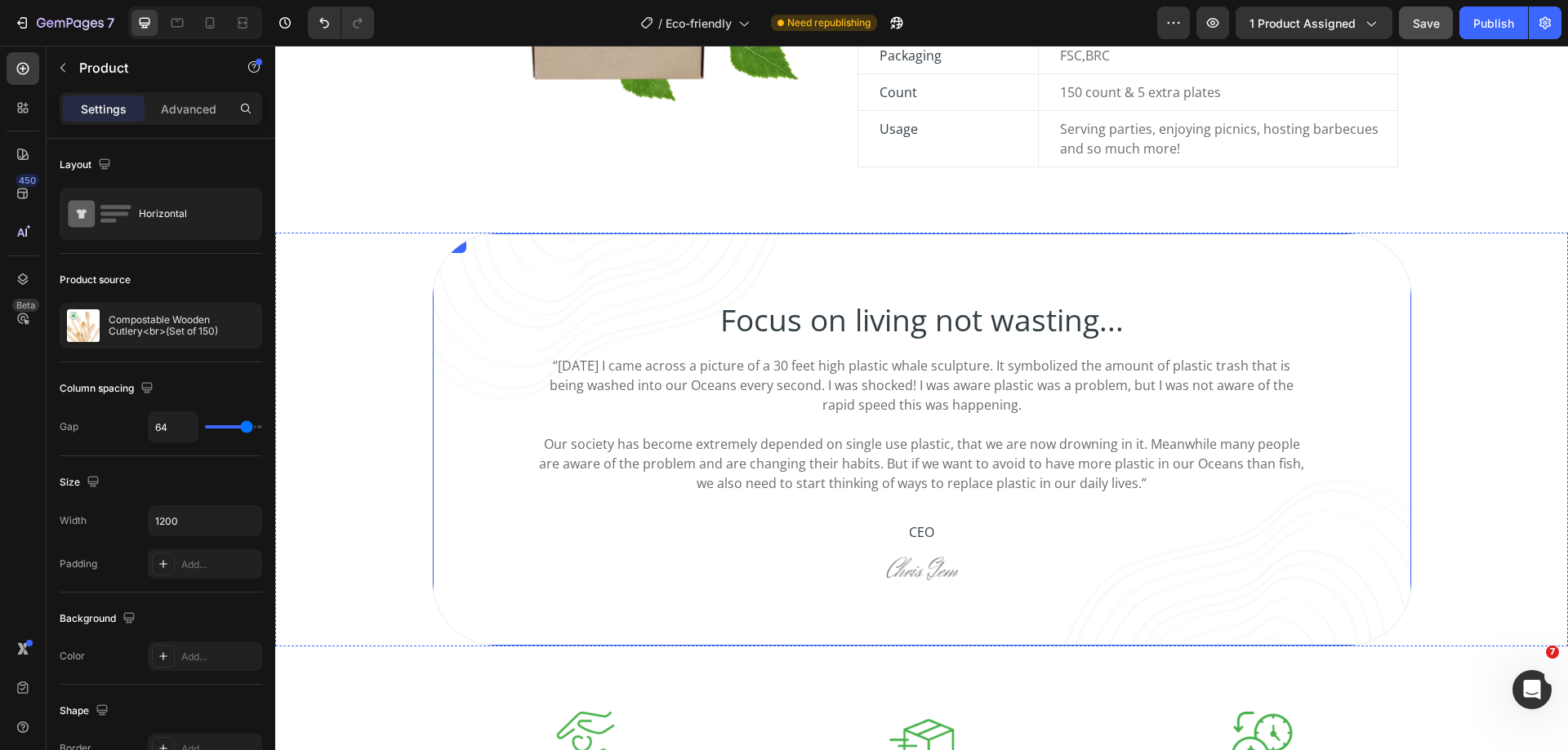
scroll to position [898, 0]
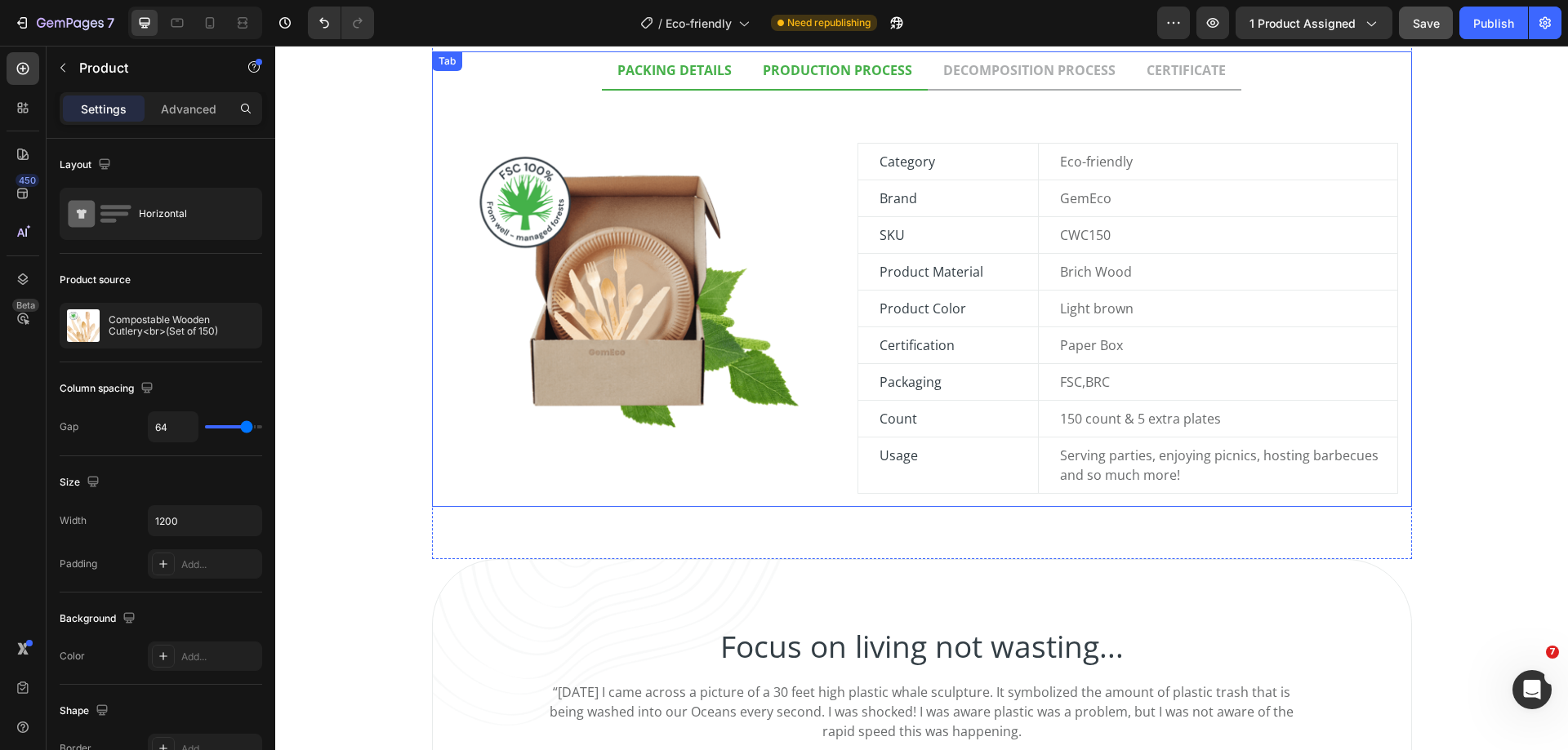
click at [826, 84] on li "PRODUCTION PROCESS" at bounding box center [837, 70] width 181 height 39
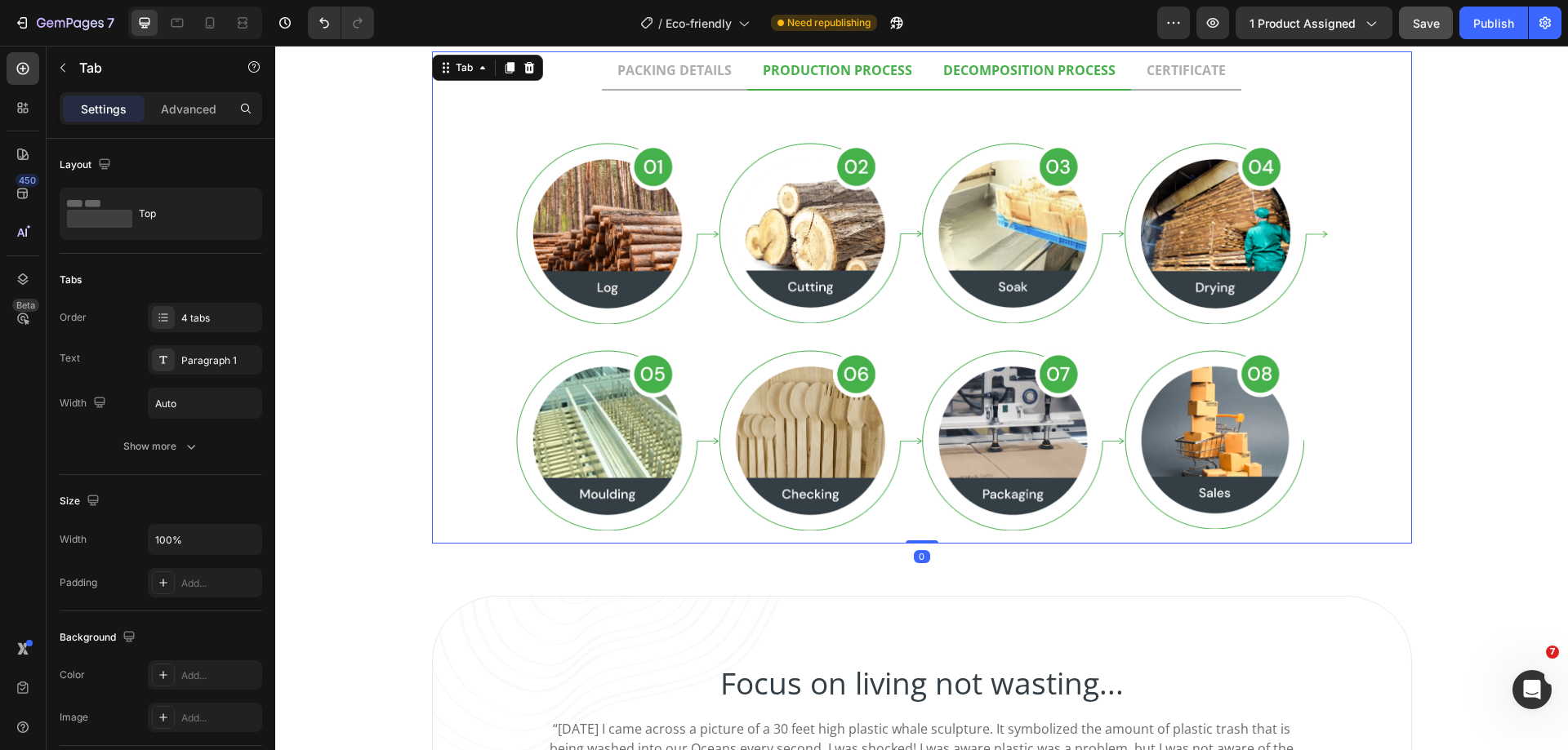
click at [941, 85] on li "DECOMPOSITION PROCESS" at bounding box center [1029, 70] width 203 height 39
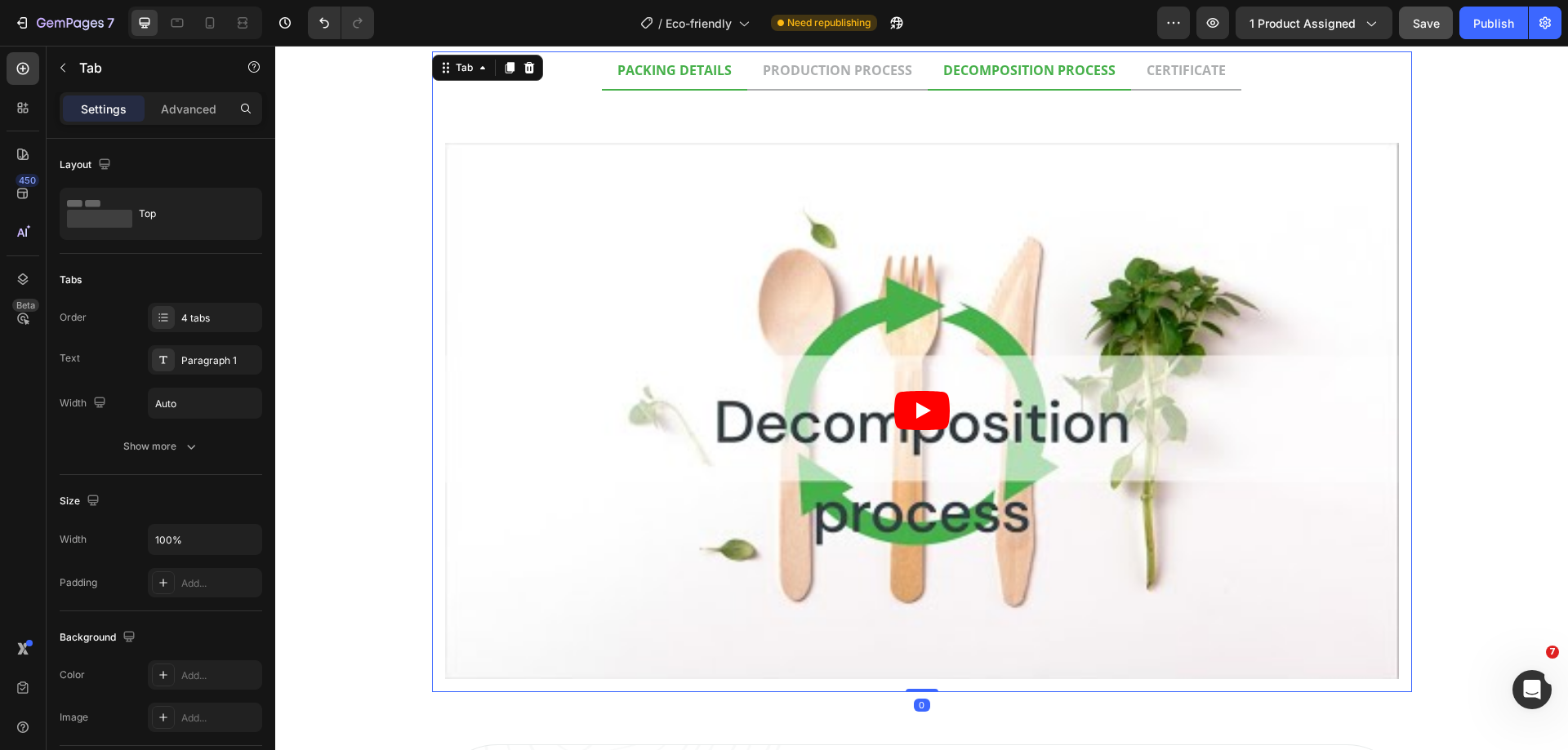
click at [671, 89] on li "PACKING DETAILS" at bounding box center [674, 70] width 145 height 39
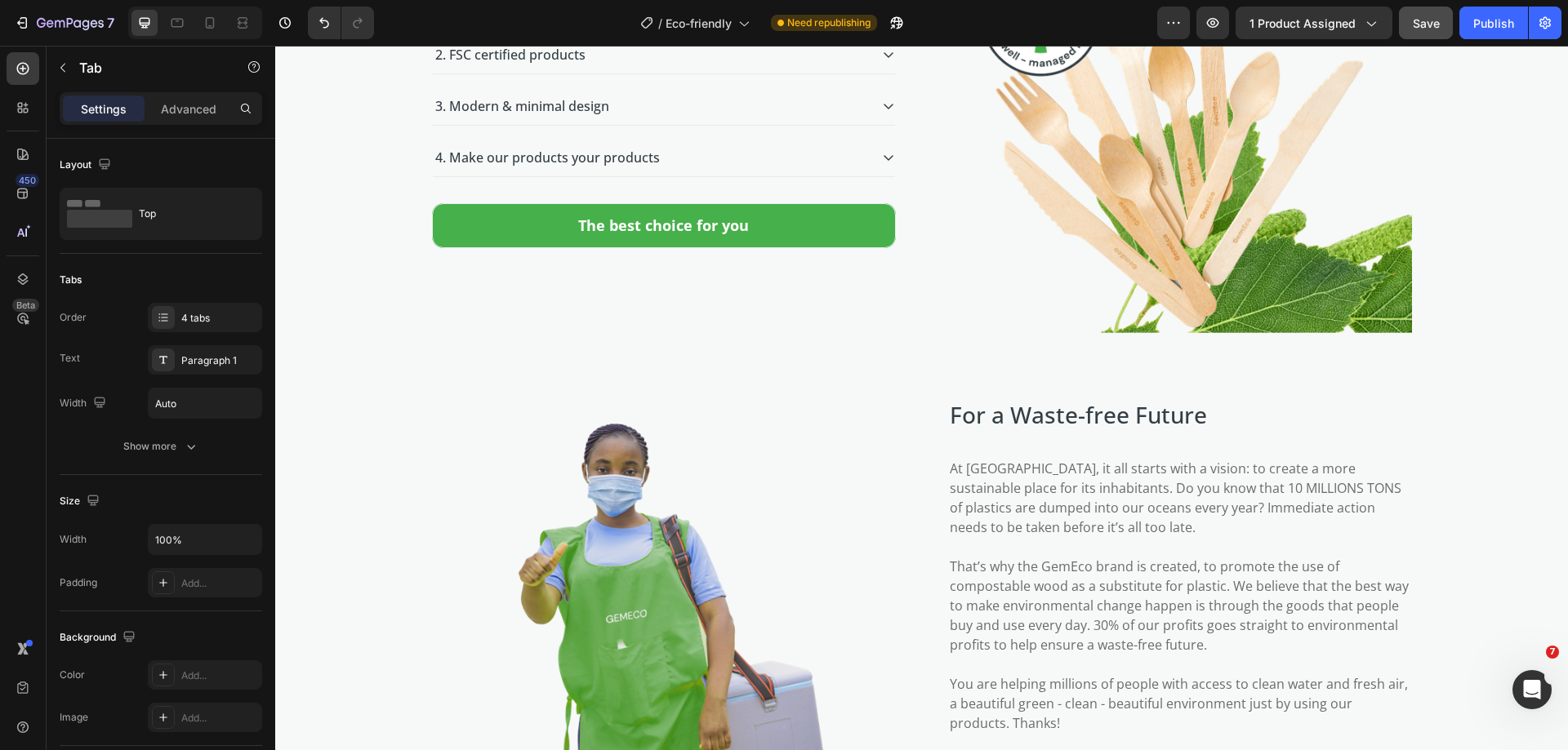
scroll to position [3021, 0]
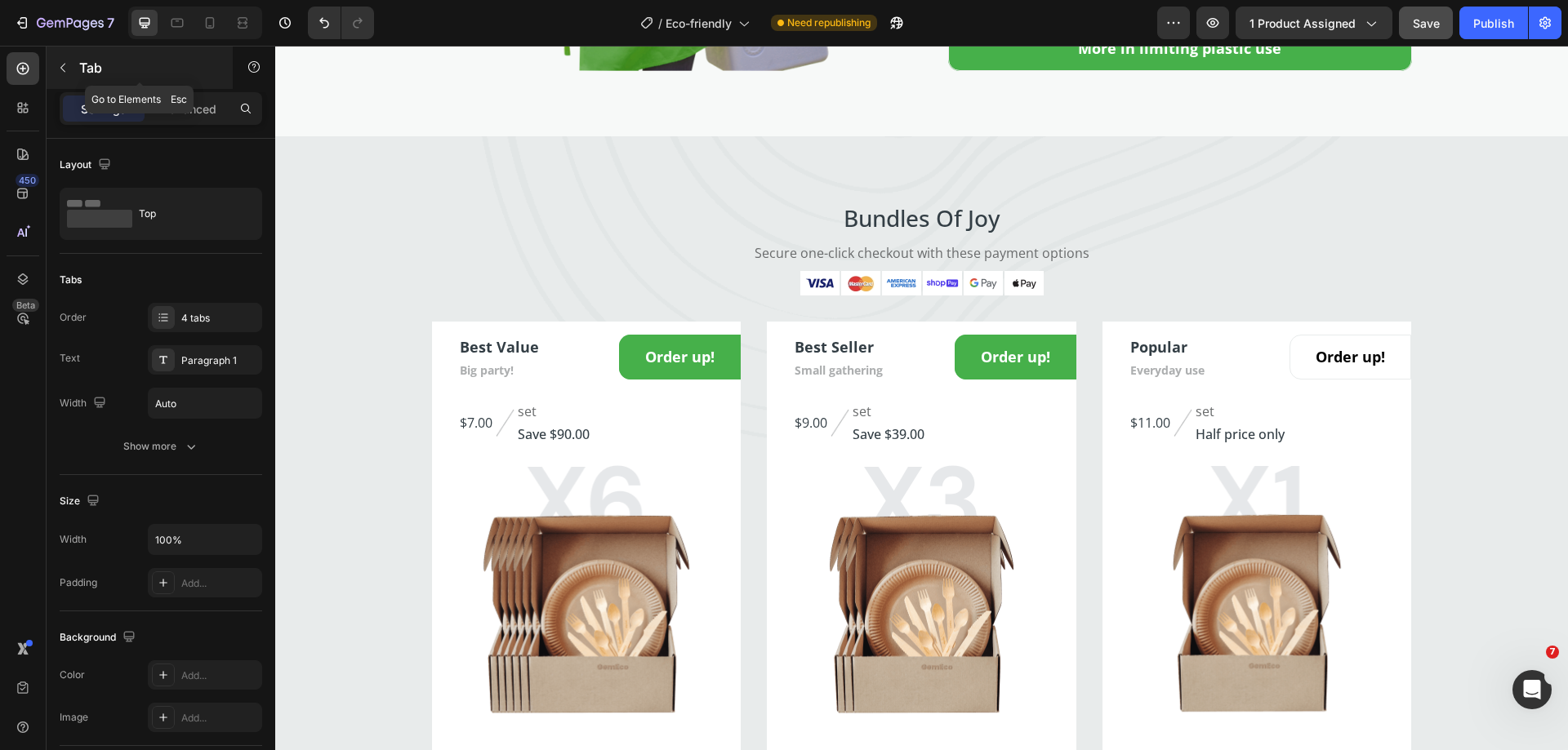
click at [55, 72] on button "button" at bounding box center [63, 68] width 26 height 26
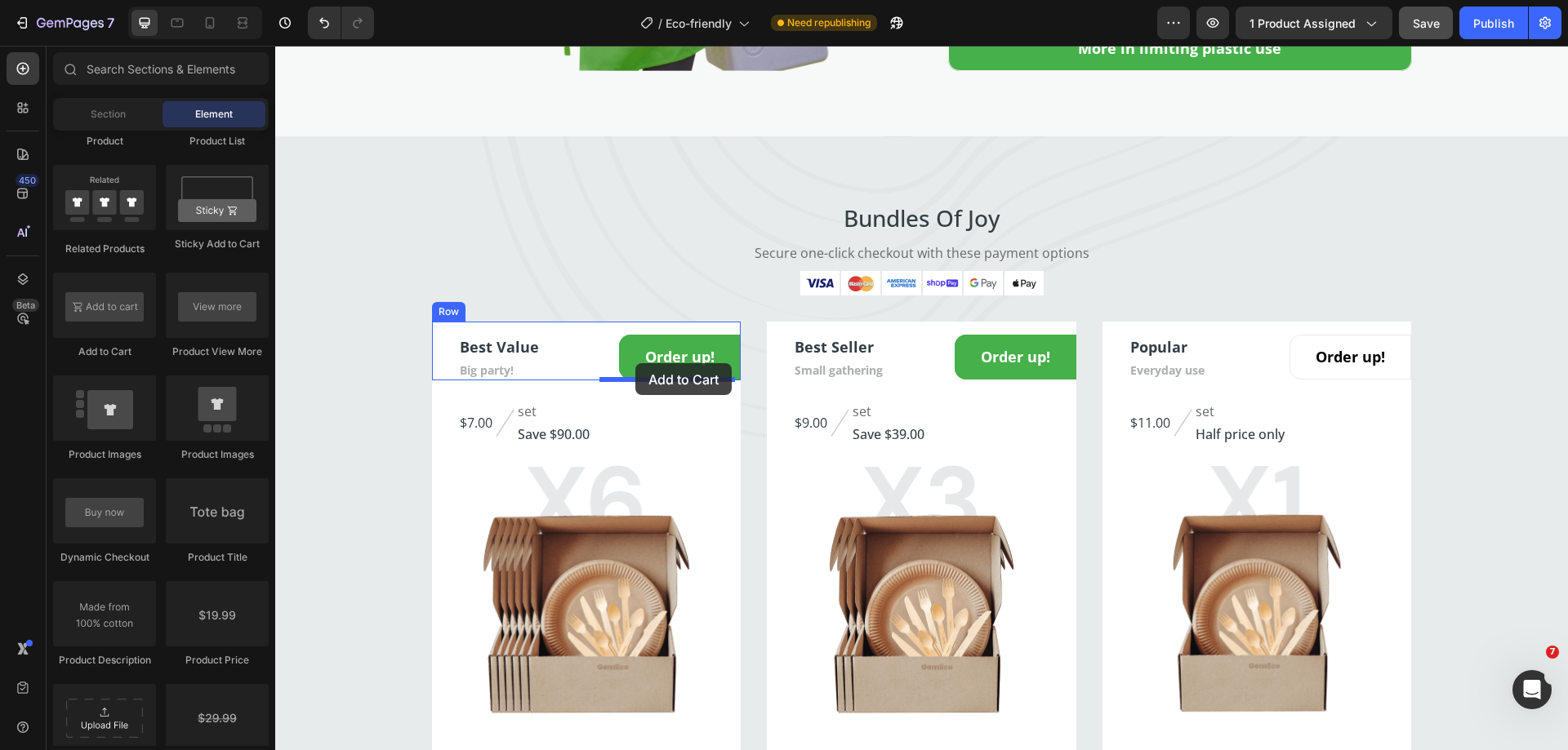
drag, startPoint x: 385, startPoint y: 360, endPoint x: 635, endPoint y: 363, distance: 250.0
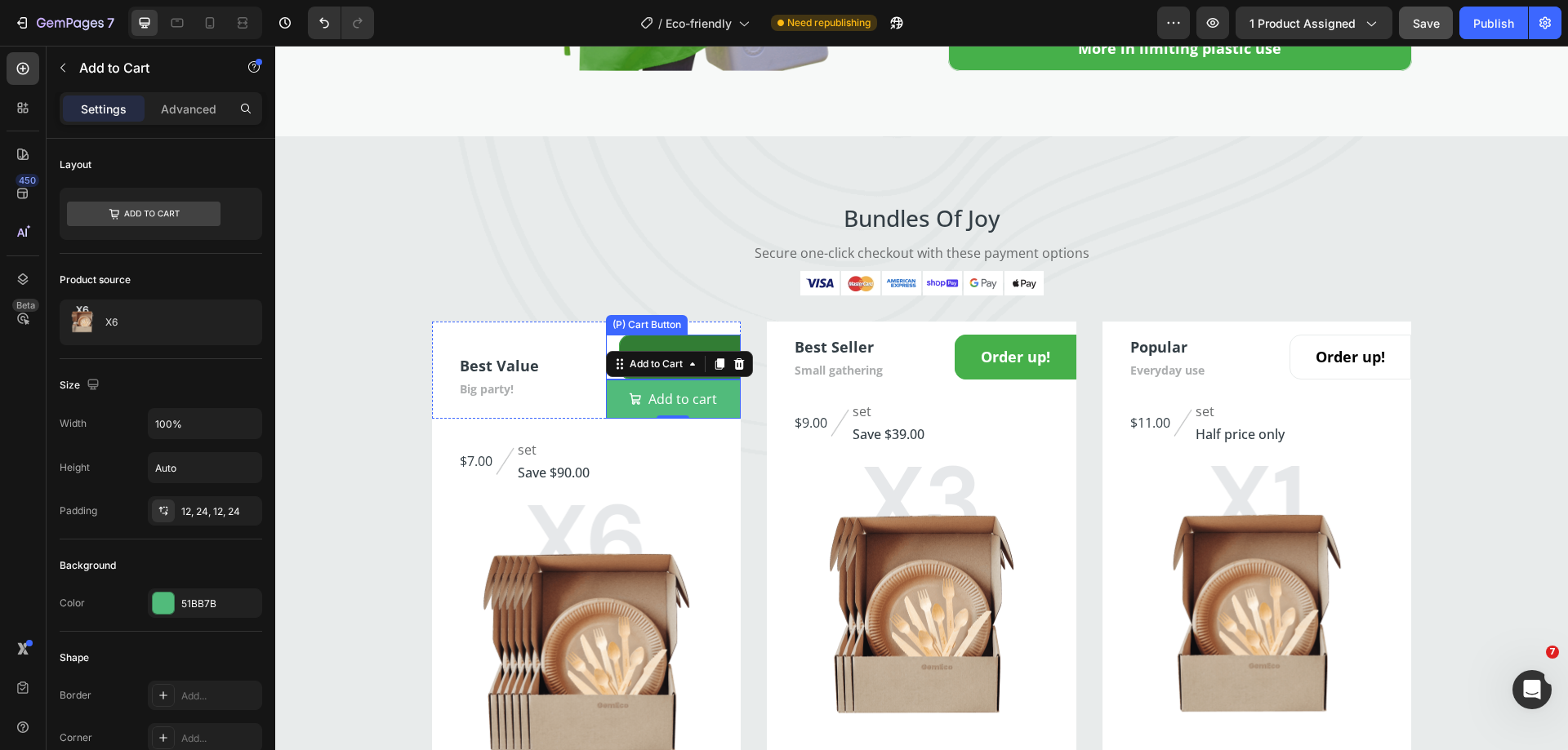
click at [687, 336] on button "Order up!" at bounding box center [679, 357] width 121 height 45
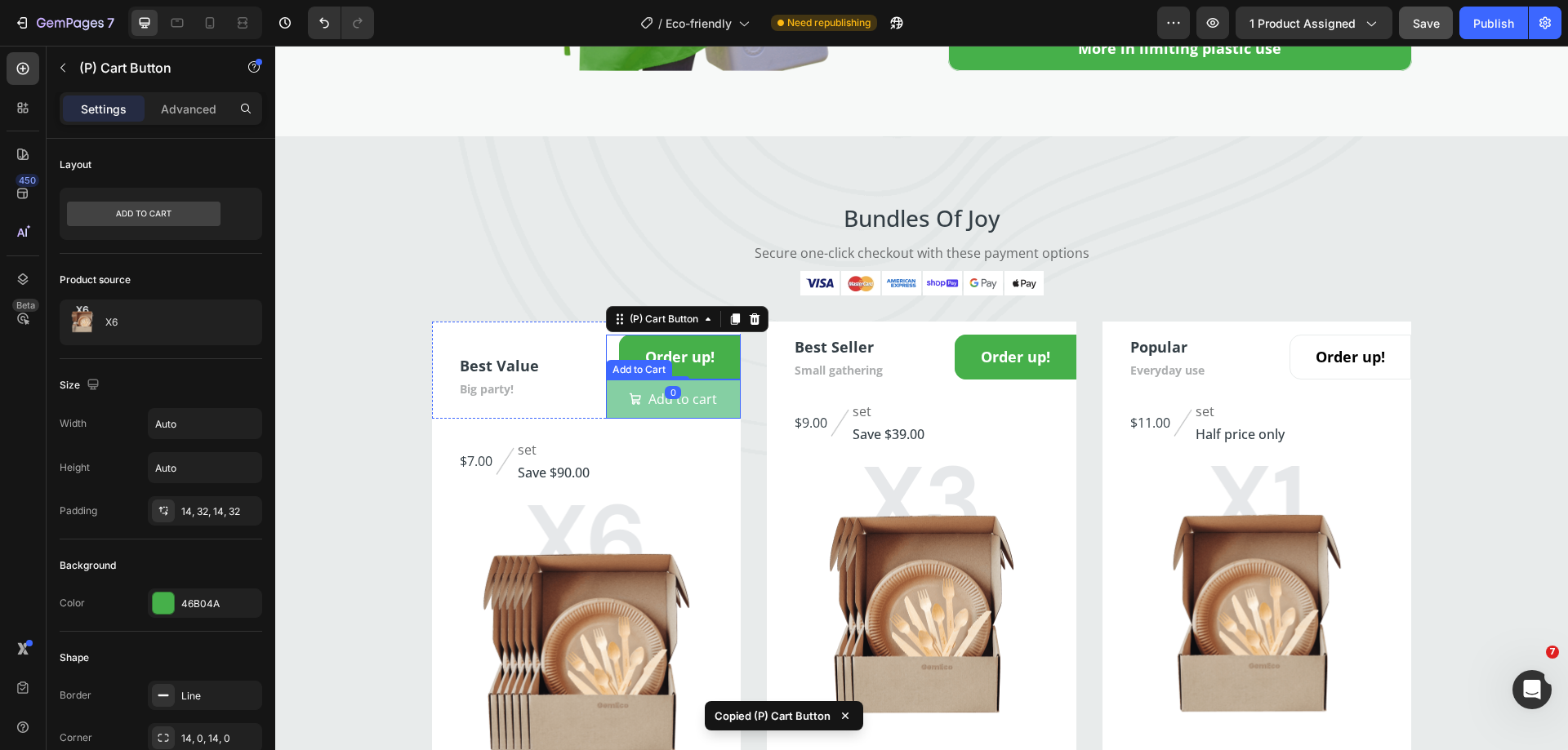
click at [721, 404] on button "Add to cart" at bounding box center [673, 399] width 135 height 39
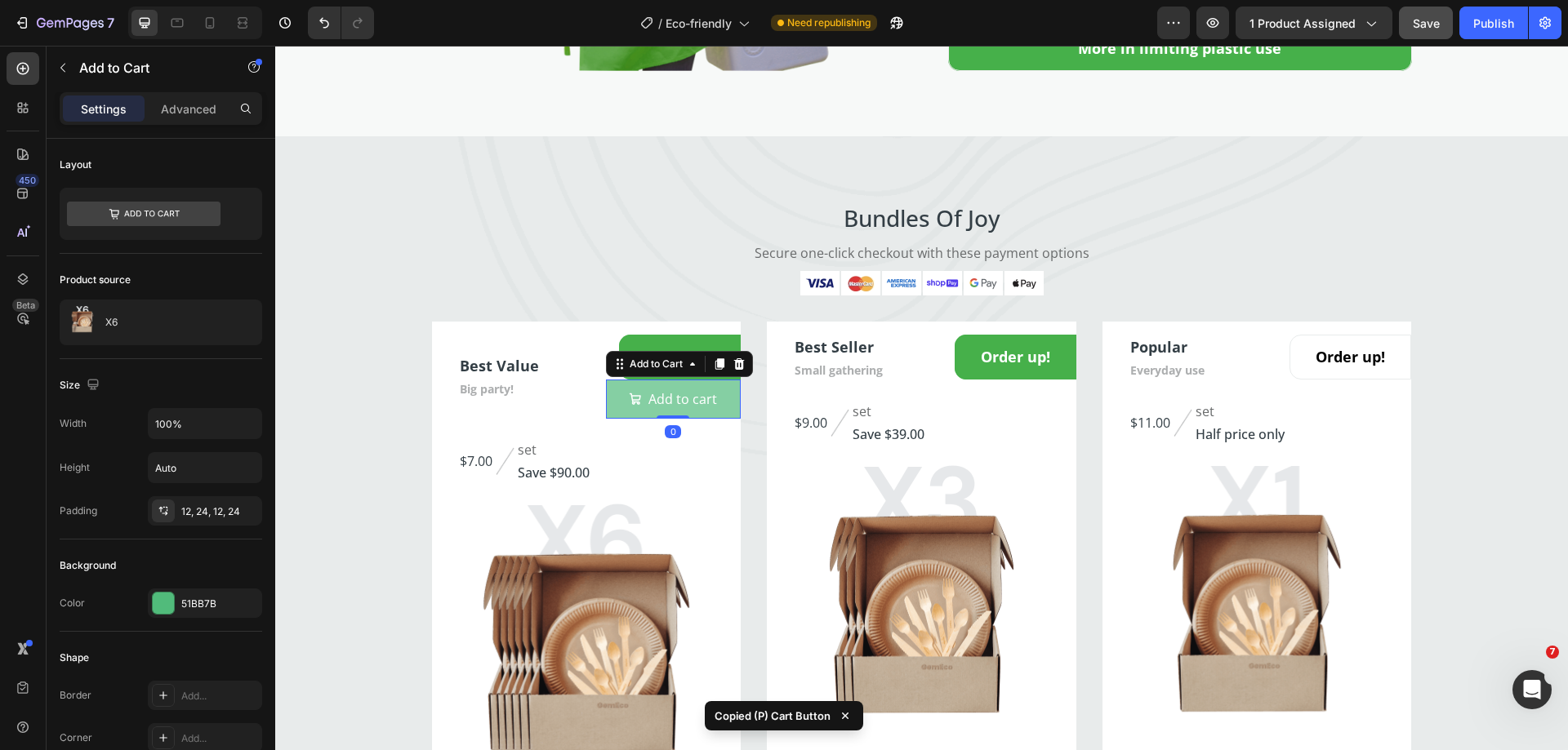
type input "Auto"
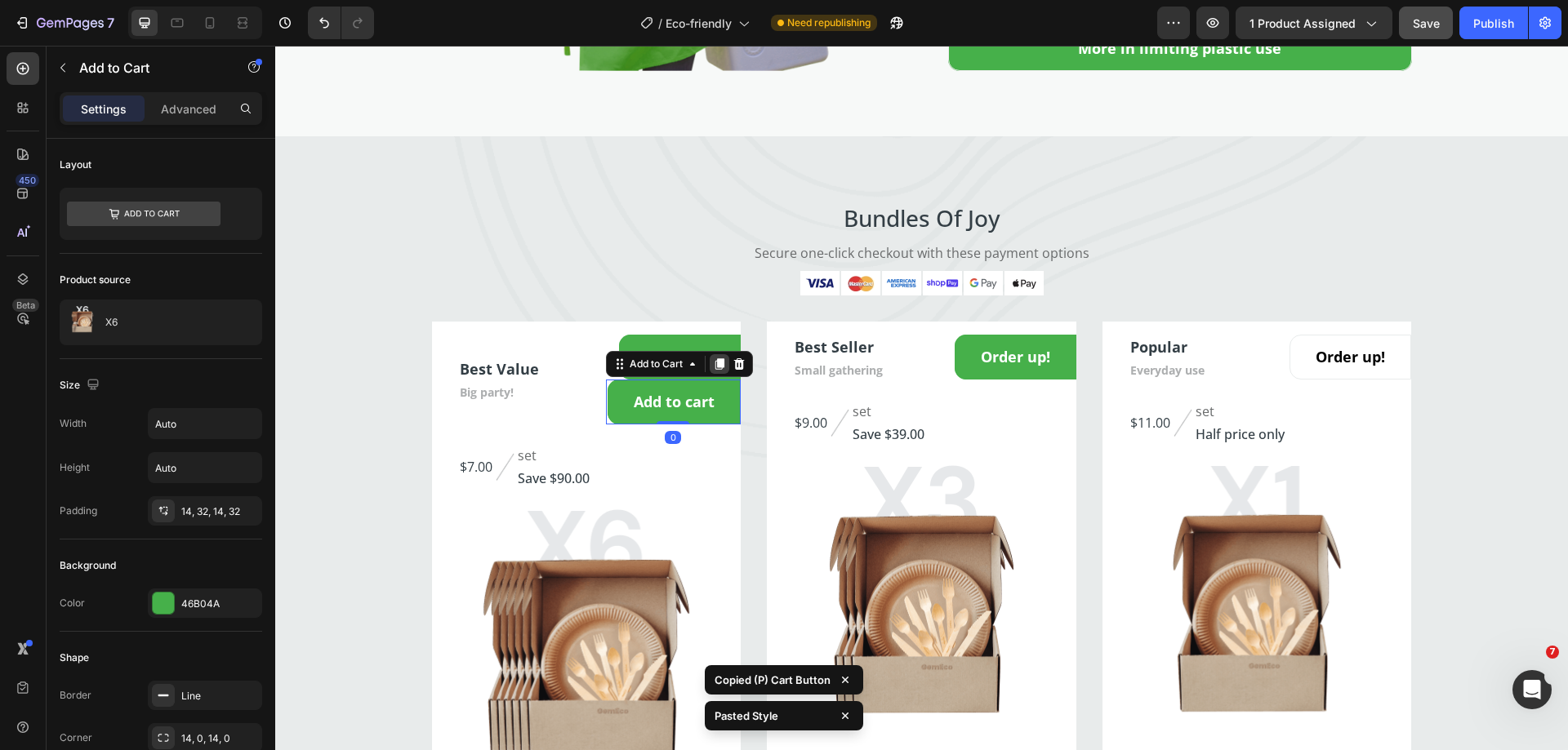
click at [716, 365] on icon at bounding box center [720, 364] width 9 height 12
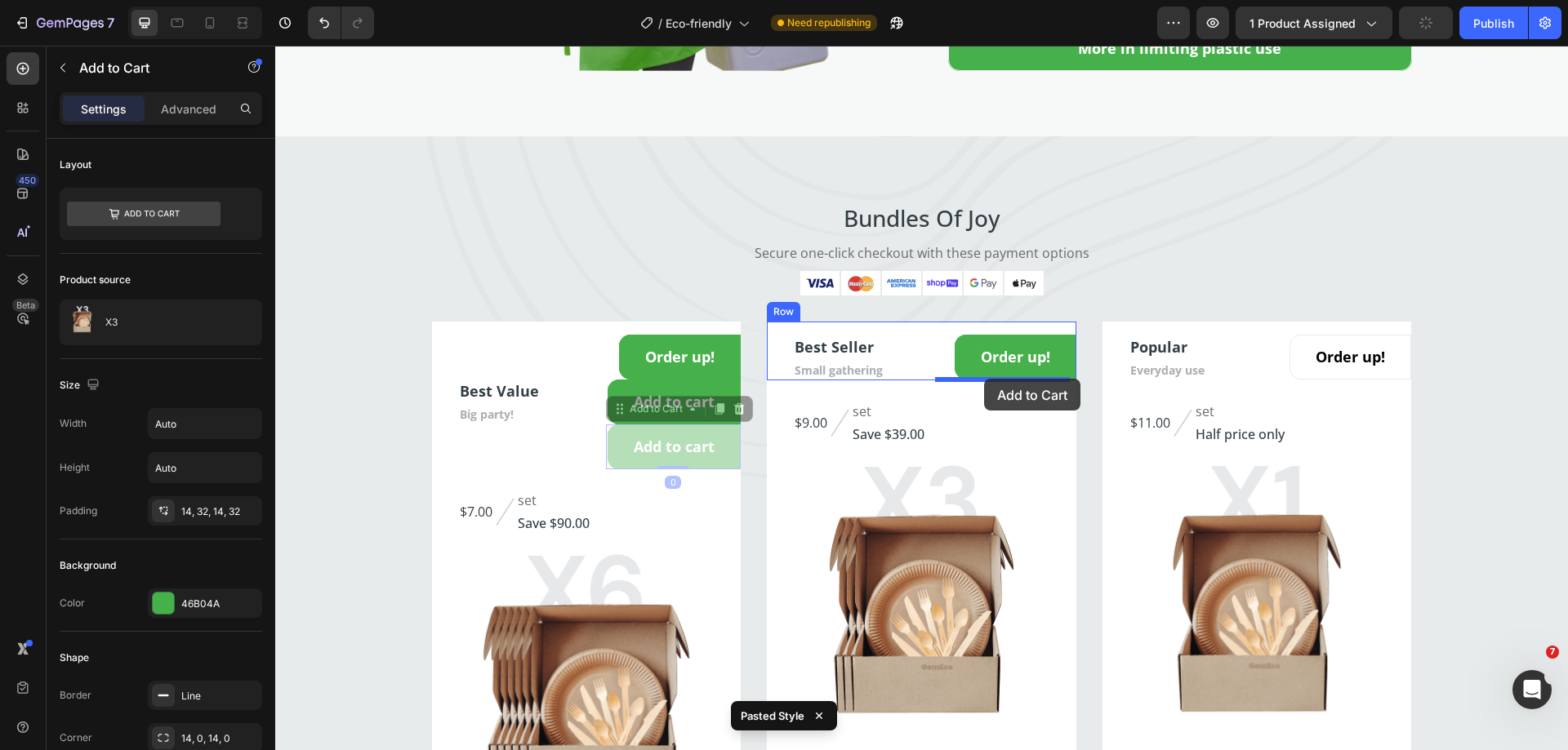
drag, startPoint x: 648, startPoint y: 411, endPoint x: 983, endPoint y: 379, distance: 336.5
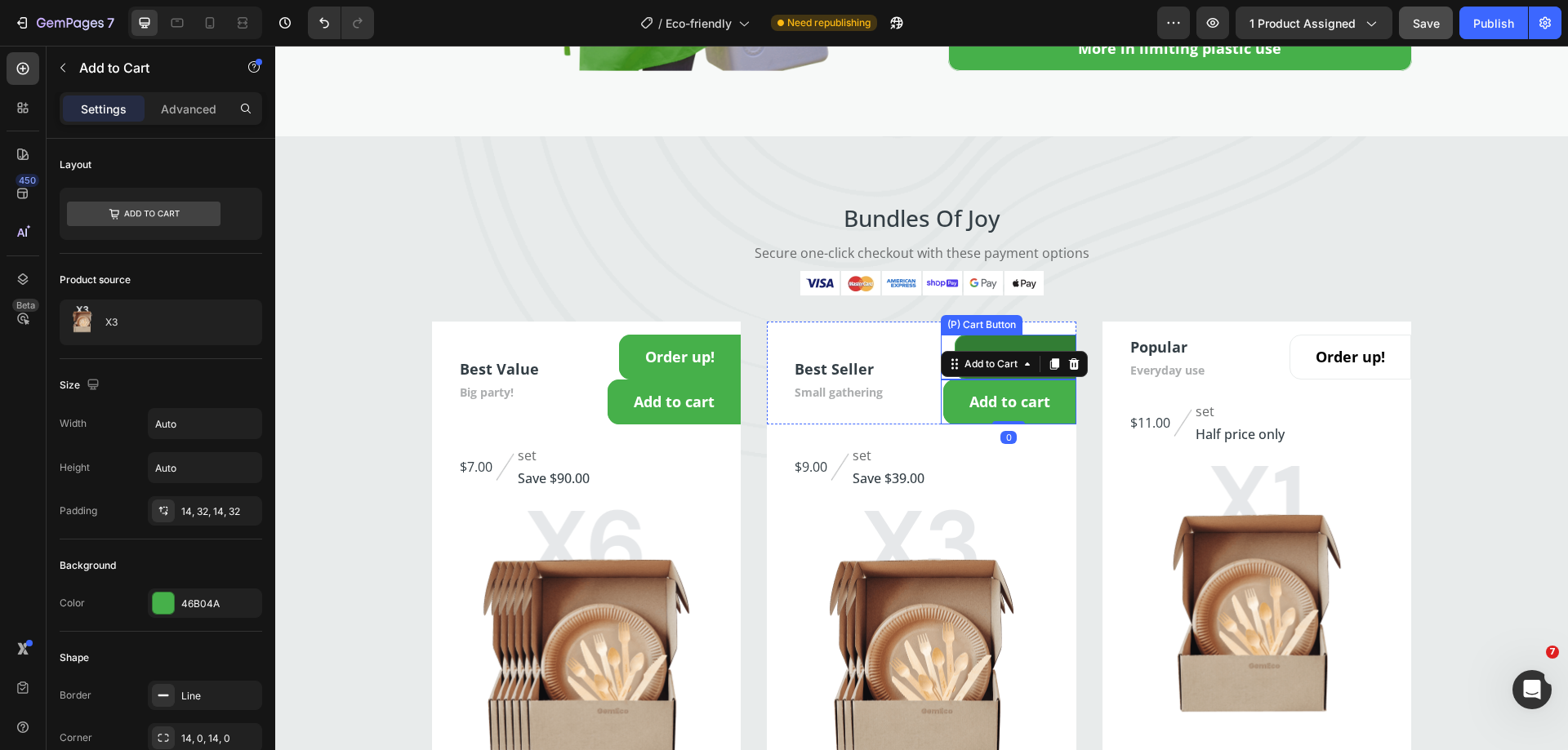
click at [966, 338] on button "Order up!" at bounding box center [1015, 357] width 121 height 45
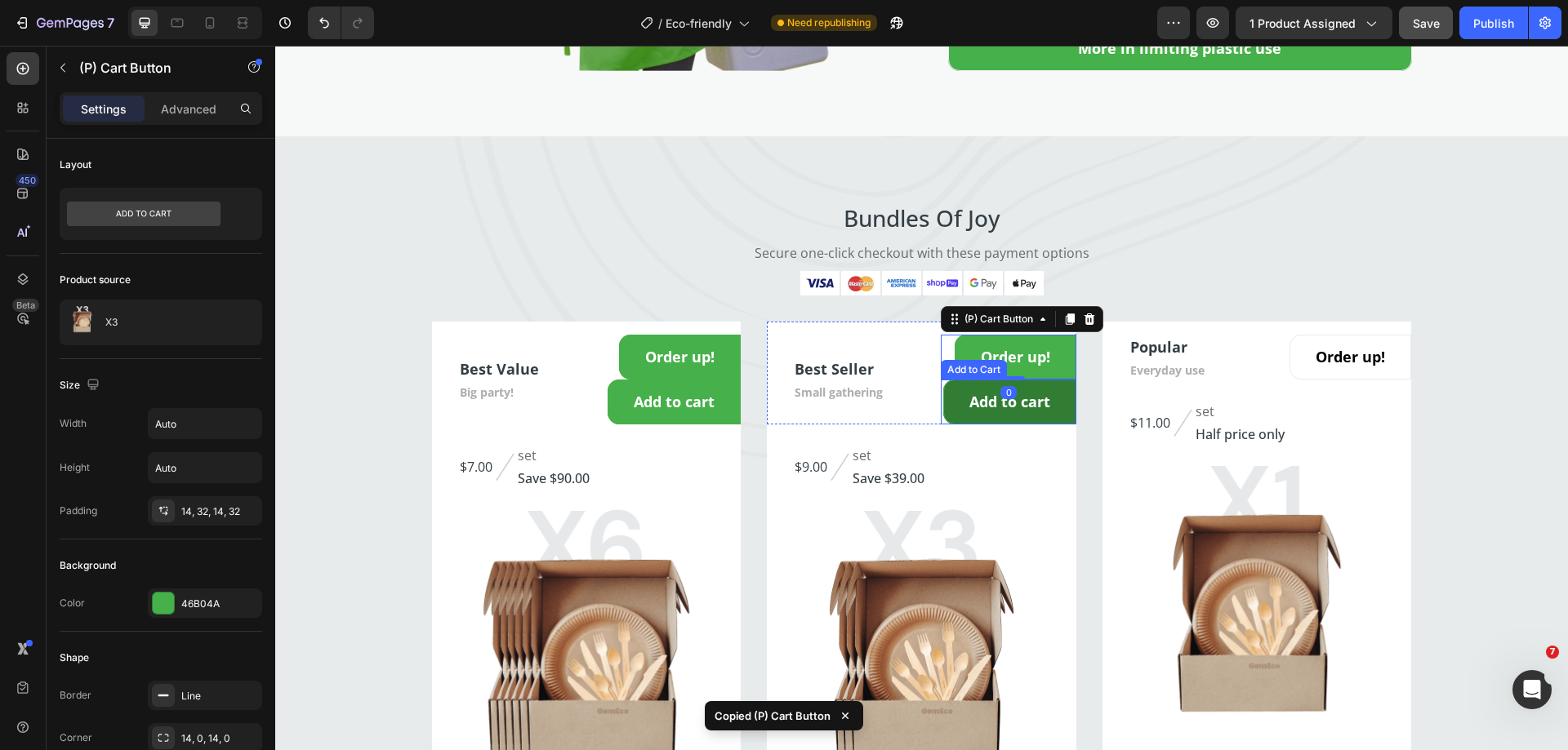
click at [953, 393] on button "Add to cart" at bounding box center [1009, 402] width 133 height 45
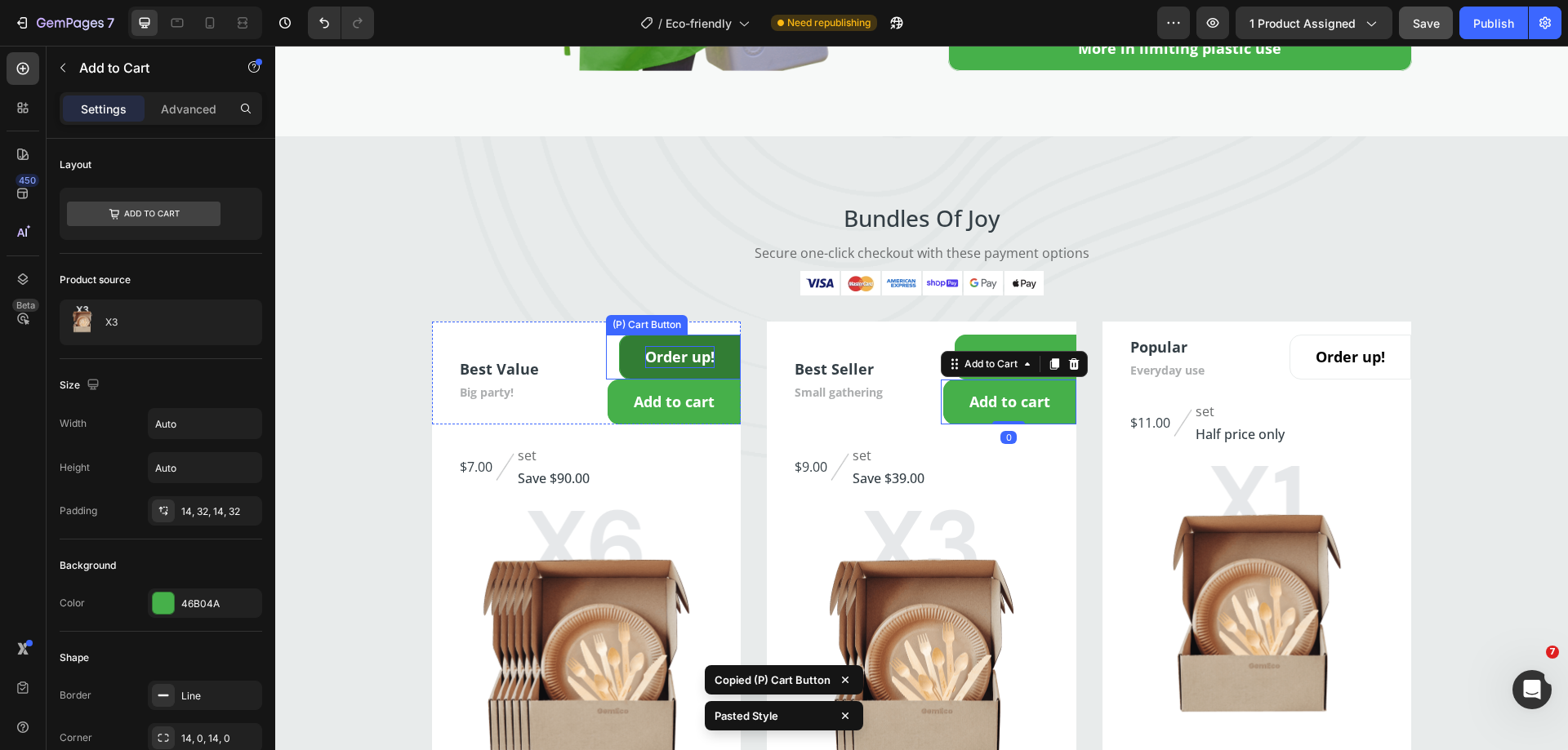
click at [687, 356] on div "Order up!" at bounding box center [680, 357] width 69 height 22
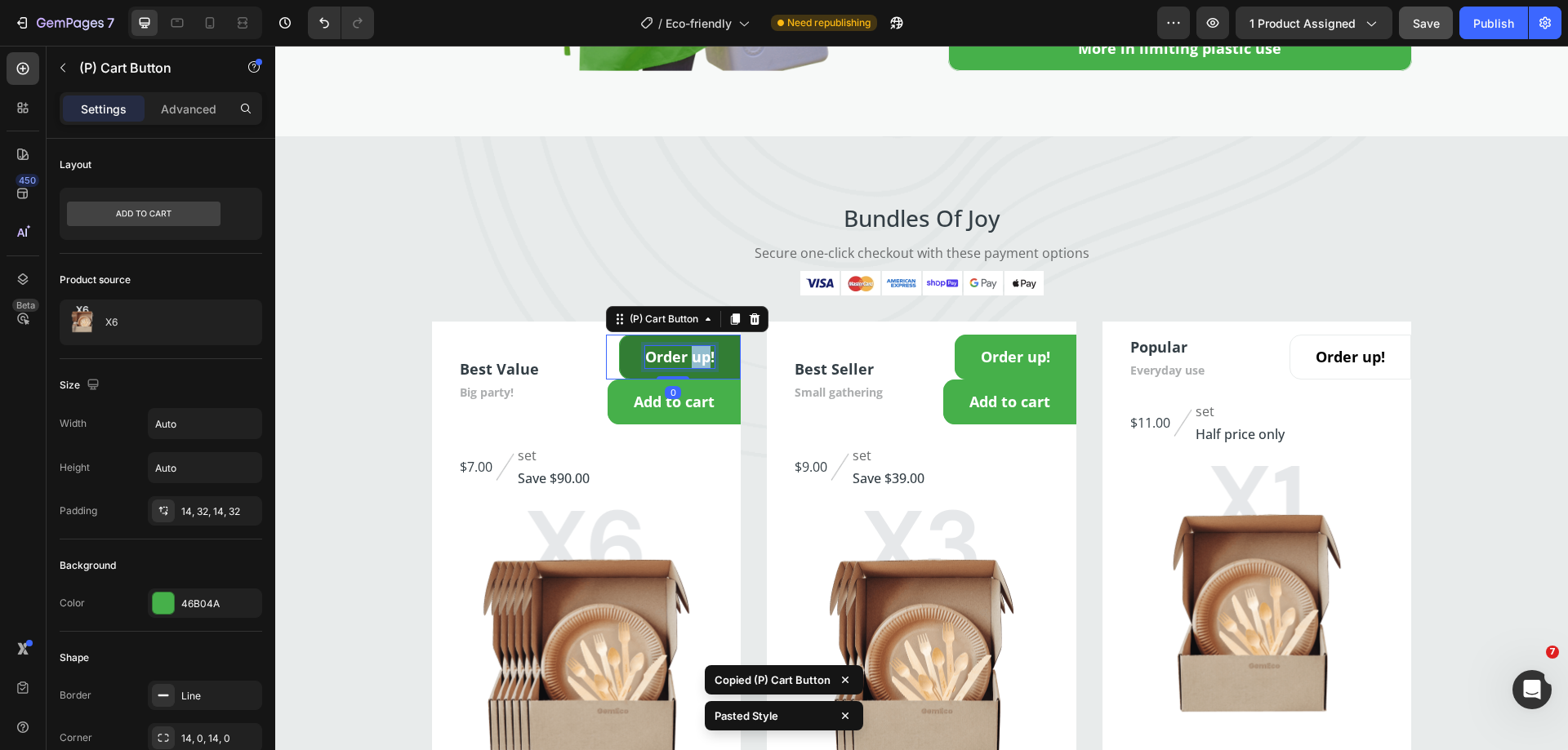
click at [687, 356] on div "Order up!" at bounding box center [680, 357] width 69 height 22
click at [687, 356] on p "Order up!" at bounding box center [680, 357] width 69 height 22
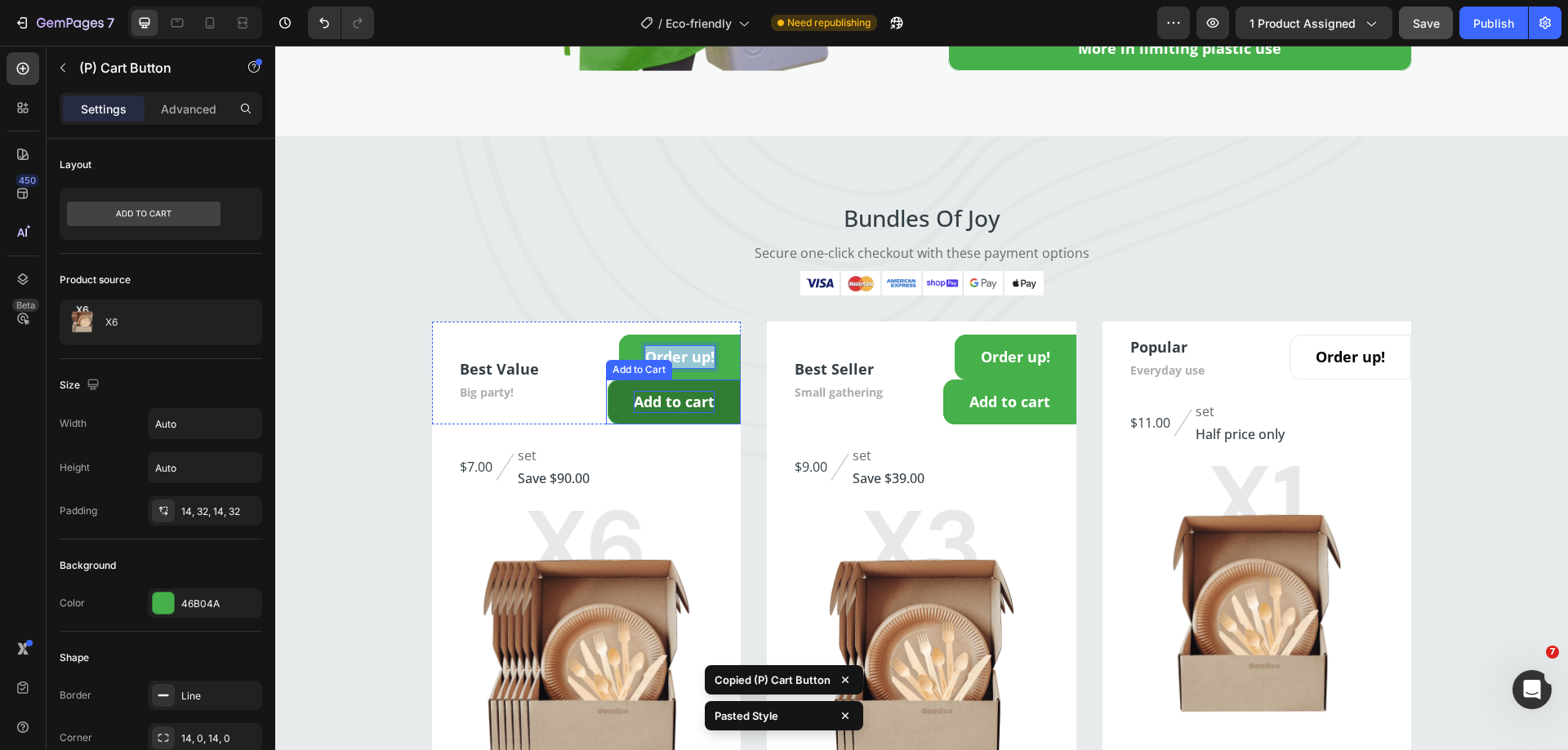
click at [681, 399] on div "Add to cart" at bounding box center [674, 402] width 81 height 22
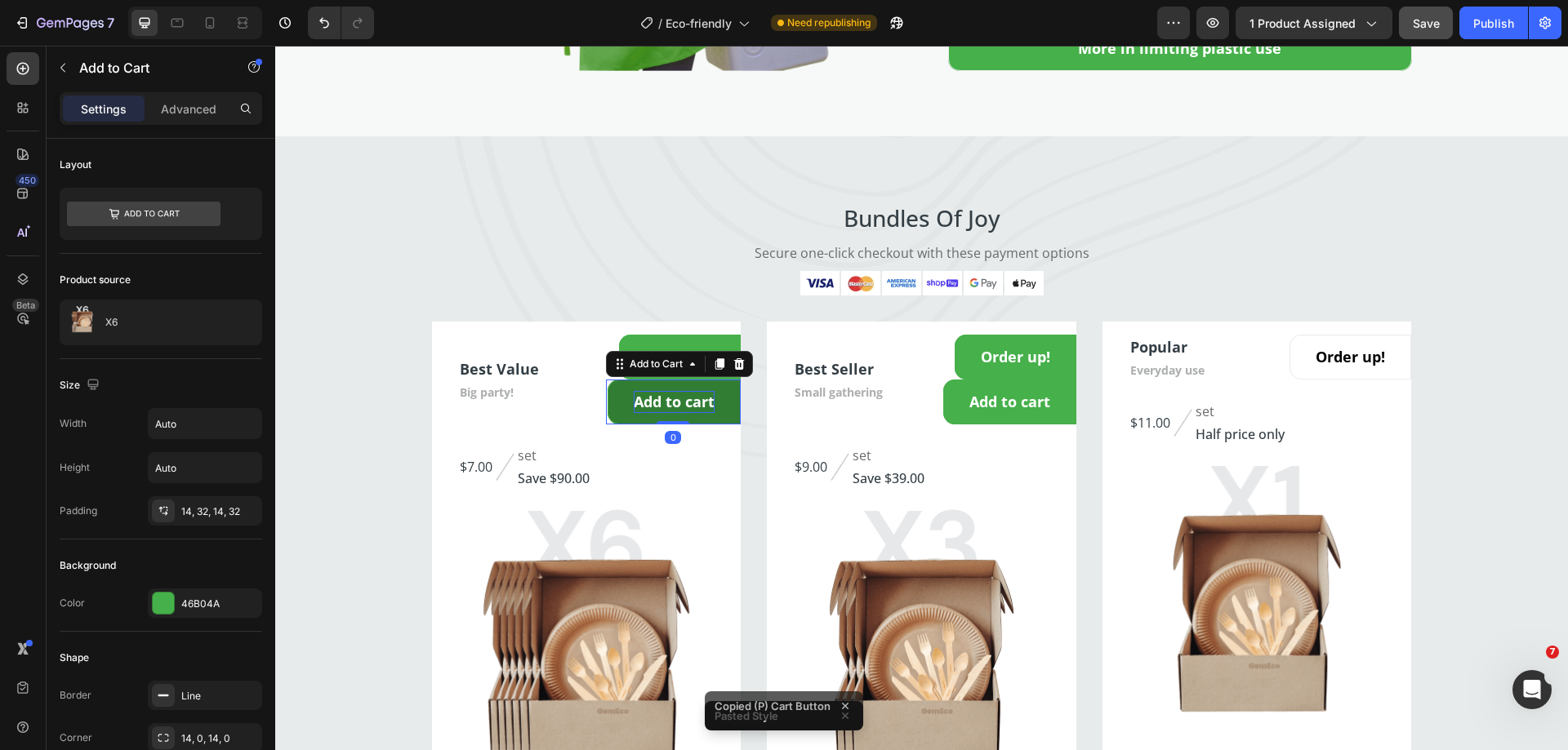
click at [680, 402] on div "Add to cart" at bounding box center [674, 402] width 81 height 22
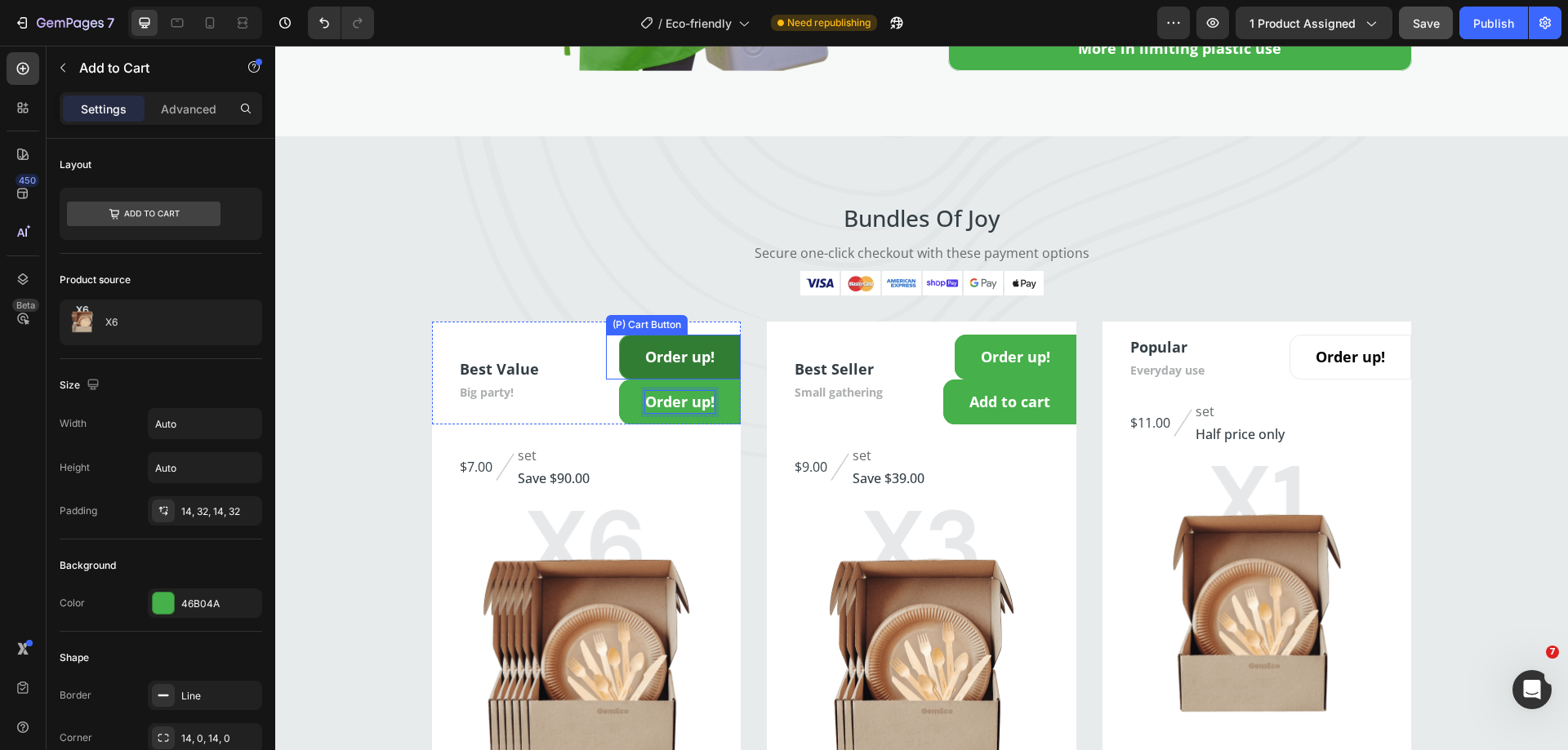
click at [720, 364] on button "Order up!" at bounding box center [679, 357] width 121 height 45
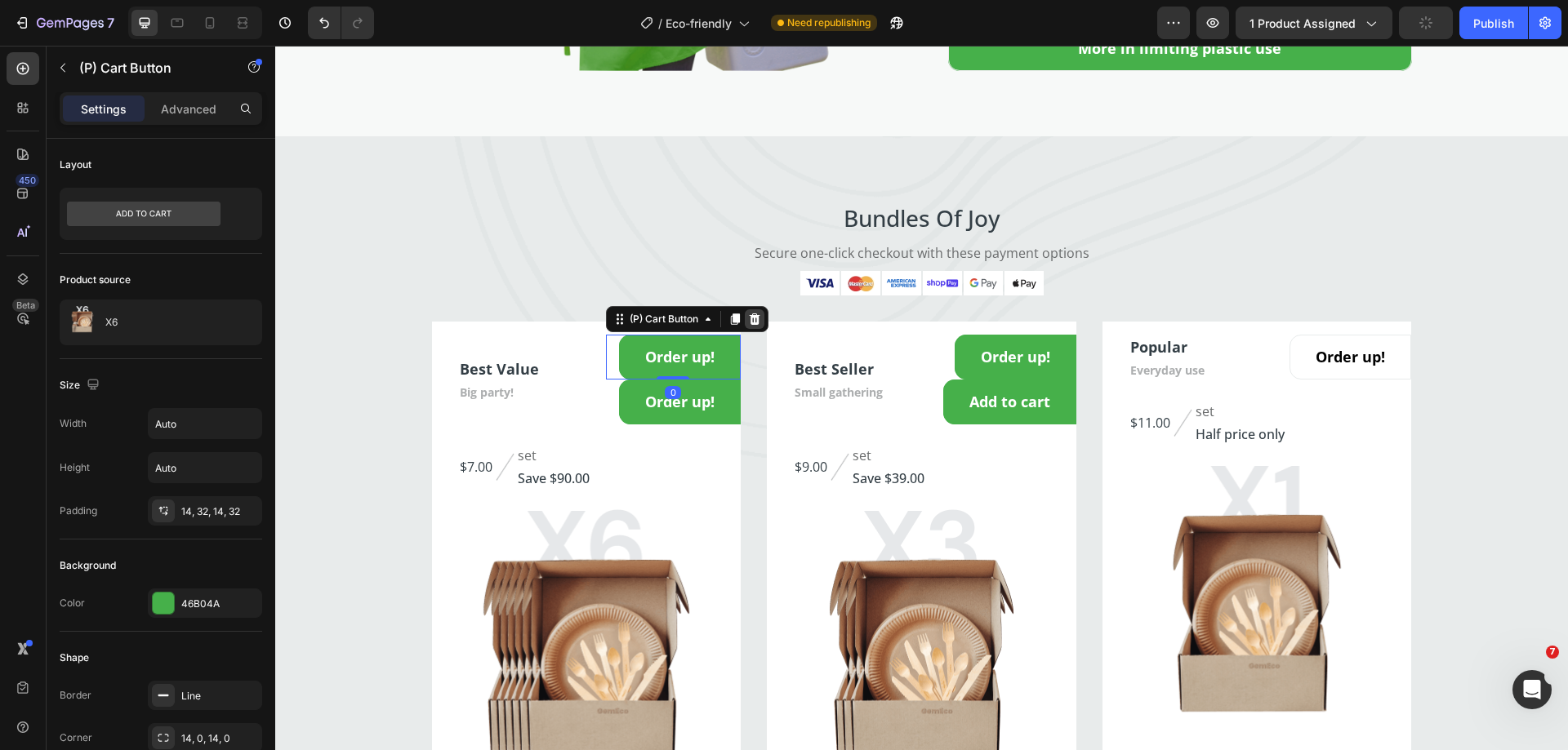
click at [749, 323] on icon at bounding box center [753, 319] width 11 height 12
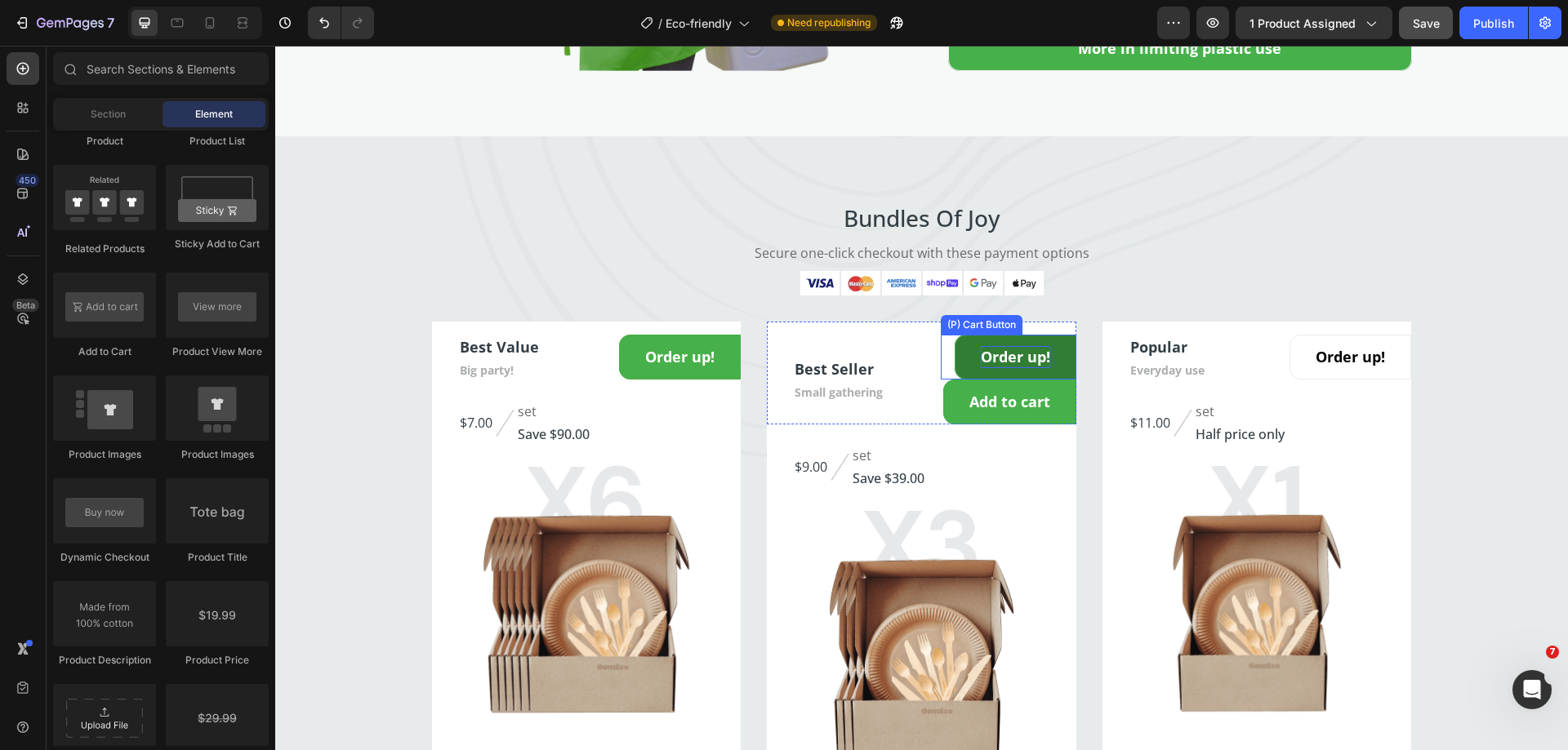
click at [999, 359] on div "Order up!" at bounding box center [1015, 357] width 69 height 22
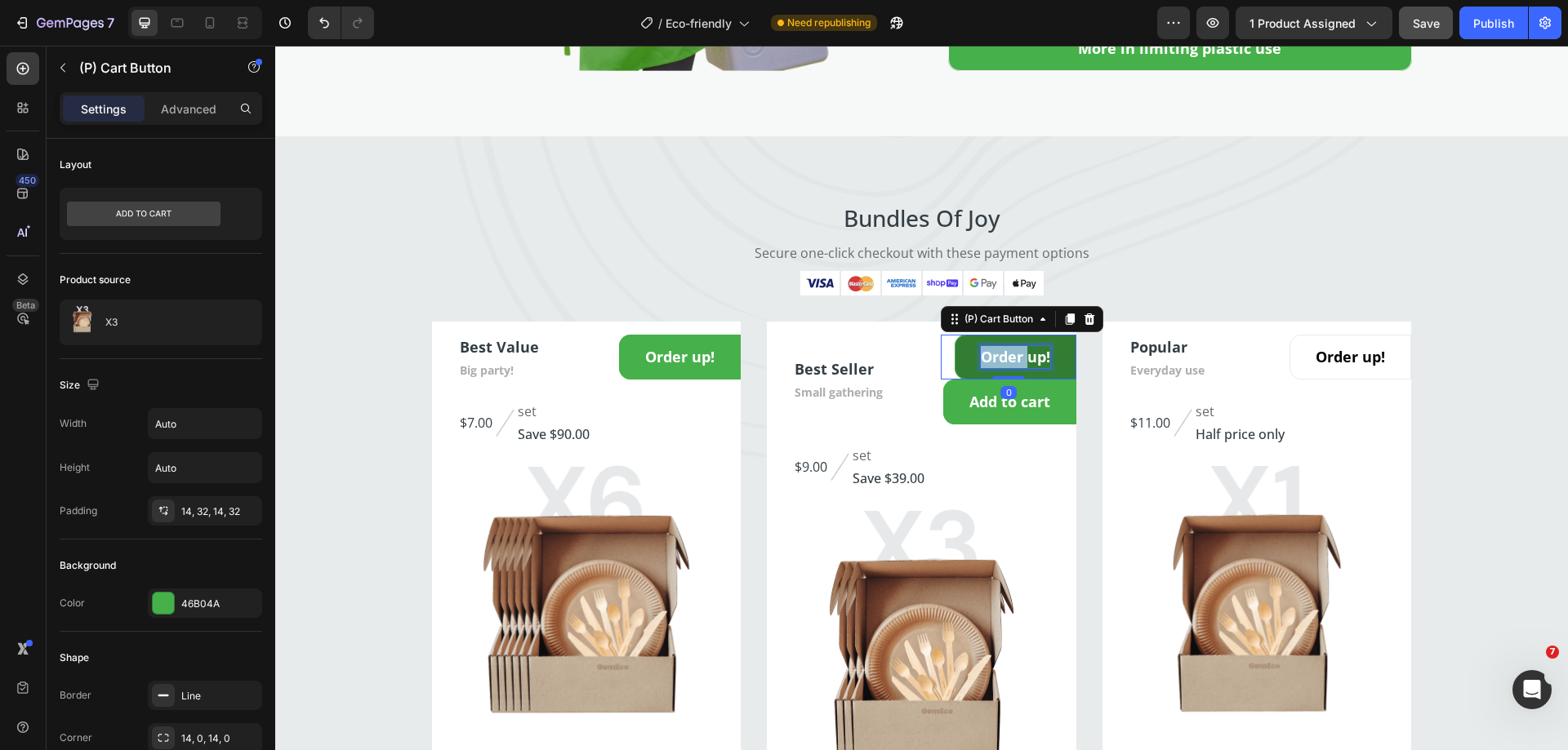
click at [999, 359] on div "Order up!" at bounding box center [1015, 357] width 69 height 22
click at [999, 359] on p "Order up!" at bounding box center [1015, 357] width 69 height 22
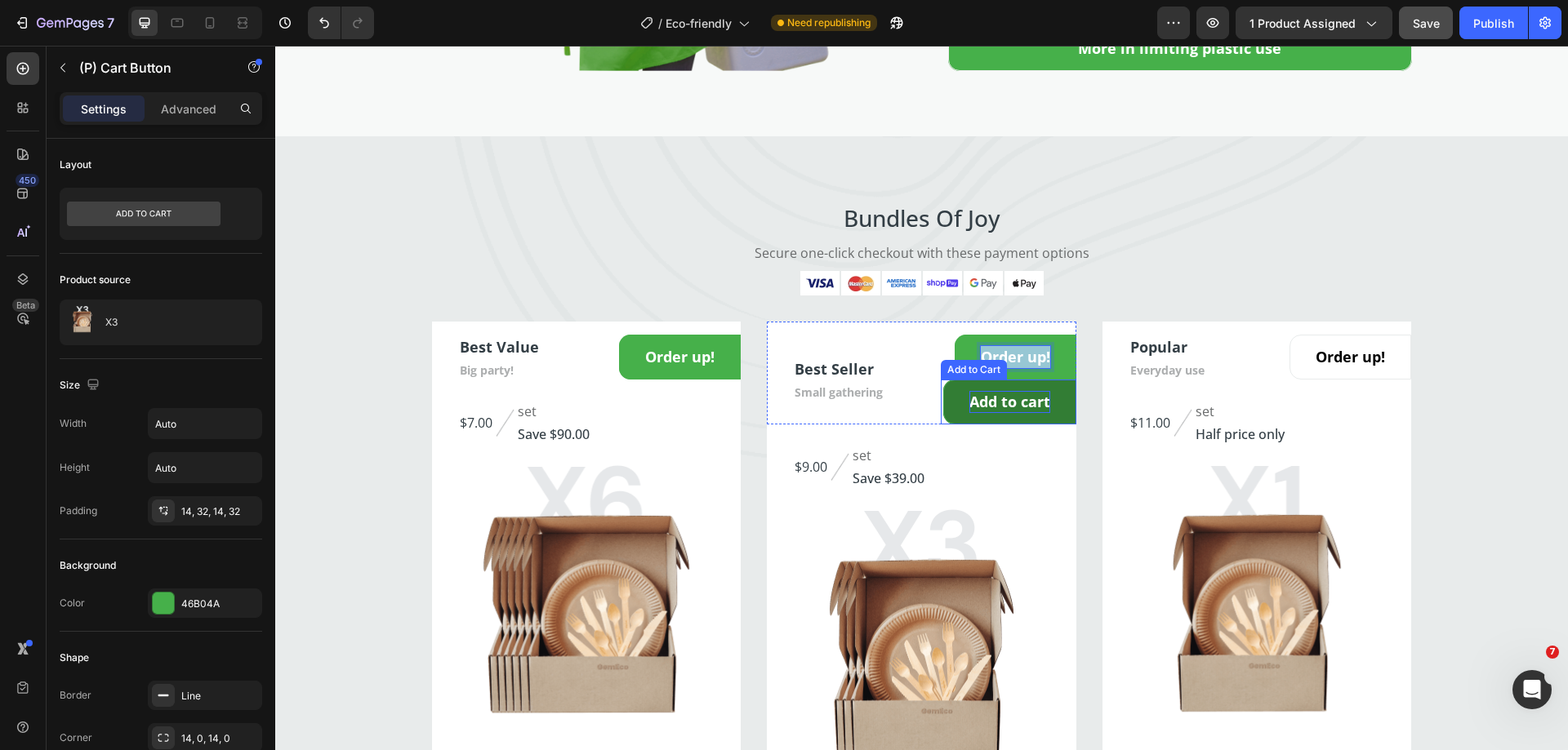
click at [989, 401] on div "Add to cart" at bounding box center [1009, 402] width 81 height 22
click at [956, 406] on button "Order up!" at bounding box center [1015, 402] width 121 height 45
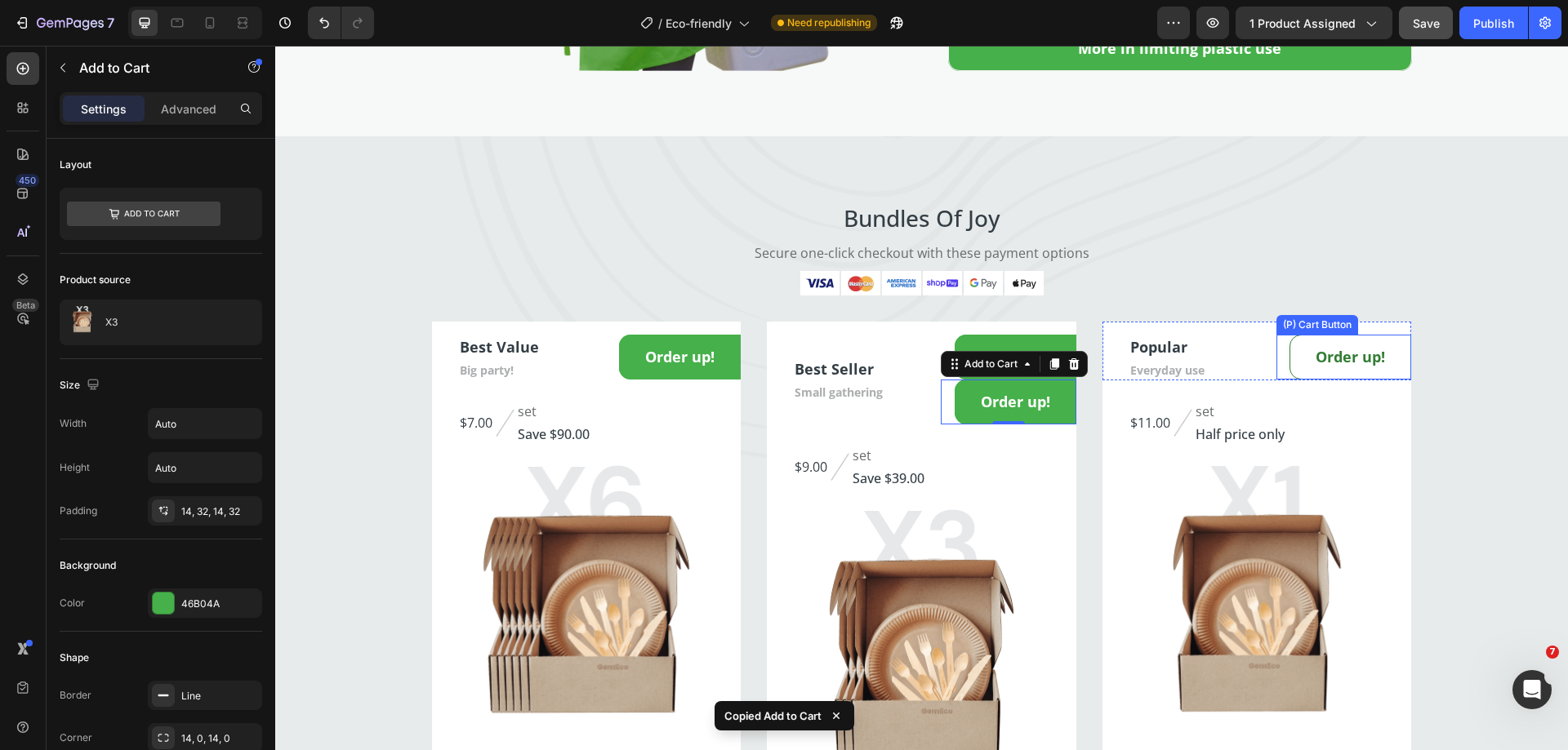
click at [1289, 373] on button "Order up!" at bounding box center [1349, 357] width 121 height 45
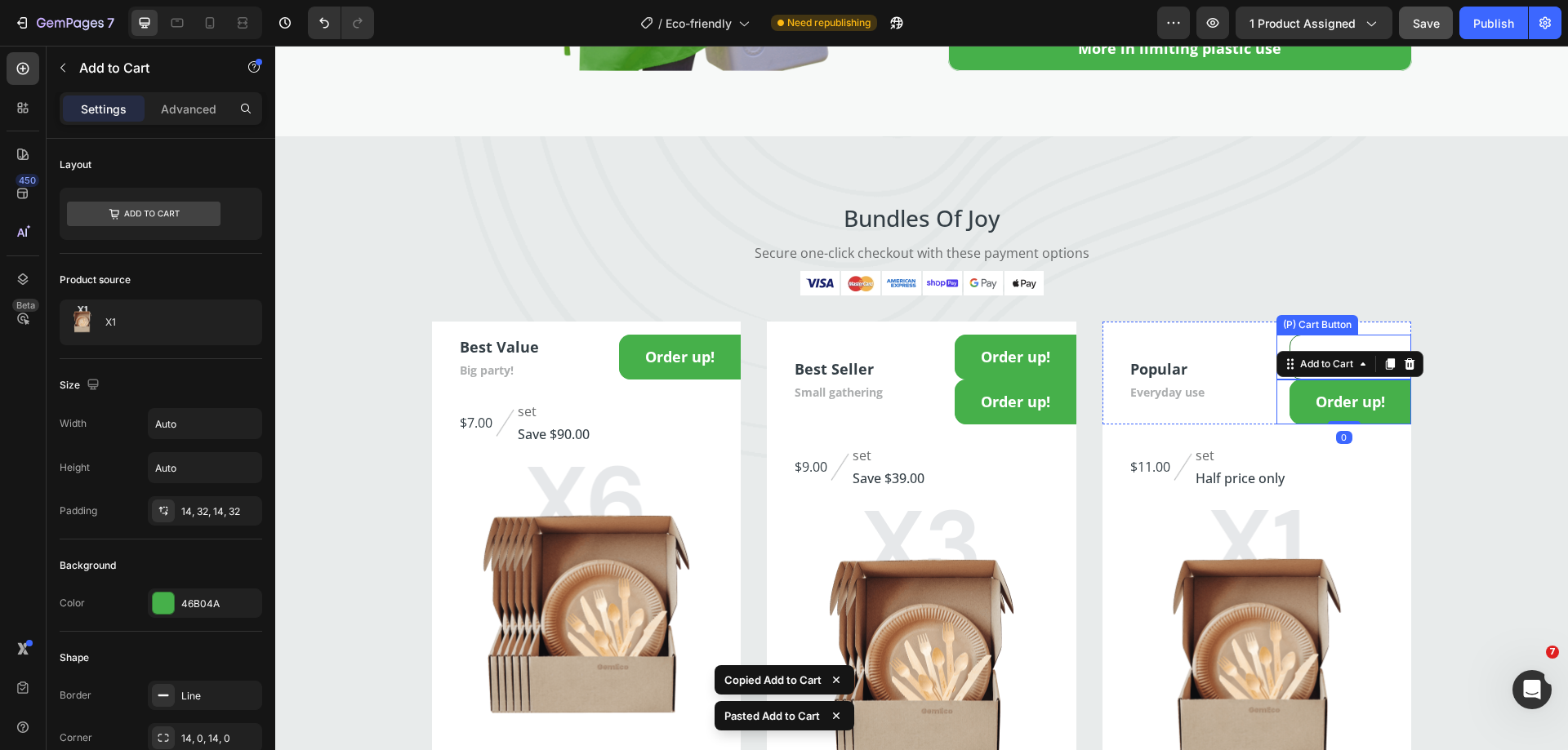
click at [1306, 341] on button "Order up!" at bounding box center [1349, 357] width 121 height 45
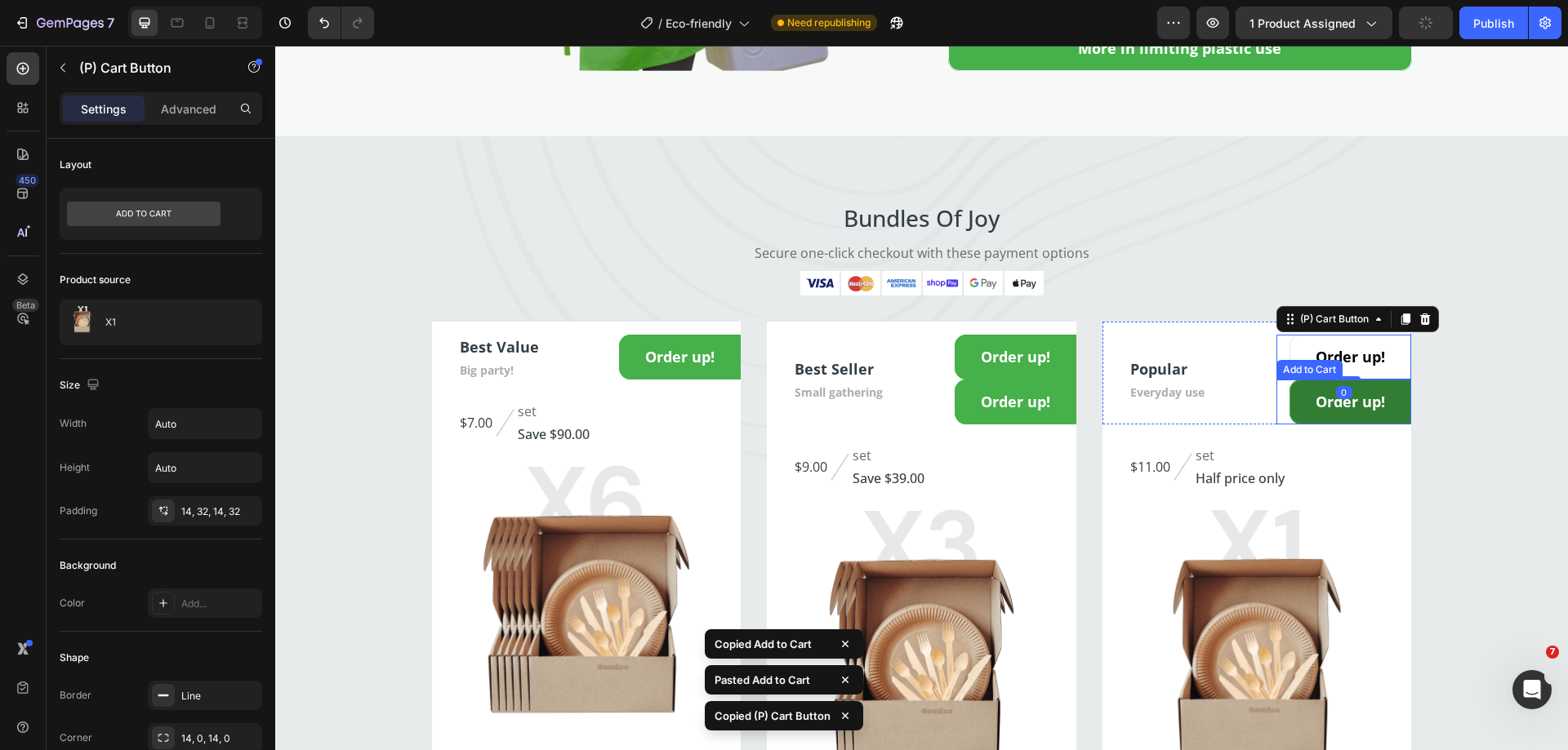
click at [1297, 394] on button "Order up!" at bounding box center [1349, 402] width 121 height 45
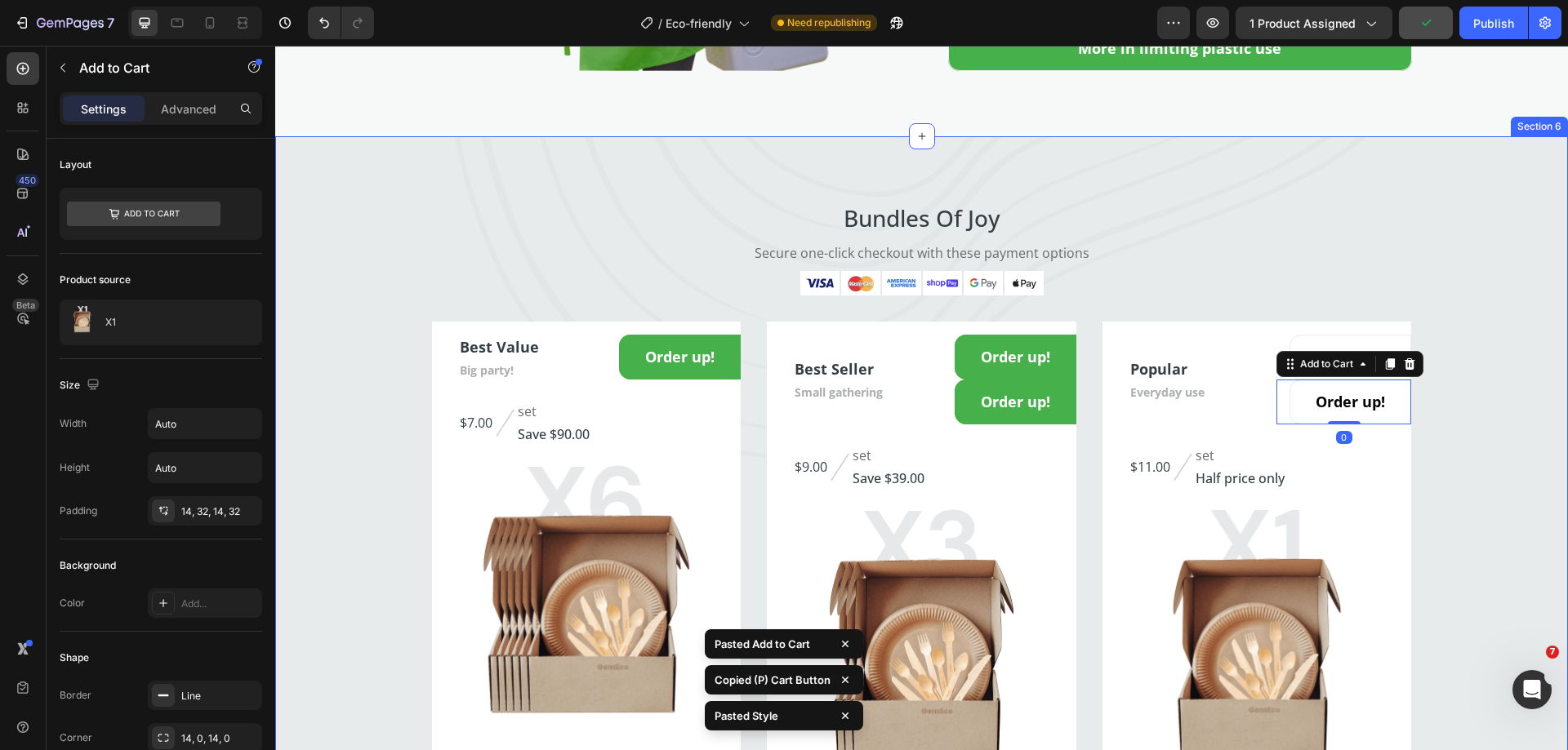
click at [1453, 402] on div "Bundles Of Joy Heading Secure one-click checkout with these payment options Tex…" at bounding box center [921, 509] width 1292 height 616
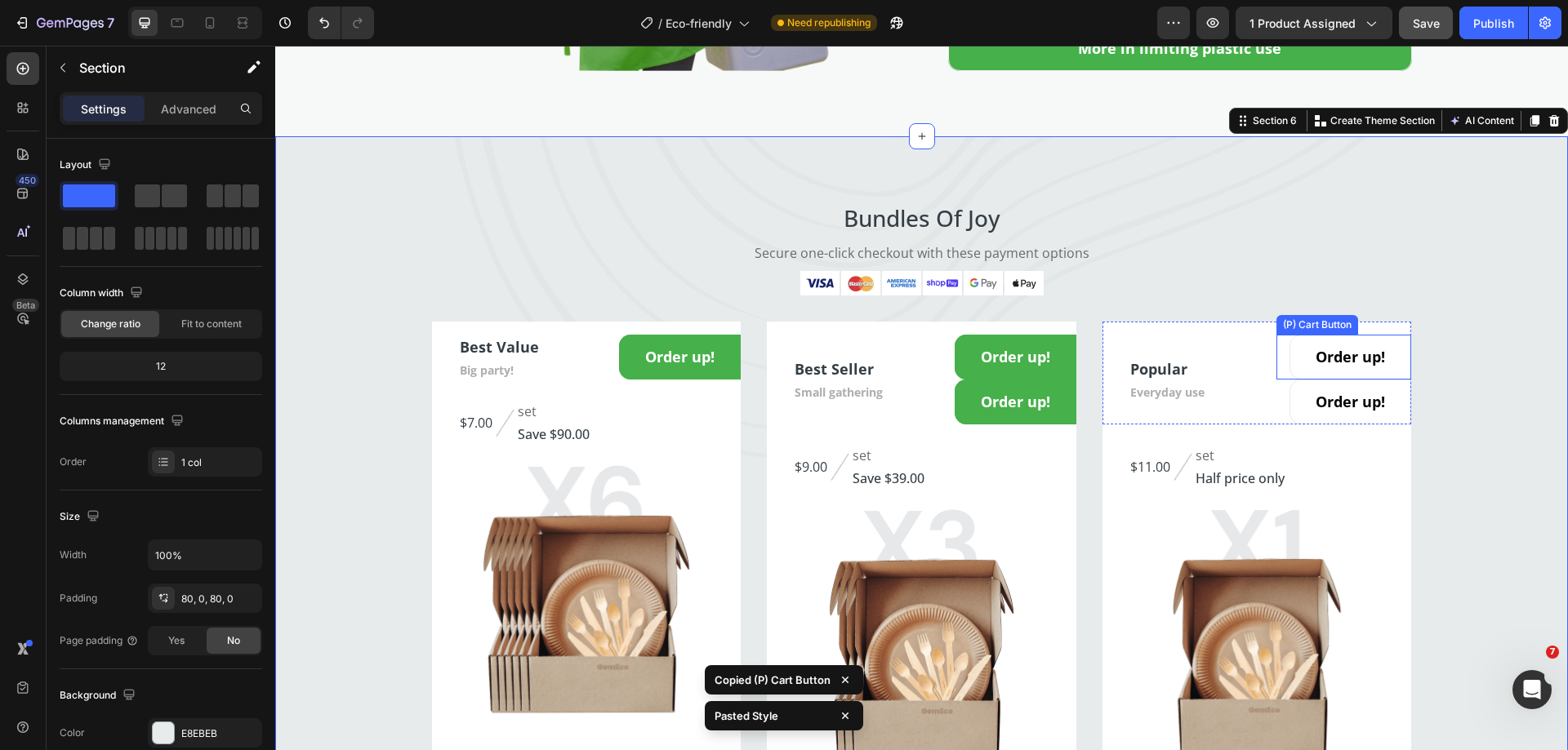
click at [1278, 351] on div "Order up! (P) Cart Button" at bounding box center [1343, 357] width 135 height 45
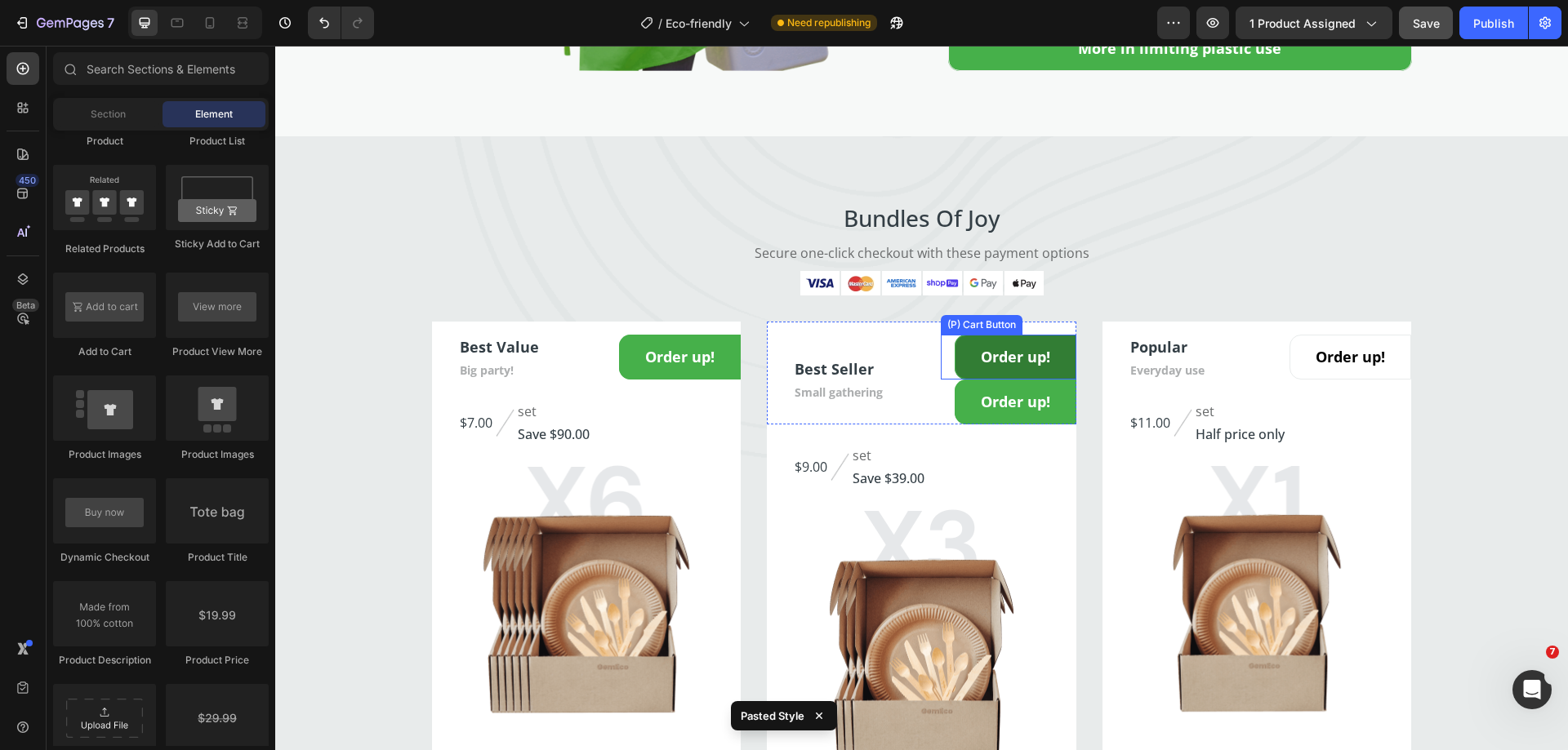
click at [1056, 354] on button "Order up!" at bounding box center [1015, 357] width 121 height 45
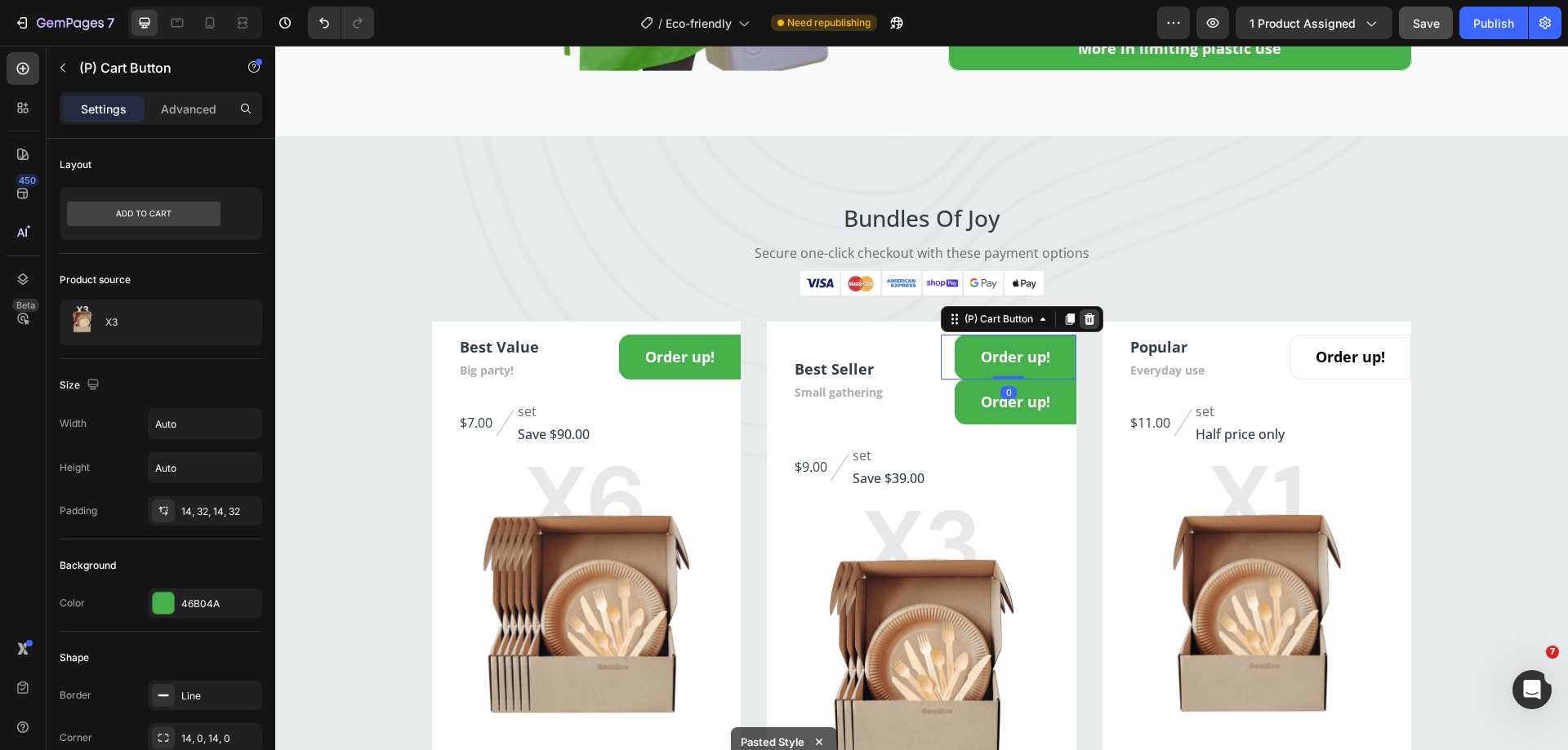
click at [1086, 317] on icon at bounding box center [1089, 319] width 11 height 12
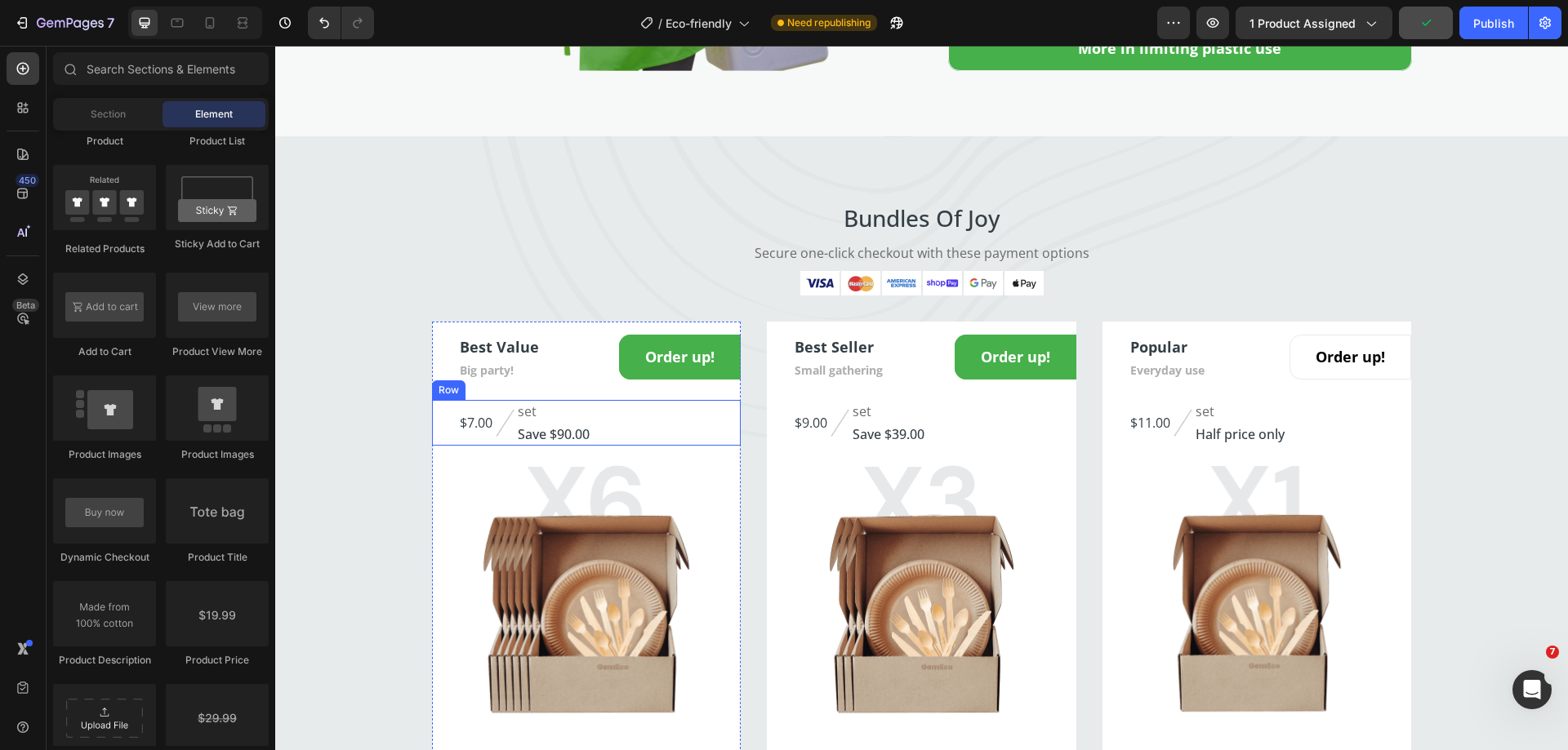
click at [678, 424] on div "$7.00 (P) Price (P) Price Image set Text block Save $90.00 Text block Row" at bounding box center [586, 422] width 309 height 45
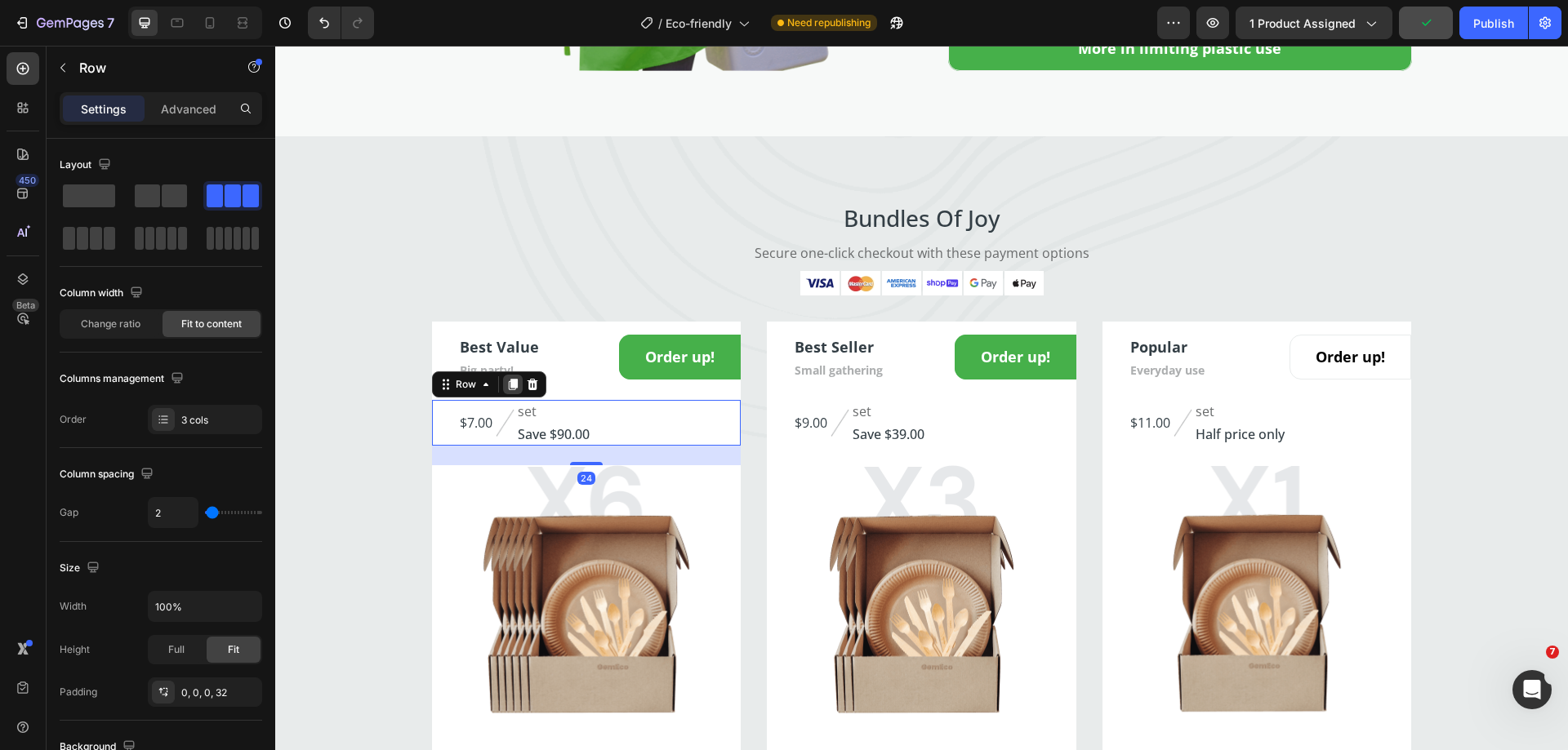
click at [508, 385] on icon at bounding box center [512, 384] width 9 height 12
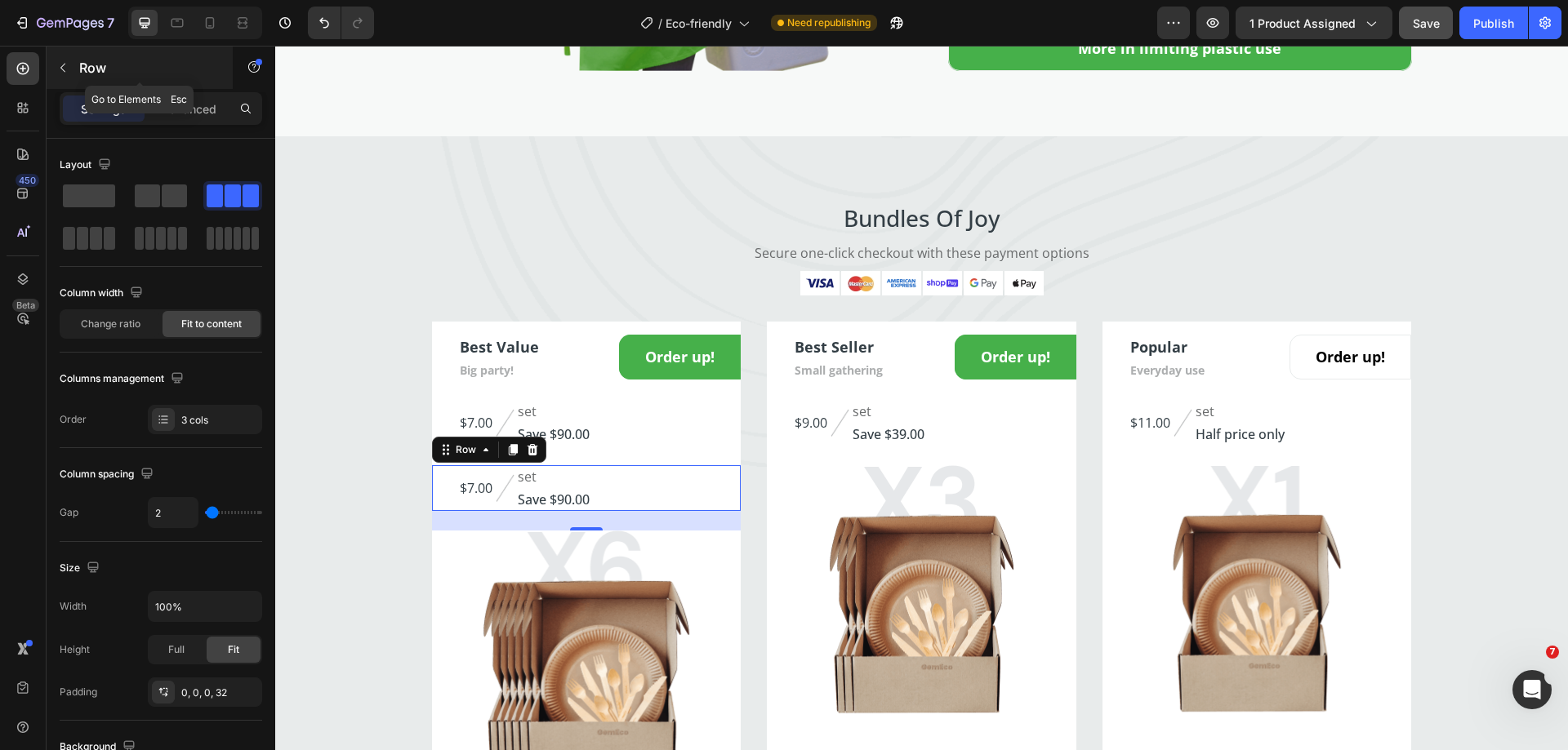
click at [58, 76] on button "button" at bounding box center [63, 68] width 26 height 26
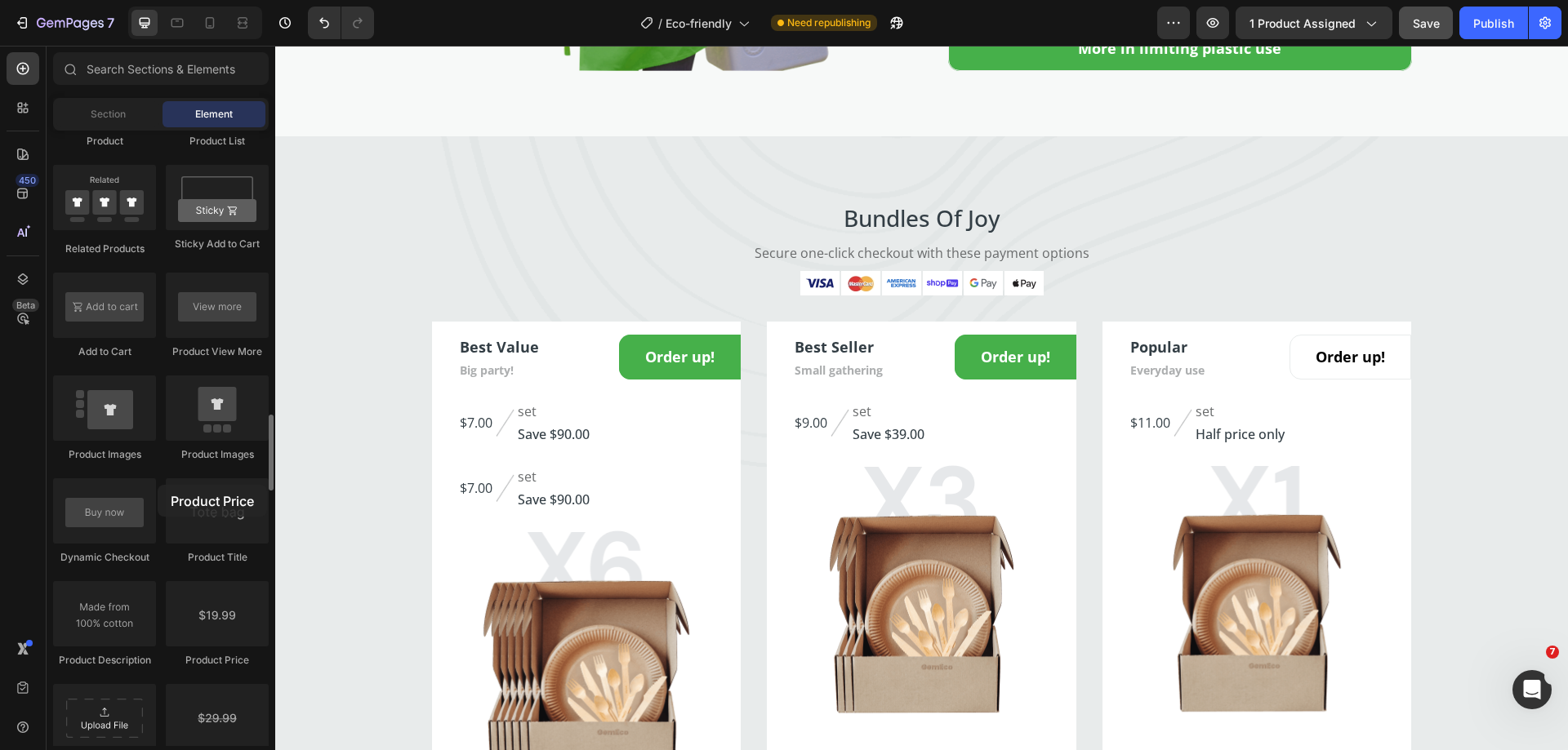
drag, startPoint x: 269, startPoint y: 580, endPoint x: 172, endPoint y: 474, distance: 143.7
click at [144, 479] on div "Product Product Product Product List Related Products Sticky Add to Cart Add to…" at bounding box center [160, 578] width 215 height 1238
click at [465, 488] on div "$7.00" at bounding box center [476, 488] width 36 height 23
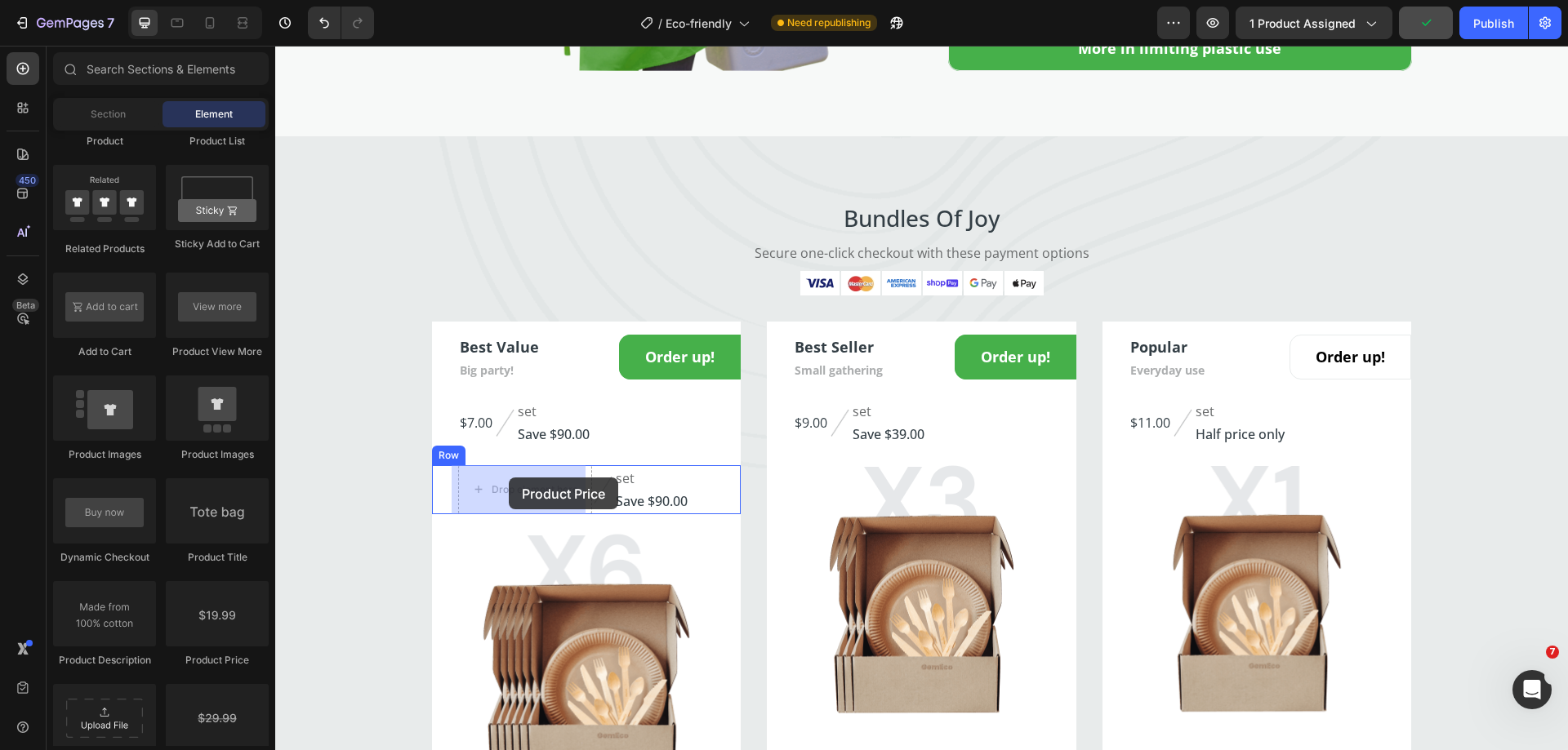
drag, startPoint x: 497, startPoint y: 663, endPoint x: 508, endPoint y: 478, distance: 185.3
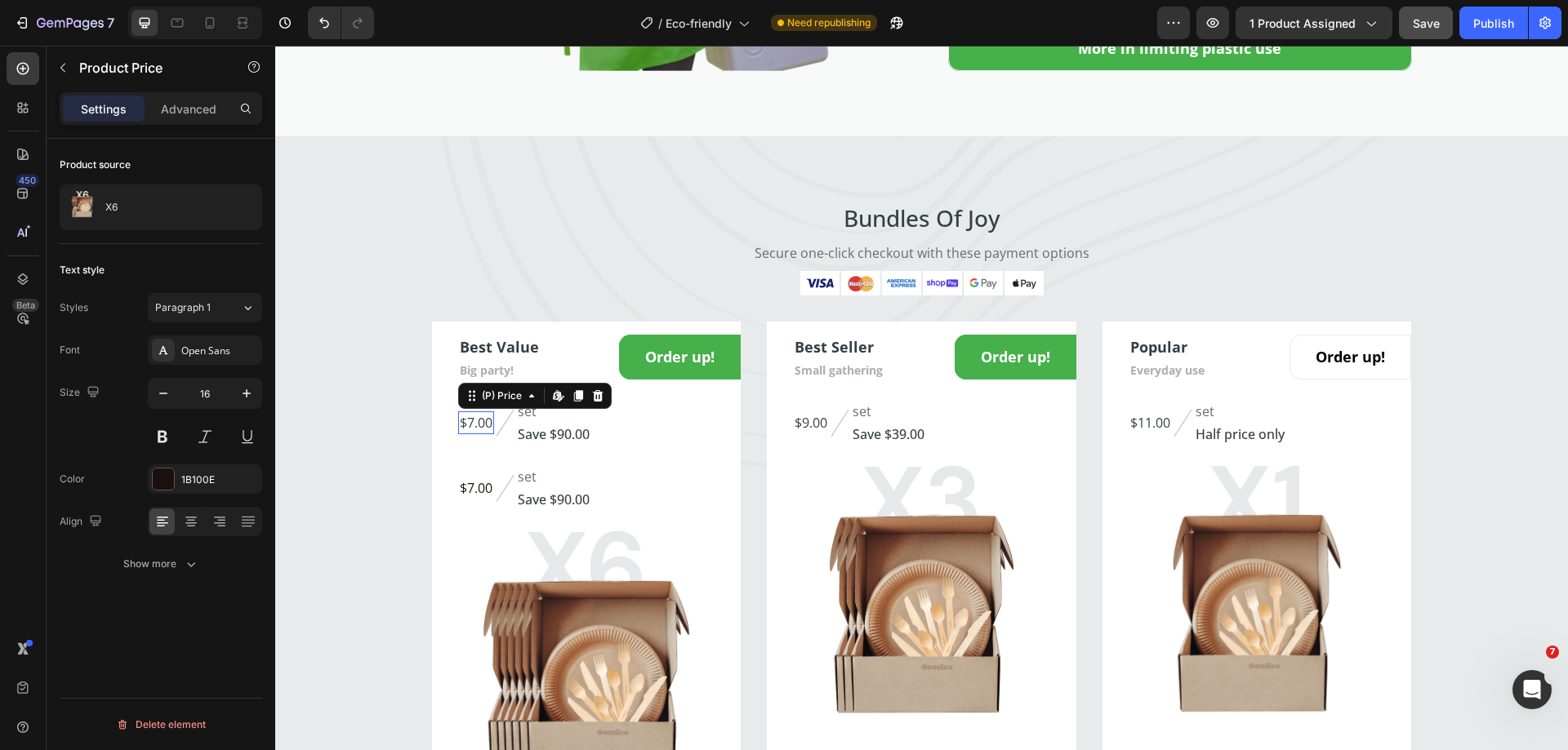
click at [469, 426] on div "$7.00" at bounding box center [476, 423] width 36 height 23
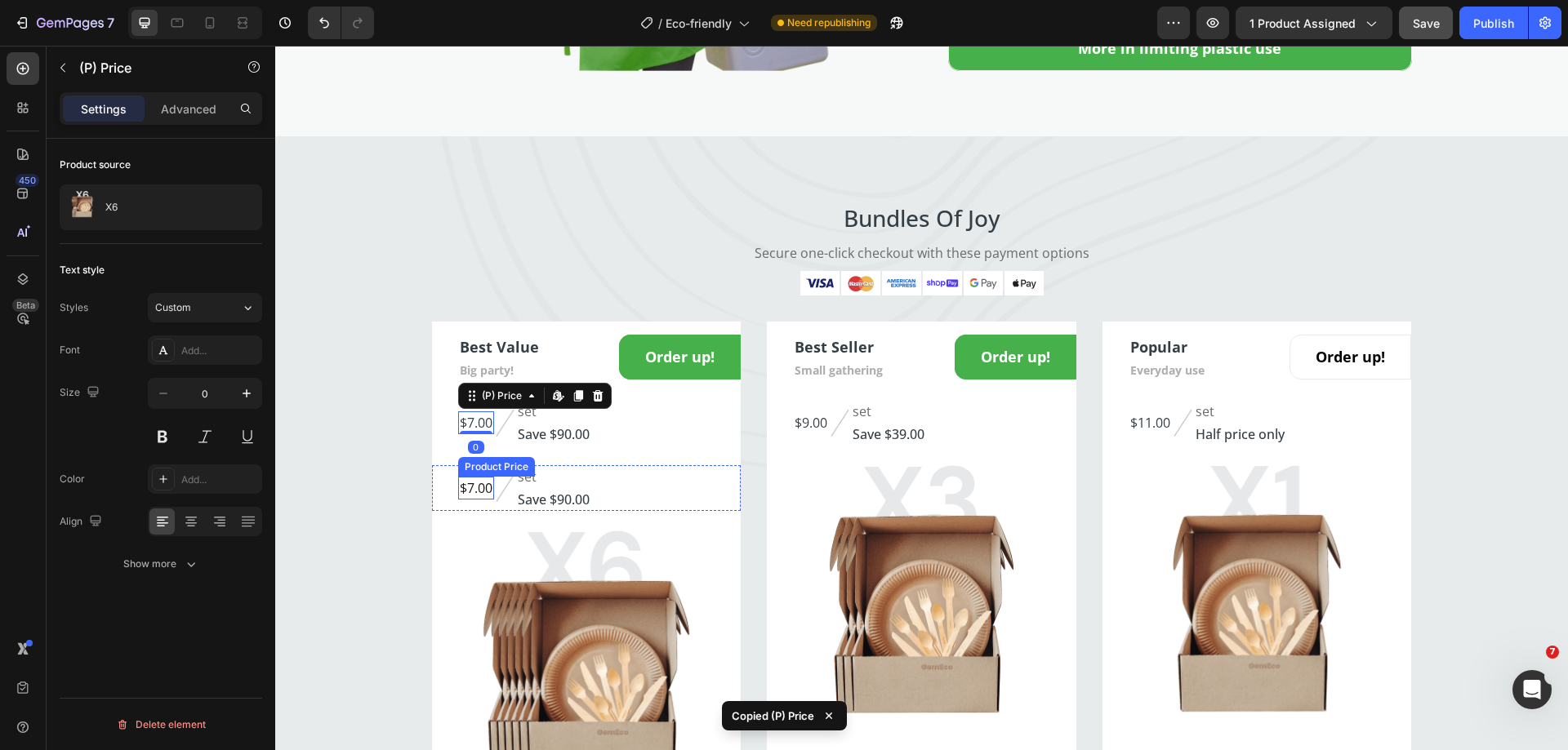
click at [459, 489] on div "$7.00" at bounding box center [476, 488] width 36 height 23
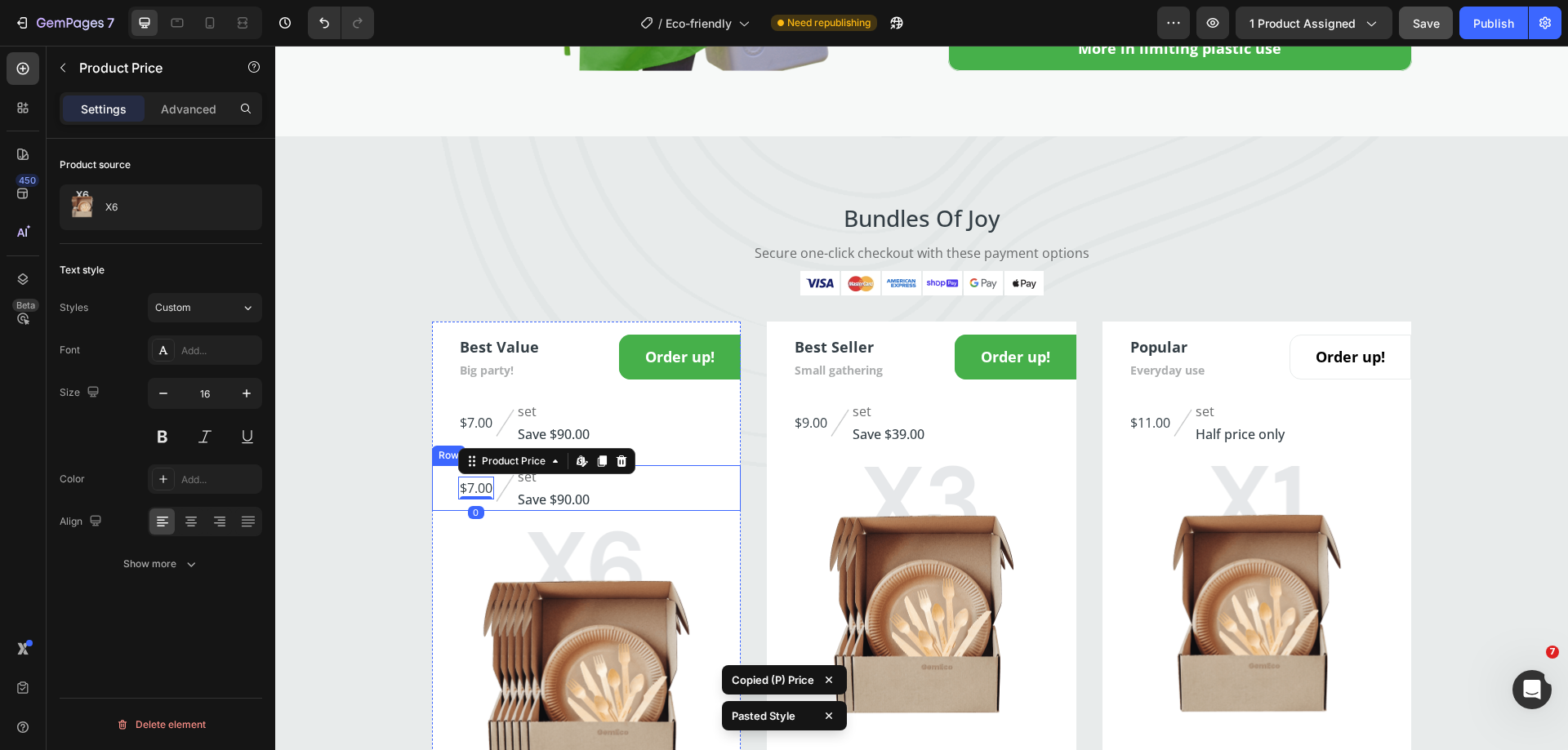
click at [640, 493] on div "$7.00 Product Price Edit content in Shopify 0 Product Price Edit content in Sho…" at bounding box center [586, 488] width 309 height 45
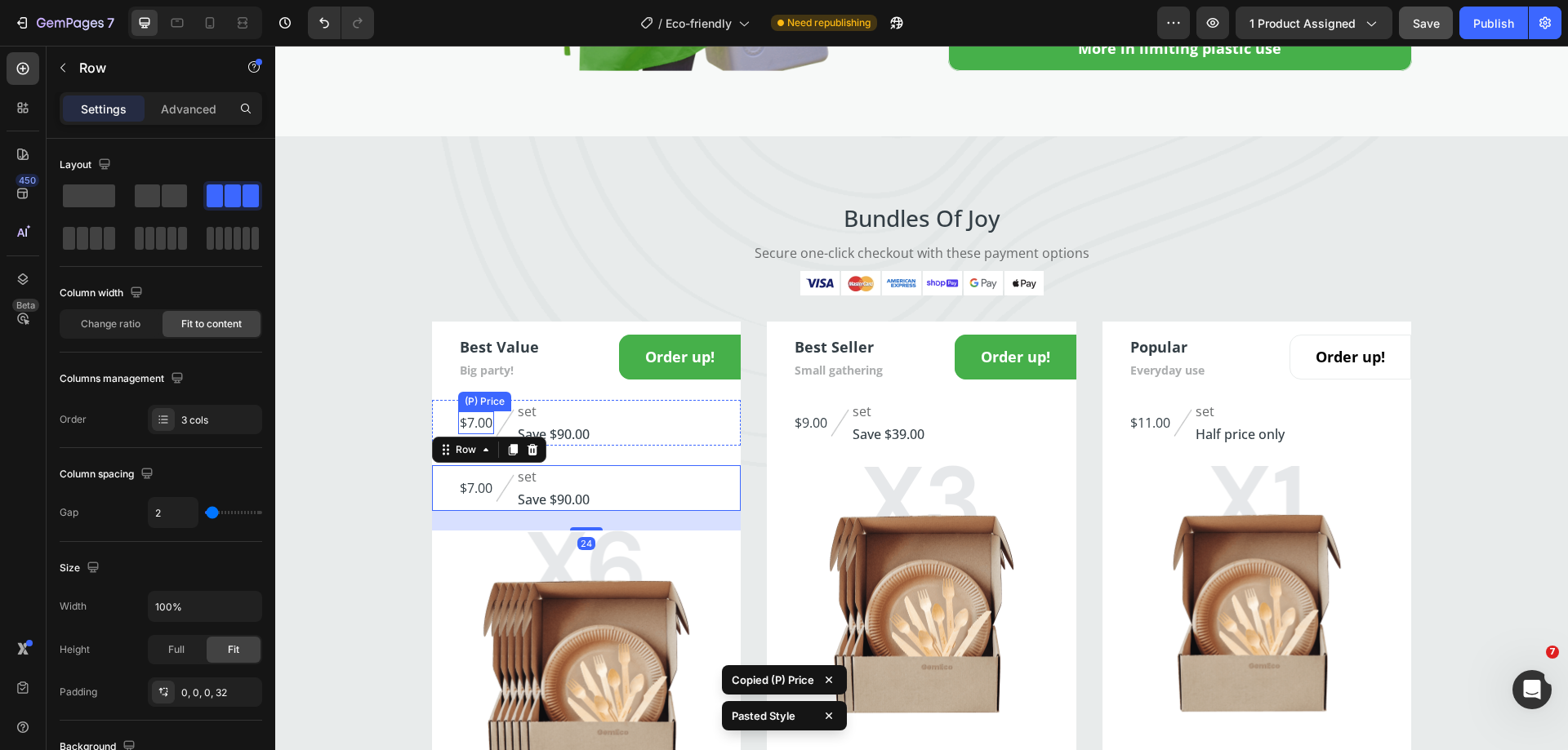
click at [472, 424] on div "$7.00" at bounding box center [476, 423] width 36 height 23
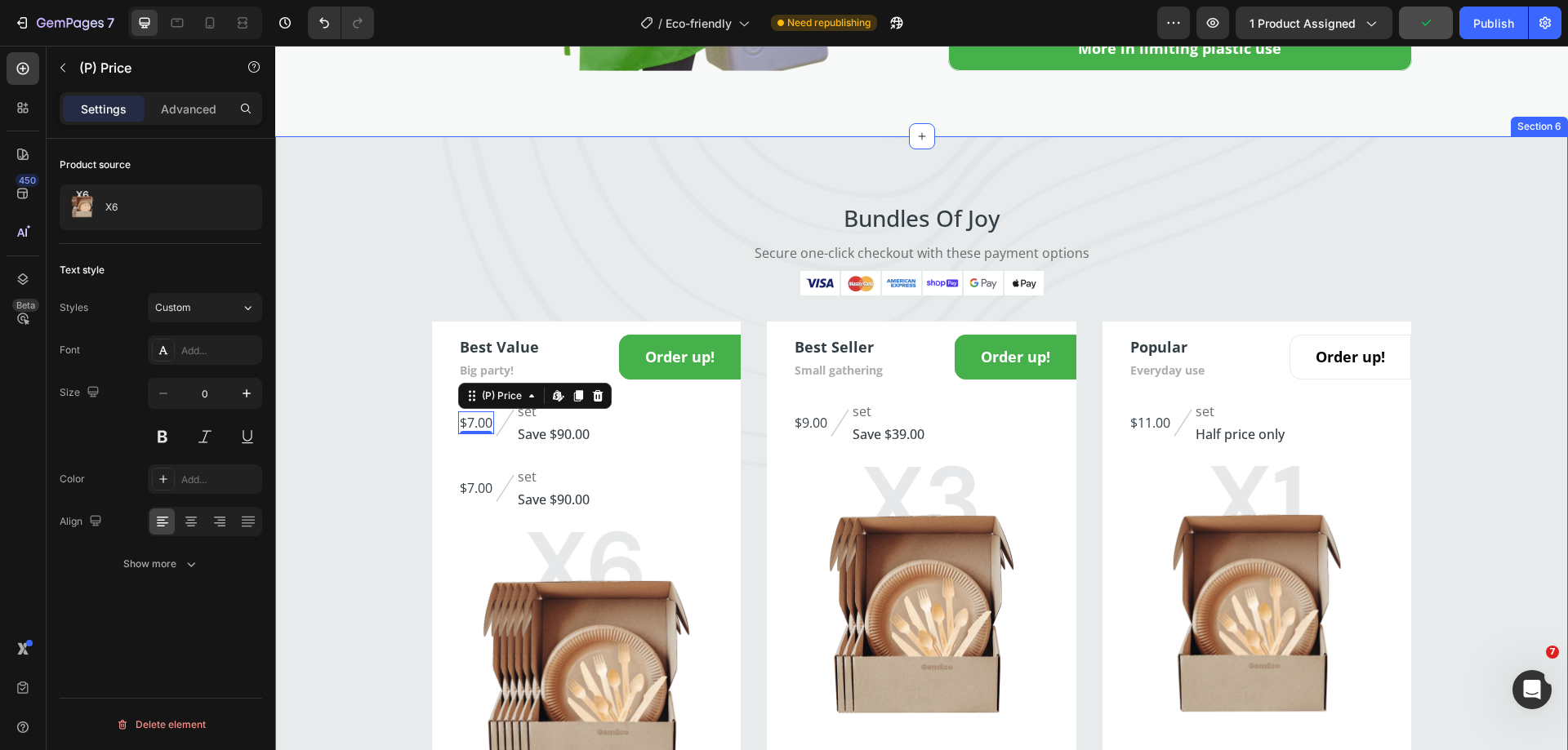
click at [385, 446] on div "Bundles Of Joy Heading Secure one-click checkout with these payment options Tex…" at bounding box center [921, 520] width 1292 height 638
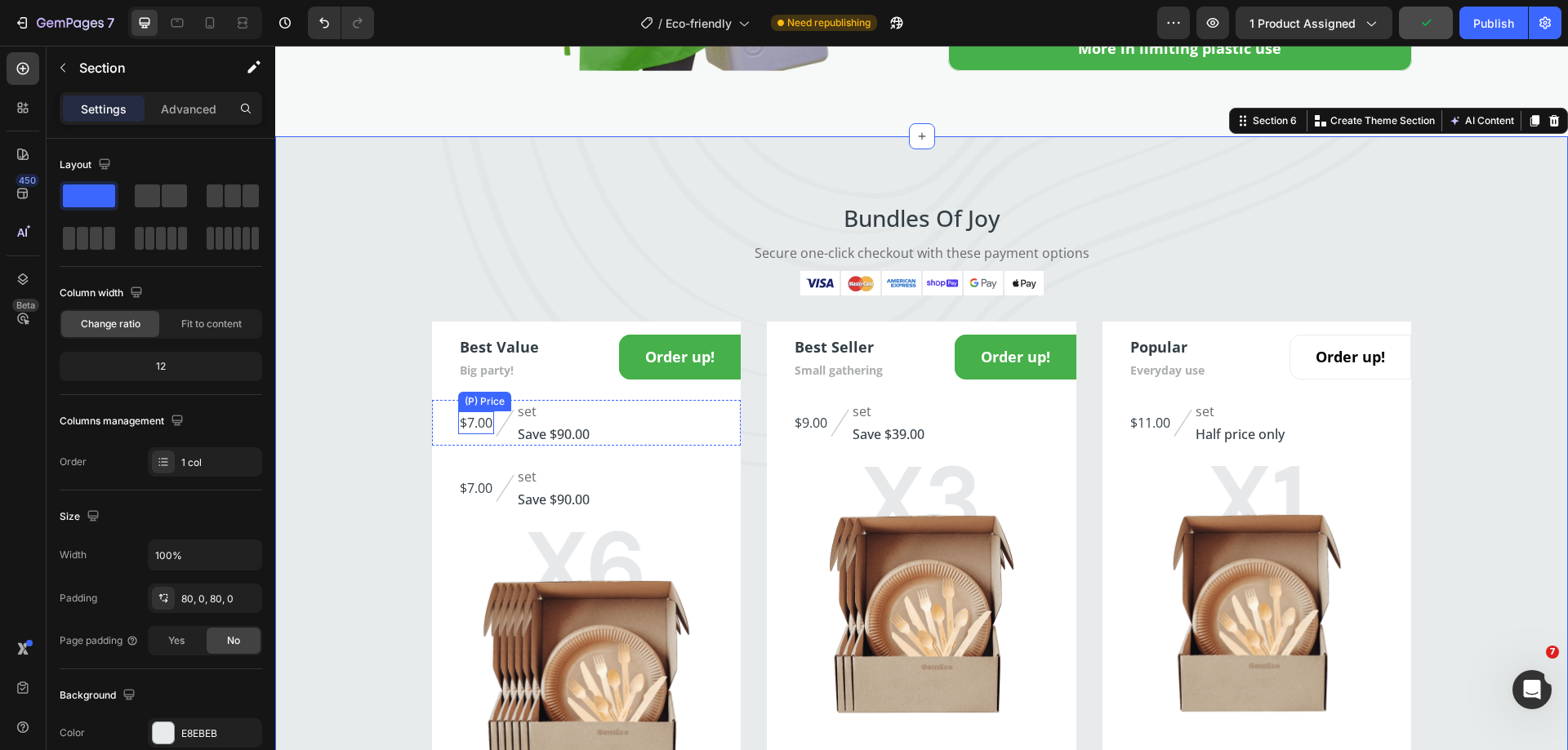
click at [472, 424] on div "$7.00" at bounding box center [476, 423] width 36 height 23
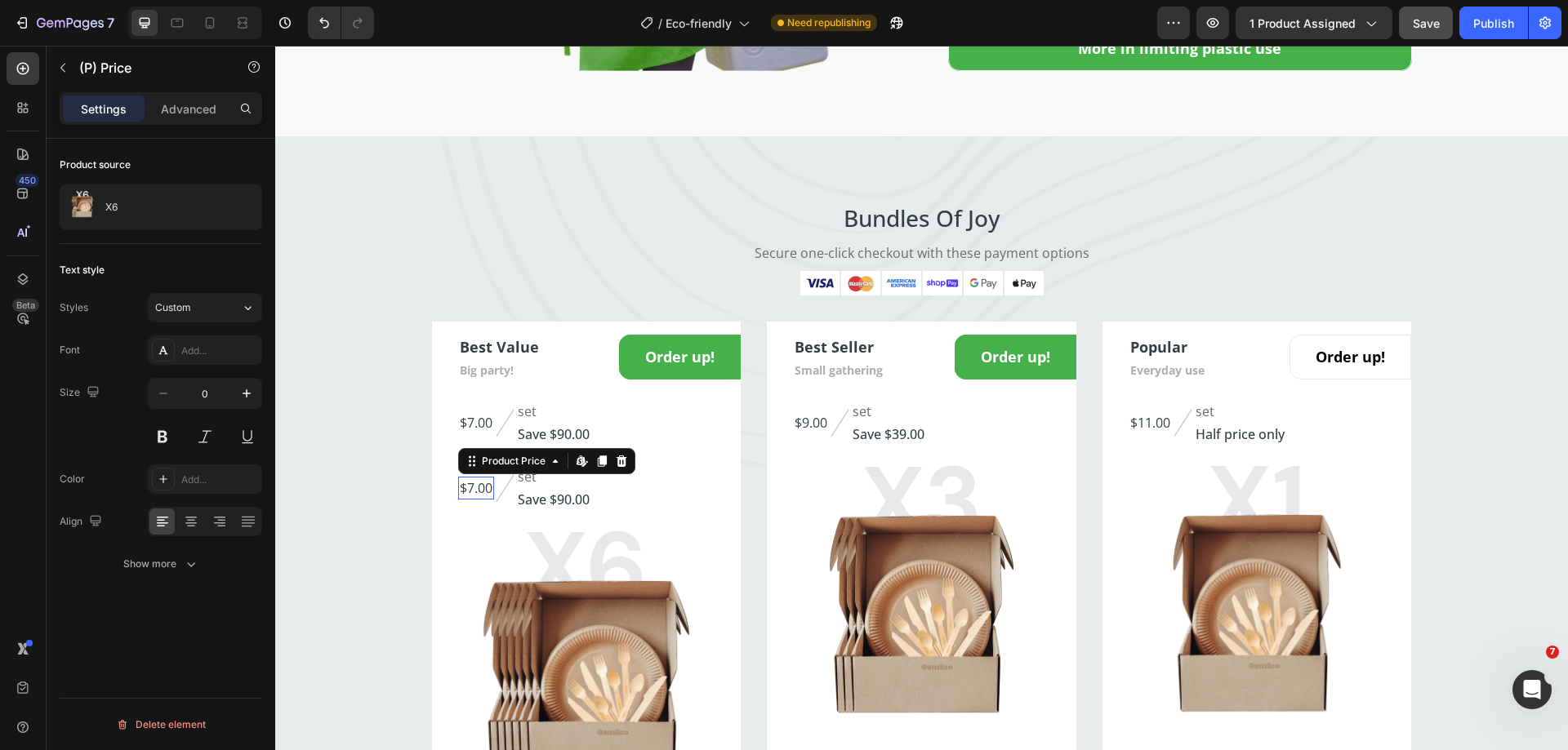
click at [470, 494] on div "$7.00" at bounding box center [476, 488] width 36 height 23
click at [641, 502] on div "$7.00 Product Price Edit content in Shopify 0 Product Price Edit content in Sho…" at bounding box center [586, 488] width 309 height 45
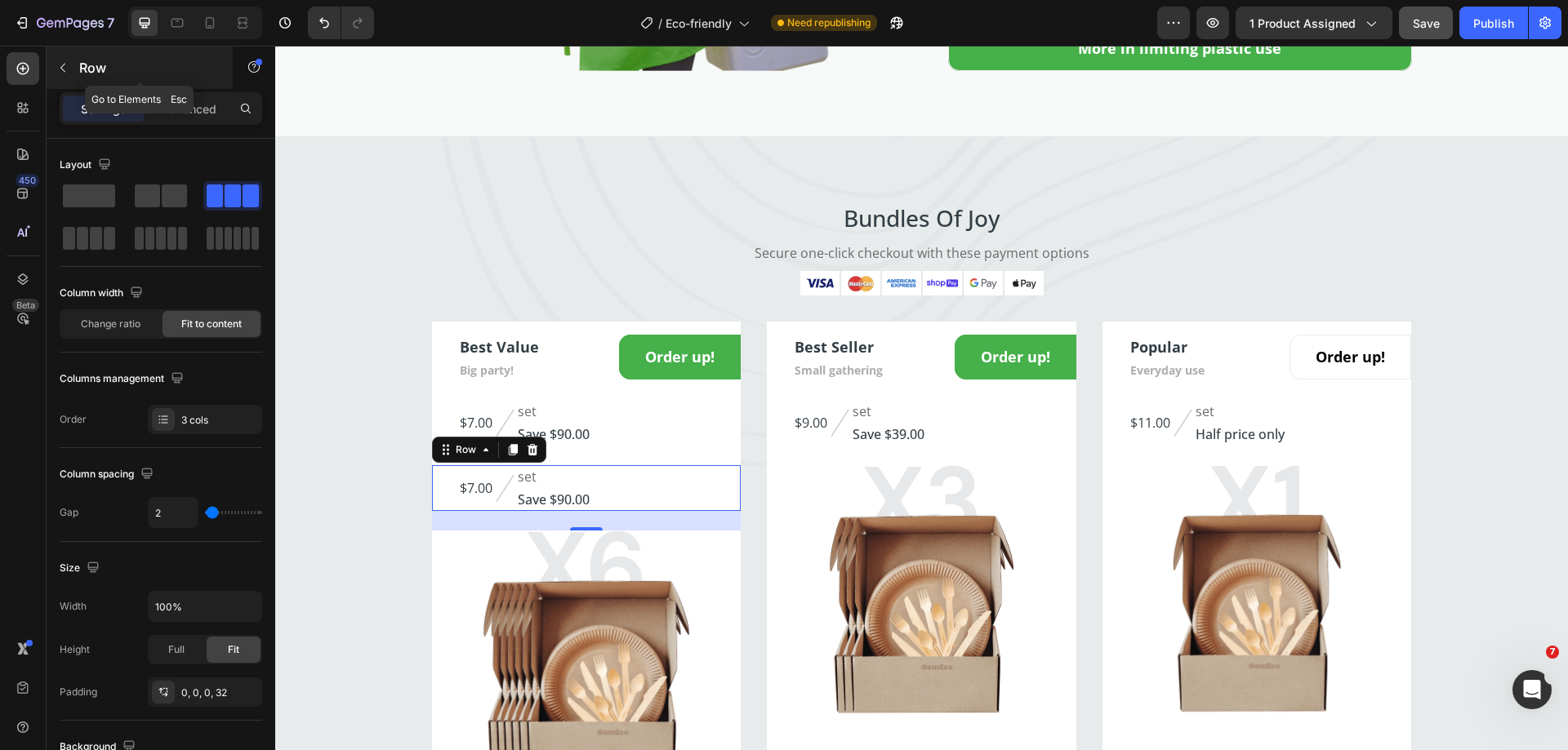
click at [63, 70] on icon "button" at bounding box center [63, 68] width 5 height 9
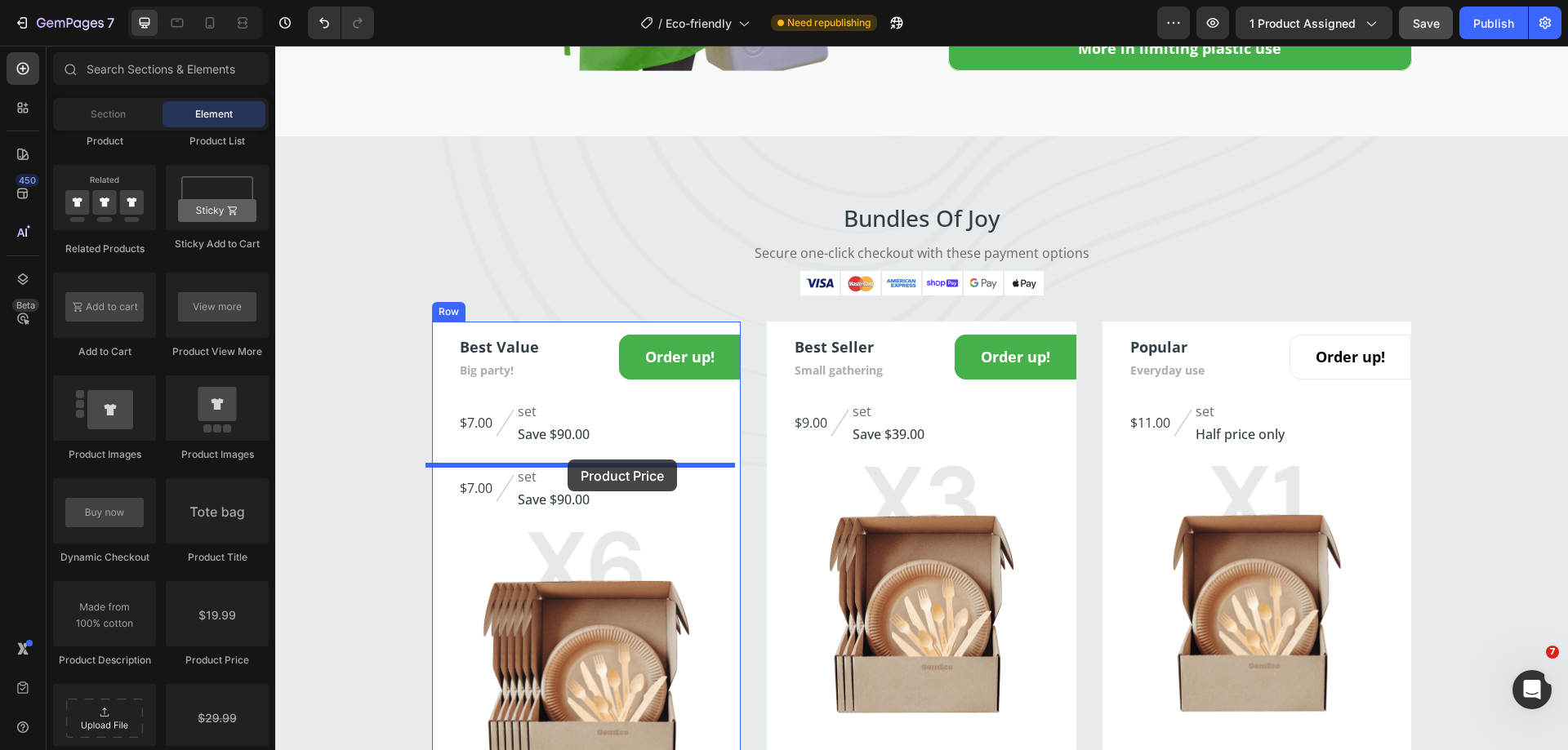
drag, startPoint x: 490, startPoint y: 665, endPoint x: 568, endPoint y: 460, distance: 219.3
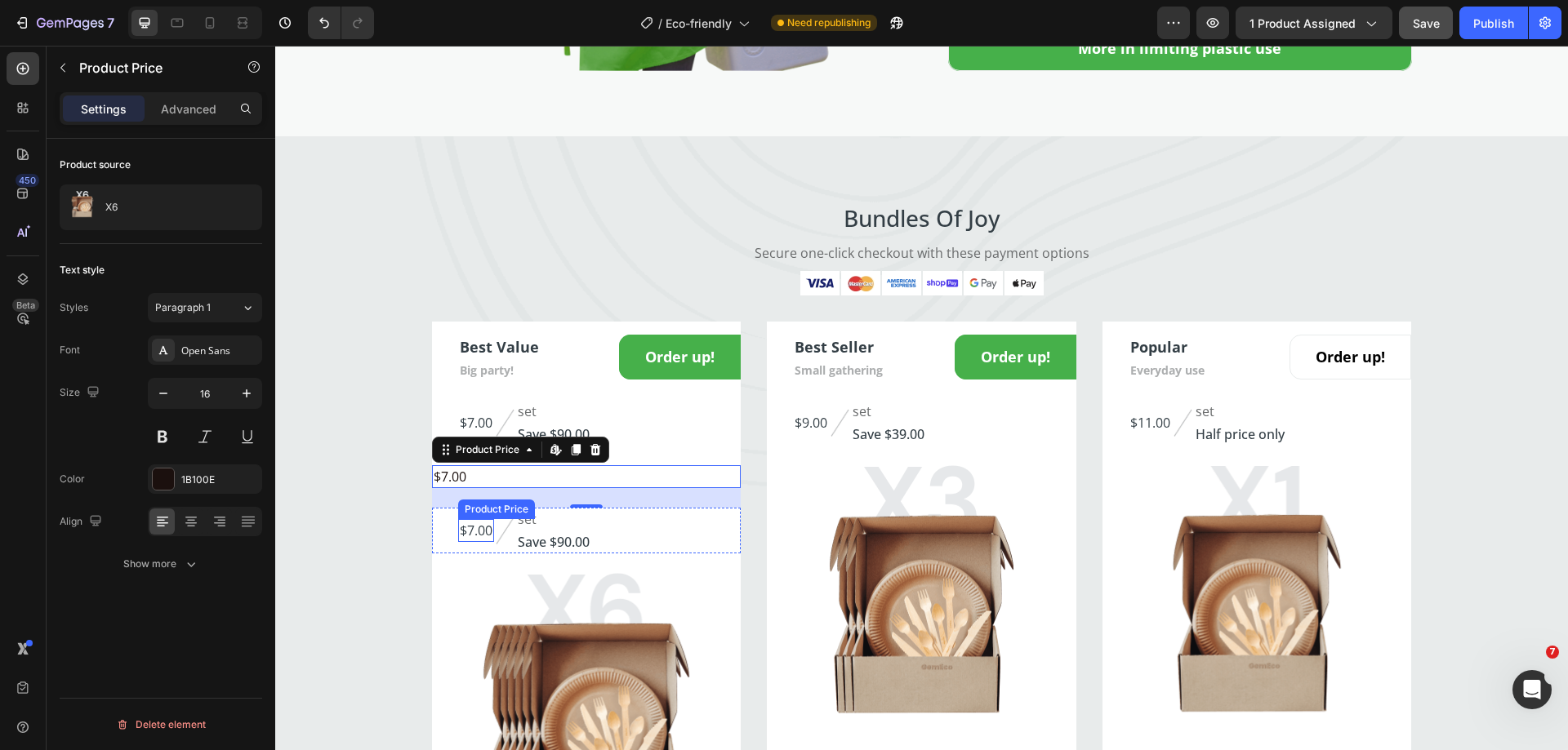
click at [476, 531] on div "$7.00" at bounding box center [476, 531] width 36 height 23
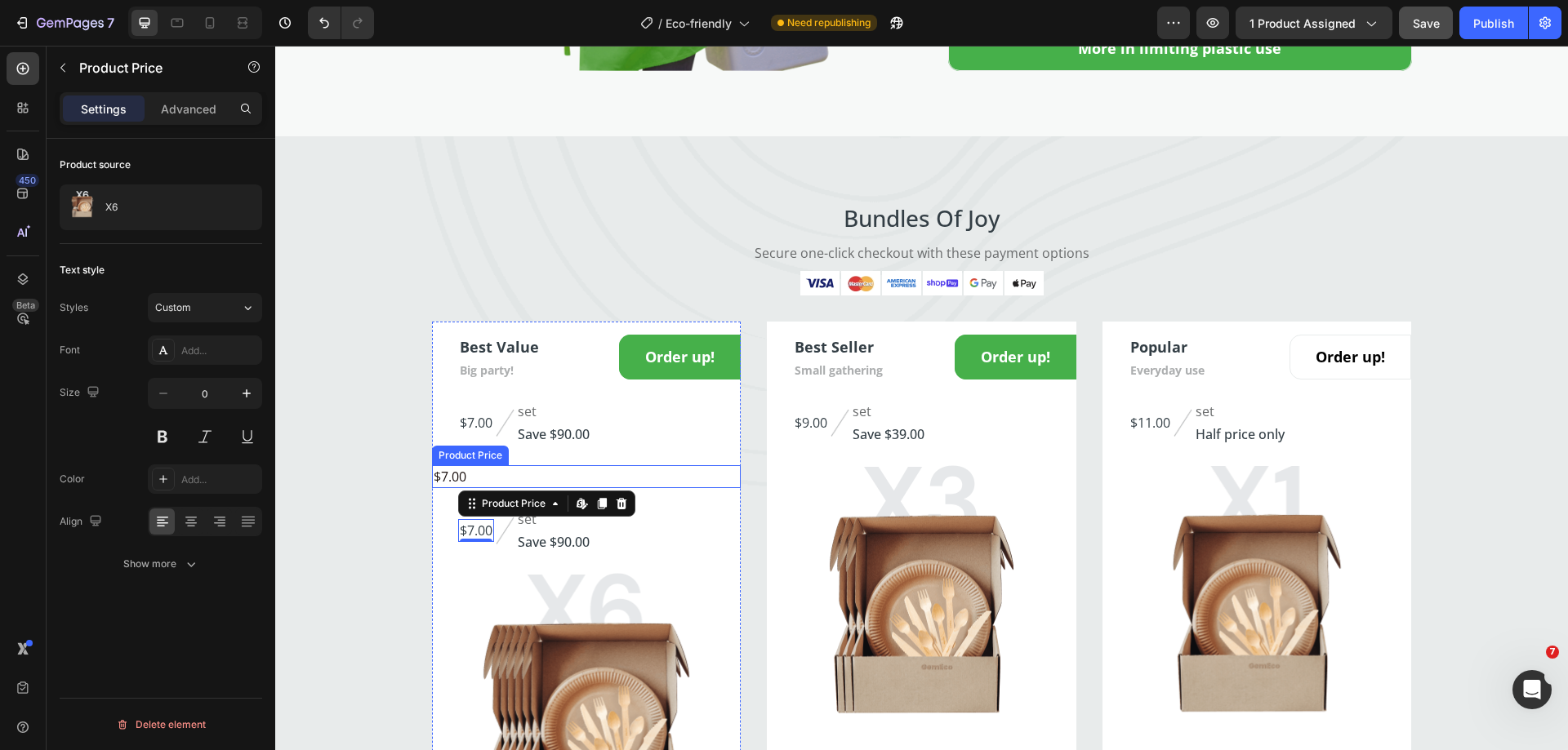
click at [492, 474] on div "$7.00" at bounding box center [586, 477] width 309 height 23
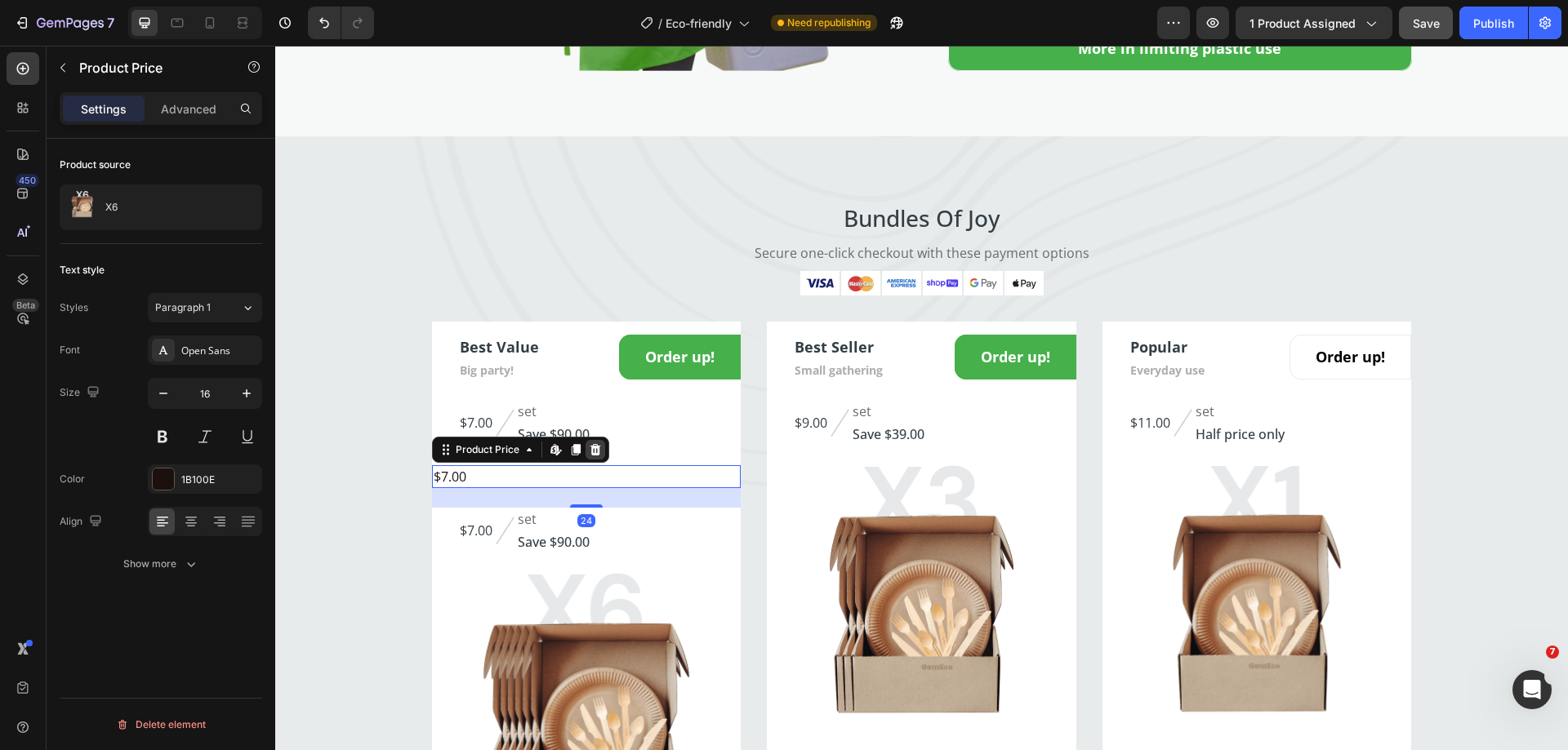
click at [588, 446] on icon at bounding box center [595, 450] width 13 height 13
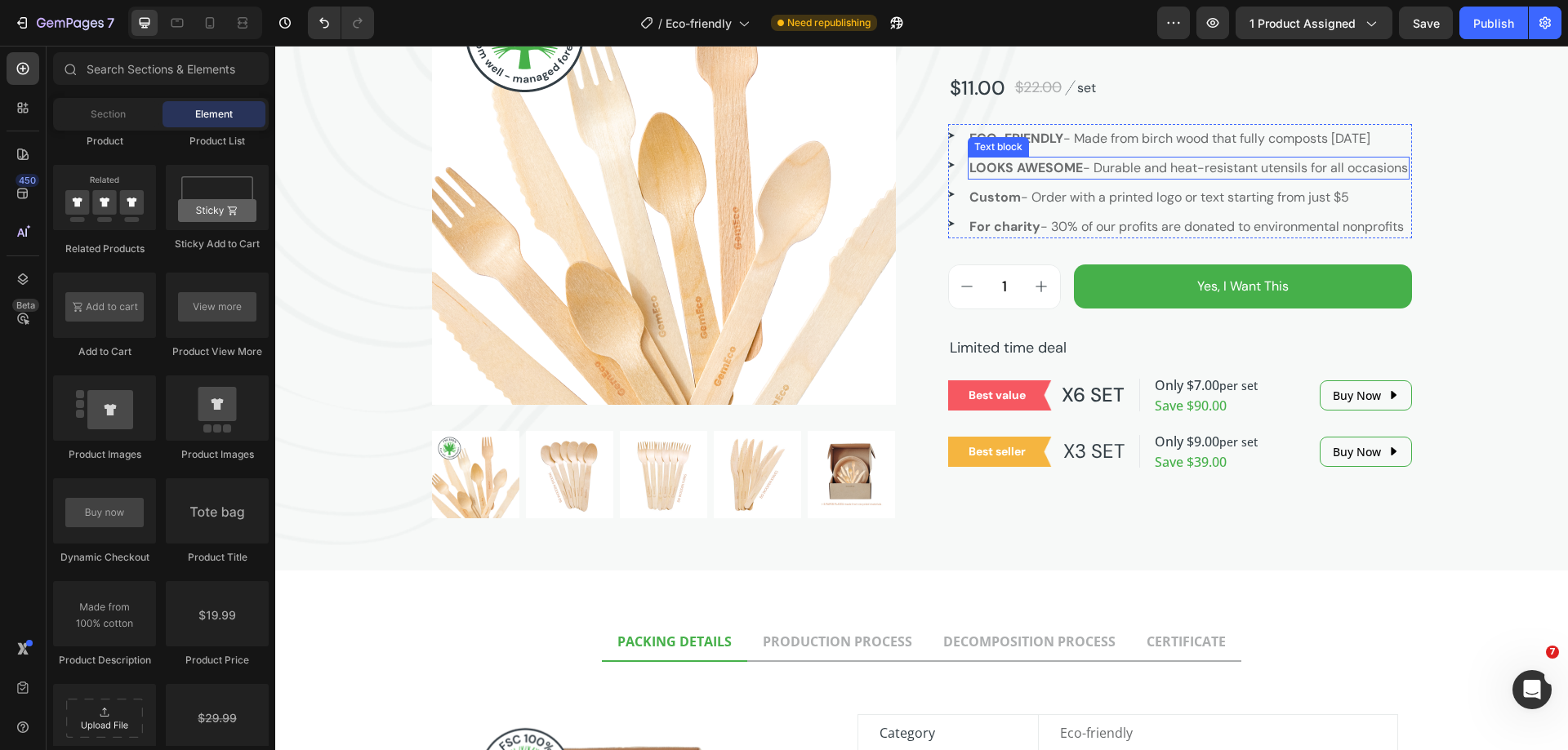
scroll to position [82, 0]
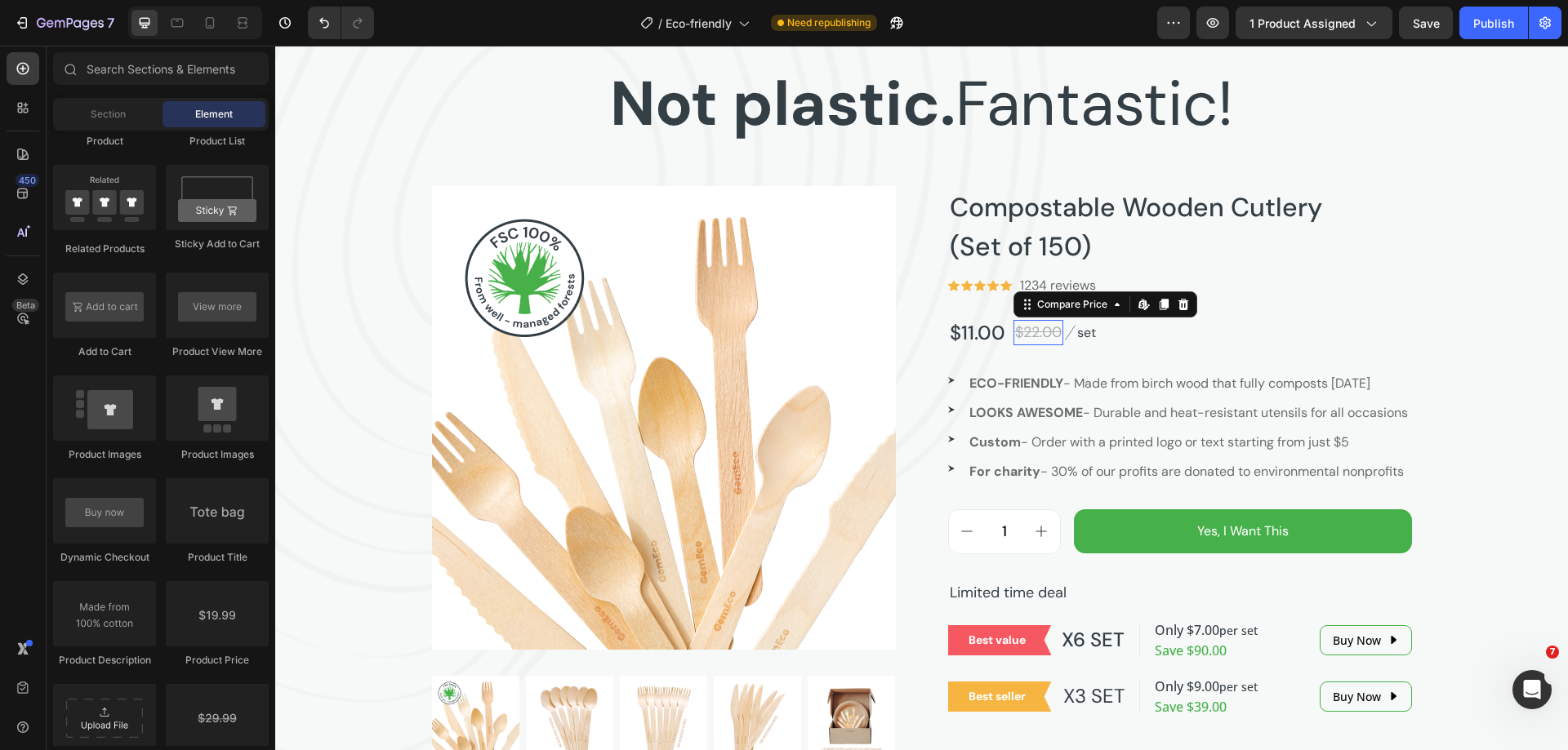
click at [1019, 331] on div "$22.00" at bounding box center [1038, 333] width 50 height 26
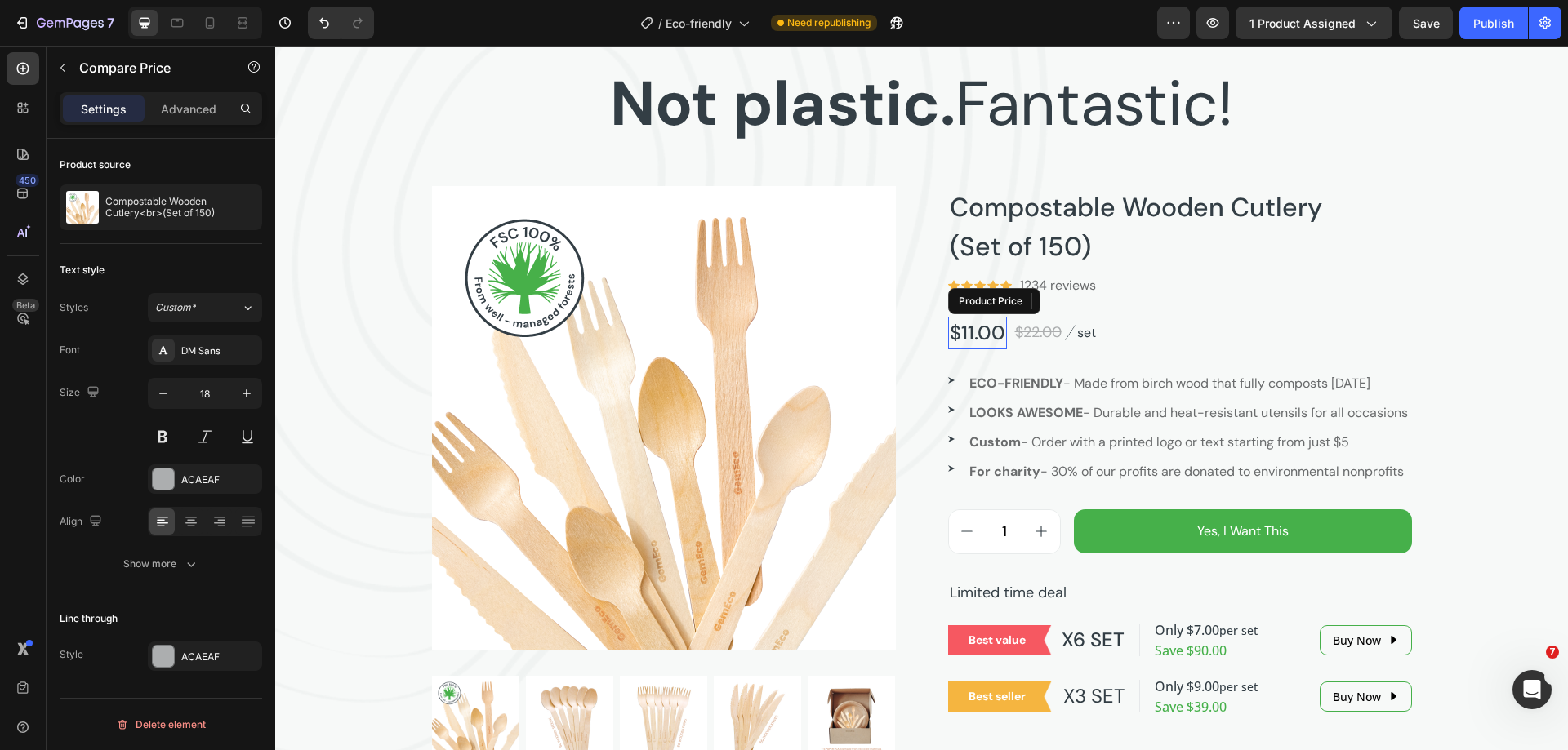
click at [961, 328] on div "$11.00" at bounding box center [977, 333] width 59 height 33
click at [1033, 333] on div "$22.00" at bounding box center [1038, 333] width 50 height 26
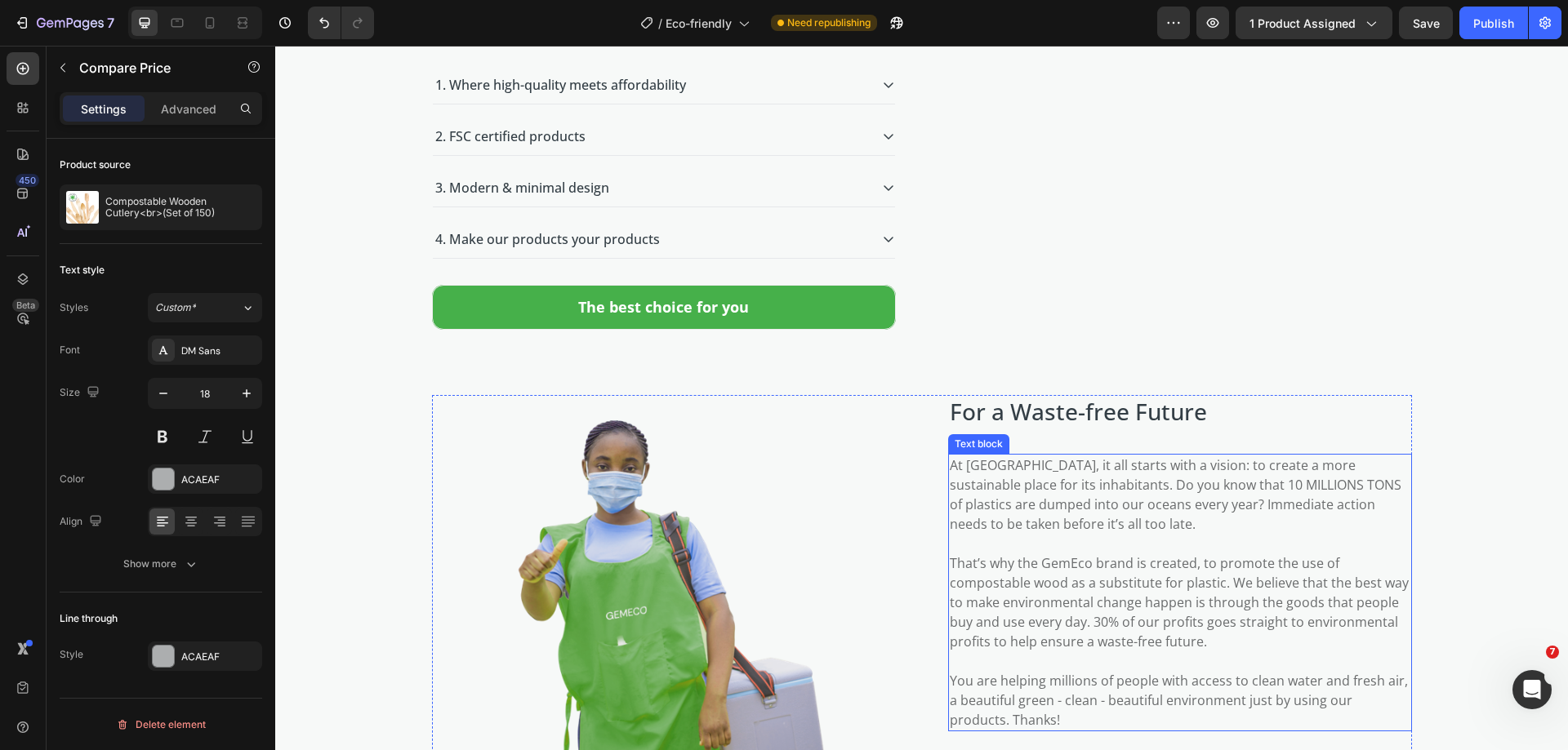
scroll to position [2939, 0]
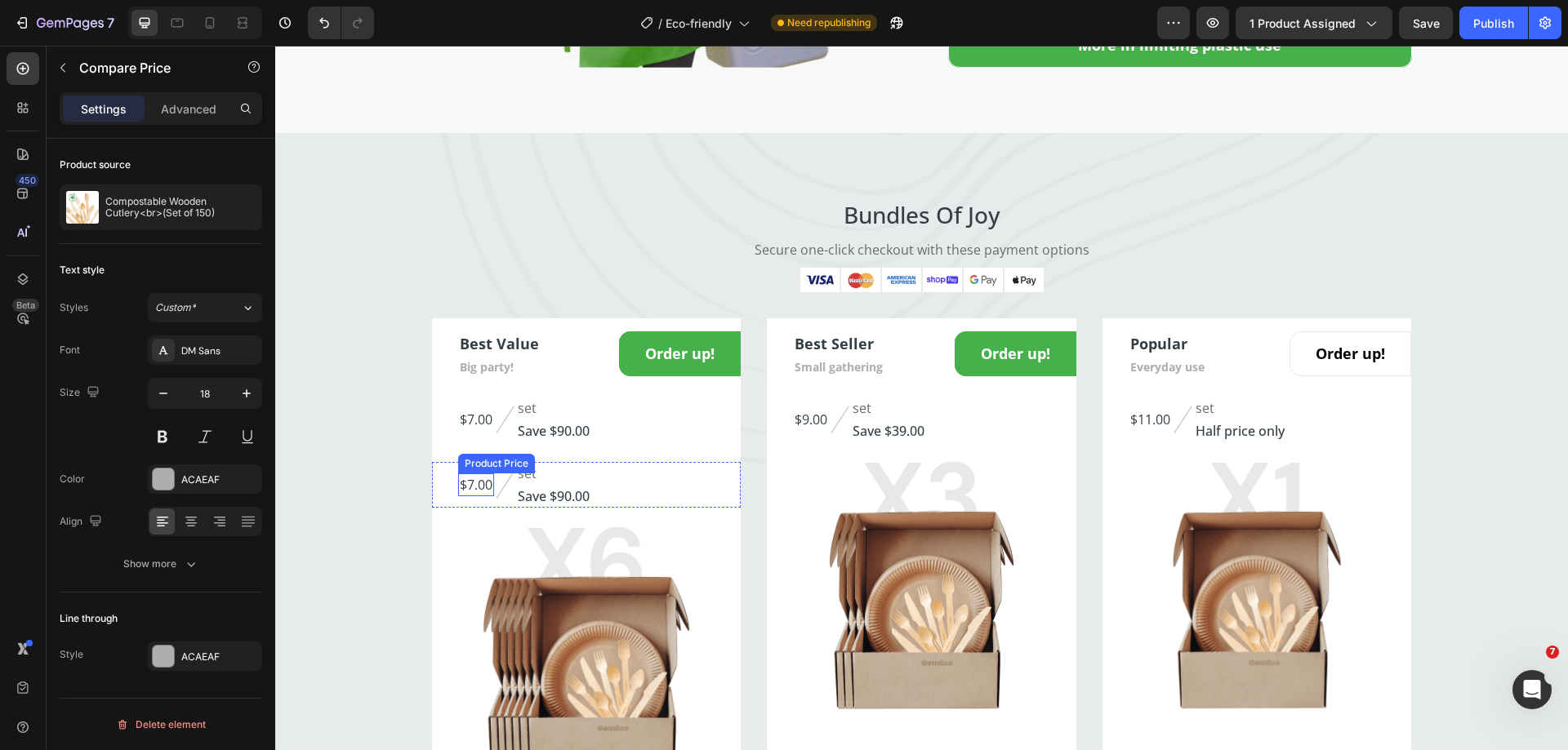
click at [473, 497] on div "$7.00" at bounding box center [476, 485] width 36 height 23
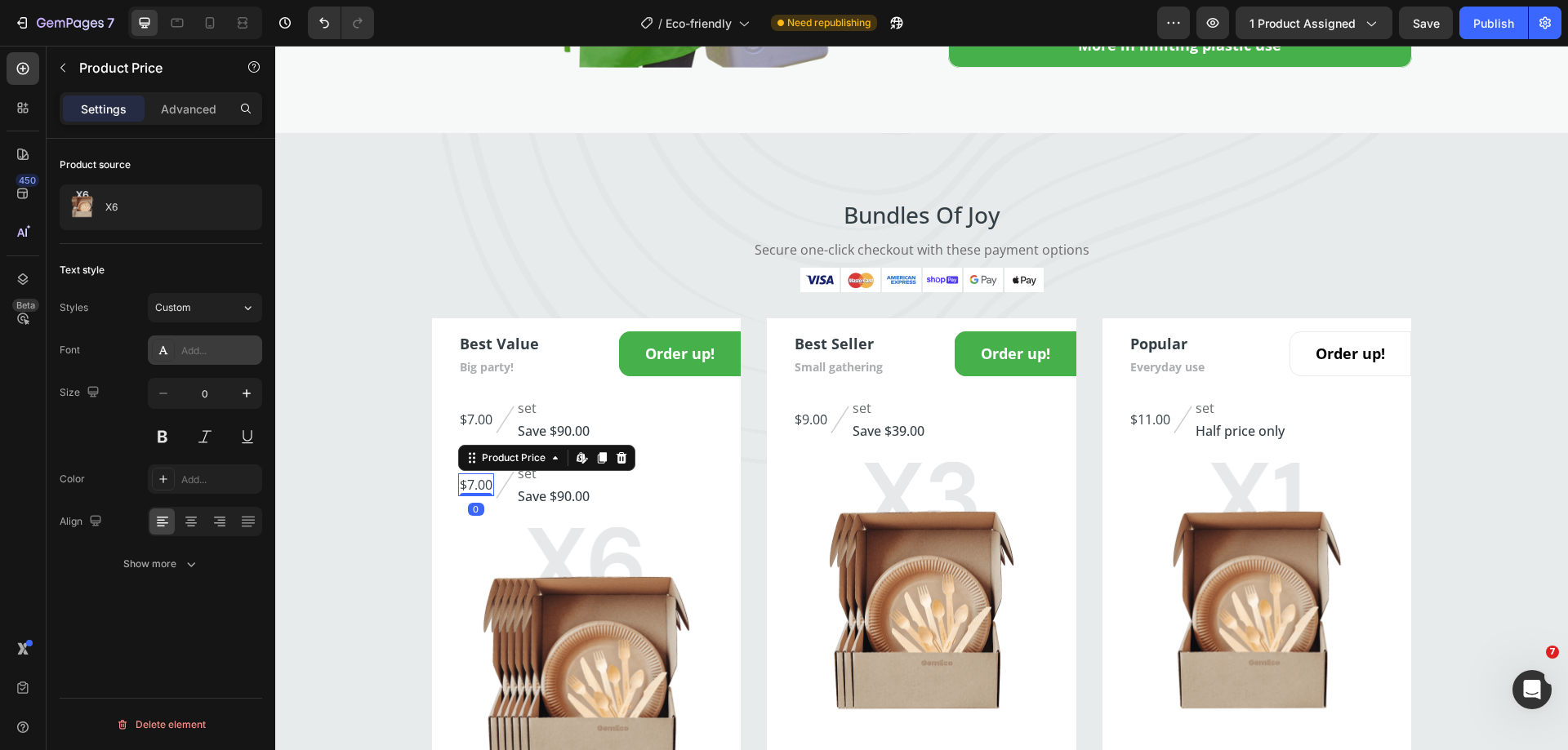
click at [210, 352] on div "Add..." at bounding box center [220, 351] width 77 height 15
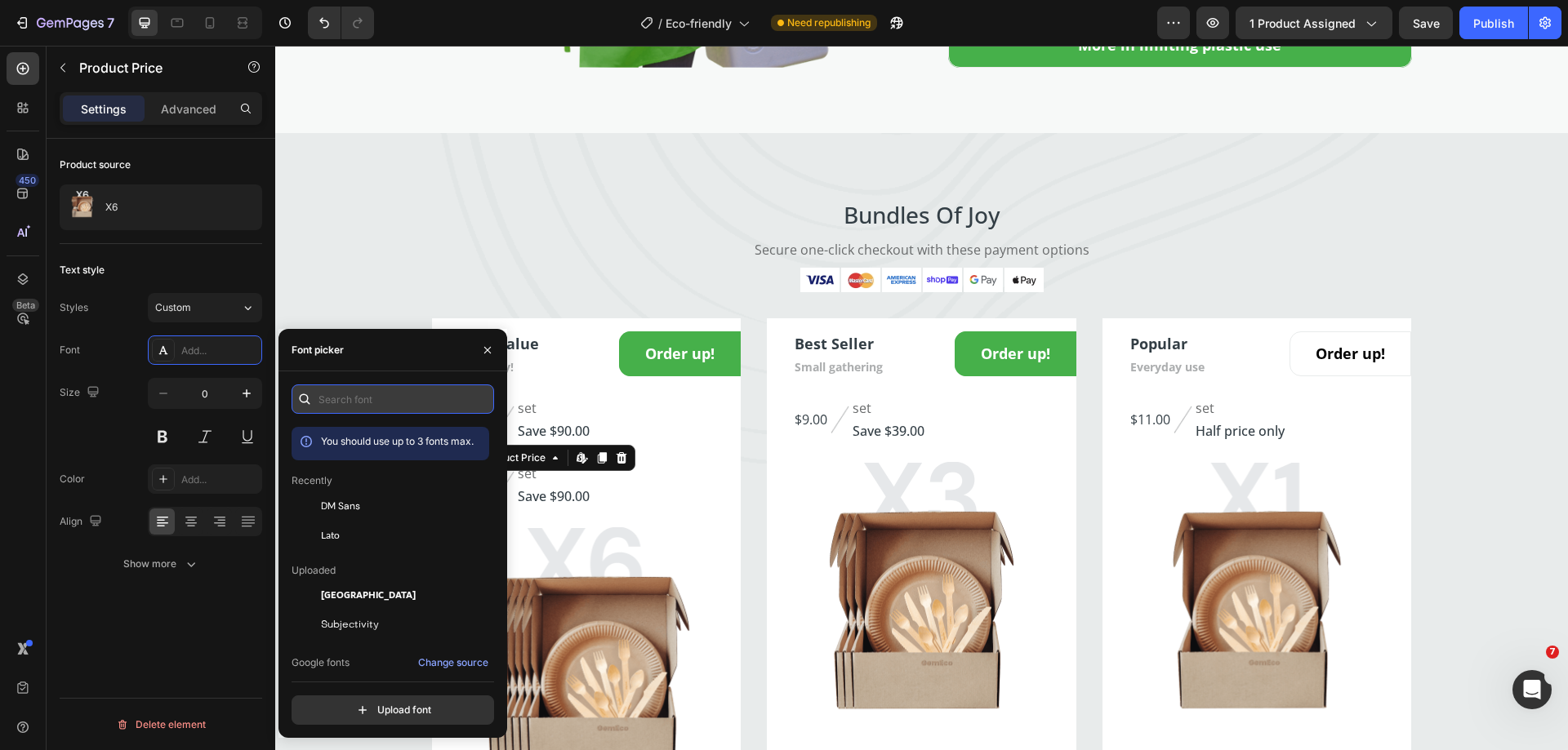
click at [362, 389] on input "text" at bounding box center [392, 399] width 202 height 30
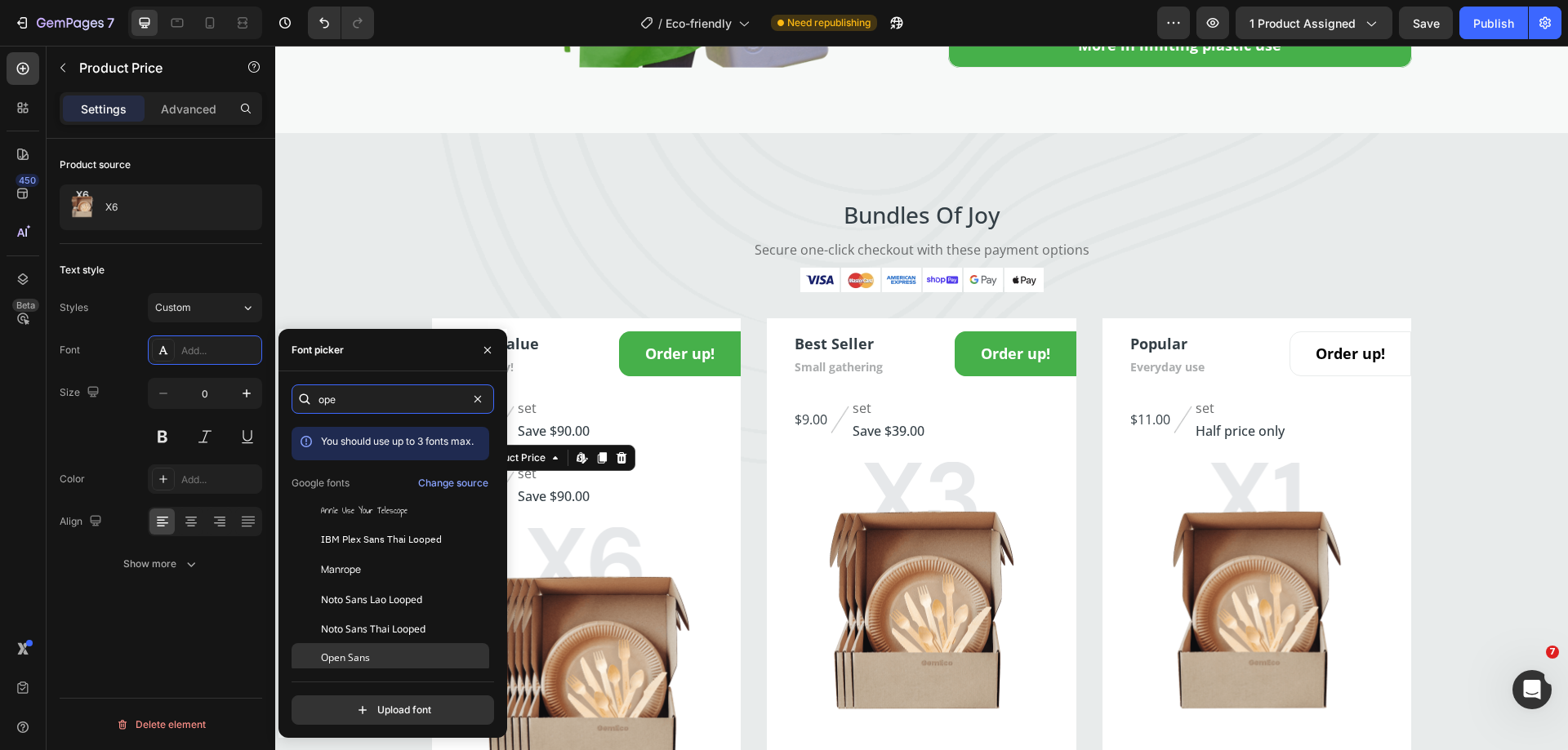
type input "ope"
click at [369, 659] on span "Open Sans" at bounding box center [345, 658] width 49 height 15
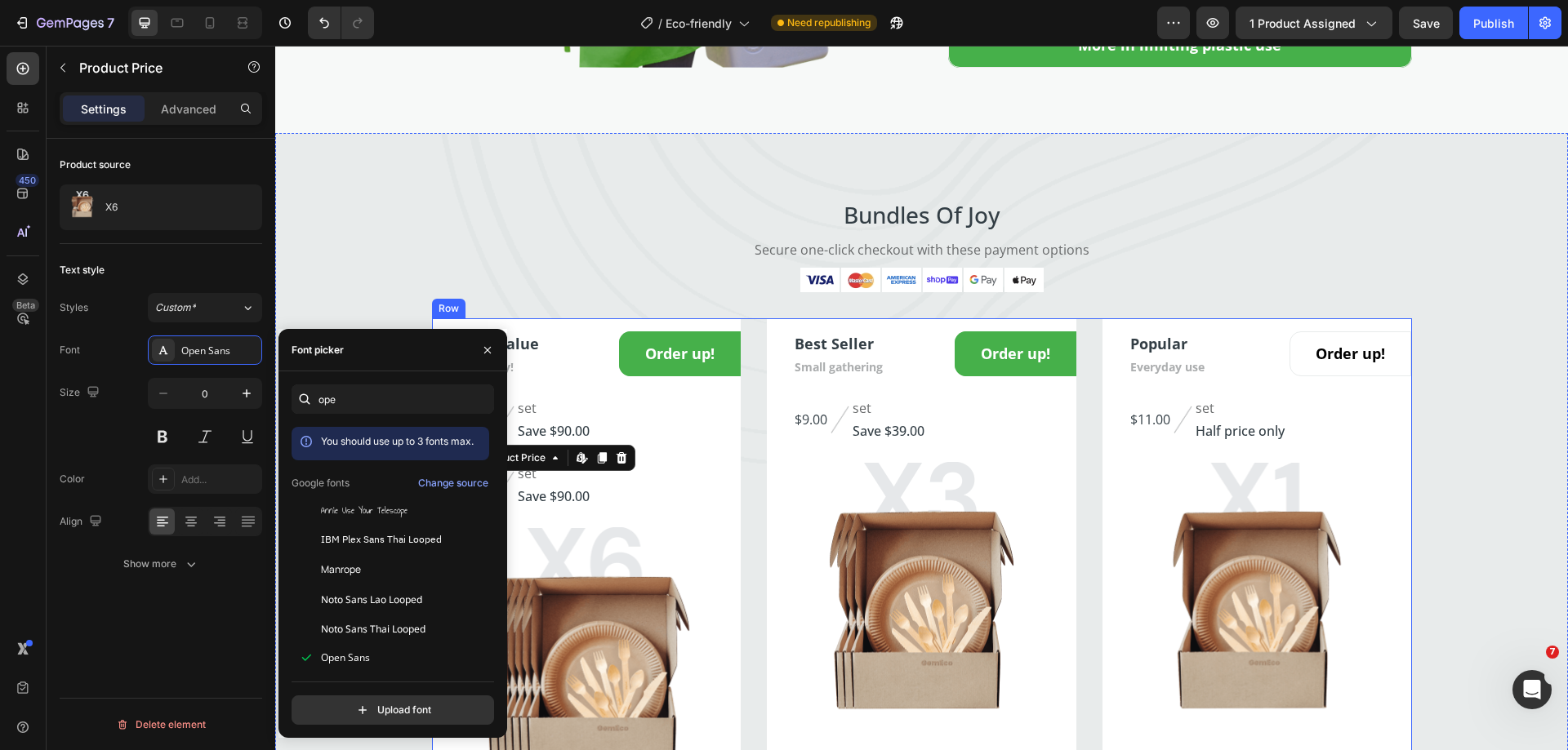
click at [739, 537] on div "Best Value Text block Big party! Text block Order up! Add to Cart Row $7.00 (P)…" at bounding box center [921, 578] width 980 height 518
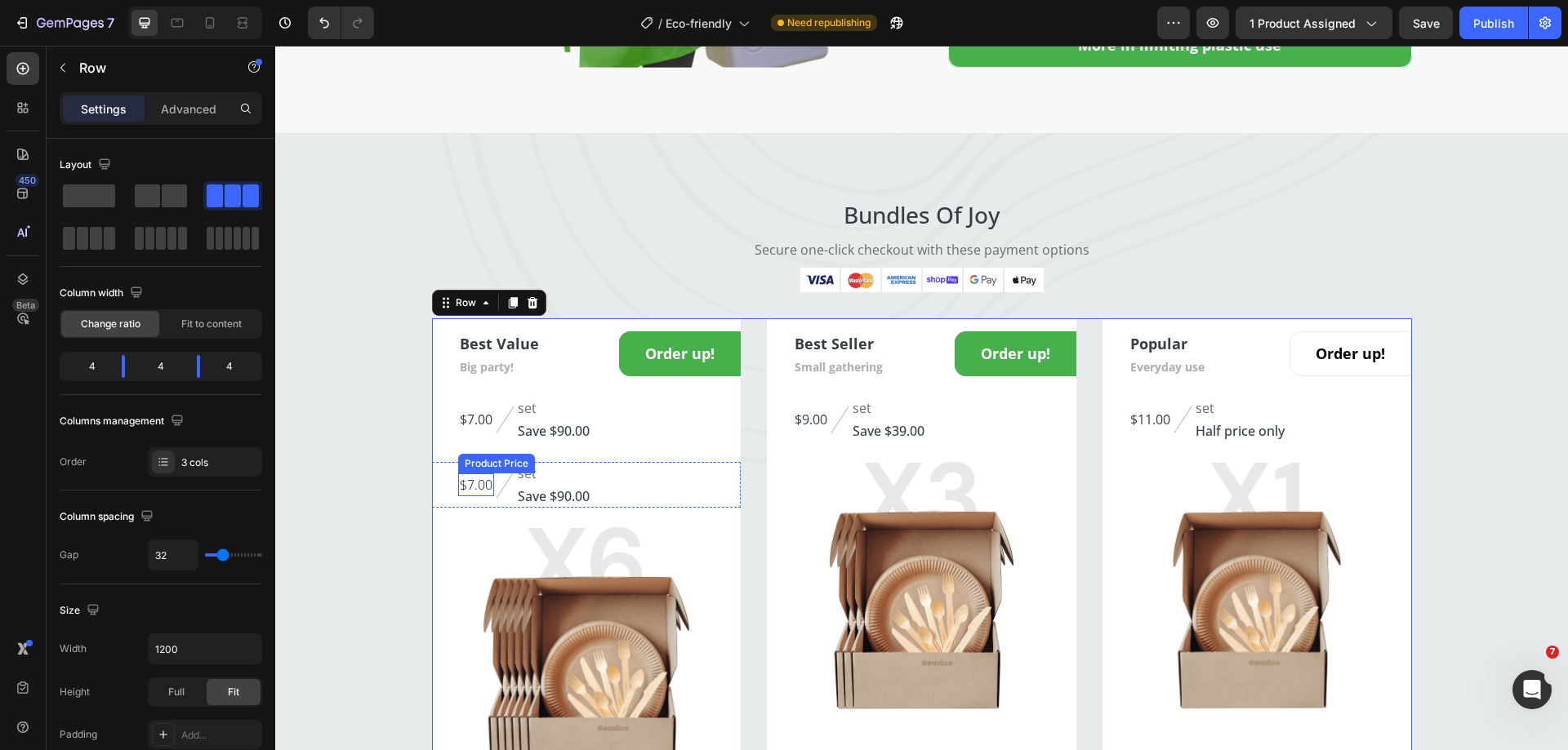
click at [461, 497] on div "$7.00" at bounding box center [476, 485] width 36 height 23
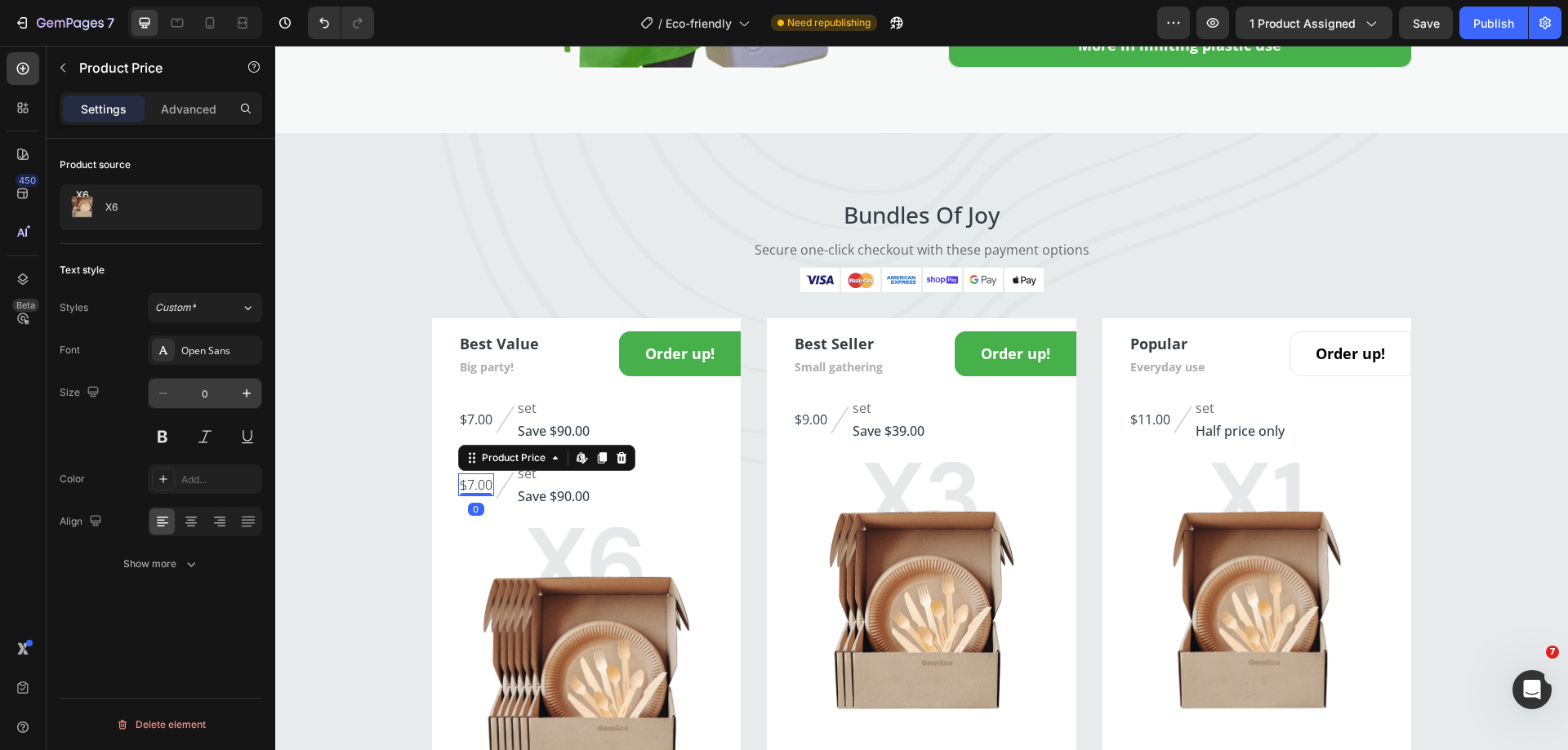
click at [209, 408] on input "0" at bounding box center [205, 394] width 54 height 30
type input "16"
click at [568, 506] on p "Save $90.00" at bounding box center [553, 497] width 72 height 20
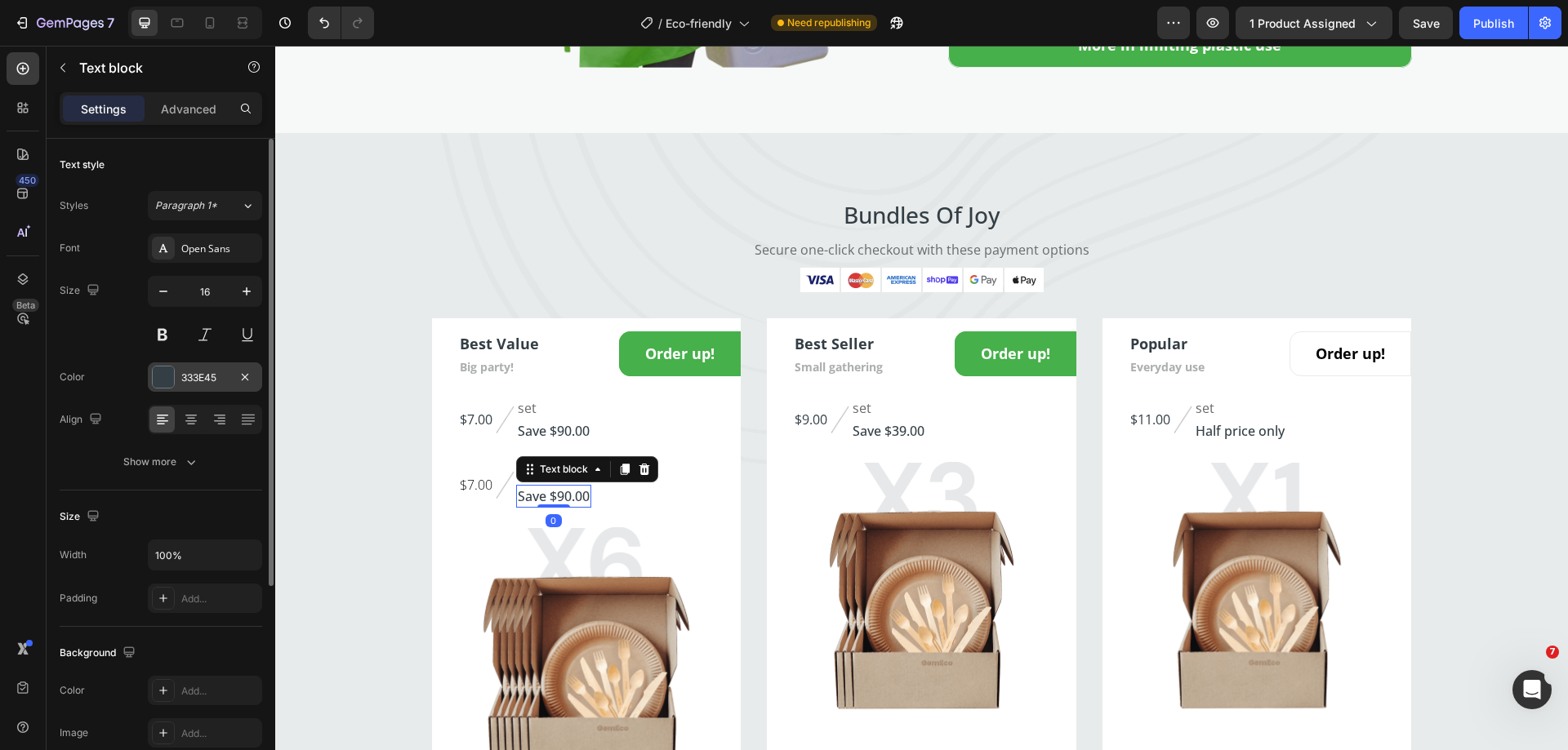
click at [208, 384] on div "333E45" at bounding box center [205, 378] width 47 height 15
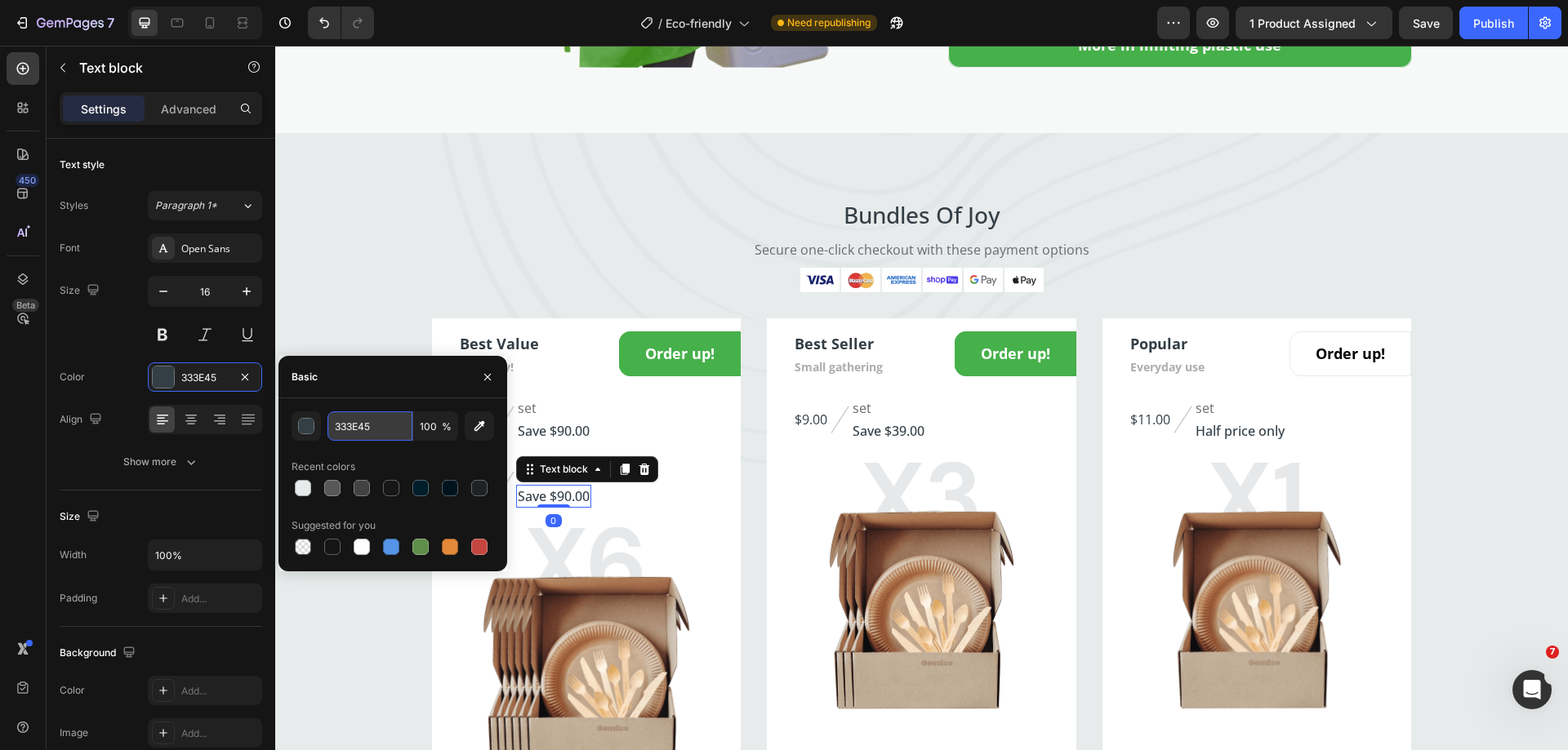
click at [366, 435] on input "333E45" at bounding box center [370, 427] width 85 height 30
click at [458, 497] on div "$7.00" at bounding box center [476, 485] width 36 height 23
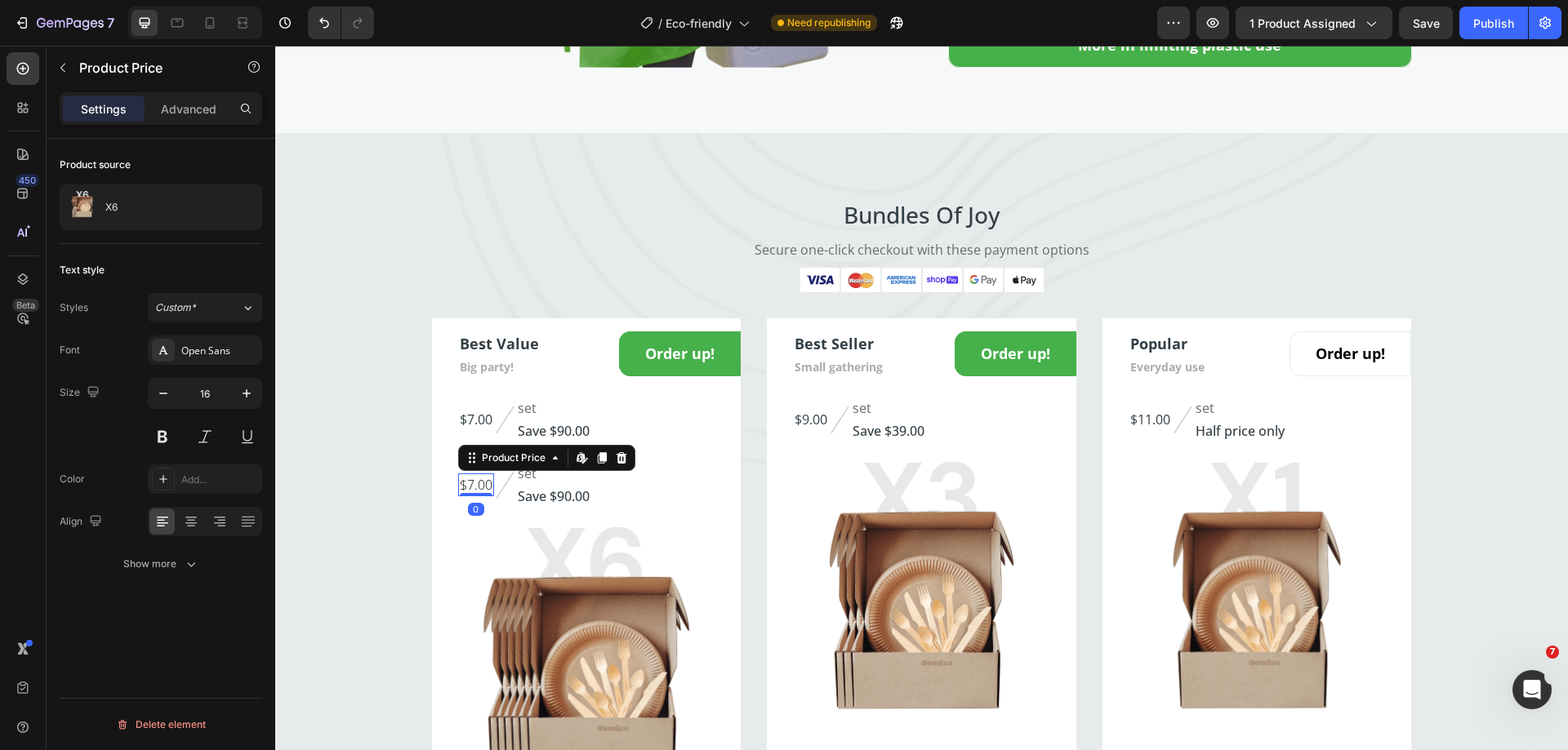
click at [474, 497] on div "$7.00" at bounding box center [476, 485] width 36 height 23
click at [467, 497] on div "$7.00" at bounding box center [476, 485] width 36 height 23
click at [465, 497] on div "$7.00" at bounding box center [476, 485] width 36 height 23
click at [212, 474] on div "Add..." at bounding box center [220, 480] width 77 height 15
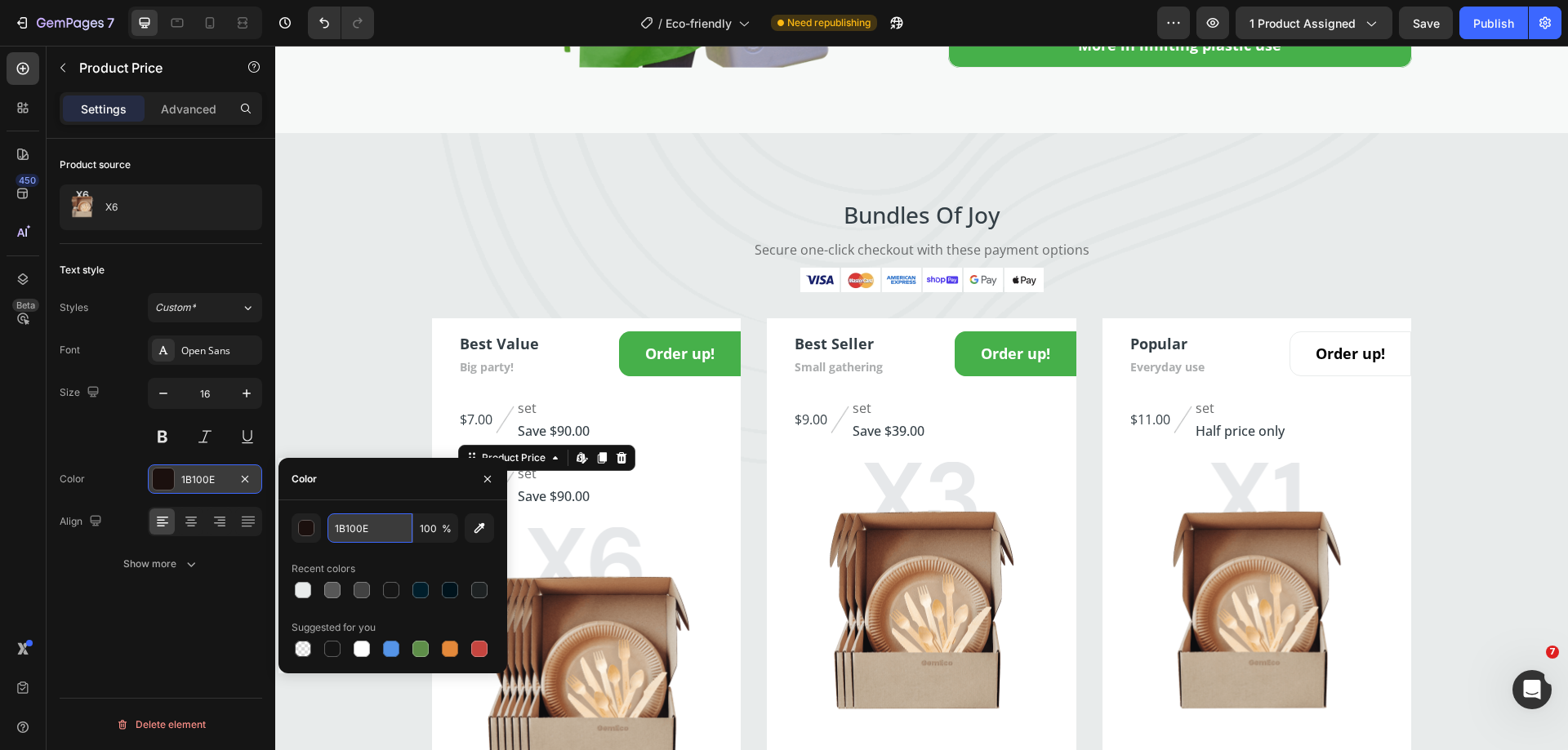
click at [373, 529] on input "1B100E" at bounding box center [370, 528] width 85 height 30
paste input "333E45"
type input "333E45"
click at [40, 440] on div "450 Beta" at bounding box center [23, 398] width 46 height 705
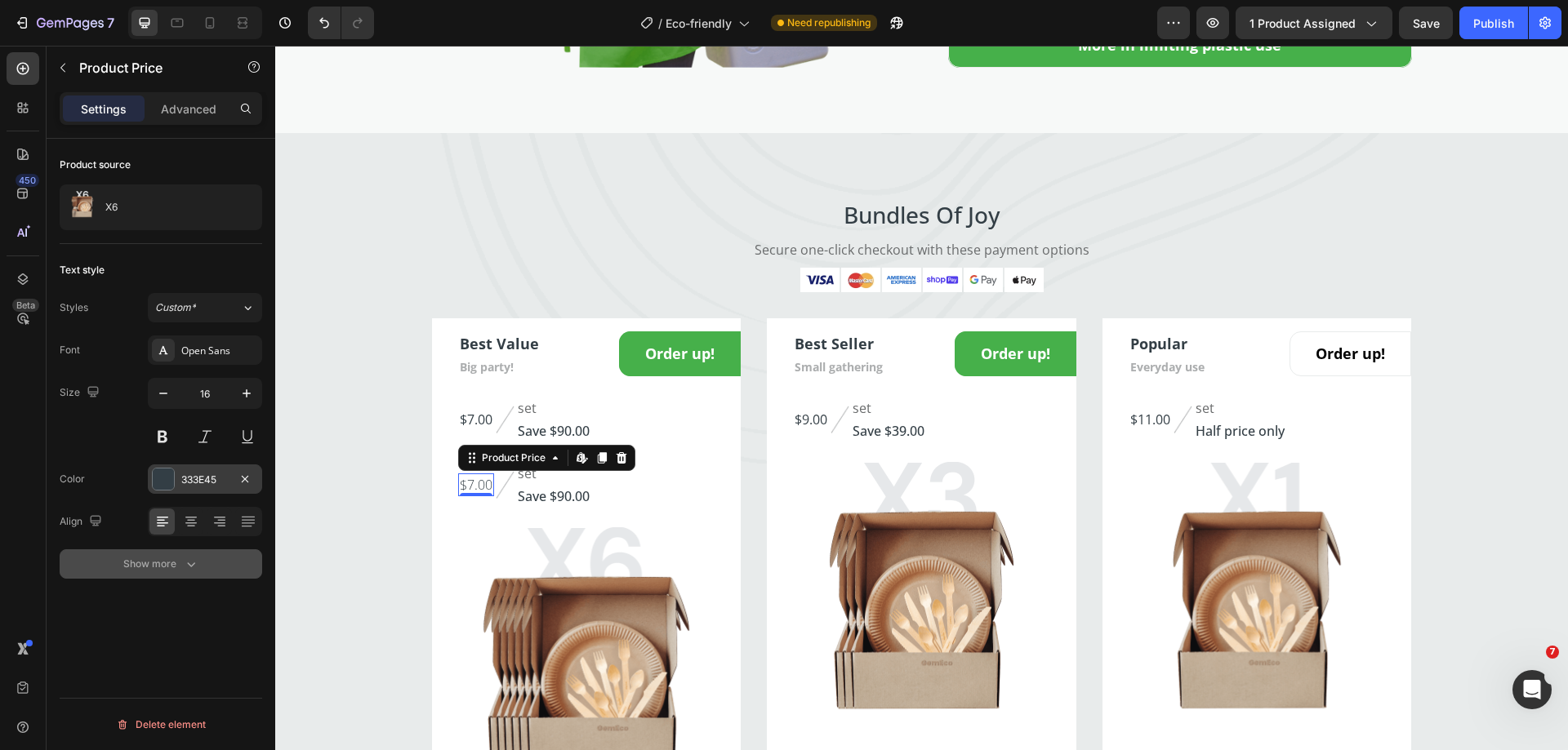
click at [189, 550] on button "Show more" at bounding box center [160, 564] width 202 height 30
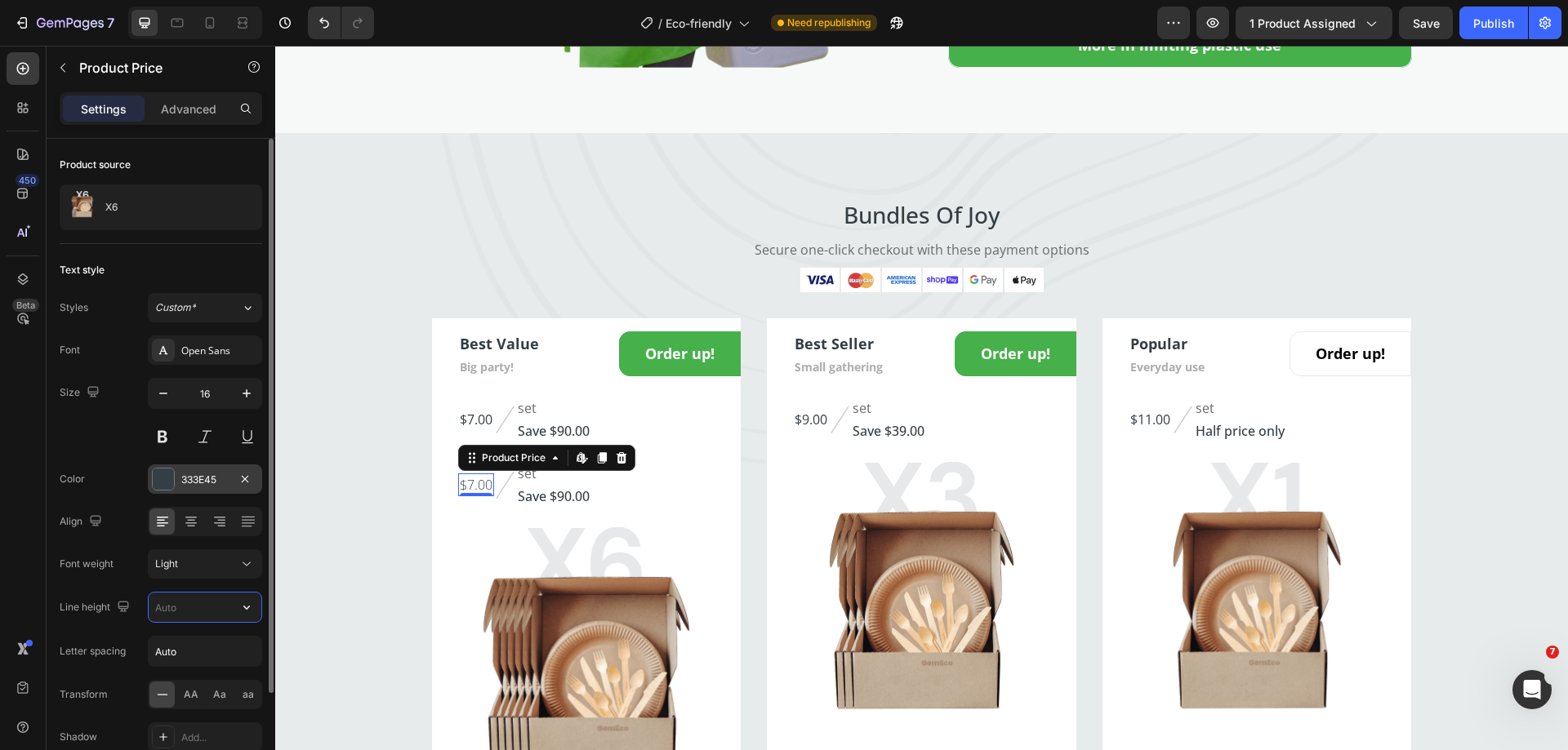
click at [197, 599] on input "text" at bounding box center [205, 607] width 113 height 30
click at [238, 614] on button "button" at bounding box center [247, 607] width 30 height 30
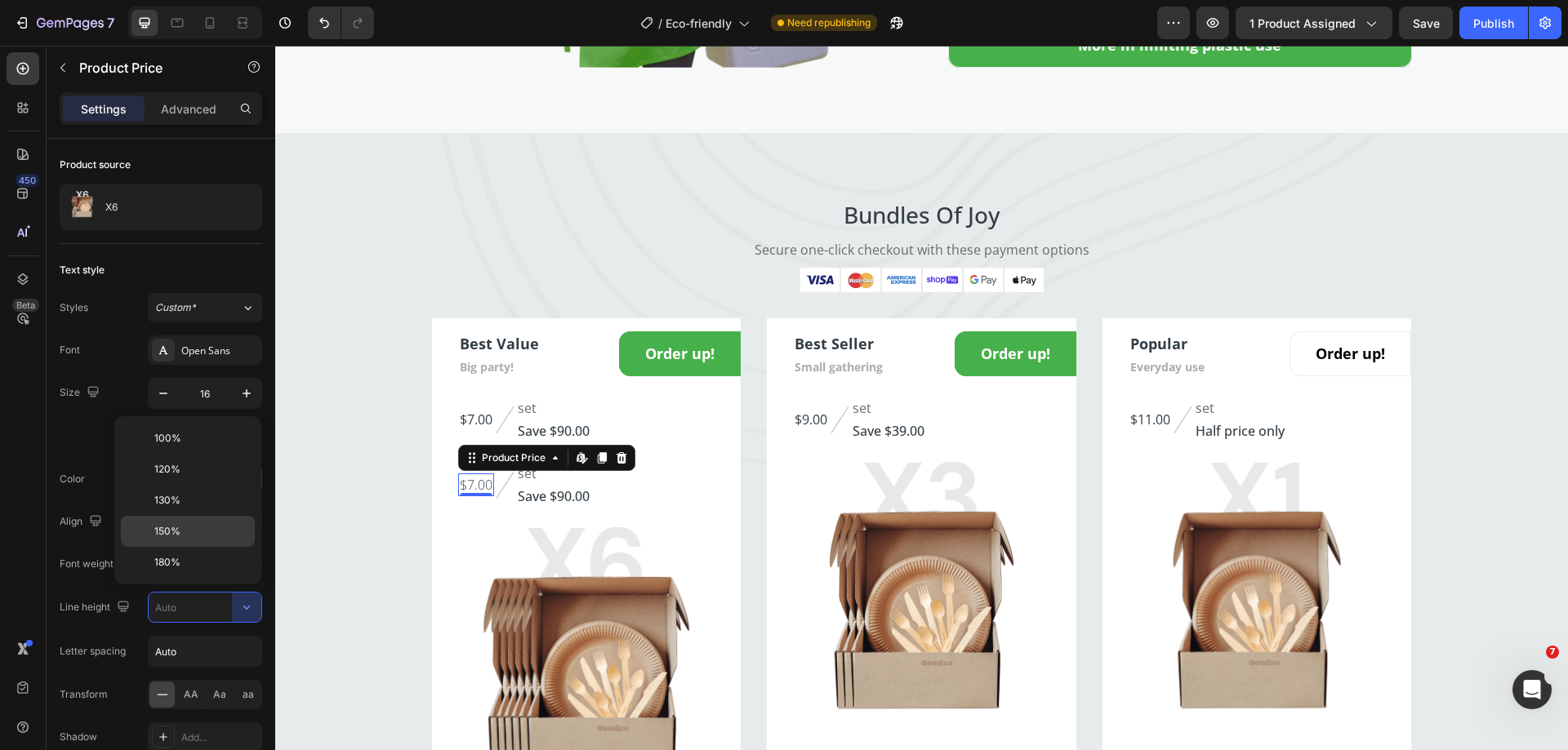
click at [171, 531] on span "150%" at bounding box center [168, 531] width 26 height 15
type input "150%"
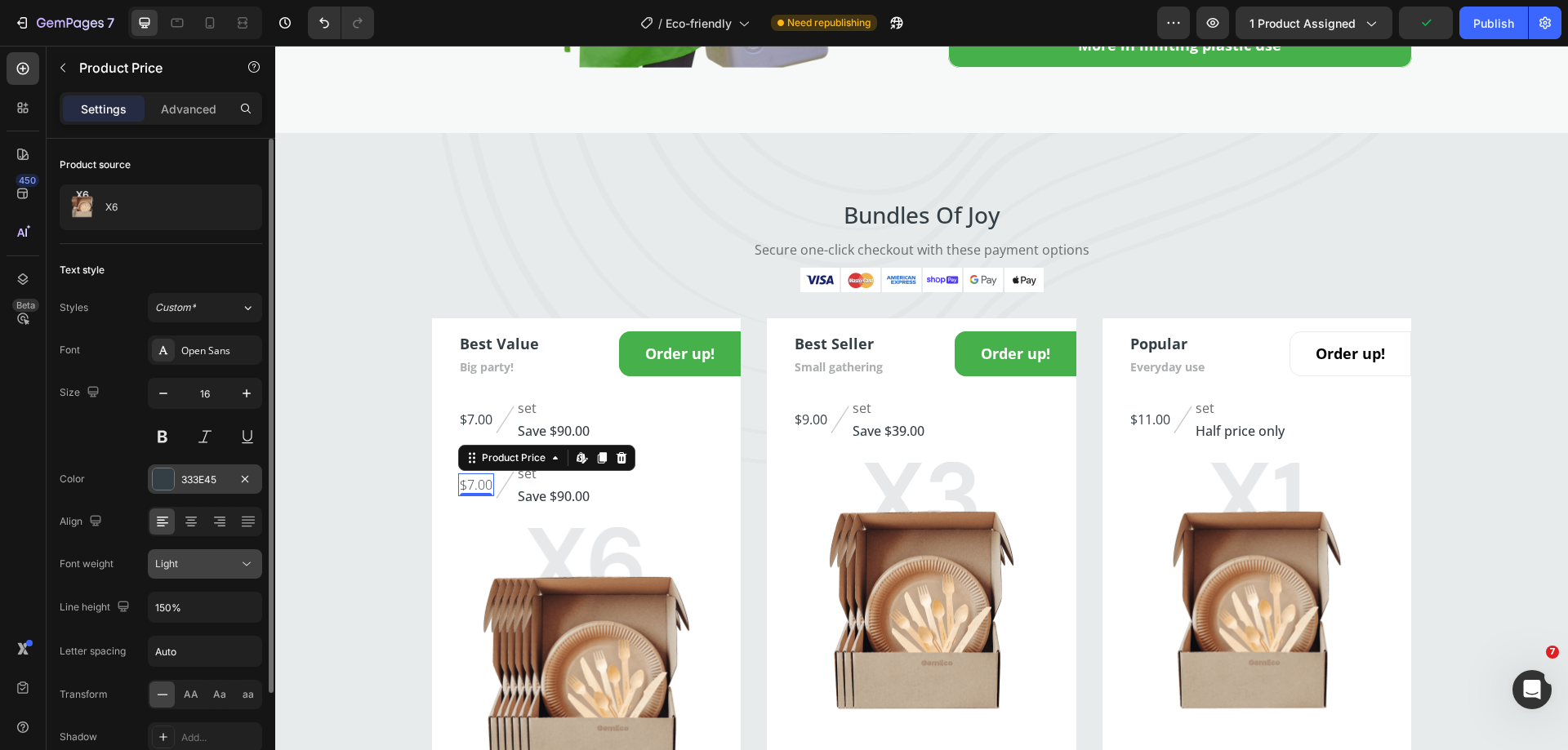
click at [242, 569] on icon at bounding box center [247, 564] width 17 height 17
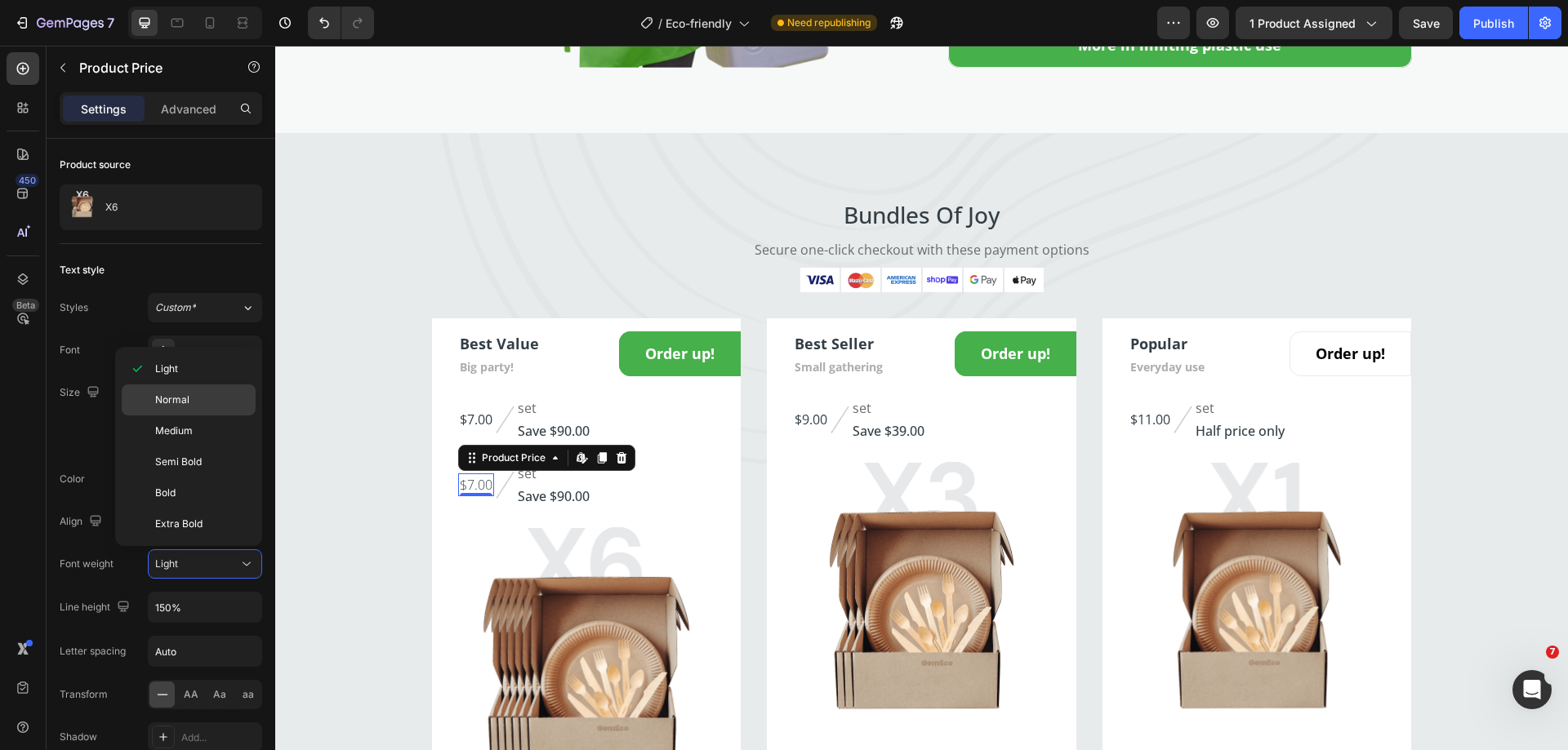
click at [182, 403] on span "Normal" at bounding box center [172, 400] width 35 height 15
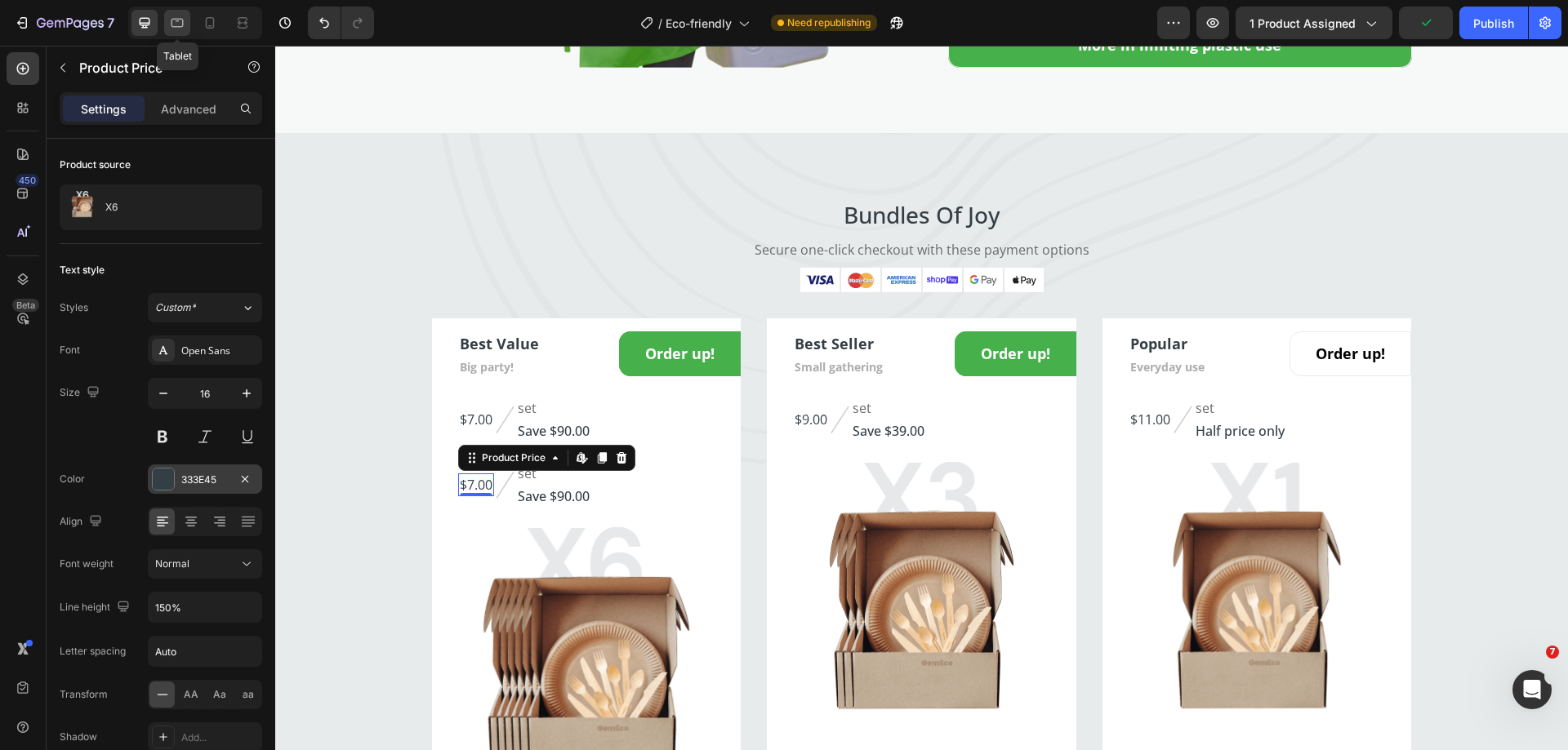
click at [183, 28] on icon at bounding box center [177, 23] width 17 height 17
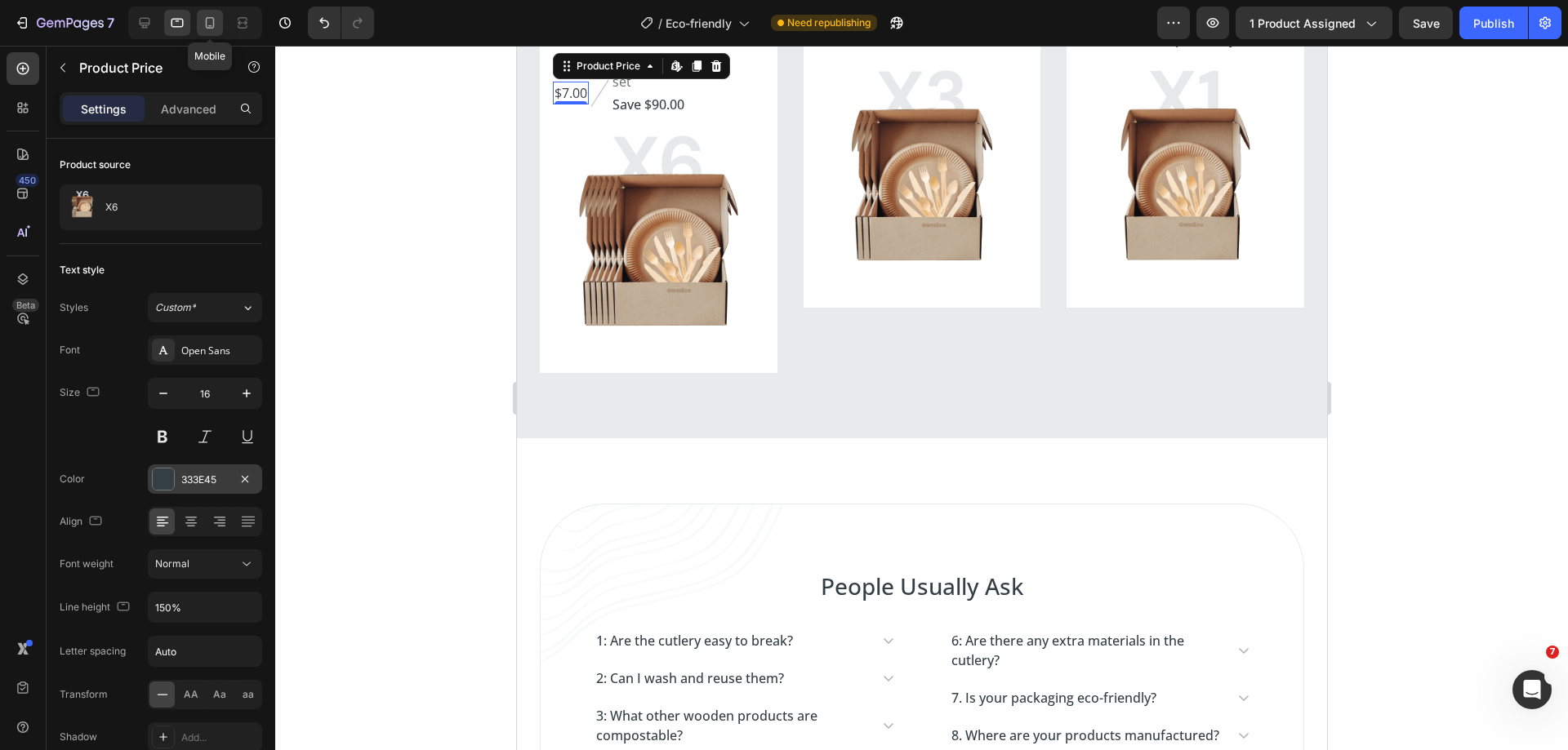
click at [205, 17] on icon at bounding box center [210, 23] width 17 height 17
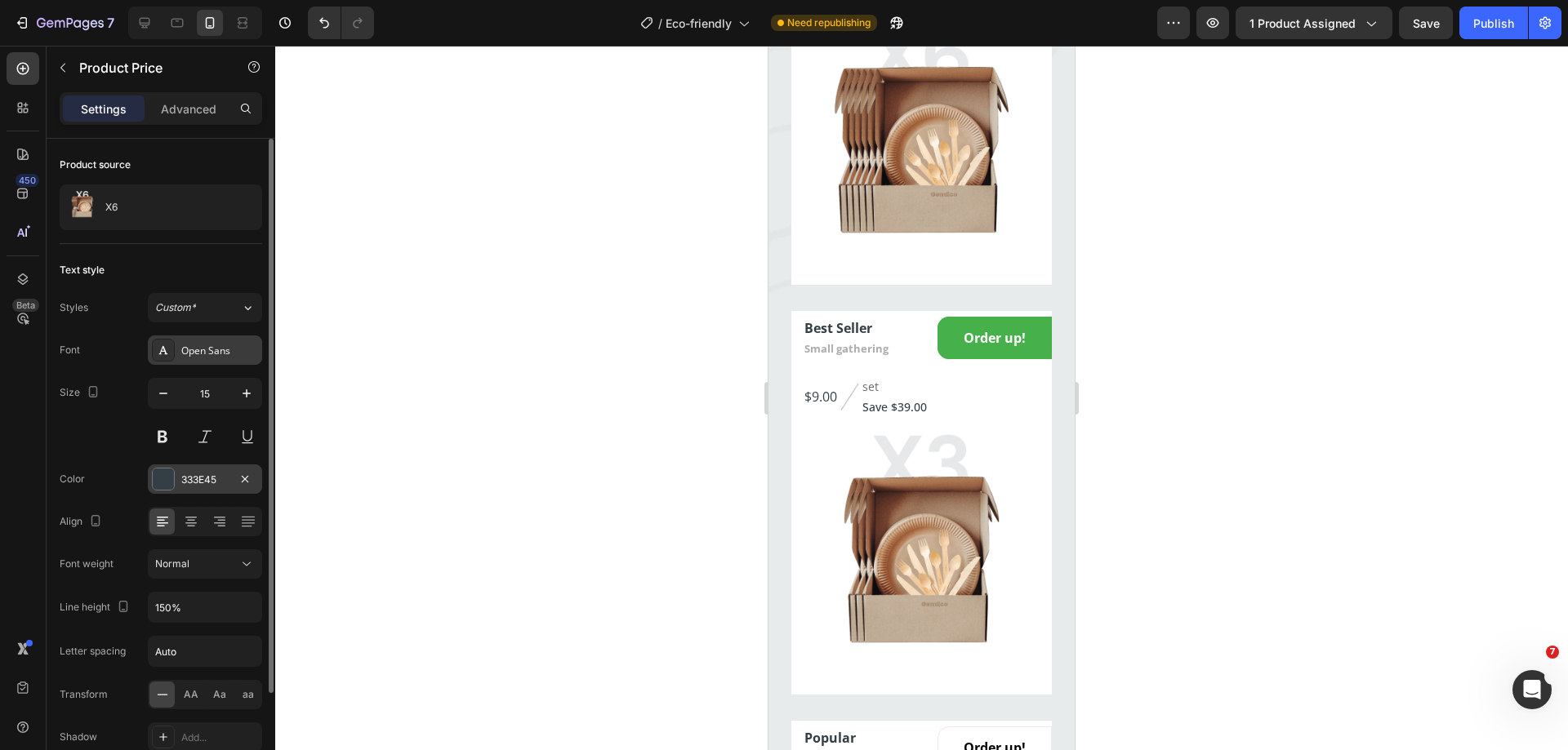
scroll to position [3214, 0]
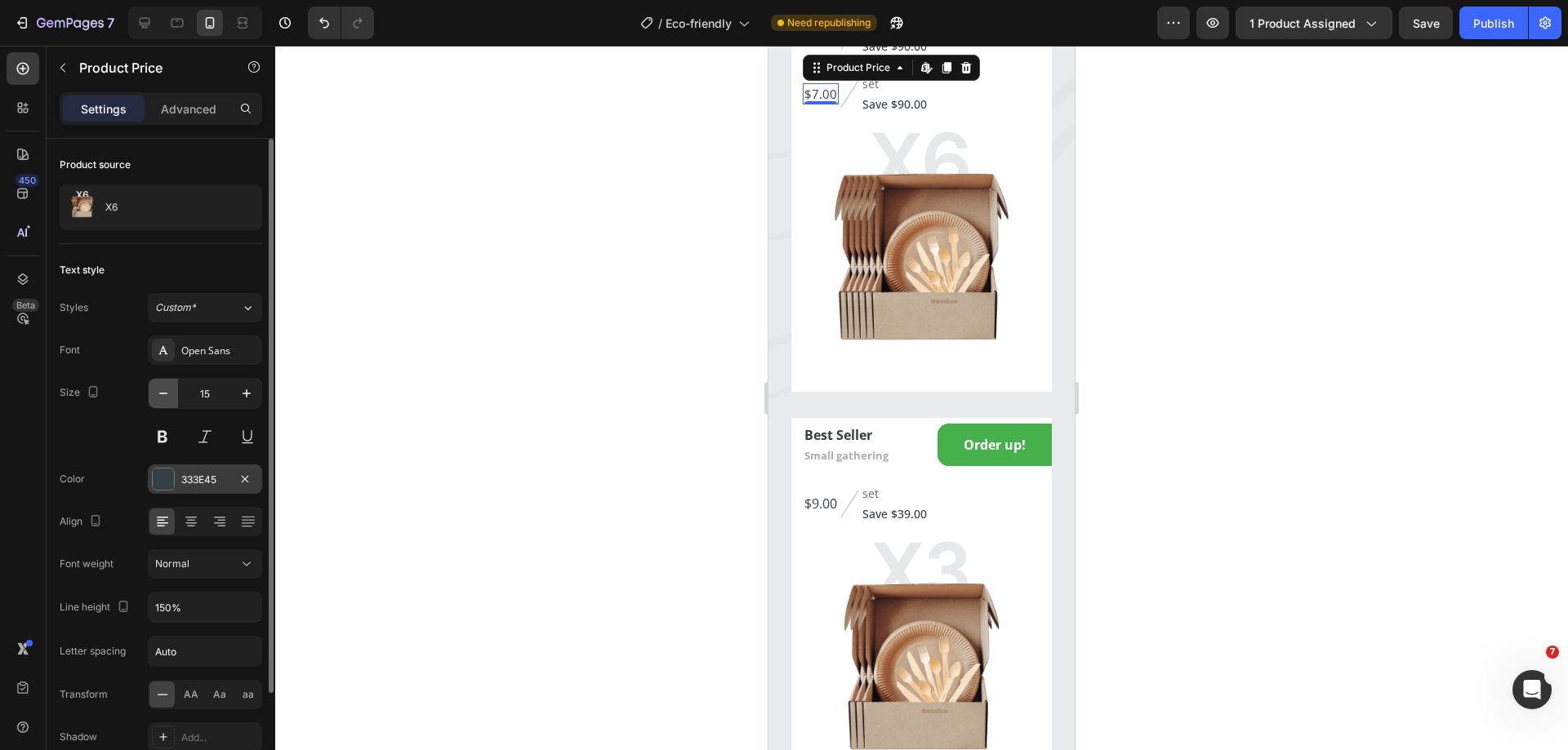
click at [156, 395] on icon "button" at bounding box center [163, 394] width 17 height 17
click at [243, 390] on icon "button" at bounding box center [247, 394] width 17 height 17
type input "15"
click at [829, 515] on div "$9.00" at bounding box center [821, 504] width 36 height 23
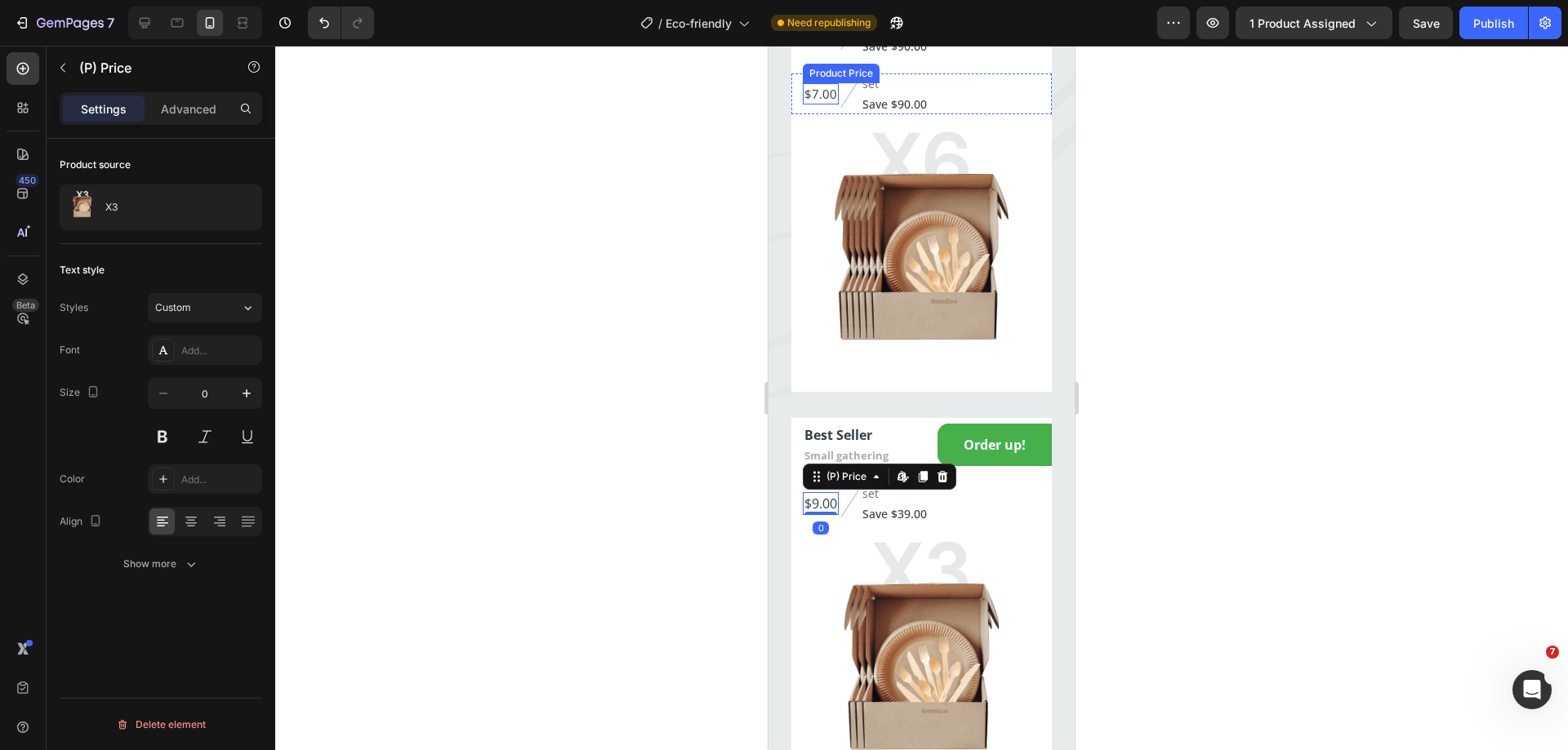
click at [833, 106] on div "$7.00" at bounding box center [821, 94] width 36 height 22
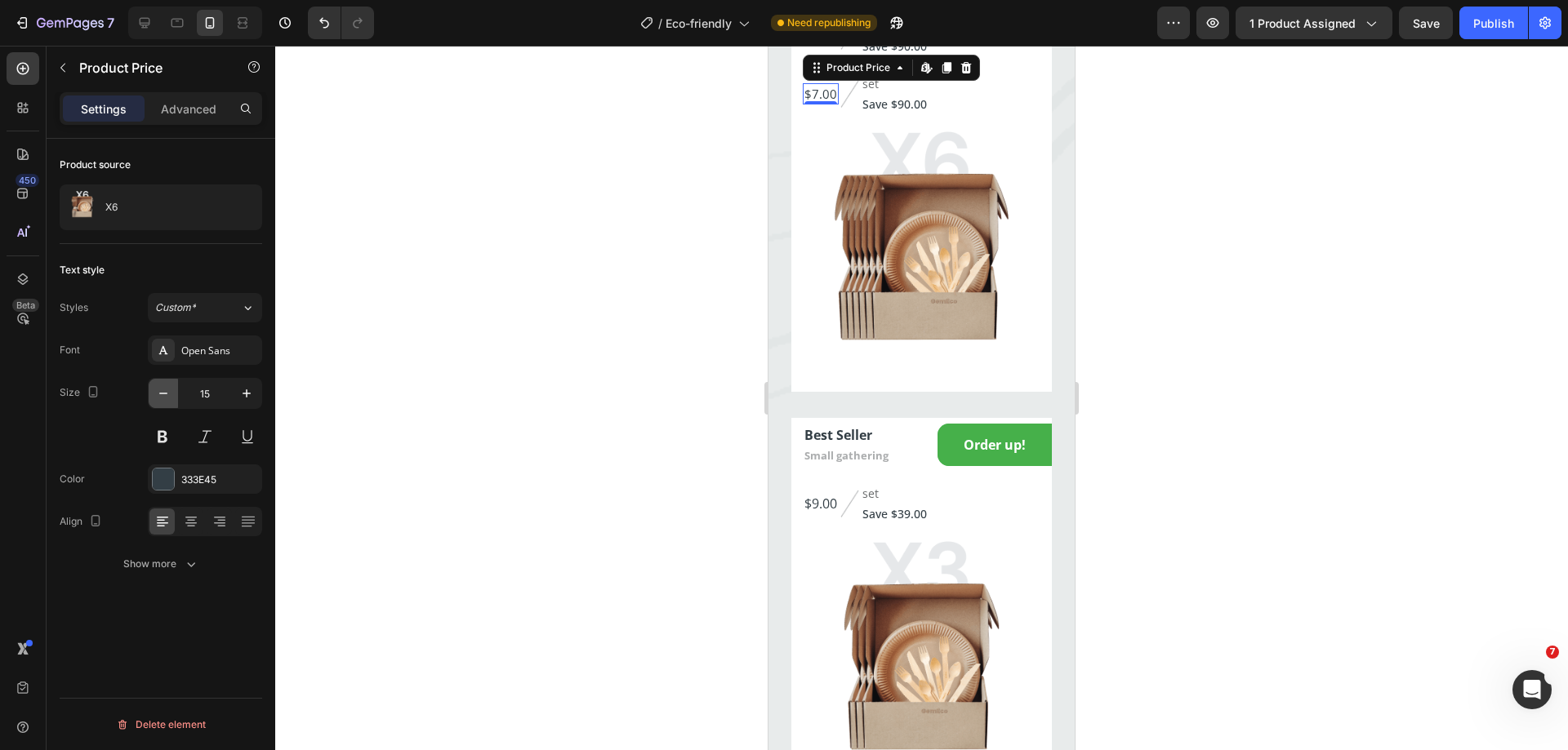
click at [155, 394] on icon "button" at bounding box center [163, 394] width 17 height 17
type input "14"
click at [901, 113] on p "Save $90.00" at bounding box center [891, 104] width 64 height 17
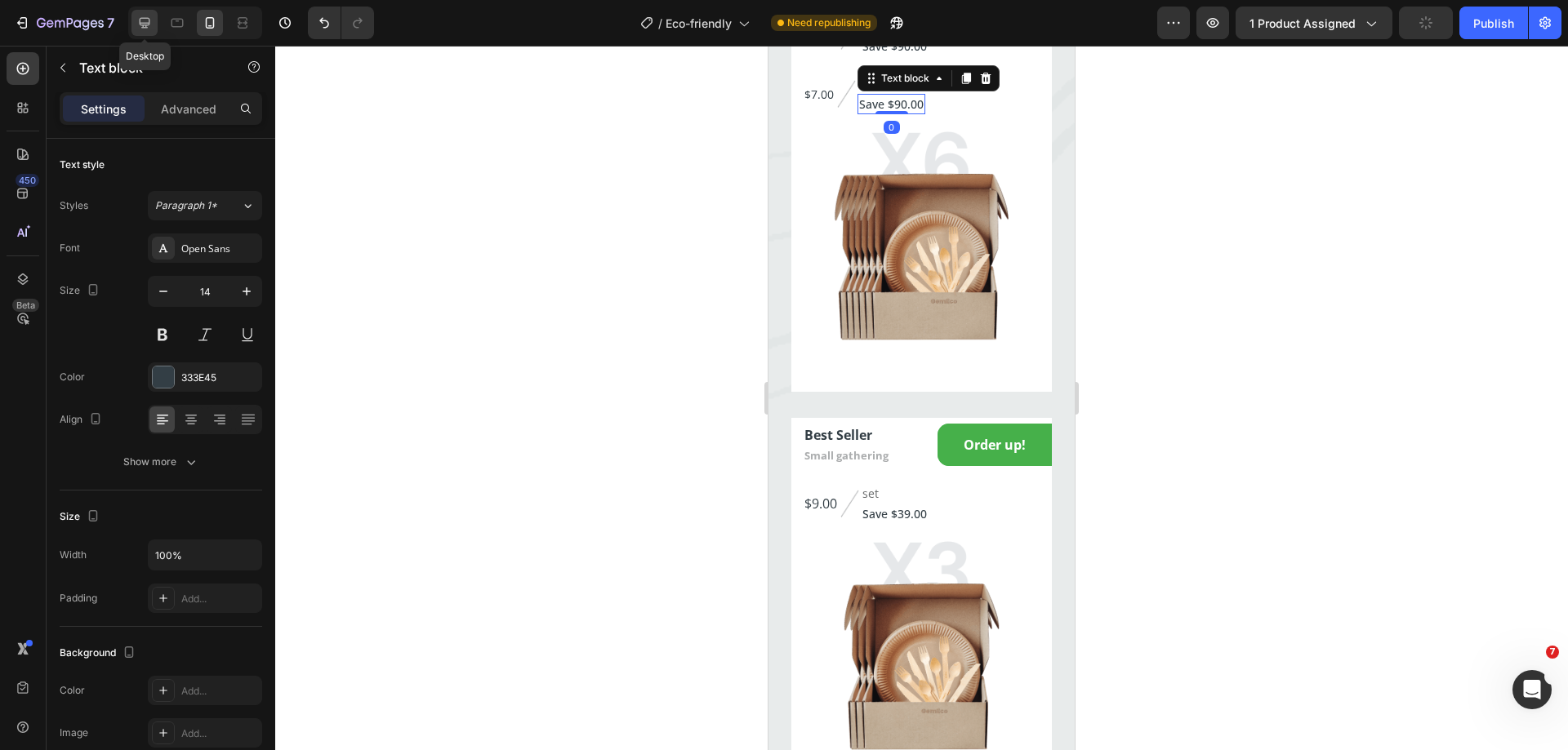
click at [137, 22] on icon at bounding box center [144, 23] width 17 height 17
type input "16"
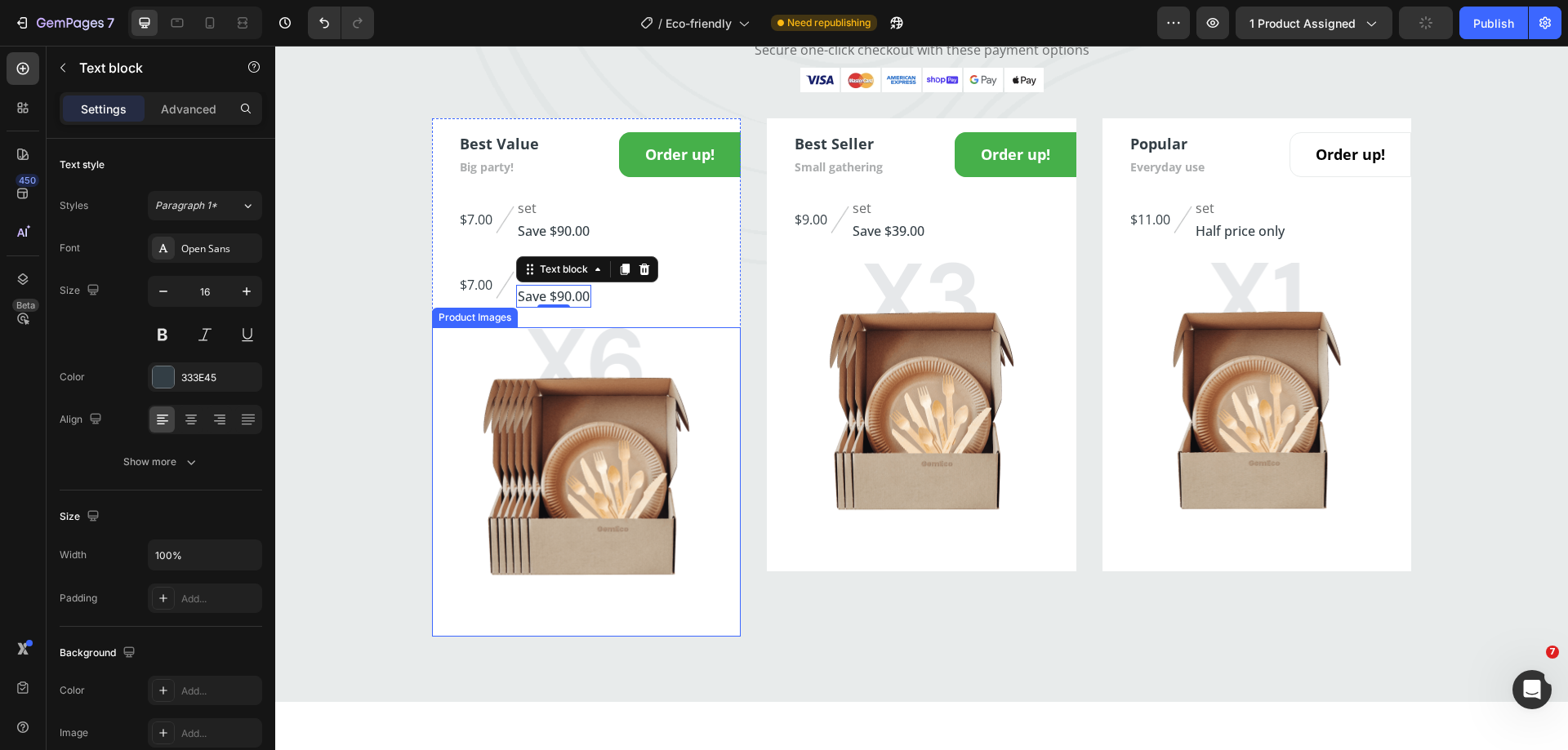
scroll to position [3359, 0]
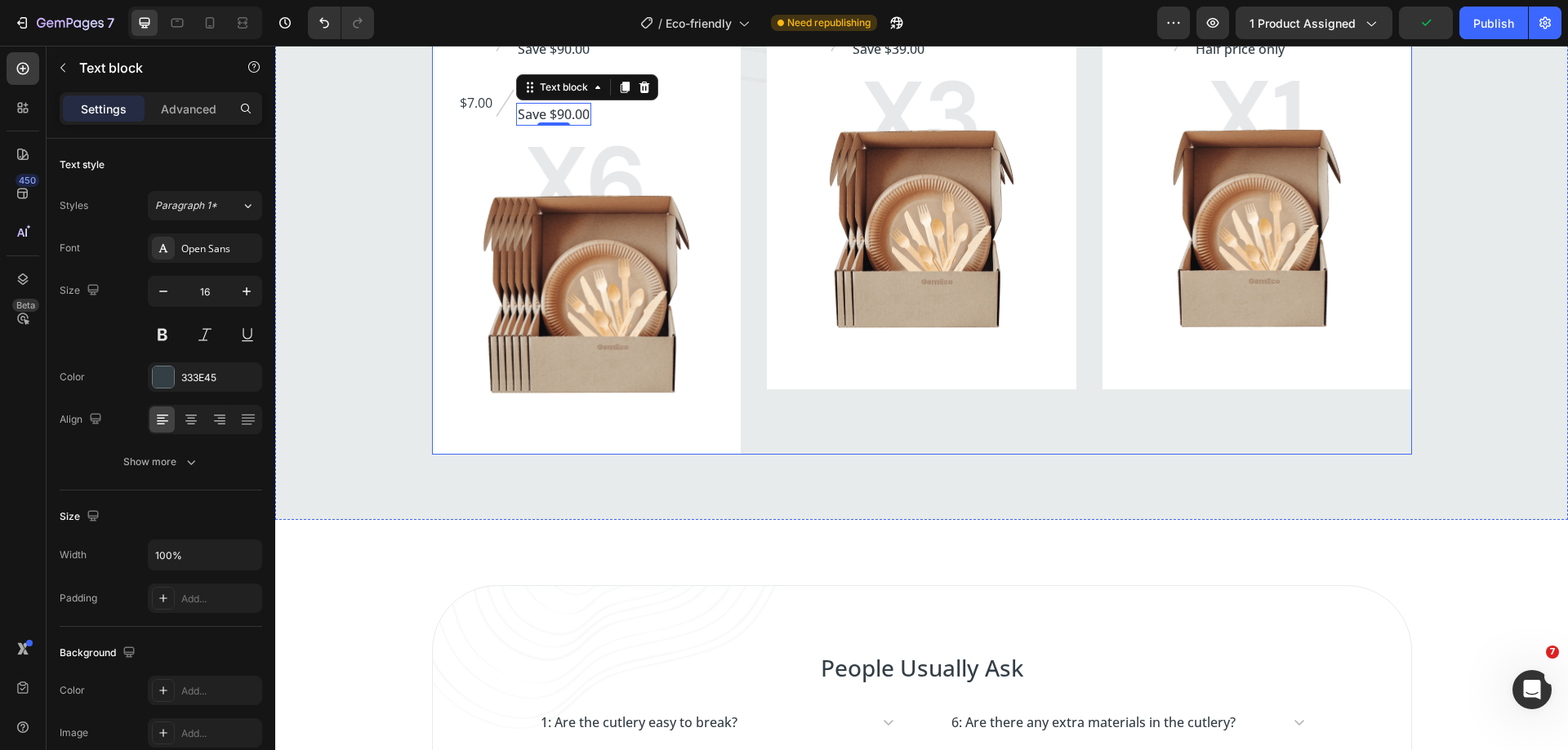
click at [736, 280] on div "Best Value Text block Big party! Text block Order up! Add to Cart Row $7.00 (P)…" at bounding box center [921, 196] width 980 height 518
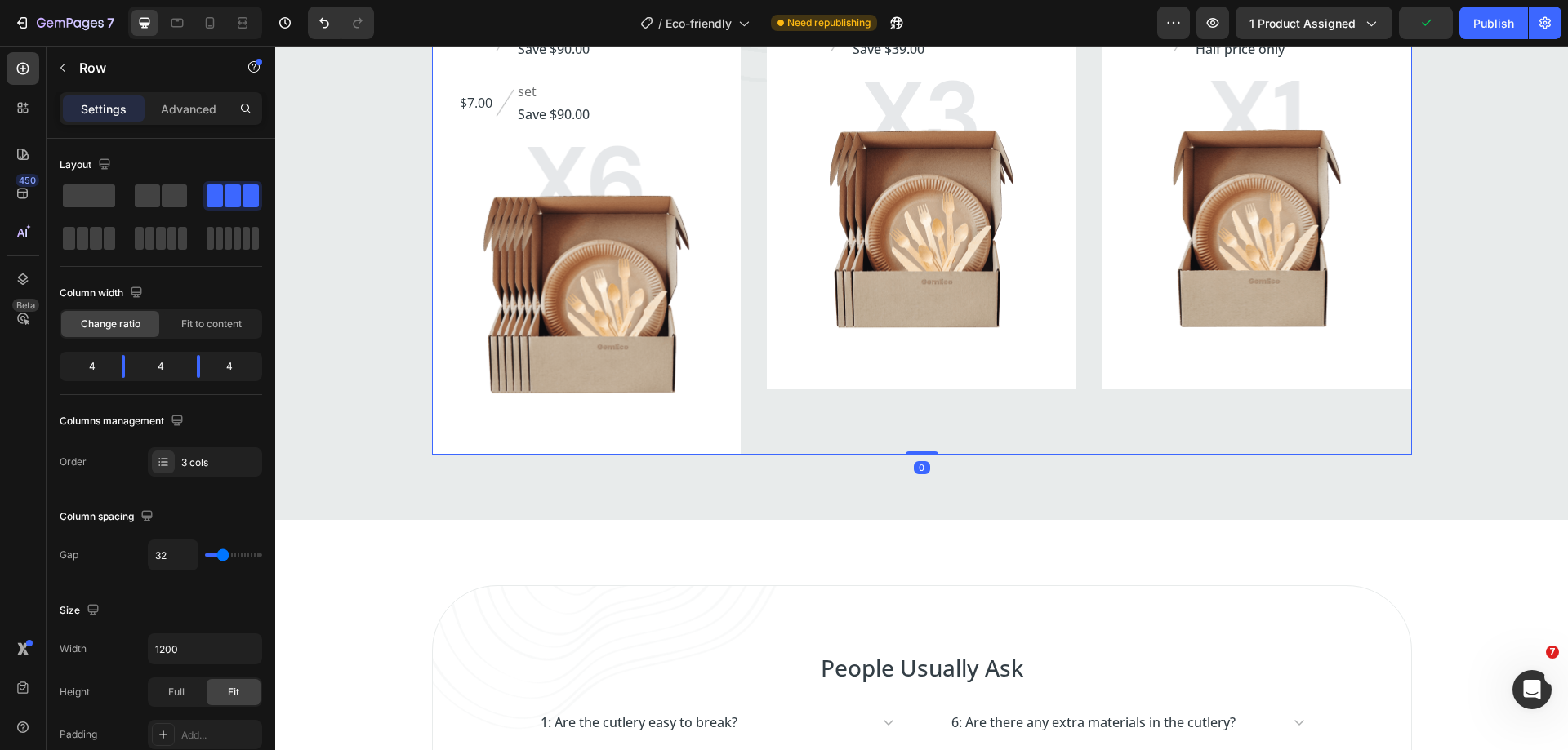
scroll to position [3196, 0]
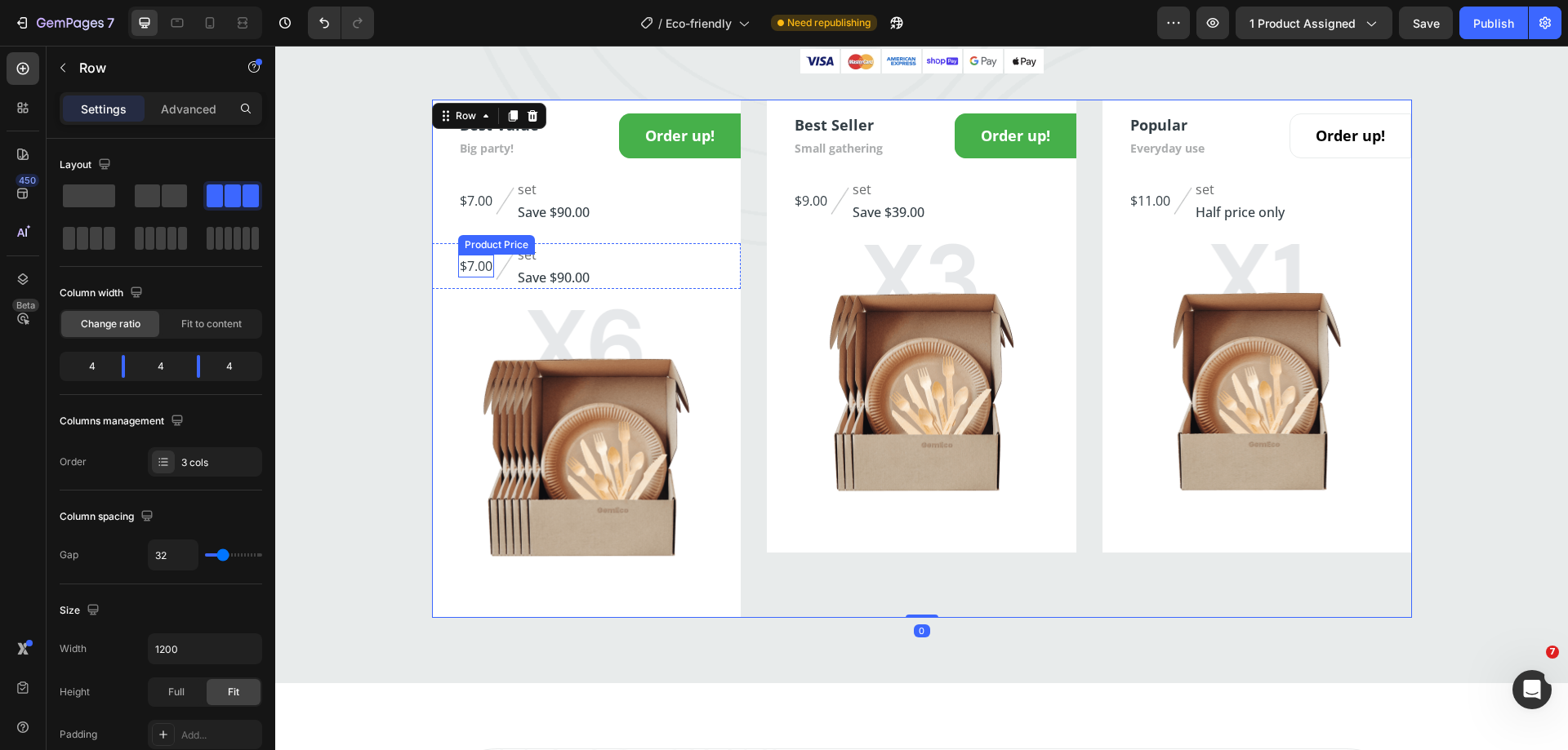
click at [486, 268] on div "$7.00" at bounding box center [476, 267] width 36 height 23
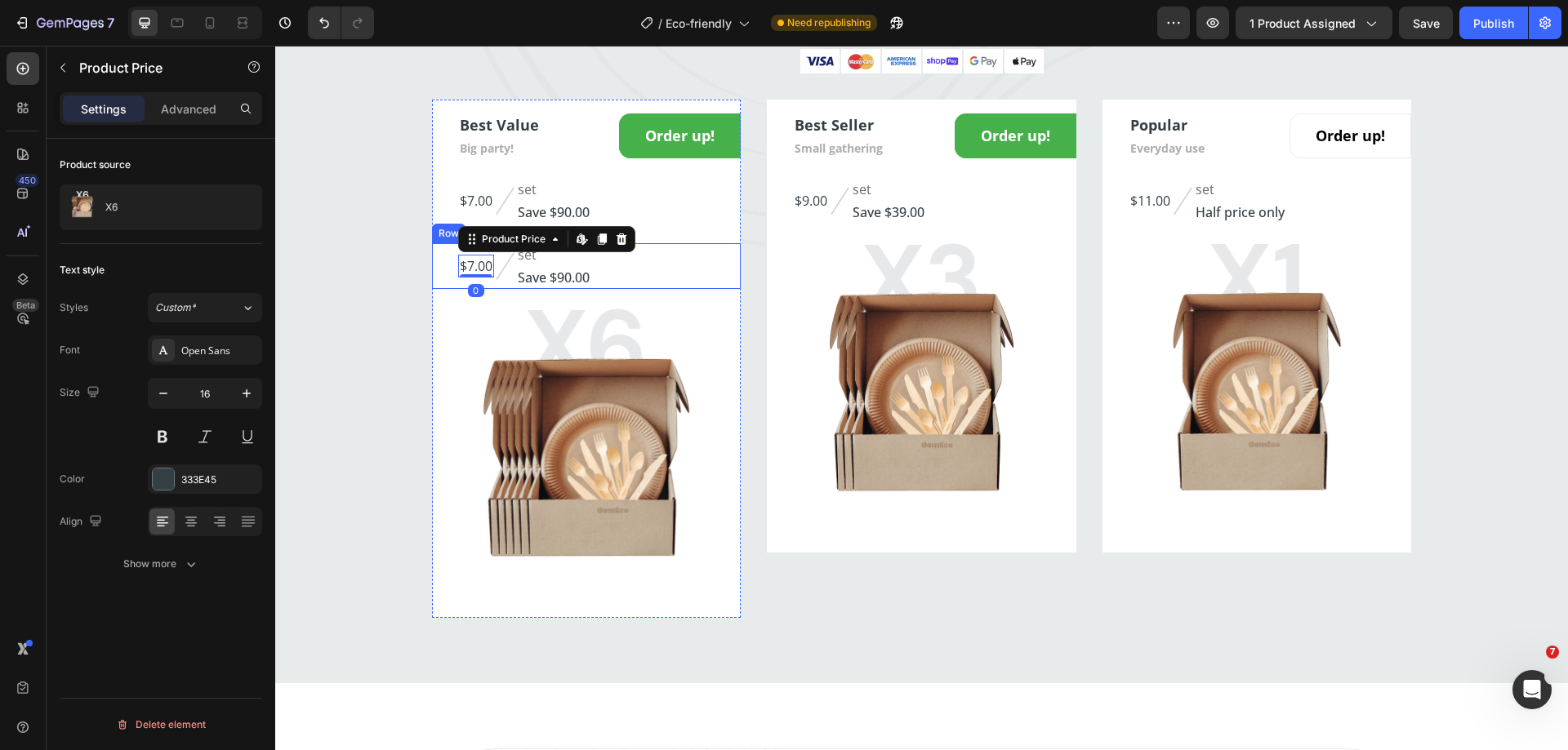
click at [670, 270] on div "$7.00 Product Price Edit content in Shopify 0 Product Price Edit content in Sho…" at bounding box center [586, 266] width 309 height 45
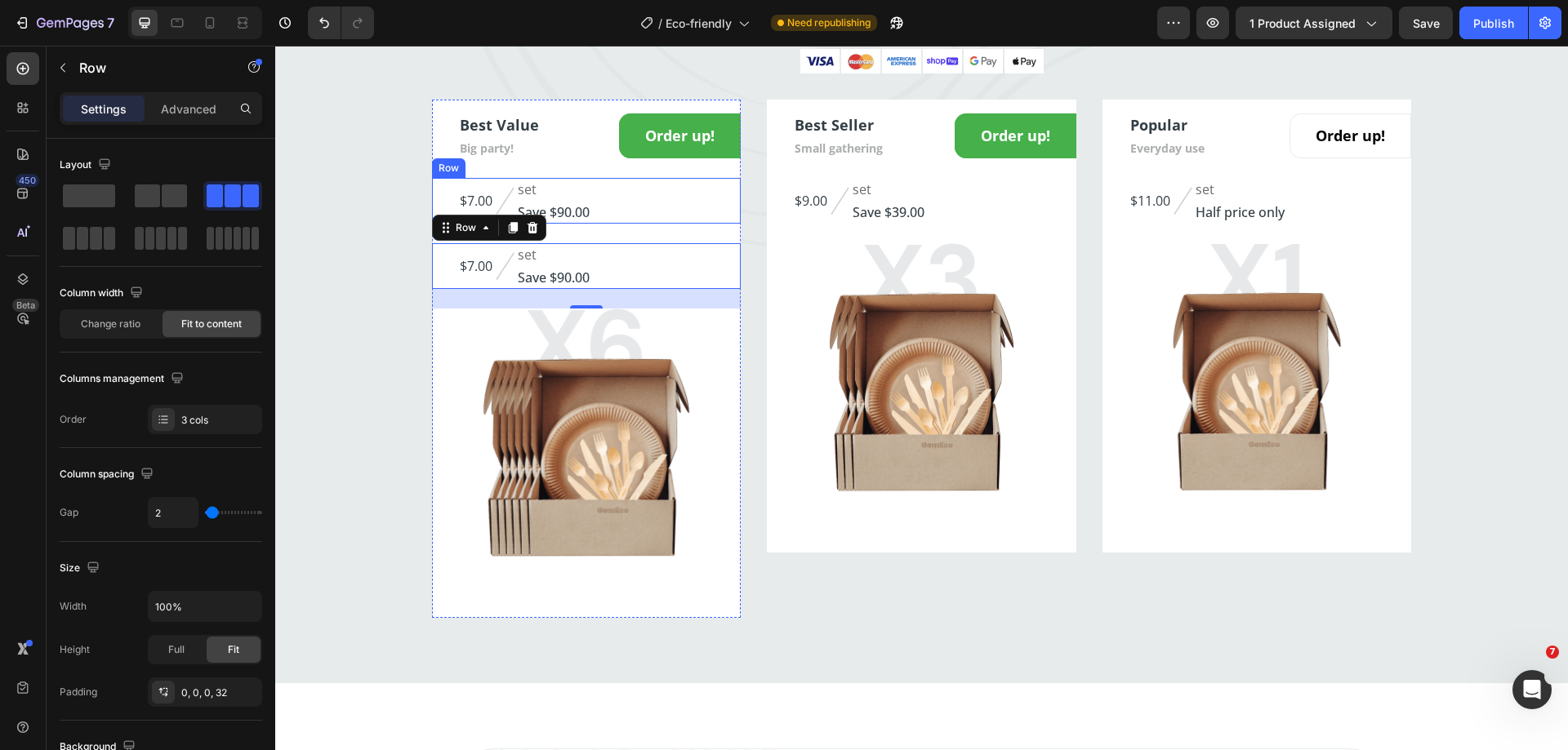
click at [622, 216] on div "$7.00 (P) Price (P) Price Image set Text block Save $90.00 Text block Row" at bounding box center [586, 200] width 309 height 45
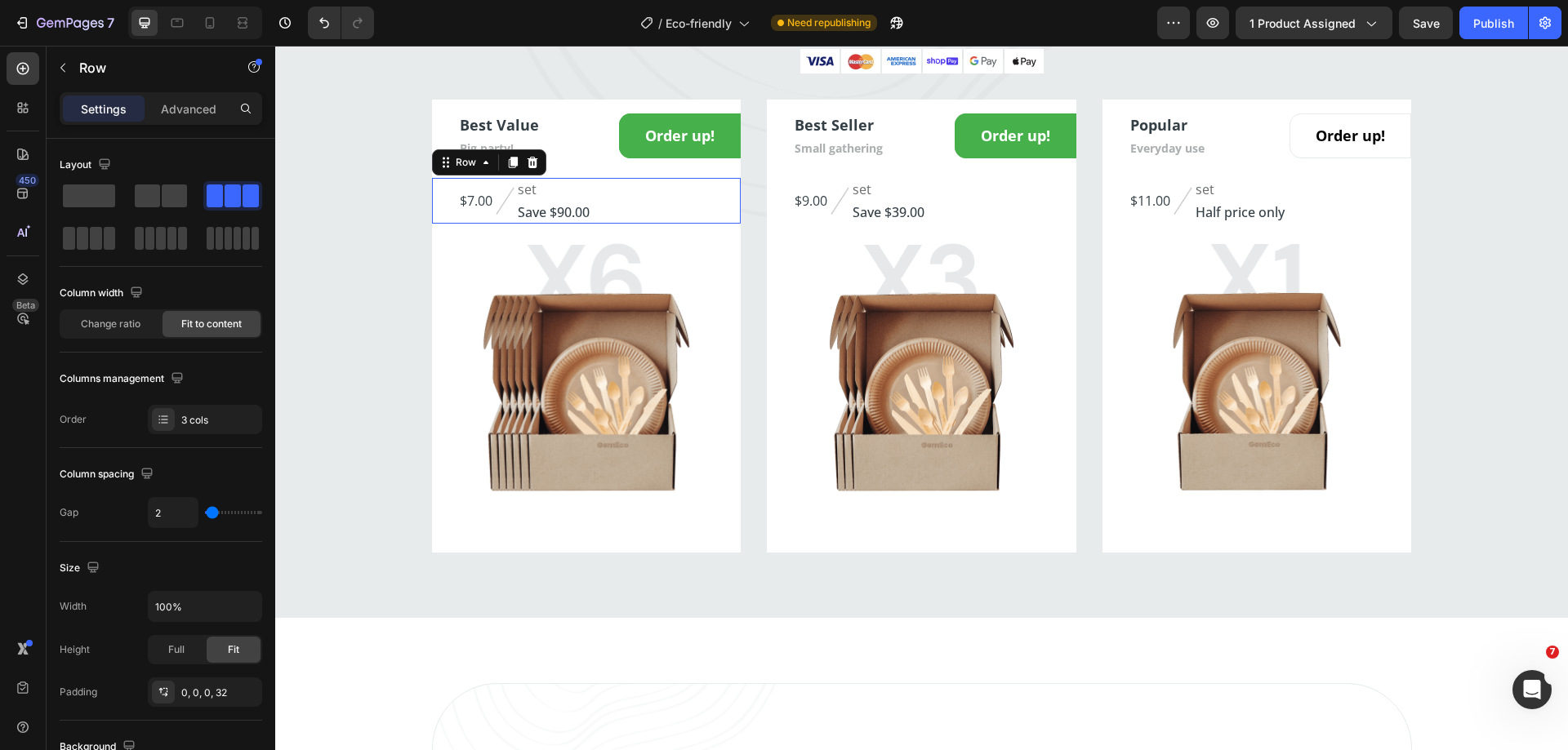
click at [649, 205] on div "$7.00 Product Price Product Price Image set Text block Save $90.00 Text block R…" at bounding box center [586, 200] width 309 height 45
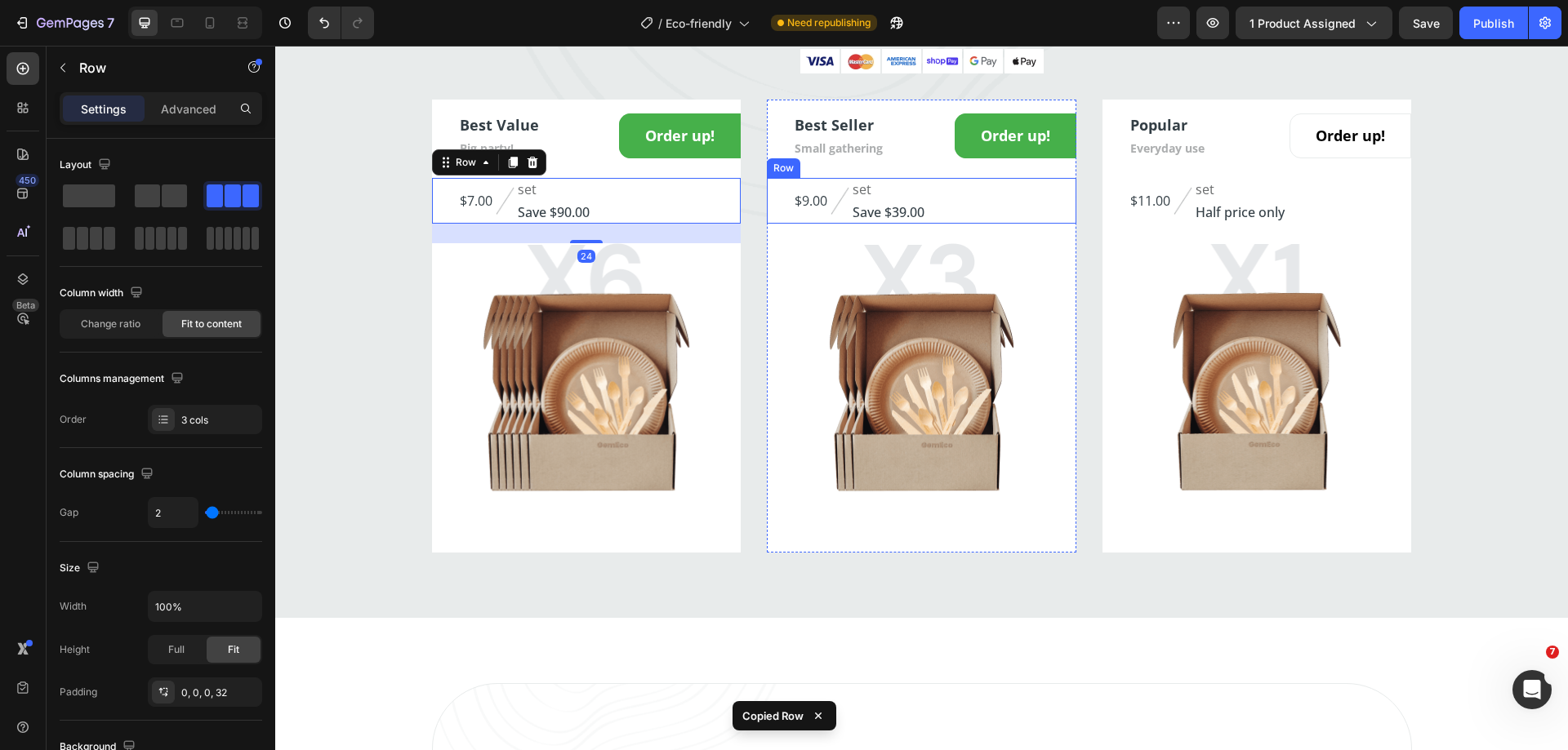
click at [966, 208] on div "$9.00 (P) Price (P) Price Image set Text block Save $39.00 Text block Row" at bounding box center [921, 200] width 309 height 45
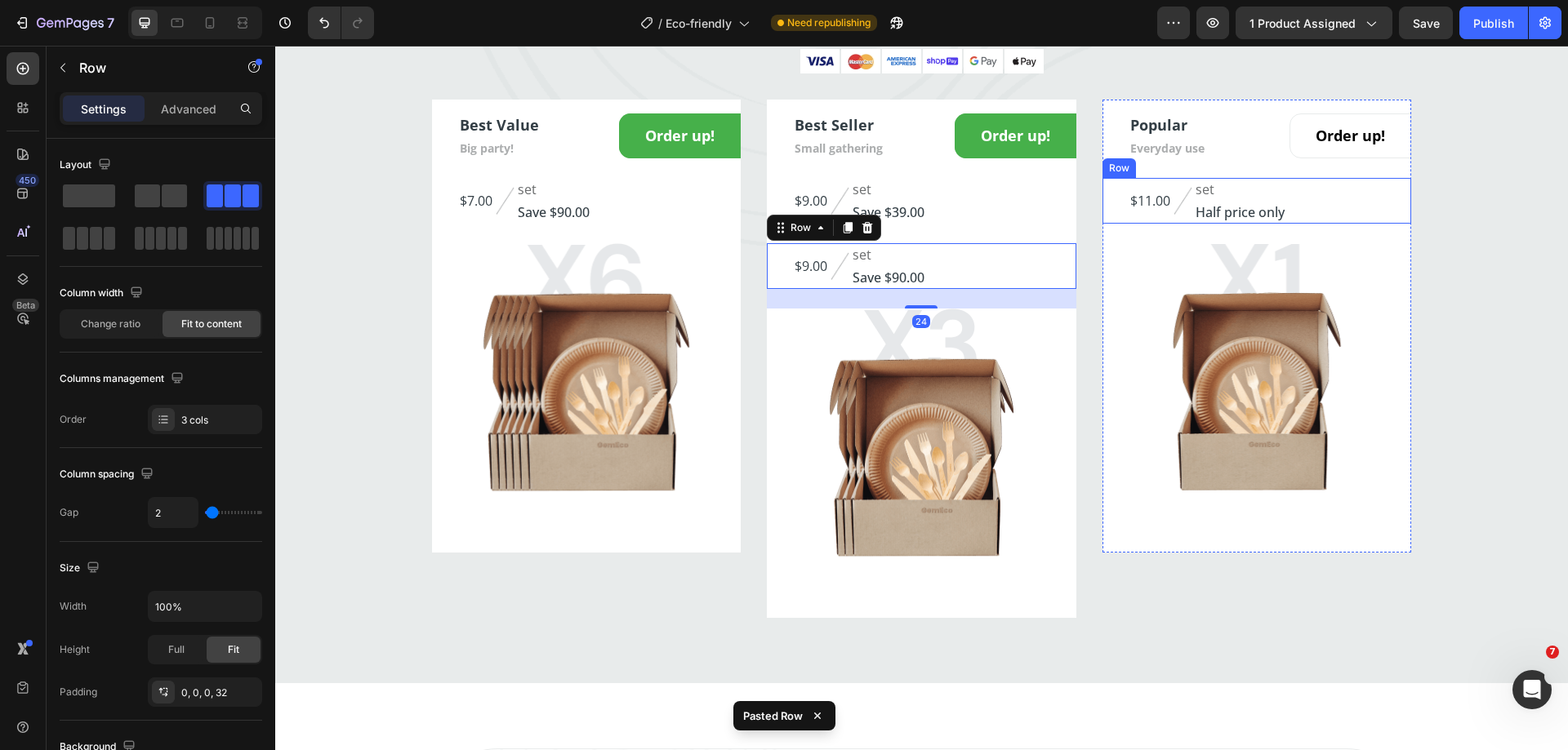
click at [1115, 215] on div "$11.00 (P) Price (P) Price Image set Text block Half price only Text block Row" at bounding box center [1257, 200] width 309 height 45
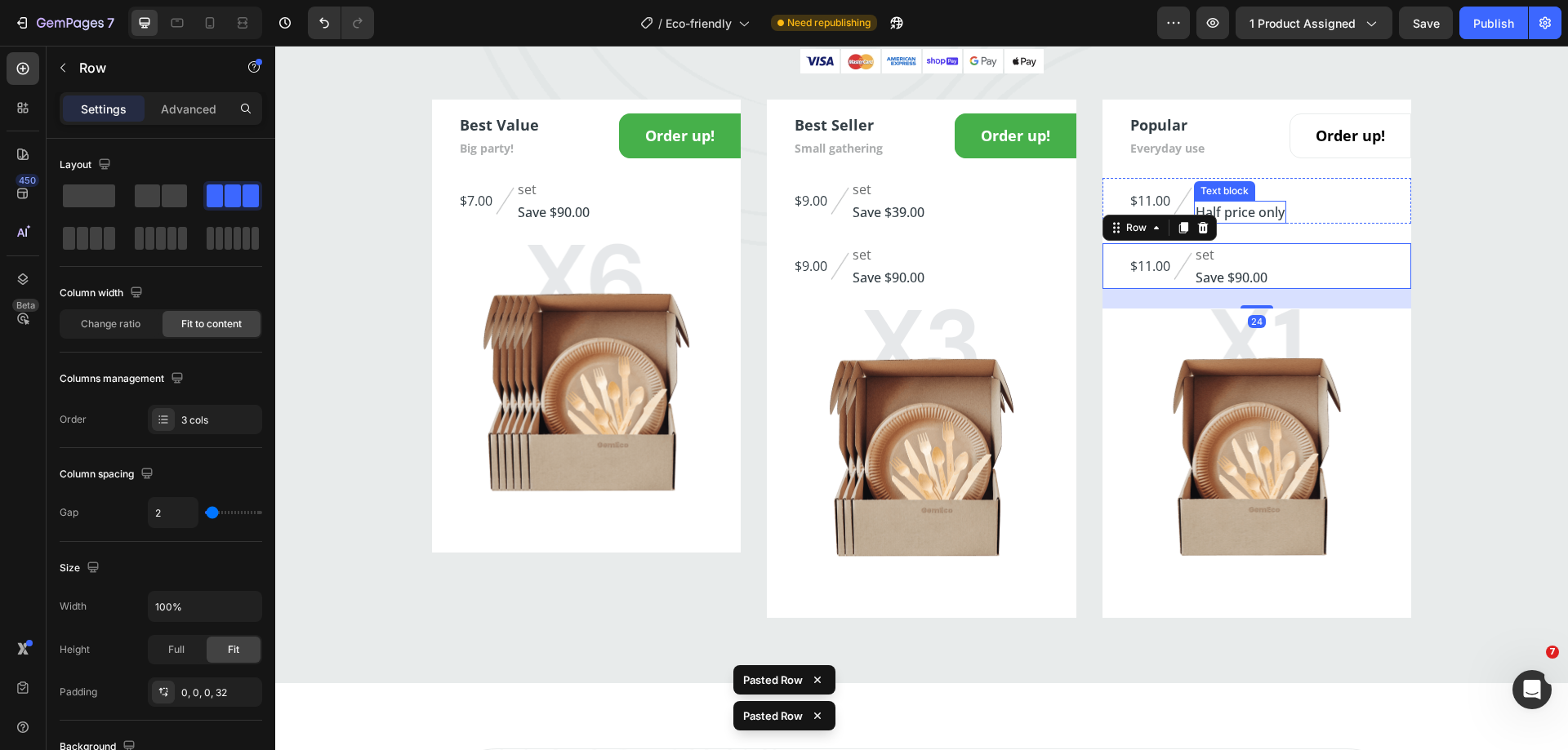
click at [1230, 214] on p "Half price only" at bounding box center [1240, 212] width 89 height 20
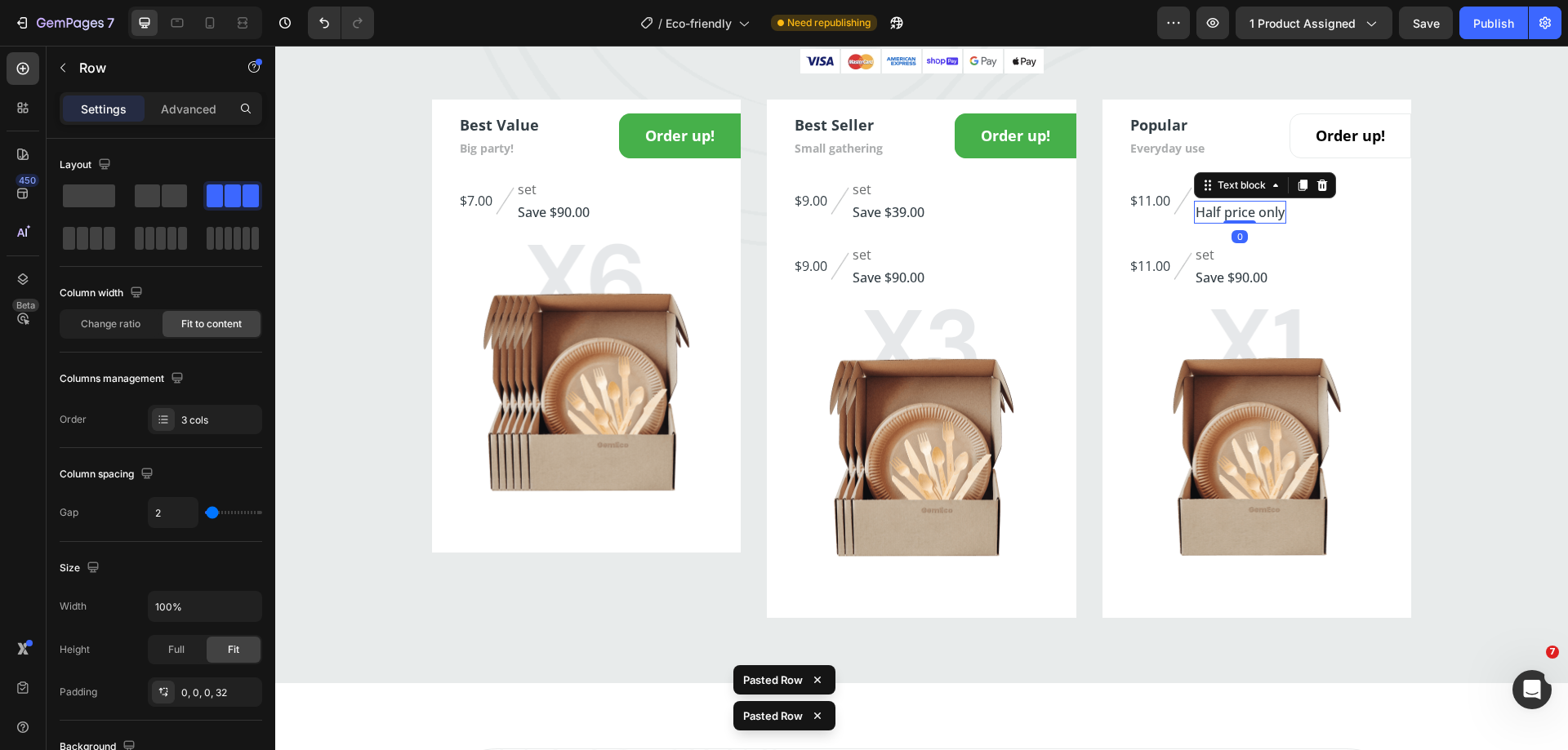
click at [1230, 213] on p "Half price only" at bounding box center [1240, 212] width 89 height 20
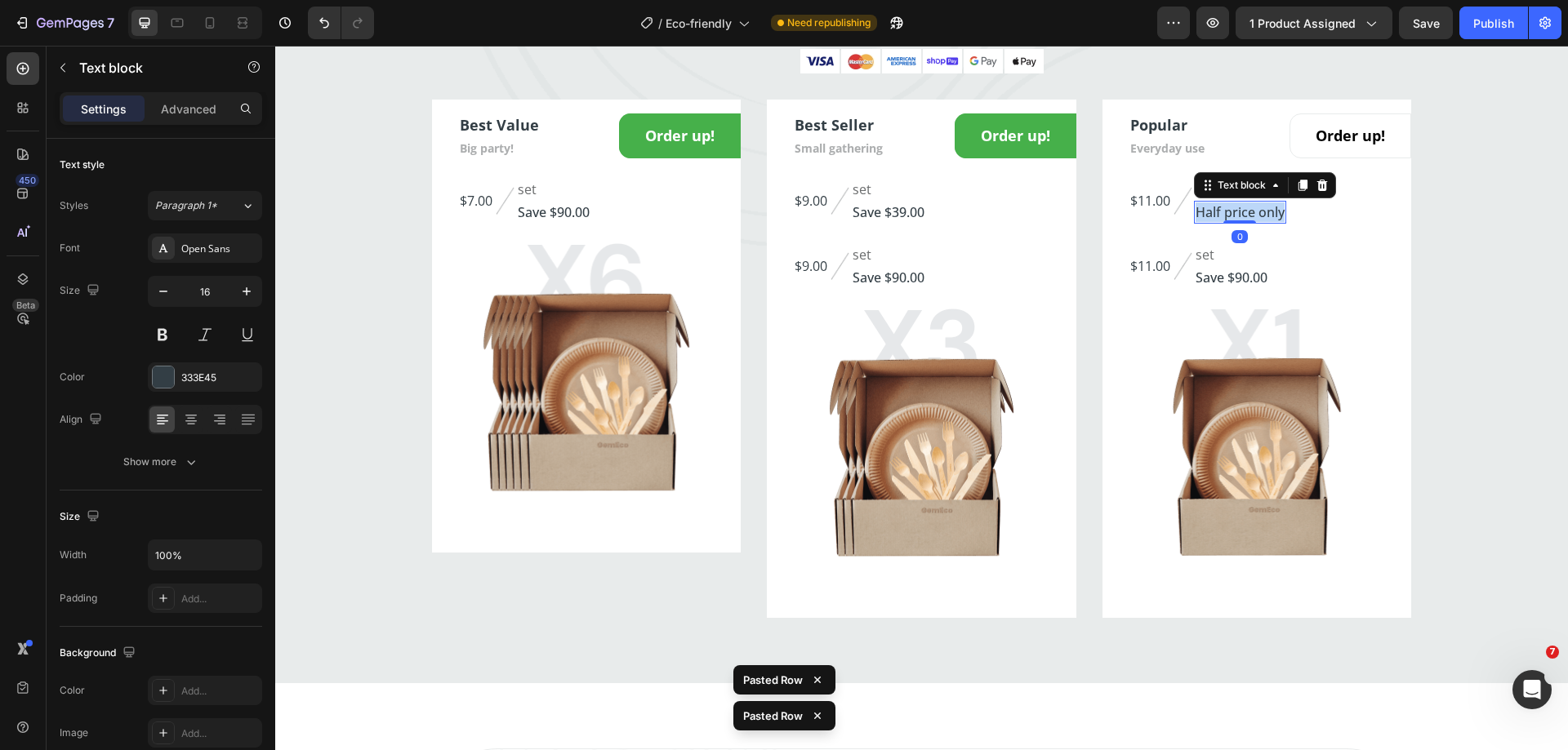
click at [1230, 213] on p "Half price only" at bounding box center [1240, 212] width 89 height 20
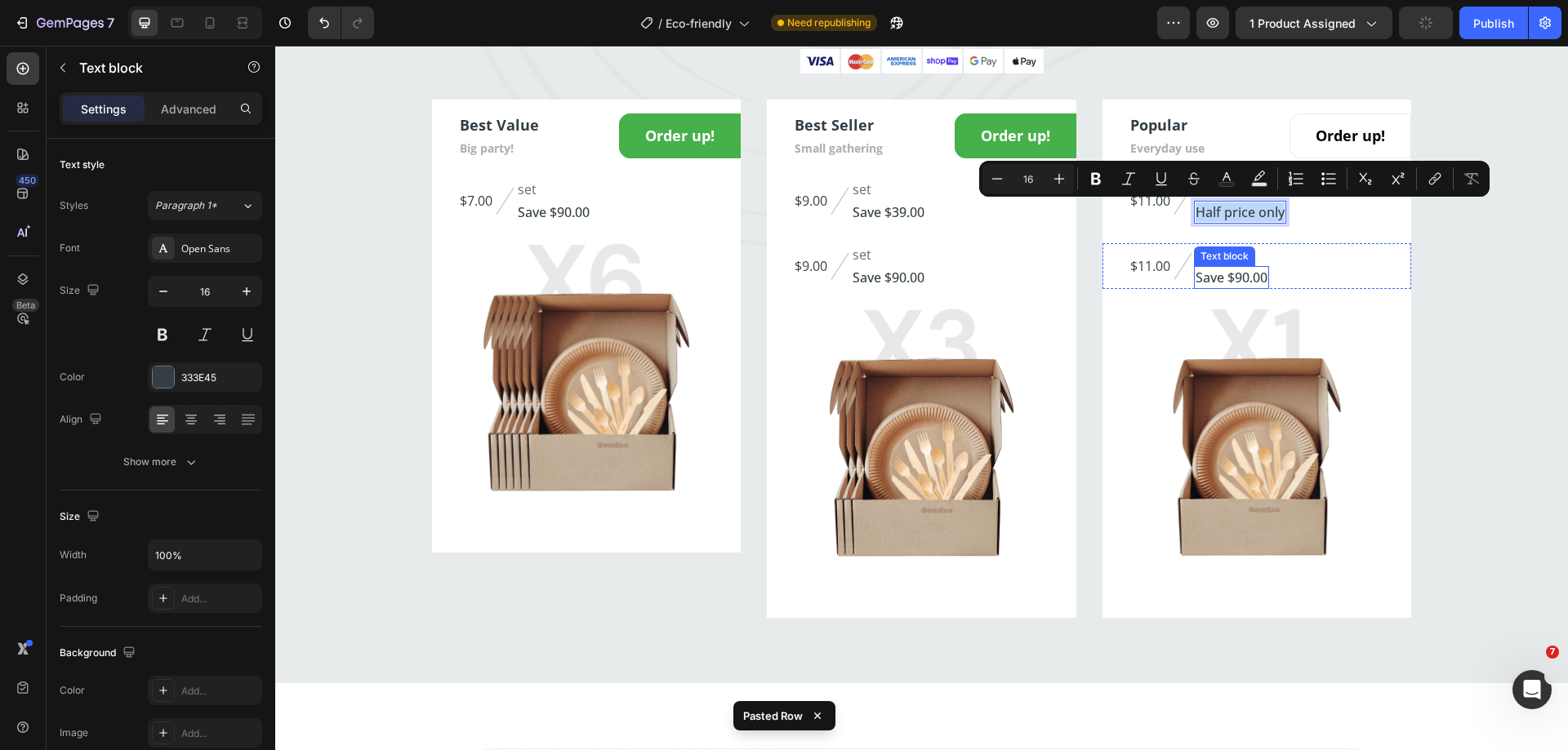
click at [1226, 271] on p "Save $90.00" at bounding box center [1231, 278] width 72 height 20
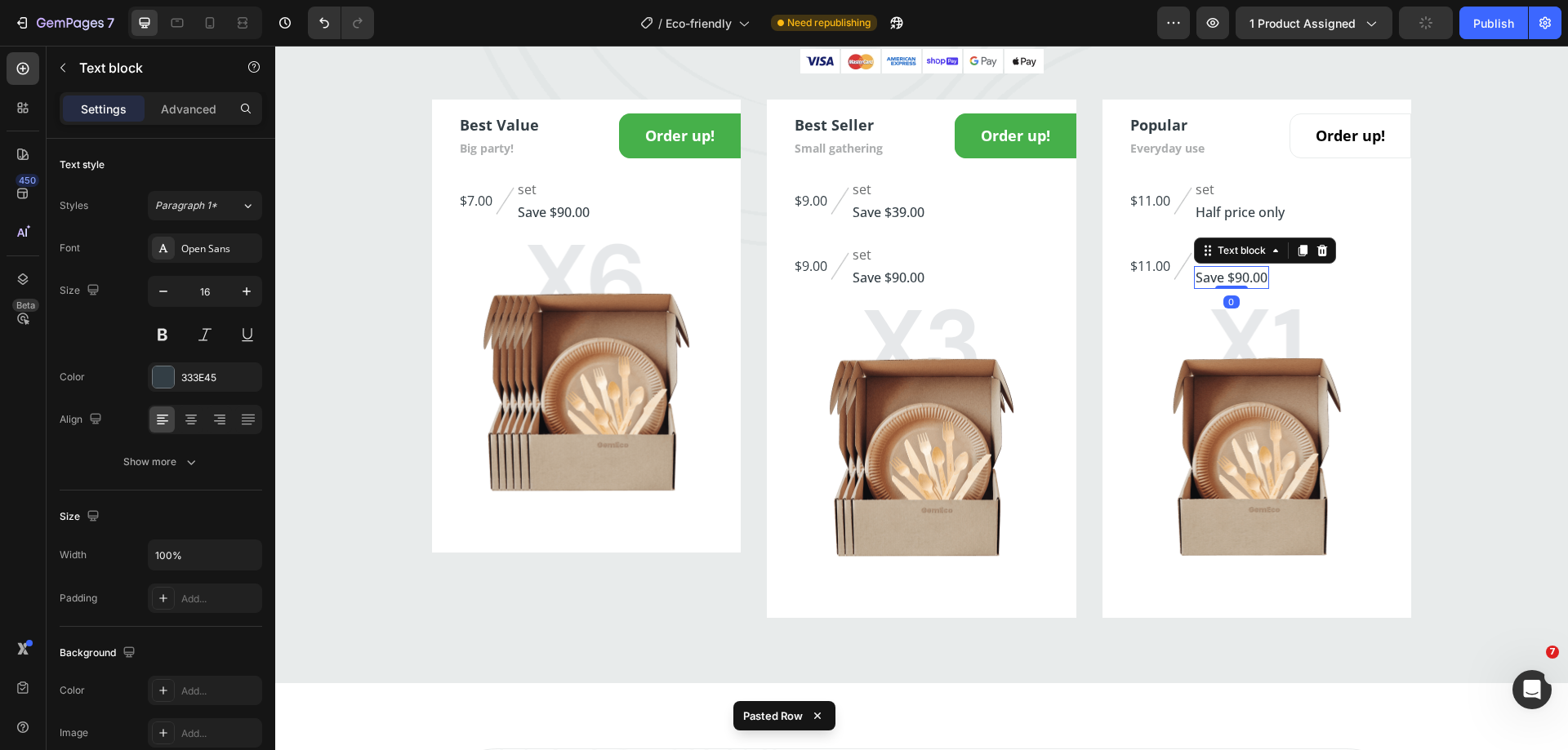
click at [1225, 273] on p "Save $90.00" at bounding box center [1231, 278] width 72 height 20
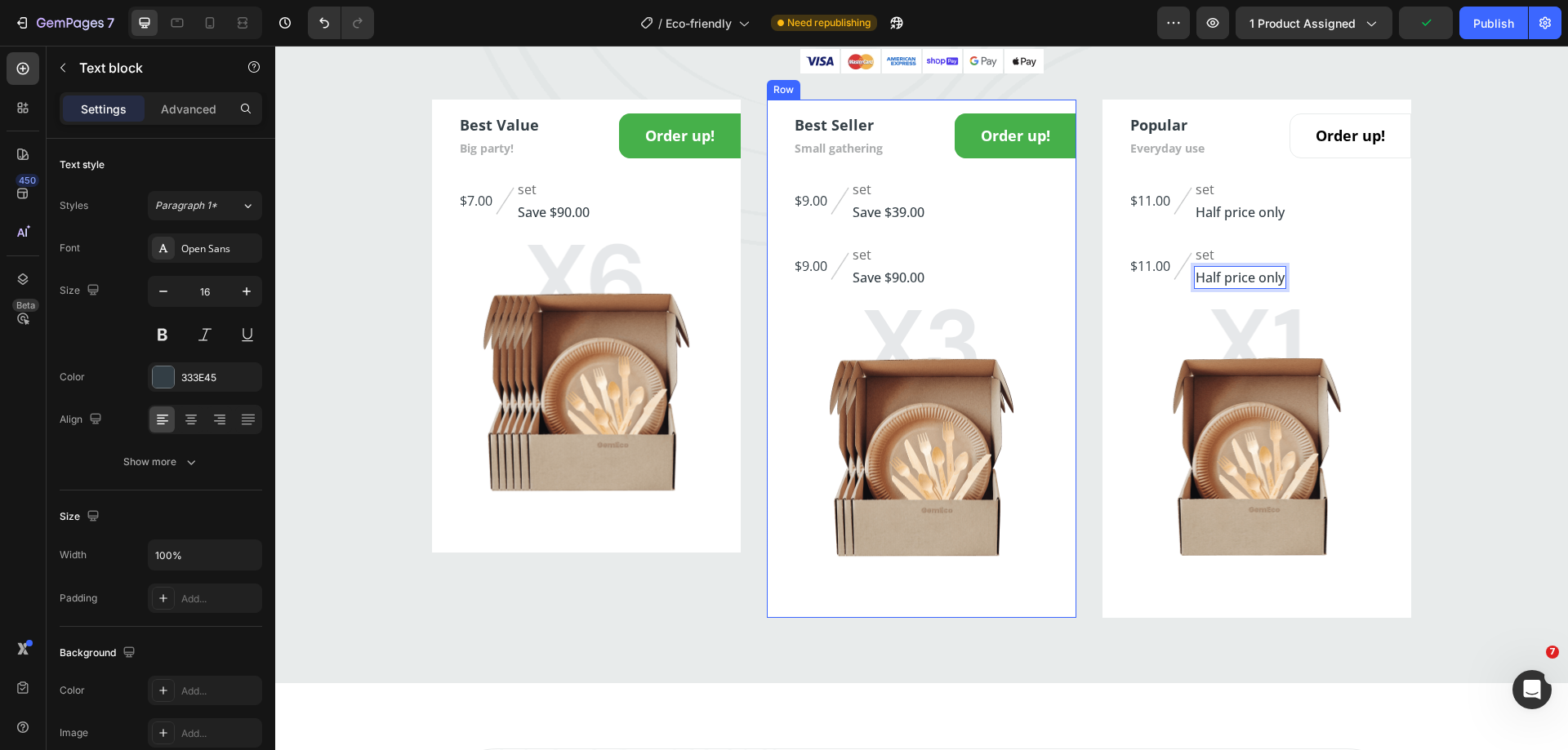
click at [905, 218] on p "Save $39.00" at bounding box center [888, 212] width 72 height 20
click at [905, 216] on p "Save $39.00" at bounding box center [888, 212] width 72 height 20
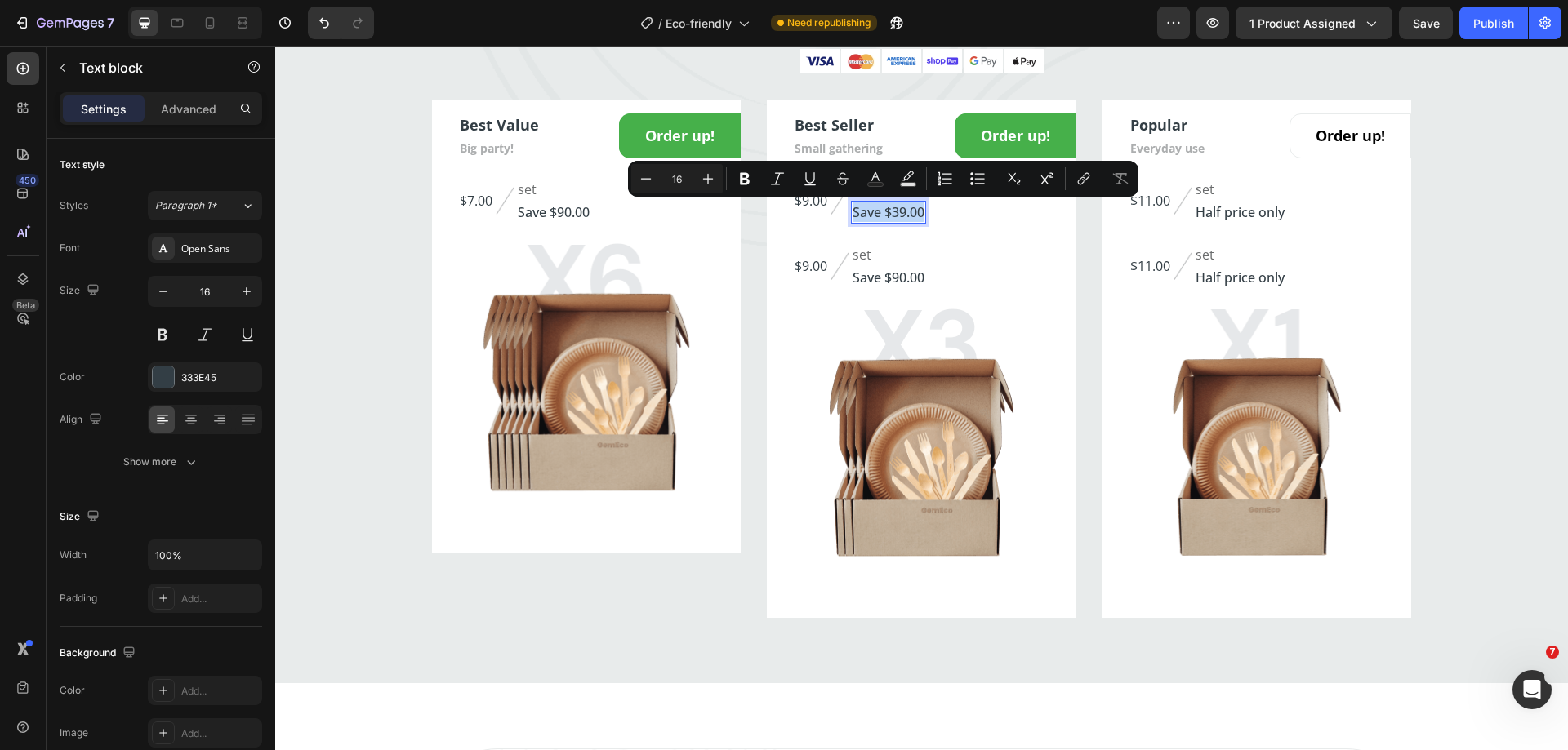
copy p "Save $39.00"
click at [906, 272] on p "Save $90.00" at bounding box center [888, 278] width 72 height 20
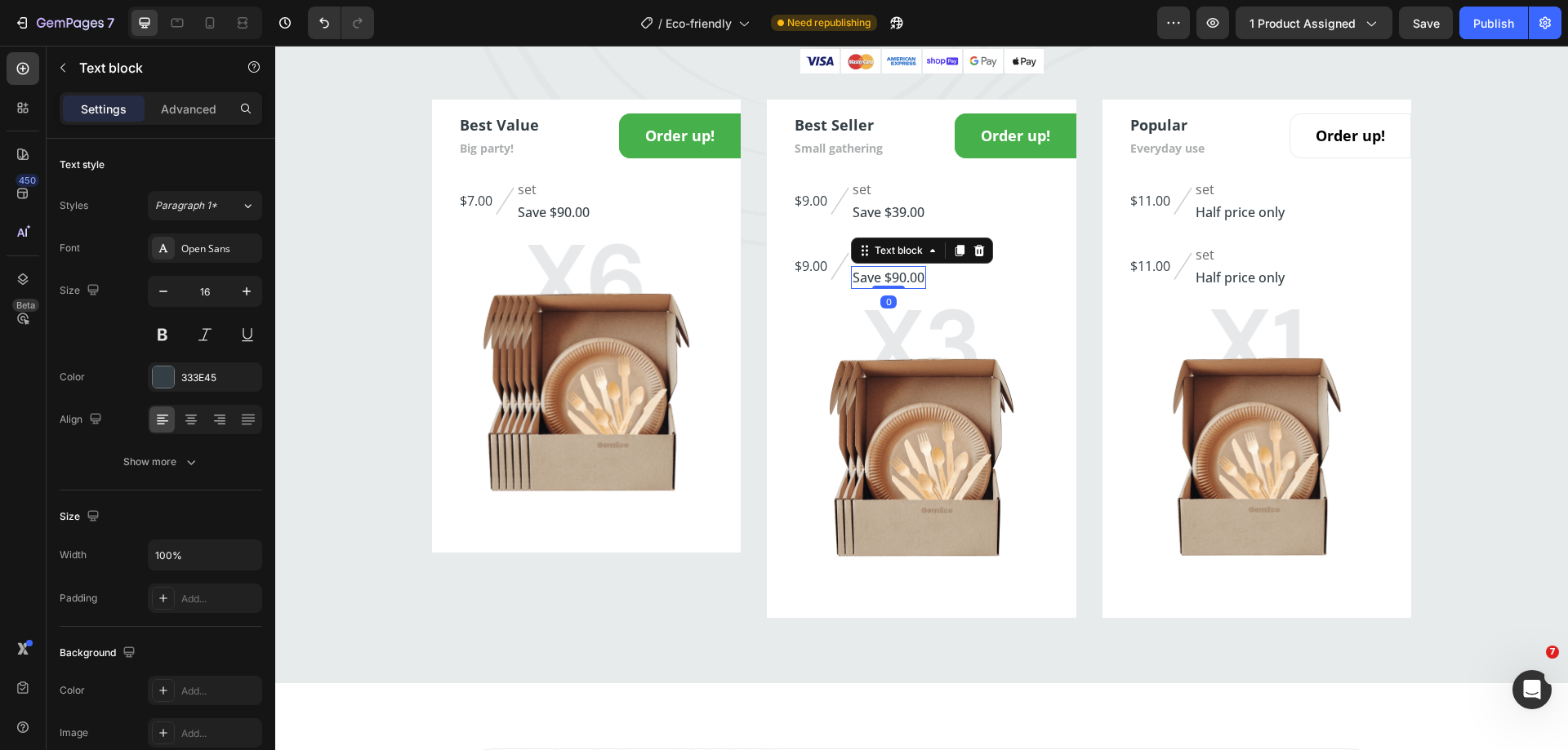
click at [906, 272] on p "Save $90.00" at bounding box center [888, 278] width 72 height 20
click at [975, 267] on div "$9.00 Product Price Product Price Image set Text block Save $39.00 Text block 0…" at bounding box center [921, 266] width 309 height 45
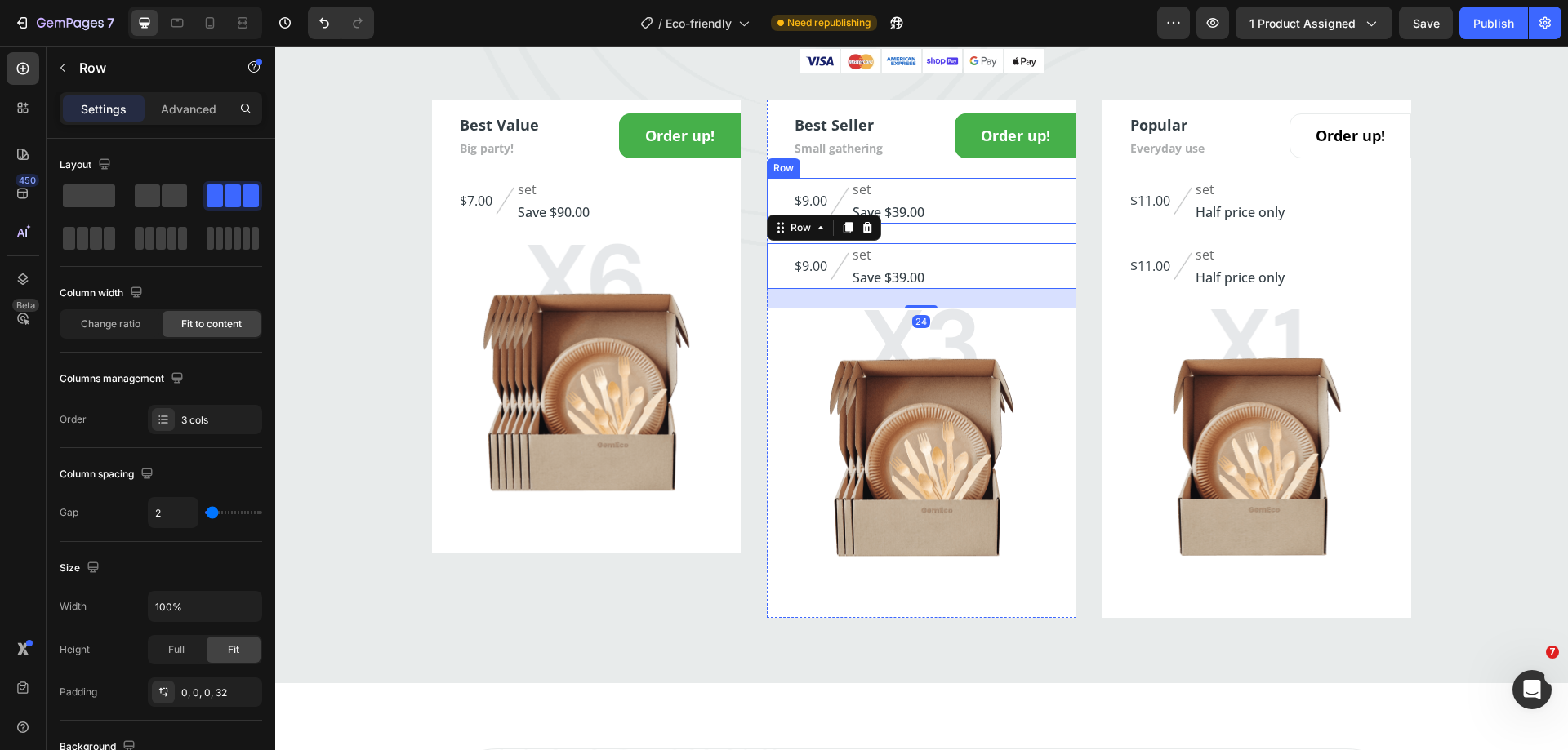
click at [935, 205] on div "$9.00 (P) Price (P) Price Image set Text block Save $39.00 Text block Row" at bounding box center [921, 200] width 309 height 45
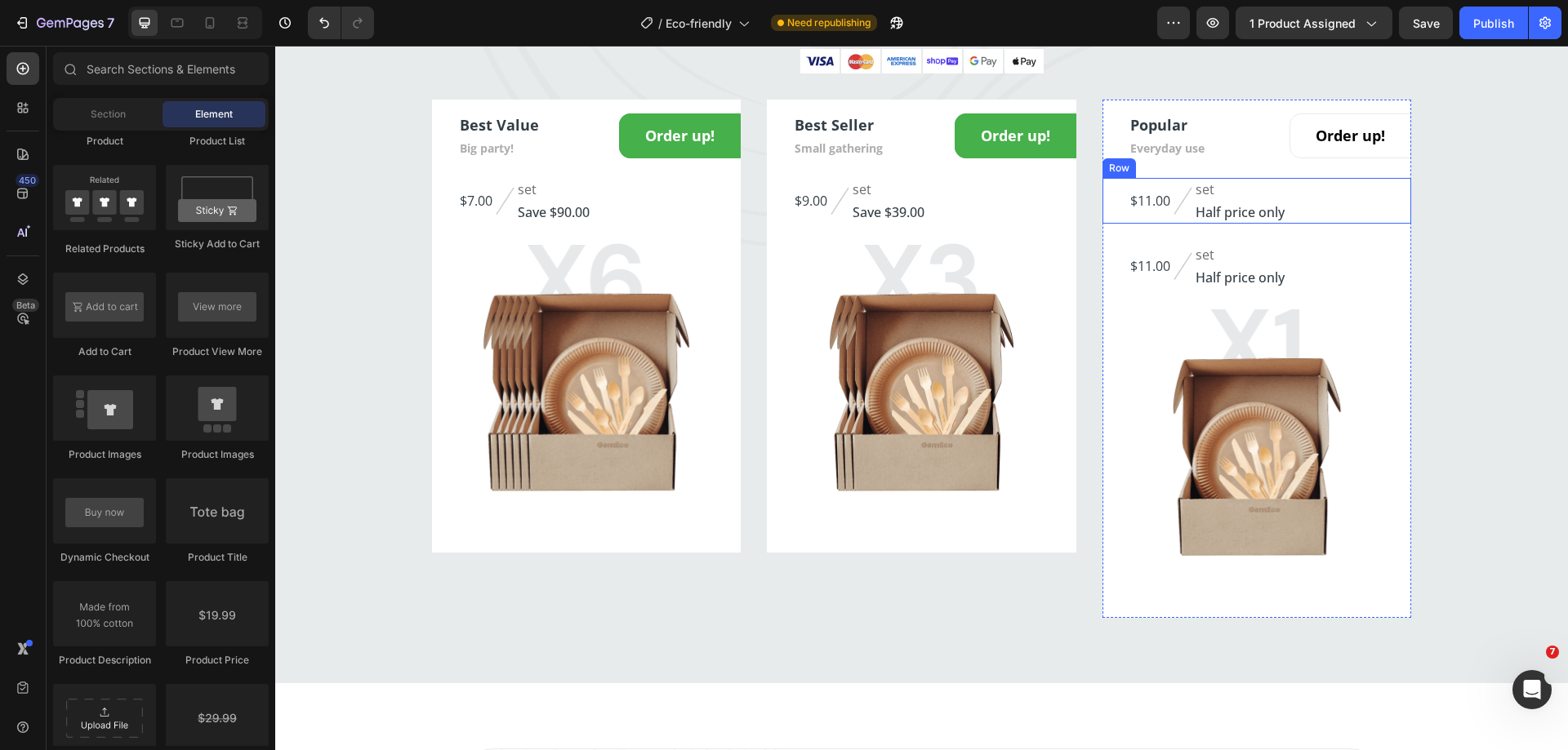
click at [1155, 219] on div "$11.00 (P) Price (P) Price" at bounding box center [1150, 200] width 43 height 45
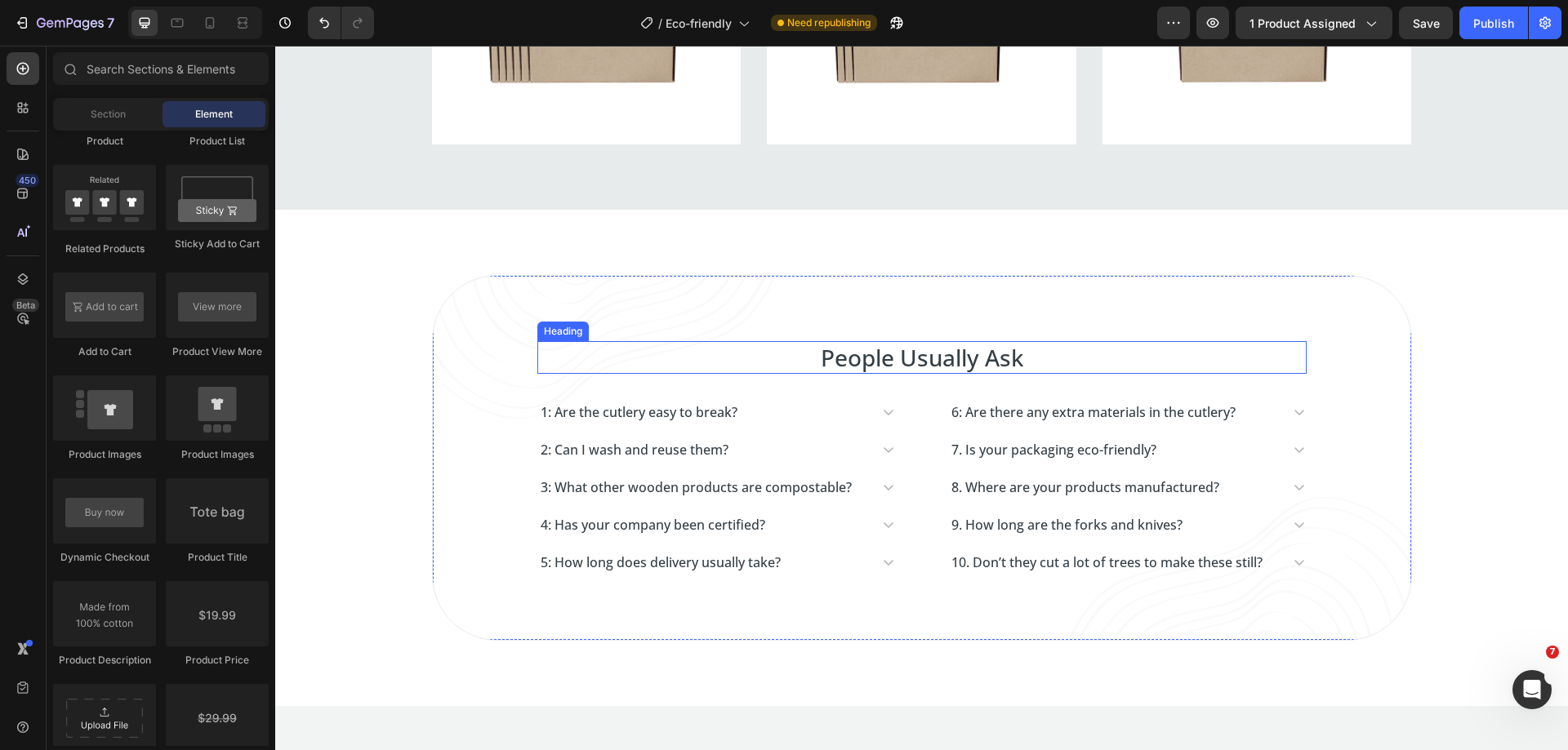
scroll to position [3931, 0]
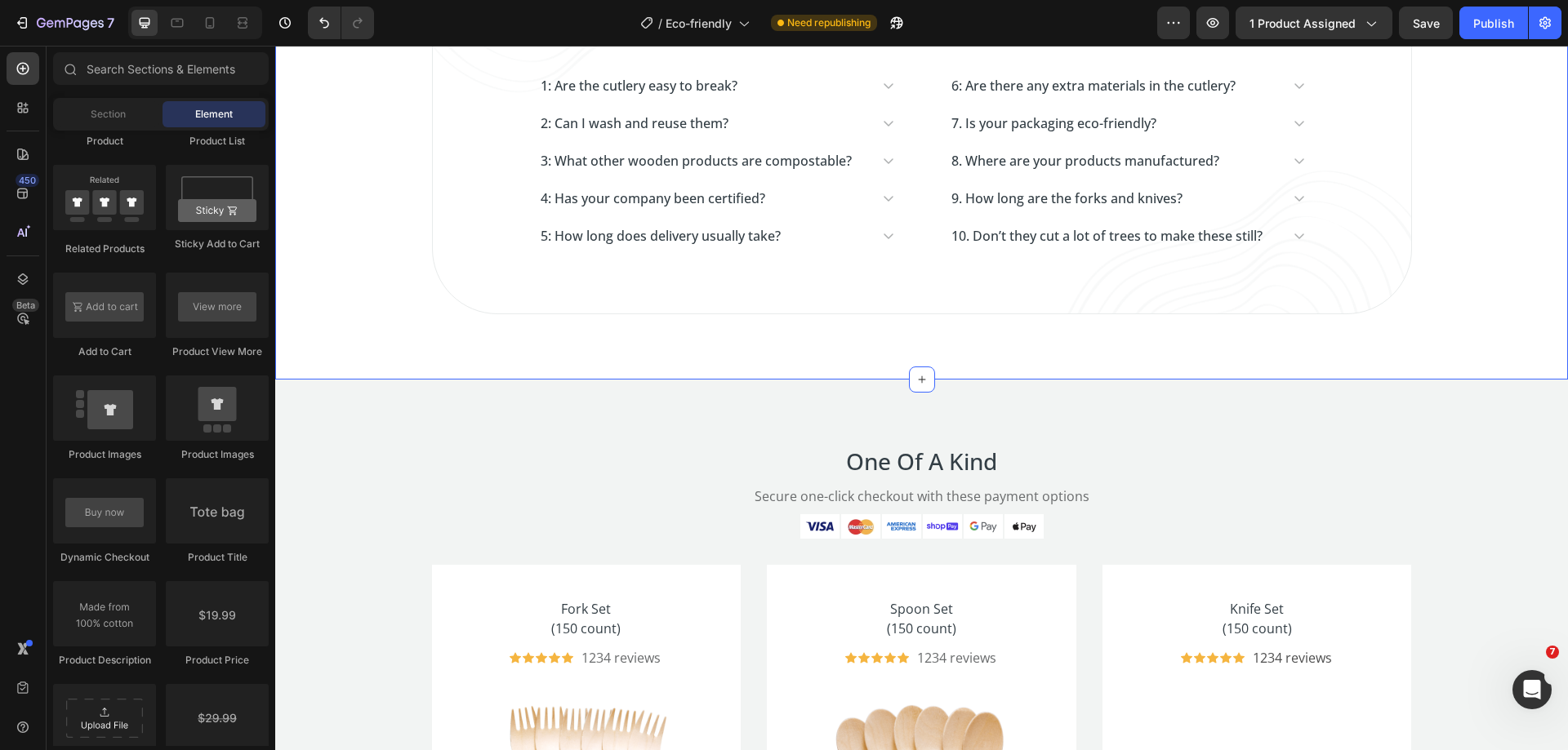
click at [942, 376] on div "People Usually Ask Heading 1: Are the cutlery easy to break? 2: Can I wash and …" at bounding box center [921, 132] width 1292 height 497
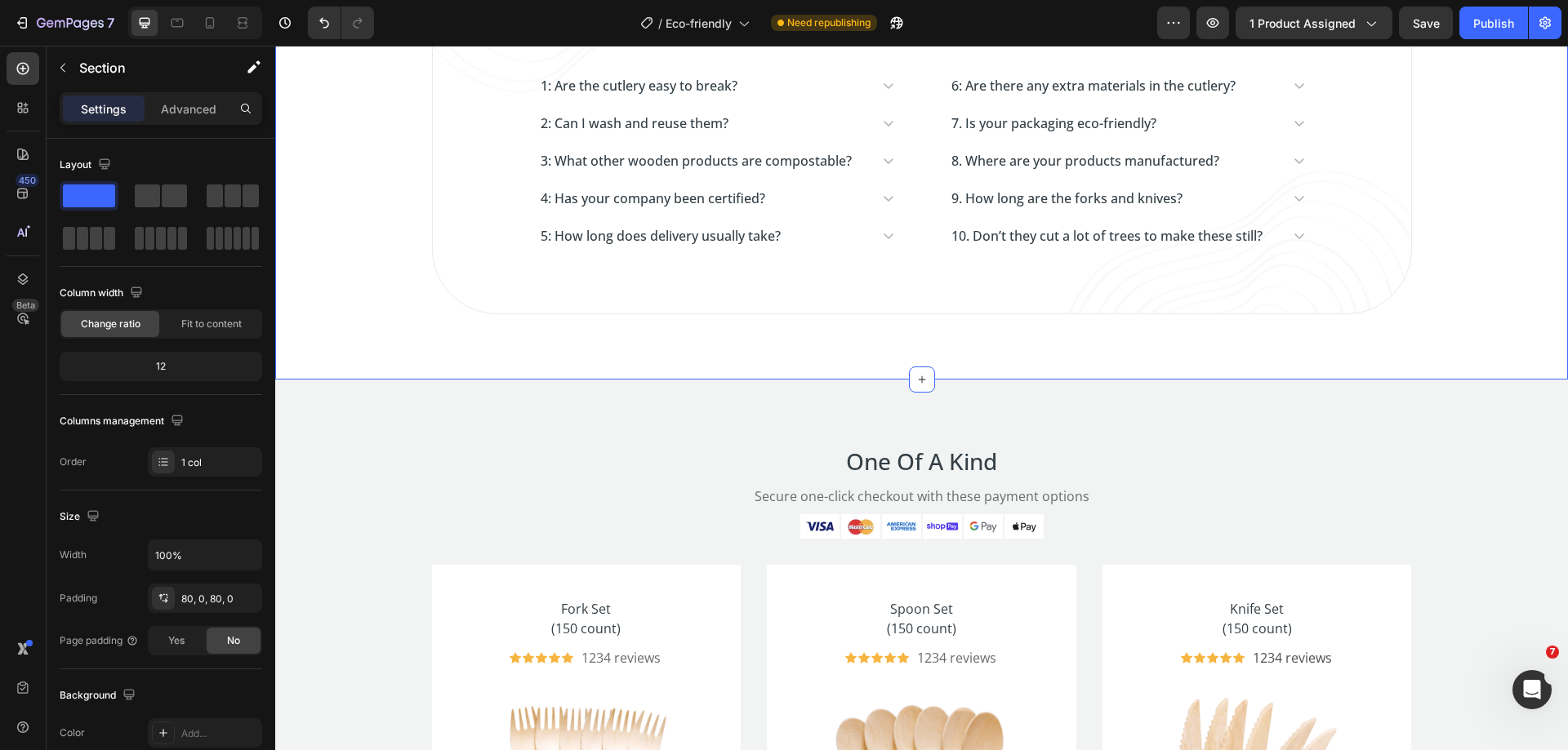
click at [994, 350] on div "People Usually Ask Heading 1: Are the cutlery easy to break? 2: Can I wash and …" at bounding box center [921, 132] width 1292 height 497
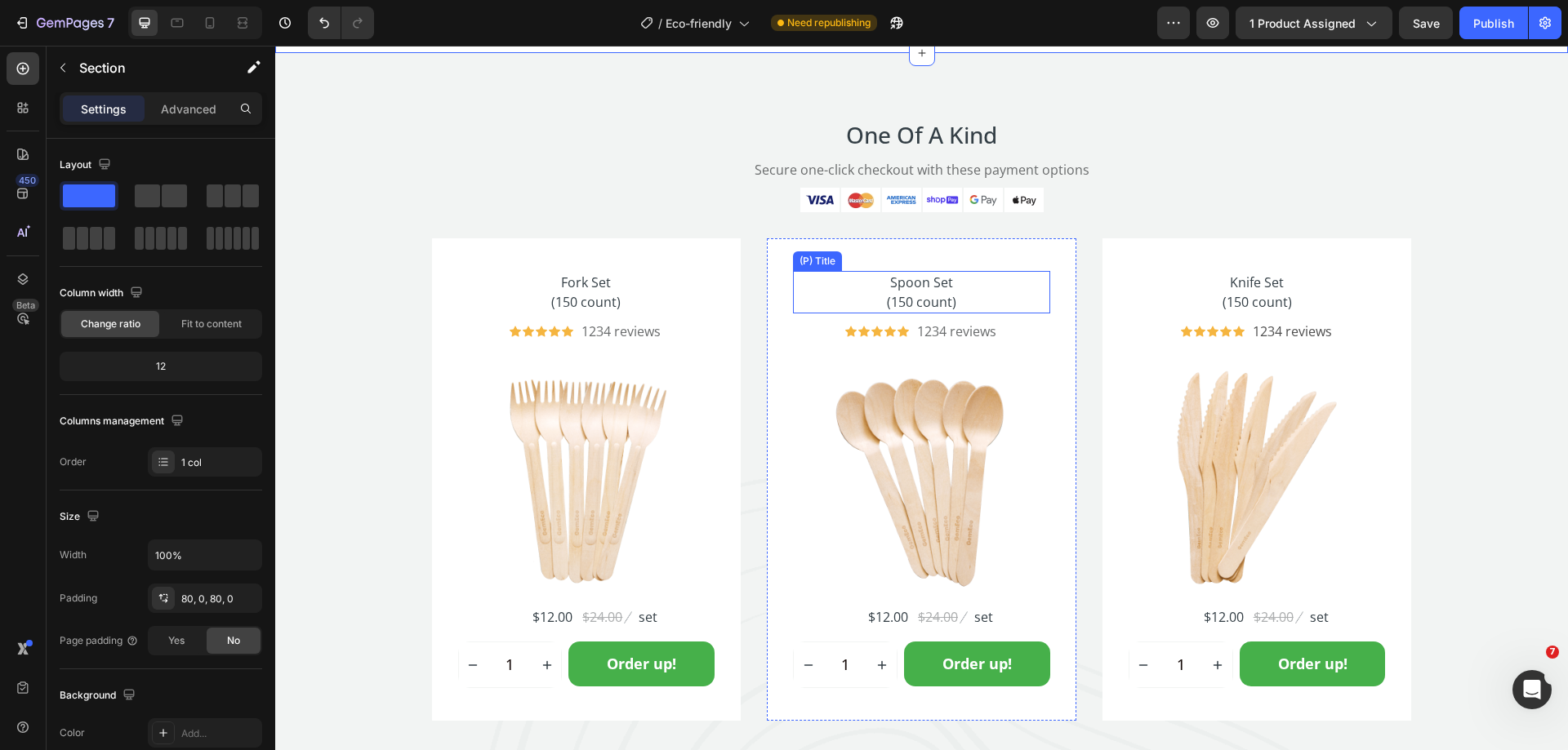
click at [867, 290] on h2 "Spoon Set (150 count)" at bounding box center [922, 291] width 257 height 42
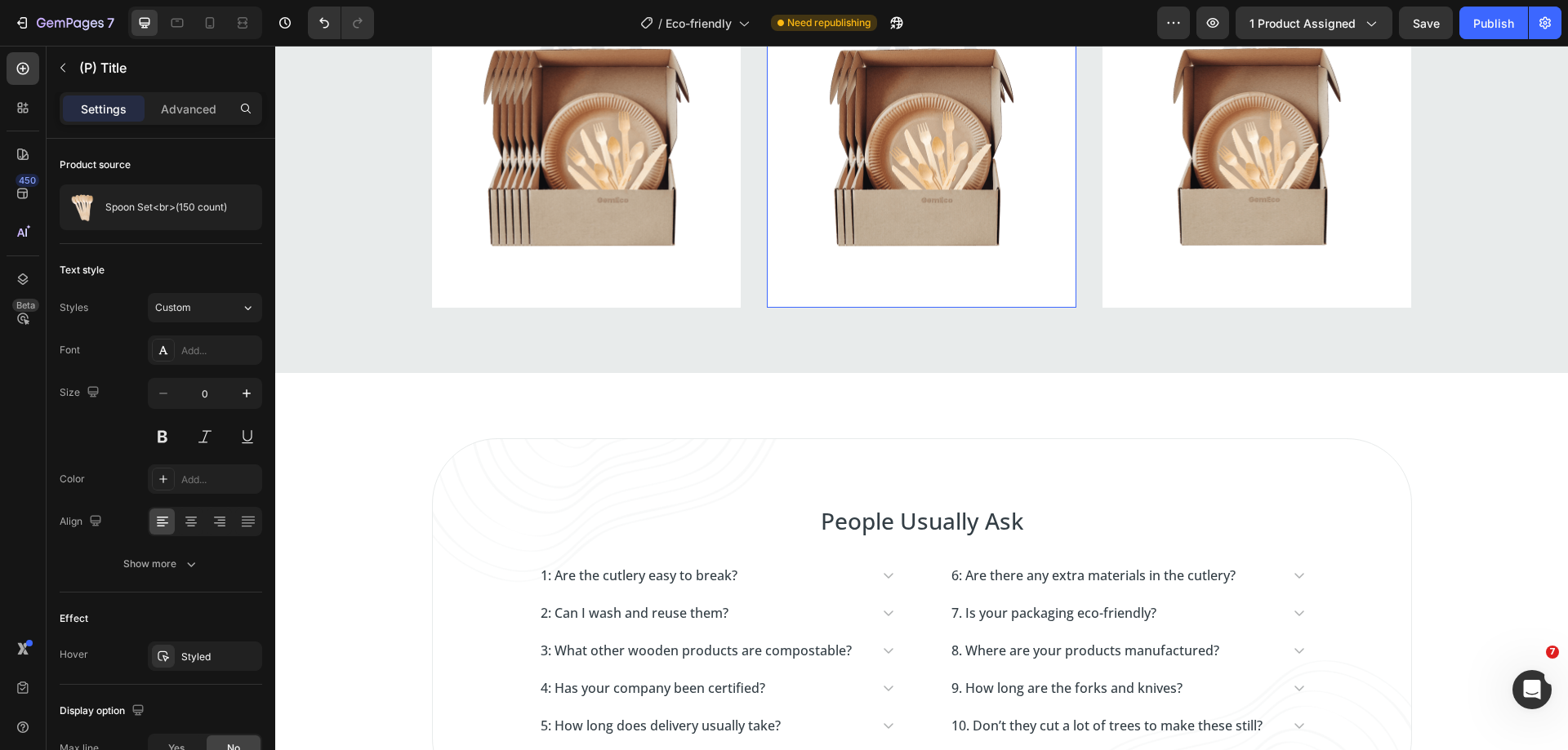
scroll to position [3196, 0]
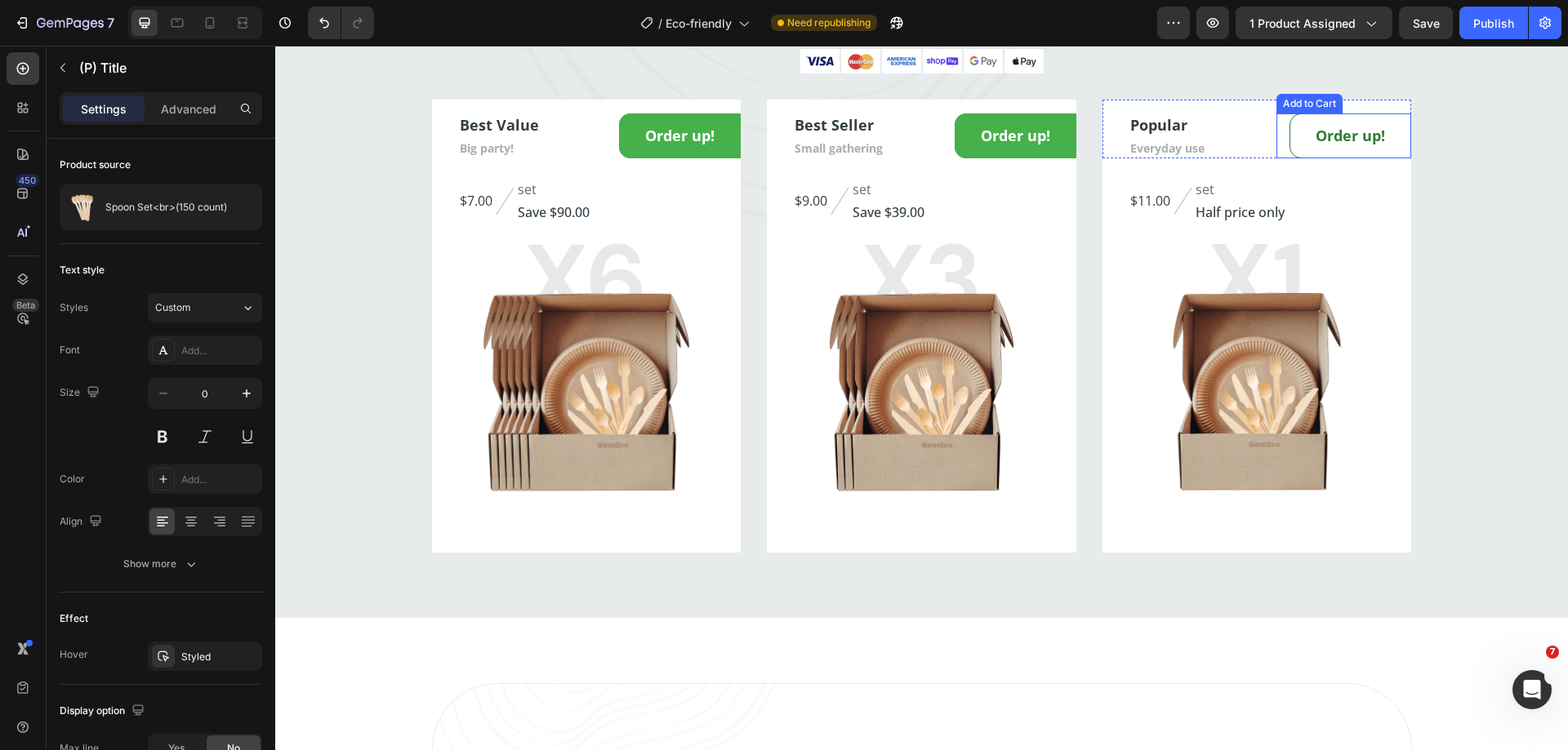
click at [1348, 152] on button "Order up!" at bounding box center [1349, 136] width 121 height 45
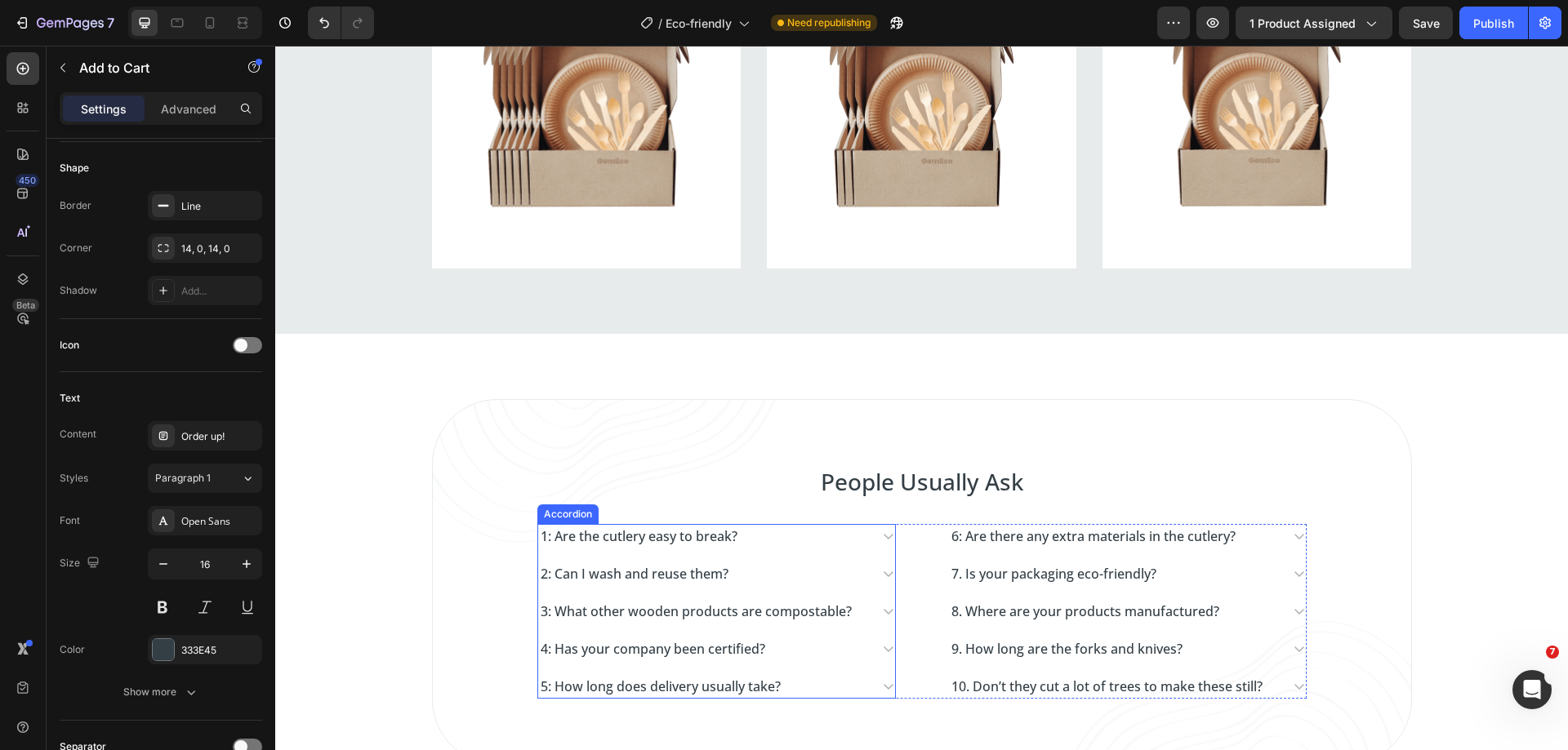
scroll to position [4012, 0]
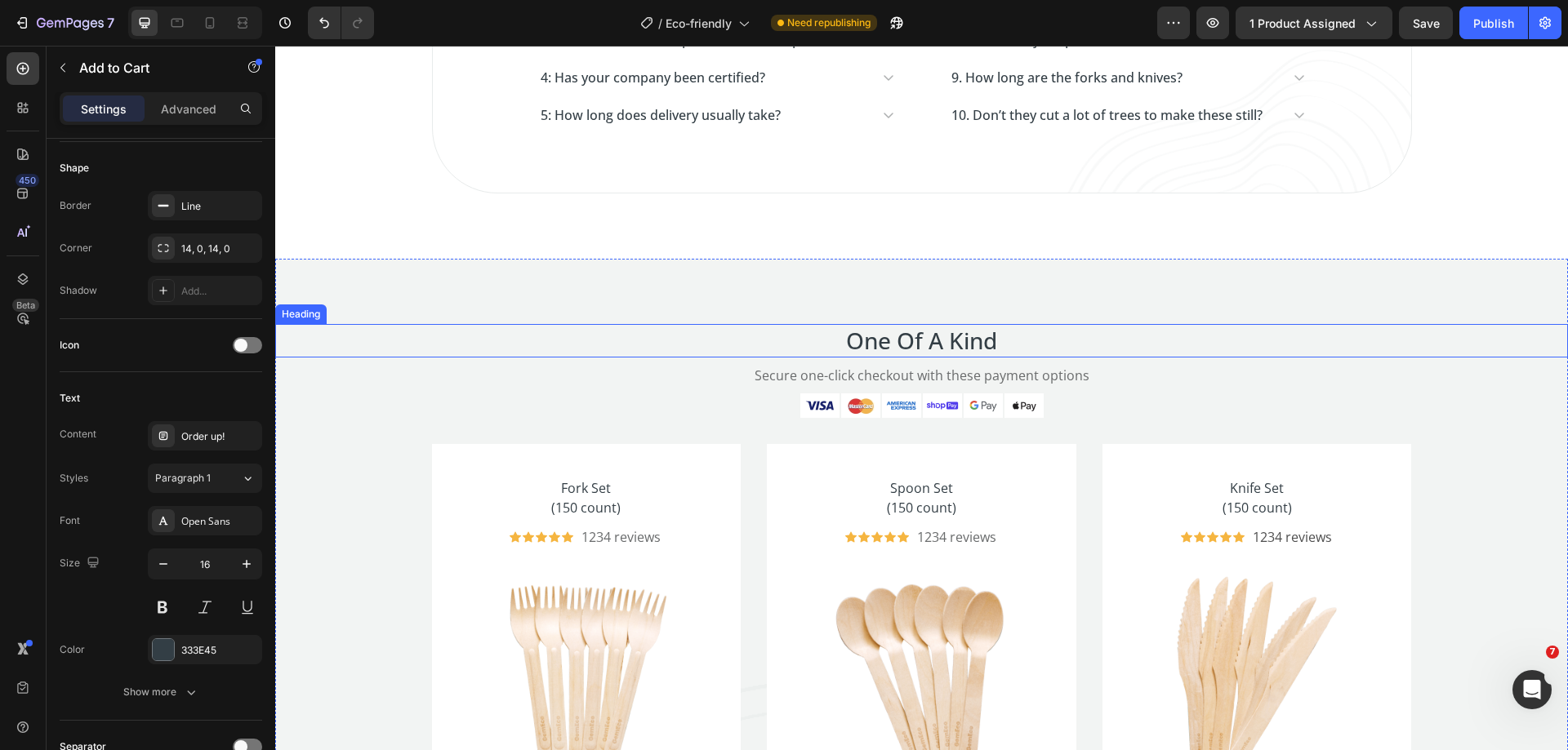
click at [720, 343] on p "One Of A Kind" at bounding box center [921, 341] width 1289 height 30
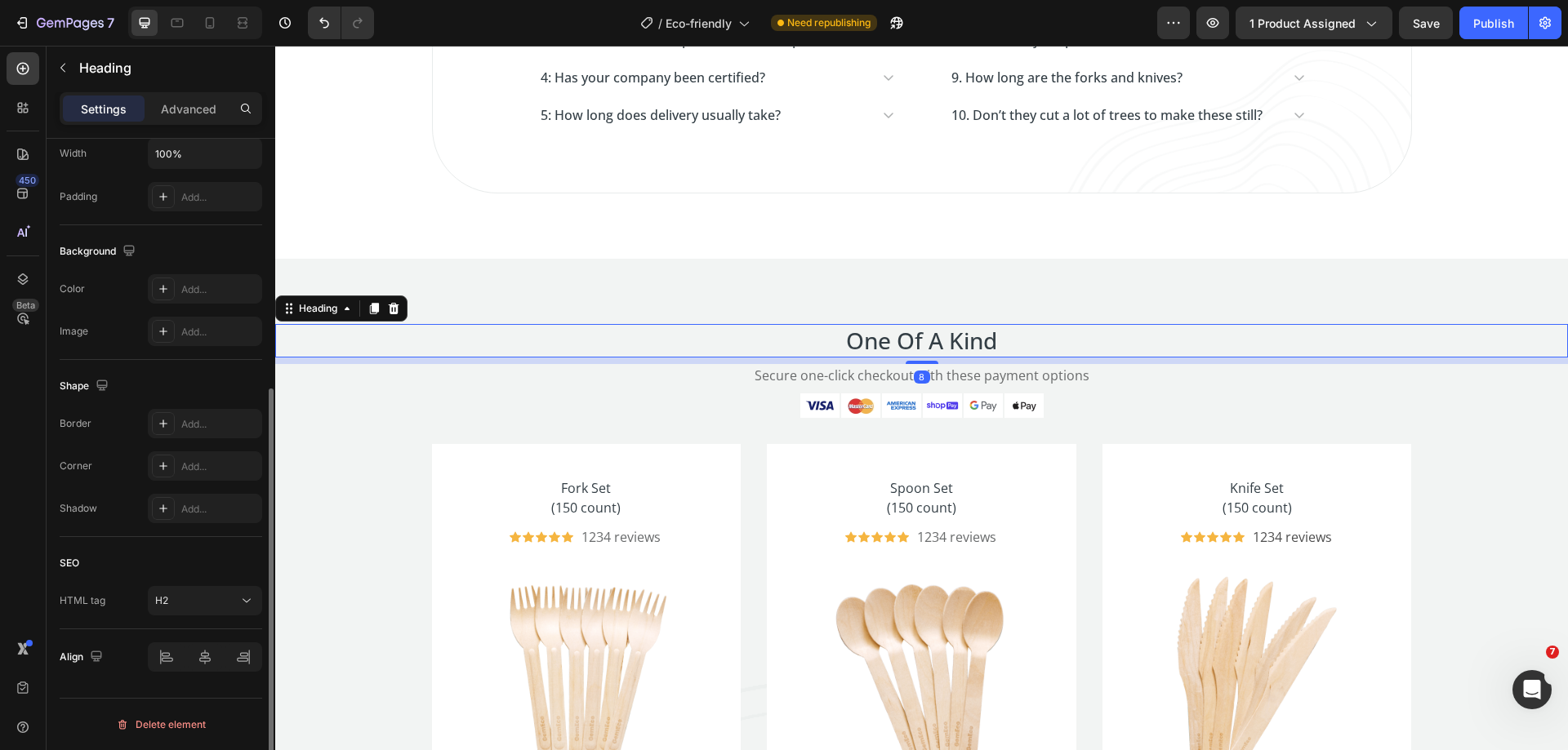
scroll to position [0, 0]
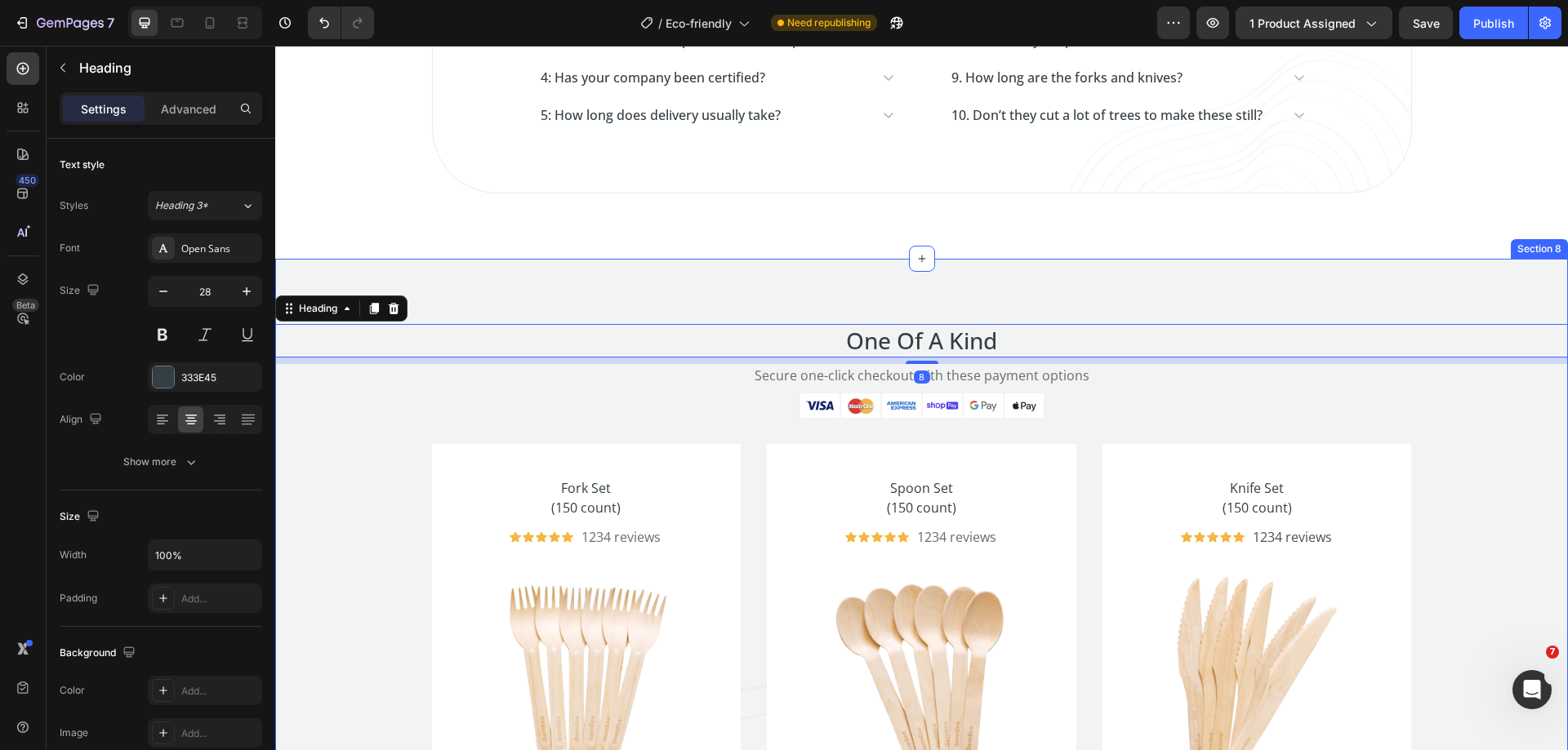
click at [735, 420] on div "One Of A Kind Heading 8 Secure one-click checkout with these payment options Te…" at bounding box center [921, 625] width 1292 height 602
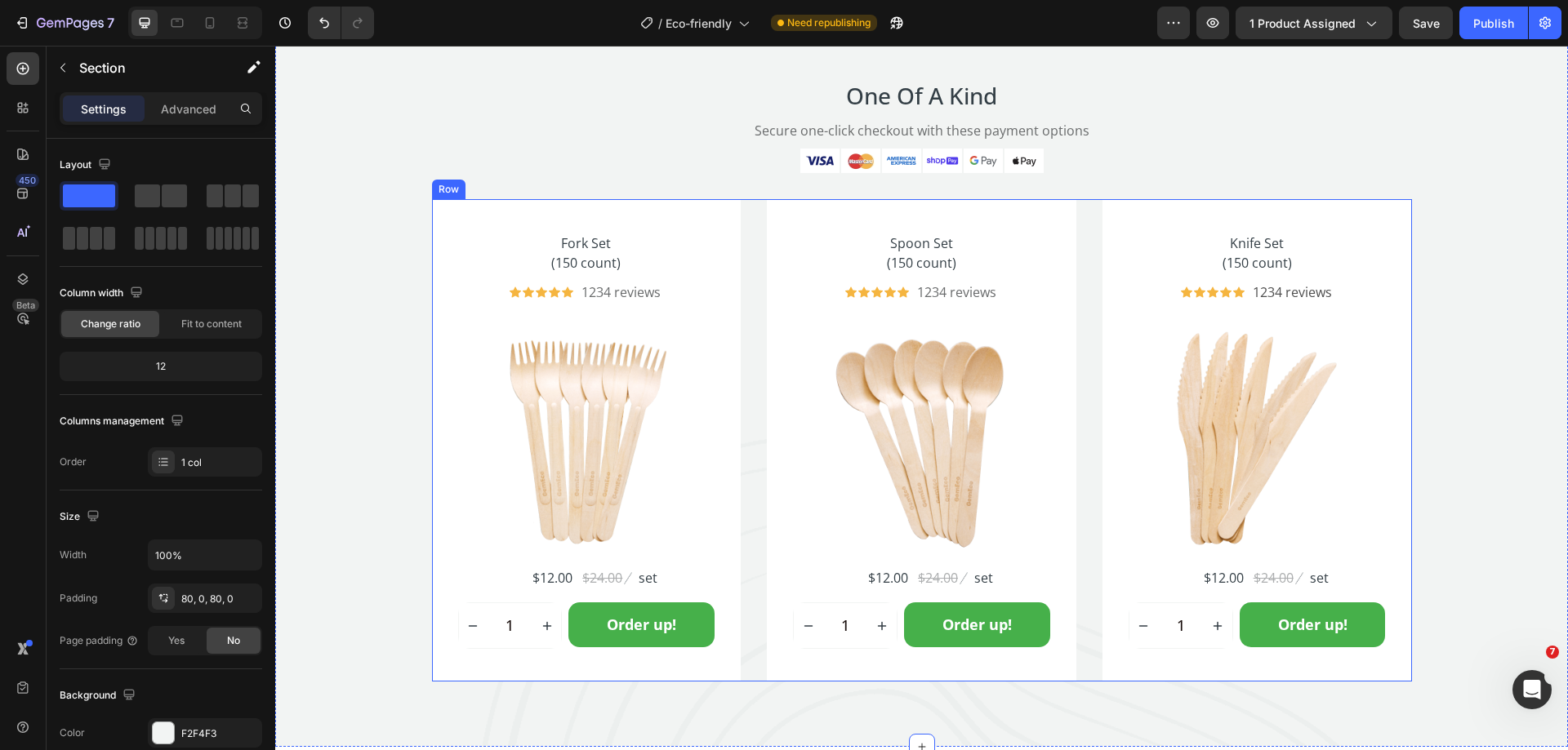
scroll to position [4339, 0]
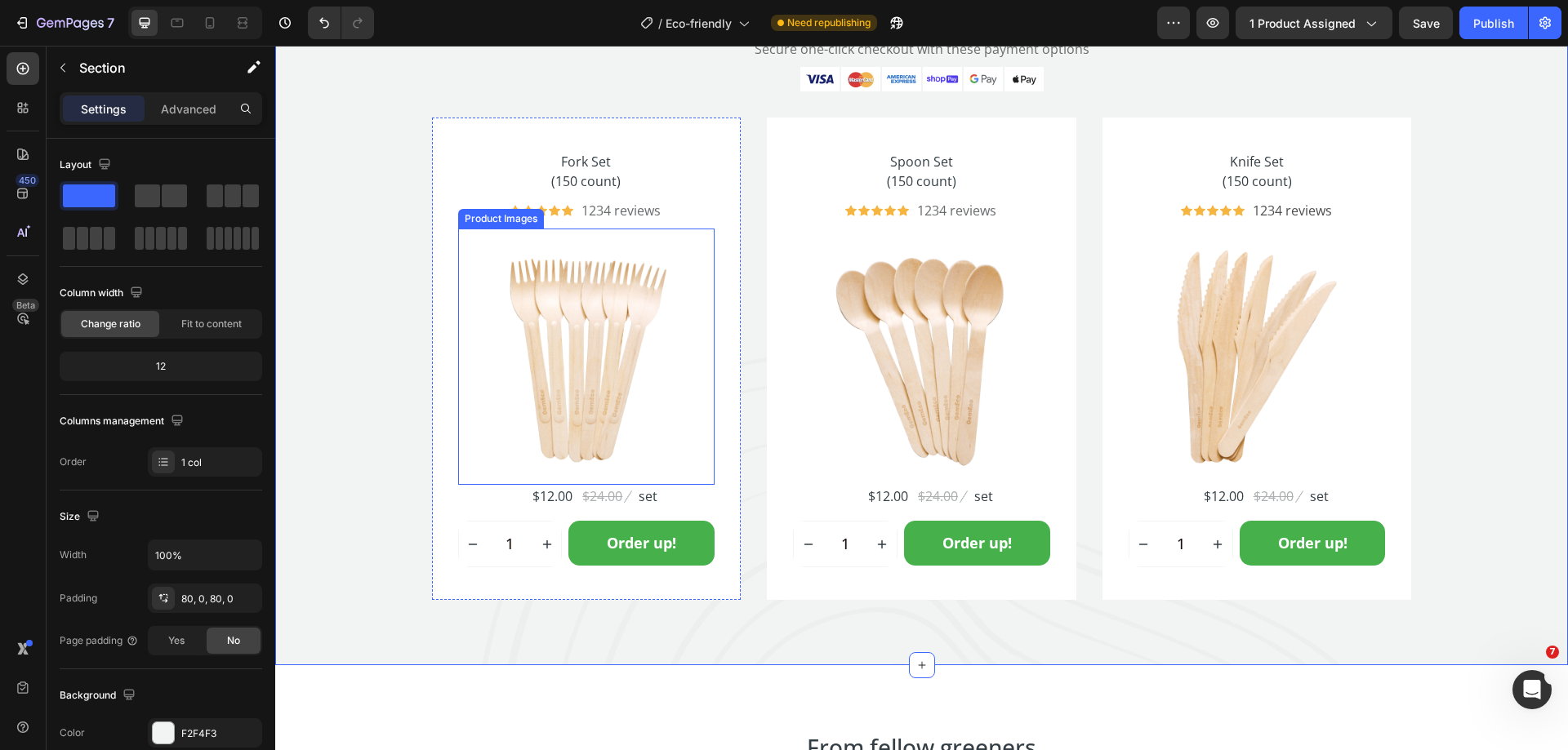
click at [659, 305] on img at bounding box center [587, 357] width 257 height 257
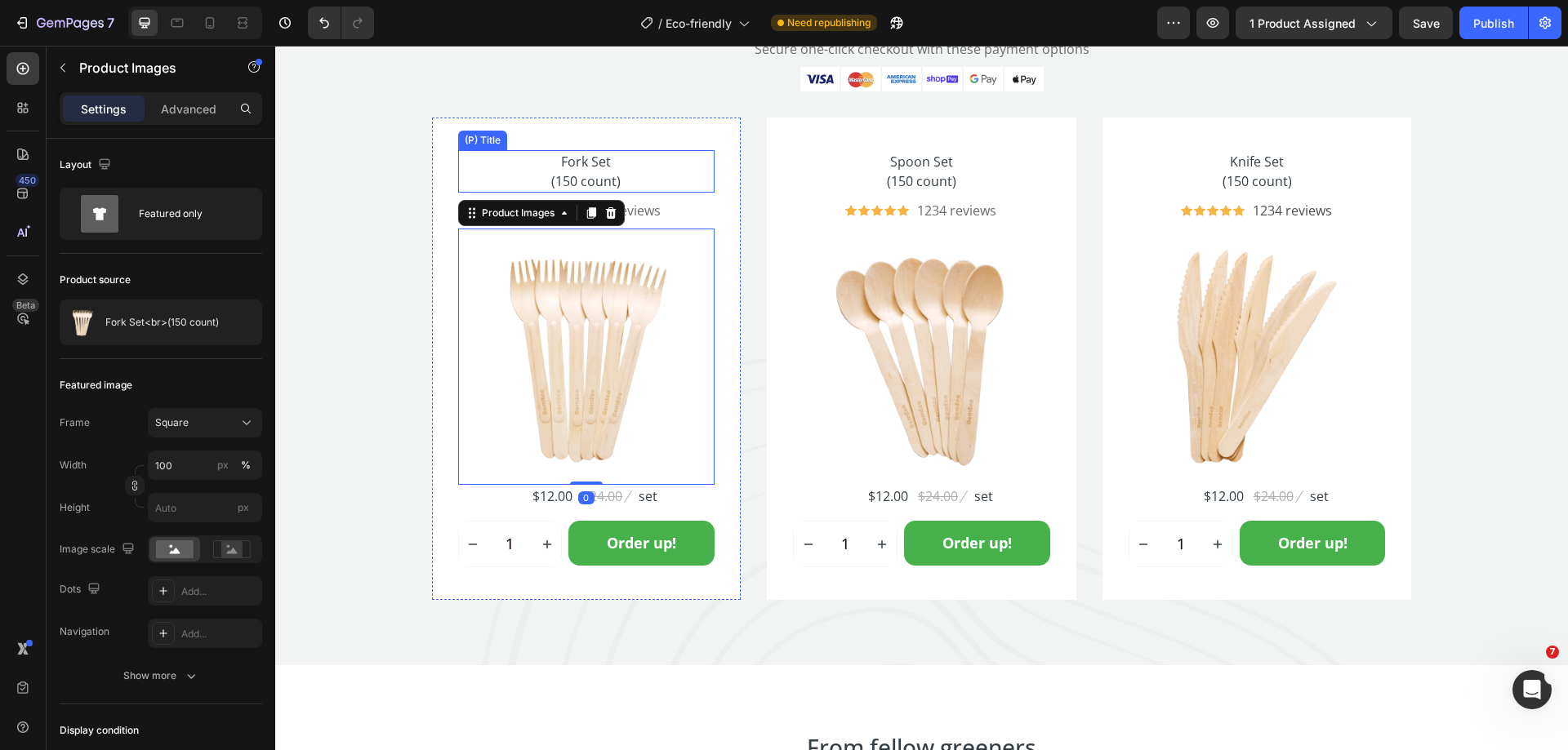
click at [670, 177] on h2 "Fork Set (150 count)" at bounding box center [587, 171] width 257 height 42
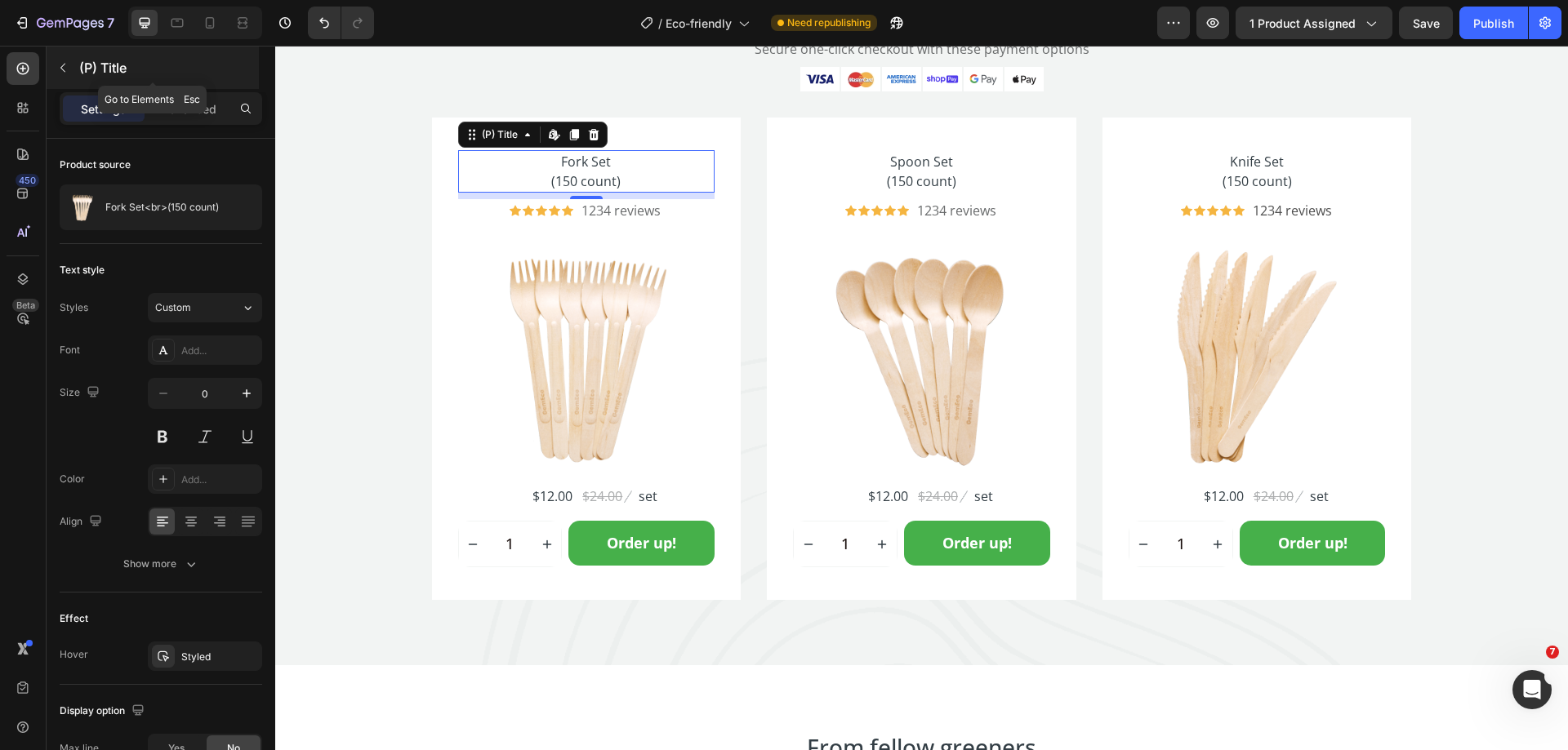
click at [66, 68] on icon "button" at bounding box center [63, 68] width 13 height 13
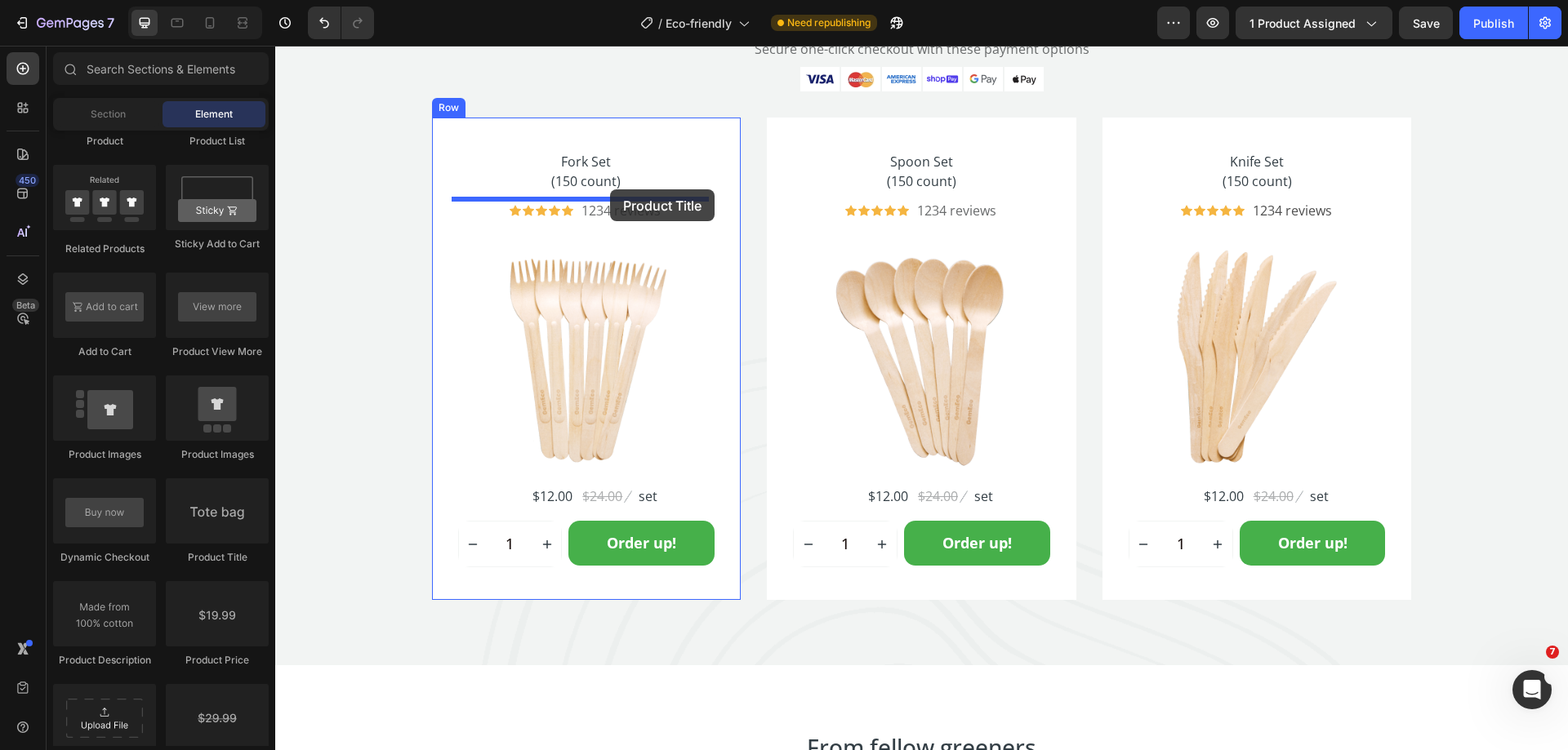
drag, startPoint x: 541, startPoint y: 521, endPoint x: 610, endPoint y: 190, distance: 338.1
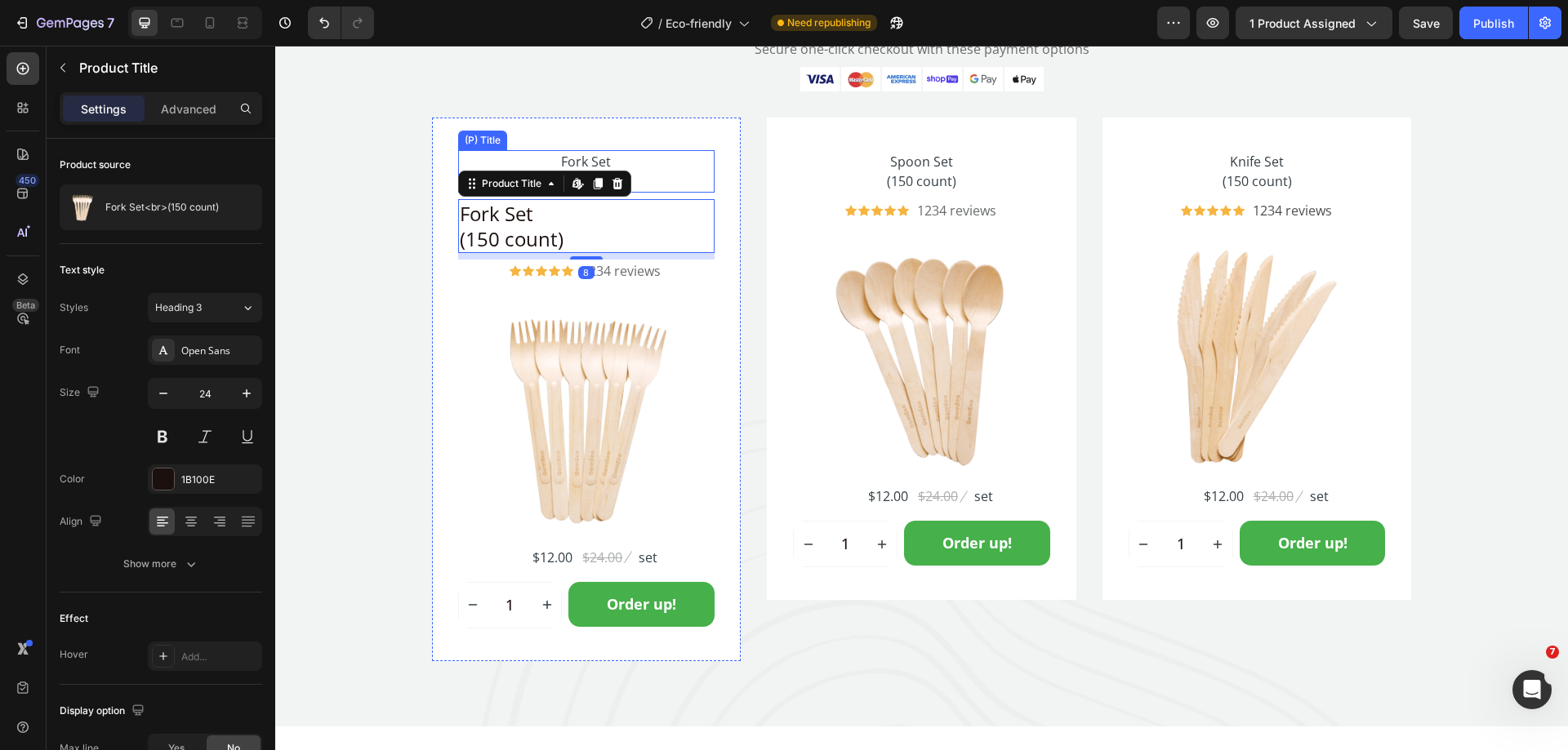
click at [635, 167] on h2 "Fork Set (150 count)" at bounding box center [587, 171] width 257 height 42
click at [624, 224] on h2 "Fork Set (150 count)" at bounding box center [587, 225] width 257 height 54
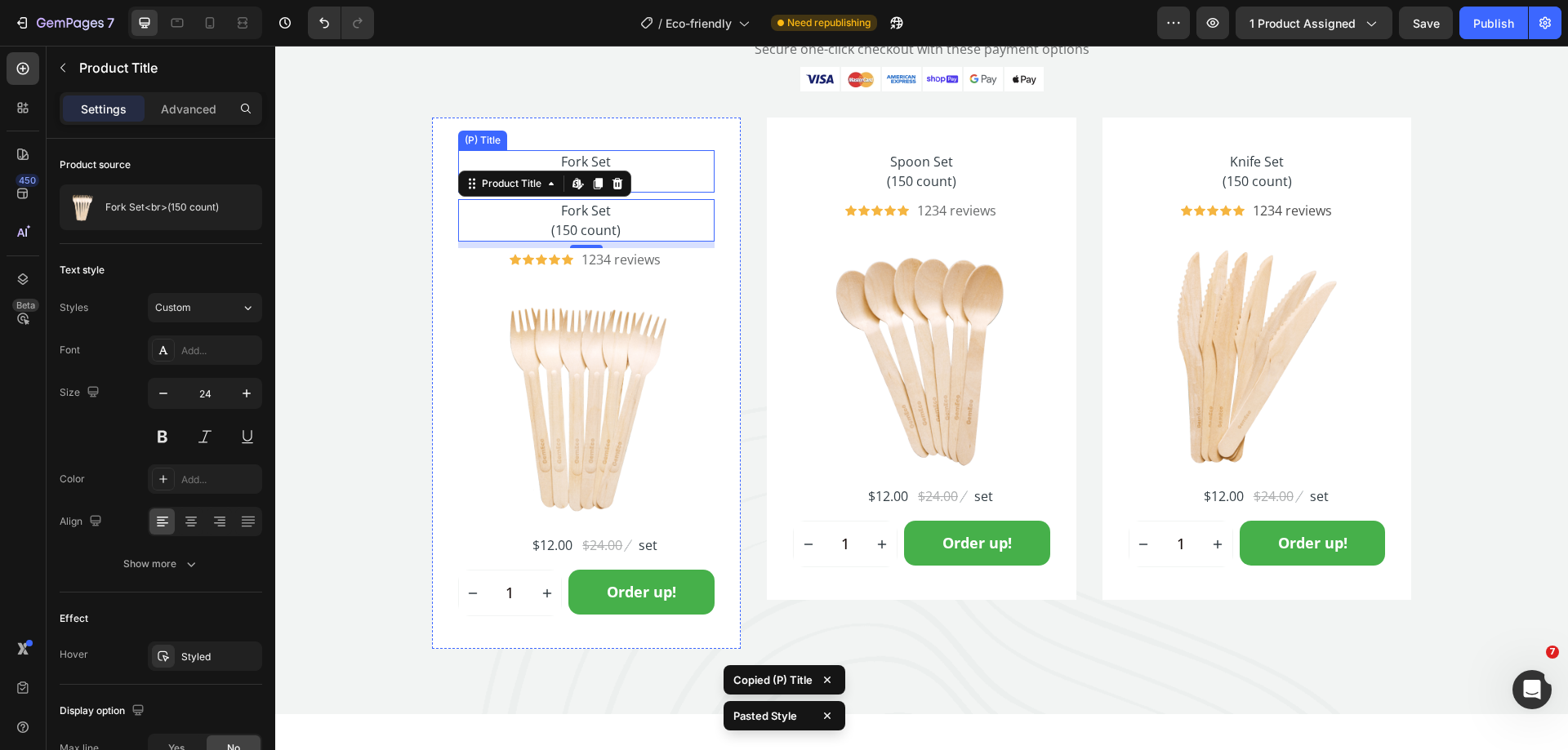
click at [664, 180] on h2 "Fork Set (150 count)" at bounding box center [587, 171] width 257 height 42
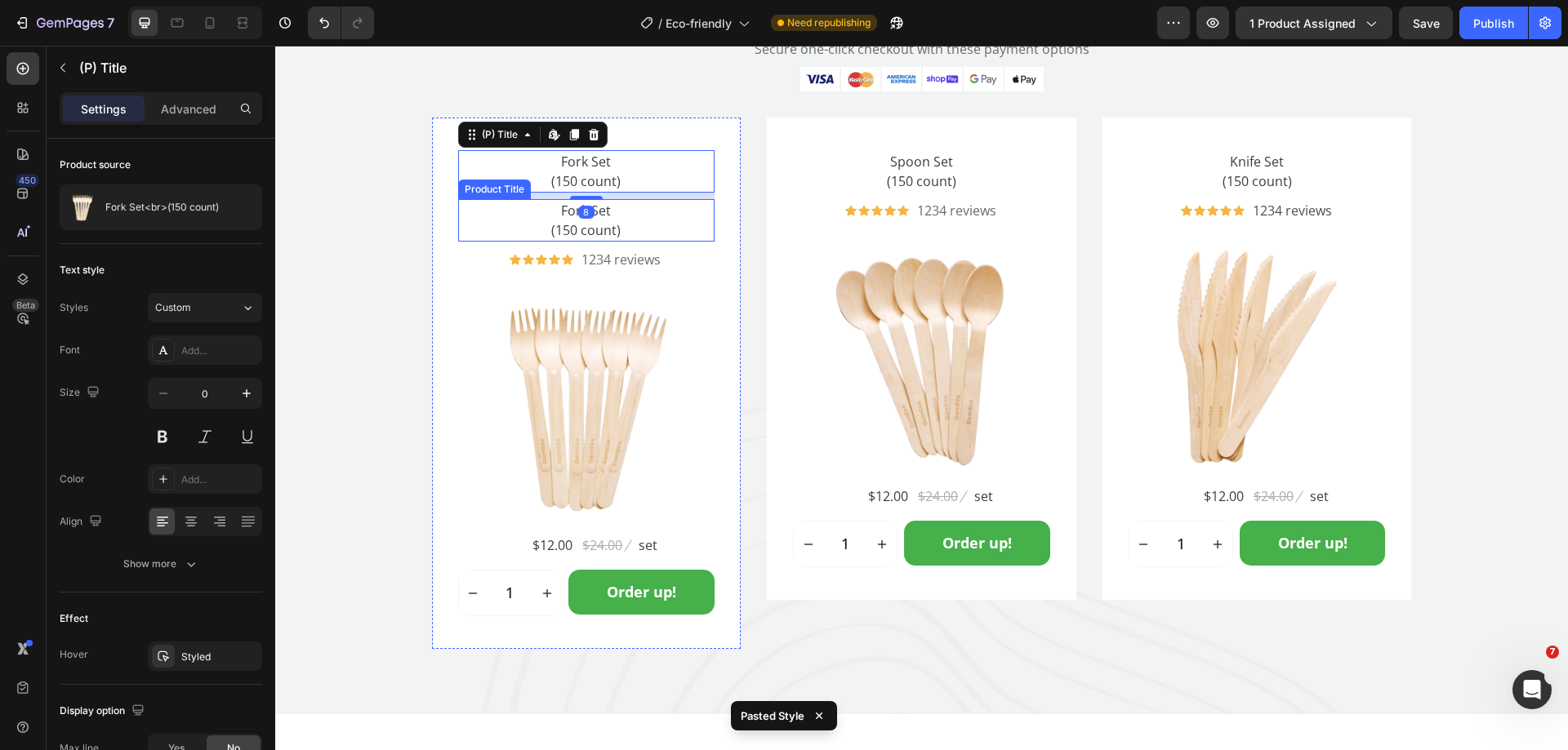
click at [649, 219] on h2 "Fork Set (150 count)" at bounding box center [587, 219] width 257 height 42
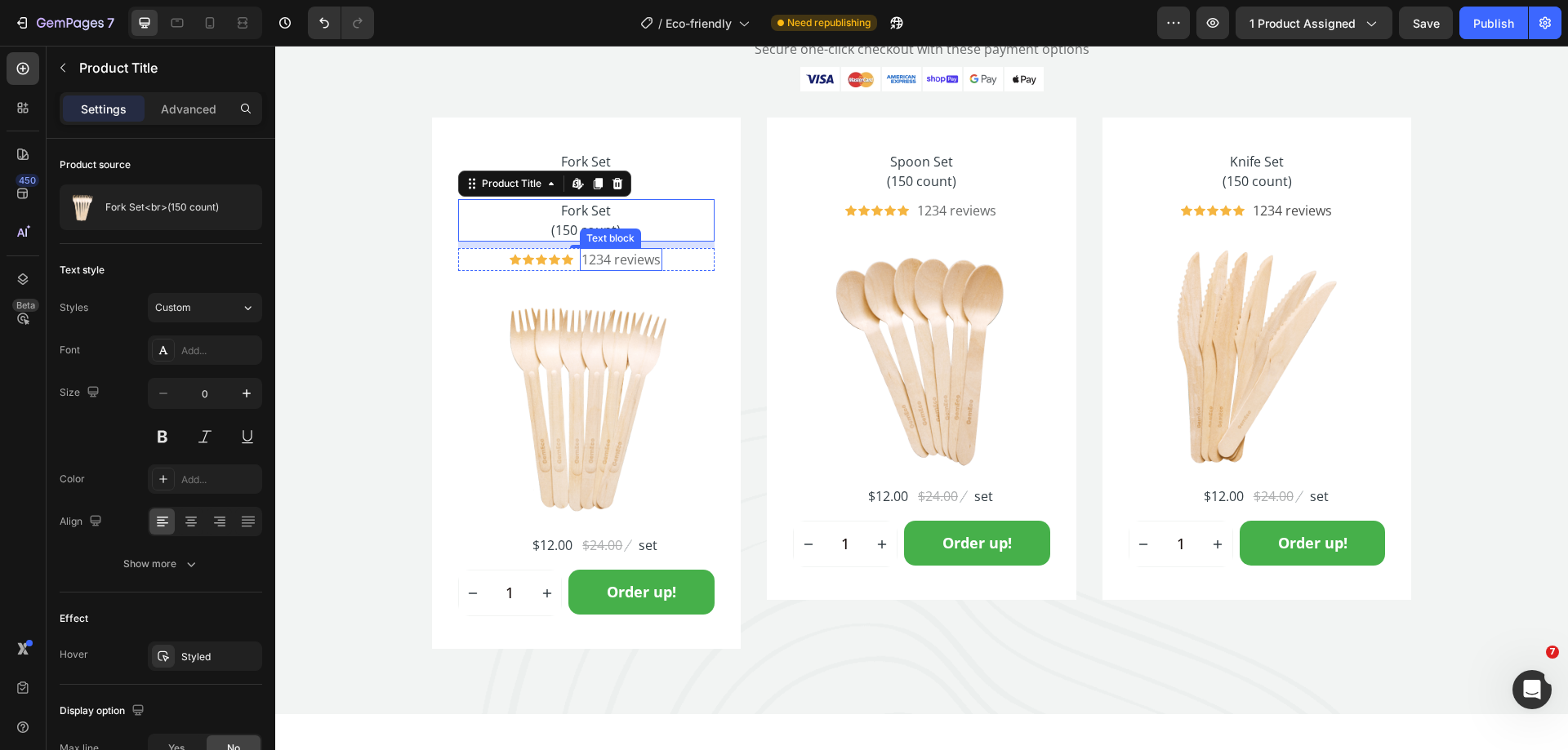
click at [625, 263] on p "1234 reviews" at bounding box center [621, 260] width 79 height 20
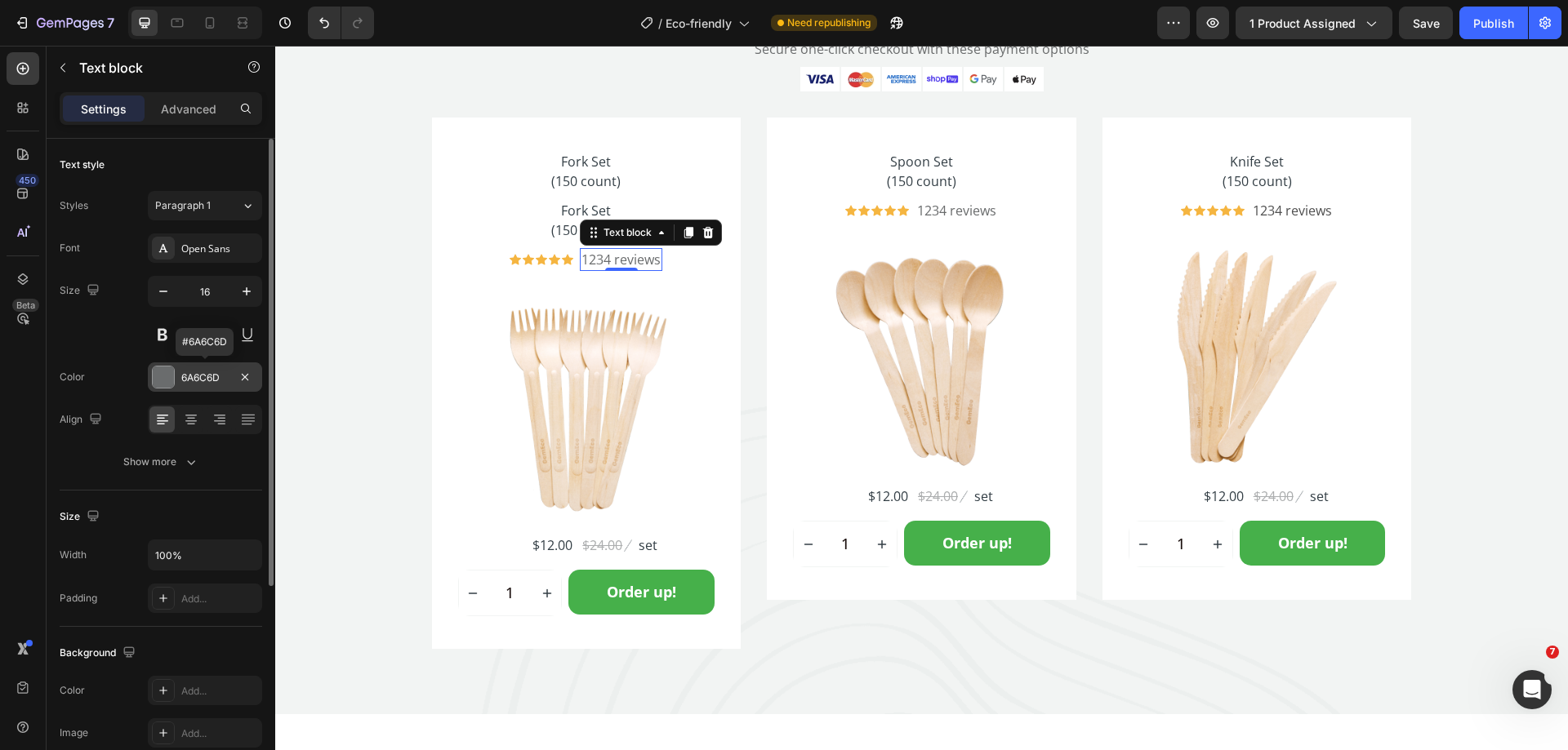
click at [198, 384] on div "6A6C6D" at bounding box center [205, 378] width 47 height 15
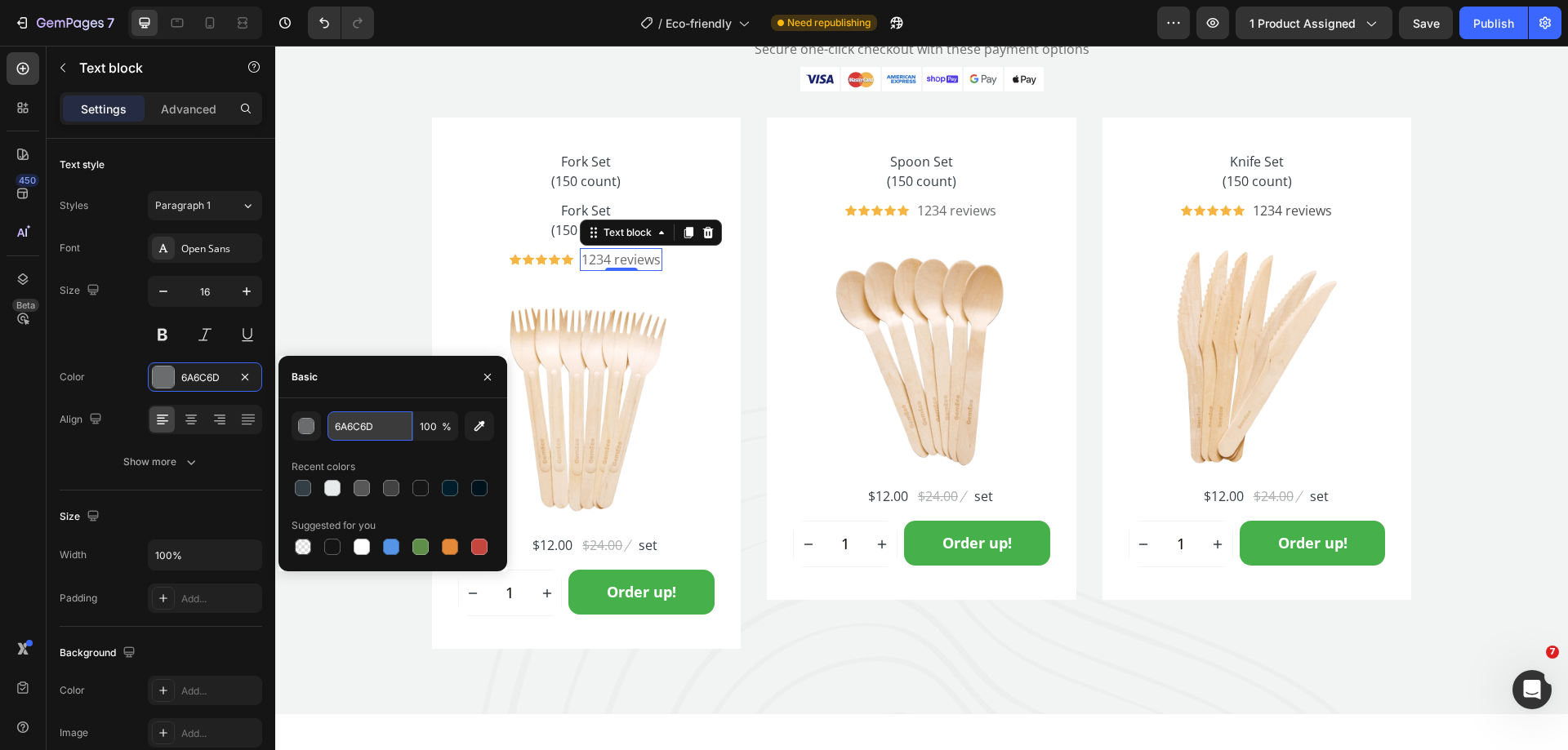
click at [366, 434] on input "6A6C6D" at bounding box center [370, 427] width 85 height 30
click at [585, 170] on h2 "Fork Set (150 count)" at bounding box center [587, 171] width 257 height 42
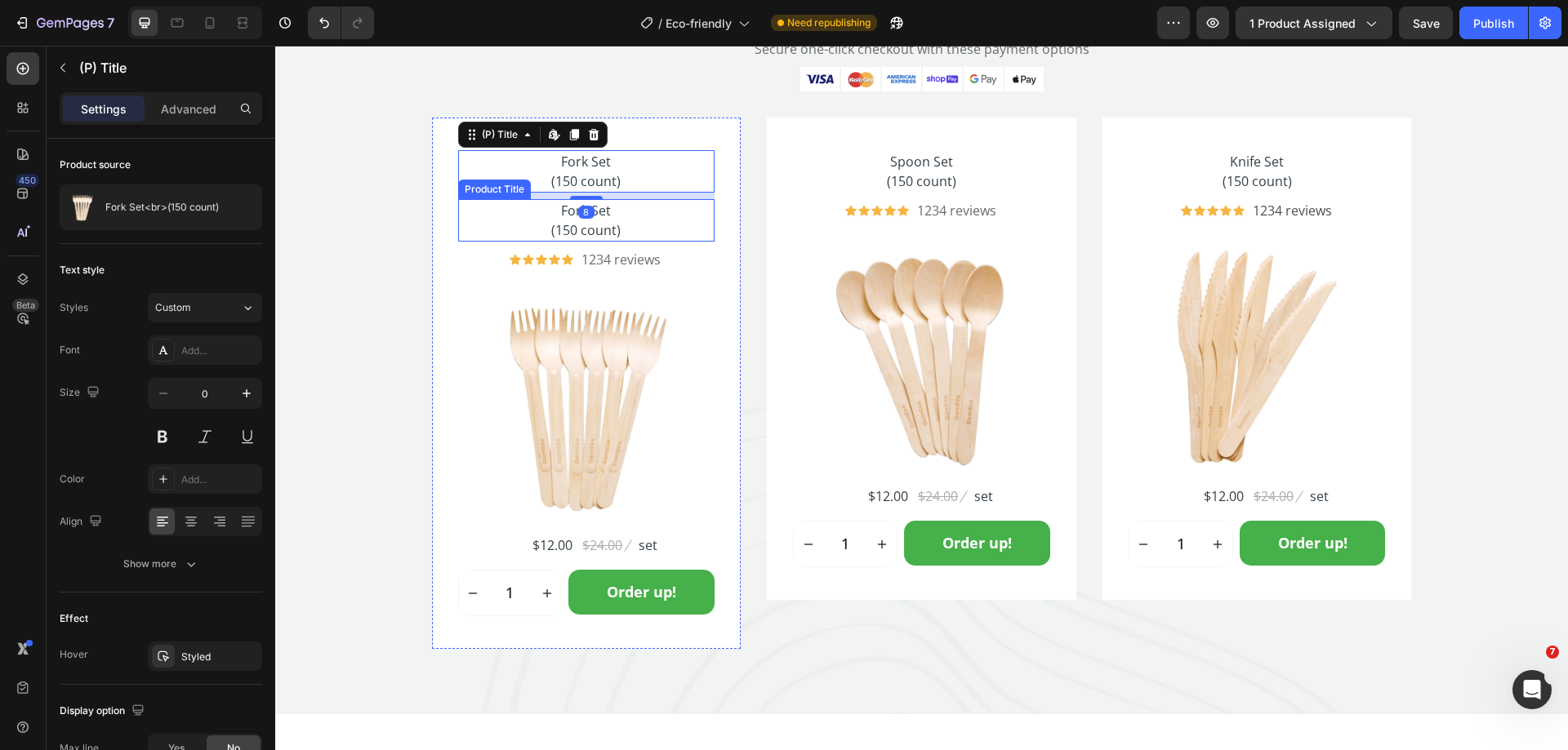
click at [608, 217] on h2 "Fork Set (150 count)" at bounding box center [587, 219] width 257 height 42
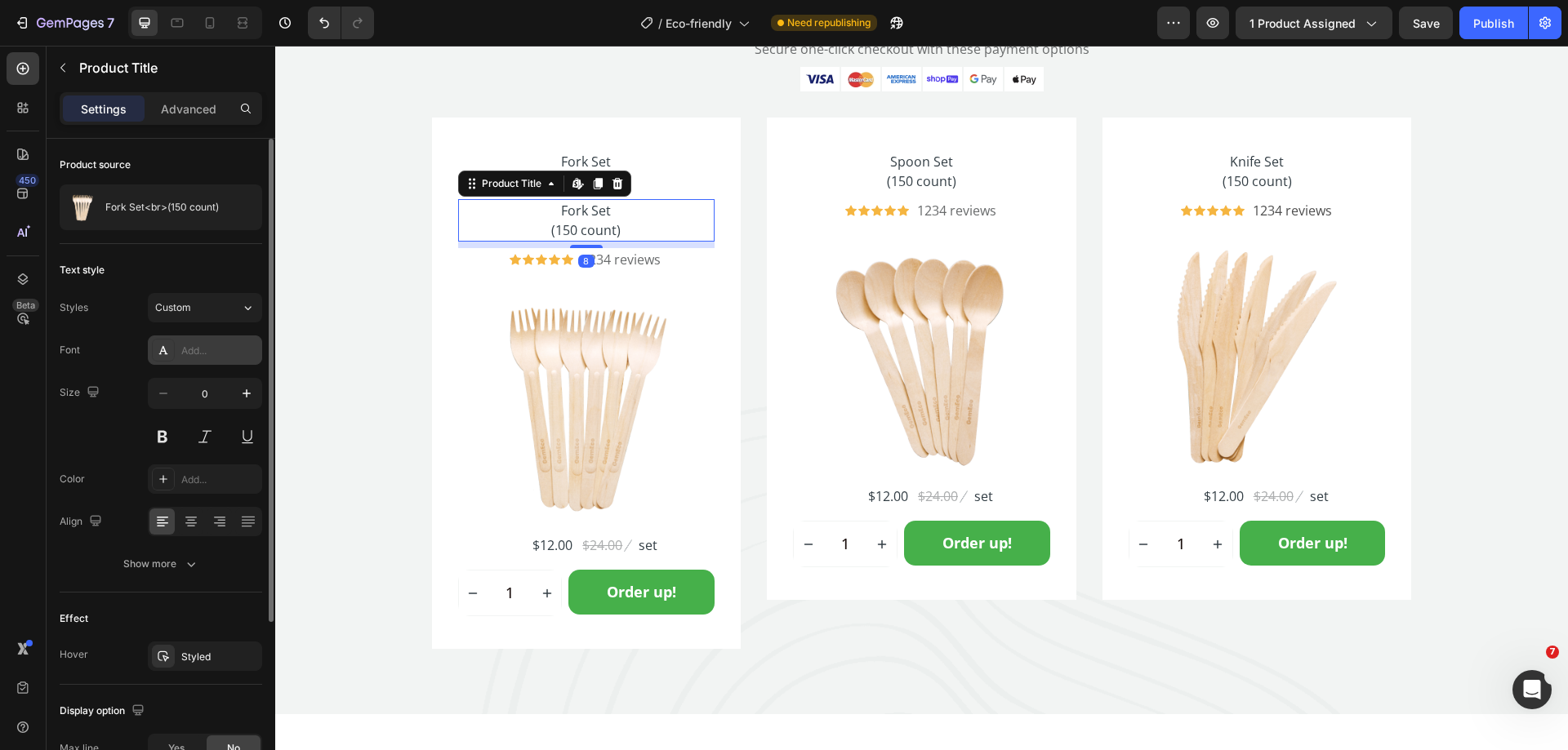
click at [185, 351] on div "Add..." at bounding box center [220, 351] width 77 height 15
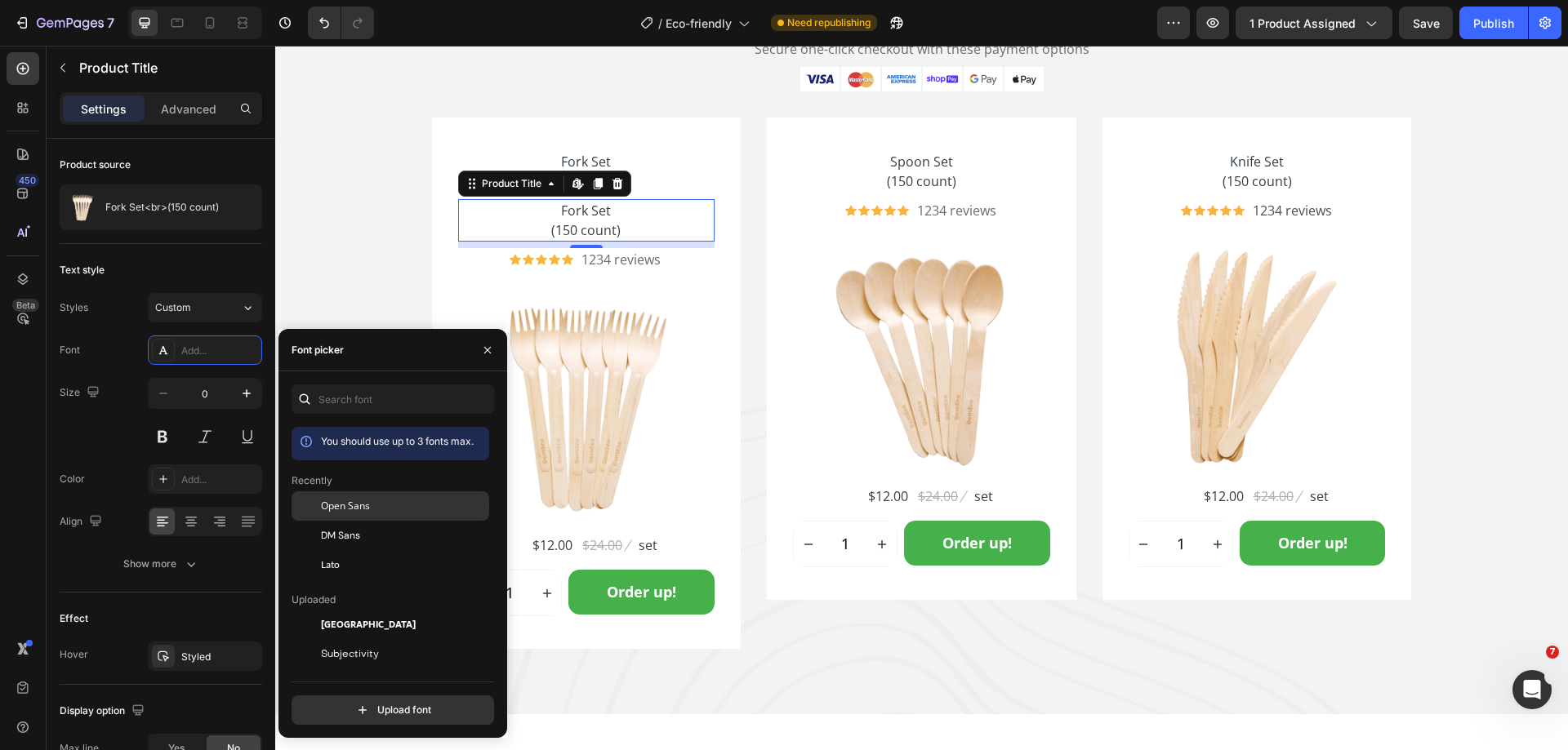
click at [348, 508] on span "Open Sans" at bounding box center [345, 507] width 49 height 15
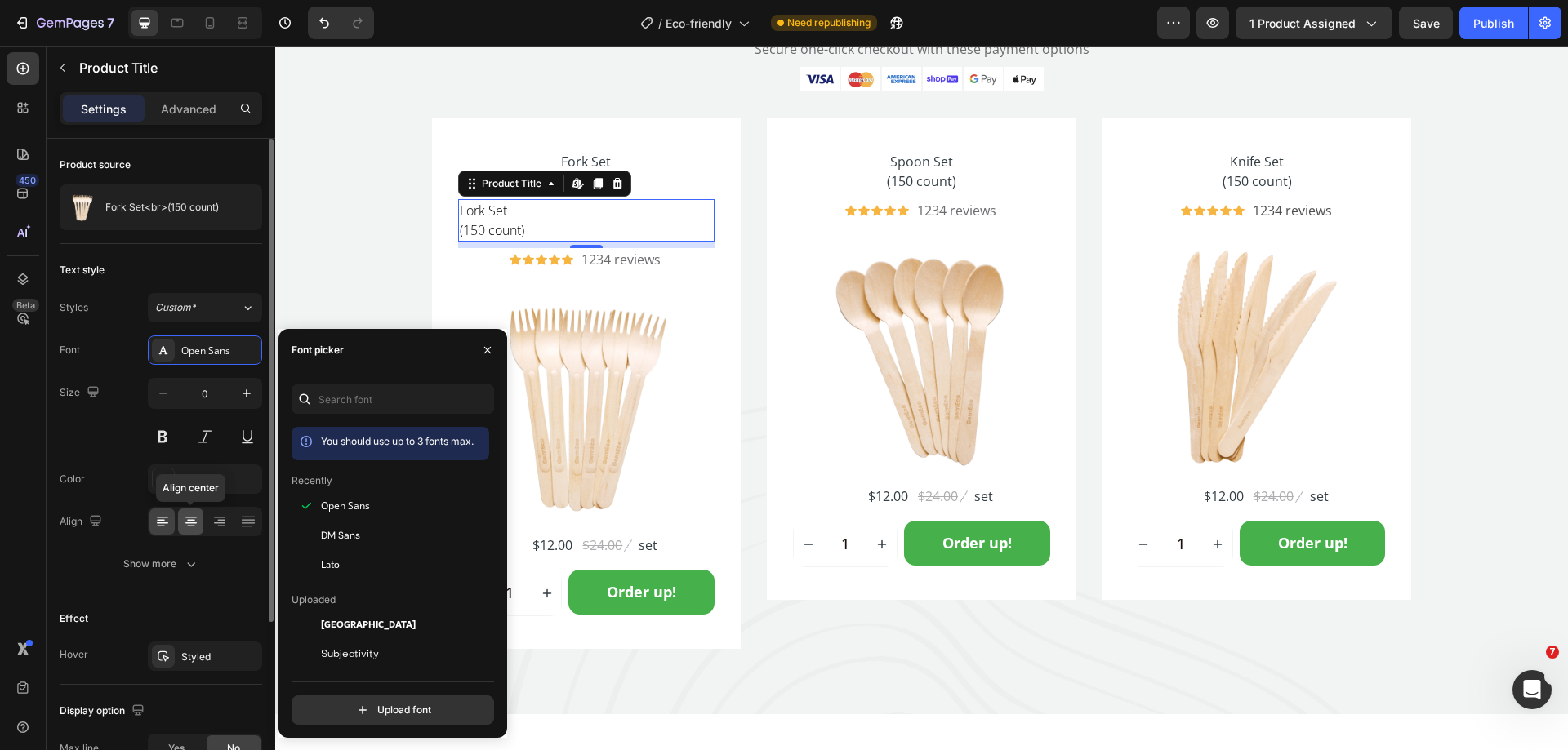
click at [190, 517] on icon at bounding box center [191, 517] width 12 height 2
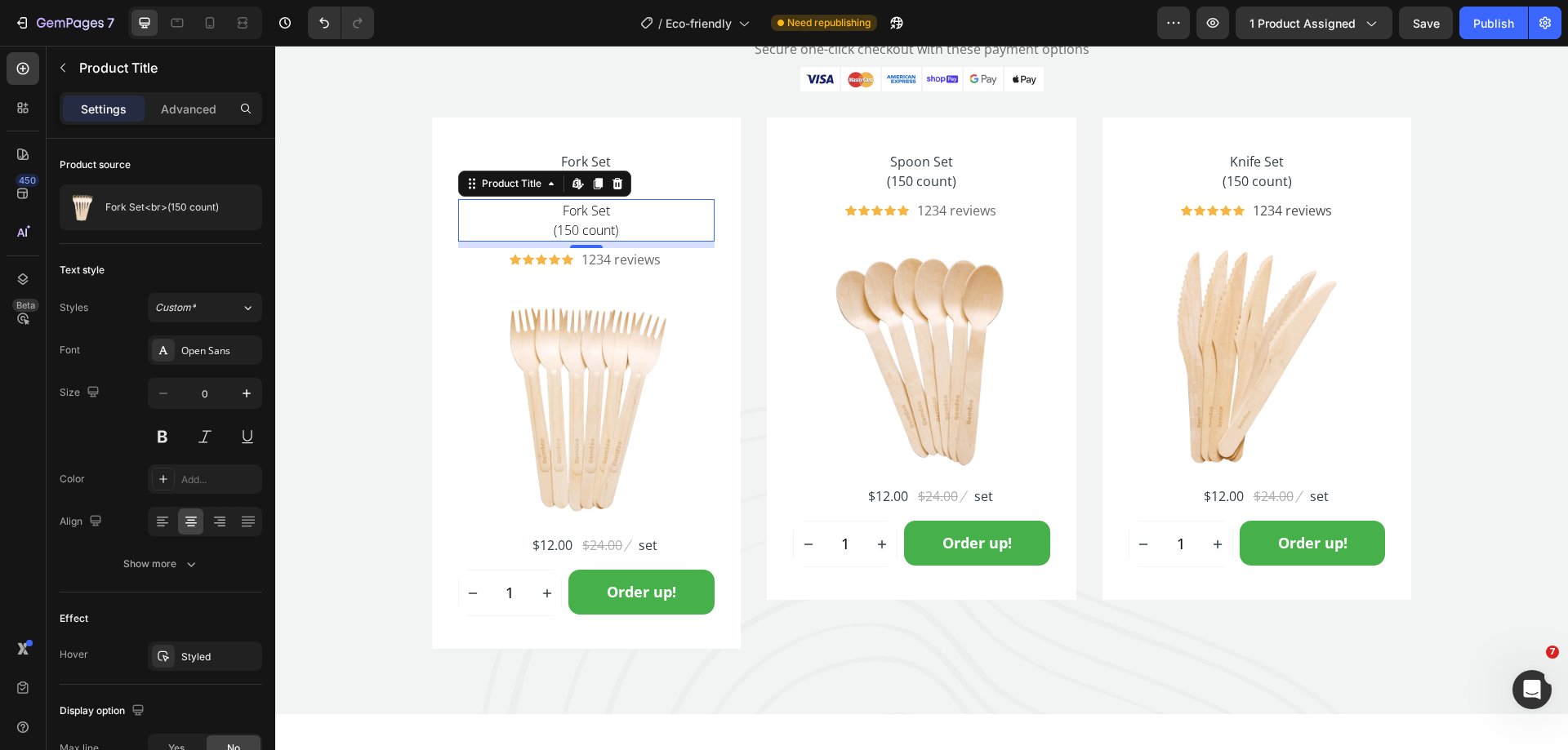
click at [8, 458] on div "450 Beta" at bounding box center [23, 342] width 33 height 580
click at [190, 480] on div "Add..." at bounding box center [220, 480] width 77 height 15
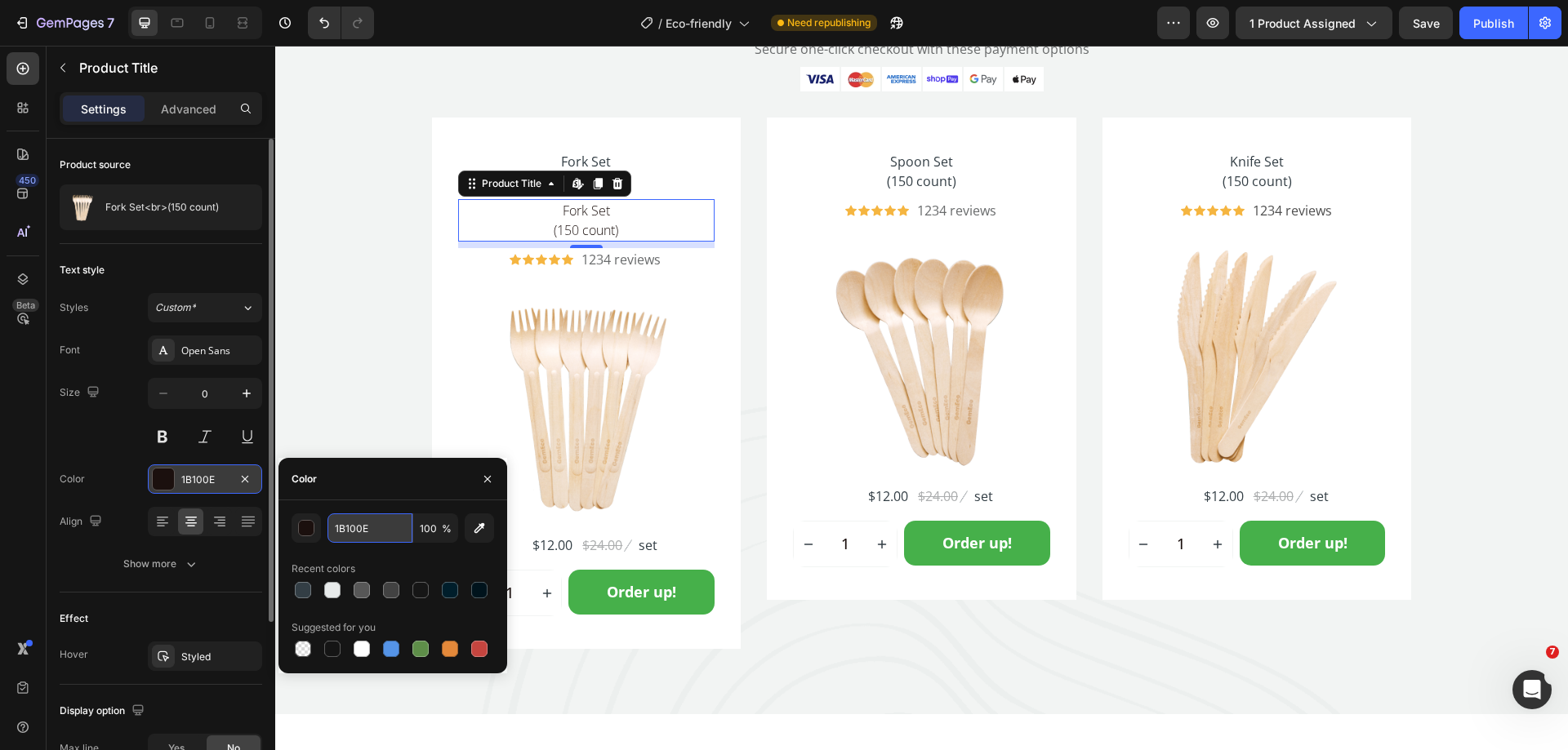
click at [366, 531] on input "1B100E" at bounding box center [370, 528] width 85 height 30
paste input "6A6C6D"
type input "6A6C6D"
click at [28, 440] on div "450 Beta" at bounding box center [23, 342] width 33 height 580
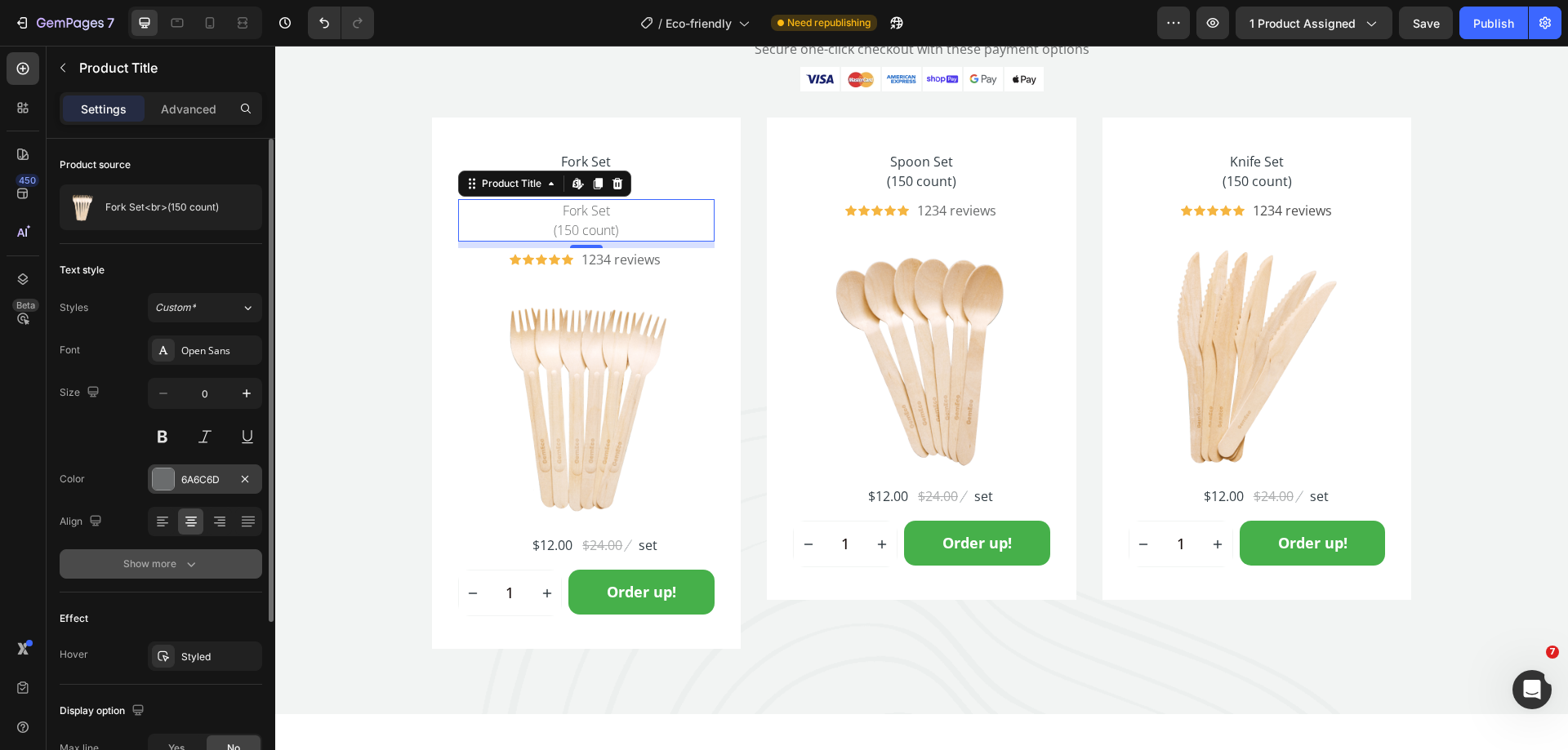
click at [156, 571] on div "Show more" at bounding box center [161, 564] width 76 height 17
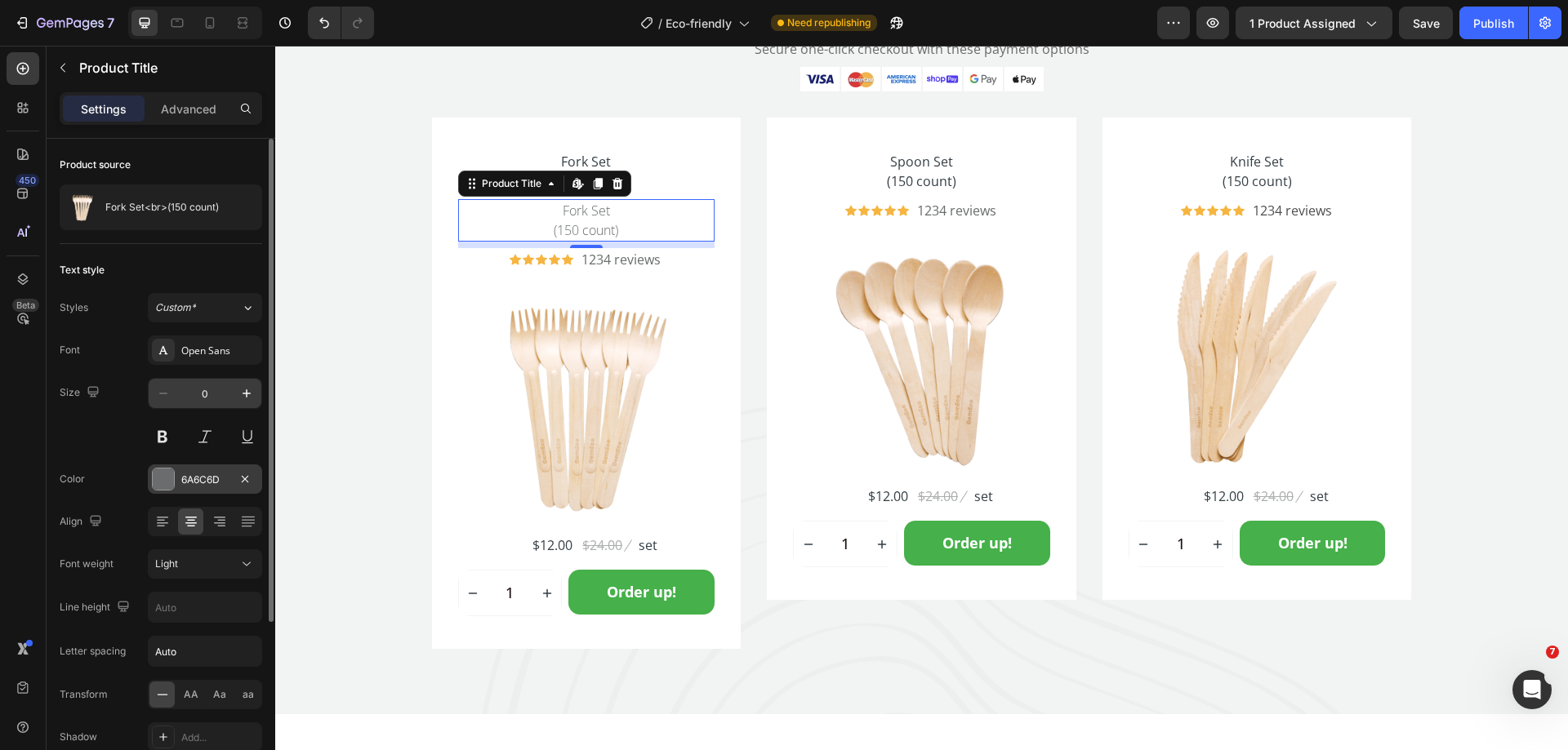
click at [220, 396] on input "0" at bounding box center [205, 394] width 54 height 30
type input "16"
click at [116, 427] on div "Size 16" at bounding box center [160, 414] width 202 height 73
click at [623, 258] on p "1234 reviews" at bounding box center [621, 260] width 79 height 20
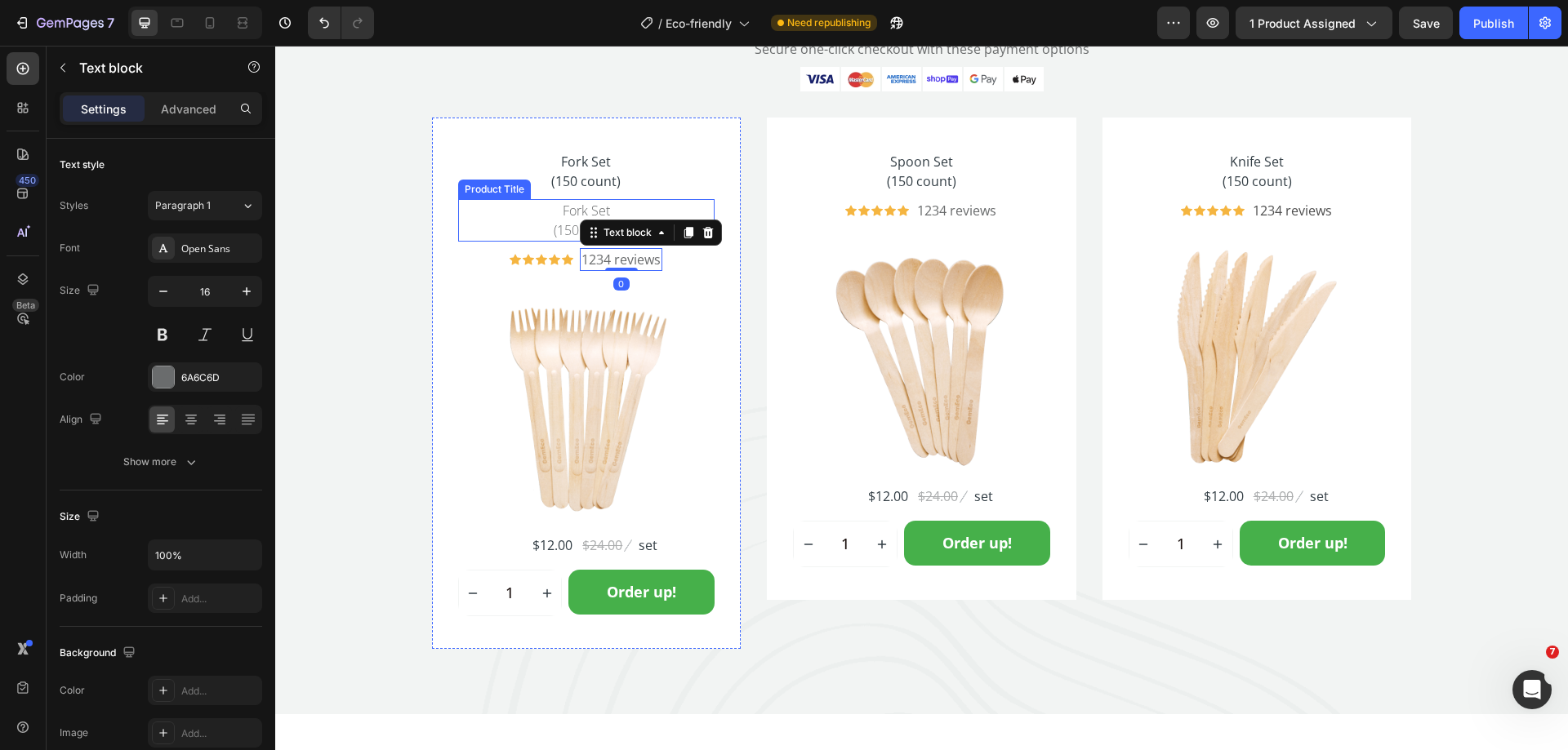
click at [611, 213] on h2 "Fork Set (150 count)" at bounding box center [587, 219] width 257 height 42
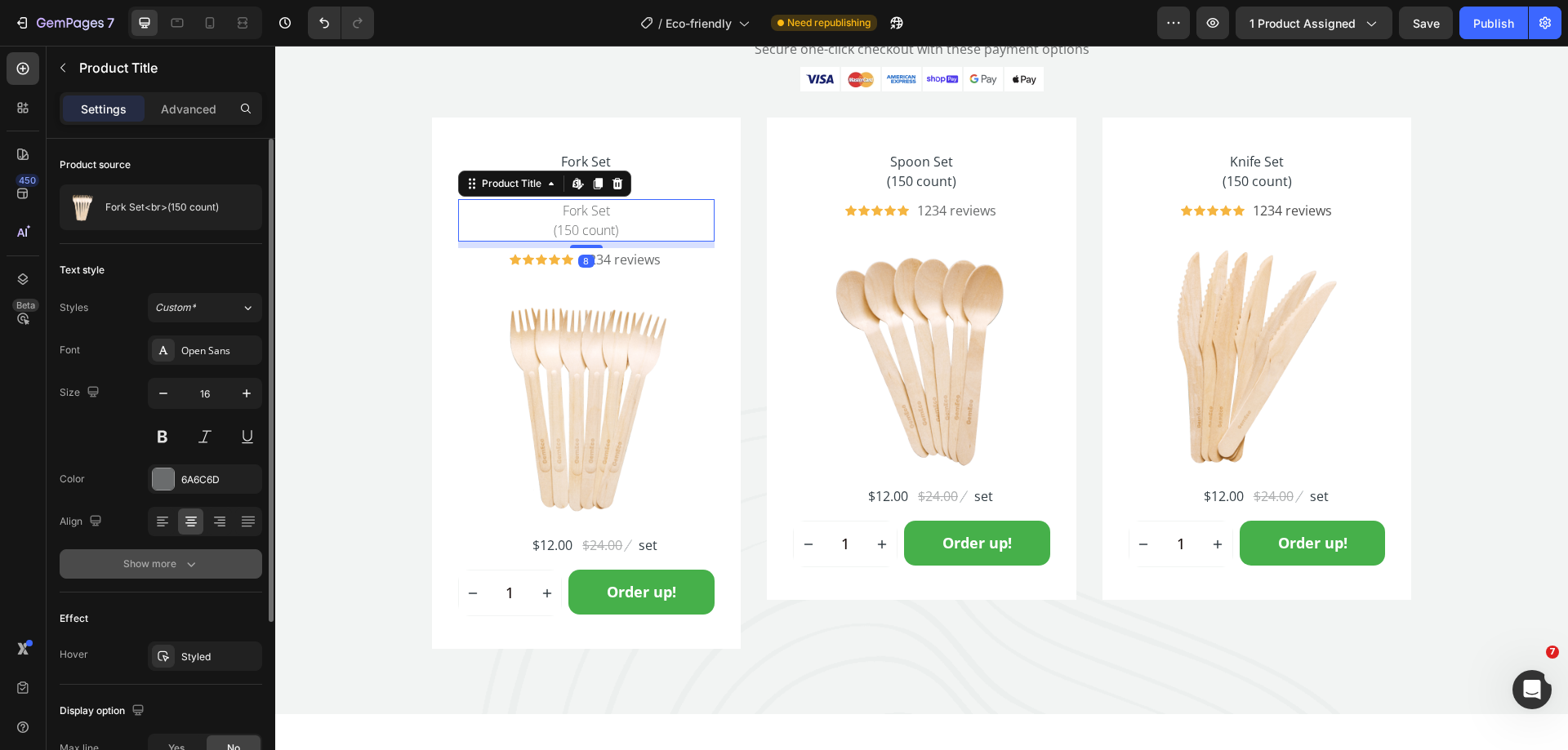
click at [182, 574] on button "Show more" at bounding box center [160, 564] width 202 height 30
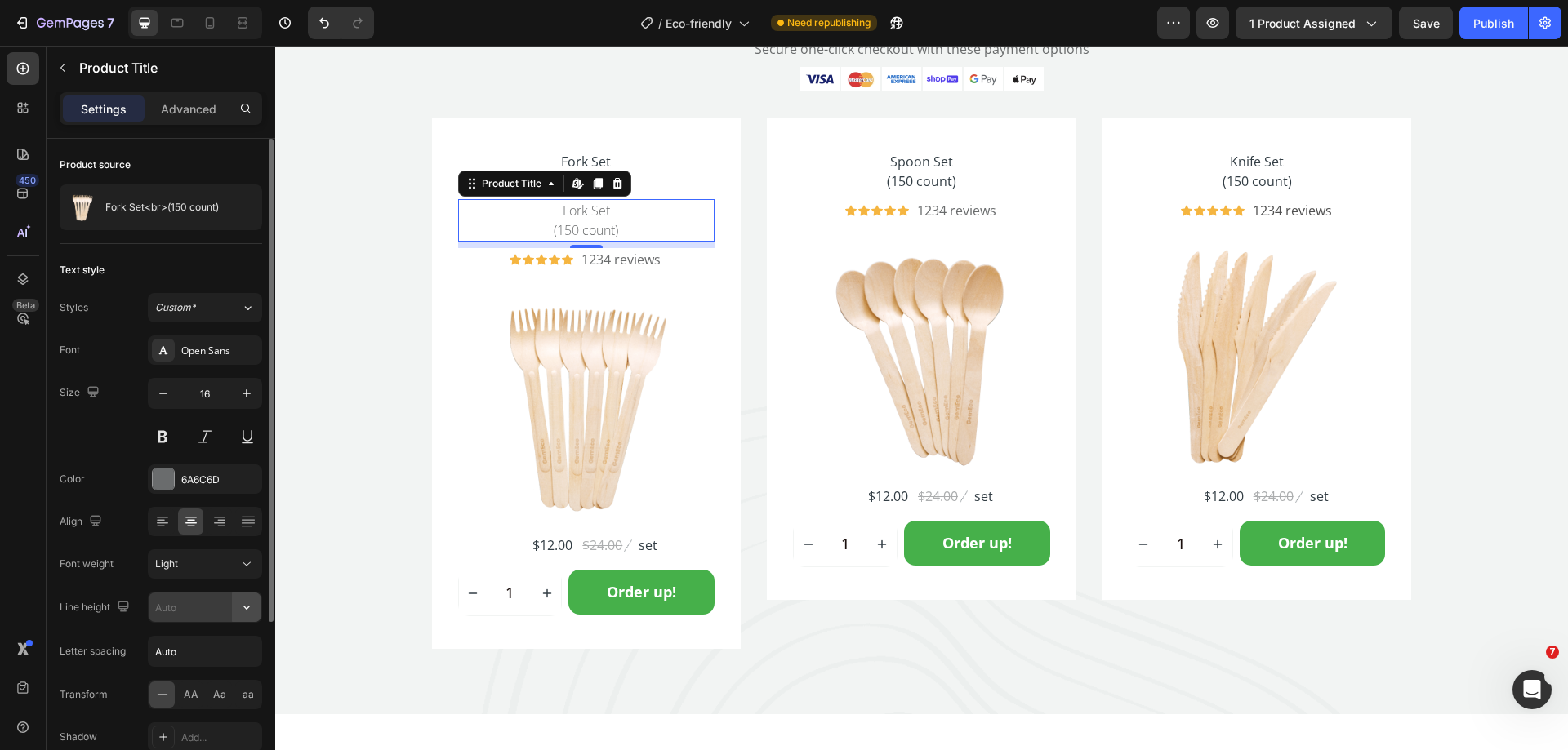
click at [242, 606] on icon "button" at bounding box center [247, 607] width 17 height 17
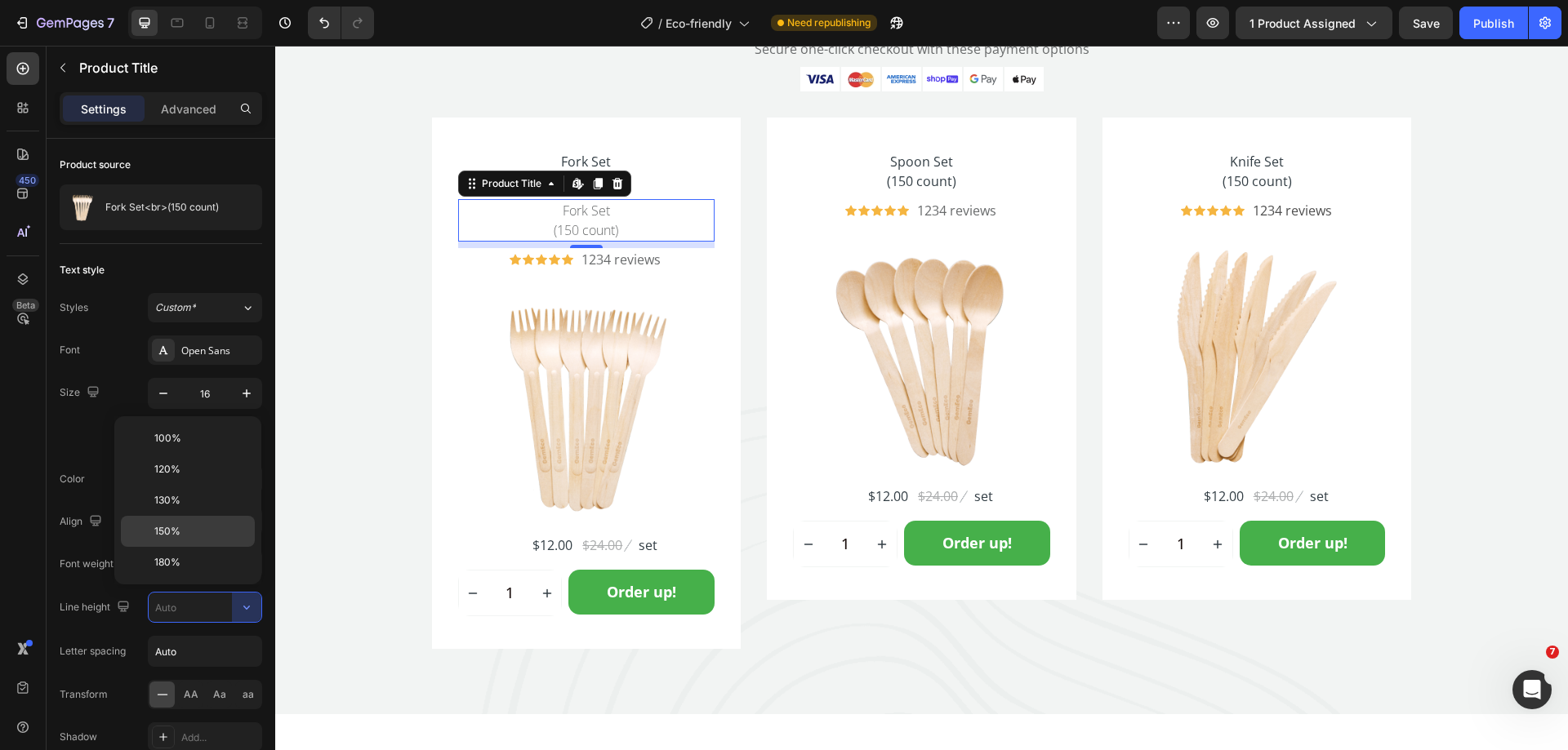
click at [178, 525] on span "150%" at bounding box center [168, 531] width 26 height 15
type input "150%"
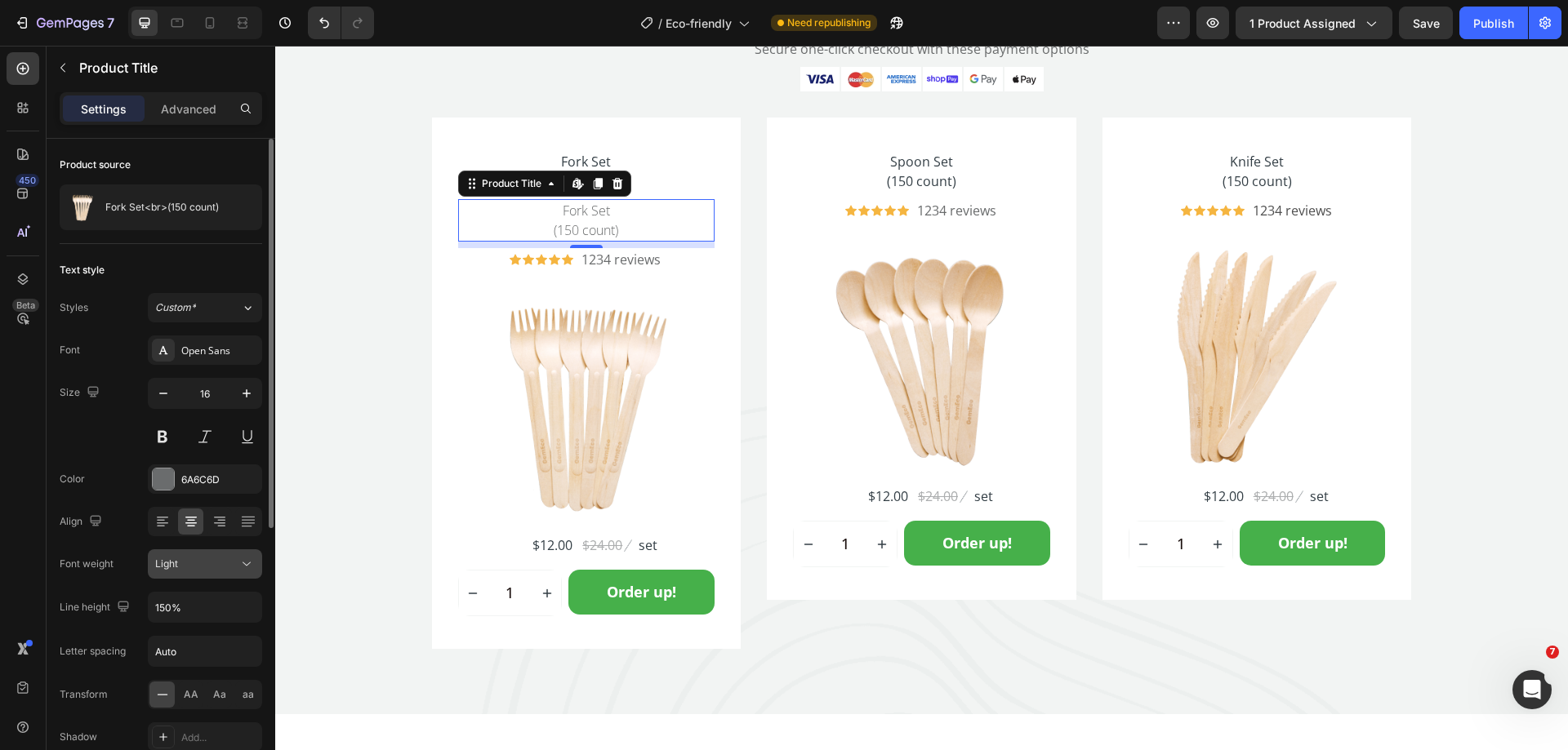
click at [246, 561] on icon at bounding box center [247, 564] width 17 height 17
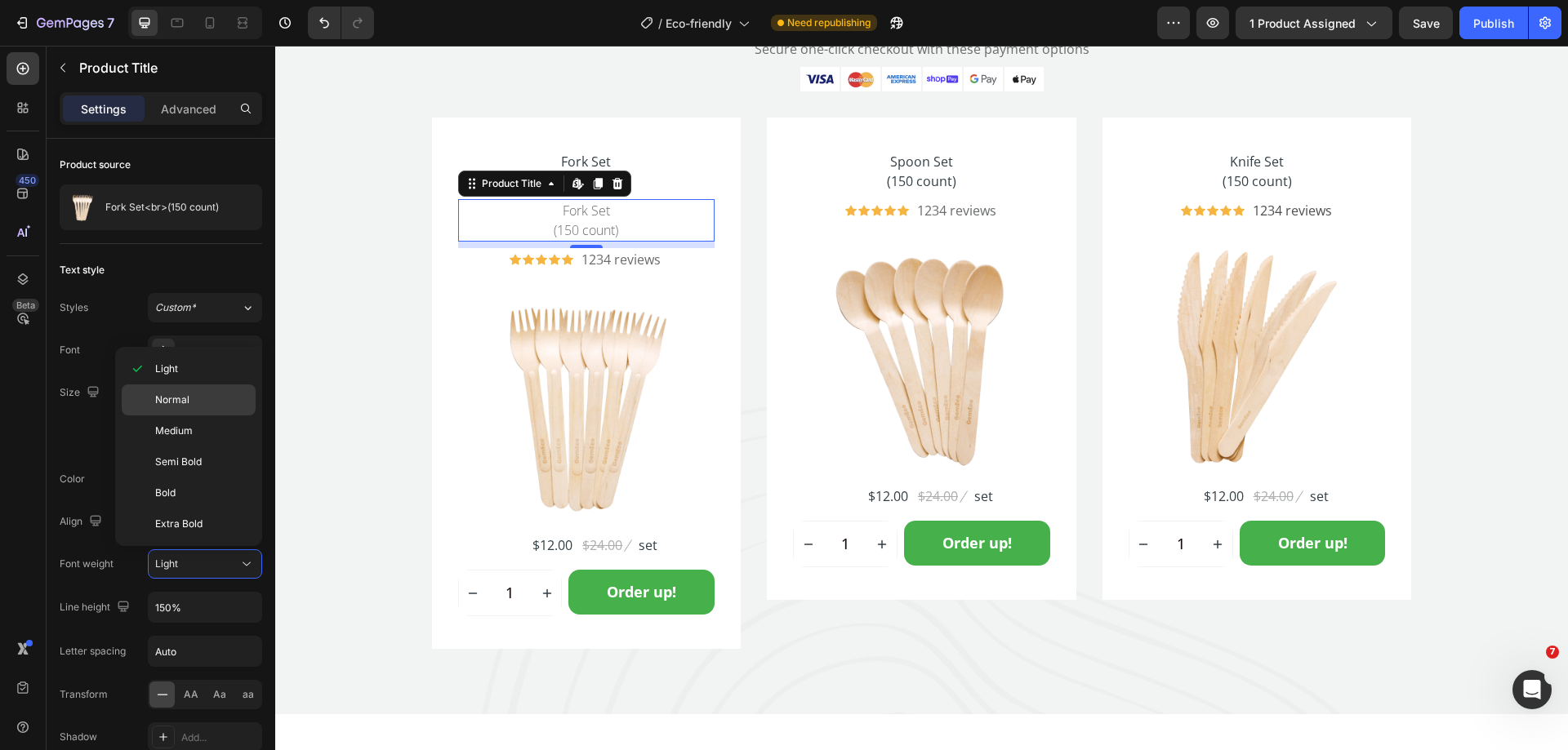
click at [178, 400] on span "Normal" at bounding box center [172, 400] width 35 height 15
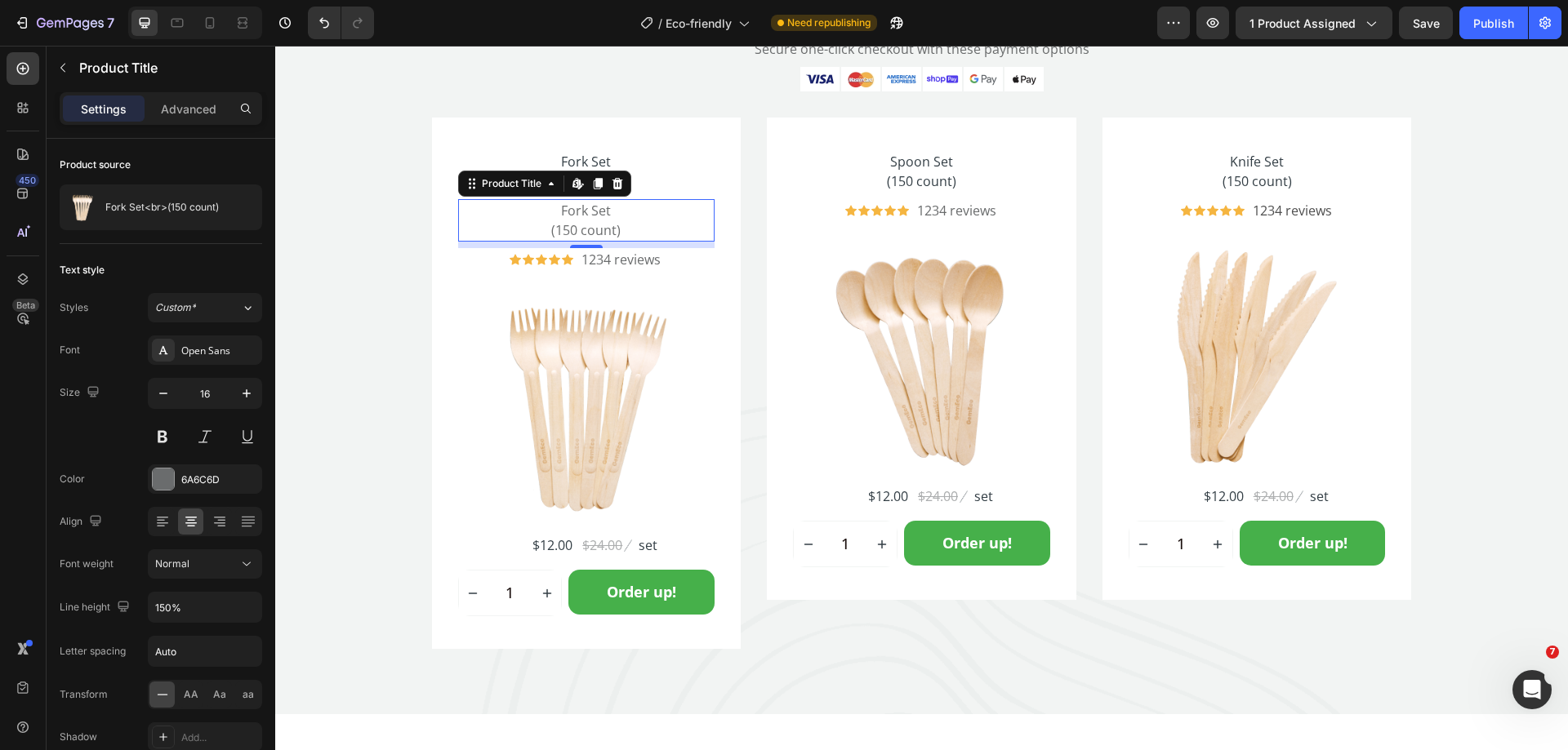
click at [8, 415] on div "450 Beta" at bounding box center [23, 342] width 33 height 580
click at [741, 267] on div "Fork Set (150 count) (P) Title Fork Set (150 count) Product Title Edit content …" at bounding box center [921, 383] width 980 height 532
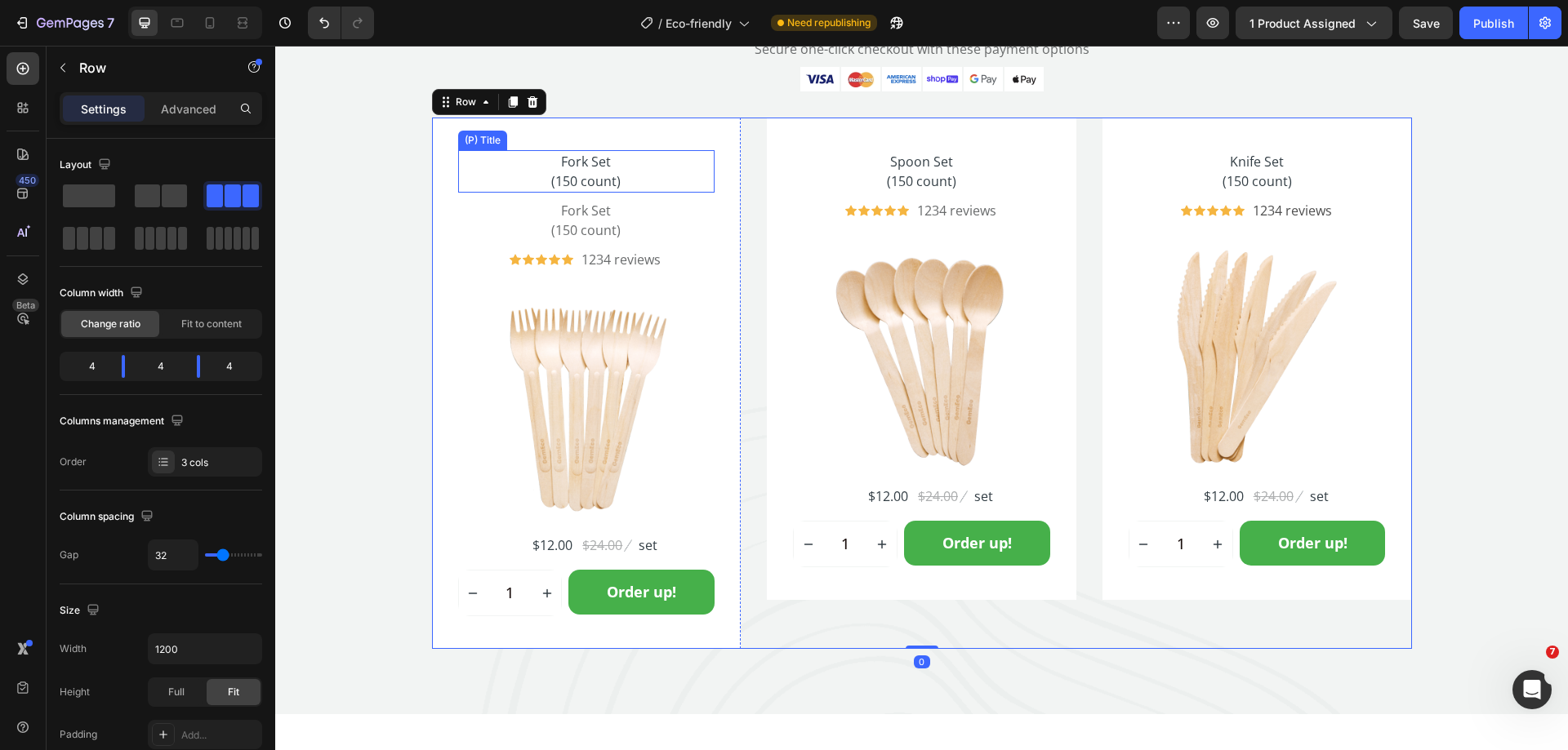
click at [621, 178] on h2 "Fork Set (150 count)" at bounding box center [587, 171] width 257 height 42
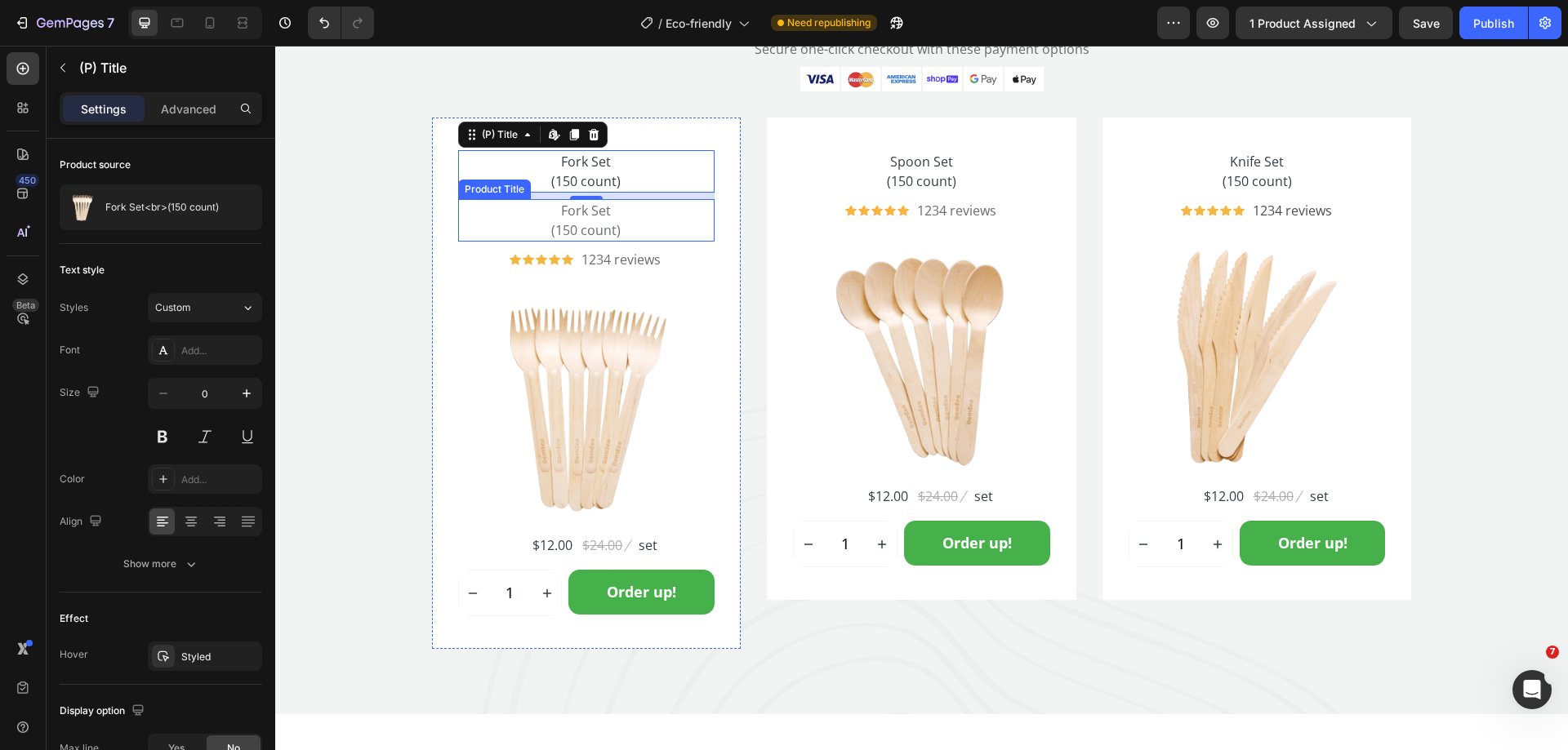
click at [580, 229] on h2 "Fork Set (150 count)" at bounding box center [587, 219] width 257 height 42
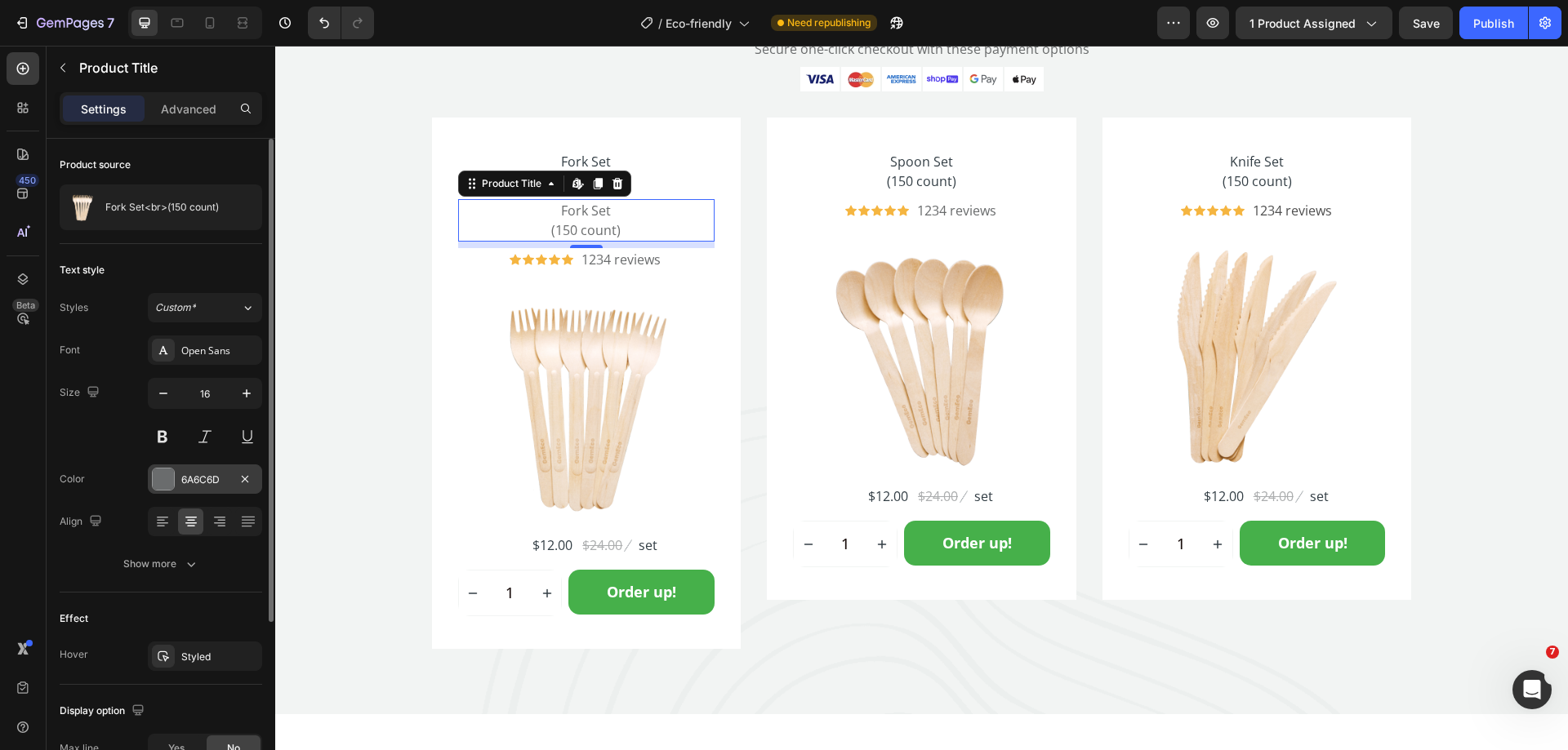
click at [185, 482] on div "6A6C6D" at bounding box center [205, 480] width 47 height 15
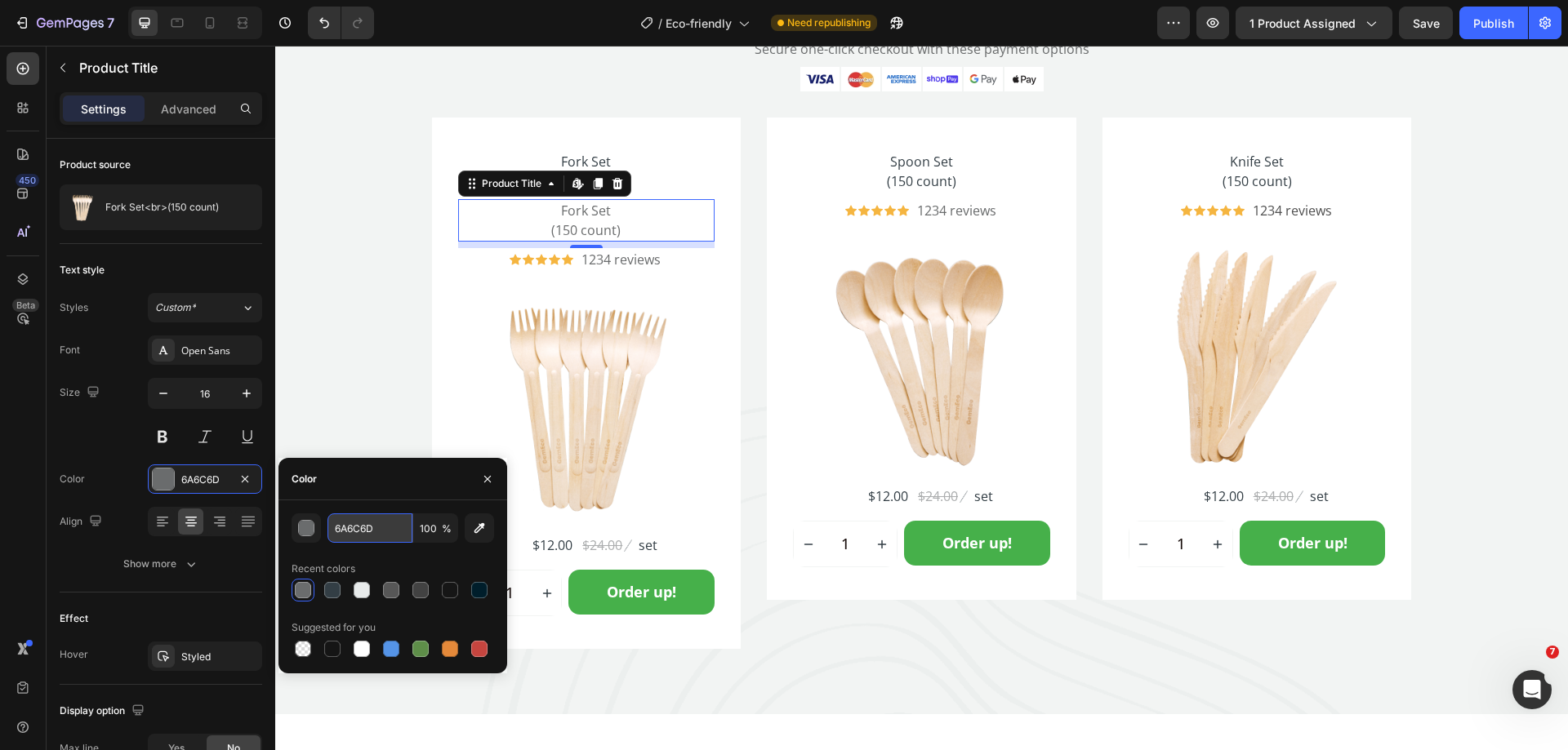
click at [345, 526] on input "6A6C6D" at bounding box center [370, 528] width 85 height 30
paste input "#333E45"
type input "#333E45"
click at [34, 465] on div "450 Beta" at bounding box center [23, 342] width 33 height 580
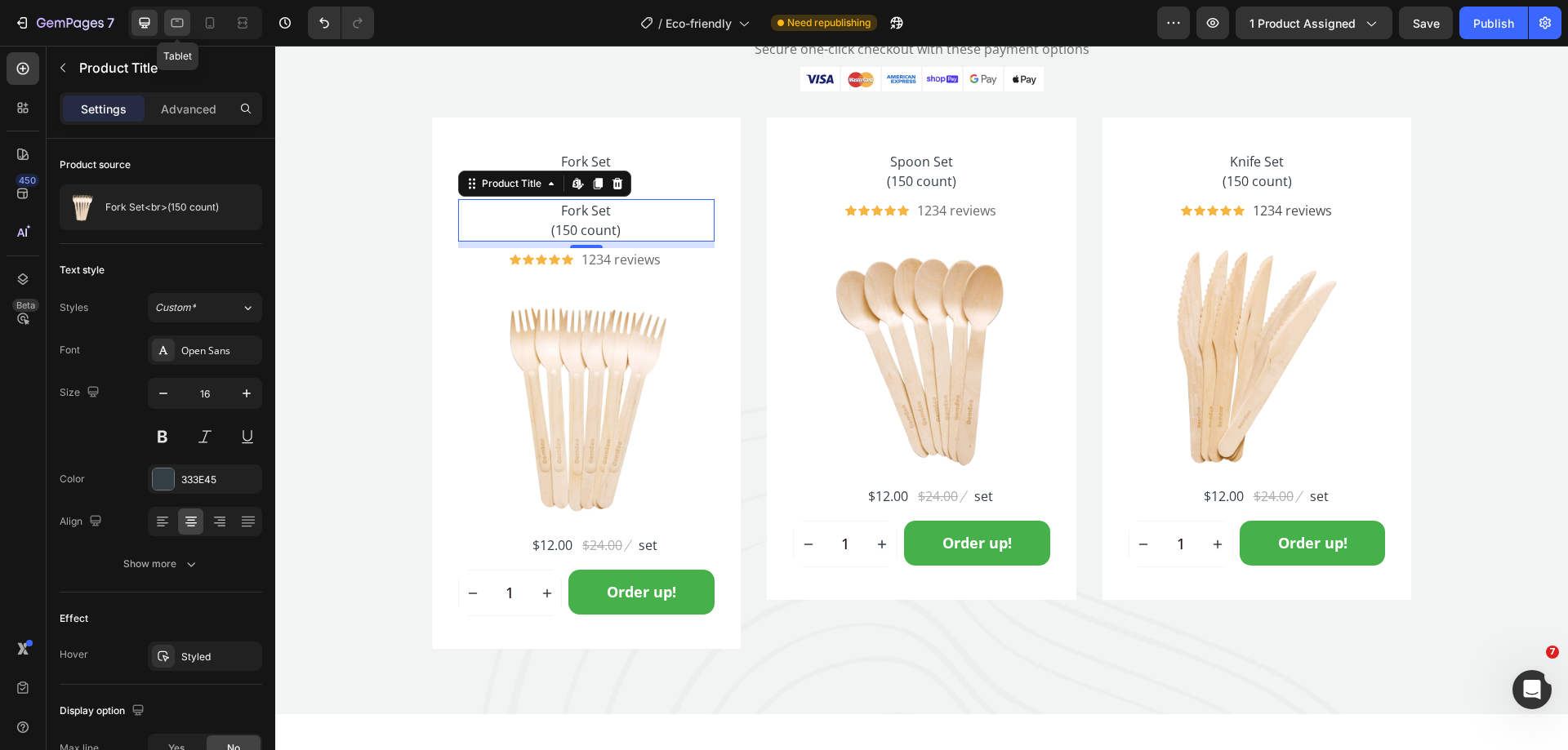
click at [177, 26] on icon at bounding box center [177, 23] width 12 height 9
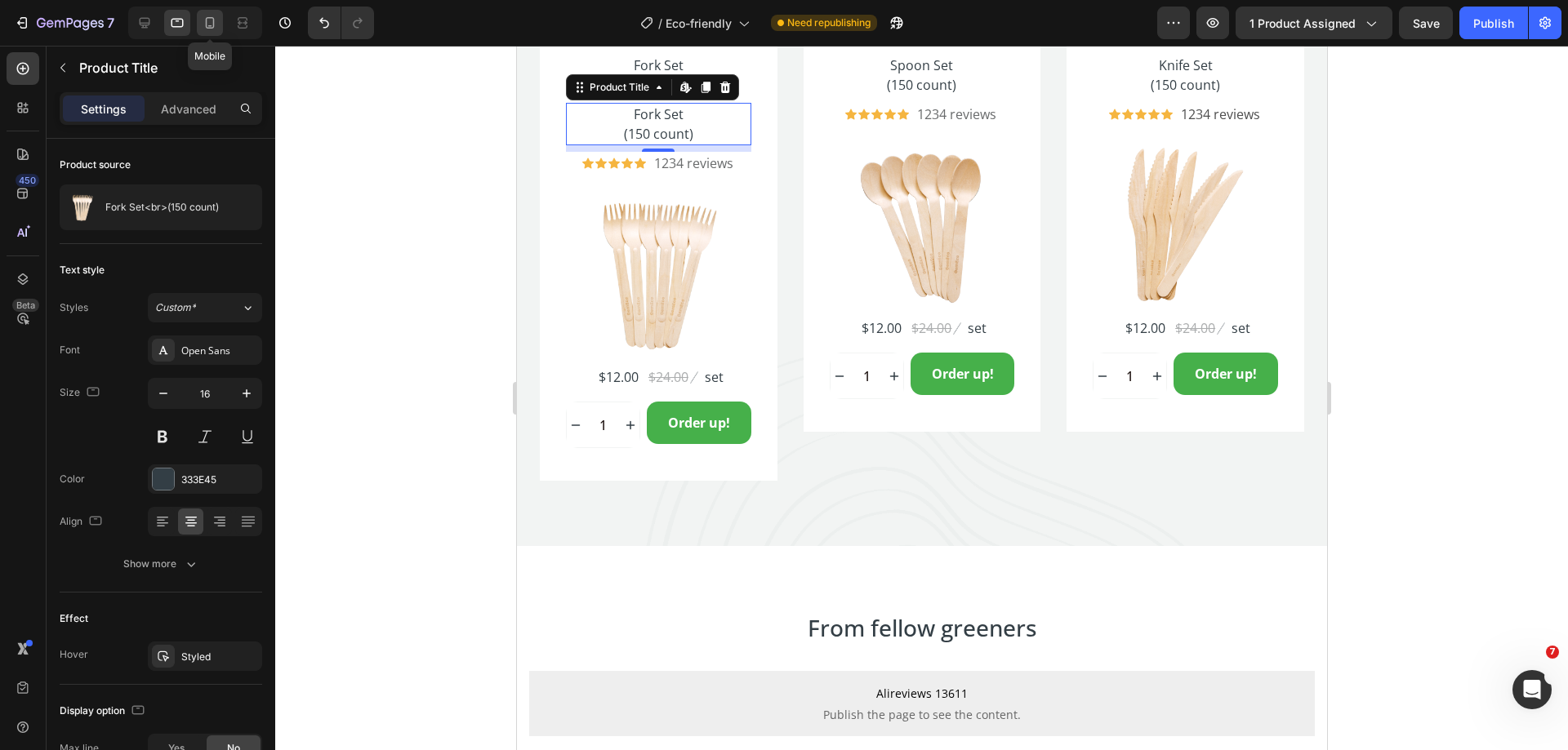
click at [201, 27] on div at bounding box center [210, 23] width 26 height 26
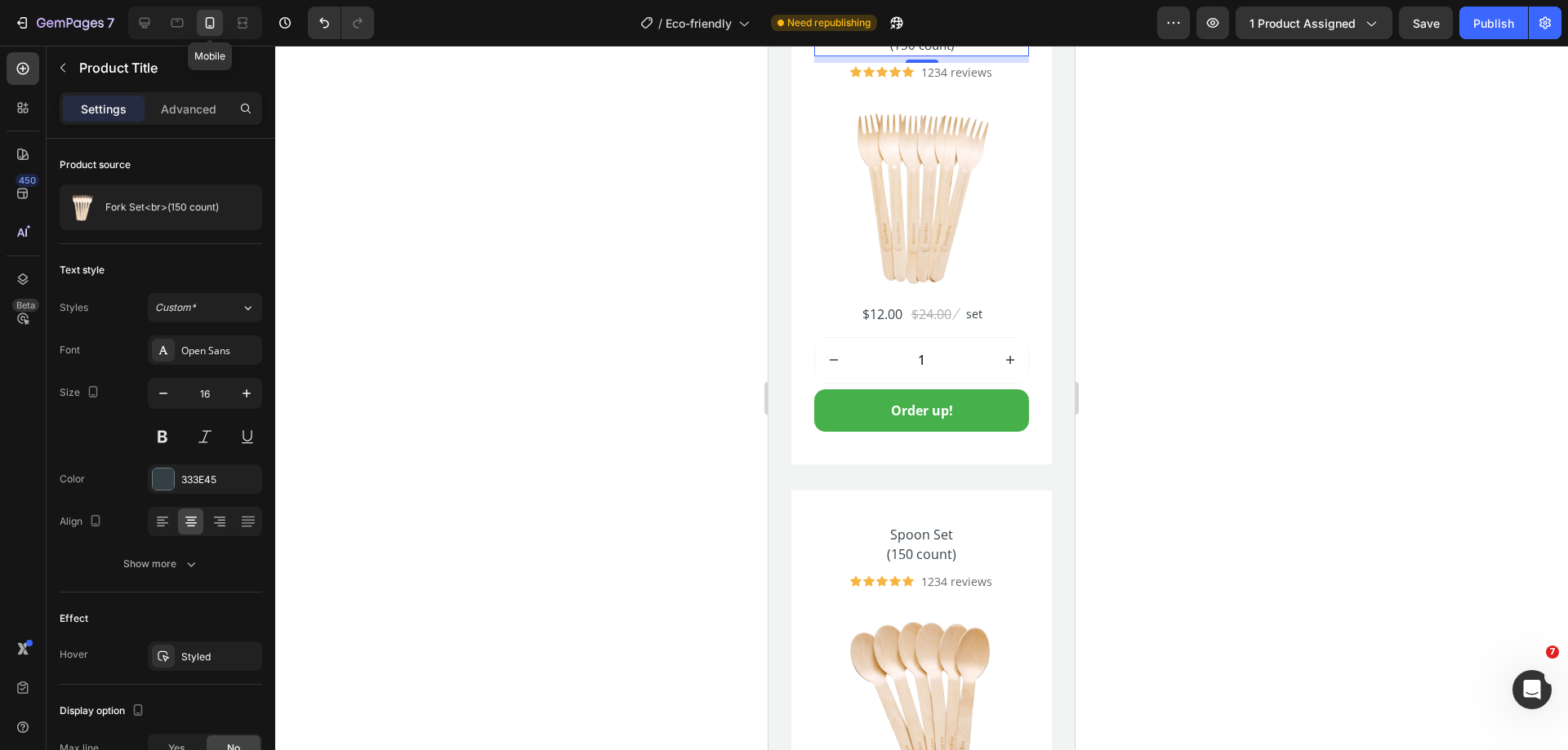
type input "15"
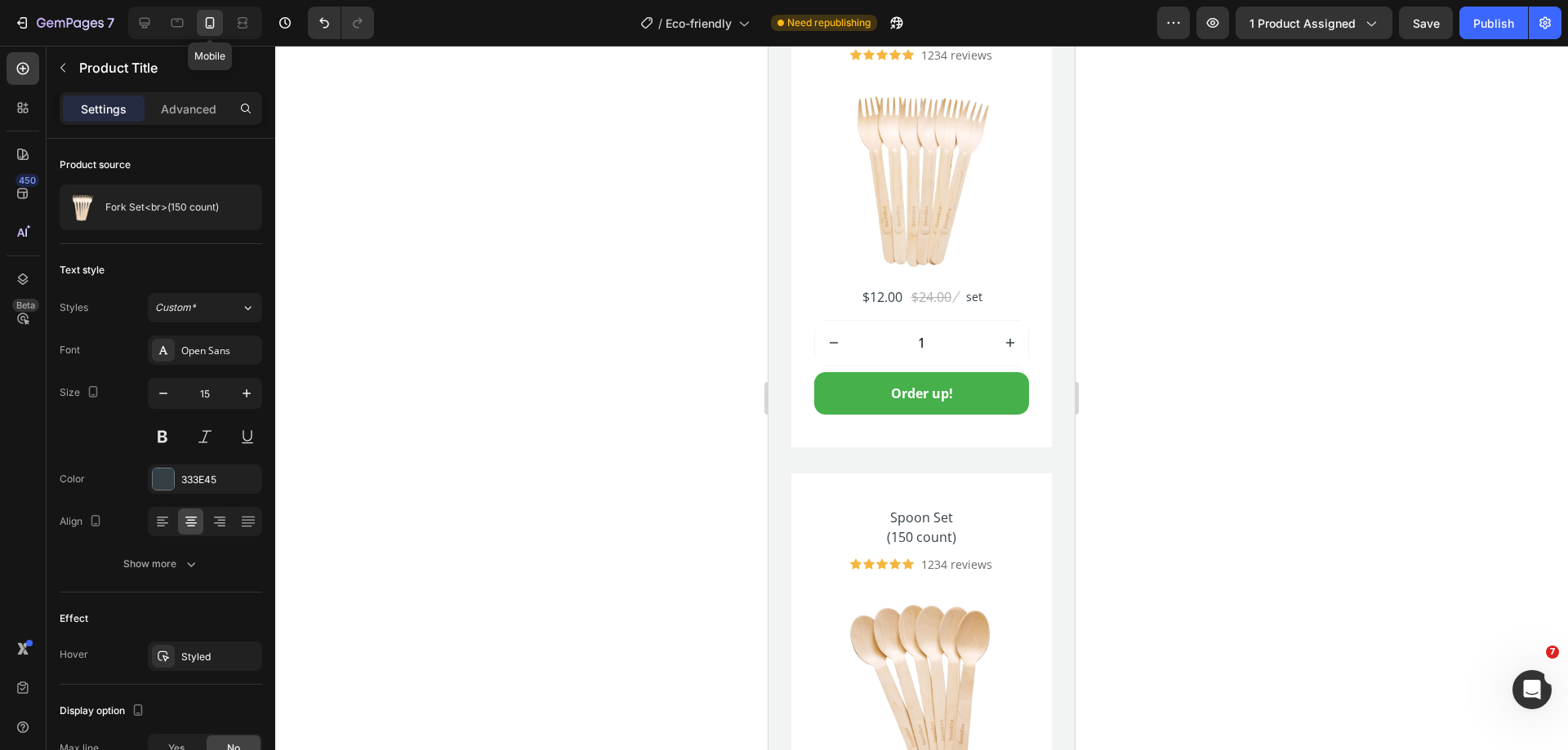
scroll to position [4271, 0]
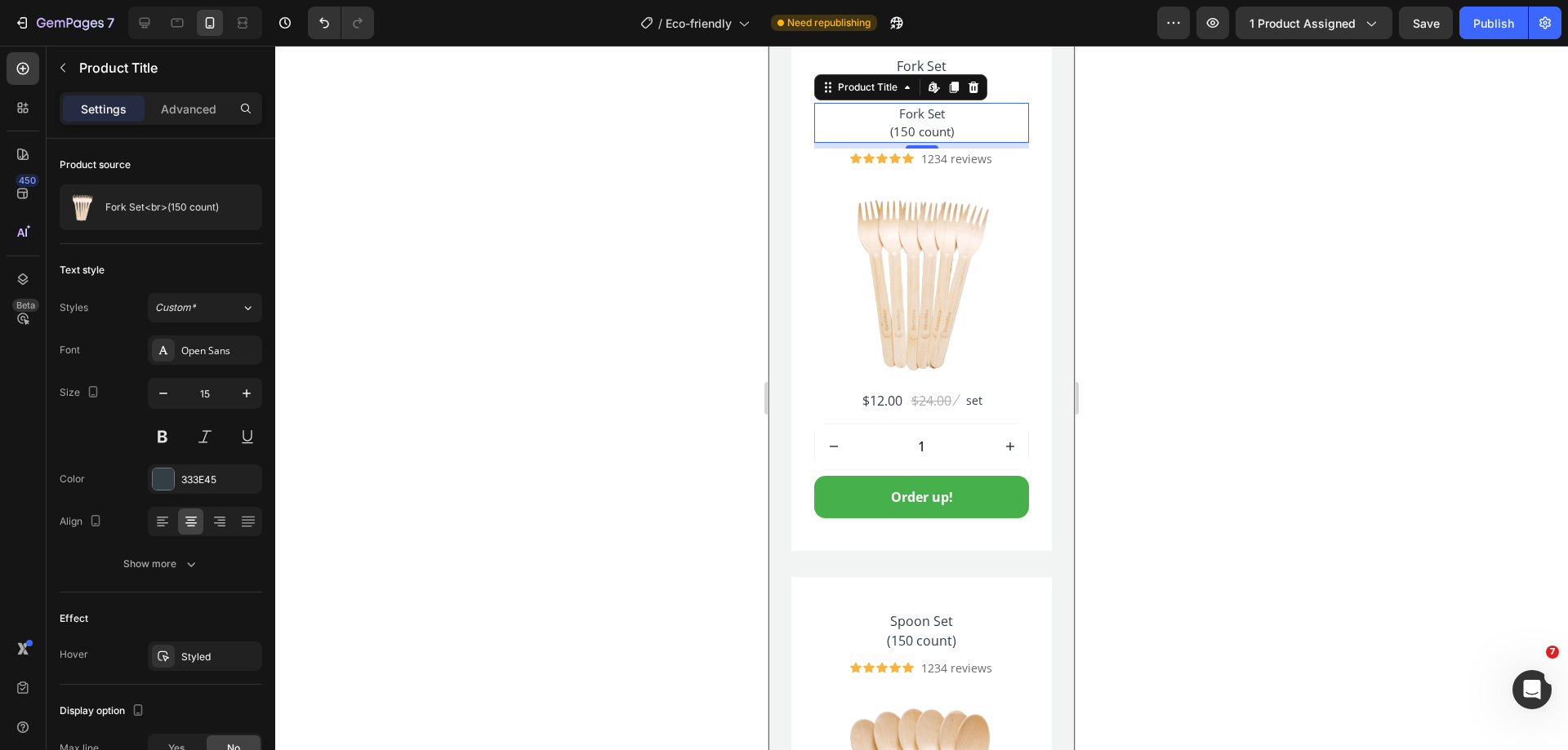
click at [1050, 211] on div "One Of A Kind Heading Secure one-click checkout with these payment options Text…" at bounding box center [921, 733] width 306 height 1787
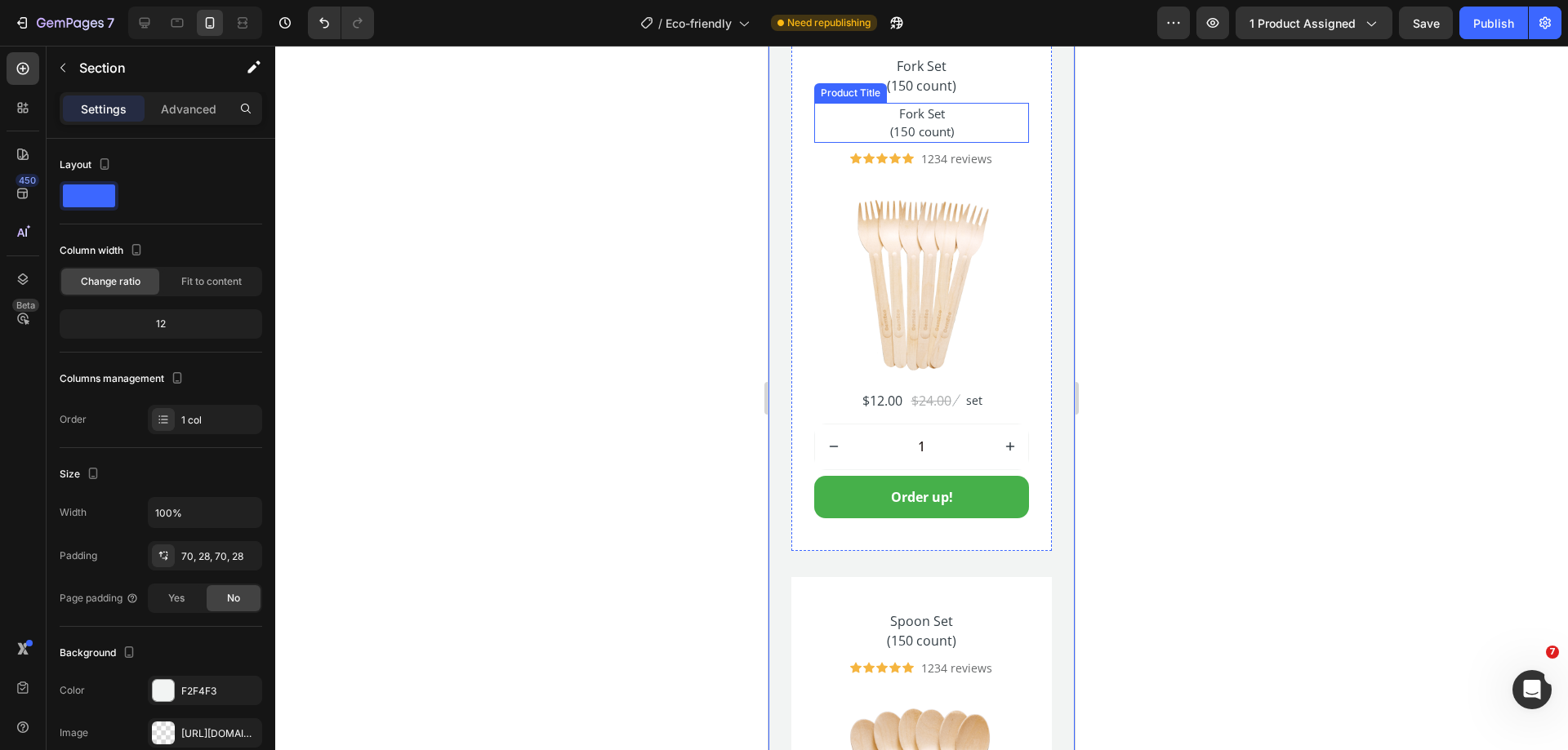
click at [928, 118] on h2 "Fork Set (150 count)" at bounding box center [921, 123] width 215 height 40
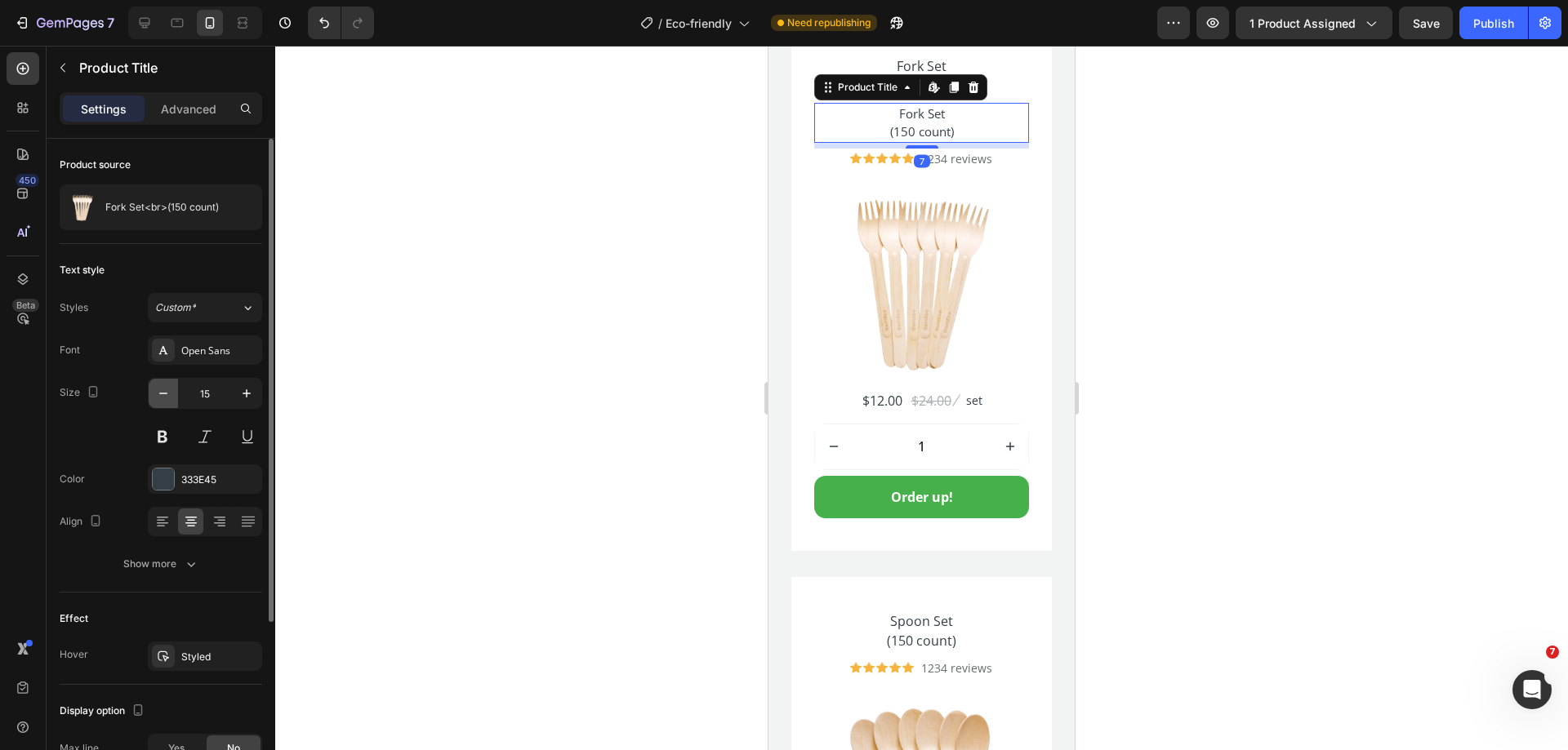
click at [162, 398] on icon "button" at bounding box center [163, 394] width 17 height 17
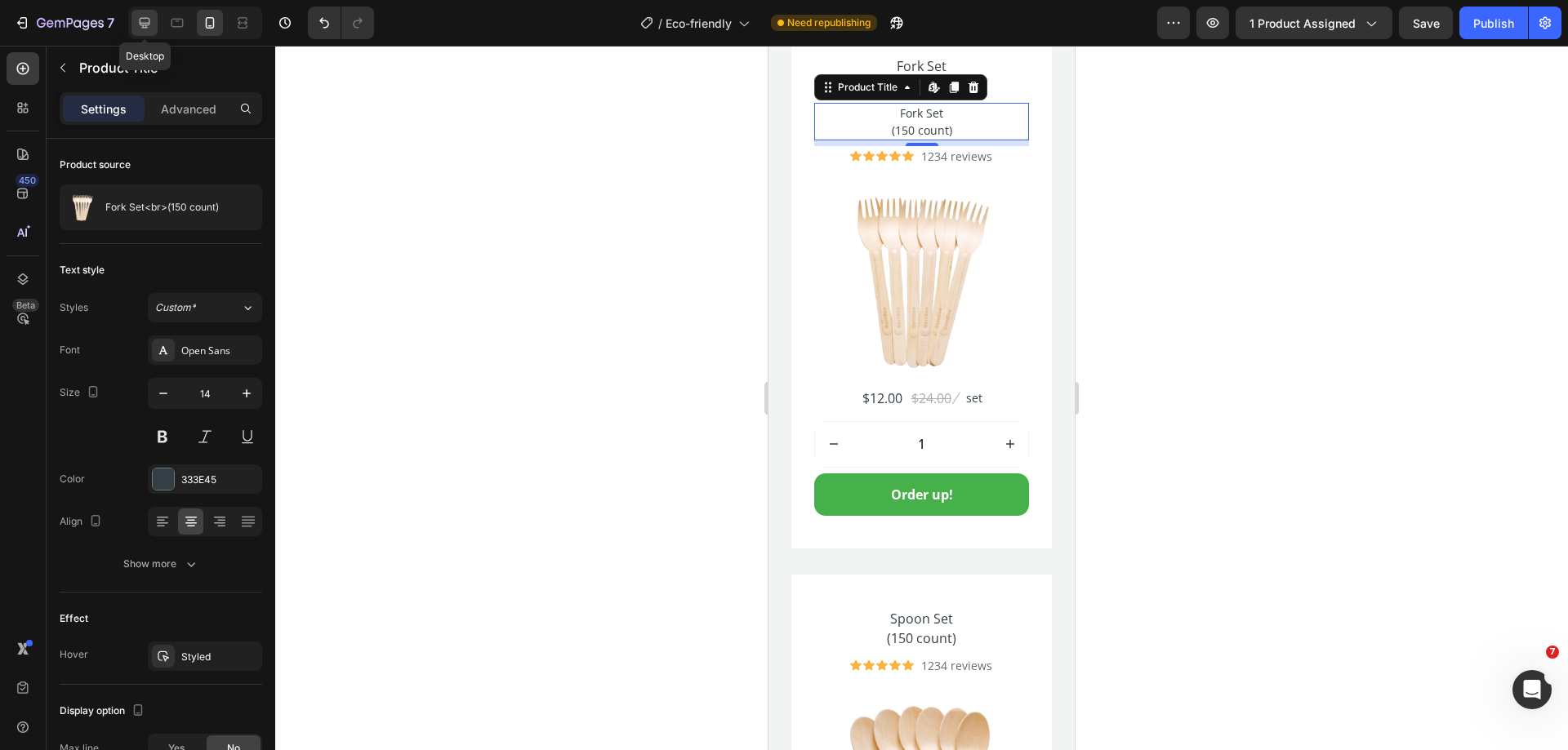
click at [146, 31] on icon at bounding box center [144, 23] width 17 height 17
type input "16"
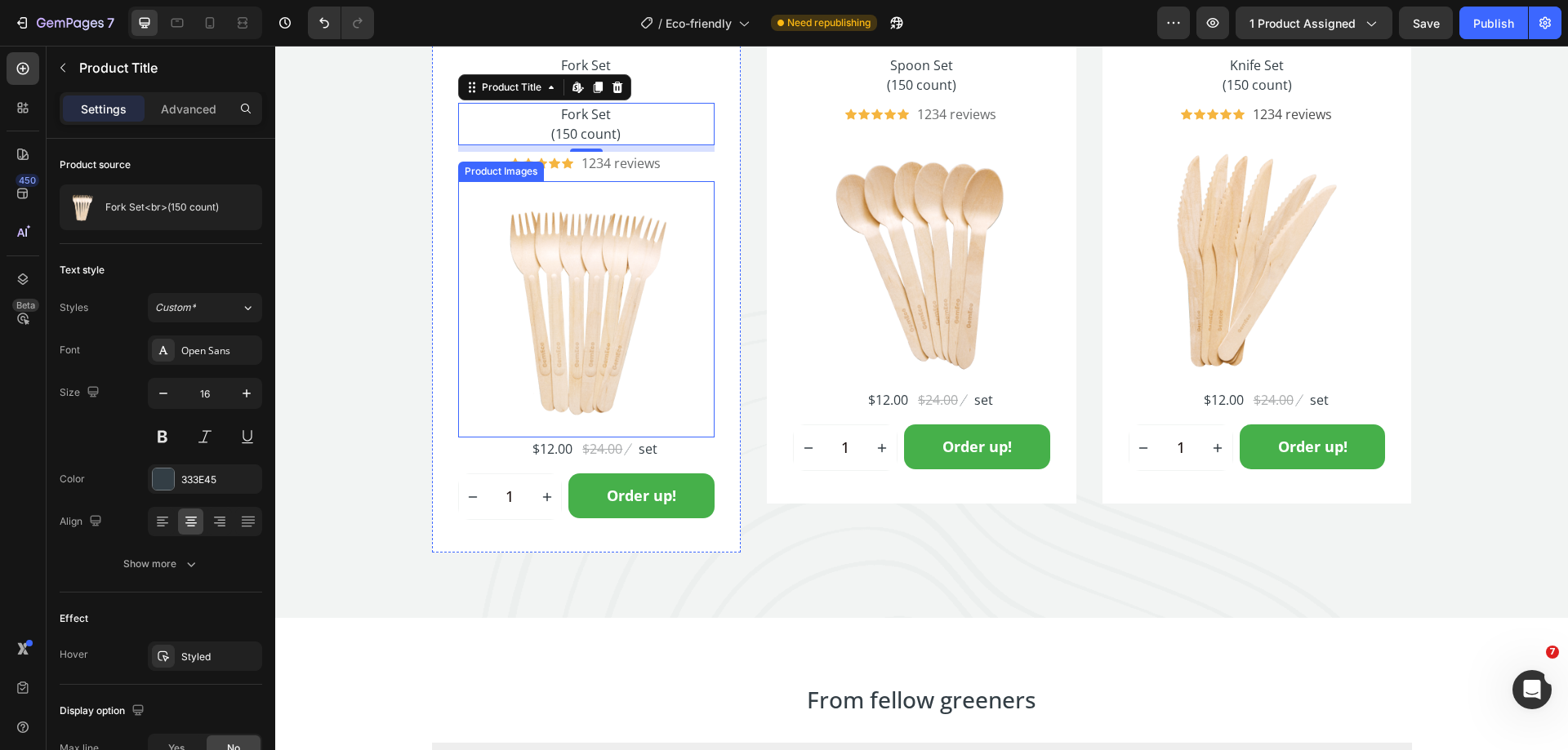
scroll to position [4354, 0]
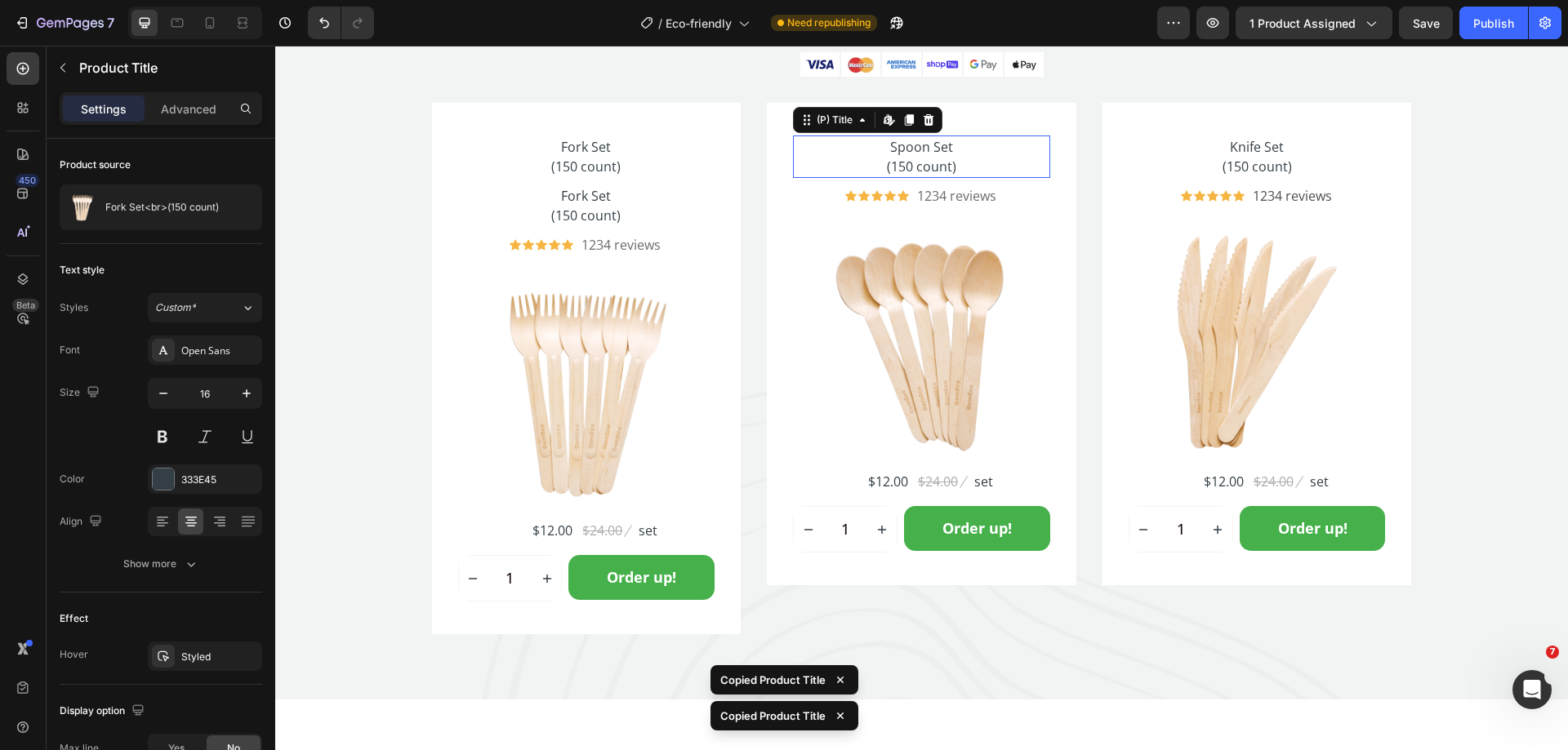
click at [969, 172] on h2 "Spoon Set (150 count)" at bounding box center [922, 156] width 257 height 42
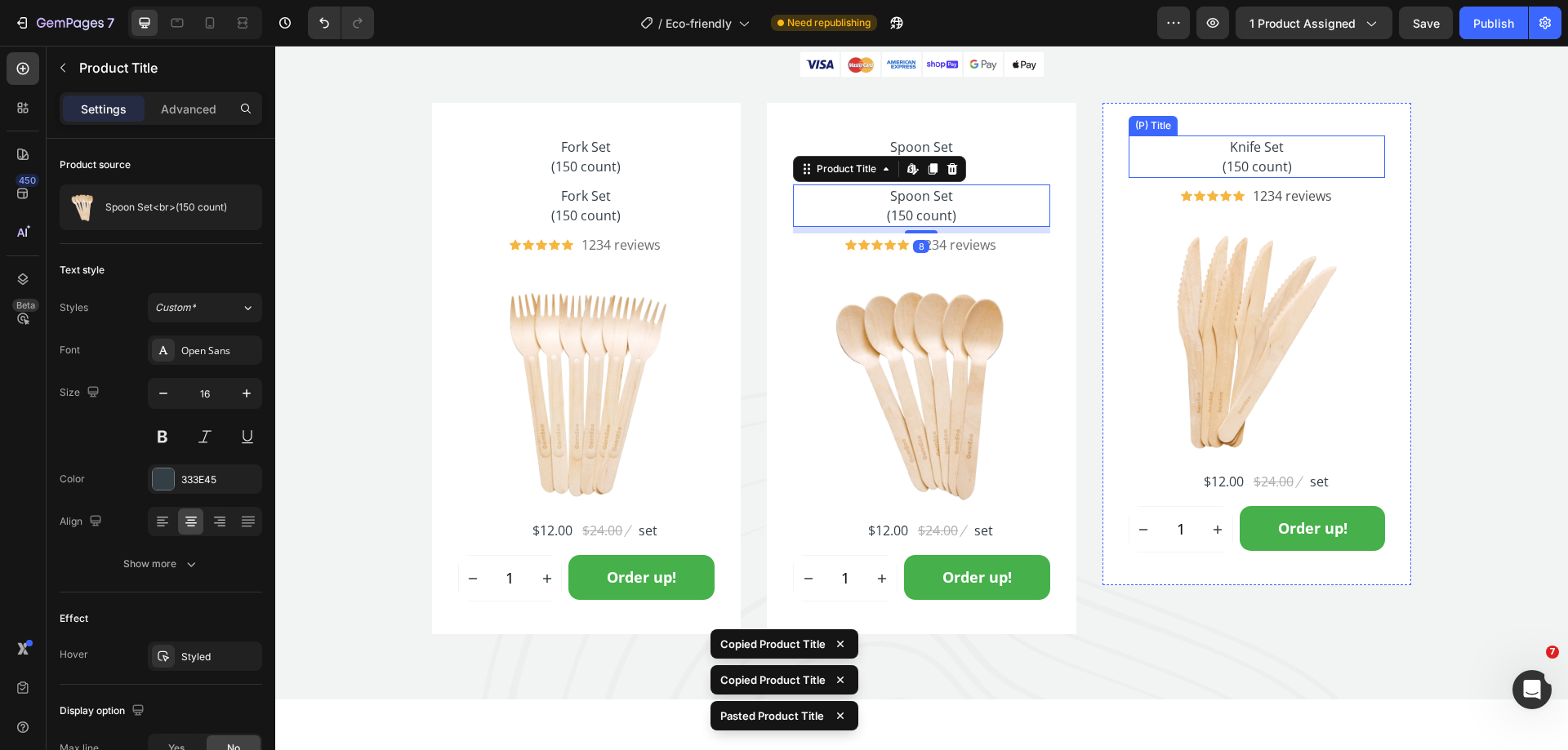
click at [1210, 153] on h2 "Knife Set (150 count)" at bounding box center [1257, 156] width 257 height 42
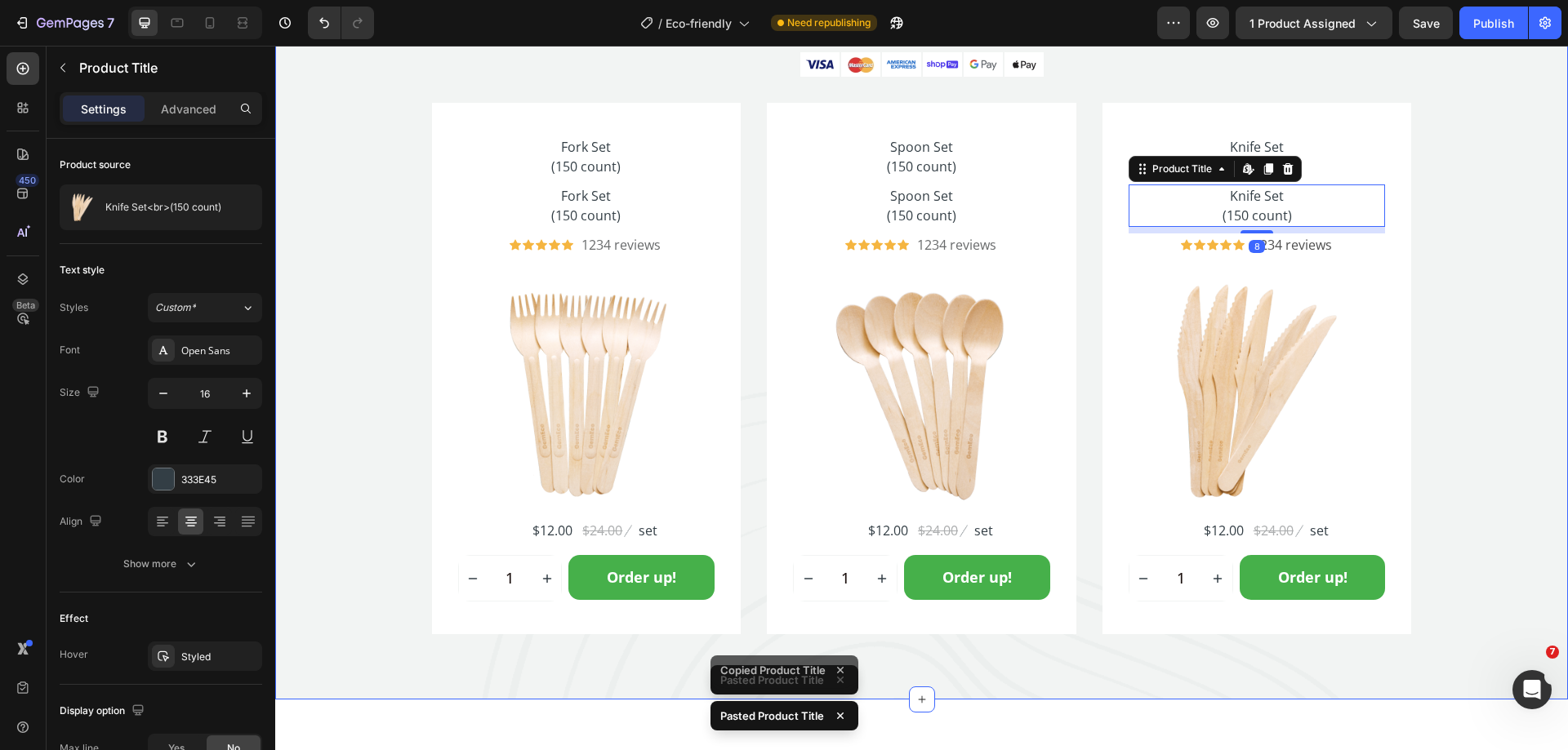
click at [1538, 193] on div "One Of A Kind Heading Secure one-click checkout with these payment options Text…" at bounding box center [921, 309] width 1292 height 652
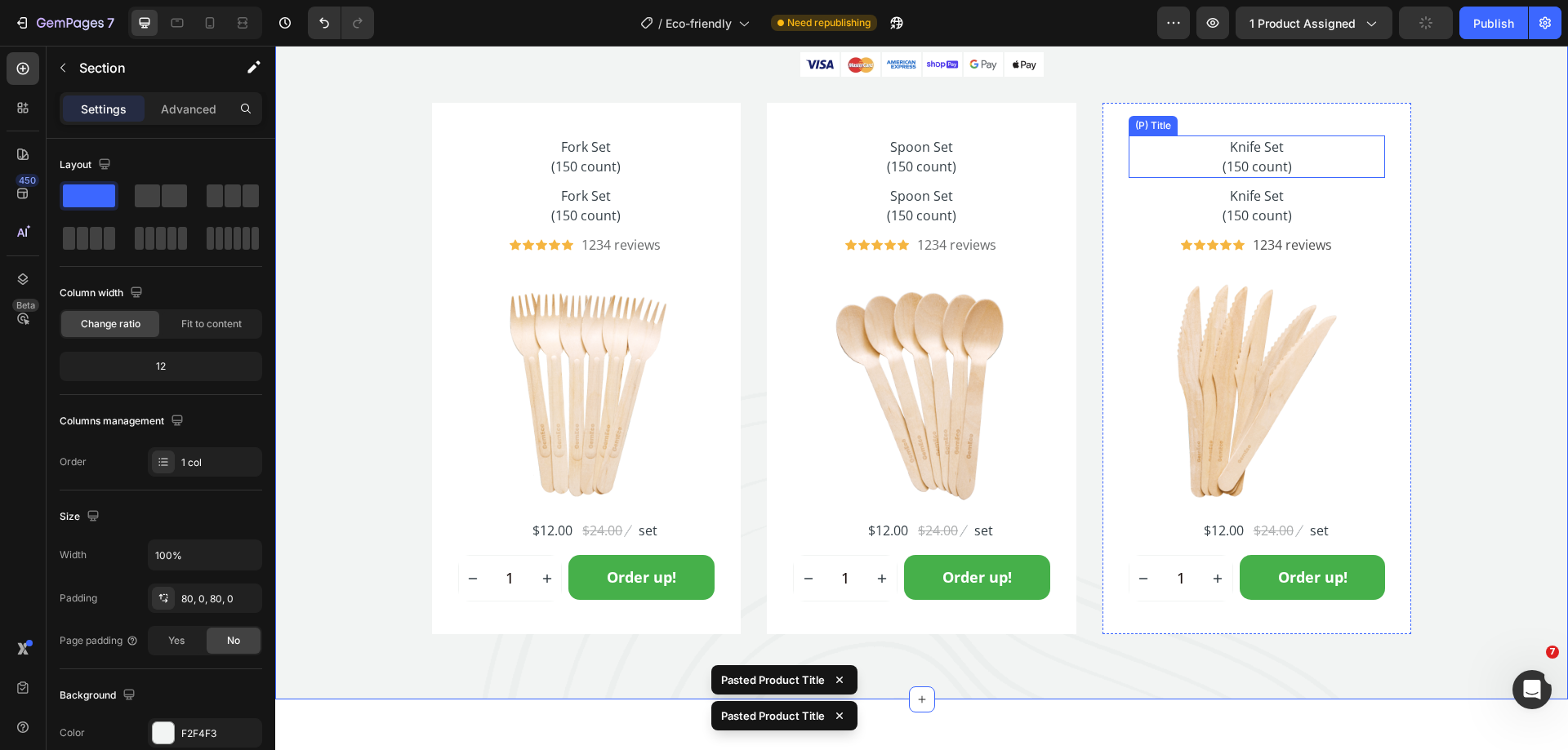
click at [1322, 159] on h2 "Knife Set (150 count)" at bounding box center [1257, 156] width 257 height 42
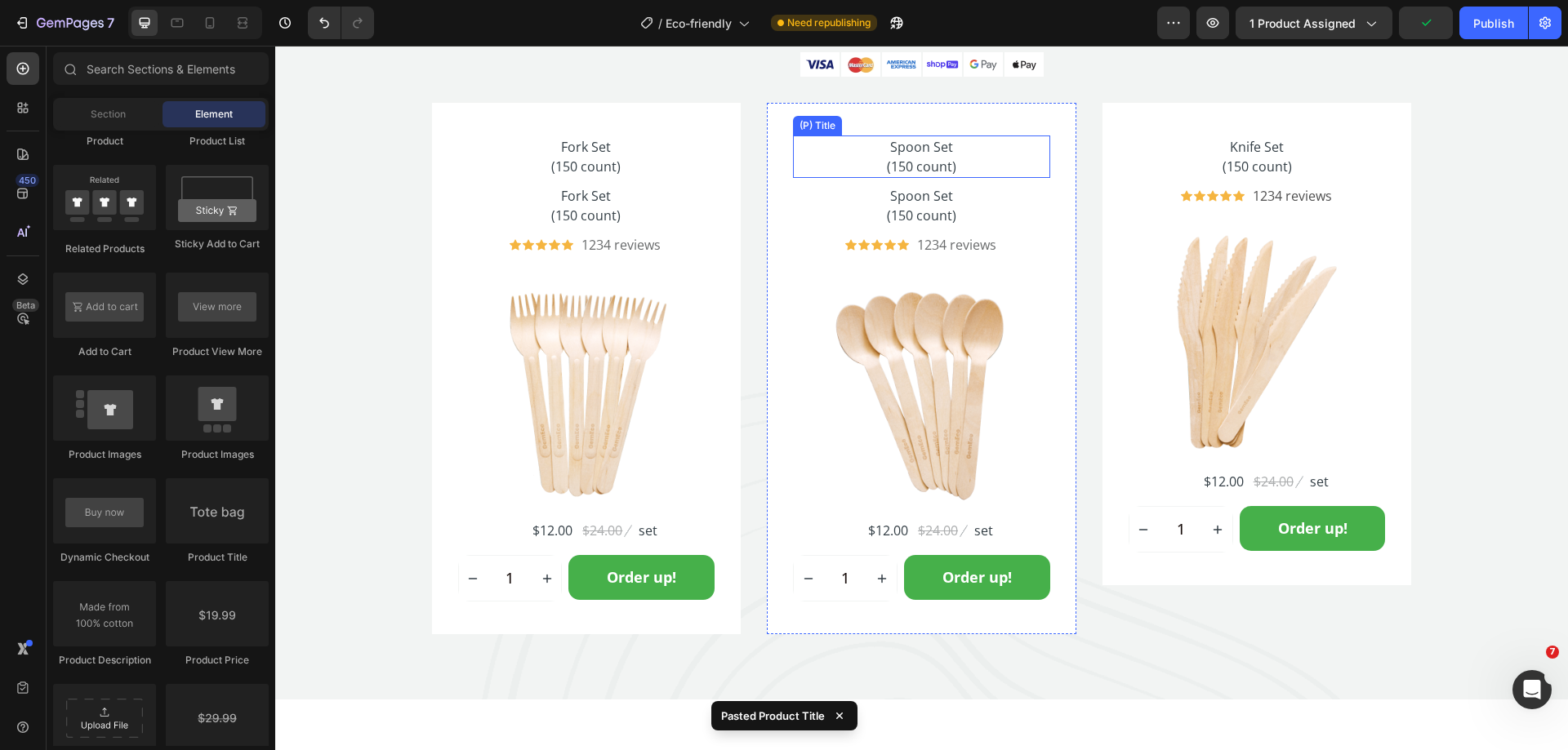
click at [939, 168] on h2 "Spoon Set (150 count)" at bounding box center [922, 156] width 257 height 42
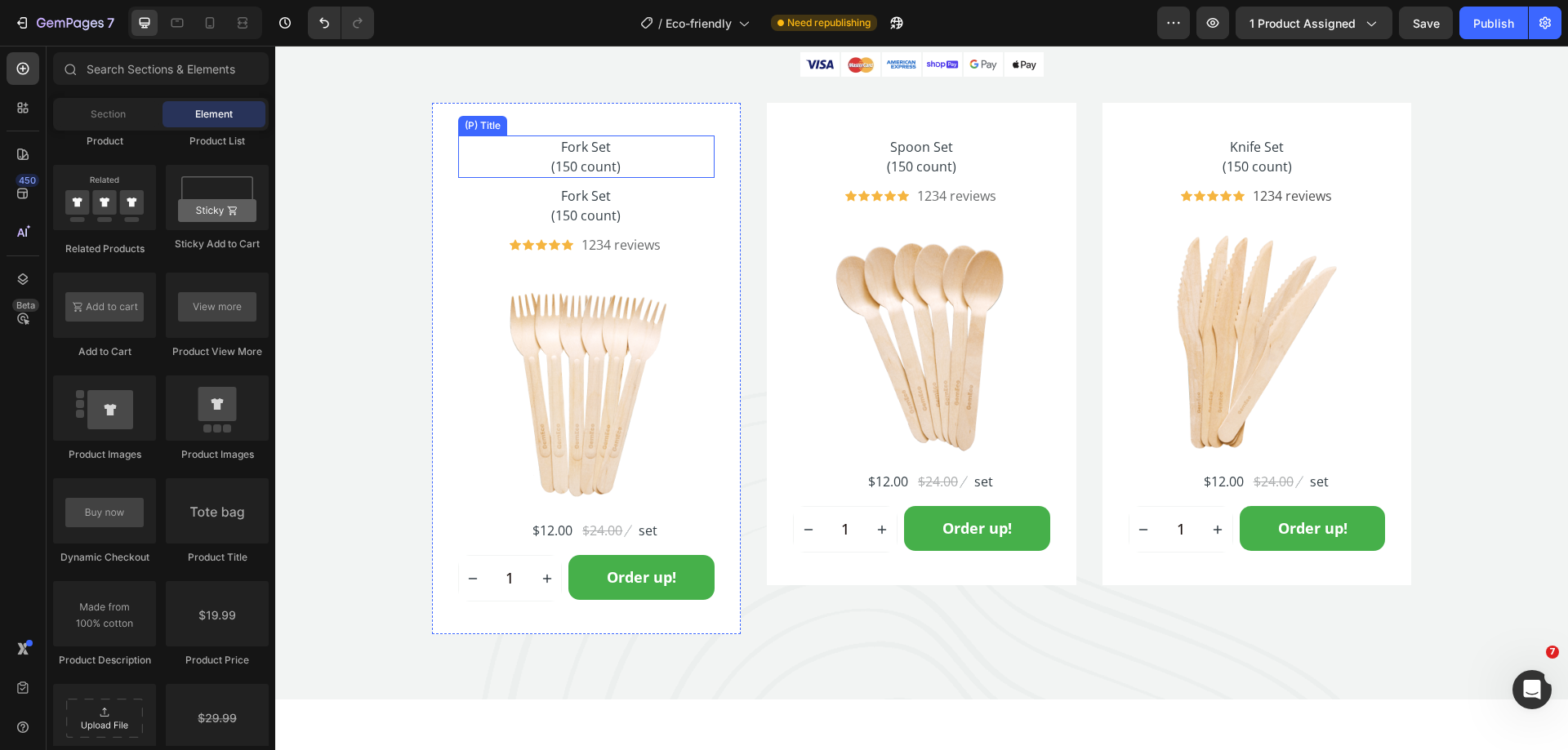
click at [659, 165] on h2 "Fork Set (150 count)" at bounding box center [587, 156] width 257 height 42
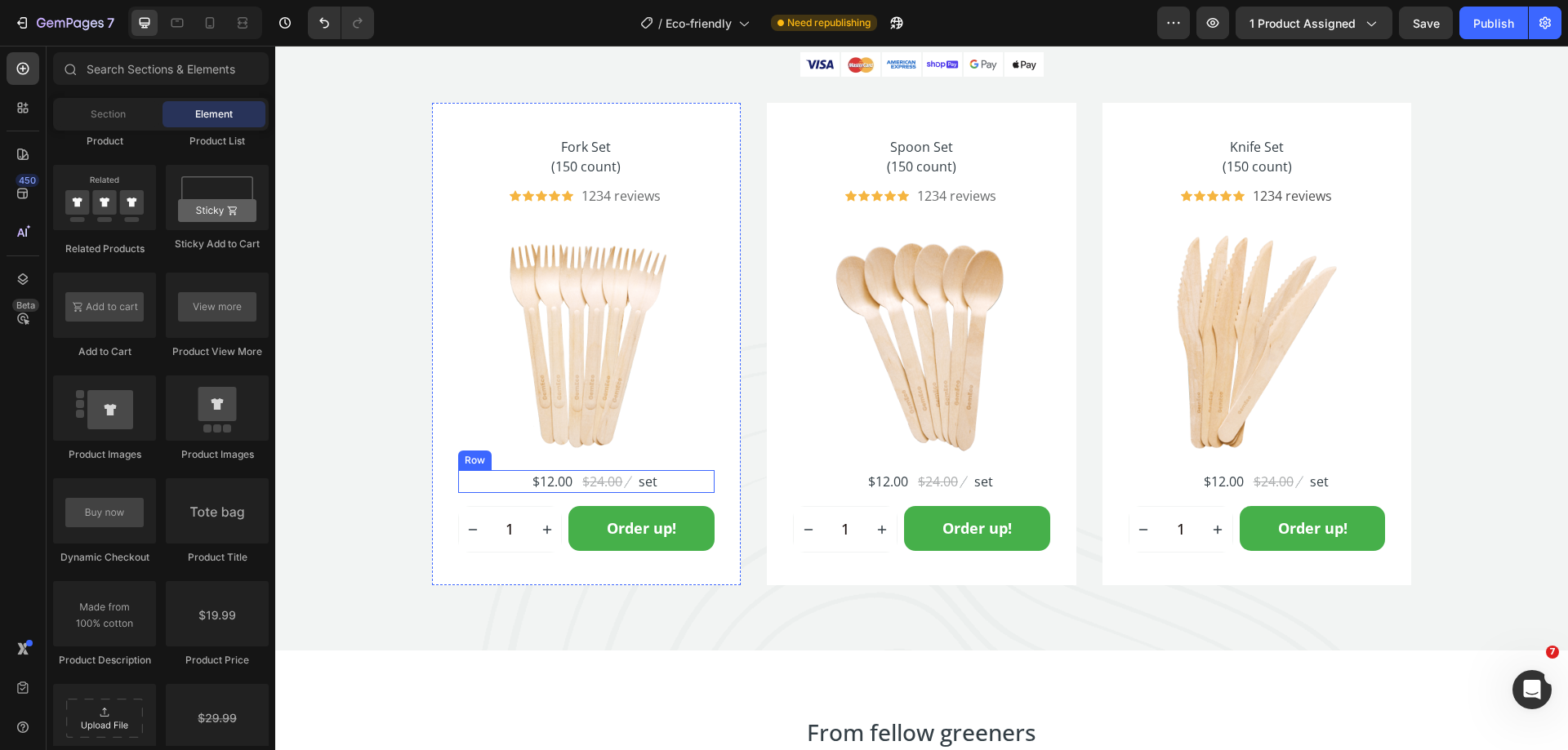
click at [668, 483] on div "$12.00 (P) Price (P) Price $24.00 (P) Price (P) Price Image set Text block Row" at bounding box center [587, 482] width 257 height 23
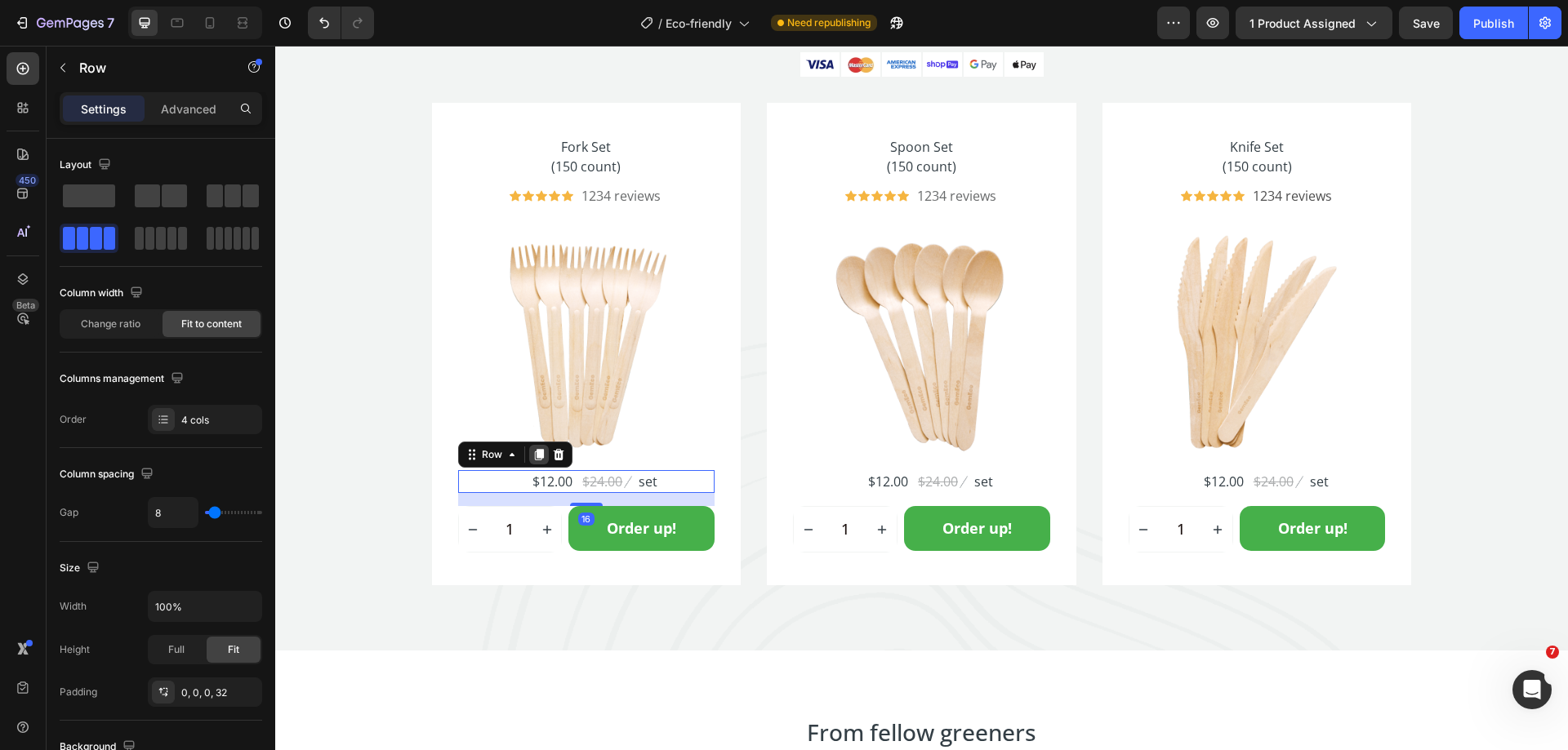
click at [535, 454] on icon at bounding box center [538, 455] width 9 height 12
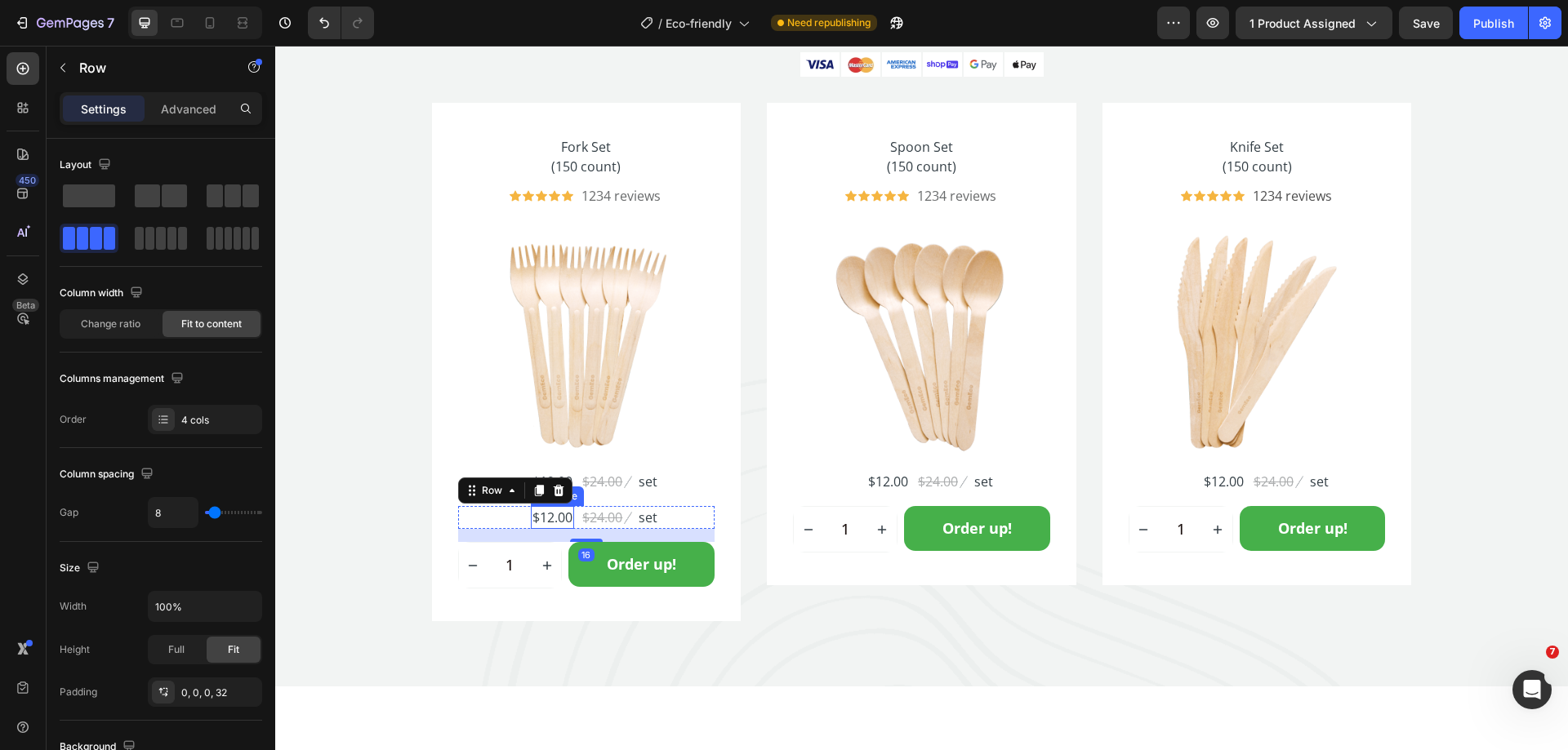
click at [548, 513] on div "$12.00" at bounding box center [552, 517] width 43 height 23
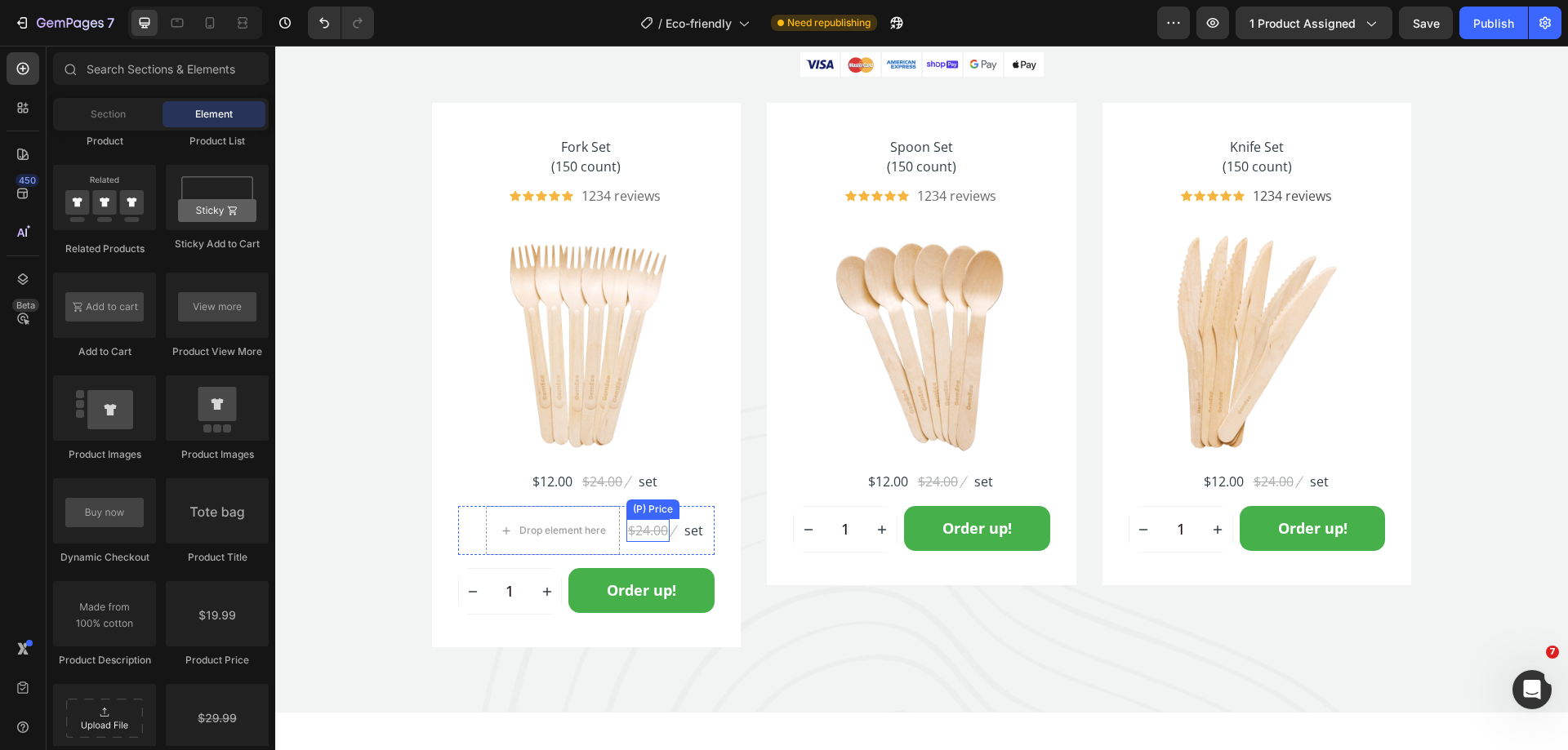
click at [639, 536] on div "$24.00" at bounding box center [648, 531] width 43 height 23
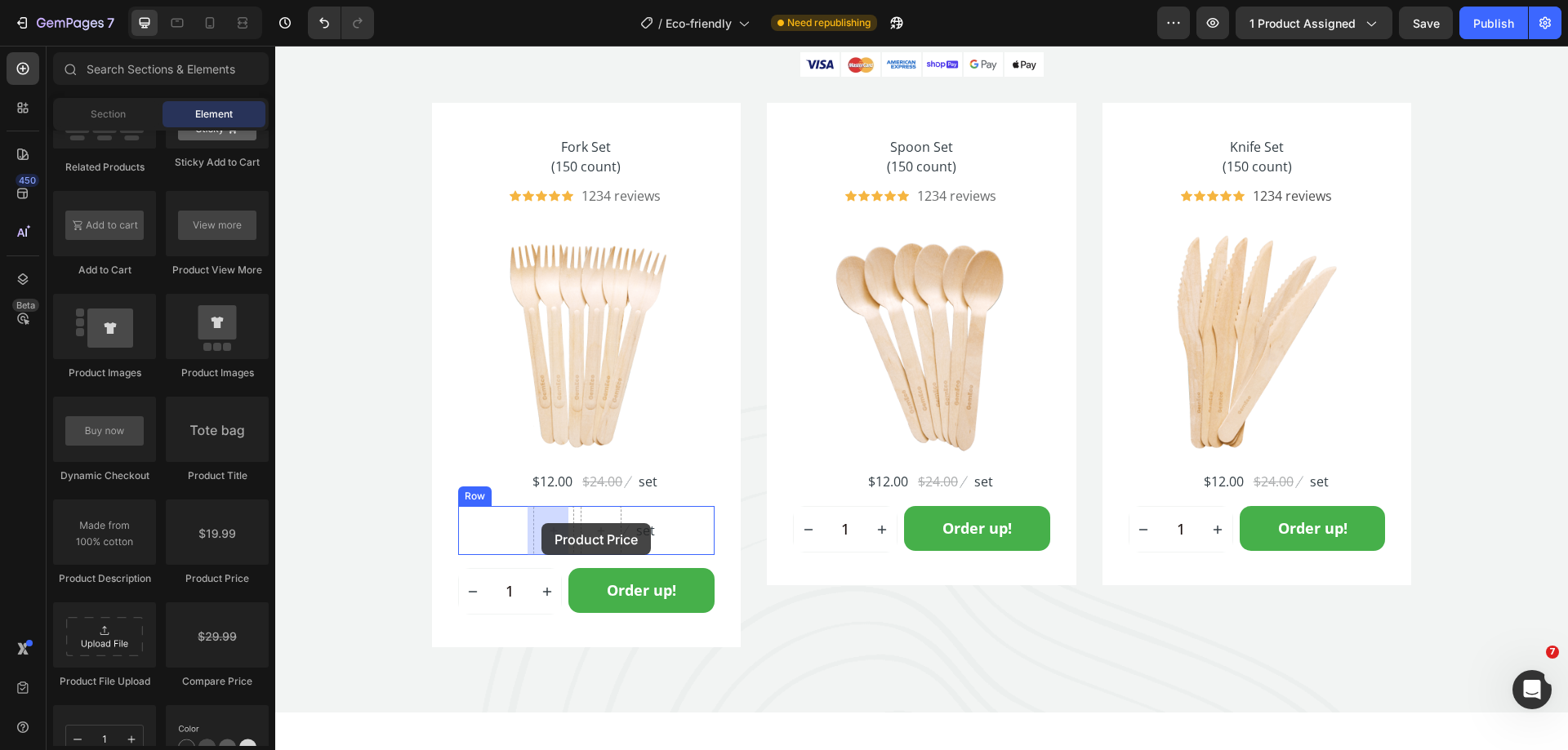
drag, startPoint x: 489, startPoint y: 583, endPoint x: 541, endPoint y: 523, distance: 79.4
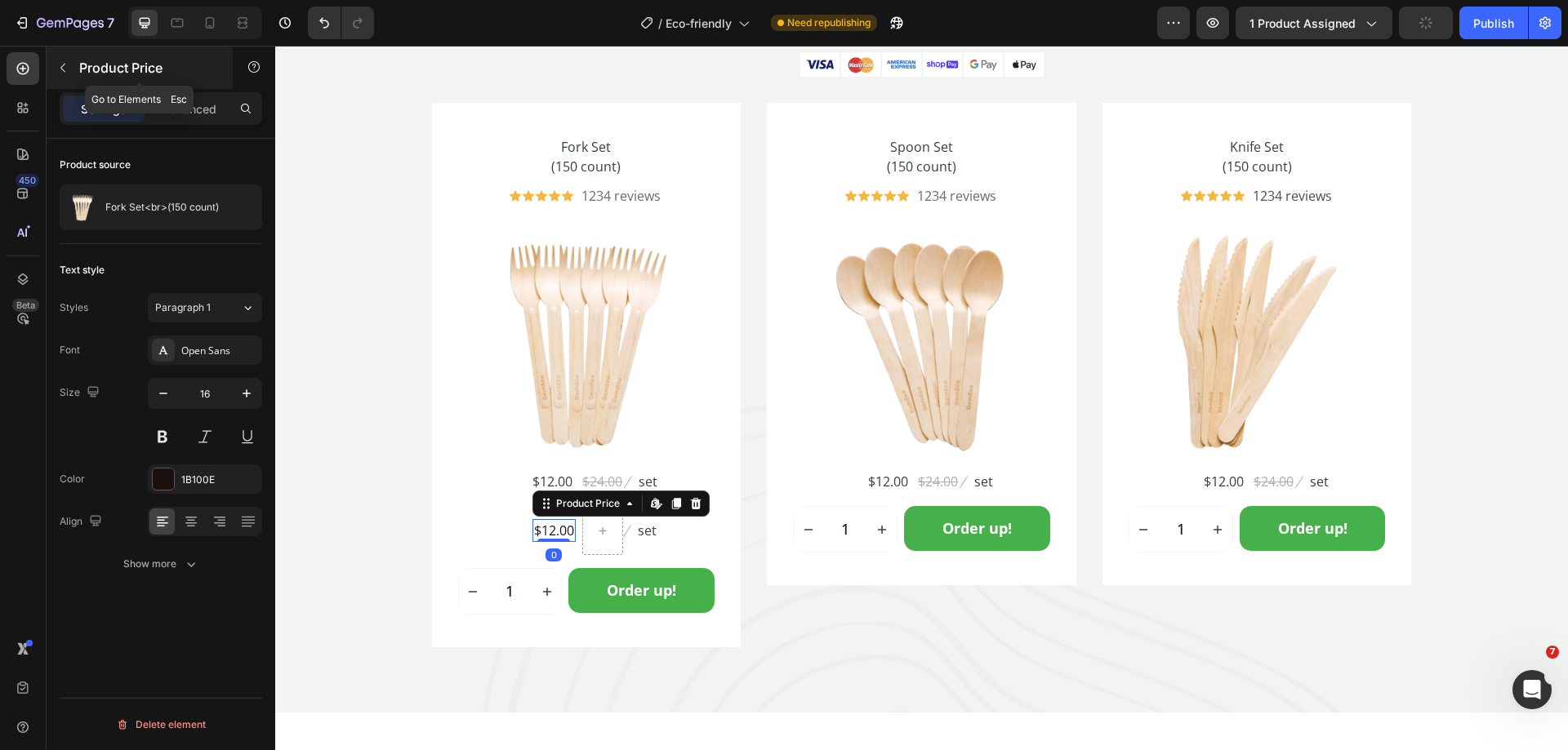
click at [65, 74] on button "button" at bounding box center [63, 68] width 26 height 26
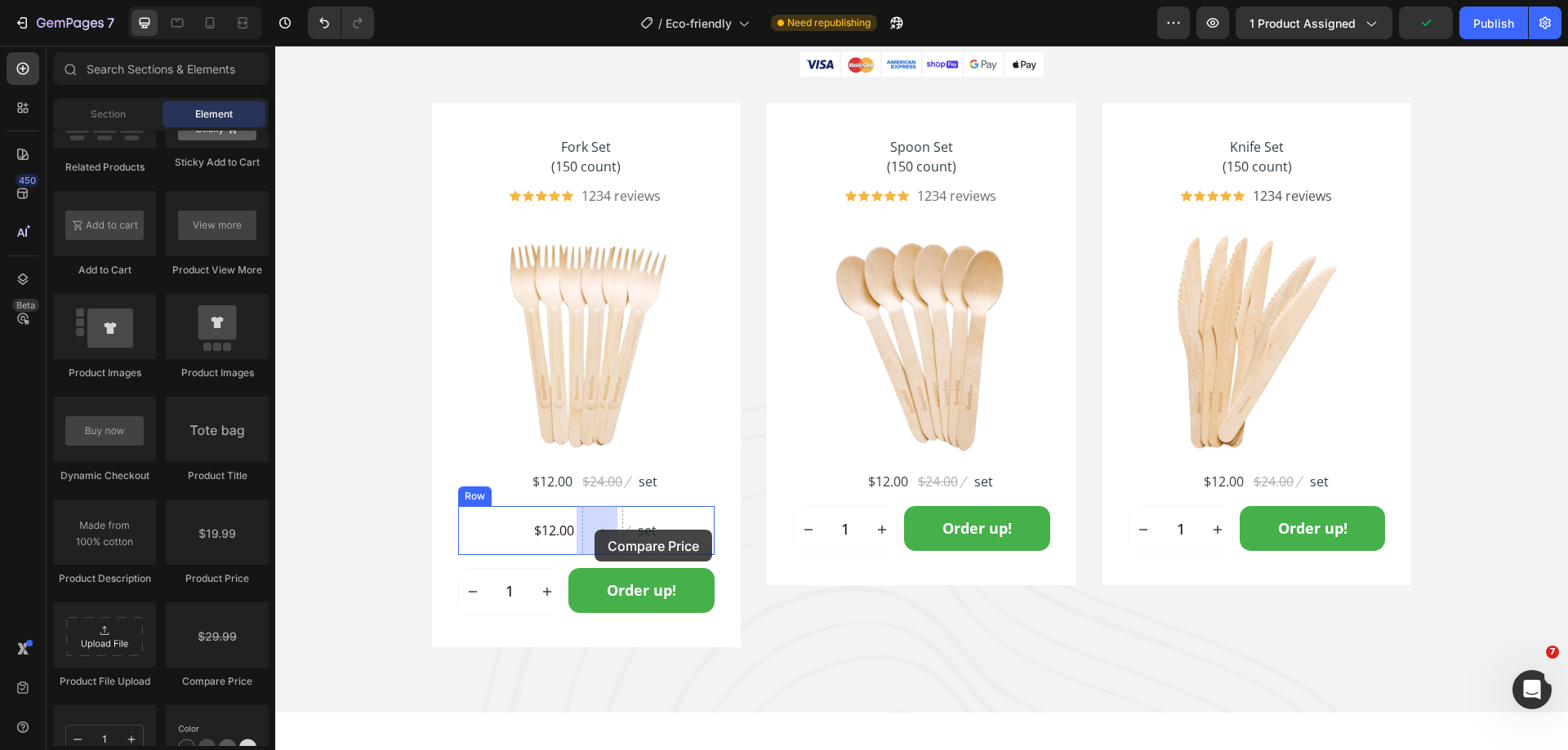
drag, startPoint x: 545, startPoint y: 654, endPoint x: 594, endPoint y: 530, distance: 133.3
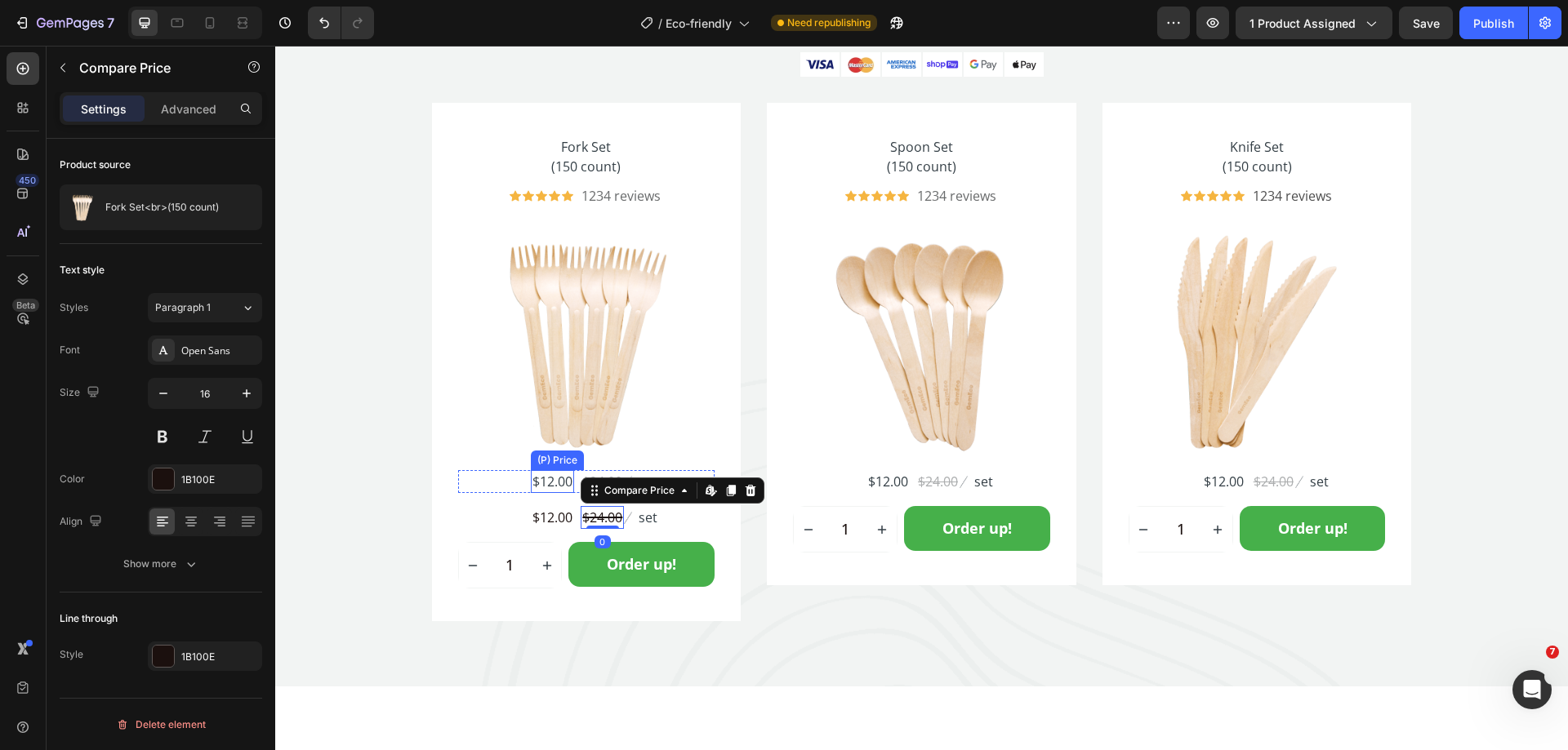
click at [546, 480] on div "$12.00" at bounding box center [552, 482] width 43 height 23
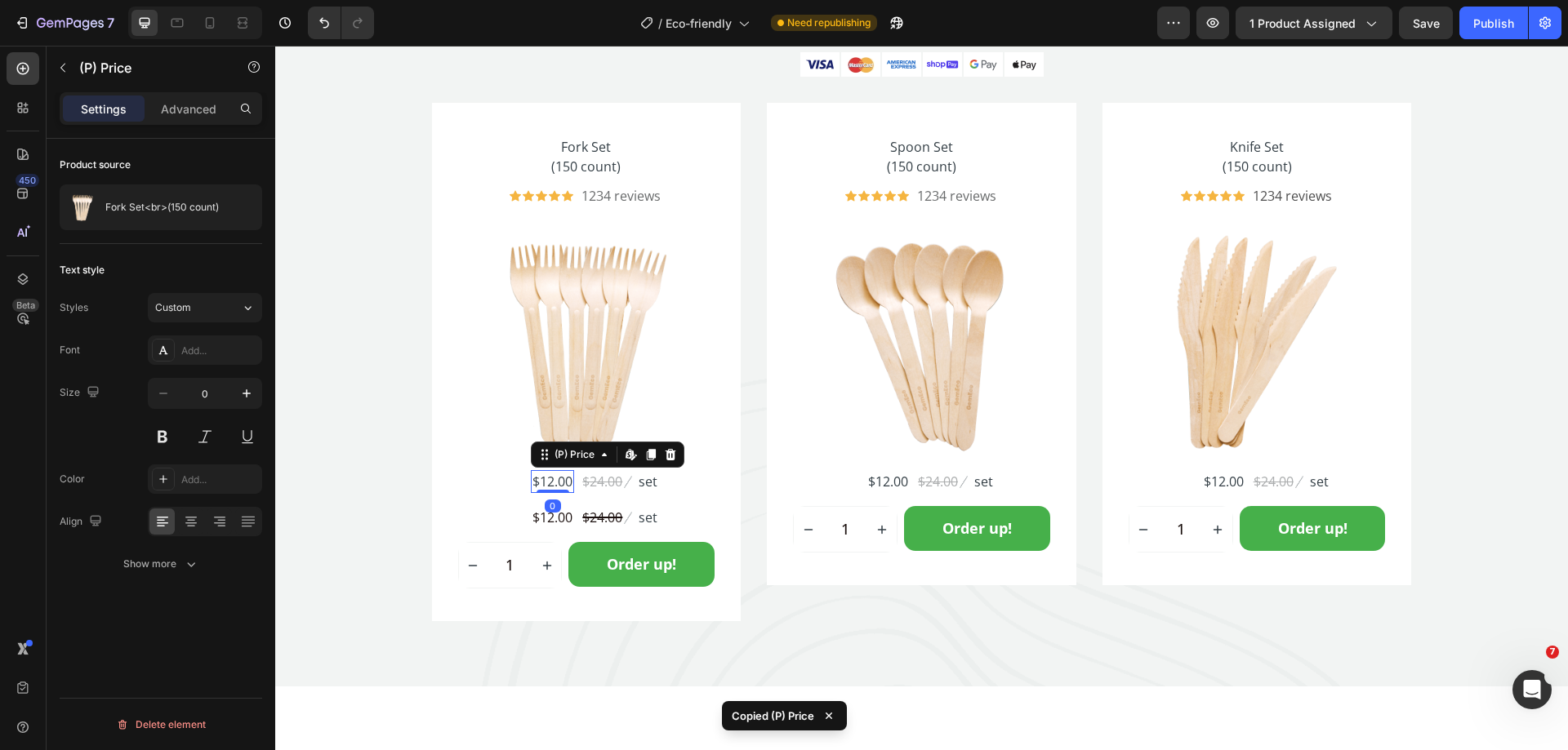
click at [549, 512] on div "0" at bounding box center [553, 507] width 17 height 13
click at [545, 516] on div "$12.00" at bounding box center [552, 517] width 43 height 23
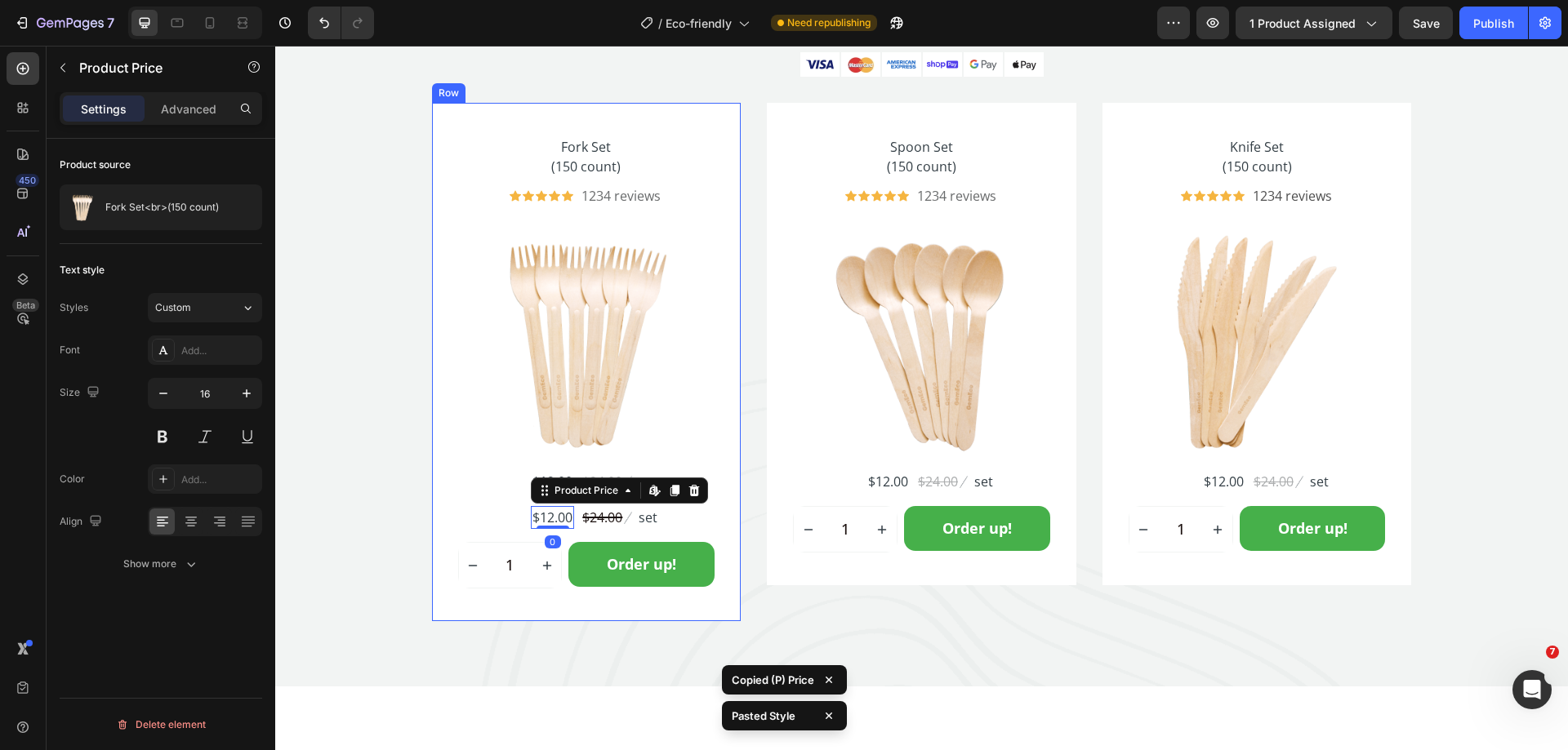
click at [466, 498] on div "Fork Set (150 count) Product Title Icon Icon Icon Icon Icon Icon List Hoz 1234 …" at bounding box center [587, 362] width 257 height 454
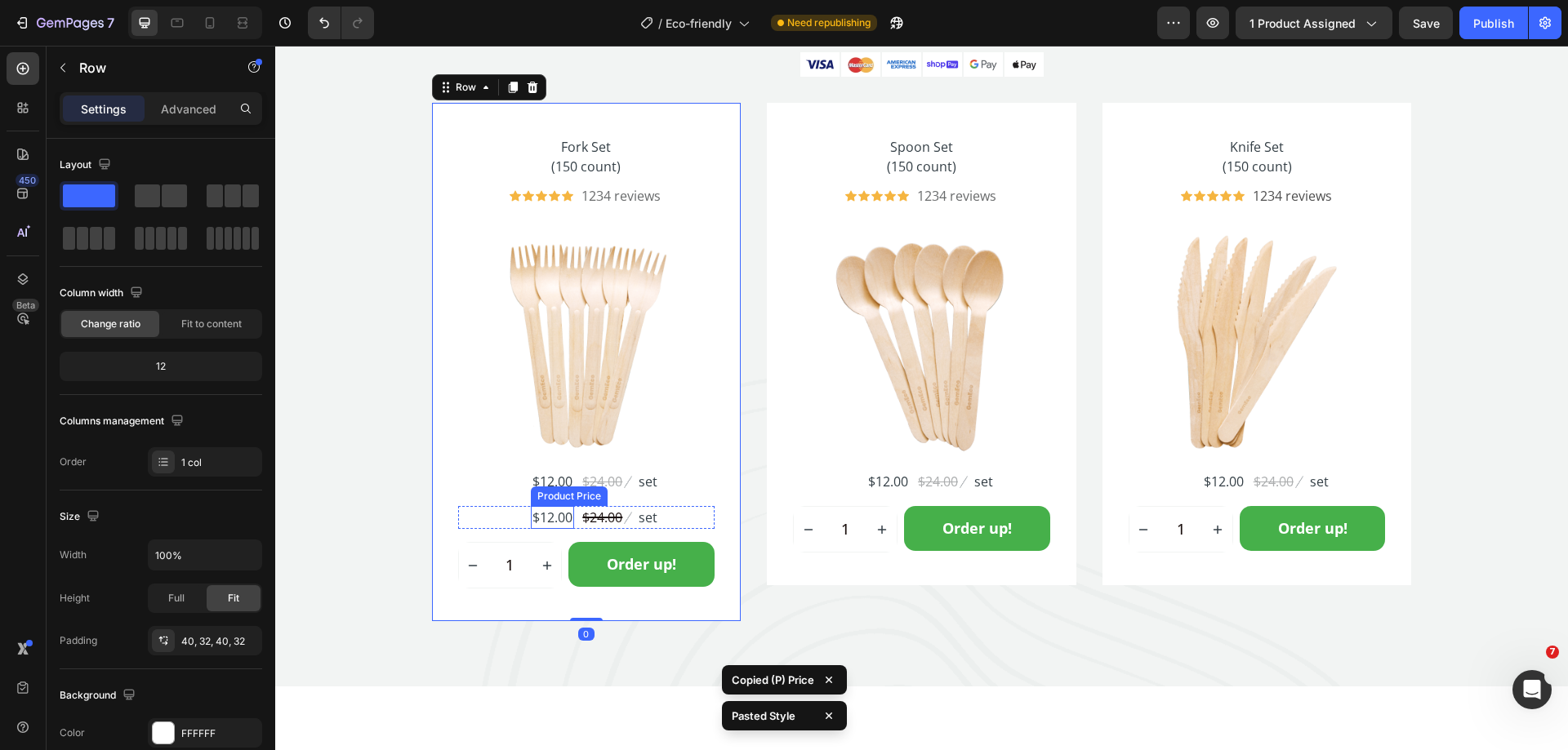
click at [550, 511] on div "$12.00" at bounding box center [552, 517] width 43 height 23
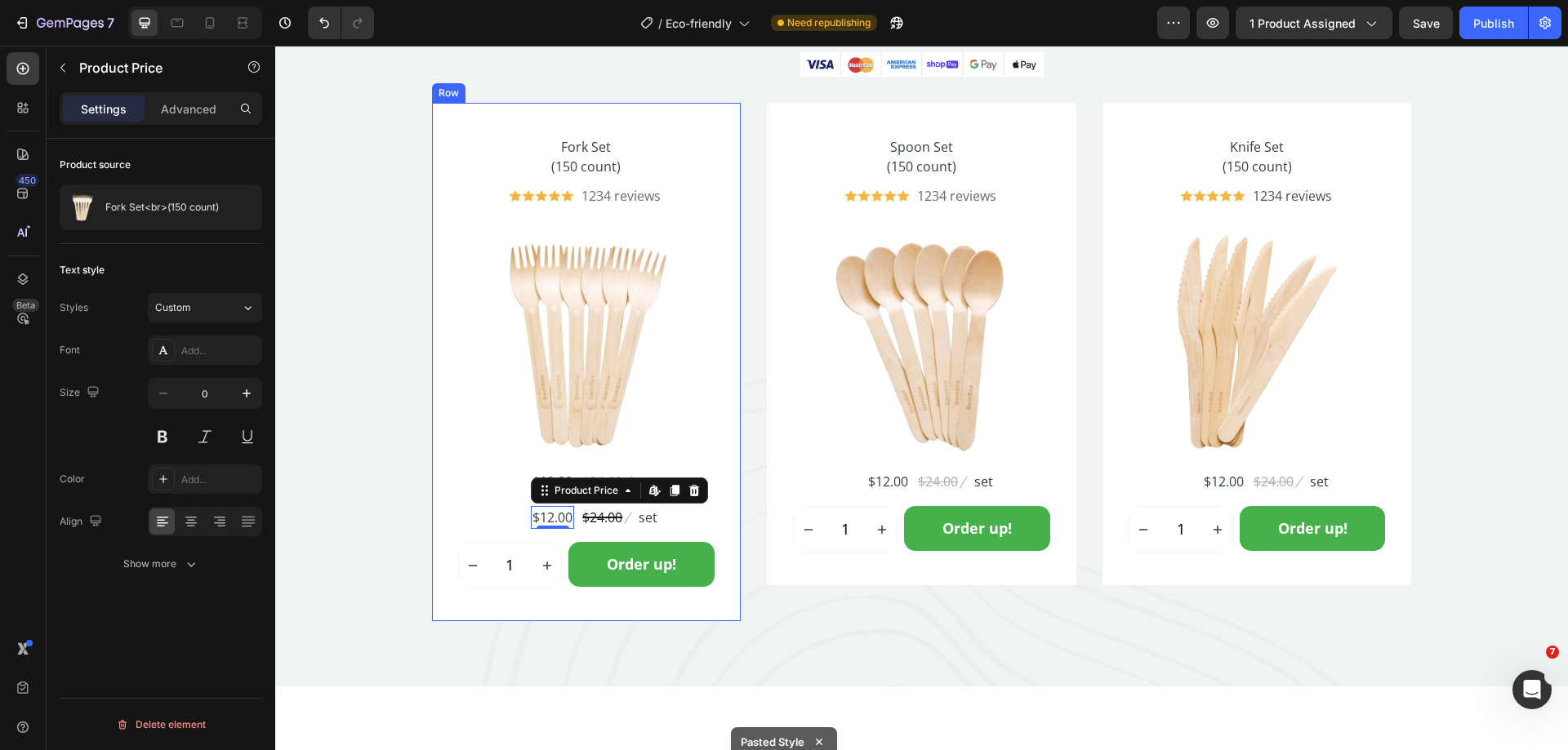
click at [463, 473] on div "$12.00 (P) Price (P) Price $24.00 (P) Price (P) Price Image set Text block Row" at bounding box center [587, 482] width 257 height 23
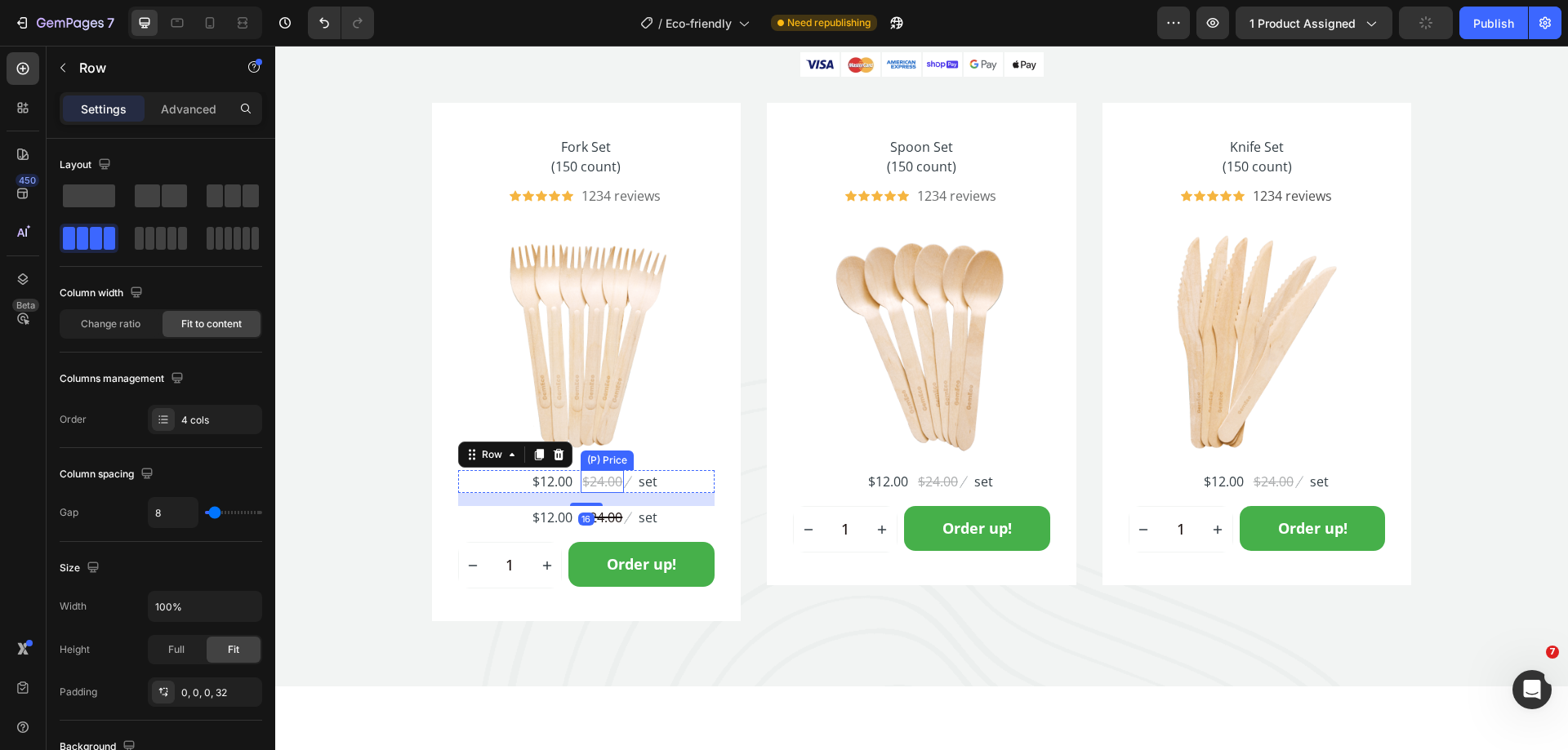
click at [599, 487] on div "$24.00" at bounding box center [602, 482] width 43 height 23
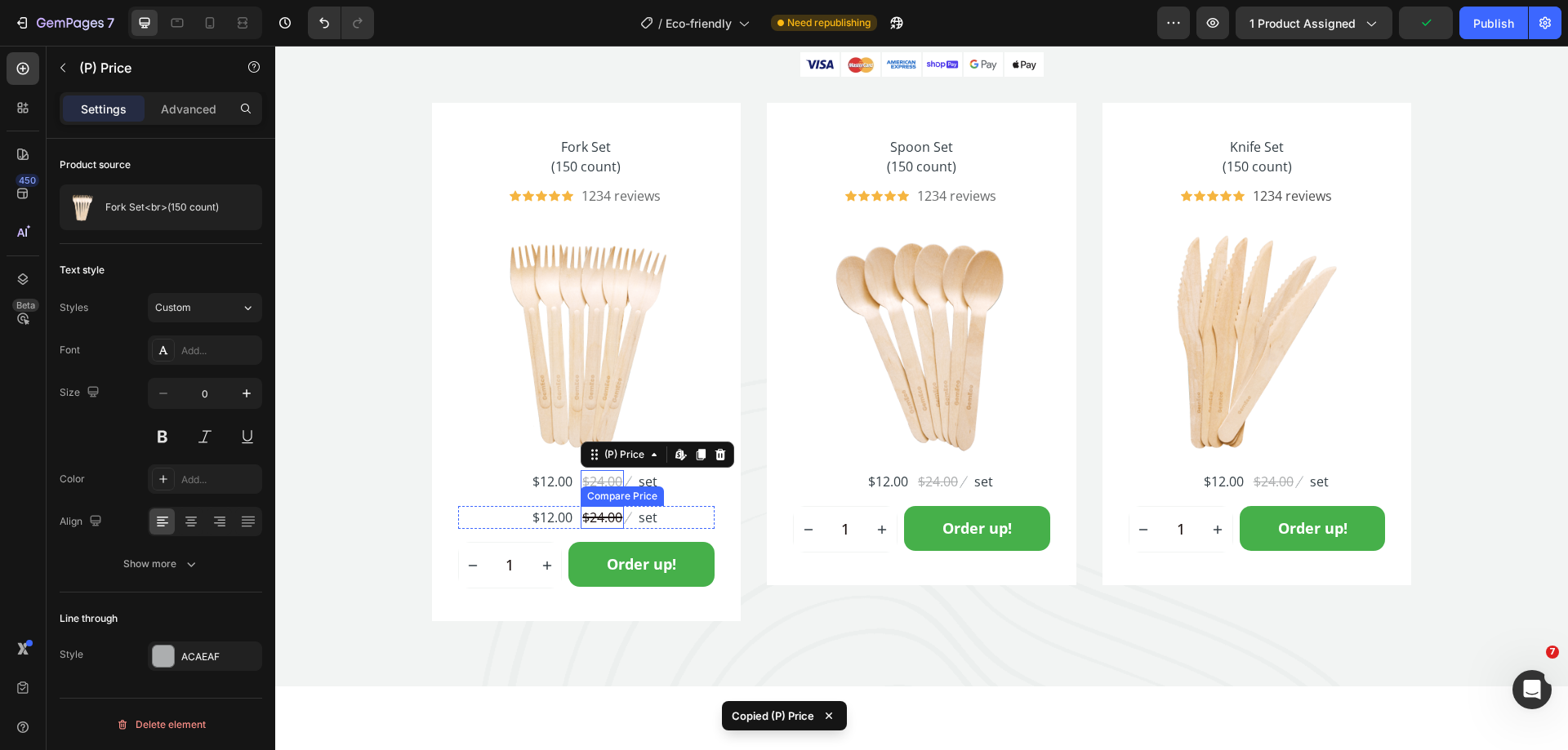
click at [585, 521] on div "$24.00" at bounding box center [602, 517] width 43 height 23
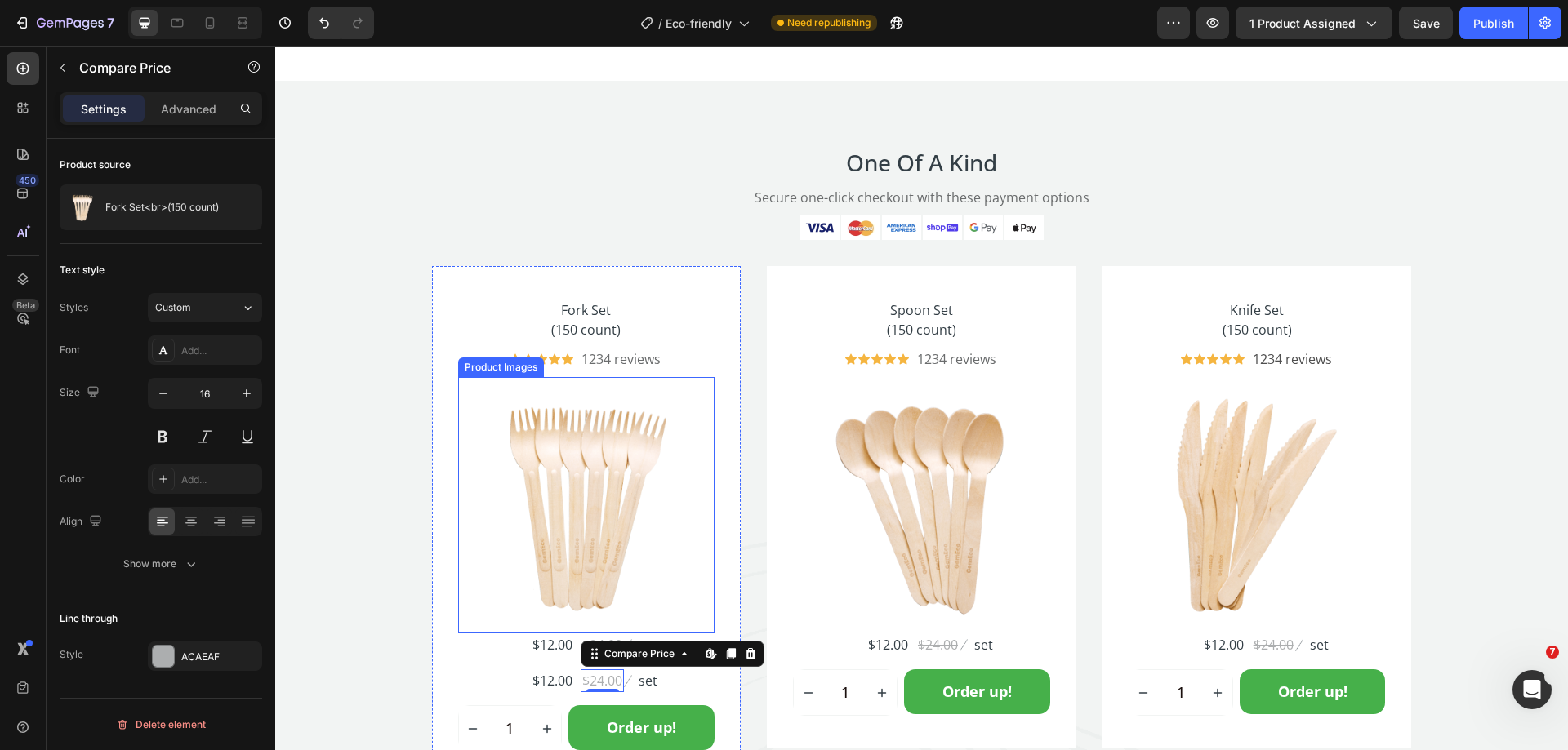
scroll to position [4436, 0]
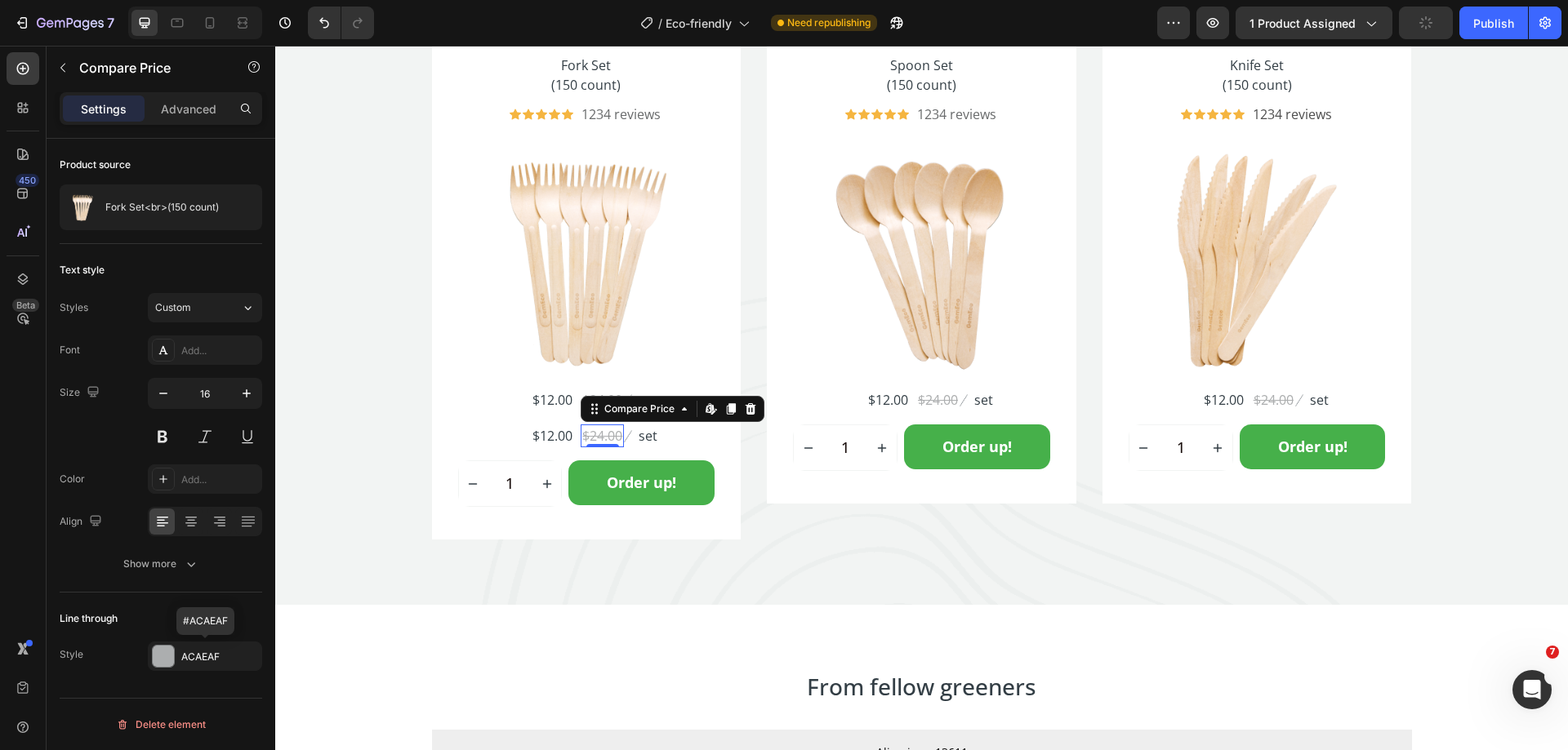
drag, startPoint x: 199, startPoint y: 653, endPoint x: 214, endPoint y: 640, distance: 19.8
click at [200, 652] on div "ACAEAF" at bounding box center [220, 658] width 77 height 15
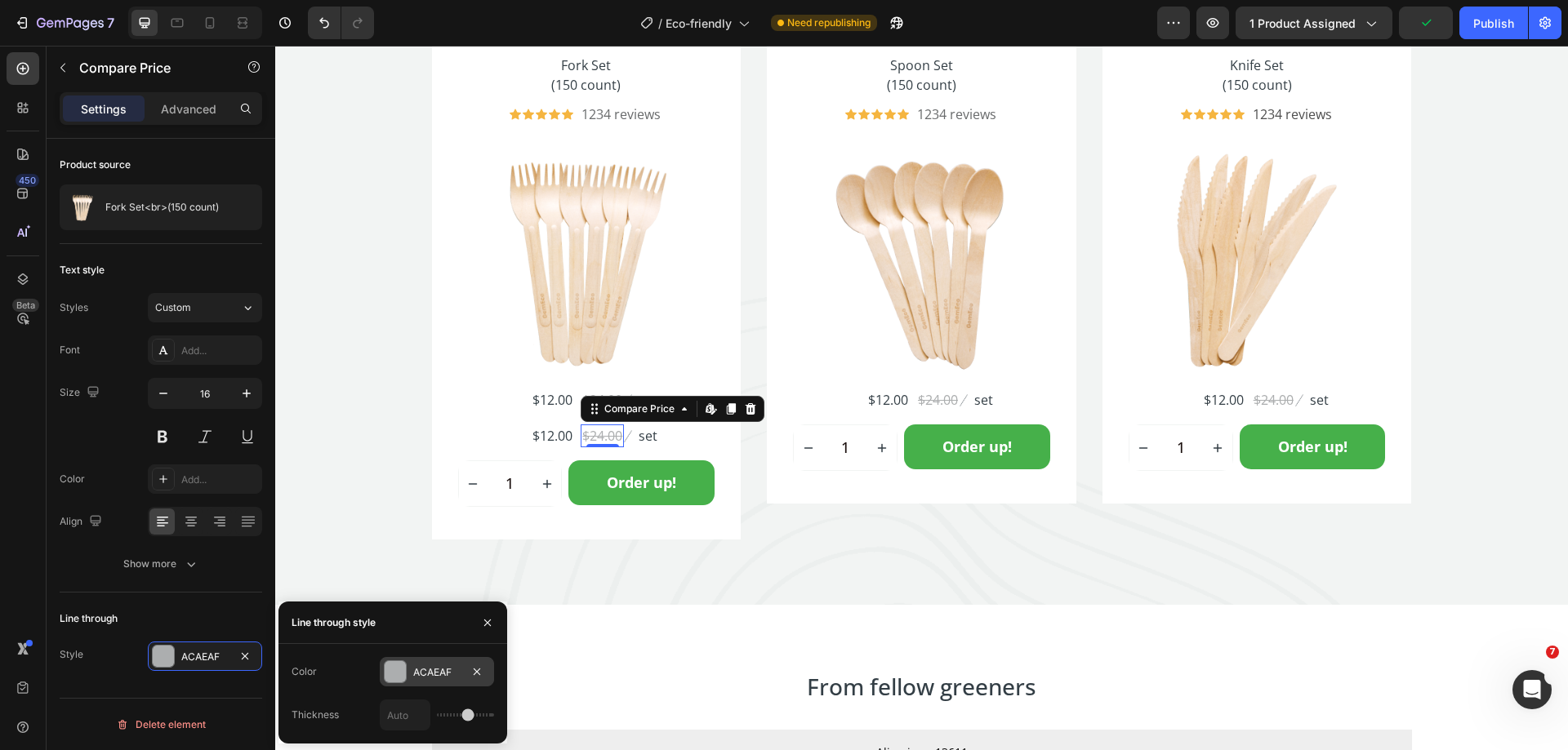
click at [423, 665] on div "ACAEAF" at bounding box center [437, 672] width 47 height 15
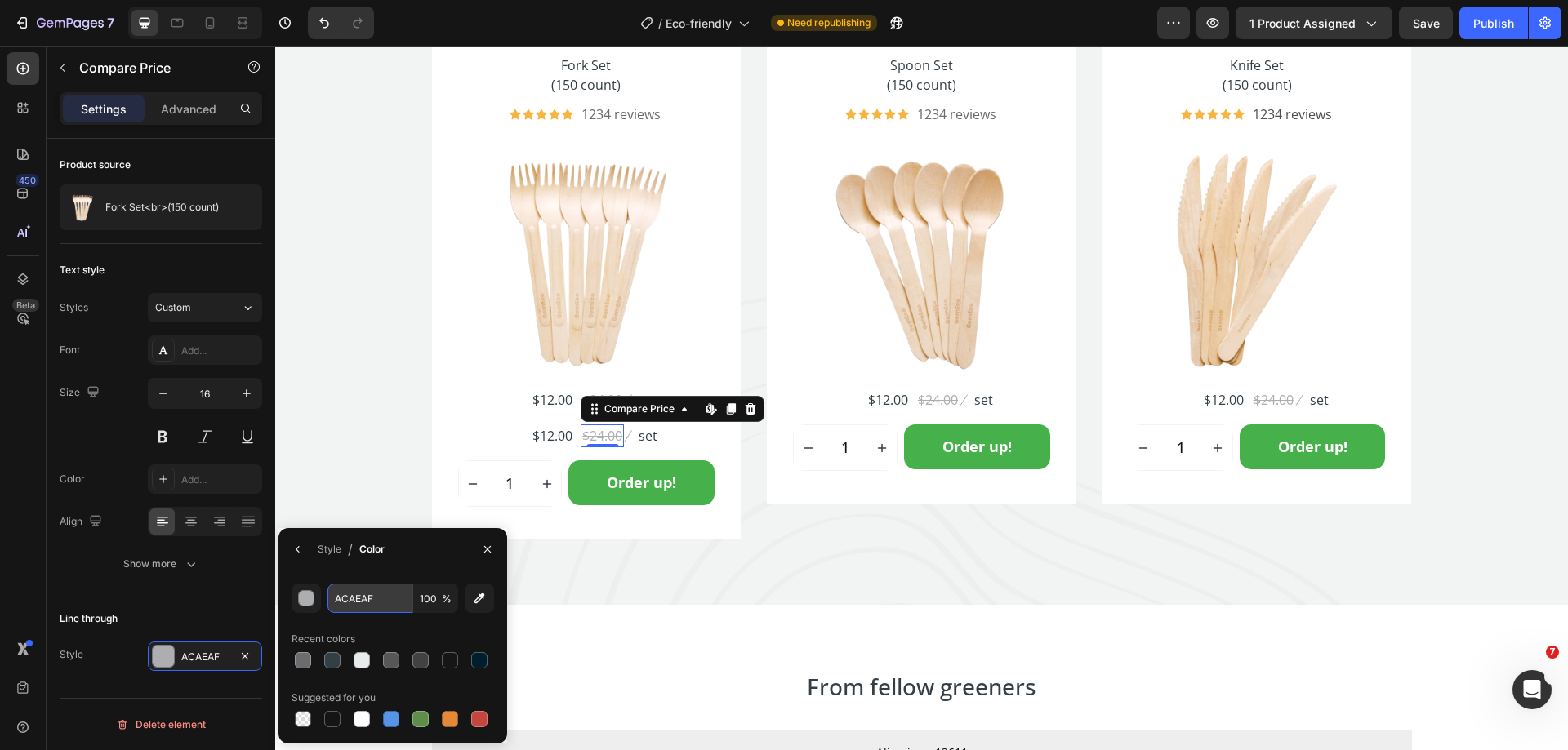
click at [366, 599] on input "ACAEAF" at bounding box center [370, 598] width 85 height 30
drag, startPoint x: 197, startPoint y: 488, endPoint x: 226, endPoint y: 499, distance: 31.0
click at [198, 487] on div "Add..." at bounding box center [205, 479] width 115 height 30
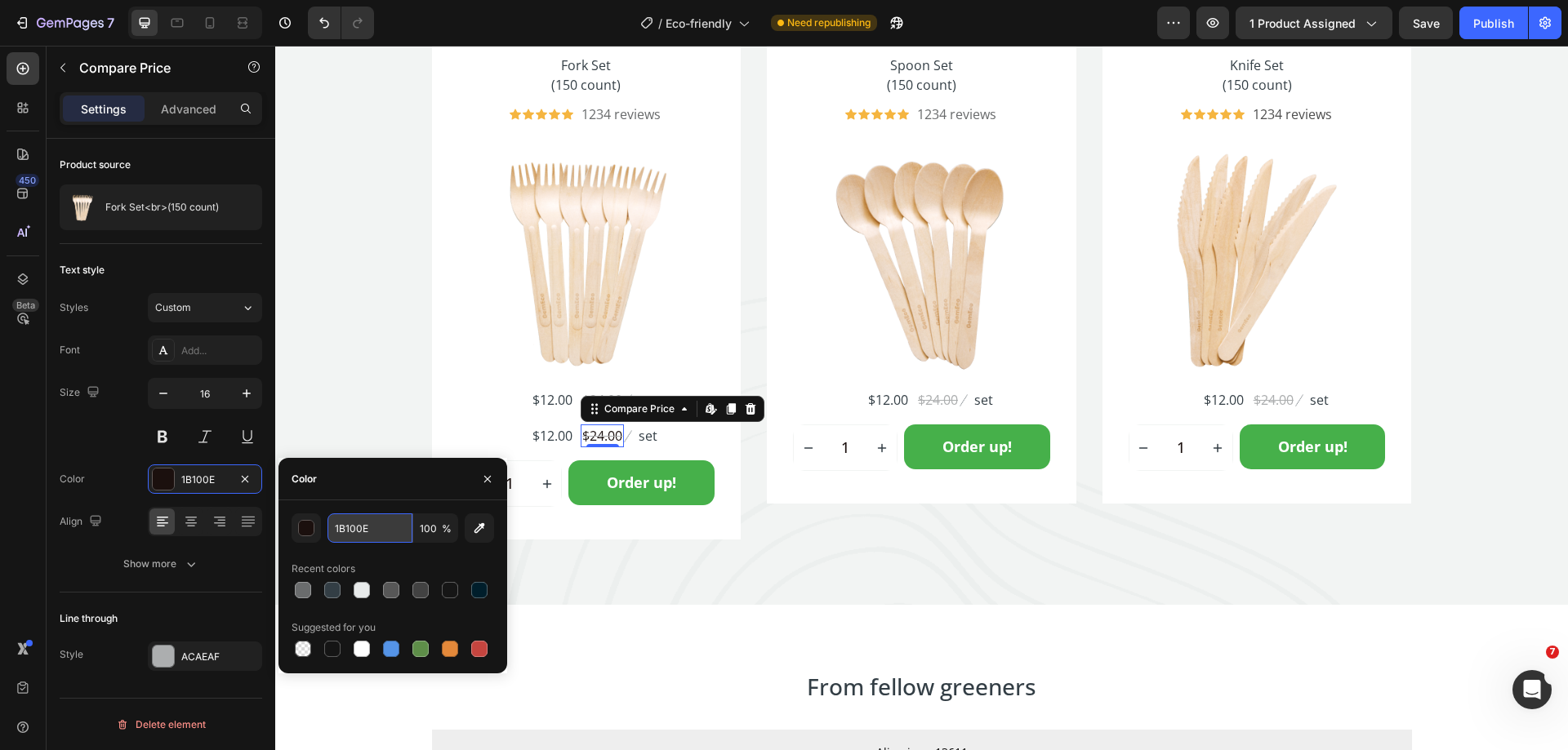
click at [379, 540] on input "1B100E" at bounding box center [370, 528] width 85 height 30
paste input "ACAEAF"
type input "ACAEAF"
click at [185, 349] on div "Add..." at bounding box center [220, 351] width 77 height 15
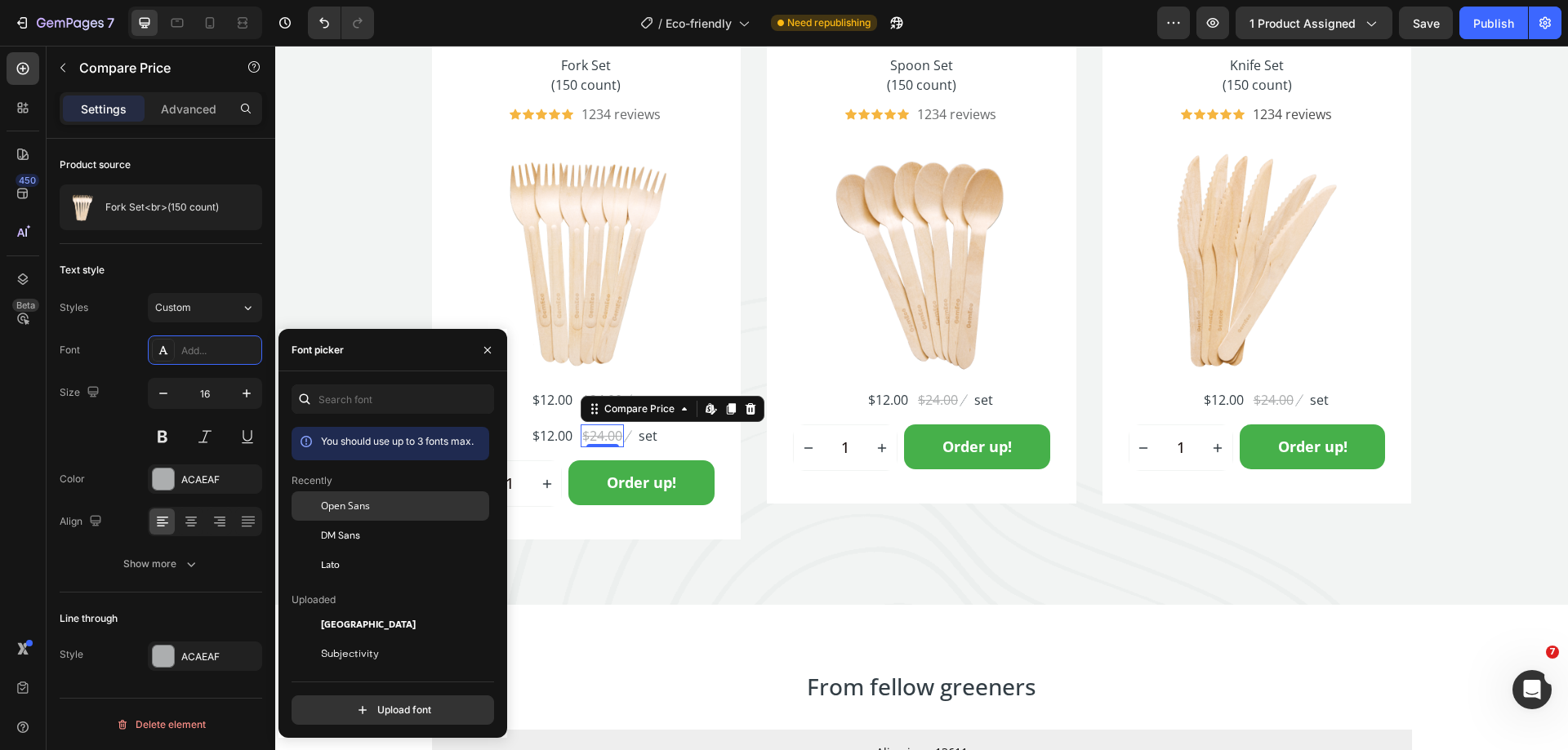
click at [347, 506] on span "Open Sans" at bounding box center [345, 507] width 49 height 15
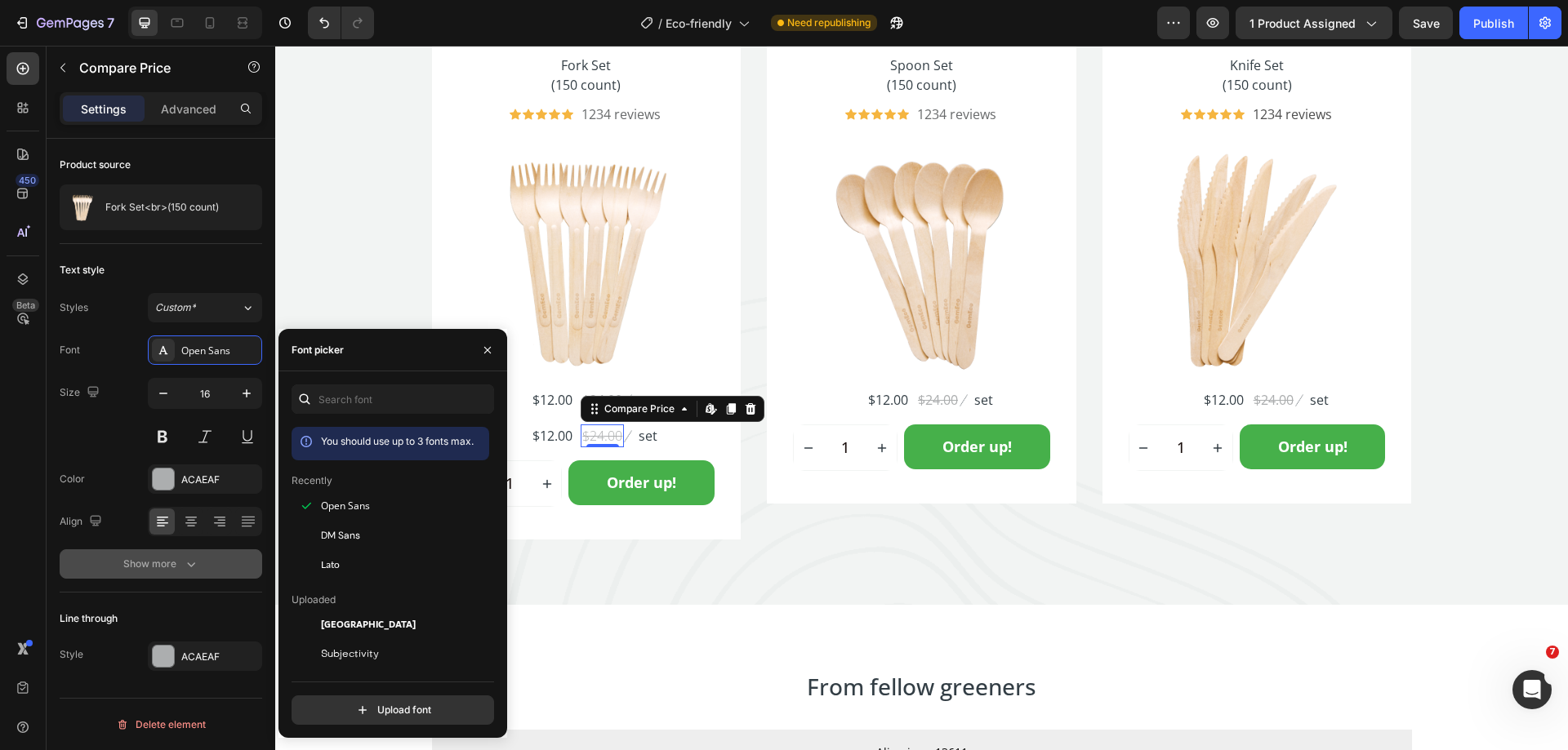
click at [163, 565] on div "Show more" at bounding box center [161, 564] width 76 height 17
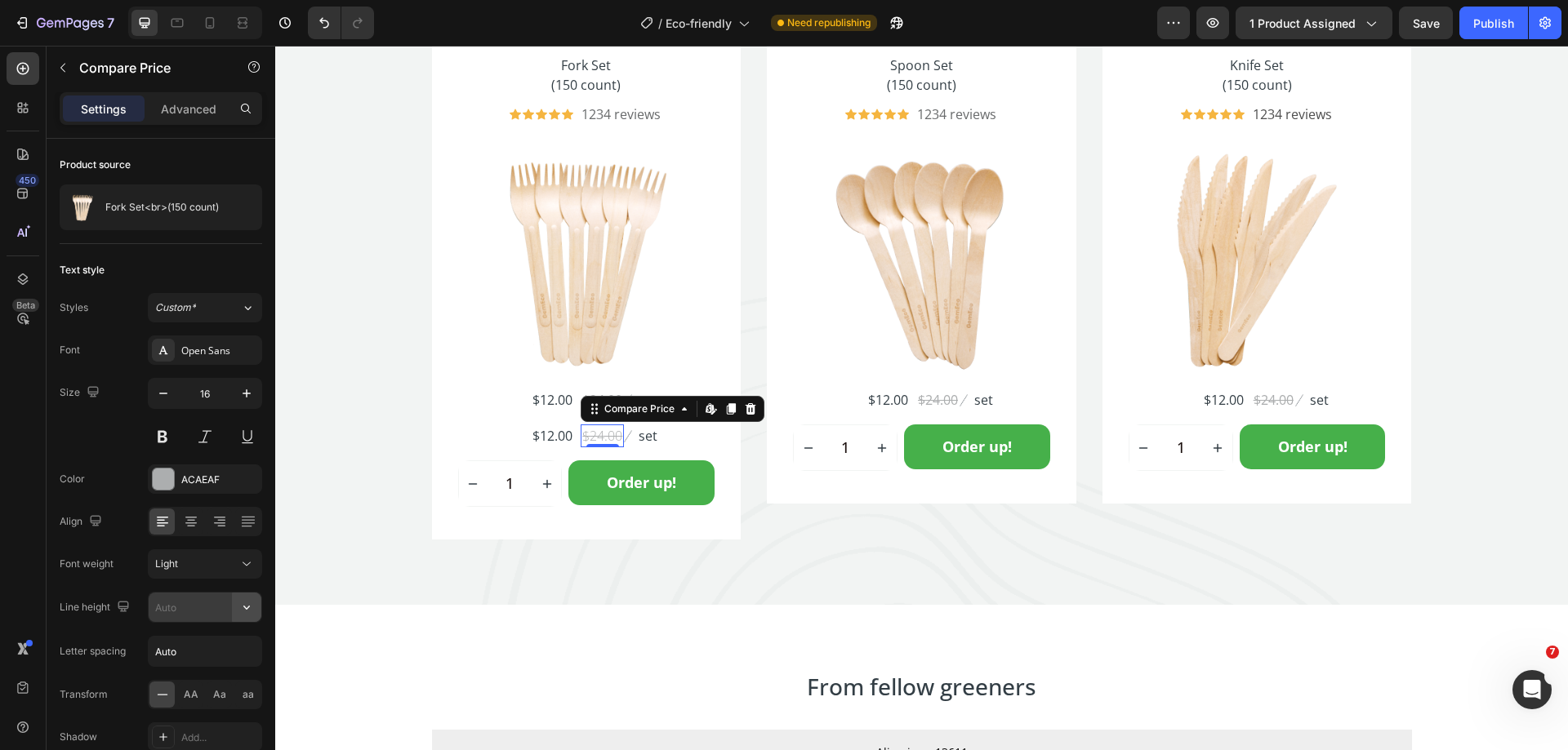
click at [245, 604] on icon "button" at bounding box center [247, 607] width 17 height 17
click at [204, 547] on div "150%" at bounding box center [187, 563] width 134 height 31
type input "150%"
click at [240, 562] on icon at bounding box center [247, 564] width 17 height 17
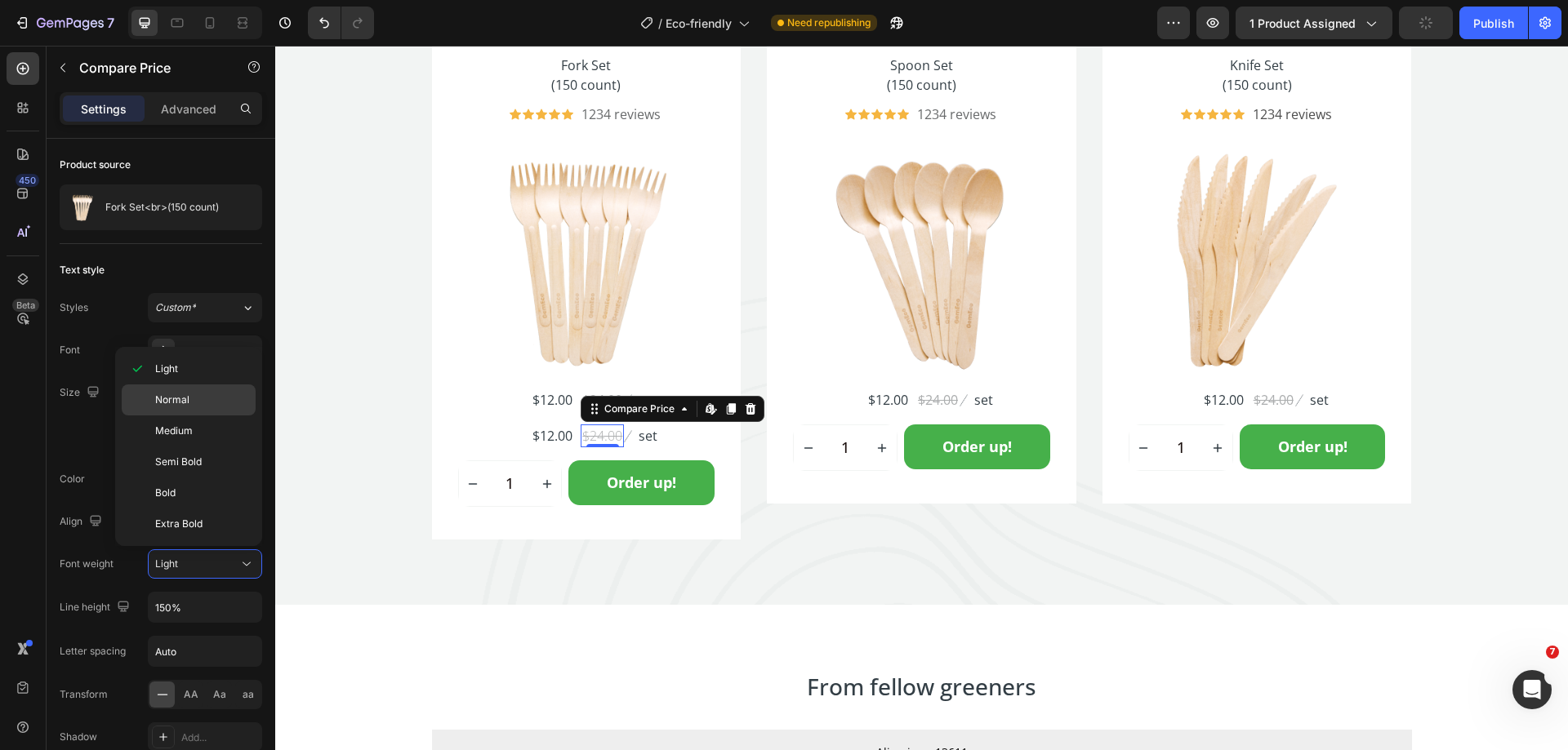
click at [174, 401] on span "Normal" at bounding box center [172, 400] width 35 height 15
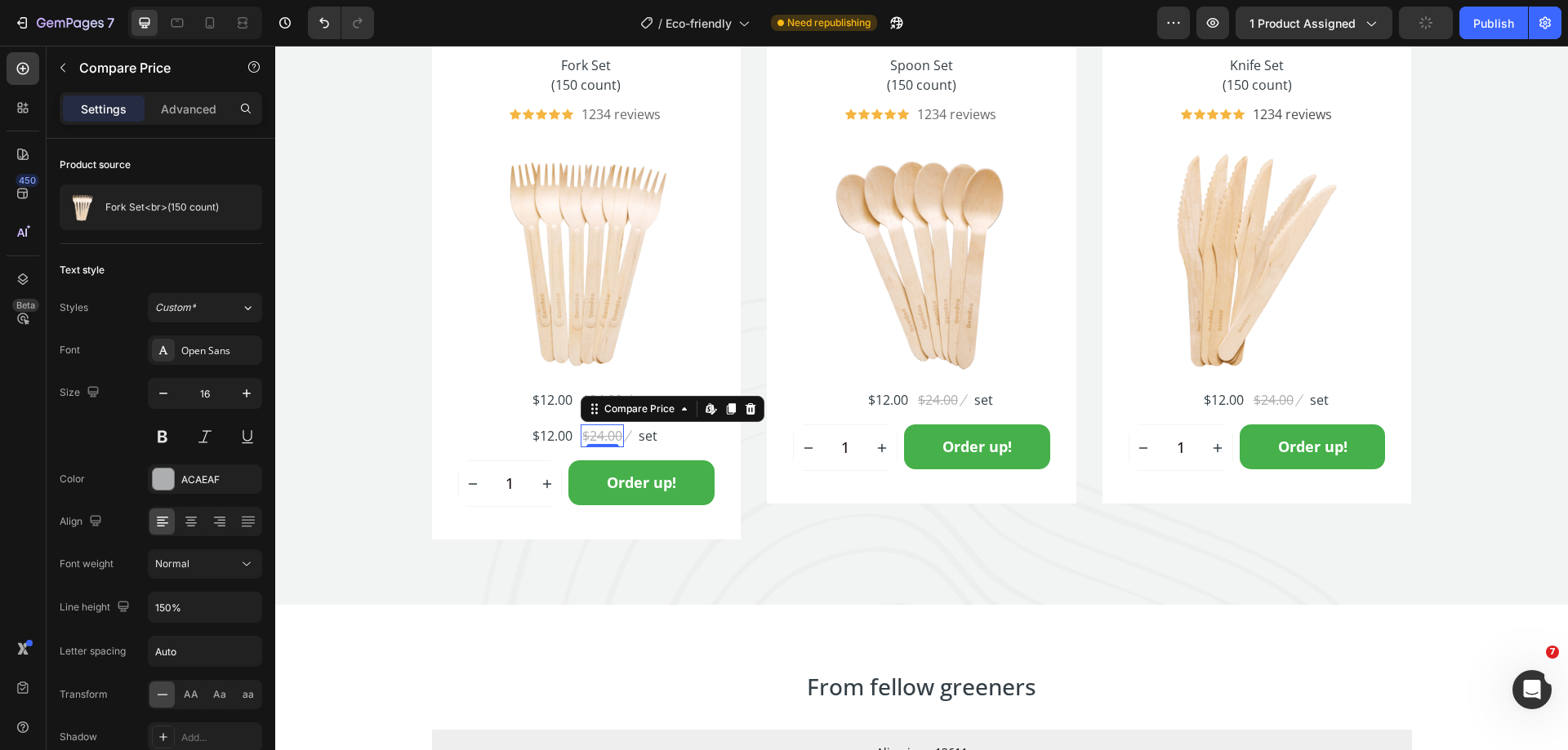
click at [34, 439] on div "450 Beta" at bounding box center [23, 342] width 33 height 580
click at [748, 488] on div "Fork Set (150 count) Product Title Icon Icon Icon Icon Icon Icon List Hoz 1234 …" at bounding box center [921, 281] width 980 height 519
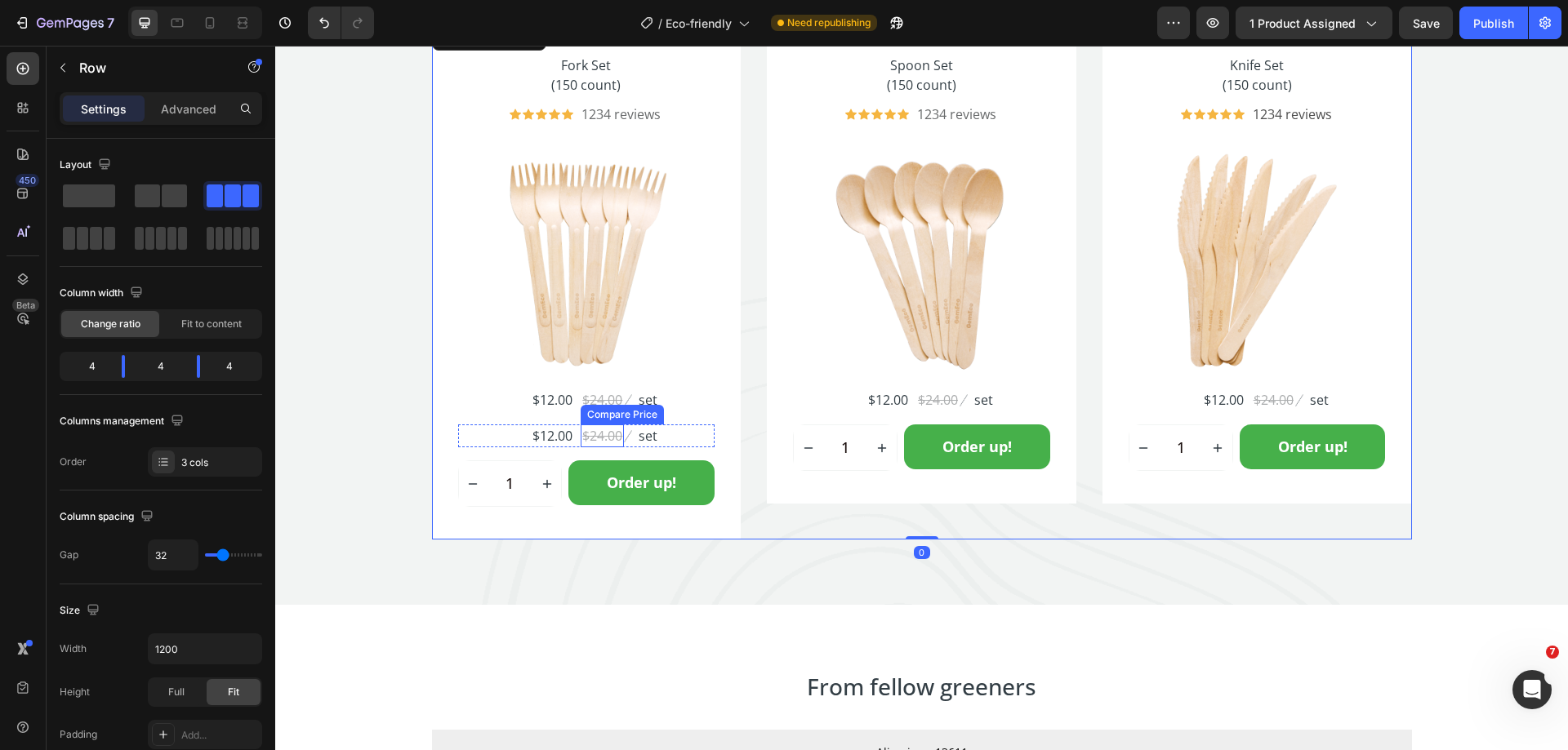
click at [602, 436] on div "$24.00" at bounding box center [602, 436] width 43 height 23
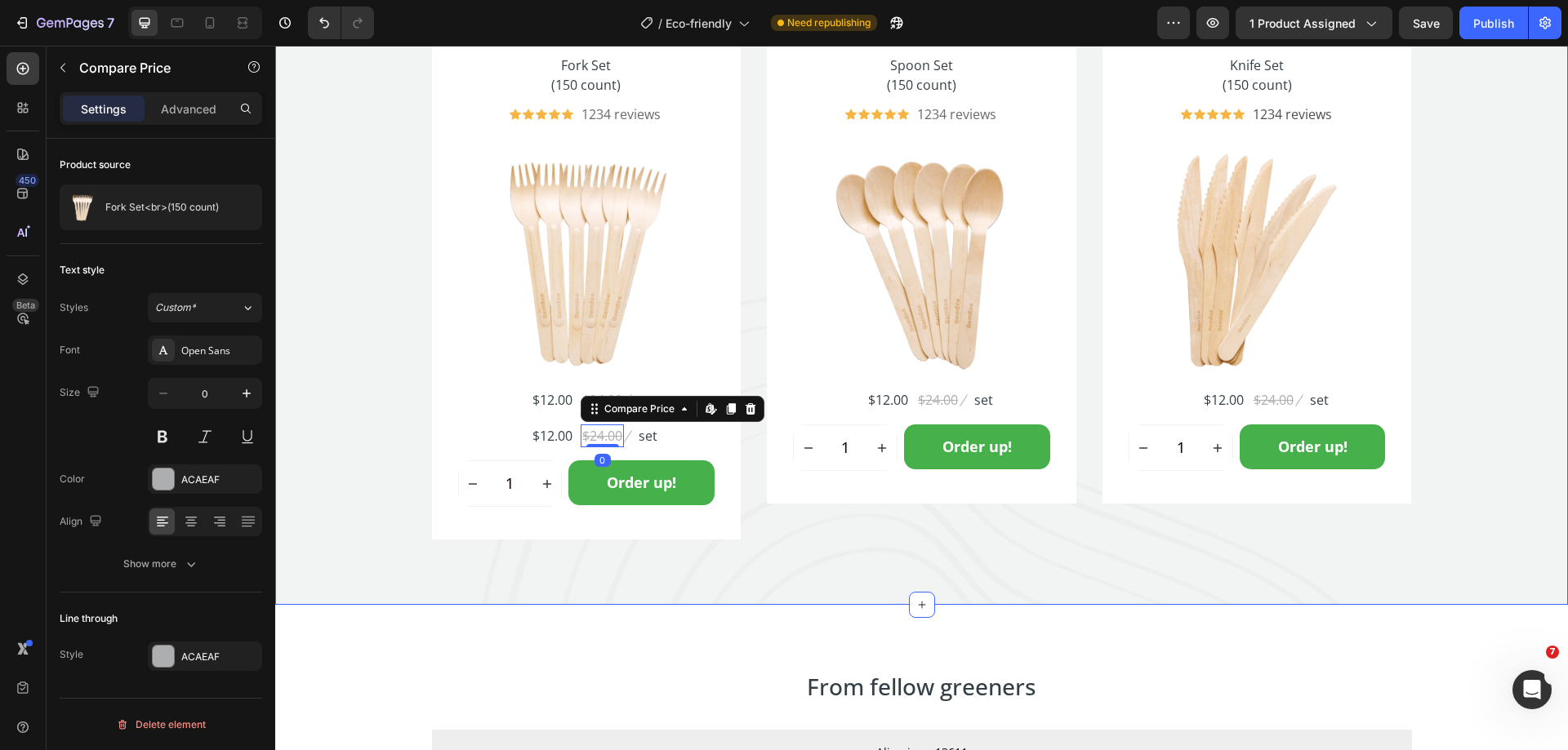
click at [382, 431] on div "One Of A Kind Heading Secure one-click checkout with these payment options Text…" at bounding box center [921, 220] width 1292 height 639
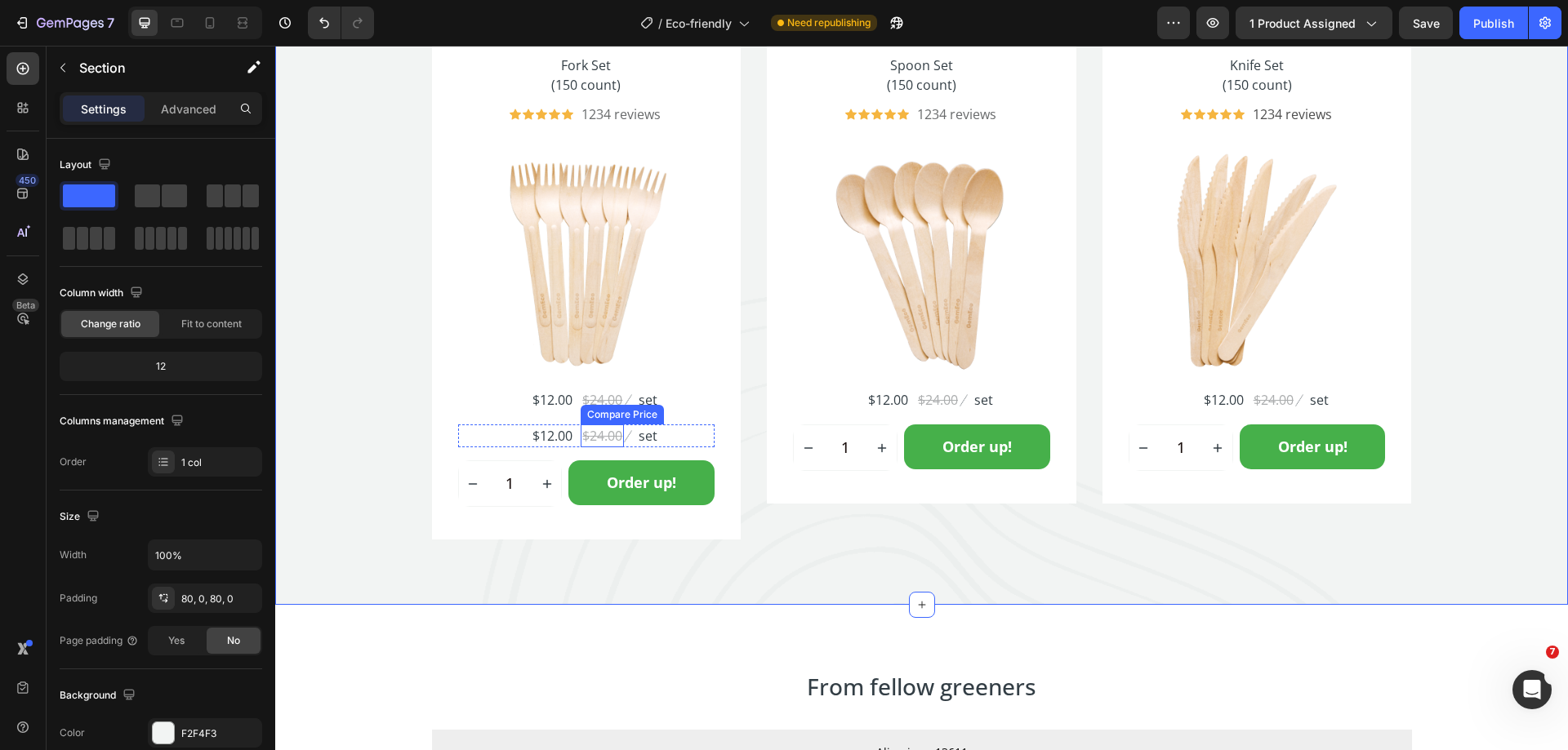
click at [597, 439] on div "$24.00" at bounding box center [602, 436] width 43 height 23
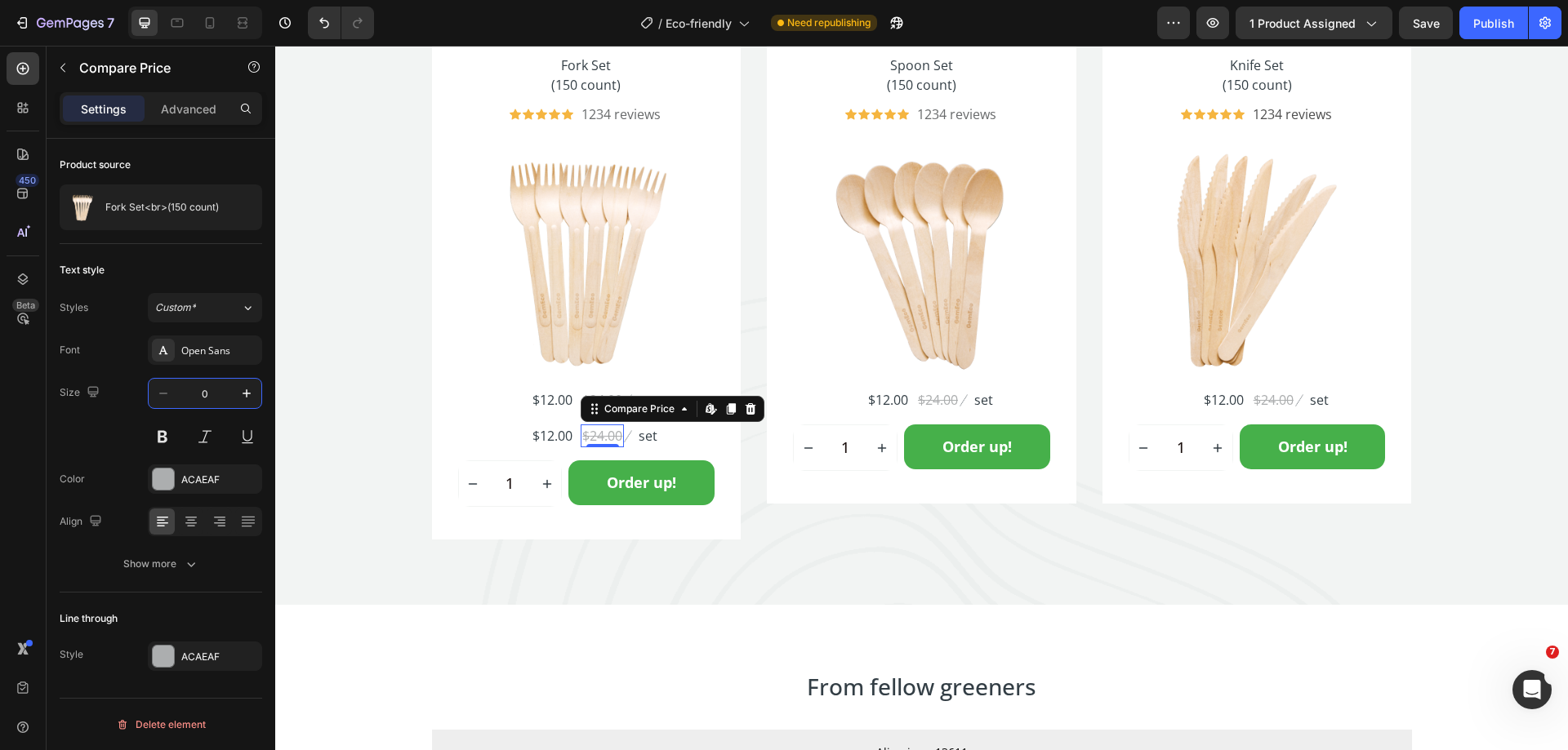
click at [216, 400] on input "0" at bounding box center [205, 394] width 54 height 30
click at [83, 427] on div "Size 16" at bounding box center [160, 414] width 202 height 73
click at [178, 563] on div "Show more" at bounding box center [161, 564] width 76 height 17
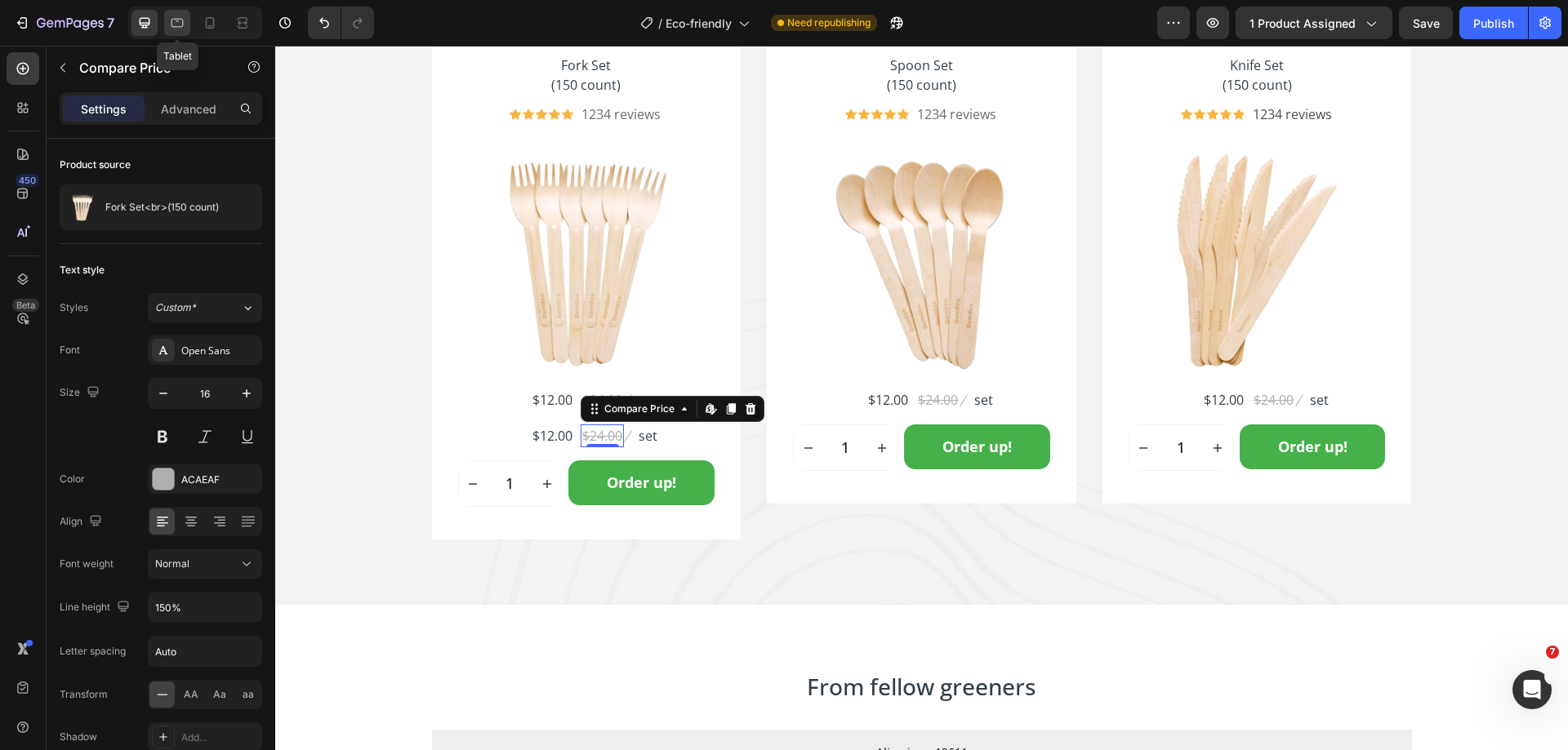
click at [174, 19] on icon at bounding box center [177, 23] width 12 height 9
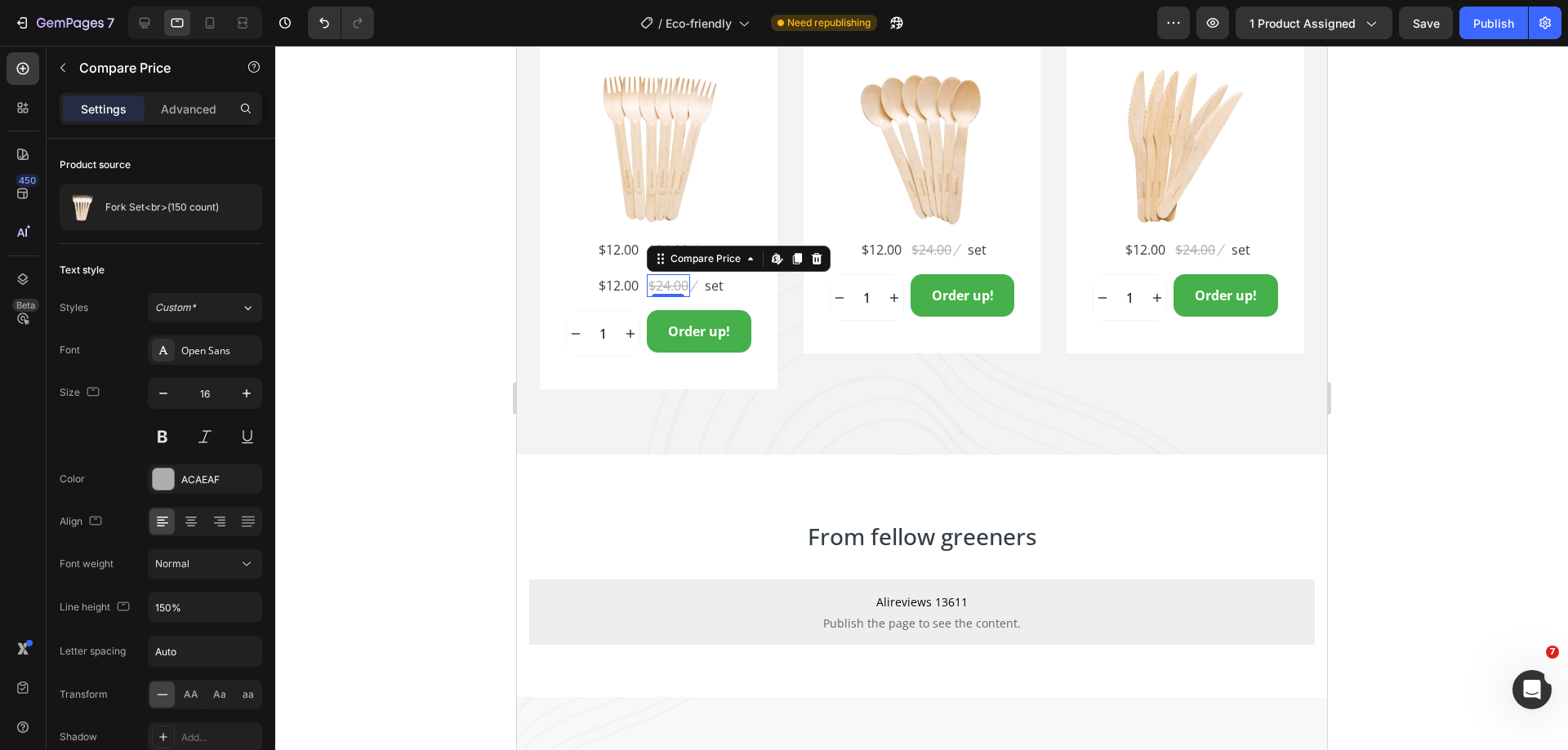
scroll to position [4602, 0]
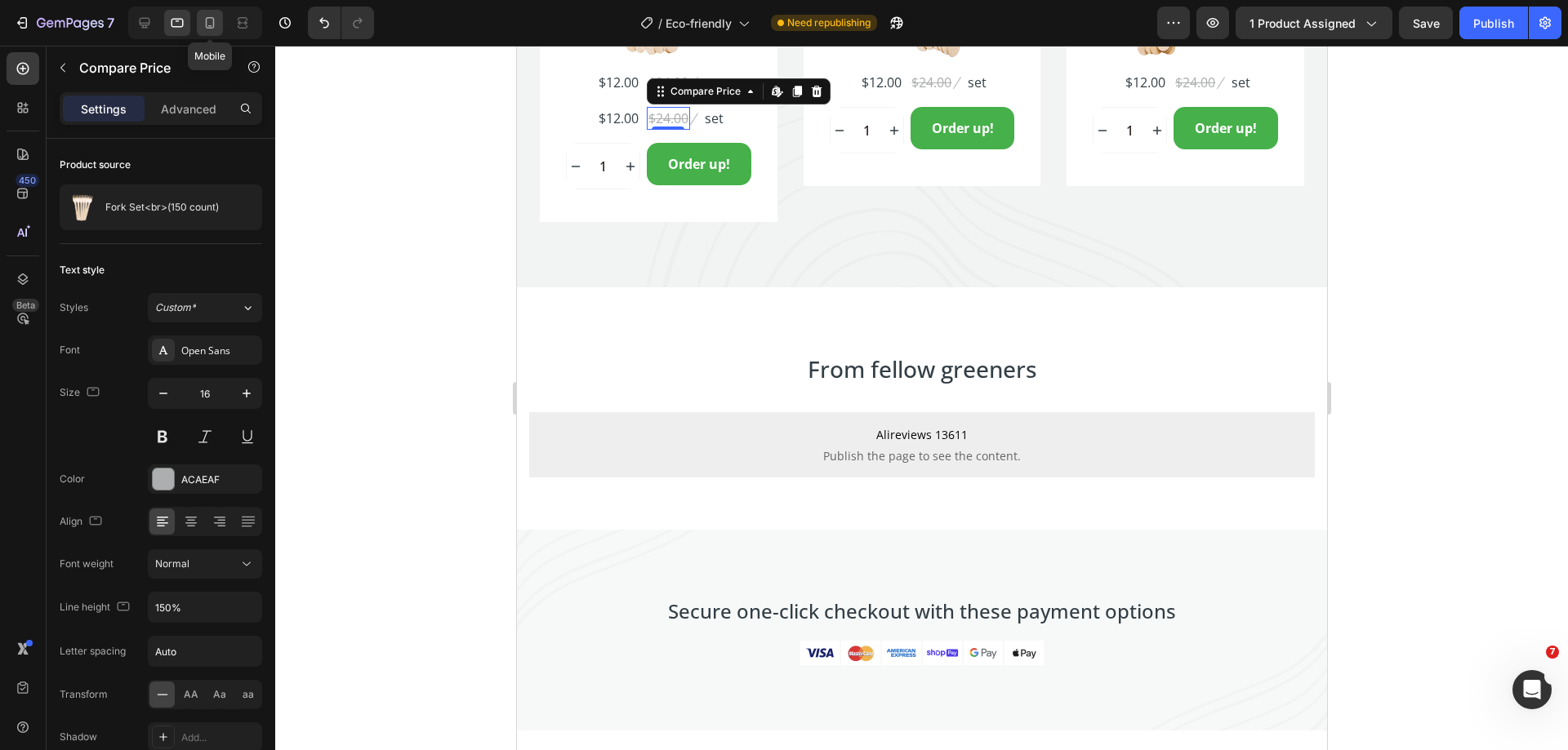
click at [203, 25] on icon at bounding box center [210, 23] width 17 height 17
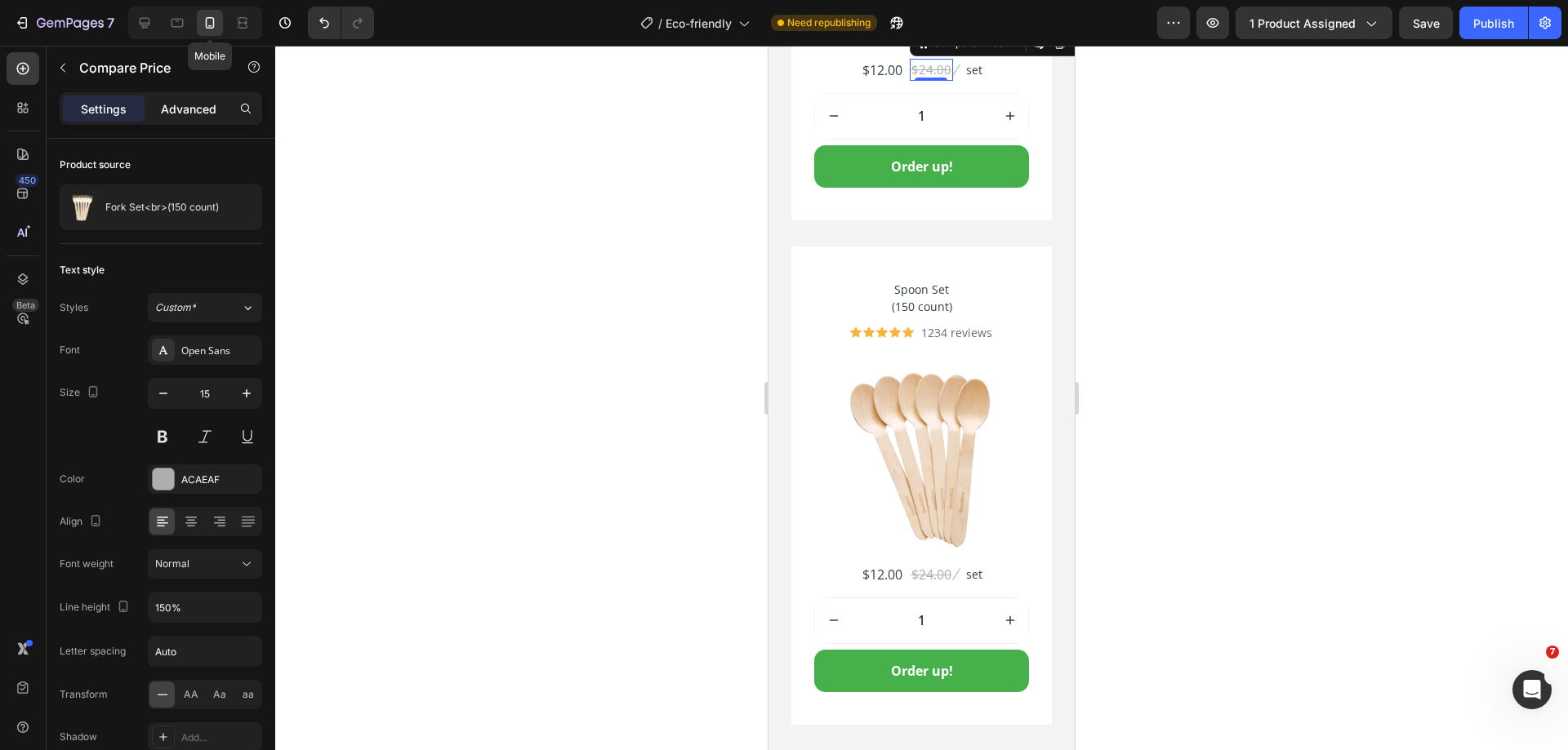
scroll to position [4528, 0]
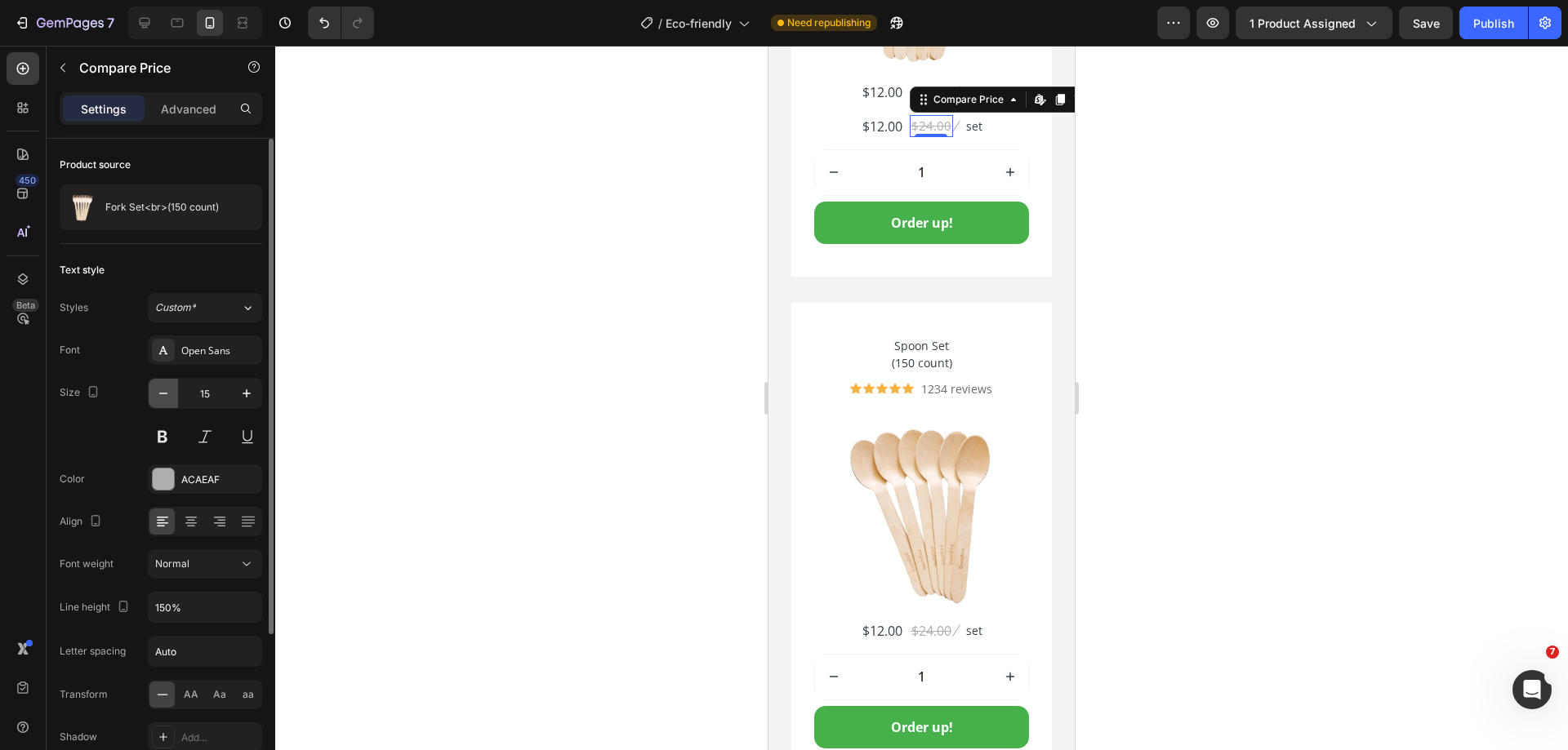
click at [163, 394] on icon "button" at bounding box center [163, 394] width 8 height 2
click at [141, 24] on icon at bounding box center [144, 23] width 11 height 11
type input "16"
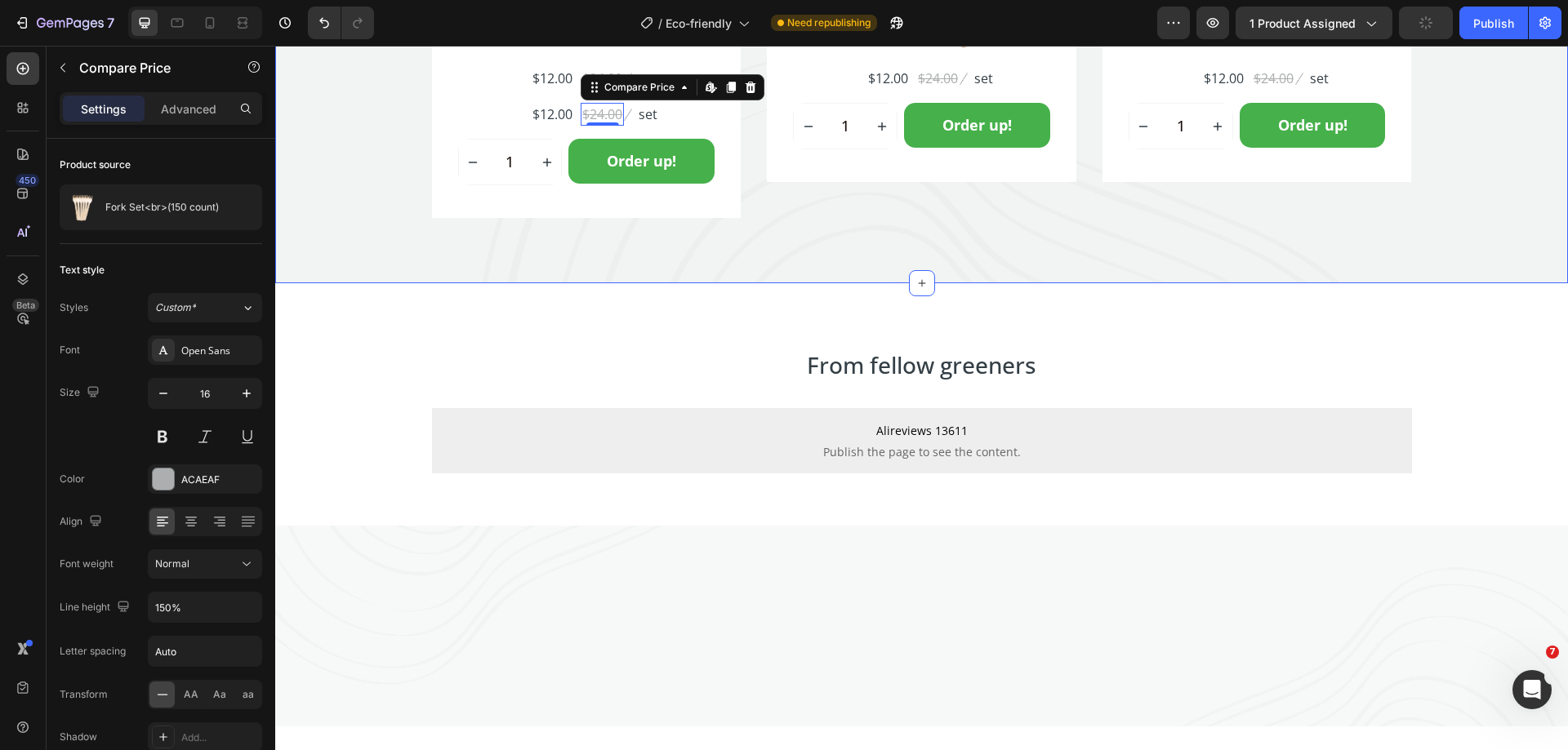
scroll to position [4512, 0]
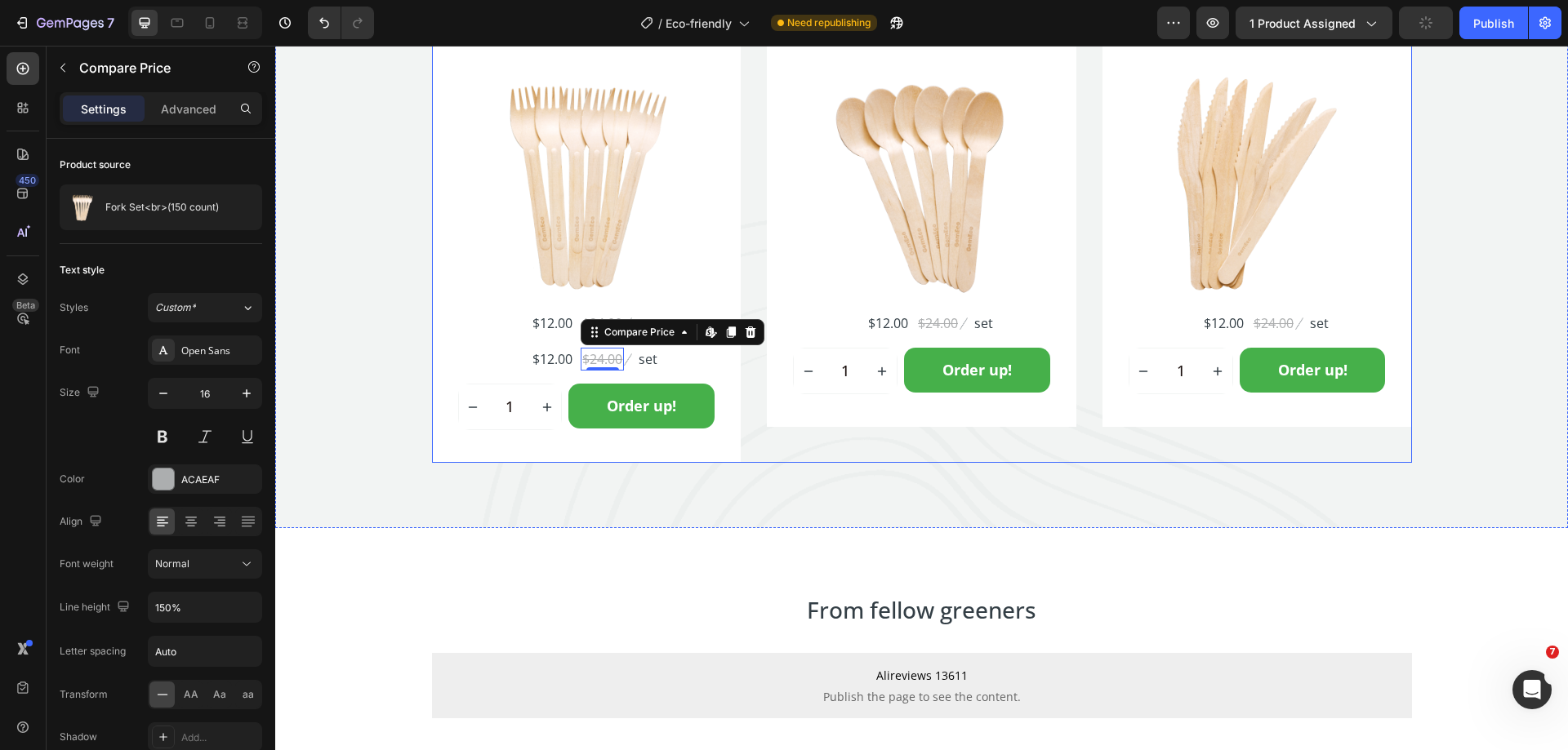
click at [748, 408] on div "Fork Set (150 count) Product Title Icon Icon Icon Icon Icon Icon List Hoz 1234 …" at bounding box center [921, 204] width 980 height 519
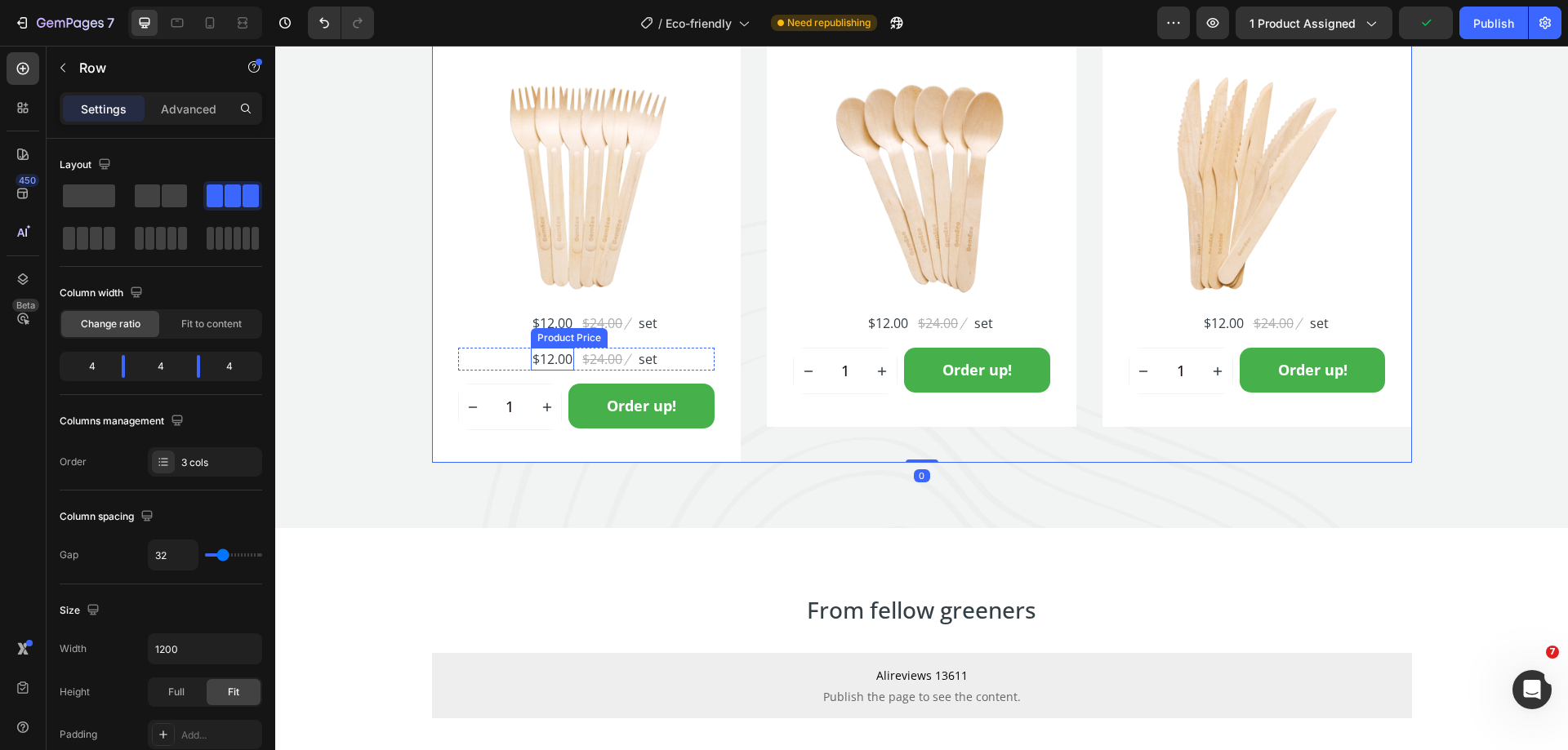
click at [552, 361] on div "$12.00" at bounding box center [552, 359] width 43 height 23
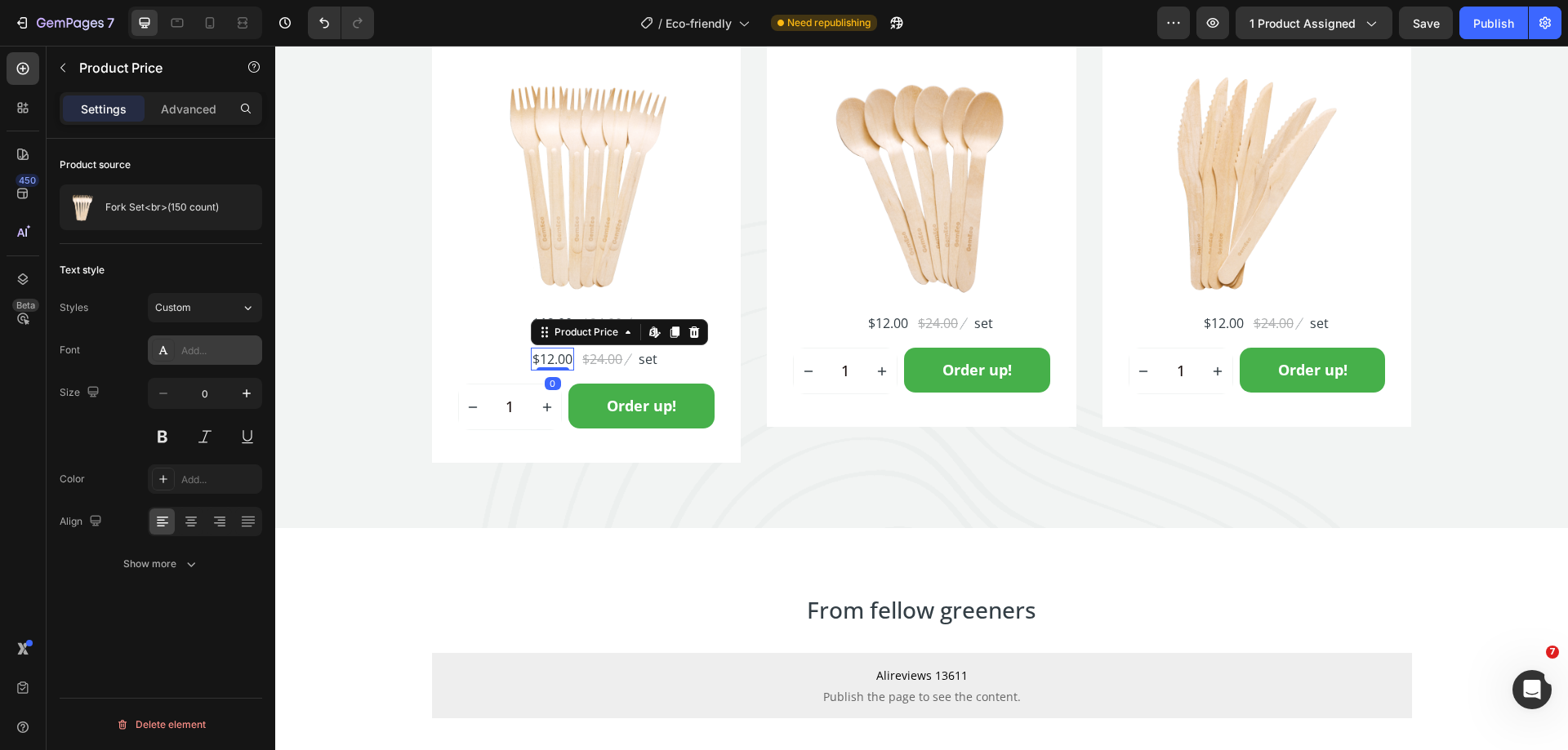
click at [208, 345] on div "Add..." at bounding box center [220, 351] width 77 height 15
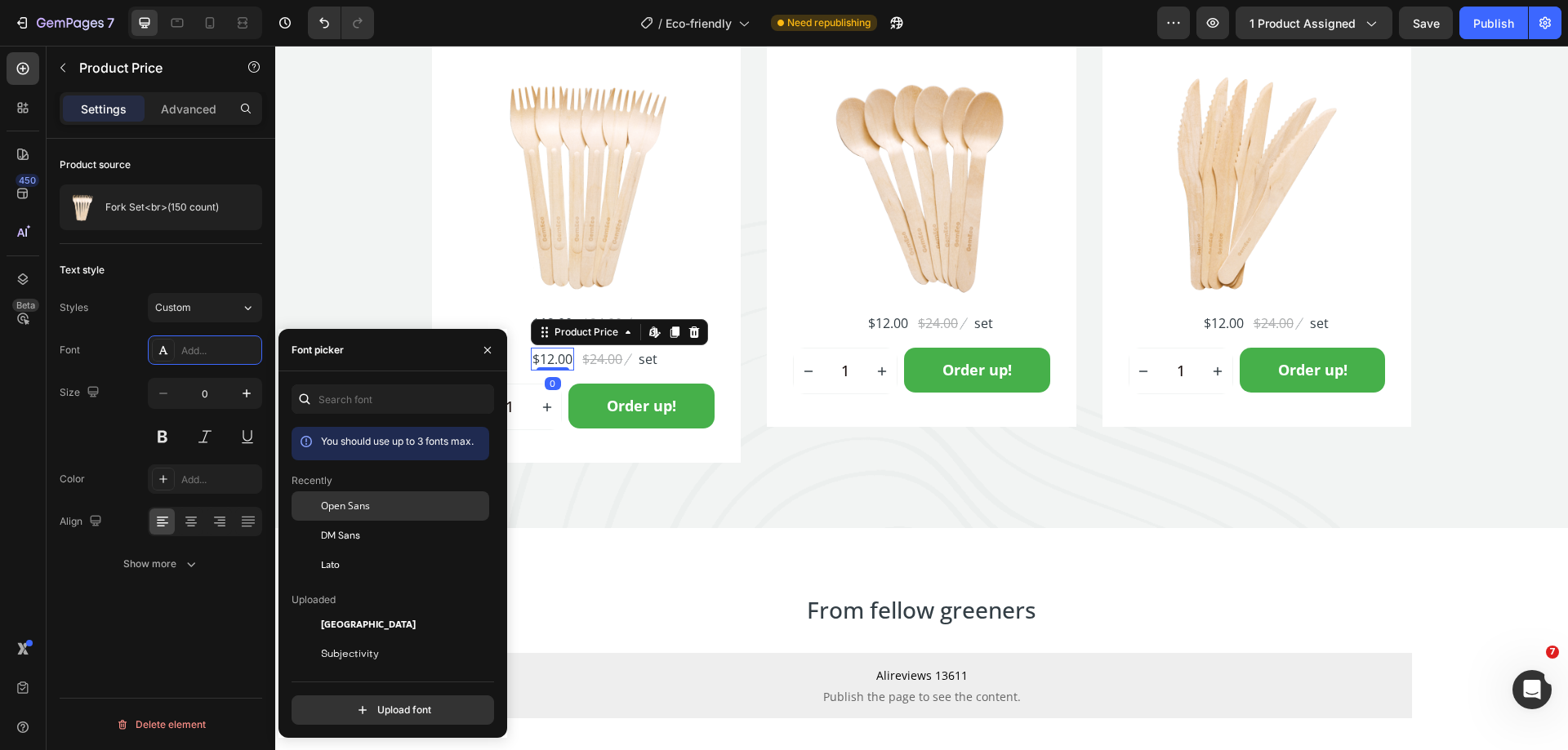
click at [348, 502] on span "Open Sans" at bounding box center [345, 507] width 49 height 15
click at [208, 396] on input "0" at bounding box center [205, 394] width 54 height 30
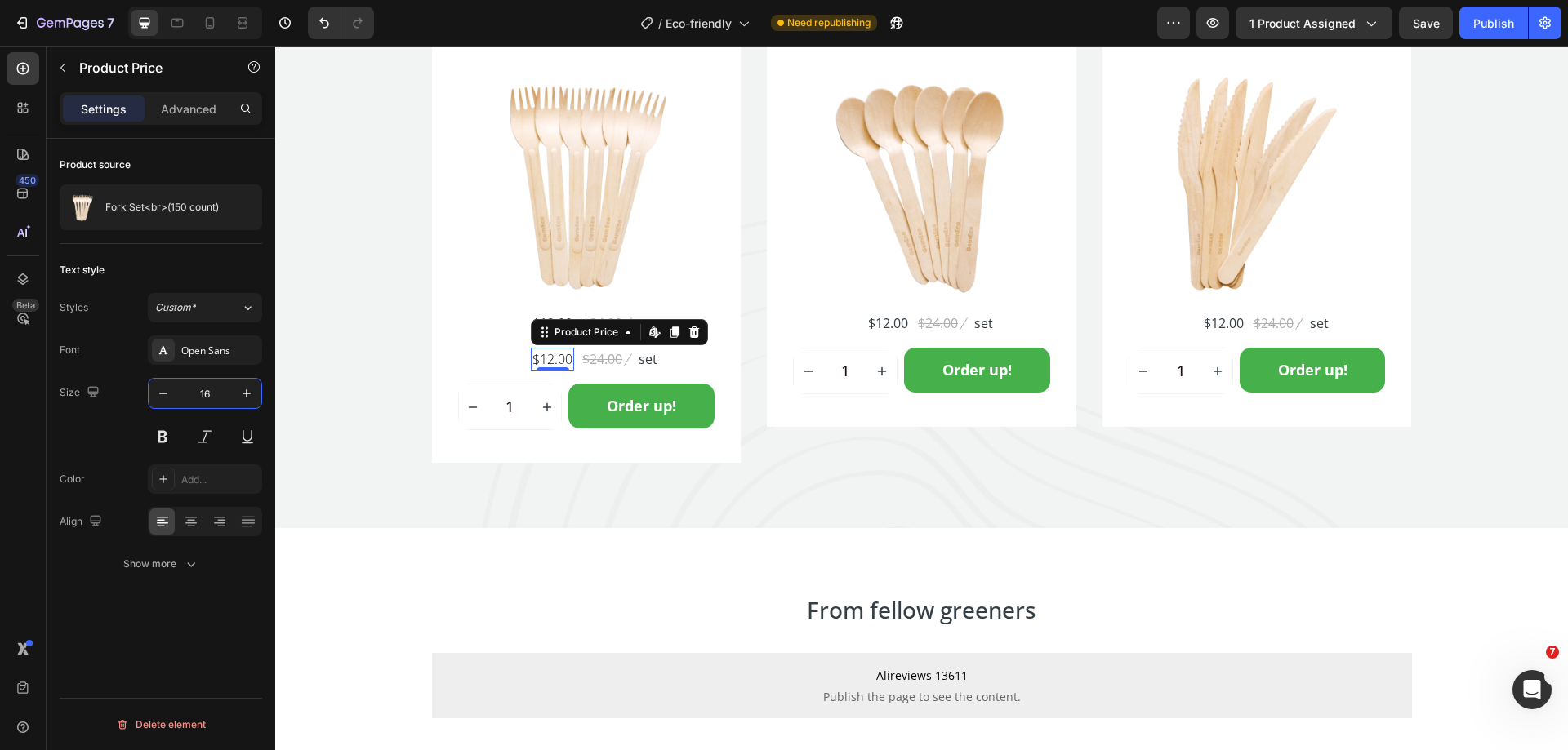
type input "16"
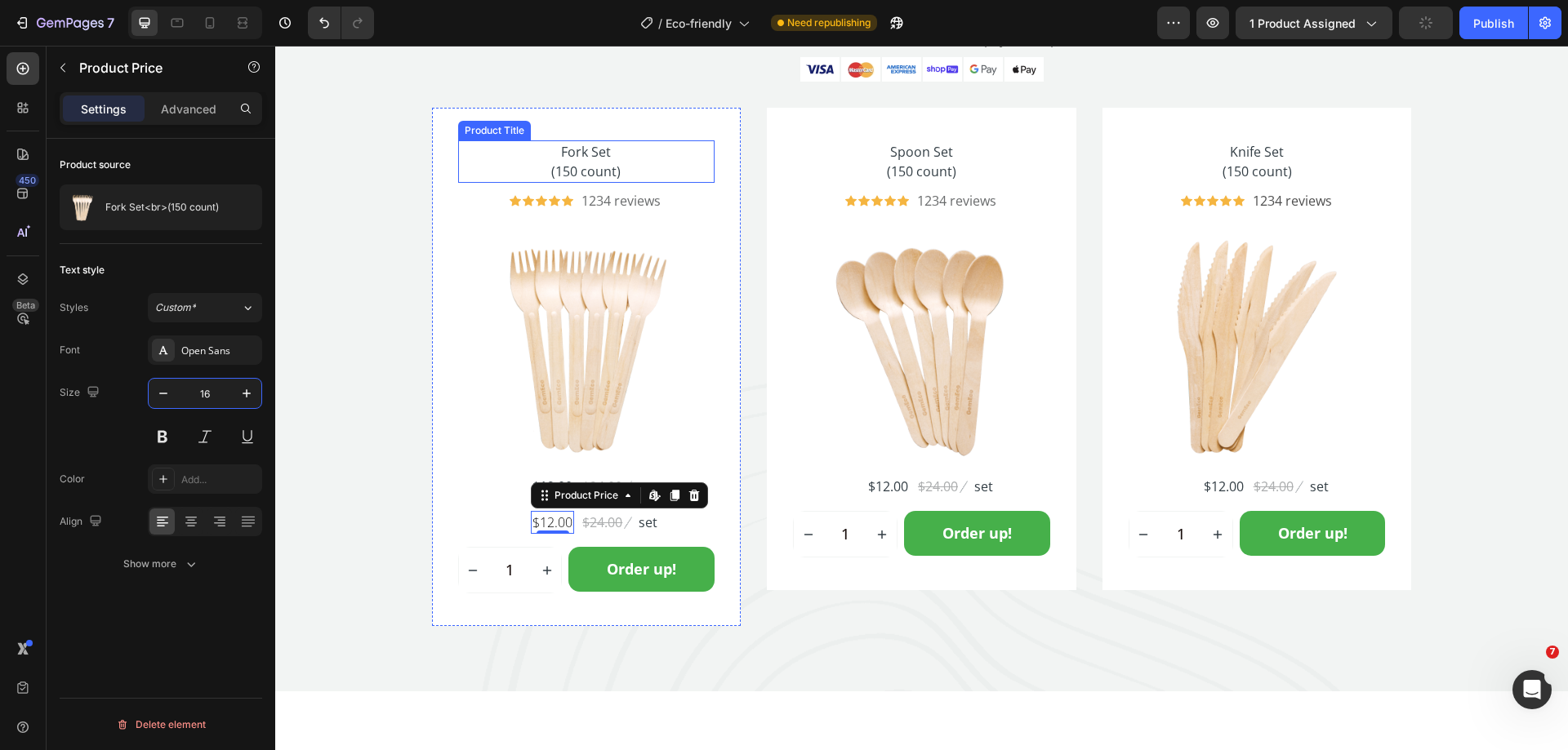
click at [639, 180] on h2 "Fork Set (150 count)" at bounding box center [587, 161] width 257 height 42
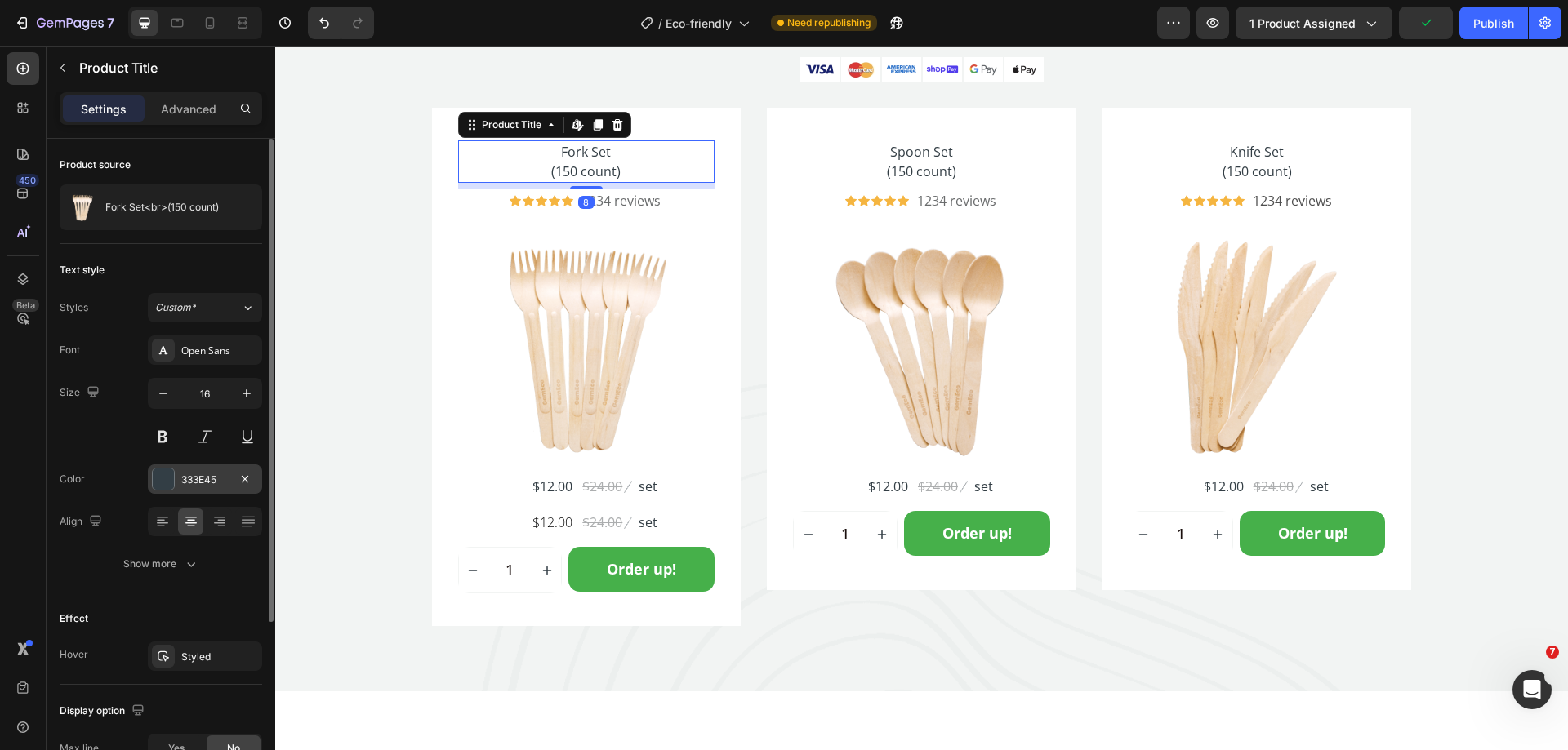
click at [201, 476] on div "333E45" at bounding box center [205, 480] width 47 height 15
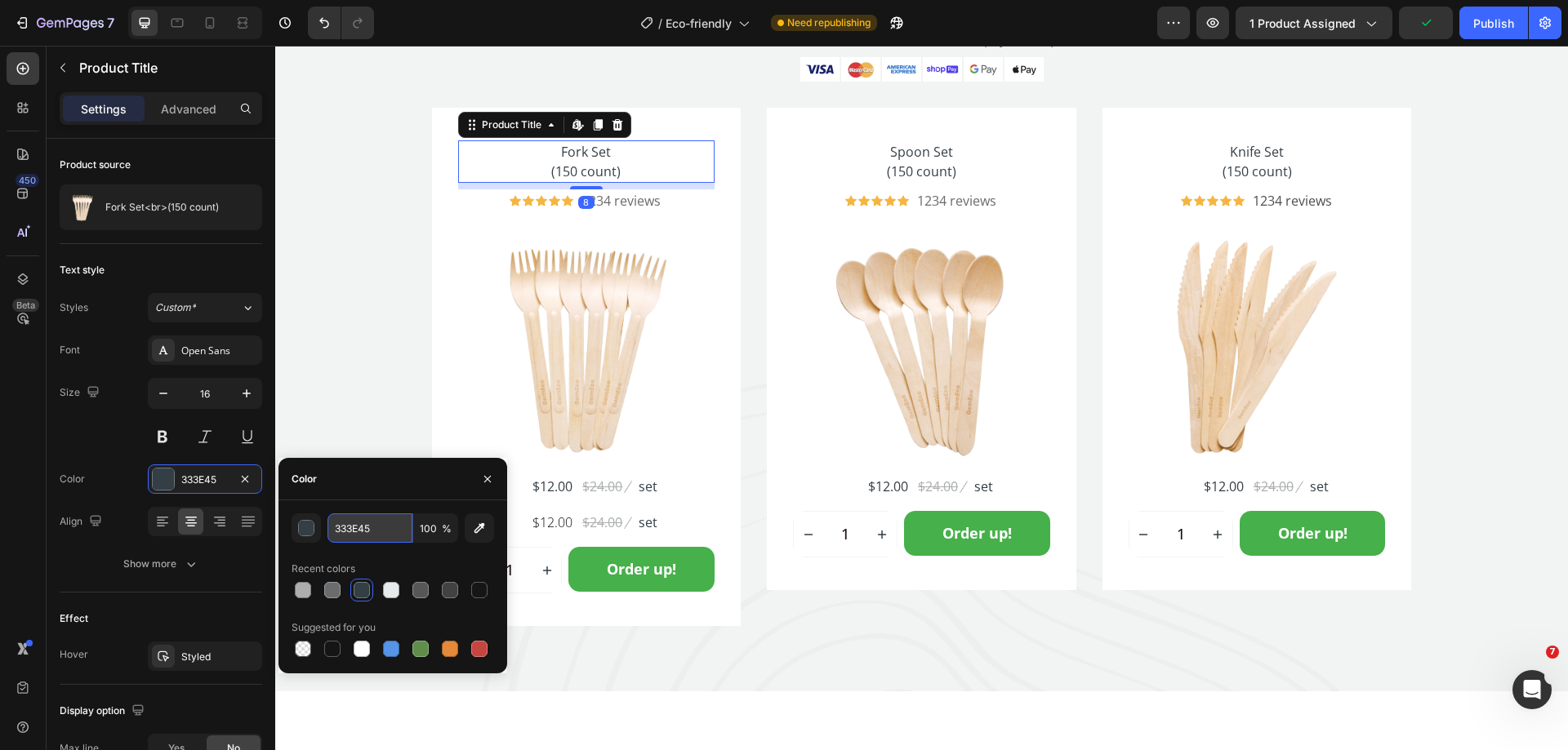
click at [365, 522] on input "333E45" at bounding box center [370, 528] width 85 height 30
click at [559, 521] on div "$12.00" at bounding box center [552, 522] width 43 height 23
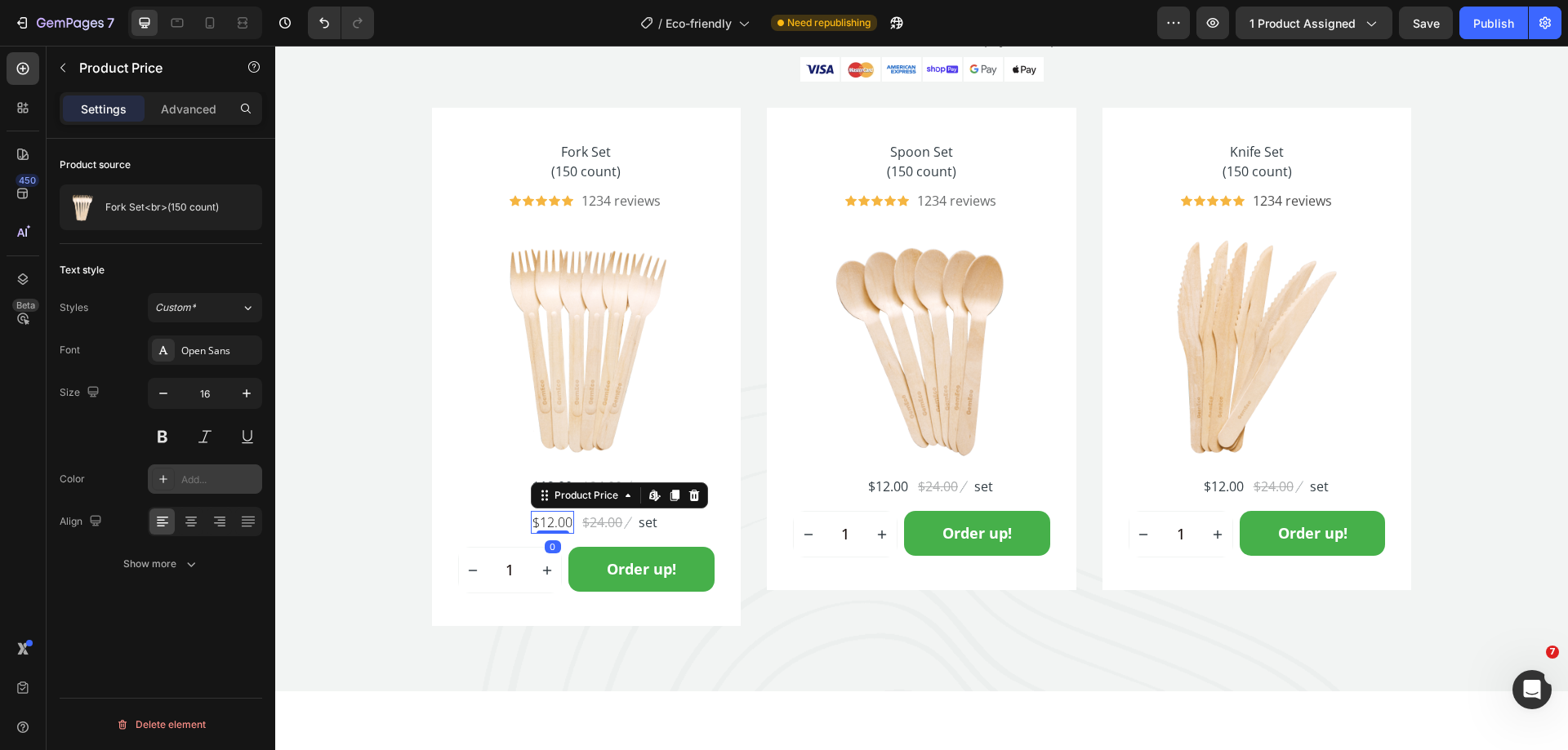
click at [209, 482] on div "Add..." at bounding box center [220, 480] width 77 height 15
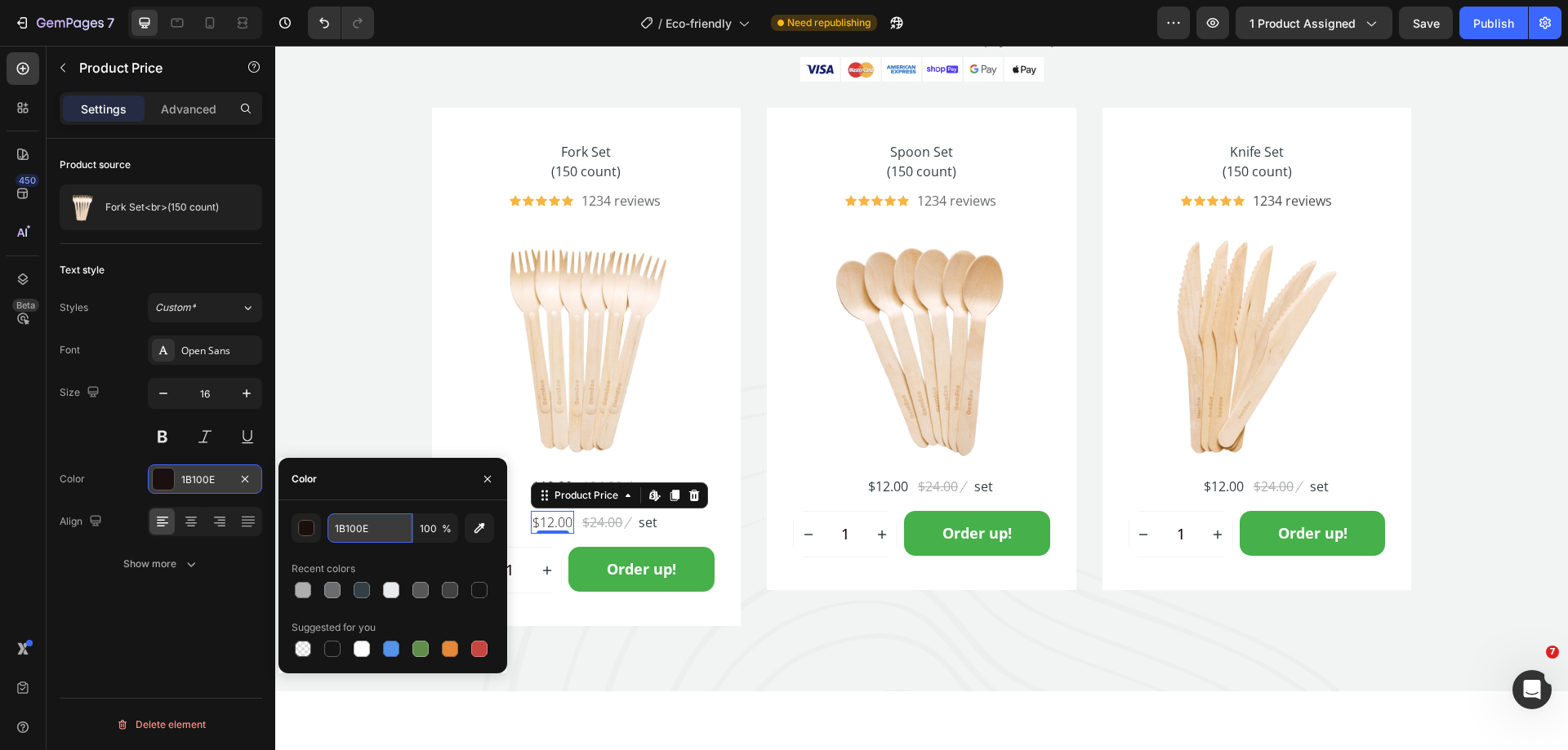
click at [371, 521] on input "1B100E" at bounding box center [370, 528] width 85 height 30
paste input "333E45"
type input "333E45"
click at [71, 445] on div "Size 16" at bounding box center [160, 414] width 202 height 73
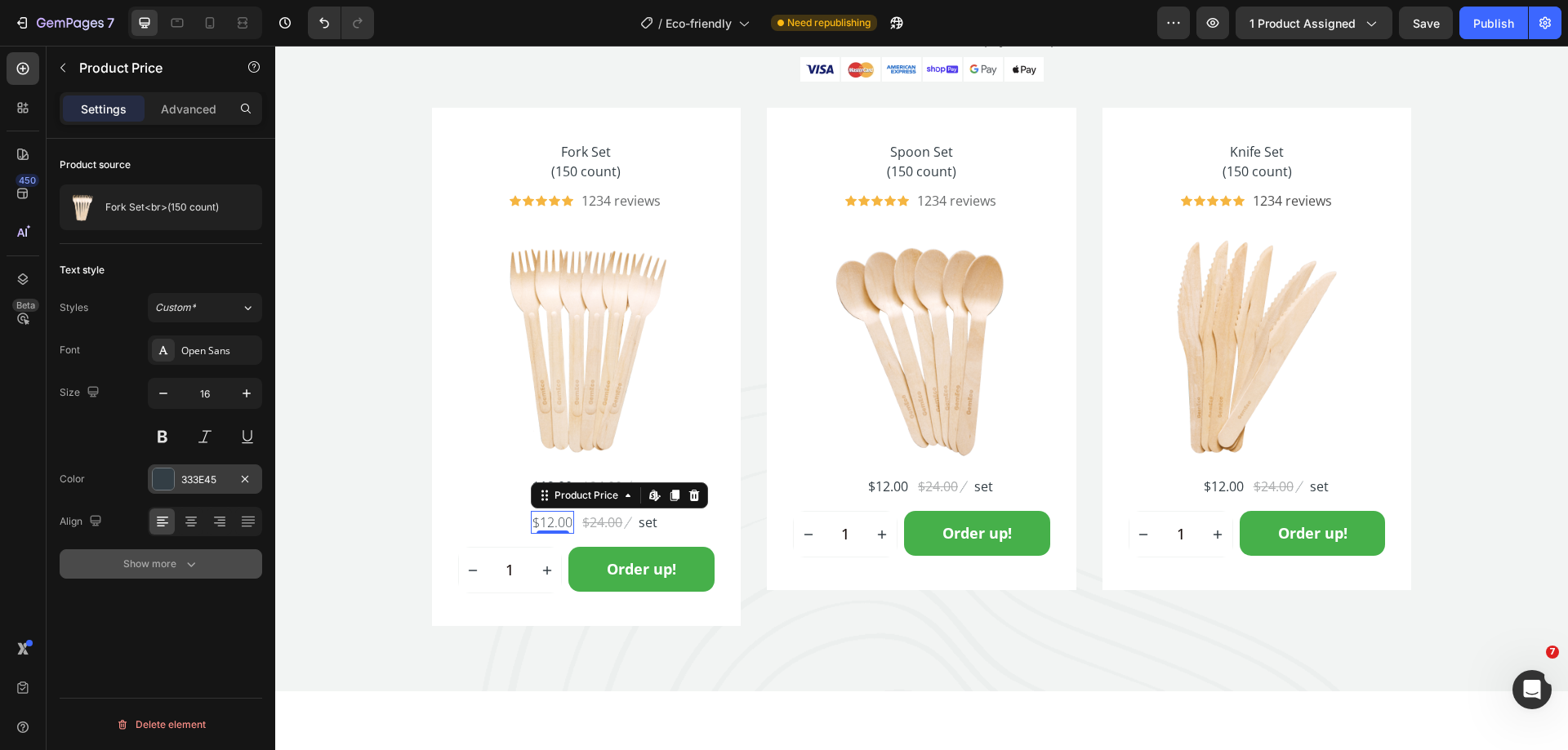
click at [196, 568] on icon "button" at bounding box center [191, 564] width 17 height 17
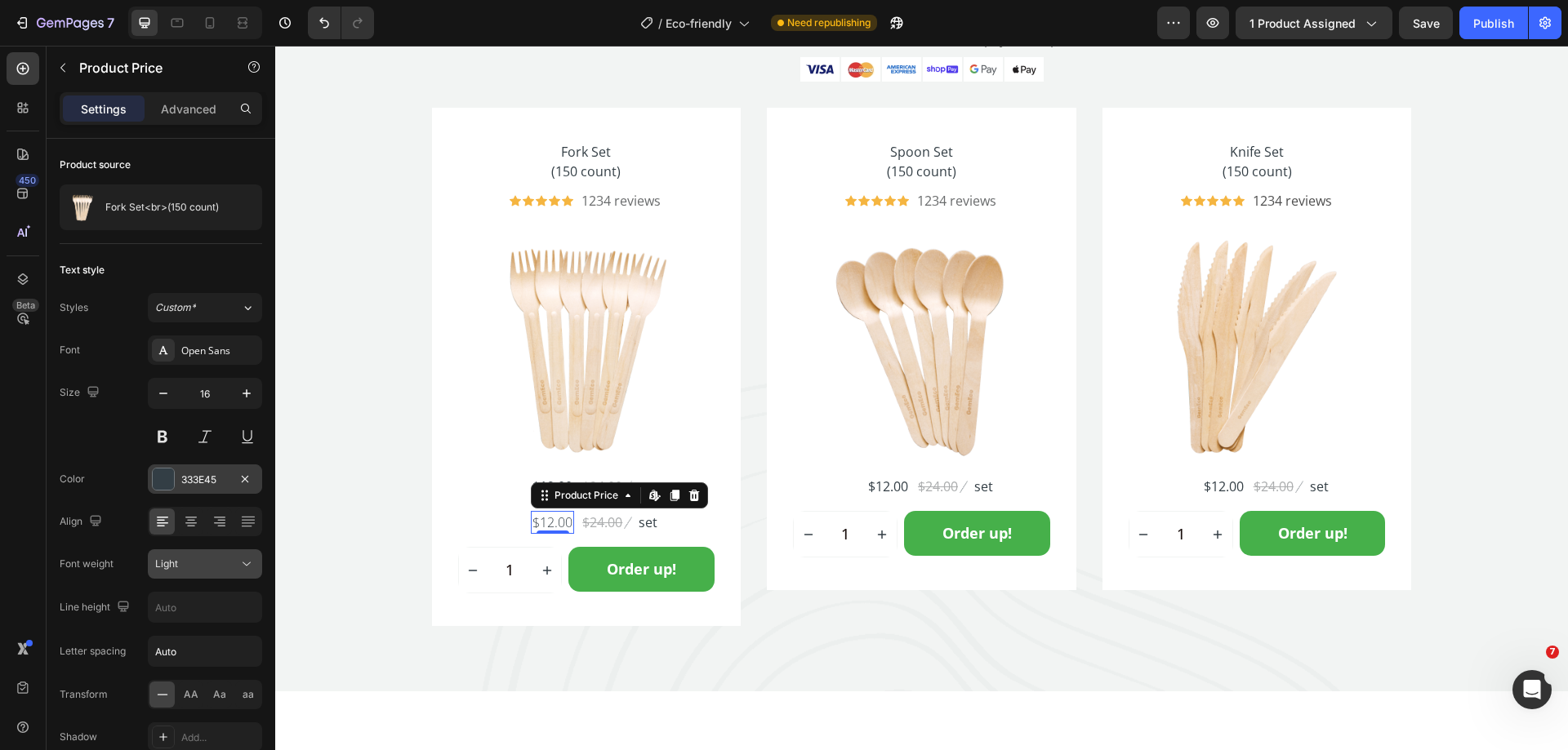
click at [239, 564] on icon at bounding box center [247, 564] width 17 height 17
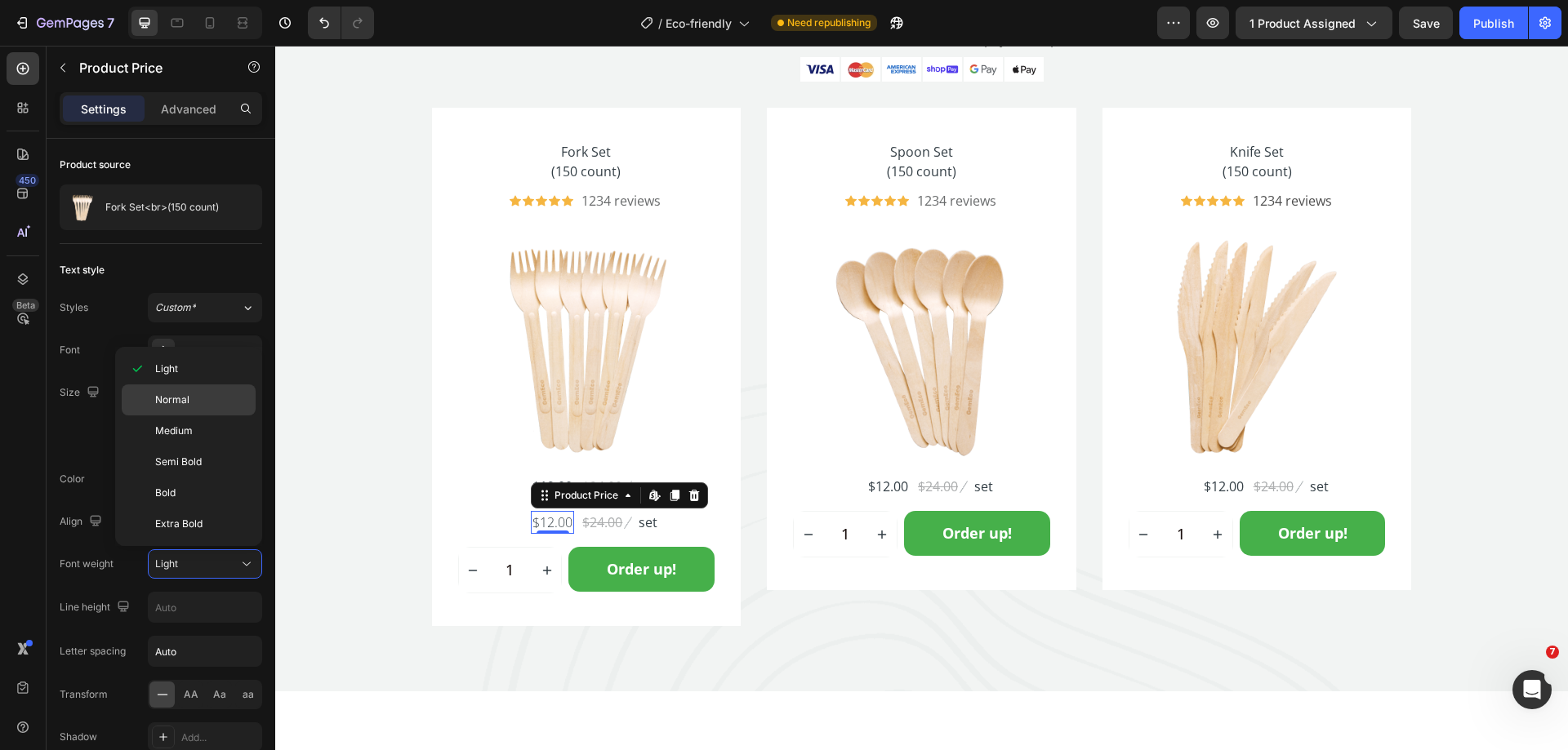
click at [172, 404] on span "Normal" at bounding box center [172, 400] width 35 height 15
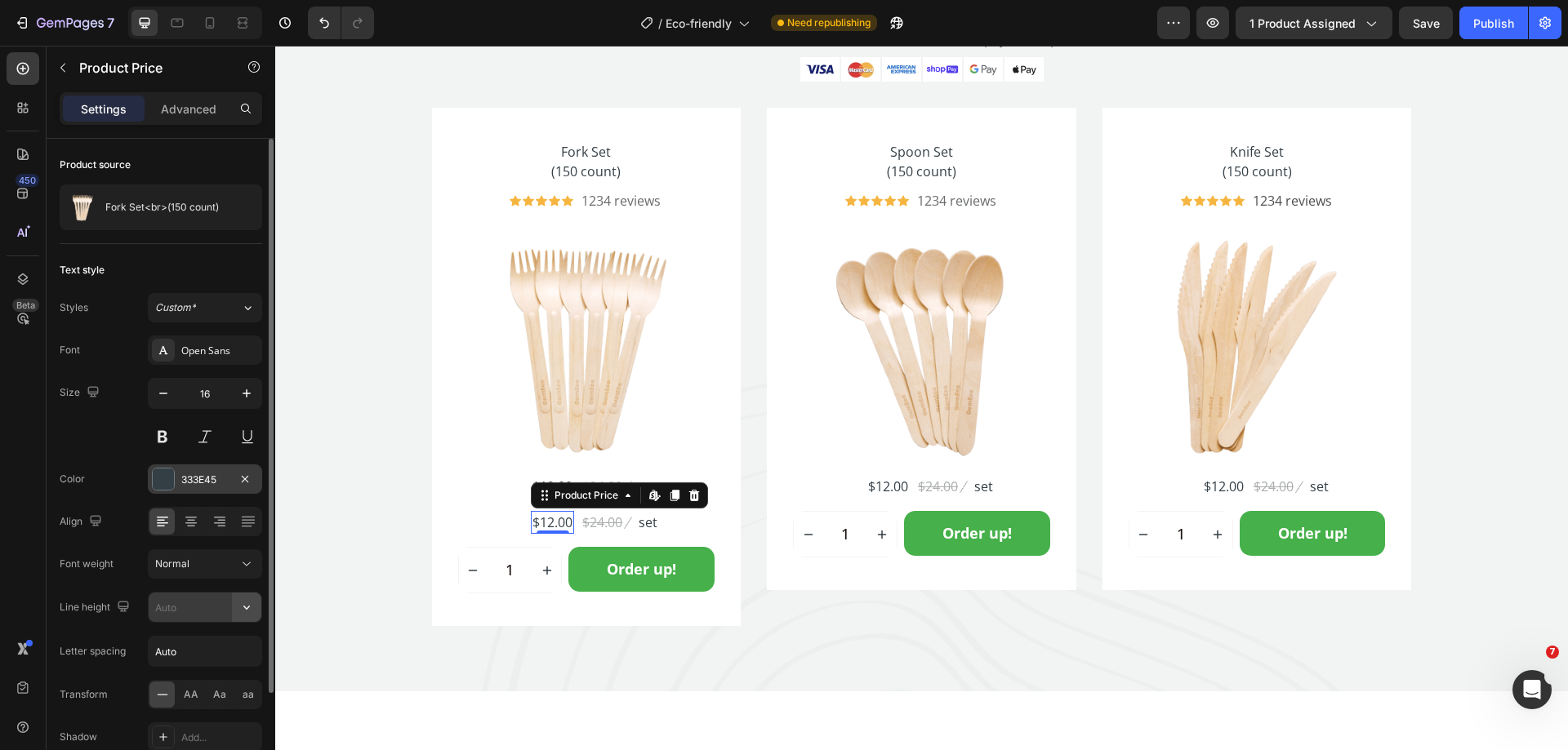
drag, startPoint x: 248, startPoint y: 594, endPoint x: 249, endPoint y: 609, distance: 15.0
click at [249, 609] on icon "button" at bounding box center [247, 607] width 17 height 17
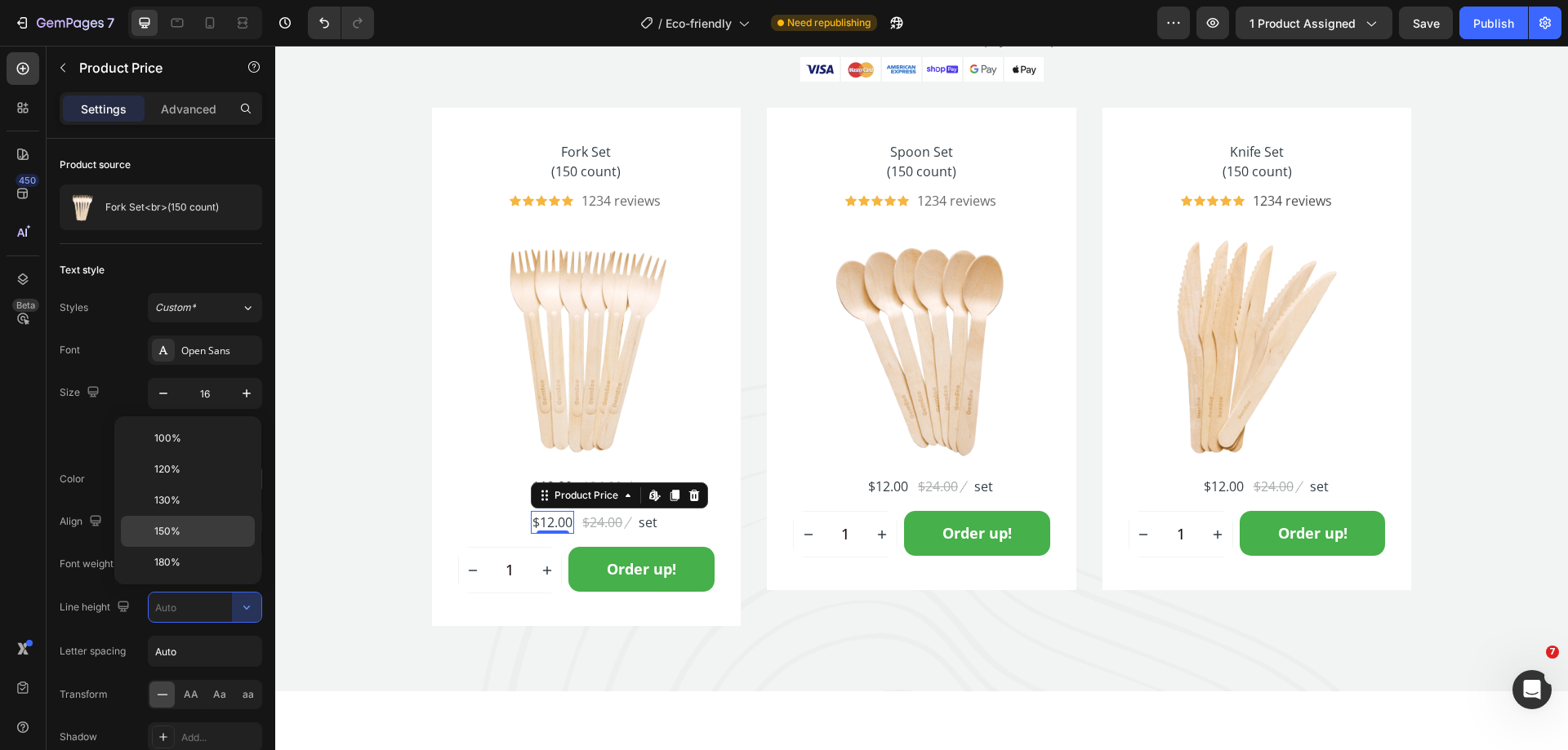
click at [201, 547] on div "150%" at bounding box center [187, 563] width 134 height 31
type input "150%"
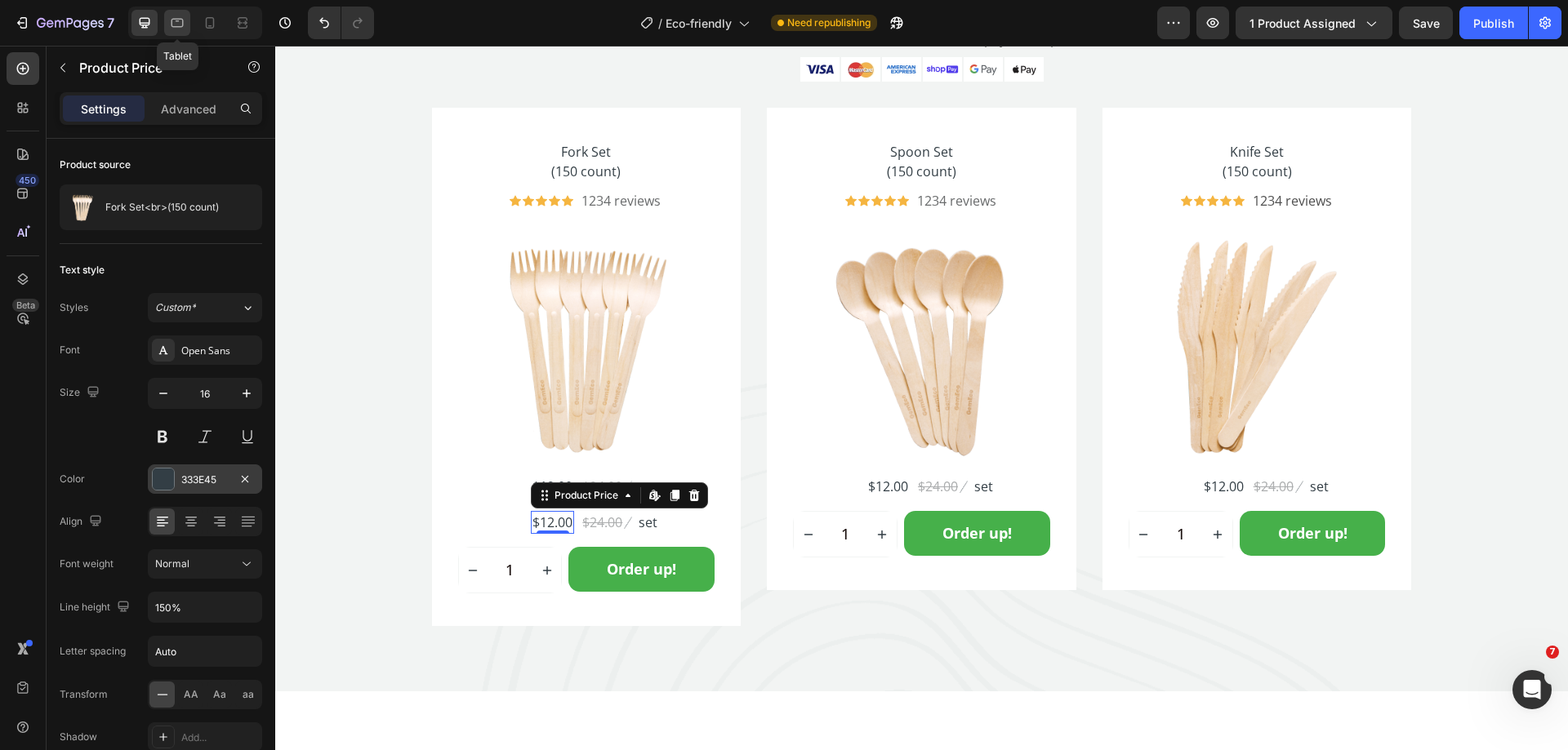
drag, startPoint x: 170, startPoint y: 28, endPoint x: 177, endPoint y: 24, distance: 8.1
click at [171, 27] on icon at bounding box center [177, 23] width 17 height 17
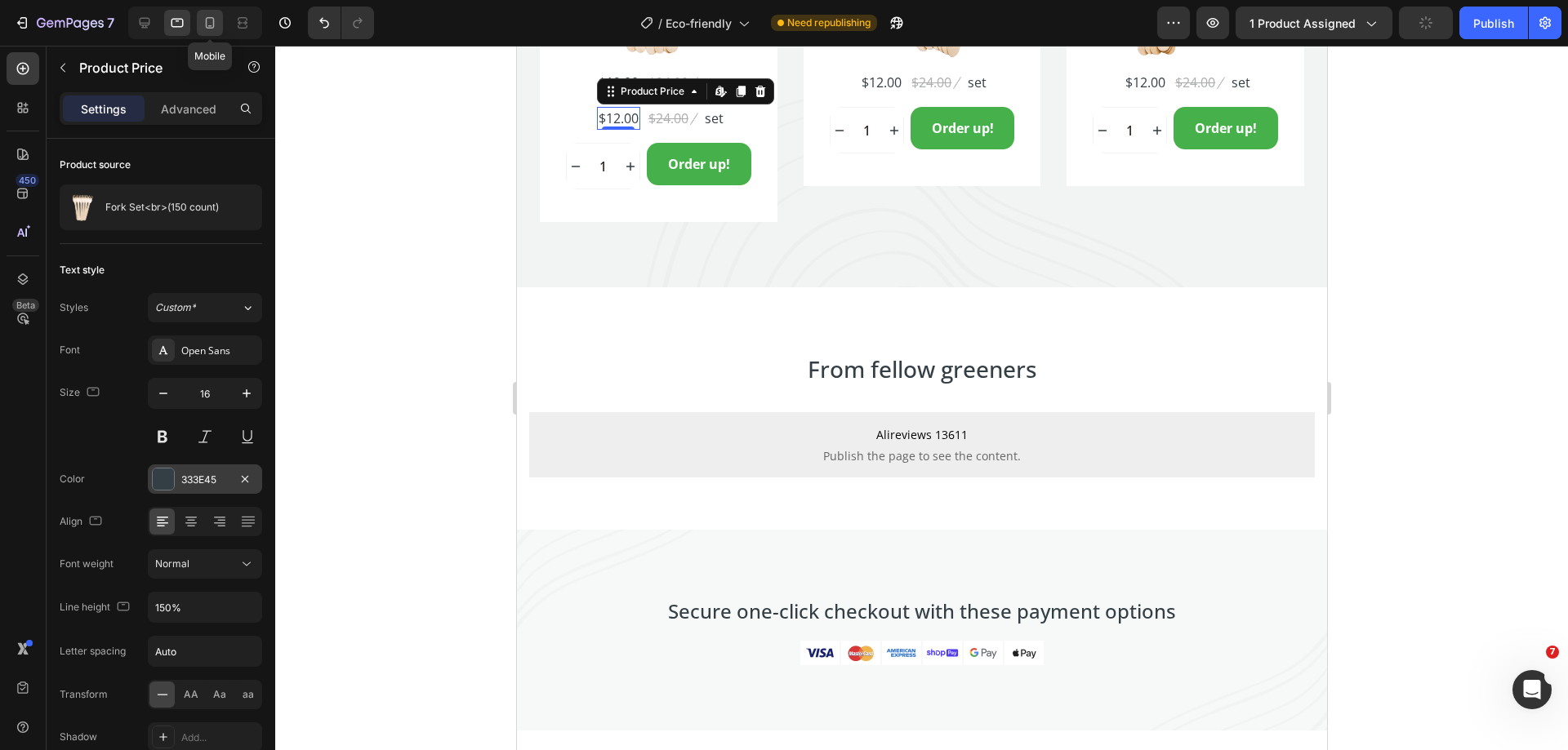
click at [206, 16] on icon at bounding box center [210, 23] width 17 height 17
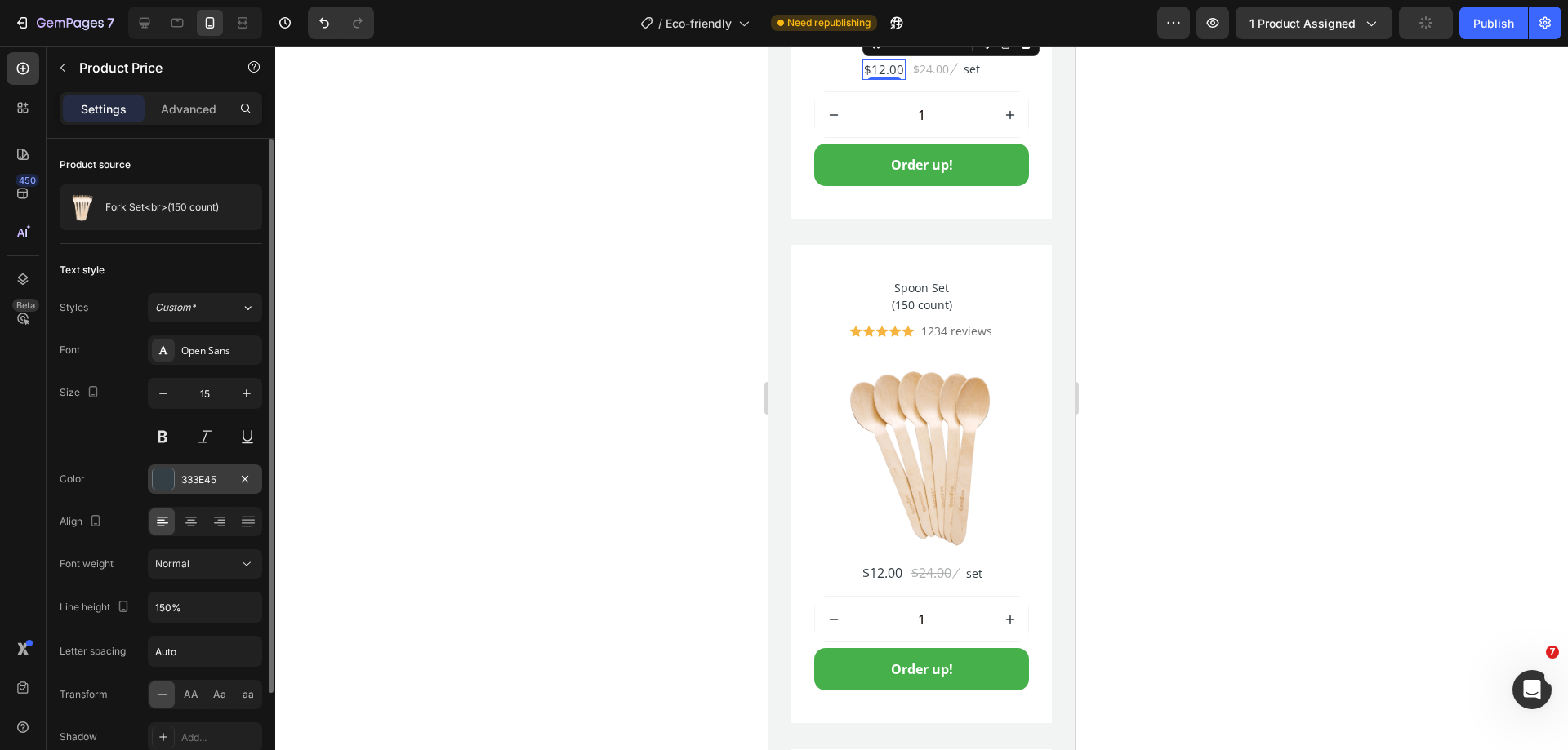
scroll to position [4528, 0]
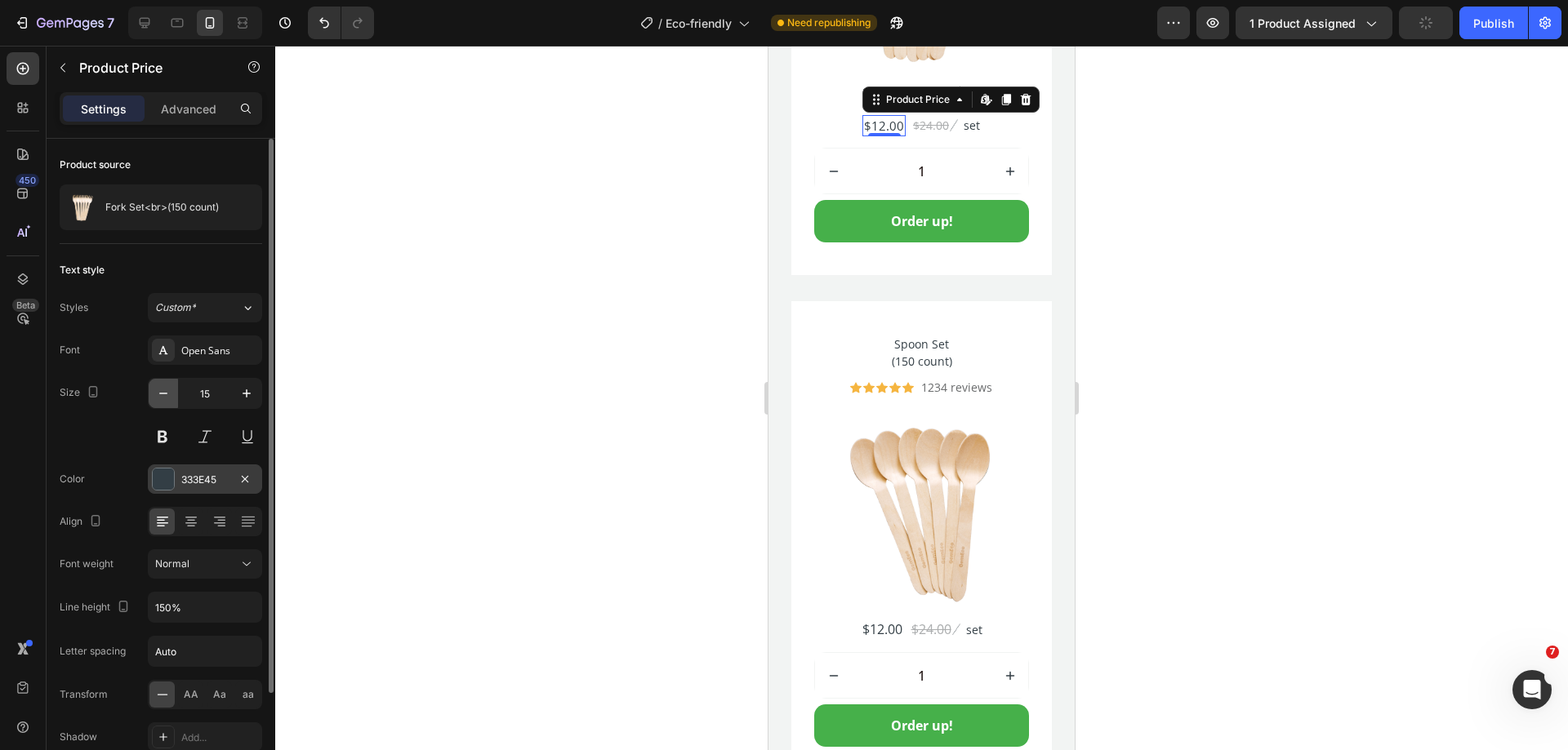
click at [163, 393] on icon "button" at bounding box center [163, 394] width 17 height 17
click at [149, 20] on icon at bounding box center [144, 23] width 17 height 17
type input "16"
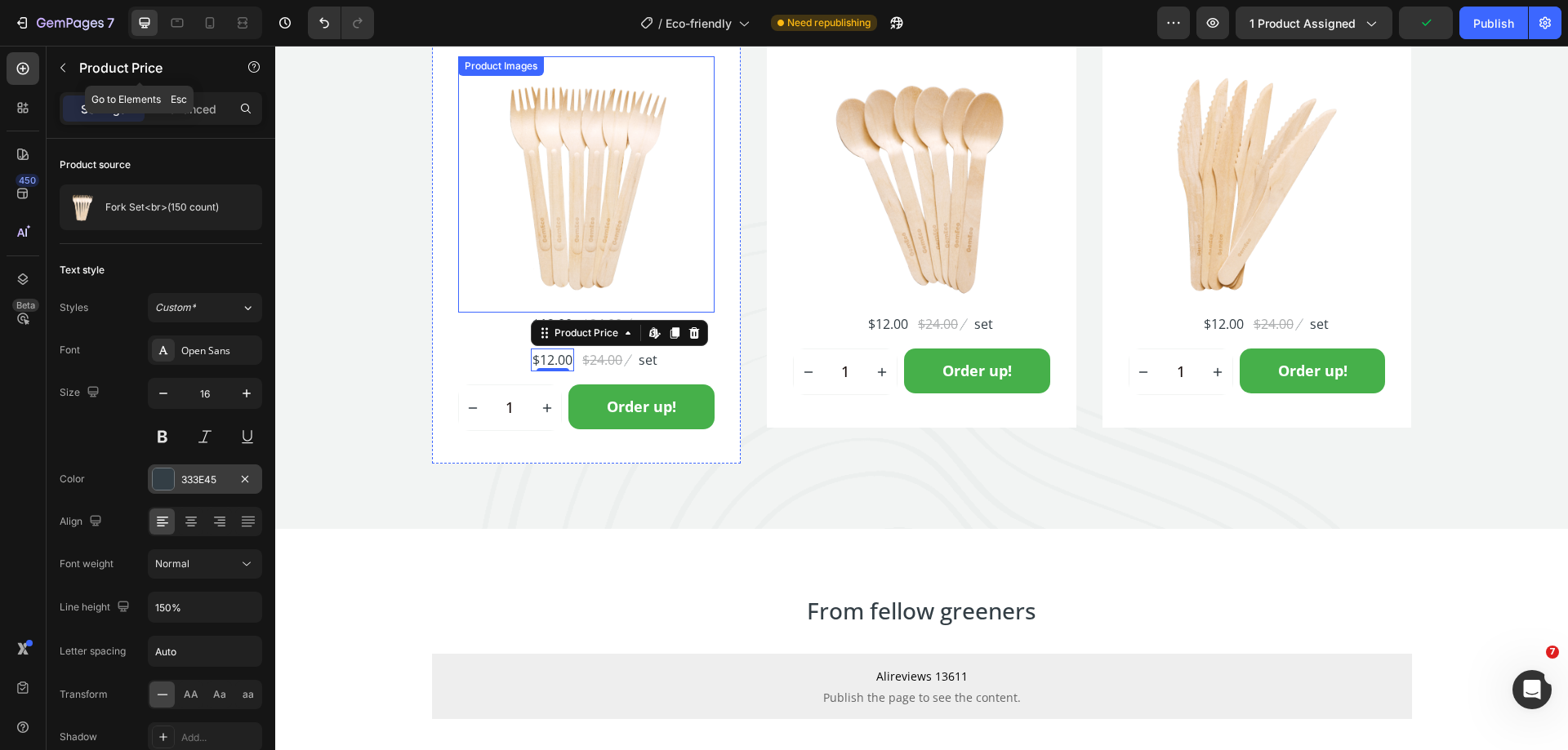
scroll to position [4757, 0]
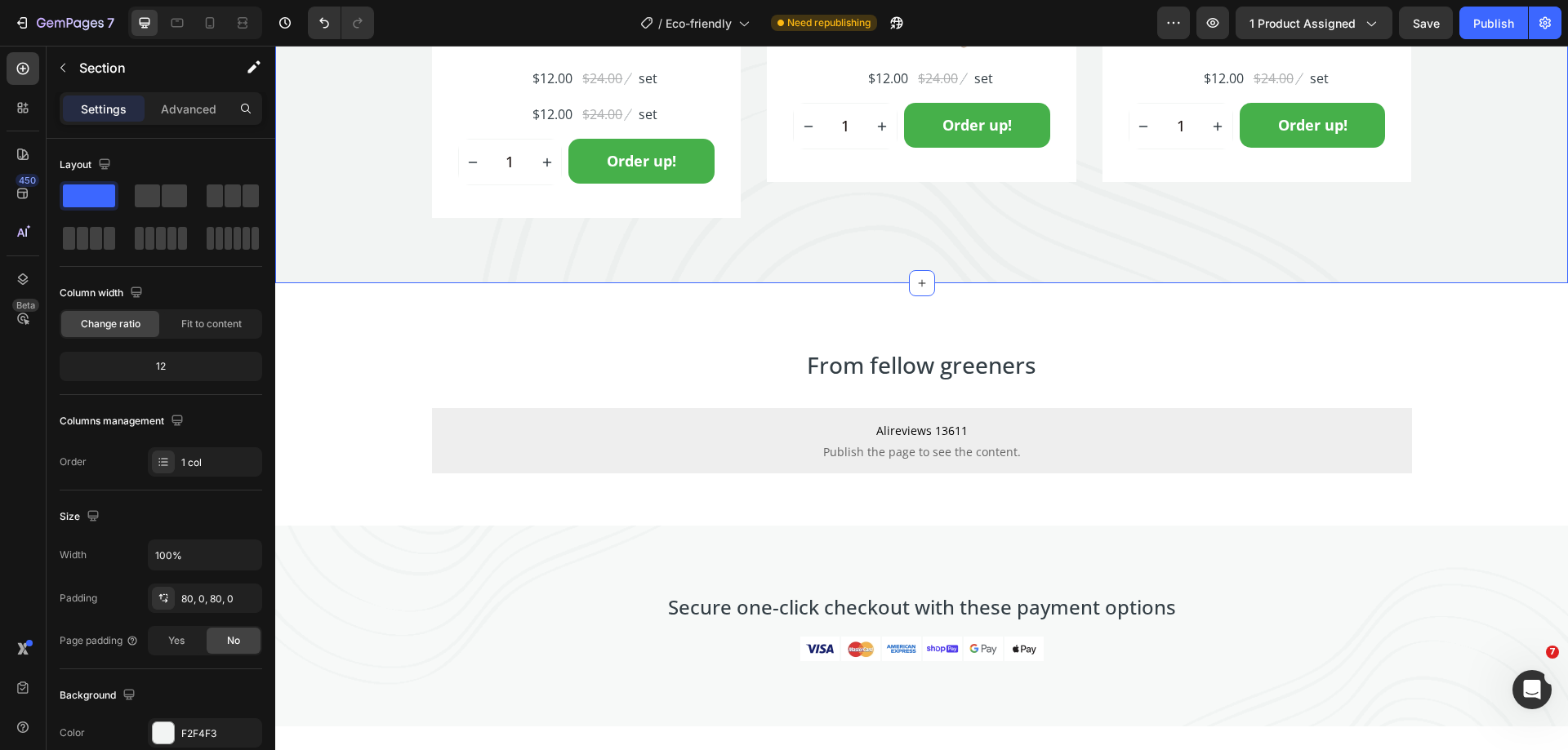
scroll to position [4593, 0]
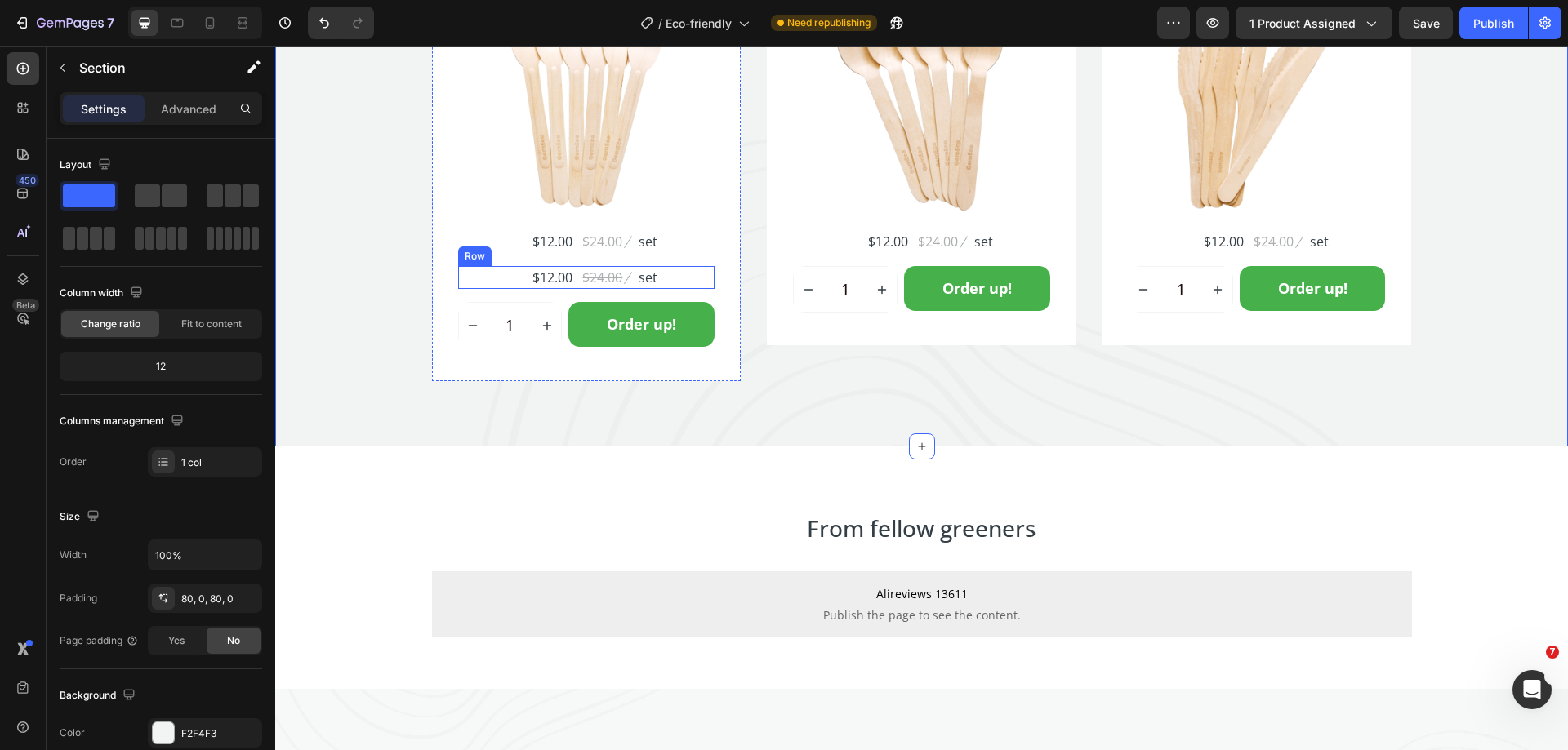
click at [668, 268] on div "$12.00 Product Price Product Price $24.00 Compare Price Compare Price Image set…" at bounding box center [587, 278] width 257 height 23
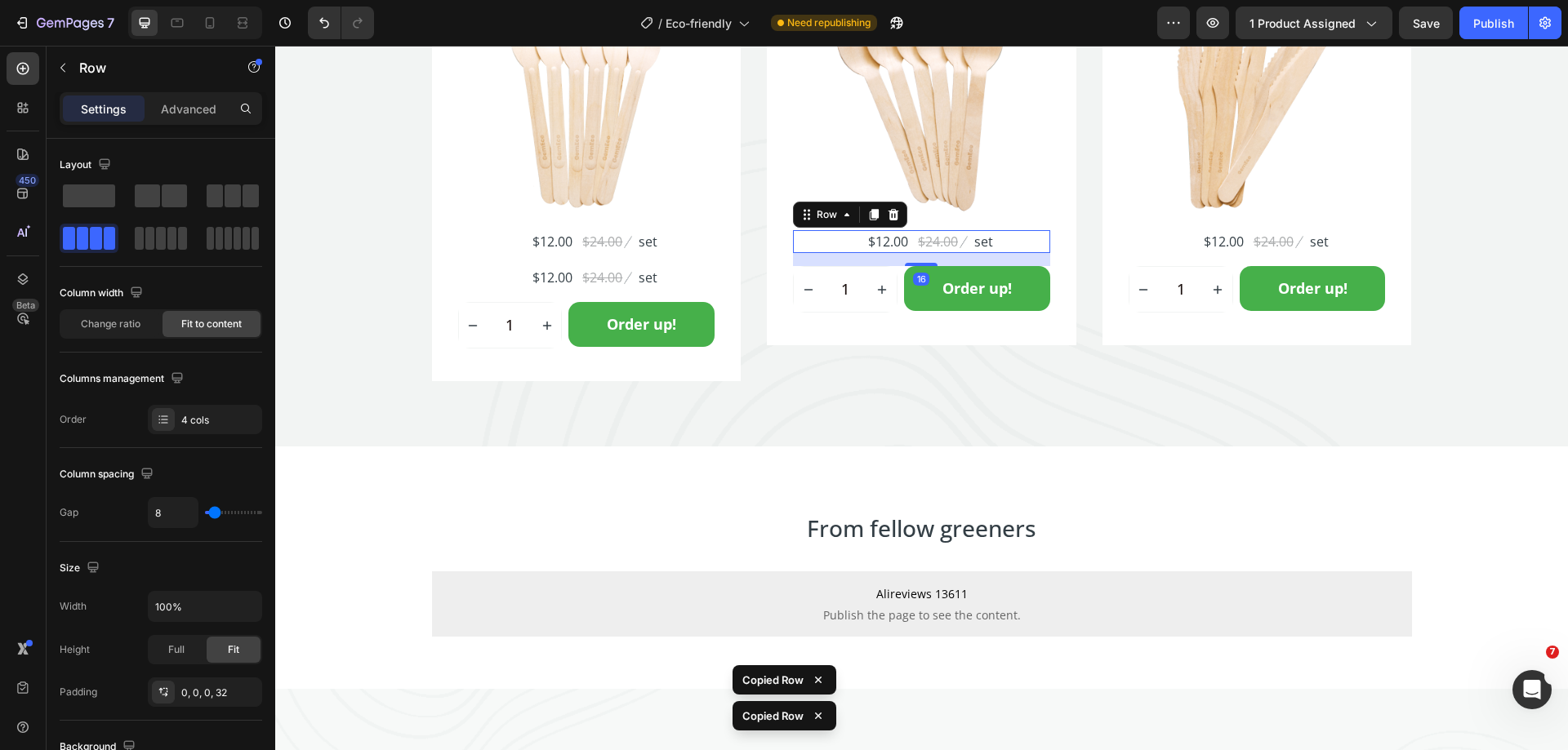
click at [1016, 249] on div "$12.00 (P) Price (P) Price $24.00 (P) Price (P) Price Image set Text block Row …" at bounding box center [922, 242] width 257 height 23
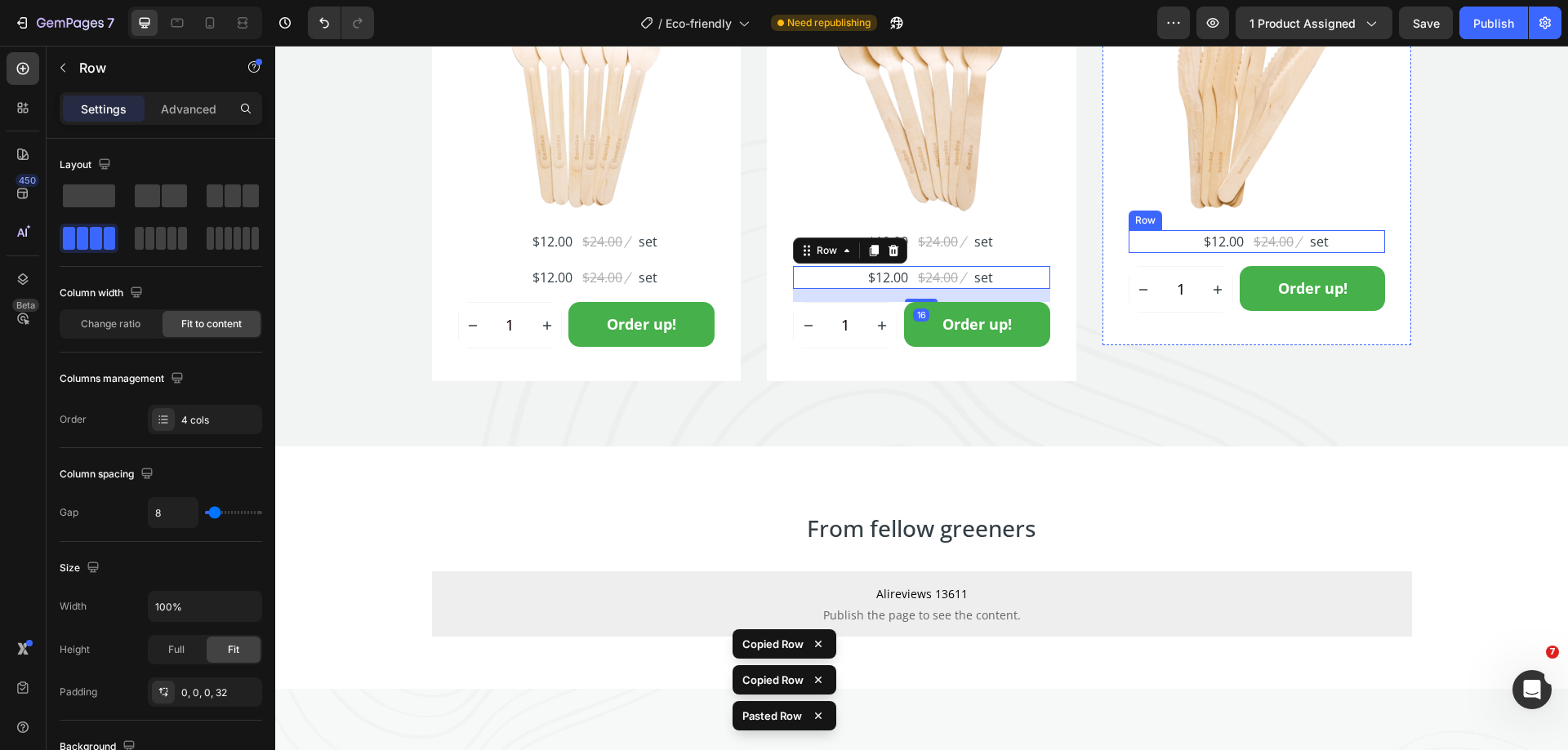
click at [1356, 242] on div "$12.00 (P) Price (P) Price $24.00 (P) Price (P) Price Image set Text block Row" at bounding box center [1257, 242] width 257 height 23
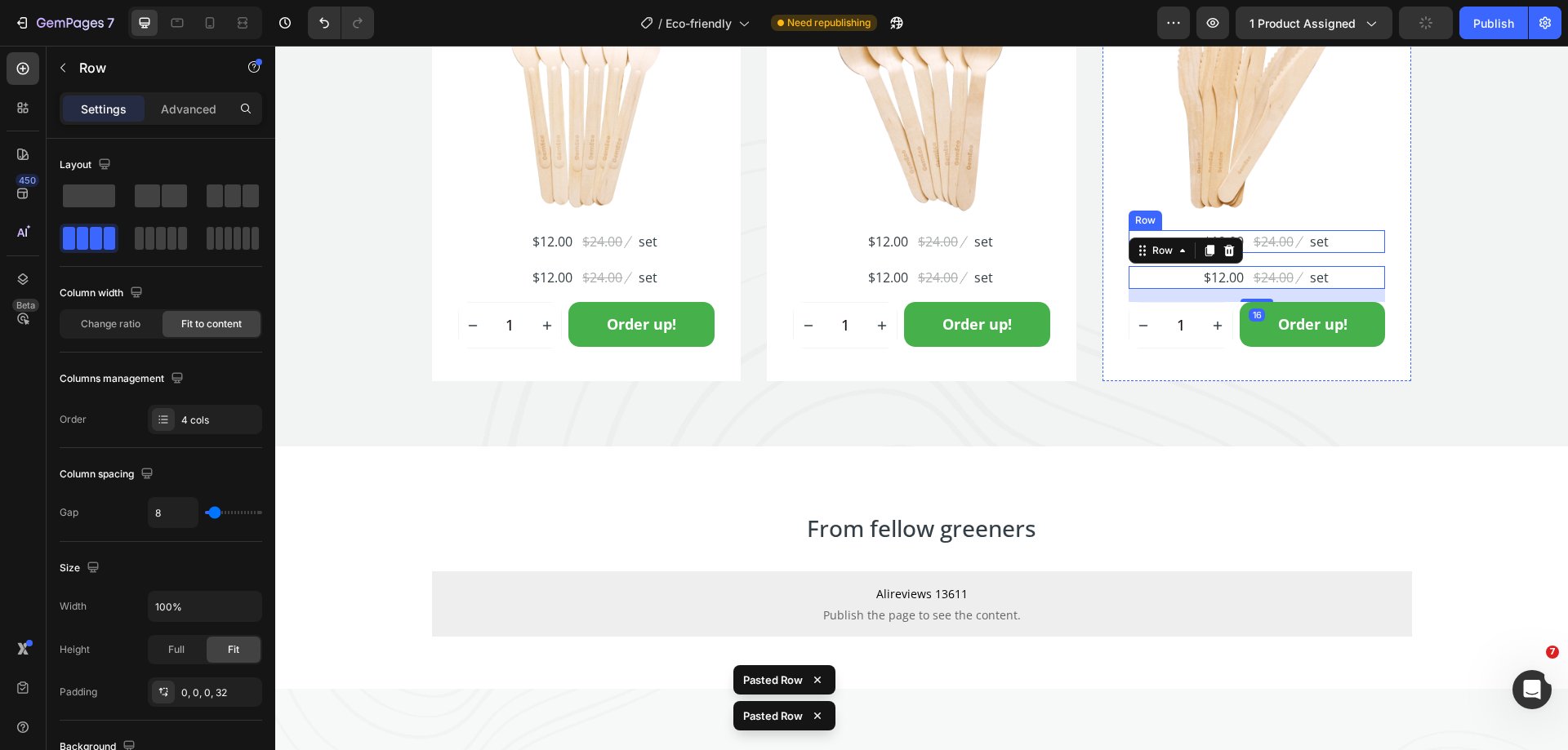
click at [1310, 240] on p "set" at bounding box center [1319, 242] width 19 height 20
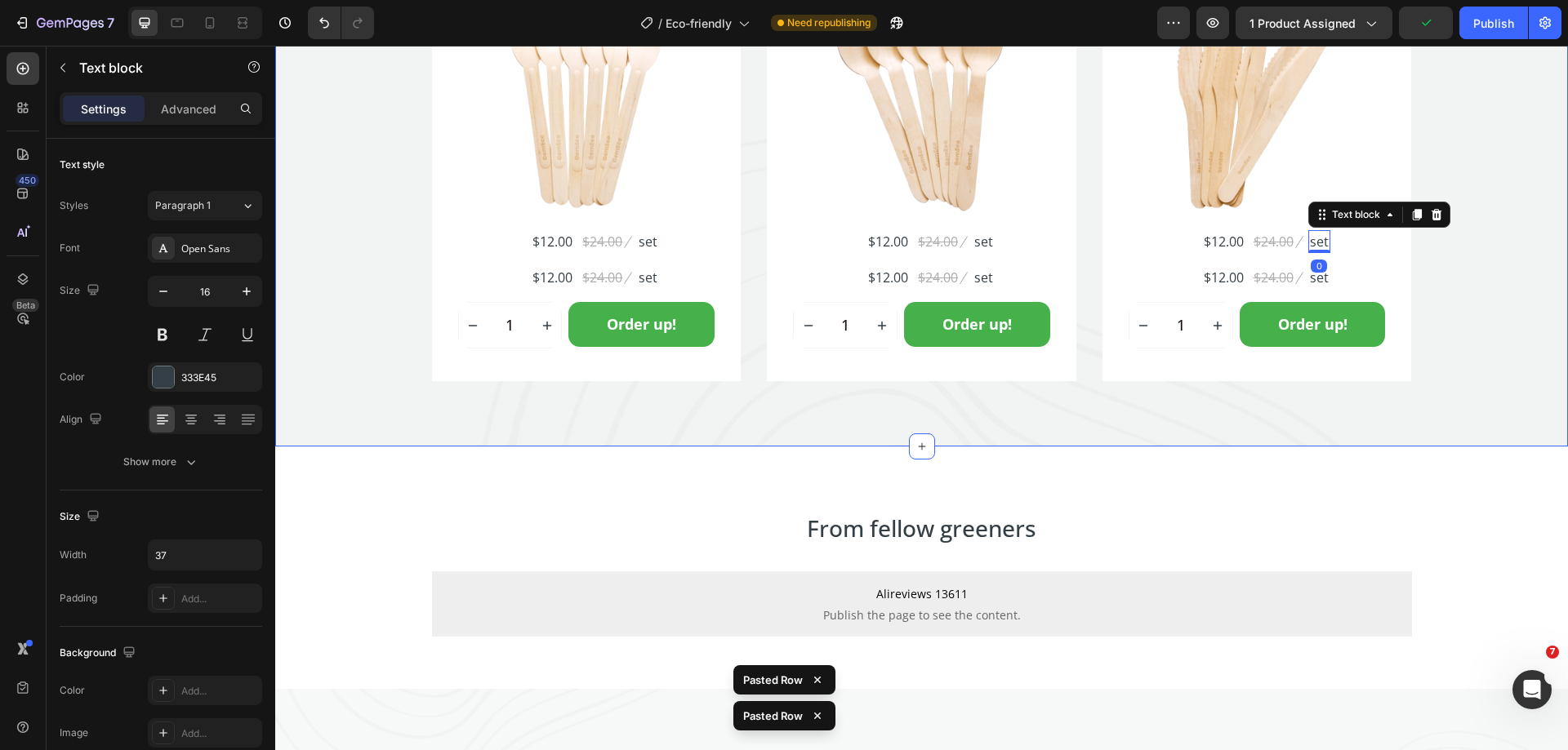
click at [1436, 285] on div "One Of A Kind Heading Secure one-click checkout with these payment options Text…" at bounding box center [921, 62] width 1292 height 639
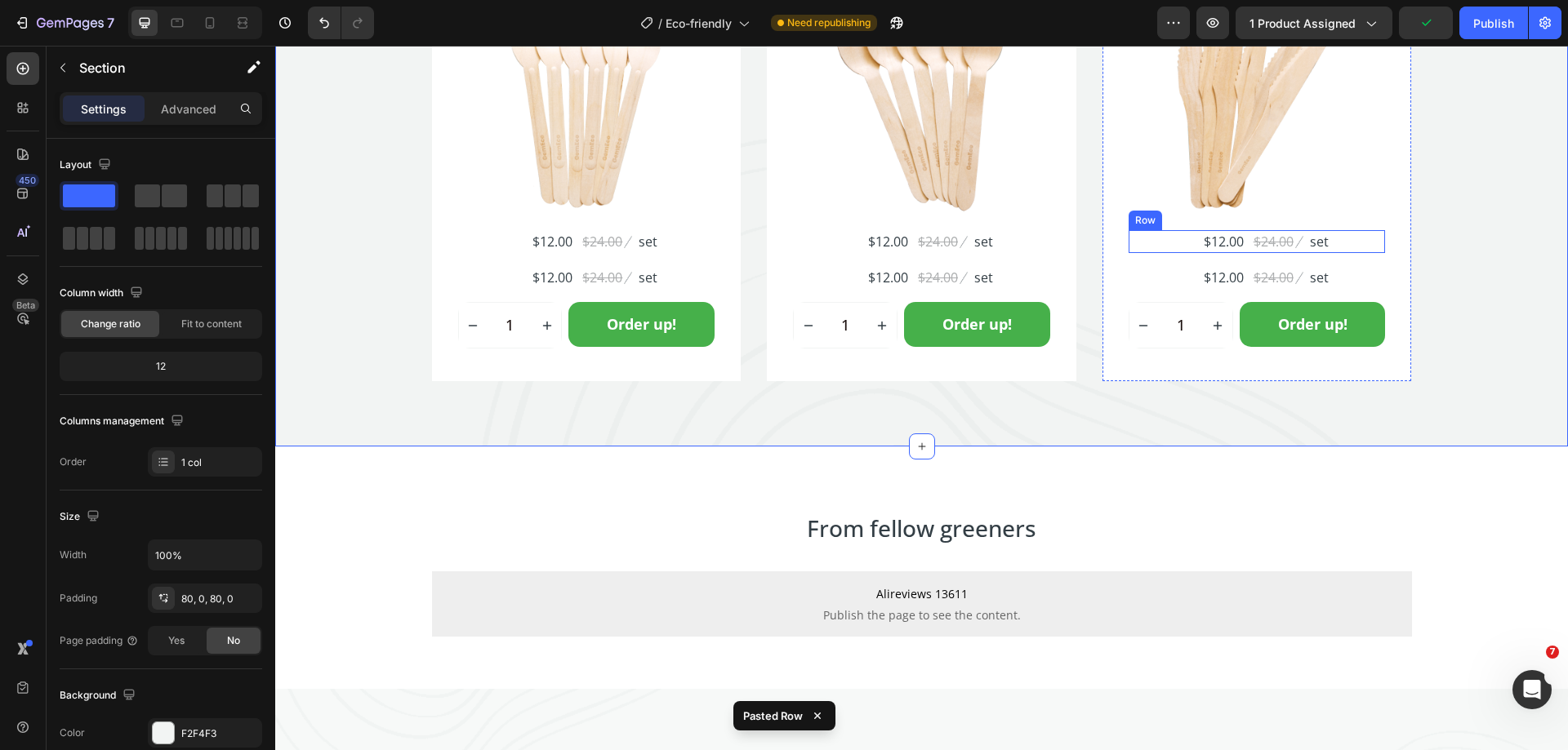
click at [1338, 246] on div "$12.00 (P) Price (P) Price $24.00 (P) Price (P) Price Image set Text block Row" at bounding box center [1257, 242] width 257 height 23
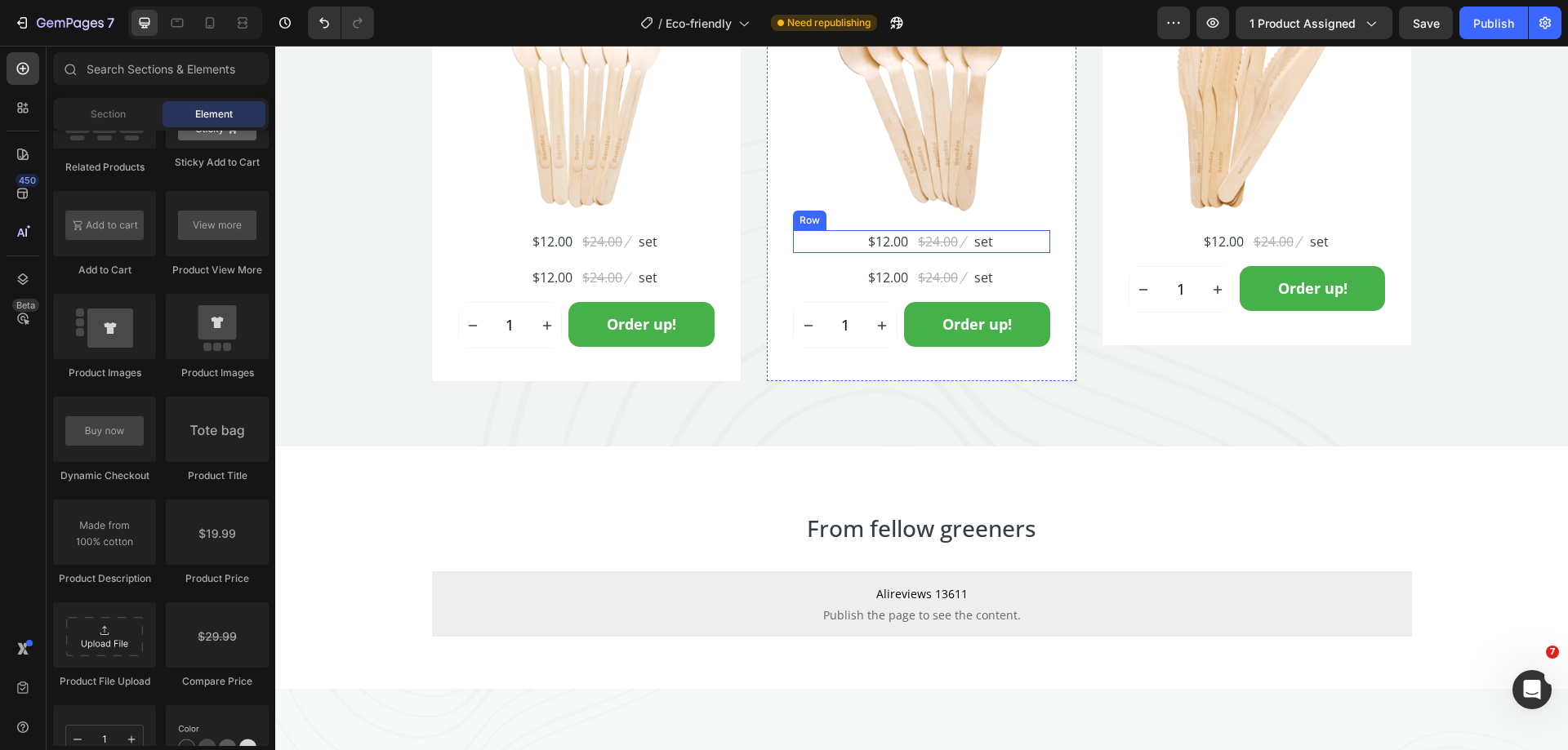
click at [1018, 241] on div "$12.00 (P) Price (P) Price $24.00 (P) Price (P) Price Image set Text block Row" at bounding box center [922, 242] width 257 height 23
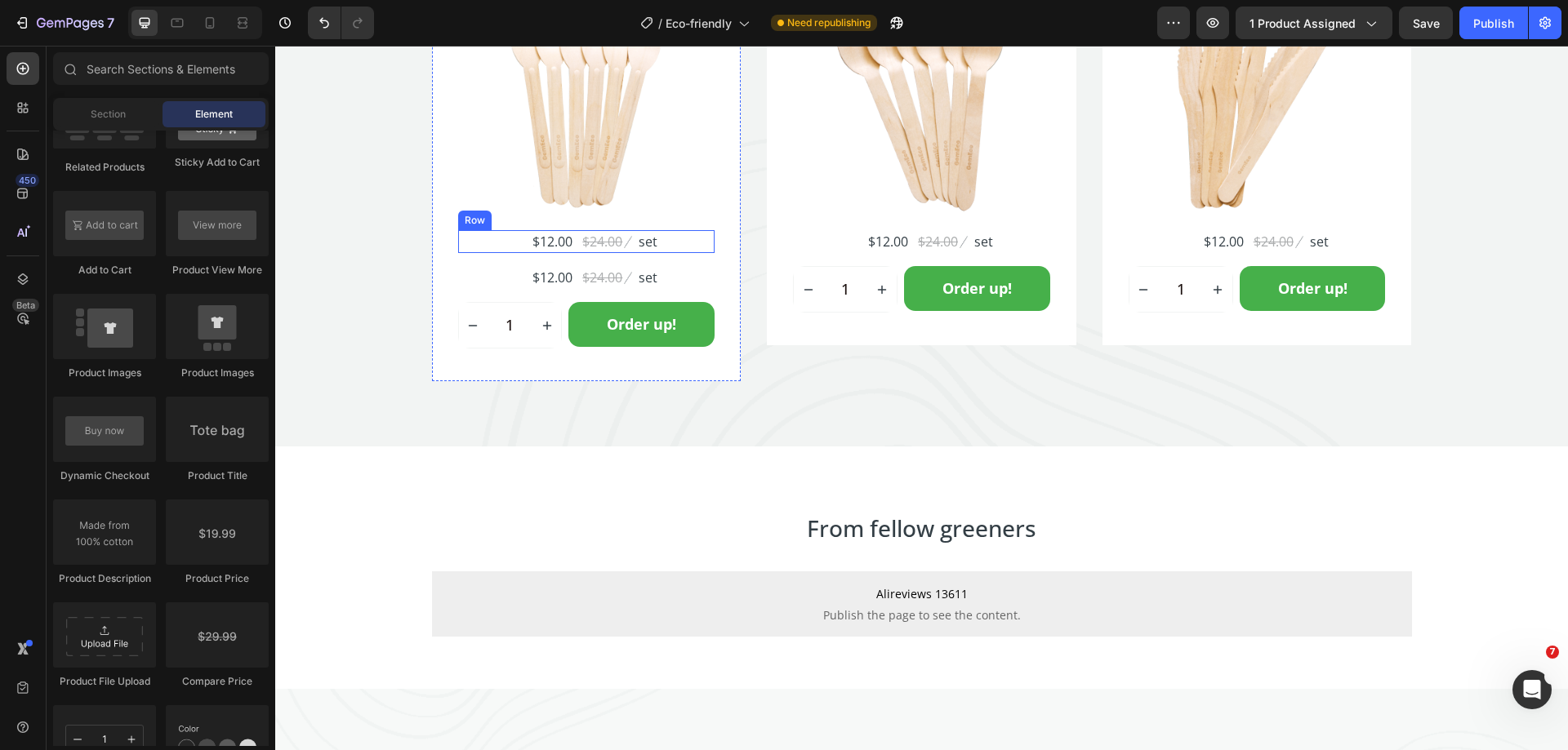
click at [670, 242] on div "$12.00 (P) Price (P) Price $24.00 (P) Price (P) Price Image set Text block Row" at bounding box center [587, 242] width 257 height 23
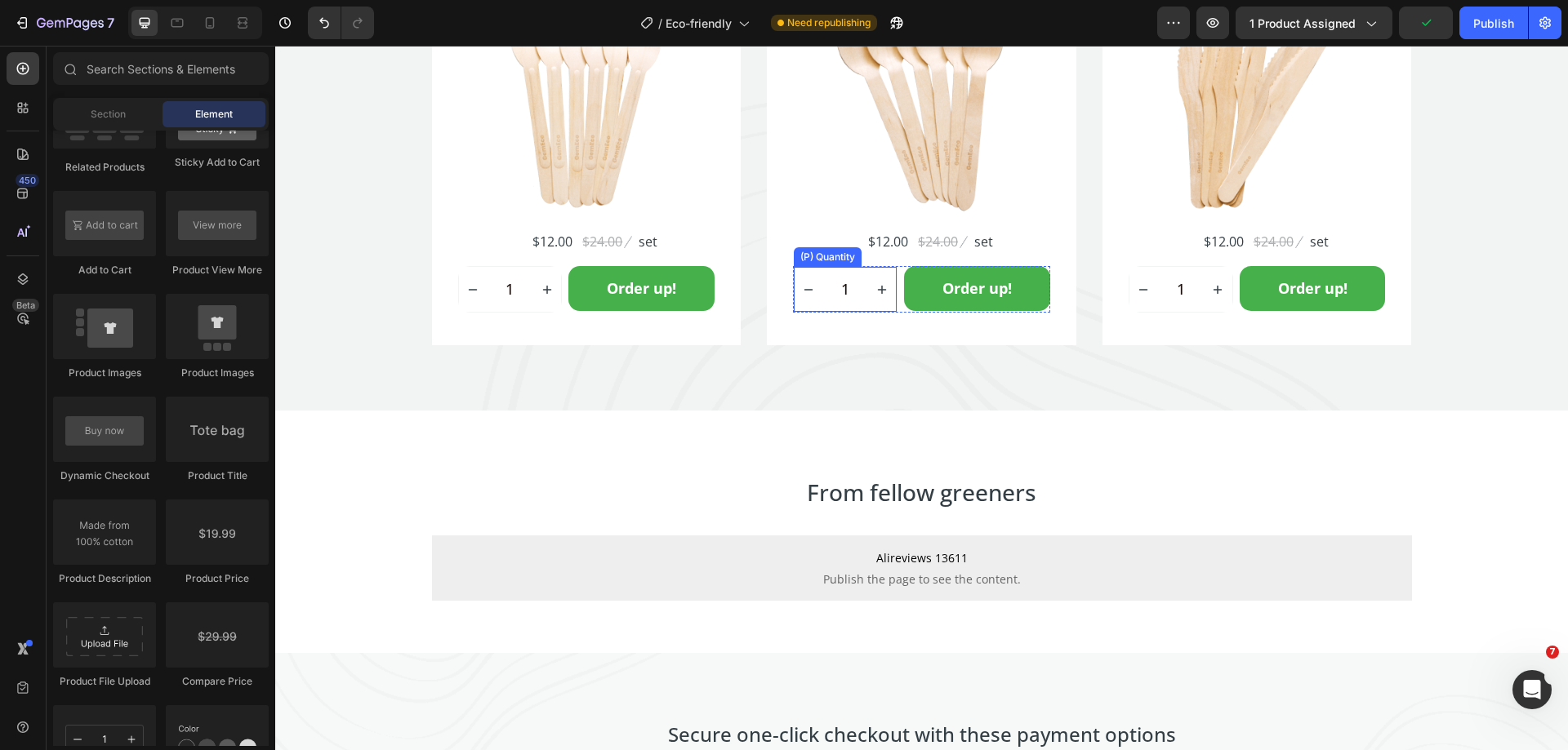
click at [819, 262] on div "(P) Quantity" at bounding box center [828, 257] width 61 height 15
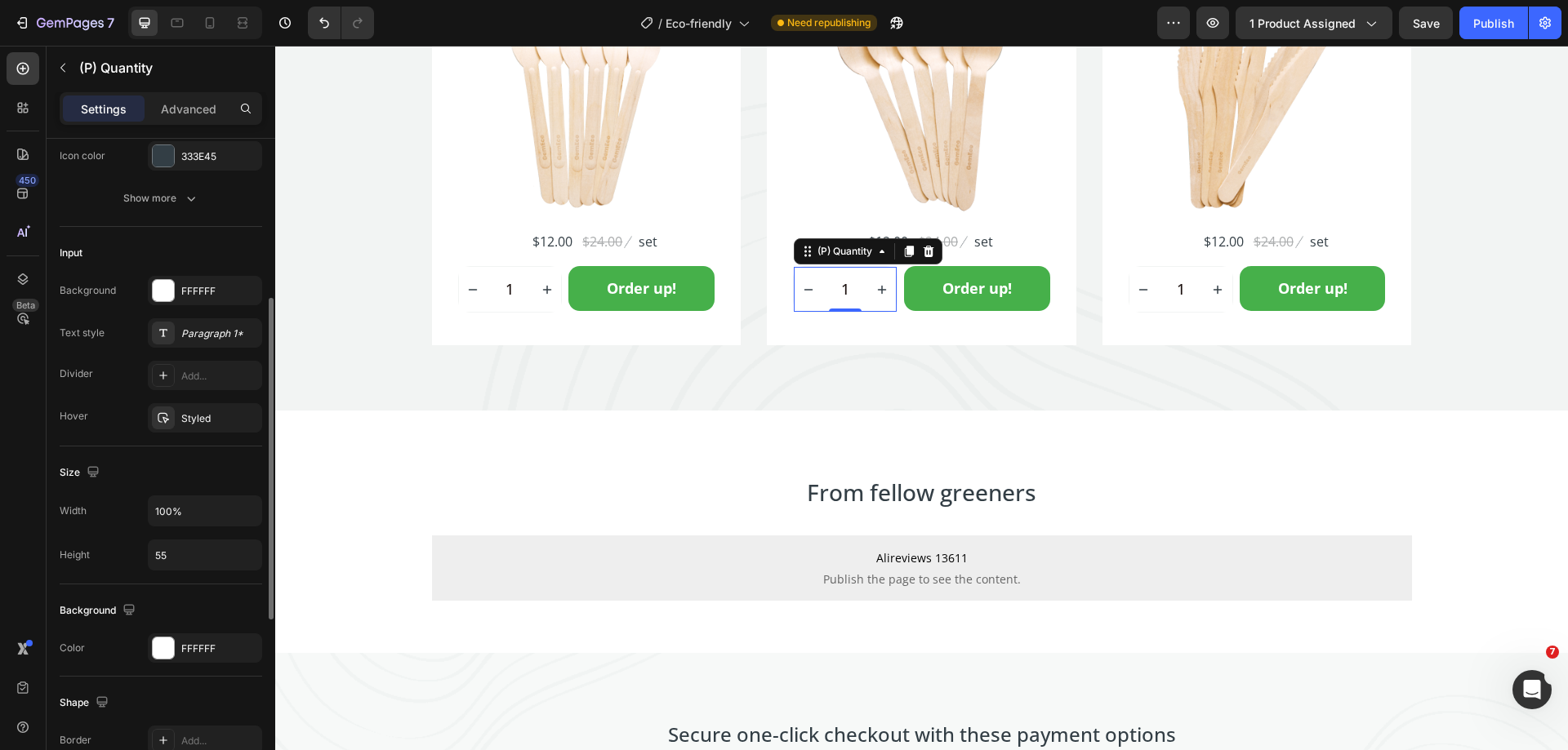
scroll to position [82, 0]
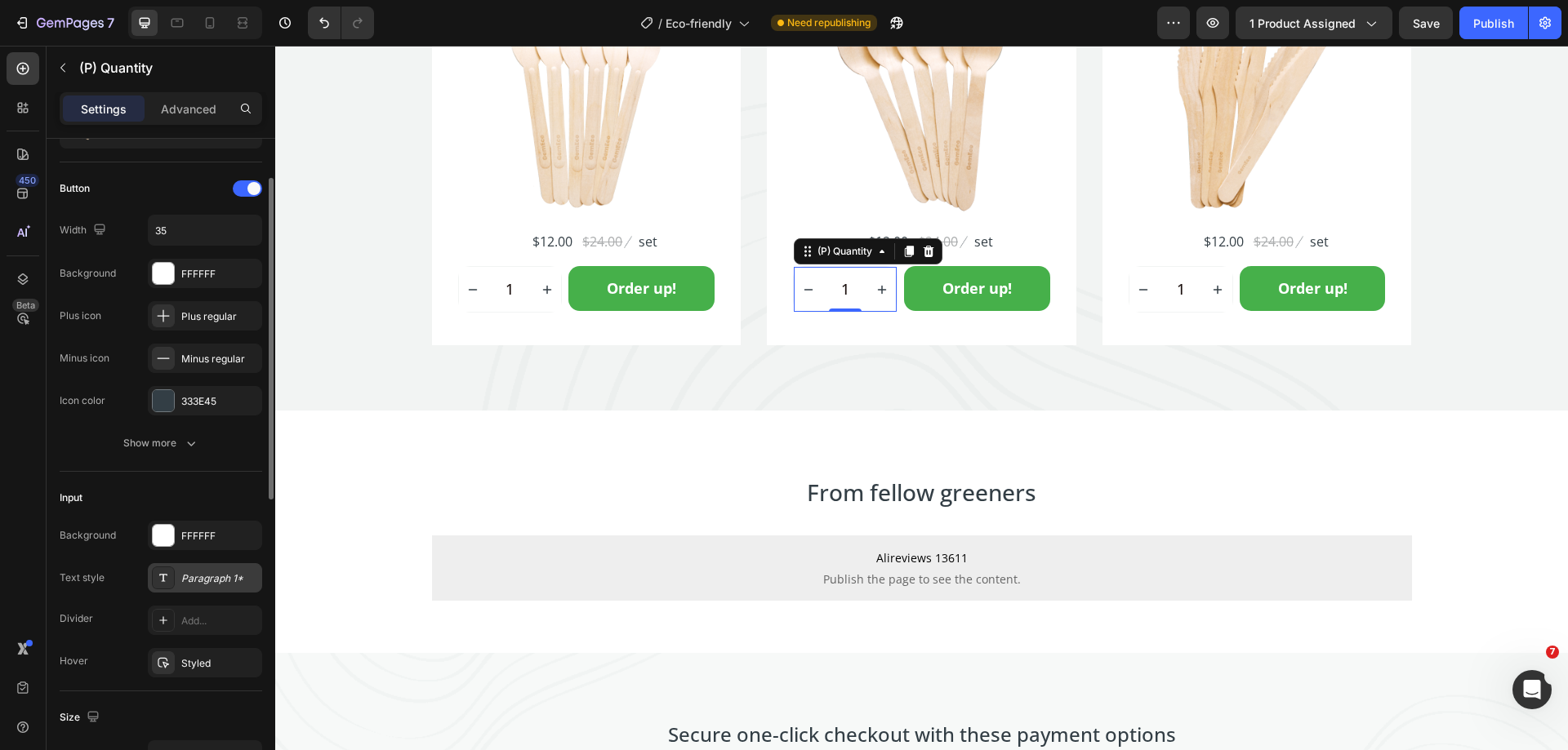
click at [210, 578] on div "Paragraph 1*" at bounding box center [220, 579] width 77 height 15
click at [35, 466] on div "450 Beta" at bounding box center [23, 342] width 33 height 580
click at [796, 342] on div "Spoon Set (150 count) Product Title Icon Icon Icon Icon Icon Icon List Hoz 1234…" at bounding box center [921, 105] width 309 height 483
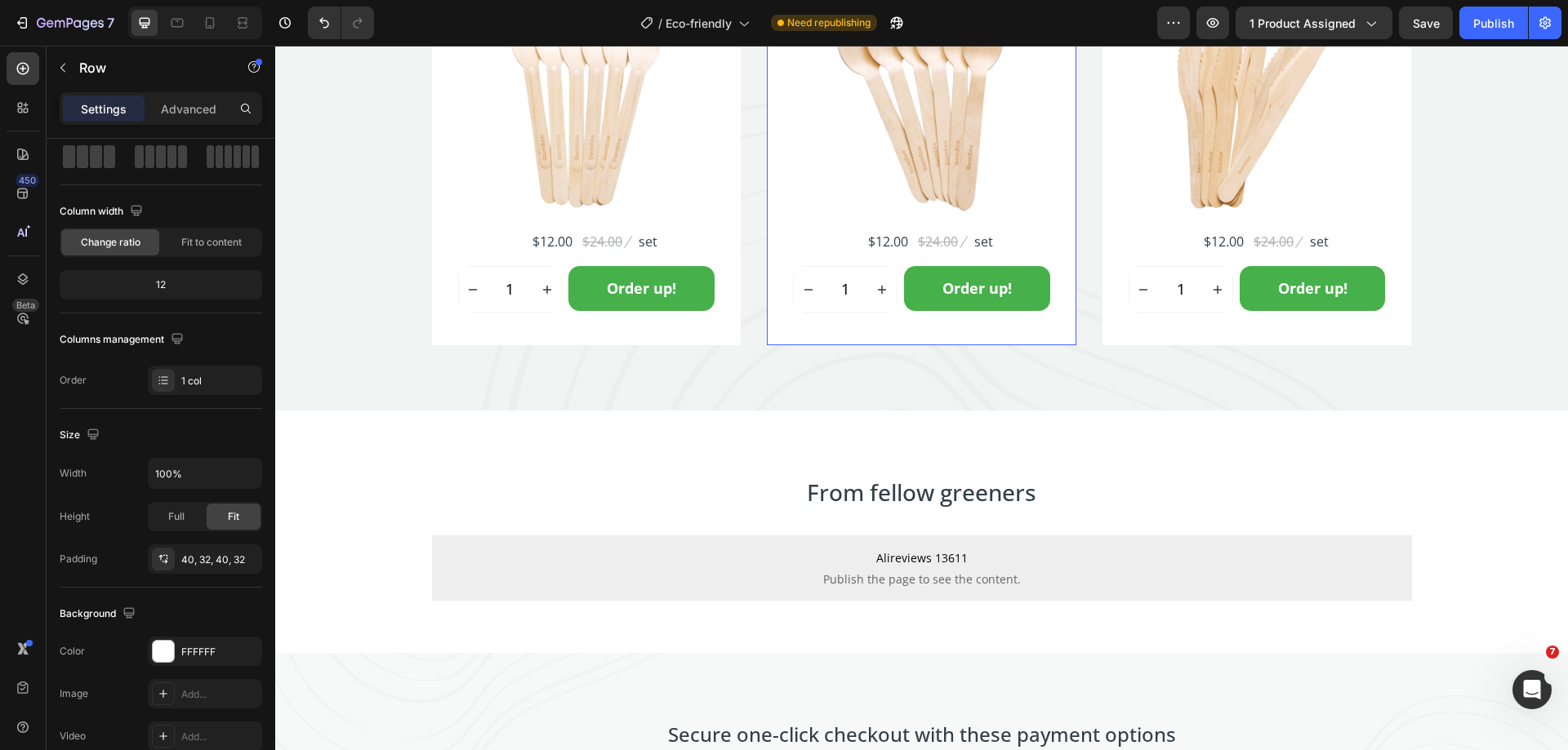
scroll to position [0, 0]
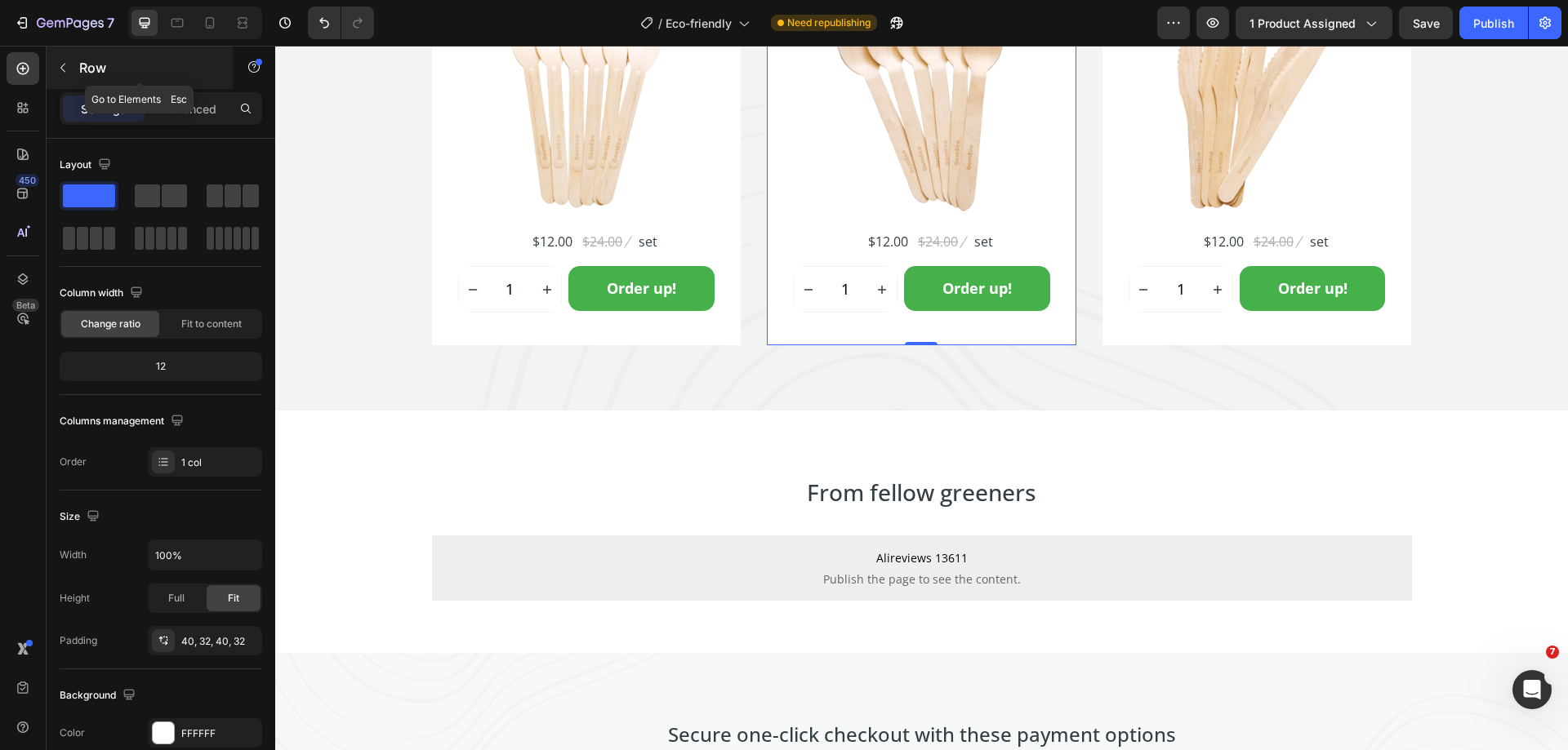
click at [55, 75] on button "button" at bounding box center [63, 68] width 26 height 26
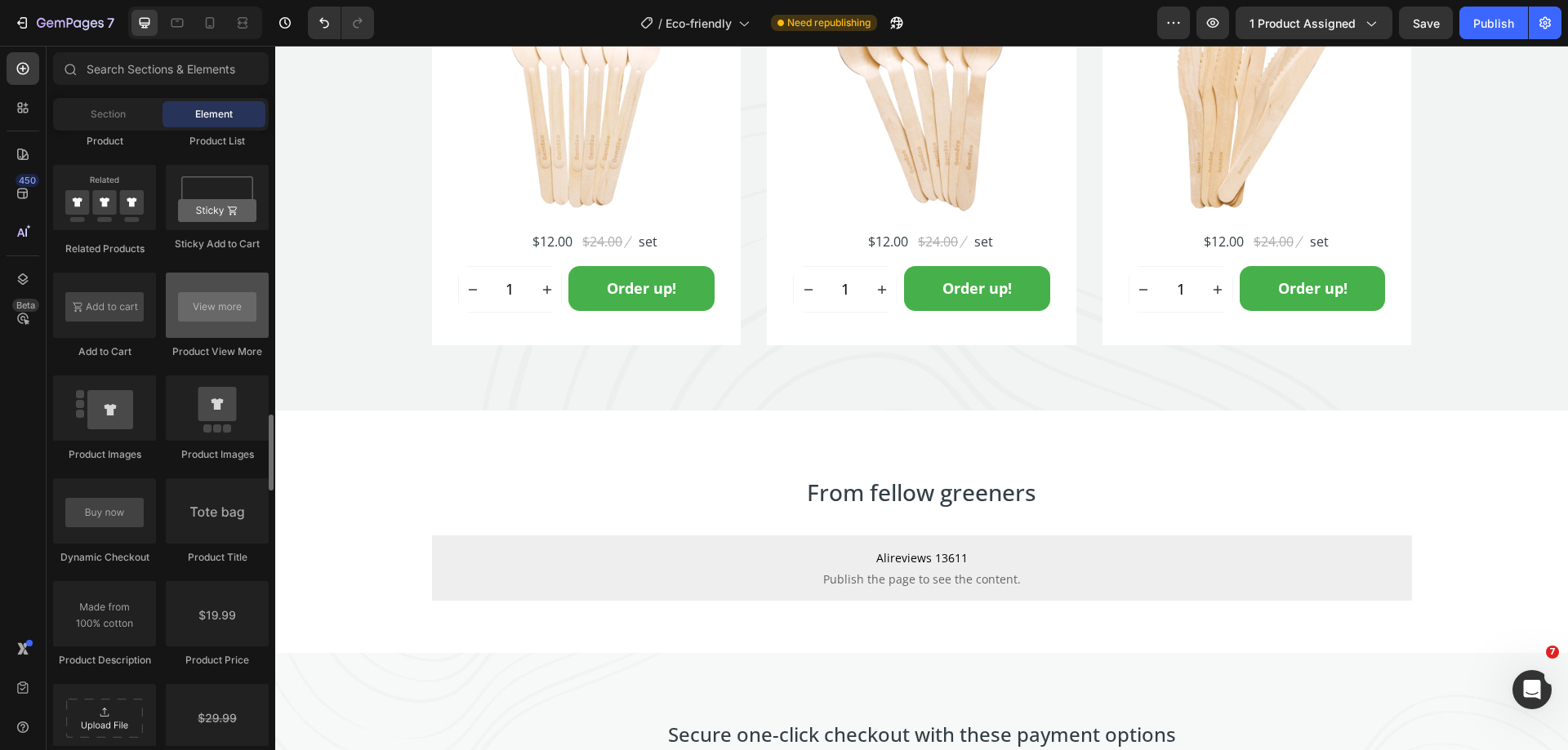
scroll to position [2122, 0]
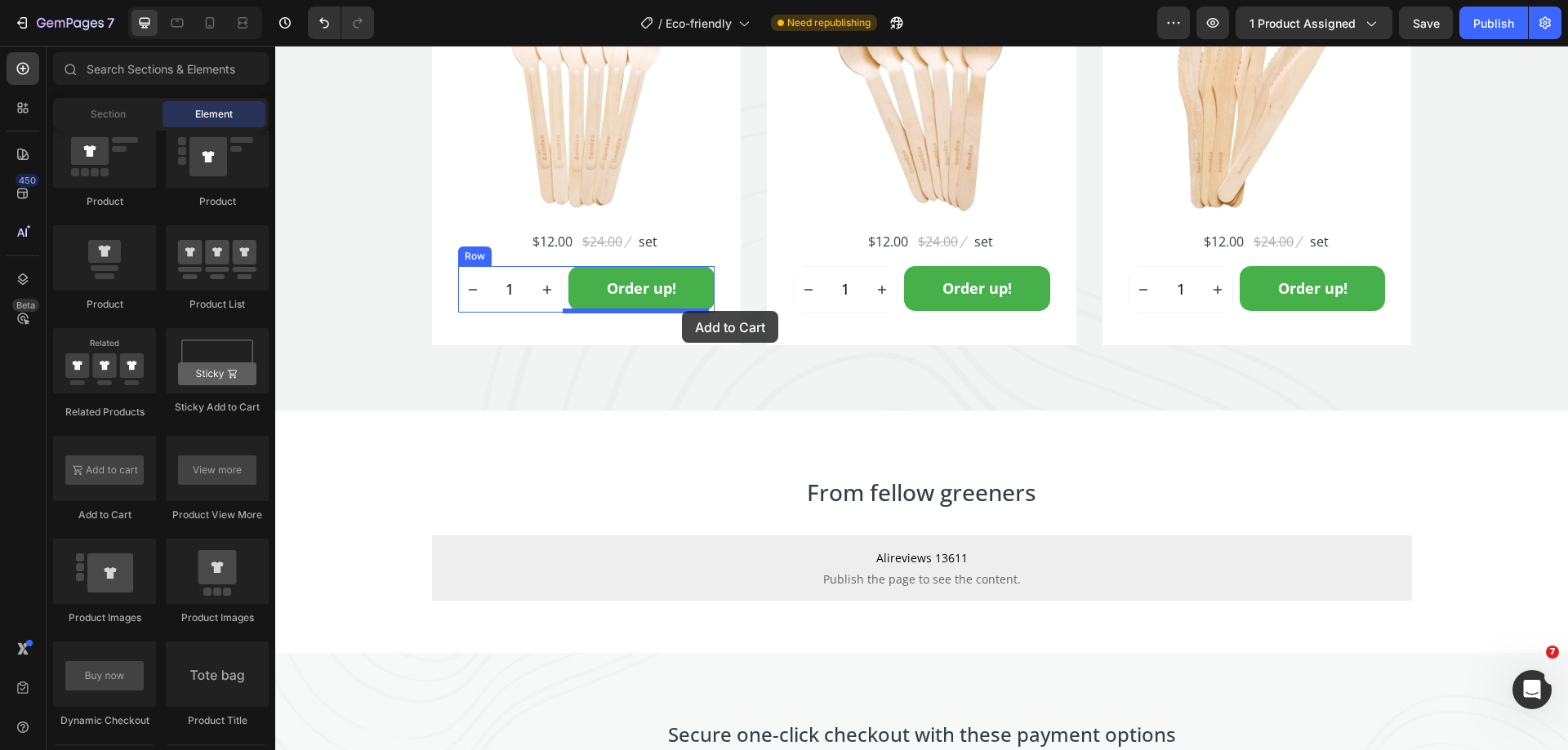
drag, startPoint x: 399, startPoint y: 517, endPoint x: 682, endPoint y: 311, distance: 350.0
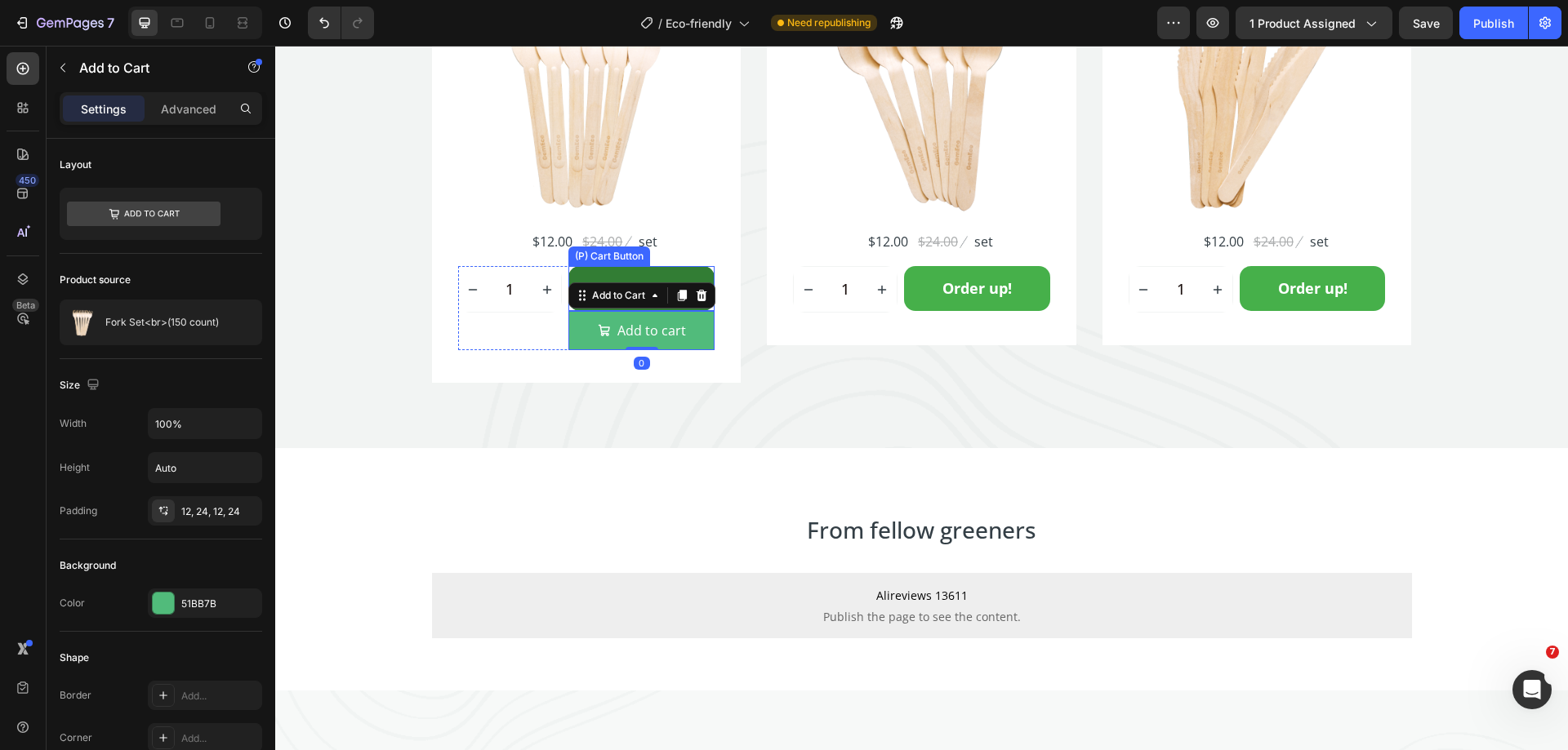
click at [622, 270] on button "Order up!" at bounding box center [641, 289] width 146 height 45
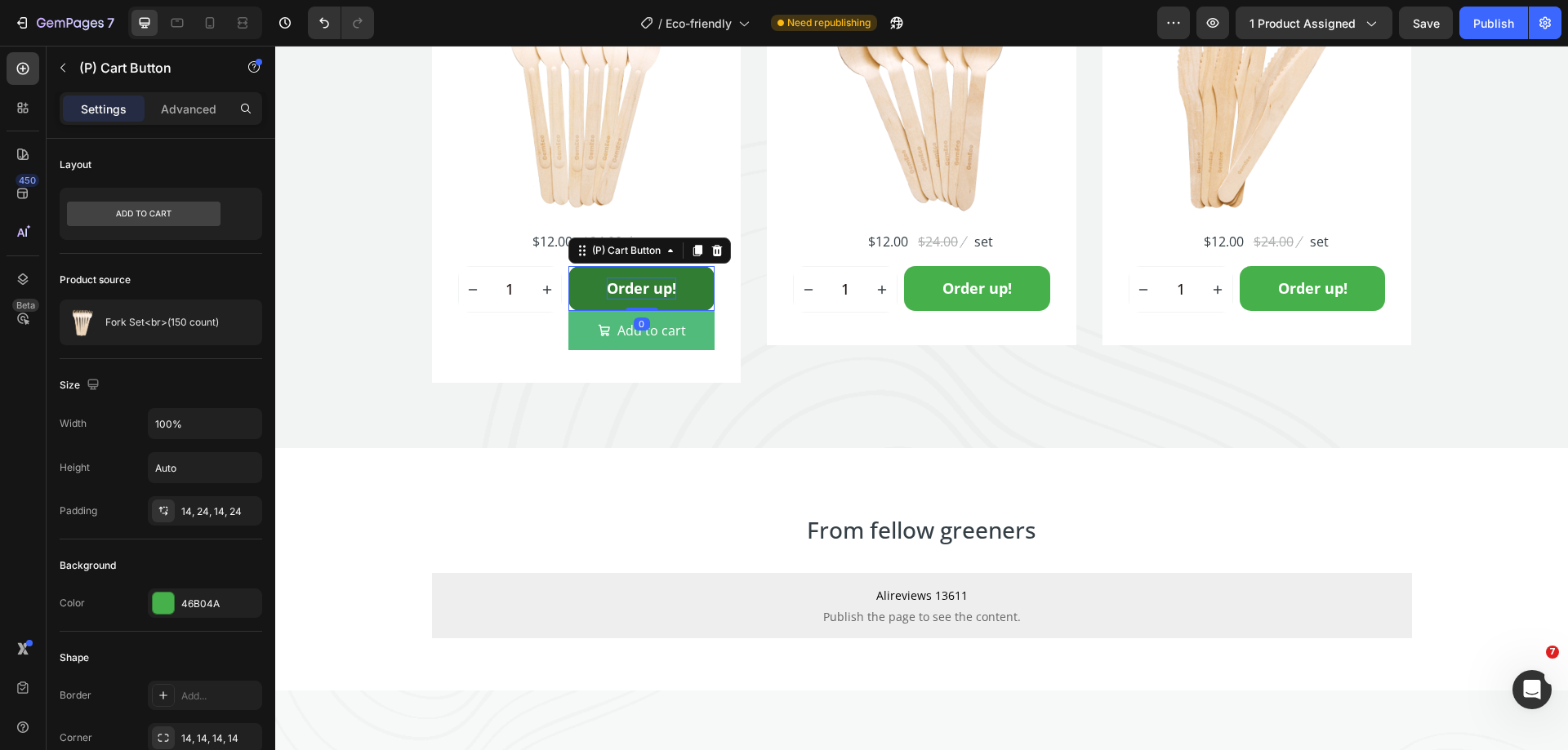
click at [631, 283] on div "Order up!" at bounding box center [641, 288] width 69 height 22
click at [631, 283] on p "Order up!" at bounding box center [641, 288] width 69 height 22
copy p "Order up!"
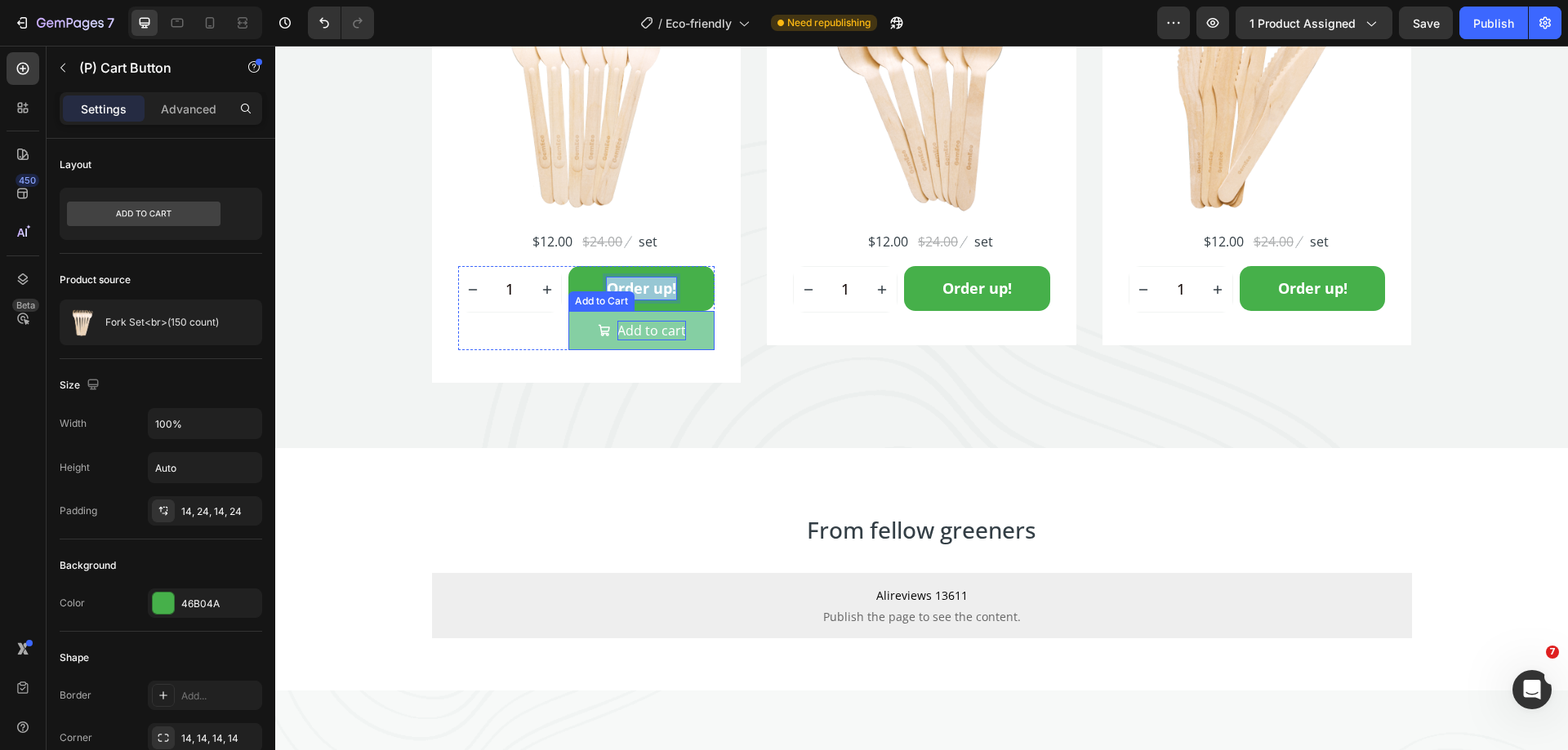
click at [643, 326] on div "Add to cart" at bounding box center [651, 331] width 68 height 20
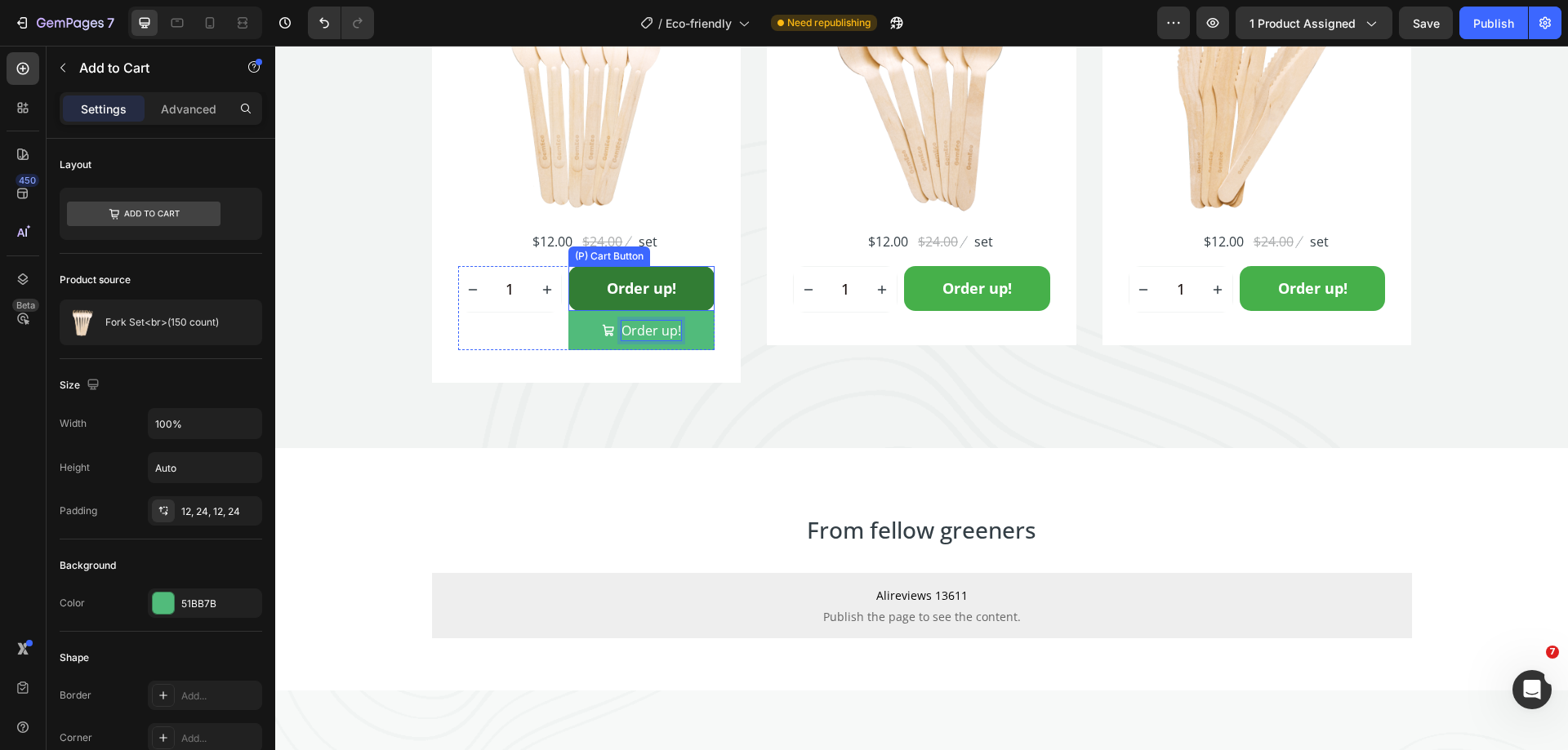
click at [682, 304] on button "Order up!" at bounding box center [641, 289] width 146 height 45
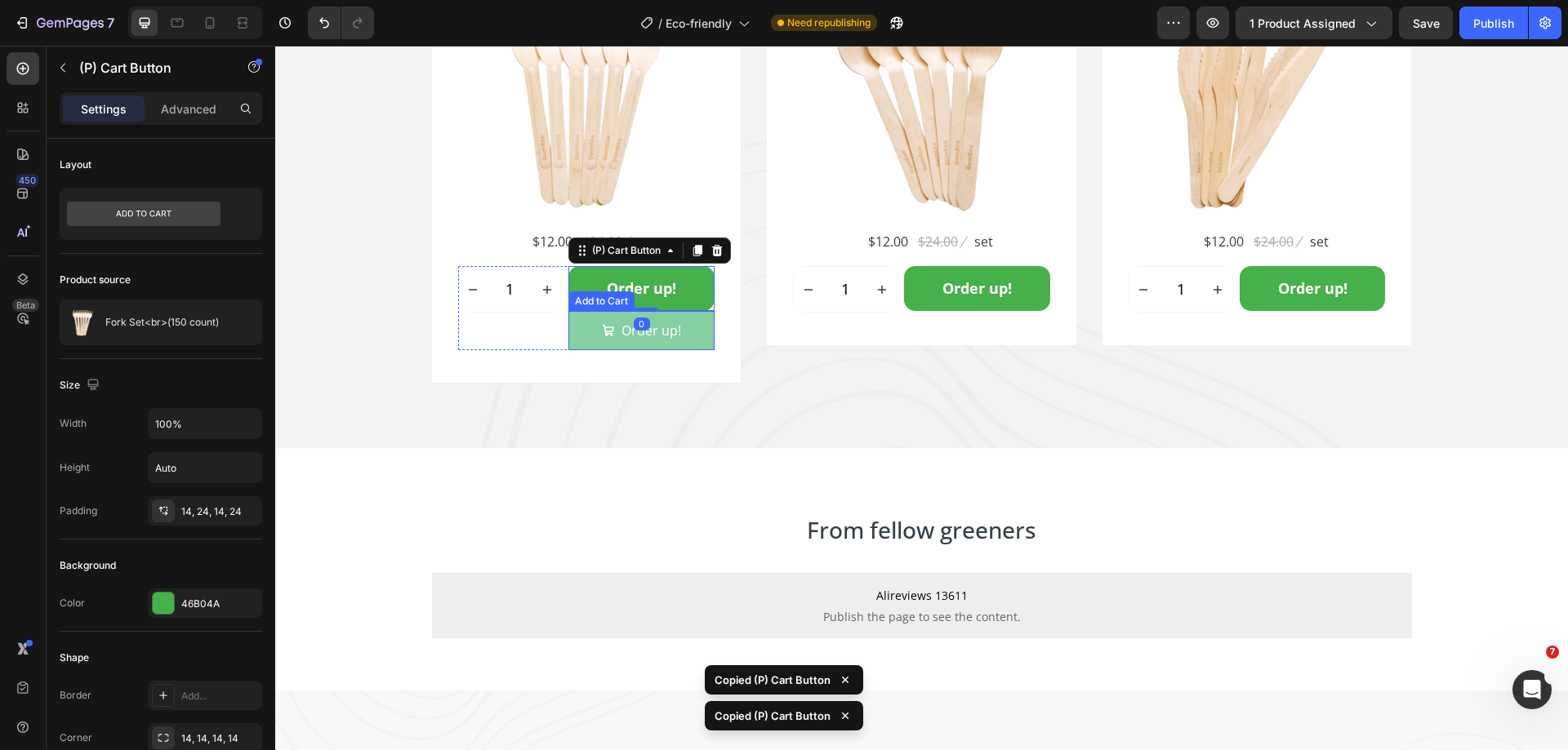
click at [699, 341] on button "Order up!" at bounding box center [641, 330] width 146 height 39
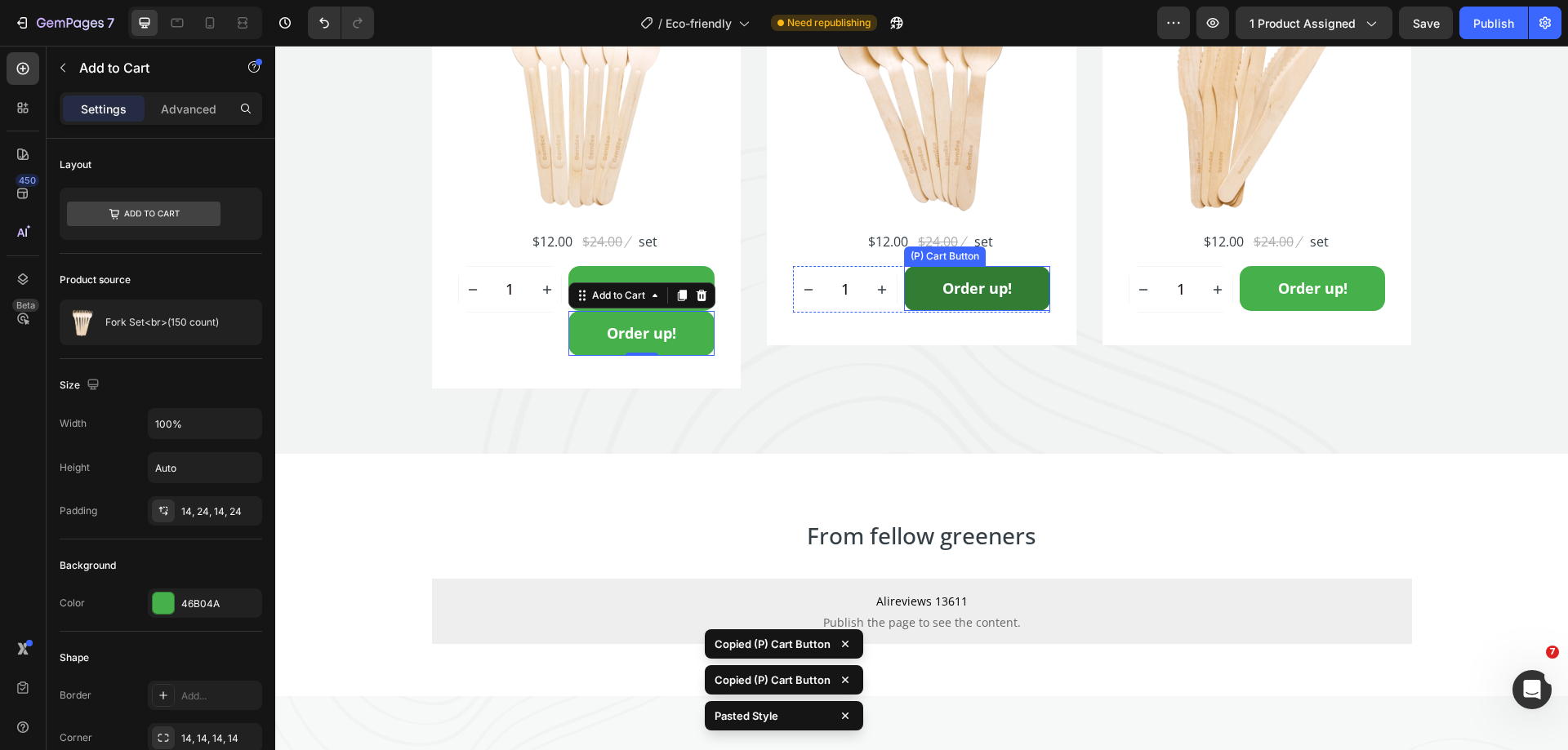
click at [929, 310] on button "Order up!" at bounding box center [976, 289] width 146 height 45
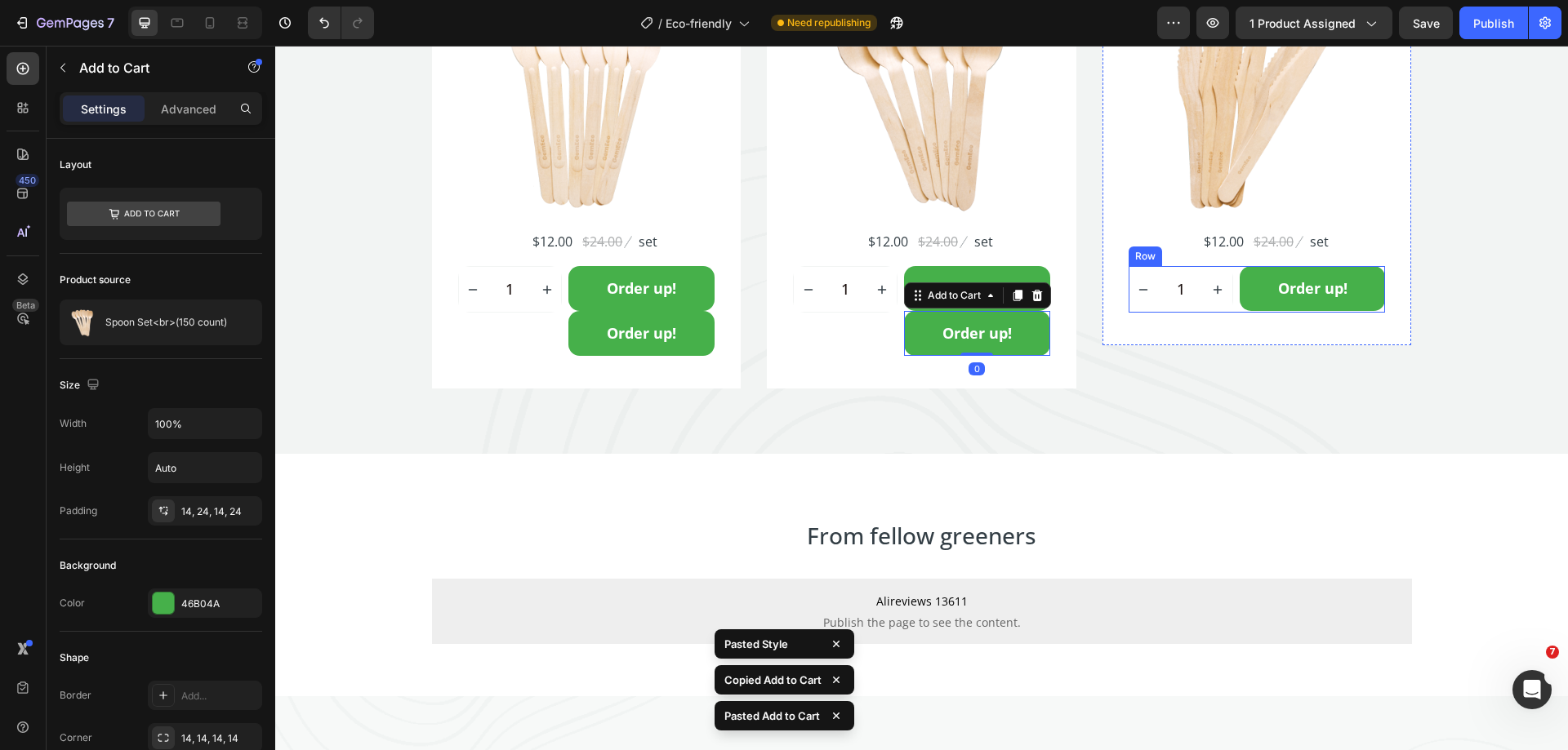
click at [1252, 313] on div "Order up! (P) Cart Button" at bounding box center [1312, 290] width 146 height 46
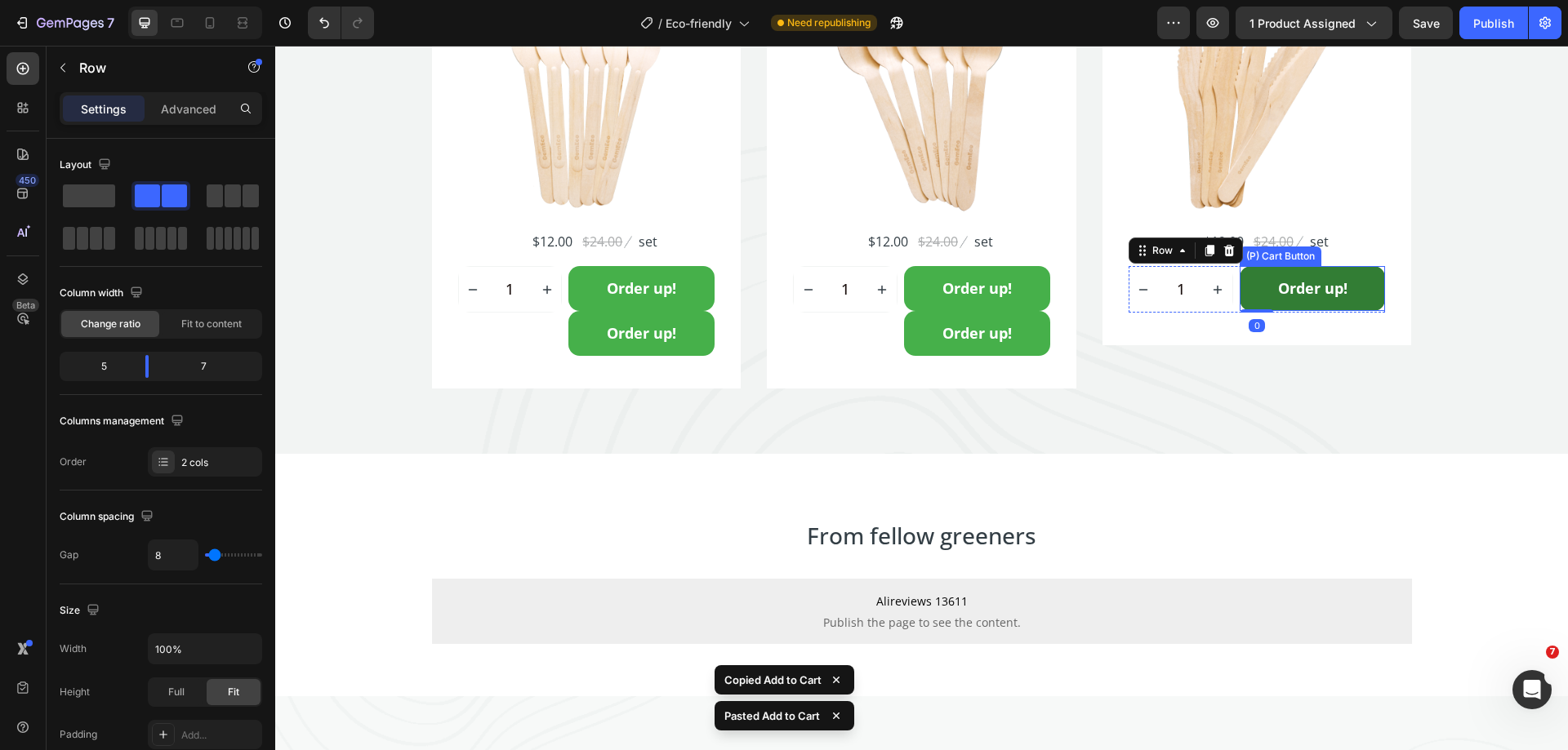
click at [1248, 295] on button "Order up!" at bounding box center [1312, 289] width 146 height 45
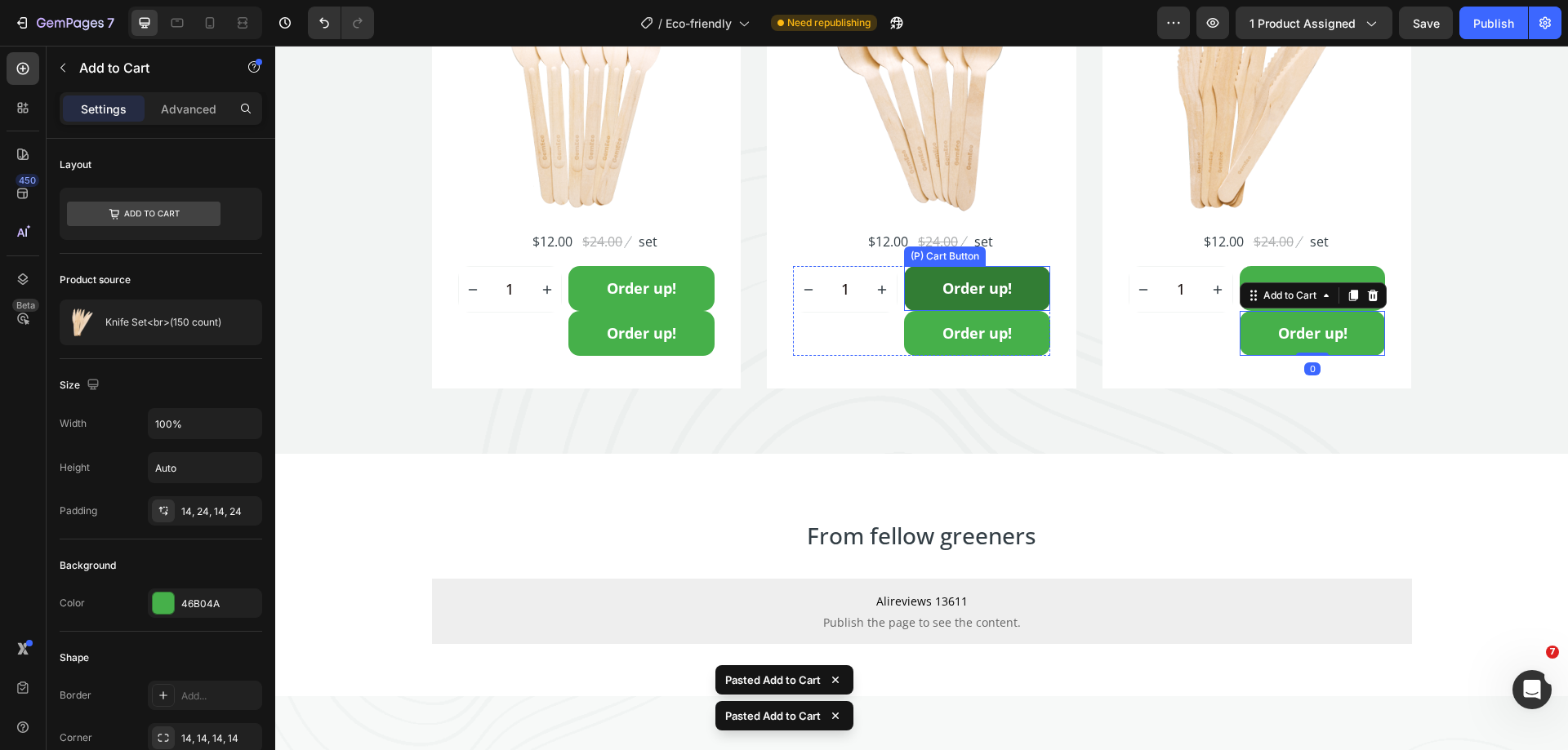
click at [1041, 287] on button "Order up!" at bounding box center [976, 289] width 146 height 45
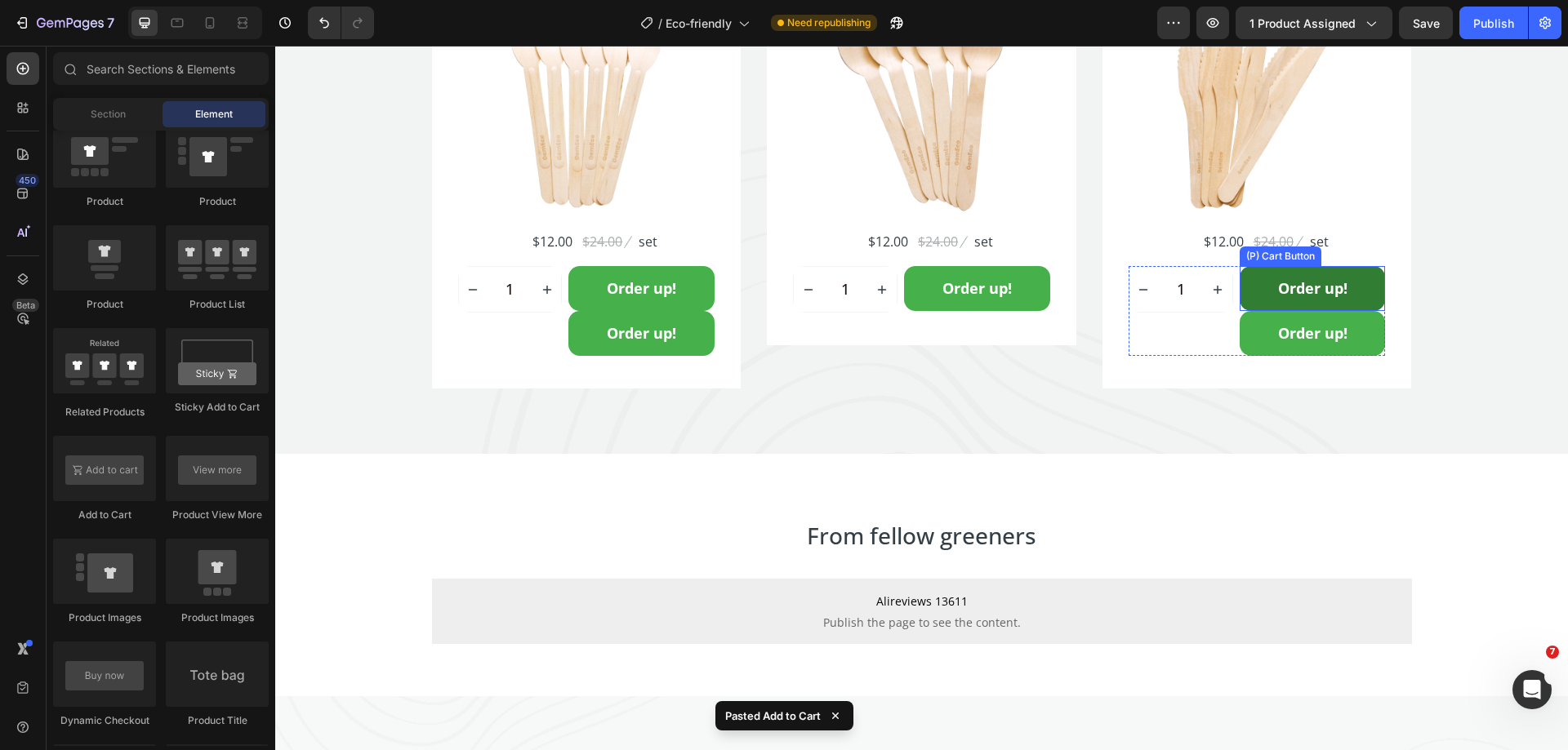
click at [1244, 294] on button "Order up!" at bounding box center [1312, 289] width 146 height 45
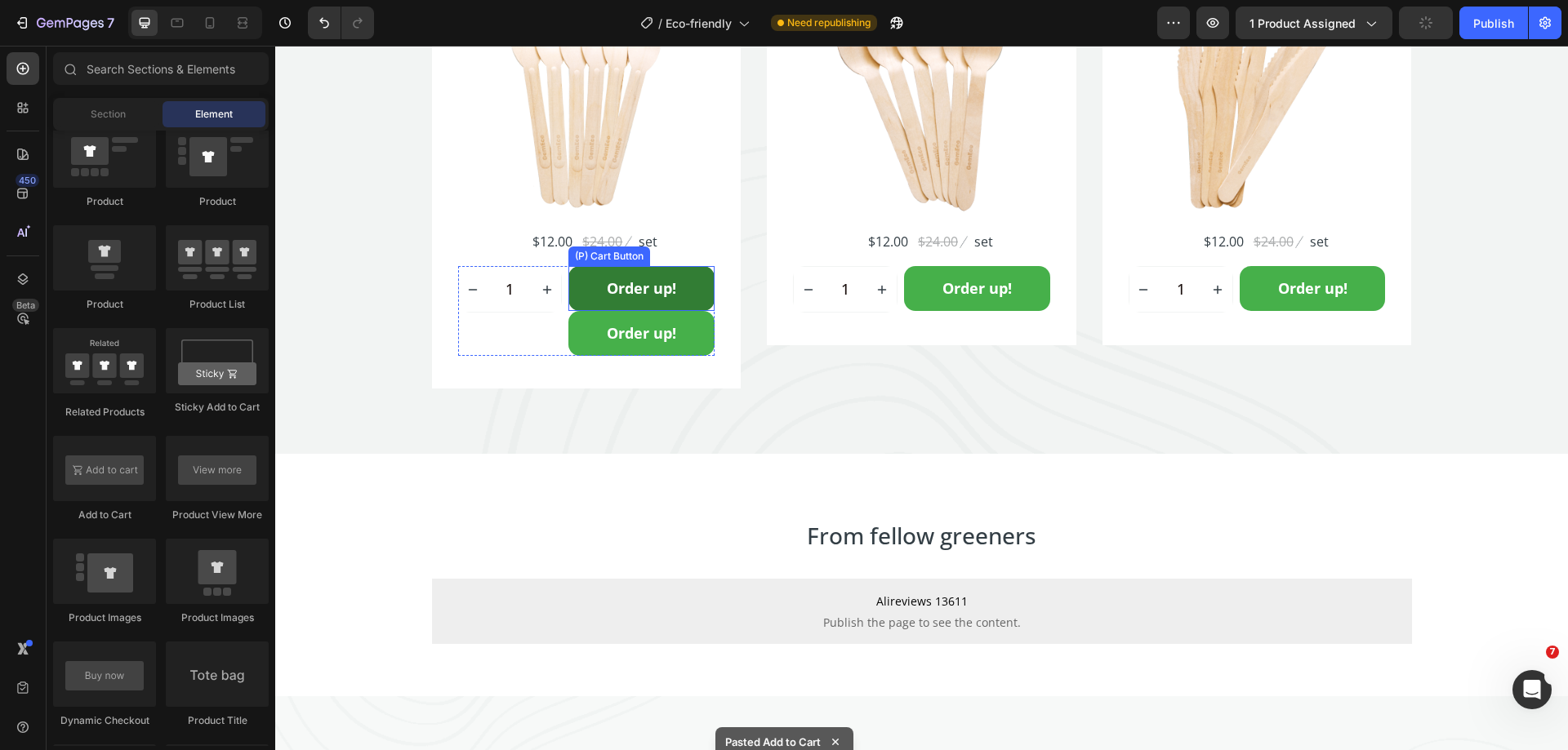
click at [705, 291] on button "Order up!" at bounding box center [641, 289] width 146 height 45
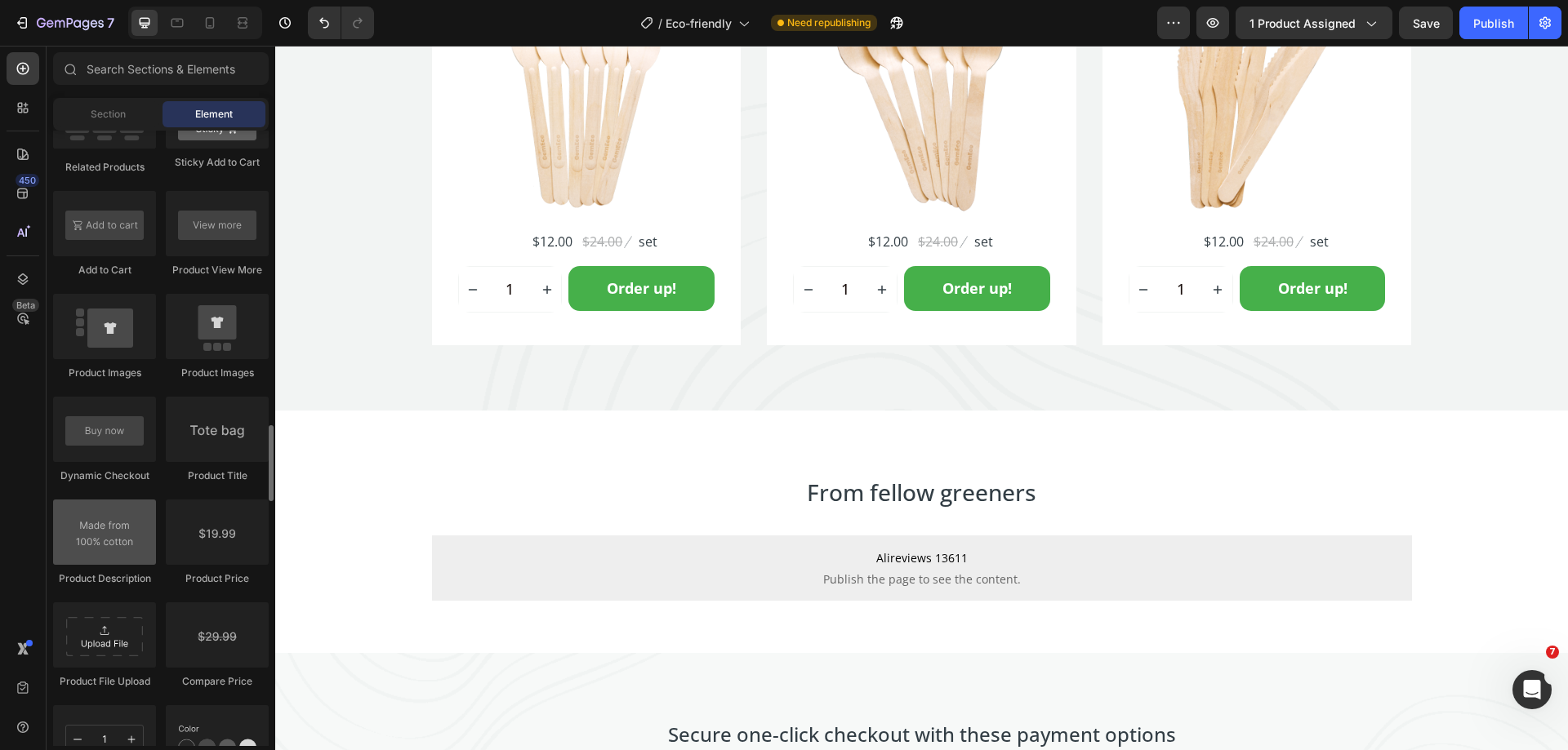
scroll to position [2531, 0]
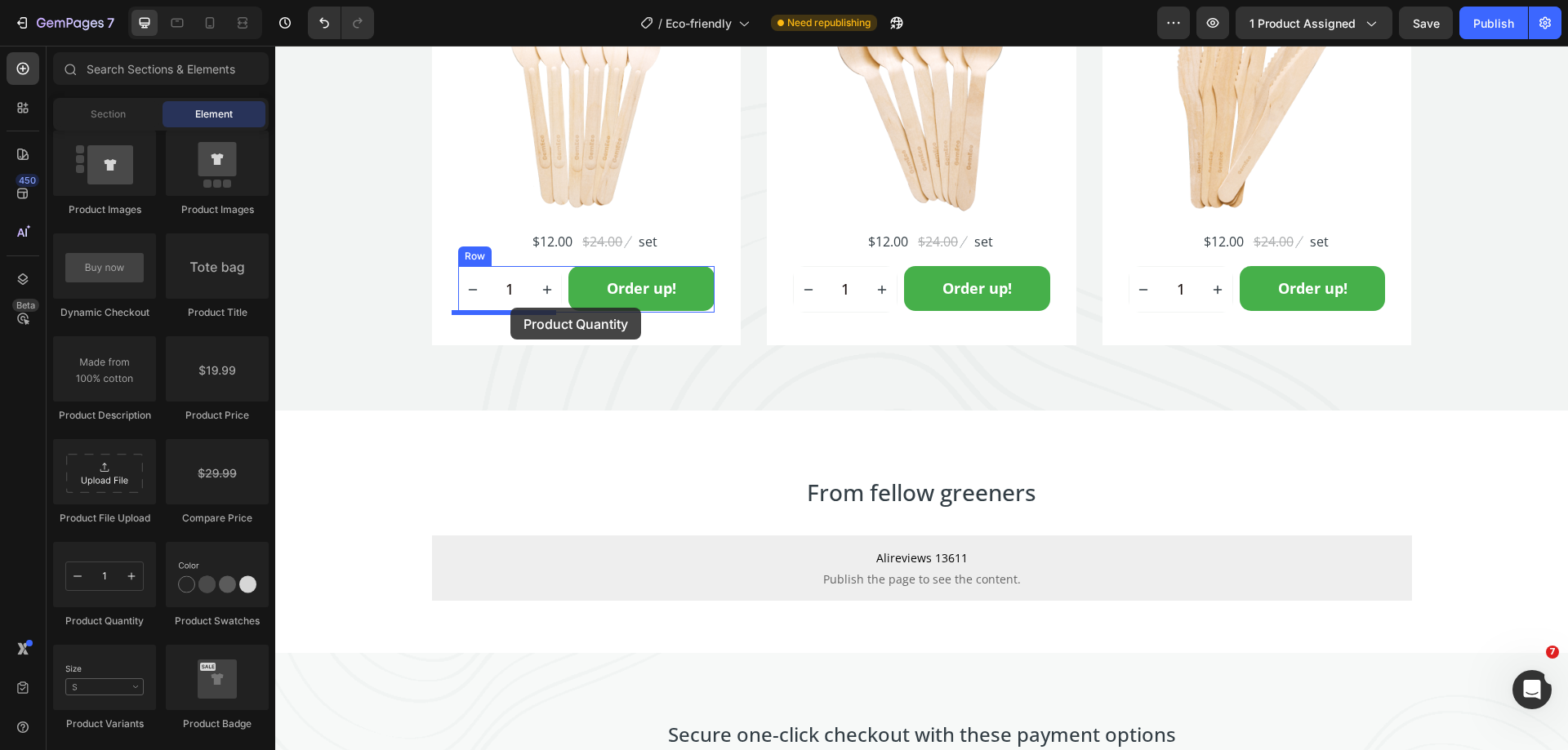
drag, startPoint x: 382, startPoint y: 652, endPoint x: 510, endPoint y: 308, distance: 367.0
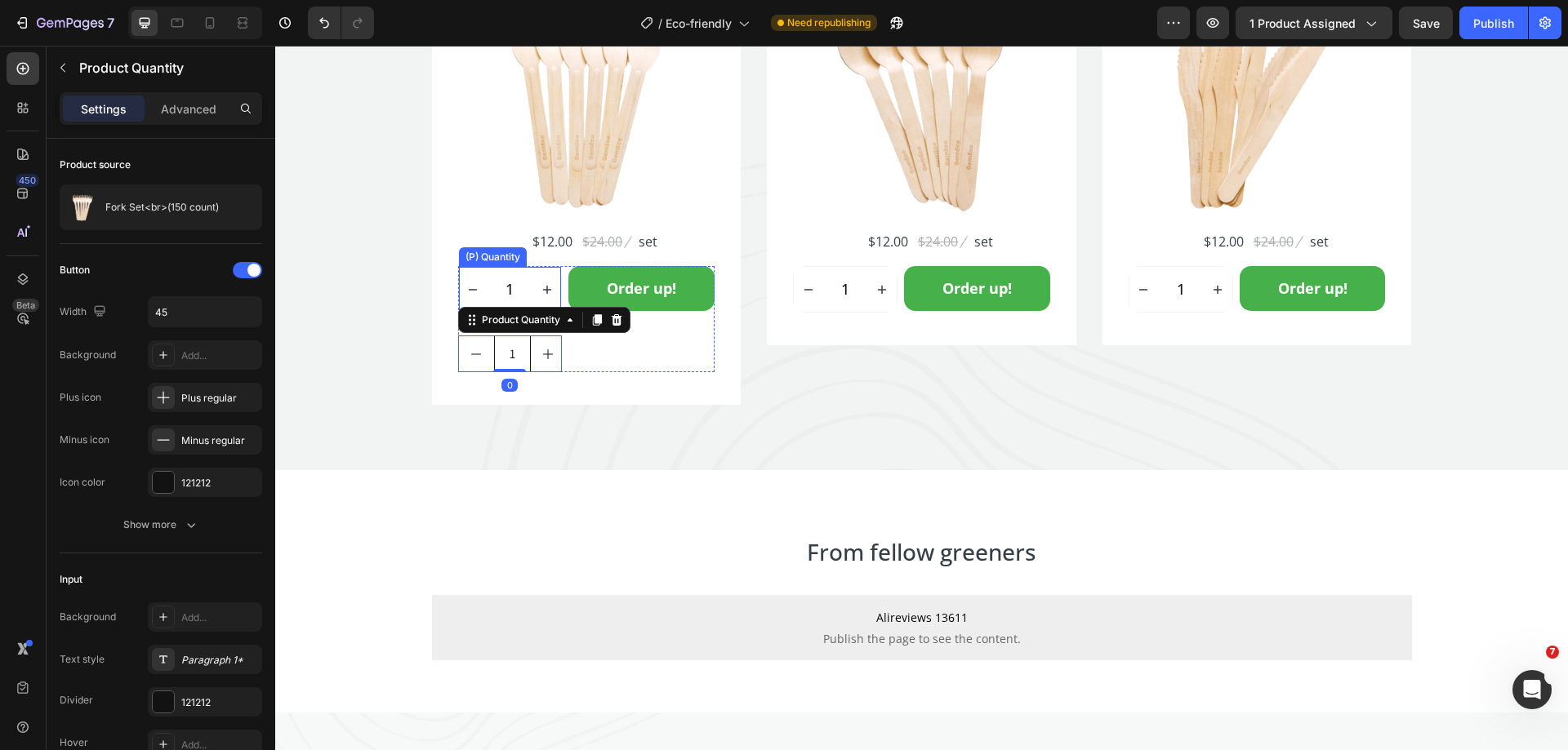
click at [496, 262] on div "(P) Quantity" at bounding box center [493, 257] width 68 height 20
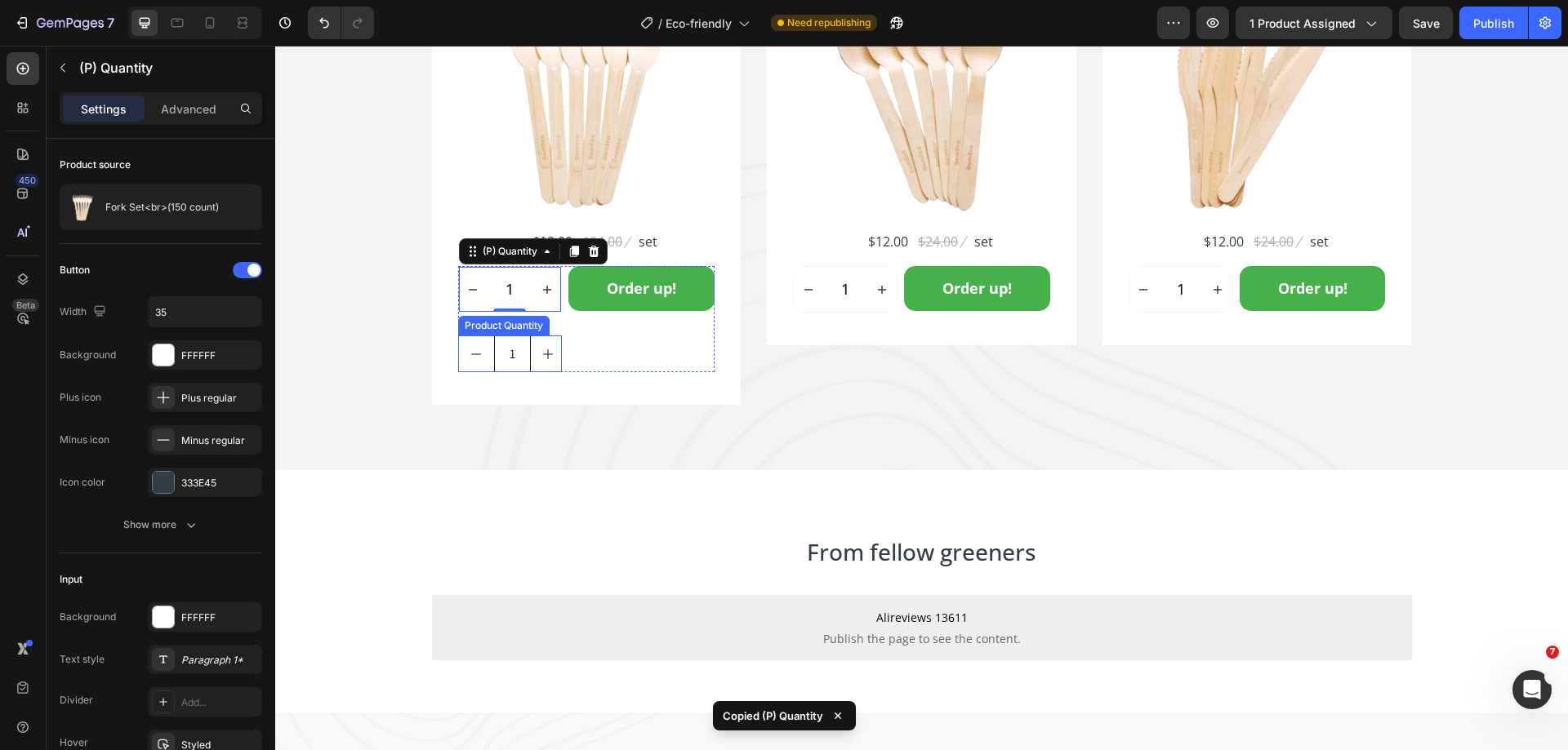
click at [498, 328] on div "Product Quantity" at bounding box center [503, 326] width 85 height 15
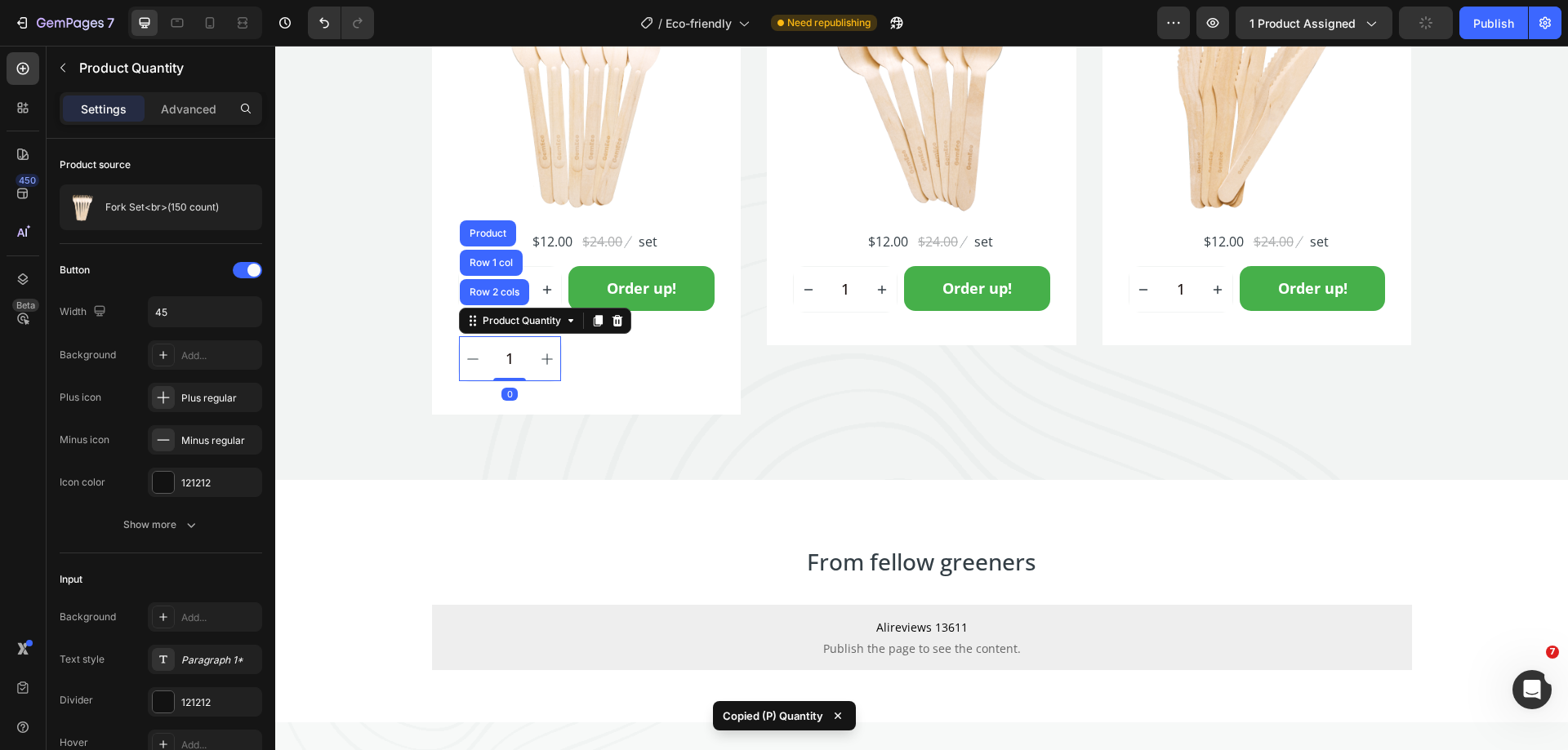
type input "35"
type input "100%"
type input "55"
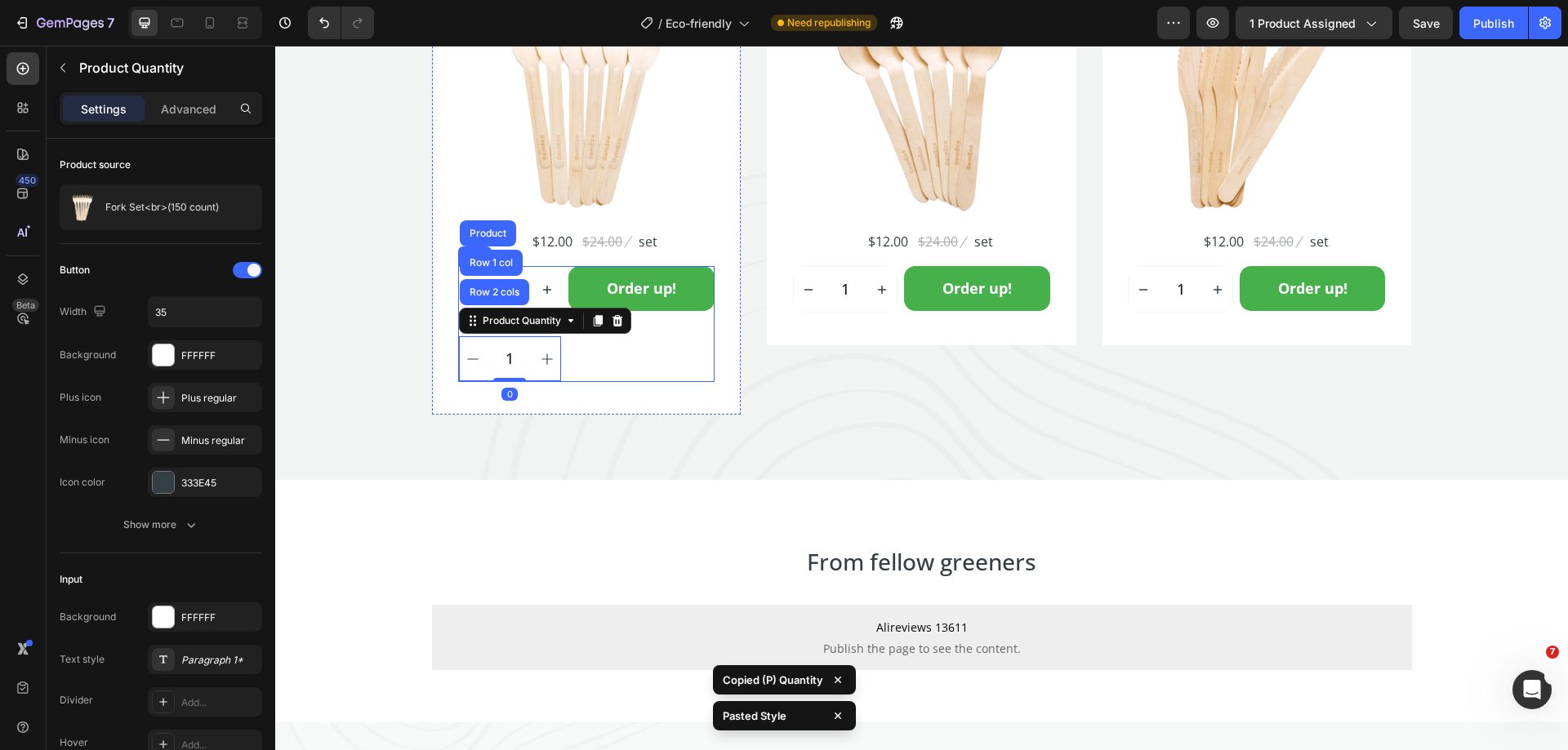
click at [601, 369] on div "Order up! Add to Cart" at bounding box center [641, 324] width 146 height 116
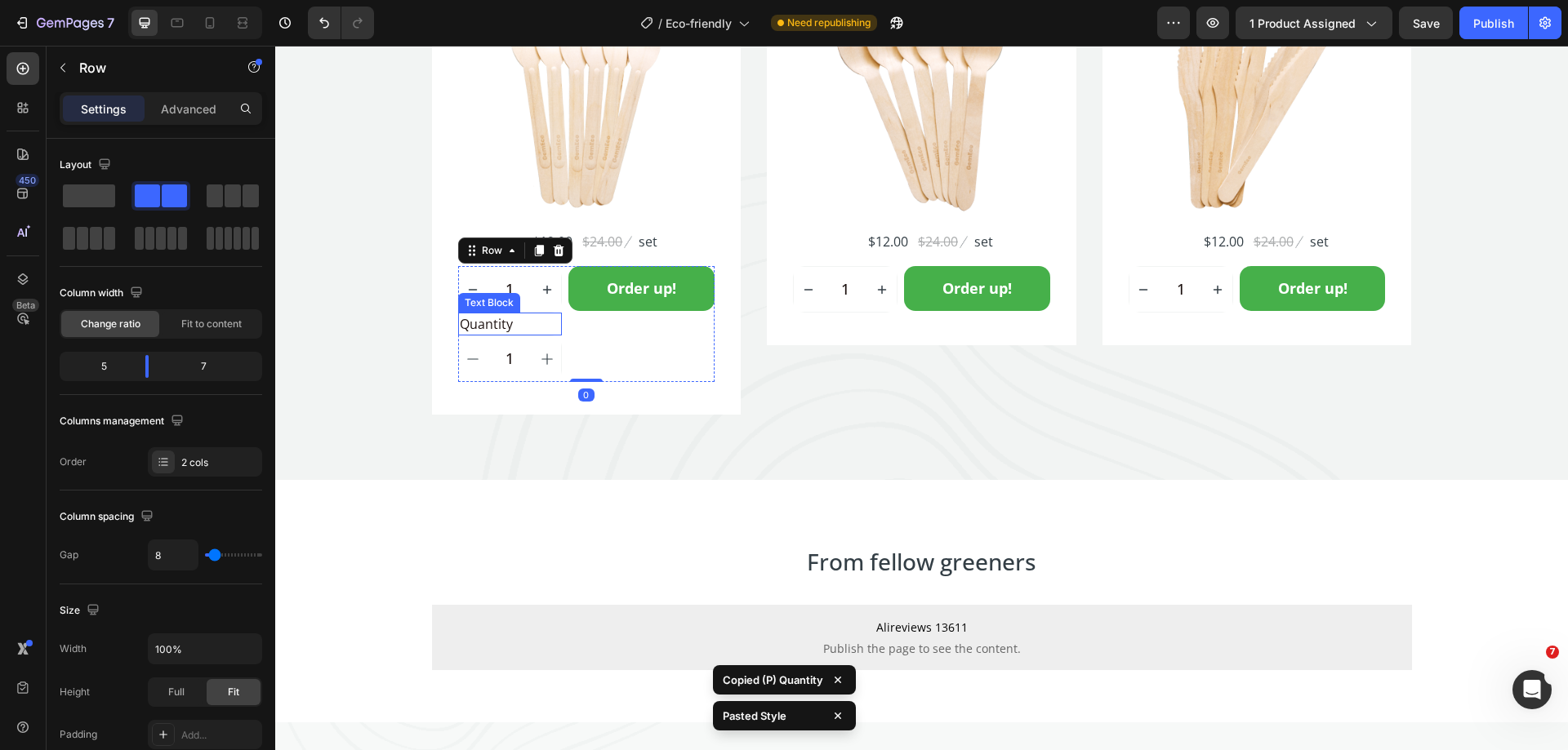
click at [551, 323] on div "Quantity" at bounding box center [510, 324] width 105 height 23
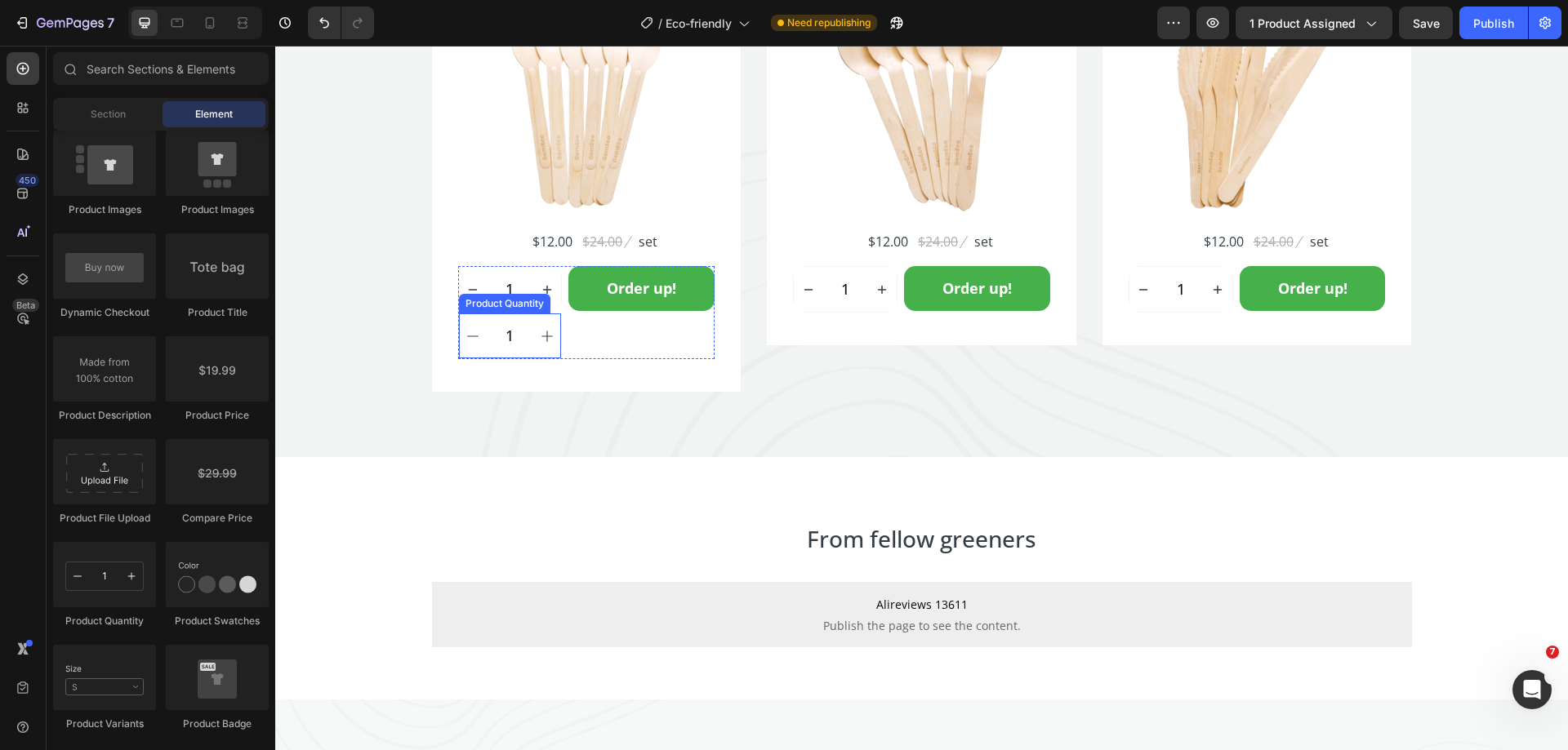
click at [510, 310] on div "Product Quantity" at bounding box center [504, 304] width 92 height 20
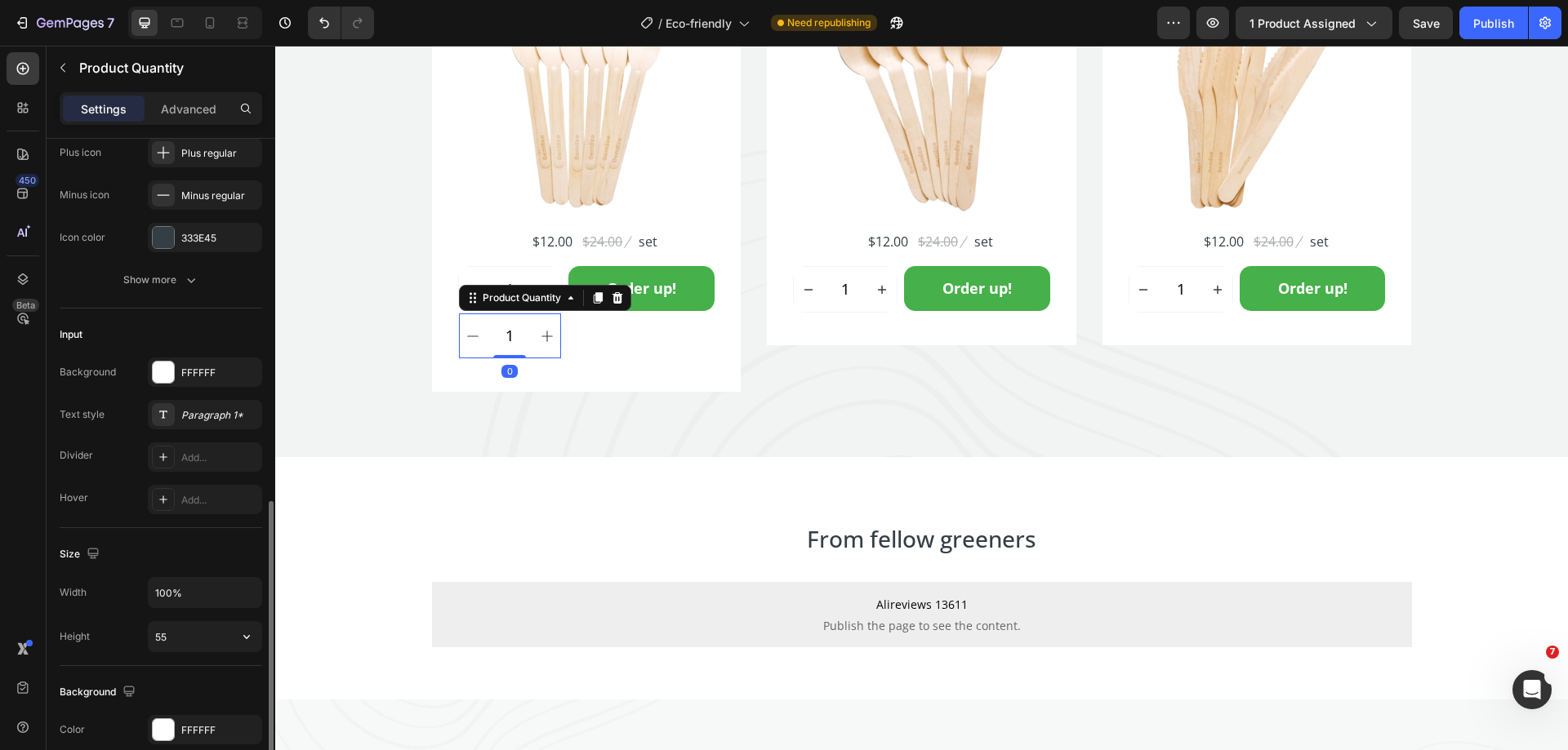
scroll to position [490, 0]
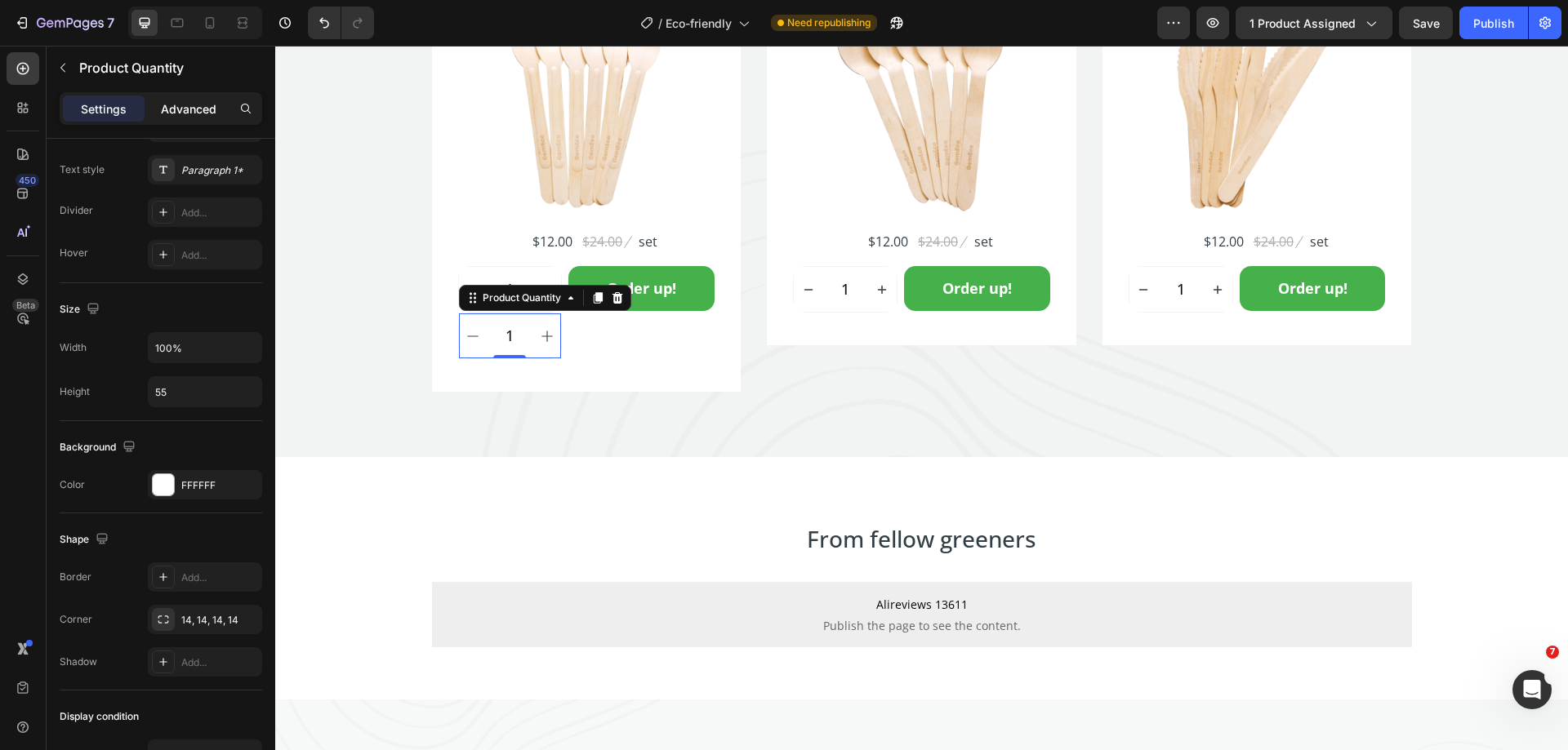
click at [196, 106] on p "Advanced" at bounding box center [188, 109] width 55 height 17
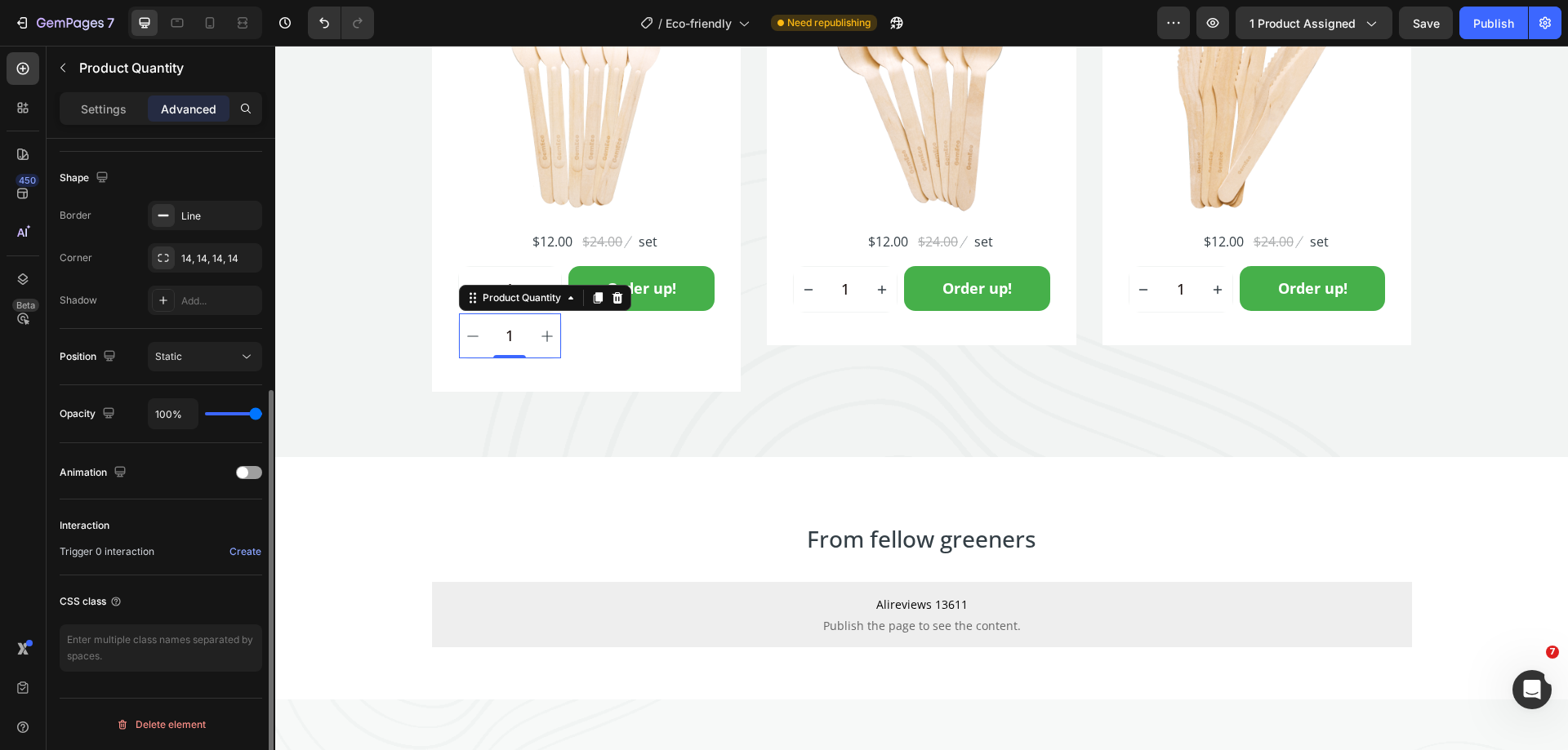
scroll to position [407, 0]
click at [196, 219] on div "Line" at bounding box center [205, 216] width 47 height 15
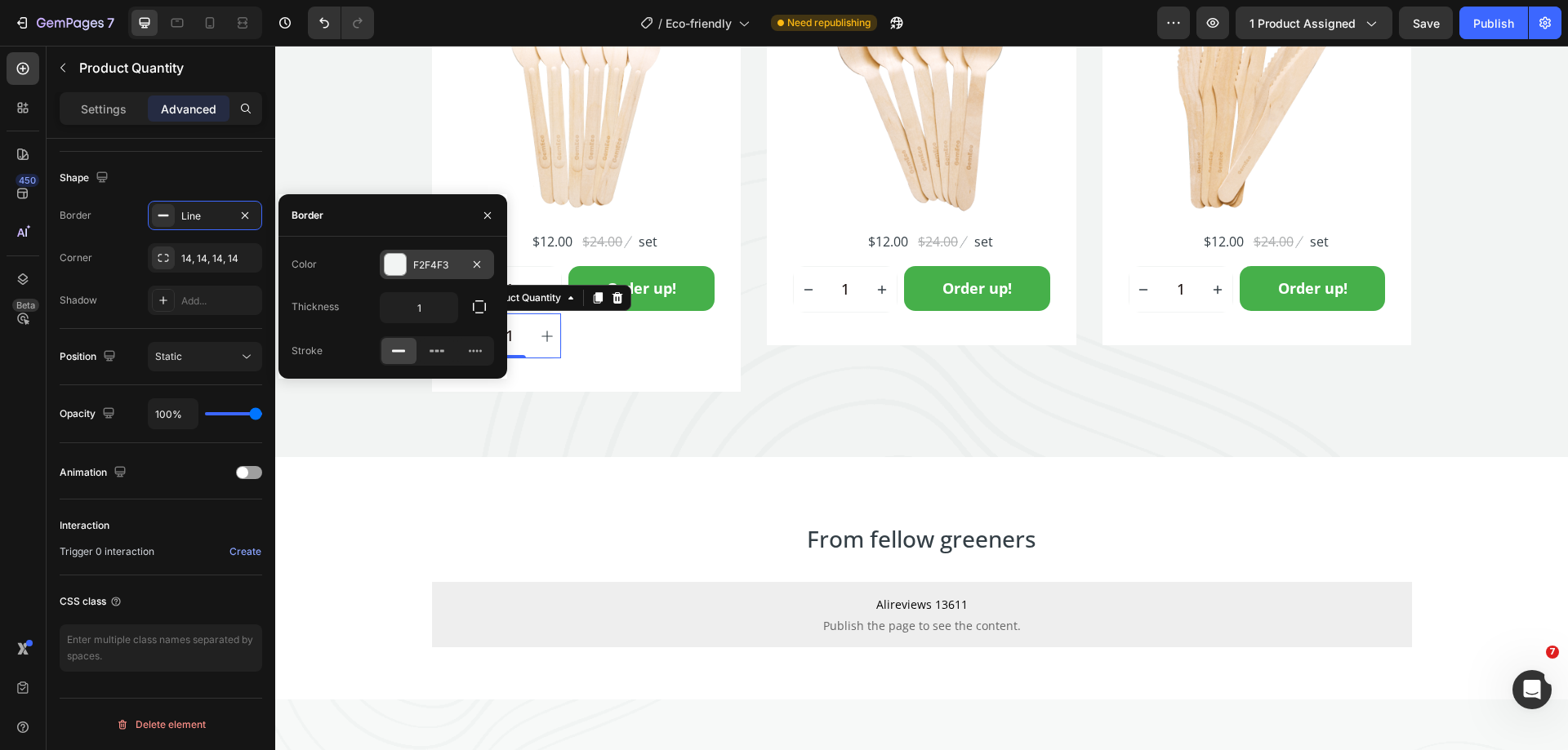
click at [428, 266] on div "F2F4F3" at bounding box center [437, 266] width 47 height 15
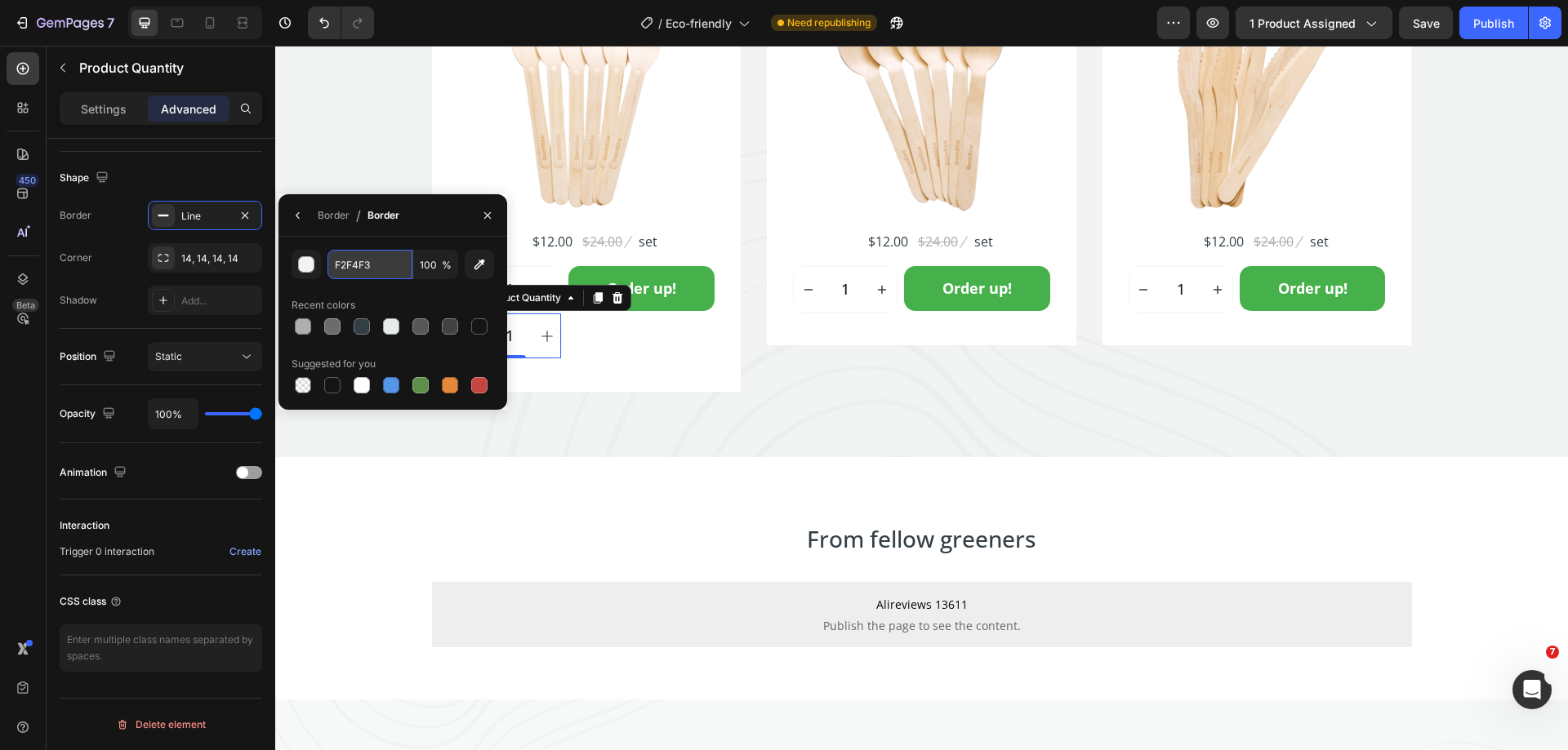
click at [368, 270] on input "F2F4F3" at bounding box center [370, 265] width 85 height 30
click at [482, 220] on icon "button" at bounding box center [488, 215] width 13 height 13
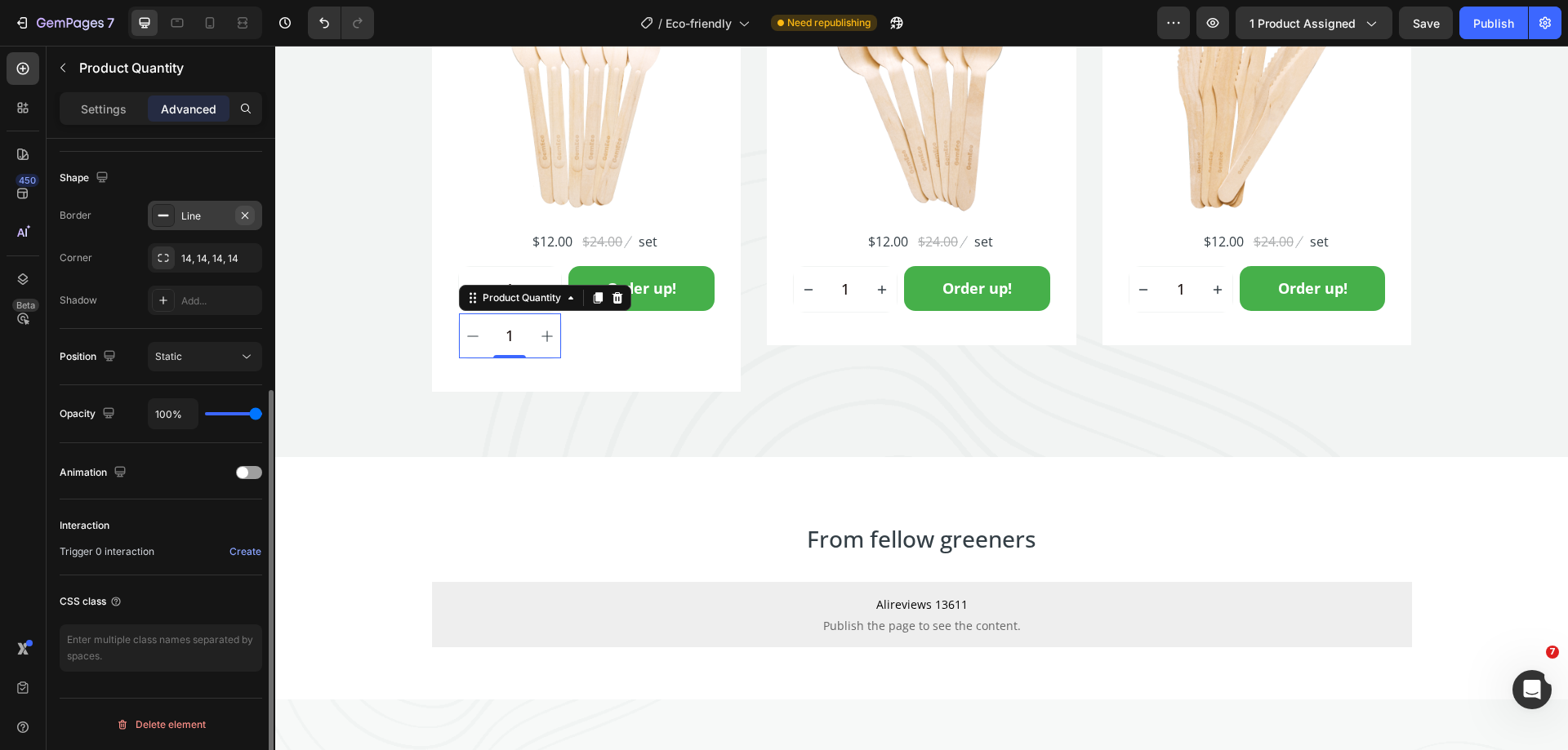
click at [247, 217] on icon "button" at bounding box center [245, 215] width 7 height 7
click at [246, 257] on icon "button" at bounding box center [245, 257] width 7 height 7
click at [111, 109] on p "Settings" at bounding box center [103, 109] width 45 height 17
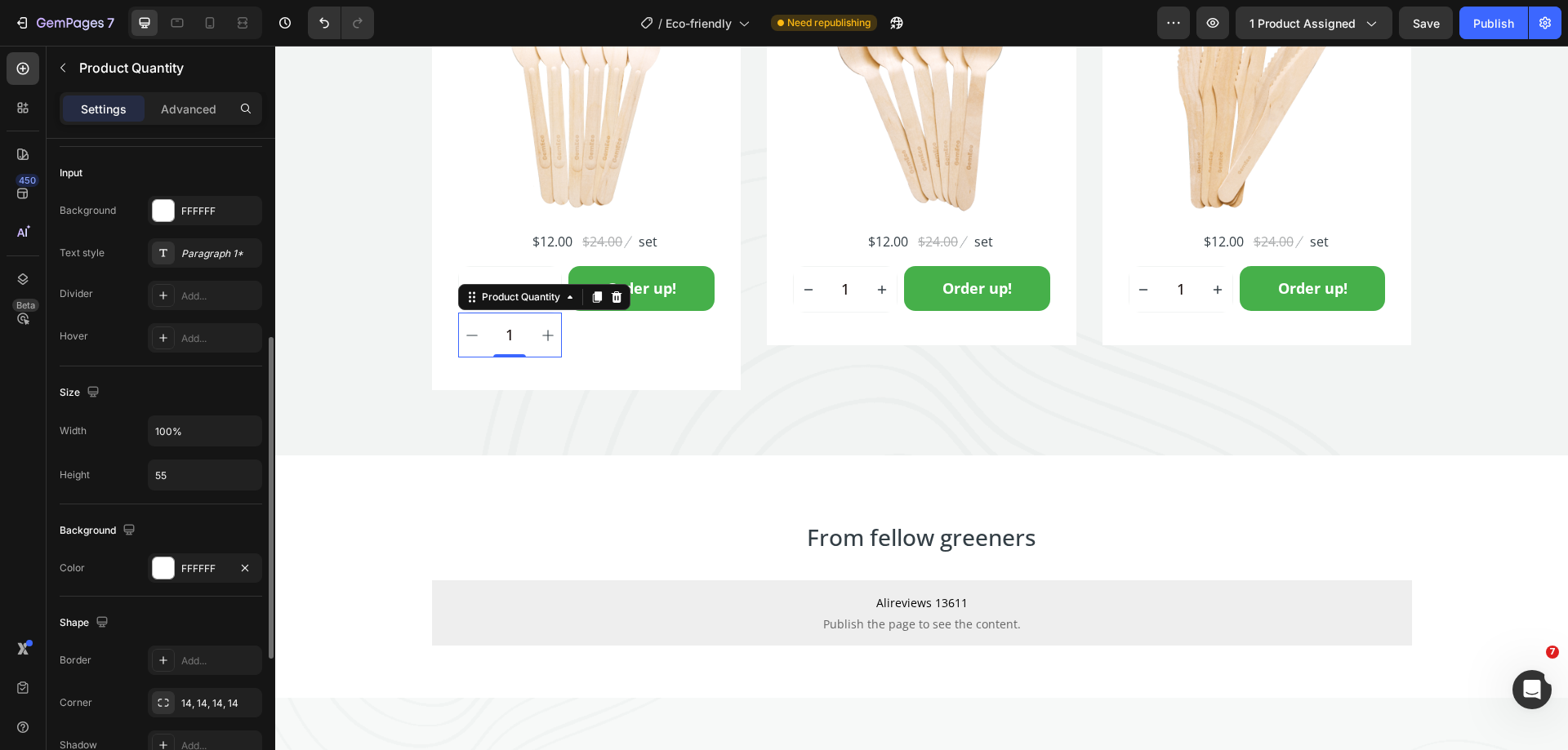
scroll to position [652, 0]
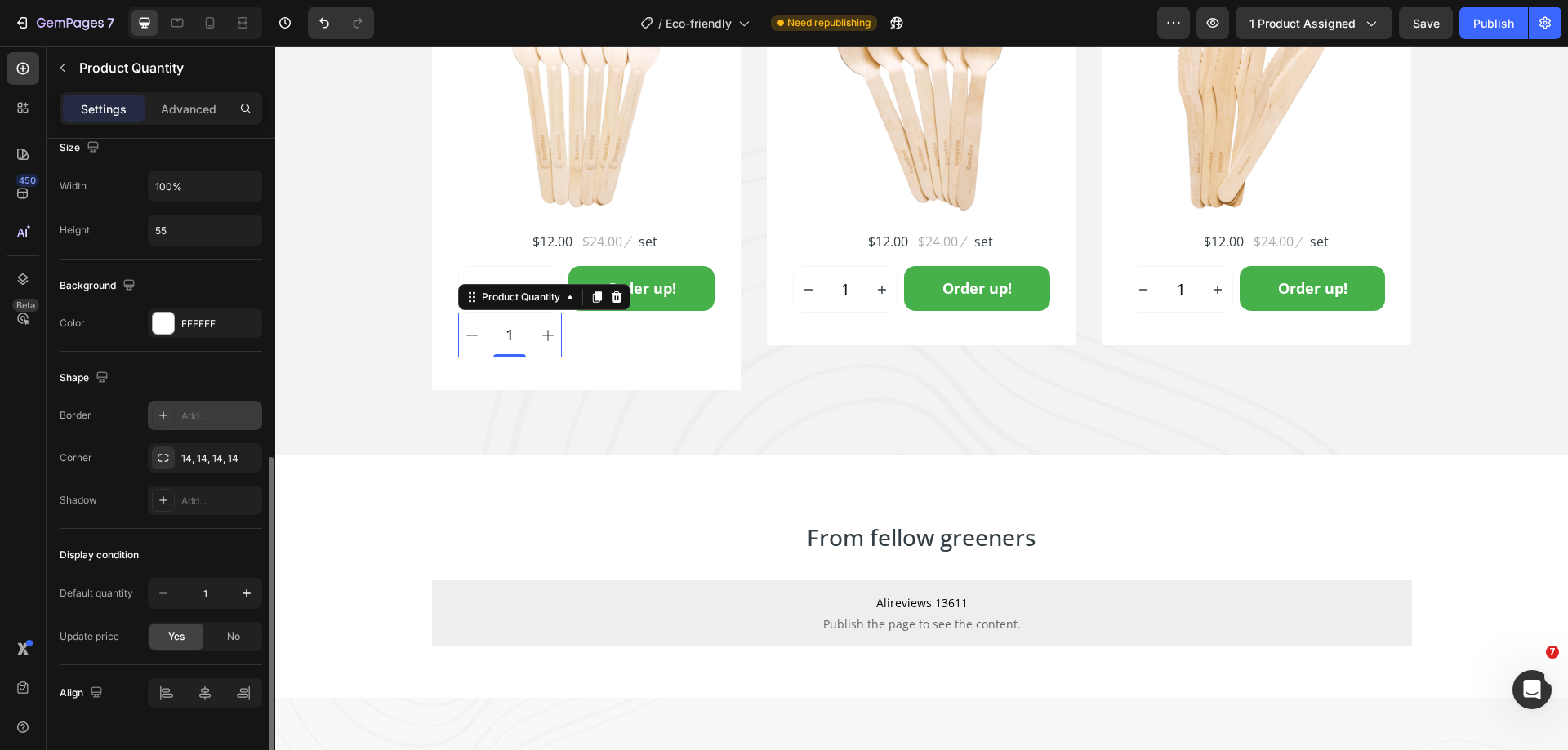
click at [189, 422] on div "Add..." at bounding box center [220, 417] width 77 height 15
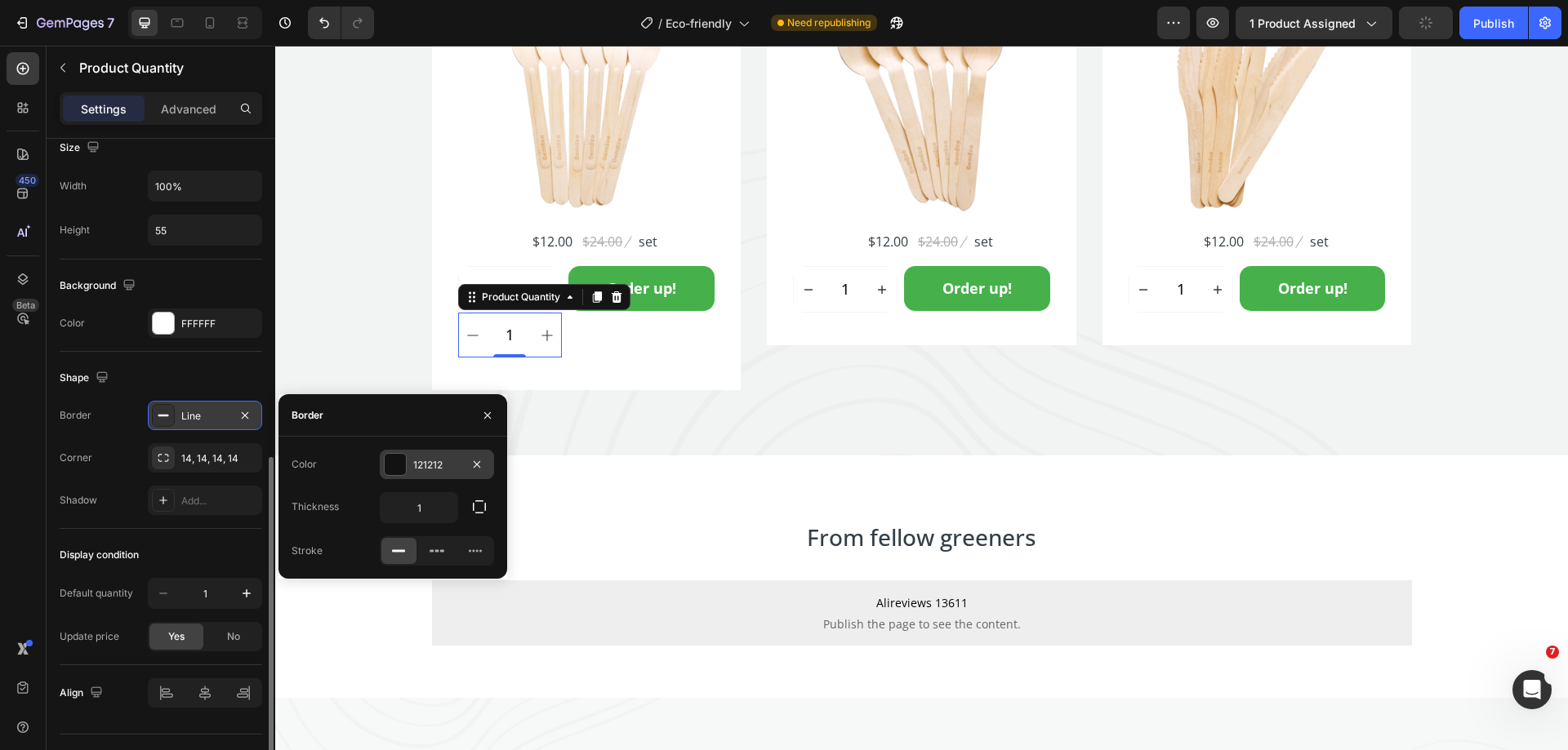
click at [429, 465] on div "121212" at bounding box center [437, 465] width 47 height 15
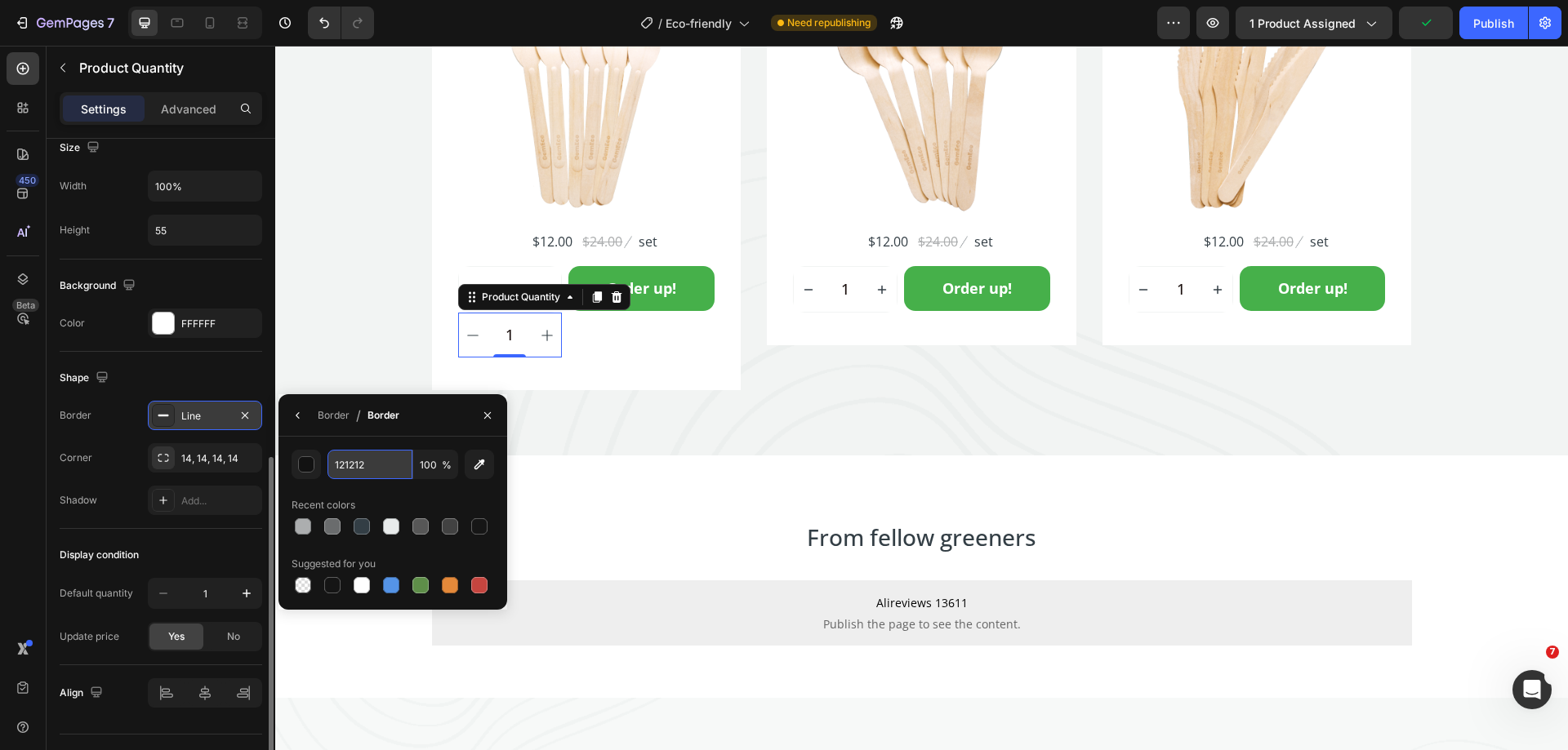
click at [372, 461] on input "121212" at bounding box center [370, 465] width 85 height 30
paste input "F2F4F3"
type input "F2F4F3"
click at [35, 483] on div "450 Beta" at bounding box center [23, 342] width 33 height 580
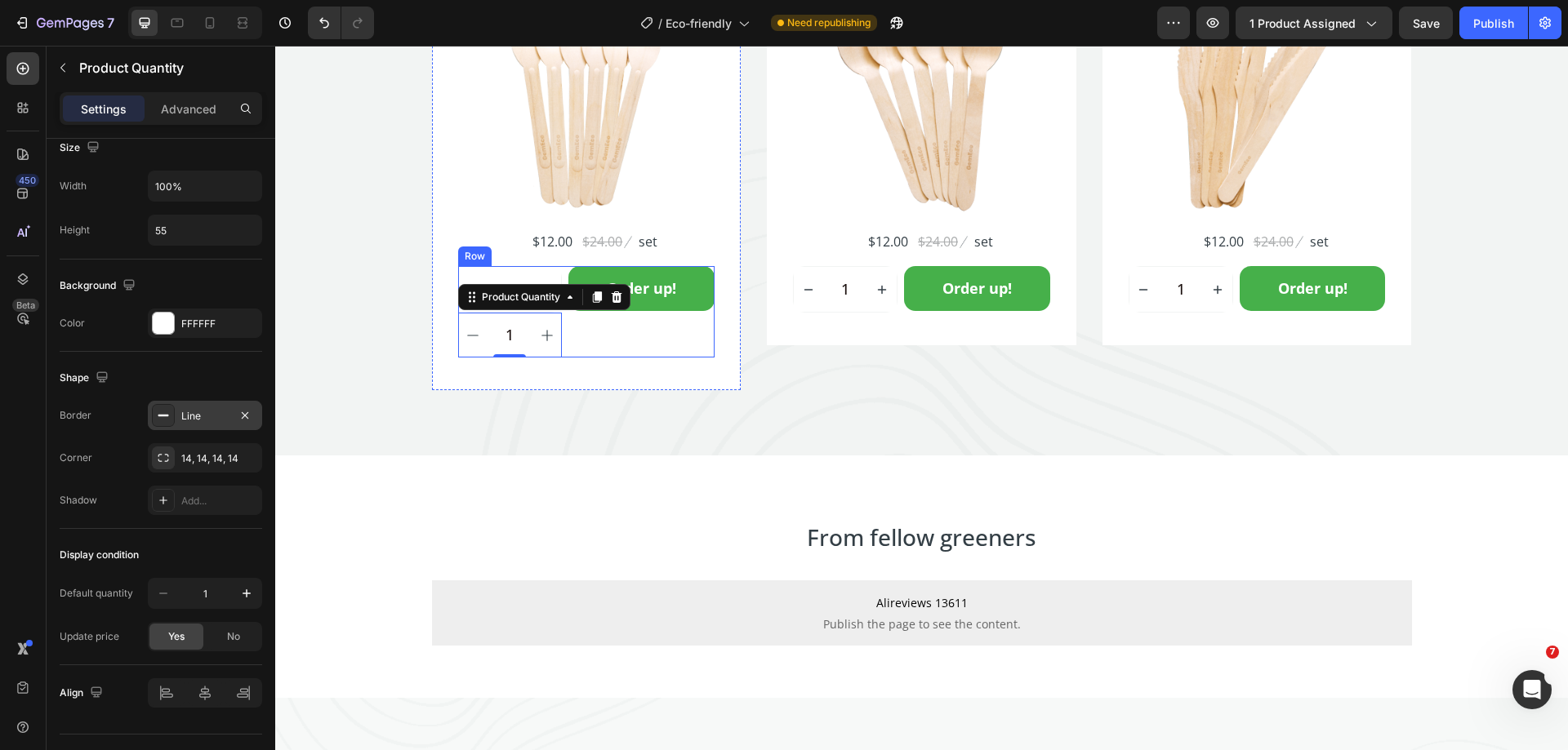
click at [657, 349] on div "Order up! Add to Cart" at bounding box center [641, 312] width 146 height 92
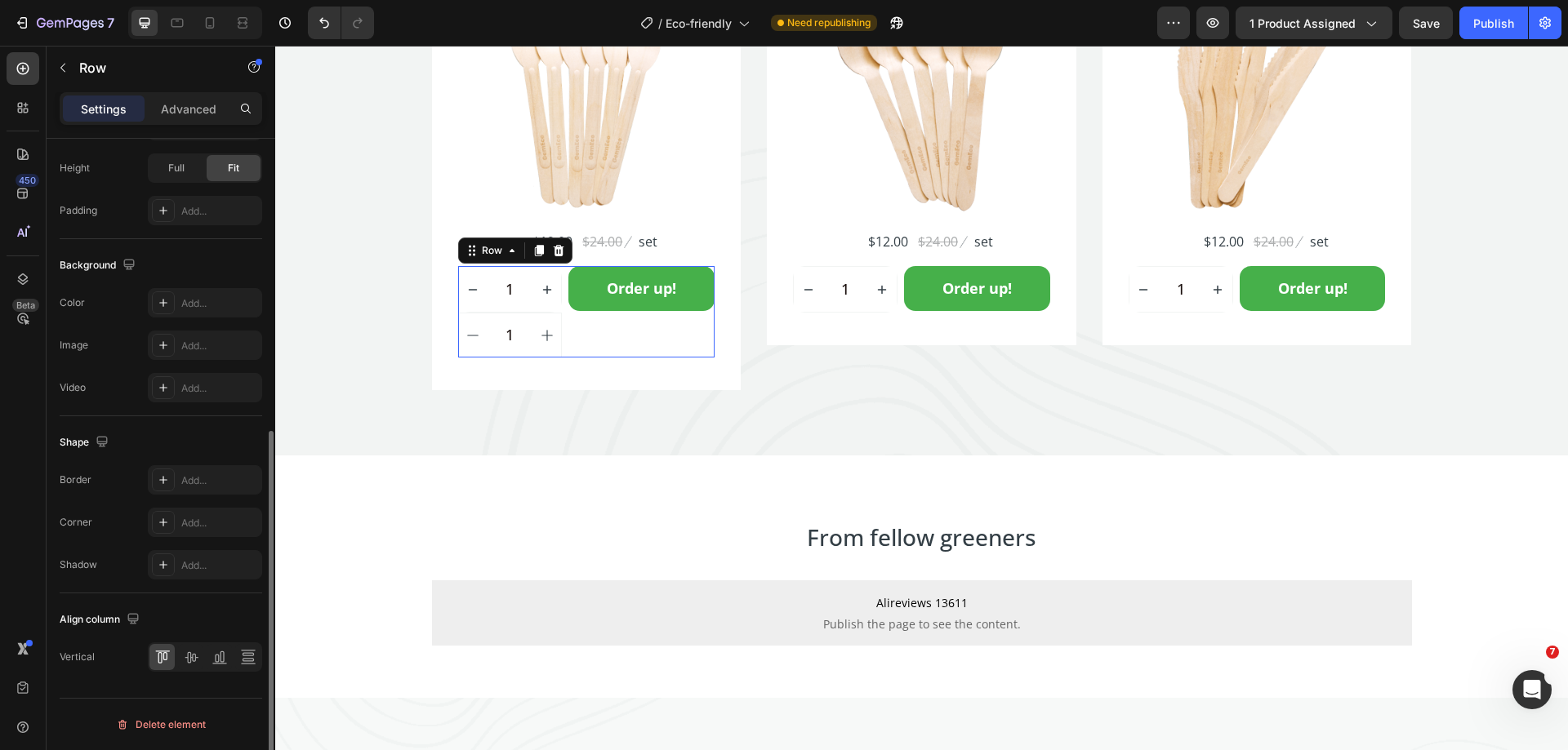
scroll to position [0, 0]
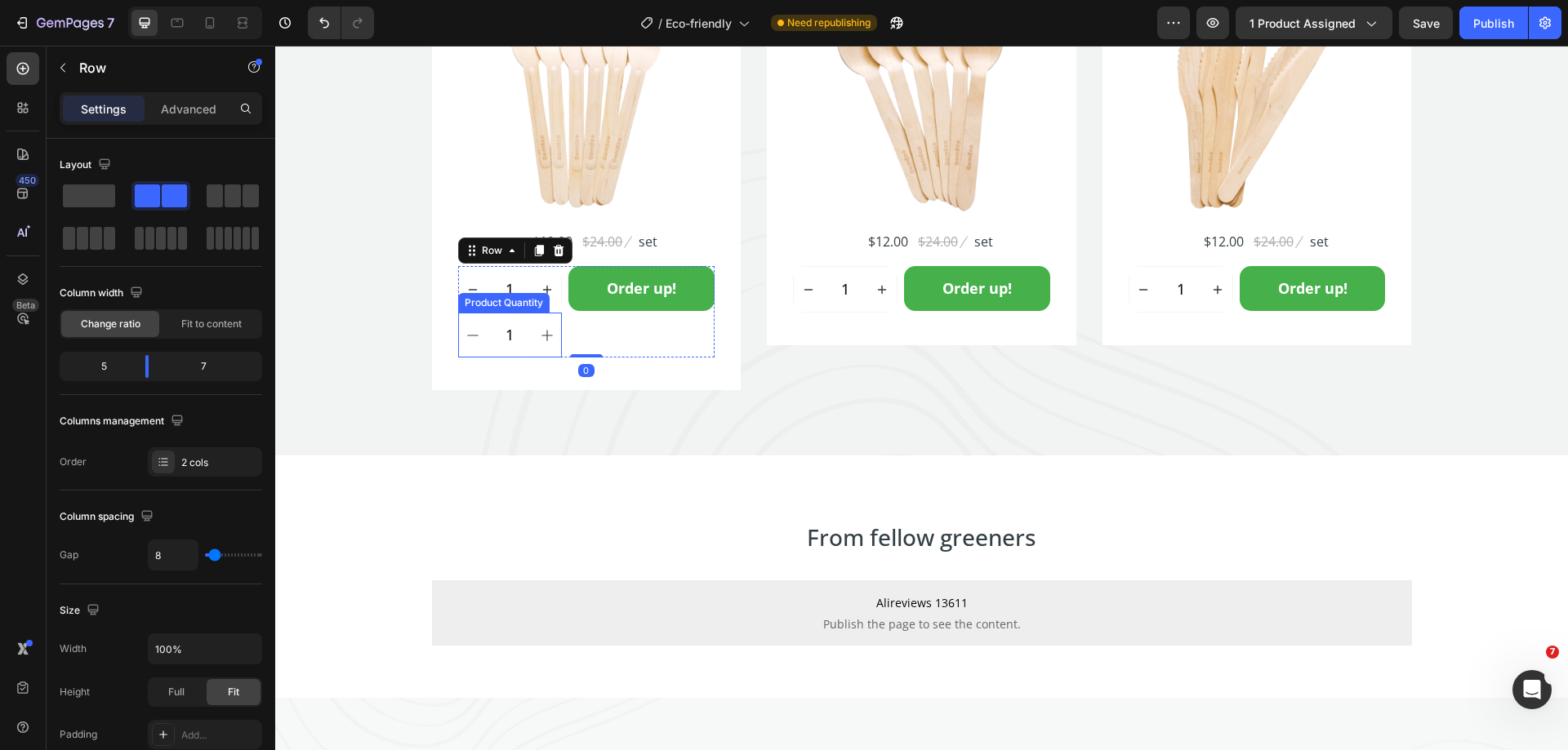
drag, startPoint x: 500, startPoint y: 306, endPoint x: 484, endPoint y: 323, distance: 23.3
click at [500, 305] on div "Product Quantity" at bounding box center [503, 303] width 85 height 15
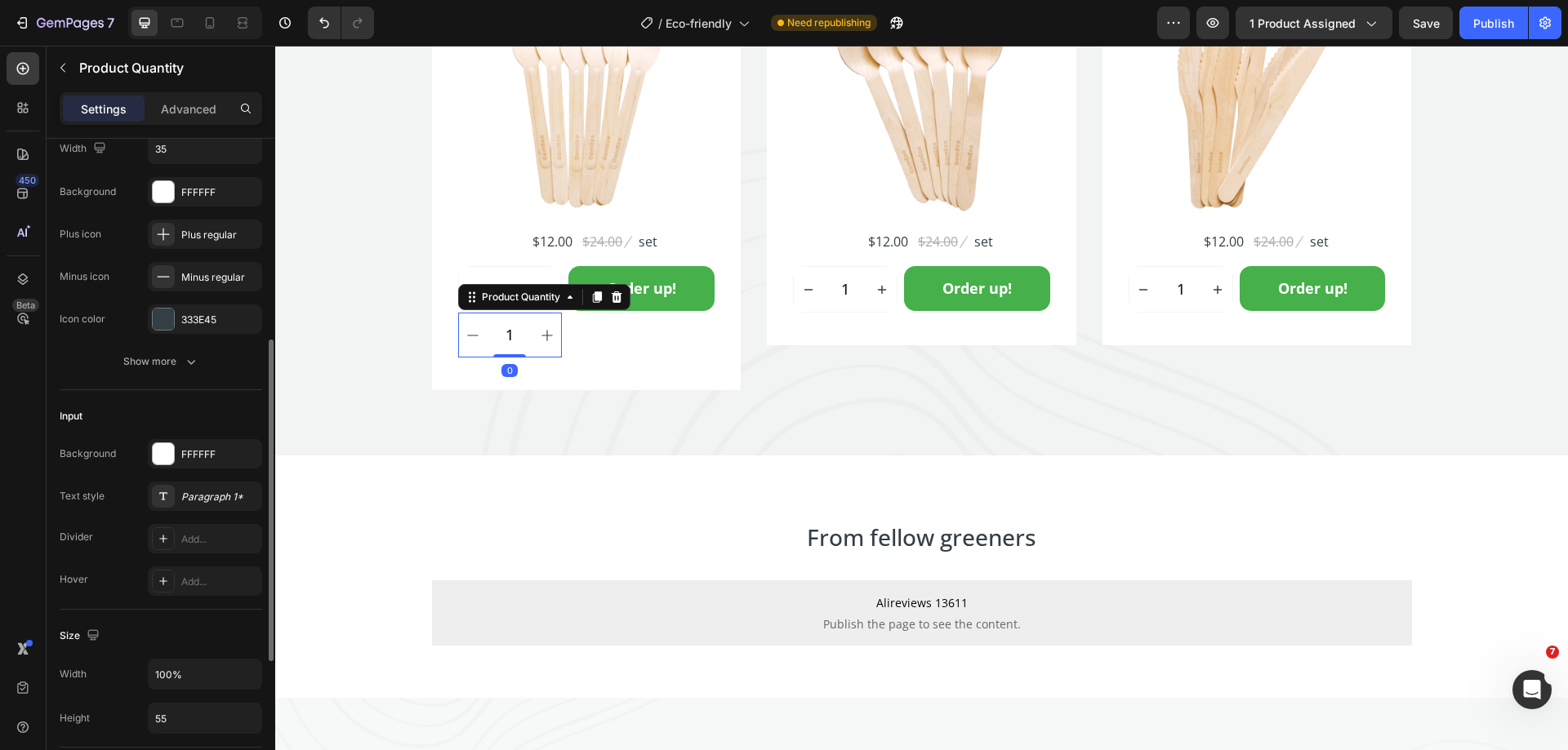
scroll to position [490, 0]
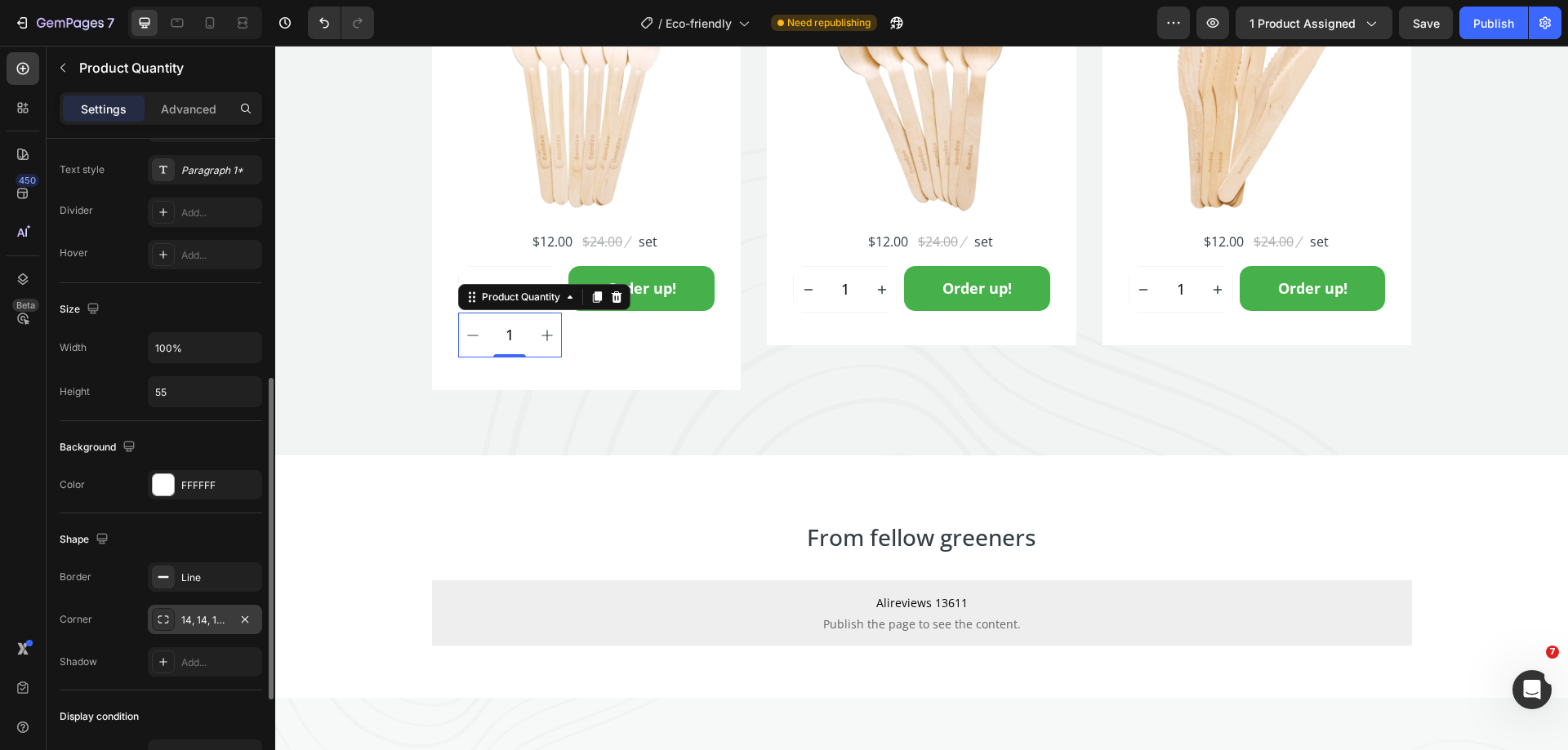
click at [196, 623] on div "14, 14, 14, 14" at bounding box center [205, 620] width 47 height 15
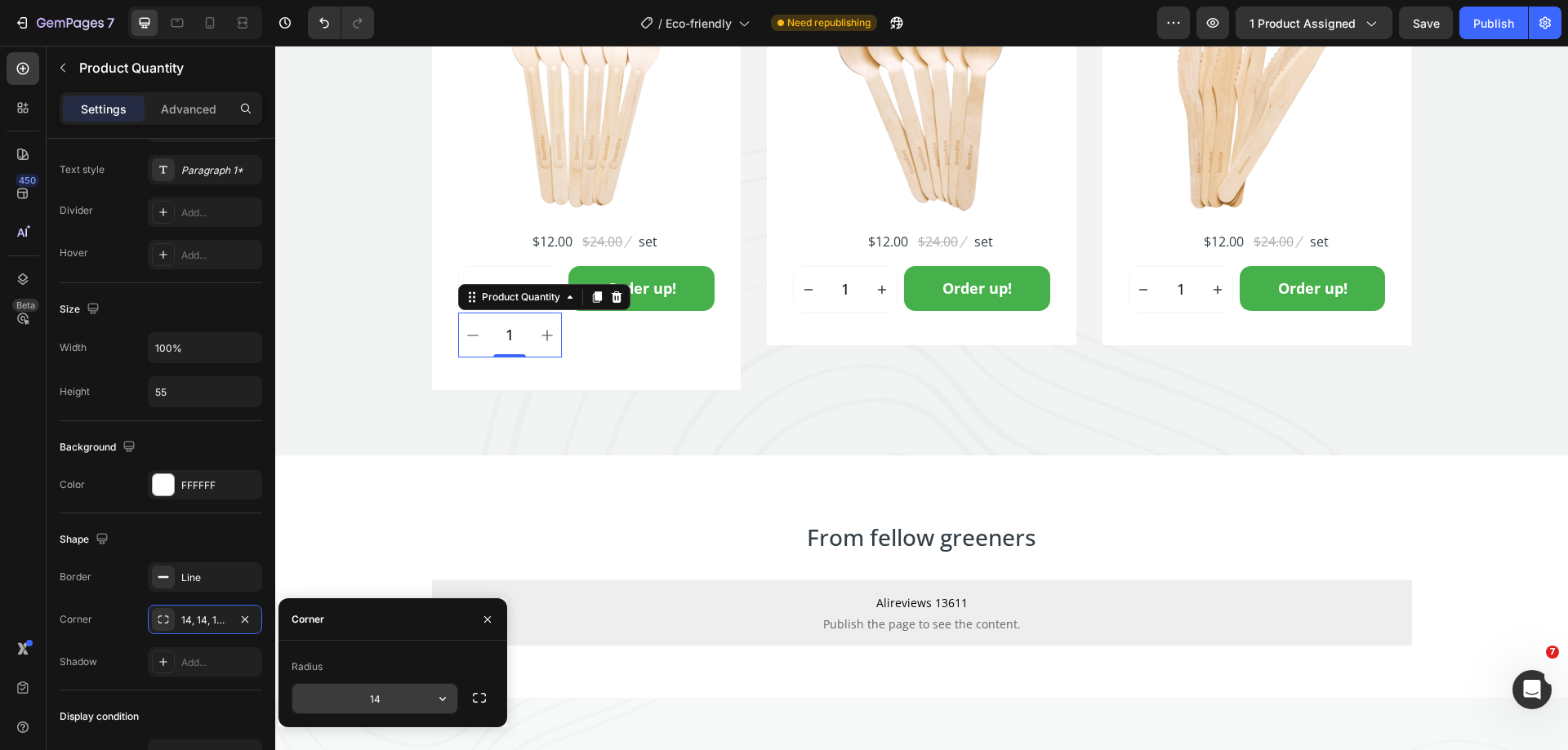
click at [390, 697] on input "14" at bounding box center [375, 699] width 165 height 30
type input "14"
click at [14, 485] on div "450 Beta" at bounding box center [23, 342] width 33 height 580
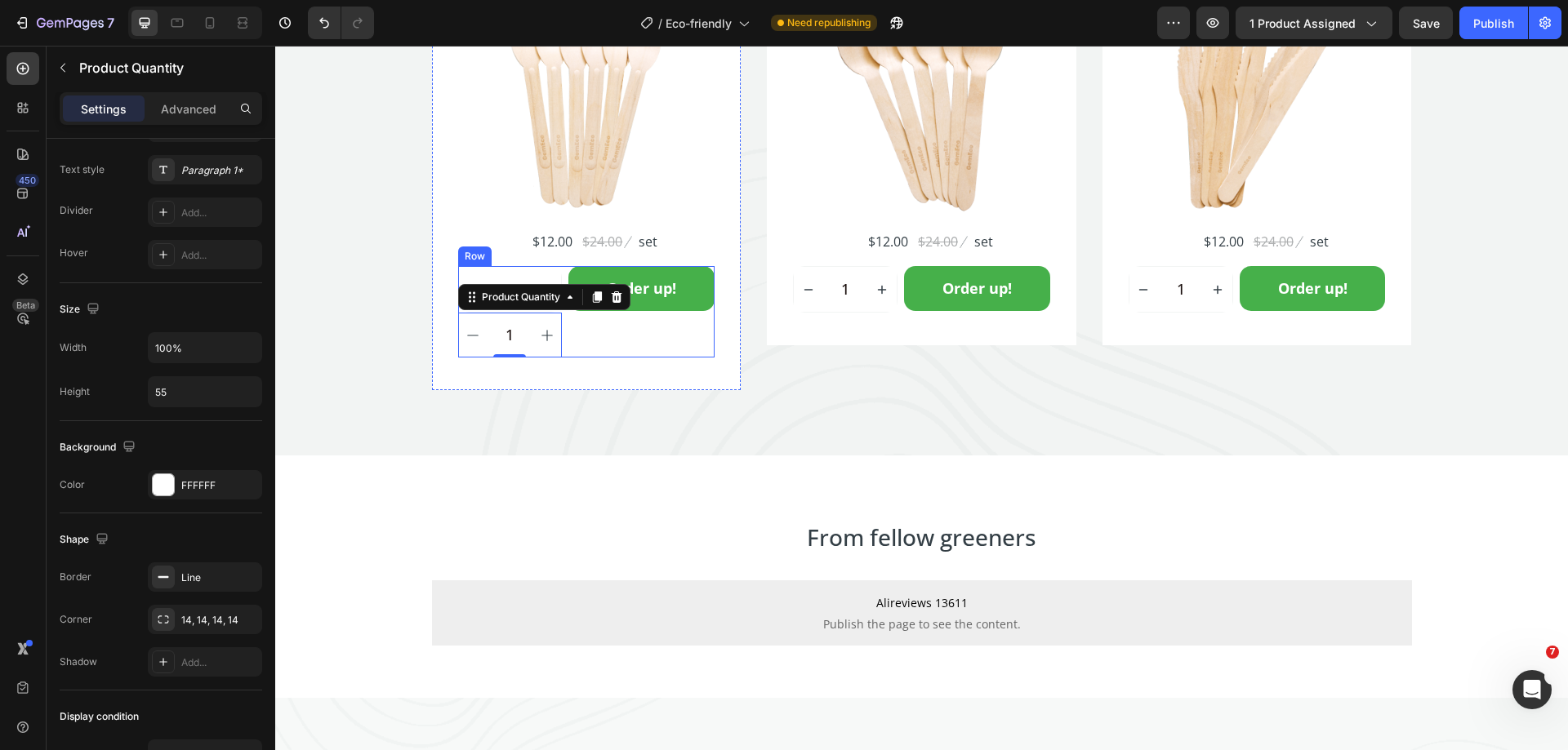
click at [637, 339] on div "Order up! Add to Cart" at bounding box center [641, 312] width 146 height 92
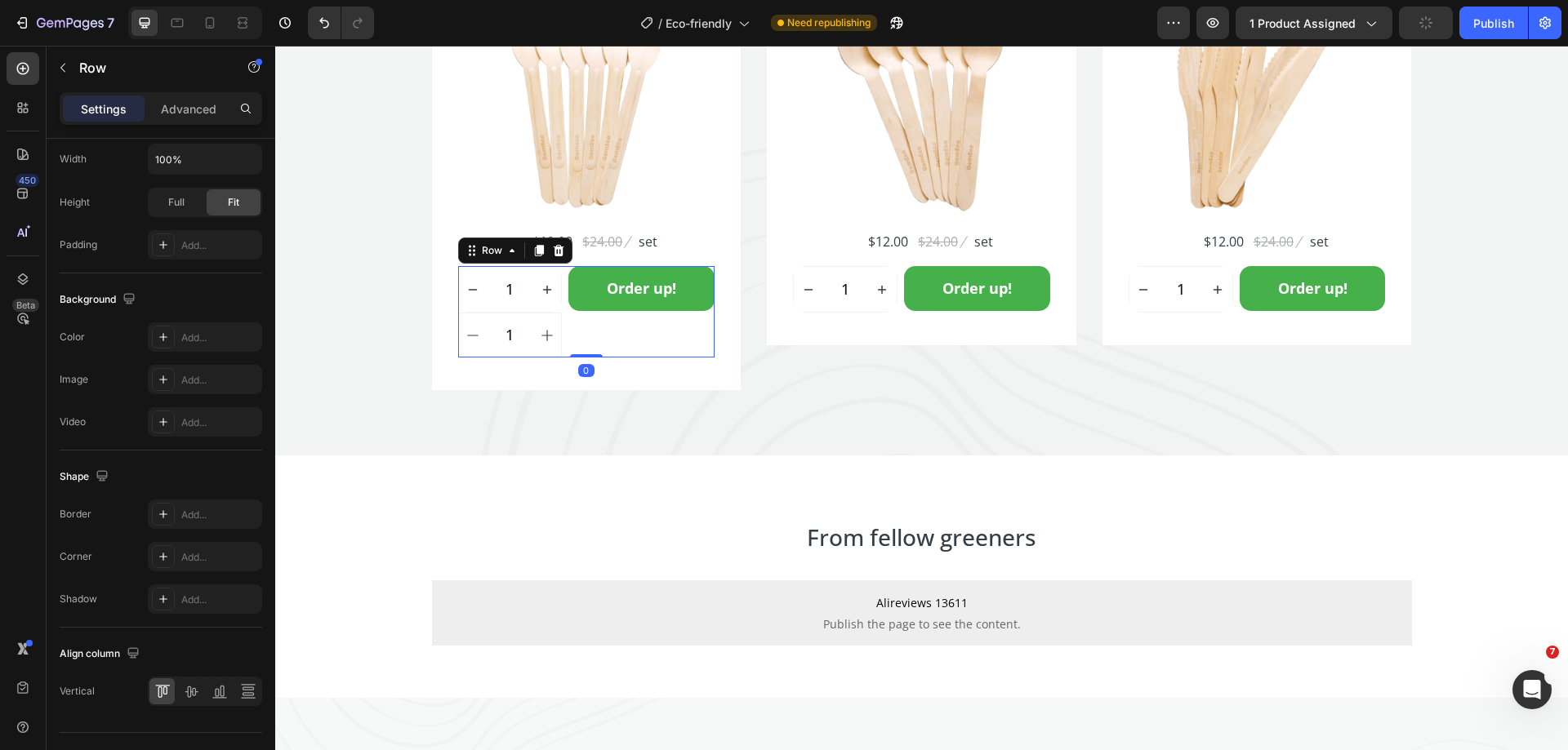
scroll to position [0, 0]
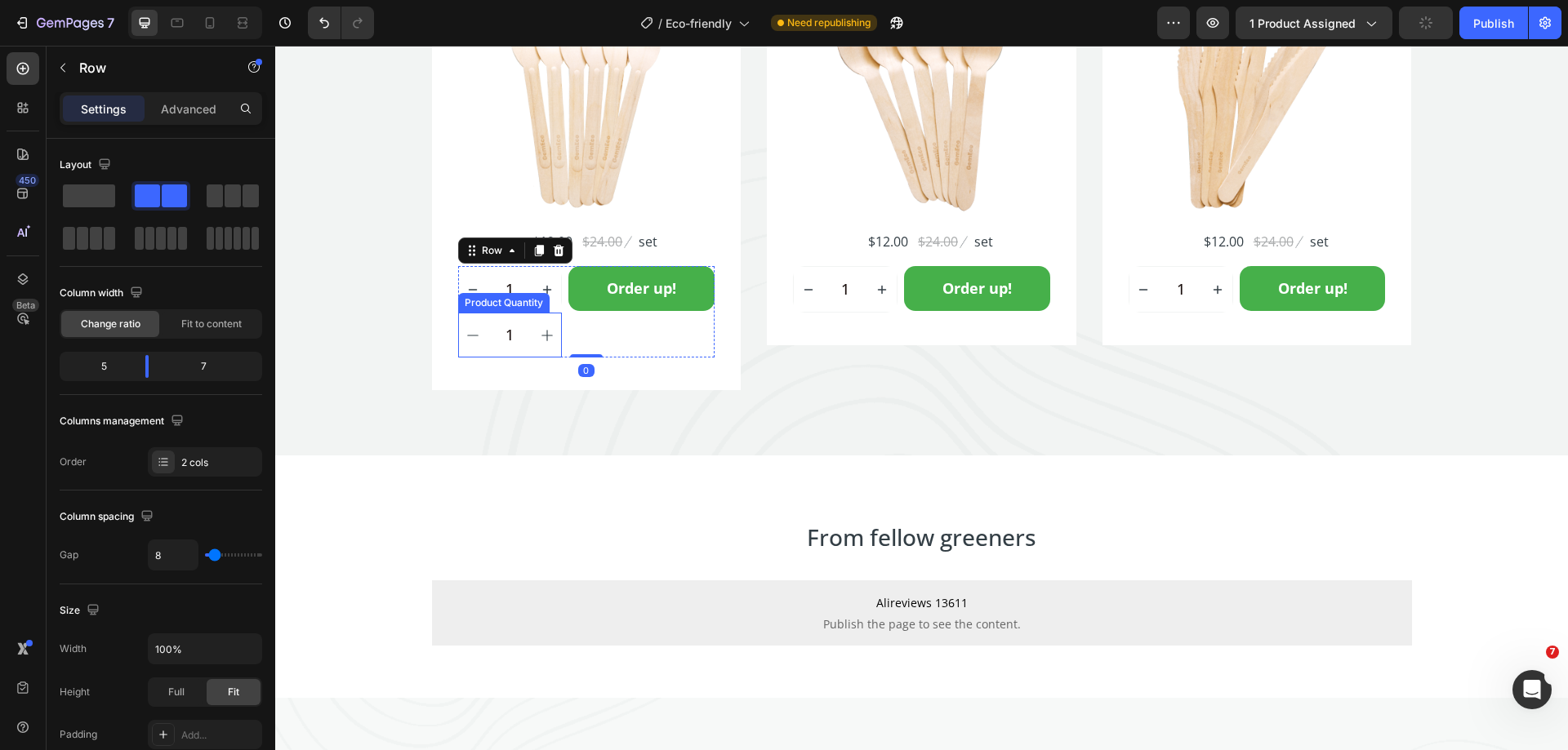
click at [517, 306] on div "Product Quantity" at bounding box center [503, 303] width 85 height 15
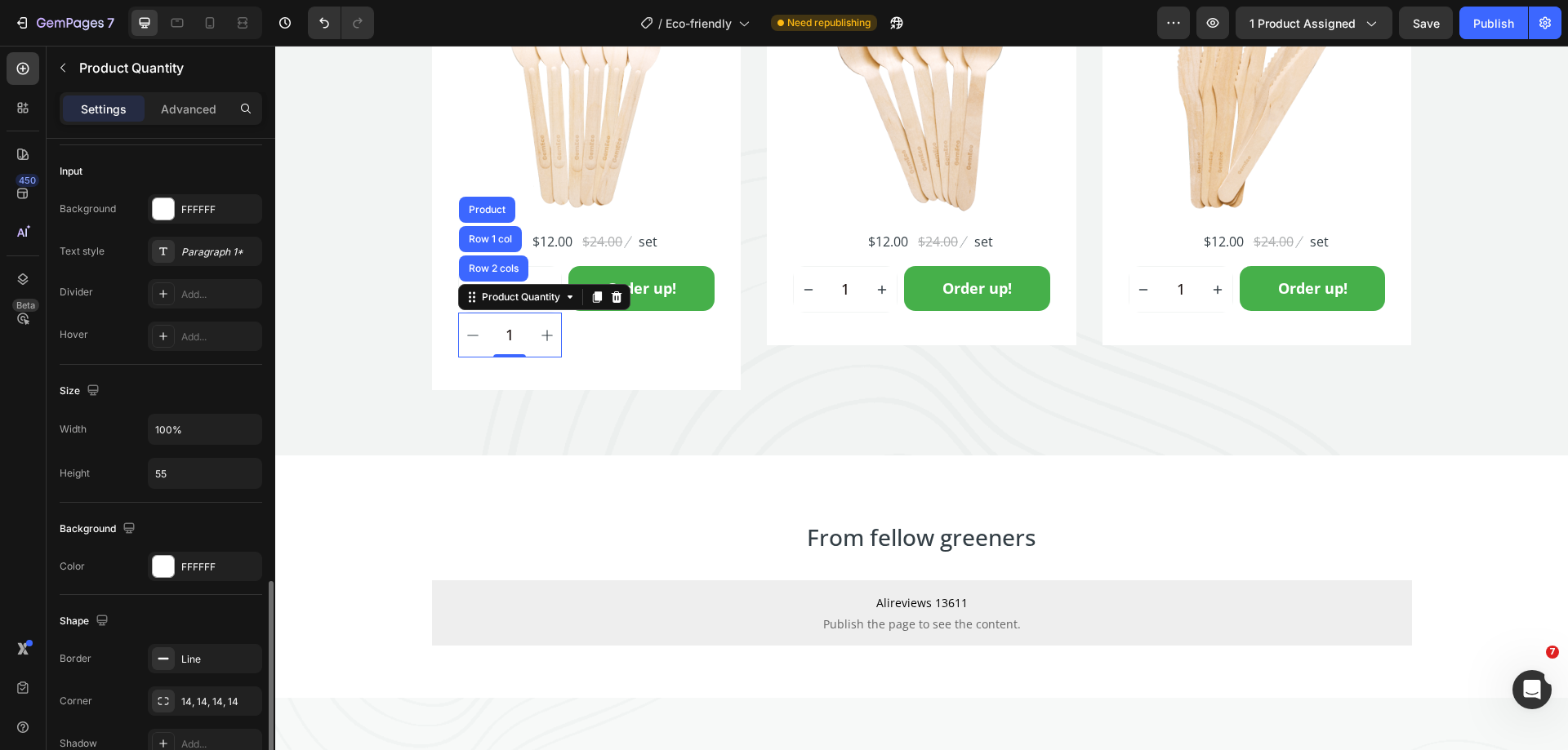
scroll to position [572, 0]
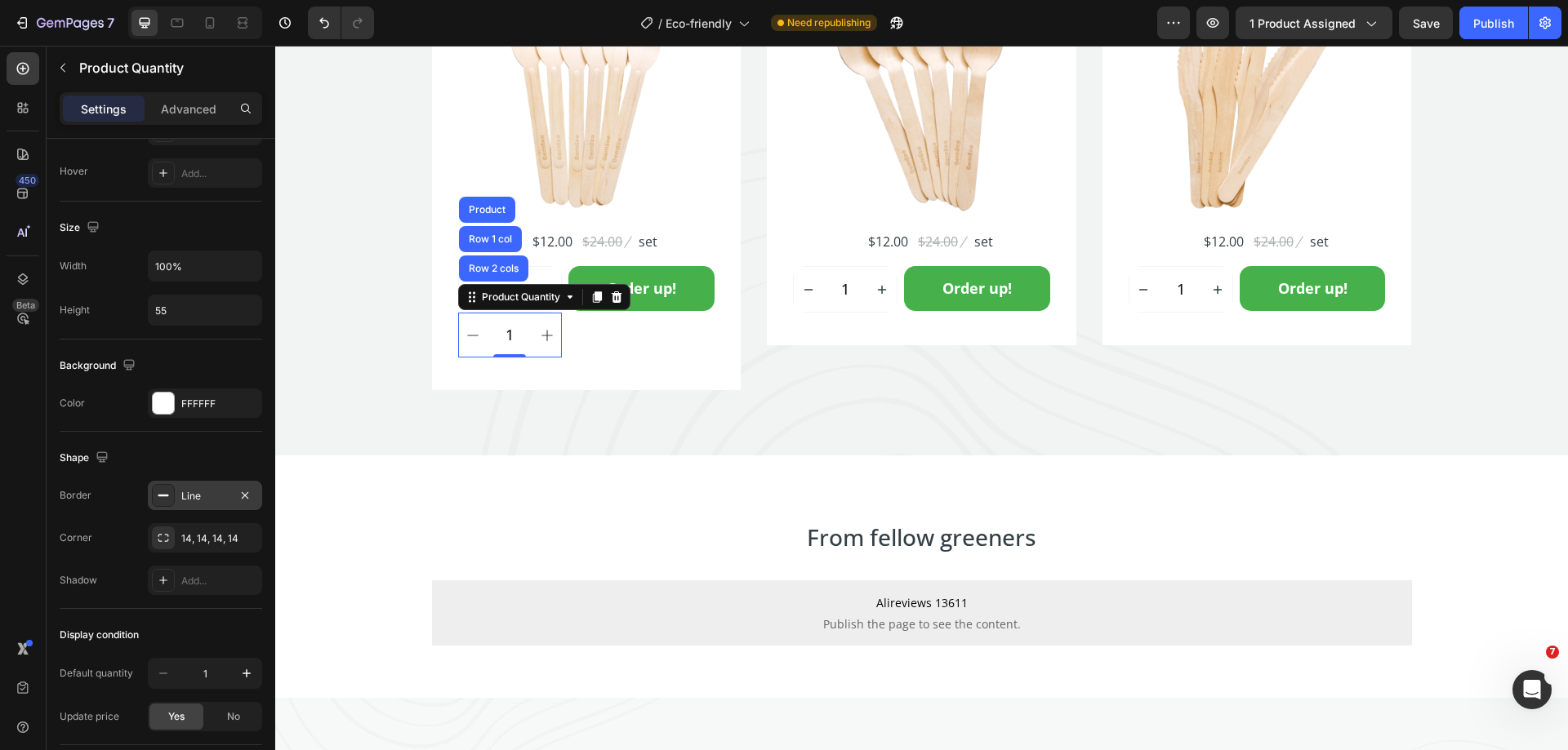
click at [207, 497] on div "Line" at bounding box center [205, 497] width 47 height 15
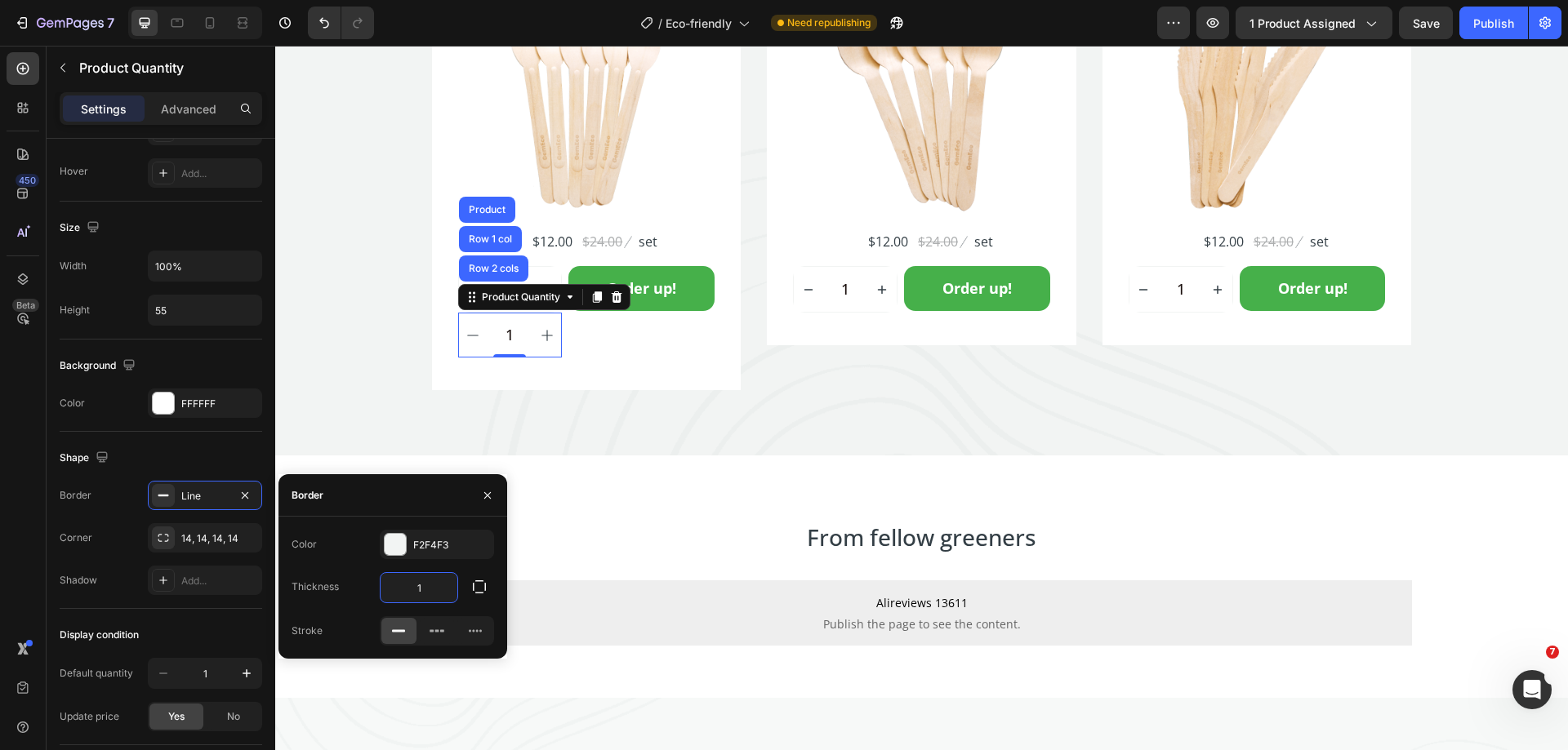
click at [424, 582] on input "1" at bounding box center [418, 588] width 77 height 30
type input "1"
click at [0, 499] on div "450 Beta" at bounding box center [23, 398] width 46 height 705
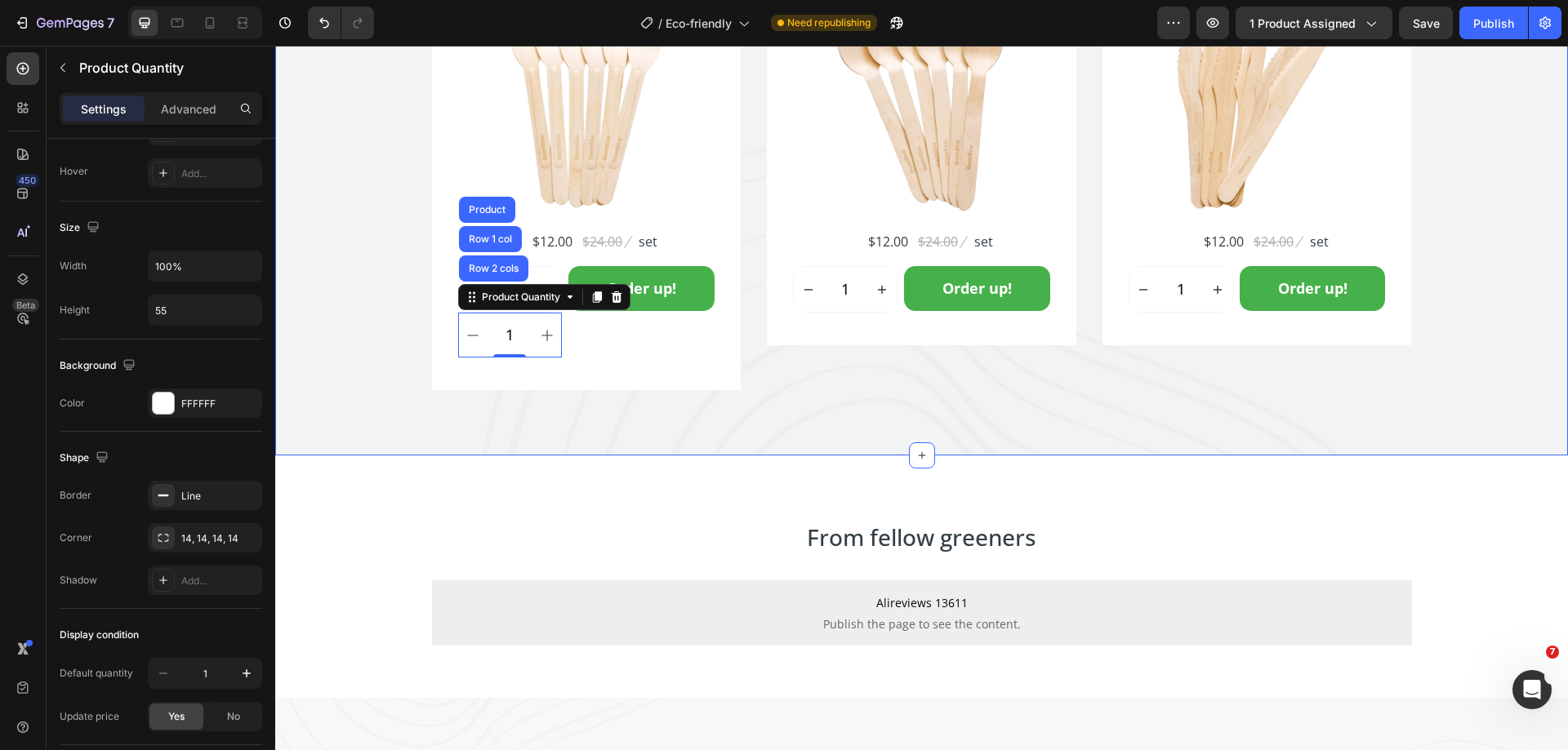
click at [545, 393] on div "One Of A Kind Heading Secure one-click checkout with these payment options Text…" at bounding box center [921, 66] width 1292 height 778
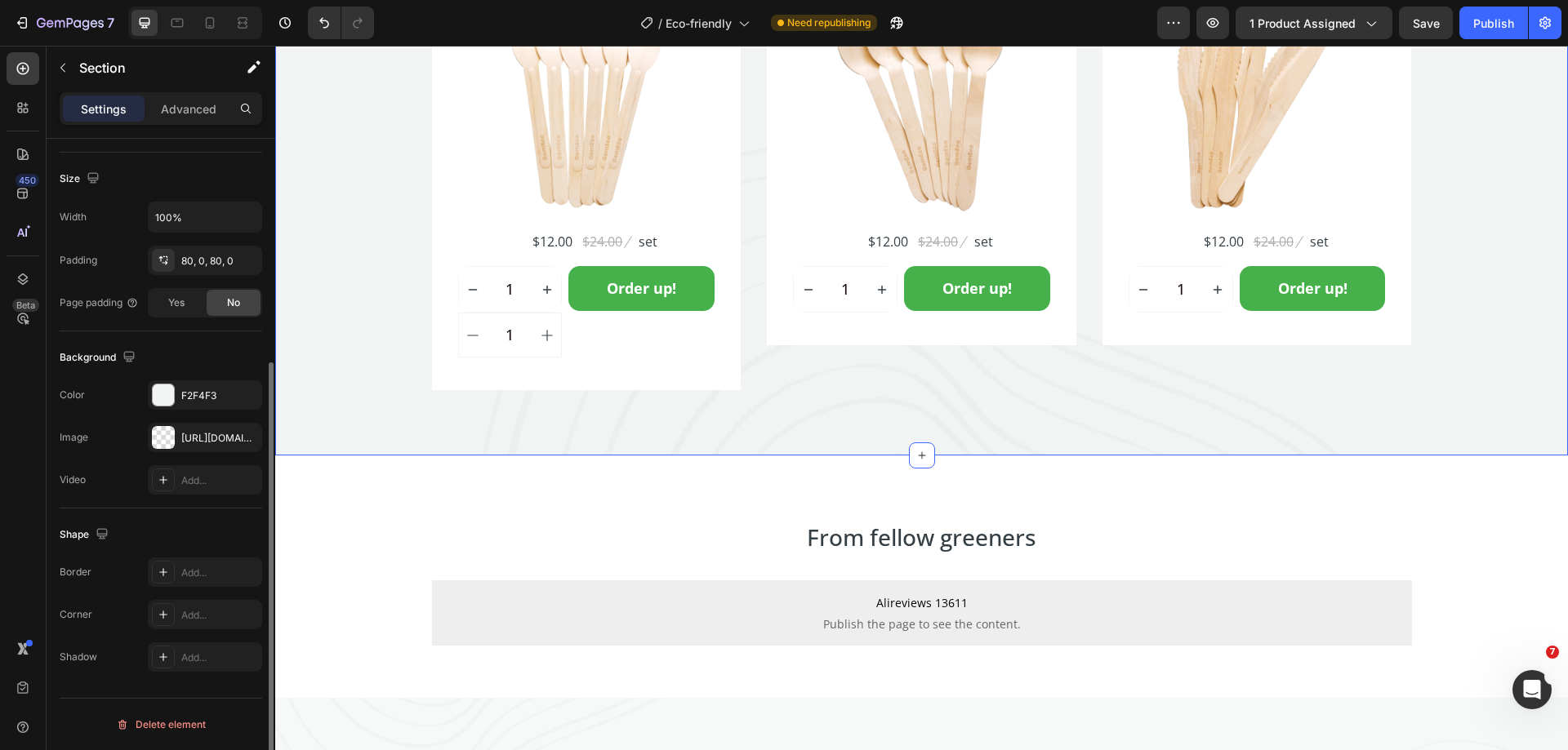
scroll to position [0, 0]
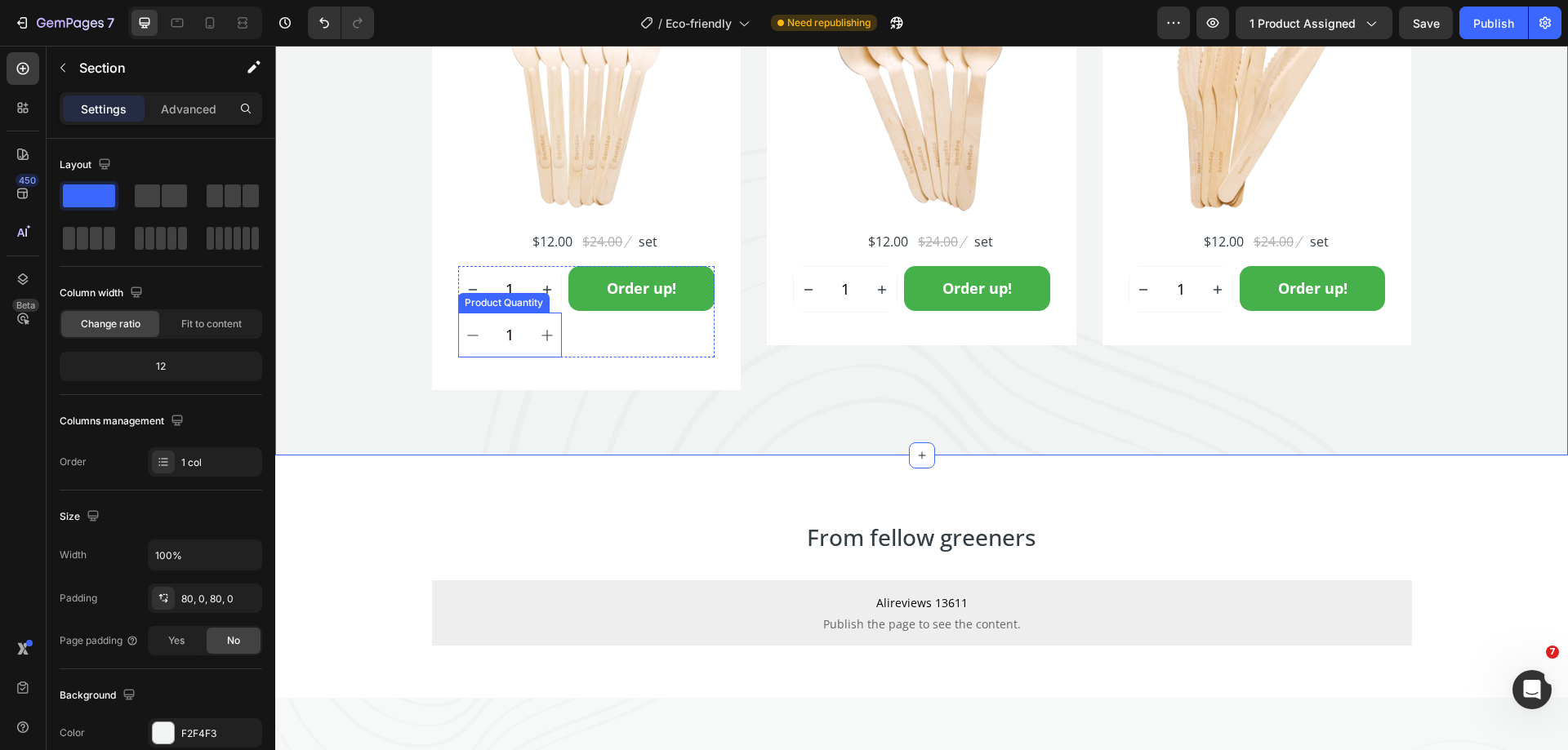
click at [530, 357] on div "1" at bounding box center [510, 335] width 105 height 45
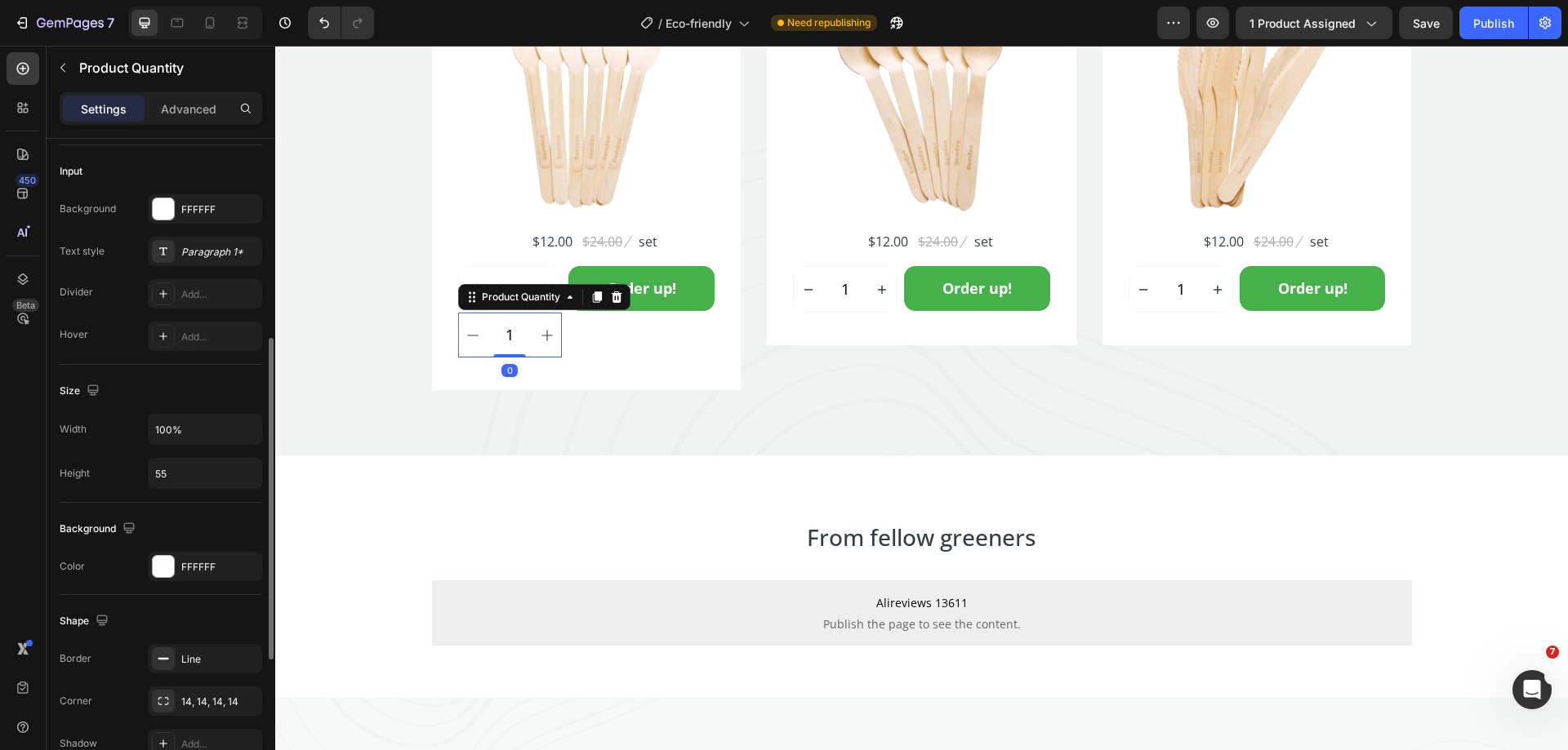
scroll to position [490, 0]
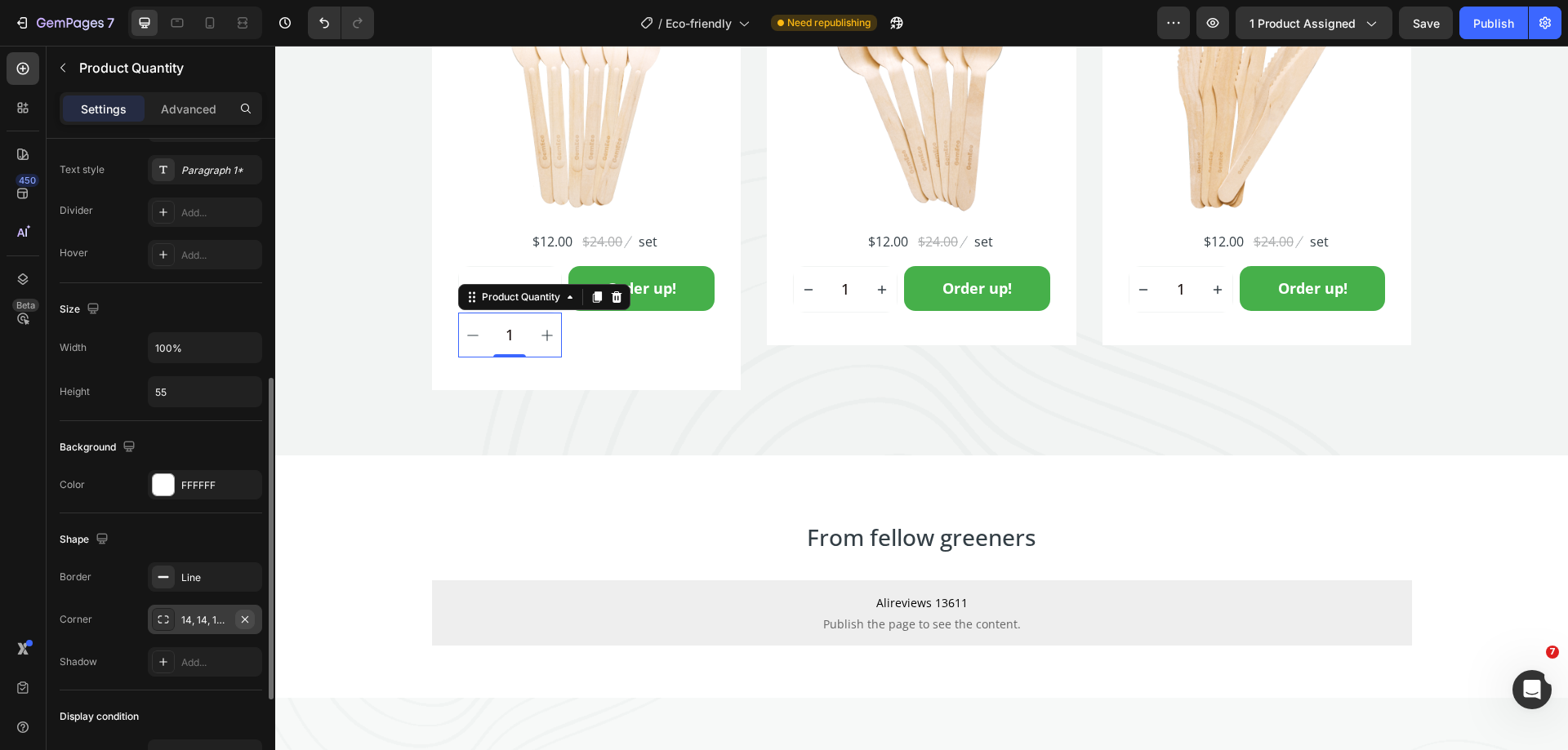
click at [243, 617] on icon "button" at bounding box center [245, 619] width 7 height 7
click at [196, 618] on div "Add..." at bounding box center [220, 620] width 77 height 15
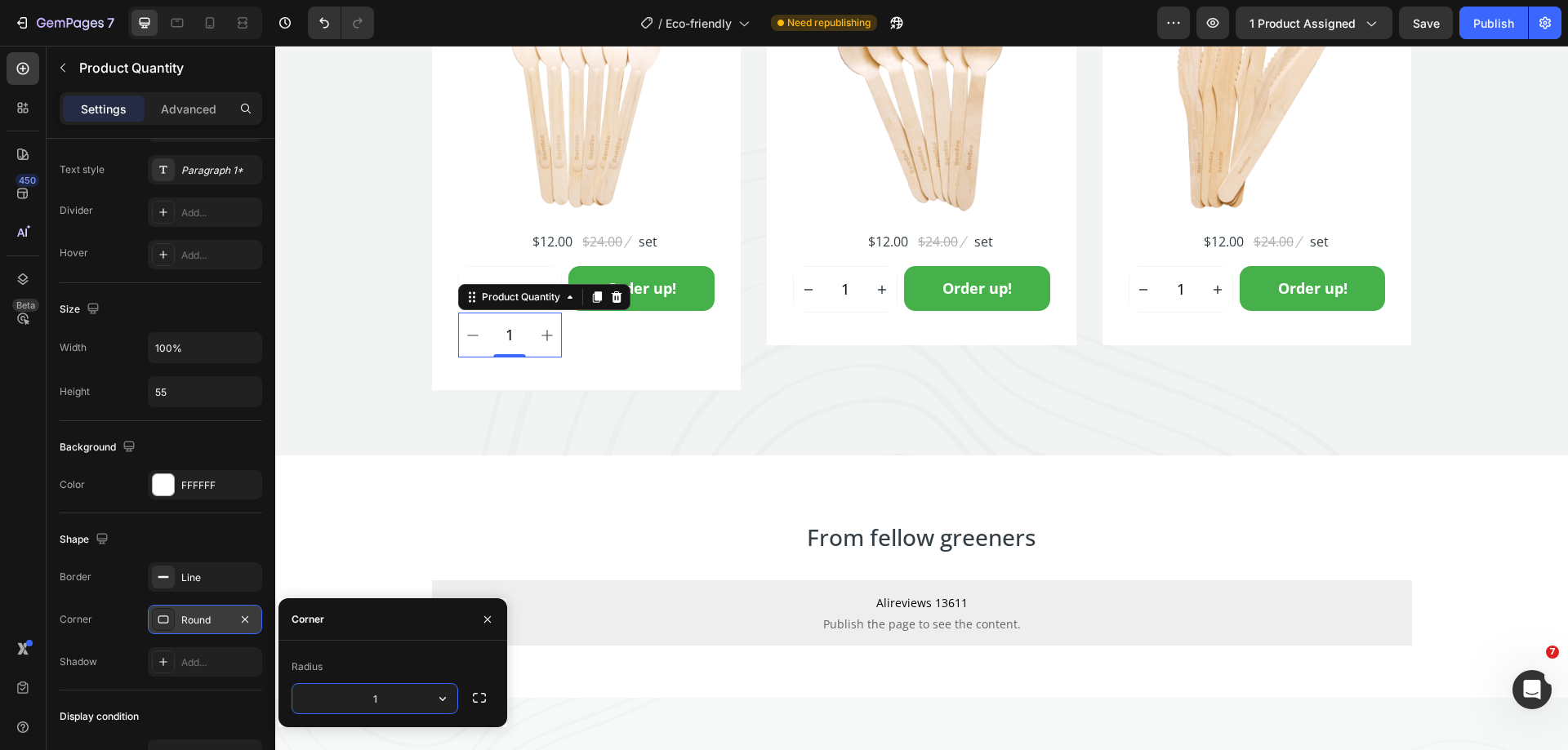
type input "14"
click at [19, 559] on div "450 Beta" at bounding box center [23, 342] width 33 height 580
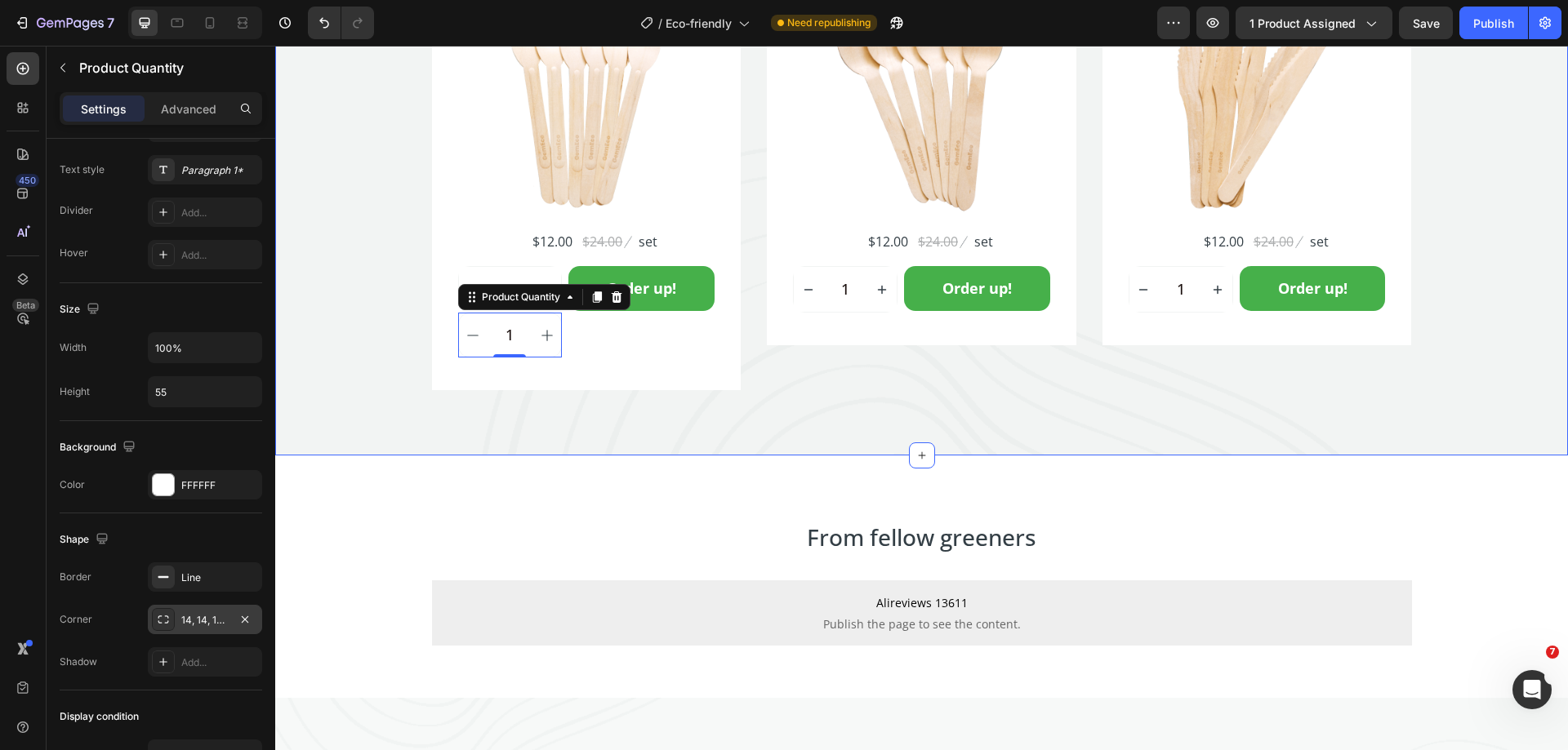
click at [557, 385] on div "Fork Set (150 count) Product Title Icon Icon Icon Icon Icon Icon List Hoz 1234 …" at bounding box center [586, 127] width 309 height 528
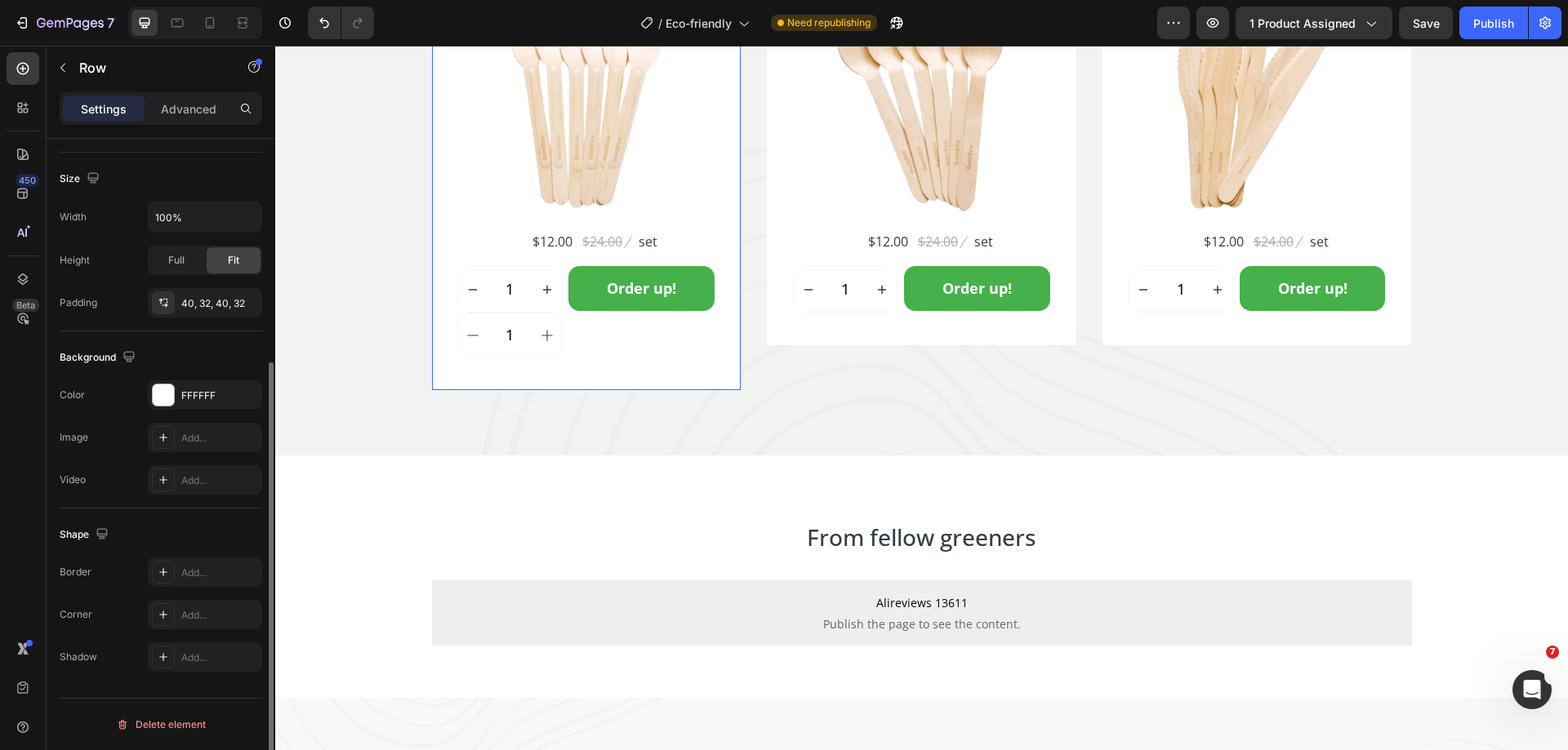
scroll to position [0, 0]
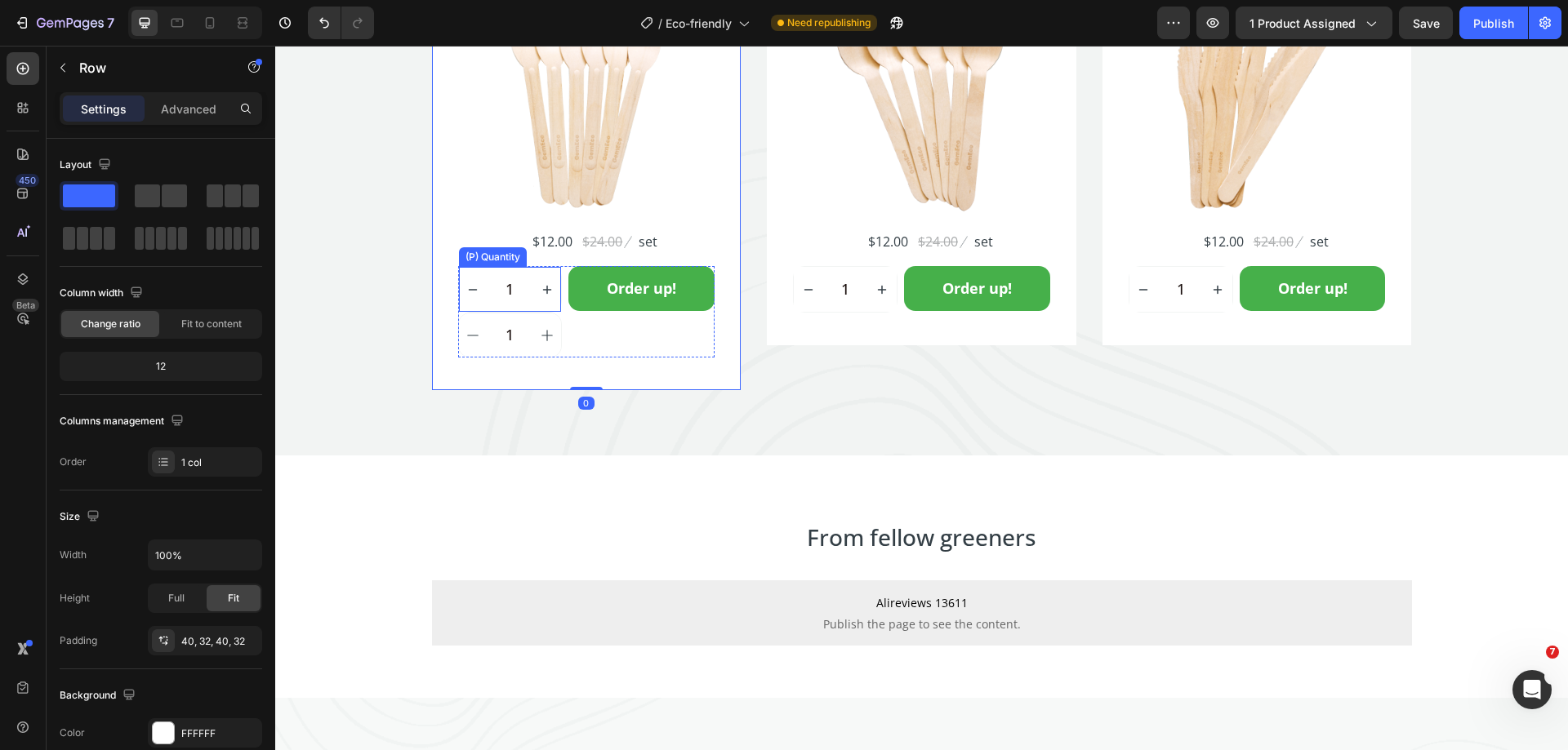
click at [548, 304] on button "increment" at bounding box center [546, 290] width 29 height 45
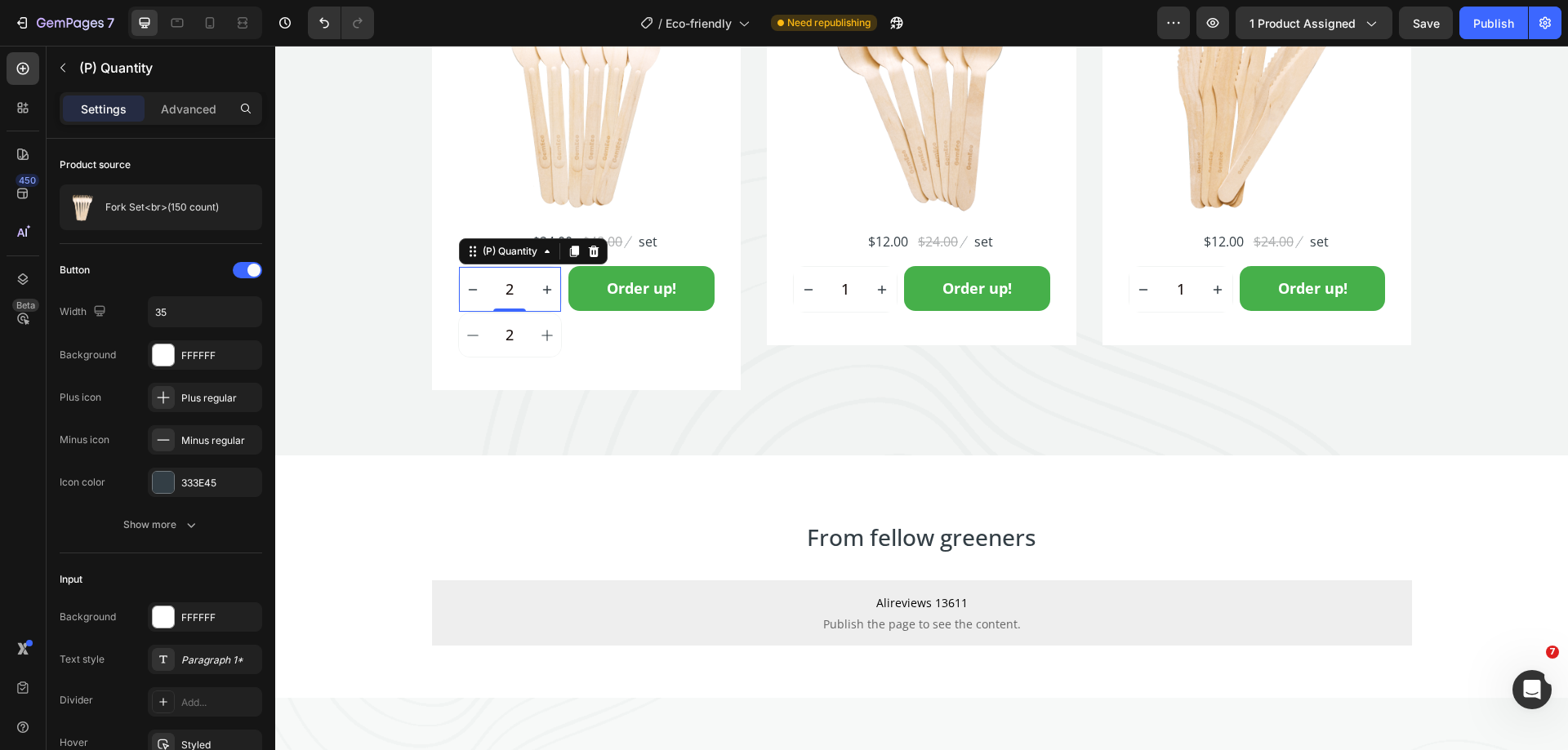
type input "2"
click at [588, 252] on icon at bounding box center [593, 252] width 11 height 12
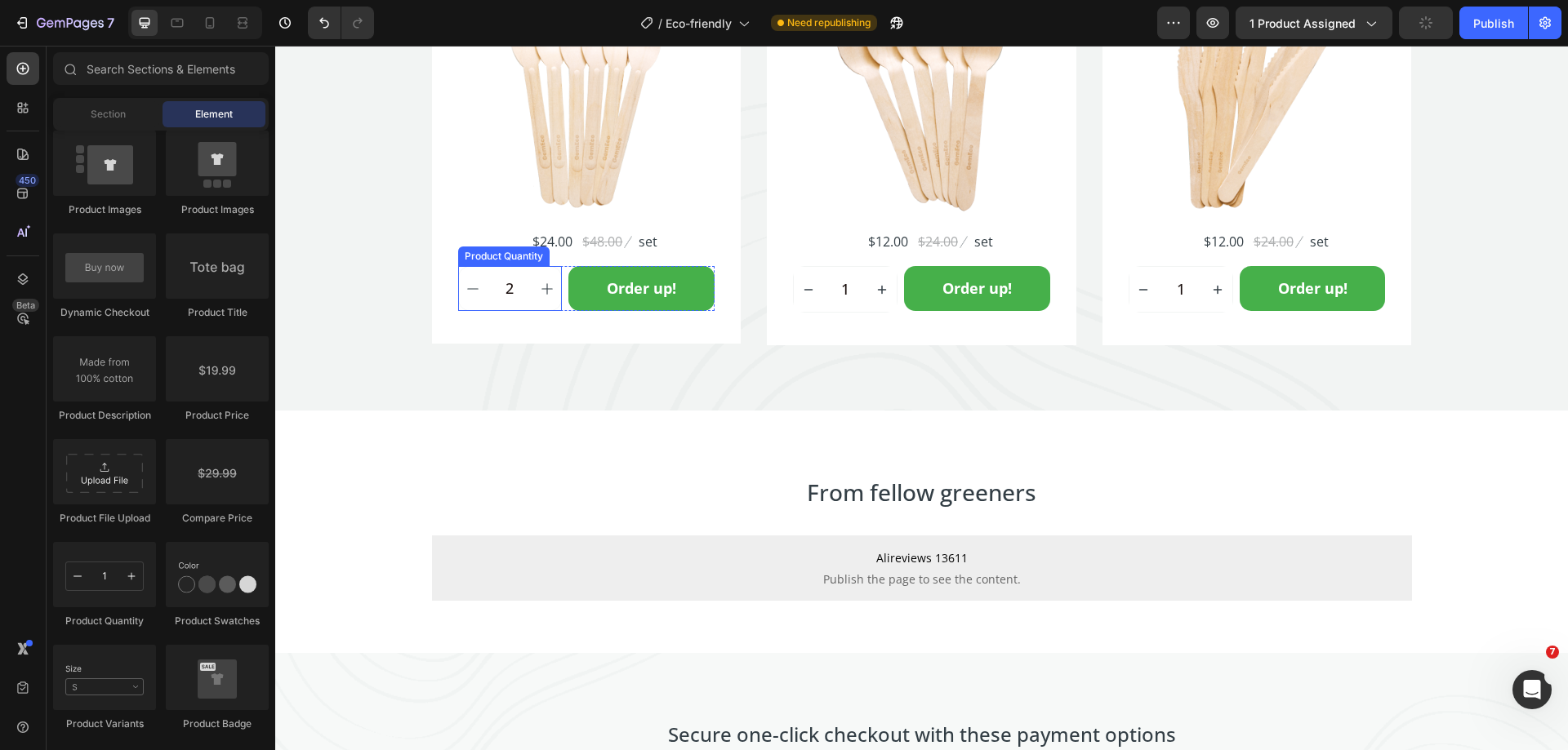
click at [510, 309] on input "2" at bounding box center [510, 289] width 45 height 43
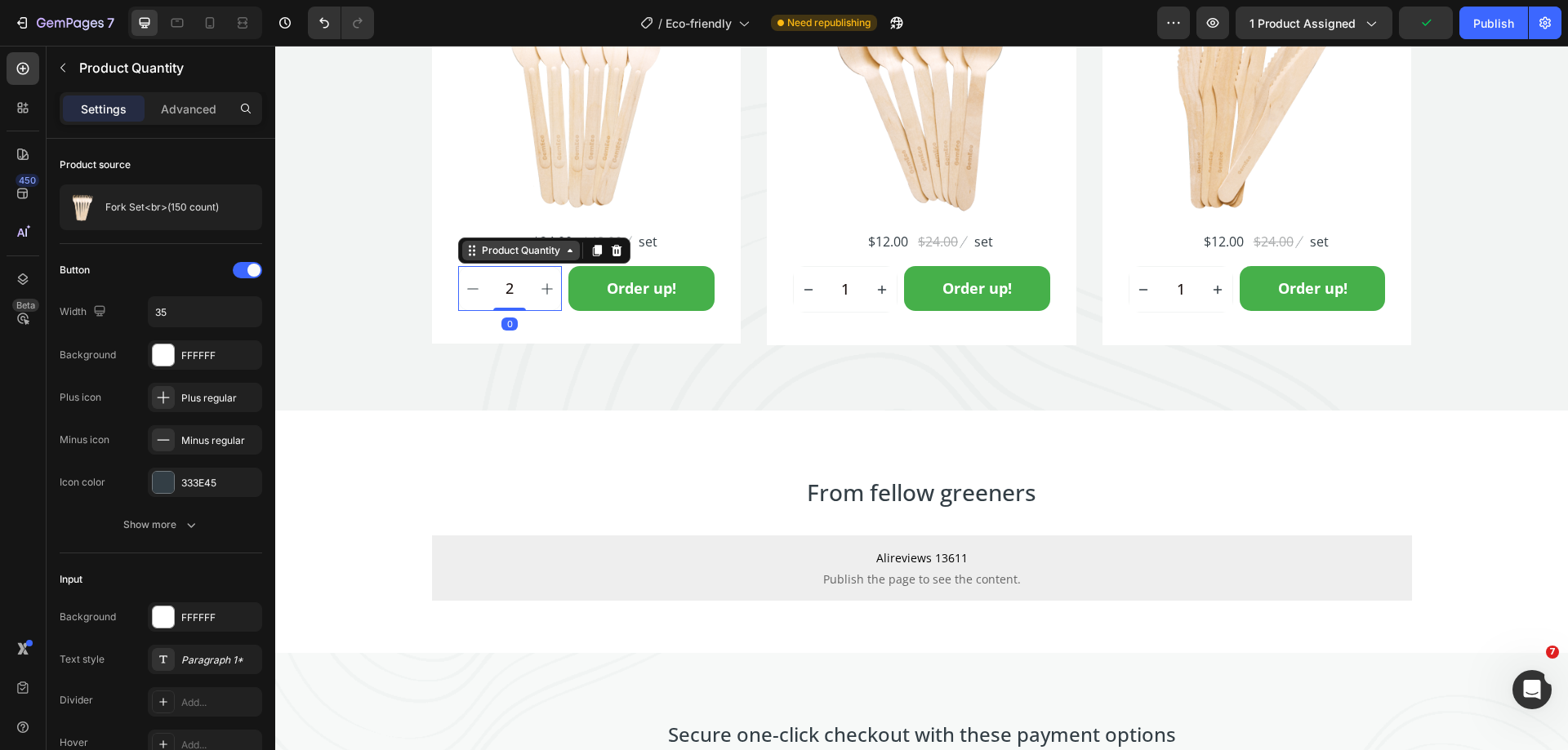
click at [516, 247] on div "Product Quantity" at bounding box center [521, 251] width 85 height 15
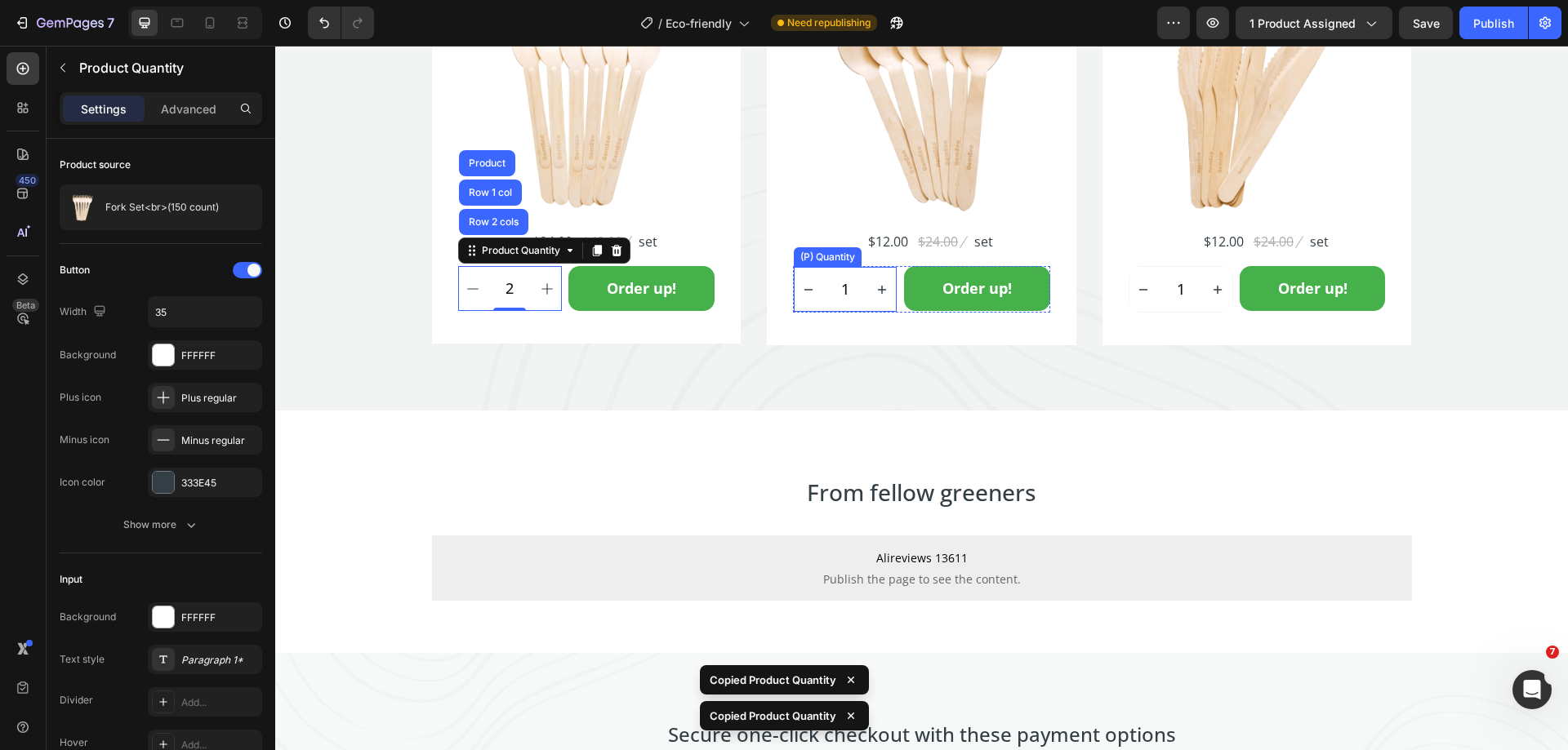
click at [868, 304] on button "increment" at bounding box center [882, 290] width 29 height 45
type input "2"
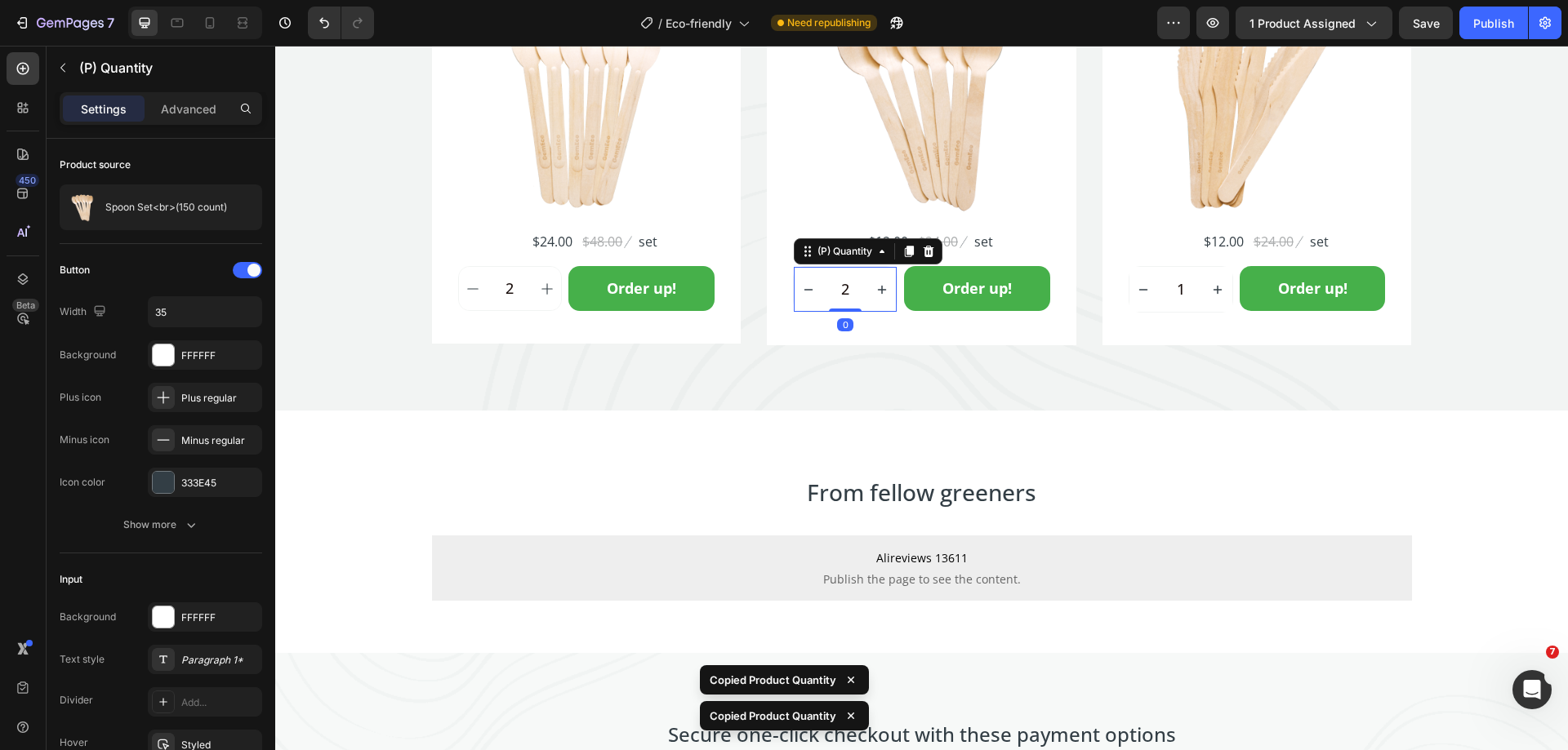
type input "1"
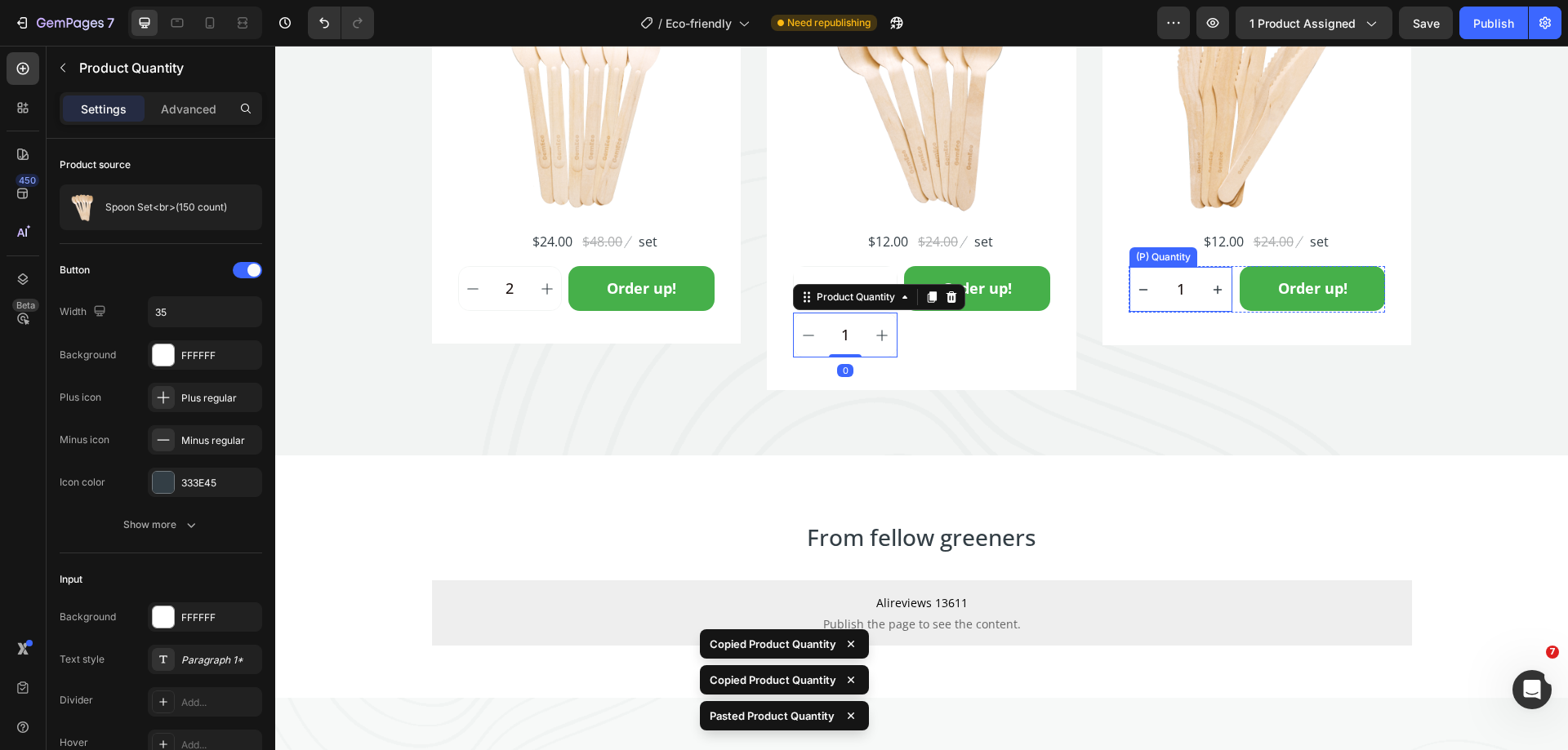
click at [1162, 262] on div "(P) Quantity" at bounding box center [1163, 257] width 61 height 15
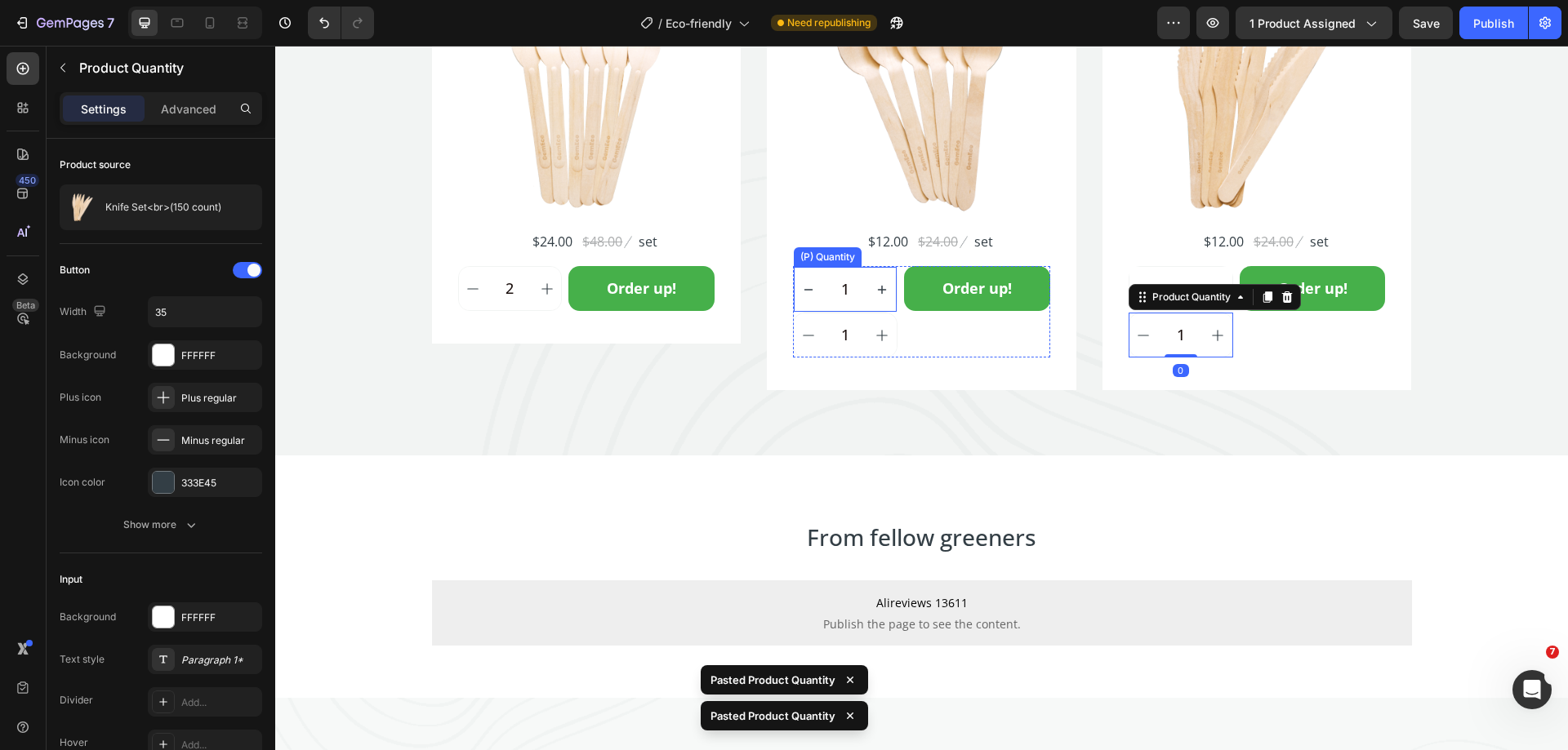
click at [836, 263] on div "(P) Quantity" at bounding box center [828, 257] width 68 height 20
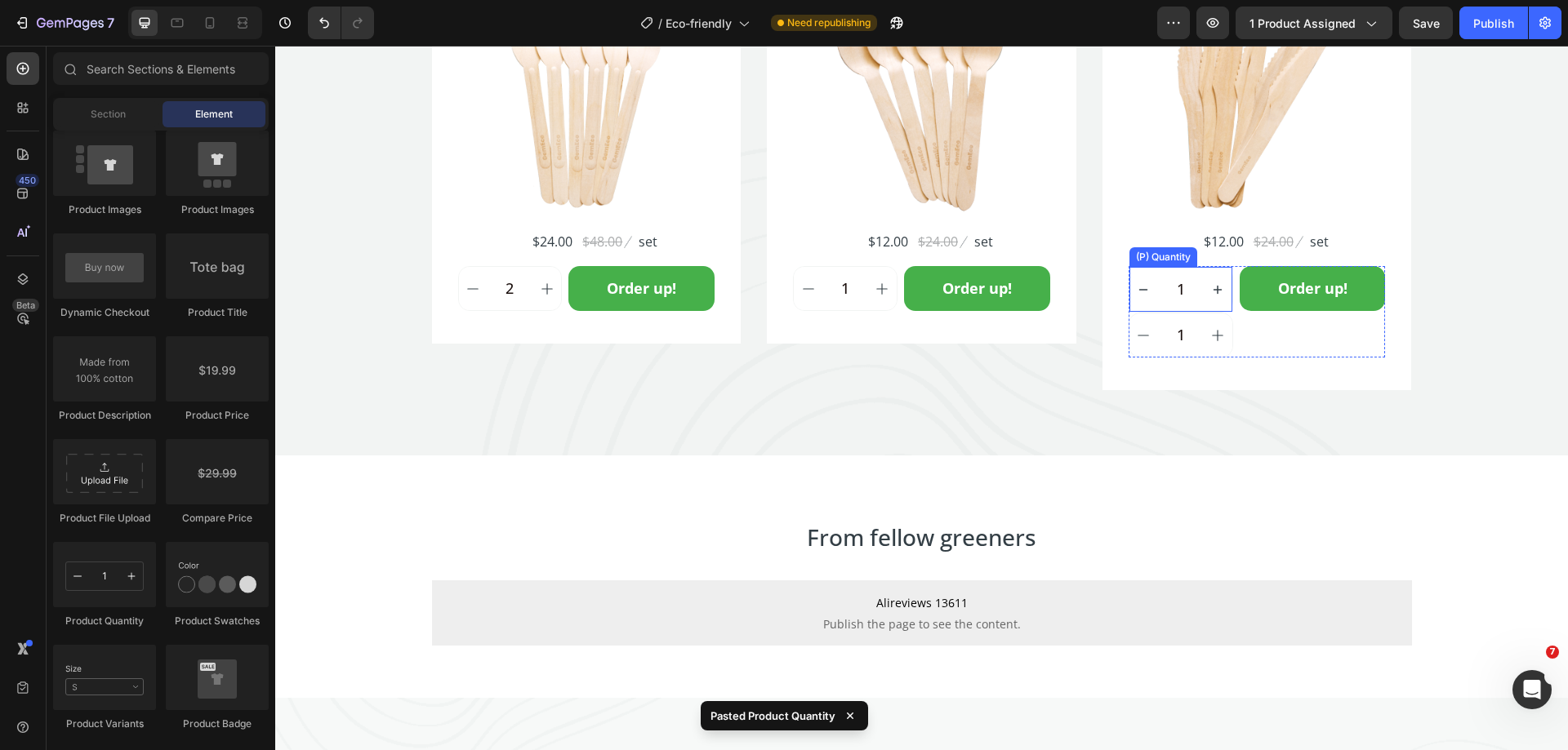
click at [1148, 261] on div "(P) Quantity" at bounding box center [1163, 257] width 61 height 15
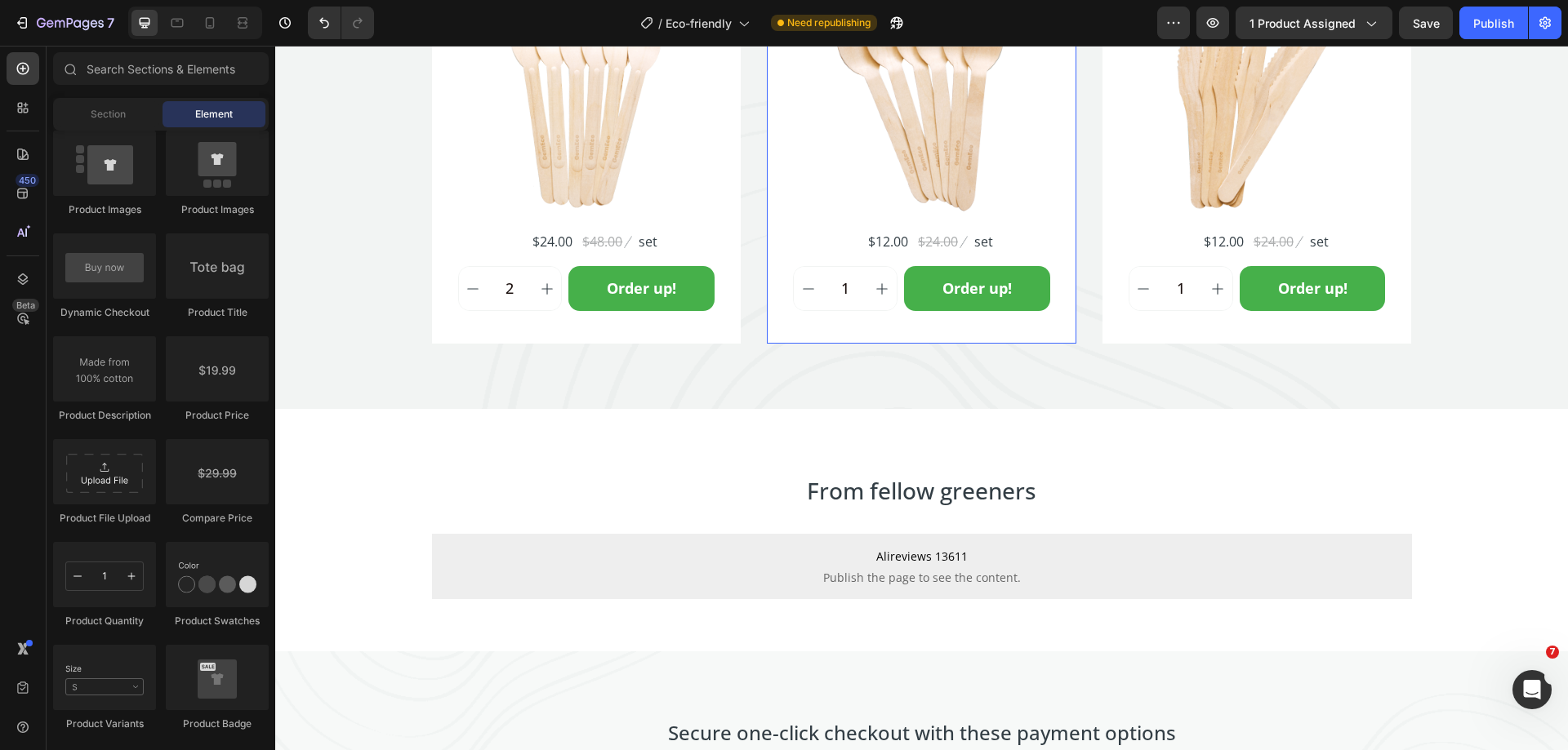
click at [898, 319] on div "Spoon Set (150 count) Product Title Icon Icon Icon Icon Icon Icon List Hoz 1234…" at bounding box center [921, 104] width 309 height 482
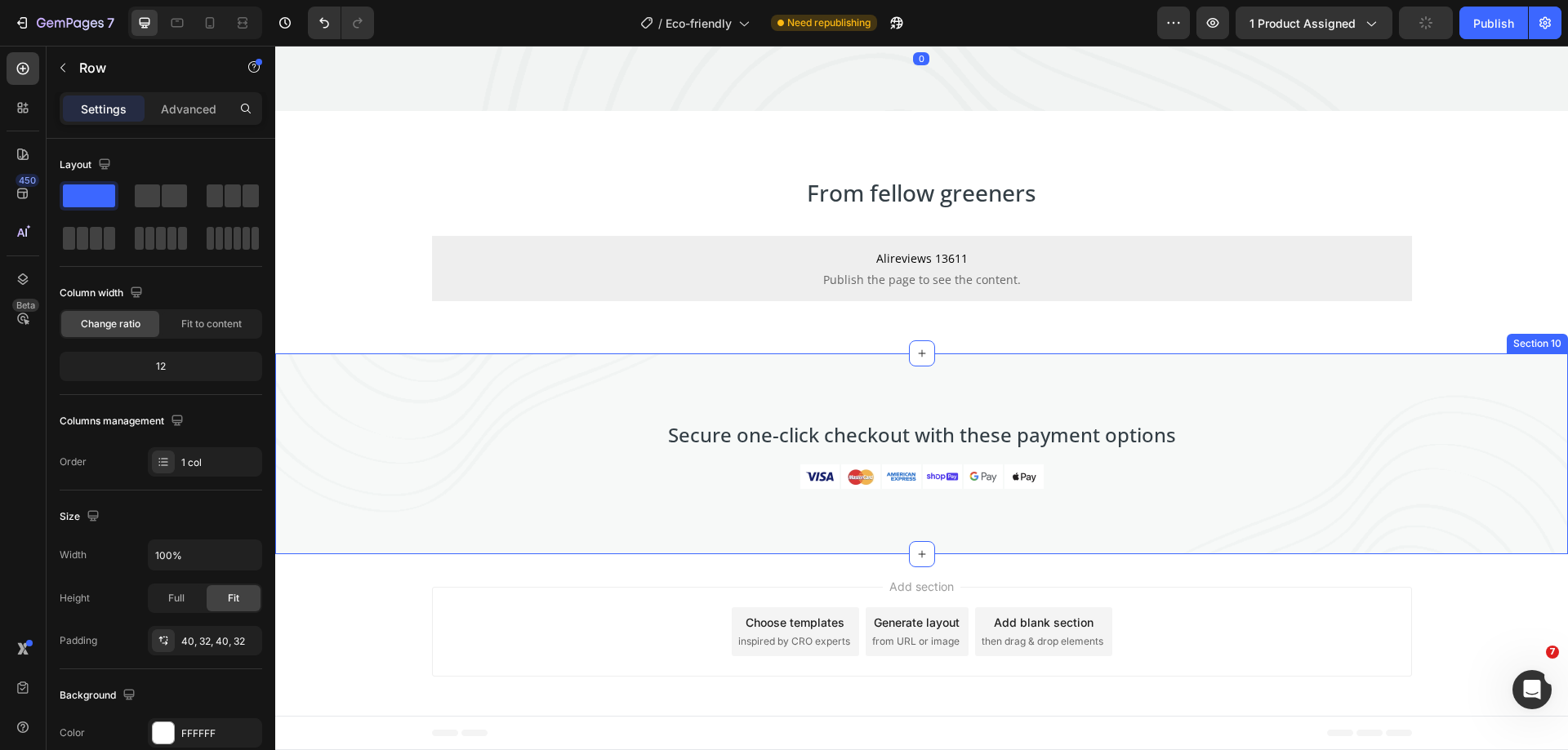
scroll to position [4483, 0]
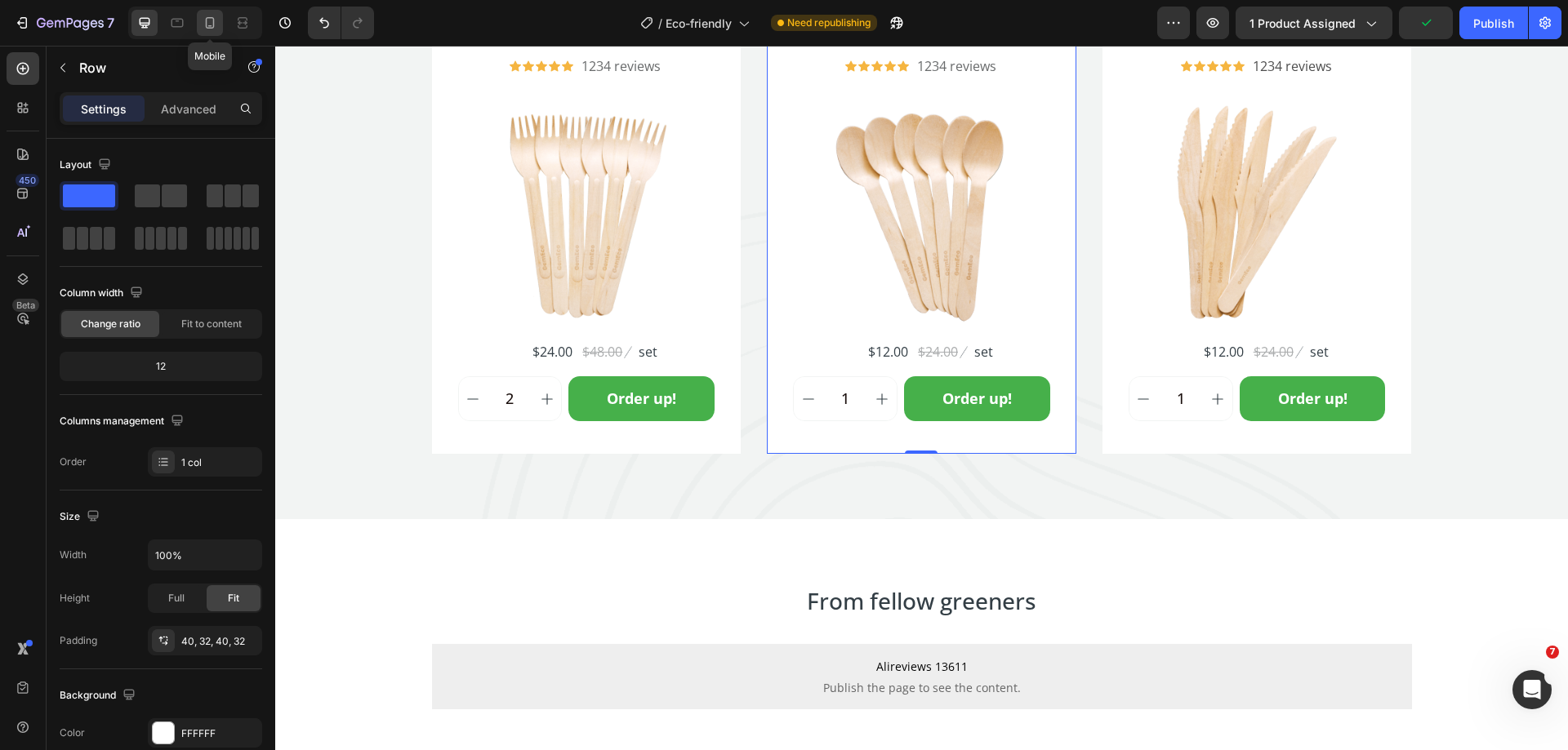
click at [200, 31] on div at bounding box center [210, 23] width 26 height 26
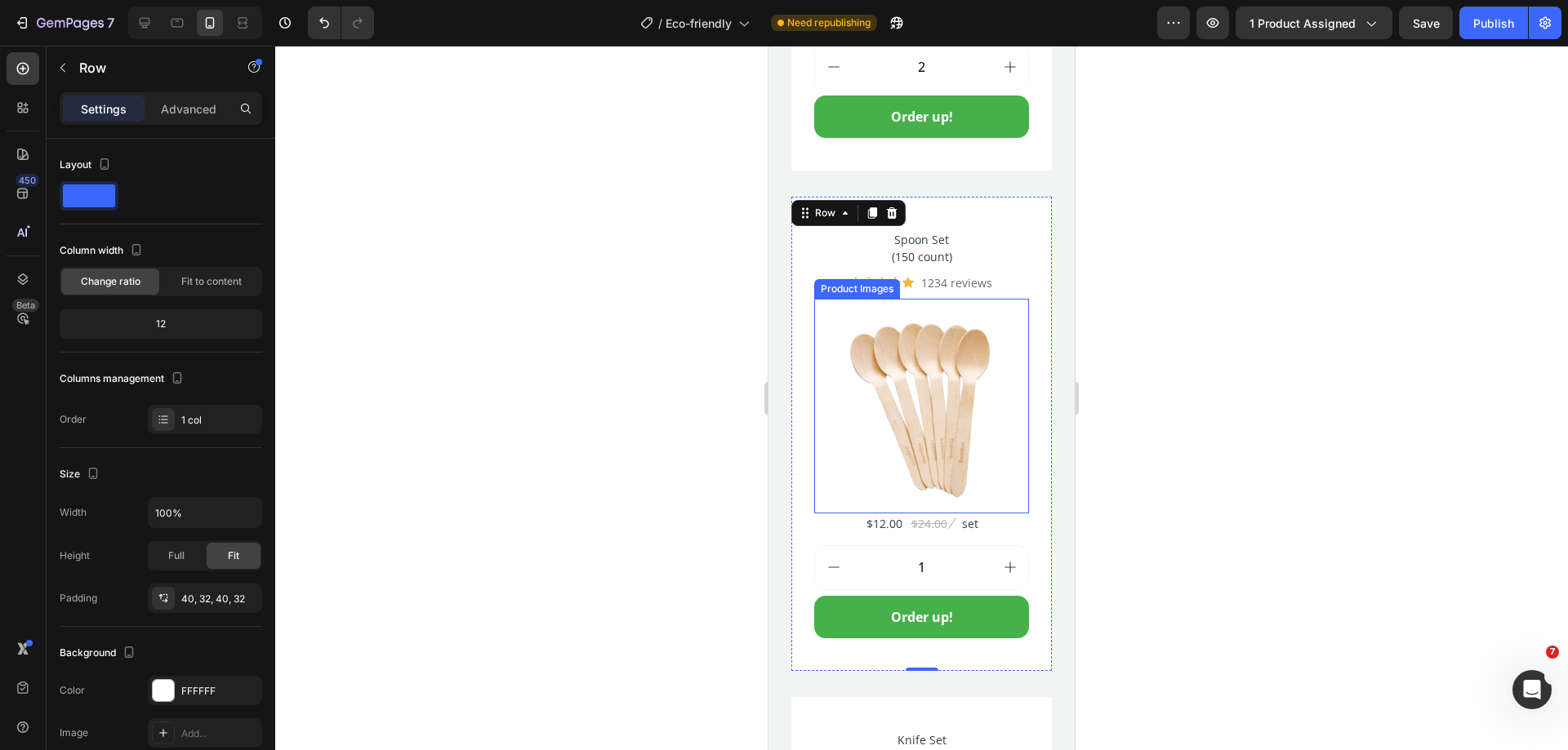
scroll to position [4433, 0]
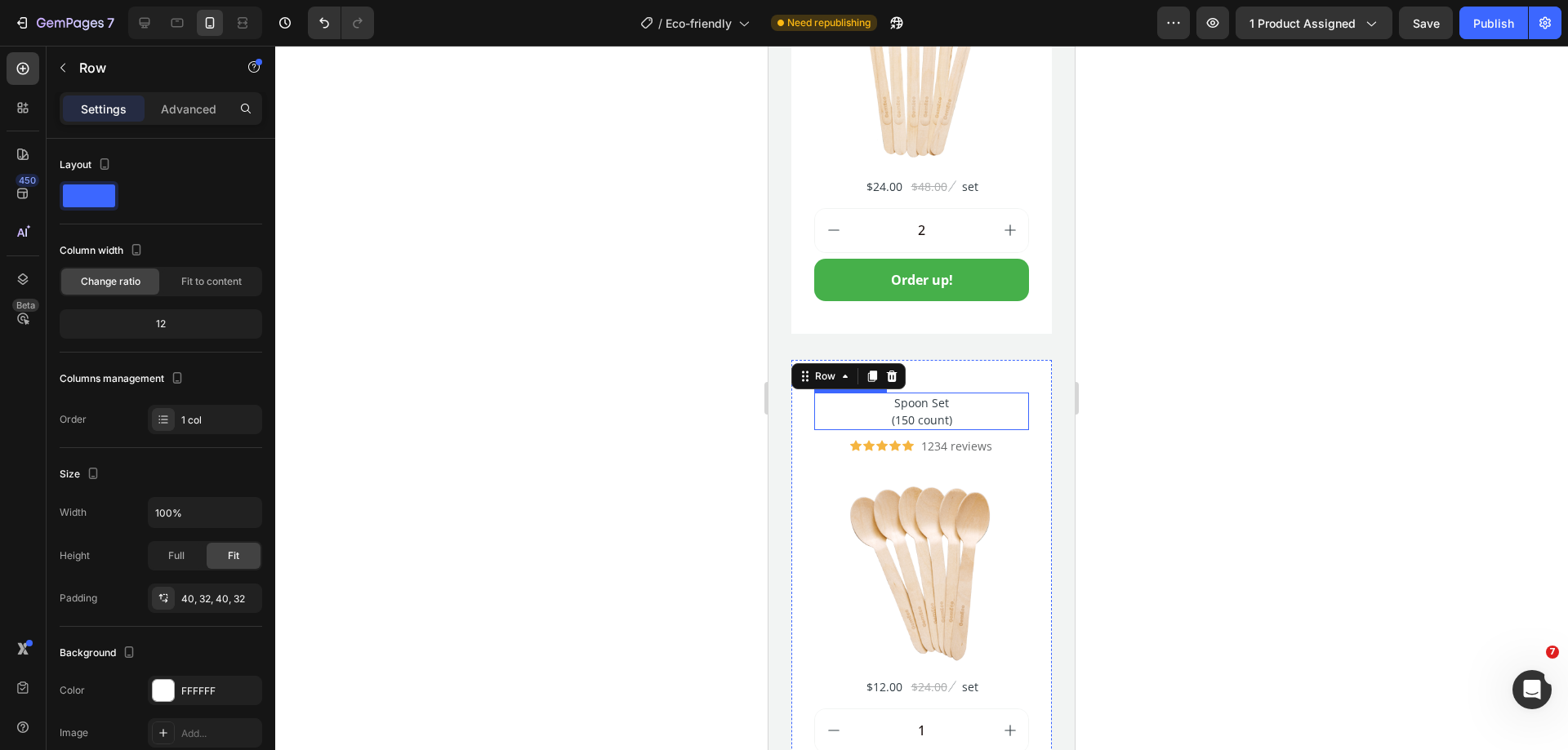
click at [909, 395] on h2 "Spoon Set (150 count)" at bounding box center [921, 412] width 215 height 38
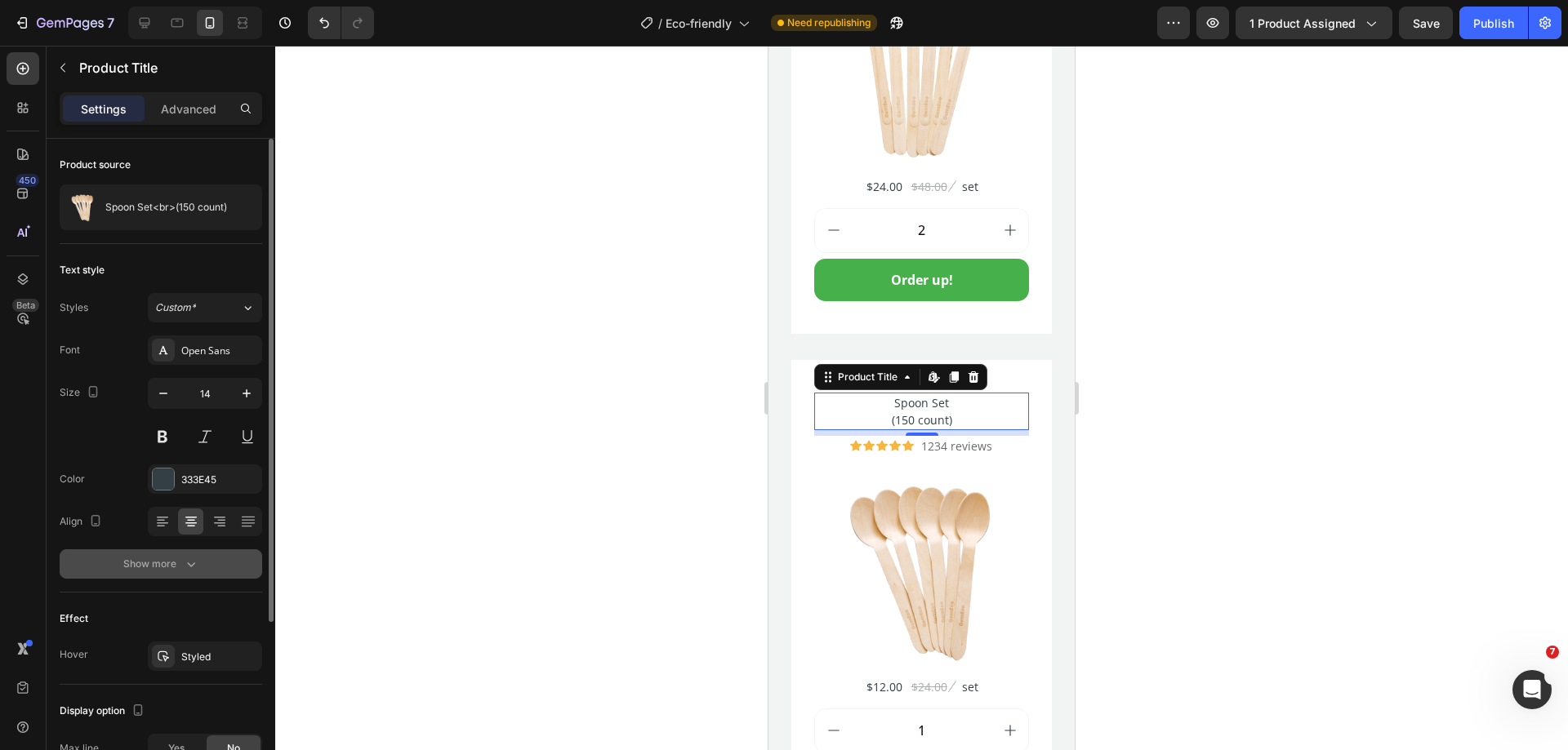
click at [191, 569] on icon "button" at bounding box center [191, 564] width 17 height 17
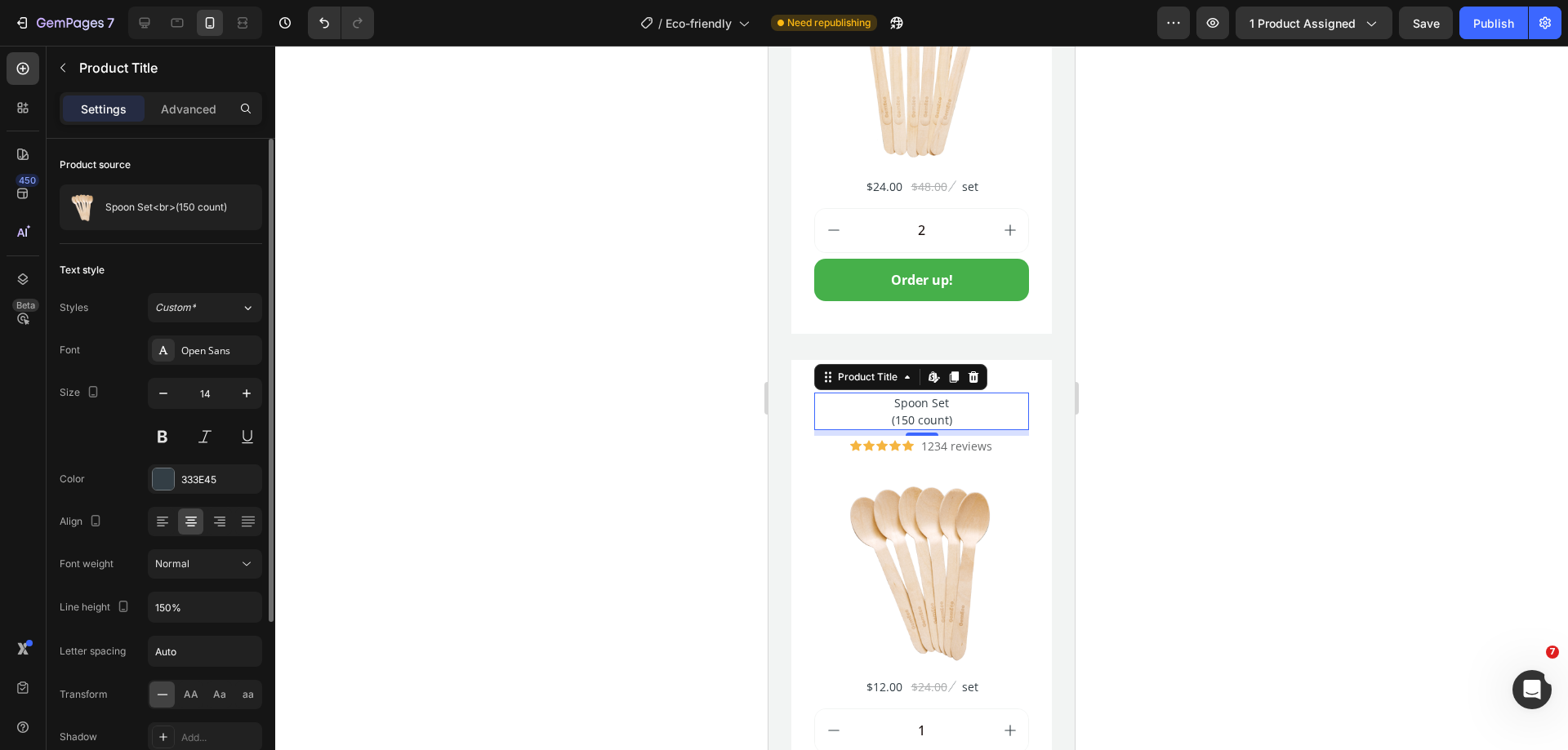
click at [1125, 476] on div at bounding box center [921, 398] width 1292 height 705
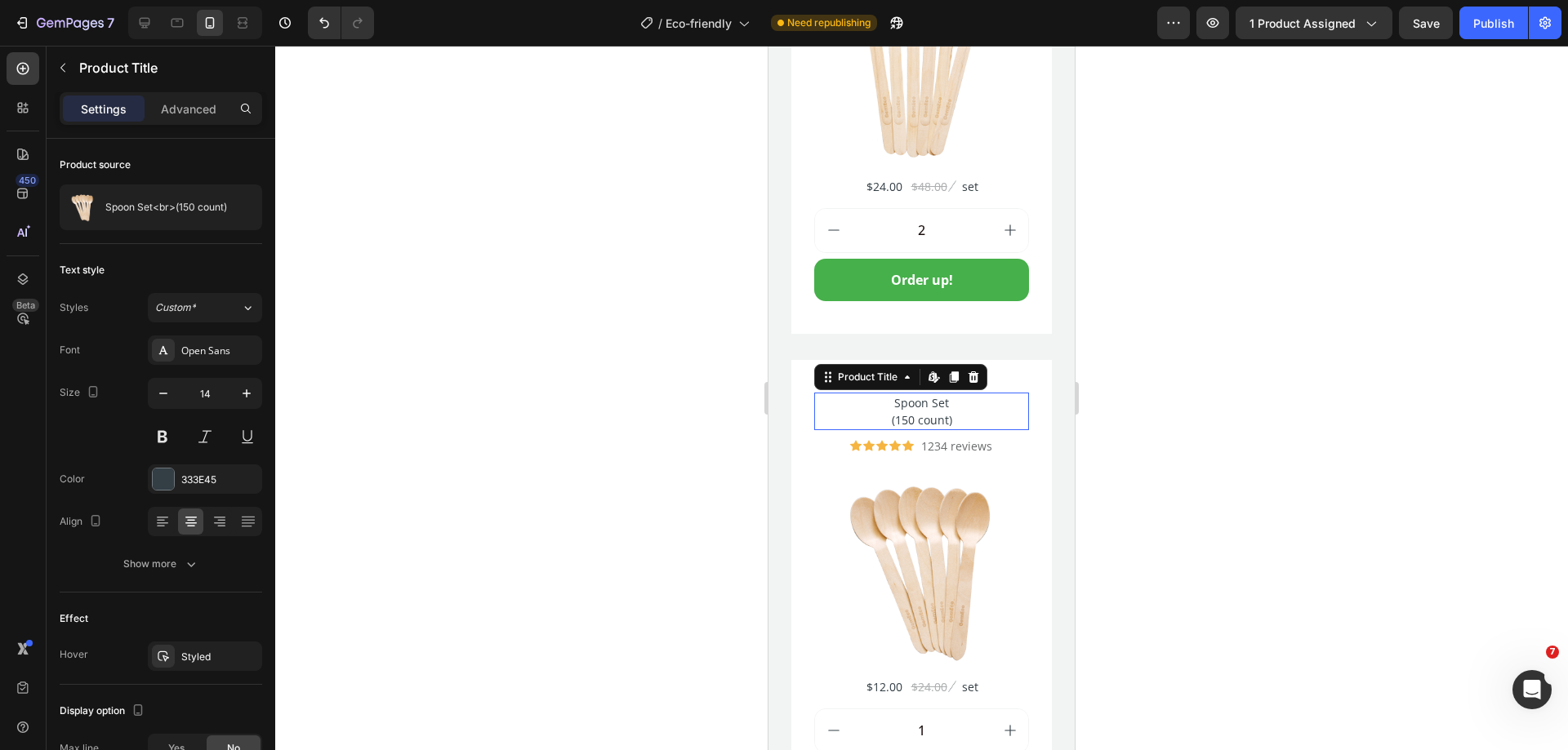
click at [995, 406] on h2 "Spoon Set (150 count)" at bounding box center [921, 412] width 215 height 38
click at [190, 19] on div at bounding box center [177, 23] width 26 height 26
type input "16"
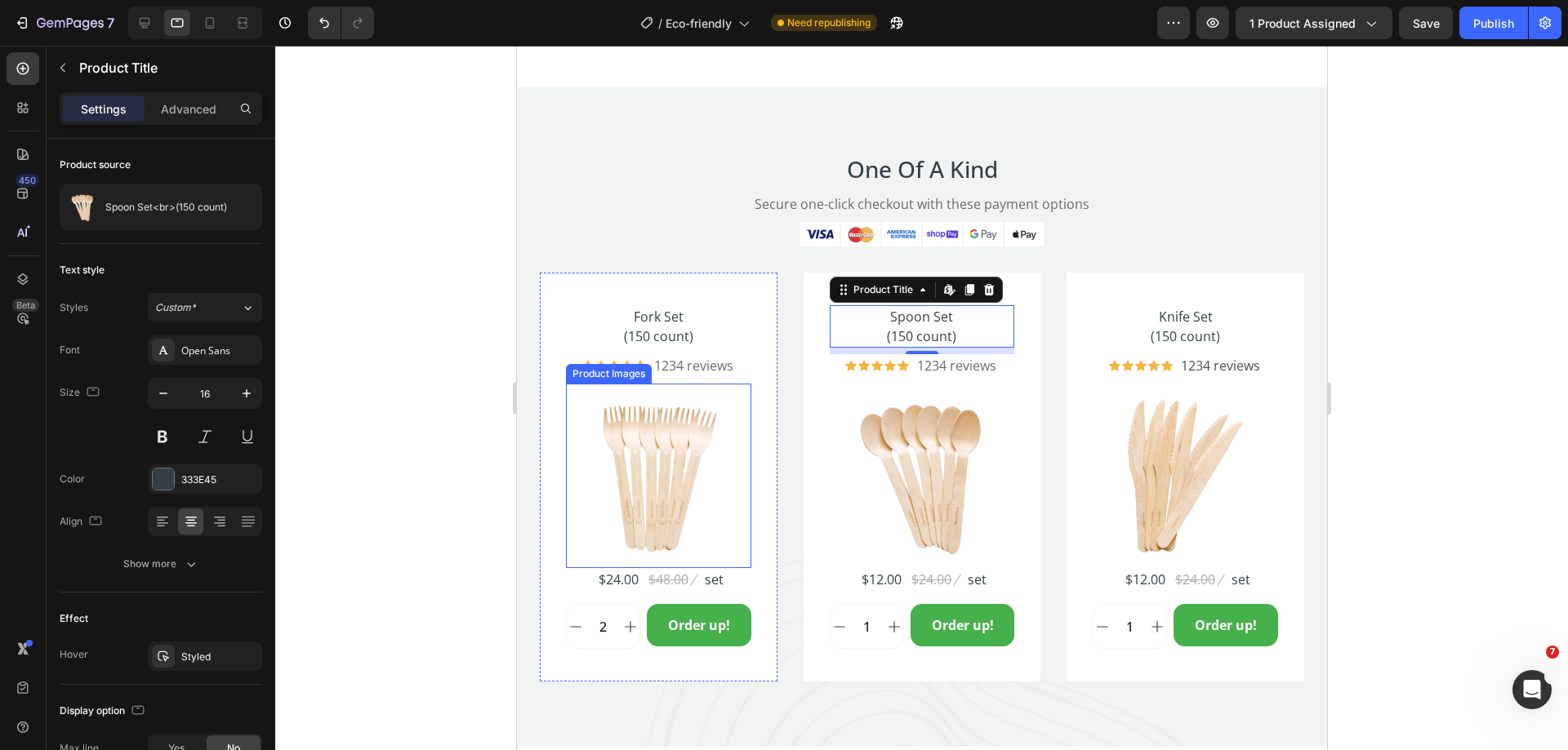
scroll to position [4308, 0]
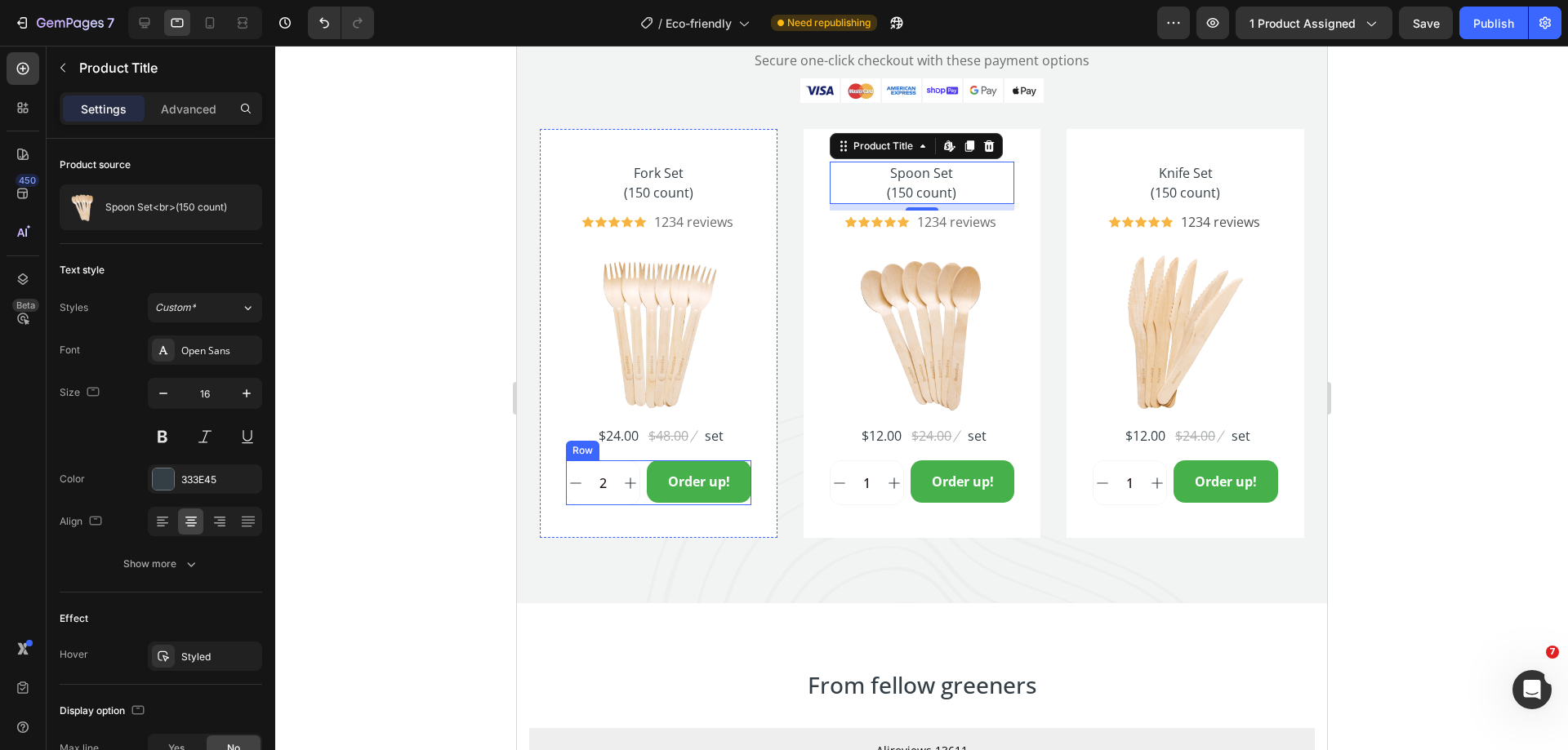
click at [640, 498] on div "2 Product Quantity Order up! Add to Cart Row" at bounding box center [658, 483] width 186 height 45
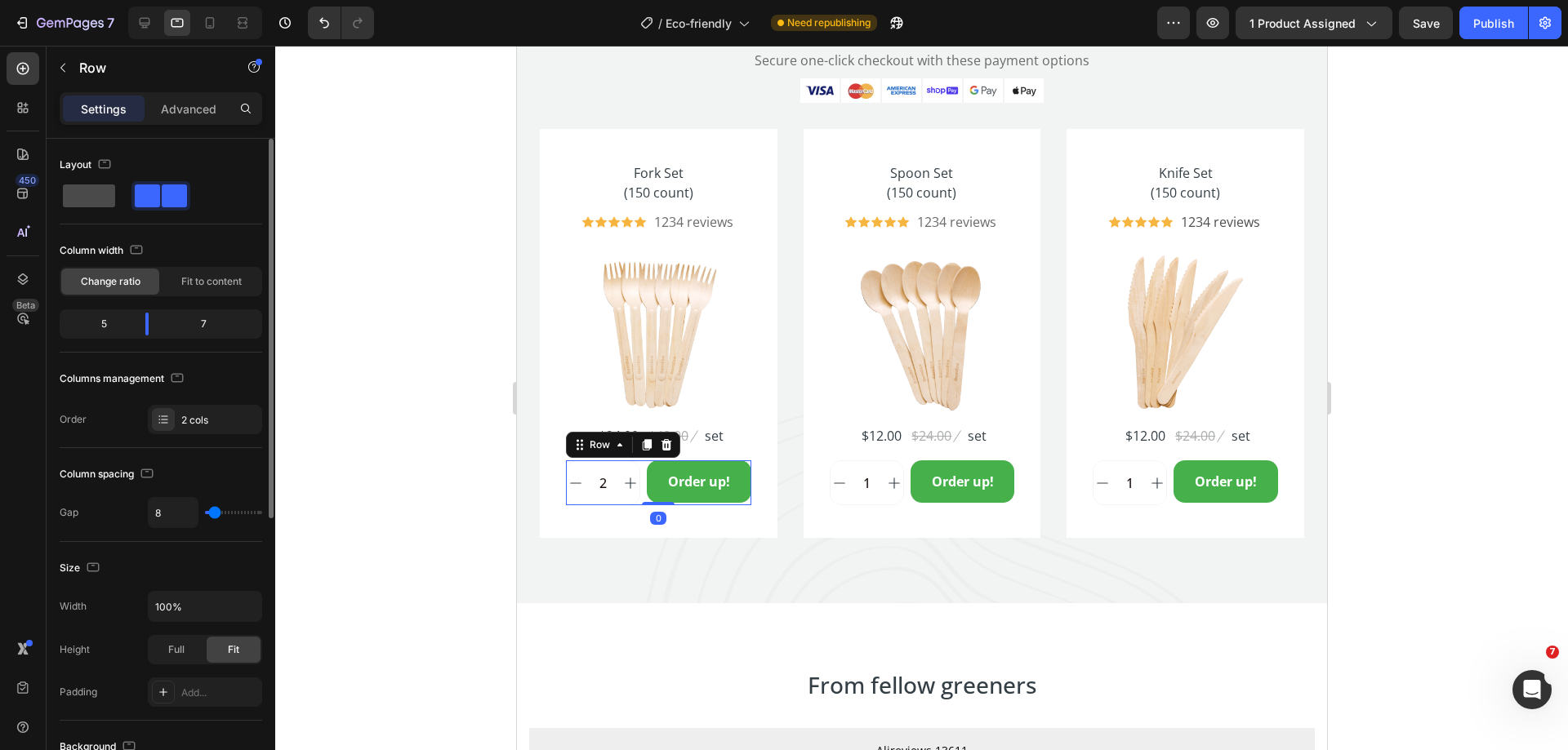
click at [86, 198] on span at bounding box center [88, 196] width 52 height 23
type input "0"
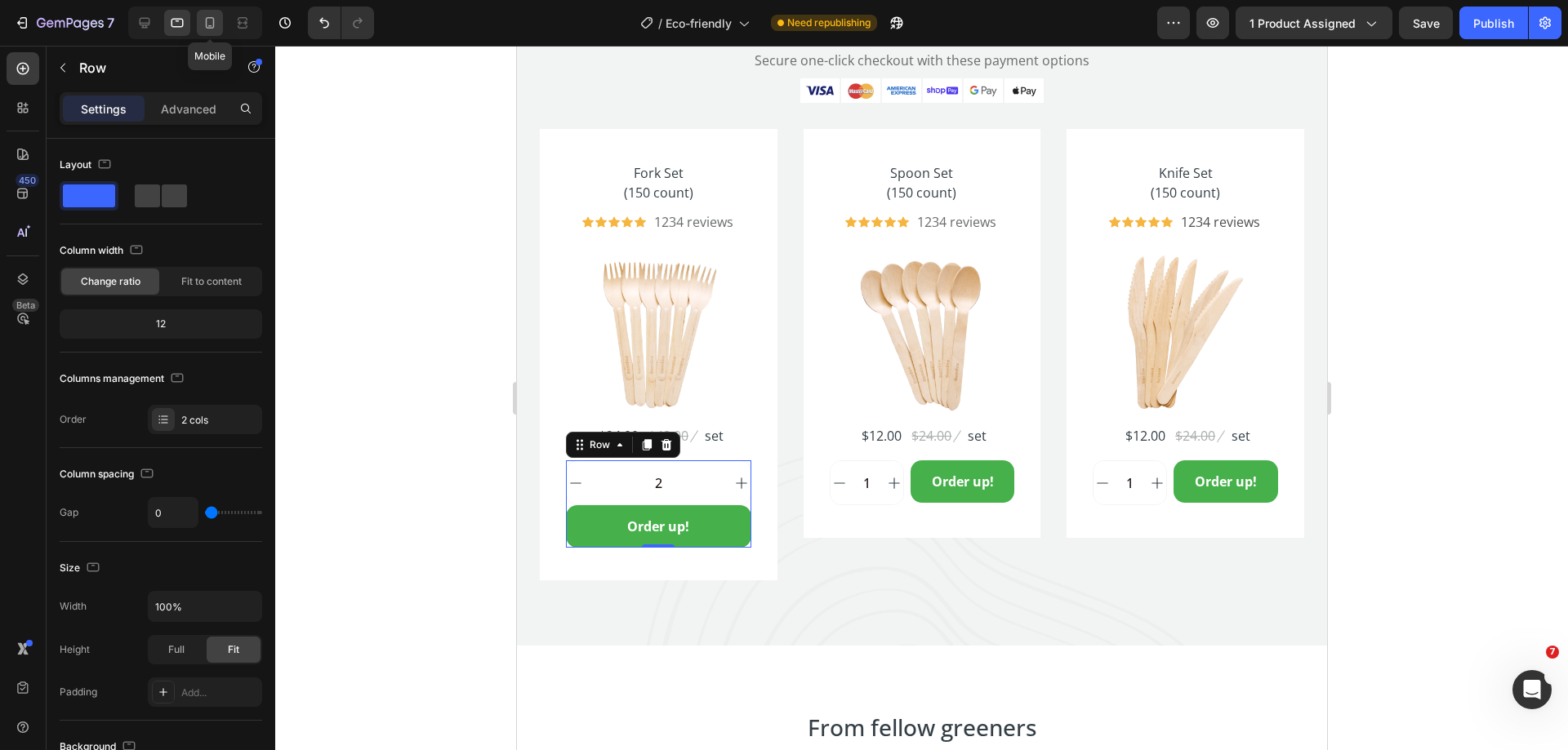
click at [208, 30] on icon at bounding box center [210, 23] width 17 height 17
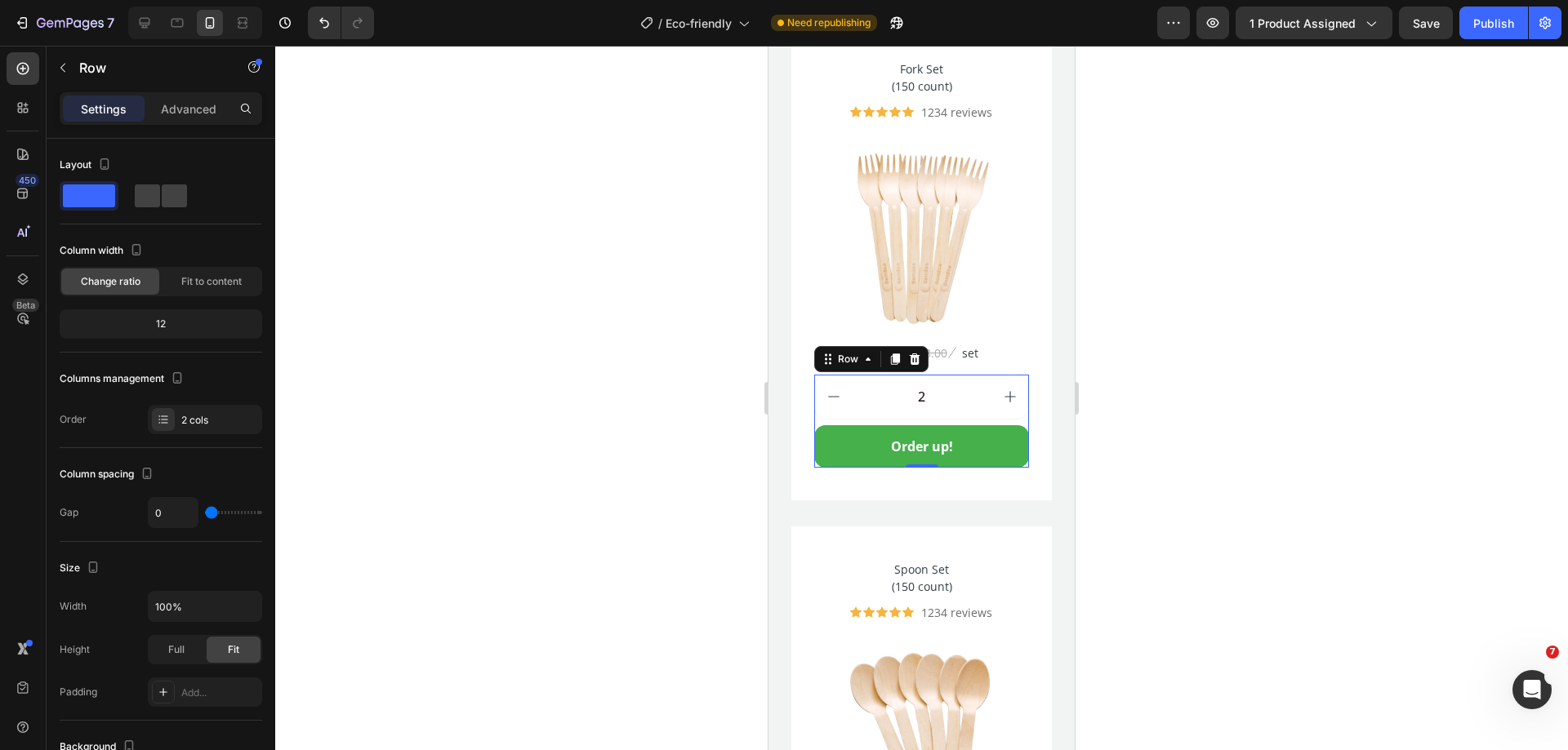
scroll to position [4585, 0]
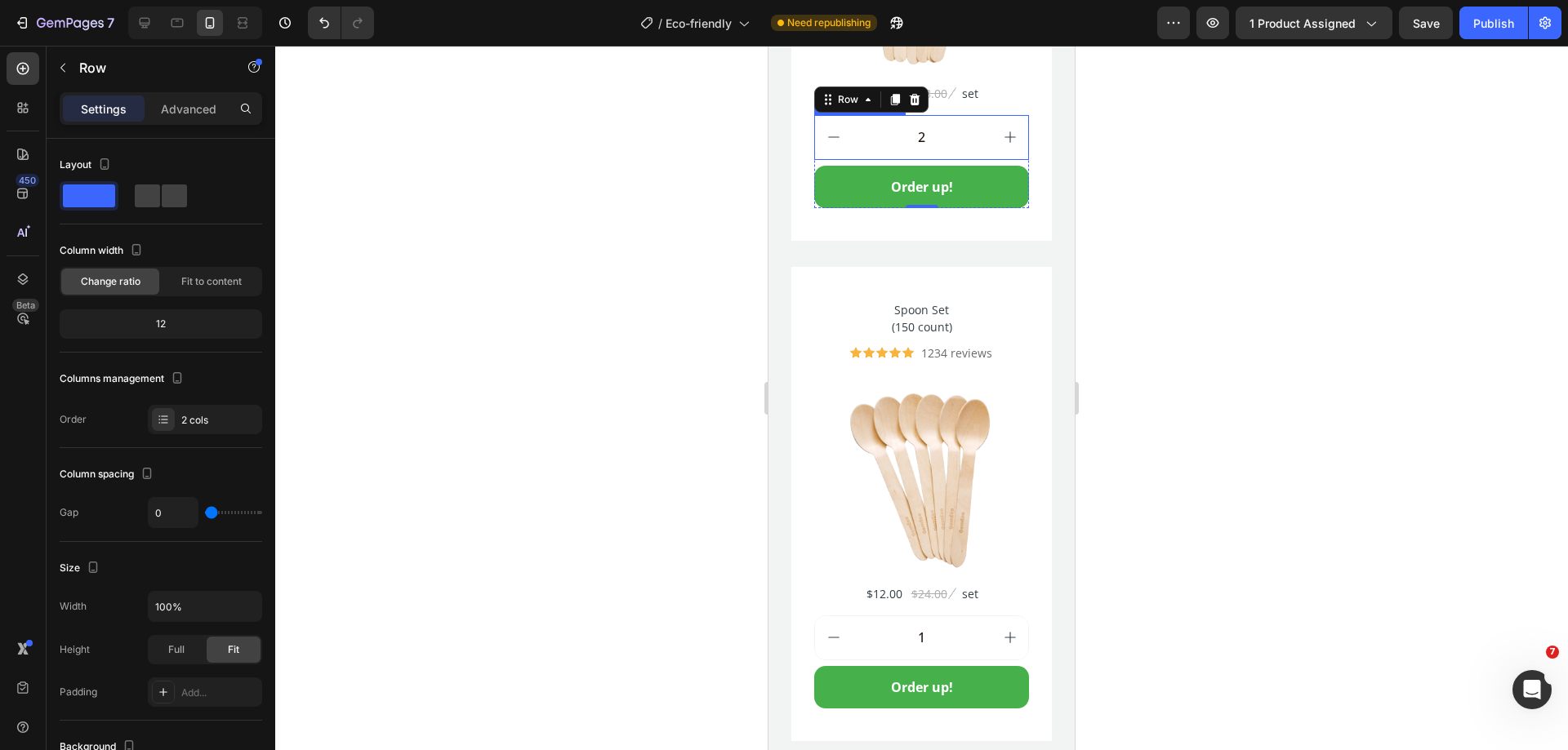
click at [862, 101] on div "Fork Set (150 count) Product Title Icon Icon Icon Icon Icon Icon List Hoz 1234 …" at bounding box center [921, 4] width 215 height 409
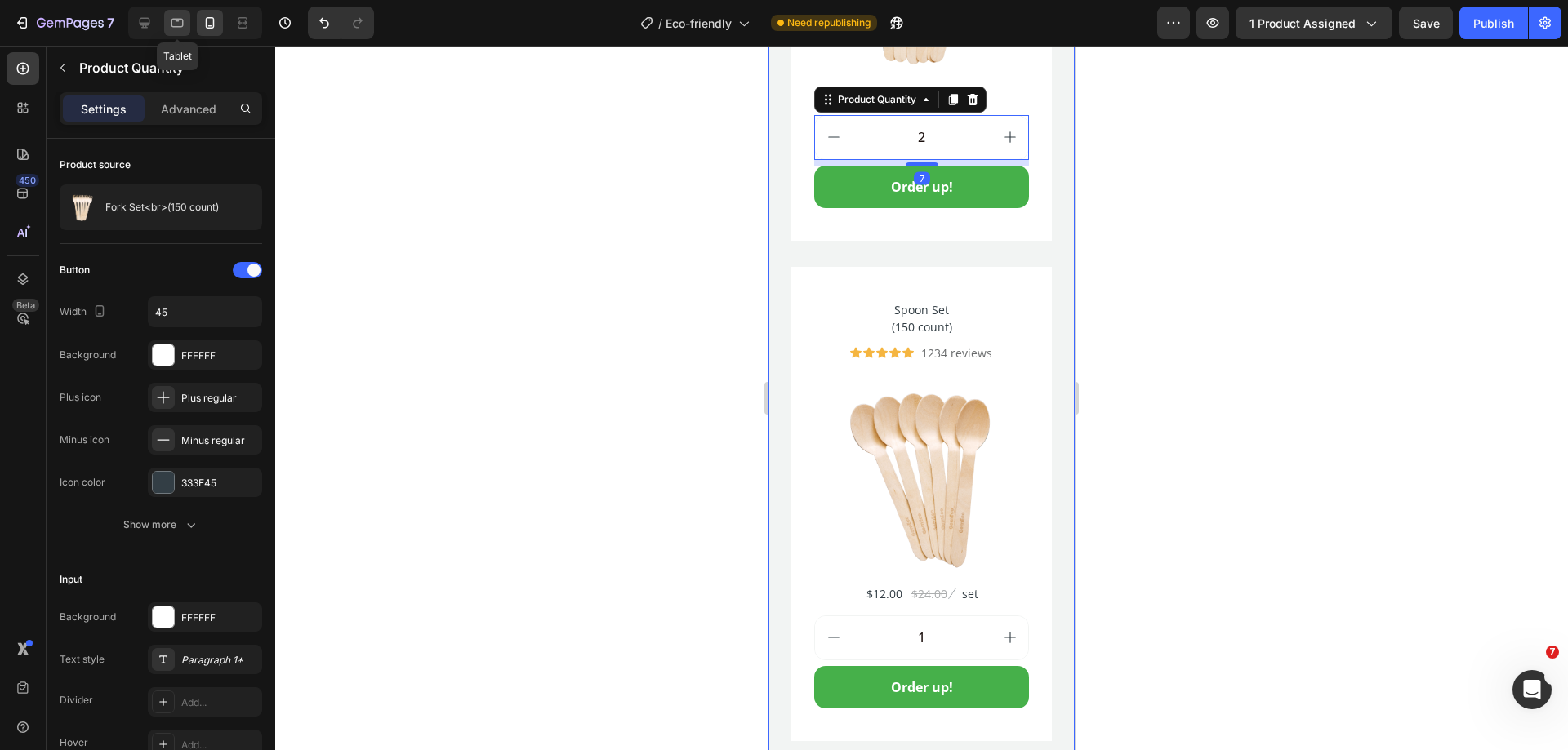
click at [172, 31] on div at bounding box center [177, 23] width 26 height 26
type input "22"
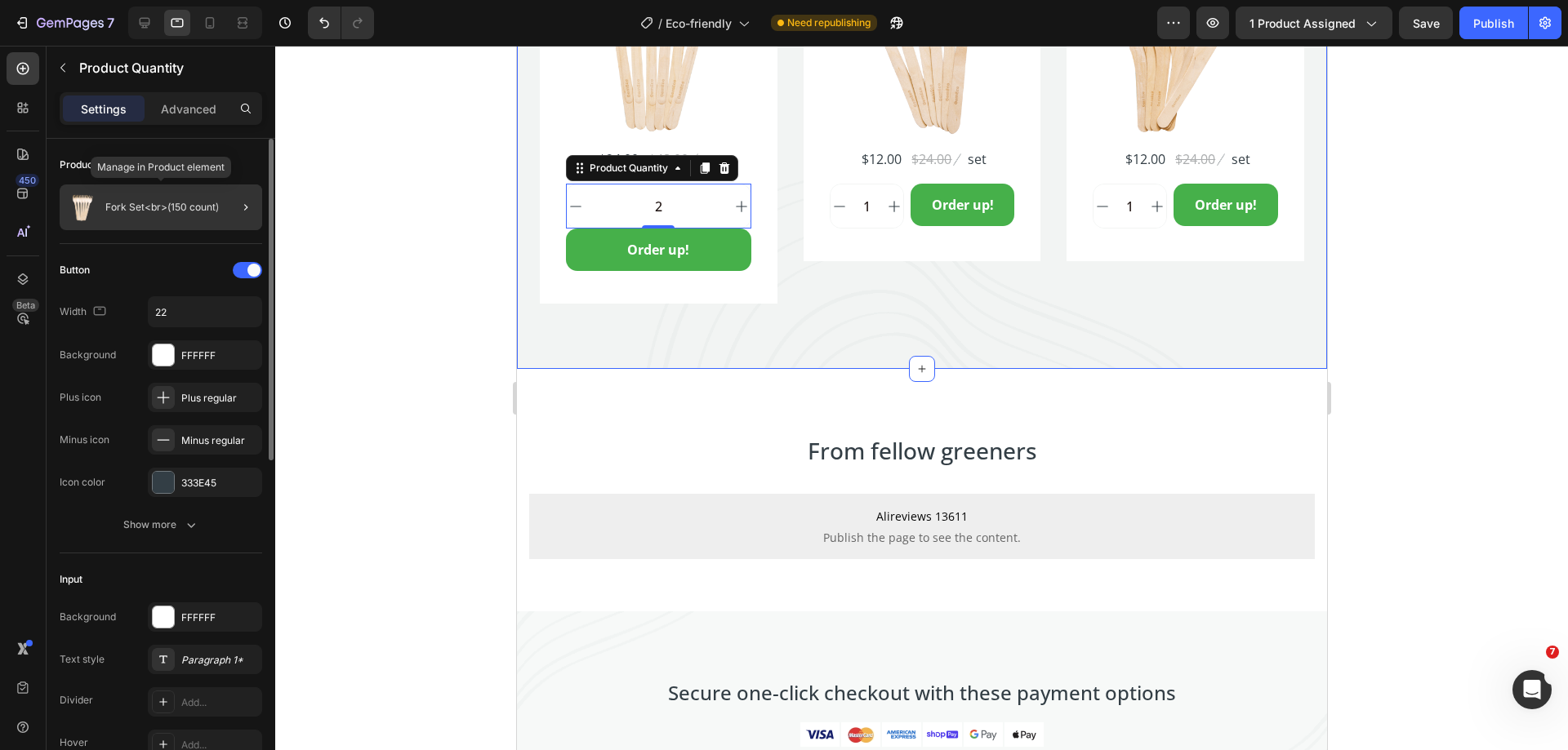
scroll to position [4662, 0]
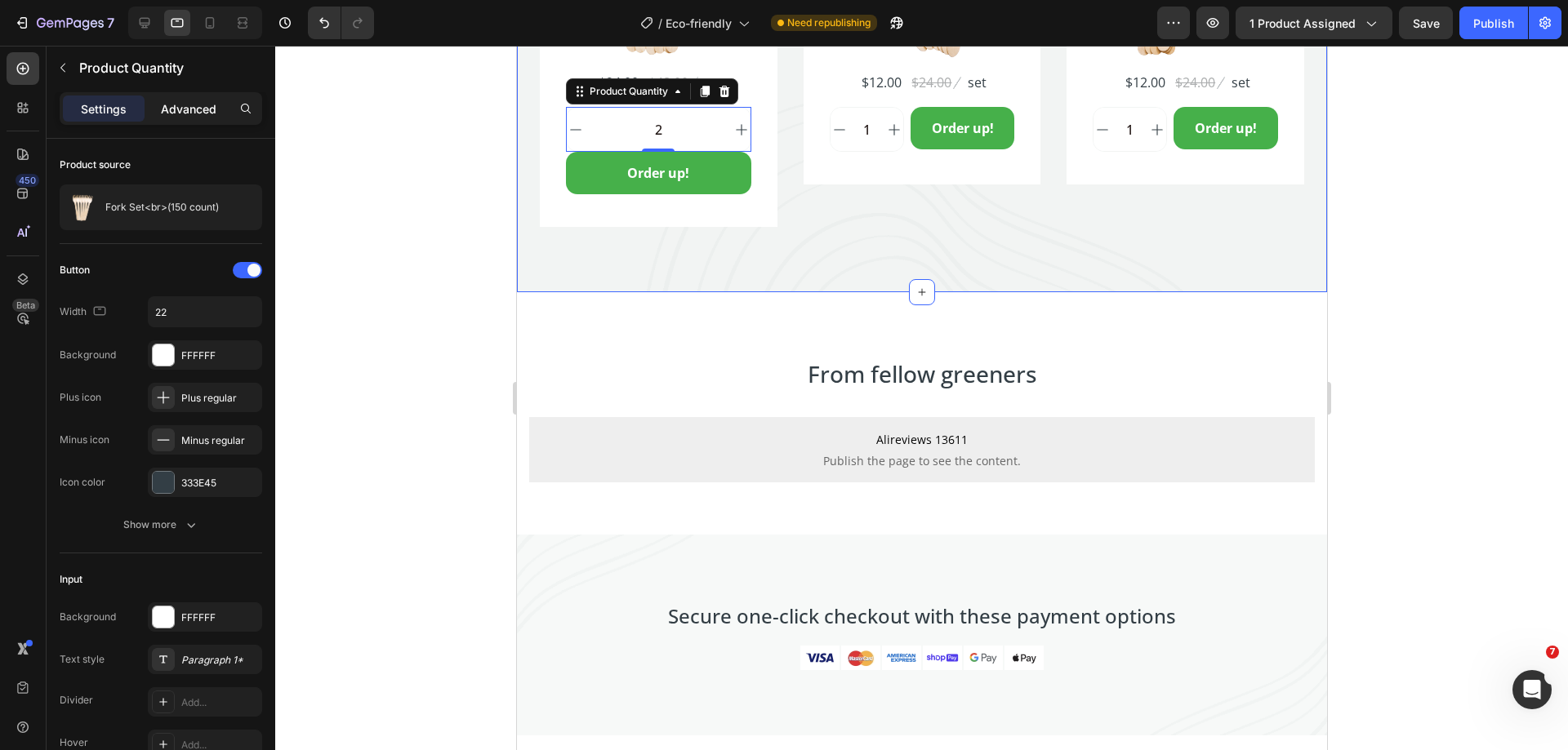
click at [190, 116] on p "Advanced" at bounding box center [188, 109] width 55 height 17
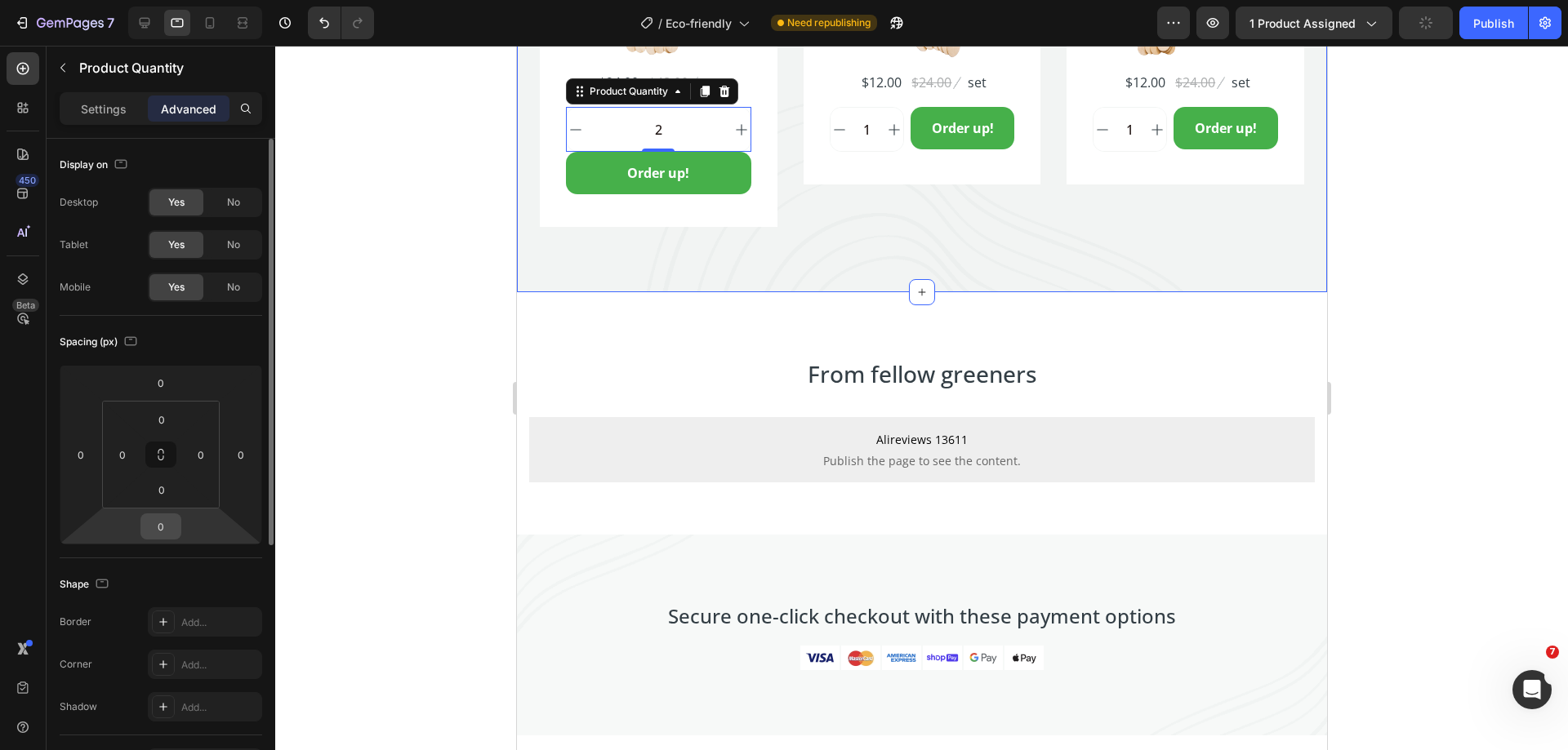
click at [169, 527] on input "0" at bounding box center [161, 526] width 33 height 25
type input "8"
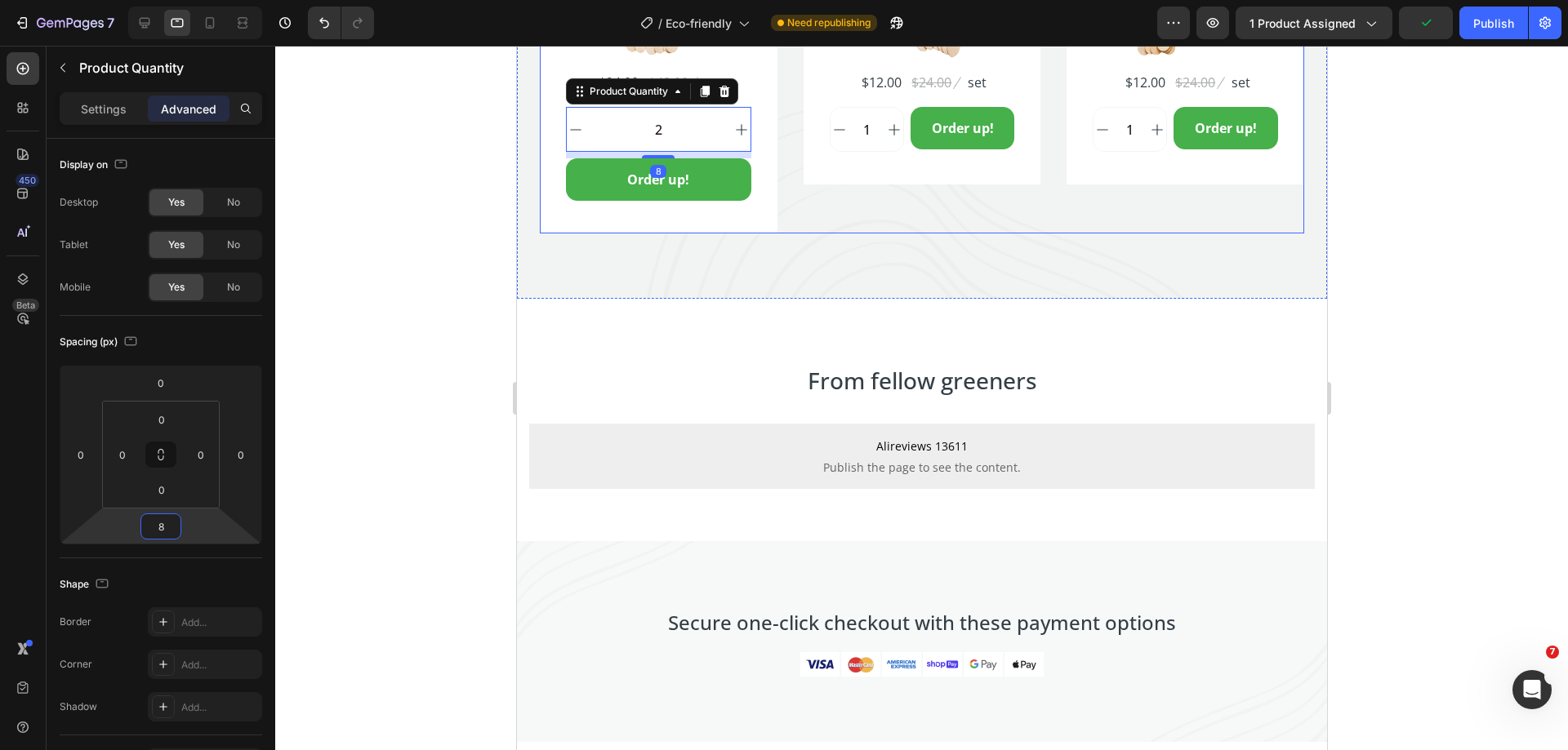
click at [803, 200] on div "Spoon Set (150 count) Product Title Icon Icon Icon Icon Icon Icon List Hoz 1234…" at bounding box center [922, 5] width 238 height 459
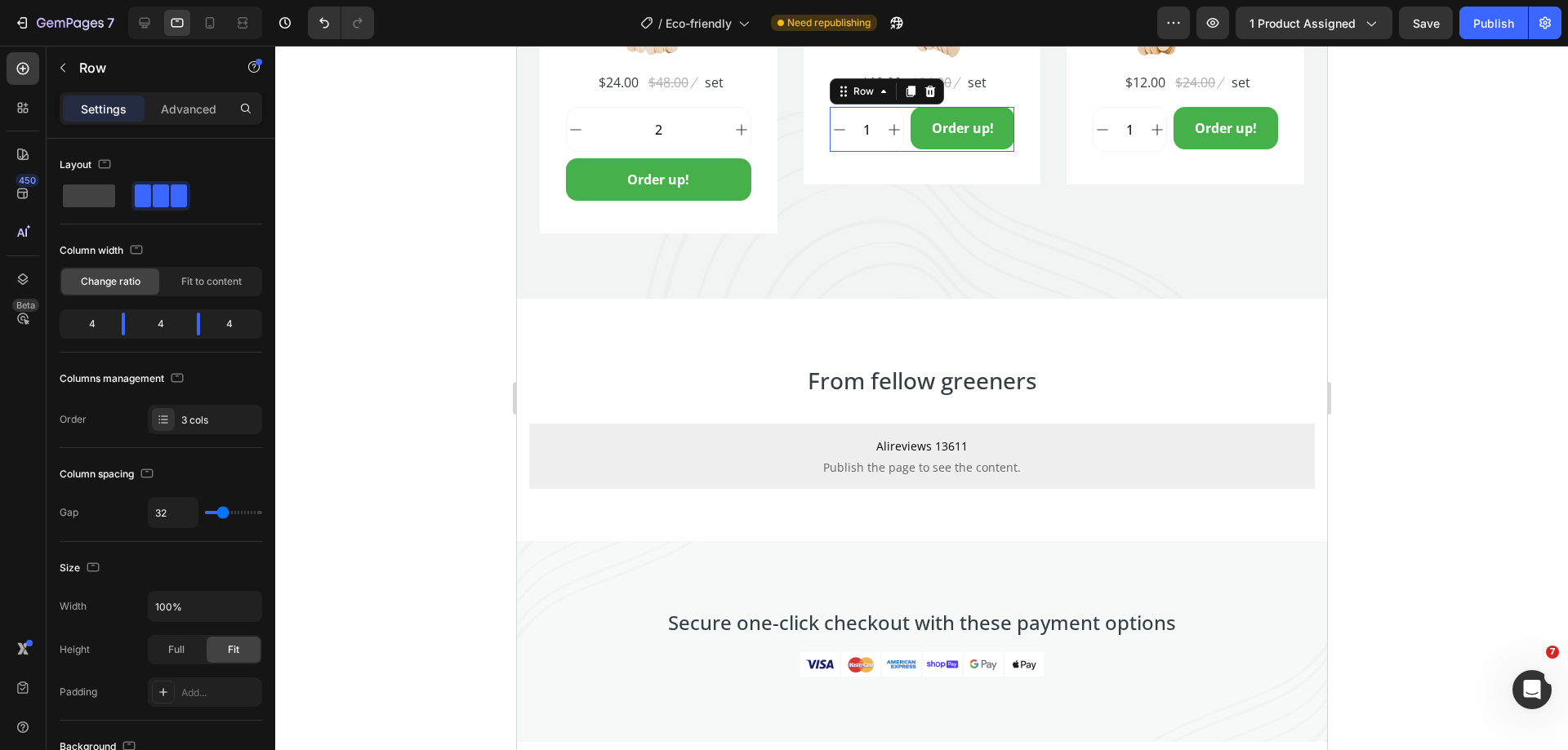
click at [901, 145] on div "1 Product Quantity Order up! Add to Cart Row 0" at bounding box center [921, 130] width 186 height 45
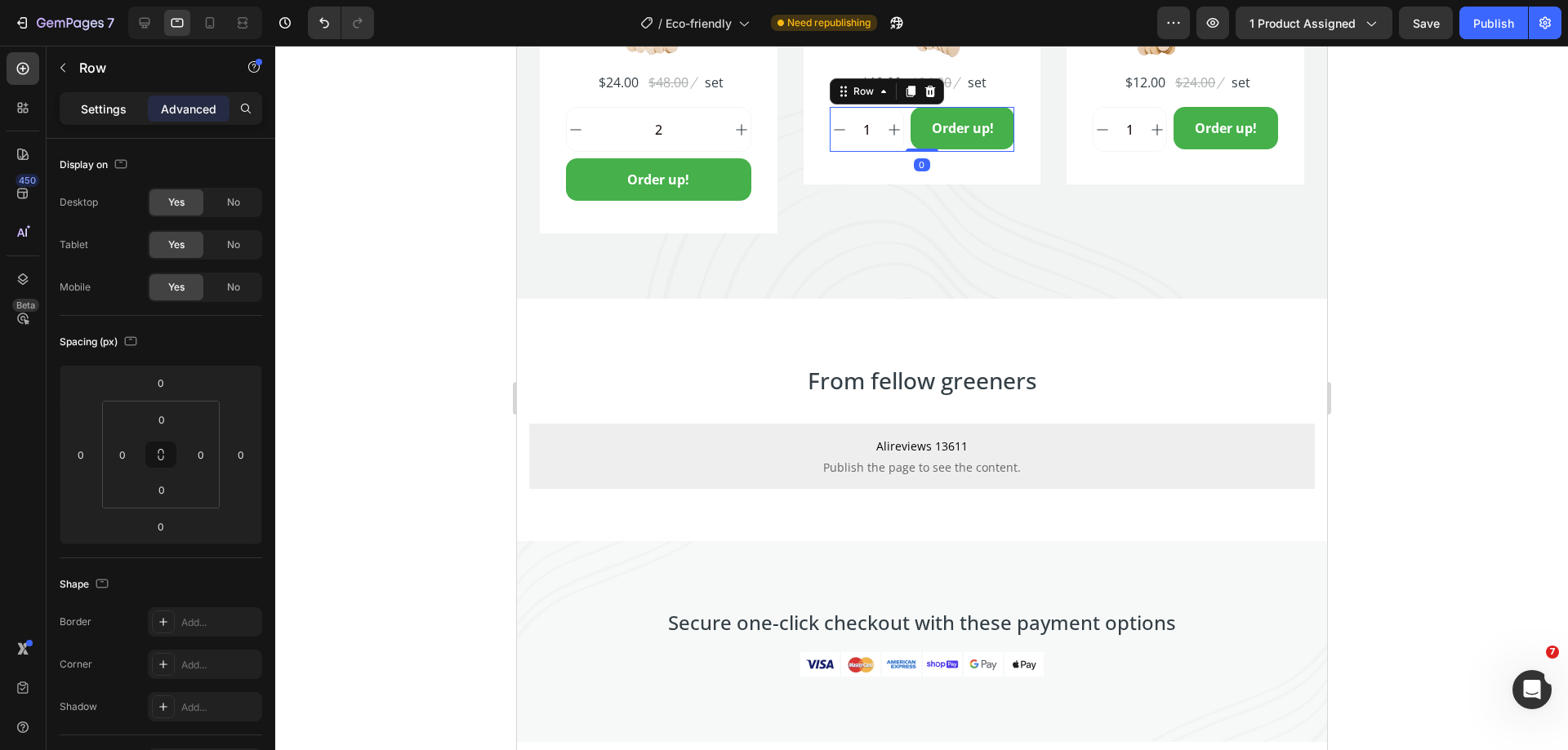
click at [84, 115] on p "Settings" at bounding box center [103, 109] width 45 height 17
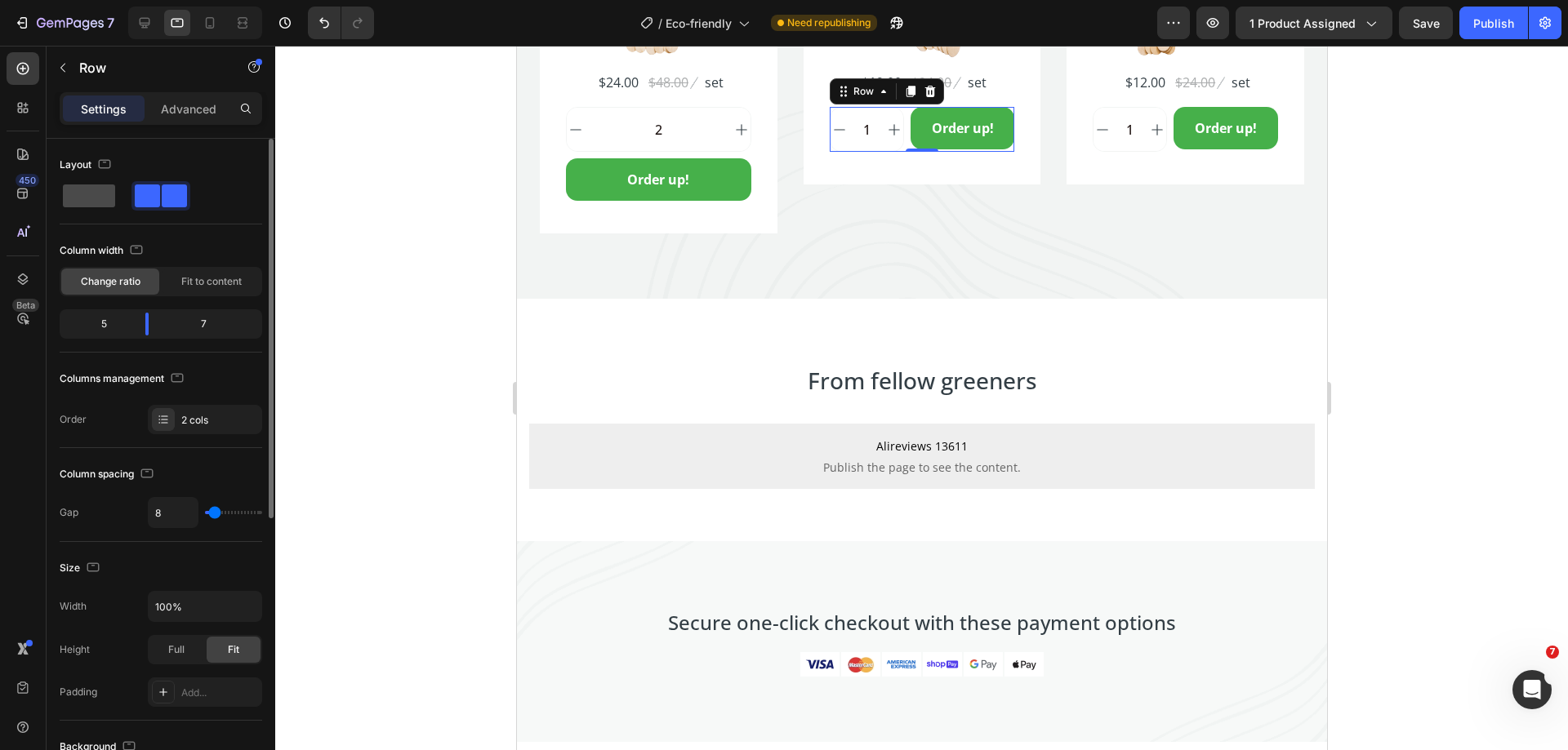
click at [106, 194] on span at bounding box center [88, 196] width 52 height 23
type input "0"
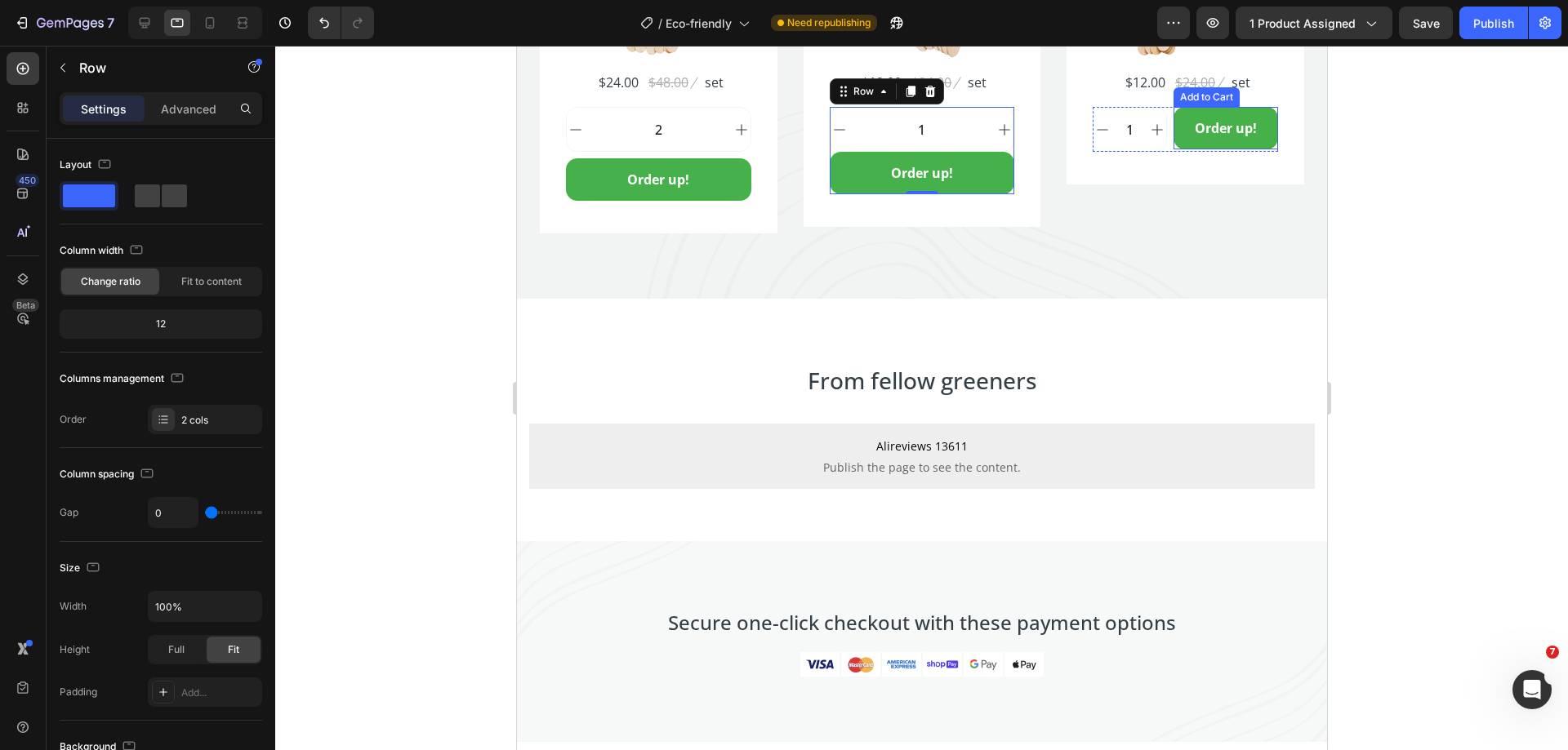
click at [1173, 144] on div "Order up! Add to Cart" at bounding box center [1225, 128] width 105 height 42
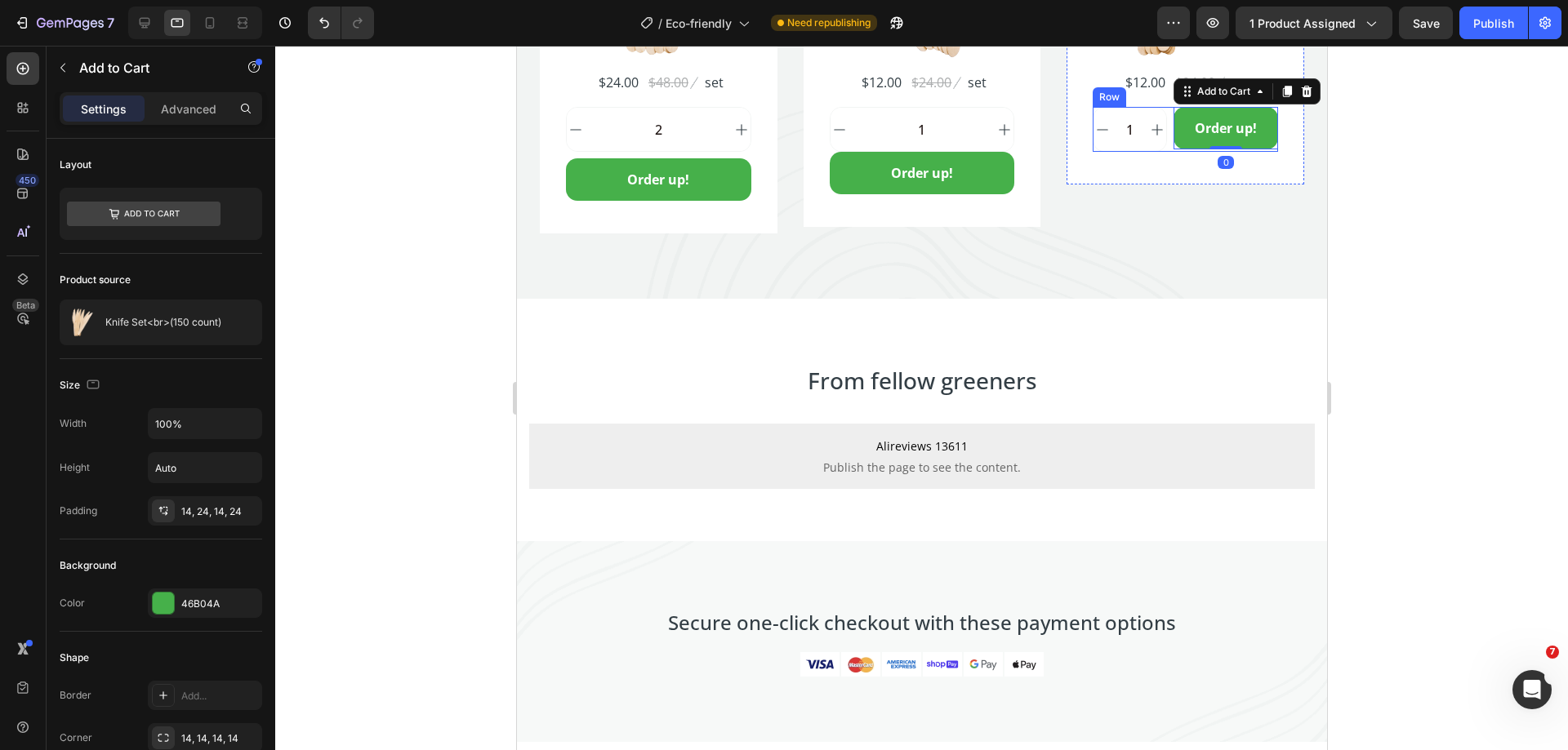
click at [1159, 146] on div "1 Product Quantity Order up! Add to Cart 0 Row" at bounding box center [1184, 130] width 186 height 45
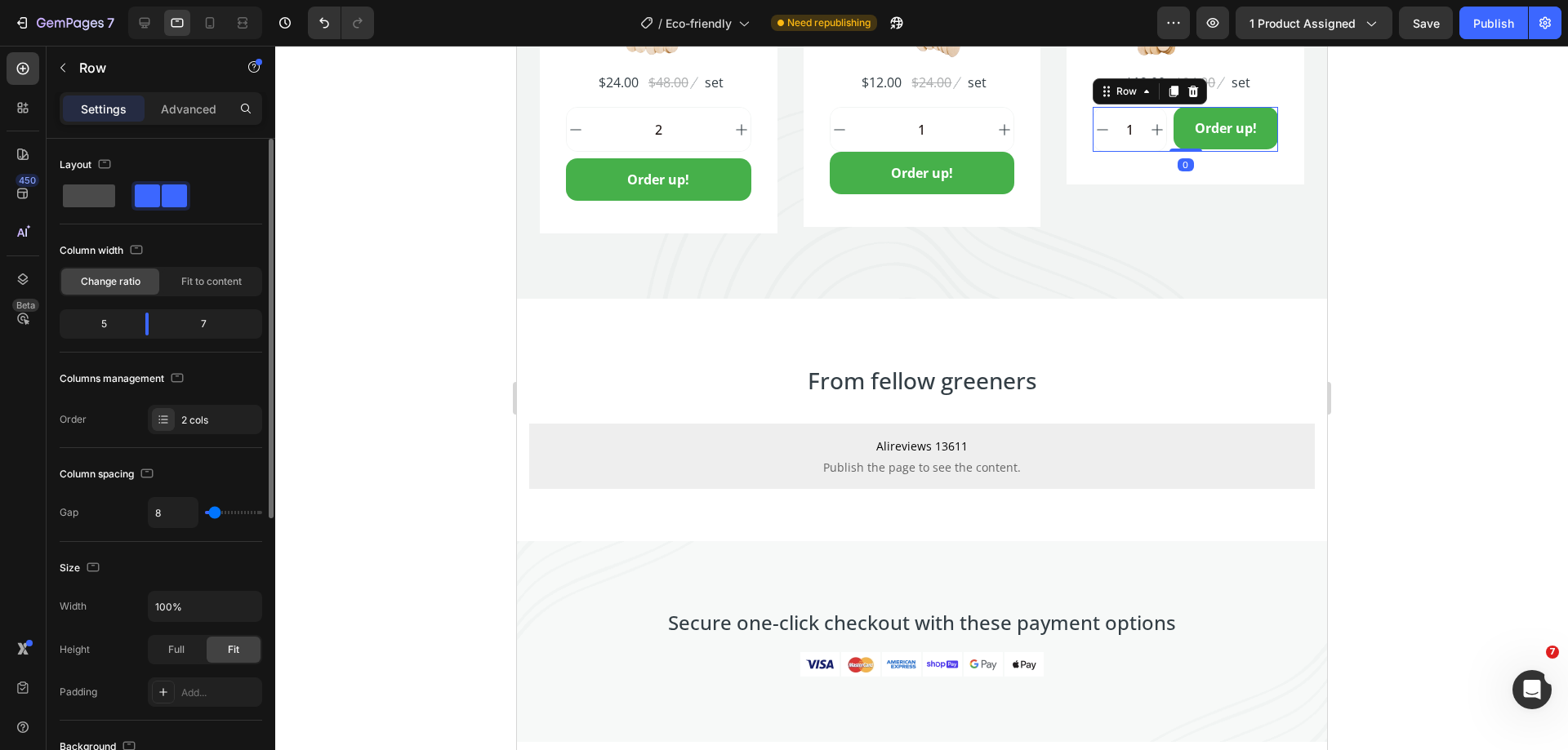
click at [109, 195] on span at bounding box center [88, 196] width 52 height 23
type input "0"
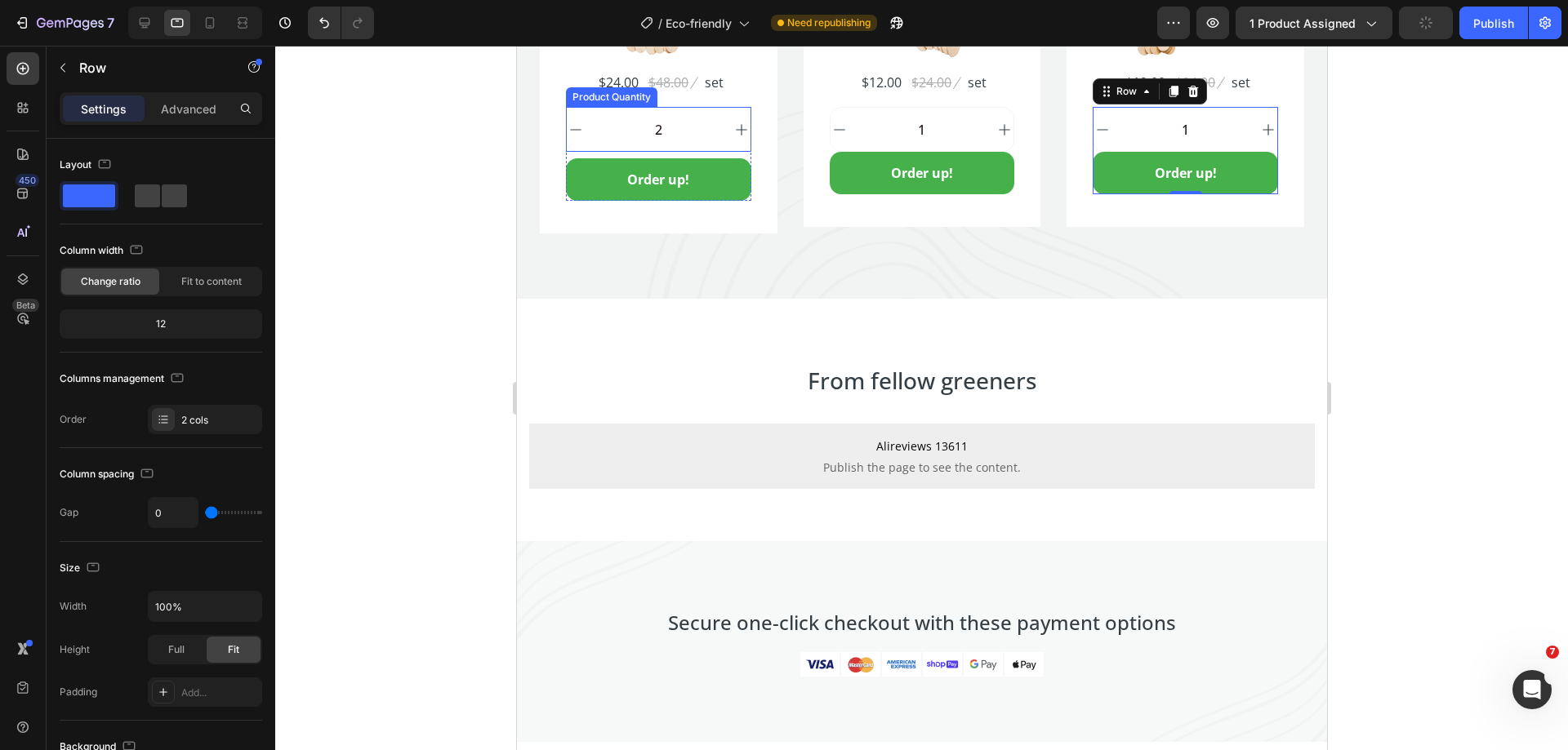
click at [612, 97] on div "Product Quantity" at bounding box center [611, 97] width 85 height 15
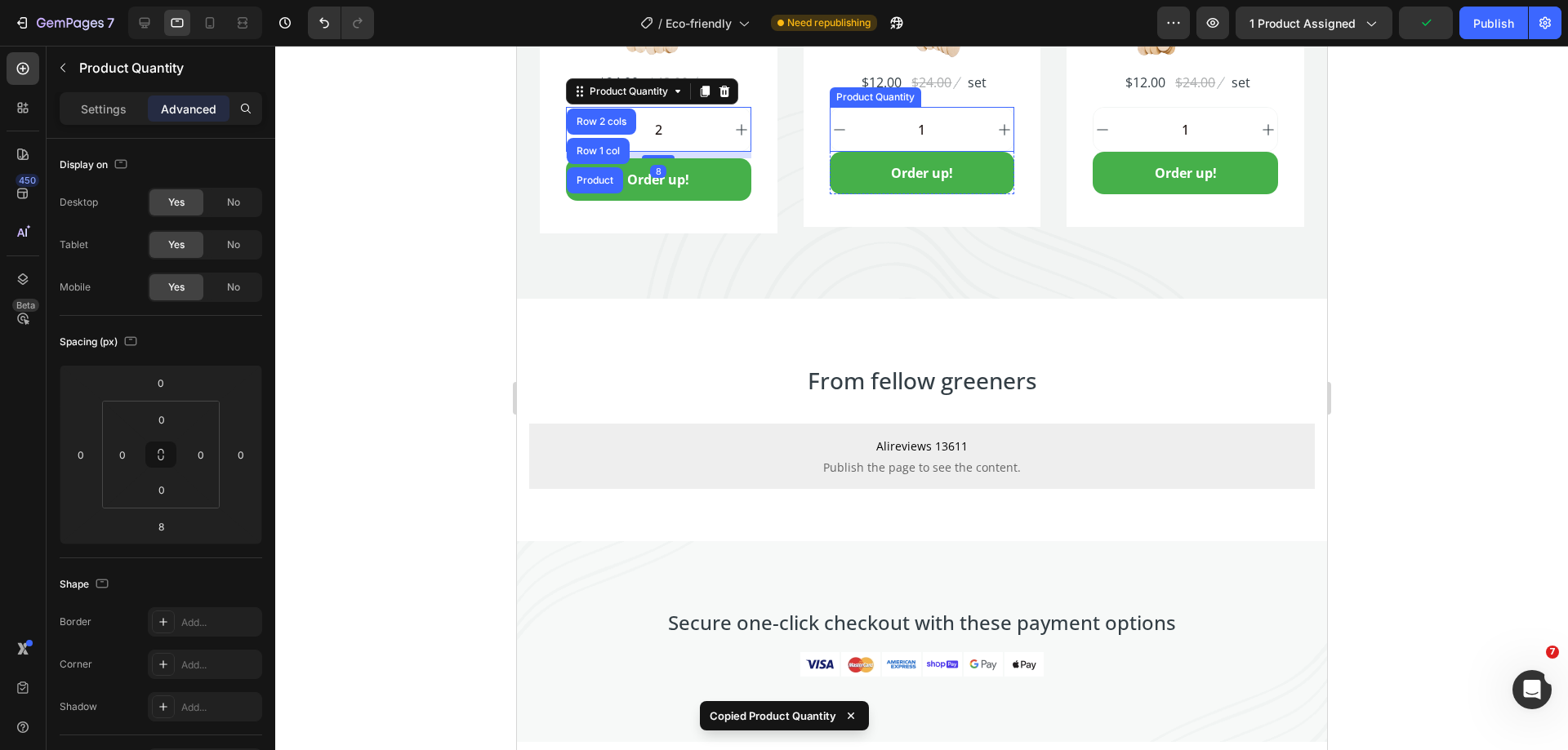
click at [876, 97] on div "Product Quantity" at bounding box center [874, 97] width 85 height 15
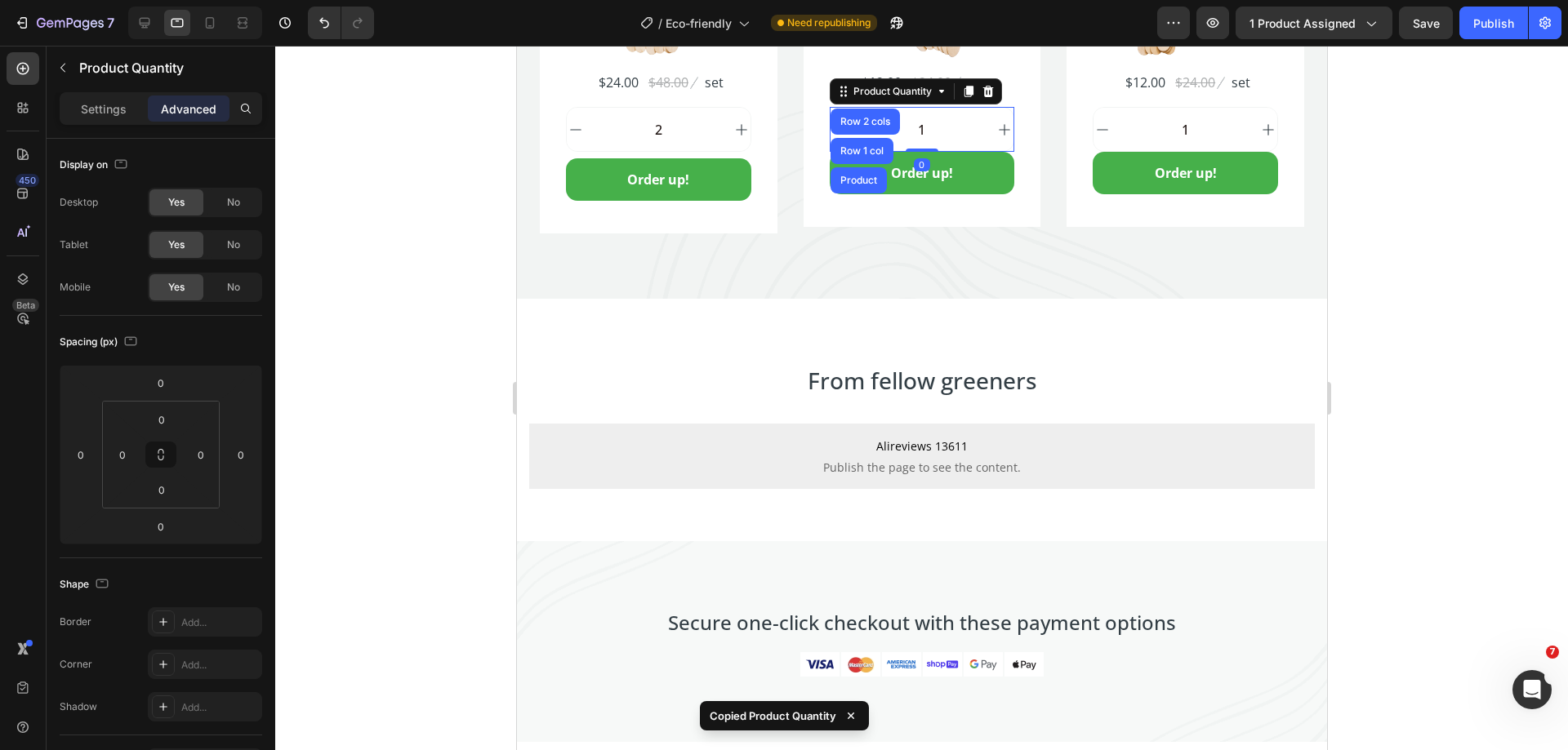
type input "8"
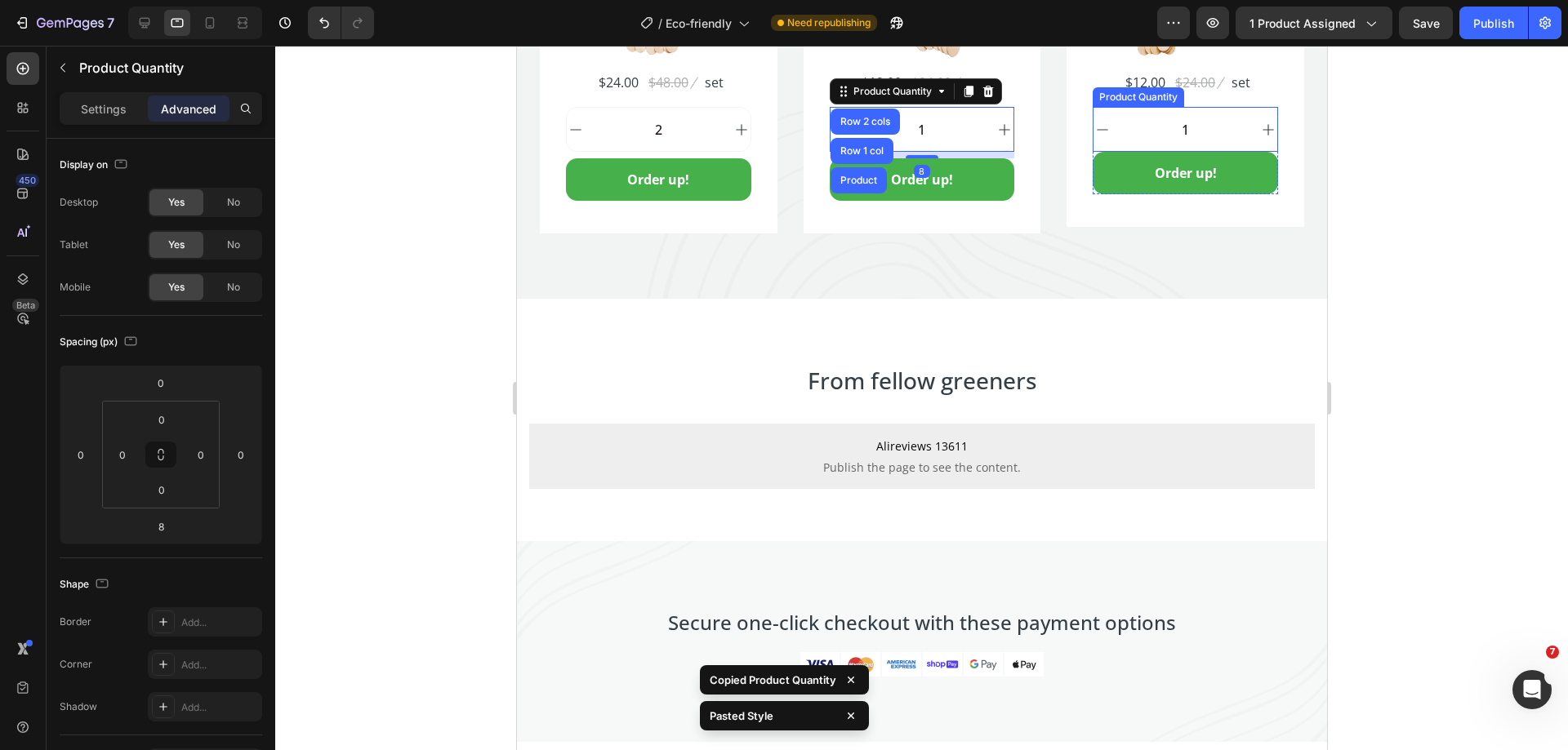
click at [1141, 97] on div "Product Quantity" at bounding box center [1137, 97] width 85 height 15
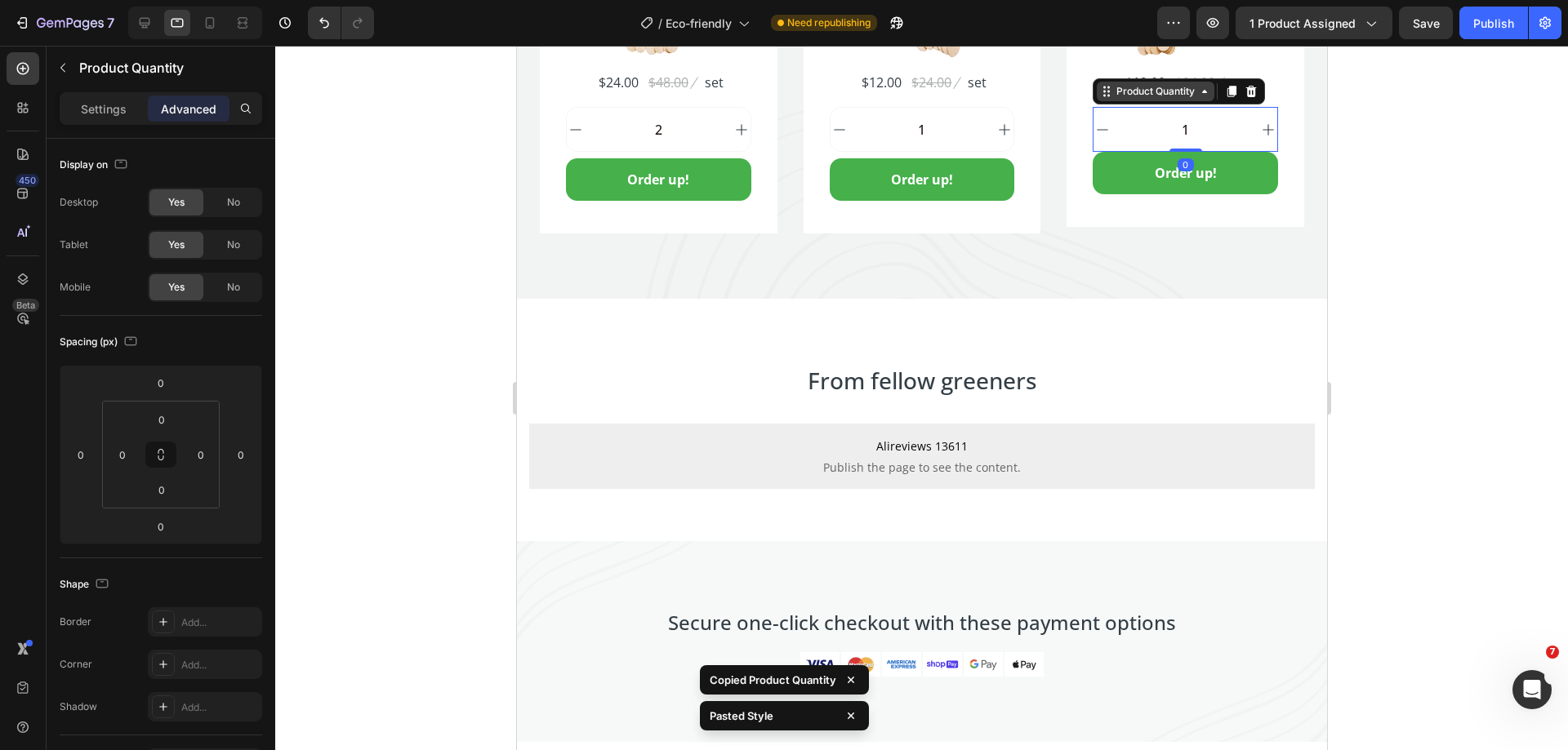
type input "8"
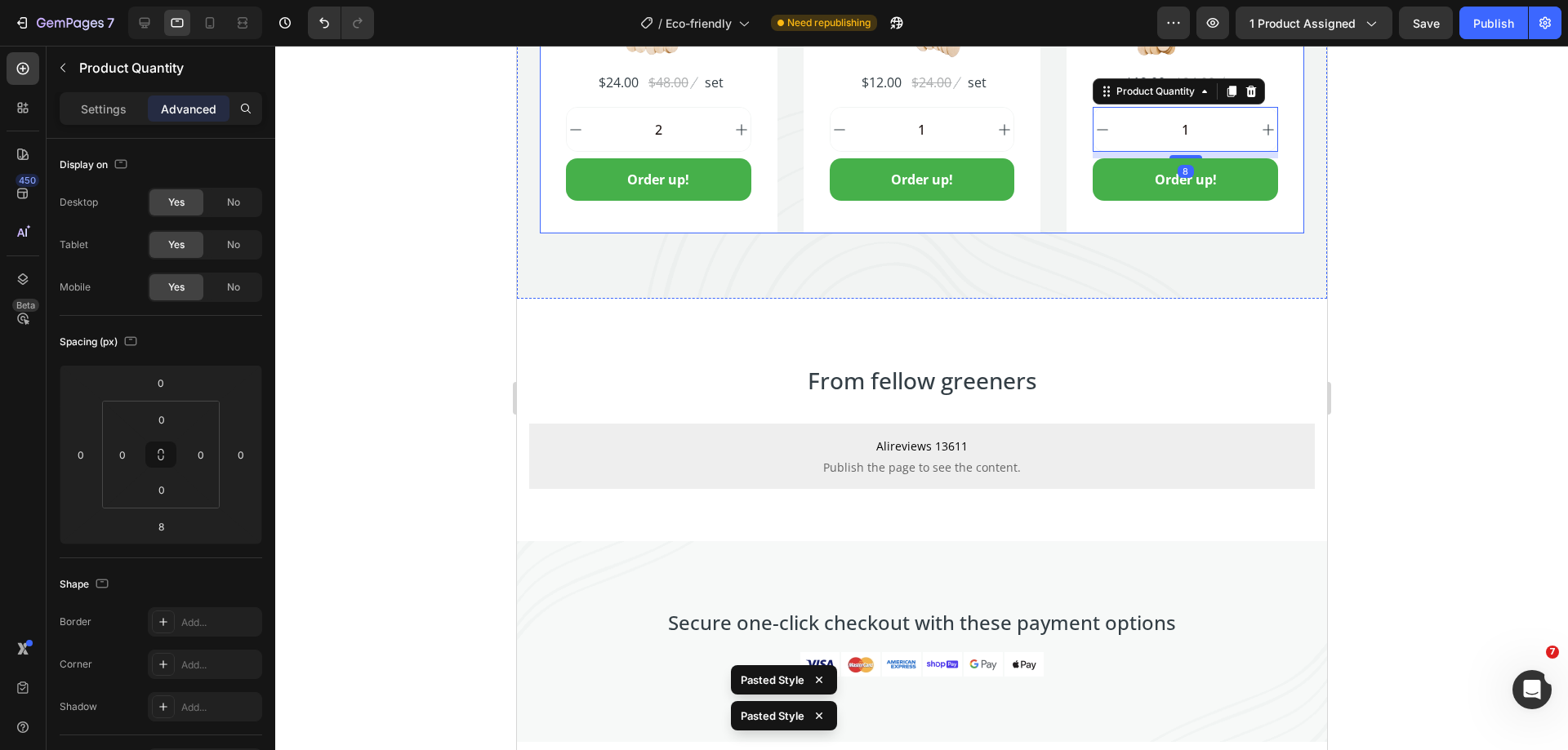
click at [1048, 214] on div "Fork Set (150 count) Product Title Icon Icon Icon Icon Icon Icon List Hoz 1234 …" at bounding box center [921, 5] width 764 height 459
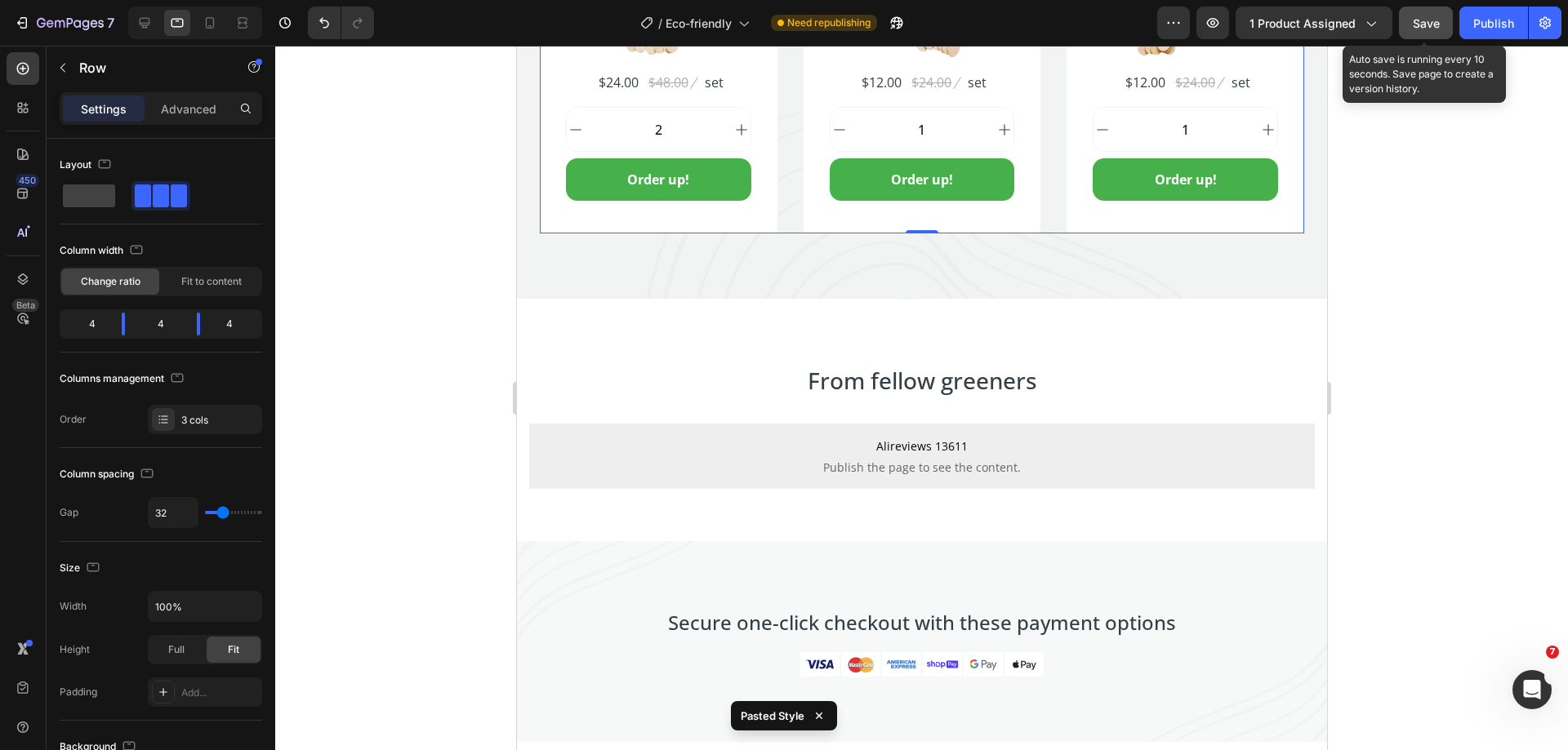
click at [1414, 28] on span "Save" at bounding box center [1426, 23] width 27 height 14
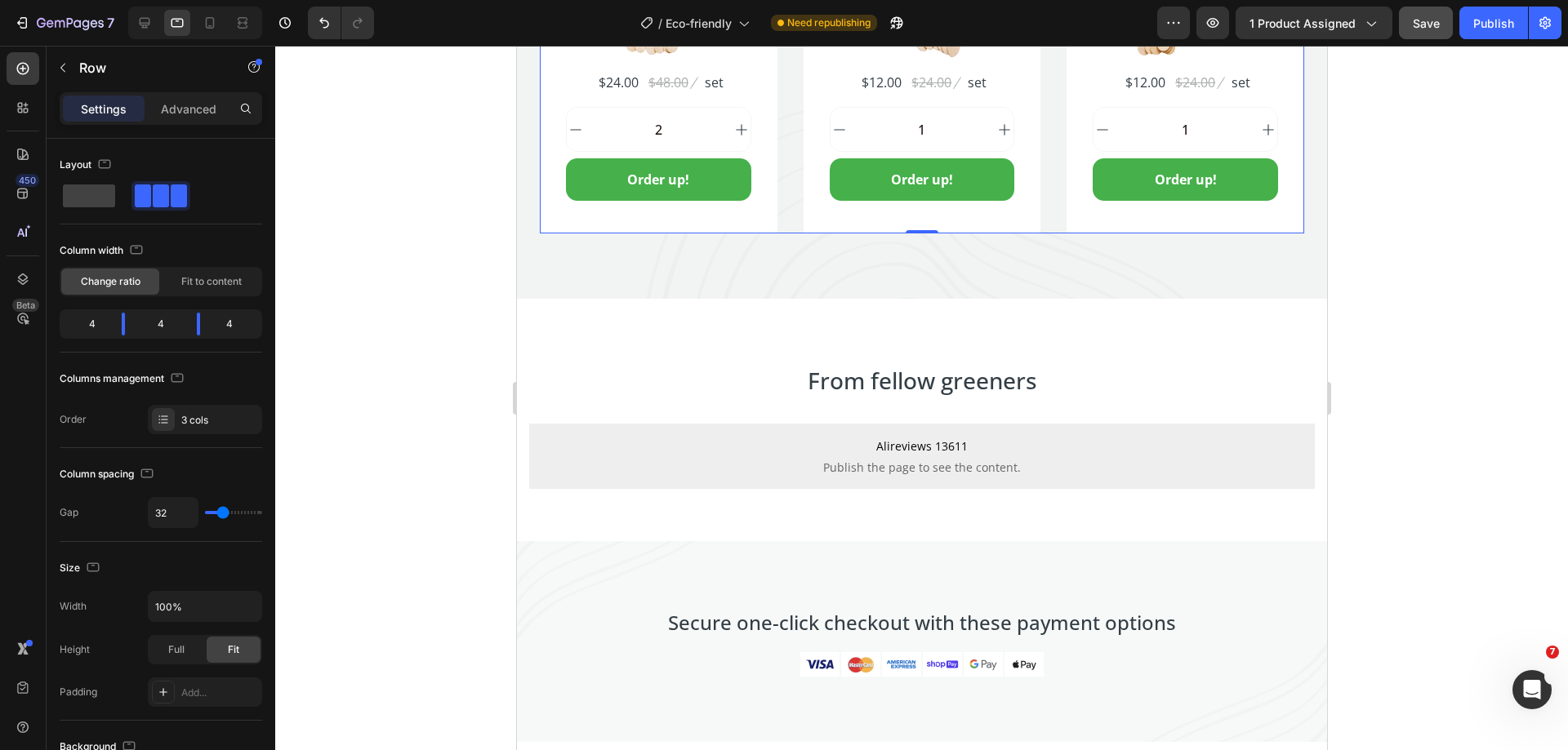
click at [789, 200] on div "Fork Set (150 count) Product Title Icon Icon Icon Icon Icon Icon List Hoz 1234 …" at bounding box center [921, 5] width 764 height 459
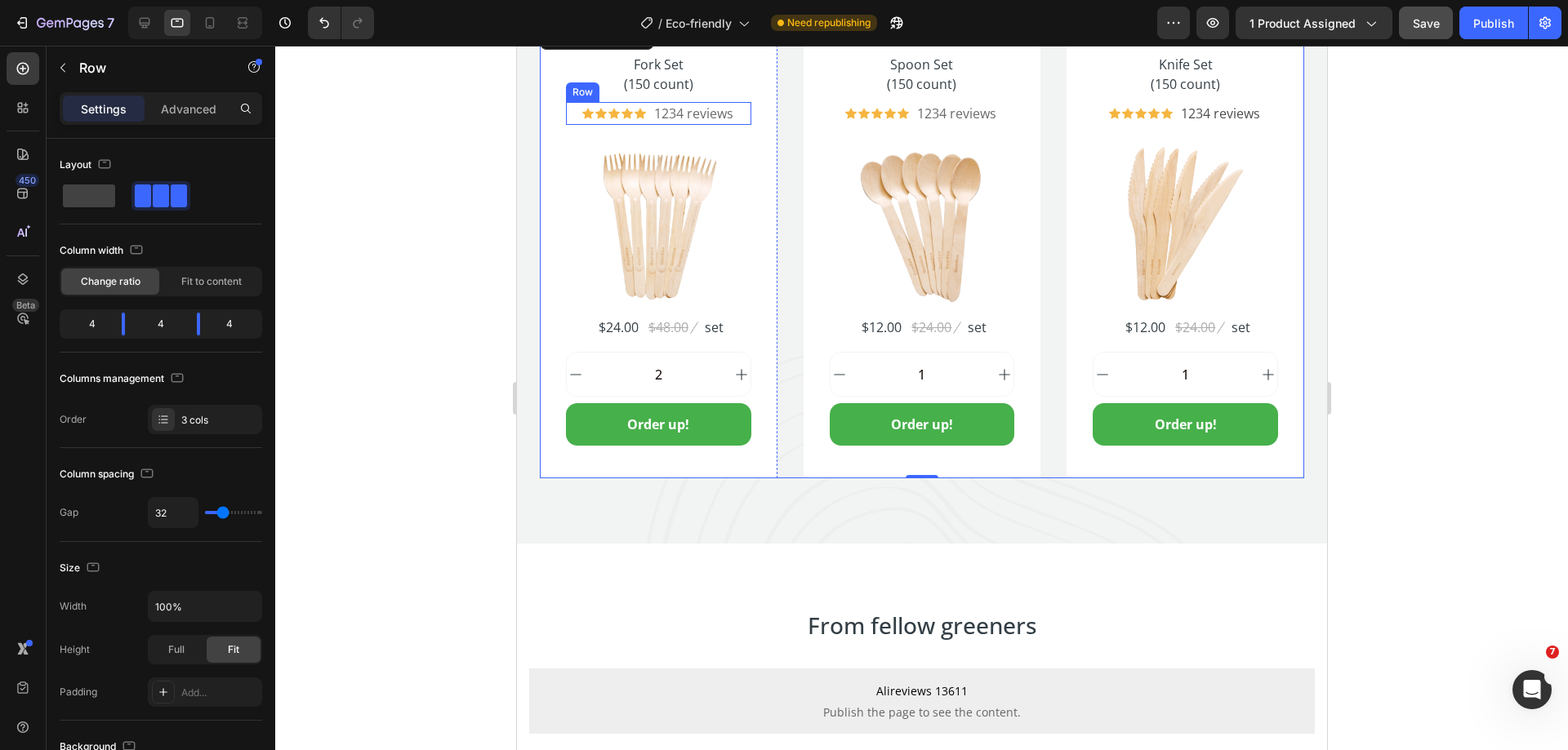
click at [644, 119] on div "Icon Icon Icon Icon Icon Icon List Hoz 1234 reviews Text block Row" at bounding box center [658, 114] width 186 height 23
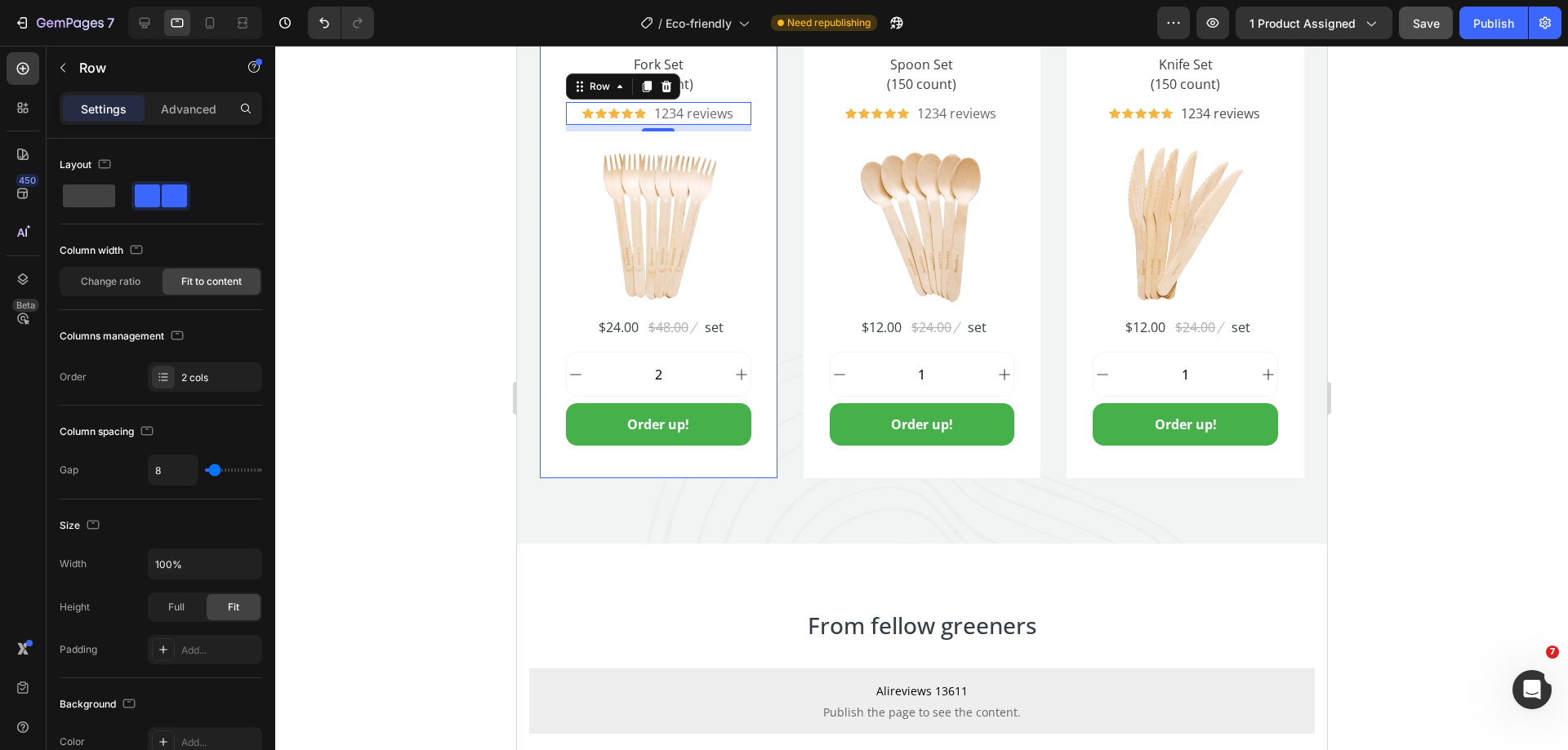
scroll to position [4253, 0]
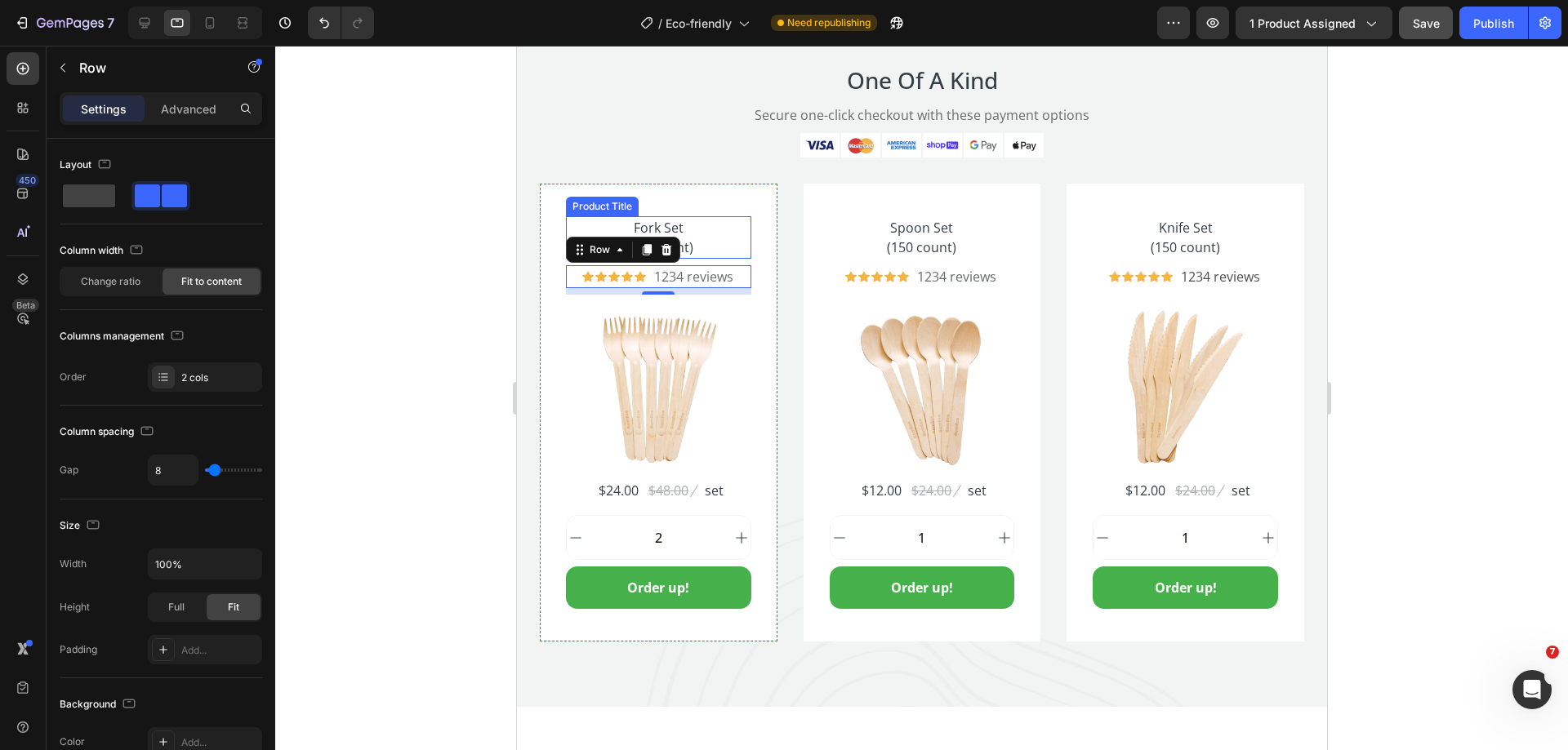
click at [718, 232] on h2 "Fork Set (150 count)" at bounding box center [658, 237] width 186 height 42
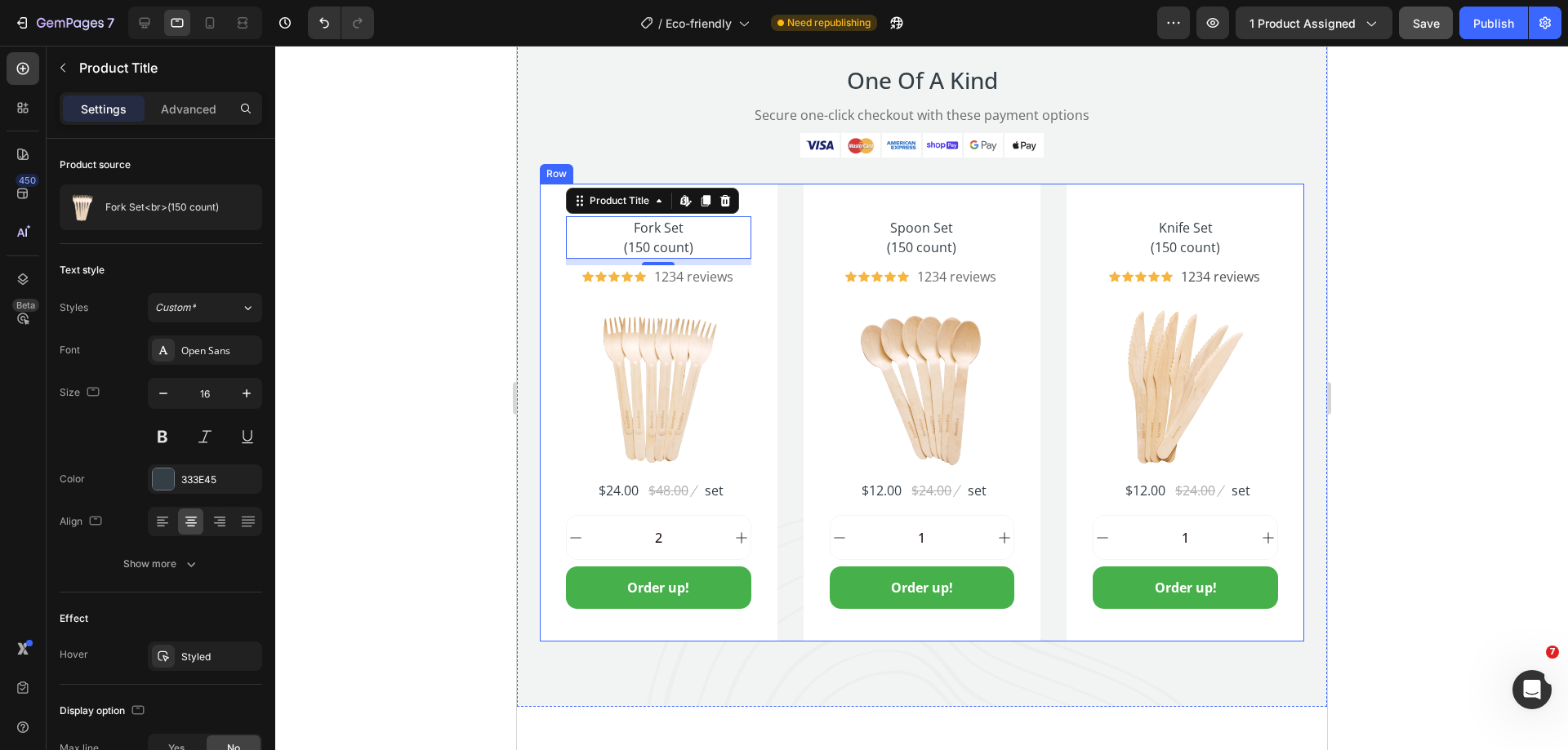
click at [782, 239] on div "Fork Set (150 count) Product Title Edit content in Shopify 8 Icon Icon Icon Ico…" at bounding box center [921, 413] width 764 height 459
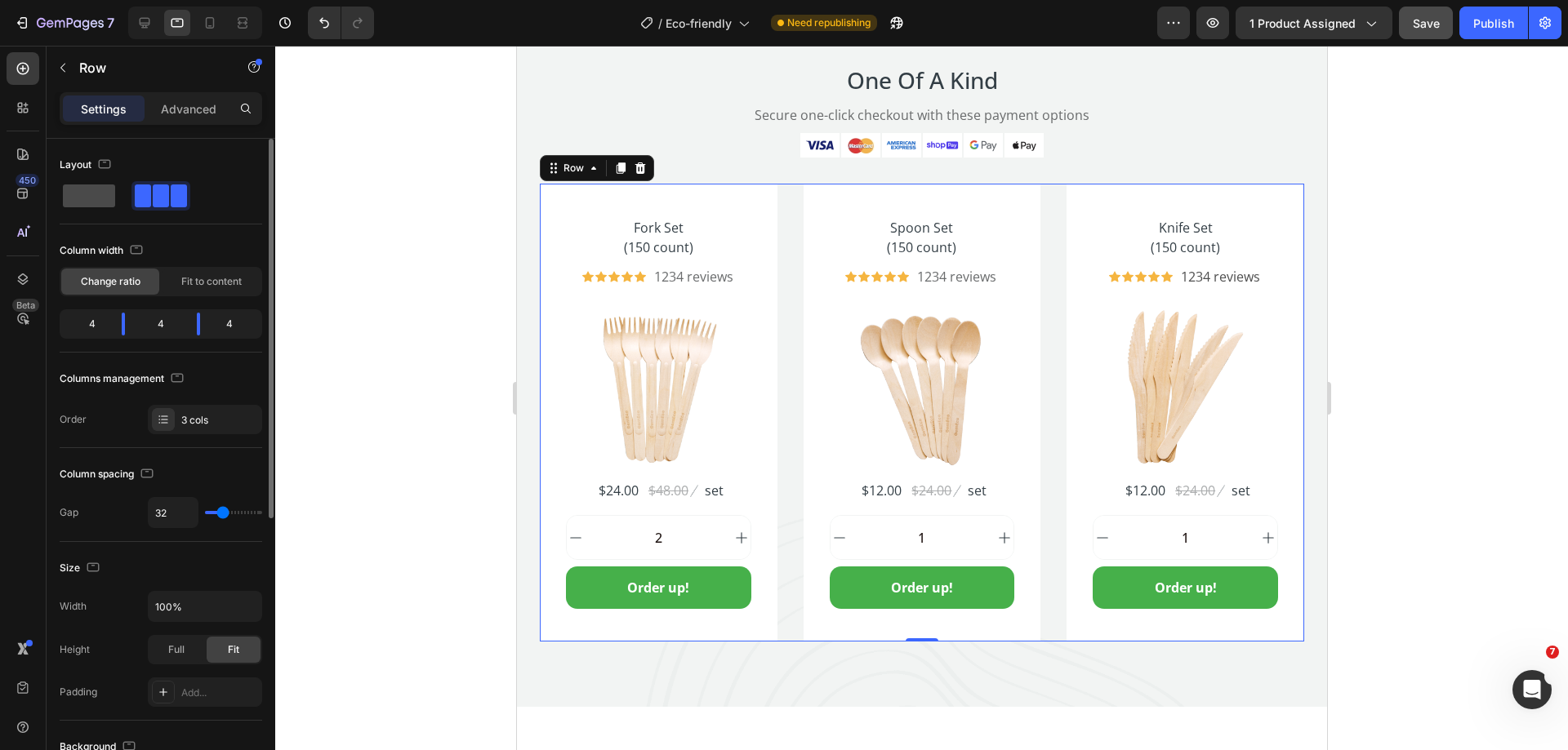
click at [106, 196] on span at bounding box center [88, 196] width 52 height 23
type input "0"
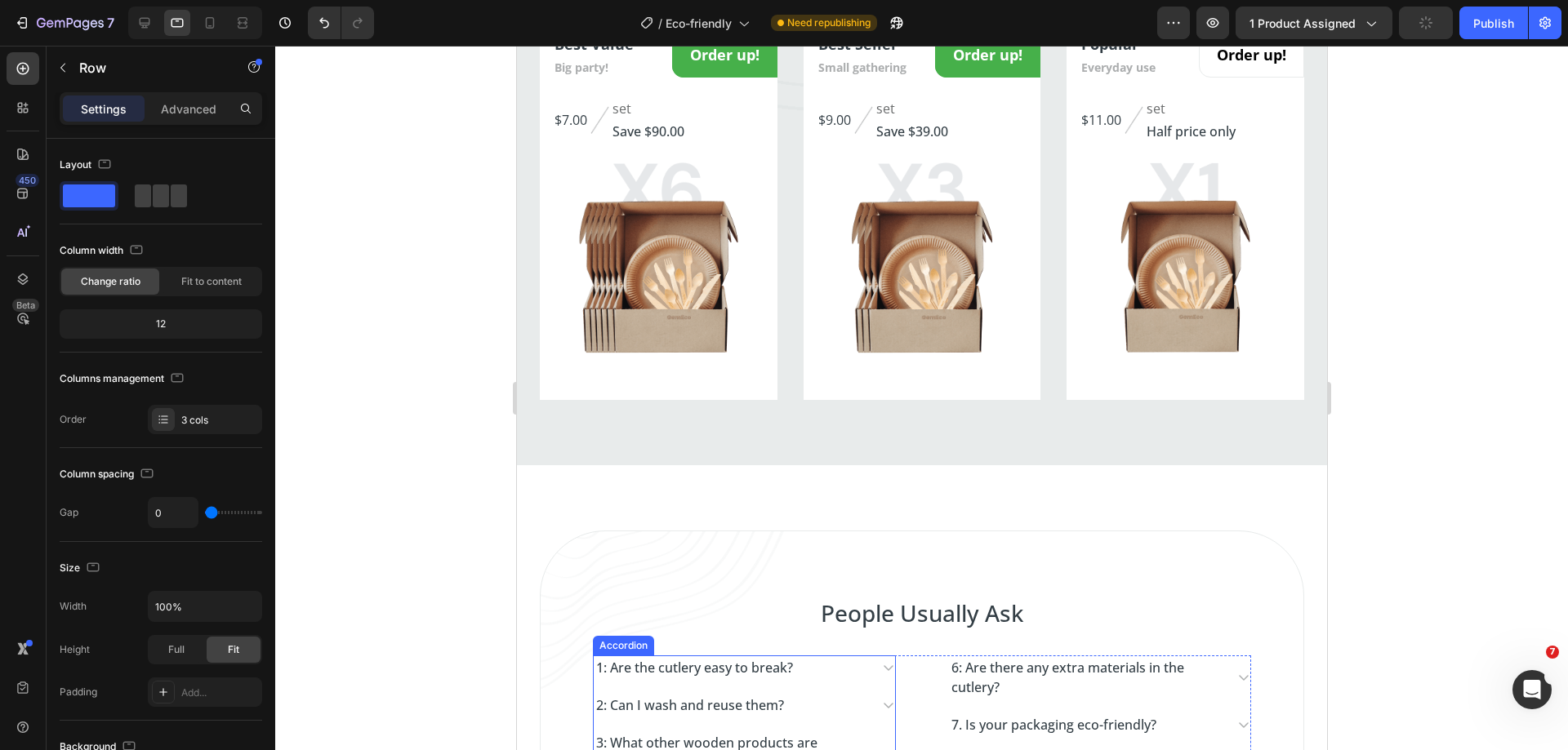
scroll to position [3111, 0]
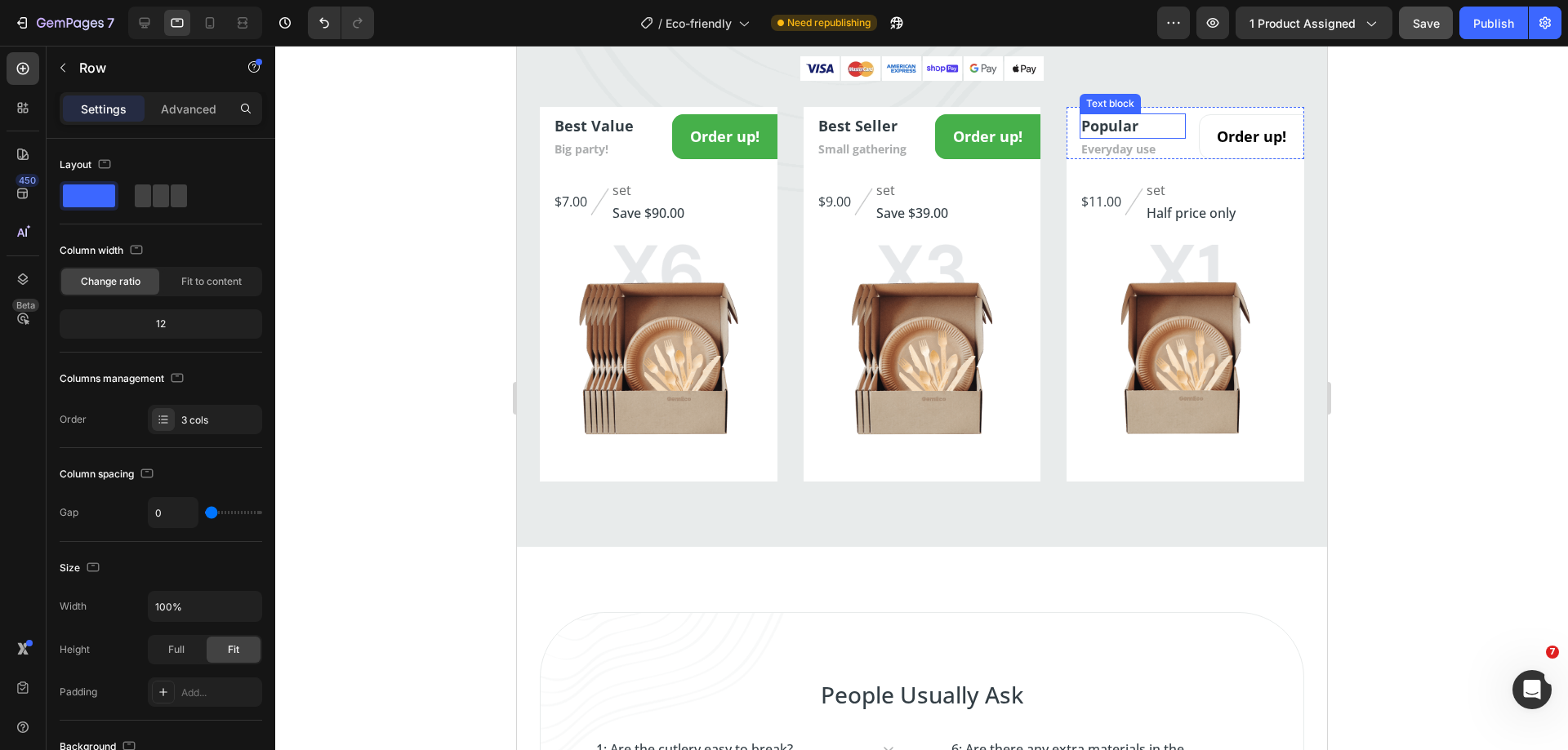
click at [1153, 133] on p "Popular" at bounding box center [1131, 126] width 102 height 22
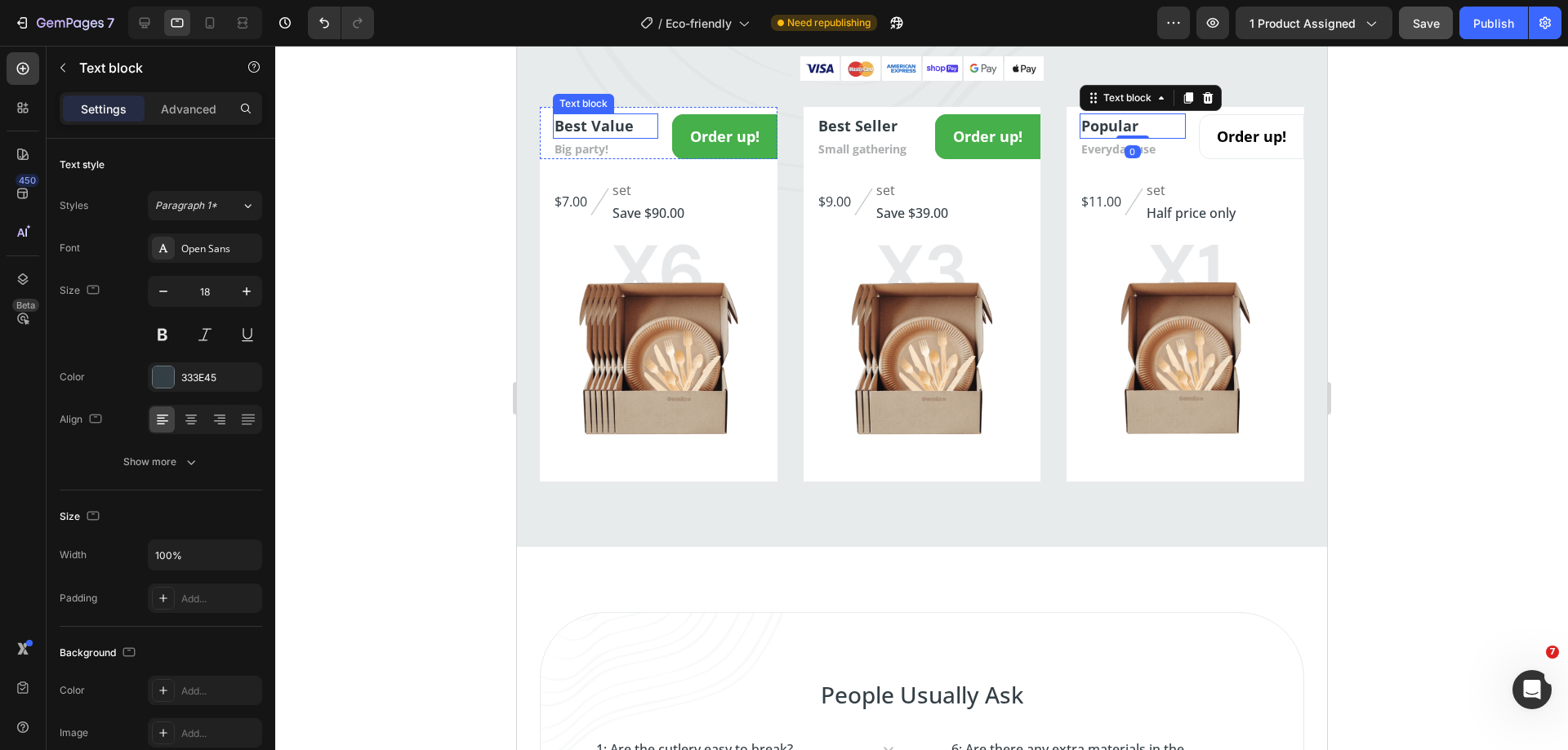
click at [633, 135] on p "Best Value" at bounding box center [605, 126] width 102 height 22
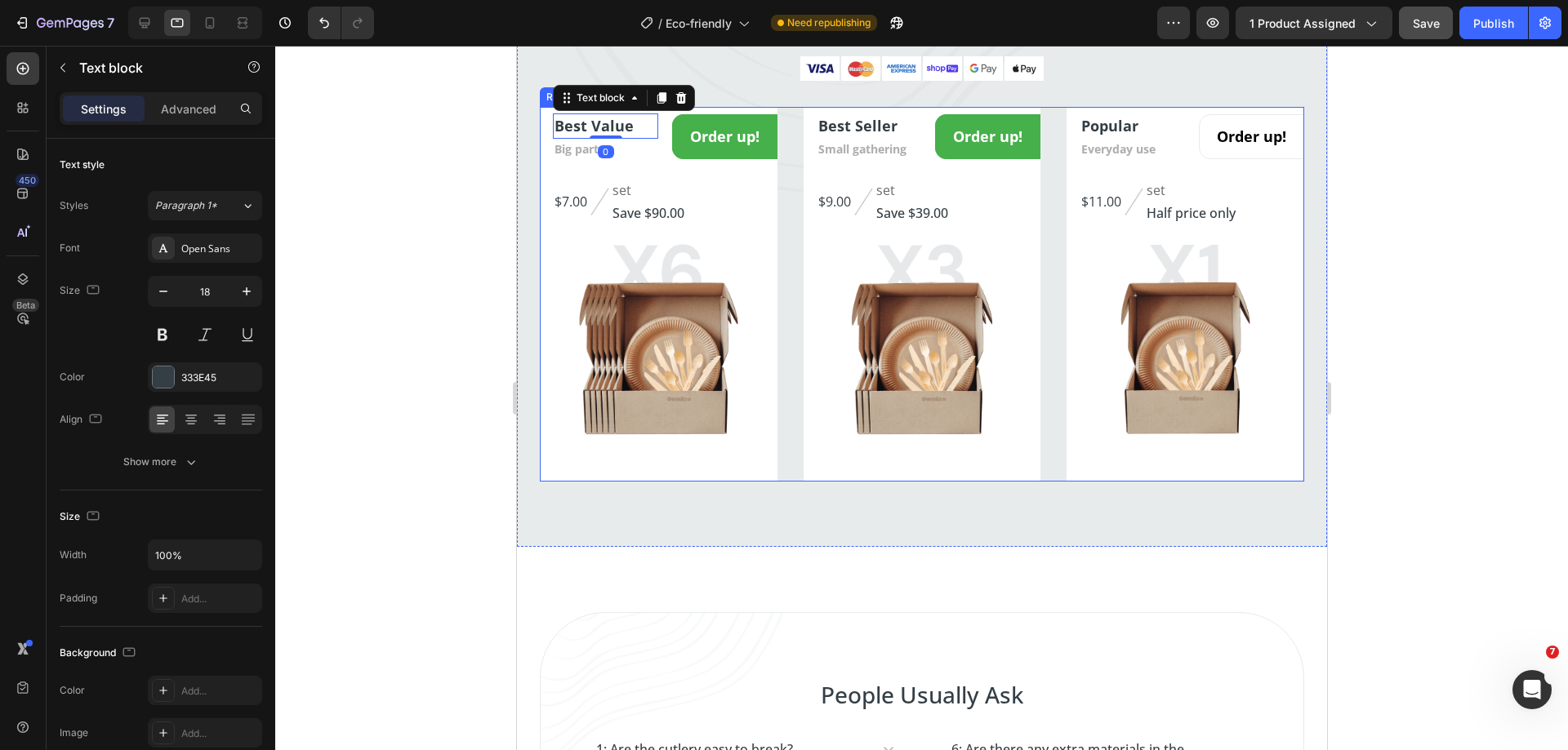
click at [793, 200] on div "Best Value Text block 0 Big party! Text block Order up! Add to Cart Row $7.00 P…" at bounding box center [921, 295] width 764 height 375
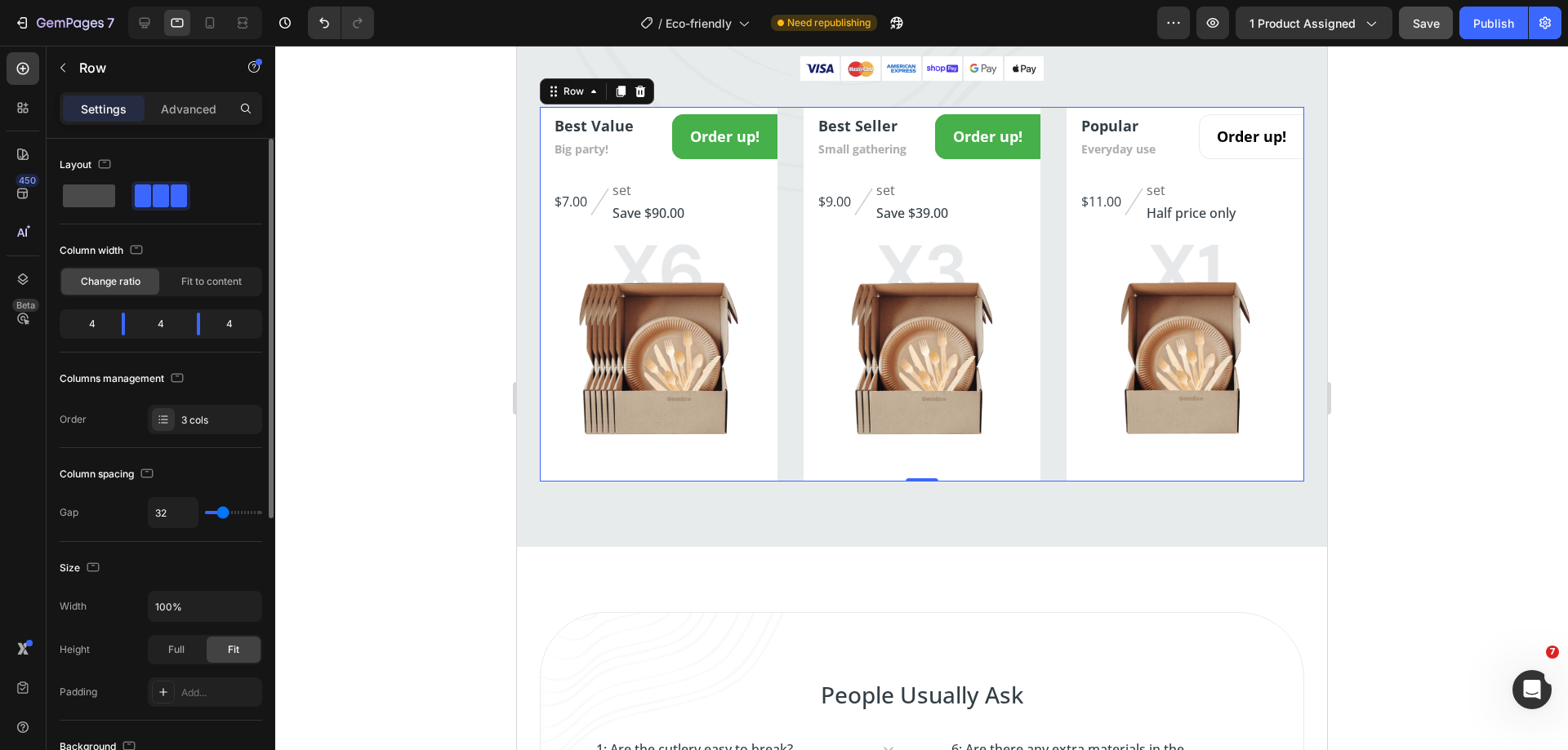
click at [108, 194] on span at bounding box center [88, 196] width 52 height 23
type input "0"
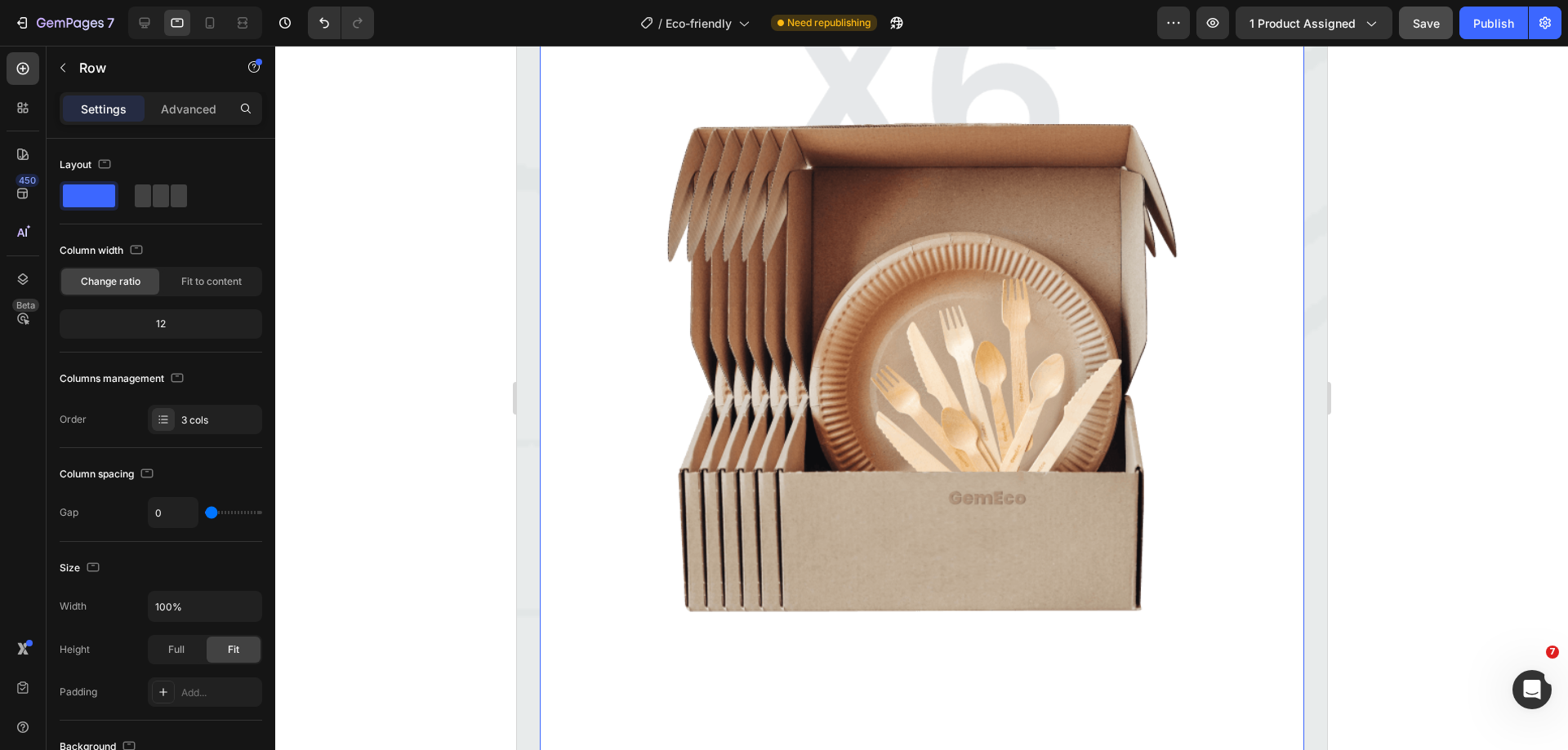
scroll to position [3682, 0]
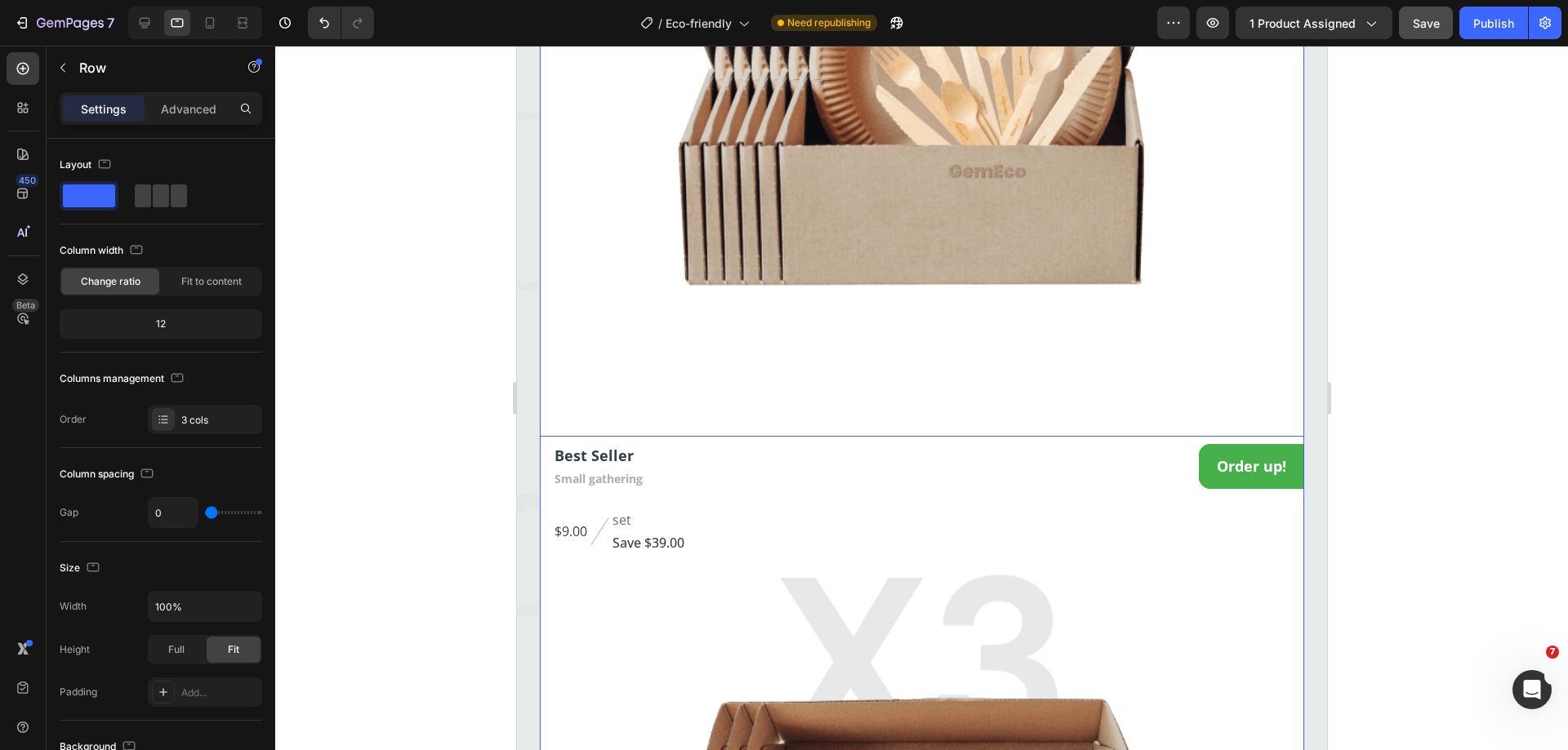
click at [439, 403] on div at bounding box center [921, 398] width 1292 height 705
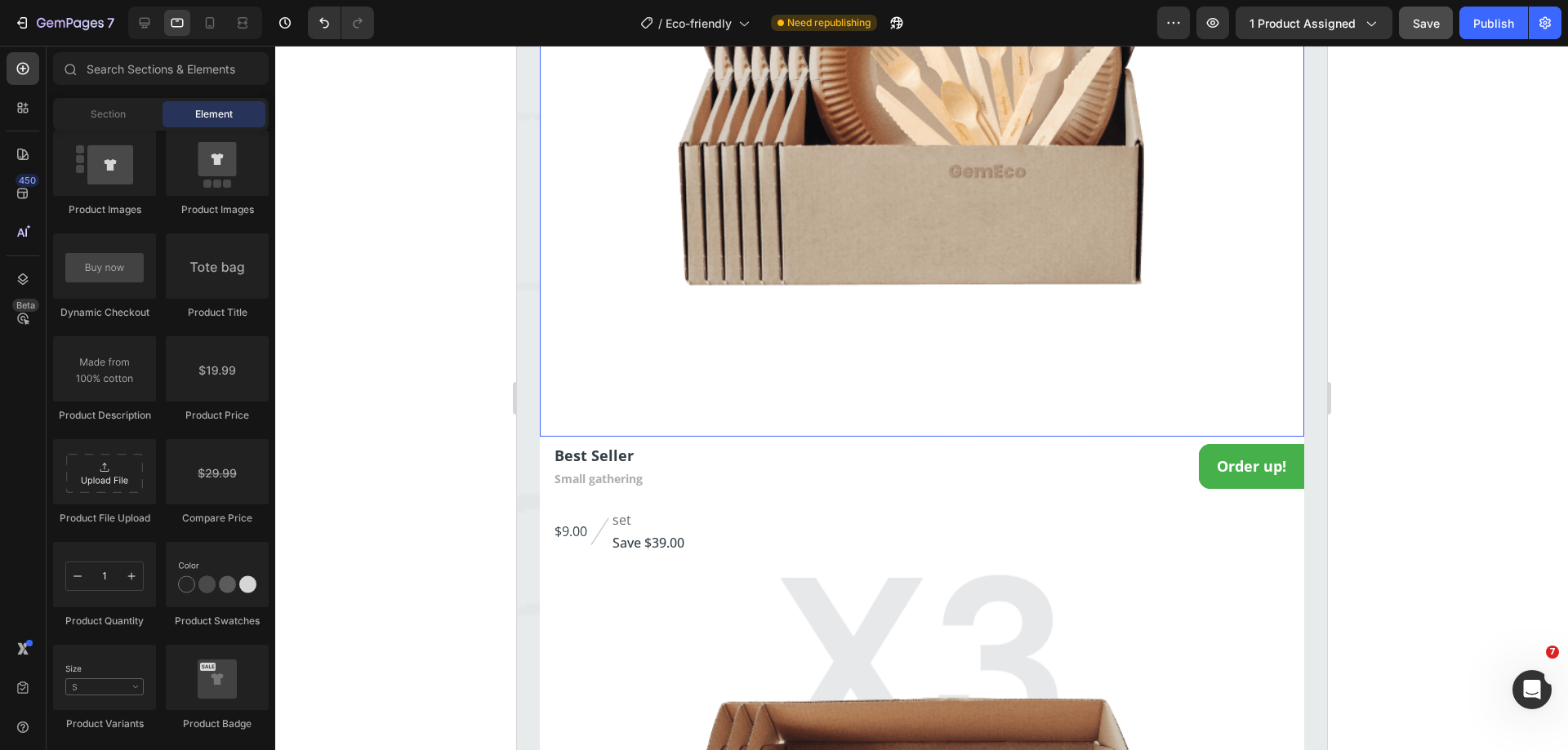
click at [555, 409] on img at bounding box center [921, 54] width 764 height 764
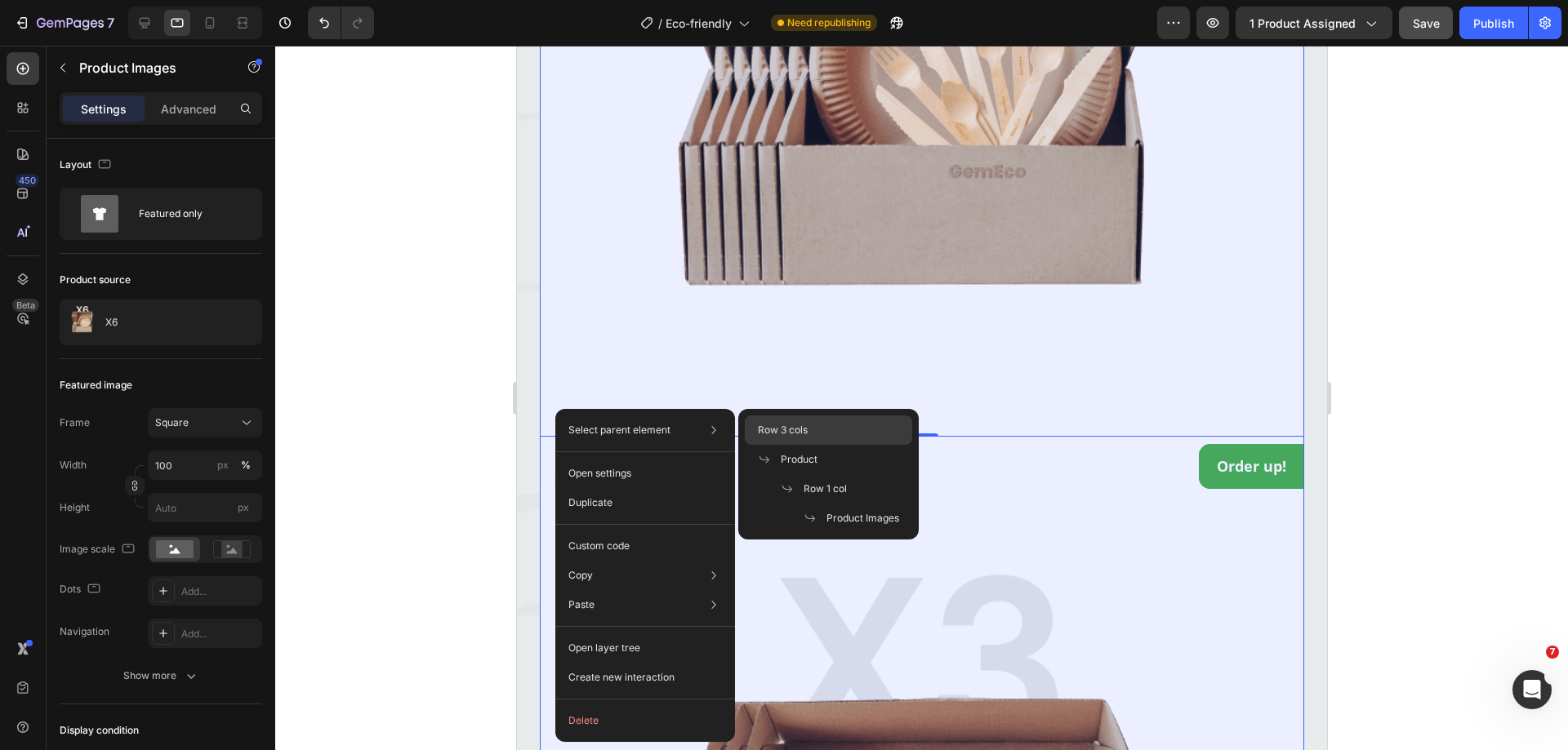
click at [789, 432] on span "Row 3 cols" at bounding box center [782, 431] width 50 height 15
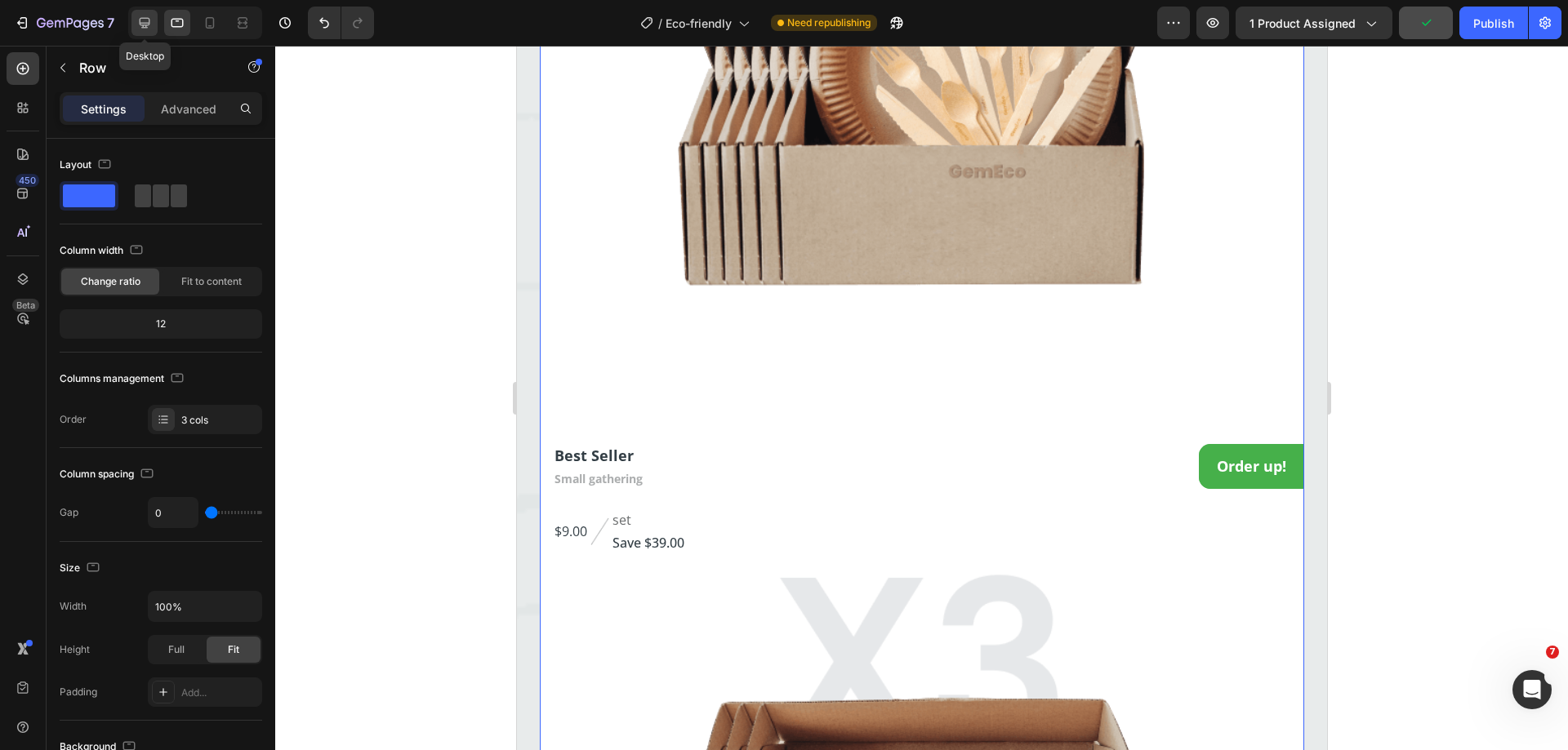
click at [150, 22] on icon at bounding box center [144, 23] width 17 height 17
type input "32"
type input "1200"
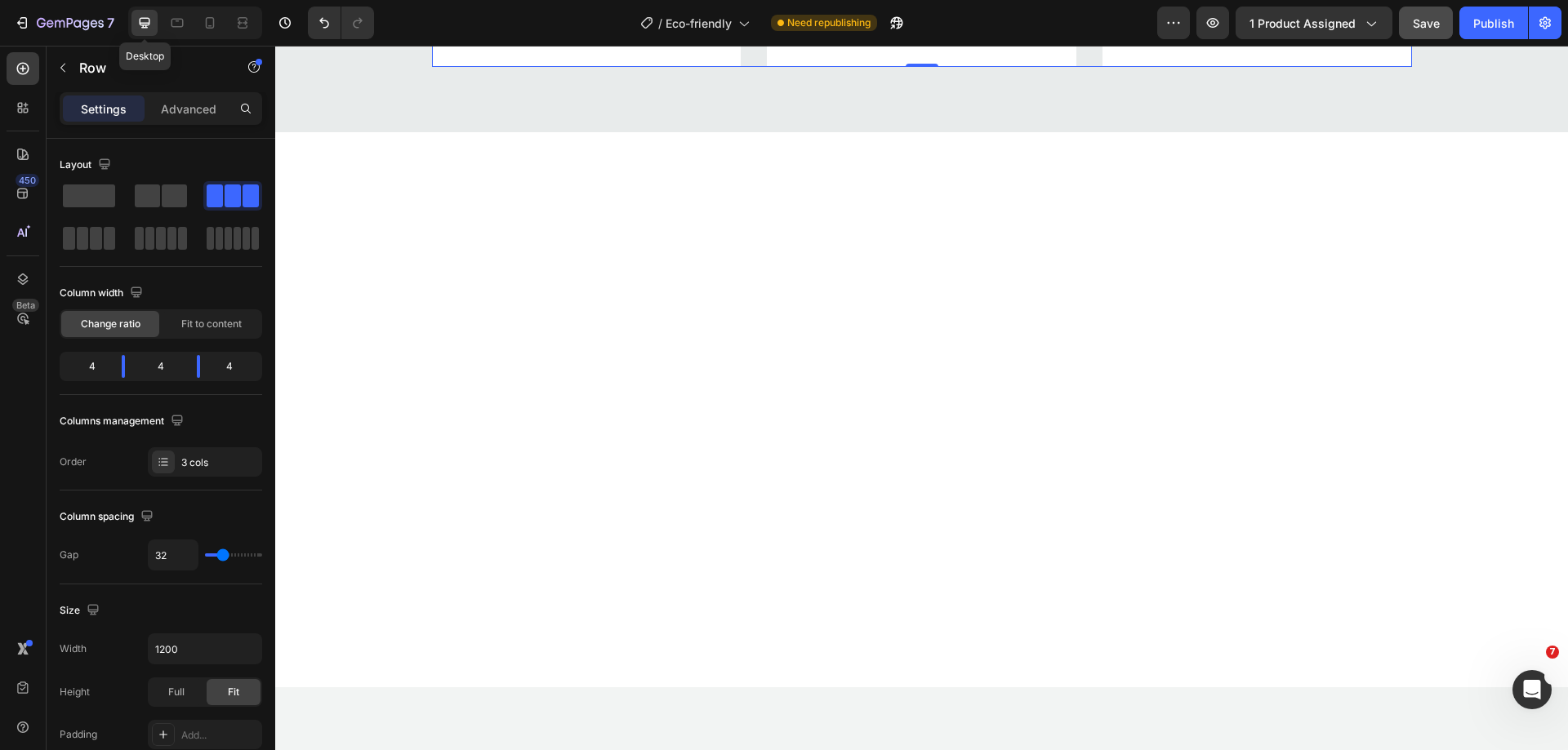
click at [176, 18] on icon at bounding box center [177, 23] width 17 height 17
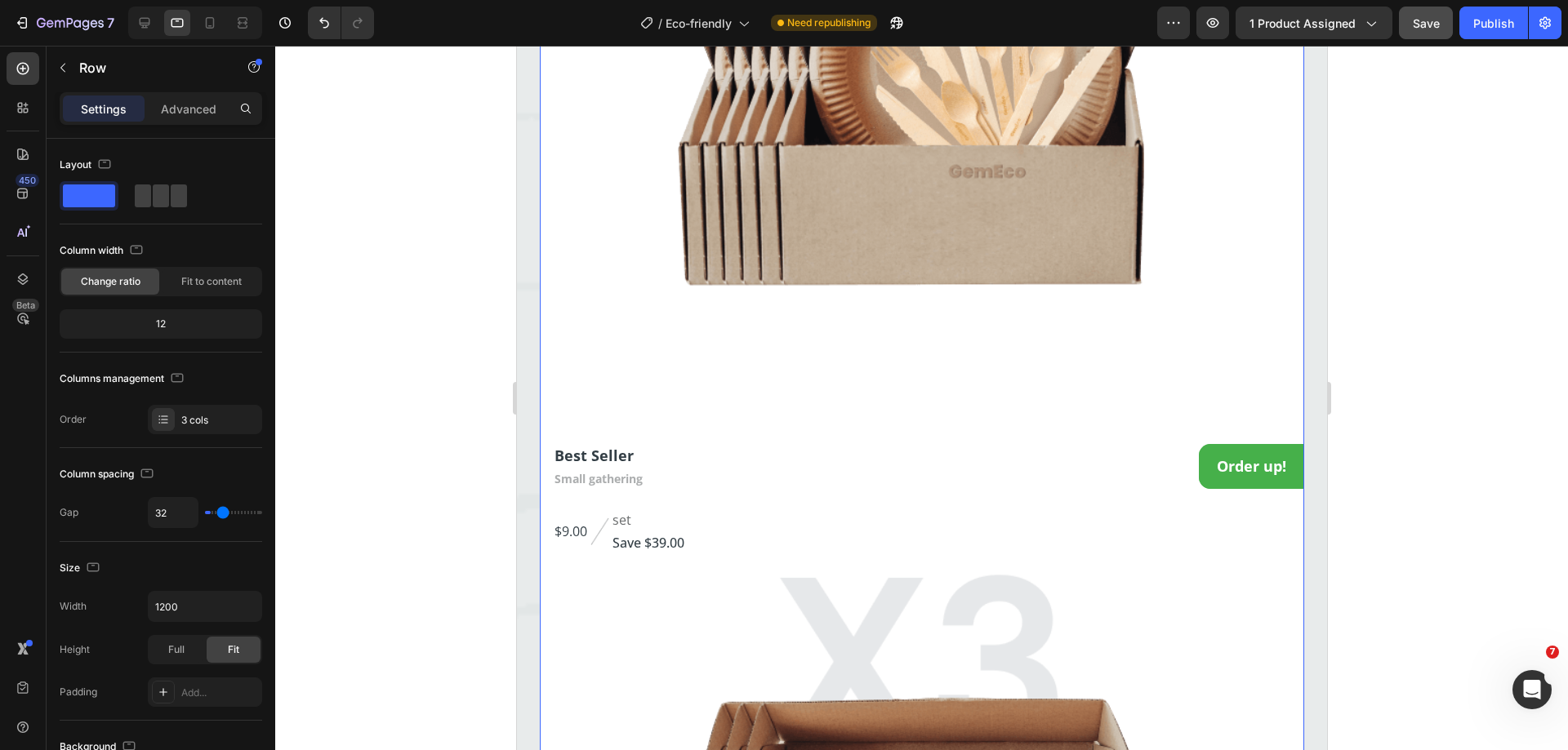
type input "0"
type input "100%"
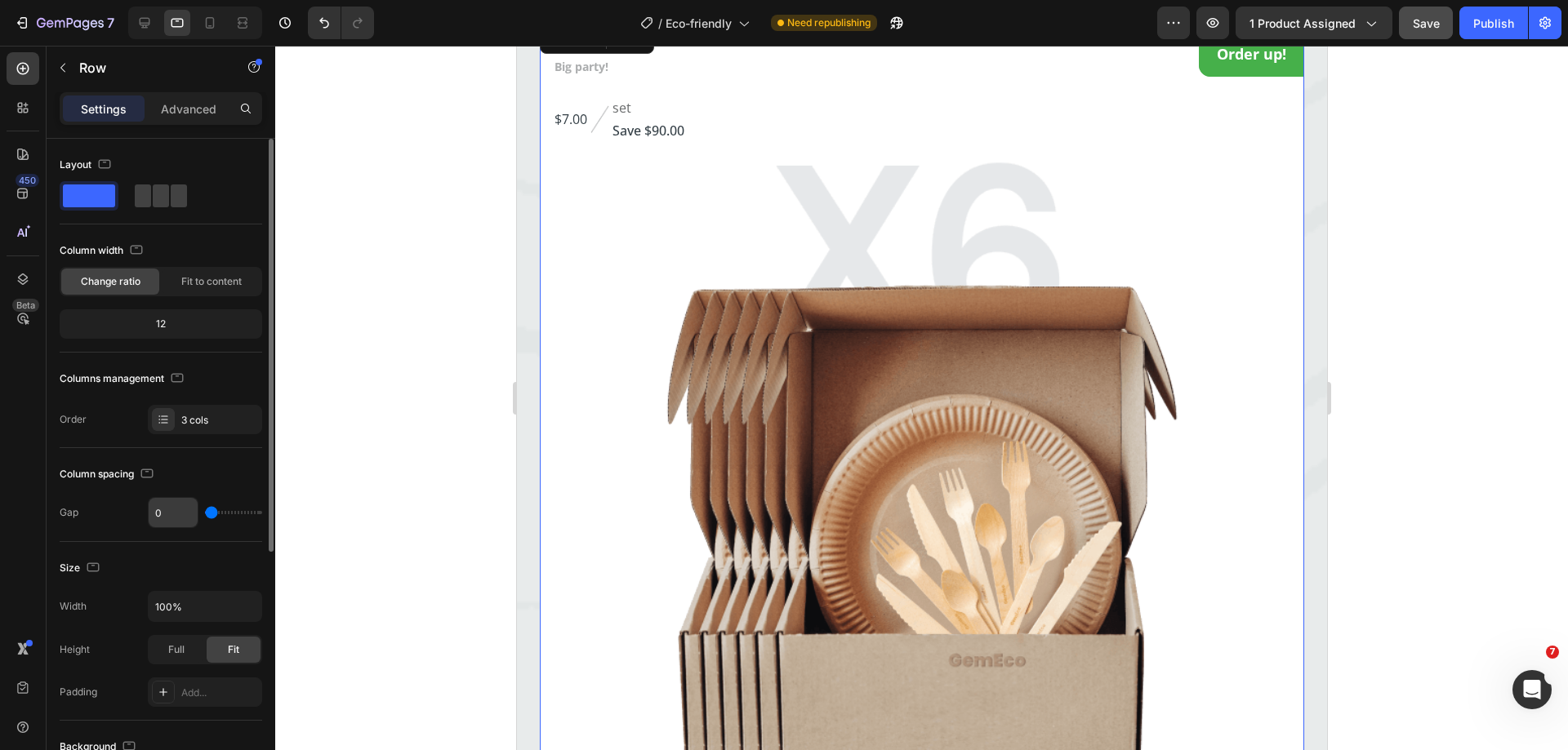
scroll to position [3115, 0]
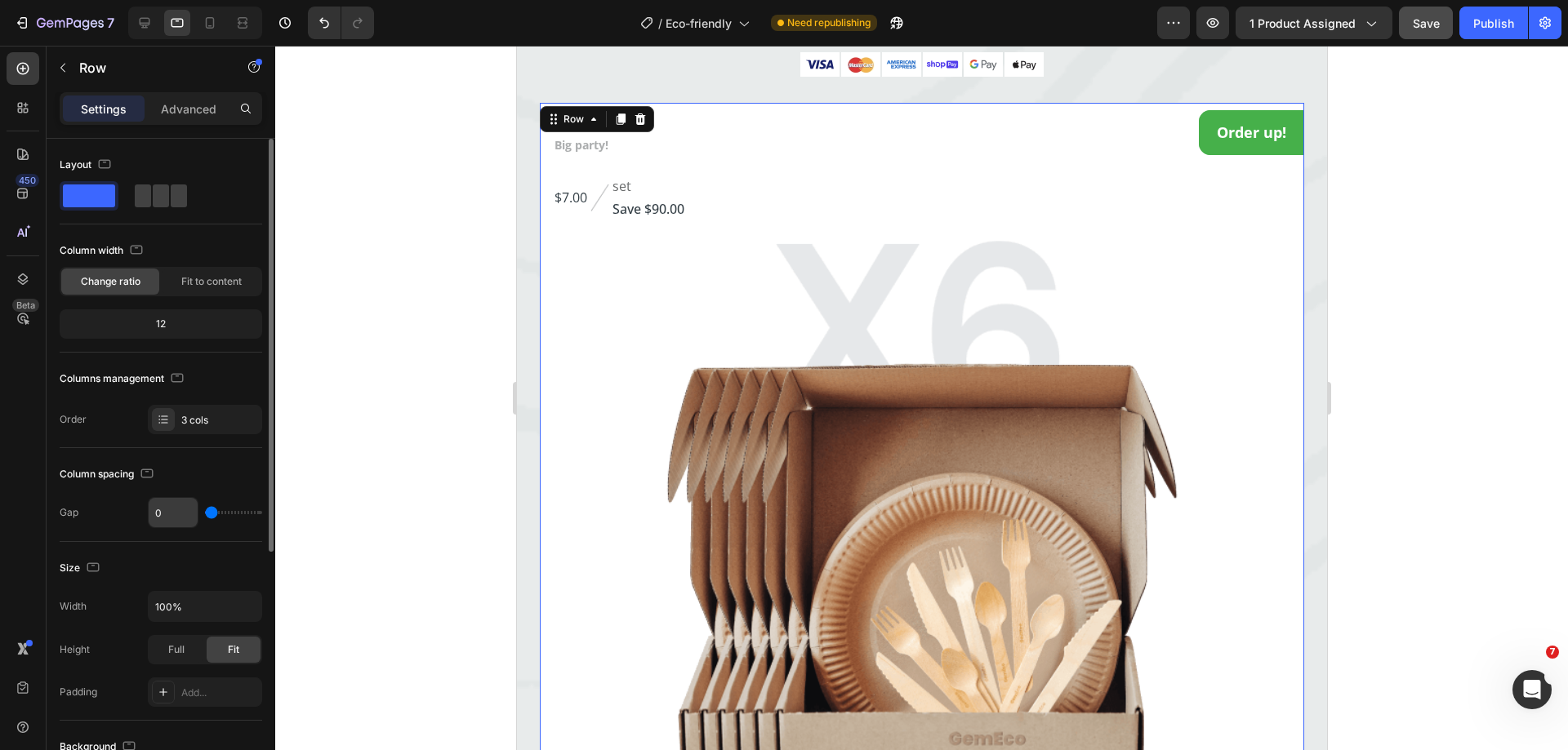
click at [168, 517] on input "0" at bounding box center [172, 513] width 49 height 30
type input "3"
type input "32"
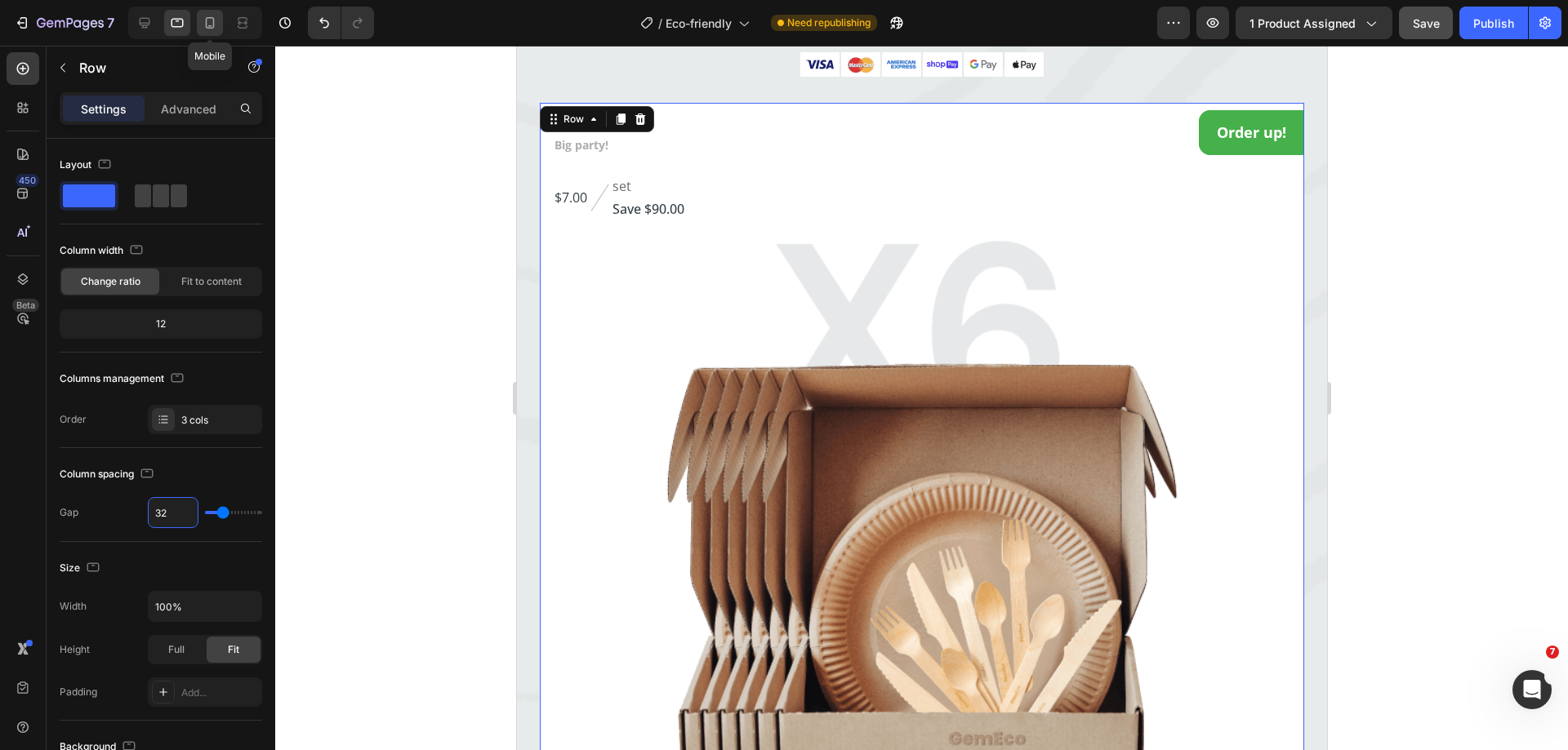
type input "32"
click at [206, 18] on icon at bounding box center [210, 23] width 9 height 12
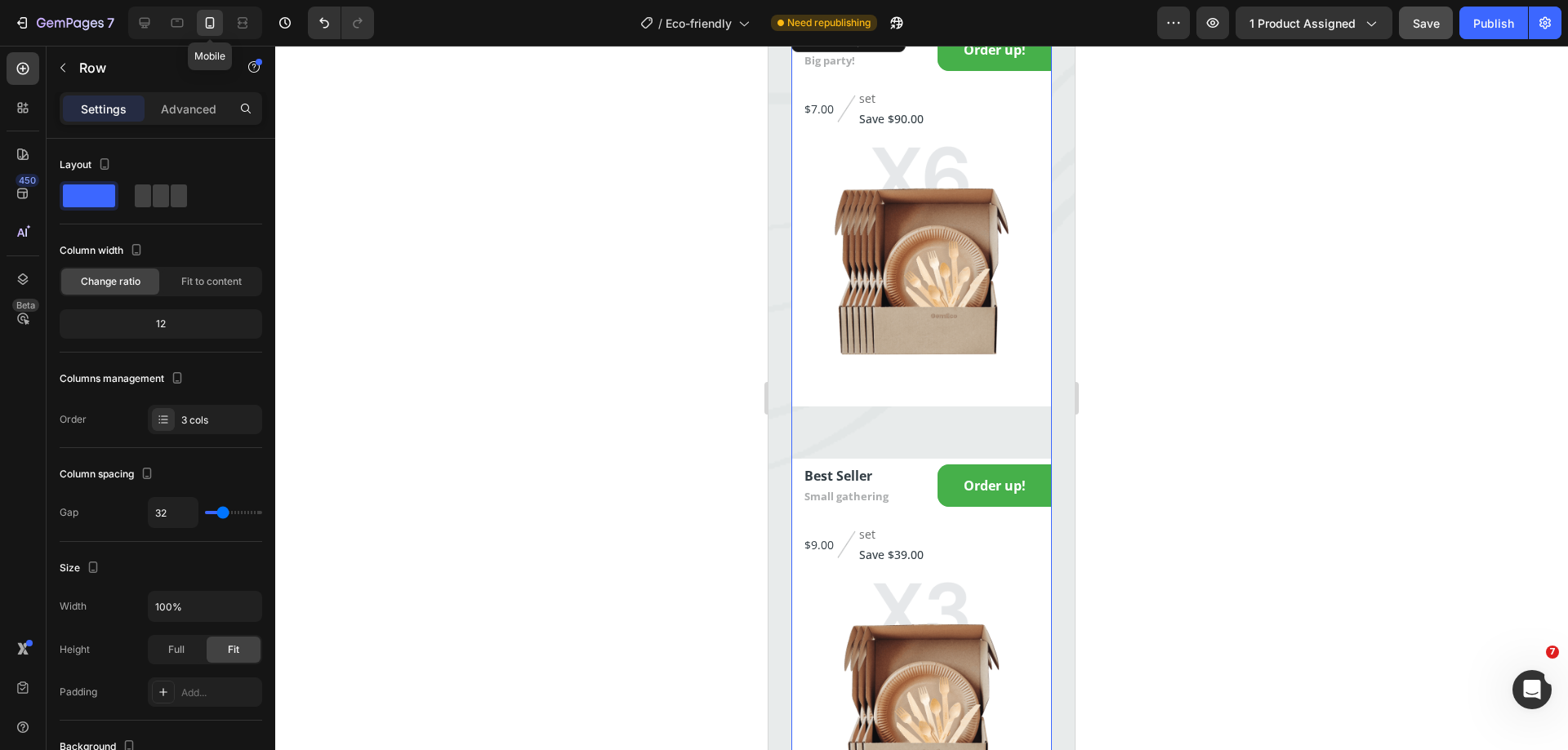
scroll to position [3061, 0]
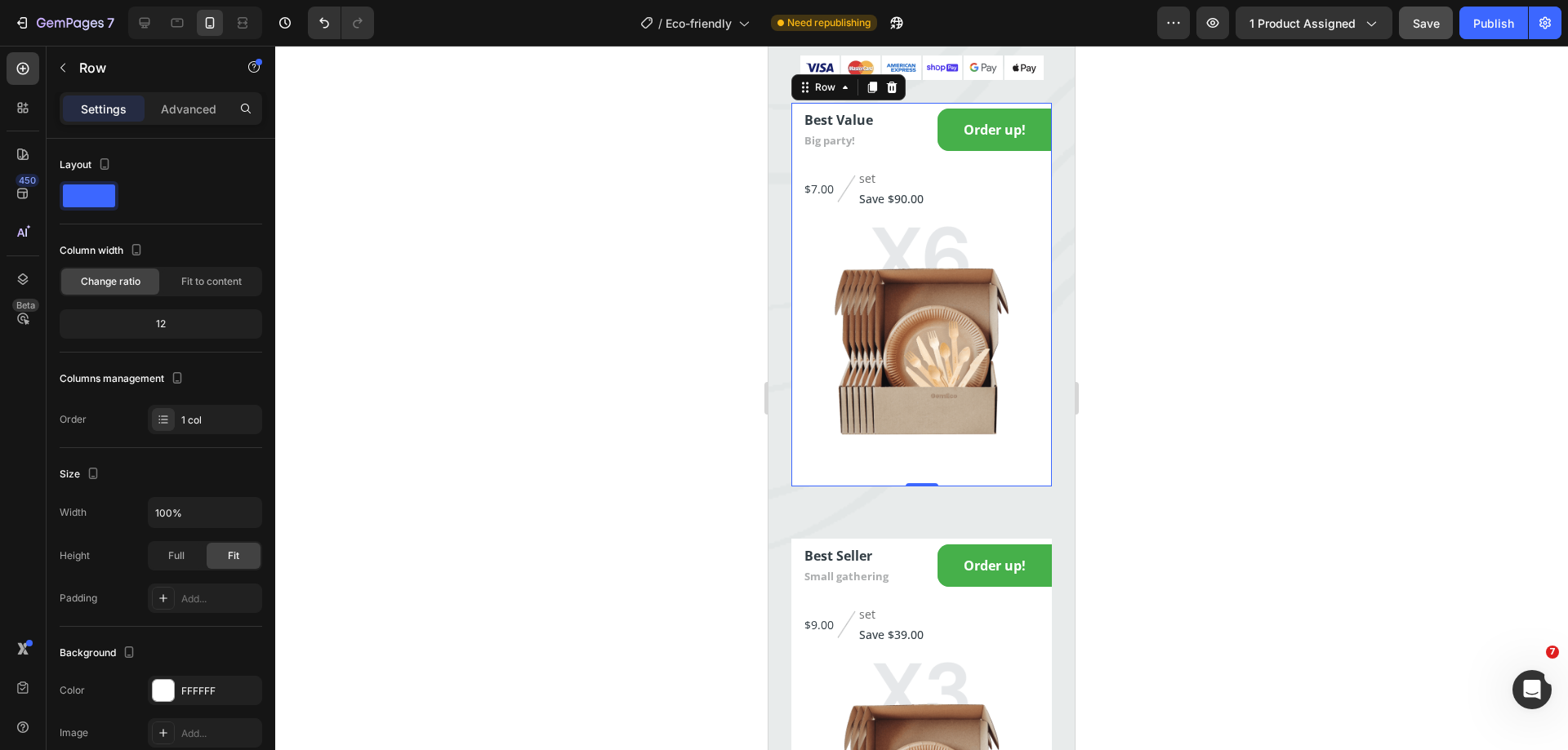
click at [933, 243] on div "Best Value Text block Big party! Text block Order up! Add to Cart Row $7.00 Pro…" at bounding box center [922, 295] width 261 height 384
click at [881, 528] on div "Best Value Text block Big party! Text block Order up! Add to Cart Row $7.00 Pro…" at bounding box center [922, 731] width 261 height 1256
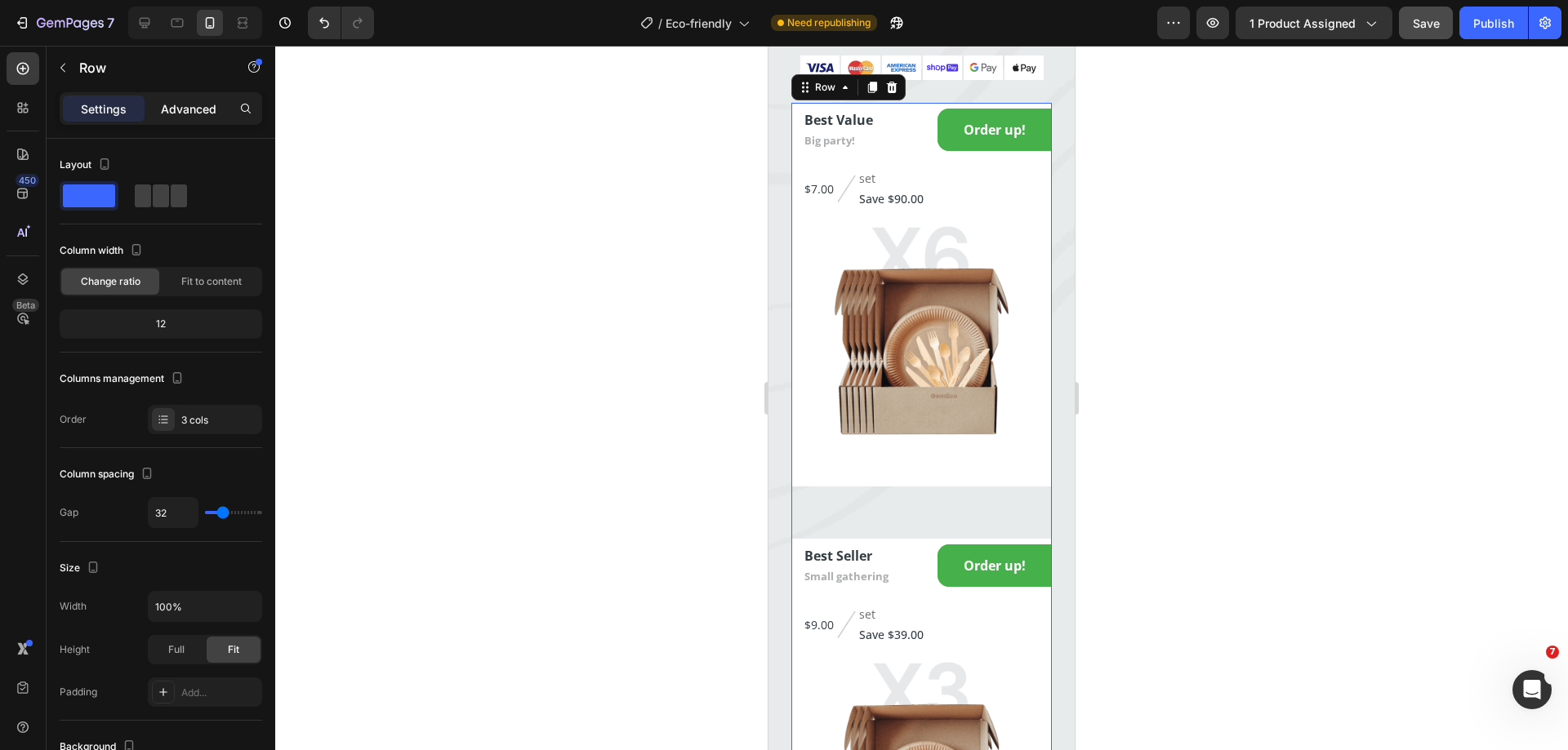
click at [185, 110] on p "Advanced" at bounding box center [188, 109] width 55 height 17
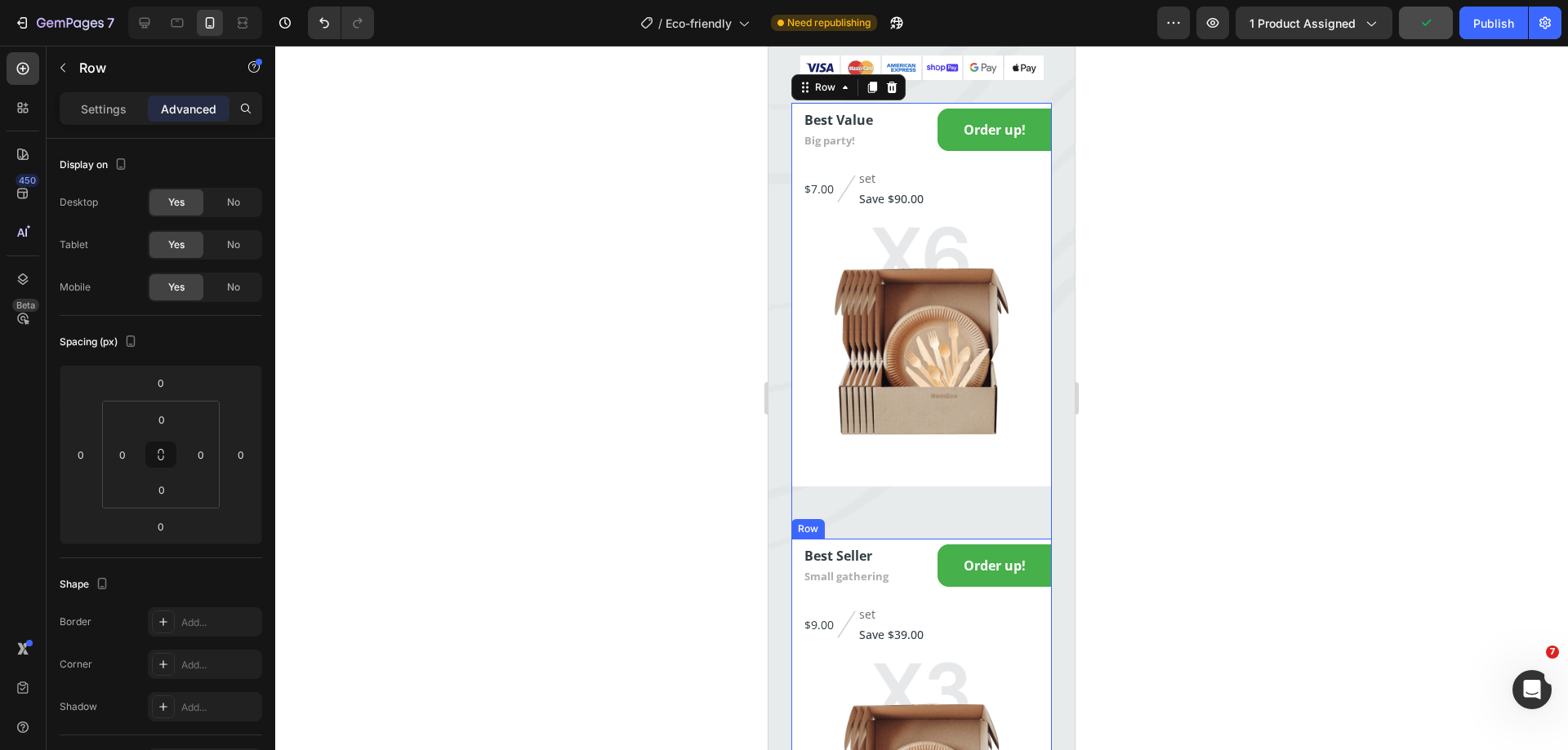
click at [881, 618] on div "Best Seller Text block Small gathering Text block Order up! Add to Cart Row $9.…" at bounding box center [922, 730] width 261 height 384
click at [925, 512] on div "Best Value Text block Big party! Text block Order up! Add to Cart Row $7.00 Pro…" at bounding box center [922, 308] width 261 height 410
click at [111, 109] on p "Settings" at bounding box center [103, 109] width 45 height 17
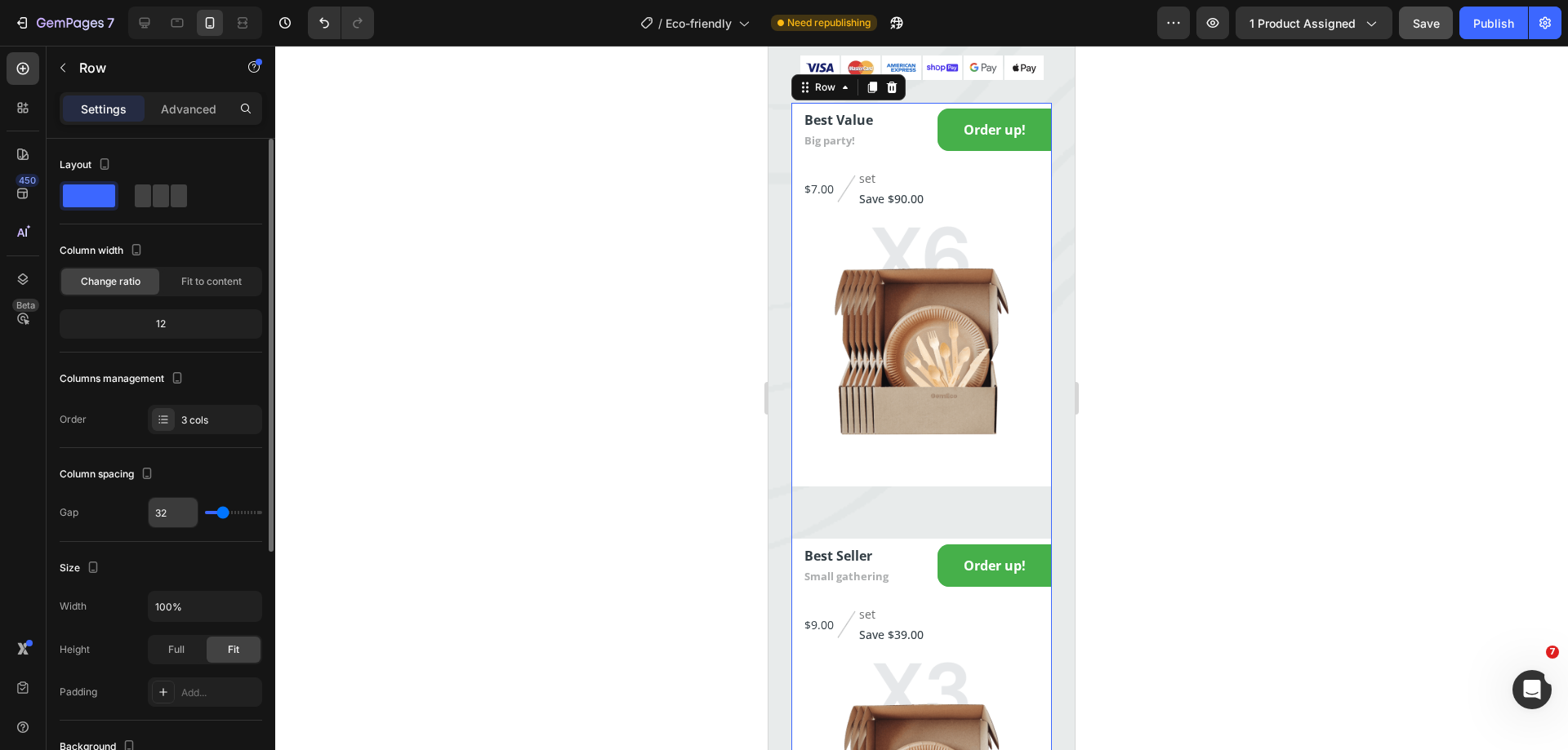
click at [165, 512] on input "32" at bounding box center [172, 513] width 49 height 30
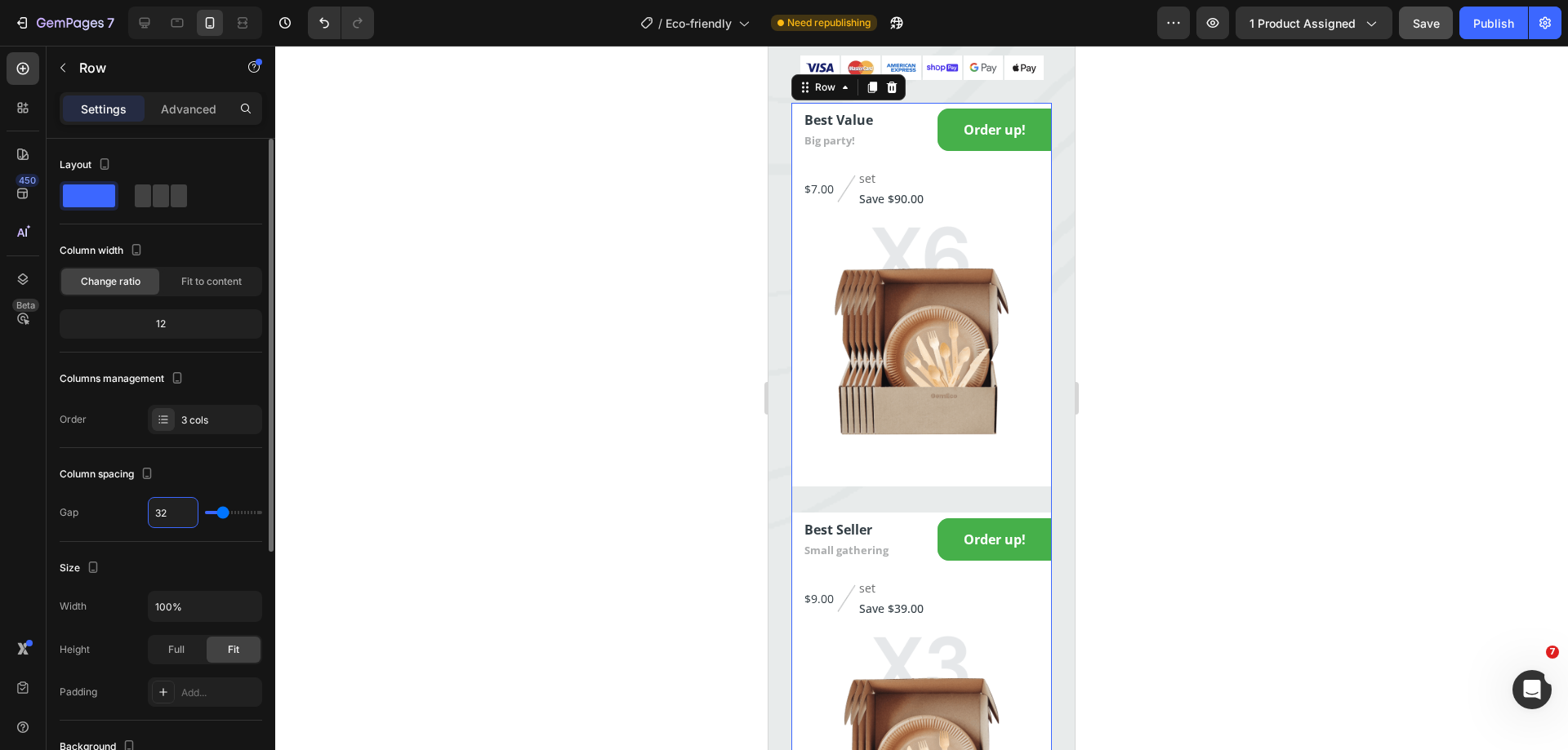
type input "0"
click at [946, 243] on div "Best Value Text block Big party! Text block Order up! Add to Cart Row $7.00 Pro…" at bounding box center [922, 295] width 261 height 384
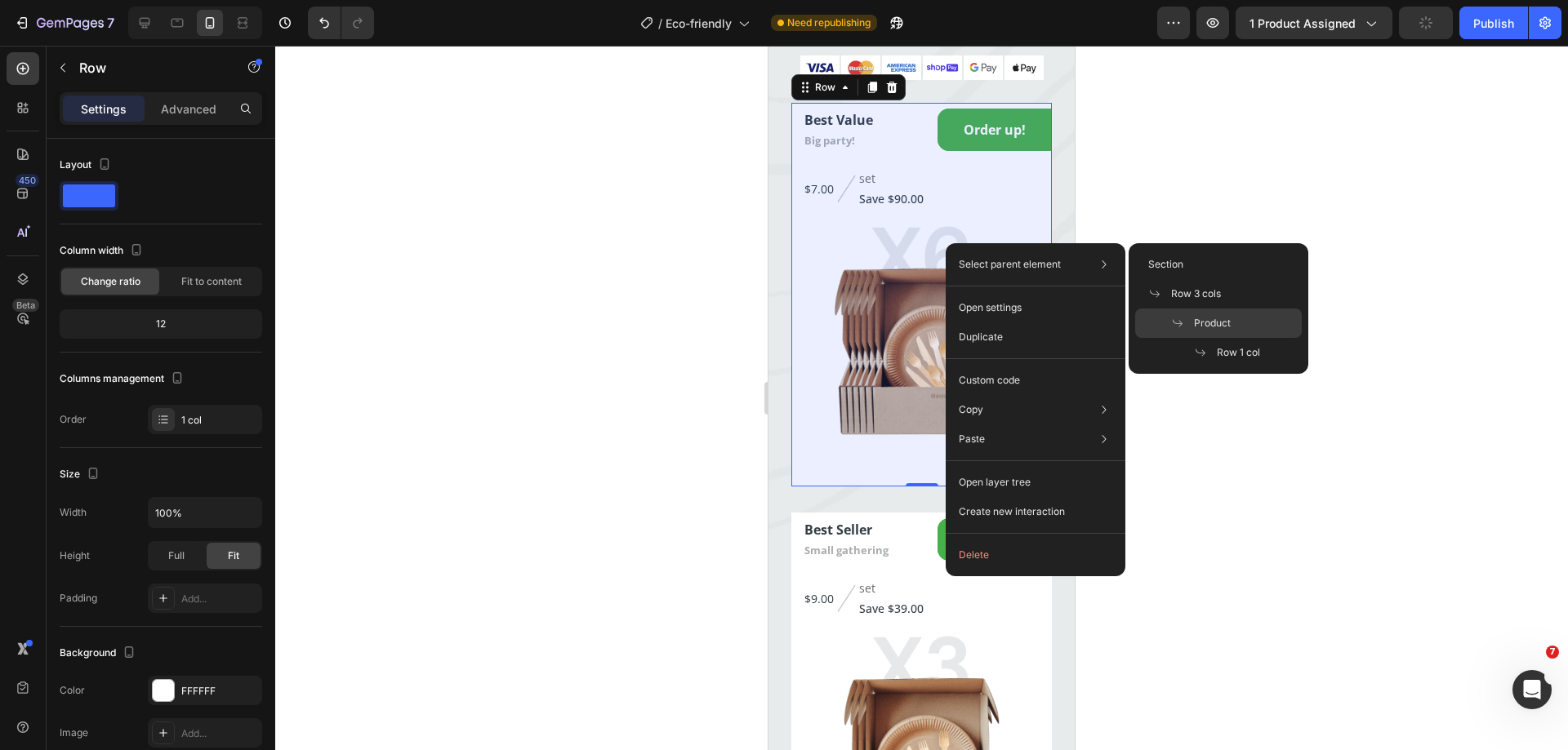
click at [1202, 317] on span "Product" at bounding box center [1212, 323] width 37 height 15
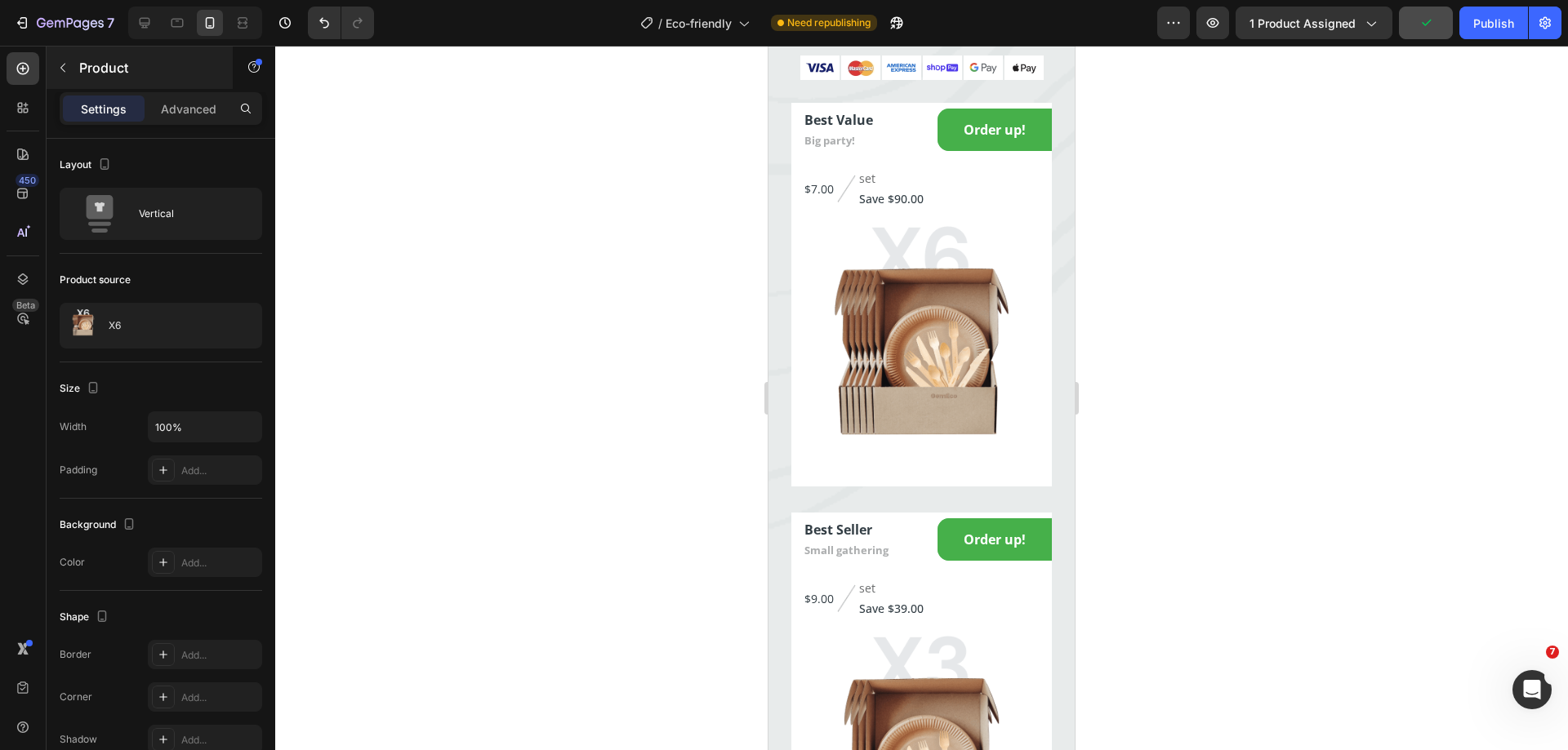
drag, startPoint x: 190, startPoint y: 101, endPoint x: 182, endPoint y: 81, distance: 21.5
click at [190, 101] on p "Advanced" at bounding box center [188, 109] width 55 height 17
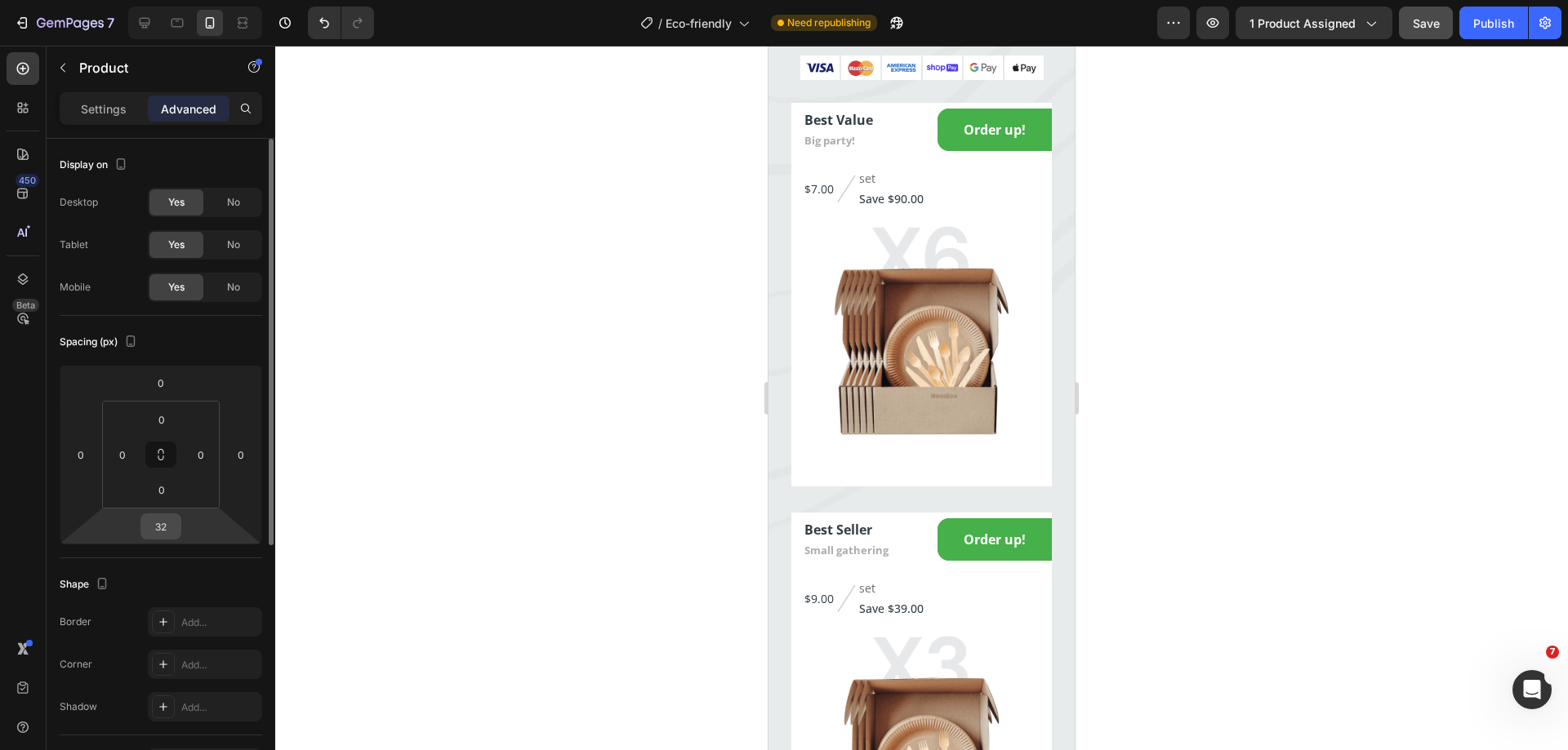
click at [166, 528] on input "32" at bounding box center [161, 526] width 33 height 25
type input "0"
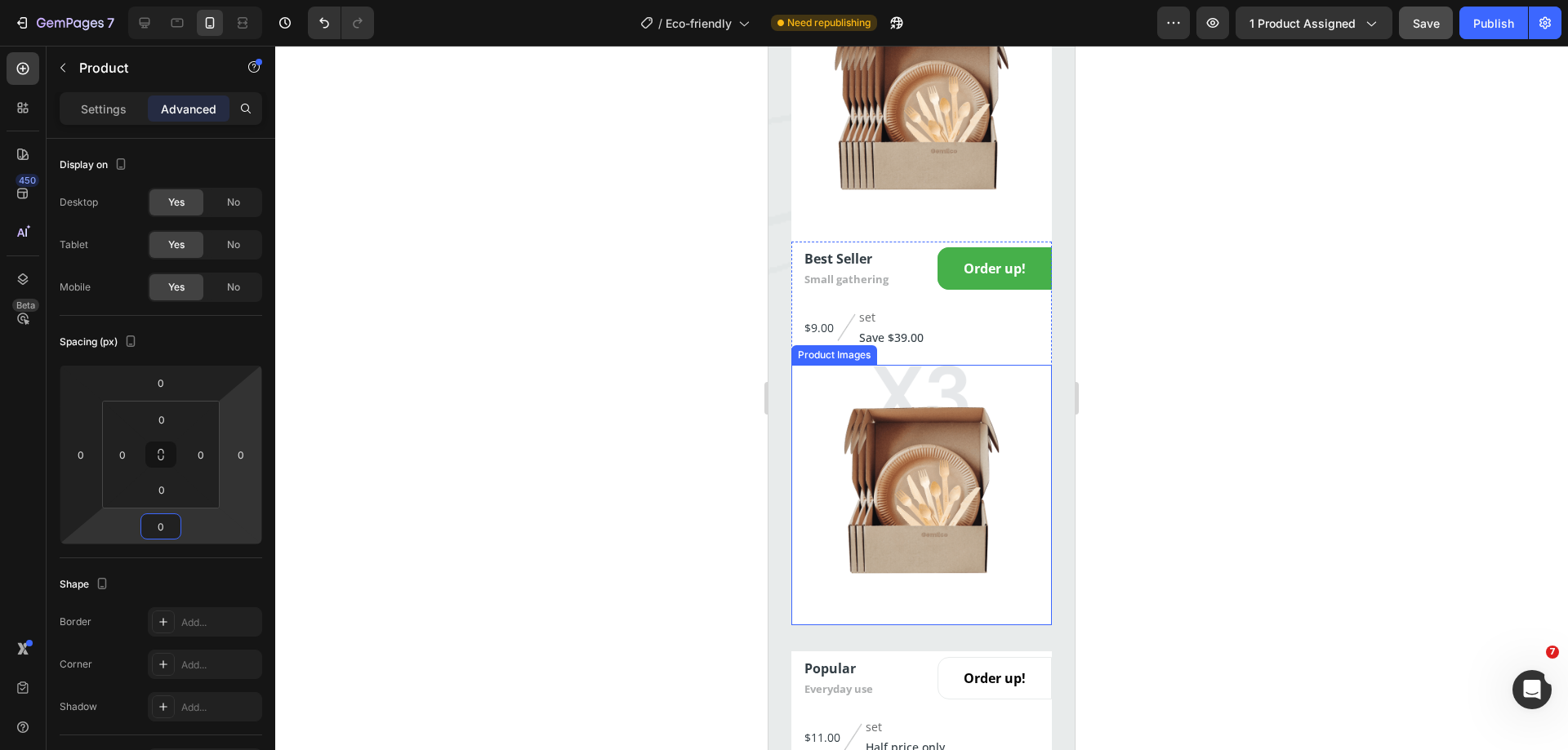
scroll to position [3388, 0]
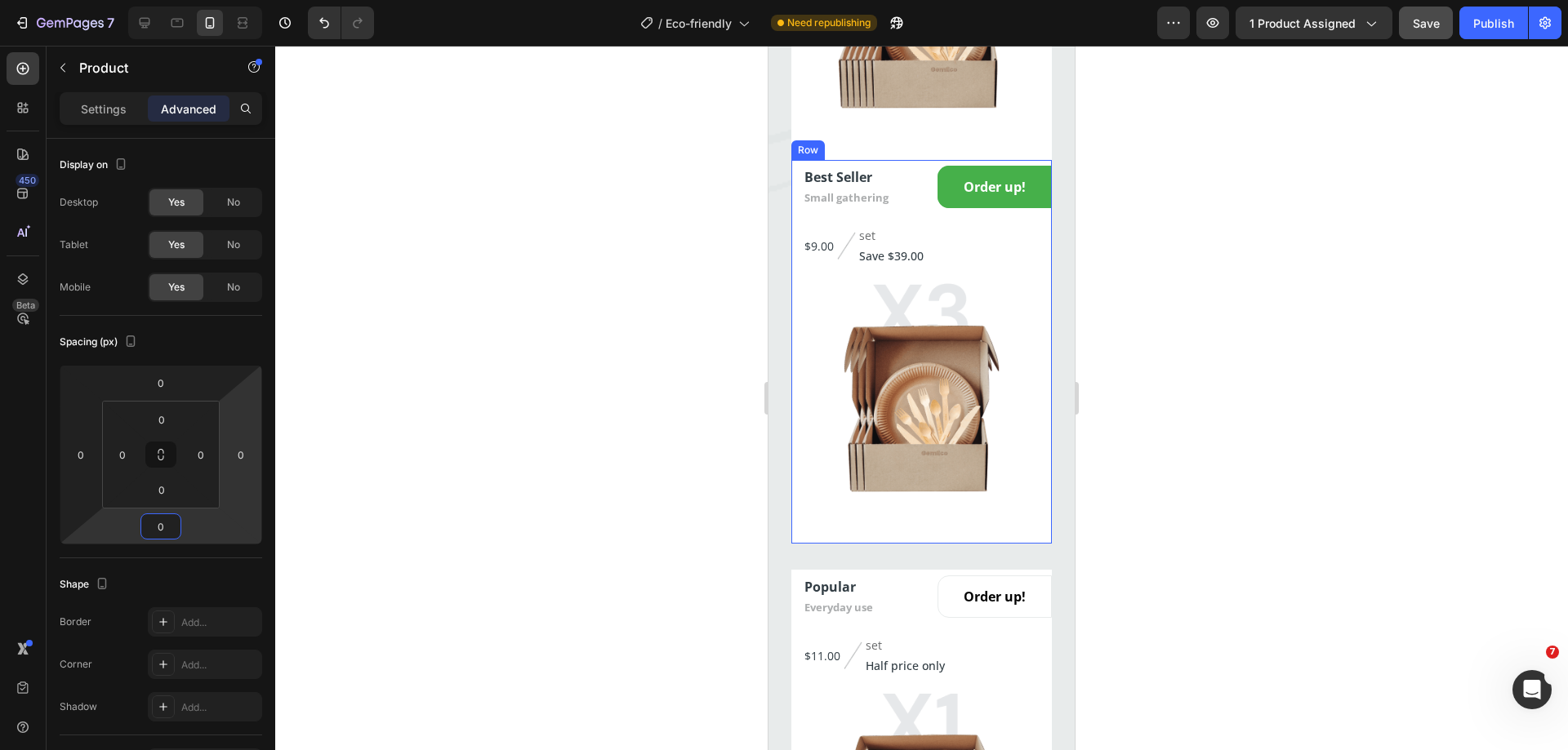
click at [933, 304] on div "Best Seller Text block Small gathering Text block Order up! Add to Cart Row $9.…" at bounding box center [922, 351] width 261 height 384
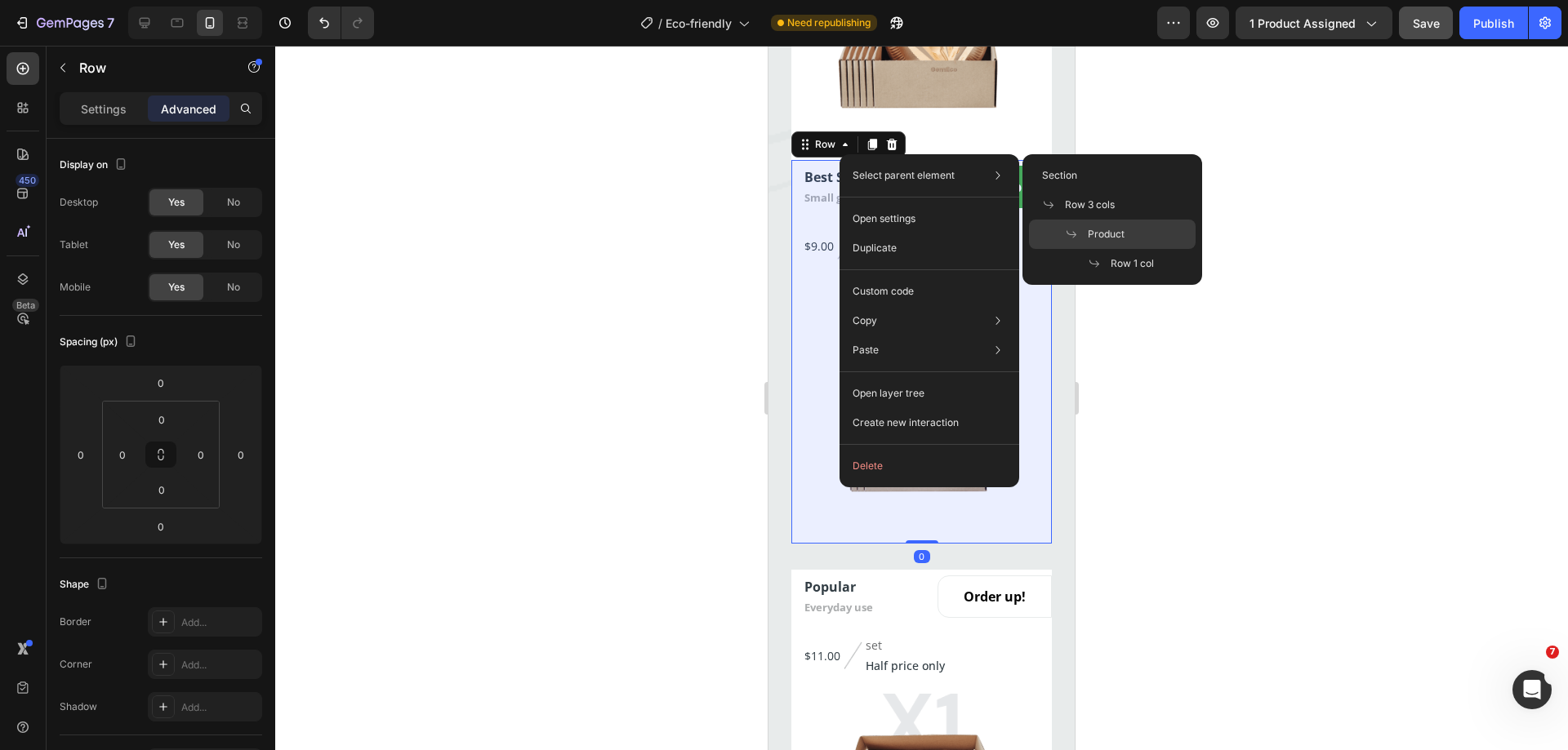
click at [1080, 228] on span at bounding box center [1076, 234] width 23 height 13
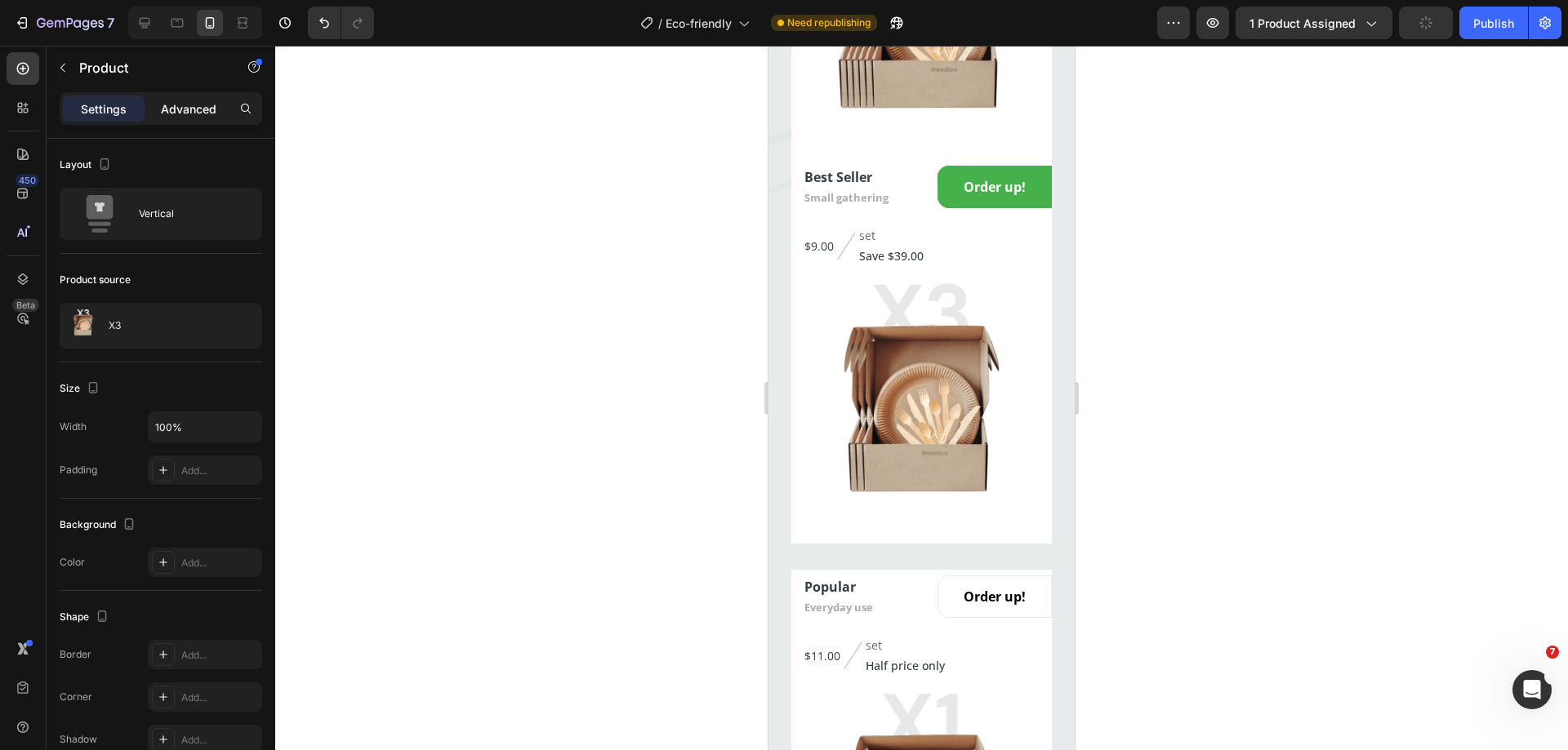
click at [207, 116] on p "Advanced" at bounding box center [188, 109] width 55 height 17
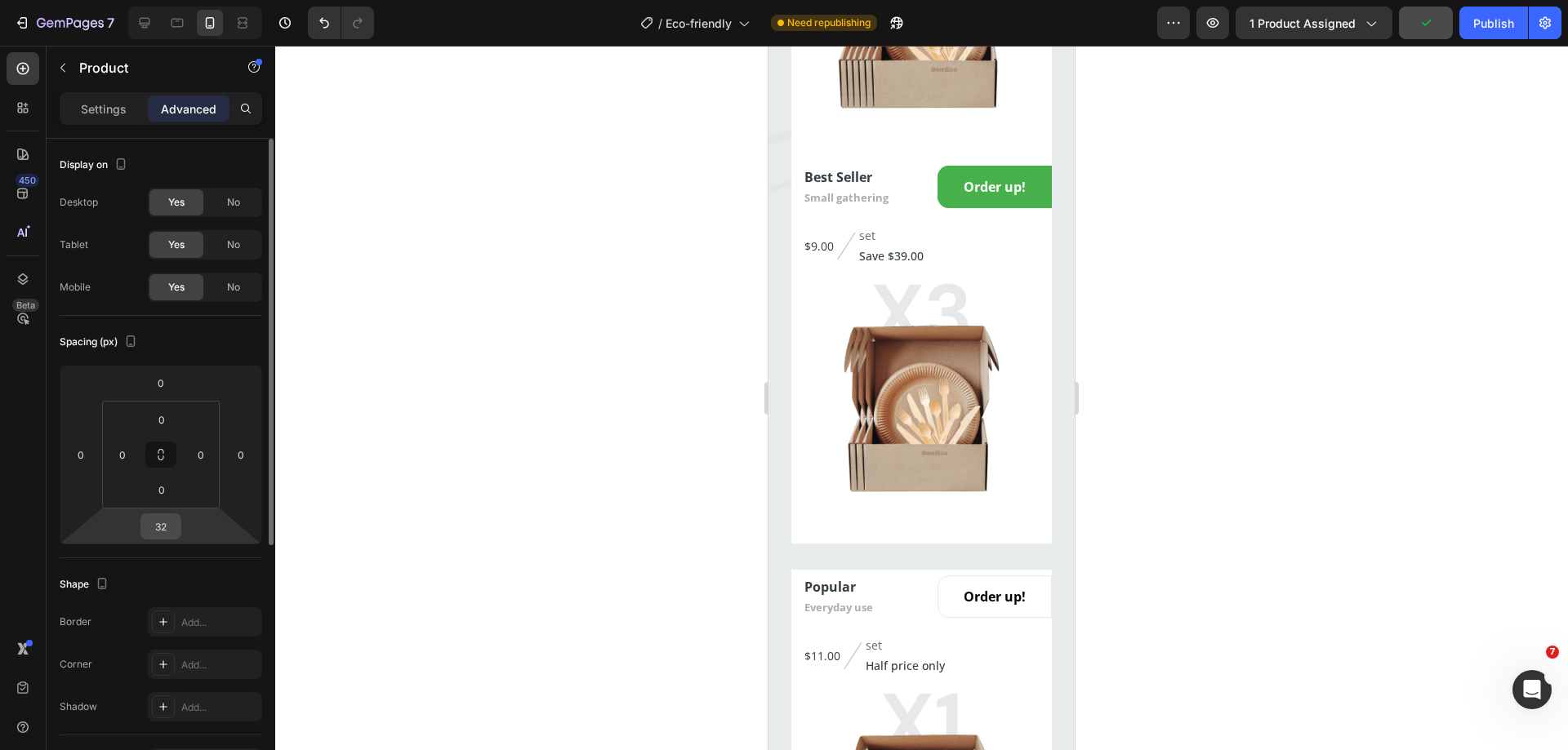
click at [170, 526] on input "32" at bounding box center [161, 526] width 33 height 25
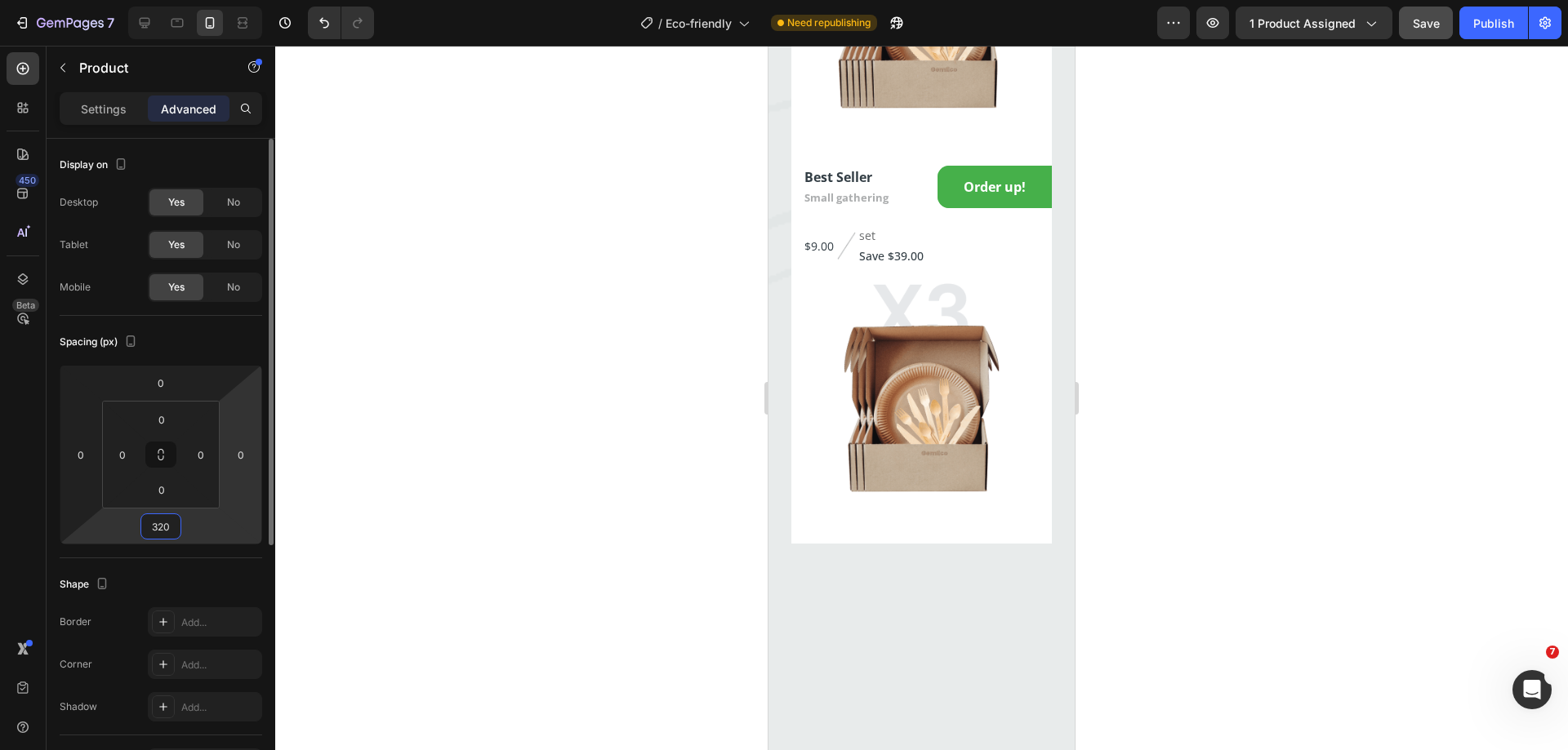
type input "0"
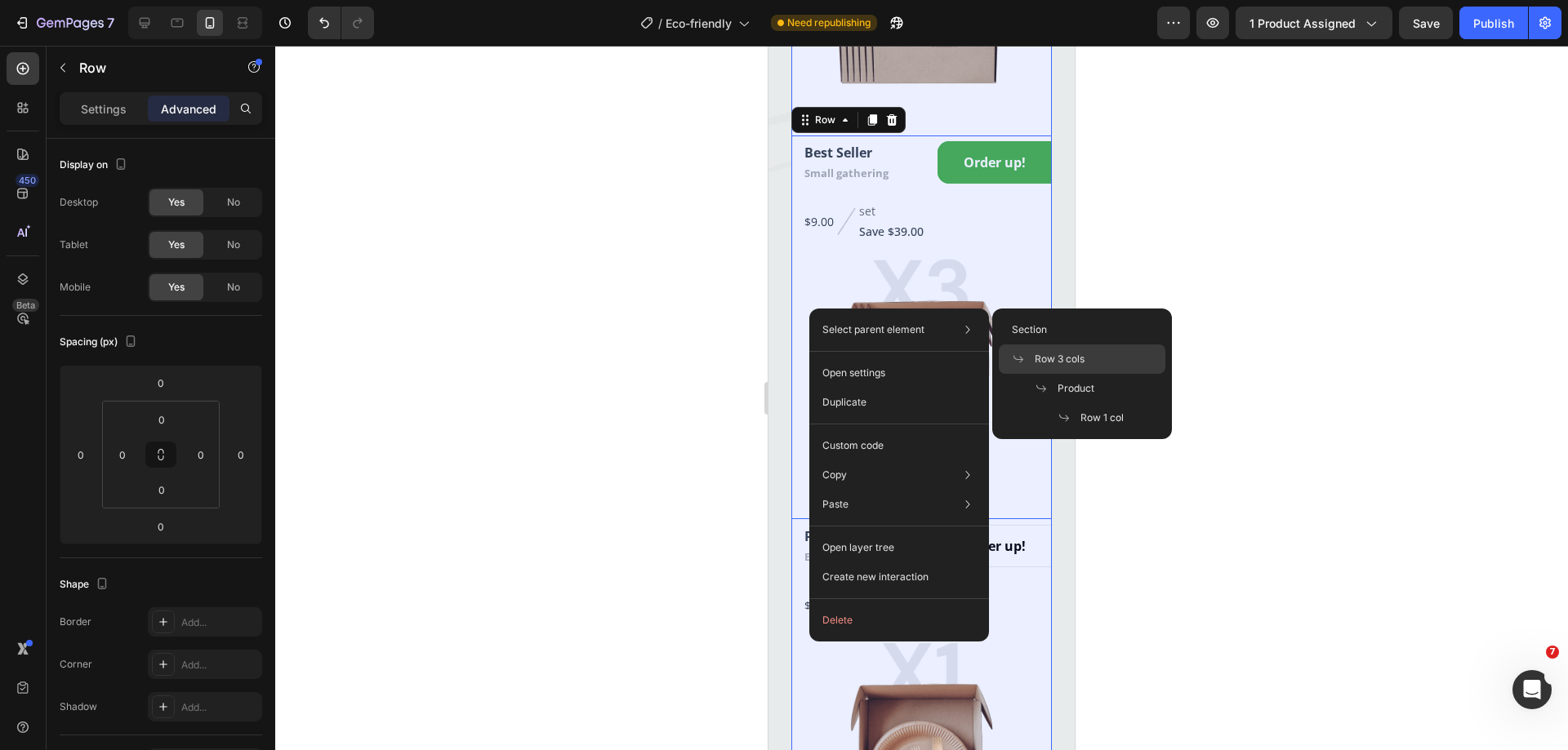
click at [1056, 353] on span "Row 3 cols" at bounding box center [1060, 359] width 50 height 15
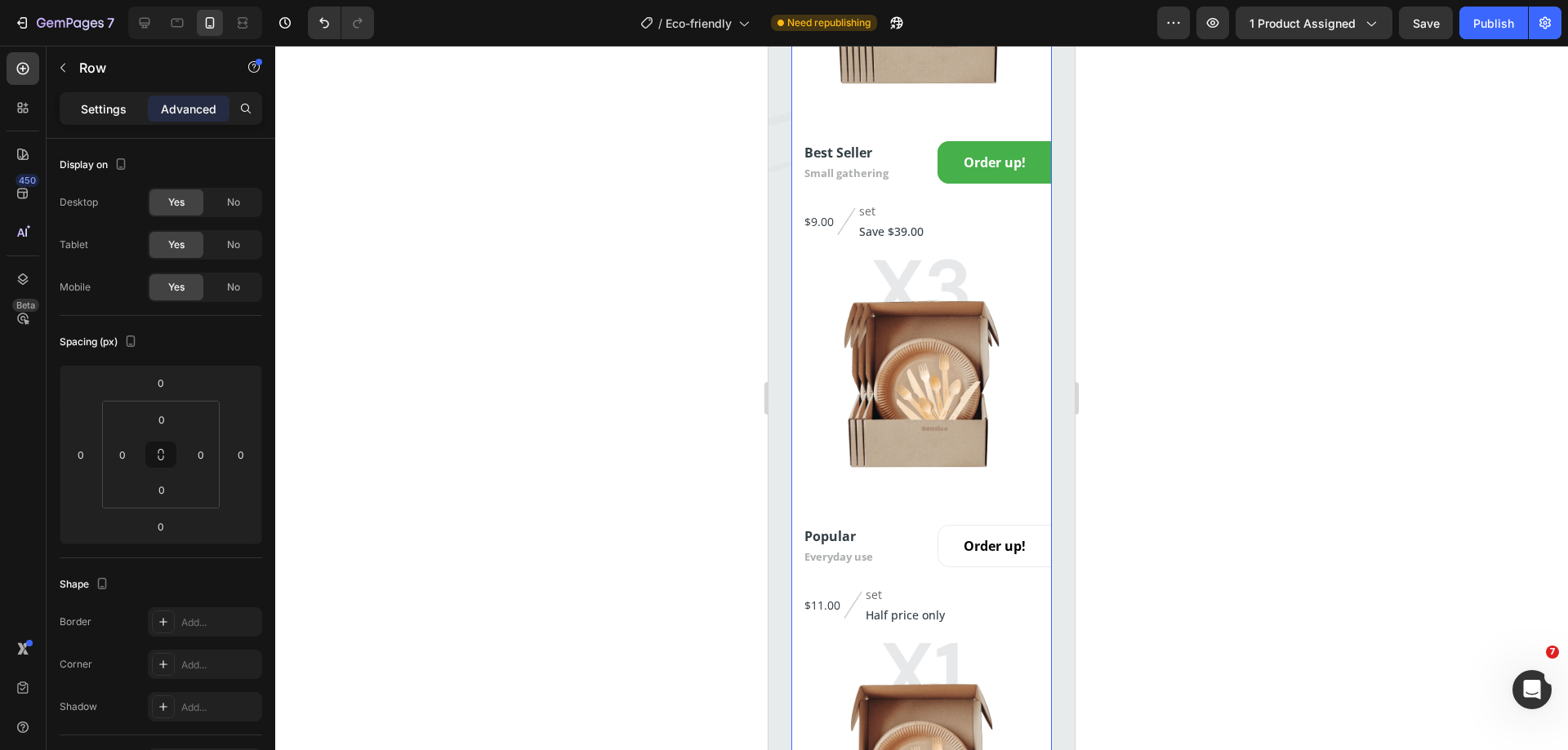
click at [95, 119] on div "Settings" at bounding box center [103, 109] width 82 height 26
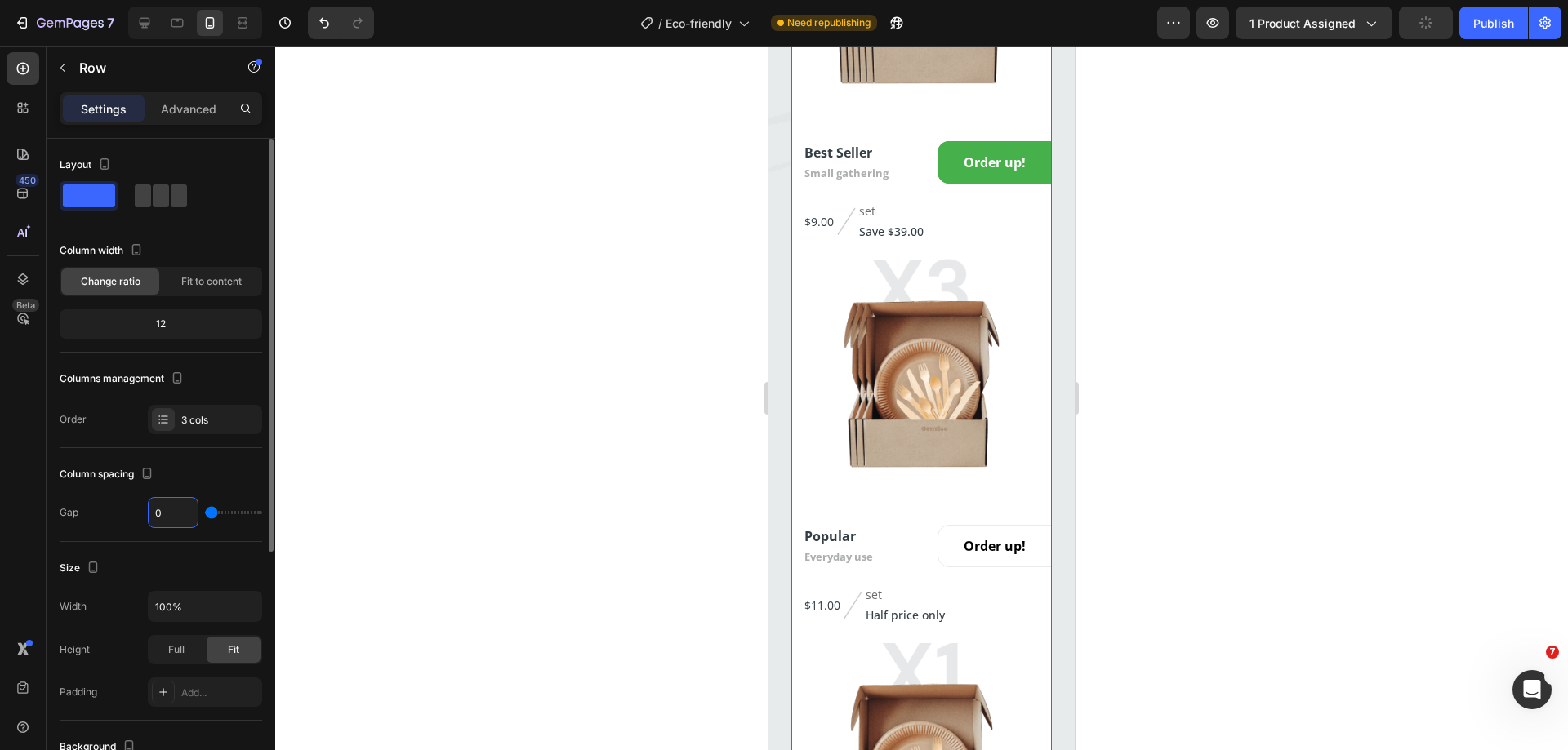
click at [170, 512] on input "0" at bounding box center [172, 513] width 49 height 30
type input "3"
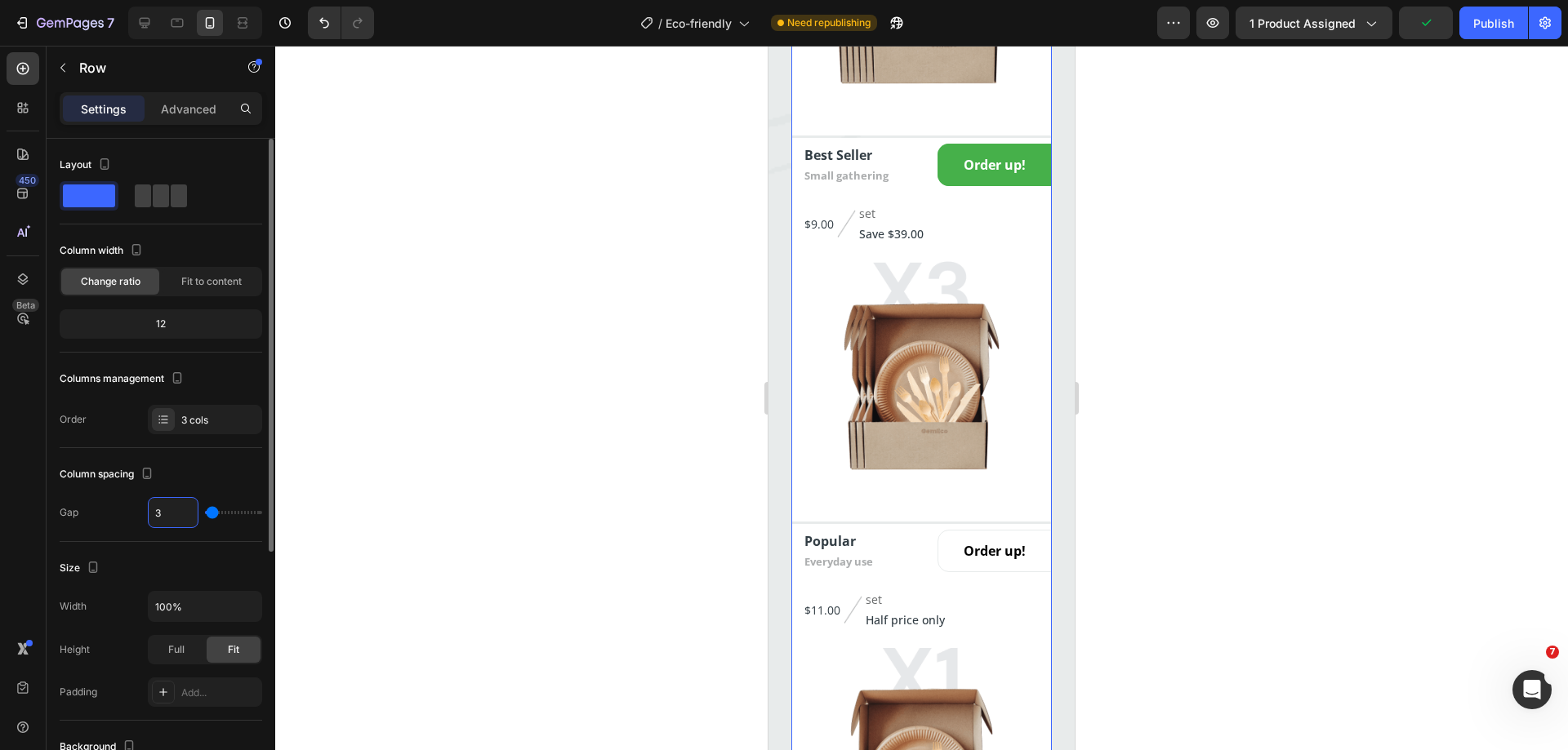
type input "32"
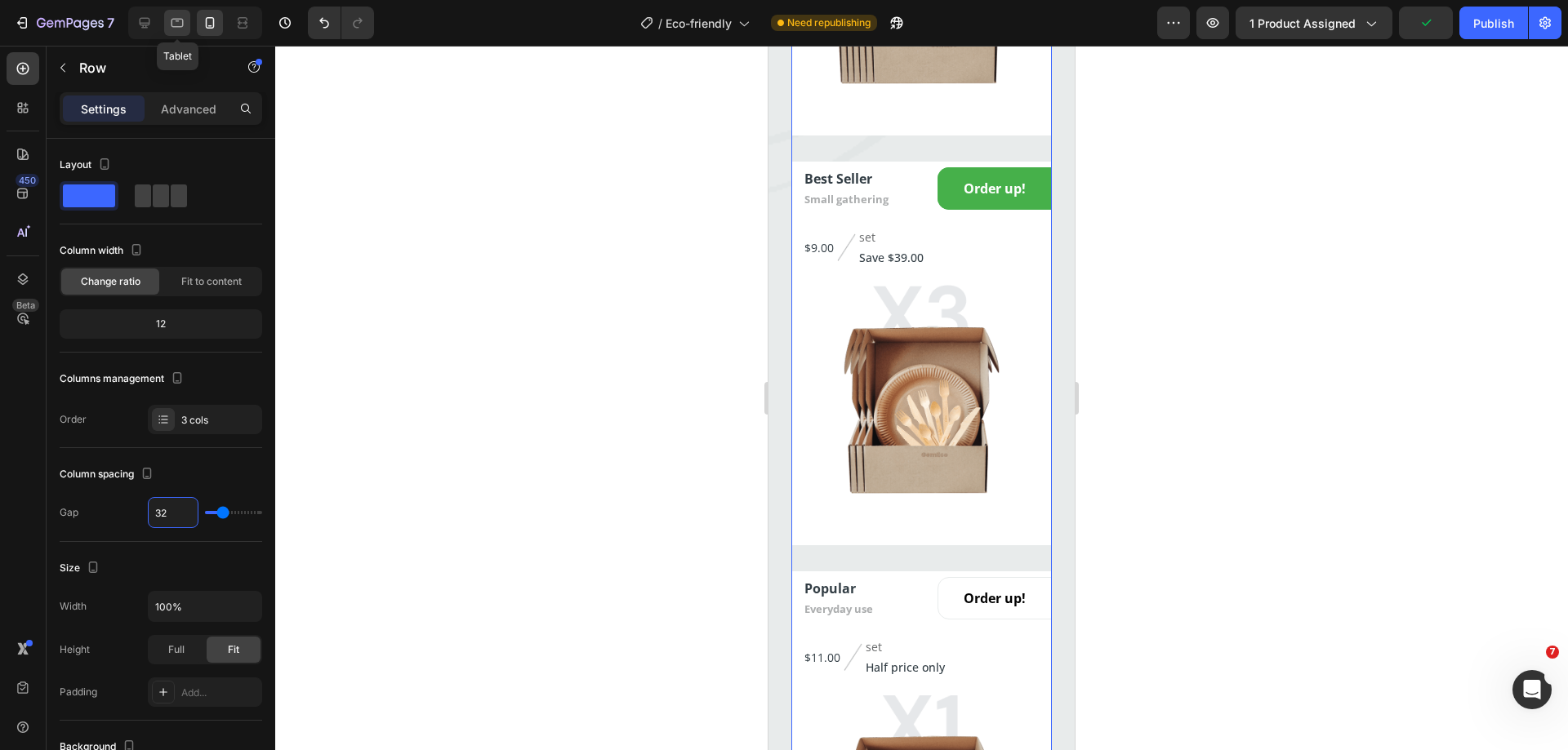
type input "32"
drag, startPoint x: 173, startPoint y: 31, endPoint x: 183, endPoint y: 391, distance: 360.1
click at [173, 30] on icon at bounding box center [177, 23] width 17 height 17
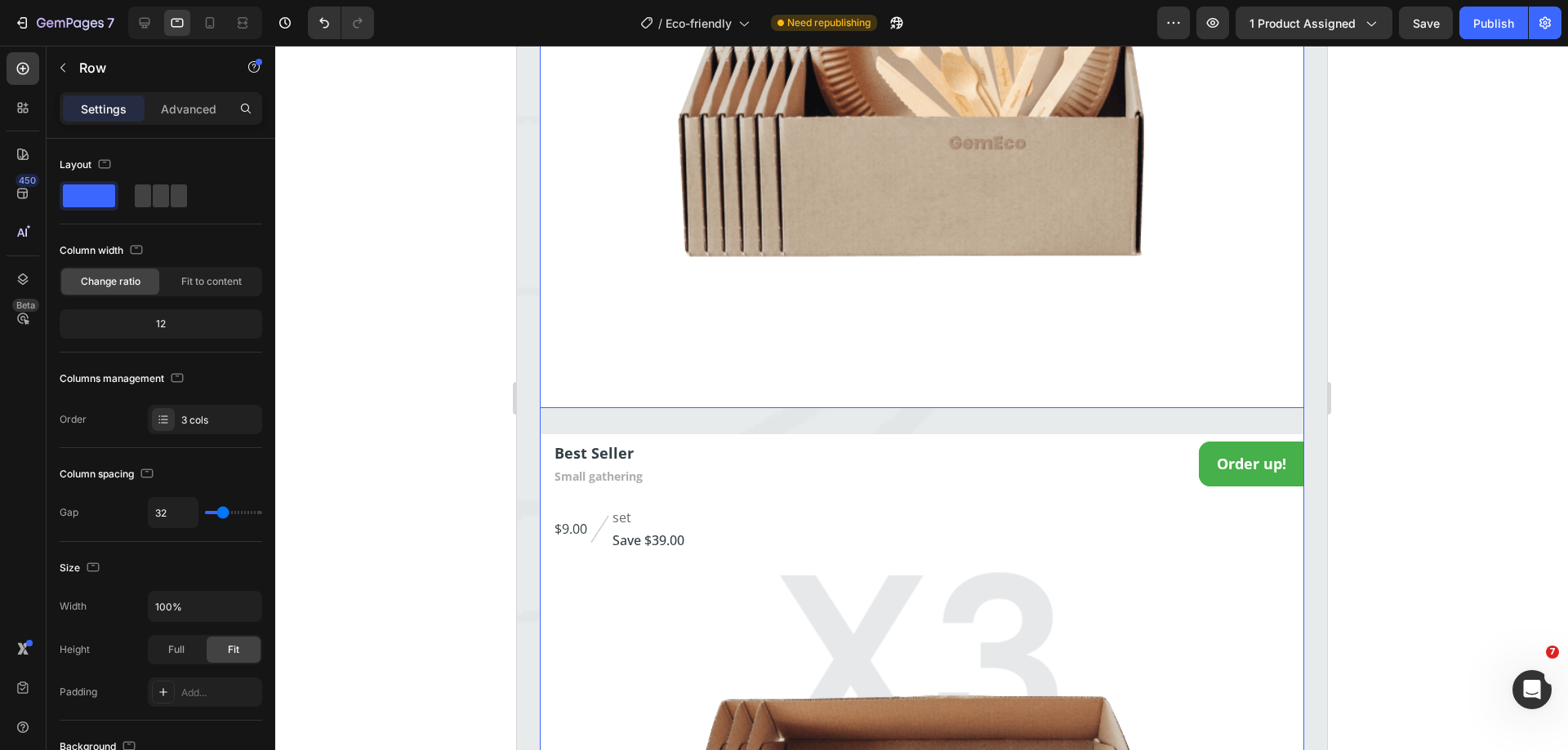
scroll to position [3931, 0]
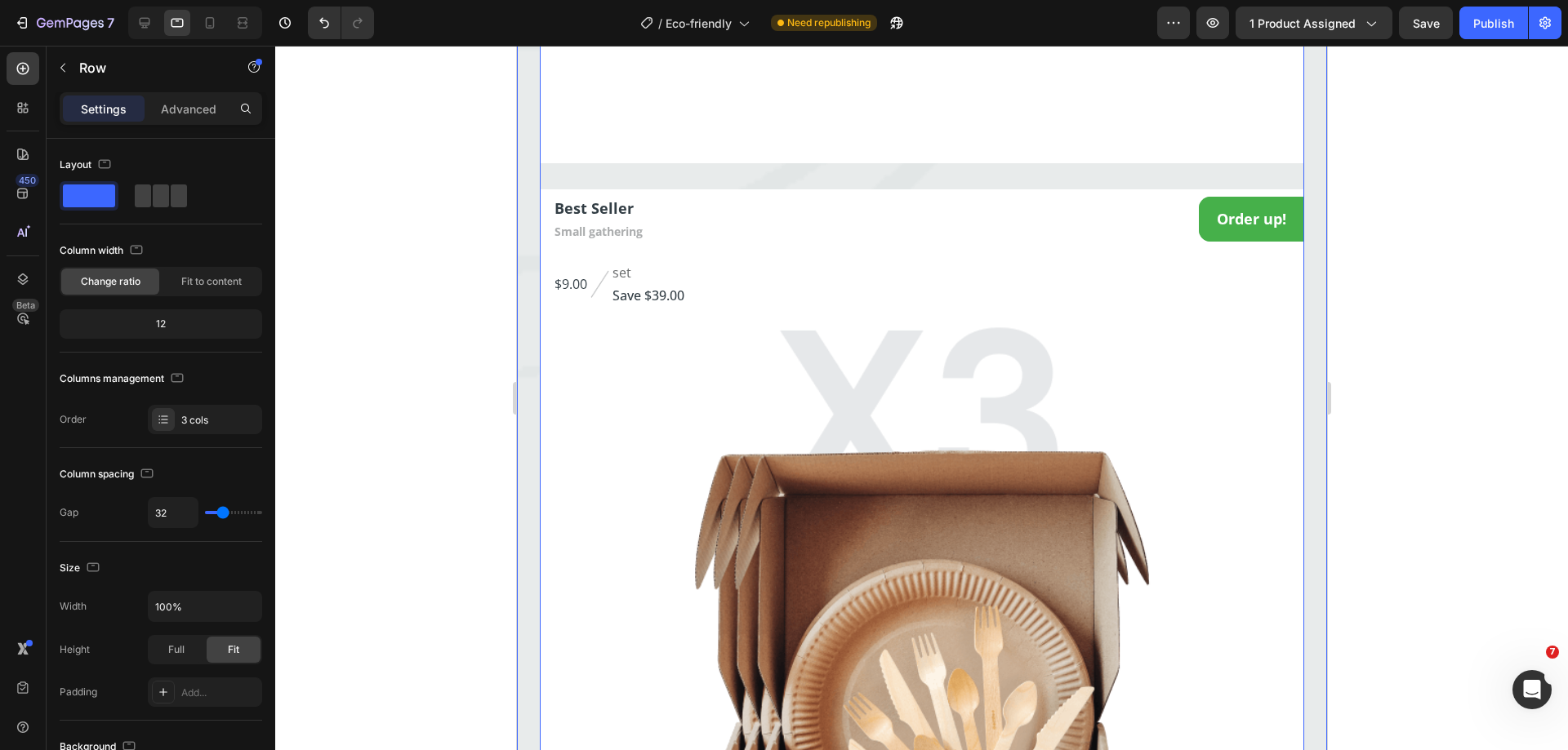
click at [535, 368] on div "Bundles Of Joy Heading Secure one-click checkout with these payment options Tex…" at bounding box center [921, 592] width 810 height 2981
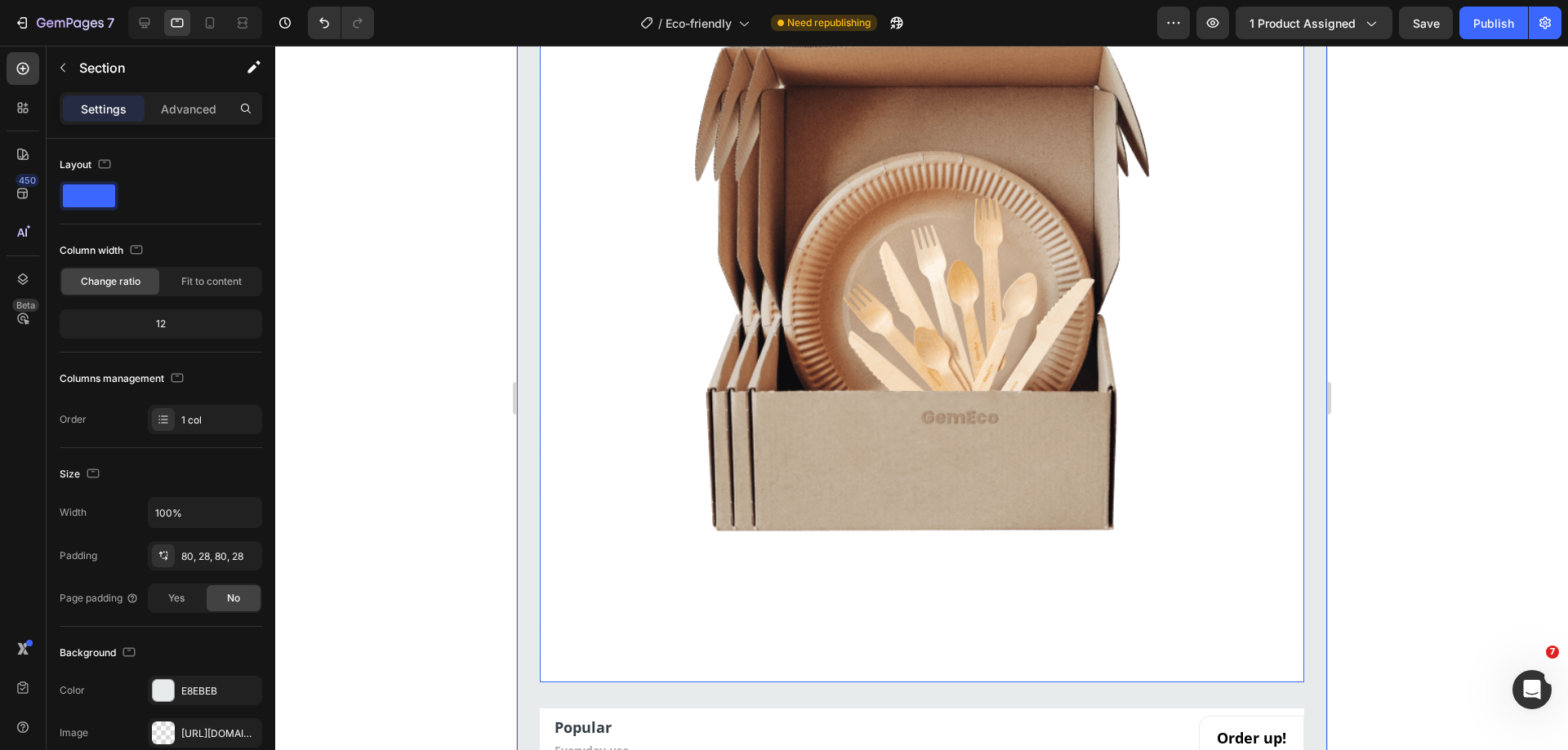
scroll to position [4502, 0]
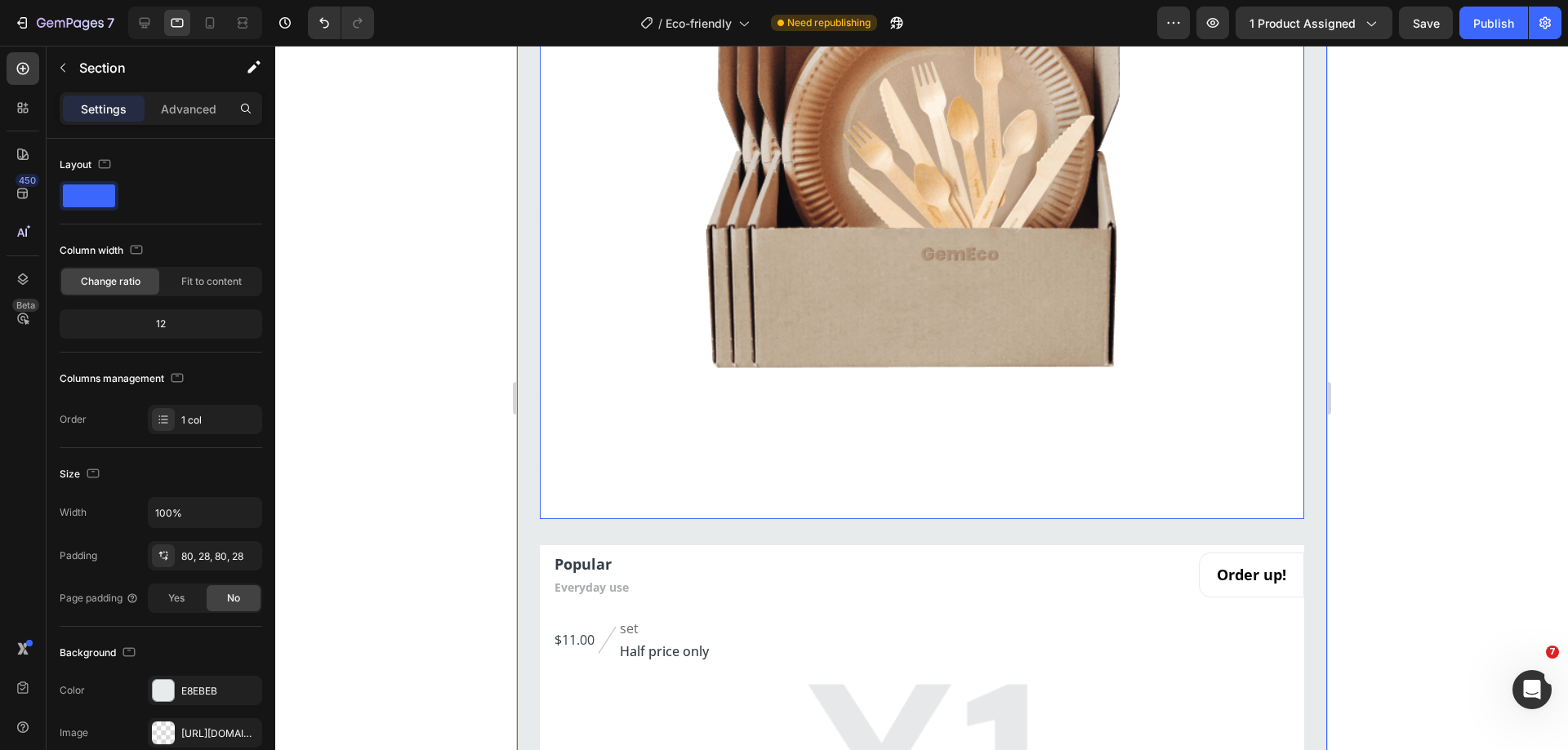
click at [706, 314] on img at bounding box center [921, 137] width 764 height 764
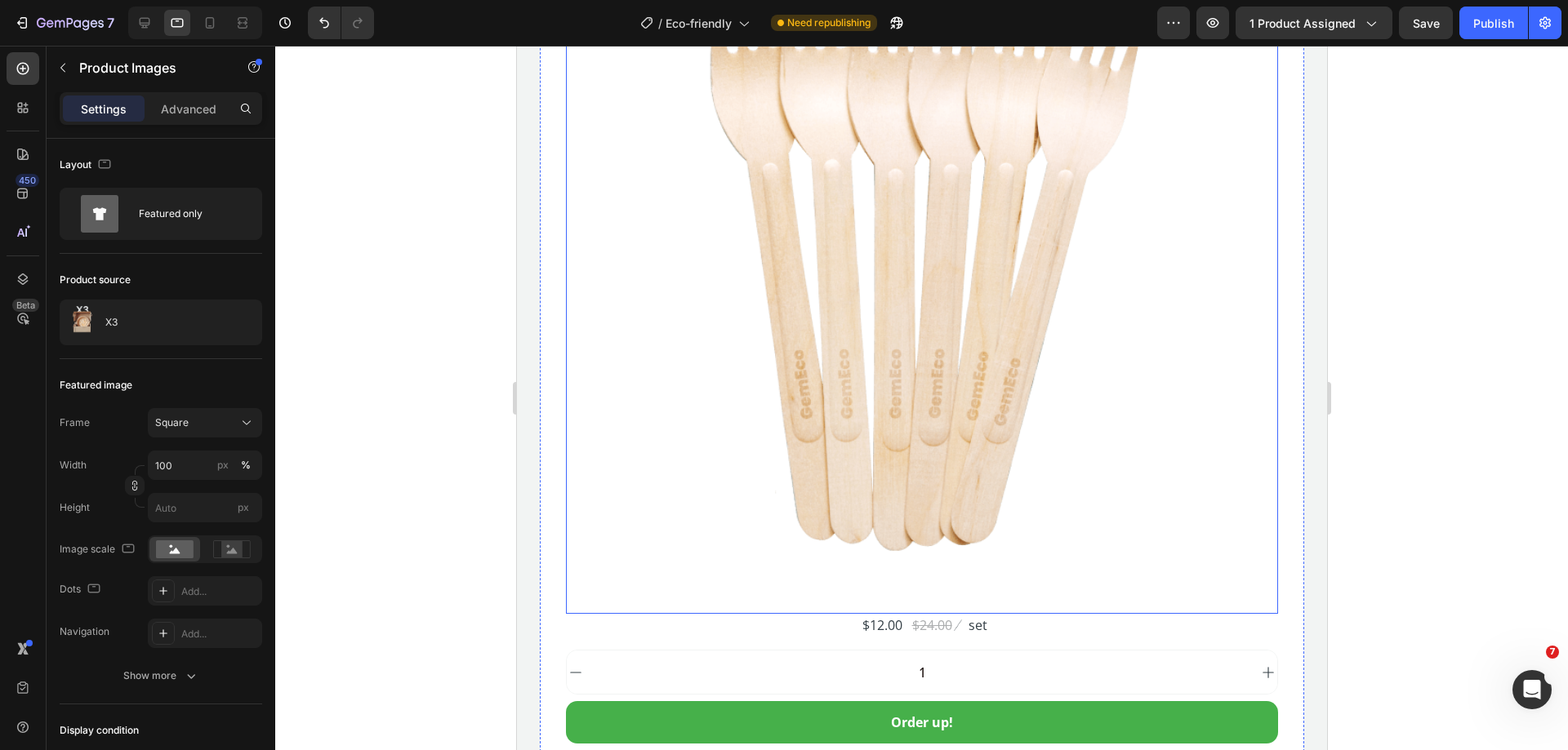
scroll to position [7115, 0]
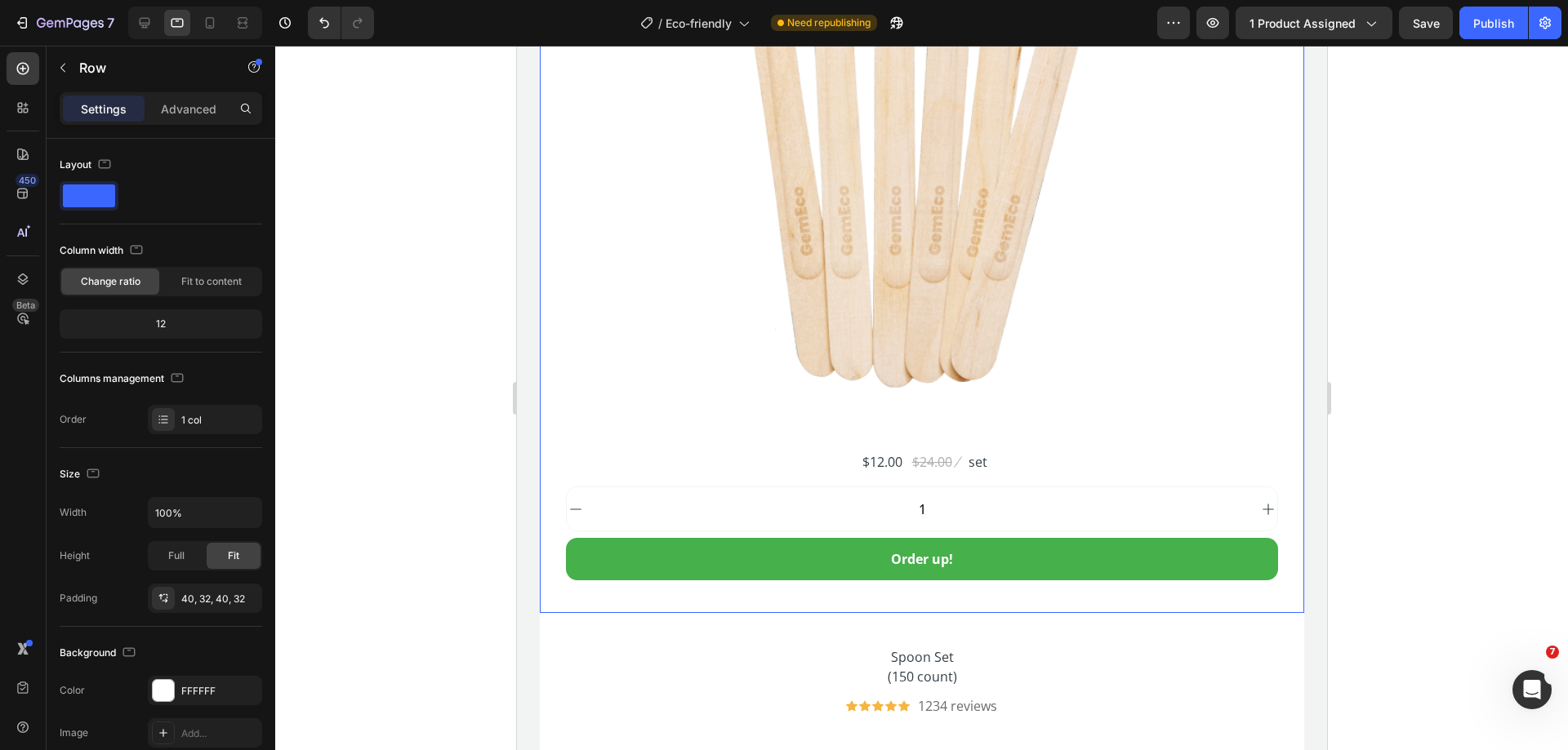
click at [544, 575] on div "Fork Set (150 count) Product Title Icon Icon Icon Icon Icon Icon List Hoz 1234 …" at bounding box center [921, 120] width 764 height 985
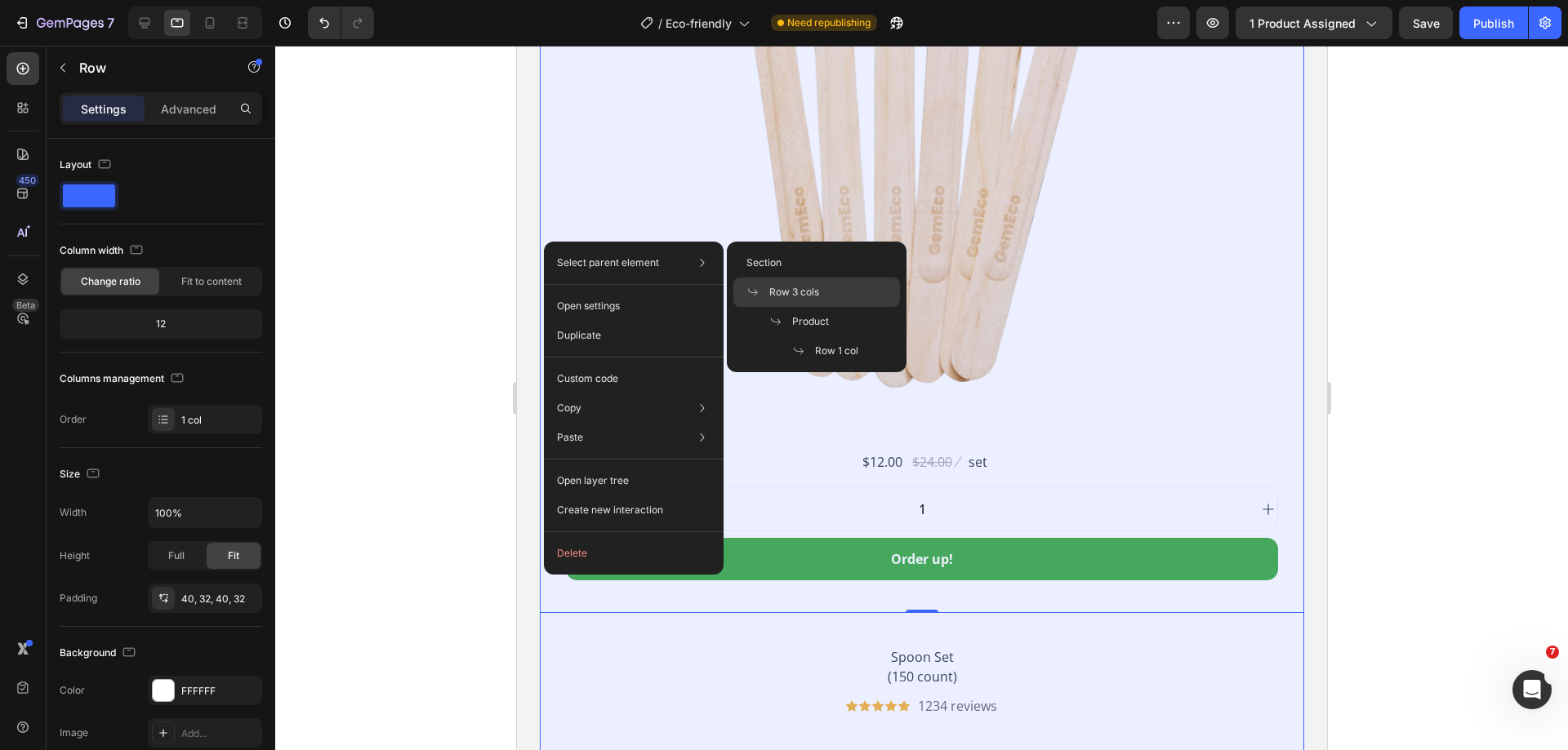
click at [800, 295] on span "Row 3 cols" at bounding box center [794, 292] width 50 height 15
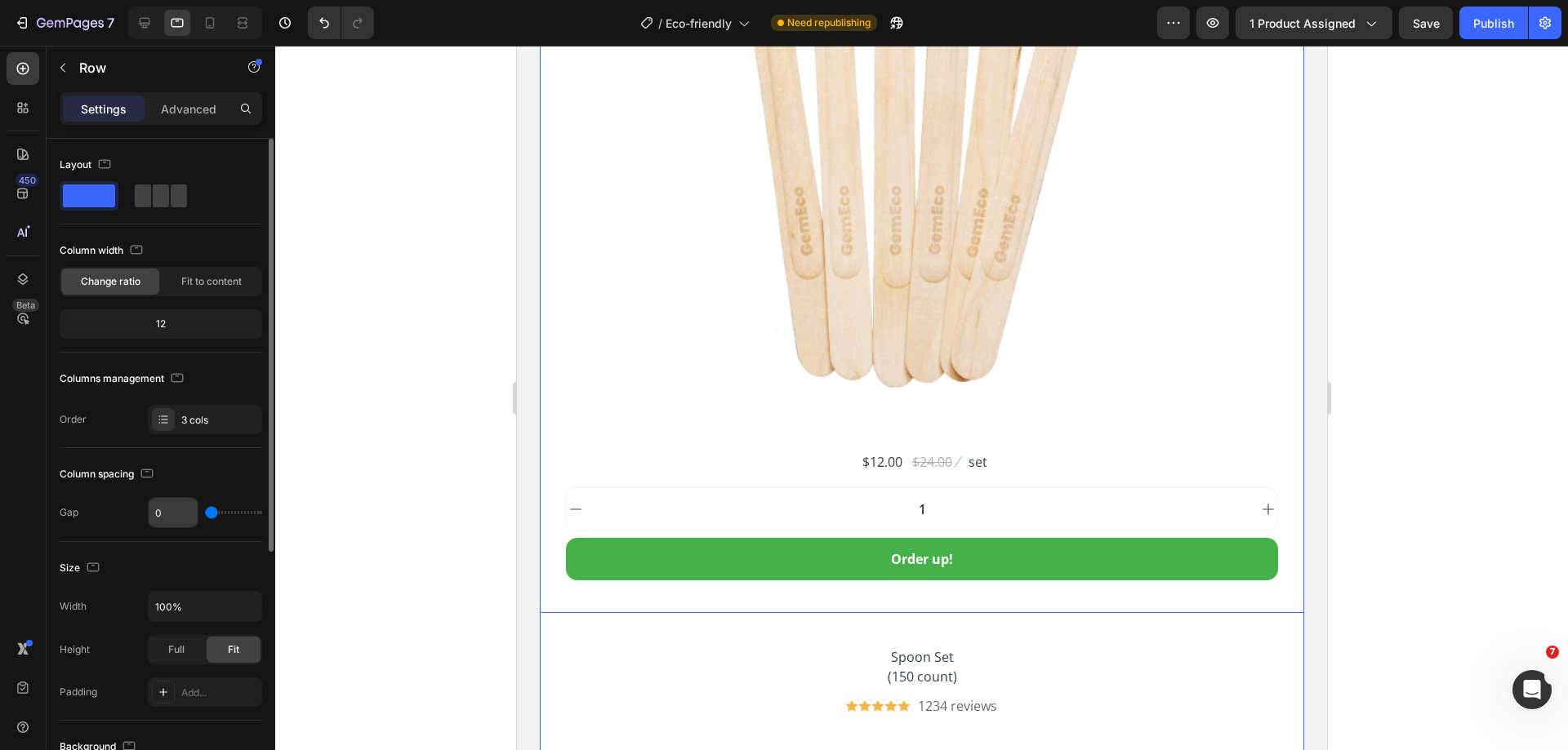
click at [178, 516] on input "0" at bounding box center [172, 513] width 49 height 30
type input "3"
type input "32"
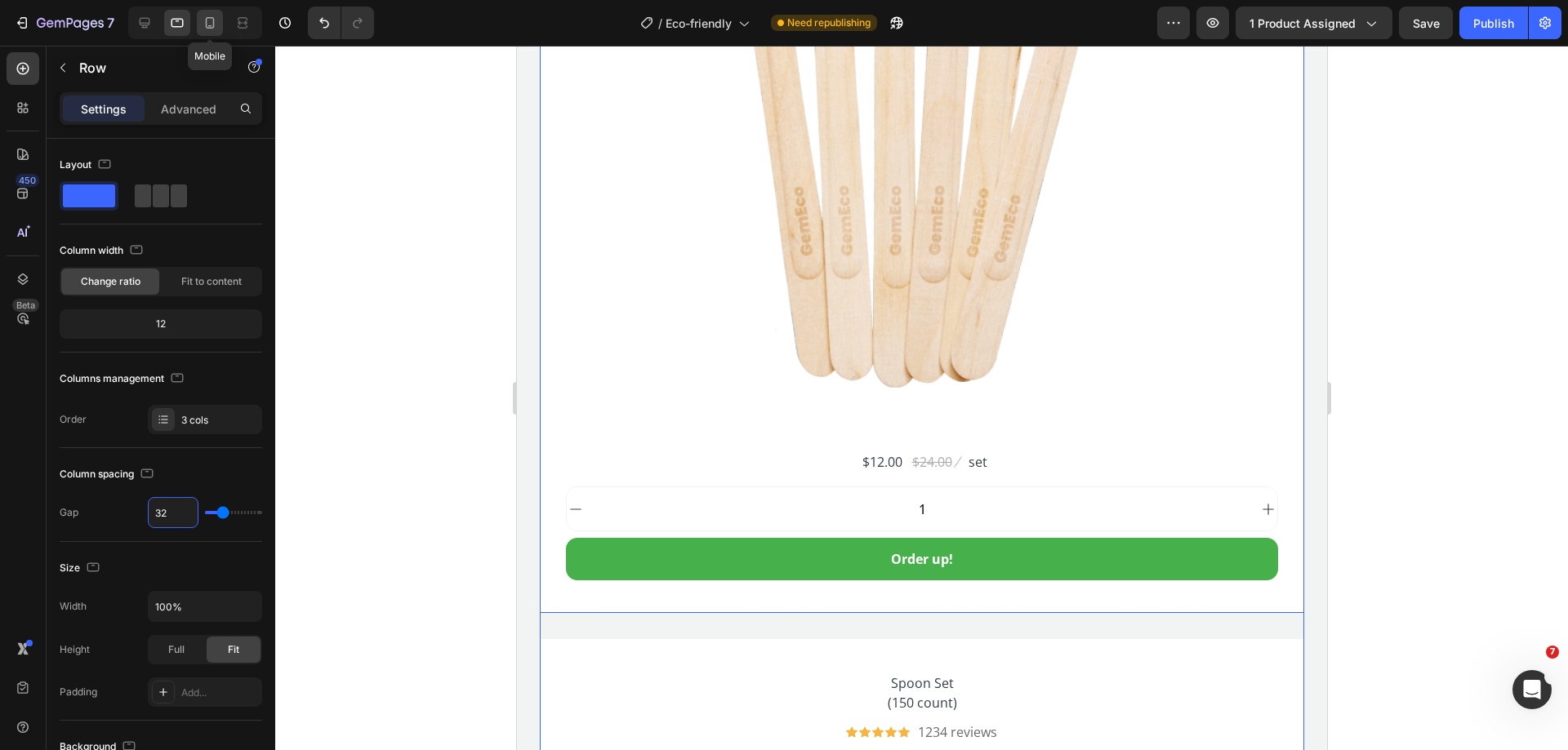
type input "32"
click at [209, 11] on div at bounding box center [210, 23] width 26 height 26
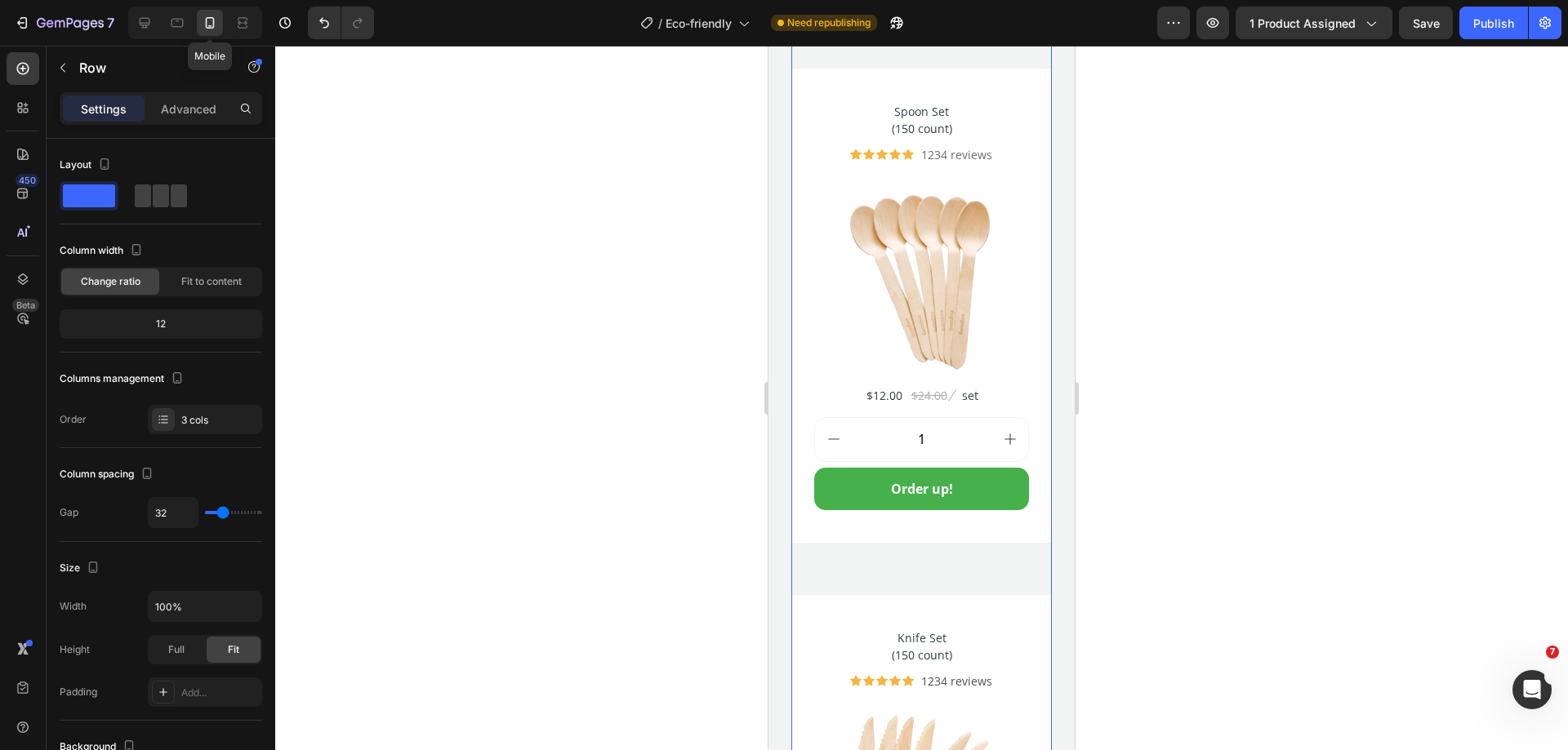
scroll to position [6554, 0]
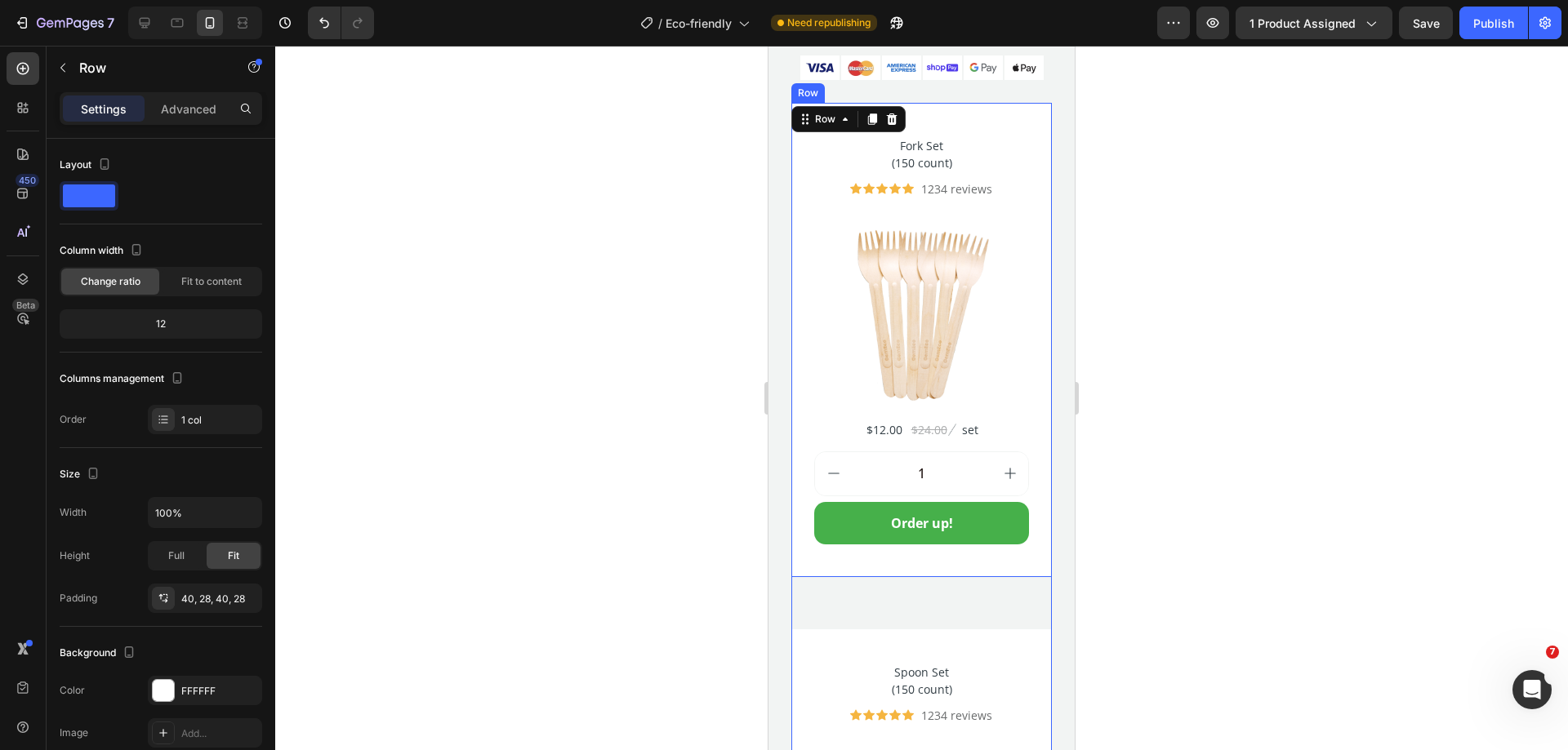
click at [806, 555] on div "Fork Set (150 count) Product Title Icon Icon Icon Icon Icon Icon List Hoz 1234 …" at bounding box center [922, 340] width 261 height 474
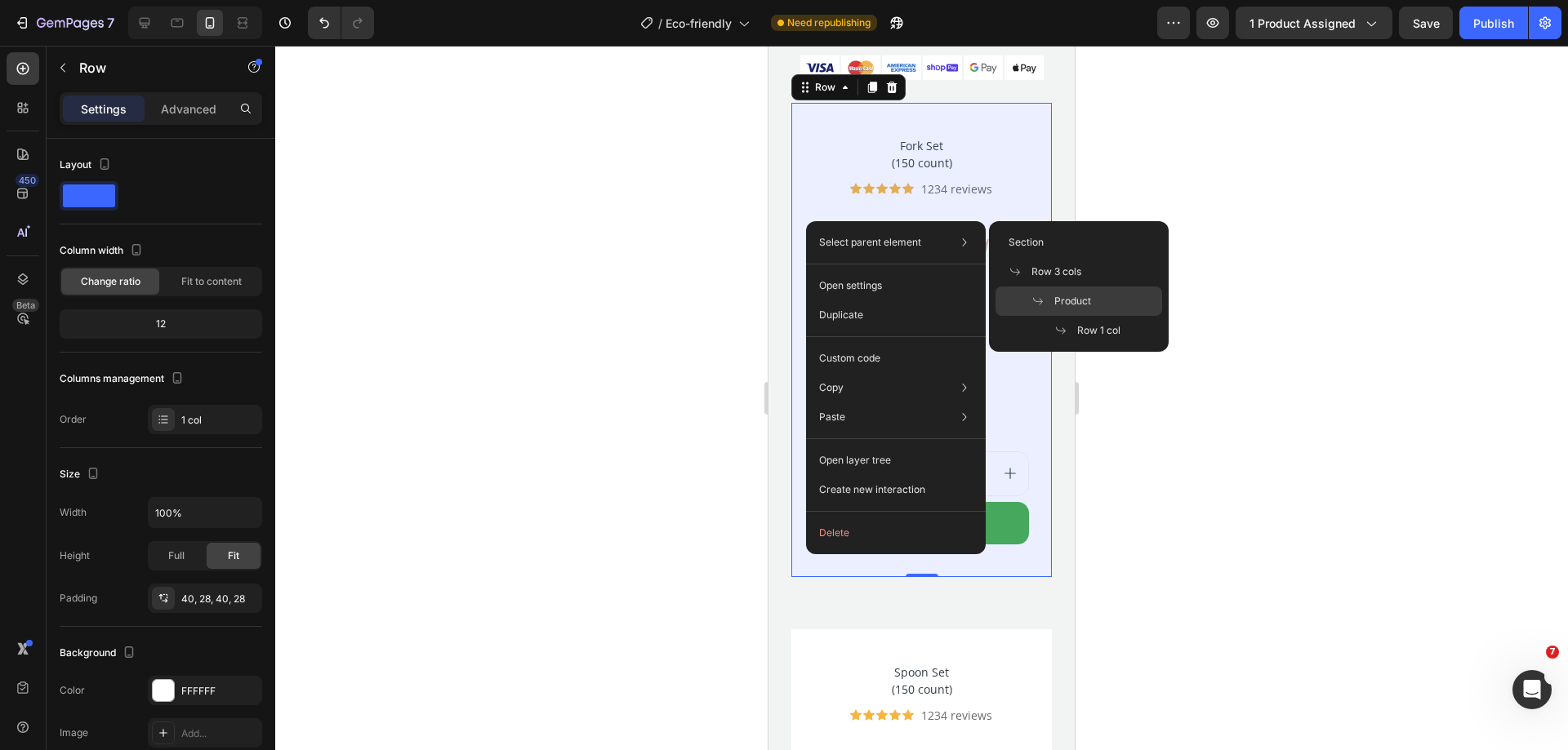
click at [1071, 302] on span "Product" at bounding box center [1072, 301] width 37 height 15
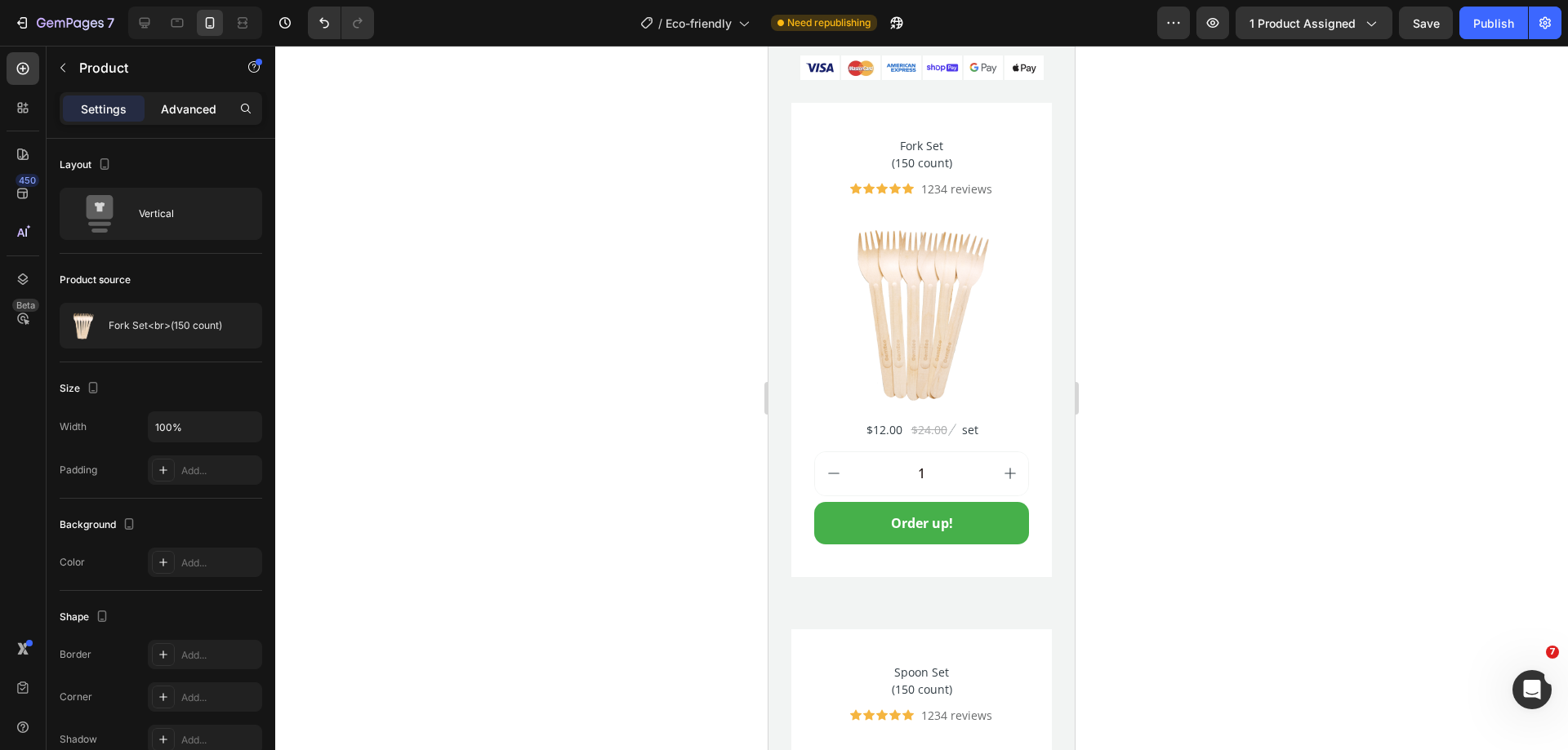
click at [177, 116] on p "Advanced" at bounding box center [188, 109] width 55 height 17
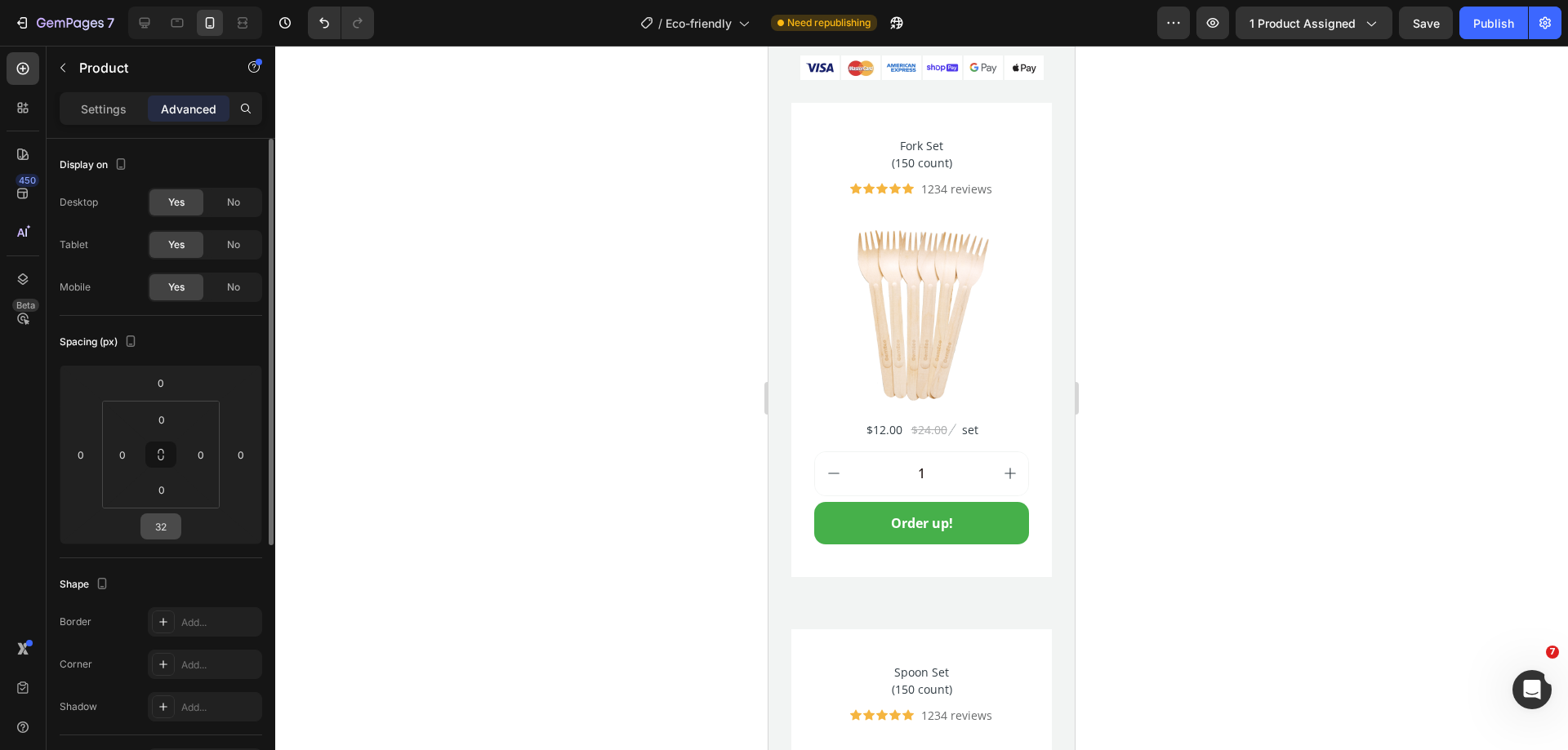
click at [171, 534] on input "32" at bounding box center [161, 526] width 33 height 25
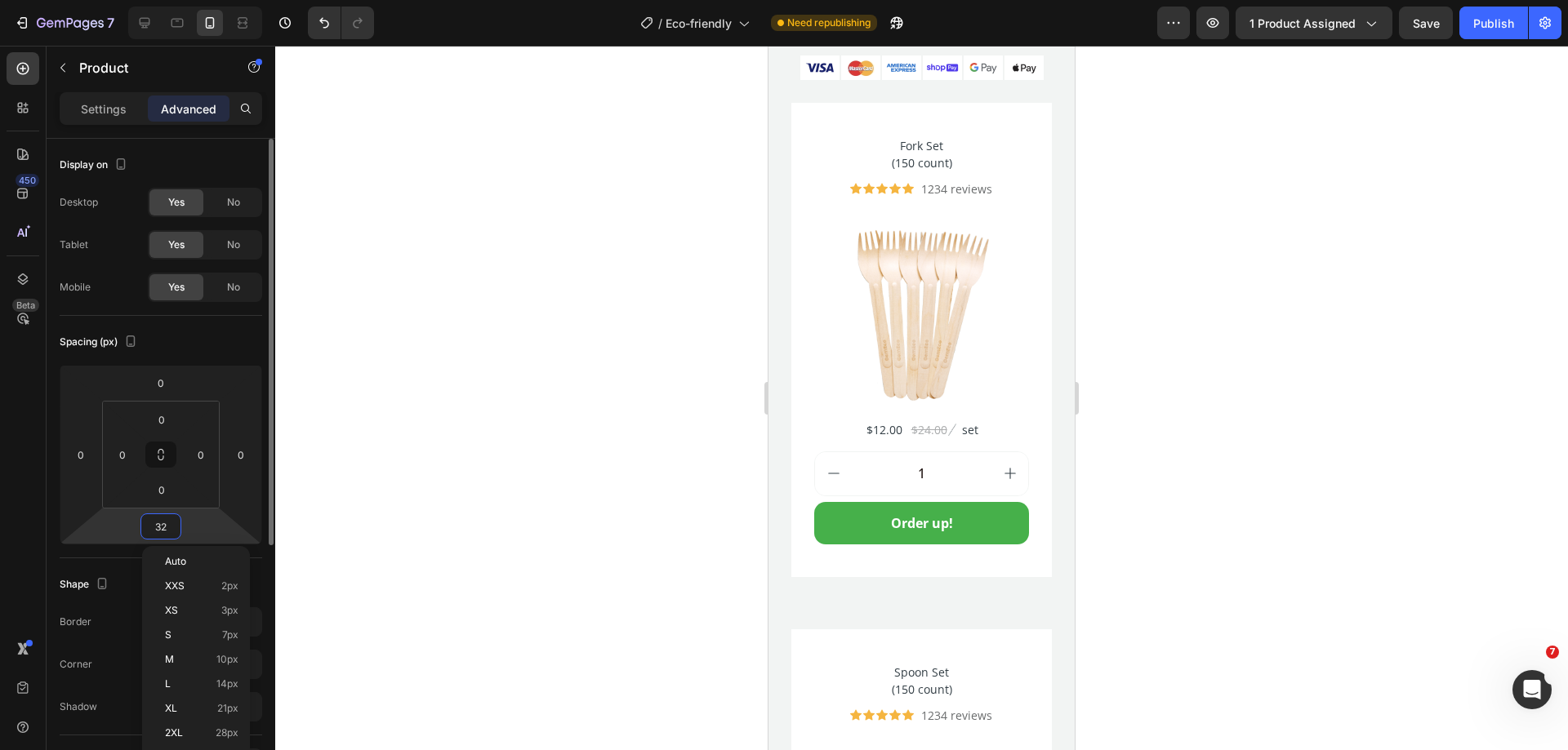
type input "0"
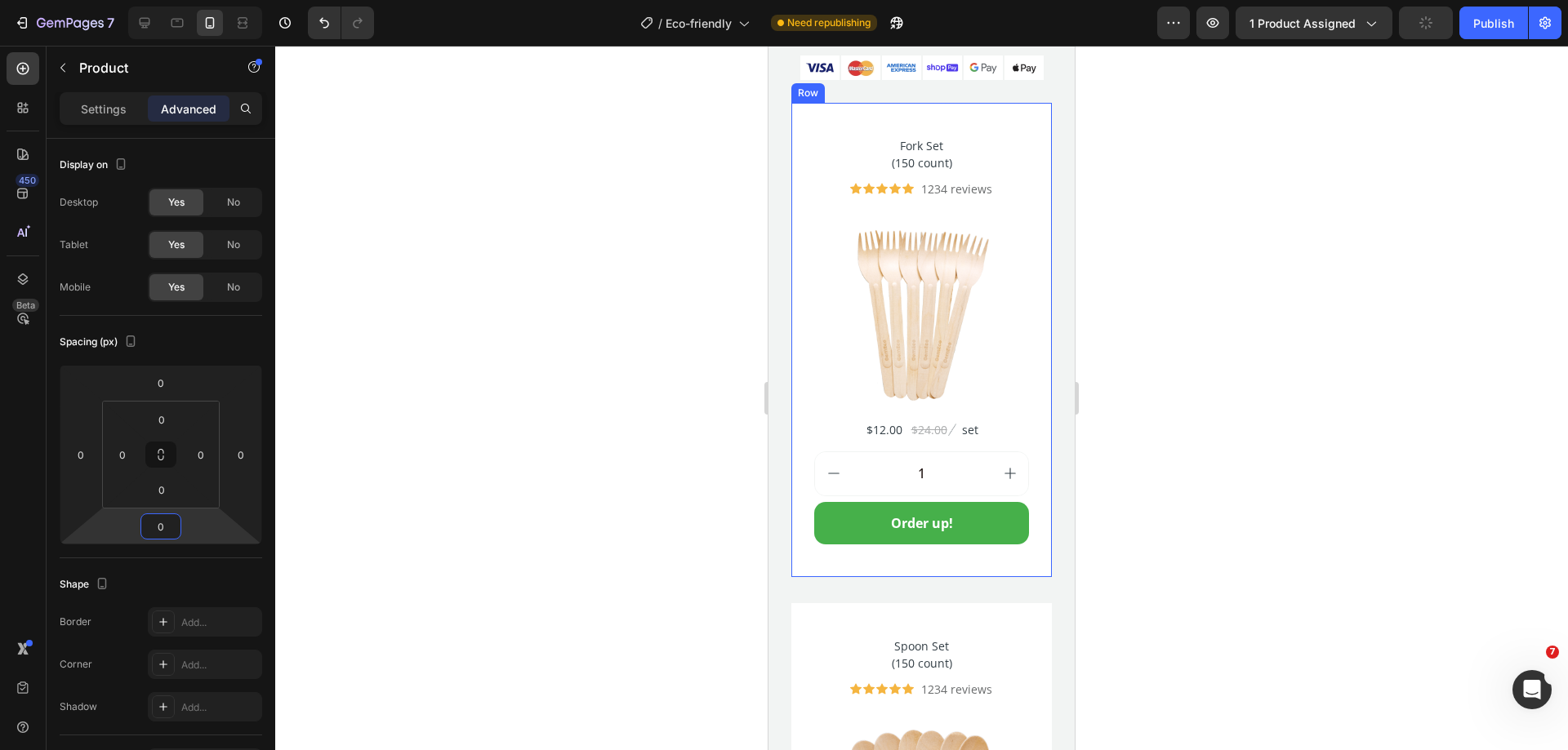
scroll to position [6880, 0]
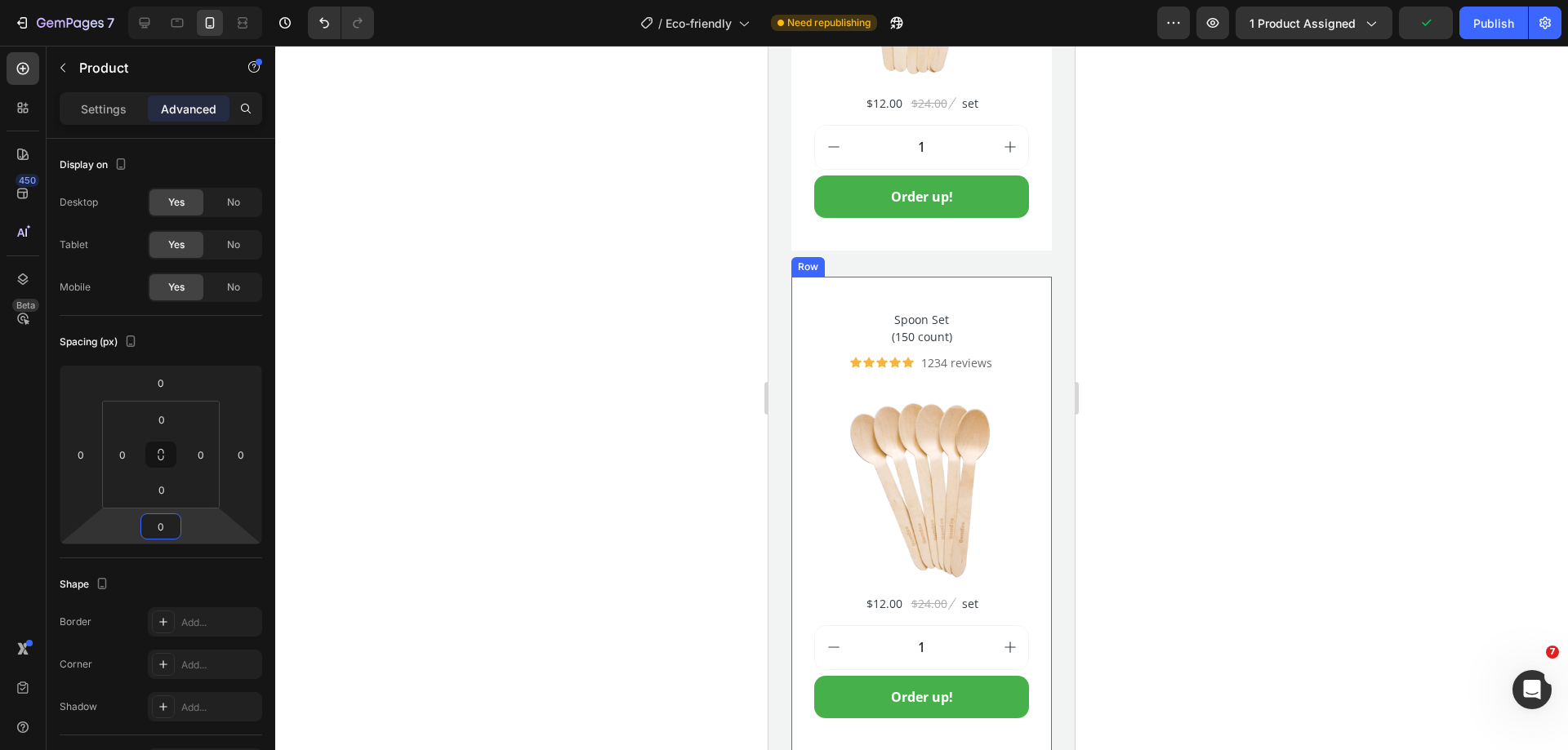
click at [803, 543] on div "Spoon Set (150 count) Product Title Icon Icon Icon Icon Icon Icon List Hoz 1234…" at bounding box center [922, 513] width 261 height 474
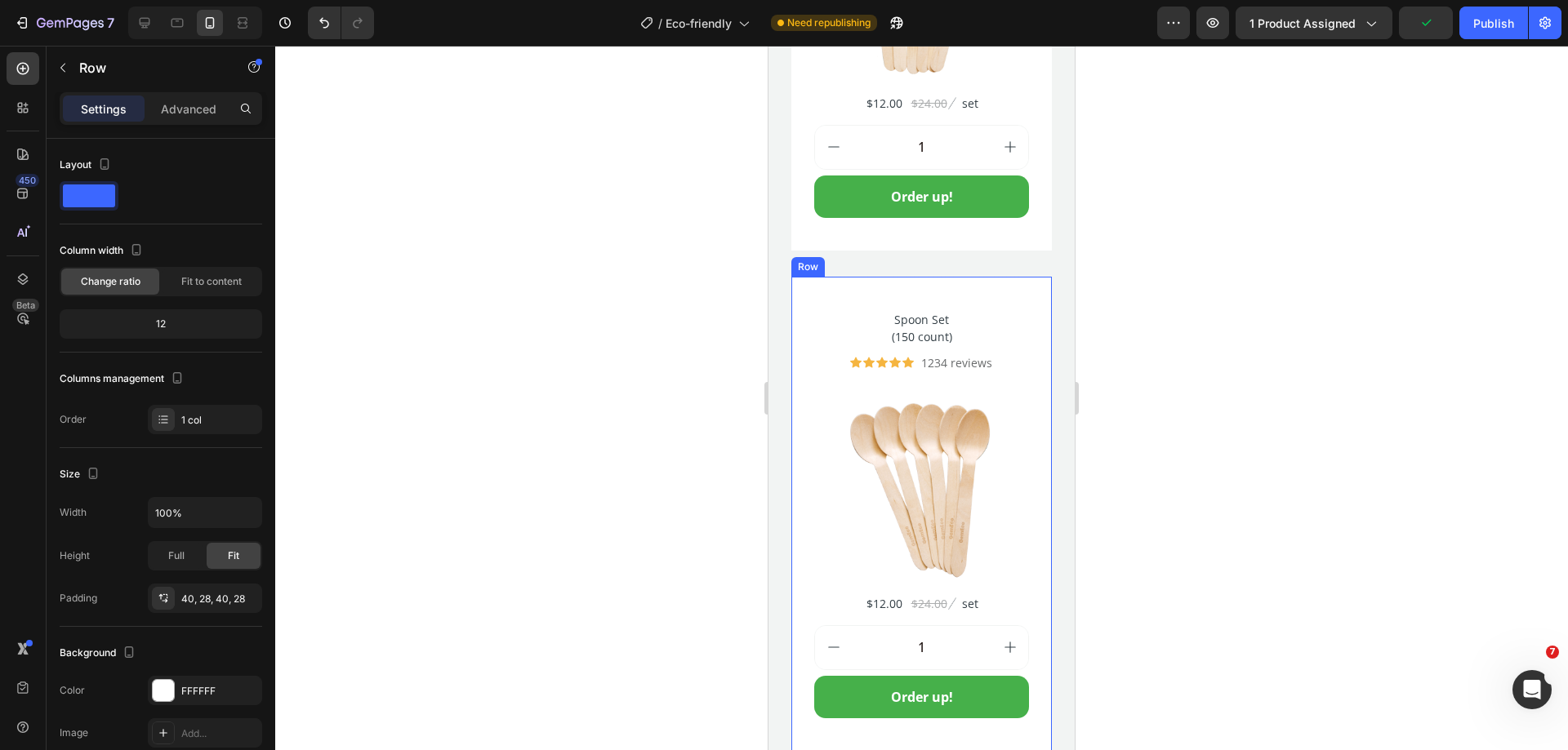
scroll to position [7044, 0]
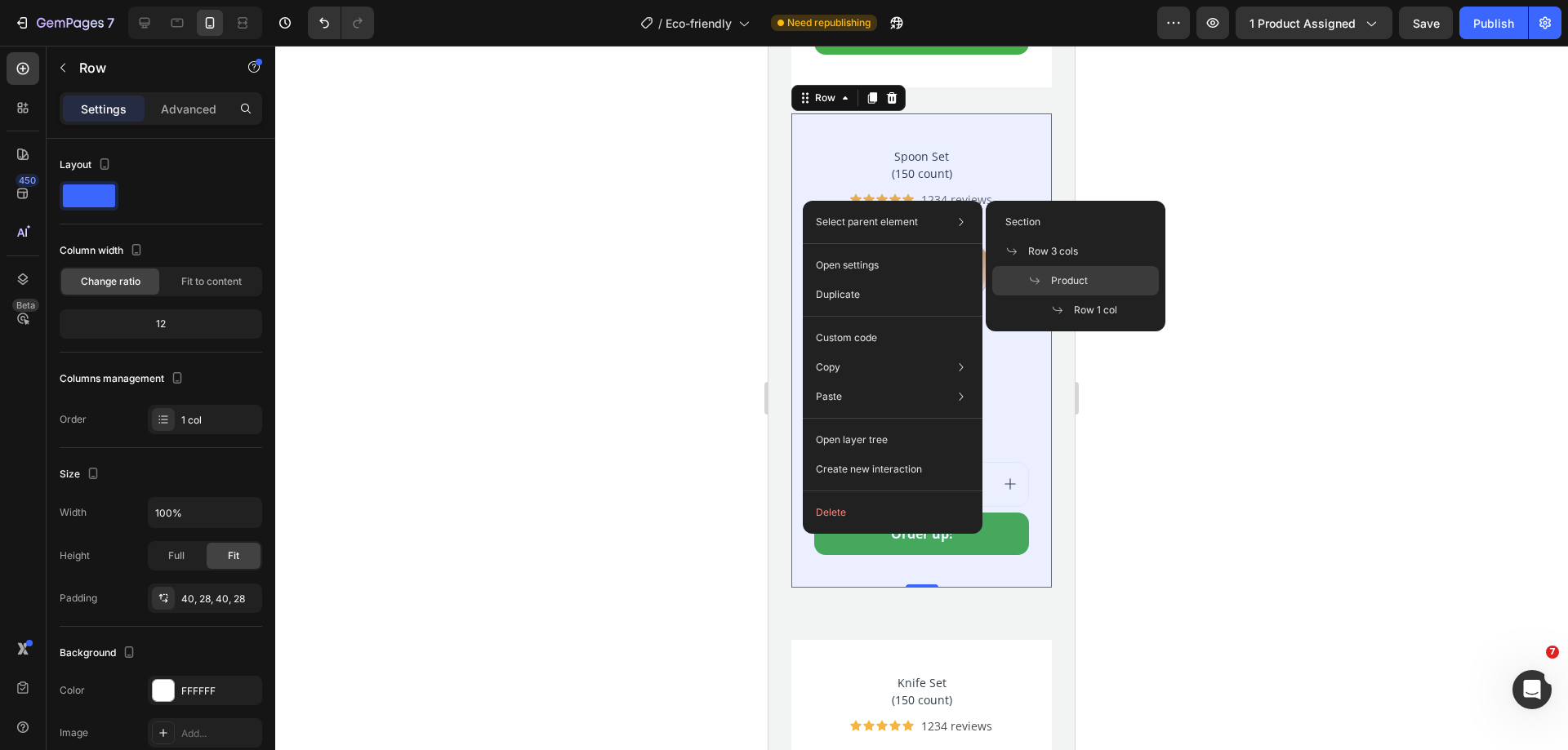
click at [1083, 276] on span "Product" at bounding box center [1069, 281] width 37 height 15
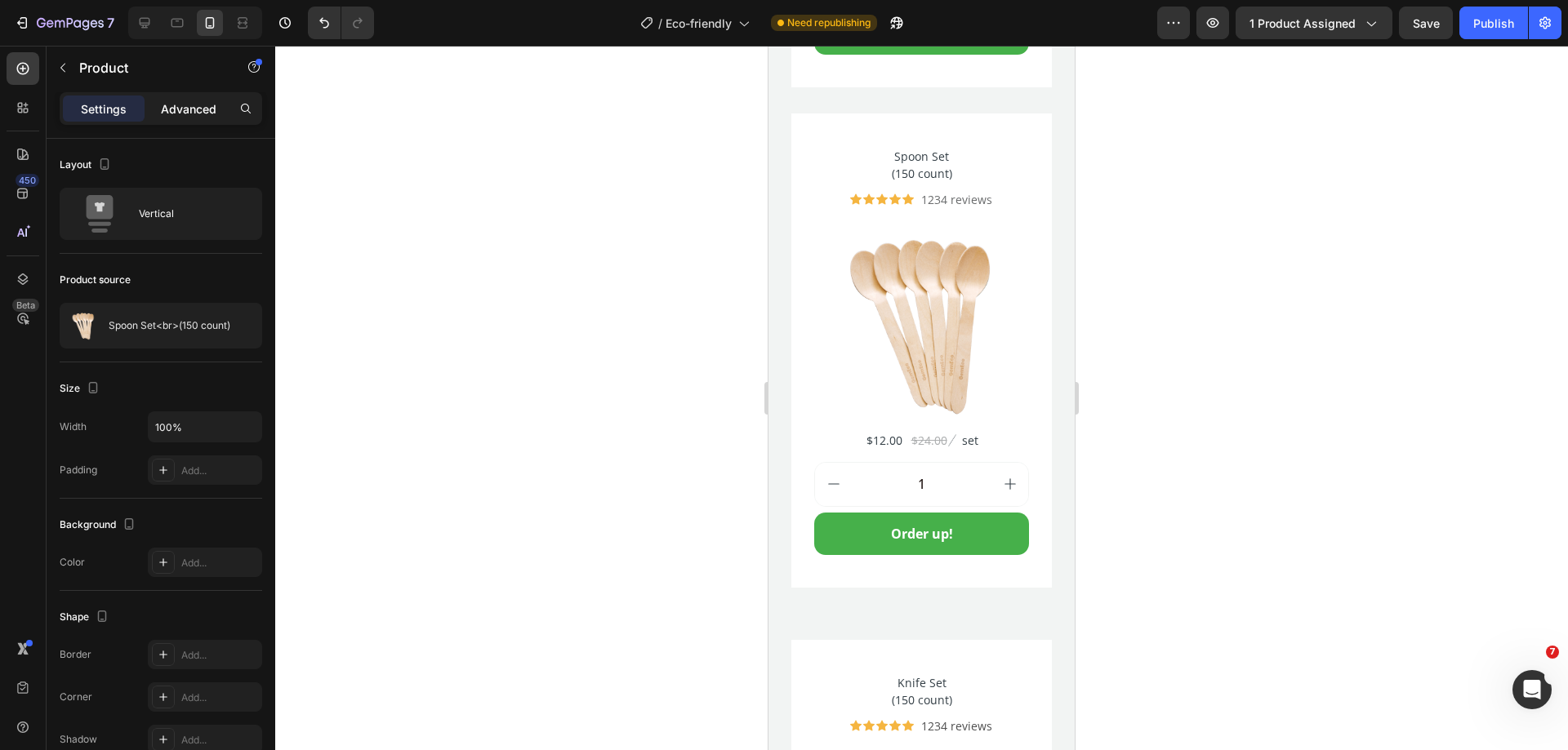
click at [188, 116] on p "Advanced" at bounding box center [188, 109] width 55 height 17
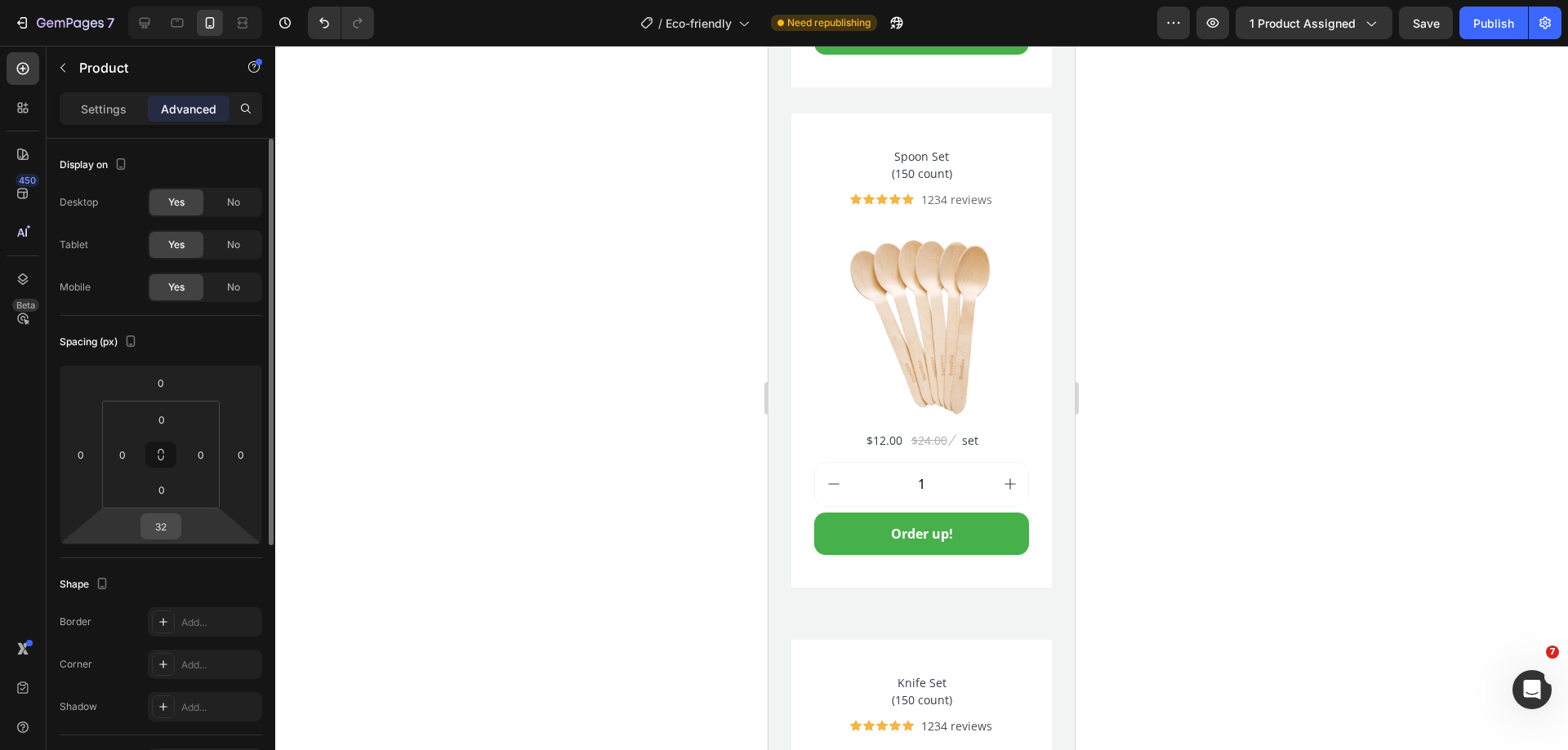
click at [169, 517] on input "32" at bounding box center [161, 526] width 33 height 25
type input "0"
click at [205, 347] on div "Spacing (px)" at bounding box center [160, 342] width 202 height 26
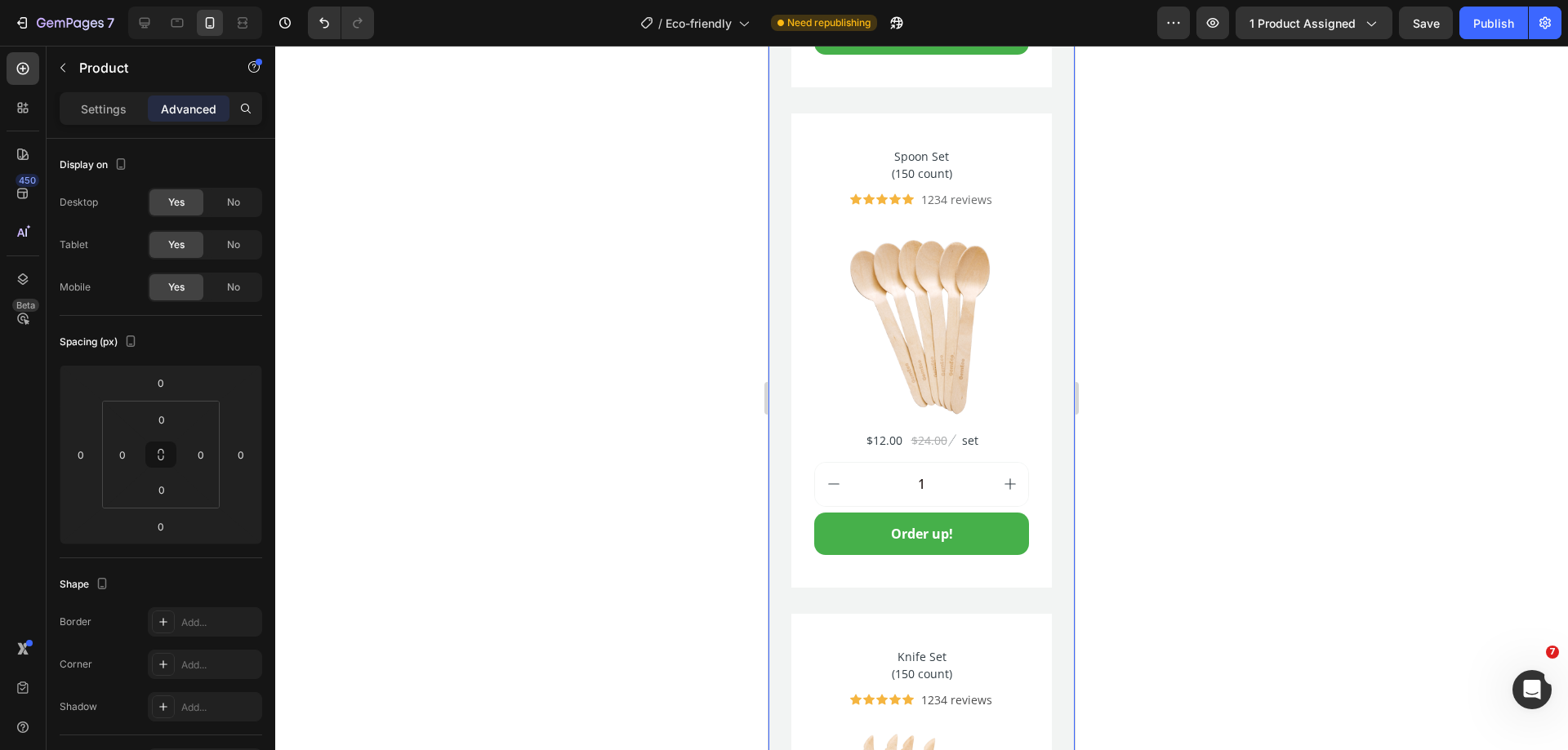
click at [785, 575] on div "One Of A Kind Heading Secure one-click checkout with these payment options Text…" at bounding box center [921, 288] width 306 height 1715
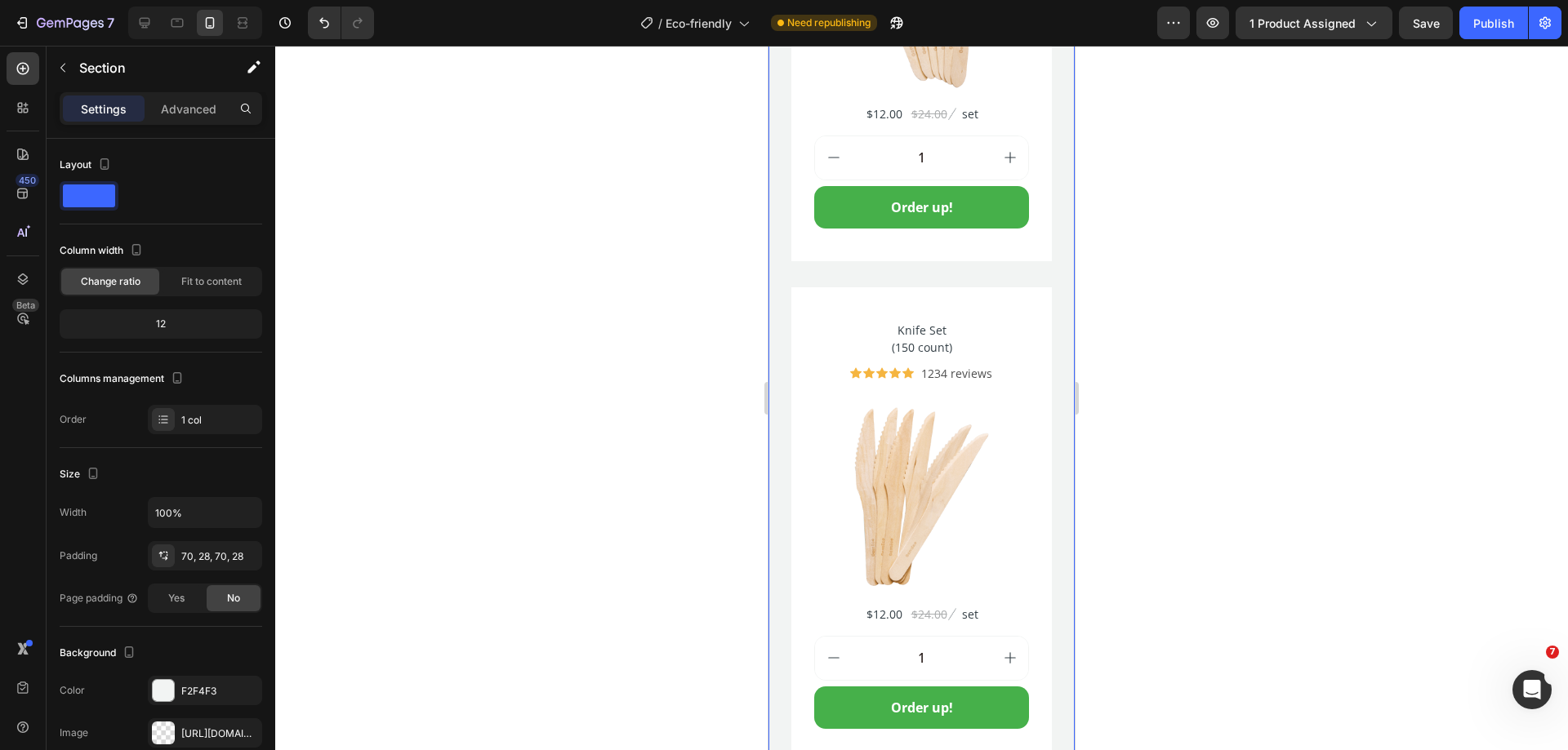
scroll to position [7615, 0]
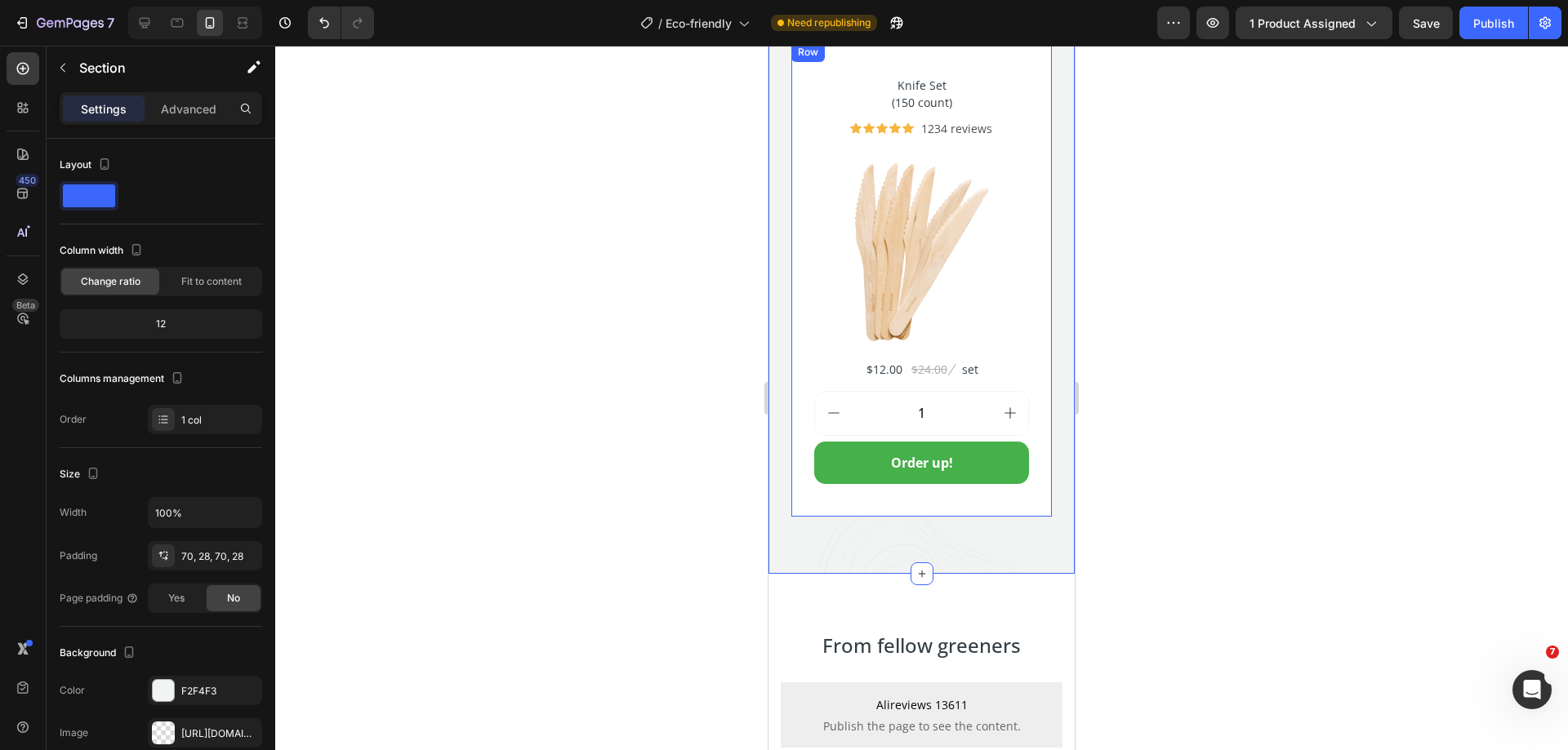
click at [812, 477] on div "Knife Set (150 count) Product Title Icon Icon Icon Icon Icon Icon List Hoz 1234…" at bounding box center [922, 279] width 261 height 474
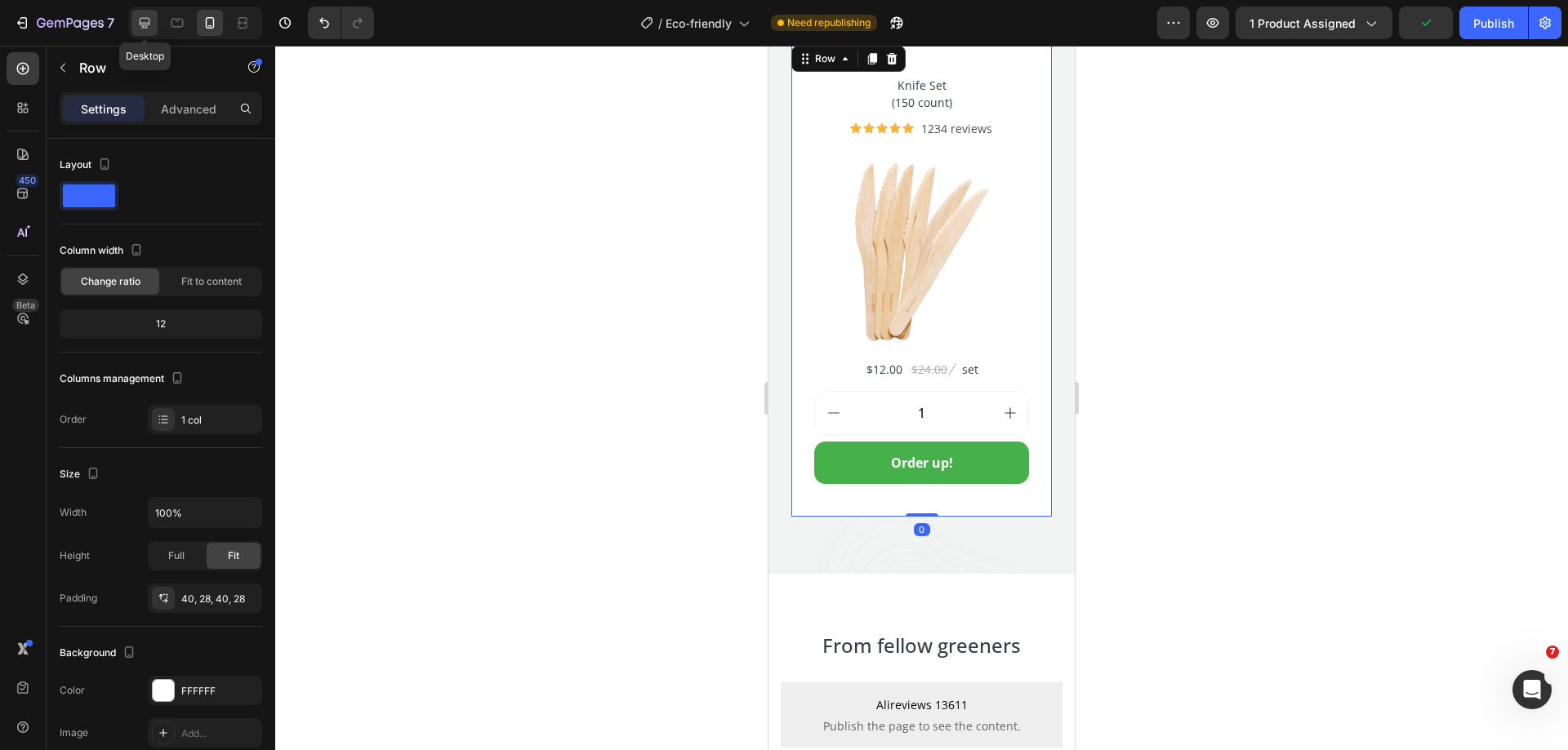
click at [140, 20] on icon at bounding box center [144, 23] width 11 height 11
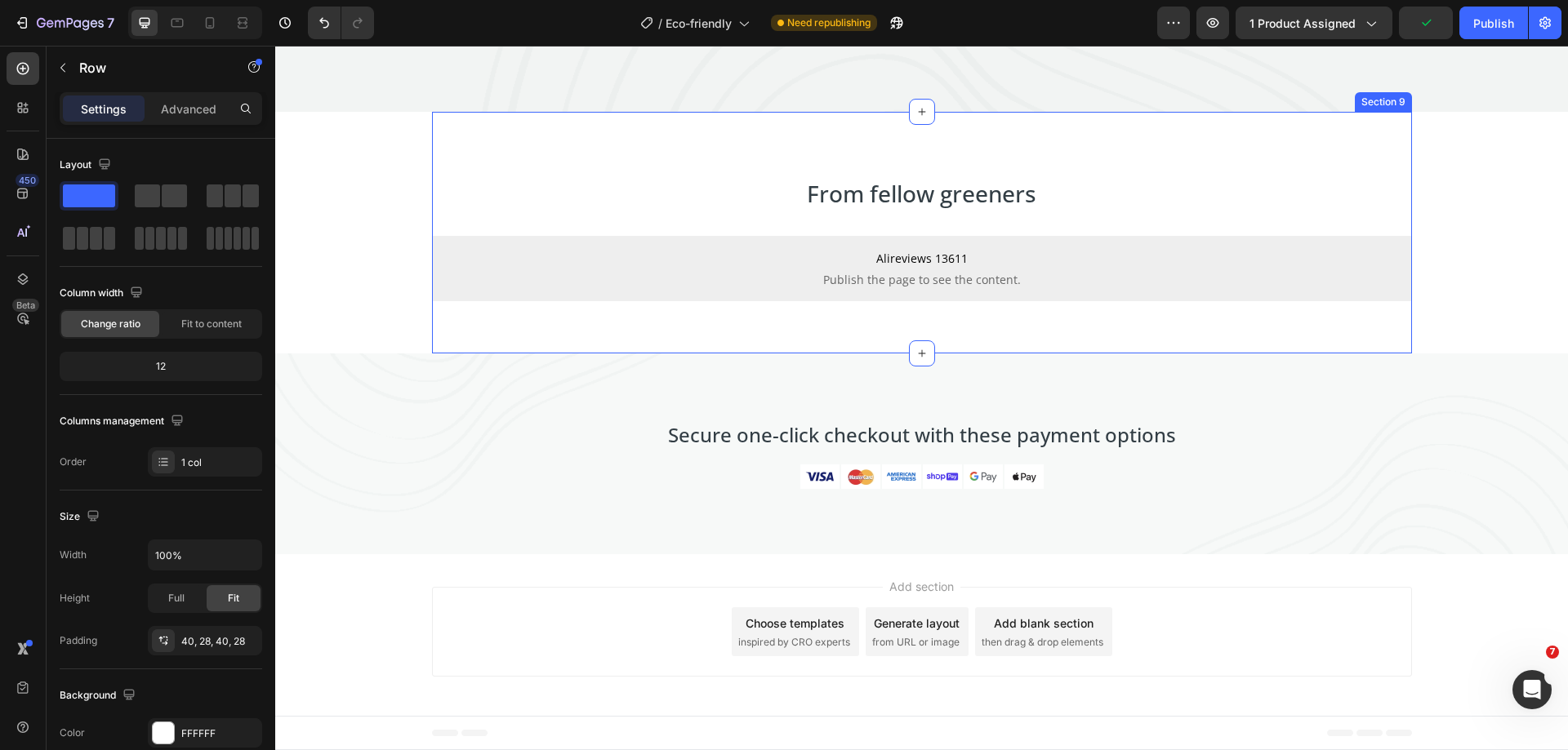
scroll to position [6718, 0]
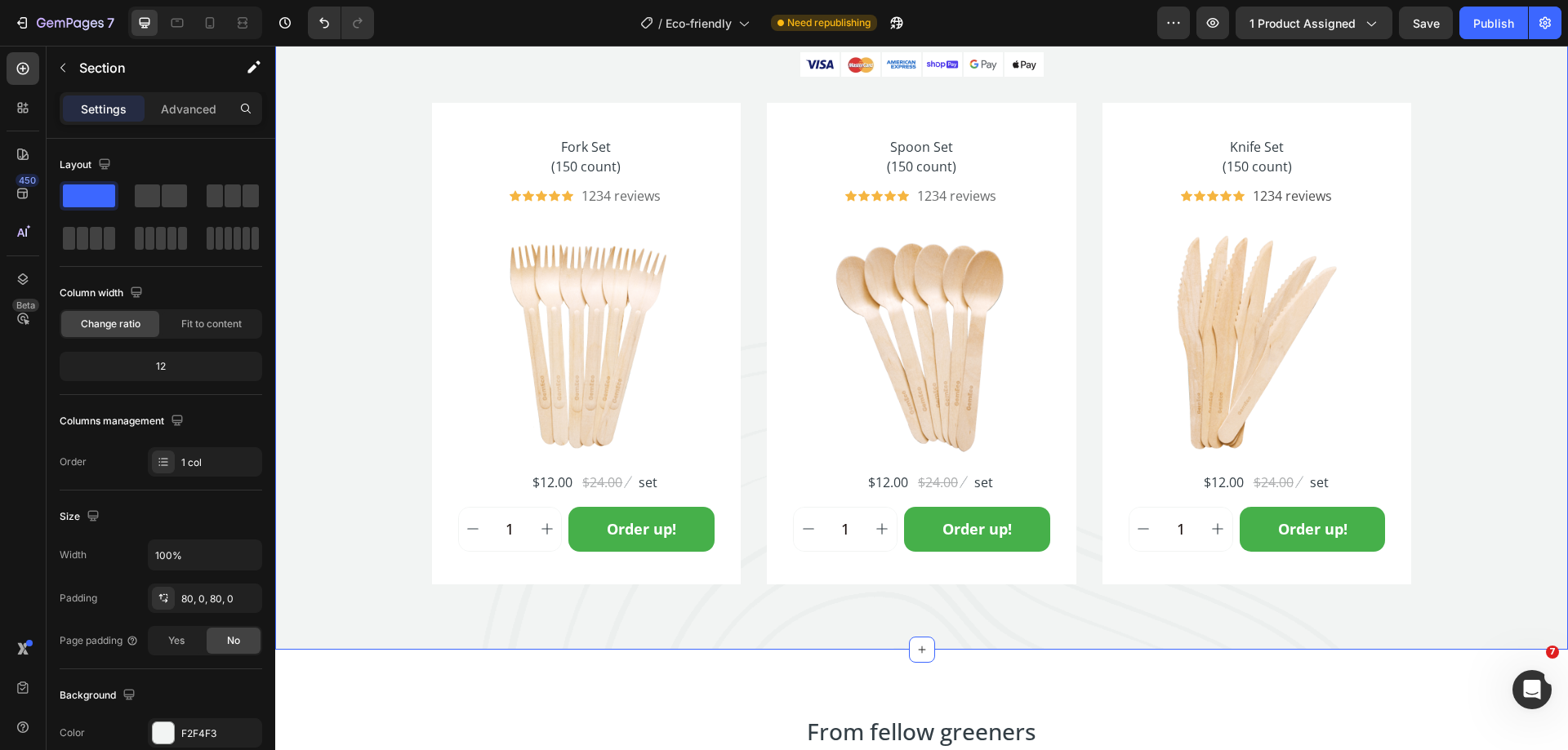
click at [1438, 509] on div "One Of A Kind Heading Secure one-click checkout with these payment options Text…" at bounding box center [921, 284] width 1292 height 601
click at [186, 27] on icon at bounding box center [177, 23] width 17 height 17
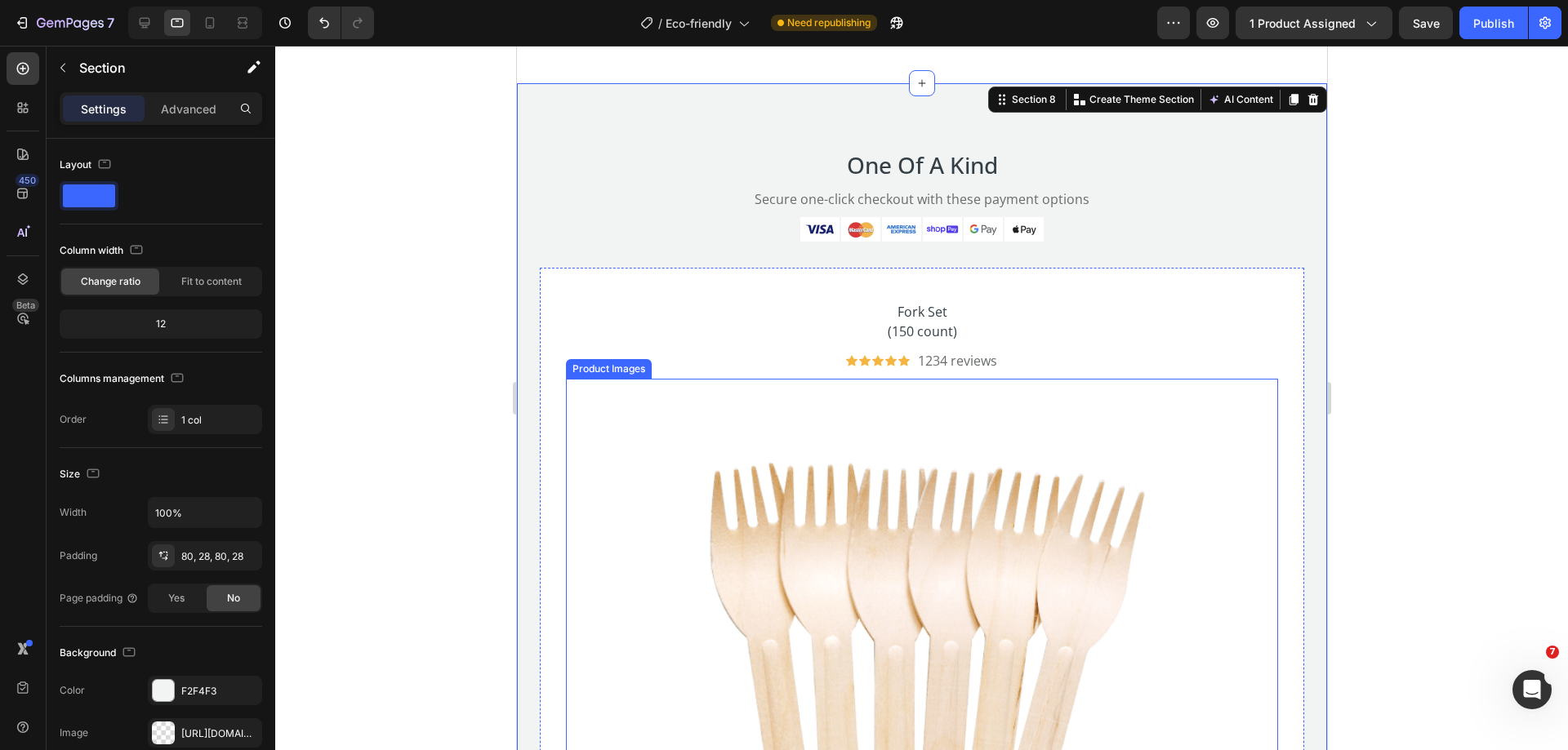
scroll to position [6618, 0]
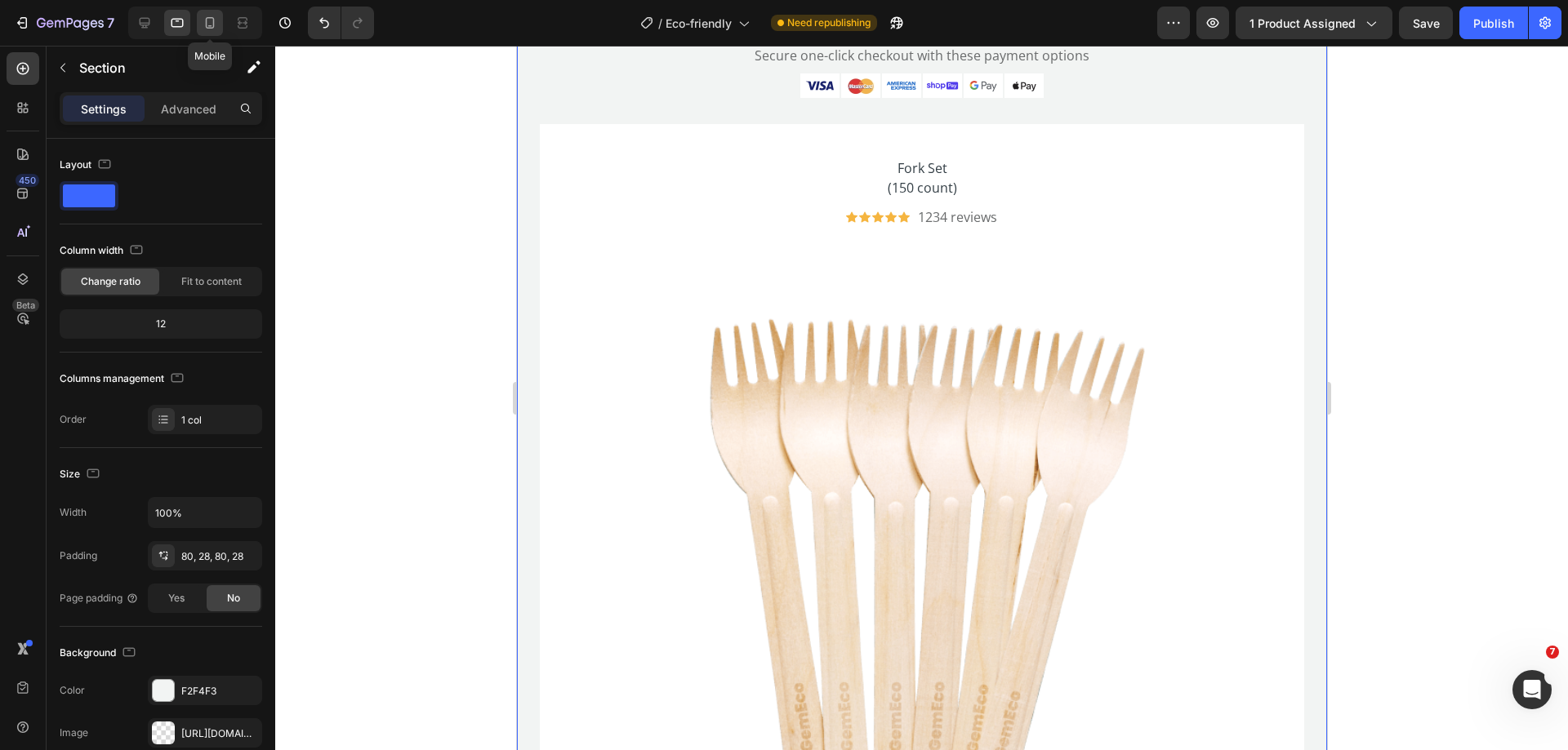
click at [210, 17] on icon at bounding box center [210, 23] width 17 height 17
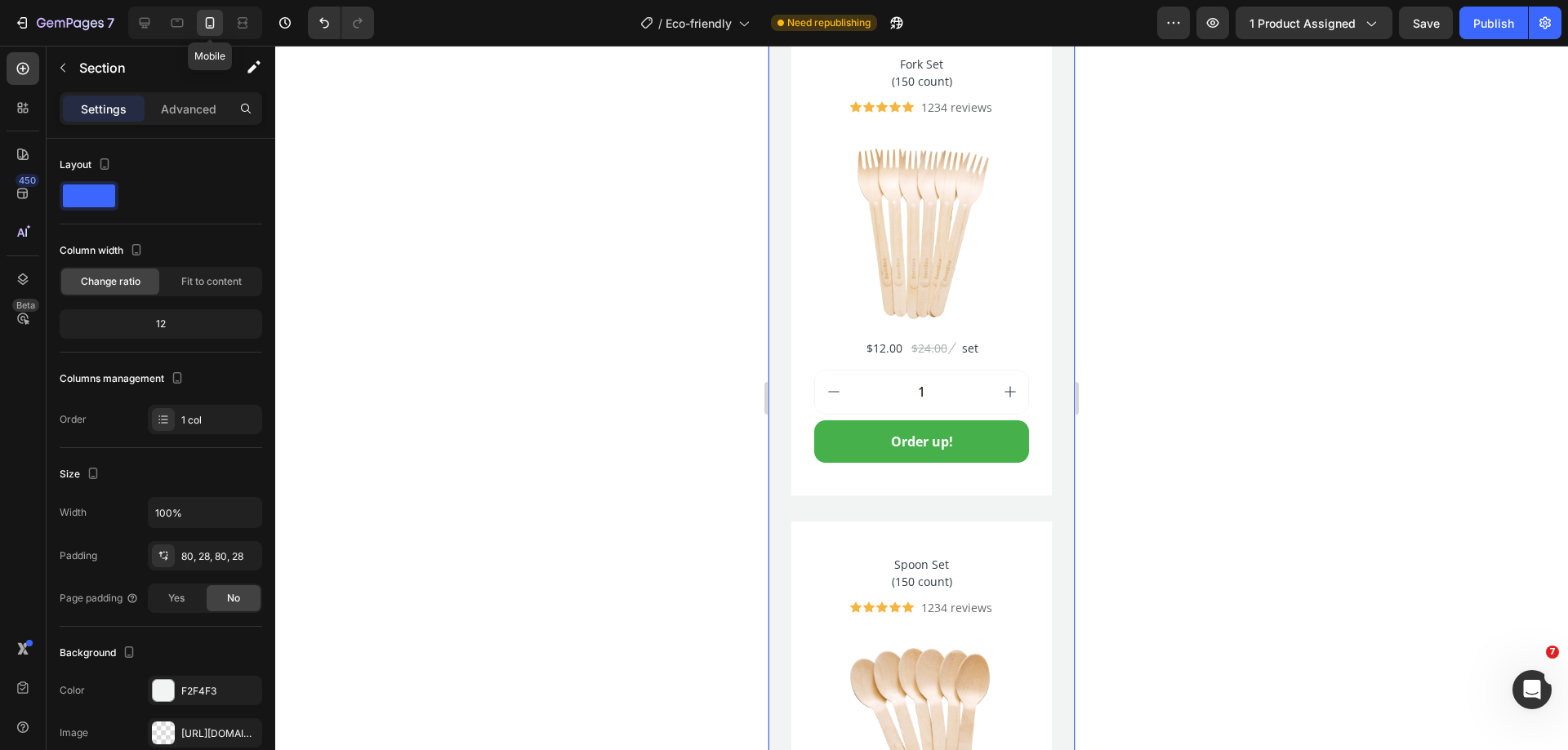
scroll to position [6371, 0]
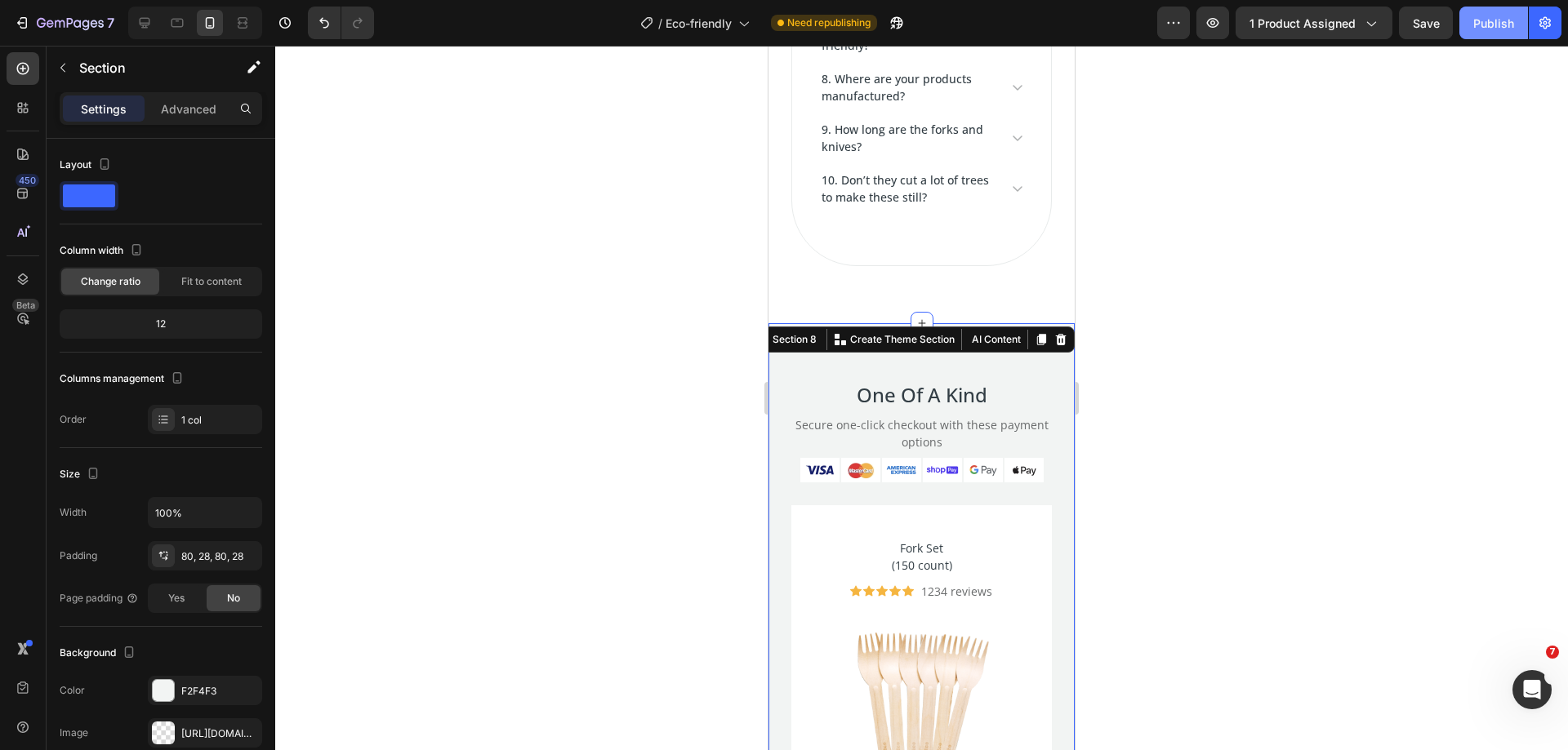
click at [1484, 31] on div "Publish" at bounding box center [1493, 23] width 40 height 17
click at [154, 18] on div at bounding box center [144, 23] width 26 height 26
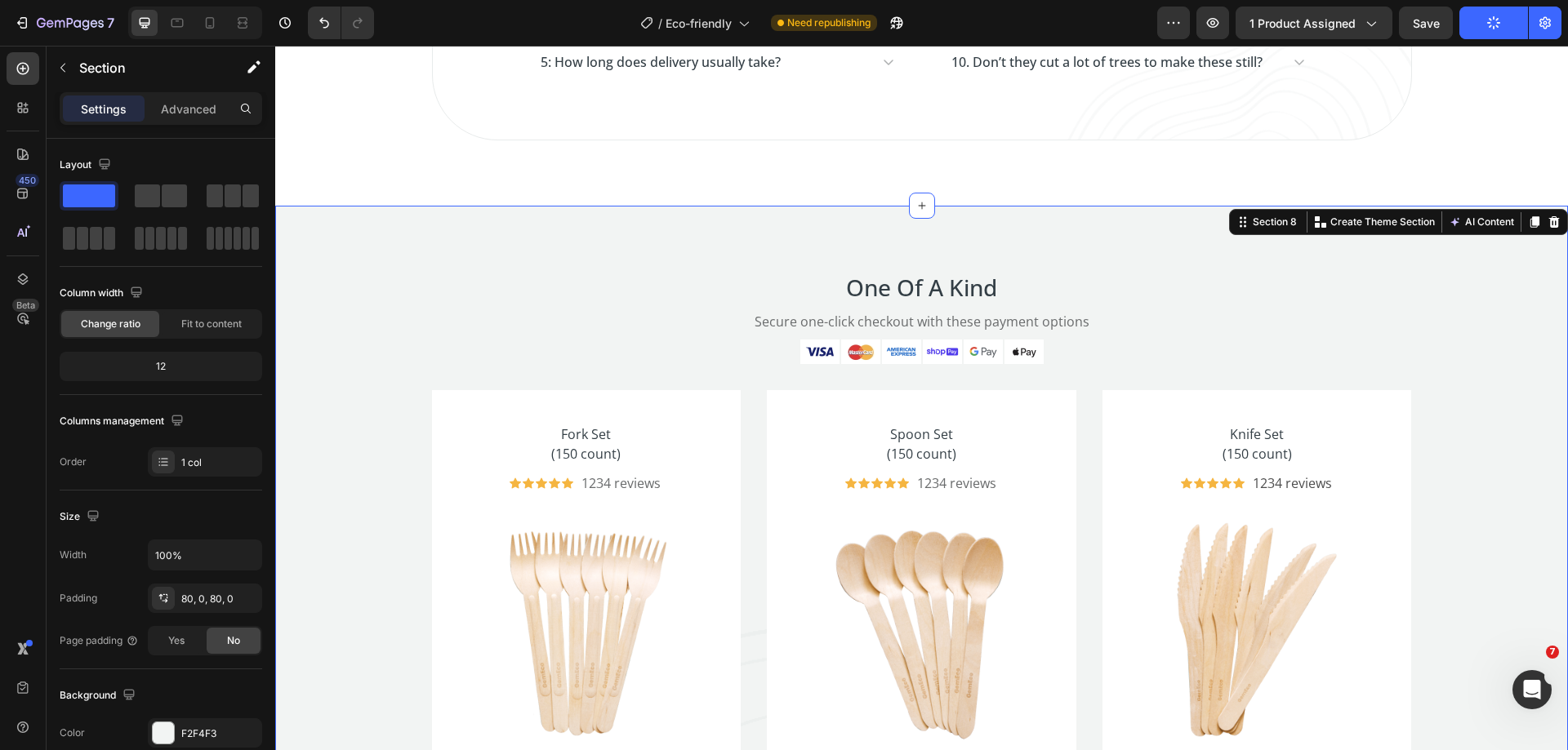
scroll to position [6474, 0]
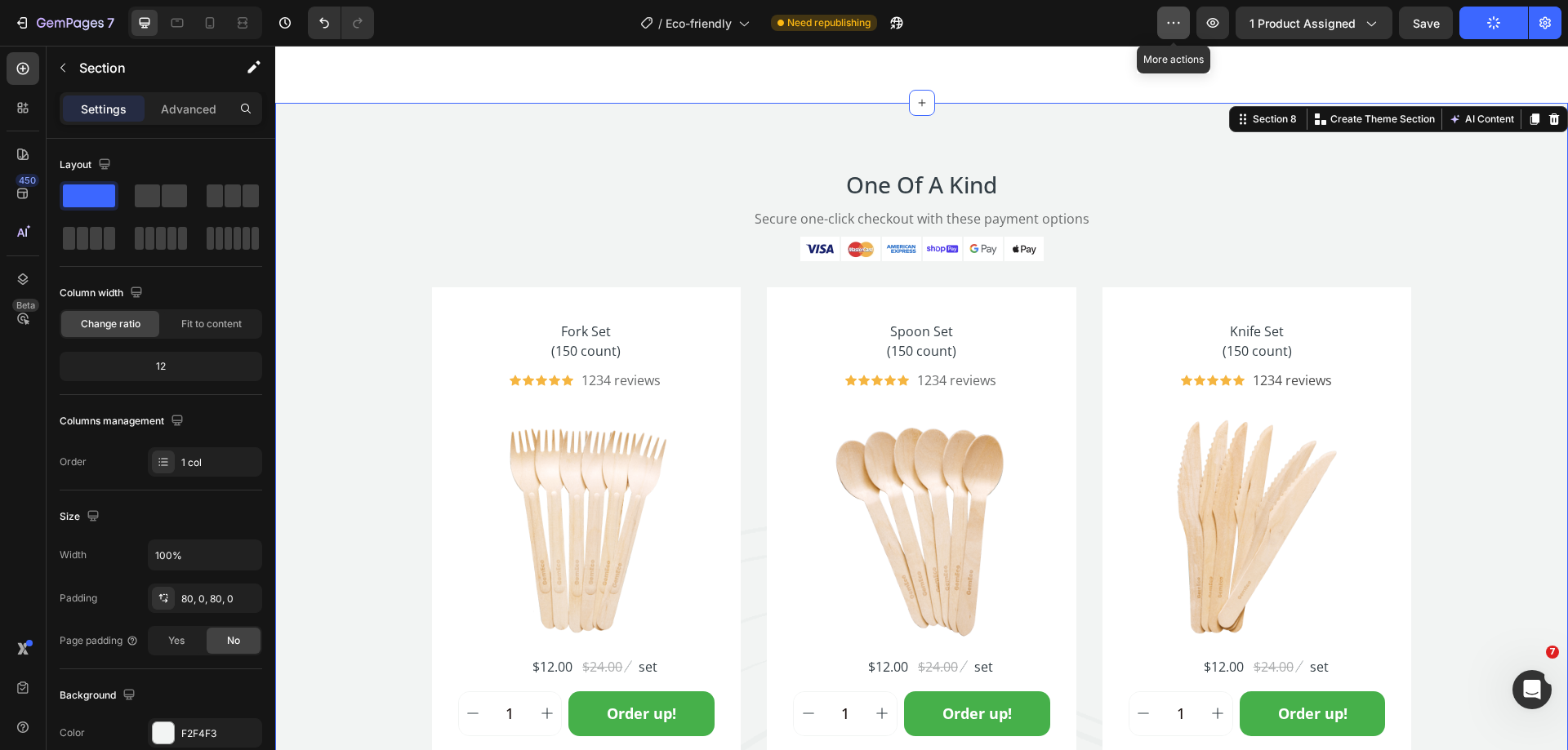
click at [1174, 15] on icon "button" at bounding box center [1174, 23] width 17 height 17
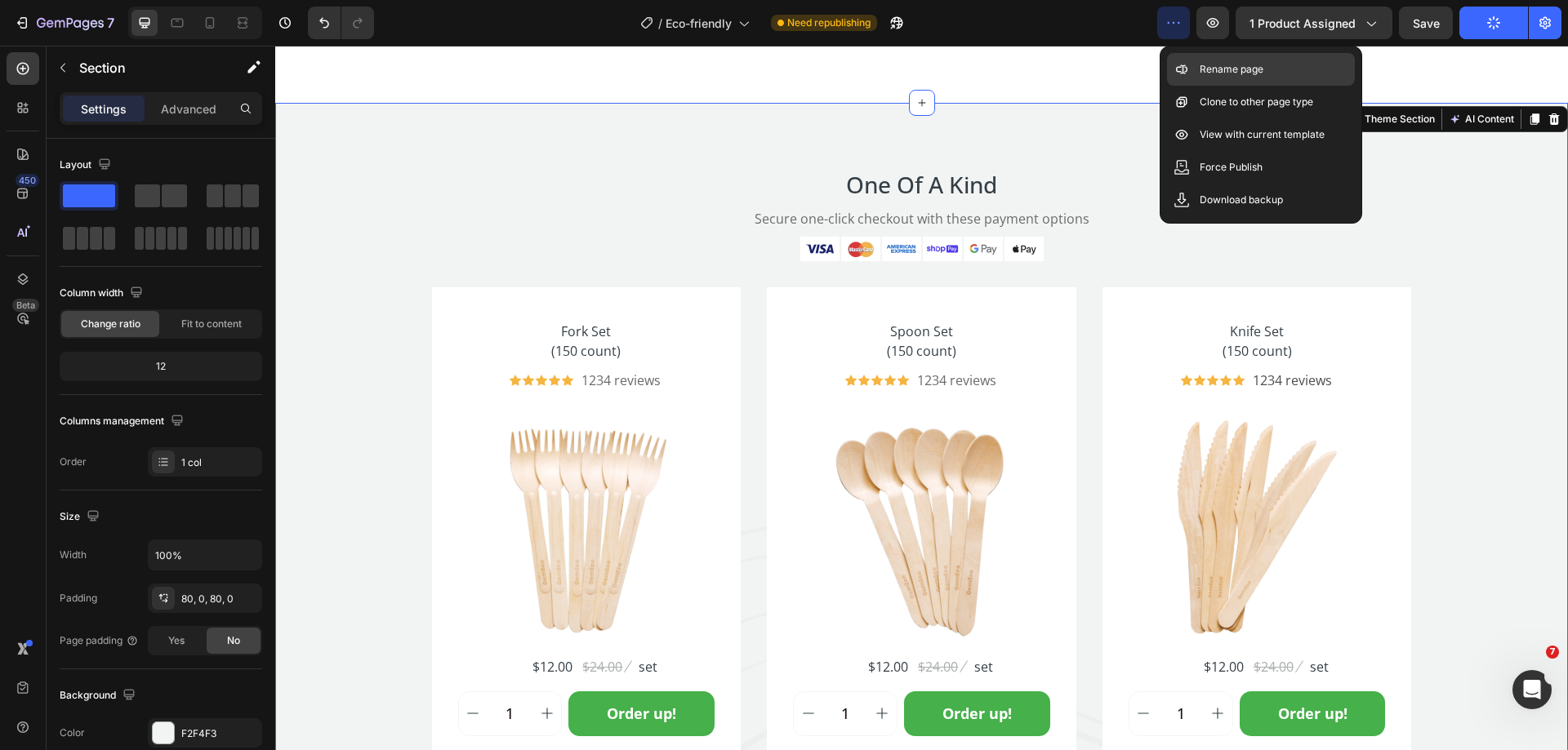
click at [1235, 67] on p "Rename page" at bounding box center [1230, 69] width 64 height 17
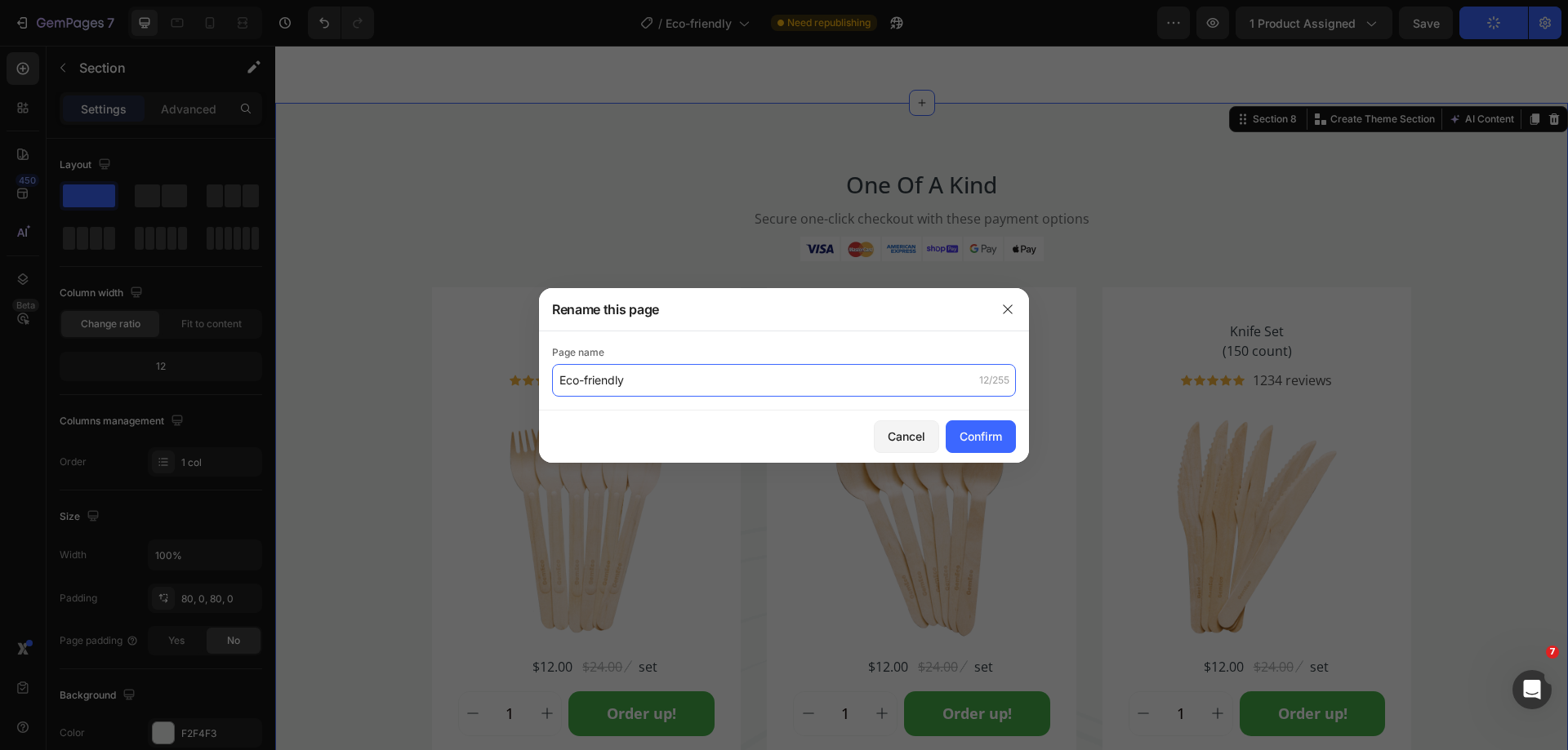
click at [789, 380] on input "Eco-friendly" at bounding box center [784, 380] width 464 height 33
click at [1006, 311] on icon "button" at bounding box center [1007, 309] width 9 height 9
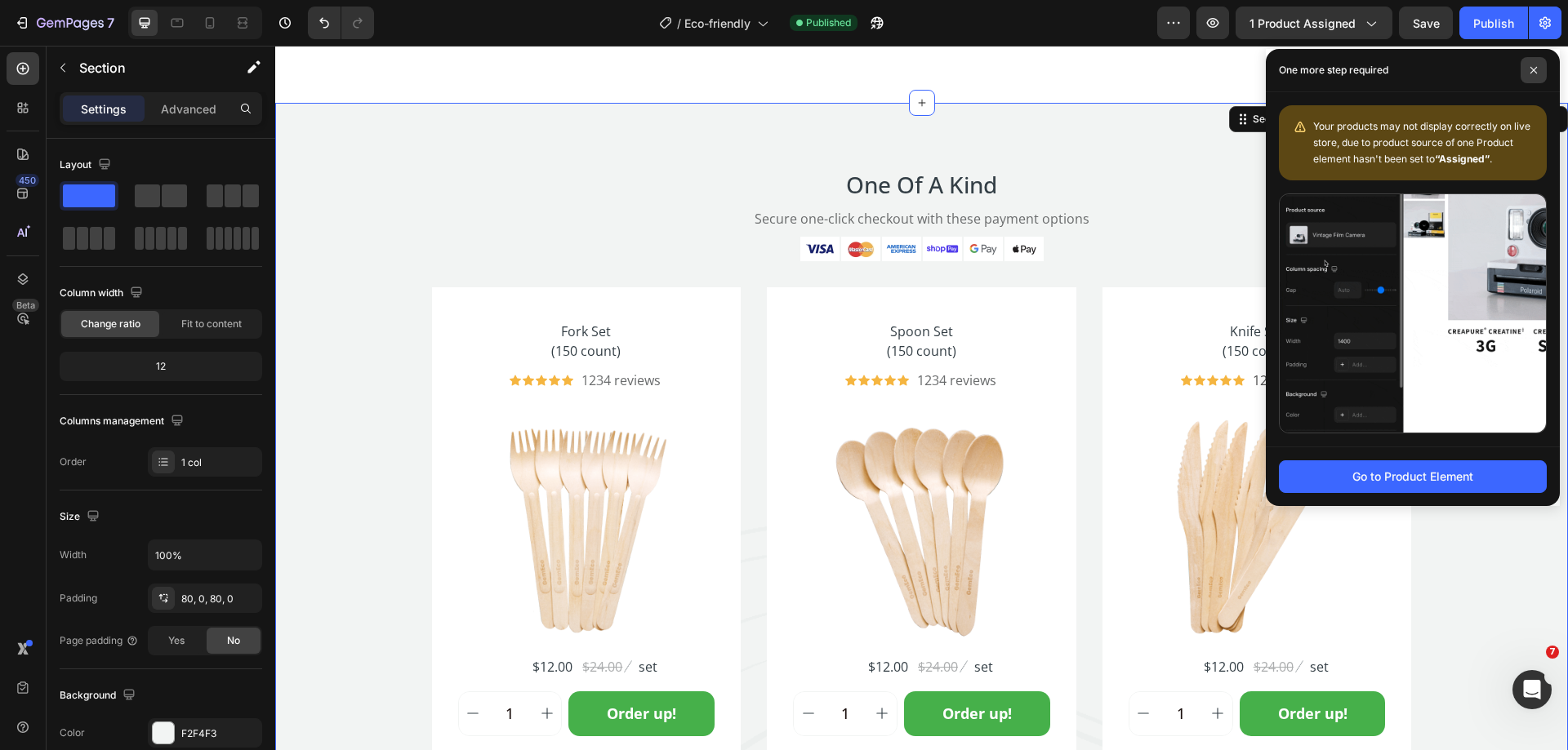
click at [1537, 67] on icon at bounding box center [1533, 70] width 7 height 7
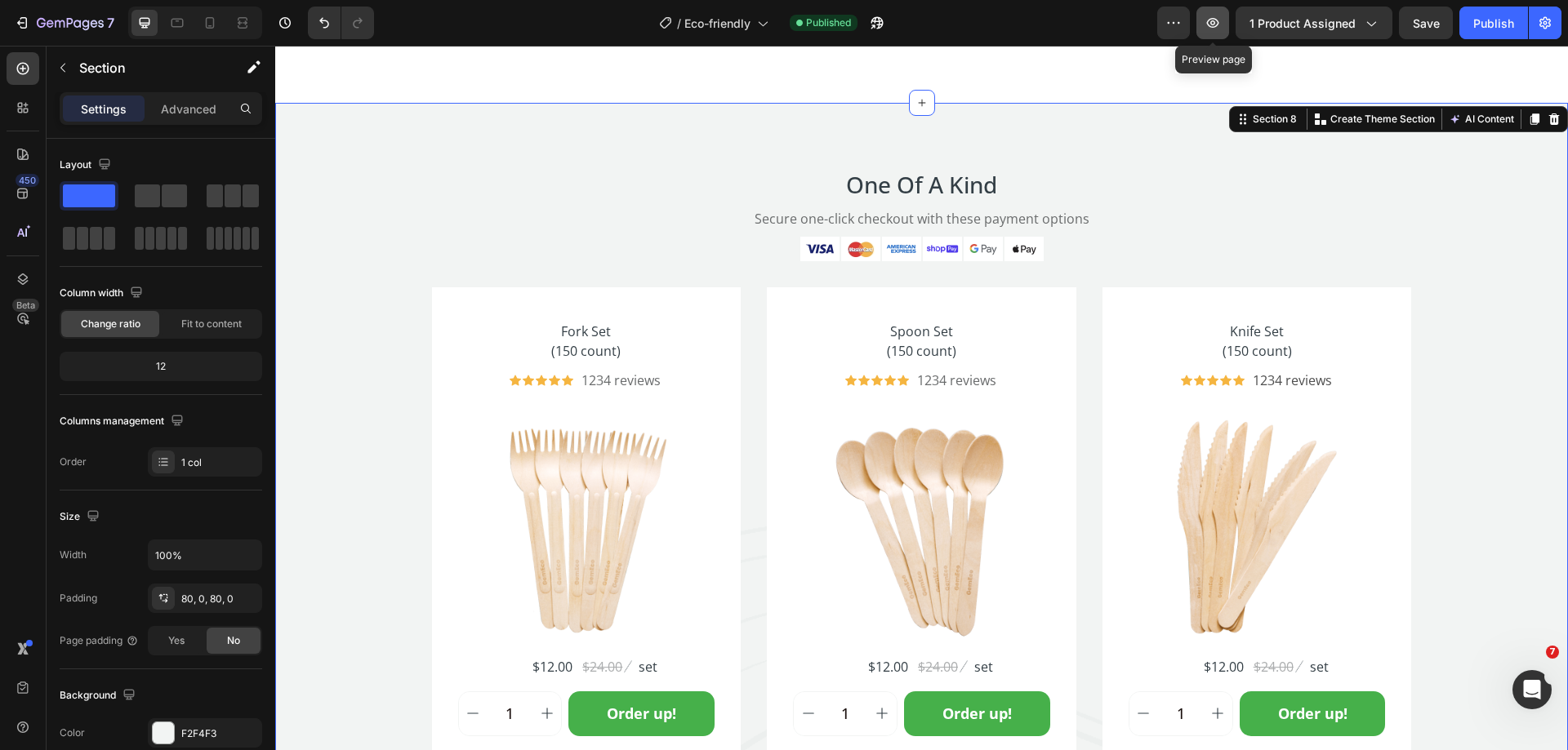
click at [1215, 12] on button "button" at bounding box center [1213, 23] width 33 height 33
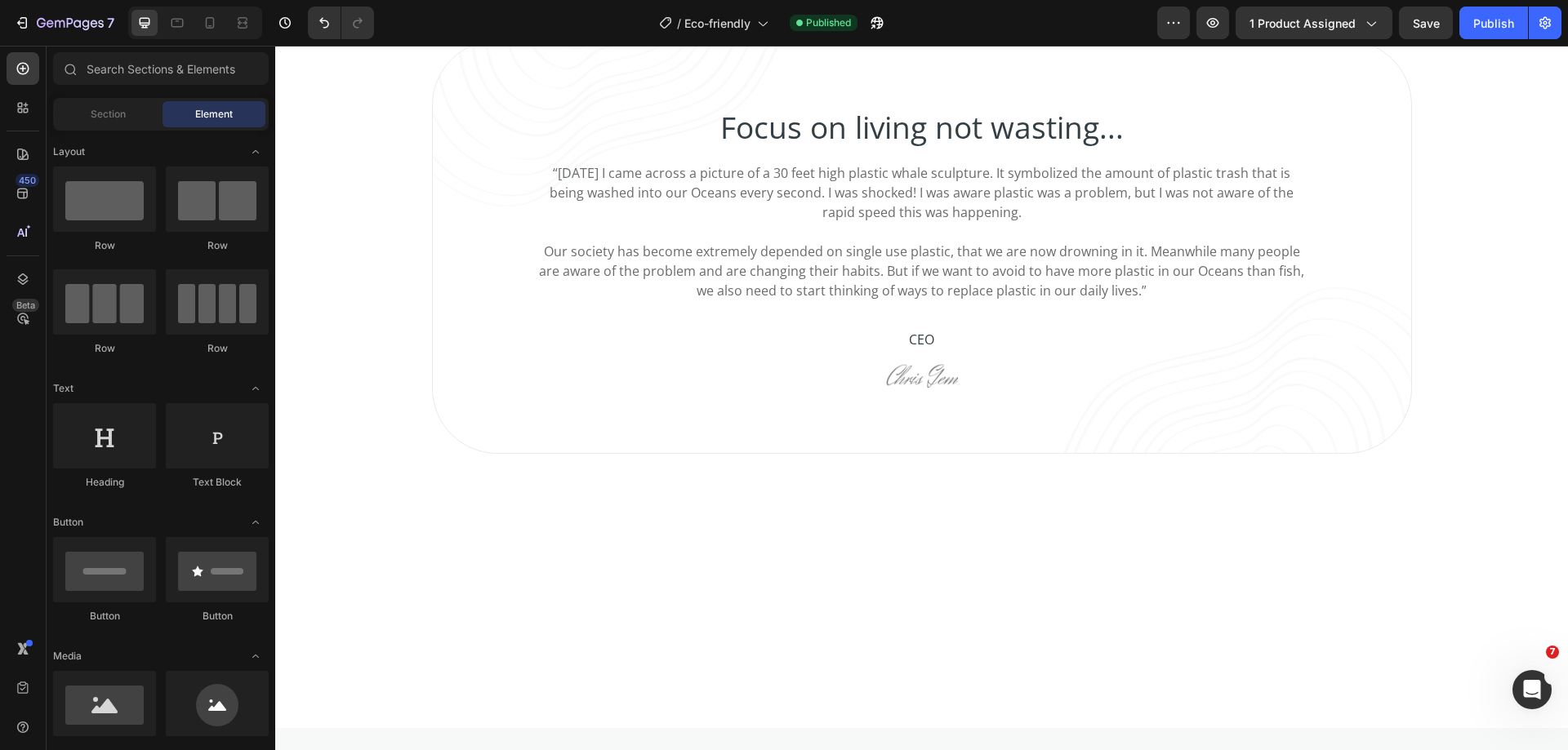
scroll to position [403, 0]
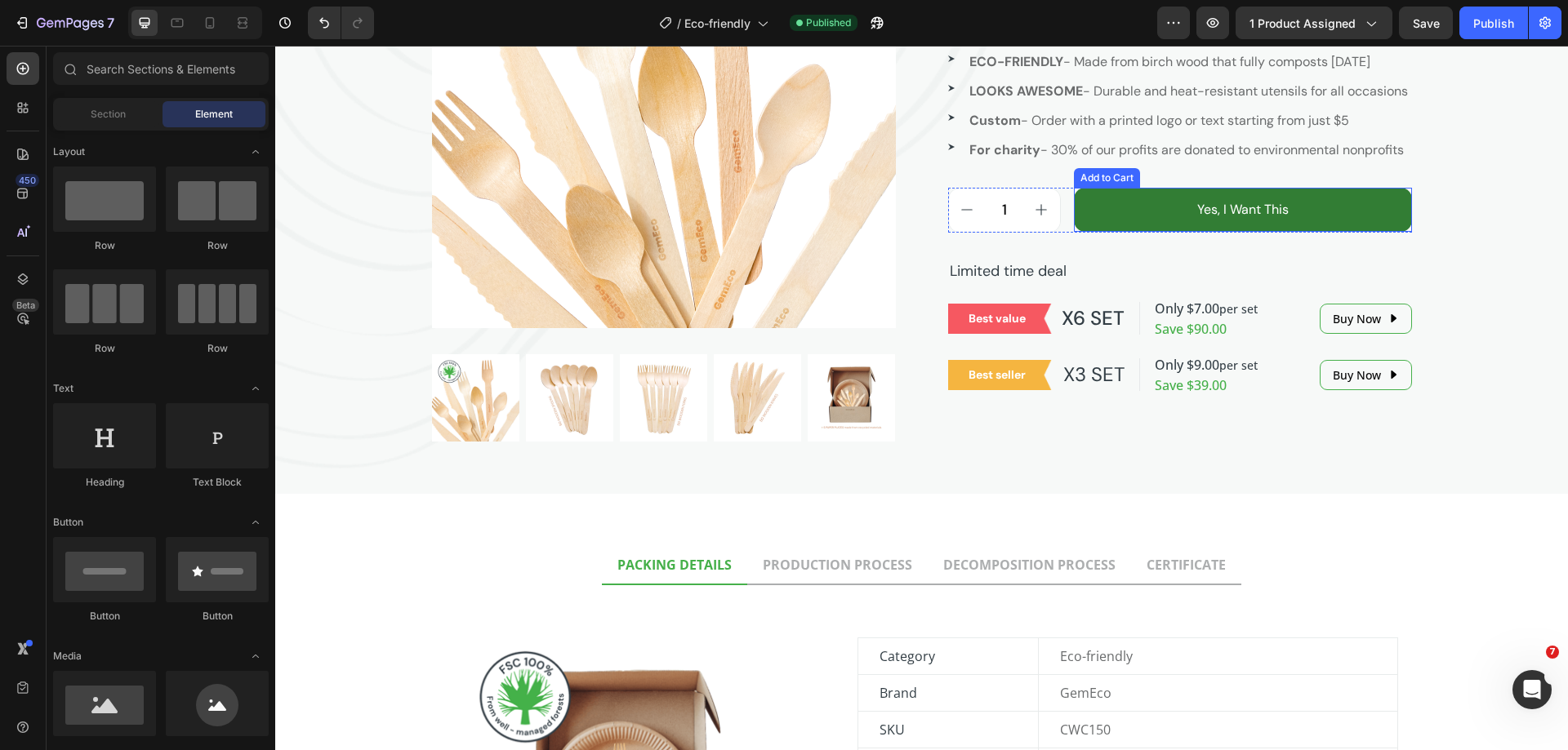
click at [1135, 232] on button "Yes, I Want This" at bounding box center [1243, 210] width 338 height 44
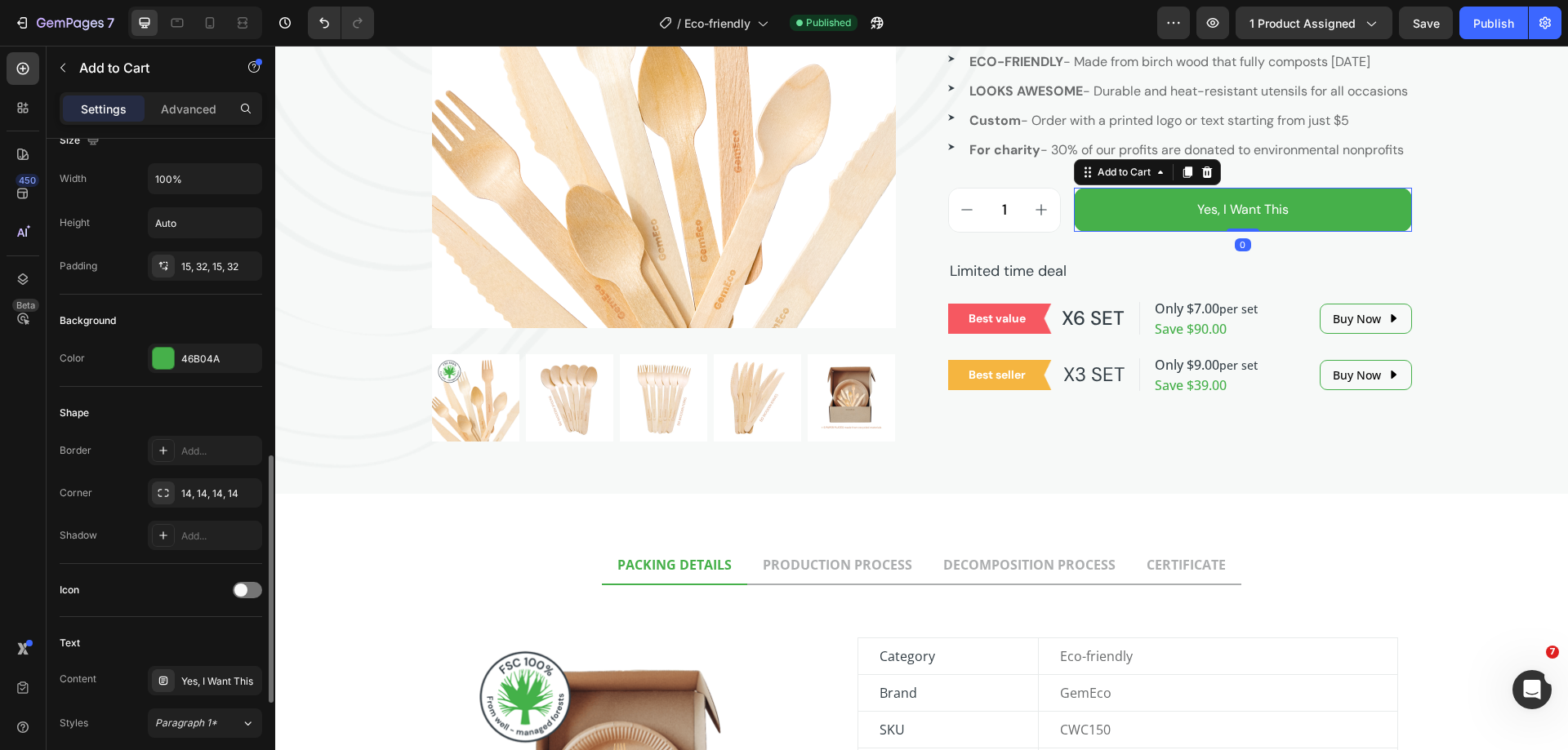
scroll to position [408, 0]
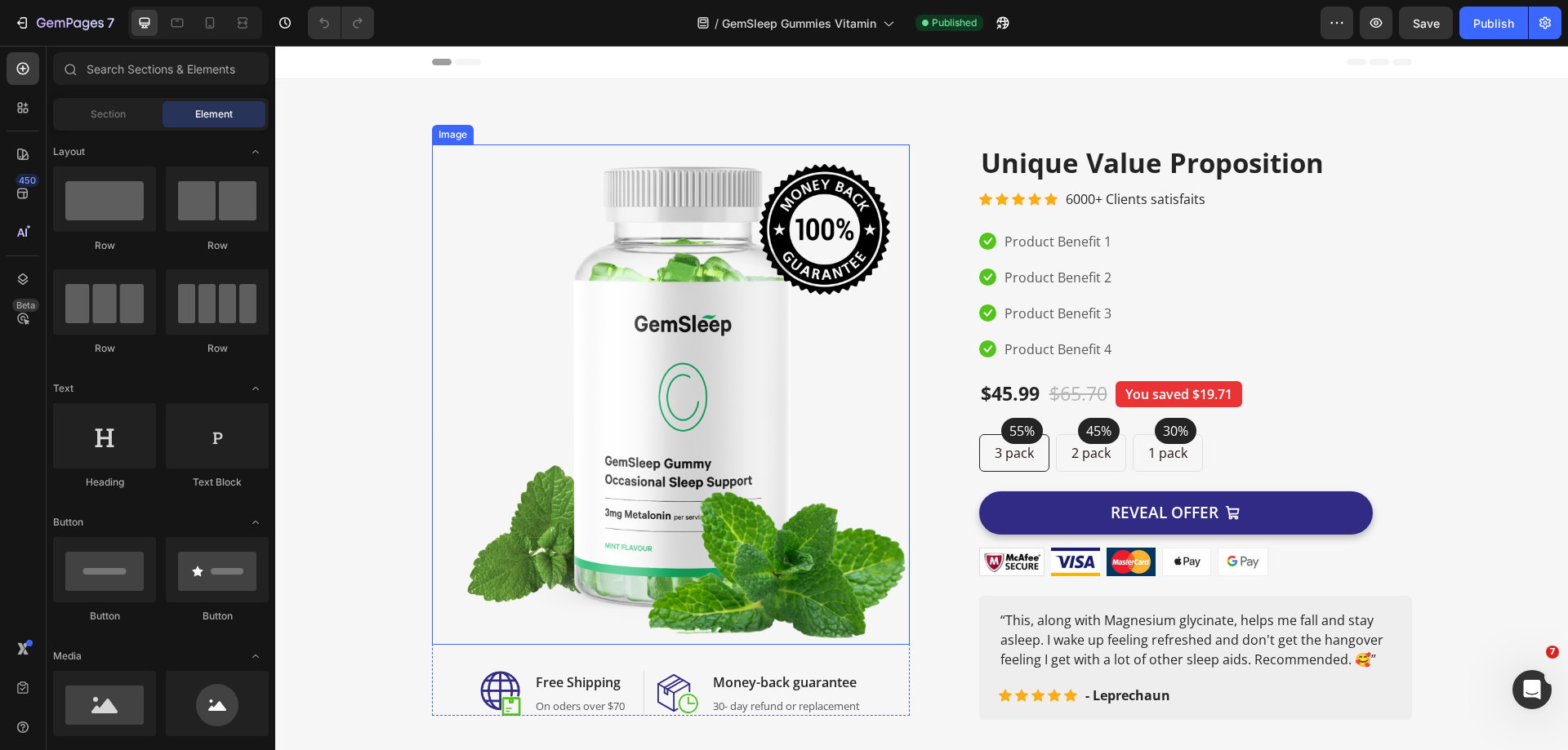
click at [668, 300] on img at bounding box center [670, 394] width 478 height 501
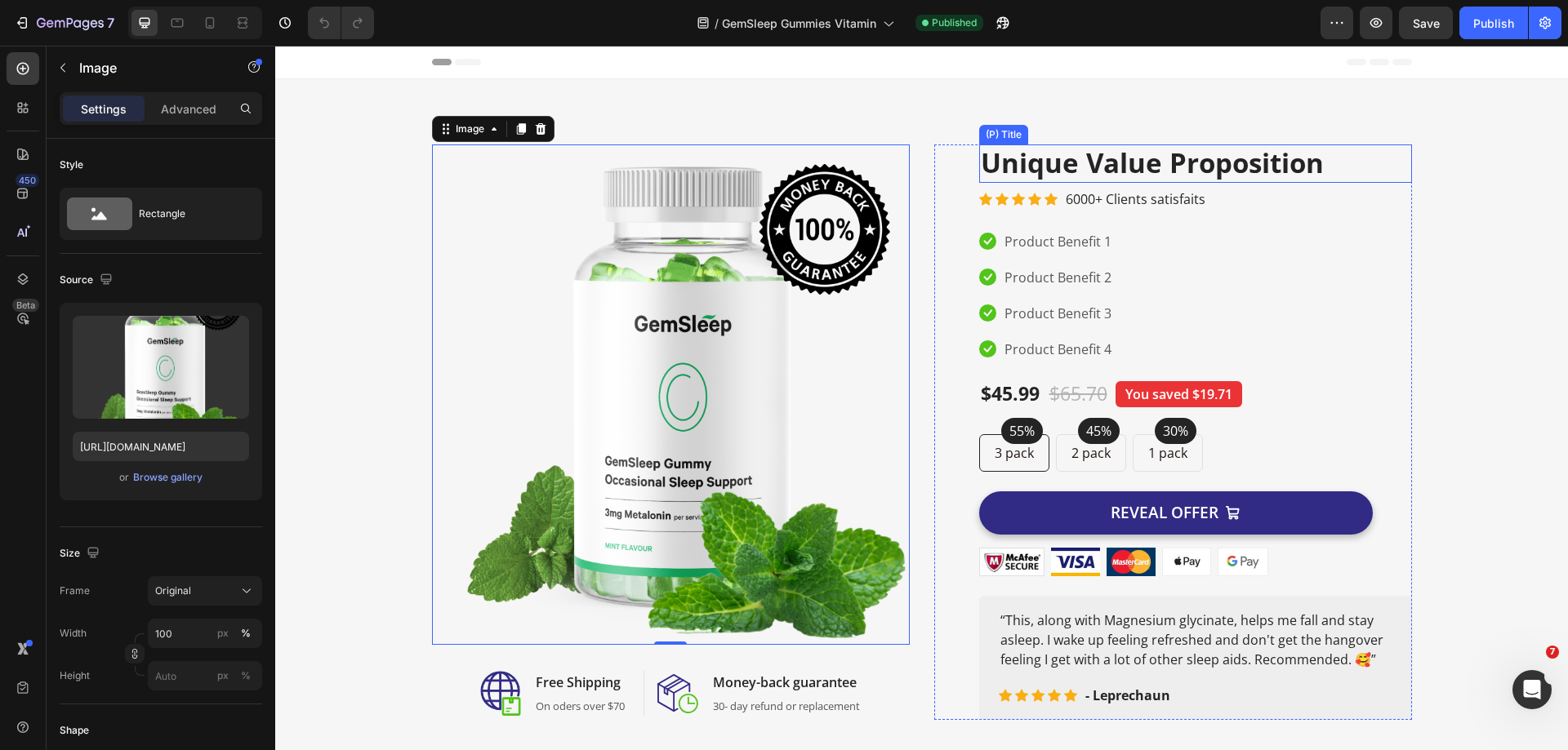
click at [1037, 177] on h2 "Unique Value Proposition" at bounding box center [1195, 163] width 432 height 39
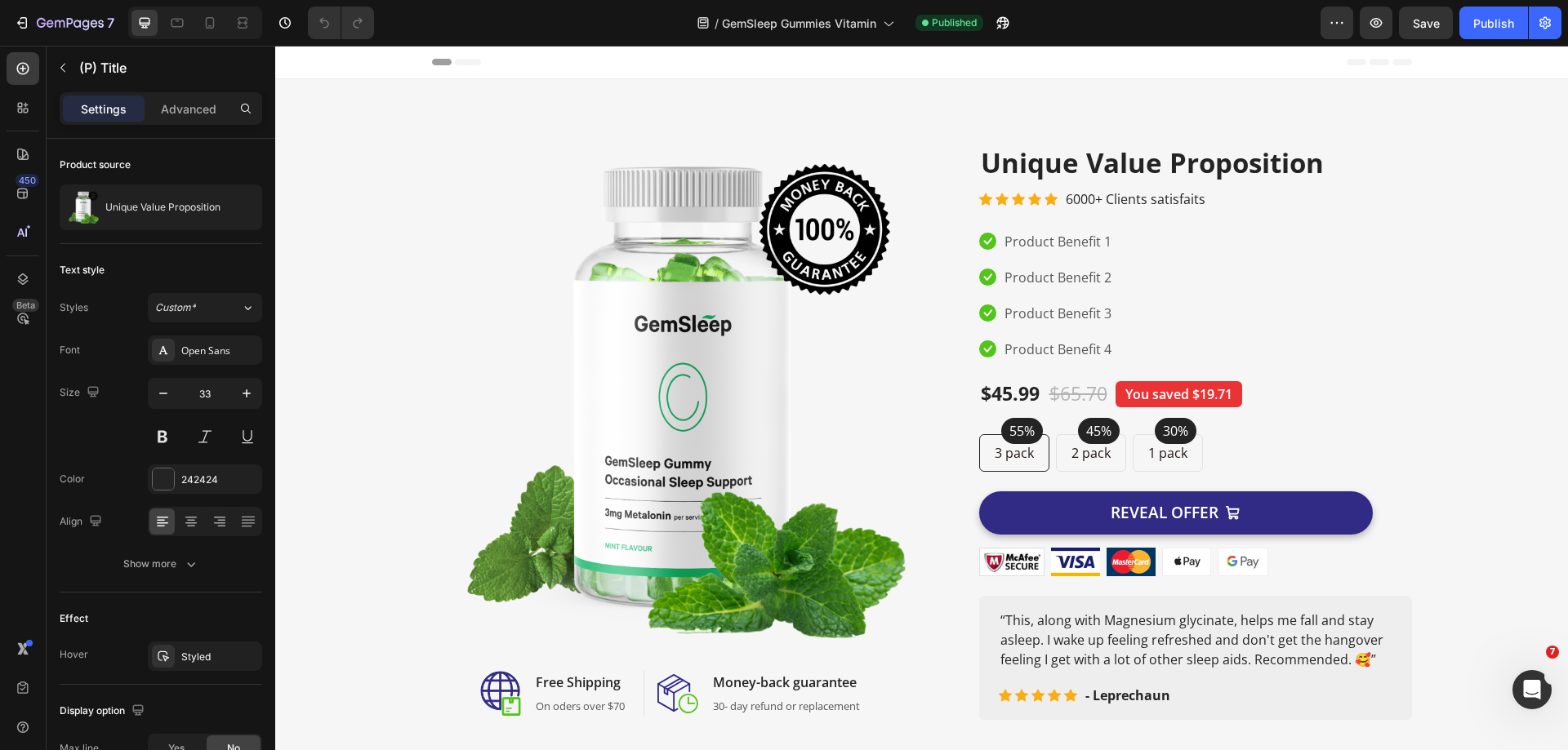
click at [1065, 31] on div "/ GemSleep Gummies Vitamin Published" at bounding box center [853, 23] width 933 height 33
click at [886, 99] on div "Image Image Free Shipping Heading On oders over $70 Text block Row Image Money-…" at bounding box center [921, 432] width 1292 height 706
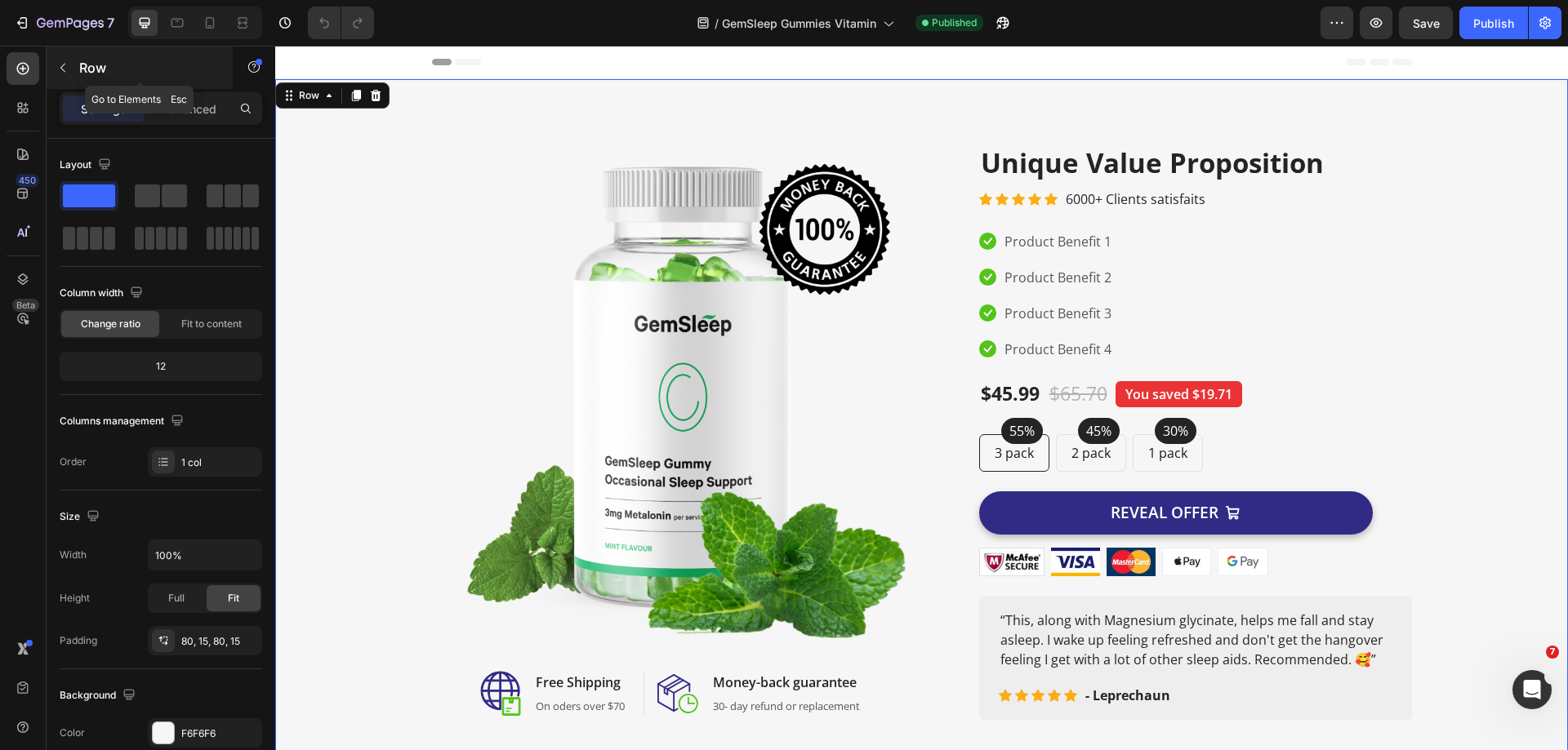
click at [64, 60] on button "button" at bounding box center [63, 68] width 26 height 26
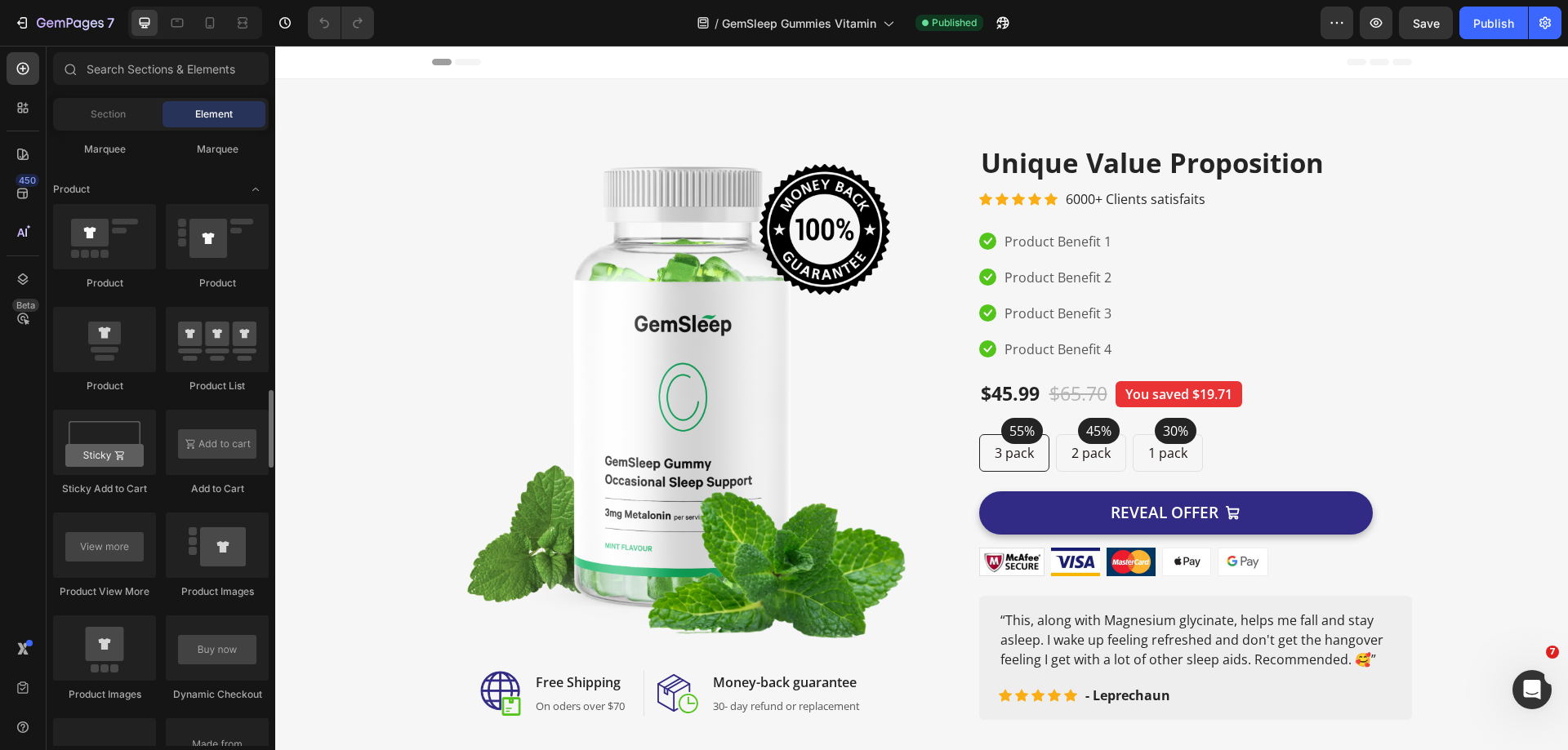
scroll to position [2204, 0]
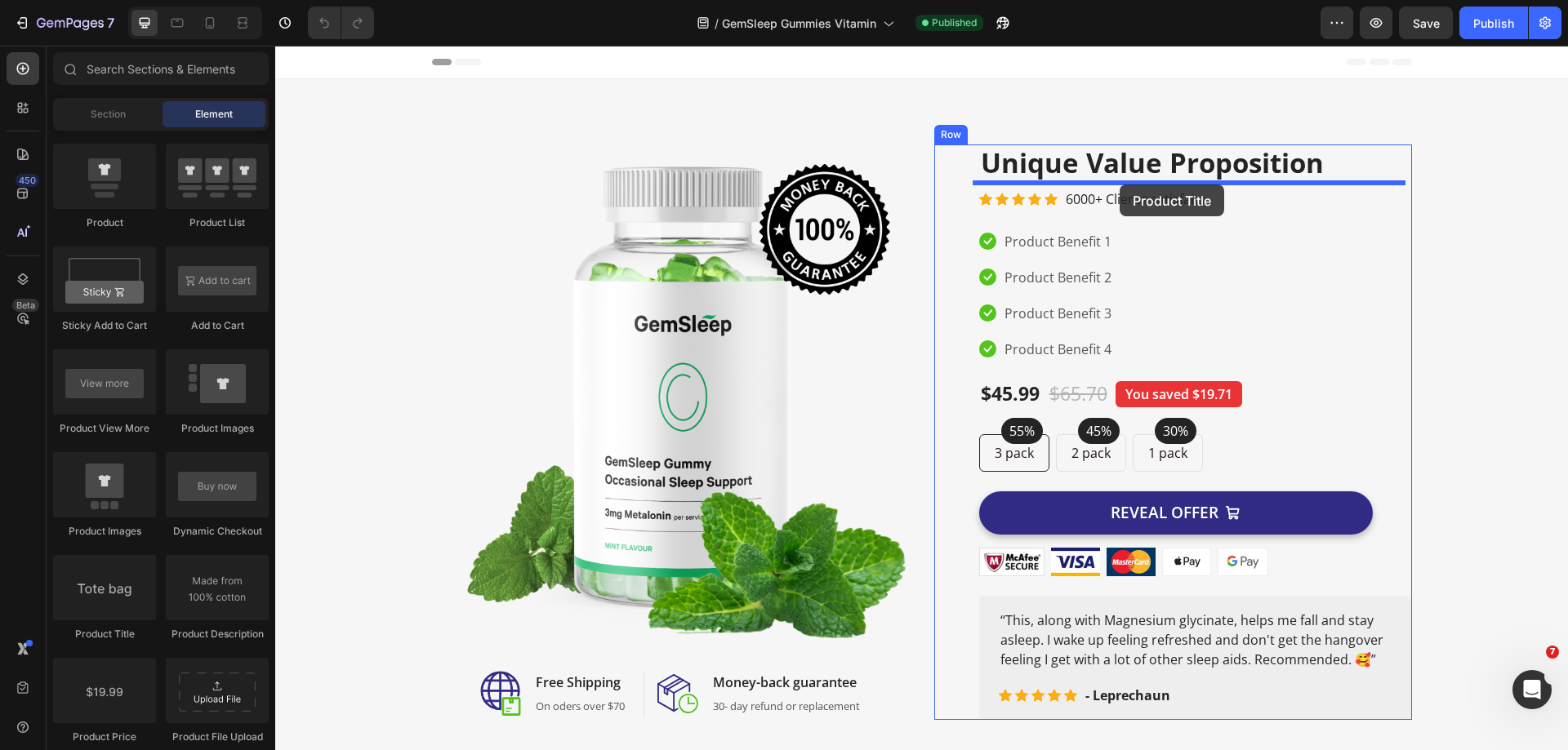
drag, startPoint x: 390, startPoint y: 646, endPoint x: 1119, endPoint y: 185, distance: 862.5
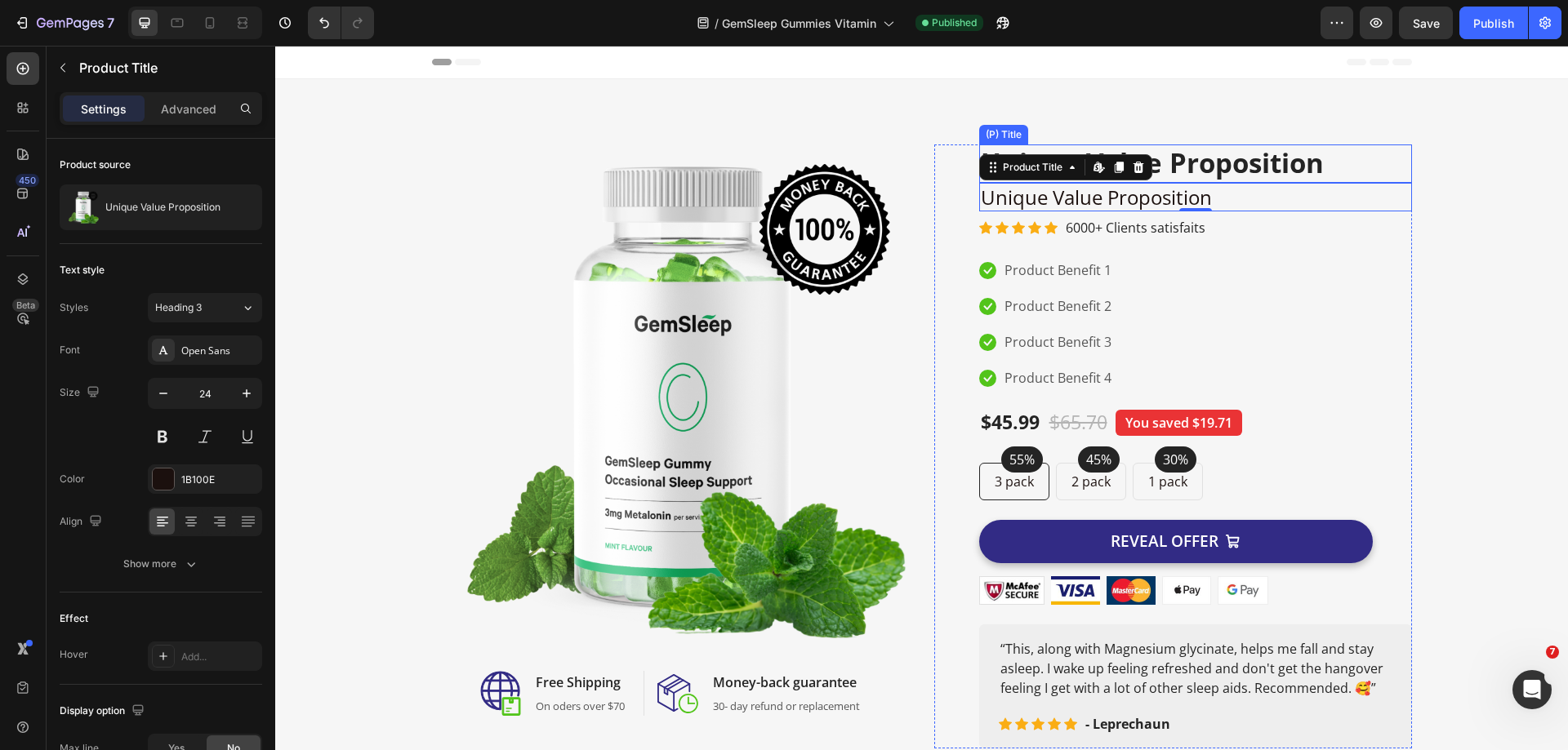
click at [1163, 165] on h2 "Unique Value Proposition" at bounding box center [1195, 163] width 432 height 39
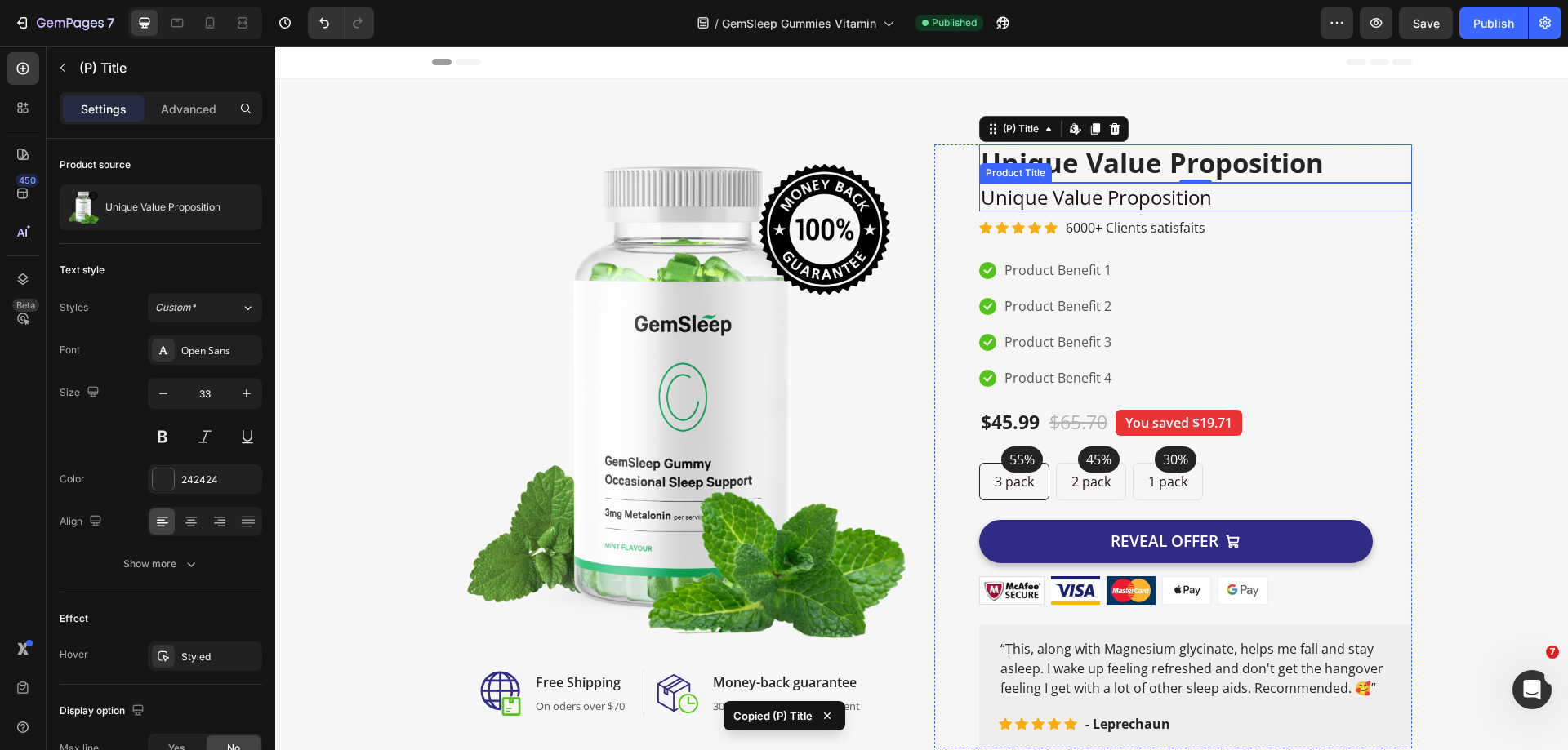
click at [1180, 196] on h2 "Unique Value Proposition" at bounding box center [1195, 197] width 432 height 29
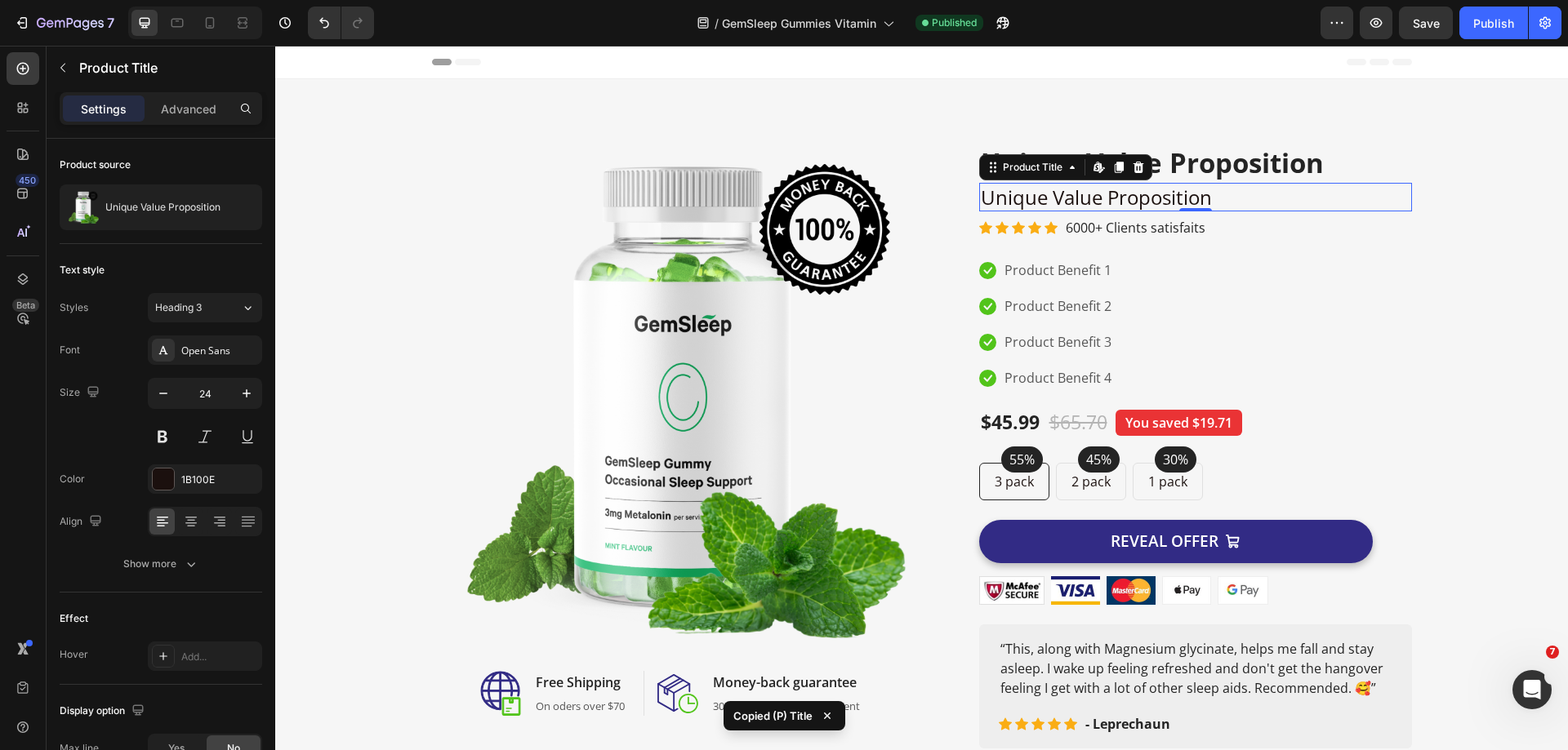
type input "33"
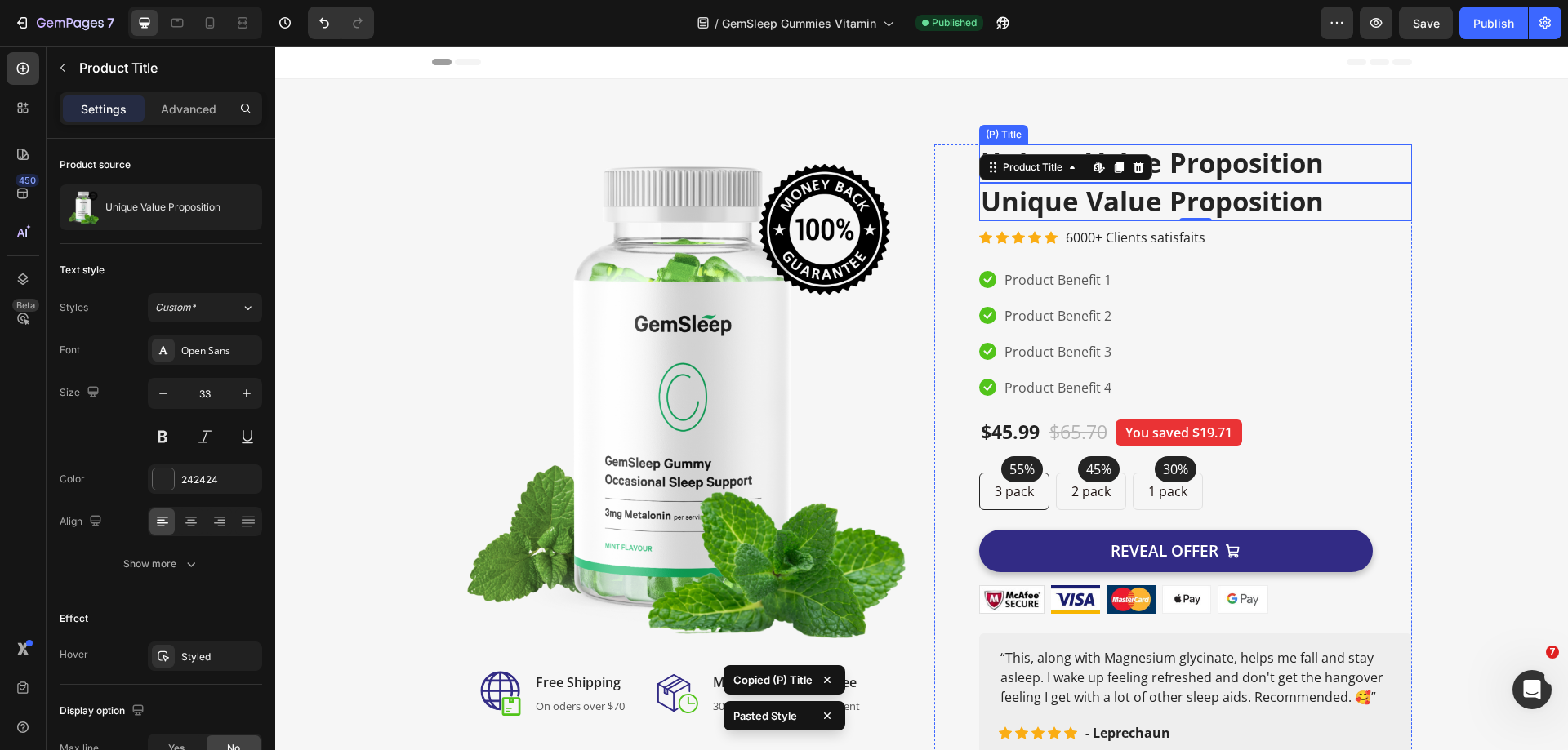
click at [1269, 158] on h2 "Unique Value Proposition" at bounding box center [1195, 163] width 432 height 39
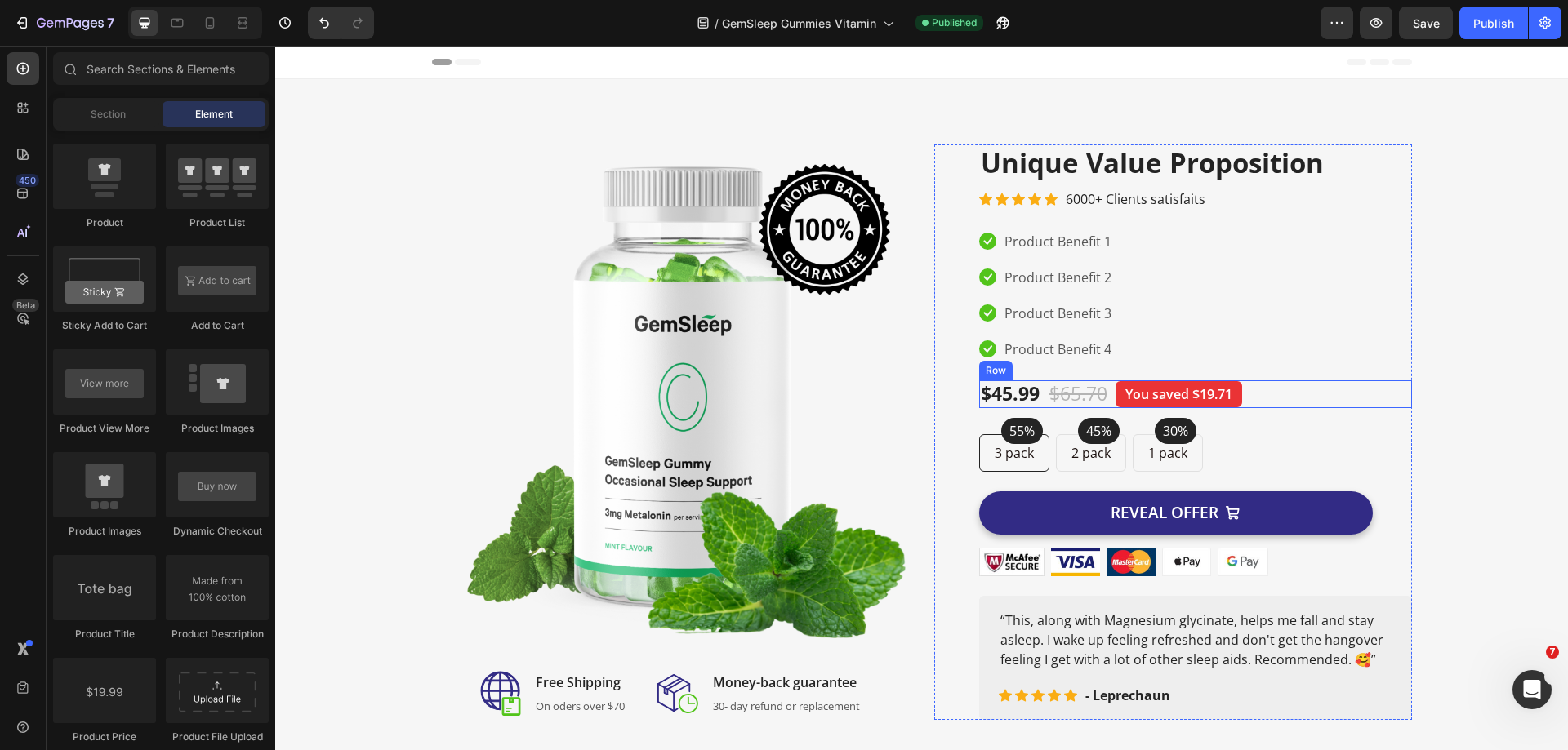
click at [1292, 400] on div "$45.99 (P) Price (P) Price $65.70 (P) Price (P) Price You saved $19.71 Product …" at bounding box center [1195, 394] width 432 height 28
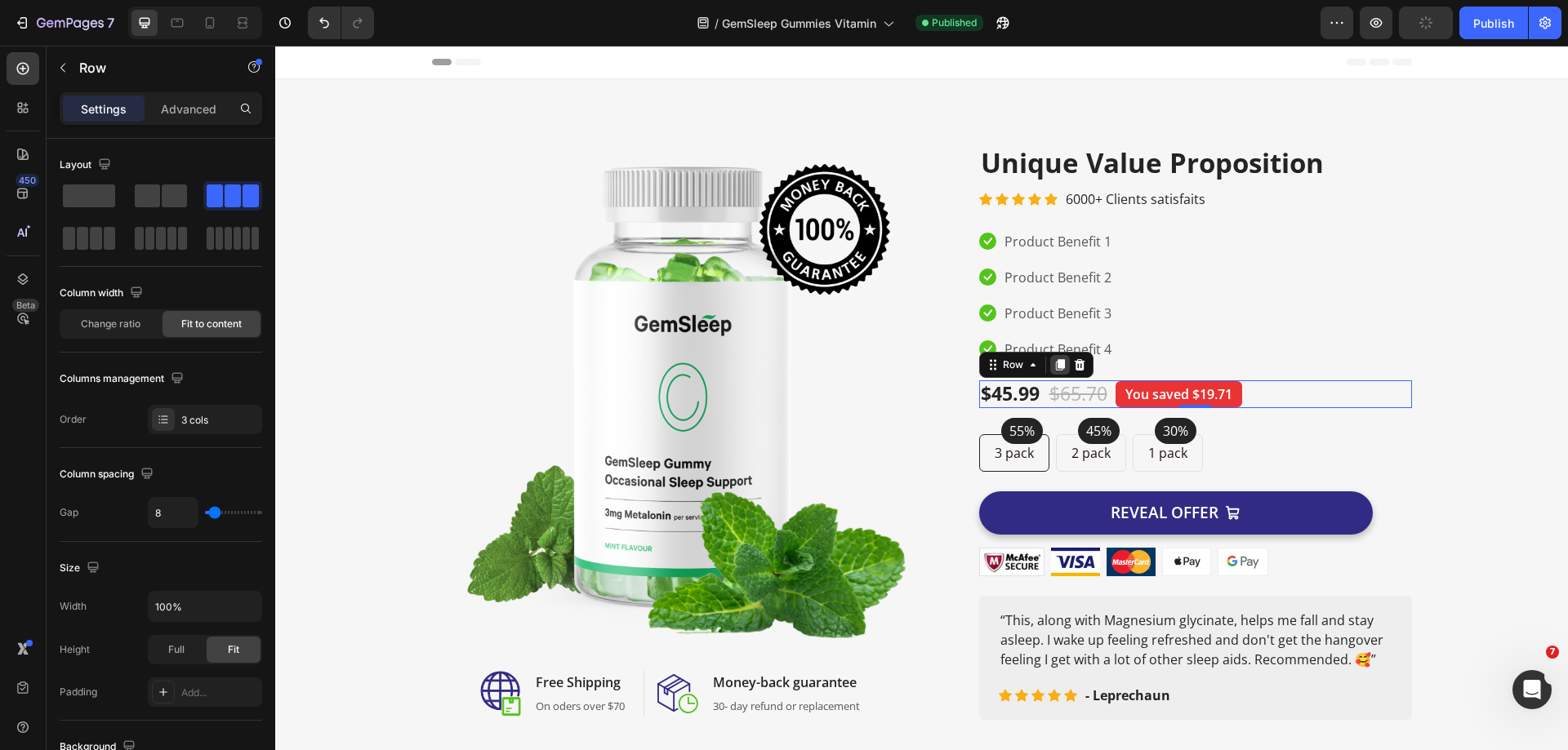
click at [1055, 363] on icon at bounding box center [1059, 365] width 9 height 12
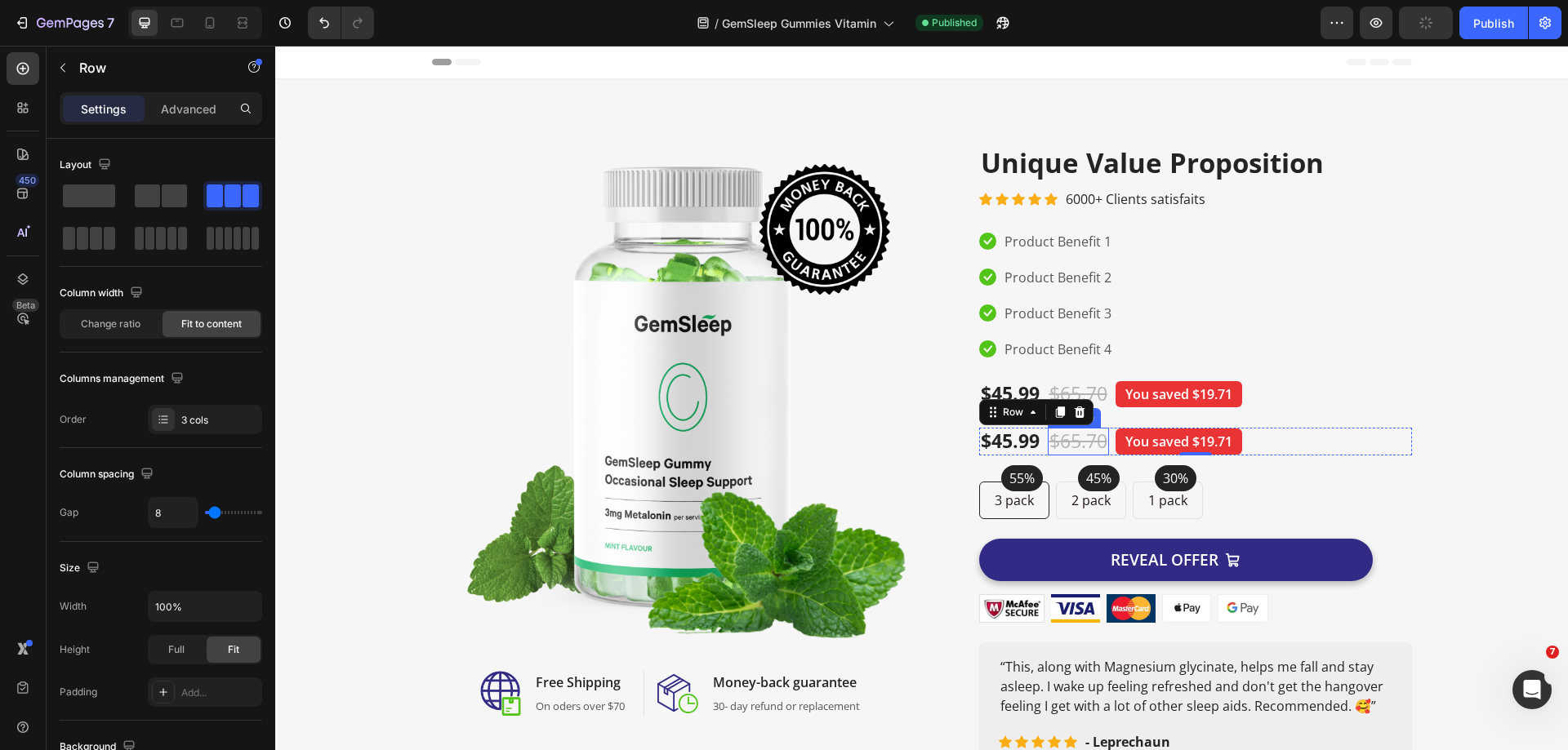
click at [1077, 438] on div "$65.70" at bounding box center [1078, 441] width 61 height 28
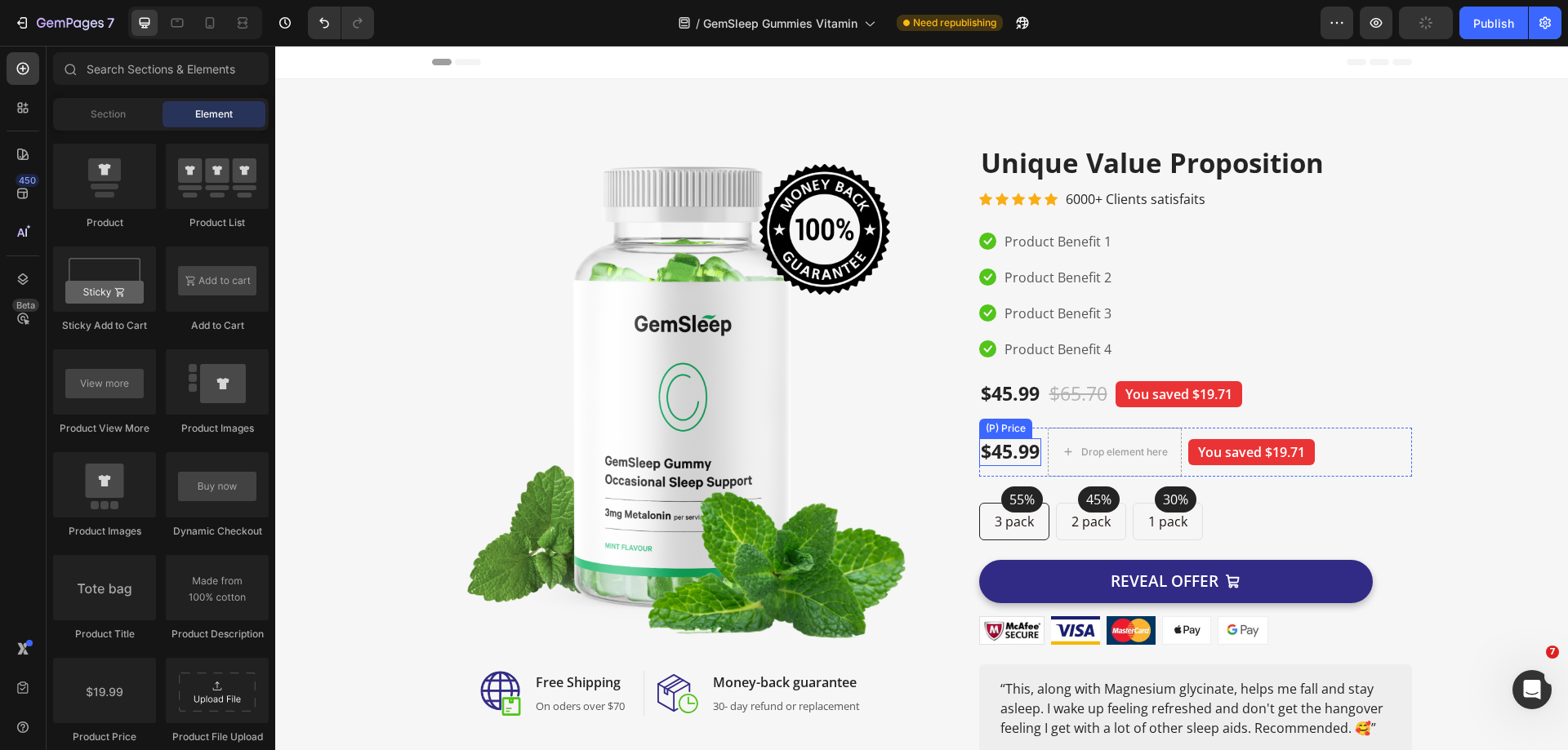
click at [1001, 456] on div "$45.99" at bounding box center [1009, 452] width 62 height 28
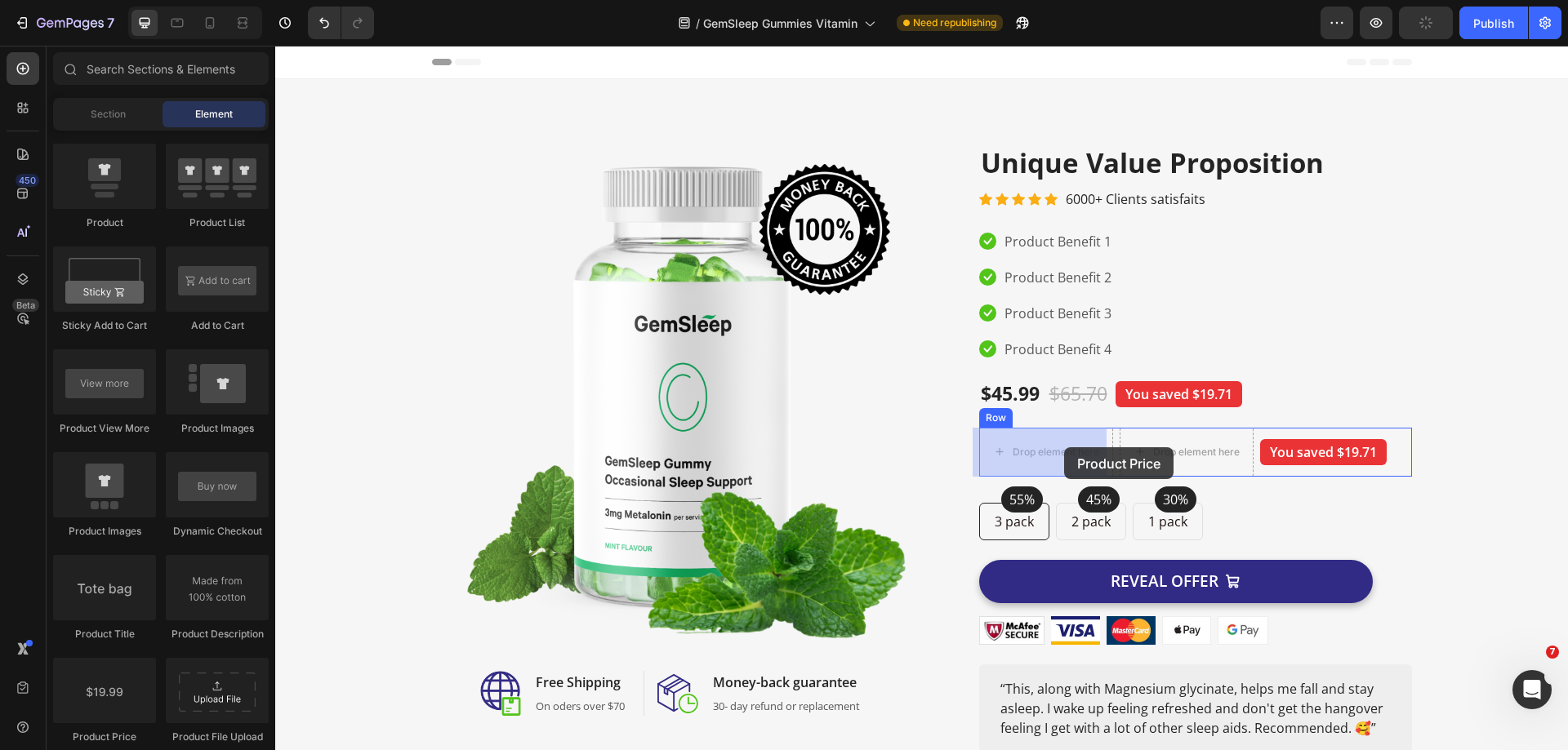
drag, startPoint x: 395, startPoint y: 734, endPoint x: 1064, endPoint y: 447, distance: 728.0
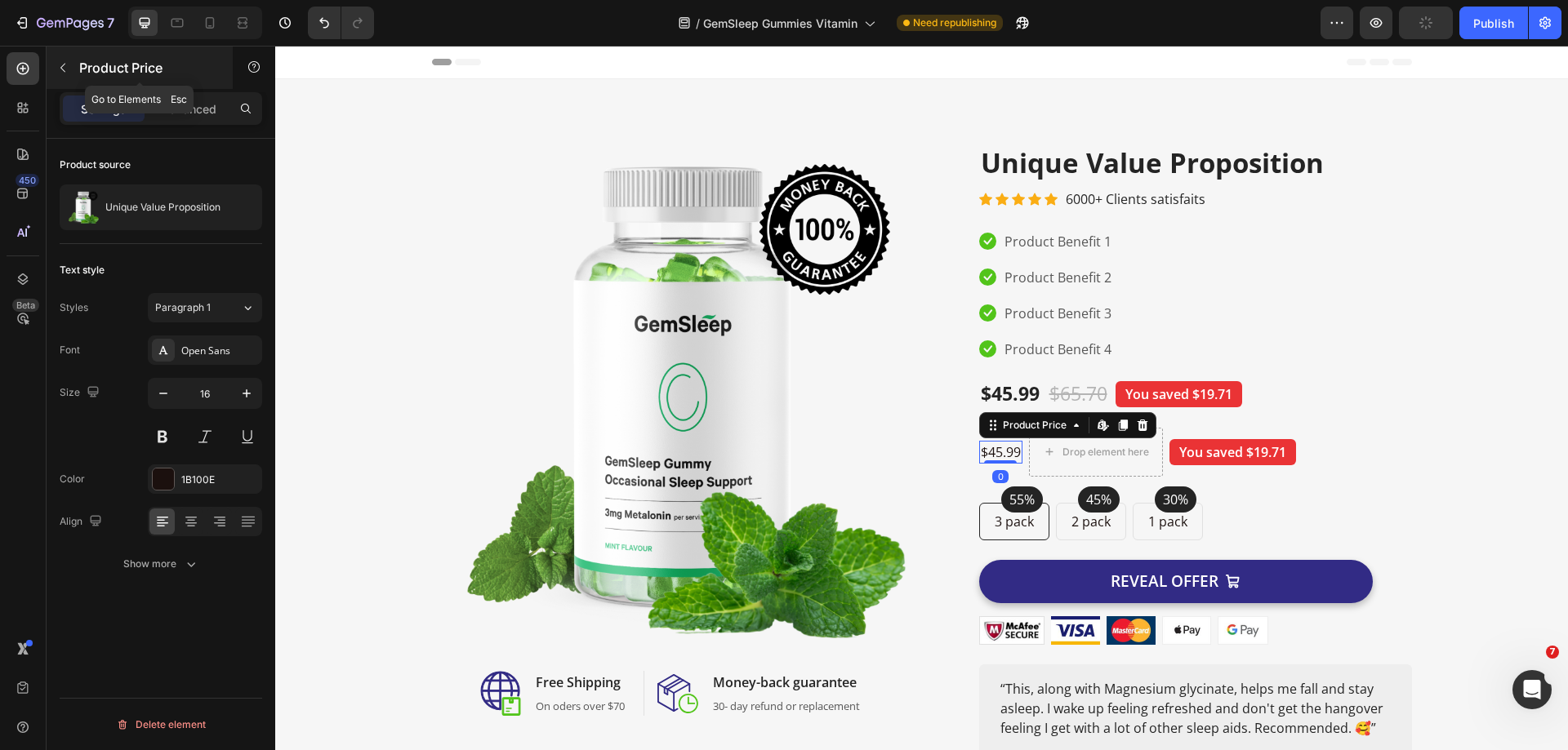
click at [63, 68] on icon "button" at bounding box center [63, 68] width 13 height 13
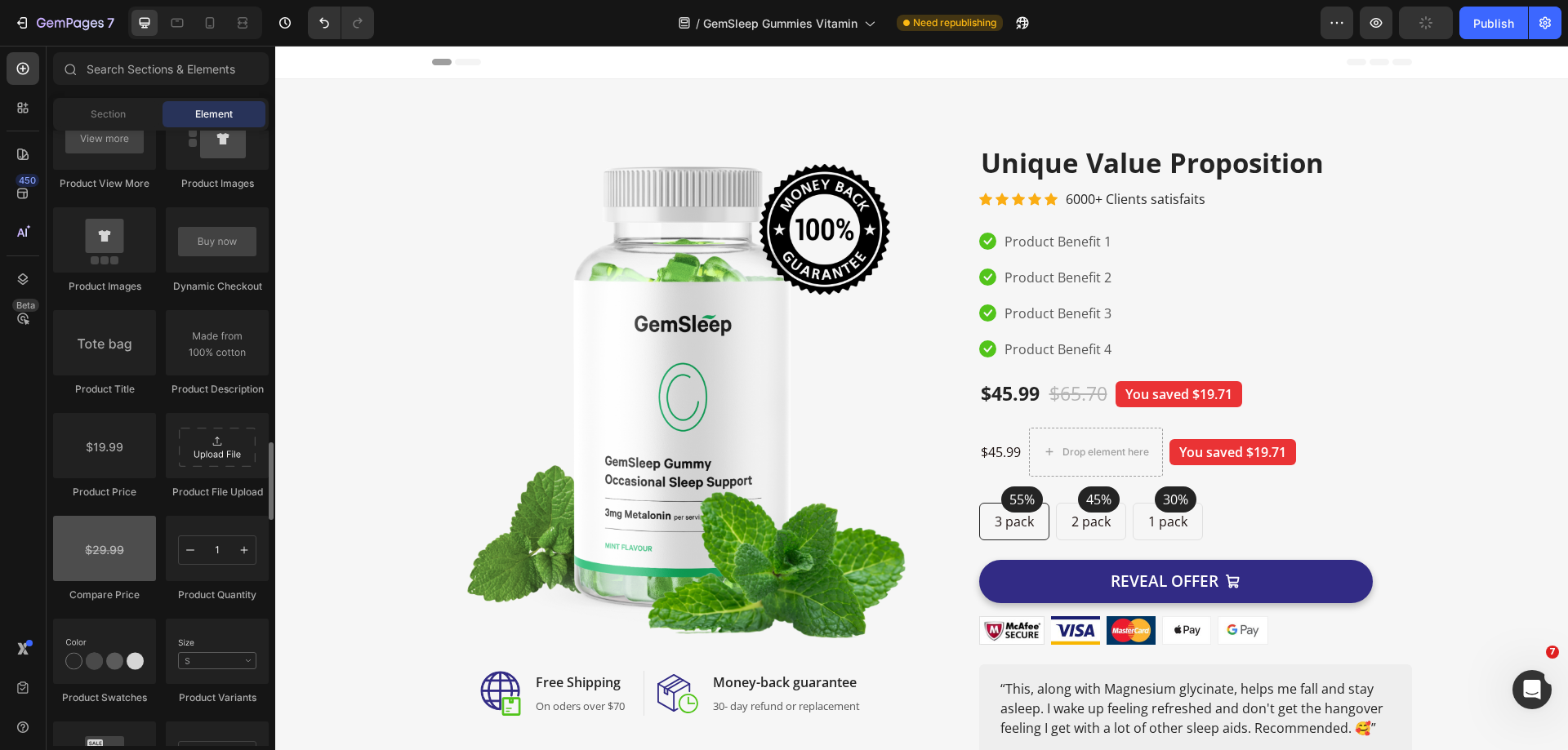
scroll to position [2531, 0]
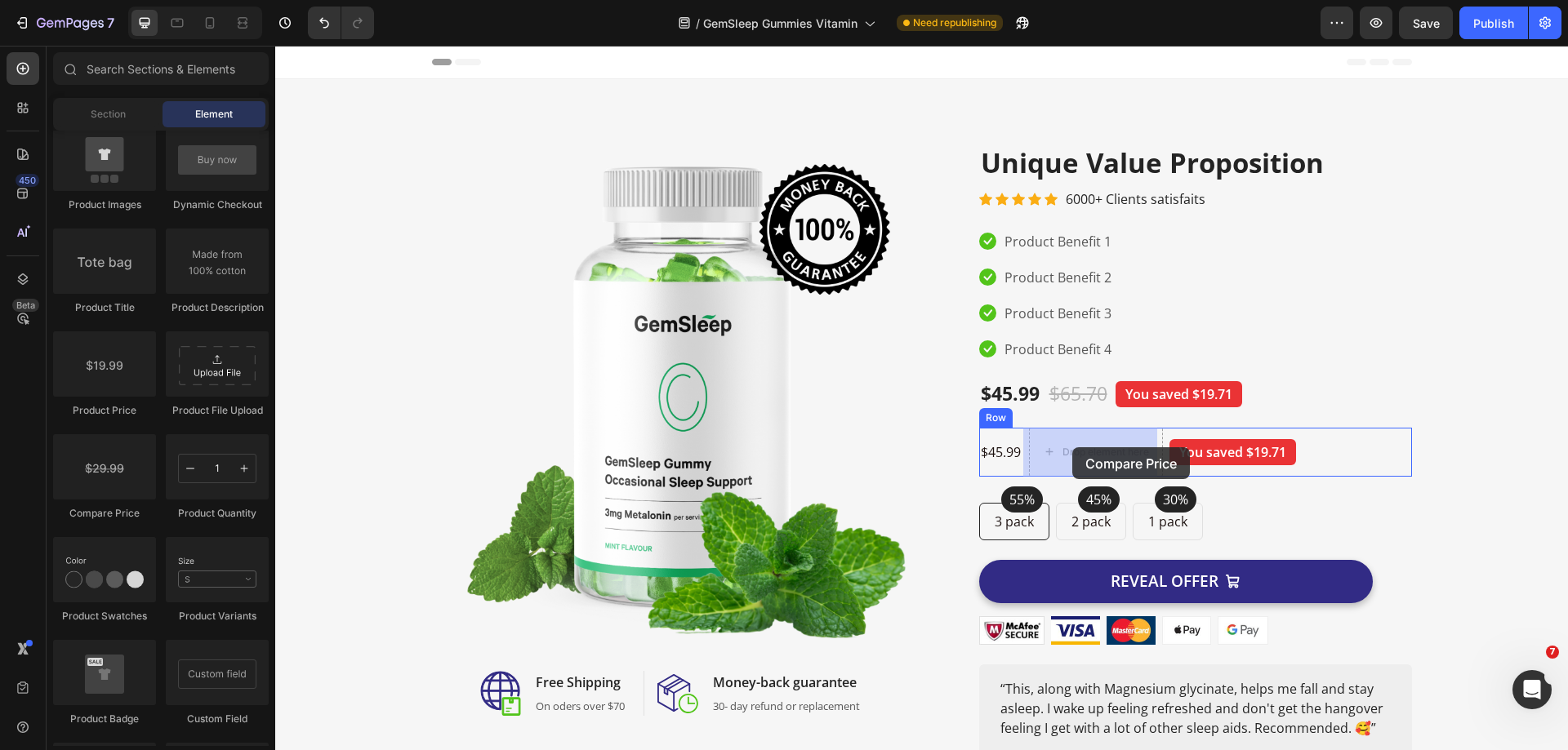
drag, startPoint x: 368, startPoint y: 517, endPoint x: 1072, endPoint y: 447, distance: 707.5
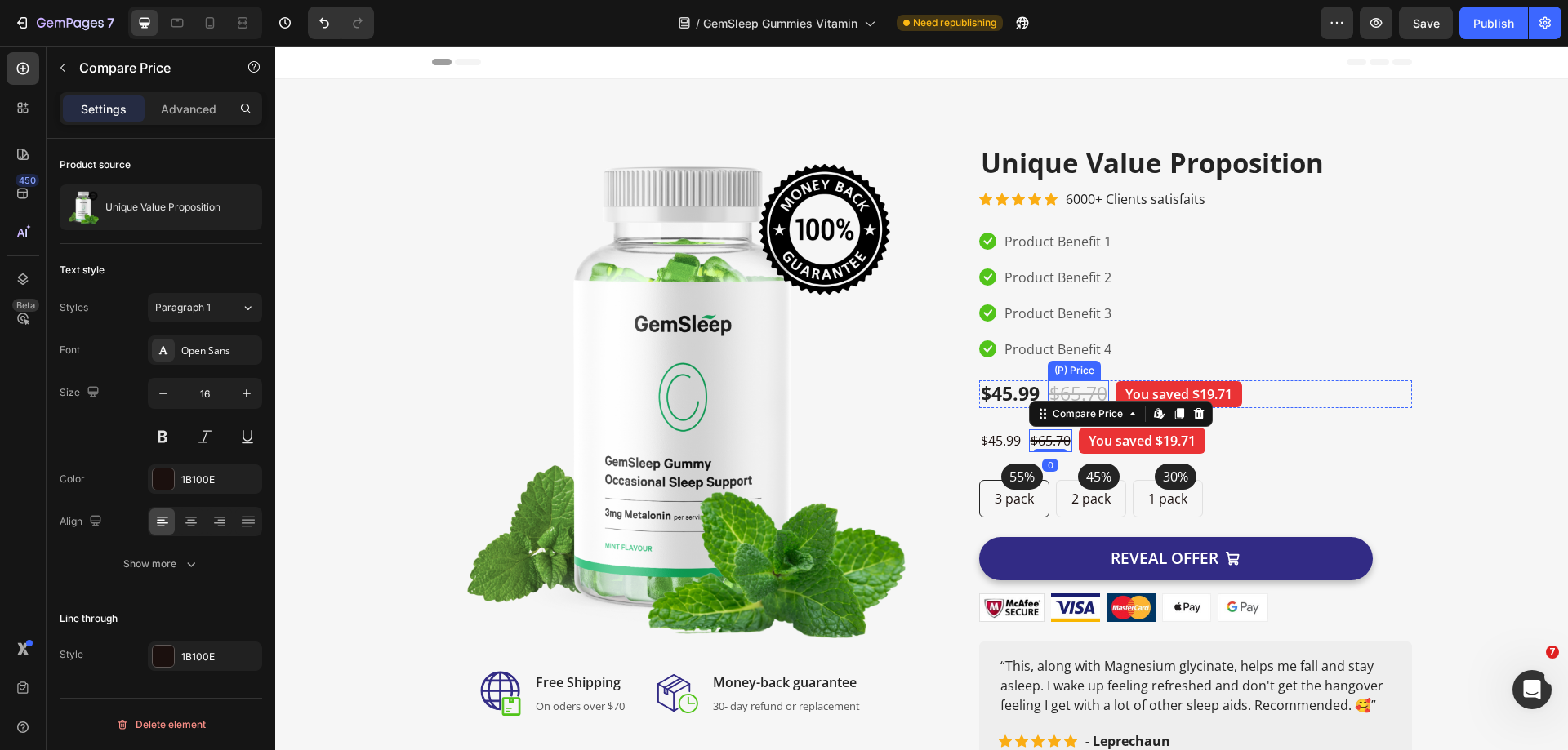
click at [1060, 387] on div "$65.70" at bounding box center [1078, 394] width 61 height 28
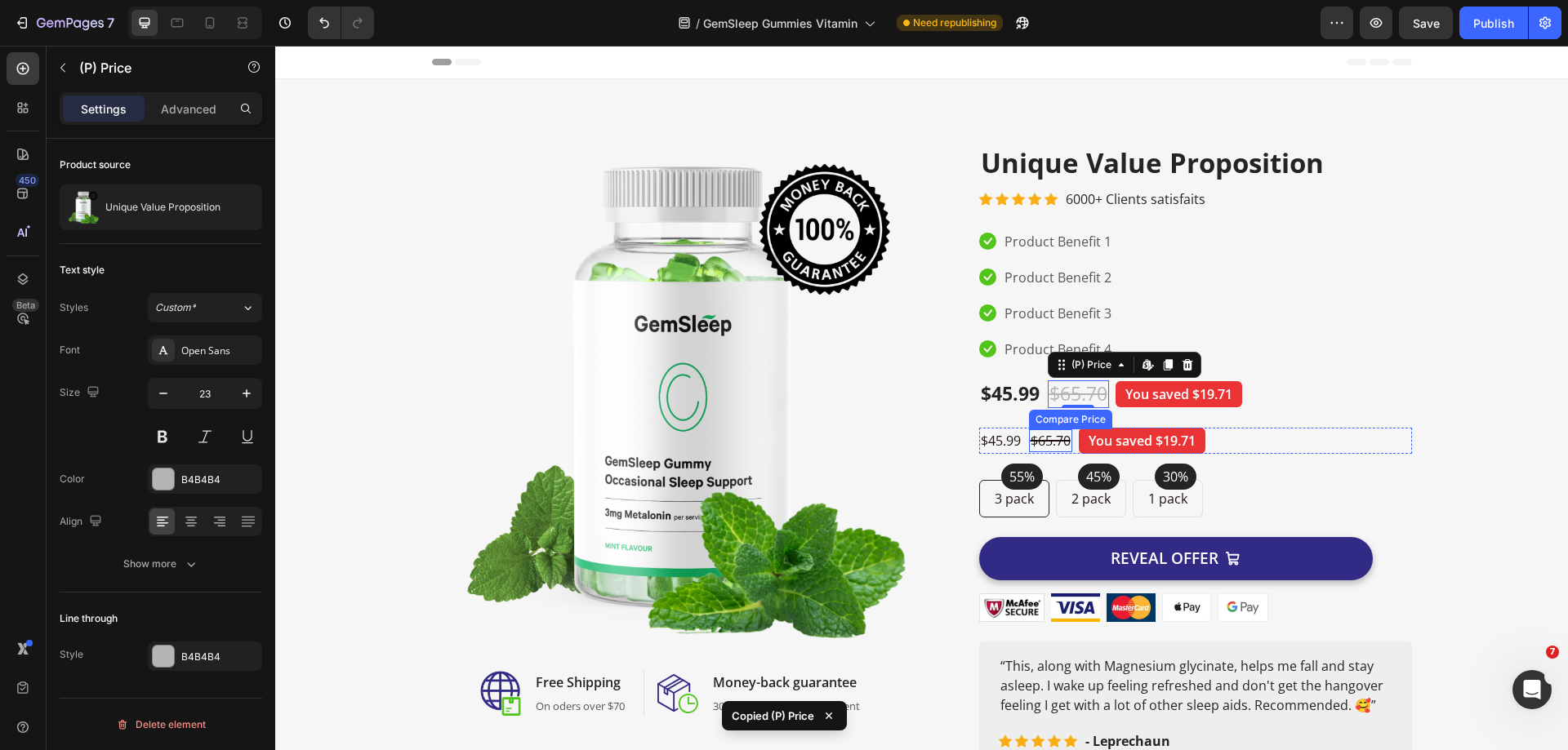
click at [1054, 441] on div "$65.70" at bounding box center [1051, 441] width 43 height 23
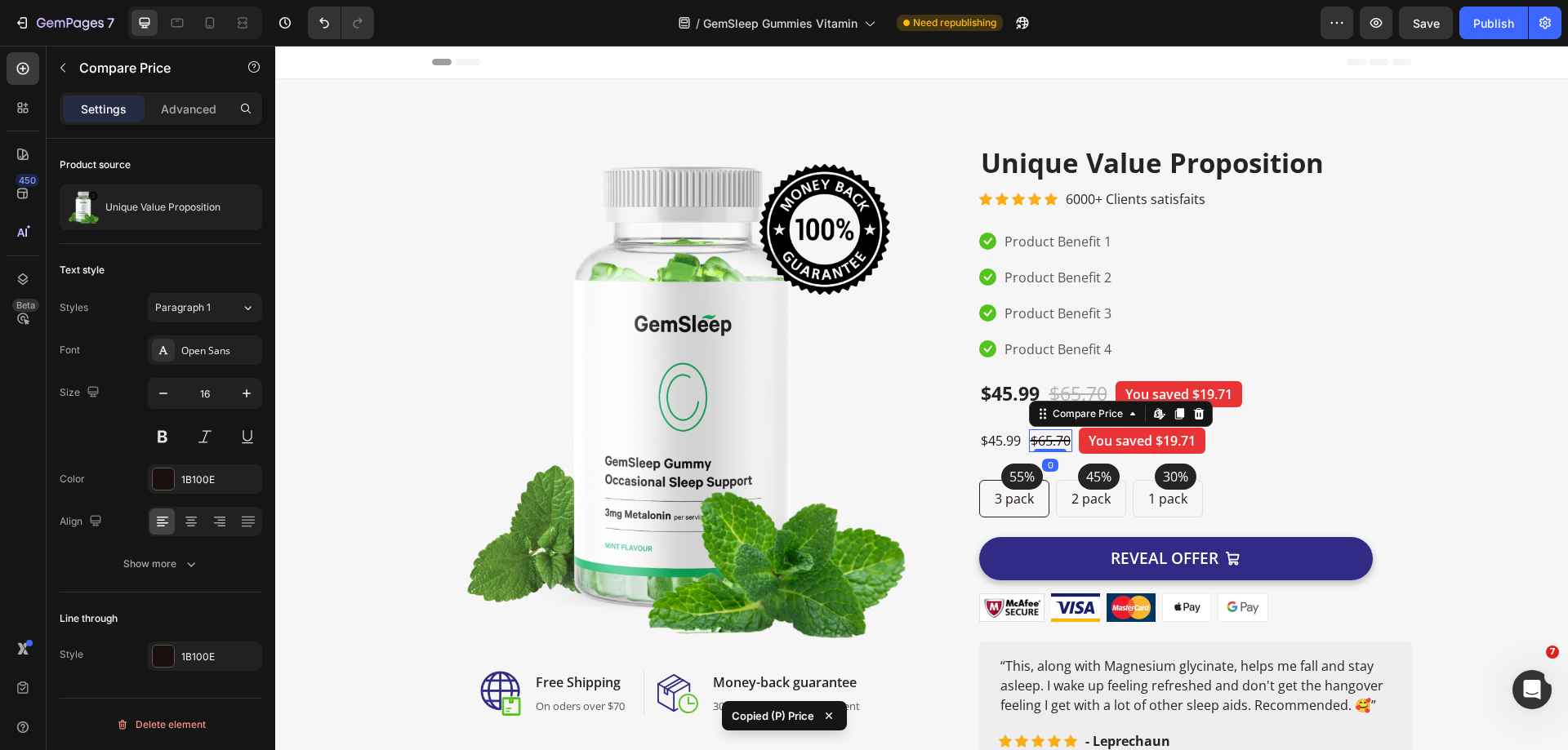
type input "23"
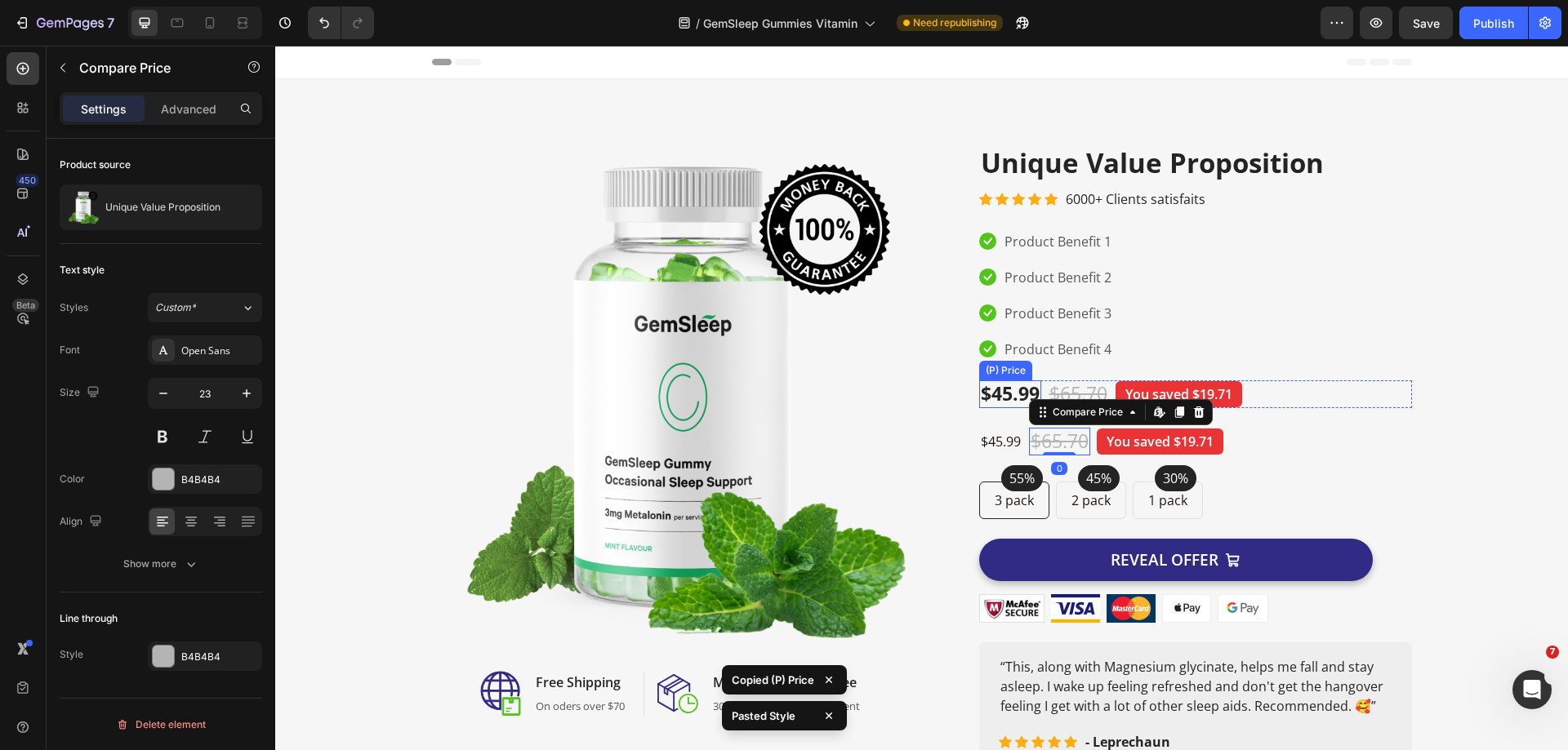
click at [1000, 396] on div "$45.99" at bounding box center [1009, 394] width 62 height 28
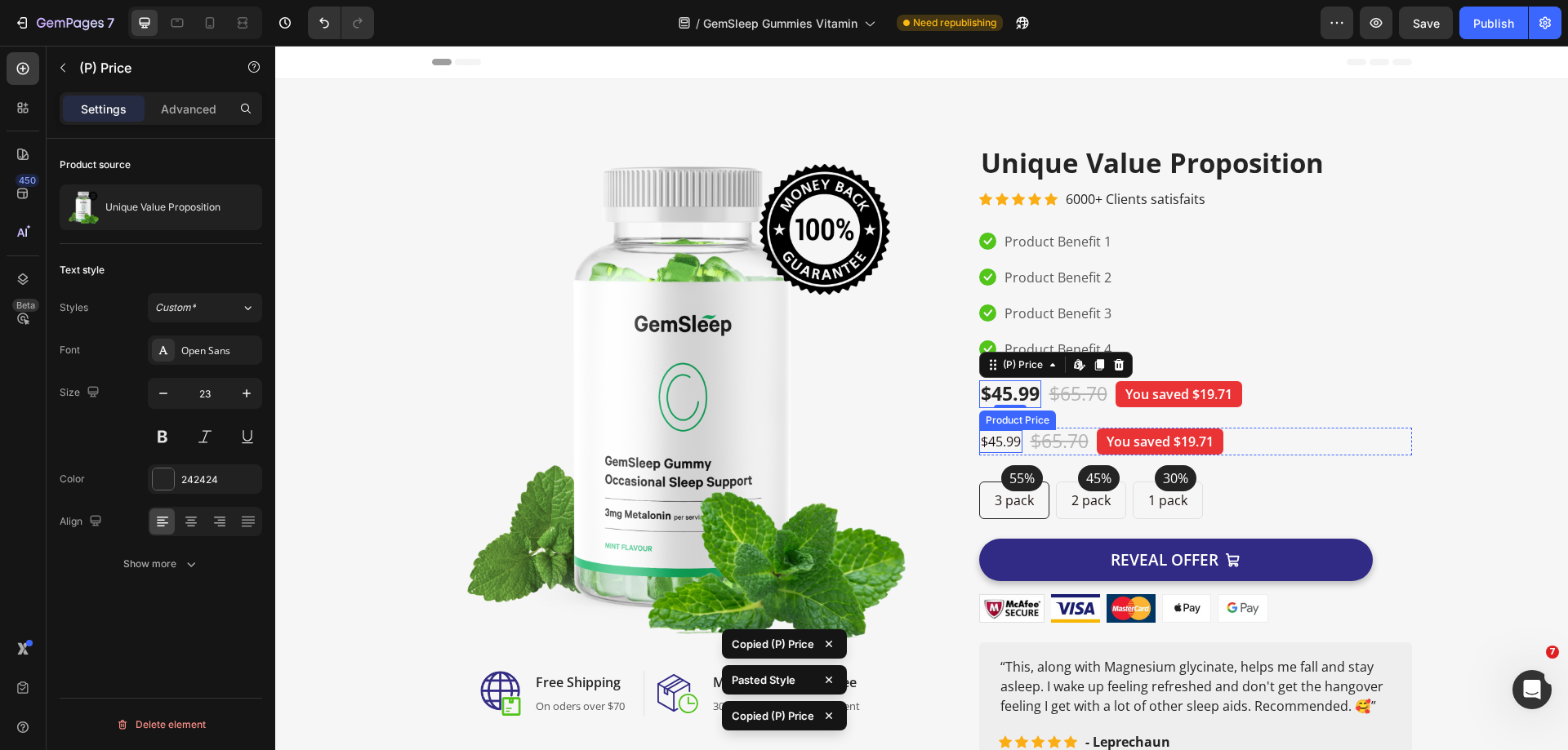
click at [985, 441] on div "$45.99" at bounding box center [1000, 441] width 43 height 23
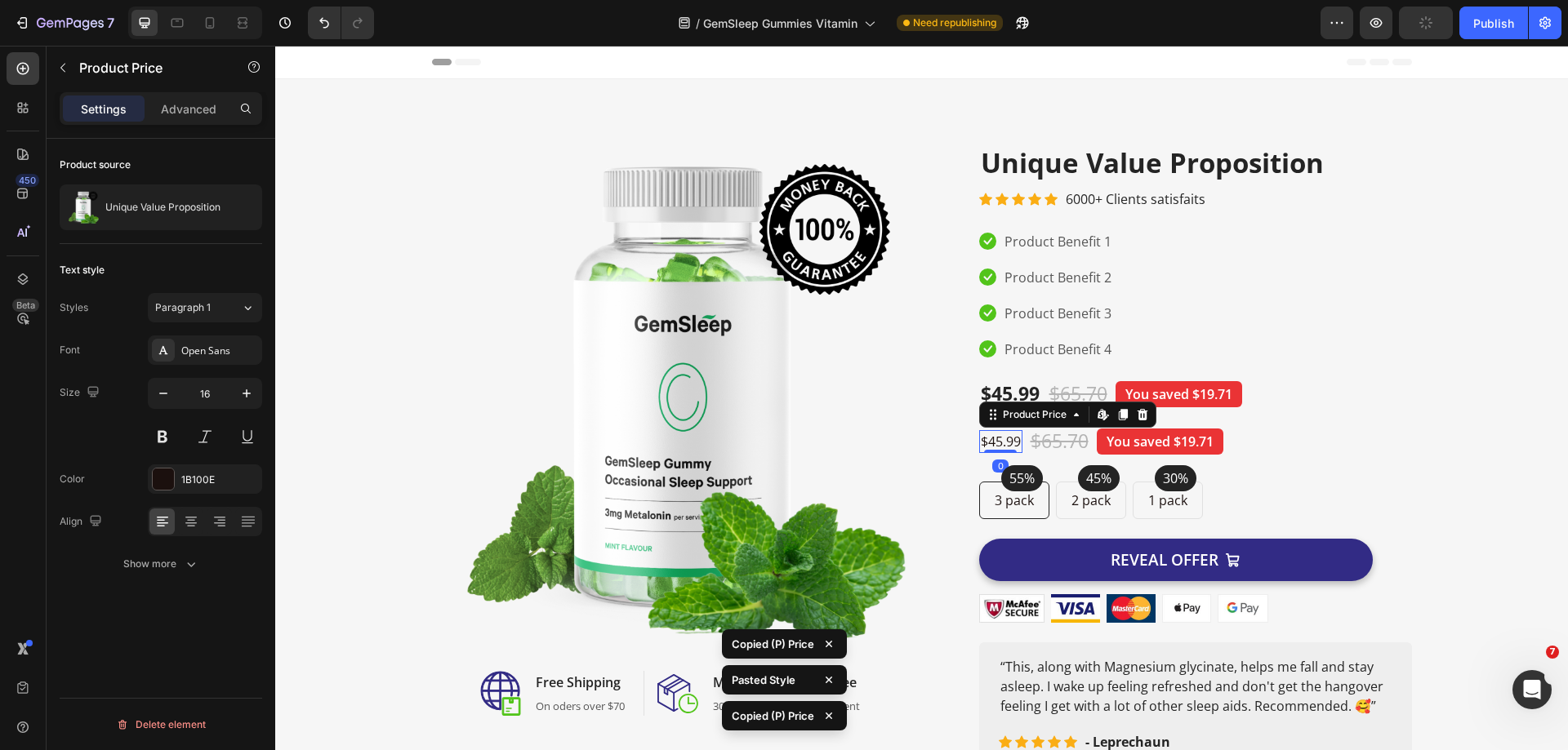
type input "23"
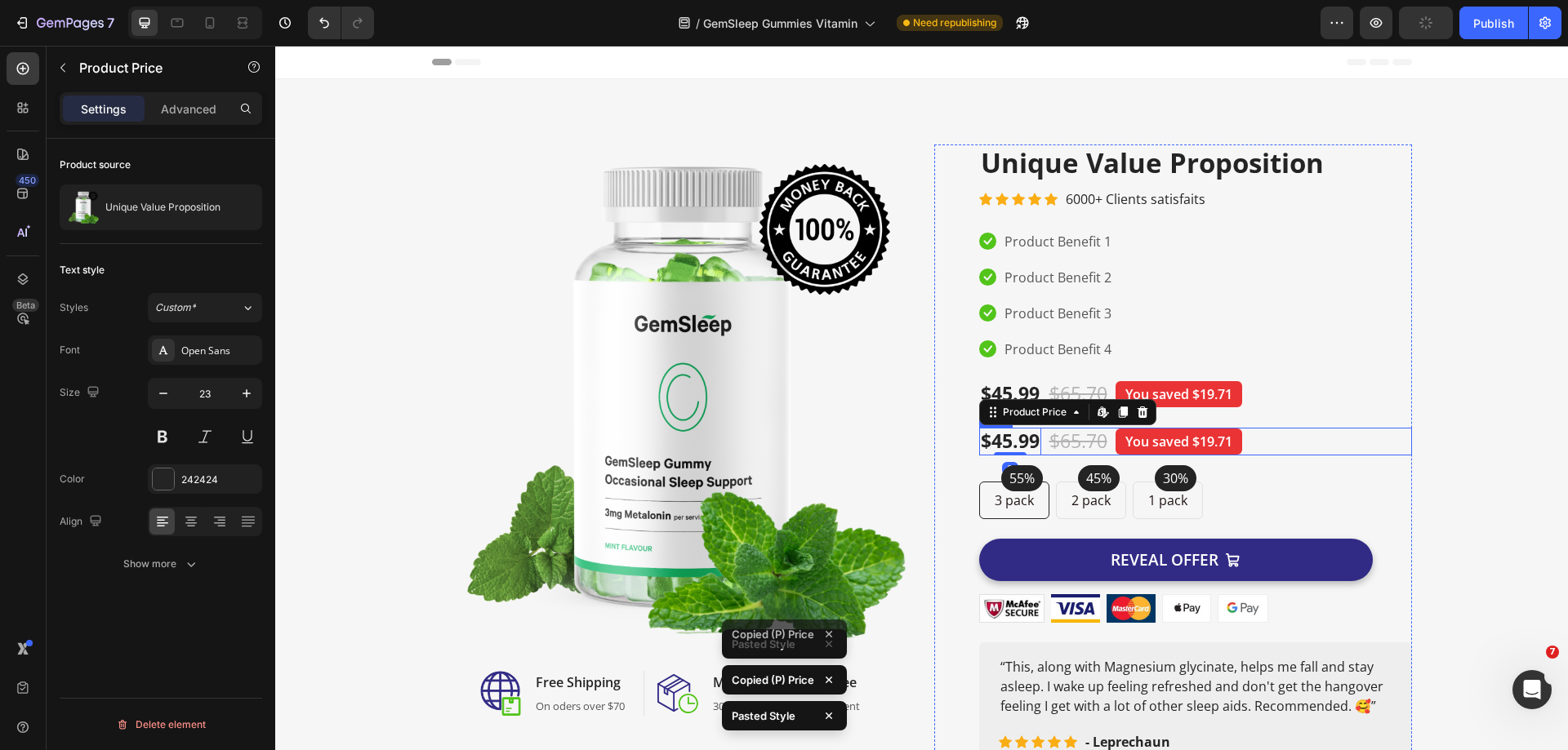
click at [1257, 449] on div "$45.99 Product Price Edit content in Shopify 0 Product Price Edit content in Sh…" at bounding box center [1195, 441] width 432 height 28
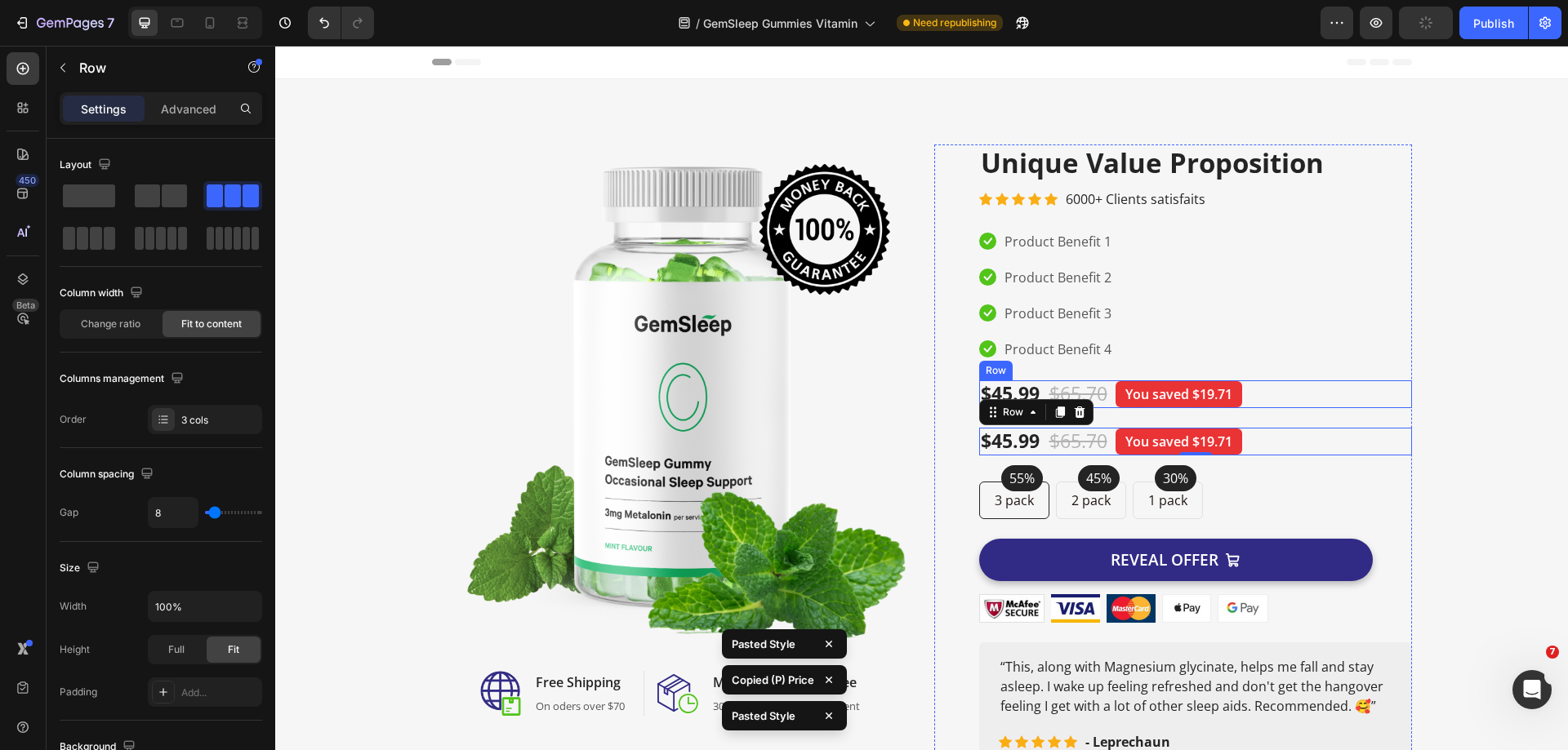
click at [1278, 398] on div "$45.99 (P) Price (P) Price $65.70 (P) Price (P) Price You saved $19.71 Product …" at bounding box center [1195, 394] width 432 height 28
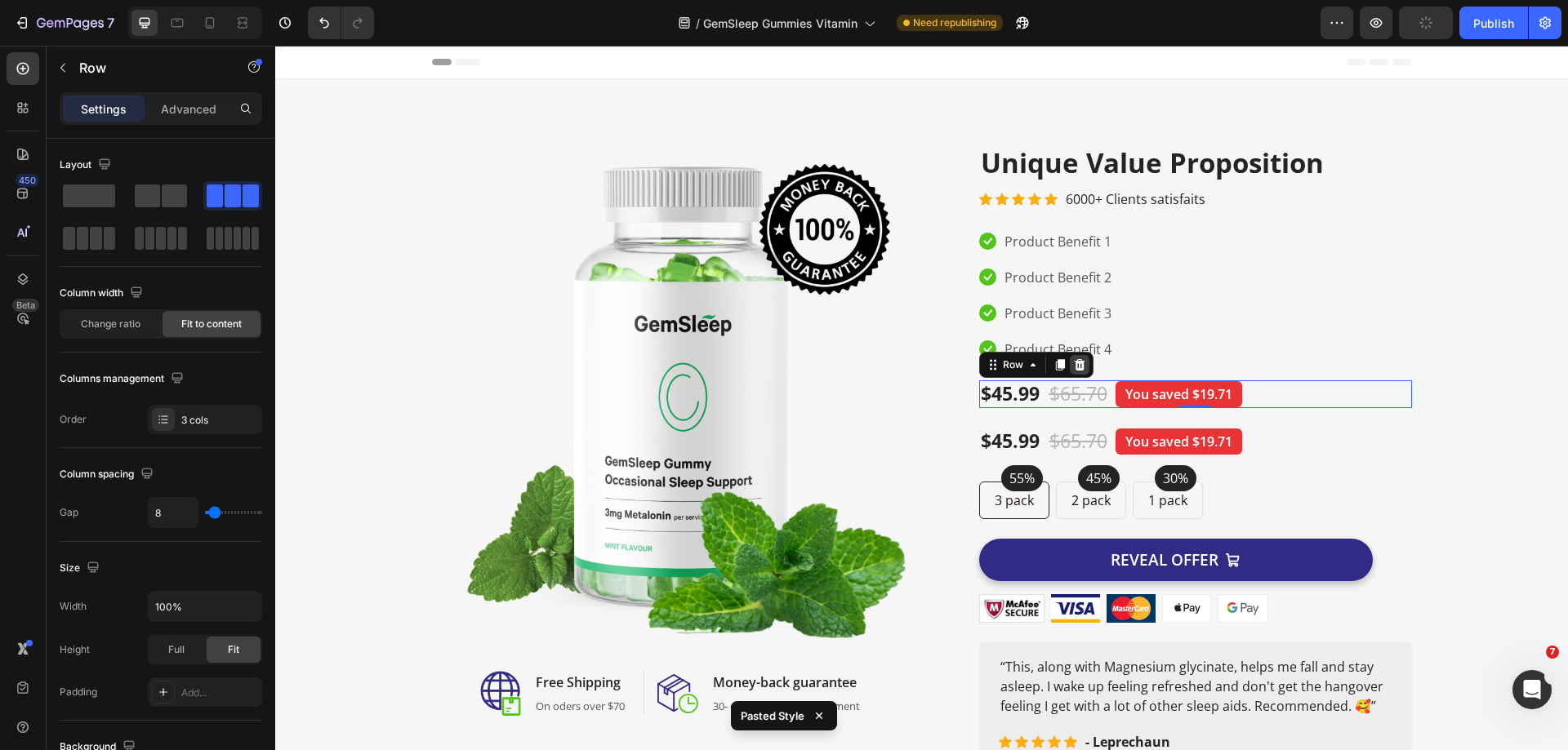
click at [1073, 368] on icon at bounding box center [1079, 365] width 13 height 13
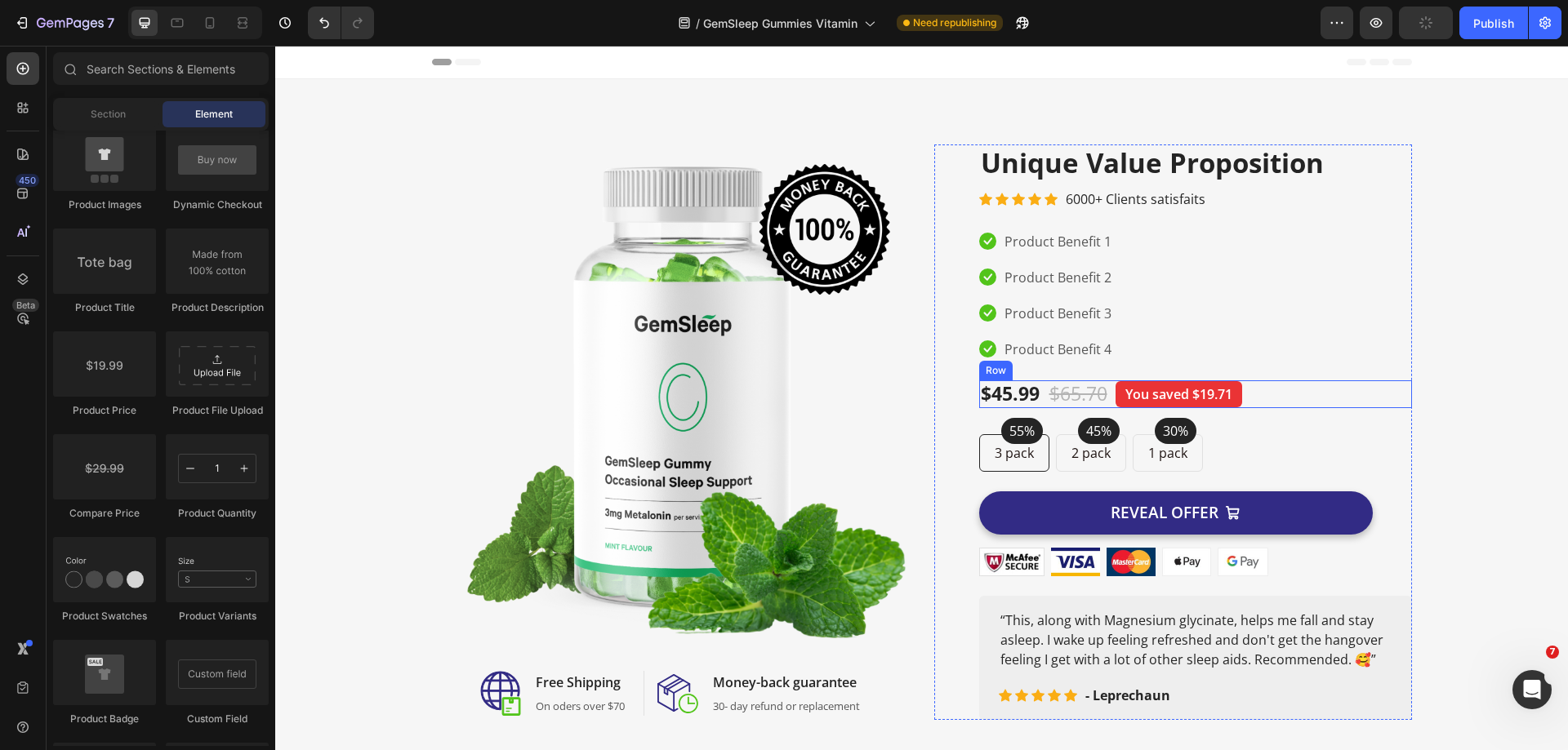
click at [1279, 399] on div "$45.99 Product Price Product Price $65.70 Compare Price Compare Price You saved…" at bounding box center [1195, 394] width 432 height 28
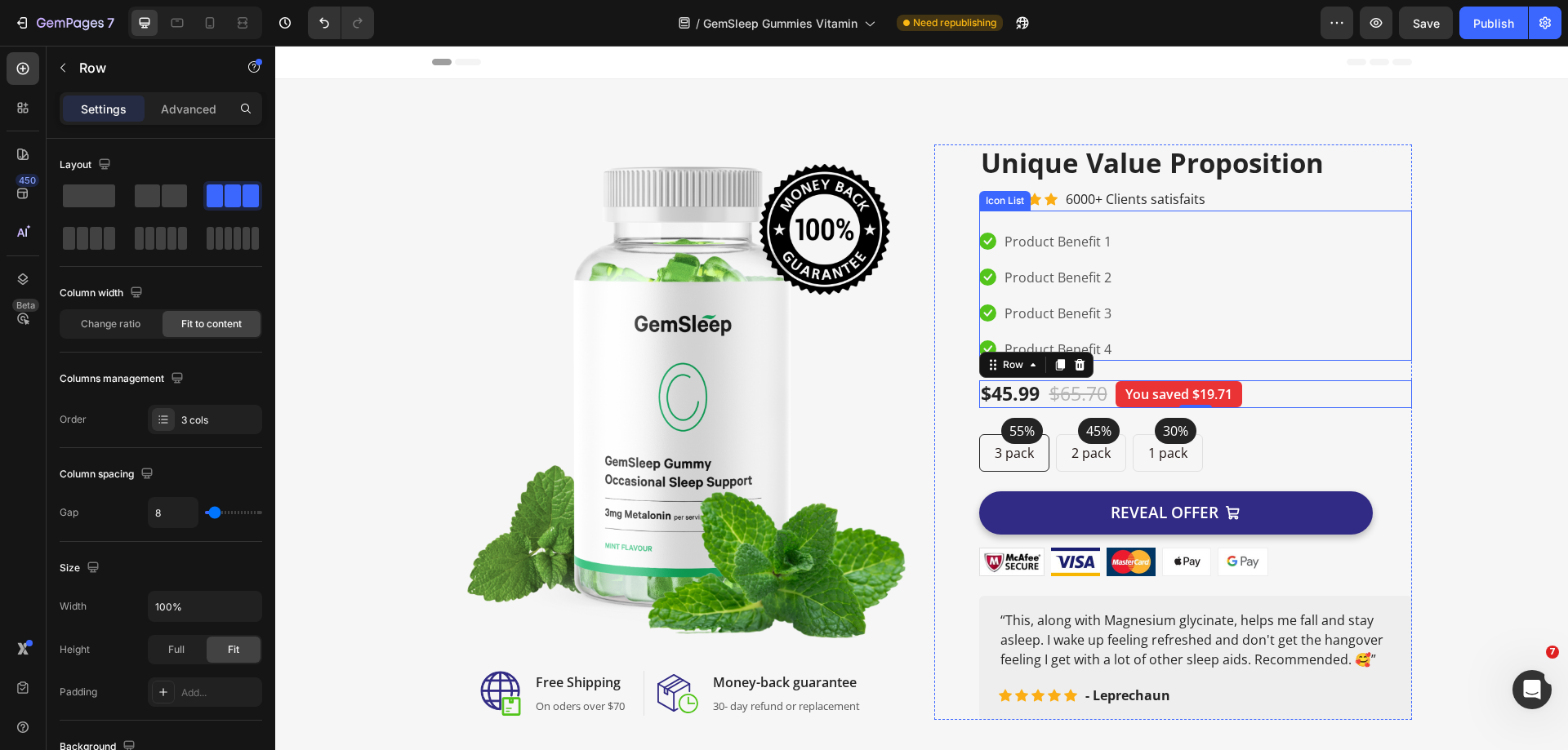
click at [1193, 357] on div "Icon Product Benefit 1 Text block Icon Product Benefit 2 Text block Icon Produc…" at bounding box center [1195, 295] width 432 height 130
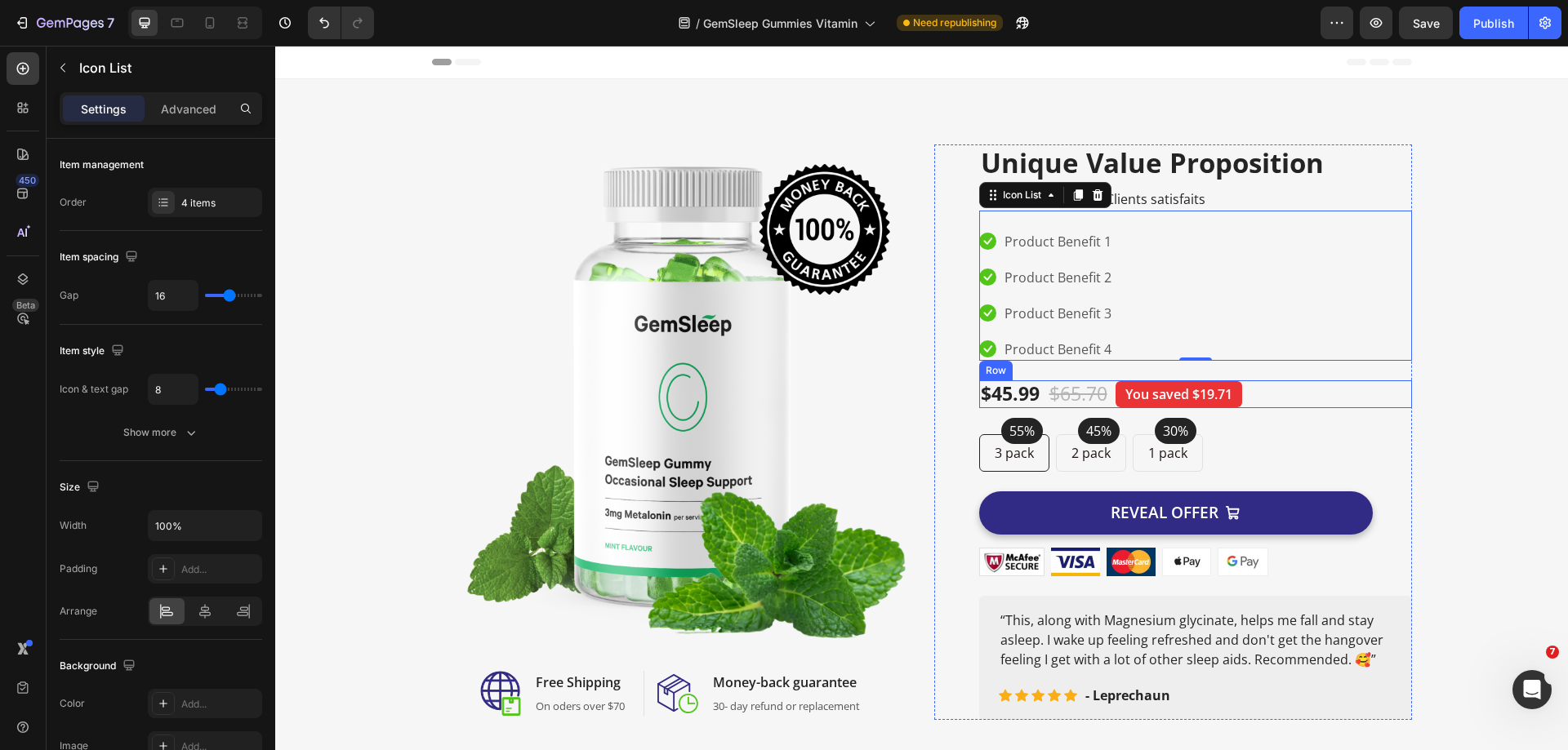
click at [1268, 392] on div "$45.99 Product Price Product Price $65.70 Compare Price Compare Price You saved…" at bounding box center [1195, 394] width 432 height 28
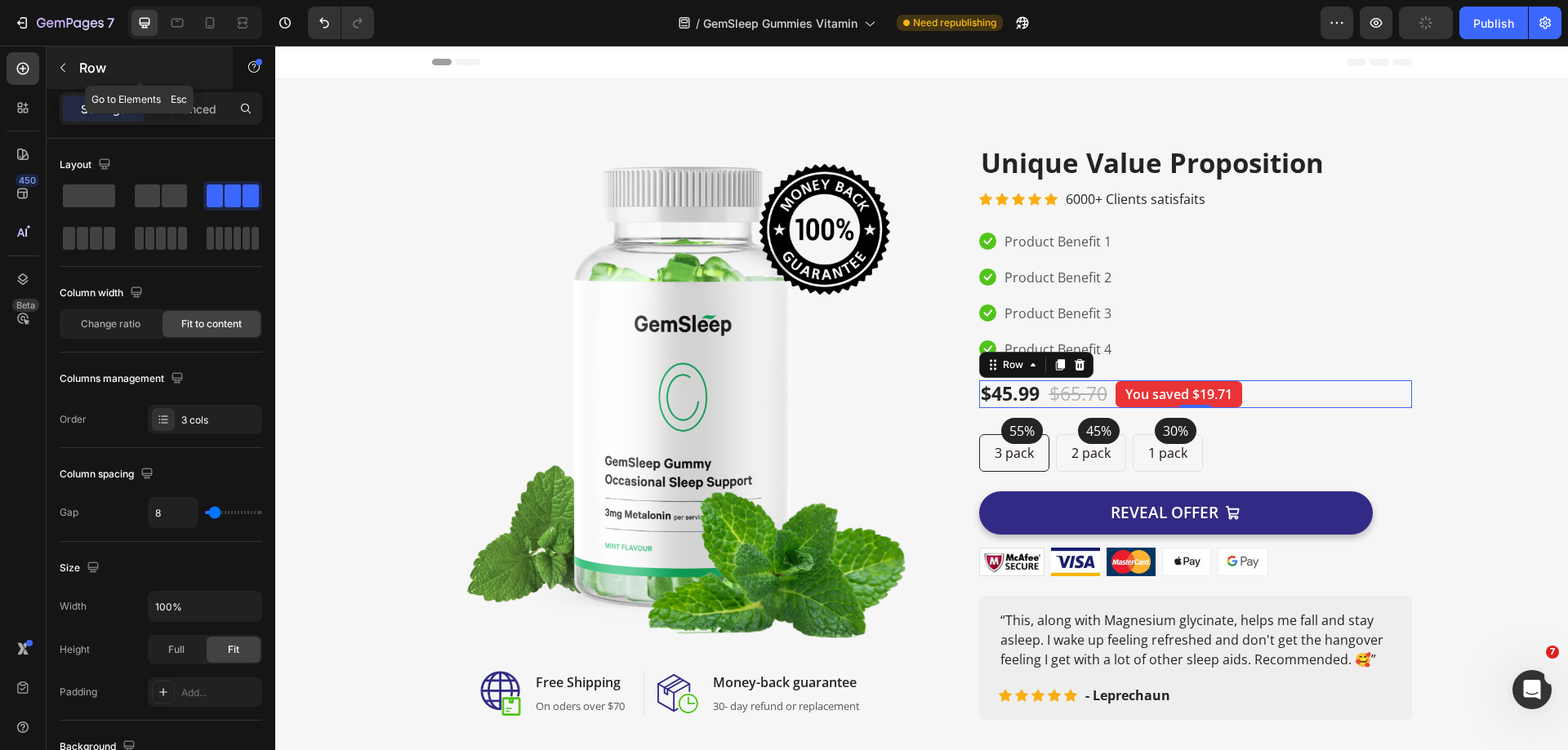
click at [61, 67] on icon "button" at bounding box center [63, 68] width 5 height 9
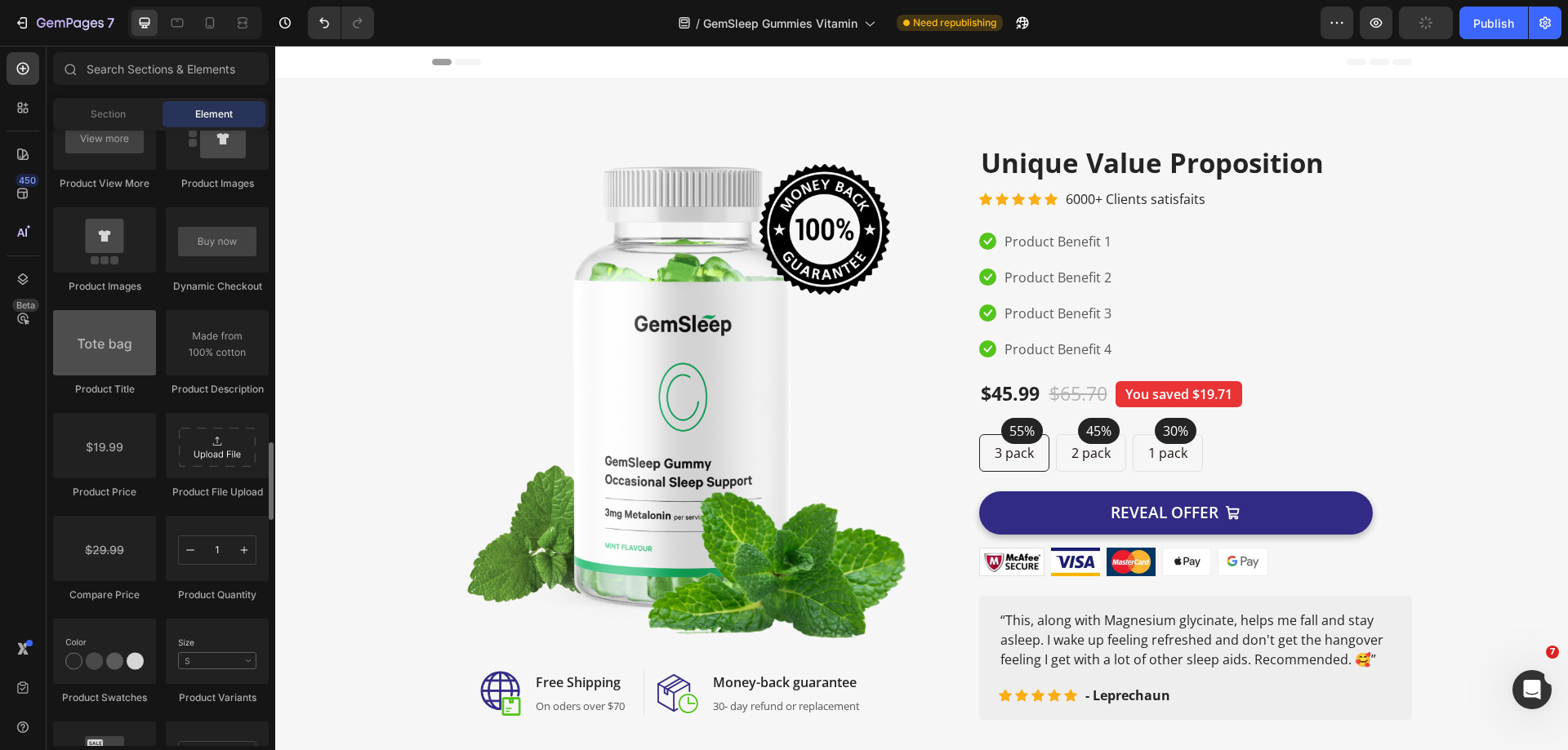
scroll to position [2285, 0]
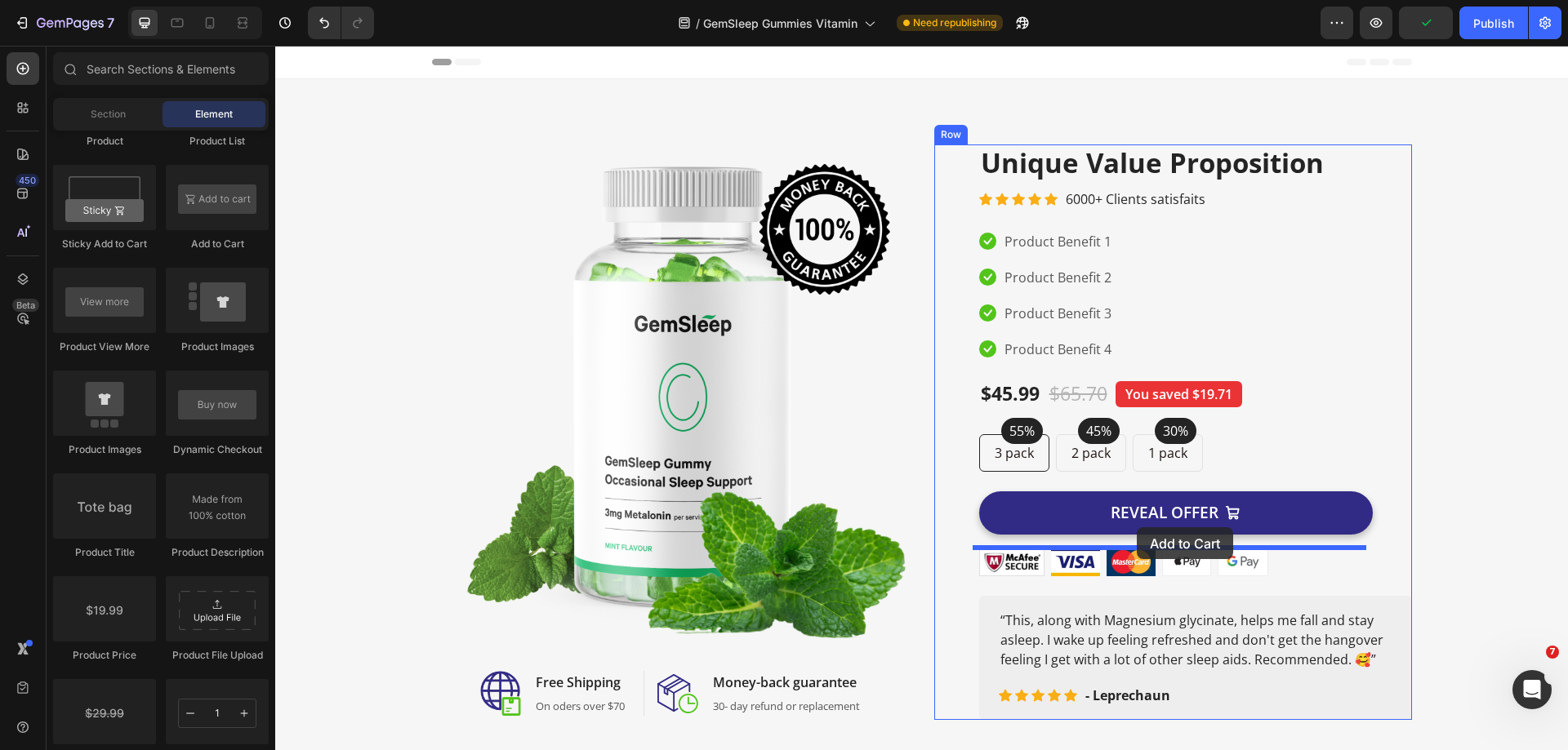
drag, startPoint x: 498, startPoint y: 267, endPoint x: 1136, endPoint y: 527, distance: 688.9
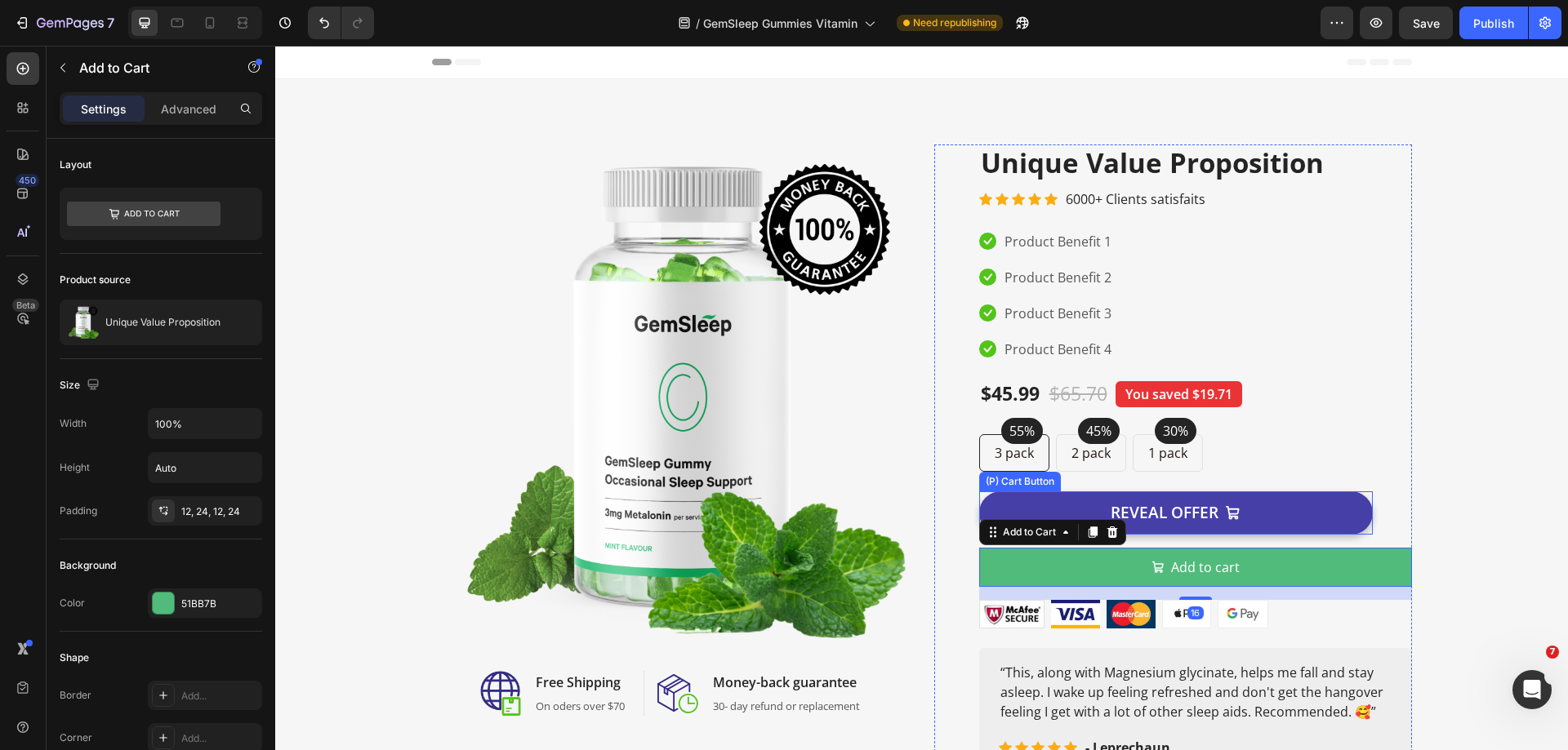
click at [1054, 501] on button "REVEAL OFFER" at bounding box center [1175, 513] width 394 height 43
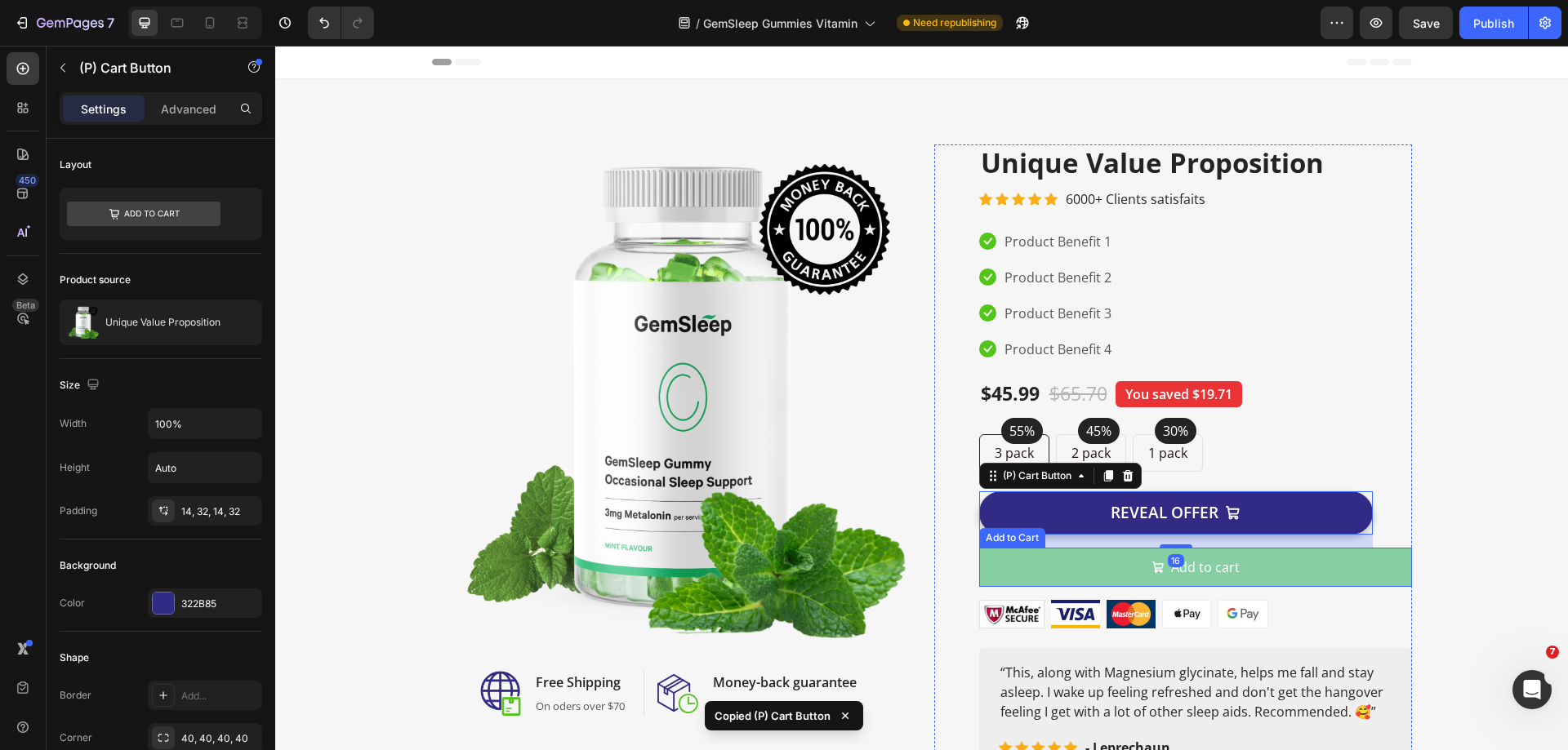
click at [1072, 554] on button "Add to cart" at bounding box center [1195, 567] width 432 height 39
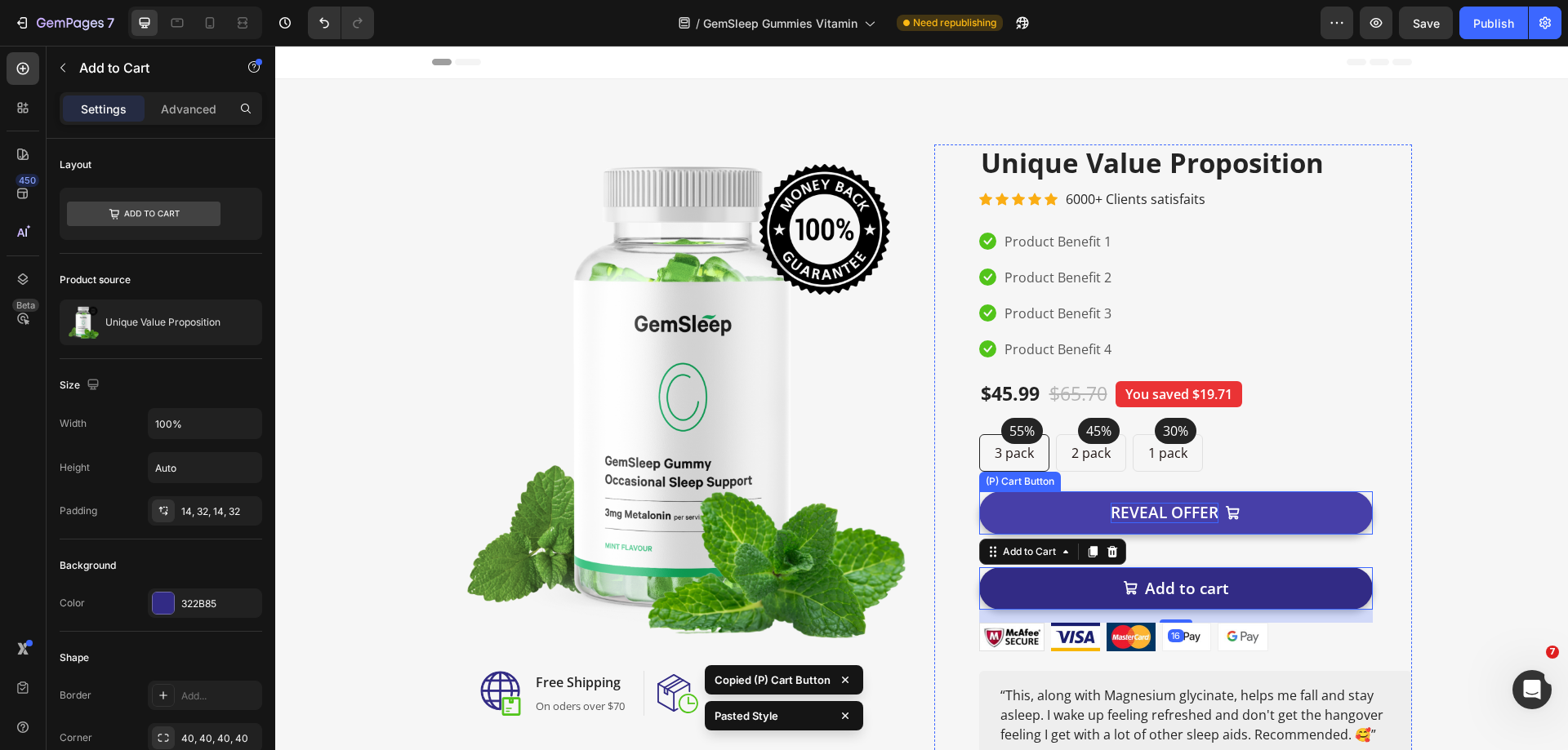
click at [1168, 507] on div "REVEAL OFFER" at bounding box center [1164, 512] width 108 height 21
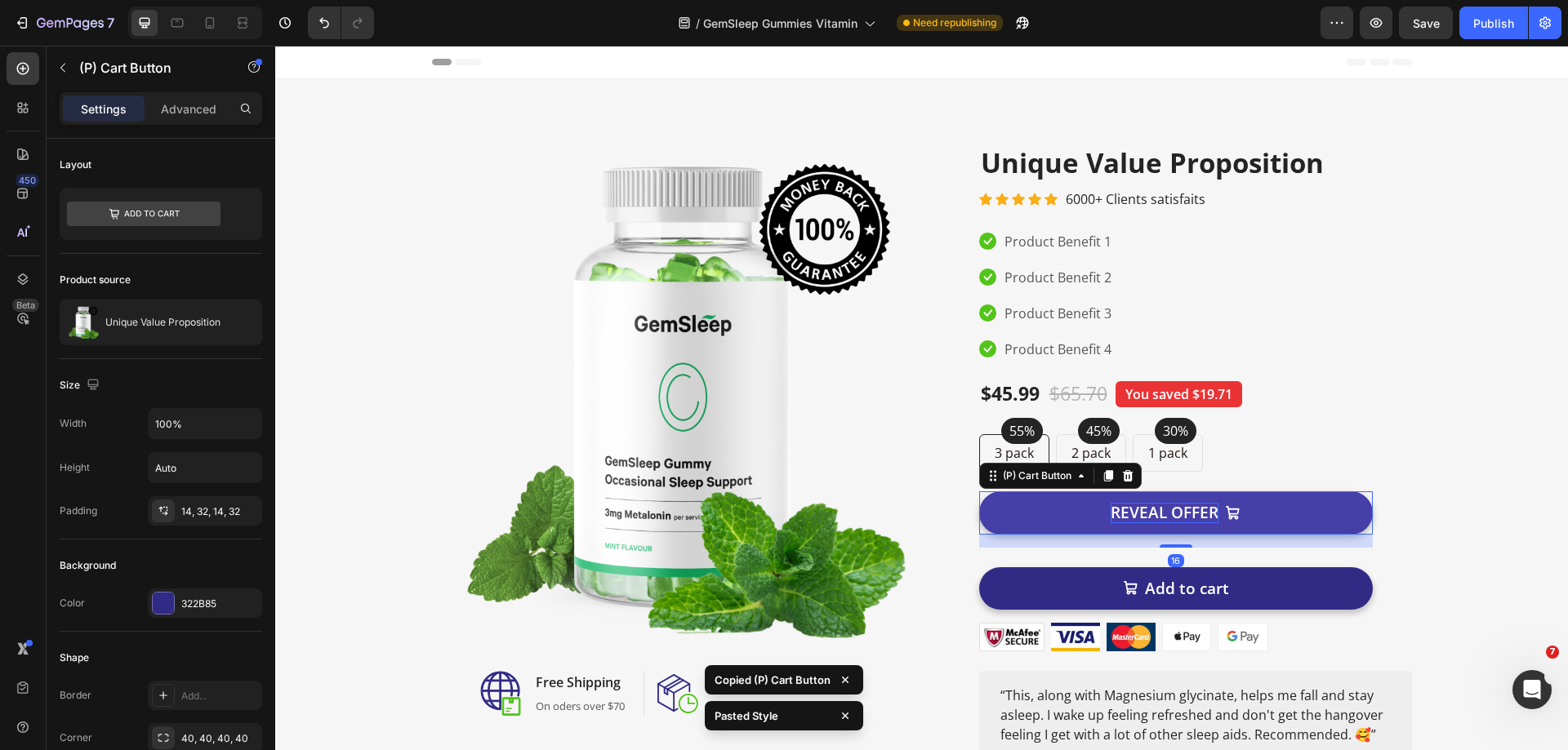
click at [1168, 507] on div "REVEAL OFFER" at bounding box center [1164, 512] width 108 height 21
click at [1168, 507] on p "REVEAL OFFER" at bounding box center [1164, 512] width 108 height 21
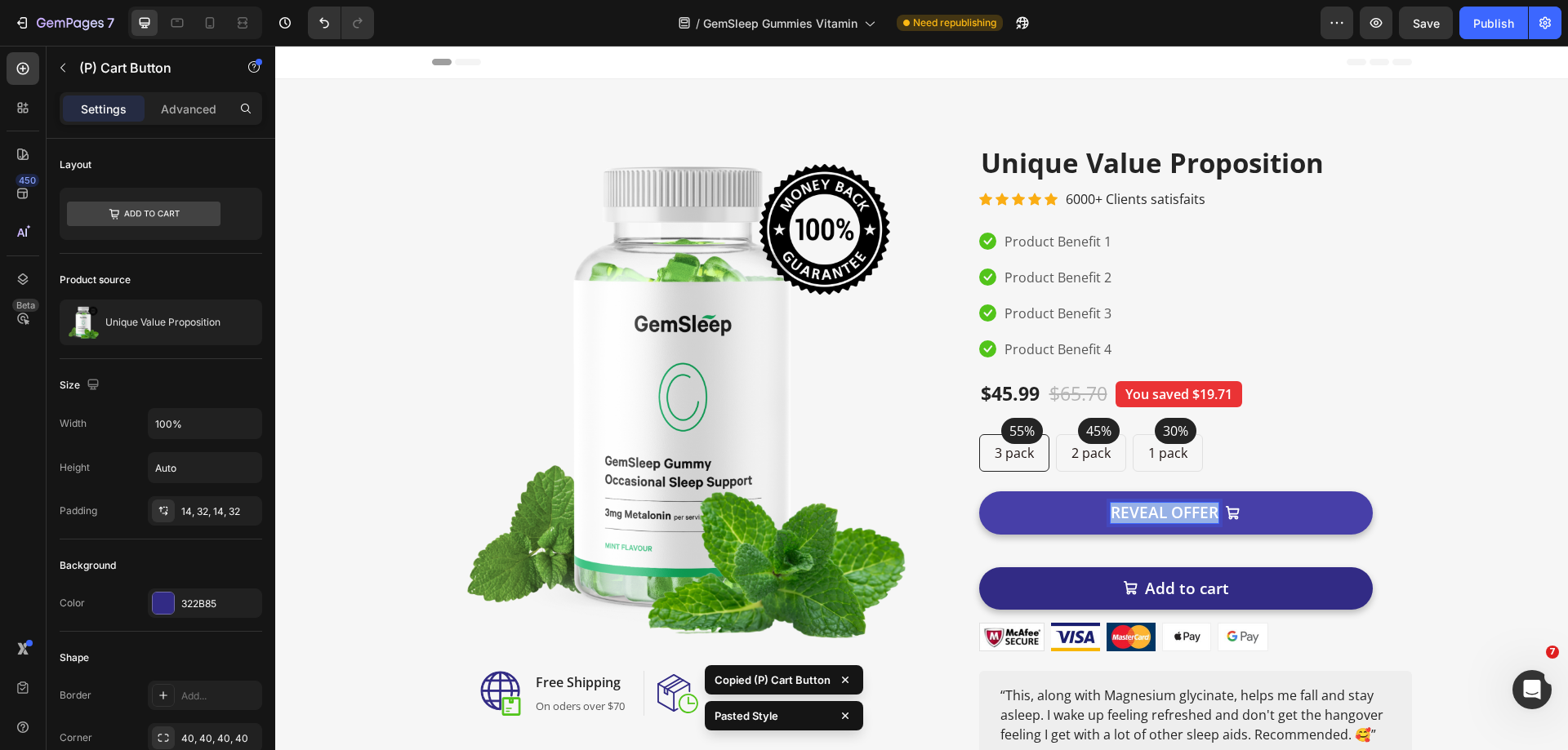
copy p "REVEAL OFFER"
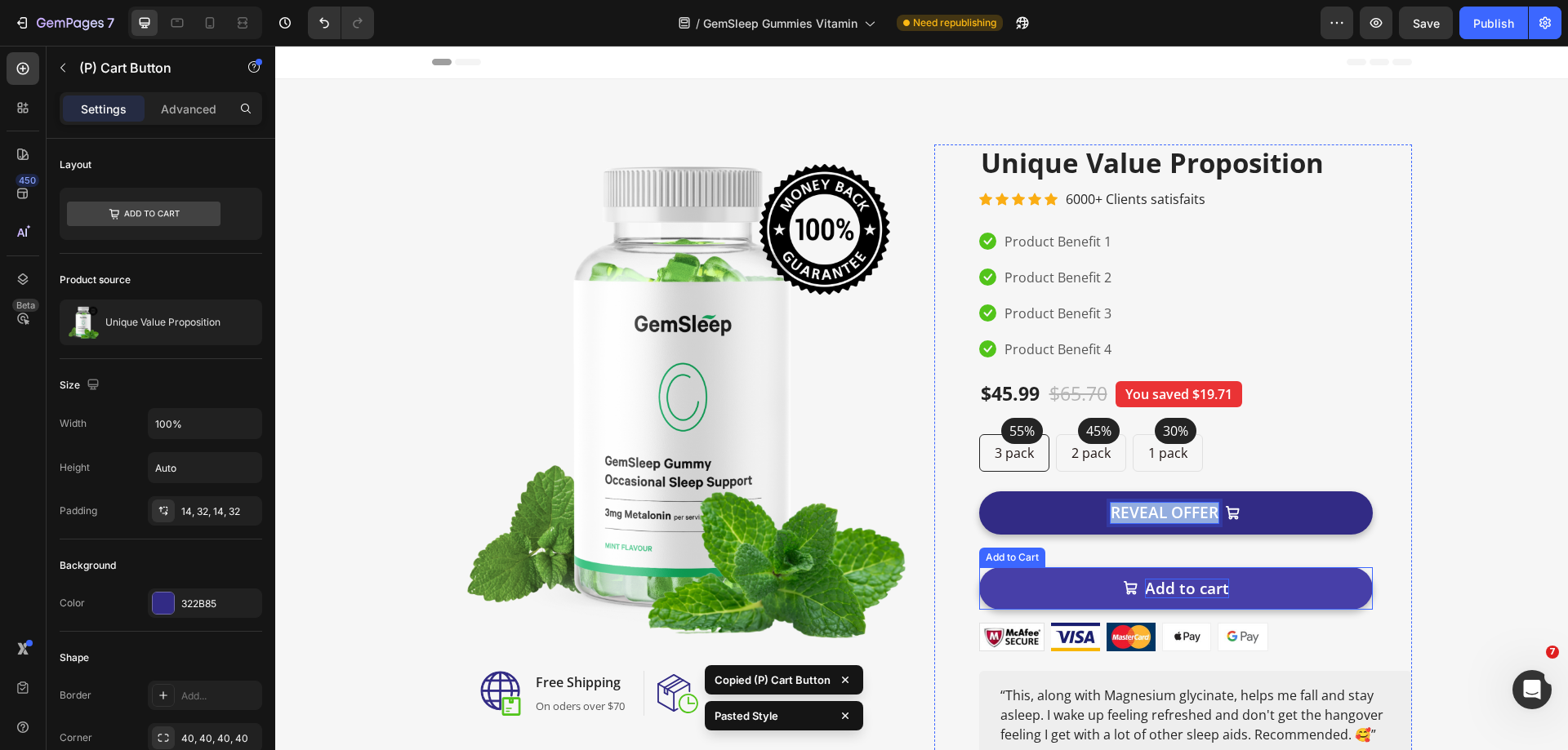
click at [1161, 583] on div "Add to cart" at bounding box center [1187, 589] width 84 height 21
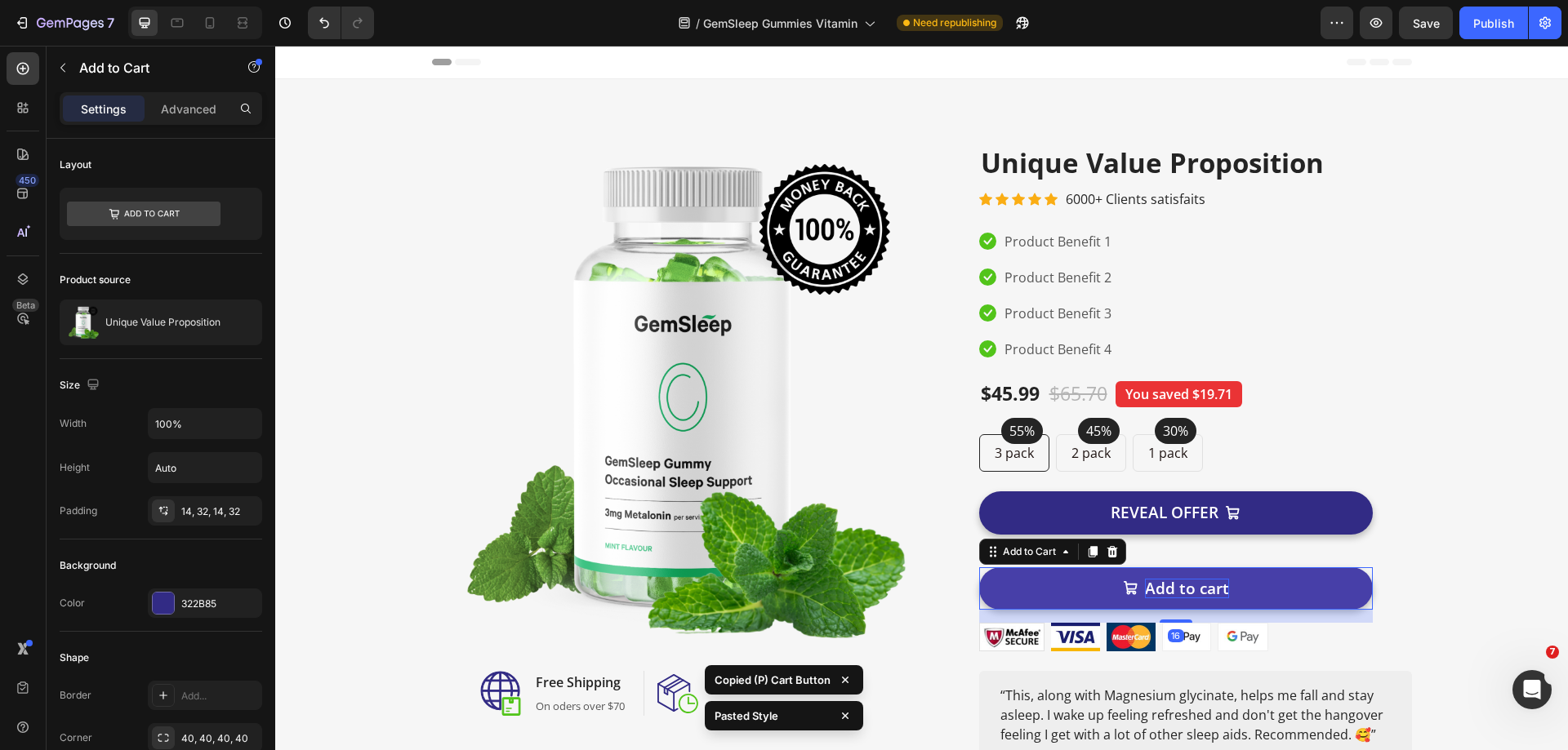
click at [1163, 586] on div "Add to cart" at bounding box center [1187, 589] width 84 height 21
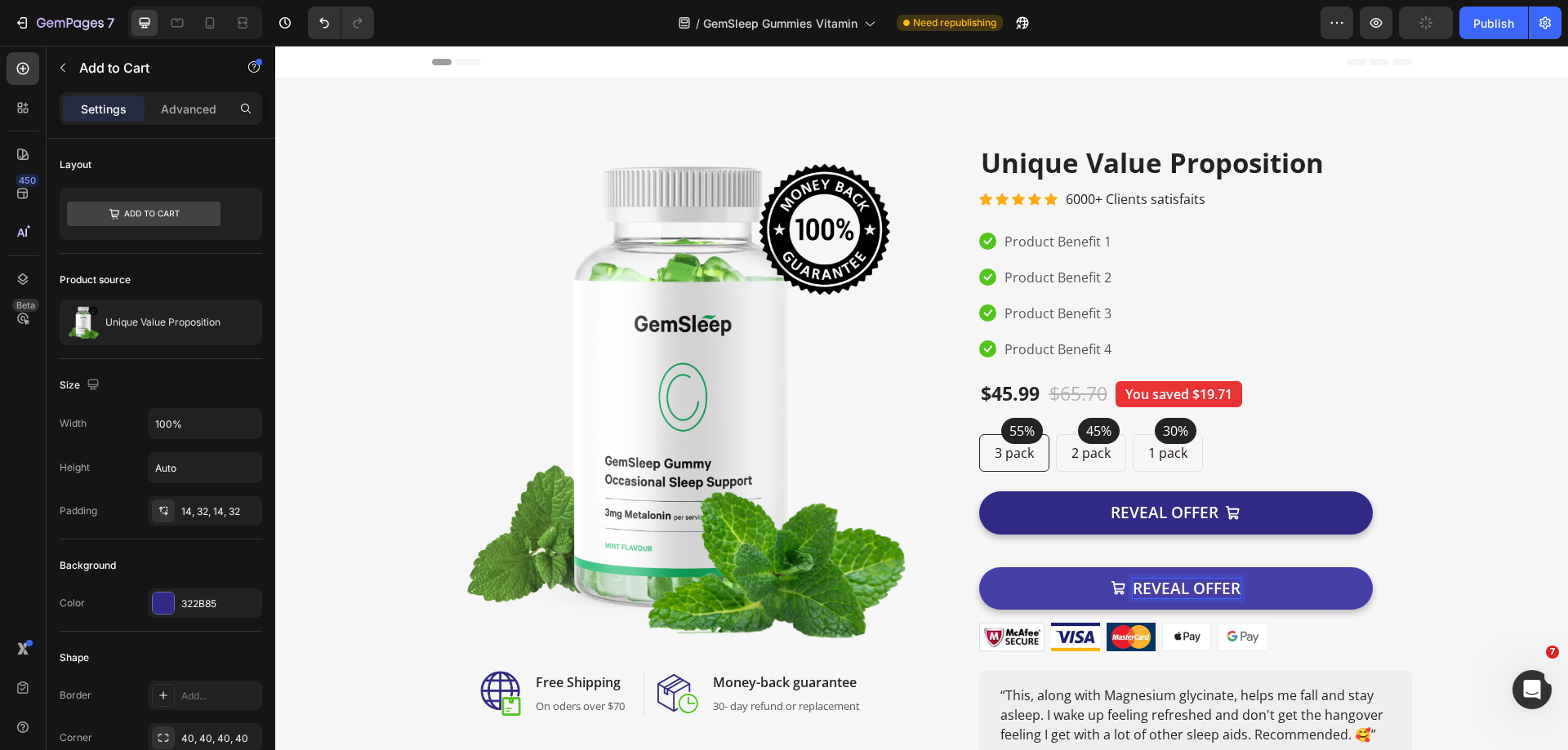
click at [1072, 584] on button "REVEAL OFFER" at bounding box center [1175, 589] width 394 height 43
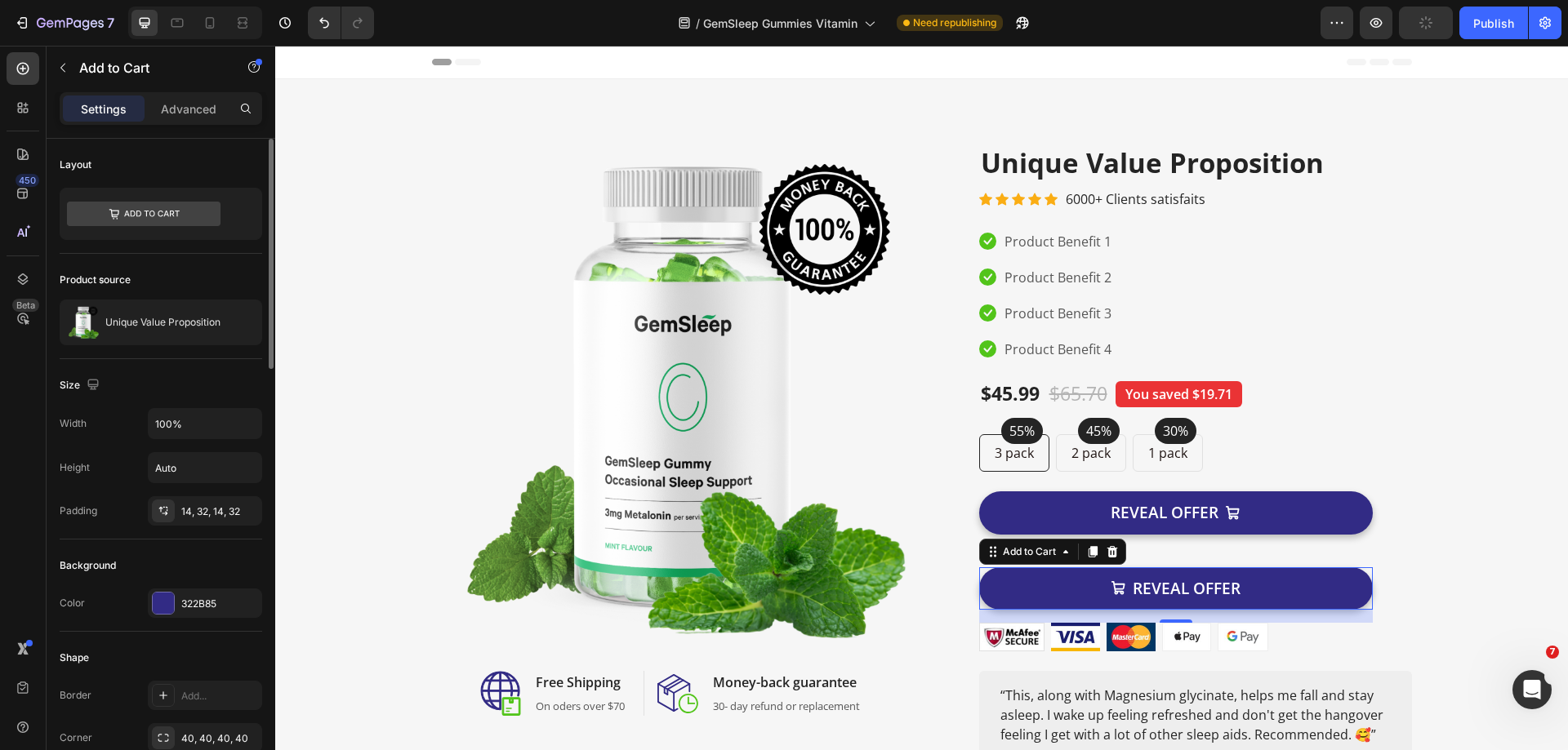
scroll to position [245, 0]
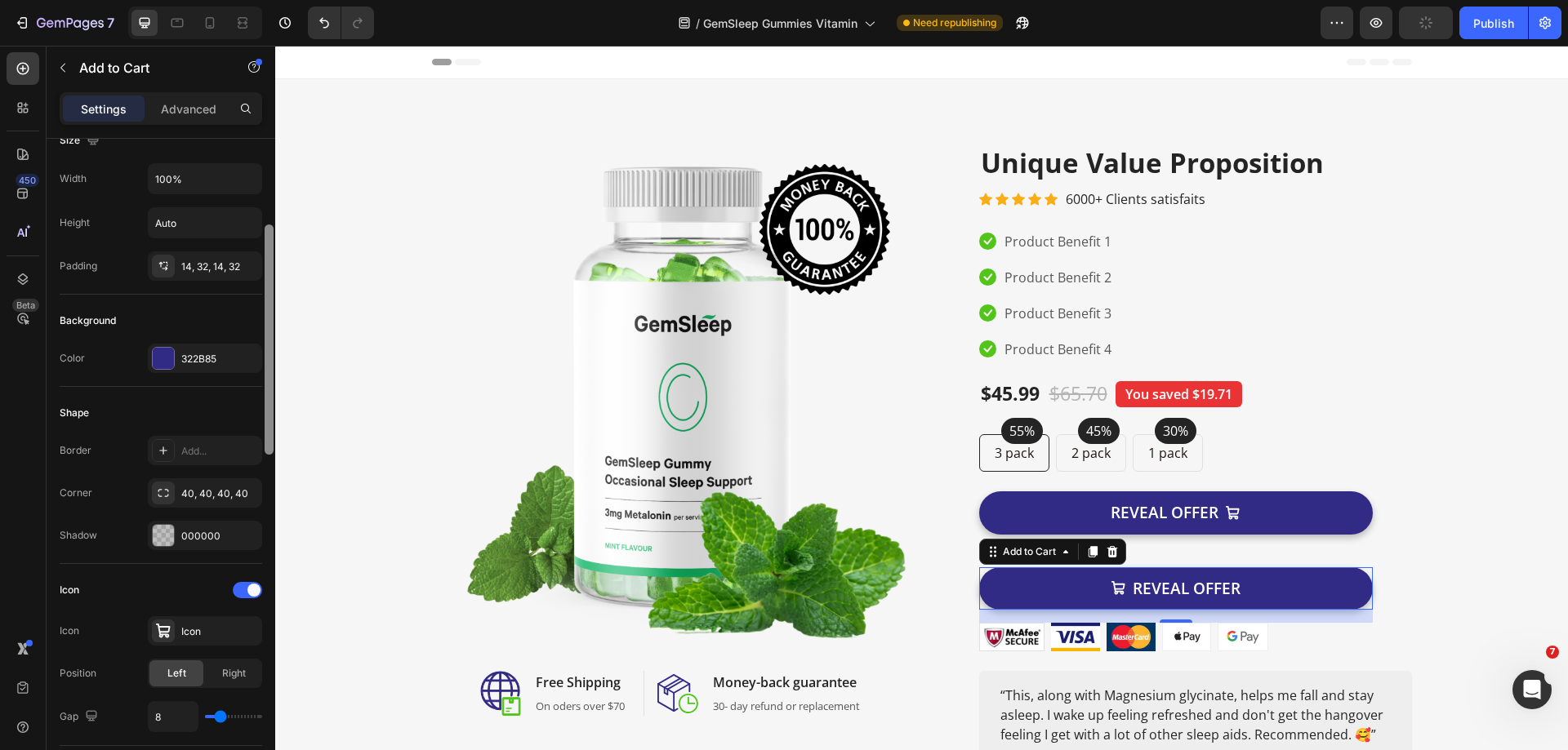
click at [240, 668] on span "Right" at bounding box center [234, 673] width 24 height 15
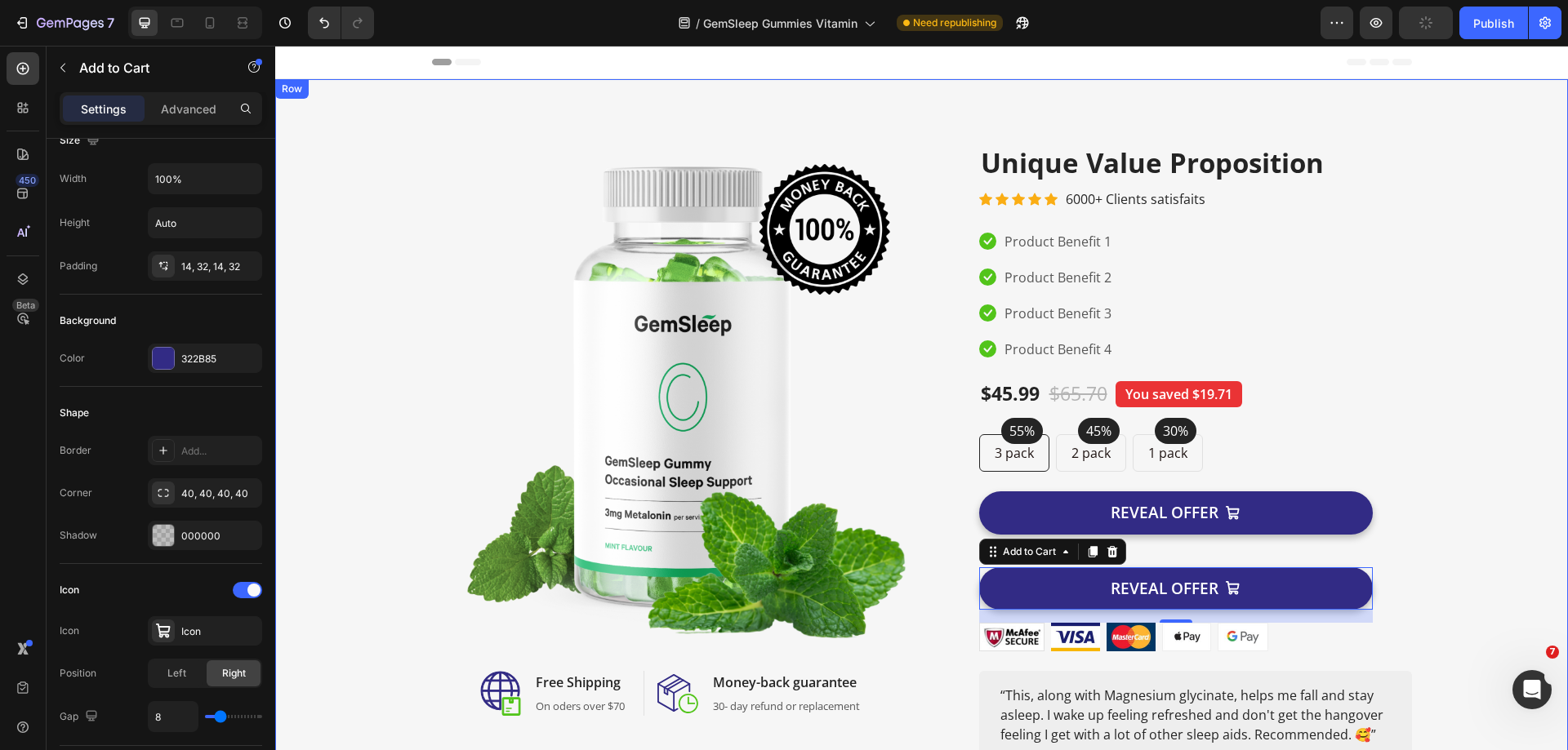
click at [1421, 533] on div "Image Image Free Shipping Heading On oders over $70 Text block Row Image Money-…" at bounding box center [921, 469] width 1268 height 651
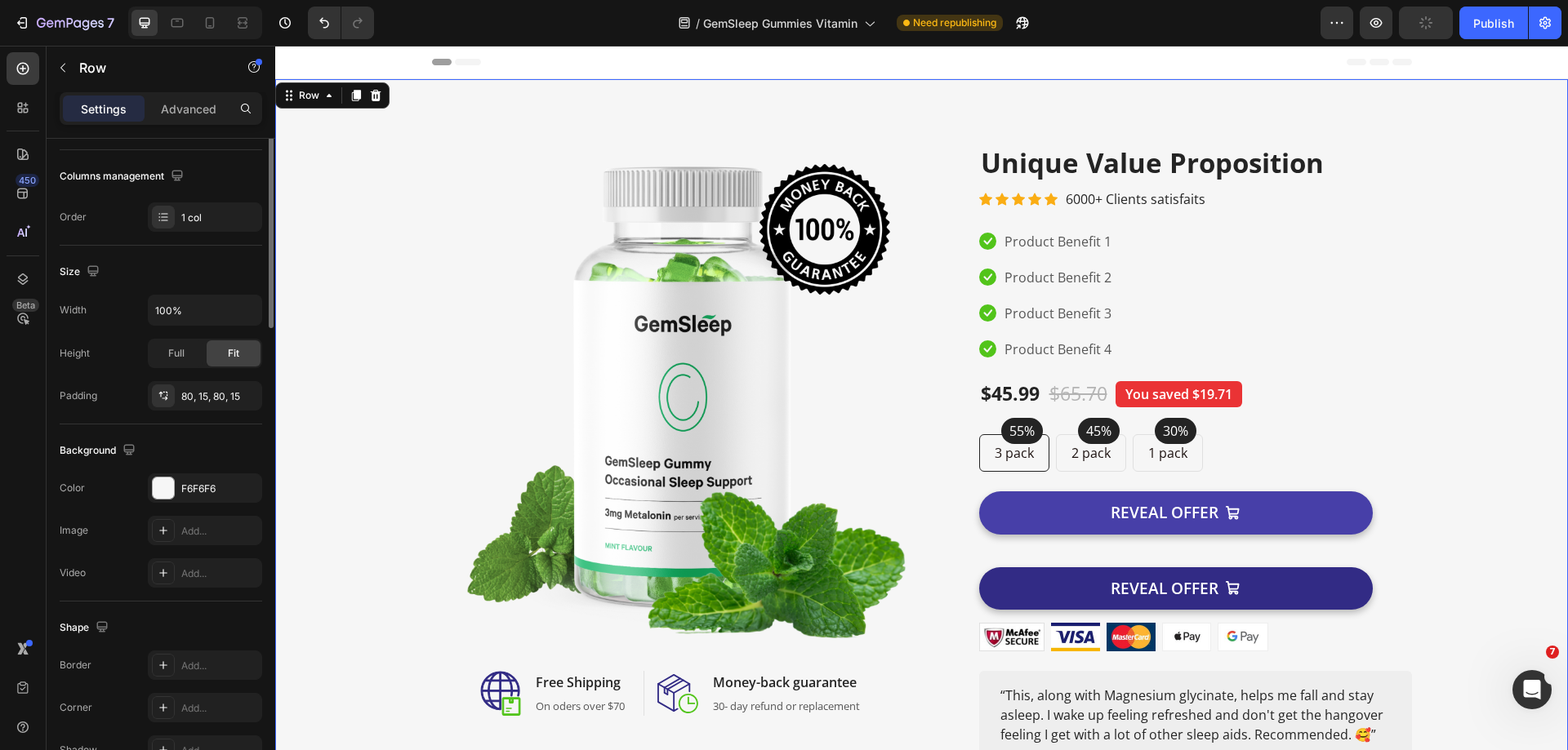
scroll to position [0, 0]
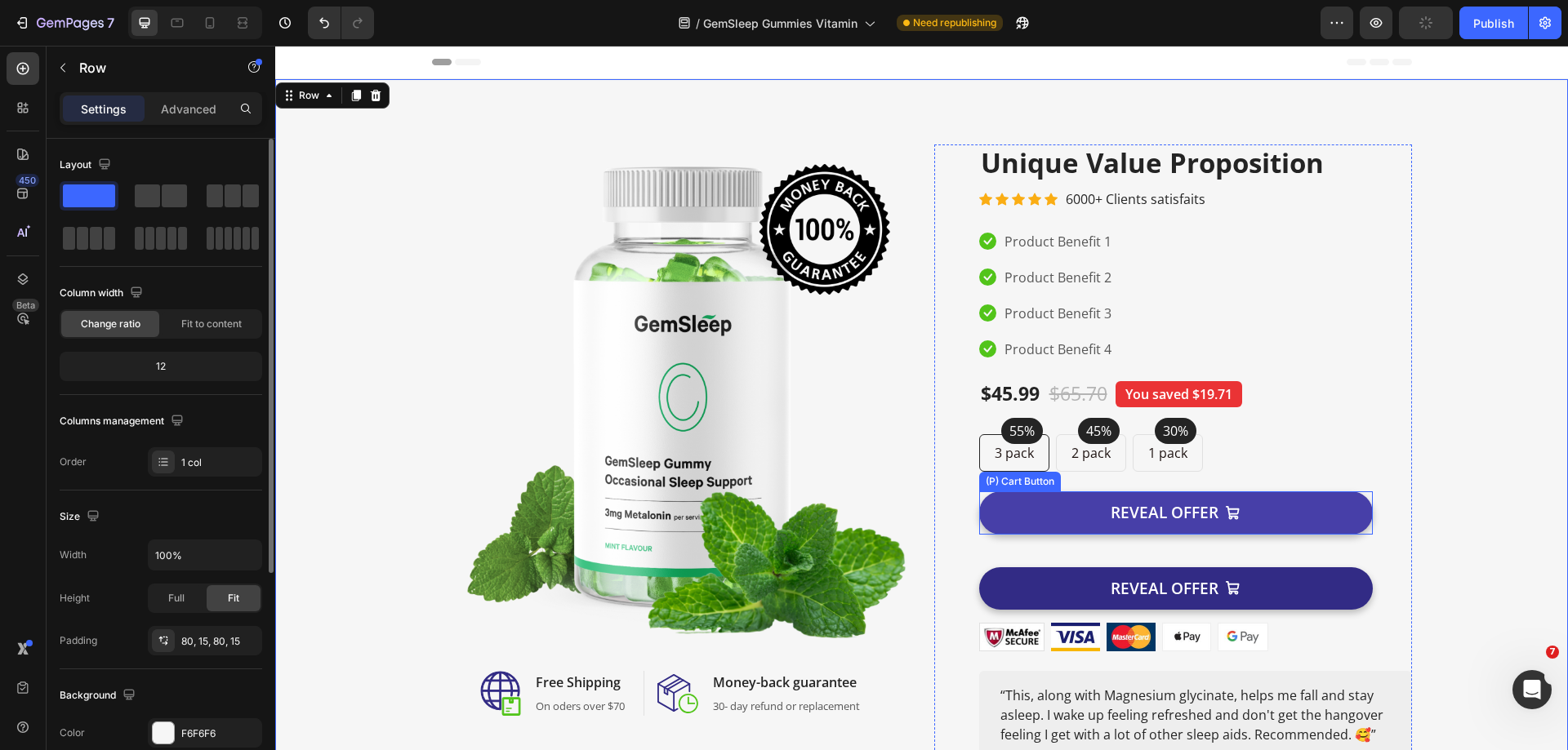
click at [1316, 512] on button "REVEAL OFFER" at bounding box center [1175, 513] width 394 height 43
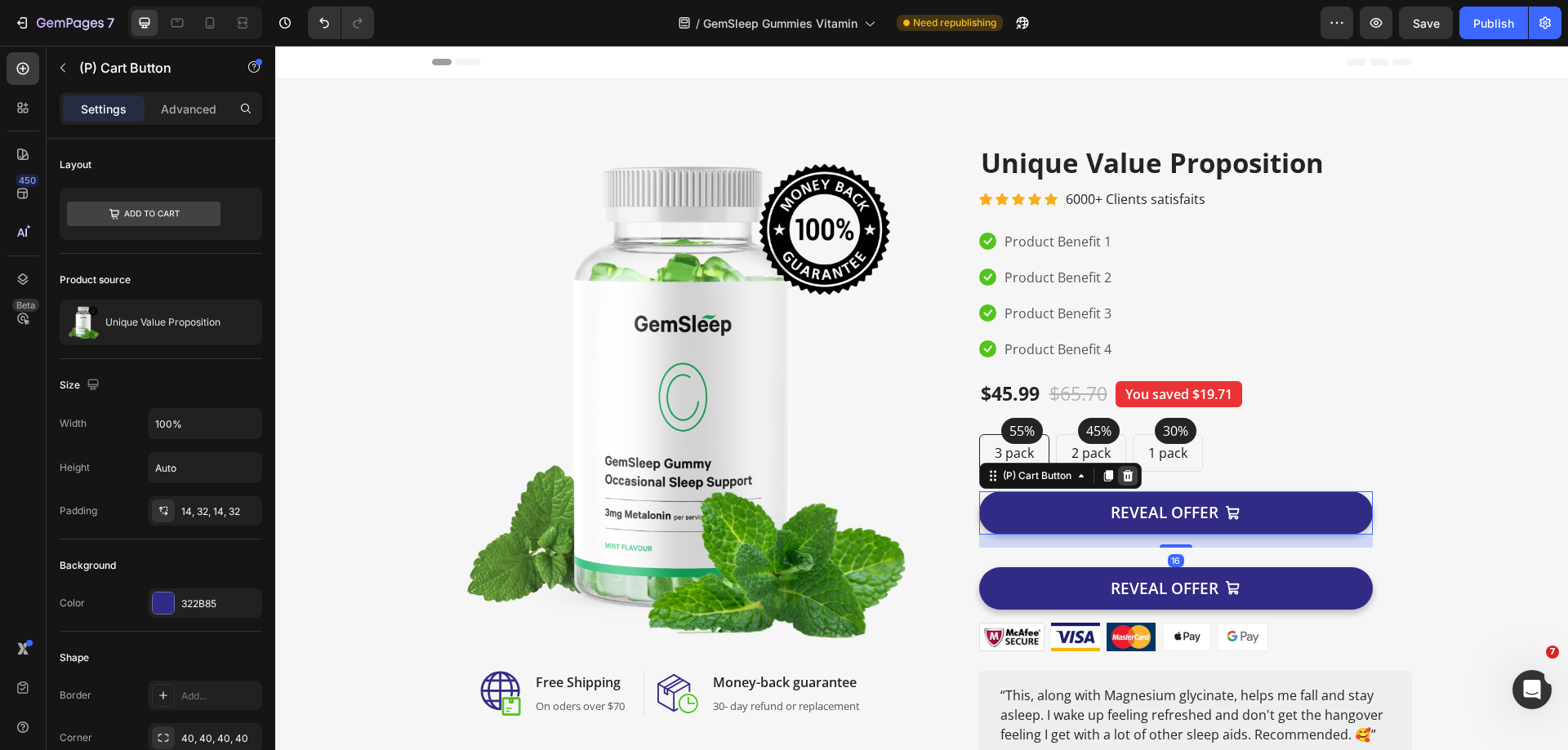
click at [1121, 477] on icon at bounding box center [1127, 476] width 13 height 13
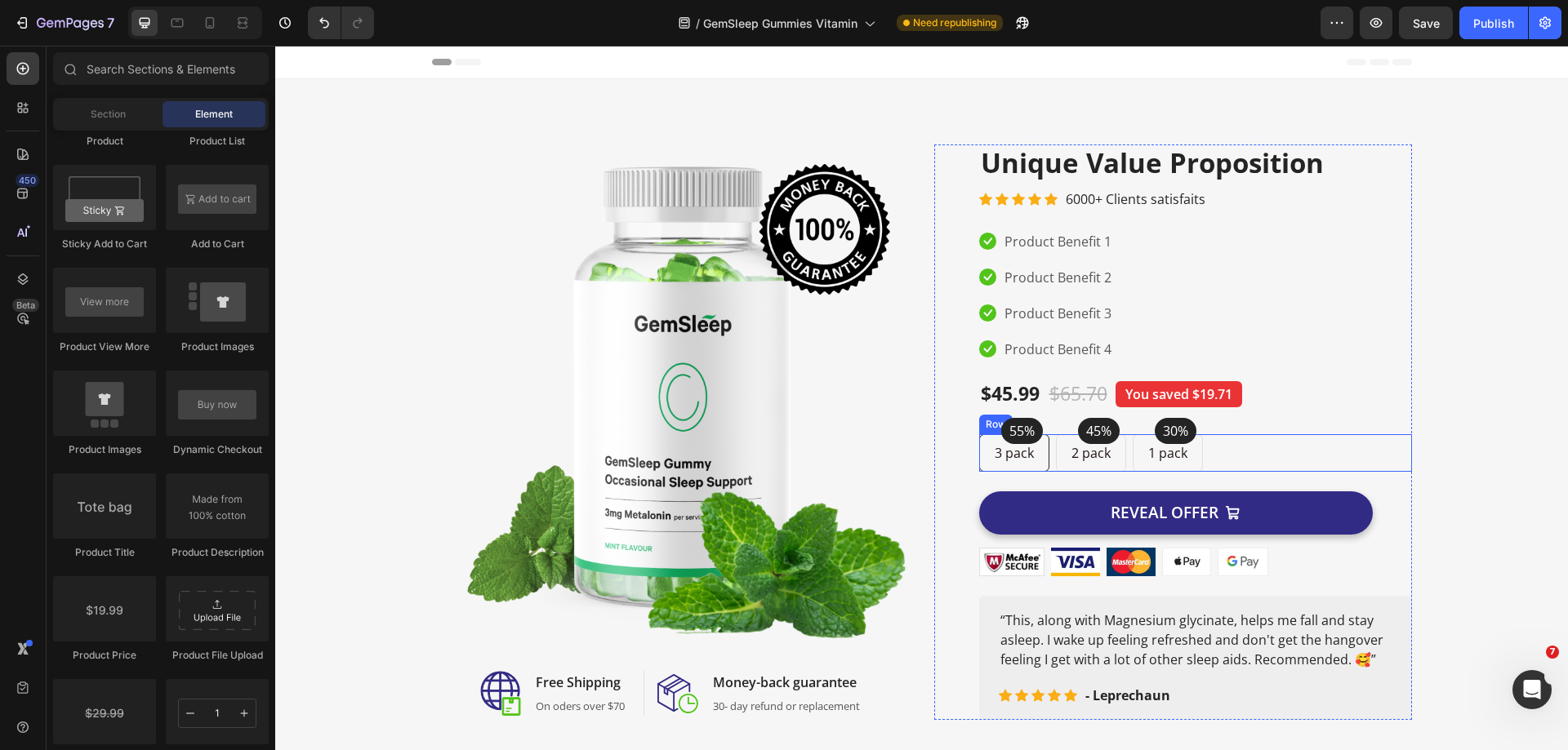
click at [1223, 465] on div "55% Text block Row 3 pack Text block Row 45% Text block Row 2 pack Text block R…" at bounding box center [1195, 453] width 432 height 38
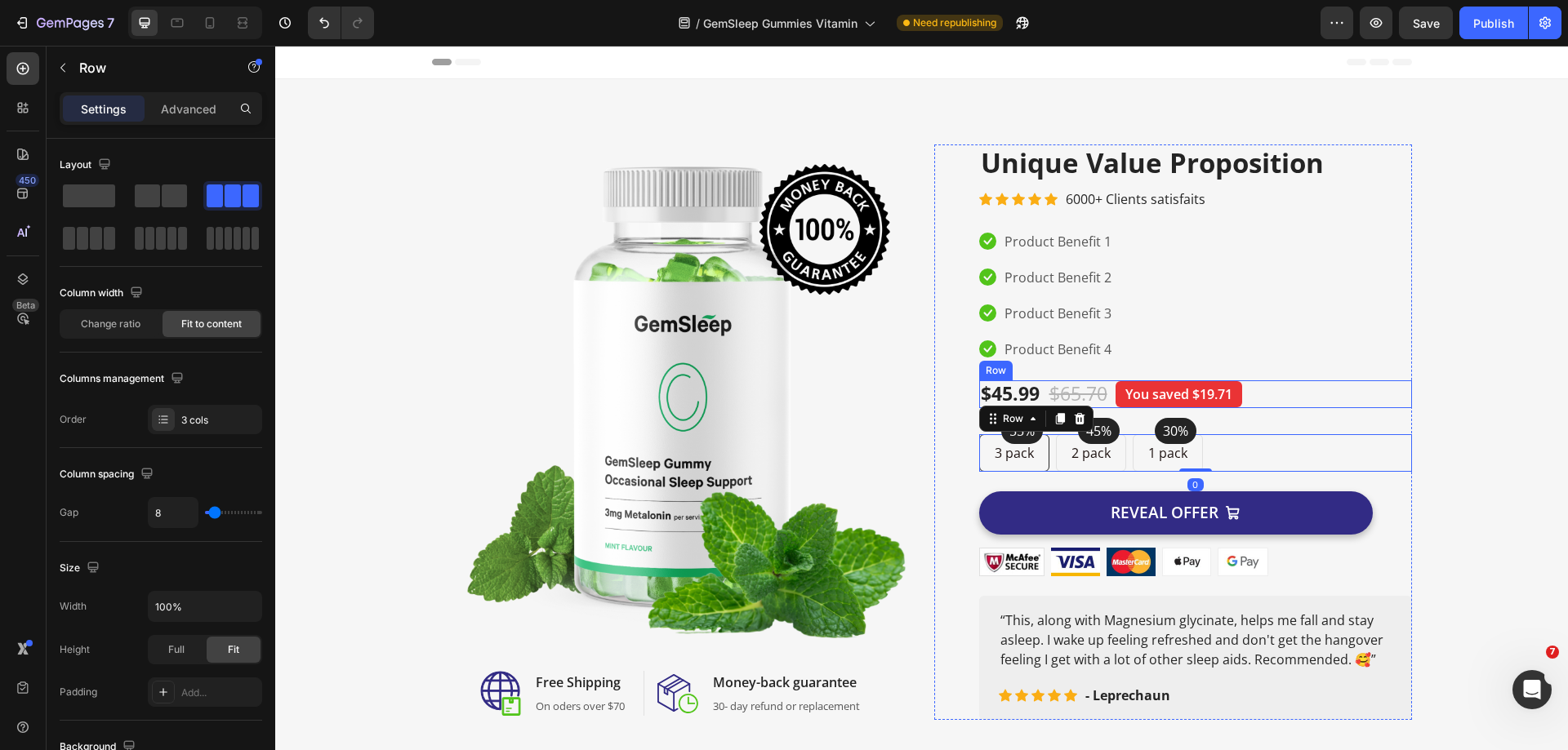
click at [1265, 406] on div "$45.99 Product Price Product Price $65.70 Compare Price Compare Price You saved…" at bounding box center [1195, 394] width 432 height 28
click at [1251, 449] on div "55% Text block Row 3 pack Text block Row 45% Text block Row 2 pack Text block R…" at bounding box center [1195, 453] width 432 height 38
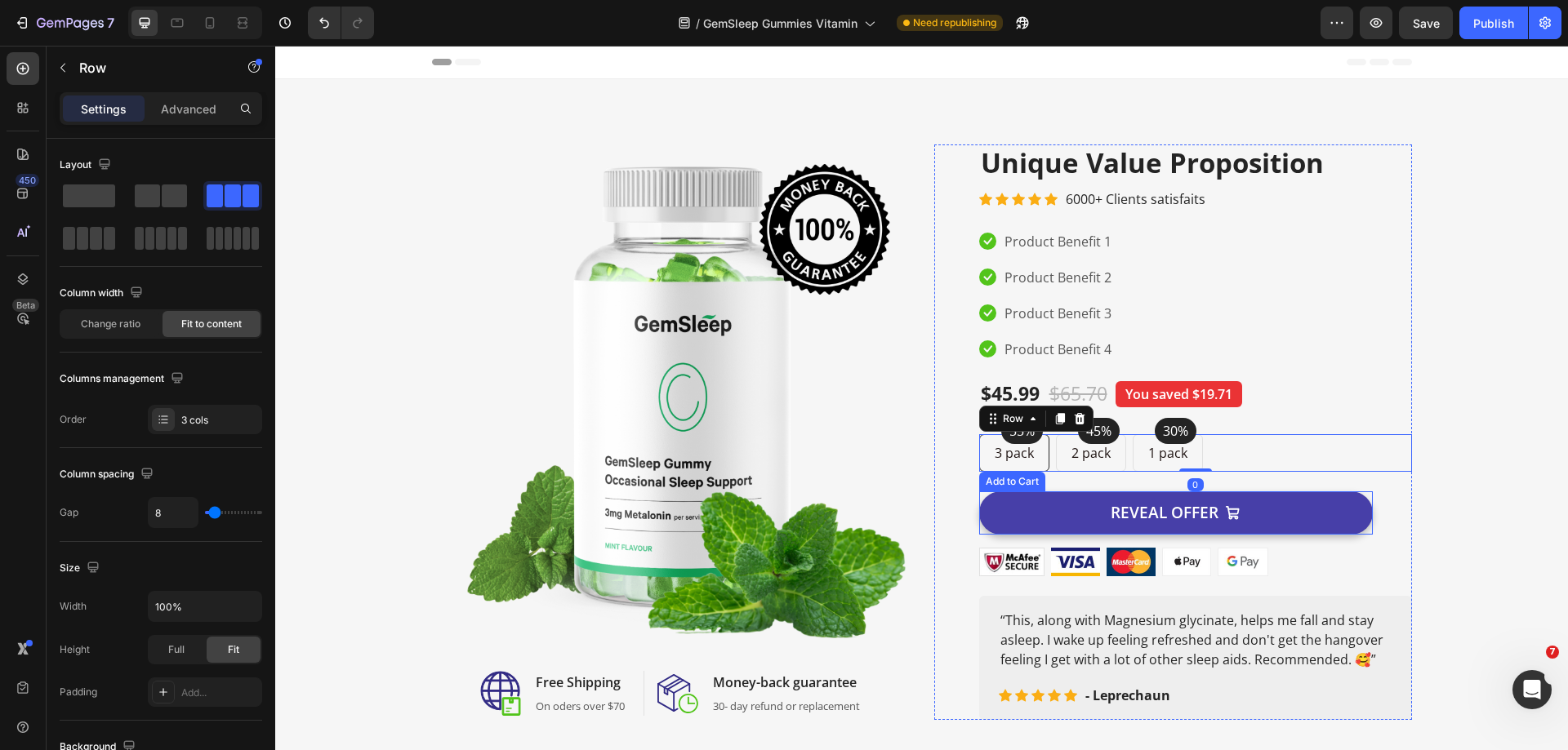
click at [1273, 502] on button "REVEAL OFFER" at bounding box center [1175, 513] width 394 height 43
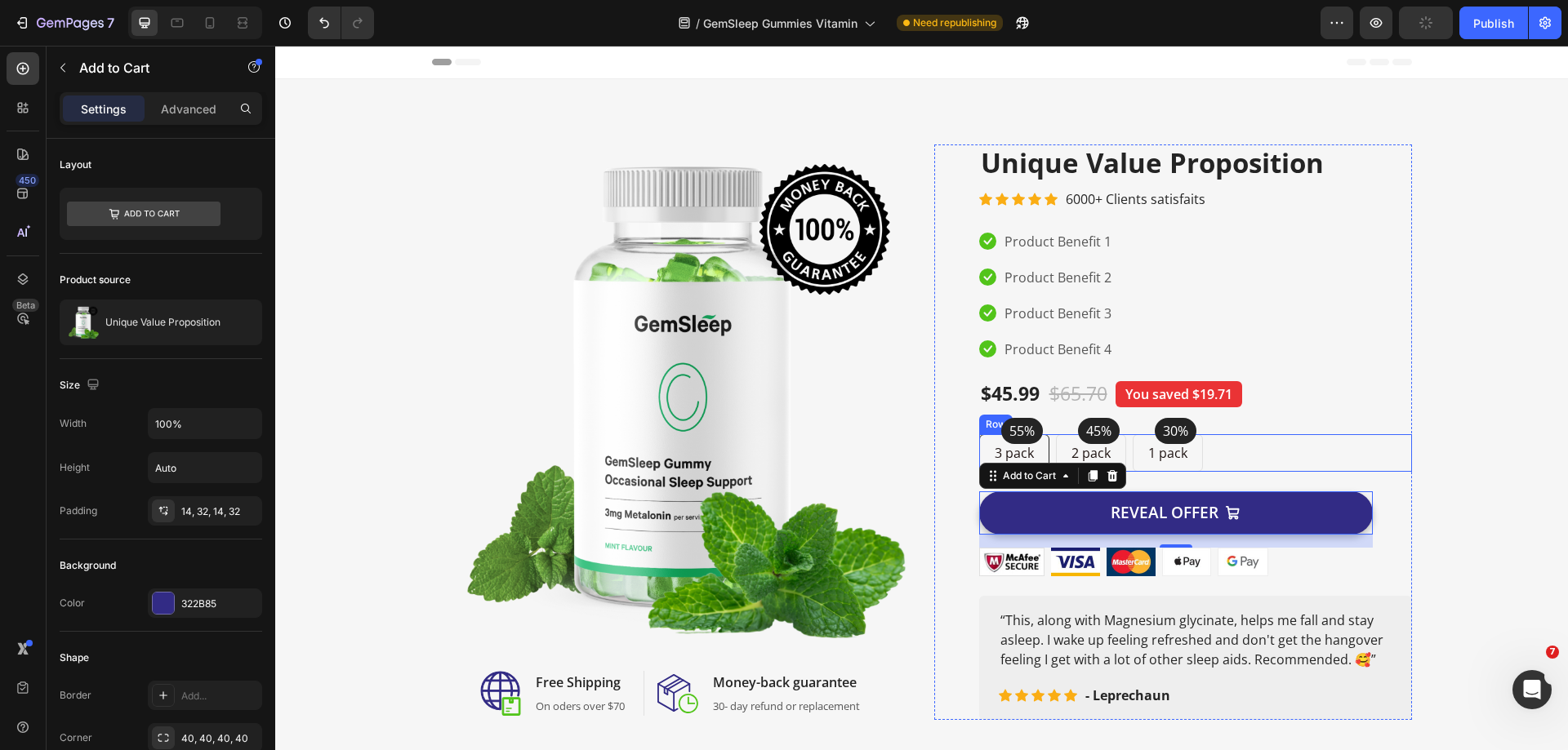
click at [1224, 451] on div "55% Text block Row 3 pack Text block Row 45% Text block Row 2 pack Text block R…" at bounding box center [1195, 453] width 432 height 38
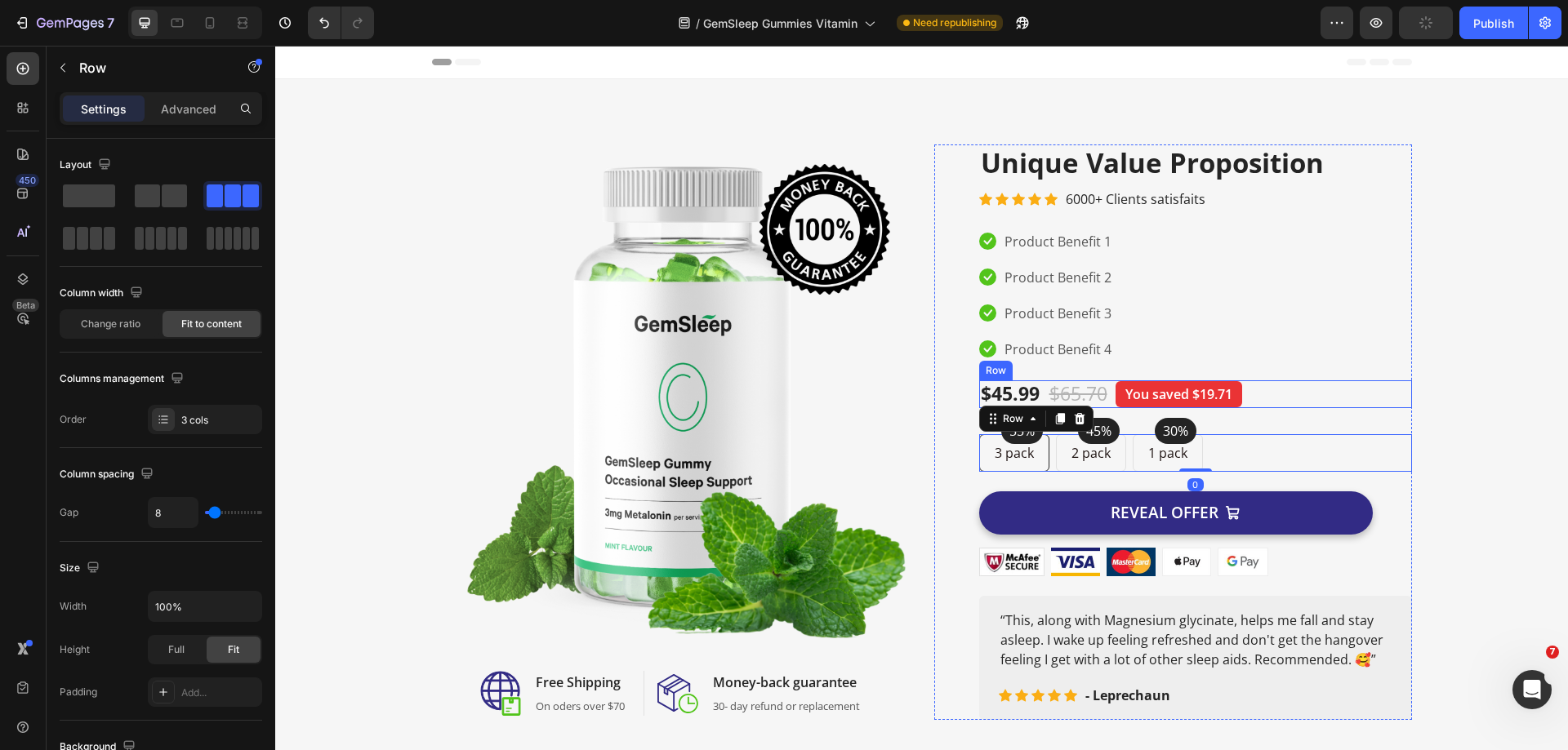
click at [1255, 397] on div "$45.99 Product Price Product Price $65.70 Compare Price Compare Price You saved…" at bounding box center [1195, 394] width 432 height 28
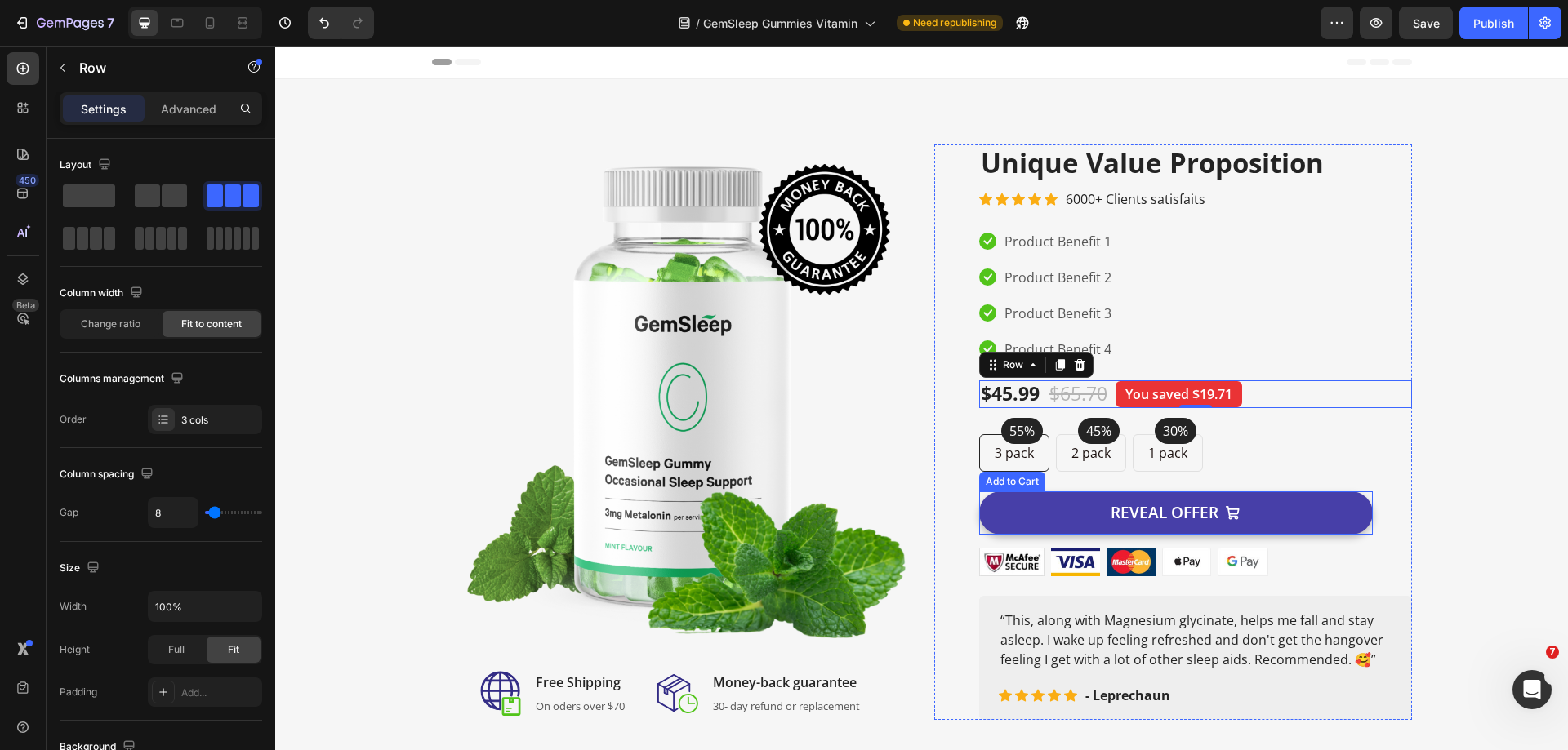
click at [1363, 507] on button "REVEAL OFFER" at bounding box center [1175, 513] width 394 height 43
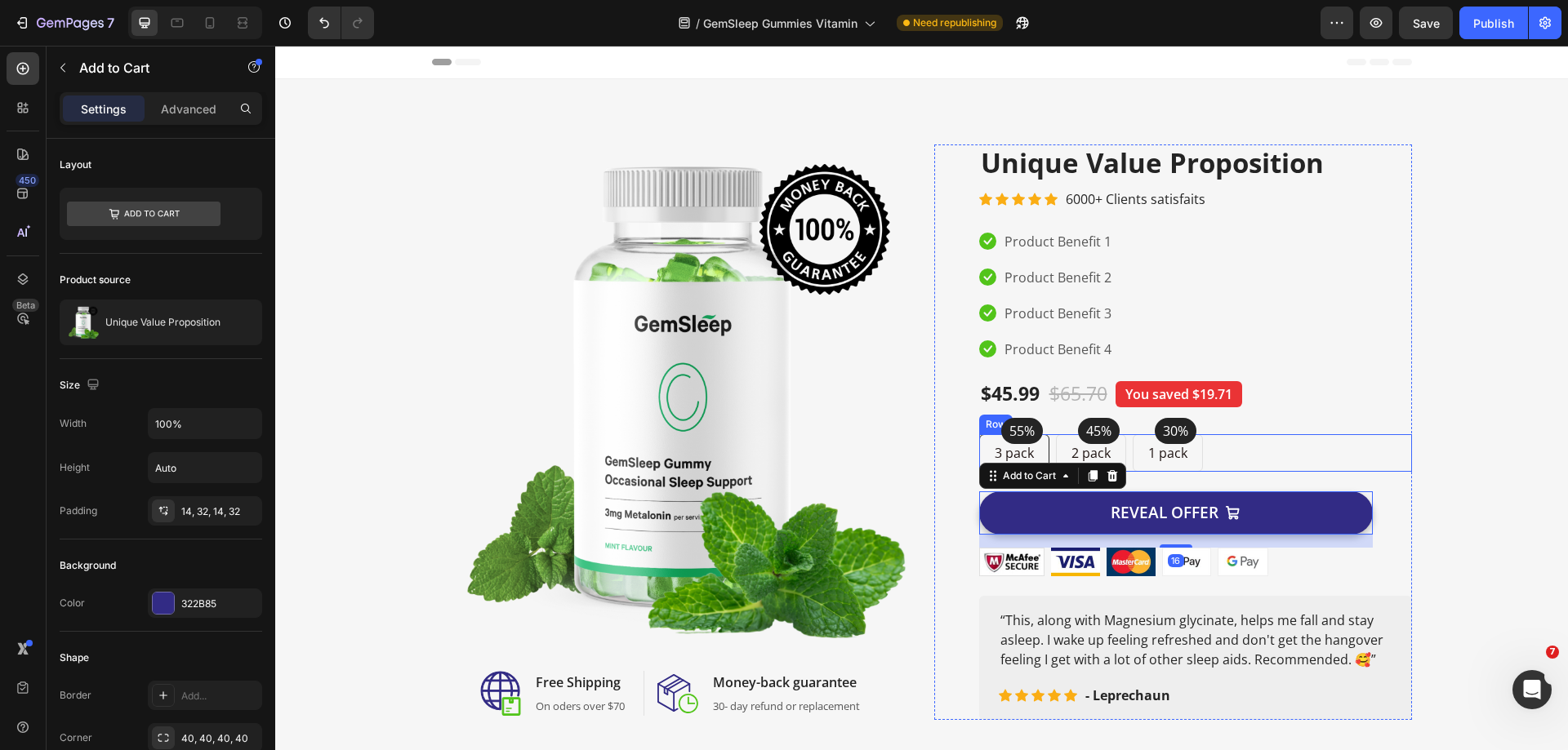
click at [1267, 460] on div "55% Text block Row 3 pack Text block Row 45% Text block Row 2 pack Text block R…" at bounding box center [1195, 453] width 432 height 38
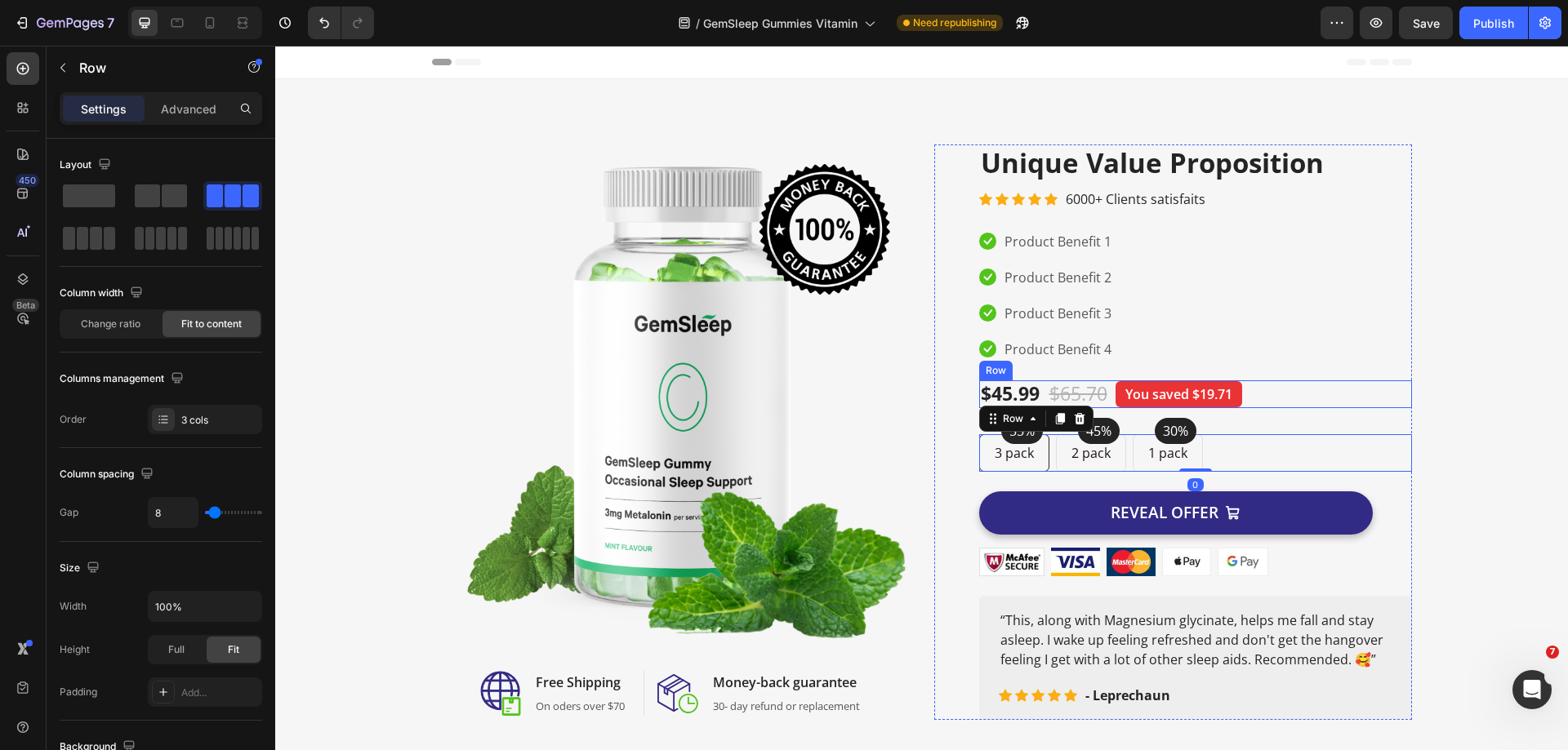
click at [1269, 405] on div "$45.99 Product Price Product Price $65.70 Compare Price Compare Price You saved…" at bounding box center [1195, 394] width 432 height 28
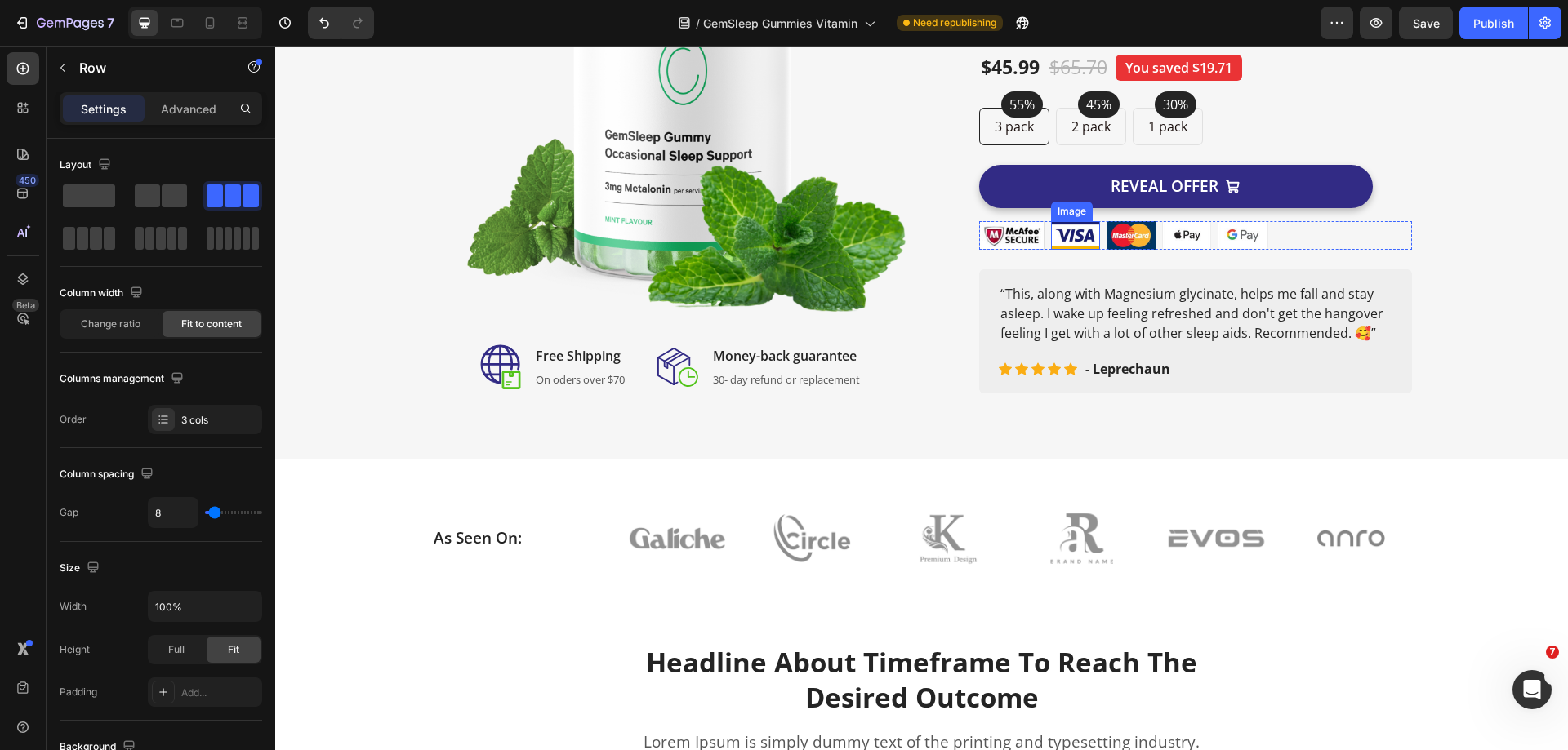
scroll to position [245, 0]
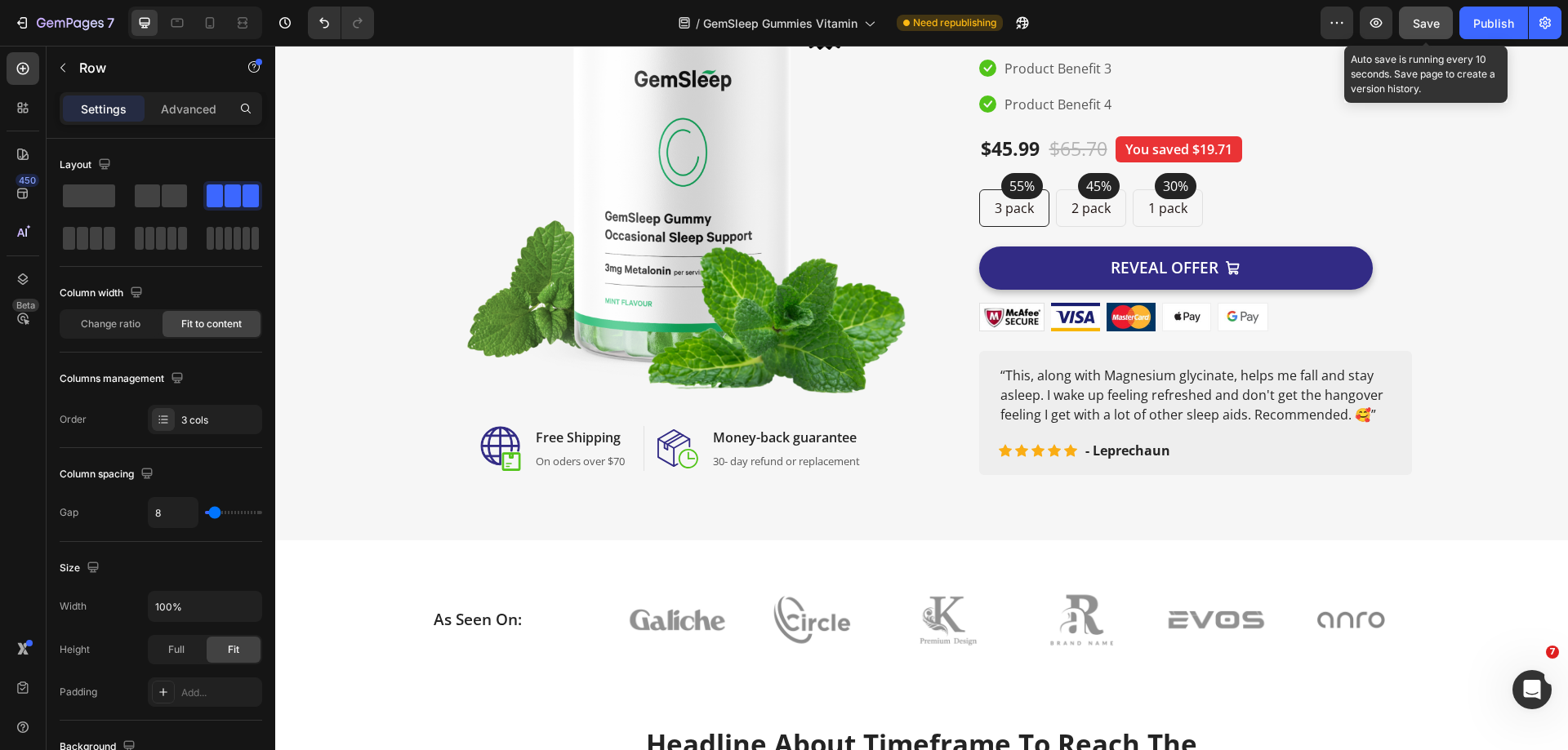
click at [1400, 29] on button "Save" at bounding box center [1425, 23] width 54 height 33
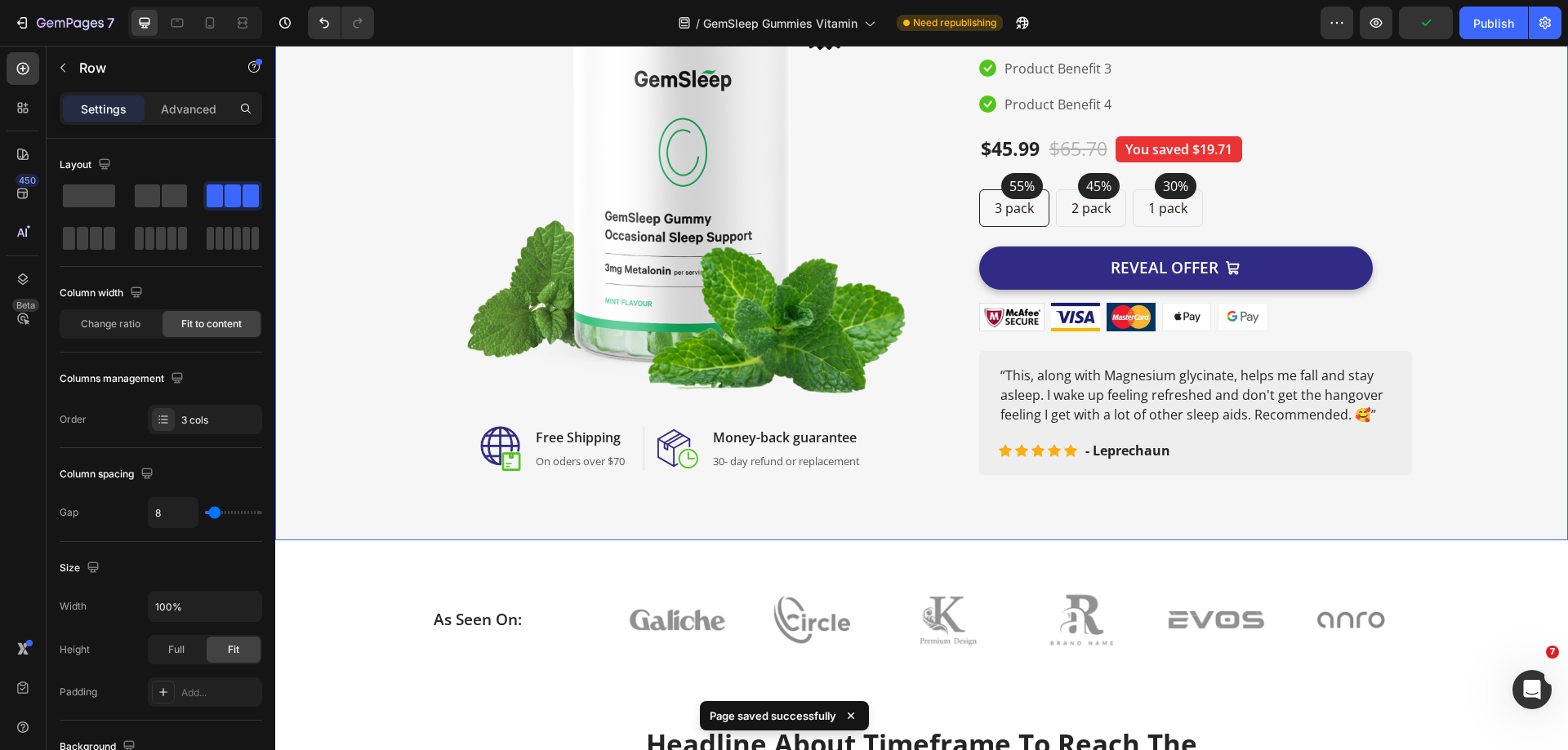
click at [1459, 343] on div "Image Image Free Shipping Heading On oders over $70 Text block Row Image Money-…" at bounding box center [921, 187] width 1268 height 576
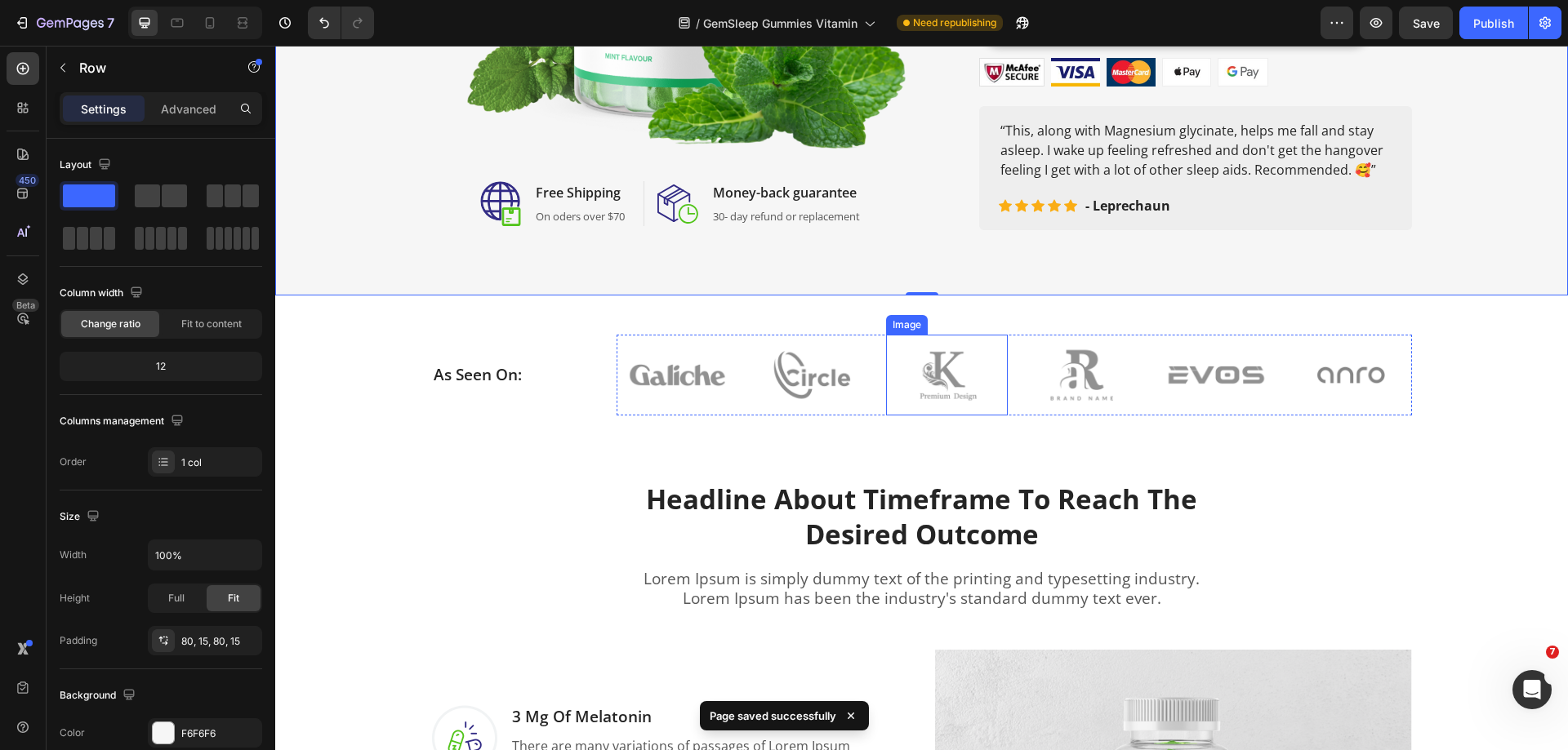
scroll to position [898, 0]
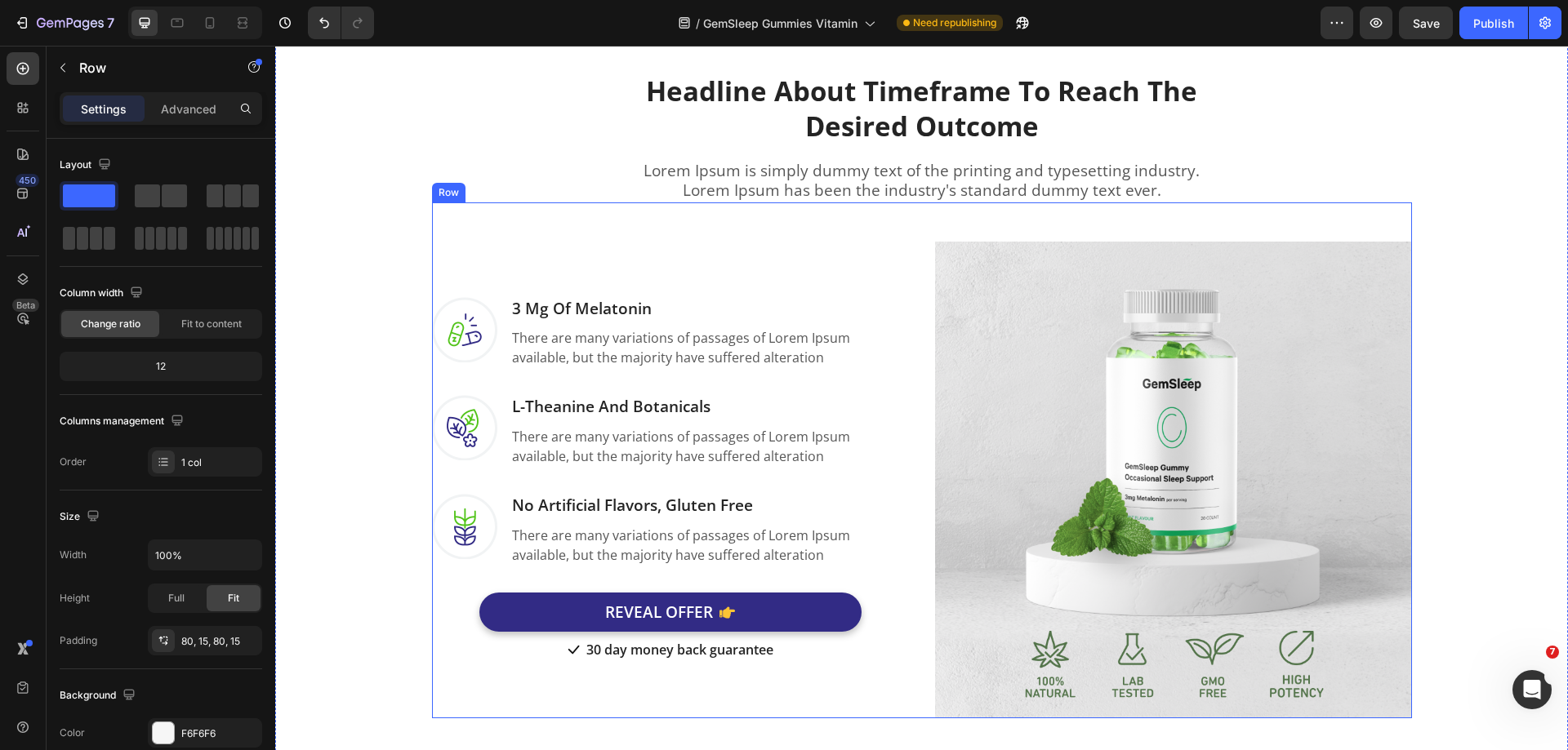
click at [860, 242] on div "Image 3 Mg Of Melatonin Heading There are many variations of passages of Lorem …" at bounding box center [670, 480] width 477 height 477
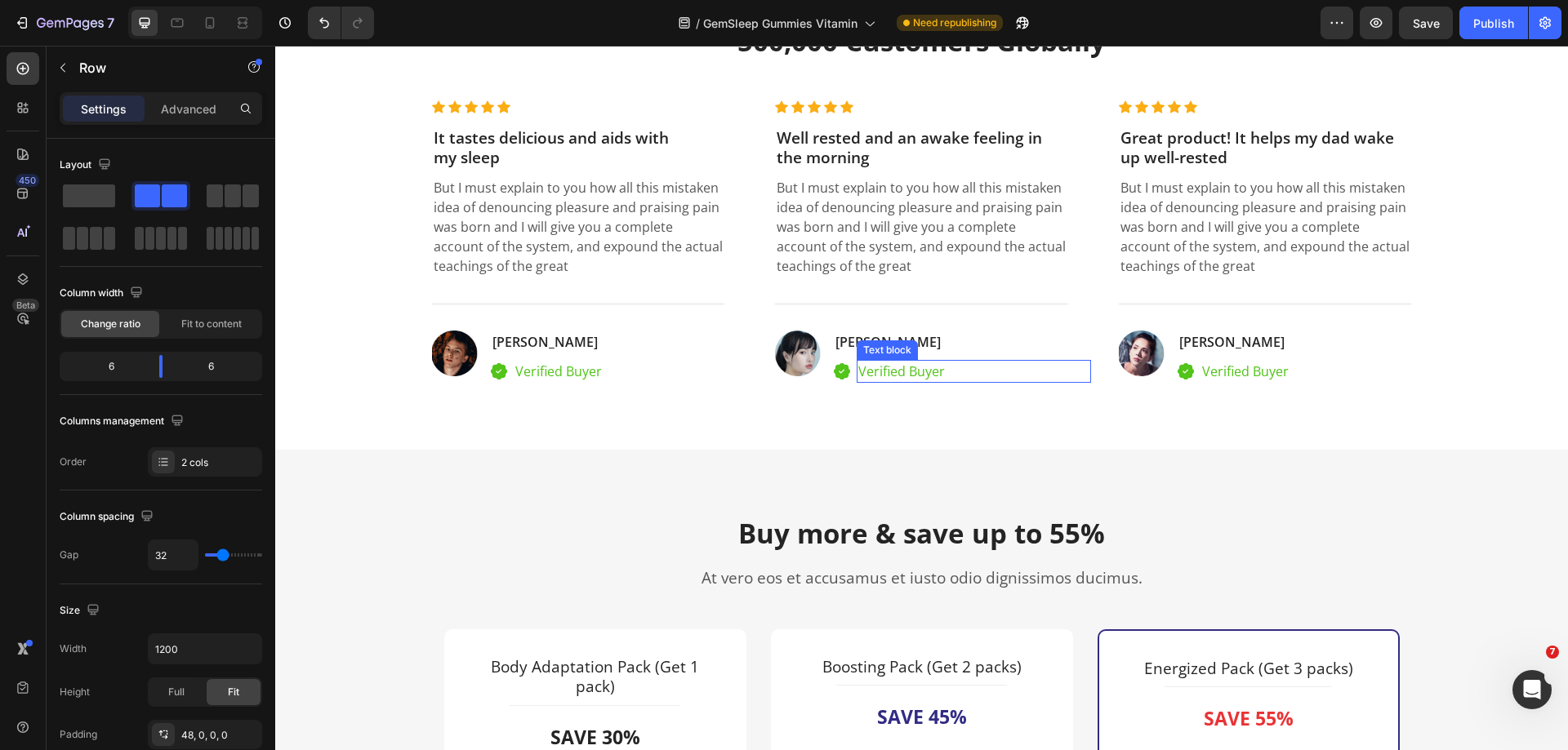
scroll to position [3511, 0]
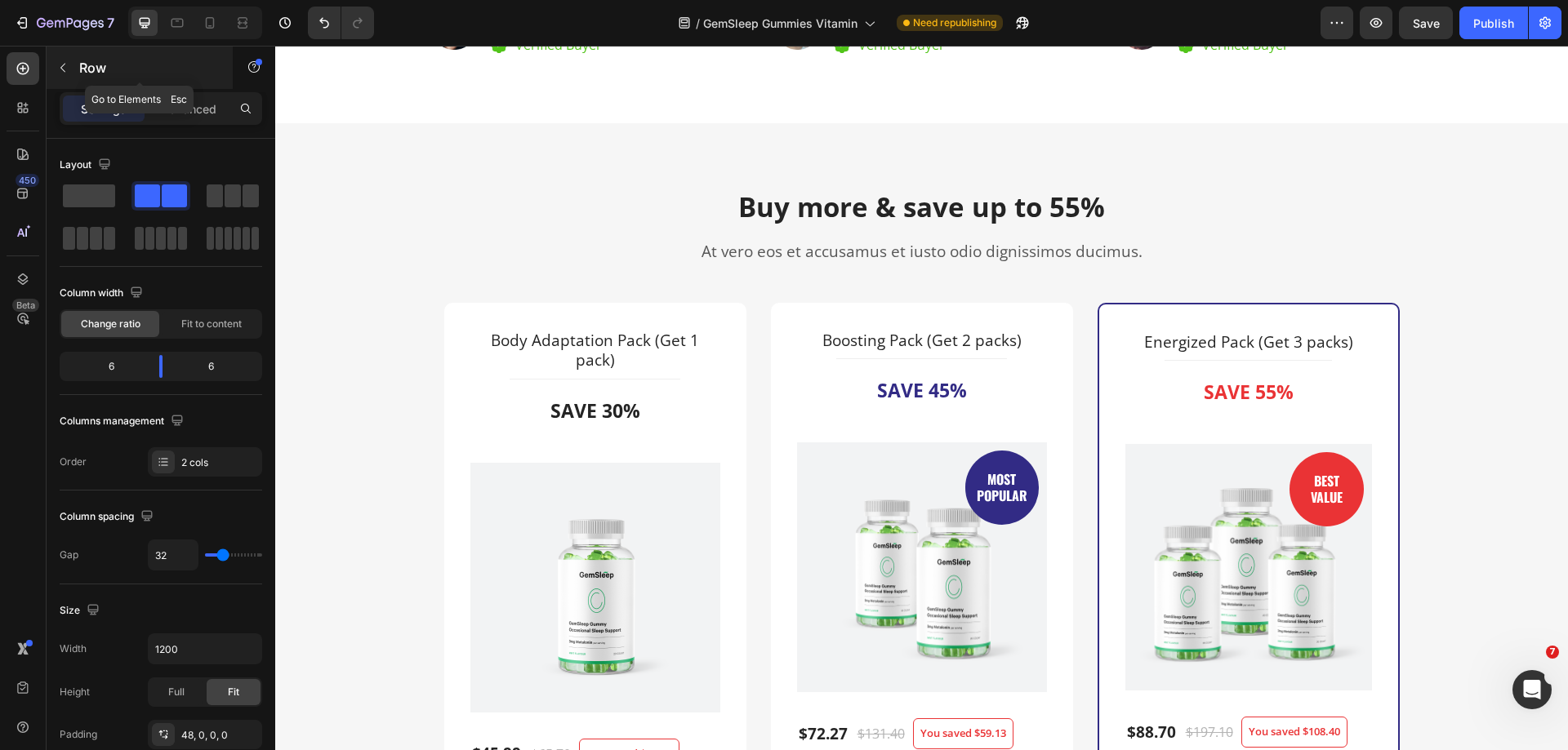
click at [65, 67] on icon "button" at bounding box center [63, 68] width 13 height 13
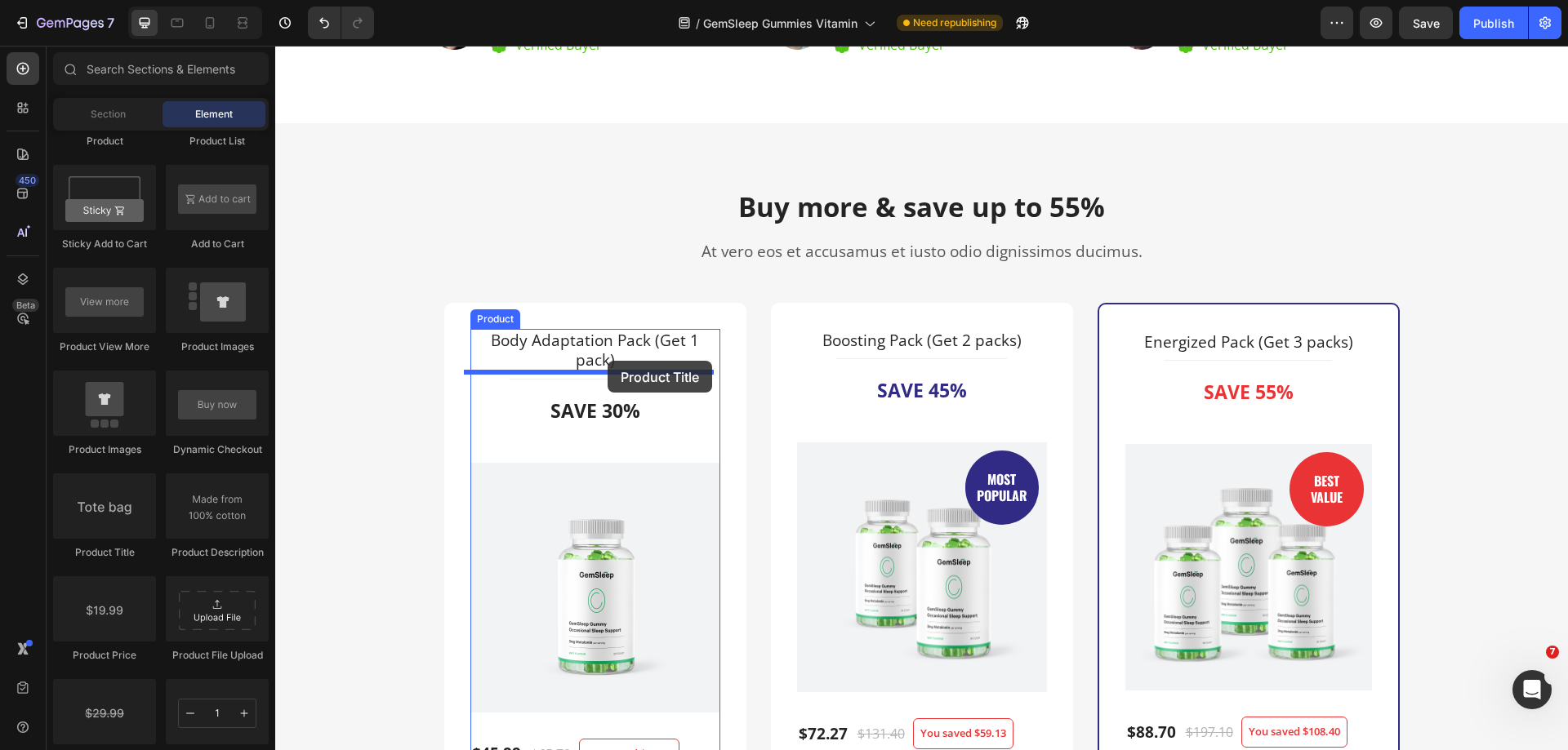
drag, startPoint x: 394, startPoint y: 559, endPoint x: 607, endPoint y: 361, distance: 290.8
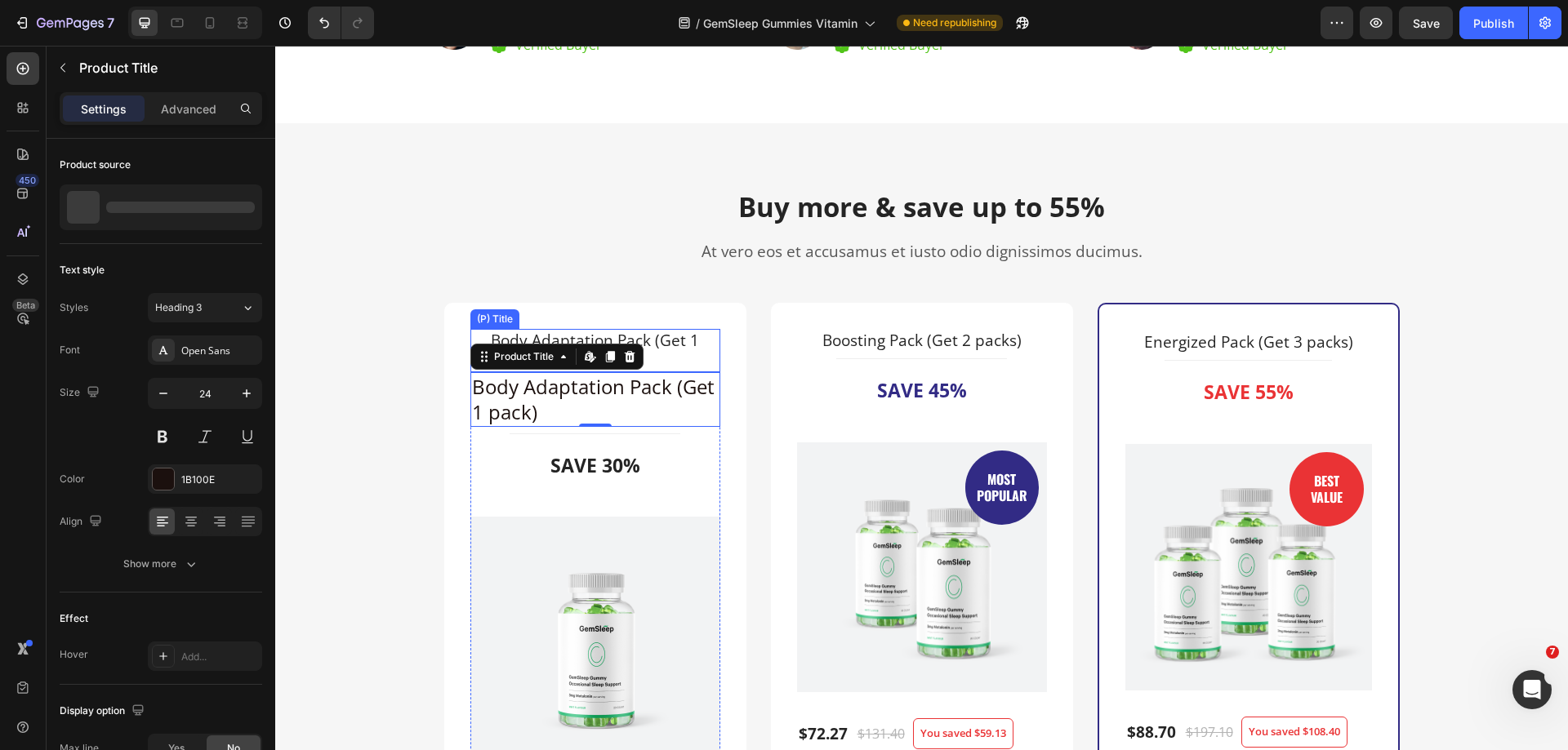
click at [678, 356] on h3 "Body Adaptation Pack (Get 1 pack)" at bounding box center [595, 351] width 250 height 43
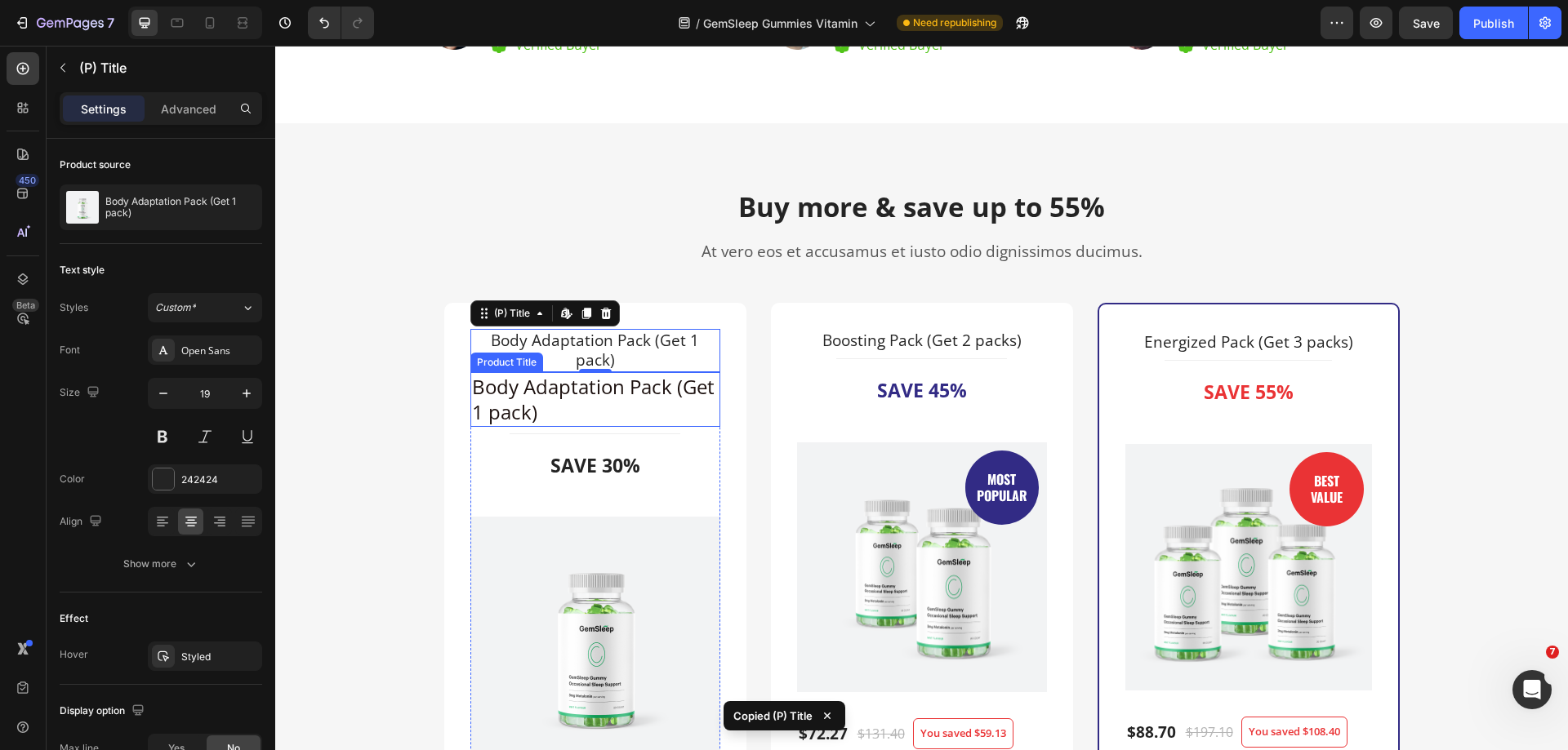
click at [665, 405] on h2 "Body Adaptation Pack (Get 1 pack)" at bounding box center [595, 399] width 250 height 54
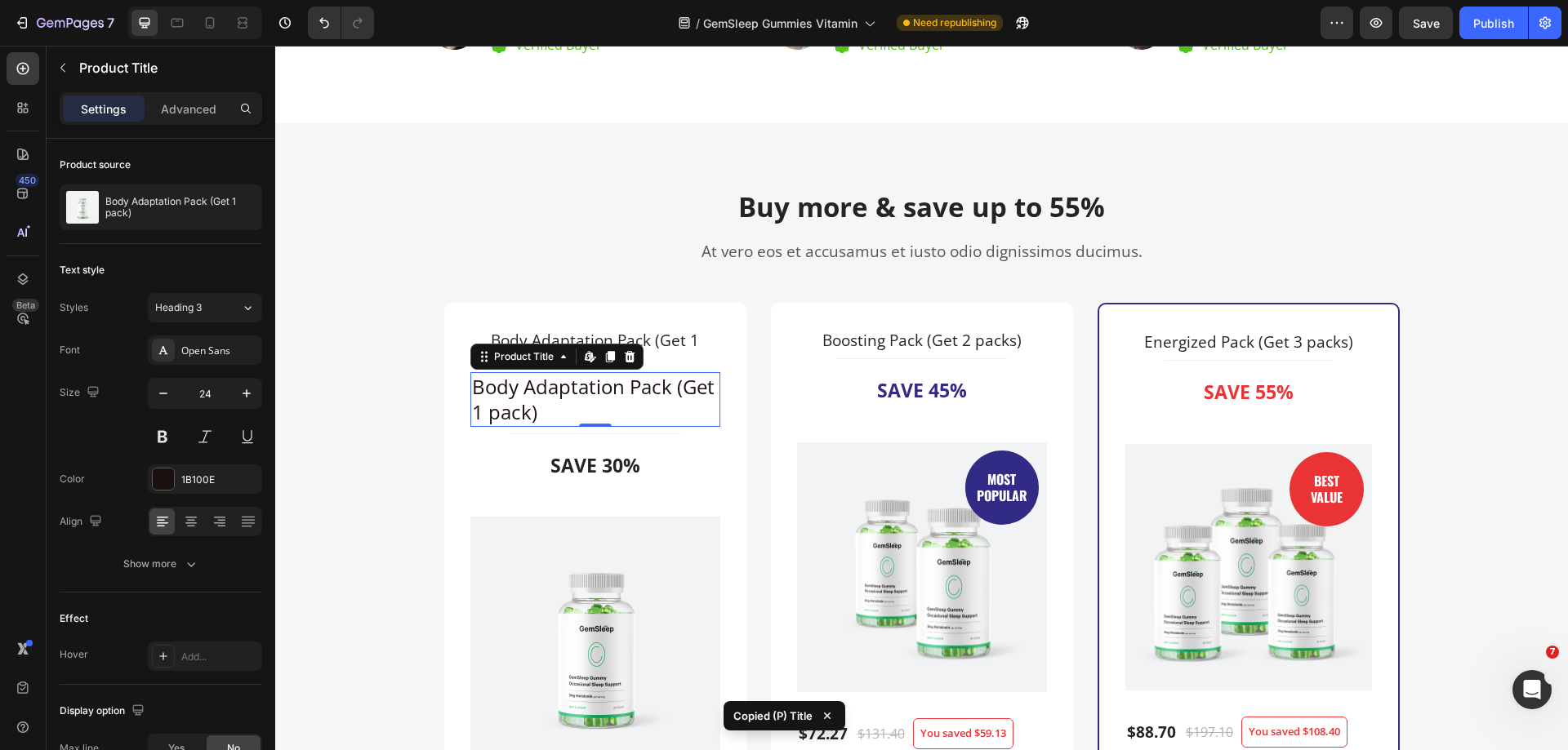
type input "19"
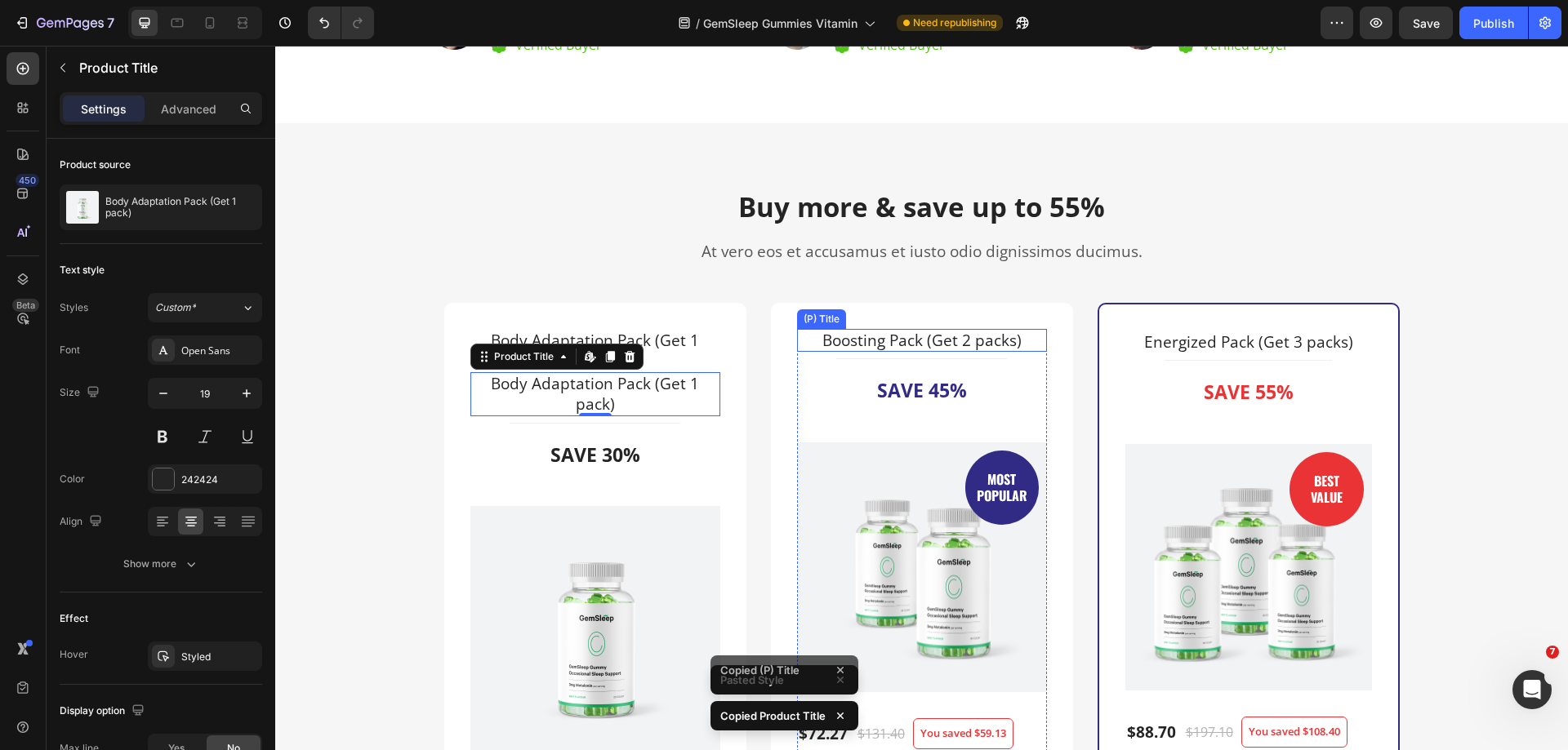
click at [833, 339] on h3 "Boosting Pack (Get 2 packs)" at bounding box center [922, 341] width 250 height 24
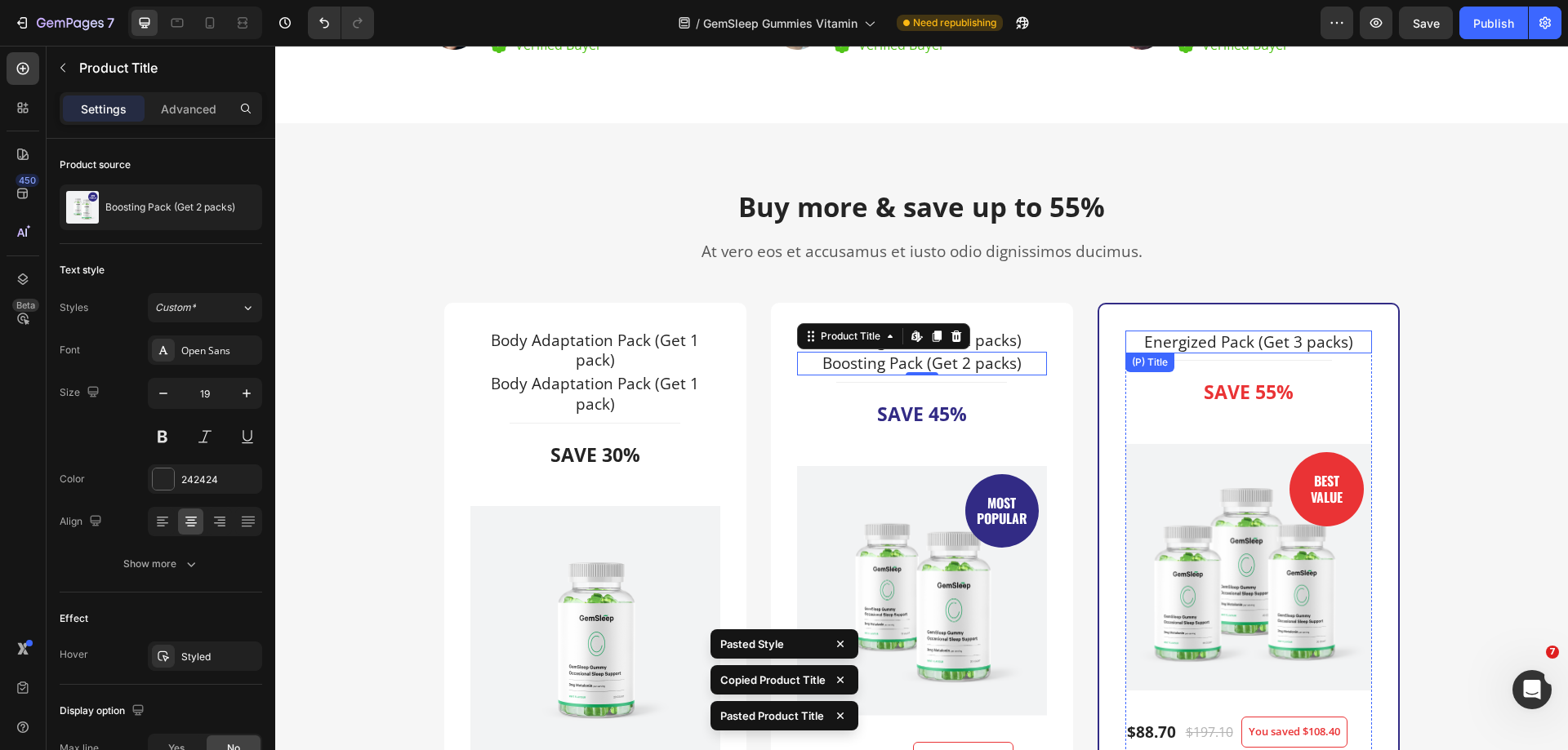
click at [1162, 340] on h3 "Energized Pack (Get 3 packs)" at bounding box center [1248, 342] width 247 height 24
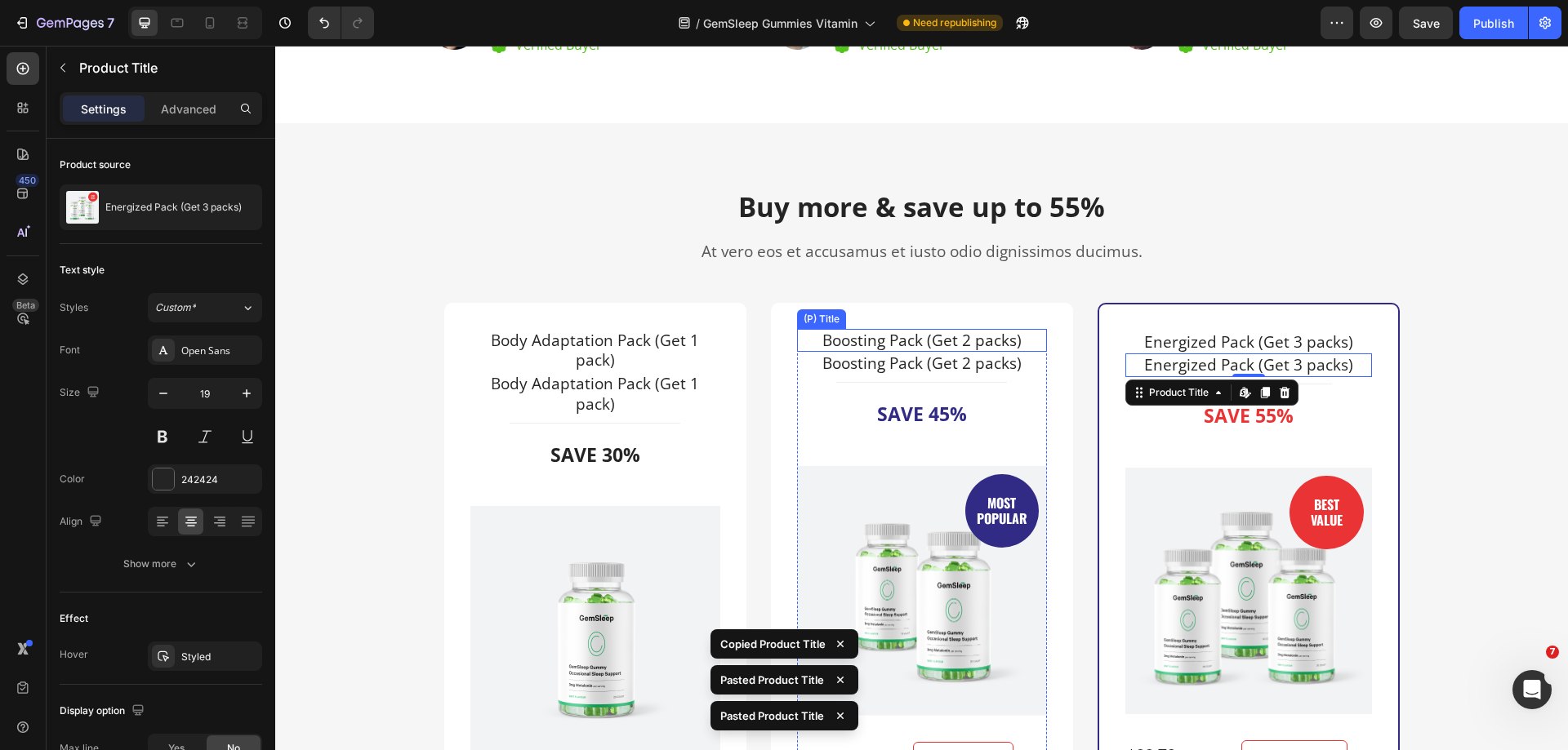
click at [998, 345] on h3 "Boosting Pack (Get 2 packs)" at bounding box center [922, 341] width 250 height 24
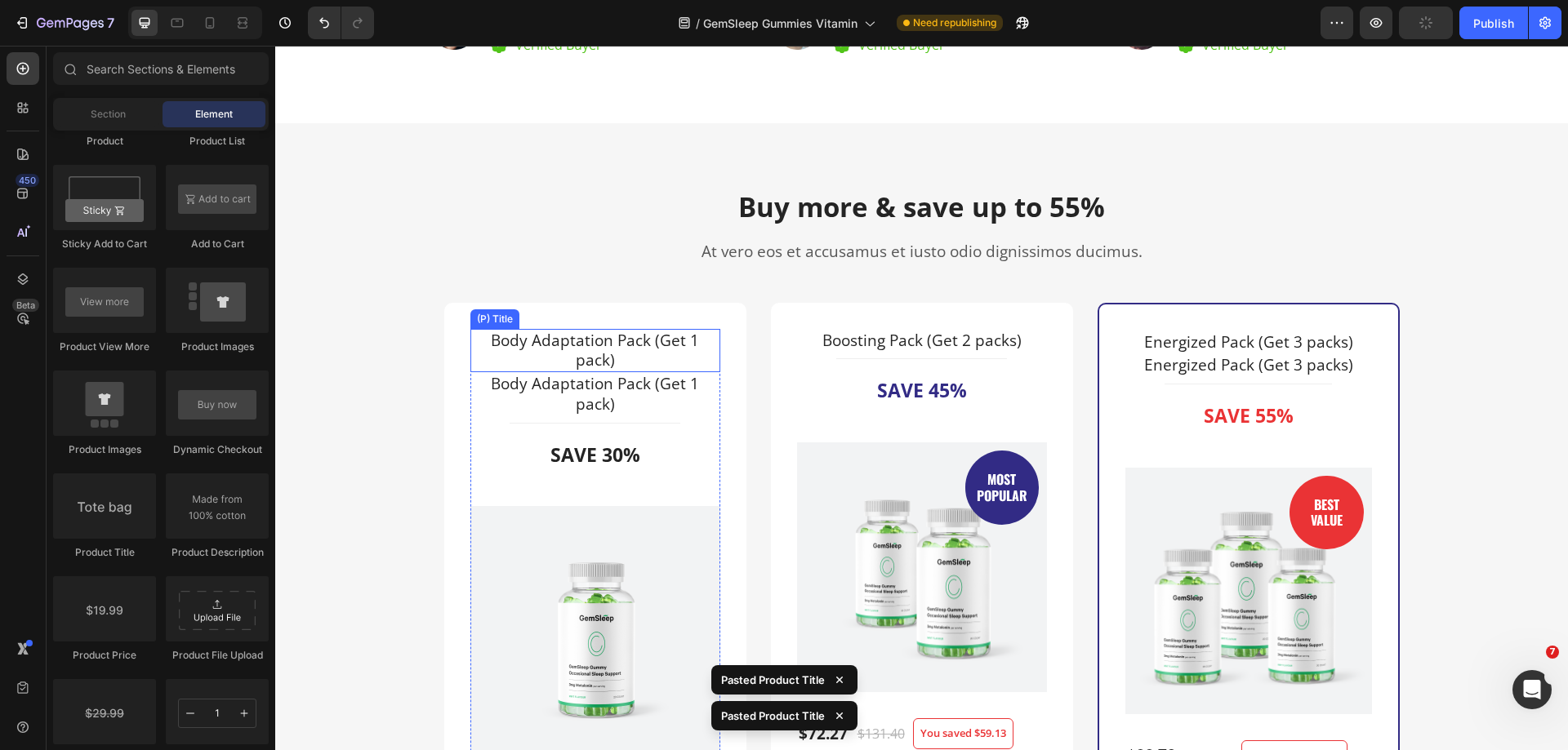
click at [658, 353] on h3 "Body Adaptation Pack (Get 1 pack)" at bounding box center [595, 351] width 250 height 43
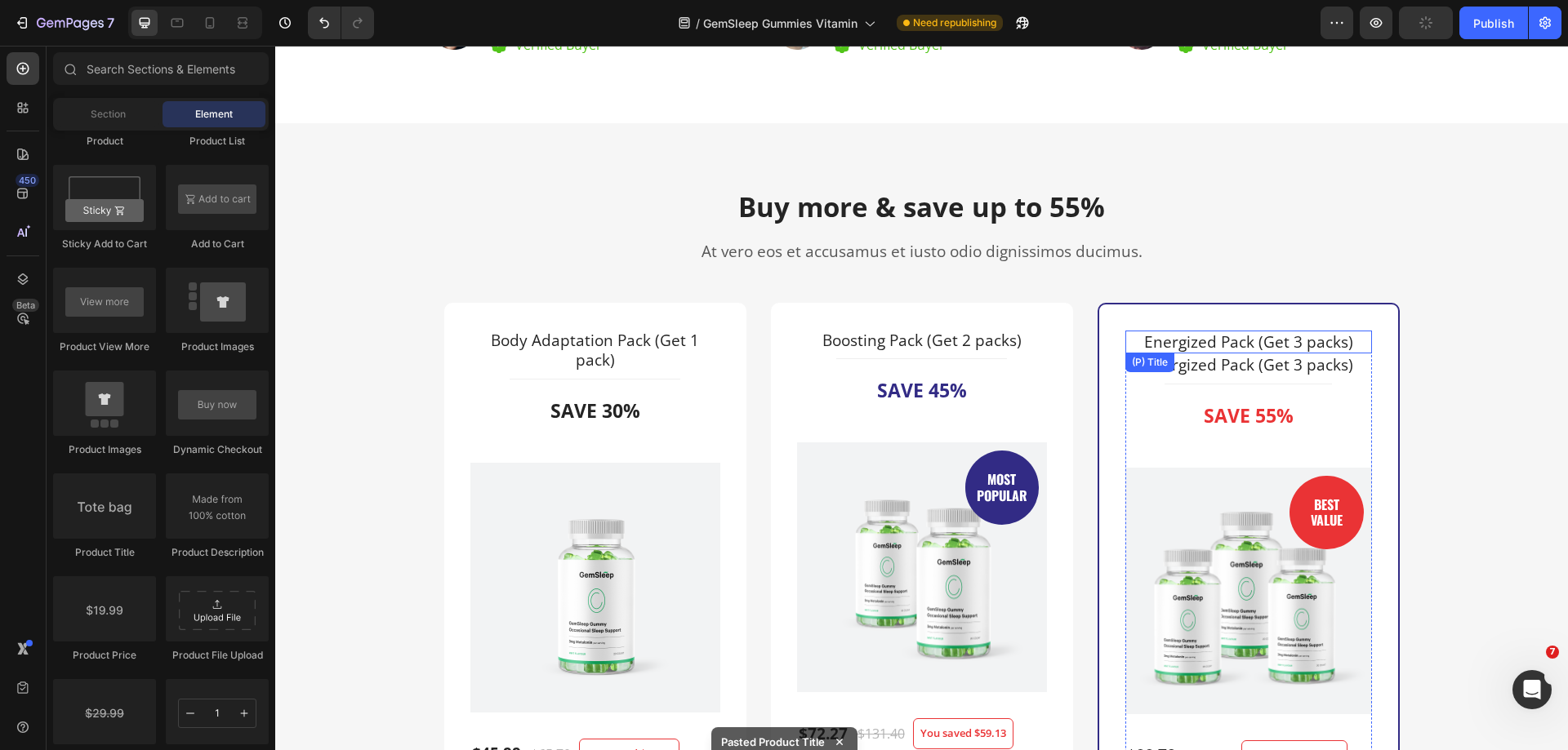
click at [1218, 340] on h3 "Energized Pack (Get 3 packs)" at bounding box center [1248, 342] width 247 height 24
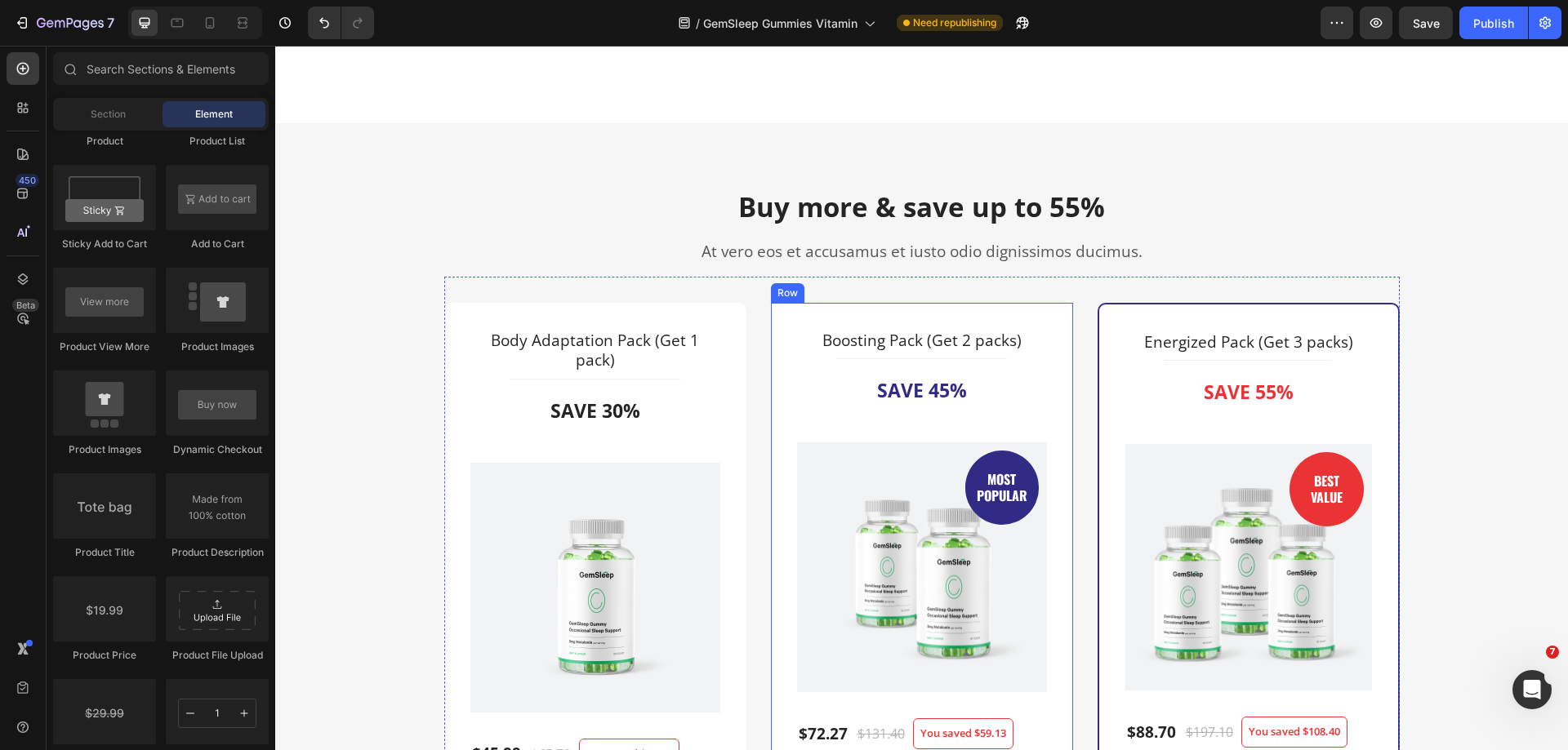
scroll to position [3755, 0]
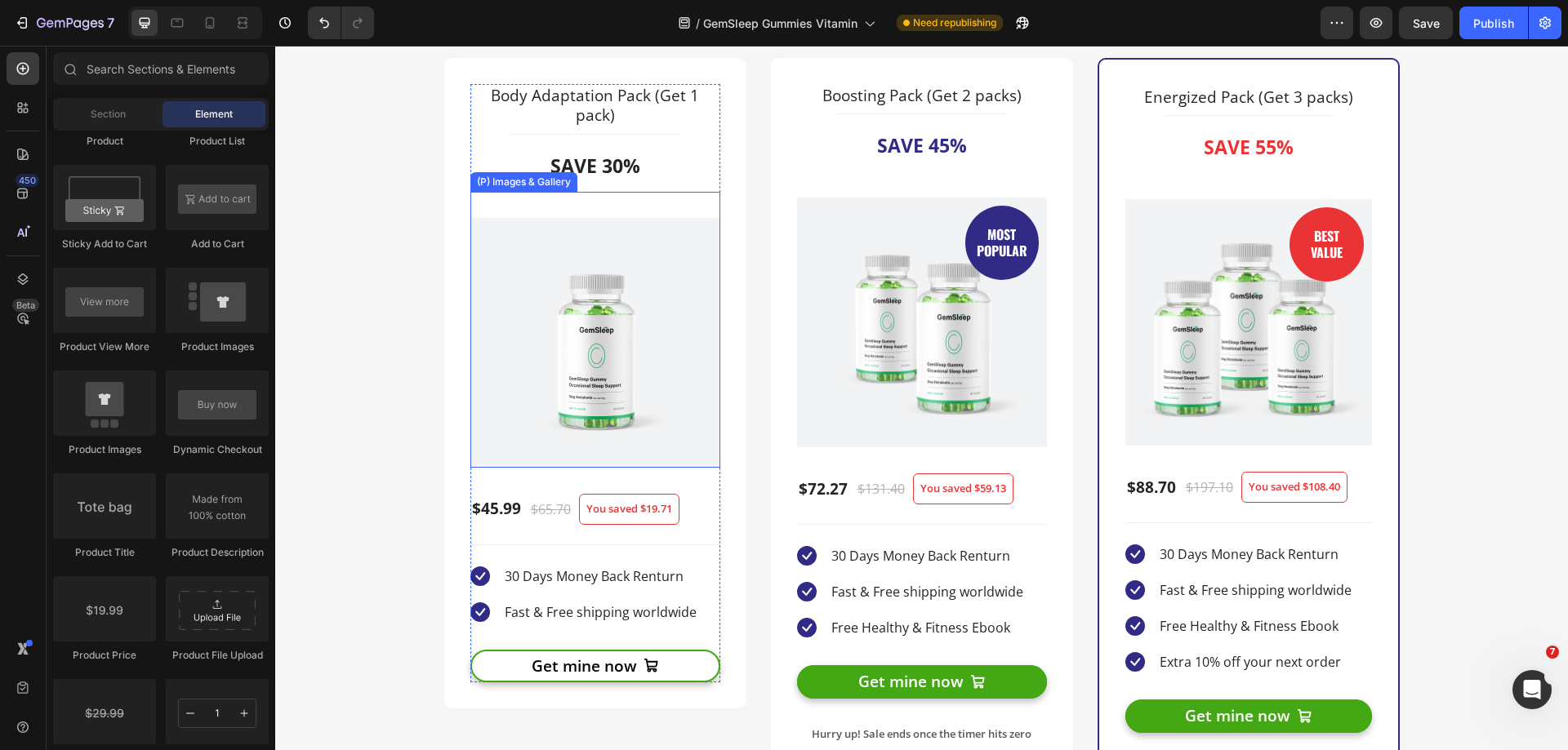
click at [670, 367] on img at bounding box center [595, 342] width 250 height 250
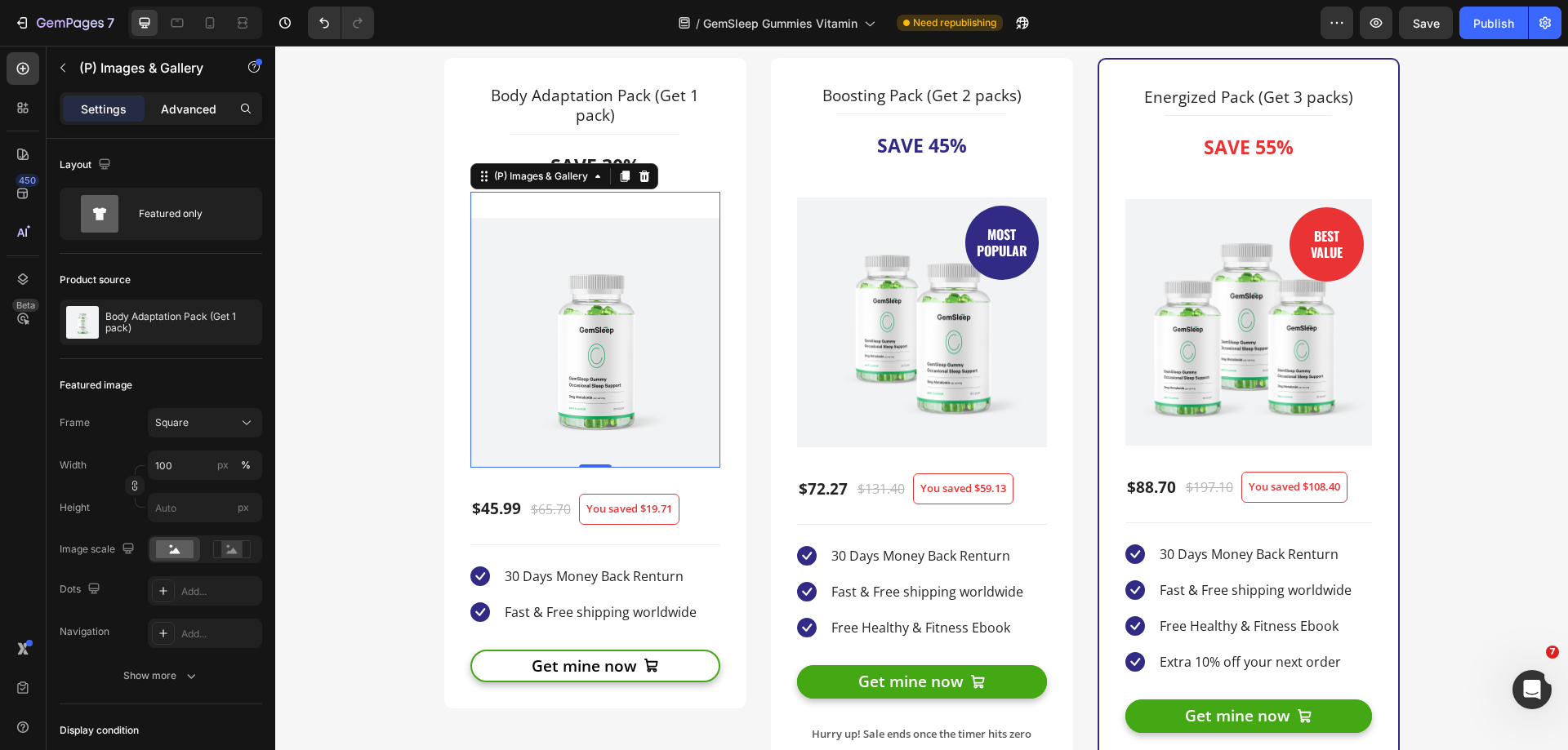
click at [189, 105] on p "Advanced" at bounding box center [188, 109] width 55 height 17
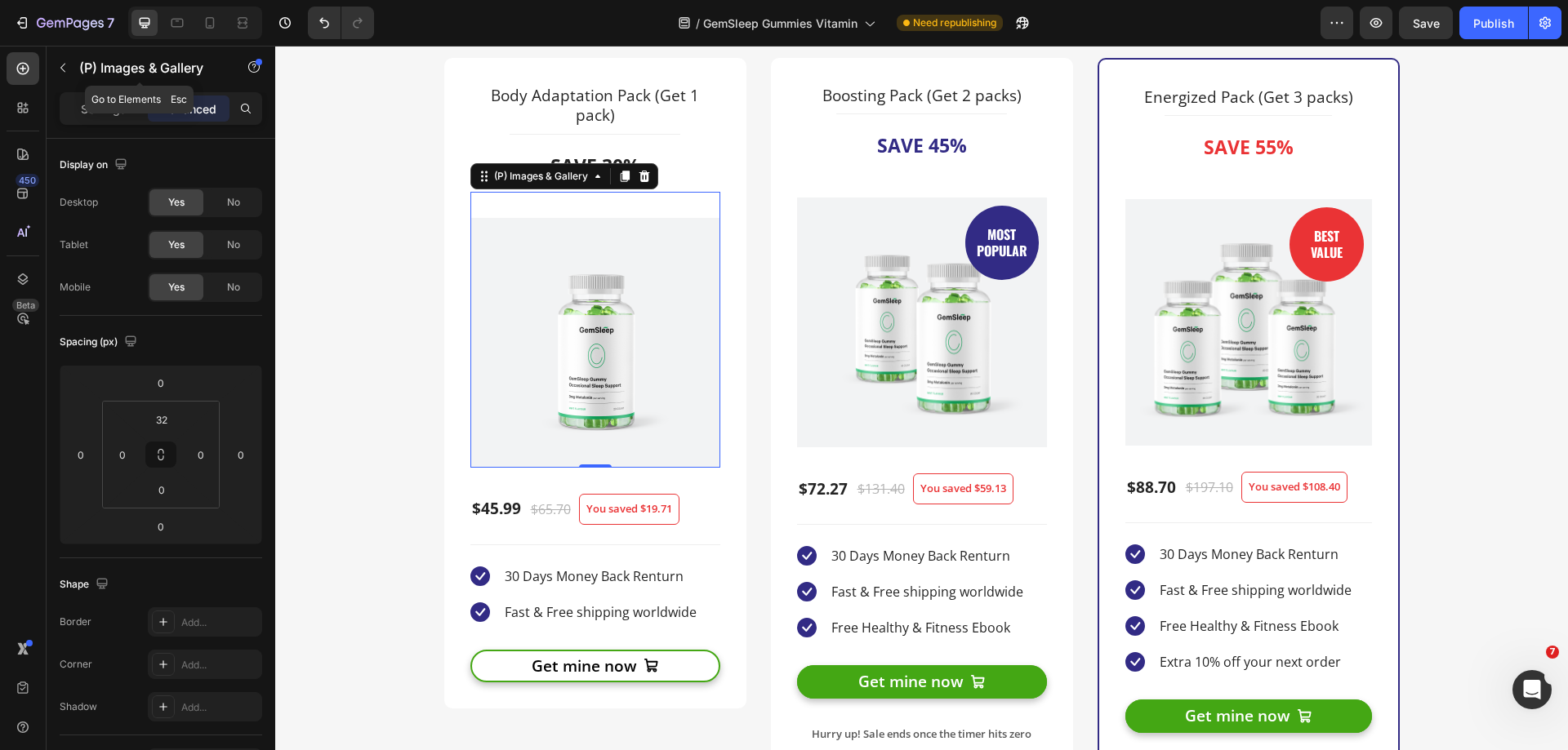
click at [64, 67] on icon "button" at bounding box center [63, 68] width 13 height 13
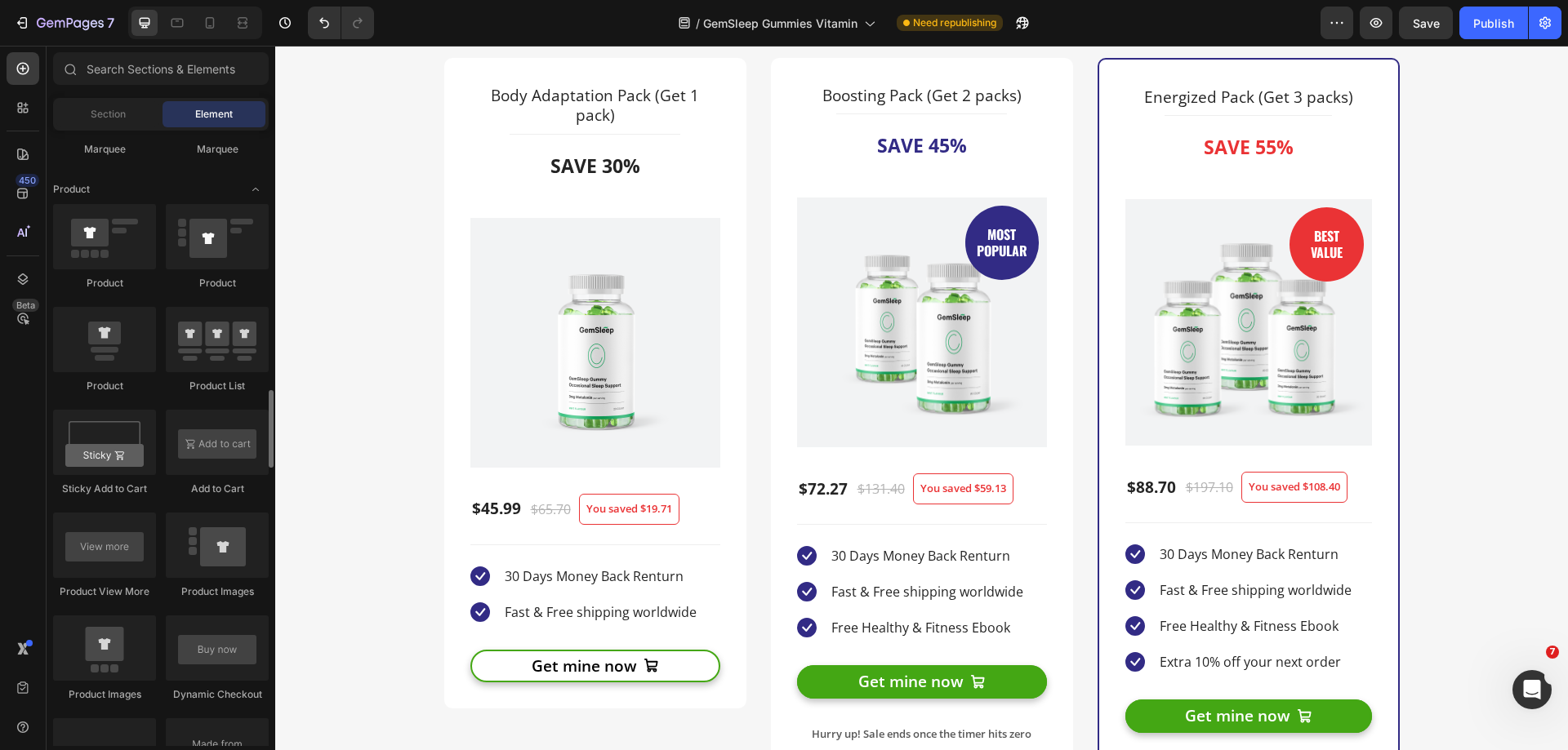
scroll to position [2204, 0]
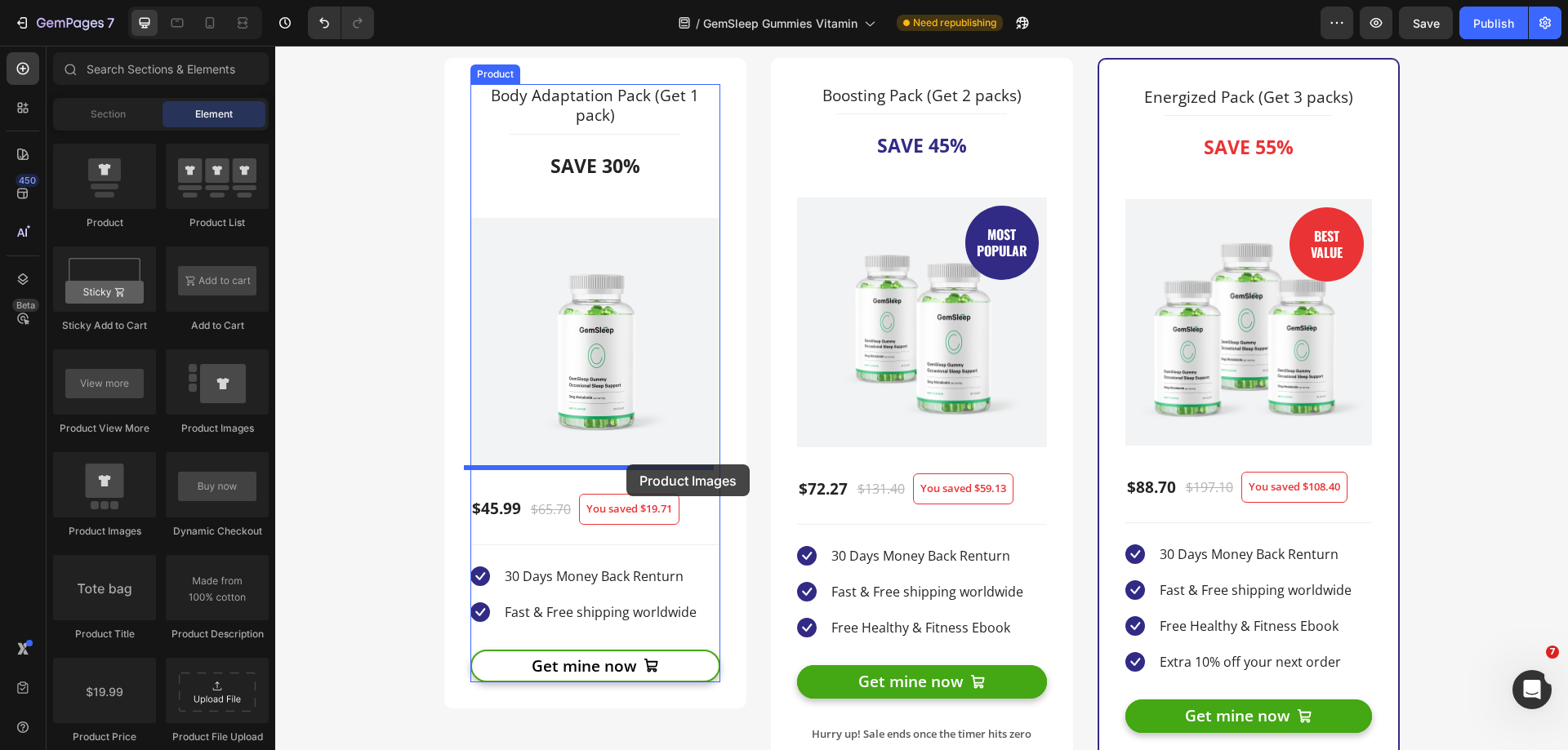
drag, startPoint x: 399, startPoint y: 524, endPoint x: 626, endPoint y: 465, distance: 234.5
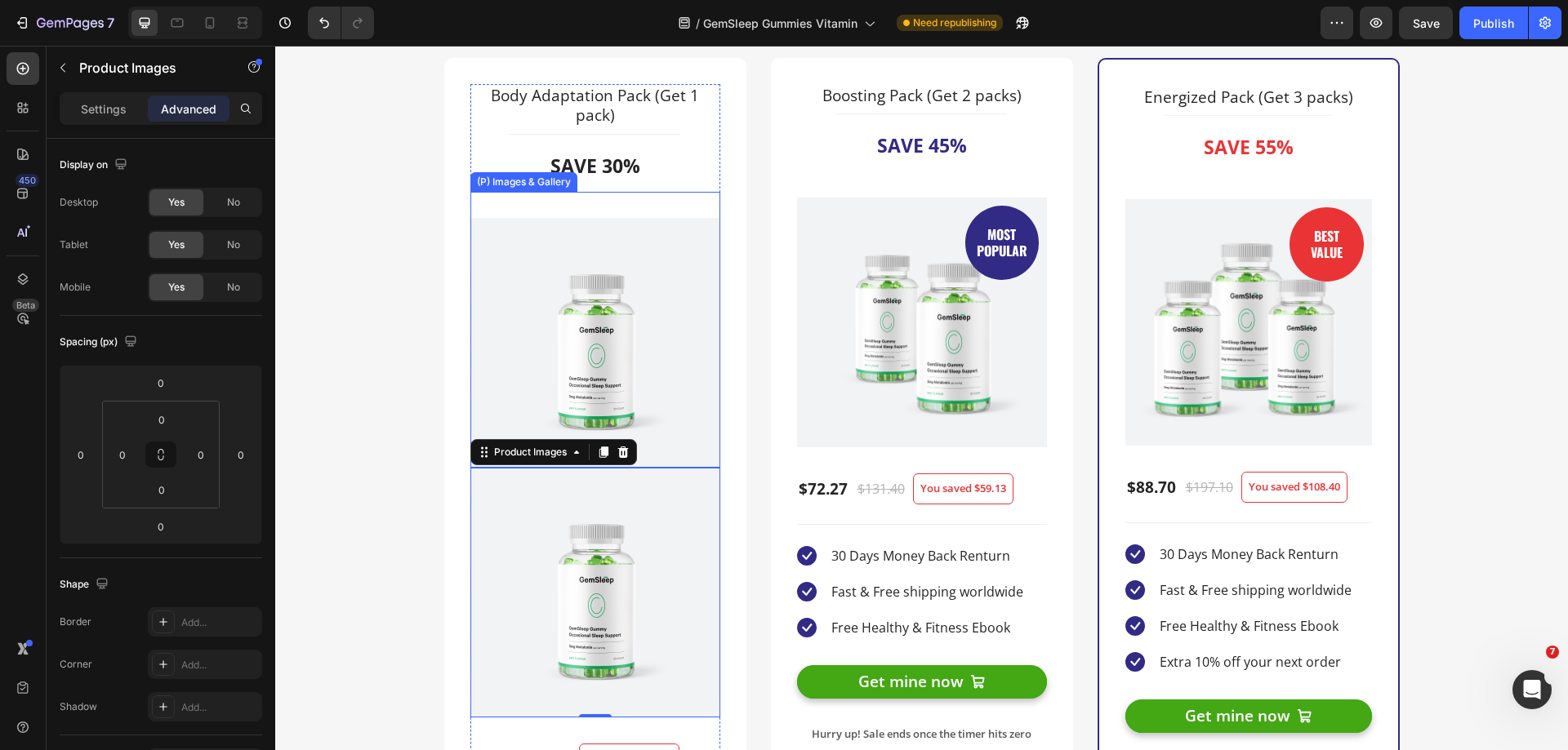
click at [644, 366] on img at bounding box center [595, 342] width 250 height 250
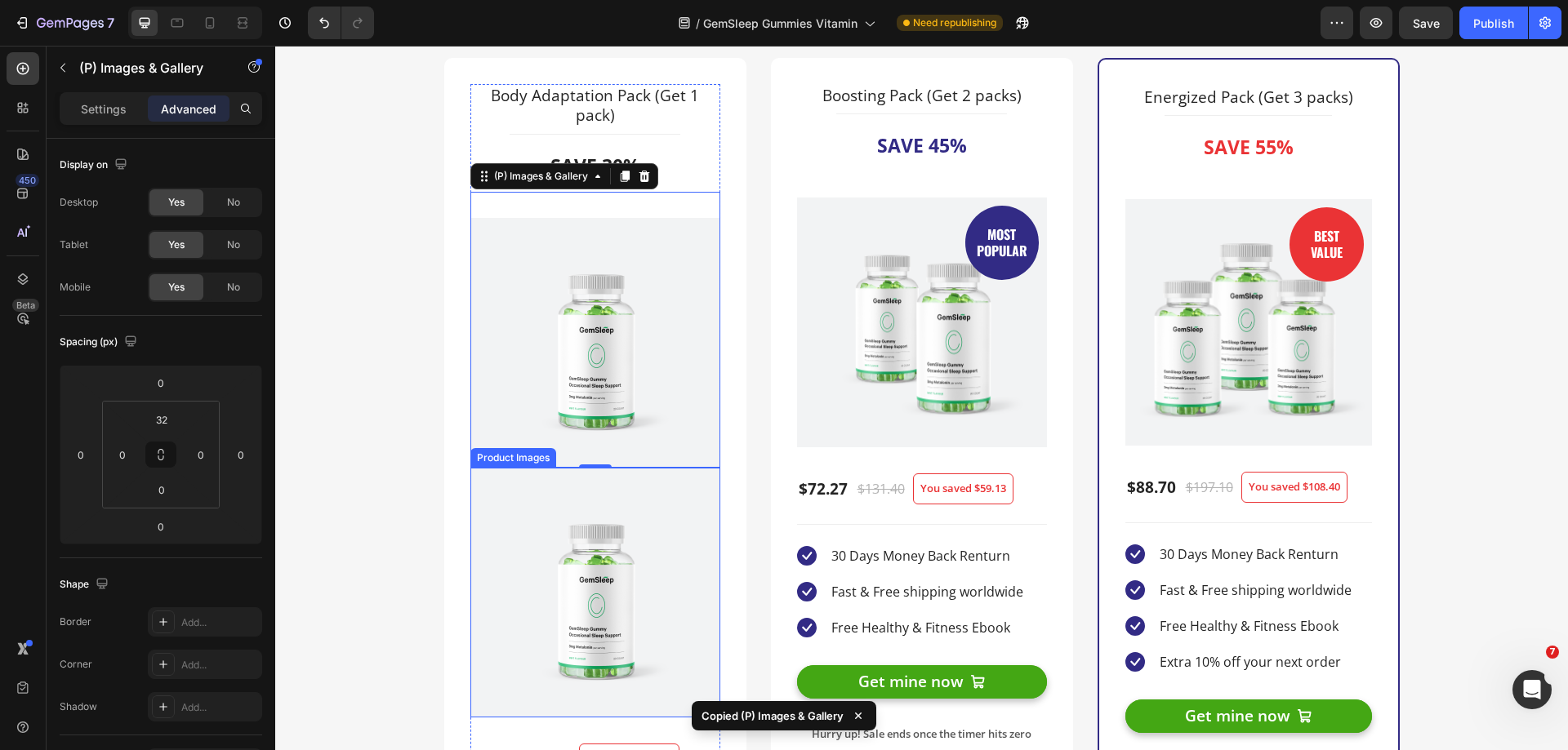
click at [686, 535] on img at bounding box center [595, 592] width 250 height 250
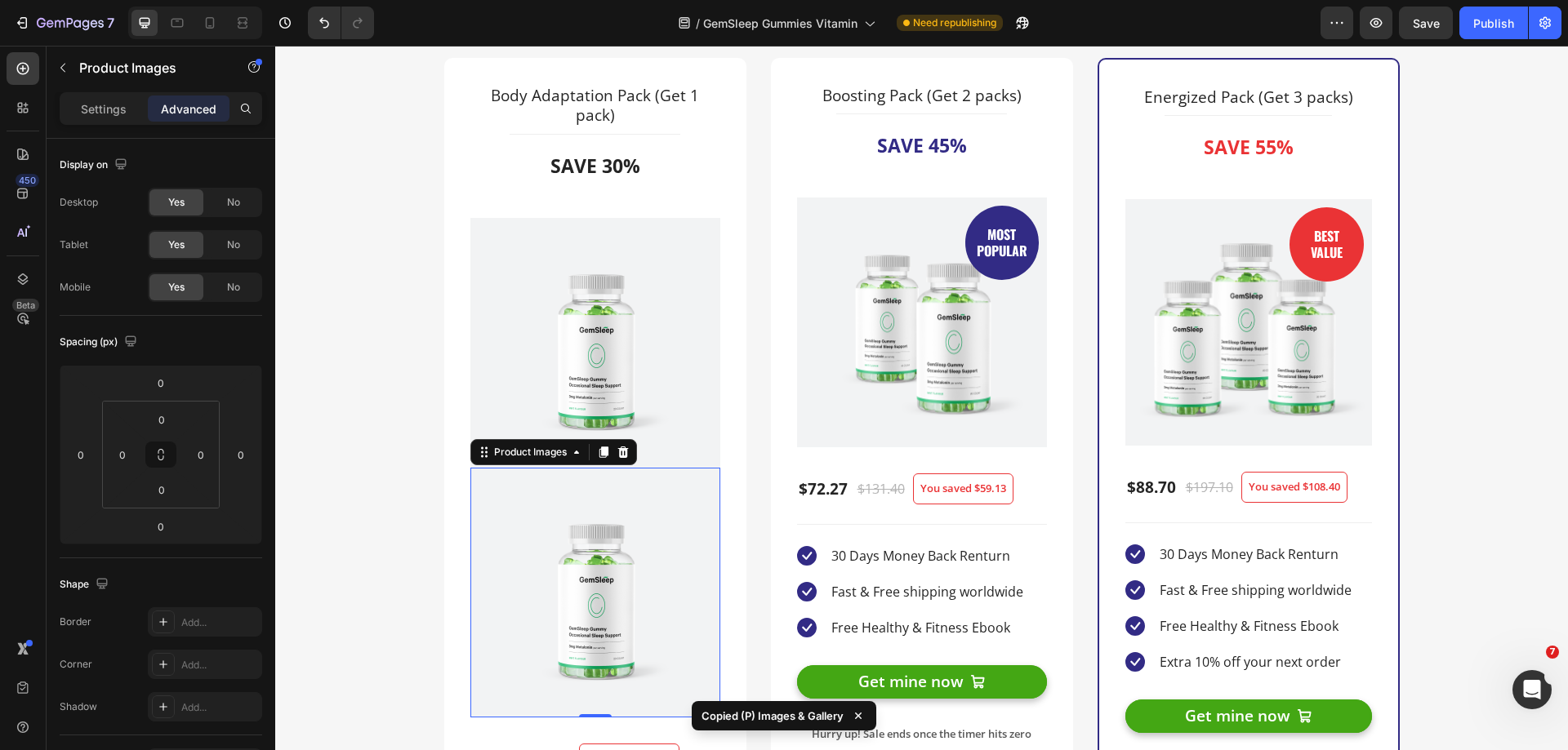
type input "32"
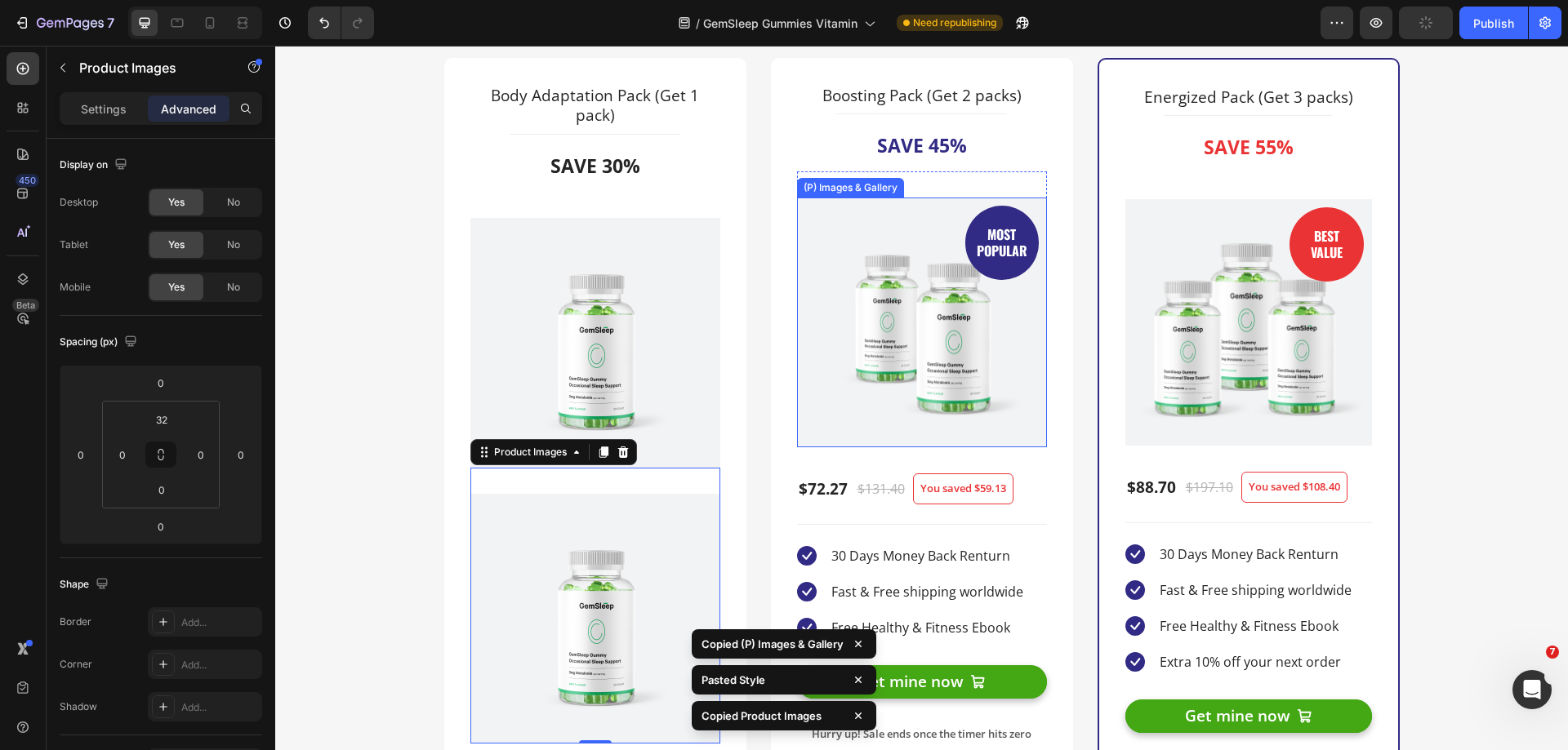
click at [804, 421] on img at bounding box center [922, 322] width 250 height 250
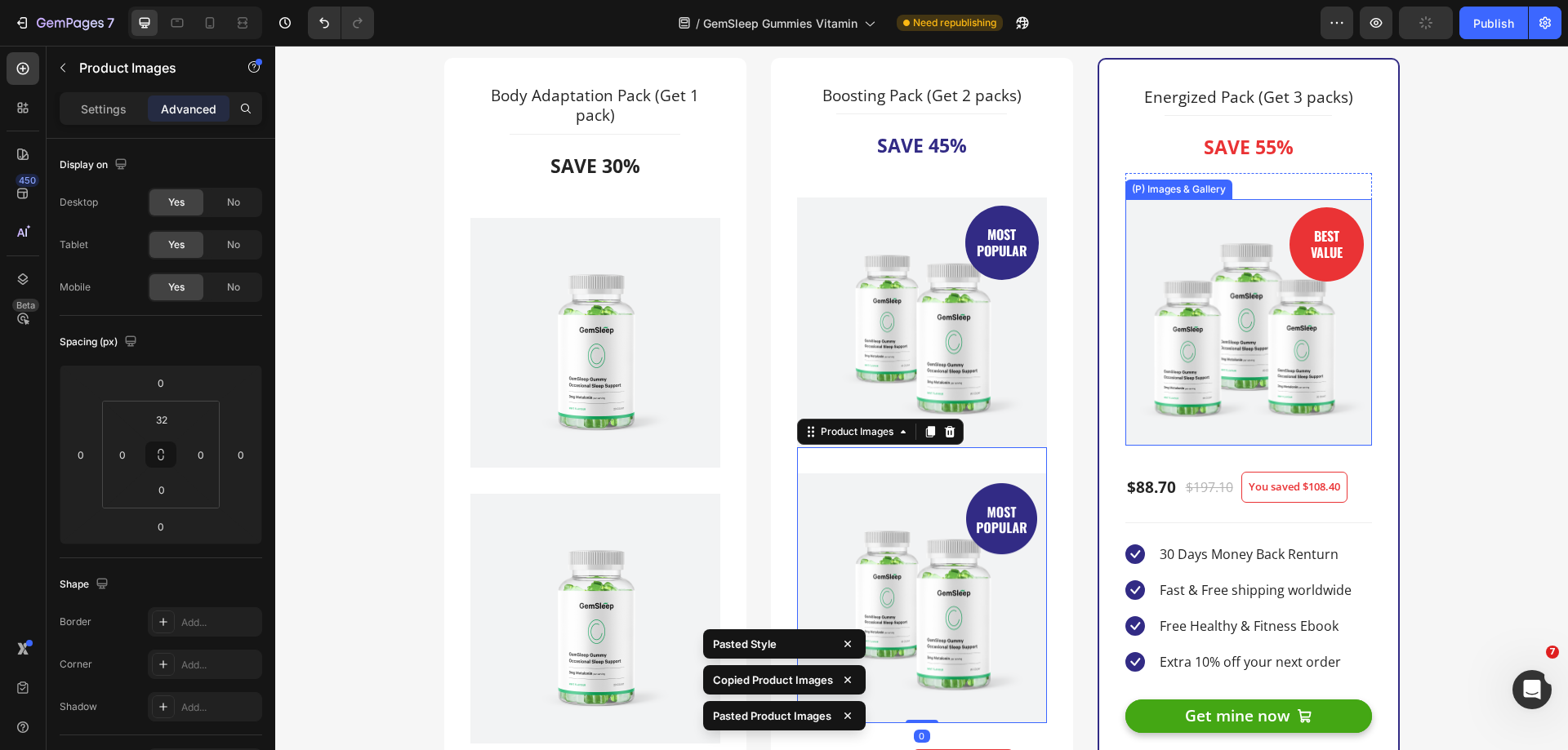
click at [1161, 389] on img at bounding box center [1248, 322] width 247 height 247
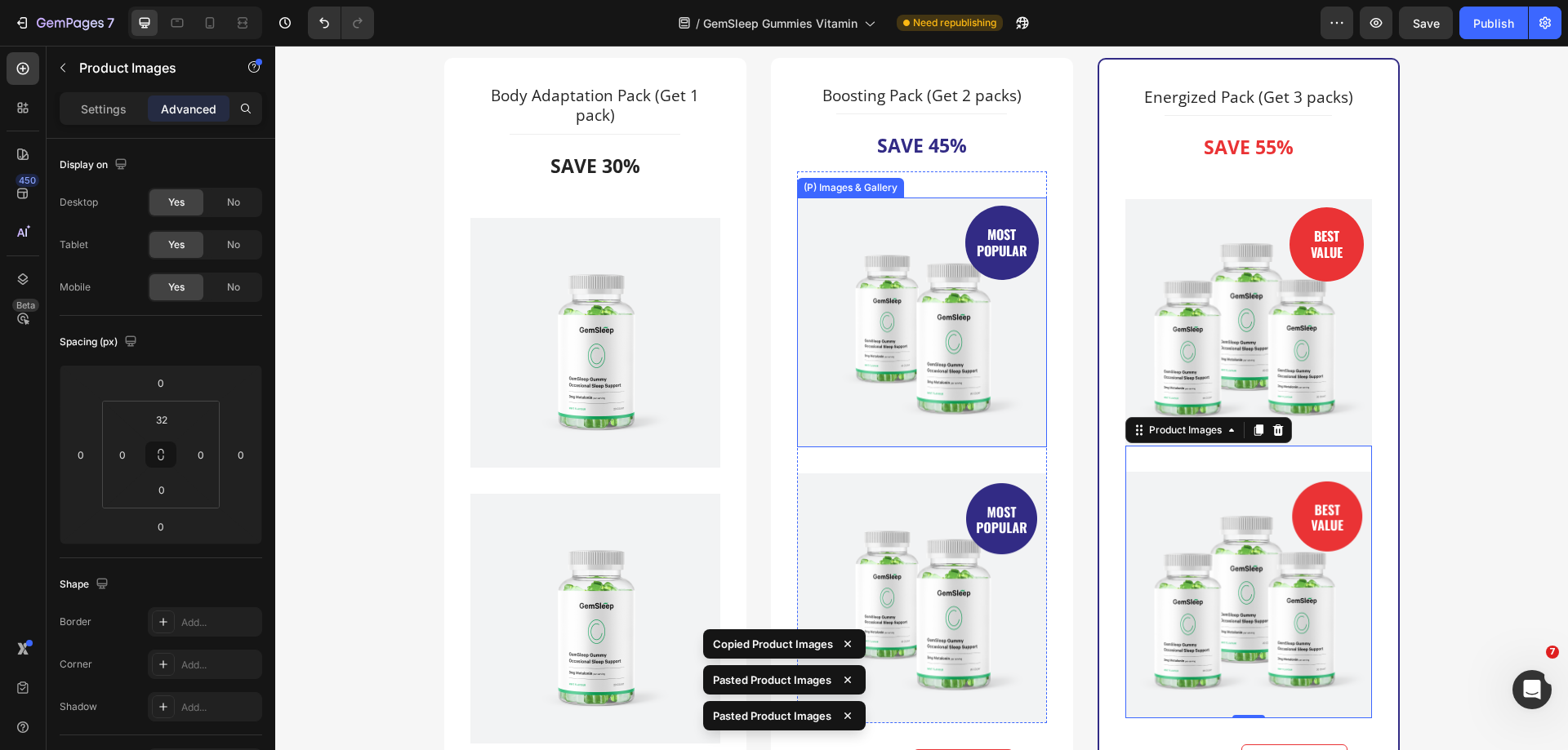
click at [981, 370] on img at bounding box center [922, 322] width 250 height 250
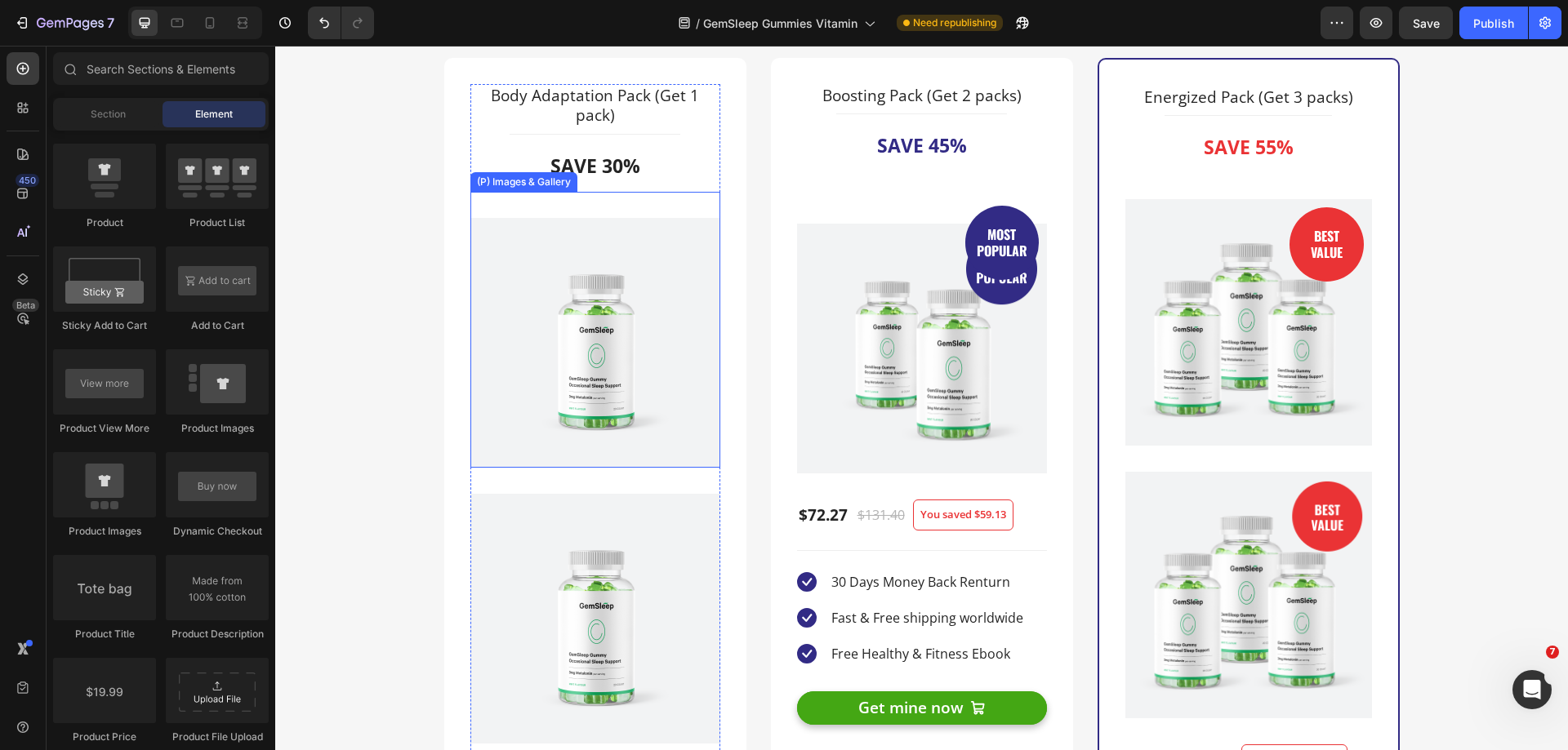
click at [682, 339] on img at bounding box center [595, 342] width 250 height 250
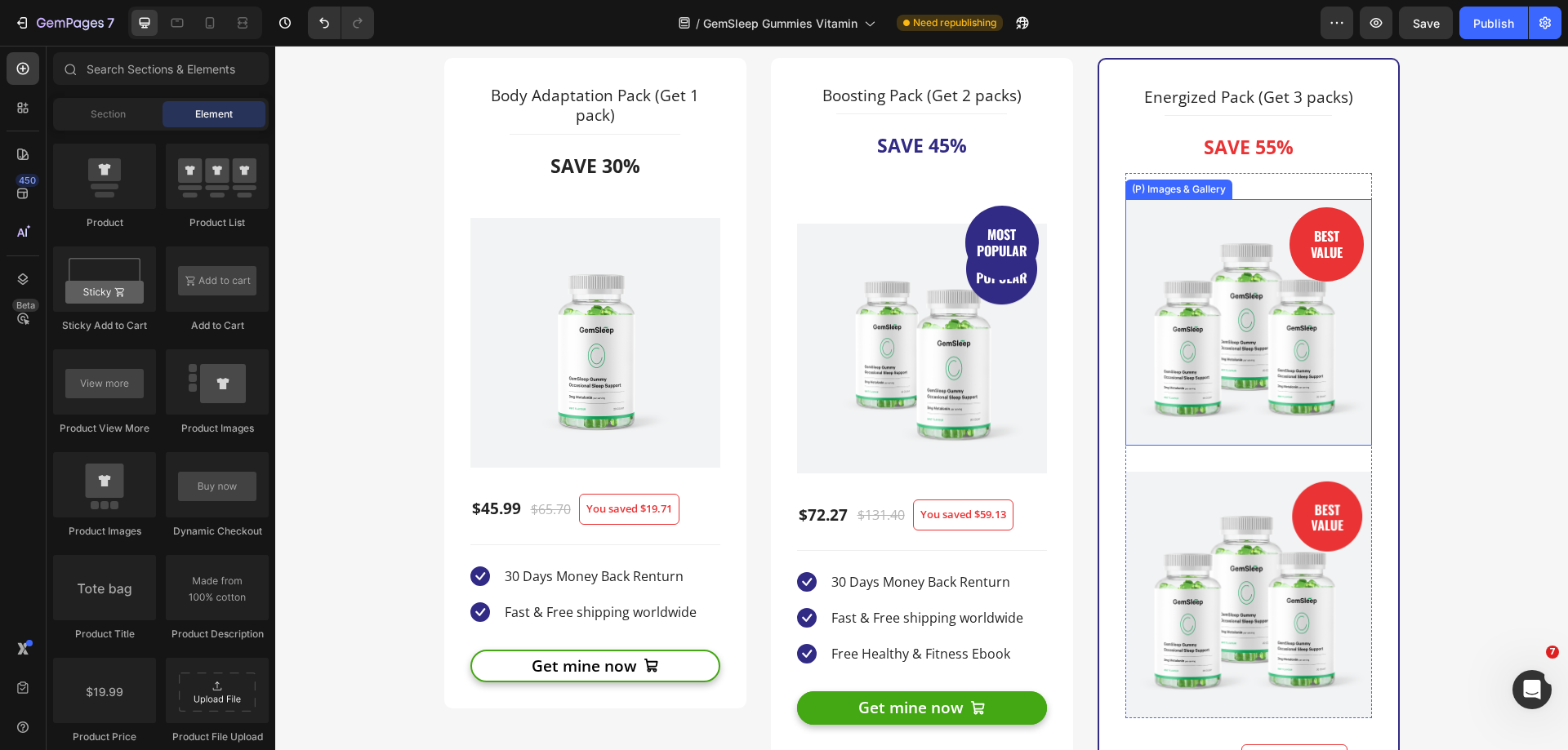
click at [1169, 295] on img at bounding box center [1248, 322] width 247 height 247
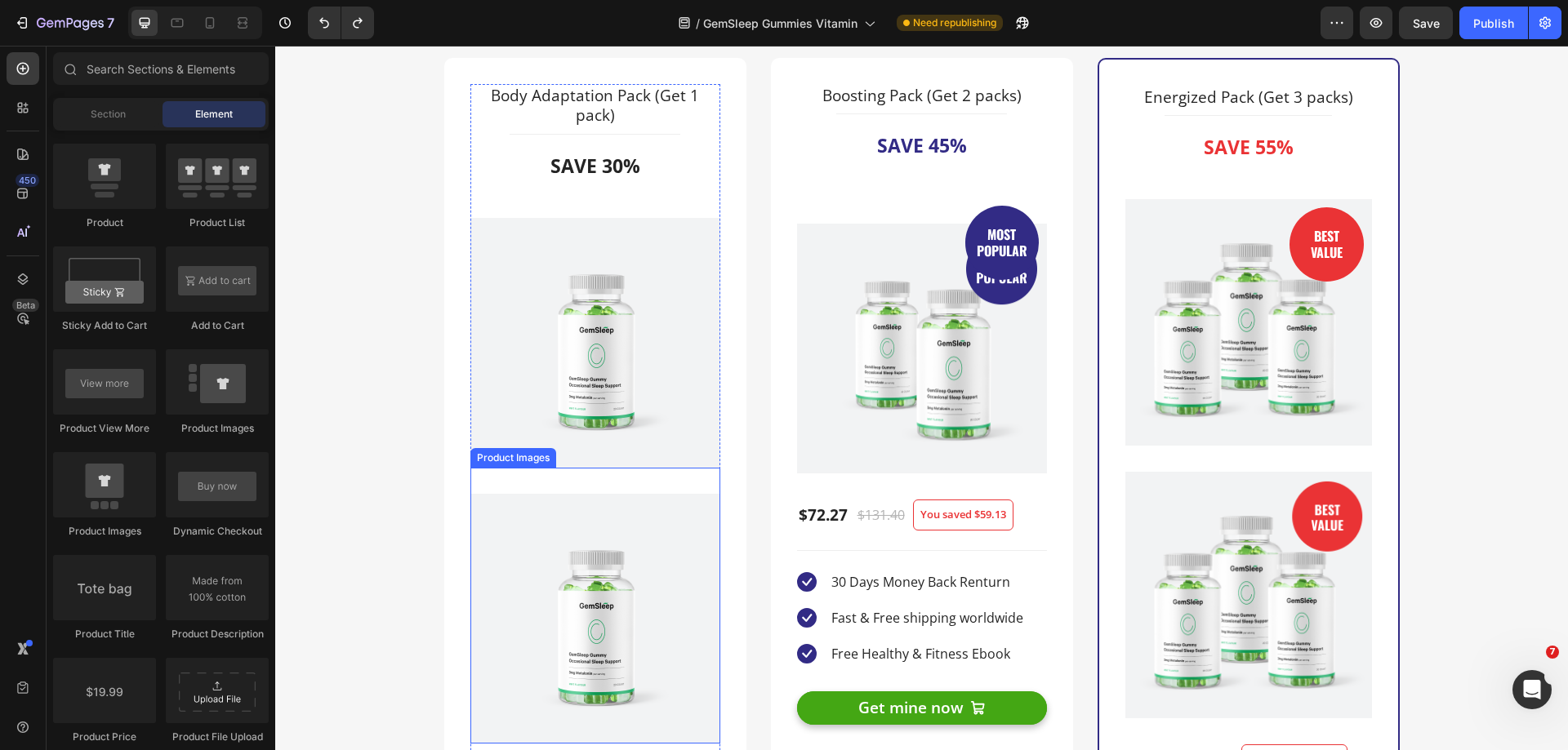
click at [649, 482] on div "Product Images" at bounding box center [595, 606] width 250 height 276
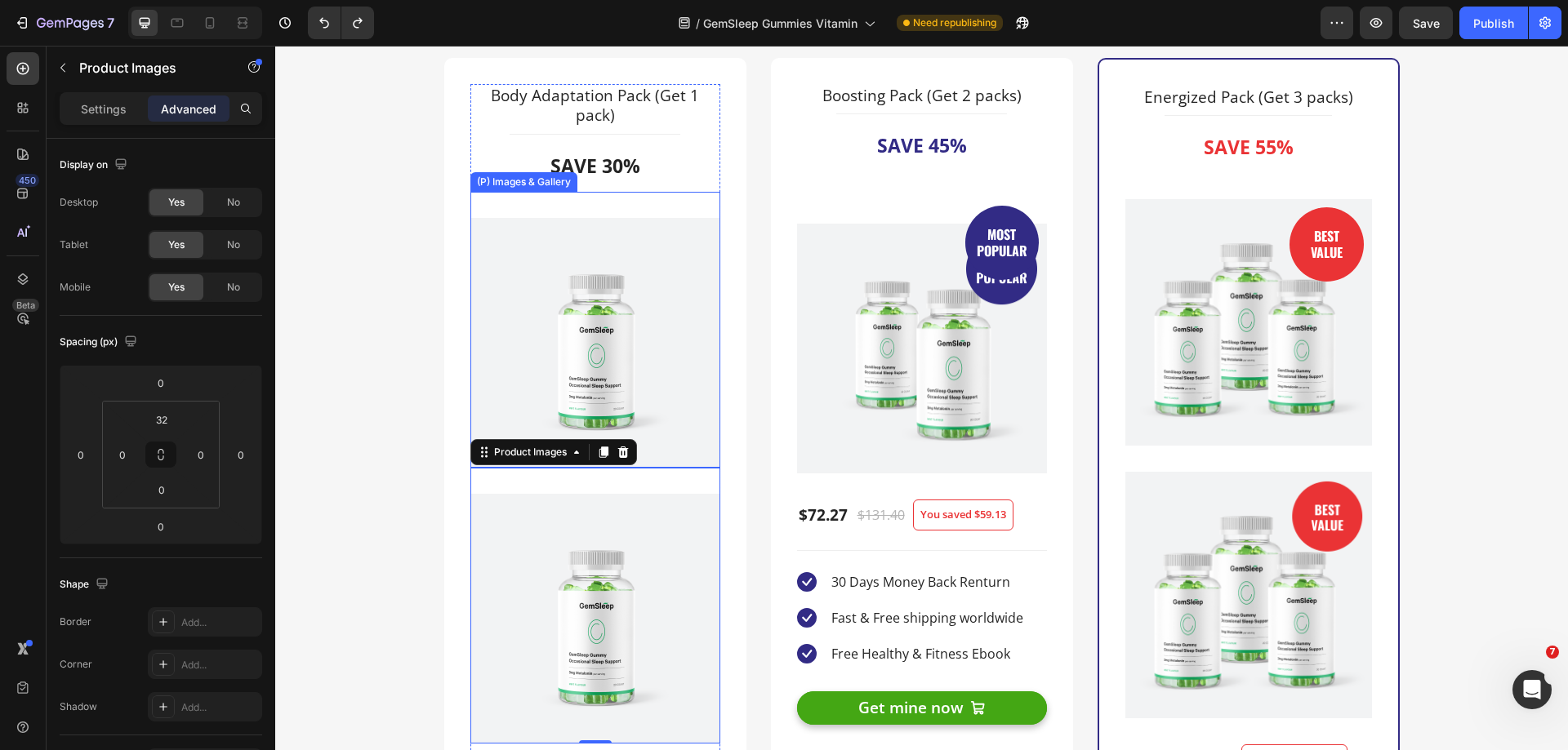
click at [673, 445] on img at bounding box center [595, 342] width 250 height 250
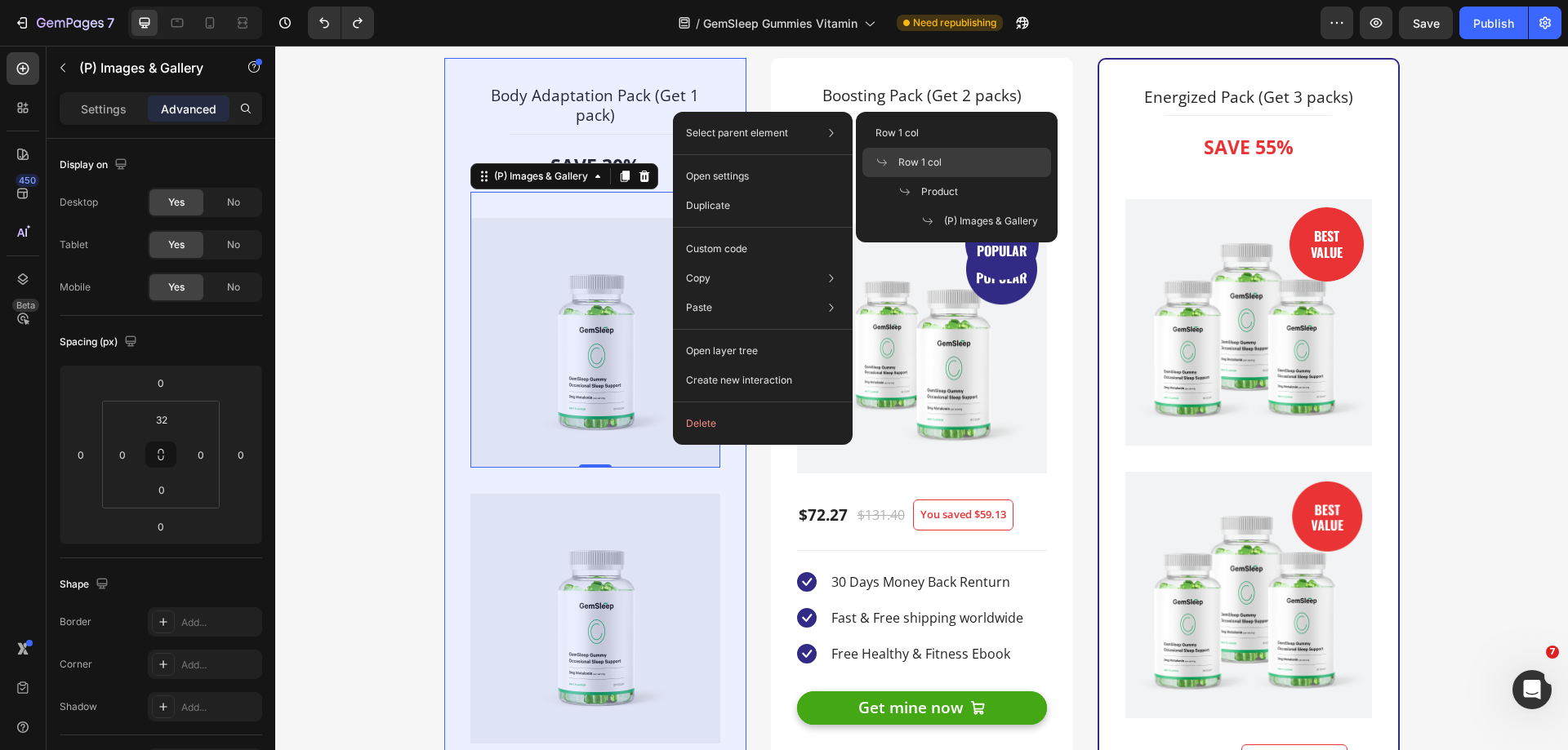
click at [919, 162] on span "Row 1 col" at bounding box center [919, 163] width 43 height 15
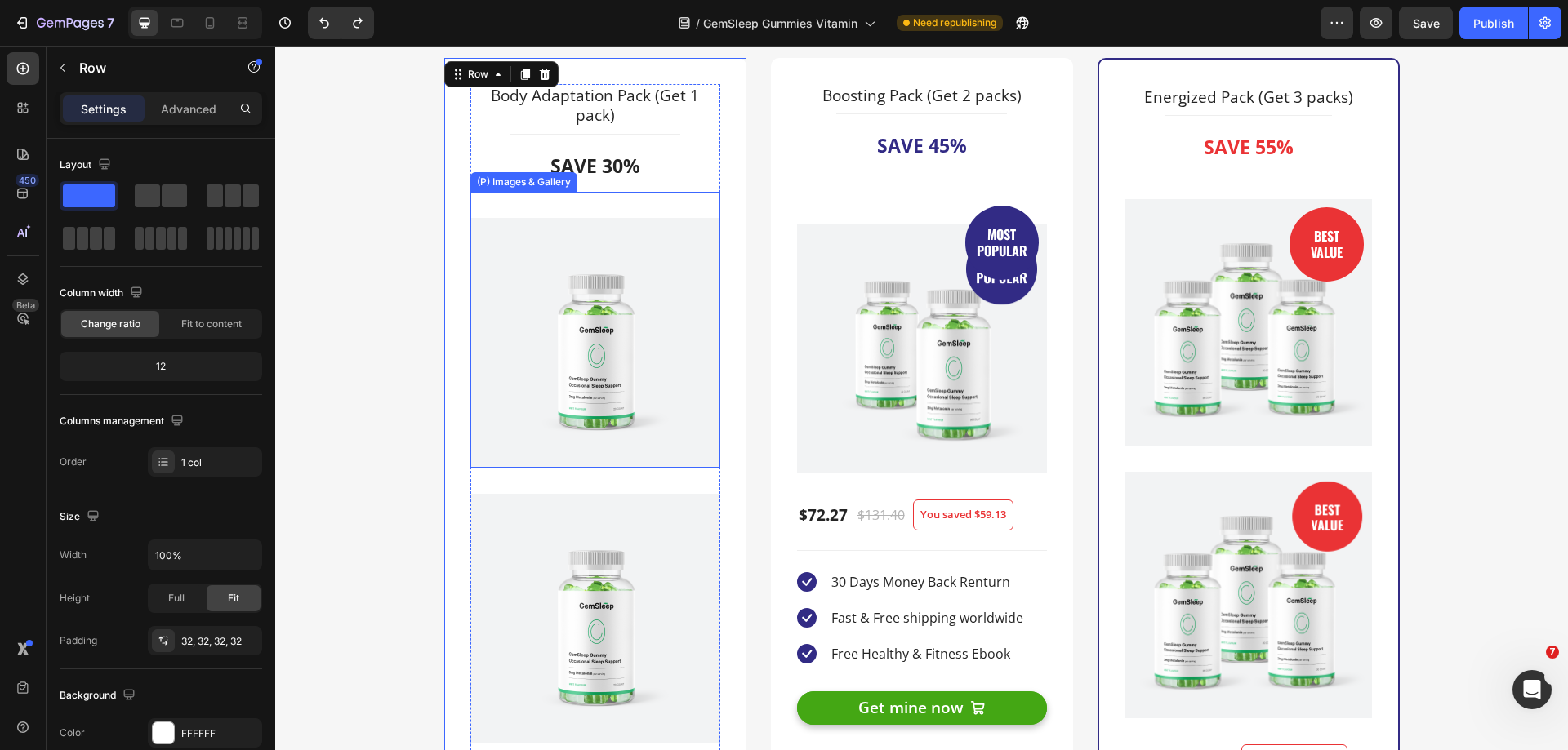
click at [690, 320] on img at bounding box center [595, 342] width 250 height 250
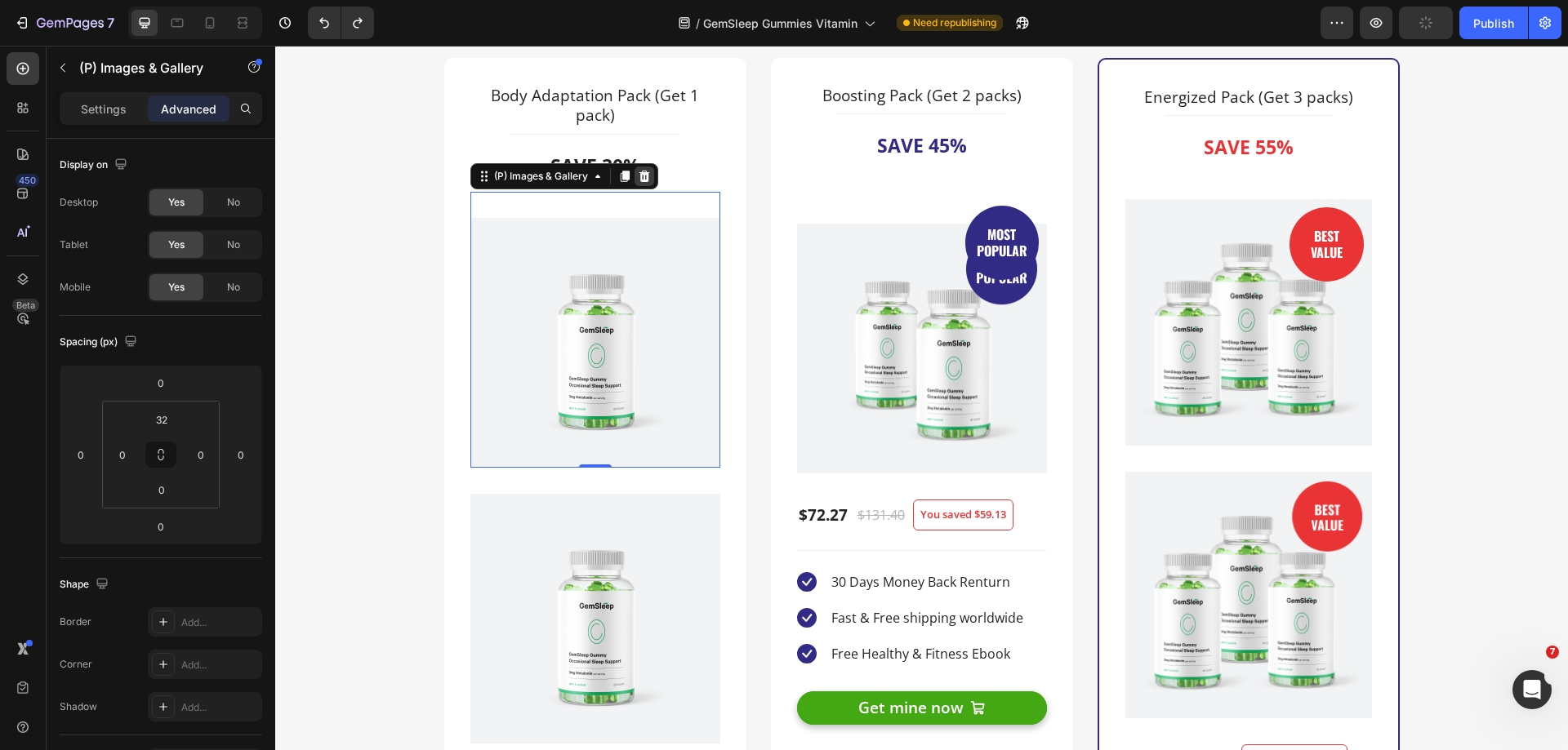
click at [642, 179] on icon at bounding box center [644, 177] width 11 height 12
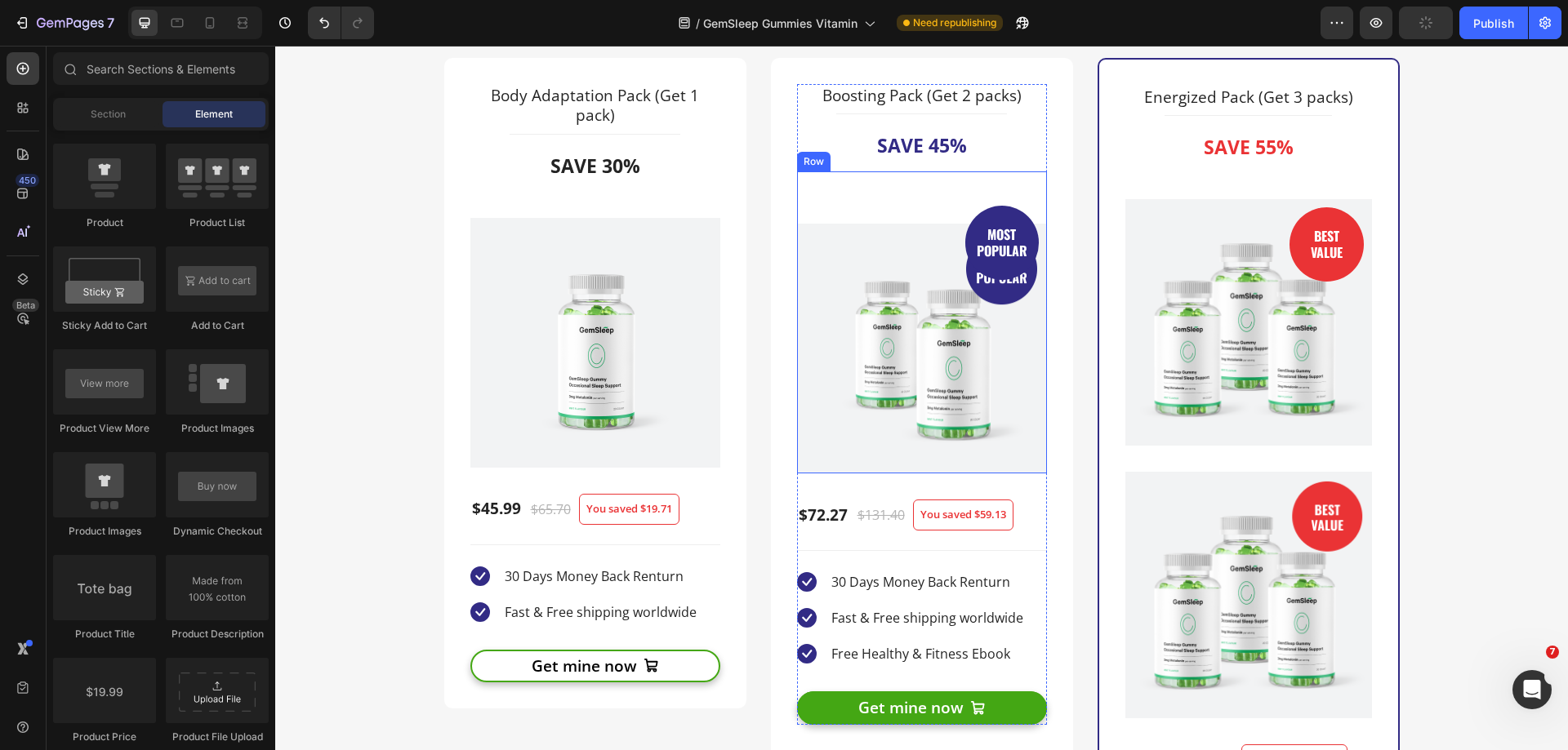
click at [930, 191] on div "MOST POPULAR Text block Row Product Images Row" at bounding box center [922, 323] width 250 height 302
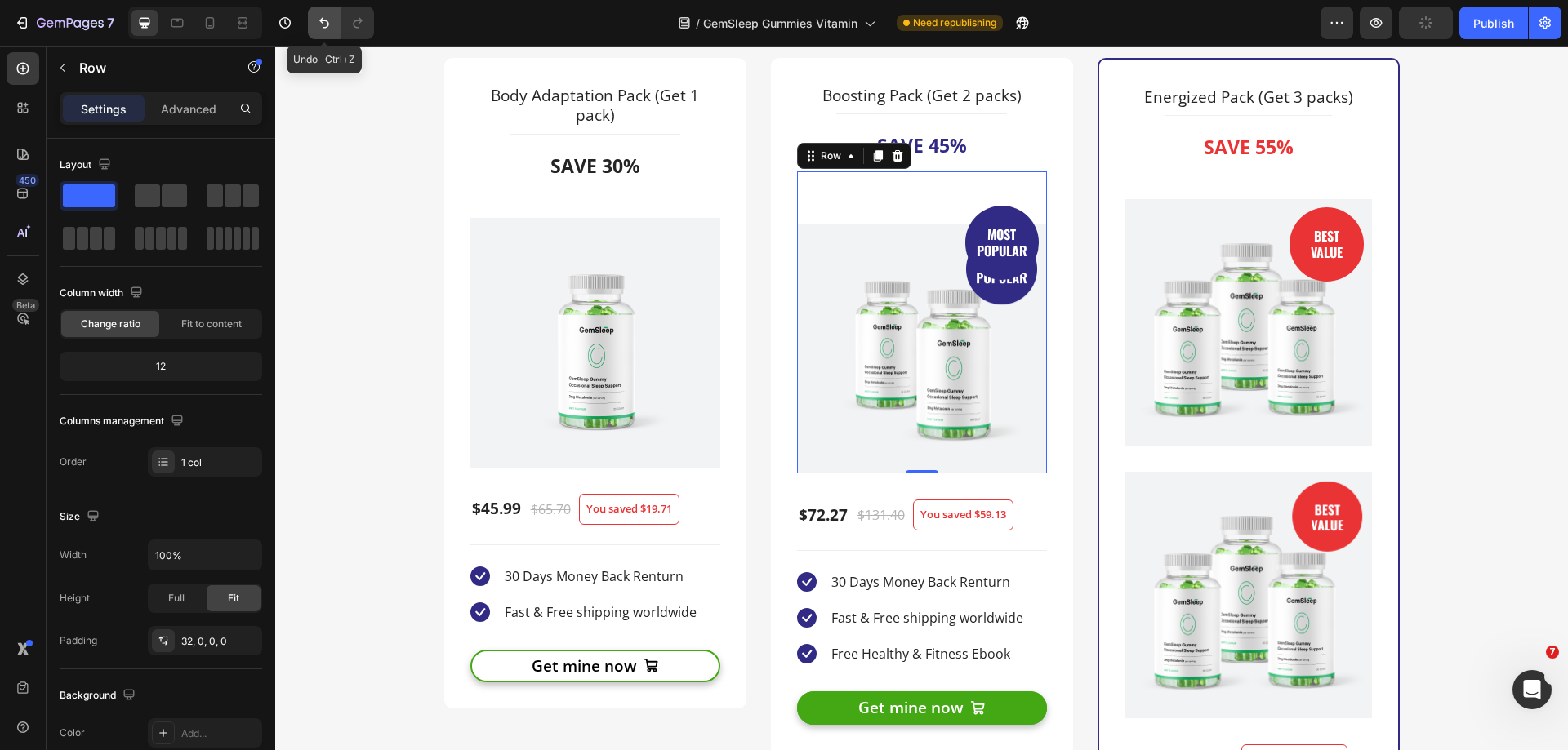
click at [326, 21] on icon "Undo/Redo" at bounding box center [324, 23] width 10 height 11
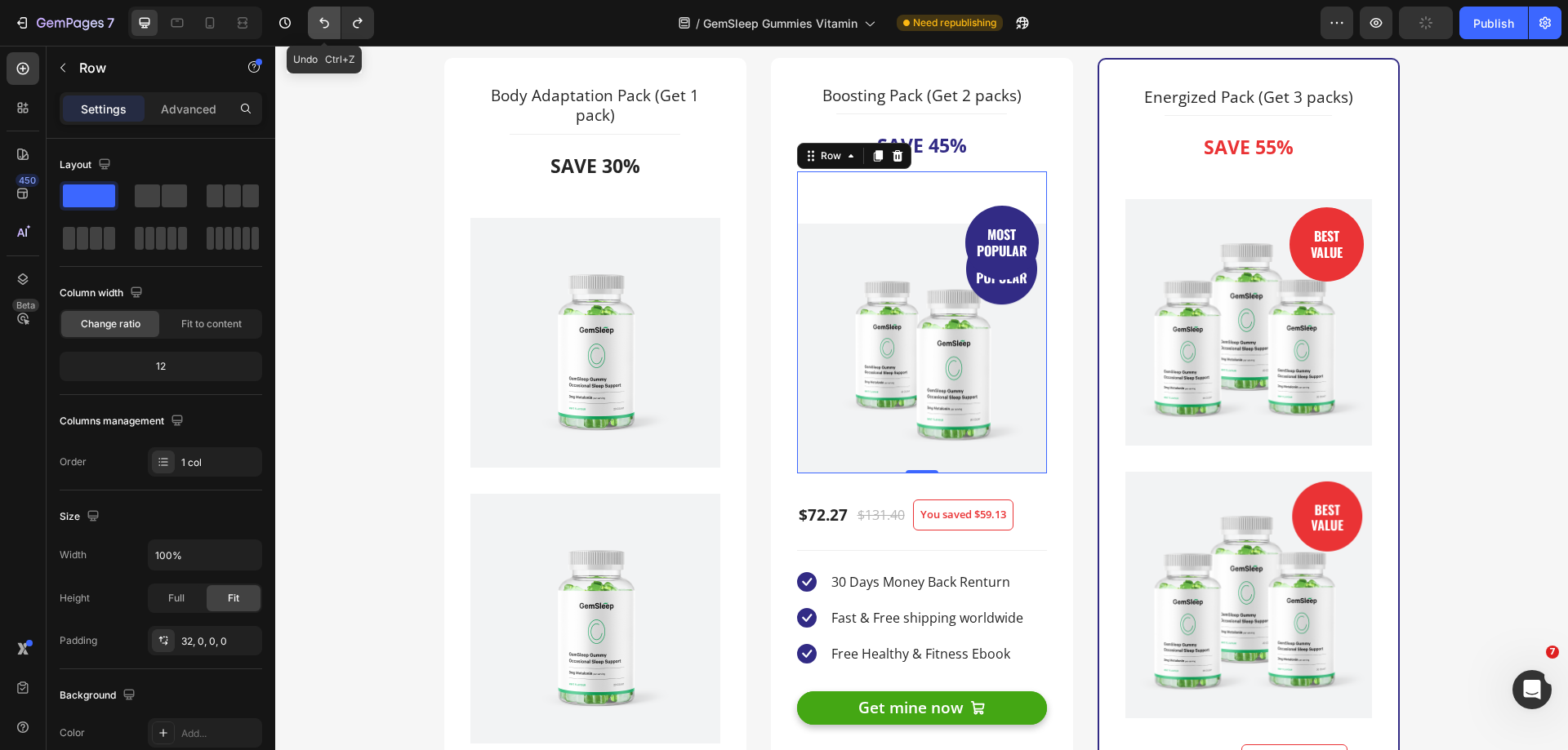
click at [326, 21] on icon "Undo/Redo" at bounding box center [324, 23] width 10 height 11
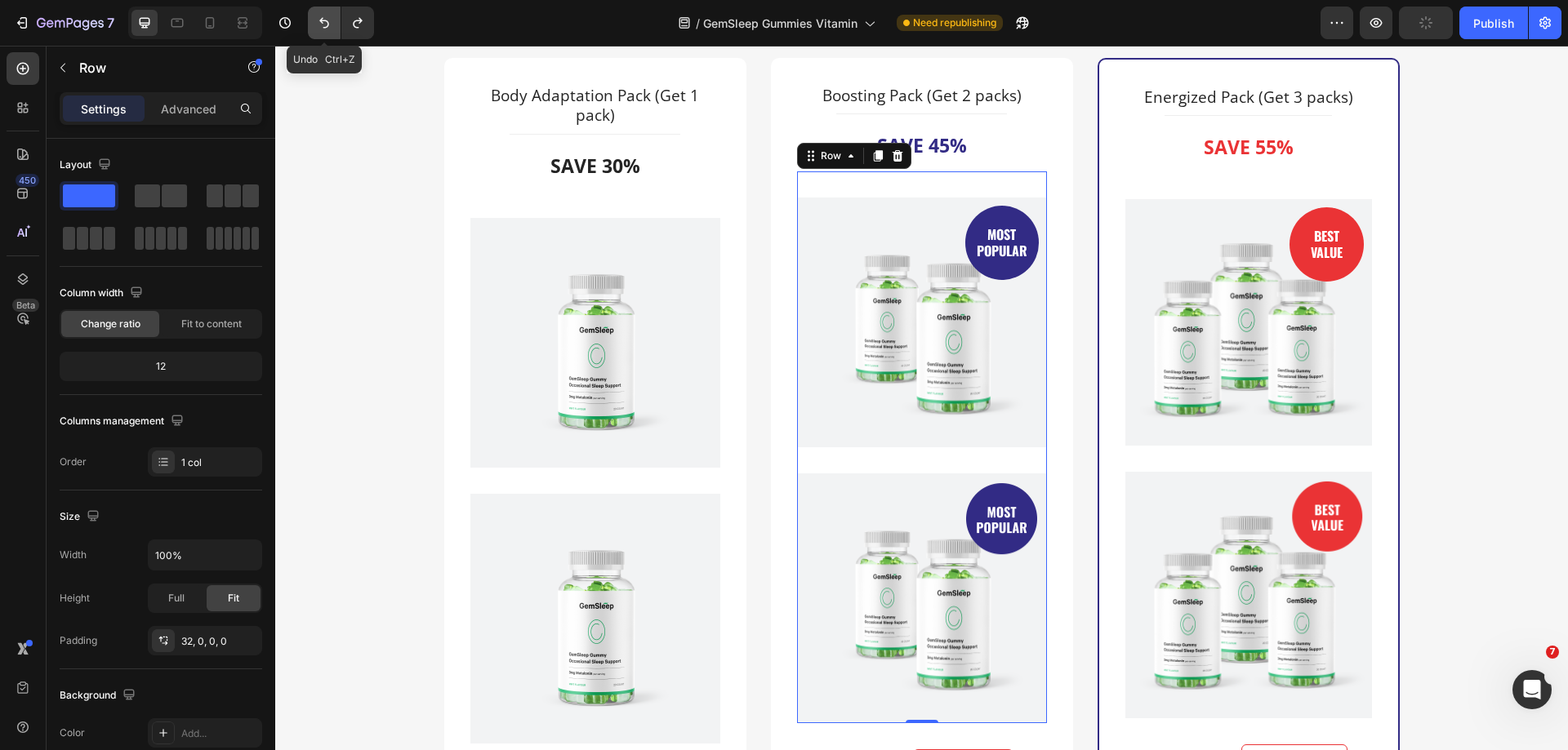
click at [326, 21] on icon "Undo/Redo" at bounding box center [324, 23] width 10 height 11
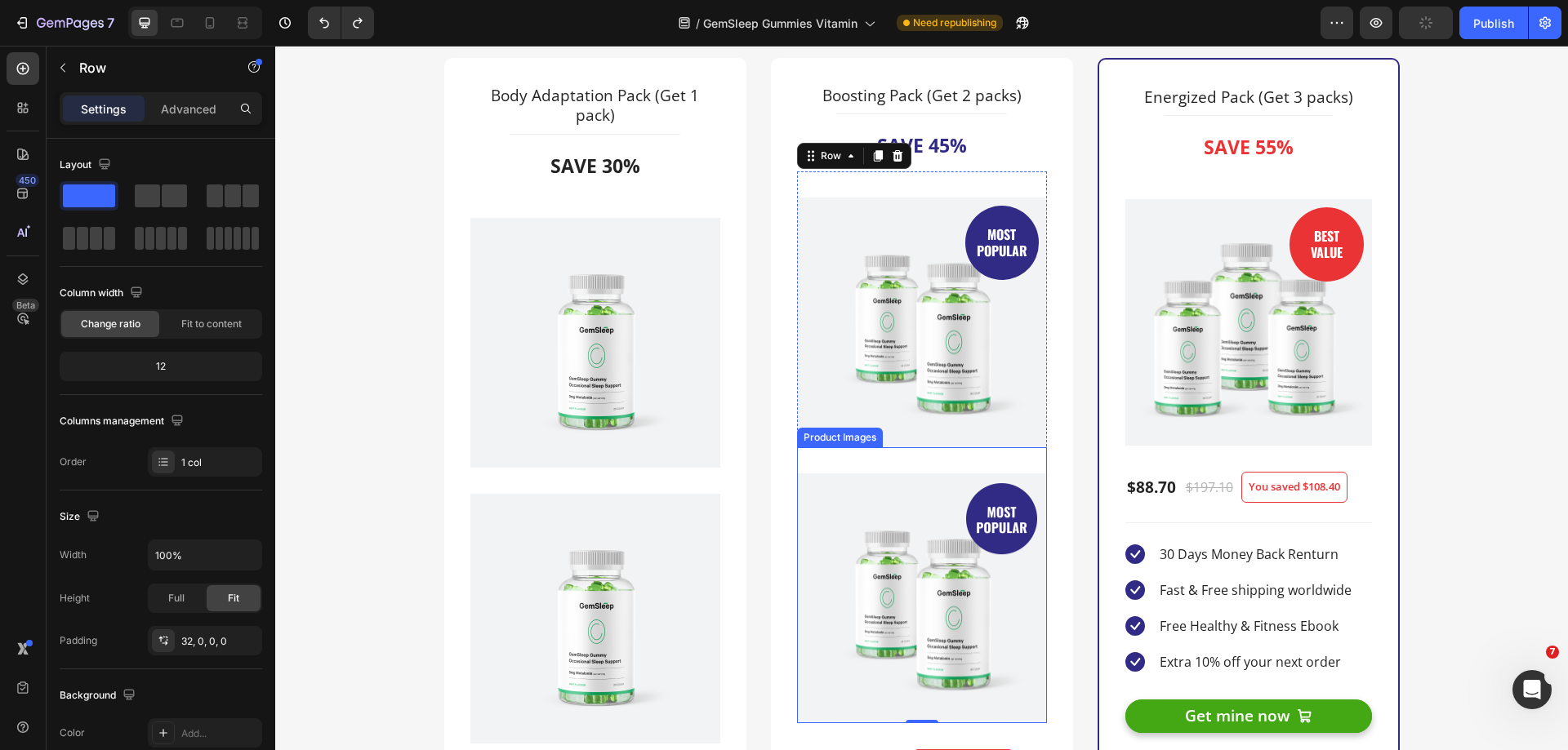
click at [851, 476] on img at bounding box center [922, 598] width 250 height 250
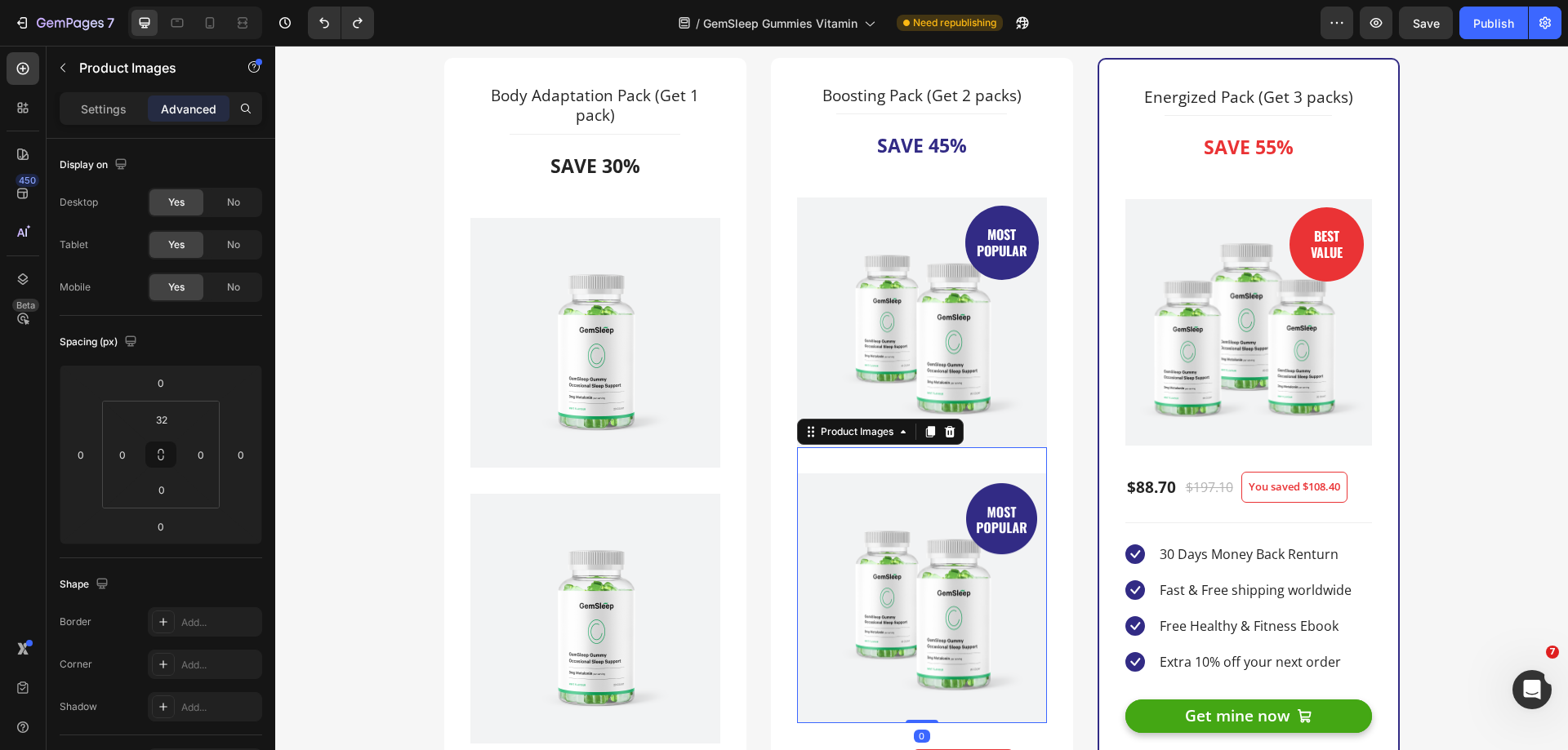
click at [933, 514] on img at bounding box center [922, 598] width 250 height 250
click at [982, 518] on img at bounding box center [922, 598] width 250 height 250
click at [944, 430] on icon at bounding box center [949, 432] width 11 height 12
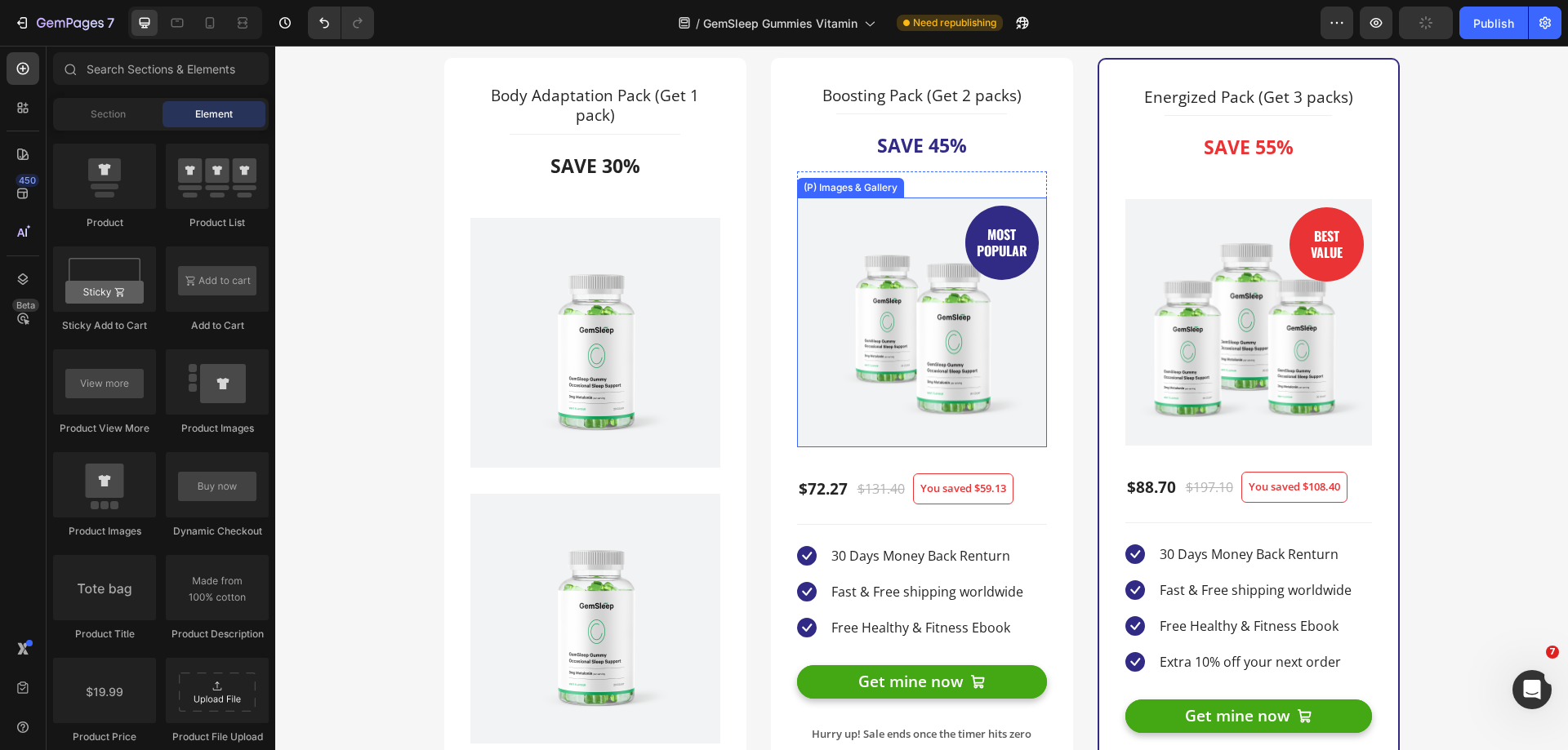
click at [966, 397] on img at bounding box center [922, 322] width 250 height 250
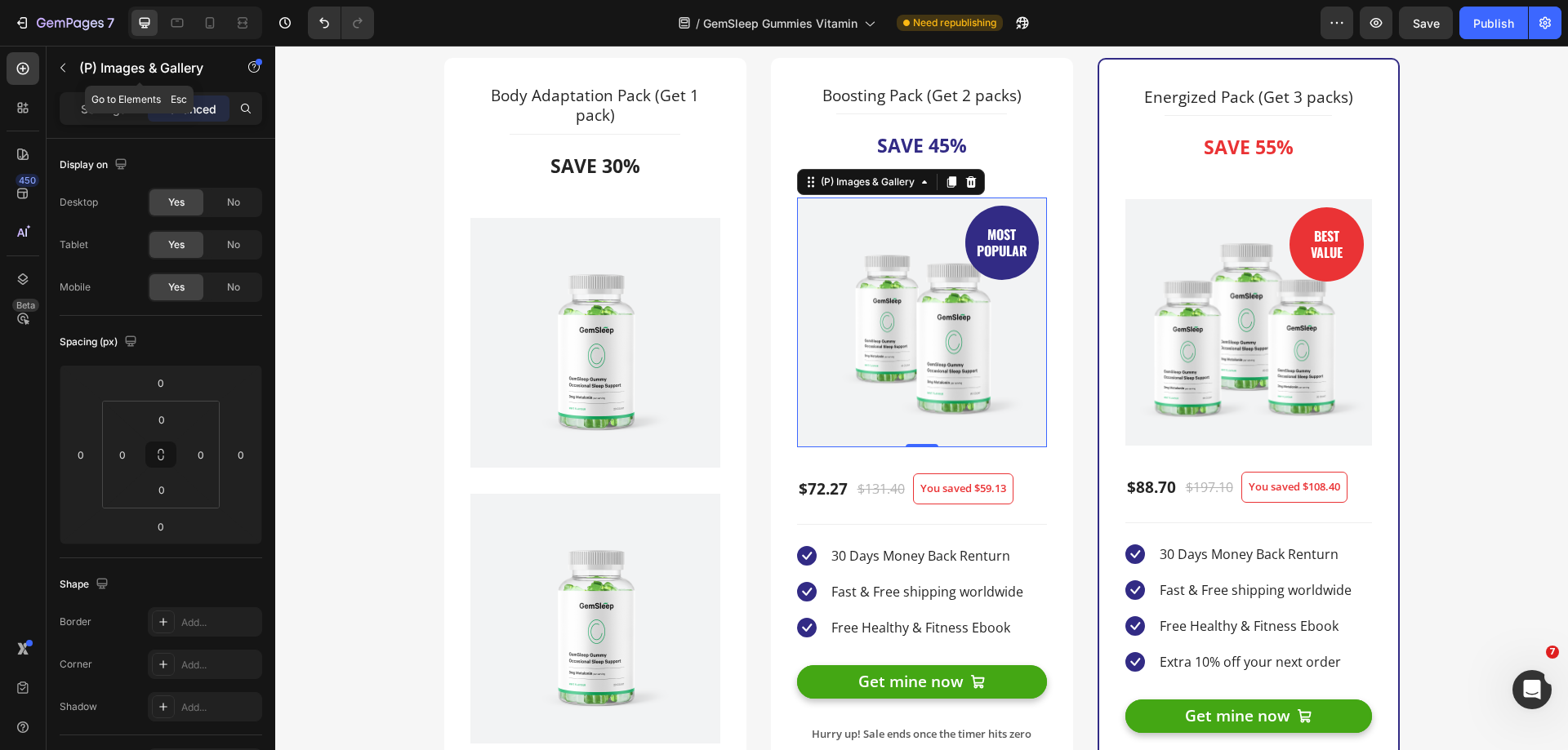
click at [62, 72] on icon "button" at bounding box center [63, 68] width 13 height 13
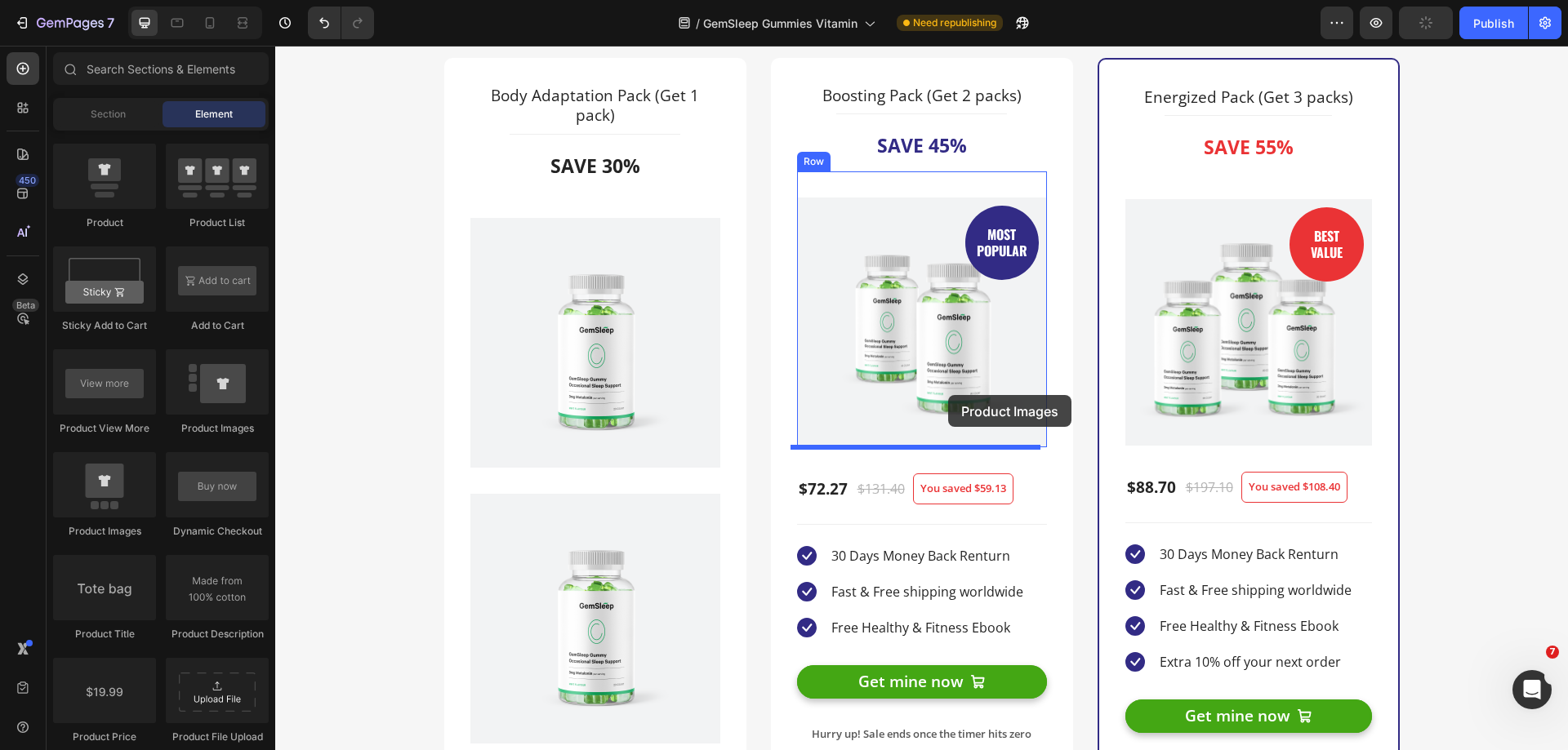
drag, startPoint x: 538, startPoint y: 530, endPoint x: 948, endPoint y: 395, distance: 431.7
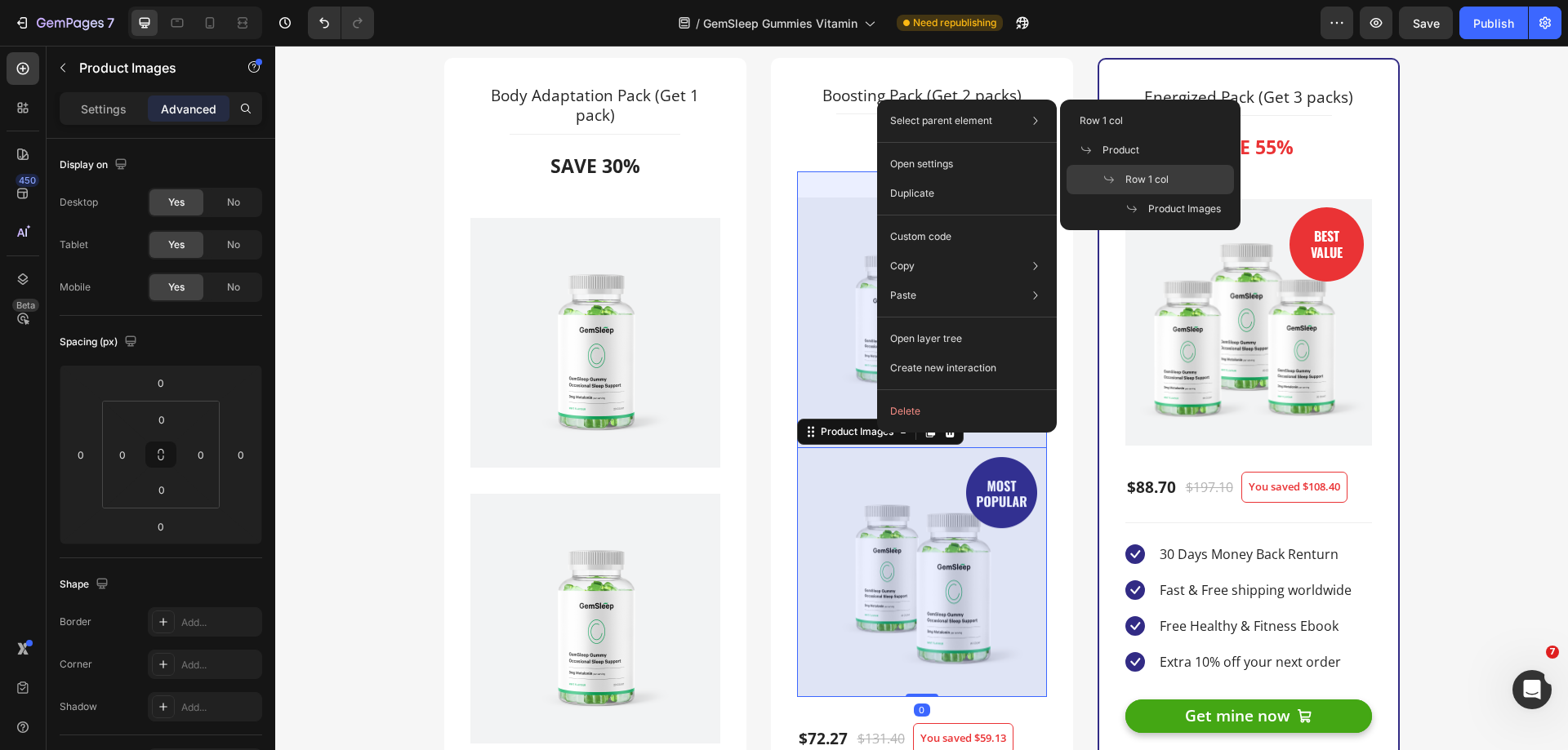
click at [1131, 176] on span "Row 1 col" at bounding box center [1146, 180] width 43 height 15
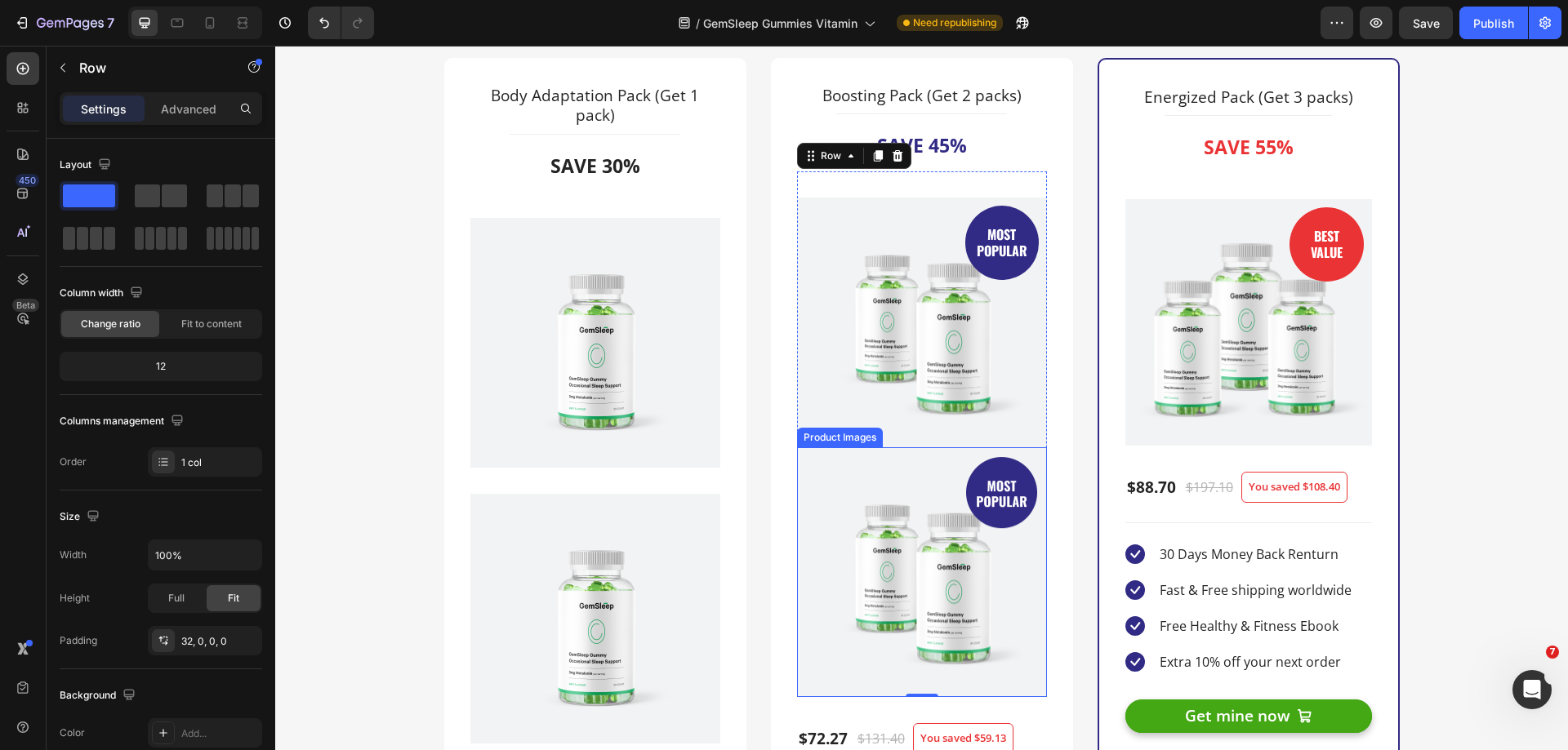
click at [890, 500] on img at bounding box center [922, 572] width 250 height 250
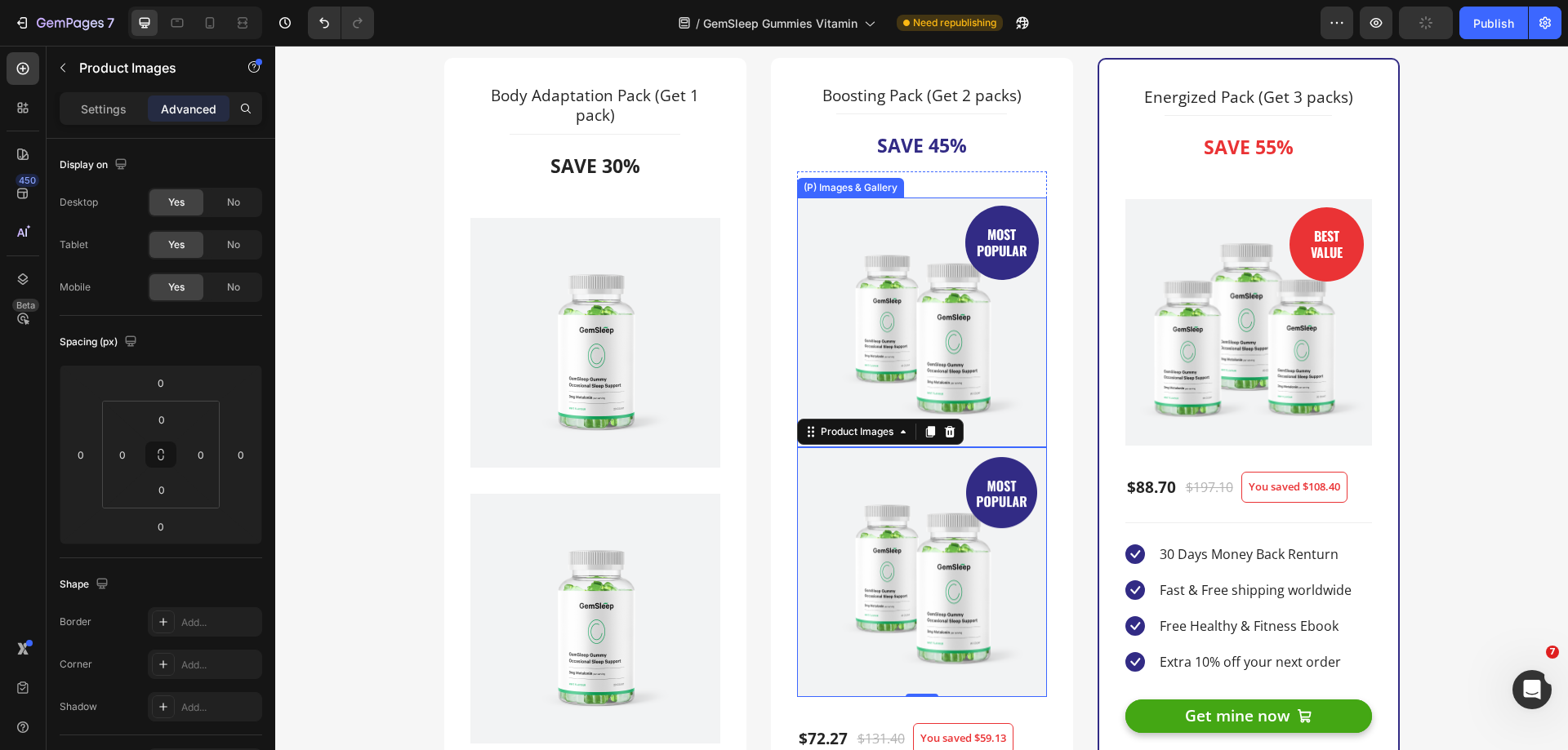
click at [916, 275] on img at bounding box center [922, 322] width 250 height 250
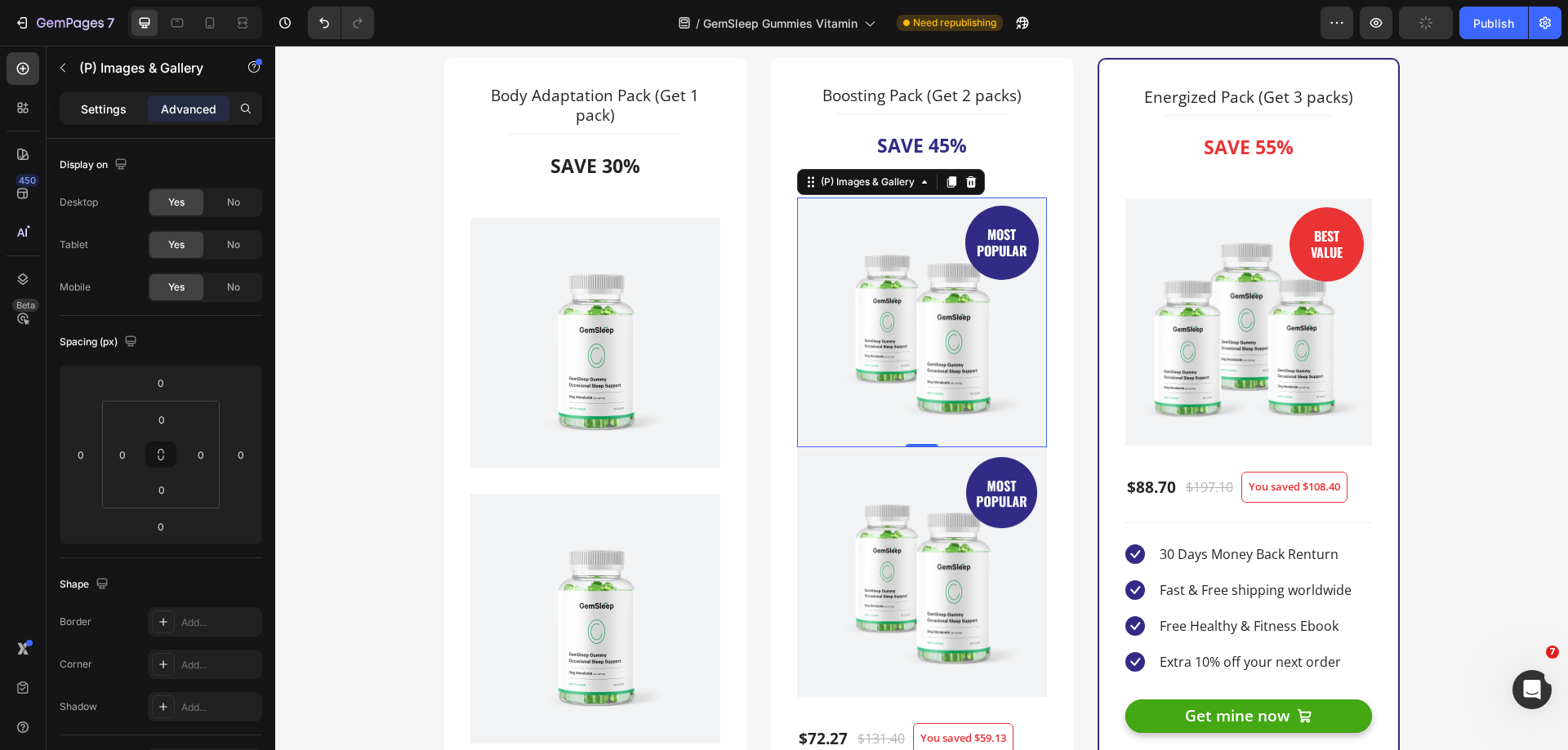
click at [86, 117] on div "Settings" at bounding box center [103, 109] width 82 height 26
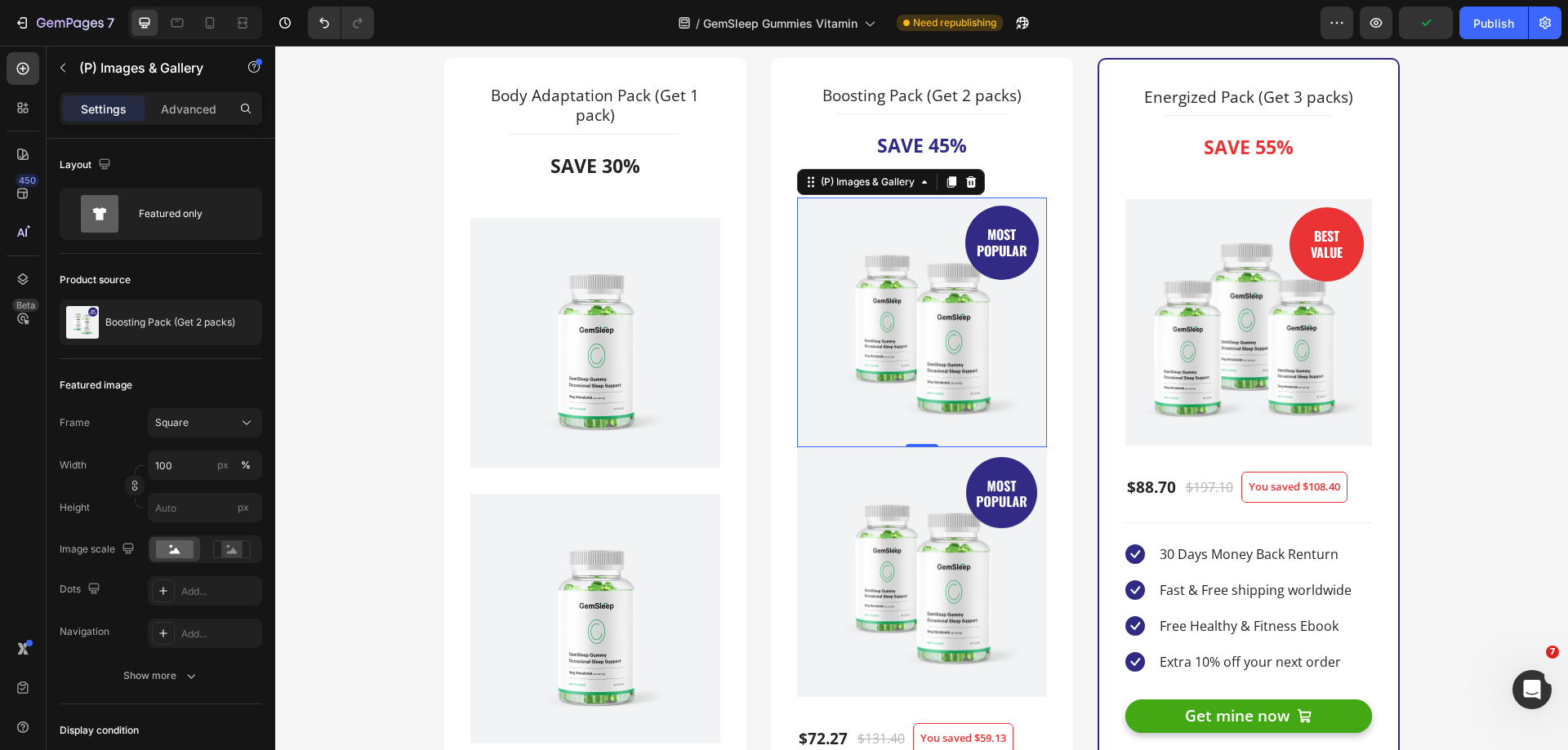
click at [927, 381] on img at bounding box center [922, 322] width 250 height 250
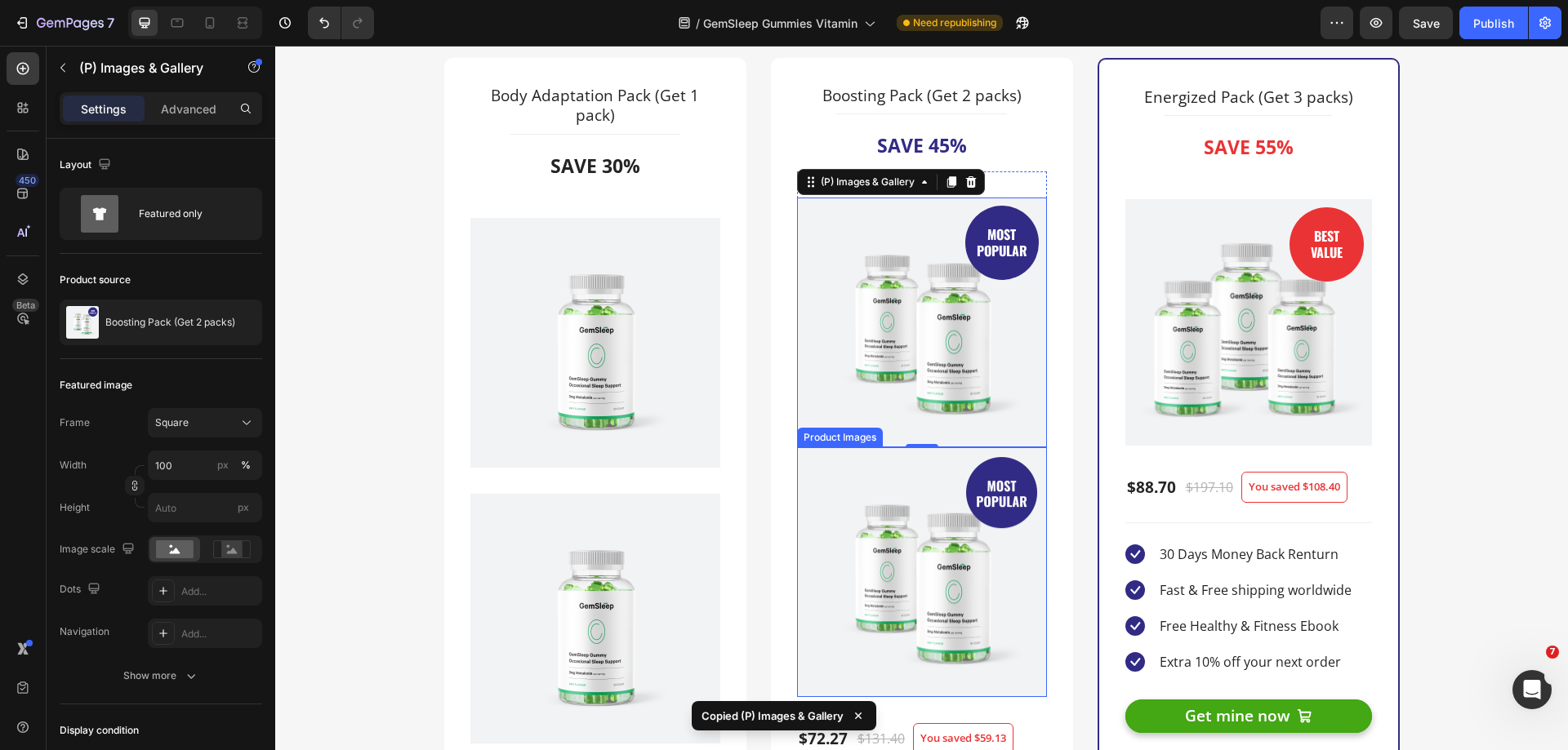
click at [946, 475] on img at bounding box center [922, 572] width 250 height 250
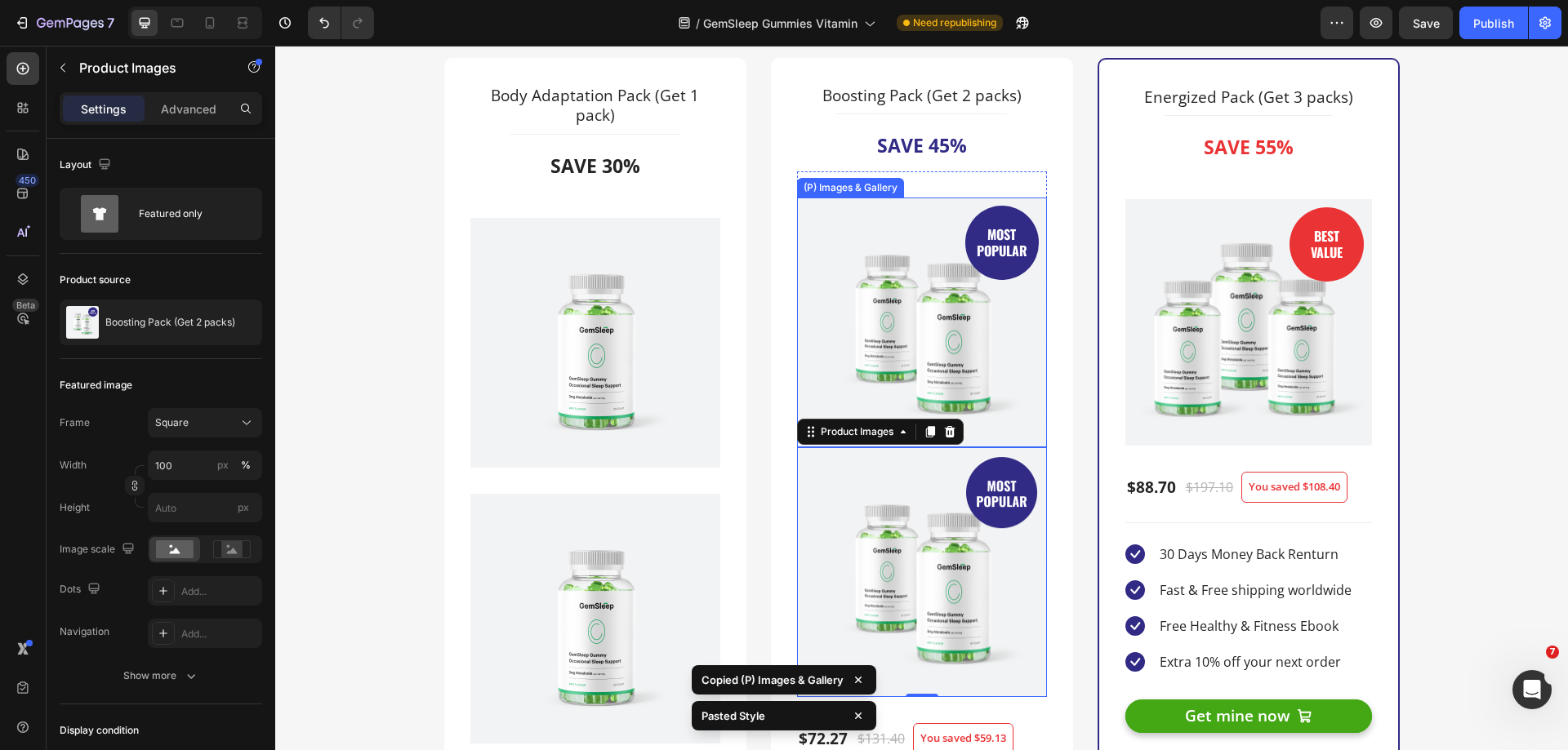
click at [926, 338] on img at bounding box center [922, 322] width 250 height 250
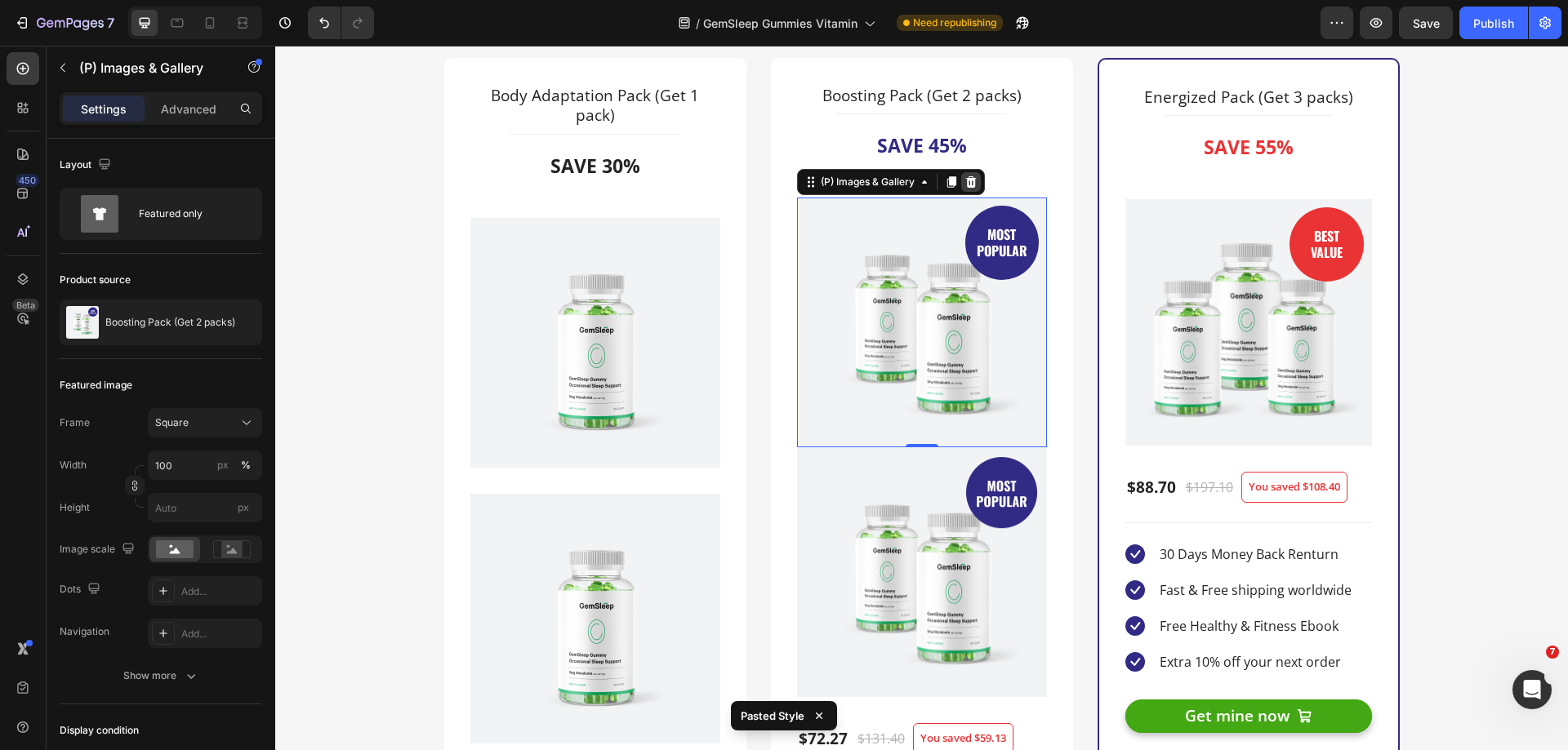
click at [965, 182] on icon at bounding box center [971, 182] width 13 height 13
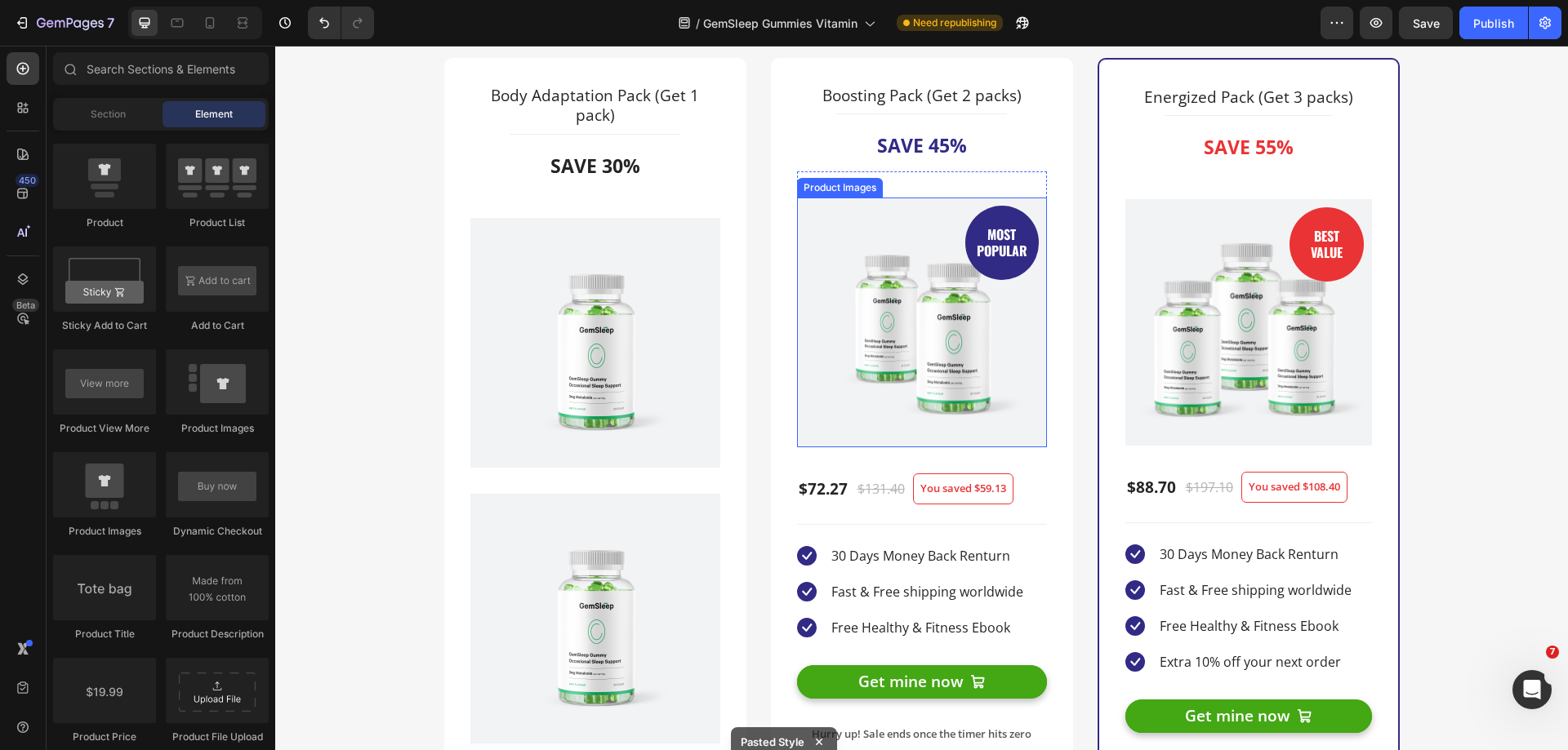
click at [933, 264] on img at bounding box center [922, 322] width 250 height 250
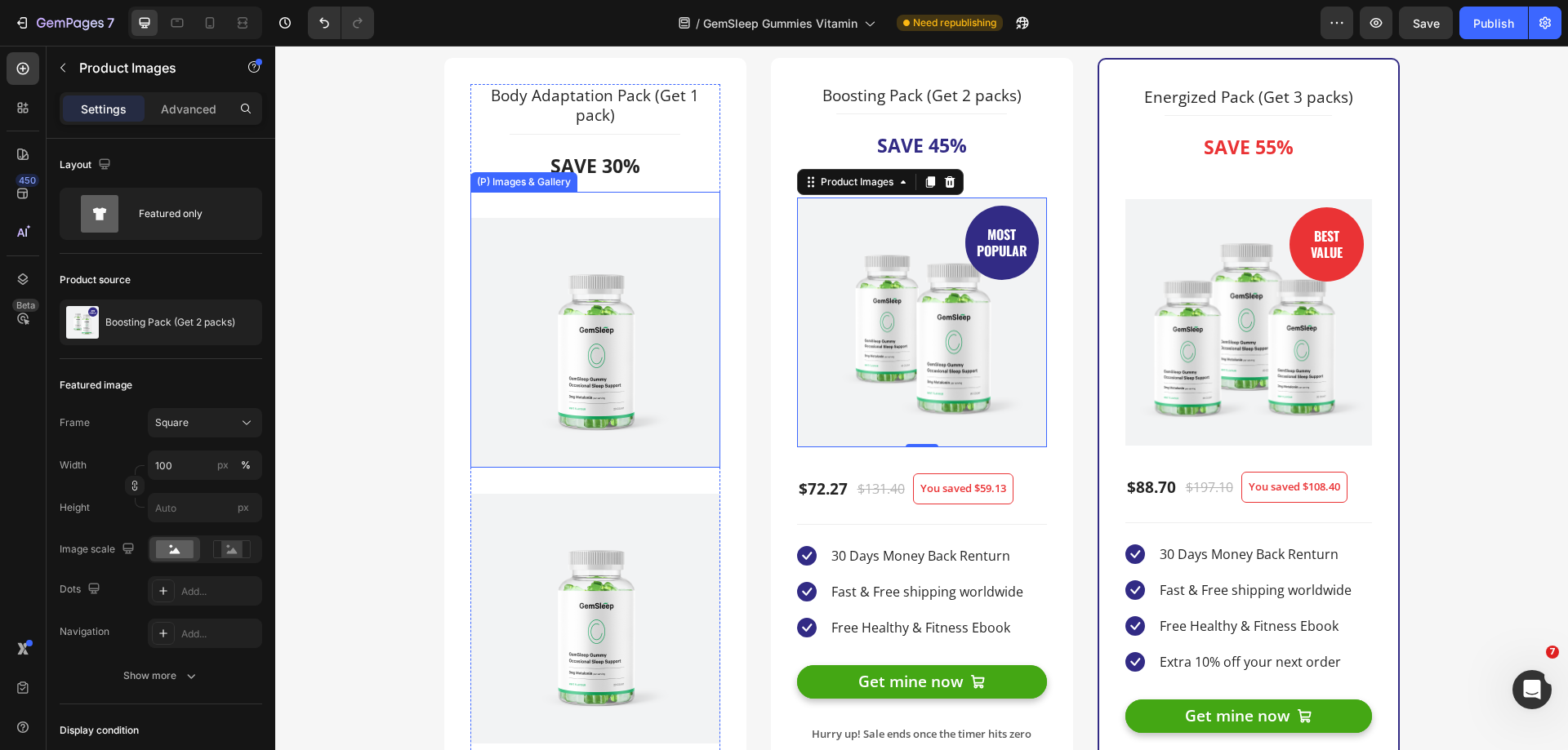
click at [635, 280] on img at bounding box center [595, 342] width 250 height 250
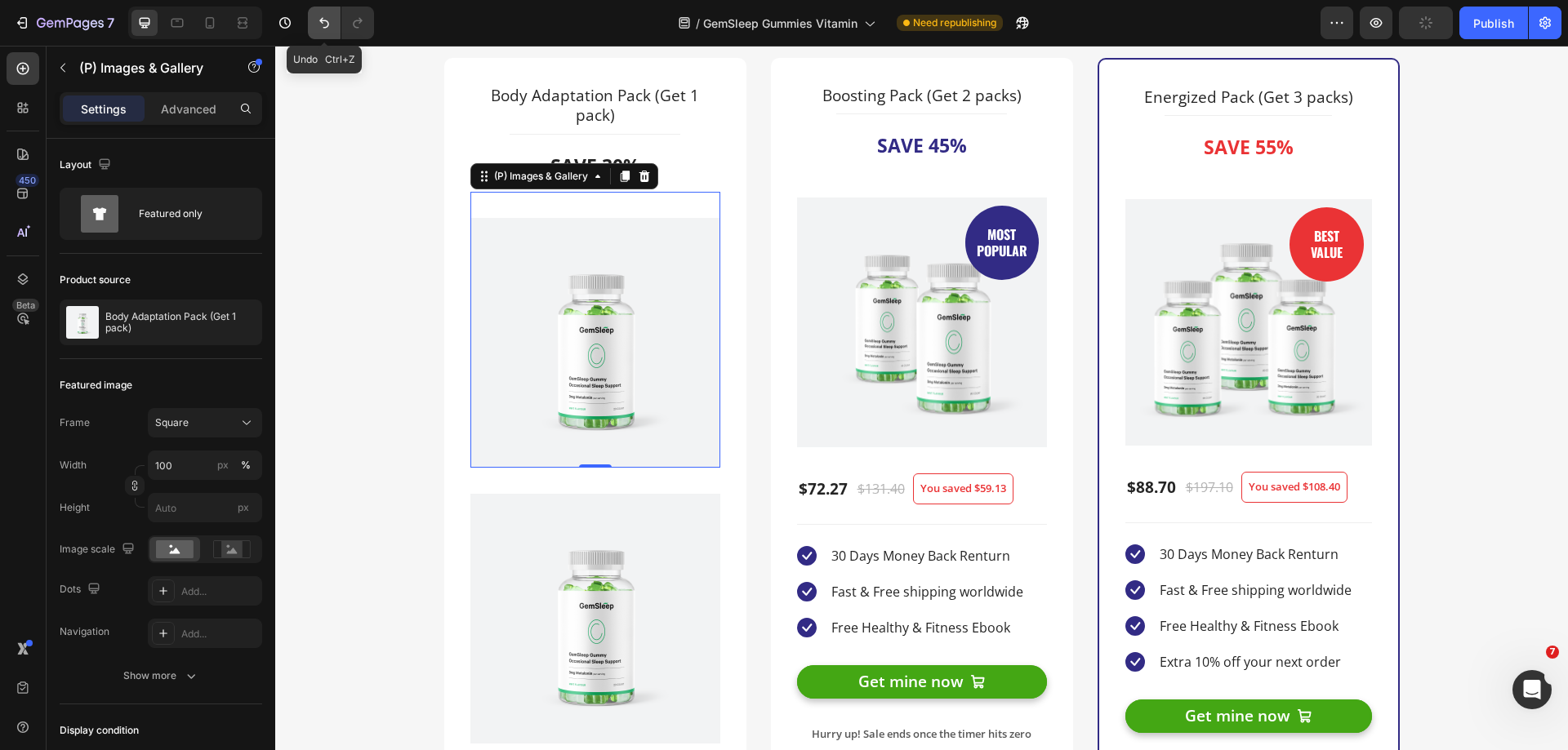
click at [321, 23] on icon "Undo/Redo" at bounding box center [324, 23] width 17 height 17
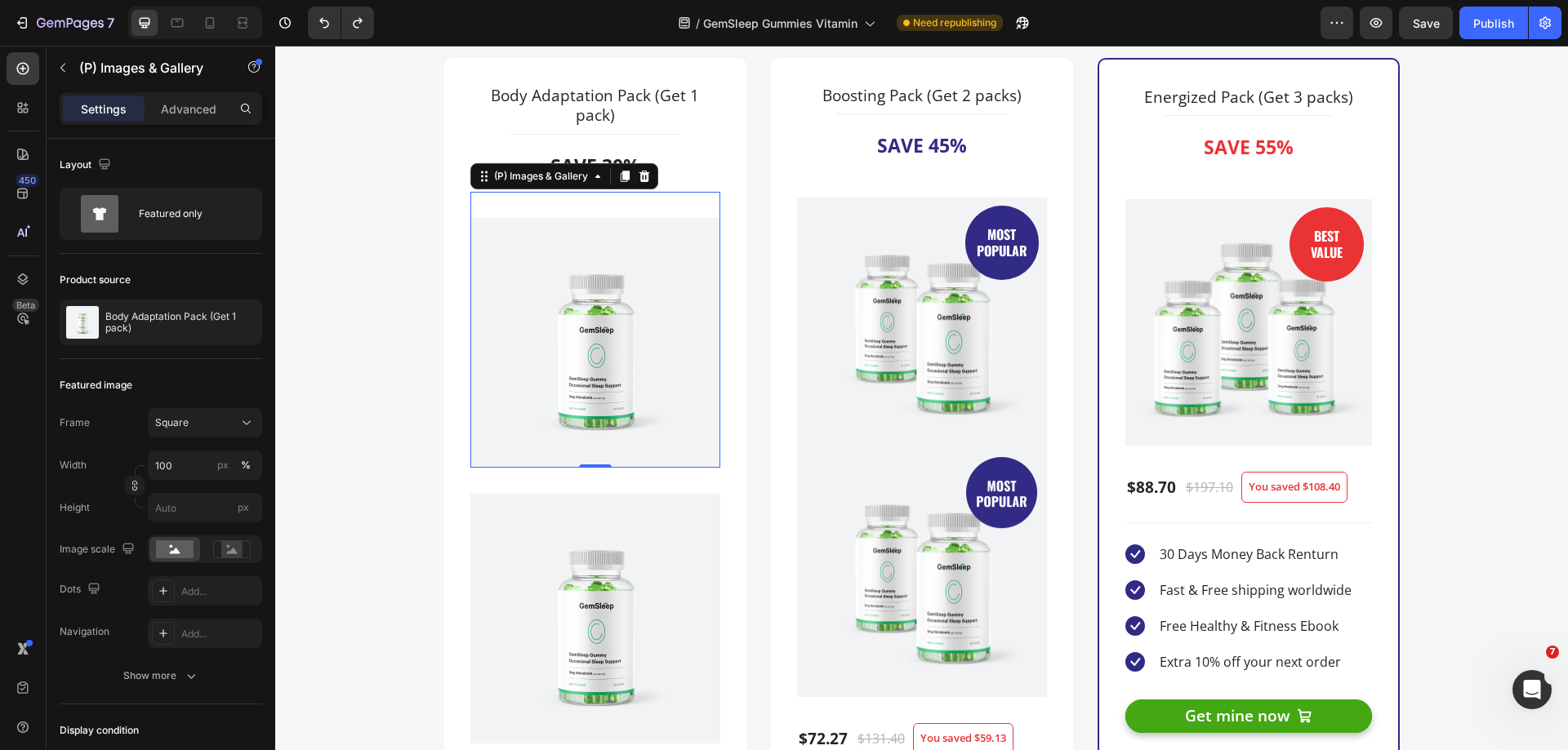
click at [644, 179] on icon at bounding box center [645, 177] width 13 height 13
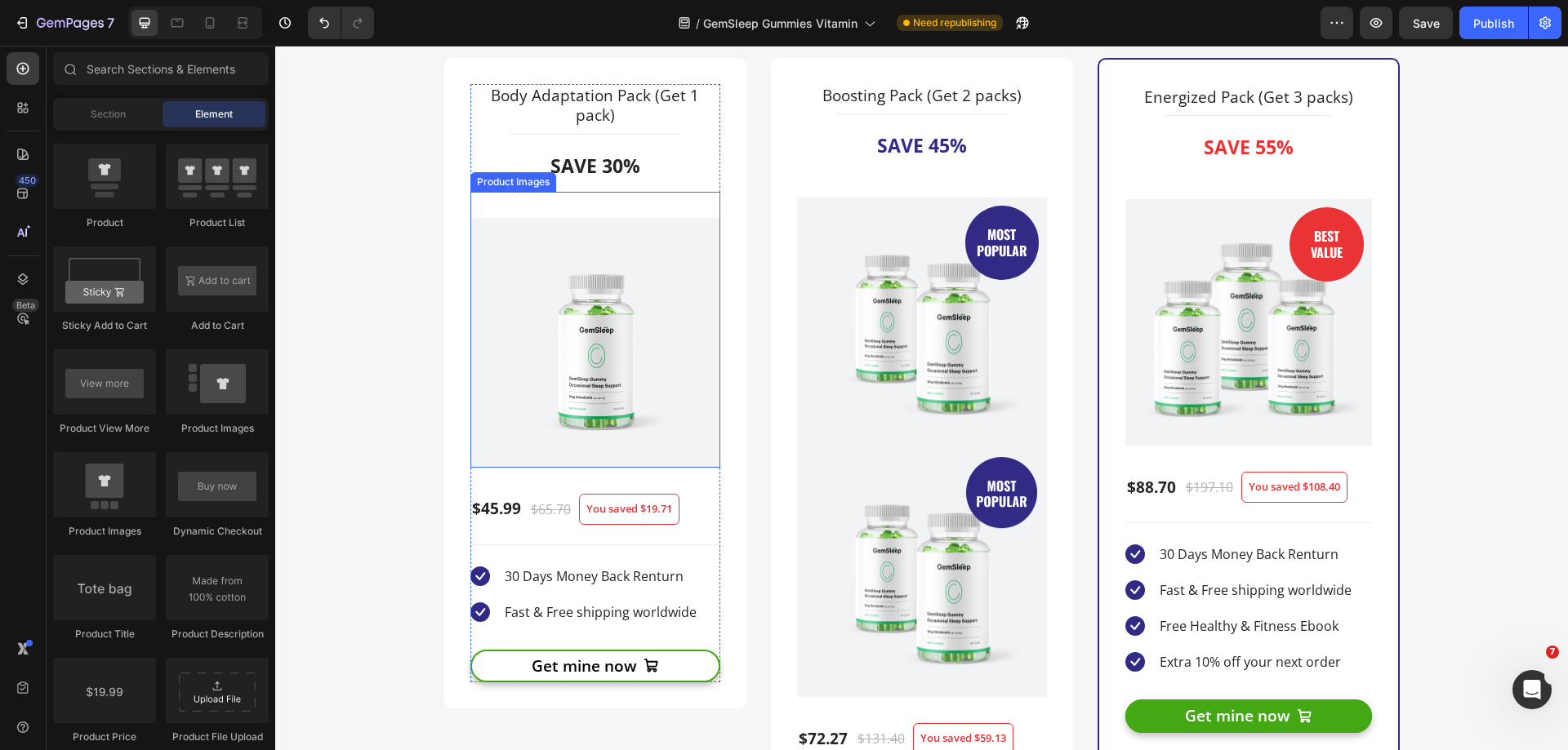
click at [634, 229] on img at bounding box center [595, 342] width 250 height 250
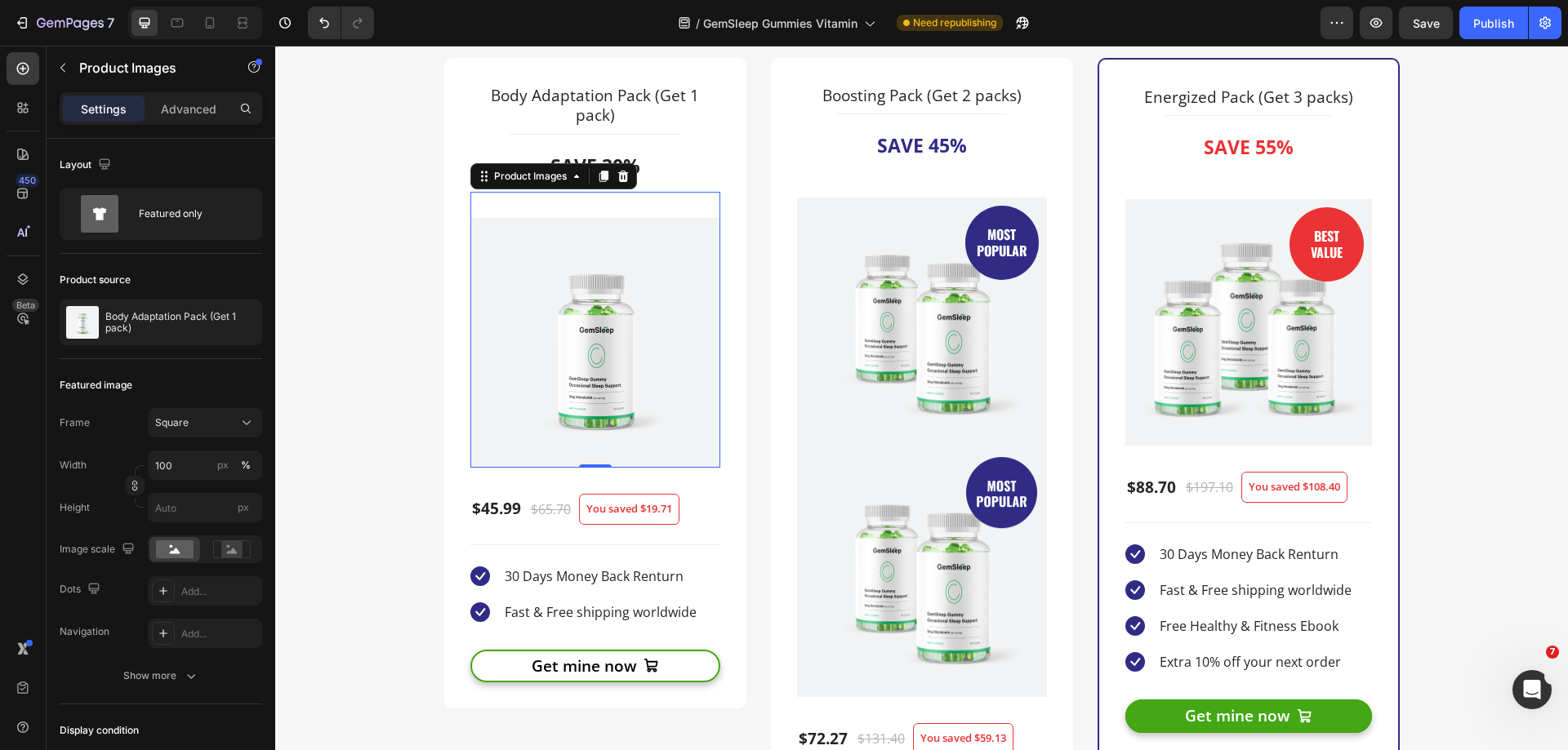
drag, startPoint x: 634, startPoint y: 229, endPoint x: 931, endPoint y: 277, distance: 300.9
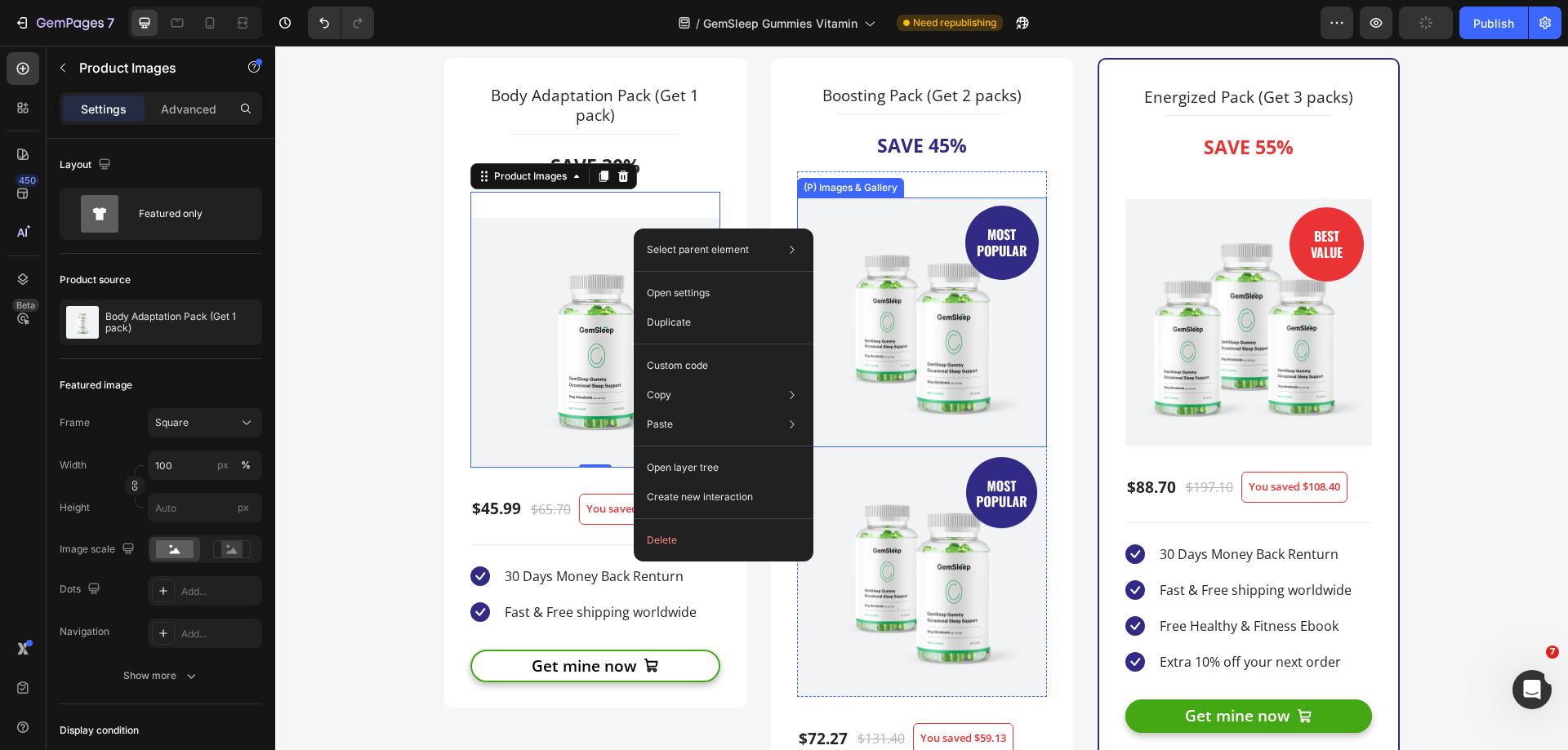
click at [954, 363] on img at bounding box center [922, 322] width 250 height 250
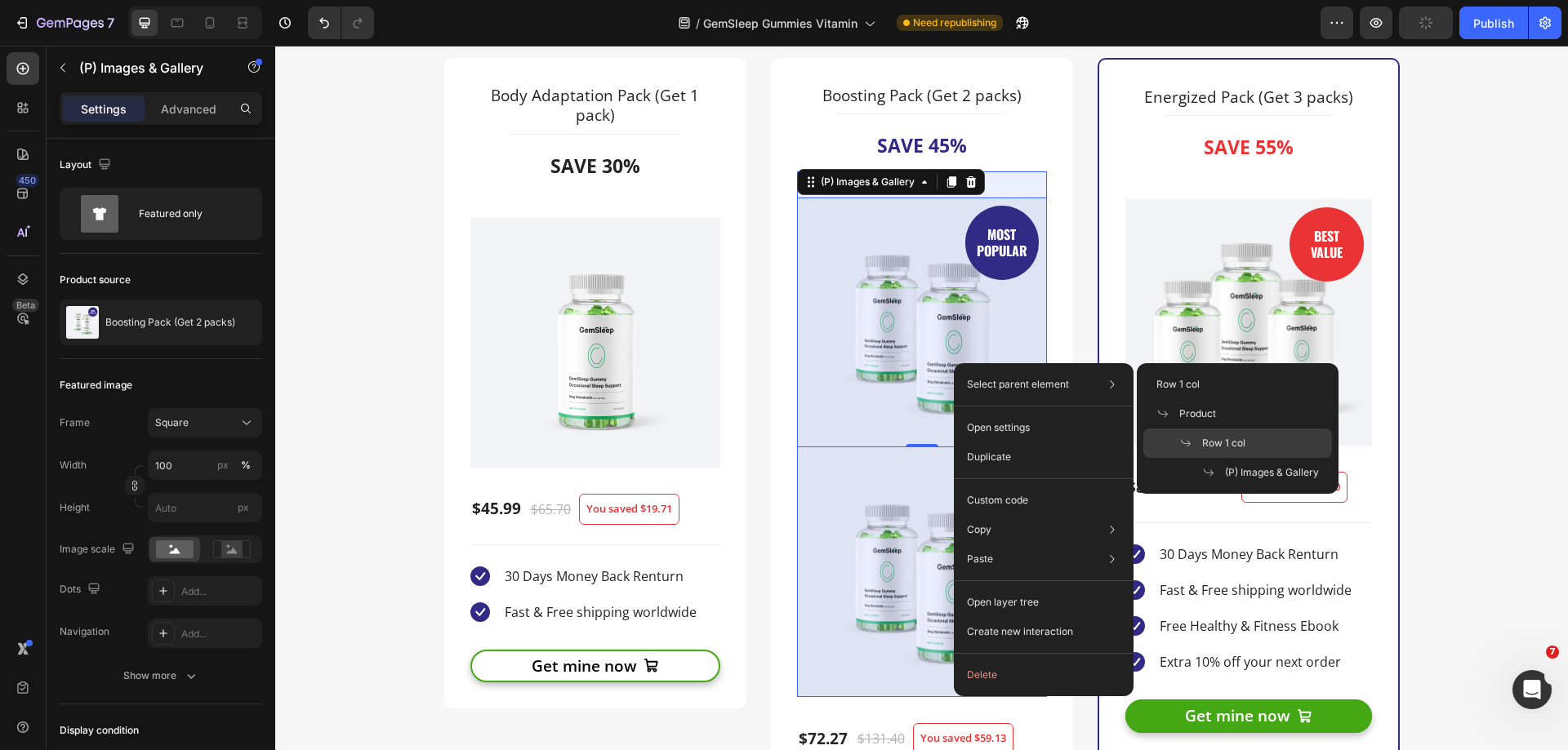
drag, startPoint x: 1201, startPoint y: 434, endPoint x: 920, endPoint y: 386, distance: 285.1
click at [1201, 458] on div "Row 1 col" at bounding box center [1237, 473] width 189 height 30
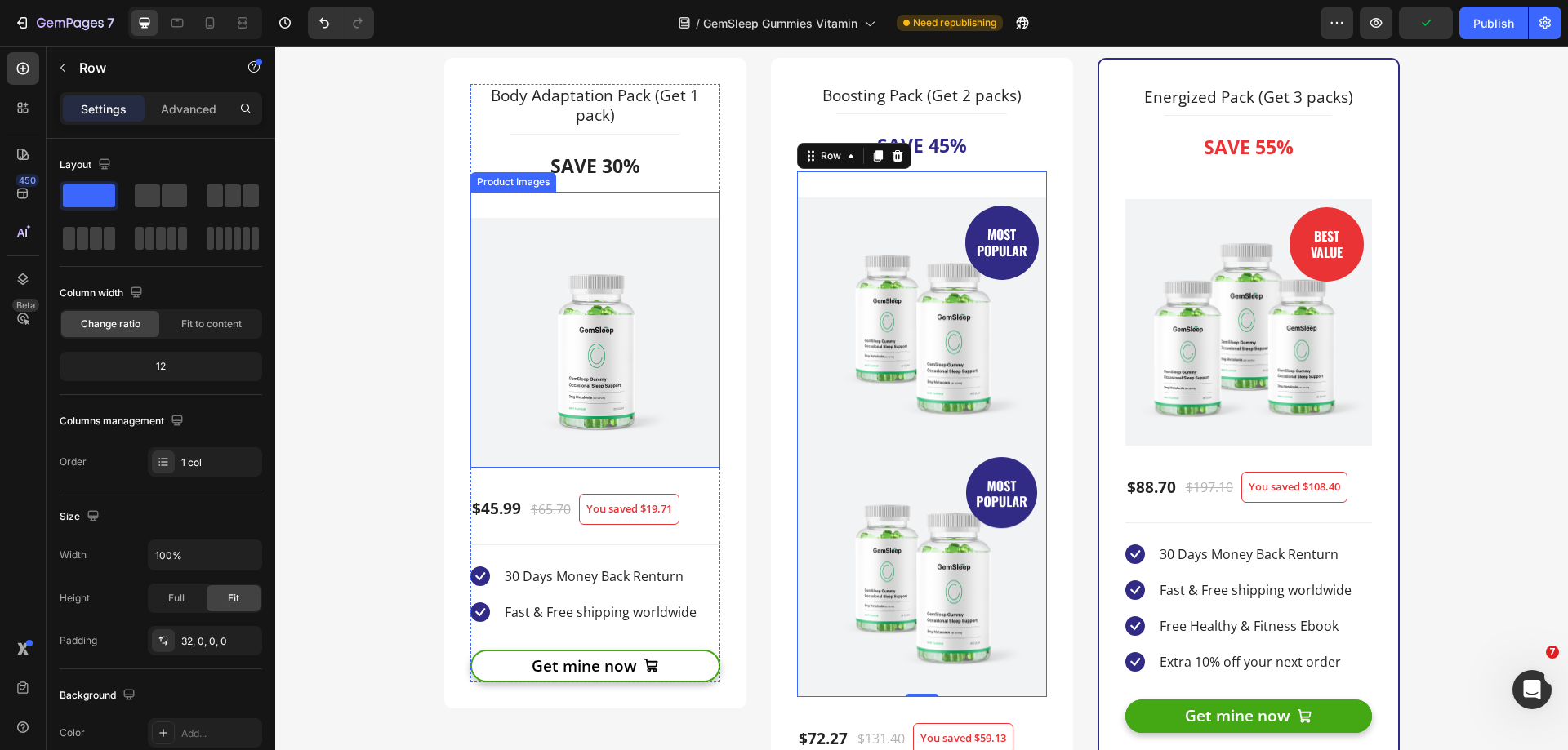
click at [669, 399] on img at bounding box center [595, 342] width 250 height 250
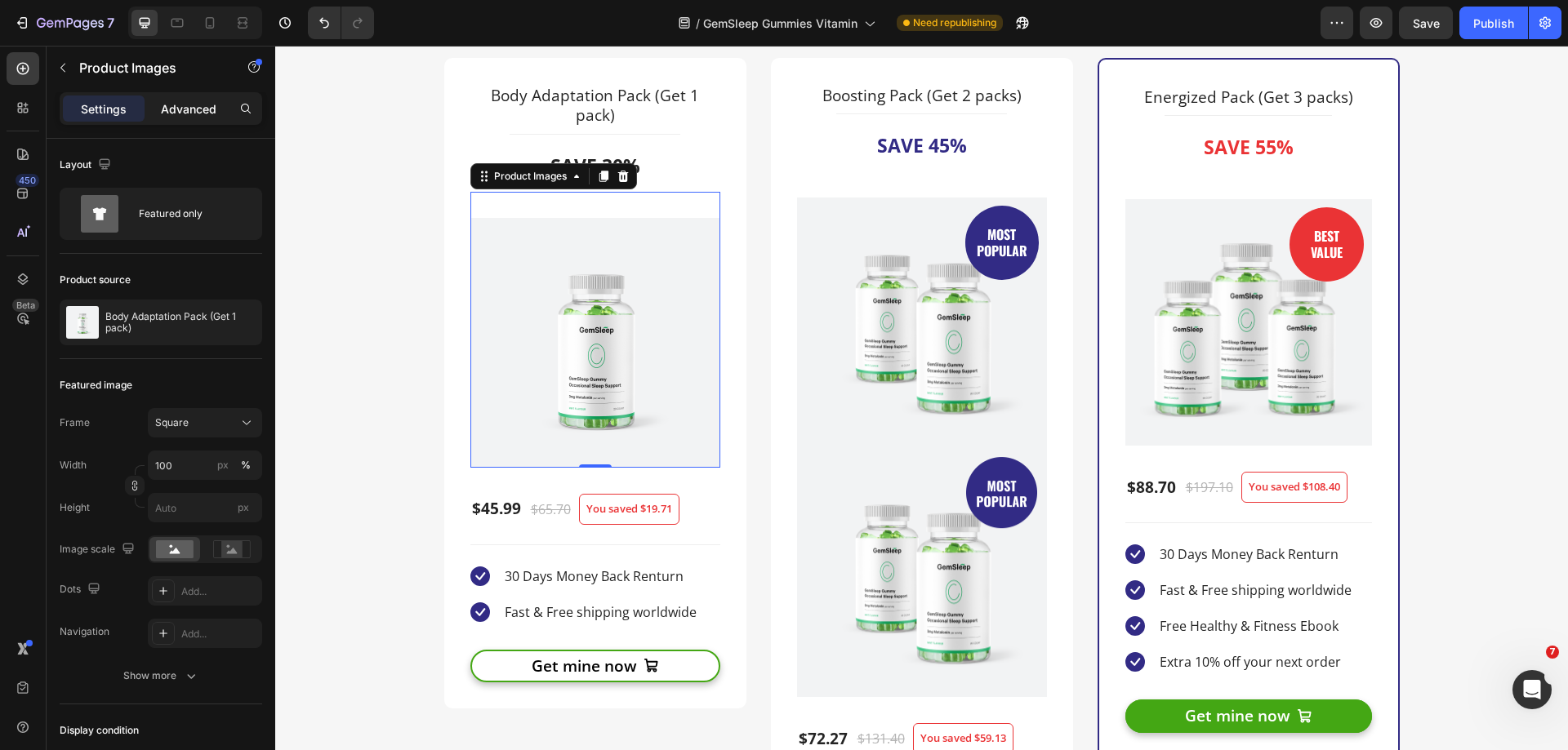
click at [193, 109] on p "Advanced" at bounding box center [188, 109] width 55 height 17
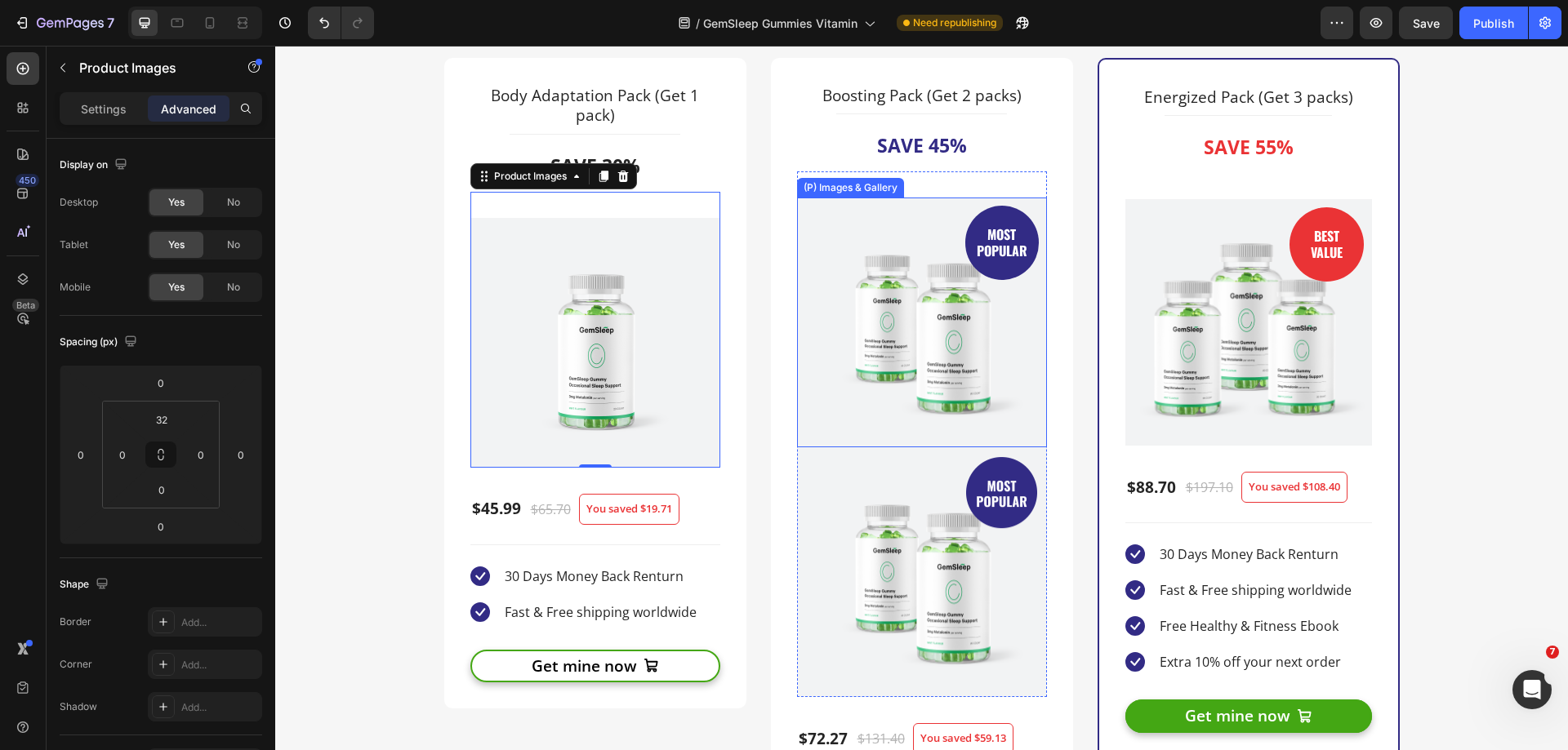
click at [917, 350] on img at bounding box center [922, 322] width 250 height 250
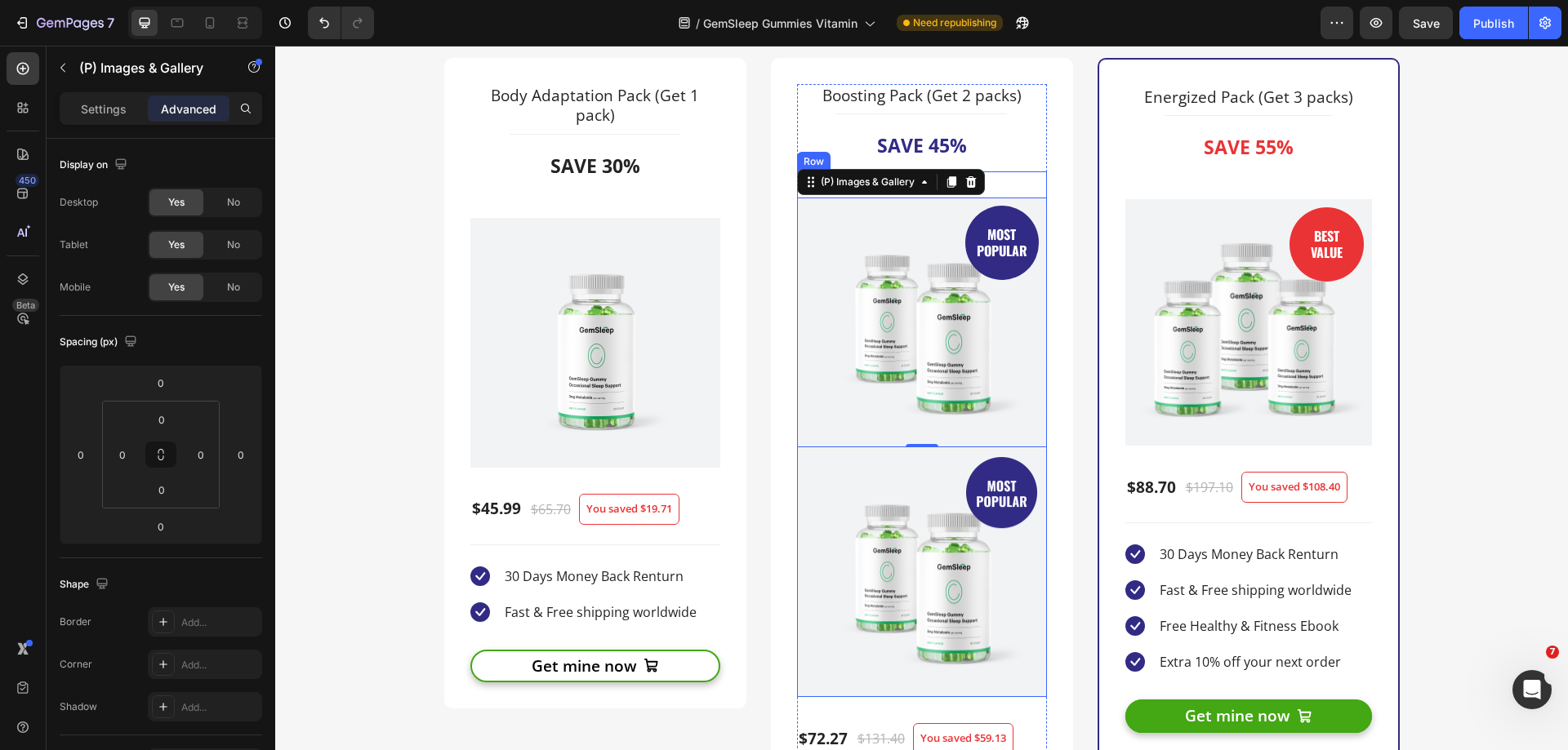
click at [1028, 191] on div "MOST POPULAR Text block Row (P) Images & Gallery 0 Product Images Row" at bounding box center [922, 434] width 250 height 526
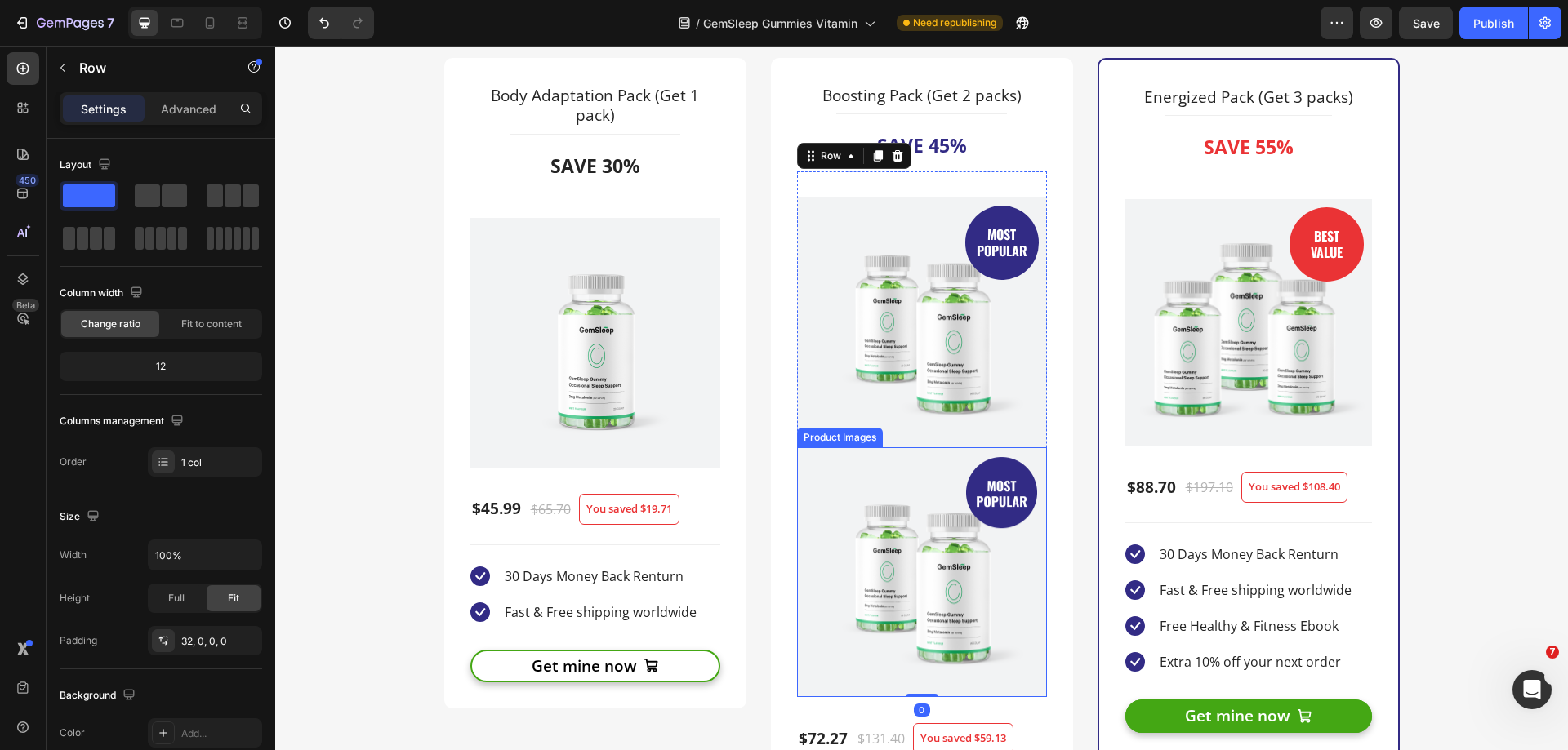
click at [905, 469] on img at bounding box center [922, 572] width 250 height 250
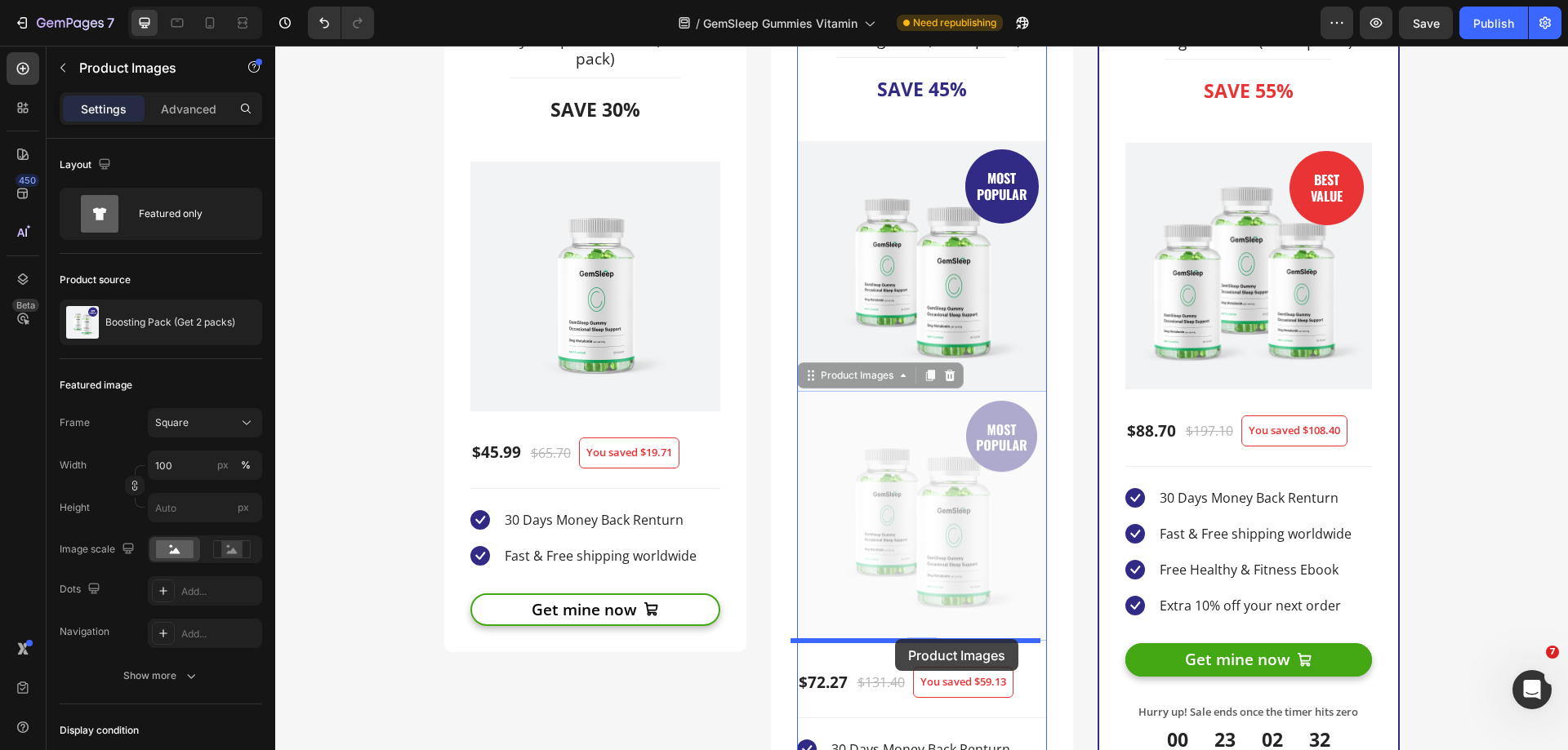
scroll to position [3819, 0]
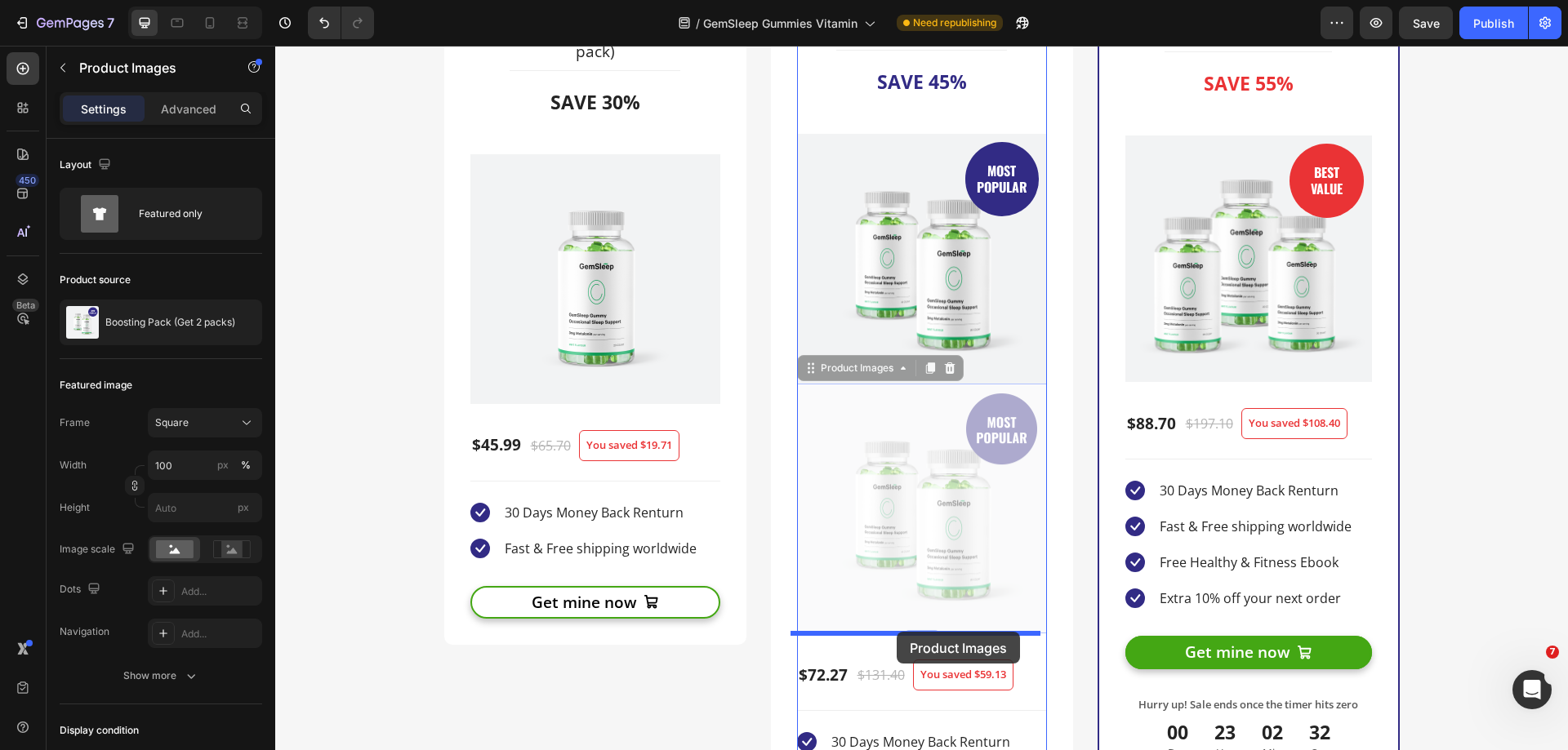
drag, startPoint x: 823, startPoint y: 436, endPoint x: 896, endPoint y: 632, distance: 209.2
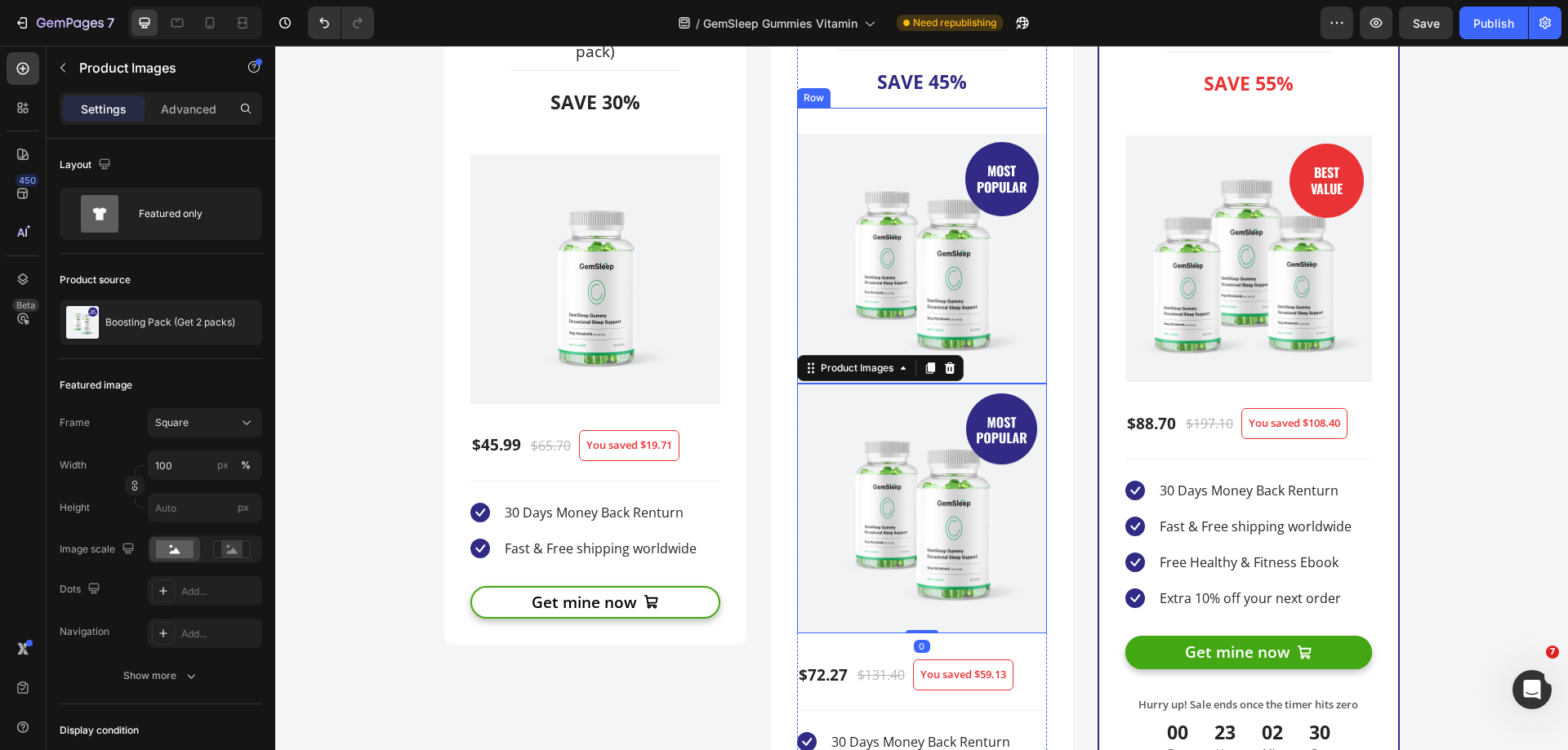
click at [955, 130] on div "MOST POPULAR Text block Row (P) Images & Gallery Row" at bounding box center [922, 246] width 250 height 276
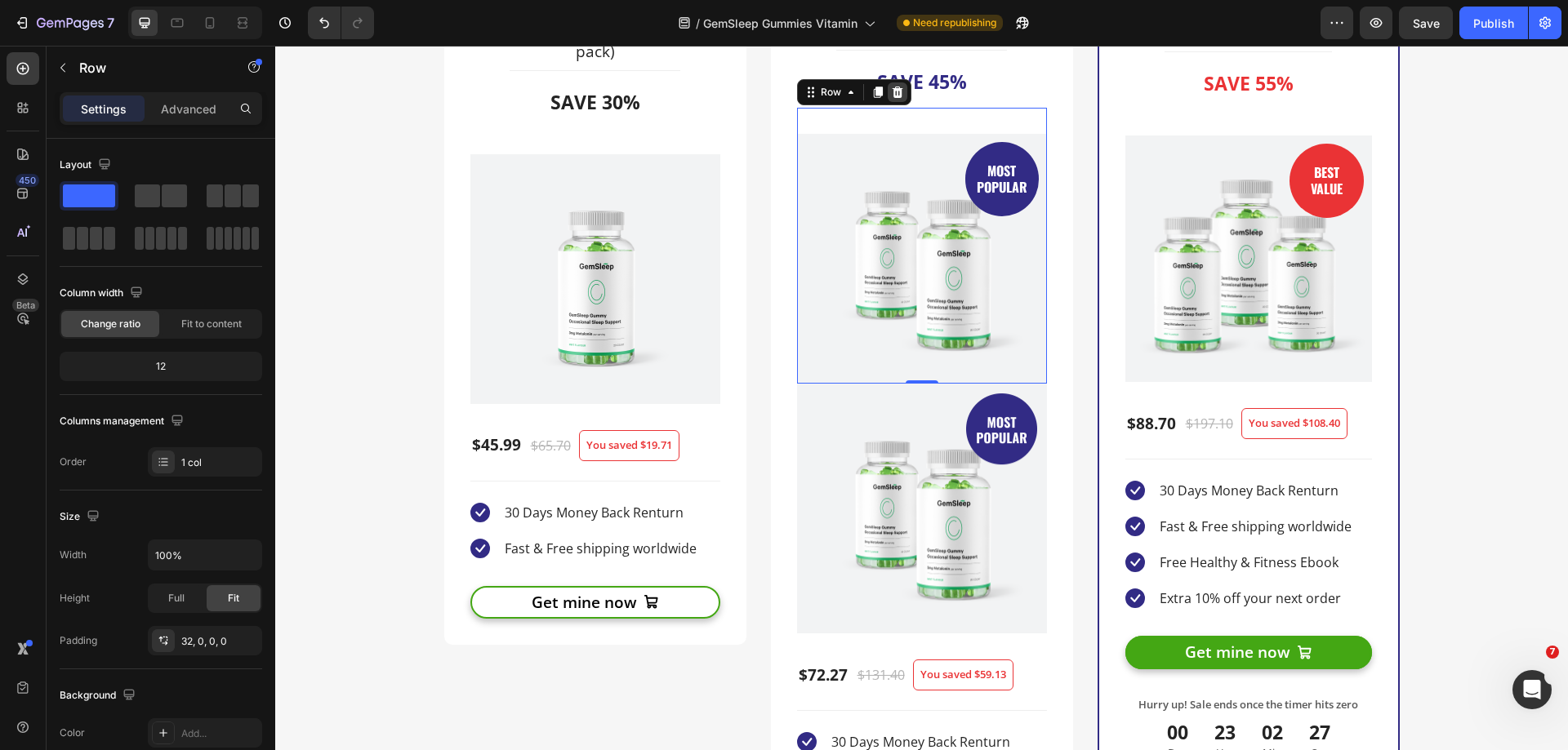
click at [891, 97] on icon at bounding box center [896, 92] width 11 height 12
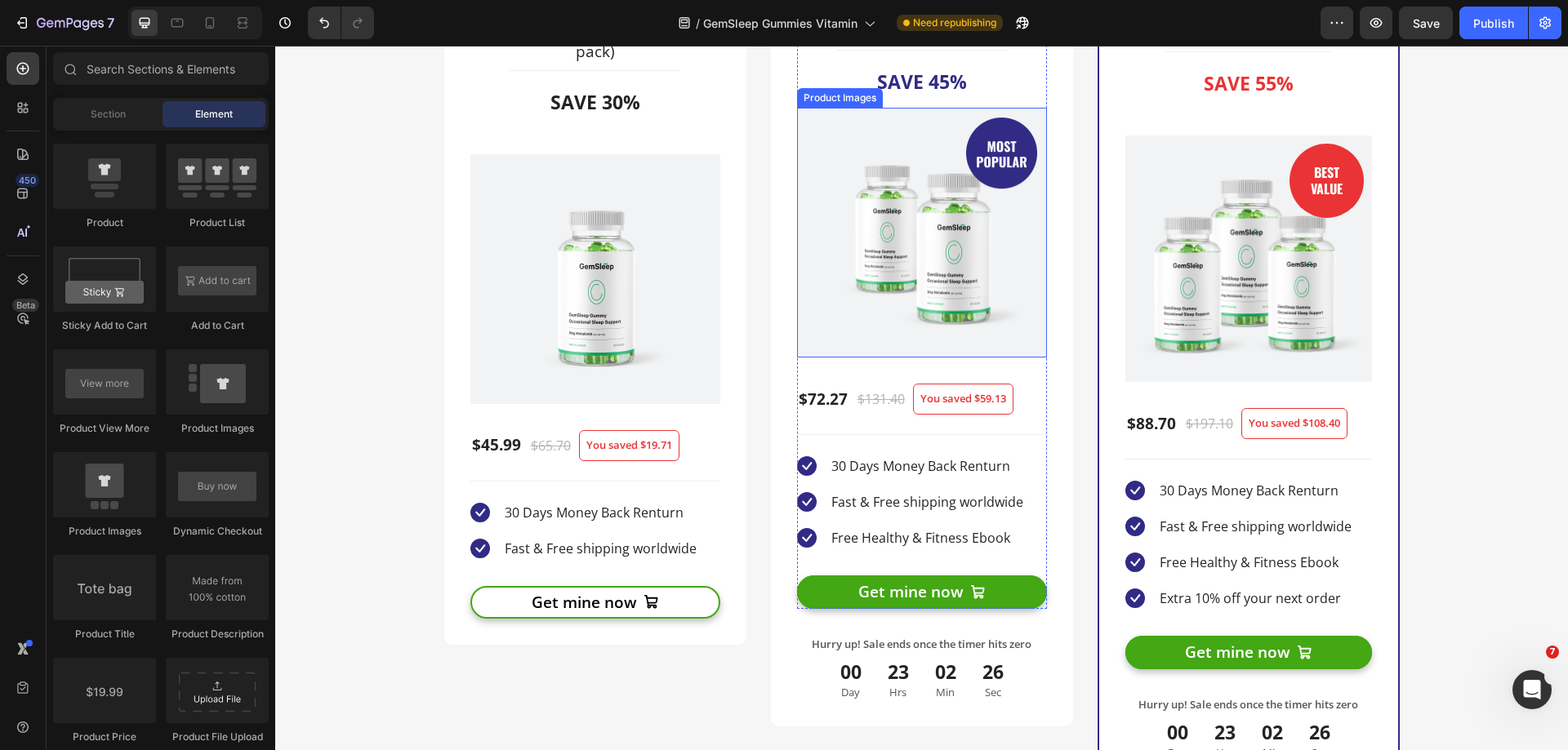
click at [918, 164] on img at bounding box center [922, 233] width 250 height 250
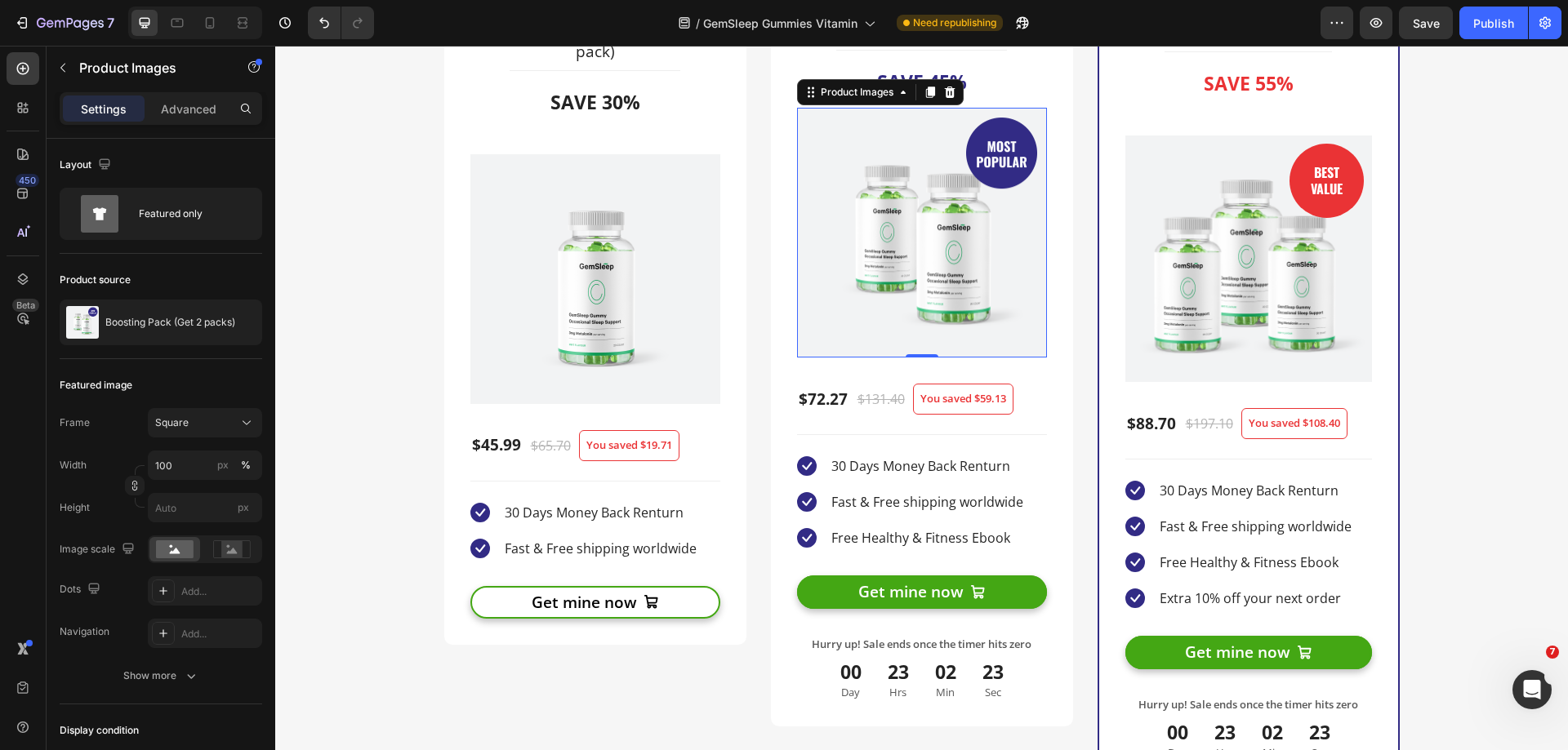
click at [919, 175] on img at bounding box center [922, 233] width 250 height 250
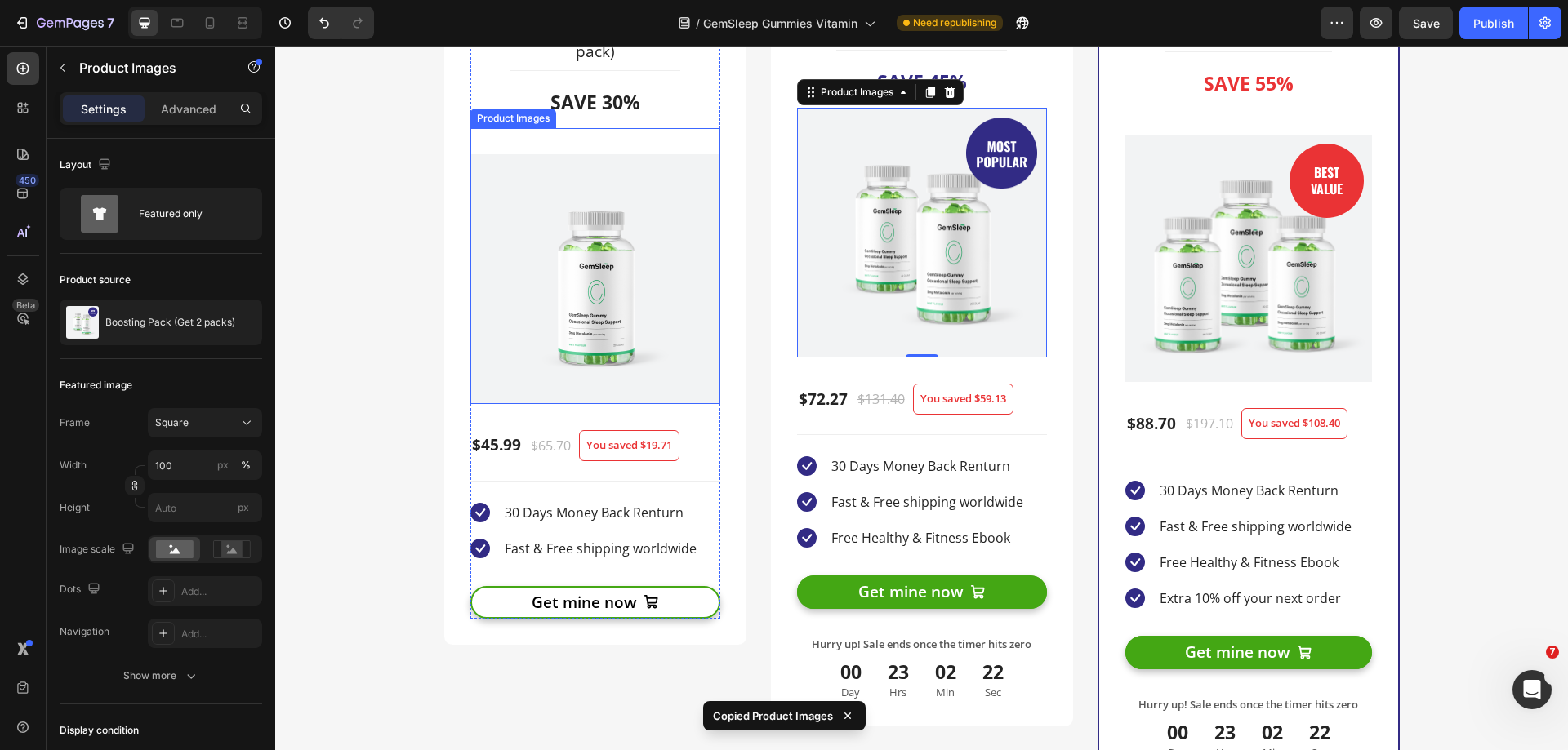
click at [653, 150] on div "Product Images" at bounding box center [595, 266] width 250 height 276
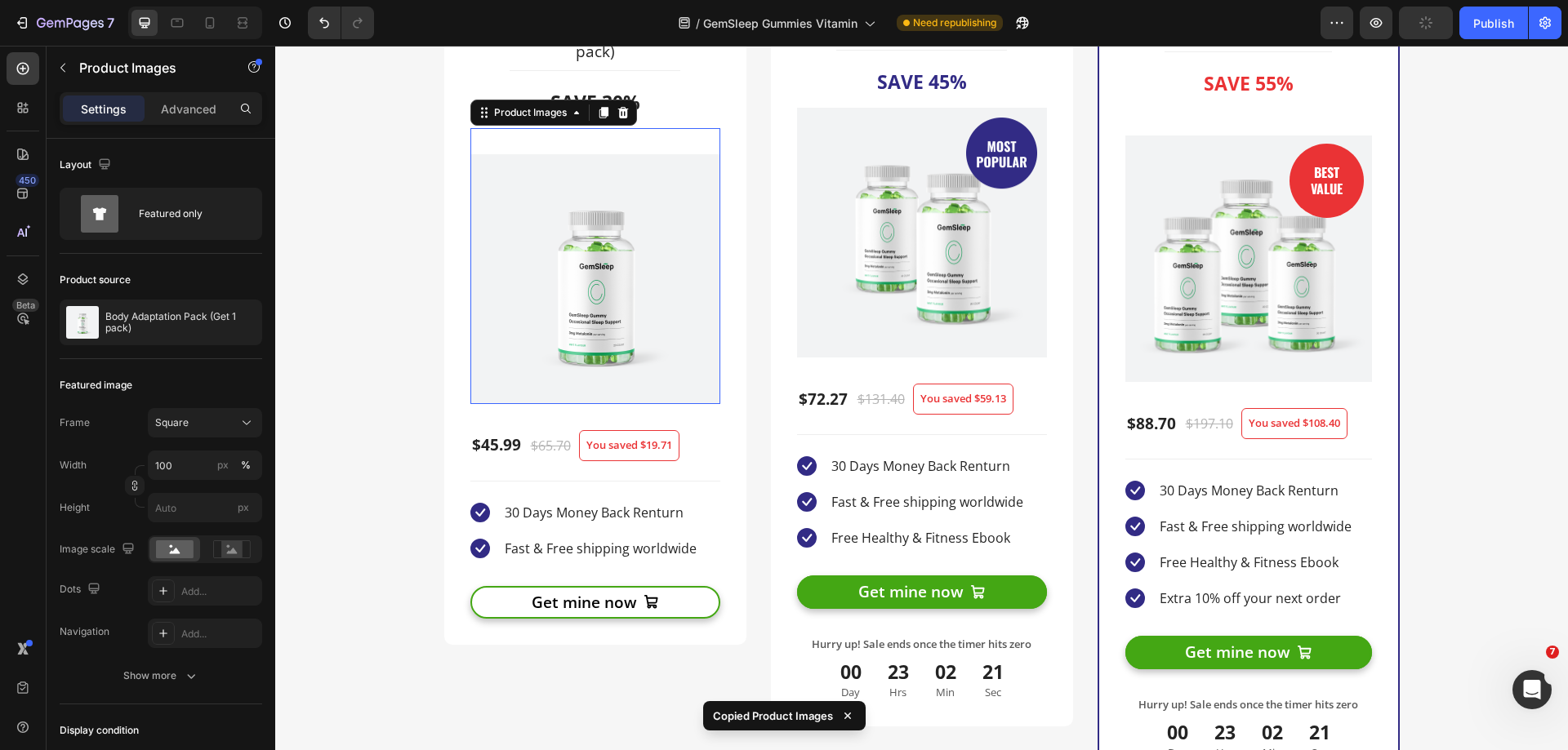
scroll to position [3656, 0]
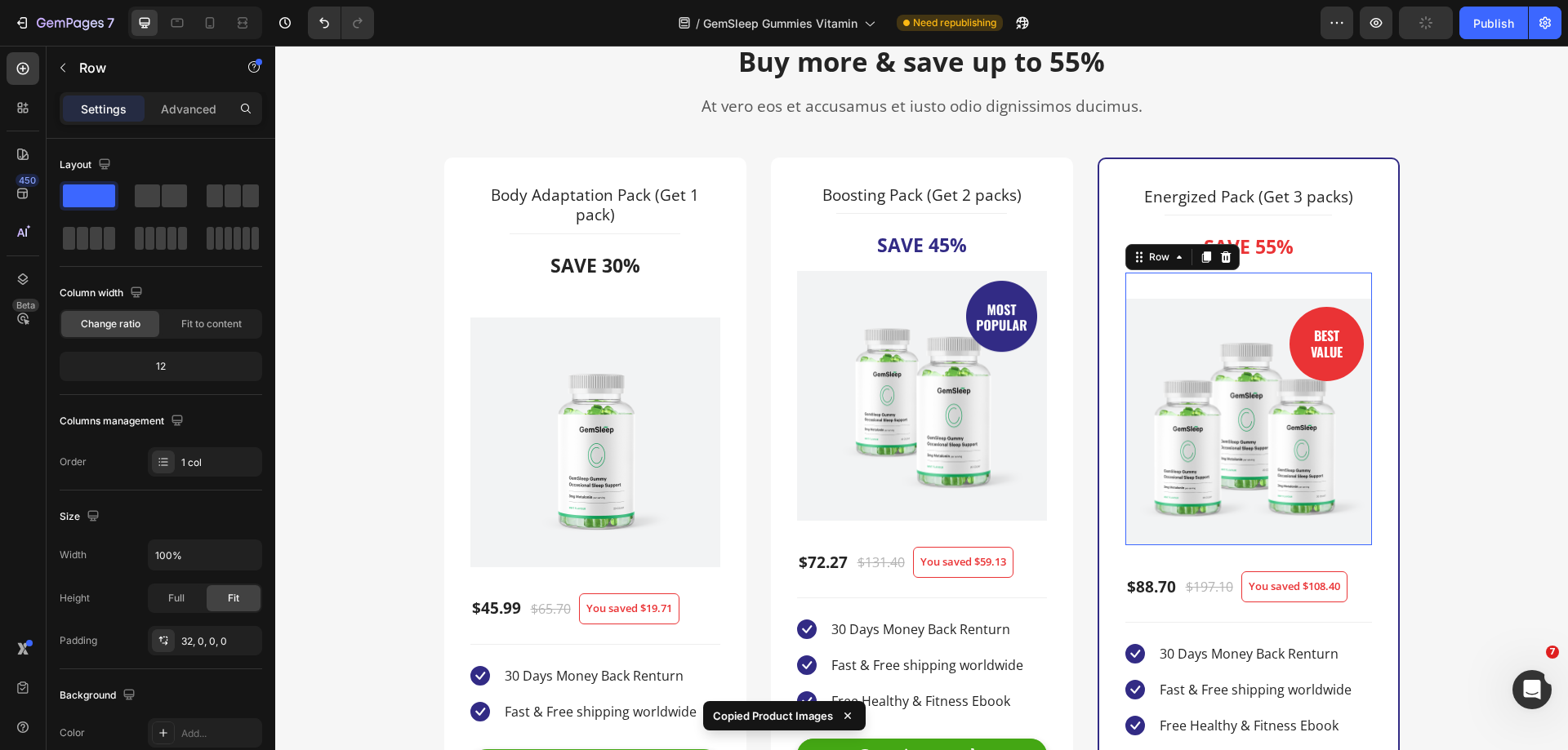
click at [1266, 287] on div "BEST VALUE Text block Row (P) Images & Gallery Row 0" at bounding box center [1248, 408] width 247 height 272
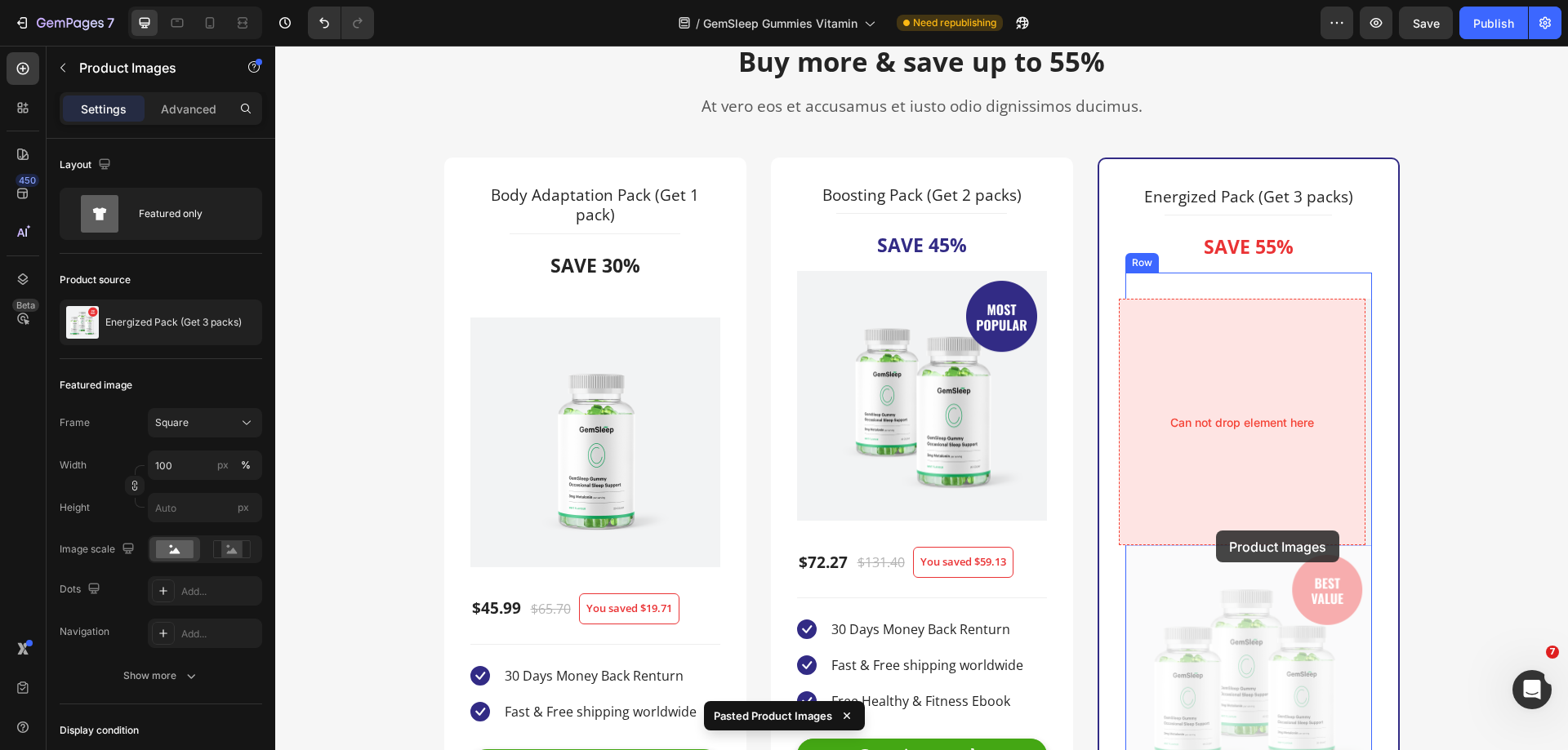
scroll to position [3900, 0]
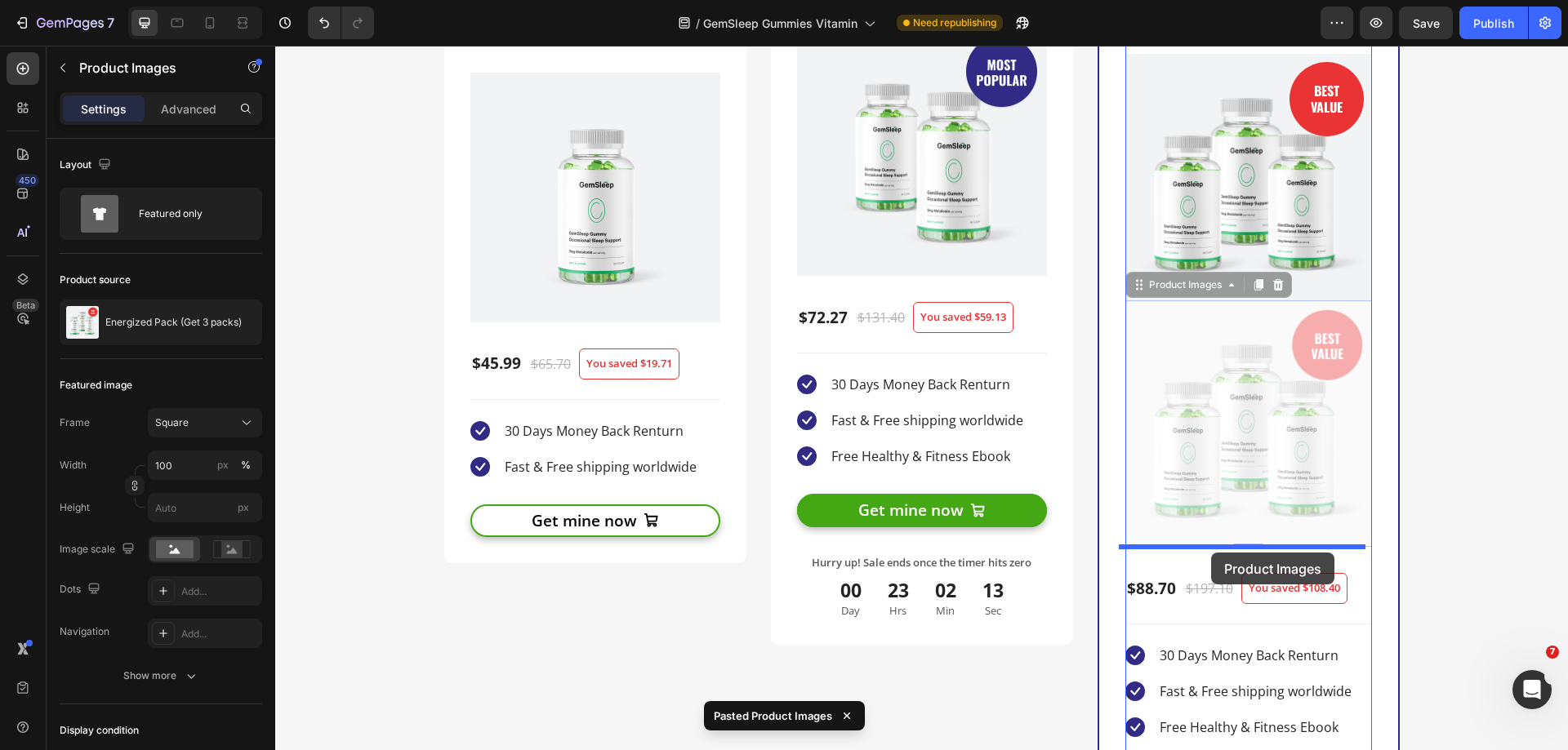
drag, startPoint x: 1163, startPoint y: 532, endPoint x: 1211, endPoint y: 553, distance: 52.4
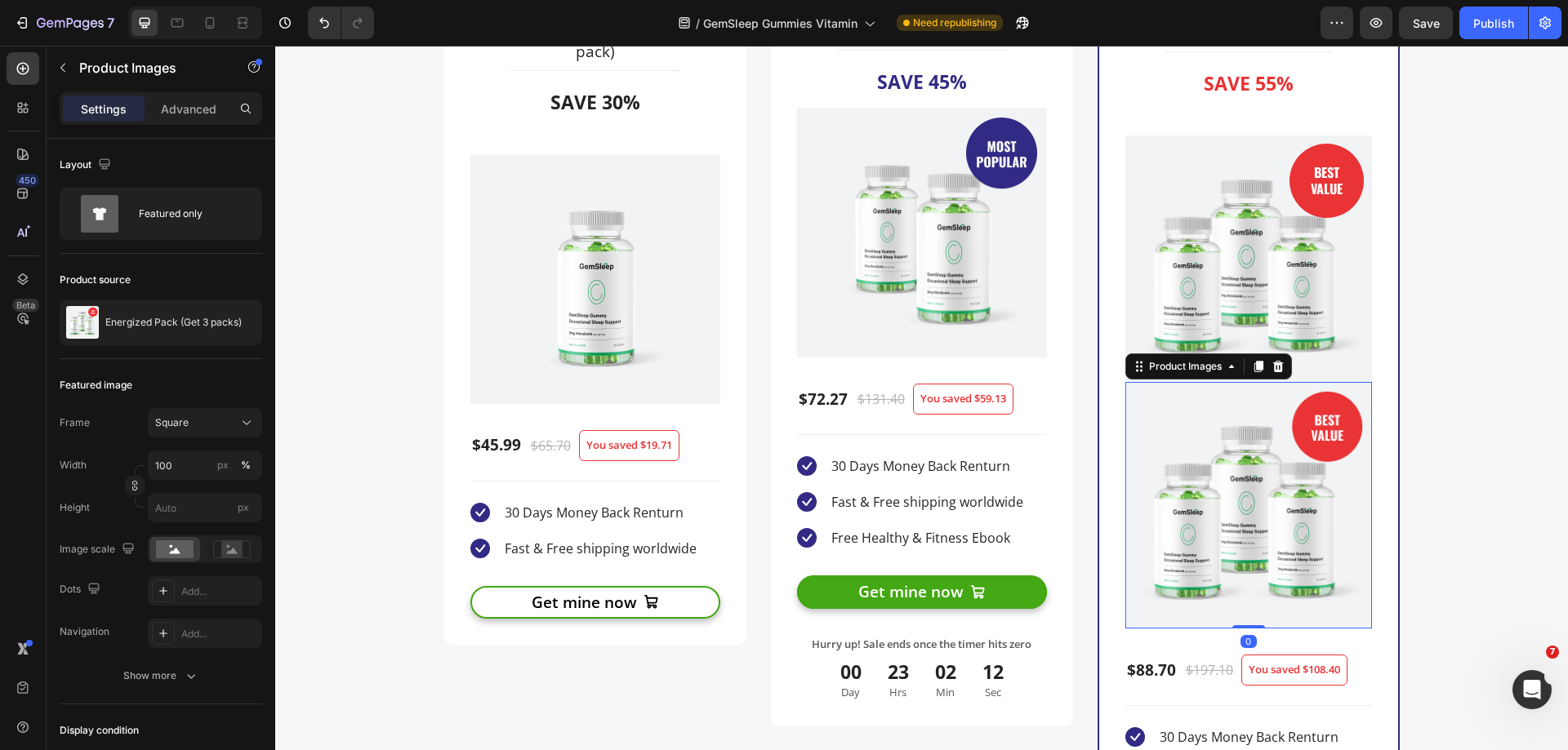
scroll to position [3738, 0]
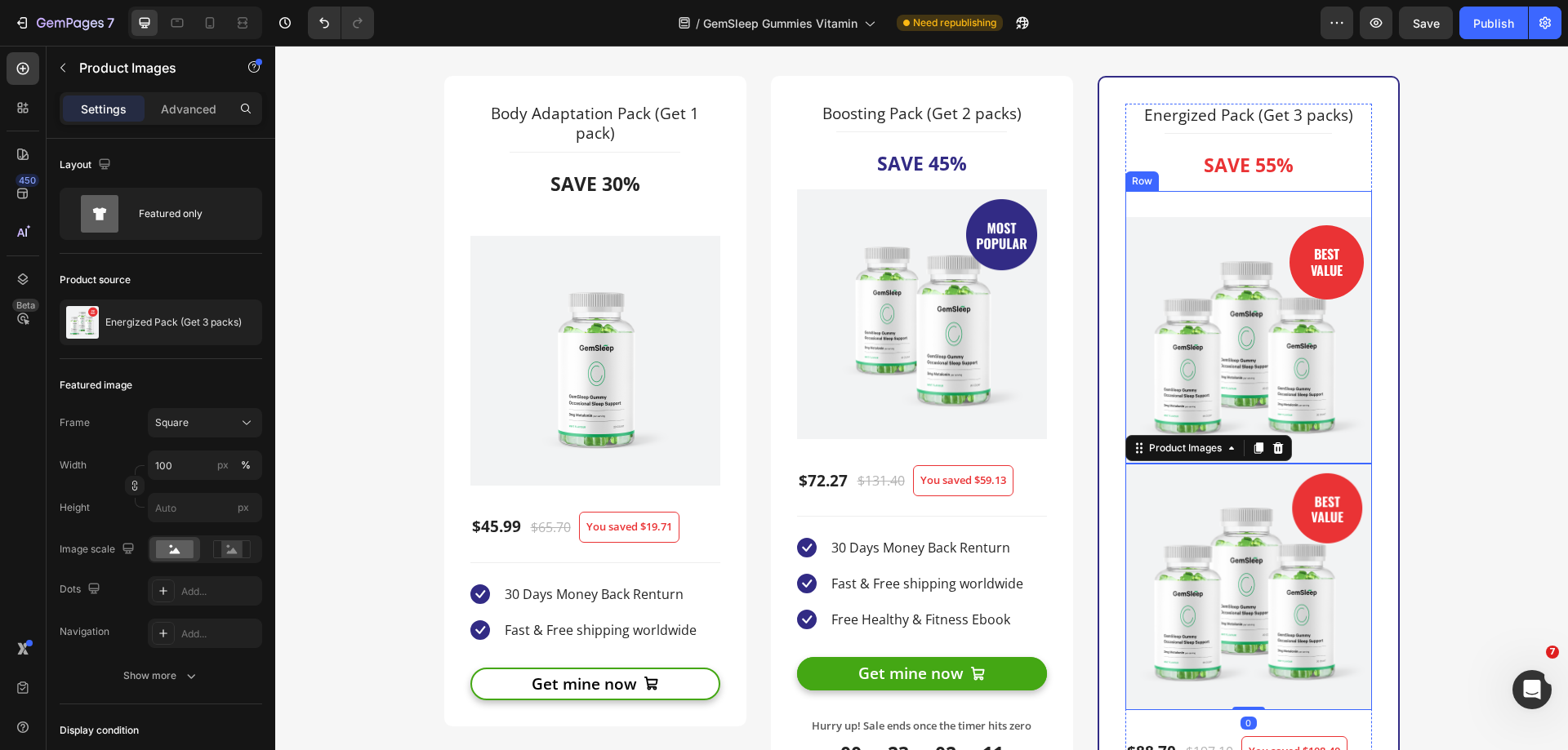
click at [1255, 206] on div "BEST VALUE Text block Row (P) Images & Gallery Row" at bounding box center [1248, 328] width 247 height 272
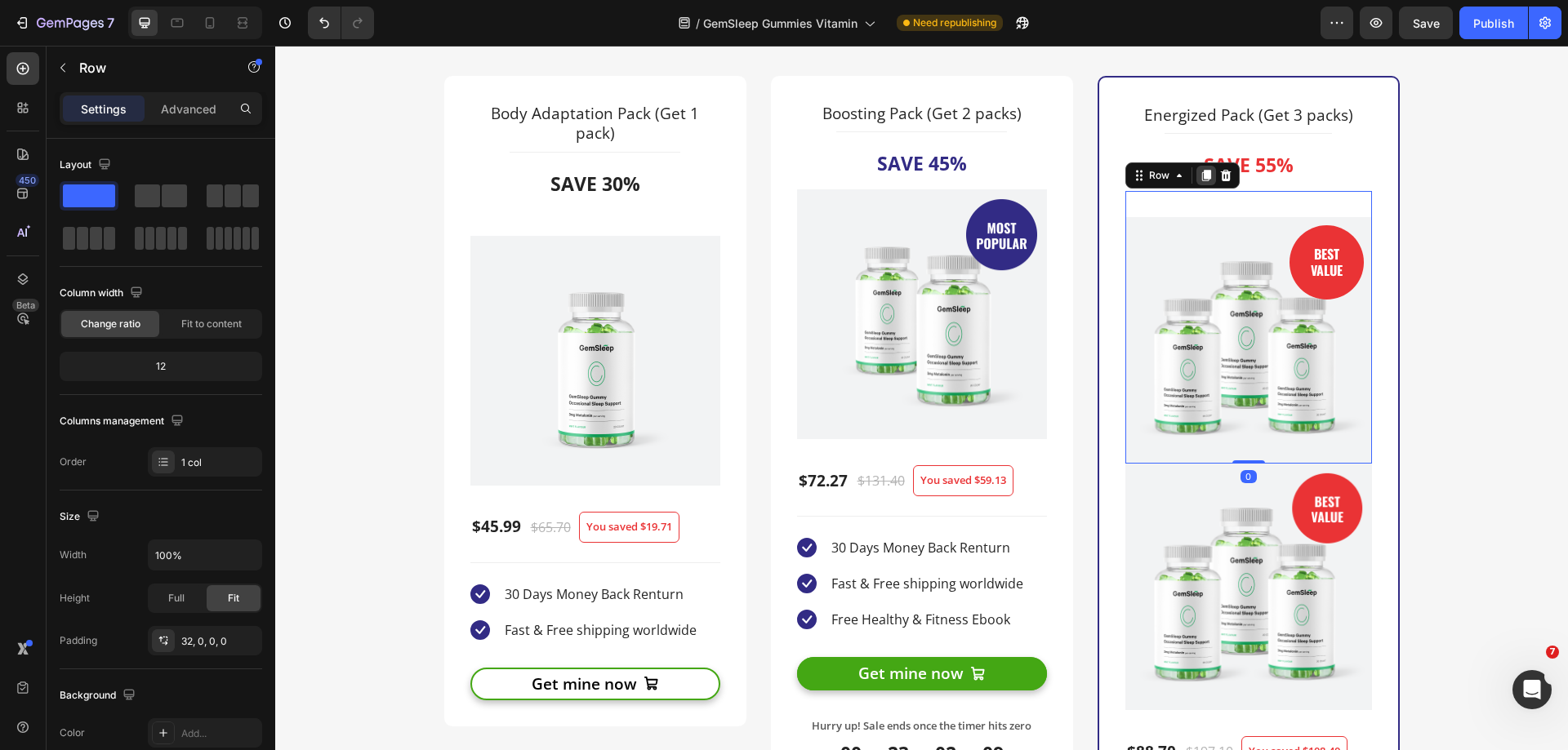
click at [1207, 176] on div at bounding box center [1207, 176] width 20 height 20
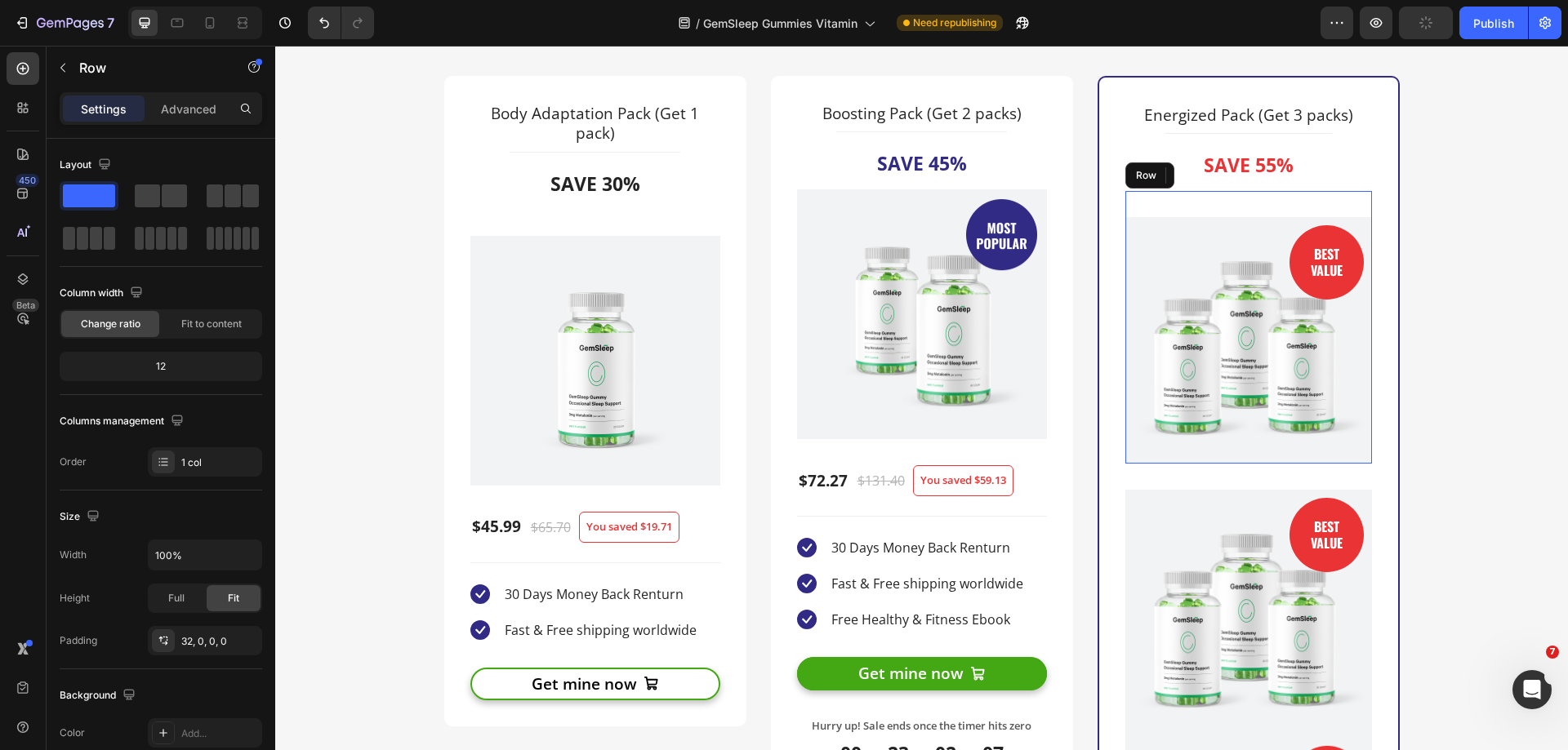
click at [1267, 205] on div "BEST VALUE Text block Row (P) Images & Gallery Row" at bounding box center [1248, 328] width 247 height 272
click at [1222, 181] on icon at bounding box center [1225, 176] width 11 height 12
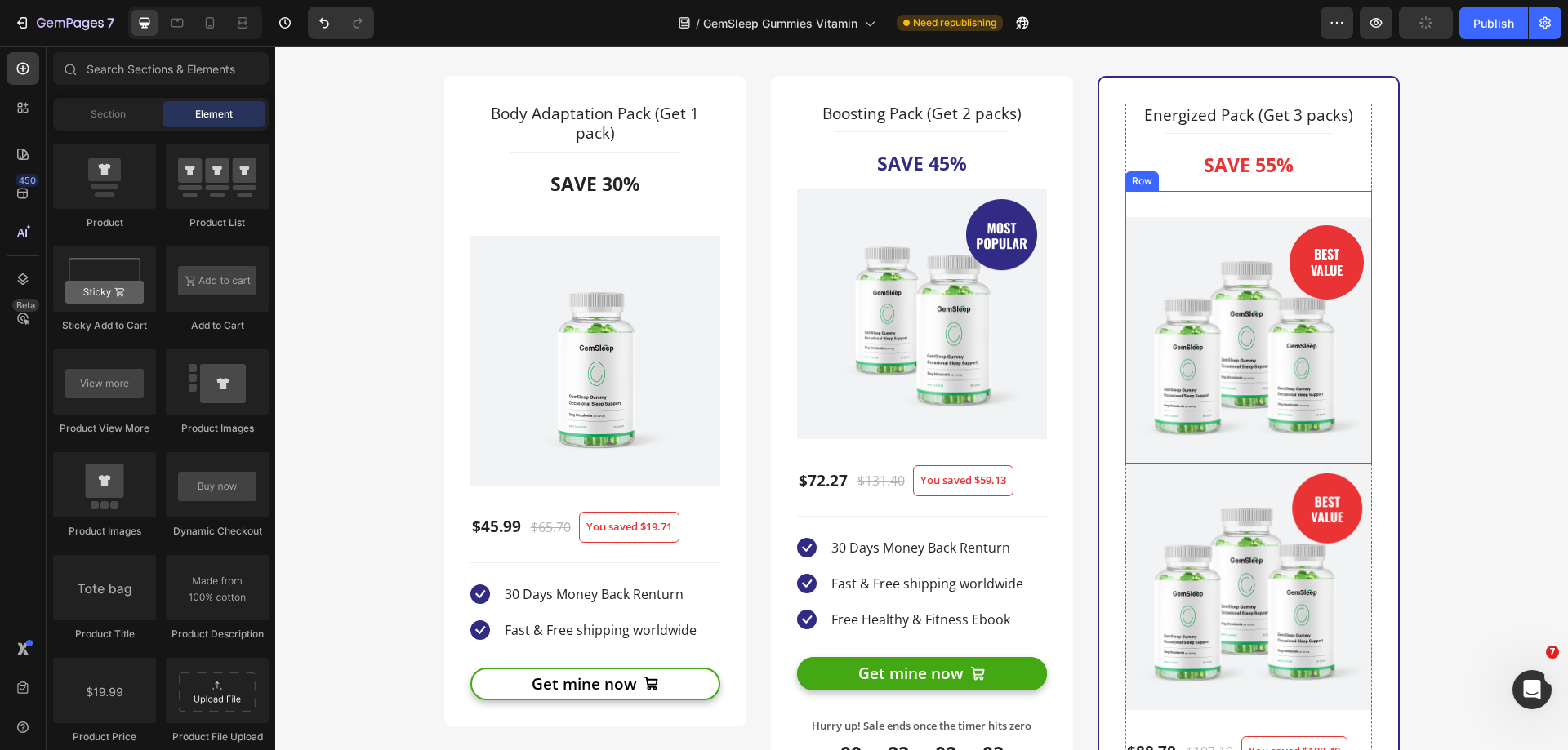
click at [1281, 211] on div "BEST VALUE Text block Row (P) Images & Gallery Row" at bounding box center [1248, 328] width 247 height 272
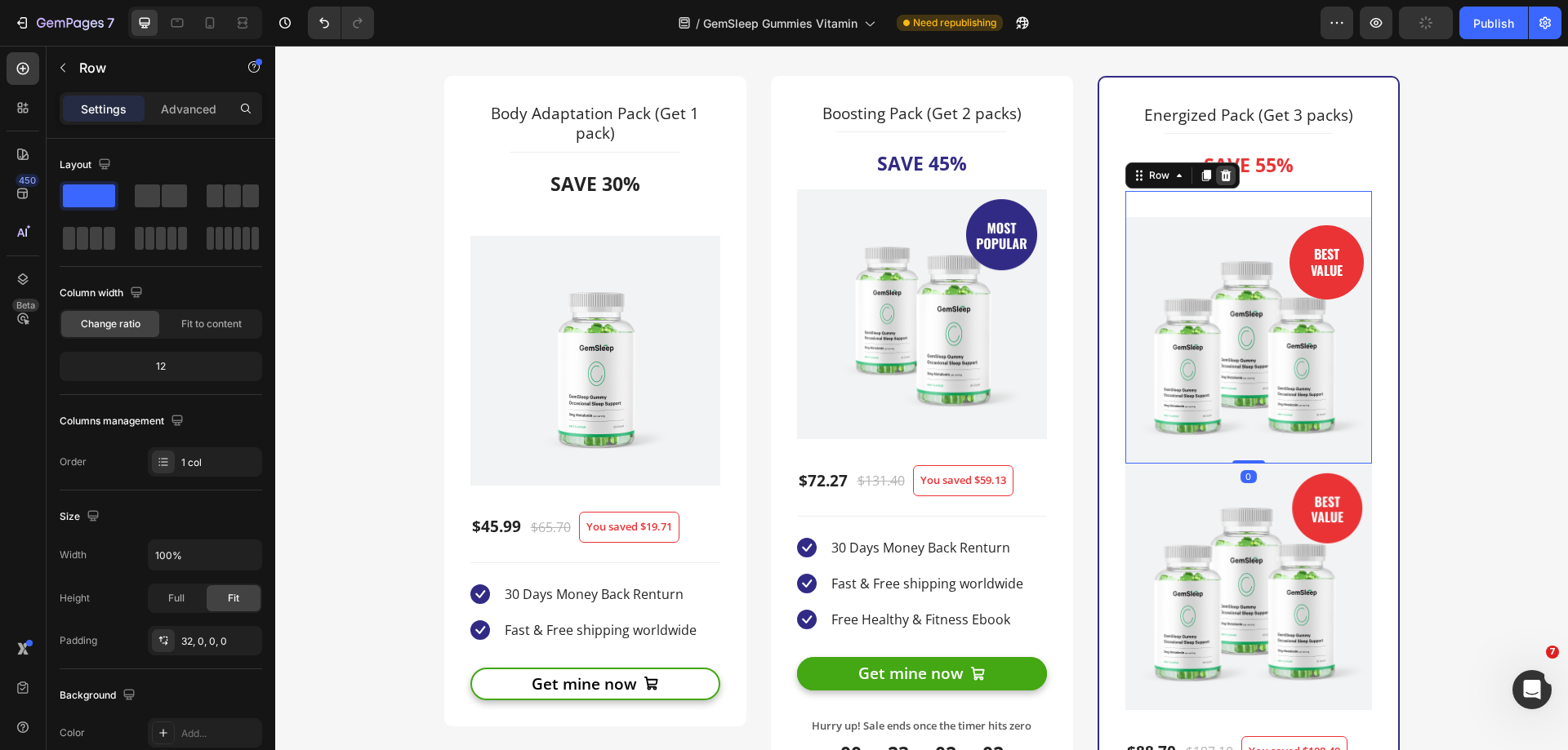
click at [1219, 182] on icon at bounding box center [1226, 176] width 13 height 13
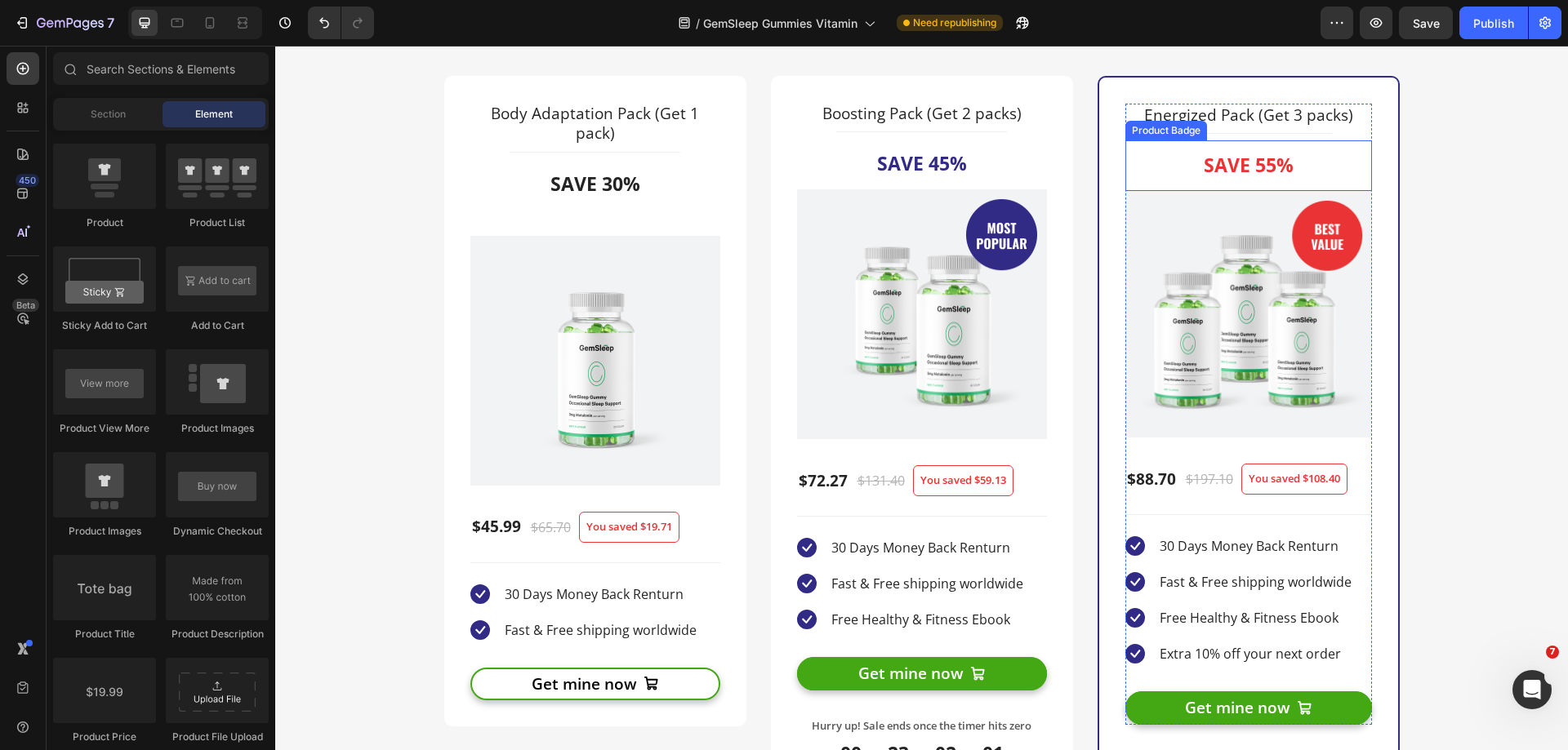
click at [1300, 174] on div "Save 55%" at bounding box center [1248, 165] width 247 height 50
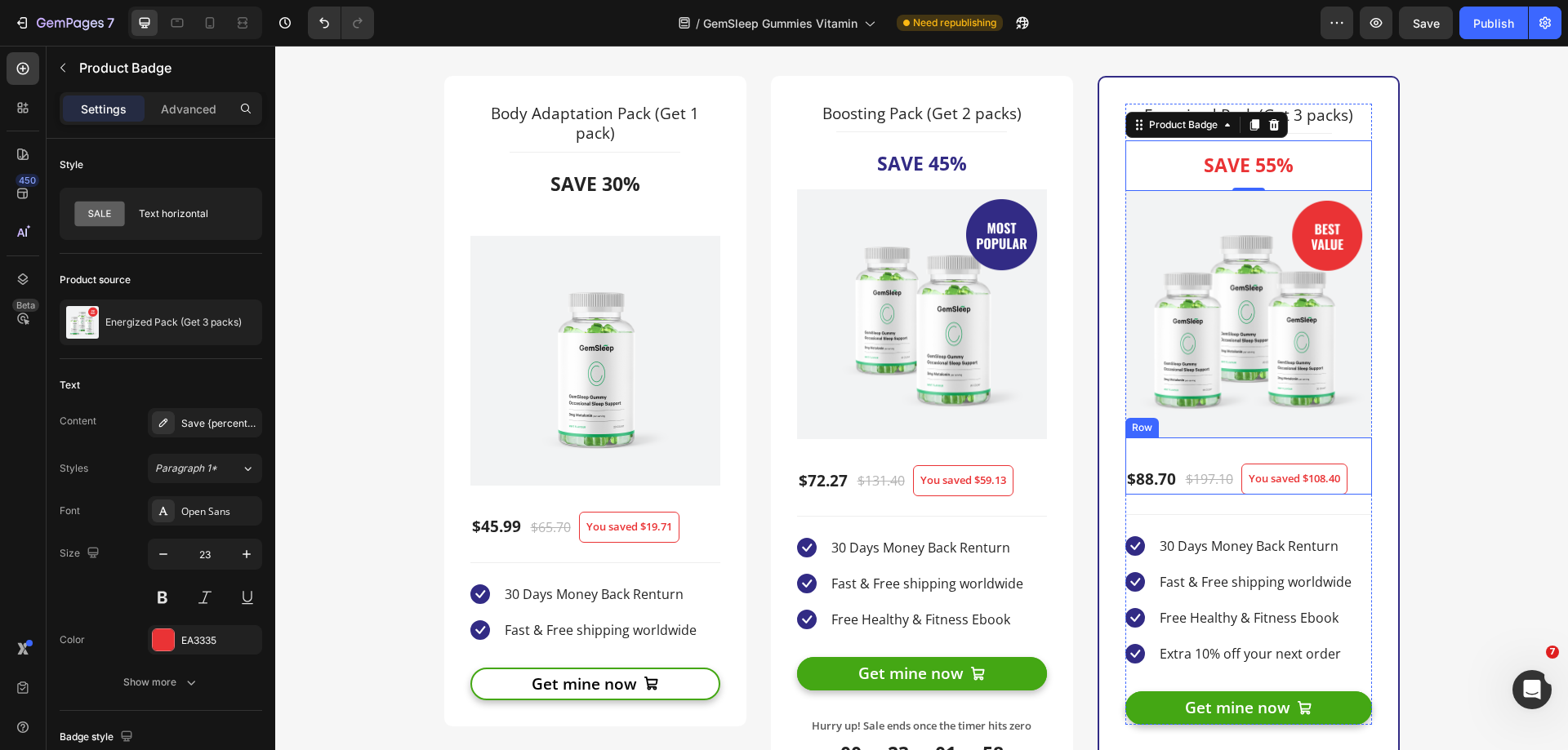
click at [1352, 481] on div "$88.70 (P) Price (P) Price $197.10 (P) Price (P) Price You saved $108.40 Produc…" at bounding box center [1248, 465] width 247 height 57
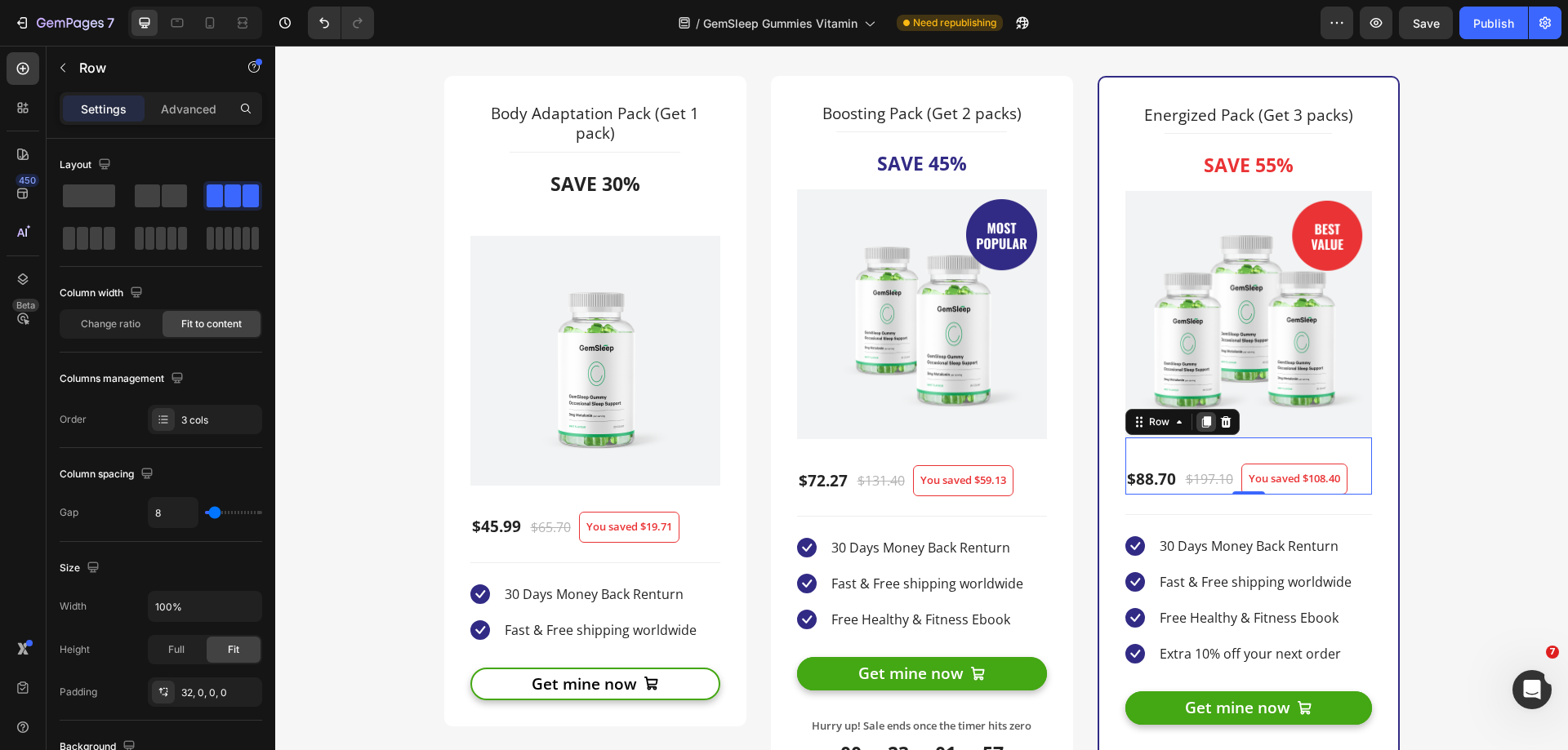
click at [1199, 420] on icon at bounding box center [1206, 422] width 13 height 13
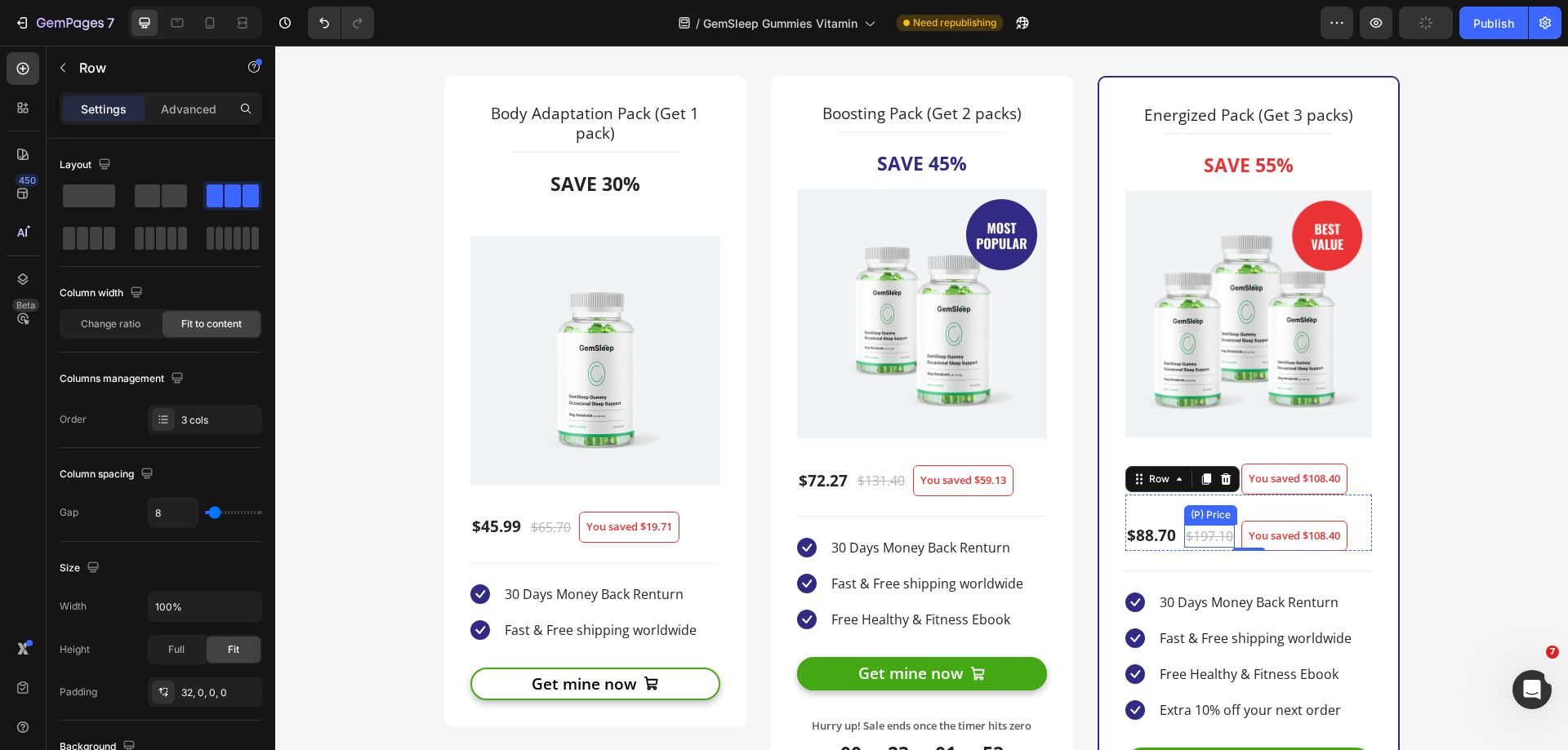
click at [1196, 535] on div "$197.10" at bounding box center [1209, 536] width 50 height 23
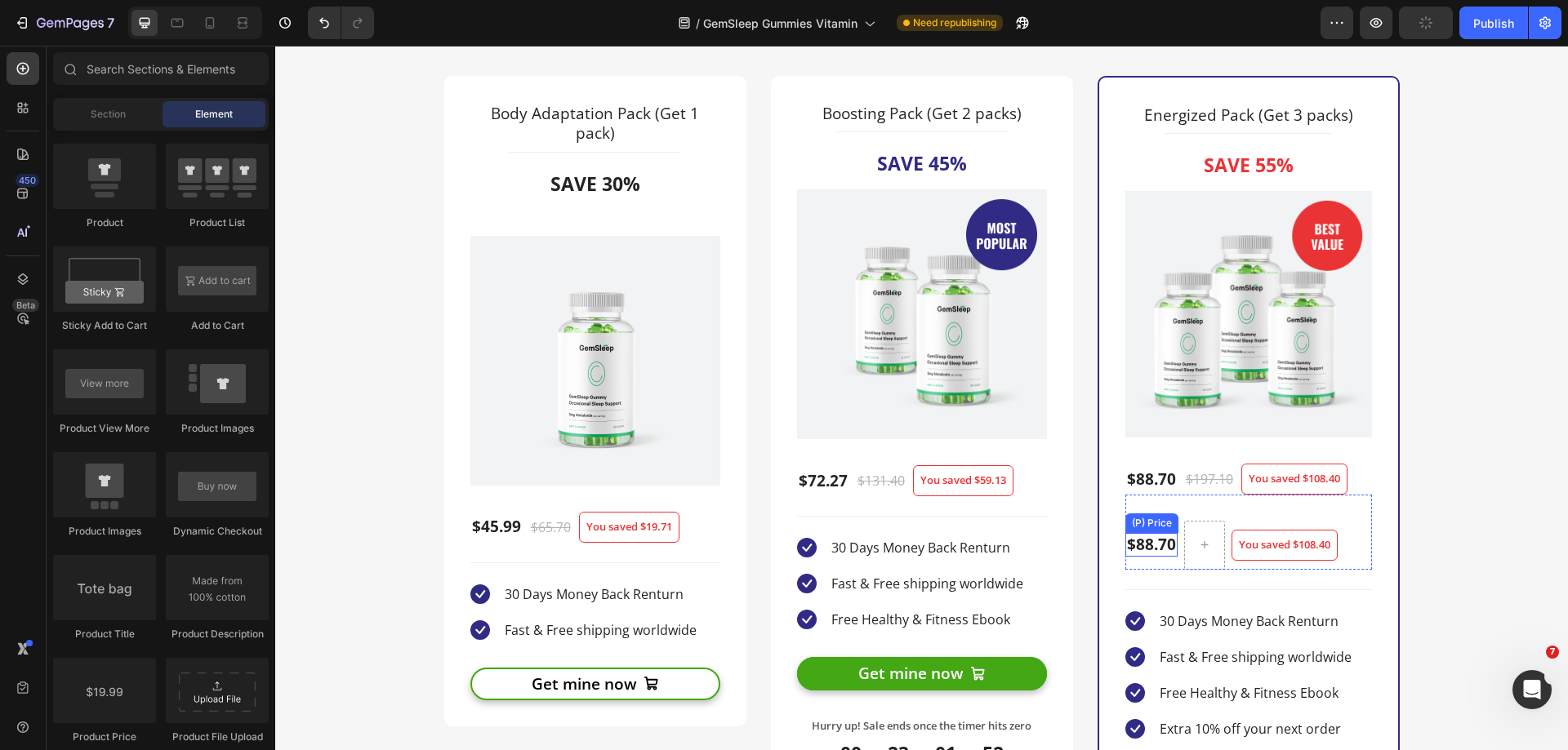
click at [1145, 536] on div "$88.70" at bounding box center [1150, 545] width 52 height 24
drag, startPoint x: 403, startPoint y: 733, endPoint x: 1135, endPoint y: 540, distance: 757.0
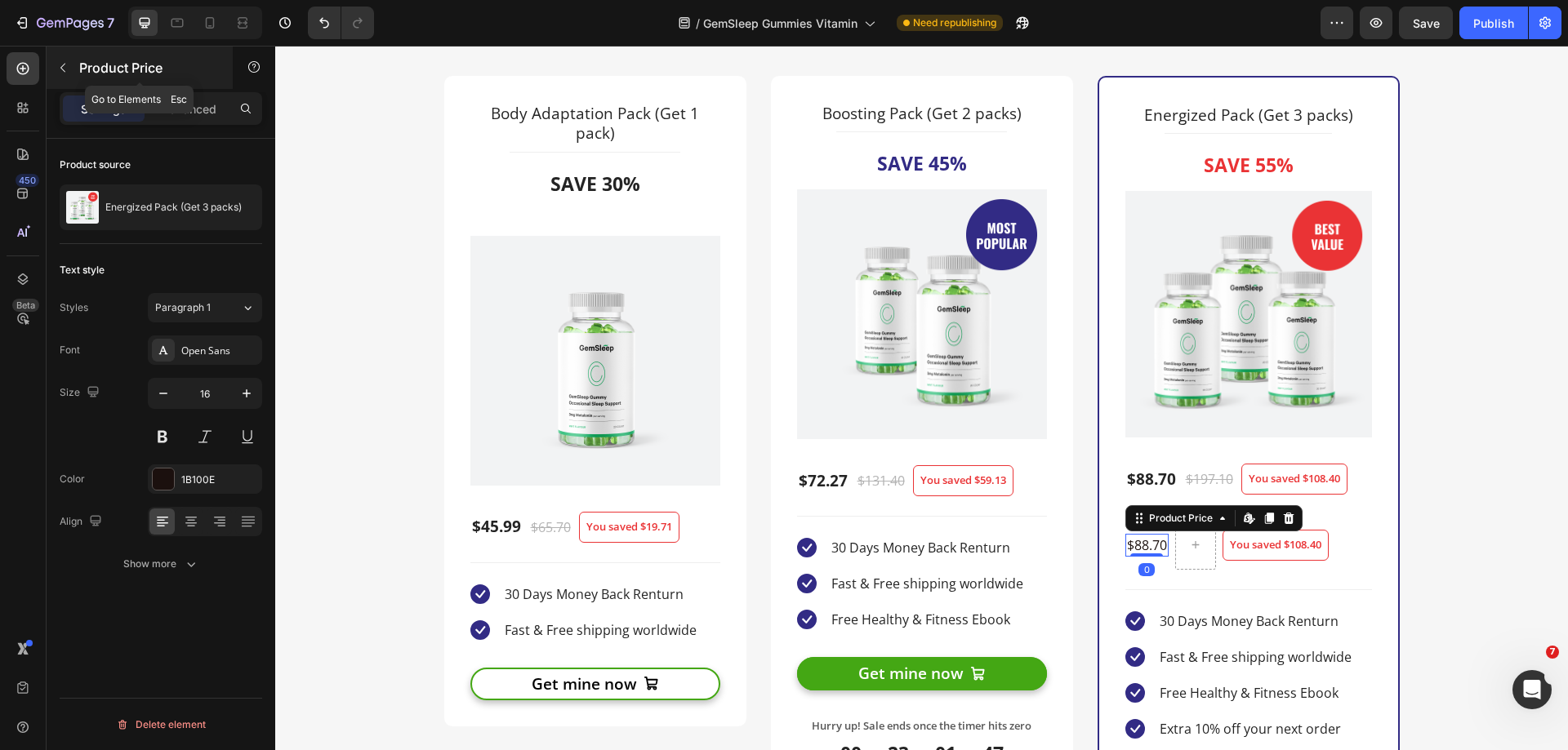
click at [60, 72] on icon "button" at bounding box center [63, 68] width 13 height 13
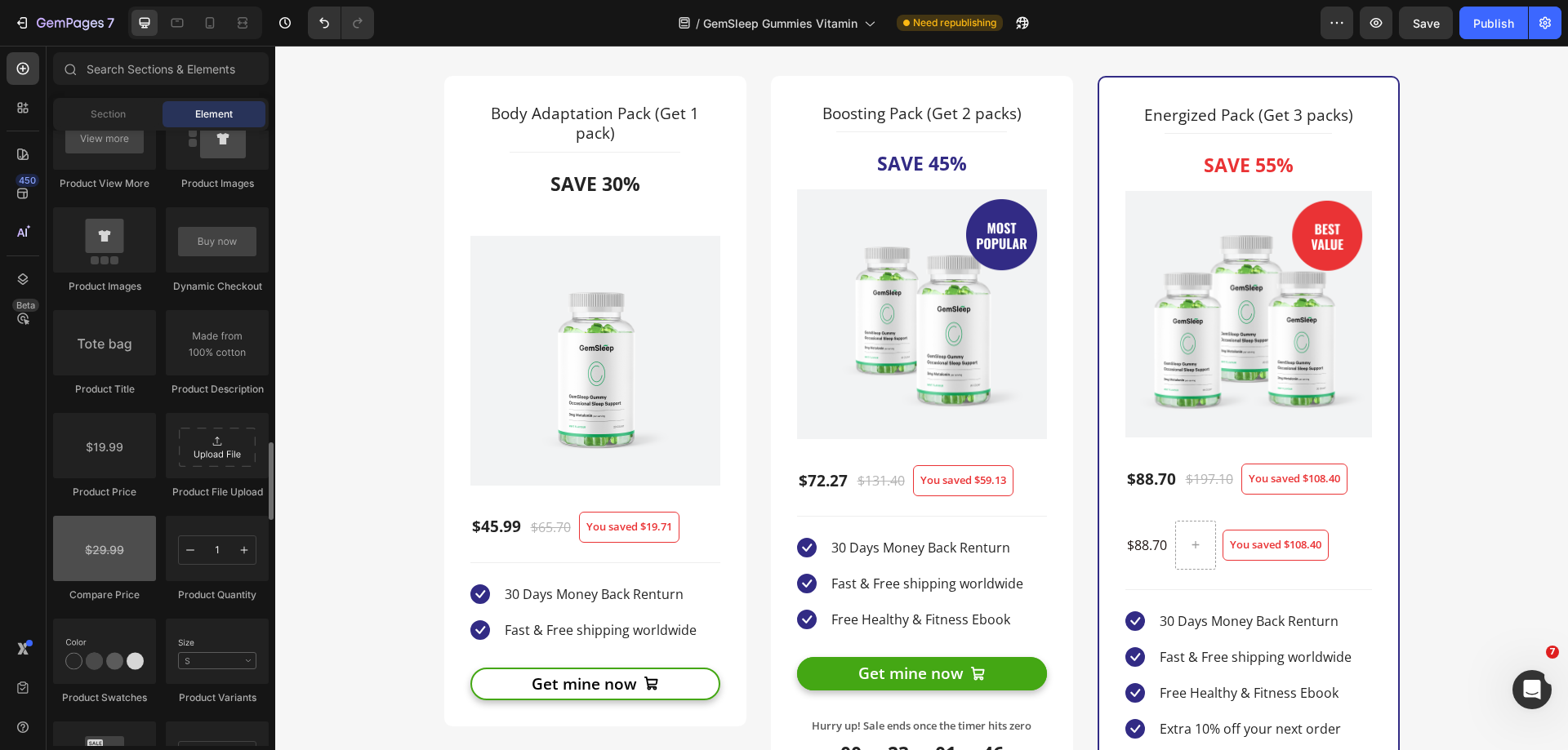
scroll to position [2612, 0]
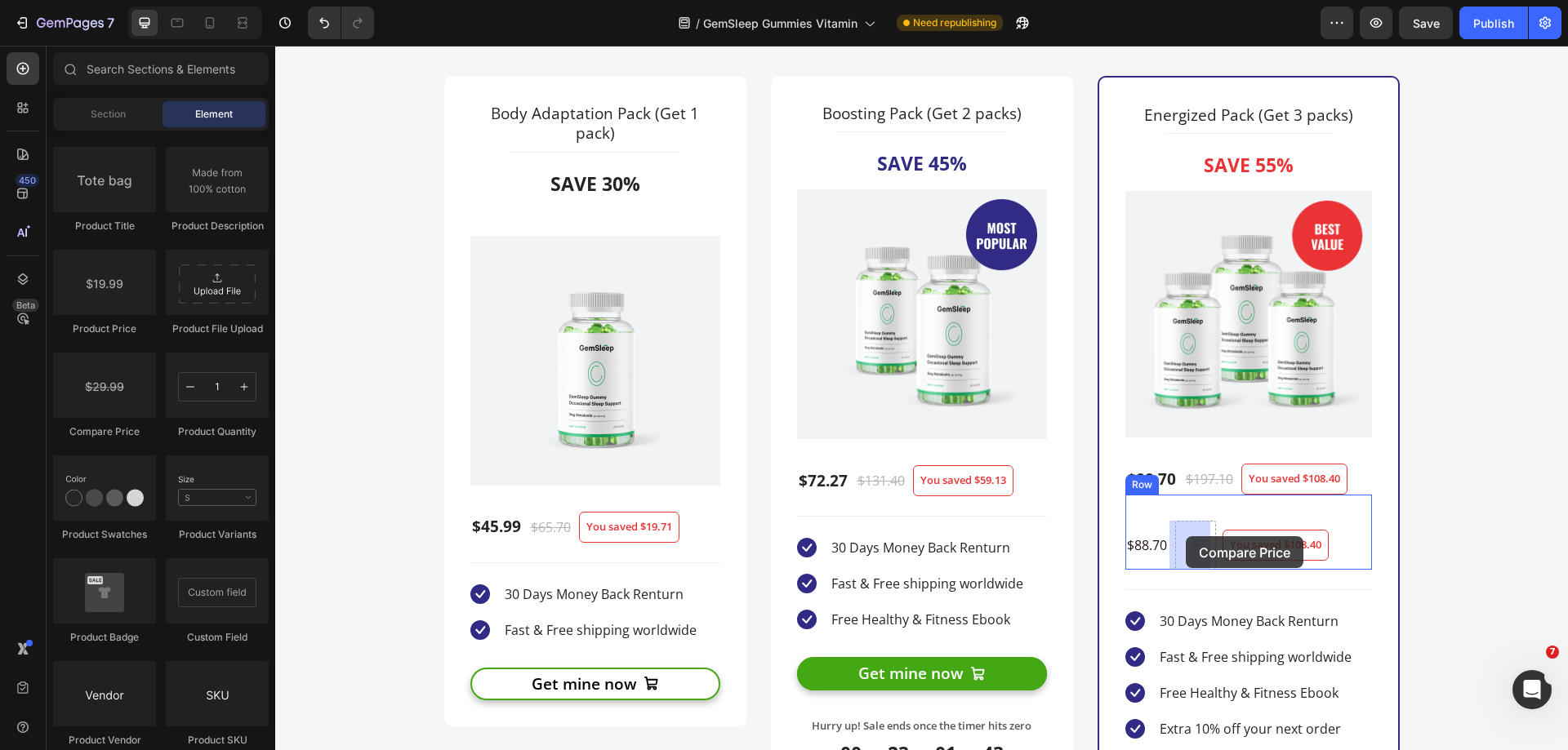
drag, startPoint x: 371, startPoint y: 444, endPoint x: 1188, endPoint y: 536, distance: 822.2
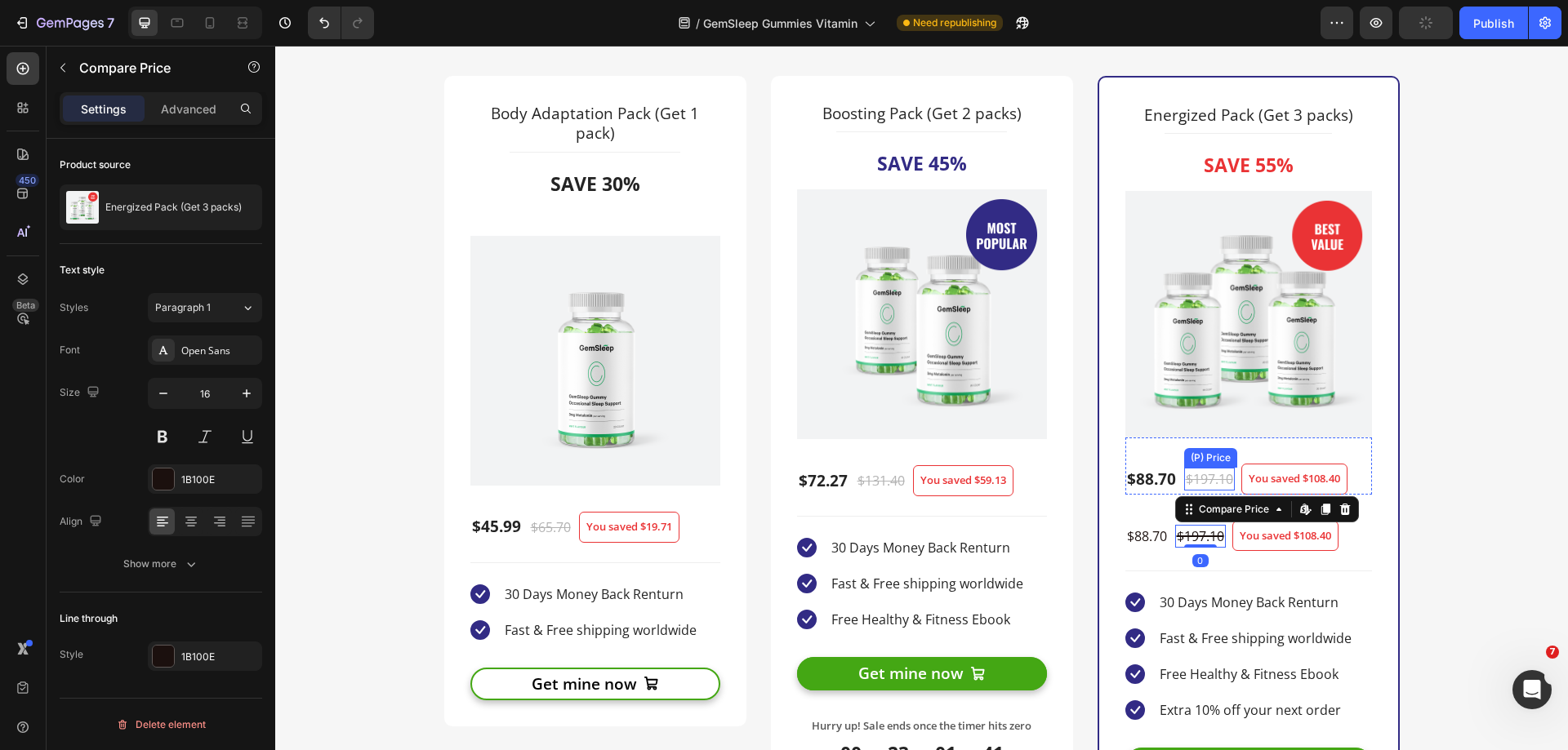
click at [1189, 474] on div "$197.10" at bounding box center [1209, 479] width 50 height 23
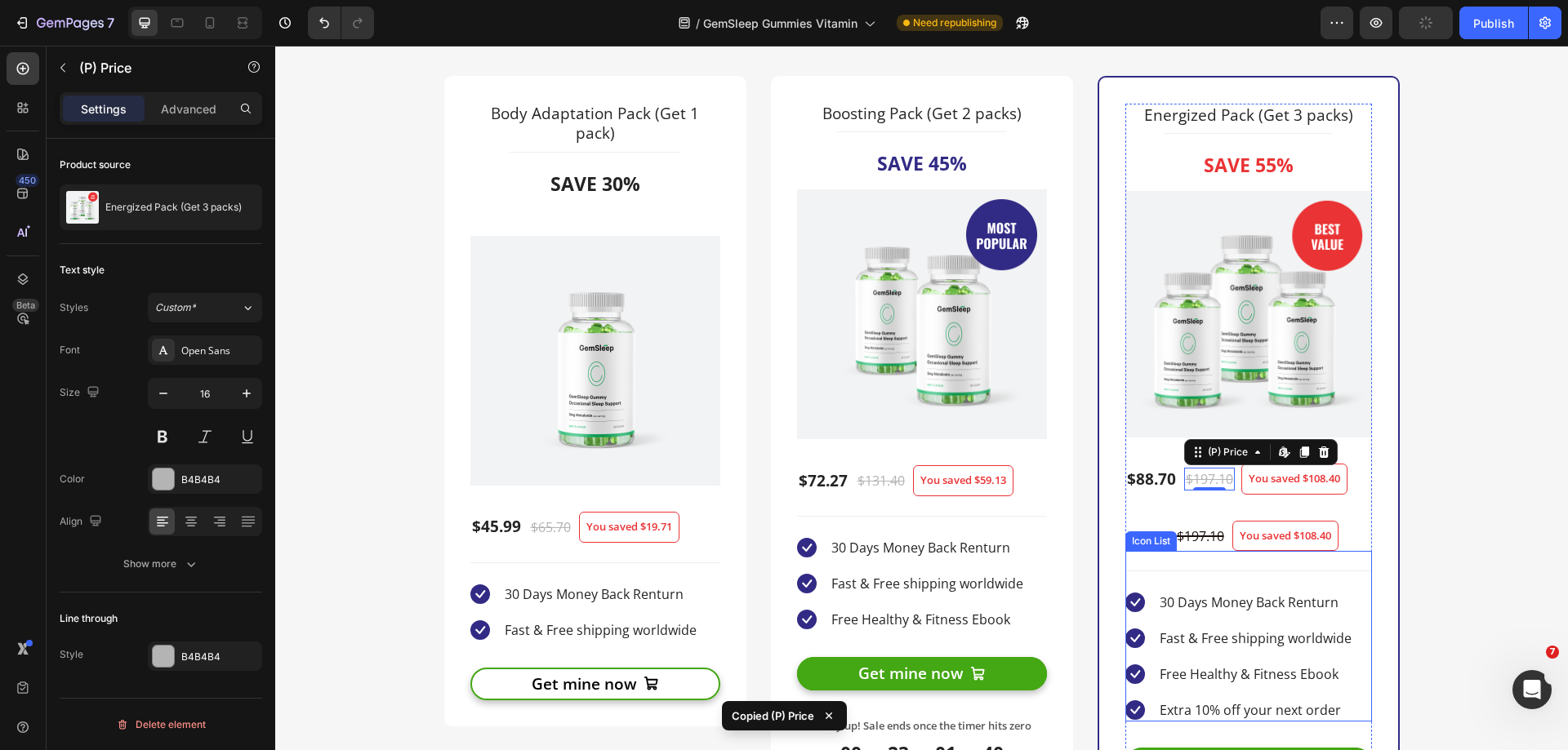
click at [1201, 536] on div "$197.10" at bounding box center [1200, 536] width 50 height 23
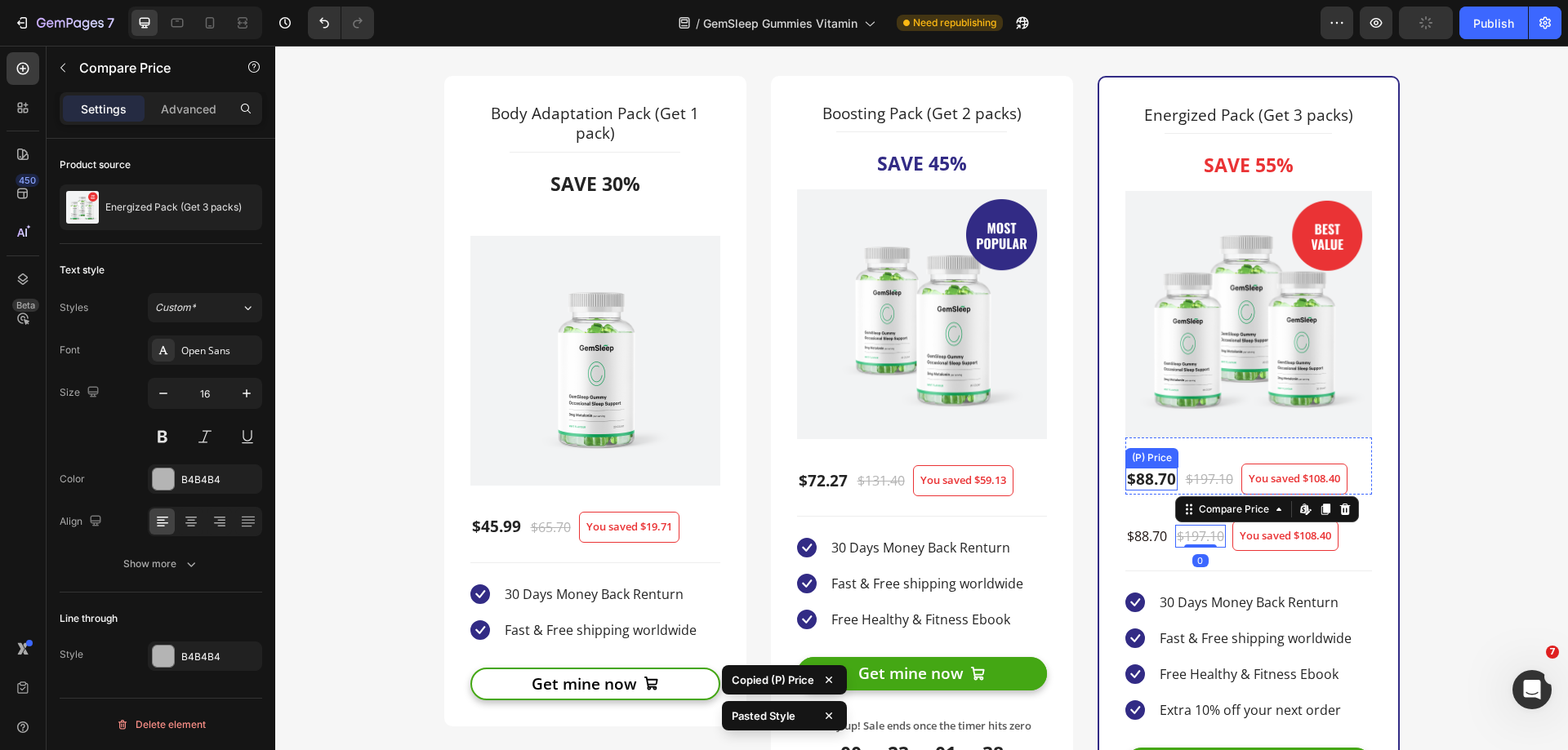
click at [1153, 483] on div "$88.70" at bounding box center [1150, 479] width 52 height 24
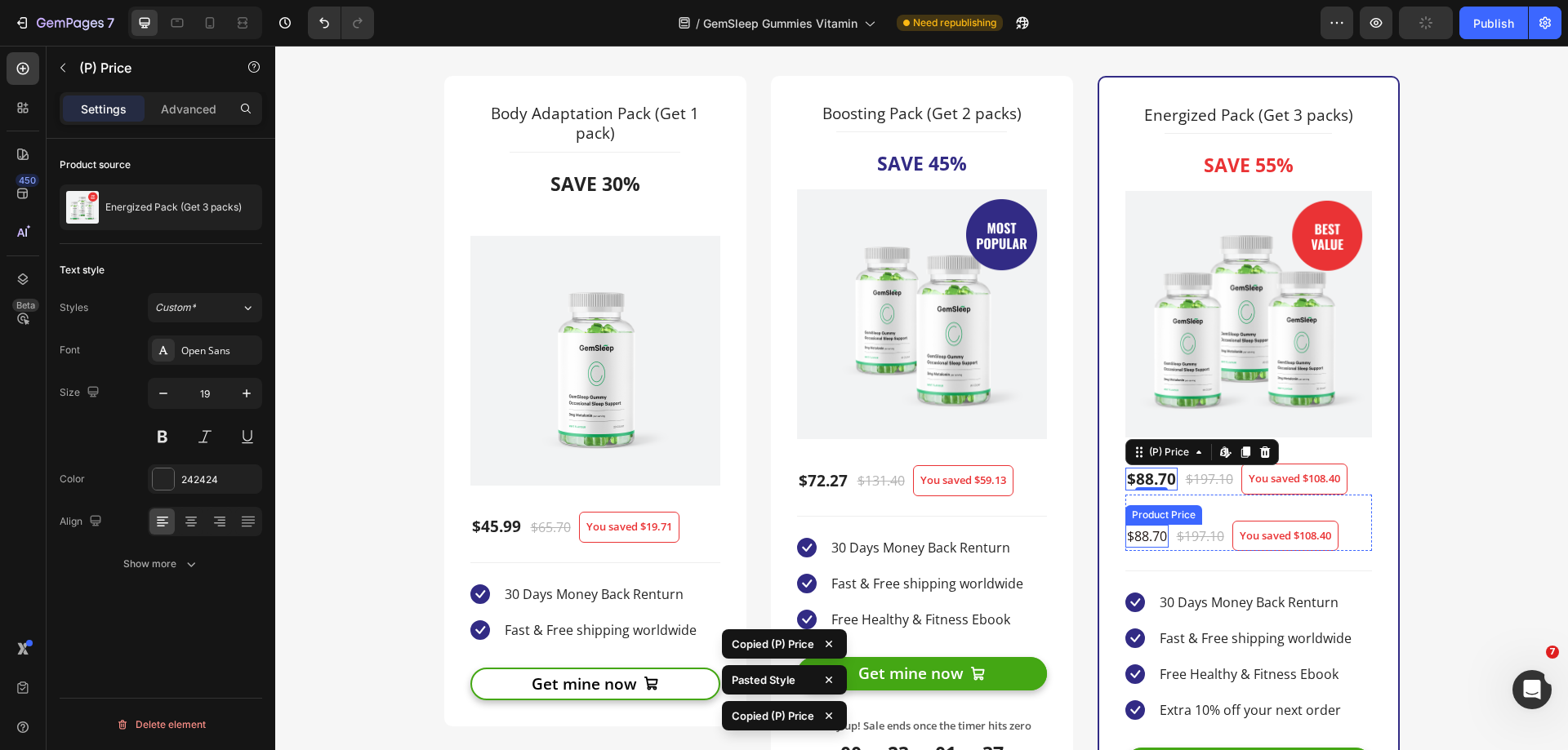
click at [1138, 538] on div "$88.70" at bounding box center [1146, 536] width 43 height 23
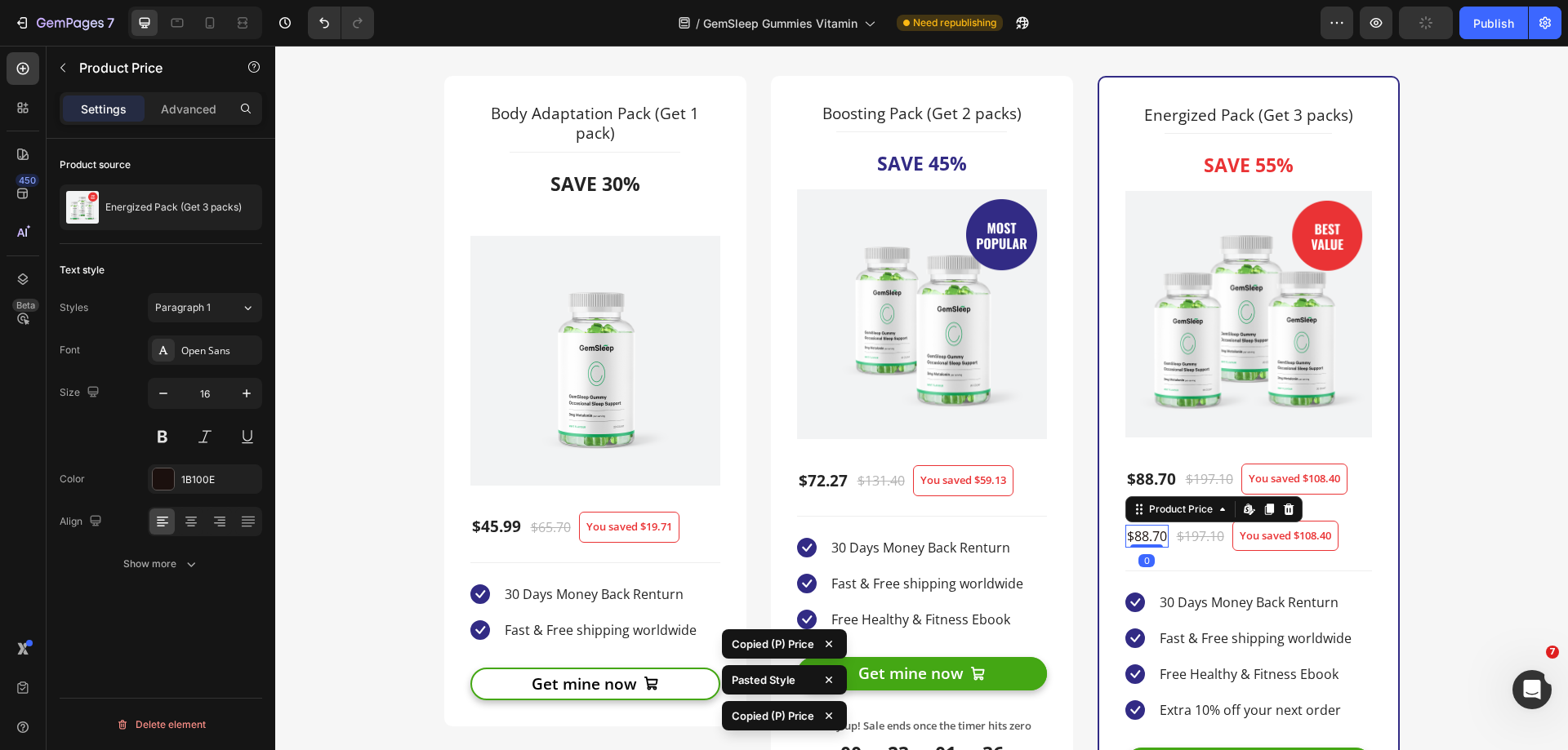
type input "19"
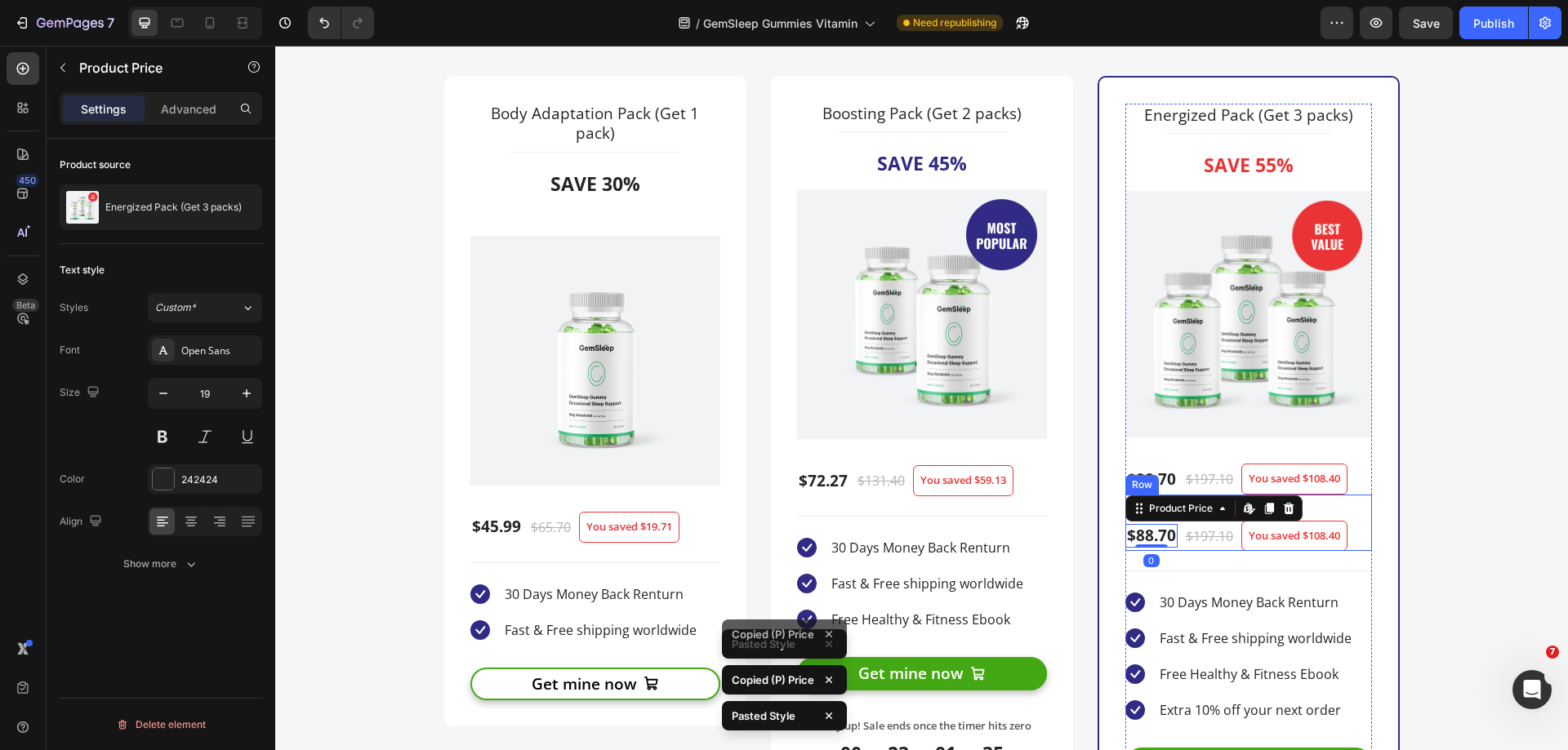
click at [1350, 547] on div "$88.70 Product Price Edit content in Shopify 0 Product Price Edit content in Sh…" at bounding box center [1248, 523] width 247 height 57
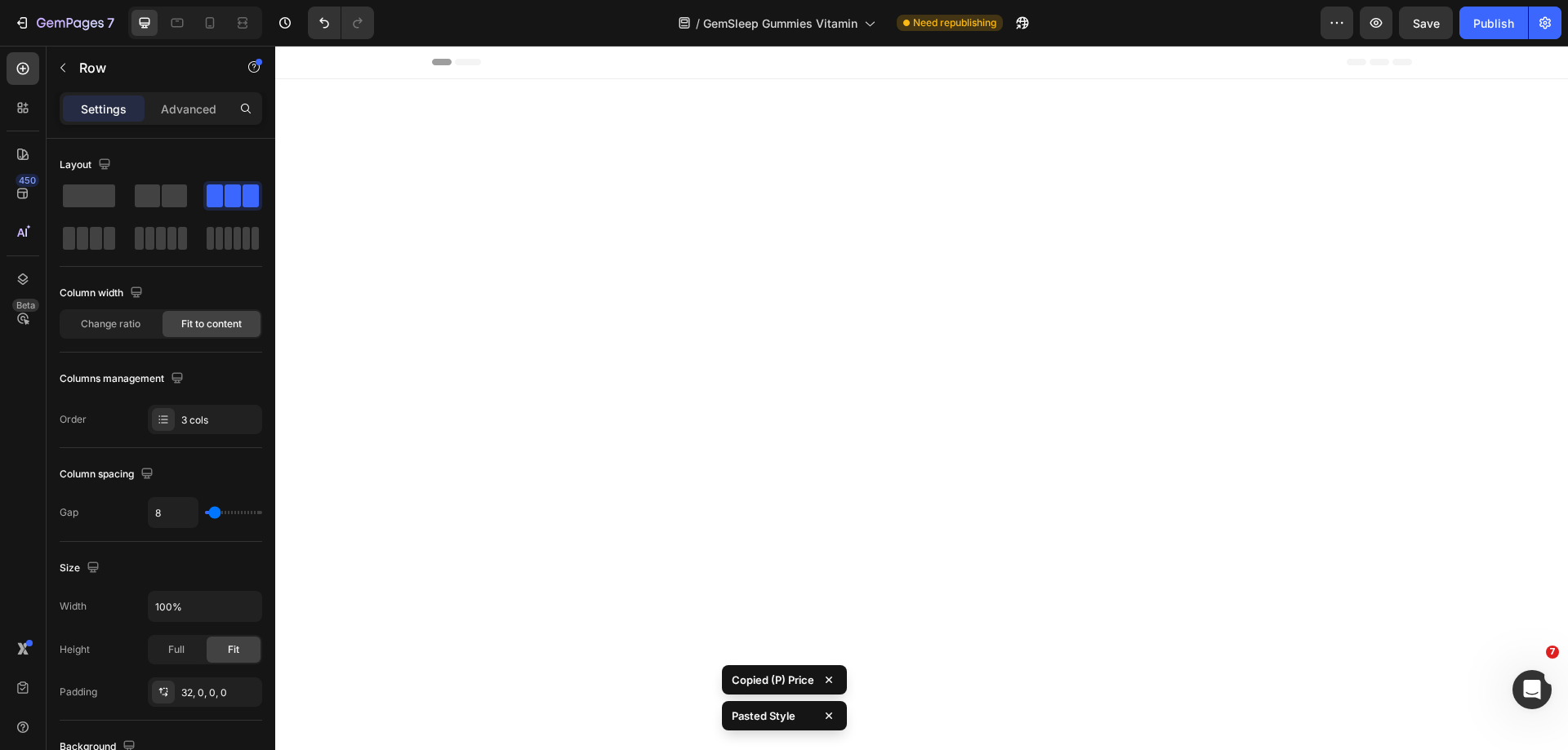
scroll to position [3738, 0]
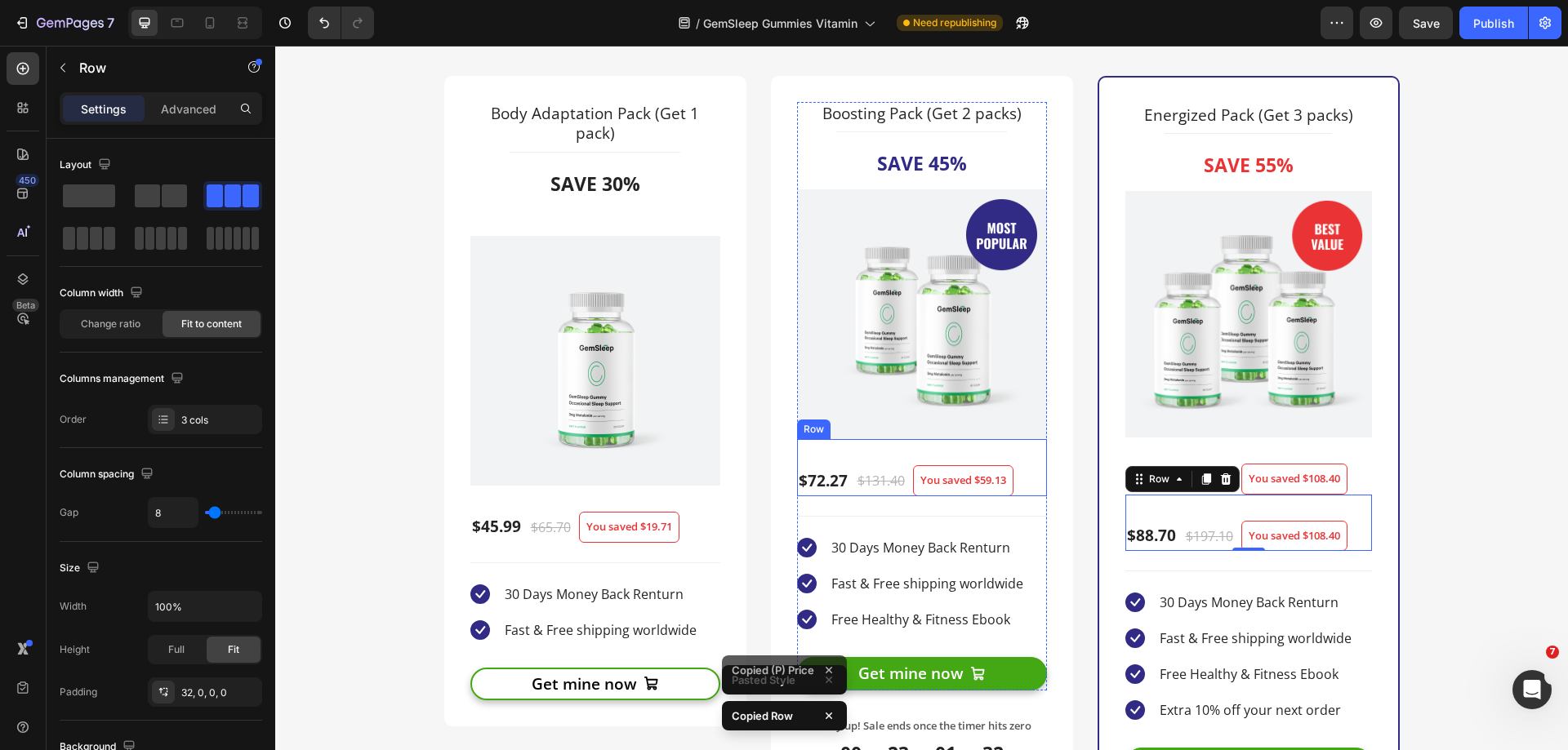
click at [1032, 480] on div "$72.27 (P) Price (P) Price $131.40 (P) Price (P) Price You saved $59.13 Product…" at bounding box center [922, 467] width 250 height 57
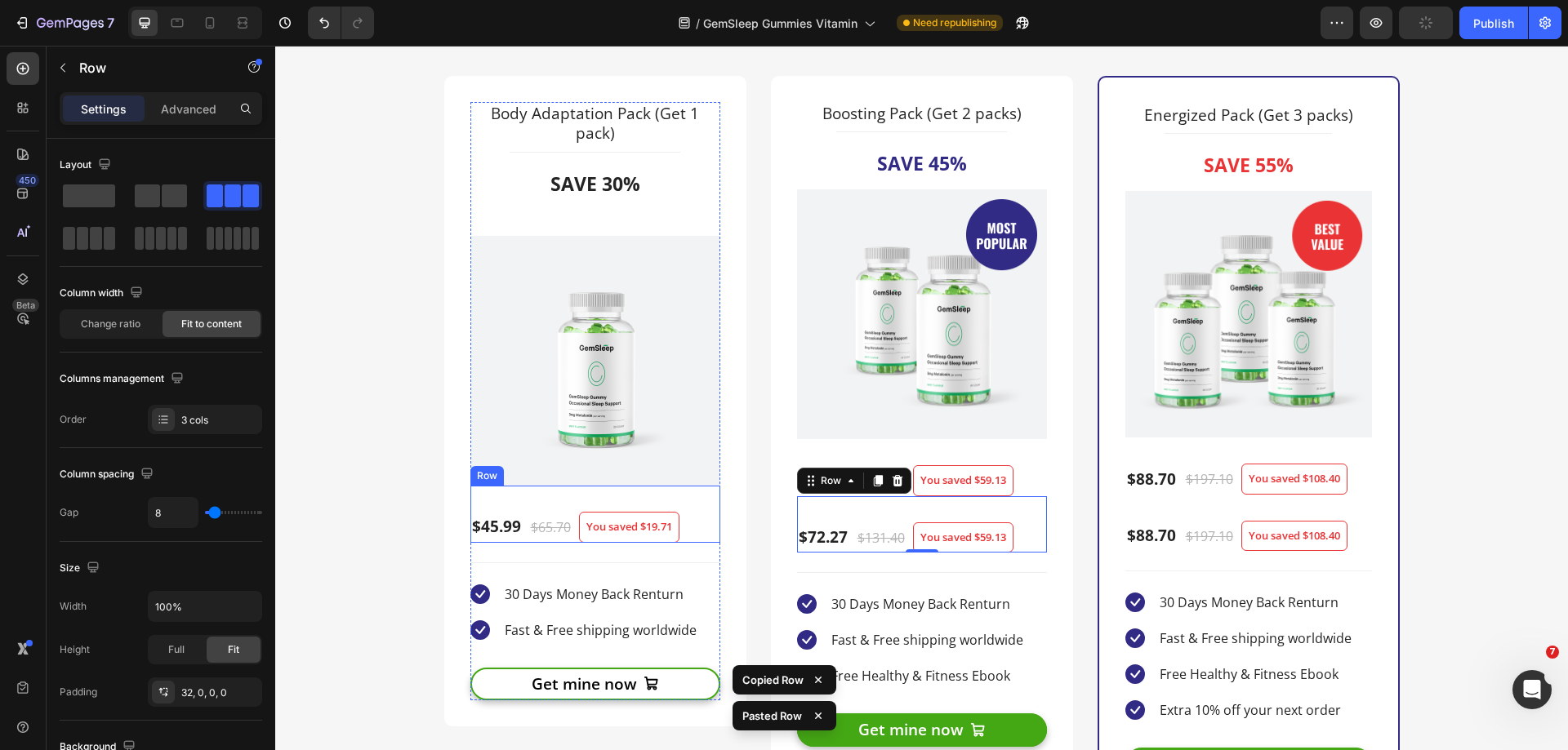
click at [686, 533] on div "$45.99 (P) Price (P) Price $65.70 (P) Price (P) Price You saved $19.71 Product …" at bounding box center [595, 514] width 250 height 57
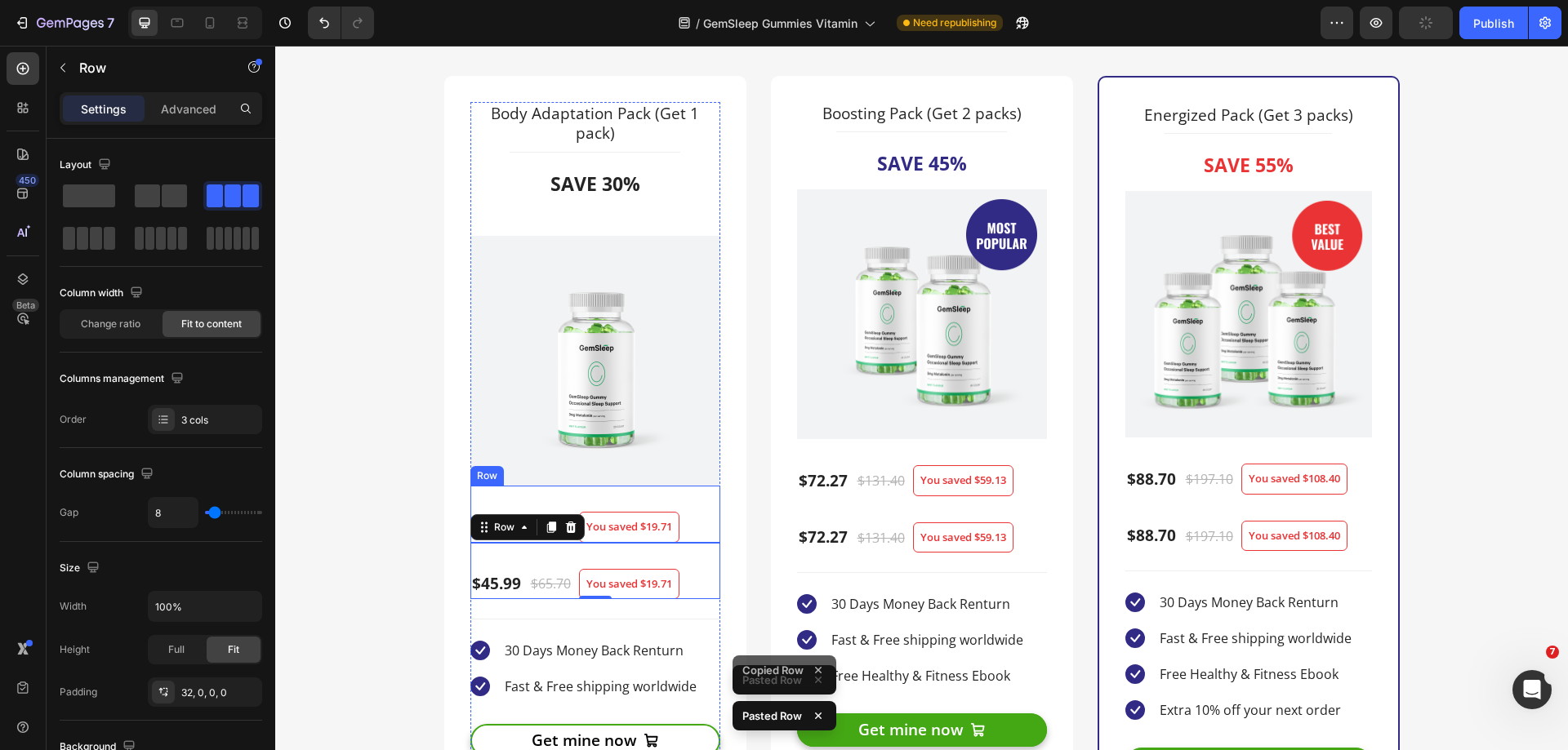
click at [692, 513] on div "$45.99 (P) Price (P) Price $65.70 (P) Price (P) Price You saved $19.71 Product …" at bounding box center [595, 514] width 250 height 57
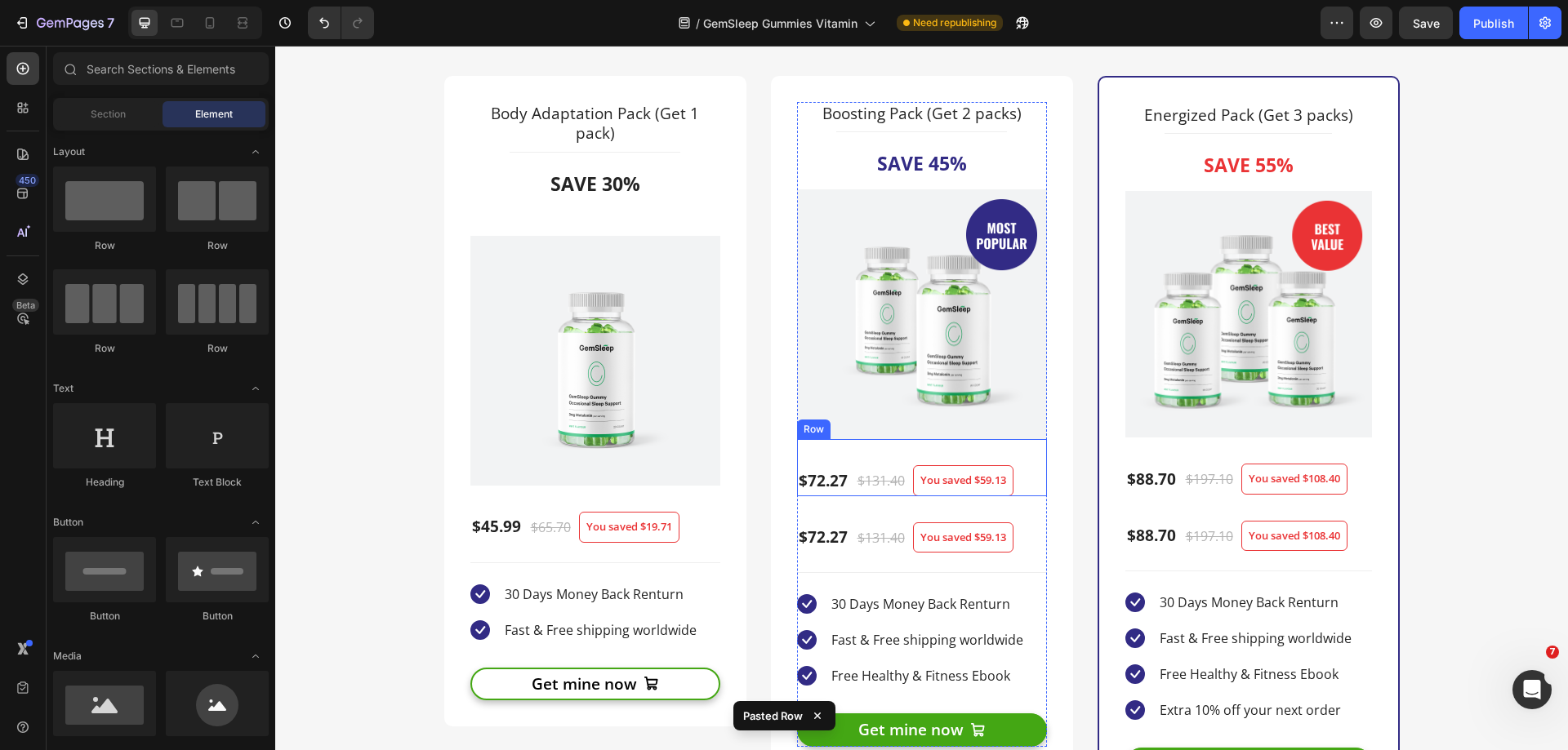
click at [1032, 492] on div "$72.27 (P) Price (P) Price $131.40 (P) Price (P) Price You saved $59.13 Product…" at bounding box center [922, 467] width 250 height 57
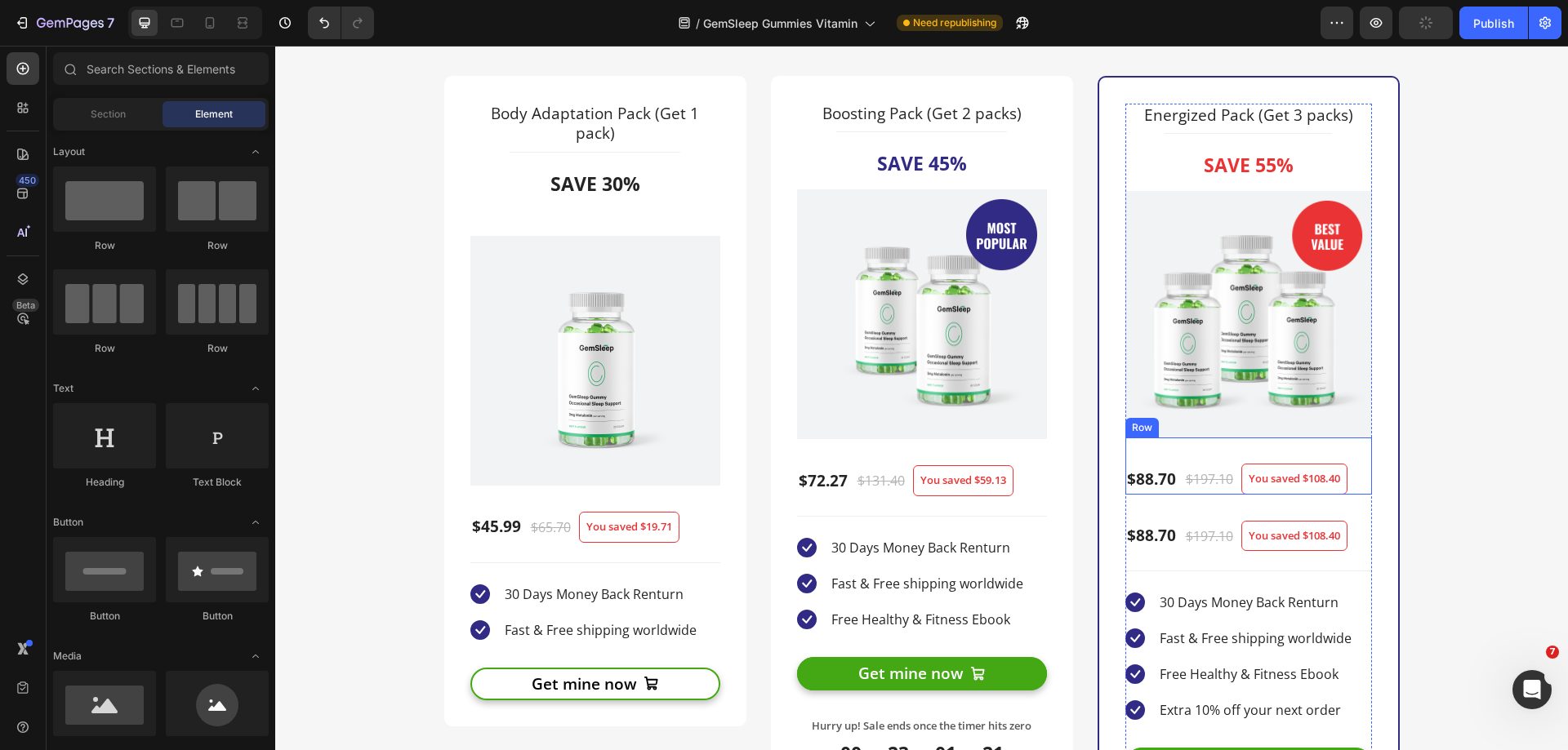
click at [1354, 488] on div "$88.70 (P) Price (P) Price $197.10 (P) Price (P) Price You saved $108.40 Produc…" at bounding box center [1248, 465] width 247 height 57
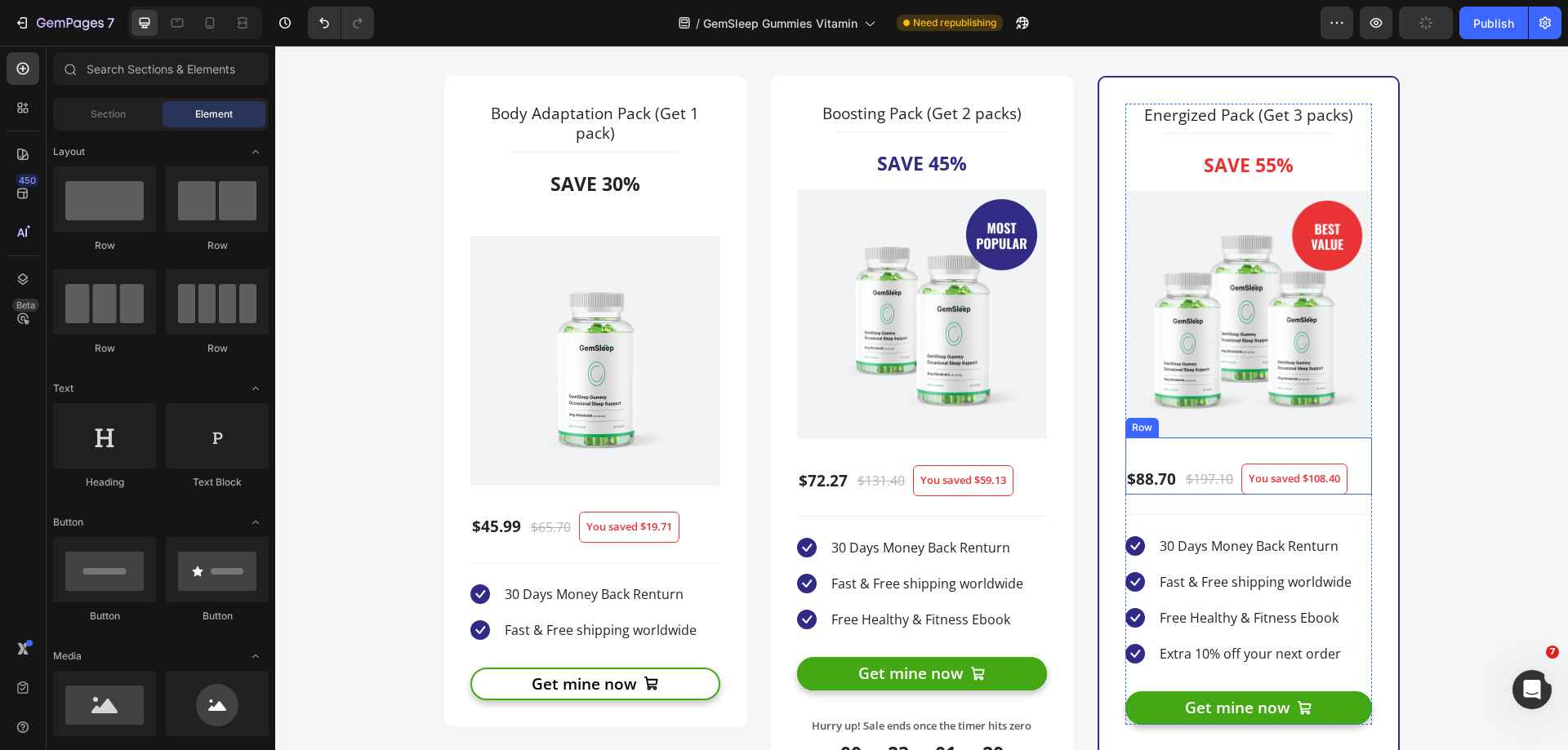
click at [1358, 486] on div "$88.70 Product Price Product Price $197.10 Compare Price Compare Price You save…" at bounding box center [1248, 465] width 247 height 57
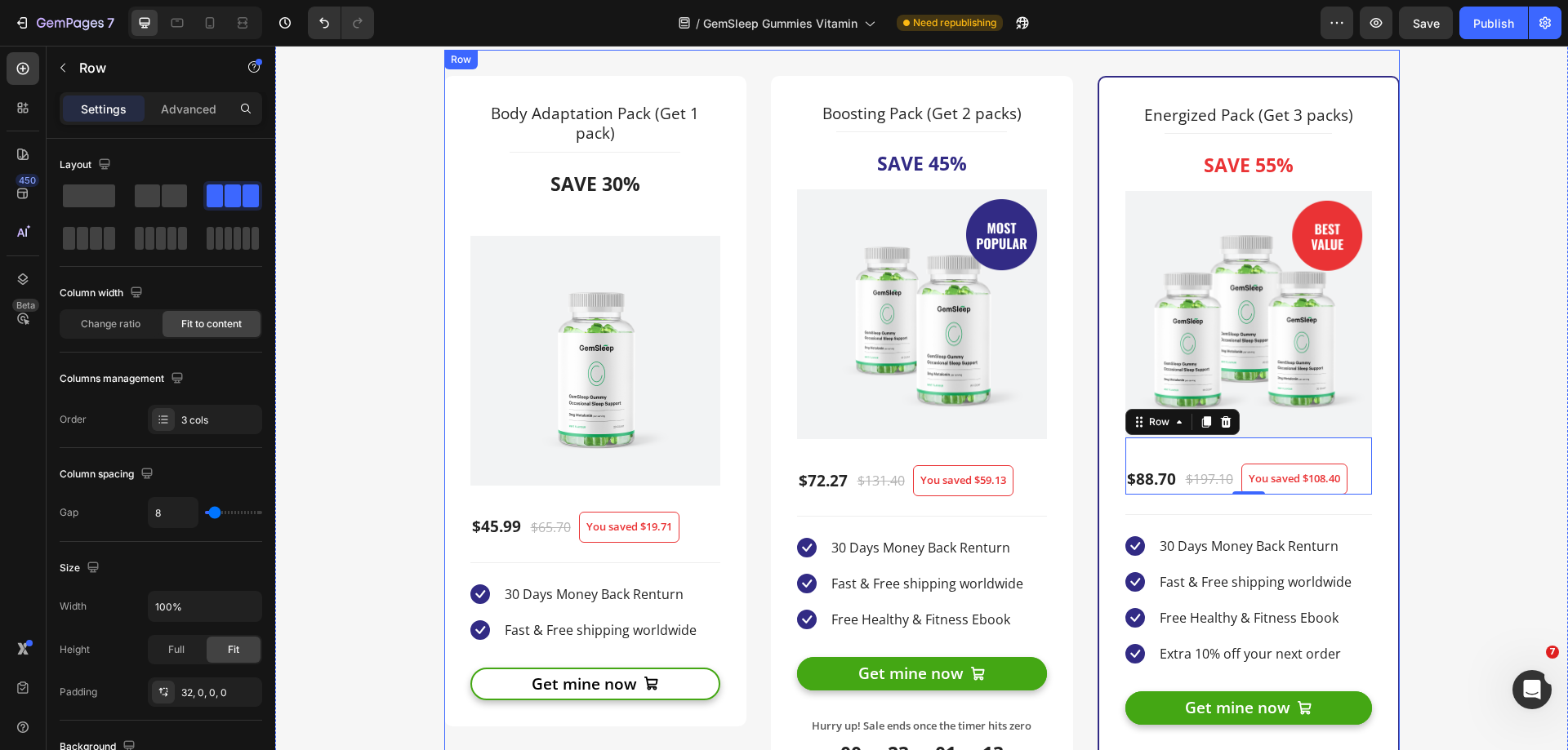
scroll to position [3982, 0]
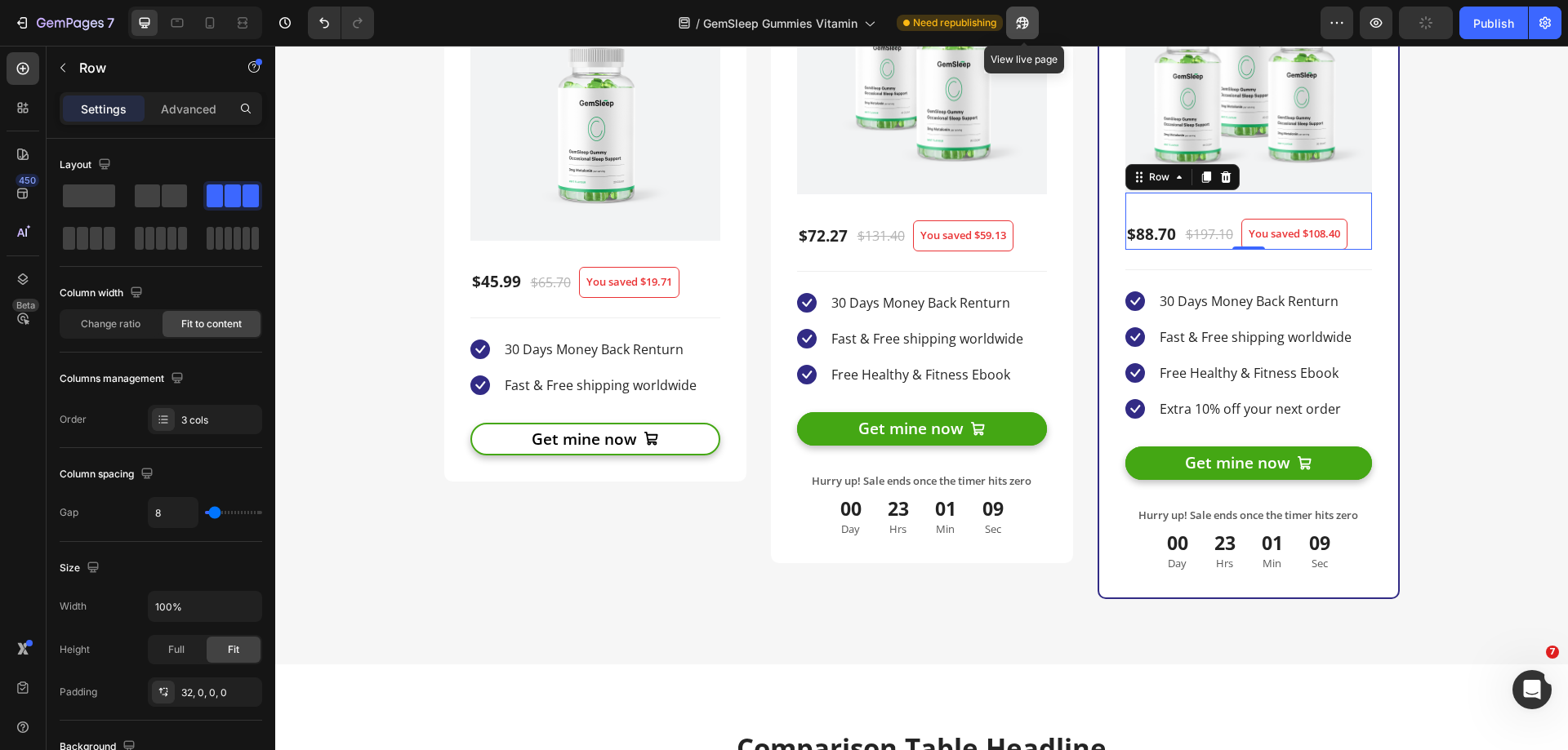
click at [1018, 23] on icon "button" at bounding box center [1023, 23] width 17 height 17
click at [64, 68] on icon "button" at bounding box center [63, 68] width 13 height 13
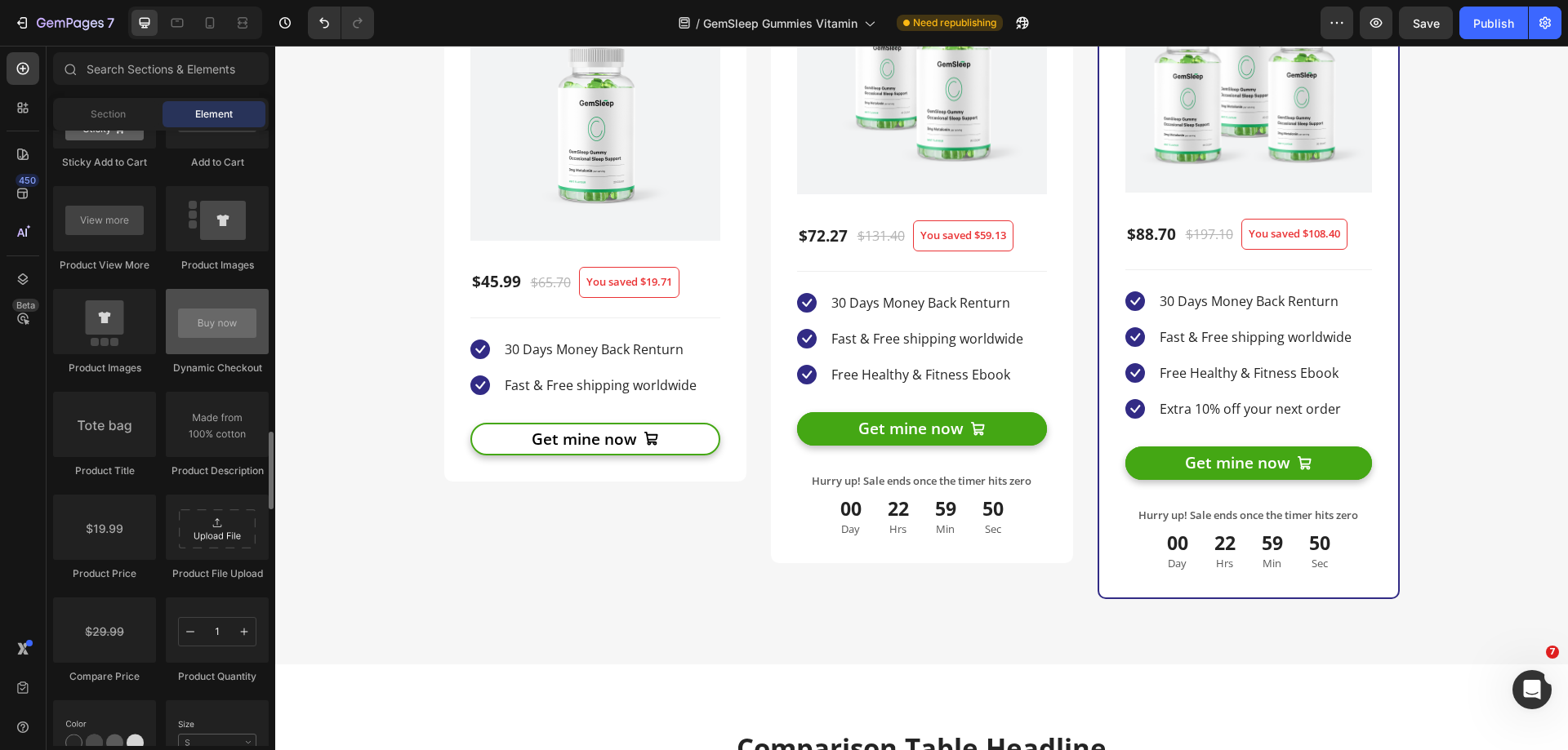
scroll to position [2204, 0]
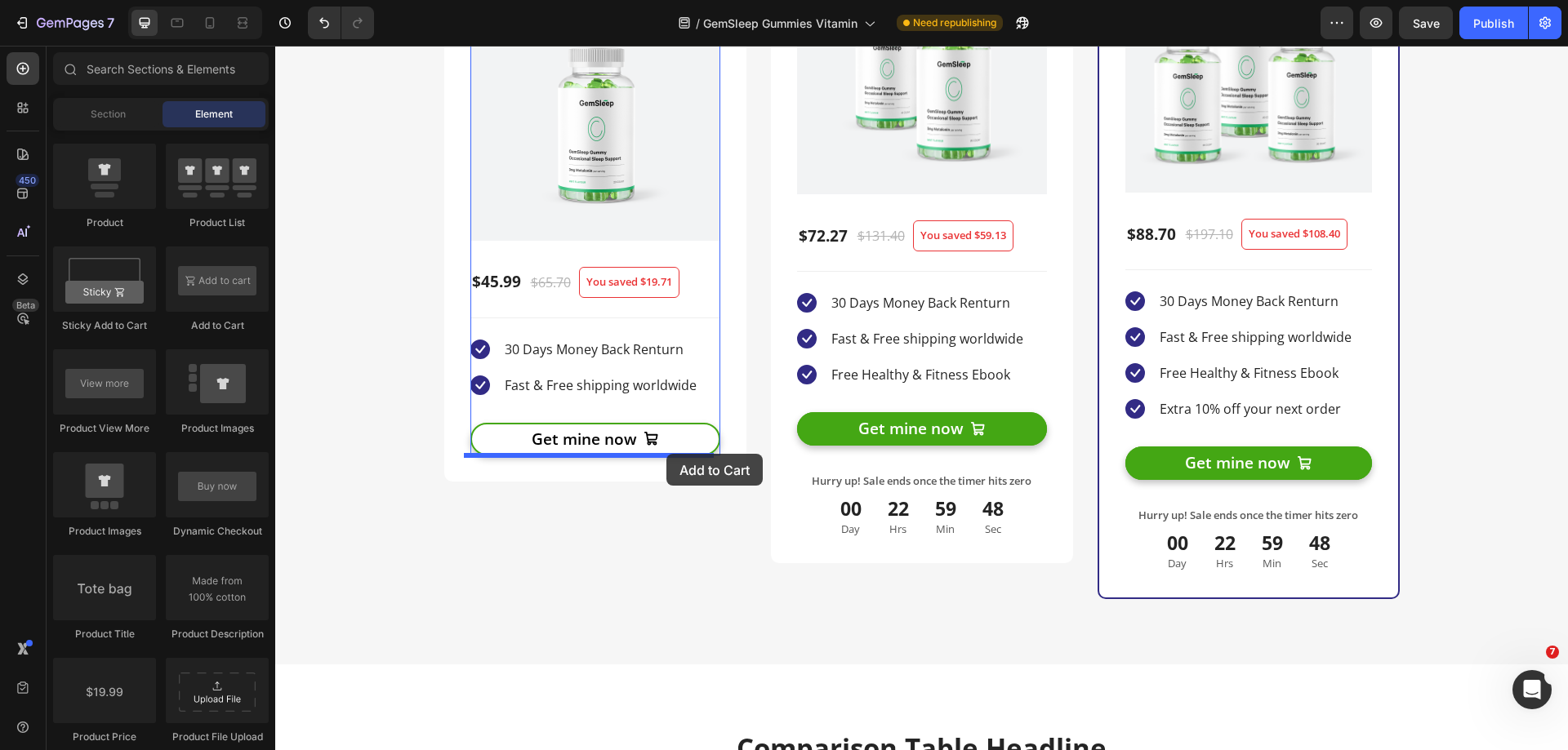
drag, startPoint x: 487, startPoint y: 325, endPoint x: 666, endPoint y: 454, distance: 220.6
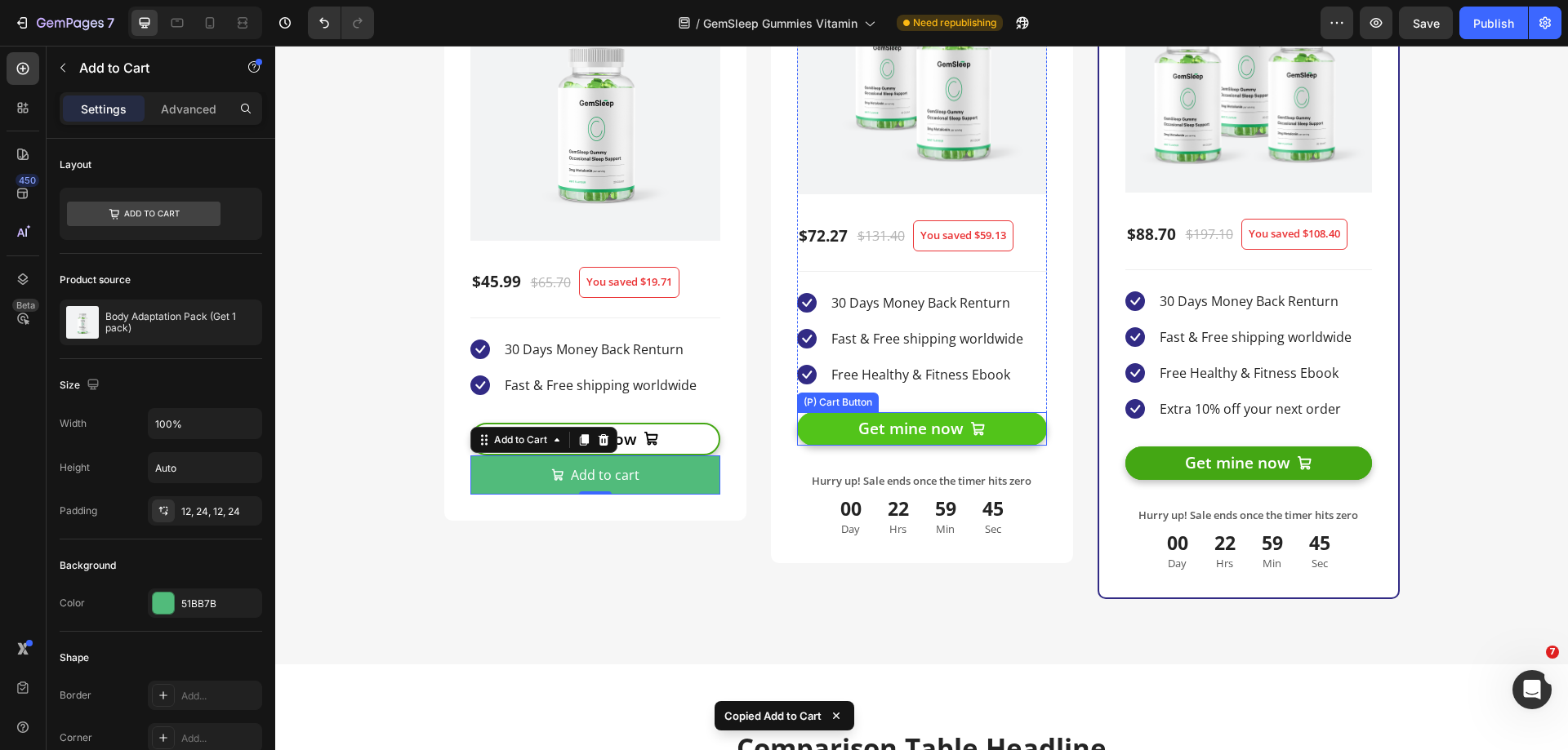
click at [1032, 440] on button "Get mine now" at bounding box center [922, 429] width 250 height 34
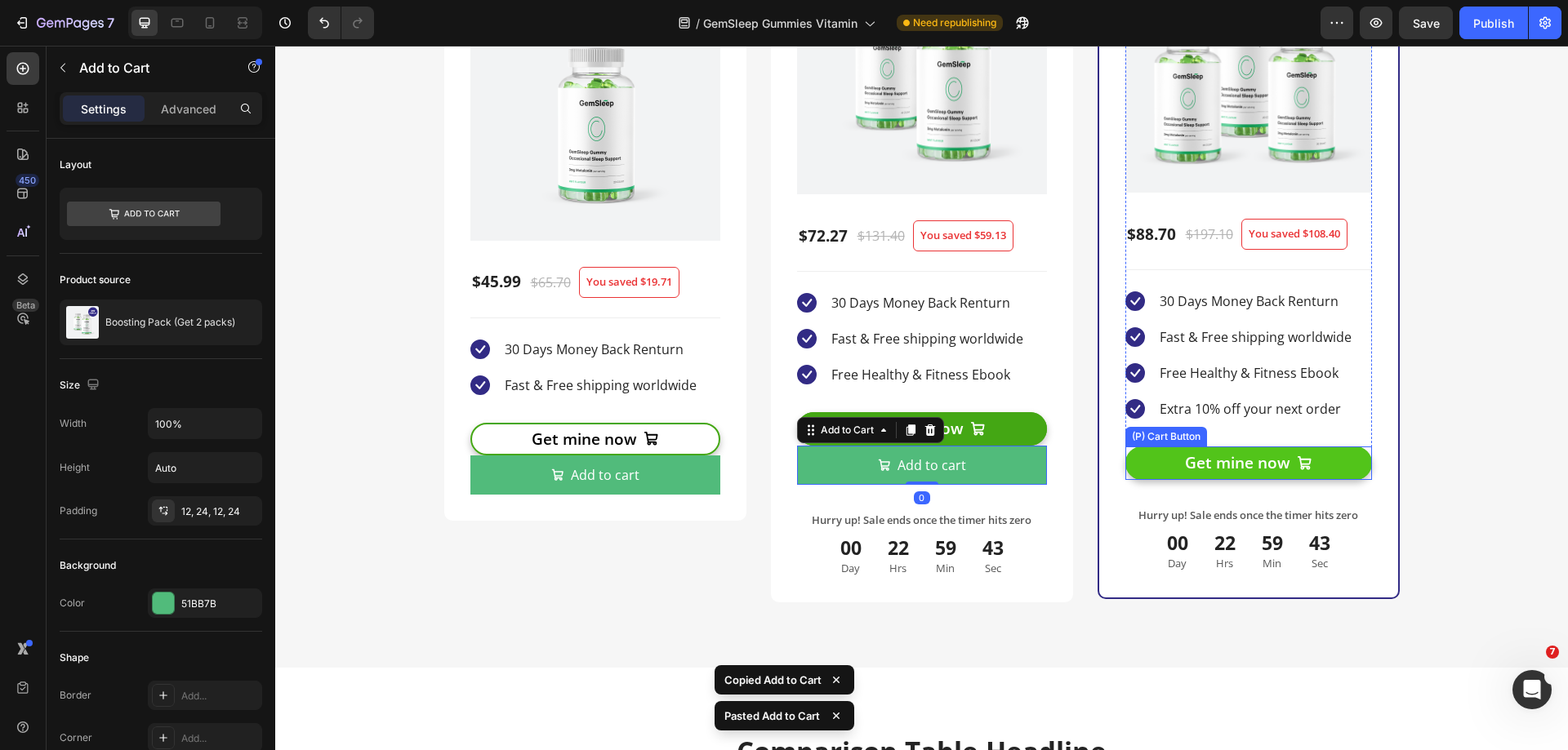
click at [1138, 468] on button "Get mine now" at bounding box center [1248, 463] width 247 height 34
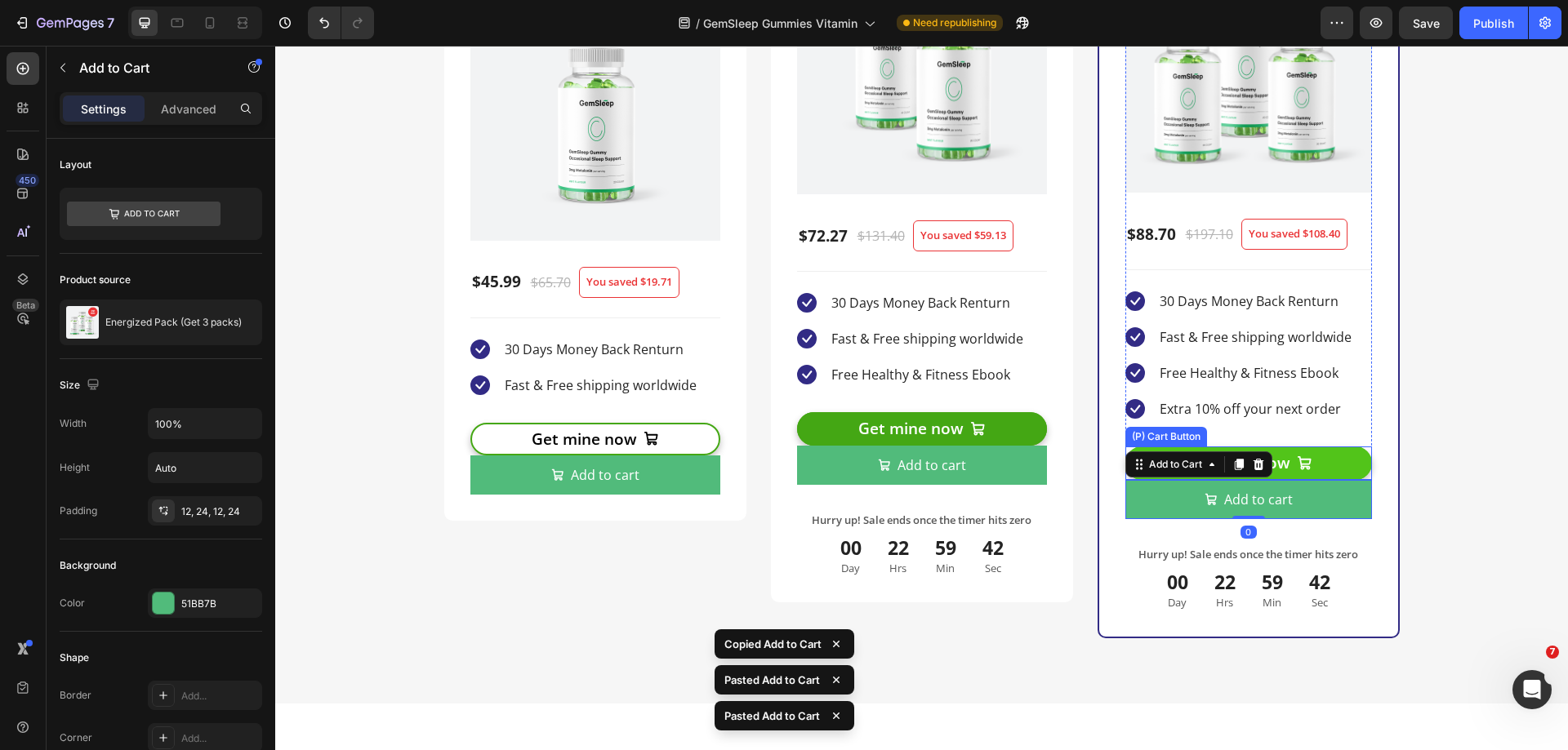
click at [1351, 463] on button "Get mine now" at bounding box center [1248, 463] width 247 height 34
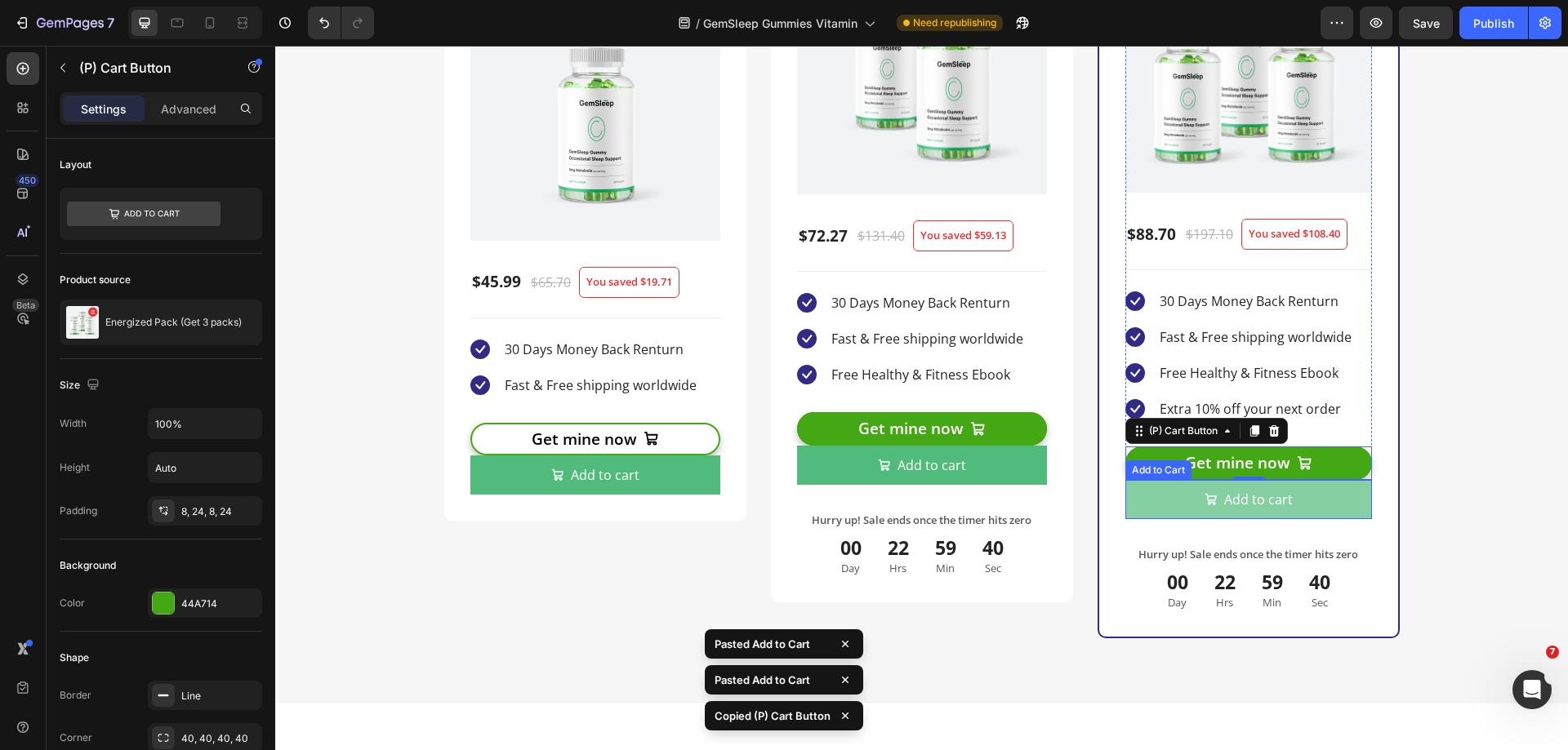
click at [1329, 490] on button "Add to cart" at bounding box center [1248, 499] width 247 height 39
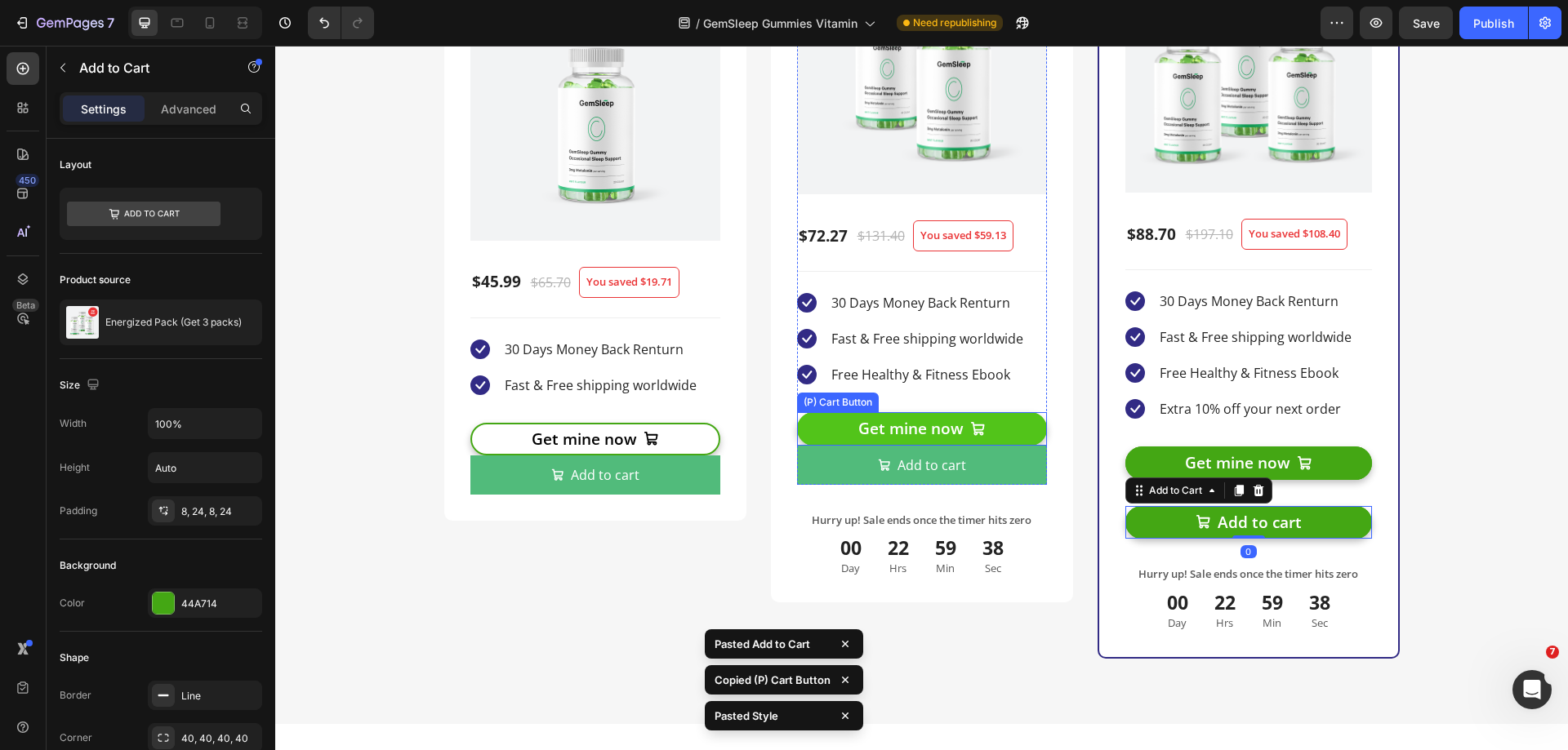
click at [1027, 430] on button "Get mine now" at bounding box center [922, 429] width 250 height 34
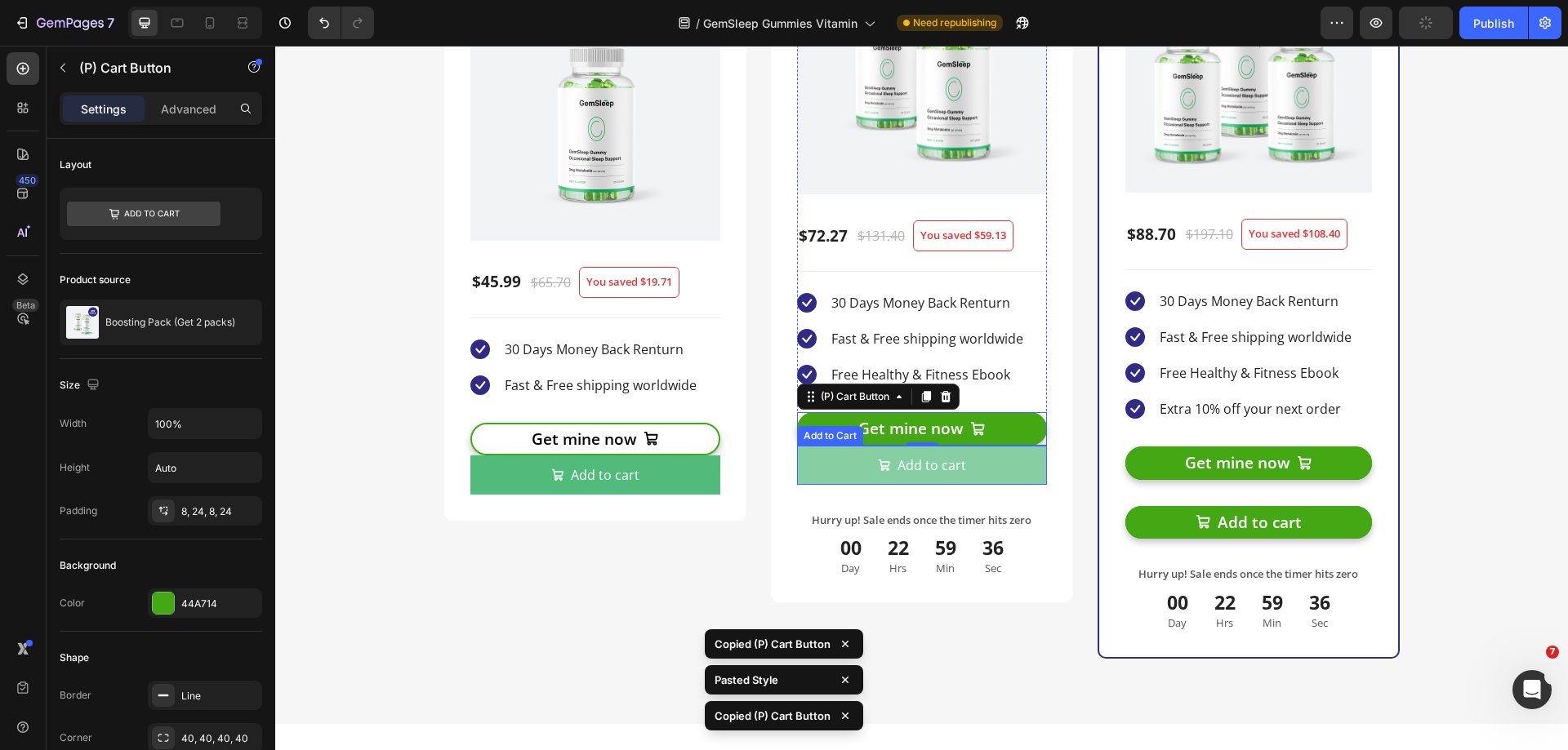
click at [1015, 471] on button "Add to cart" at bounding box center [922, 465] width 250 height 39
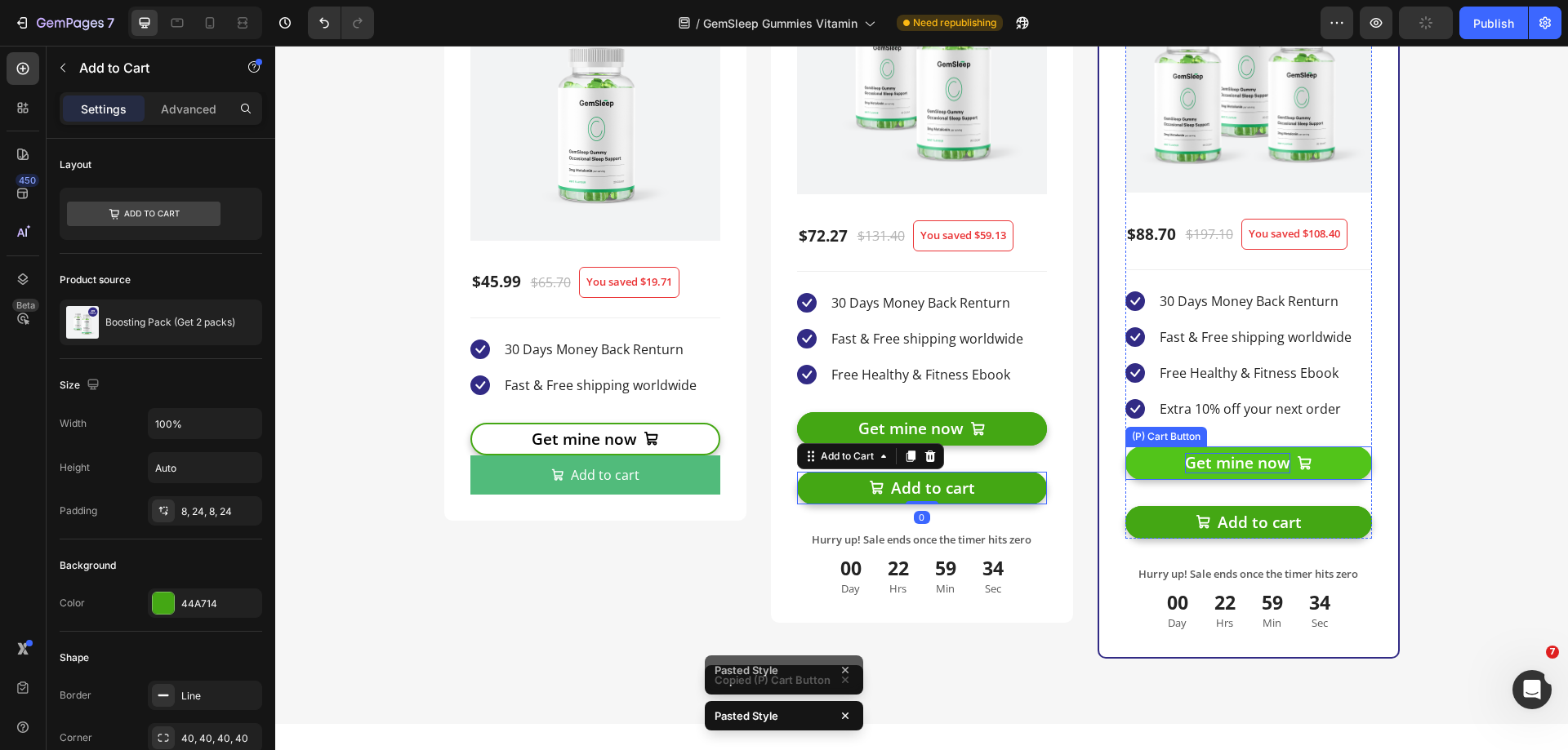
click at [1239, 469] on div "Get mine now" at bounding box center [1238, 463] width 106 height 21
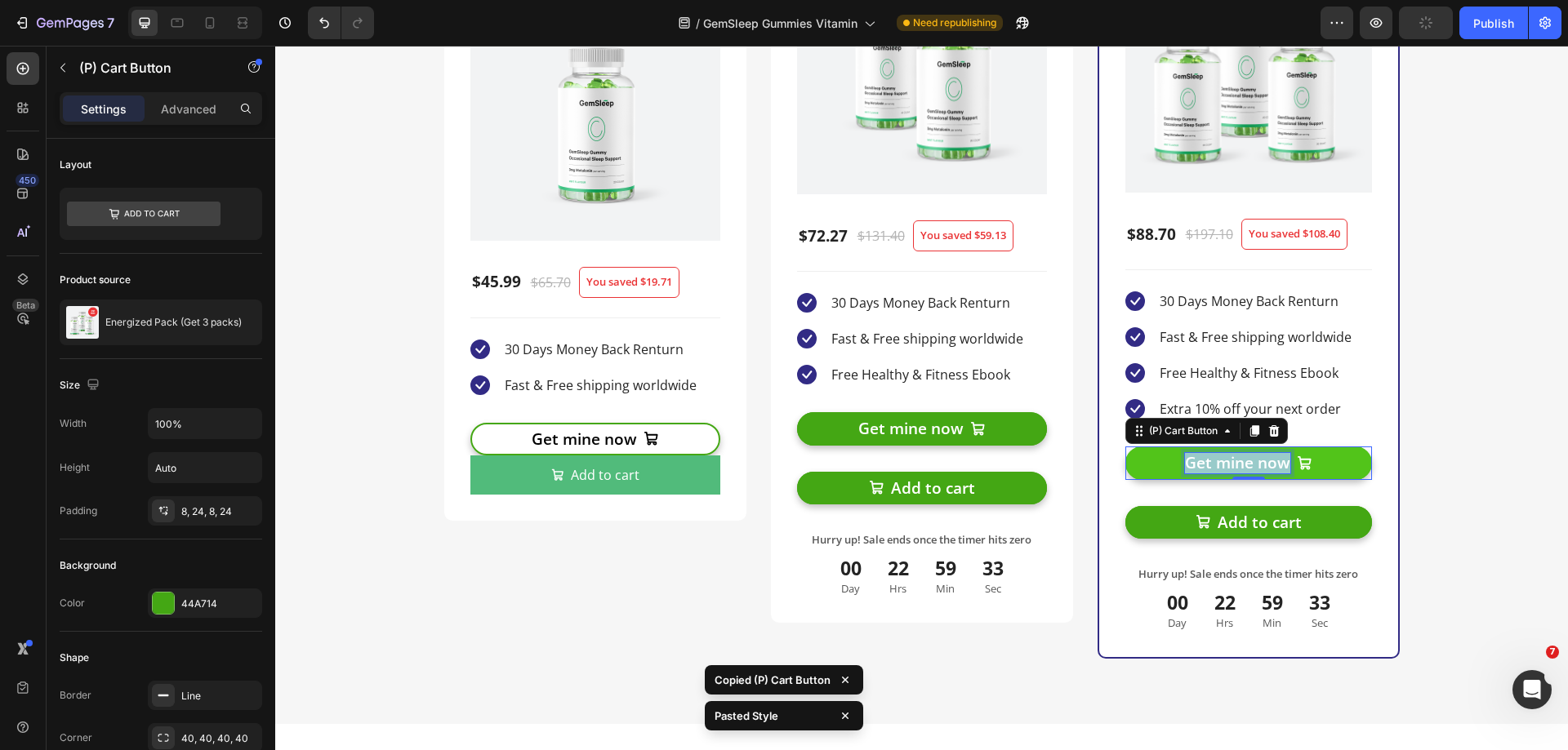
click at [1239, 469] on p "Get mine now" at bounding box center [1238, 463] width 106 height 21
copy p "Get mine now"
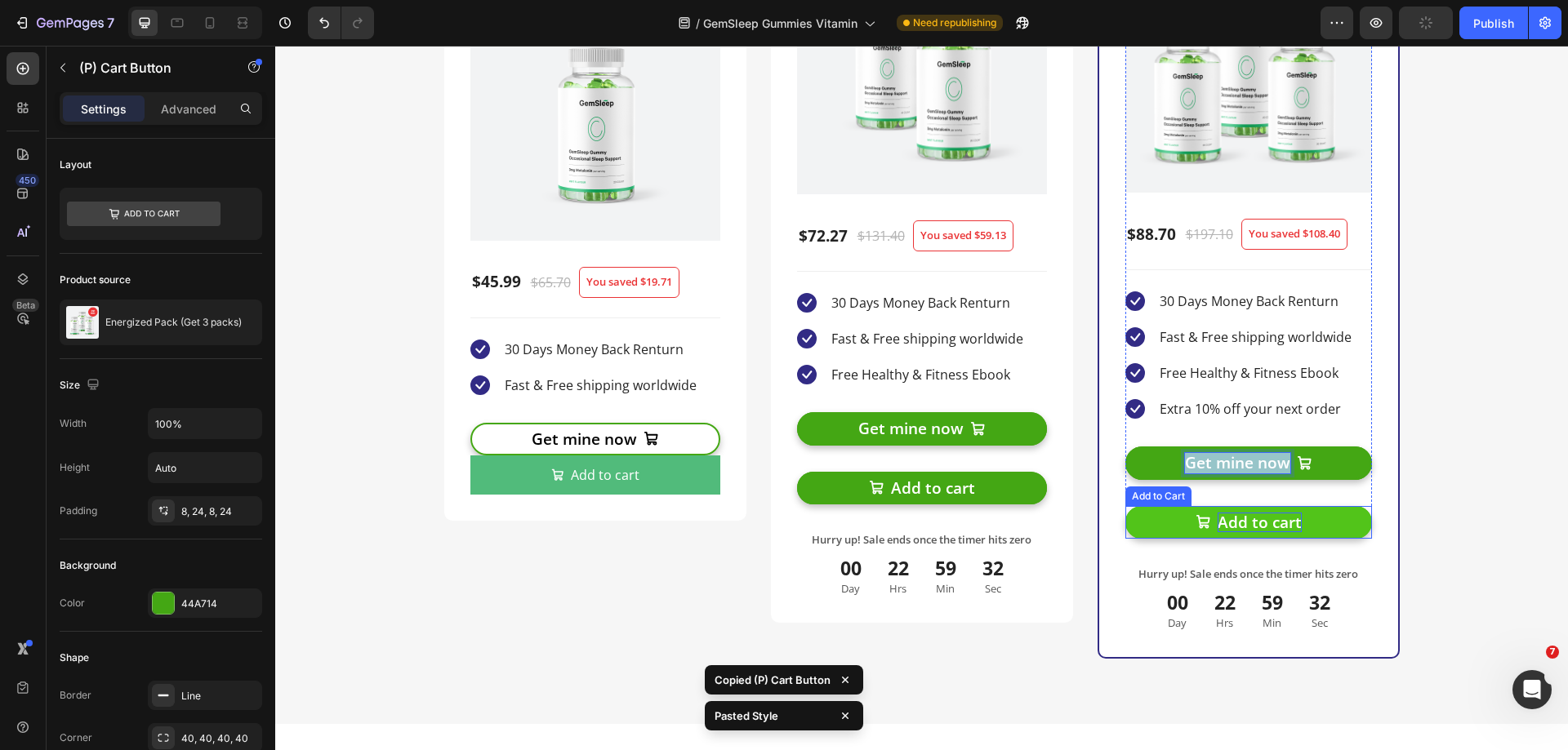
click at [1237, 519] on div "Add to cart" at bounding box center [1259, 522] width 84 height 21
click at [1243, 521] on div "Add to cart" at bounding box center [1259, 522] width 84 height 21
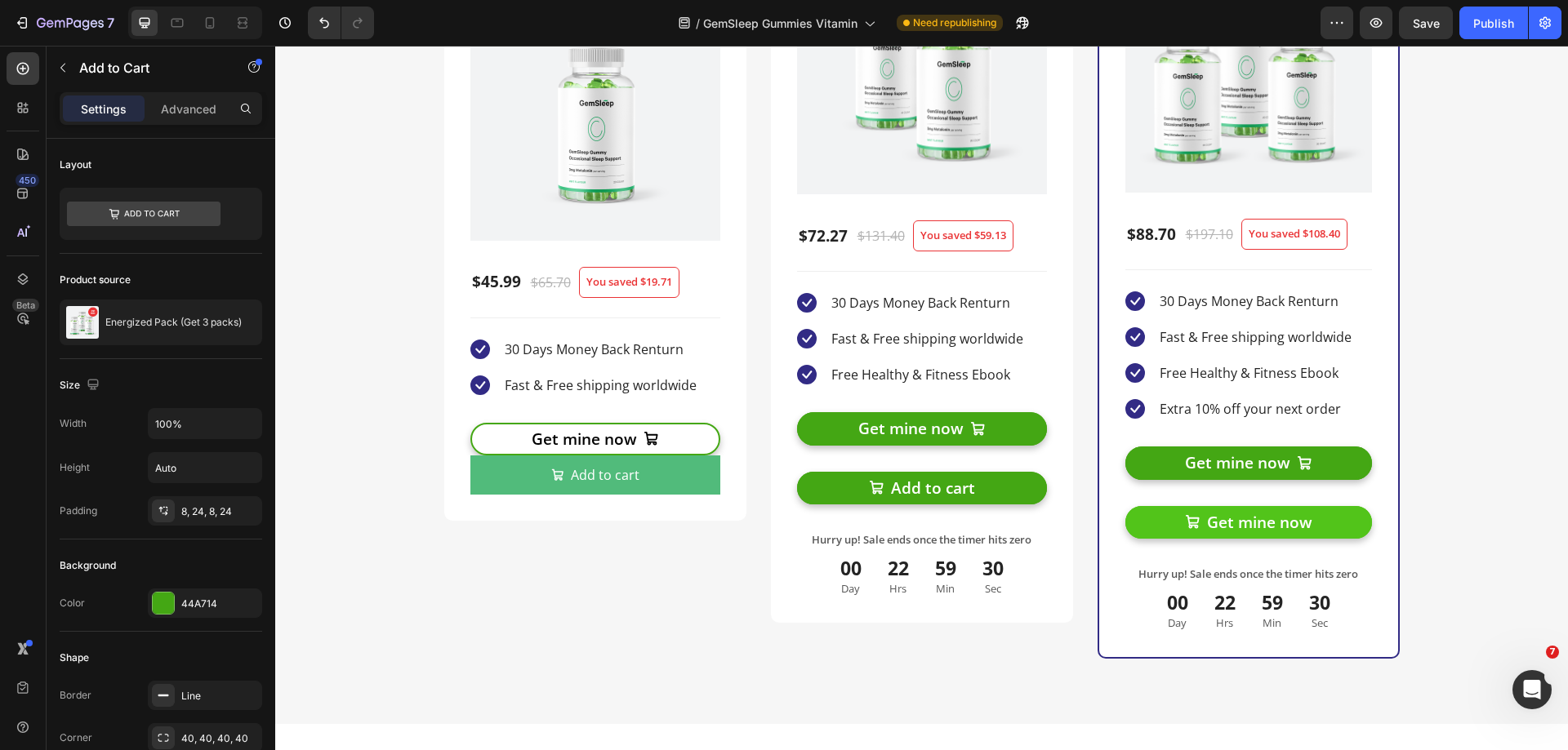
click at [1339, 523] on button "Get mine now" at bounding box center [1248, 522] width 247 height 34
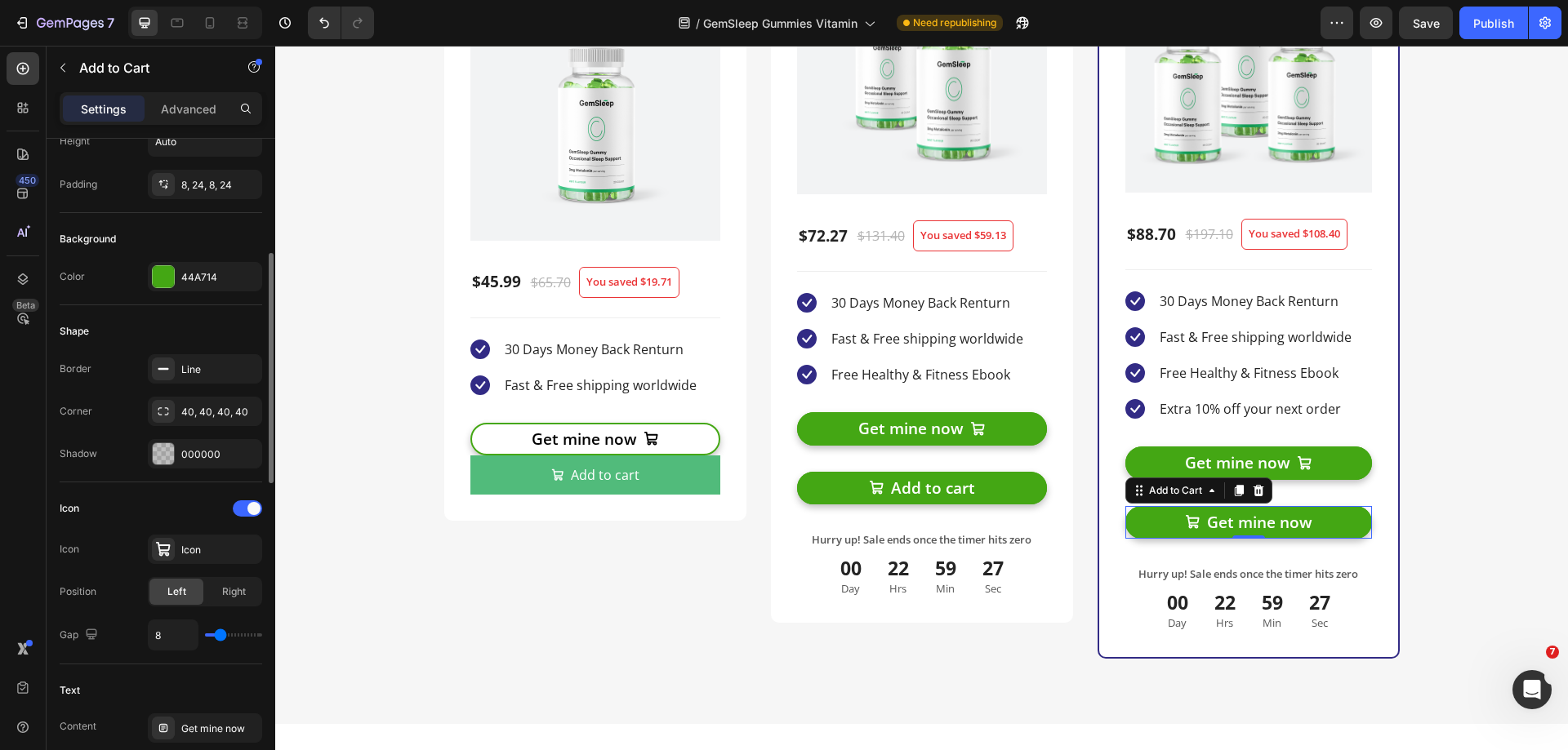
scroll to position [490, 0]
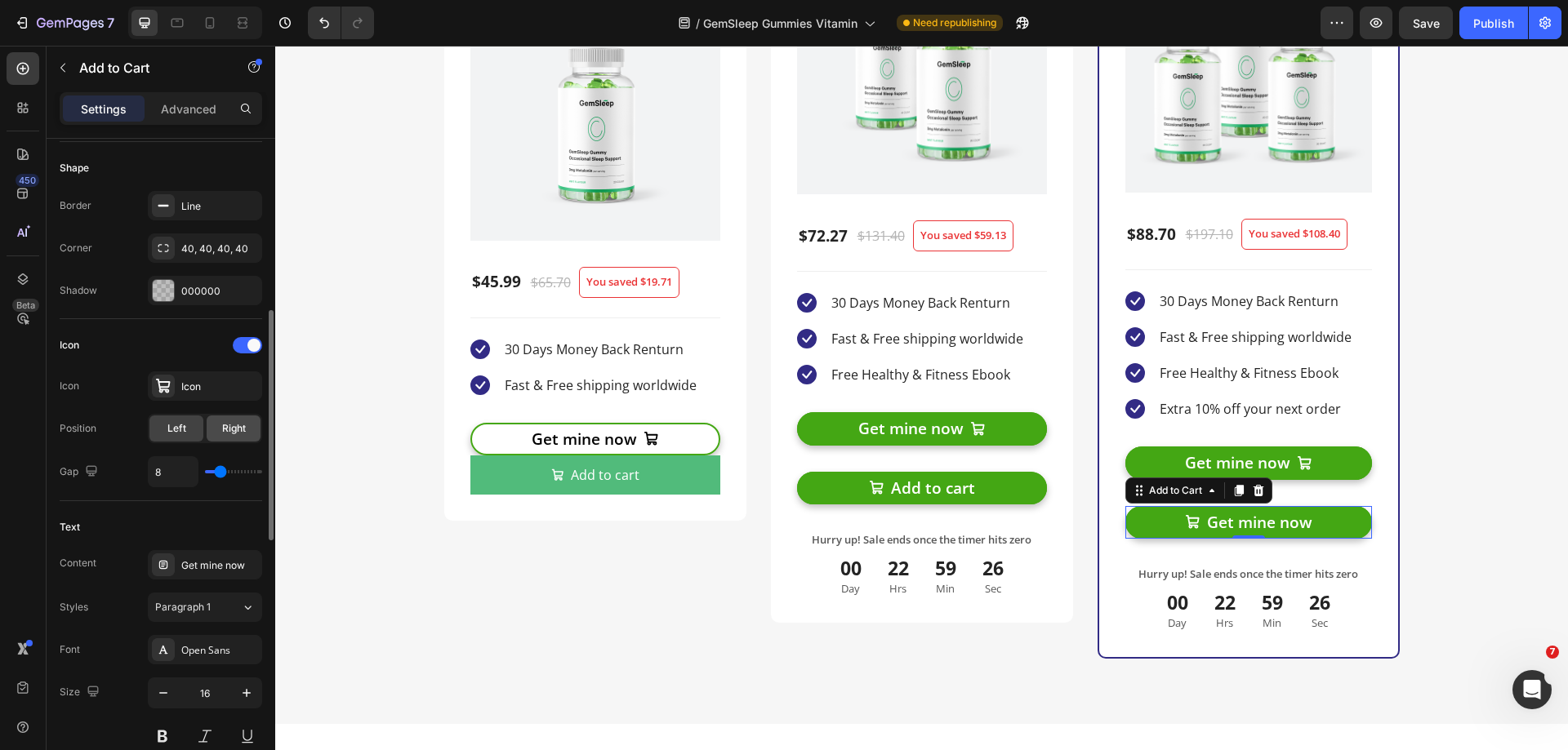
click at [238, 422] on span "Right" at bounding box center [234, 429] width 24 height 15
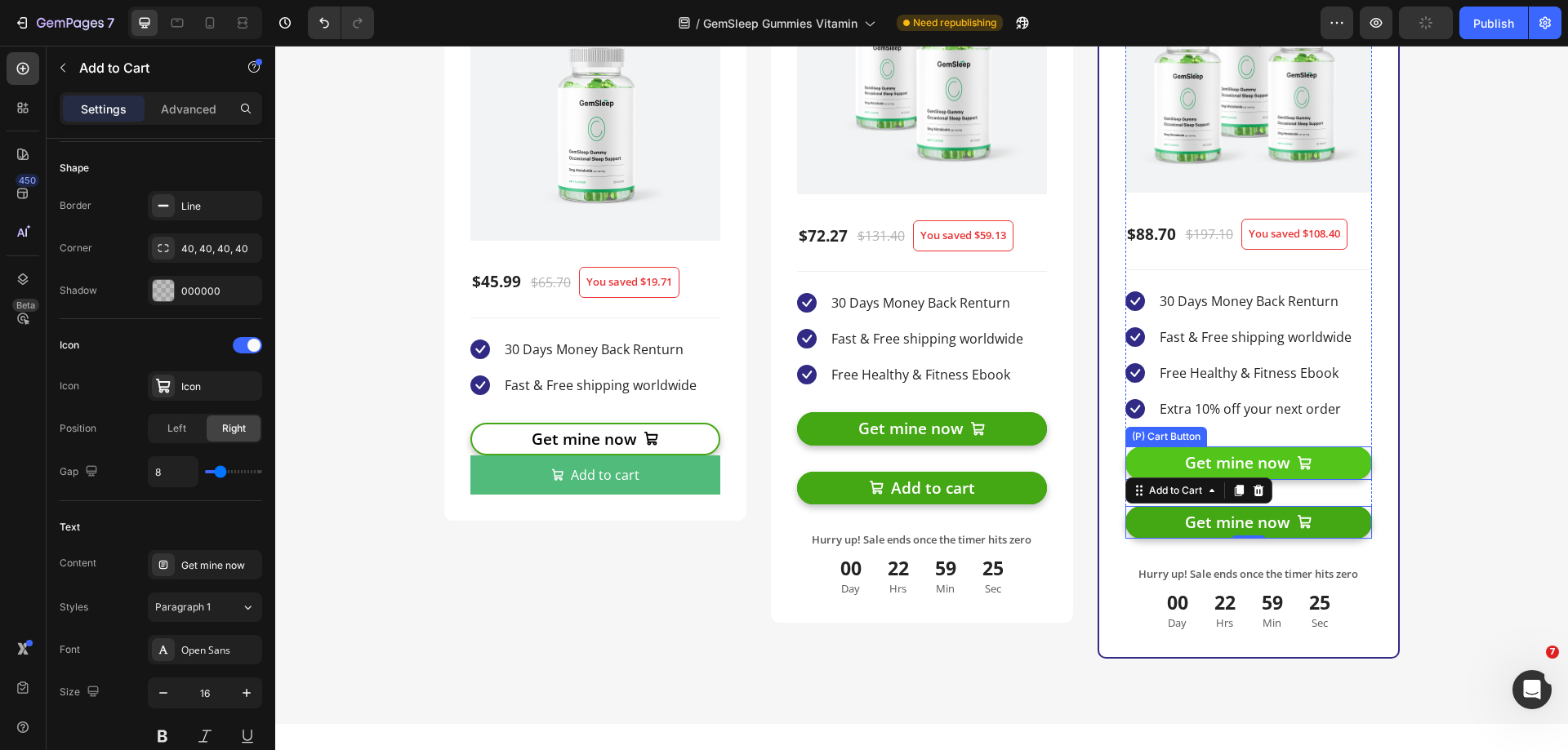
click at [1342, 460] on button "Get mine now" at bounding box center [1248, 463] width 247 height 34
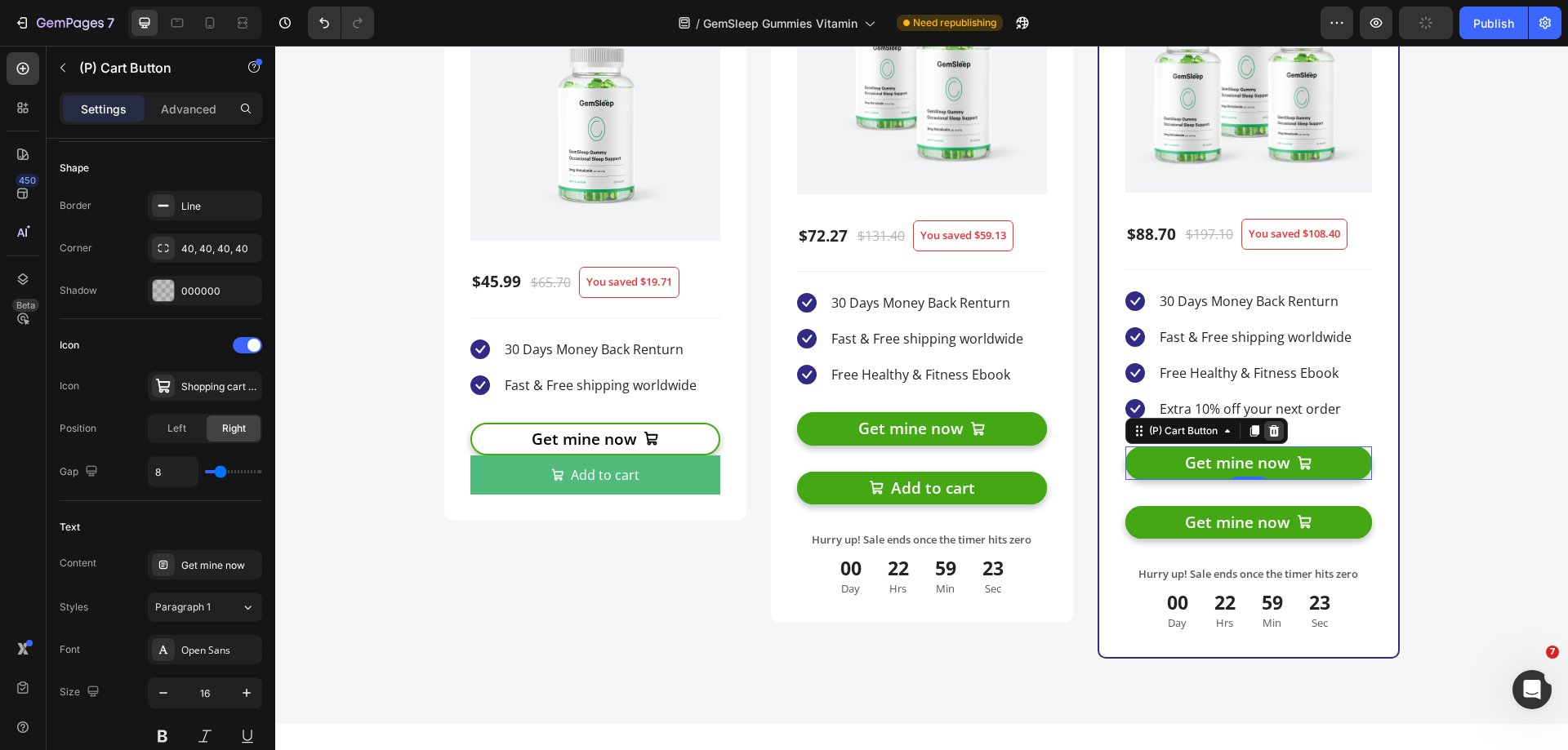
click at [1271, 428] on icon at bounding box center [1273, 431] width 11 height 12
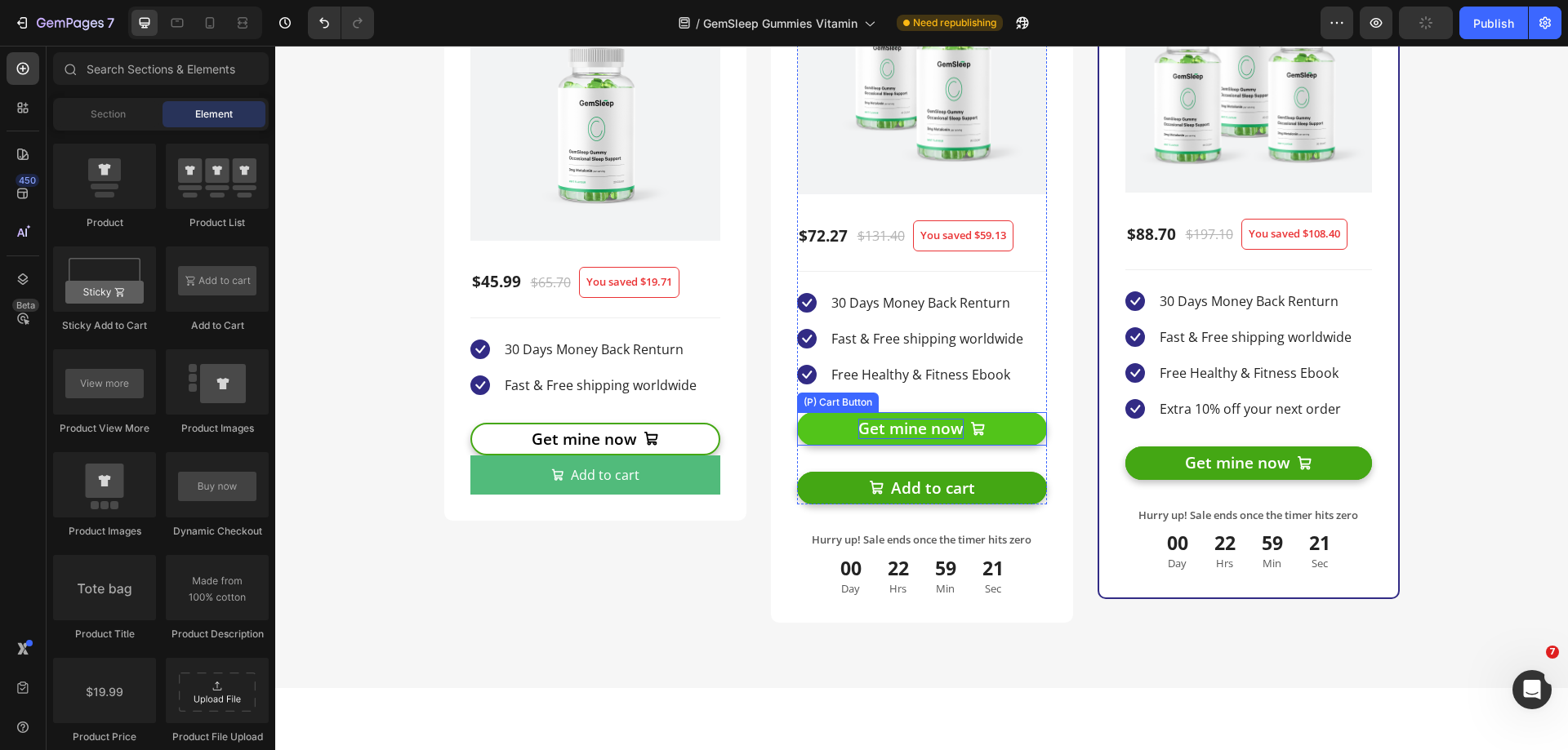
click at [895, 432] on div "Get mine now" at bounding box center [911, 429] width 106 height 21
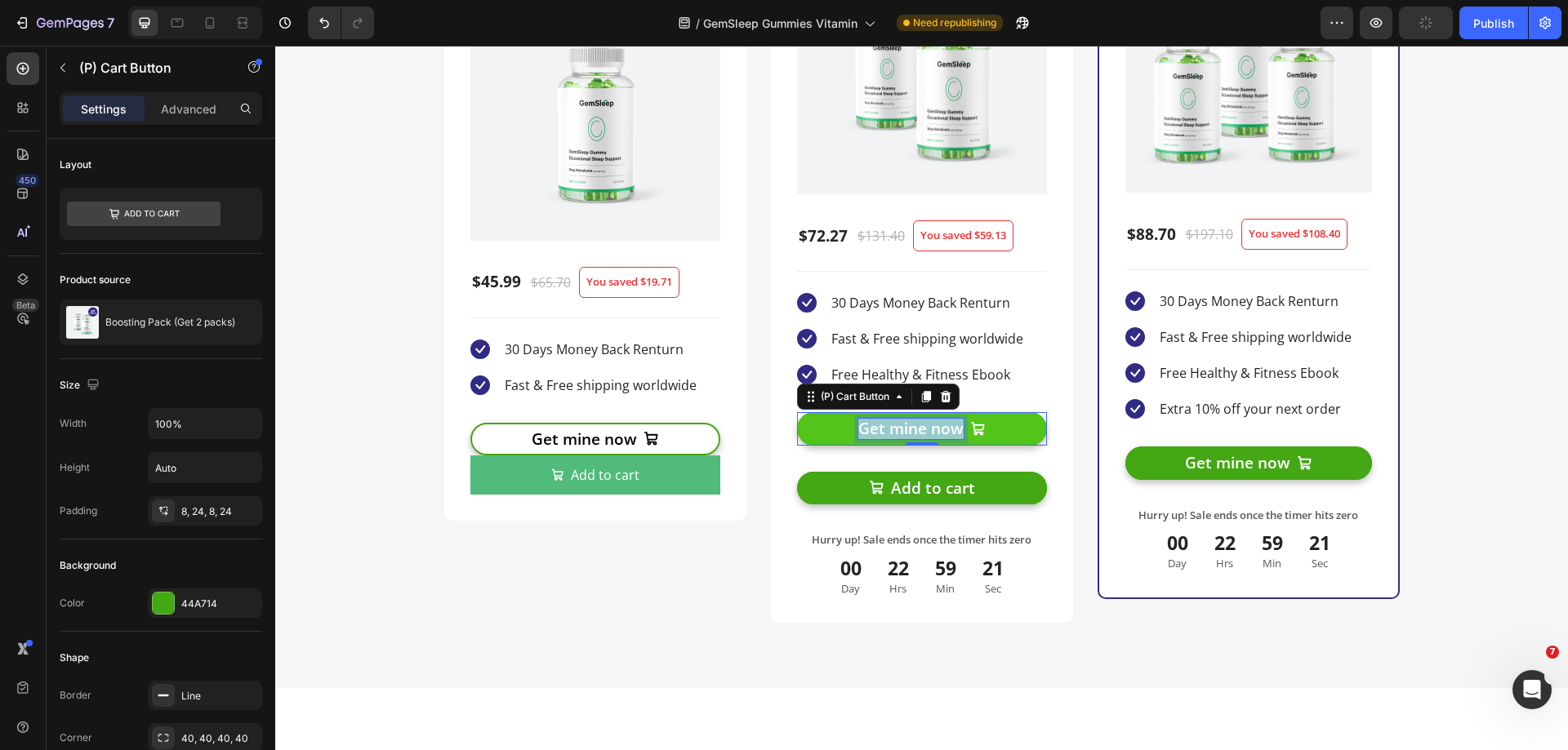
click at [895, 432] on p "Get mine now" at bounding box center [911, 429] width 106 height 21
copy p "Get mine now"
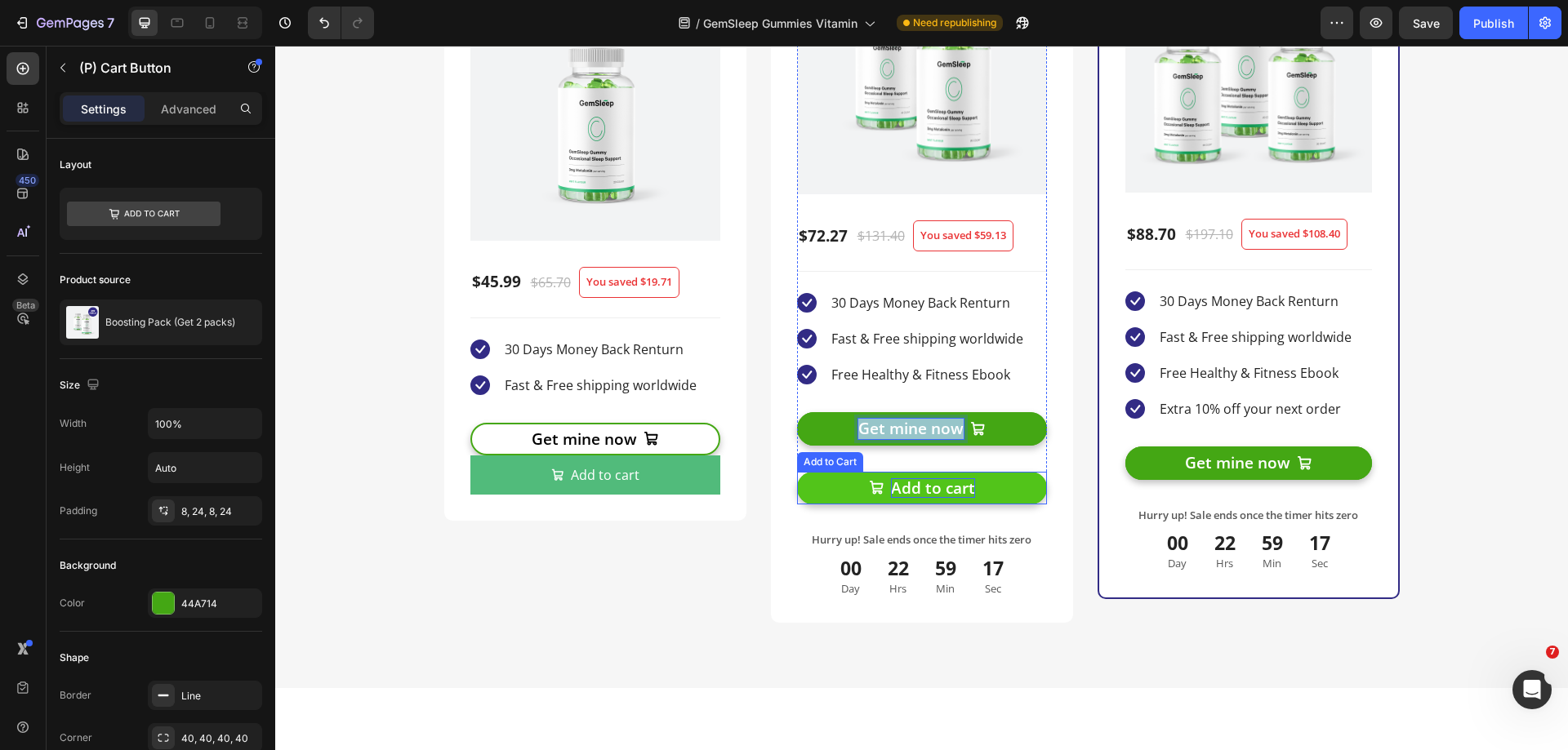
click at [902, 493] on div "Add to cart" at bounding box center [933, 488] width 84 height 21
click at [932, 493] on div "Add to cart" at bounding box center [933, 488] width 84 height 21
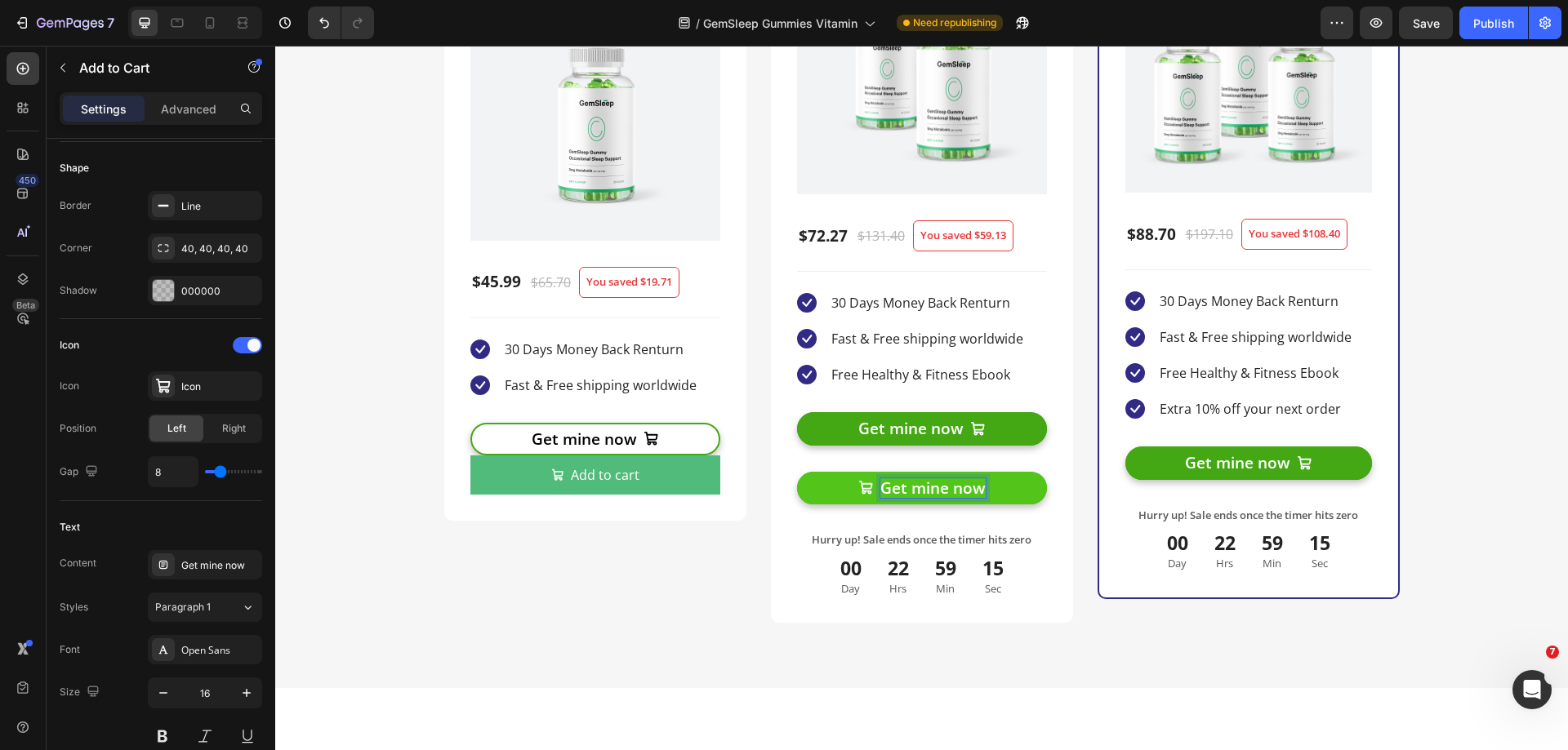
click at [1018, 491] on button "Get mine now" at bounding box center [922, 488] width 250 height 34
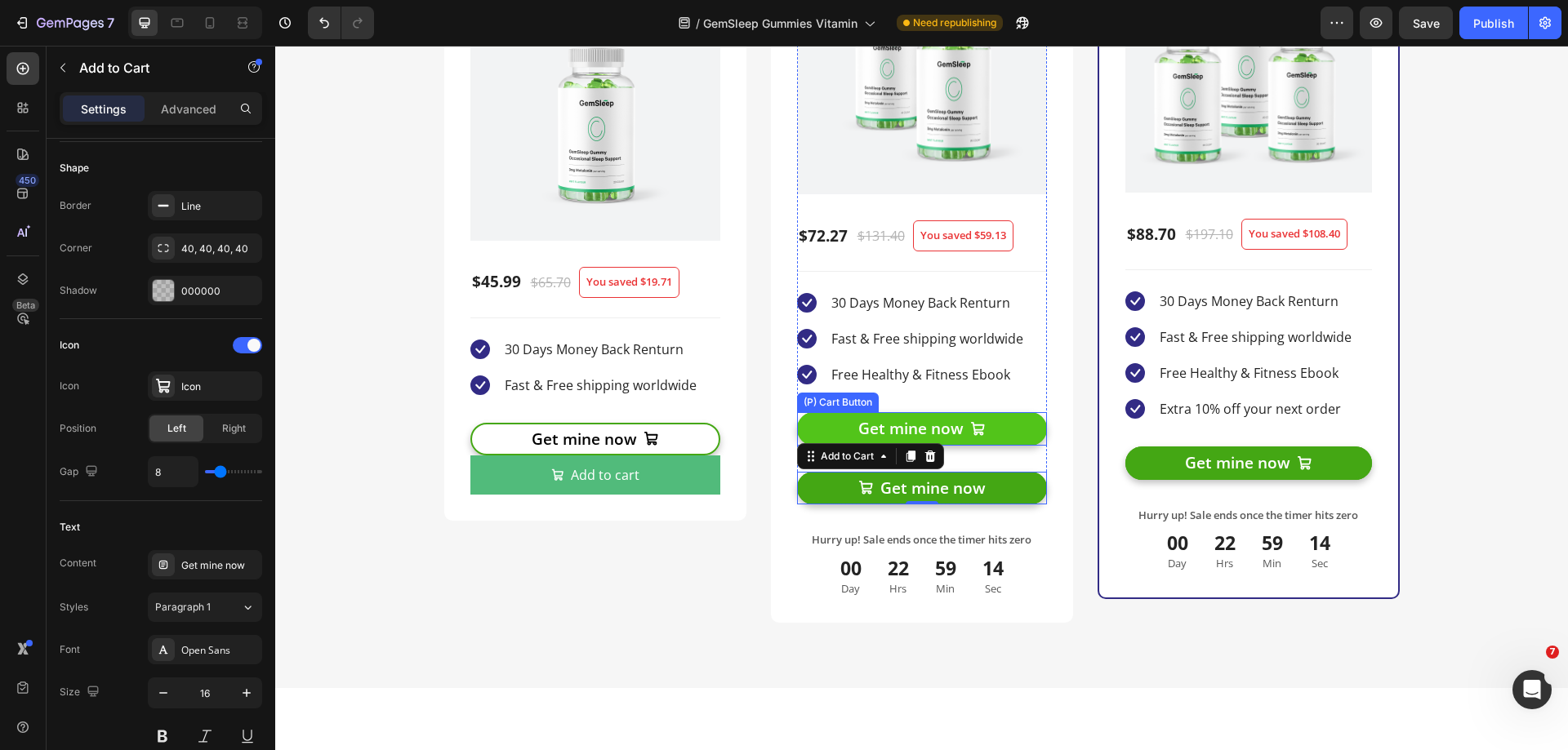
click at [1020, 442] on button "Get mine now" at bounding box center [922, 429] width 250 height 34
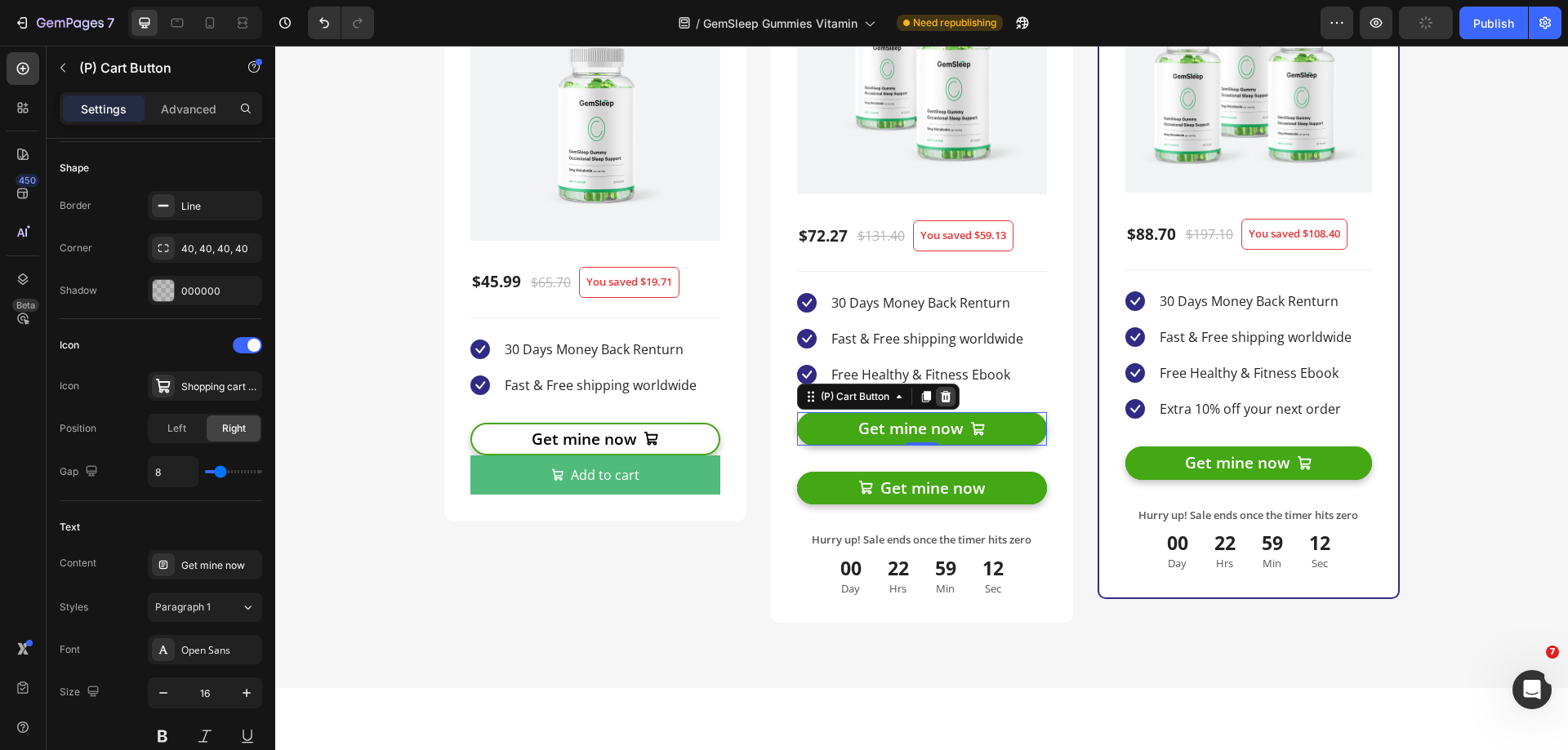
click at [942, 396] on icon at bounding box center [945, 397] width 11 height 12
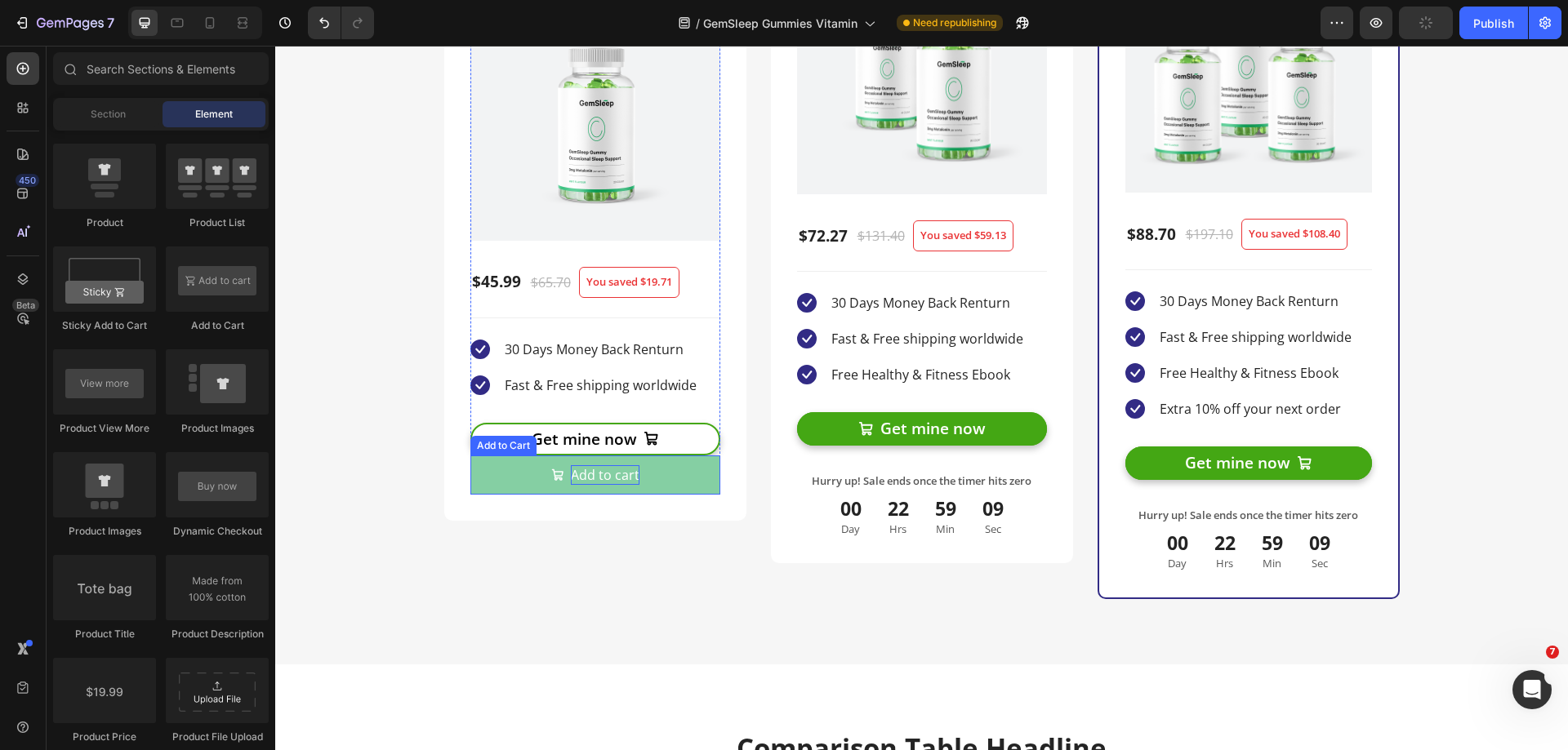
click at [595, 478] on div "Add to cart" at bounding box center [605, 475] width 68 height 20
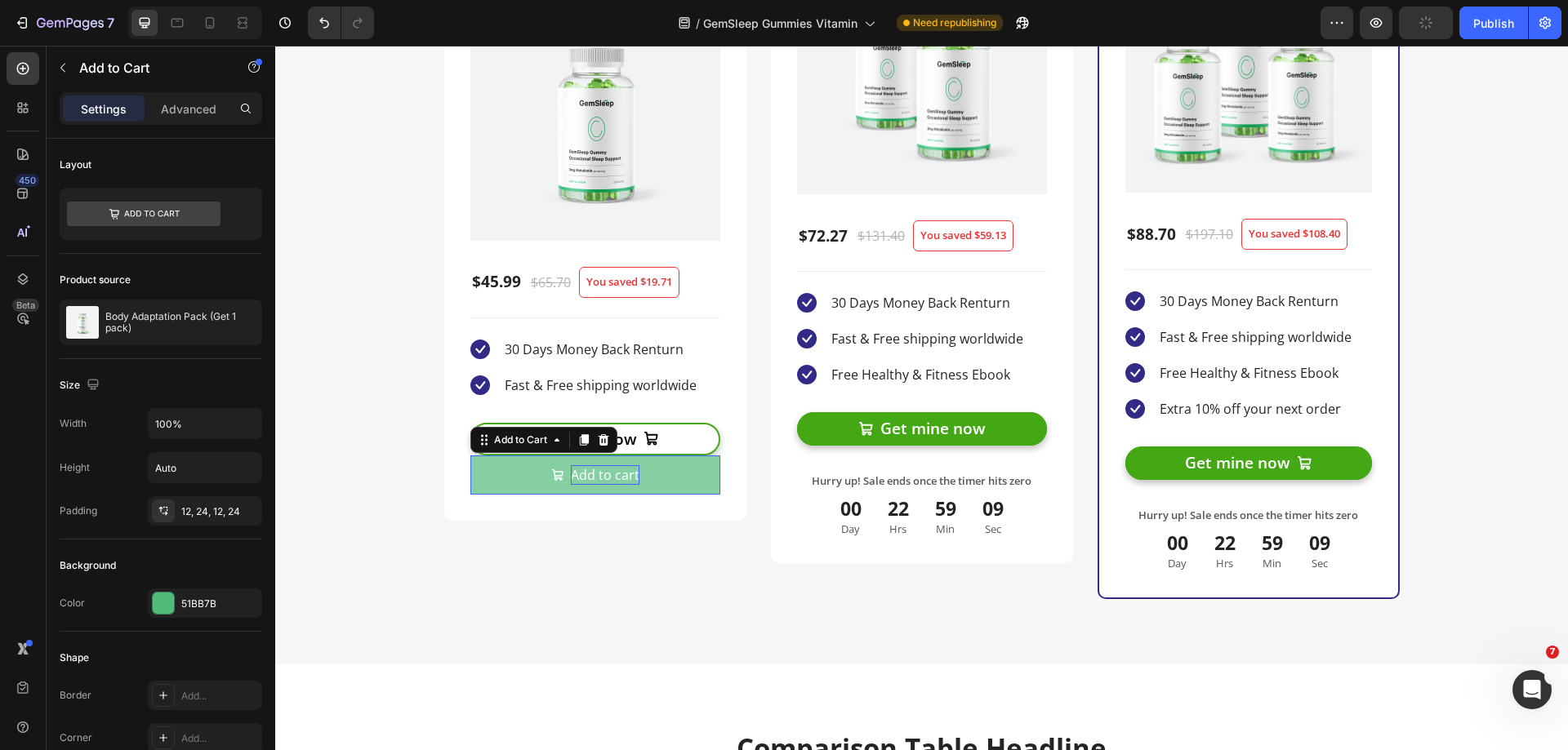
click at [602, 479] on div "Add to cart" at bounding box center [605, 475] width 68 height 20
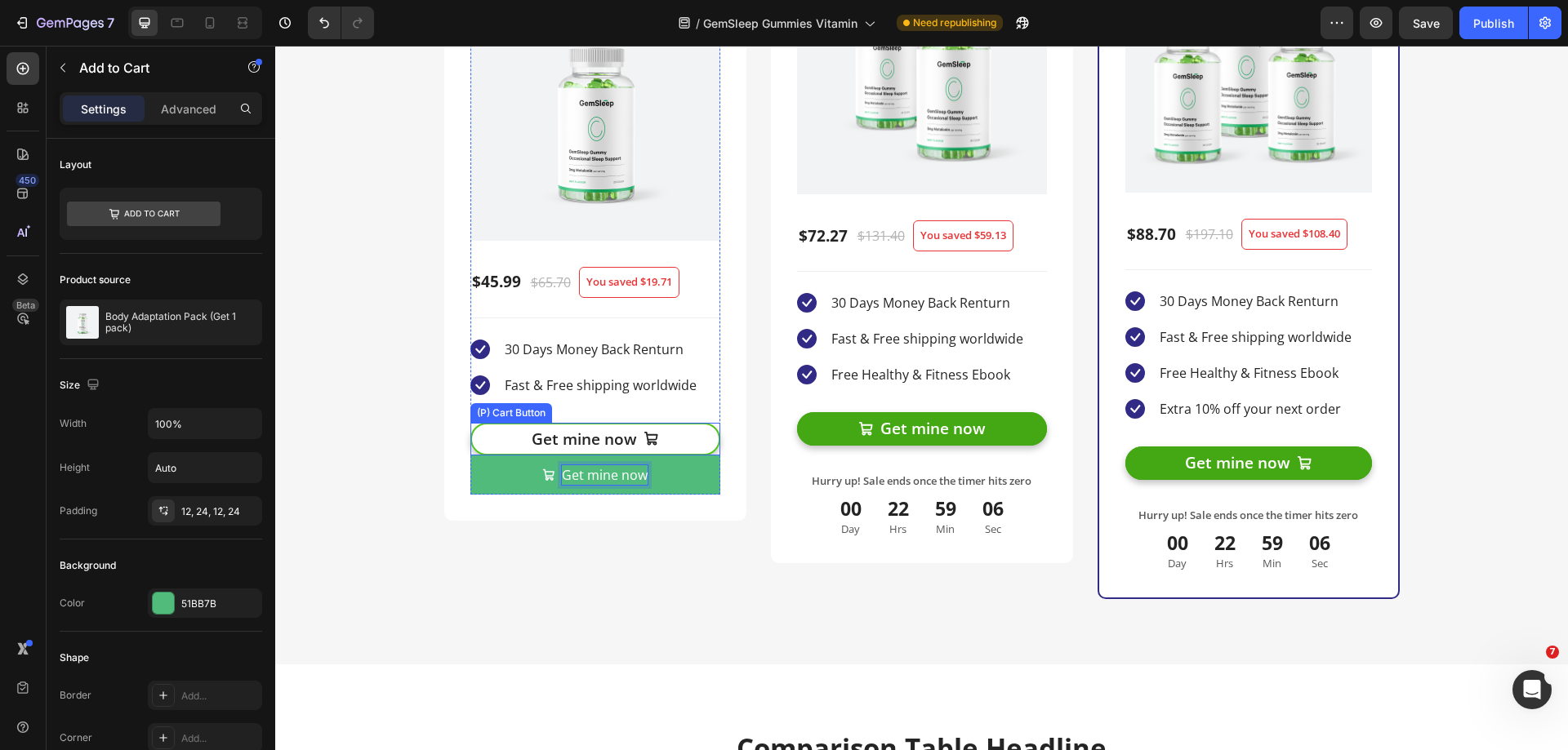
click at [695, 445] on button "Get mine now" at bounding box center [595, 440] width 250 height 34
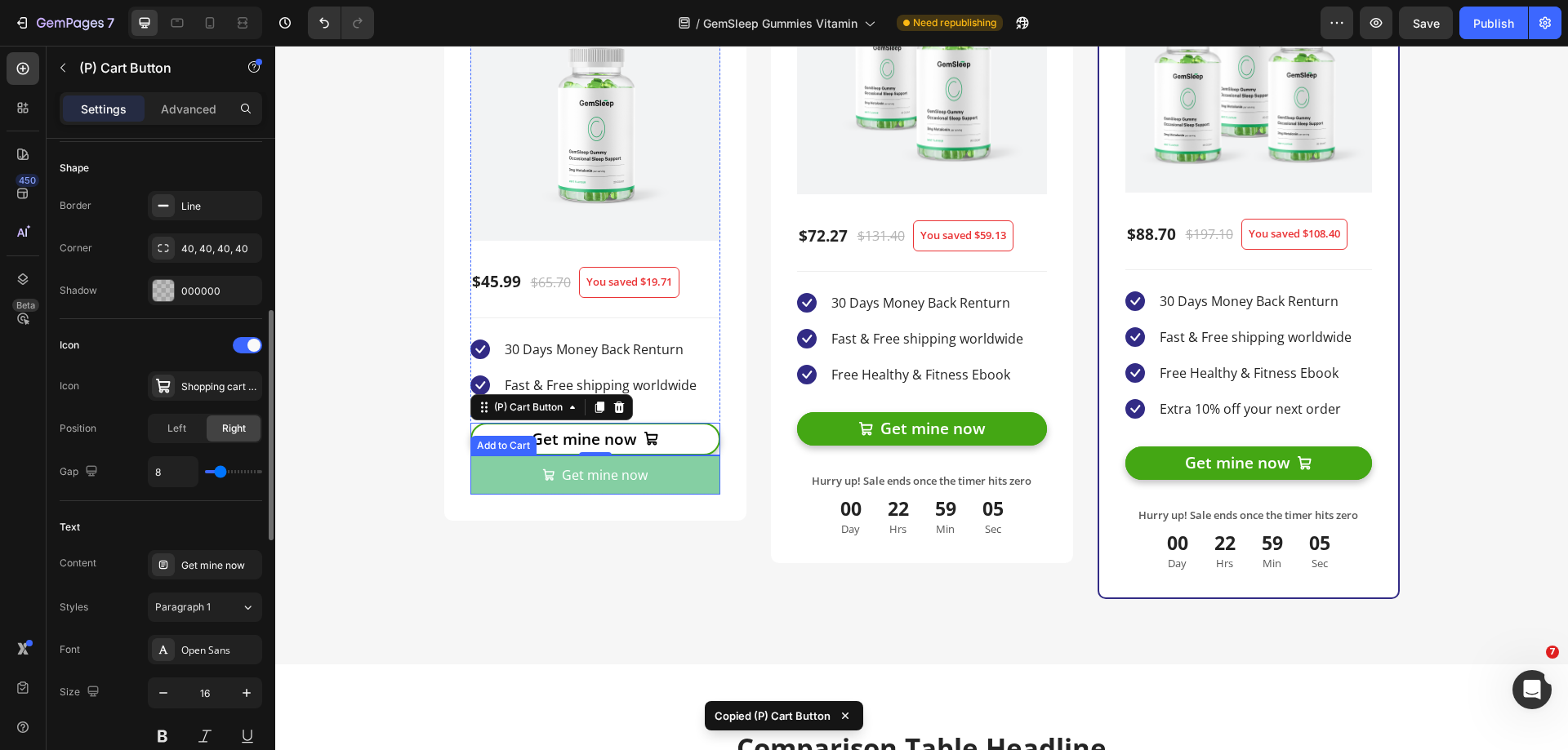
click at [696, 473] on button "Get mine now" at bounding box center [595, 474] width 250 height 39
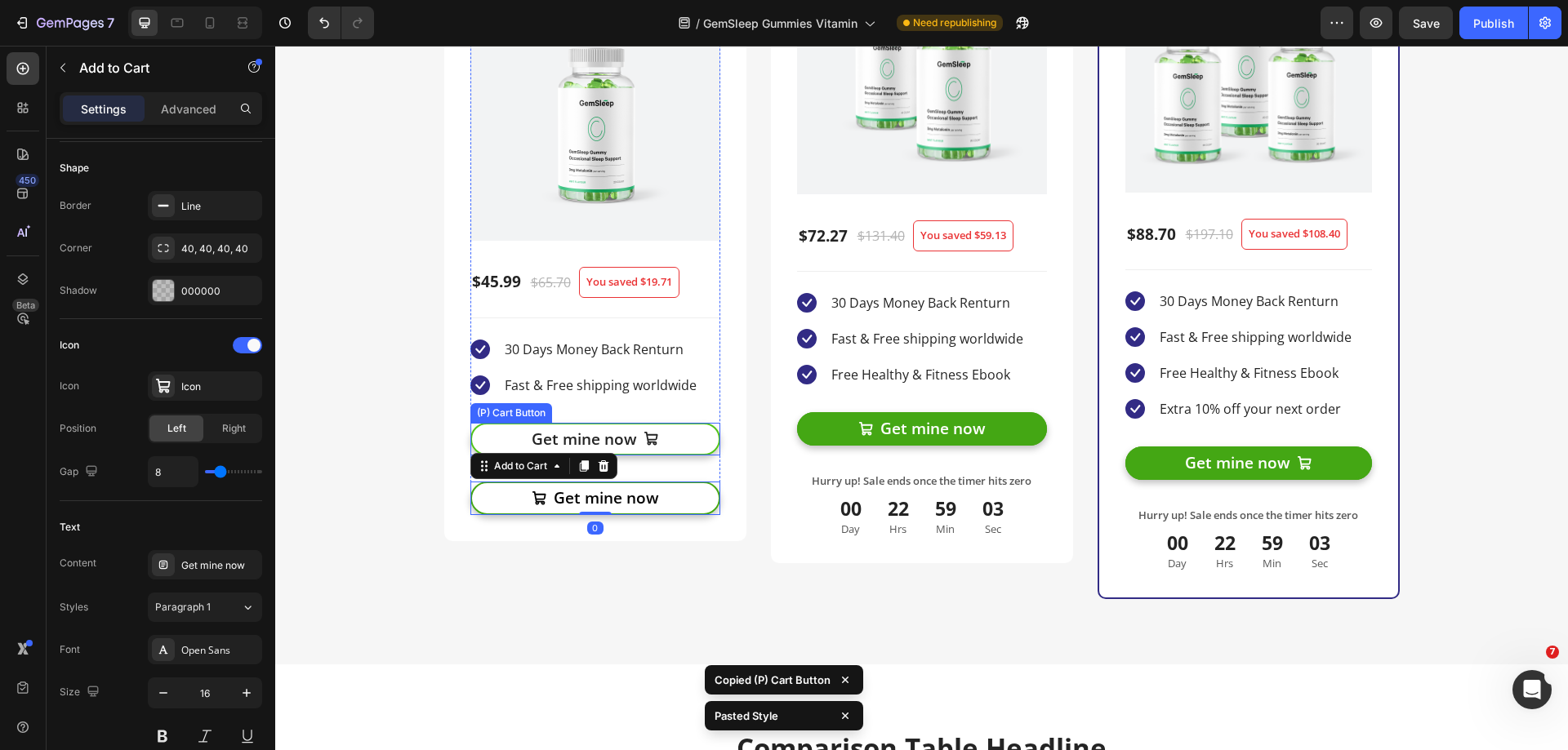
click at [701, 442] on button "Get mine now" at bounding box center [595, 440] width 250 height 34
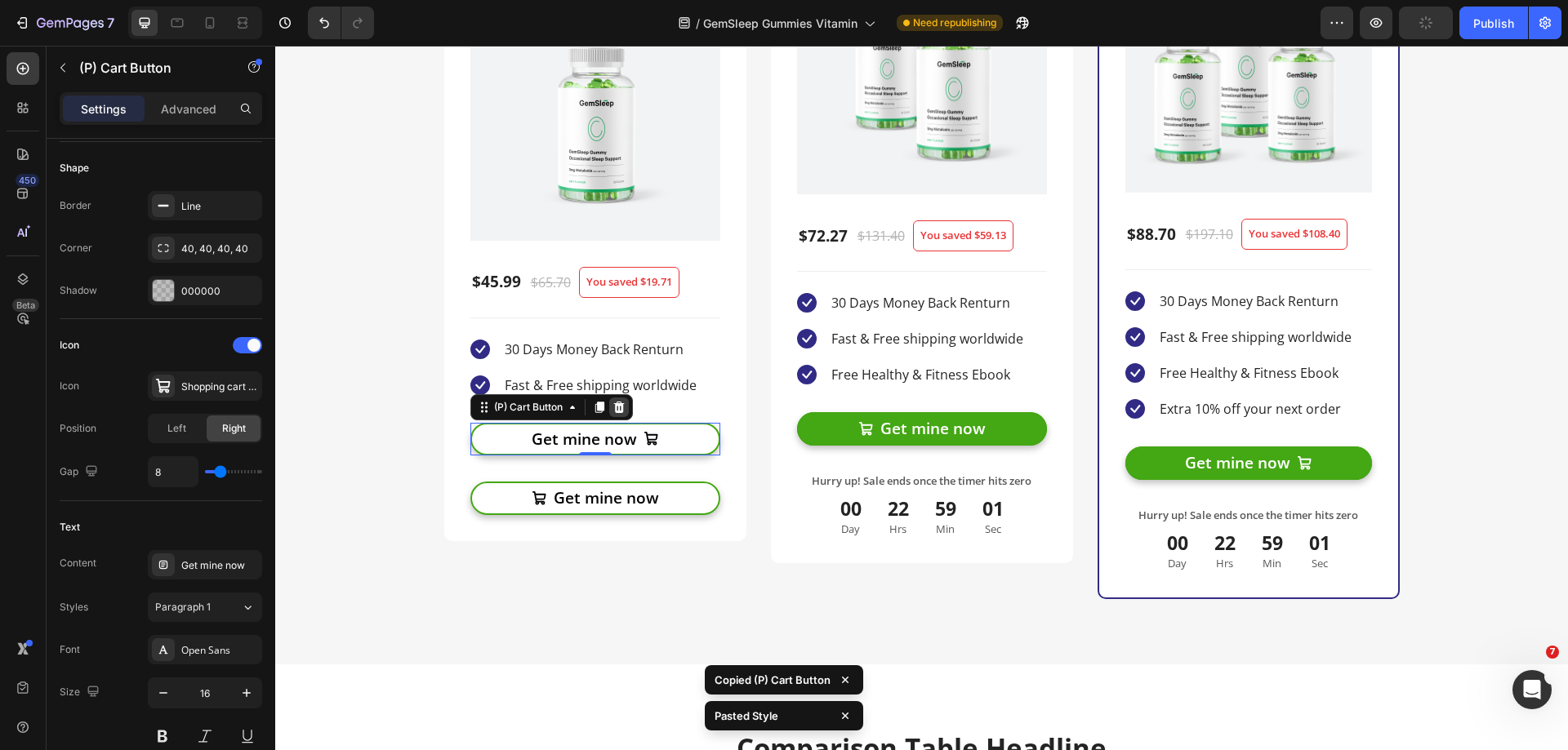
click at [614, 412] on icon at bounding box center [618, 407] width 11 height 12
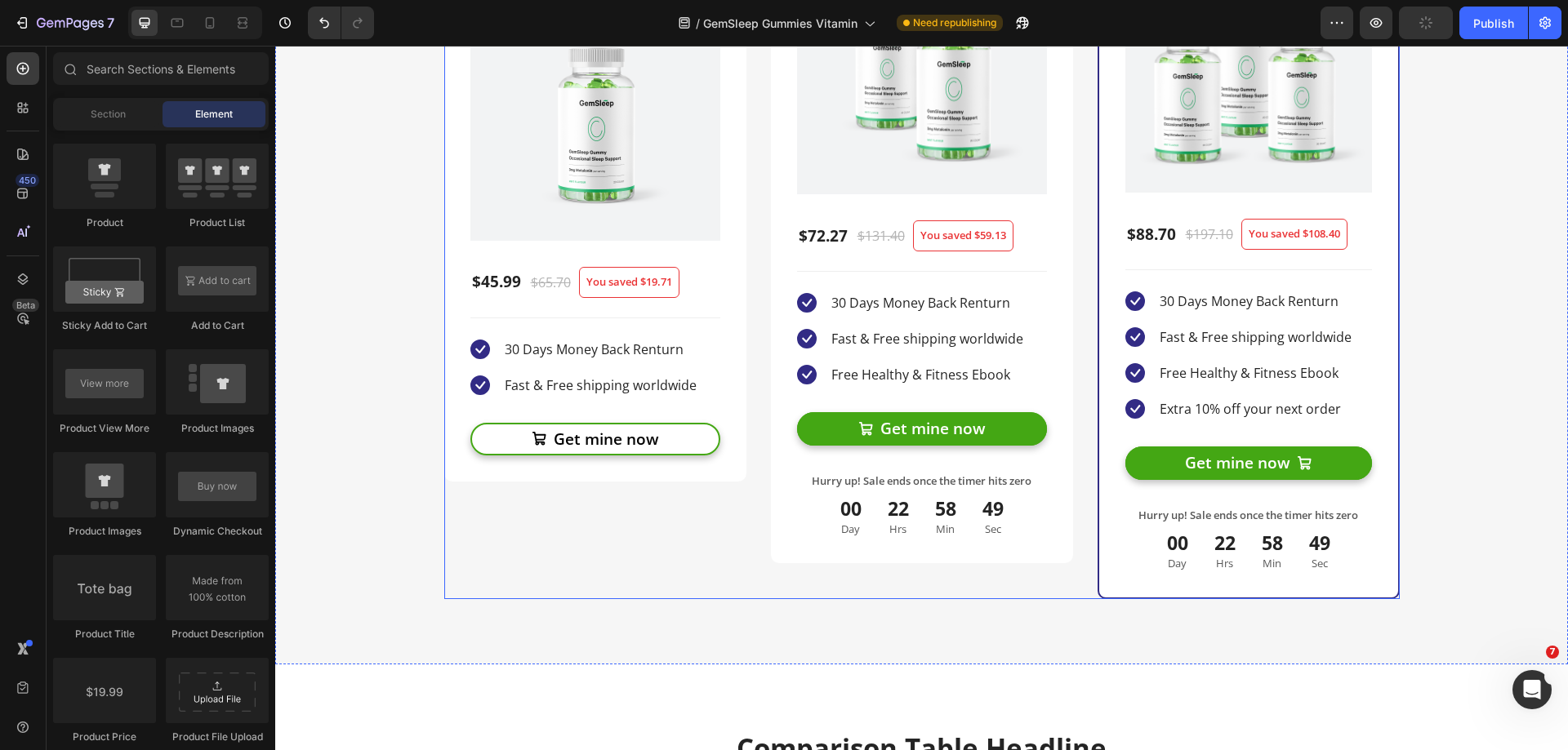
click at [743, 338] on div "Body Adaptation Pack (Get 1 pack) Product Title Title Line Save 30% Product Bad…" at bounding box center [922, 203] width 956 height 795
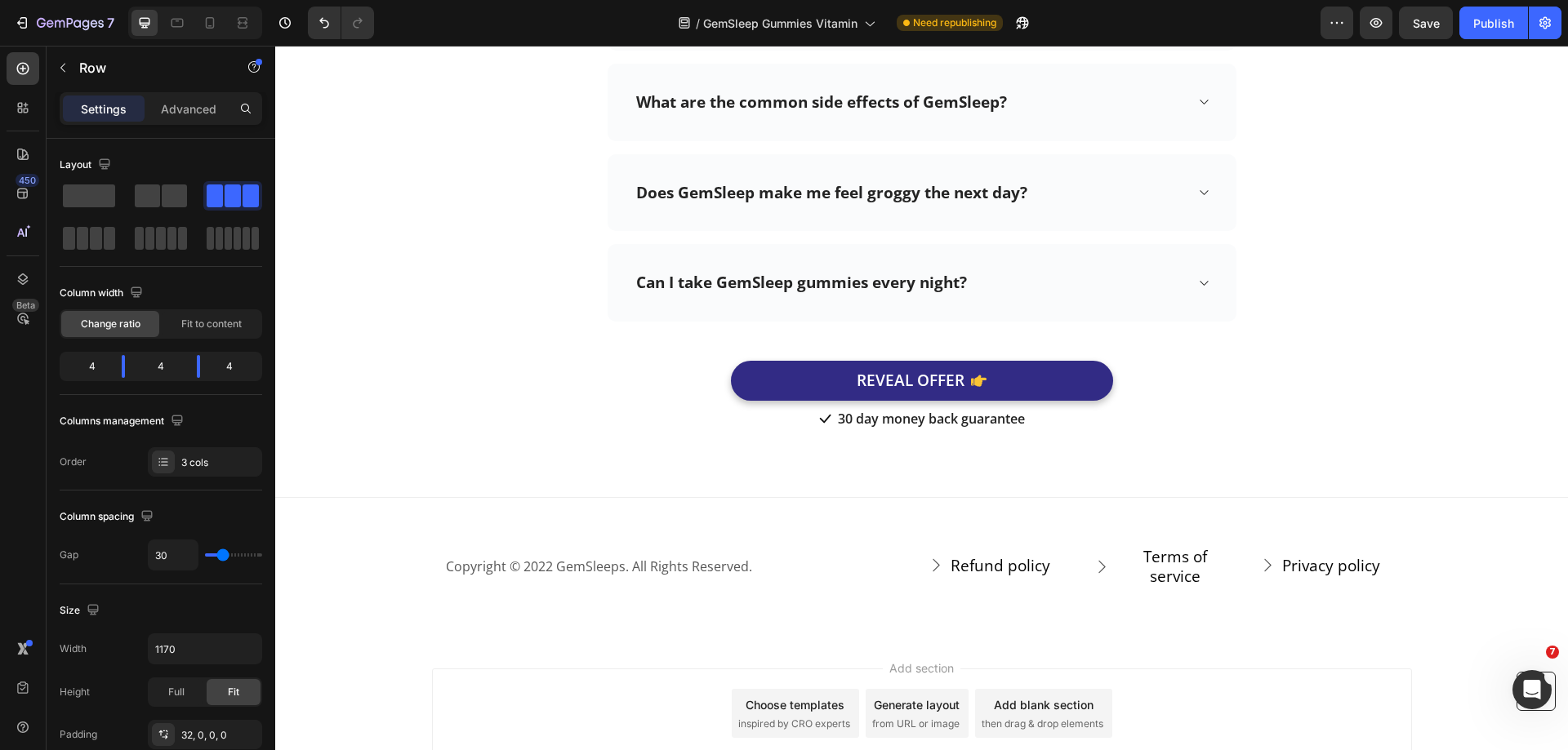
scroll to position [6350, 0]
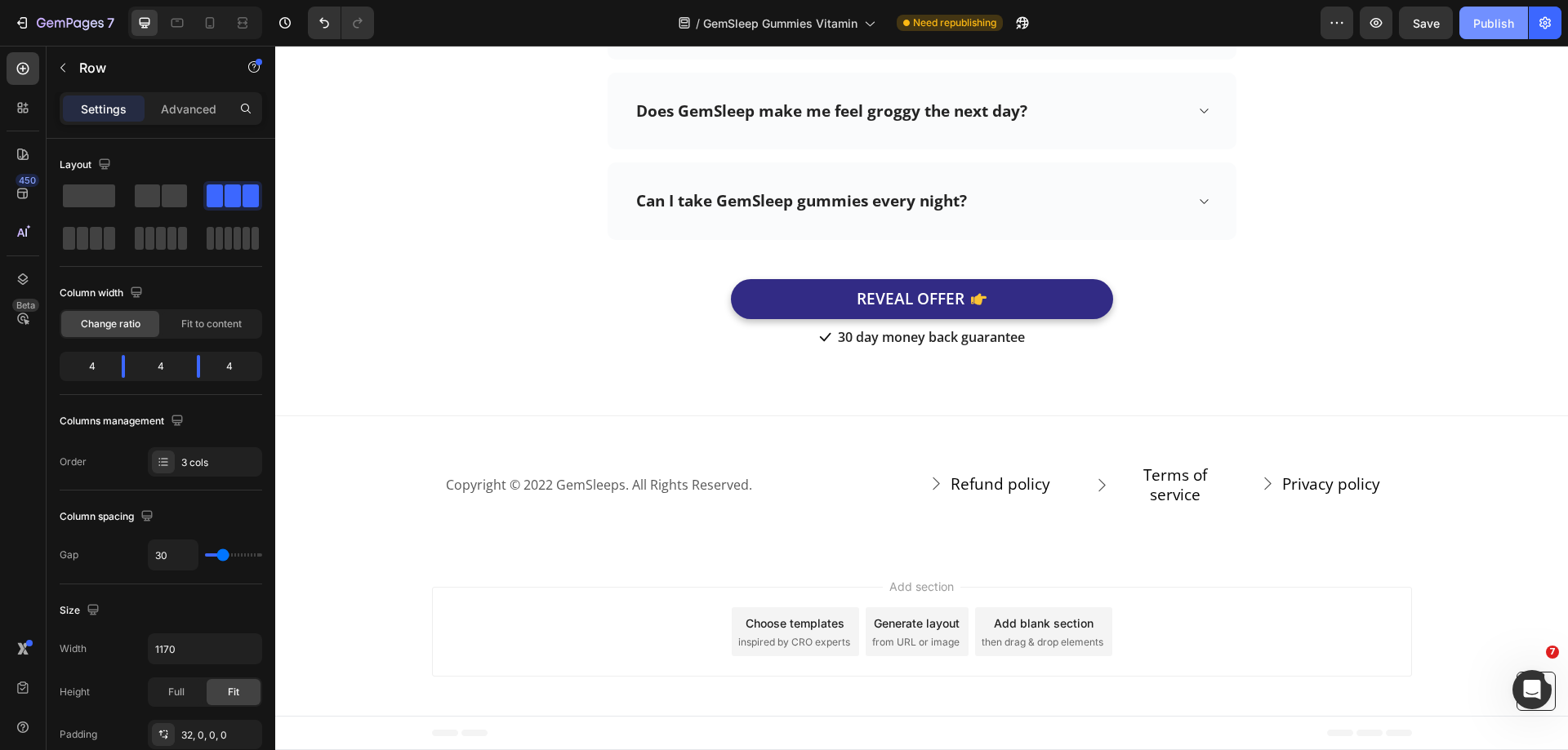
click at [1519, 19] on button "Publish" at bounding box center [1493, 23] width 68 height 33
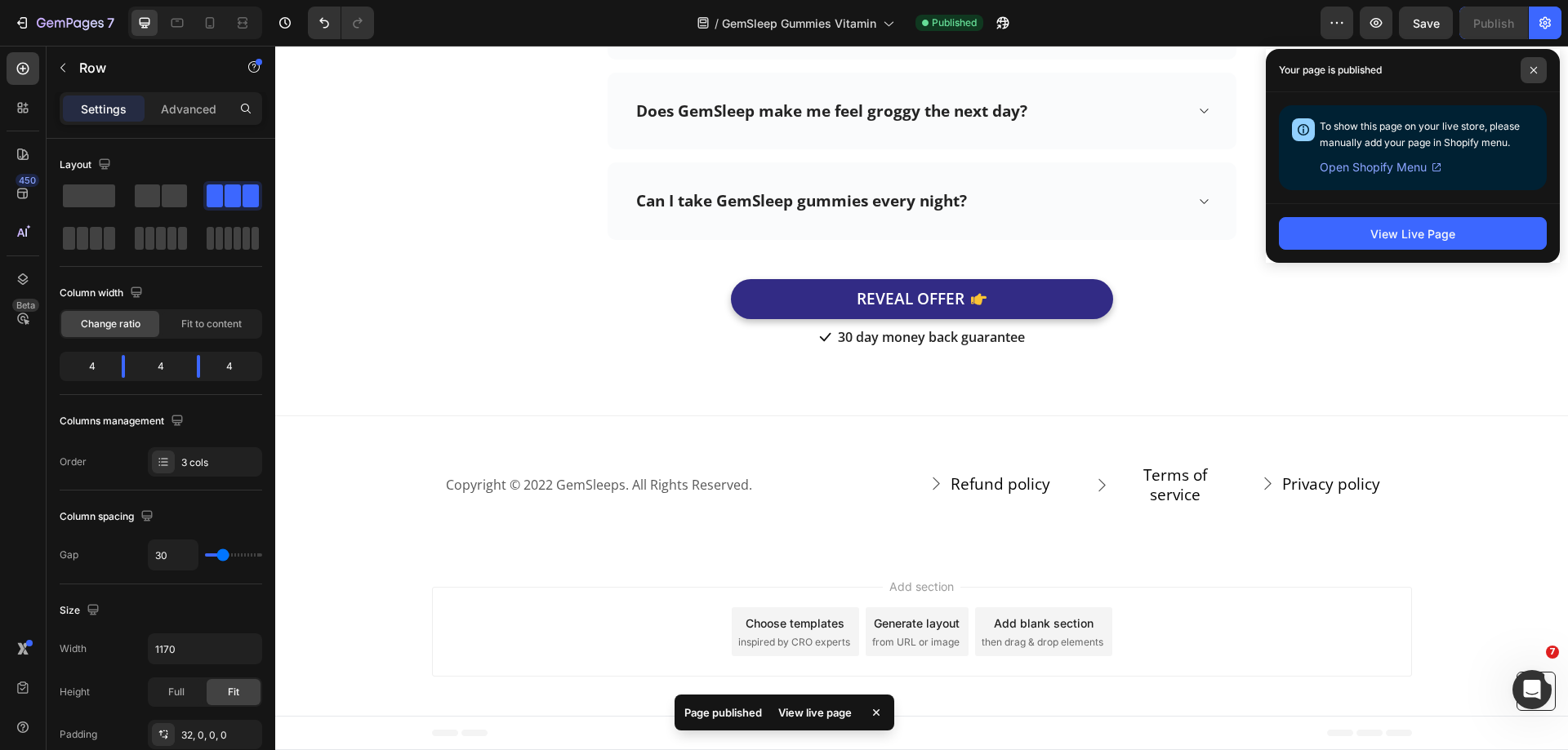
click at [1539, 69] on span at bounding box center [1533, 70] width 26 height 26
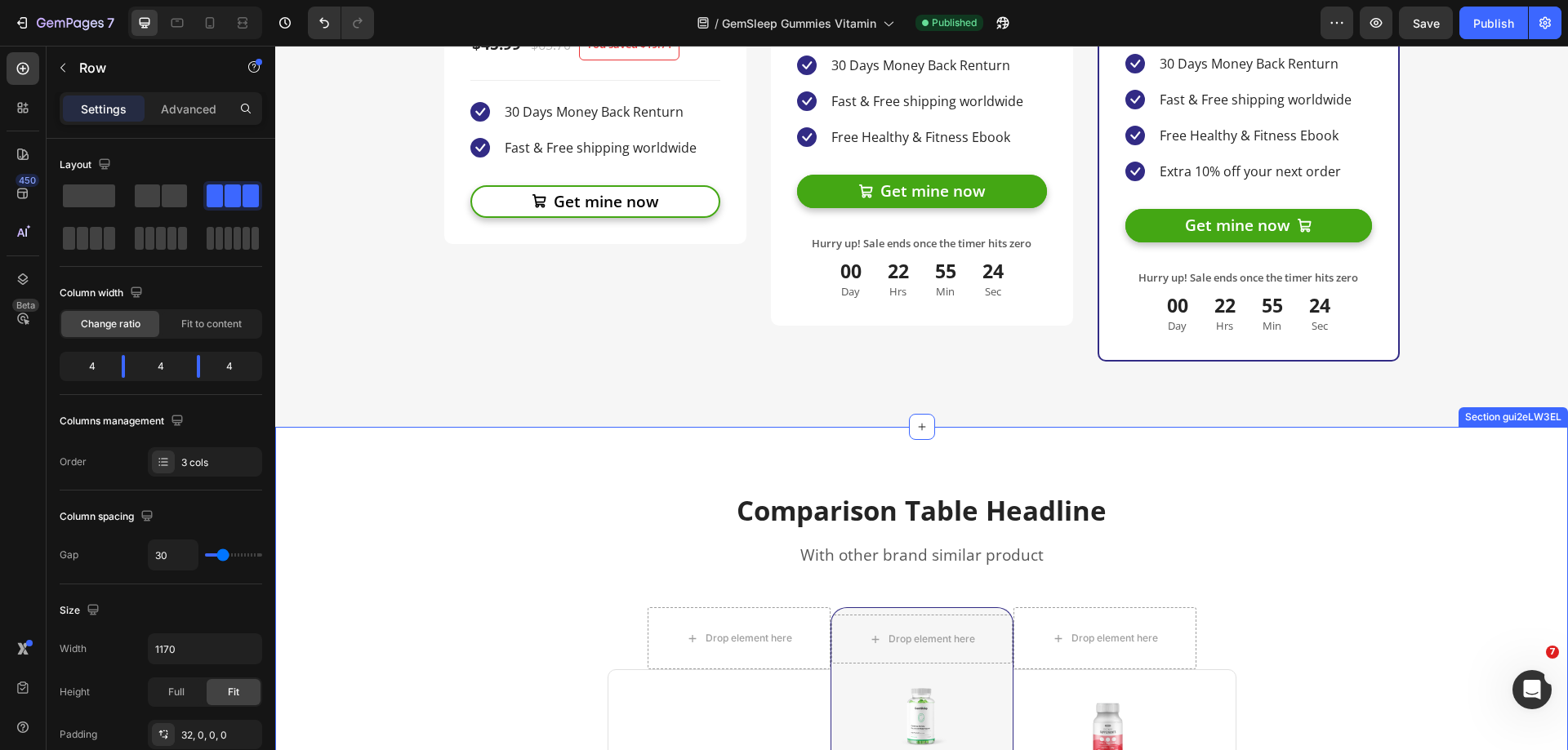
scroll to position [3894, 0]
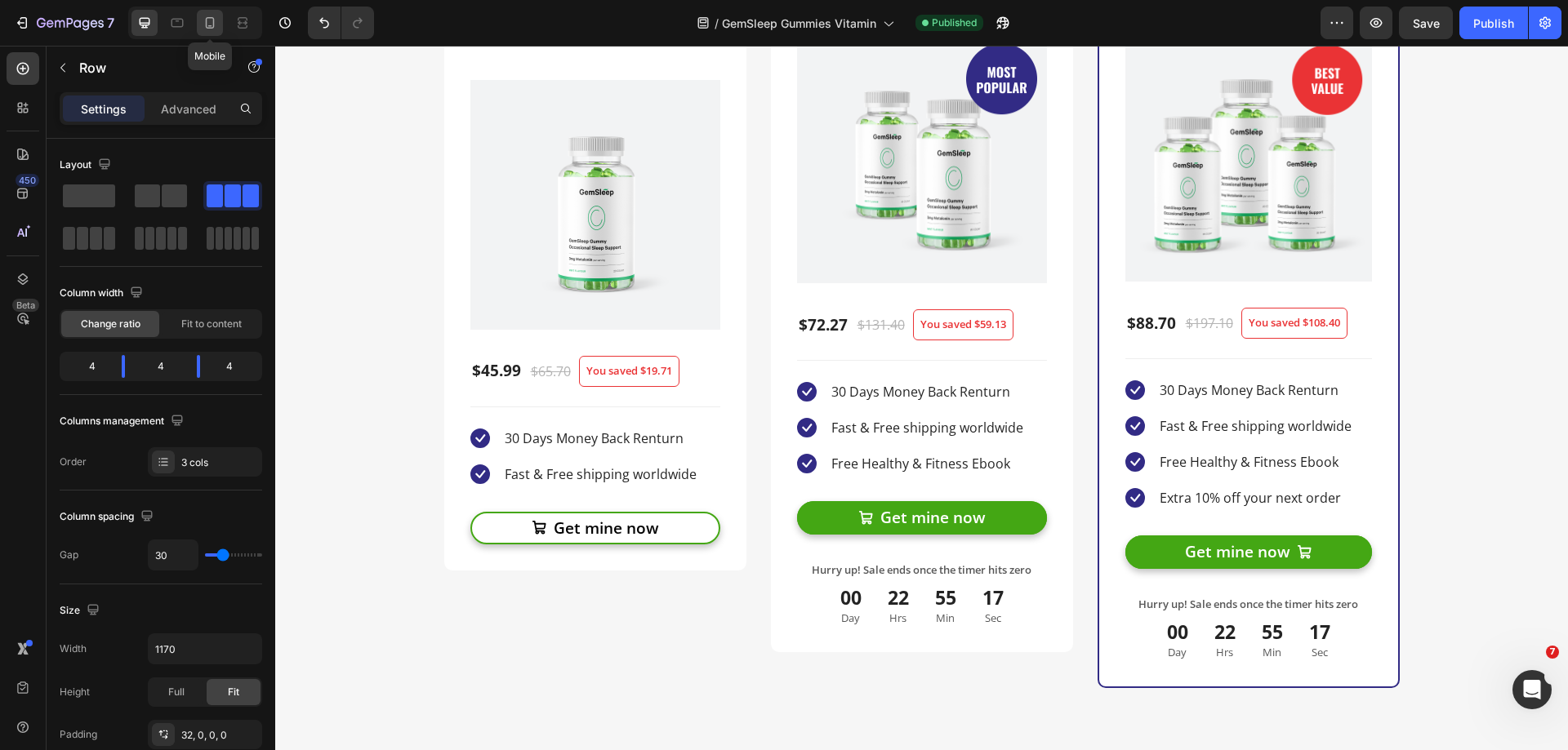
click at [208, 17] on icon at bounding box center [210, 23] width 9 height 12
type input "0"
type input "100%"
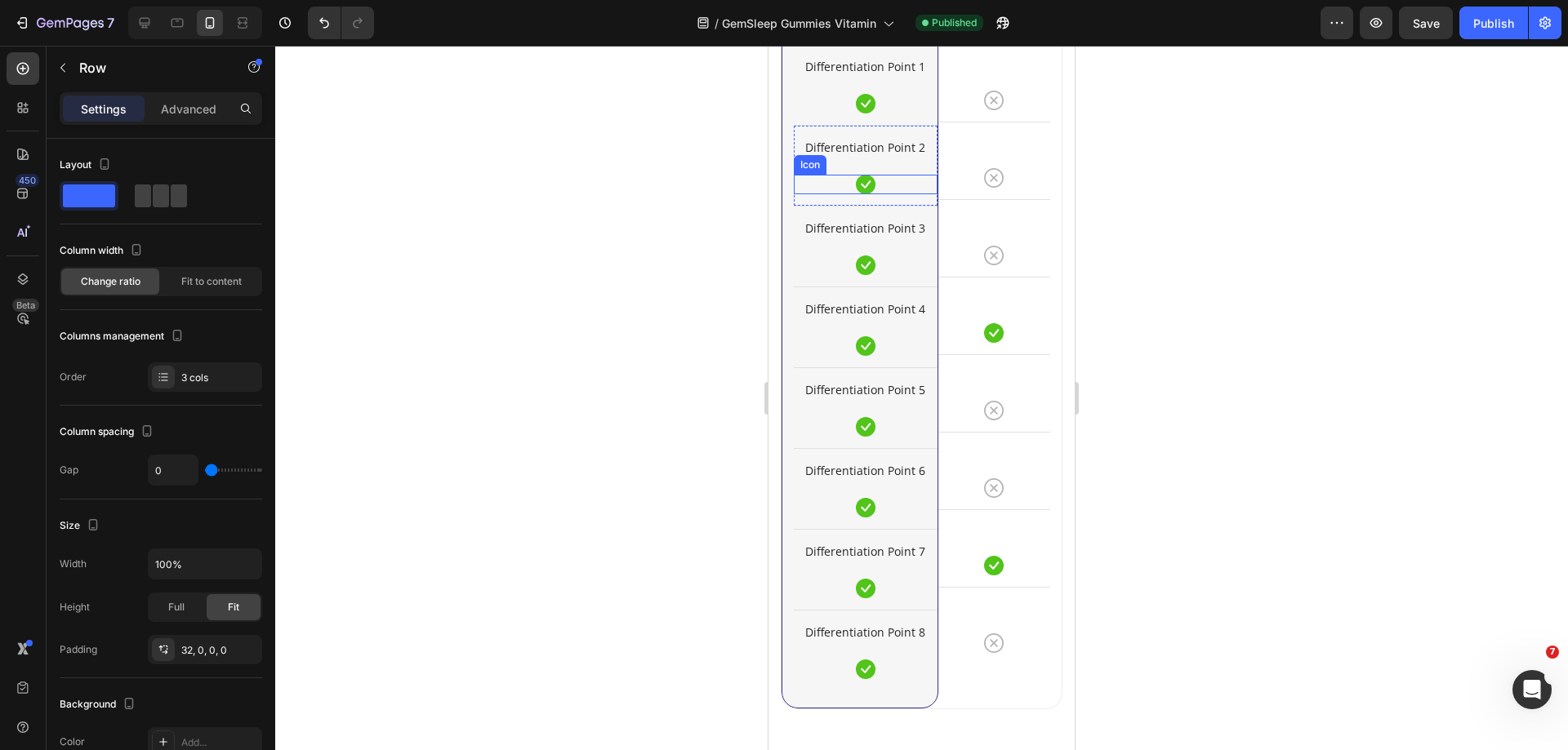
scroll to position [3680, 0]
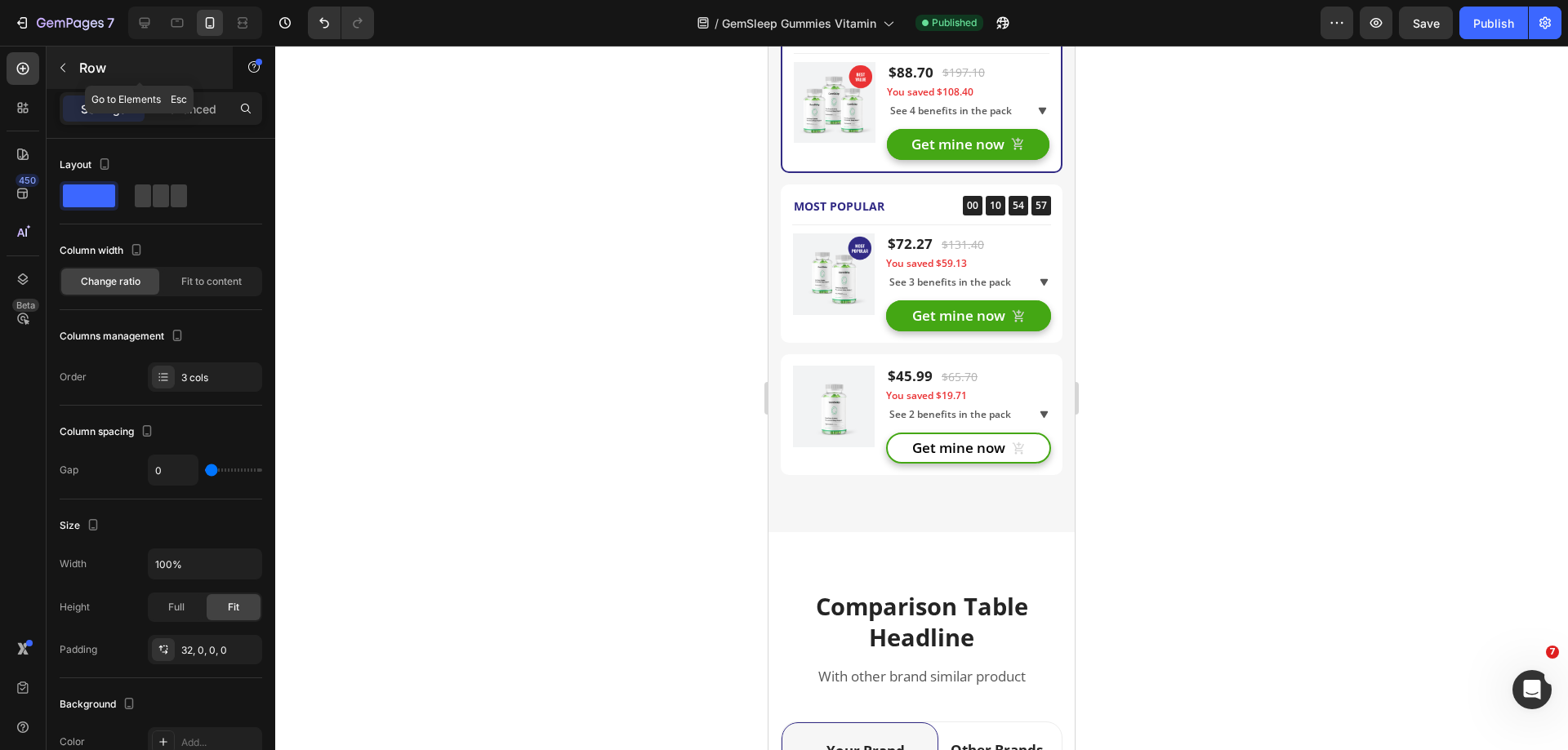
click at [65, 60] on button "button" at bounding box center [63, 68] width 26 height 26
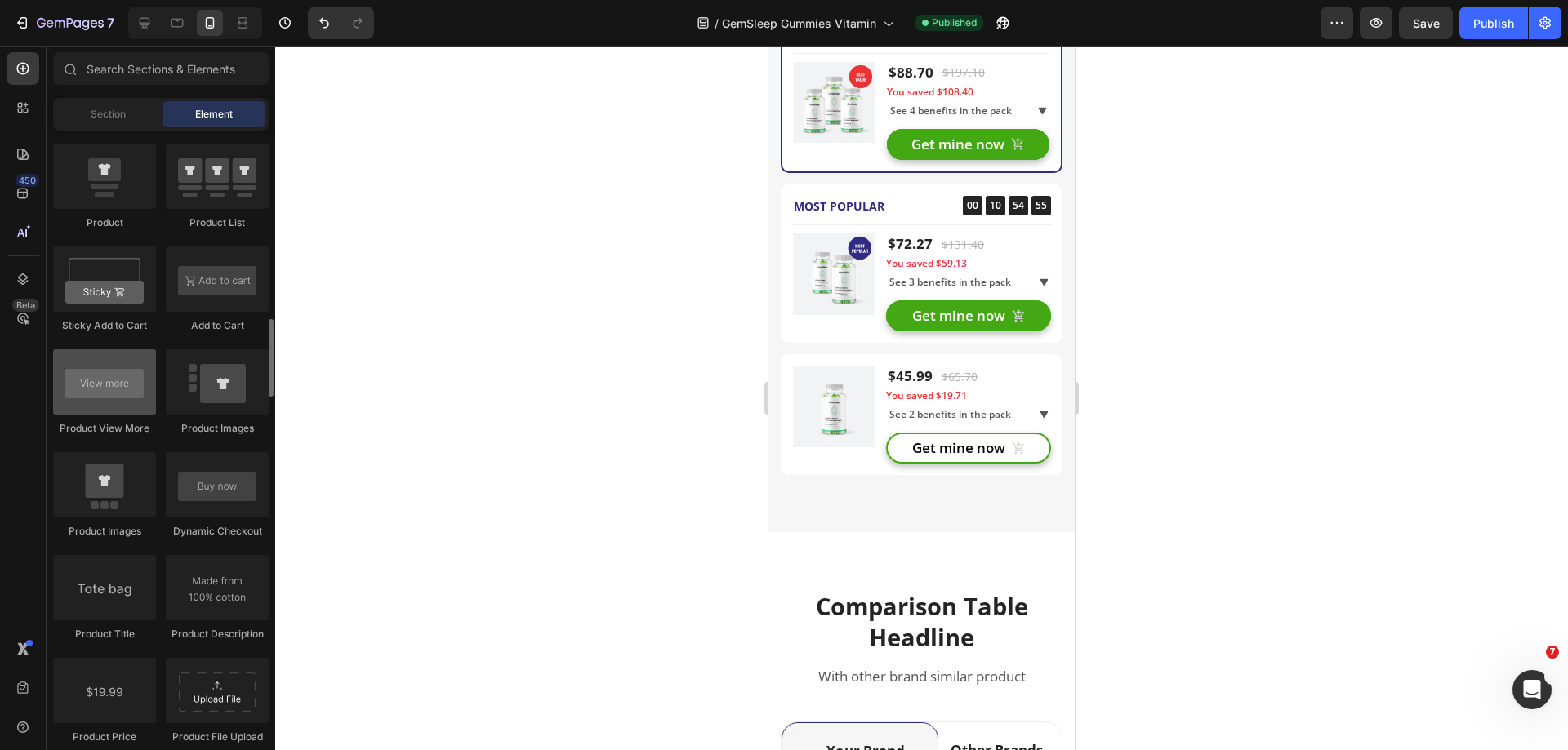
scroll to position [2041, 0]
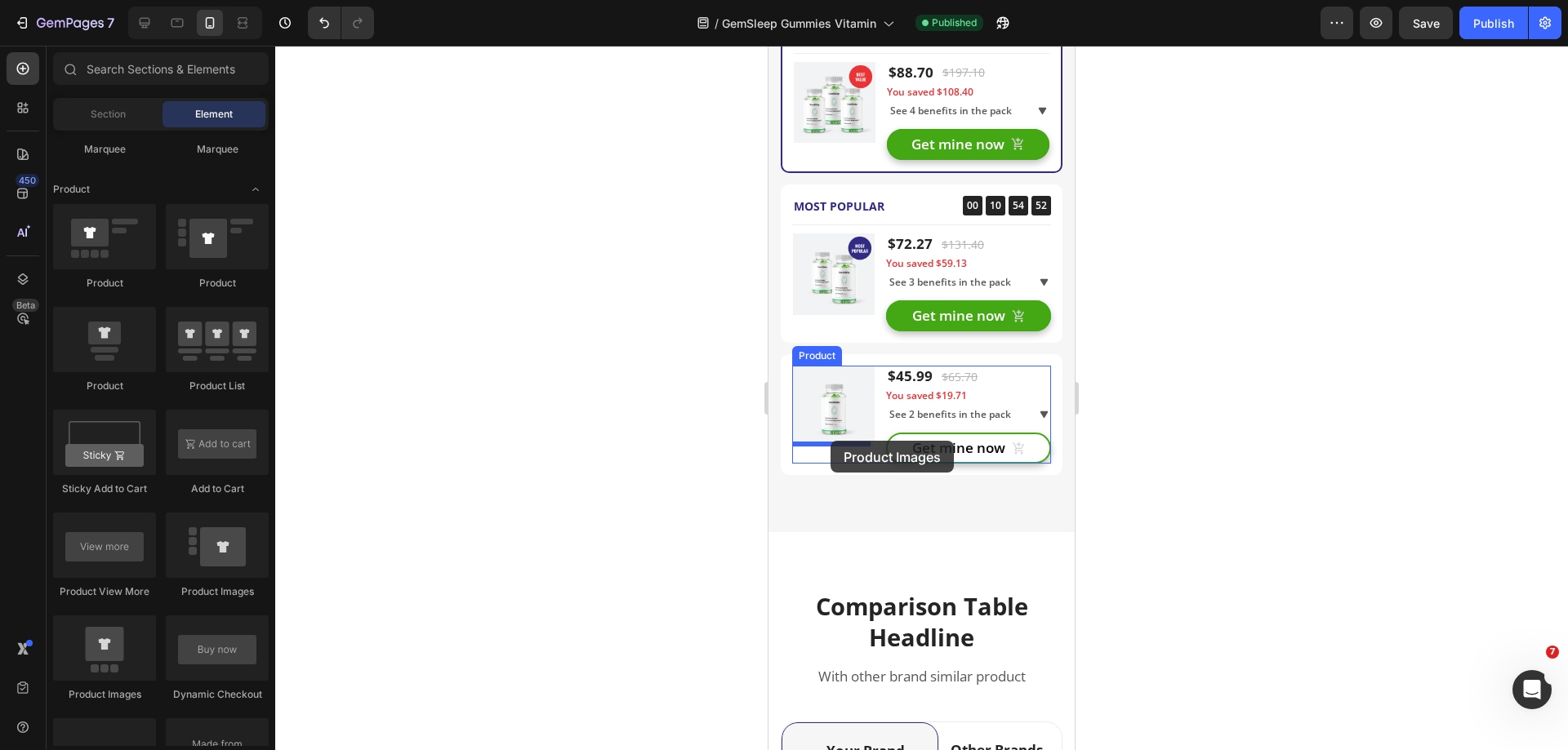
drag, startPoint x: 978, startPoint y: 603, endPoint x: 830, endPoint y: 441, distance: 219.4
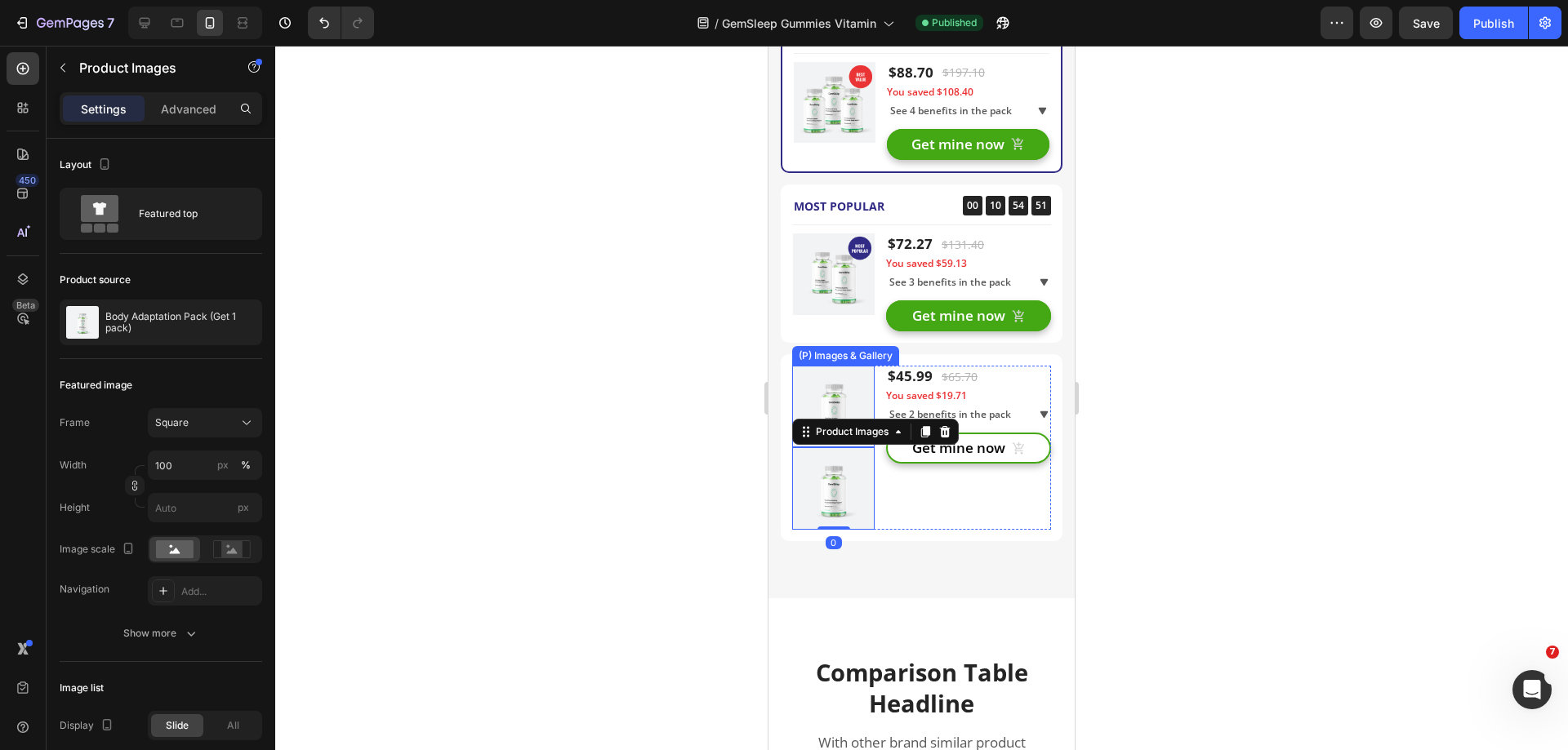
click at [843, 389] on img at bounding box center [834, 406] width 82 height 82
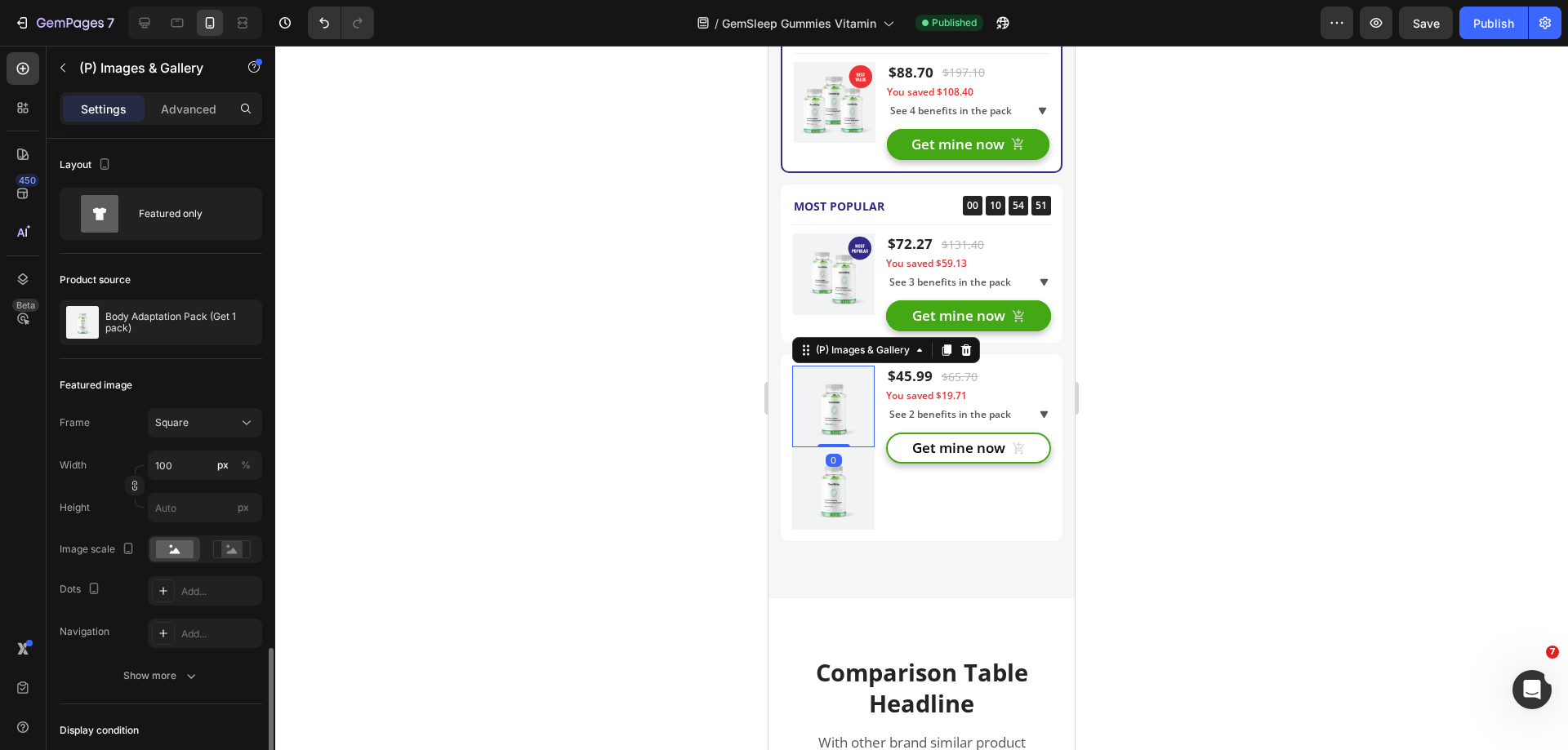
scroll to position [302, 0]
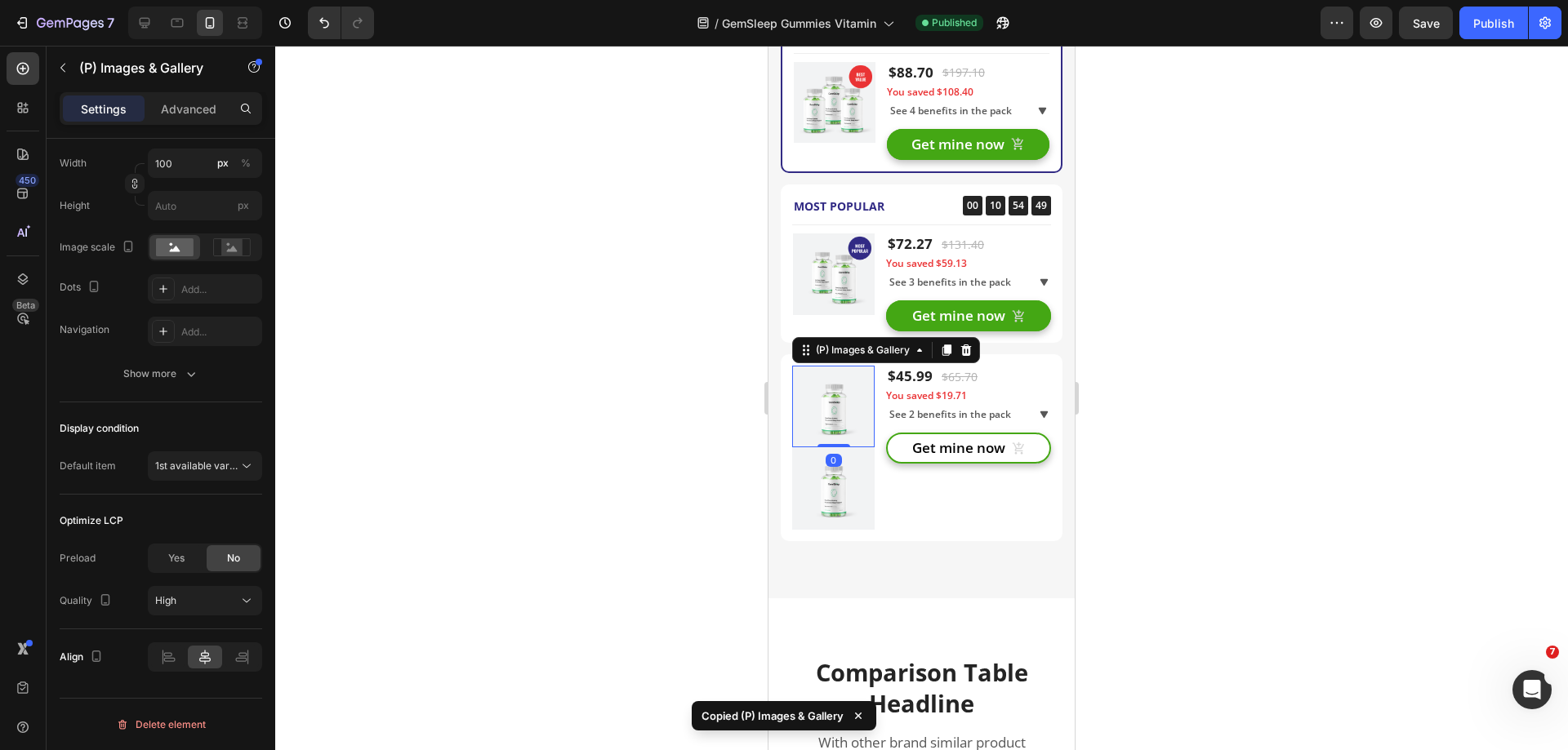
click at [829, 468] on img at bounding box center [834, 488] width 83 height 83
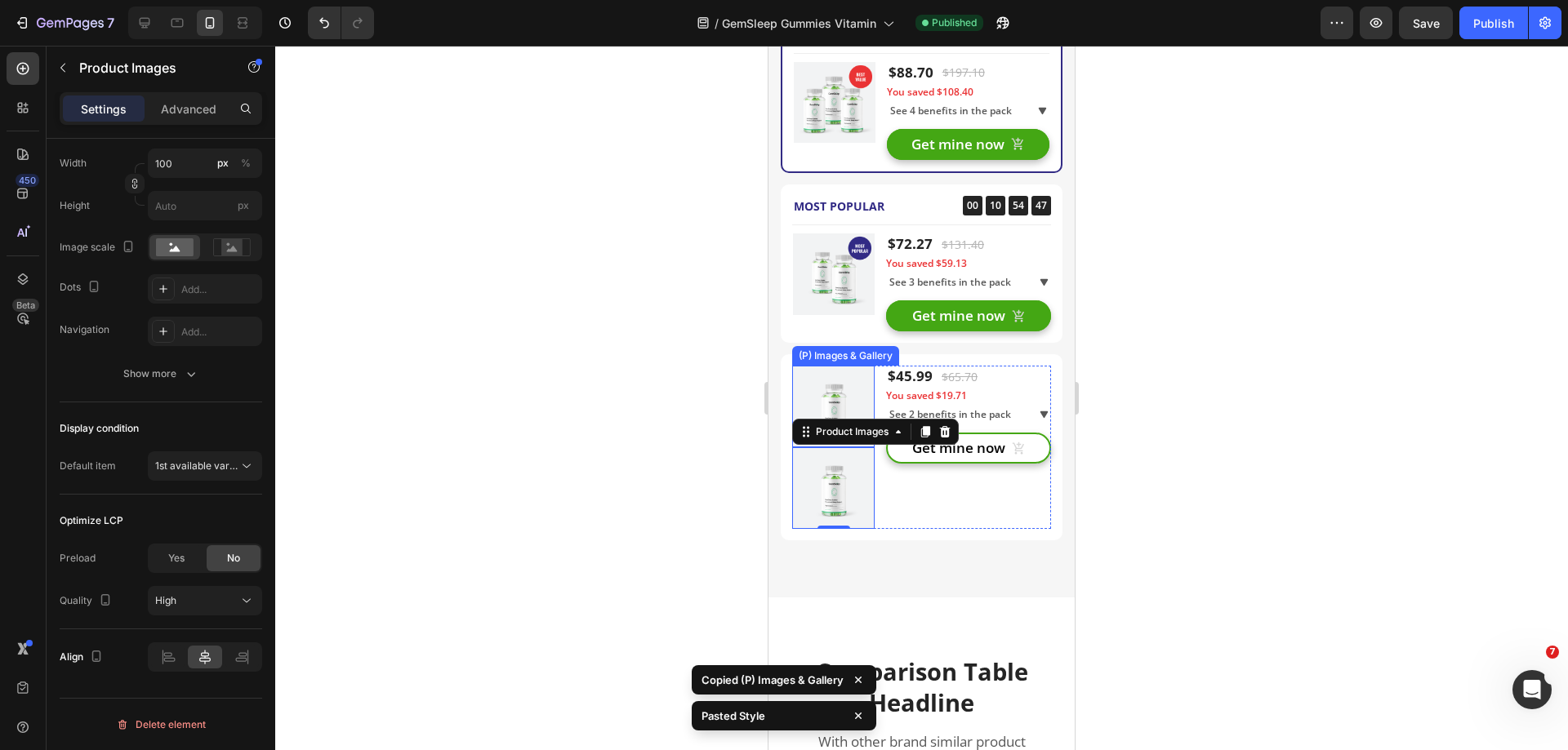
click at [827, 380] on img at bounding box center [834, 406] width 82 height 82
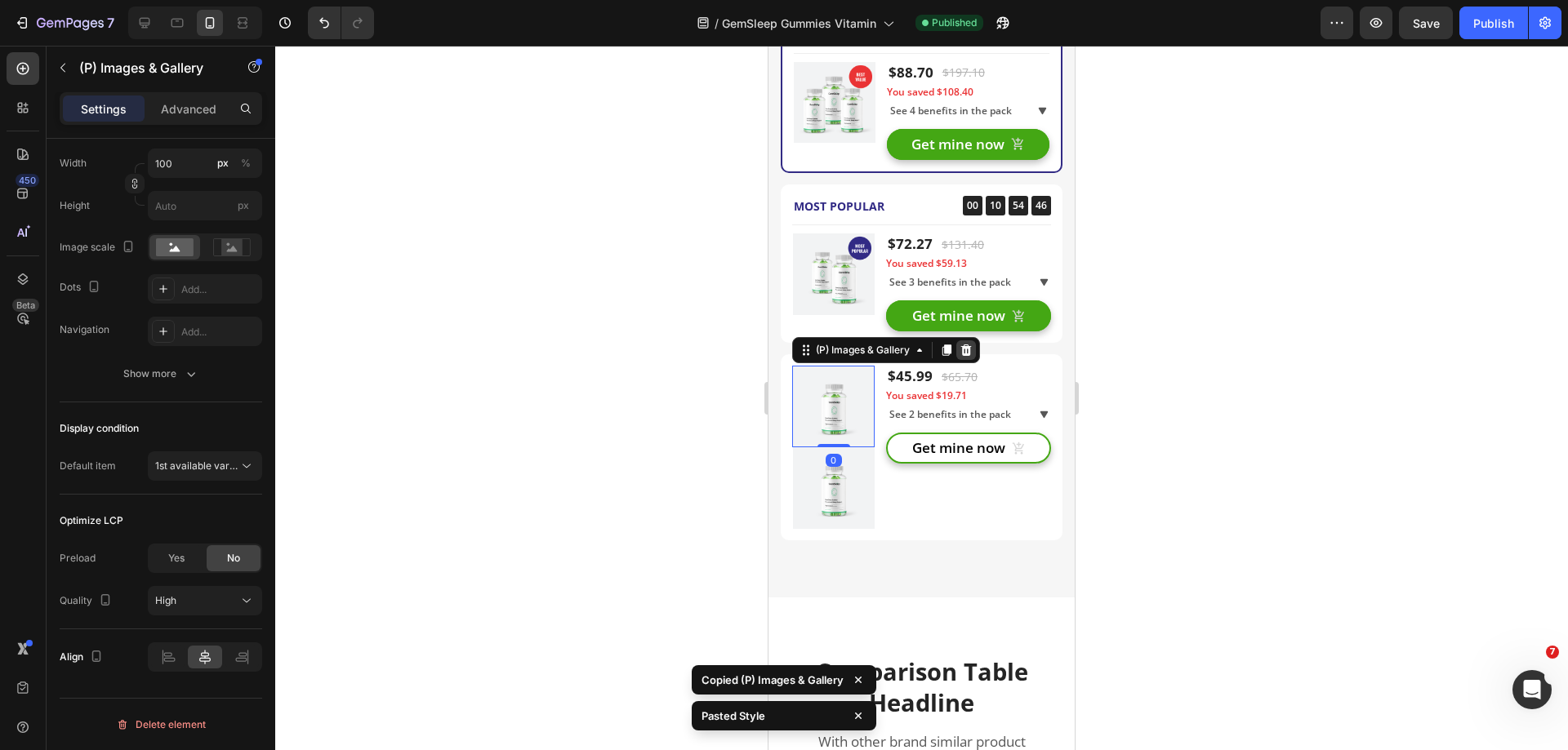
click at [966, 347] on icon at bounding box center [966, 351] width 11 height 12
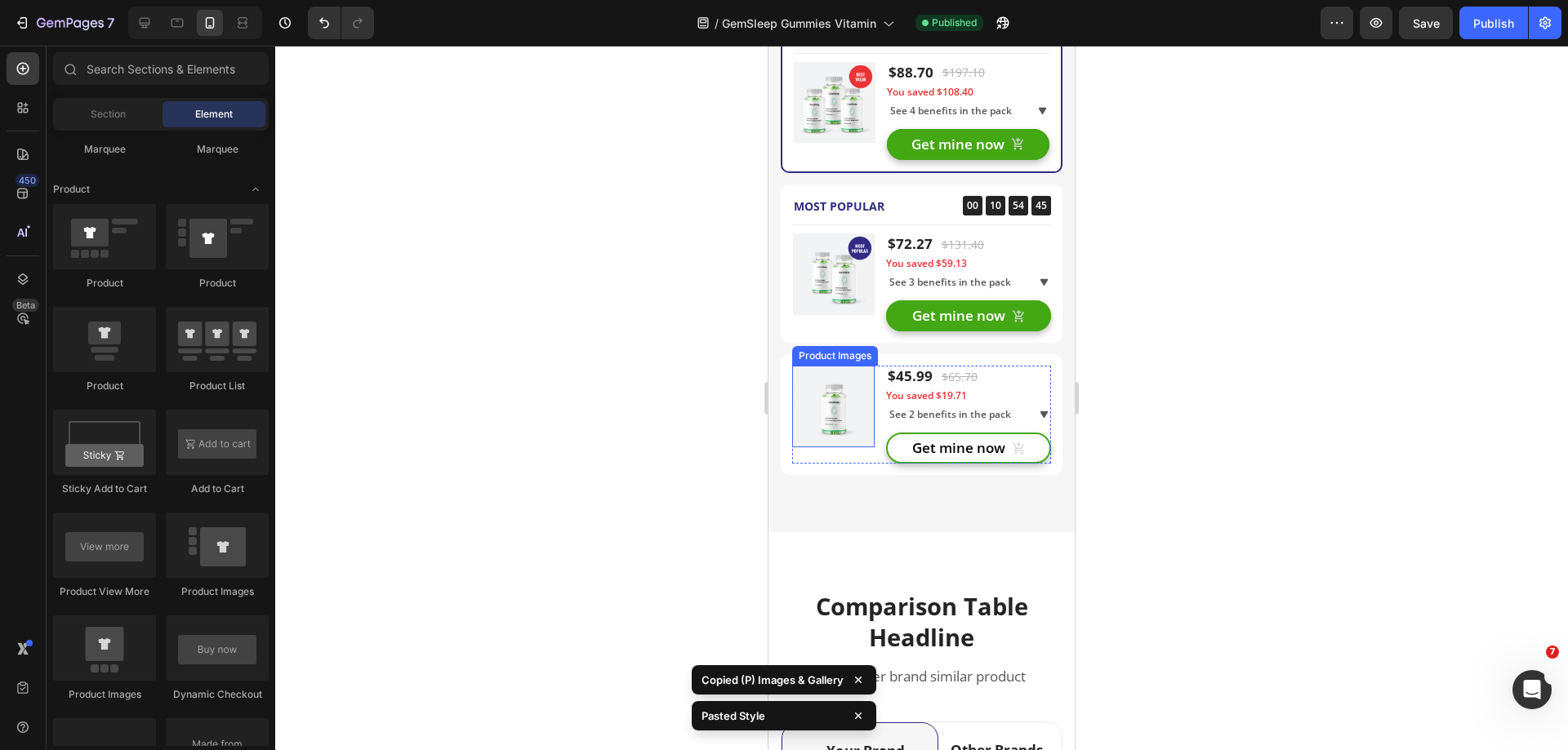
click at [844, 437] on img at bounding box center [834, 406] width 82 height 82
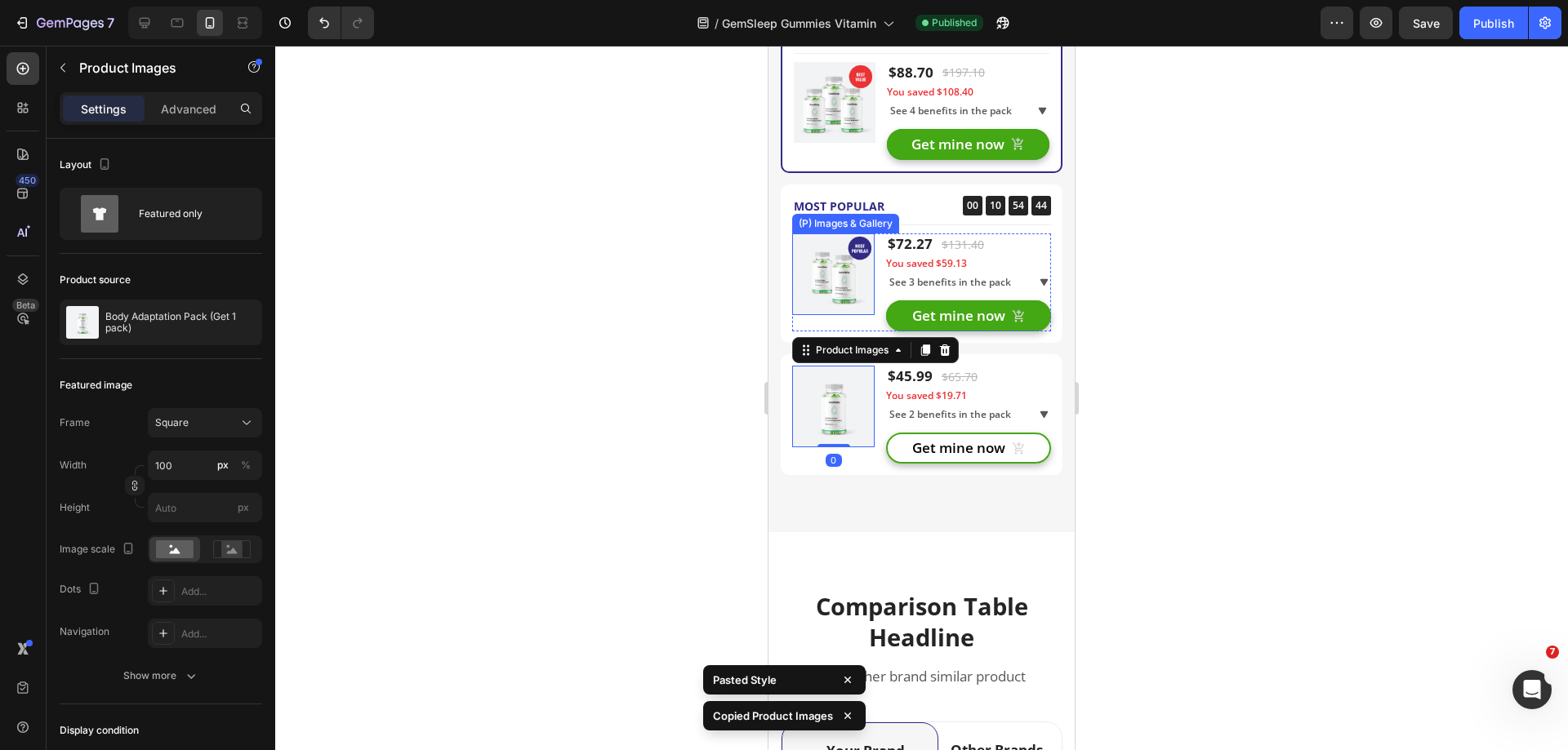
click at [834, 311] on img at bounding box center [834, 274] width 82 height 82
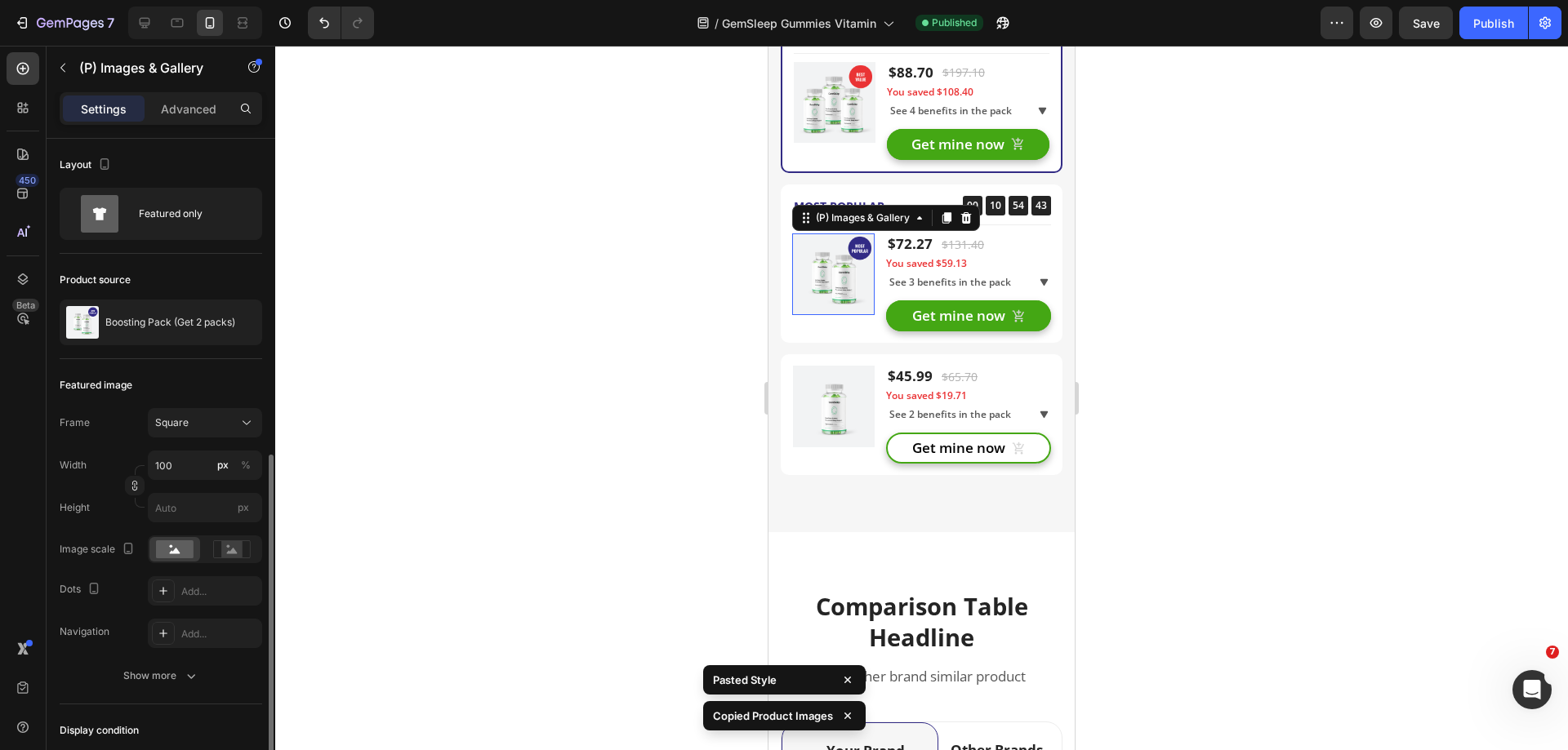
scroll to position [188, 0]
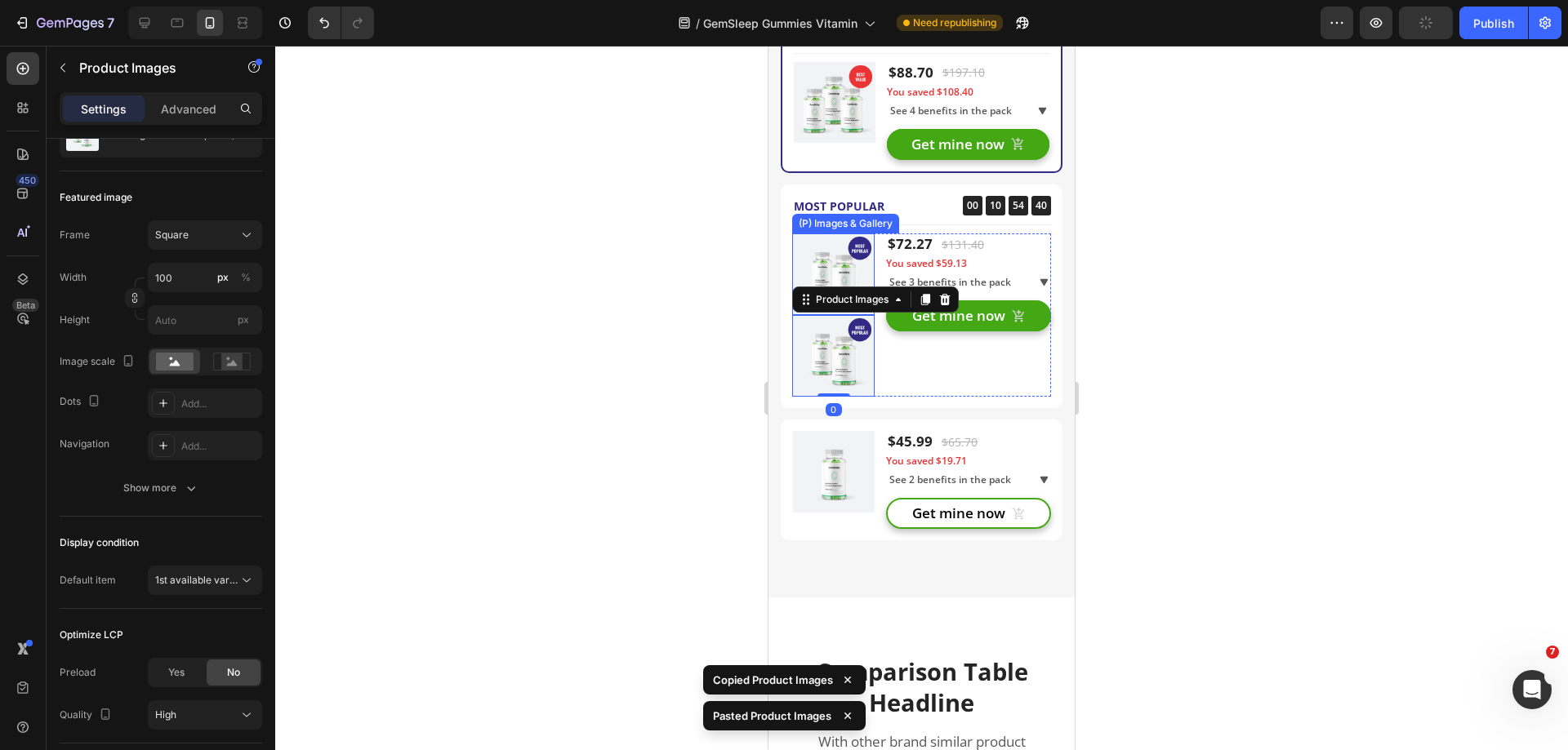
click at [840, 269] on img at bounding box center [834, 274] width 82 height 82
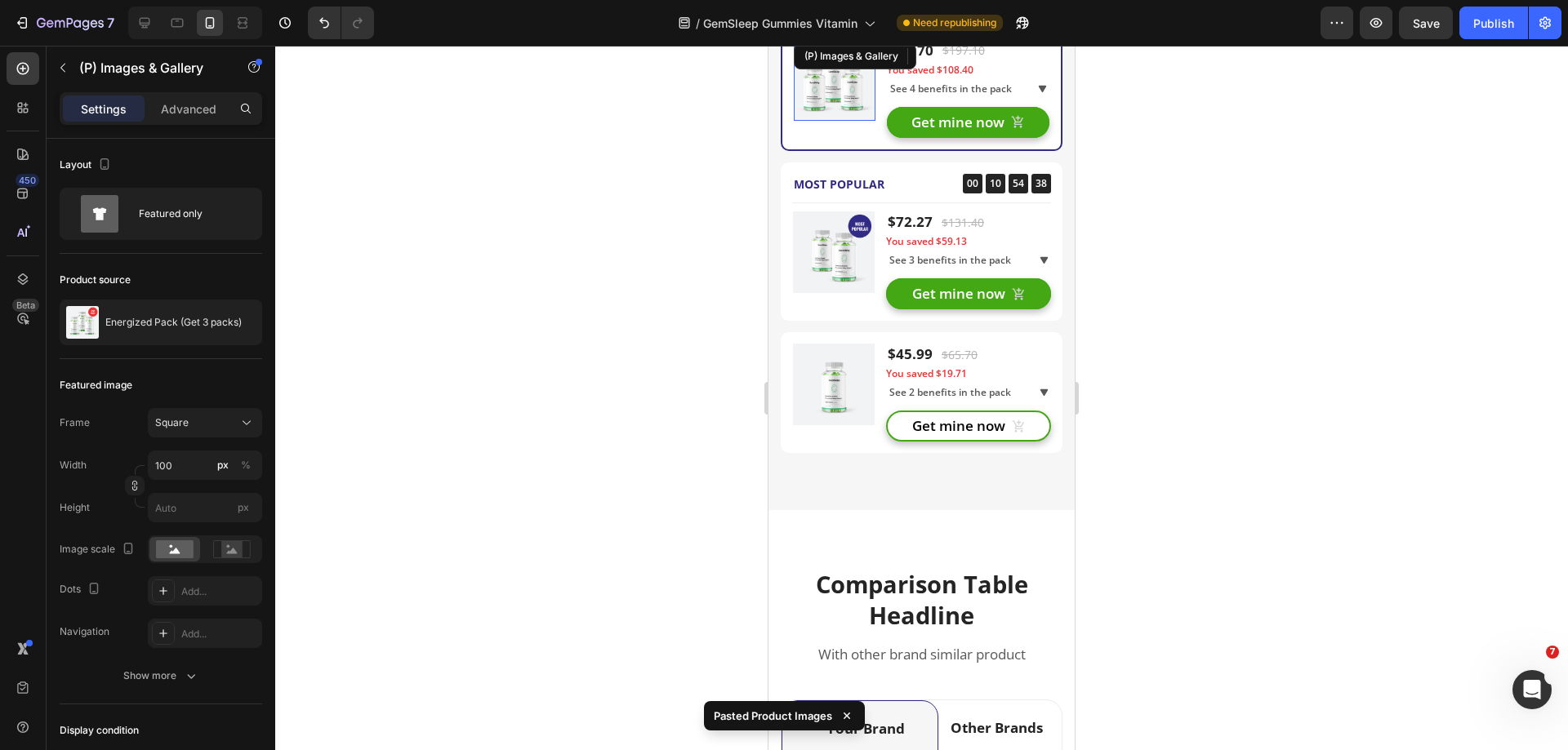
click at [840, 121] on img at bounding box center [834, 80] width 82 height 82
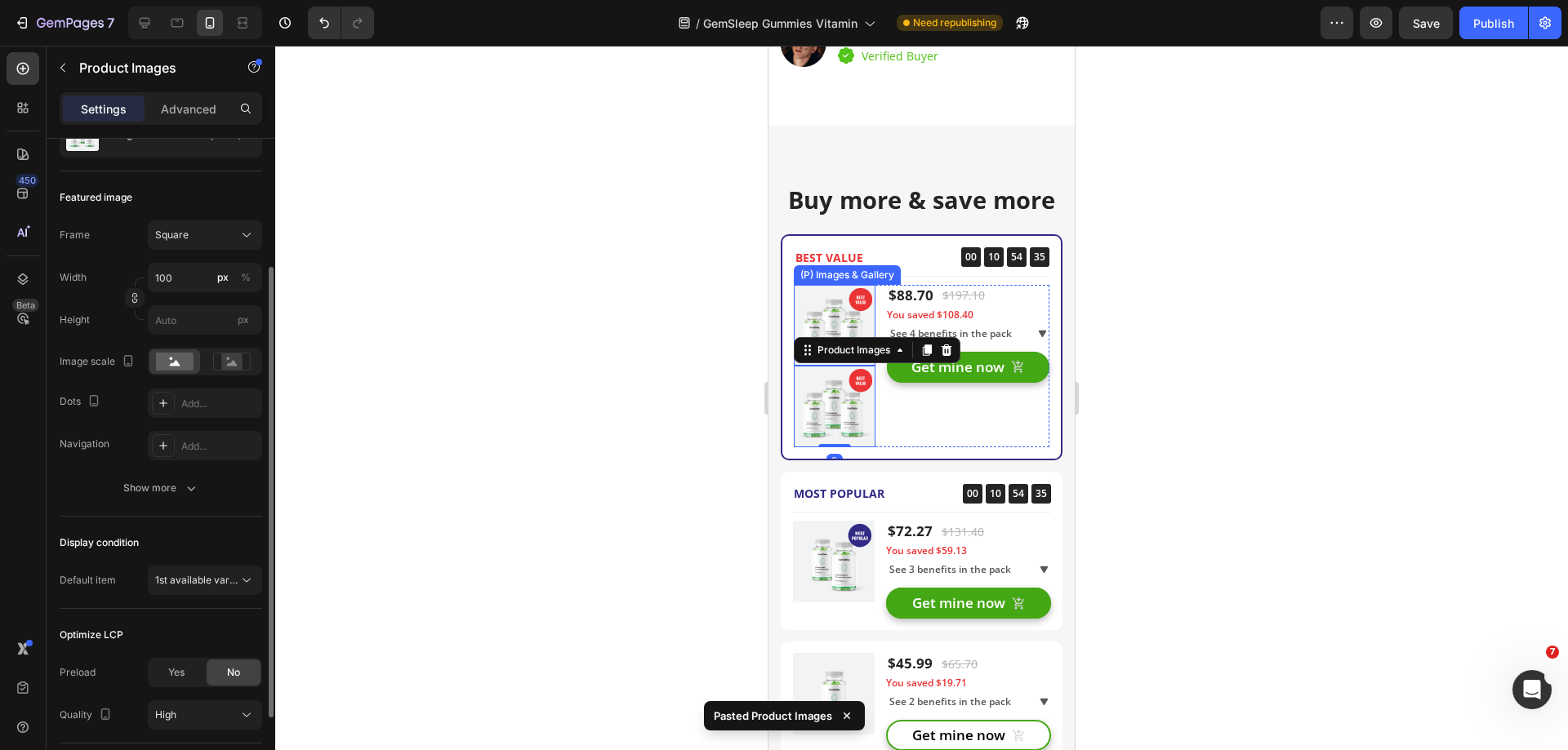
click at [843, 300] on div "(P) Images & Gallery" at bounding box center [834, 325] width 82 height 82
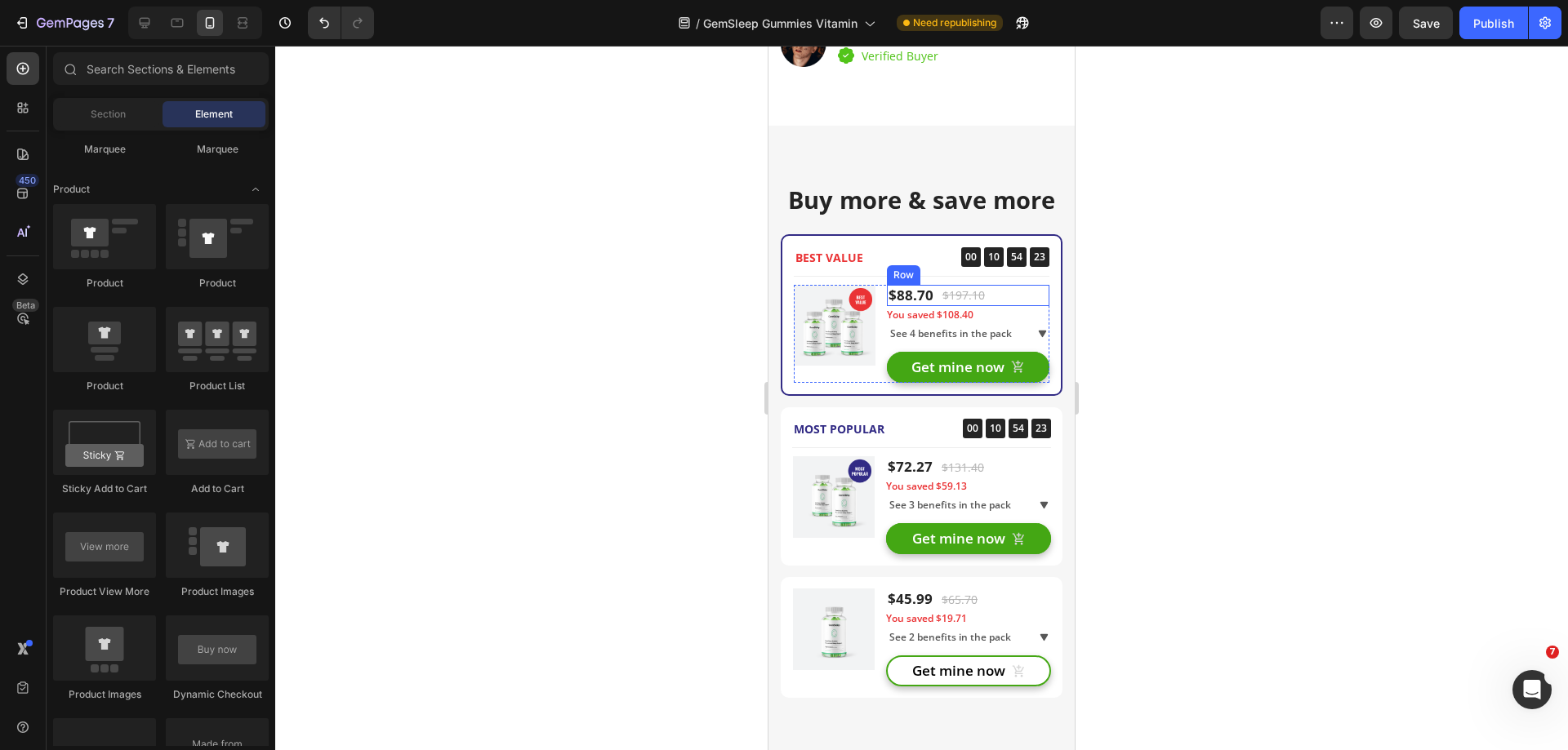
click at [1023, 297] on div "$88.70 (P) Price (P) Price $197.10 (P) Price (P) Price Row" at bounding box center [968, 295] width 163 height 21
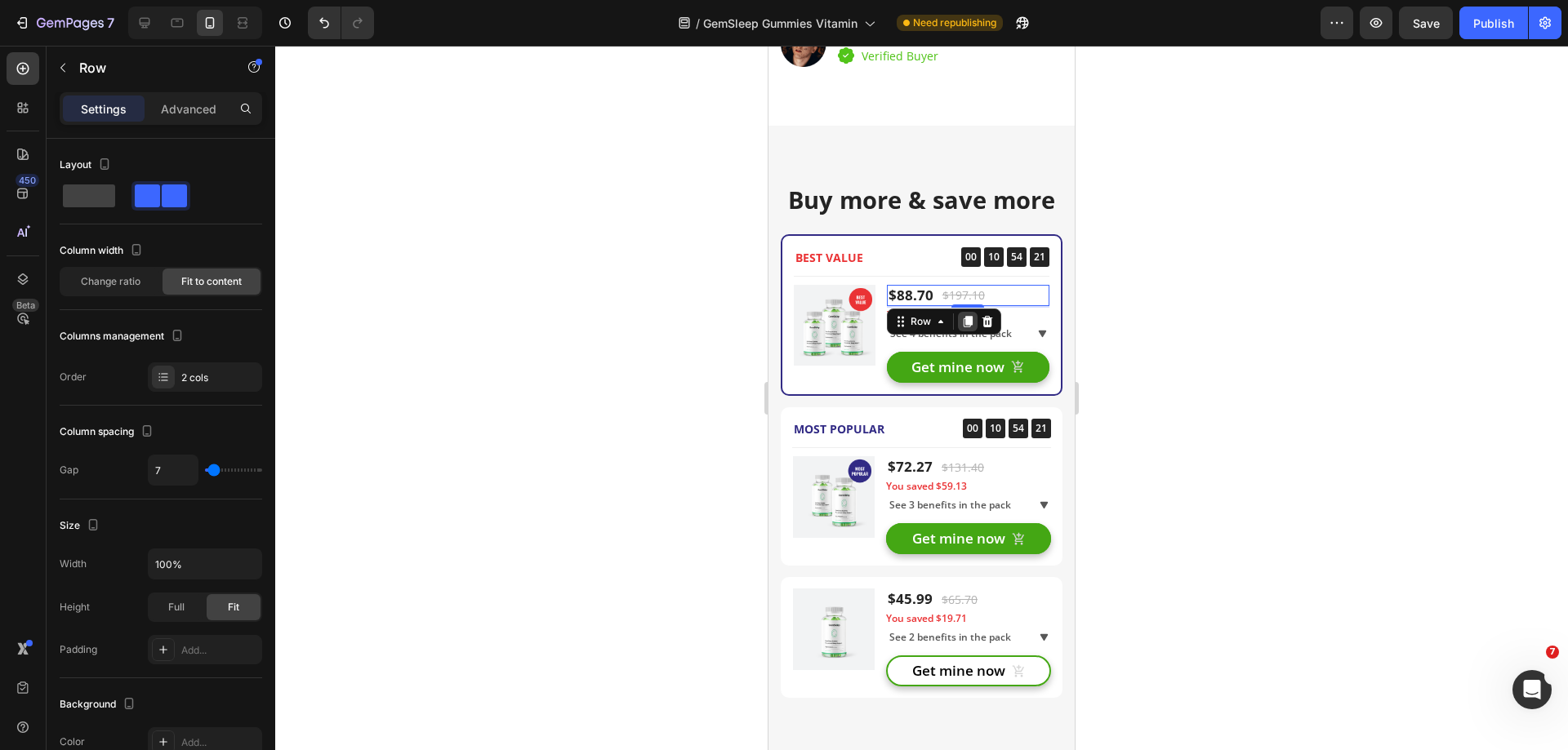
click at [961, 321] on icon at bounding box center [968, 322] width 13 height 13
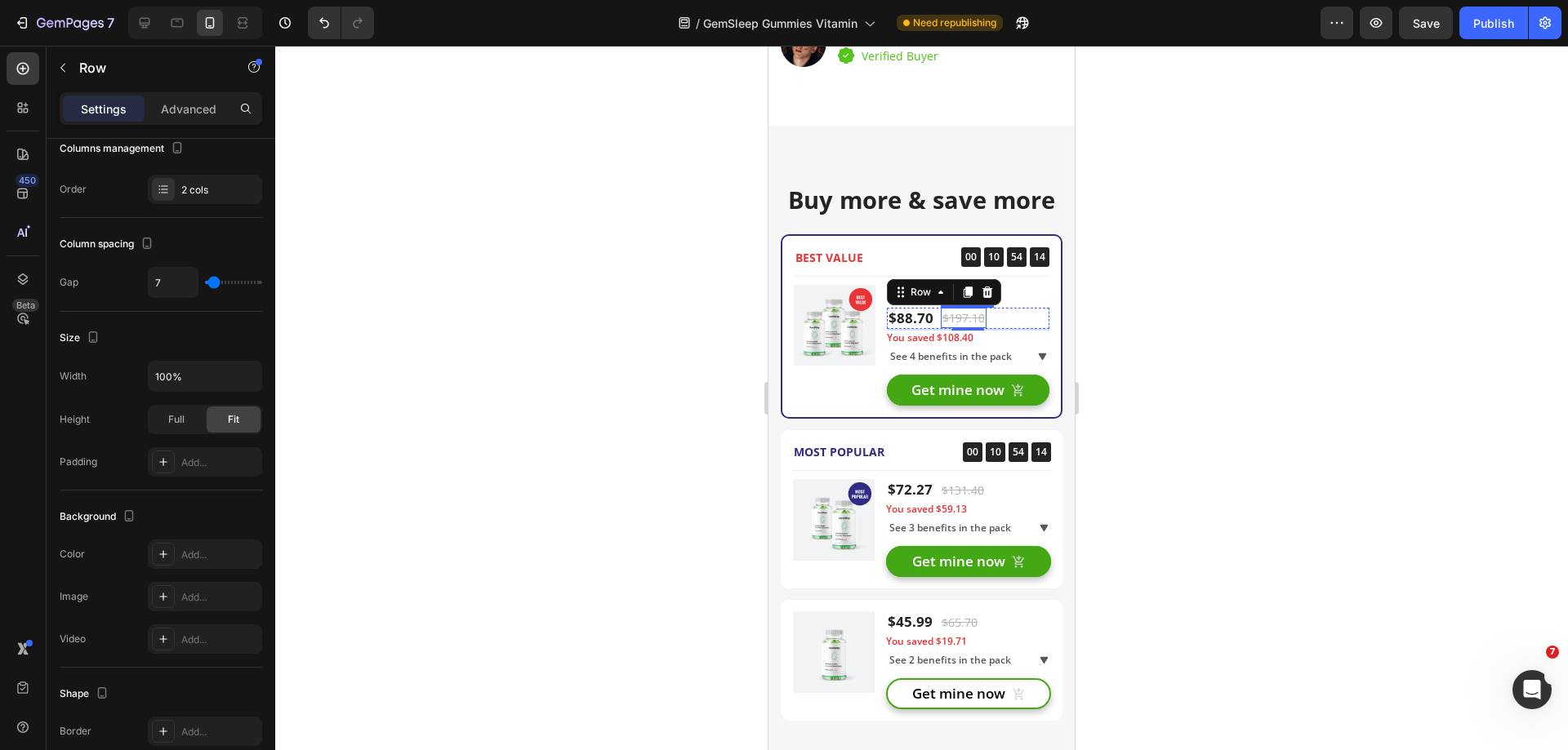
click at [973, 316] on div "$197.10" at bounding box center [963, 318] width 45 height 21
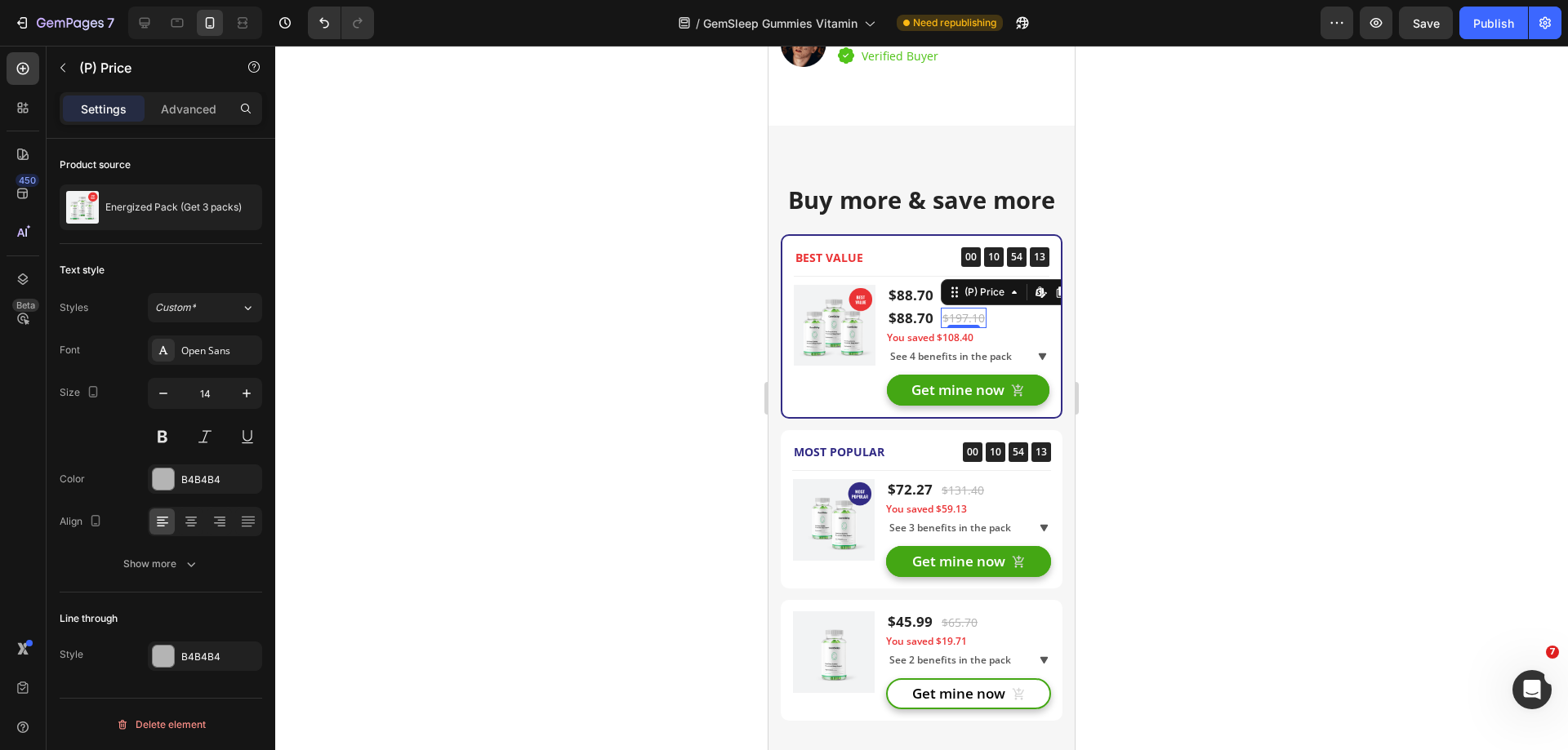
scroll to position [0, 0]
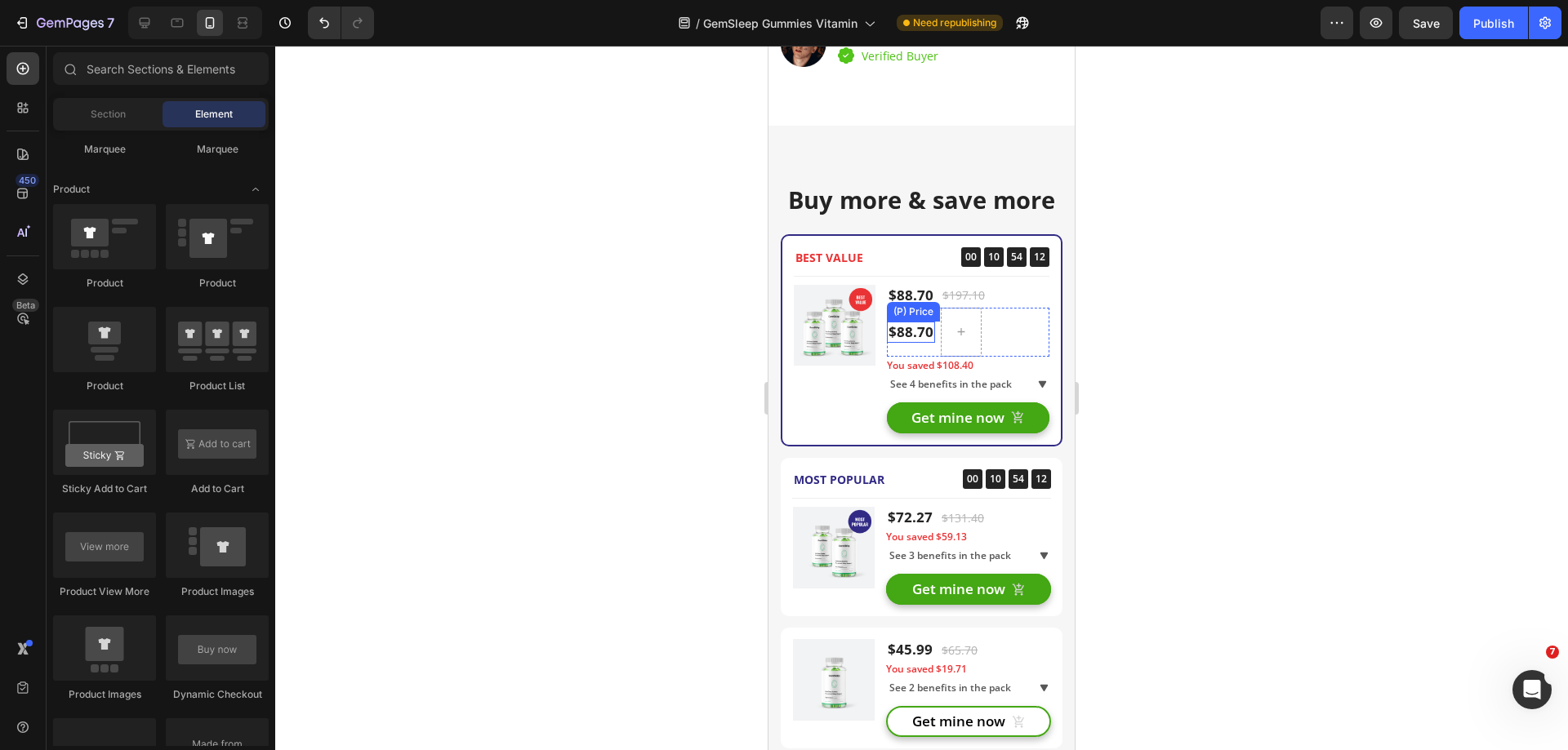
click at [910, 341] on div "$88.70" at bounding box center [911, 333] width 48 height 21
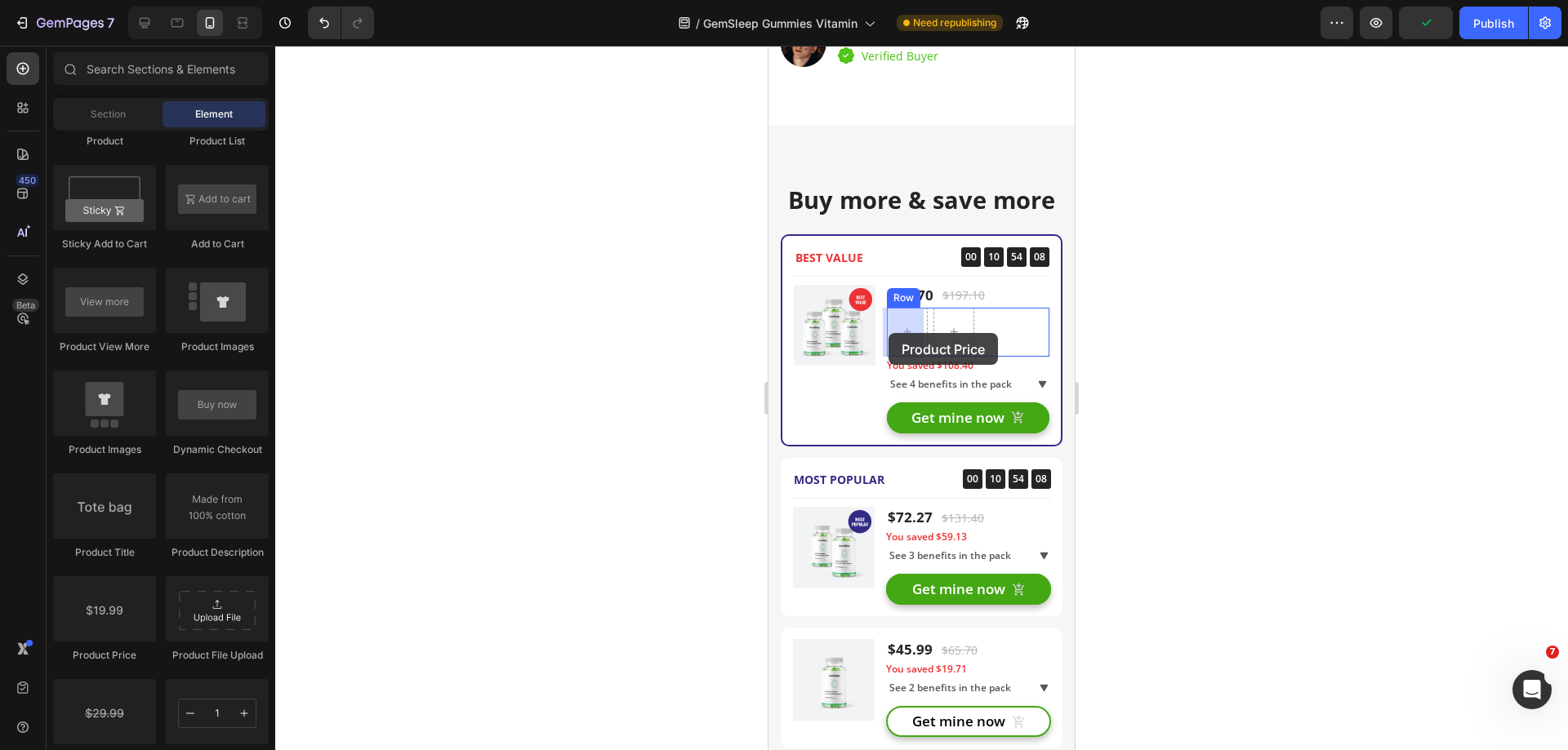
drag, startPoint x: 867, startPoint y: 660, endPoint x: 892, endPoint y: 337, distance: 324.0
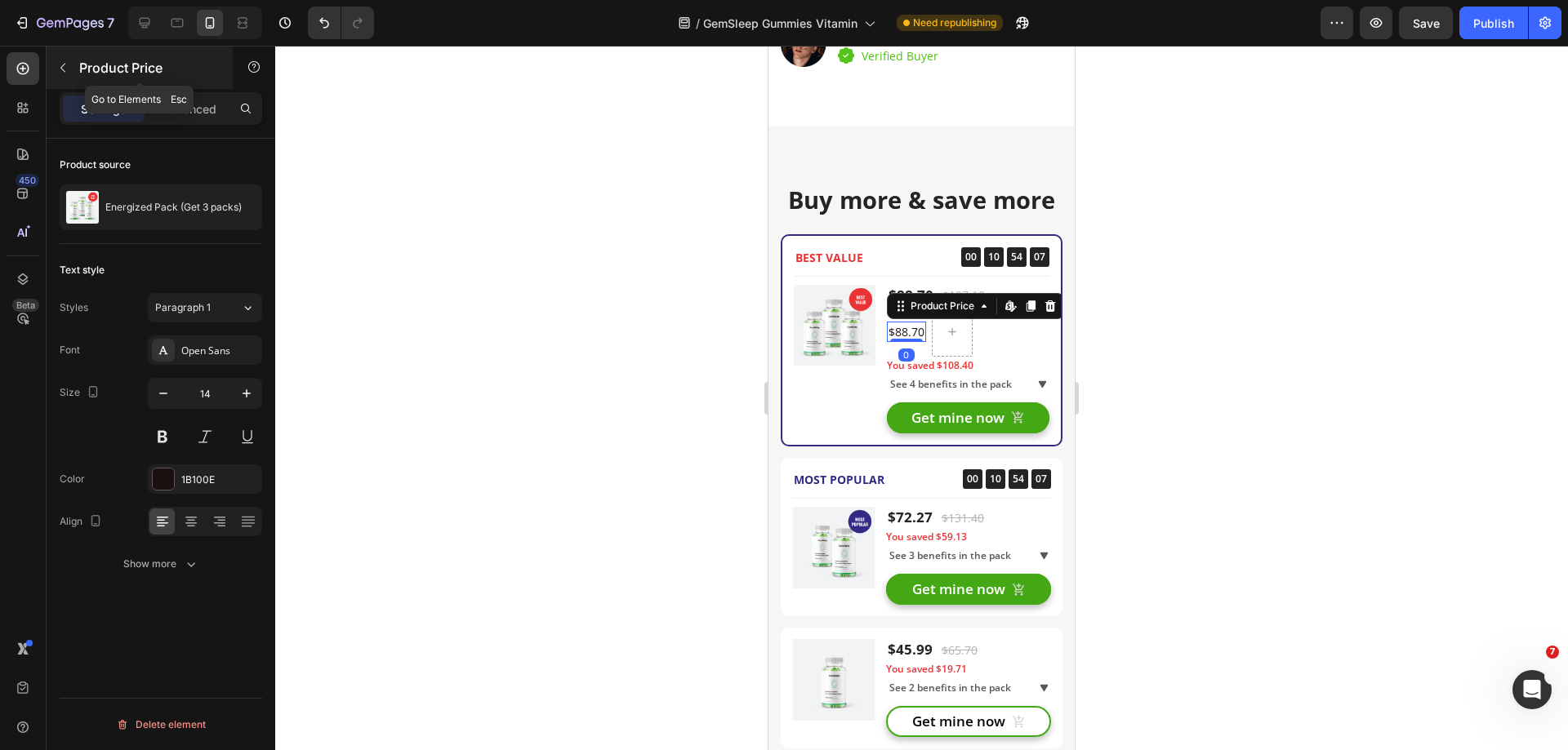
click at [61, 64] on icon "button" at bounding box center [63, 68] width 13 height 13
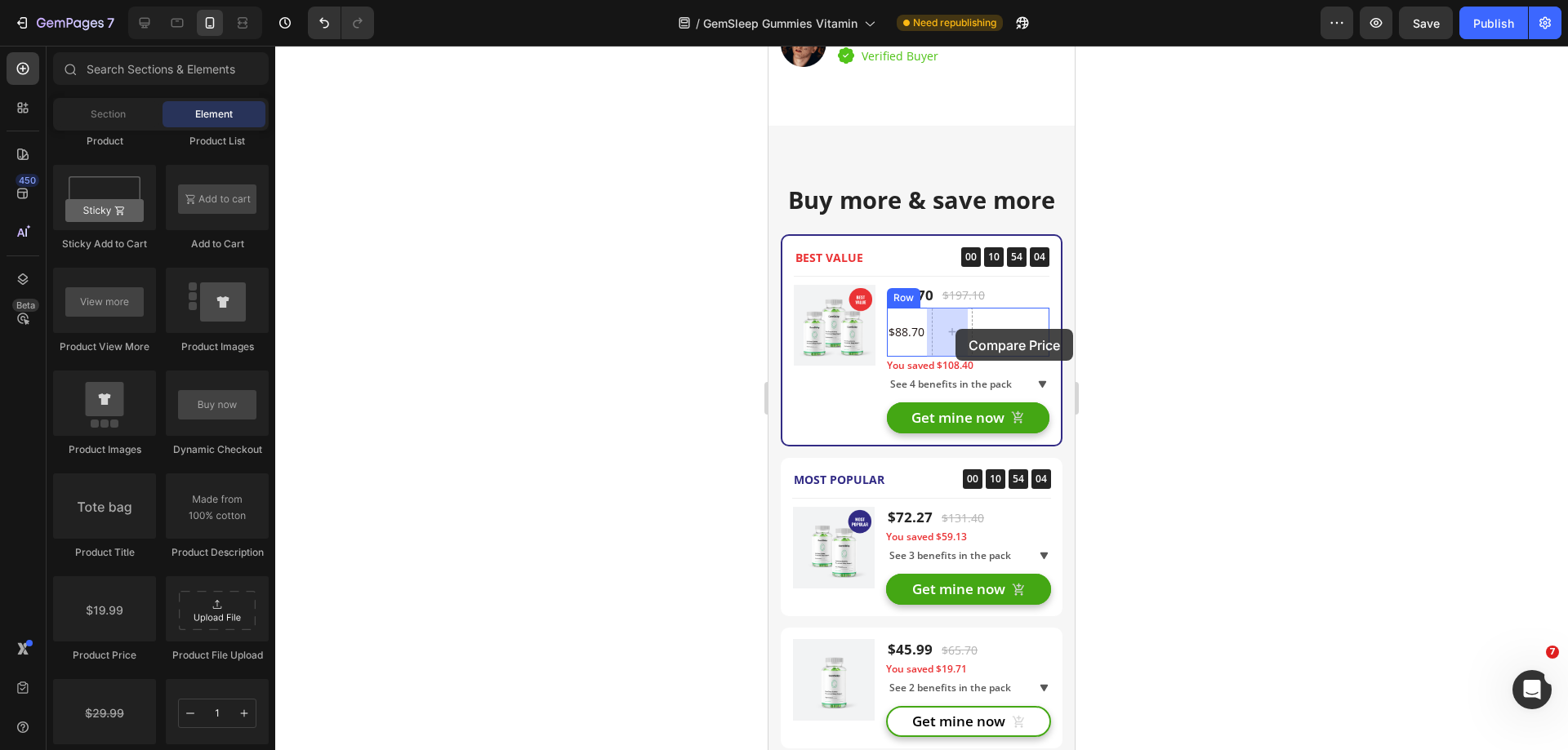
drag, startPoint x: 919, startPoint y: 745, endPoint x: 956, endPoint y: 329, distance: 417.6
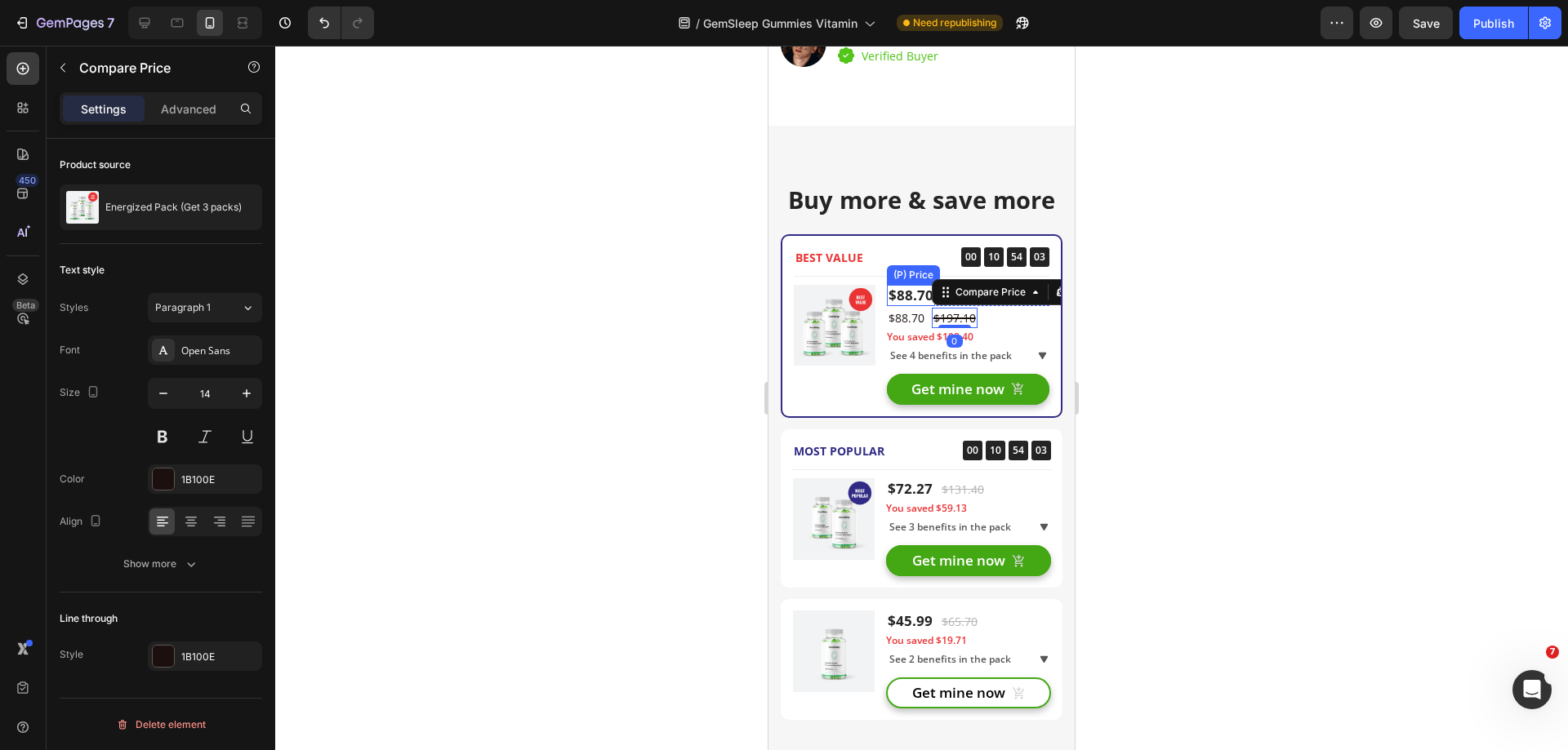
click at [904, 292] on div "$88.70" at bounding box center [911, 295] width 48 height 21
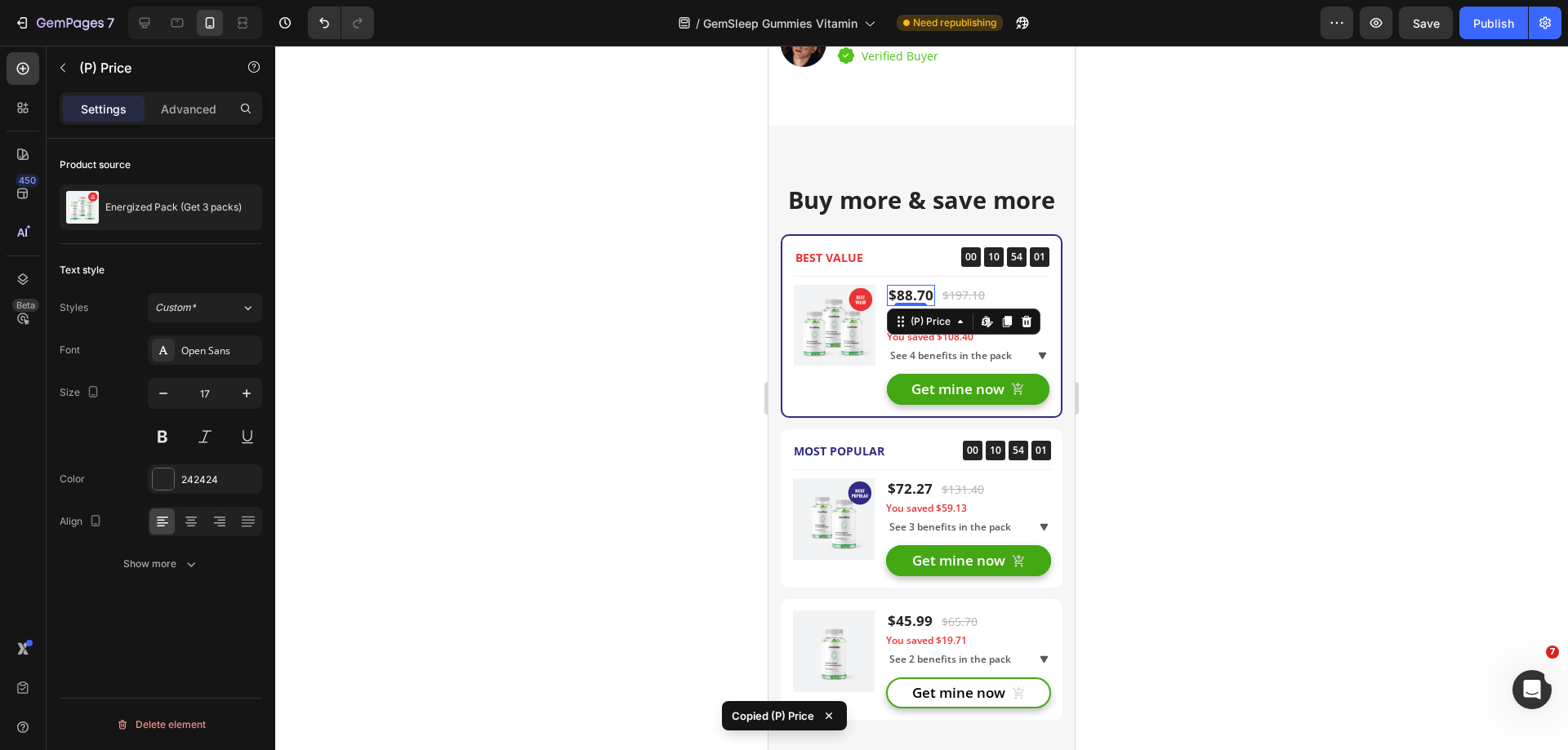
click at [1174, 352] on div at bounding box center [921, 398] width 1292 height 705
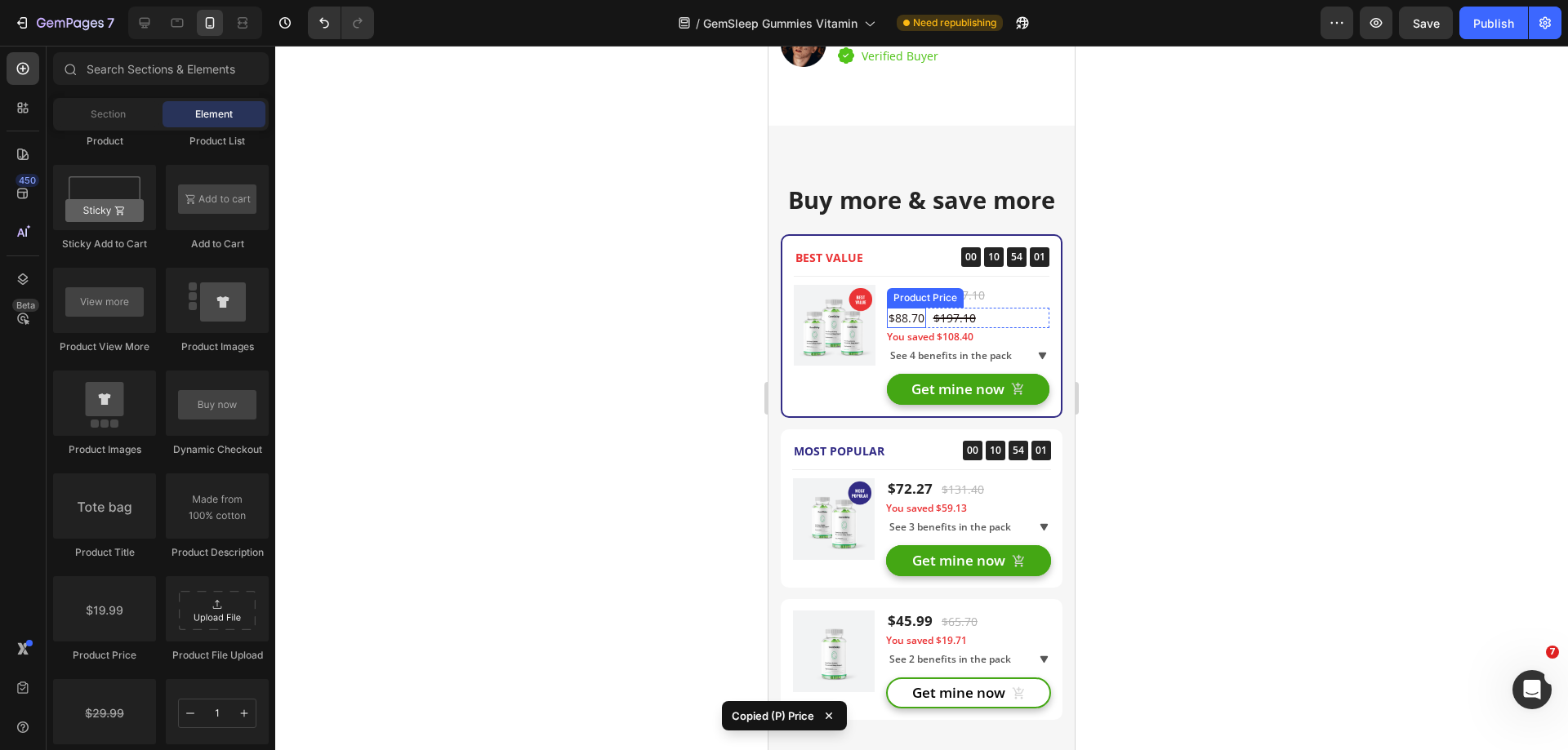
click at [898, 314] on div "$88.70" at bounding box center [906, 318] width 39 height 21
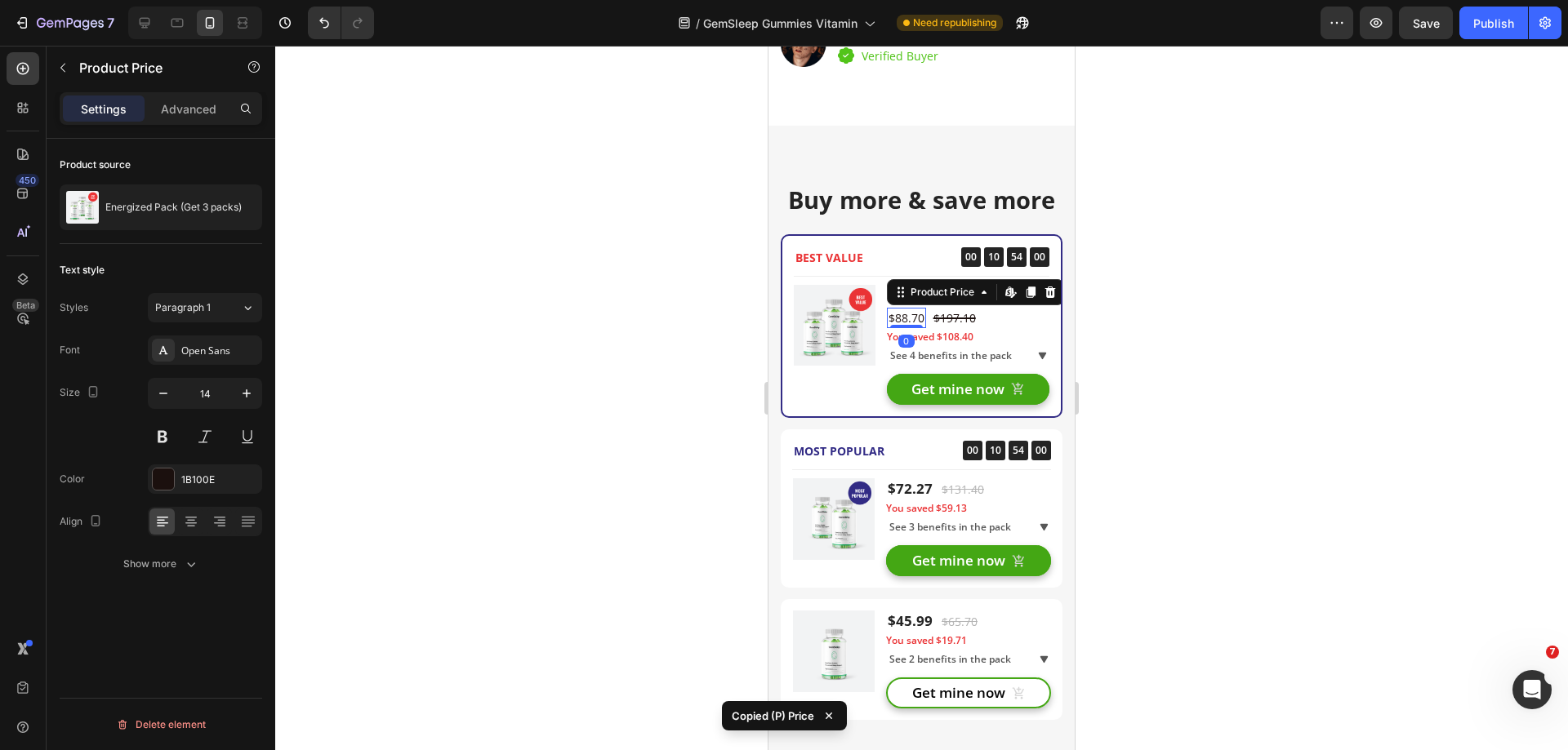
type input "17"
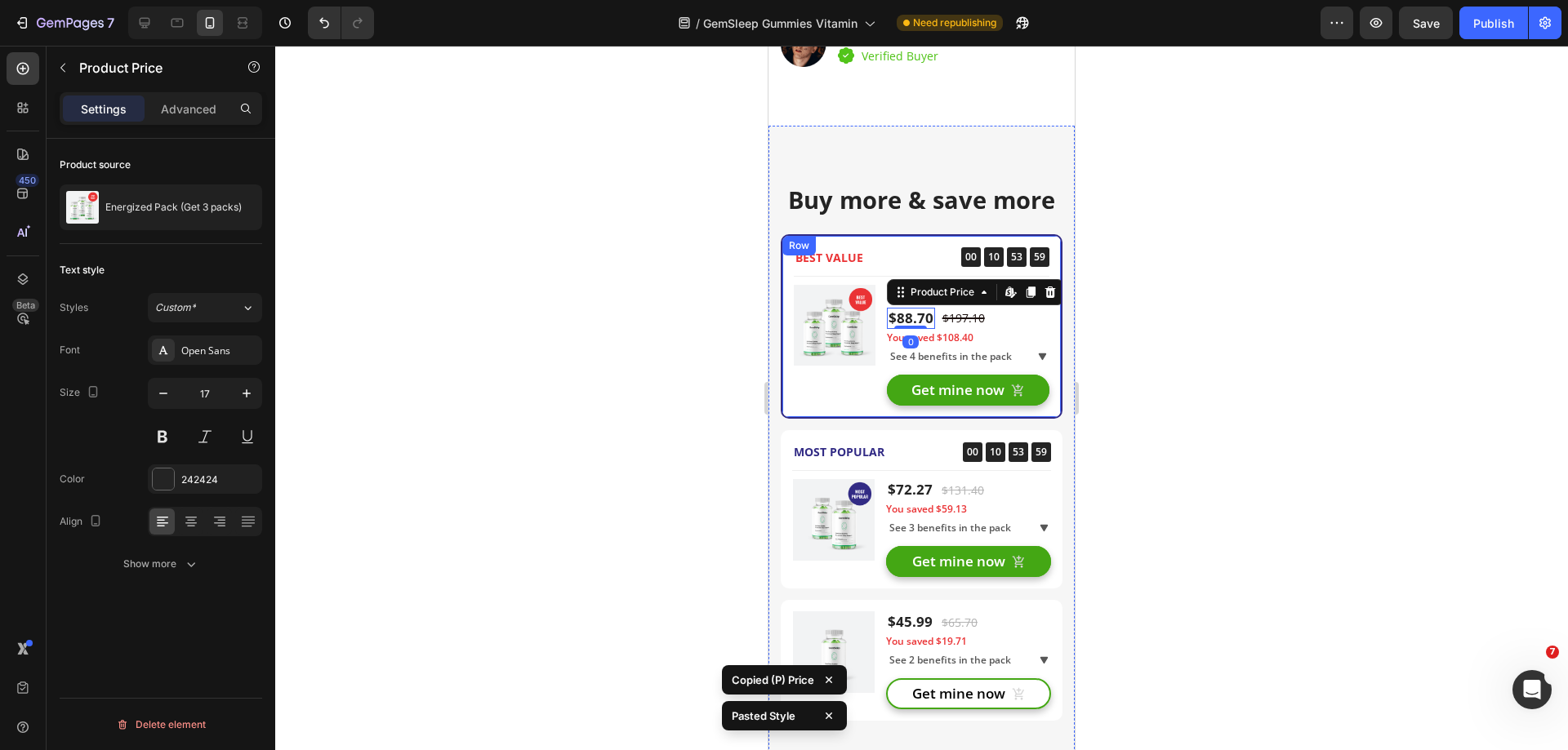
click at [1137, 351] on div at bounding box center [921, 398] width 1292 height 705
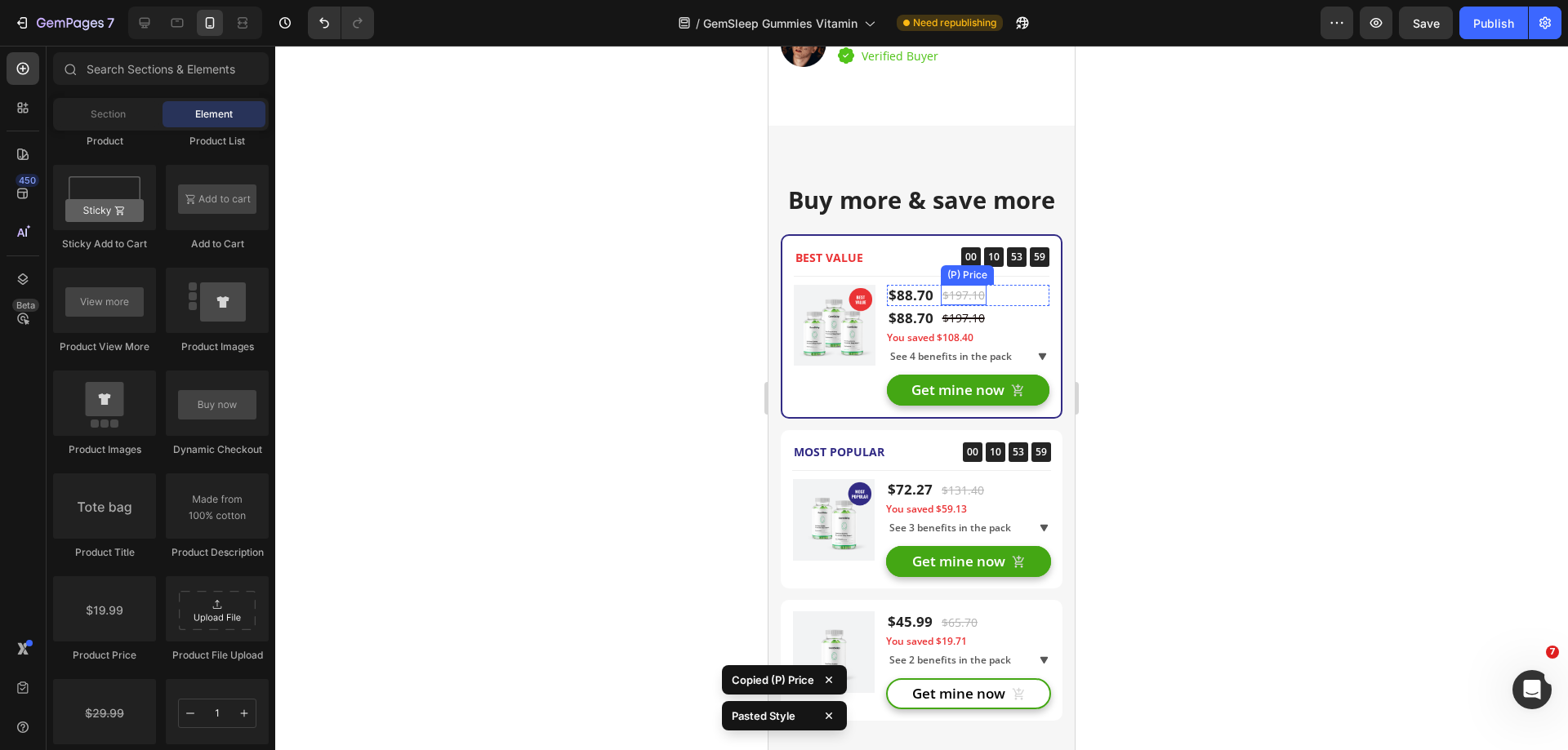
click at [953, 292] on div "$197.10" at bounding box center [963, 295] width 45 height 21
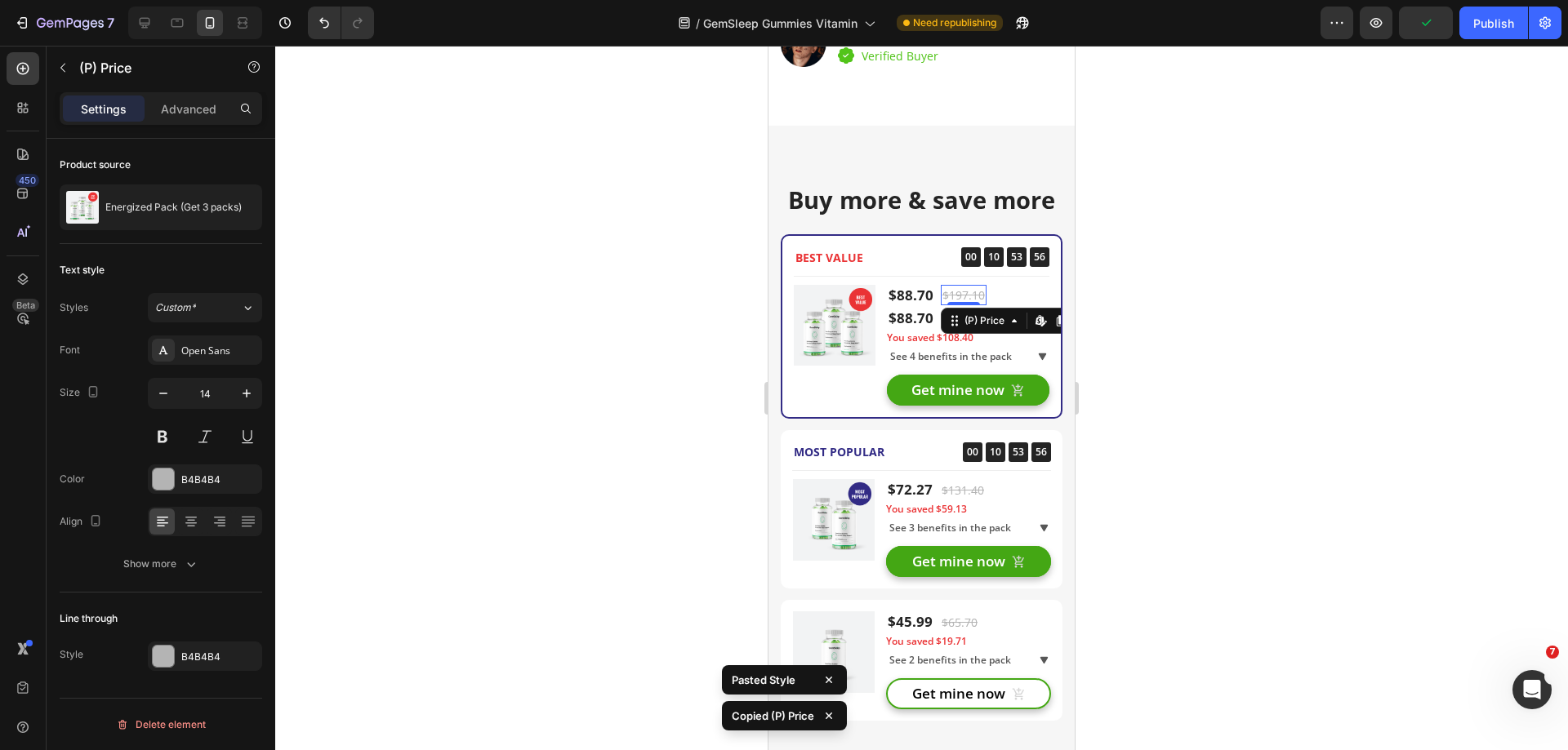
drag, startPoint x: 1247, startPoint y: 365, endPoint x: 1199, endPoint y: 352, distance: 49.7
click at [1249, 365] on div at bounding box center [921, 398] width 1292 height 705
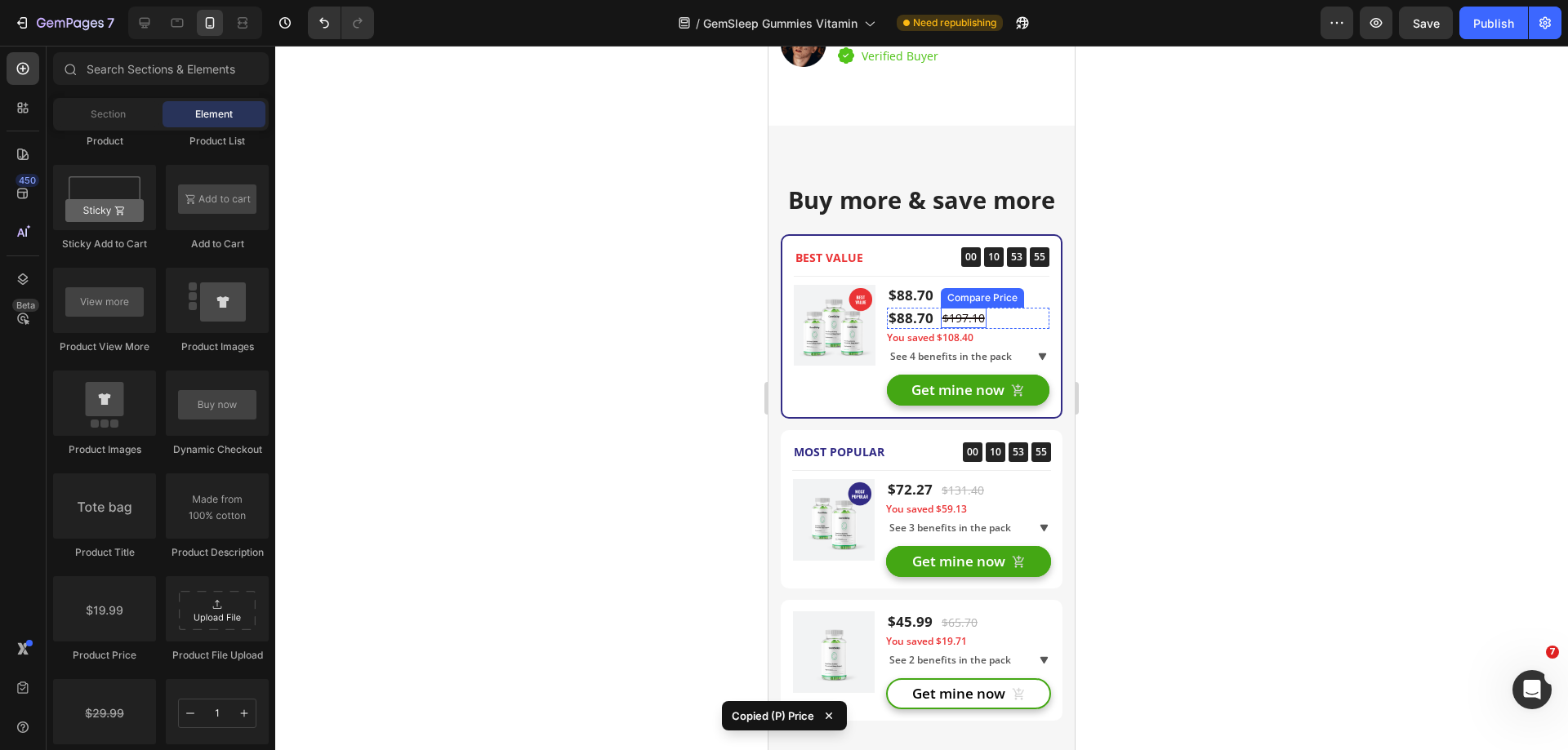
click at [969, 317] on div "$197.10" at bounding box center [963, 318] width 45 height 21
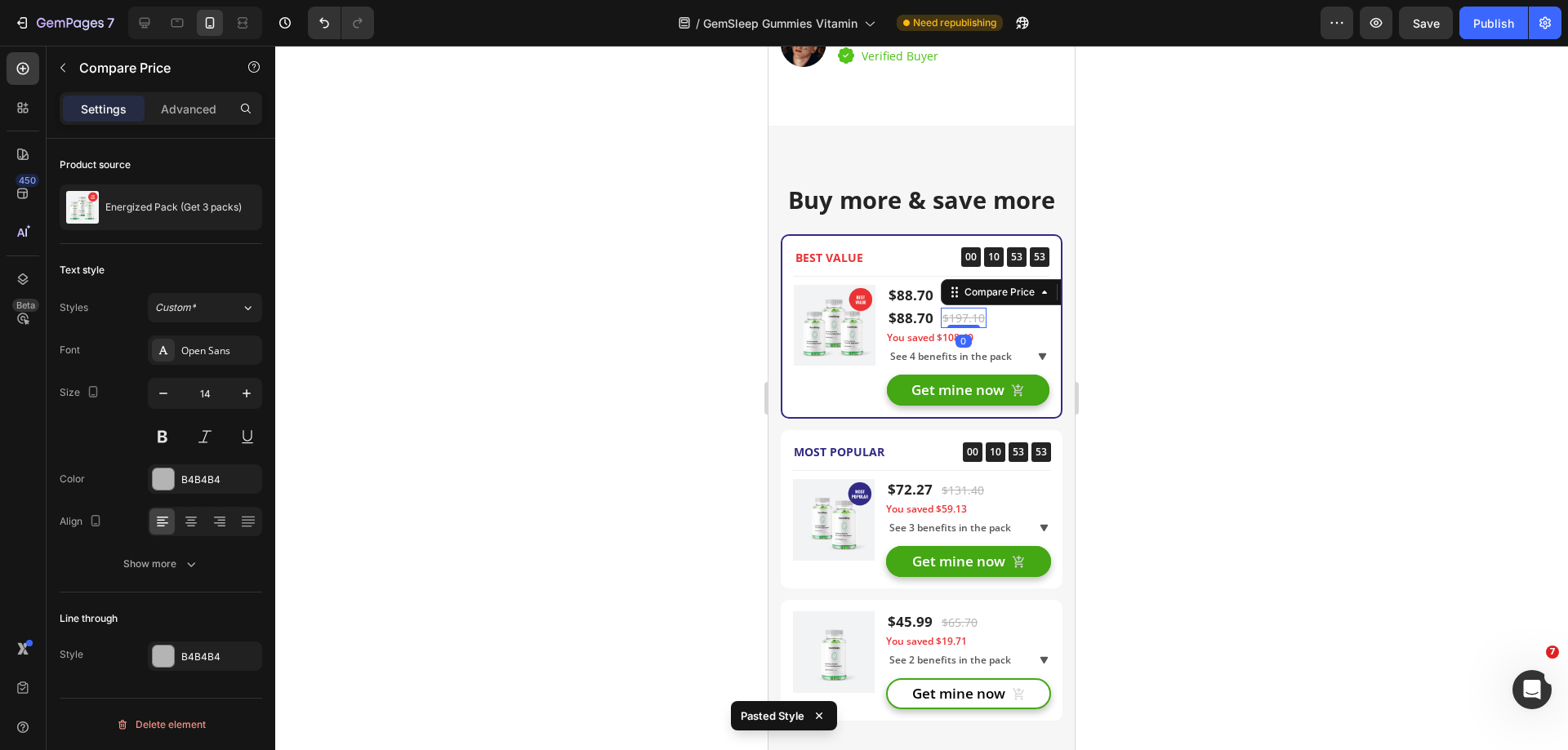
click at [1131, 334] on div at bounding box center [921, 398] width 1292 height 705
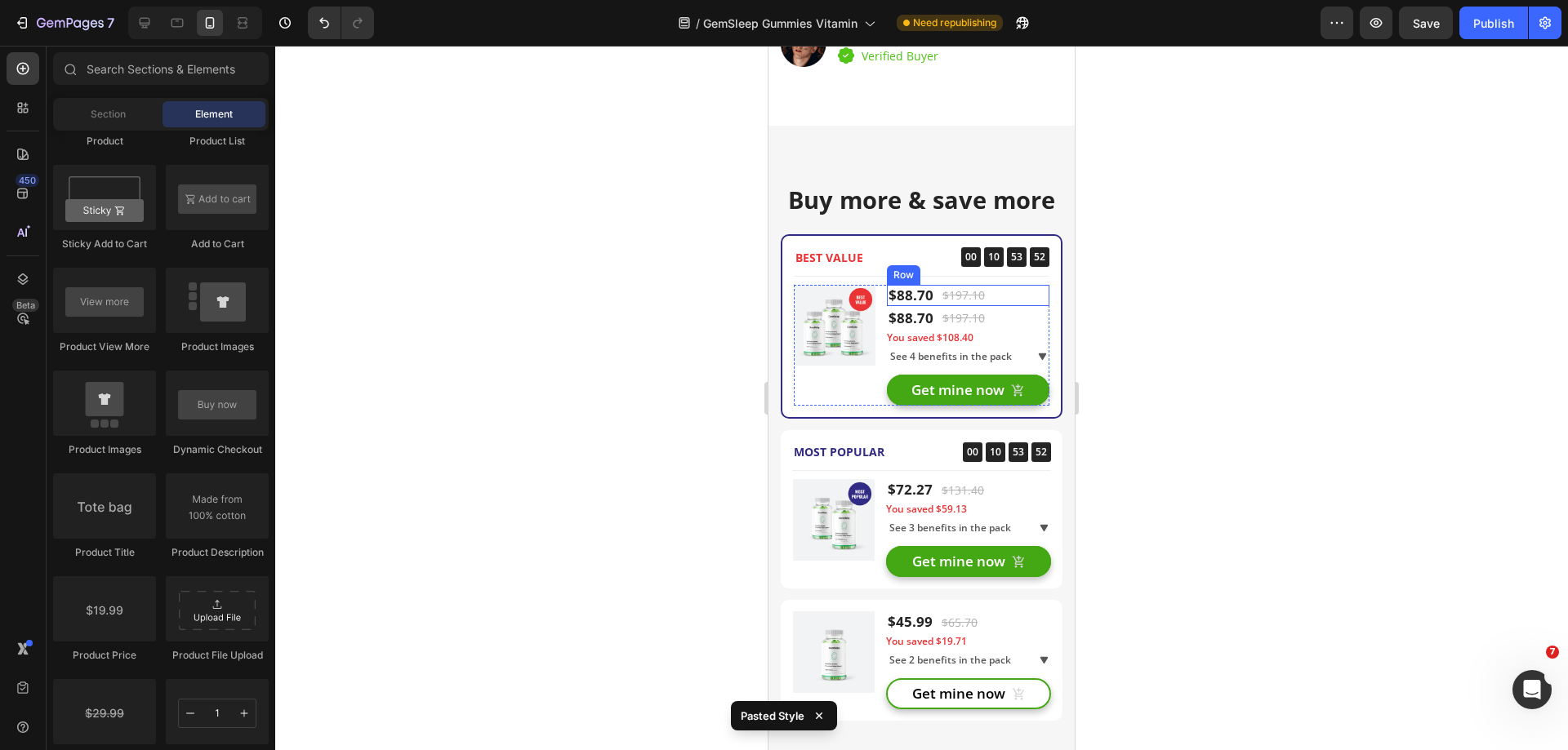
click at [1005, 293] on div "$88.70 (P) Price (P) Price $197.10 (P) Price (P) Price Row" at bounding box center [968, 295] width 163 height 21
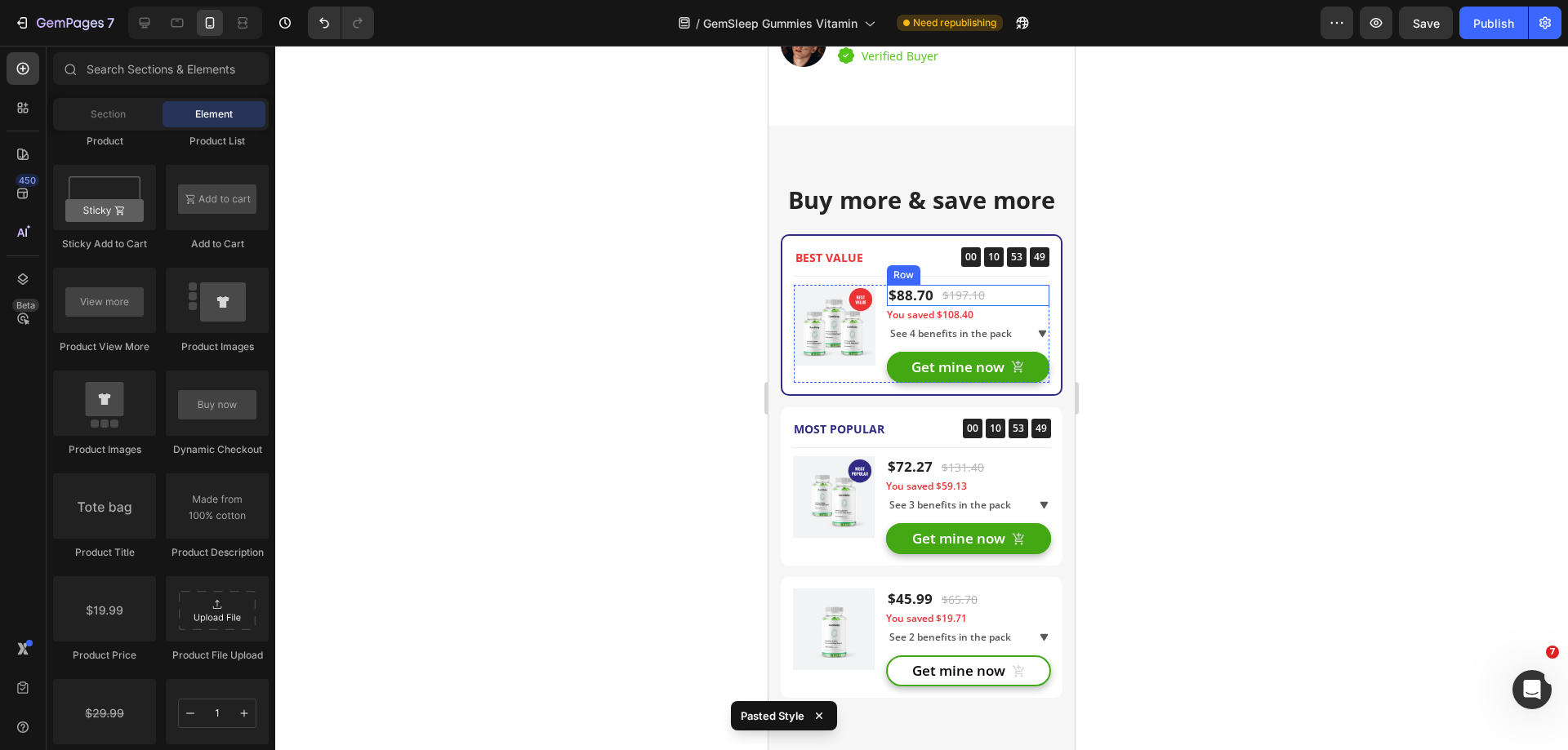
click at [1030, 301] on div "$88.70 Product Price Product Price $197.10 Compare Price Compare Price Row" at bounding box center [968, 295] width 163 height 21
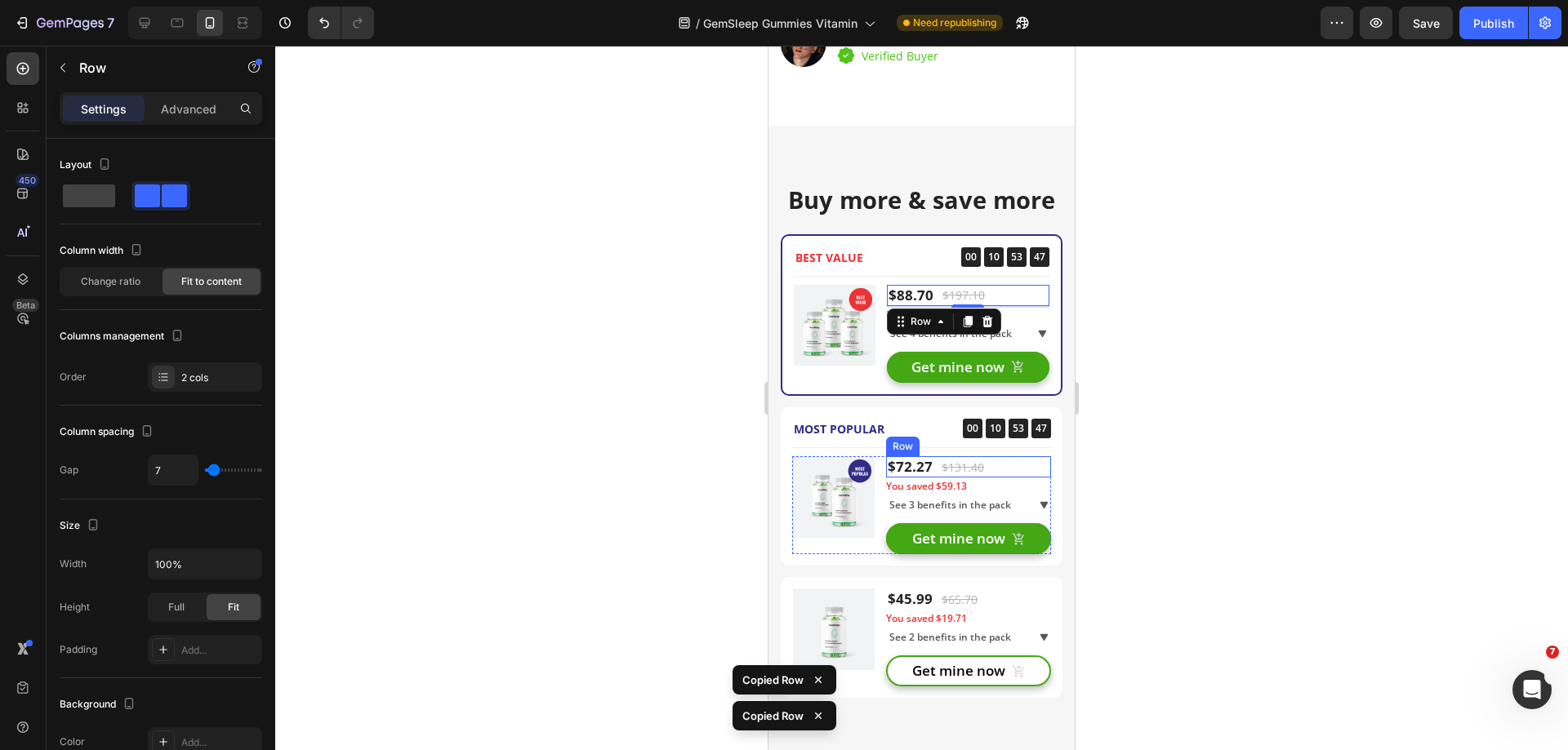
click at [1008, 463] on div "$72.27 (P) Price (P) Price $131.40 (P) Price (P) Price Row" at bounding box center [969, 467] width 165 height 21
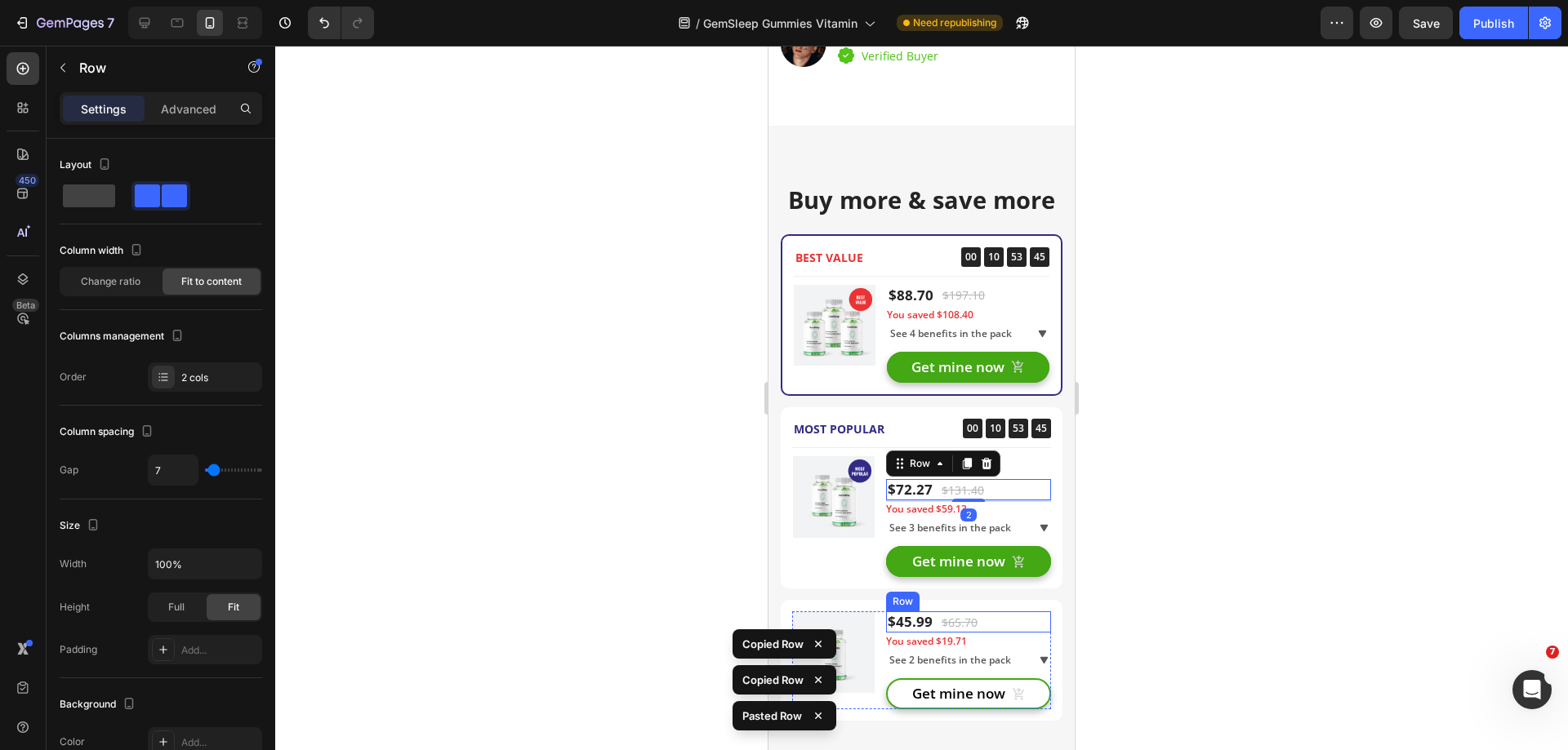
click at [1007, 625] on div "$45.99 (P) Price (P) Price $65.70 (P) Price (P) Price Row" at bounding box center [969, 622] width 165 height 21
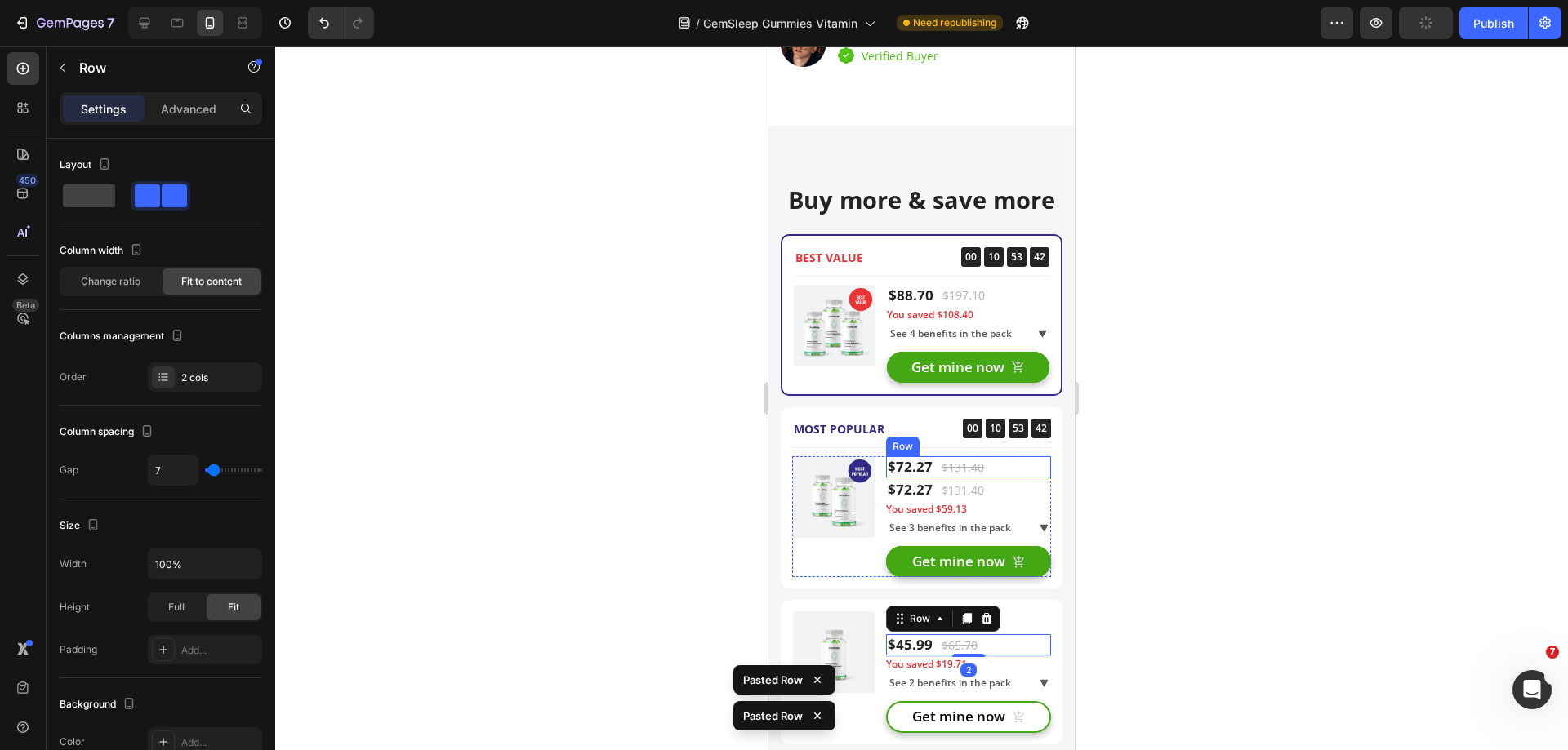
click at [995, 469] on div "$72.27 (P) Price (P) Price $131.40 (P) Price (P) Price Row" at bounding box center [969, 467] width 165 height 21
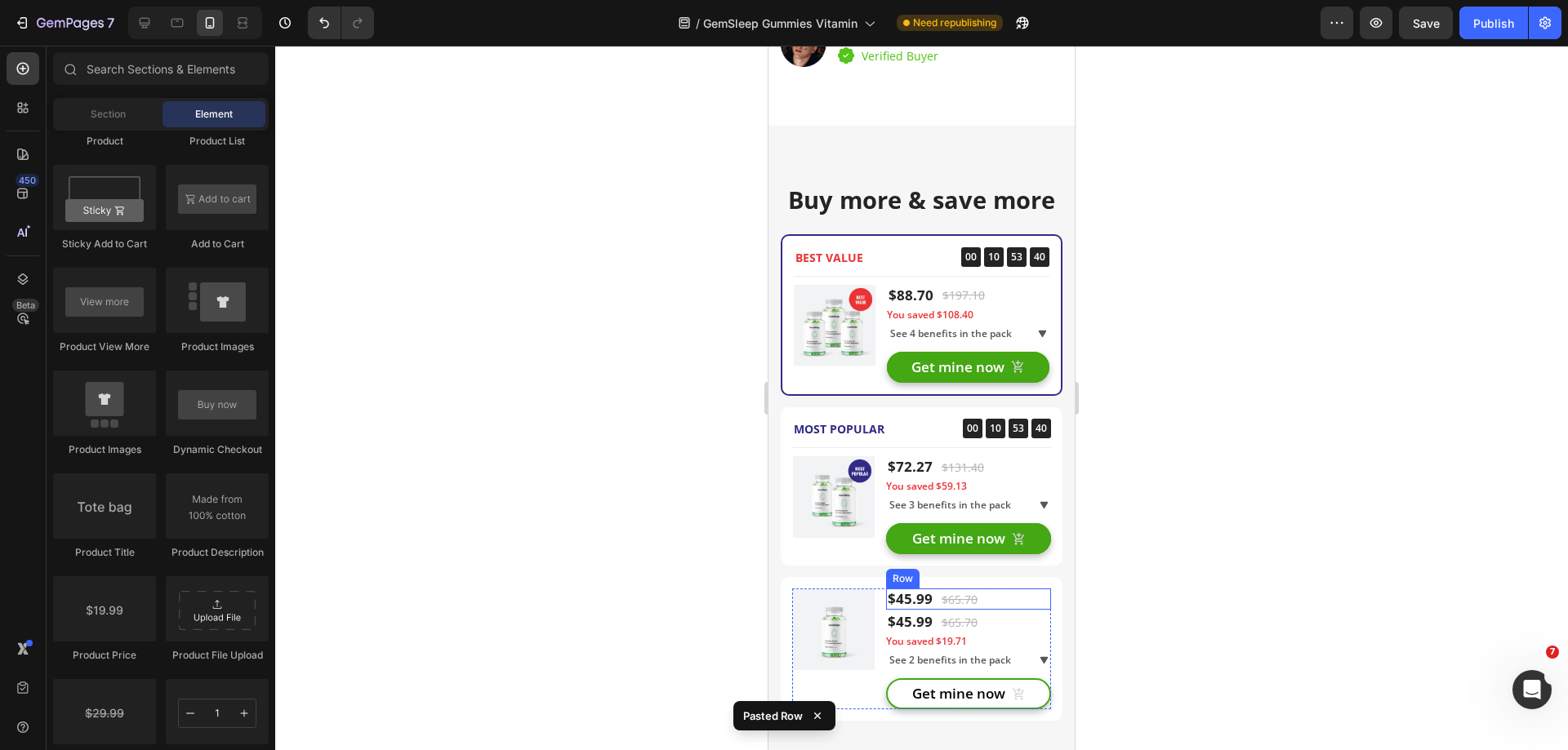
click at [998, 592] on div "$45.99 (P) Price (P) Price $65.70 (P) Price (P) Price Row" at bounding box center [969, 599] width 165 height 21
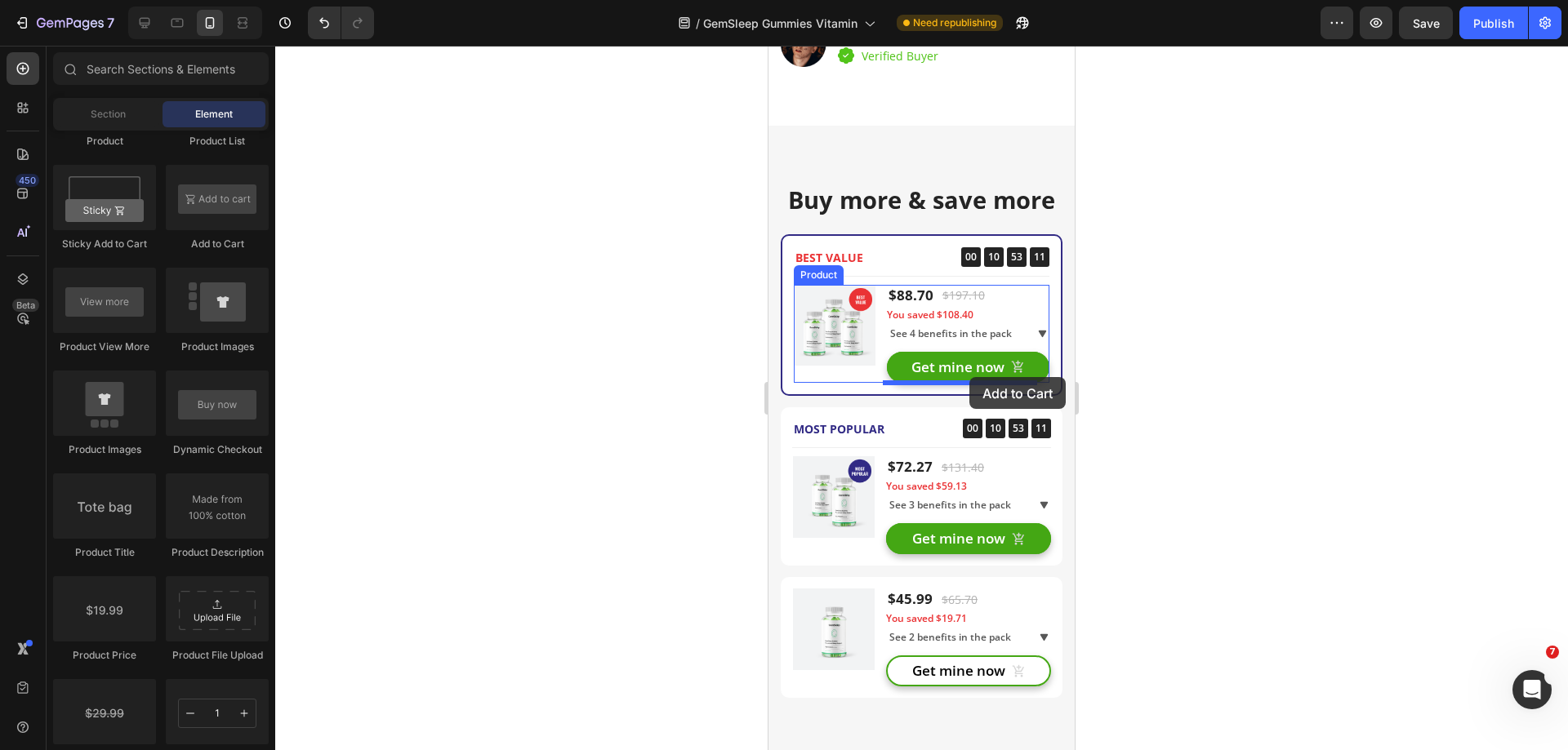
drag, startPoint x: 982, startPoint y: 244, endPoint x: 969, endPoint y: 377, distance: 133.6
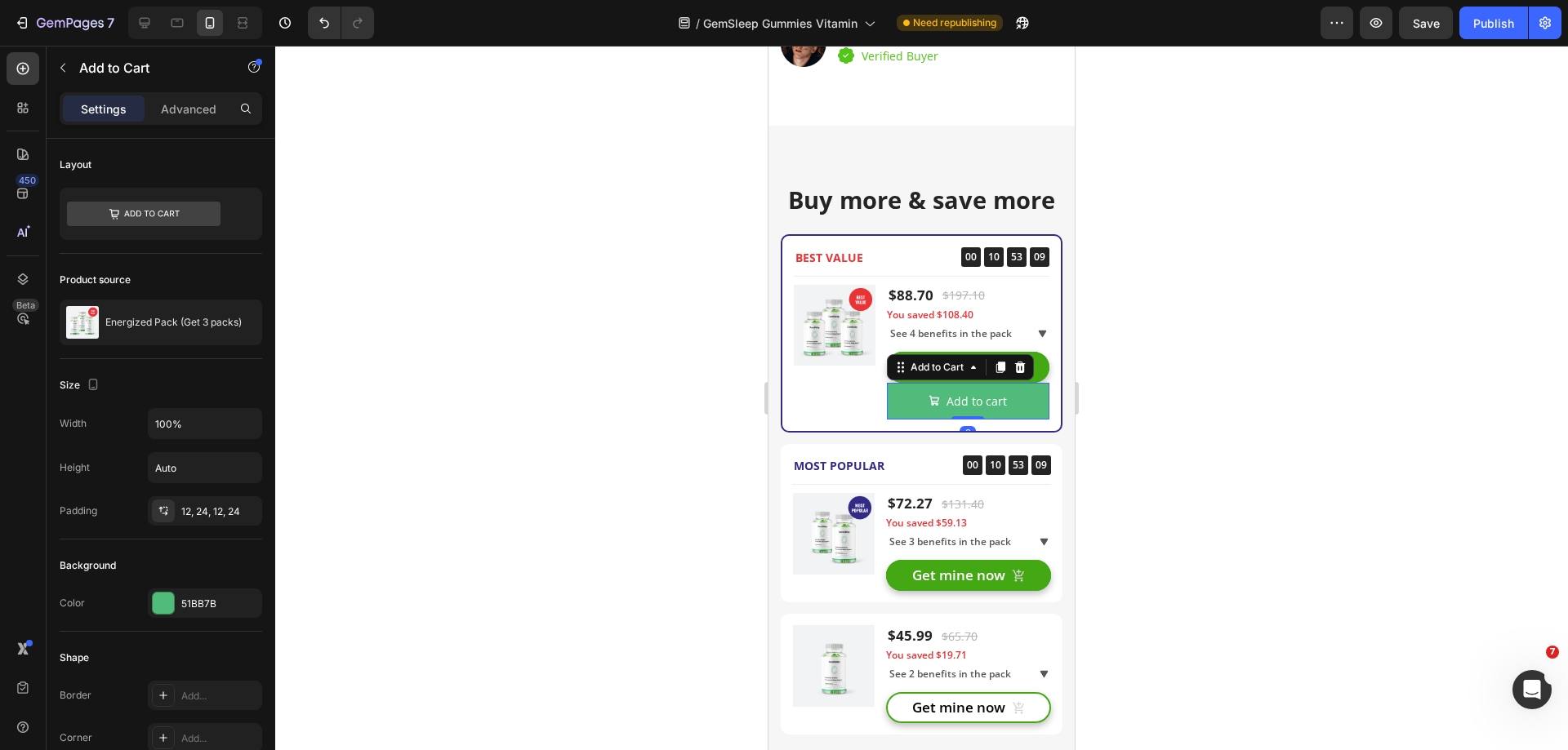
click at [1156, 394] on div at bounding box center [921, 398] width 1292 height 705
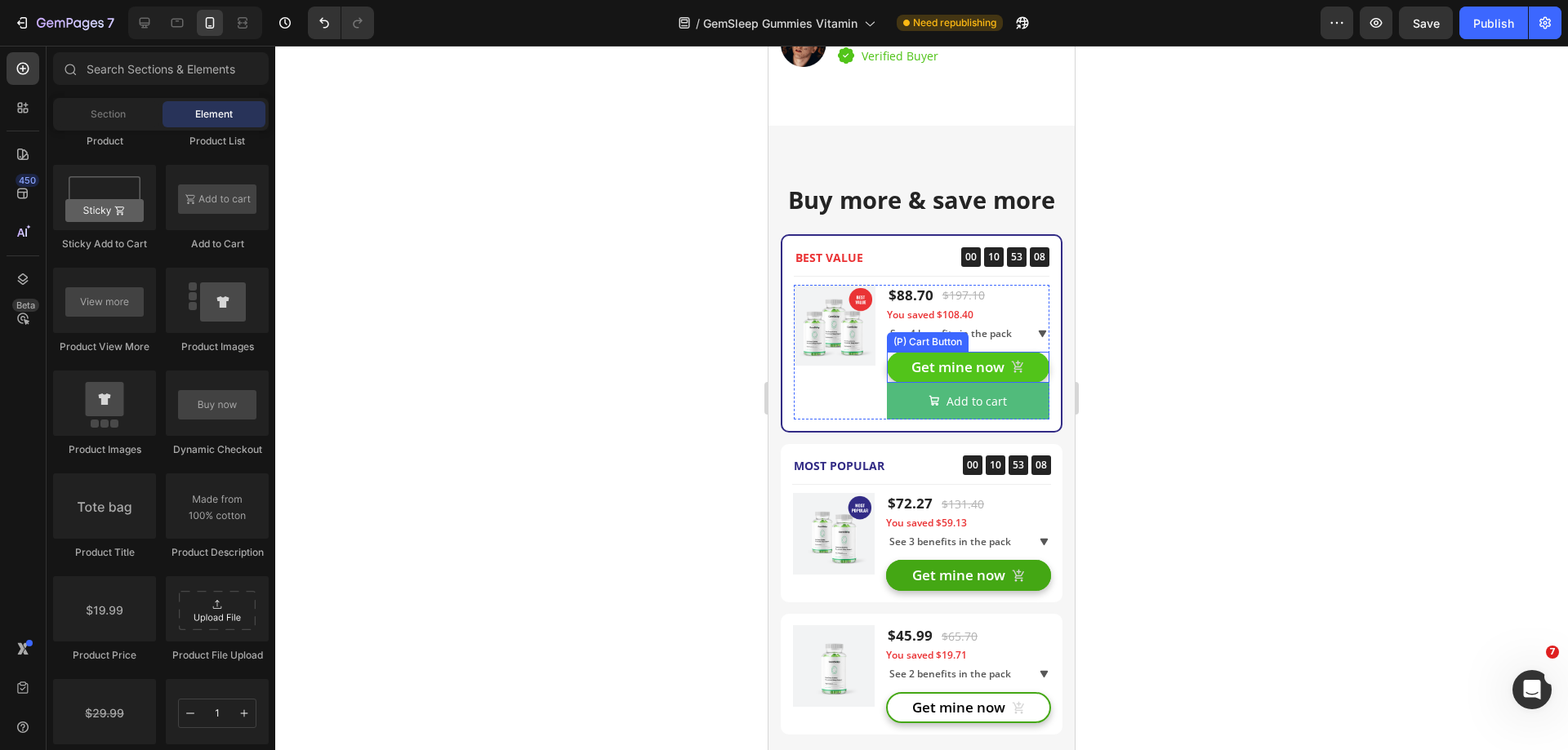
click at [1028, 366] on button "Get mine now" at bounding box center [968, 367] width 163 height 31
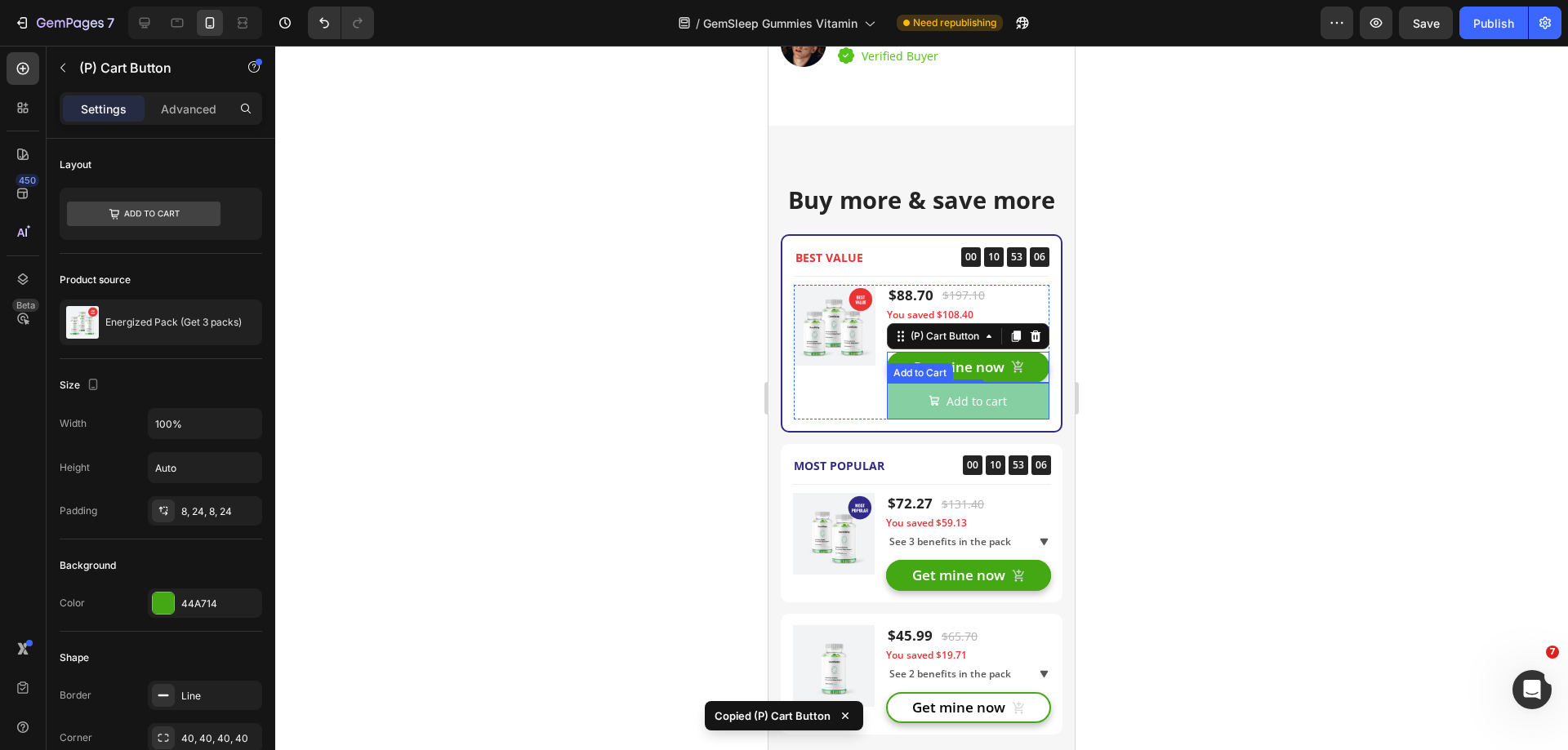
click at [1019, 399] on button "Add to cart" at bounding box center [968, 401] width 163 height 37
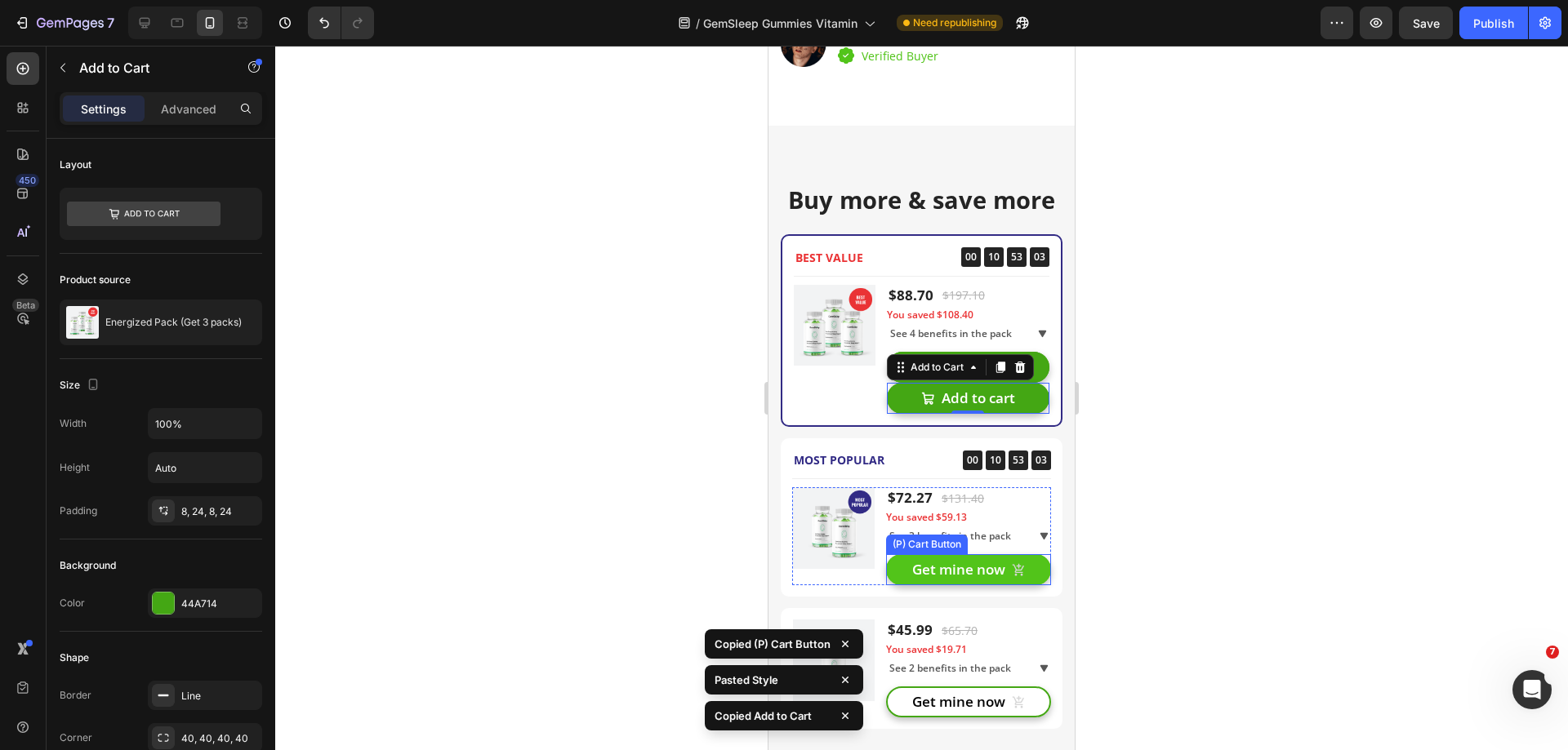
click at [1031, 568] on button "Get mine now" at bounding box center [969, 570] width 165 height 31
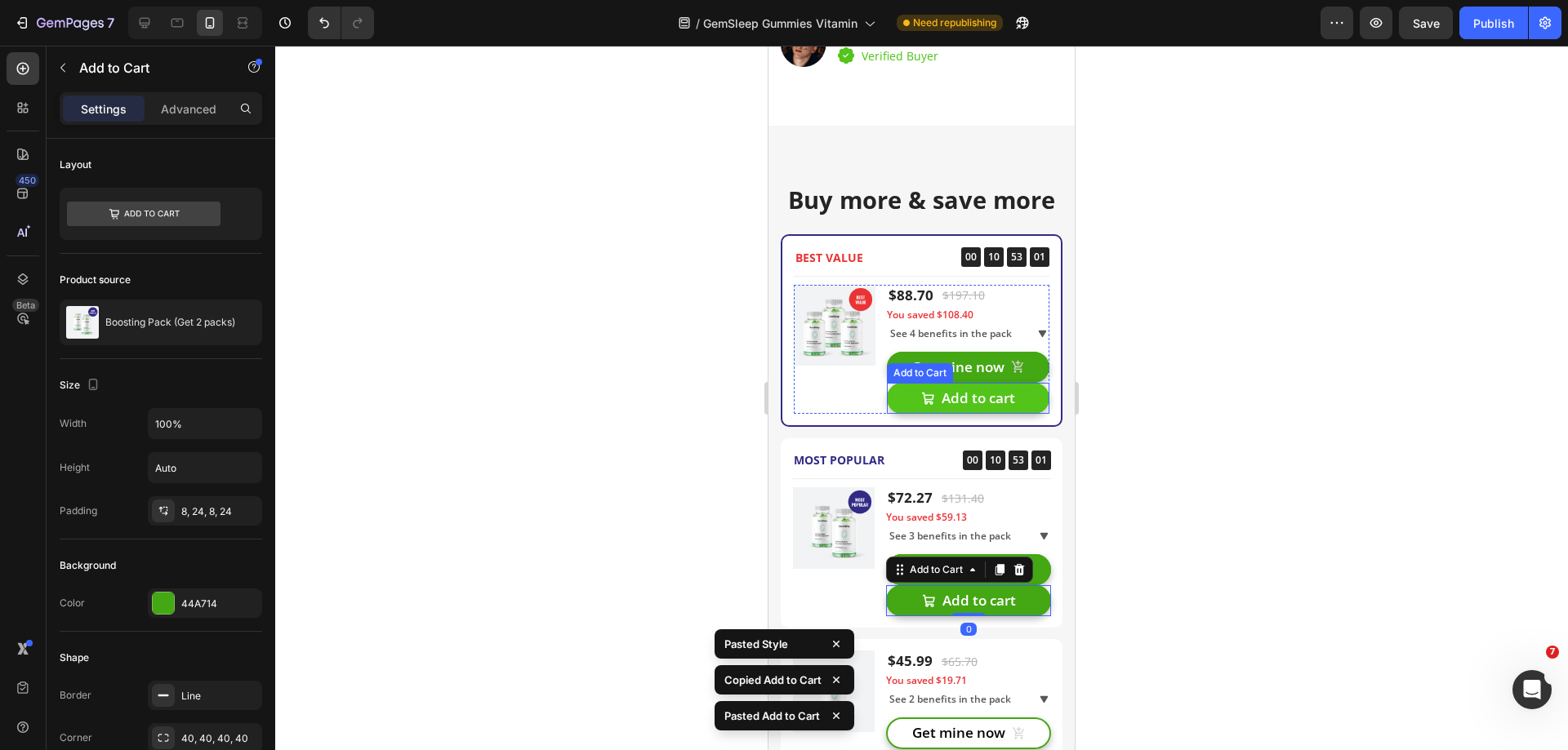
click at [1023, 405] on button "Add to cart" at bounding box center [968, 399] width 163 height 31
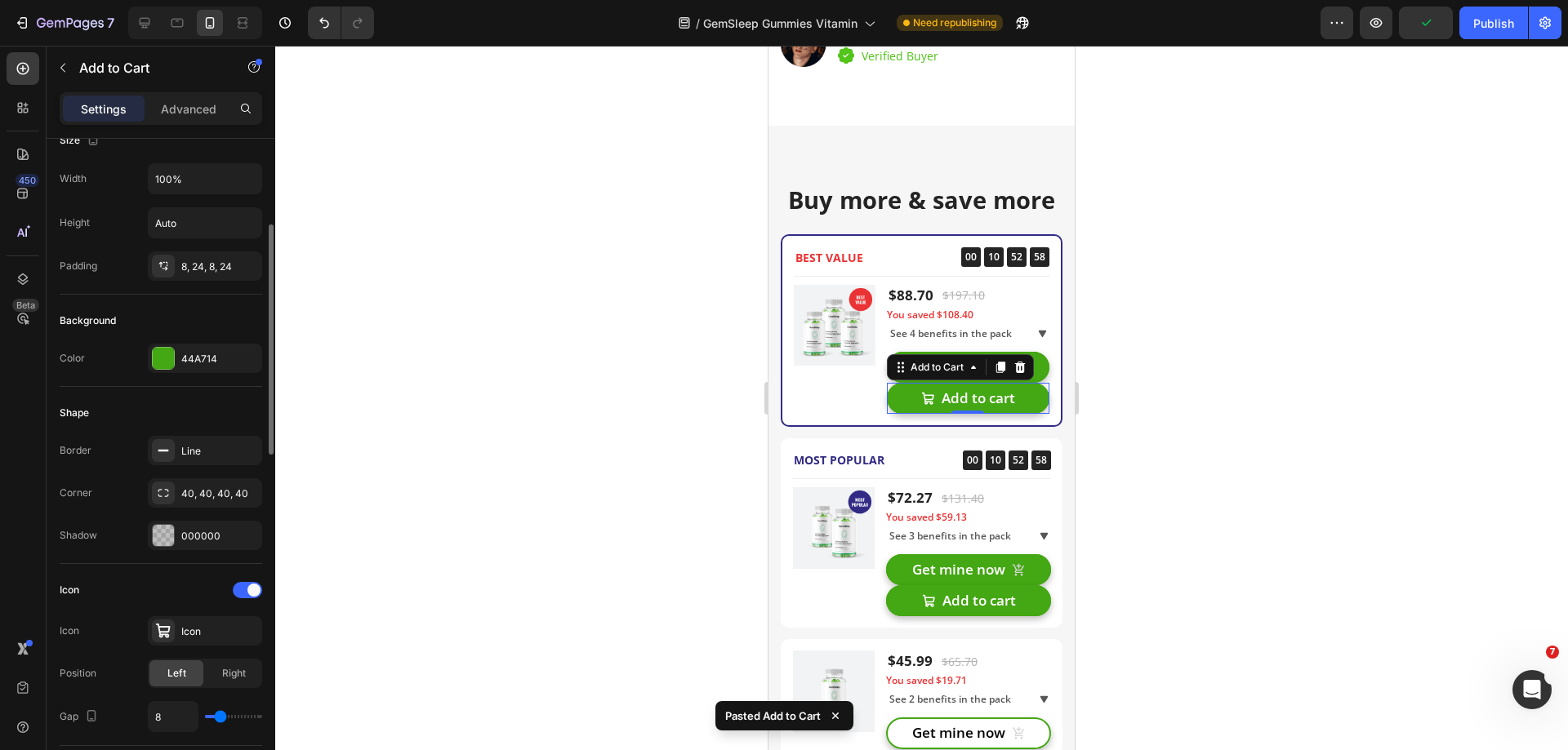
scroll to position [327, 0]
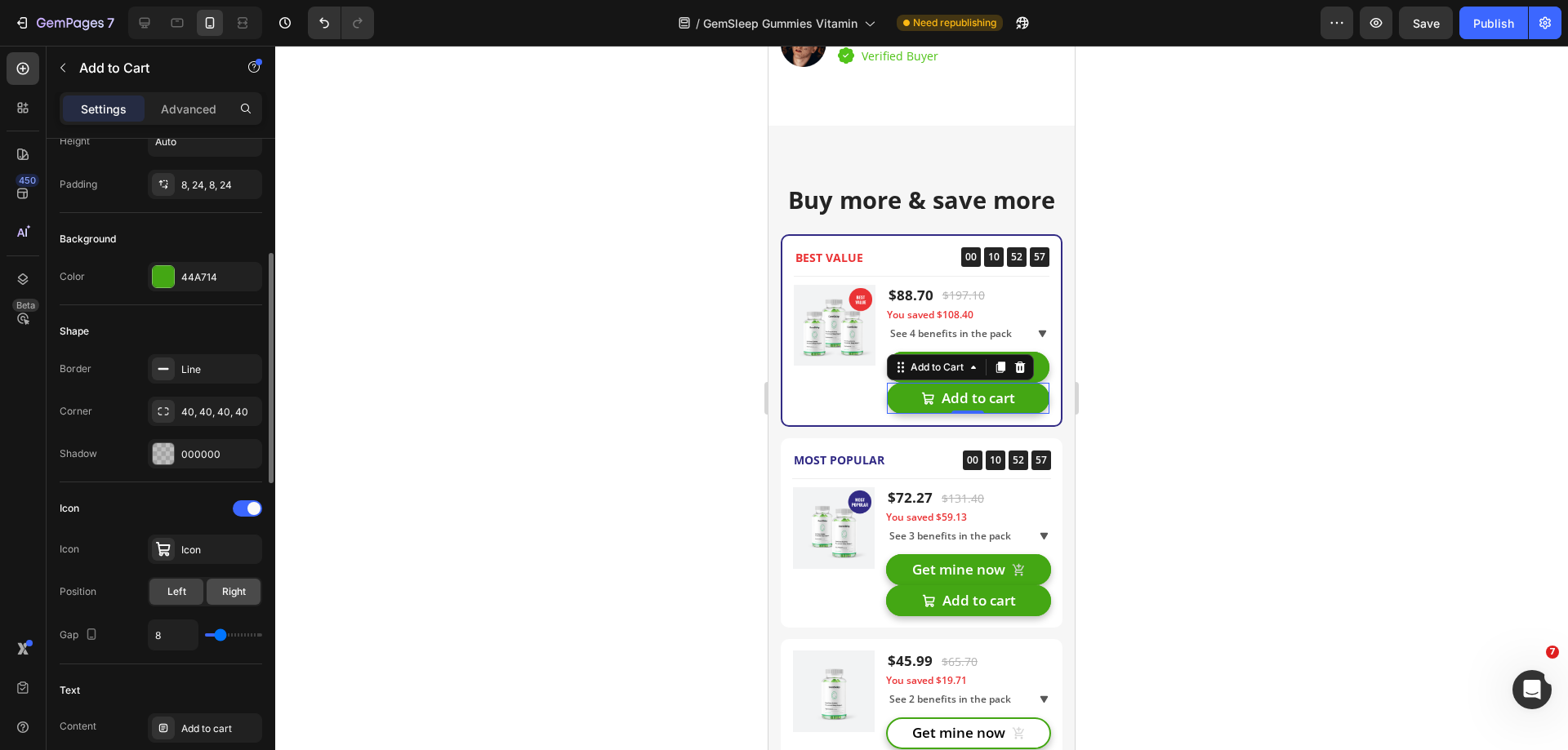
click at [232, 590] on span "Right" at bounding box center [234, 592] width 24 height 15
click at [1032, 601] on button "Add to cart" at bounding box center [969, 601] width 165 height 31
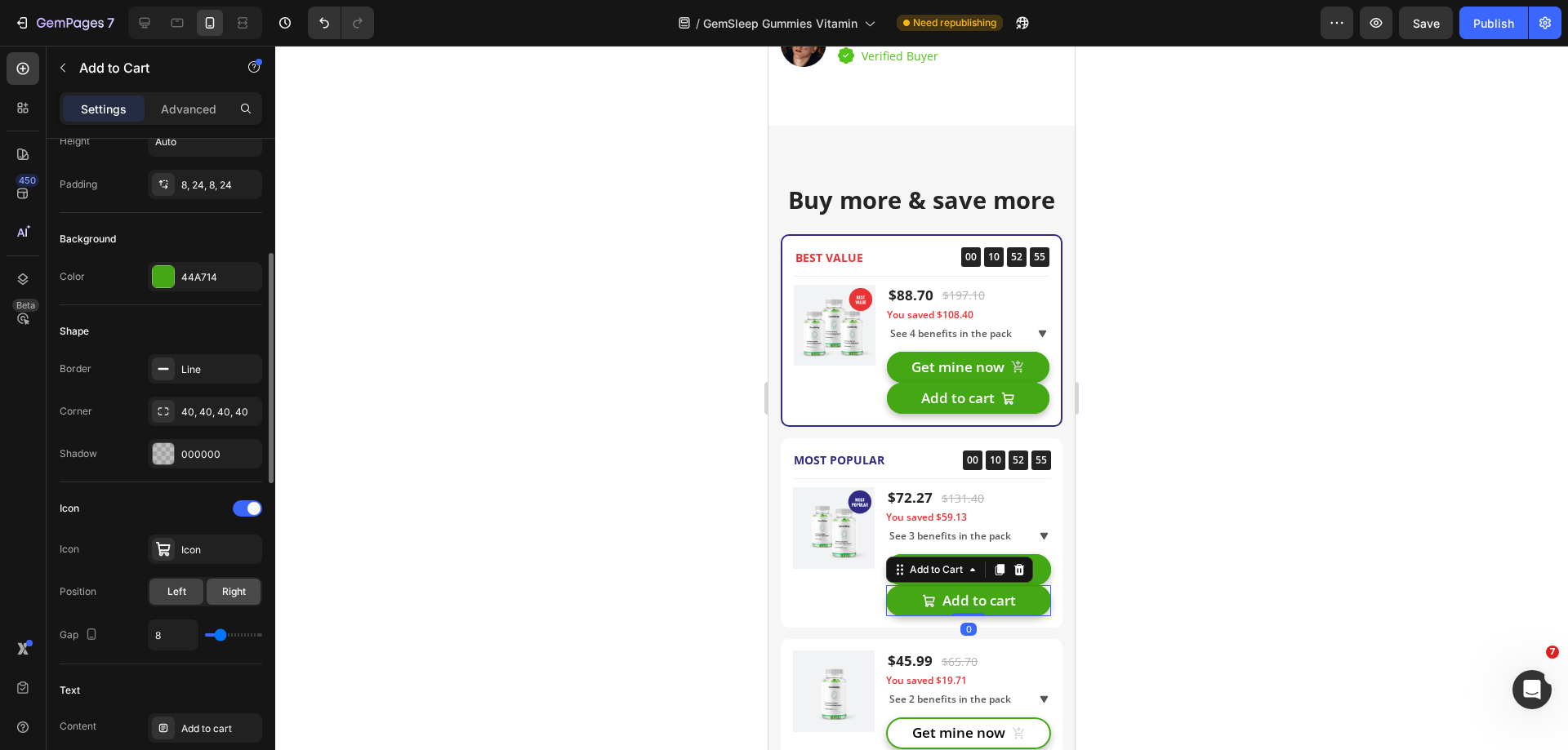
click at [232, 594] on span "Right" at bounding box center [234, 592] width 24 height 15
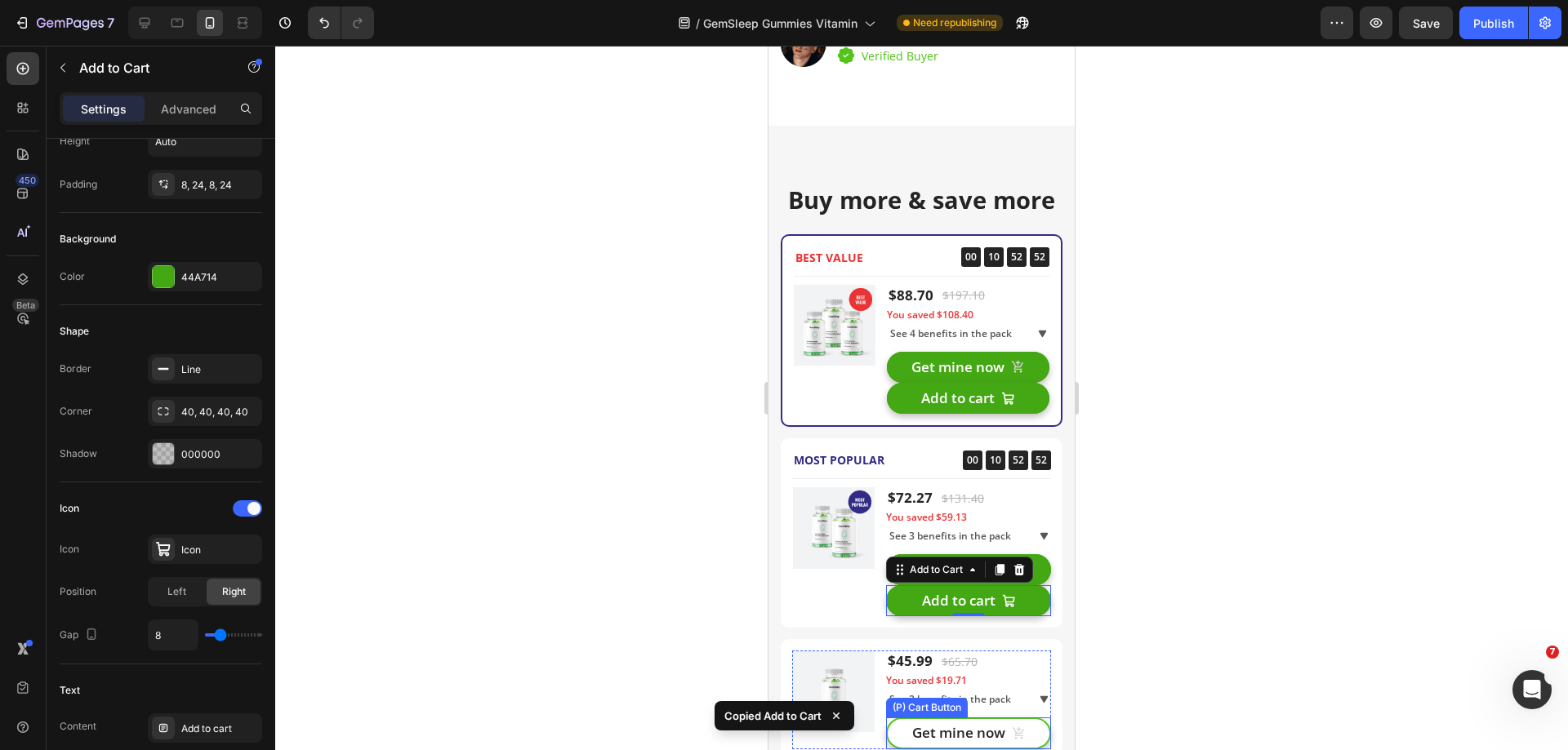
click at [1028, 732] on button "Get mine now" at bounding box center [969, 733] width 165 height 31
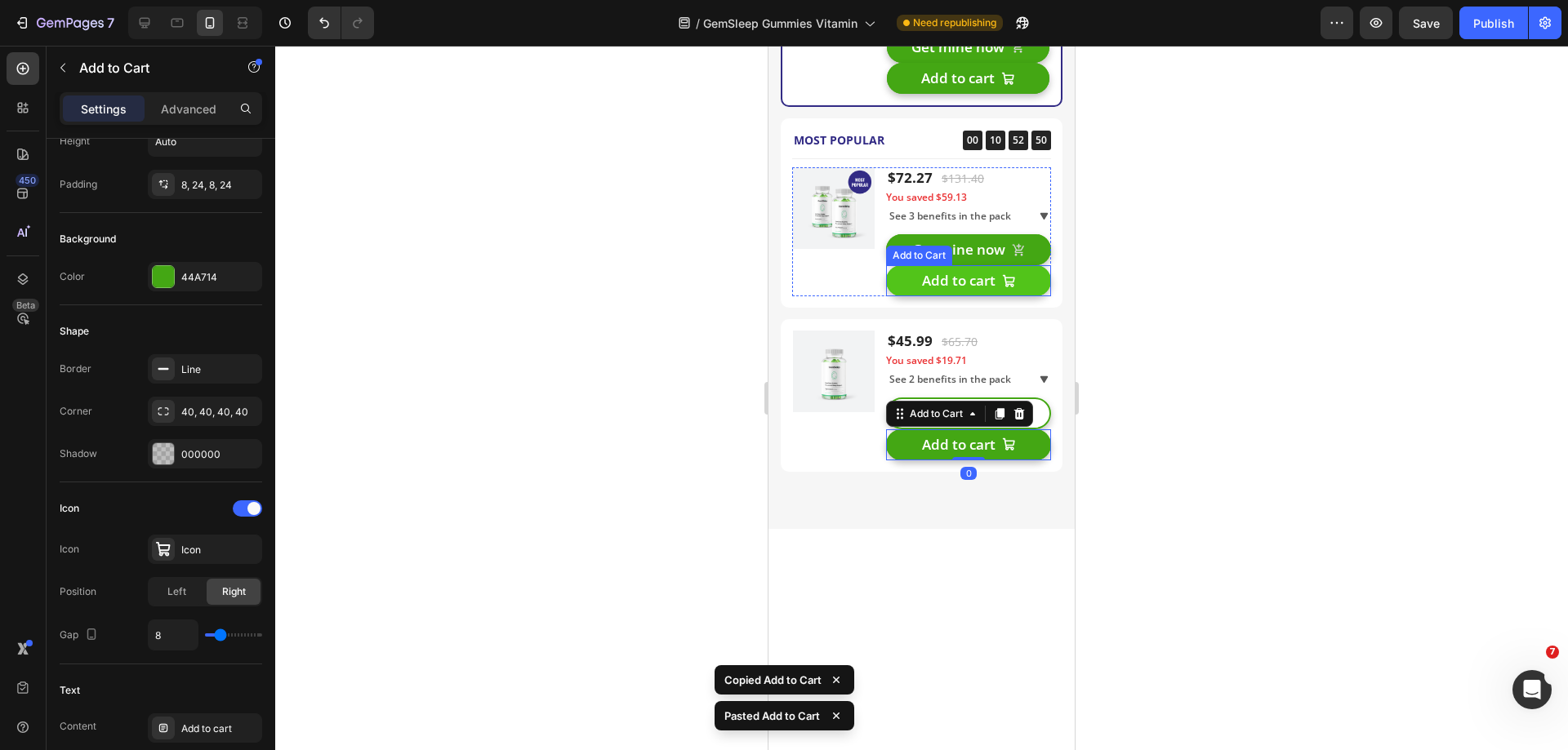
scroll to position [3511, 0]
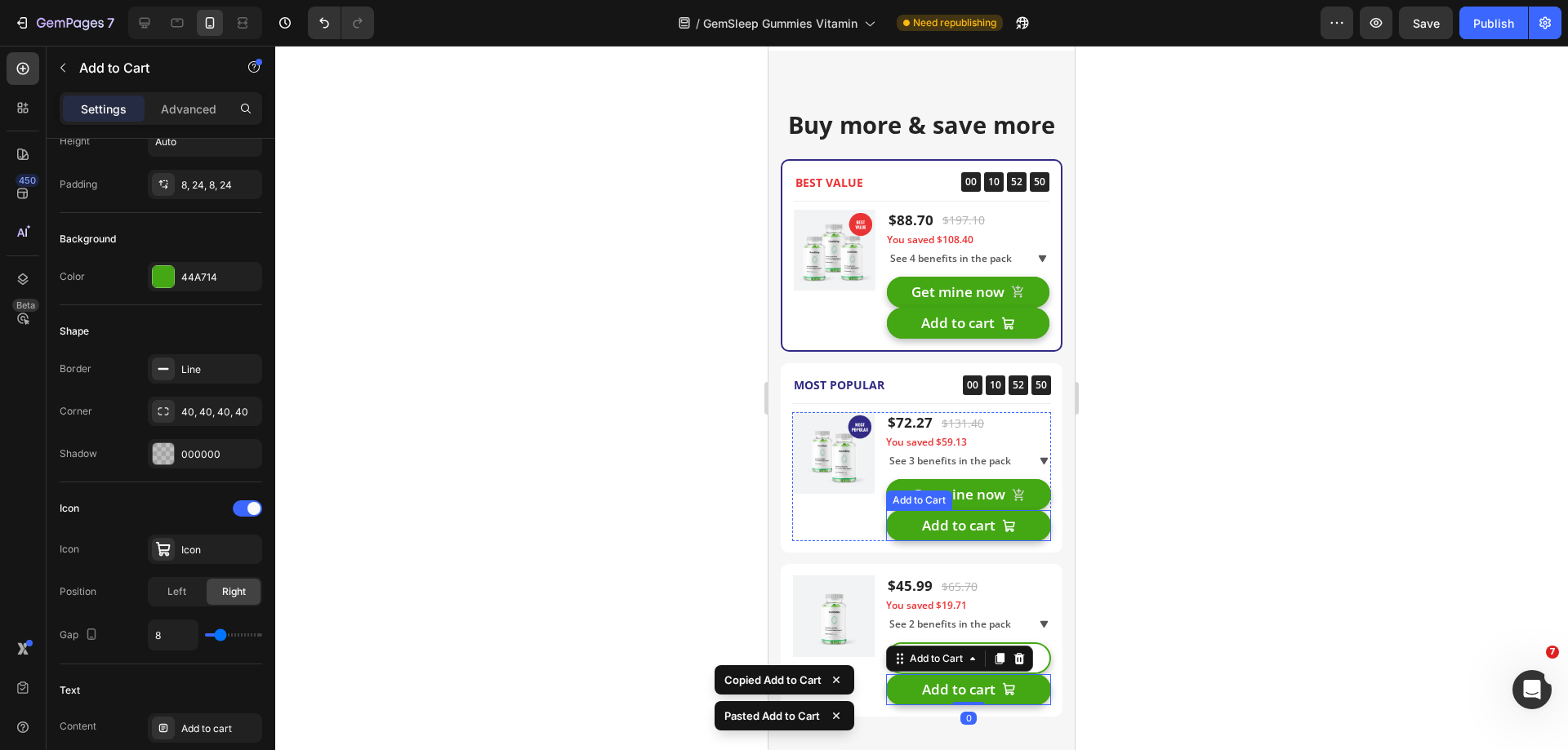
click at [1152, 493] on div at bounding box center [921, 398] width 1292 height 705
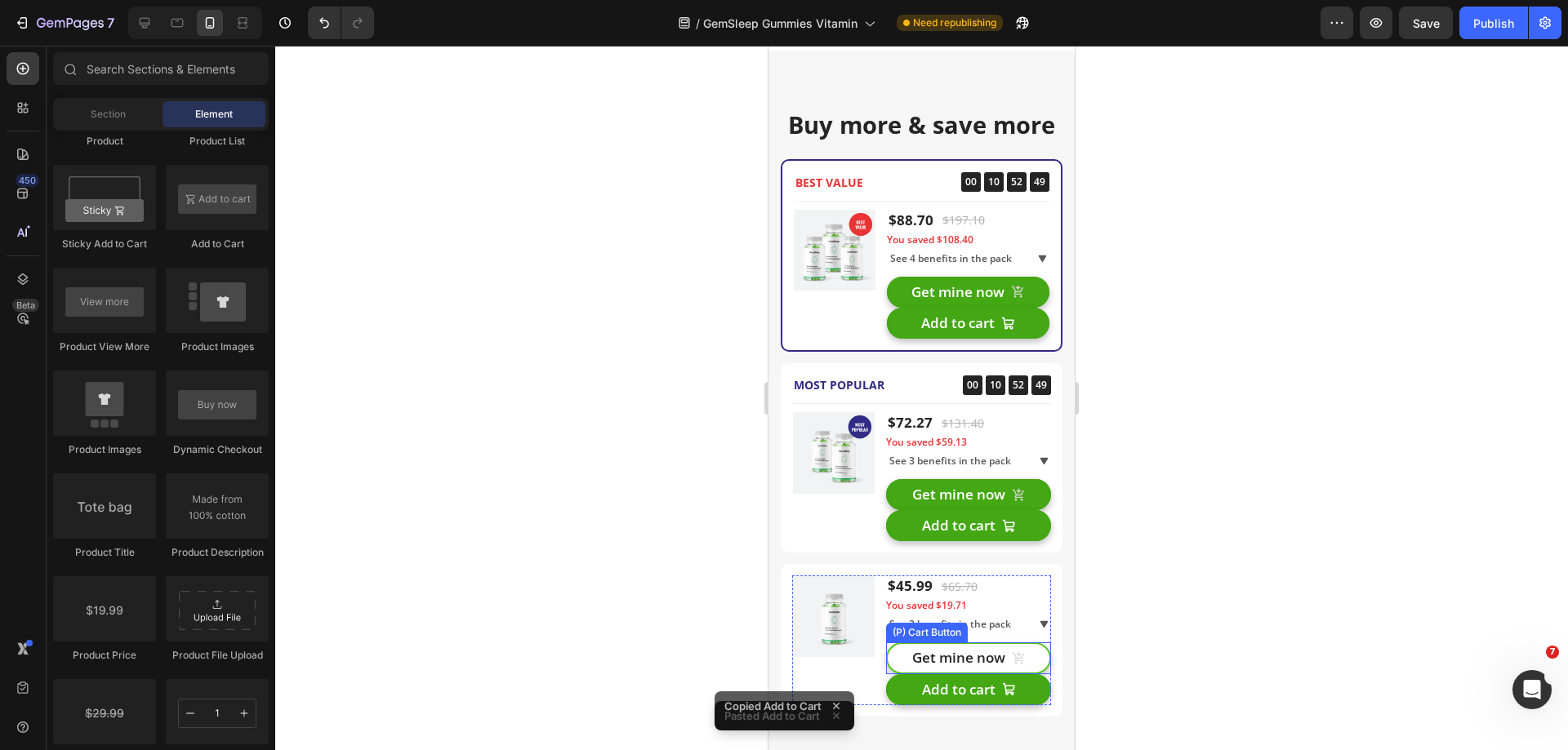
scroll to position [3673, 0]
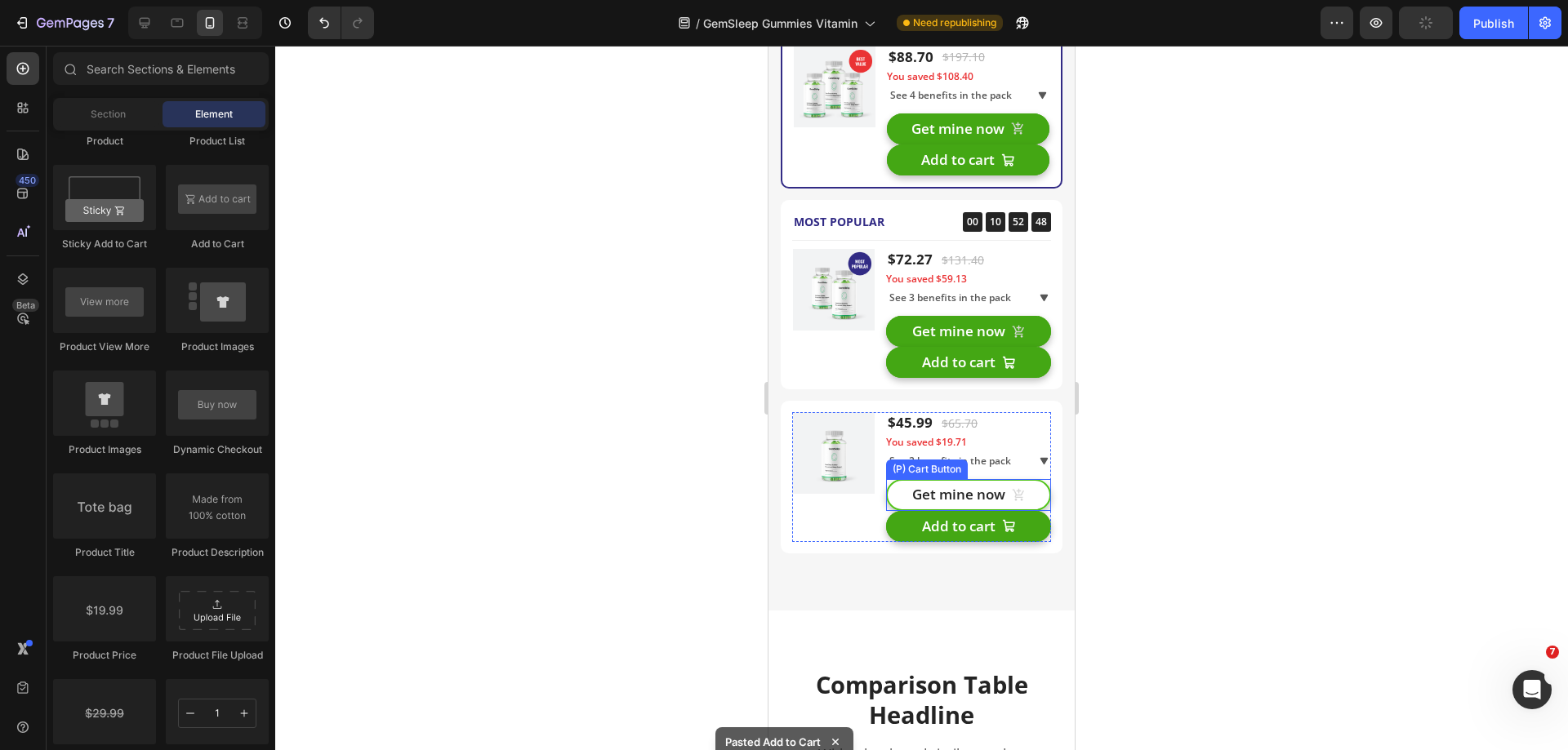
click at [1033, 495] on button "Get mine now" at bounding box center [969, 495] width 165 height 31
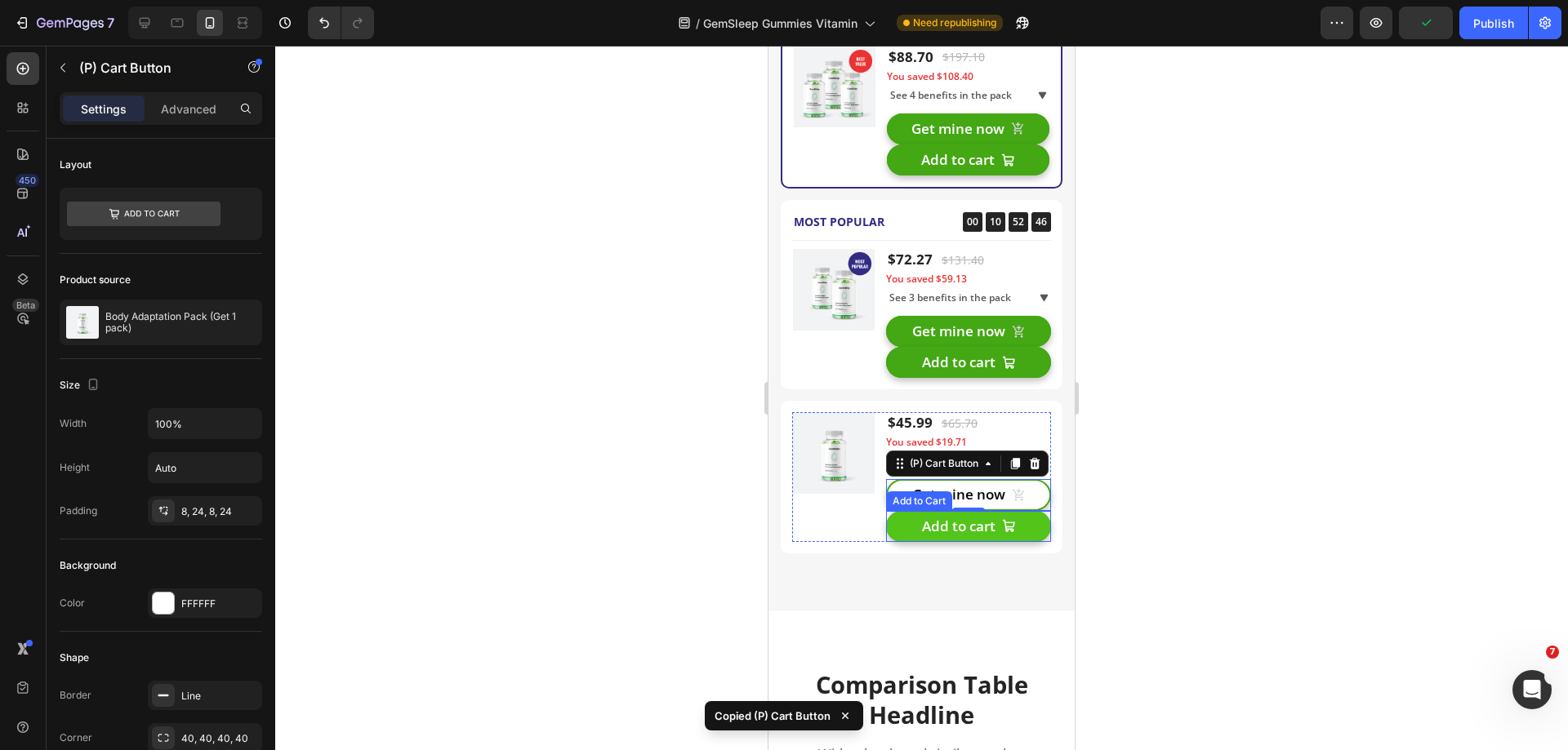
click at [1014, 521] on button "Add to cart" at bounding box center [969, 526] width 165 height 31
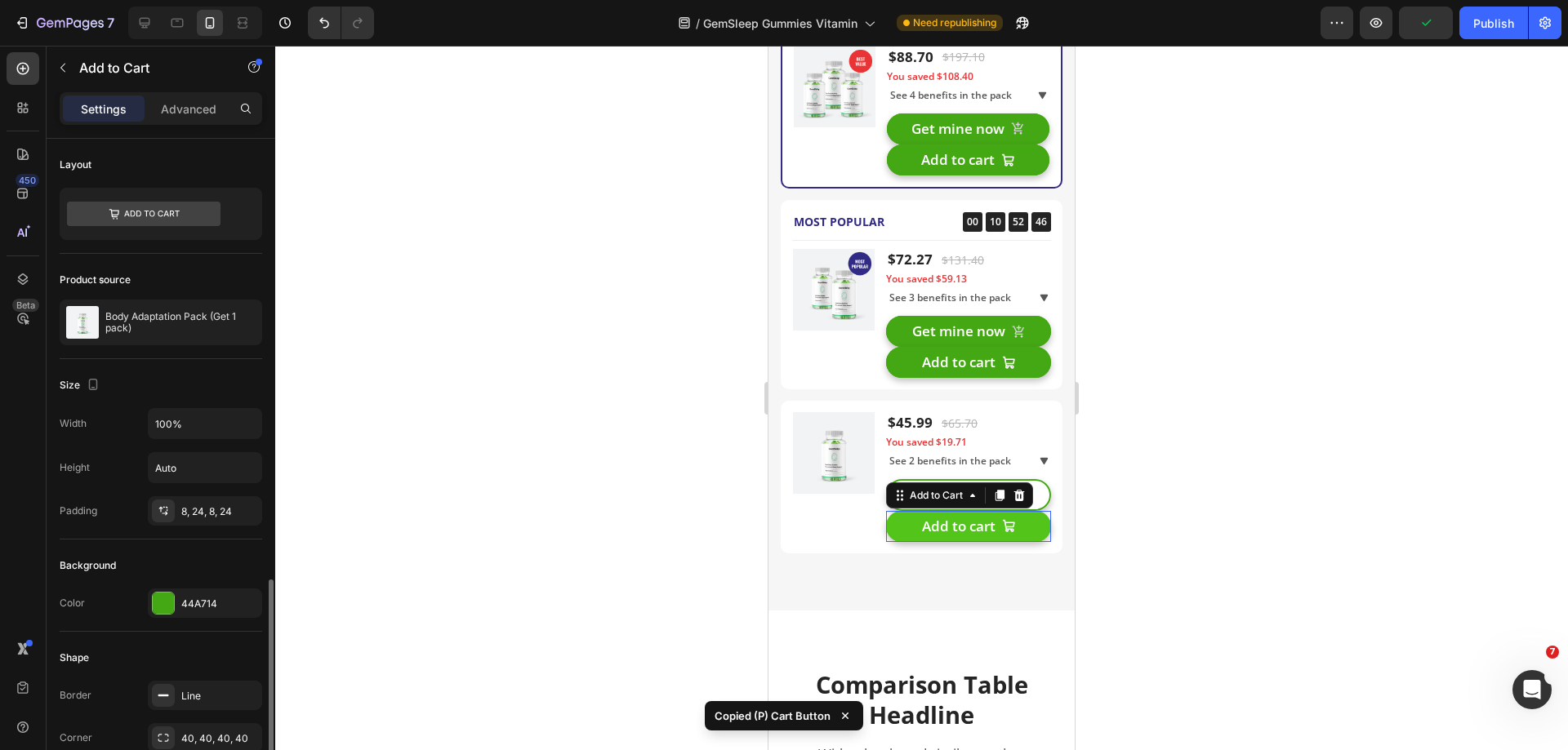
scroll to position [327, 0]
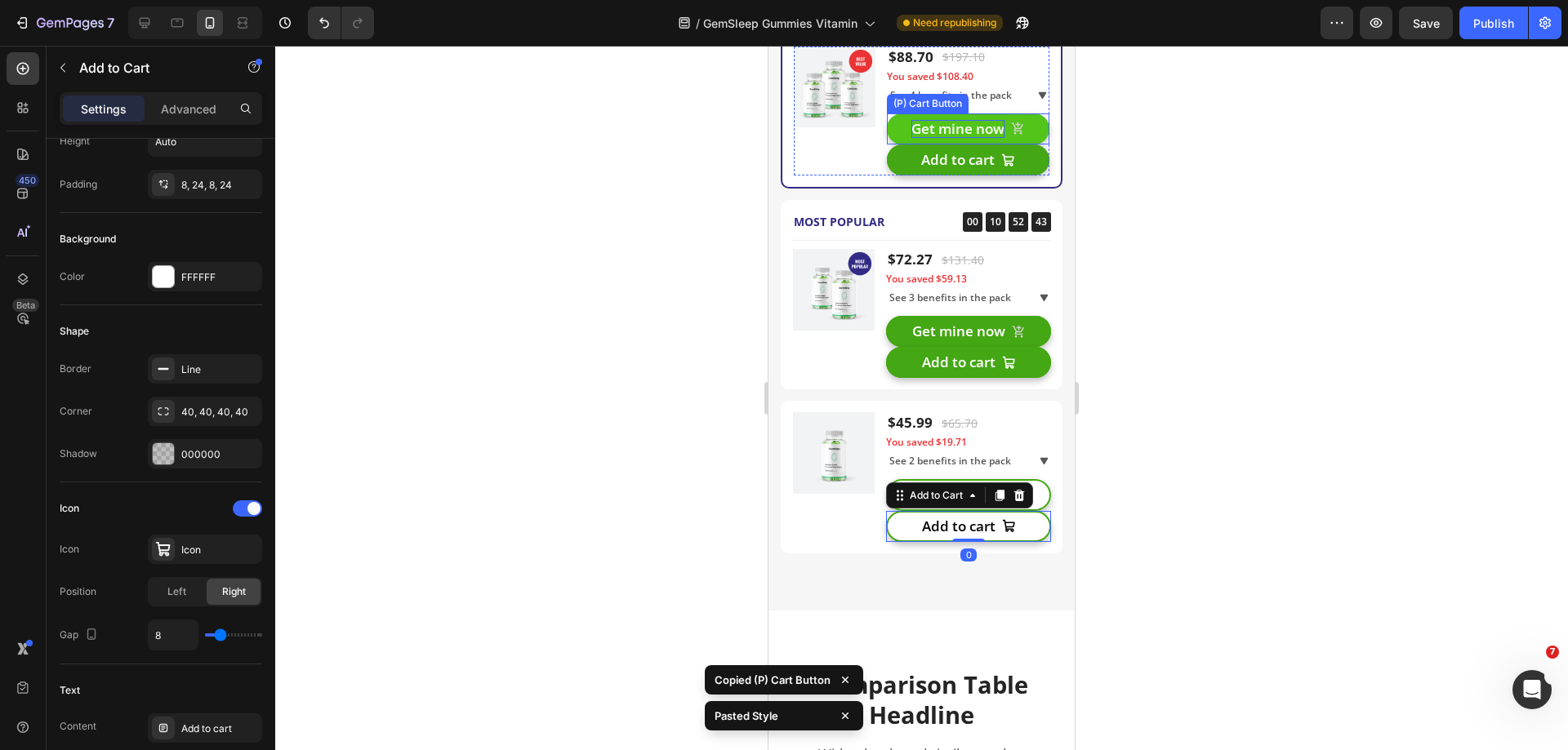
click at [950, 123] on div "Get mine now" at bounding box center [957, 129] width 93 height 18
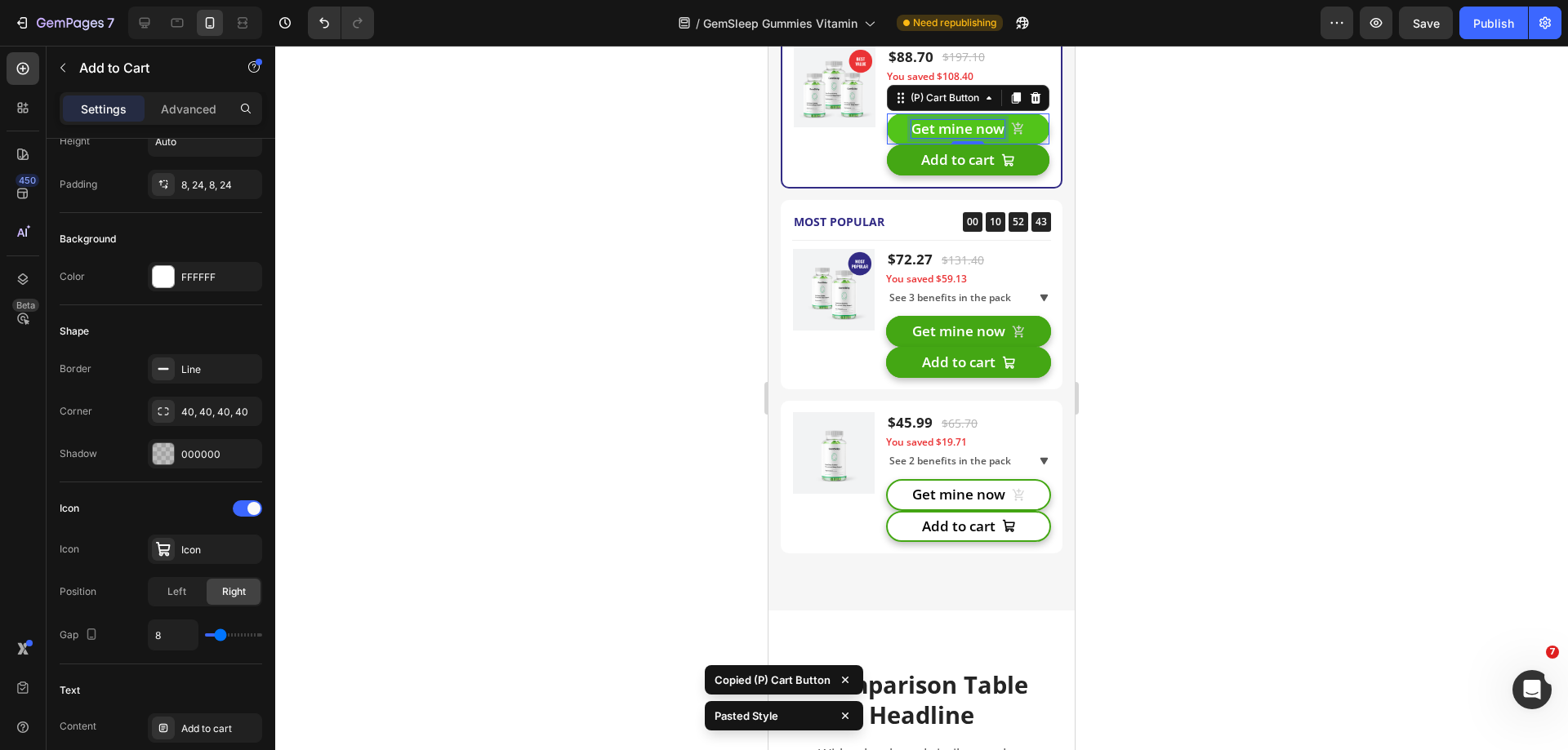
click at [950, 123] on div "Get mine now" at bounding box center [957, 129] width 93 height 18
click at [950, 123] on p "Get mine now" at bounding box center [957, 129] width 93 height 18
copy p "Get mine now"
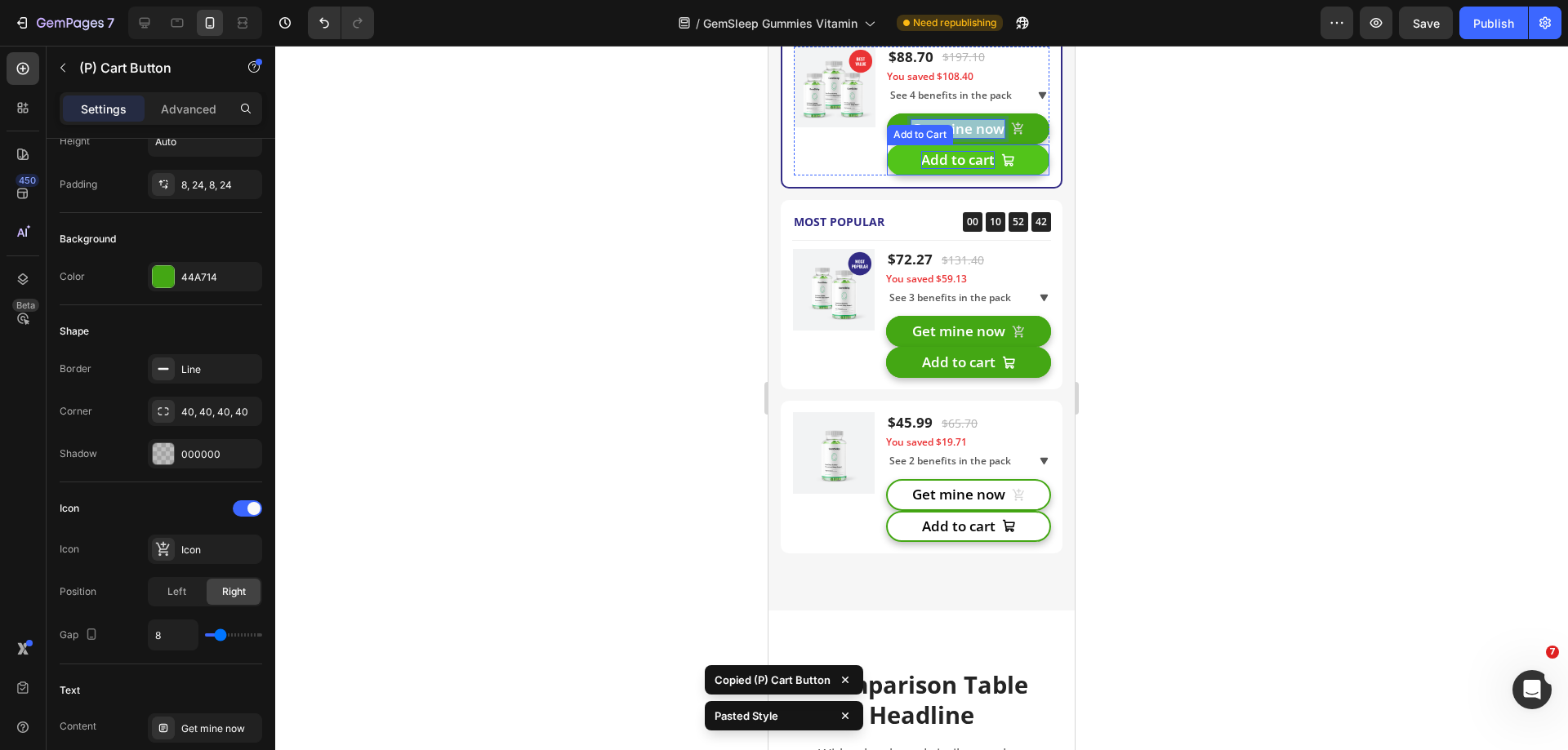
click at [954, 157] on div "Add to cart" at bounding box center [957, 160] width 73 height 18
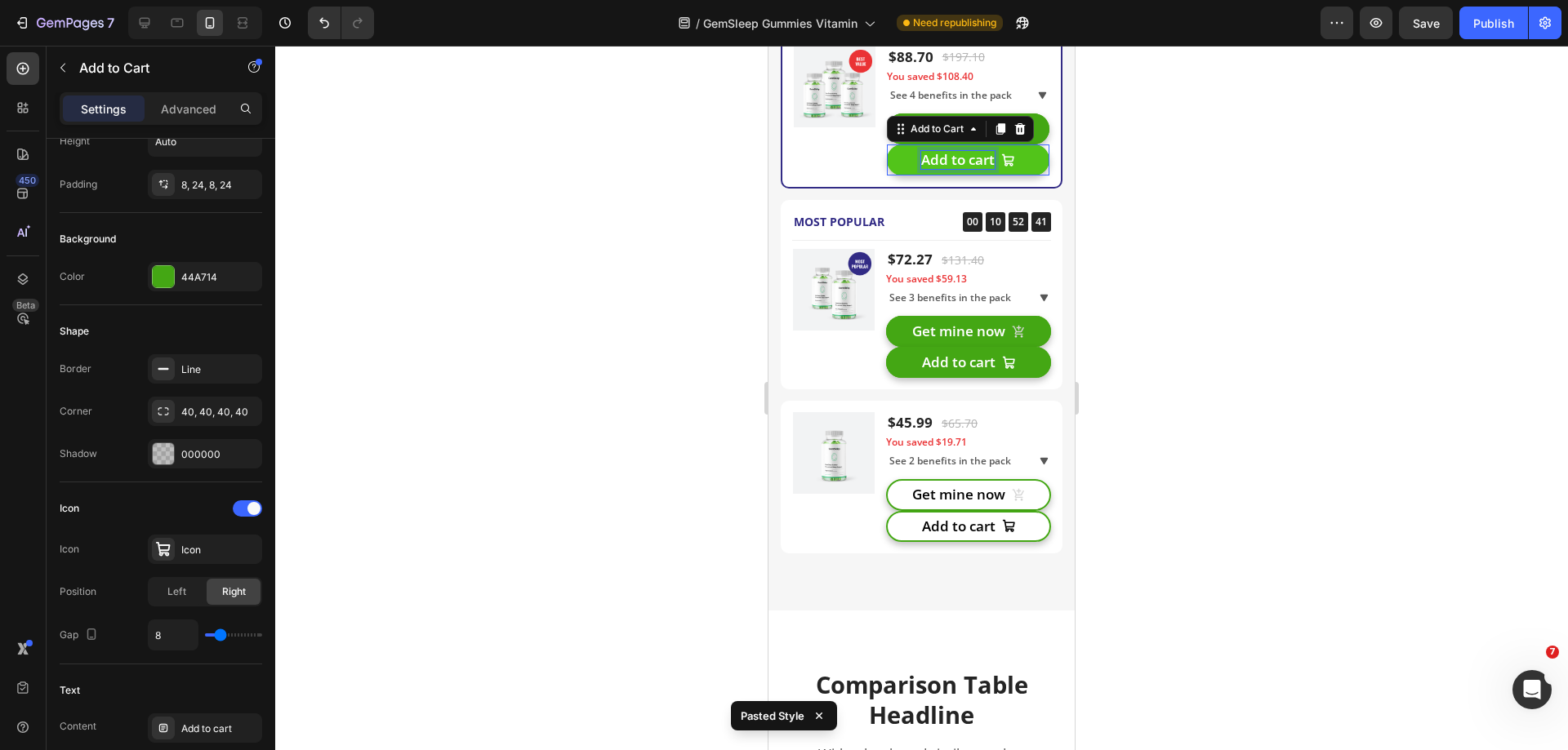
click at [954, 157] on div "Add to cart" at bounding box center [957, 160] width 73 height 18
click at [954, 157] on p "Add to cart" at bounding box center [957, 160] width 73 height 18
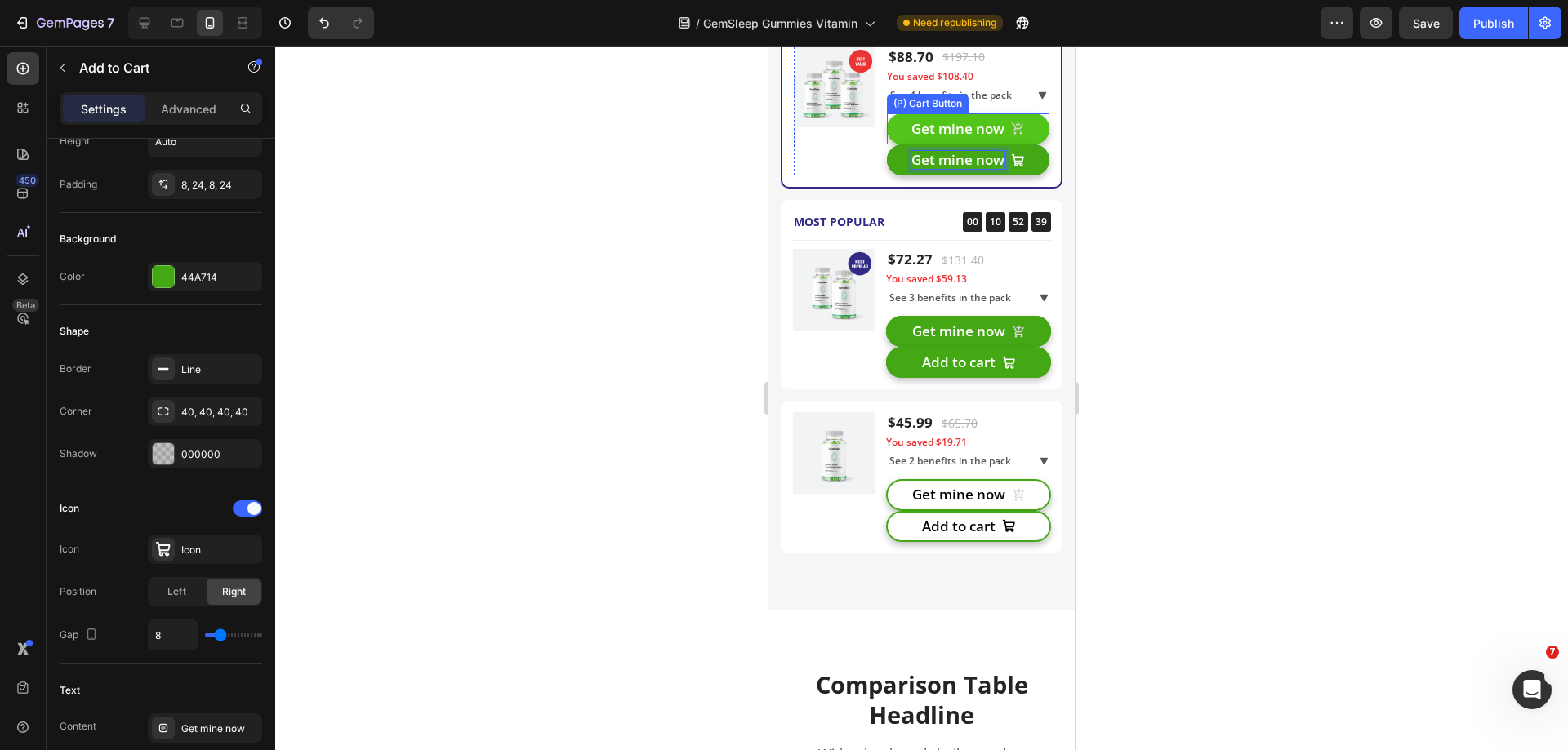
click at [1026, 134] on button "Get mine now" at bounding box center [968, 130] width 163 height 31
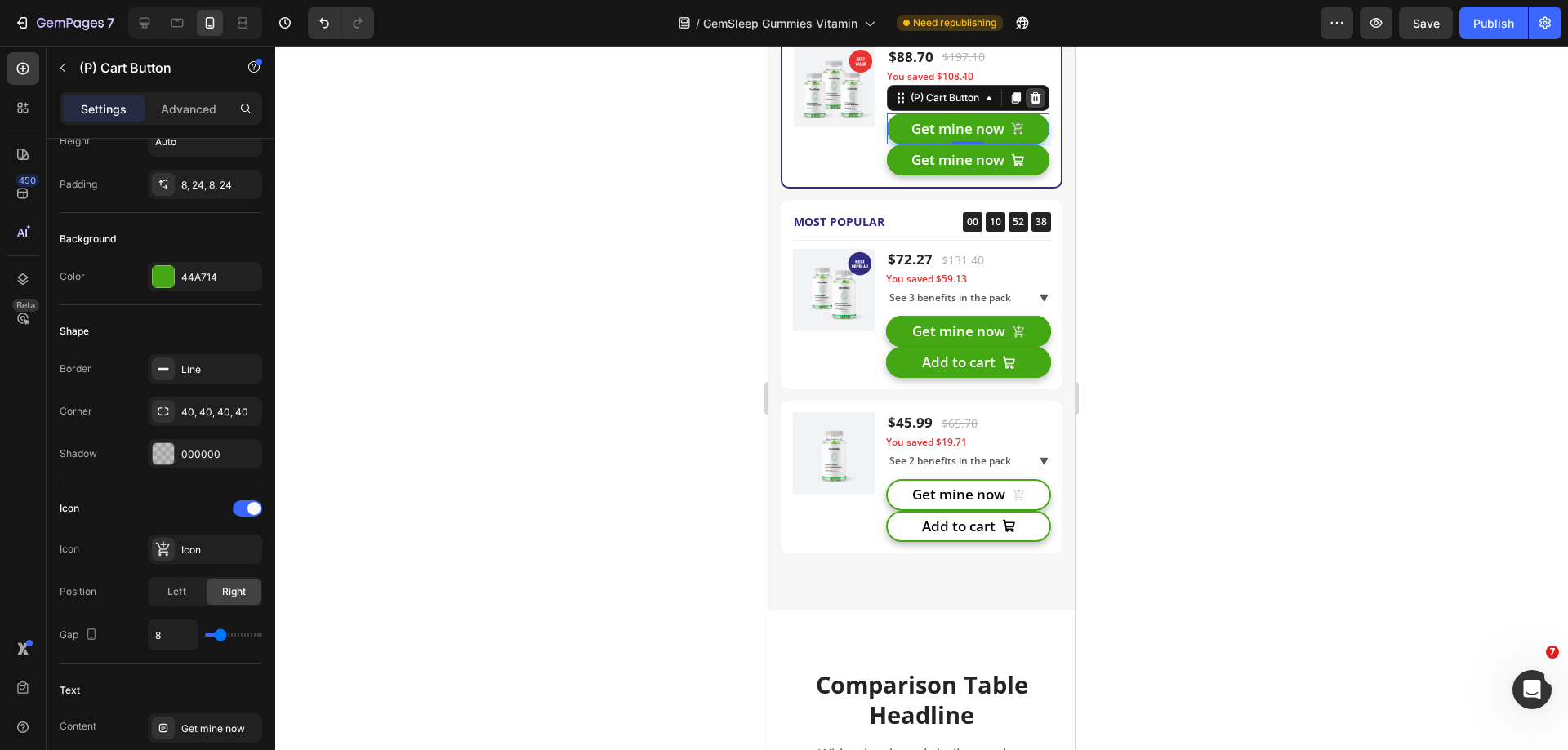
click at [1032, 100] on icon at bounding box center [1035, 98] width 11 height 12
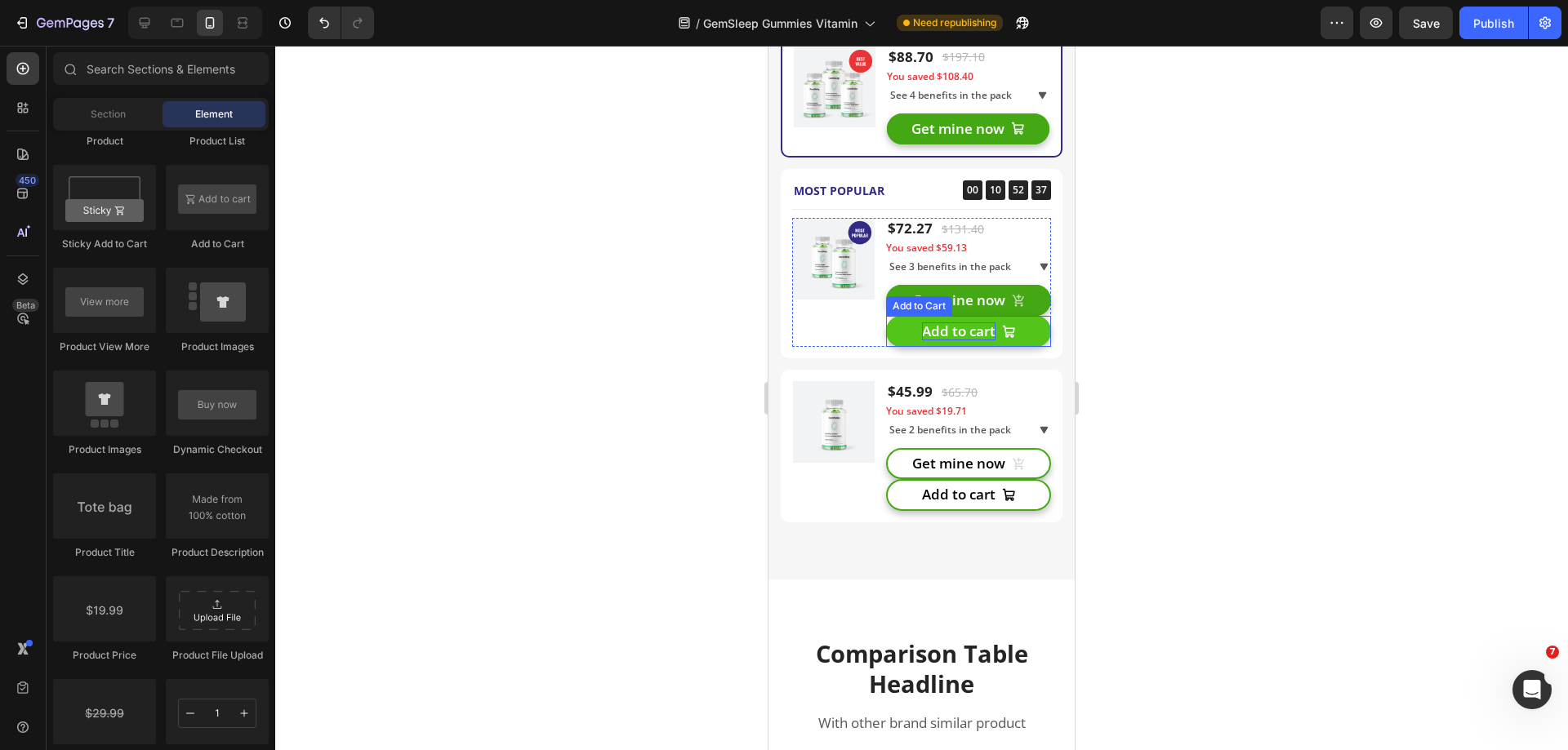
click at [947, 329] on div "Add to cart" at bounding box center [958, 332] width 73 height 18
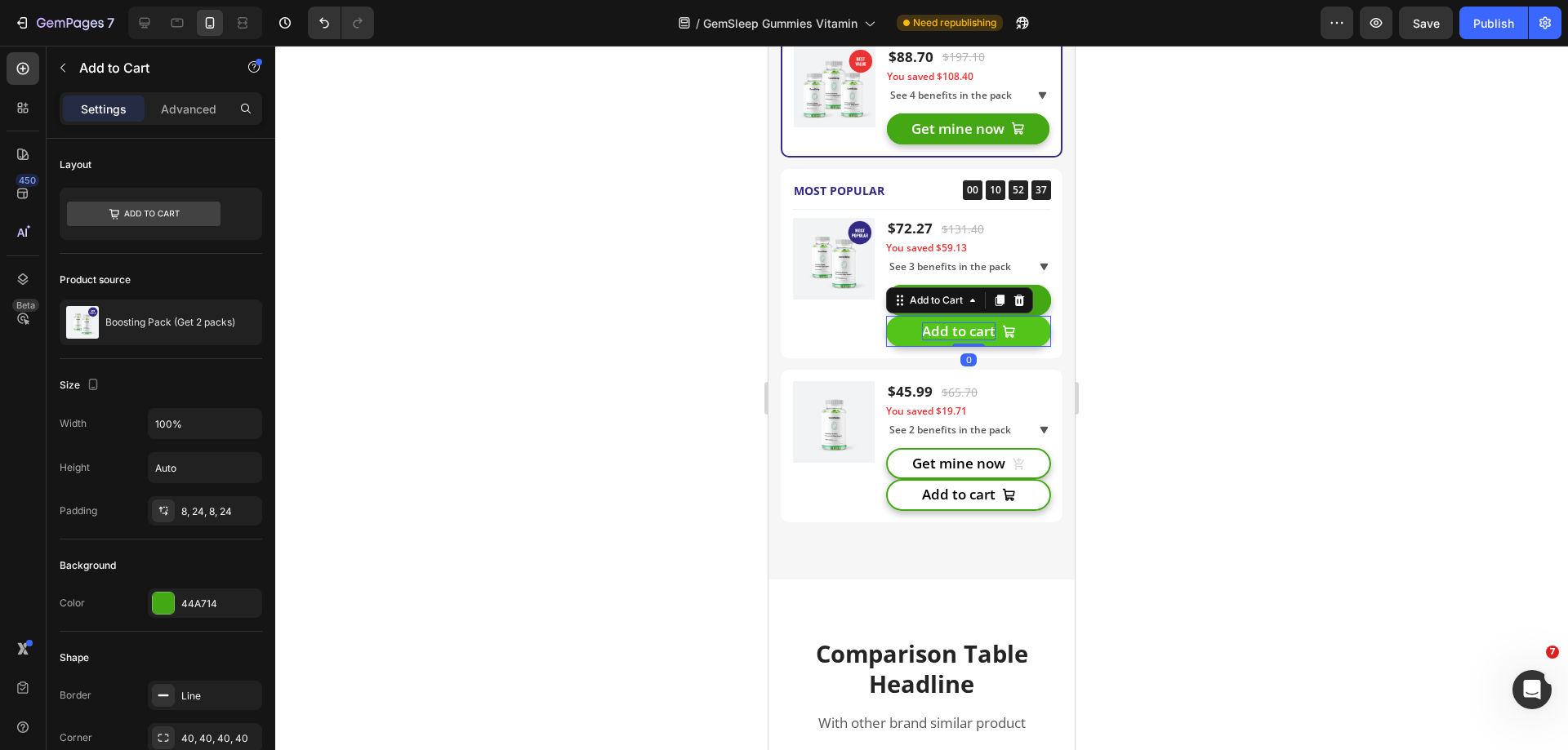
click at [947, 330] on div "Add to cart" at bounding box center [958, 332] width 73 height 18
click at [1031, 301] on button "Get mine now" at bounding box center [969, 300] width 165 height 31
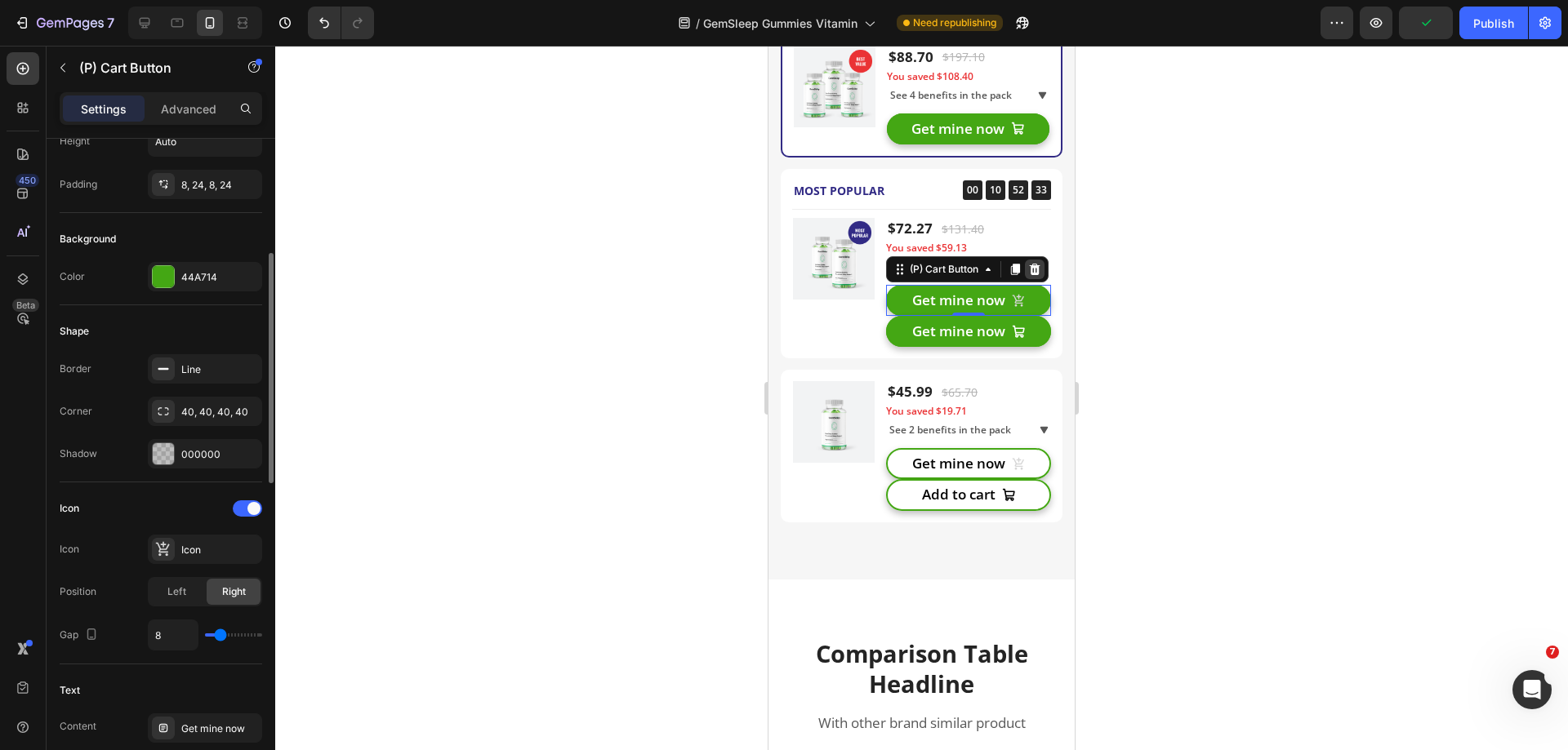
click at [1032, 267] on icon at bounding box center [1035, 270] width 11 height 12
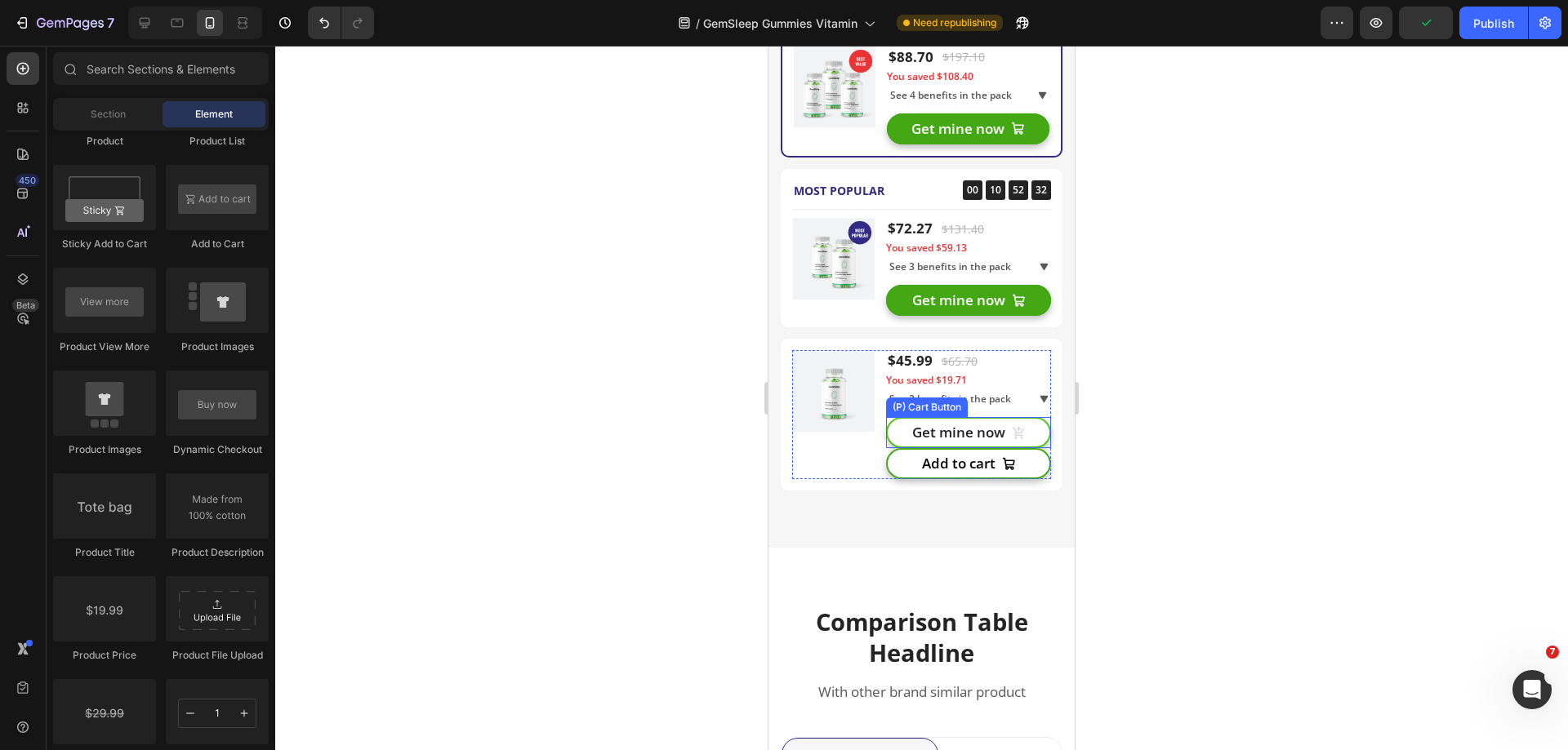
click at [1035, 426] on button "Get mine now" at bounding box center [969, 433] width 165 height 31
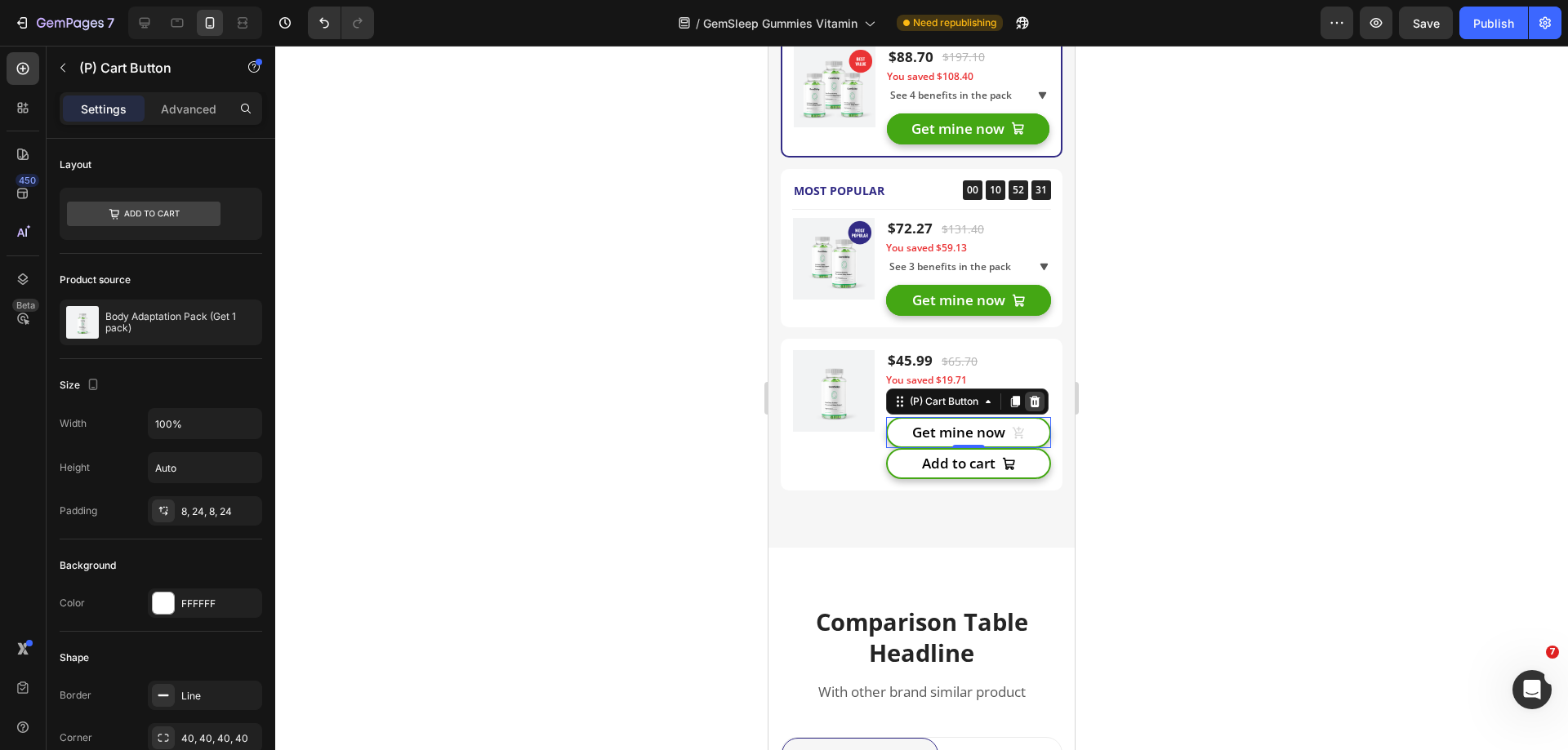
click at [1030, 402] on icon at bounding box center [1035, 402] width 11 height 12
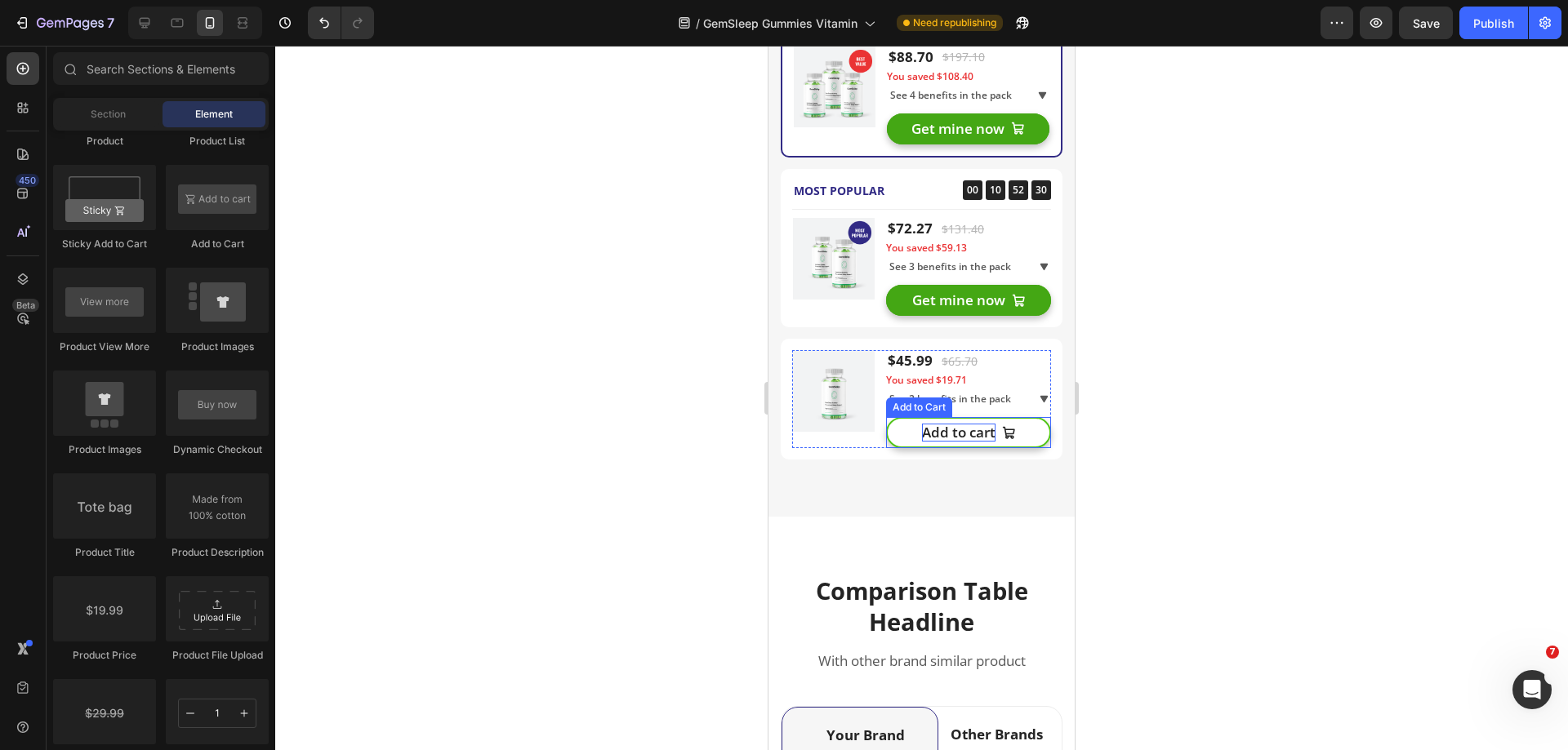
click at [952, 431] on div "Add to cart" at bounding box center [958, 433] width 73 height 18
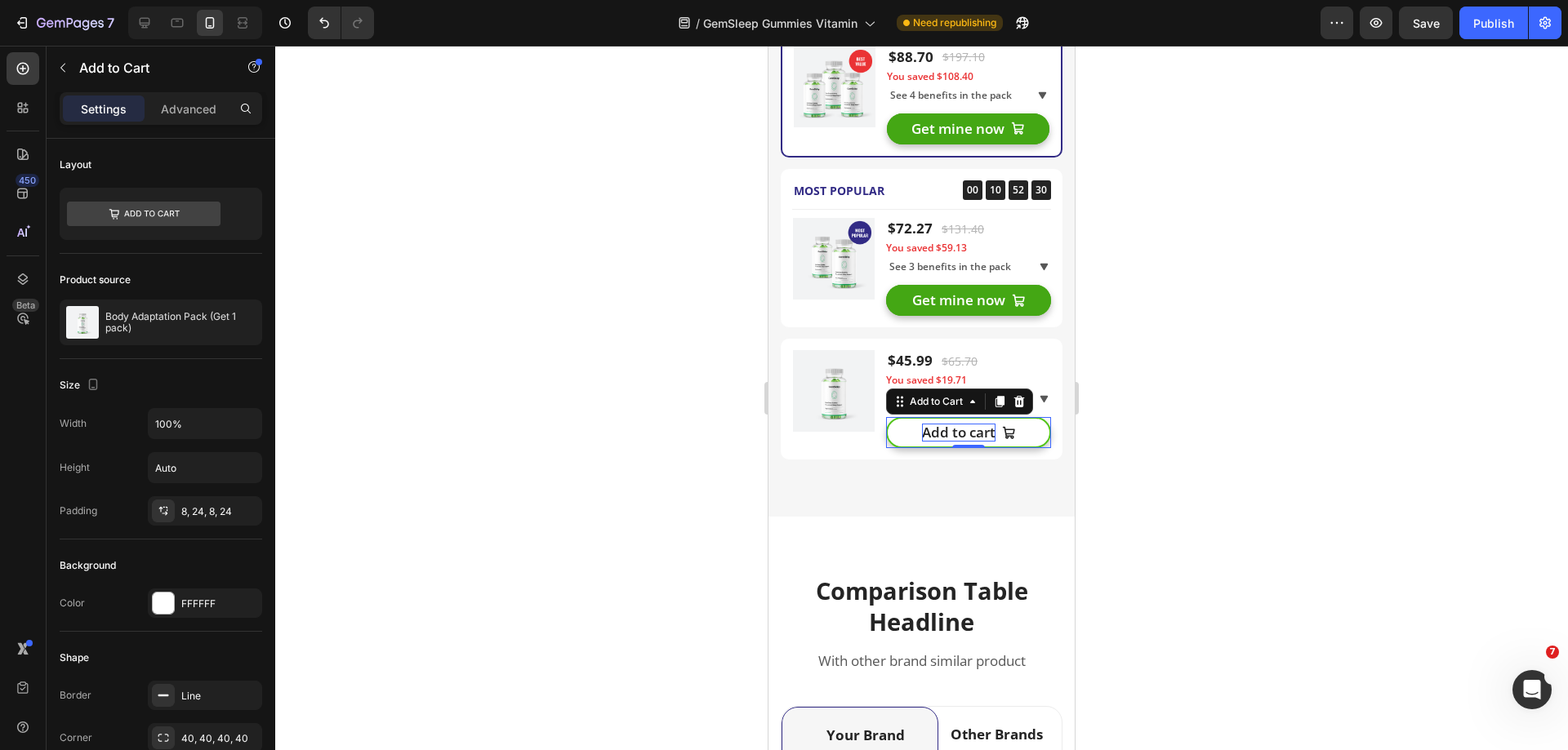
click at [959, 433] on div "Add to cart" at bounding box center [958, 433] width 73 height 18
click at [1209, 456] on div at bounding box center [921, 398] width 1292 height 705
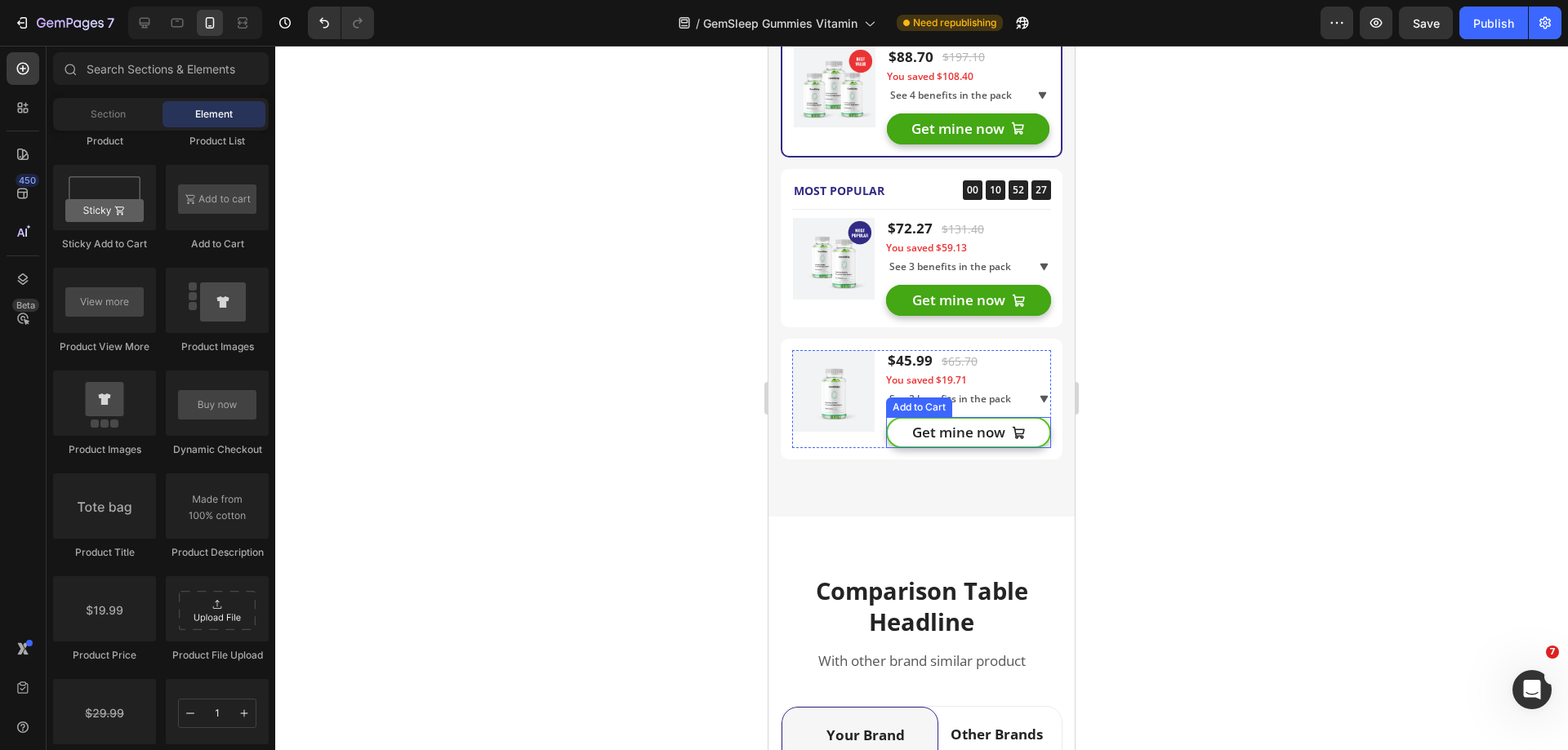
click at [1023, 432] on button "Get mine now" at bounding box center [969, 433] width 165 height 31
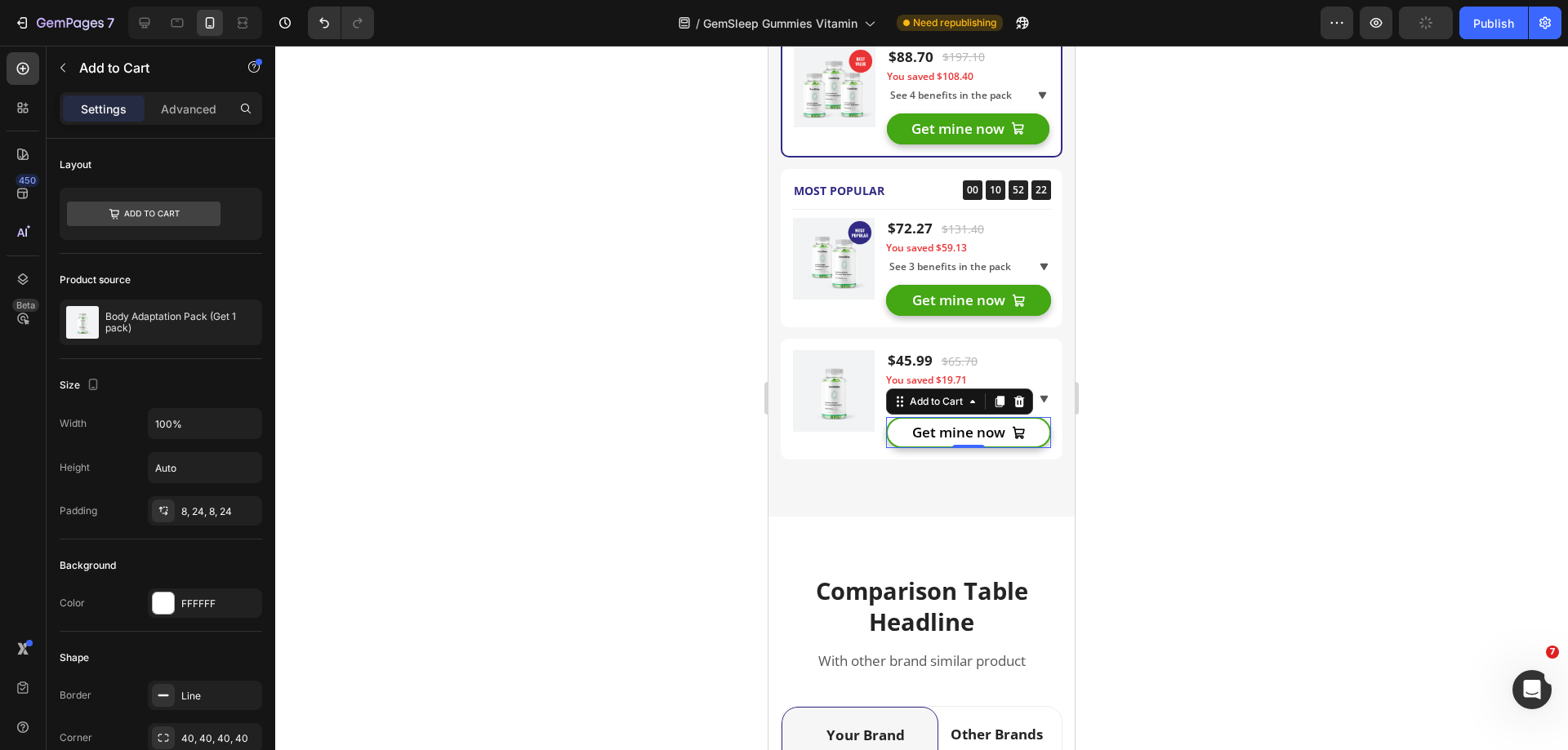
click at [1169, 393] on div at bounding box center [921, 398] width 1292 height 705
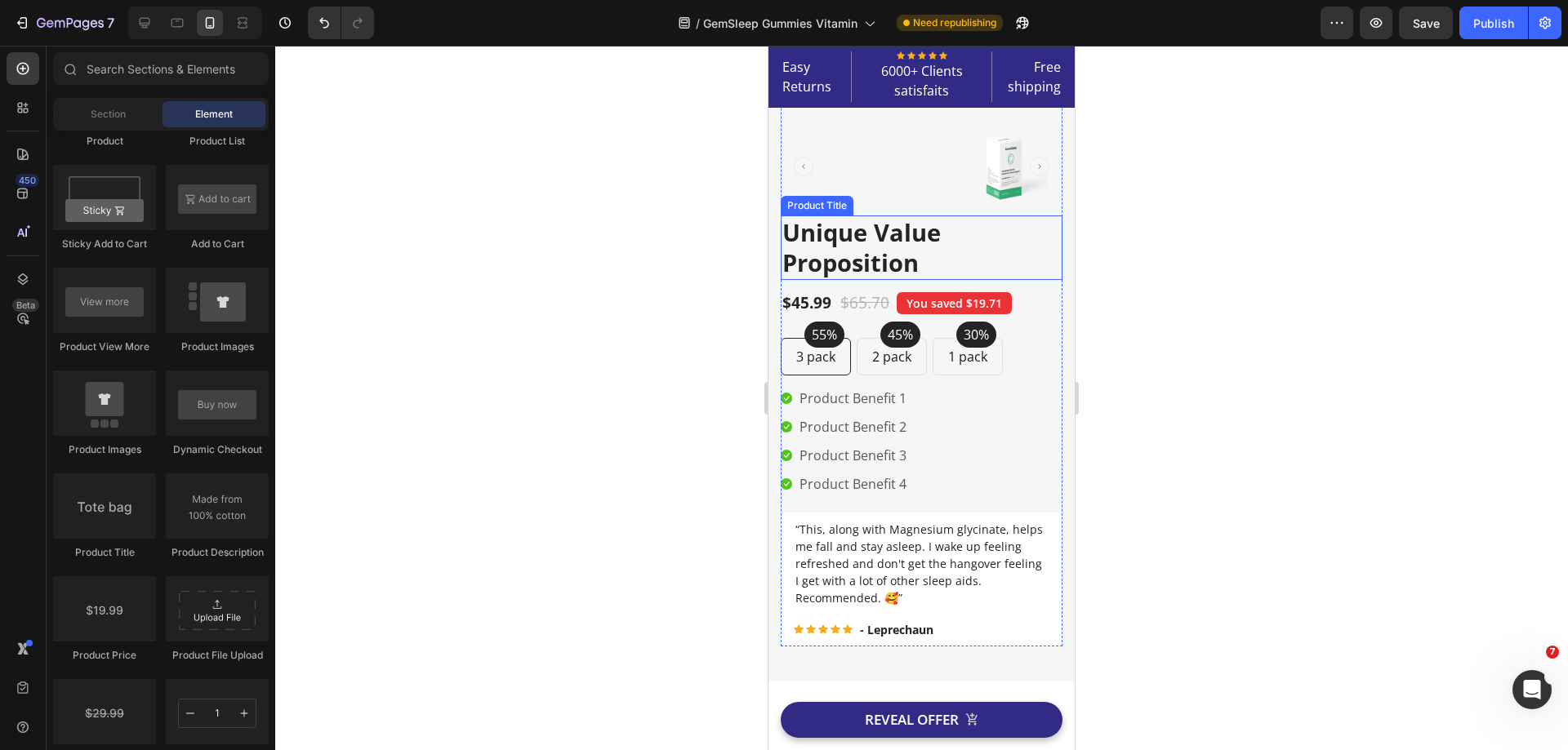
scroll to position [0, 0]
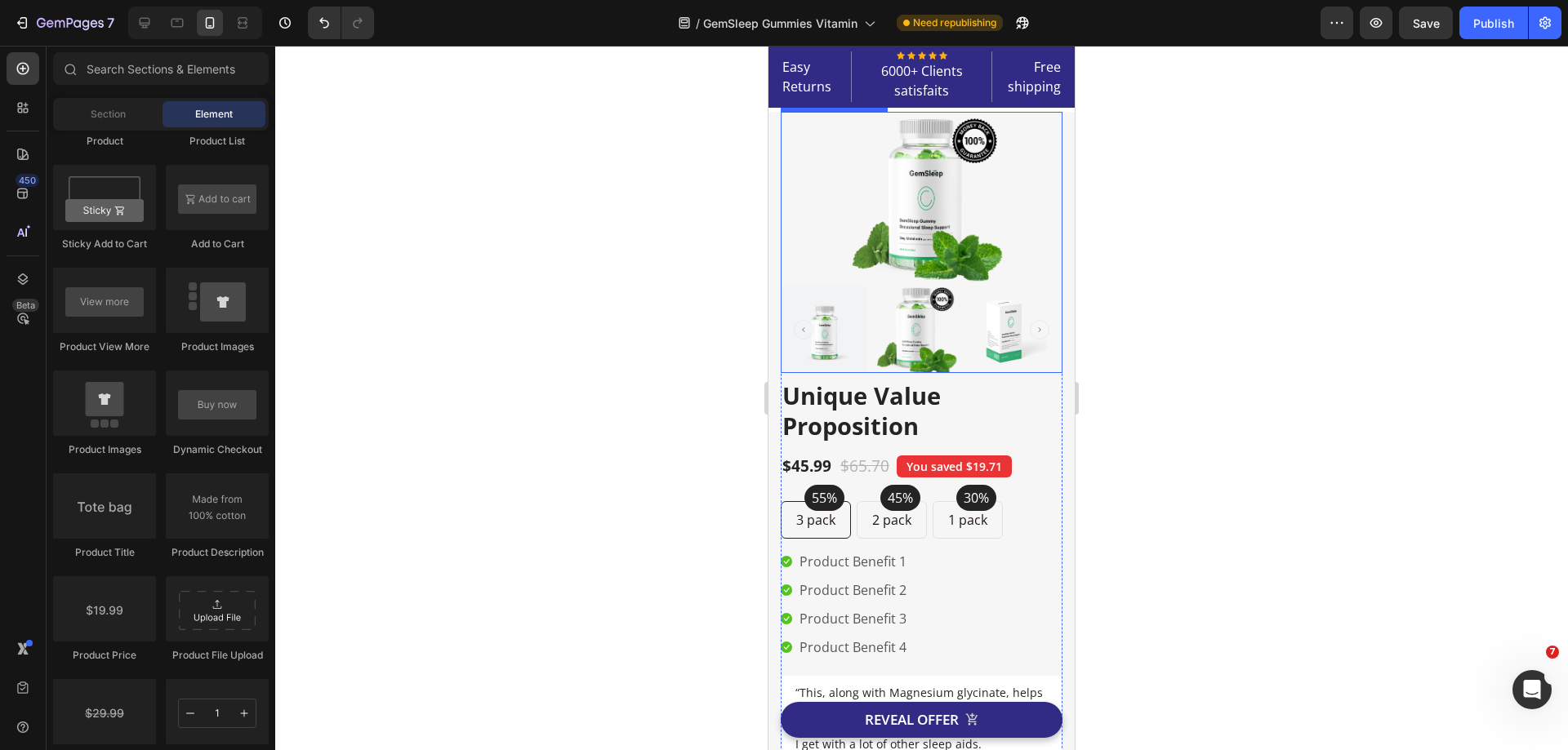
click at [933, 276] on img at bounding box center [922, 198] width 163 height 172
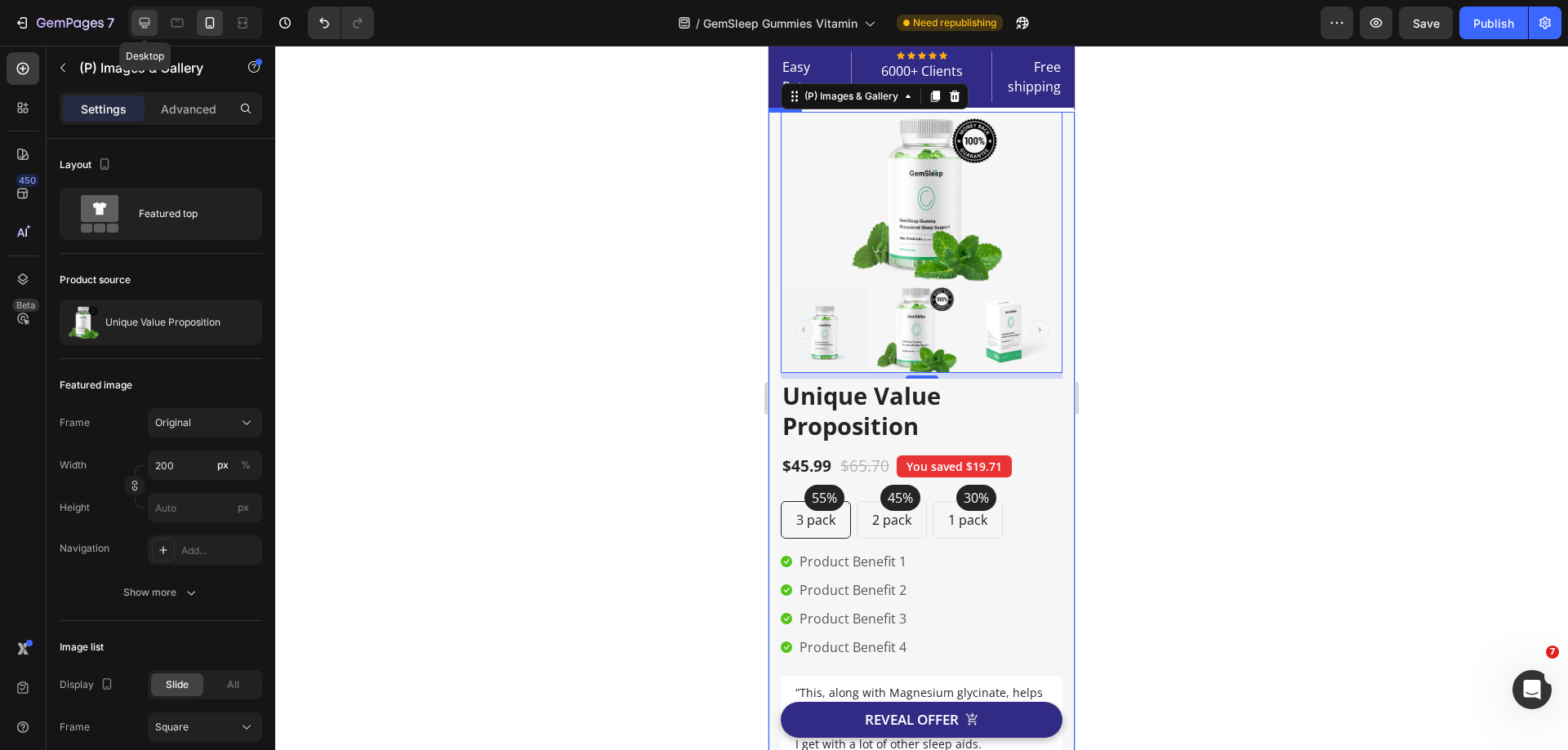
click at [149, 16] on icon at bounding box center [144, 23] width 17 height 17
type input "100"
type input "20"
type input "7"
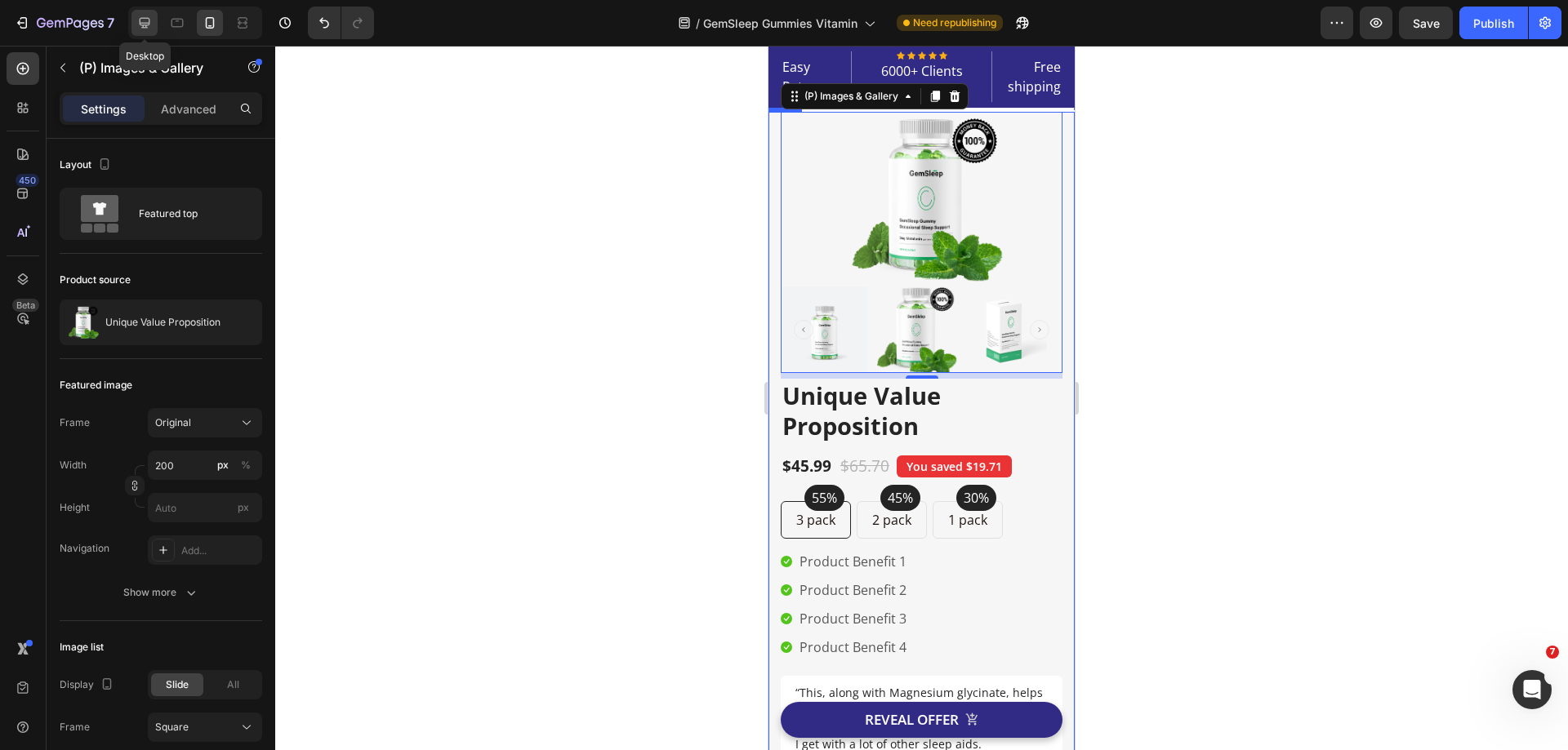
type input "7"
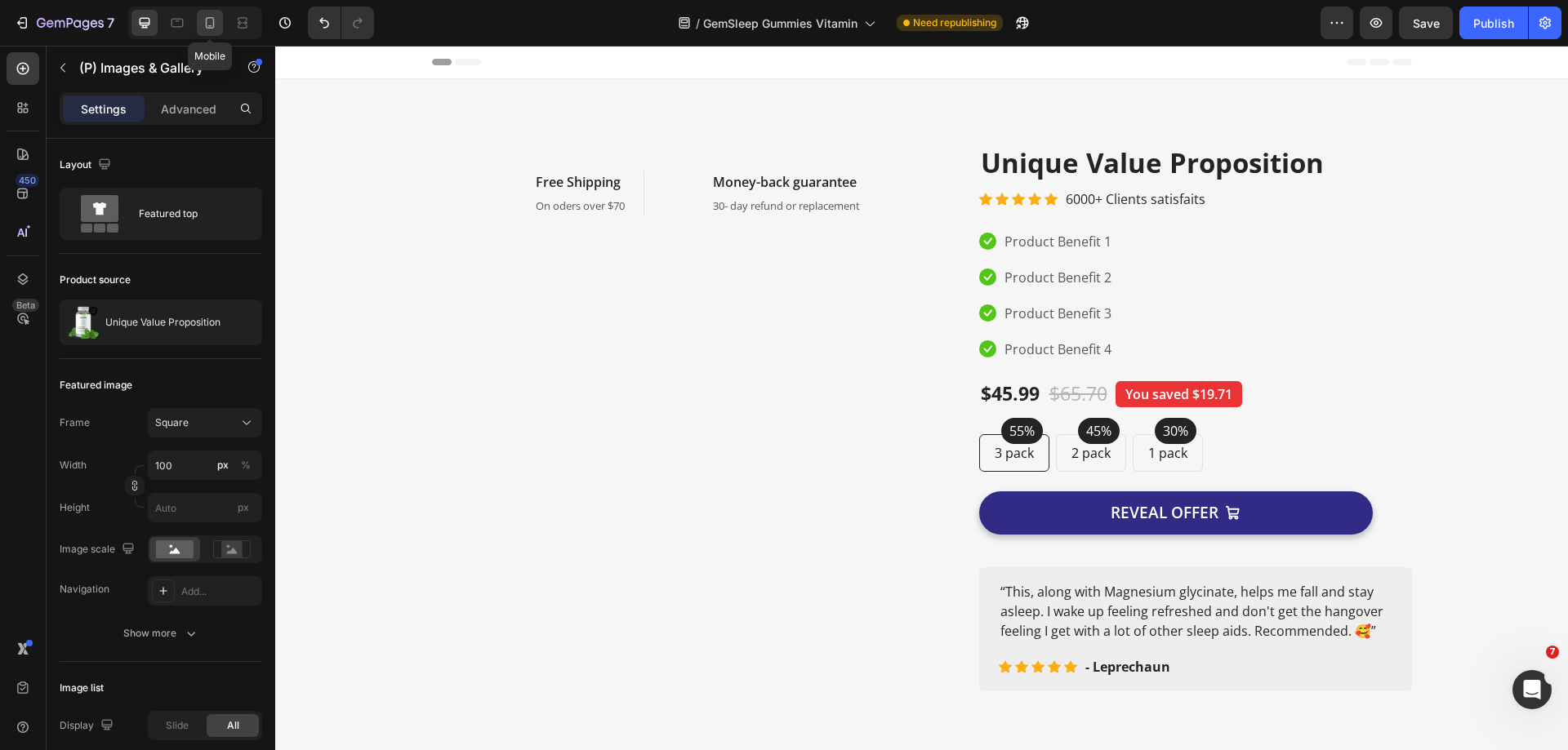
click at [213, 29] on icon at bounding box center [210, 23] width 17 height 17
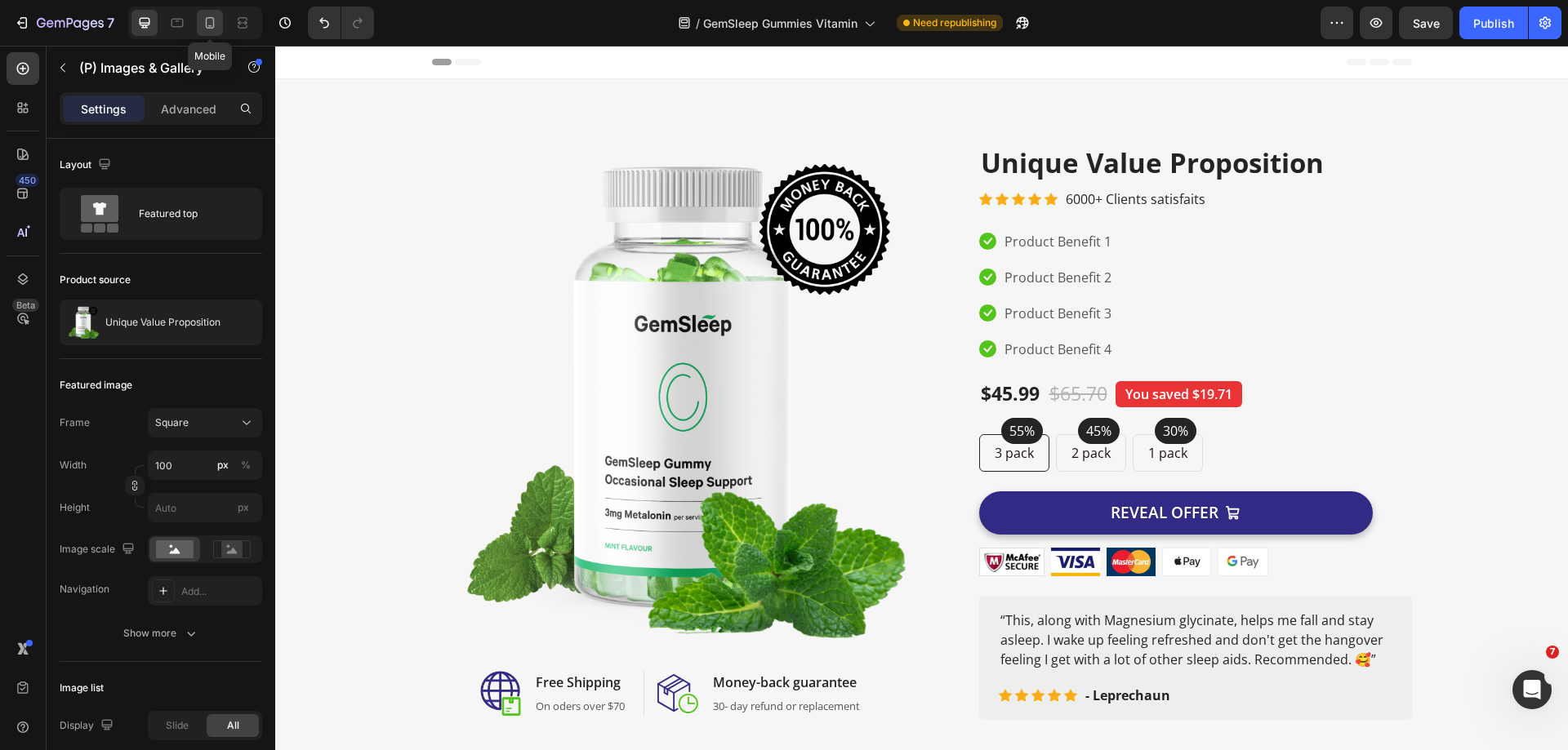
type input "200"
type input "33.33"
type input "4"
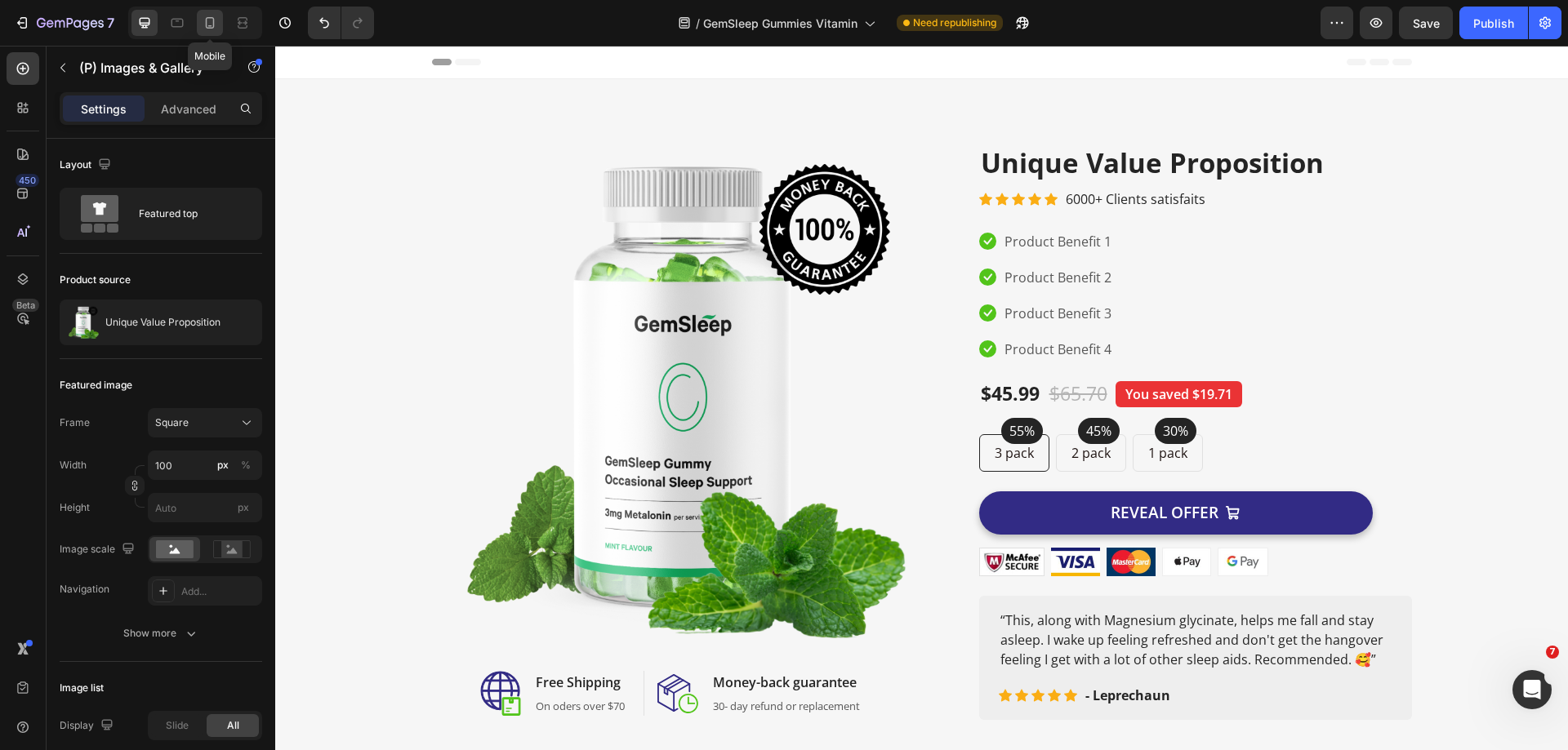
type input "4"
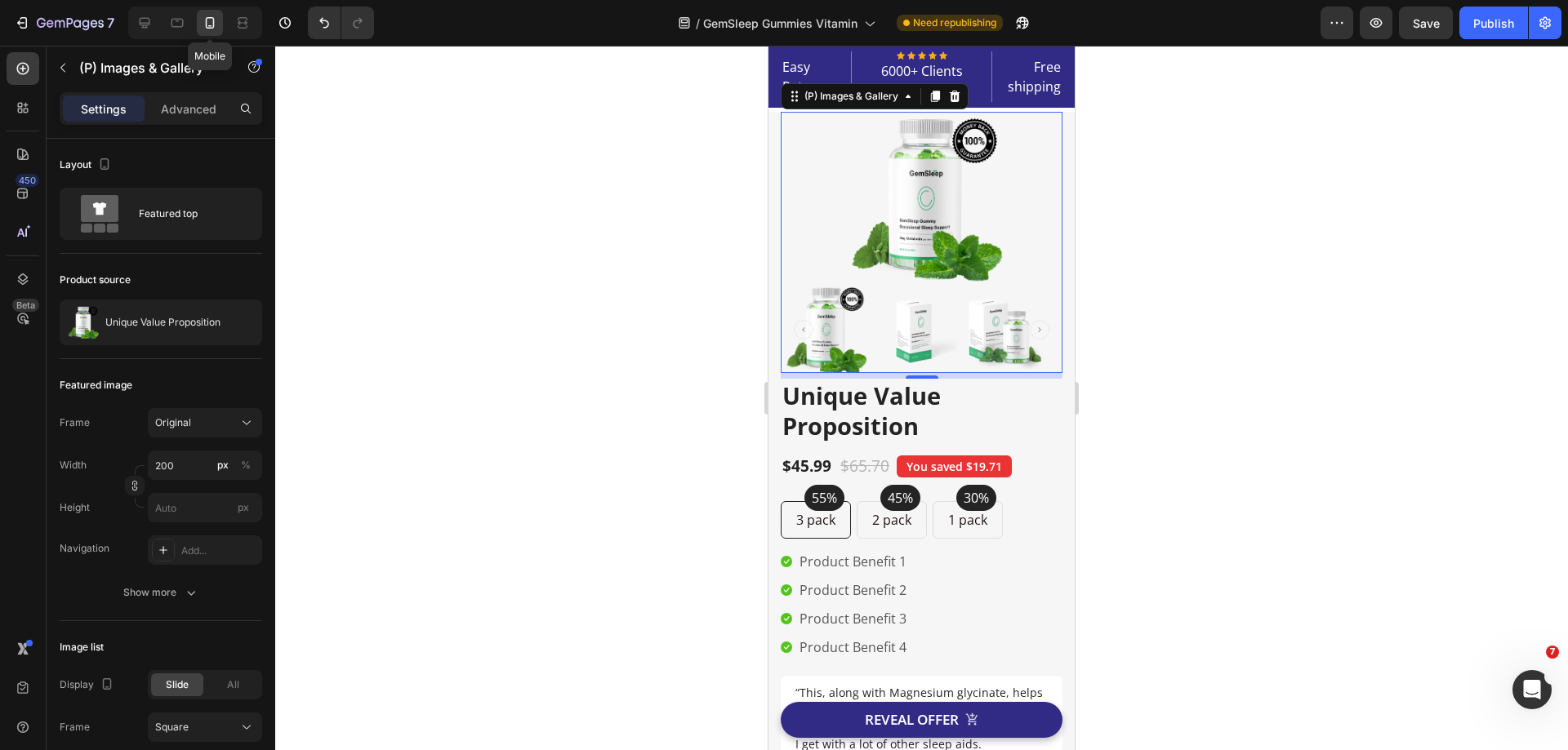
scroll to position [9, 0]
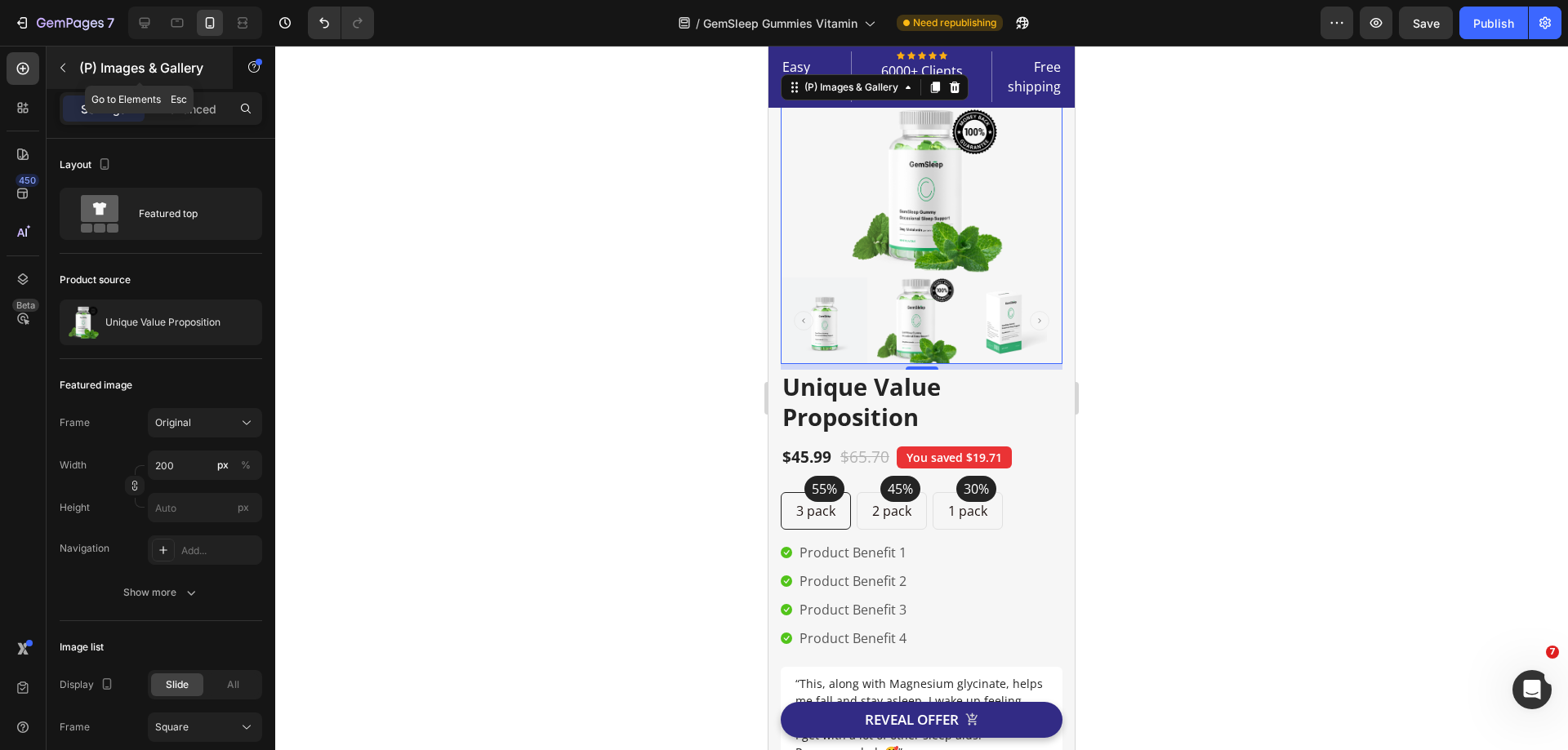
click at [60, 71] on icon "button" at bounding box center [63, 68] width 13 height 13
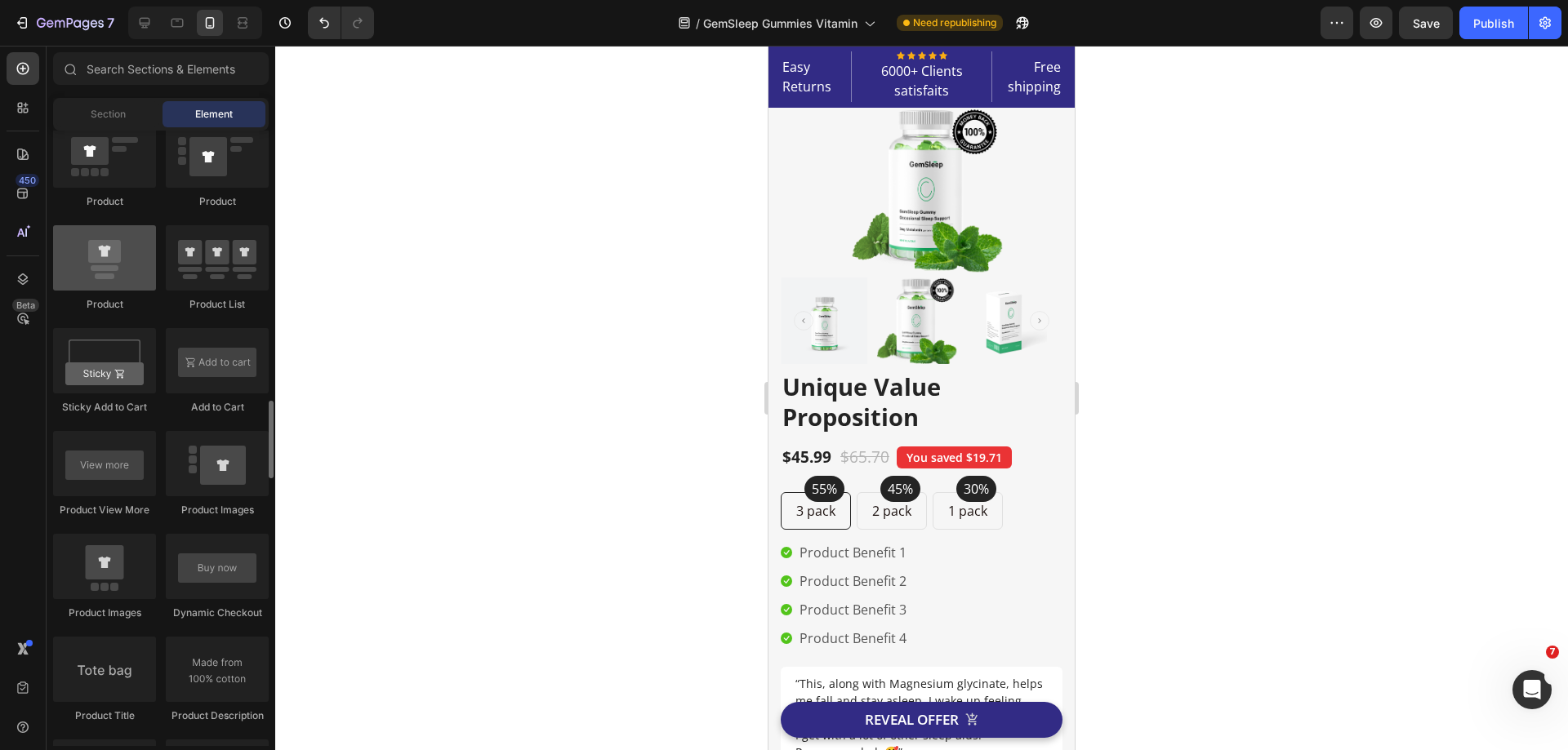
scroll to position [2204, 0]
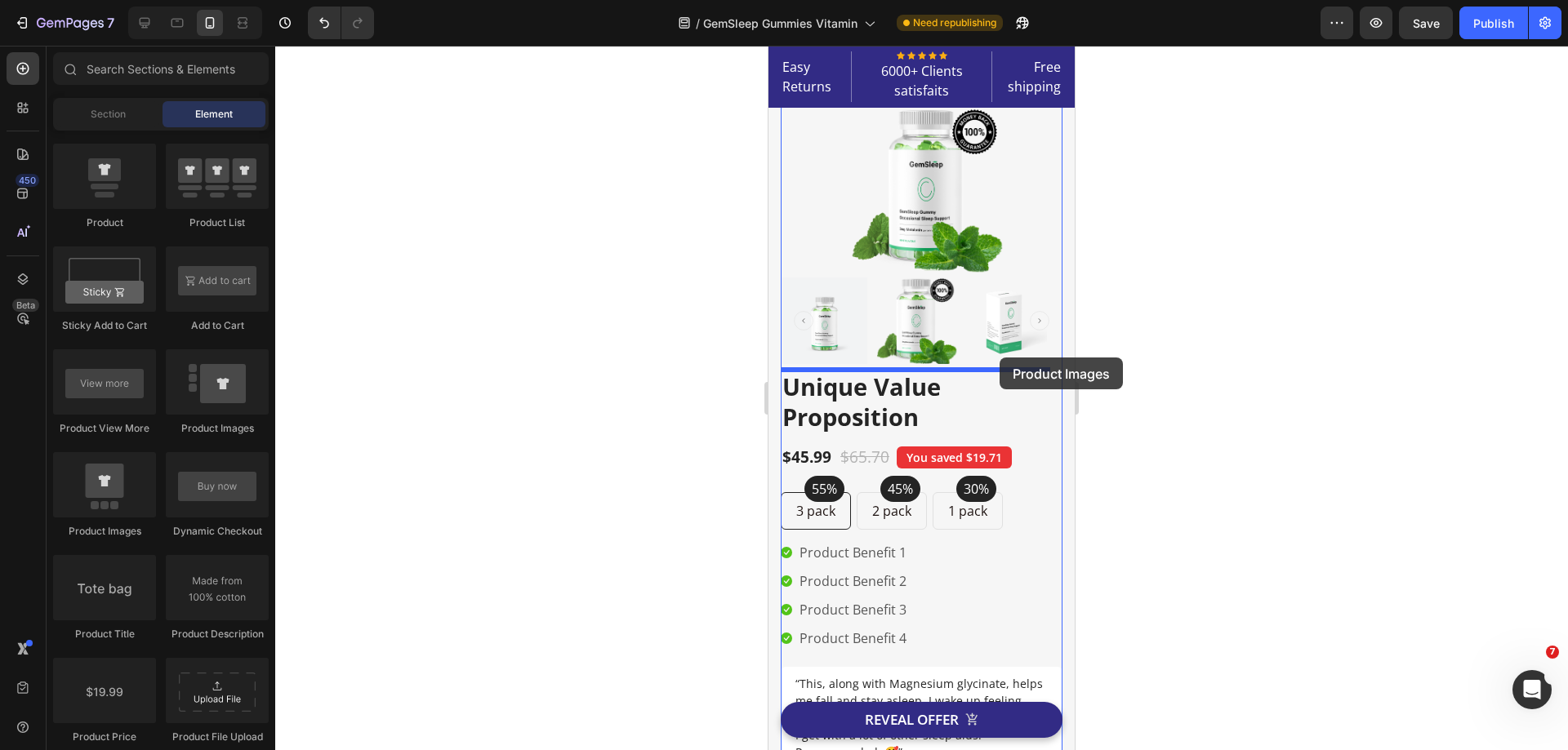
drag, startPoint x: 987, startPoint y: 436, endPoint x: 999, endPoint y: 357, distance: 79.9
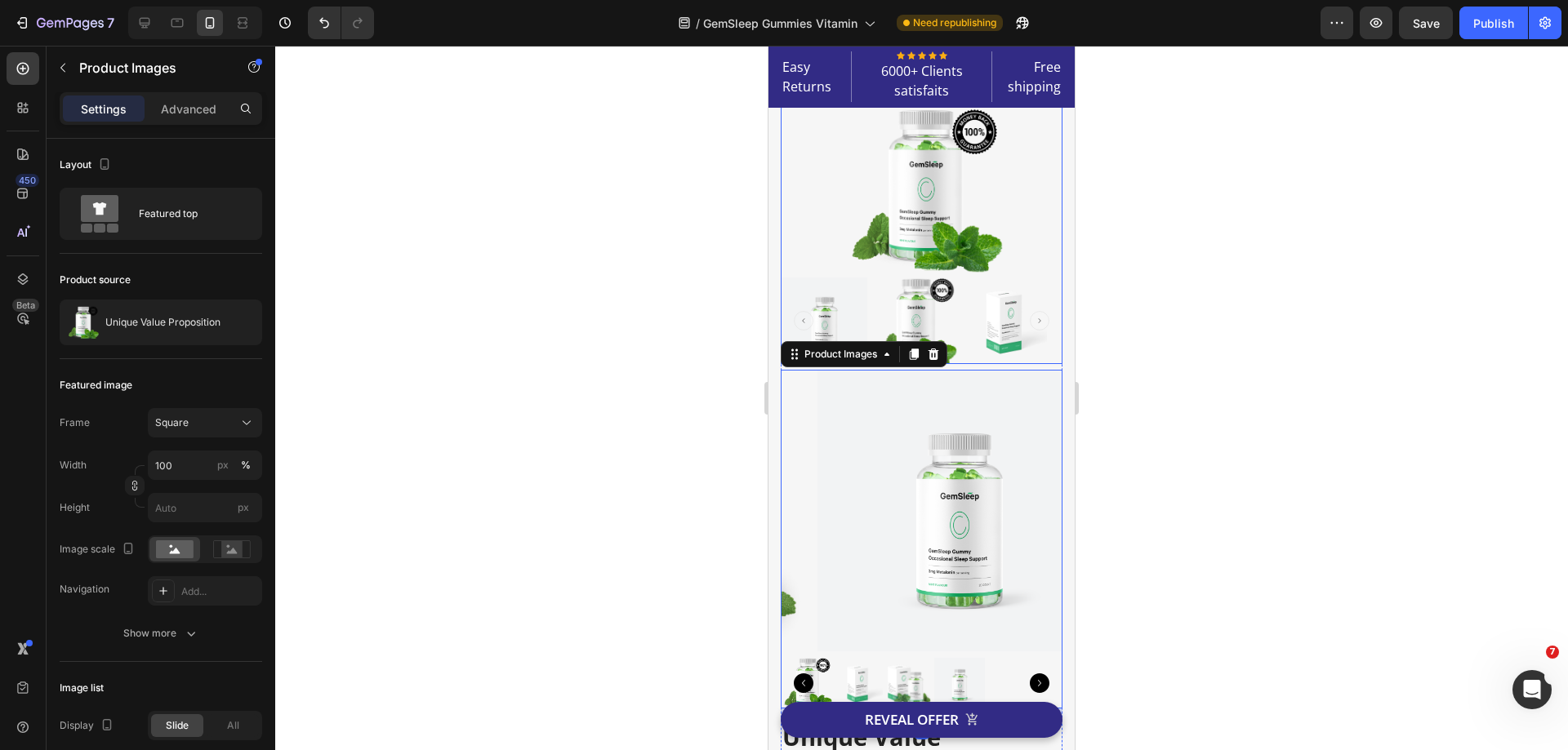
click at [1004, 278] on img at bounding box center [1004, 320] width 87 height 87
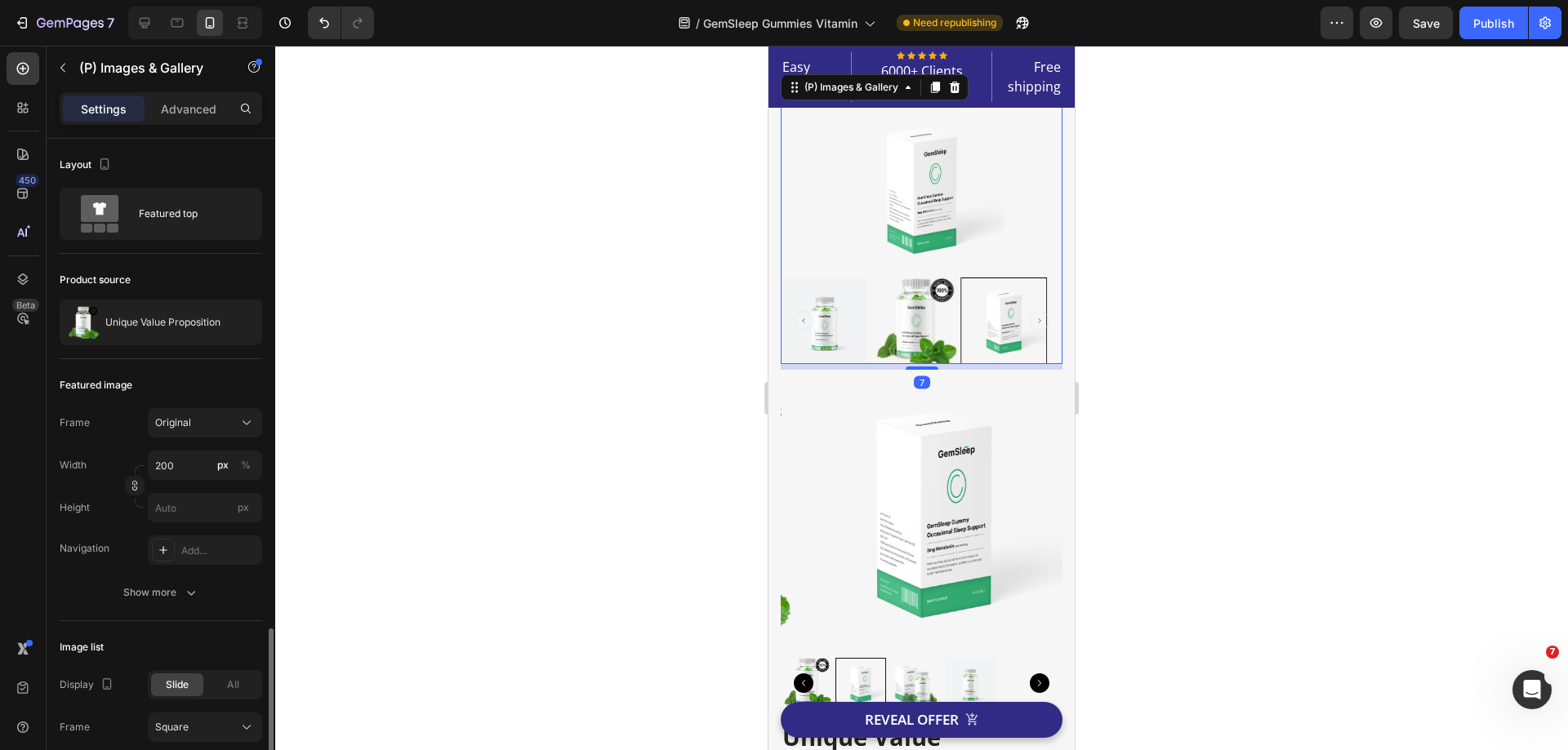
scroll to position [327, 0]
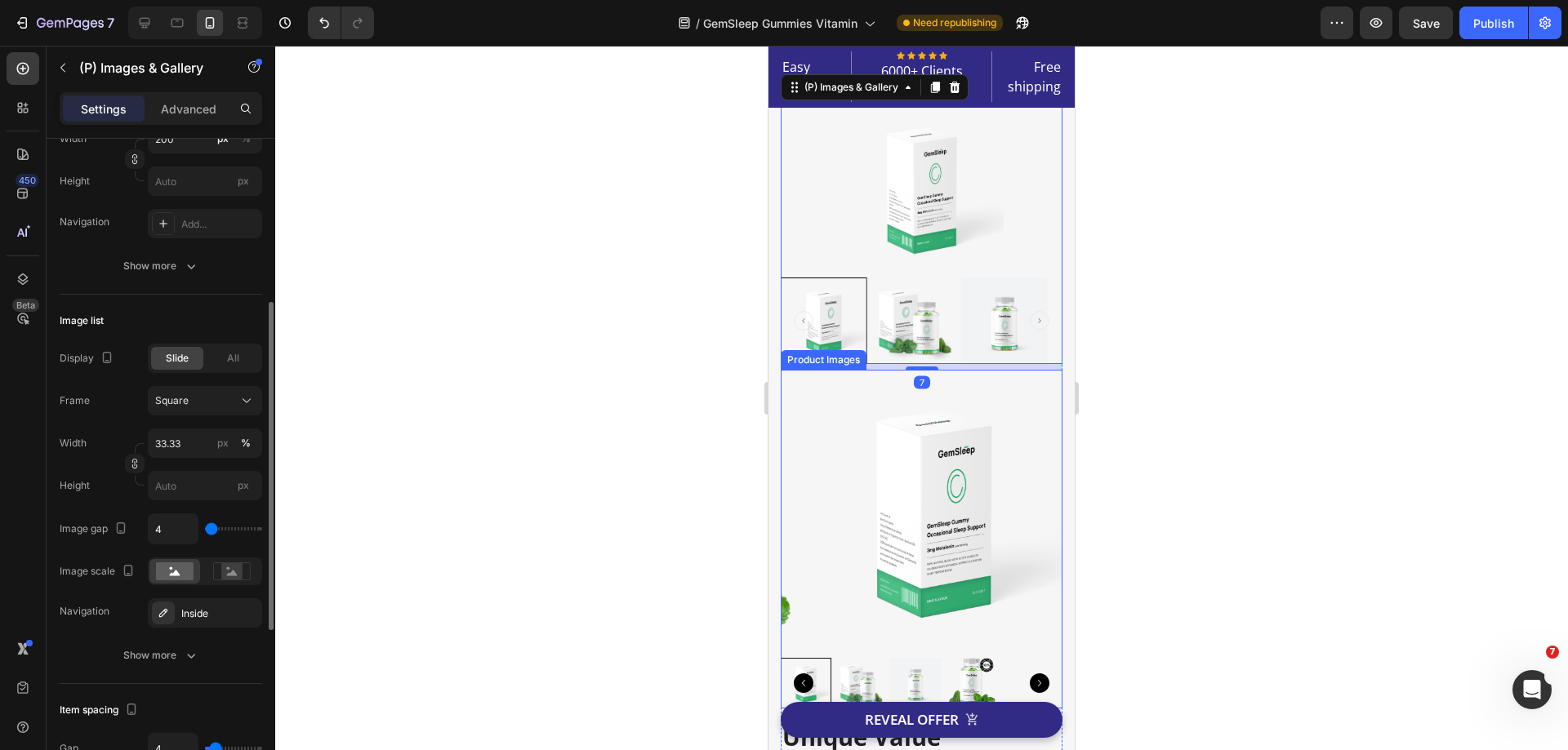
click at [793, 440] on img at bounding box center [651, 510] width 281 height 281
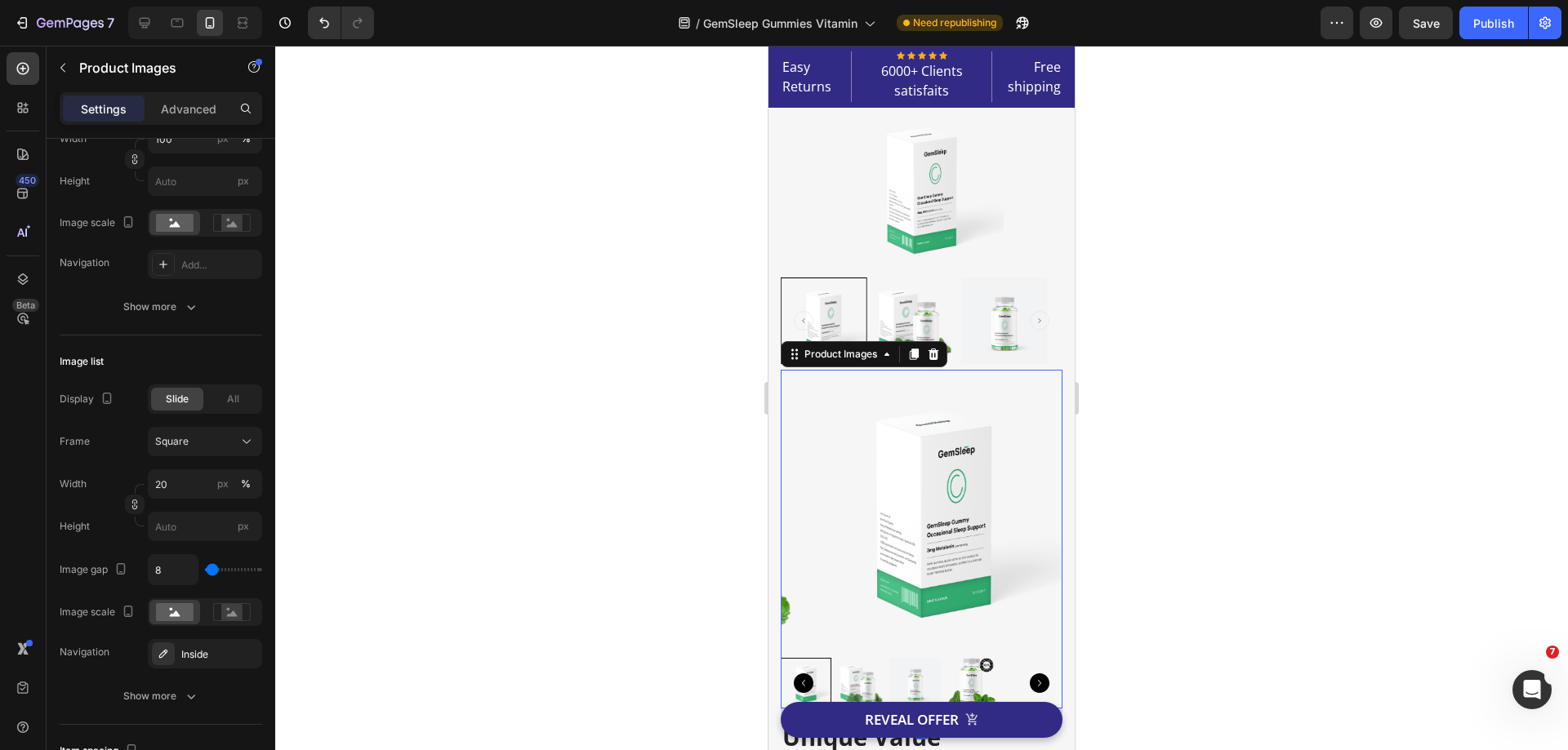
type input "200"
type input "33.33"
type input "4"
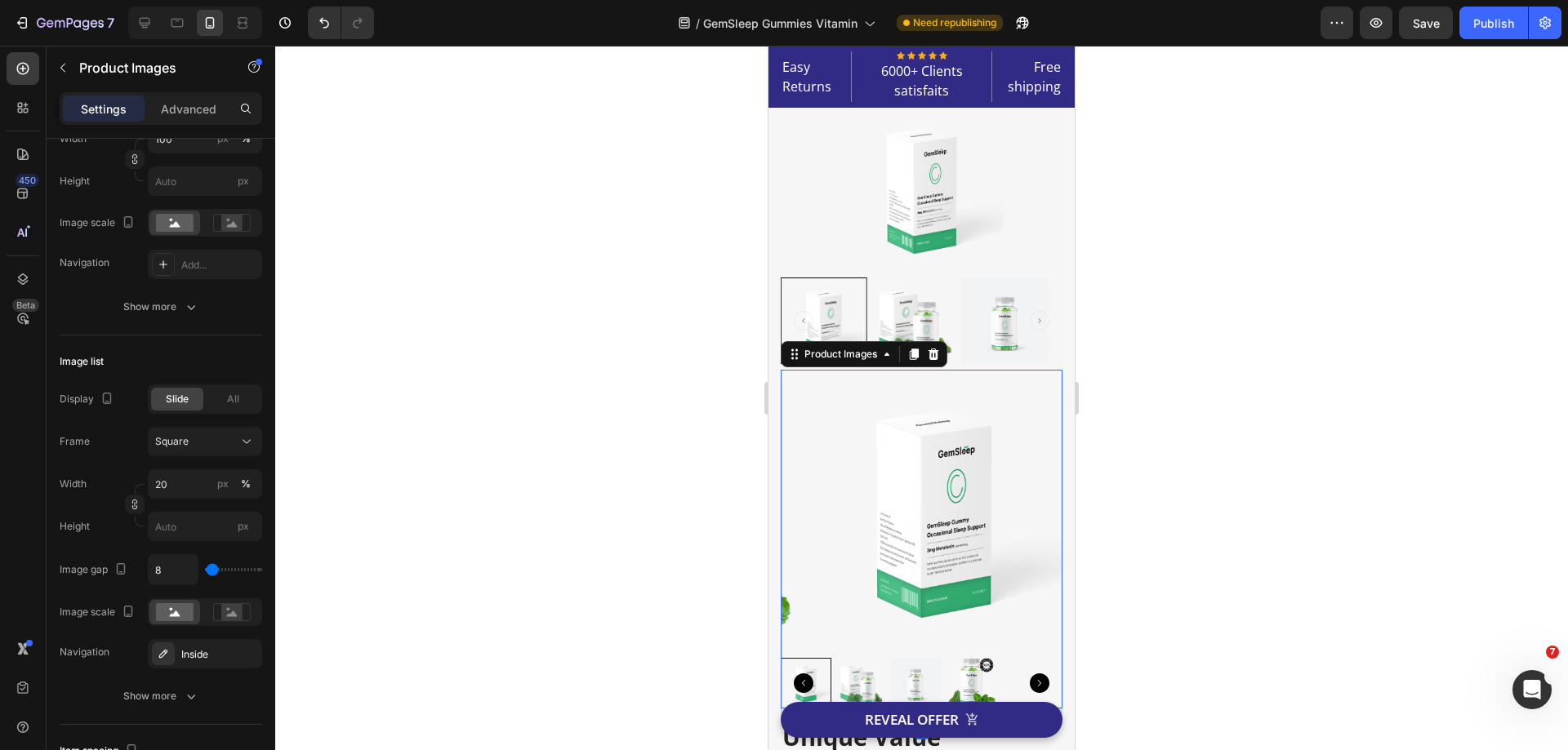
type input "4"
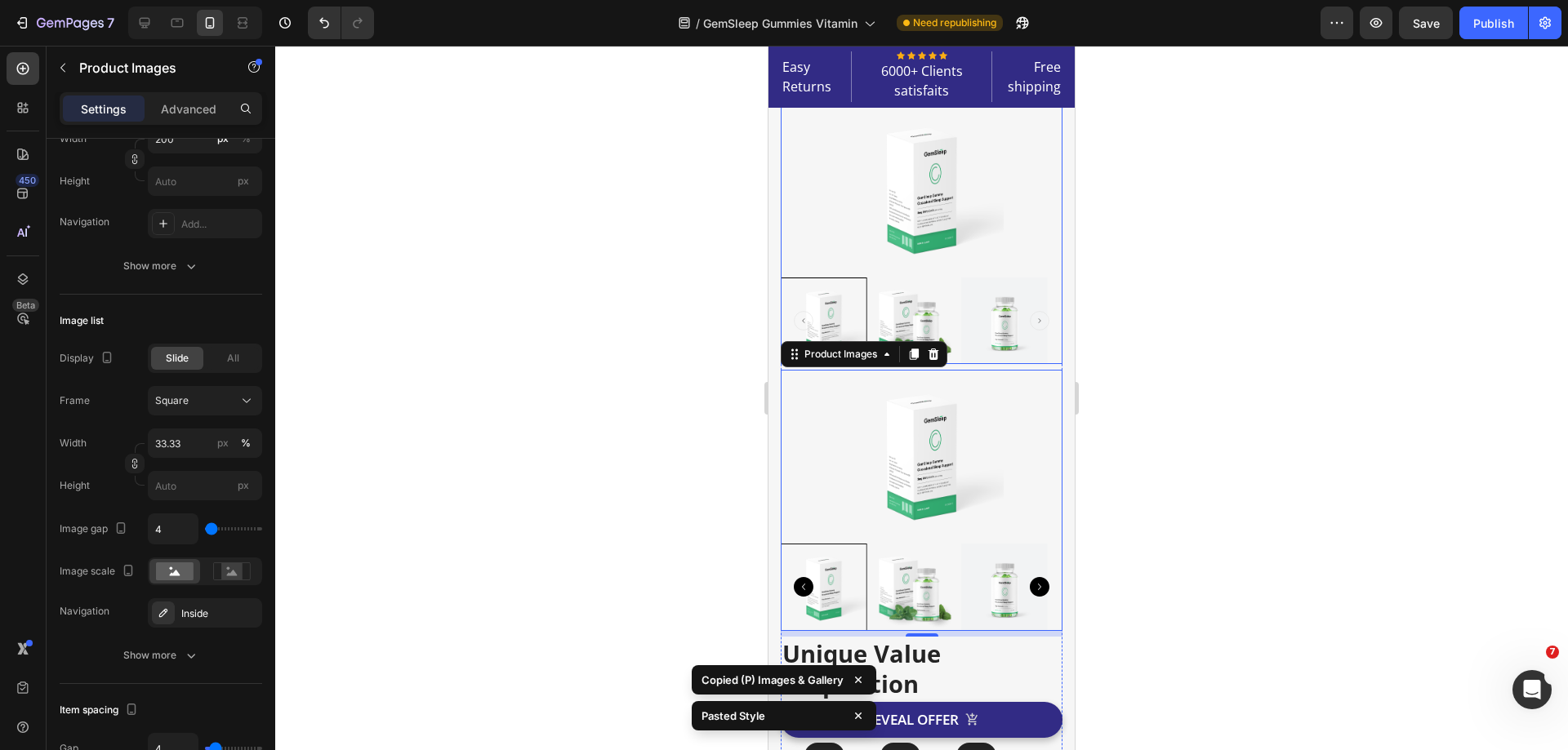
click at [985, 272] on img at bounding box center [922, 189] width 163 height 172
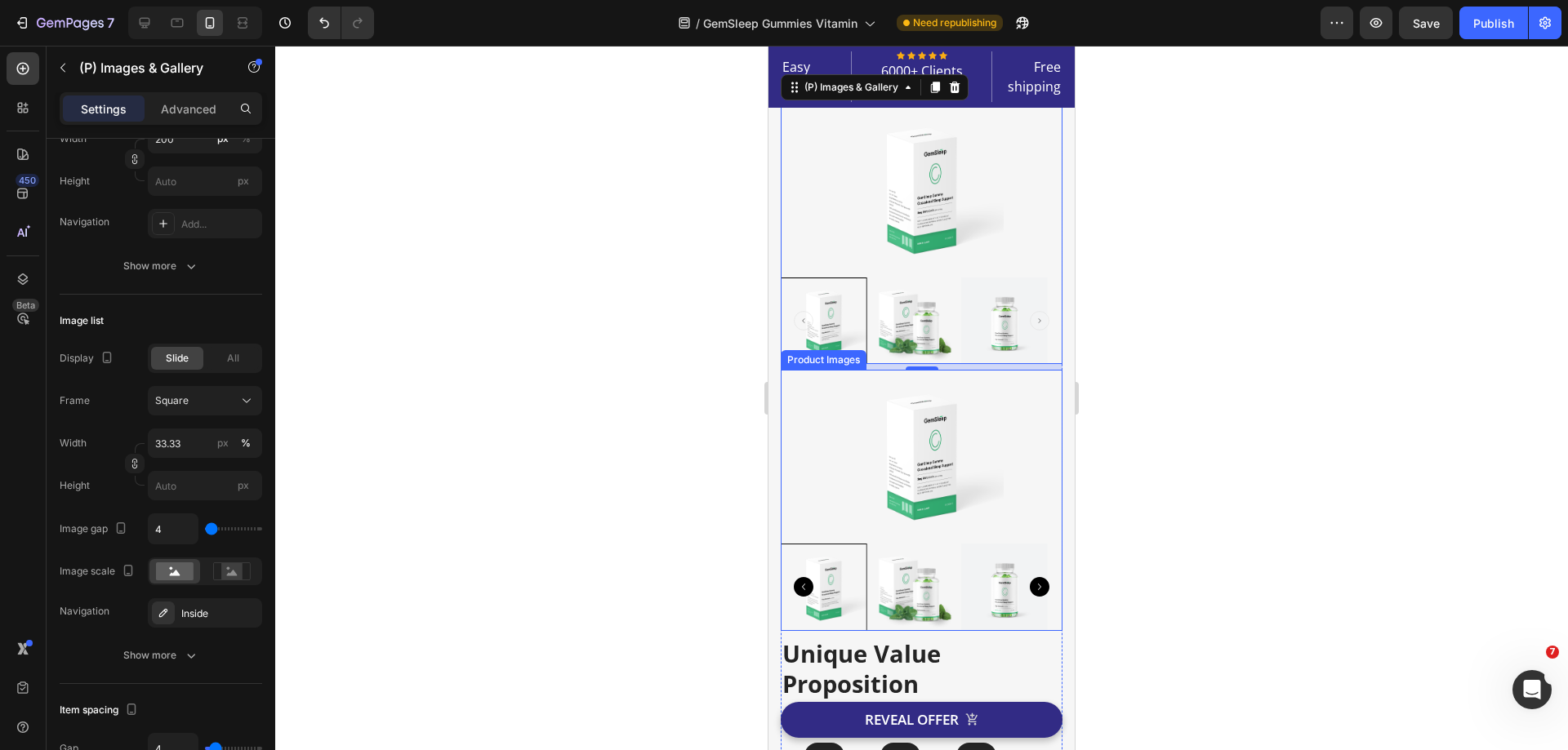
click at [827, 368] on div "(P) Images & Gallery 7 Product Images Unique Value Proposition Product Title Ic…" at bounding box center [921, 585] width 281 height 965
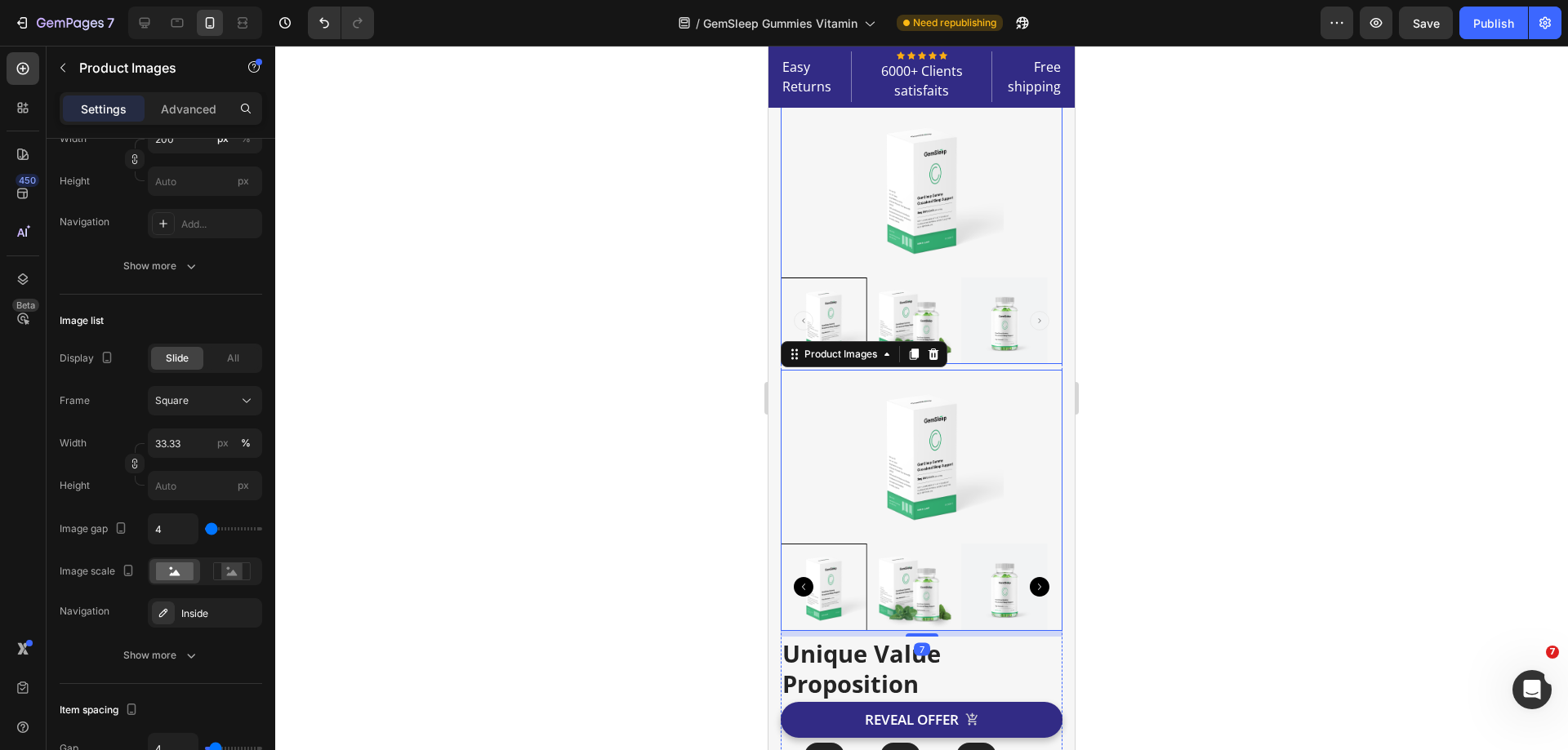
click at [923, 246] on img at bounding box center [922, 189] width 163 height 172
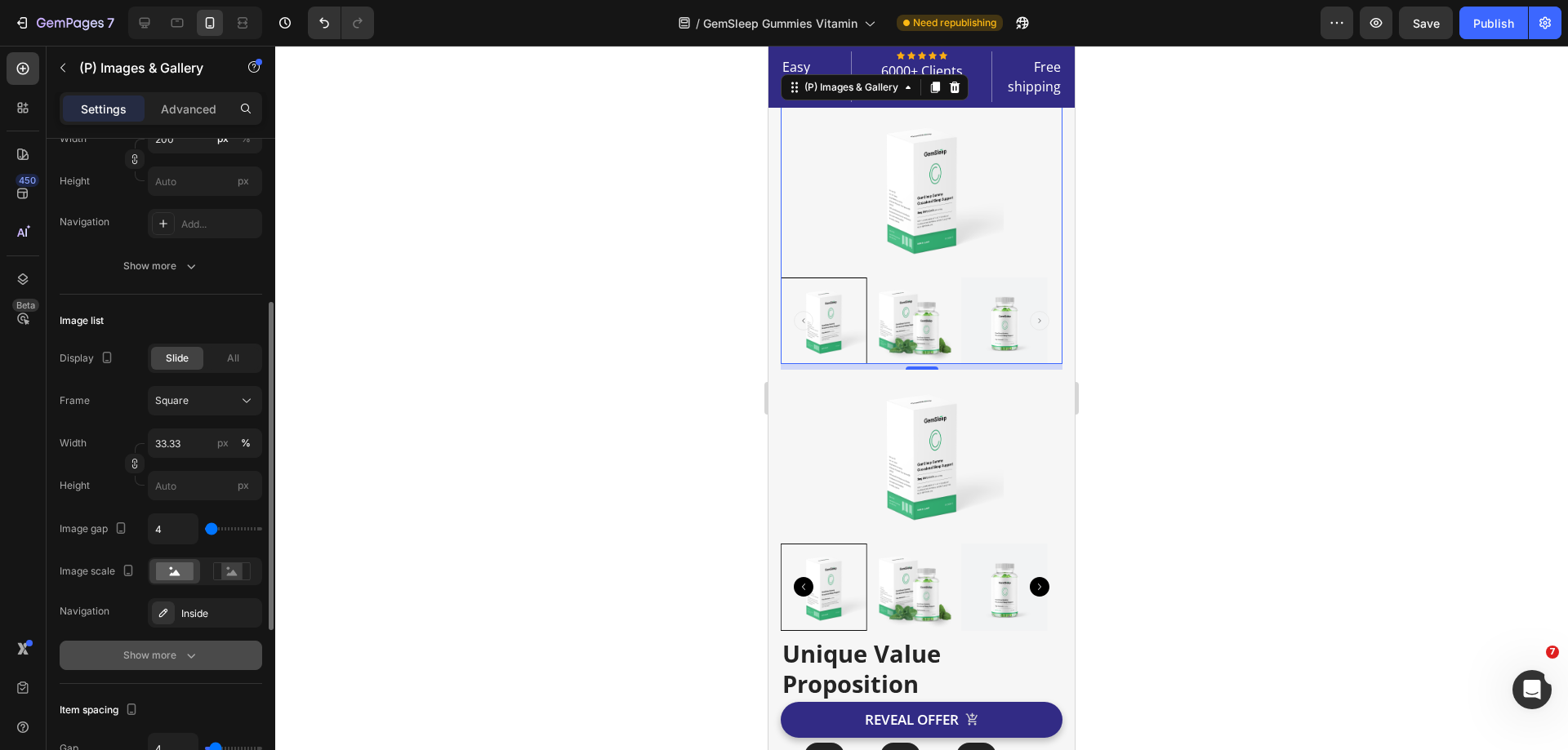
click at [176, 658] on div "Show more" at bounding box center [161, 656] width 76 height 17
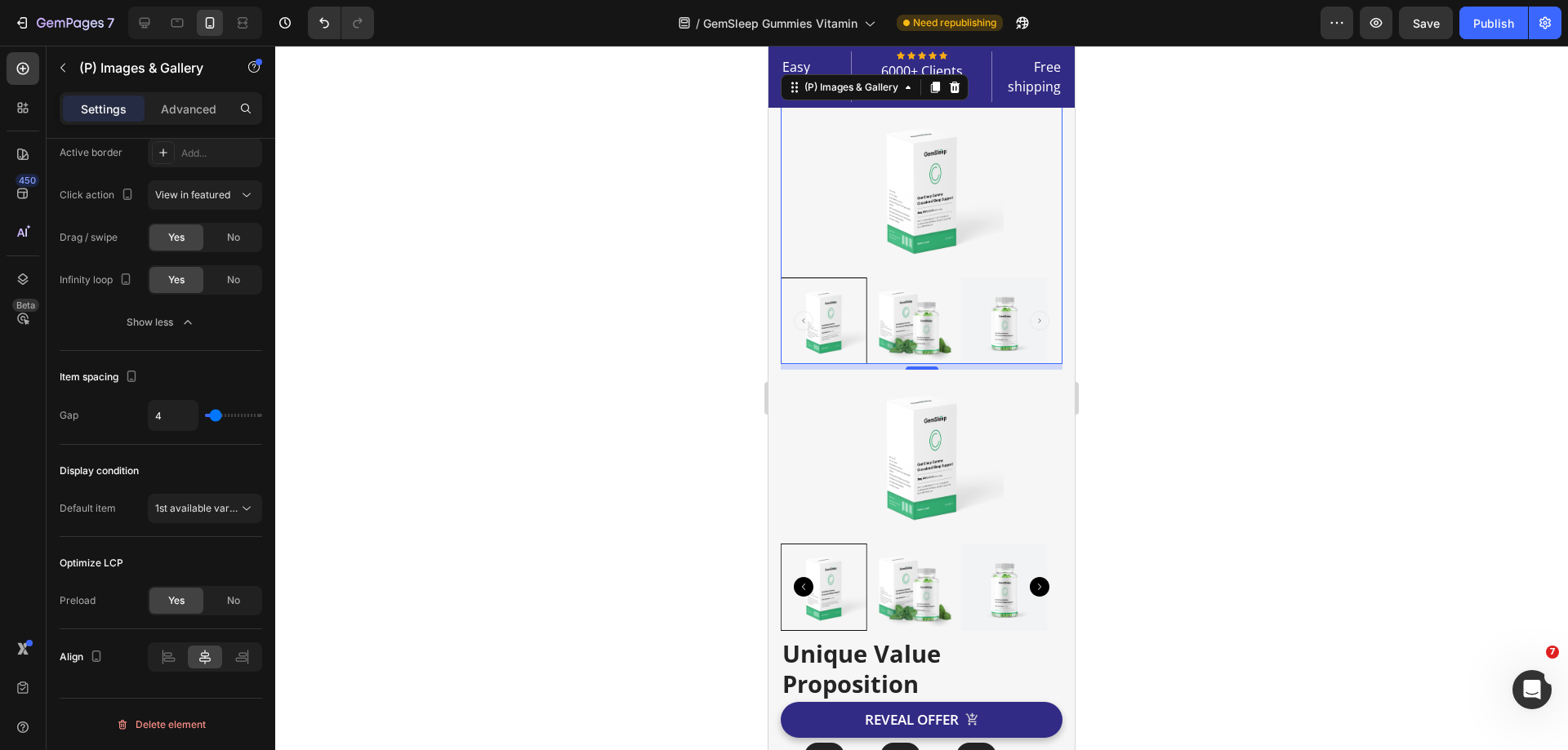
scroll to position [0, 0]
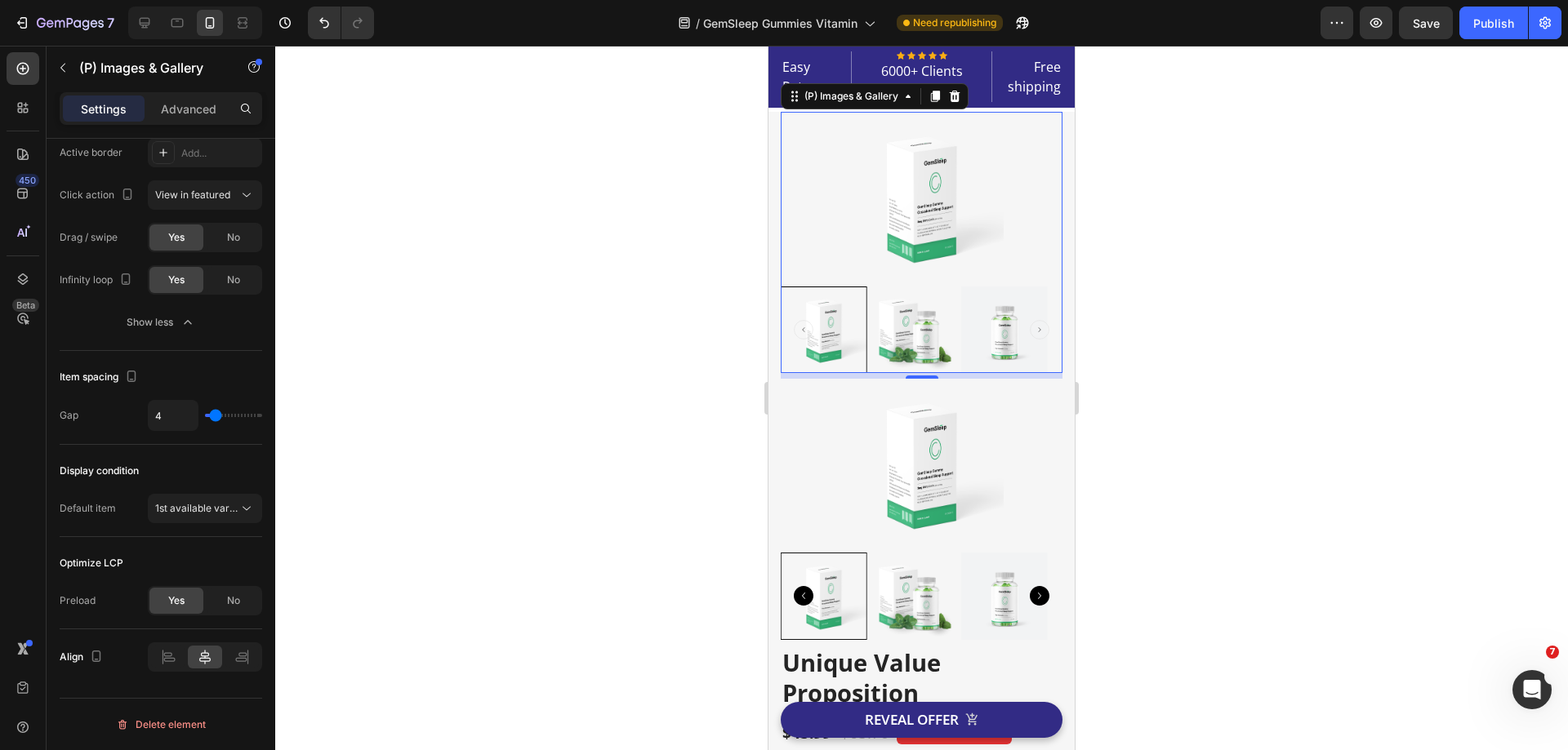
click at [803, 331] on icon "Carousel Back Arrow" at bounding box center [804, 330] width 20 height 20
click at [829, 256] on div at bounding box center [921, 198] width 281 height 172
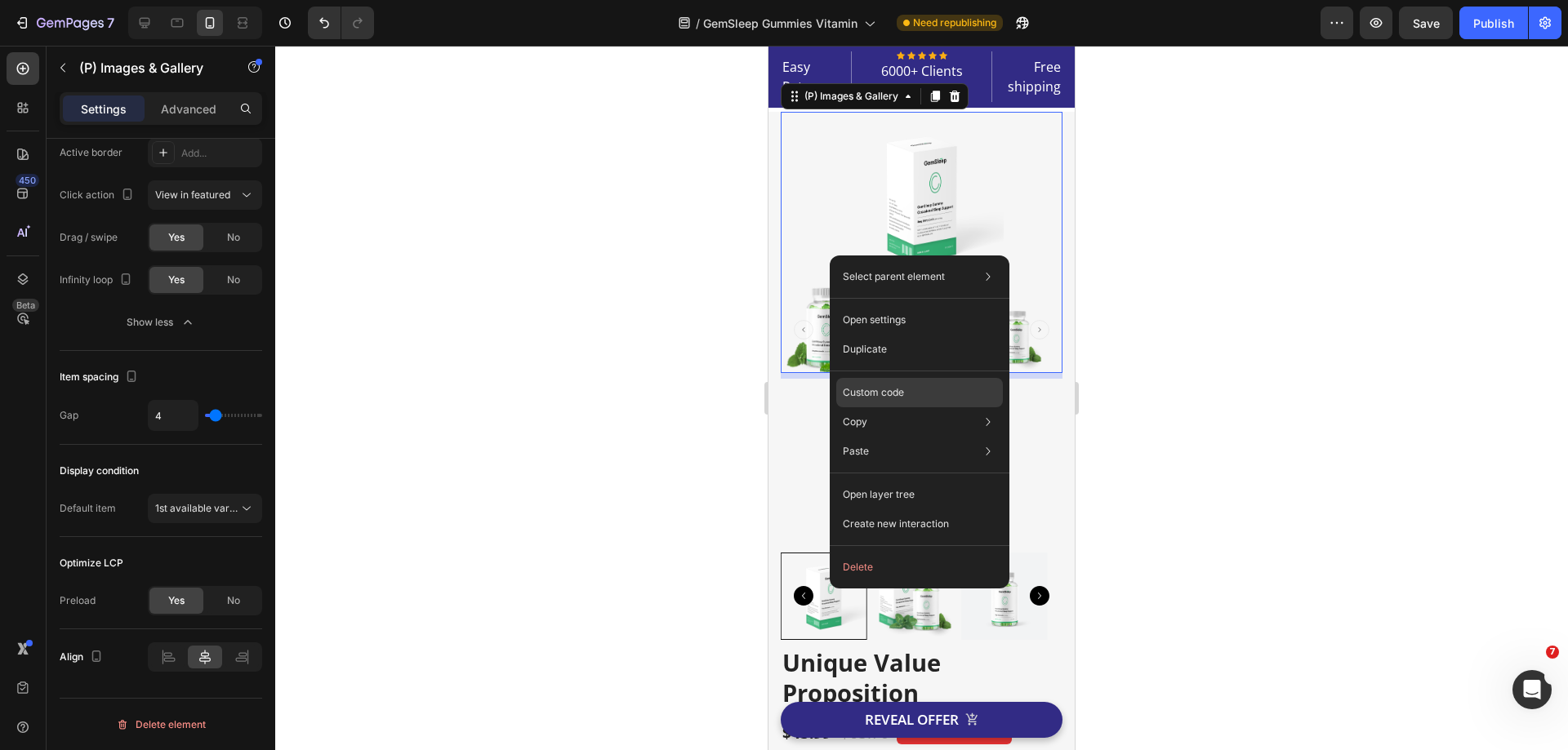
click at [872, 396] on p "Custom code" at bounding box center [873, 393] width 61 height 15
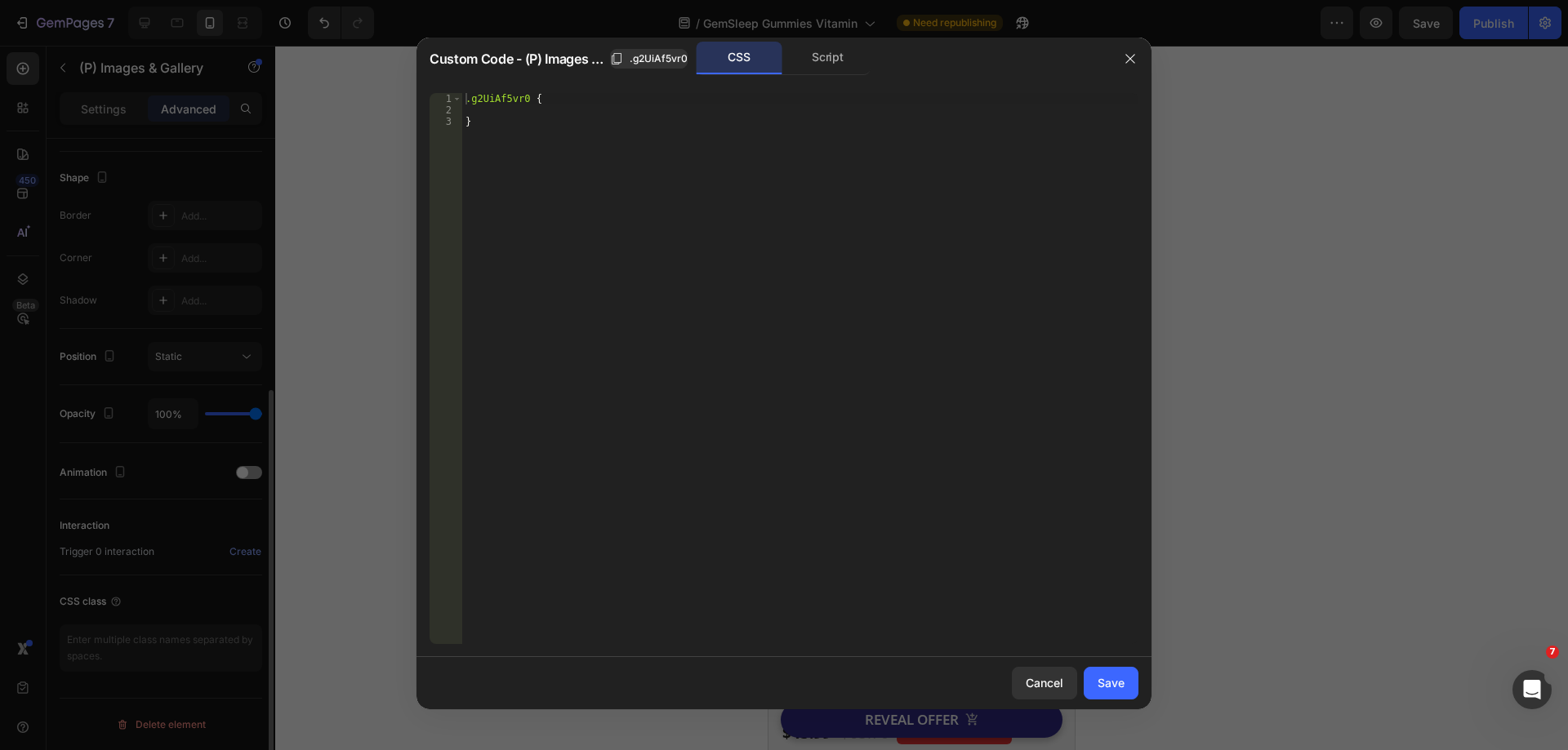
scroll to position [407, 0]
click at [825, 76] on div "Custom Code - (P) Images & Gallery .g2UiAf5vr0 CSS Script" at bounding box center [763, 59] width 692 height 42
click at [829, 63] on div "Script" at bounding box center [828, 58] width 86 height 33
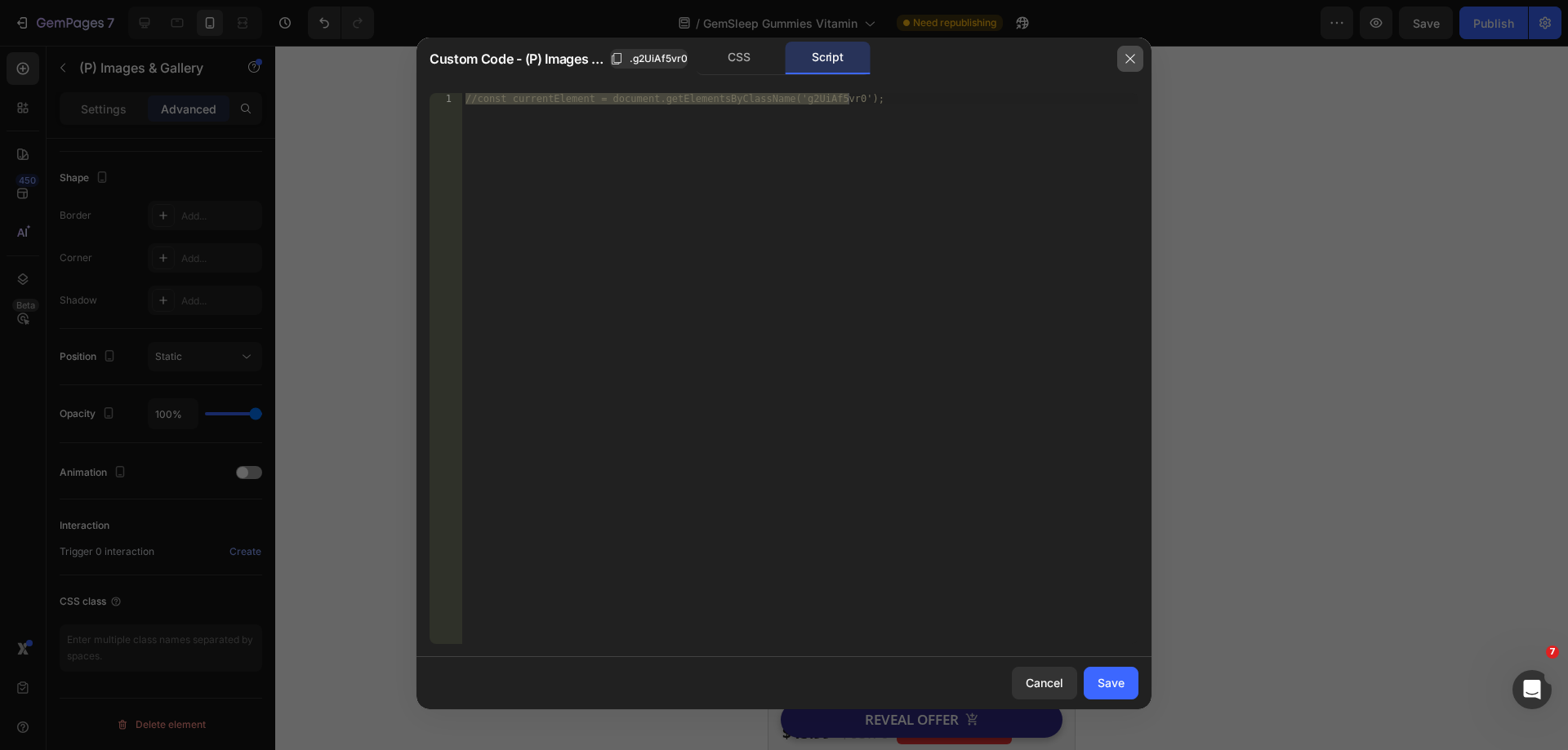
drag, startPoint x: 1122, startPoint y: 57, endPoint x: 282, endPoint y: 68, distance: 840.1
click at [1122, 57] on button "button" at bounding box center [1131, 59] width 26 height 26
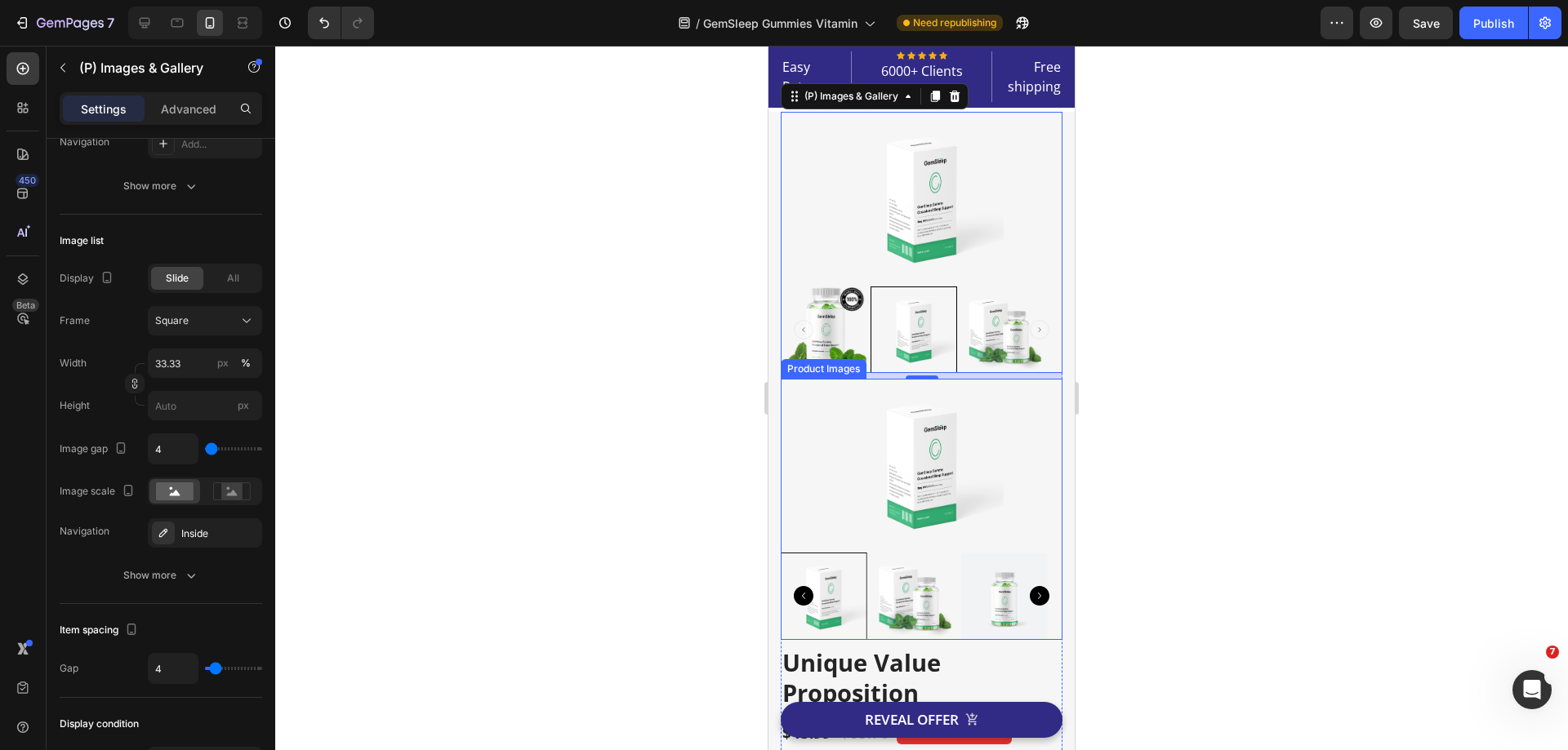
click at [834, 377] on div "(P) Images & Gallery 7 Product Images Unique Value Proposition Product Title Ic…" at bounding box center [921, 594] width 281 height 965
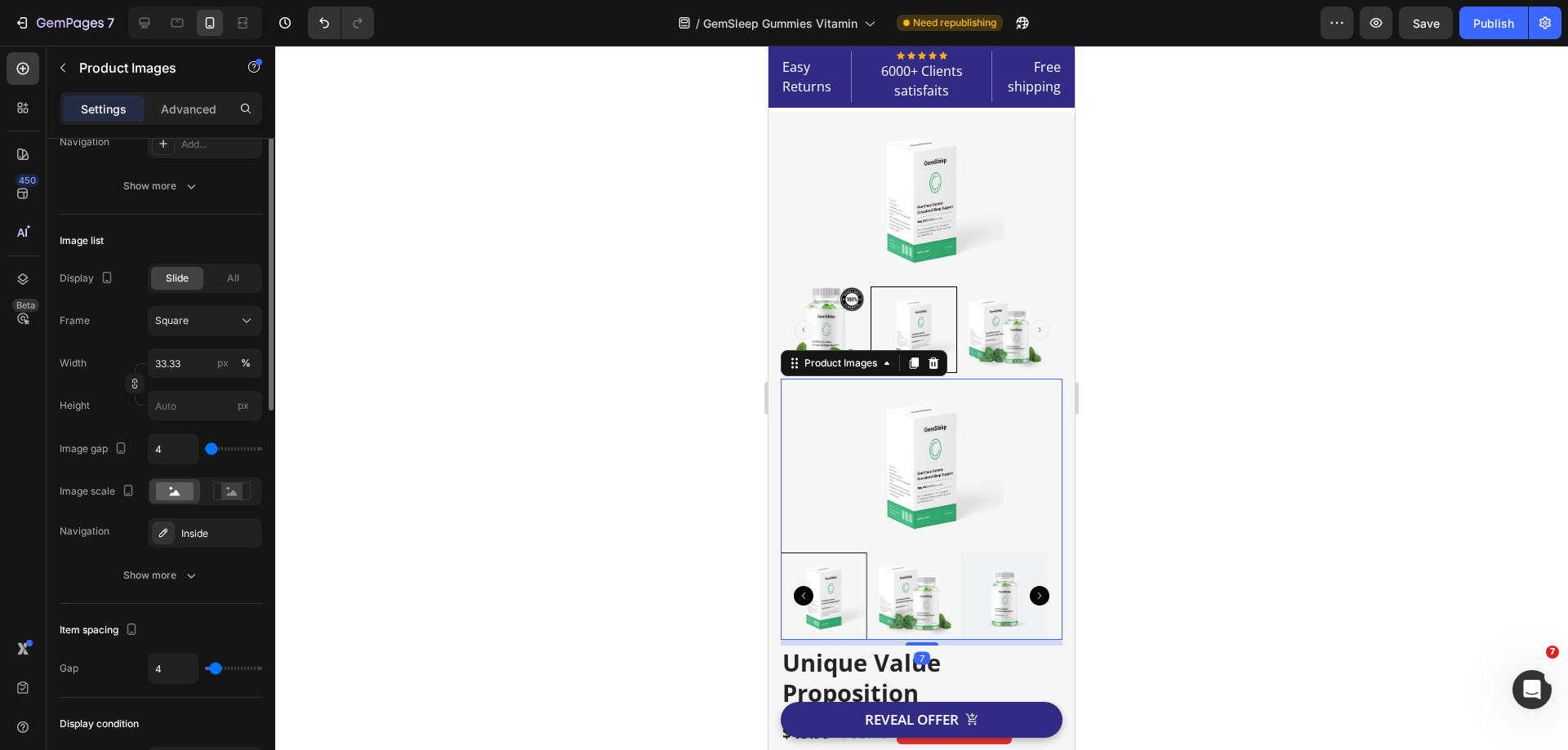
scroll to position [162, 0]
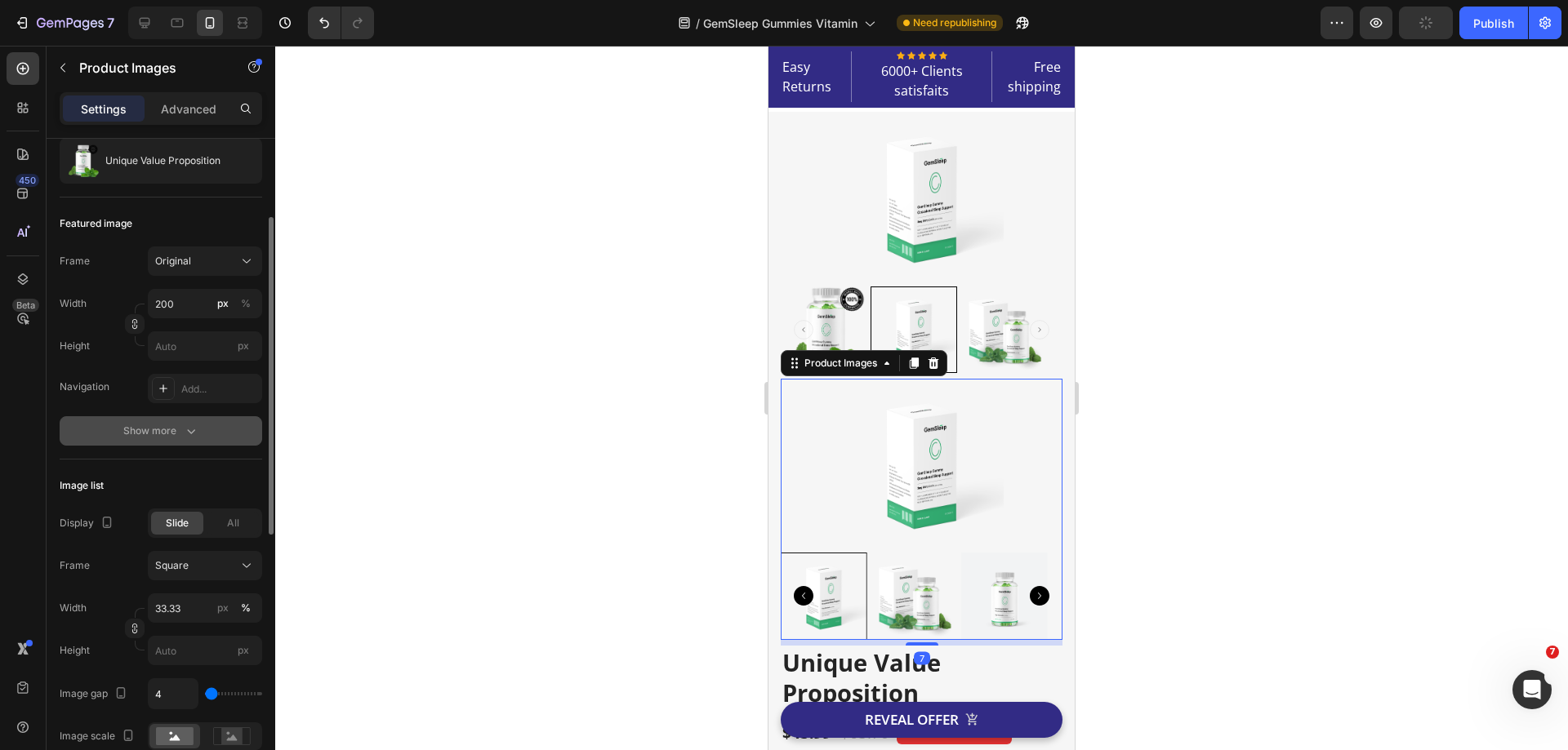
click at [156, 427] on div "Show more" at bounding box center [161, 432] width 76 height 17
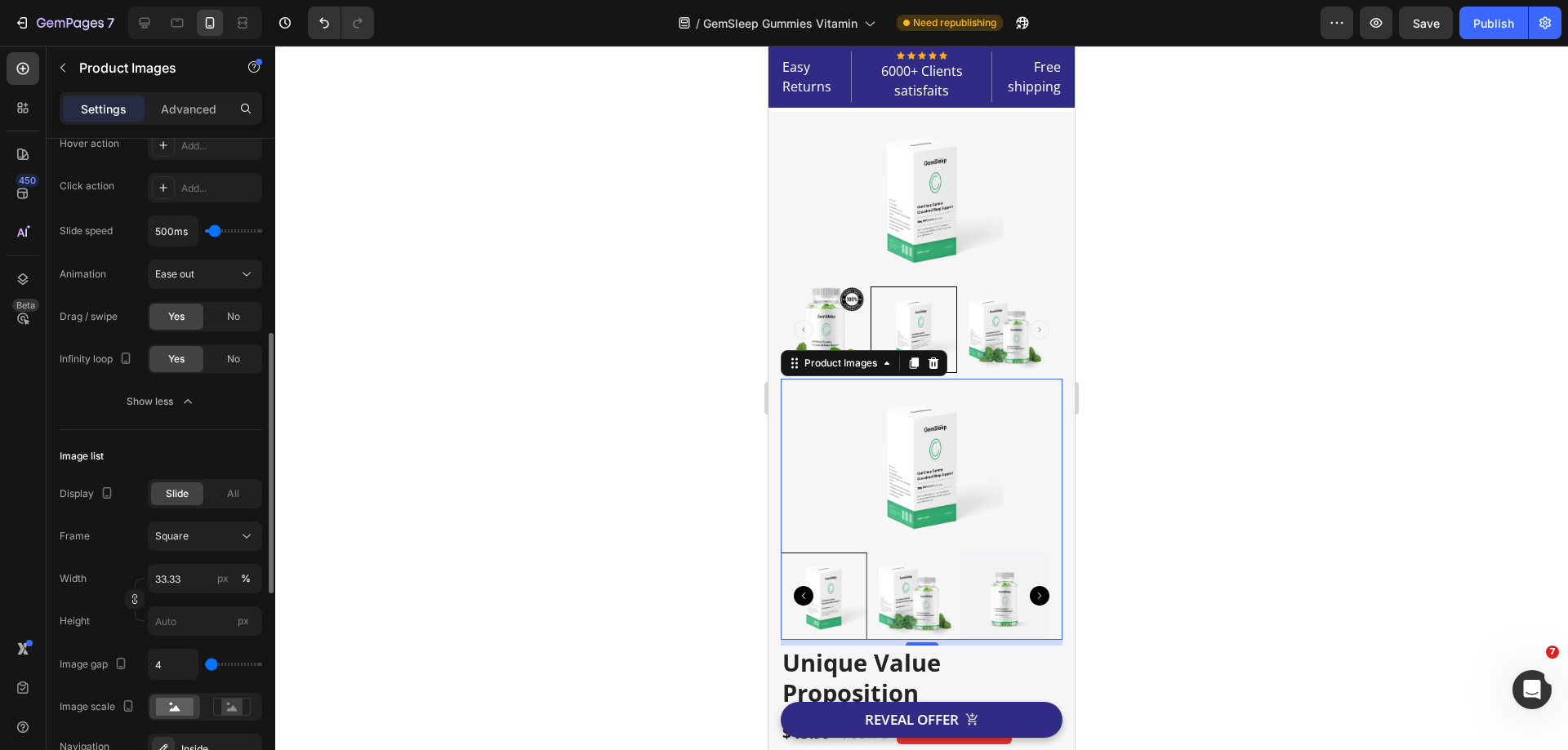
scroll to position [653, 0]
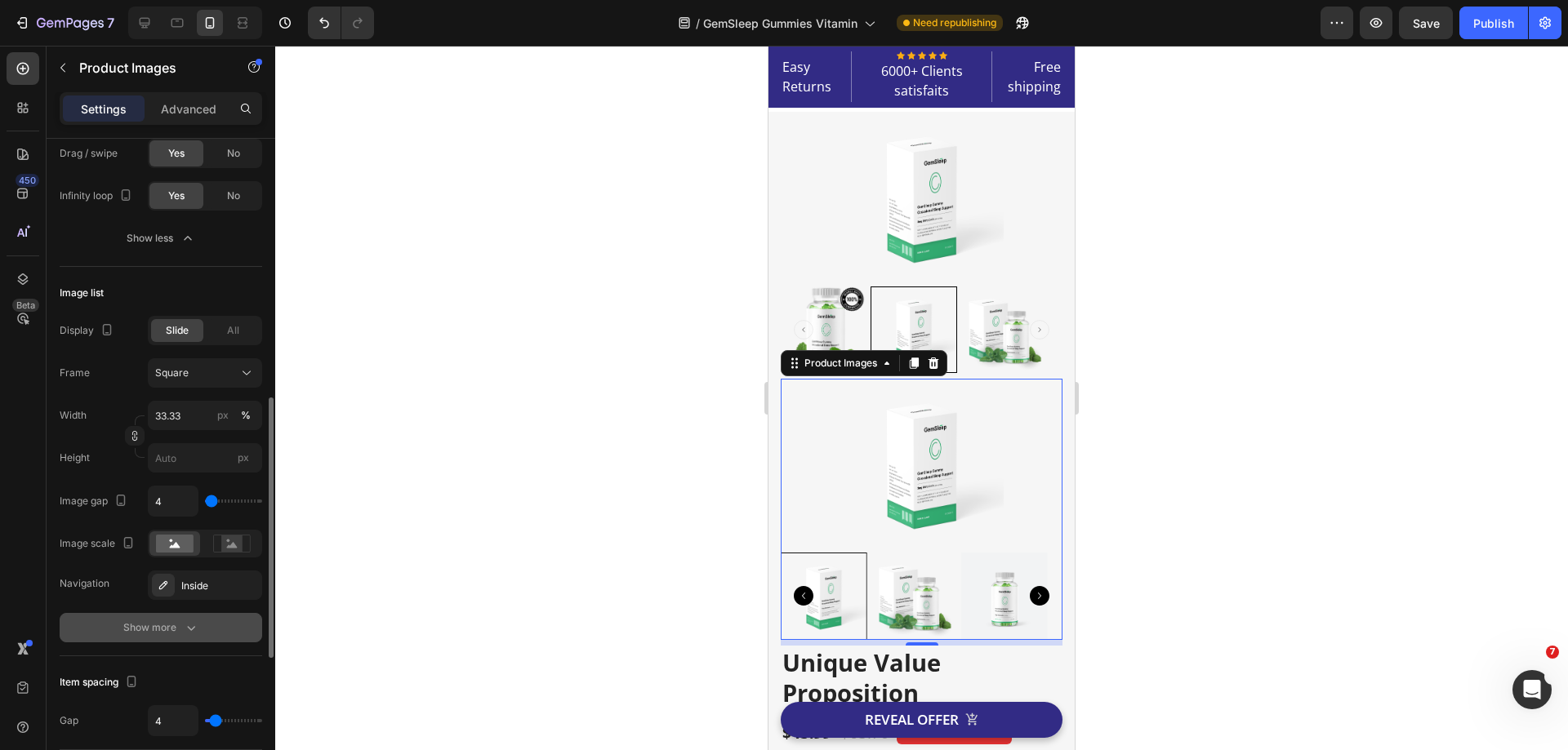
click at [184, 634] on icon "button" at bounding box center [191, 628] width 17 height 17
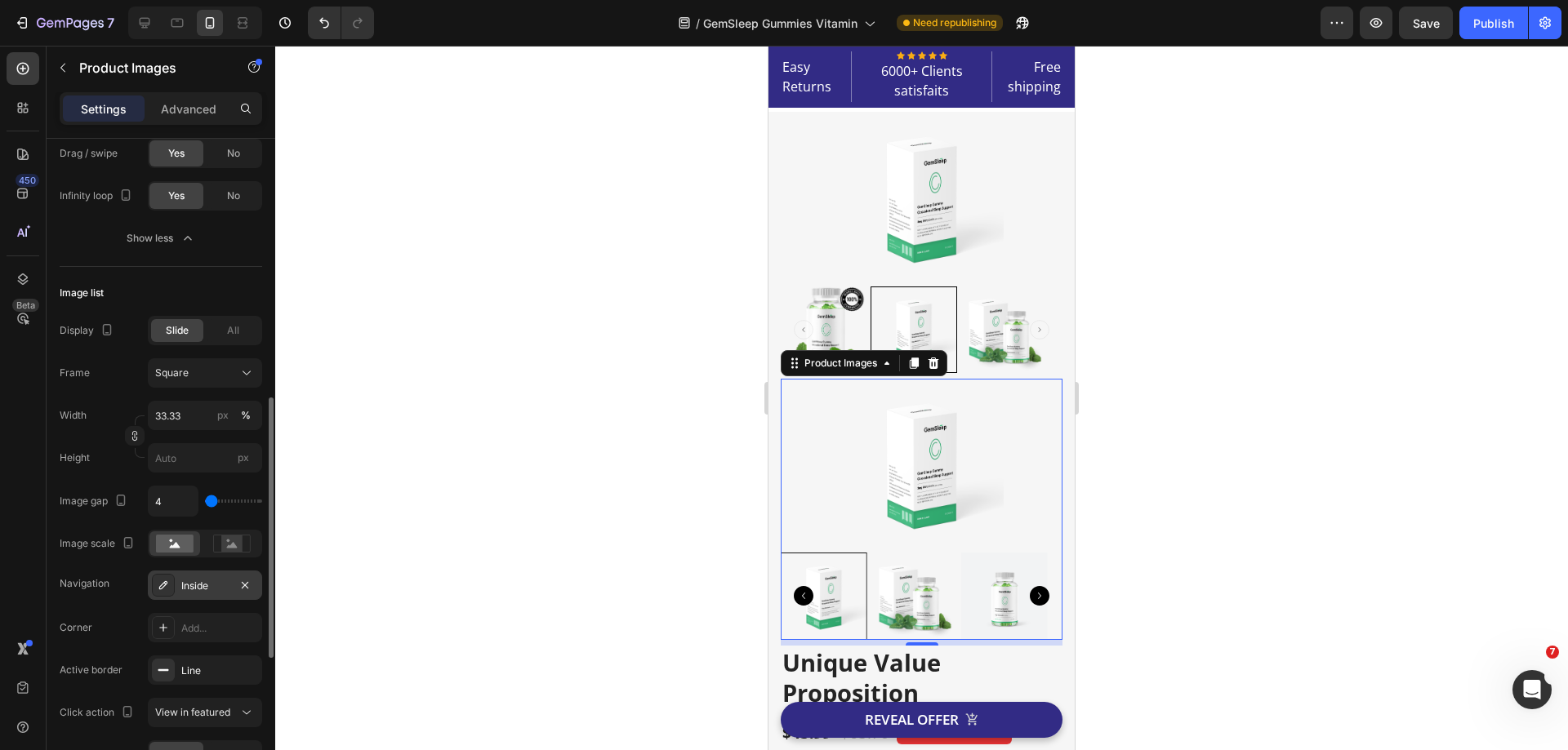
click at [184, 583] on div "Inside" at bounding box center [205, 587] width 47 height 15
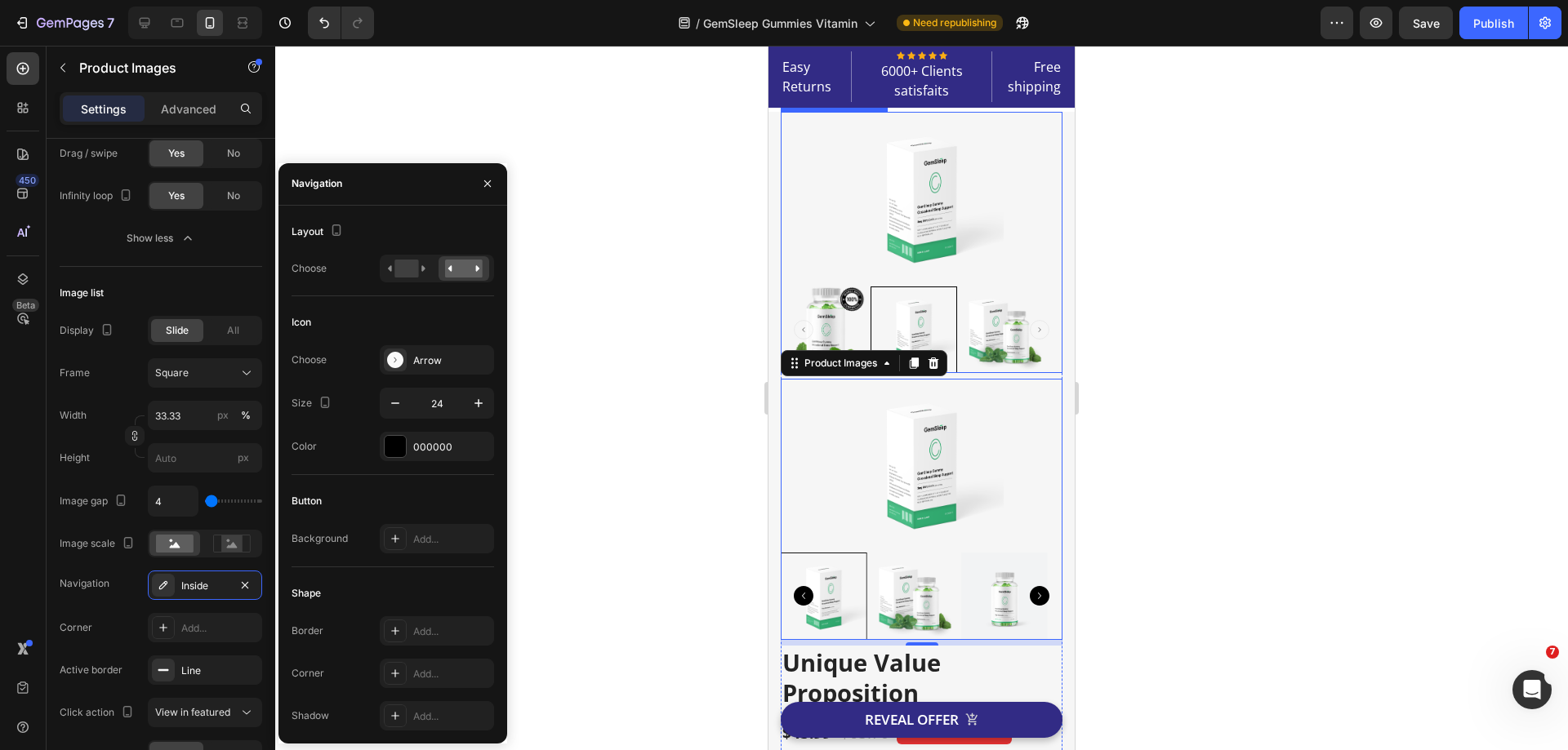
click at [846, 337] on img at bounding box center [824, 329] width 87 height 87
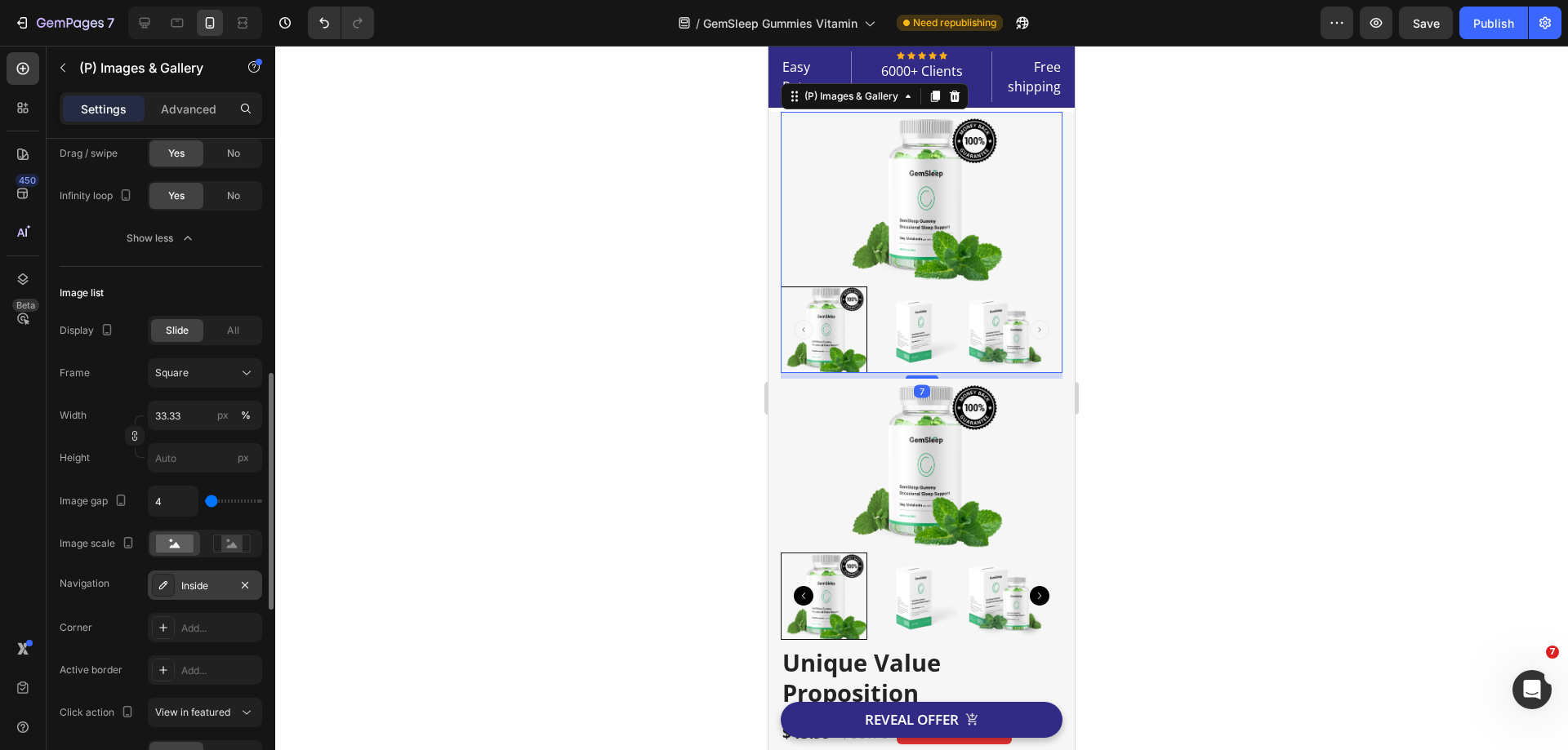
click at [204, 592] on div "Inside" at bounding box center [205, 587] width 47 height 15
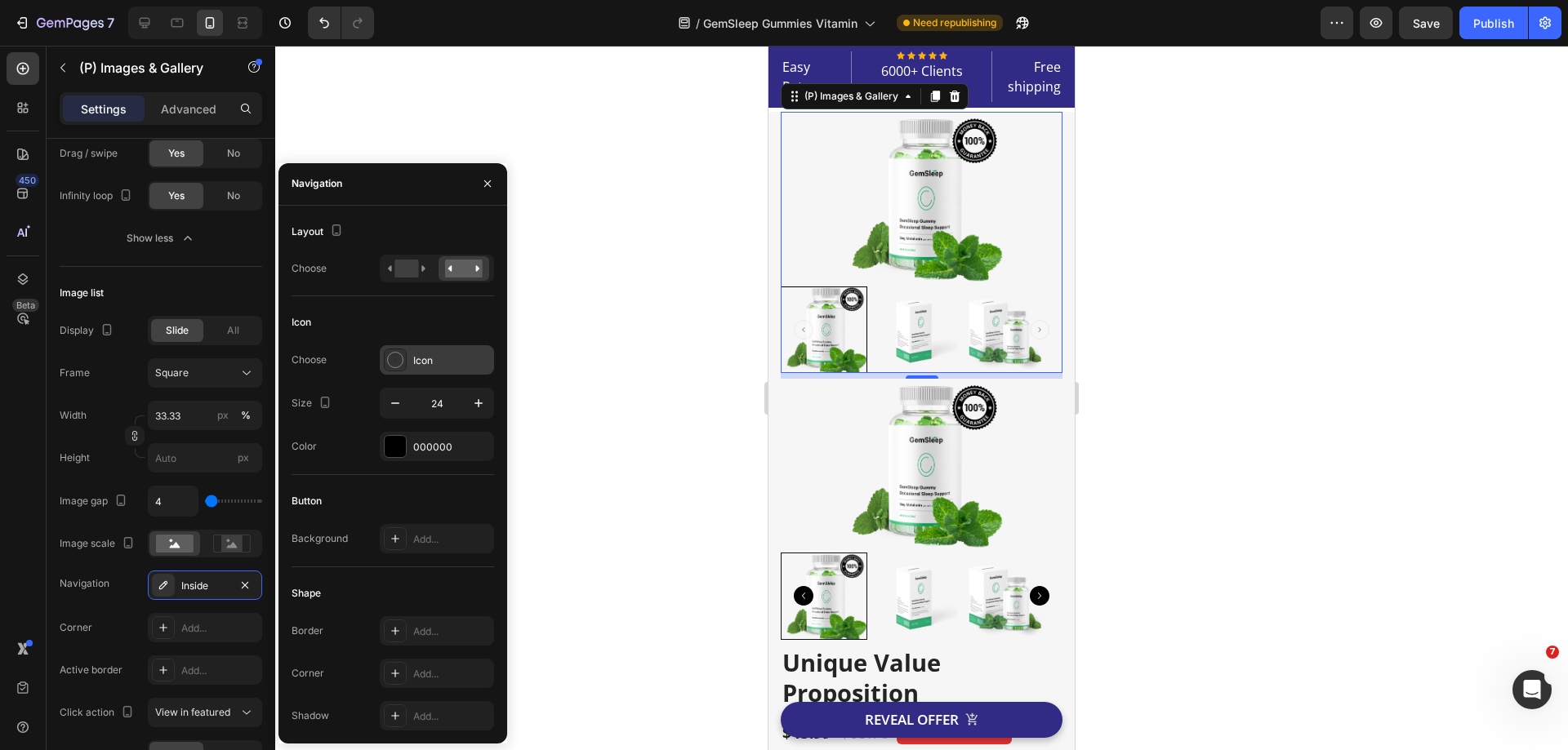
click at [427, 366] on div "Icon" at bounding box center [451, 361] width 77 height 15
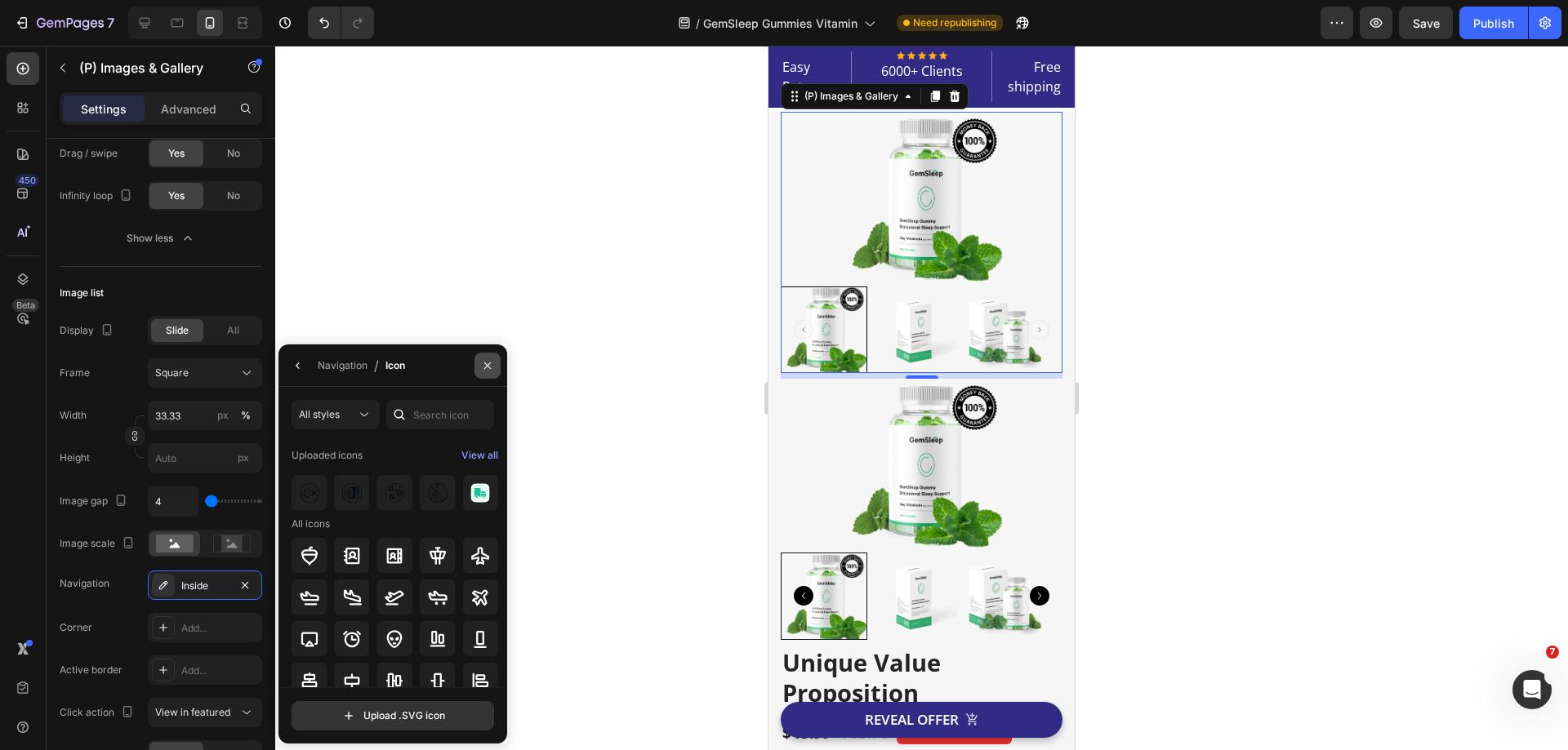
click at [492, 363] on icon "button" at bounding box center [488, 366] width 13 height 13
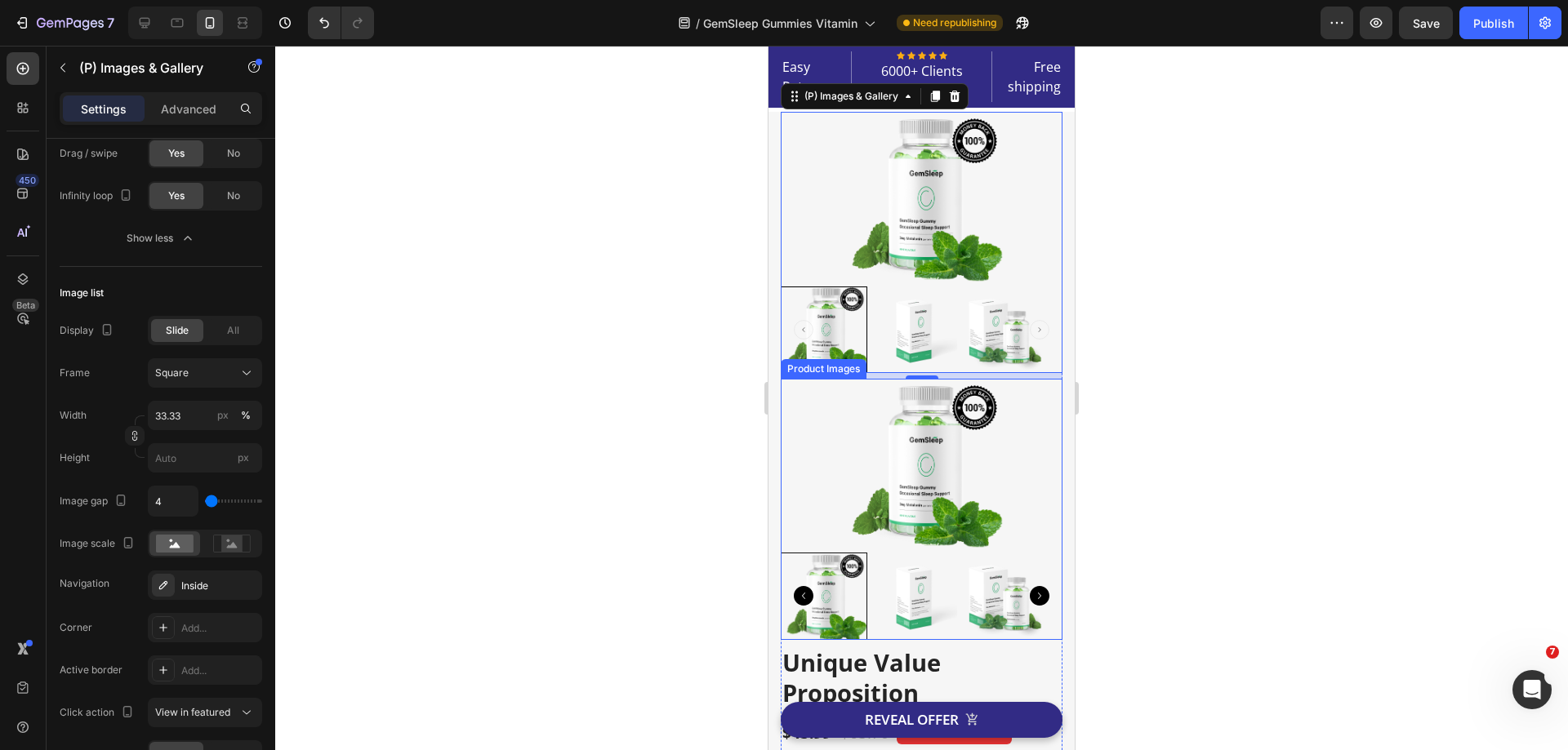
click at [879, 623] on img at bounding box center [914, 596] width 87 height 87
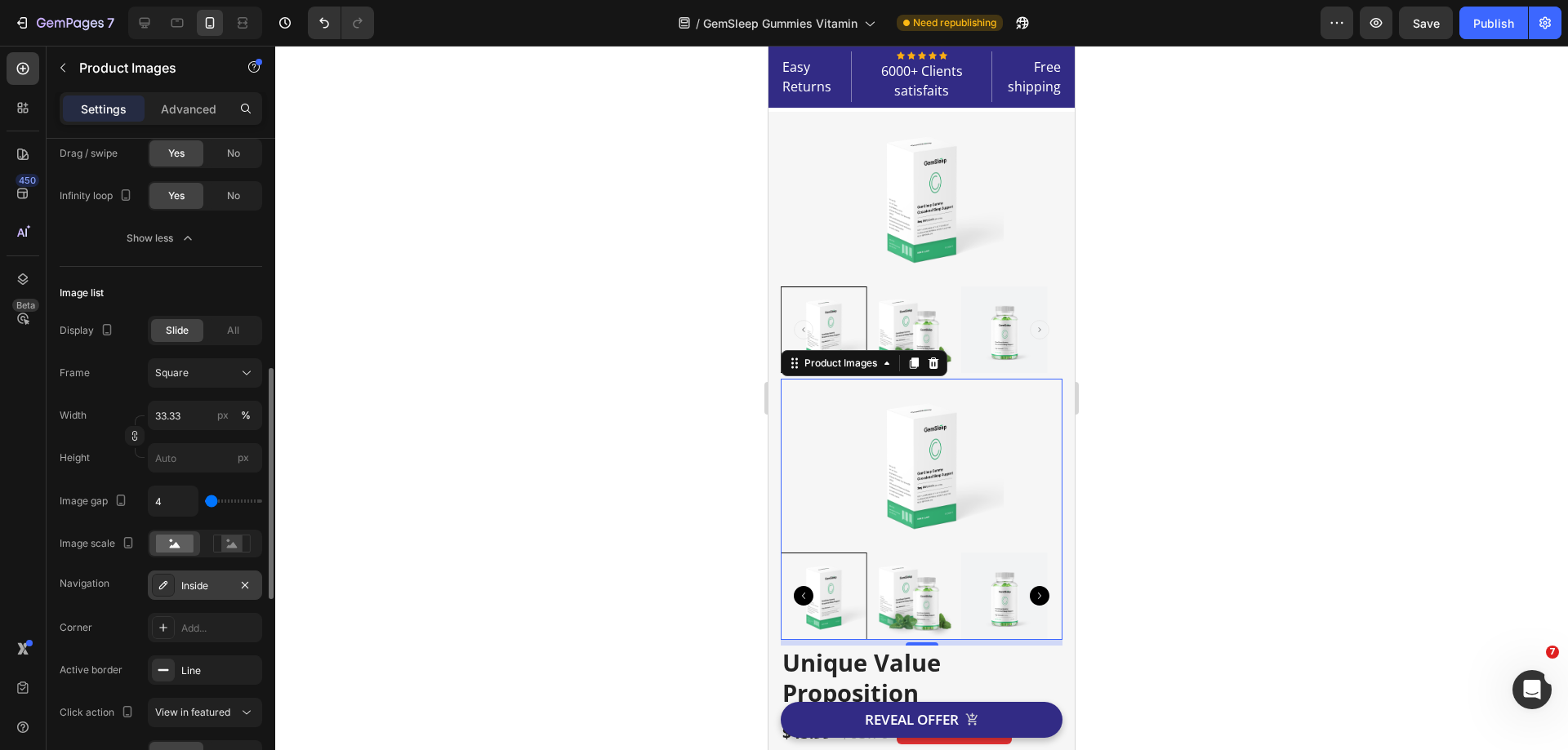
click at [194, 590] on div "Inside" at bounding box center [205, 587] width 47 height 15
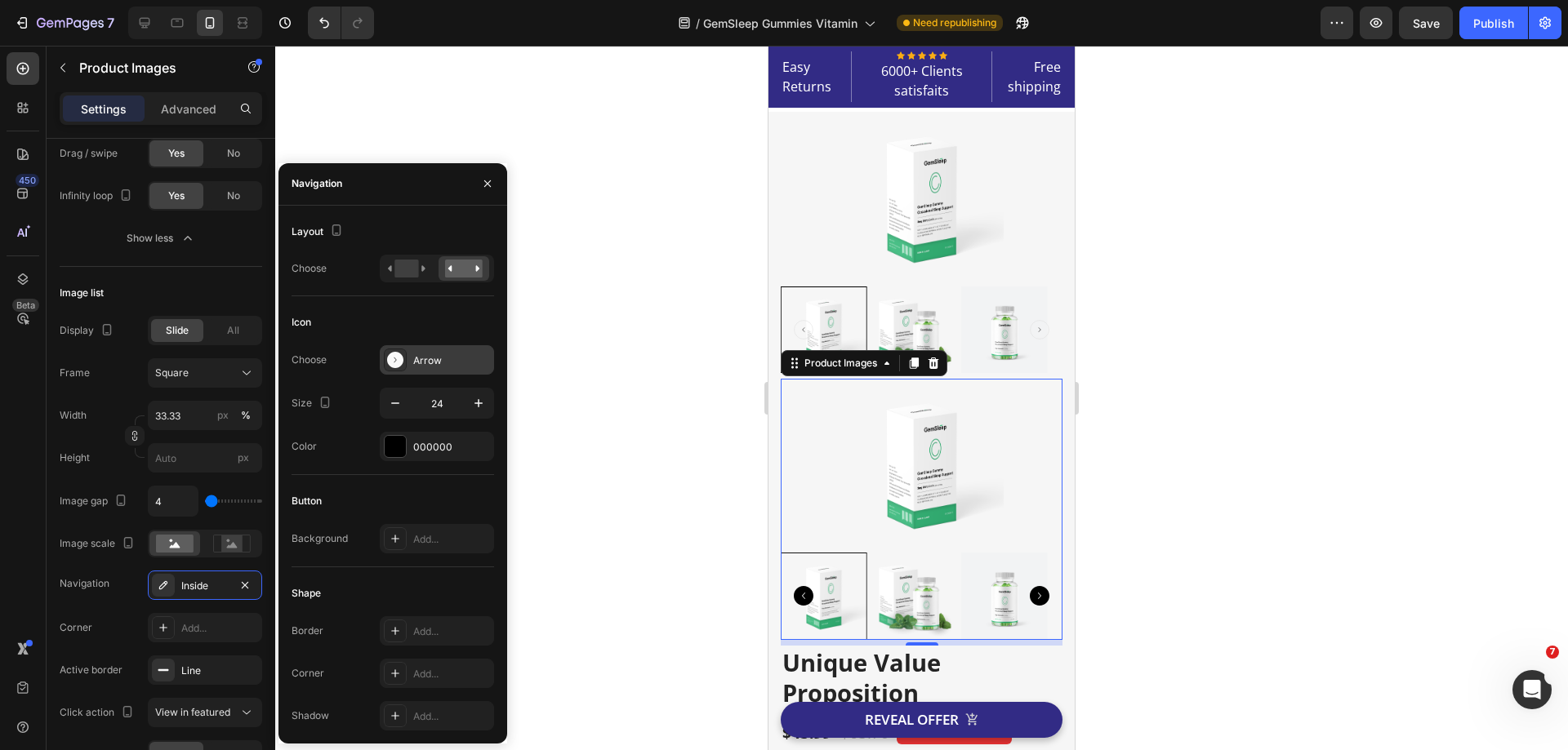
click at [431, 358] on div "Arrow" at bounding box center [451, 361] width 77 height 15
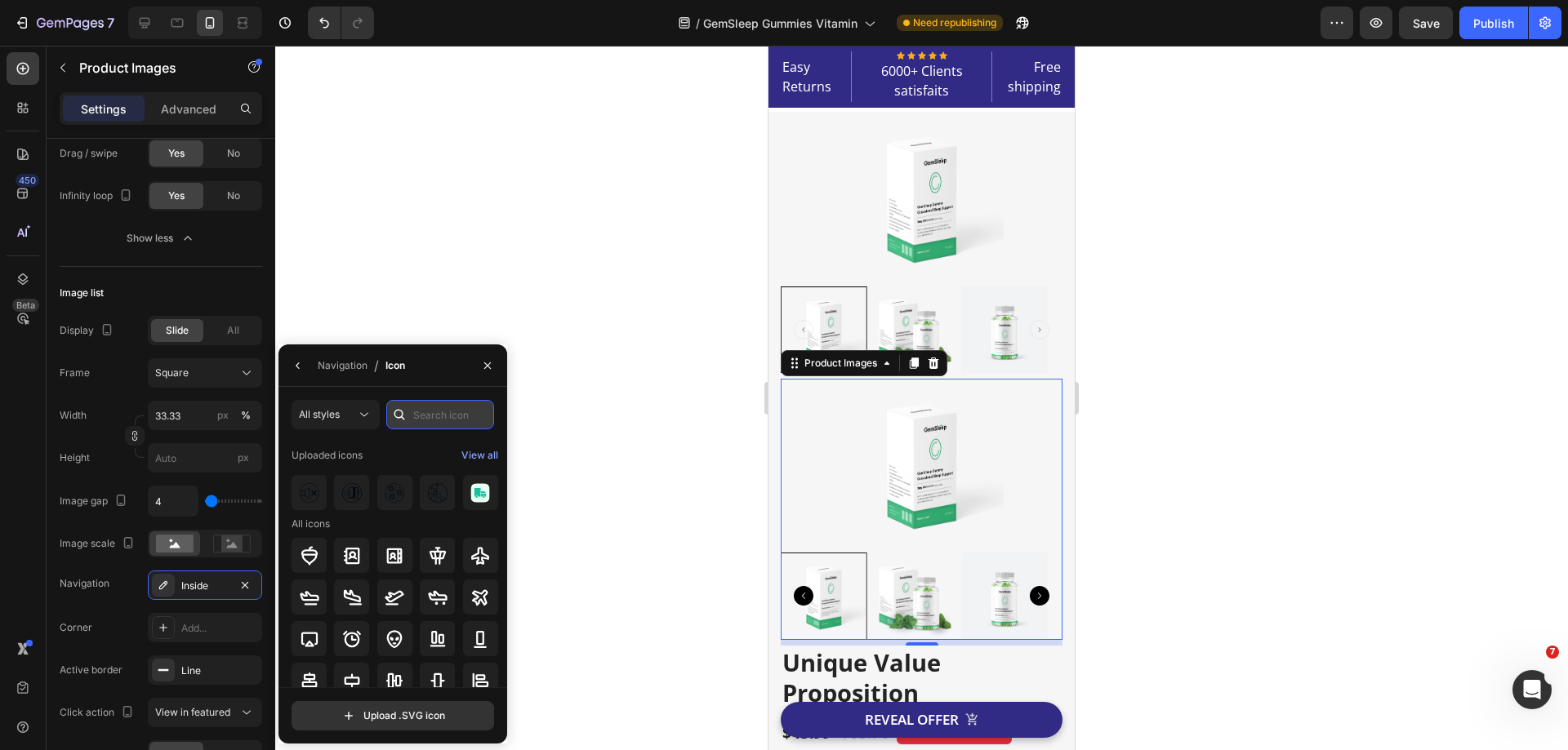
click at [424, 421] on input "text" at bounding box center [440, 415] width 108 height 30
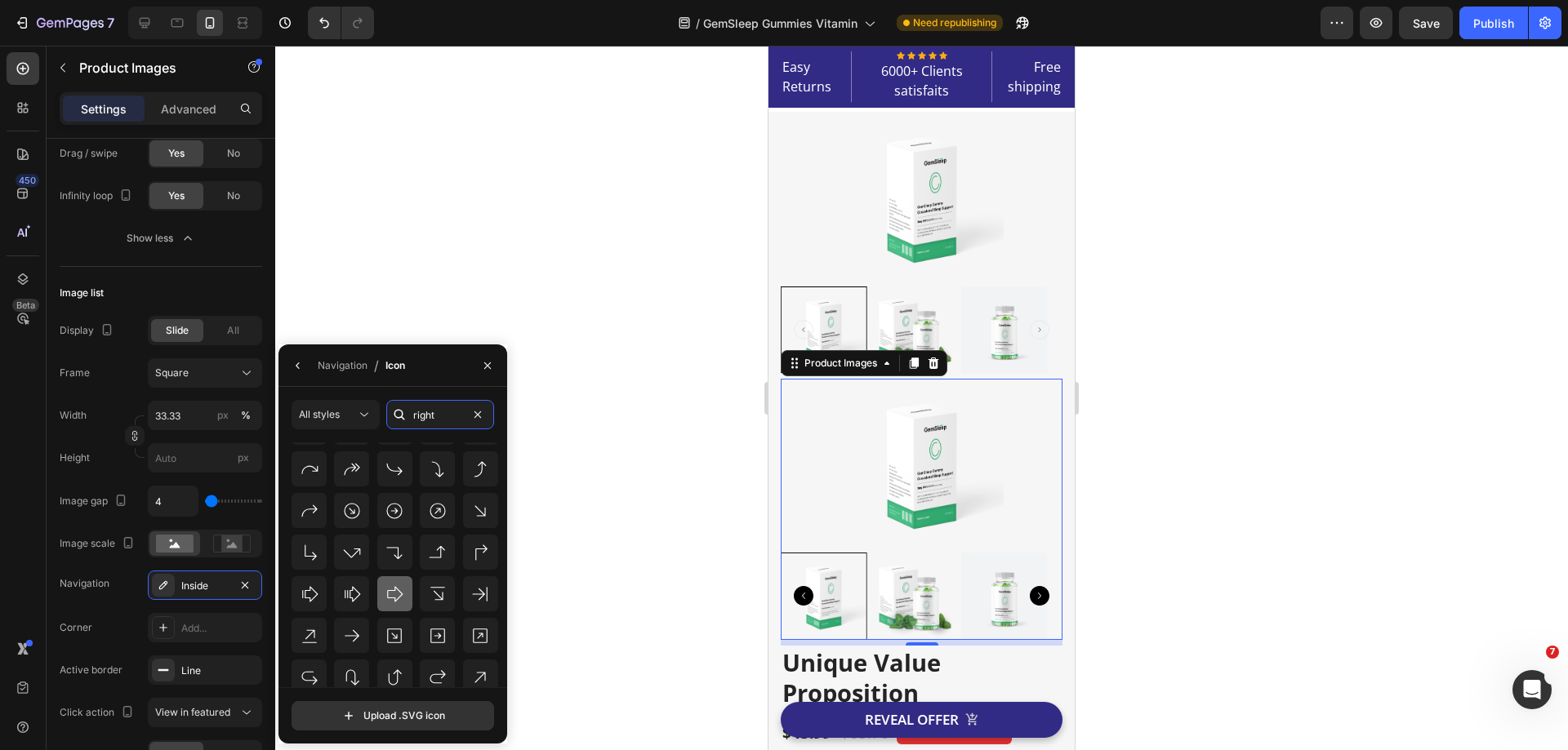
scroll to position [592, 0]
type input "right"
click at [442, 592] on icon at bounding box center [437, 592] width 16 height 16
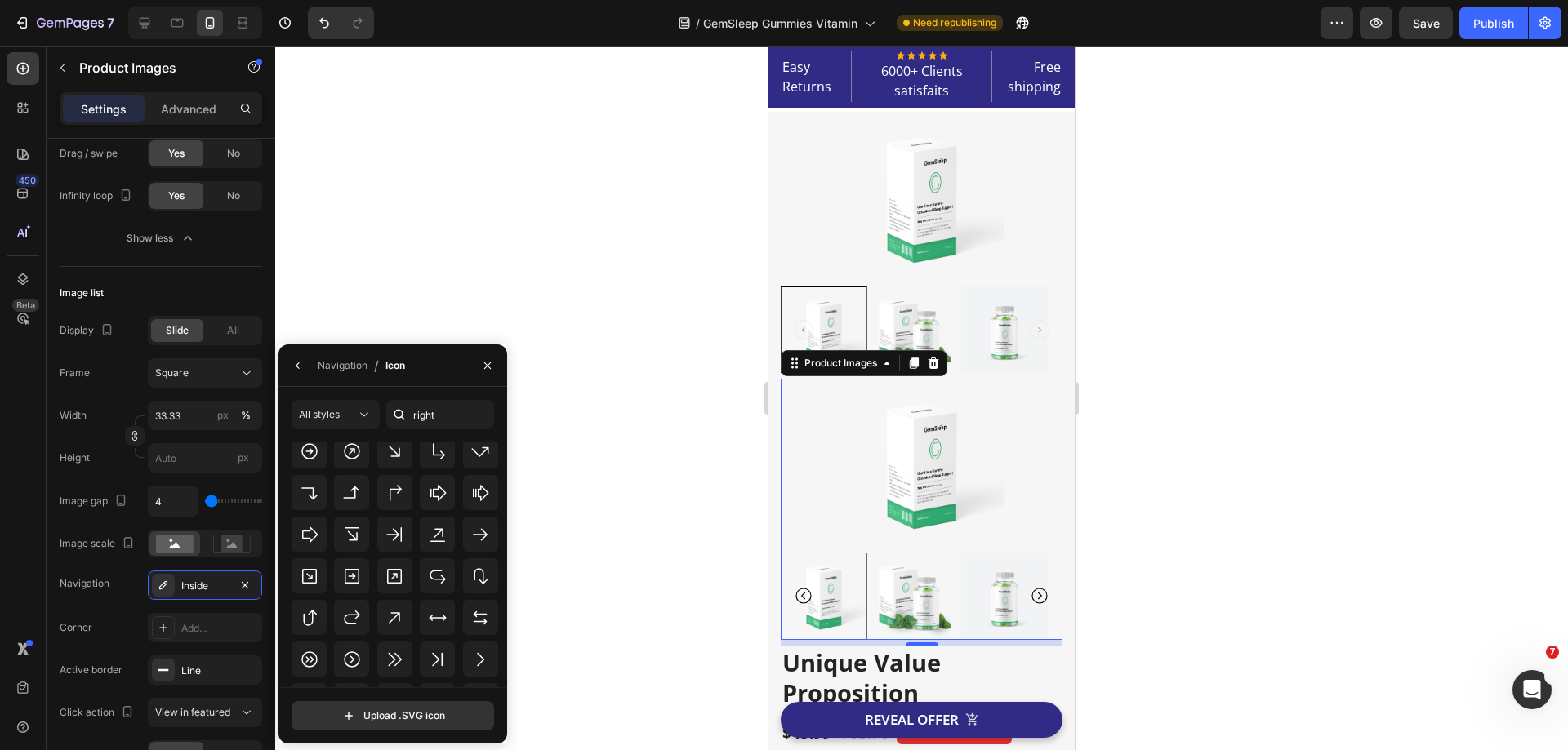
scroll to position [943, 0]
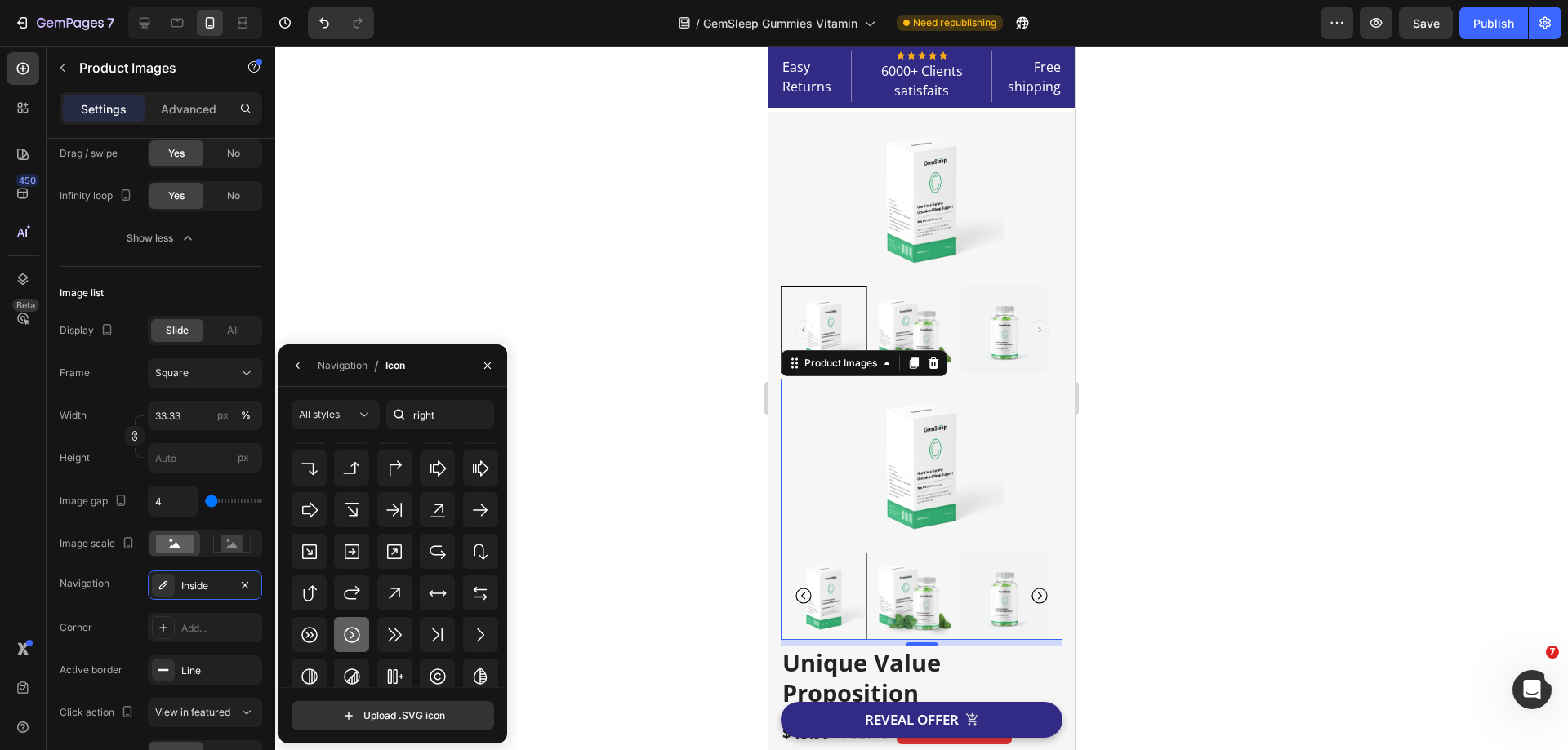
click at [353, 632] on icon at bounding box center [352, 635] width 20 height 20
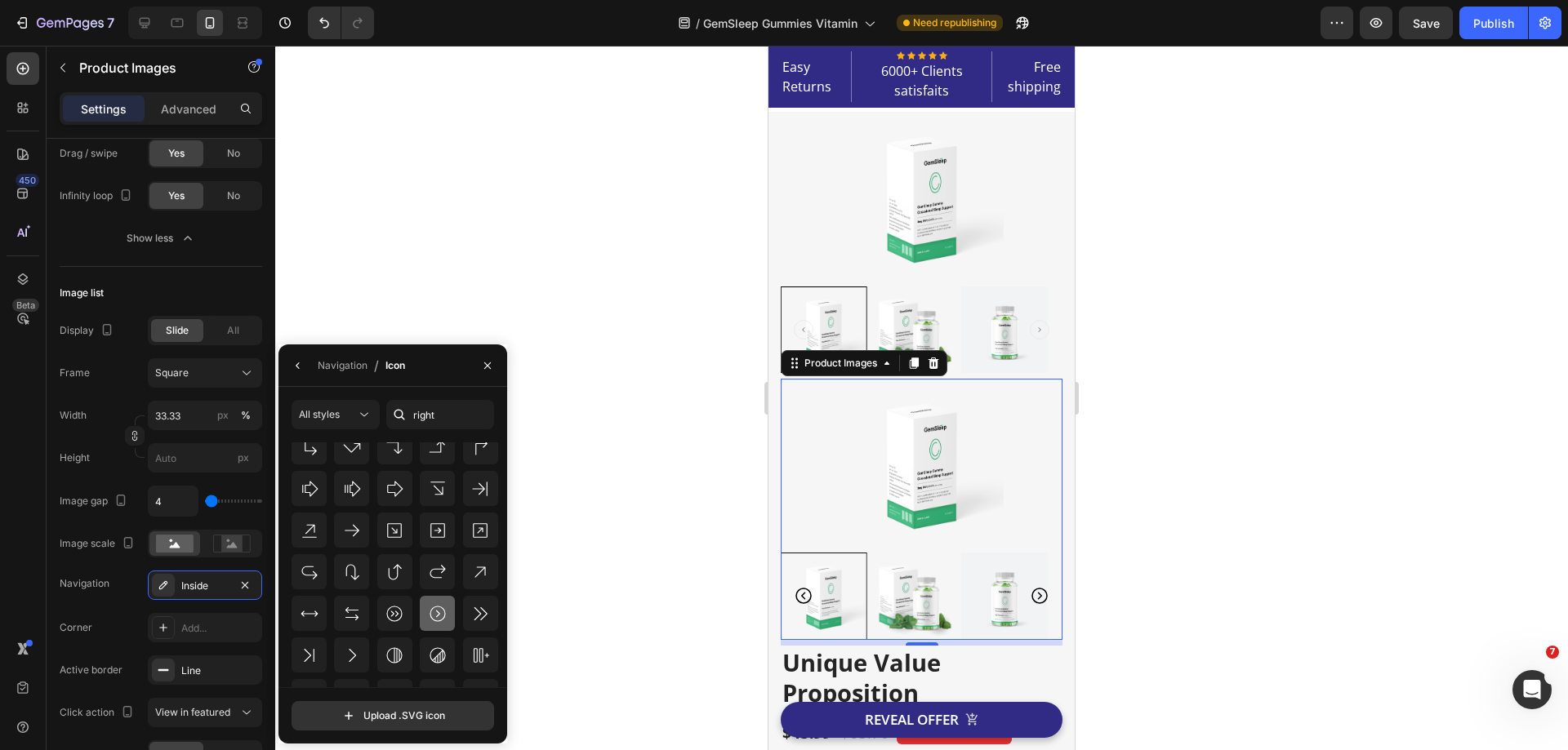
click at [438, 609] on icon at bounding box center [437, 614] width 20 height 20
click at [39, 557] on div "450 Beta" at bounding box center [23, 398] width 46 height 705
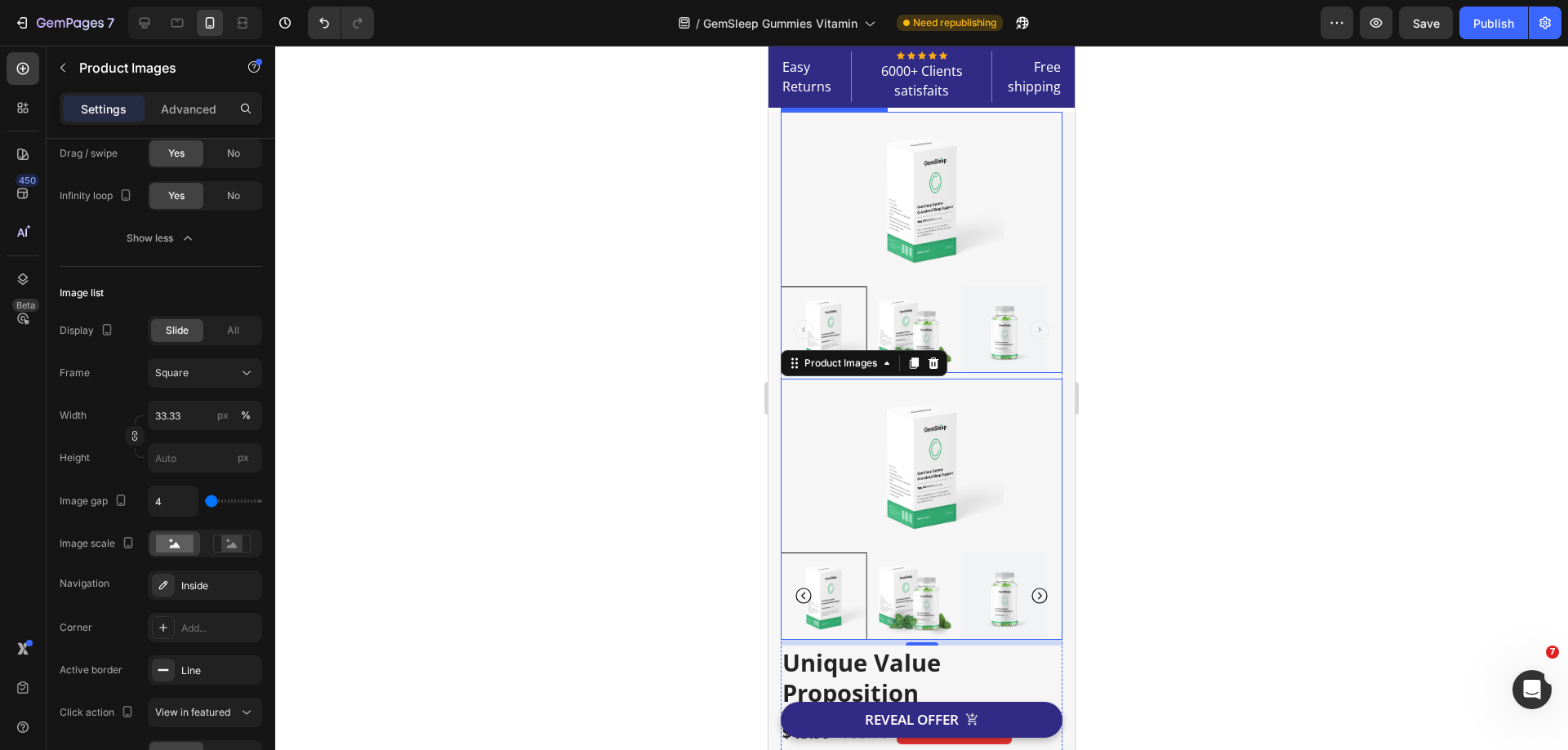
click at [885, 266] on img at bounding box center [922, 198] width 163 height 172
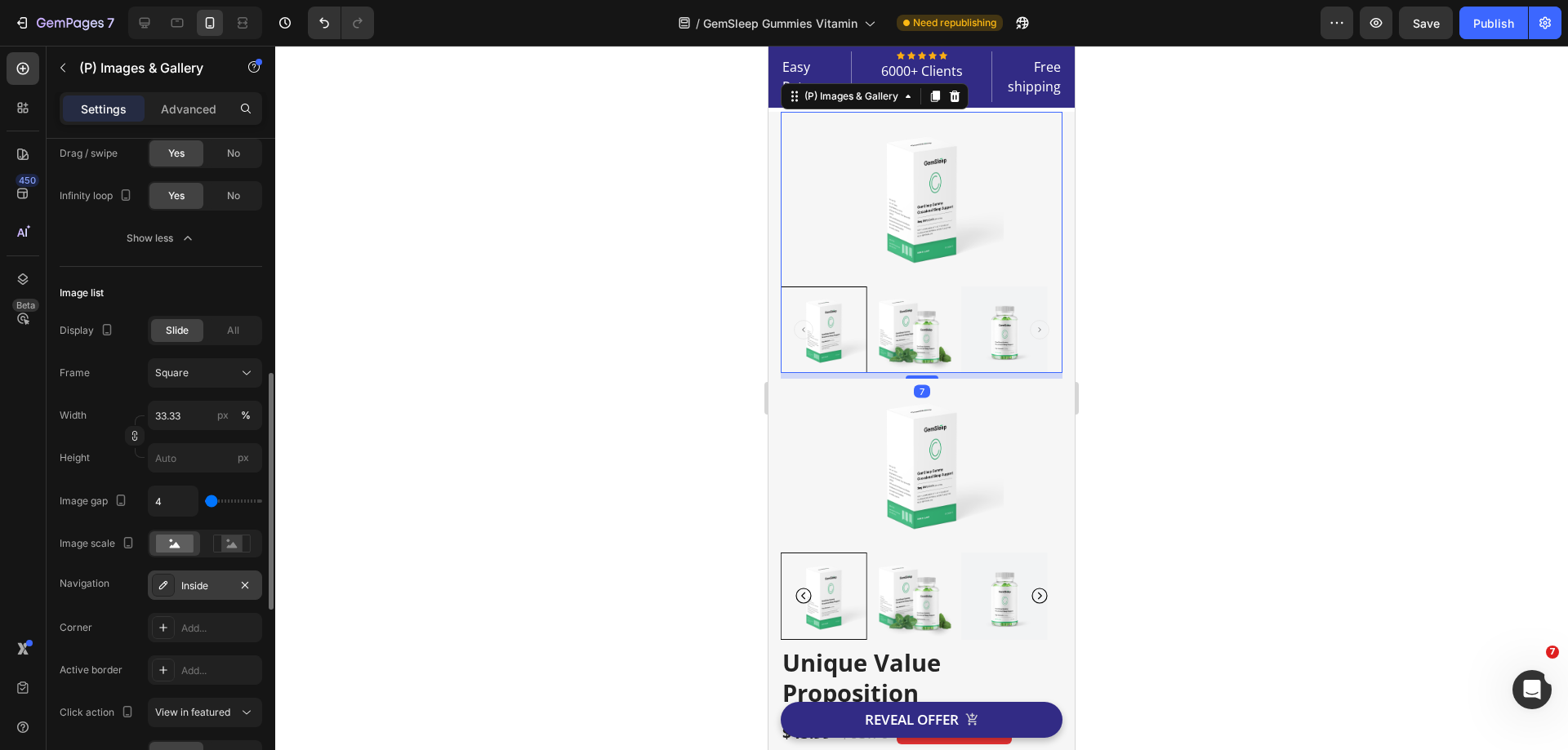
click at [182, 583] on div "Inside" at bounding box center [205, 587] width 47 height 15
click at [21, 488] on div "450 Beta" at bounding box center [23, 342] width 33 height 580
click at [871, 625] on img at bounding box center [914, 596] width 87 height 87
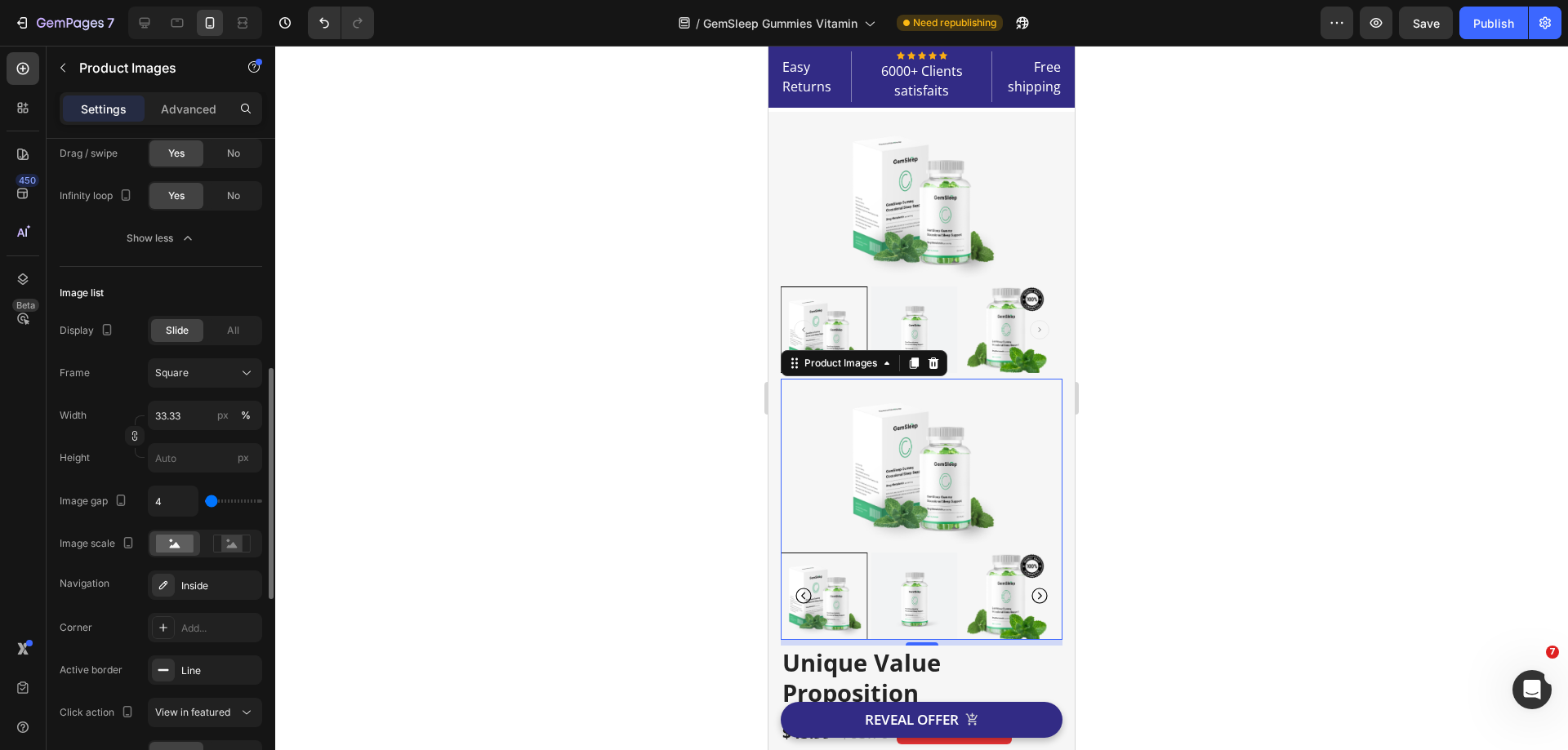
scroll to position [490, 0]
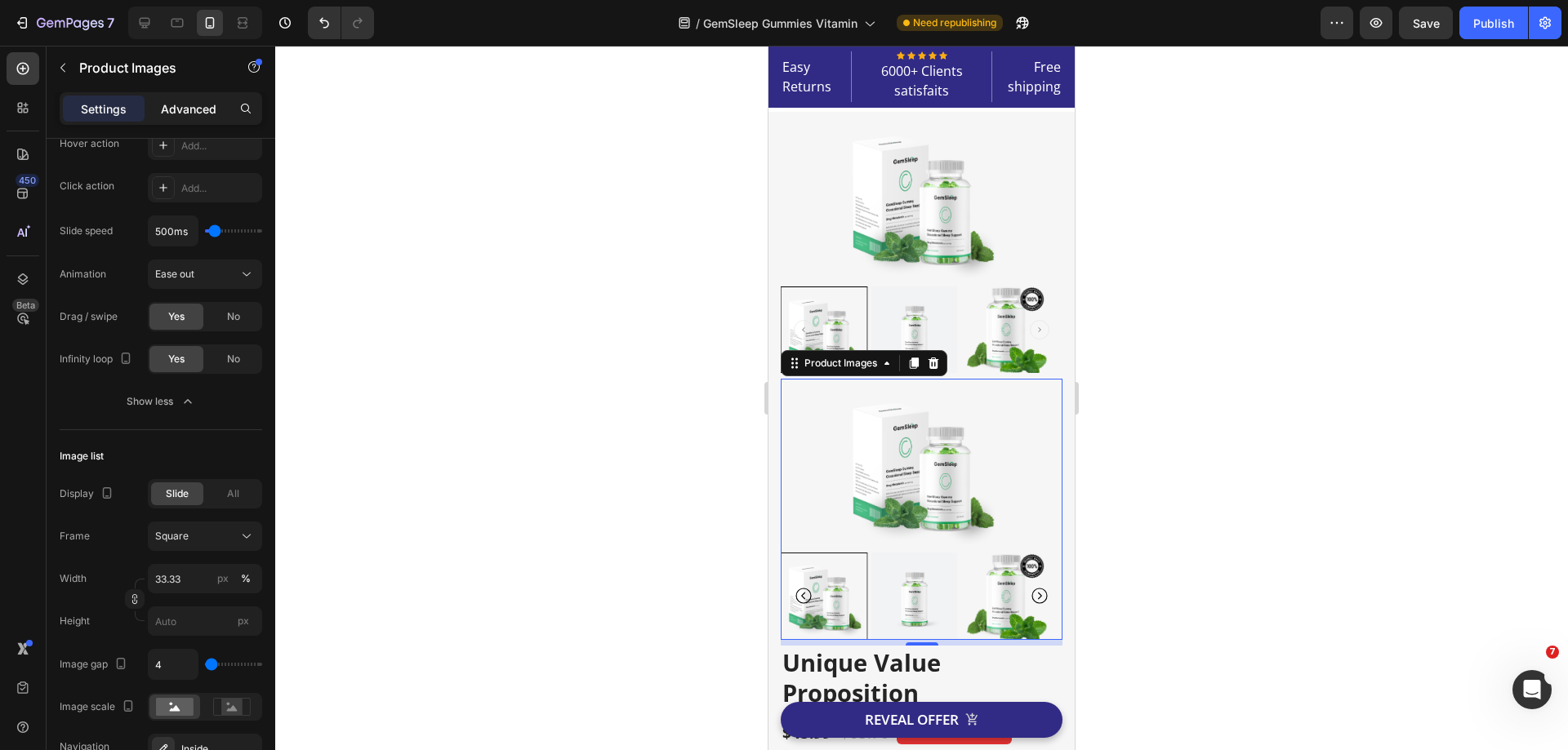
click at [177, 106] on p "Advanced" at bounding box center [188, 109] width 55 height 17
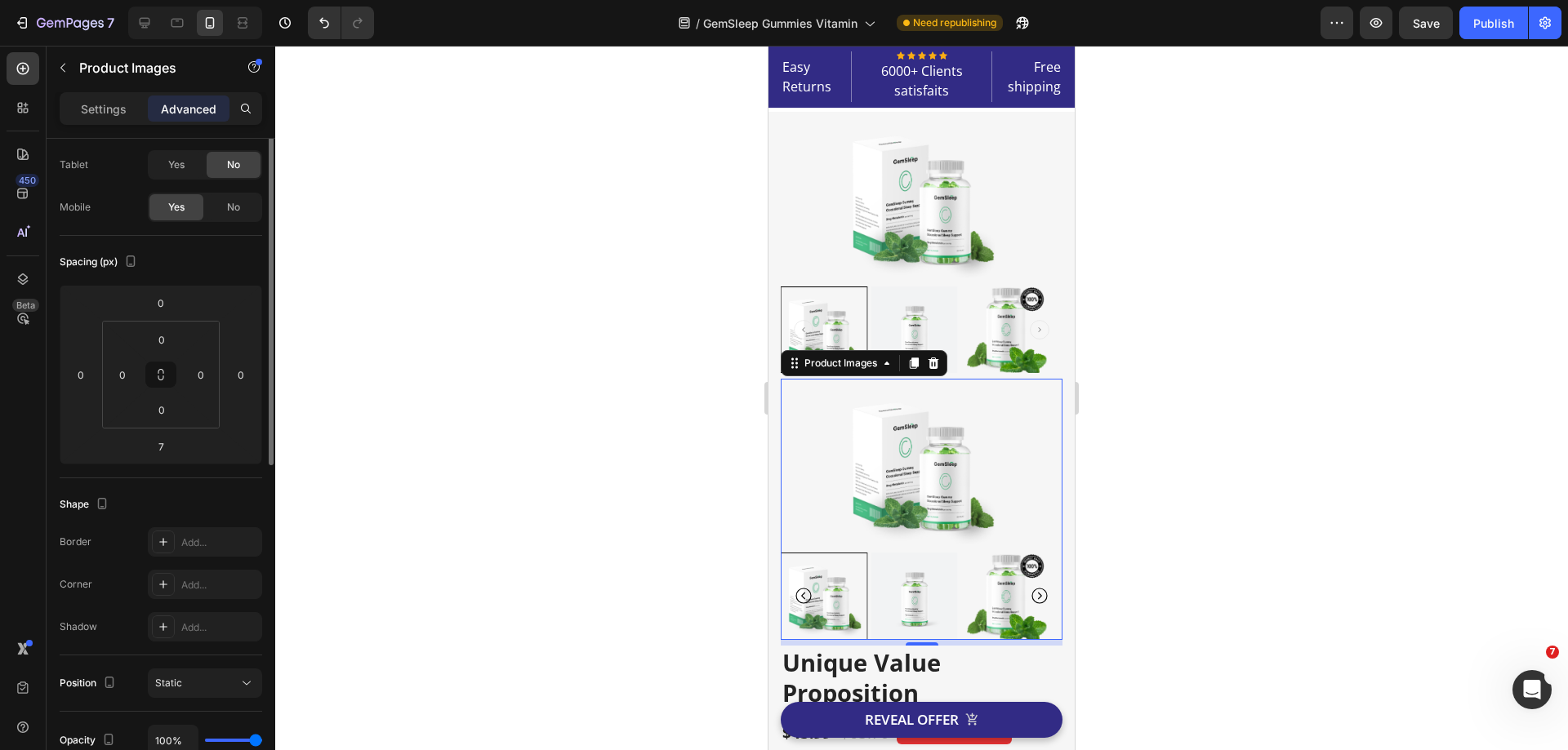
scroll to position [0, 0]
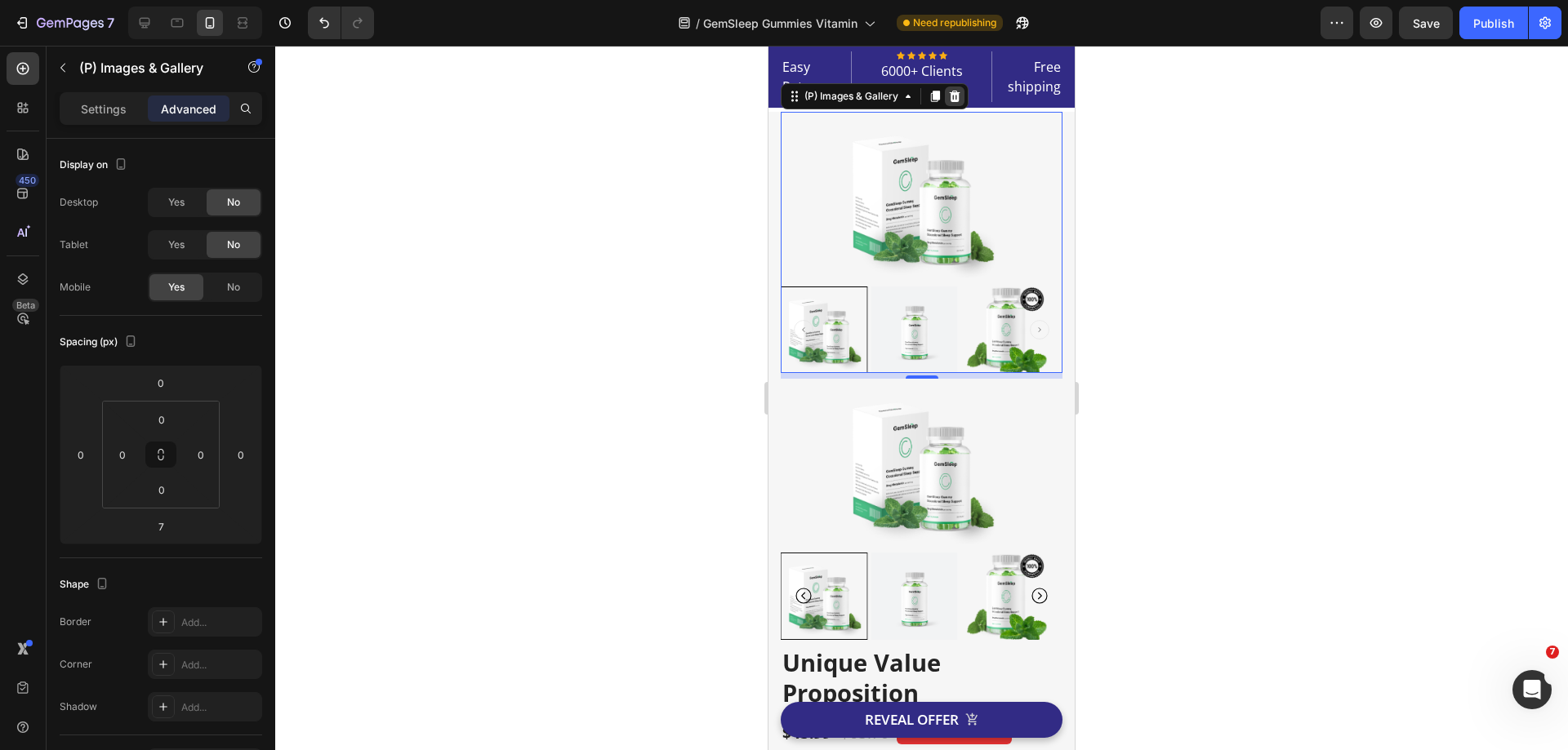
click at [956, 101] on icon at bounding box center [955, 97] width 11 height 12
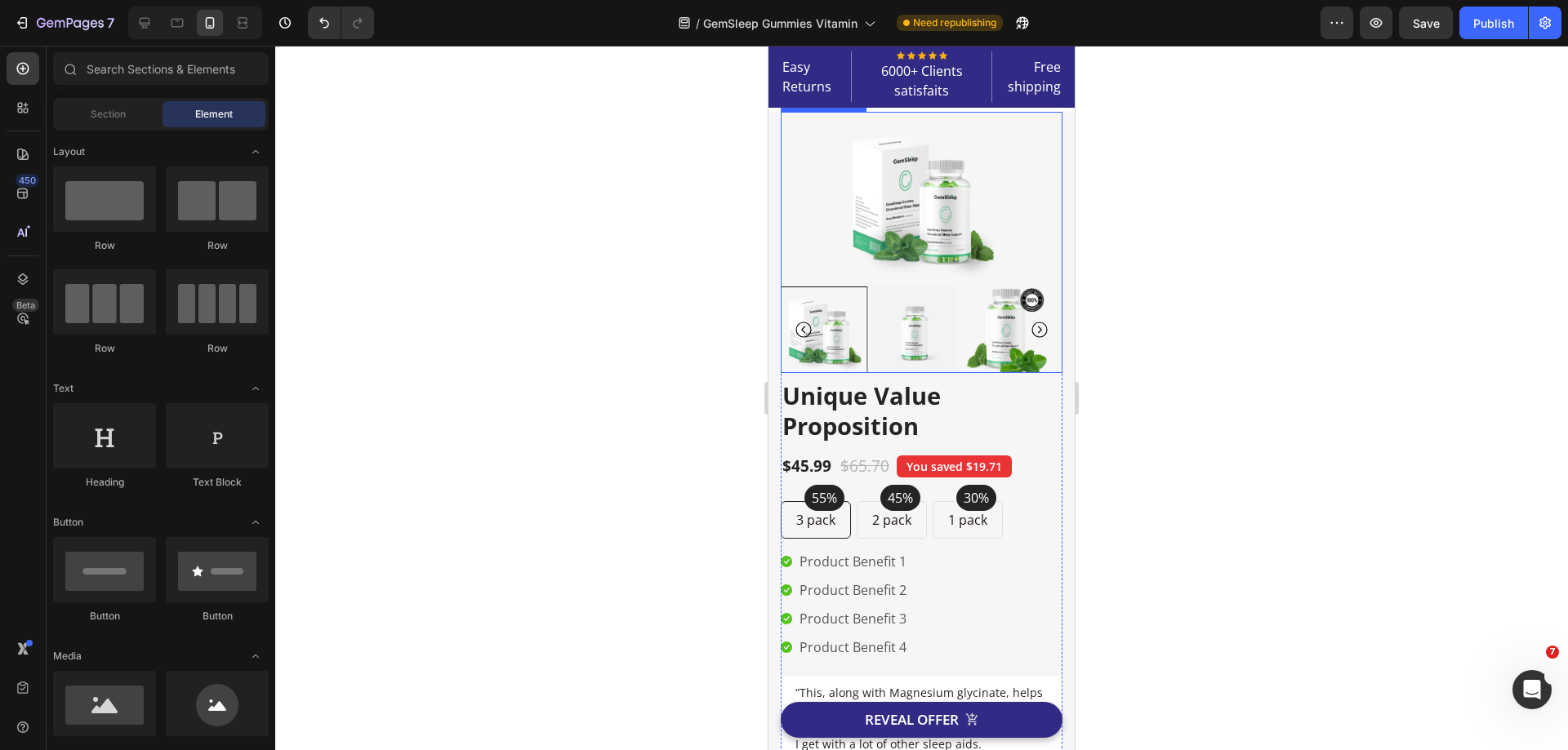
click at [900, 204] on img at bounding box center [922, 198] width 163 height 172
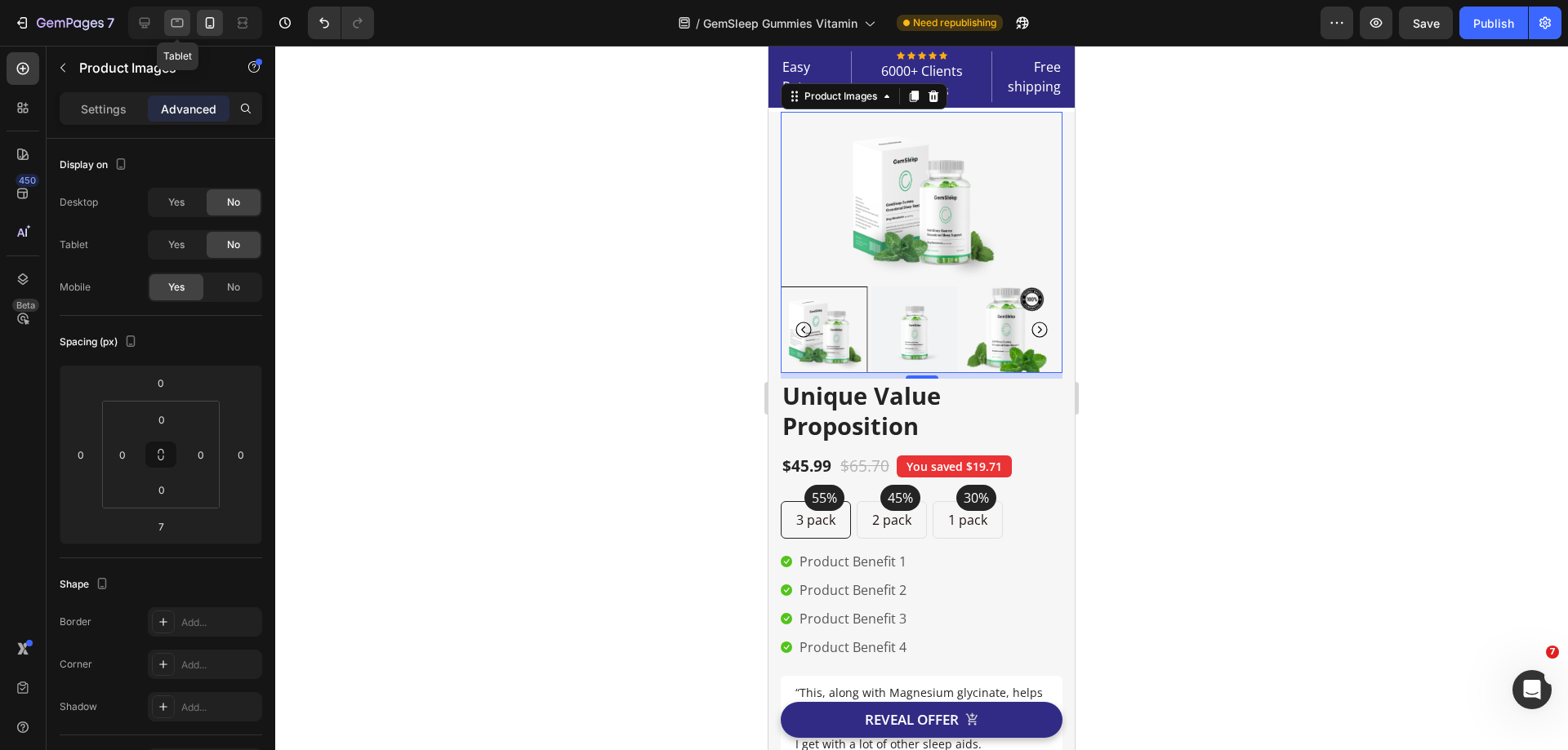
click at [187, 21] on div at bounding box center [177, 23] width 26 height 26
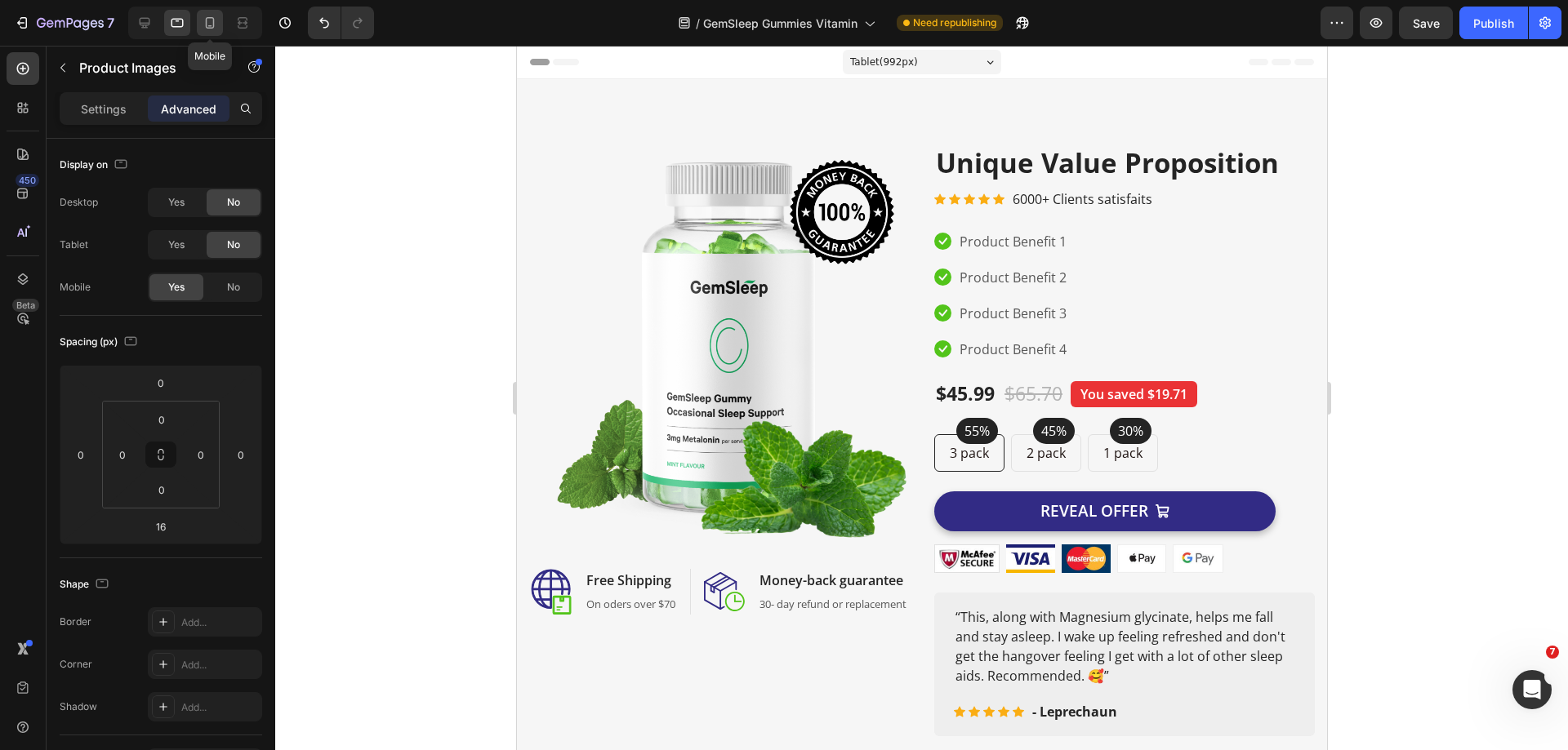
click at [205, 31] on icon at bounding box center [210, 23] width 17 height 17
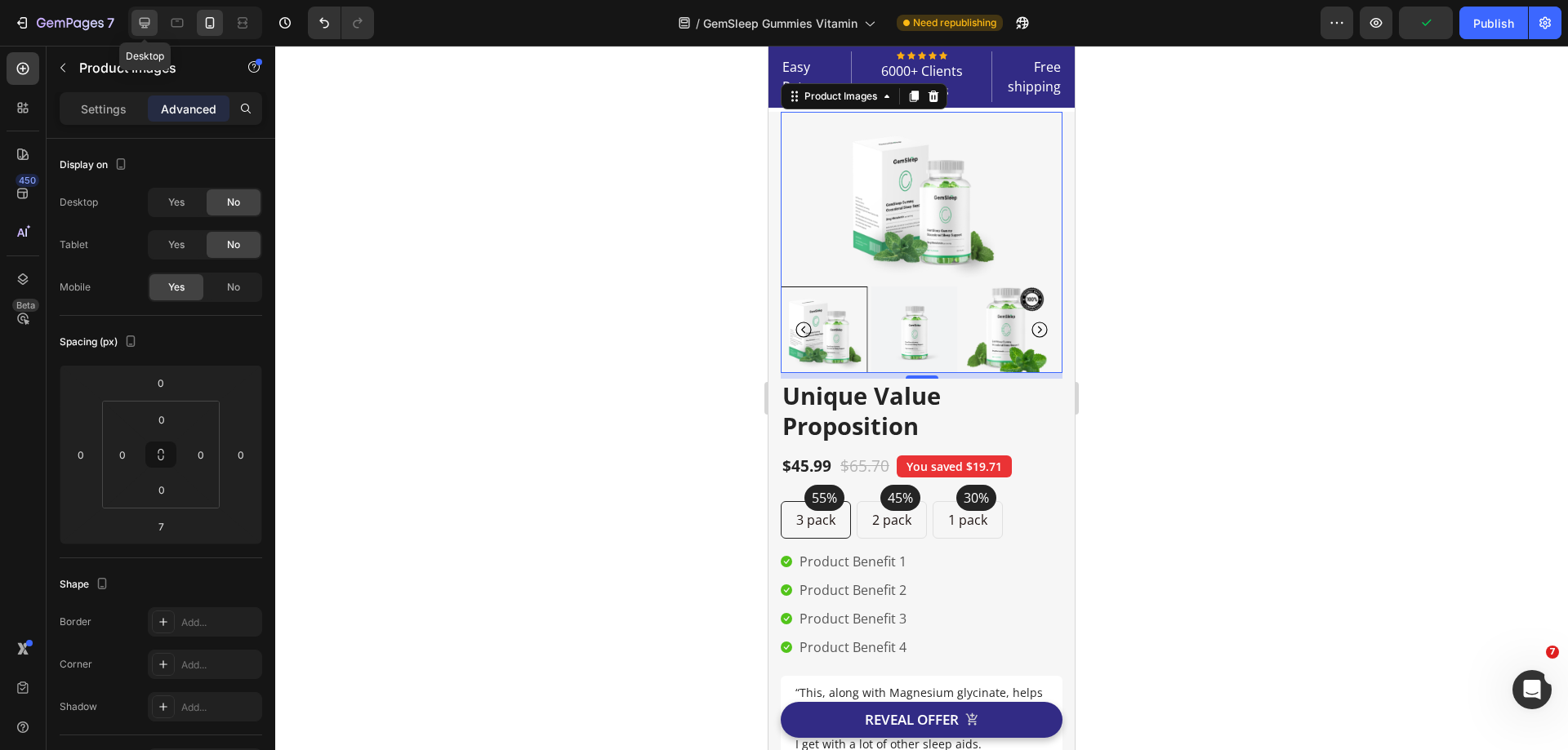
click at [144, 17] on icon at bounding box center [144, 23] width 17 height 17
type input "16"
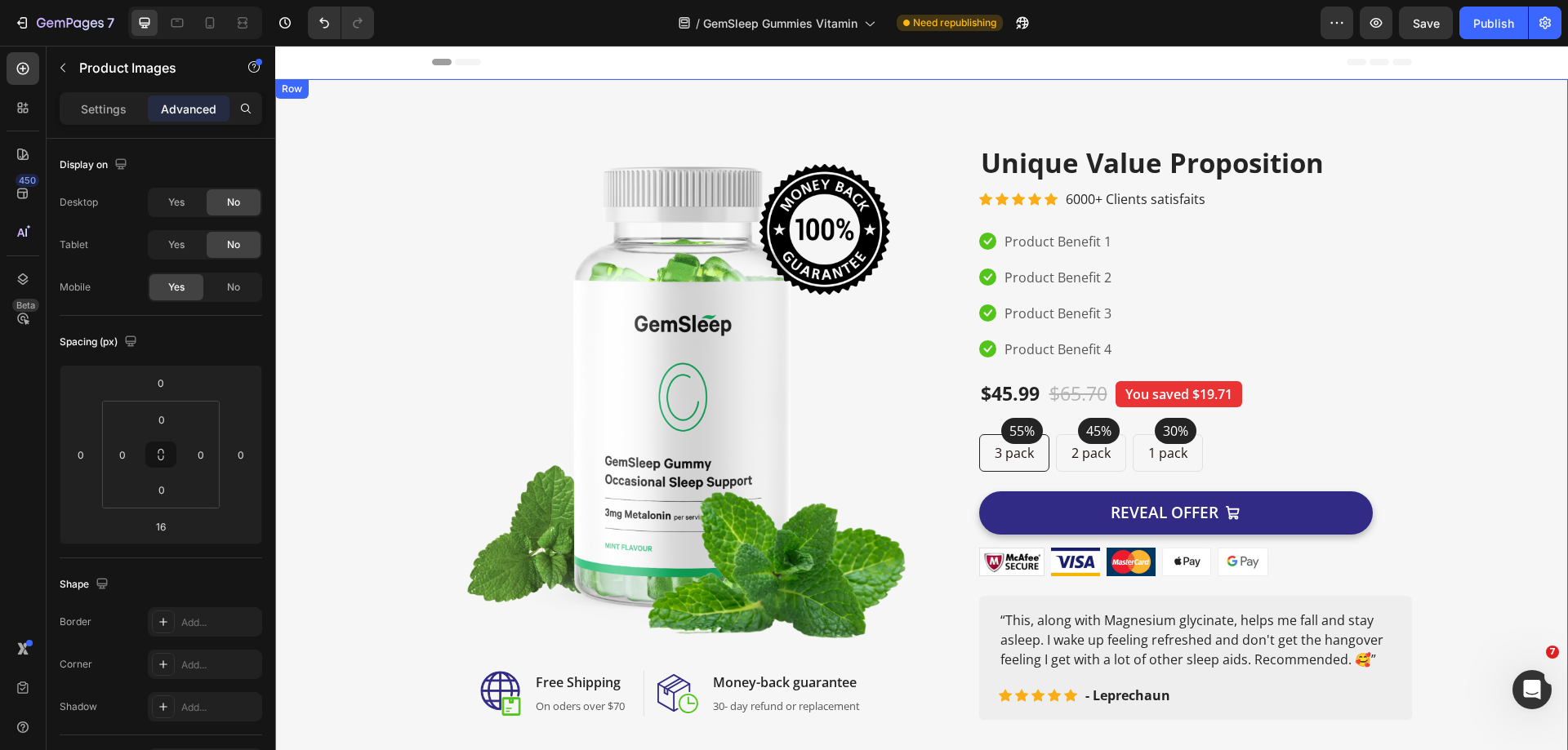
click at [1435, 280] on div "Image Image Free Shipping Heading On oders over $70 Text block Row Image Money-…" at bounding box center [921, 432] width 1268 height 576
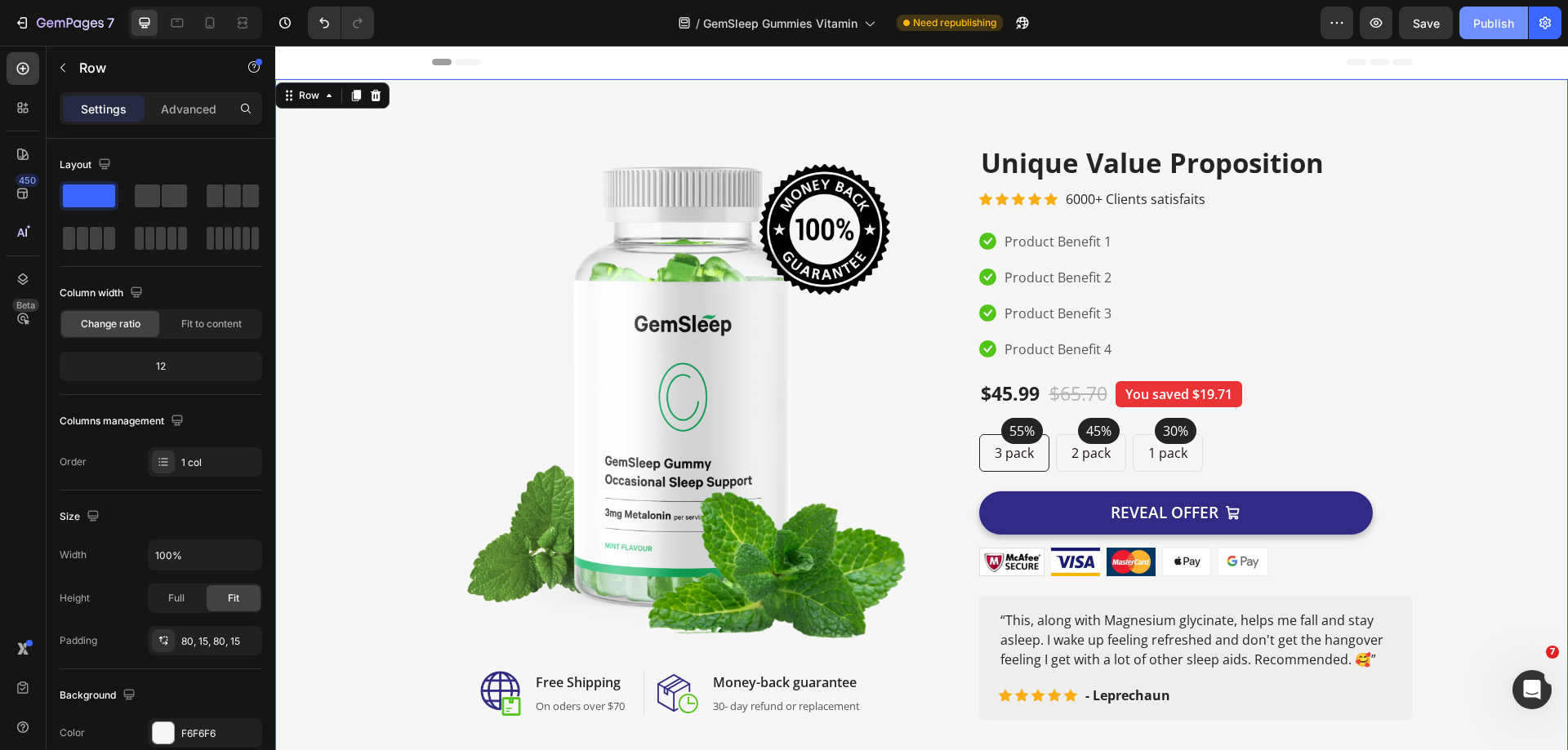
click at [1486, 28] on div "Publish" at bounding box center [1493, 23] width 40 height 17
click at [1334, 26] on icon "button" at bounding box center [1337, 23] width 17 height 17
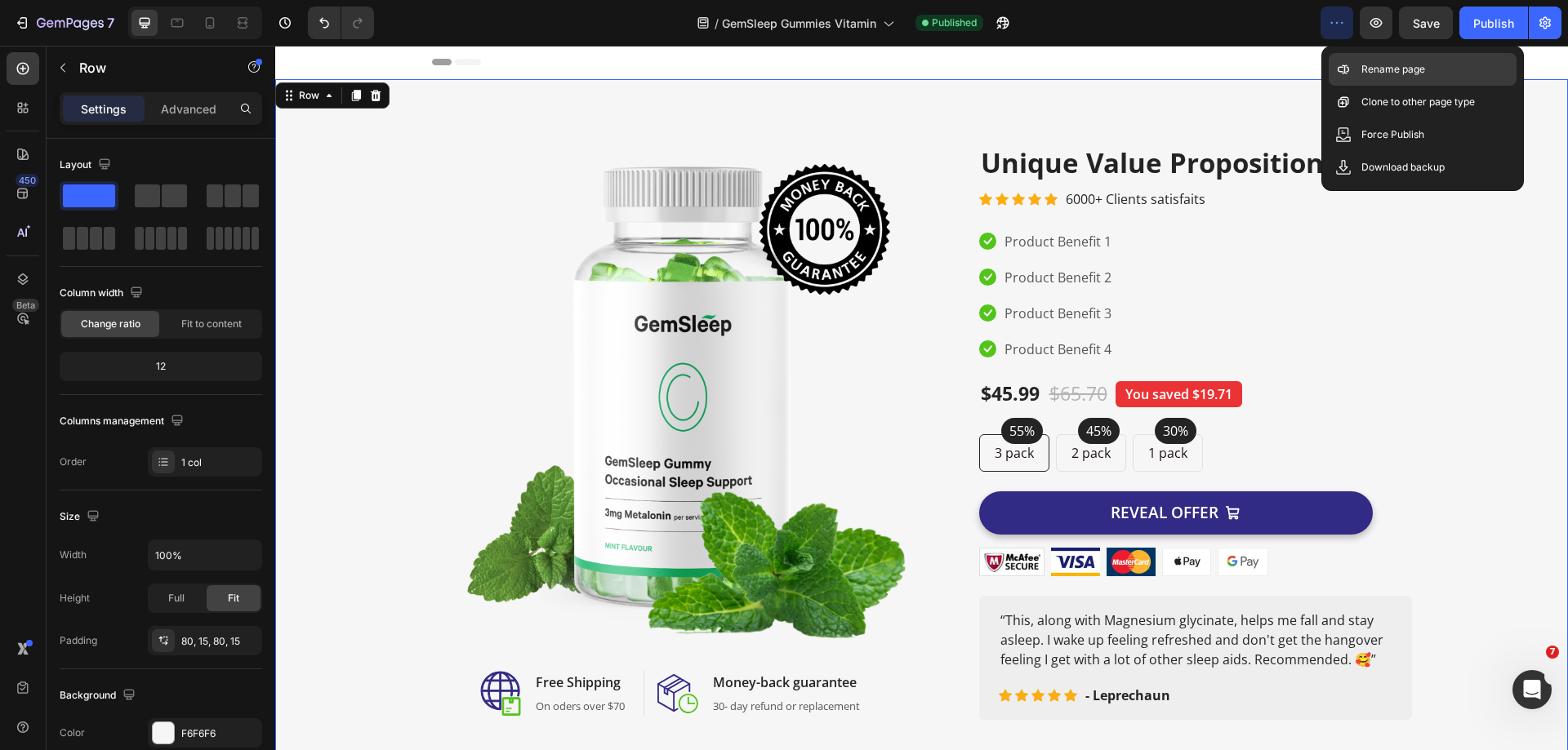
click at [1400, 73] on p "Rename page" at bounding box center [1392, 69] width 64 height 17
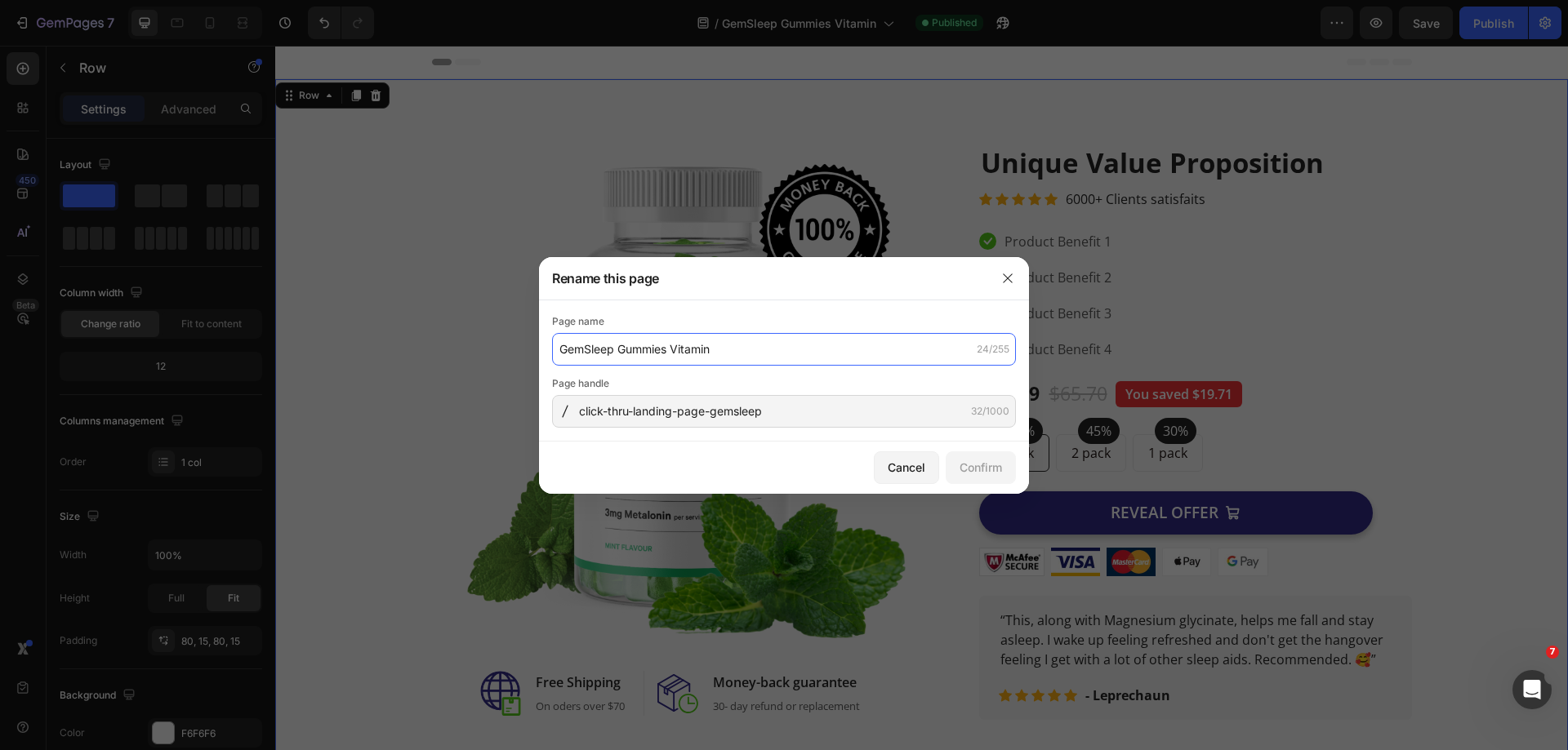
click at [798, 352] on input "GemSleep Gummies Vitamin" at bounding box center [784, 350] width 464 height 33
click at [1002, 274] on icon "button" at bounding box center [1008, 278] width 13 height 13
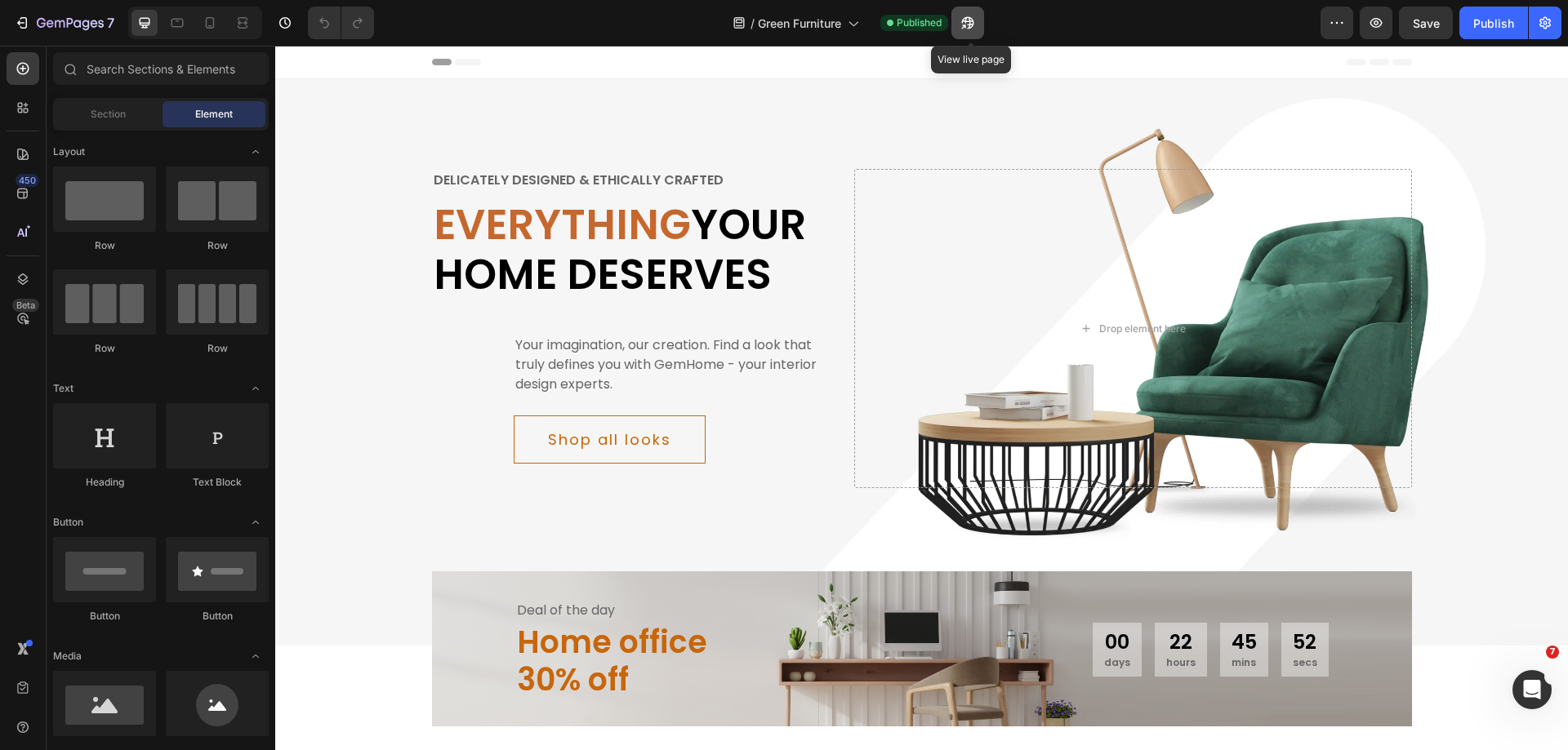
click at [968, 29] on icon "button" at bounding box center [968, 23] width 17 height 17
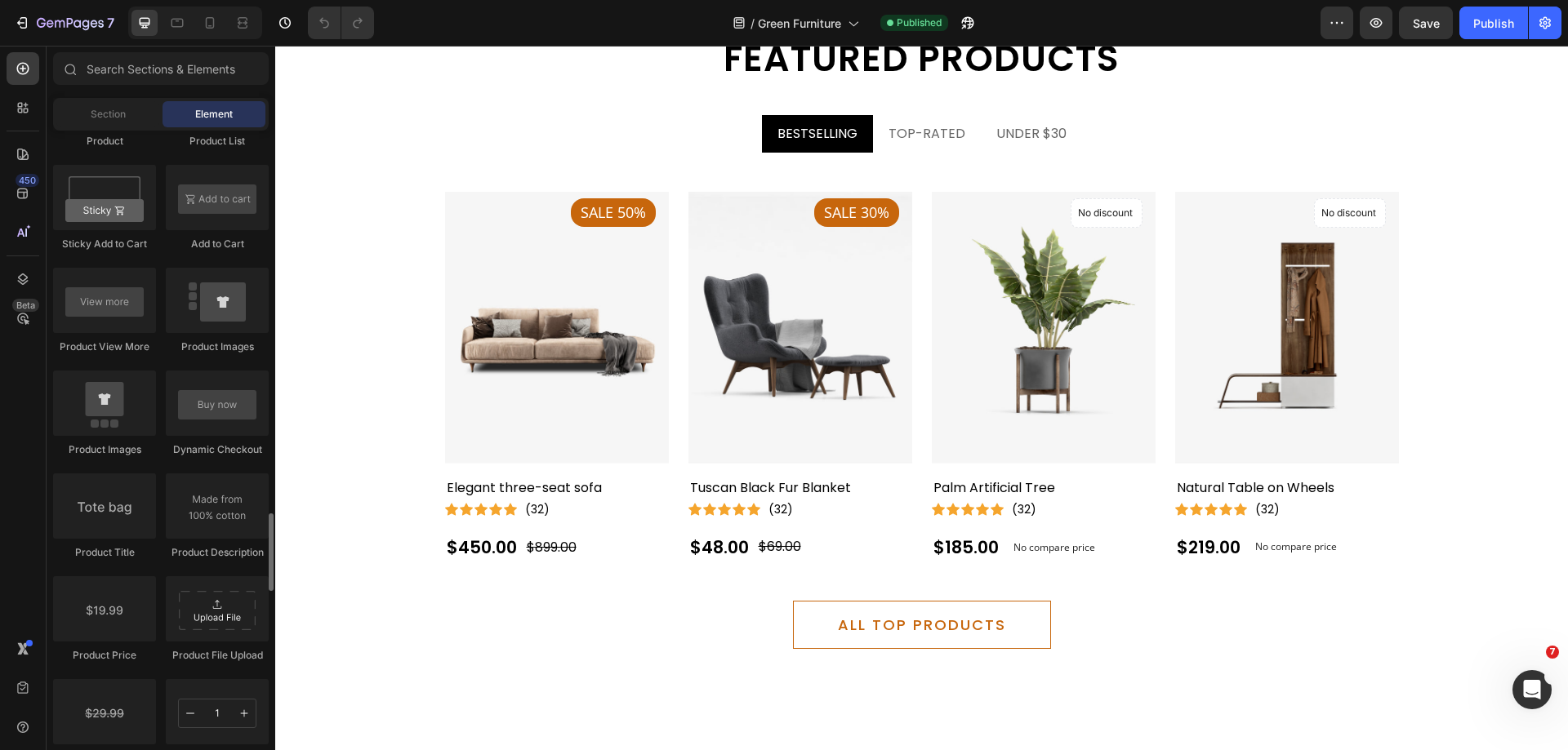
scroll to position [2367, 0]
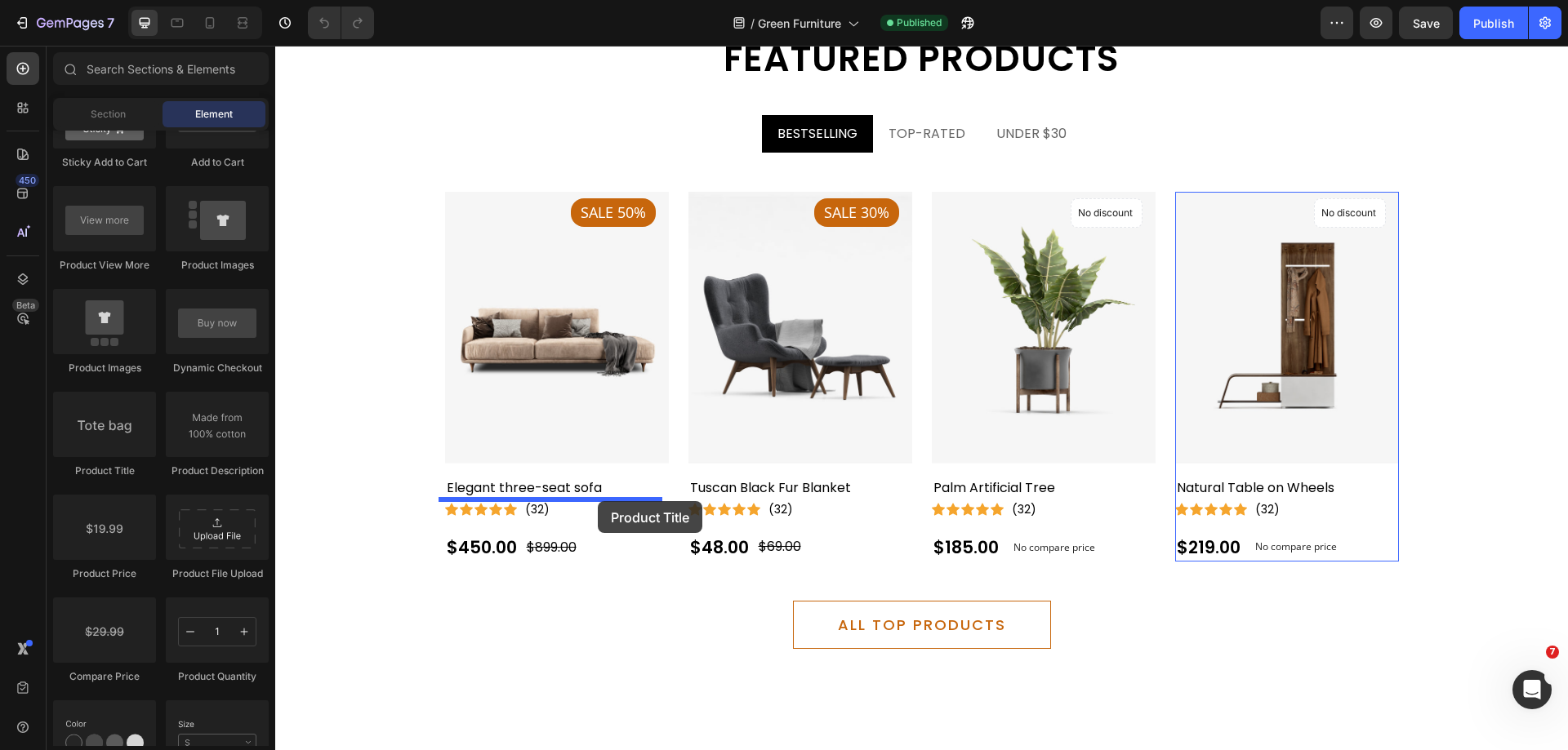
drag, startPoint x: 404, startPoint y: 488, endPoint x: 597, endPoint y: 502, distance: 193.5
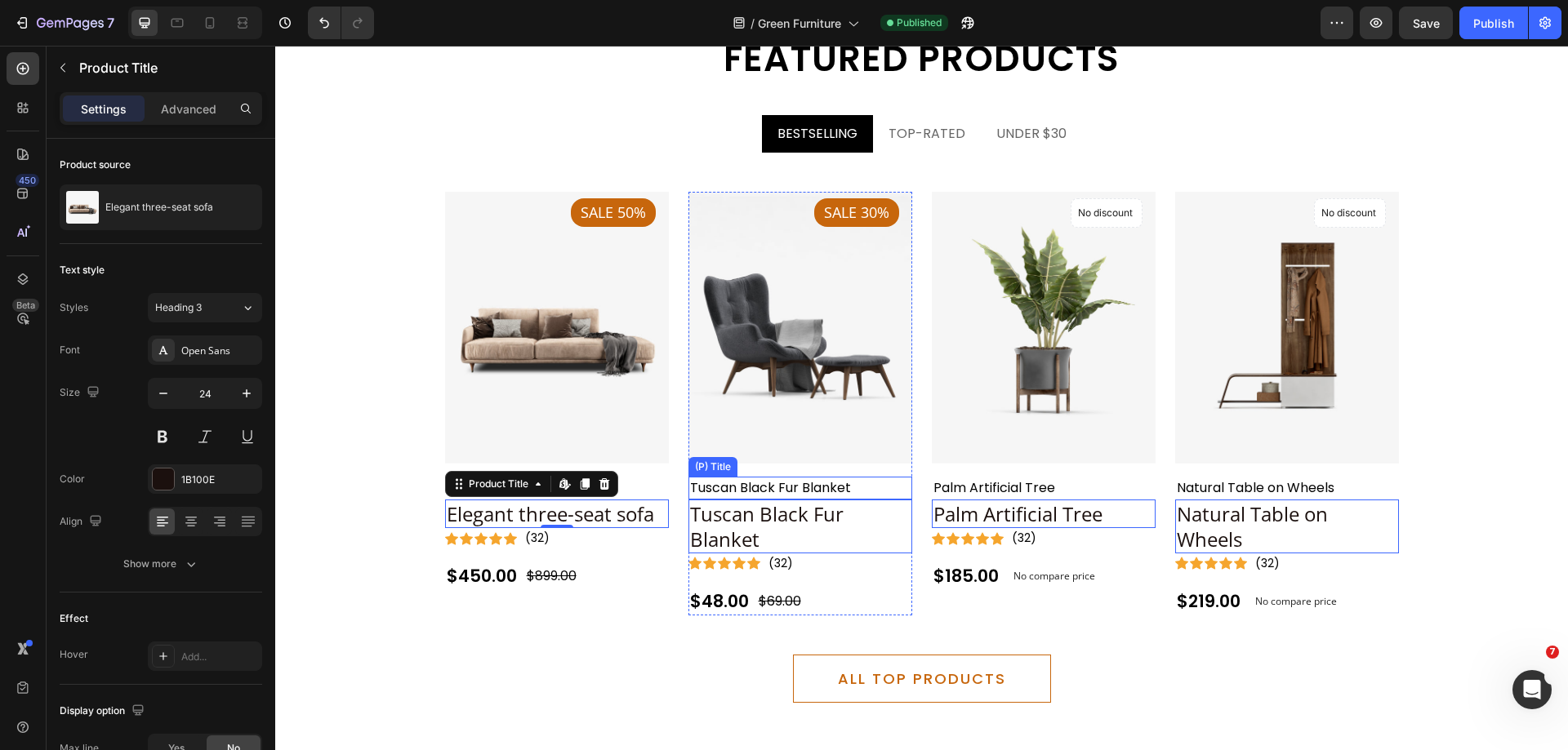
click at [668, 487] on h2 "Tuscan Black Fur Blanket" at bounding box center [556, 488] width 224 height 23
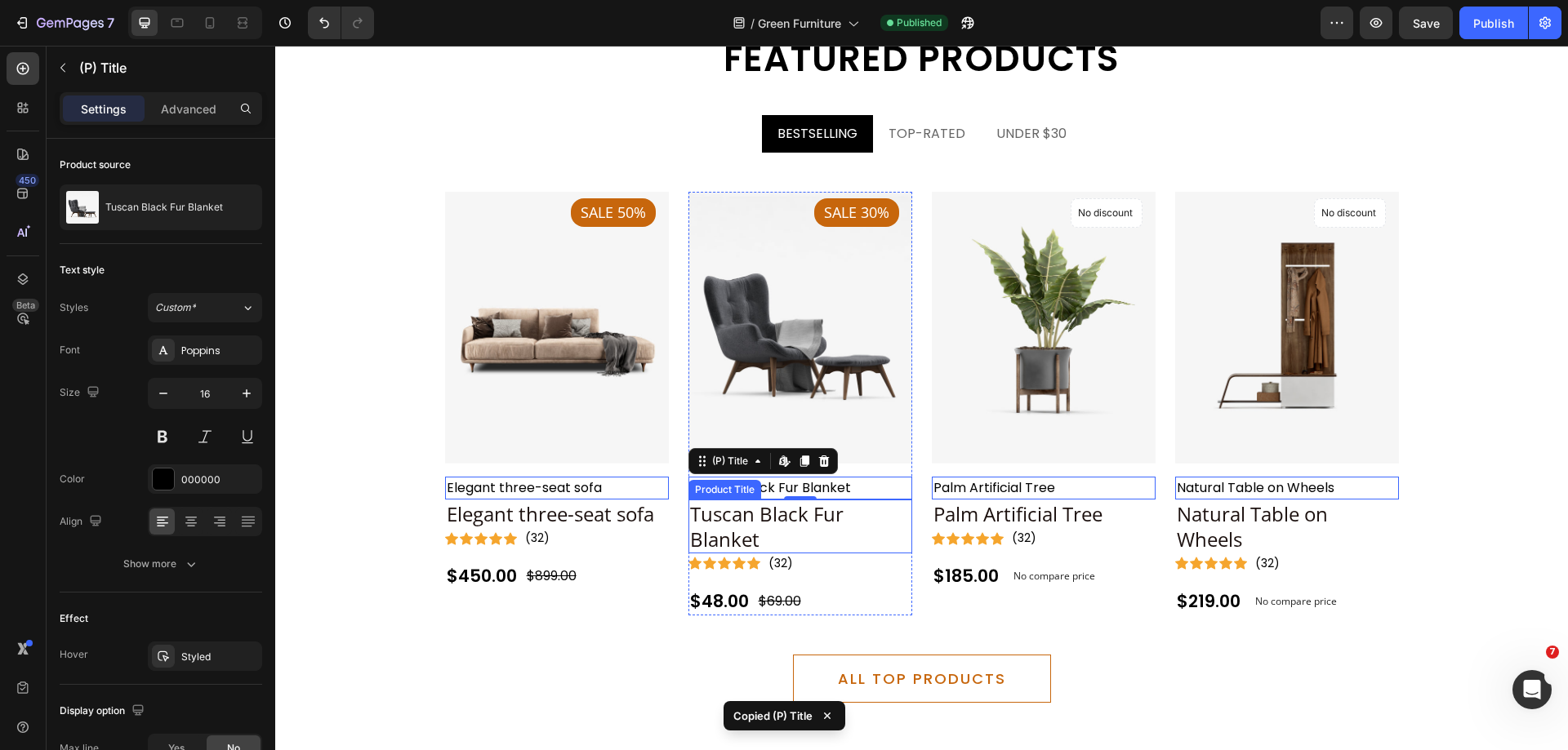
click at [668, 515] on h2 "Tuscan Black Fur Blanket" at bounding box center [556, 514] width 224 height 29
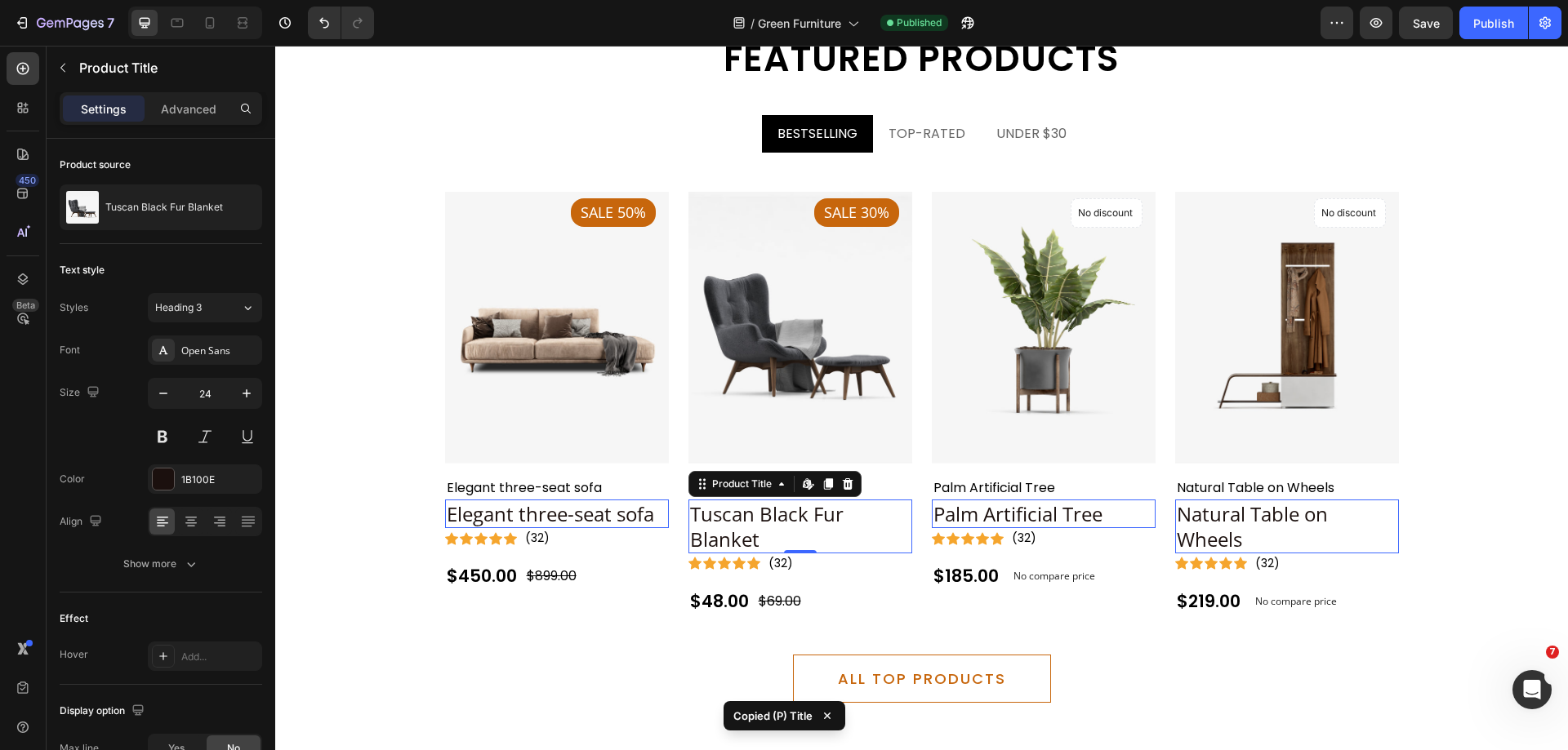
type input "16"
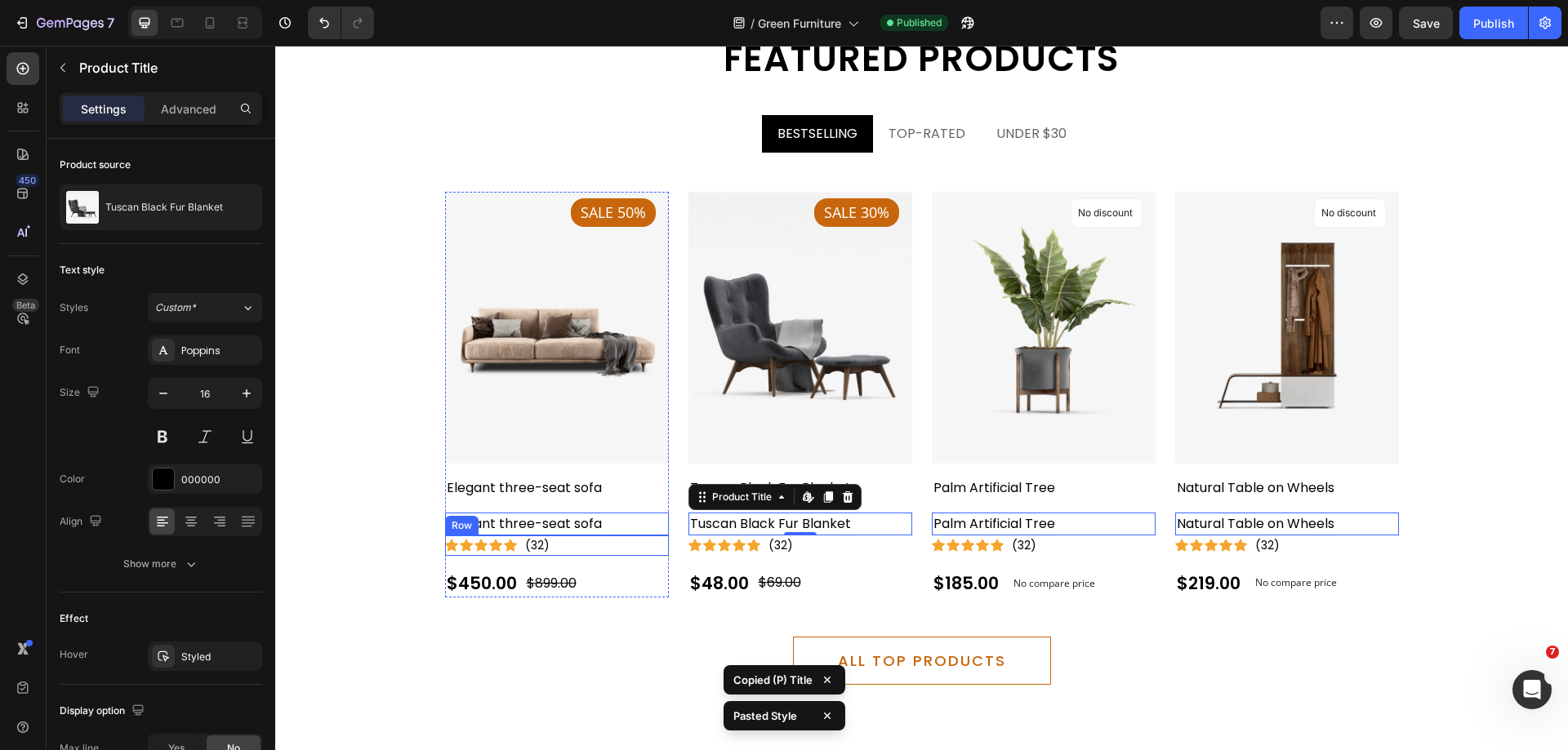
click at [600, 552] on div "Icon Icon Icon Icon Icon Icon List Hoz (32) Text block Row" at bounding box center [556, 545] width 224 height 21
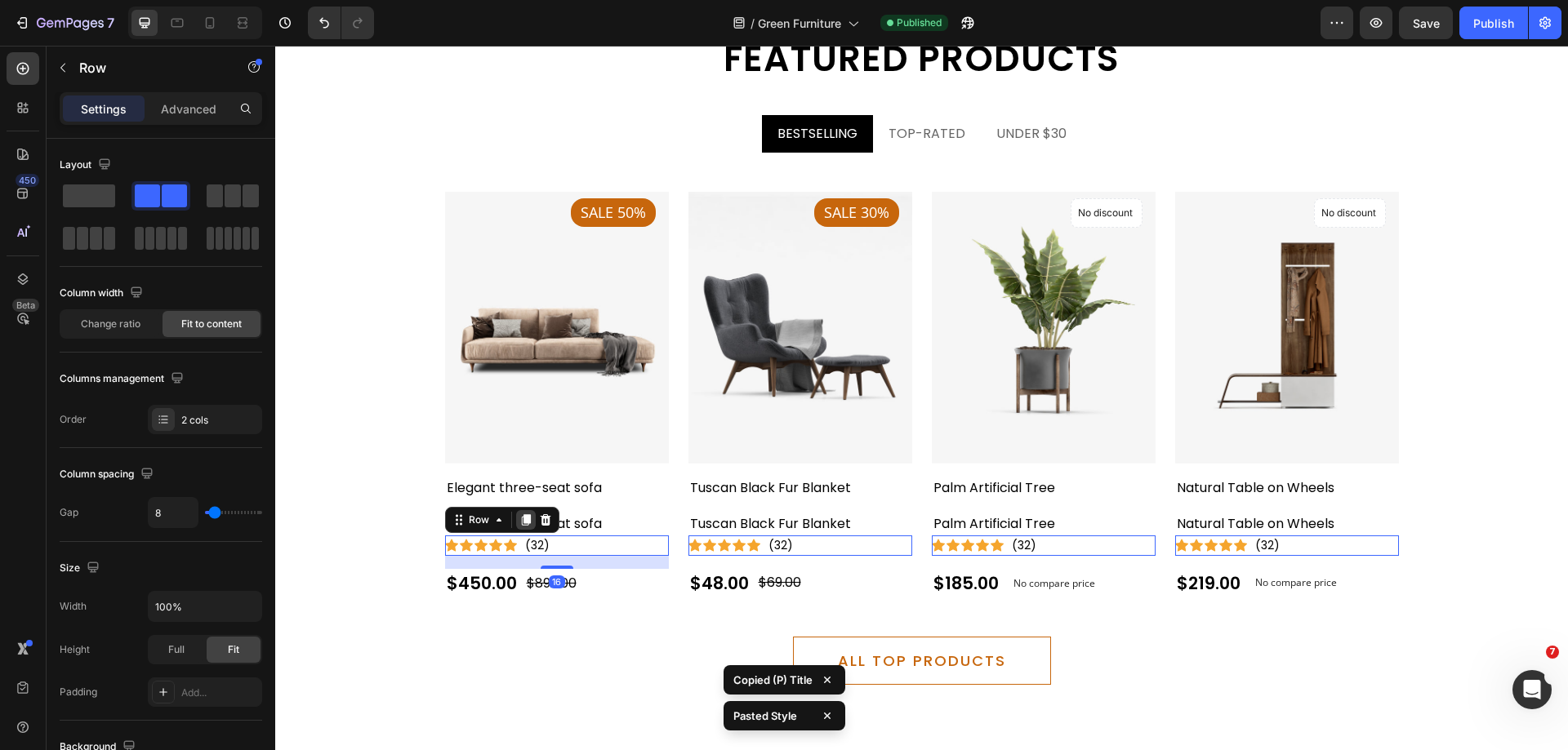
click at [519, 523] on icon at bounding box center [526, 520] width 13 height 13
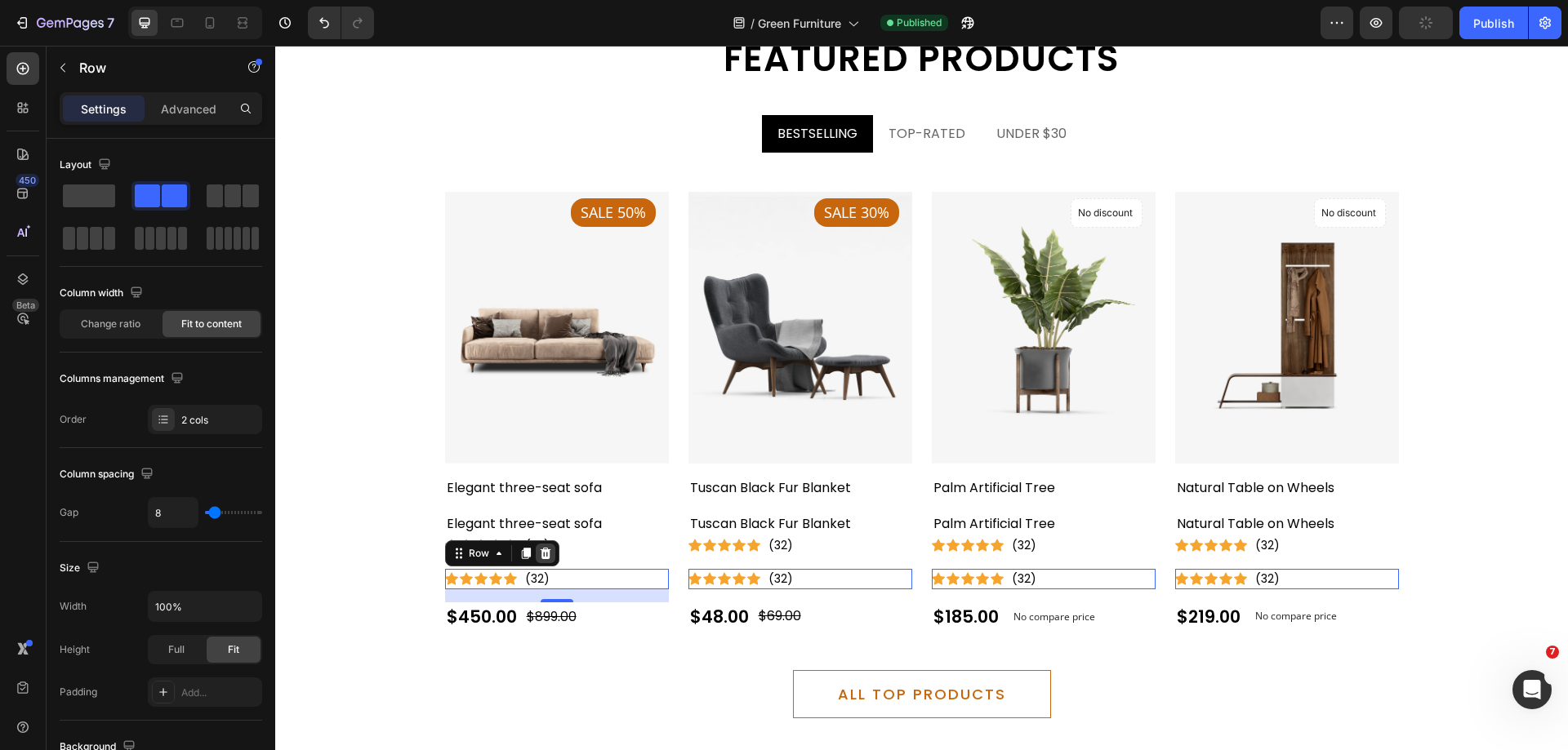
click at [540, 549] on icon at bounding box center [545, 554] width 13 height 13
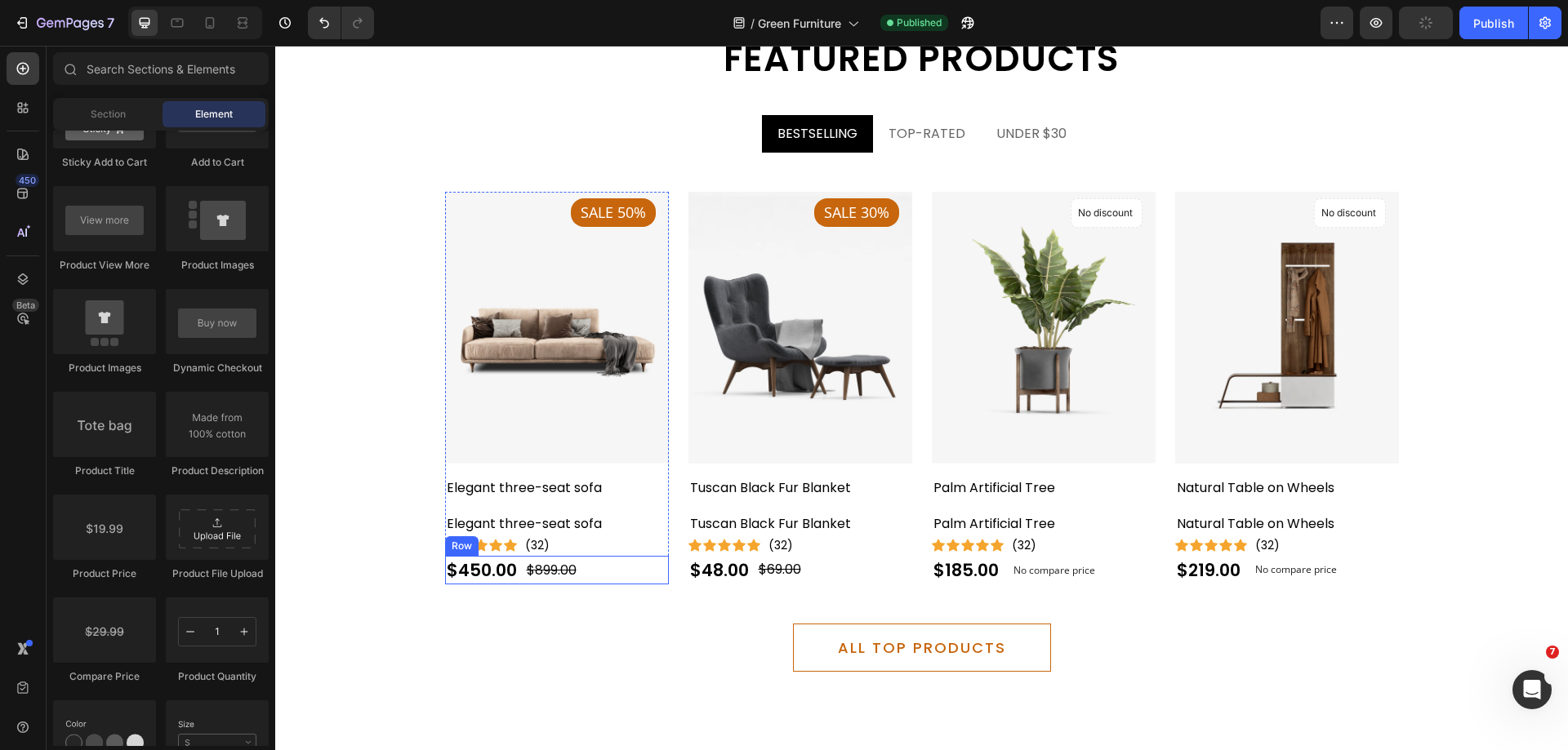
click at [600, 569] on div "$450.00 (P) Price (P) Price $899.00 (P) Price (P) Price Row" at bounding box center [556, 571] width 224 height 30
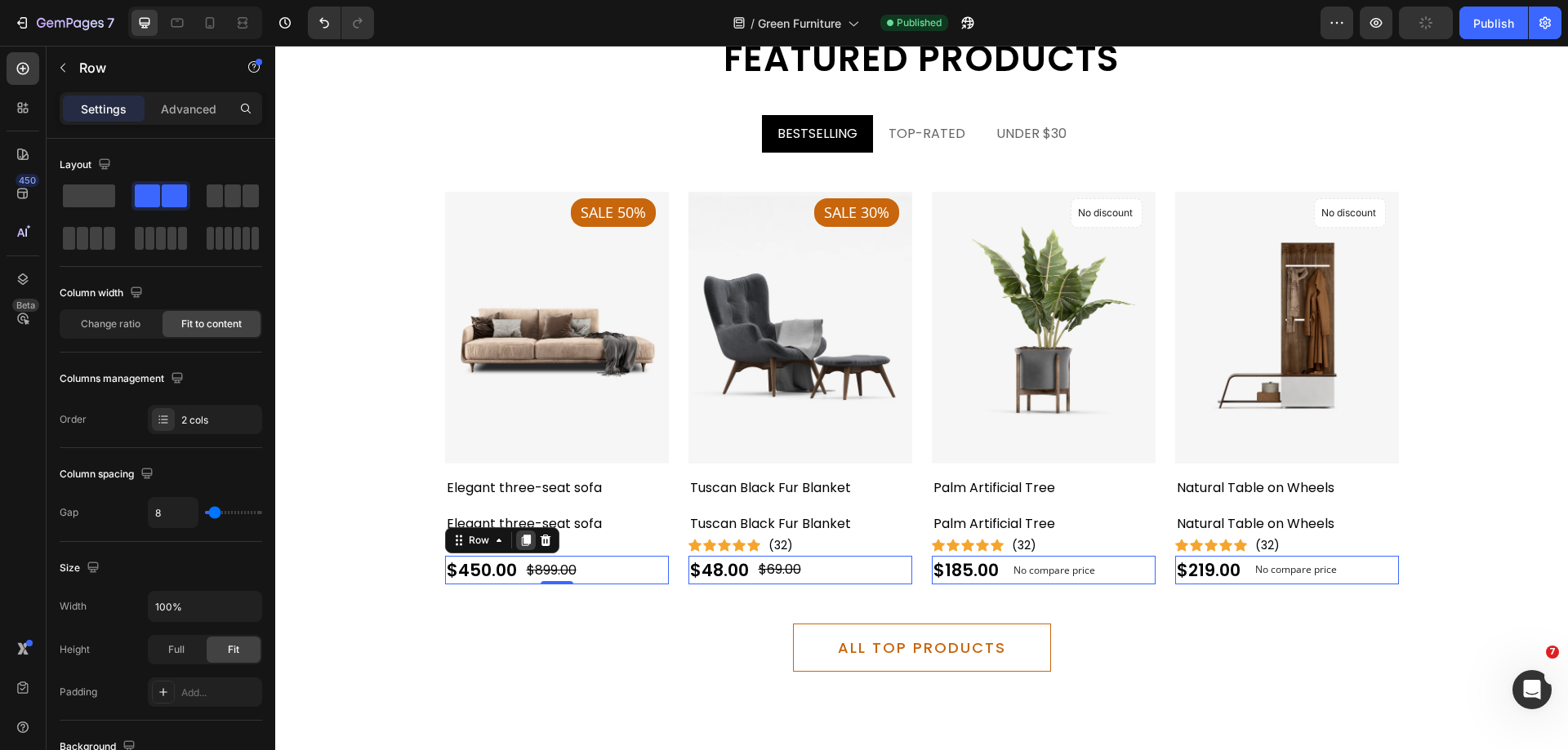
click at [524, 545] on icon at bounding box center [526, 540] width 13 height 13
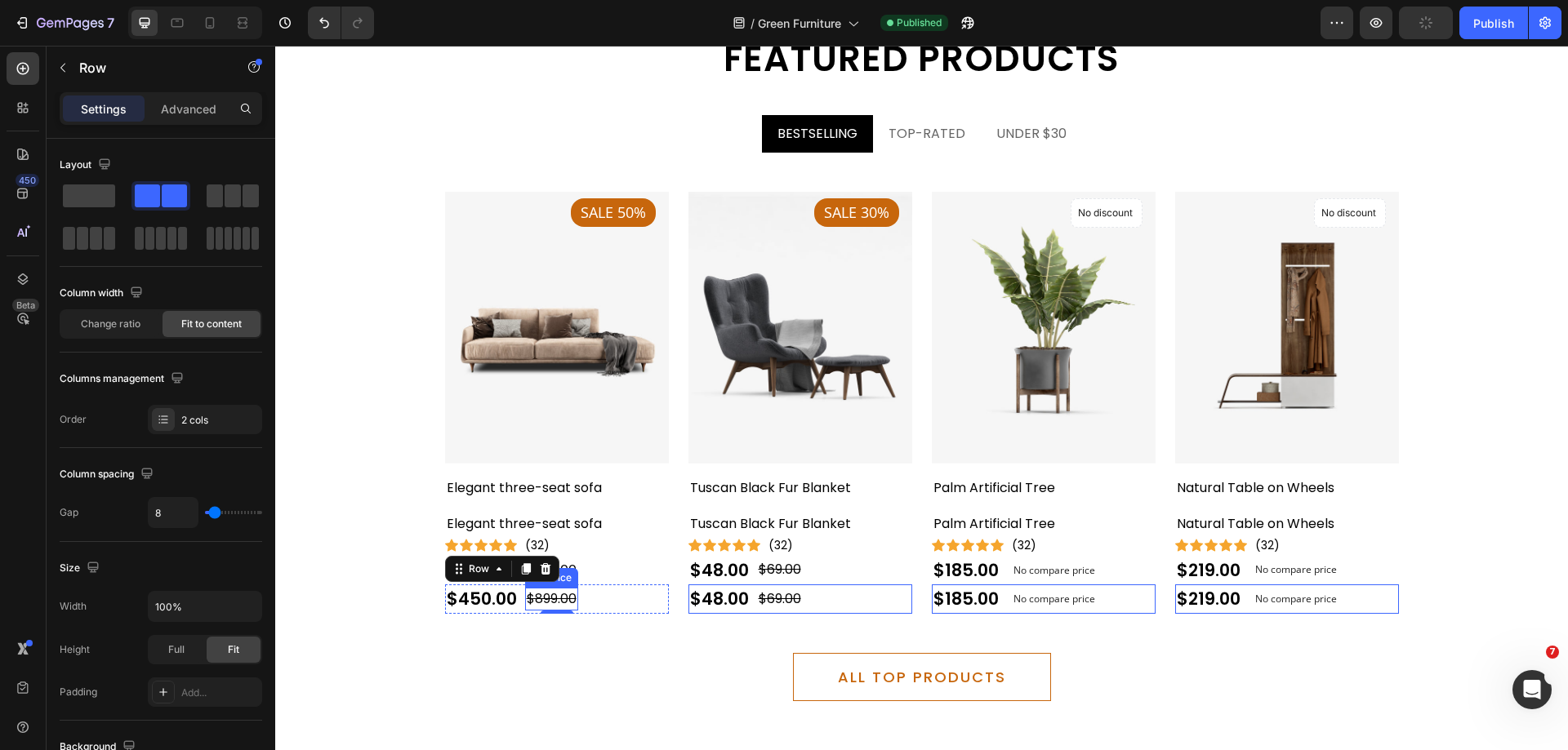
click at [553, 598] on div "$899.00" at bounding box center [551, 599] width 53 height 23
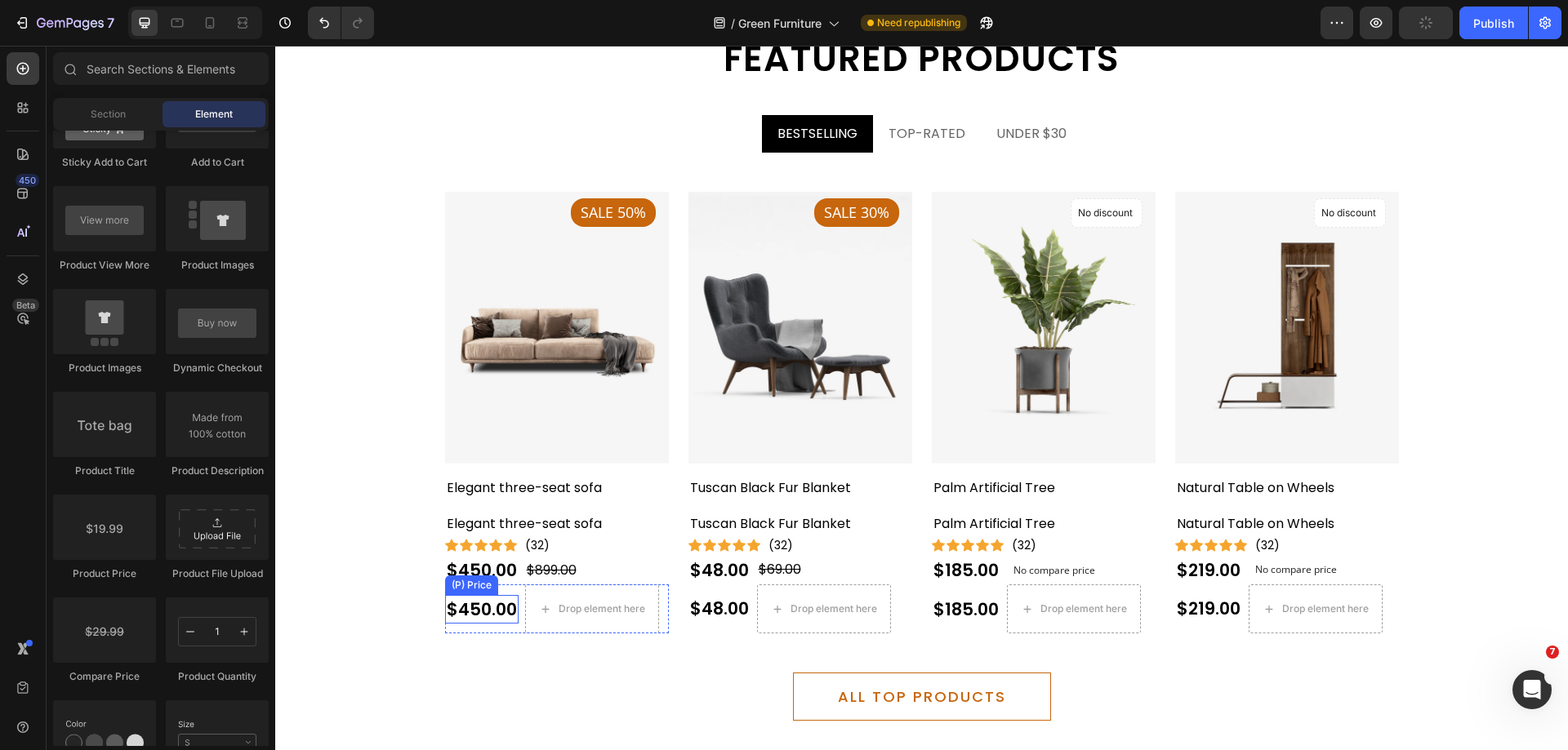
click at [473, 605] on div "$450.00" at bounding box center [481, 610] width 73 height 30
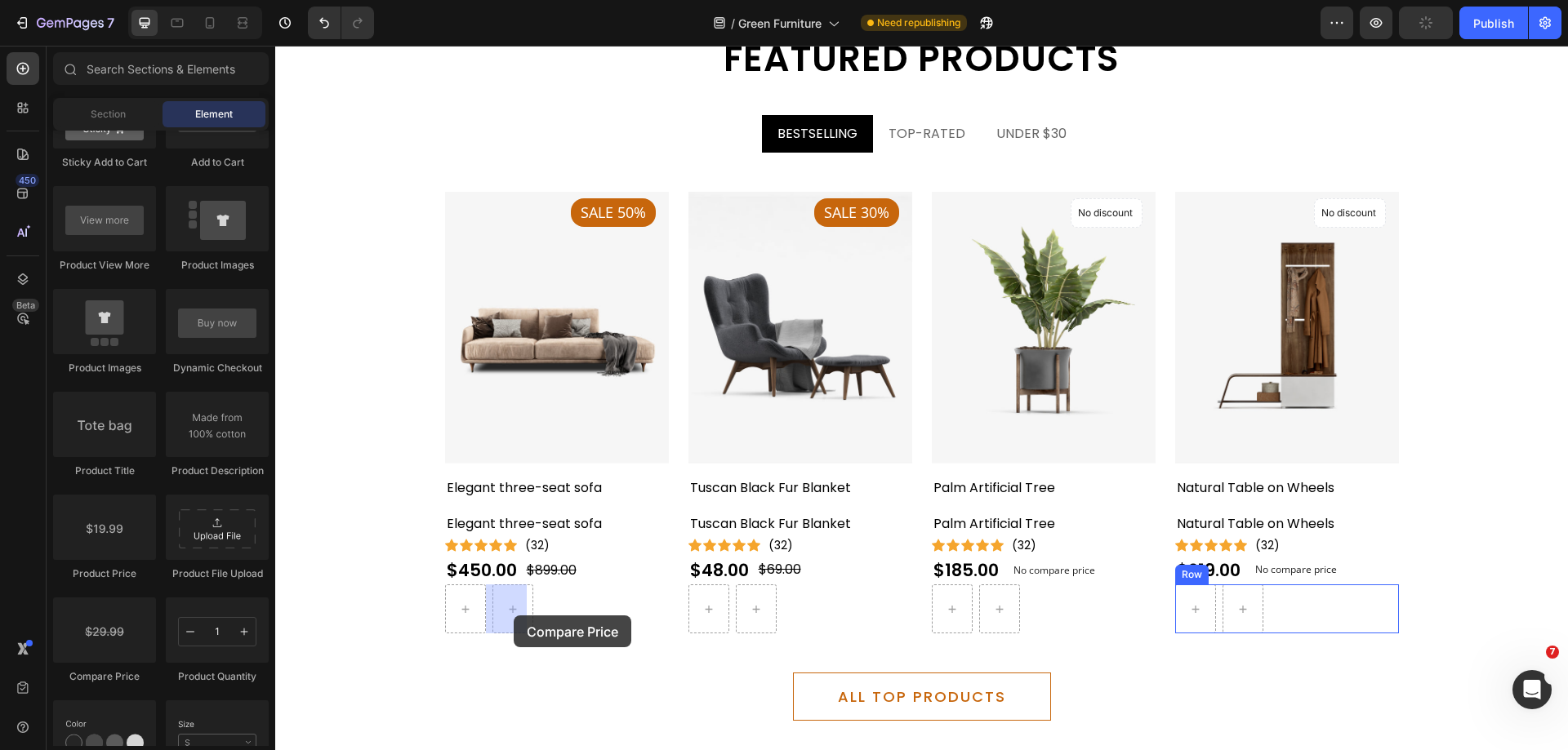
drag, startPoint x: 385, startPoint y: 673, endPoint x: 513, endPoint y: 616, distance: 140.1
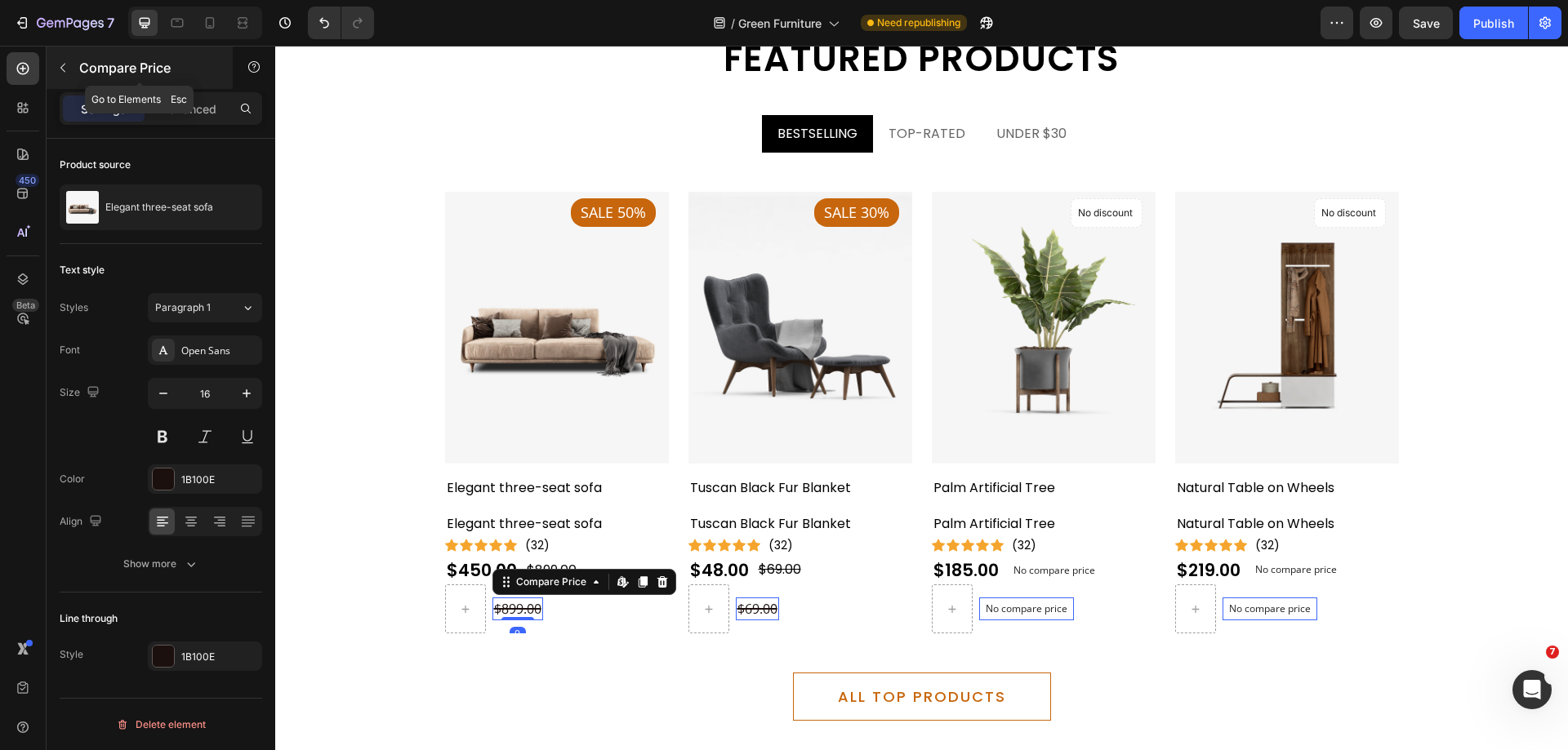
click at [69, 74] on button "button" at bounding box center [63, 68] width 26 height 26
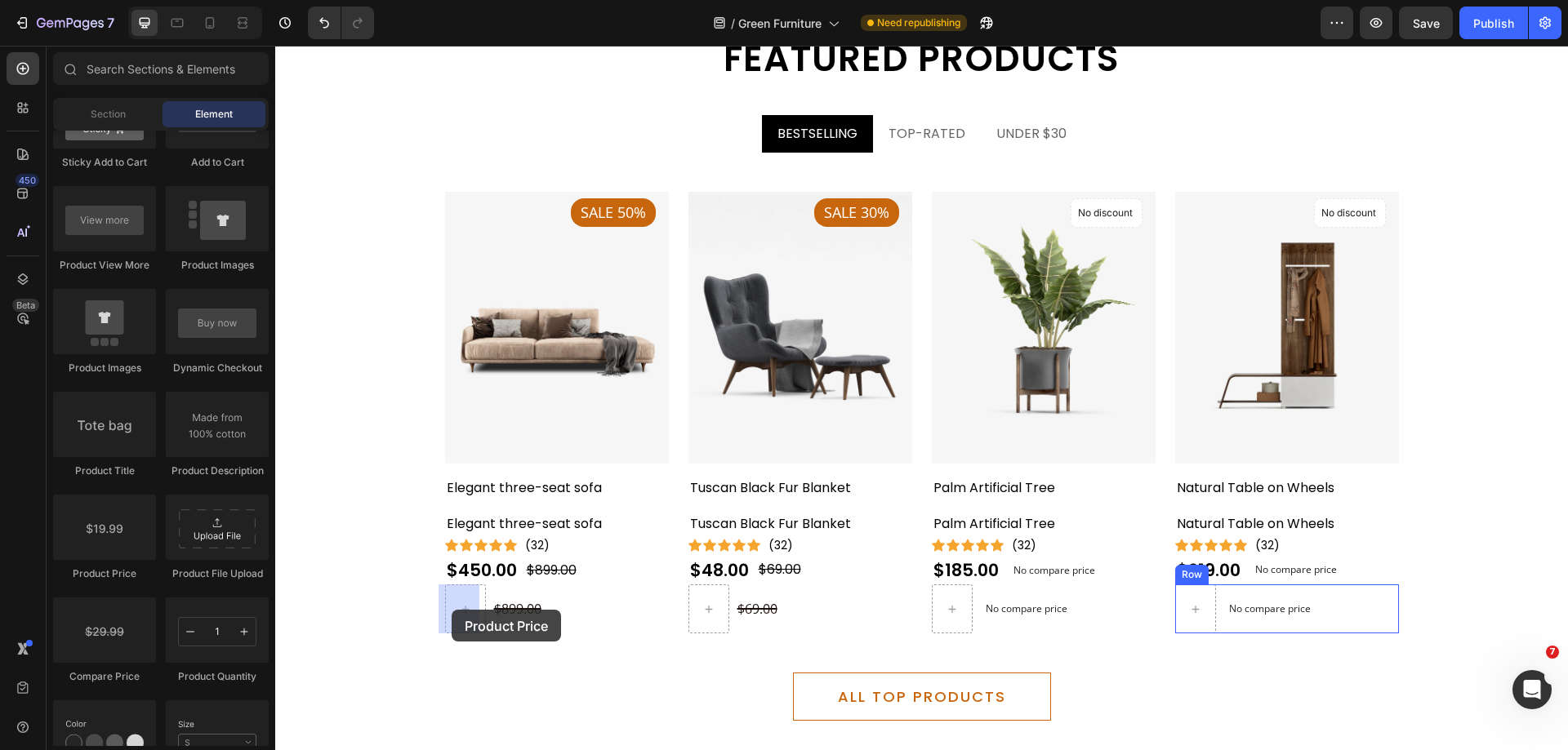
drag, startPoint x: 417, startPoint y: 601, endPoint x: 451, endPoint y: 610, distance: 35.2
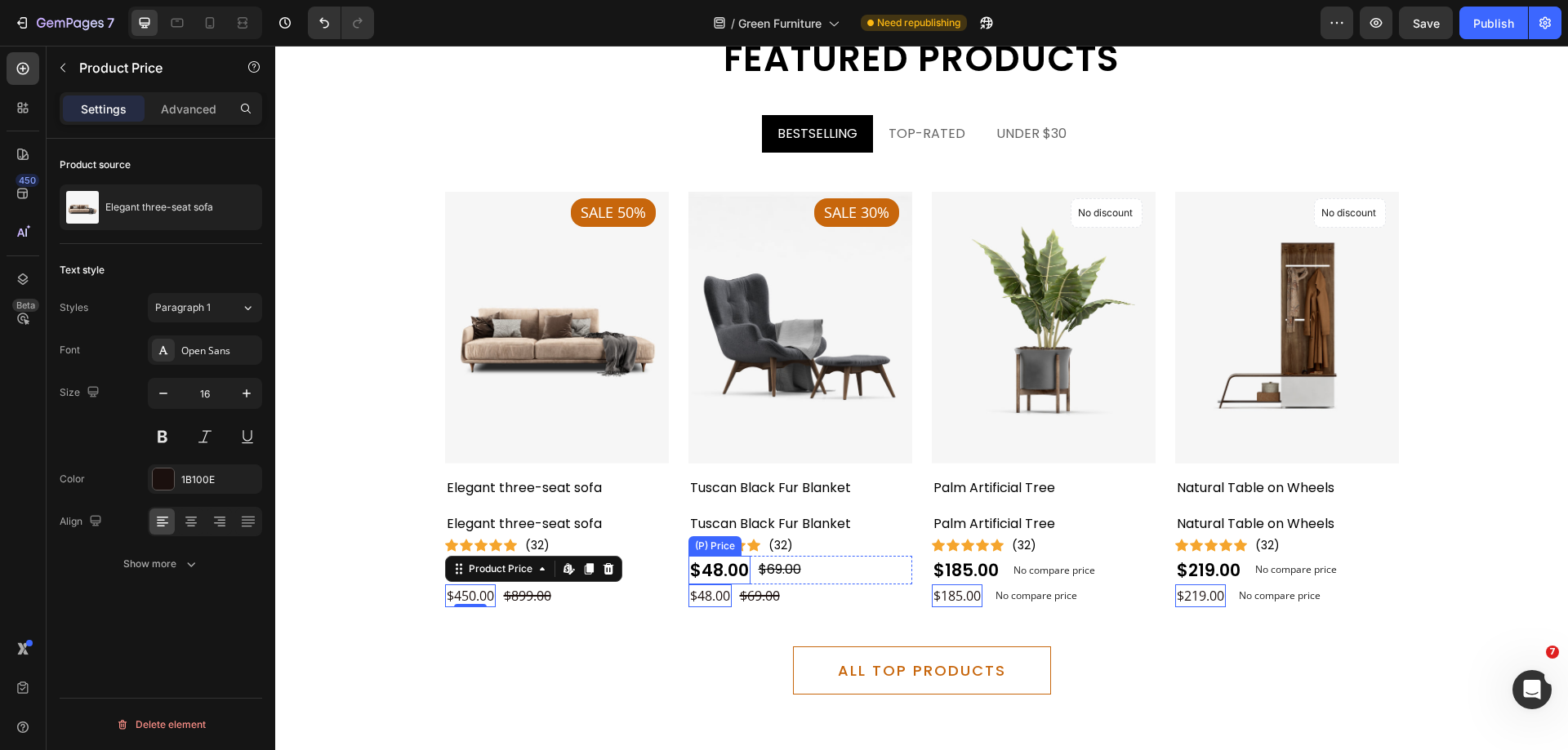
click at [518, 565] on div "$48.00" at bounding box center [481, 571] width 73 height 30
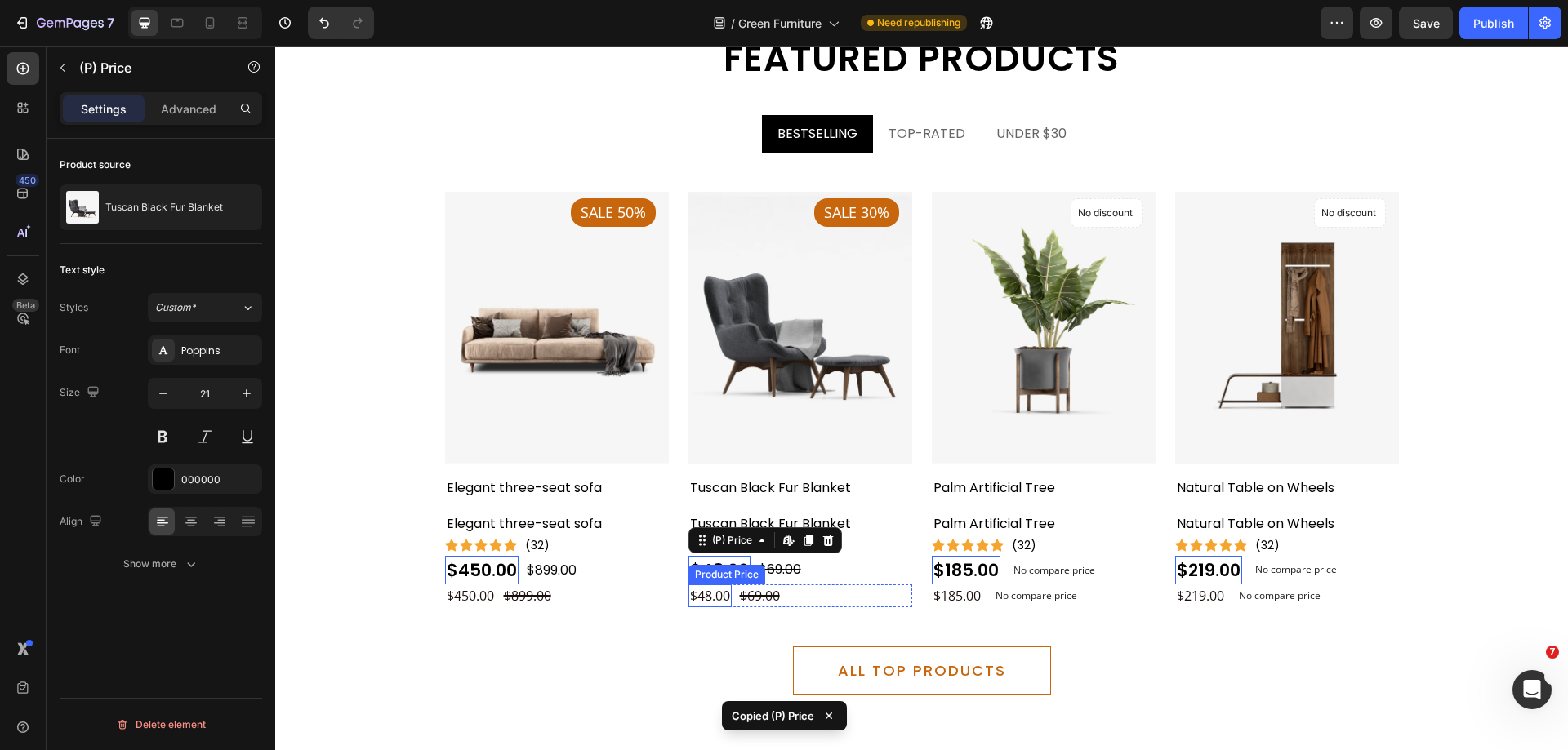
click at [496, 592] on div "$48.00" at bounding box center [470, 596] width 50 height 23
type input "21"
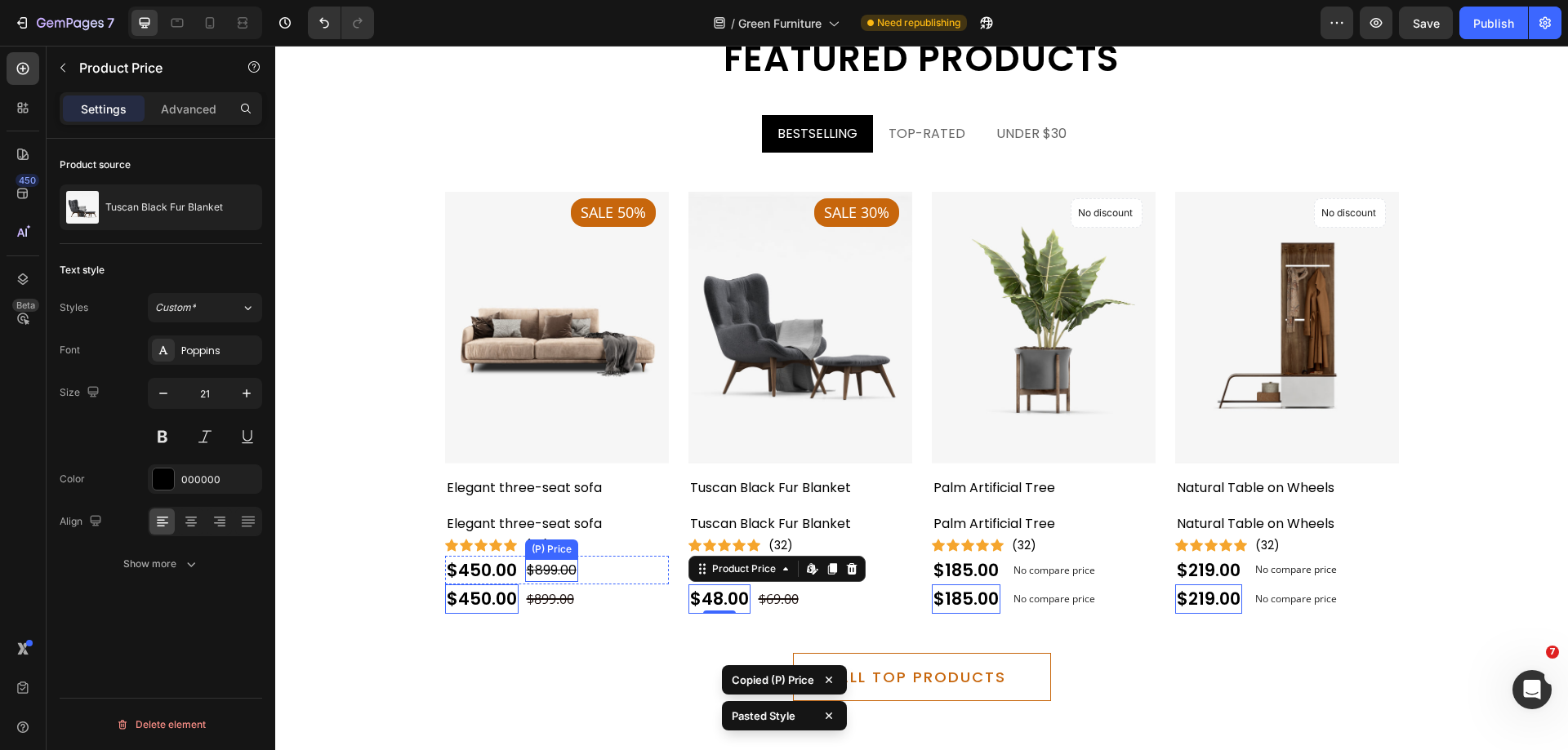
click at [539, 578] on div "$899.00" at bounding box center [551, 571] width 53 height 23
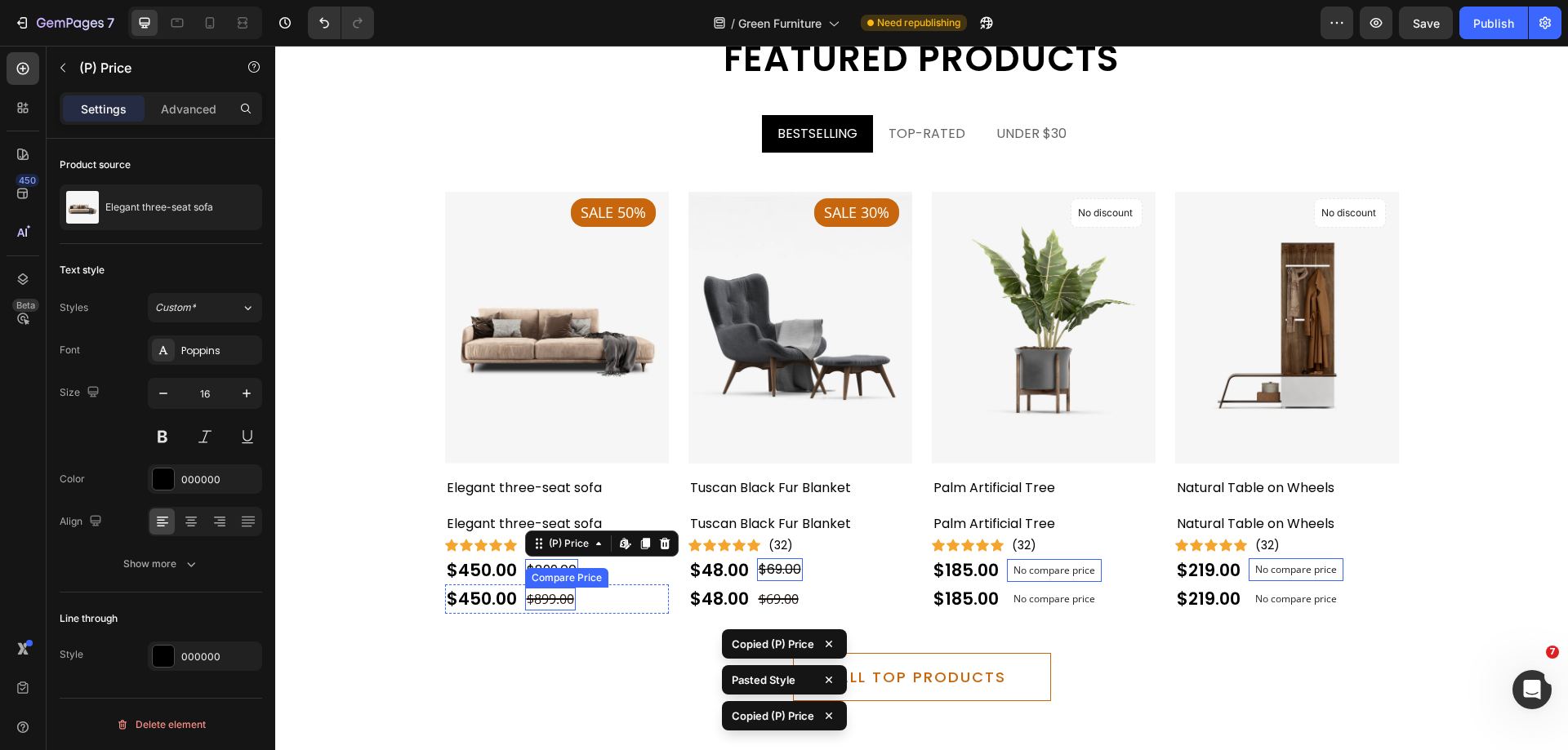
click at [550, 606] on div "$899.00" at bounding box center [550, 599] width 50 height 23
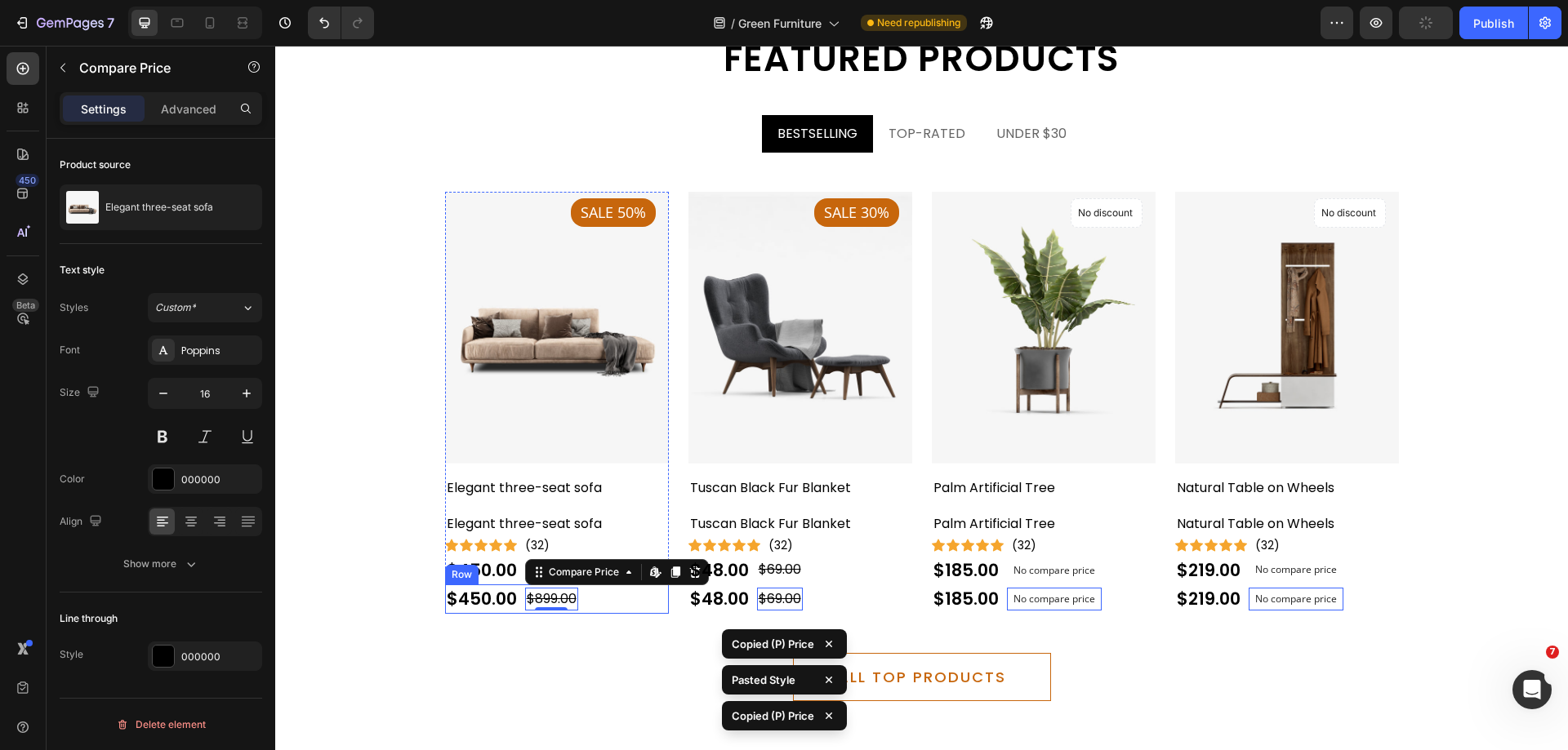
click at [592, 616] on div "Product Images Sale 50% Product Badge Elegant three-seat sofa (P) Title Elegant…" at bounding box center [921, 389] width 980 height 474
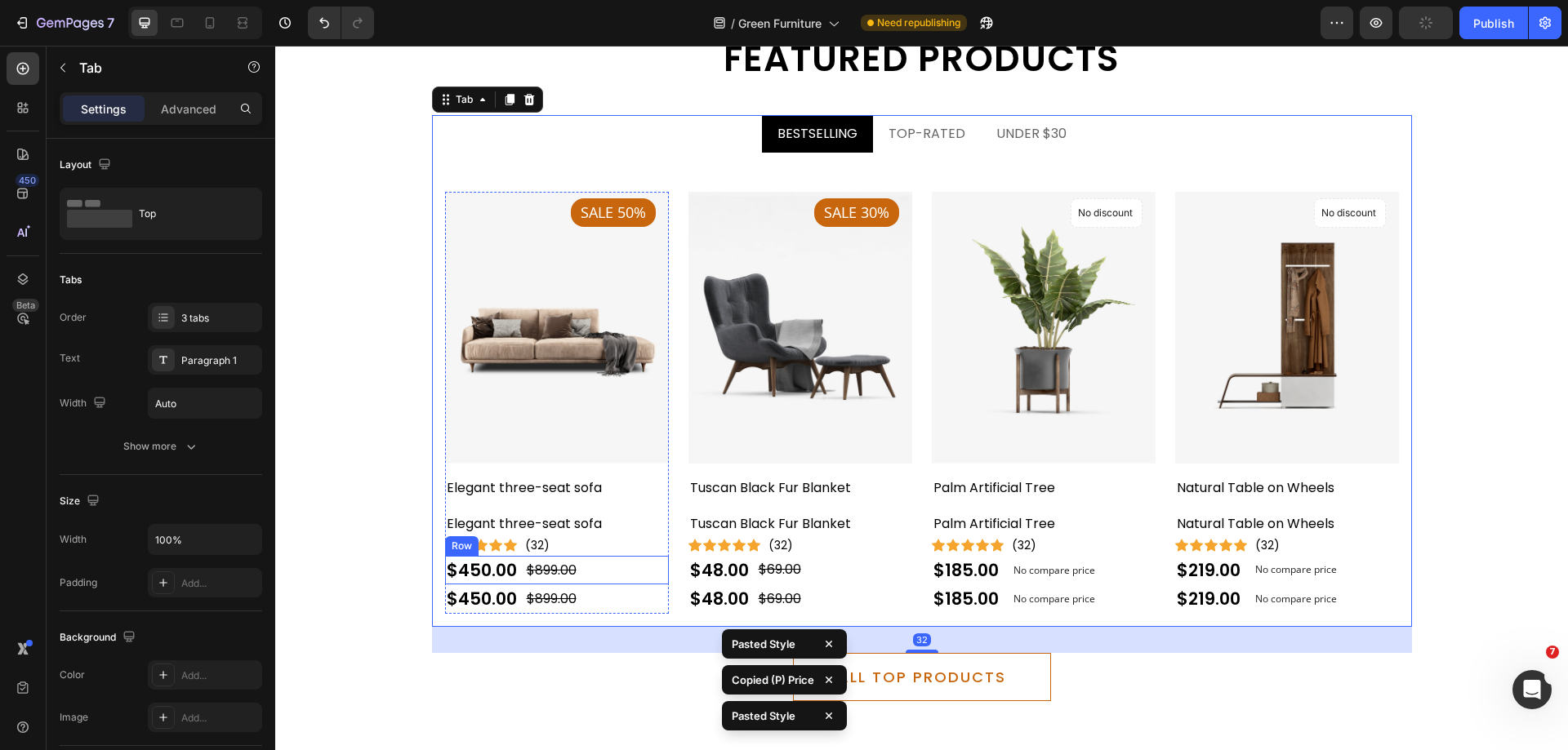
click at [589, 575] on div "$450.00 (P) Price (P) Price $899.00 (P) Price (P) Price Row" at bounding box center [556, 571] width 224 height 30
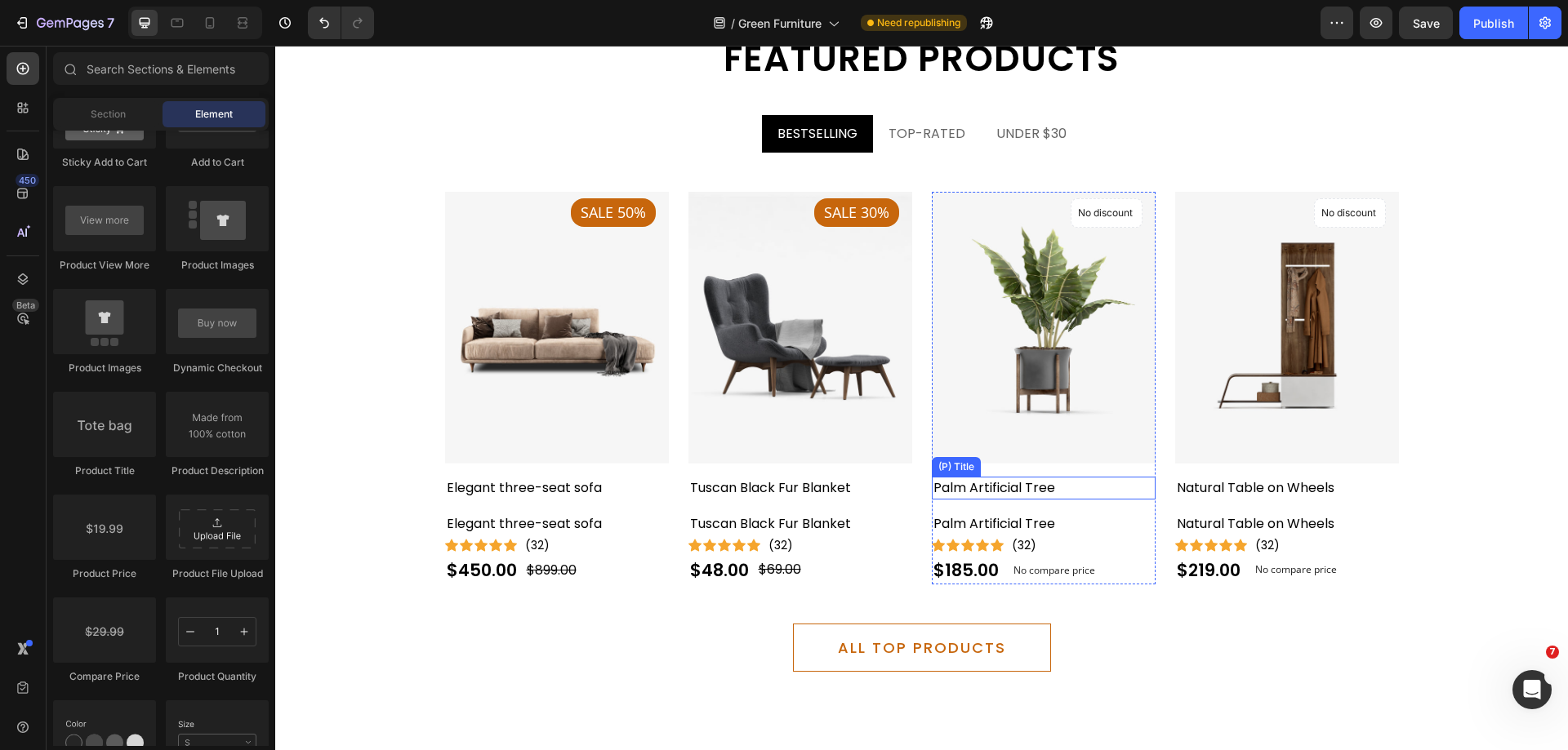
click at [668, 493] on h2 "Palm Artificial Tree" at bounding box center [556, 488] width 224 height 23
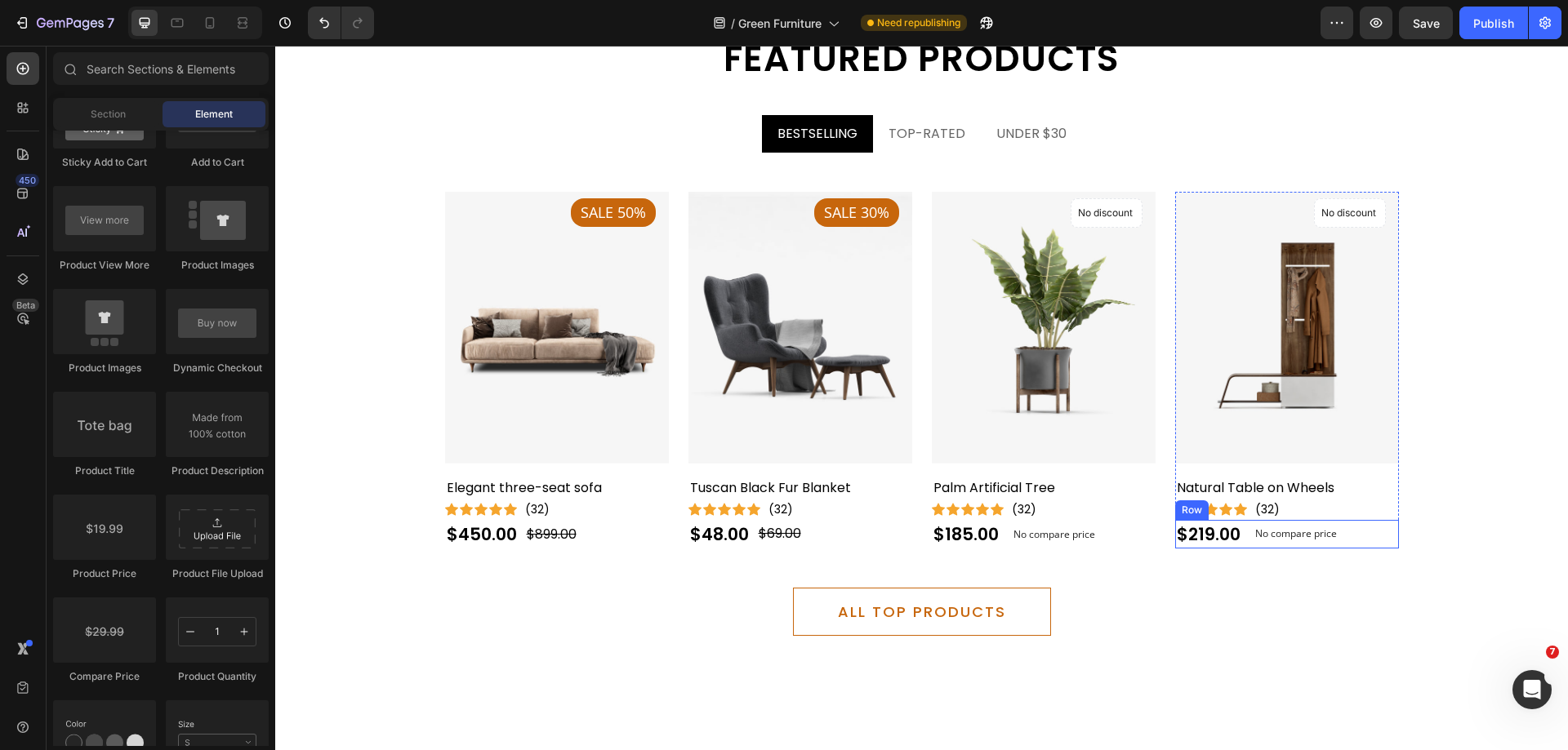
click at [668, 536] on div "$219.00 Product Price Product Price No compare price Compare Price Row" at bounding box center [556, 535] width 224 height 30
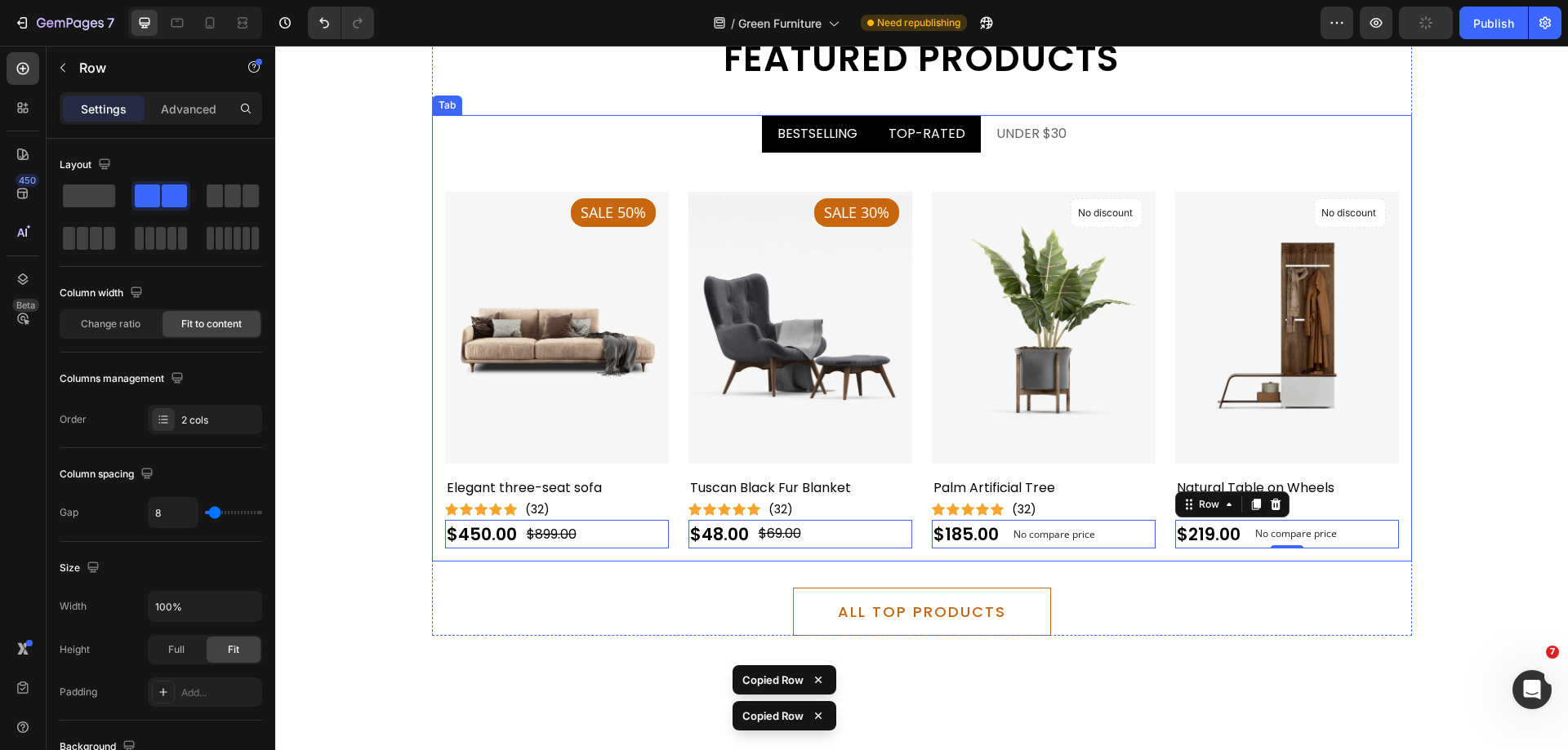
click at [907, 152] on li "TOP-RATED" at bounding box center [927, 134] width 108 height 38
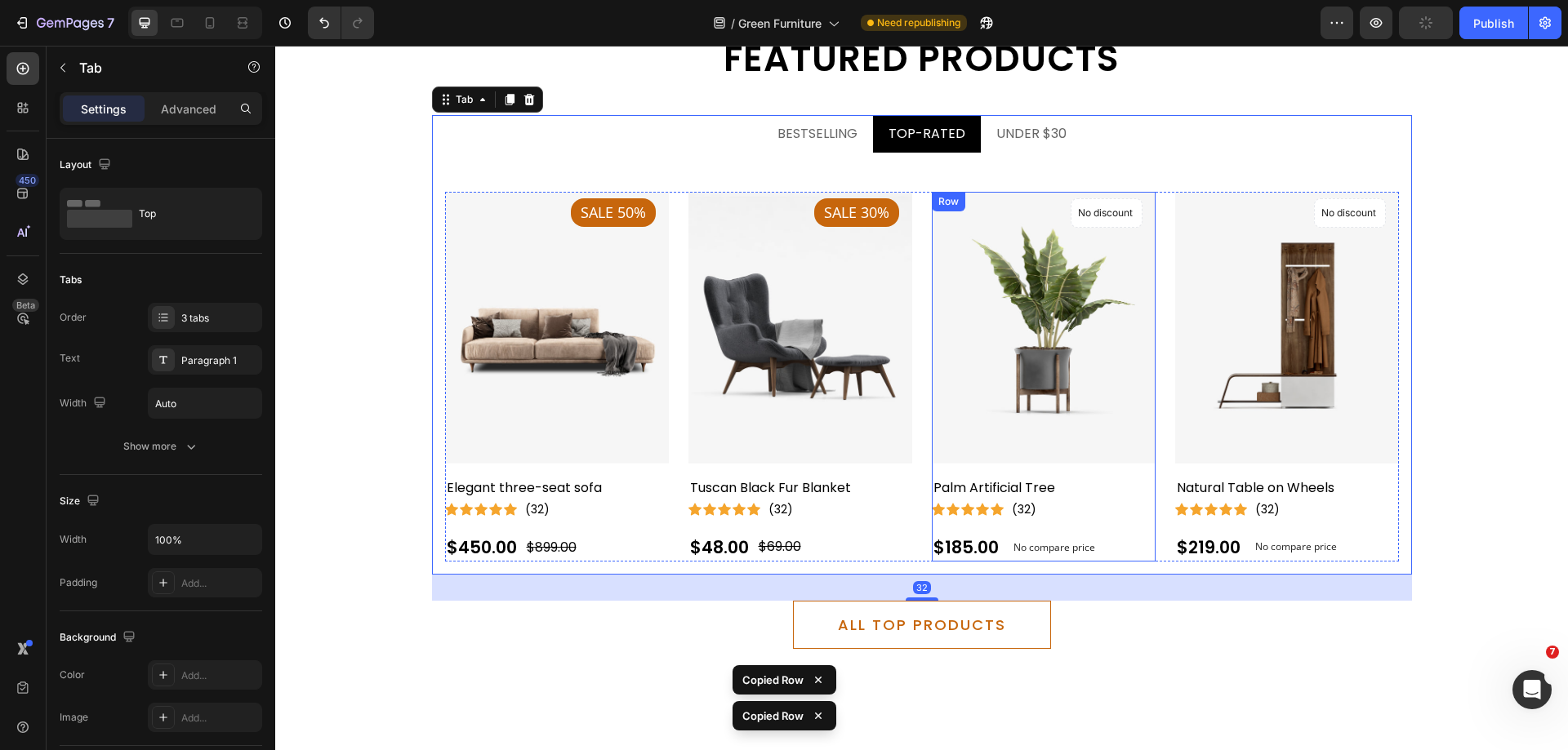
click at [668, 544] on div "$185.00 (P) Price (P) Price No compare price (P) Price Row" at bounding box center [556, 548] width 224 height 30
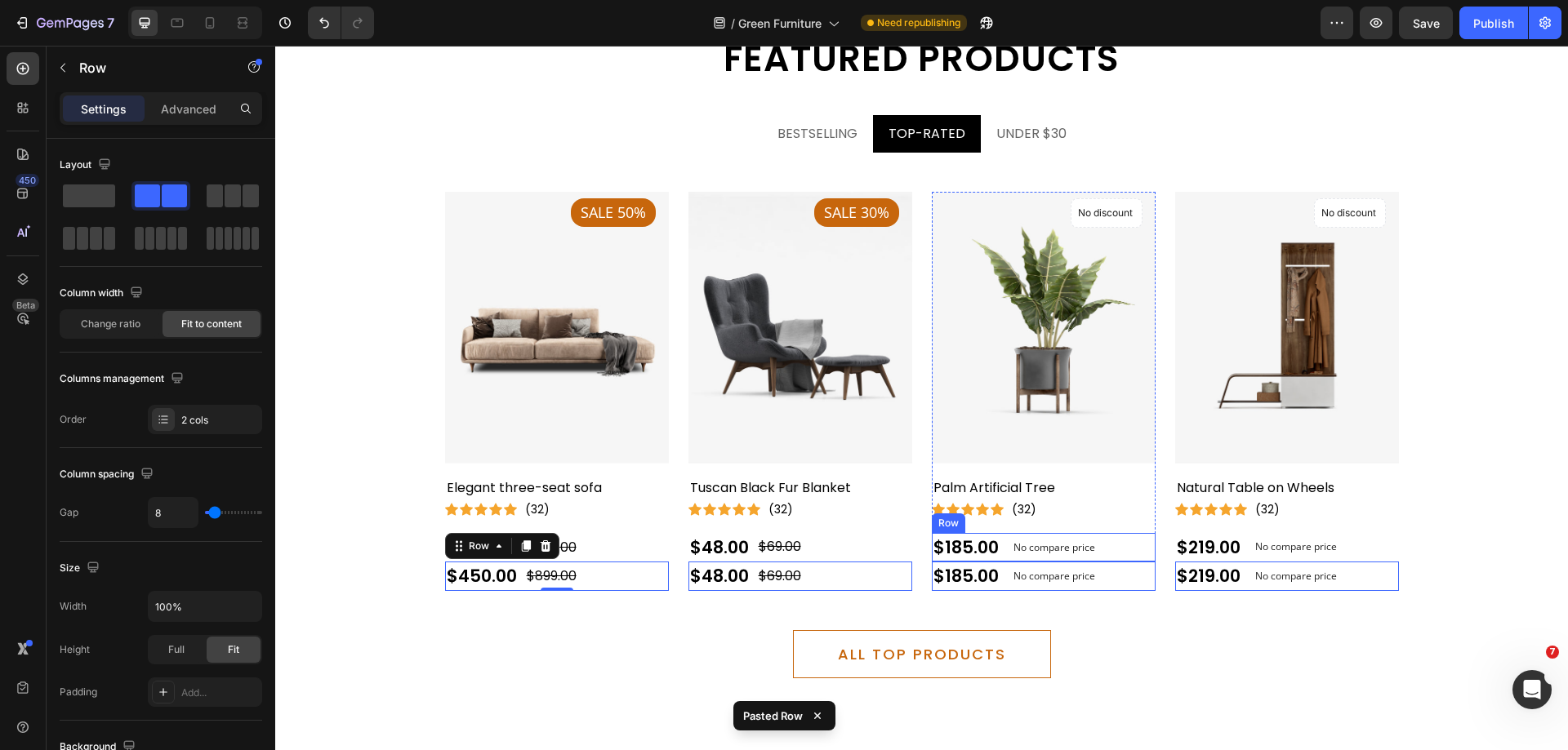
click at [668, 541] on div "$185.00 (P) Price (P) Price No compare price (P) Price Row" at bounding box center [556, 548] width 224 height 30
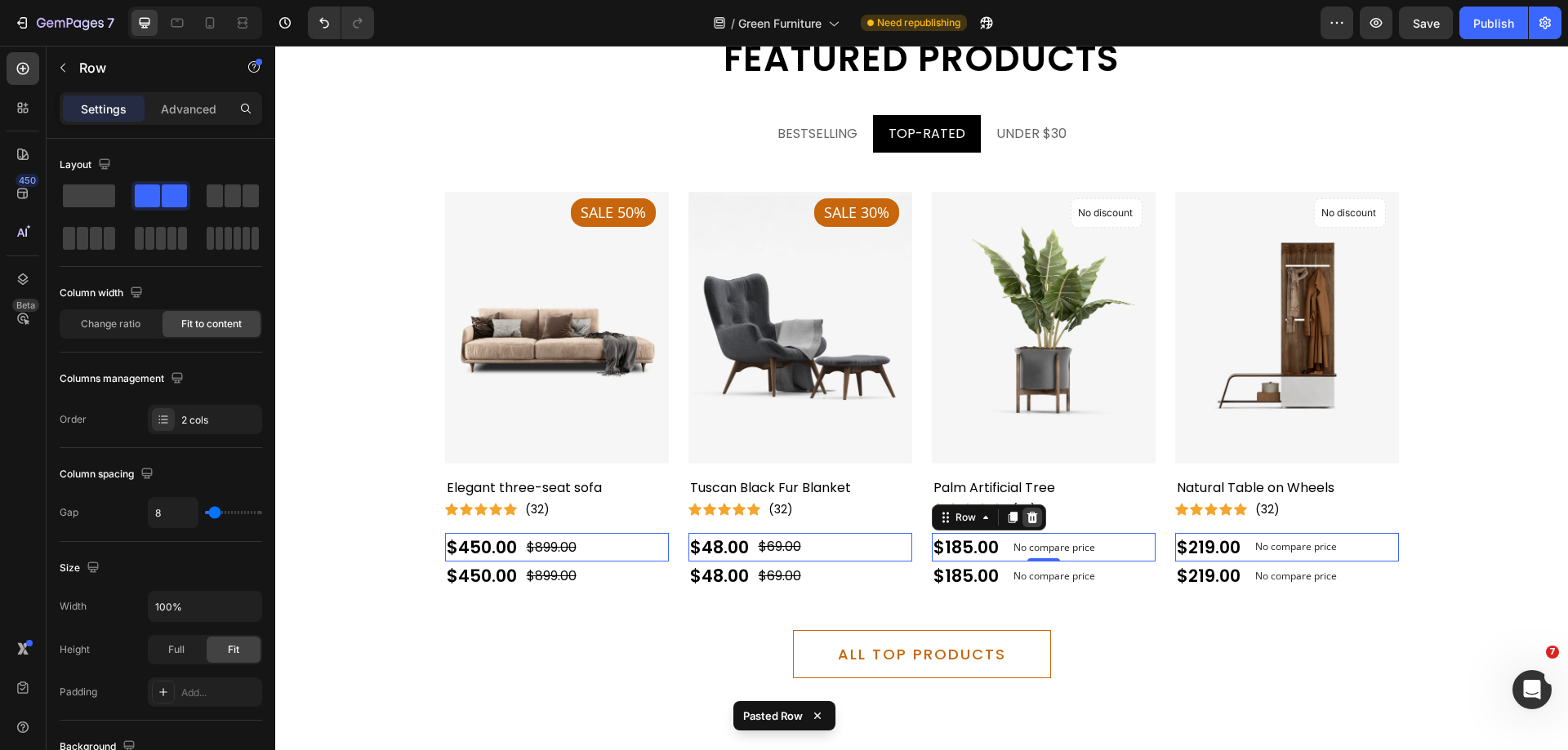
click at [275, 45] on icon at bounding box center [275, 45] width 0 height 0
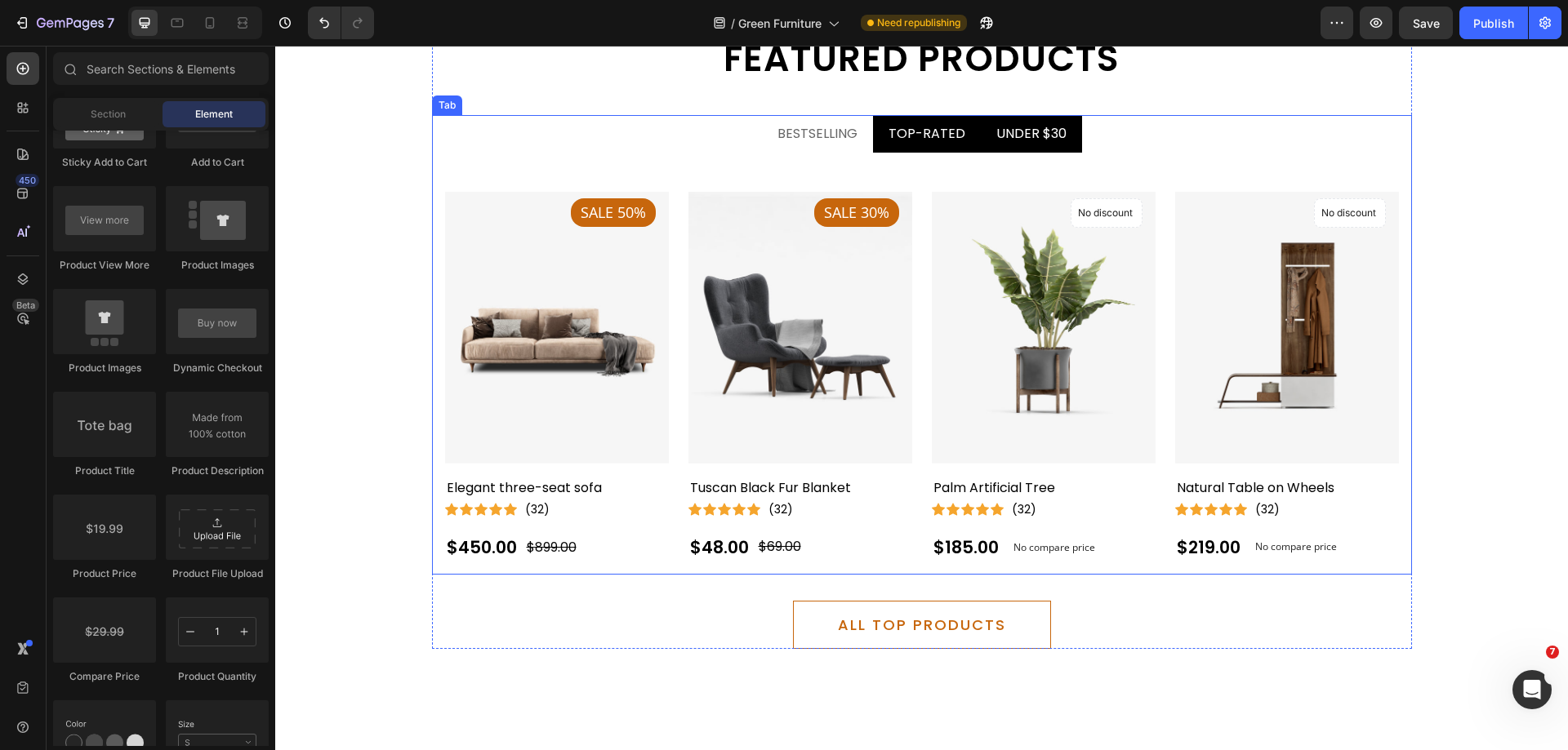
click at [1015, 146] on div "UNDER $30" at bounding box center [1031, 134] width 75 height 25
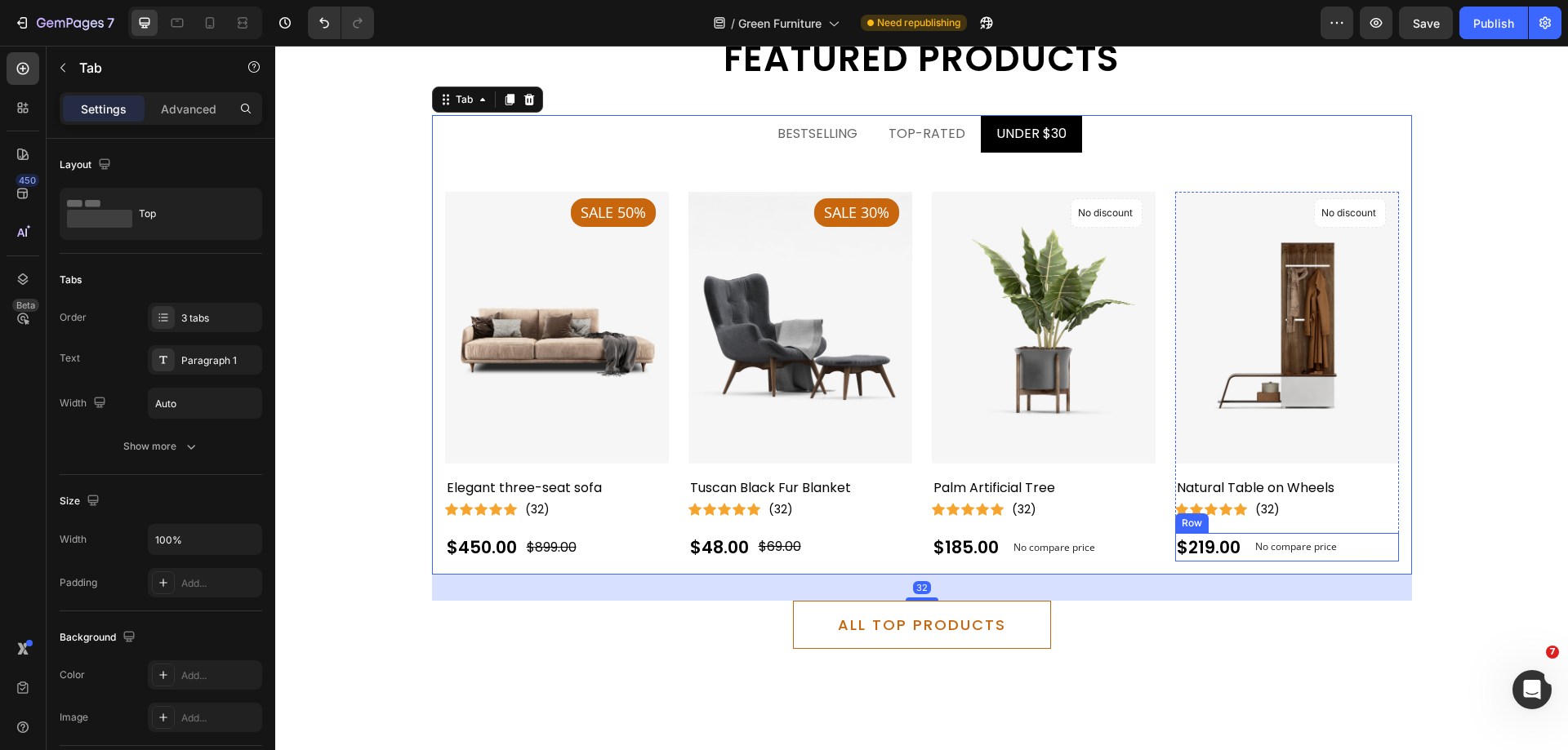
click at [668, 551] on div "$219.00 (P) Price (P) Price No compare price (P) Price Row" at bounding box center [556, 548] width 224 height 30
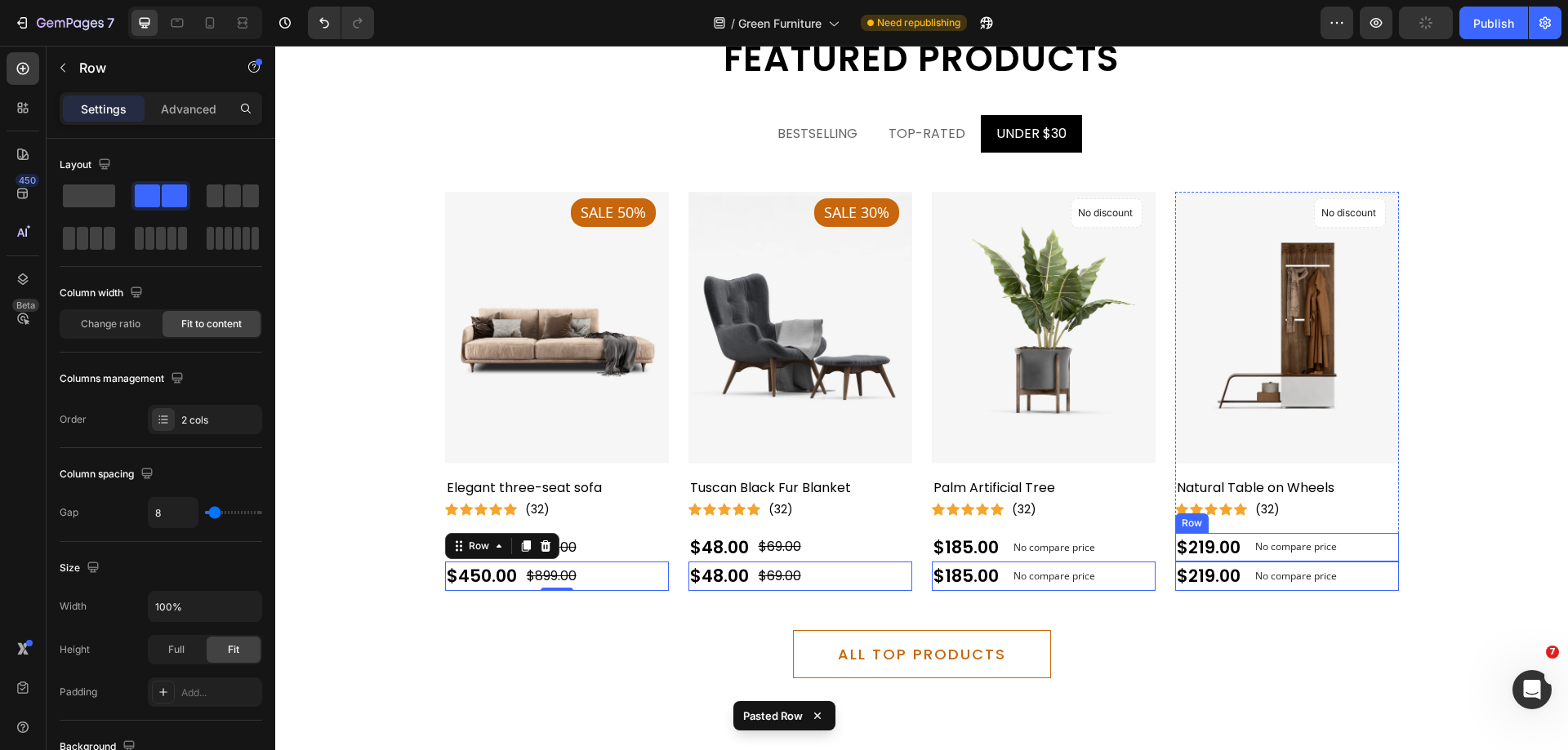
click at [668, 545] on div "$219.00 (P) Price (P) Price No compare price (P) Price Row" at bounding box center [556, 548] width 224 height 30
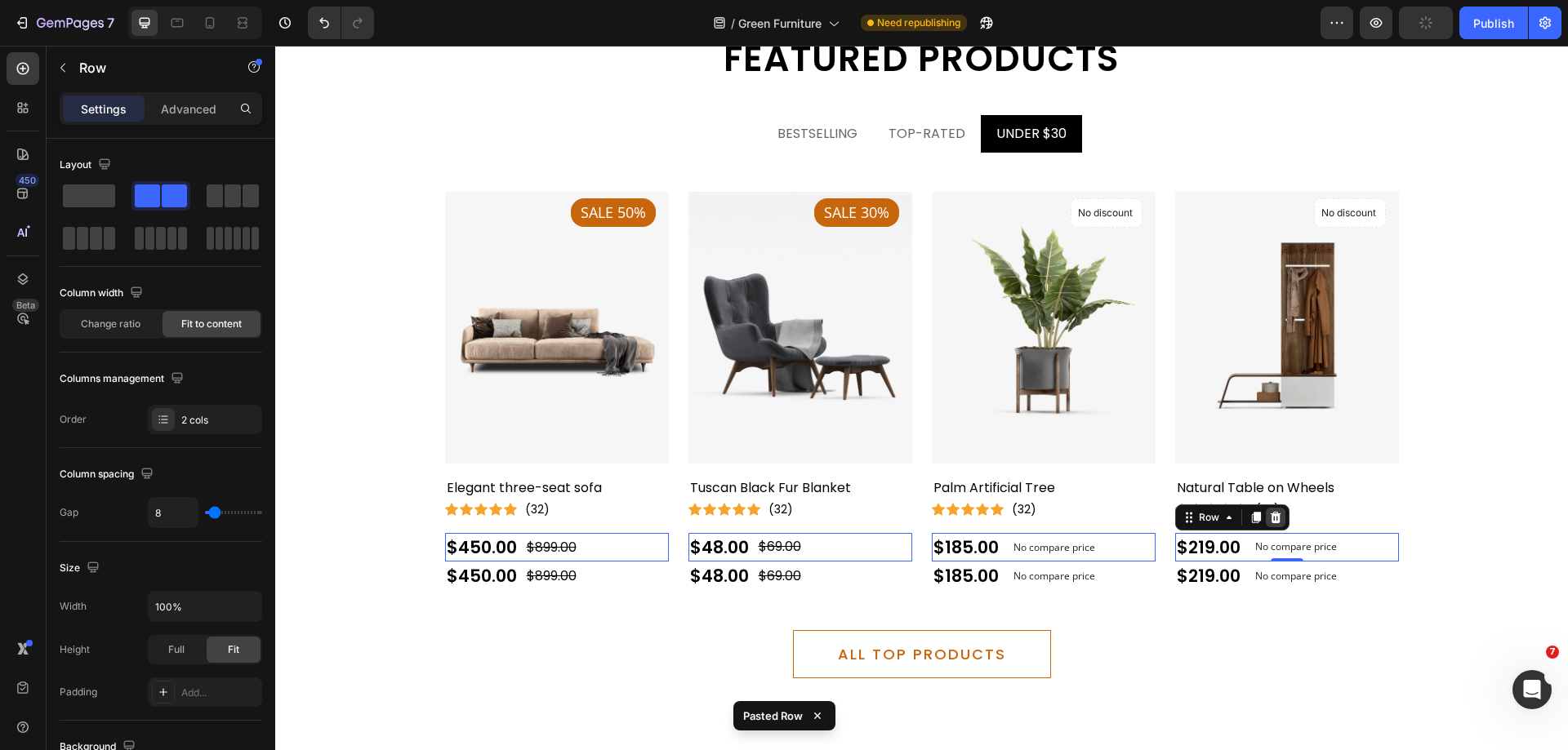
click at [275, 45] on icon at bounding box center [275, 45] width 0 height 0
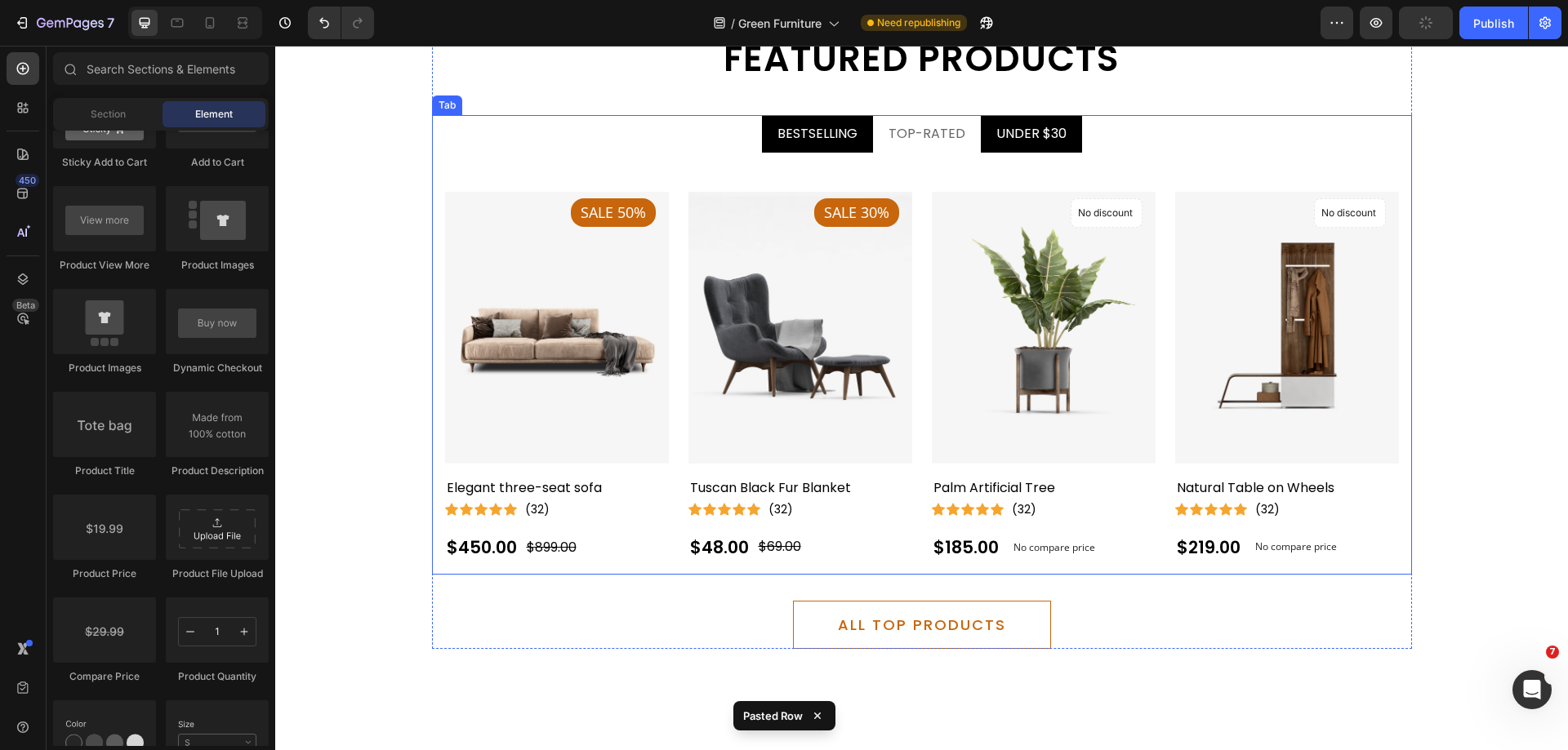
click at [838, 149] on li "BESTSELLING" at bounding box center [817, 134] width 111 height 38
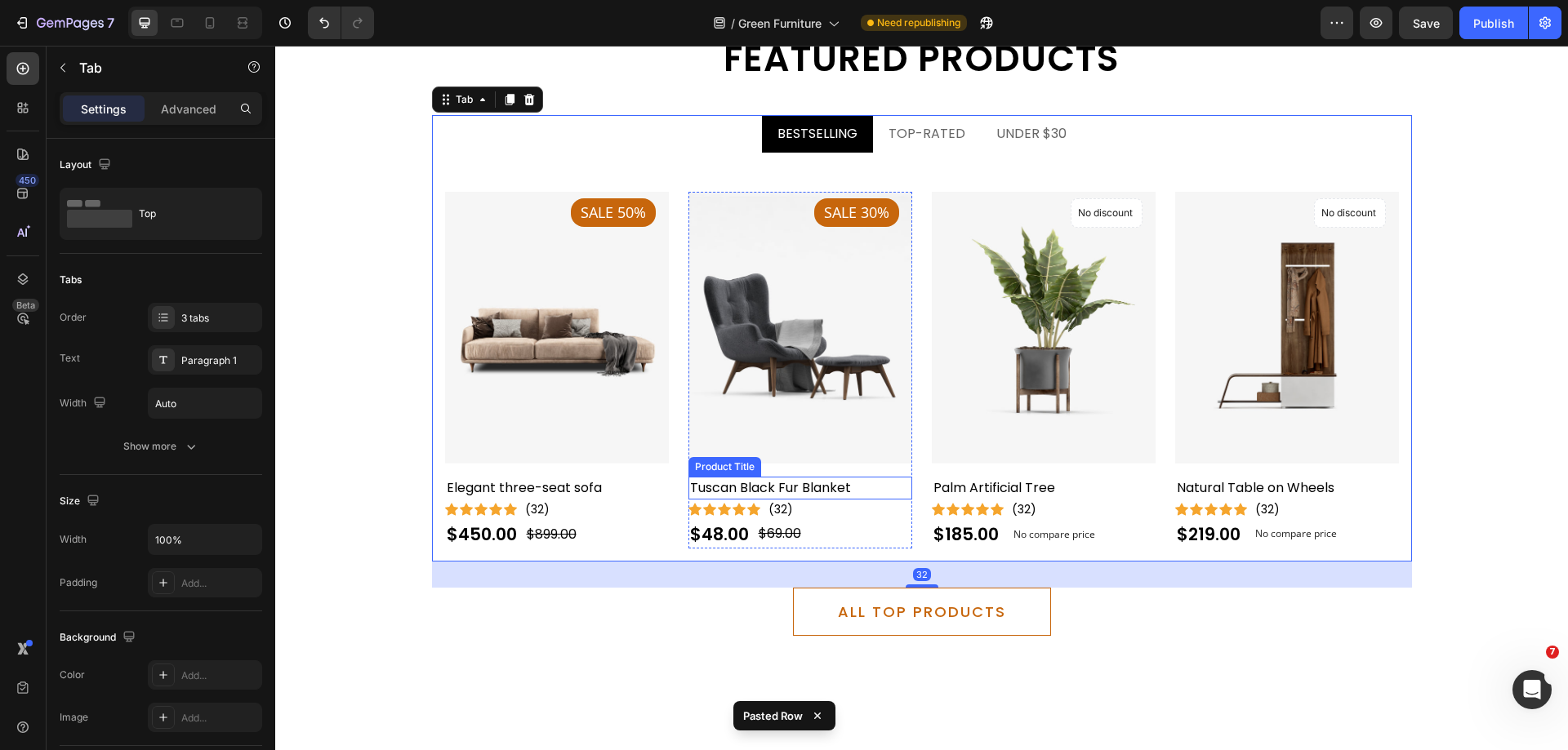
click at [668, 478] on h2 "Tuscan Black Fur Blanket" at bounding box center [556, 488] width 224 height 23
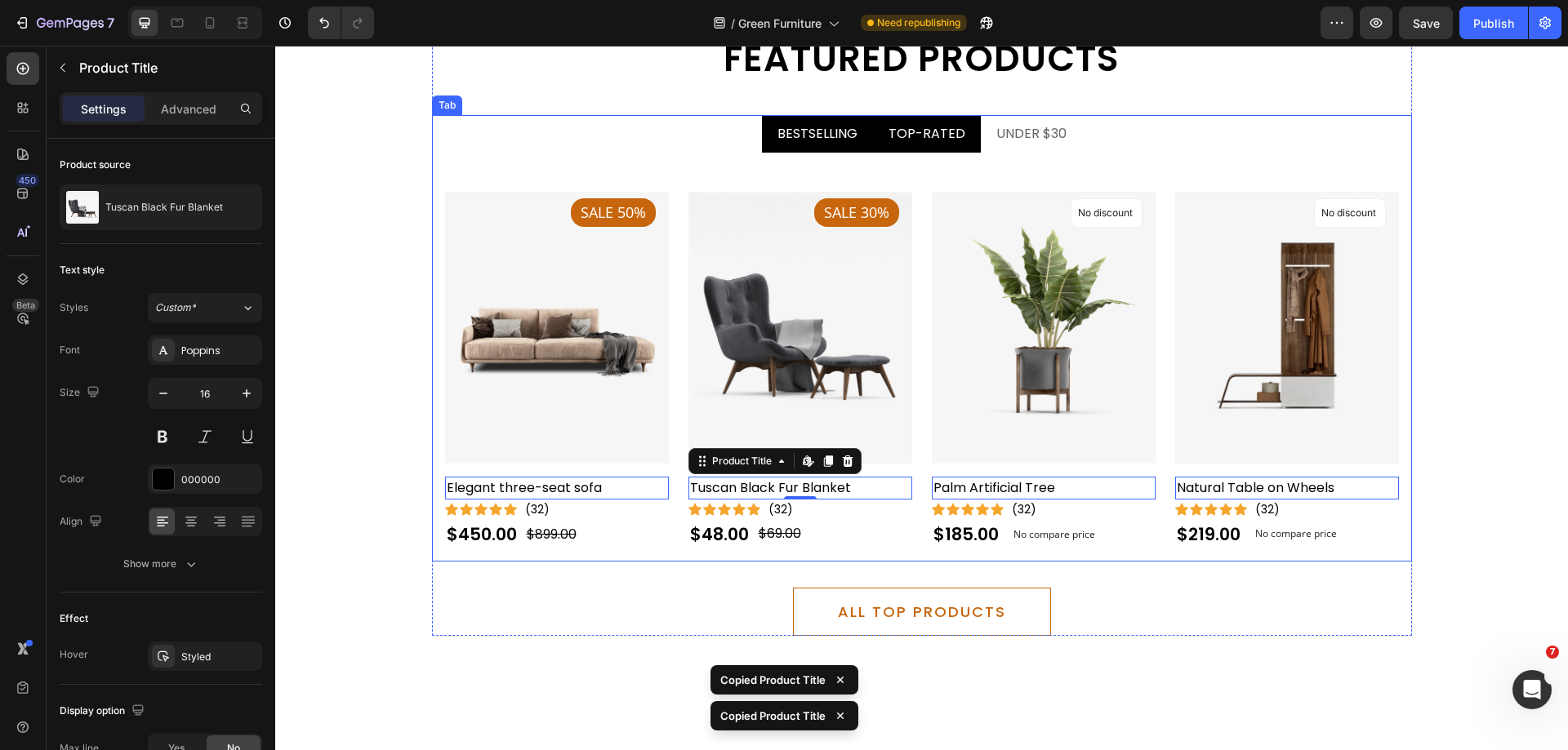
click at [890, 147] on li "TOP-RATED" at bounding box center [927, 134] width 108 height 38
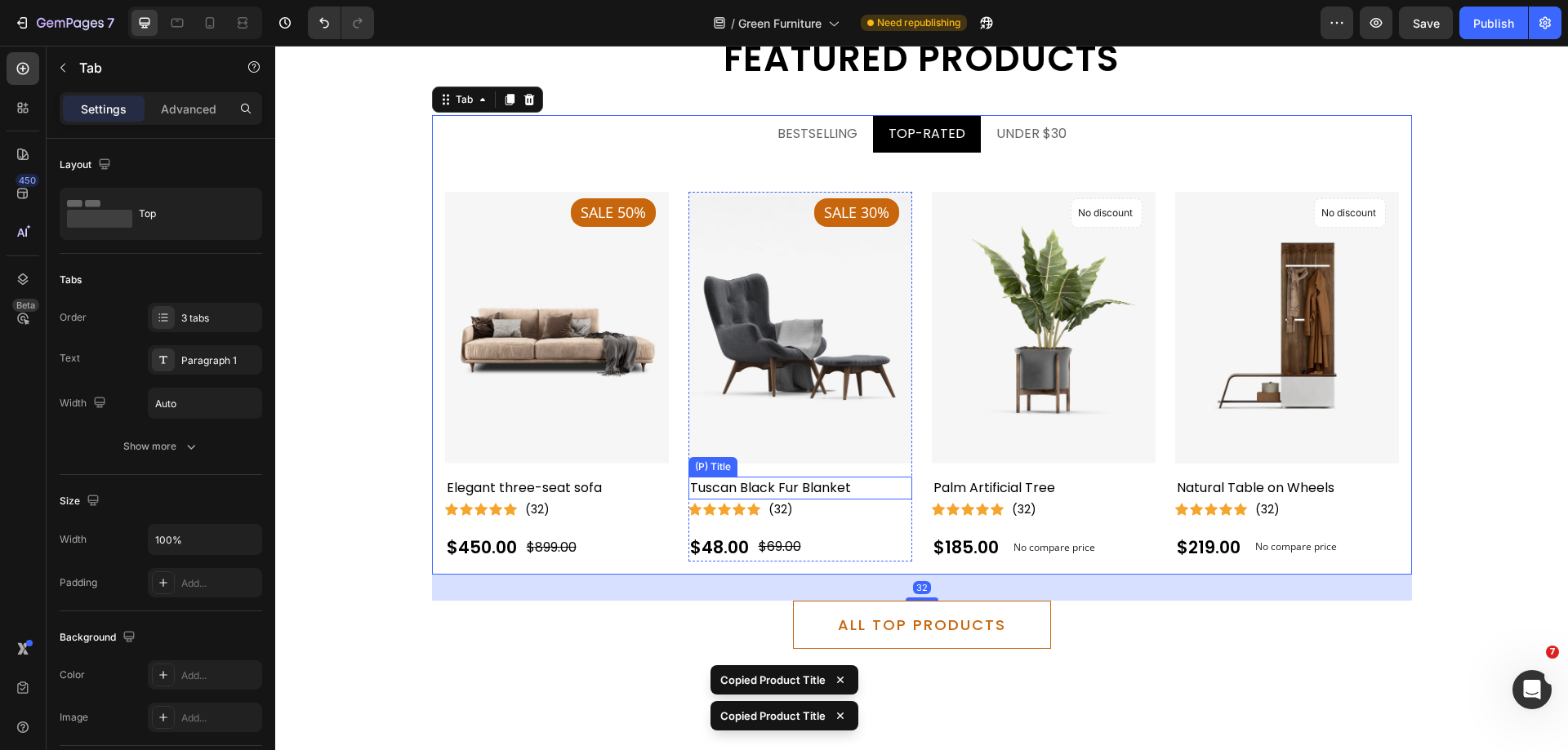
click at [668, 478] on h2 "Tuscan Black Fur Blanket" at bounding box center [556, 488] width 224 height 23
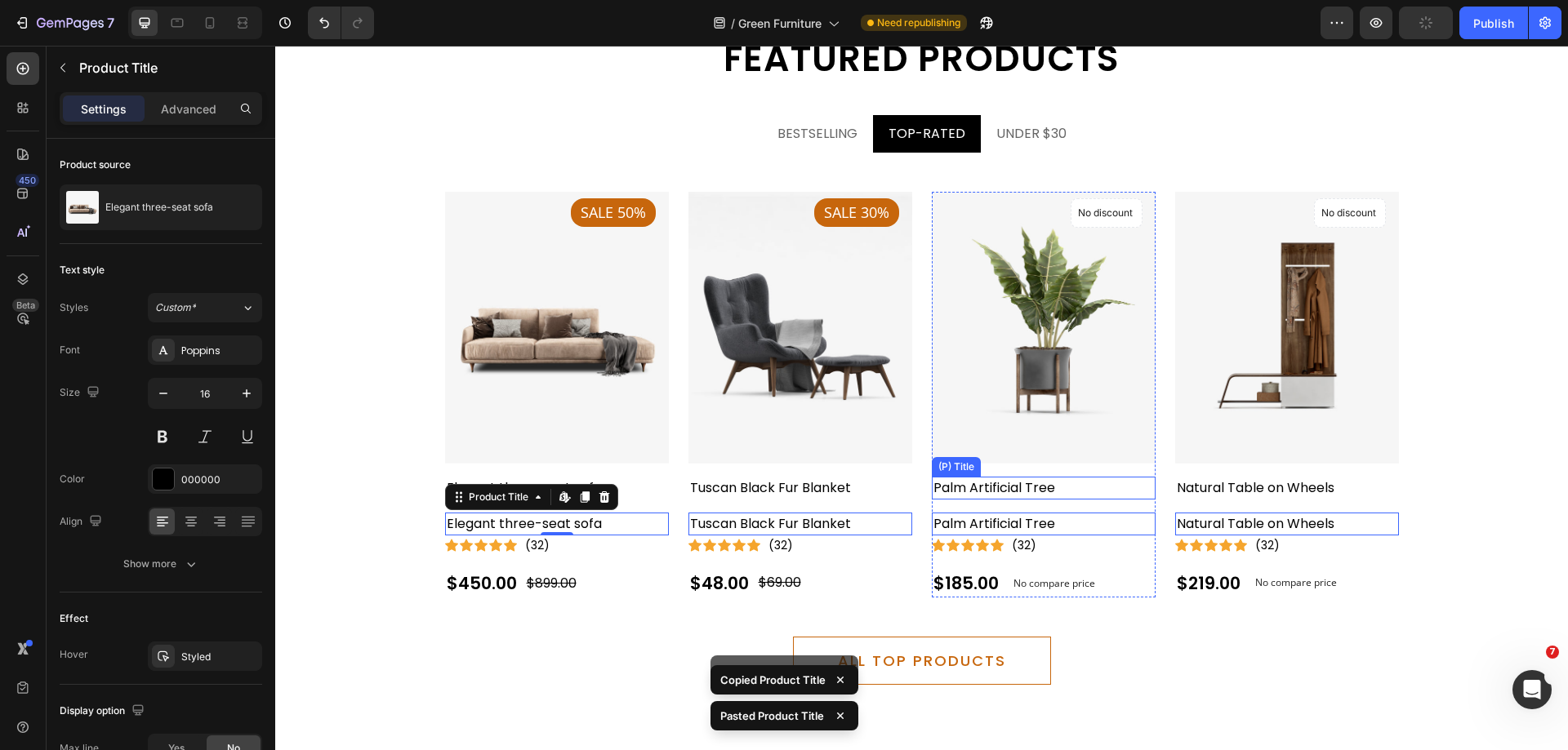
click at [668, 495] on h2 "Palm Artificial Tree" at bounding box center [556, 488] width 224 height 23
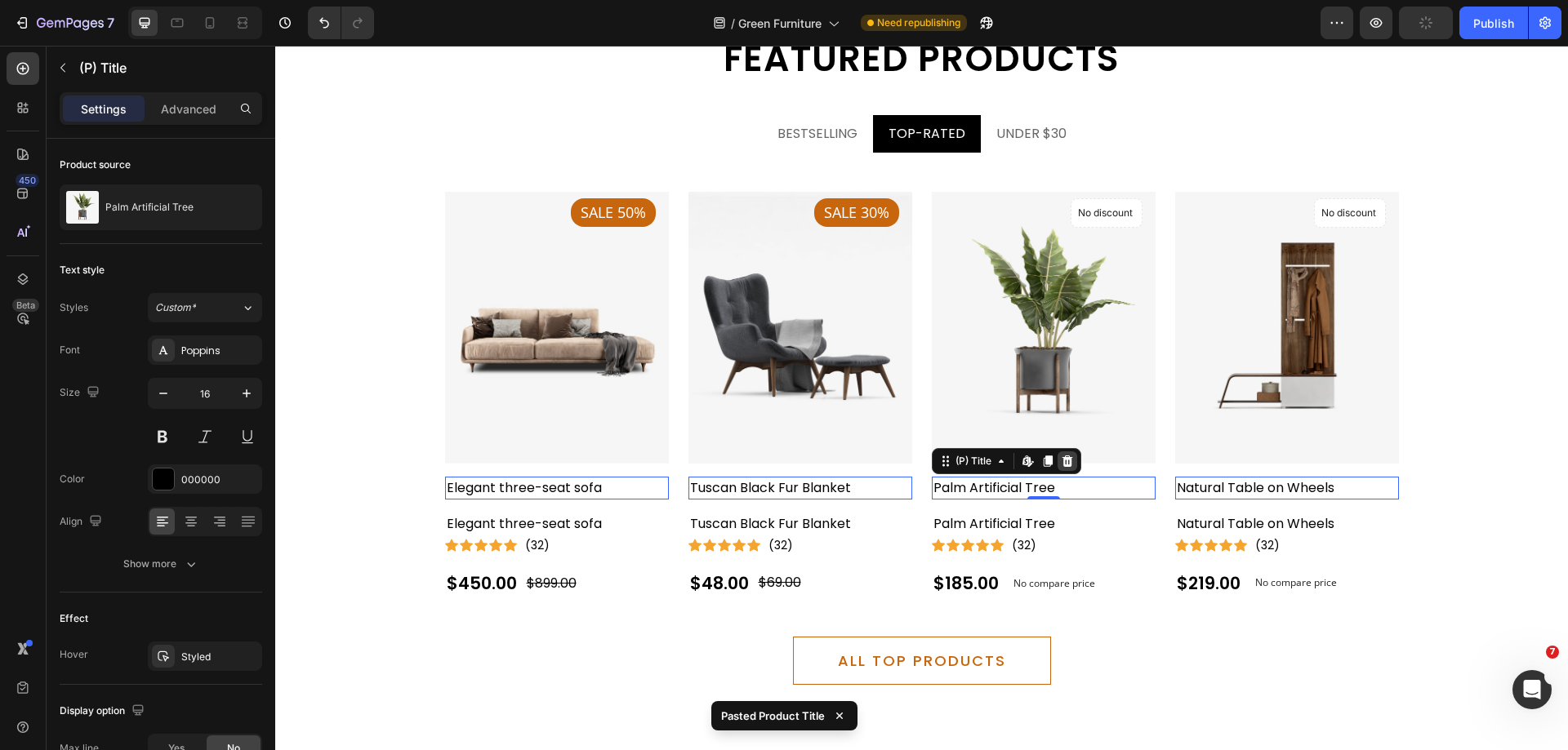
click at [275, 45] on icon at bounding box center [275, 45] width 0 height 0
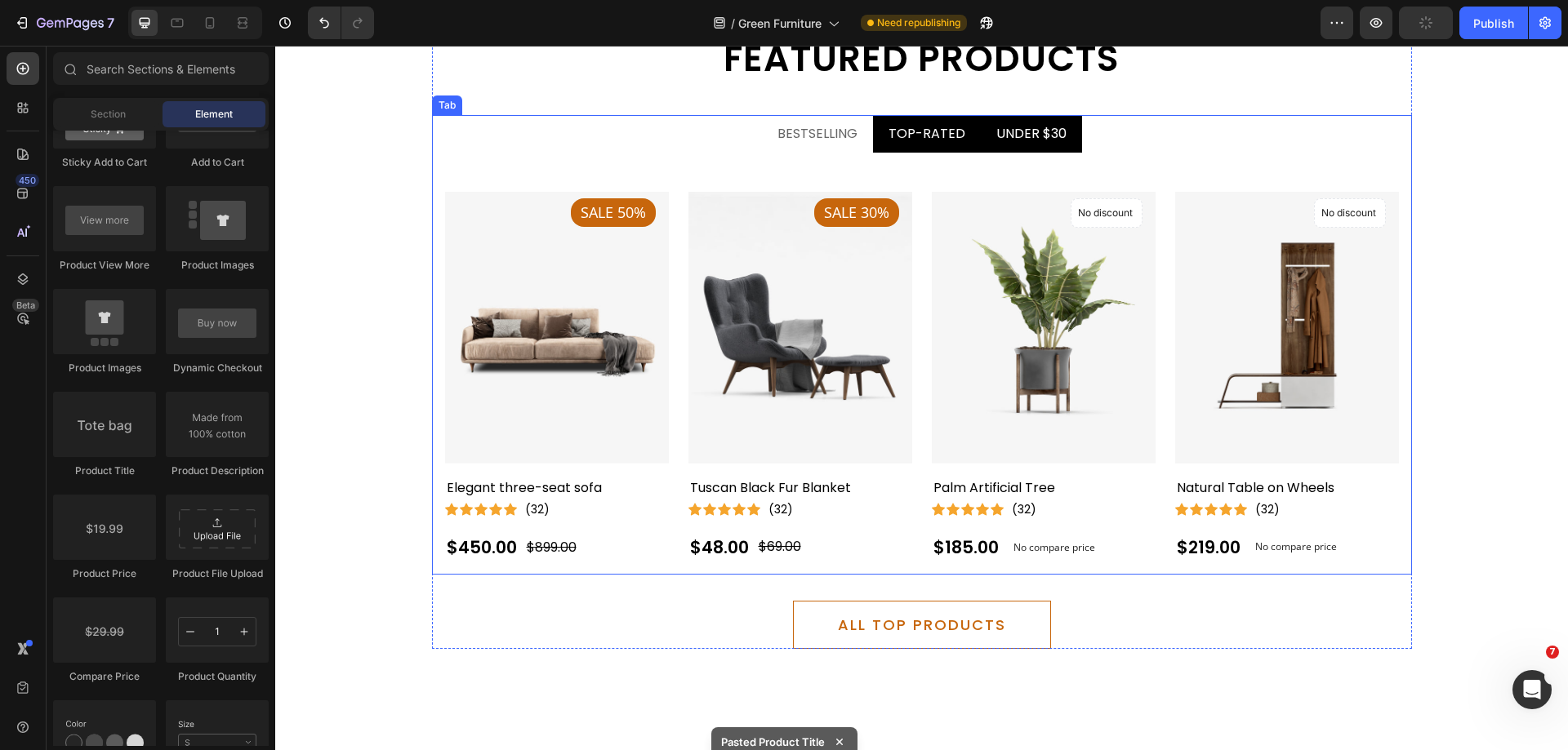
click at [999, 146] on div "UNDER $30" at bounding box center [1031, 134] width 75 height 25
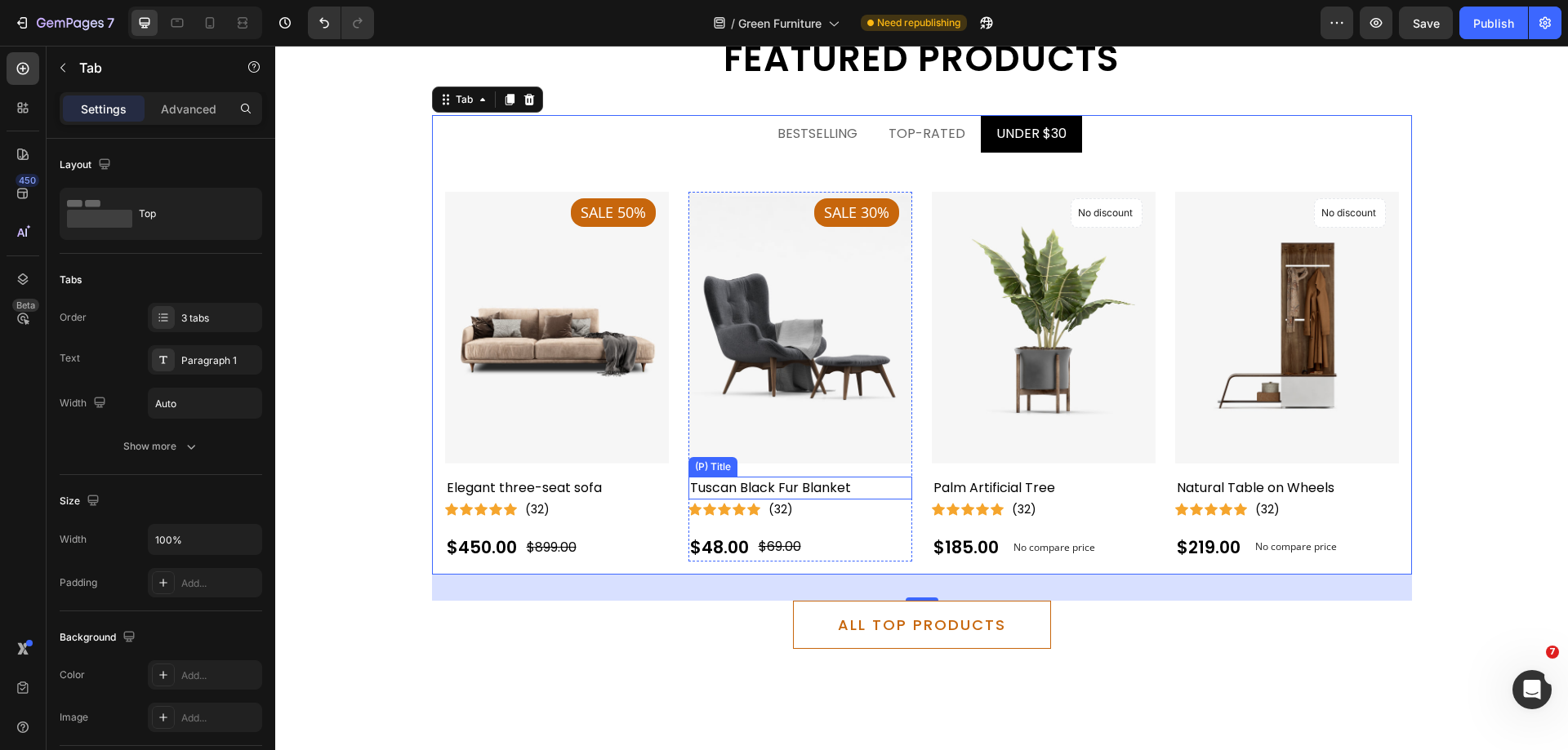
click at [668, 488] on h2 "Tuscan Black Fur Blanket" at bounding box center [556, 488] width 224 height 23
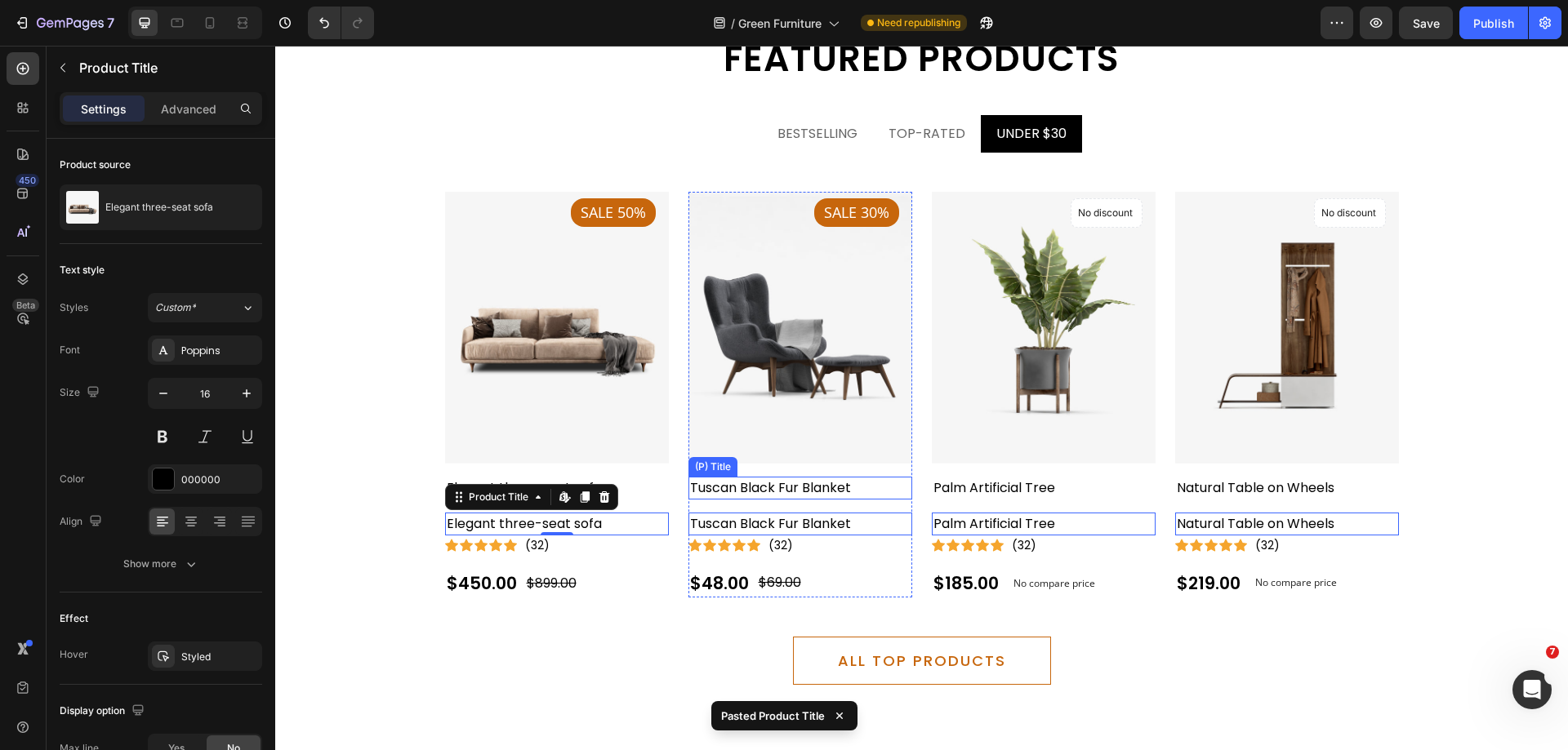
click at [668, 483] on h2 "Tuscan Black Fur Blanket" at bounding box center [556, 488] width 224 height 23
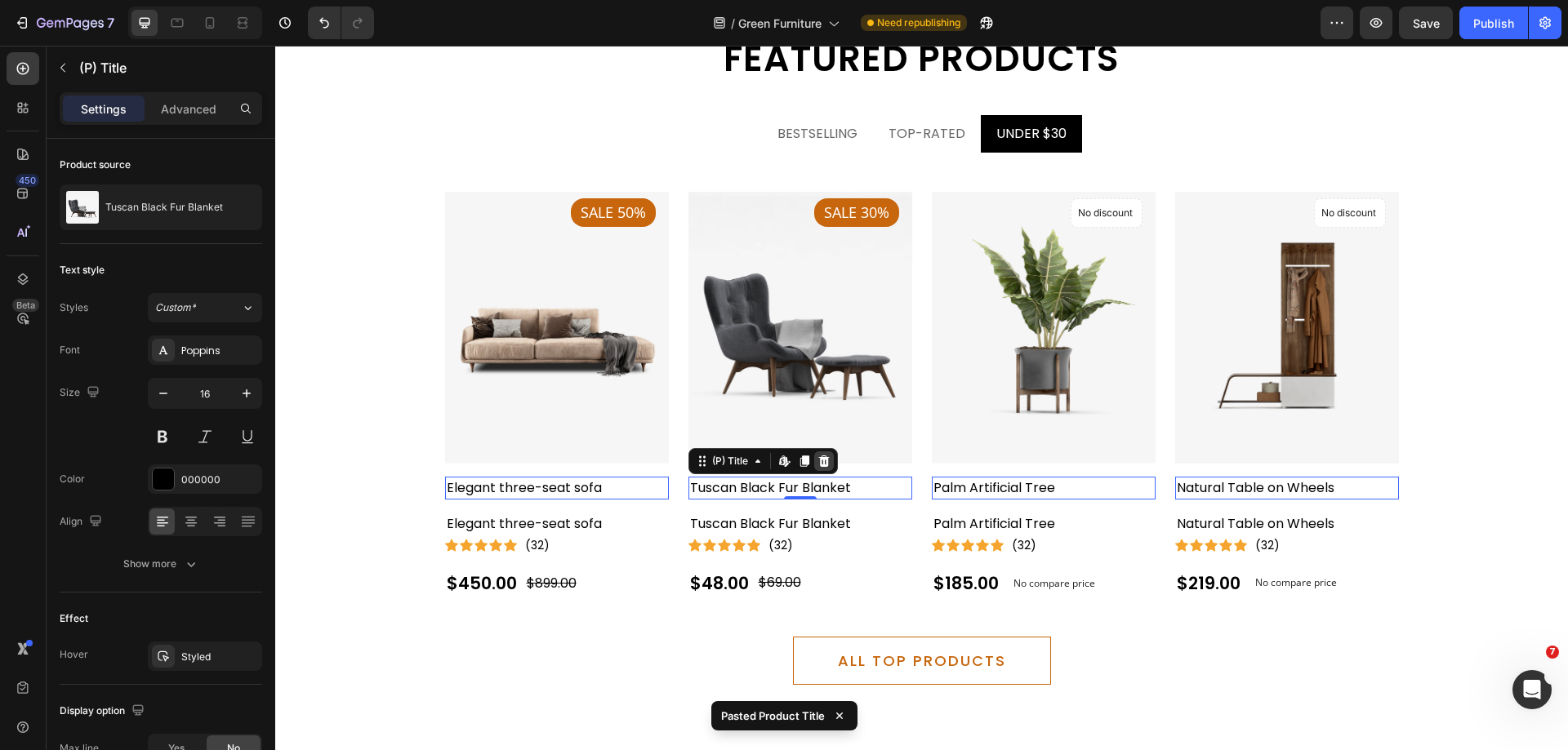
click at [275, 45] on icon at bounding box center [275, 45] width 0 height 0
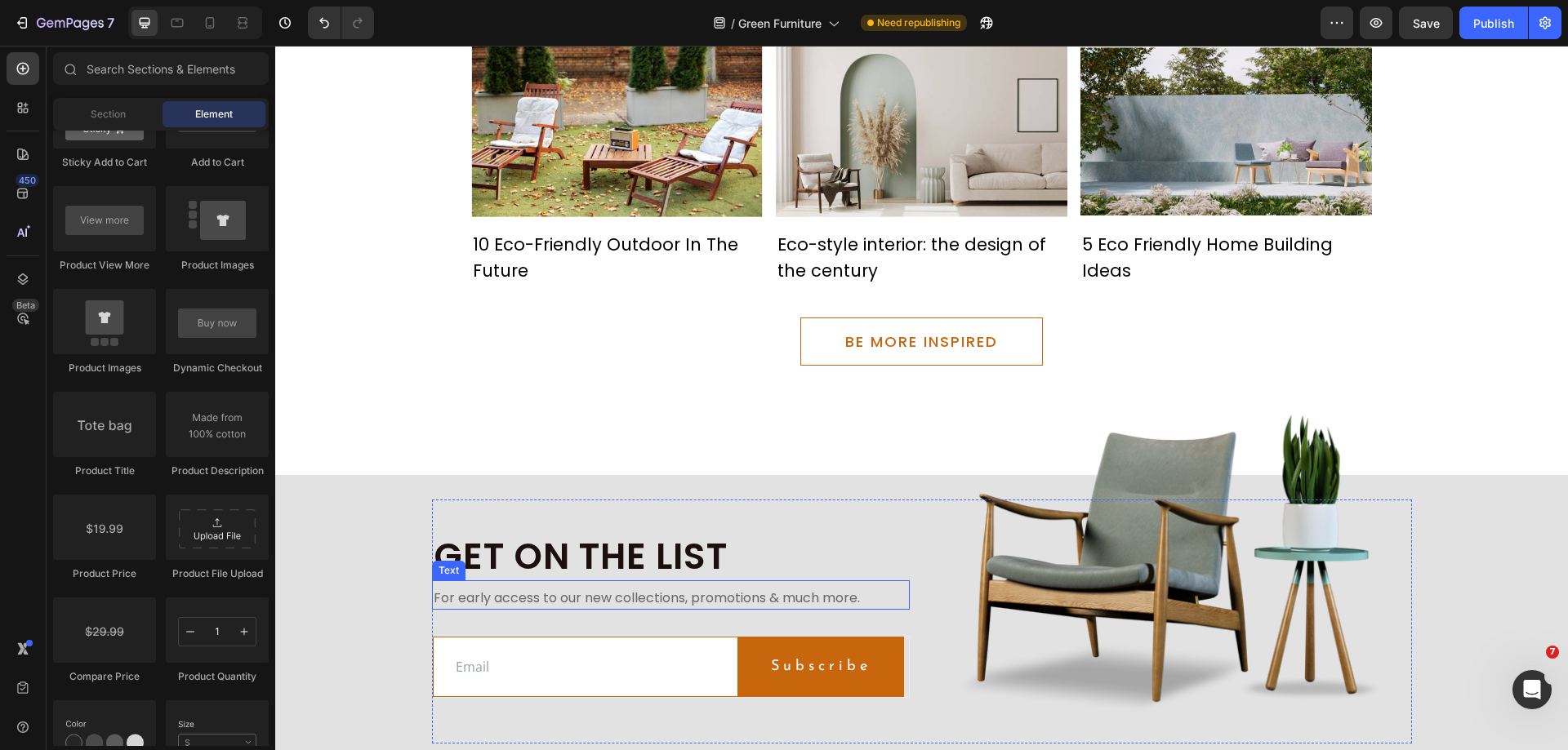
scroll to position [4939, 0]
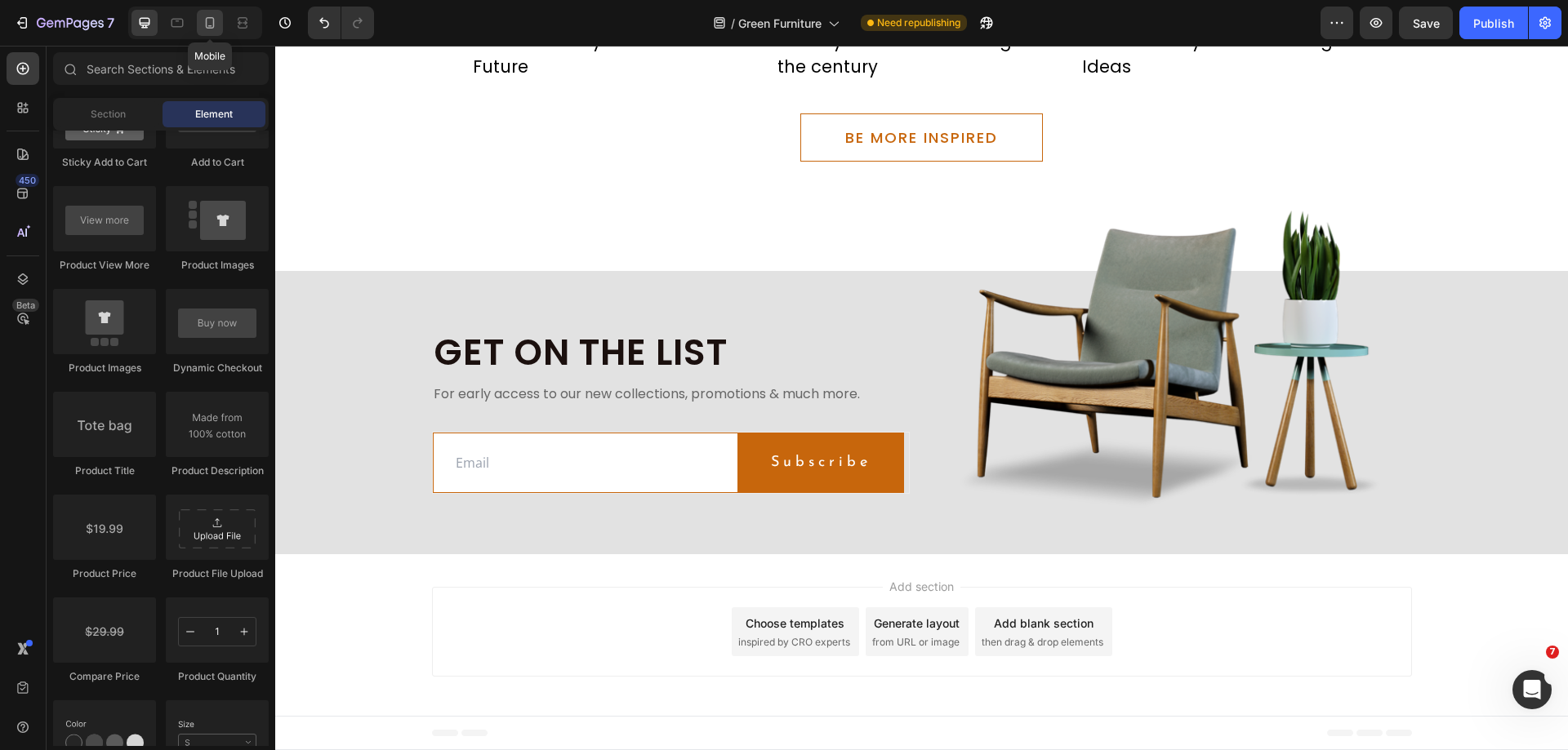
click at [211, 22] on icon at bounding box center [210, 23] width 17 height 17
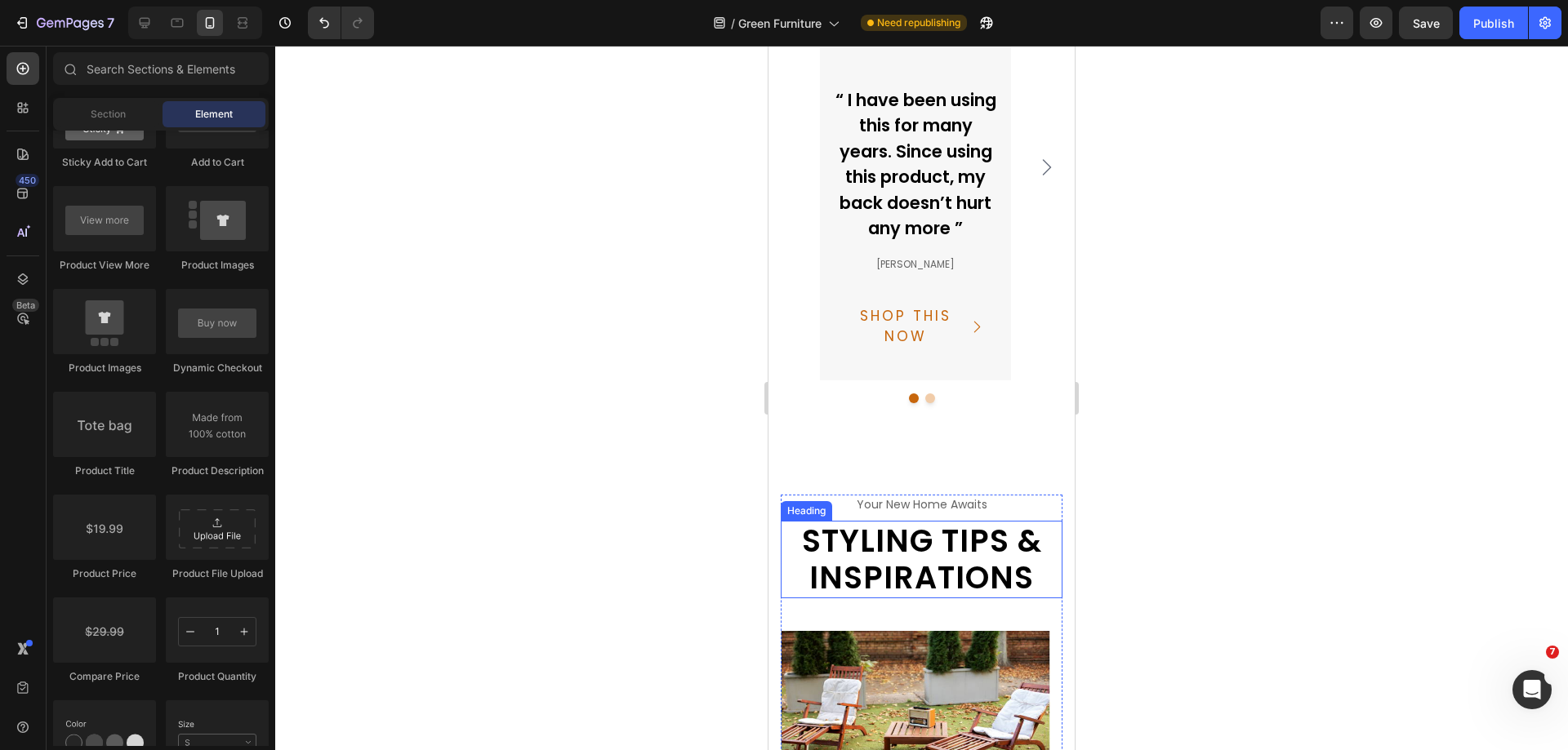
scroll to position [4013, 0]
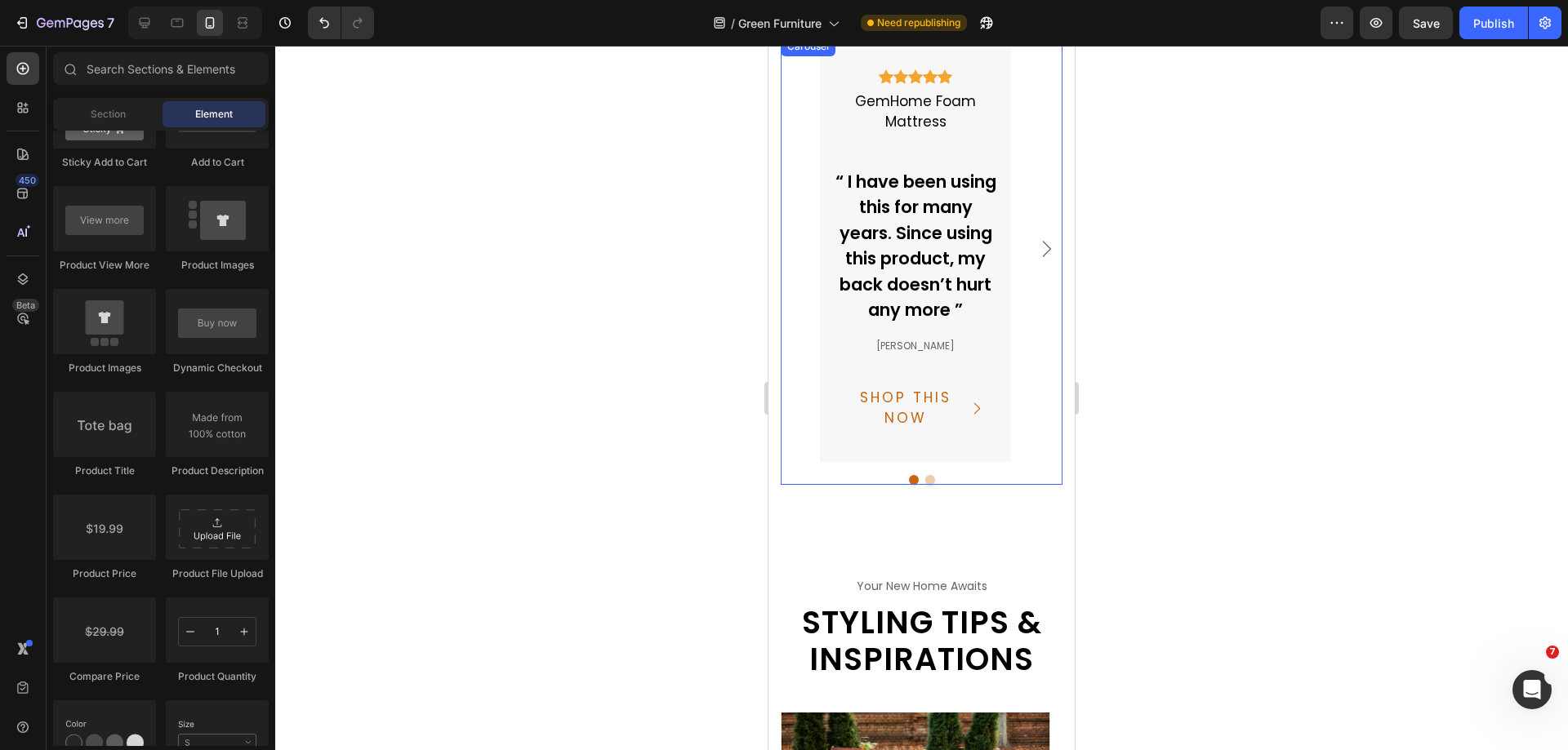
click at [925, 485] on button "Dot" at bounding box center [930, 480] width 10 height 10
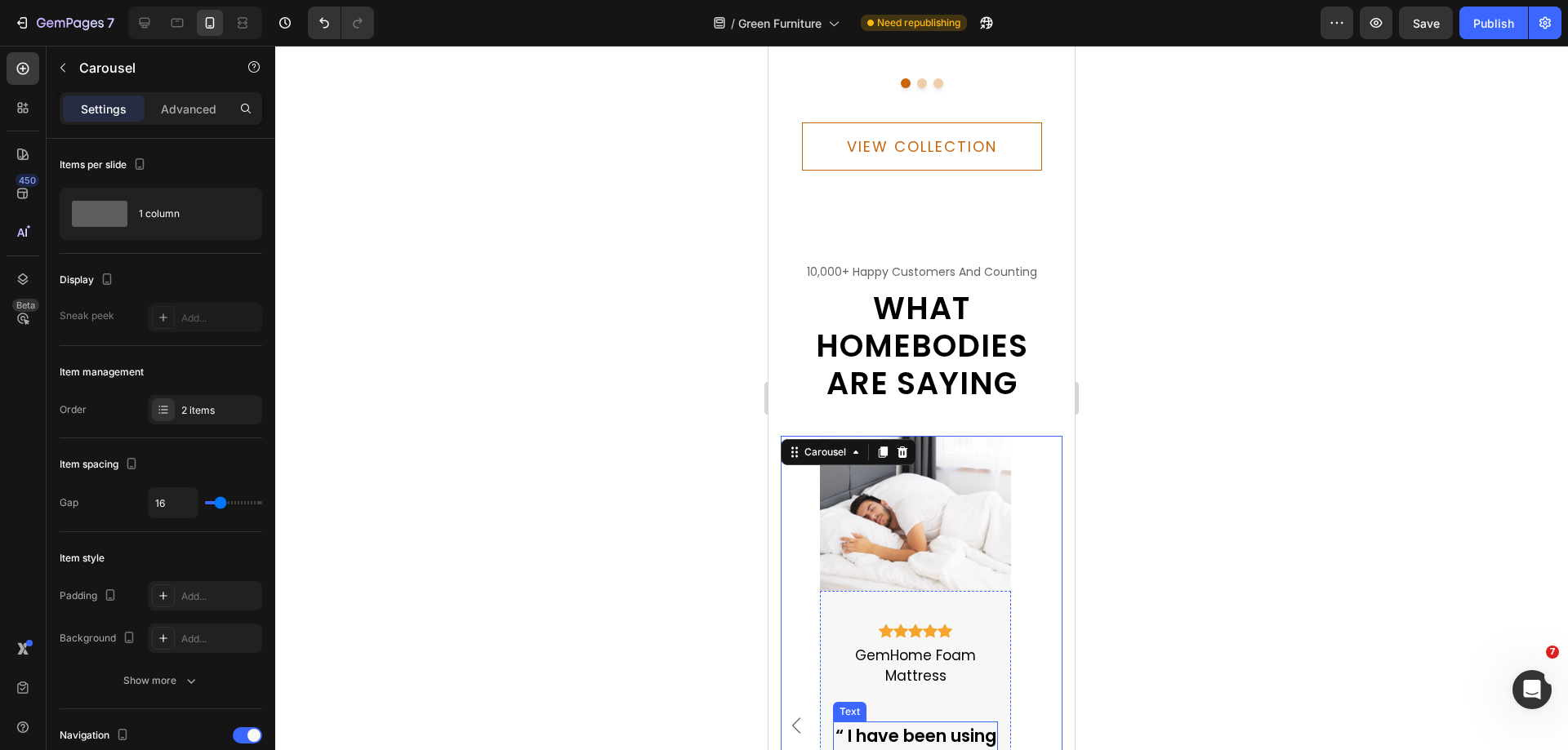
scroll to position [2952, 0]
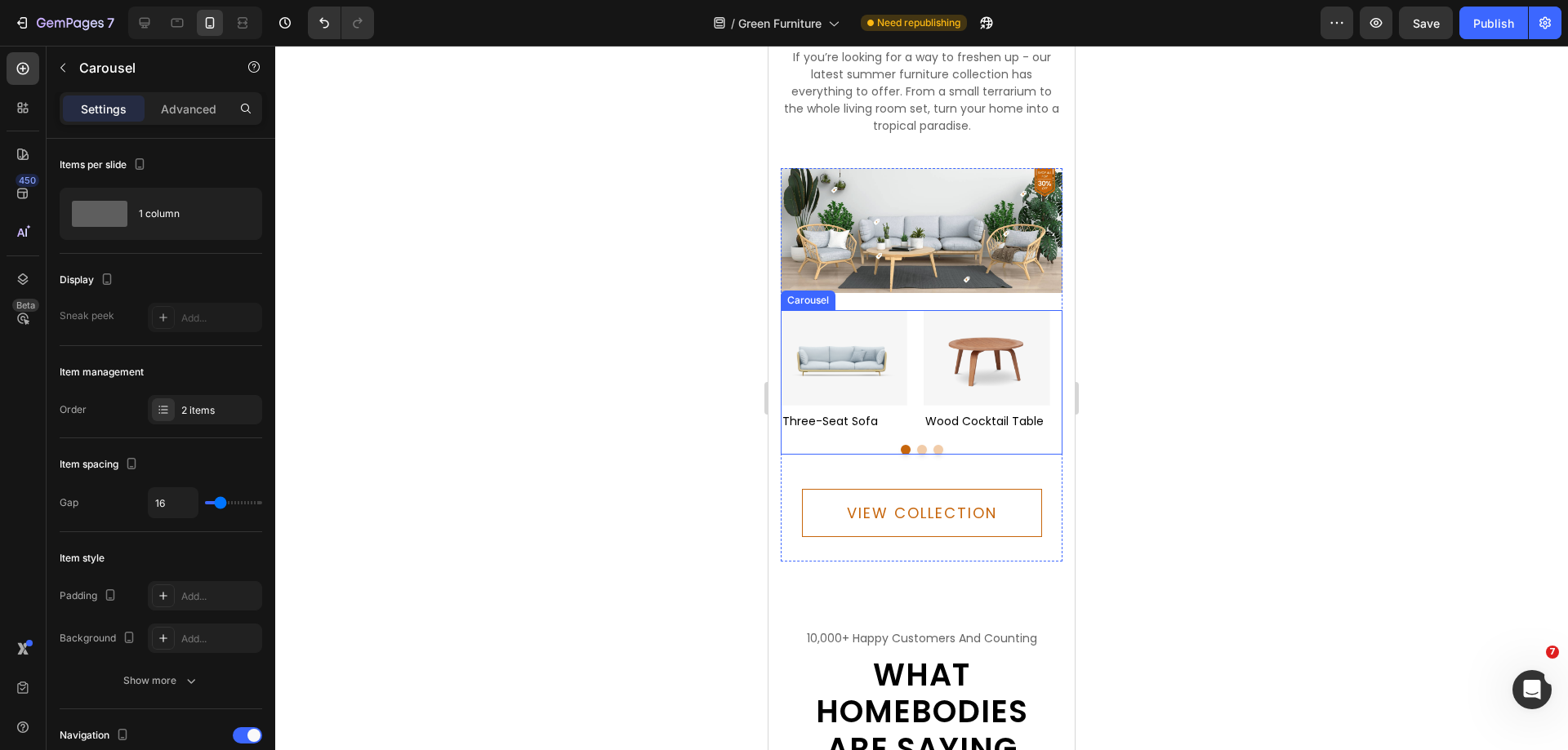
click at [918, 445] on button "Dot" at bounding box center [922, 450] width 10 height 10
click at [914, 460] on div "0" at bounding box center [922, 455] width 17 height 13
click at [917, 455] on button "Dot" at bounding box center [922, 450] width 10 height 10
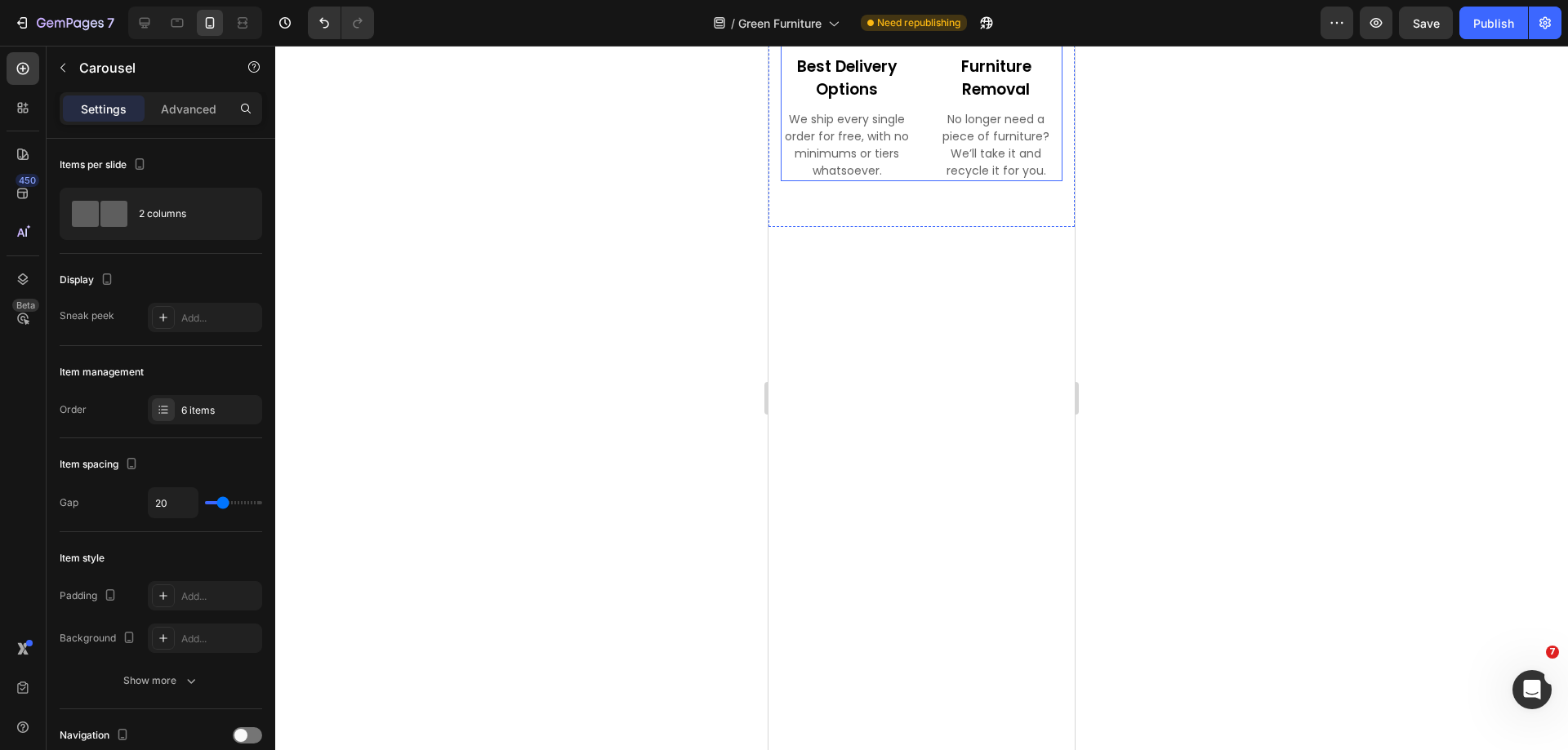
scroll to position [2299, 0]
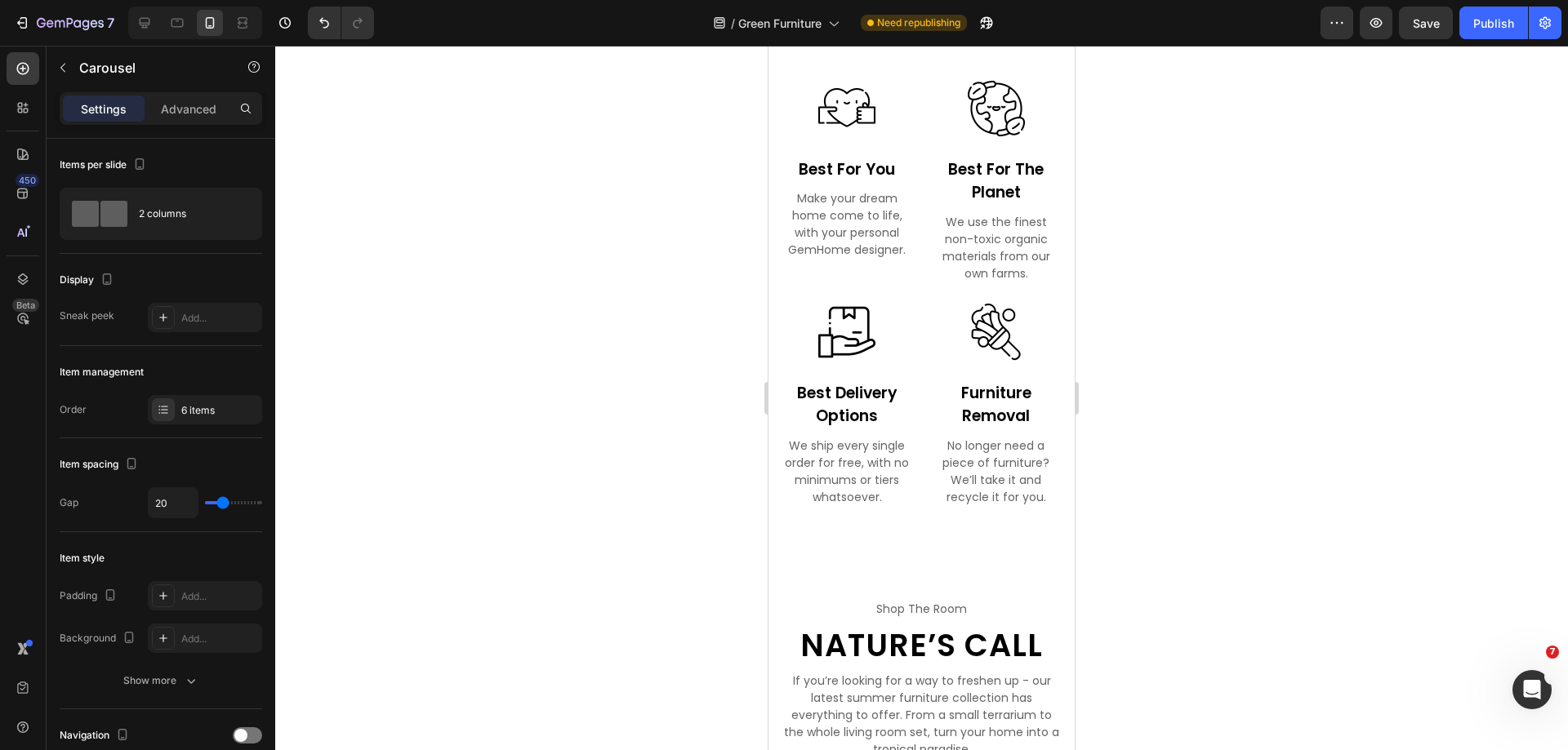
click at [1208, 403] on div at bounding box center [921, 398] width 1292 height 705
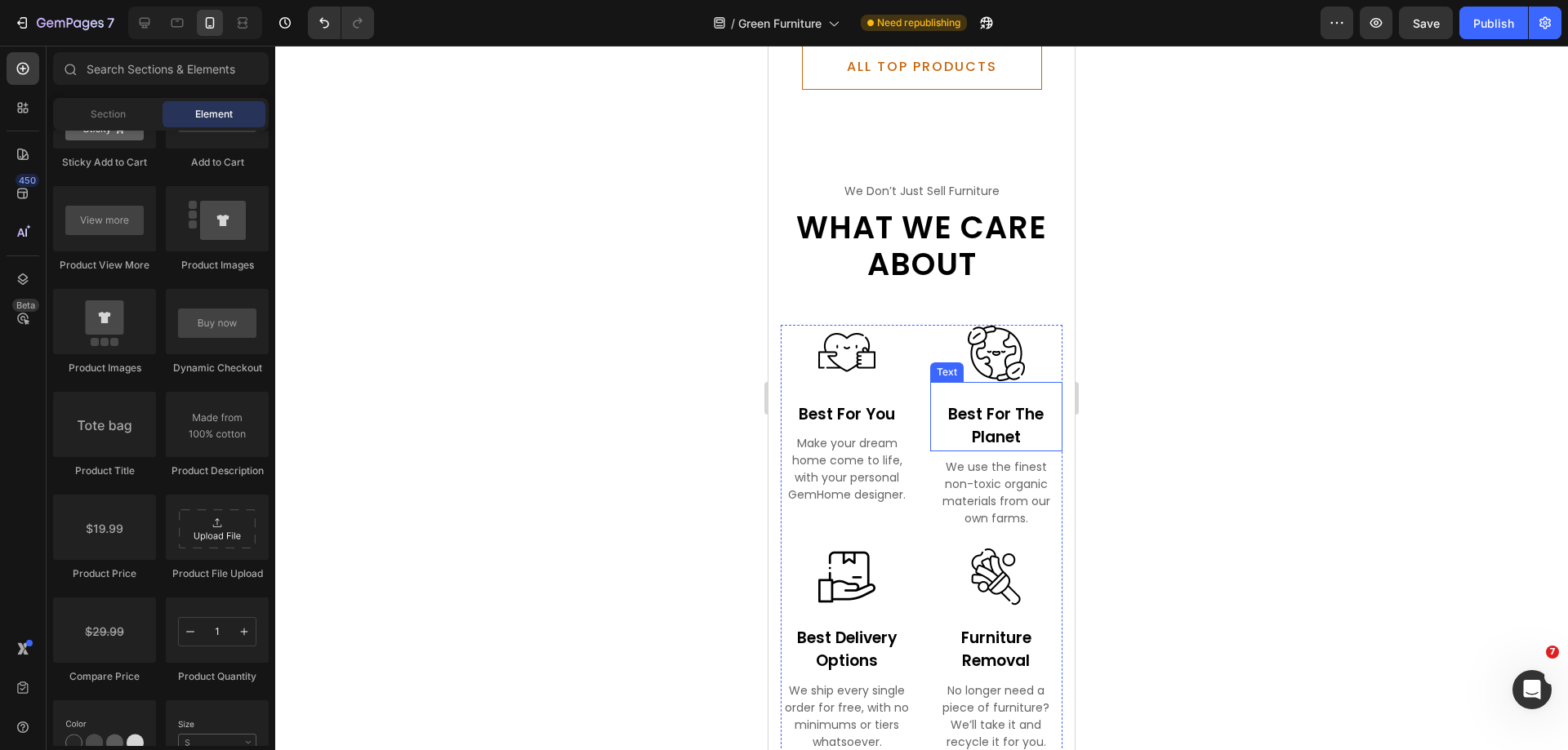
scroll to position [1809, 0]
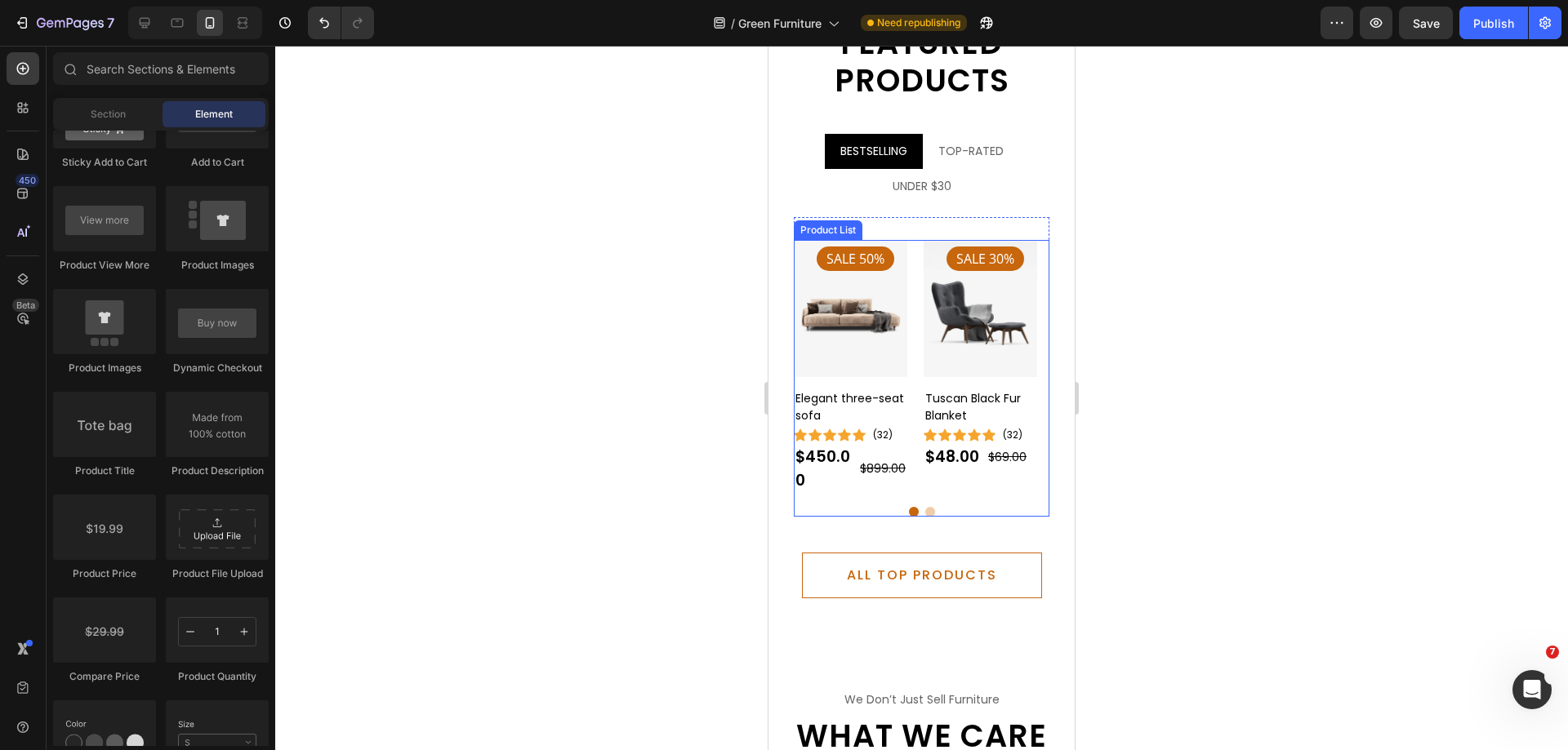
click at [925, 508] on button "Dot" at bounding box center [930, 512] width 10 height 10
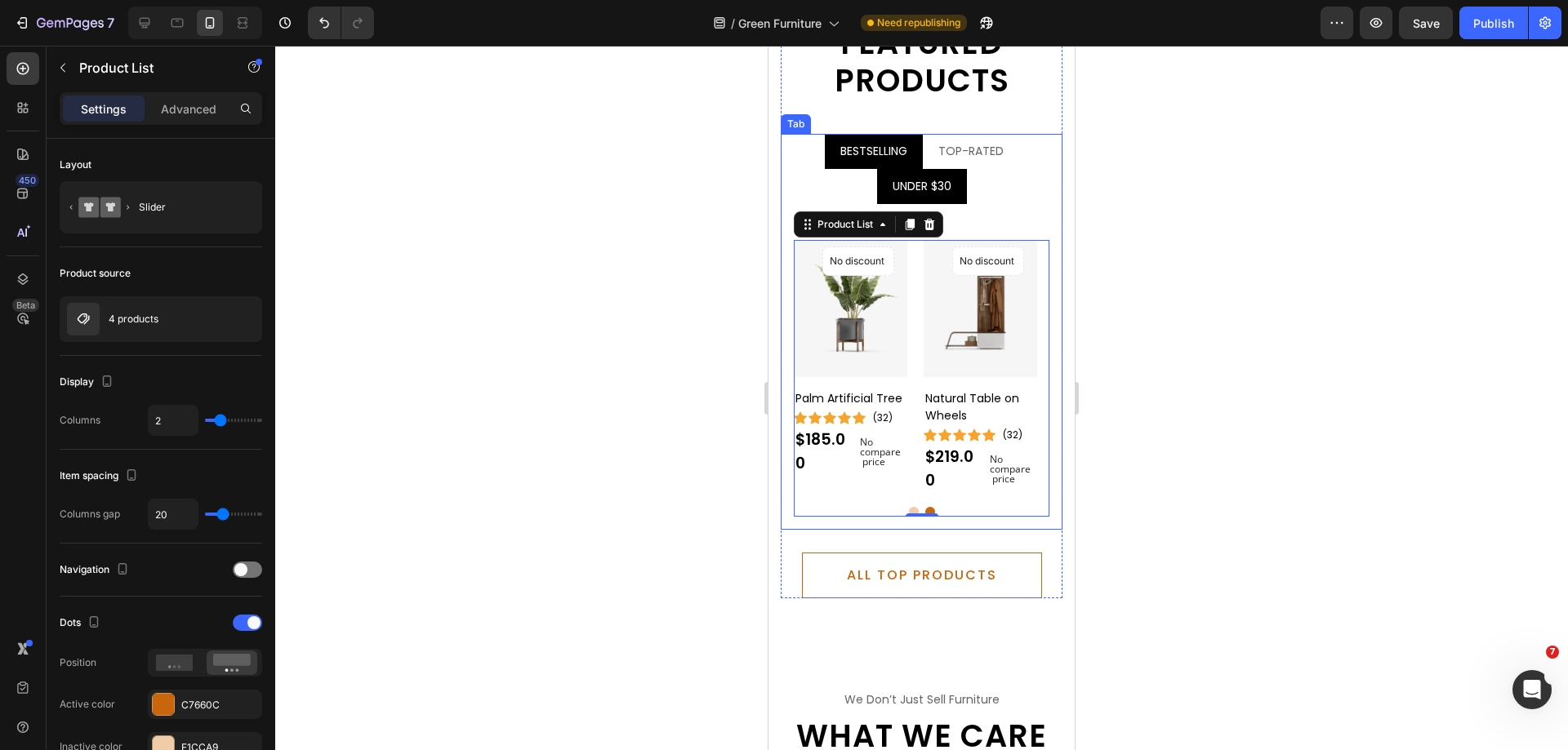
click at [956, 192] on li "UNDER $30" at bounding box center [922, 186] width 90 height 35
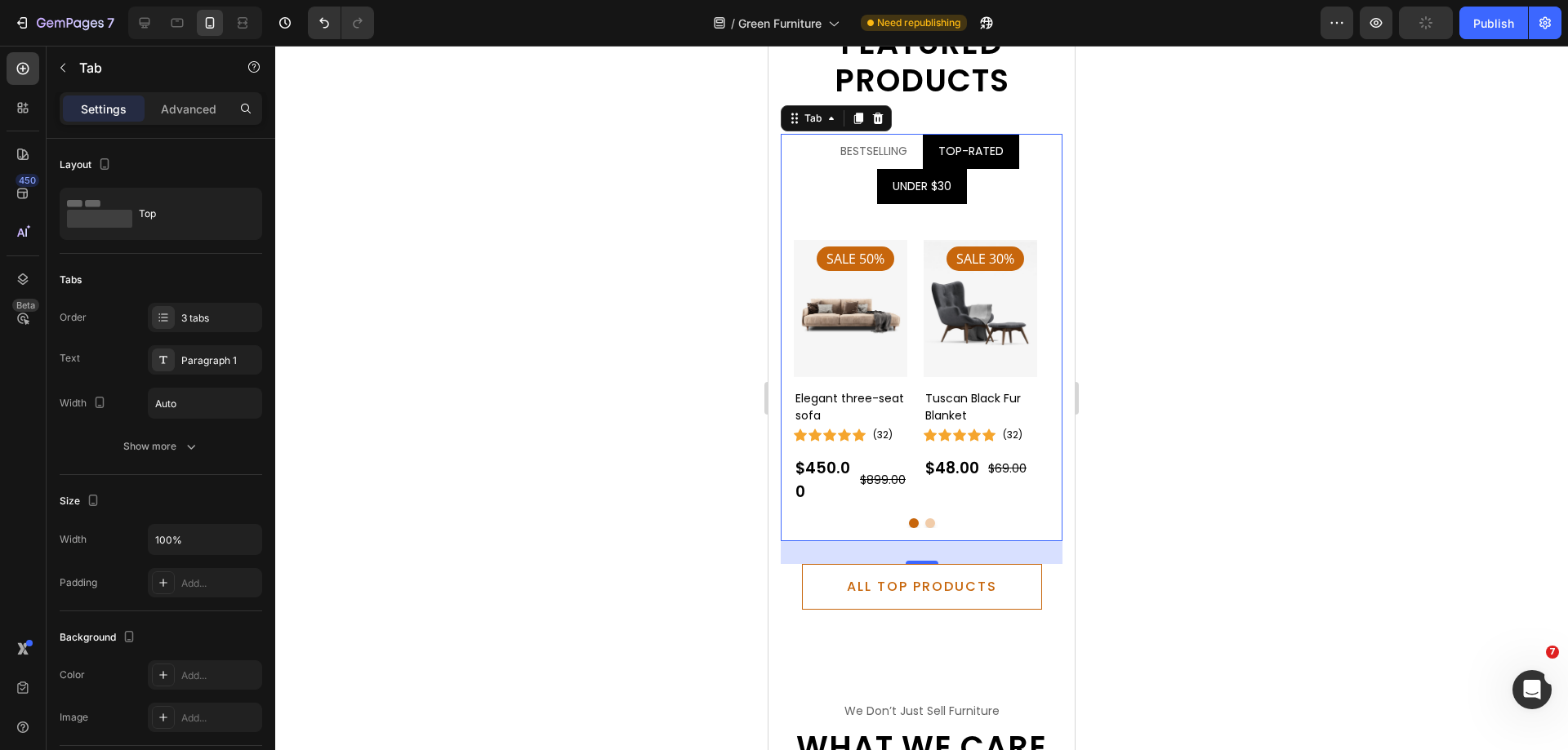
click at [987, 165] on li "TOP-RATED" at bounding box center [971, 151] width 97 height 35
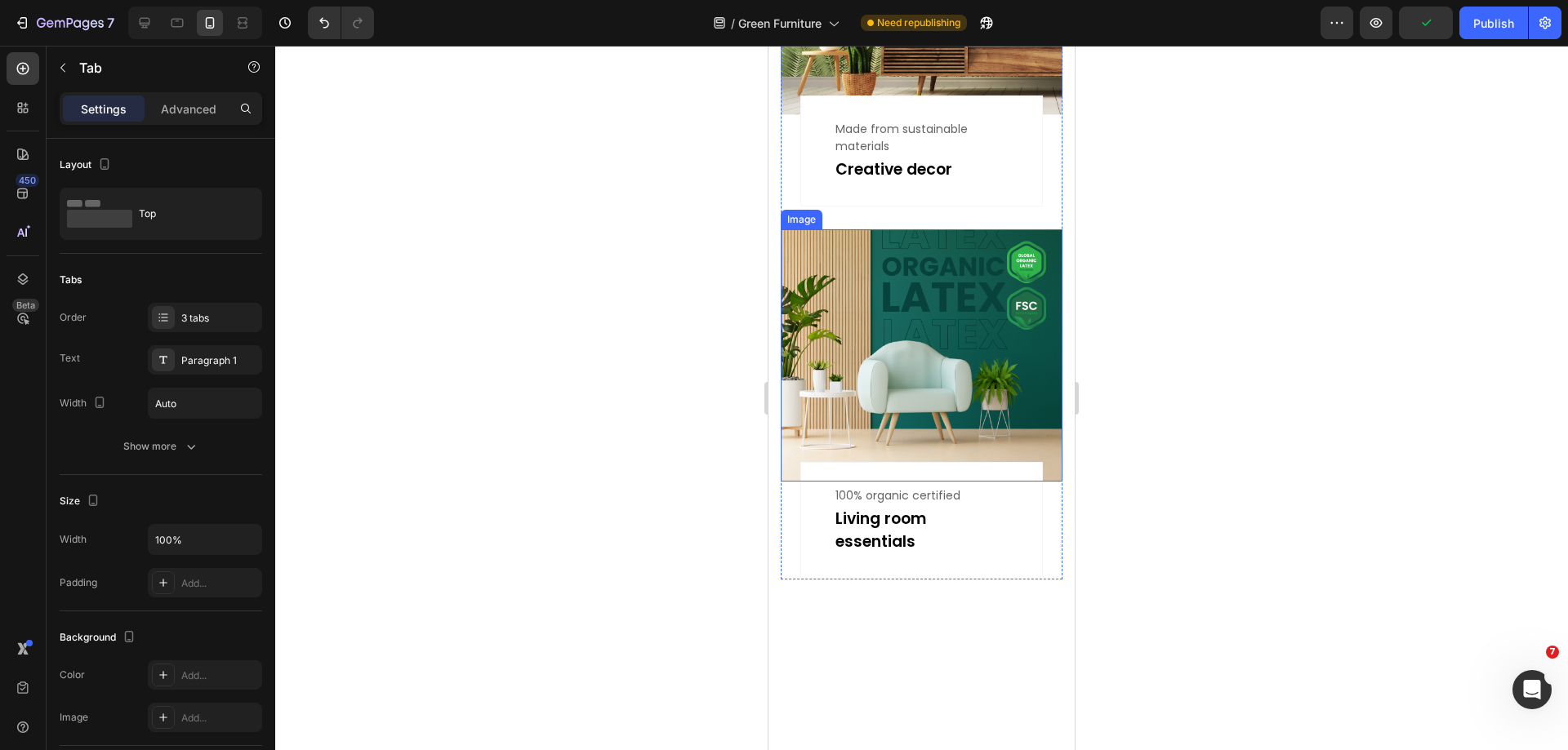
scroll to position [1156, 0]
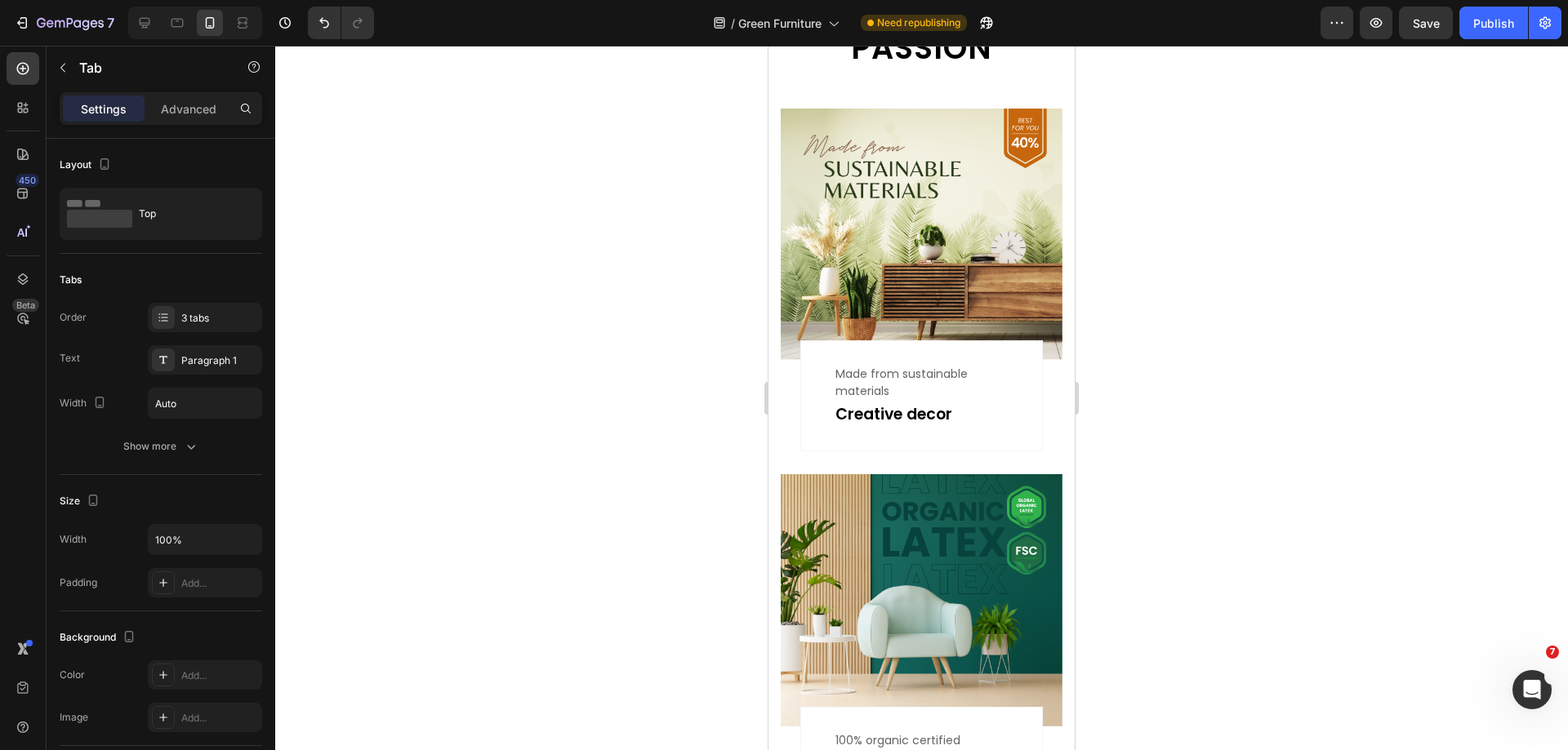
click at [1202, 390] on div at bounding box center [921, 398] width 1292 height 705
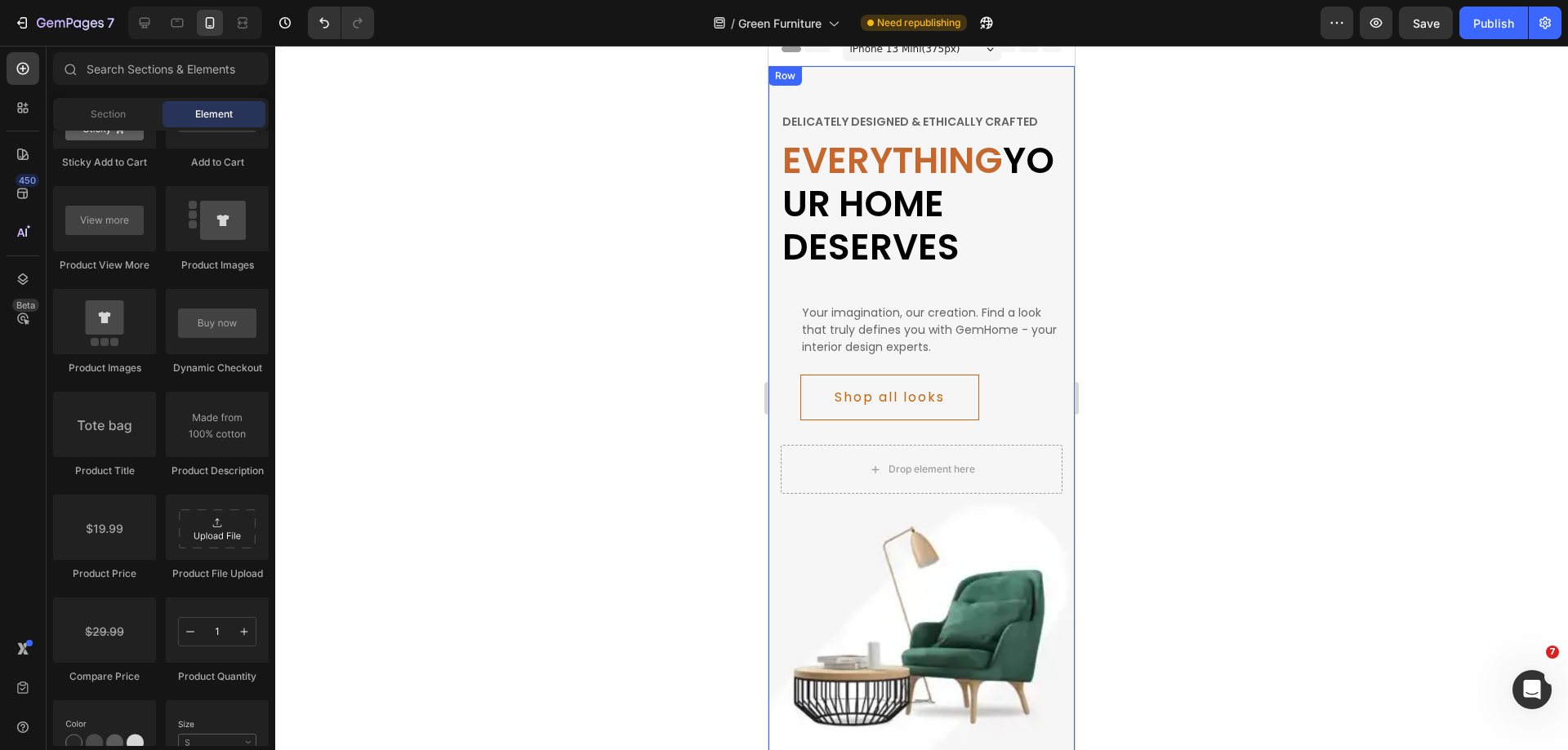
scroll to position [0, 0]
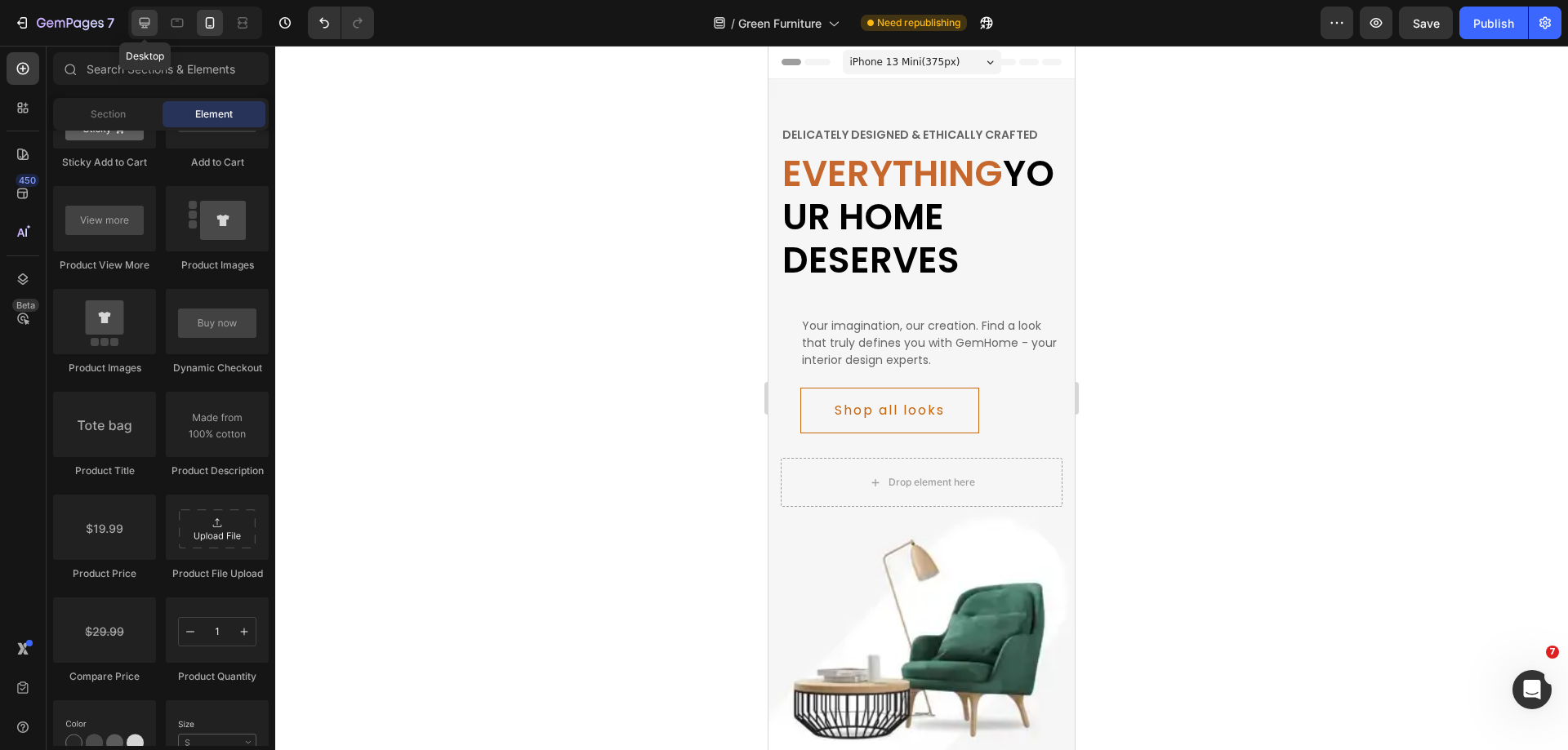
click at [152, 20] on icon at bounding box center [144, 23] width 17 height 17
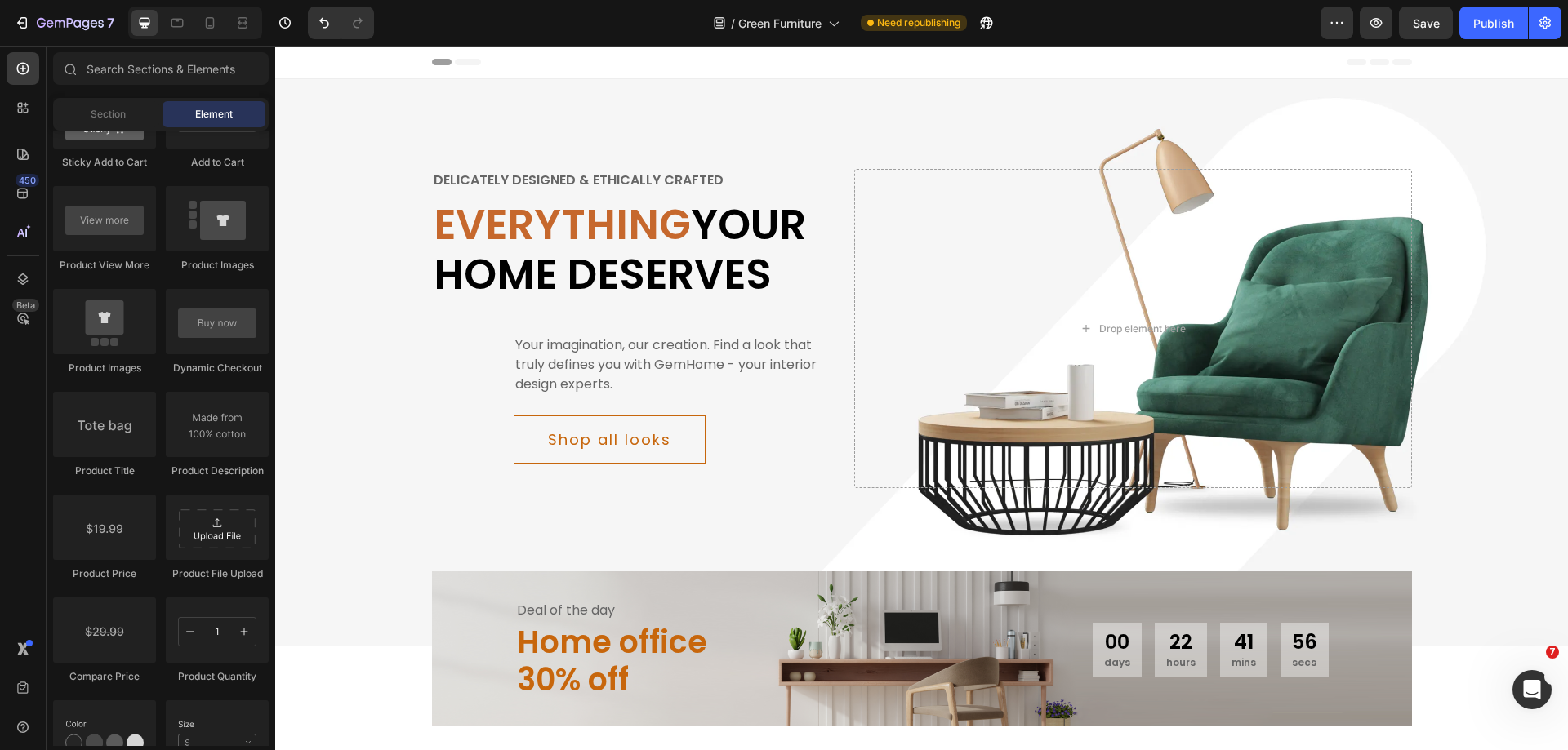
click at [1106, 37] on div "/ Green Furniture Need republishing" at bounding box center [853, 23] width 933 height 33
click at [1494, 26] on div "Publish" at bounding box center [1493, 23] width 40 height 17
click at [1334, 17] on icon "button" at bounding box center [1337, 23] width 17 height 17
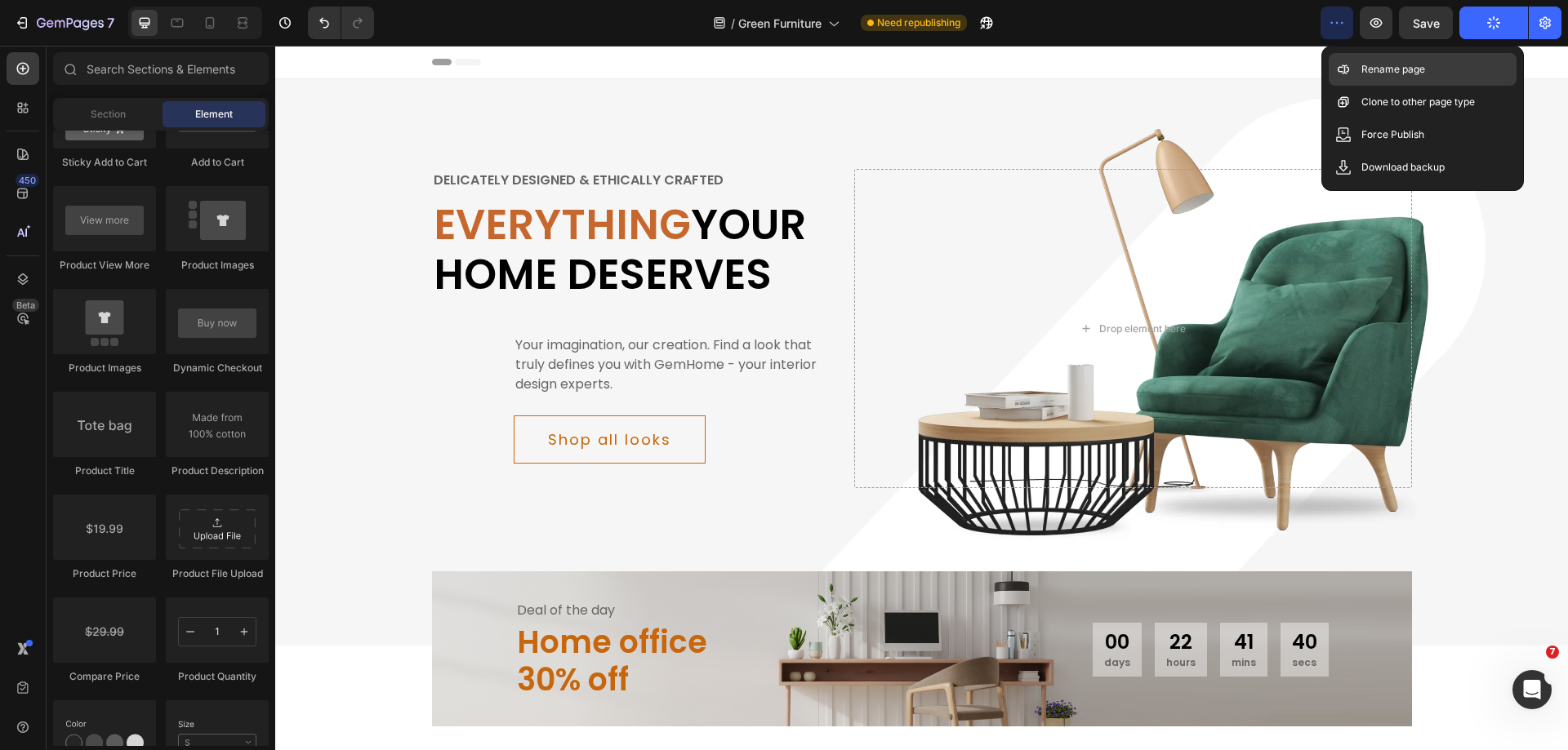
click at [1370, 63] on p "Rename page" at bounding box center [1392, 69] width 64 height 17
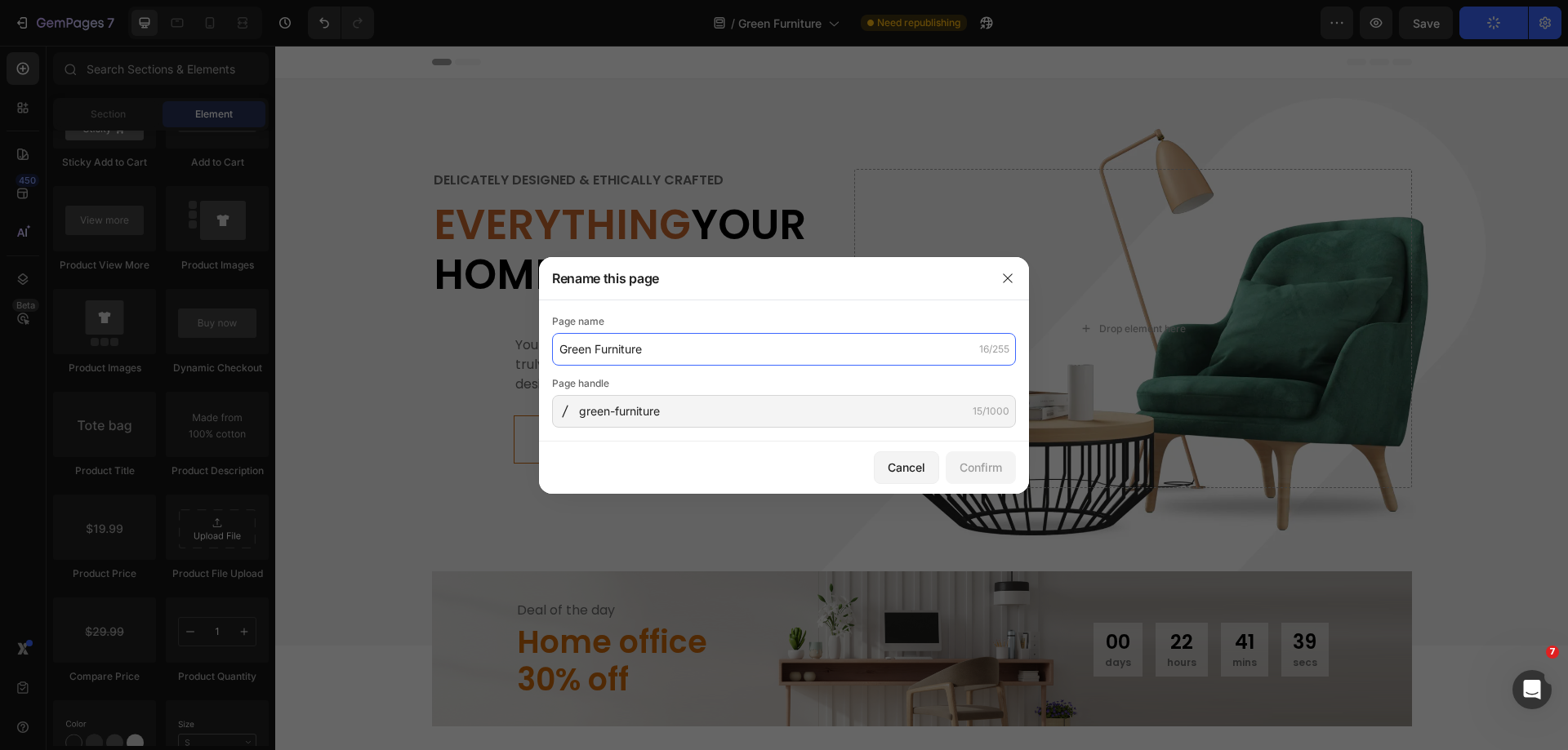
click at [878, 337] on input "Green Furniture" at bounding box center [784, 350] width 464 height 33
click at [1010, 276] on icon "button" at bounding box center [1007, 277] width 9 height 9
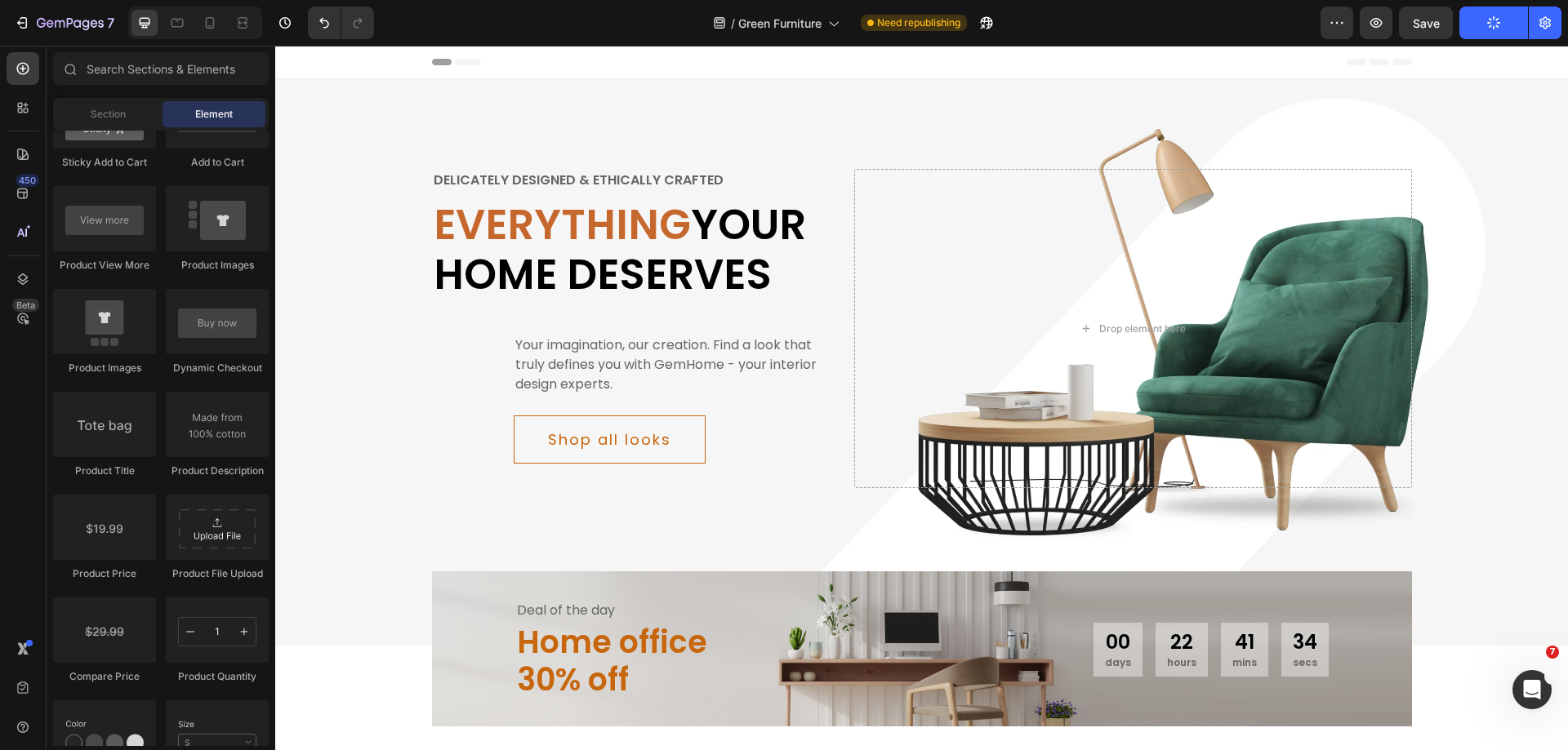
click at [1097, 21] on div "/ Green Furniture Need republishing" at bounding box center [853, 23] width 933 height 33
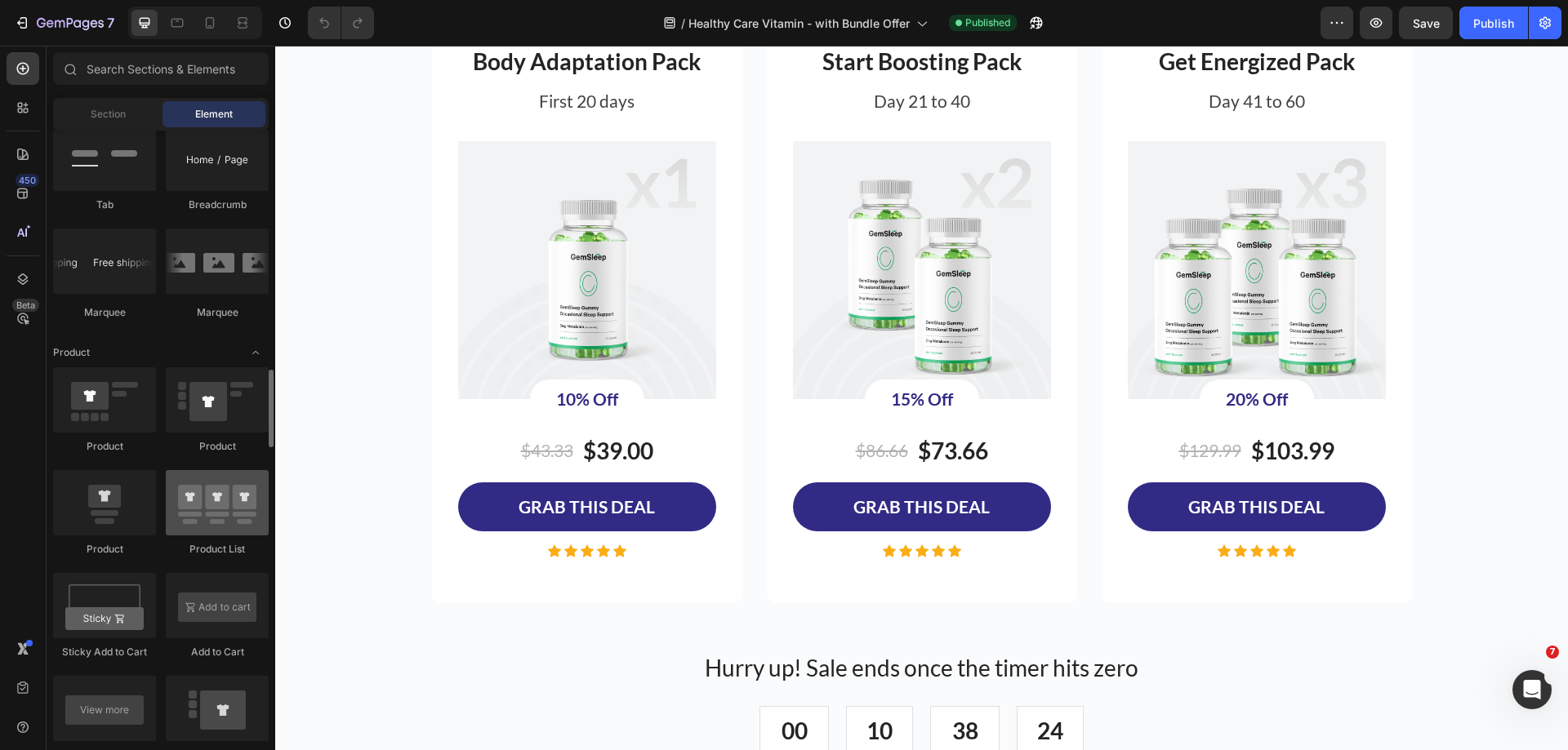
scroll to position [1960, 0]
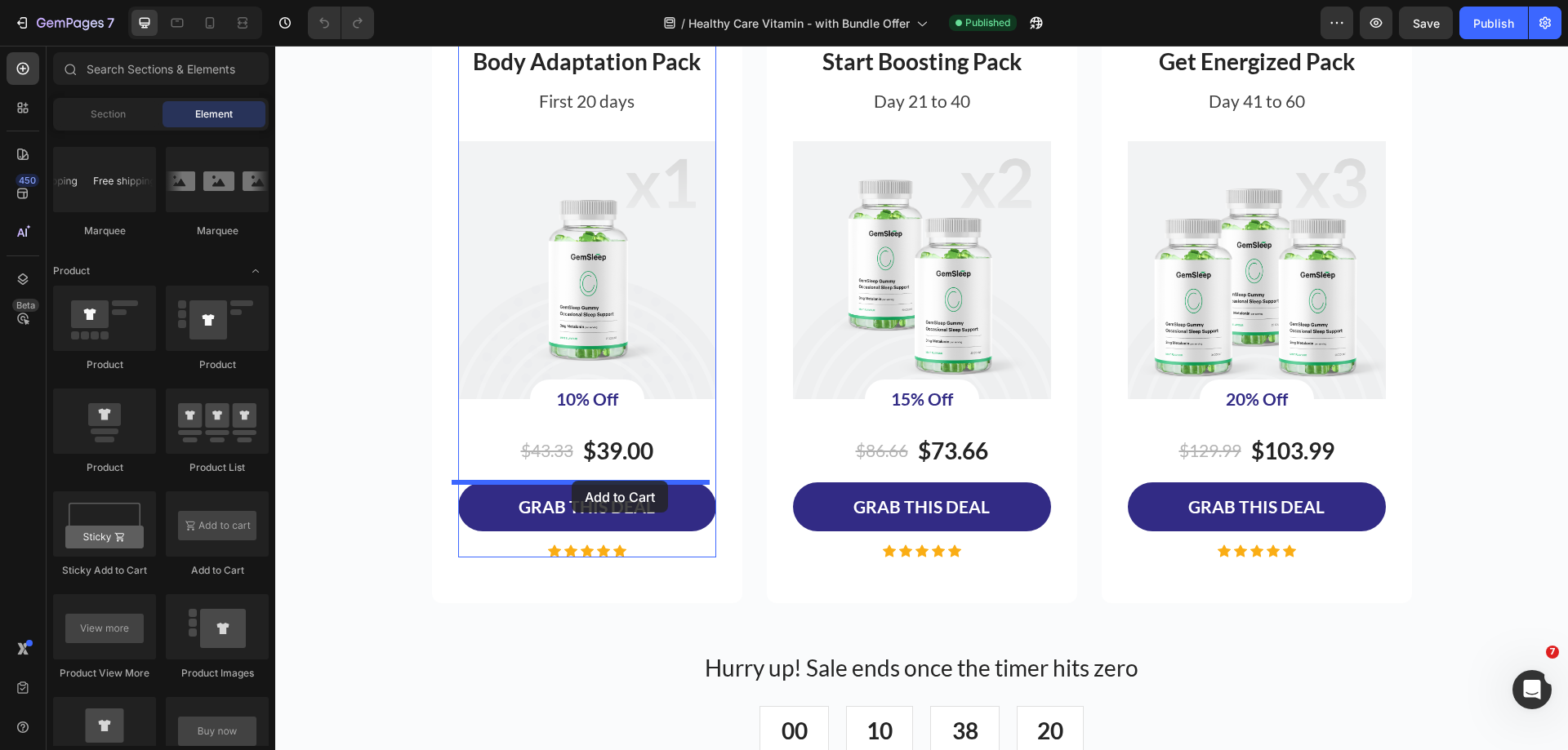
drag, startPoint x: 501, startPoint y: 567, endPoint x: 572, endPoint y: 481, distance: 111.5
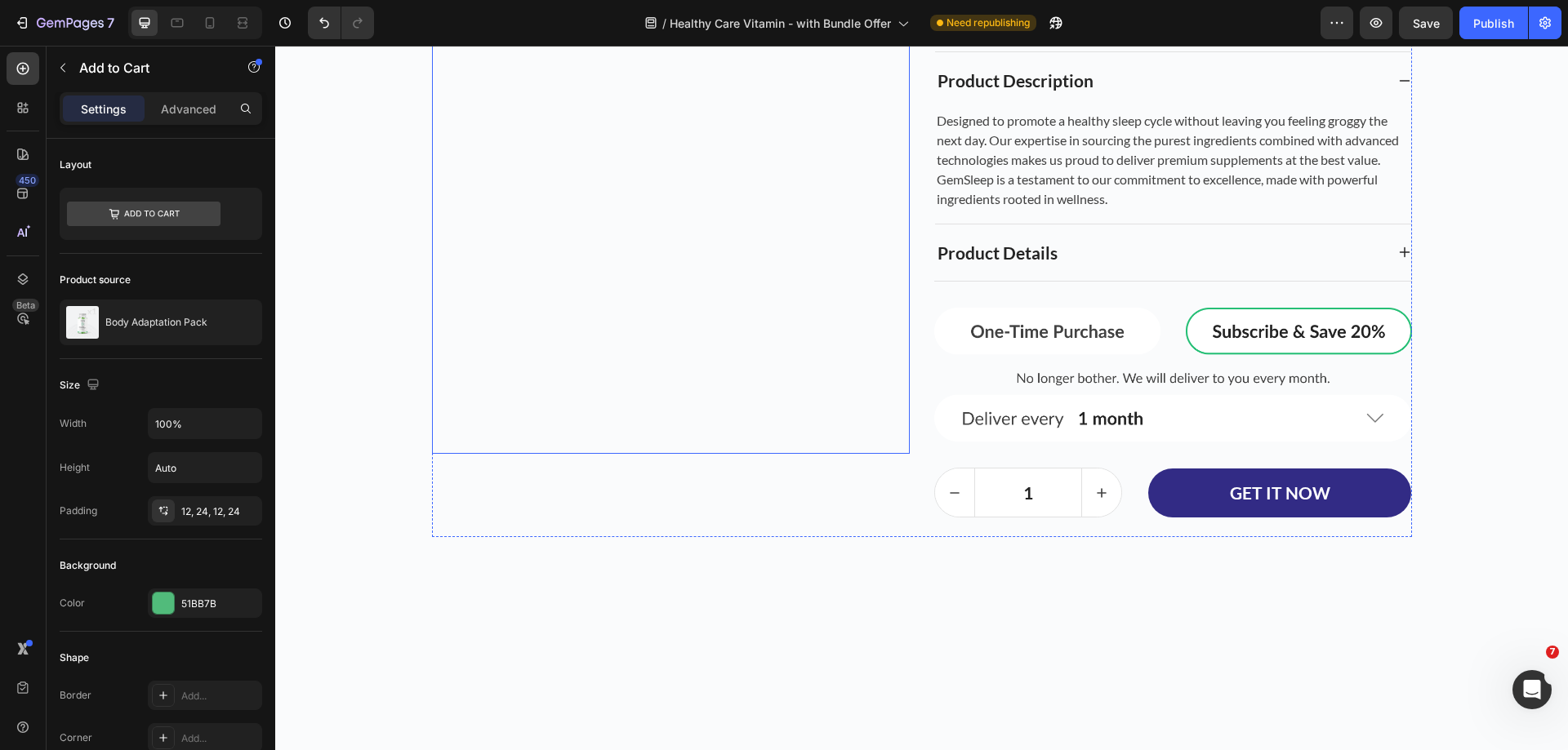
scroll to position [4653, 0]
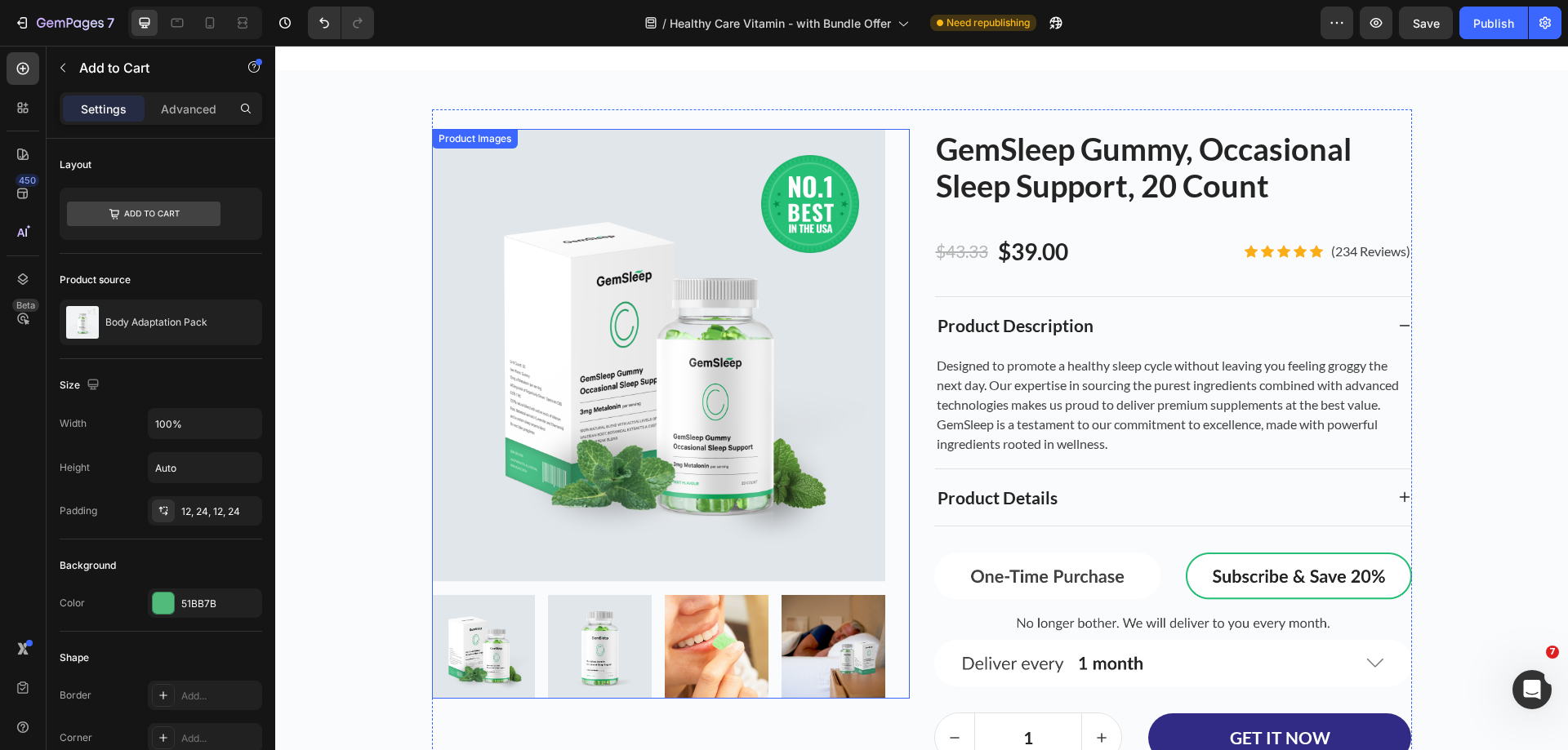
click at [806, 416] on img at bounding box center [658, 355] width 453 height 453
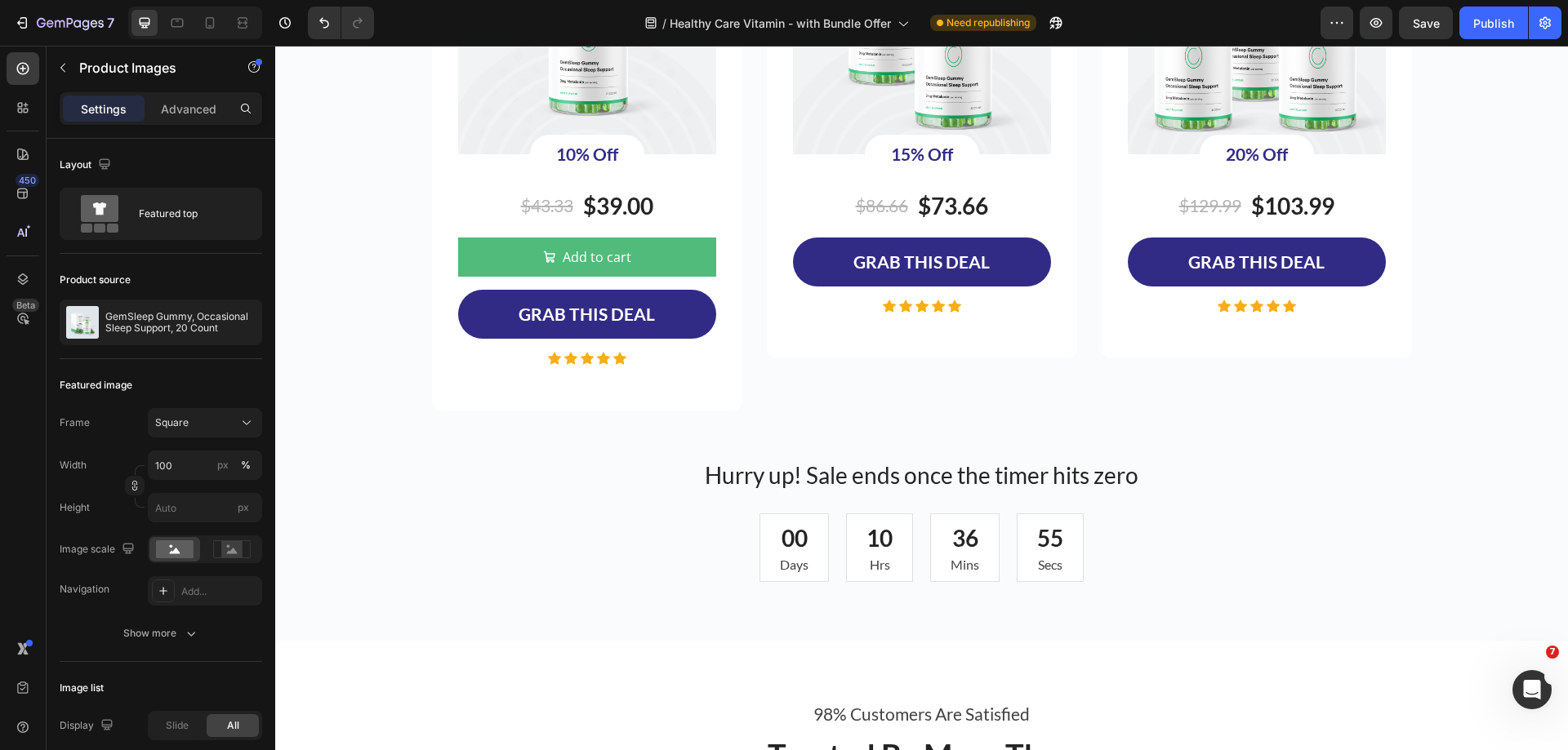
scroll to position [3347, 0]
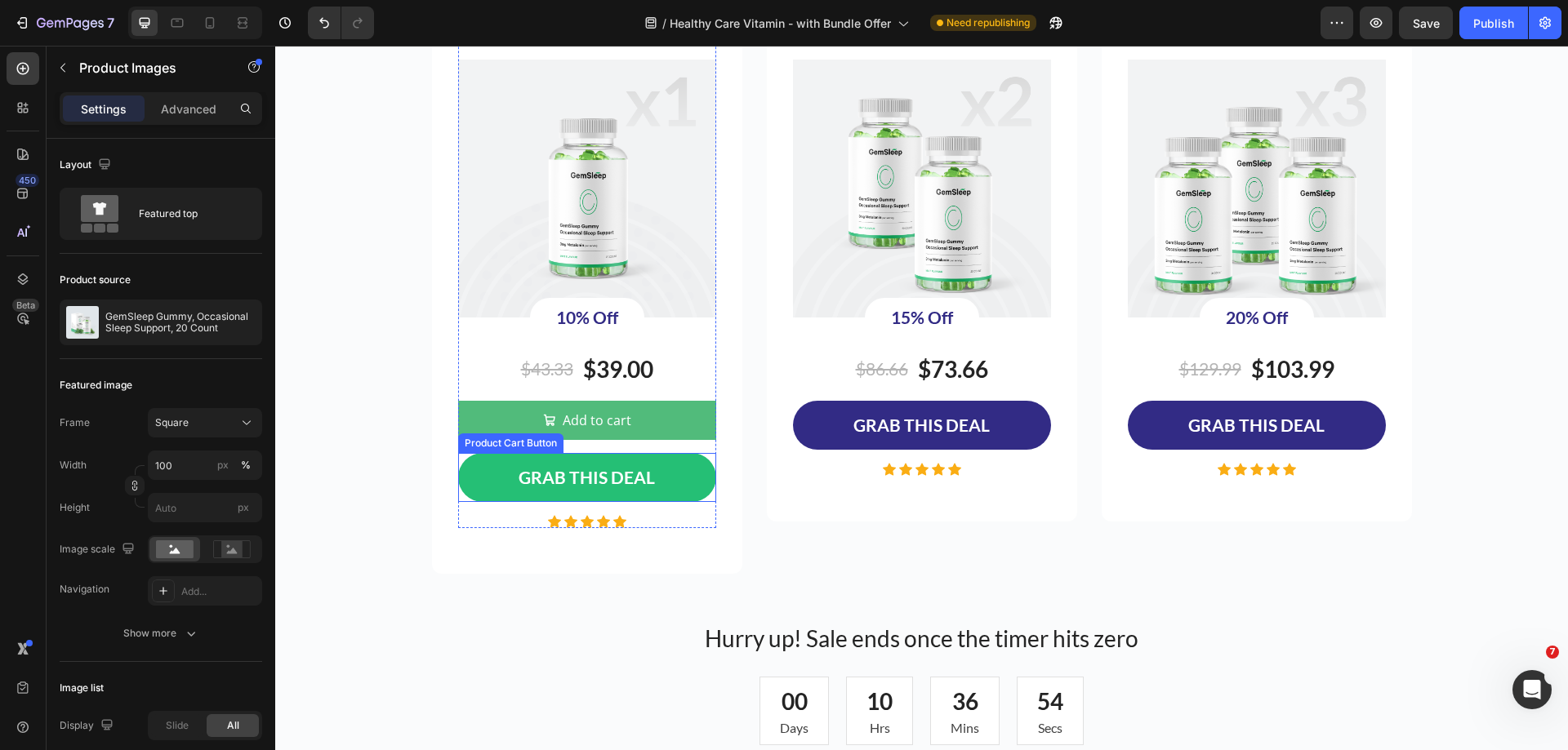
click at [683, 457] on button "GRAB THIS DEAL" at bounding box center [587, 478] width 258 height 50
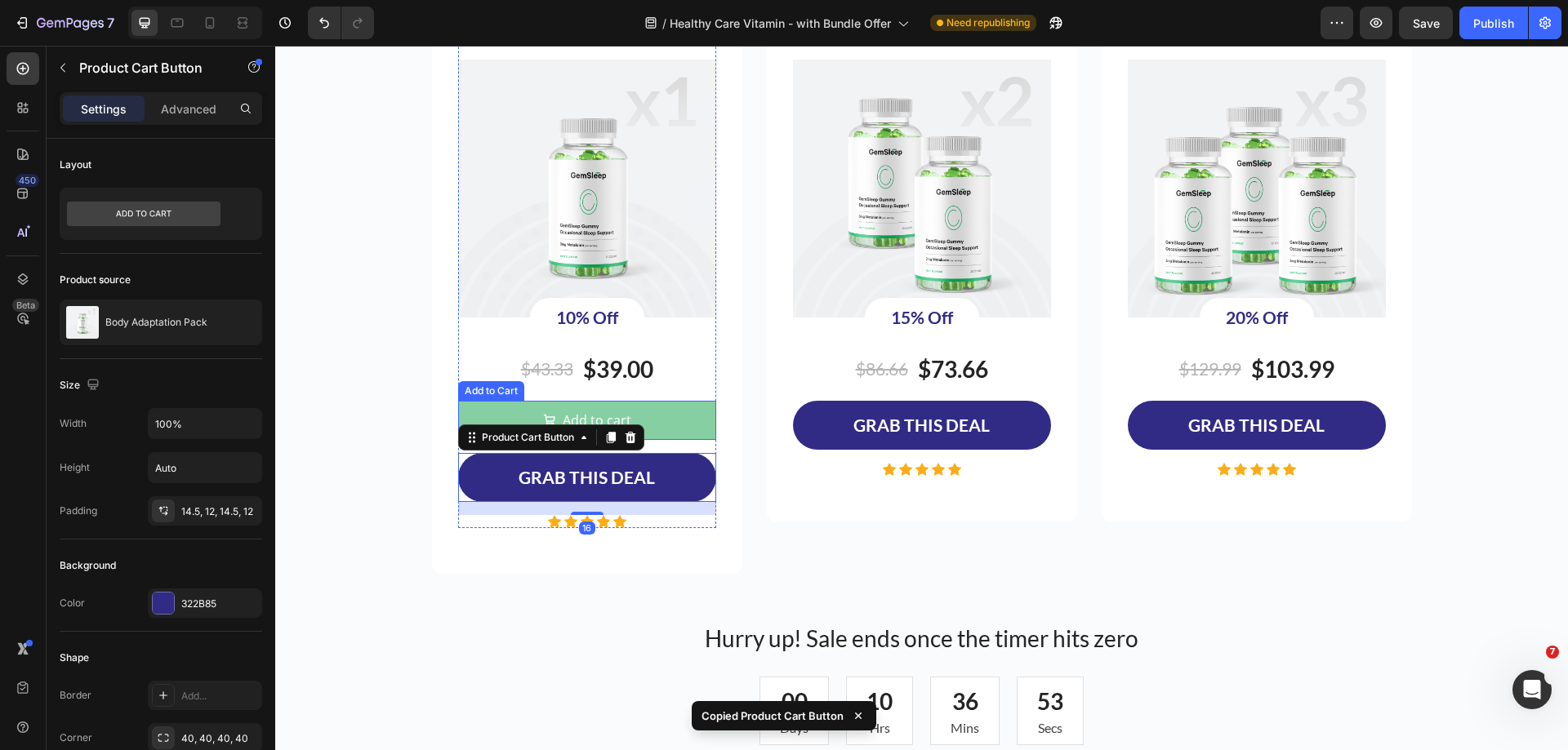
click at [699, 423] on button "Add to cart" at bounding box center [587, 420] width 258 height 39
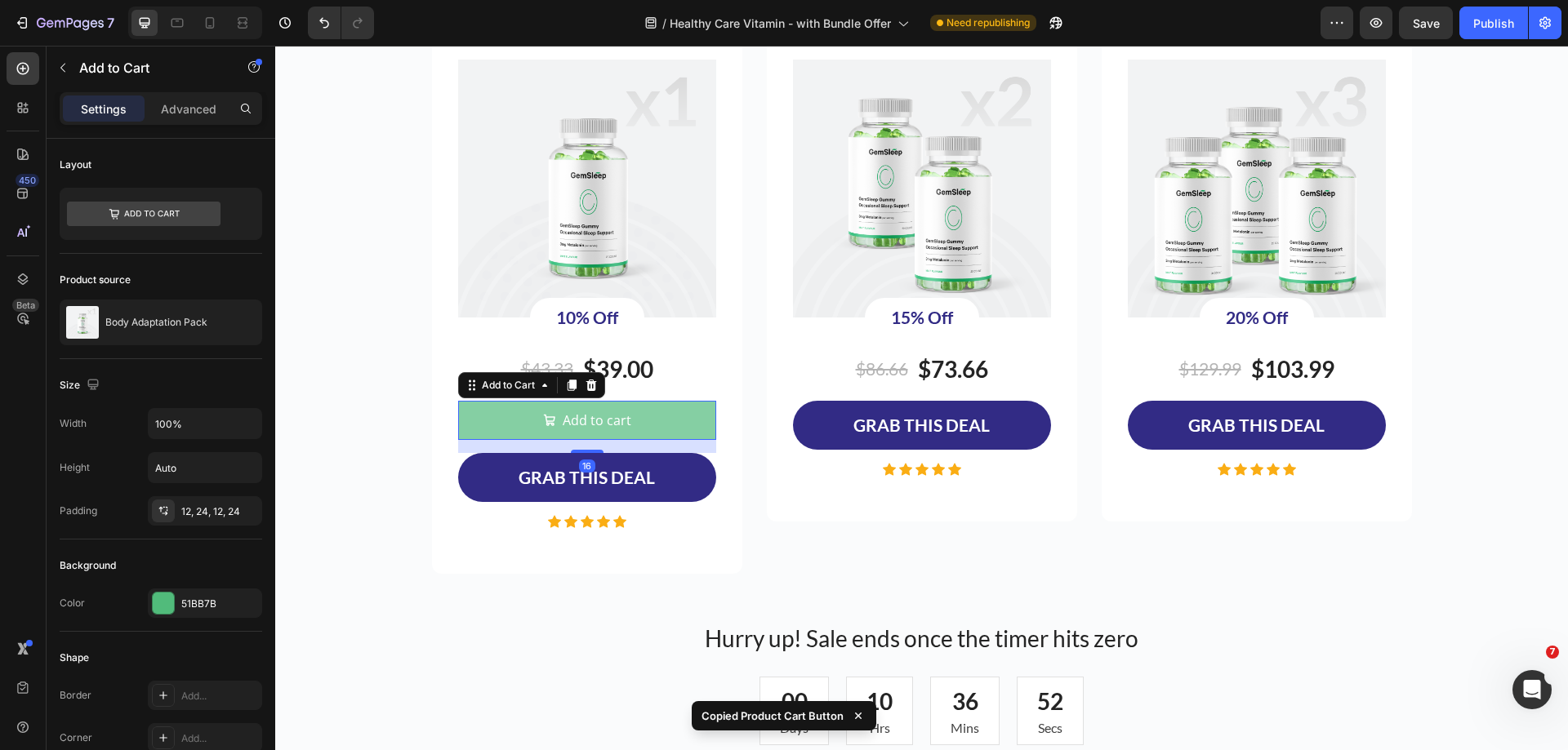
type input "21"
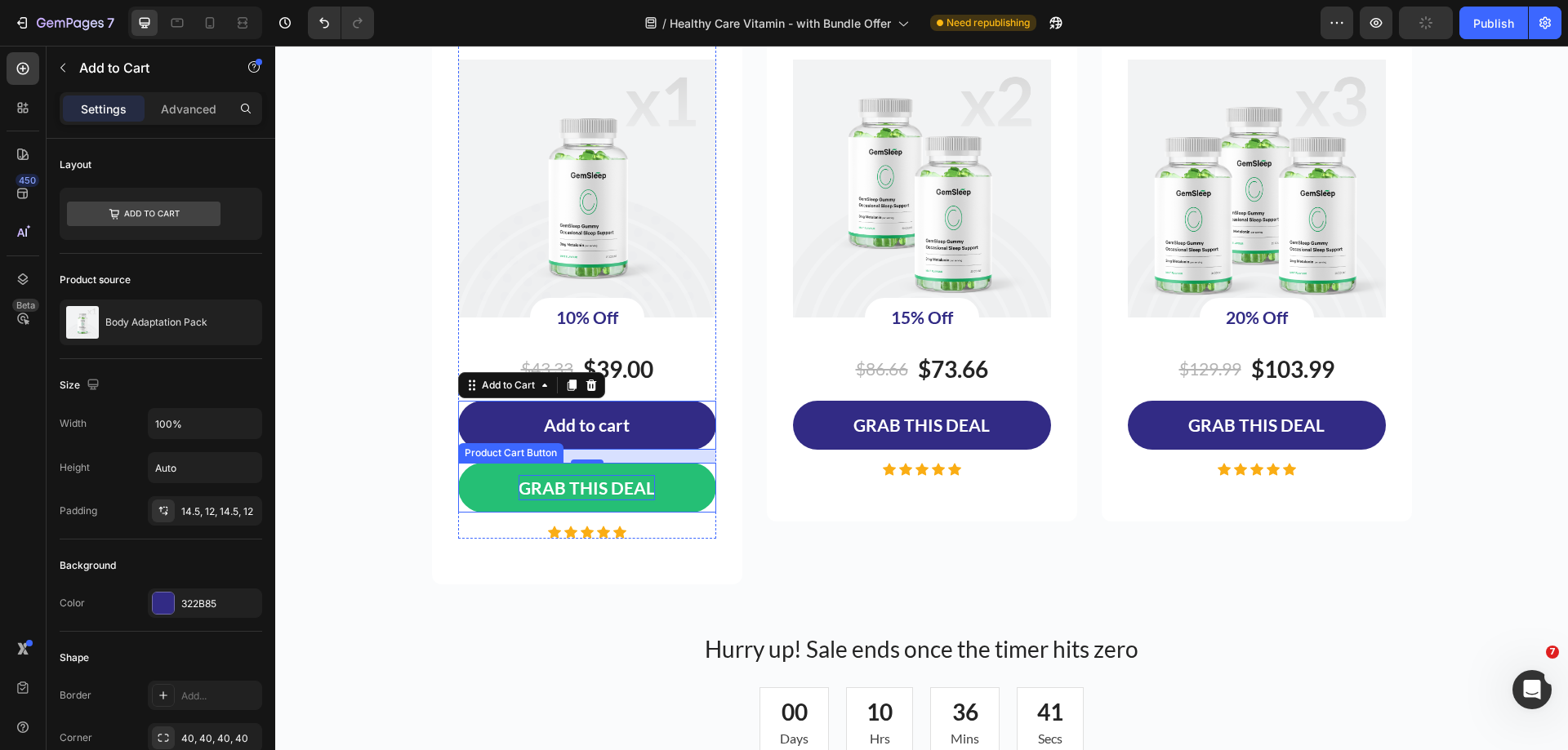
click at [611, 488] on div "GRAB THIS DEAL" at bounding box center [586, 488] width 136 height 26
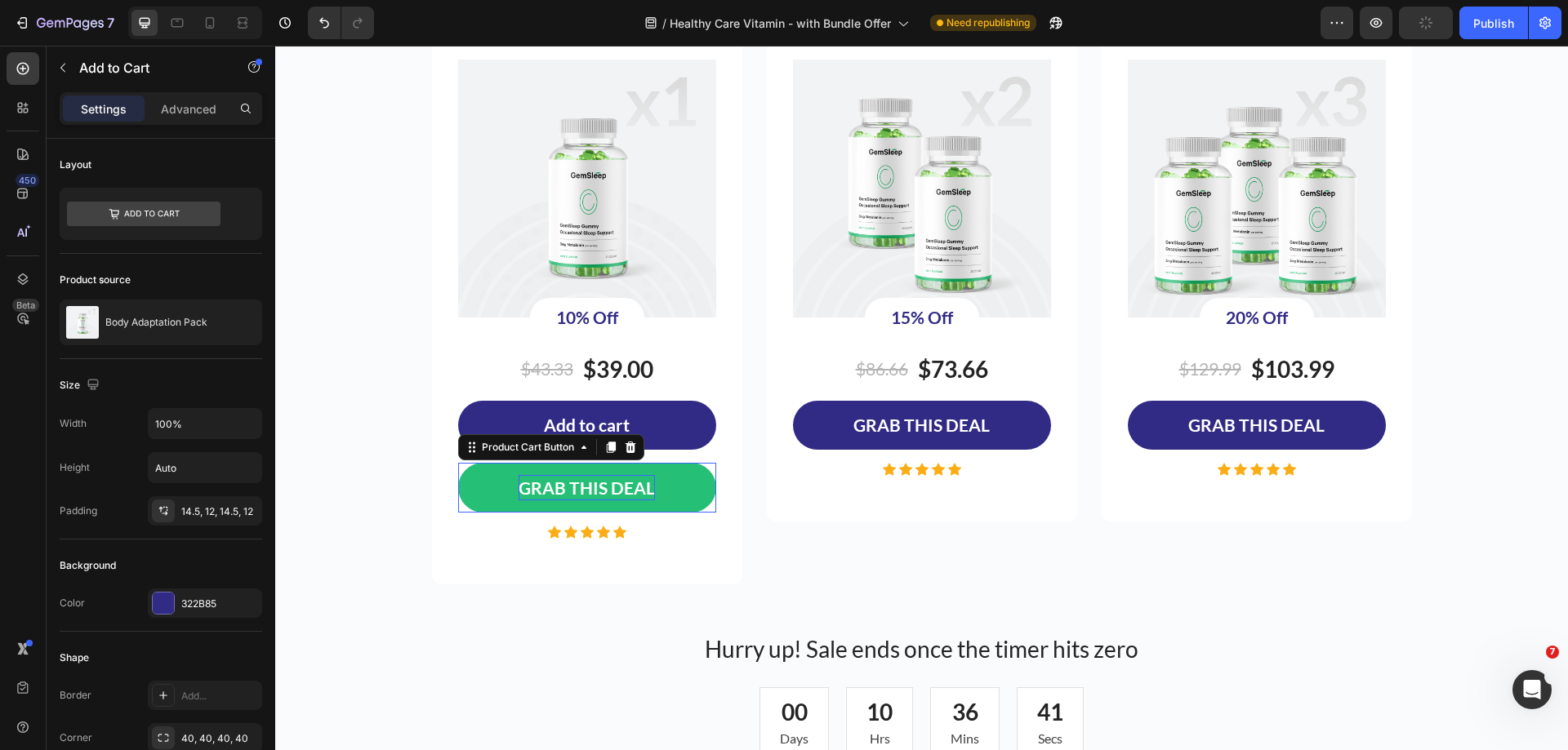
click at [611, 488] on div "GRAB THIS DEAL" at bounding box center [586, 488] width 136 height 26
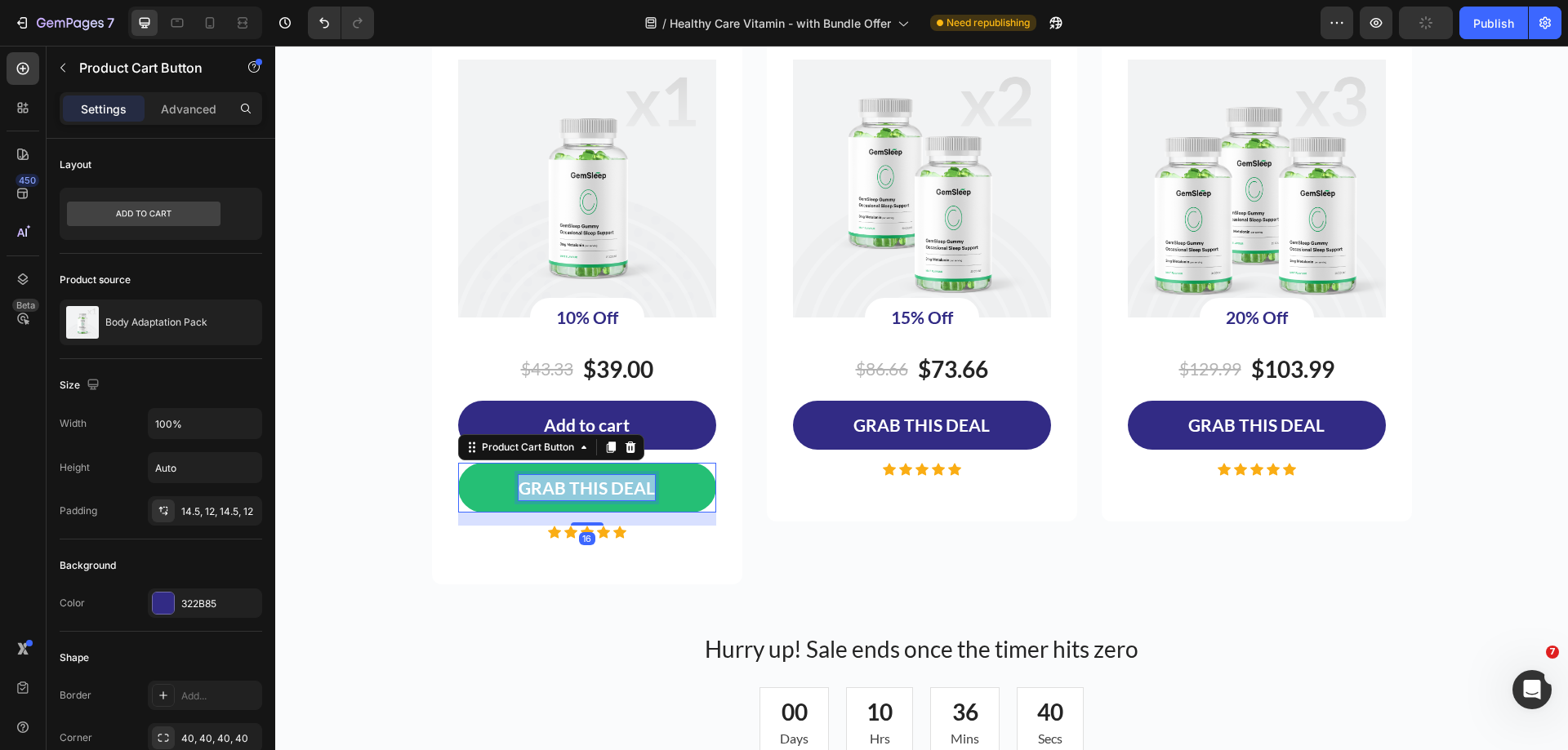
click at [611, 488] on p "GRAB THIS DEAL" at bounding box center [586, 488] width 136 height 26
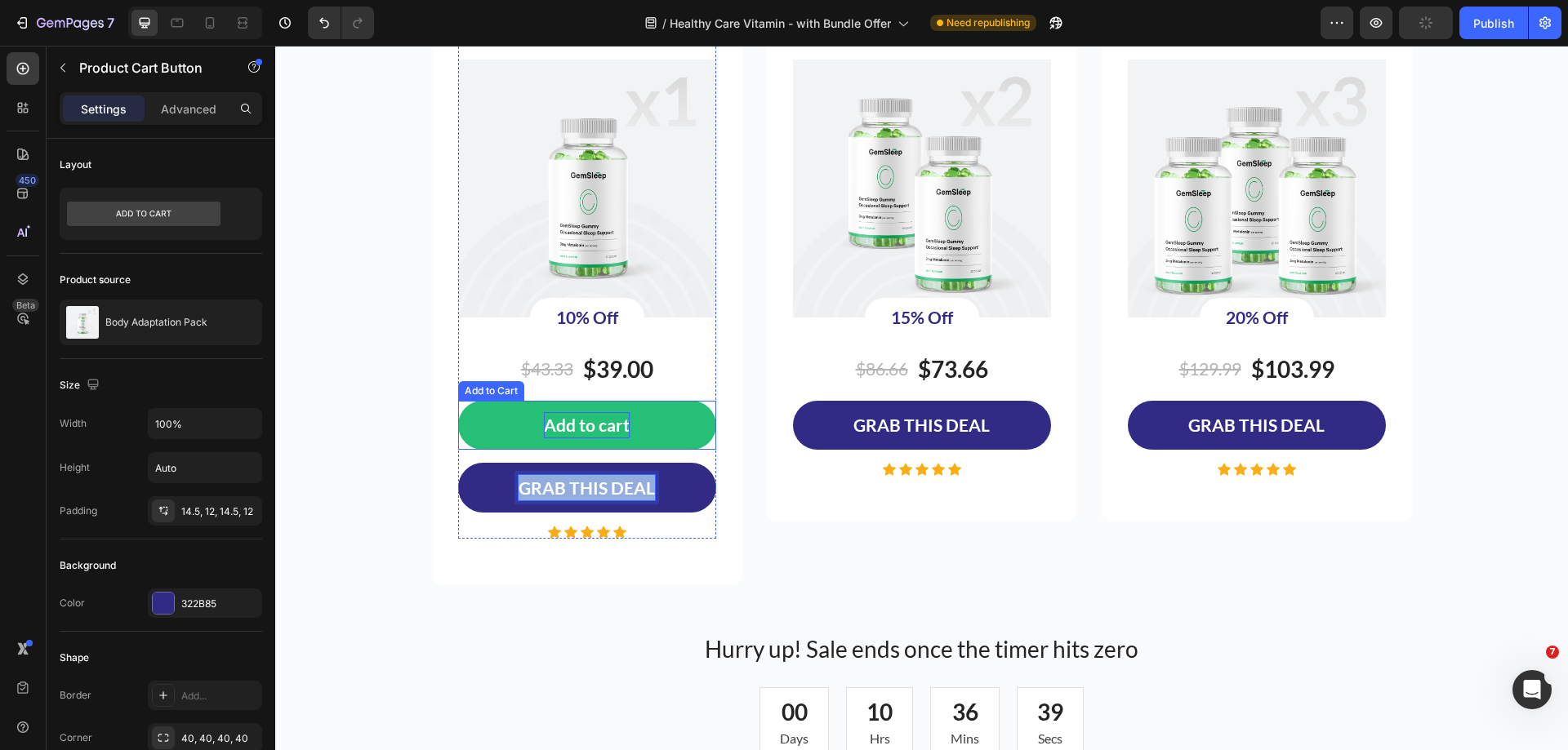
click at [583, 426] on div "Add to cart" at bounding box center [587, 426] width 86 height 26
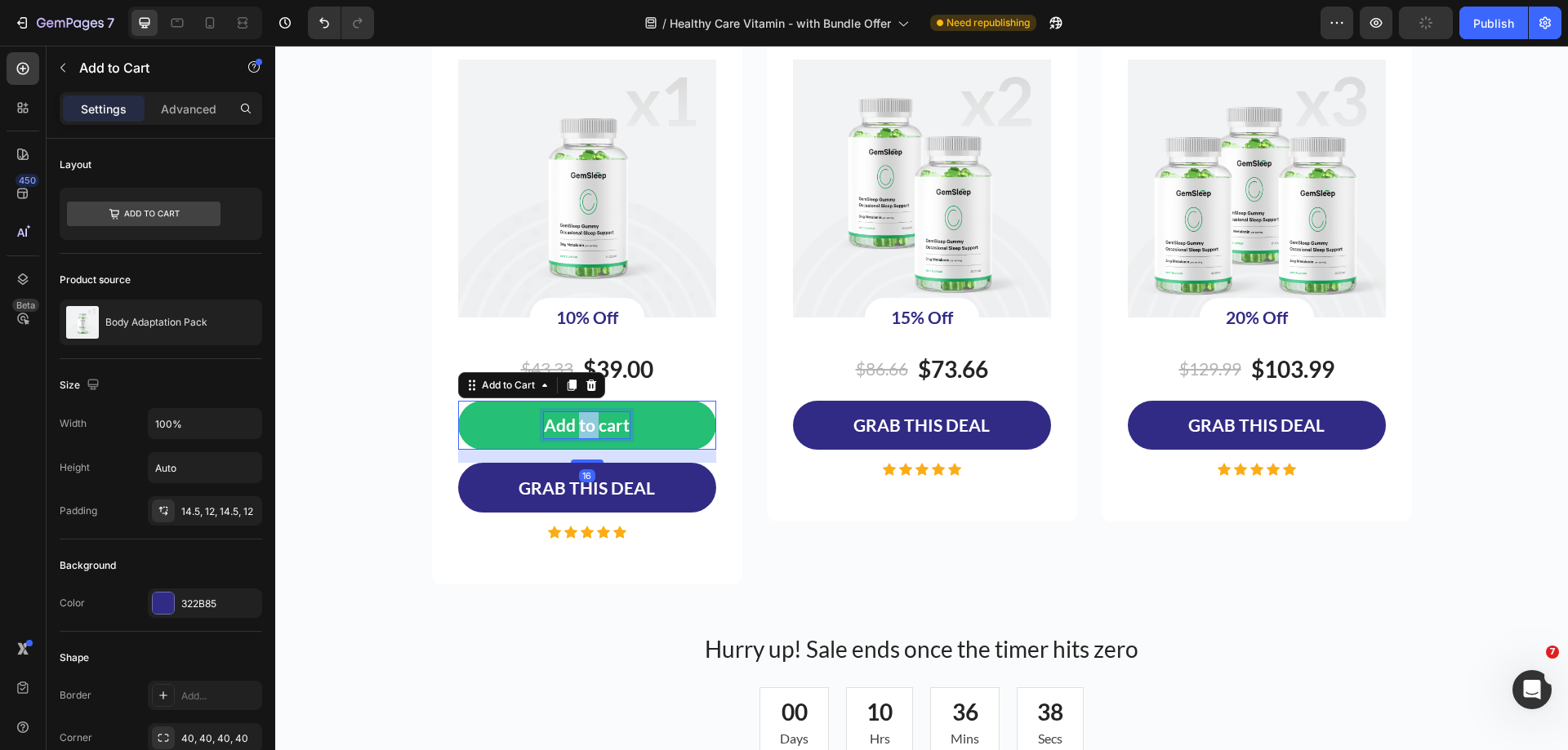
click at [583, 426] on div "Add to cart" at bounding box center [587, 426] width 86 height 26
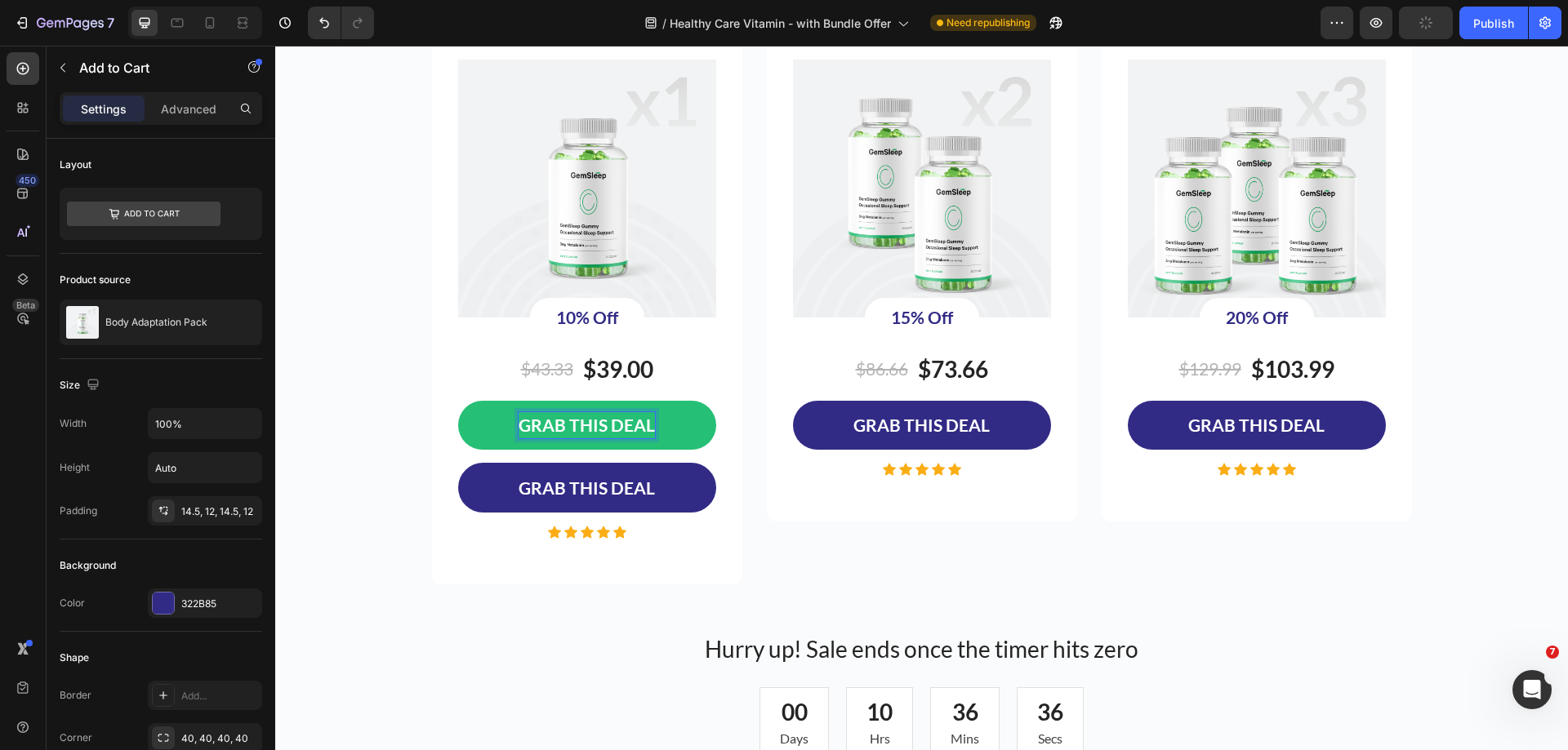
click at [679, 434] on button "GRAB THIS DEAL" at bounding box center [587, 426] width 258 height 50
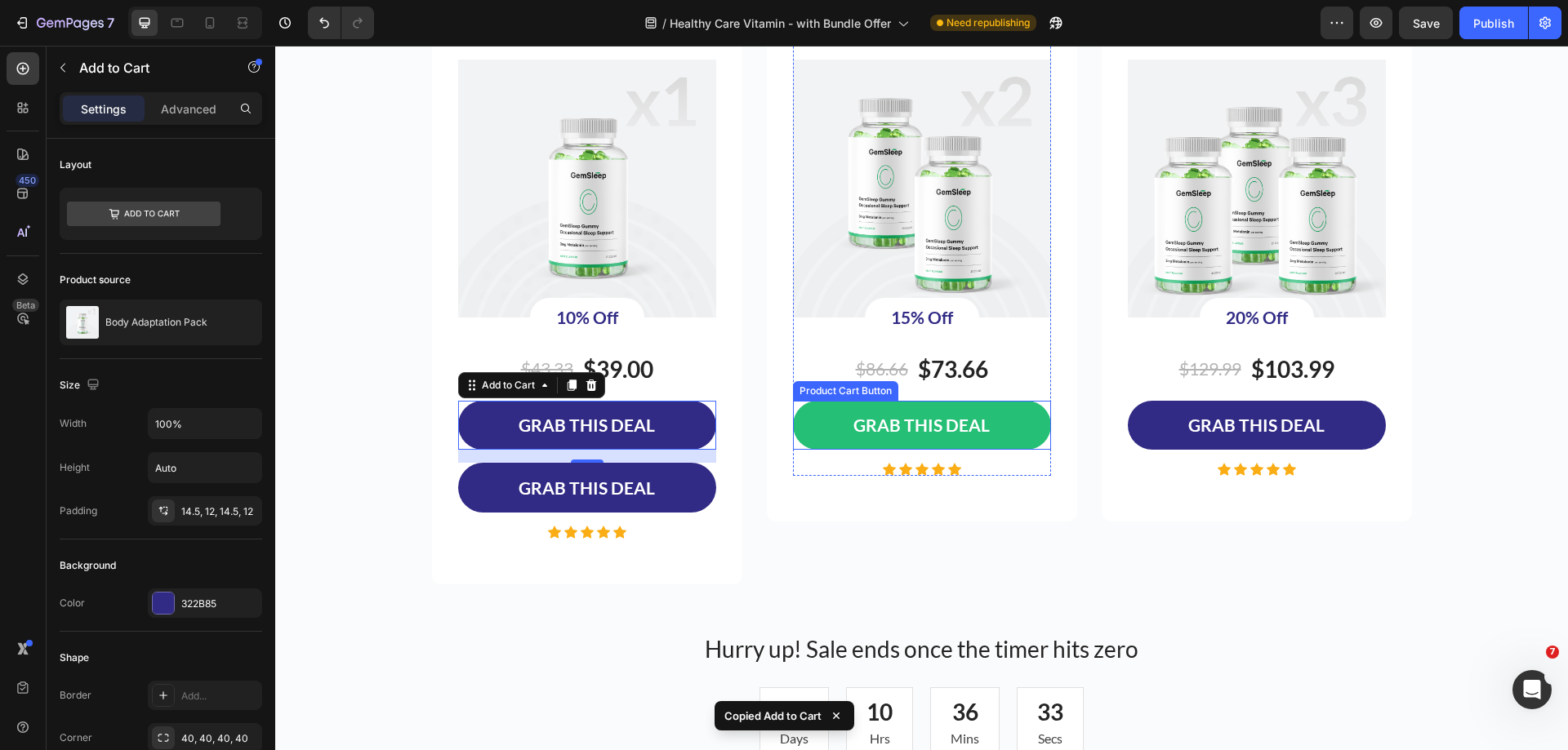
click at [1020, 427] on button "GRAB THIS DEAL" at bounding box center [922, 426] width 258 height 50
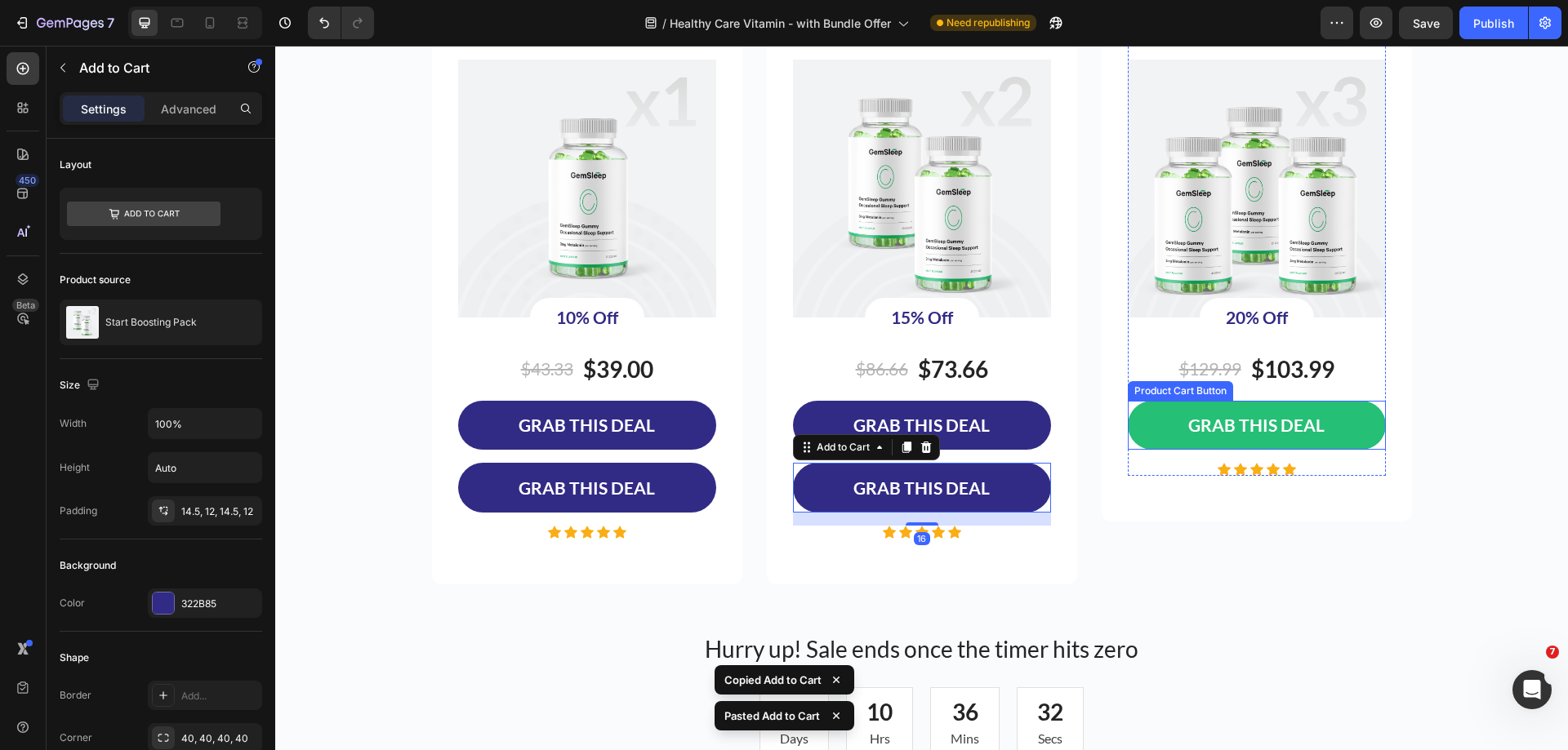
click at [1170, 426] on button "GRAB THIS DEAL" at bounding box center [1256, 426] width 258 height 50
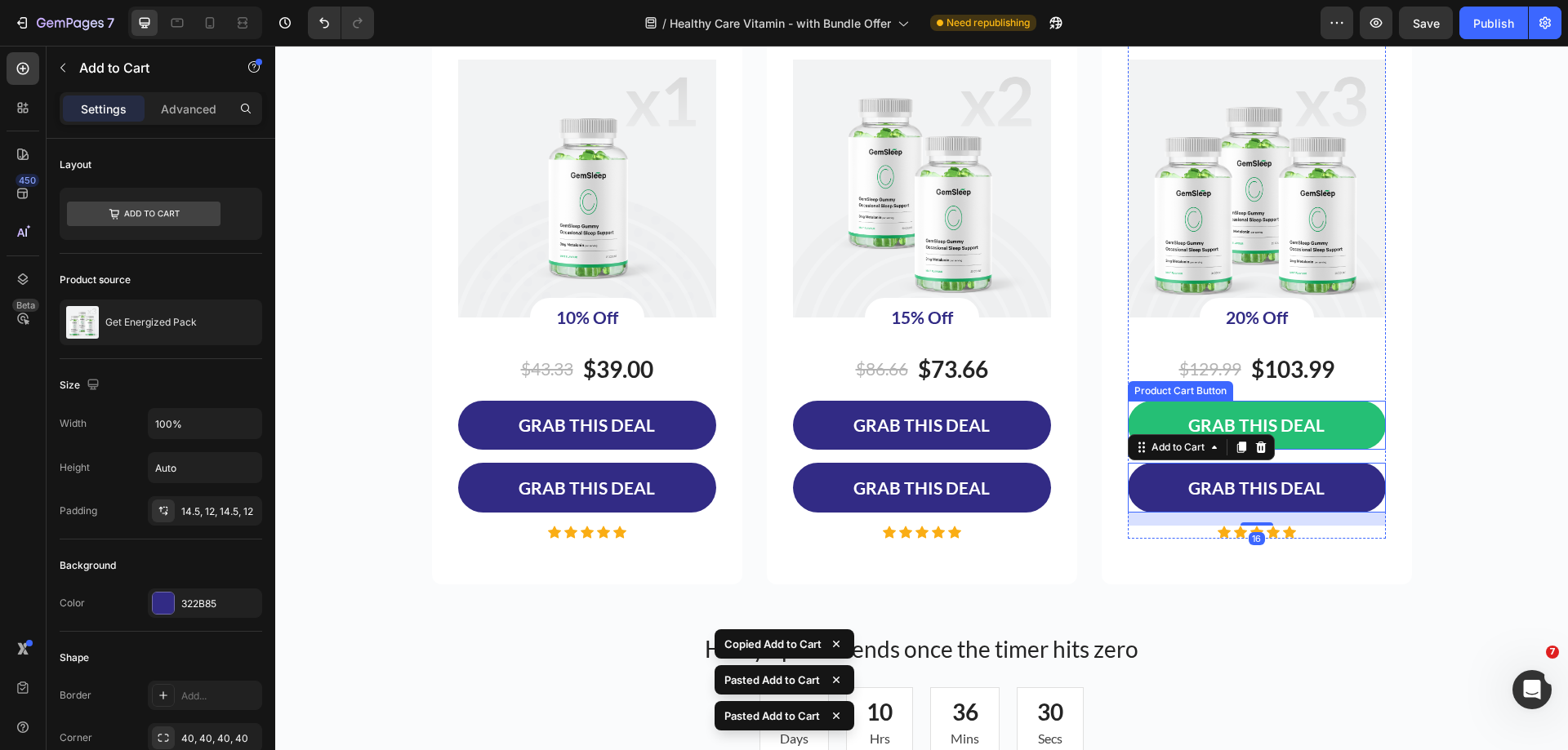
click at [1152, 420] on button "GRAB THIS DEAL" at bounding box center [1256, 426] width 258 height 50
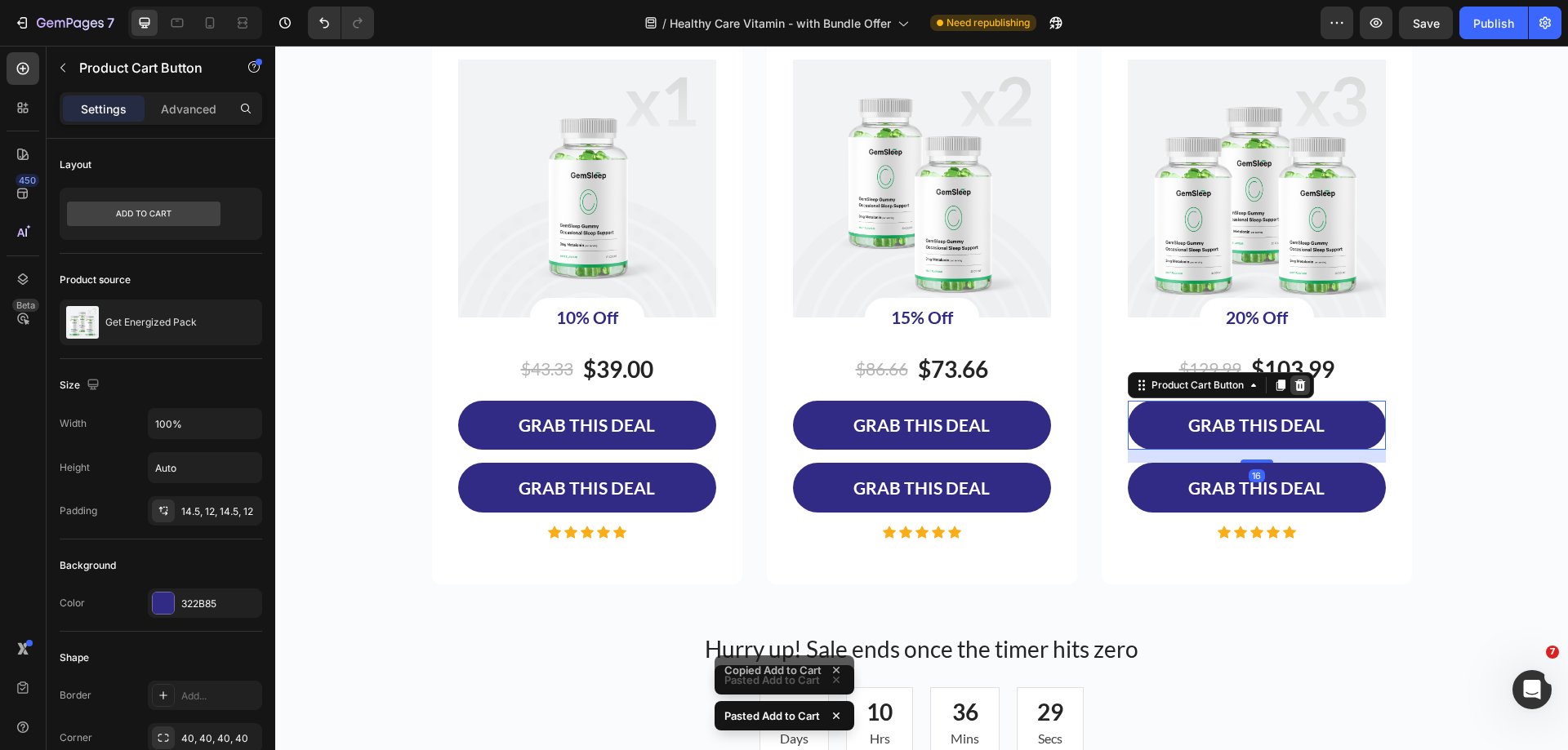
click at [1296, 385] on icon at bounding box center [1300, 385] width 13 height 13
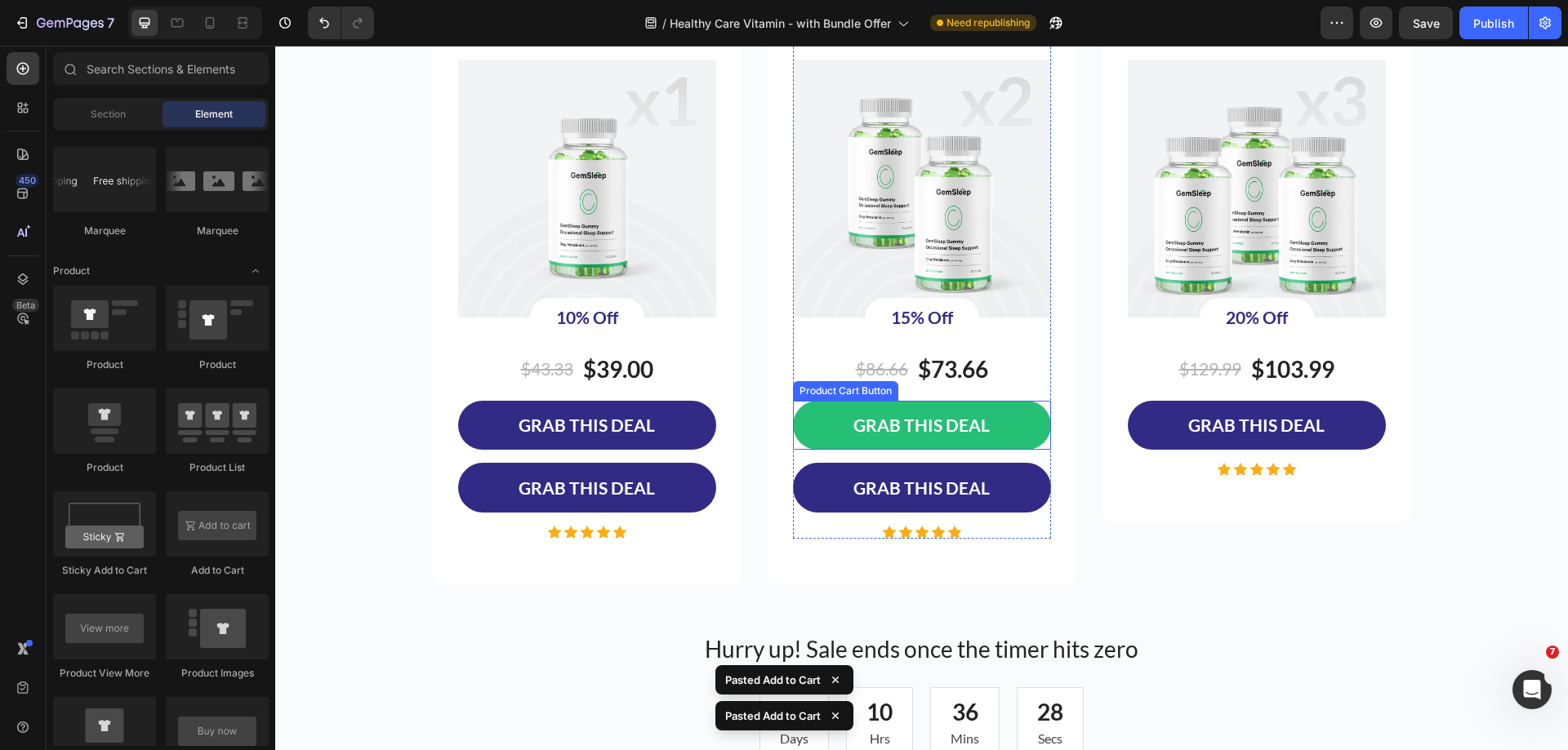
click at [1029, 432] on button "GRAB THIS DEAL" at bounding box center [922, 426] width 258 height 50
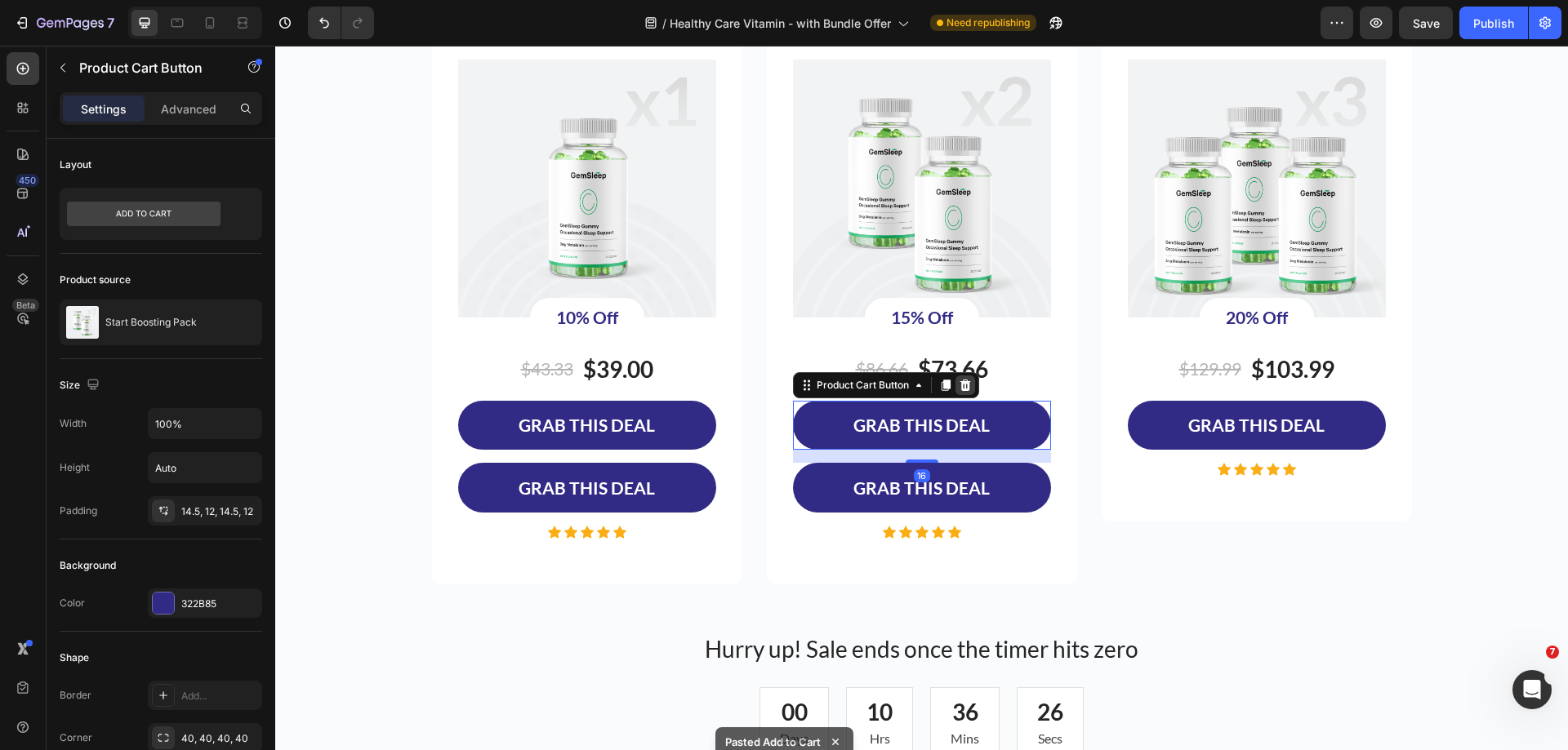
click at [965, 386] on icon at bounding box center [966, 385] width 13 height 13
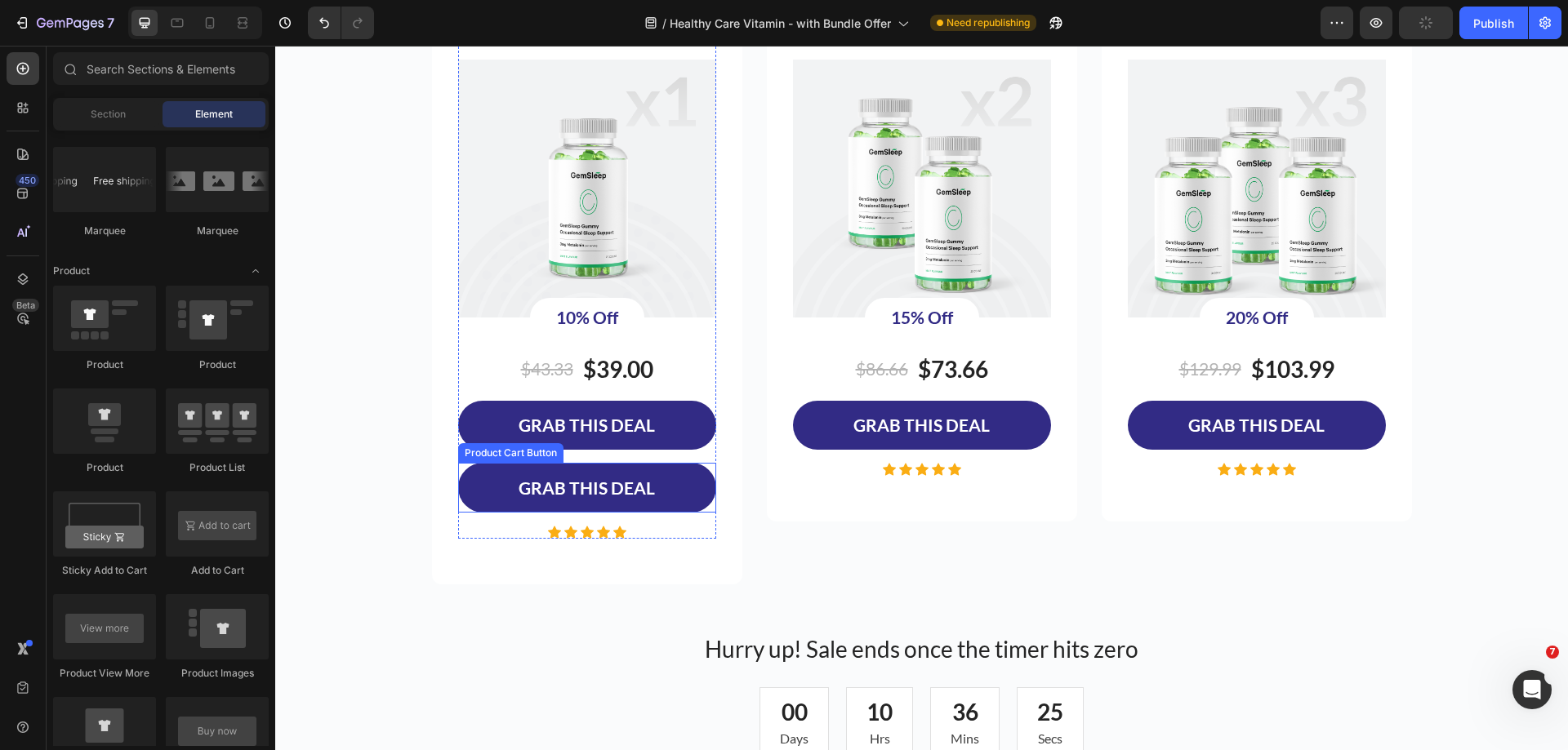
drag, startPoint x: 668, startPoint y: 472, endPoint x: 632, endPoint y: 458, distance: 38.6
click at [668, 473] on button "GRAB THIS DEAL" at bounding box center [587, 488] width 258 height 50
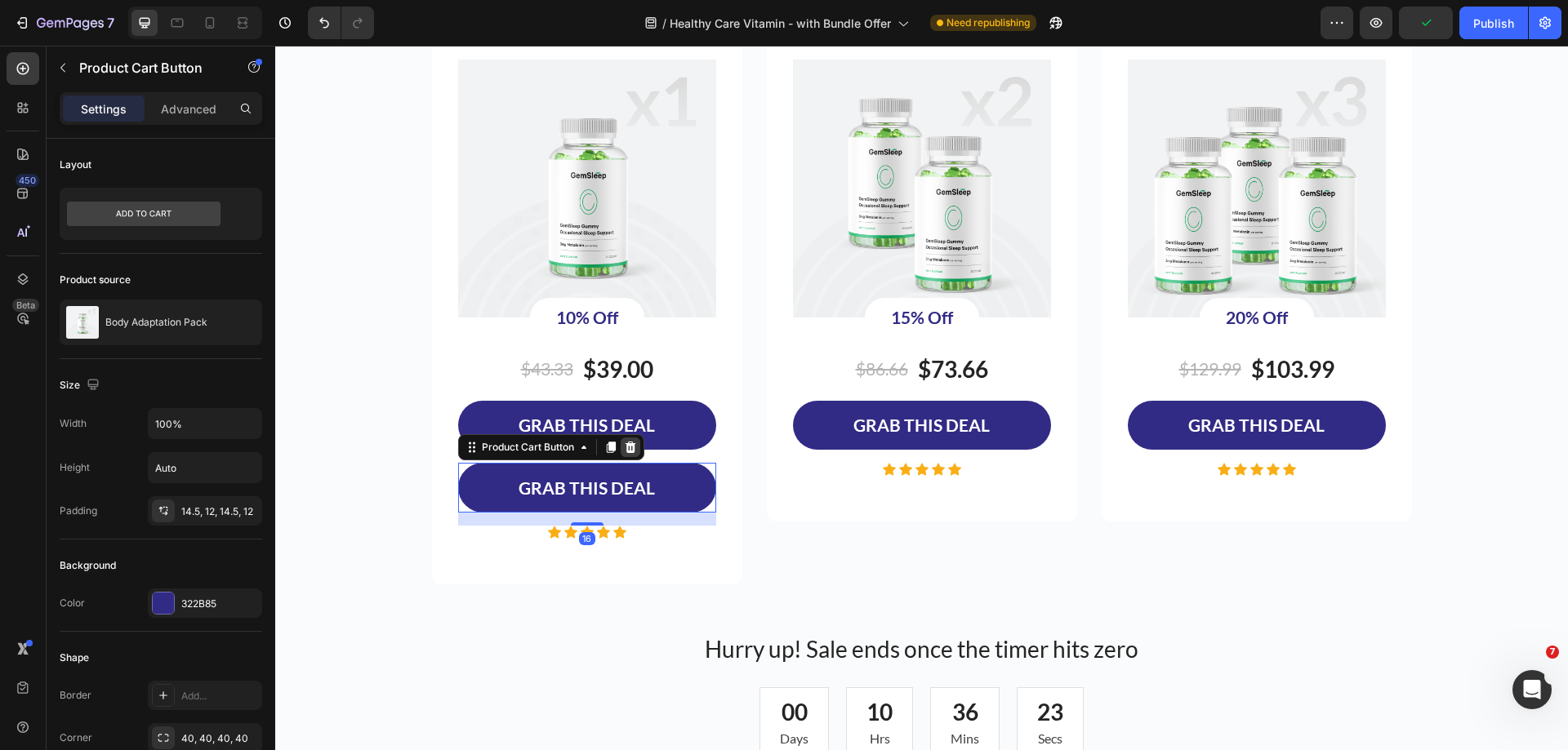
click at [624, 449] on icon at bounding box center [631, 447] width 13 height 13
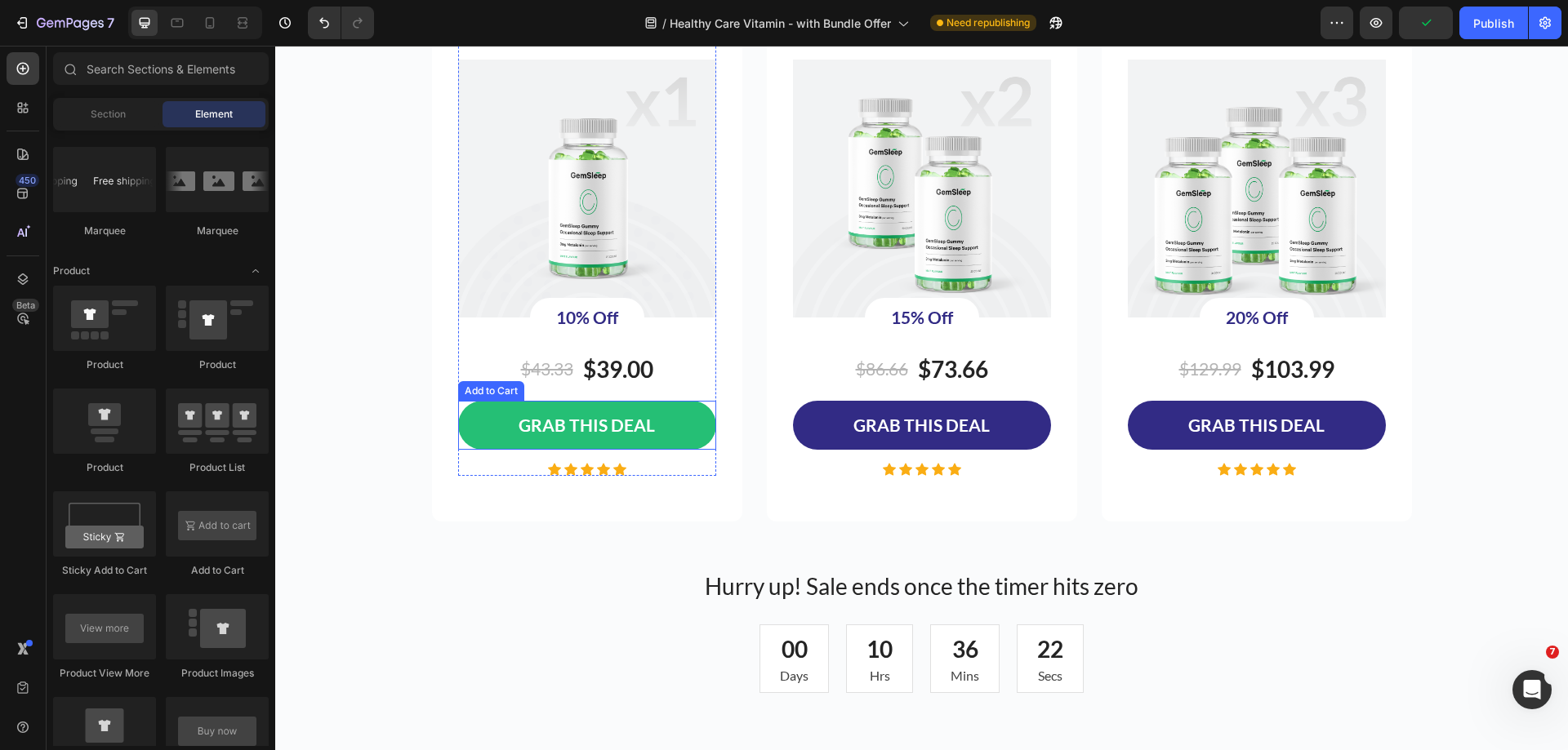
click at [673, 440] on button "GRAB THIS DEAL" at bounding box center [587, 426] width 258 height 50
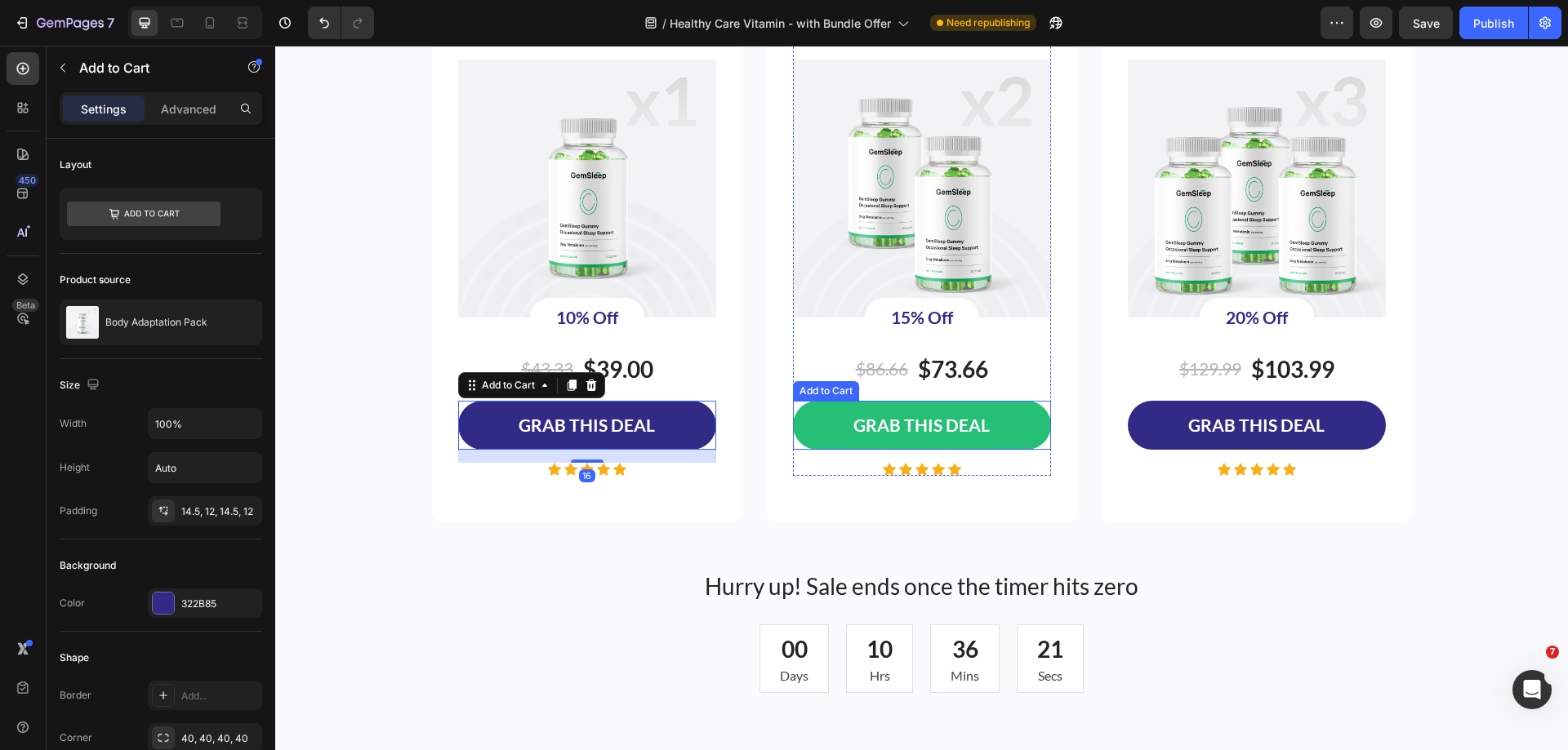
click at [815, 449] on button "GRAB THIS DEAL" at bounding box center [922, 426] width 258 height 50
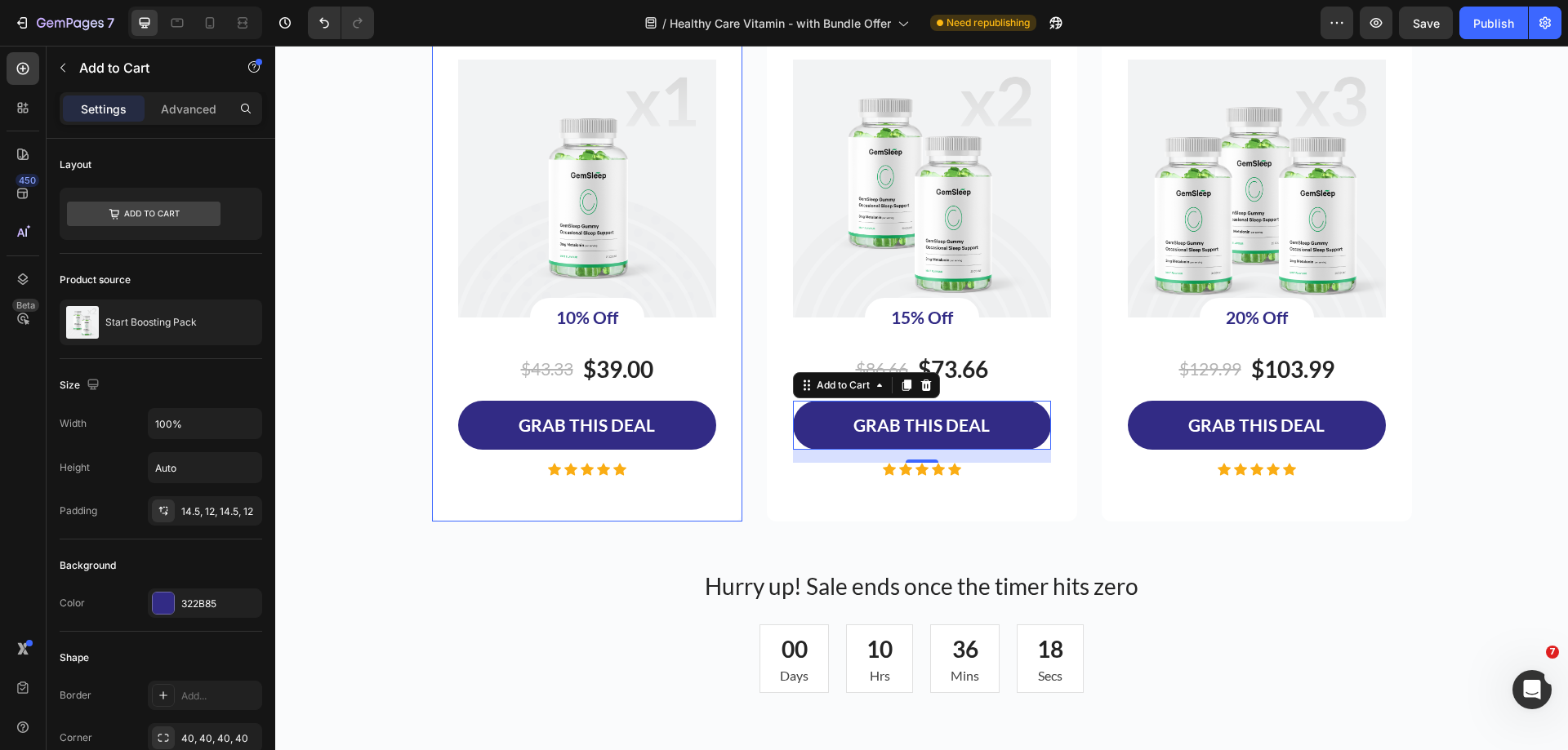
scroll to position [3102, 0]
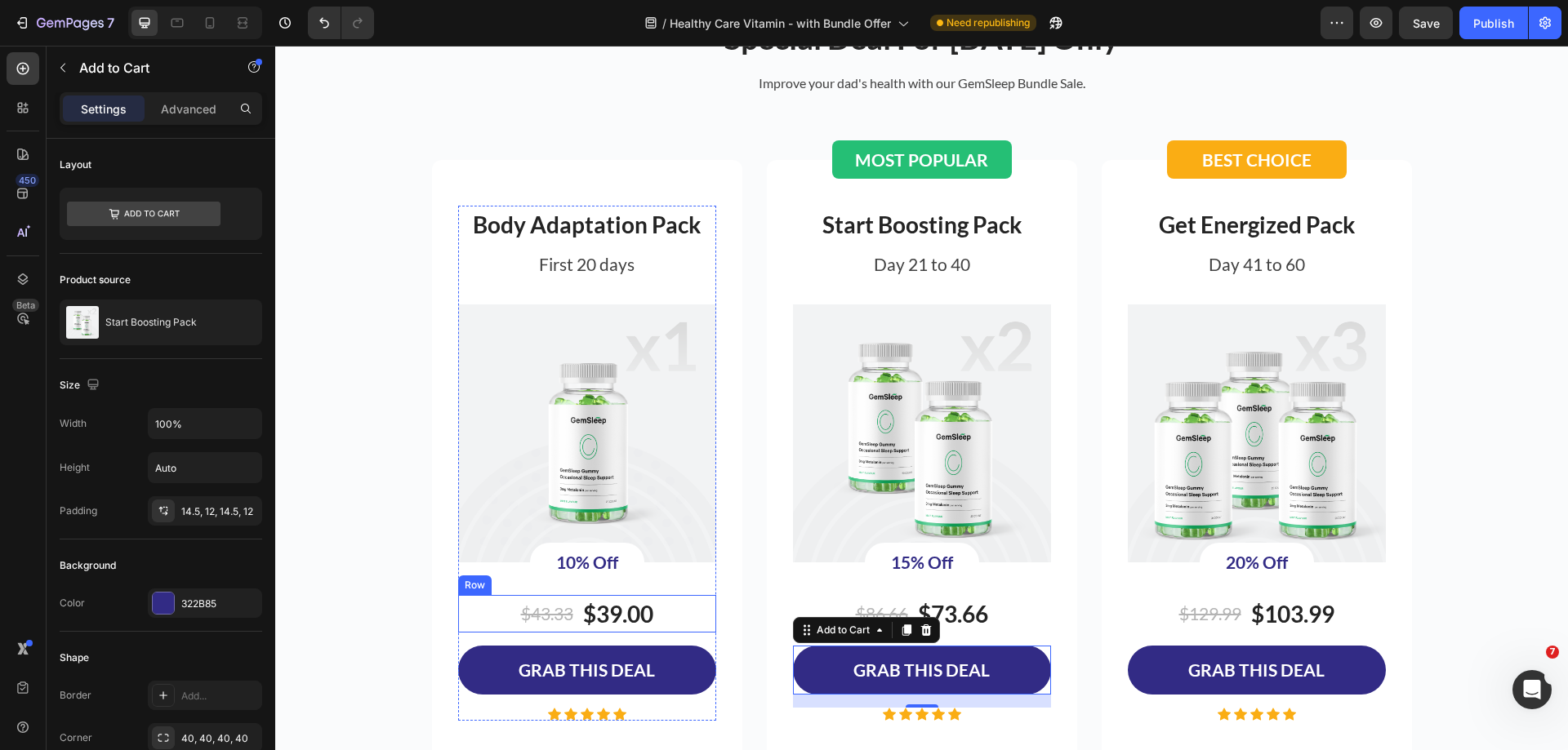
click at [662, 617] on div "$43.33 Product Price Product Price $39.00 Product Price Product Price Row" at bounding box center [587, 614] width 258 height 38
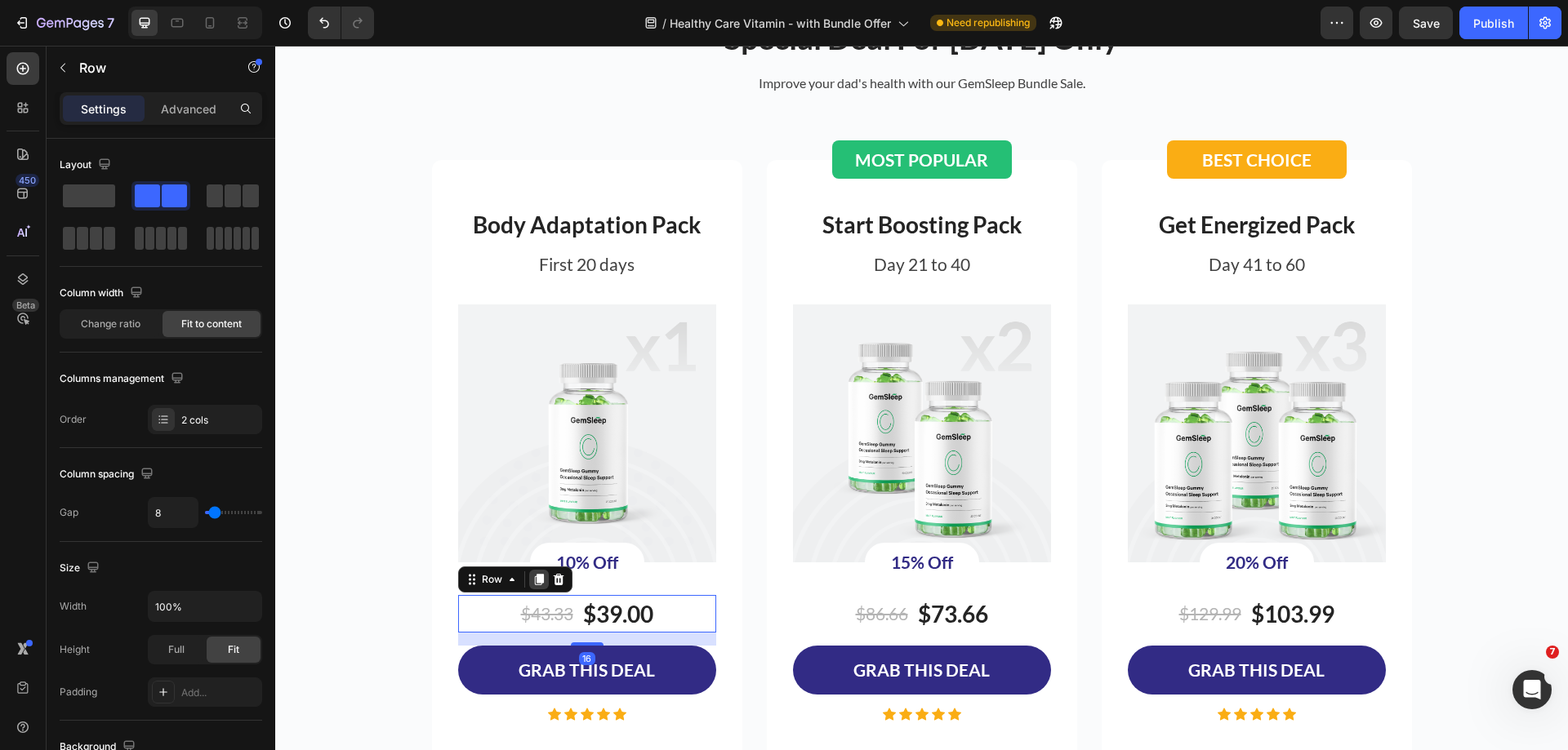
click at [532, 583] on icon at bounding box center [539, 580] width 13 height 13
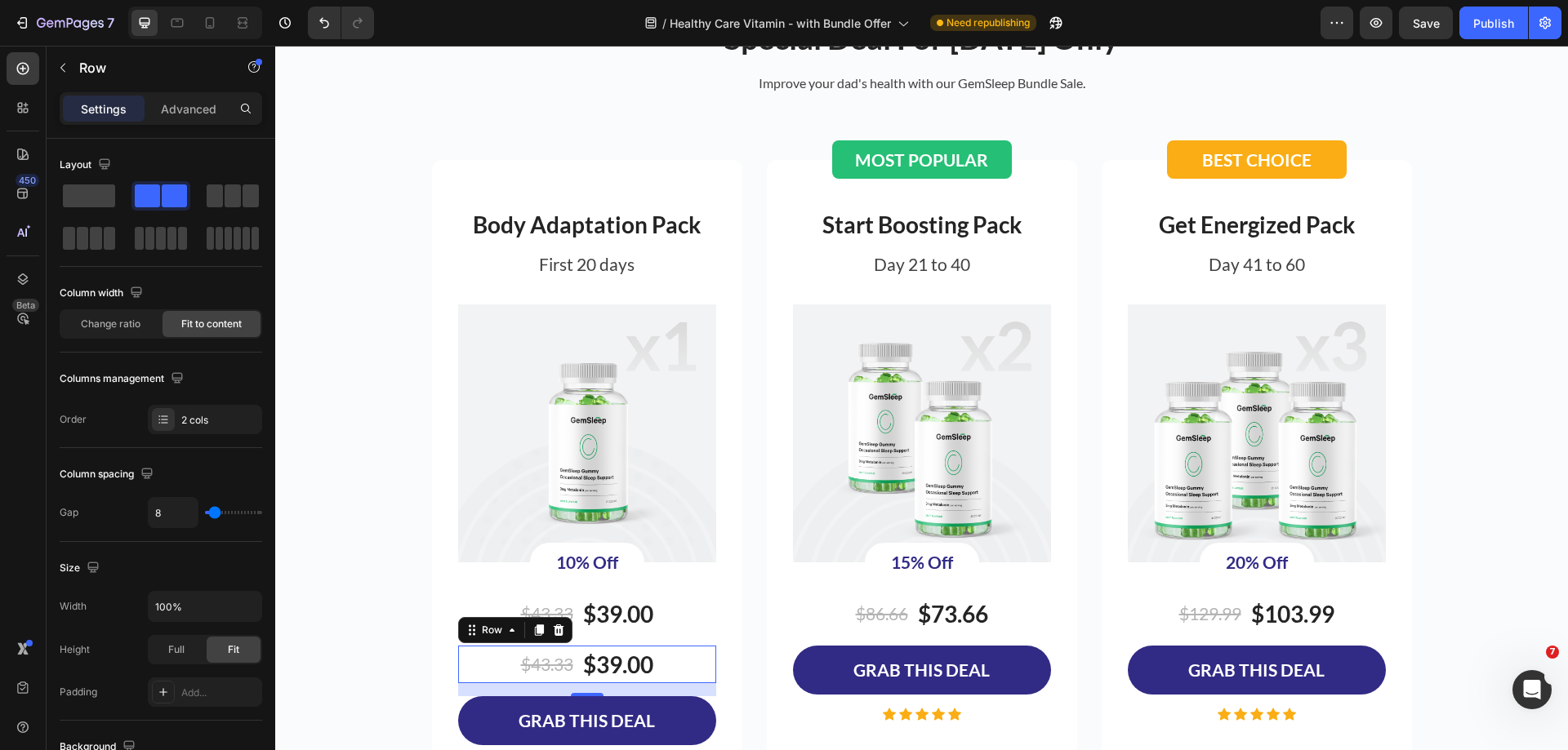
click at [1234, 9] on div "/ Healthy Care Vitamin - with Bundle Offer Need republishing" at bounding box center [853, 23] width 933 height 33
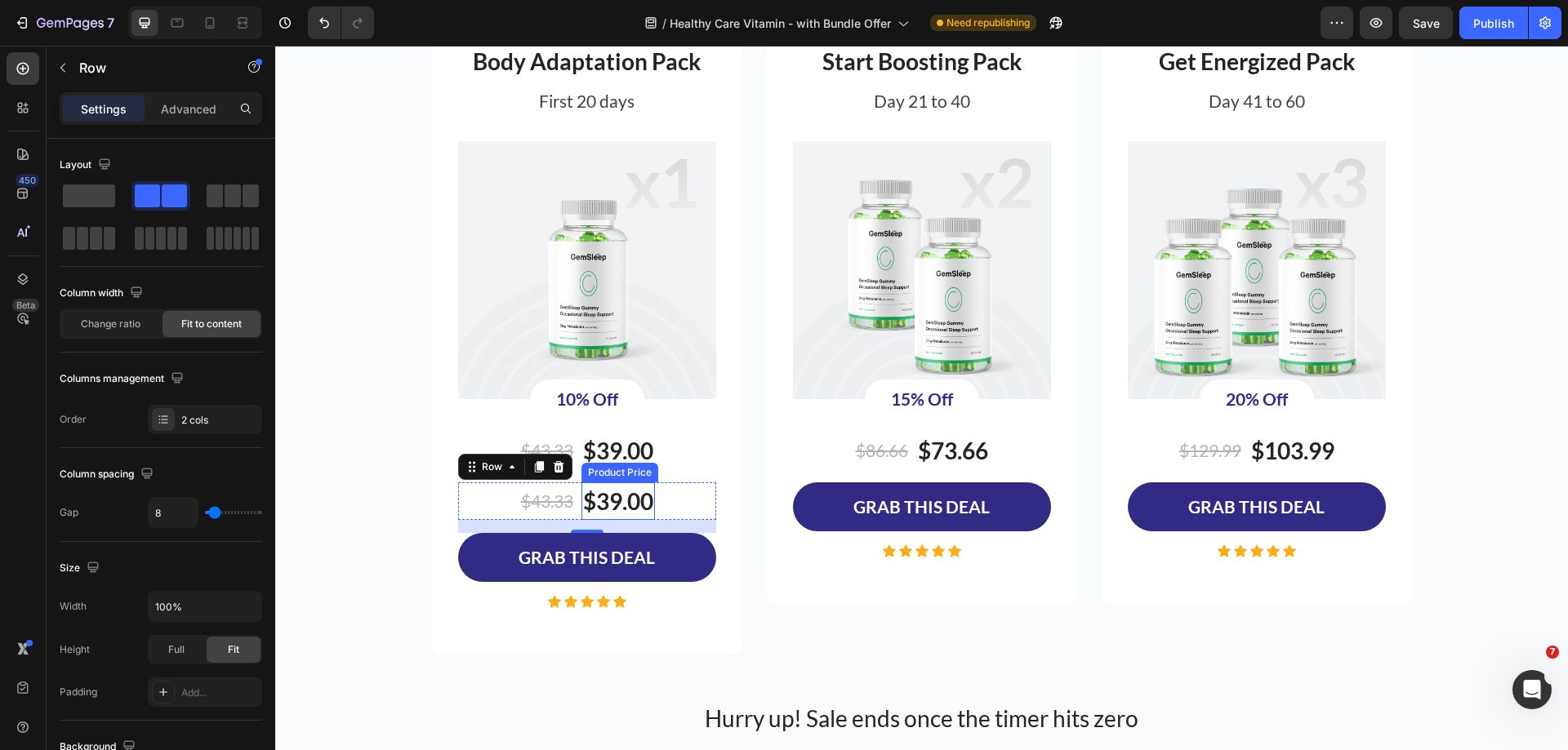
click at [621, 488] on div "$39.00" at bounding box center [617, 502] width 73 height 38
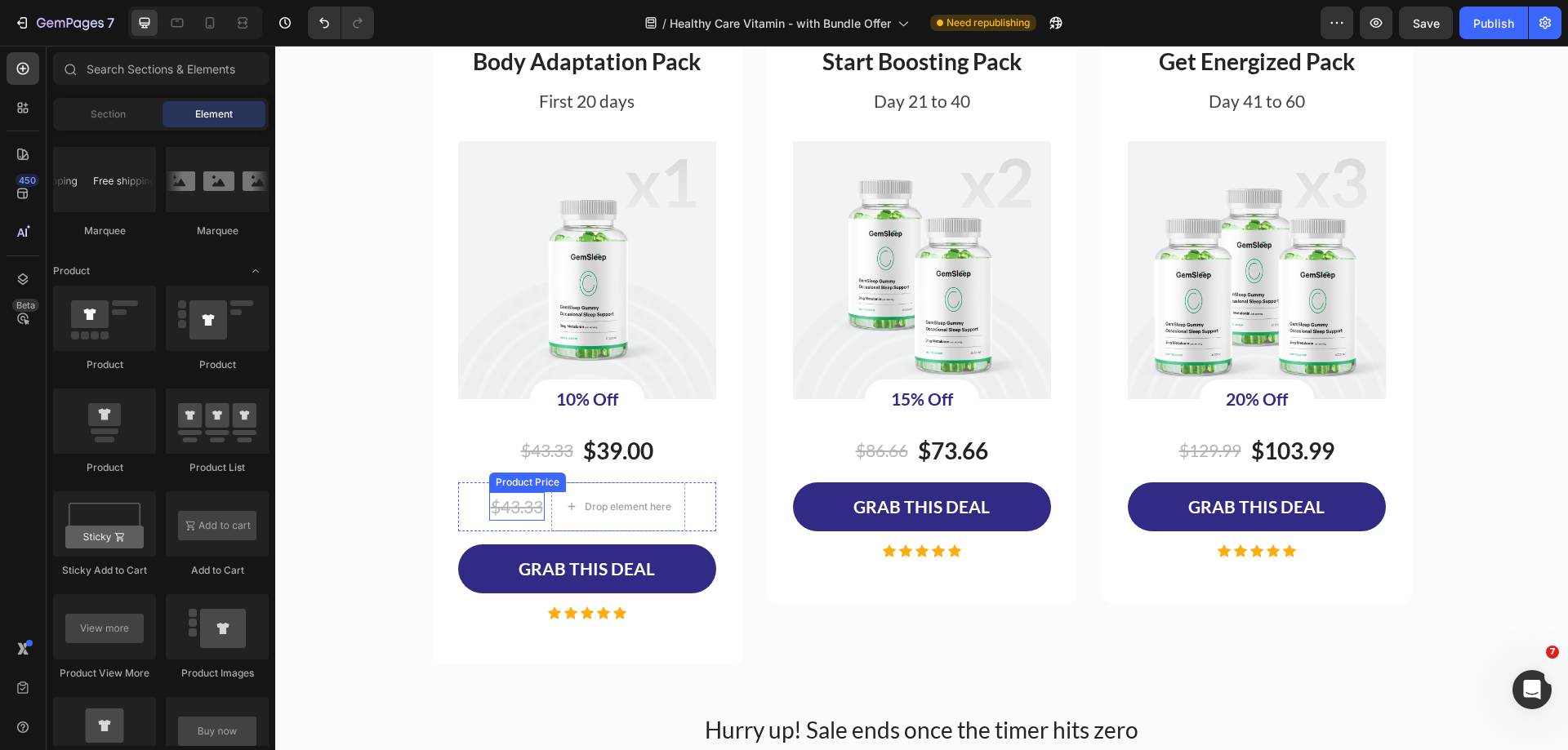
click at [509, 503] on div "$43.33" at bounding box center [517, 507] width 55 height 30
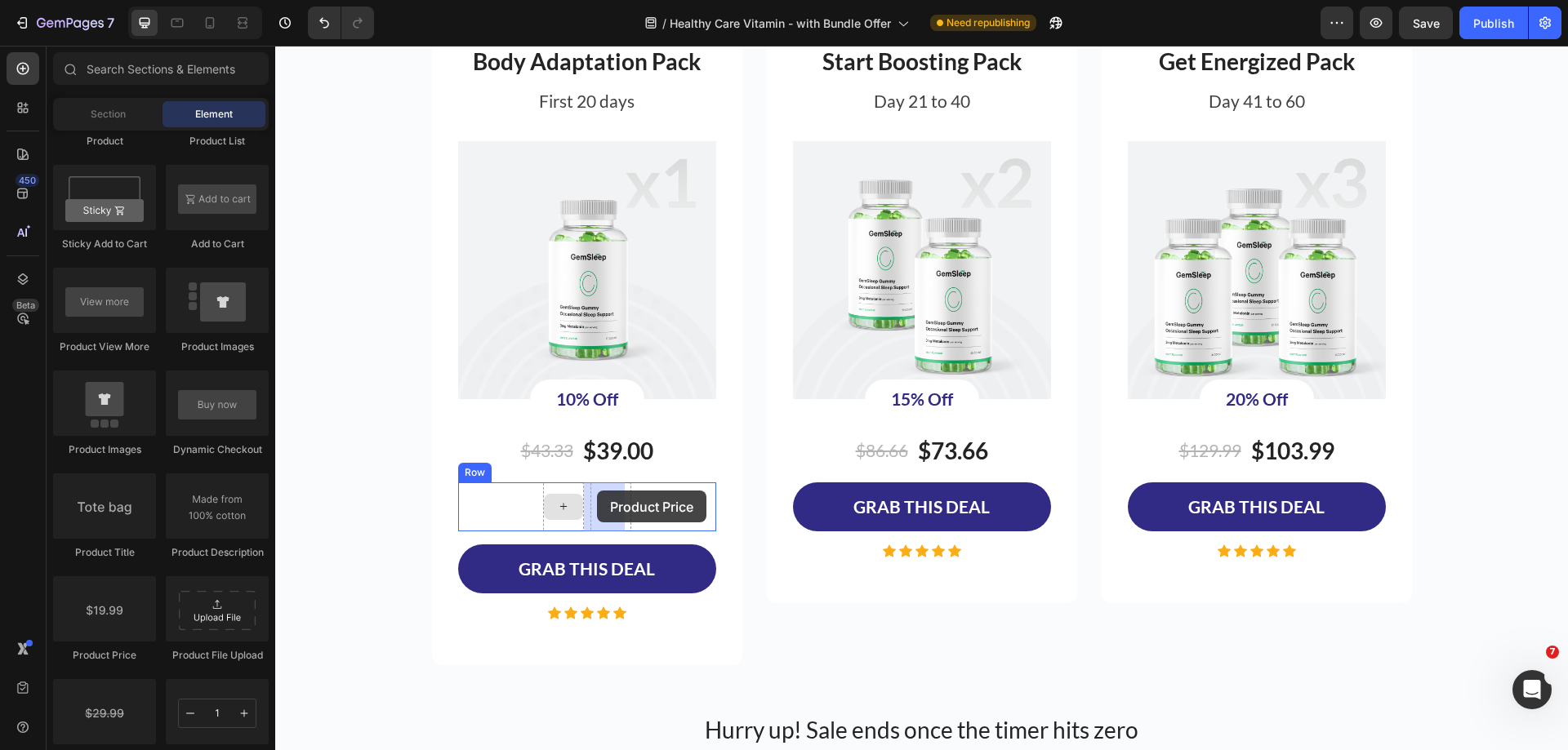
drag, startPoint x: 400, startPoint y: 654, endPoint x: 597, endPoint y: 491, distance: 255.7
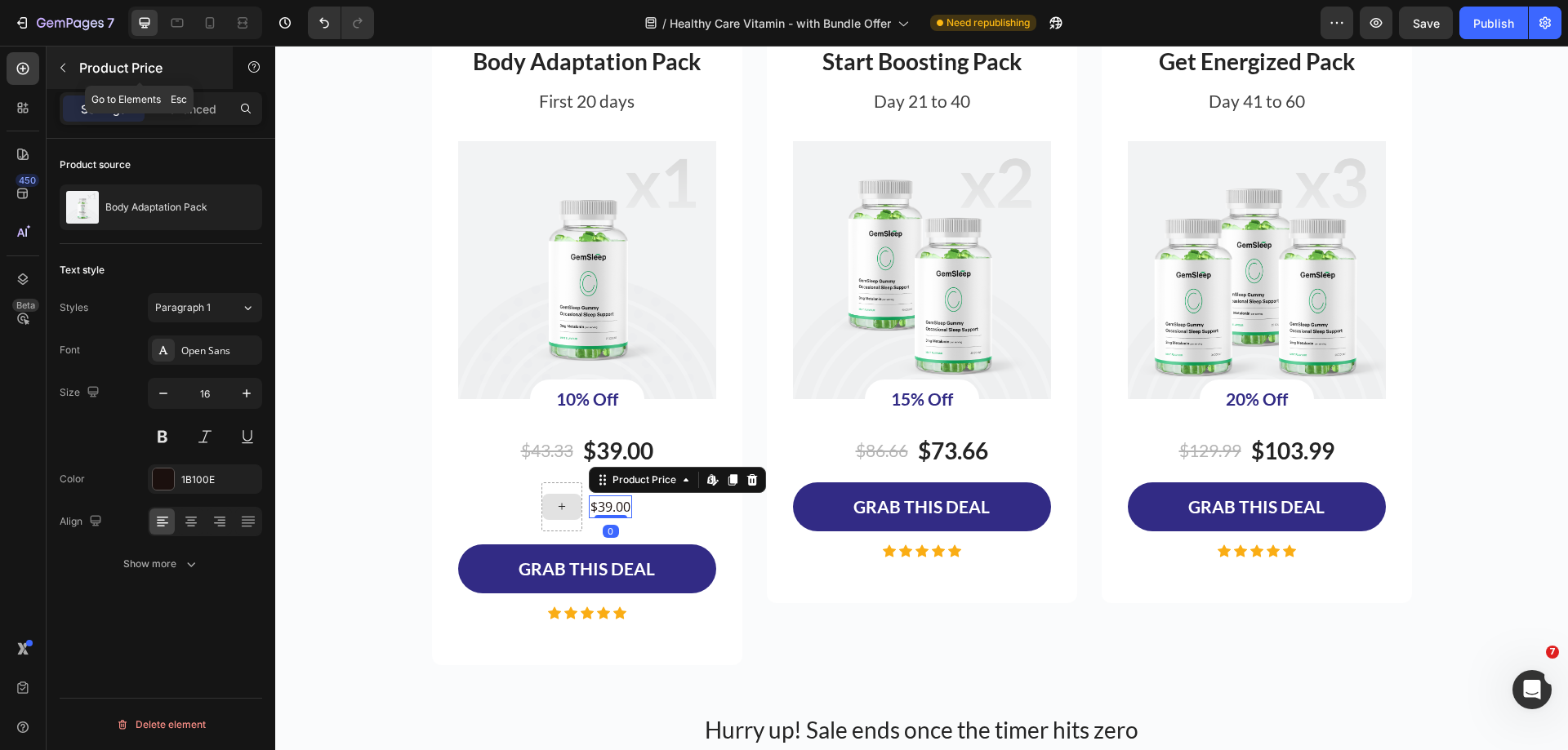
click at [58, 68] on icon "button" at bounding box center [63, 68] width 13 height 13
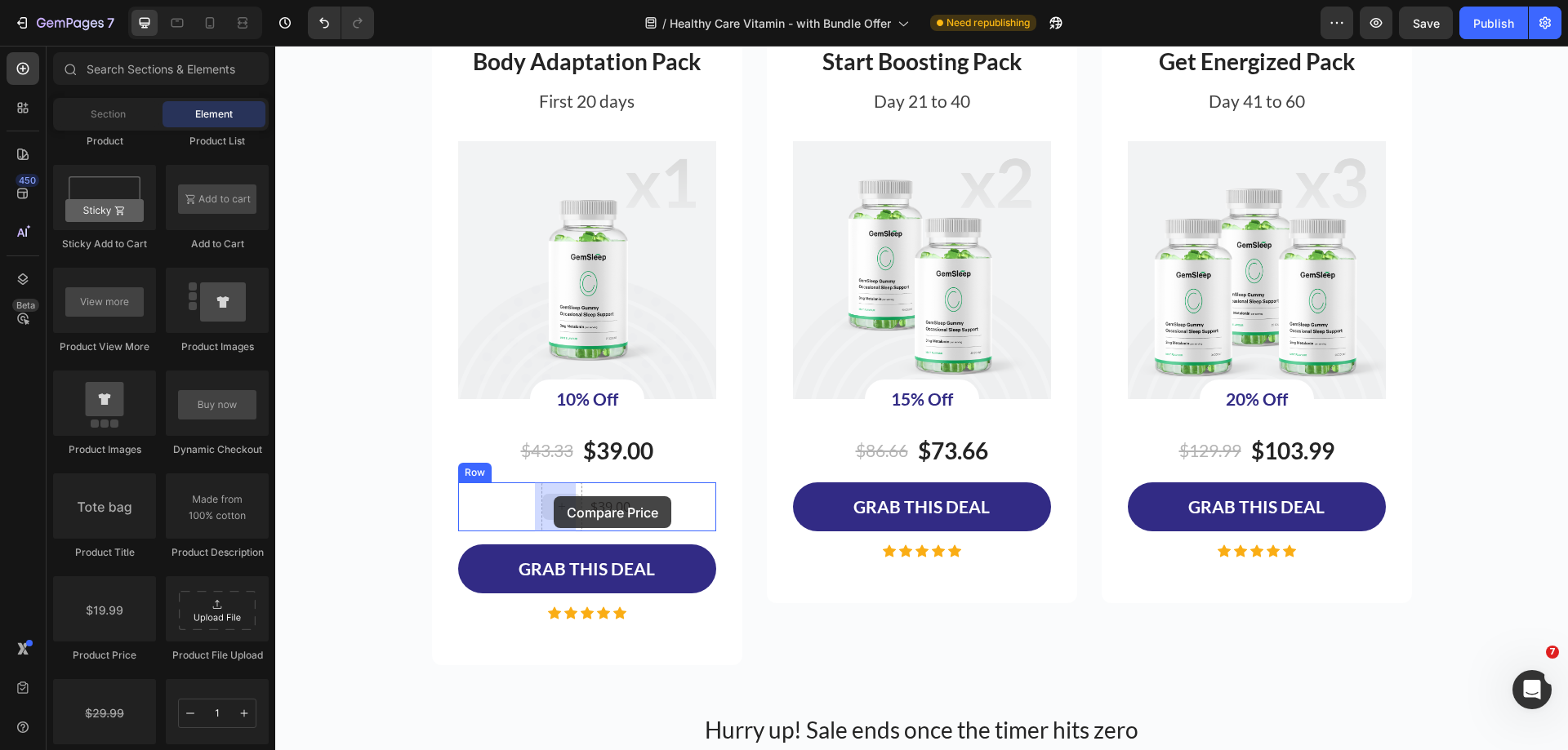
drag, startPoint x: 386, startPoint y: 748, endPoint x: 554, endPoint y: 497, distance: 302.0
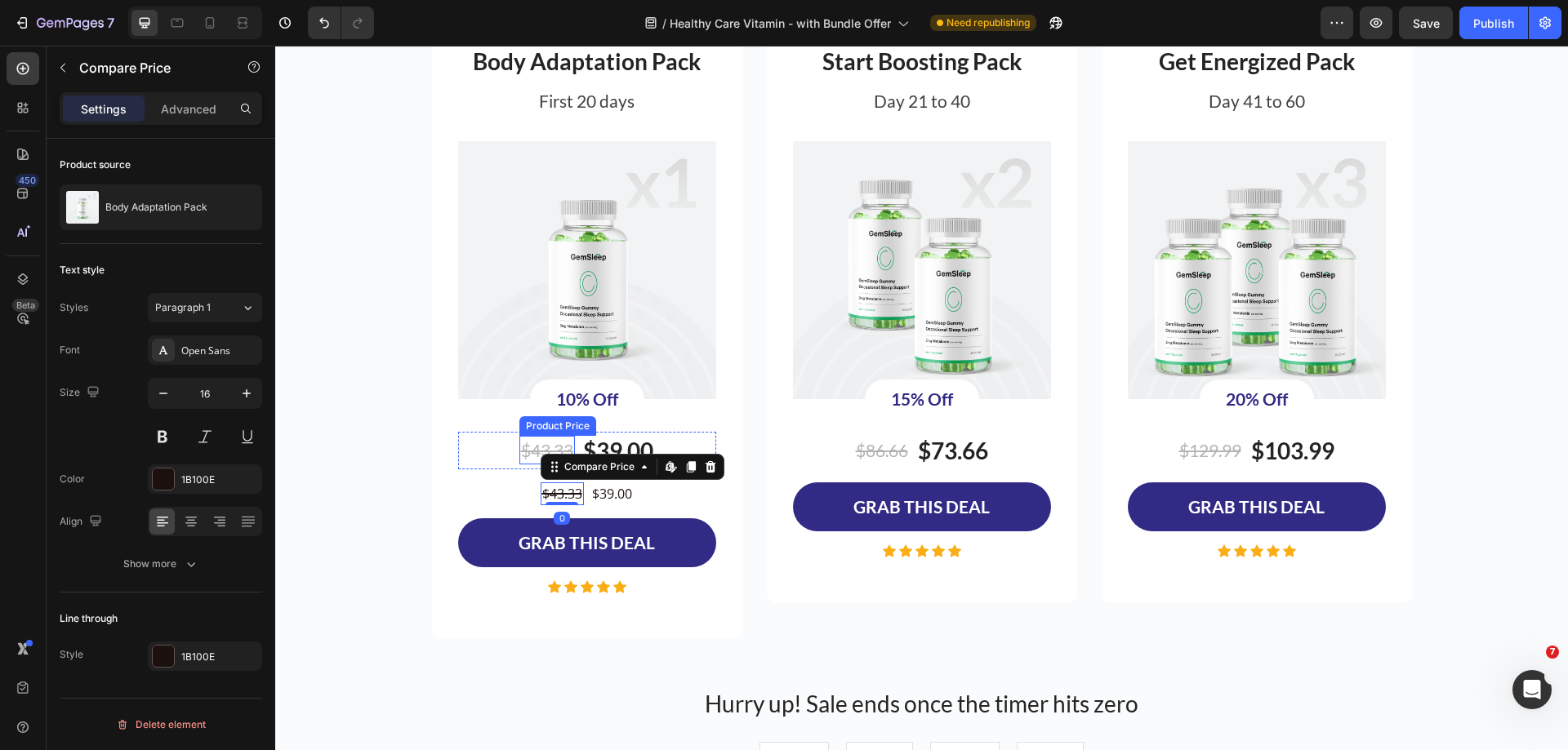
click at [534, 448] on div "$43.33" at bounding box center [546, 450] width 55 height 30
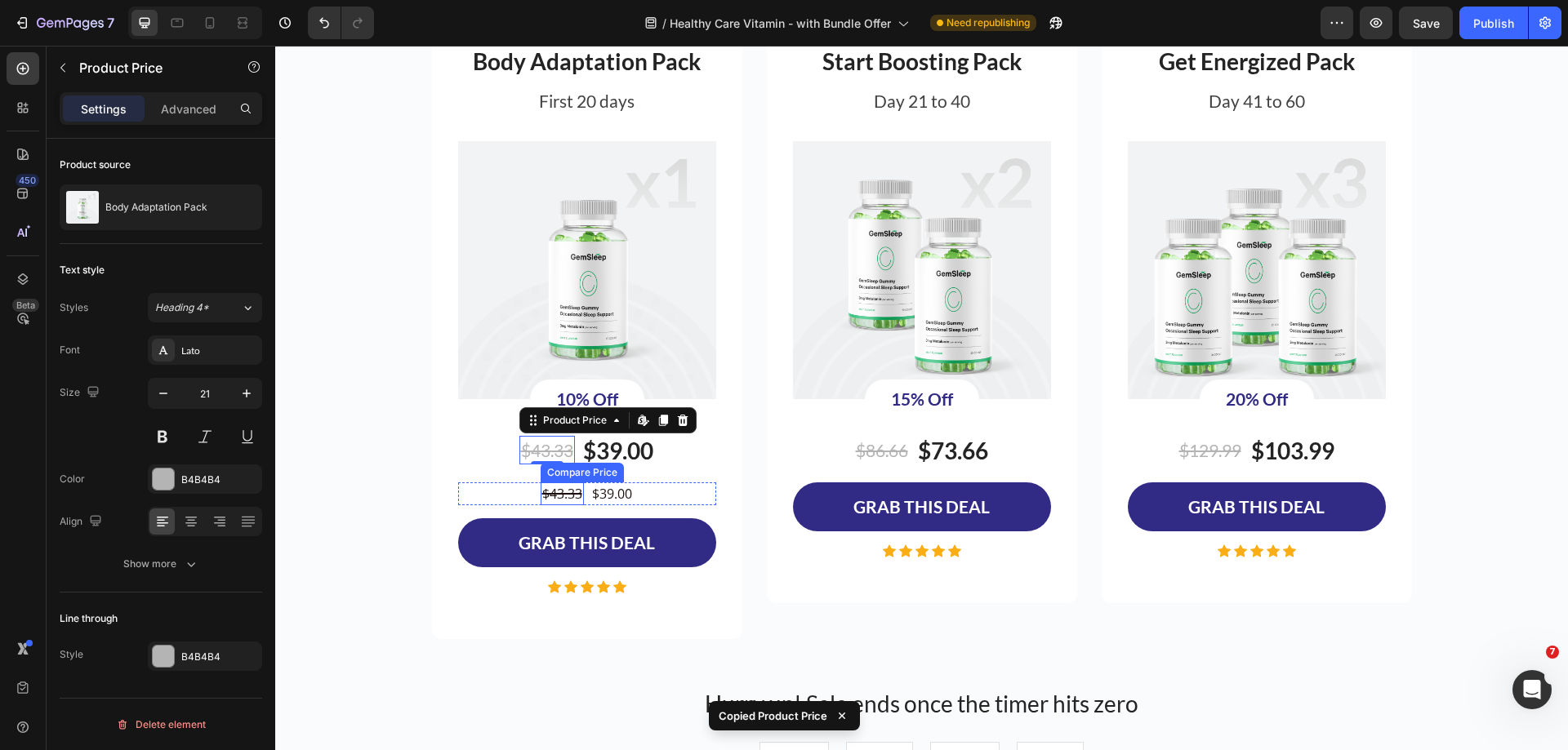
click at [568, 493] on div "$43.33" at bounding box center [562, 494] width 43 height 23
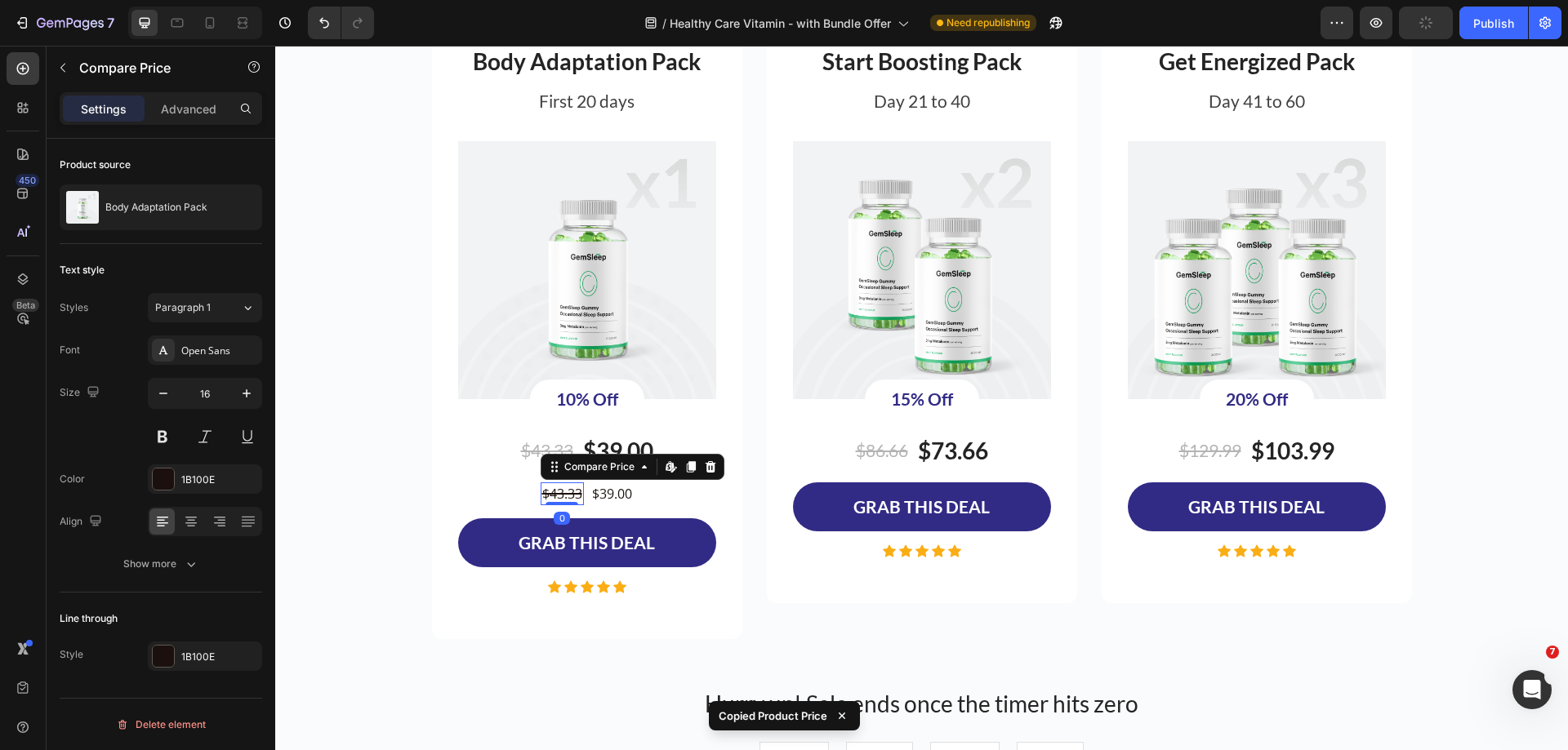
type input "21"
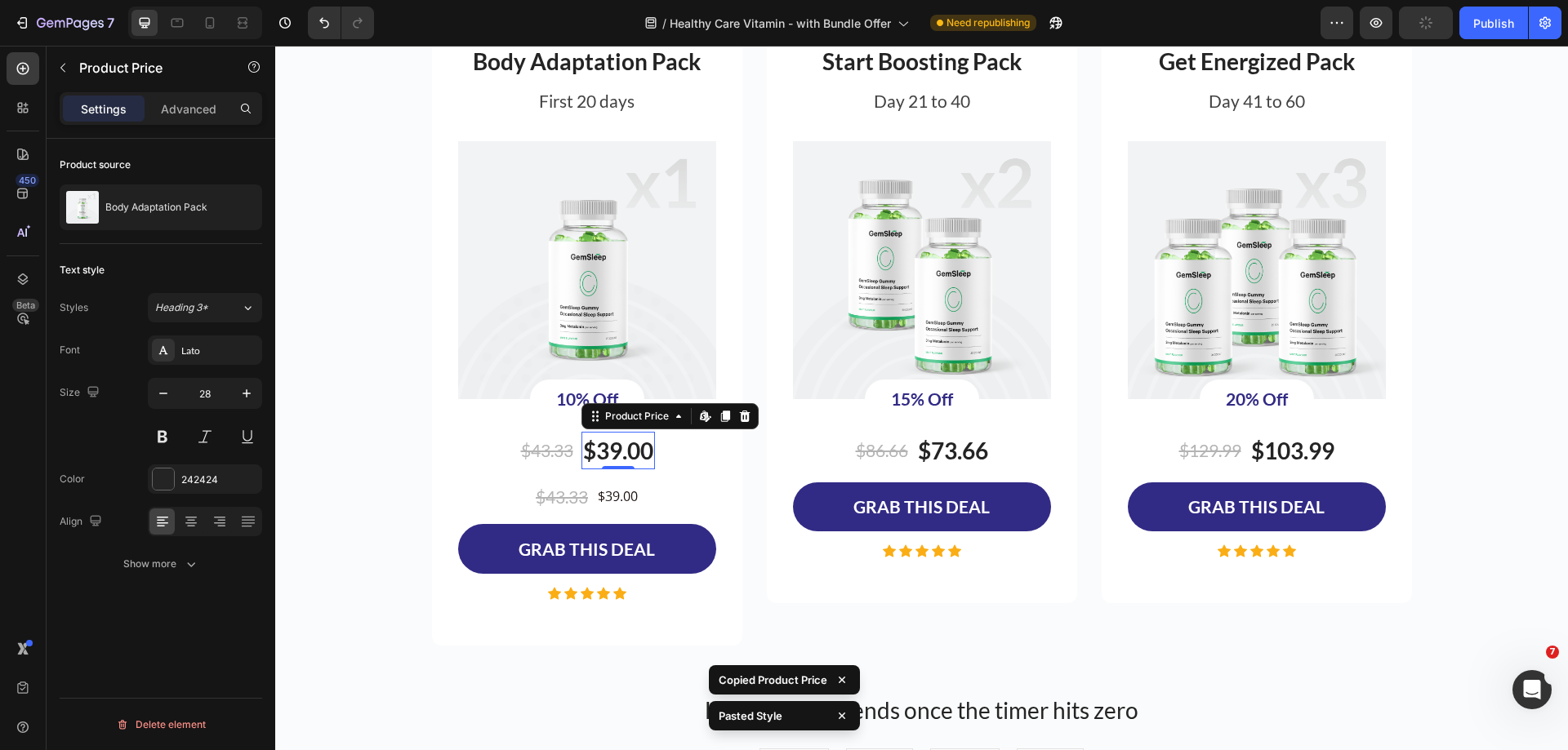
click at [612, 444] on div "$39.00" at bounding box center [617, 450] width 73 height 38
click at [604, 502] on div "$39.00" at bounding box center [617, 497] width 43 height 23
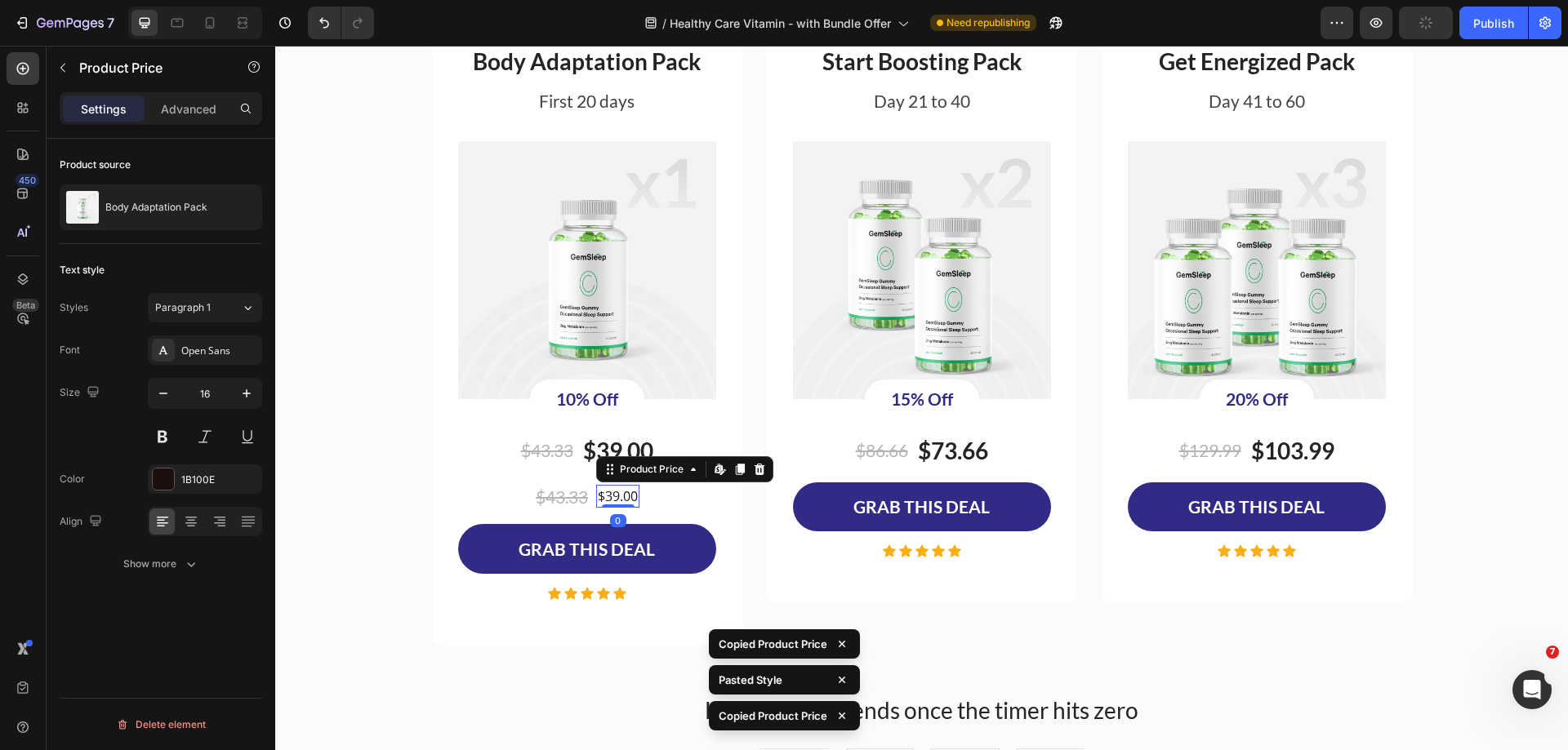
type input "28"
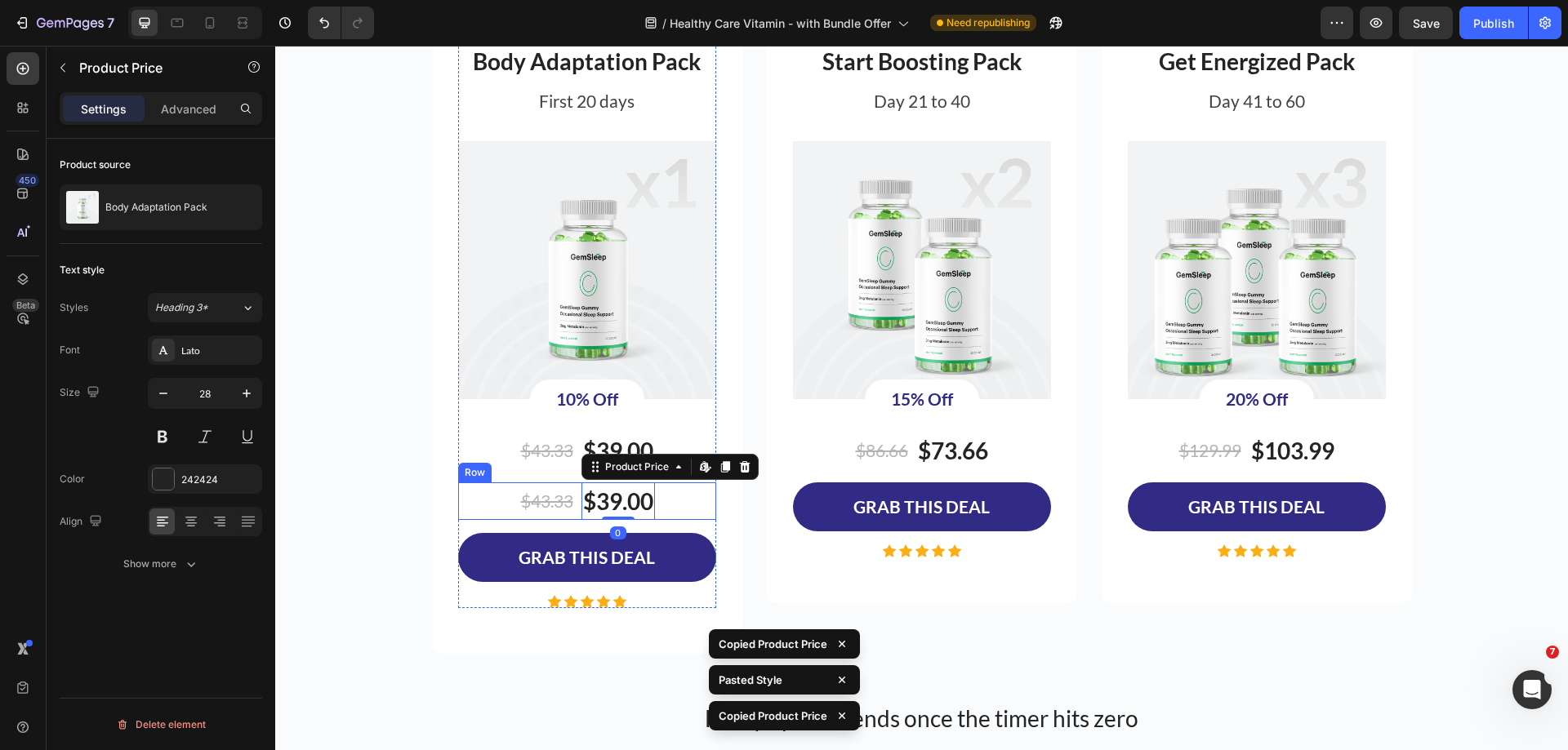
click at [688, 502] on div "$43.33 Compare Price Compare Price $39.00 Product Price Edit content in Shopify…" at bounding box center [587, 502] width 258 height 38
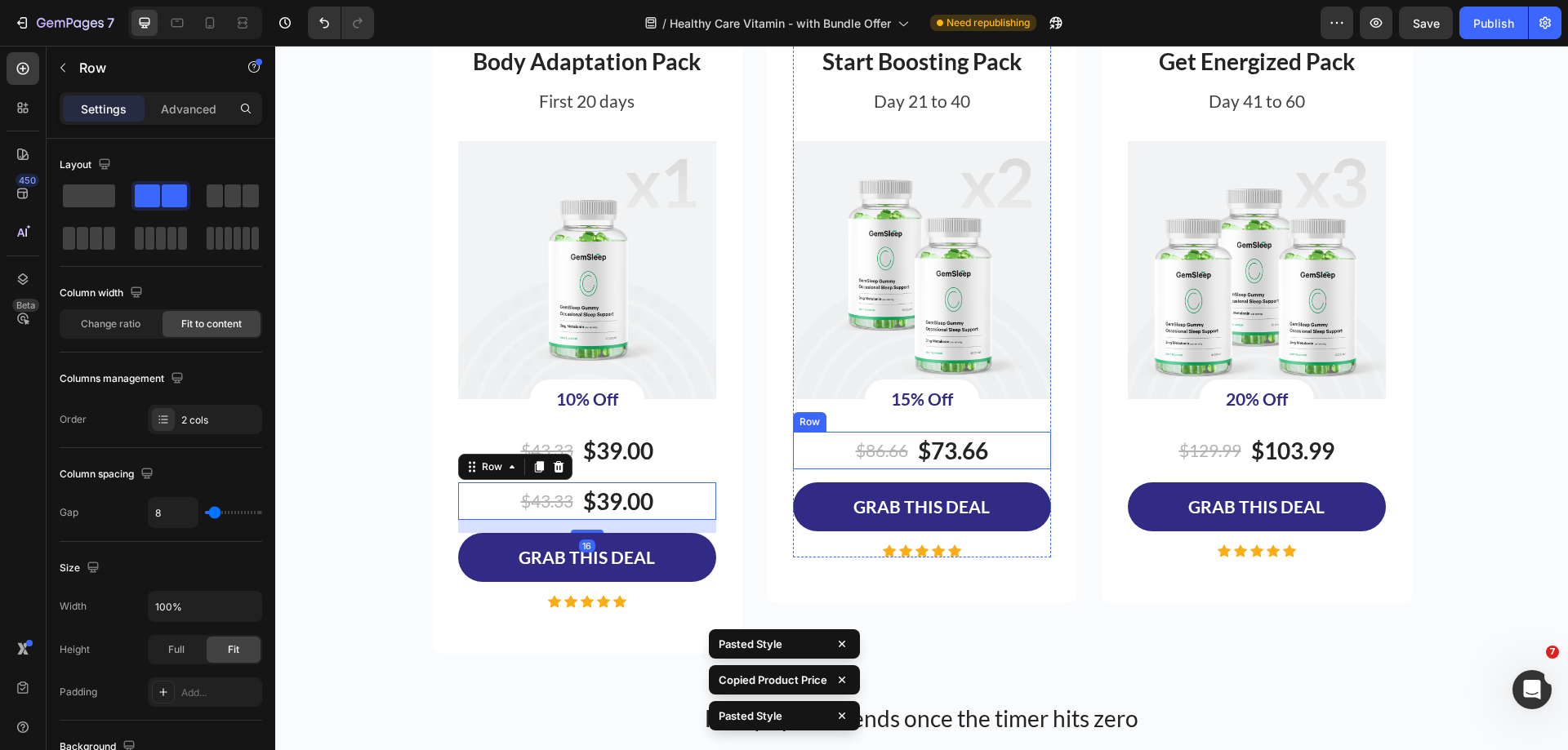
click at [1043, 456] on div "$86.66 Product Price Product Price $73.66 Product Price Product Price Row" at bounding box center [922, 450] width 258 height 38
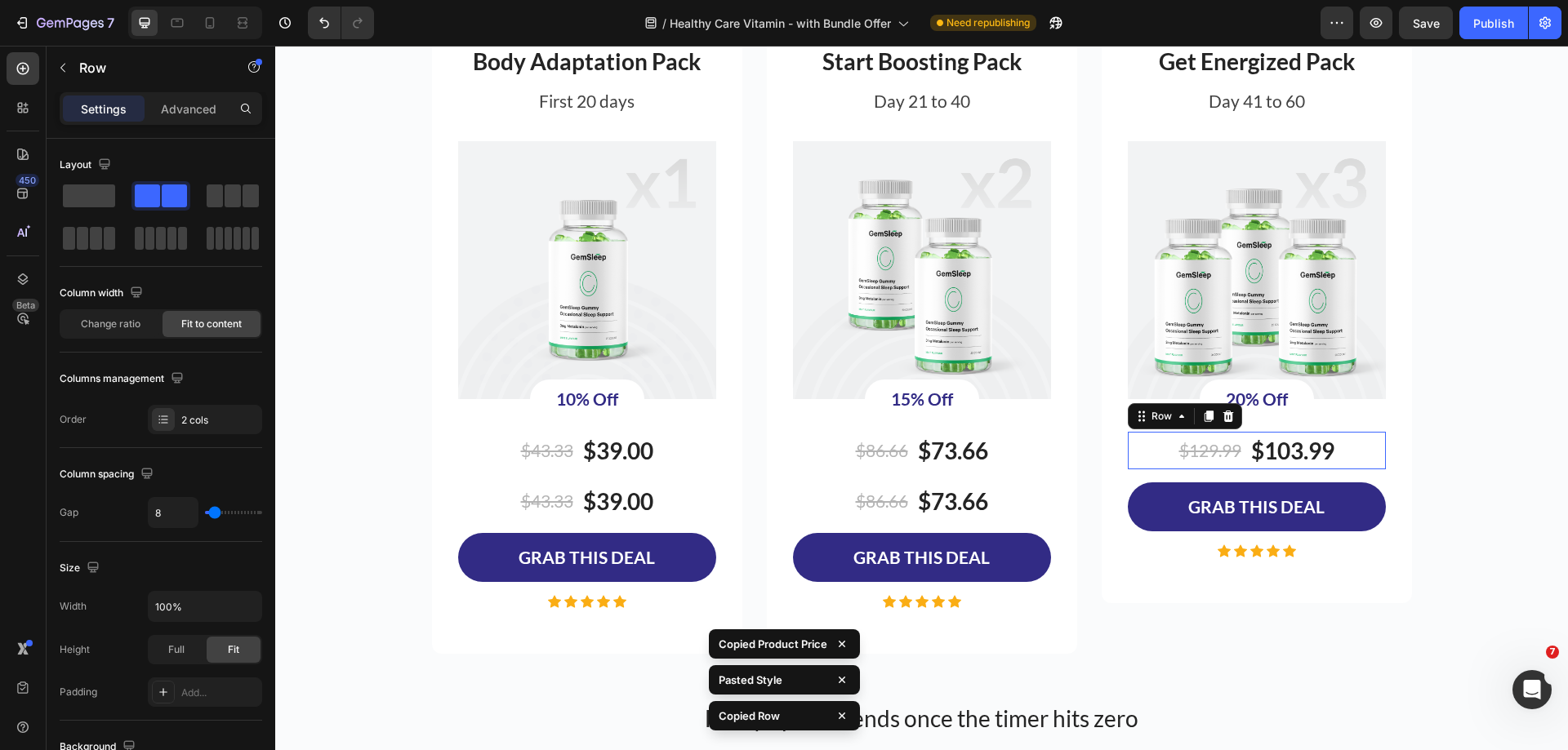
click at [1150, 459] on div "$129.99 Product Price Product Price $103.99 Product Price Product Price Row 0" at bounding box center [1256, 450] width 258 height 38
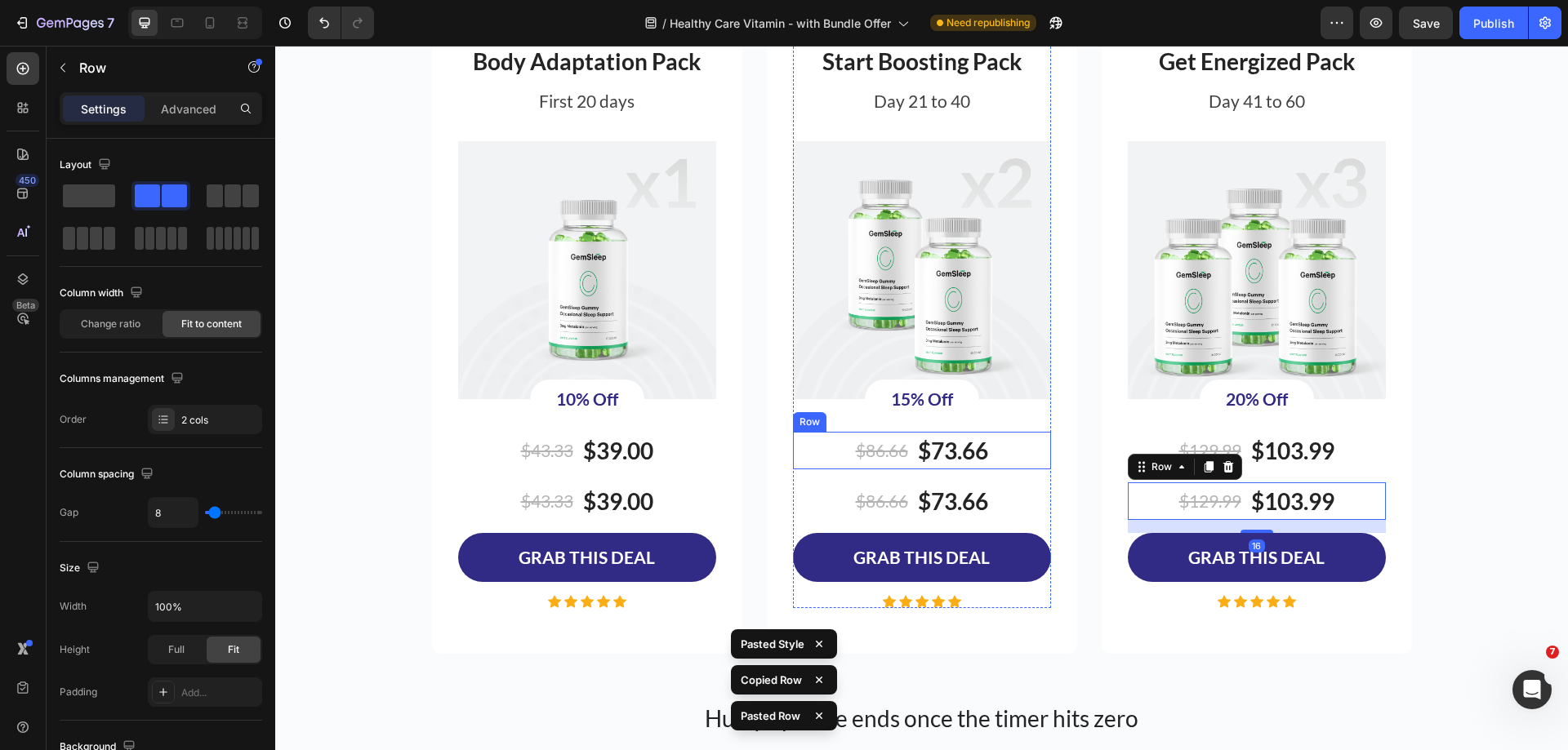
click at [1013, 458] on div "$86.66 Product Price Product Price $73.66 Product Price Product Price Row" at bounding box center [922, 450] width 258 height 38
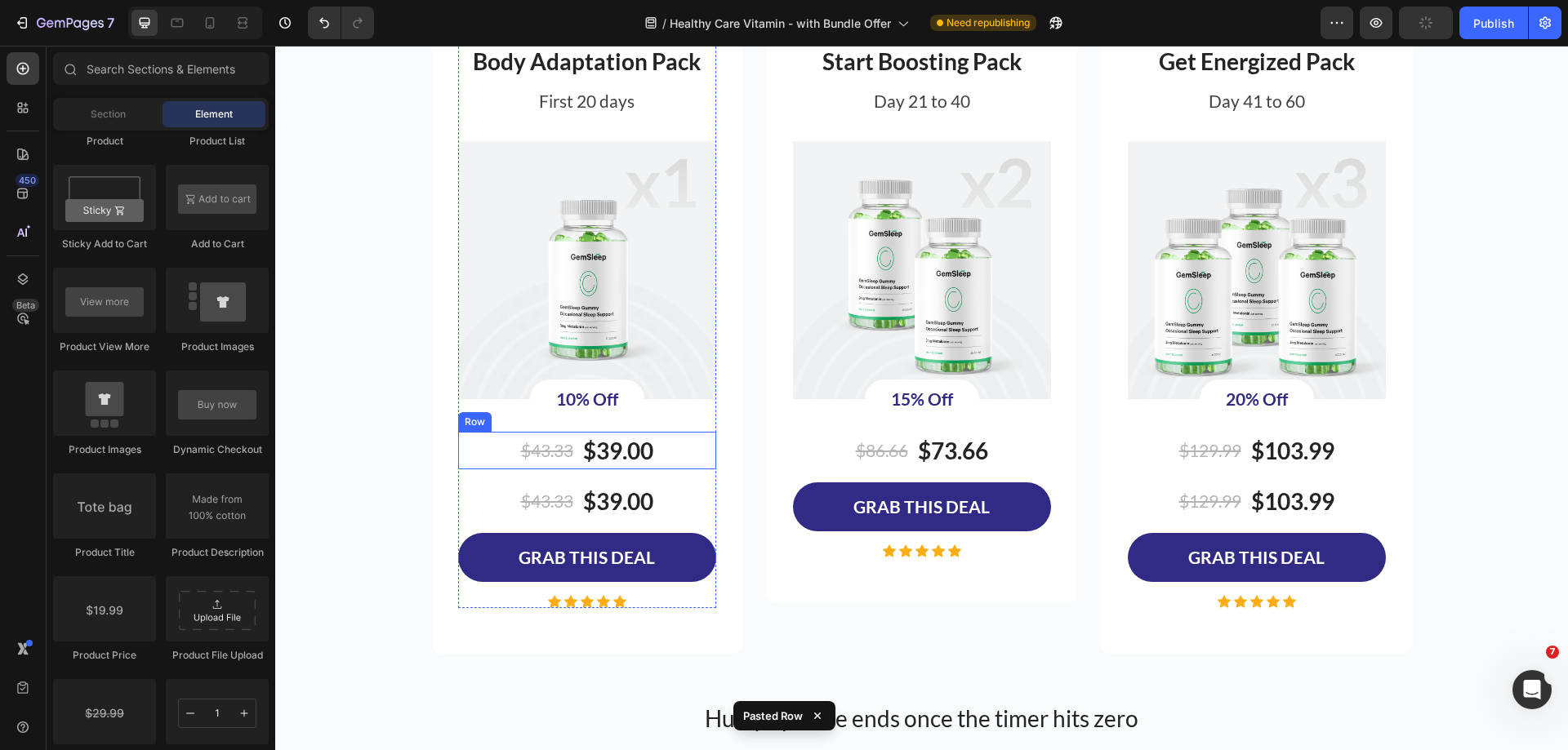
click at [673, 453] on div "$43.33 Product Price Product Price $39.00 Product Price Product Price Row" at bounding box center [587, 450] width 258 height 38
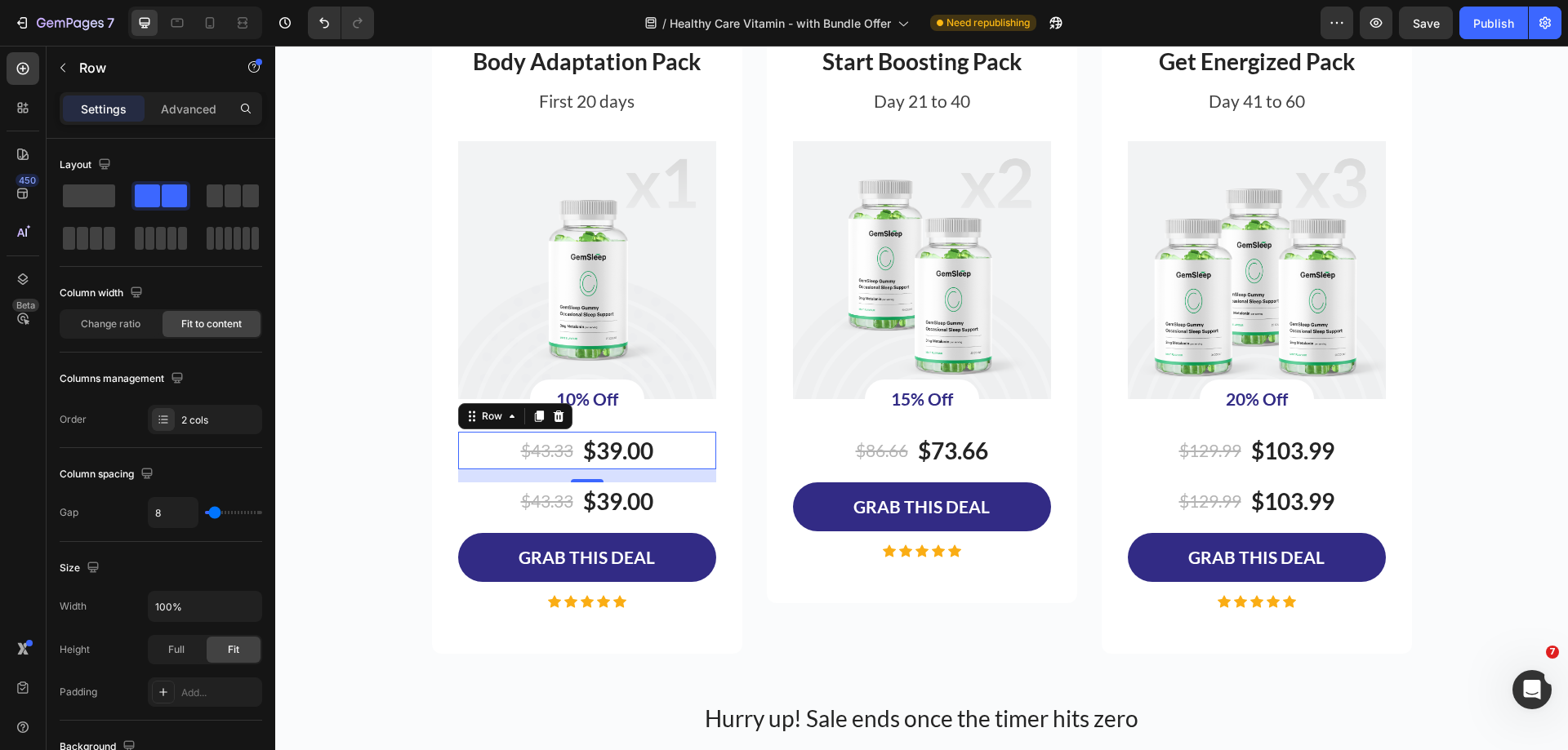
click at [678, 457] on div "$43.33 Product Price Product Price $39.00 Product Price Product Price Row 16" at bounding box center [587, 450] width 258 height 38
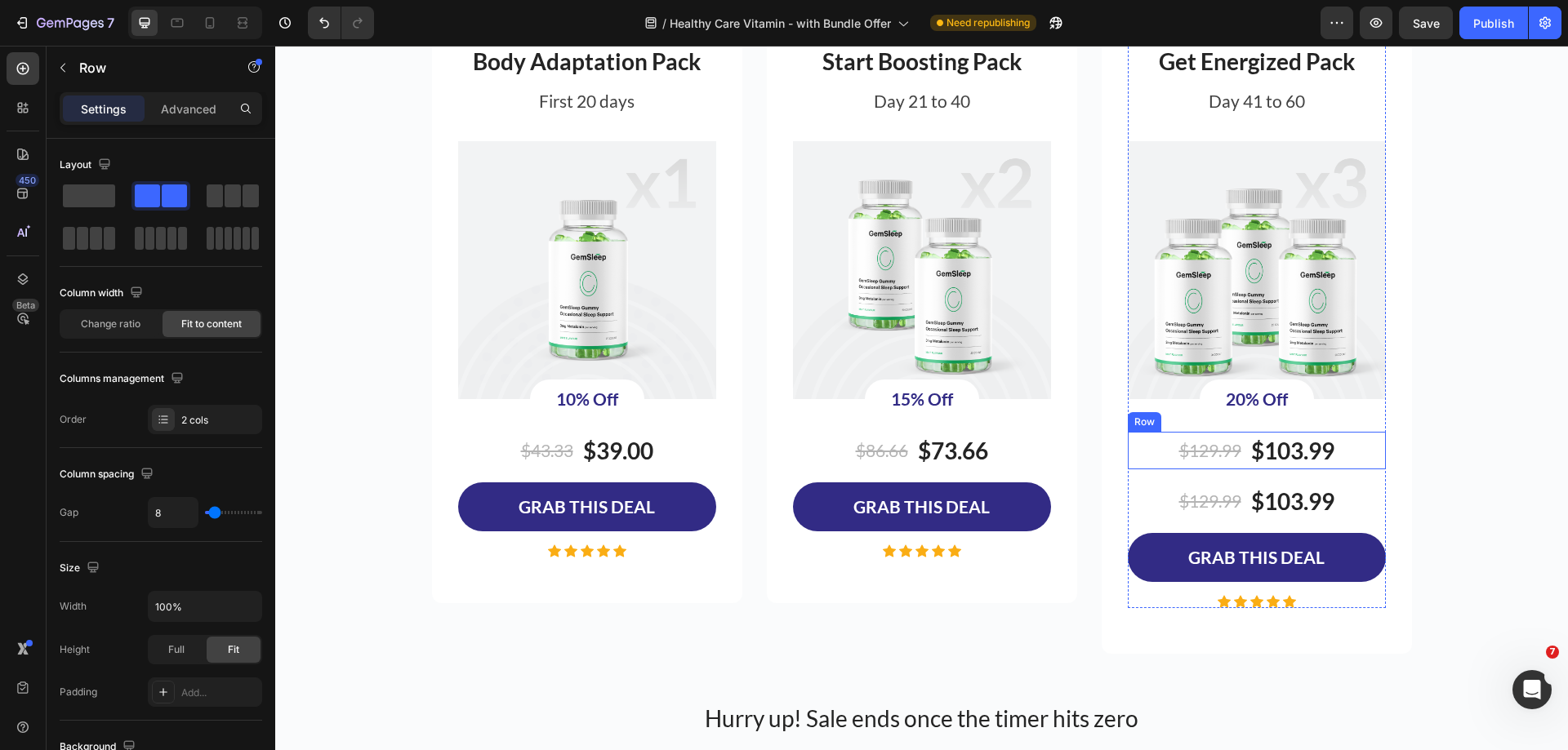
click at [1155, 455] on div "$129.99 Product Price Product Price $103.99 Product Price Product Price Row" at bounding box center [1256, 450] width 258 height 38
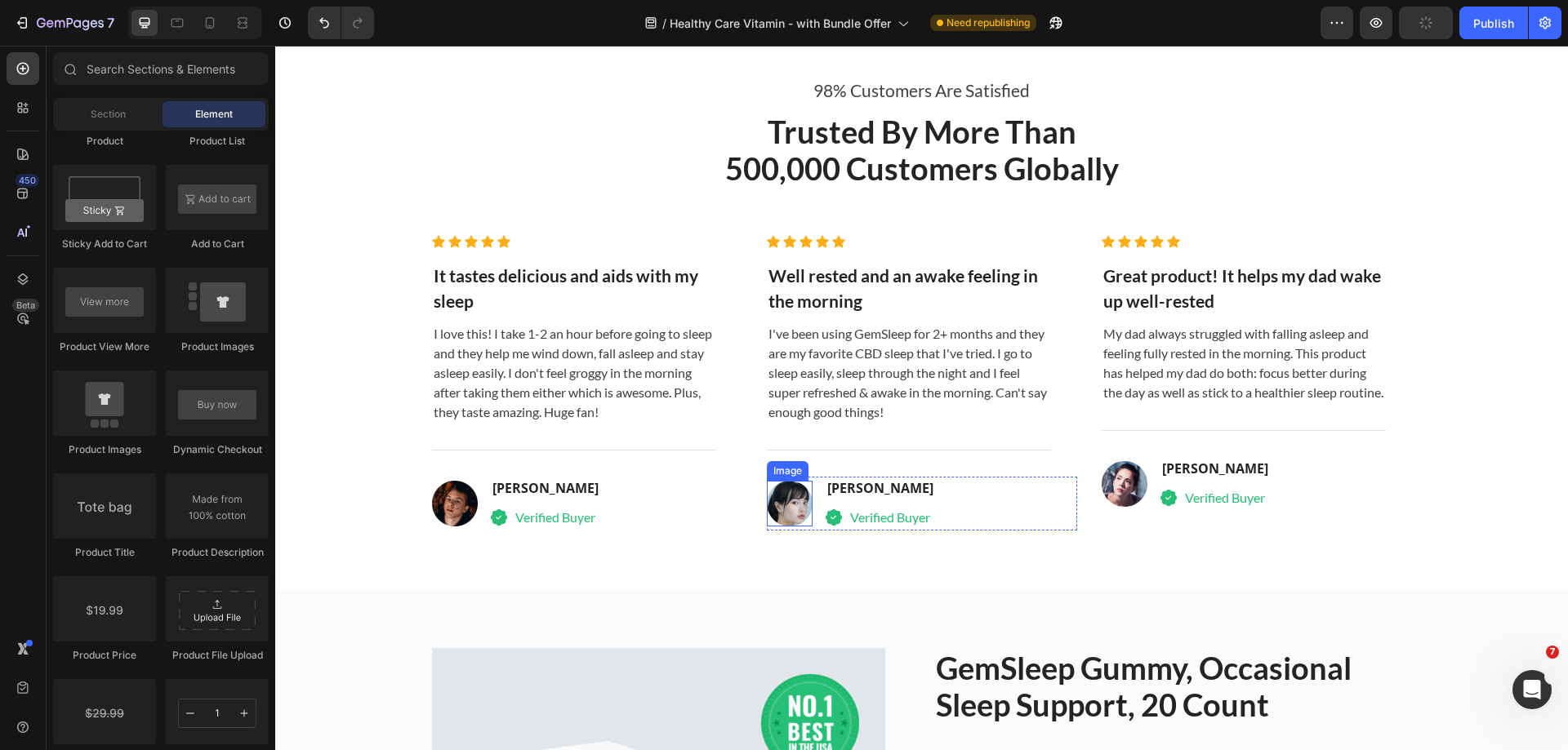
scroll to position [4408, 0]
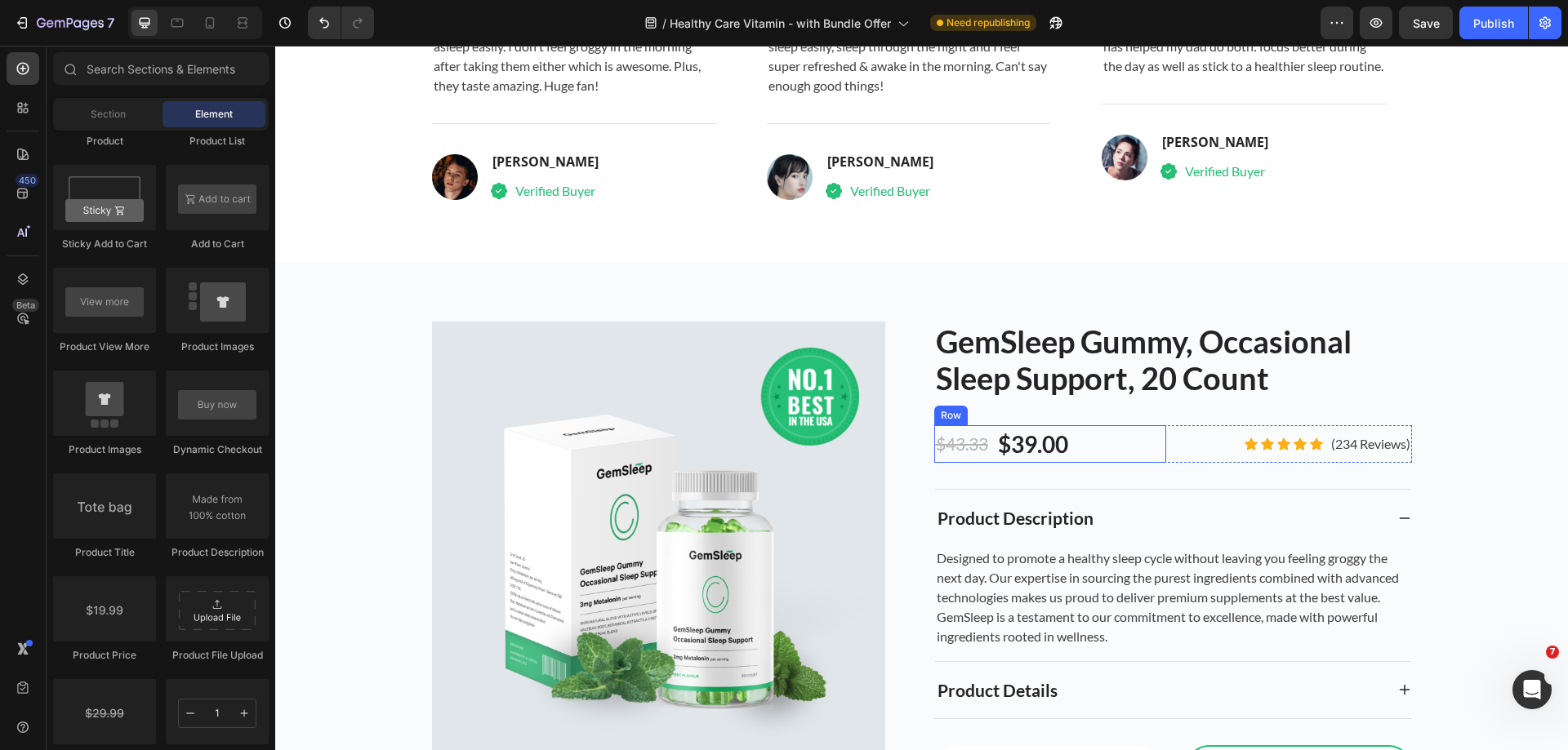
click at [1093, 460] on div "$43.33 Product Price Product Price $39.00 Product Price Product Price Row" at bounding box center [1051, 444] width 233 height 38
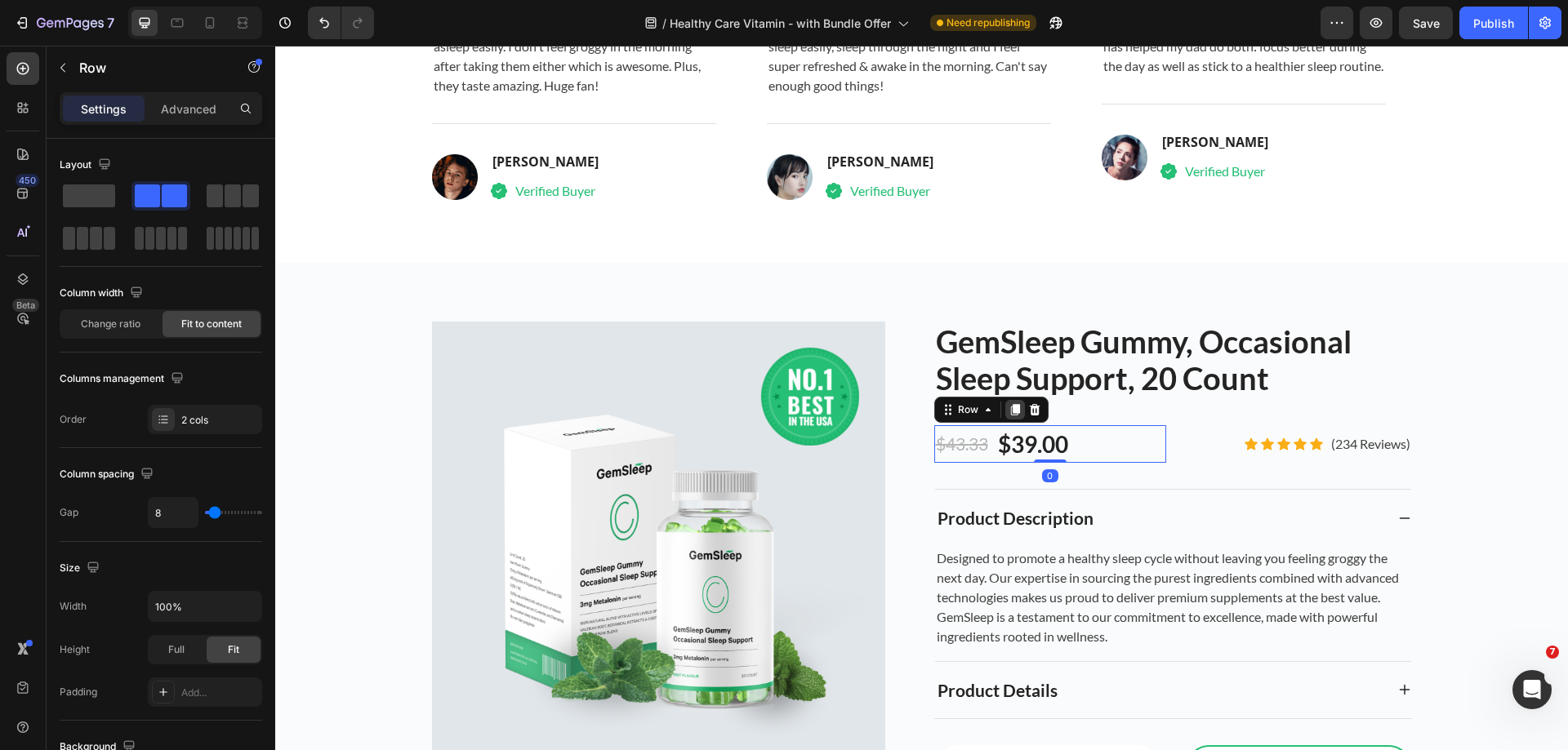
click at [1010, 413] on icon at bounding box center [1014, 410] width 9 height 12
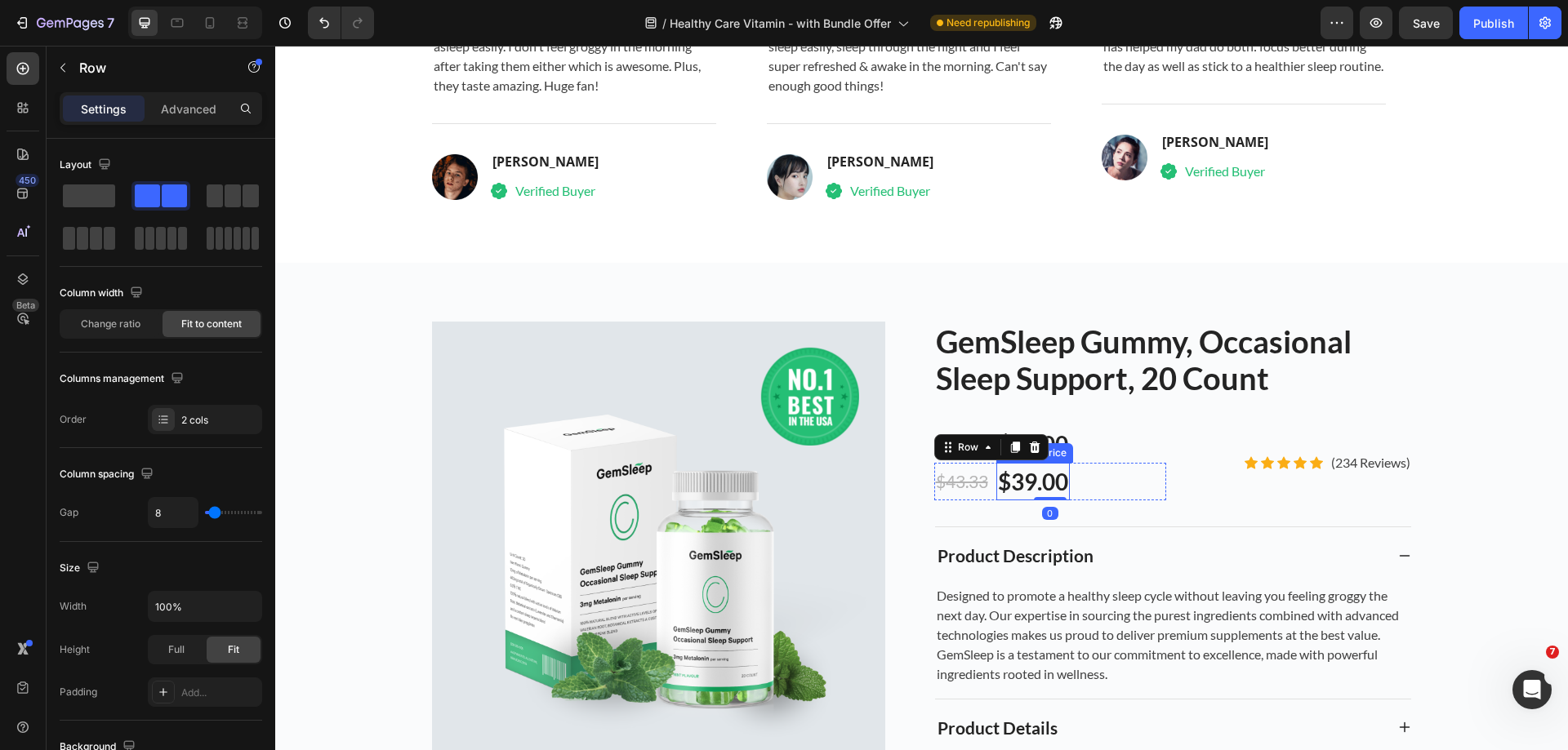
click at [1031, 473] on div "$39.00" at bounding box center [1032, 482] width 73 height 38
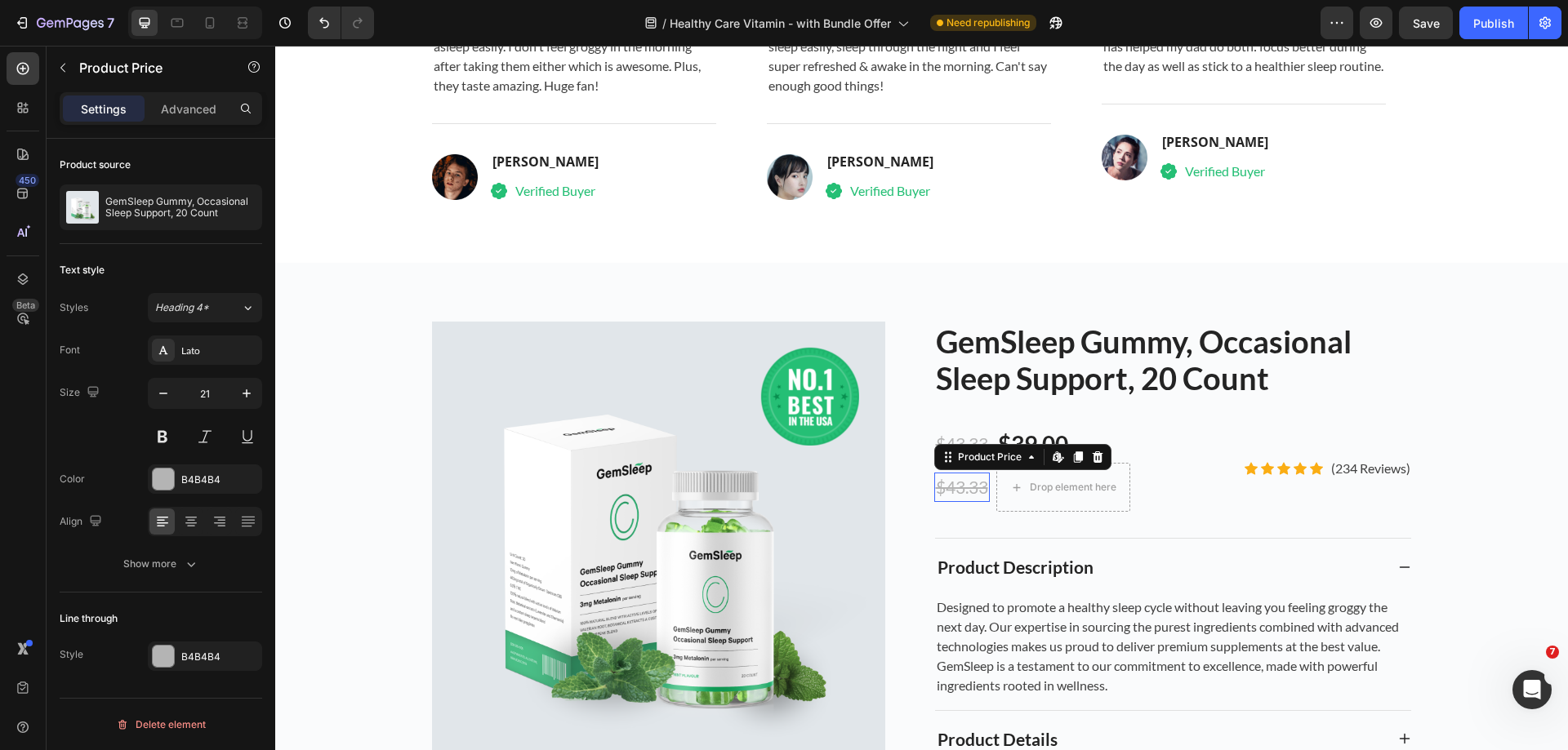
click at [969, 479] on div "$43.33" at bounding box center [961, 488] width 55 height 30
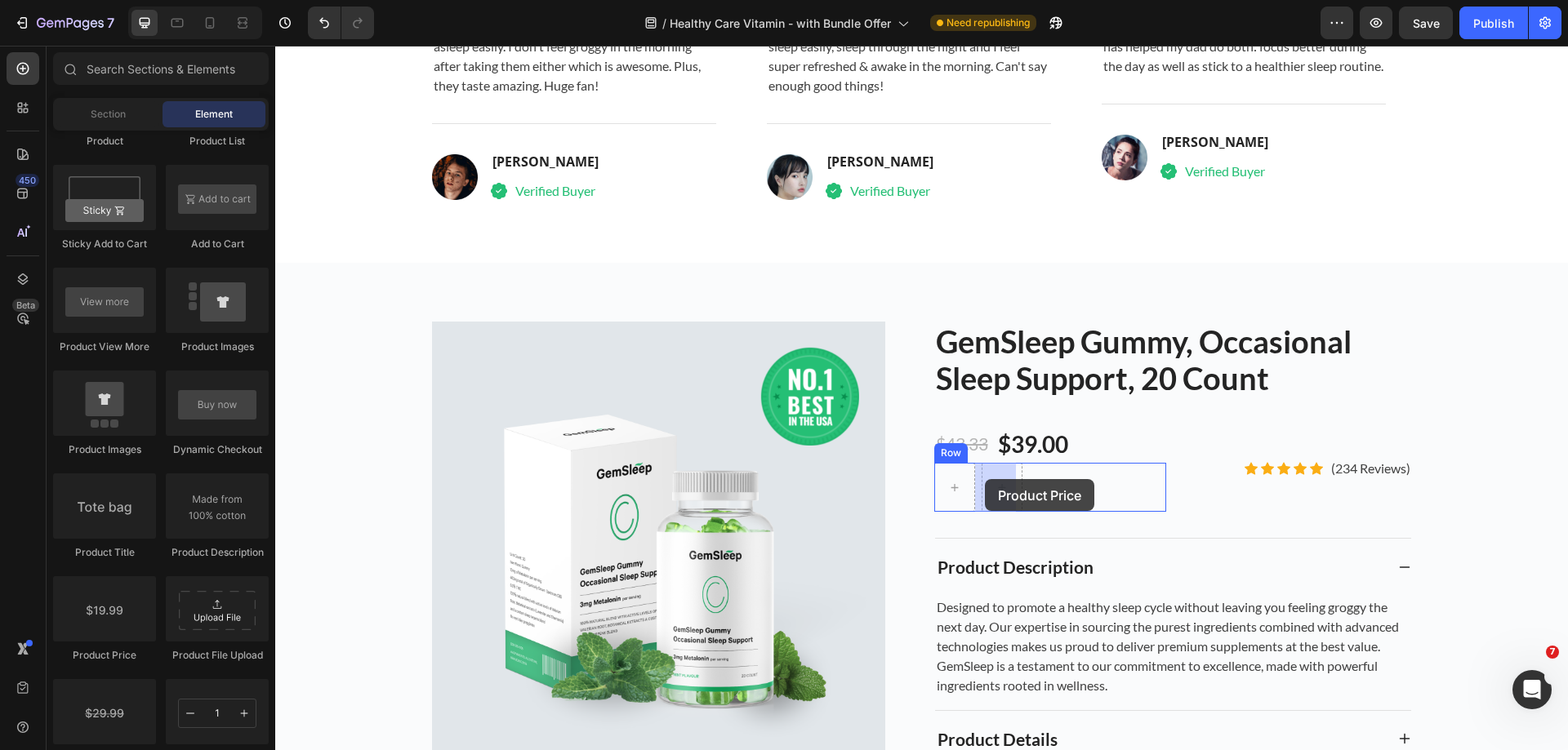
drag, startPoint x: 528, startPoint y: 655, endPoint x: 985, endPoint y: 479, distance: 489.7
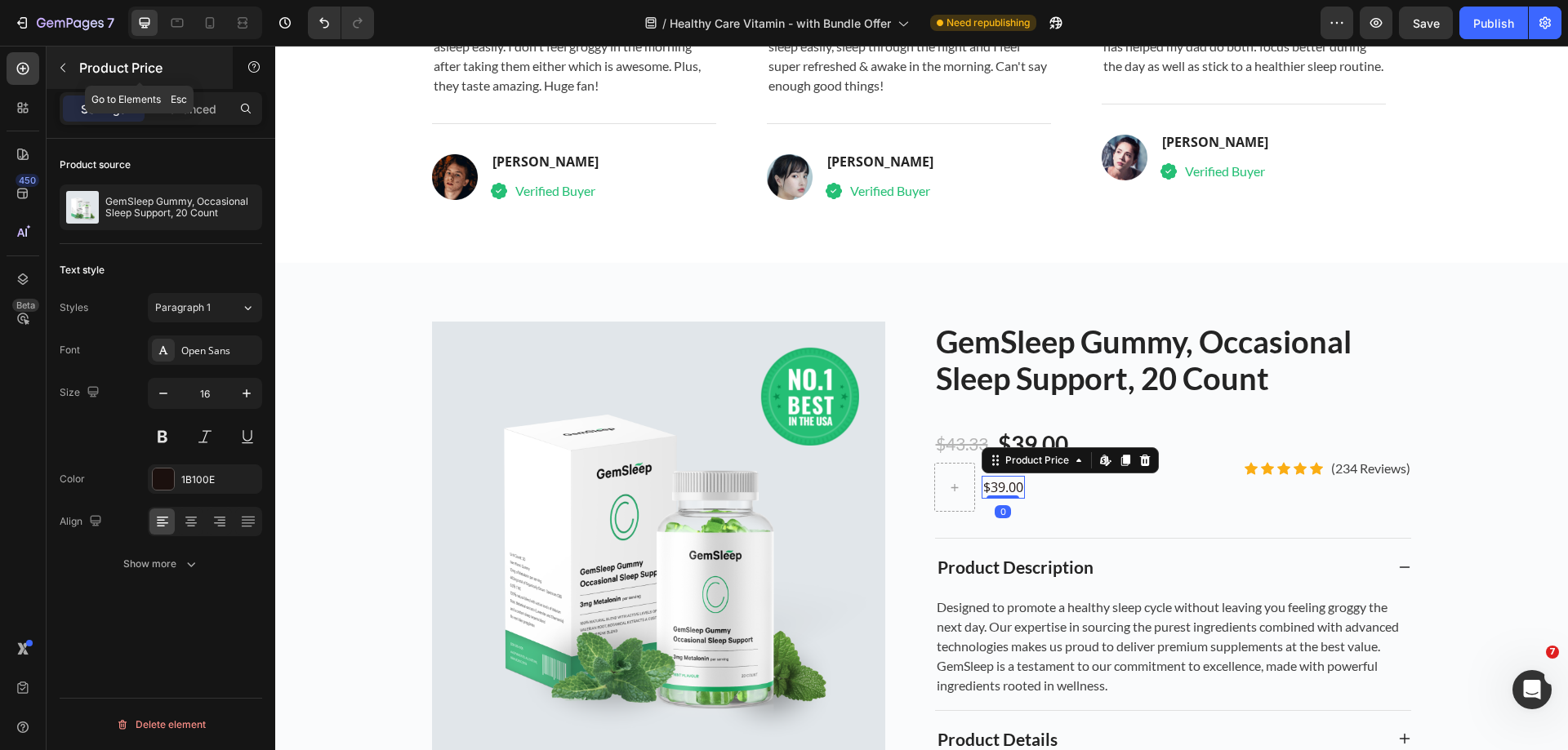
click at [57, 69] on icon "button" at bounding box center [63, 68] width 13 height 13
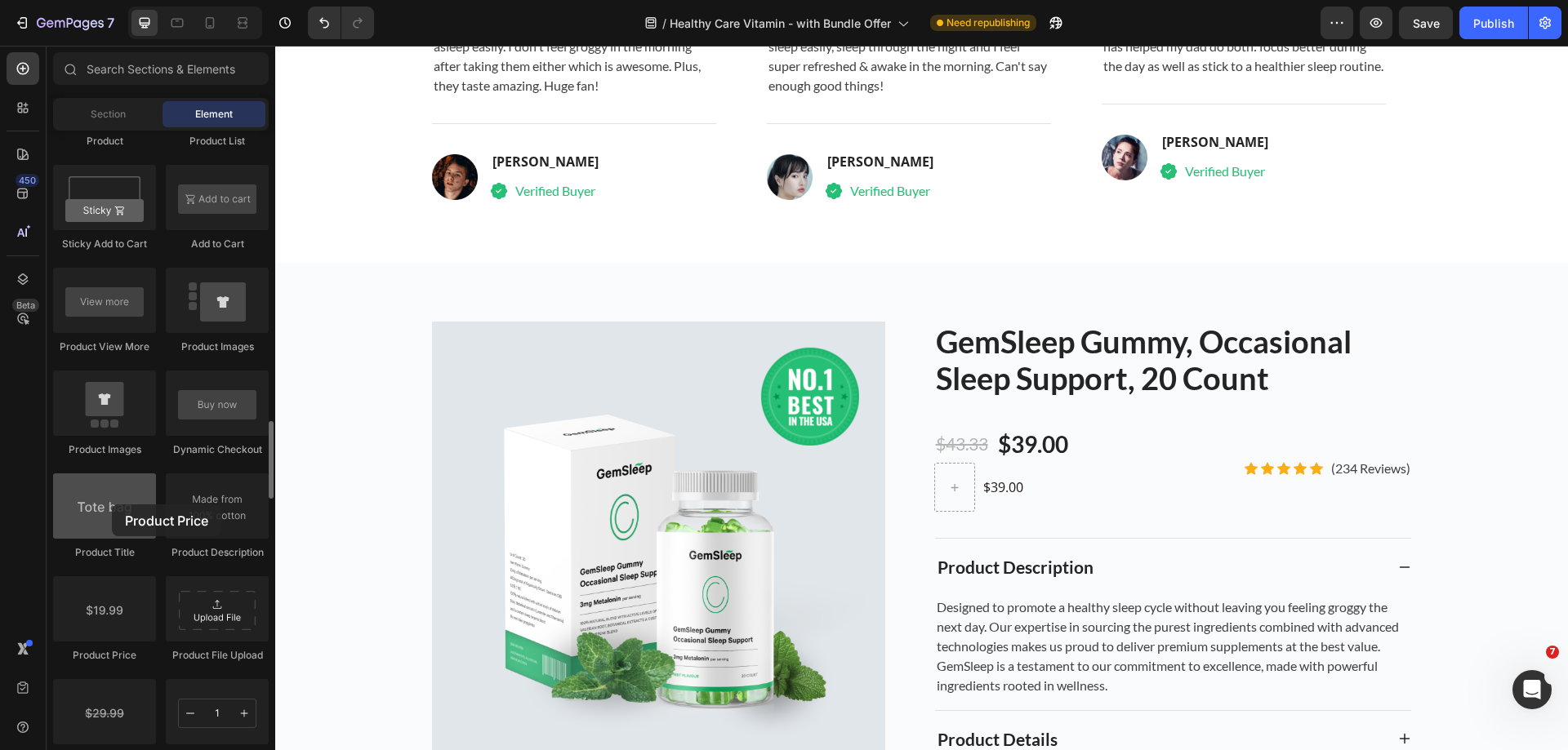
drag, startPoint x: 106, startPoint y: 608, endPoint x: 112, endPoint y: 504, distance: 104.2
click at [112, 504] on div "Product Product Product Product List Sticky Add to Cart Add to Cart Product Vie…" at bounding box center [160, 524] width 215 height 1130
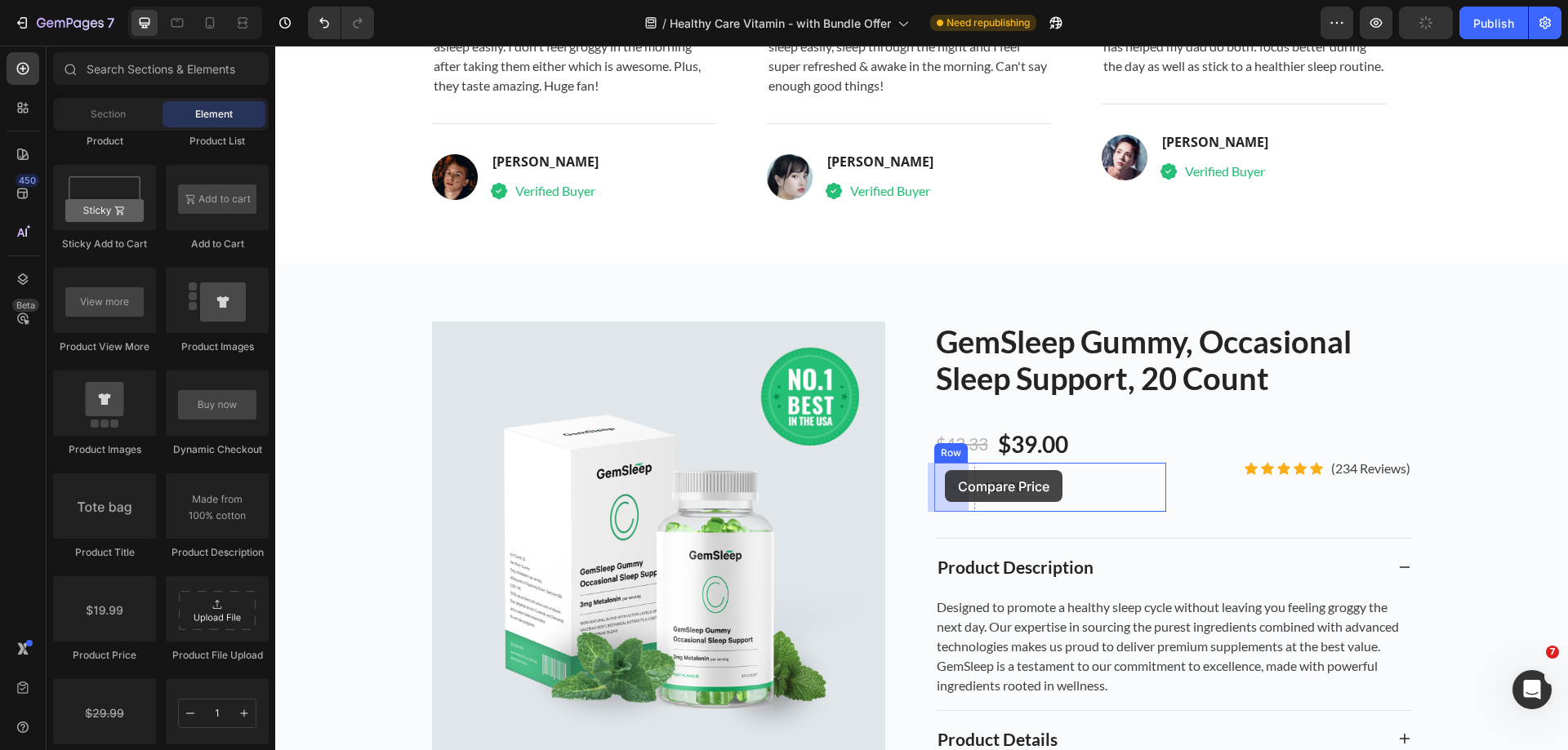
drag, startPoint x: 573, startPoint y: 586, endPoint x: 945, endPoint y: 470, distance: 389.7
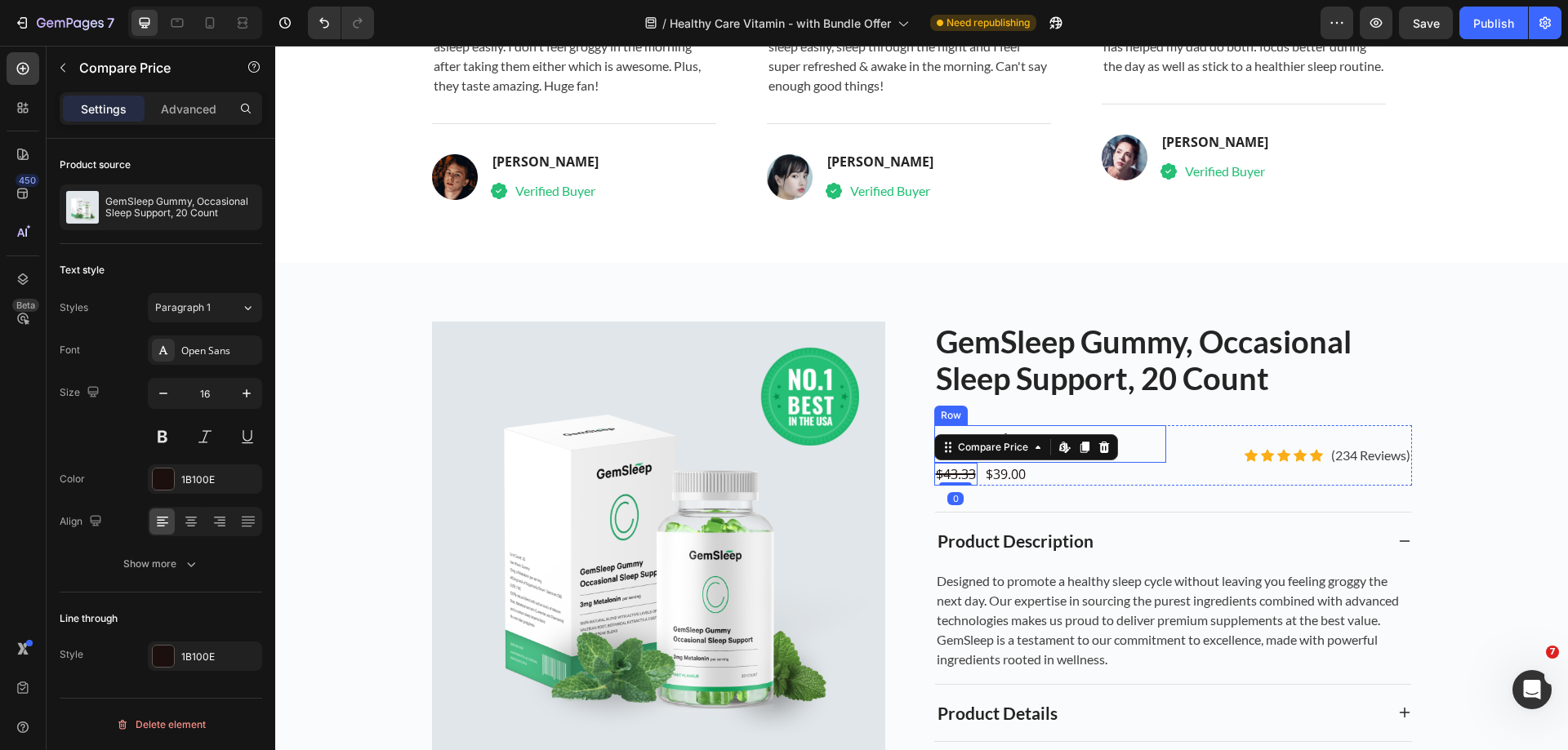
click at [1143, 447] on div "$43.33 Product Price Product Price $39.00 Product Price Product Price Row" at bounding box center [1051, 444] width 233 height 38
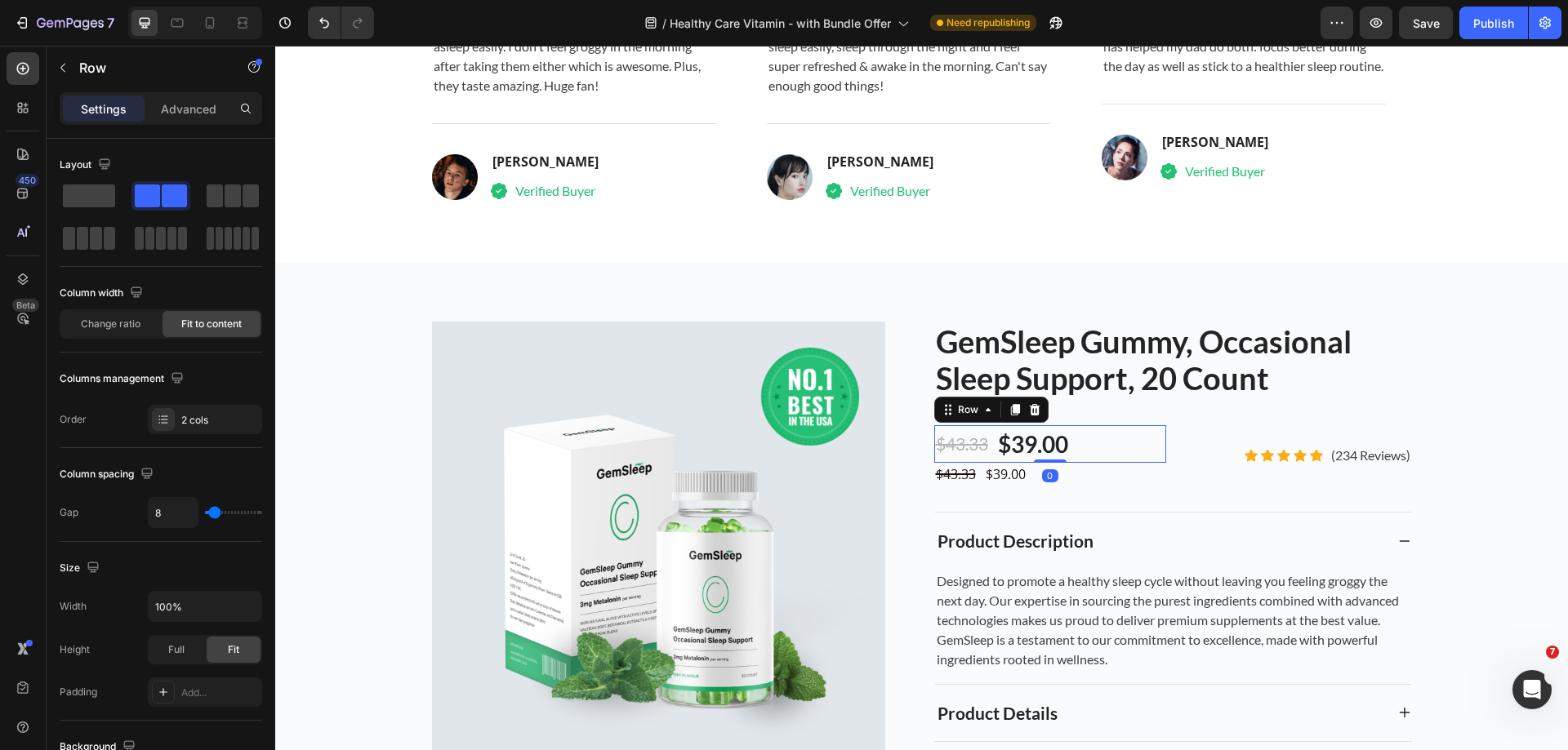
click at [1049, 443] on div "$39.00" at bounding box center [1032, 444] width 73 height 38
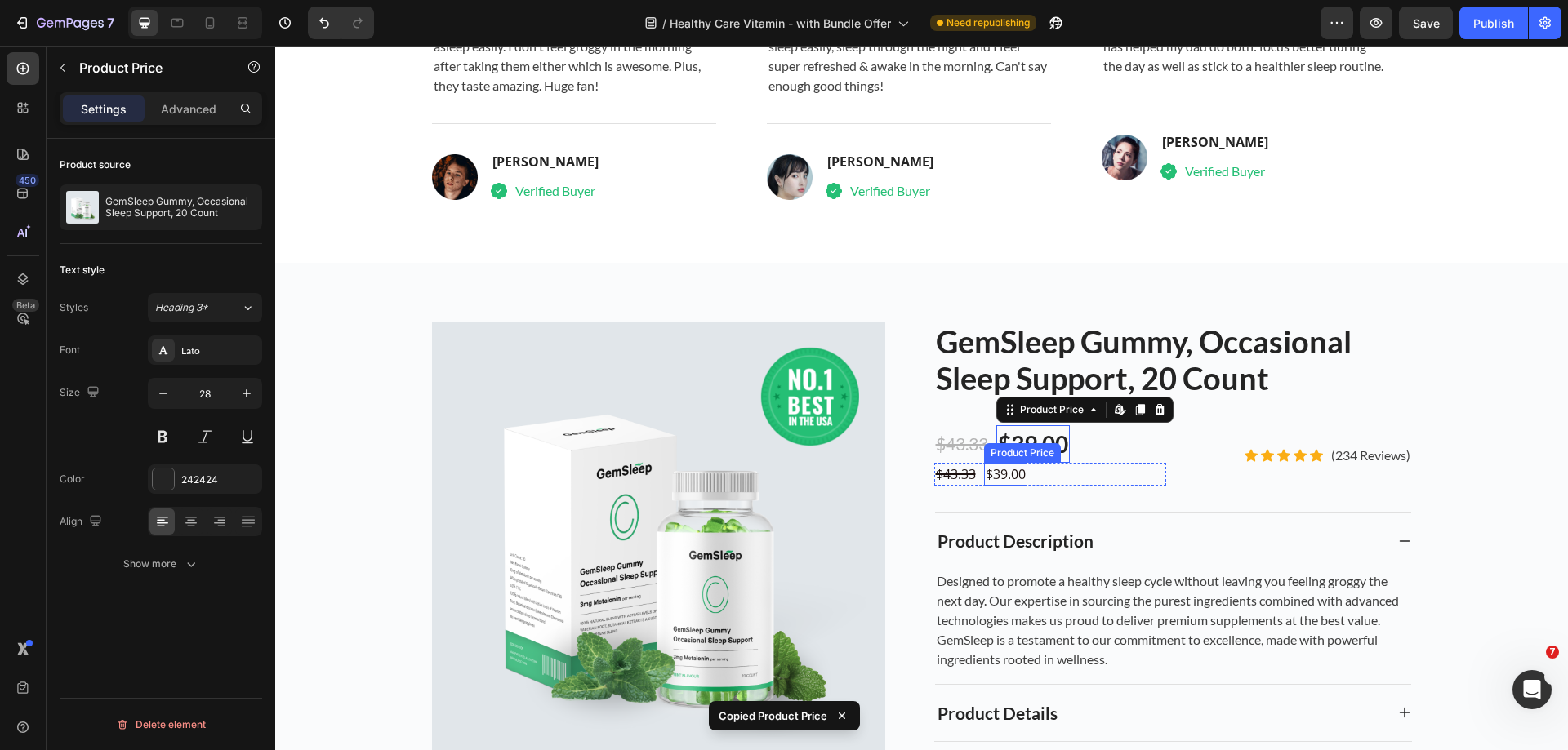
click at [1022, 474] on div "$39.00" at bounding box center [1005, 474] width 43 height 23
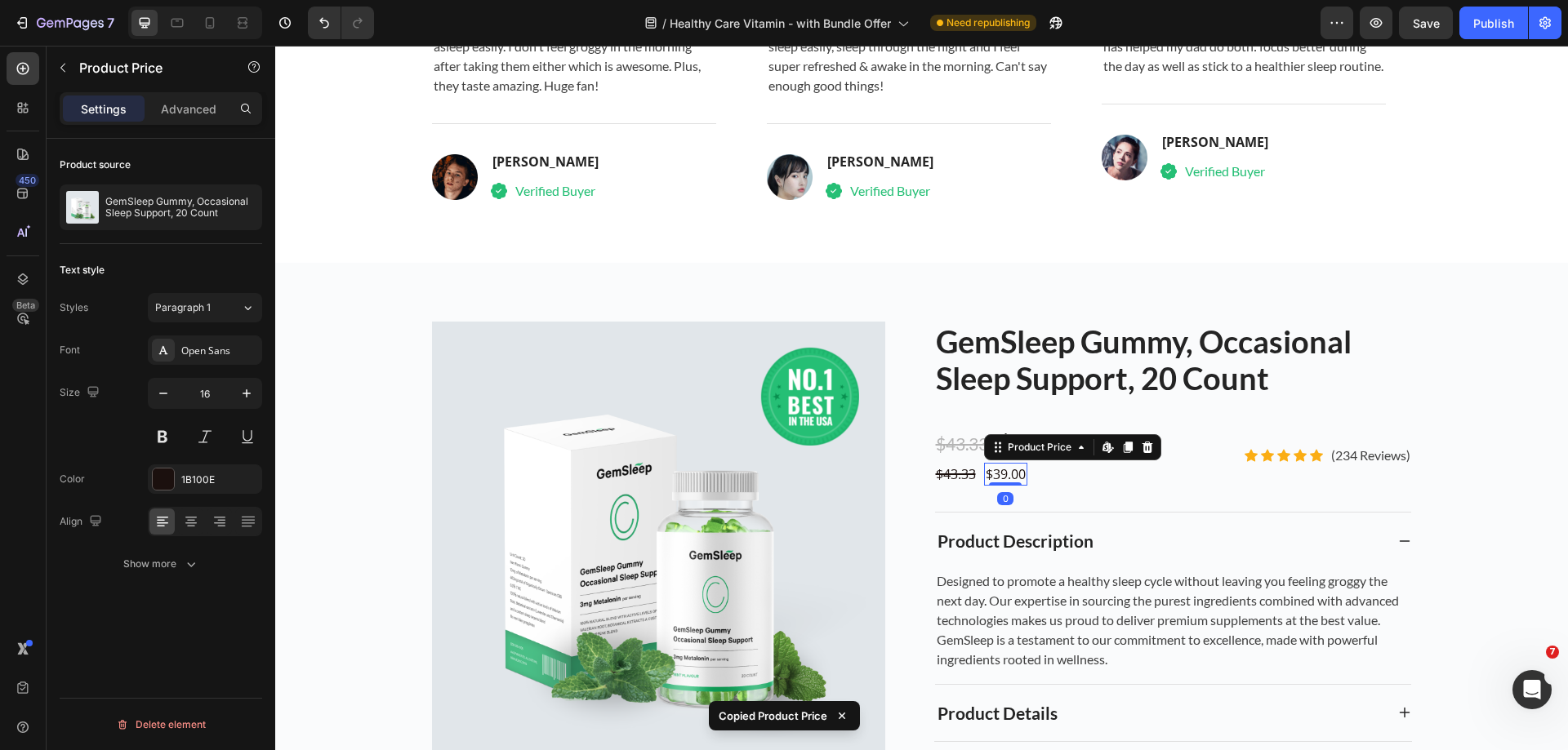
type input "28"
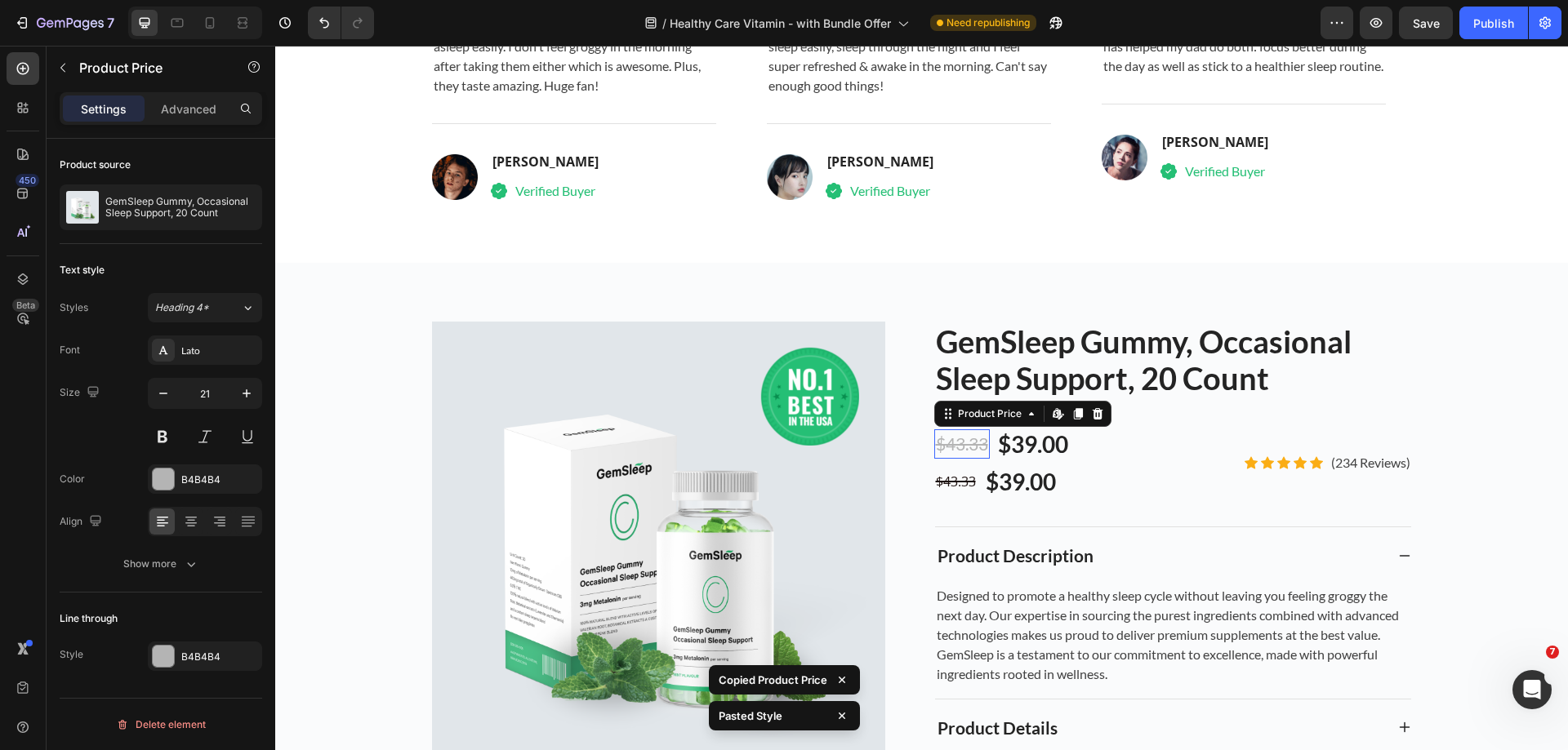
click at [945, 449] on div "$43.33" at bounding box center [961, 444] width 55 height 30
click at [937, 479] on div "$43.33" at bounding box center [956, 482] width 43 height 23
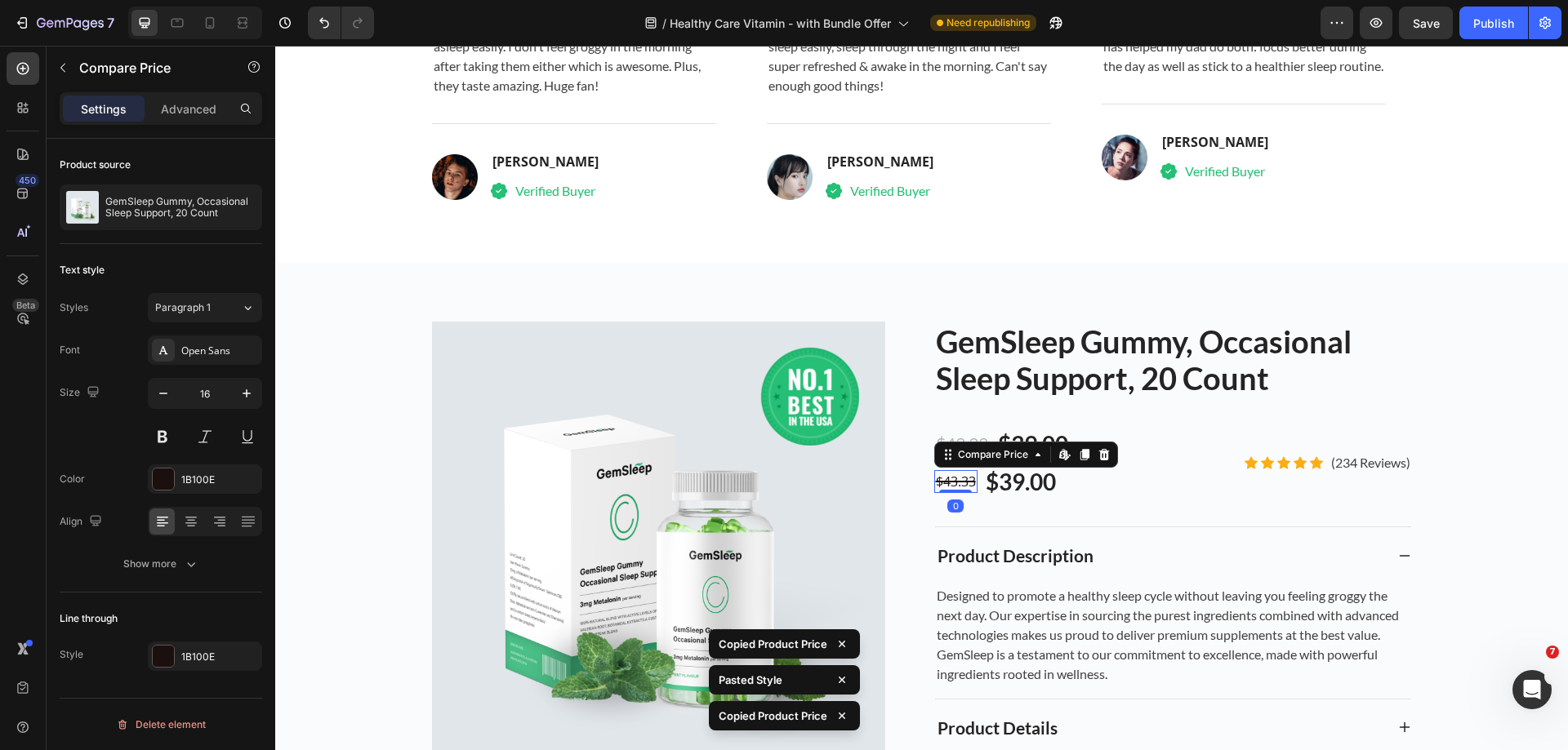
type input "21"
click at [1120, 470] on div "$43.33 Compare Price Edit content in Shopify 0 Compare Price Edit content in Sh…" at bounding box center [1051, 482] width 233 height 38
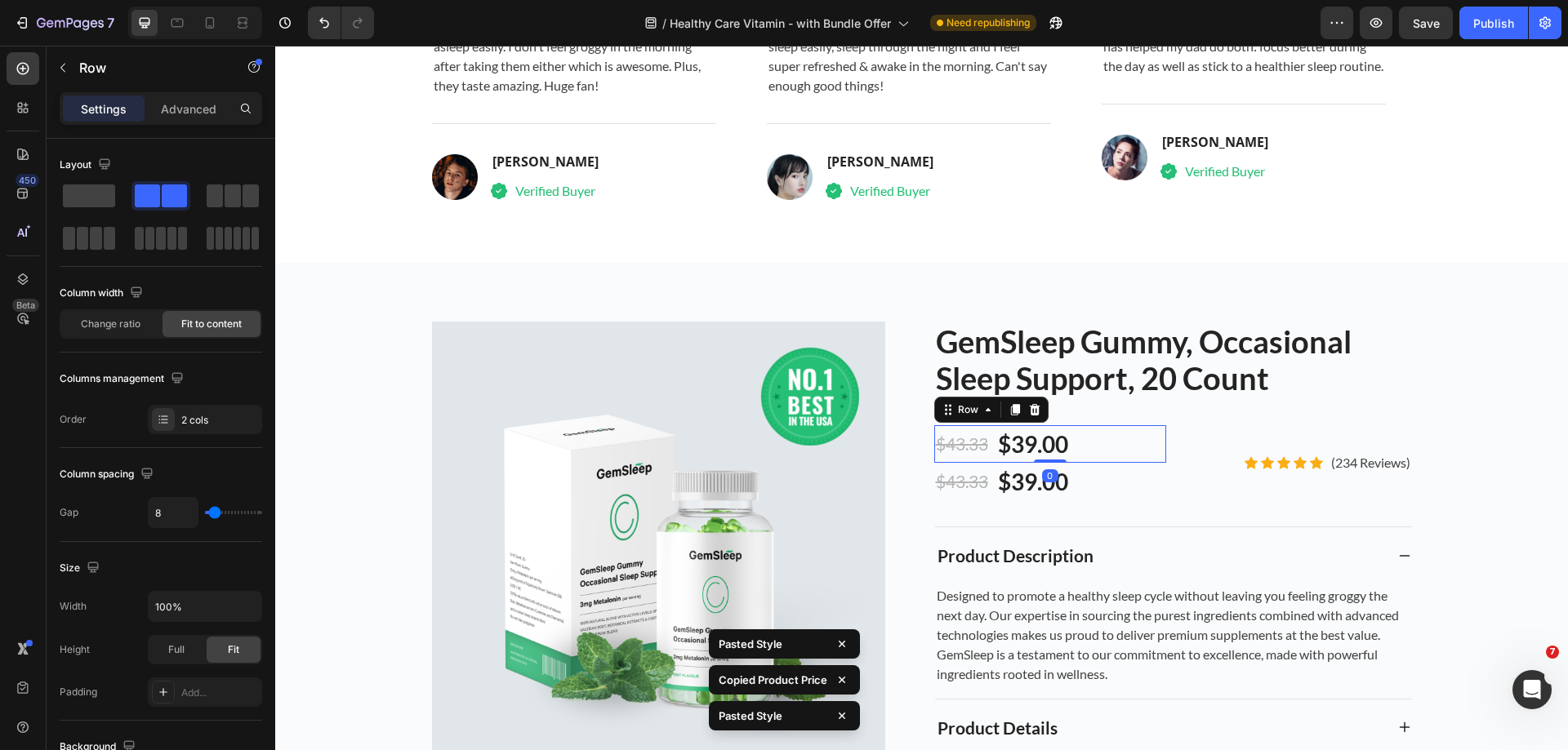
click at [1112, 443] on div "$43.33 Product Price Product Price $39.00 Product Price Product Price Row 0" at bounding box center [1051, 444] width 233 height 38
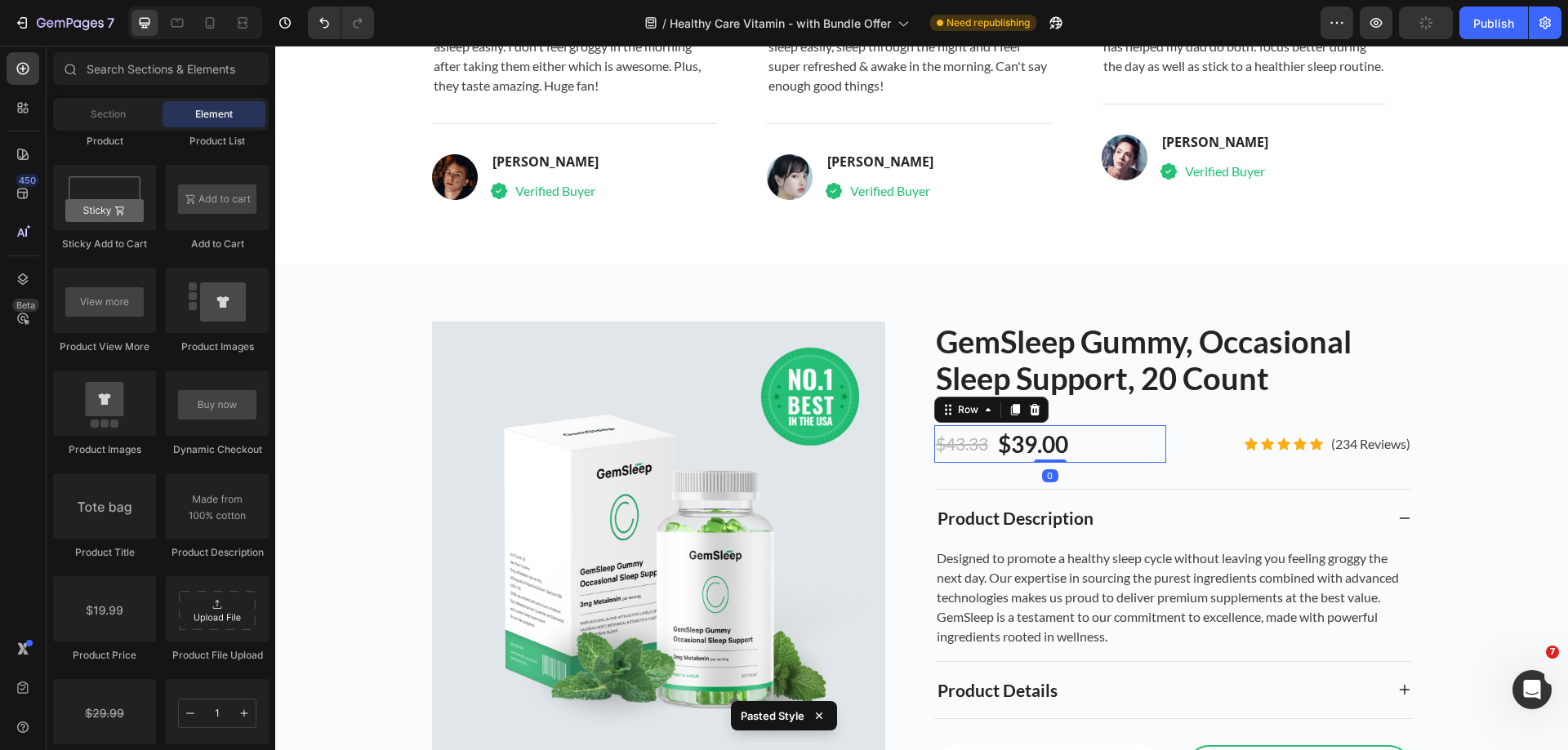
click at [1090, 445] on div "$43.33 Compare Price Compare Price $39.00 Product Price Product Price Row 0" at bounding box center [1051, 444] width 233 height 38
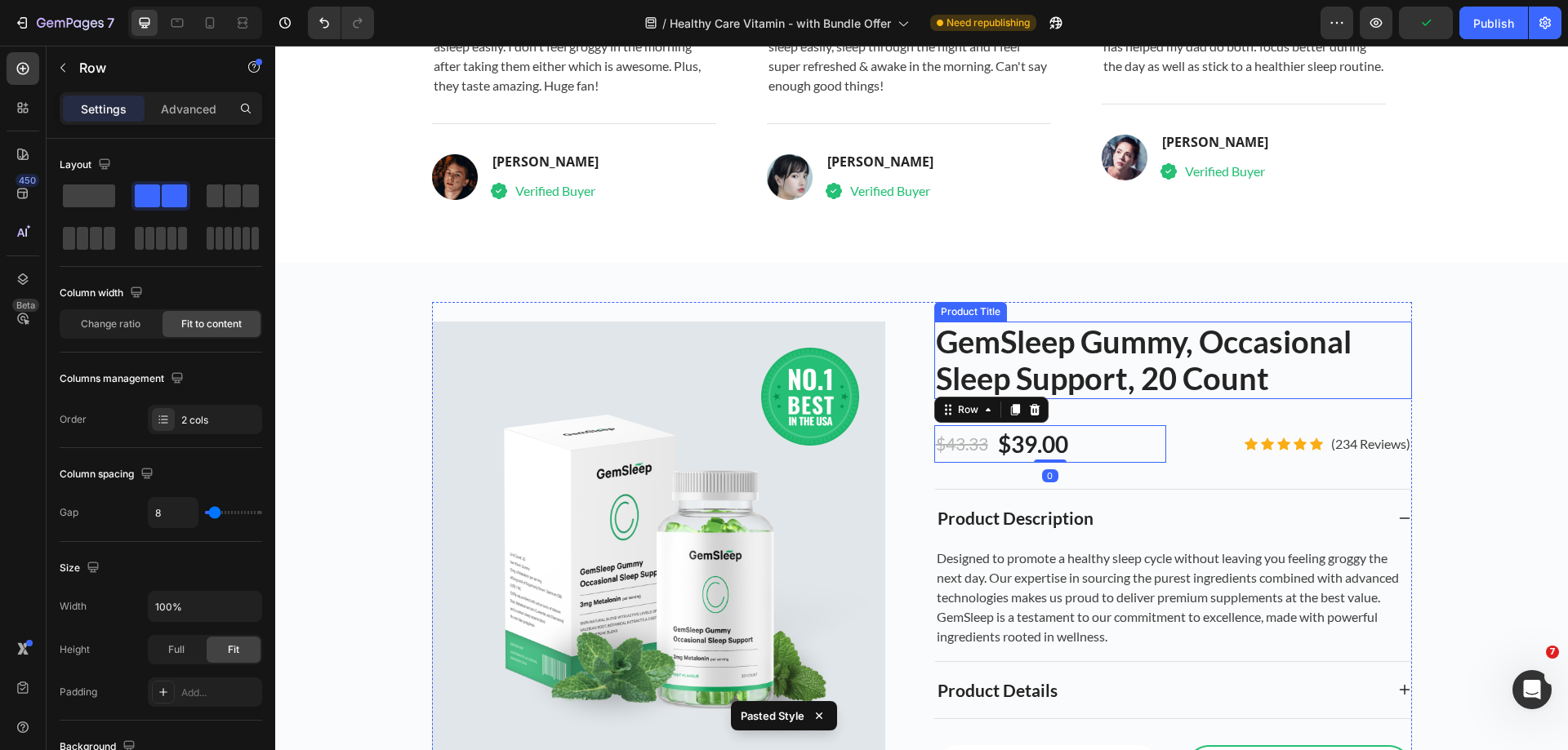
click at [1049, 374] on h2 "GemSleep Gummy, Occasional Sleep Support, 20 Count" at bounding box center [1173, 361] width 478 height 78
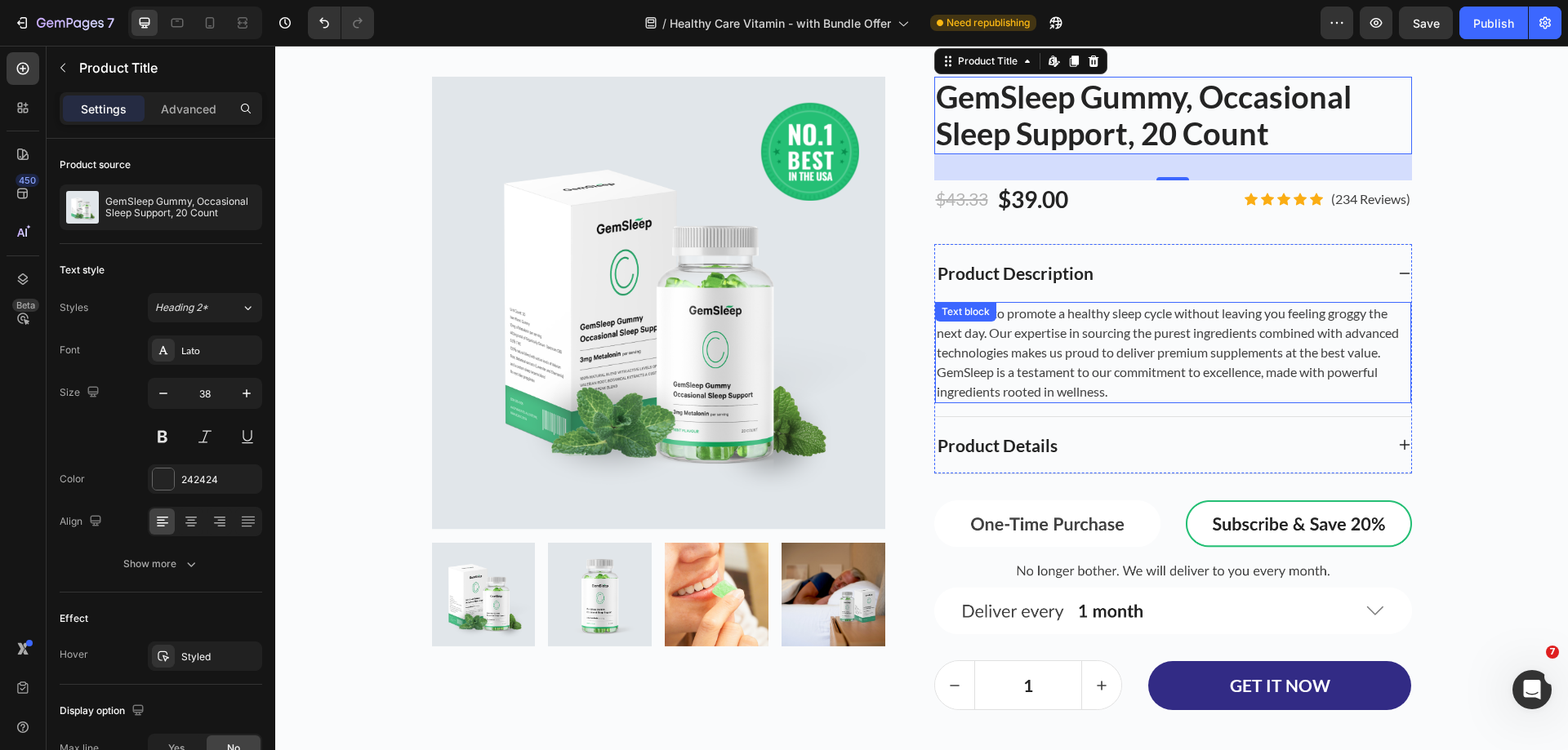
scroll to position [4735, 0]
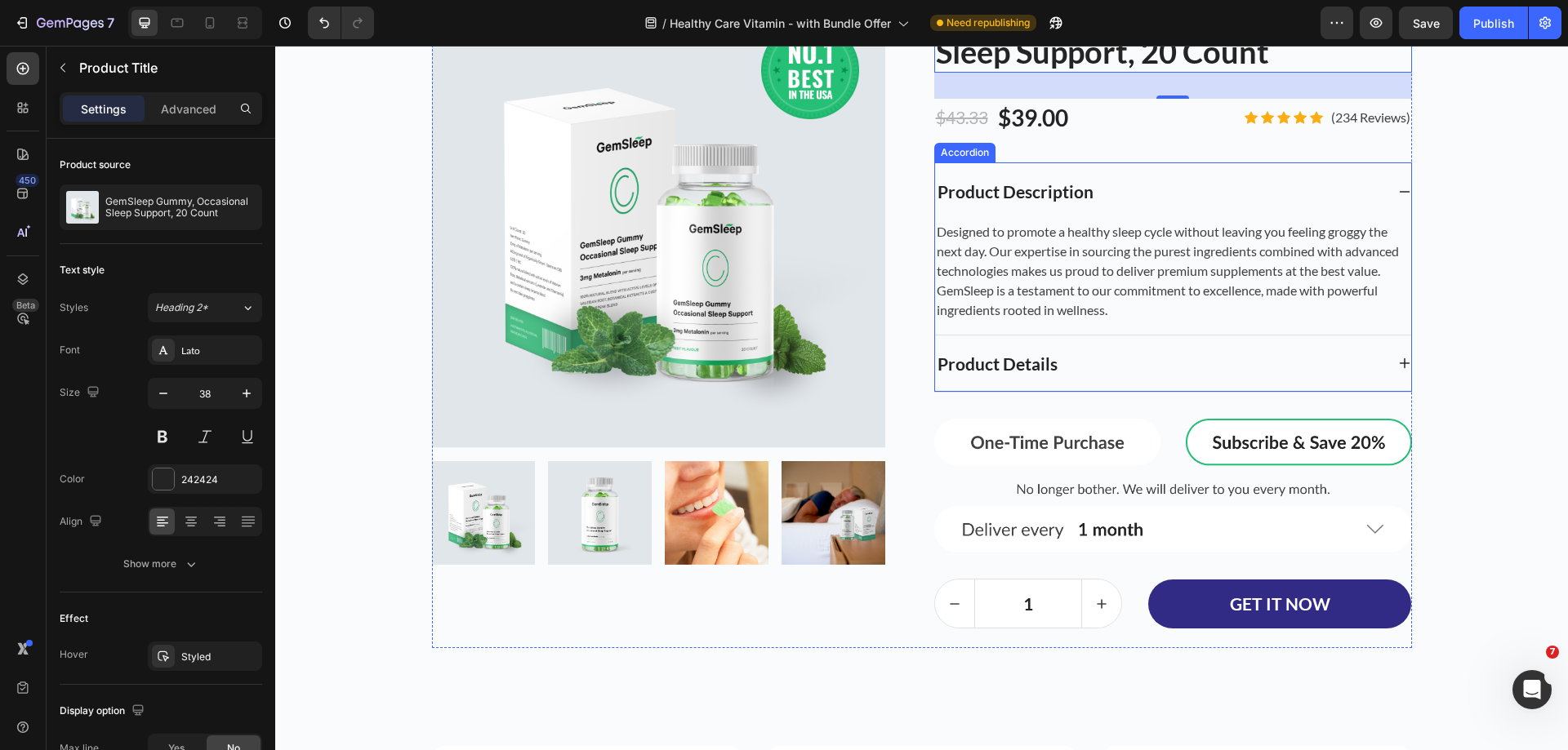
click at [1180, 366] on div "Product Details" at bounding box center [1159, 364] width 450 height 31
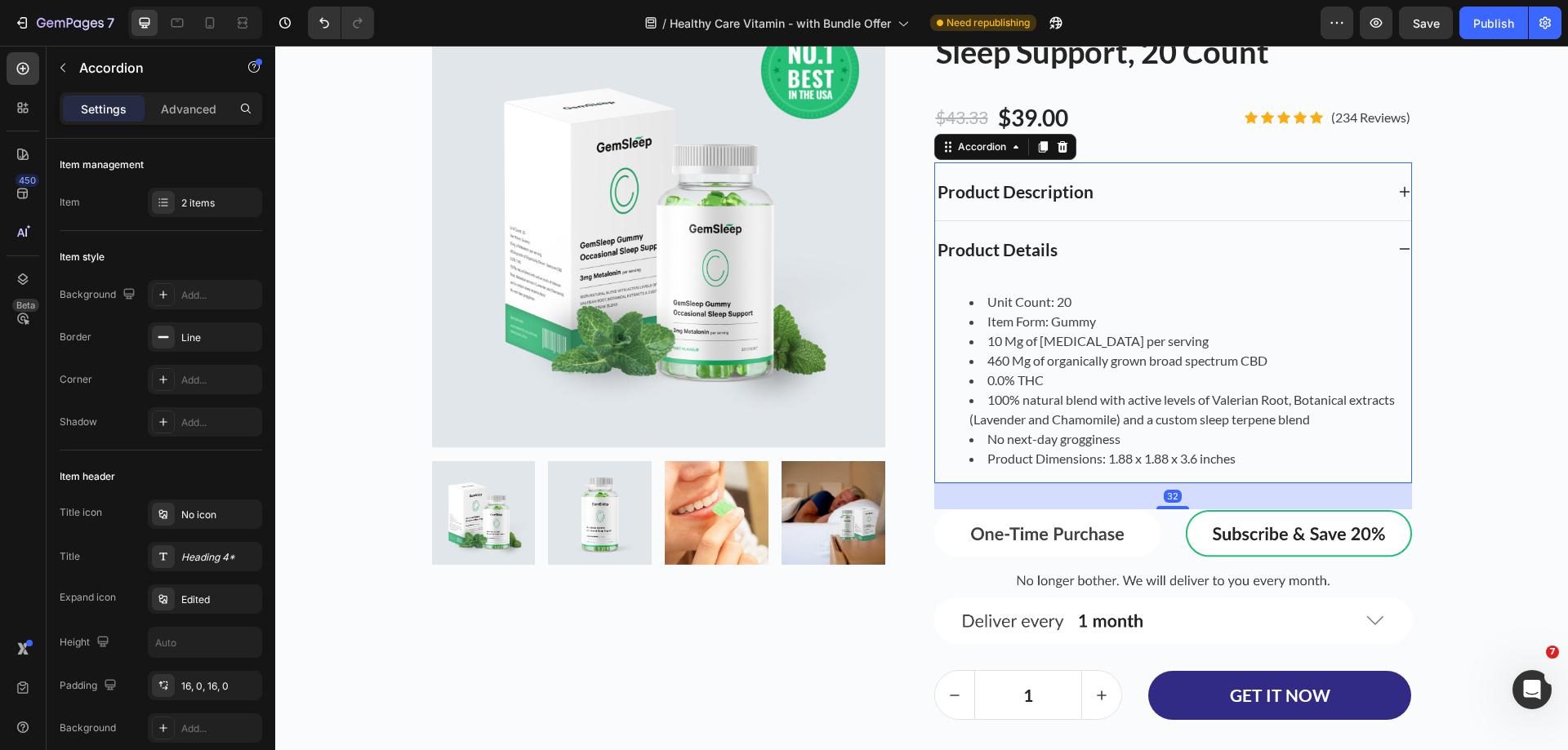
click at [1174, 256] on div "Product Details" at bounding box center [1159, 250] width 450 height 31
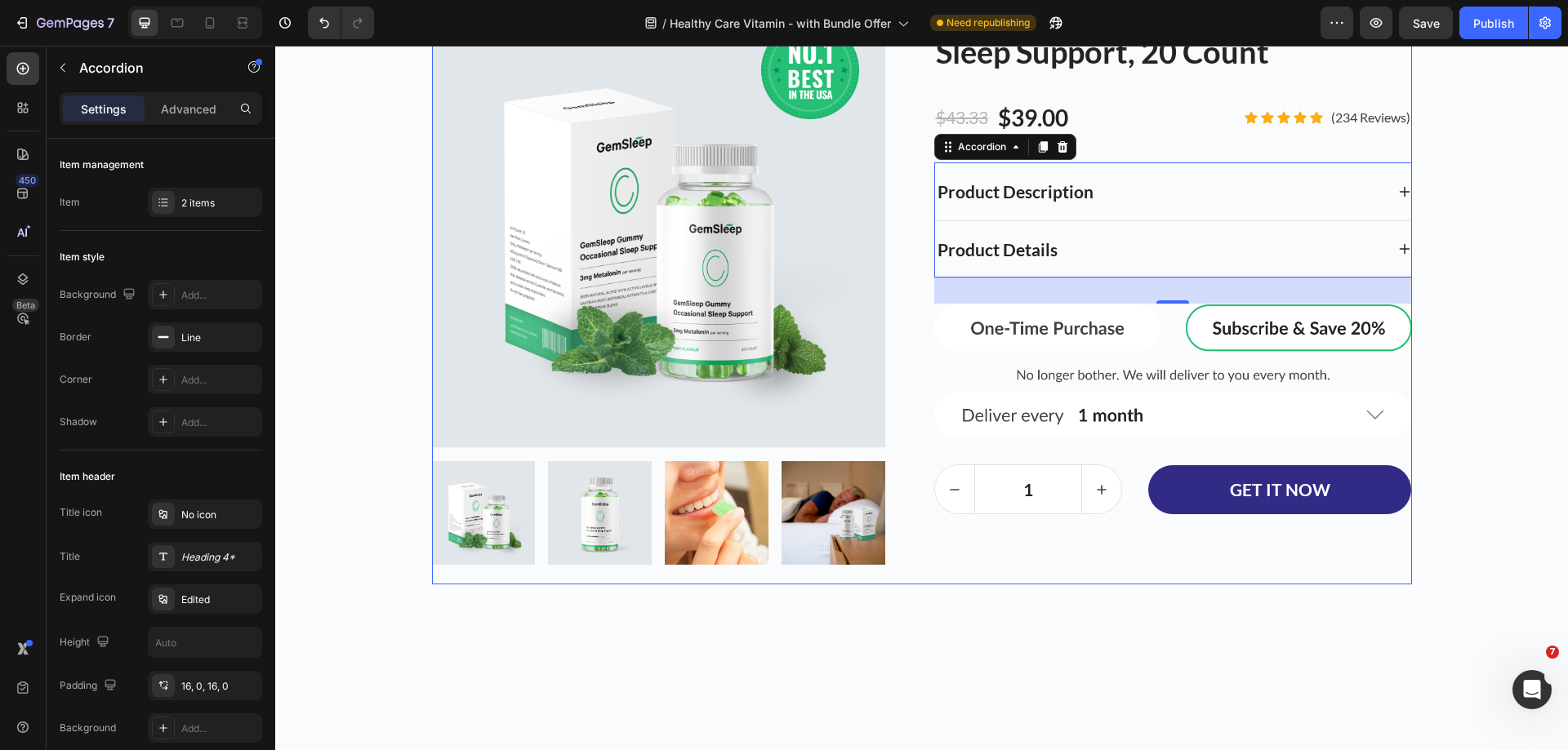
scroll to position [4572, 0]
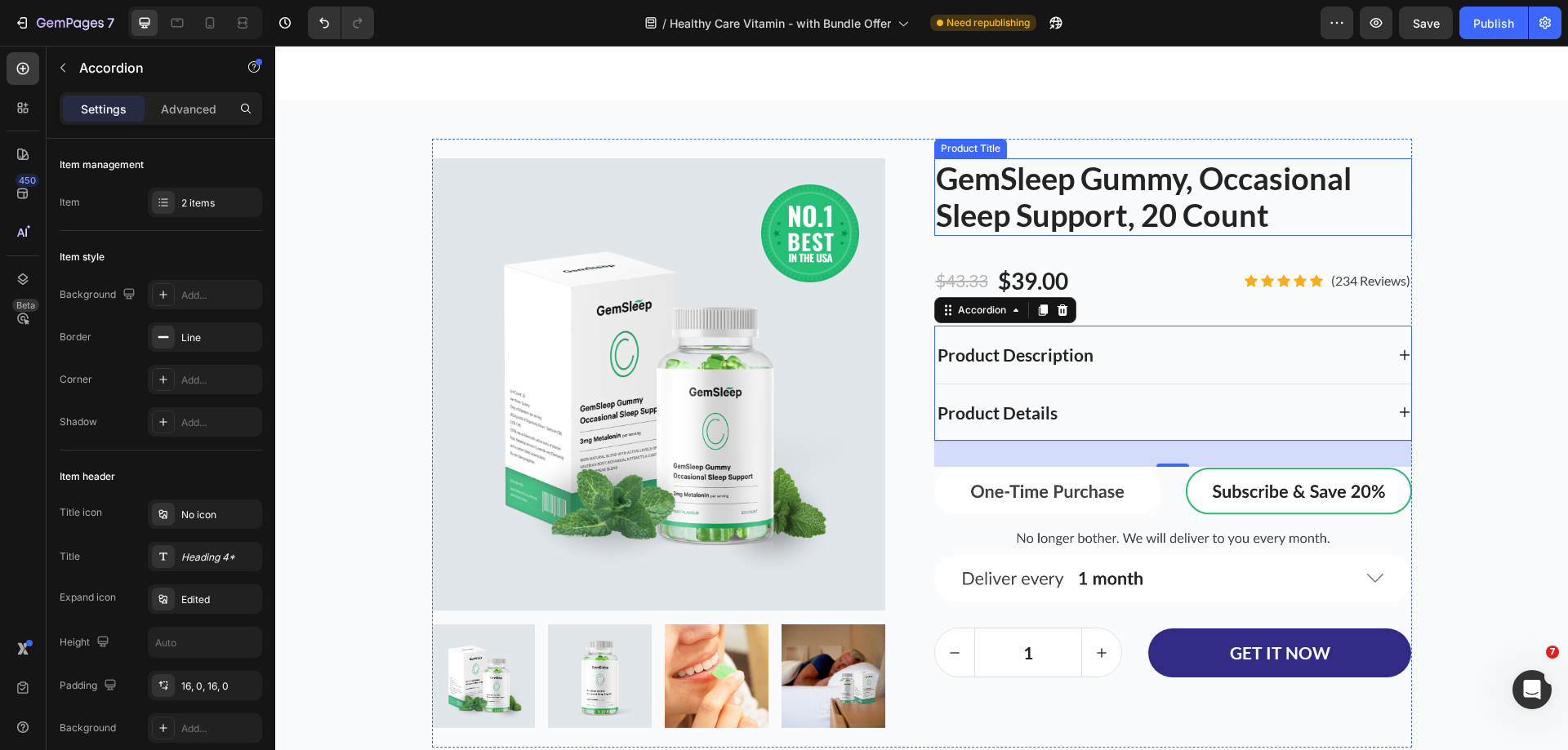
click at [1111, 229] on h2 "GemSleep Gummy, Occasional Sleep Support, 20 Count" at bounding box center [1173, 197] width 478 height 78
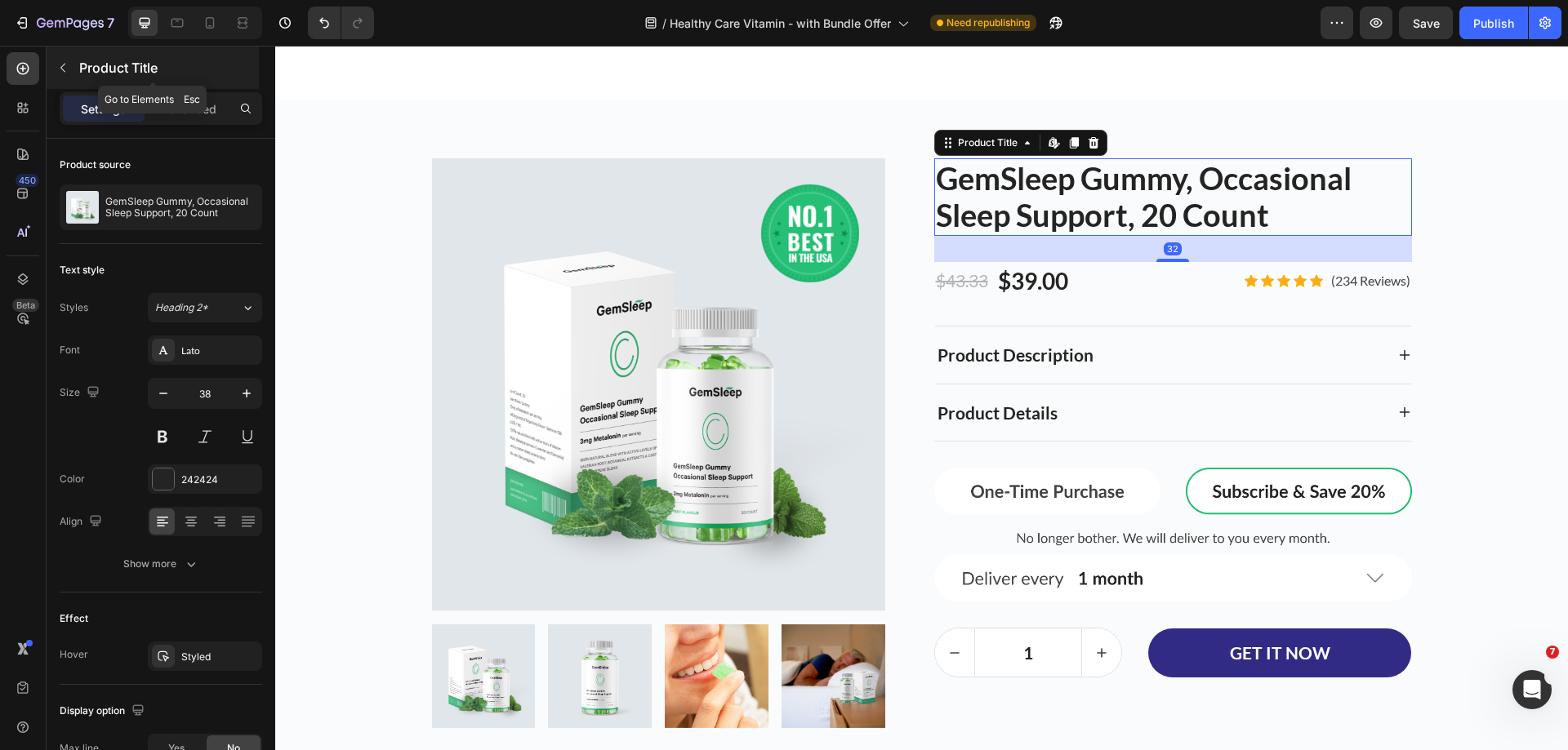
click at [73, 68] on button "button" at bounding box center [63, 68] width 26 height 26
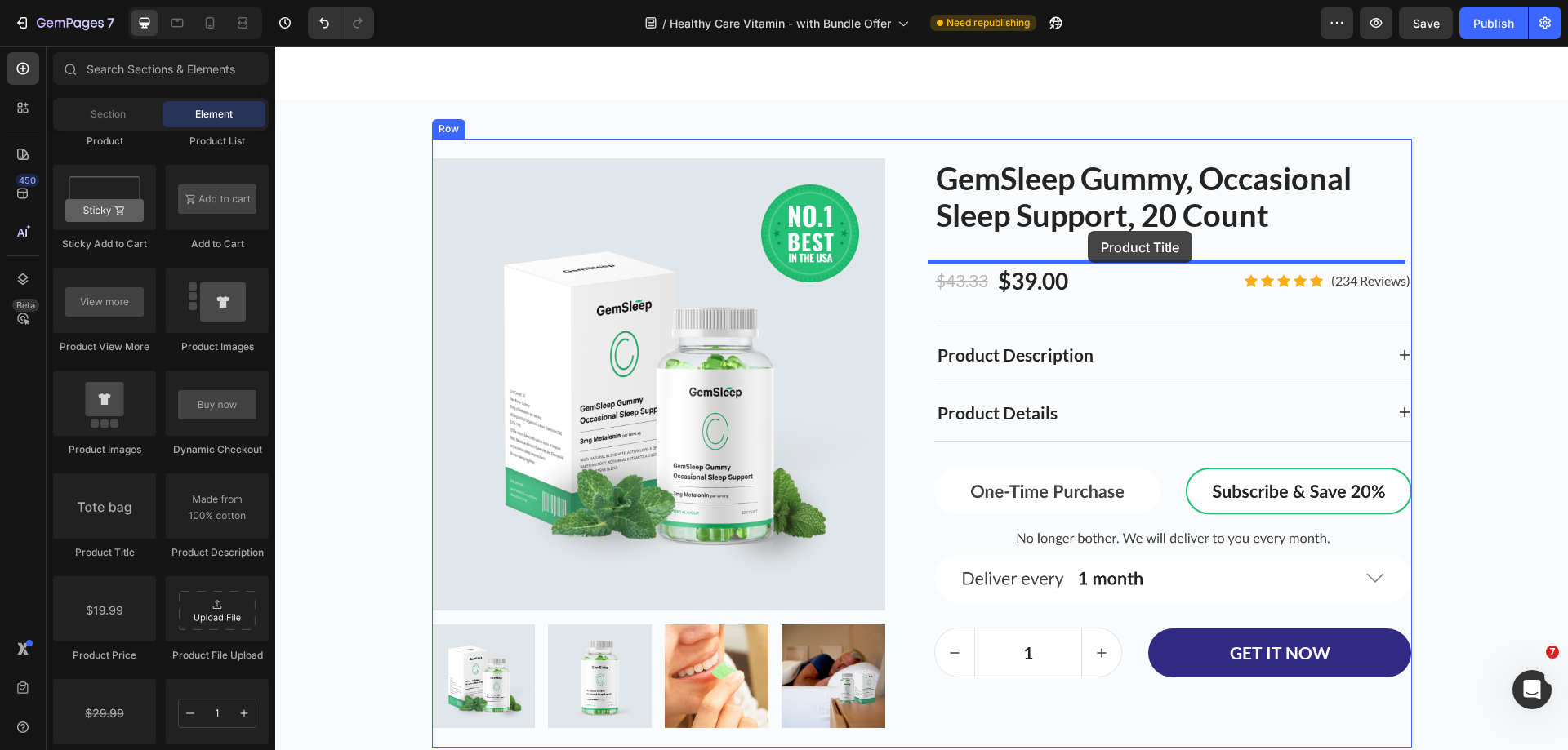
drag, startPoint x: 397, startPoint y: 556, endPoint x: 1088, endPoint y: 231, distance: 763.6
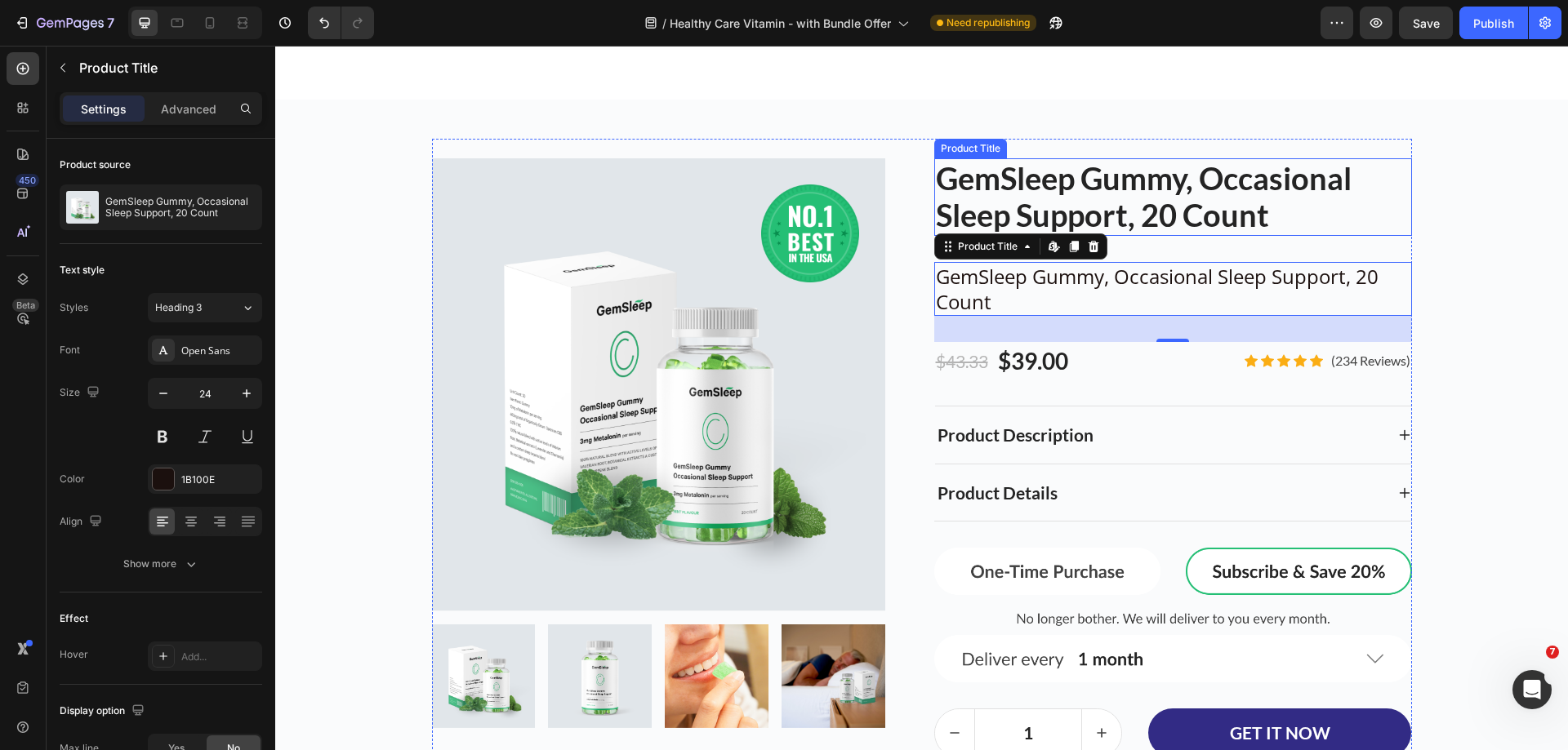
click at [1103, 209] on h2 "GemSleep Gummy, Occasional Sleep Support, 20 Count" at bounding box center [1173, 197] width 478 height 78
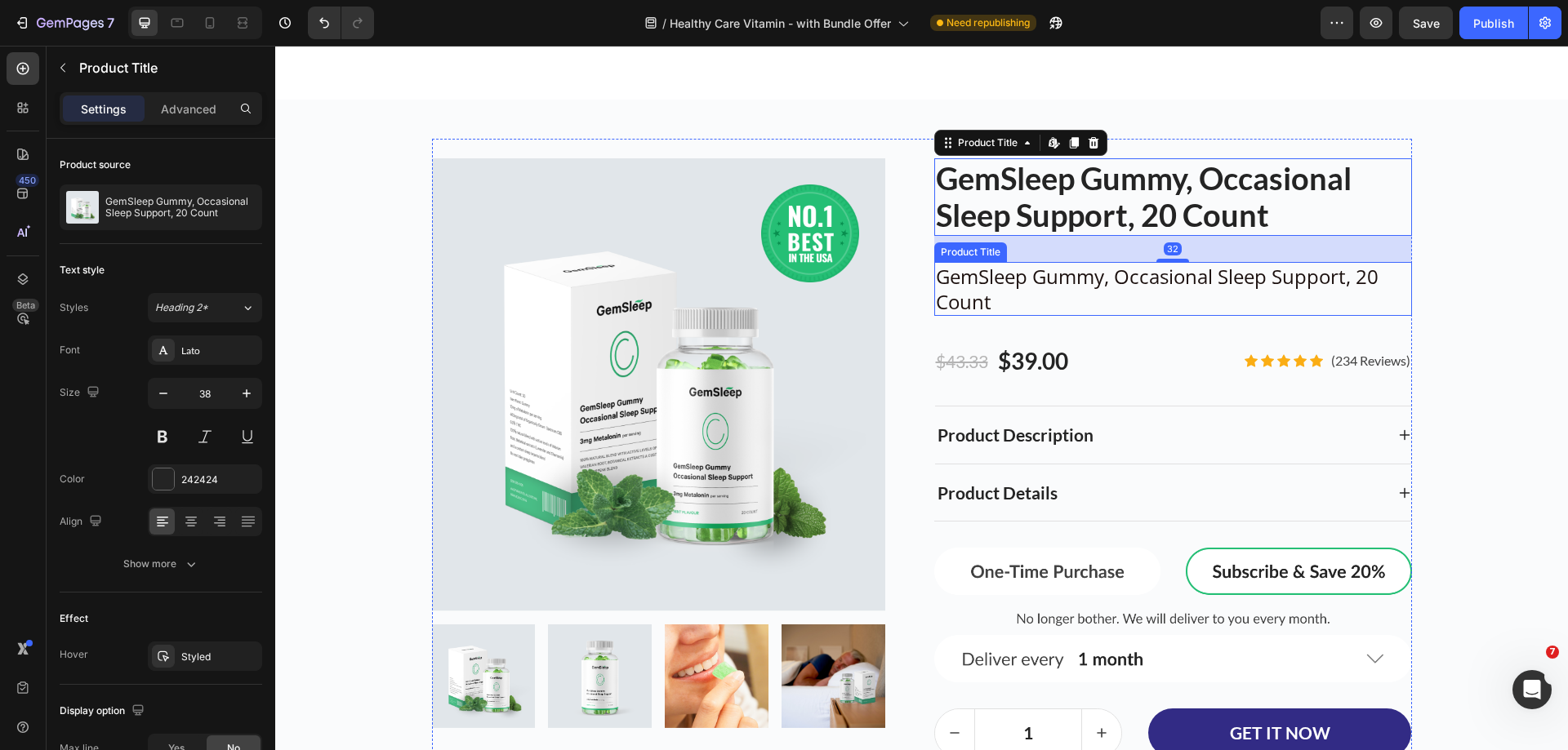
click at [1103, 271] on h2 "GemSleep Gummy, Occasional Sleep Support, 20 Count" at bounding box center [1173, 289] width 478 height 54
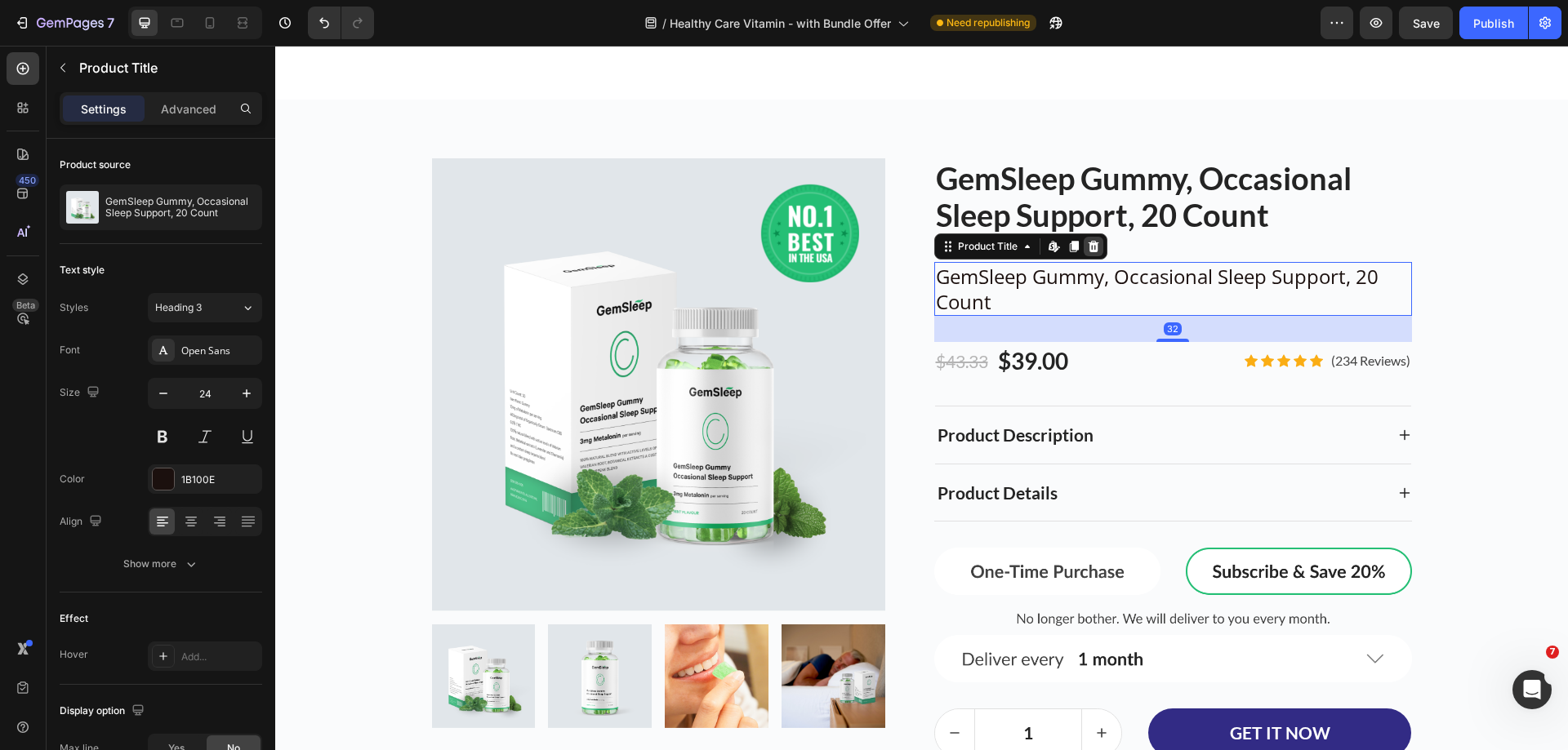
click at [1087, 249] on icon at bounding box center [1093, 247] width 13 height 13
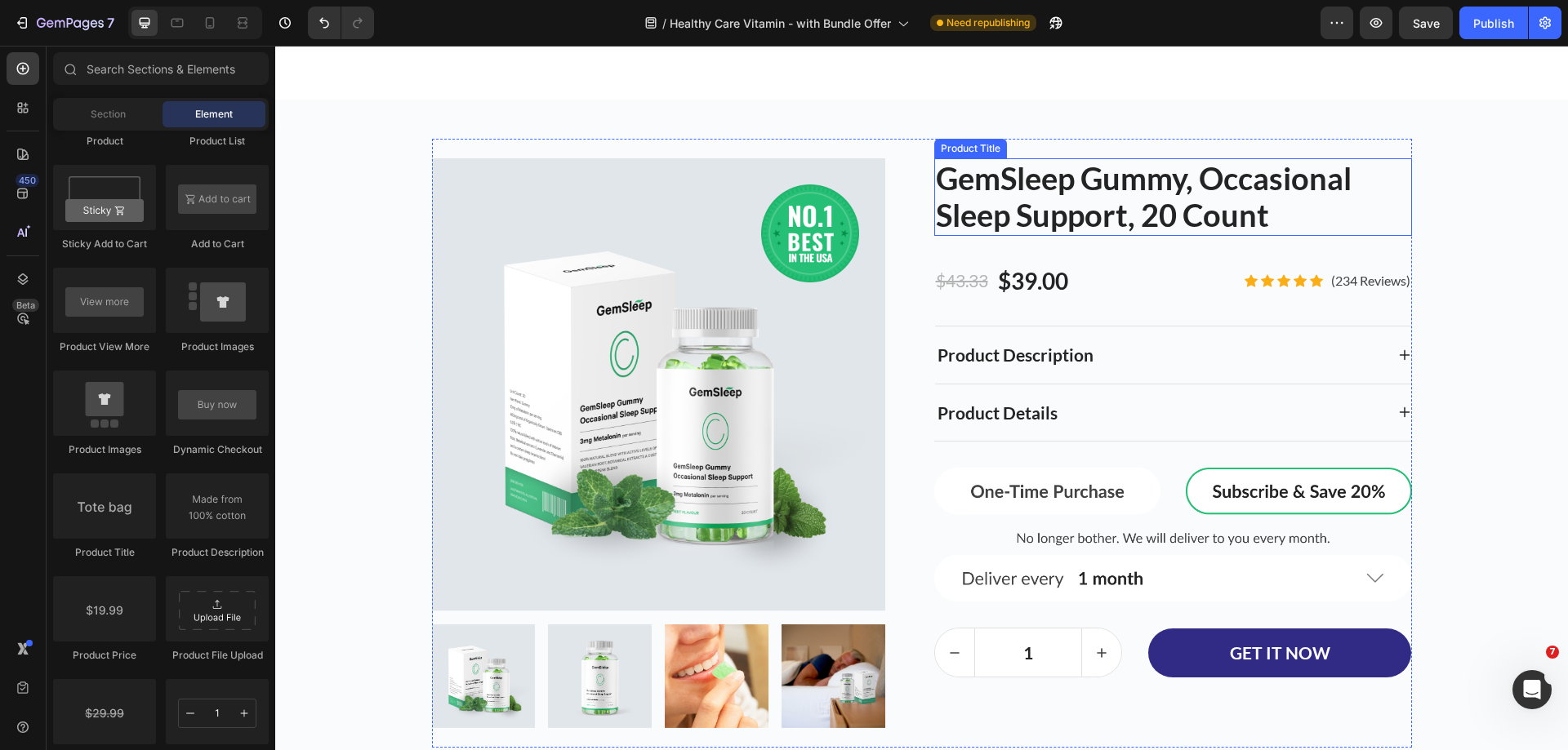
click at [1078, 218] on h2 "GemSleep Gummy, Occasional Sleep Support, 20 Count" at bounding box center [1173, 197] width 478 height 78
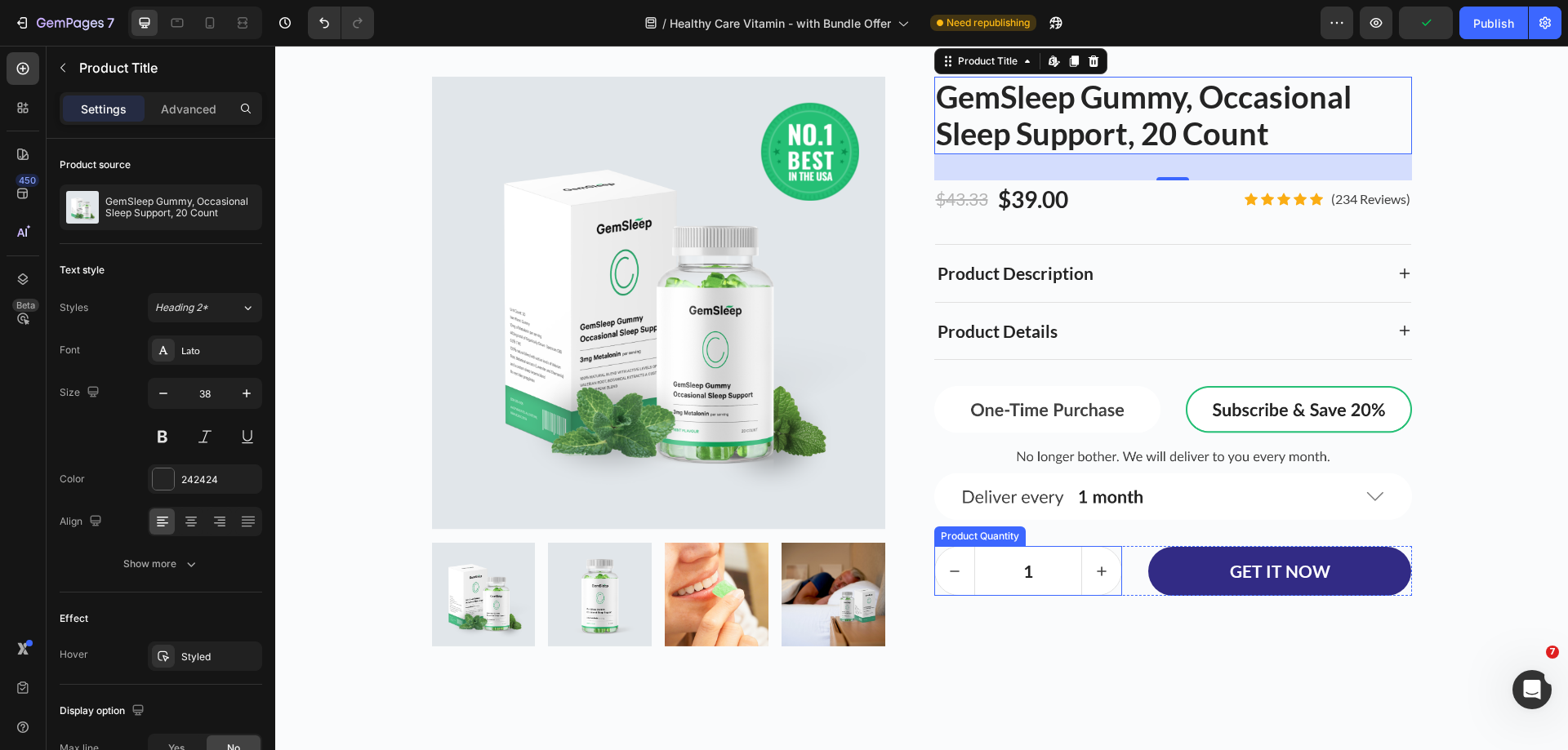
scroll to position [4817, 0]
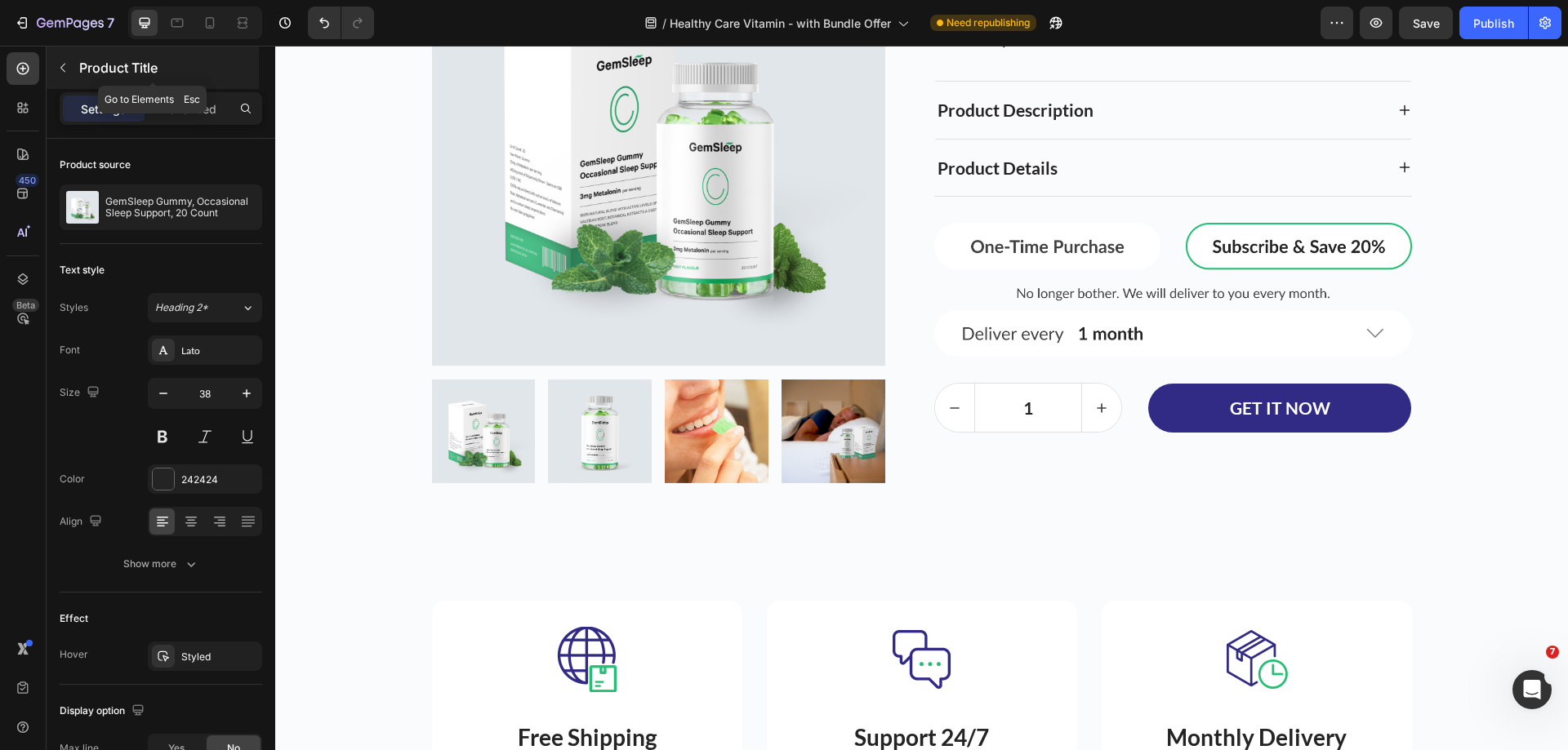
click at [58, 78] on button "button" at bounding box center [63, 68] width 26 height 26
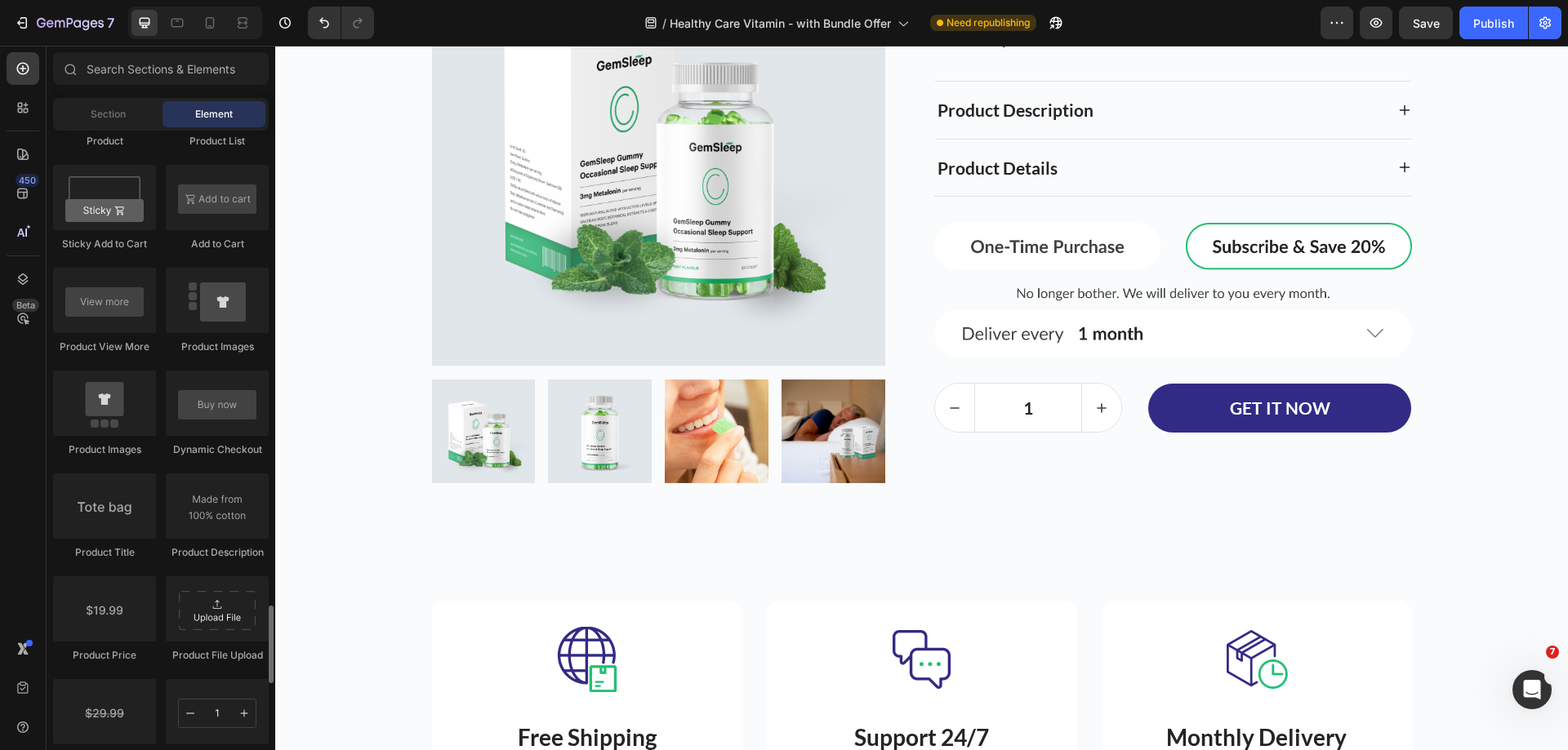
scroll to position [2612, 0]
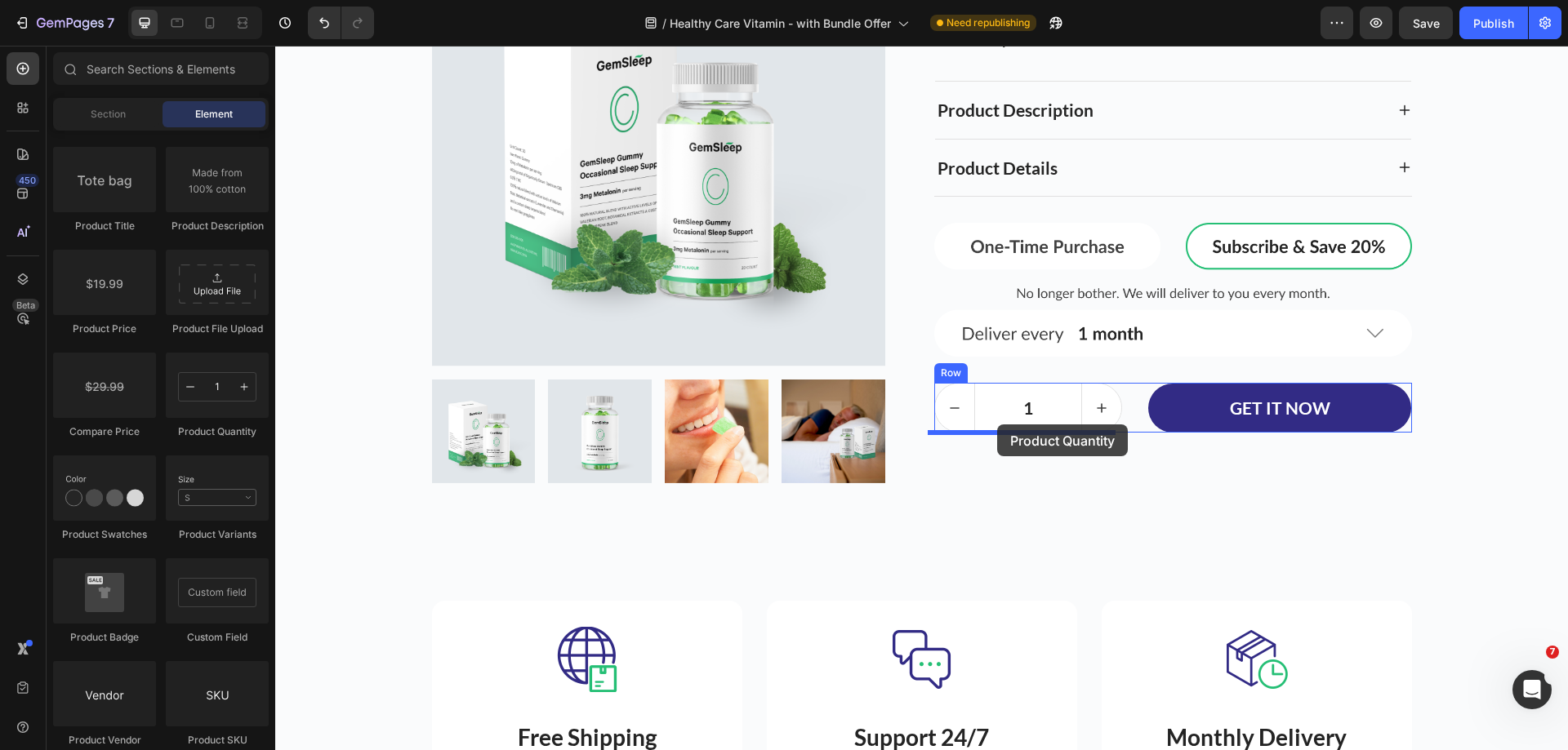
drag, startPoint x: 478, startPoint y: 452, endPoint x: 997, endPoint y: 424, distance: 519.8
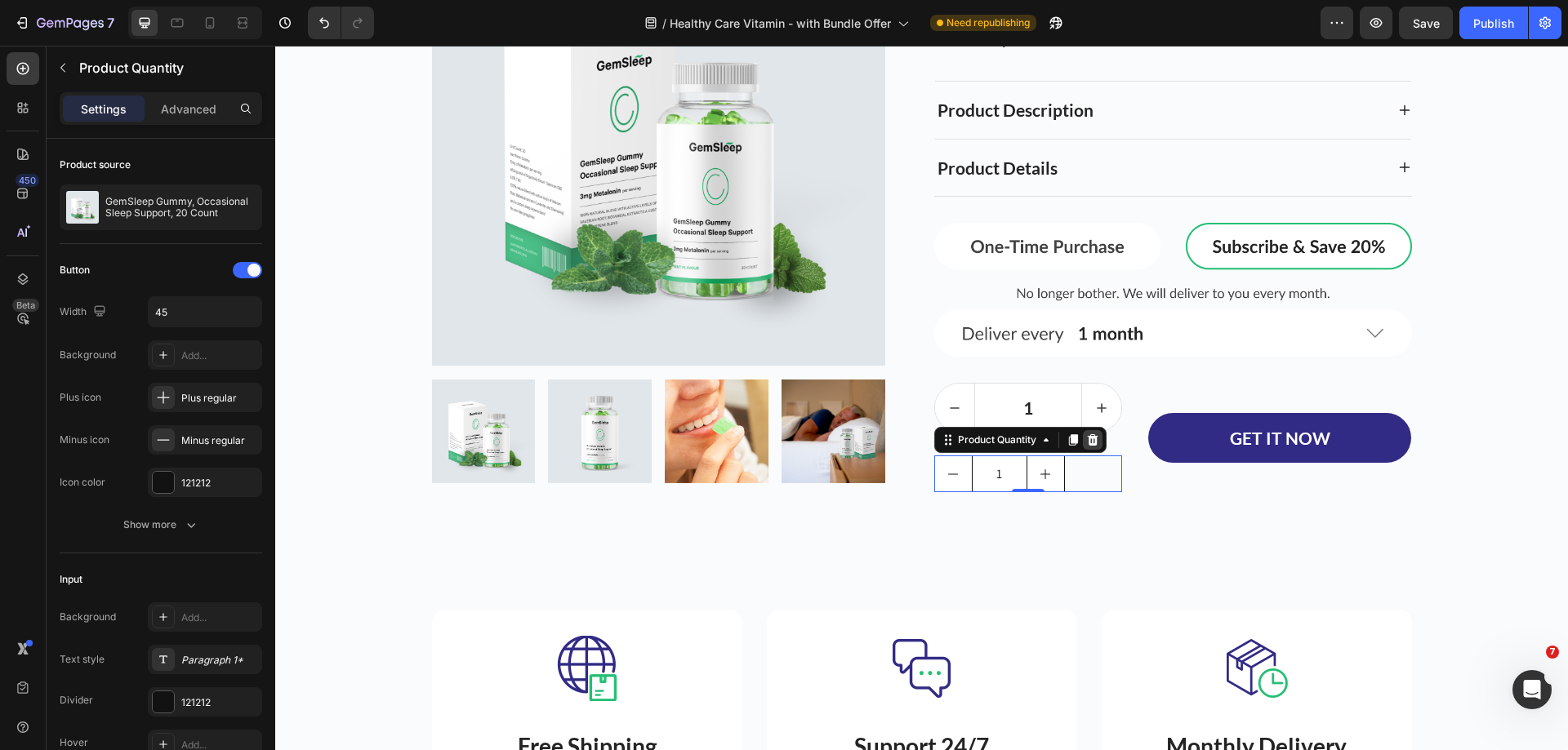
click at [1083, 441] on div at bounding box center [1093, 440] width 20 height 20
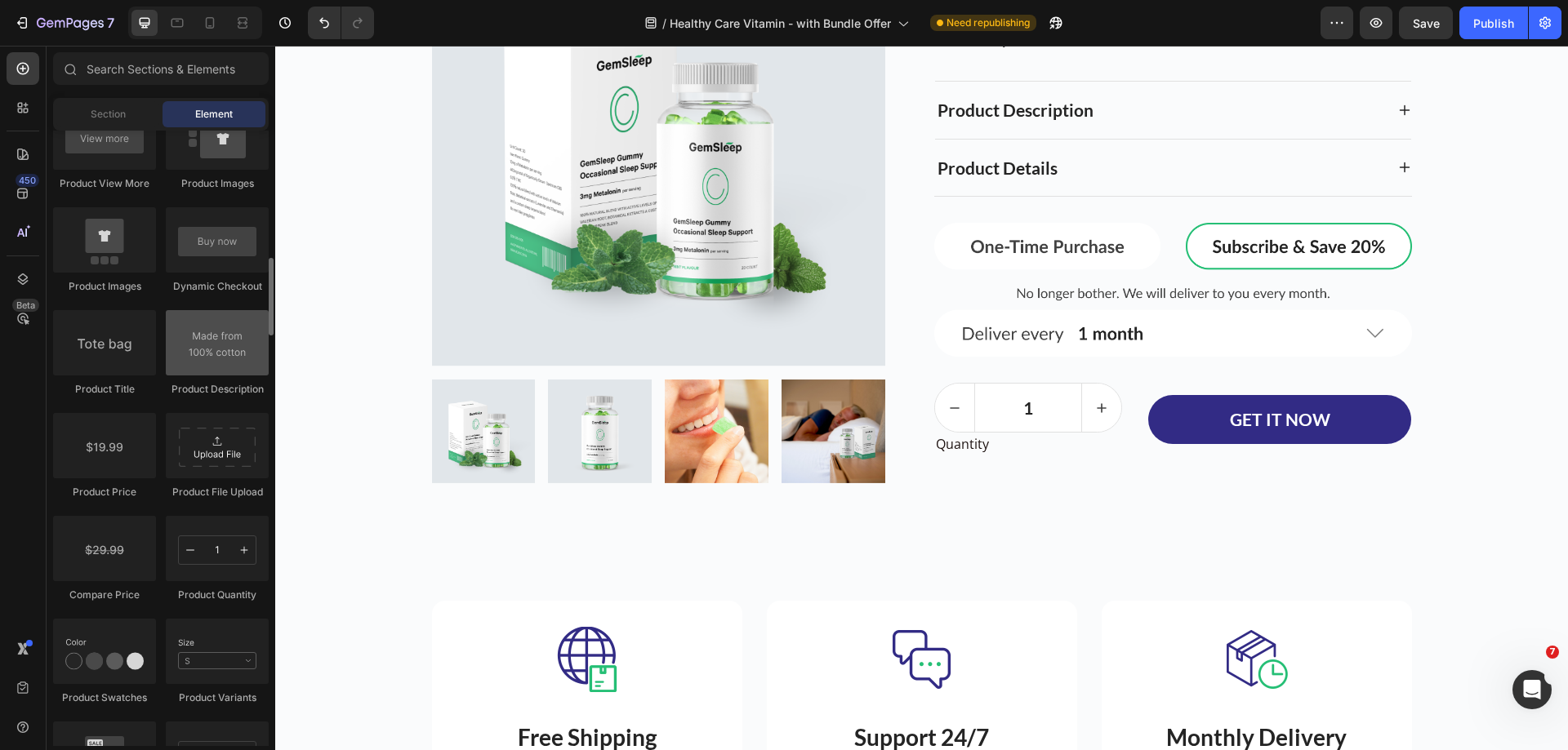
scroll to position [2285, 0]
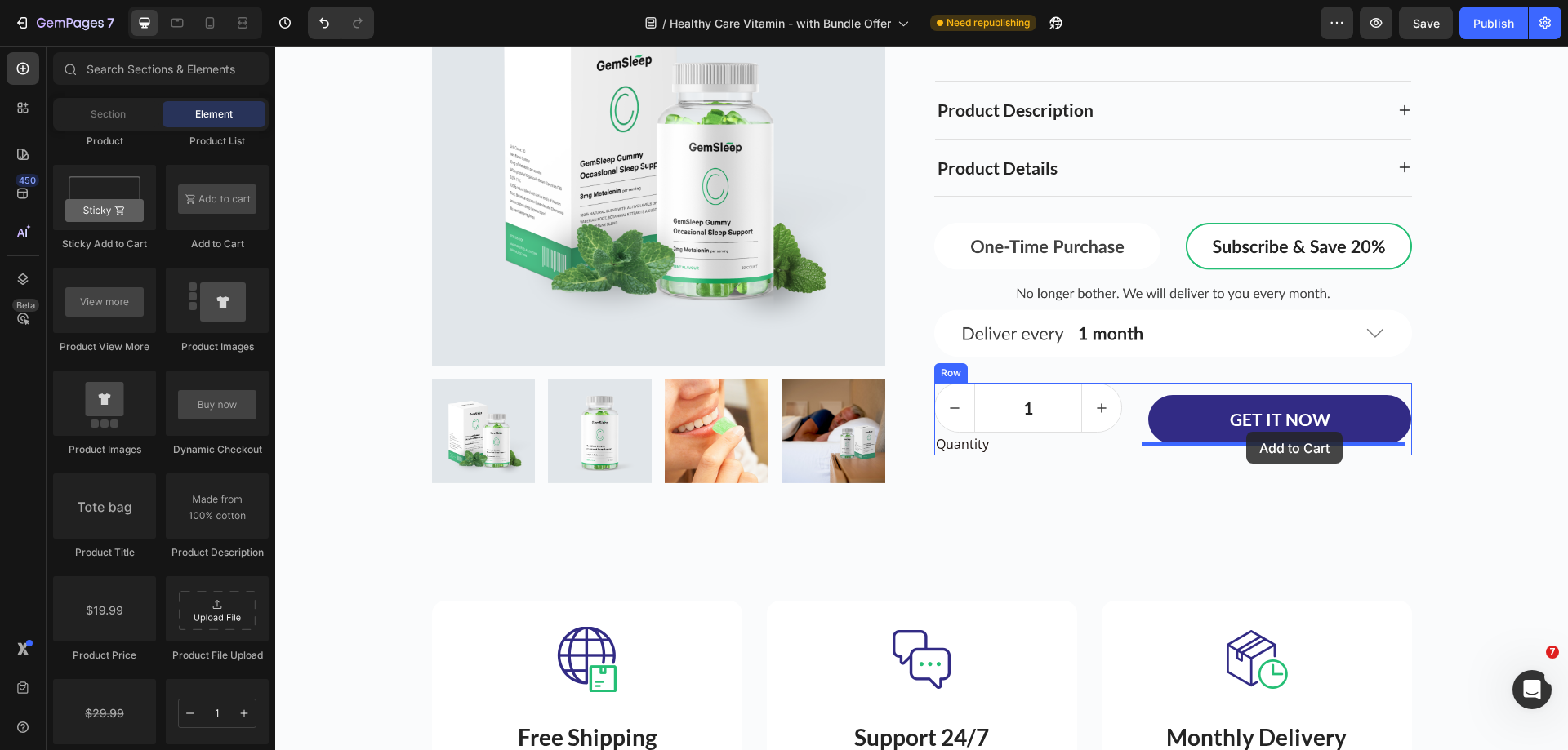
drag, startPoint x: 484, startPoint y: 250, endPoint x: 1249, endPoint y: 433, distance: 786.6
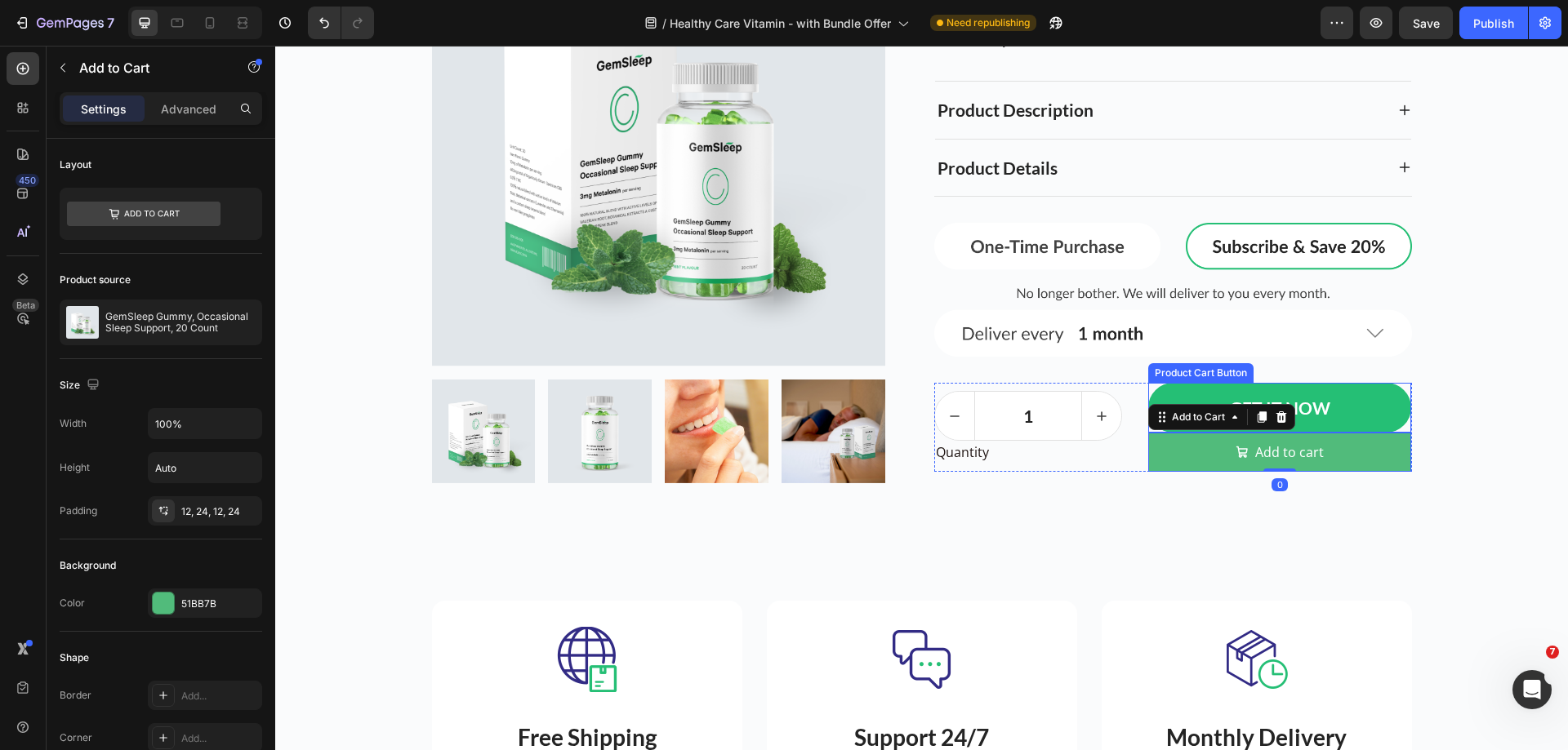
click at [1382, 413] on button "GET IT NOW" at bounding box center [1280, 408] width 264 height 50
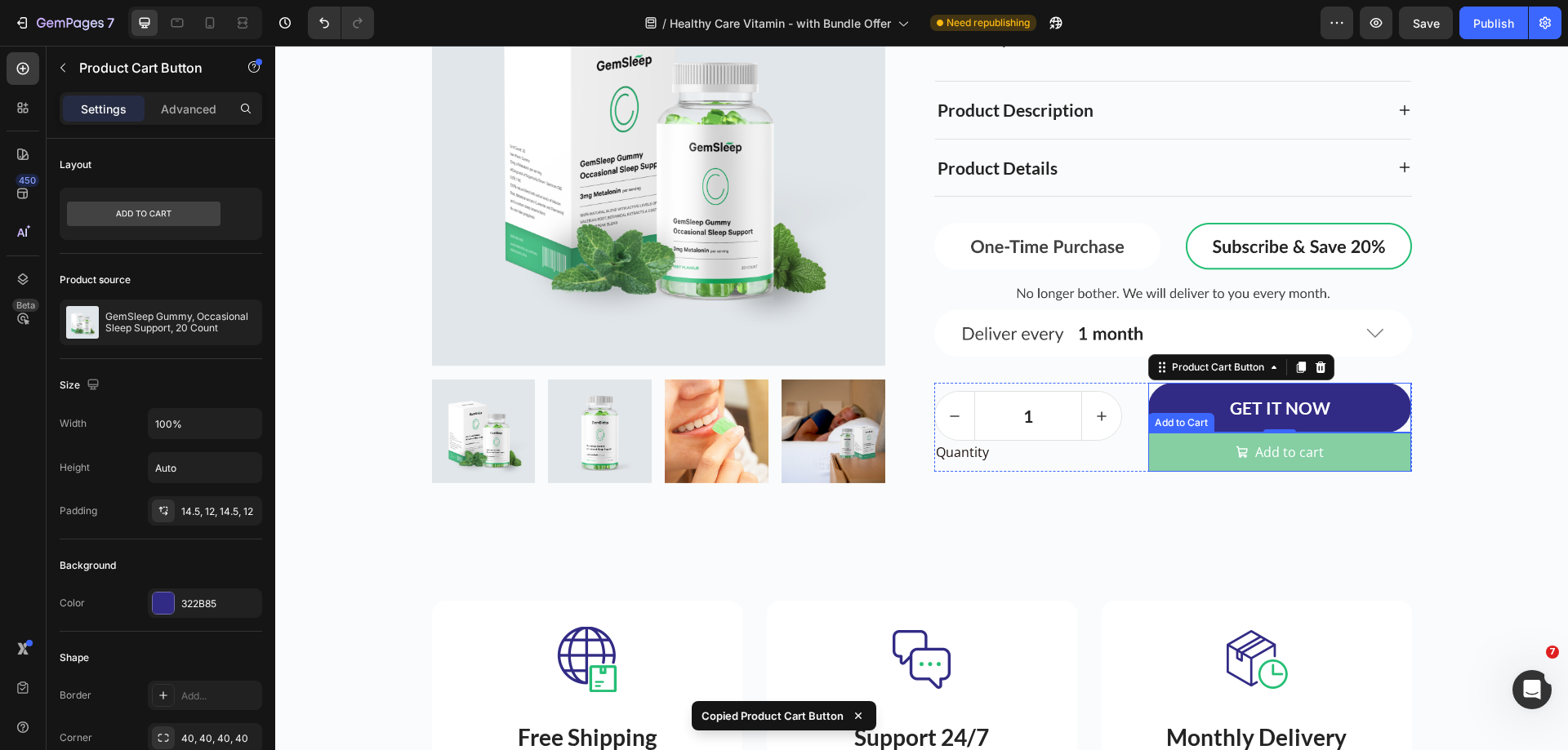
click at [1349, 447] on button "Add to cart" at bounding box center [1280, 451] width 264 height 39
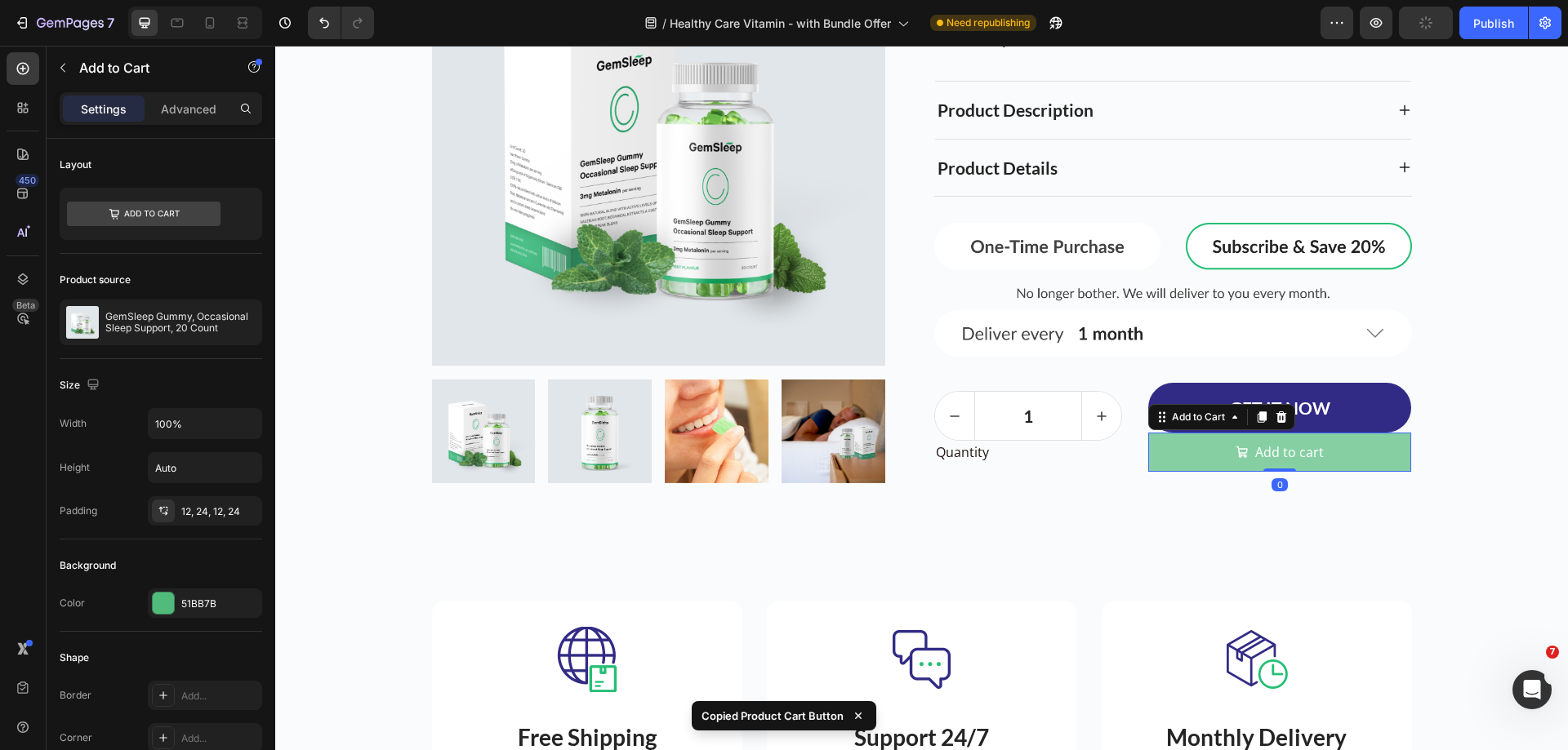
type input "21"
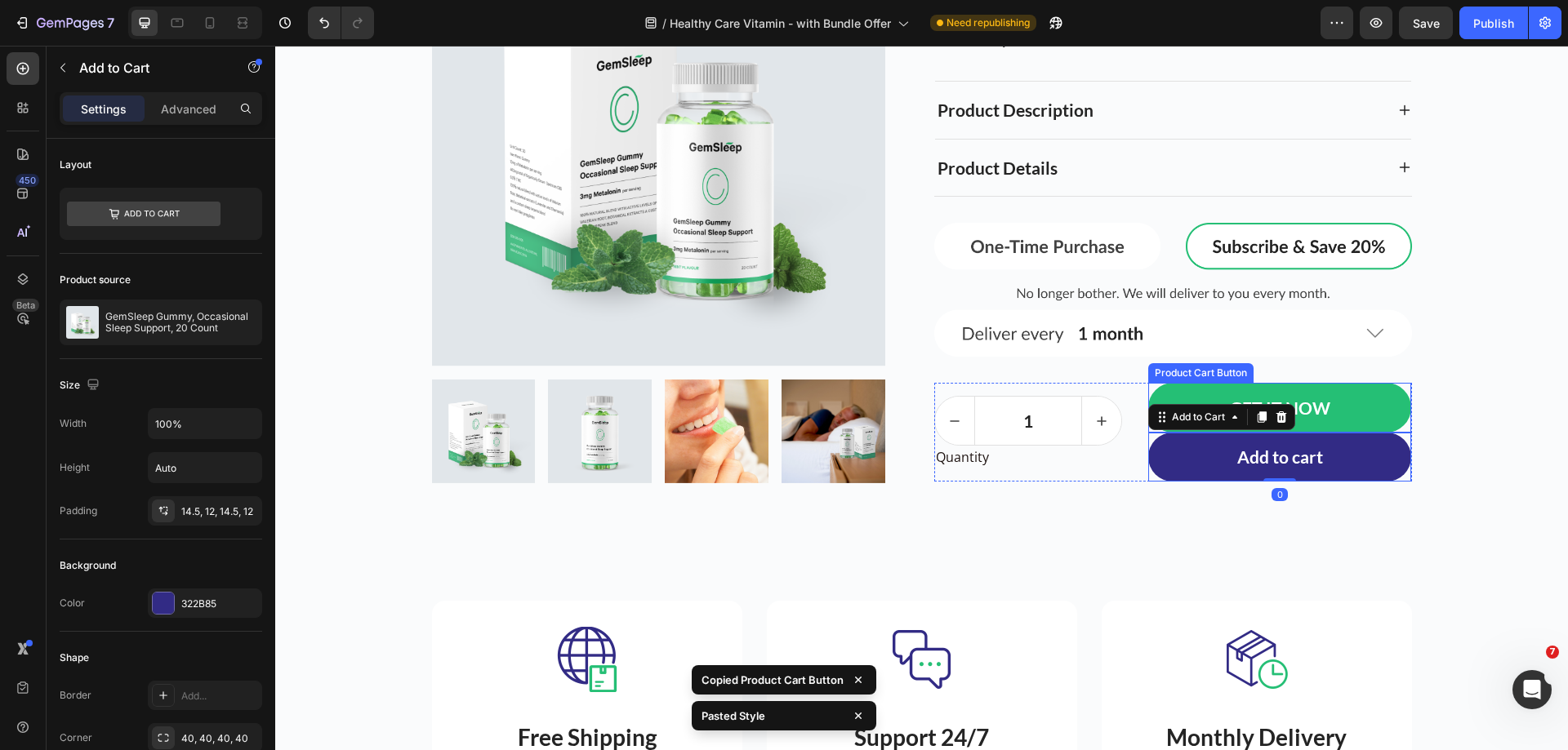
click at [1356, 413] on button "GET IT NOW" at bounding box center [1280, 408] width 264 height 50
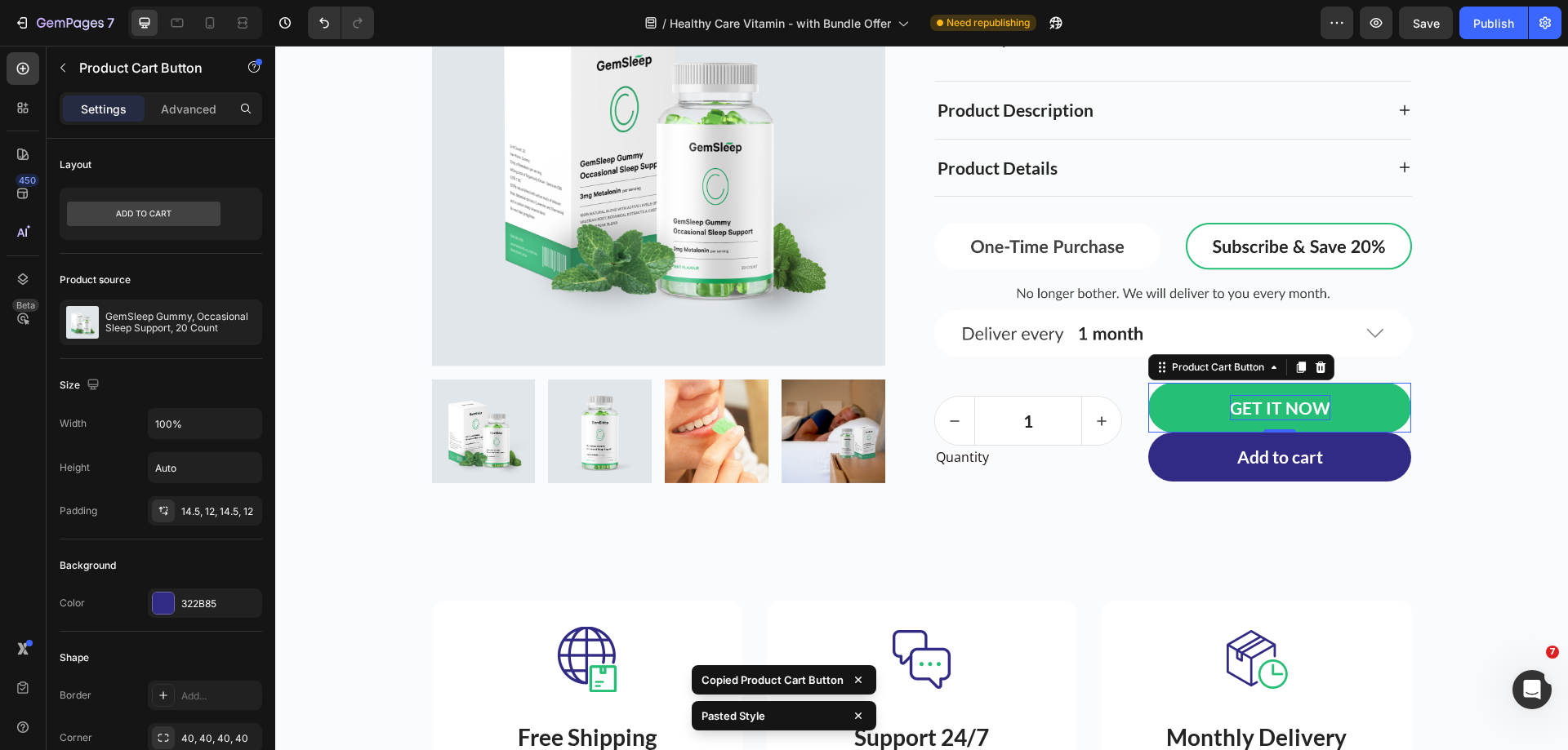
click at [1298, 406] on div "GET IT NOW" at bounding box center [1280, 408] width 101 height 26
click at [1298, 406] on p "GET IT NOW" at bounding box center [1280, 408] width 101 height 26
copy p "GET IT NOW"
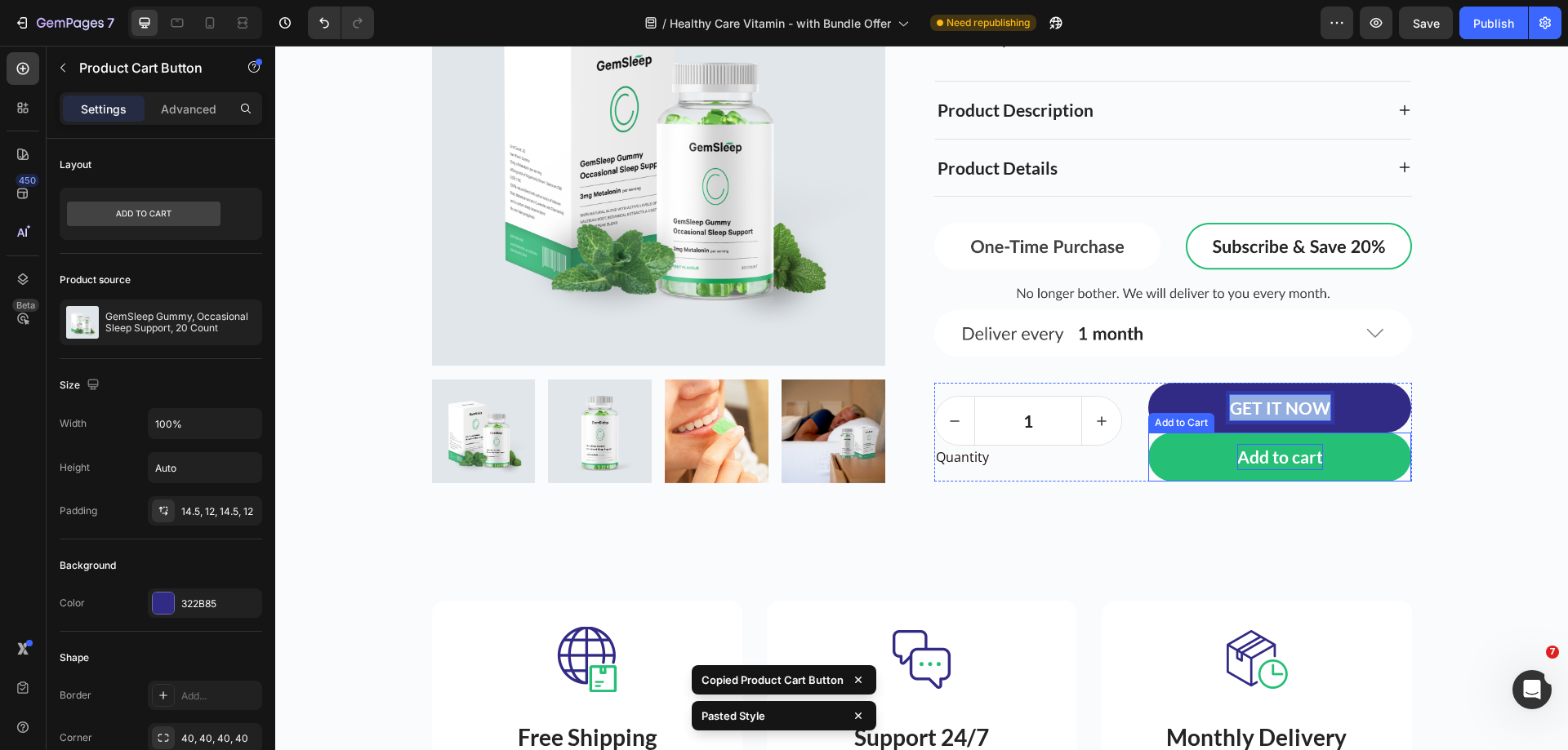
click at [1287, 455] on div "Add to cart" at bounding box center [1280, 457] width 86 height 26
click at [1293, 458] on div "Add to cart" at bounding box center [1280, 457] width 86 height 26
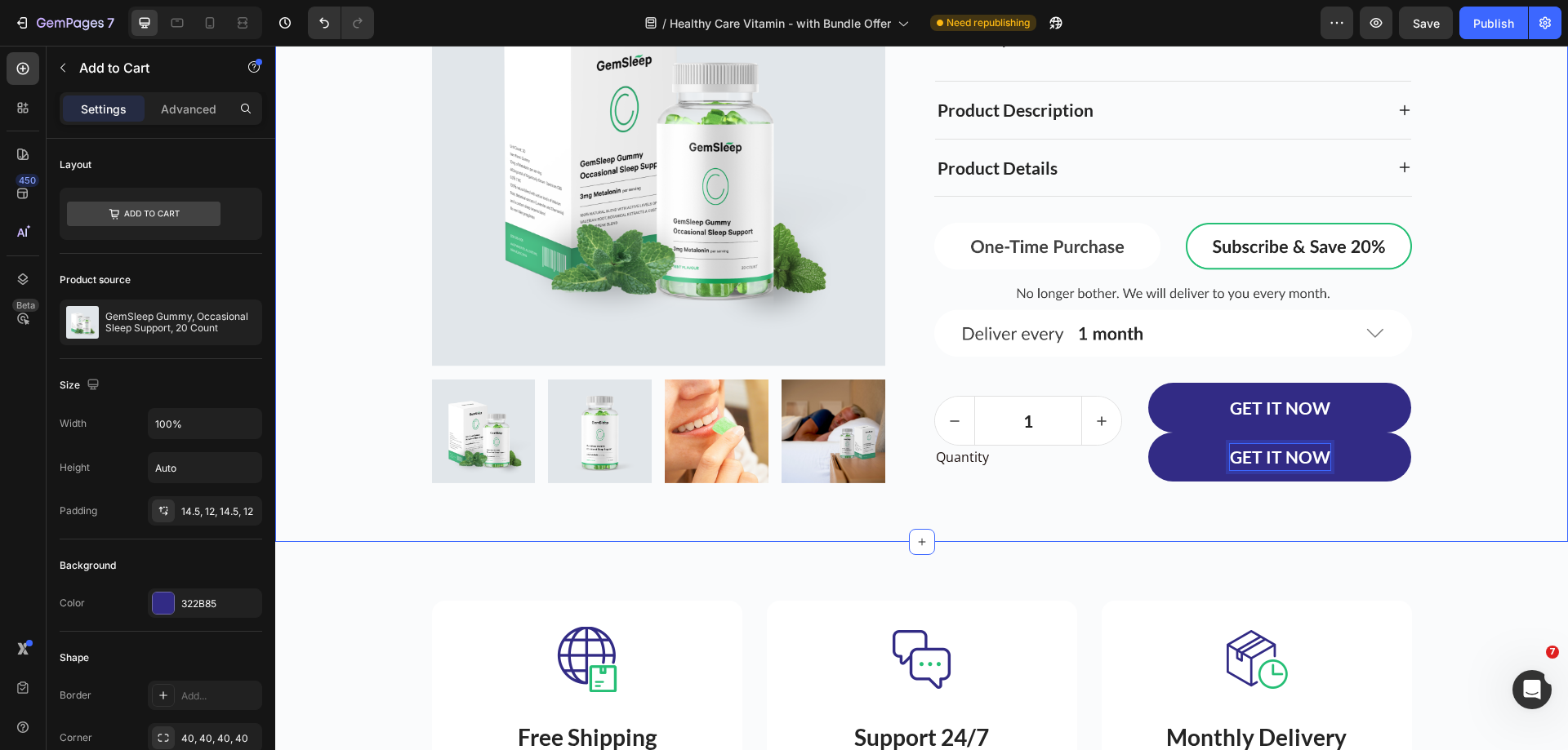
click at [1457, 465] on div "Image Row Product Images GemSleep Gummy, Occasional Sleep Support, 20 Count Pro…" at bounding box center [921, 198] width 1268 height 609
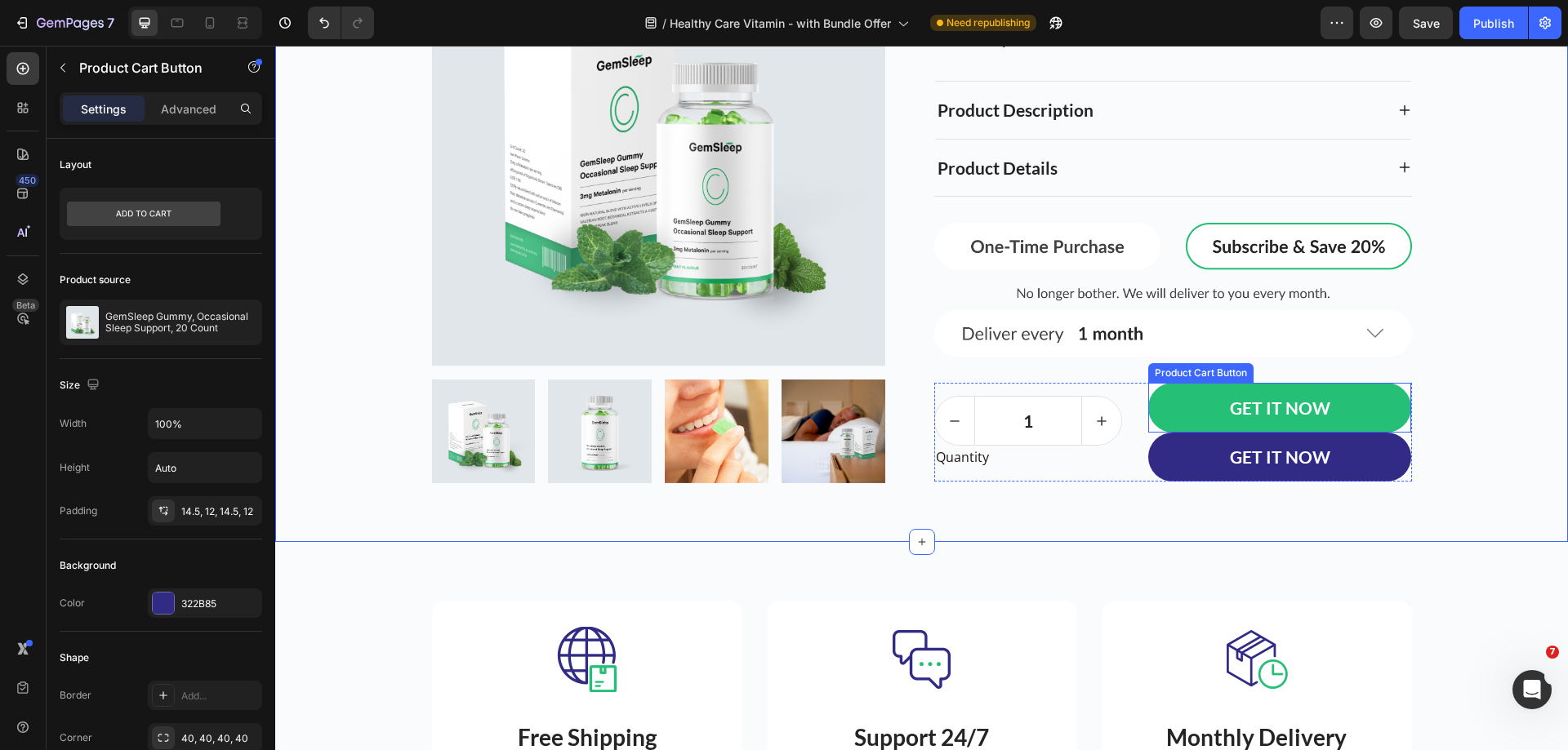
click at [1383, 418] on button "GET IT NOW" at bounding box center [1280, 408] width 264 height 50
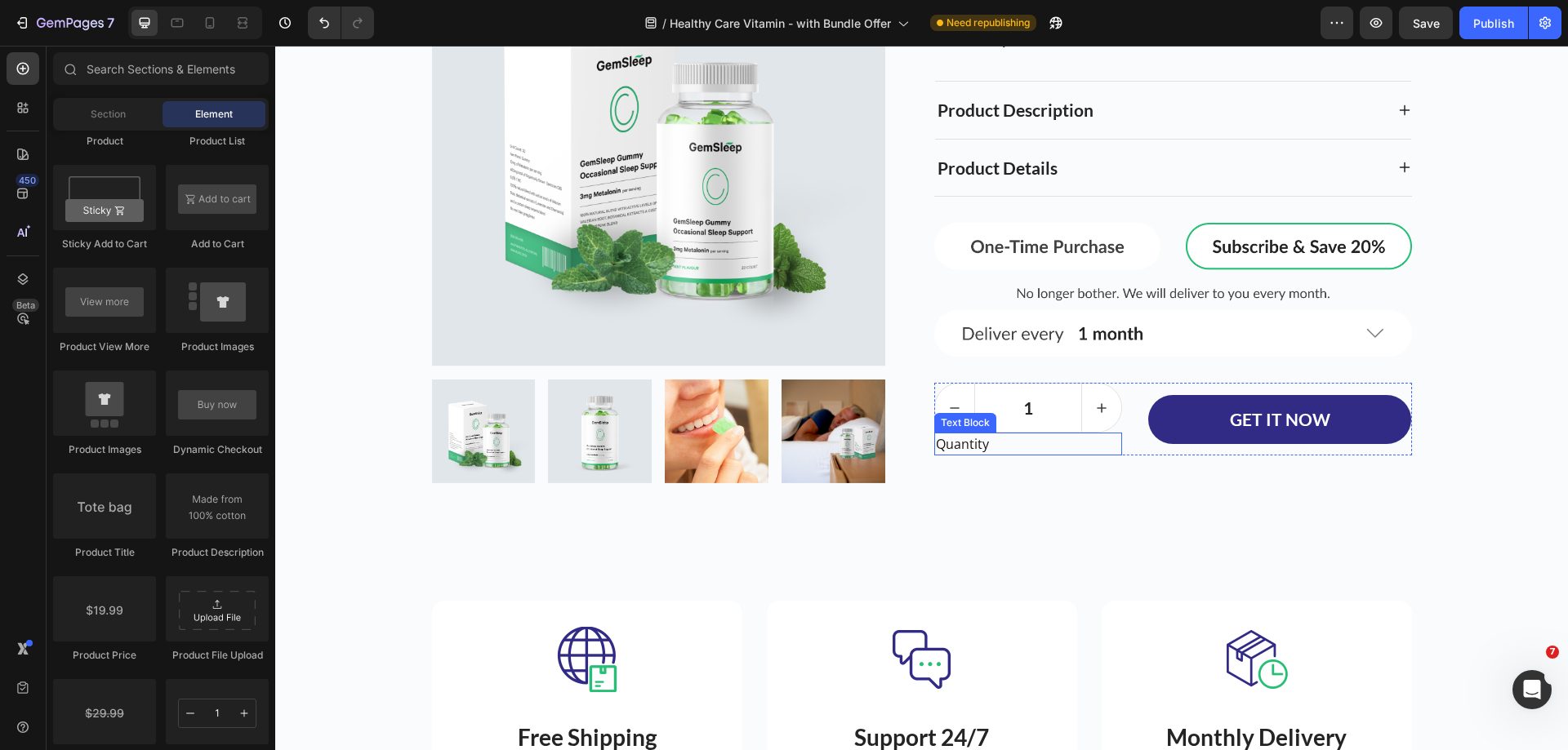
click at [1008, 450] on div "Quantity" at bounding box center [1028, 444] width 188 height 23
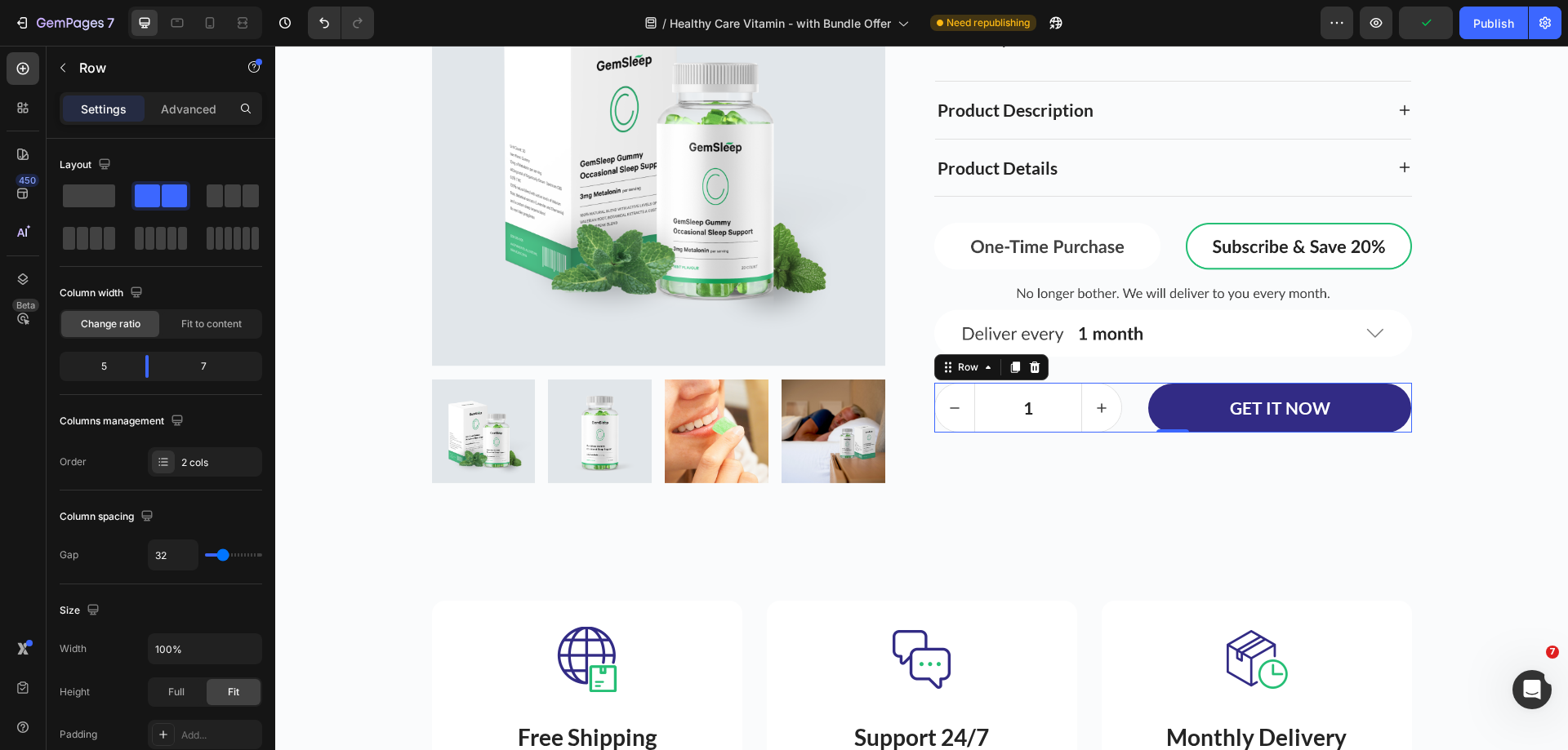
click at [1132, 423] on div "1 Product Quantity GET IT NOW Add to Cart Row 0" at bounding box center [1173, 408] width 478 height 50
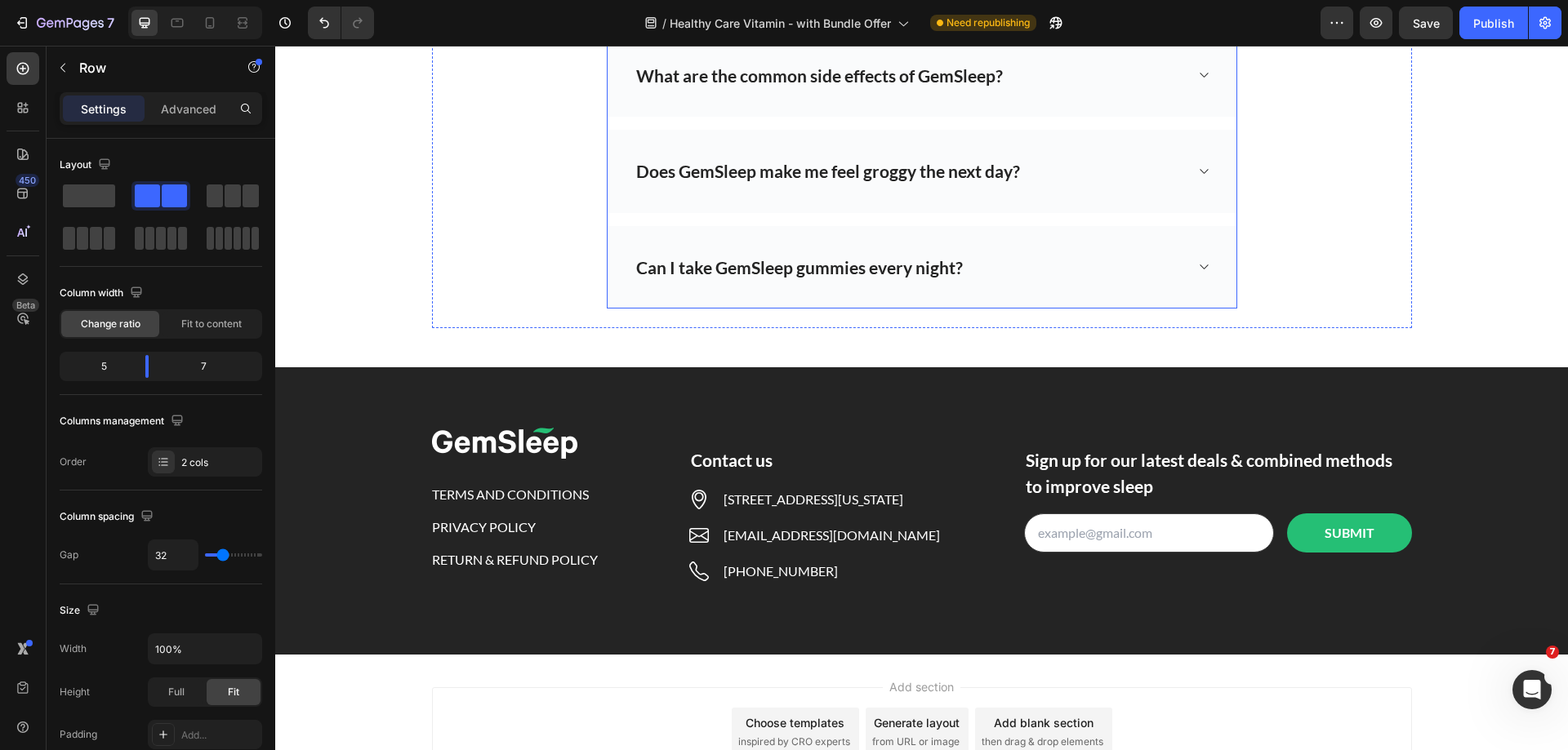
scroll to position [6204, 0]
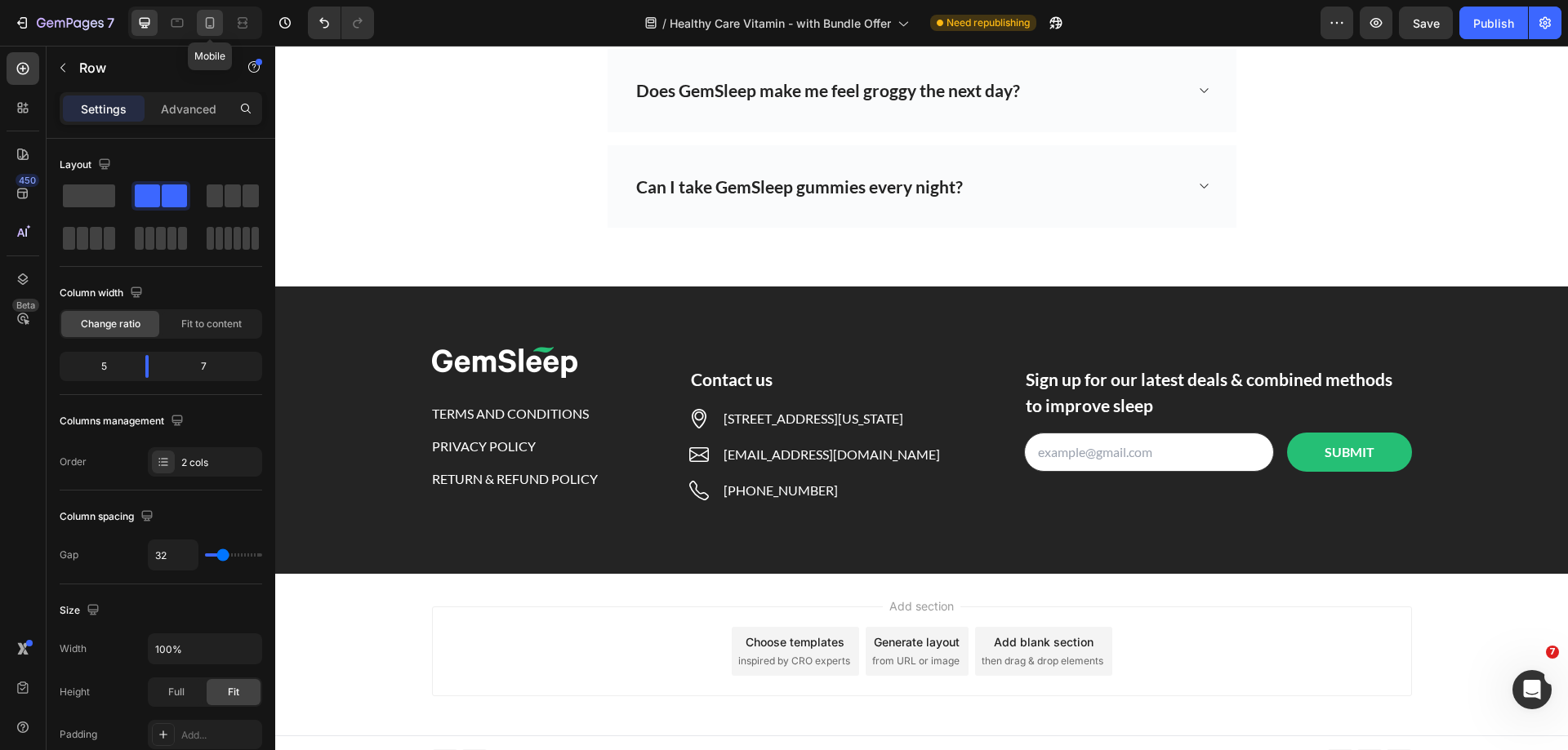
click at [206, 28] on icon at bounding box center [210, 23] width 9 height 12
type input "0"
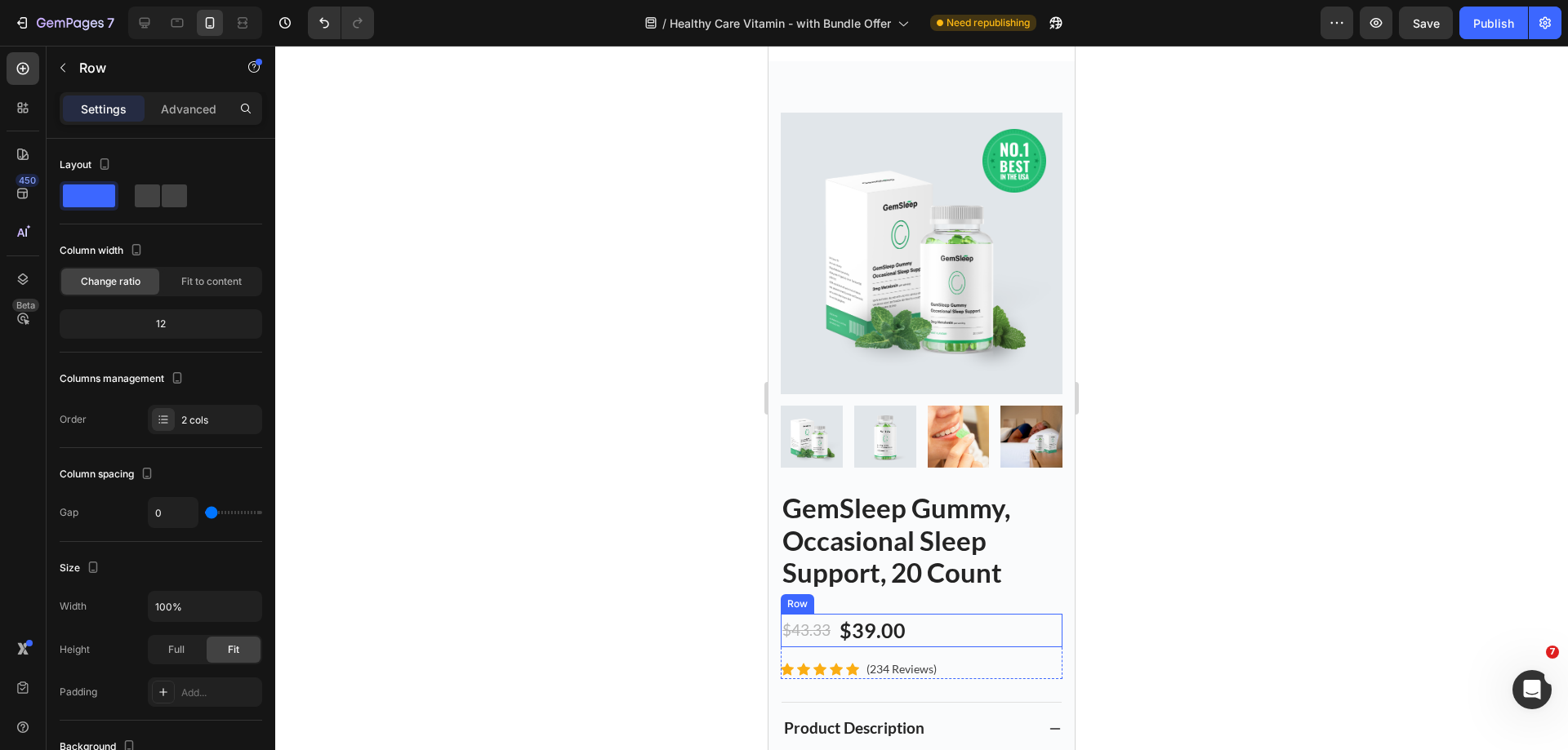
scroll to position [4501, 0]
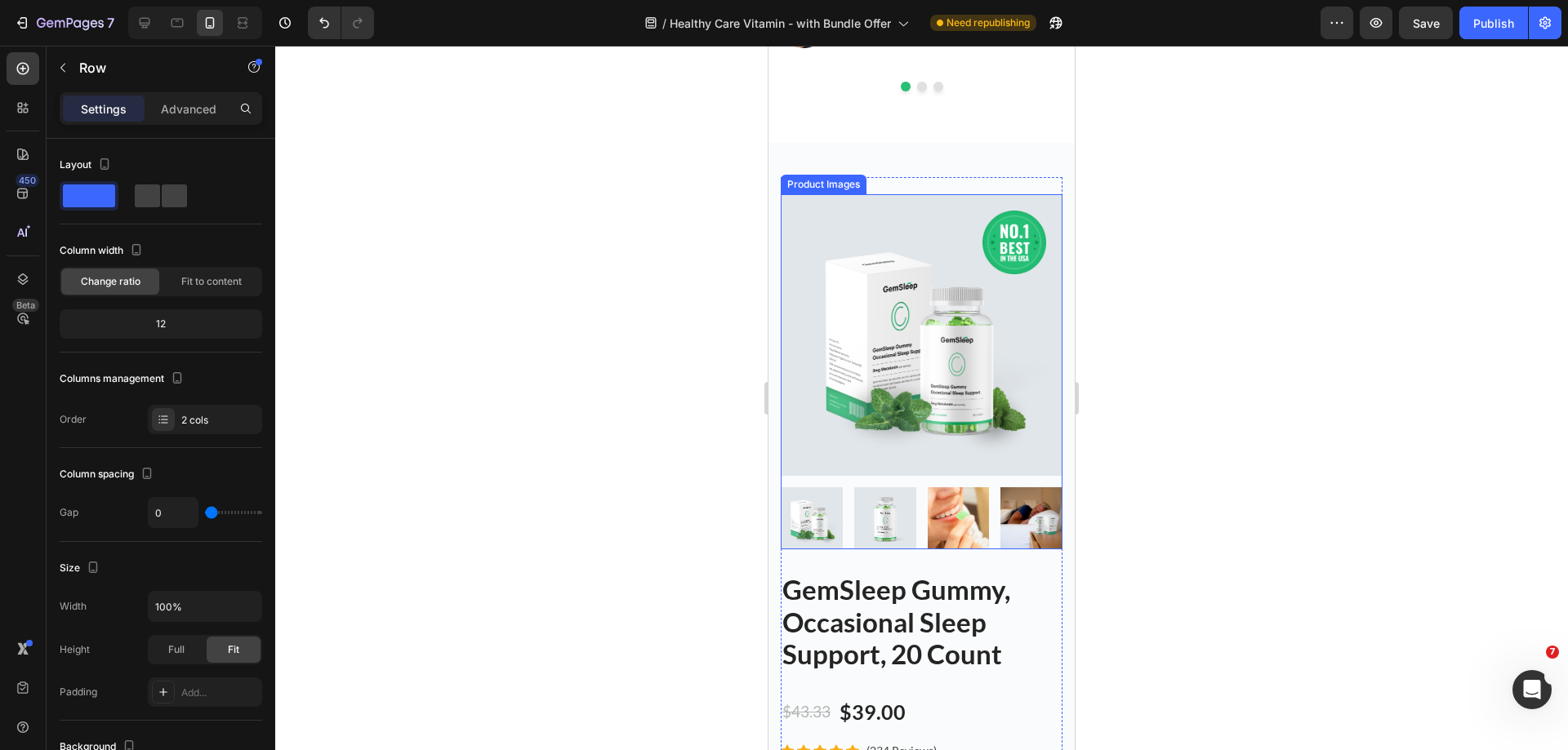
click at [908, 470] on div at bounding box center [921, 371] width 281 height 355
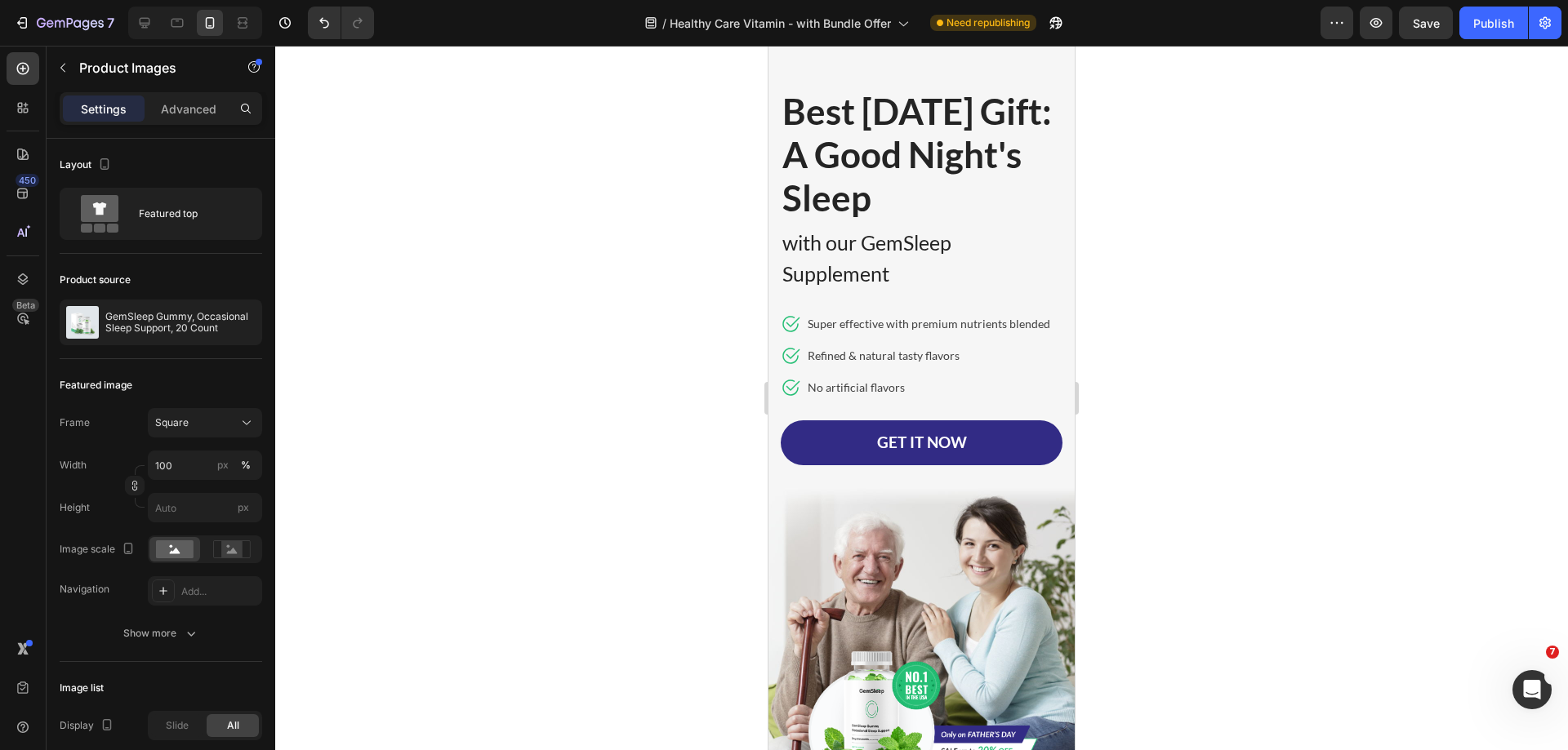
scroll to position [0, 0]
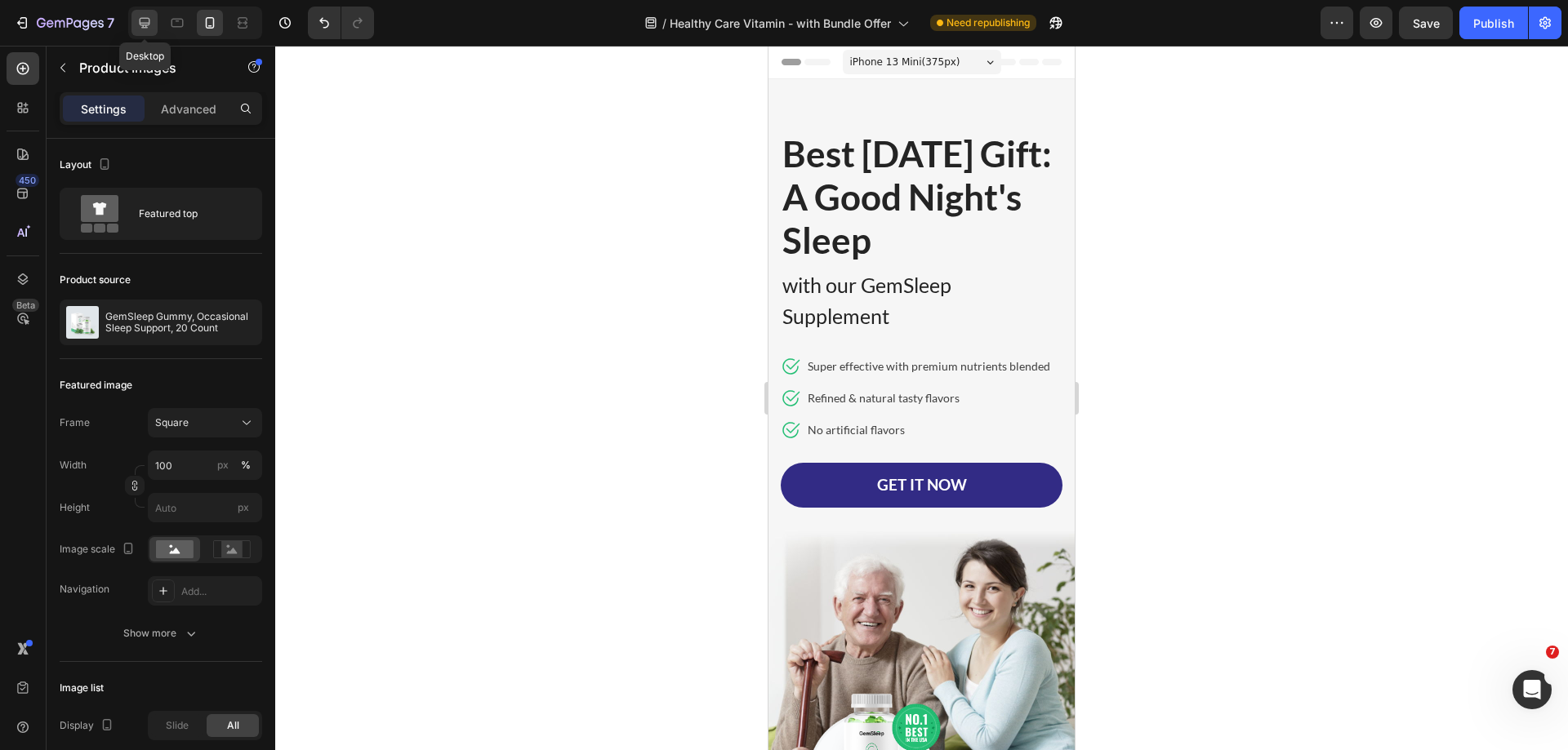
click at [154, 21] on div at bounding box center [144, 23] width 26 height 26
type input "16"
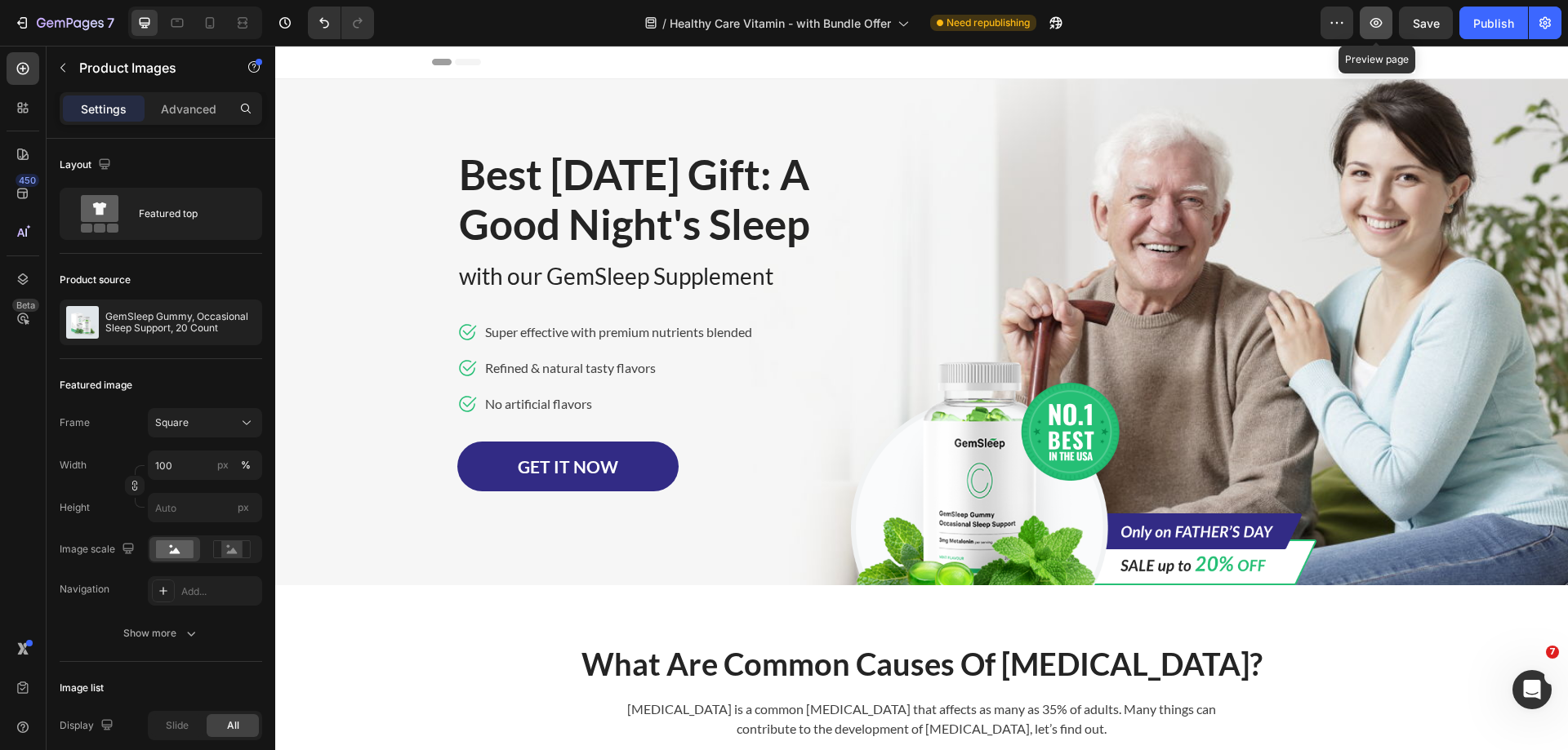
click at [1377, 23] on icon "button" at bounding box center [1376, 23] width 17 height 17
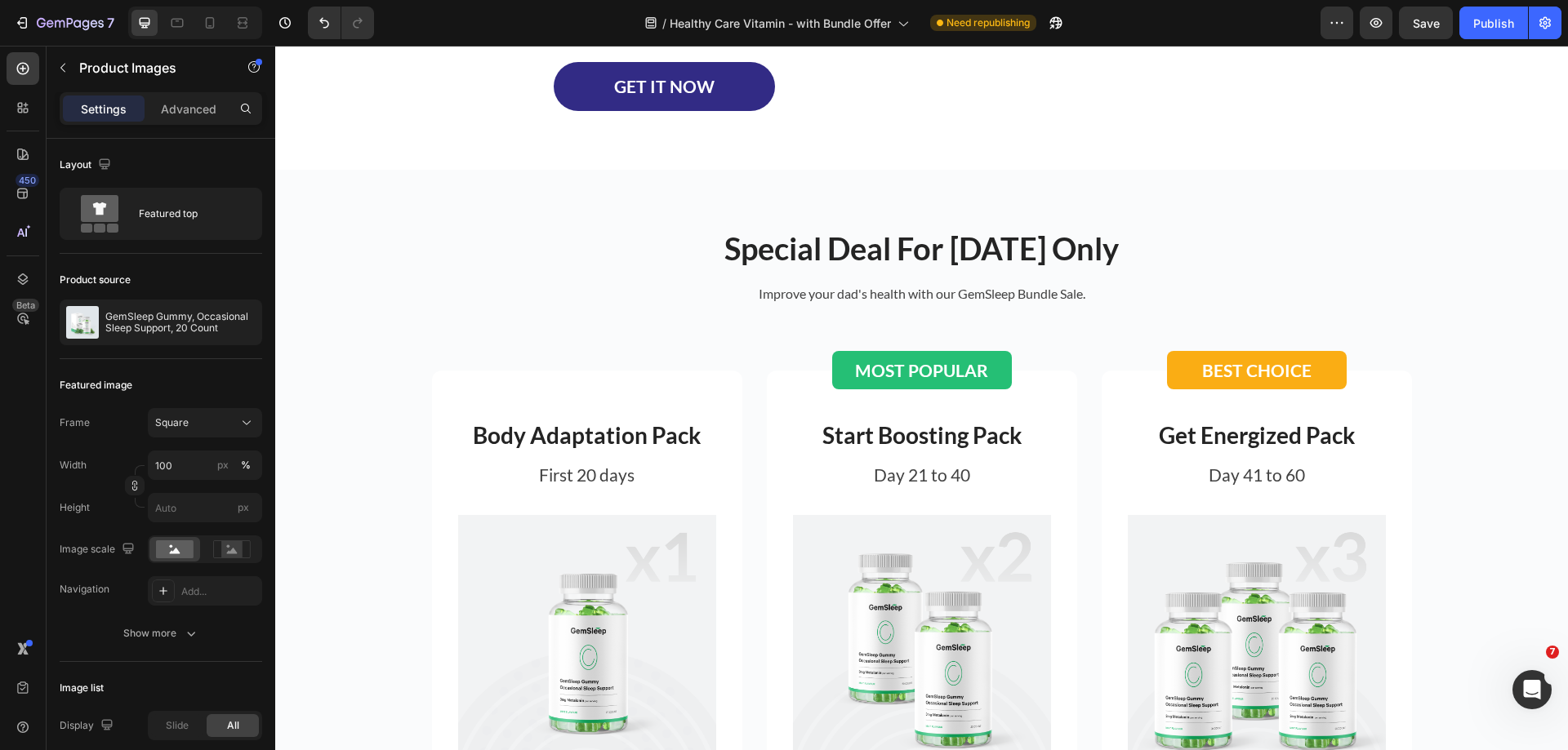
scroll to position [3021, 0]
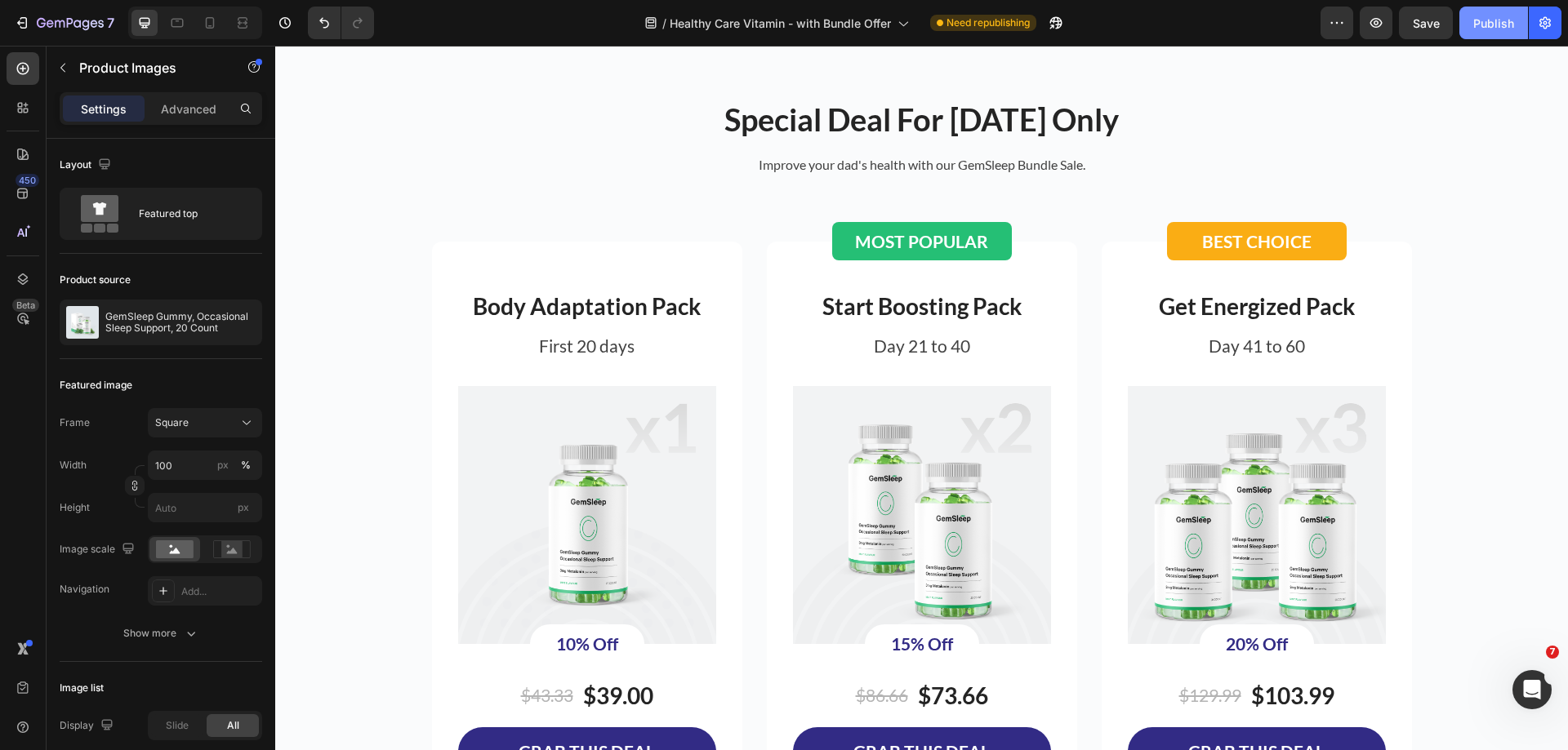
click at [1492, 20] on div "Publish" at bounding box center [1493, 23] width 40 height 17
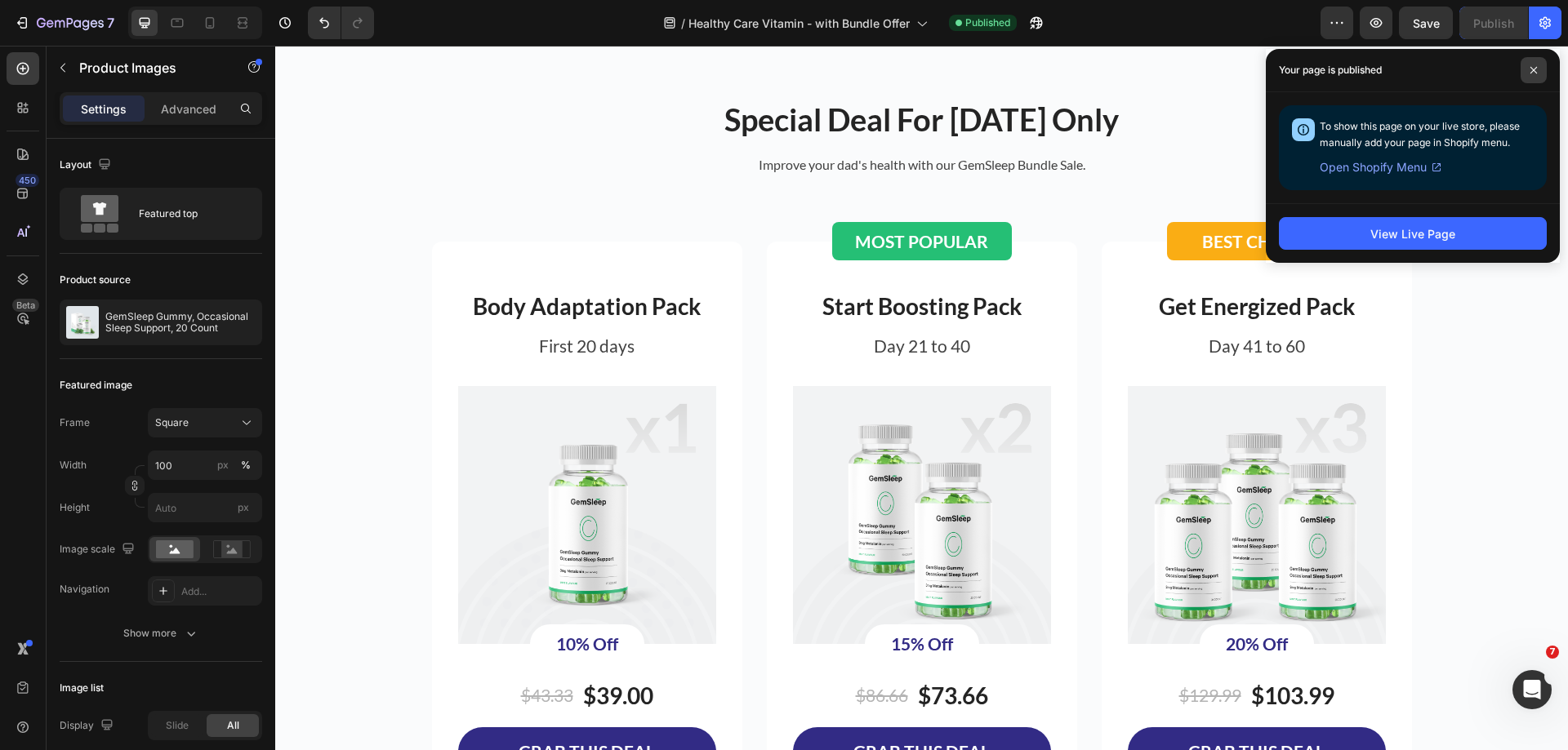
click at [1527, 68] on span at bounding box center [1533, 70] width 26 height 26
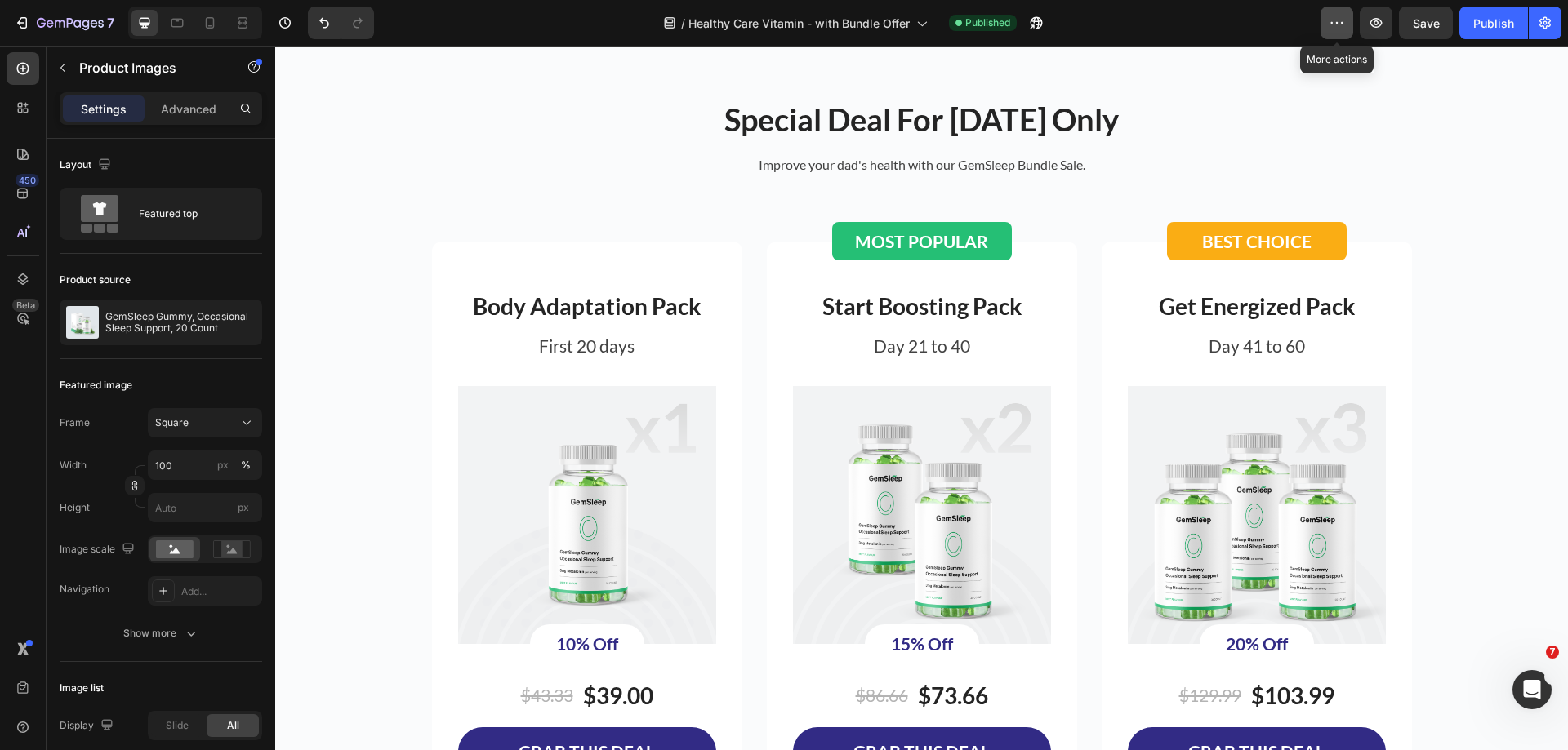
click at [1351, 24] on button "button" at bounding box center [1337, 23] width 33 height 33
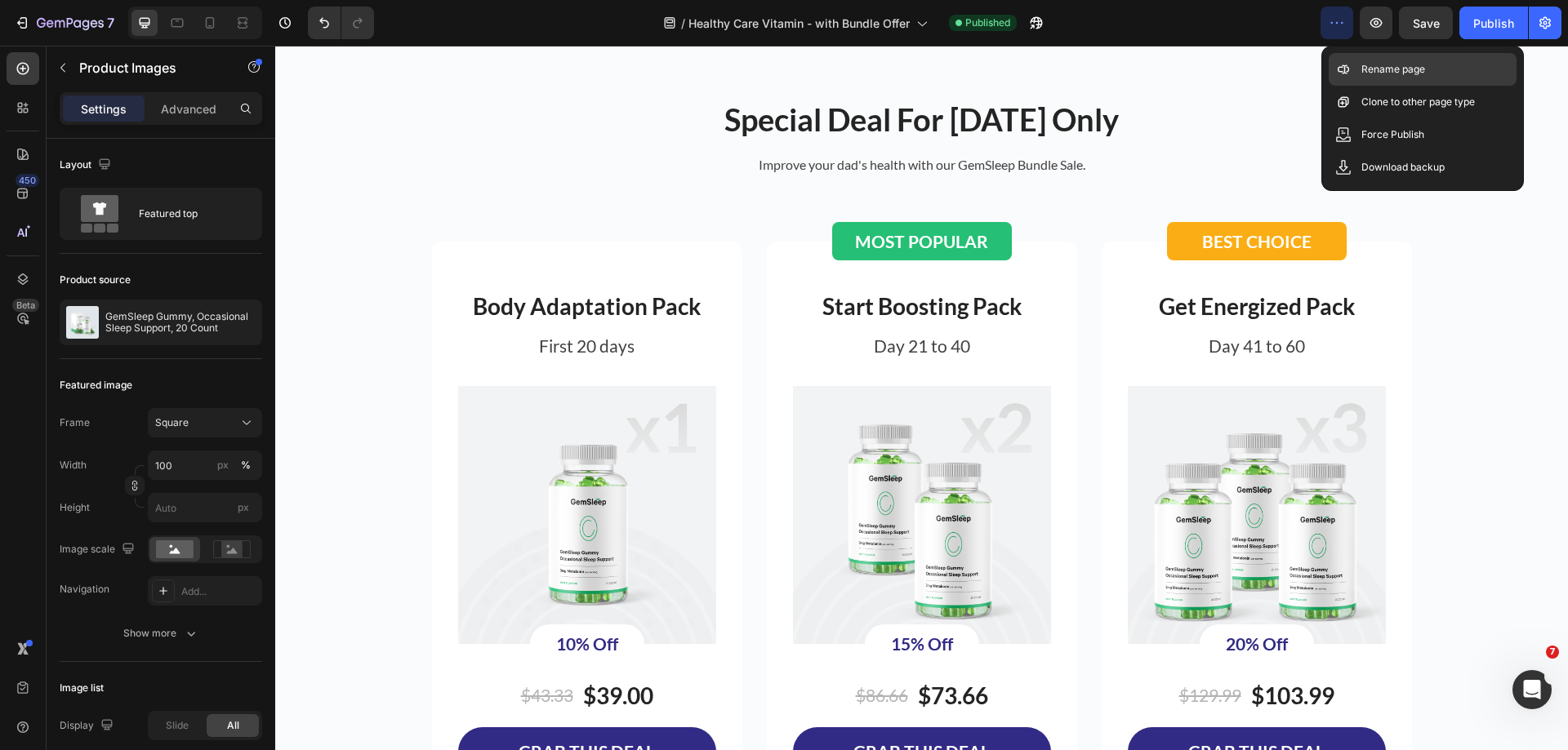
click at [1396, 68] on p "Rename page" at bounding box center [1392, 69] width 64 height 17
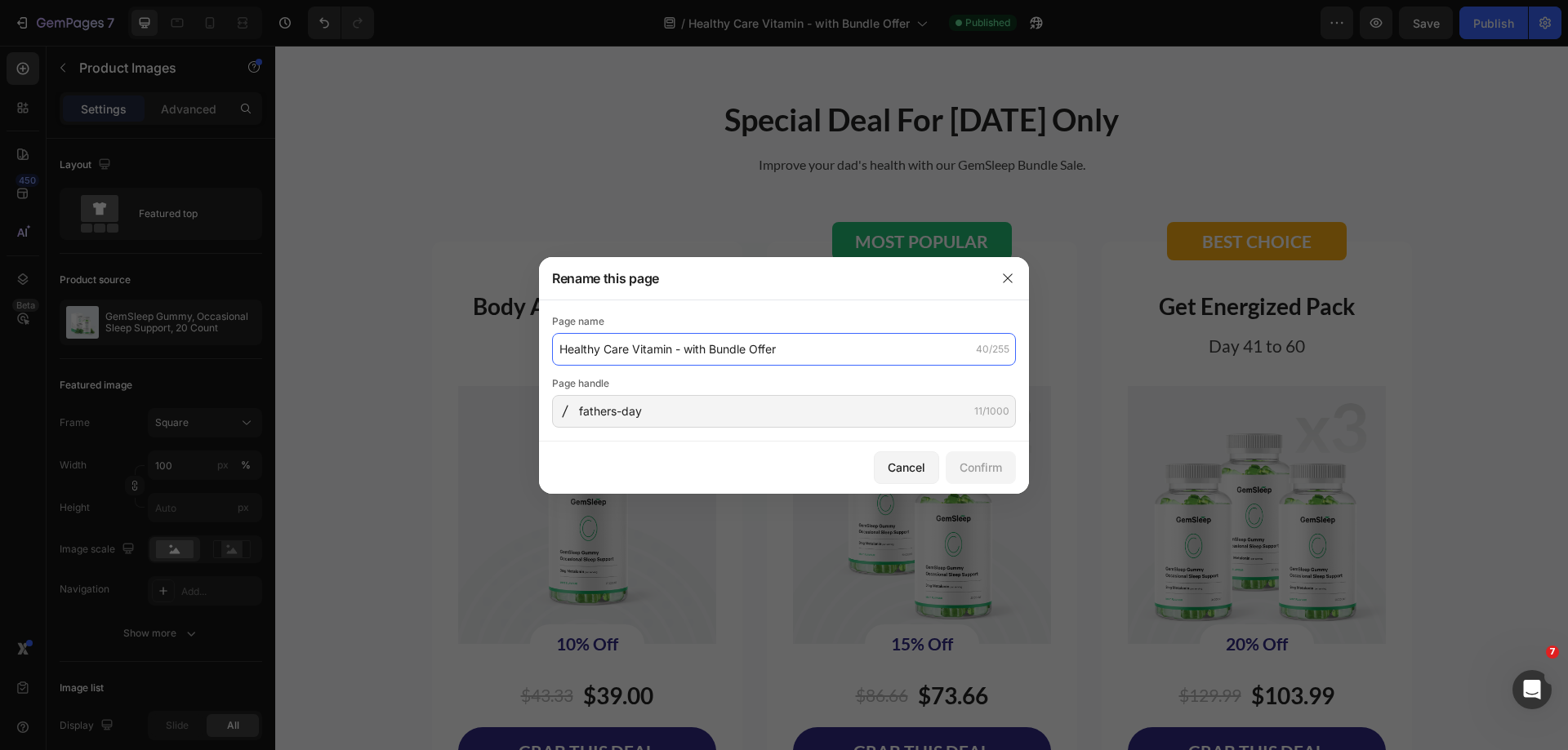
click at [791, 349] on input "Healthy Care Vitamin - with Bundle Offer" at bounding box center [784, 350] width 464 height 33
click at [1012, 282] on icon "button" at bounding box center [1007, 277] width 9 height 9
